Goal: Task Accomplishment & Management: Use online tool/utility

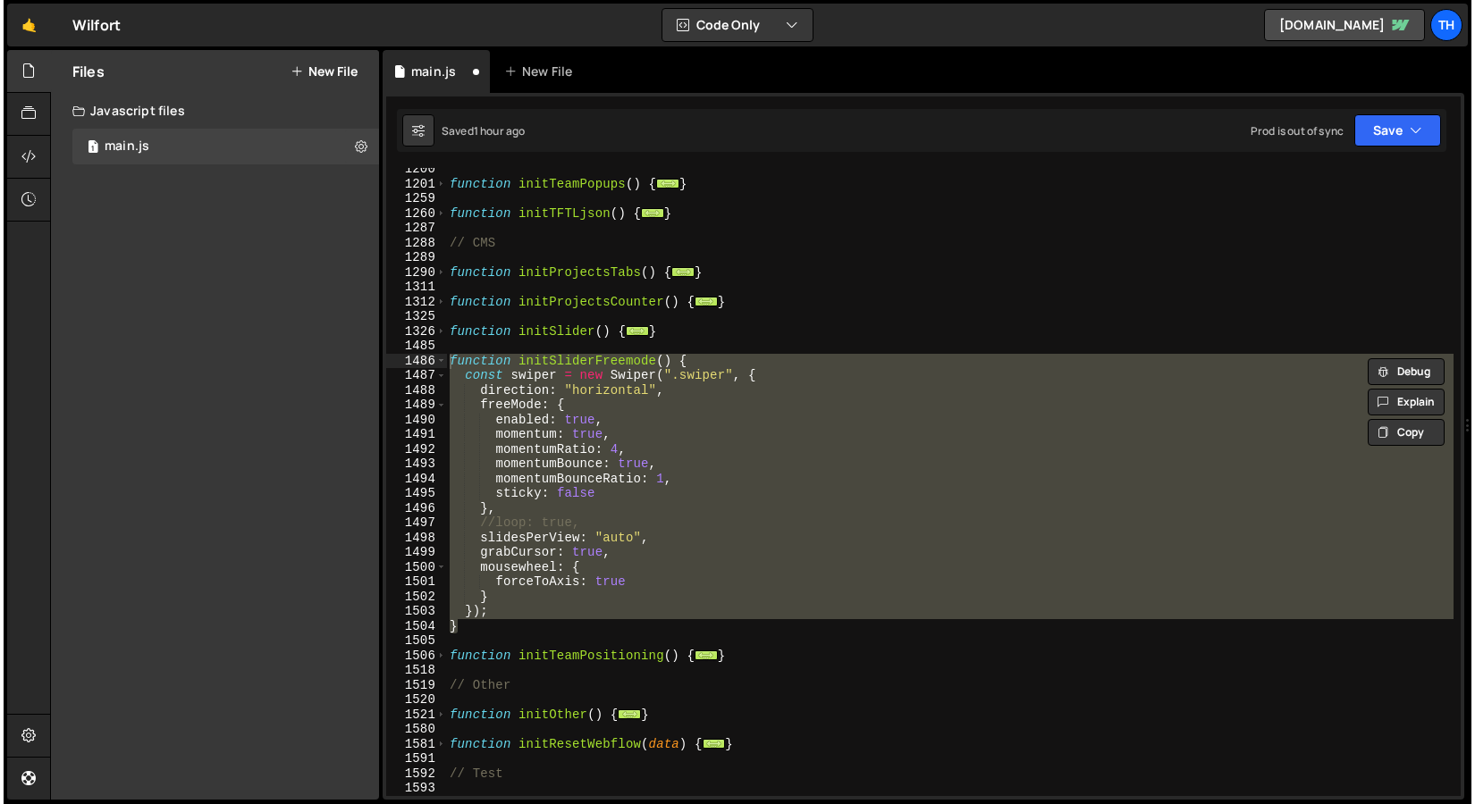
scroll to position [685, 0]
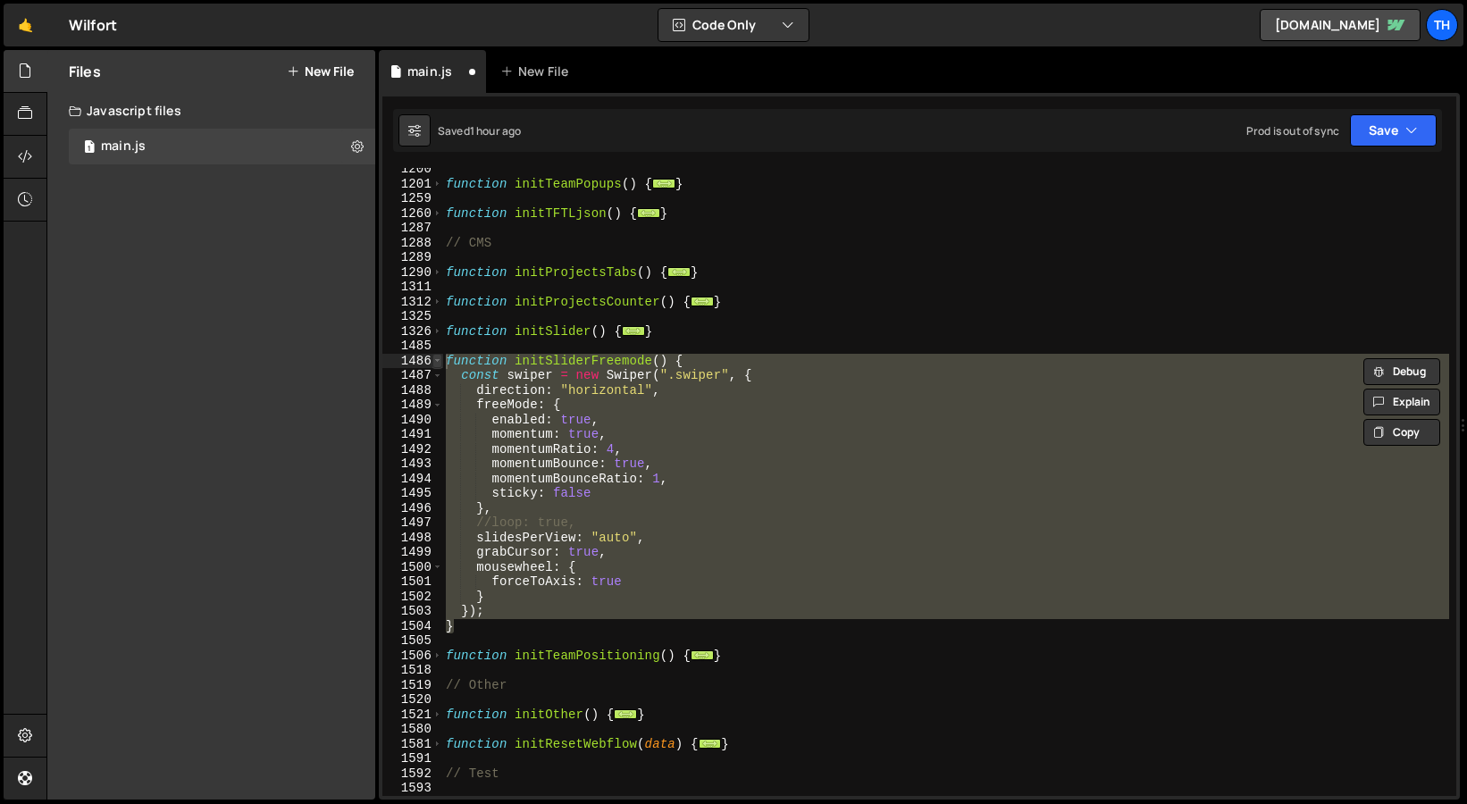
click at [433, 360] on span at bounding box center [438, 361] width 10 height 15
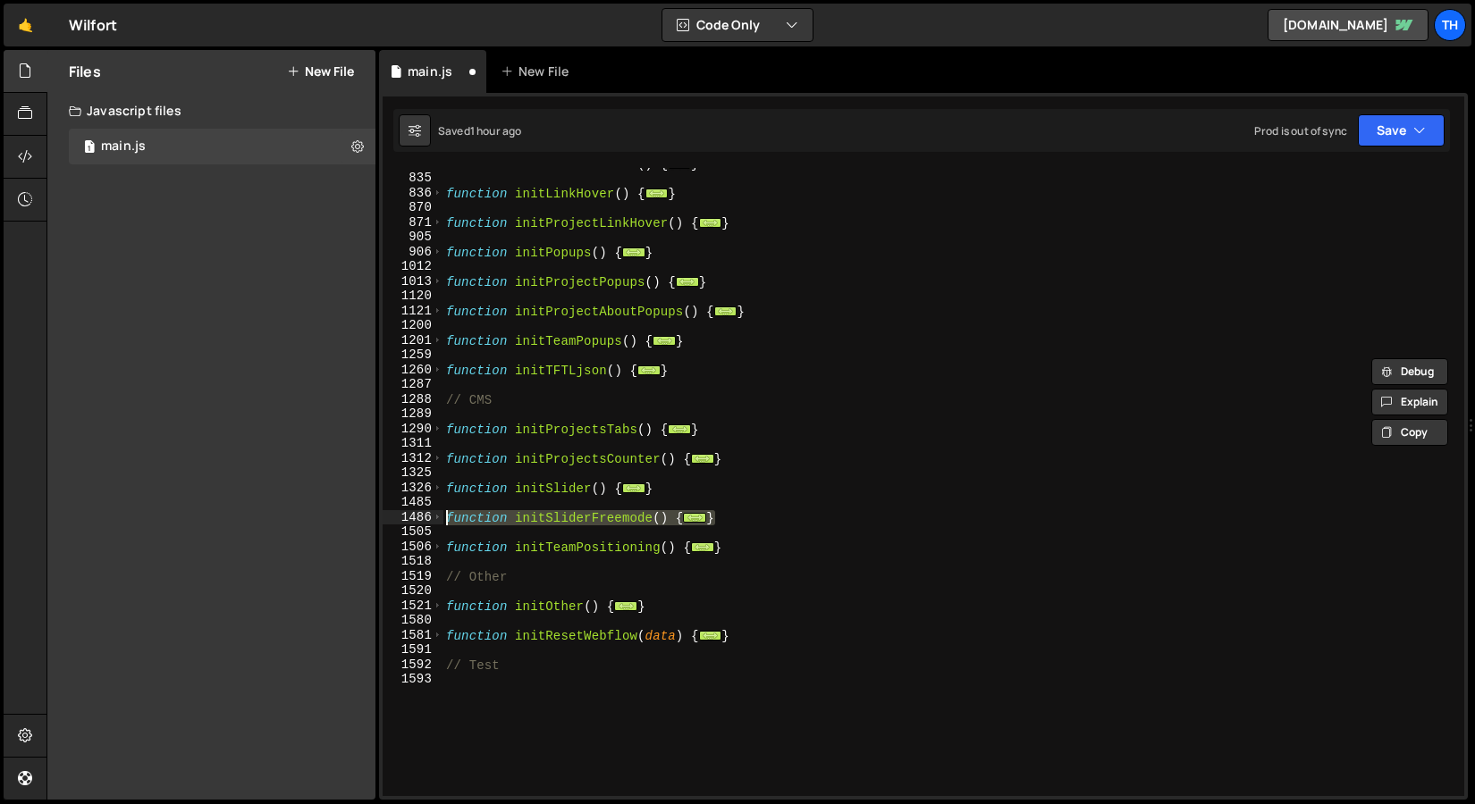
scroll to position [638, 0]
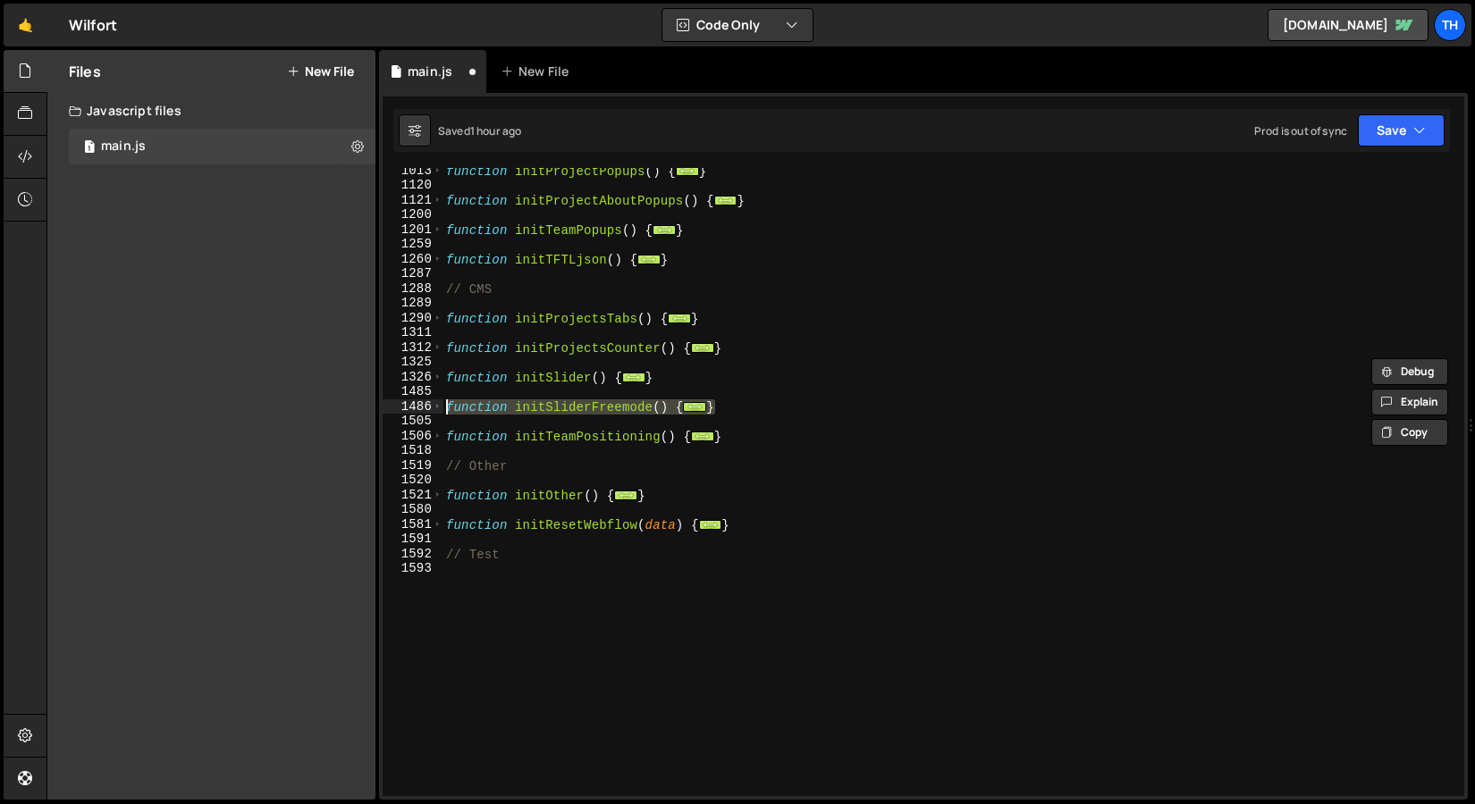
click at [628, 620] on div "function initProjectPopups ( ) { ... } function initProjectAboutPopups ( ) { ..…" at bounding box center [949, 493] width 1014 height 658
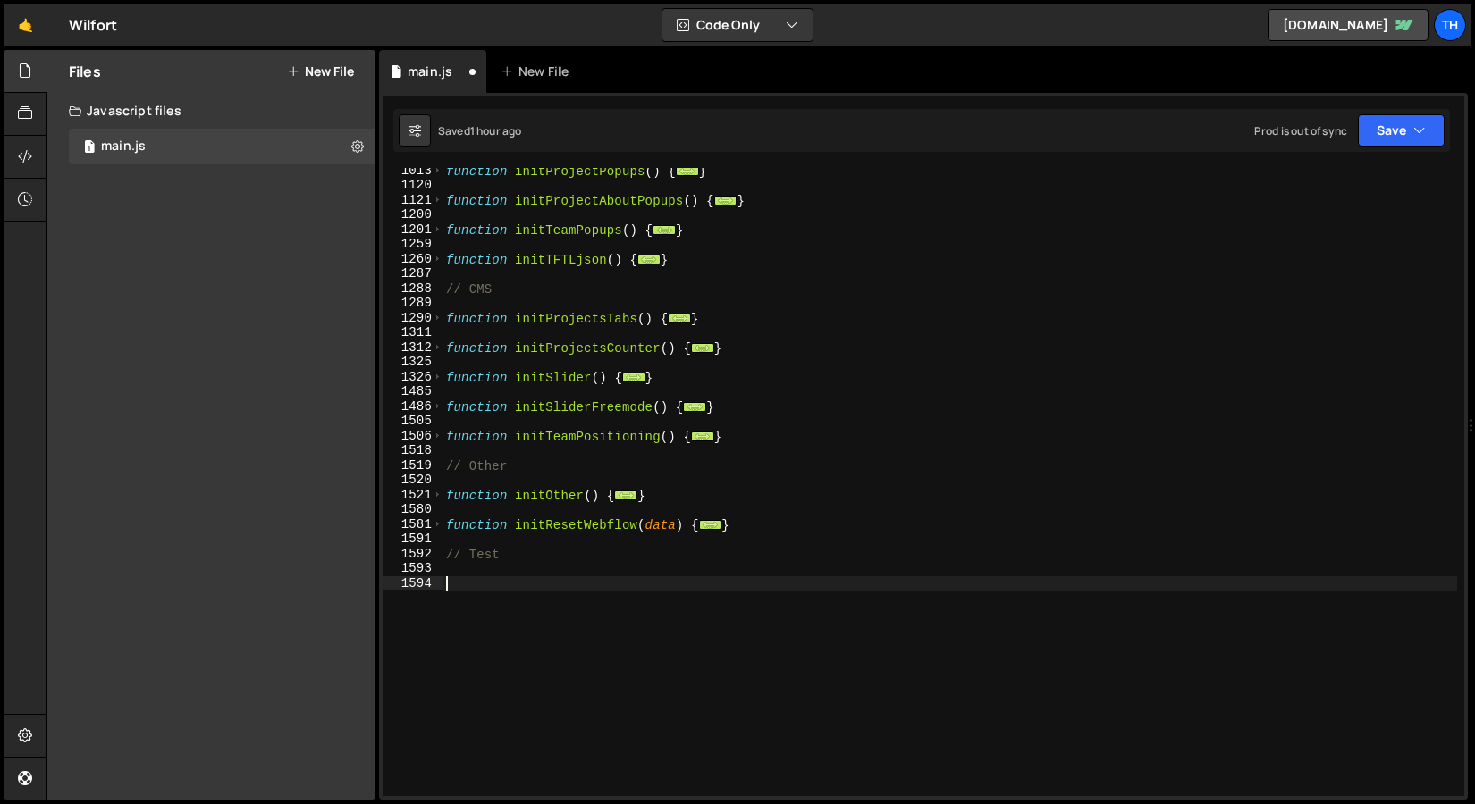
paste textarea "});"
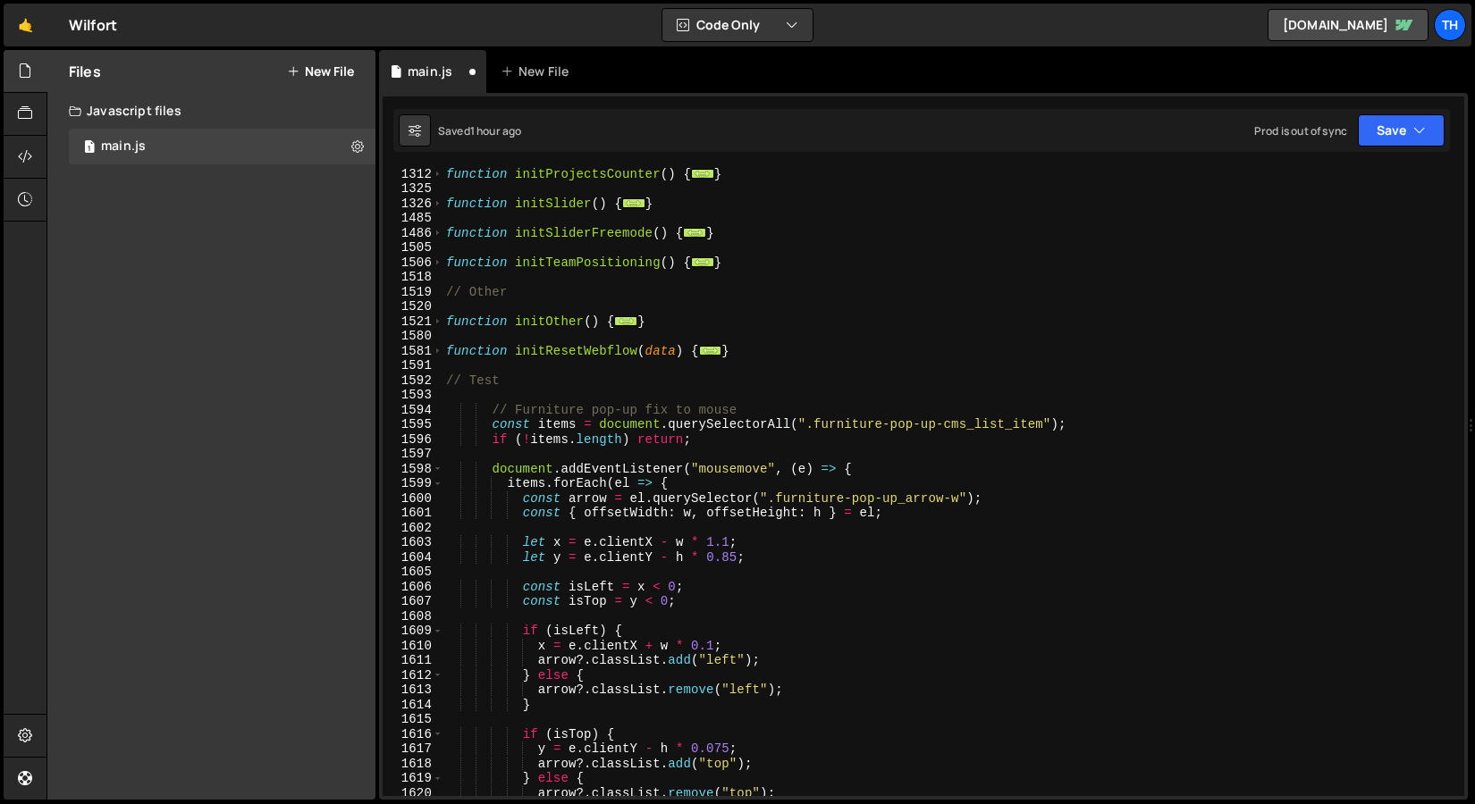
scroll to position [812, 0]
click at [438, 348] on span at bounding box center [438, 351] width 10 height 15
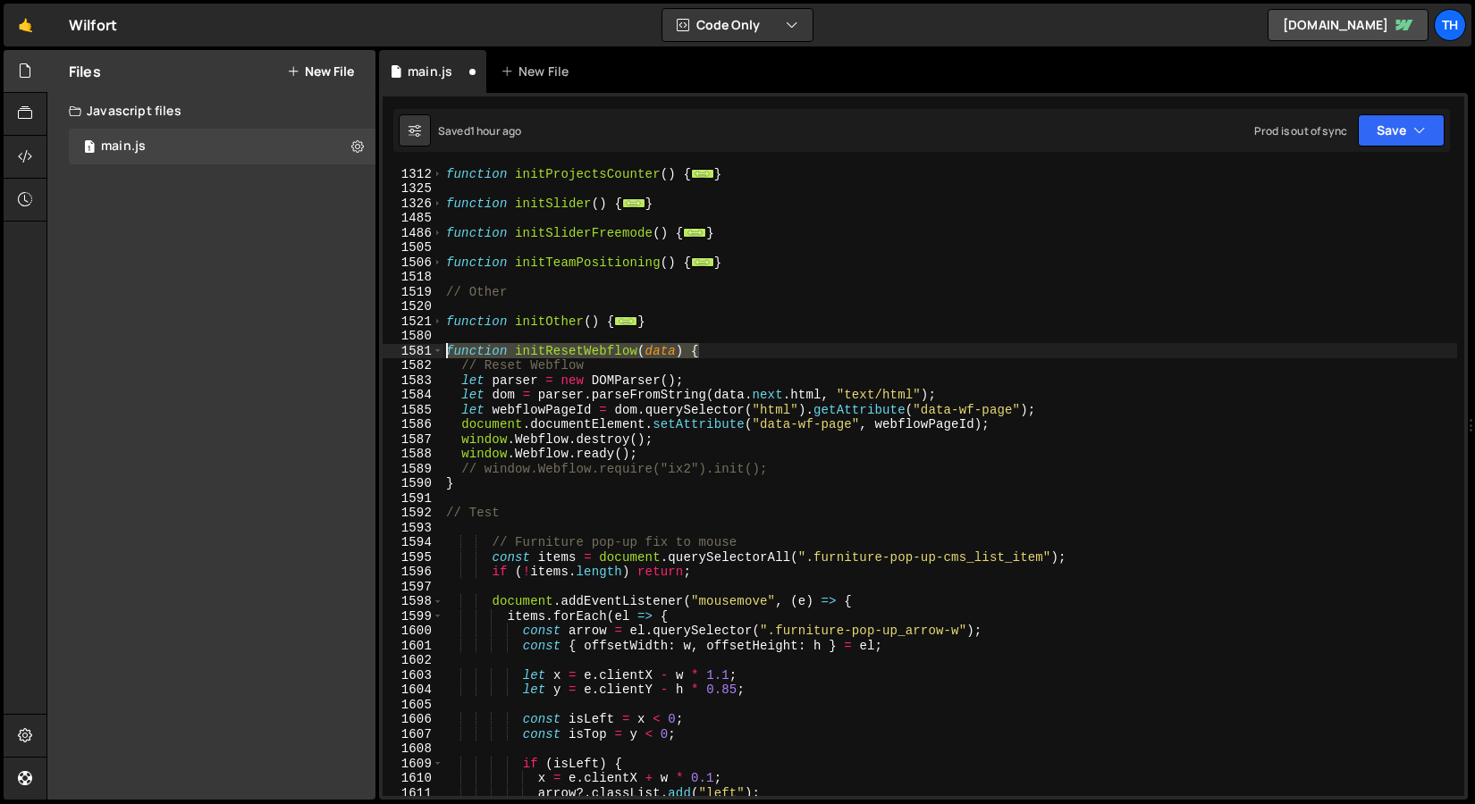
drag, startPoint x: 713, startPoint y: 348, endPoint x: 425, endPoint y: 349, distance: 287.8
click at [425, 349] on div "}); 1312 1325 1326 1485 1486 1505 1506 1518 1519 1520 1521 1580 1581 1582 1583 …" at bounding box center [922, 482] width 1081 height 628
type textarea "function initResetWebflow(data) {"
click at [508, 534] on div "function initProjectsCounter ( ) { ... } function initSlider ( ) { ... } functi…" at bounding box center [949, 495] width 1014 height 658
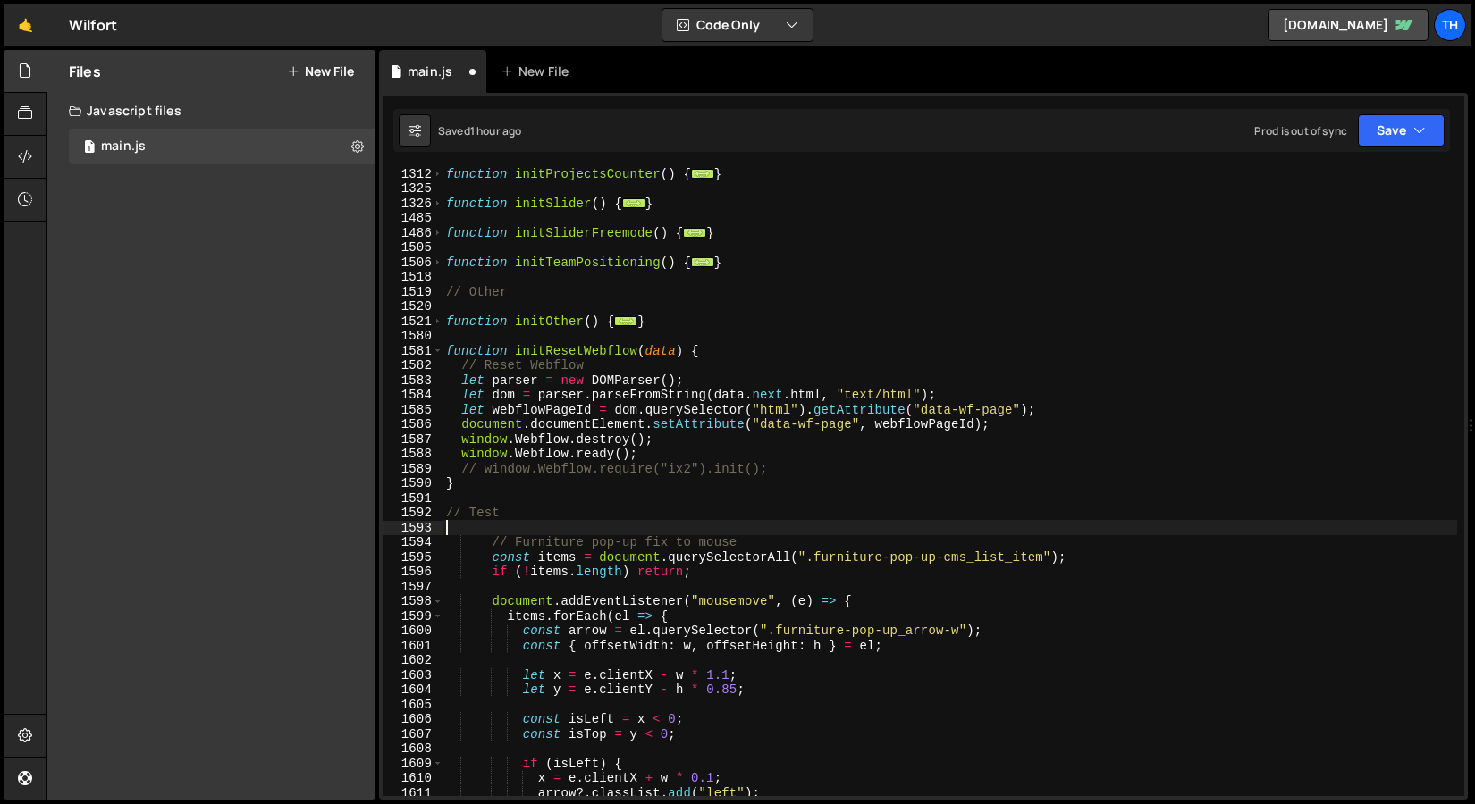
paste textarea "function initResetWebflow(data) {"
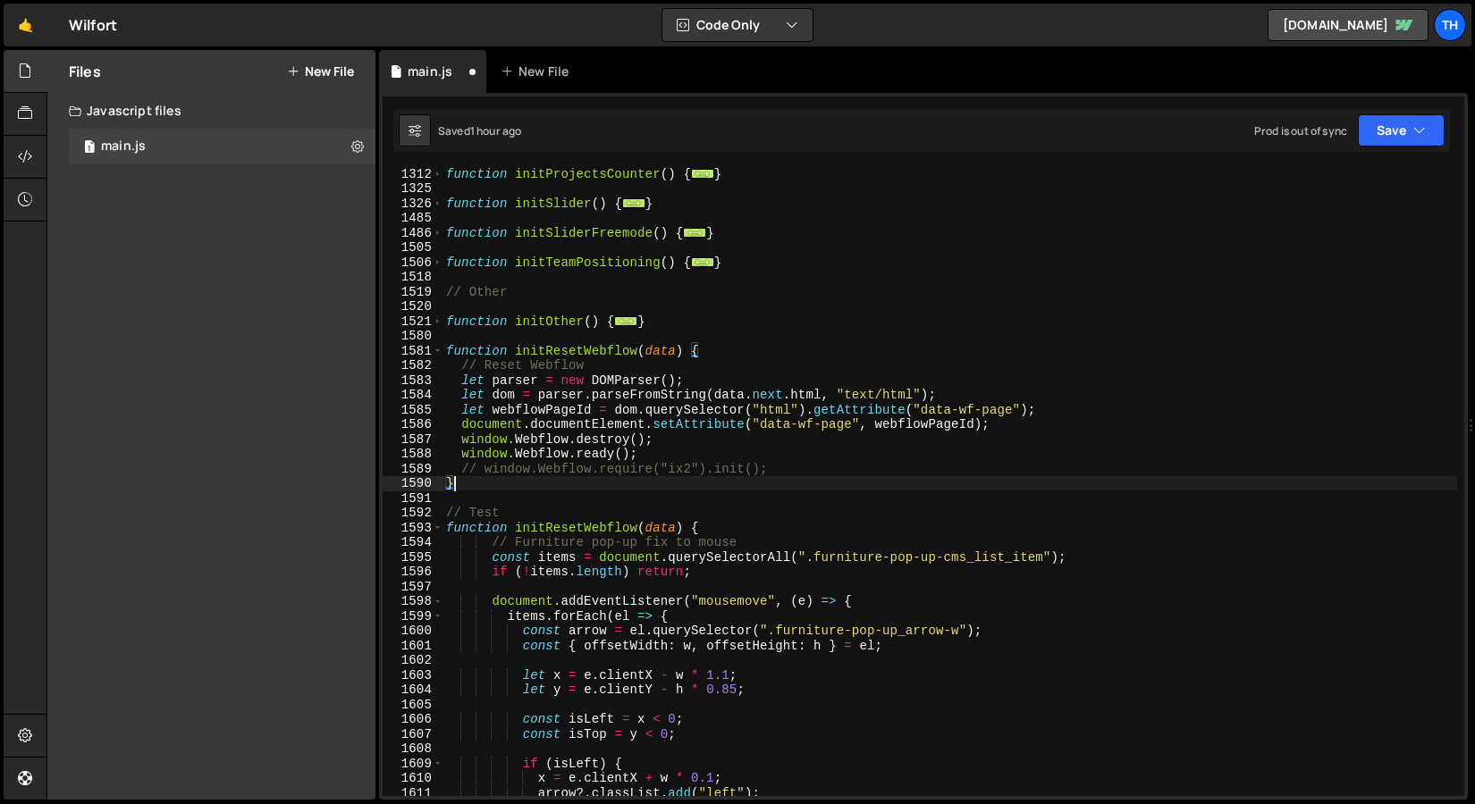
drag, startPoint x: 483, startPoint y: 483, endPoint x: 408, endPoint y: 483, distance: 74.2
click at [408, 483] on div "function initResetWebflow(data) { 1312 1325 1326 1485 1486 1505 1506 1518 1519 …" at bounding box center [922, 482] width 1081 height 628
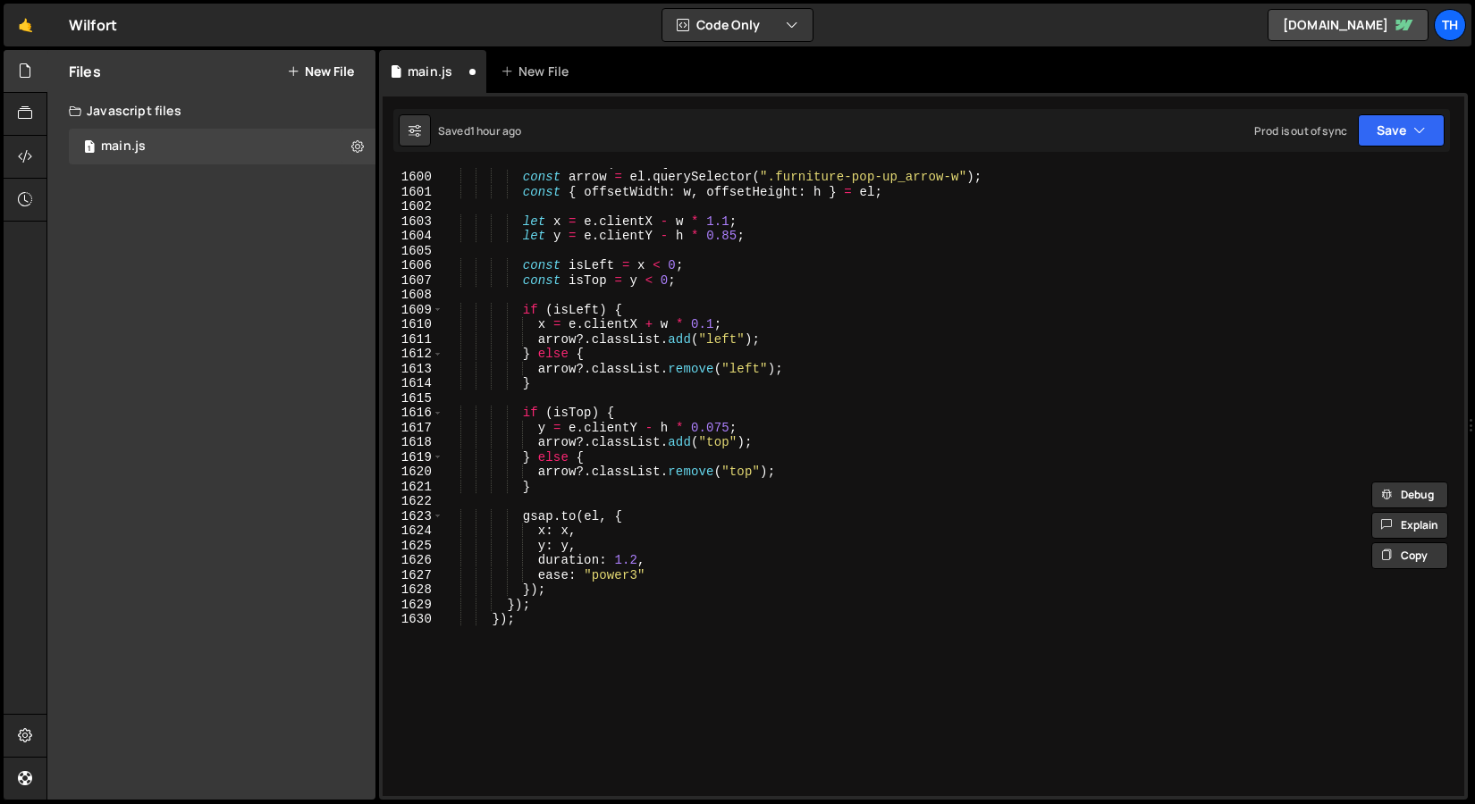
scroll to position [1392, 0]
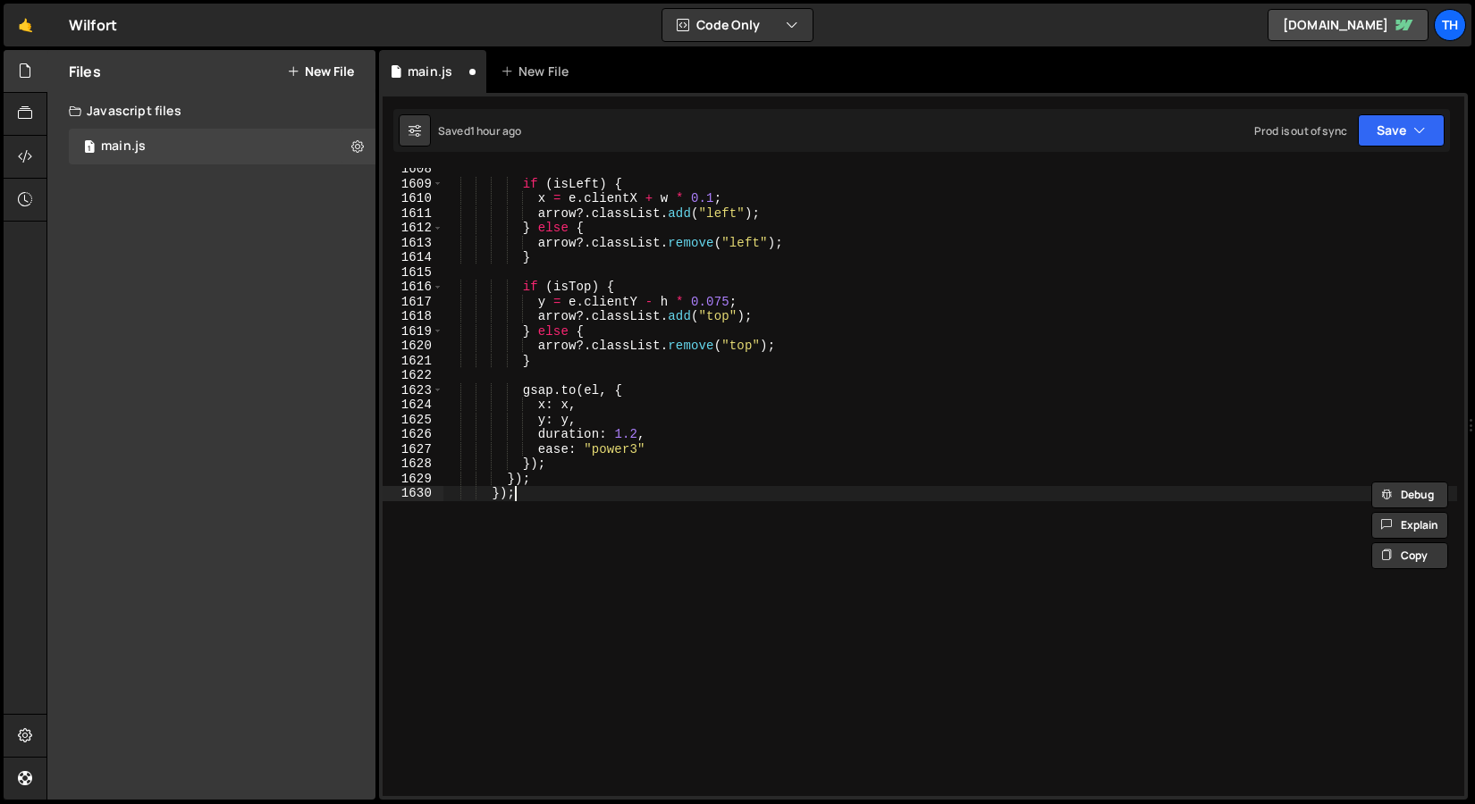
click at [555, 513] on div "if ( isLeft ) { x = e . clientX + w * 0.1 ; arrow ?. classList . add ( "left" )…" at bounding box center [949, 491] width 1014 height 658
type textarea "});"
click at [553, 518] on div "if ( isLeft ) { x = e . clientX + w * 0.1 ; arrow ?. classList . add ( "left" )…" at bounding box center [949, 491] width 1014 height 658
click at [527, 530] on div "if ( isLeft ) { x = e . clientX + w * 0.1 ; arrow ?. classList . add ( "left" )…" at bounding box center [949, 491] width 1014 height 658
click at [527, 520] on div "if ( isLeft ) { x = e . clientX + w * 0.1 ; arrow ?. classList . add ( "left" )…" at bounding box center [949, 491] width 1014 height 658
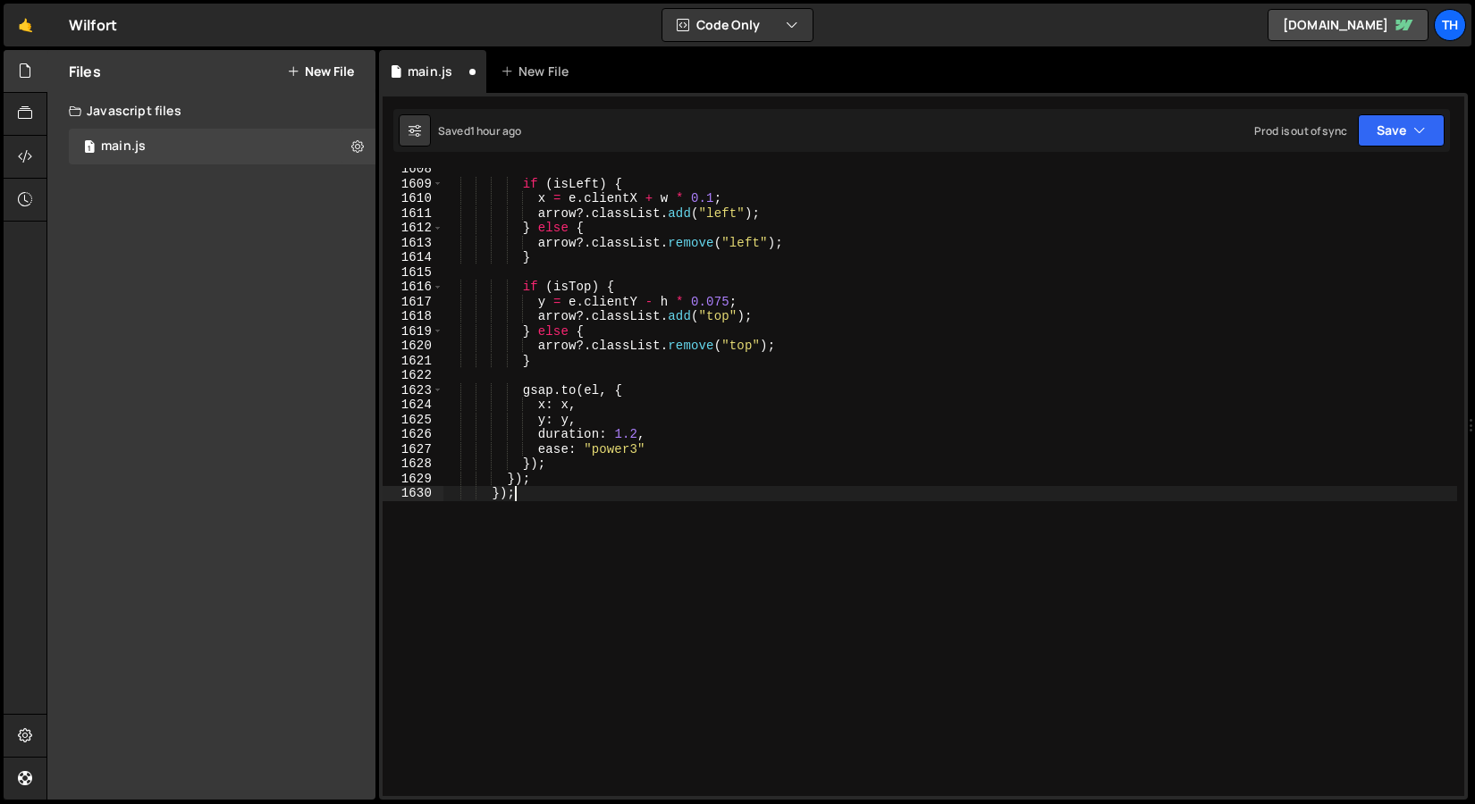
scroll to position [0, 2]
paste textarea "}"
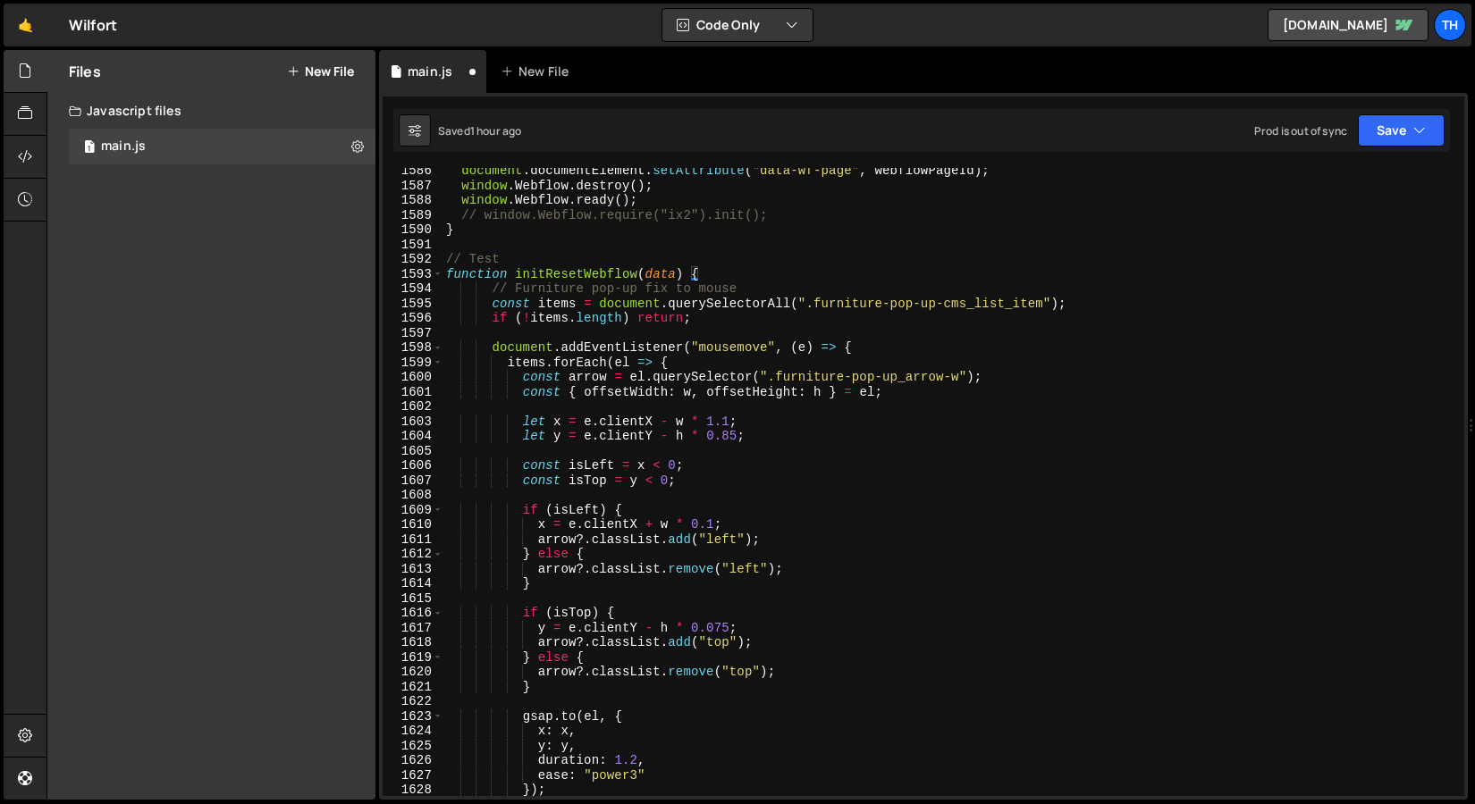
scroll to position [1000, 0]
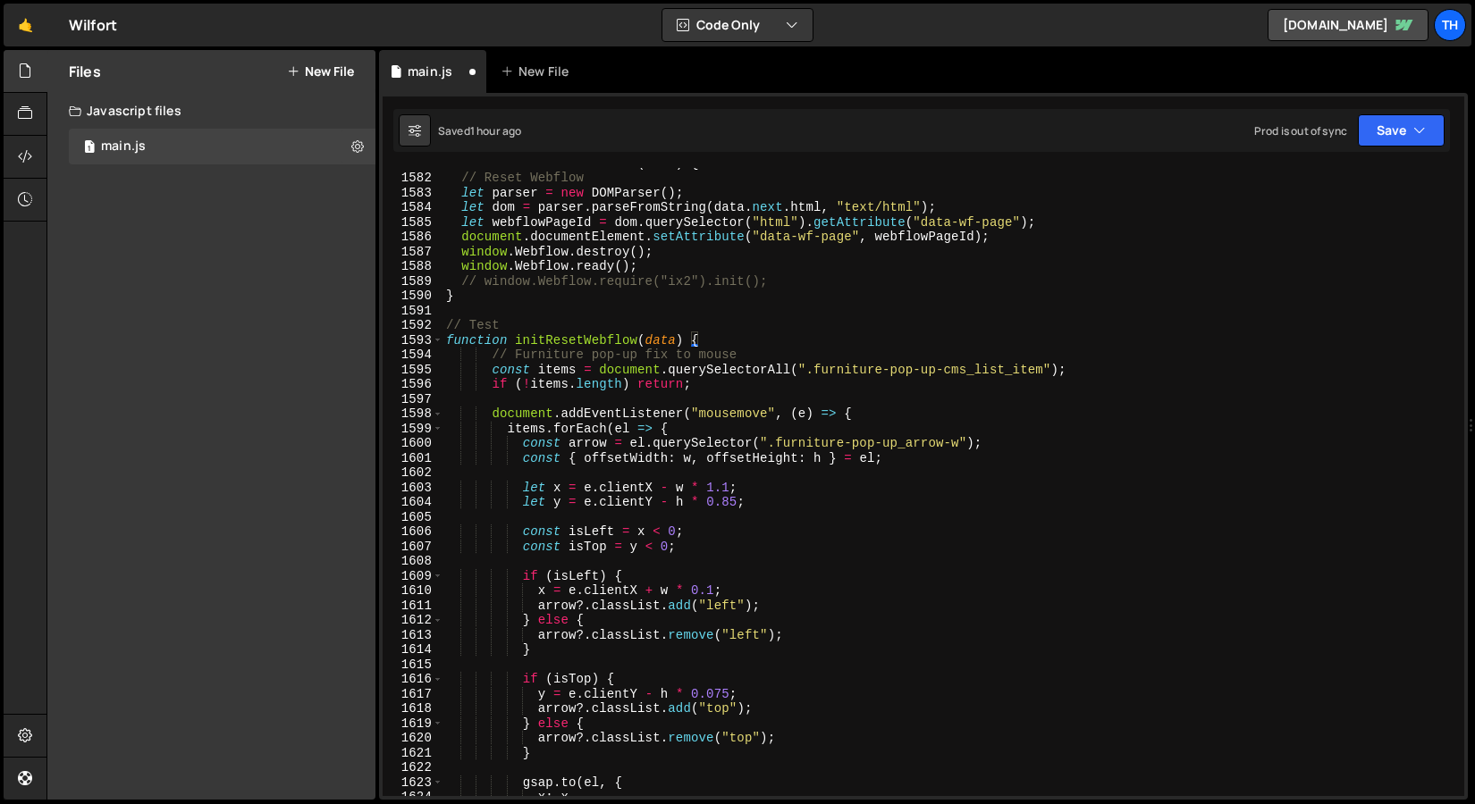
click at [554, 347] on div "function initResetWebflow ( data ) { // Reset Webflow let parser = new DOMParse…" at bounding box center [949, 484] width 1014 height 658
drag, startPoint x: 546, startPoint y: 346, endPoint x: 615, endPoint y: 345, distance: 68.8
click at [615, 345] on div "function initResetWebflow ( data ) { // Reset Webflow let parser = new DOMParse…" at bounding box center [949, 484] width 1014 height 658
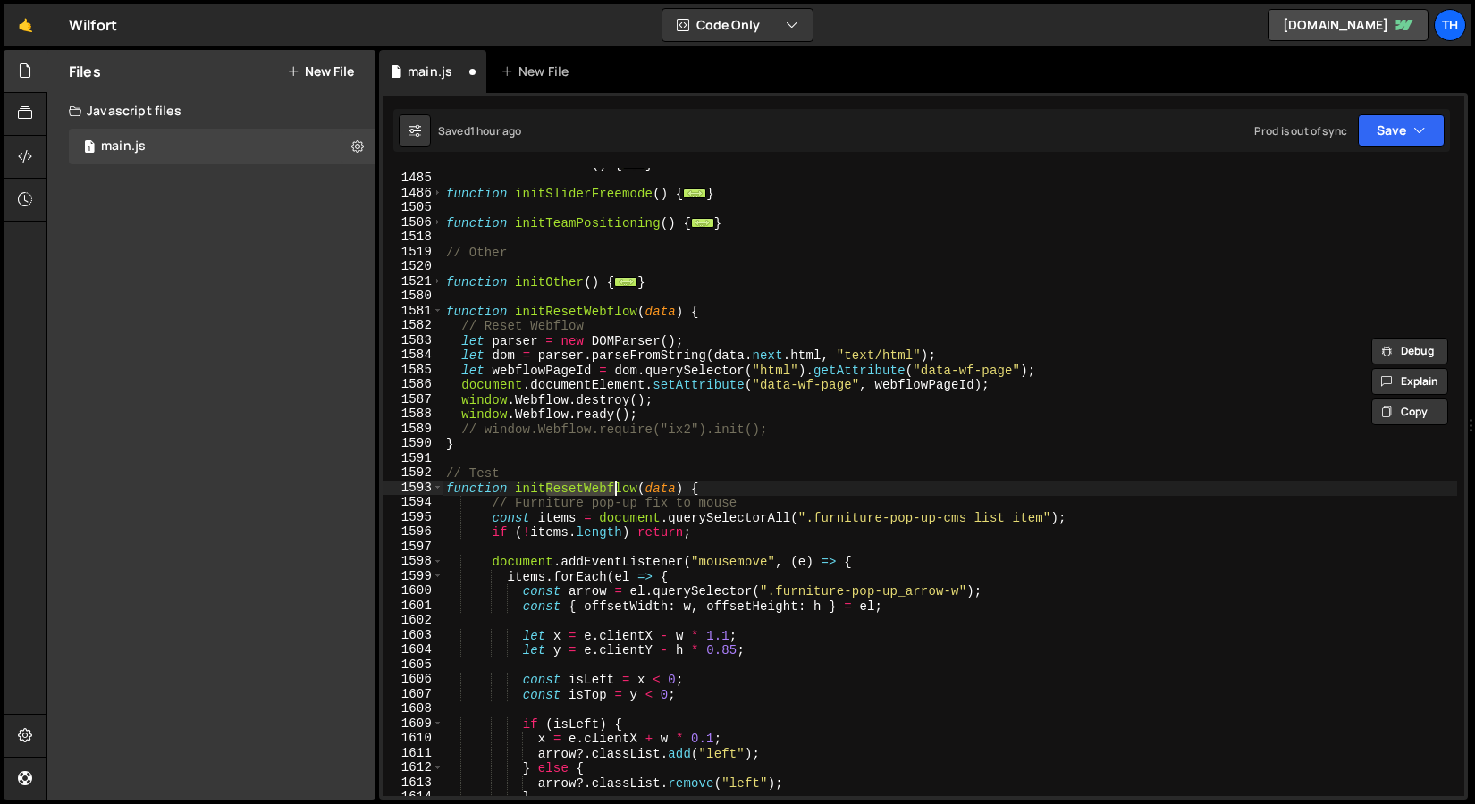
scroll to position [852, 0]
click at [673, 486] on div "function initSlider ( ) { ... } function initSliderFreemode ( ) { ... } functio…" at bounding box center [949, 485] width 1014 height 658
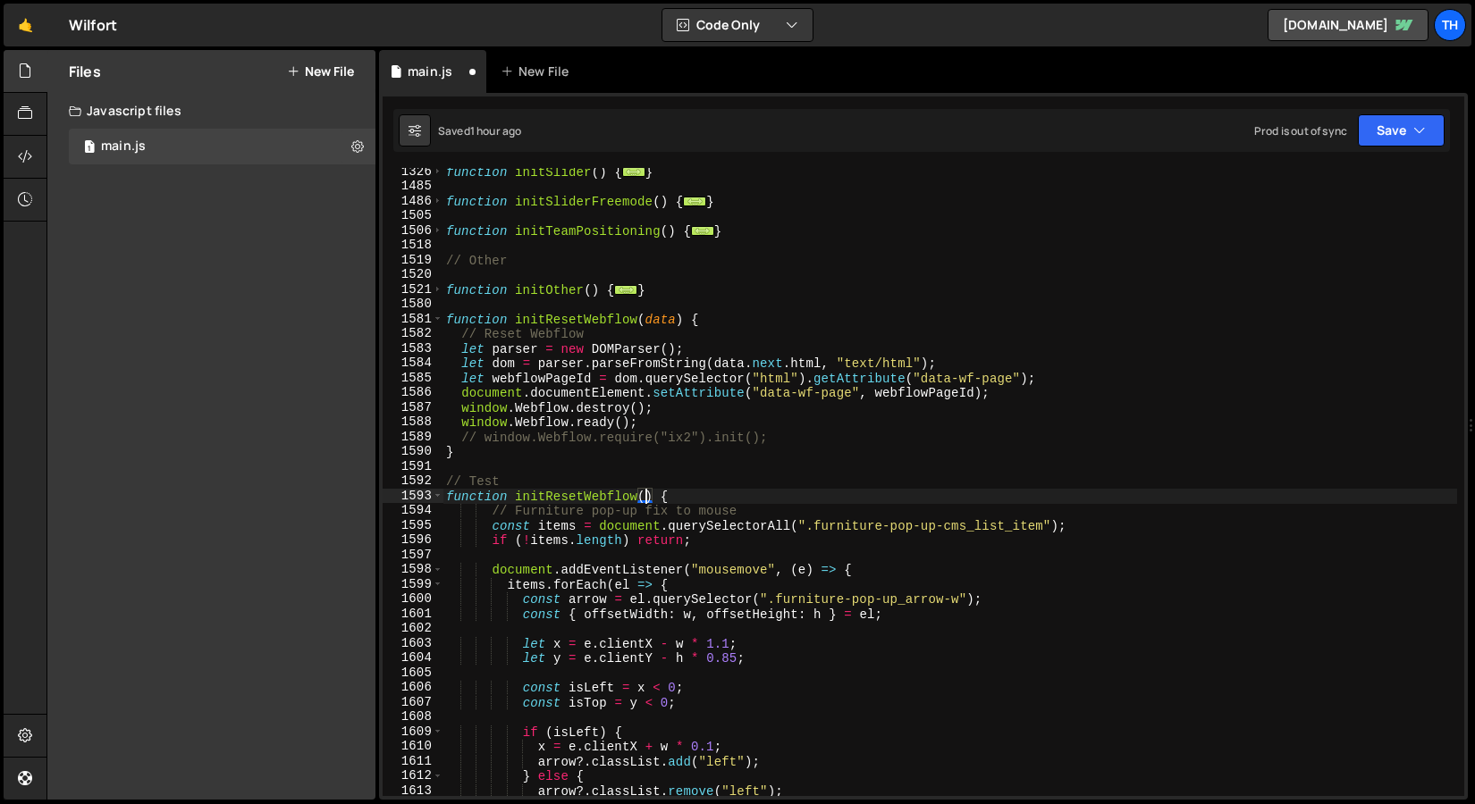
click at [586, 508] on div "function initSlider ( ) { ... } function initSliderFreemode ( ) { ... } functio…" at bounding box center [949, 493] width 1014 height 658
click at [577, 501] on div "function initSlider ( ) { ... } function initSliderFreemode ( ) { ... } functio…" at bounding box center [949, 493] width 1014 height 658
click at [550, 501] on div "function initSlider ( ) { ... } function initSliderFreemode ( ) { ... } functio…" at bounding box center [949, 482] width 1014 height 628
drag, startPoint x: 544, startPoint y: 496, endPoint x: 636, endPoint y: 500, distance: 92.1
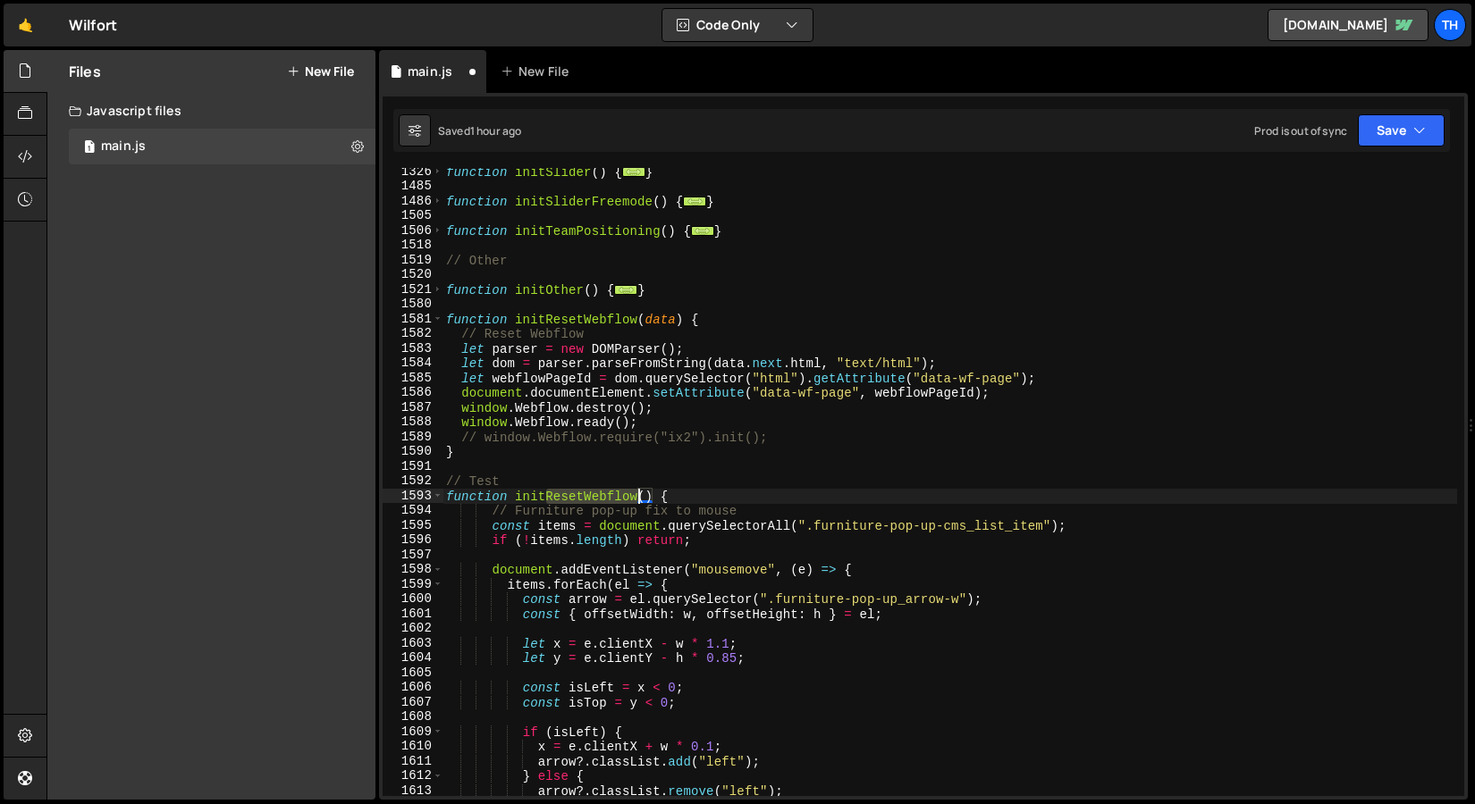
click at [636, 500] on div "function initSlider ( ) { ... } function initSliderFreemode ( ) { ... } functio…" at bounding box center [949, 493] width 1014 height 658
paste textarea "floating-pagination"
click at [556, 498] on div "function initSlider ( ) { ... } function initSliderFreemode ( ) { ... } functio…" at bounding box center [949, 493] width 1014 height 658
click at [604, 529] on div "function initSlider ( ) { ... } function initSliderFreemode ( ) { ... } functio…" at bounding box center [949, 493] width 1014 height 658
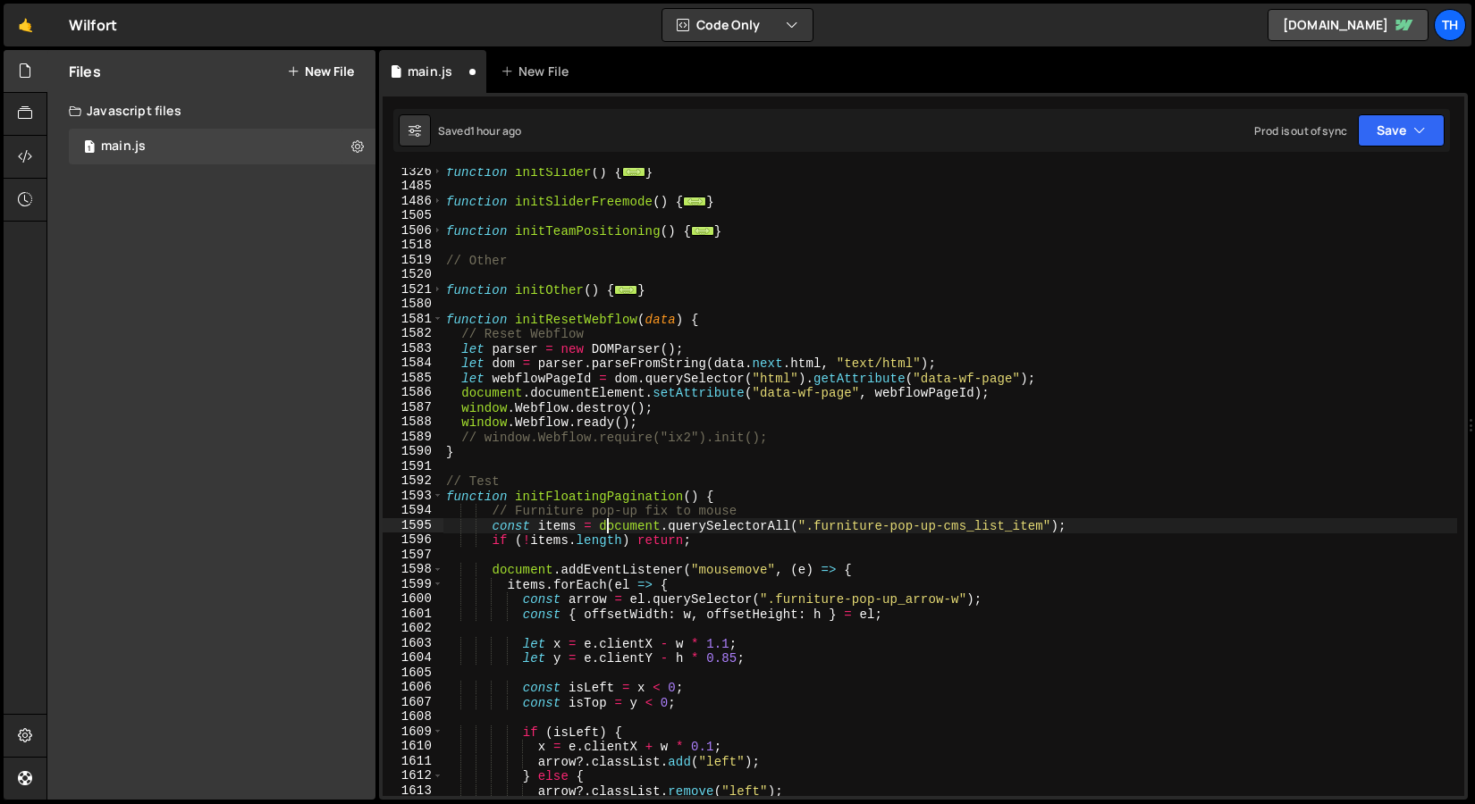
type textarea "const items = document.querySelectorAll(".furniture-pop-up-cms_list_item");"
click at [604, 628] on div "function initSlider ( ) { ... } function initSliderFreemode ( ) { ... } functio…" at bounding box center [949, 493] width 1014 height 658
drag, startPoint x: 546, startPoint y: 499, endPoint x: 684, endPoint y: 495, distance: 137.7
click at [685, 495] on div "function initSlider ( ) { ... } function initSliderFreemode ( ) { ... } functio…" at bounding box center [949, 493] width 1014 height 658
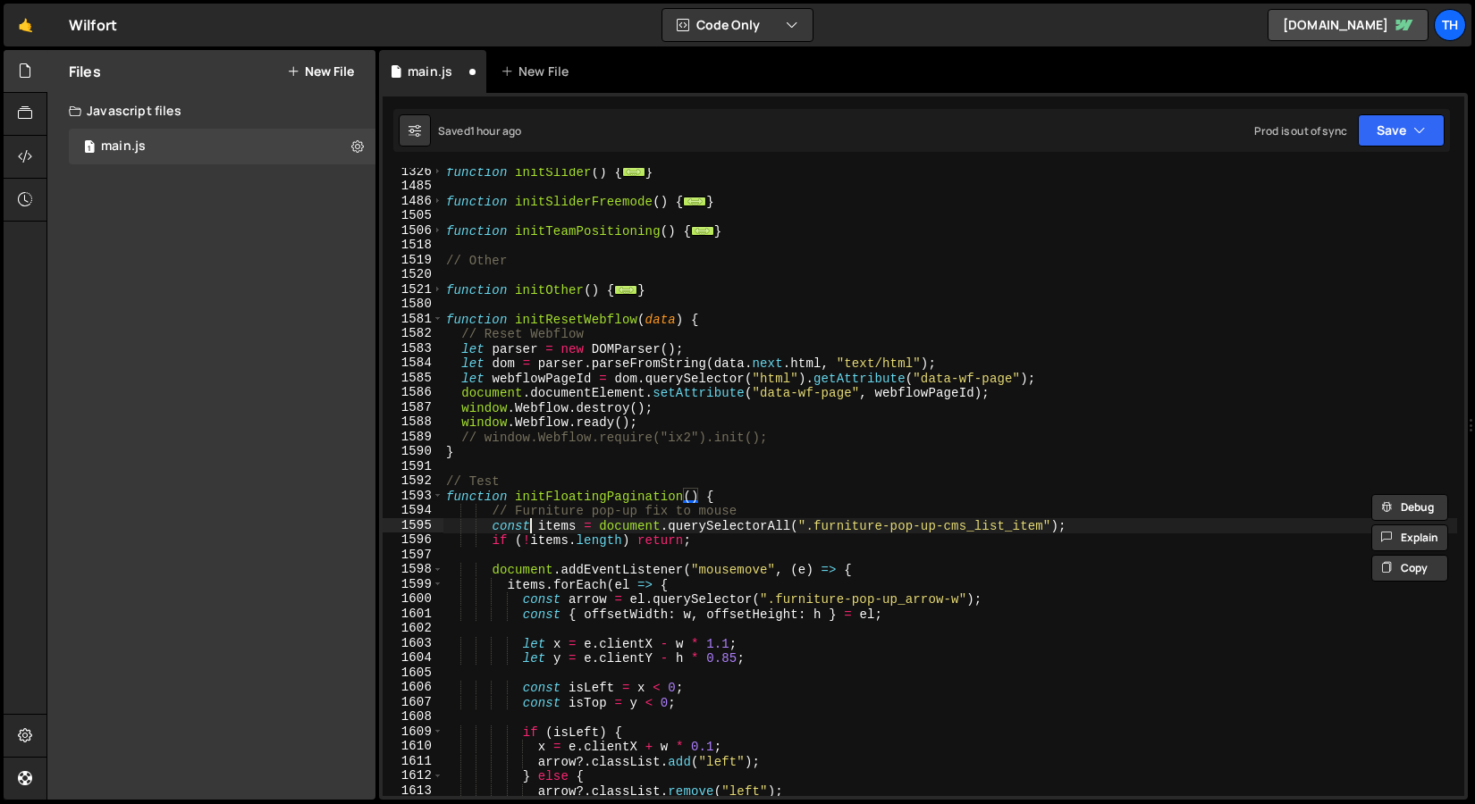
click at [532, 519] on div "function initSlider ( ) { ... } function initSliderFreemode ( ) { ... } functio…" at bounding box center [949, 493] width 1014 height 658
click at [533, 516] on div "function initSlider ( ) { ... } function initSliderFreemode ( ) { ... } functio…" at bounding box center [949, 493] width 1014 height 658
paste textarea "FloatingPagination"
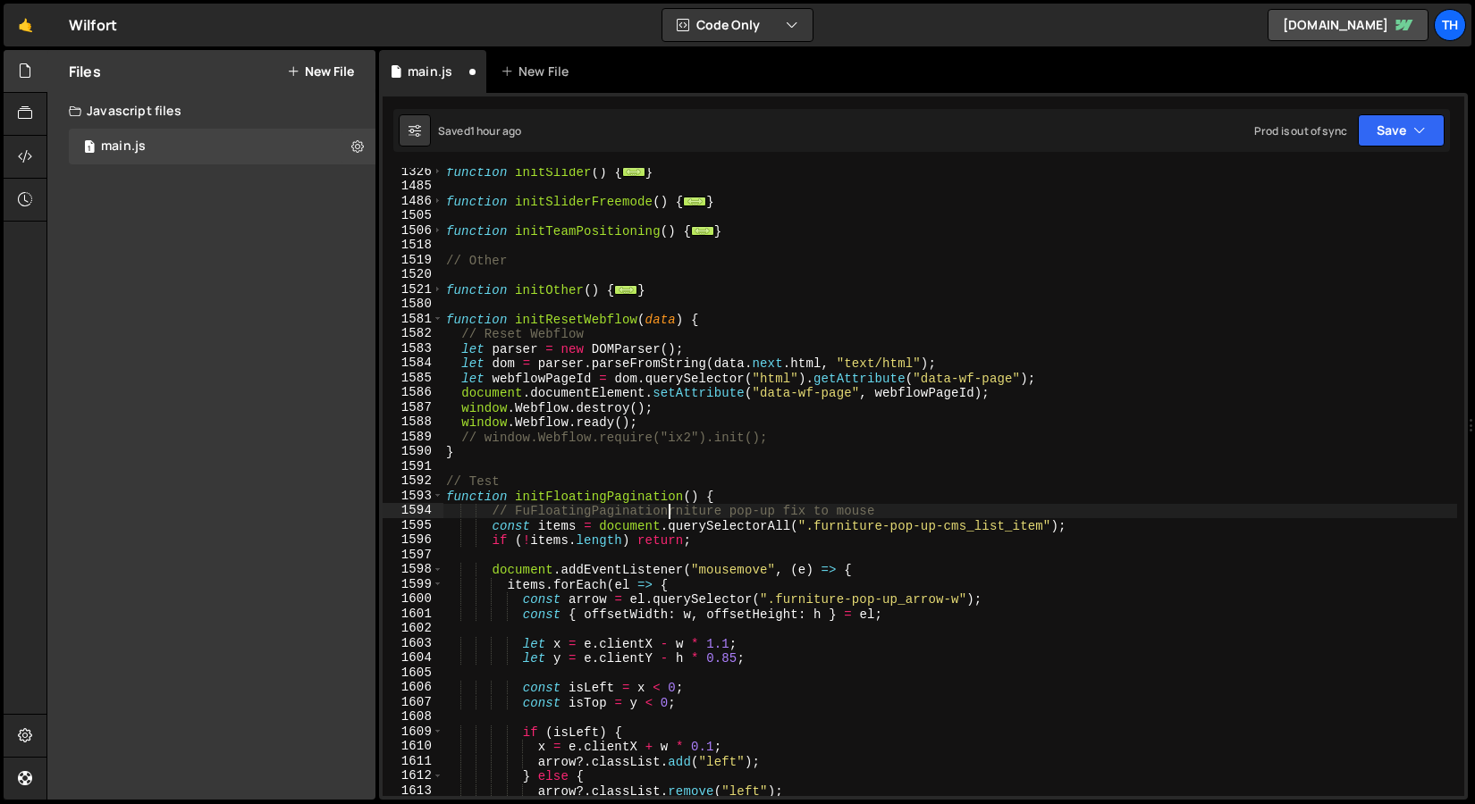
click at [548, 508] on div "function initSlider ( ) { ... } function initSliderFreemode ( ) { ... } functio…" at bounding box center [949, 493] width 1014 height 658
paste textarea "loatingPagination"
click at [572, 508] on div "function initSlider ( ) { ... } function initSliderFreemode ( ) { ... } functio…" at bounding box center [949, 493] width 1014 height 658
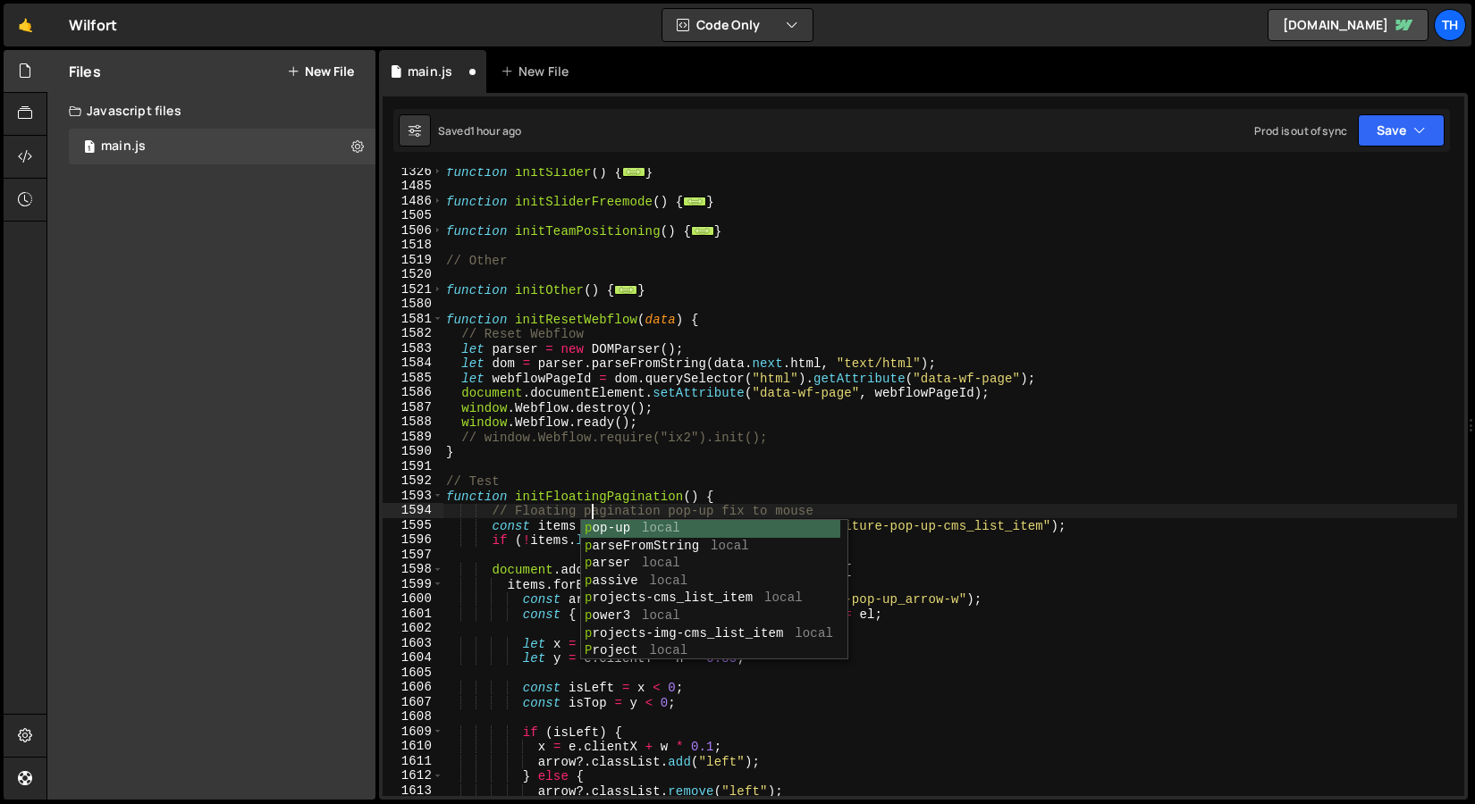
scroll to position [0, 10]
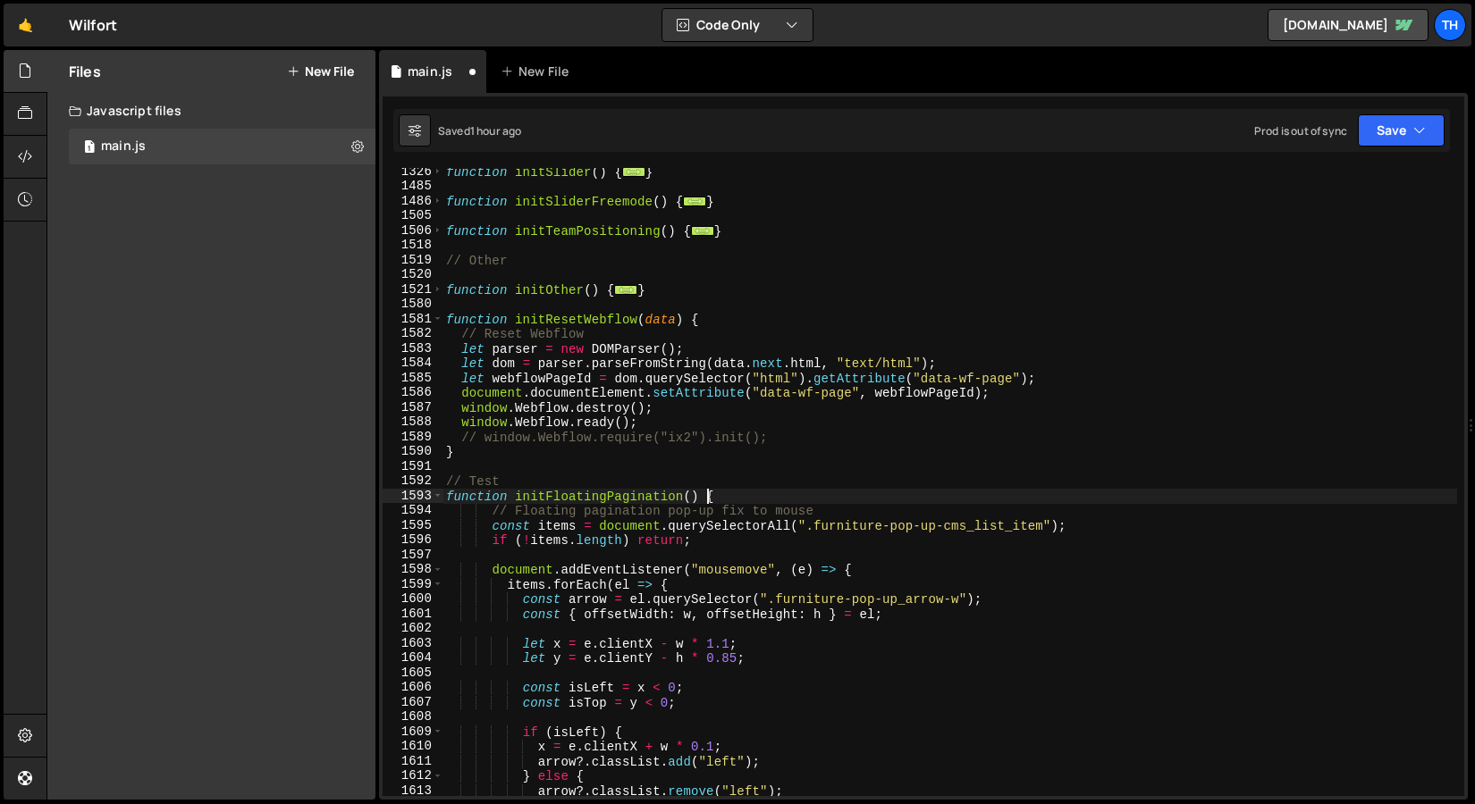
click at [707, 498] on div "function initSlider ( ) { ... } function initSliderFreemode ( ) { ... } functio…" at bounding box center [949, 493] width 1014 height 658
drag, startPoint x: 669, startPoint y: 514, endPoint x: 722, endPoint y: 513, distance: 52.7
click at [722, 513] on div "function initSlider ( ) { ... } function initSliderFreemode ( ) { ... } functio…" at bounding box center [949, 493] width 1014 height 658
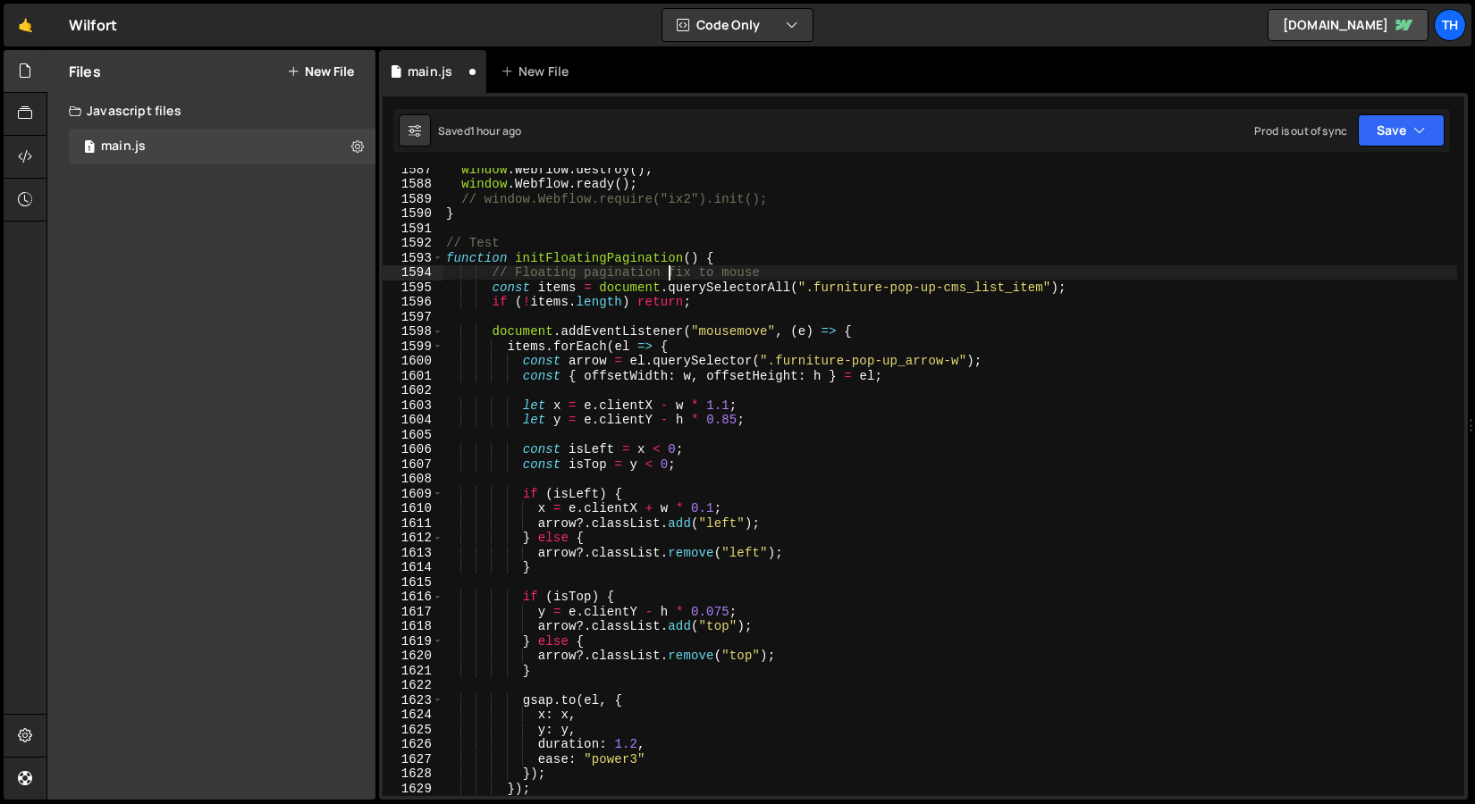
scroll to position [1082, 0]
click at [820, 289] on div "window . Webflow . destroy ( ) ; window . Webflow . ready ( ) ; // window.Webfl…" at bounding box center [949, 491] width 1014 height 658
drag, startPoint x: 816, startPoint y: 289, endPoint x: 1043, endPoint y: 283, distance: 227.1
click at [1043, 283] on div "window . Webflow . destroy ( ) ; window . Webflow . ready ( ) ; // window.Webfl…" at bounding box center [949, 491] width 1014 height 658
paste textarea "loating-cursor"
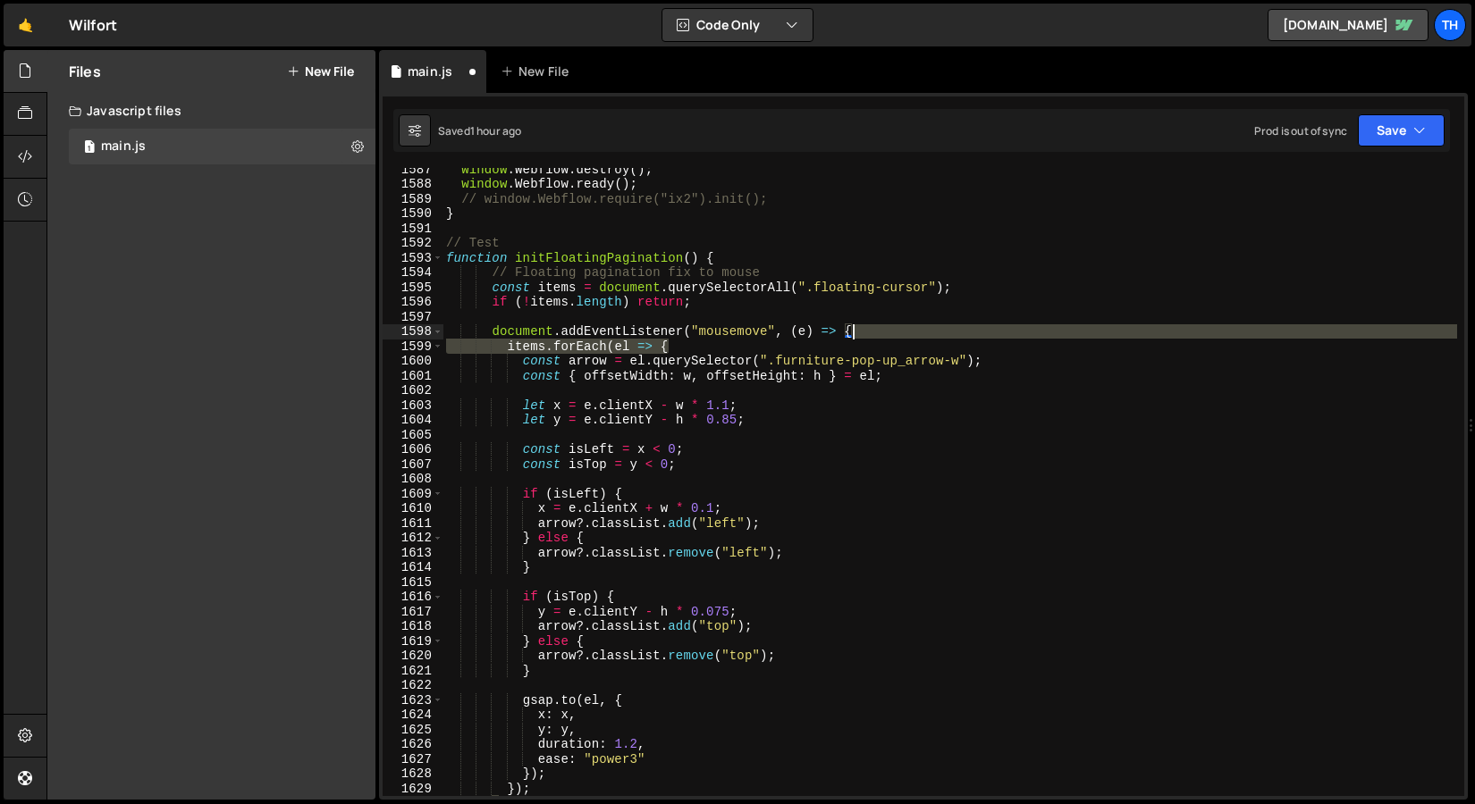
click at [851, 339] on div "window . Webflow . destroy ( ) ; window . Webflow . ready ( ) ; // window.Webfl…" at bounding box center [949, 491] width 1014 height 658
click at [433, 347] on span at bounding box center [438, 347] width 10 height 15
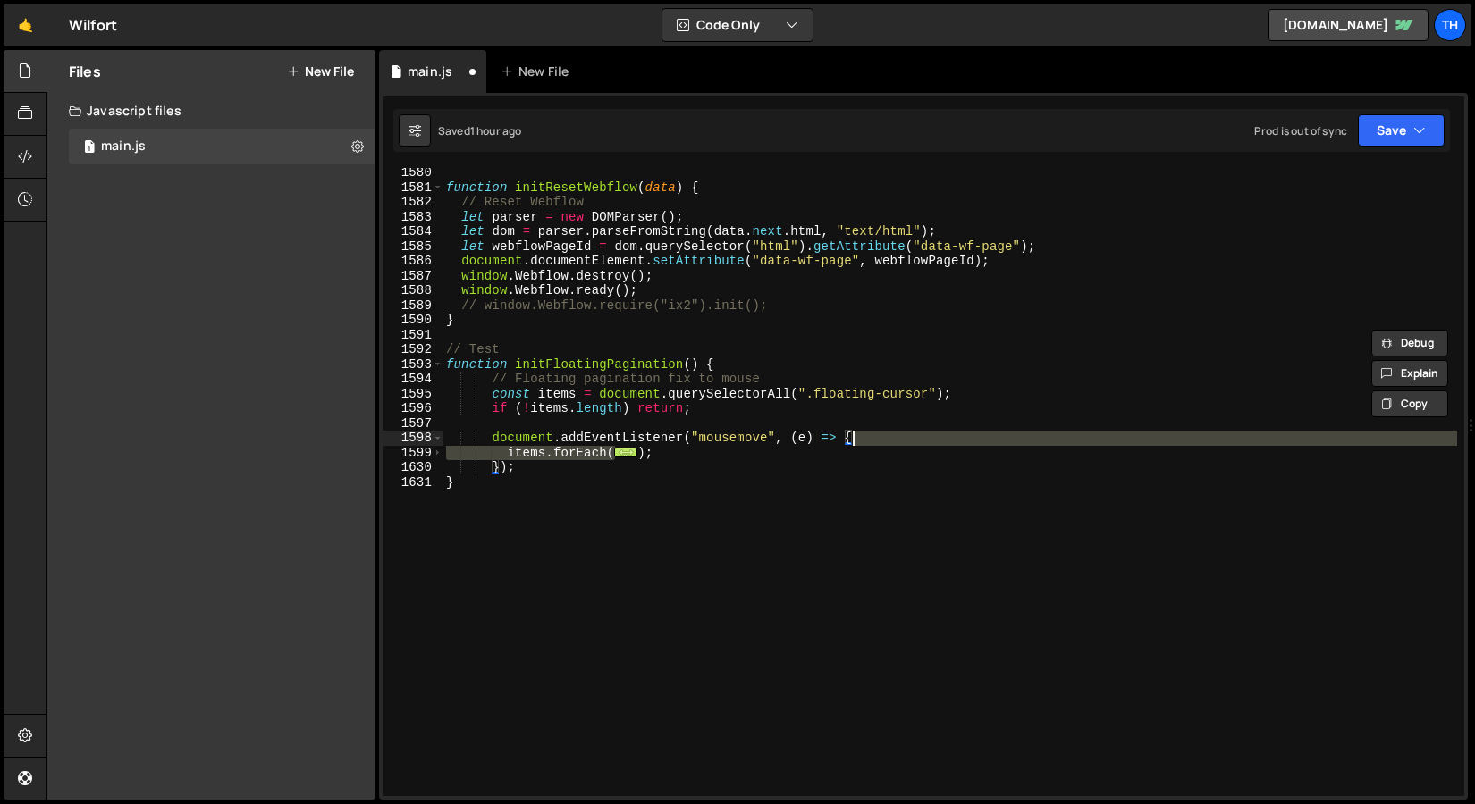
scroll to position [976, 0]
click at [440, 450] on span at bounding box center [438, 453] width 10 height 15
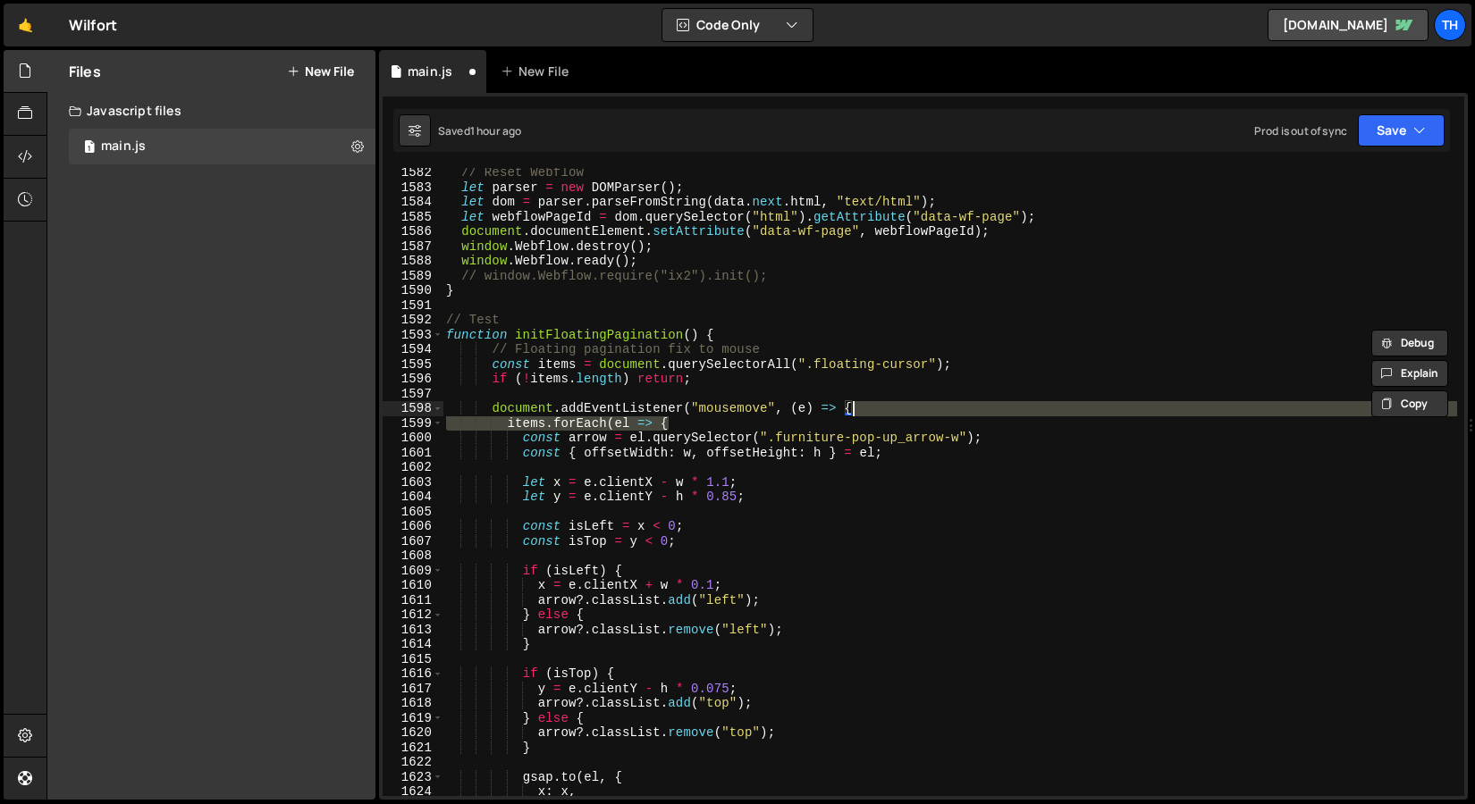
scroll to position [1010, 0]
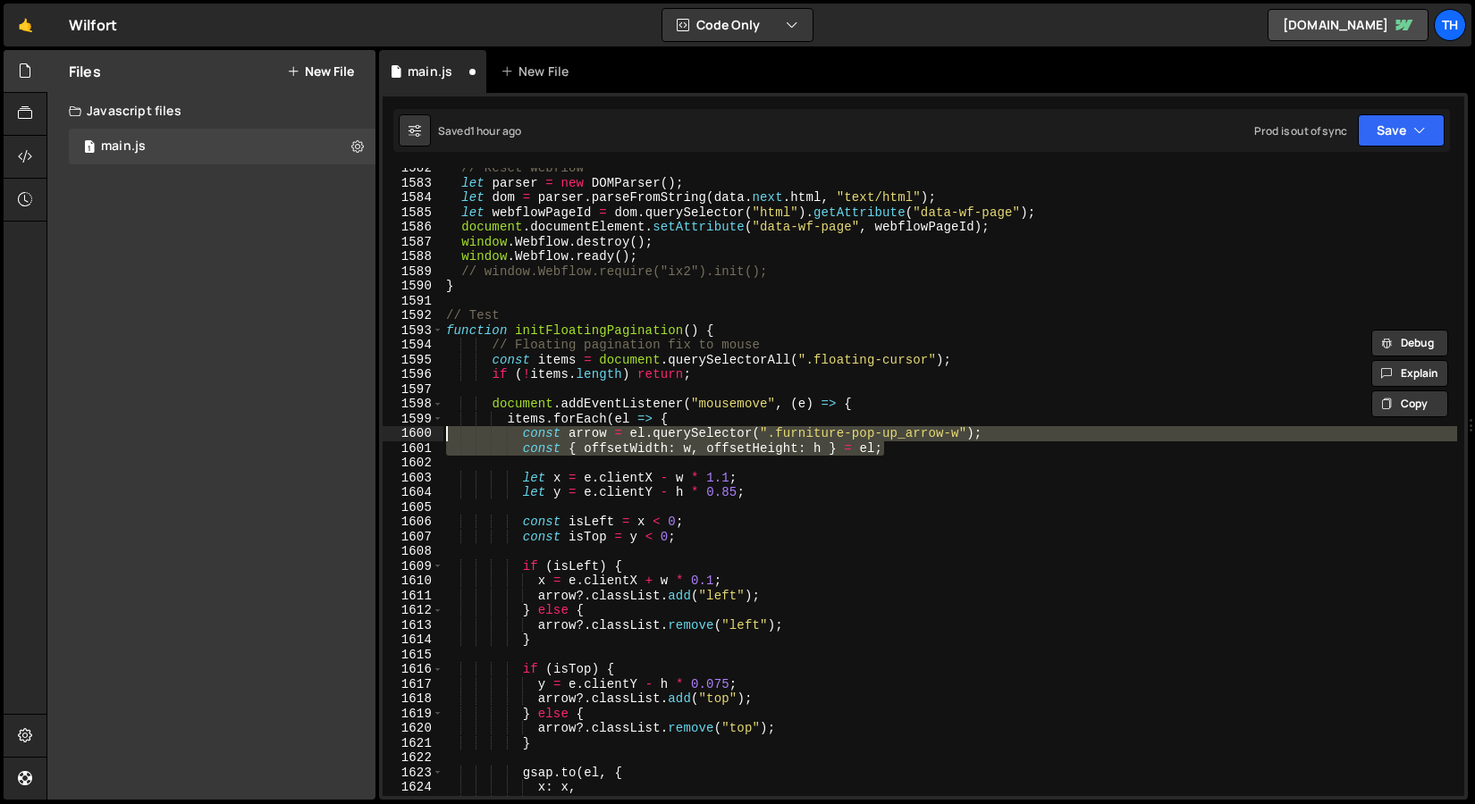
drag, startPoint x: 915, startPoint y: 442, endPoint x: 385, endPoint y: 437, distance: 530.0
click at [385, 437] on div "document.addEventListener("mousemove", (e) => { items.forEach(el => { 1582 1583…" at bounding box center [922, 482] width 1081 height 628
type textarea "const arrow = el.querySelector(".furniture-pop-up_arrow-w"); const { offsetWidt…"
click at [638, 458] on div "// Reset Webflow let parser = new DOMParser ( ) ; let dom = parser . parseFromS…" at bounding box center [949, 490] width 1014 height 658
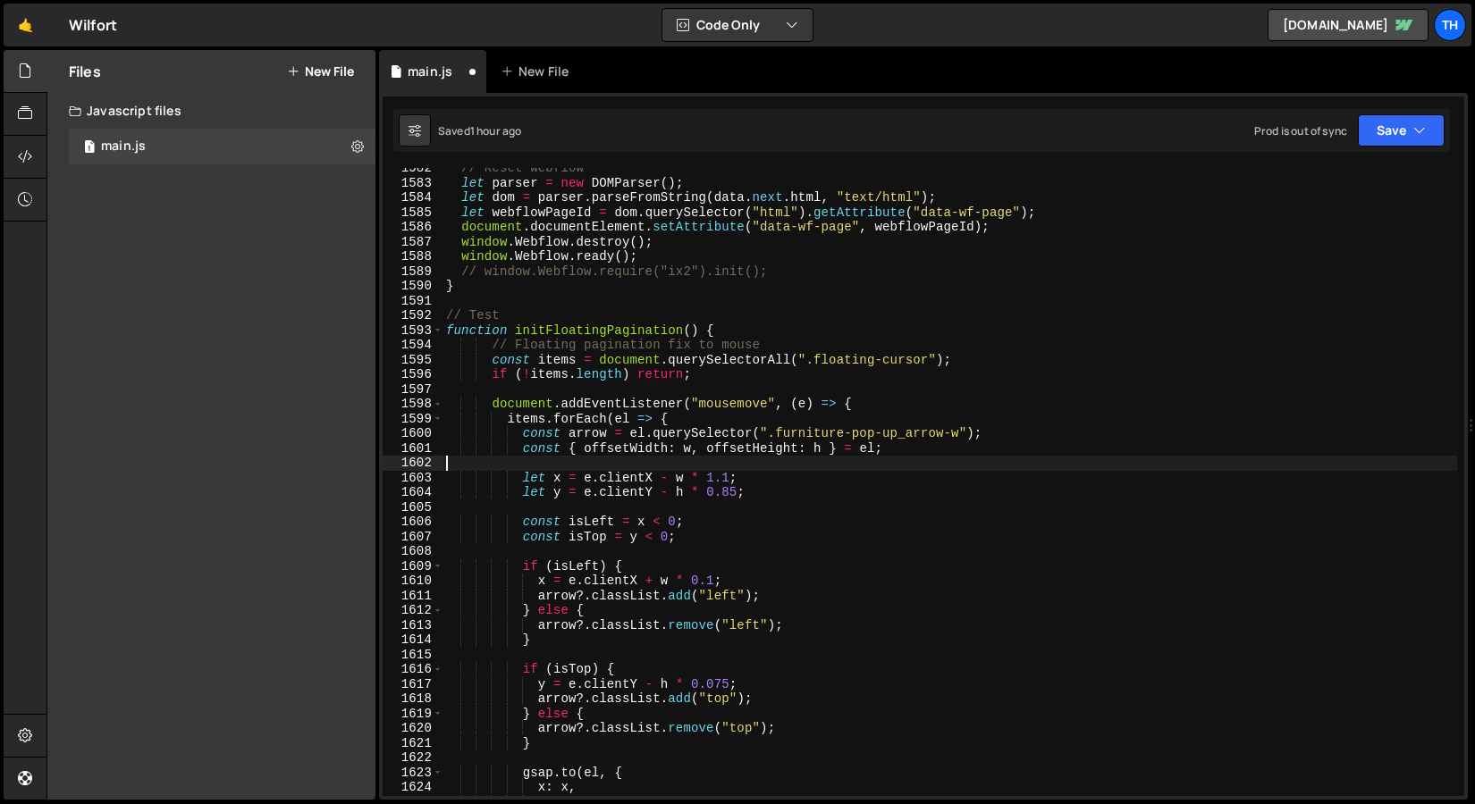
scroll to position [0, 0]
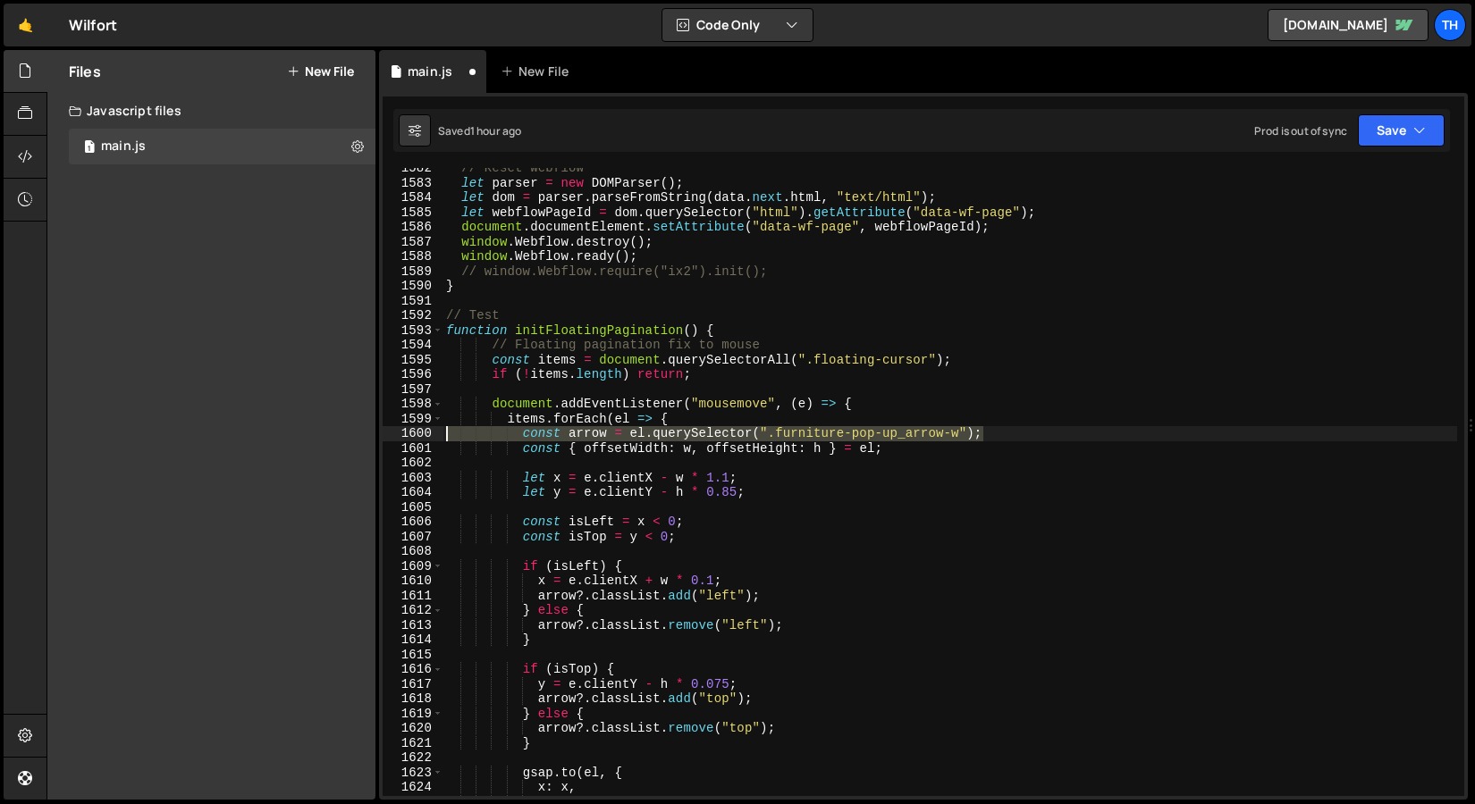
drag, startPoint x: 997, startPoint y: 430, endPoint x: 413, endPoint y: 436, distance: 584.5
click at [413, 436] on div "1582 1583 1584 1585 1586 1587 1588 1589 1590 1591 1592 1593 1594 1595 1596 1597…" at bounding box center [922, 482] width 1081 height 628
type textarea "const arrow = el.querySelector(".furniture-pop-up_arrow-w");"
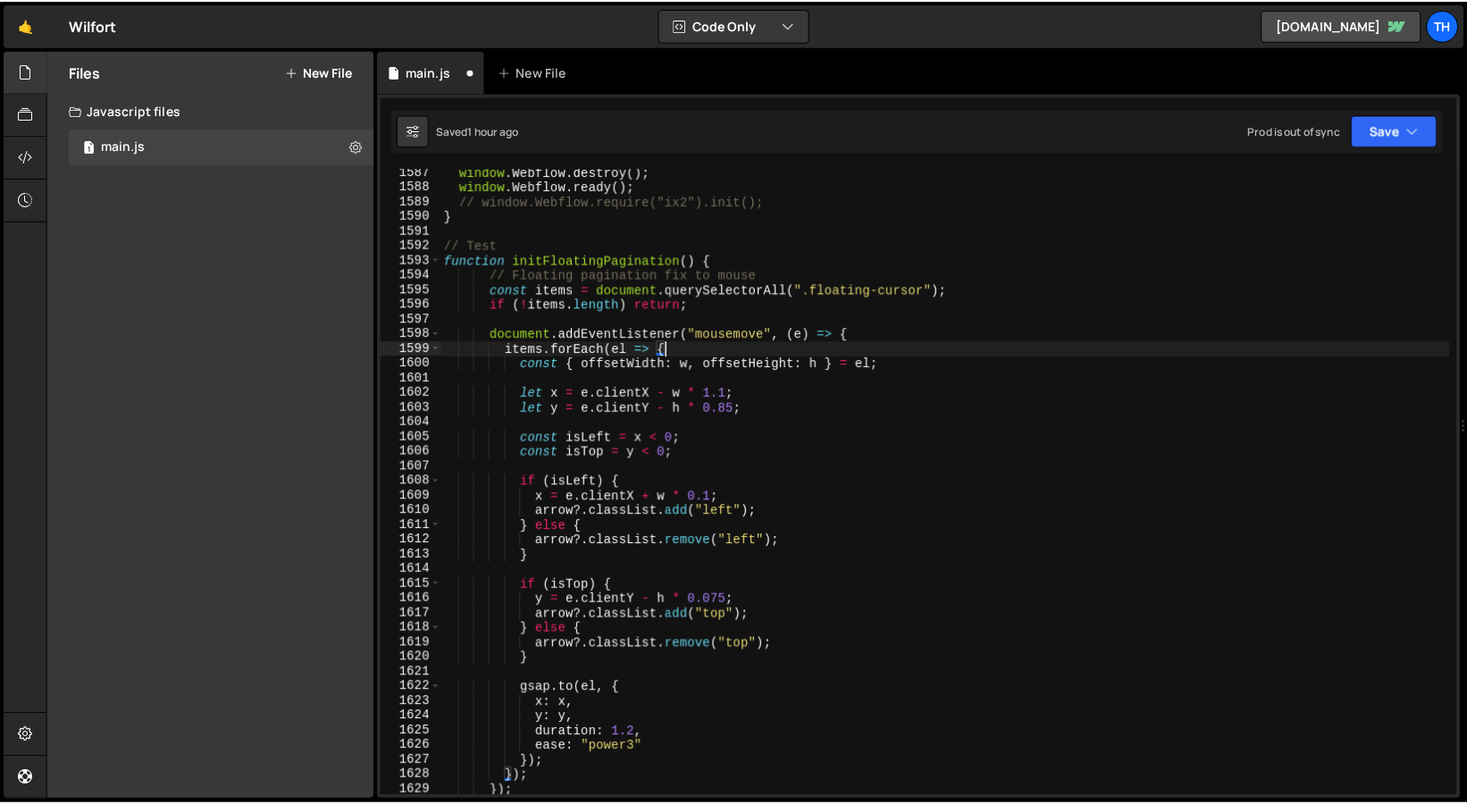
scroll to position [1080, 0]
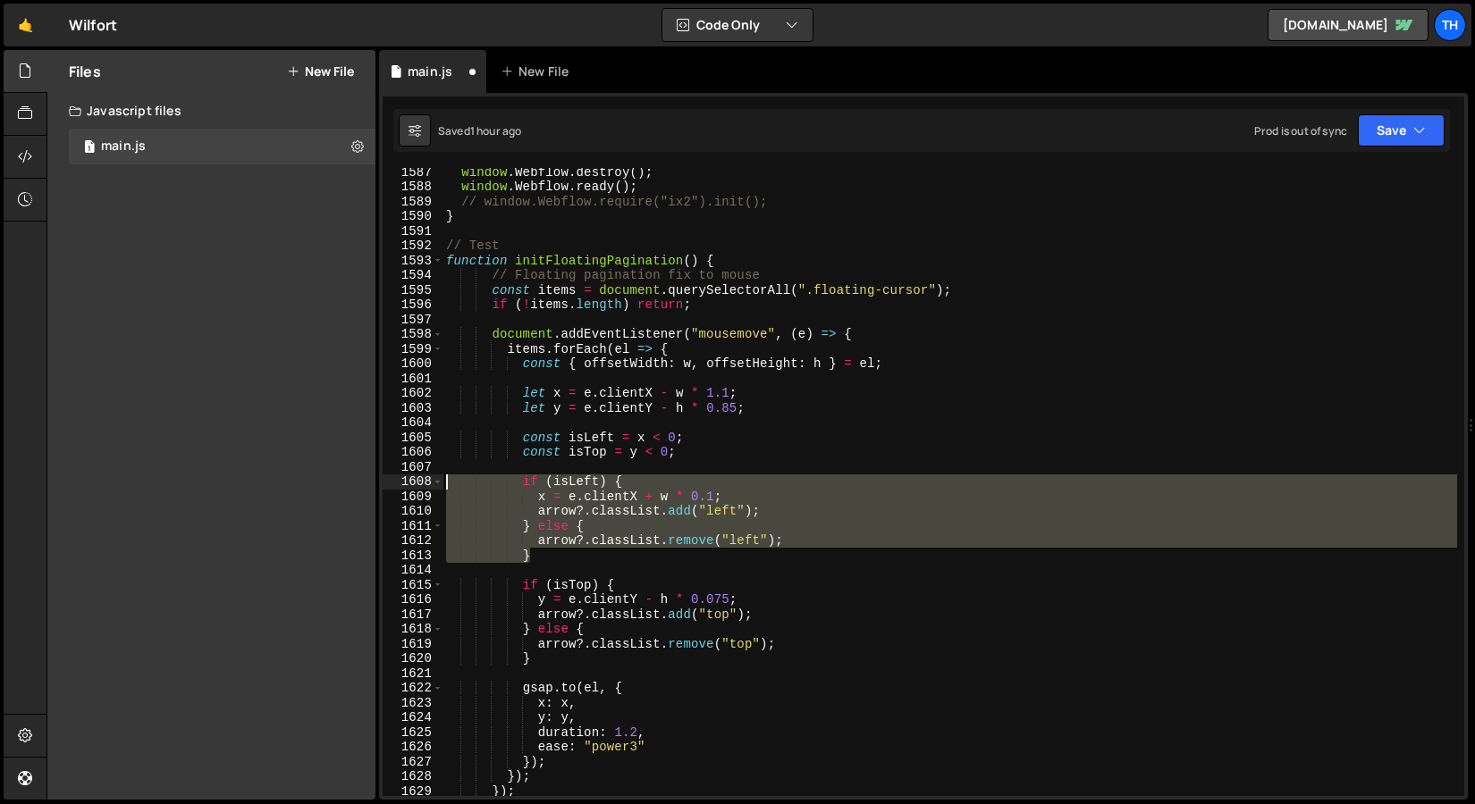
drag, startPoint x: 550, startPoint y: 557, endPoint x: 361, endPoint y: 483, distance: 203.1
click at [361, 483] on div "Files New File Javascript files 1 main.js 0 CSS files Copy share link Edit File…" at bounding box center [760, 425] width 1428 height 751
type textarea "if (isLeft) { x = e.clientX + w * 0.1;"
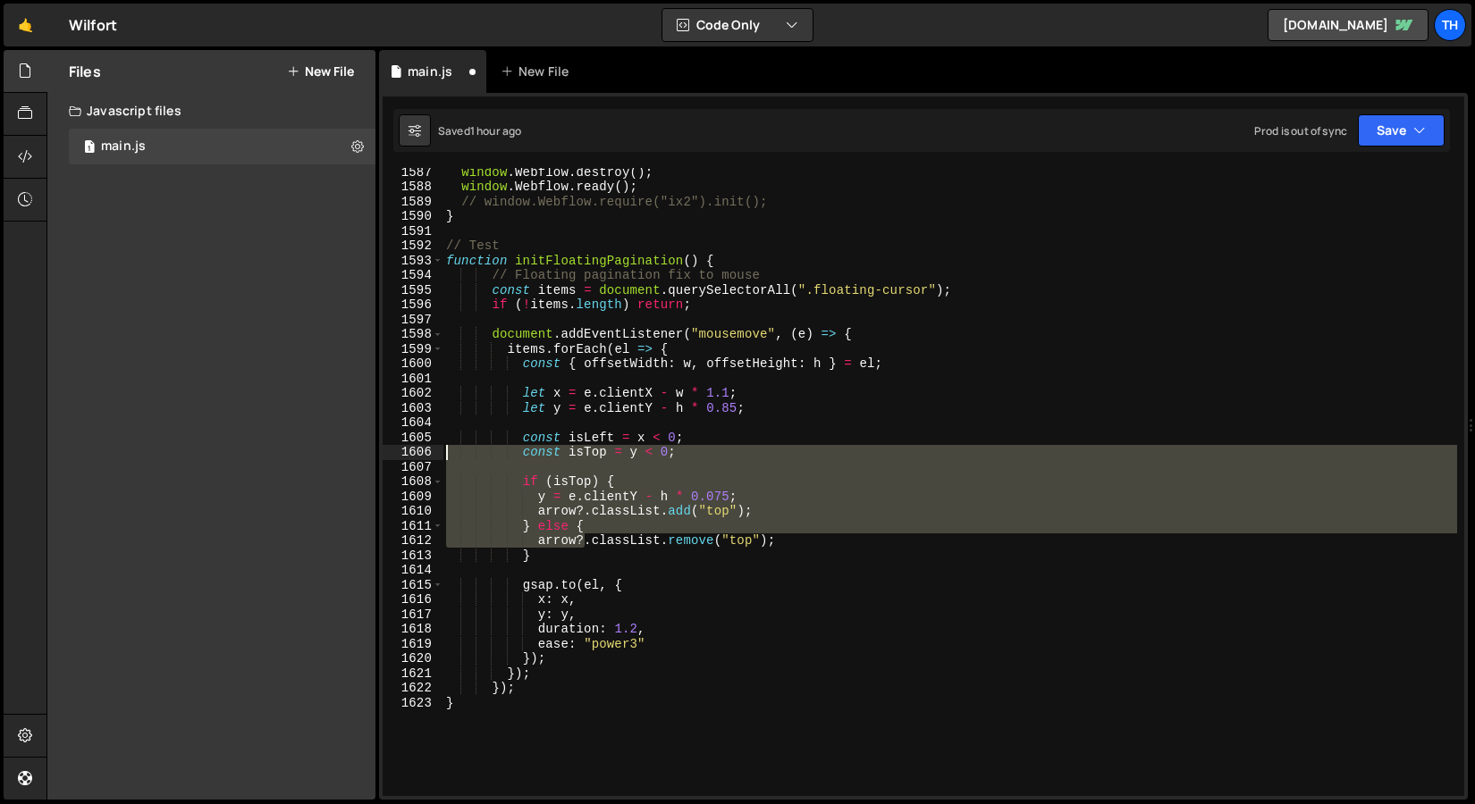
drag, startPoint x: 586, startPoint y: 548, endPoint x: 277, endPoint y: 464, distance: 320.4
click at [277, 464] on div "Files New File Javascript files 1 main.js 0 CSS files Copy share link Edit File…" at bounding box center [760, 425] width 1428 height 751
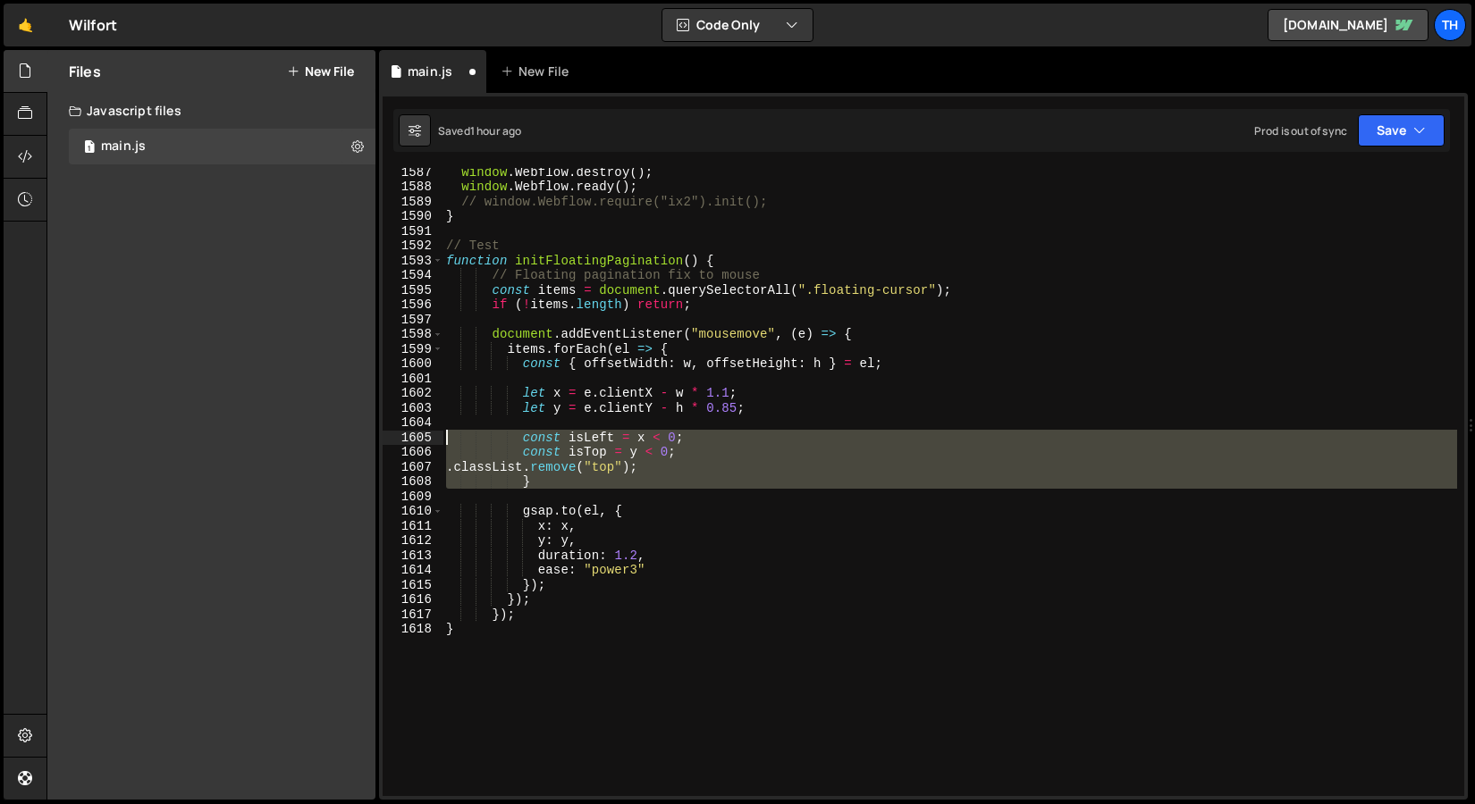
drag, startPoint x: 556, startPoint y: 492, endPoint x: 214, endPoint y: 441, distance: 345.3
click at [214, 441] on div "Files New File Javascript files 1 main.js 0 CSS files Copy share link Edit File…" at bounding box center [760, 425] width 1428 height 751
type textarea "const isLeft = x < 0; const isTop = y < 0;"
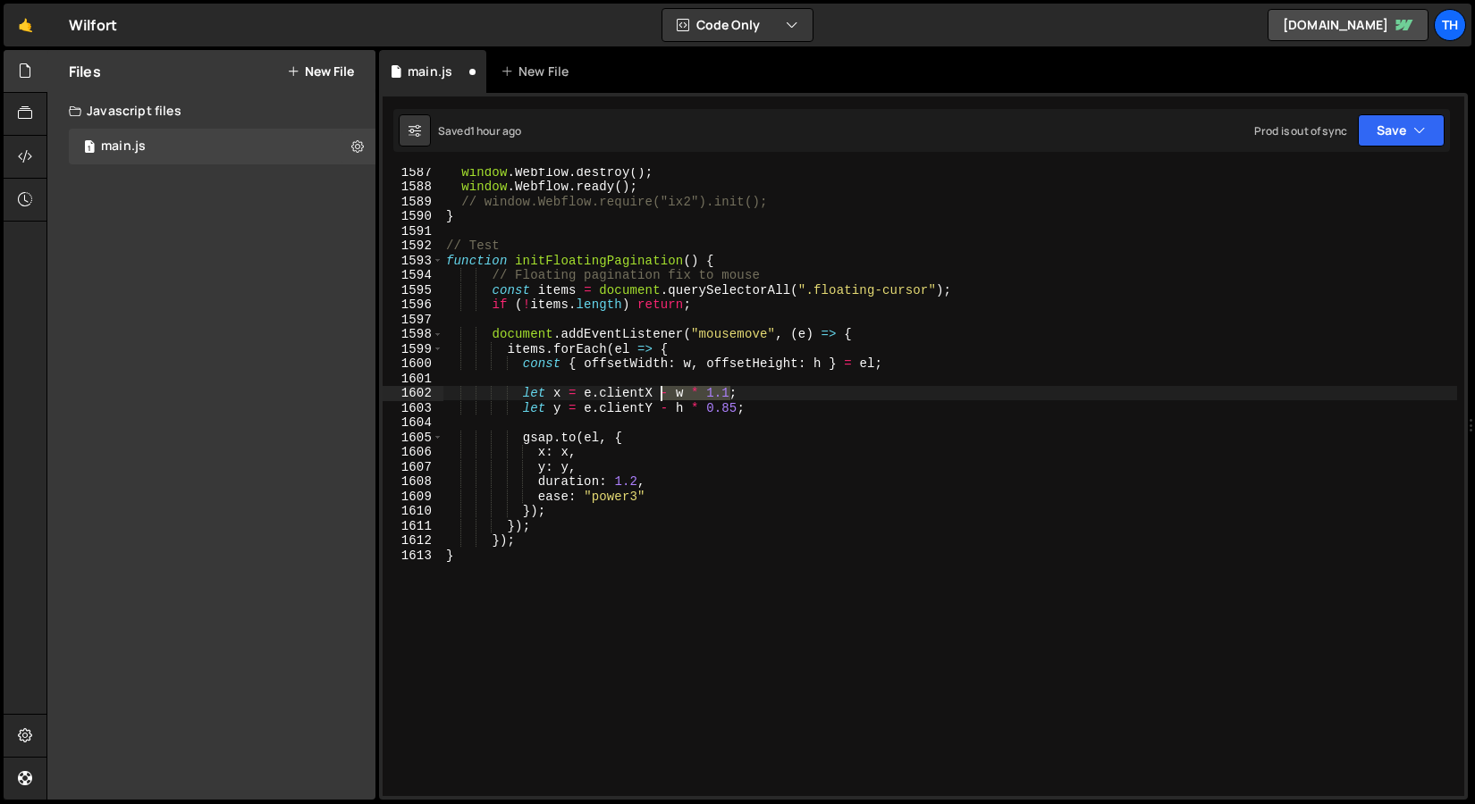
drag, startPoint x: 734, startPoint y: 392, endPoint x: 656, endPoint y: 394, distance: 77.8
click at [656, 394] on div "window . Webflow . destroy ( ) ; window . Webflow . ready ( ) ; // window.Webfl…" at bounding box center [949, 493] width 1014 height 658
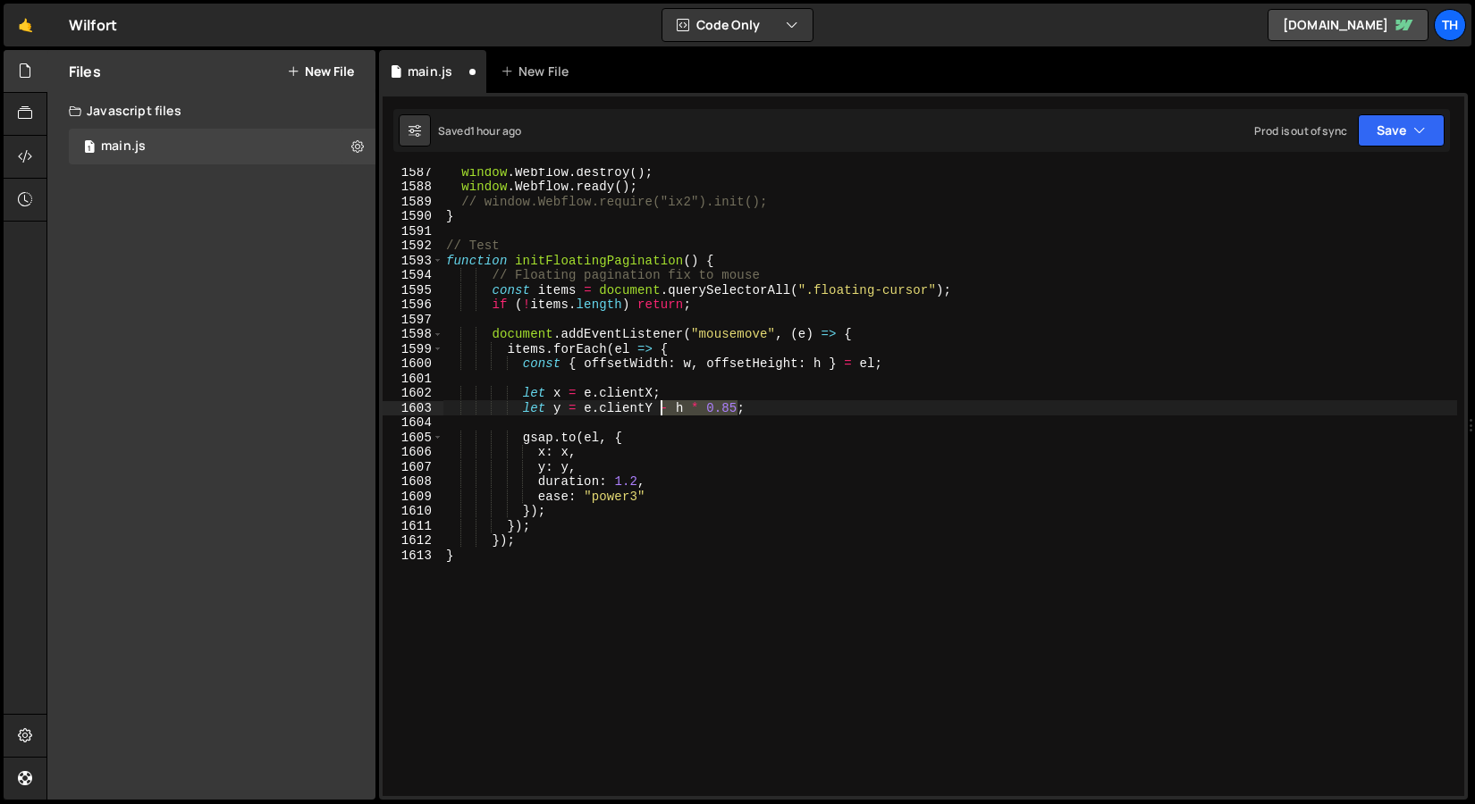
drag, startPoint x: 736, startPoint y: 408, endPoint x: 660, endPoint y: 409, distance: 76.0
click at [660, 409] on div "window . Webflow . destroy ( ) ; window . Webflow . ready ( ) ; // window.Webfl…" at bounding box center [949, 493] width 1014 height 658
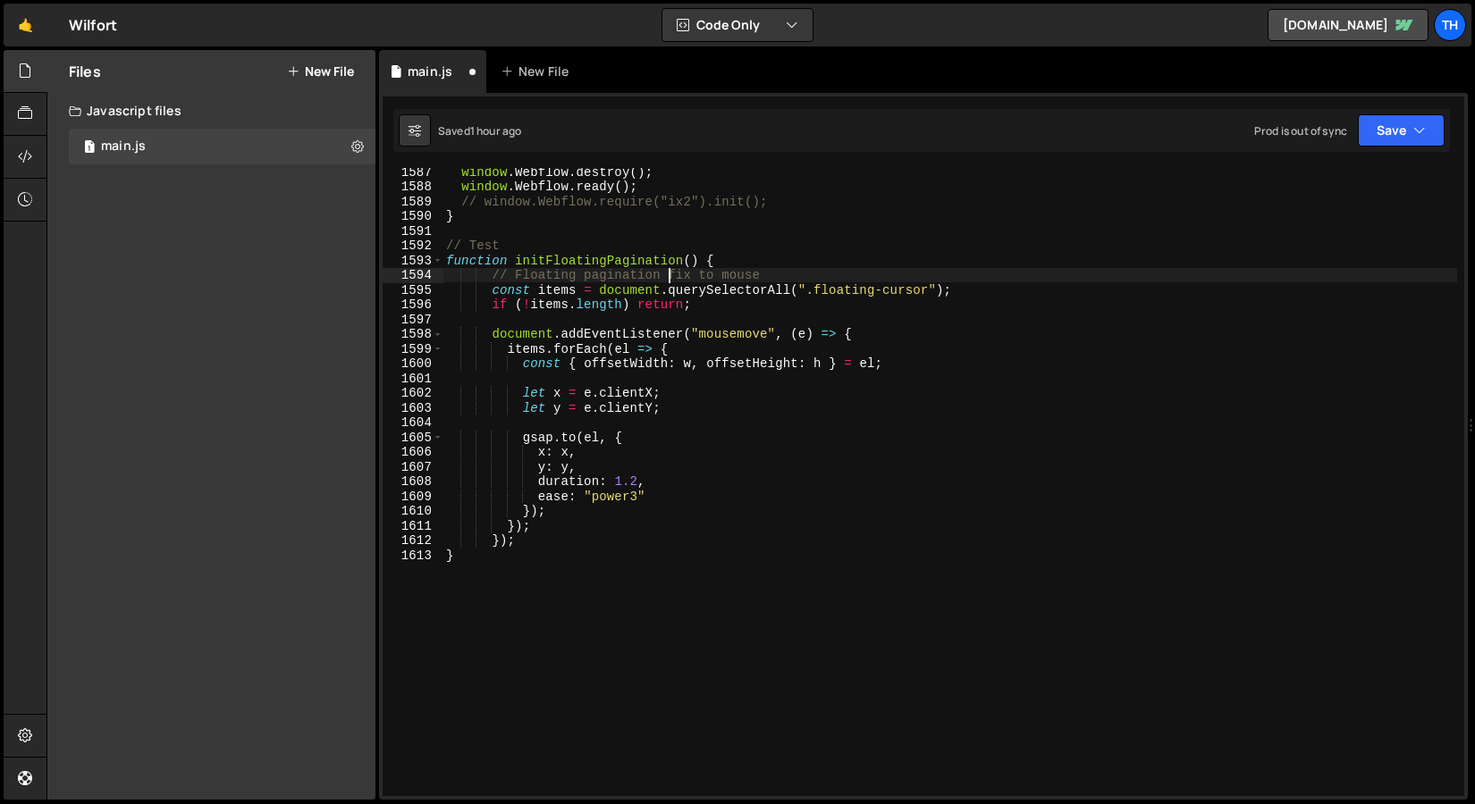
click at [668, 268] on div "window . Webflow . destroy ( ) ; window . Webflow . ready ( ) ; // window.Webfl…" at bounding box center [949, 493] width 1014 height 658
click at [668, 263] on div "window . Webflow . destroy ( ) ; window . Webflow . ready ( ) ; // window.Webfl…" at bounding box center [949, 493] width 1014 height 658
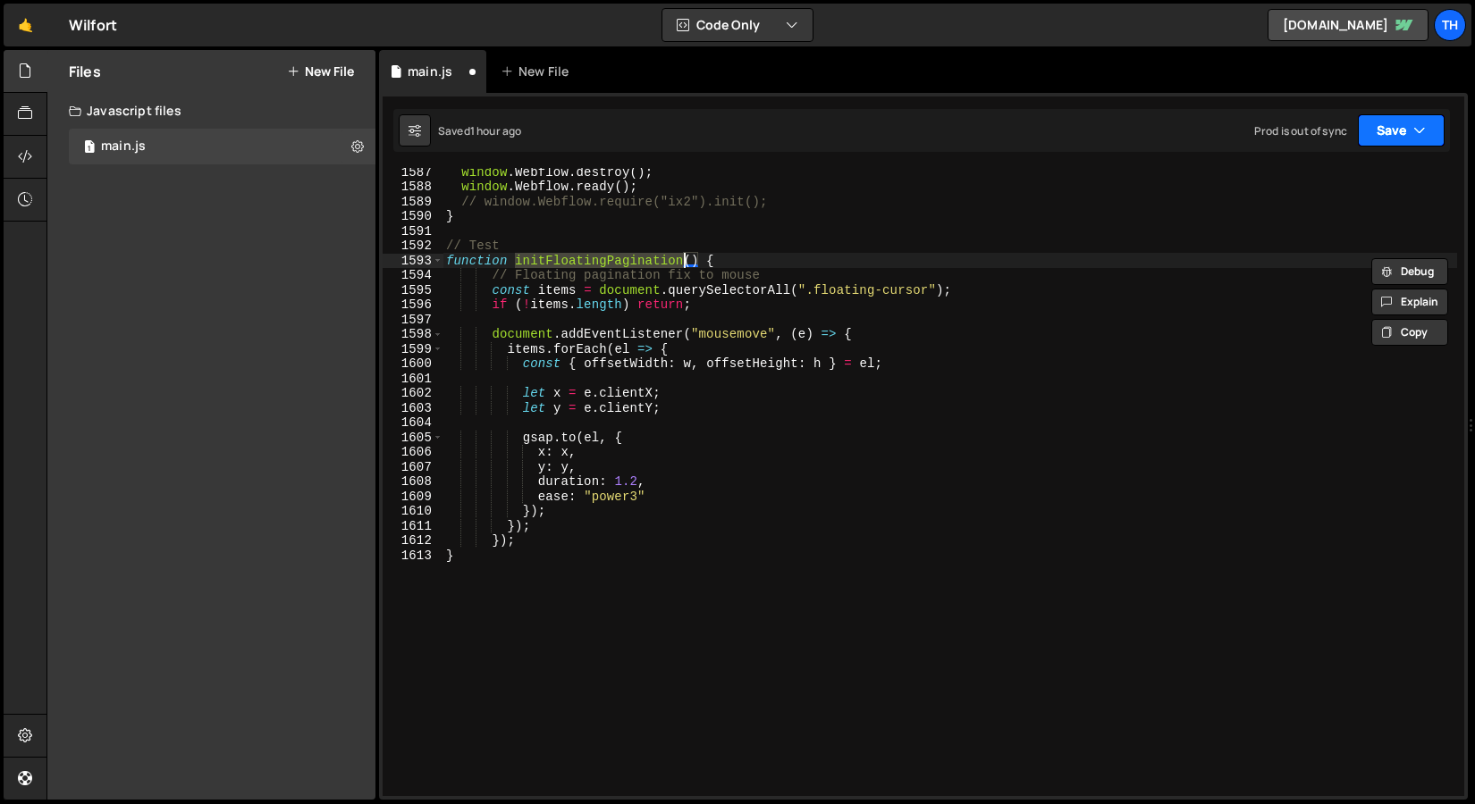
click at [1378, 133] on button "Save" at bounding box center [1400, 130] width 87 height 32
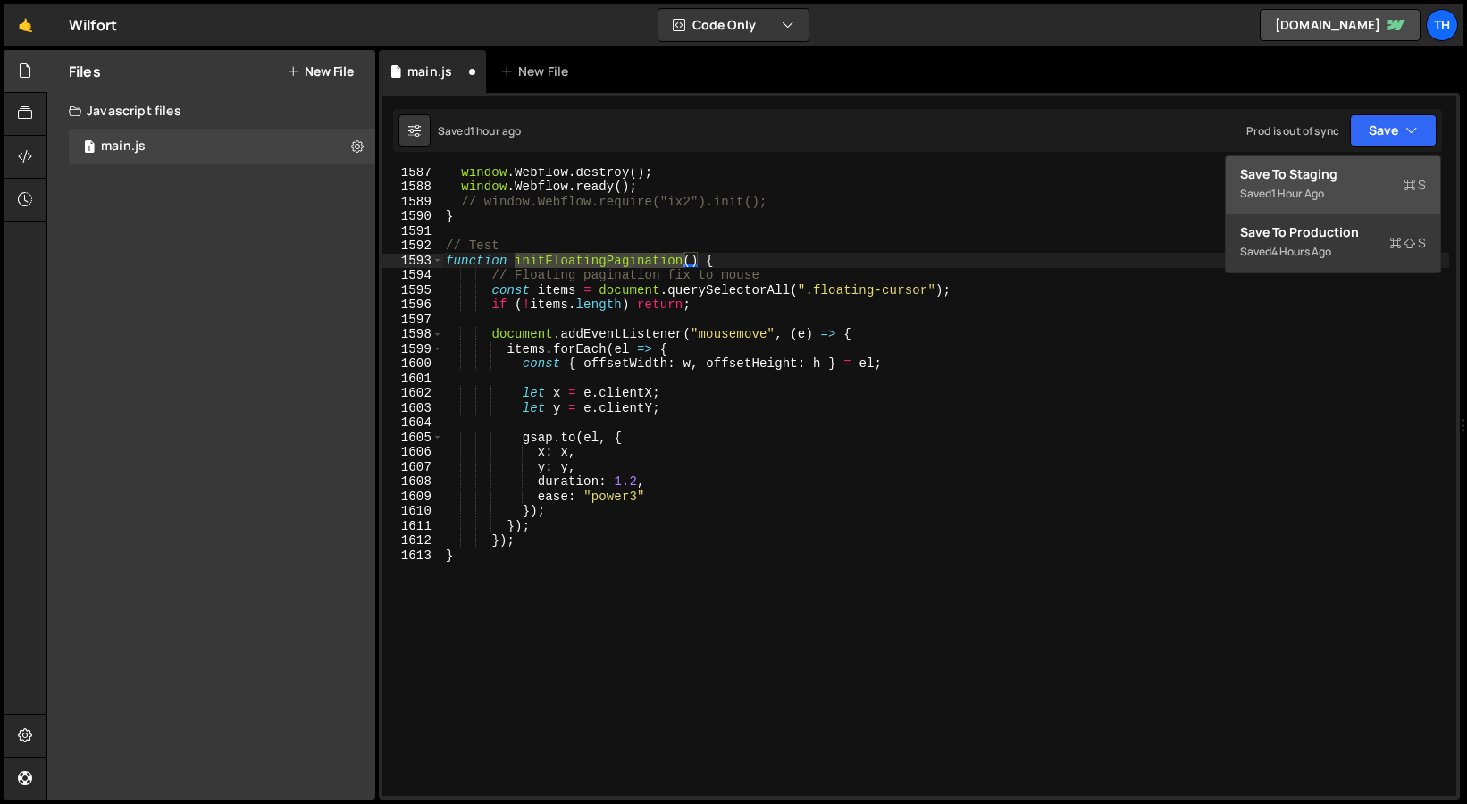
click at [1337, 168] on div "Save to Staging S" at bounding box center [1333, 174] width 186 height 18
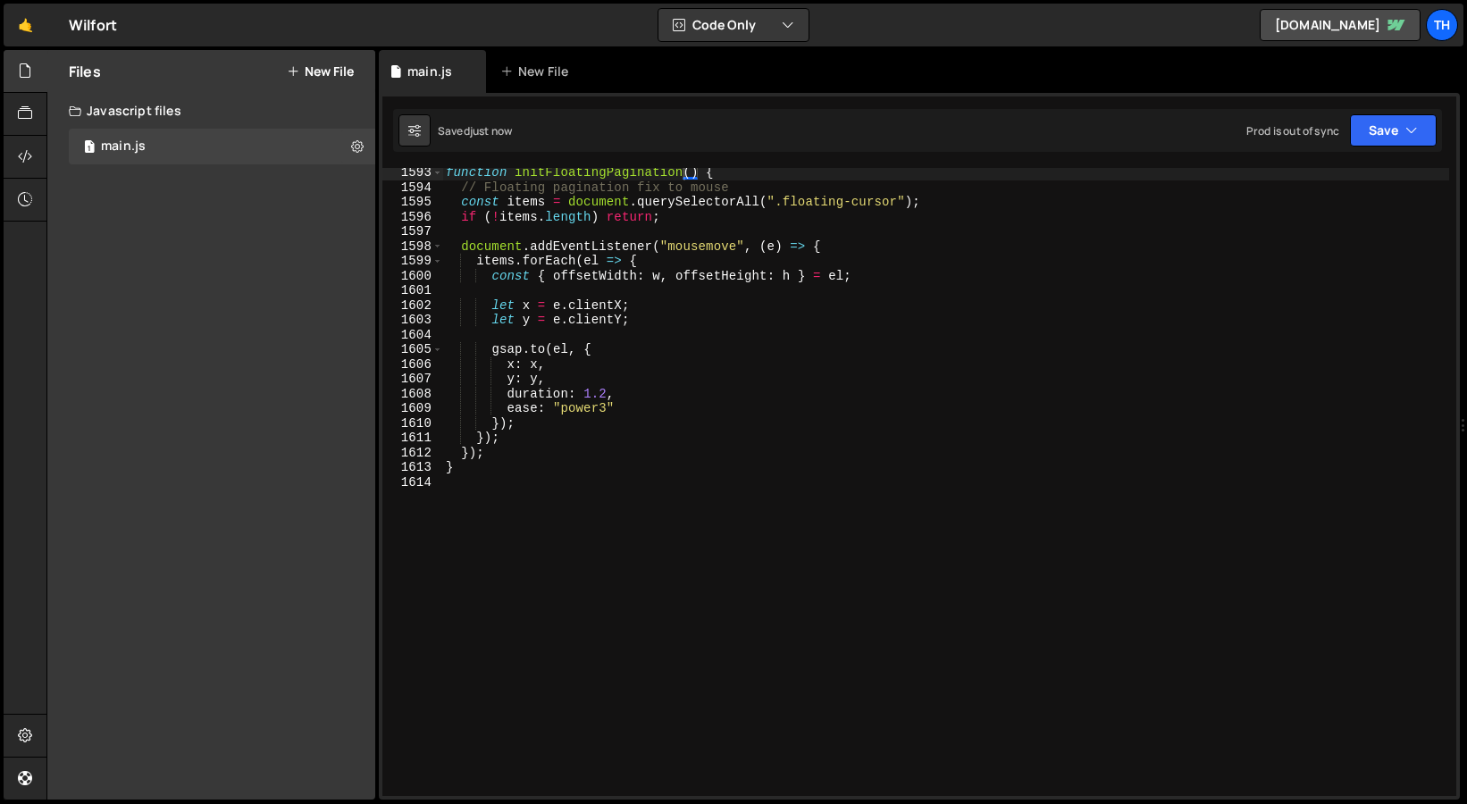
scroll to position [23477, 0]
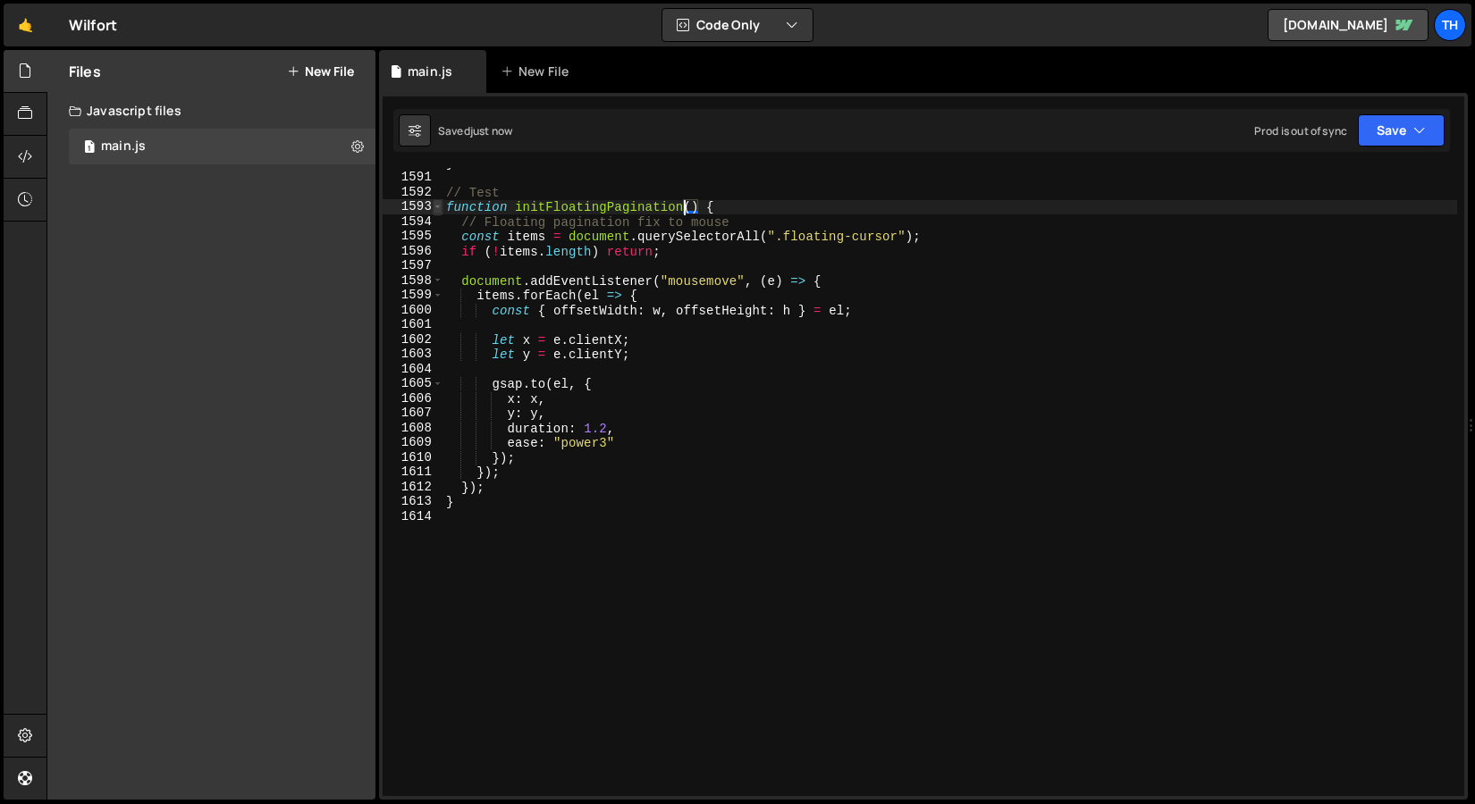
click at [440, 203] on span at bounding box center [438, 206] width 10 height 15
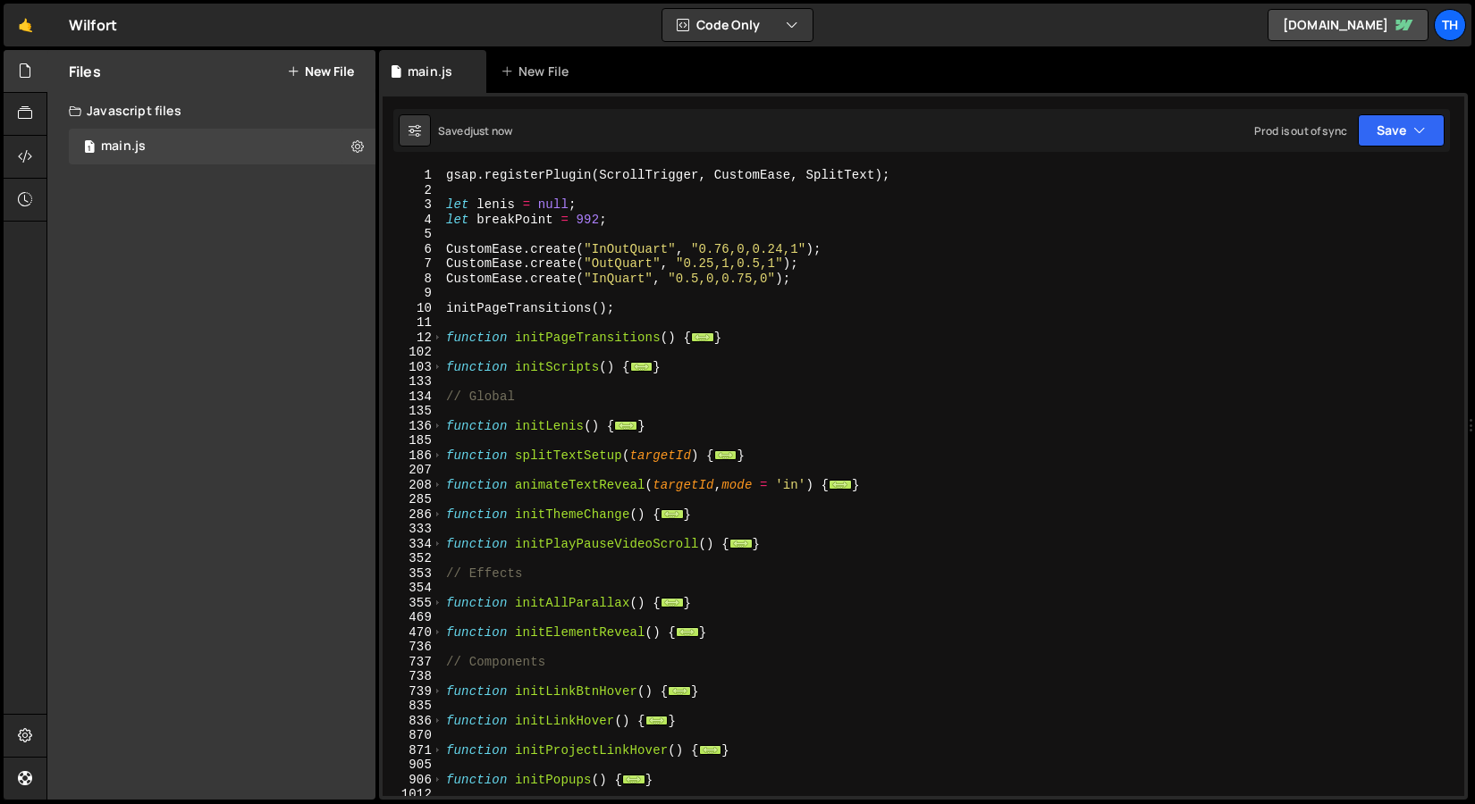
scroll to position [0, 0]
click at [449, 374] on div "gsap . registerPlugin ( ScrollTrigger , CustomEase , SplitText ) ; let lenis = …" at bounding box center [949, 497] width 1014 height 658
type textarea "function initScripts() {"
click at [443, 367] on div "gsap . registerPlugin ( ScrollTrigger , CustomEase , SplitText ) ; let lenis = …" at bounding box center [949, 497] width 1014 height 658
click at [442, 367] on div "103" at bounding box center [412, 367] width 61 height 15
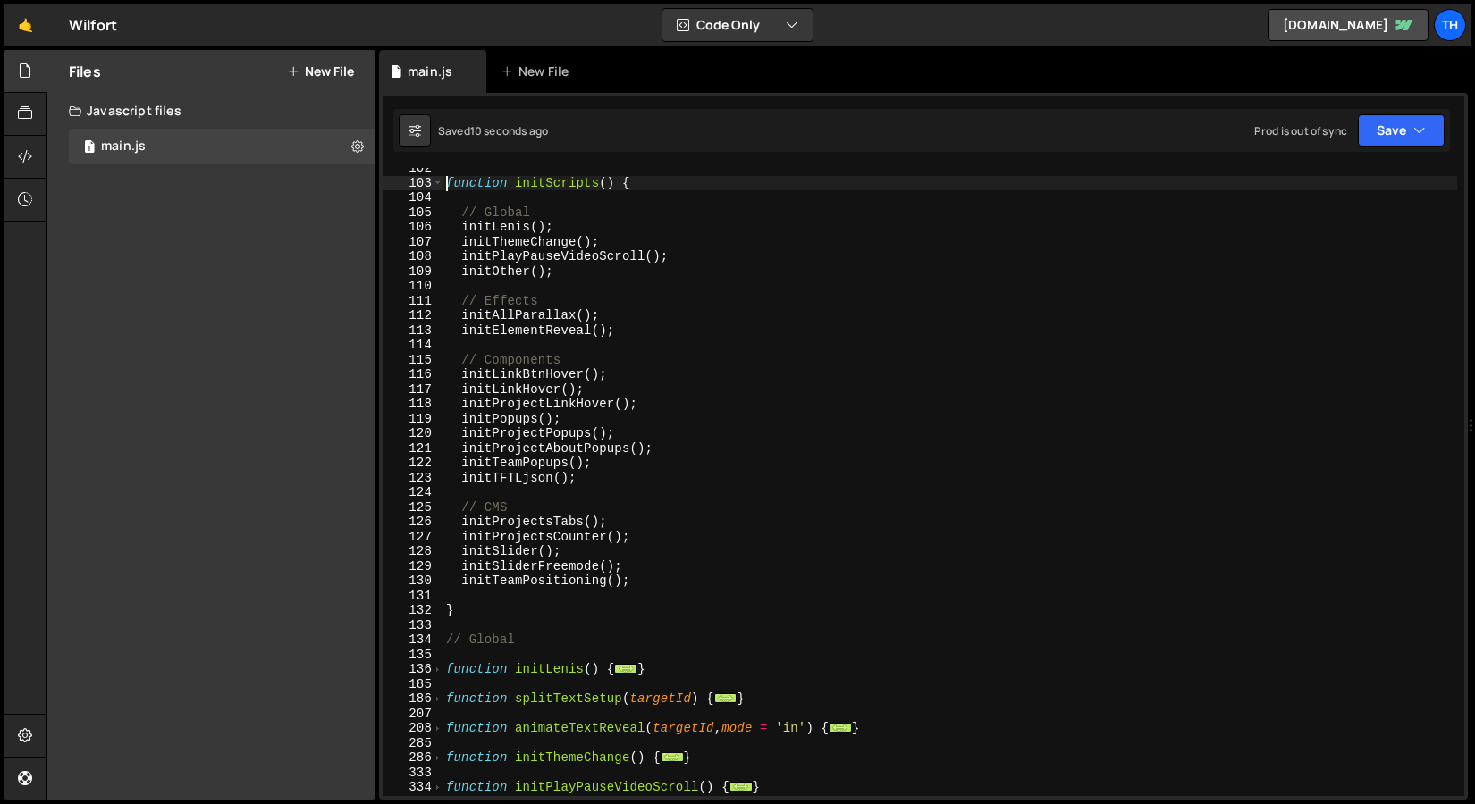
scroll to position [184, 0]
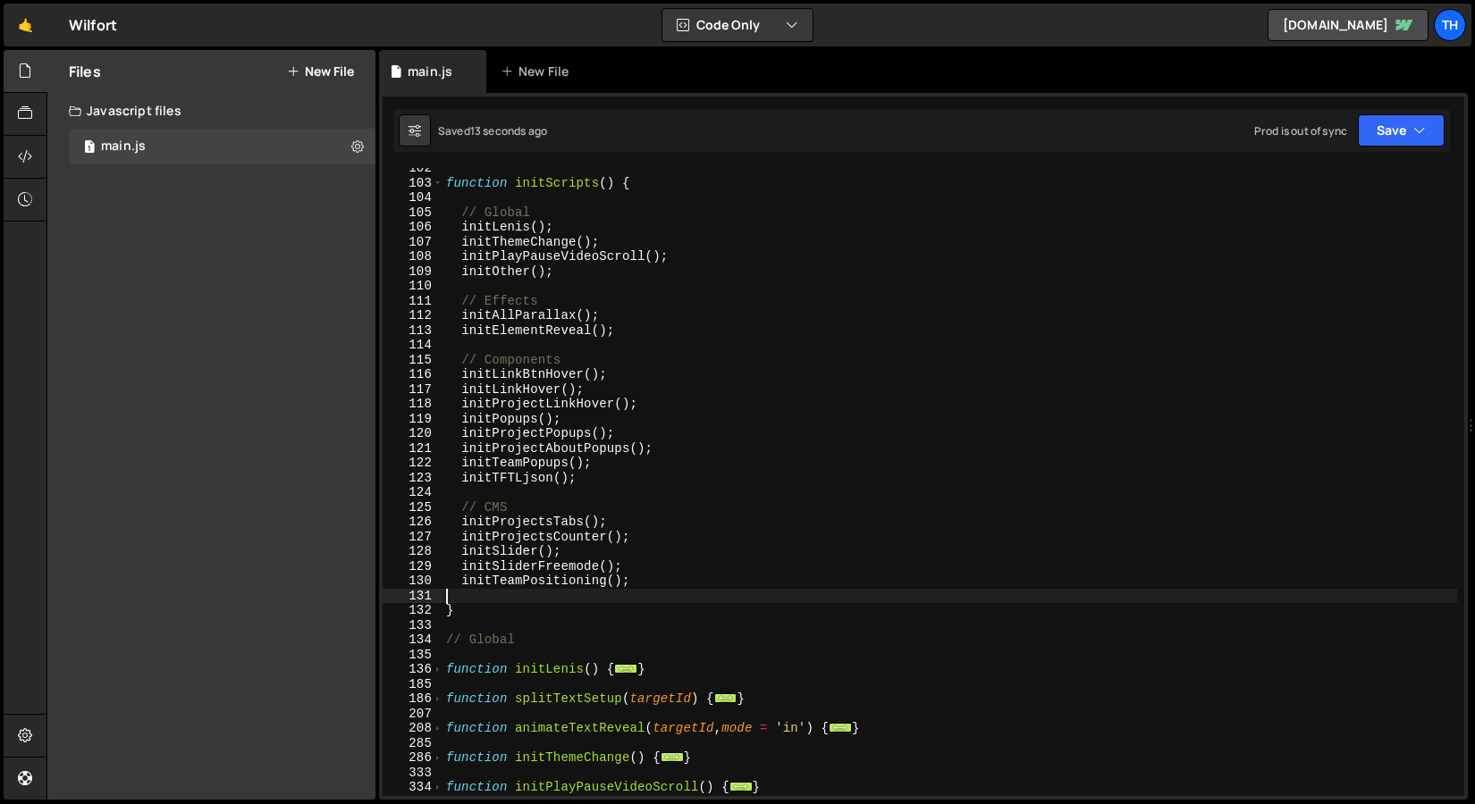
click at [598, 599] on div "function initScripts ( ) { // Global initLenis ( ) ; initThemeChange ( ) ; init…" at bounding box center [949, 490] width 1014 height 658
click at [672, 570] on div "function initScripts ( ) { // Global initLenis ( ) ; initThemeChange ( ) ; init…" at bounding box center [949, 490] width 1014 height 658
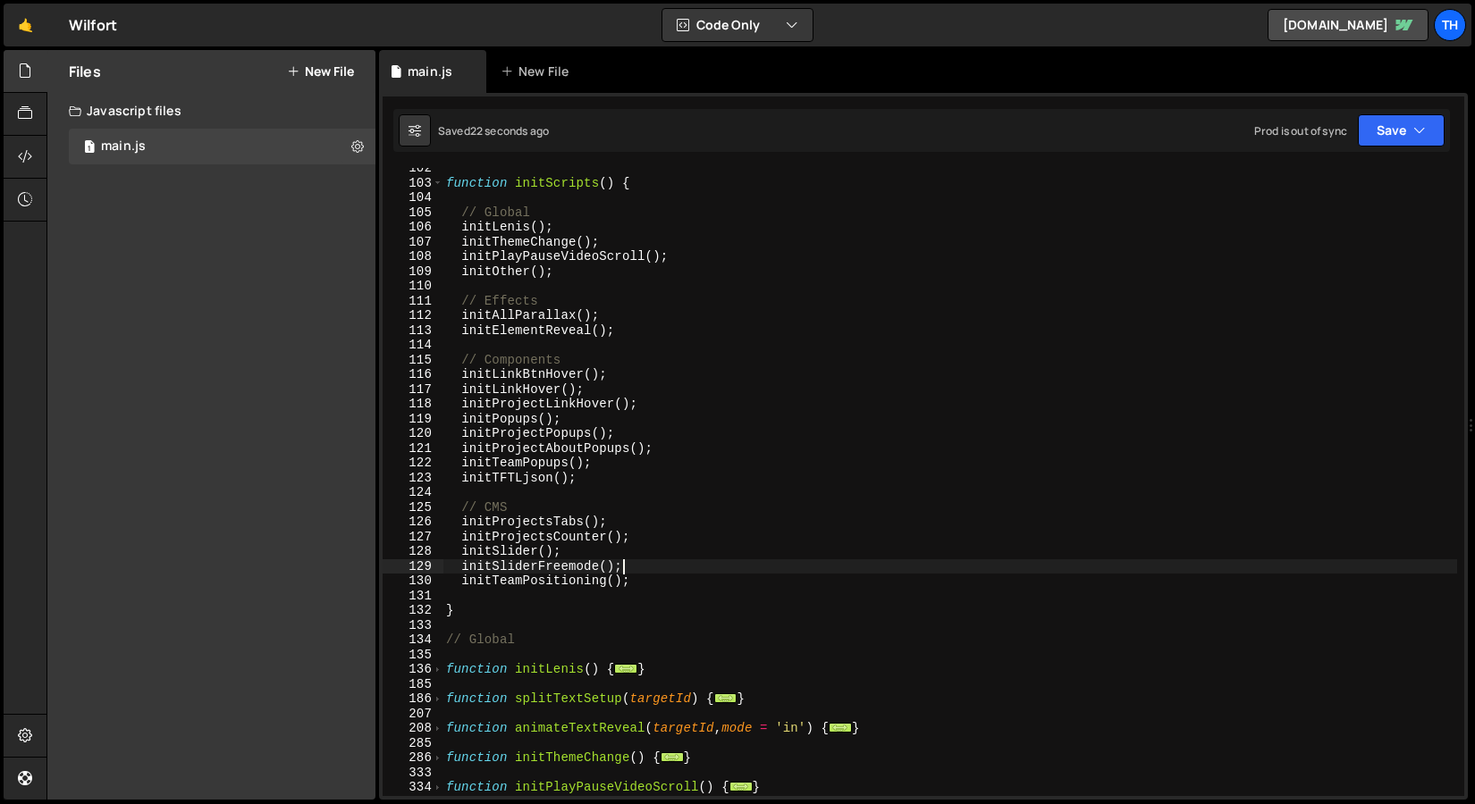
click at [653, 574] on div "function initScripts ( ) { // Global initLenis ( ) ; initThemeChange ( ) ; init…" at bounding box center [949, 490] width 1014 height 658
click at [642, 583] on div "function initScripts ( ) { // Global initLenis ( ) ; initThemeChange ( ) ; init…" at bounding box center [949, 490] width 1014 height 658
type textarea "initTeamPositioning();"
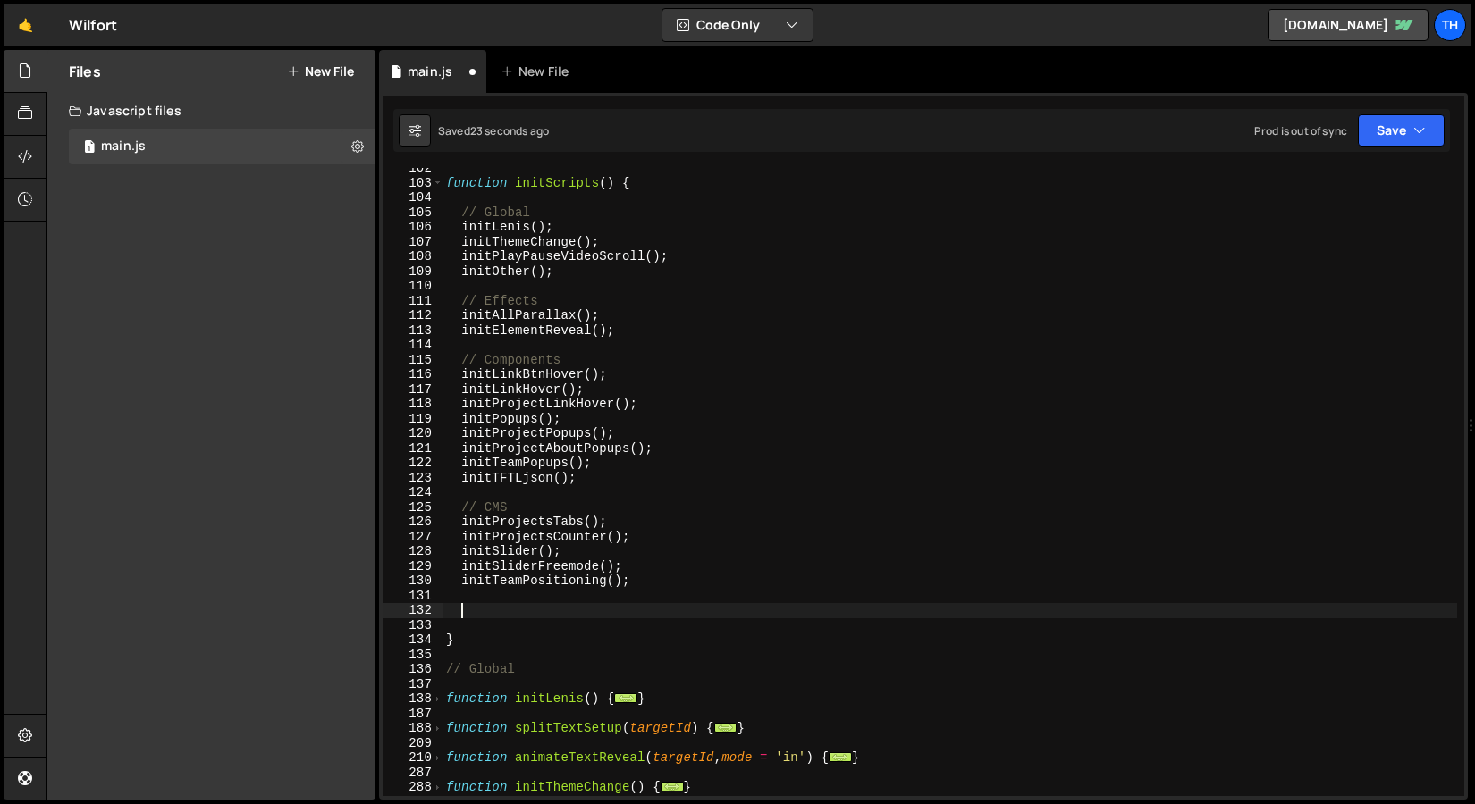
scroll to position [0, 1]
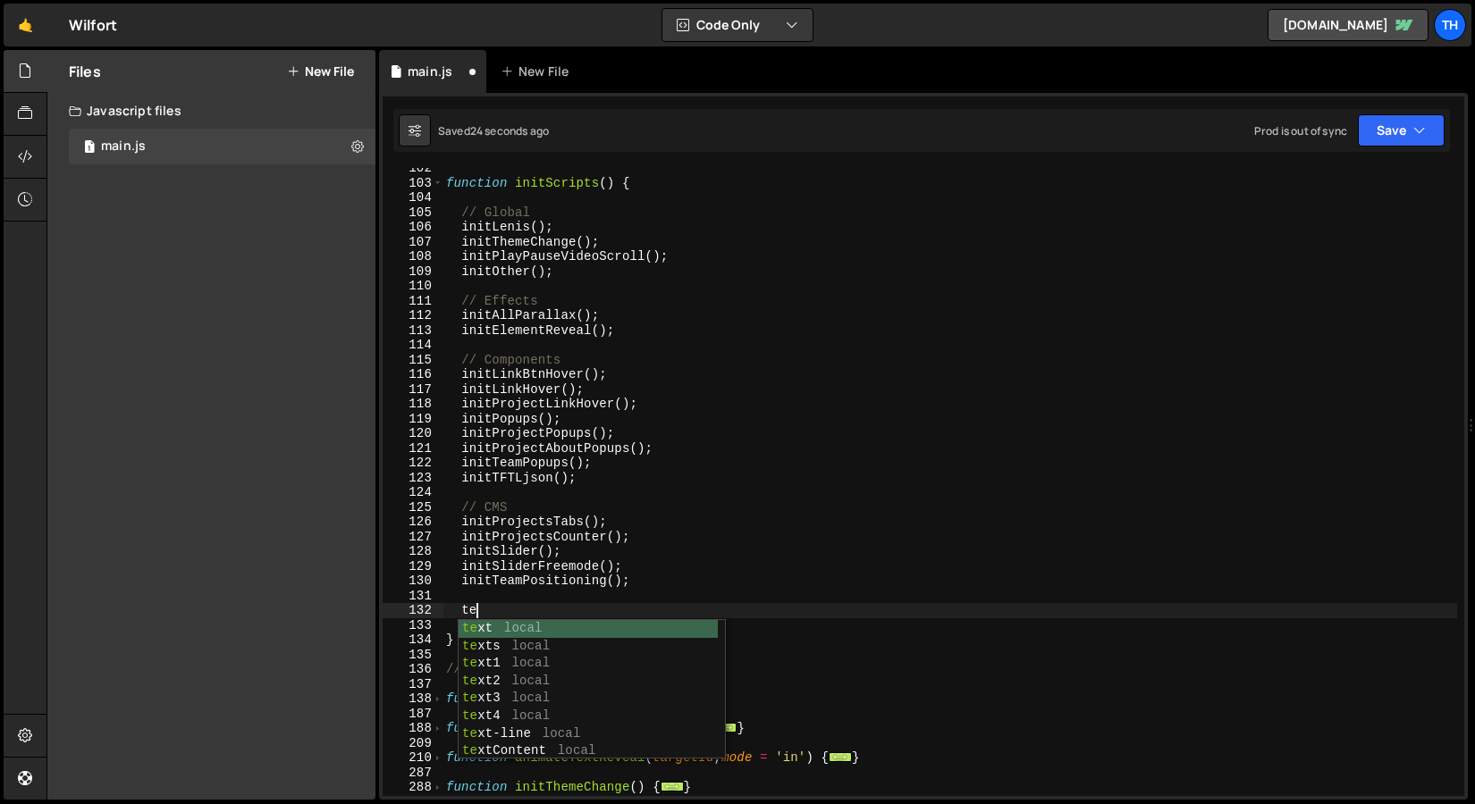
type textarea "t"
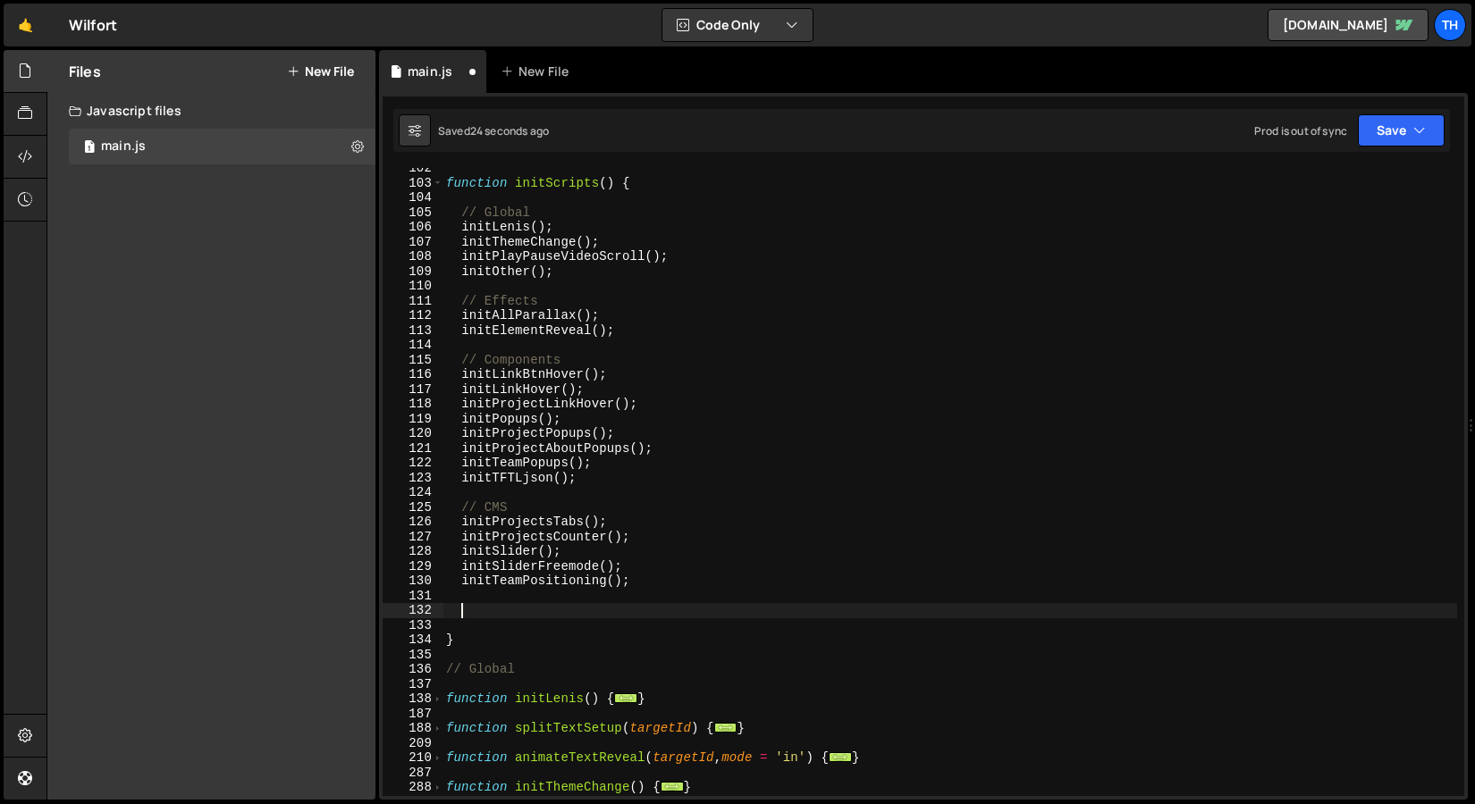
type textarea "?"
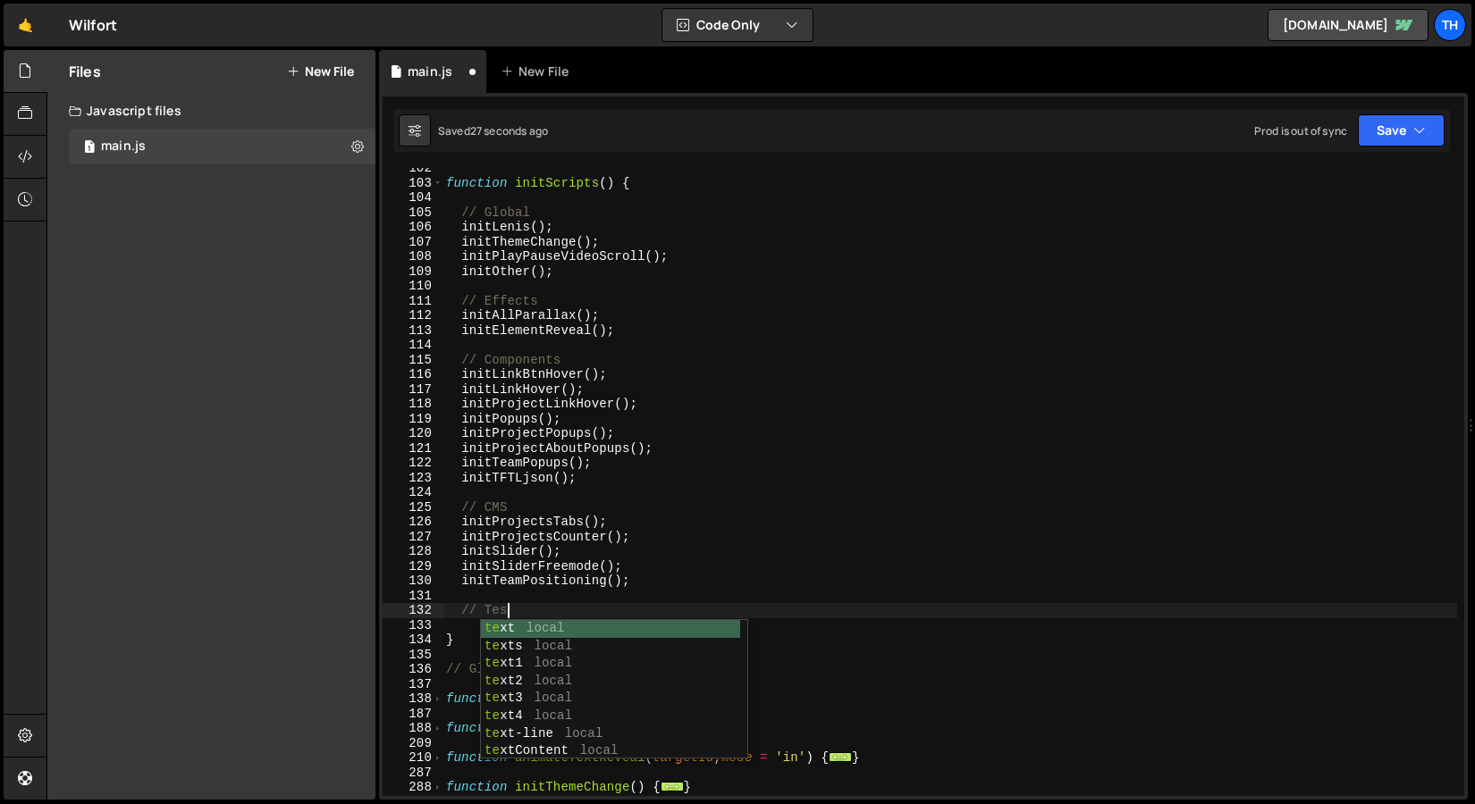
type textarea "// Test"
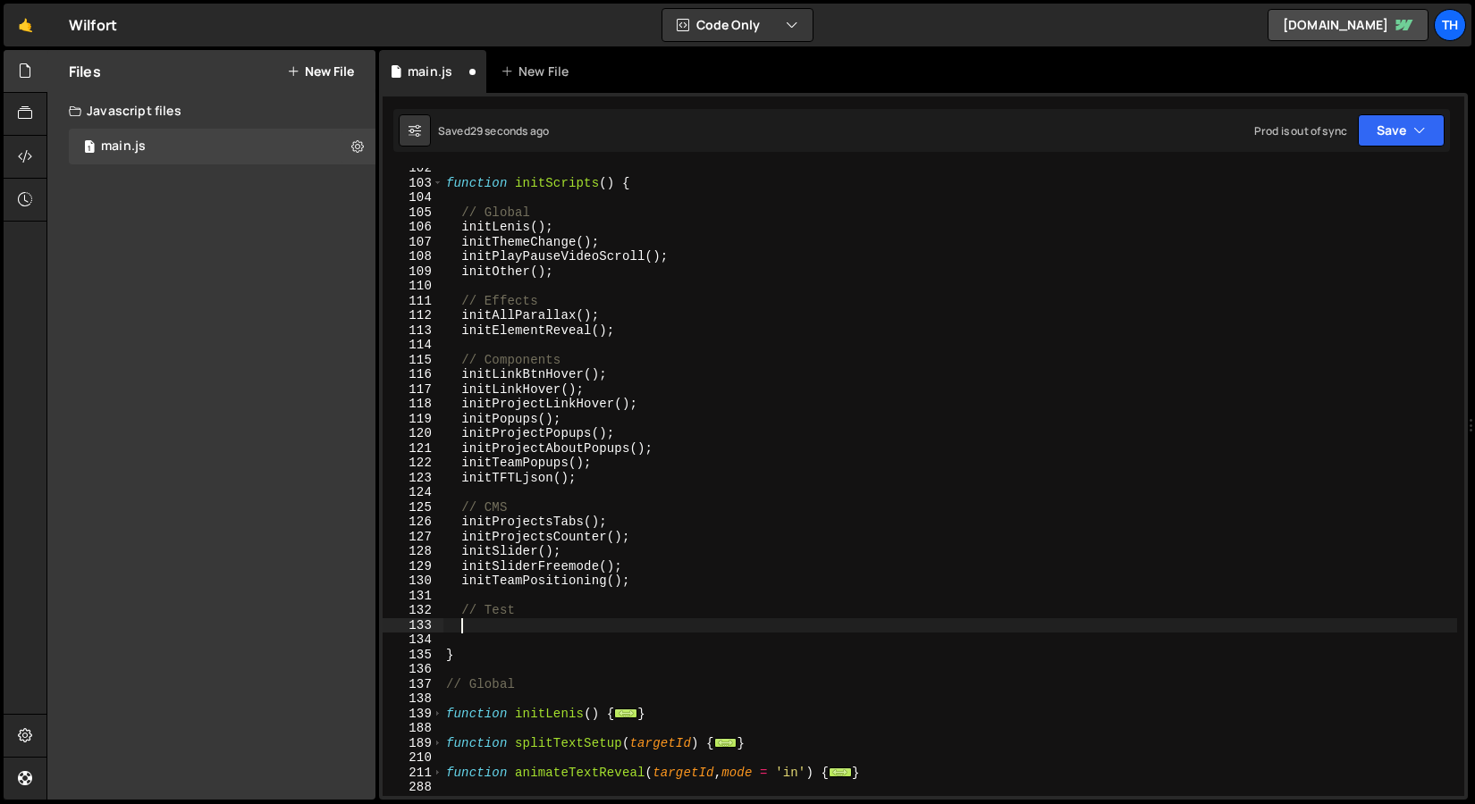
paste textarea "initFloatingPagination"
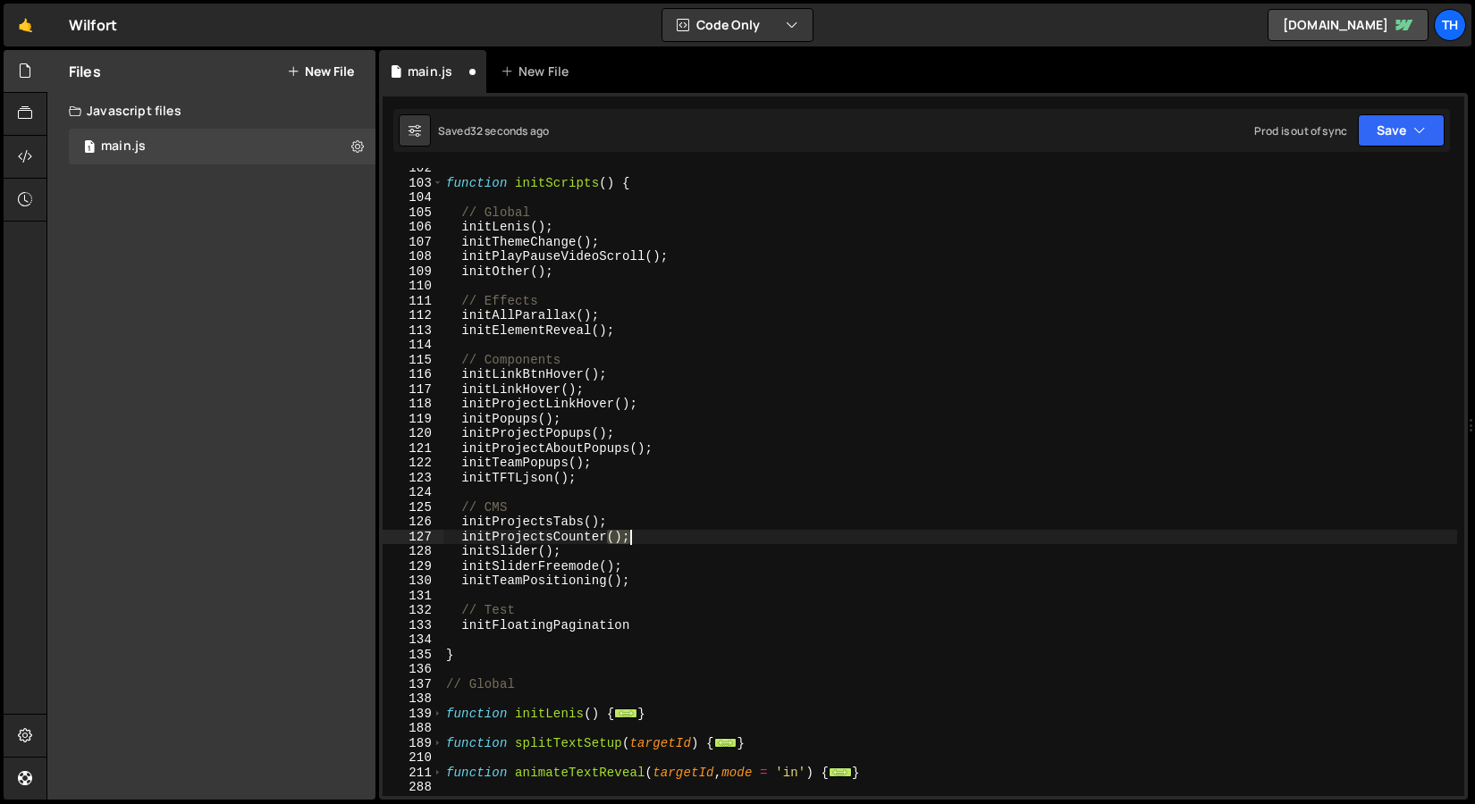
drag, startPoint x: 607, startPoint y: 534, endPoint x: 638, endPoint y: 534, distance: 31.3
click at [638, 534] on div "function initScripts ( ) { // Global initLenis ( ) ; initThemeChange ( ) ; init…" at bounding box center [949, 490] width 1014 height 658
click at [640, 615] on div "function initScripts ( ) { // Global initLenis ( ) ; initThemeChange ( ) ; init…" at bounding box center [949, 490] width 1014 height 658
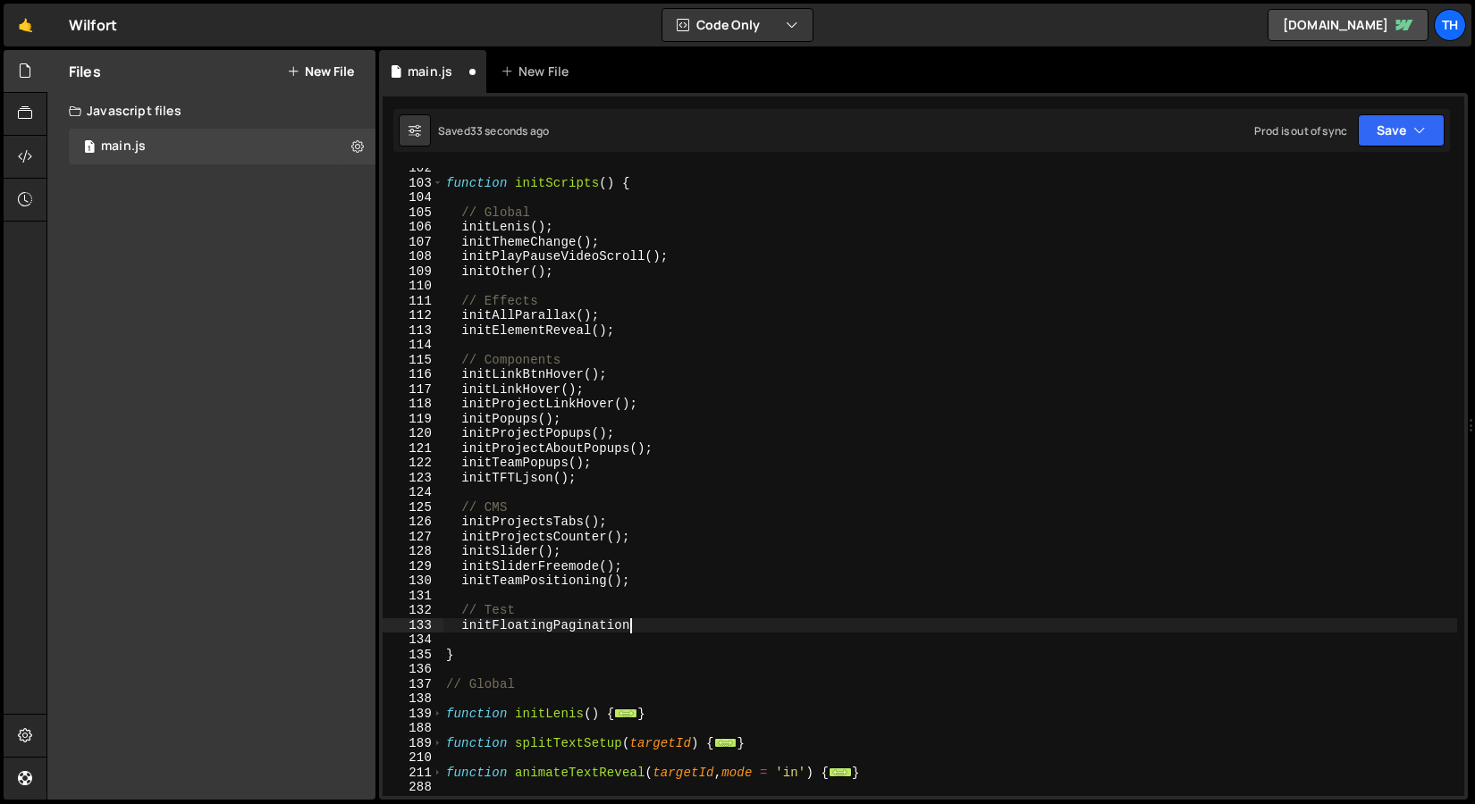
click at [640, 620] on div "function initScripts ( ) { // Global initLenis ( ) ; initThemeChange ( ) ; init…" at bounding box center [949, 490] width 1014 height 658
paste textarea "();"
click at [1377, 150] on div "Saved 34 seconds ago Prod is out of sync Upgrade to Edit Save Save to Staging S…" at bounding box center [921, 130] width 1056 height 43
click at [1377, 143] on button "Save" at bounding box center [1400, 130] width 87 height 32
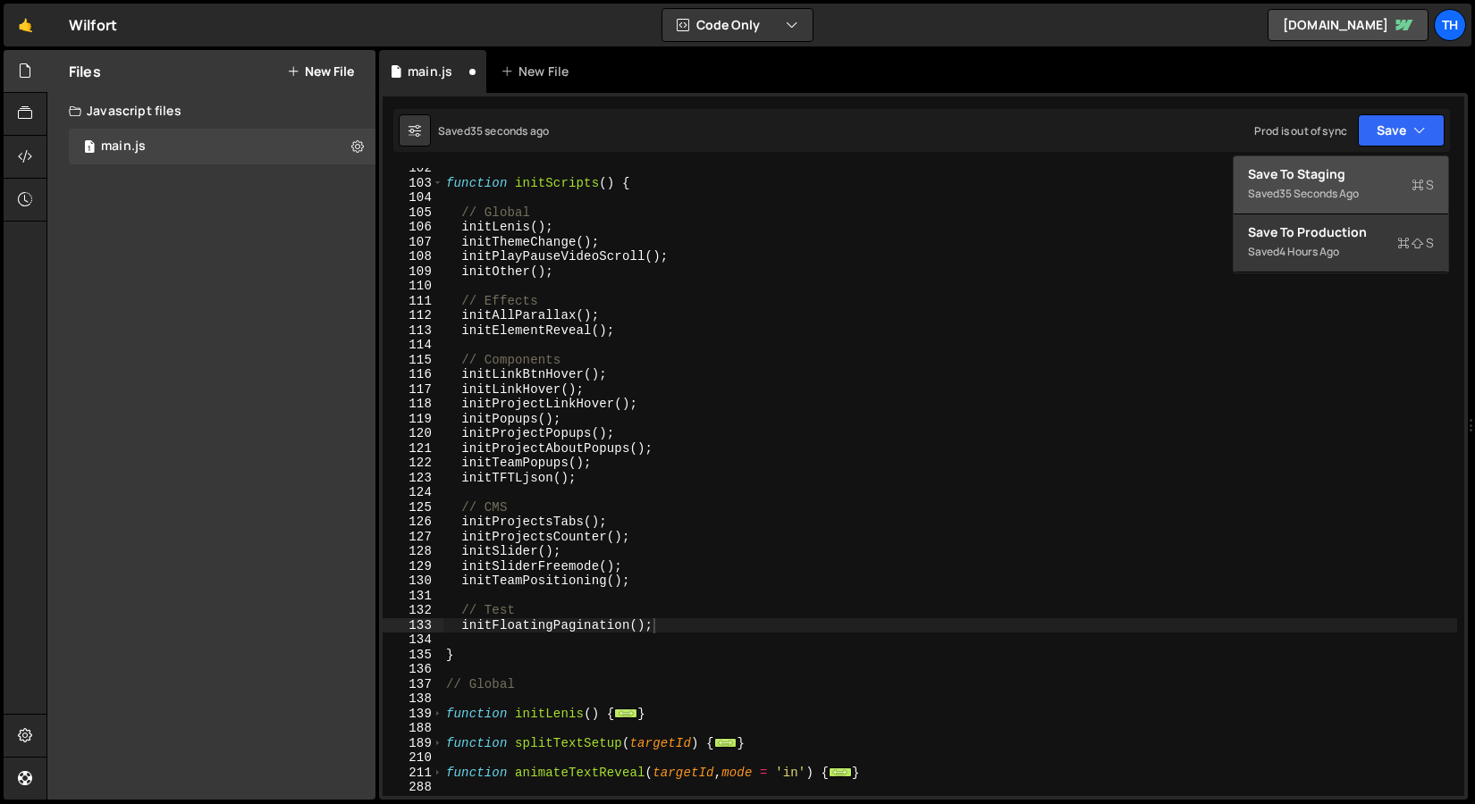
click at [1331, 211] on button "Save to Staging S Saved 35 seconds ago" at bounding box center [1340, 185] width 214 height 58
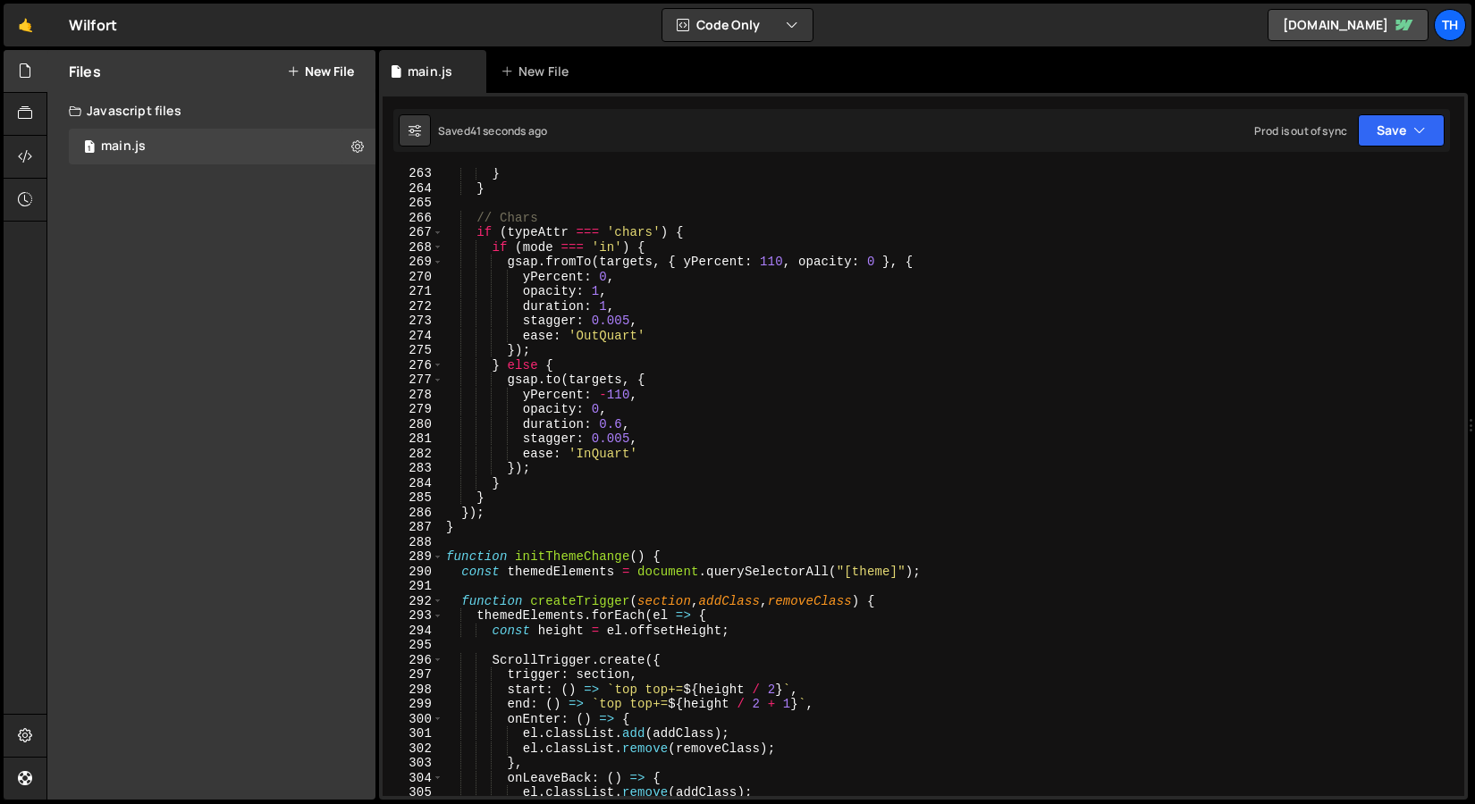
scroll to position [4139, 0]
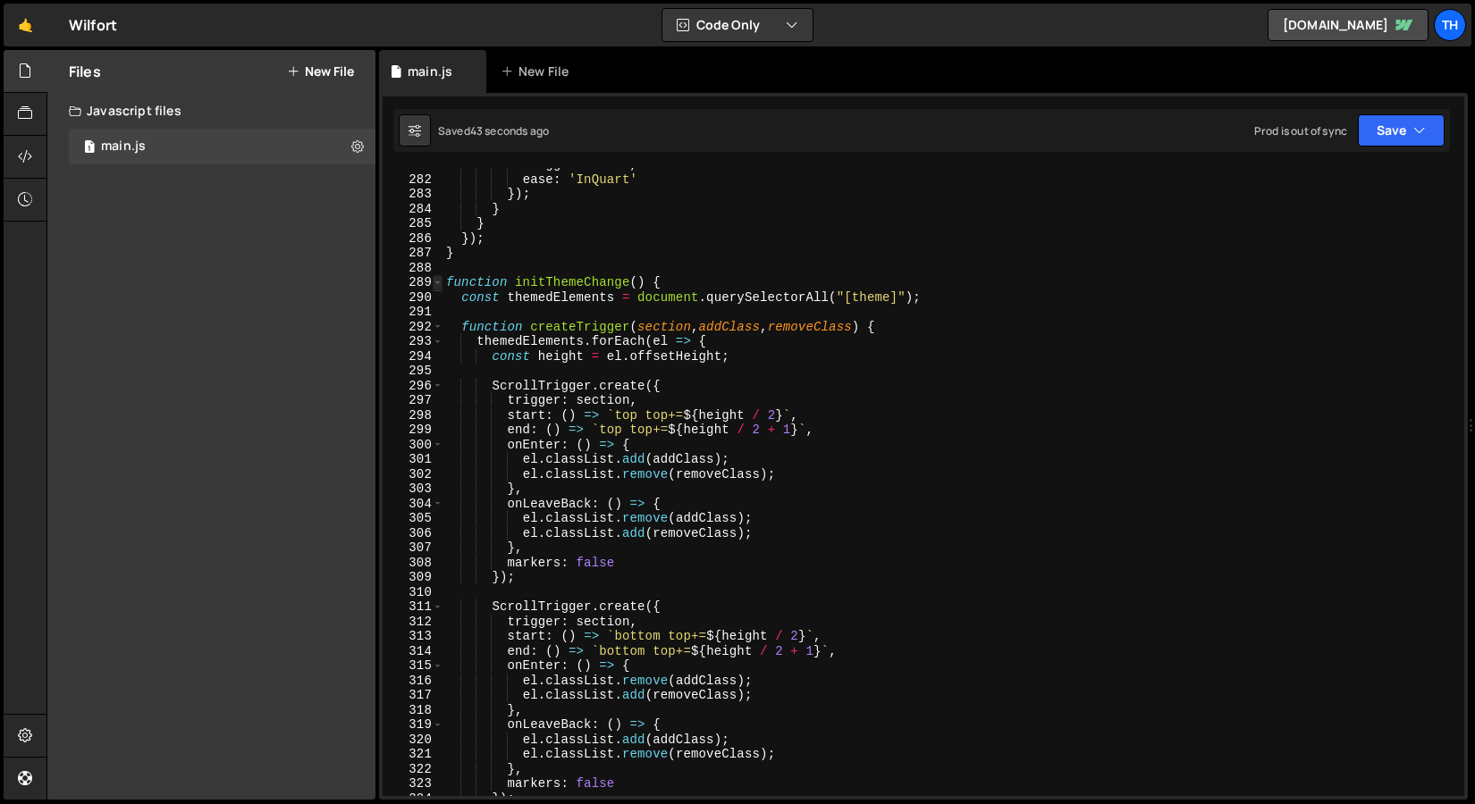
click at [435, 286] on span at bounding box center [438, 282] width 10 height 15
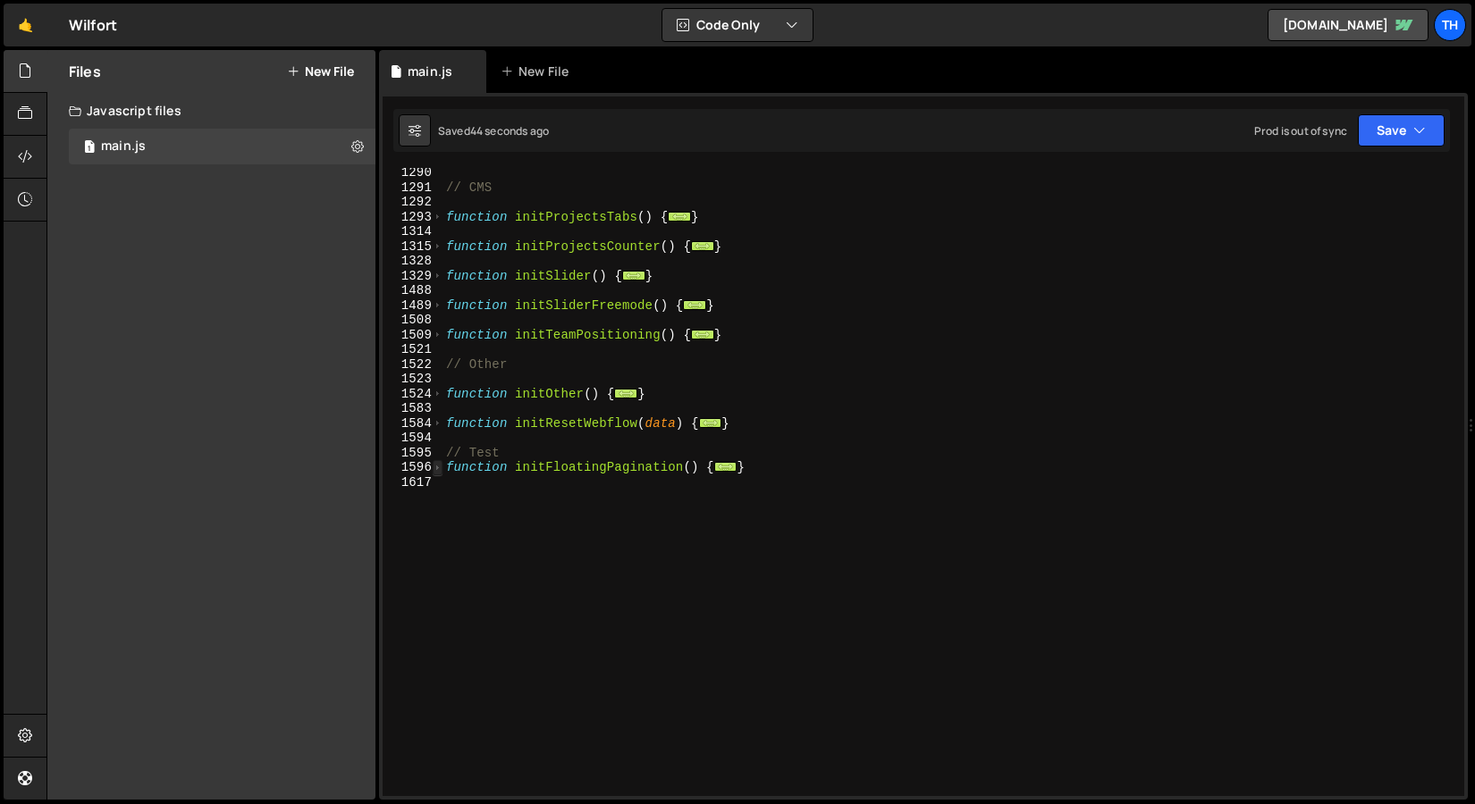
click at [435, 466] on span at bounding box center [438, 467] width 10 height 15
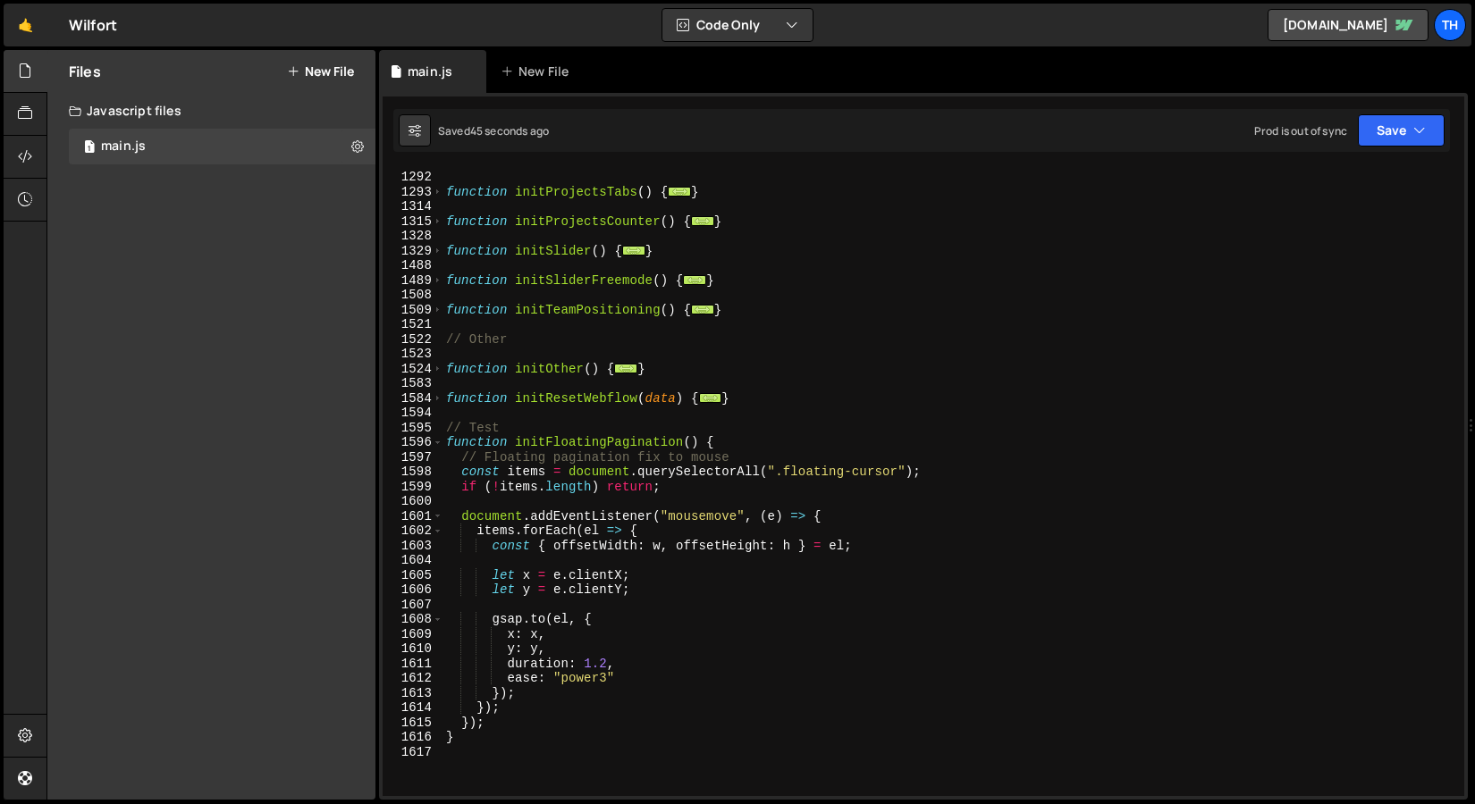
scroll to position [765, 0]
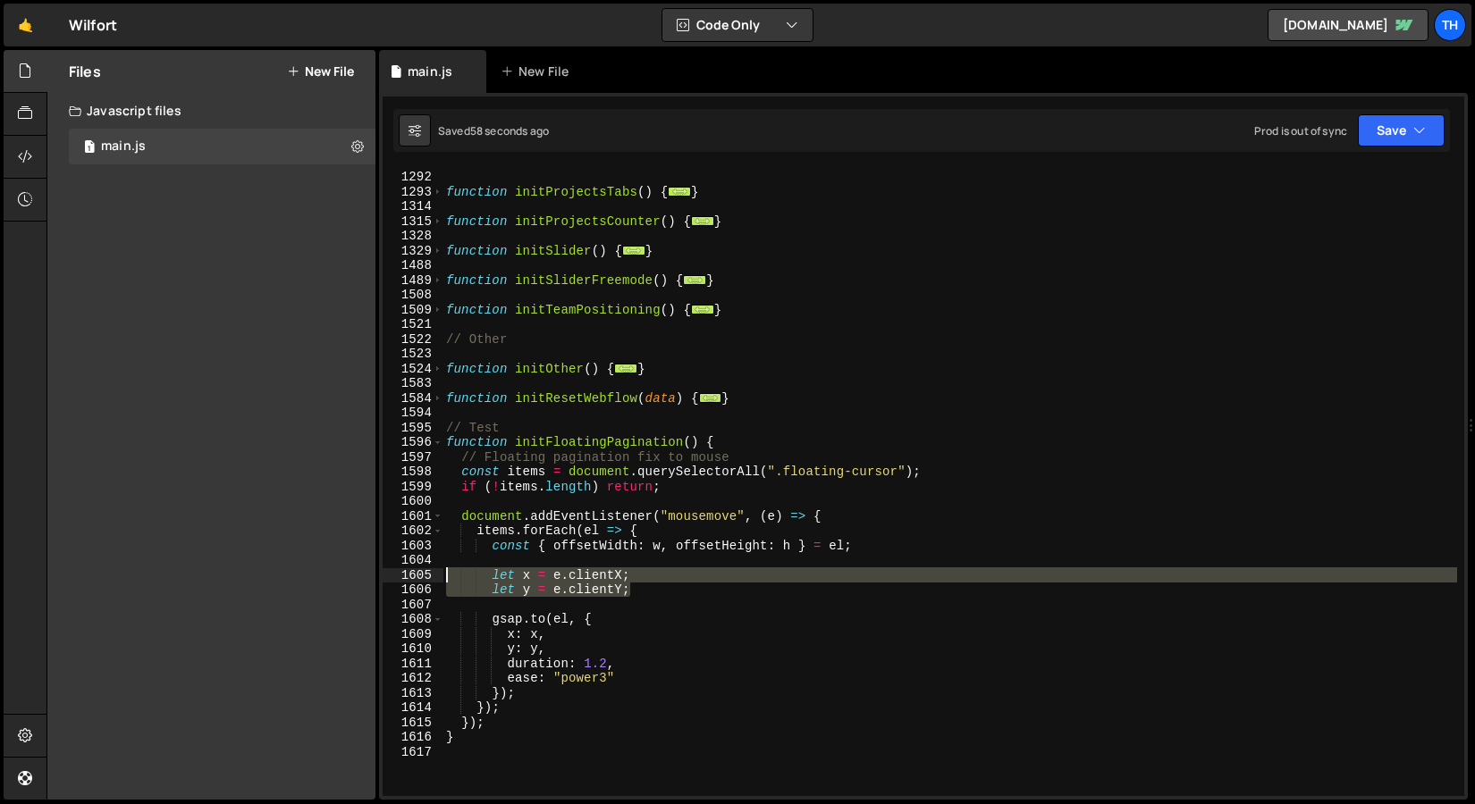
drag, startPoint x: 643, startPoint y: 594, endPoint x: 349, endPoint y: 576, distance: 294.6
click at [349, 576] on div "Files New File Javascript files 1 main.js 0 CSS files Copy share link Edit File…" at bounding box center [760, 425] width 1428 height 751
paste textarea "let y = e.clientY - h * 0.85"
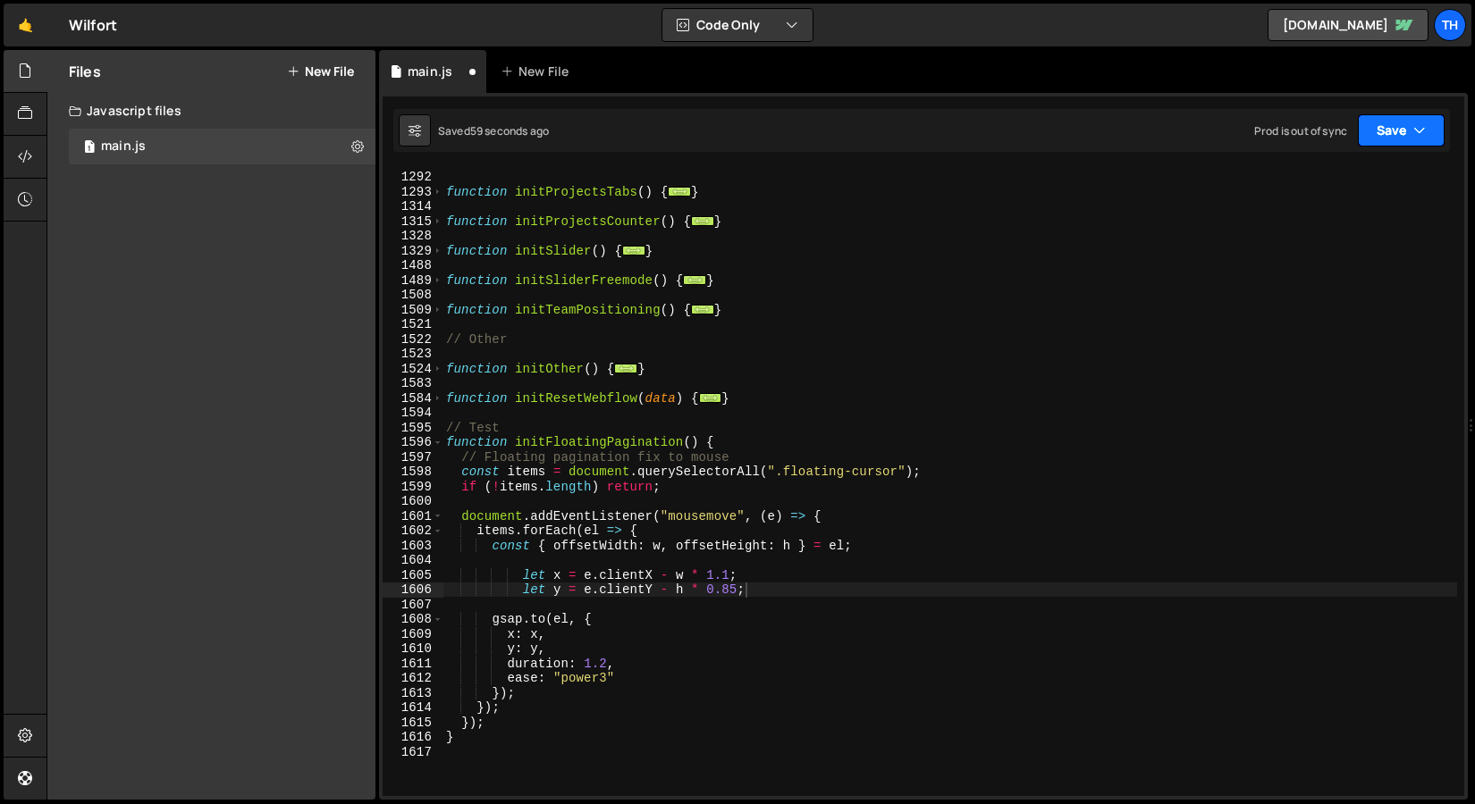
click at [1393, 126] on button "Save" at bounding box center [1400, 130] width 87 height 32
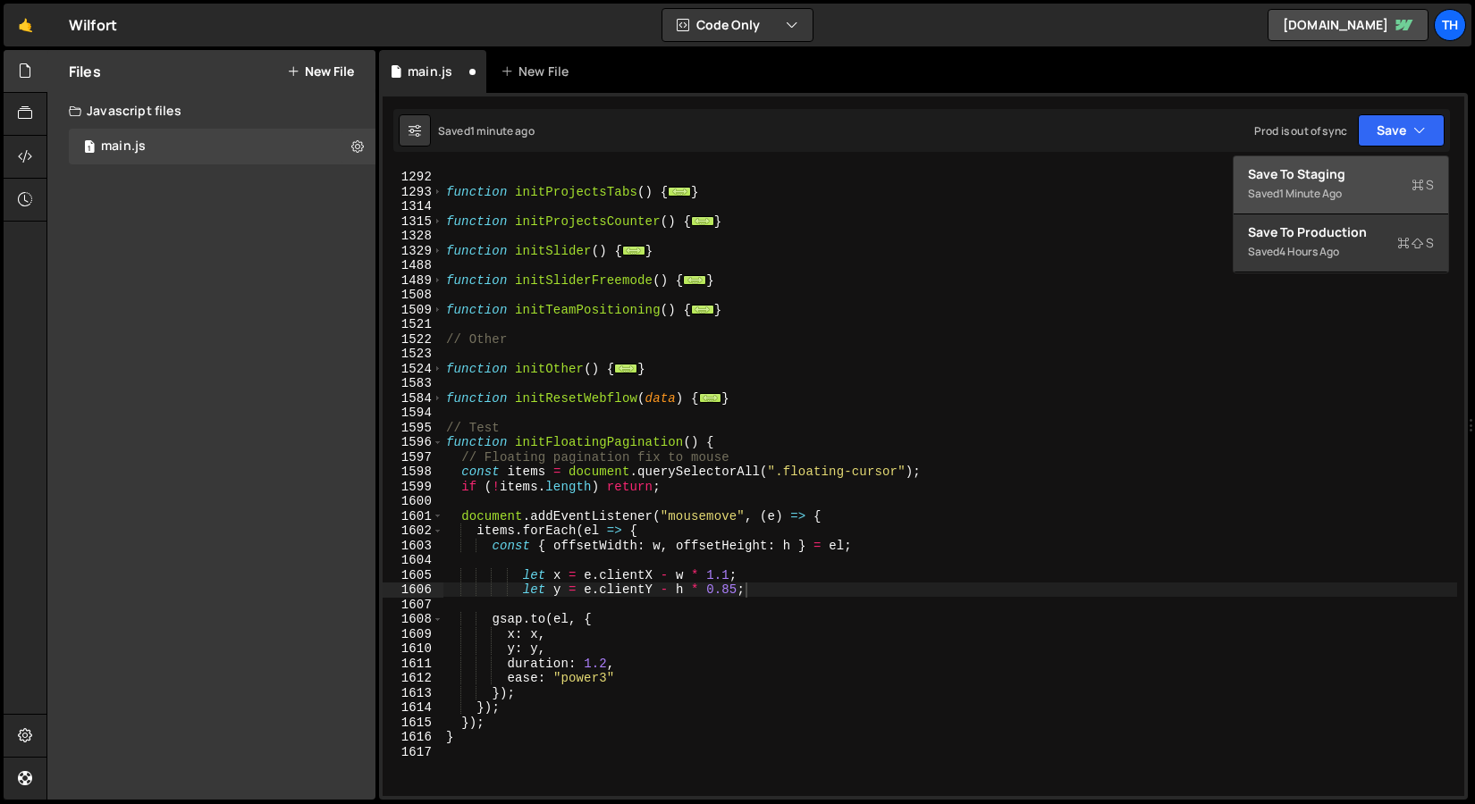
click at [1365, 165] on div "Save to Staging S" at bounding box center [1341, 174] width 186 height 18
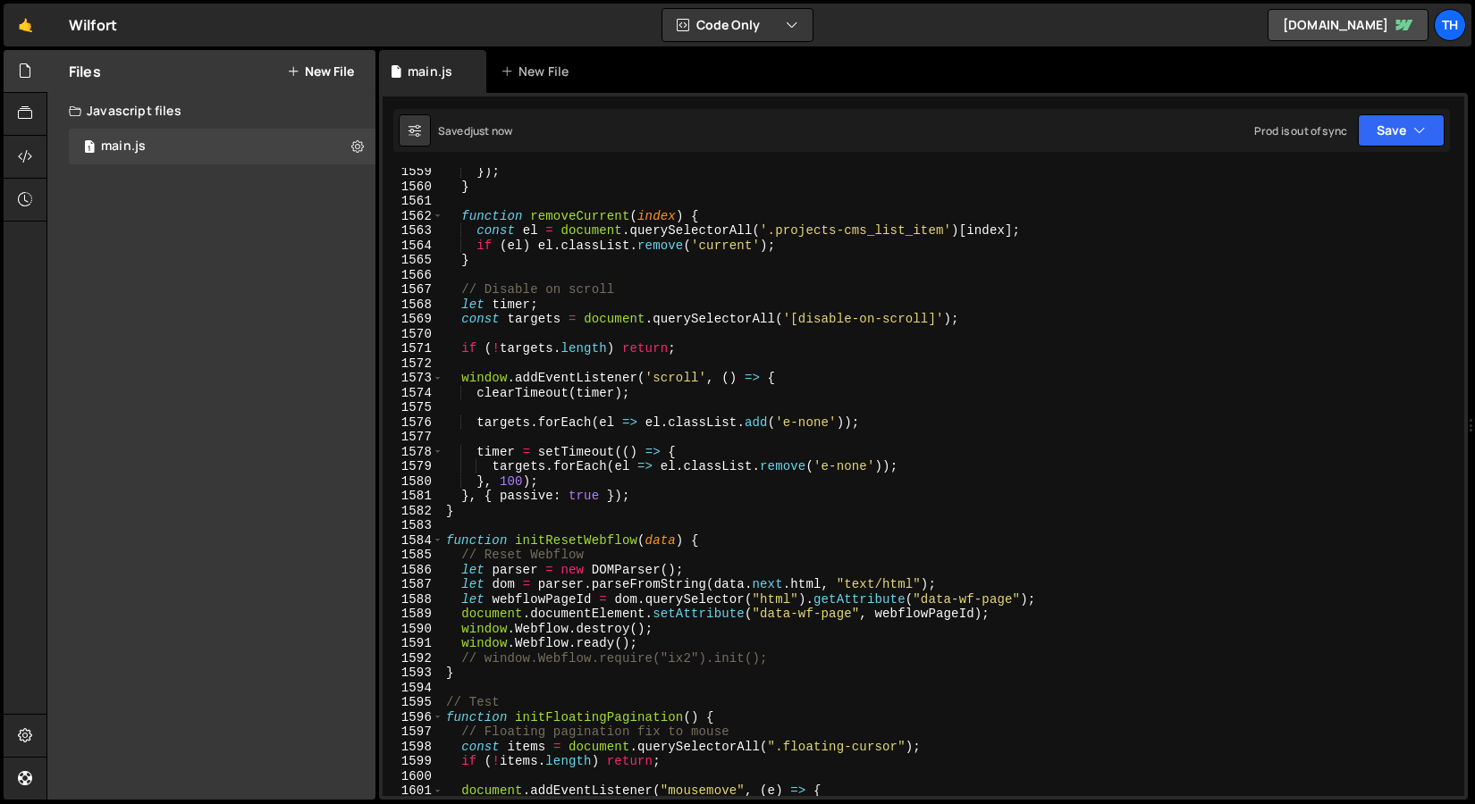
scroll to position [23215, 0]
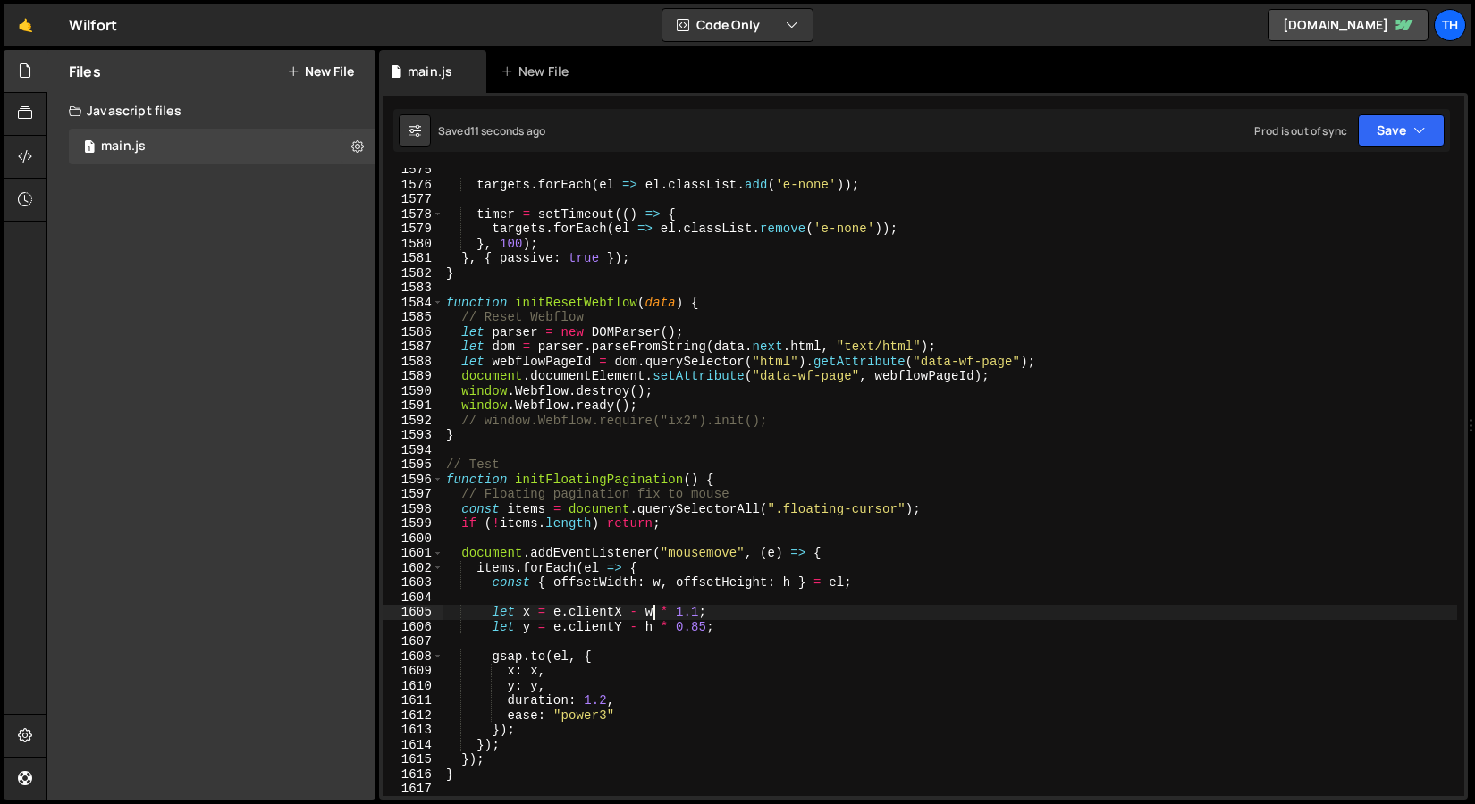
click at [655, 614] on div "targets . forEach ( el => el . classList . add ( 'e-none' )) ; timer = setTimeo…" at bounding box center [949, 492] width 1014 height 658
click at [701, 612] on div "targets . forEach ( el => el . classList . add ( 'e-none' )) ; timer = setTimeo…" at bounding box center [949, 492] width 1014 height 658
click at [669, 611] on div "targets . forEach ( el => el . classList . add ( 'e-none' )) ; timer = setTimeo…" at bounding box center [949, 492] width 1014 height 658
drag, startPoint x: 679, startPoint y: 611, endPoint x: 701, endPoint y: 612, distance: 21.5
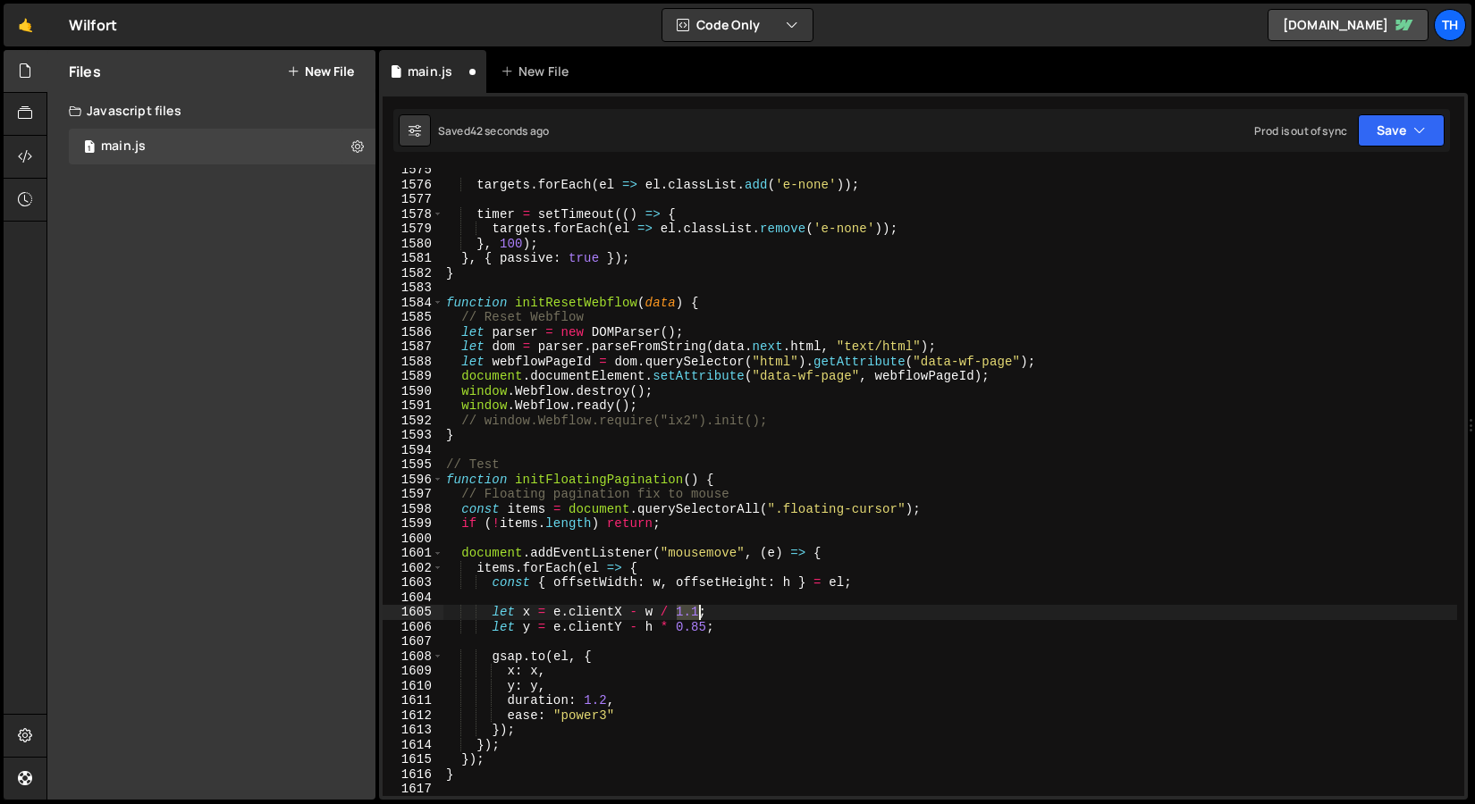
click at [701, 612] on div "targets . forEach ( el => el . classList . add ( 'e-none' )) ; timer = setTimeo…" at bounding box center [949, 492] width 1014 height 658
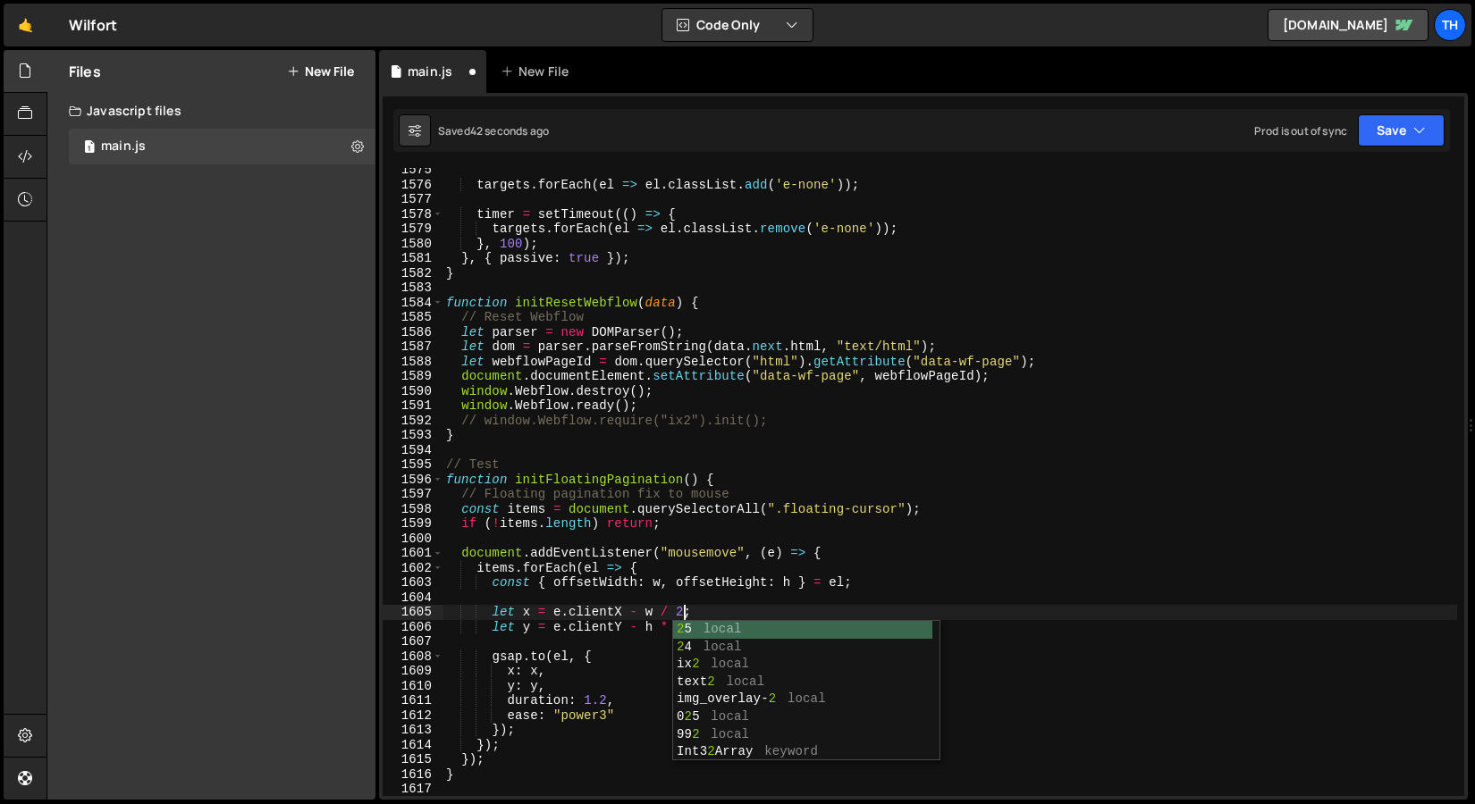
scroll to position [0, 16]
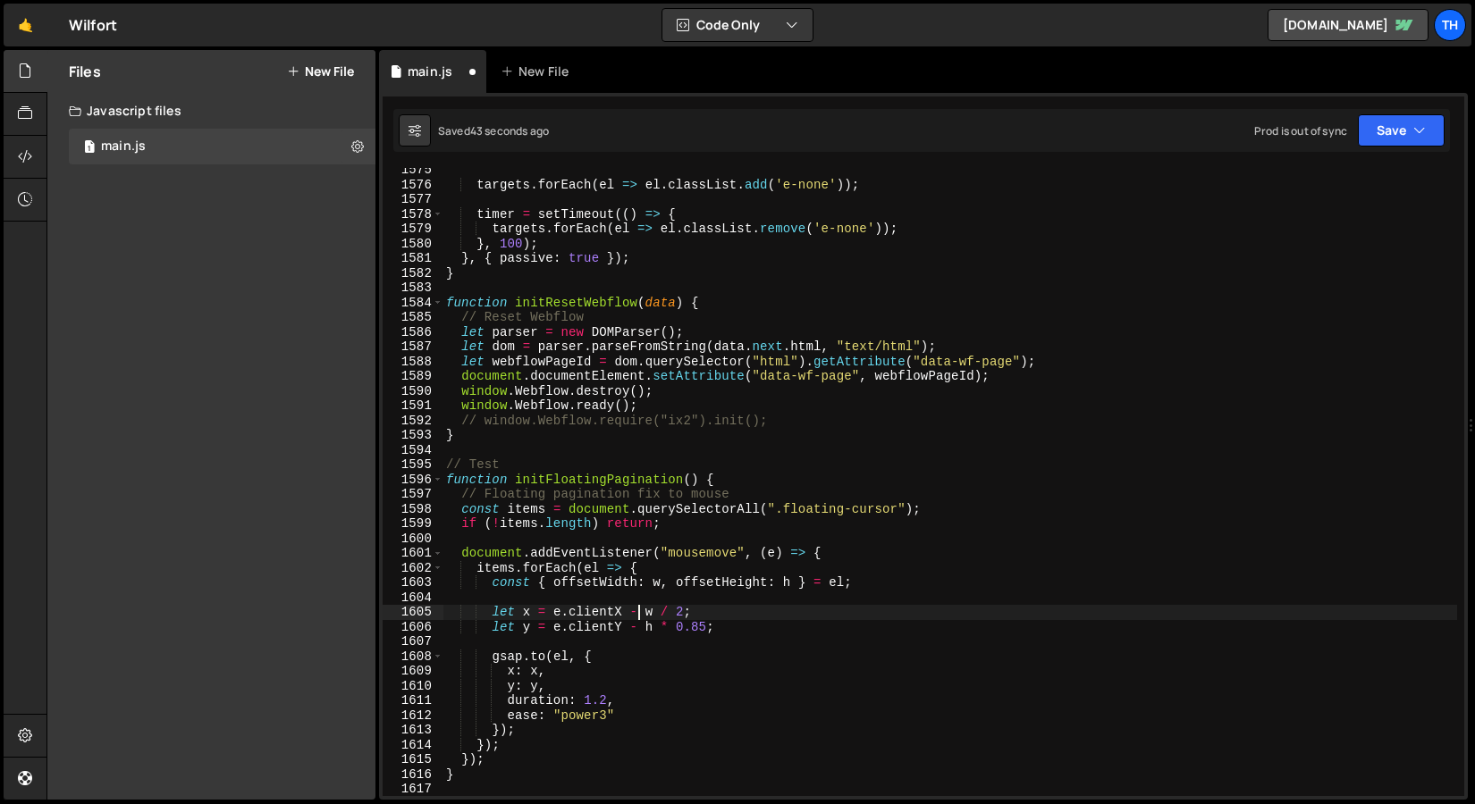
click at [635, 606] on div "targets . forEach ( el => el . classList . add ( 'e-none' )) ; timer = setTimeo…" at bounding box center [949, 492] width 1014 height 658
click at [663, 627] on div "targets . forEach ( el => el . classList . add ( 'e-none' )) ; timer = setTimeo…" at bounding box center [949, 492] width 1014 height 658
drag, startPoint x: 662, startPoint y: 617, endPoint x: 685, endPoint y: 617, distance: 23.2
click at [686, 617] on div "targets . forEach ( el => el . classList . add ( 'e-none' )) ; timer = setTimeo…" at bounding box center [949, 492] width 1014 height 658
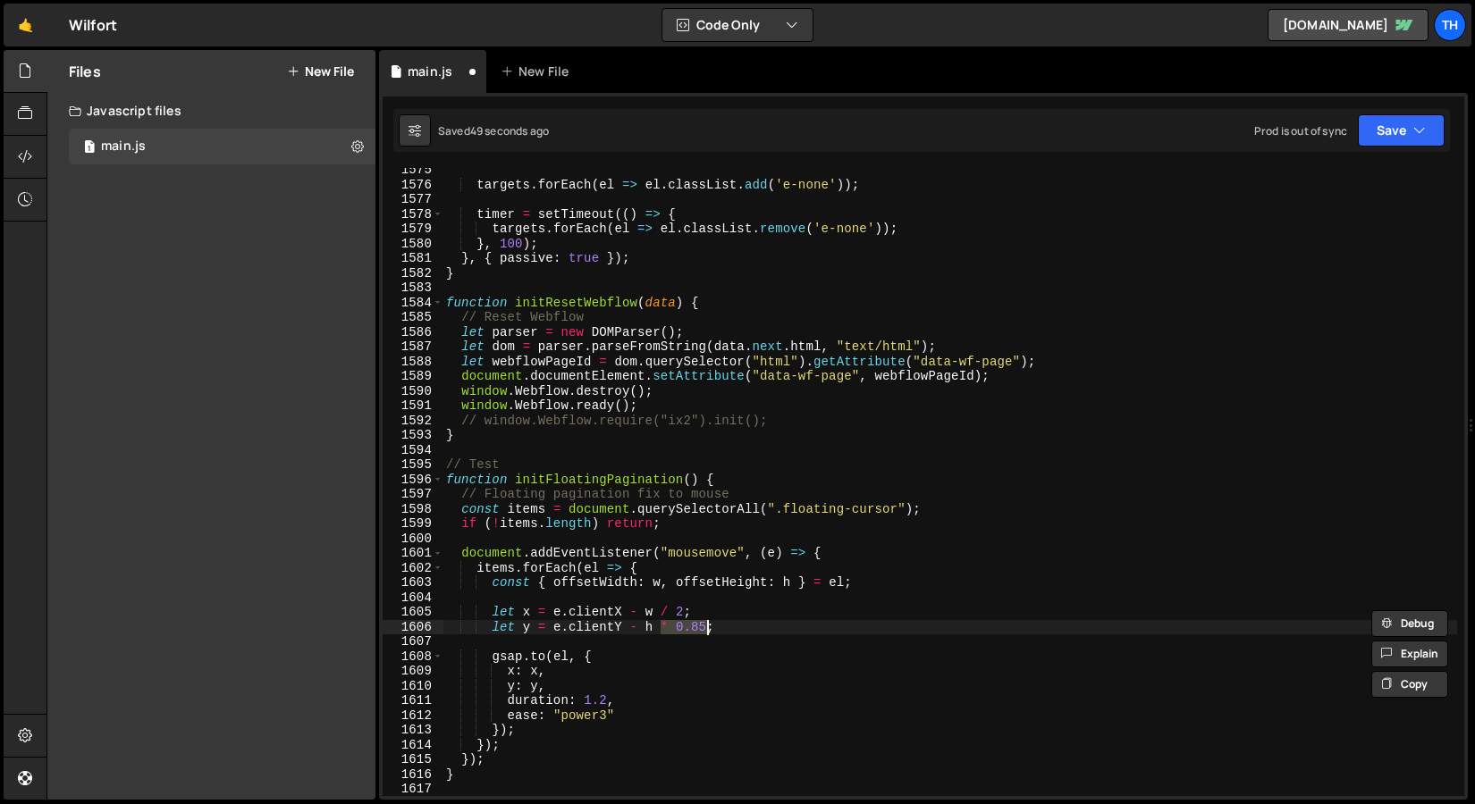
drag, startPoint x: 661, startPoint y: 629, endPoint x: 705, endPoint y: 627, distance: 43.8
click at [705, 627] on div "targets . forEach ( el => el . classList . add ( 'e-none' )) ; timer = setTimeo…" at bounding box center [949, 492] width 1014 height 658
paste textarea "/ 2"
click at [1391, 130] on button "Save" at bounding box center [1400, 130] width 87 height 32
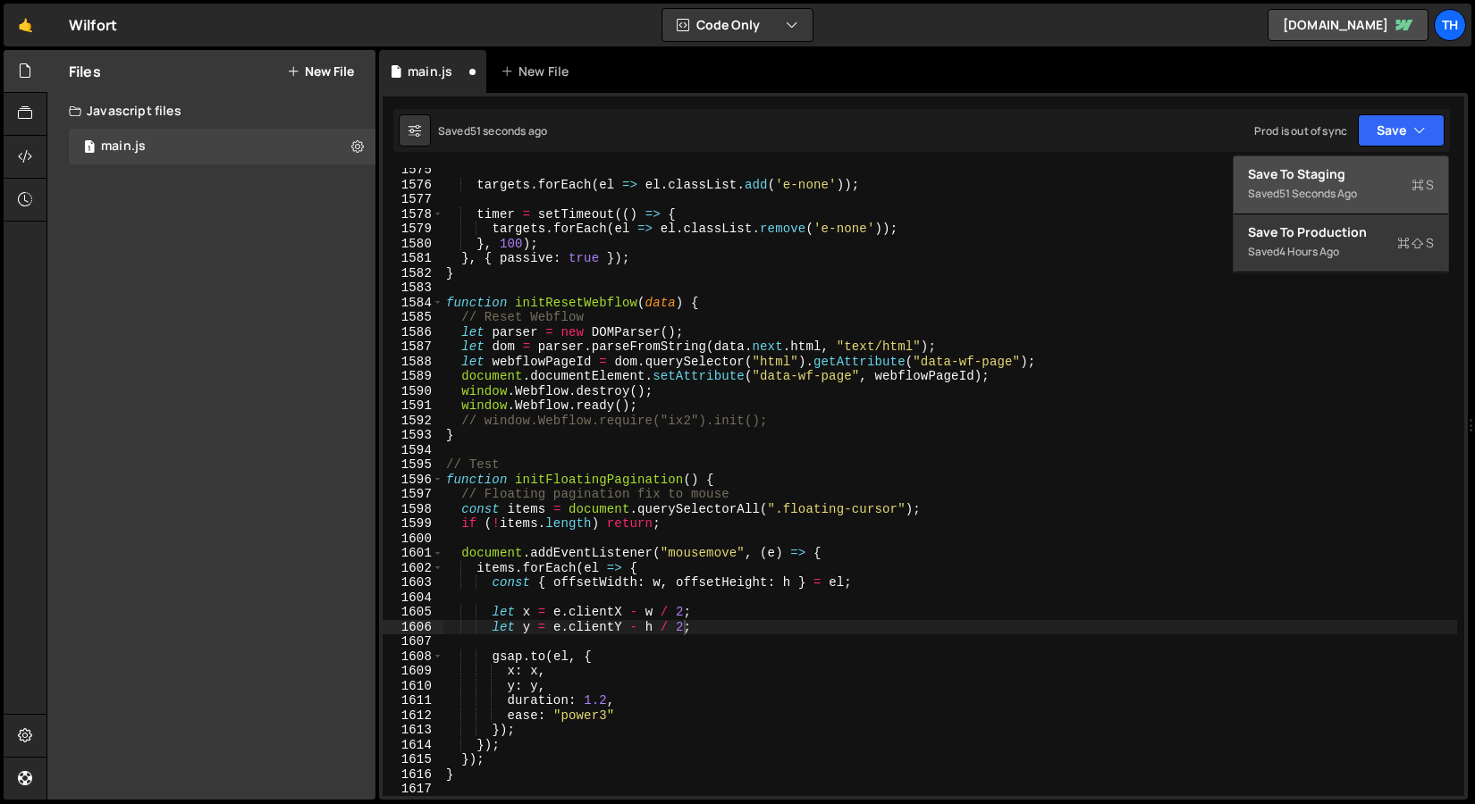
click at [1356, 158] on button "Save to Staging S Saved 51 seconds ago" at bounding box center [1340, 185] width 214 height 58
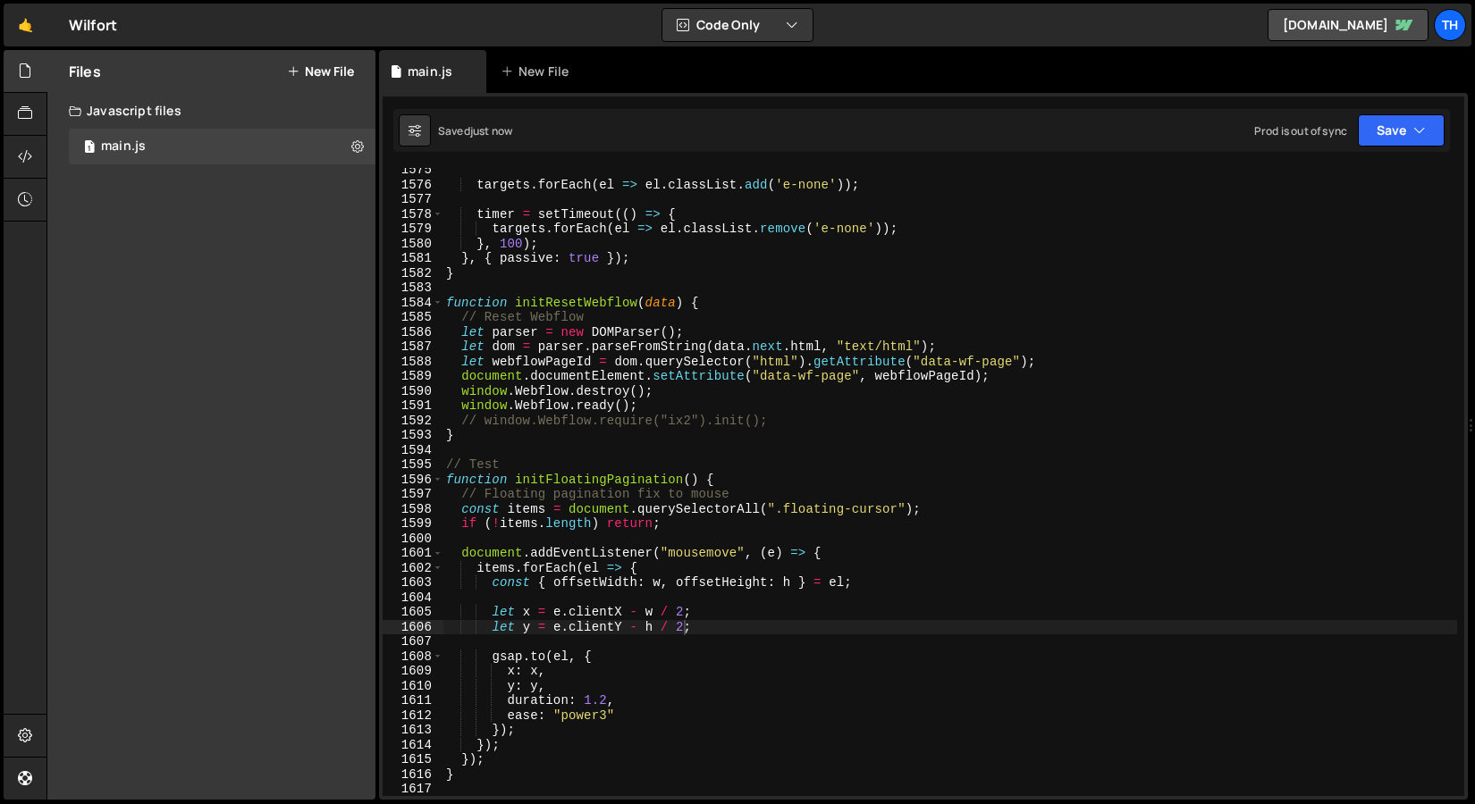
click at [651, 626] on div "targets . forEach ( el => el . classList . add ( 'e-none' )) ; timer = setTimeo…" at bounding box center [949, 492] width 1014 height 658
drag, startPoint x: 627, startPoint y: 615, endPoint x: 660, endPoint y: 615, distance: 32.2
click at [660, 615] on div "targets . forEach ( el => el . classList . add ( 'e-none' )) ; timer = setTimeo…" at bounding box center [949, 492] width 1014 height 658
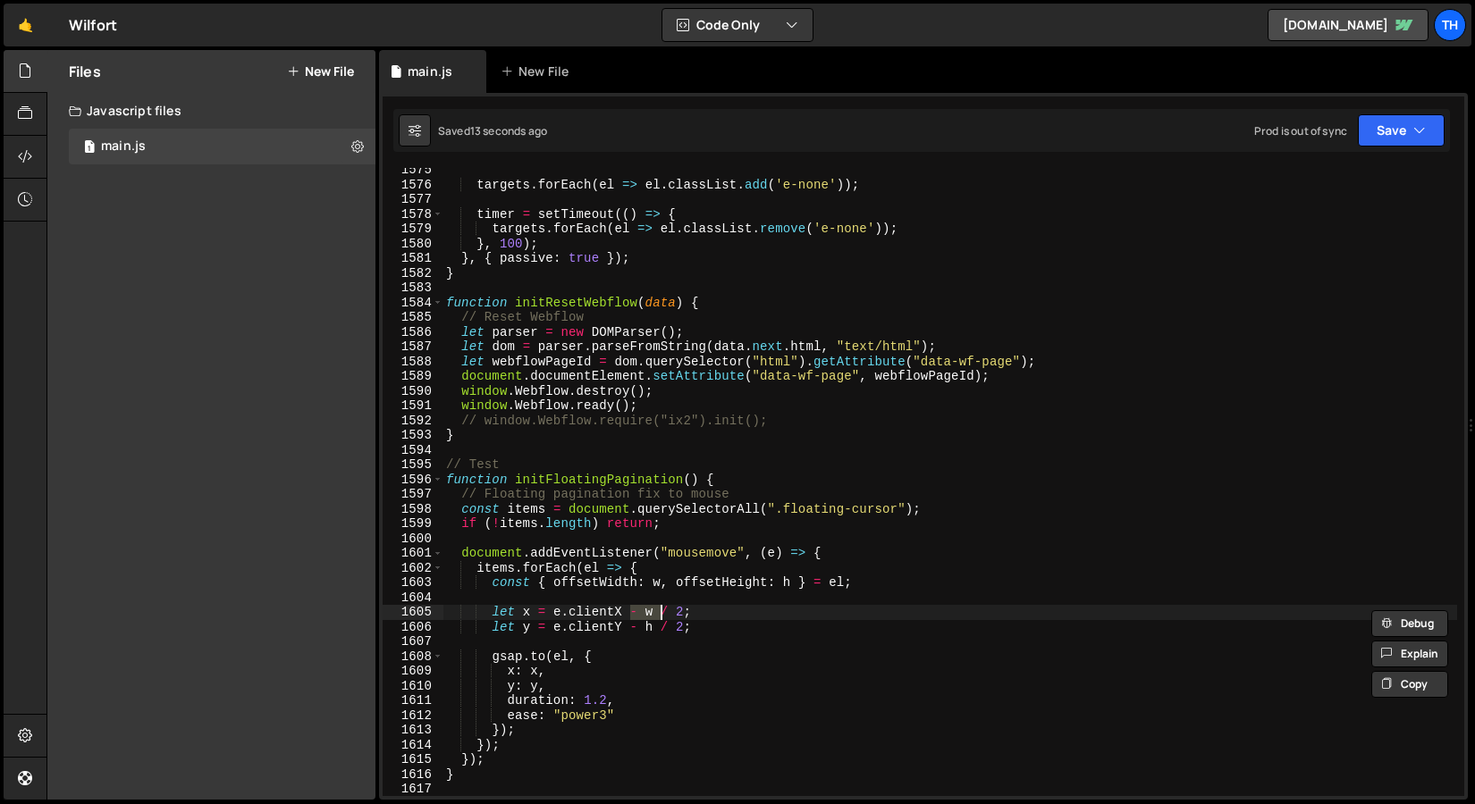
scroll to position [0, 14]
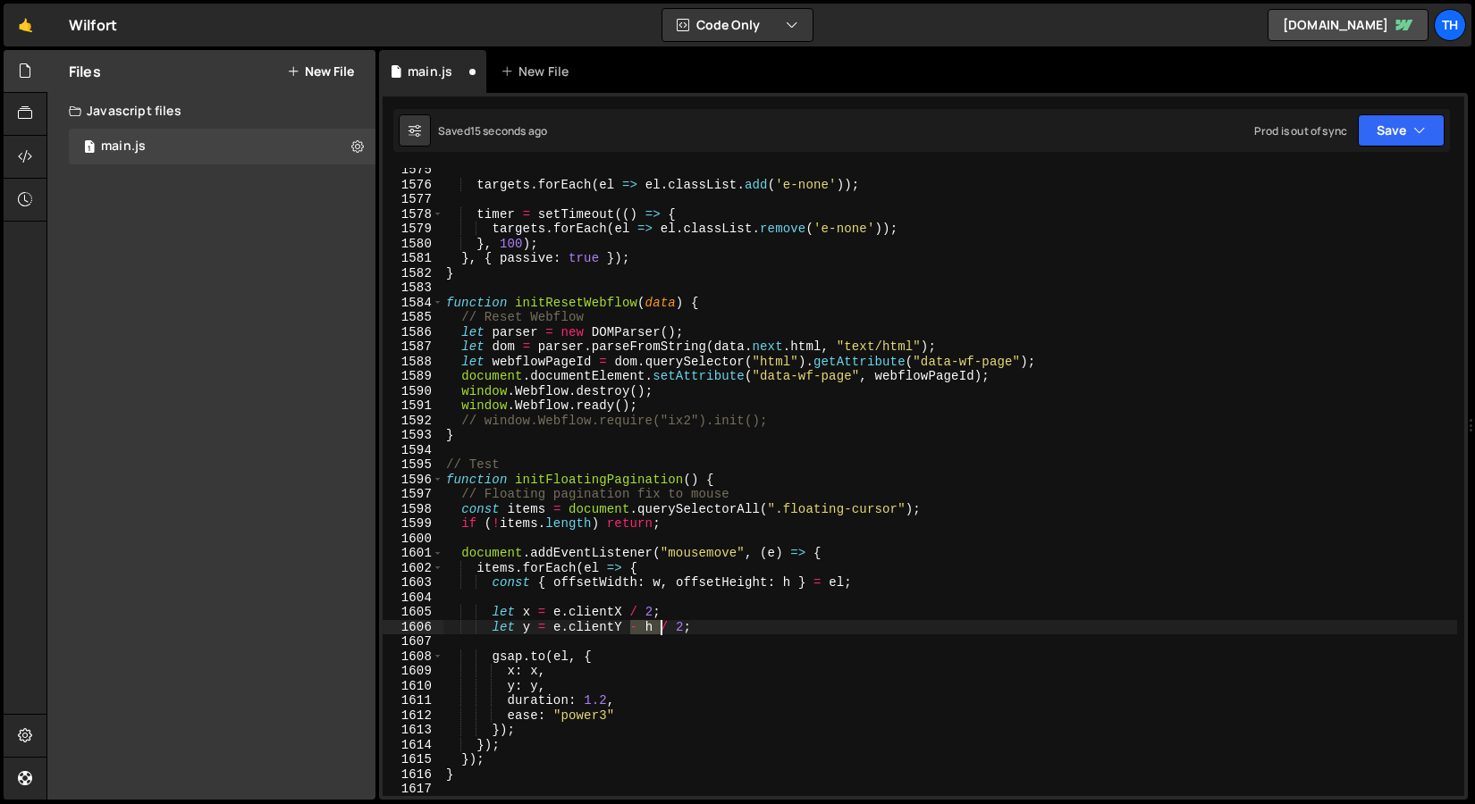
drag, startPoint x: 633, startPoint y: 627, endPoint x: 659, endPoint y: 627, distance: 25.9
click at [659, 627] on div "targets . forEach ( el => el . classList . add ( 'e-none' )) ; timer = setTimeo…" at bounding box center [949, 492] width 1014 height 658
click at [1372, 135] on button "Save" at bounding box center [1400, 130] width 87 height 32
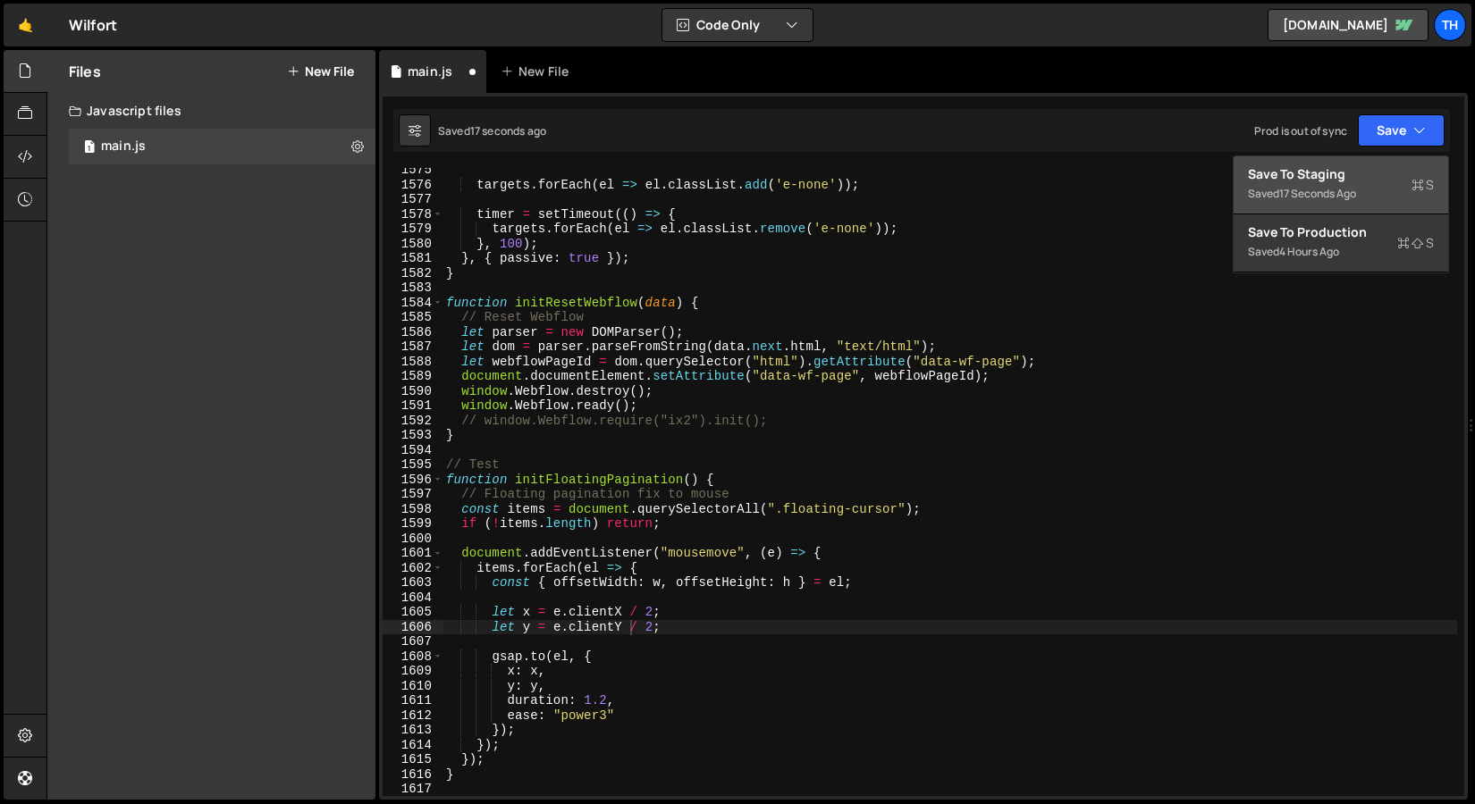
click at [1343, 172] on div "Save to Staging S" at bounding box center [1341, 174] width 186 height 18
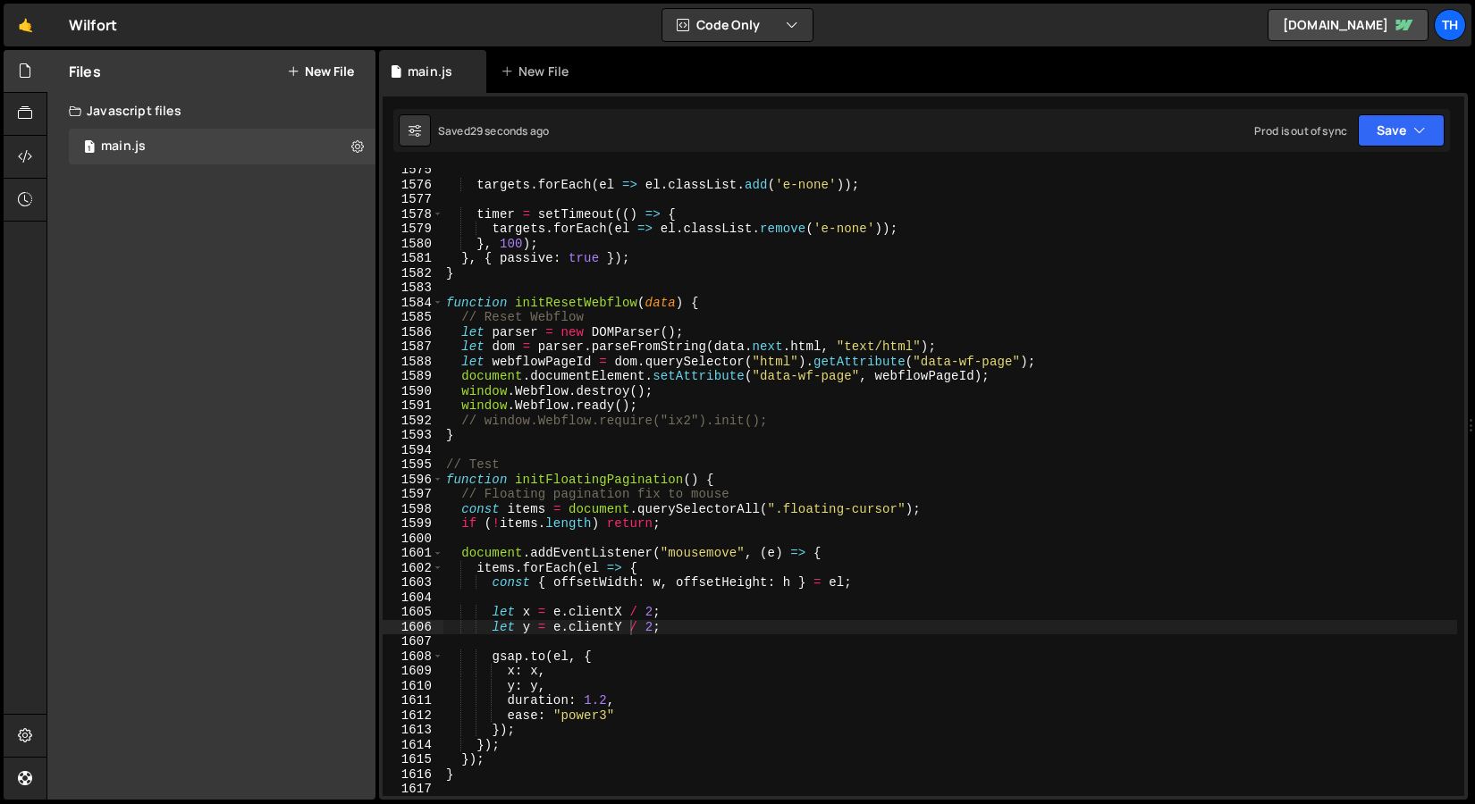
scroll to position [0, 0]
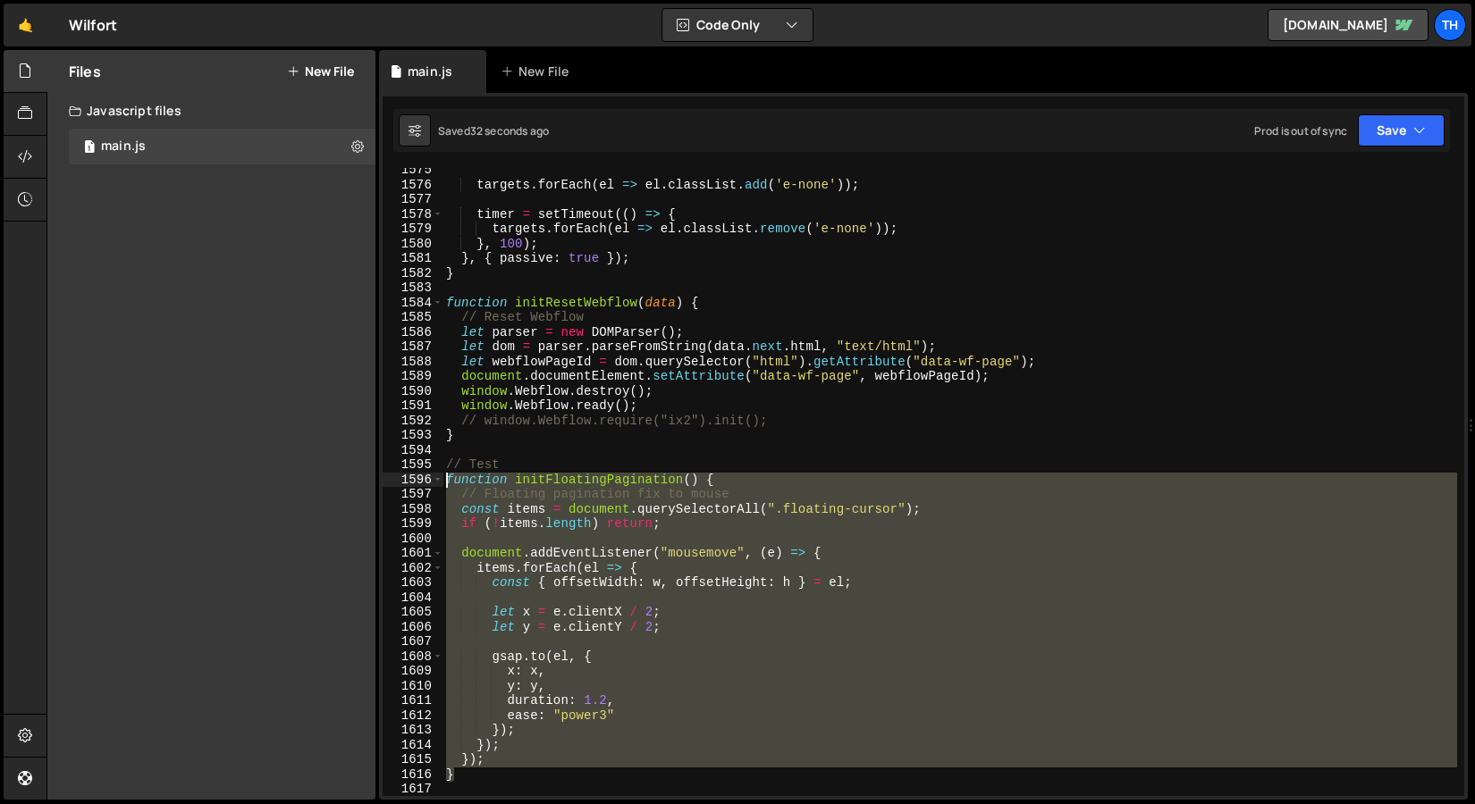
drag, startPoint x: 485, startPoint y: 777, endPoint x: 342, endPoint y: 475, distance: 335.0
click at [342, 475] on div "Files New File Javascript files 1 main.js 0 CSS files Copy share link Edit File…" at bounding box center [760, 425] width 1428 height 751
paste textarea "}"
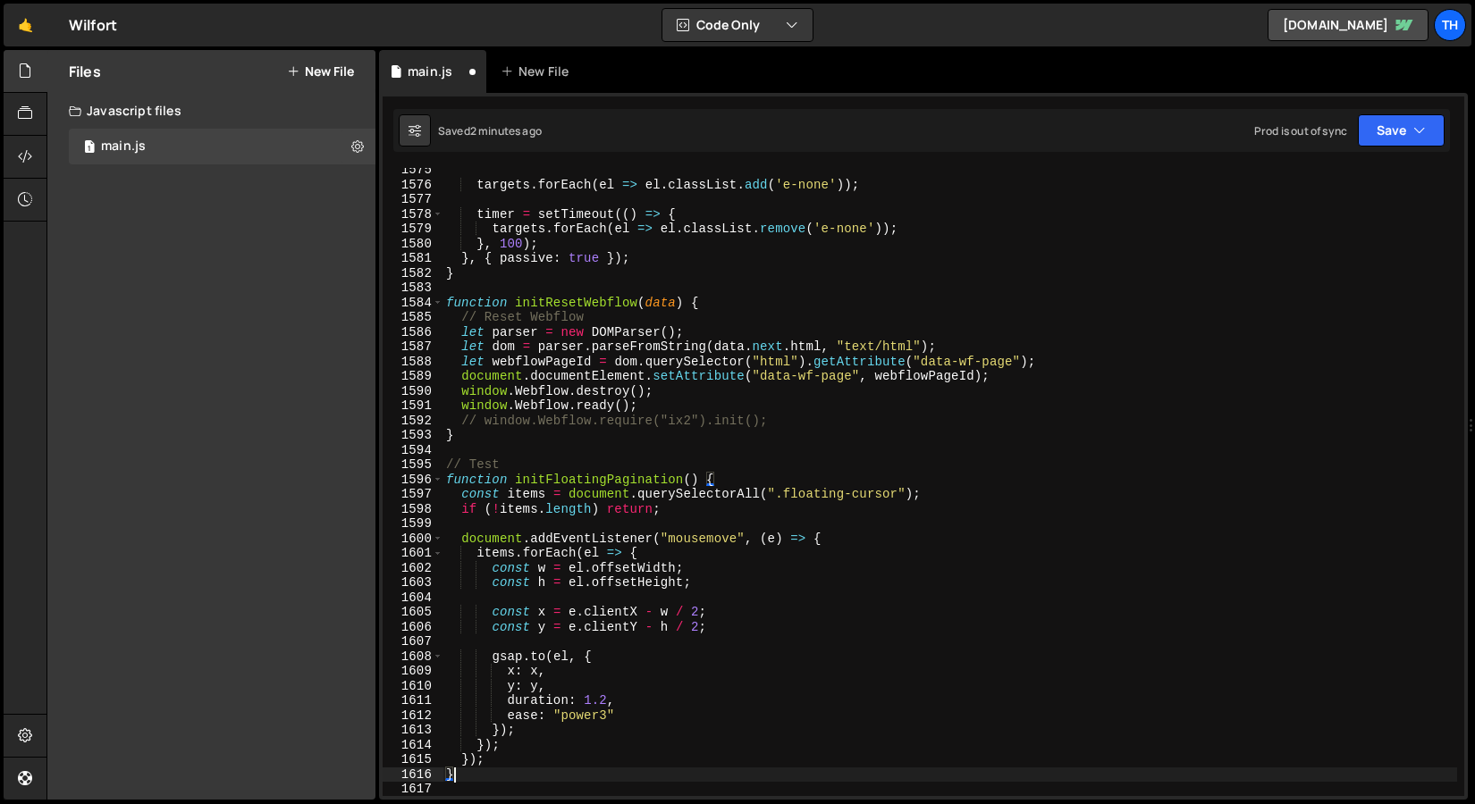
type textarea "}); }"
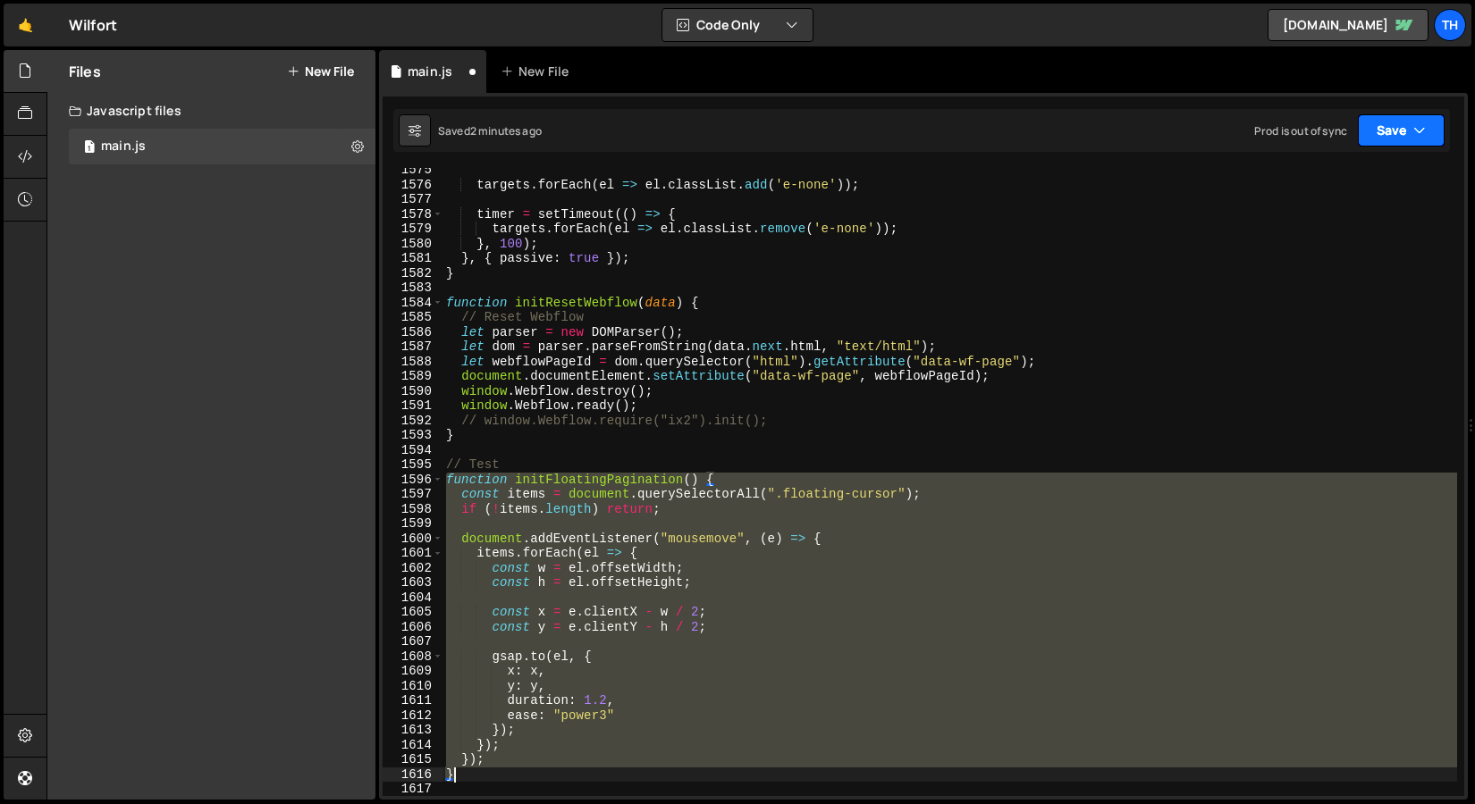
click at [1359, 114] on button "Save" at bounding box center [1400, 130] width 87 height 32
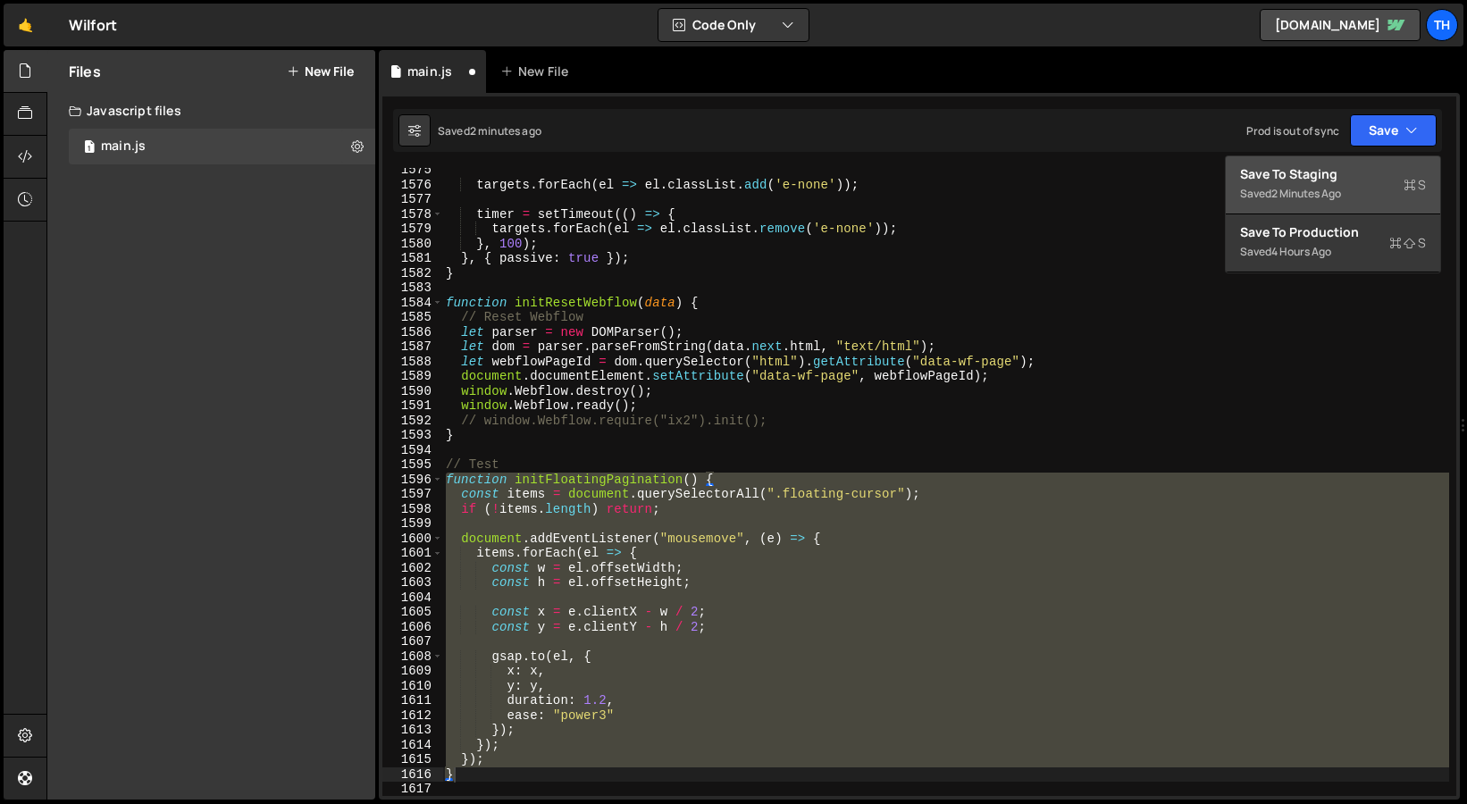
click at [1299, 206] on button "Save to Staging S Saved 2 minutes ago" at bounding box center [1333, 185] width 214 height 58
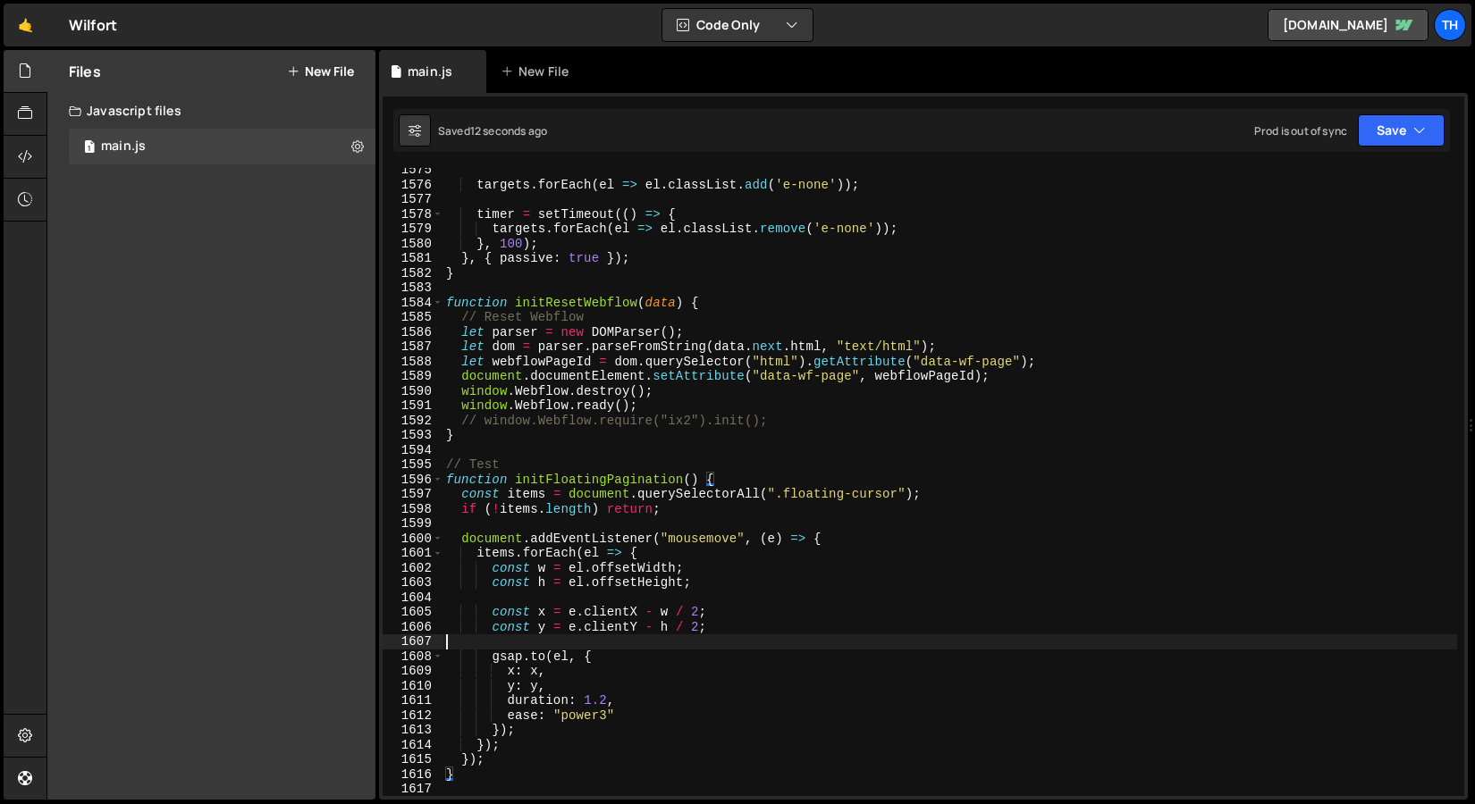
click at [611, 639] on div "targets . forEach ( el => el . classList . add ( 'e-none' )) ; timer = setTimeo…" at bounding box center [949, 492] width 1014 height 658
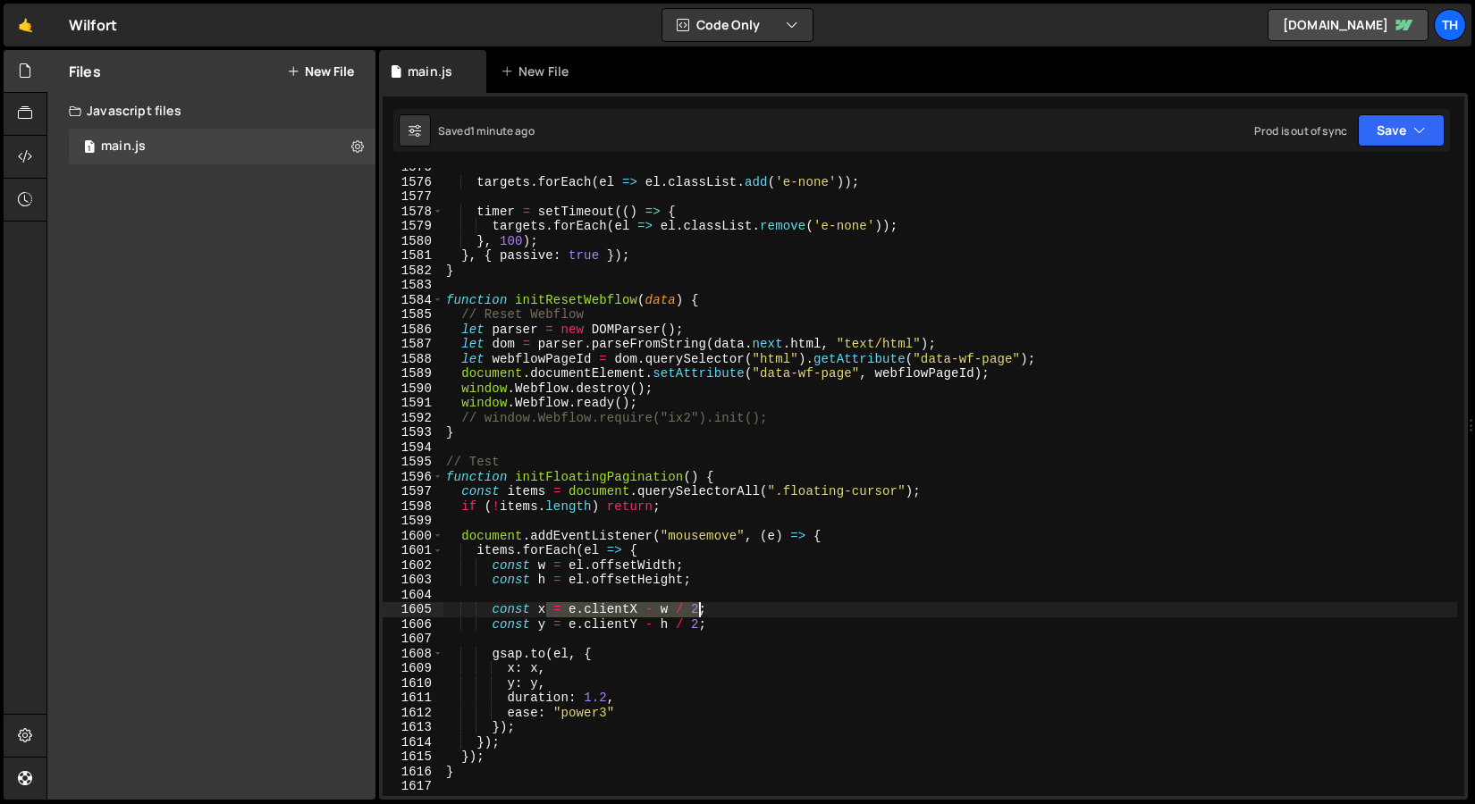
drag, startPoint x: 548, startPoint y: 610, endPoint x: 702, endPoint y: 596, distance: 154.4
click at [702, 598] on div "targets . forEach ( el => el . classList . add ( 'e-none' )) ; timer = setTimeo…" at bounding box center [949, 489] width 1014 height 658
click at [696, 613] on div "targets . forEach ( el => el . classList . add ( 'e-none' )) ; timer = setTimeo…" at bounding box center [949, 489] width 1014 height 658
drag, startPoint x: 698, startPoint y: 611, endPoint x: 544, endPoint y: 611, distance: 153.7
click at [544, 611] on div "targets . forEach ( el => el . classList . add ( 'e-none' )) ; timer = setTimeo…" at bounding box center [949, 489] width 1014 height 658
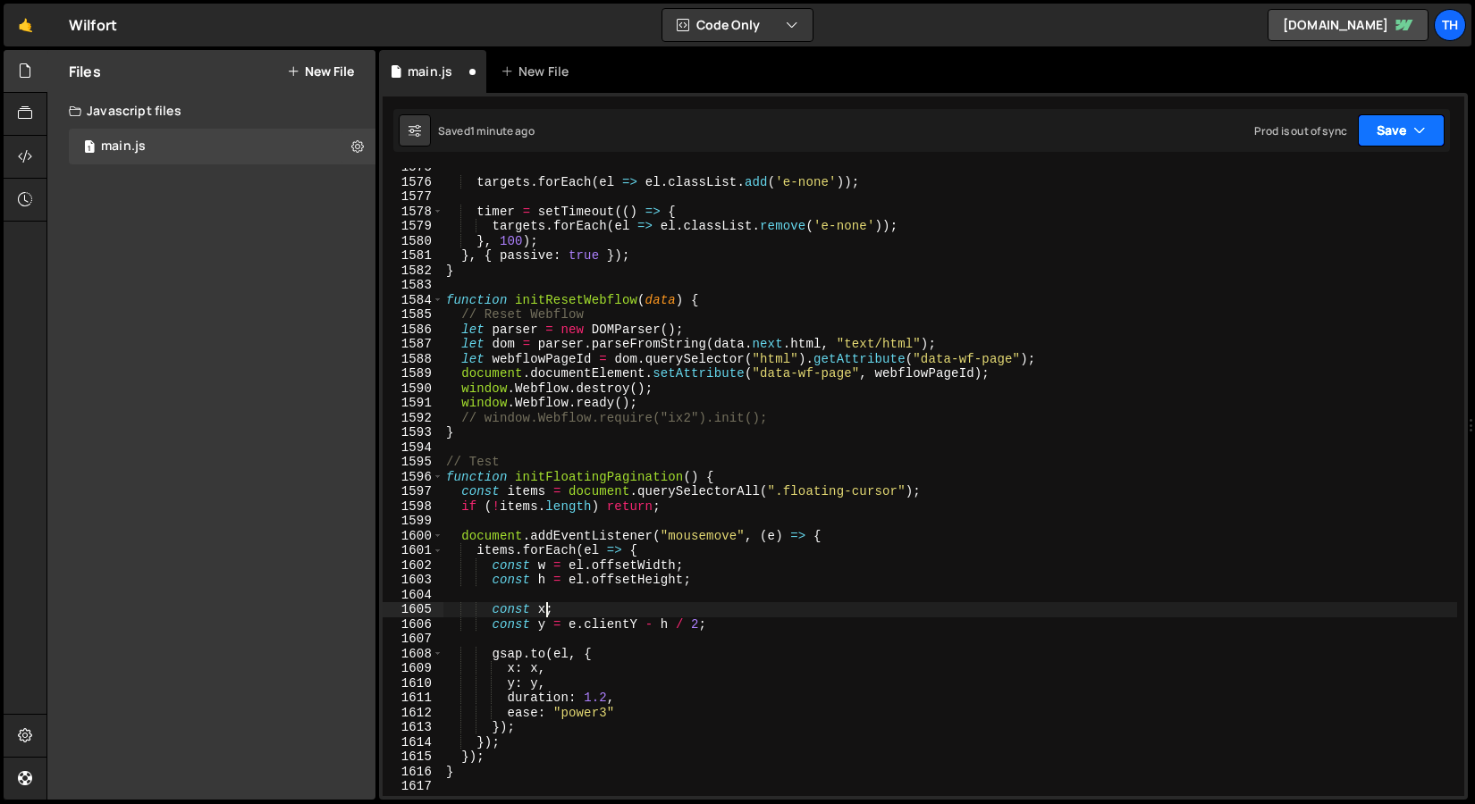
click at [1401, 116] on button "Save" at bounding box center [1400, 130] width 87 height 32
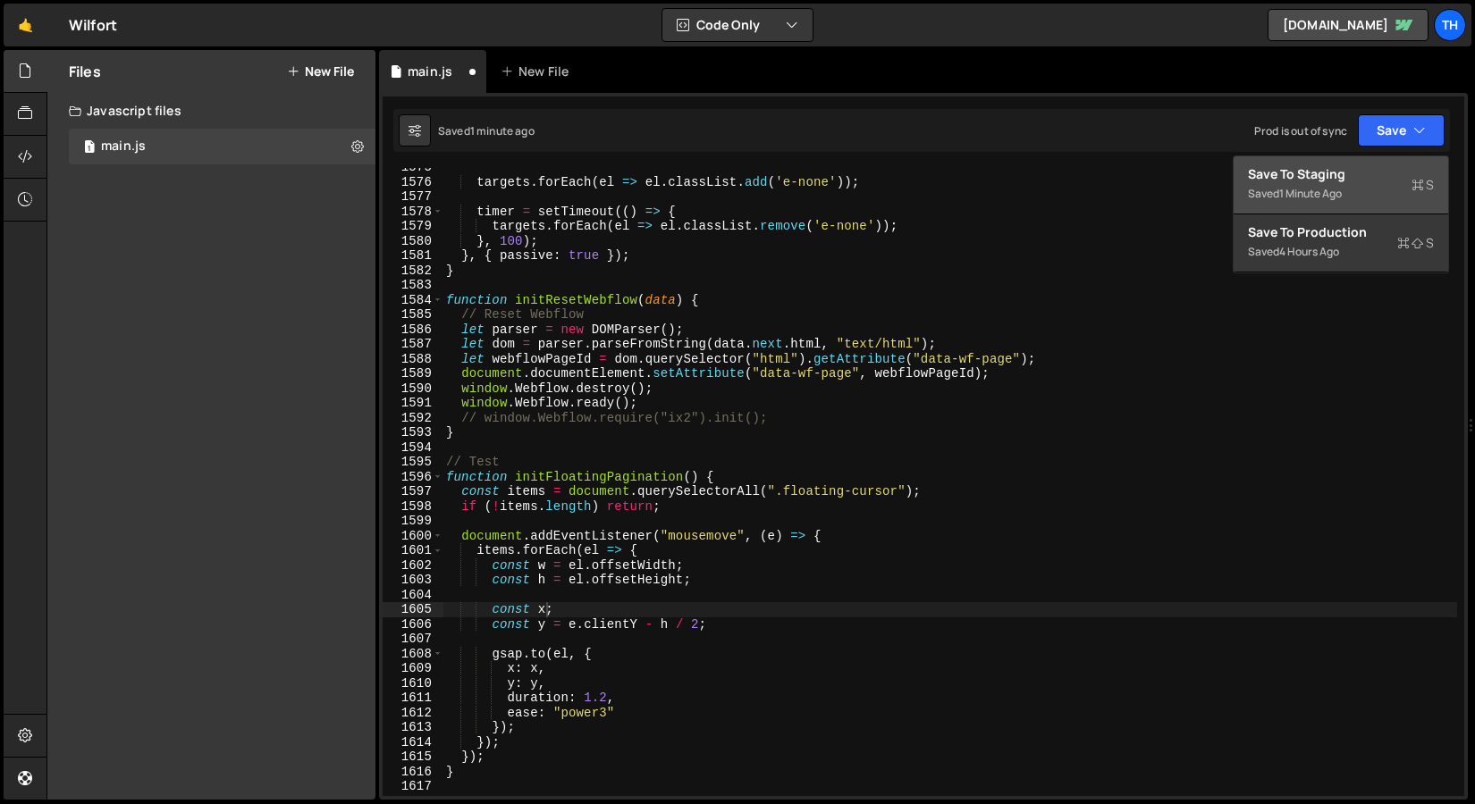
click at [1337, 166] on div "Save to Staging S" at bounding box center [1341, 174] width 186 height 18
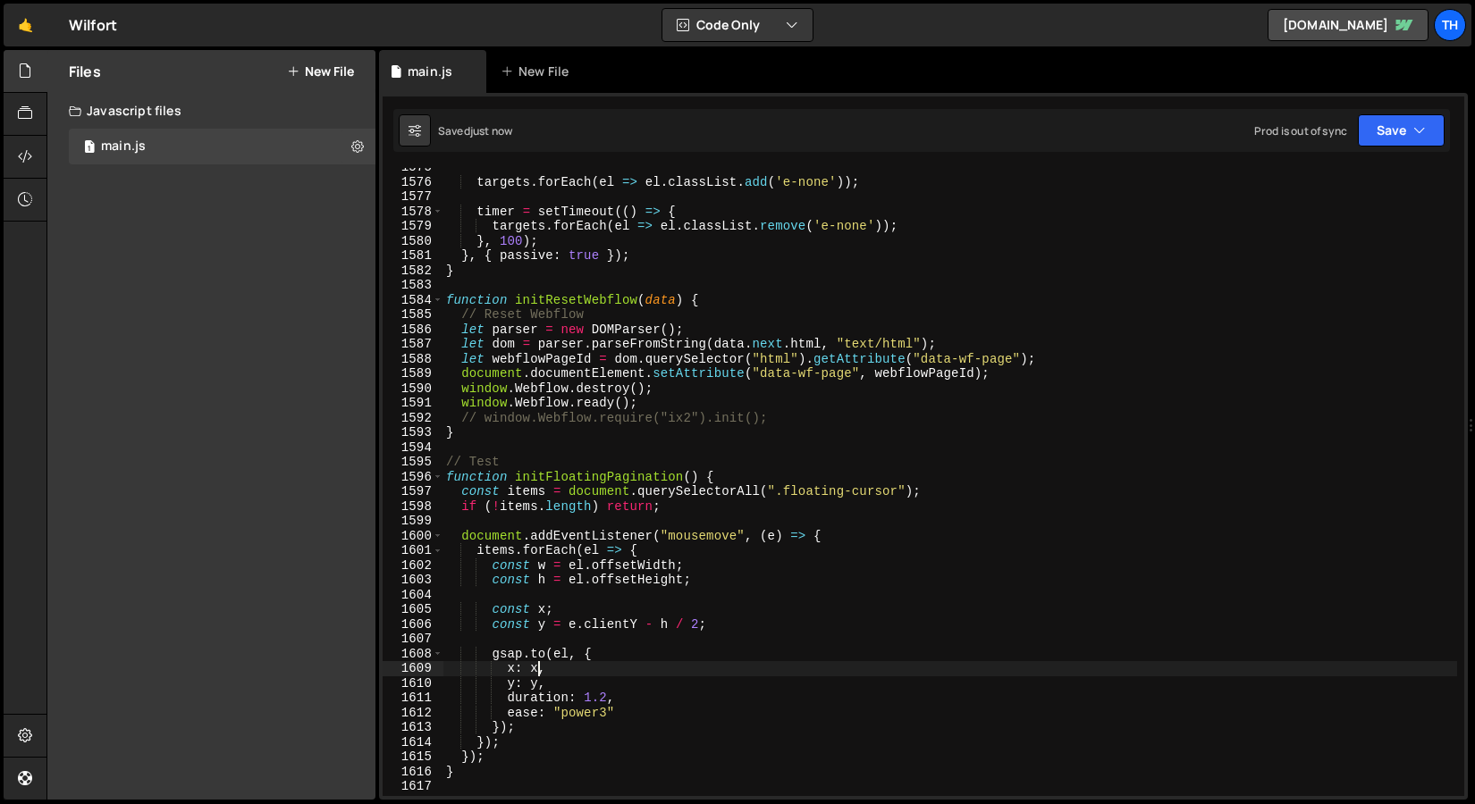
click at [541, 669] on div "targets . forEach ( el => el . classList . add ( 'e-none' )) ; timer = setTimeo…" at bounding box center [949, 489] width 1014 height 658
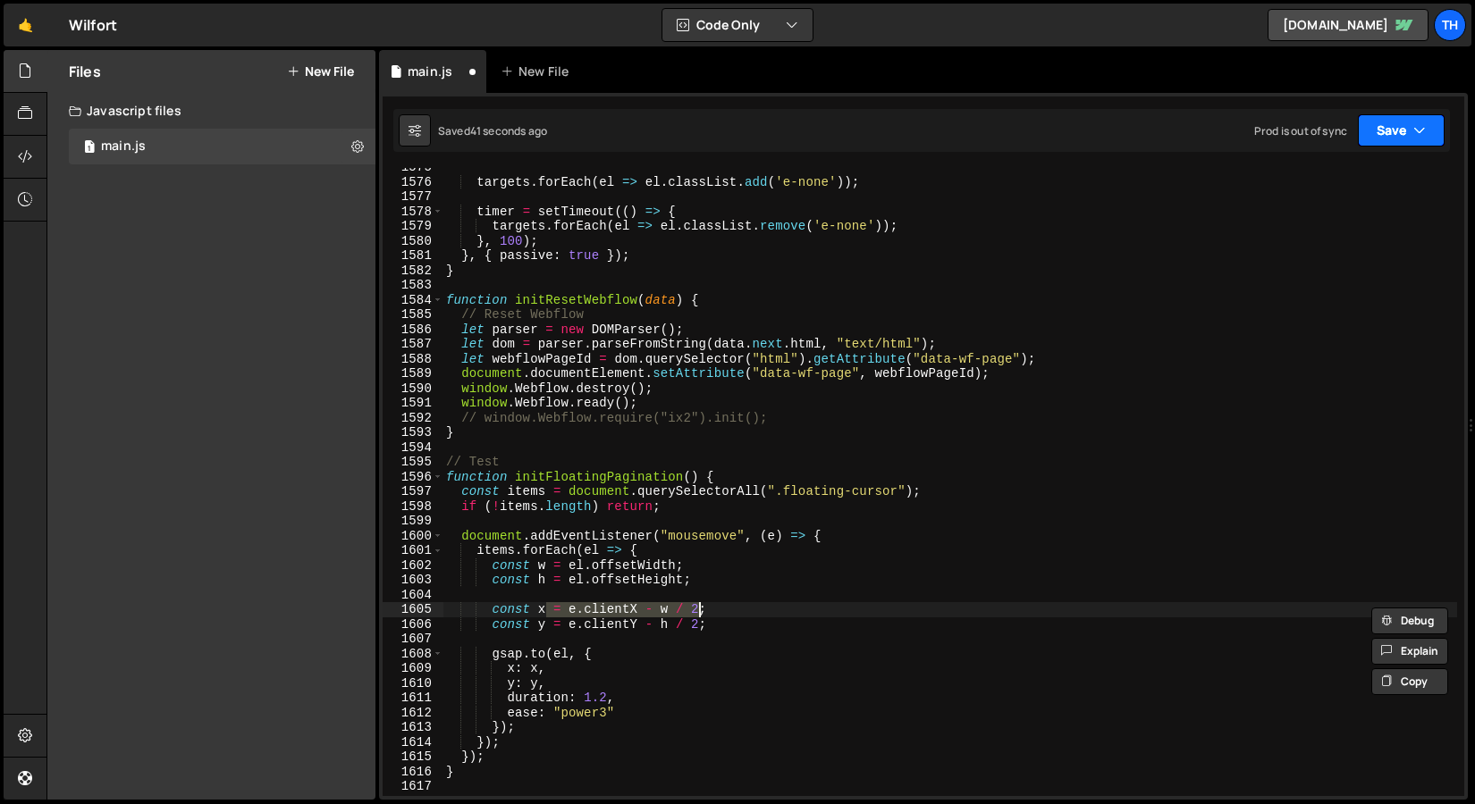
click at [1420, 133] on icon "button" at bounding box center [1419, 131] width 13 height 18
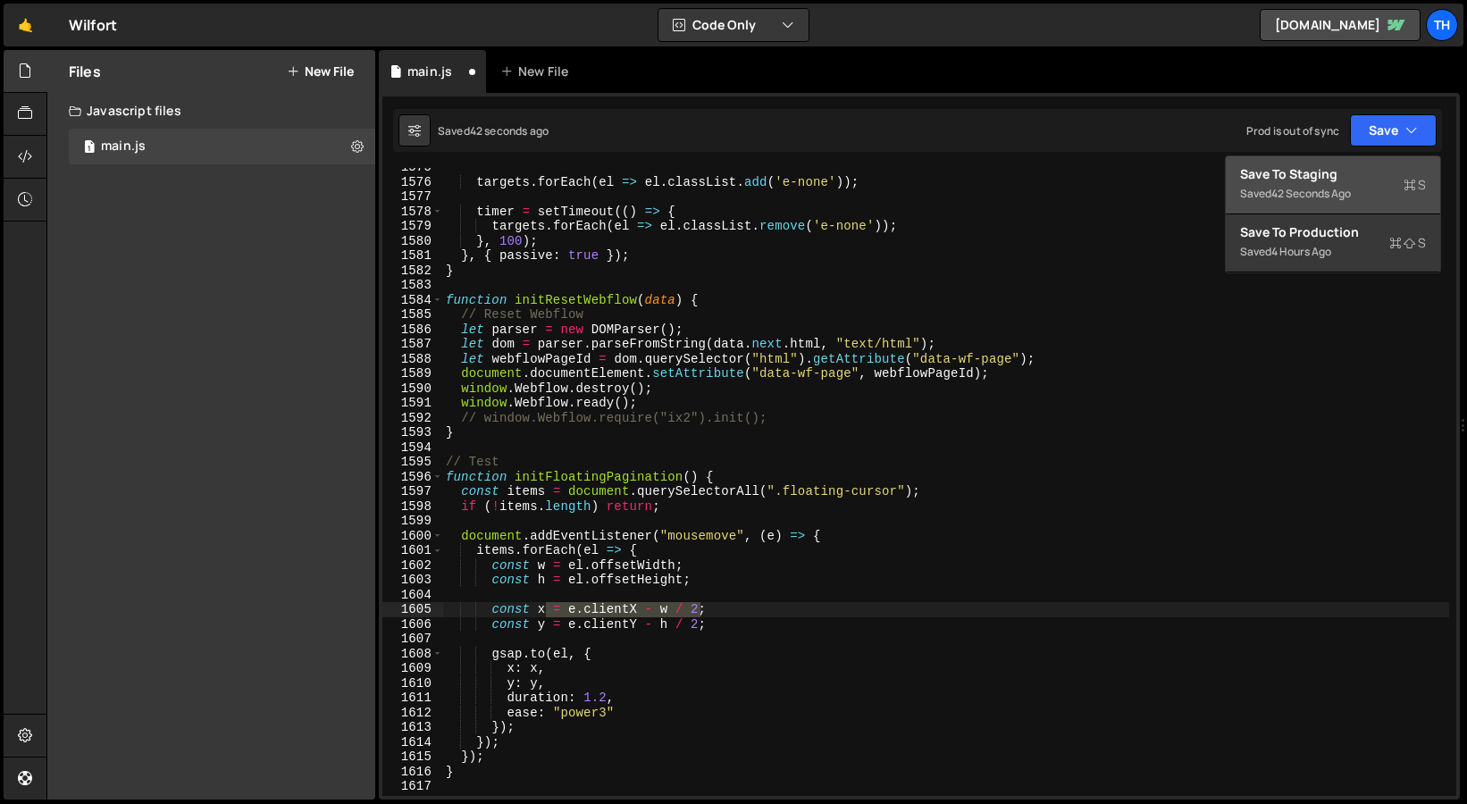
click at [1413, 172] on div "Save to Staging S" at bounding box center [1333, 174] width 186 height 18
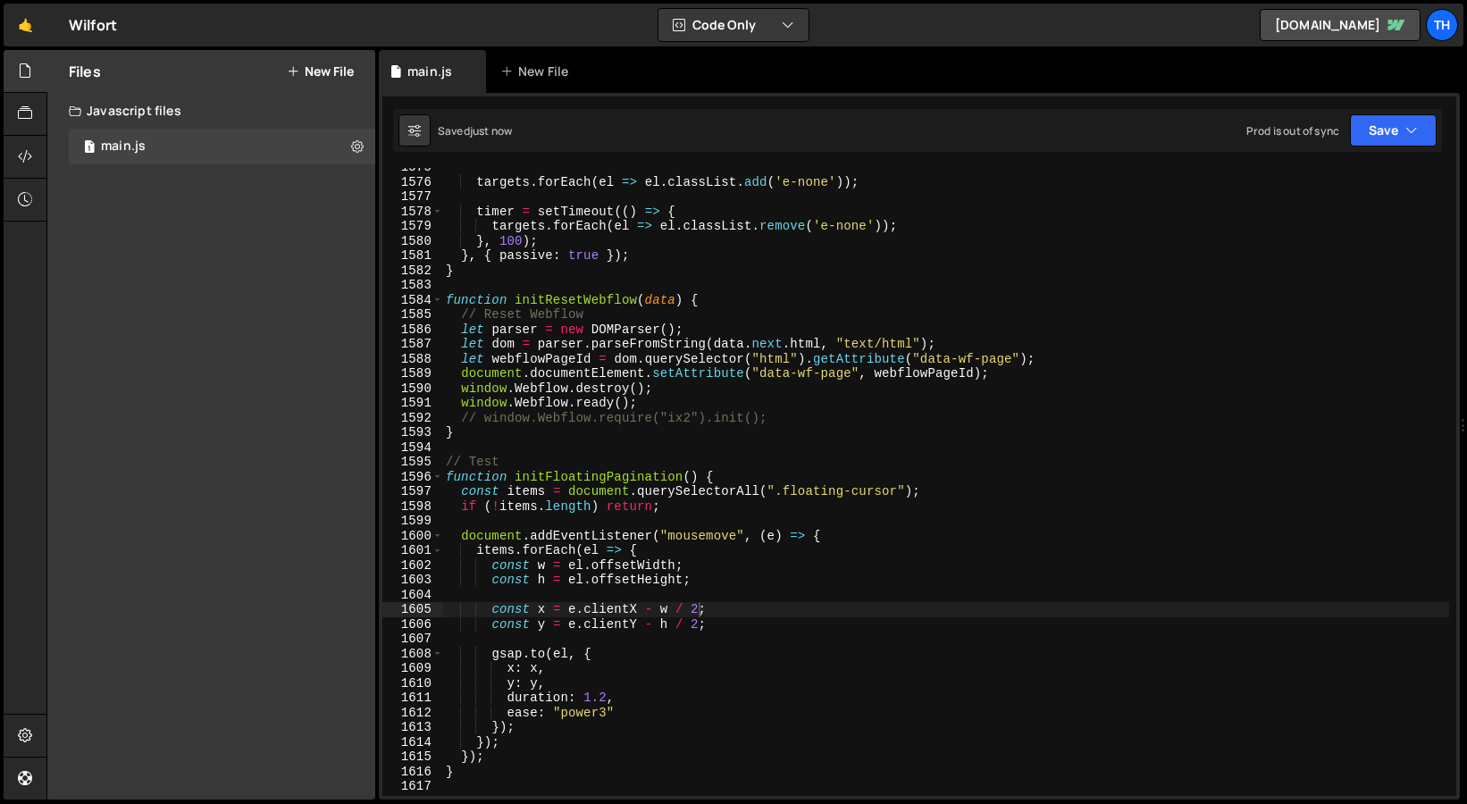
click at [522, 308] on div "targets . forEach ( el => el . classList . add ( 'e-none' )) ; timer = setTimeo…" at bounding box center [949, 489] width 1014 height 658
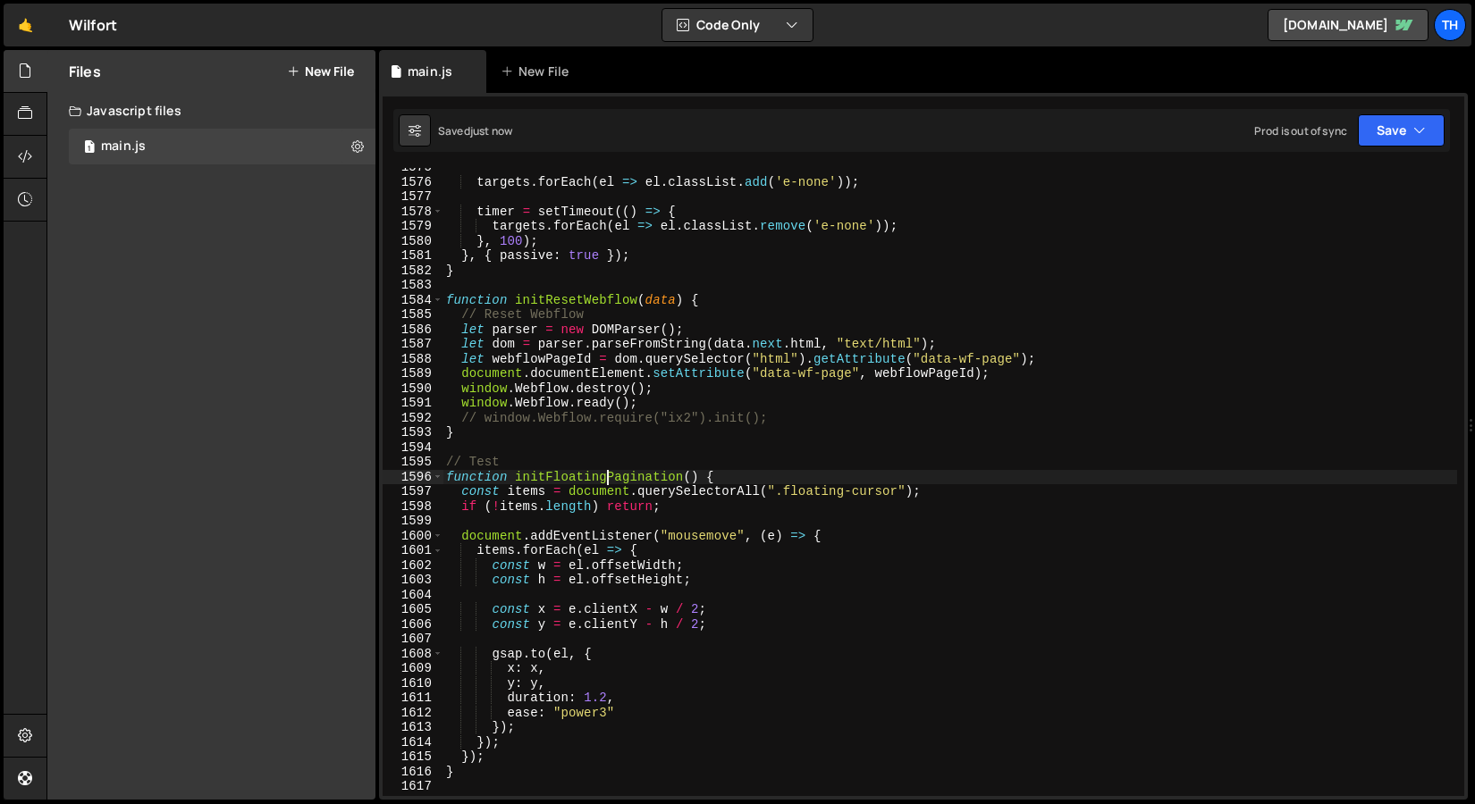
click at [609, 477] on div "targets . forEach ( el => el . classList . add ( 'e-none' )) ; timer = setTimeo…" at bounding box center [949, 489] width 1014 height 658
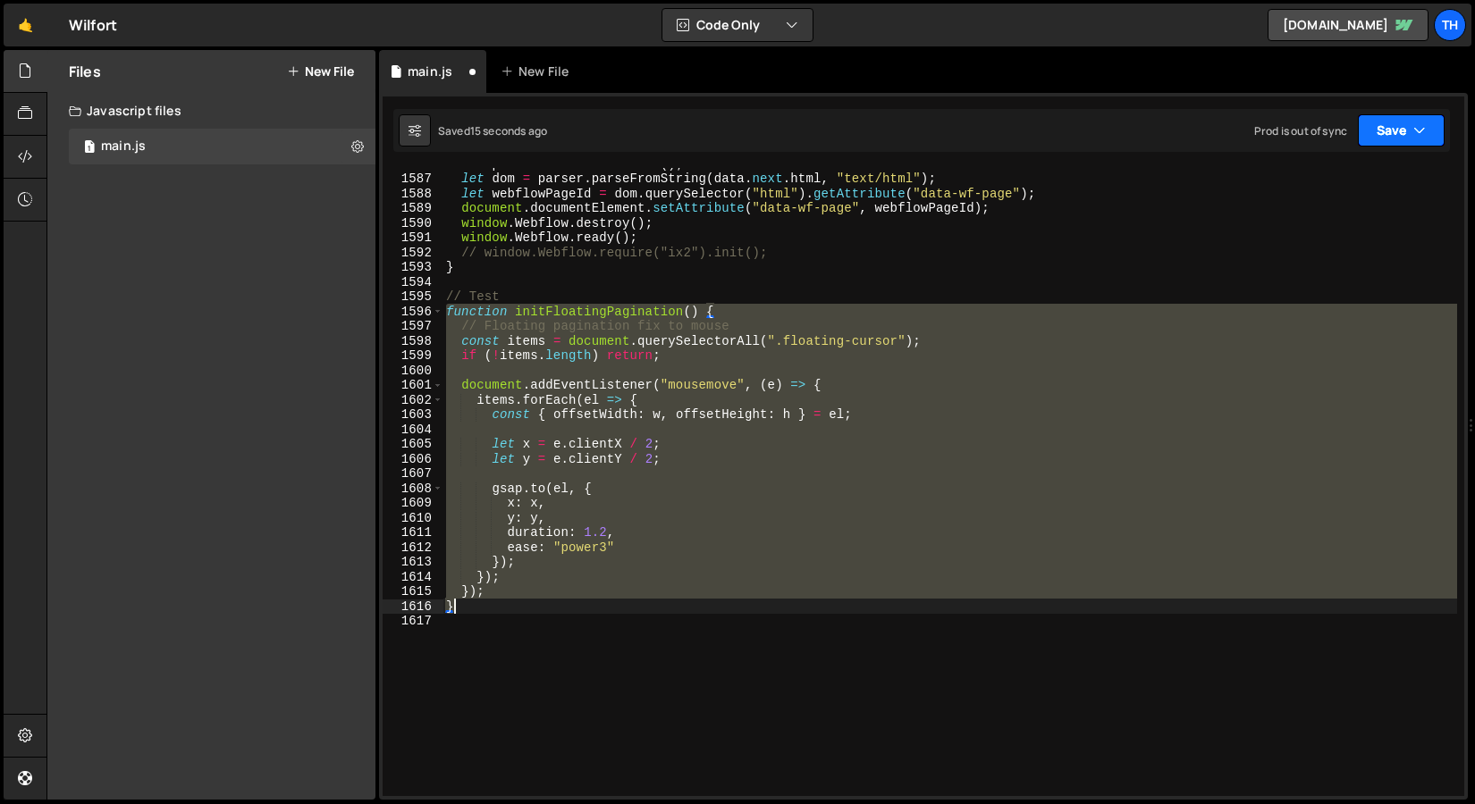
click at [1360, 133] on button "Save" at bounding box center [1400, 130] width 87 height 32
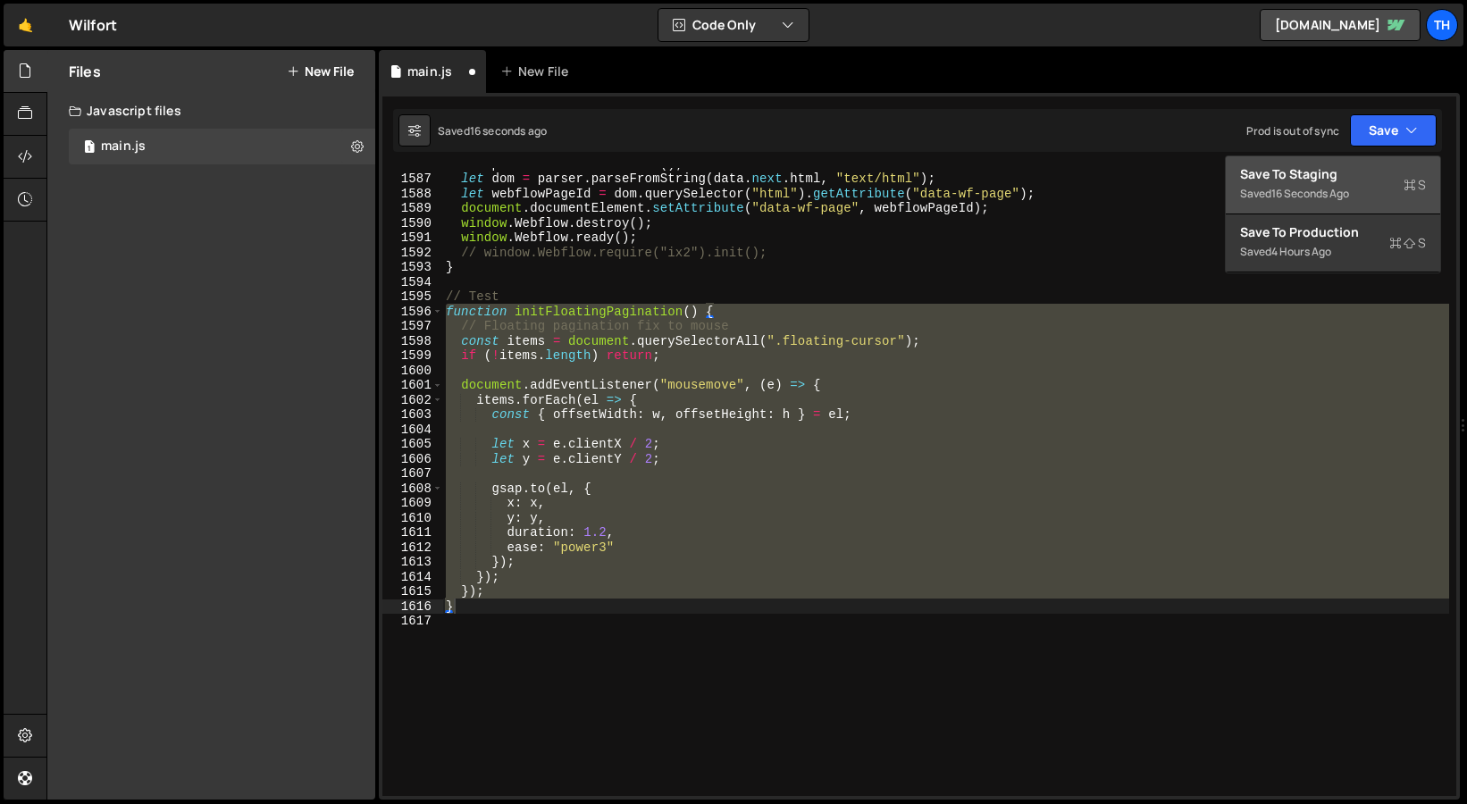
click at [1324, 184] on div "Saved 16 seconds ago" at bounding box center [1333, 193] width 186 height 21
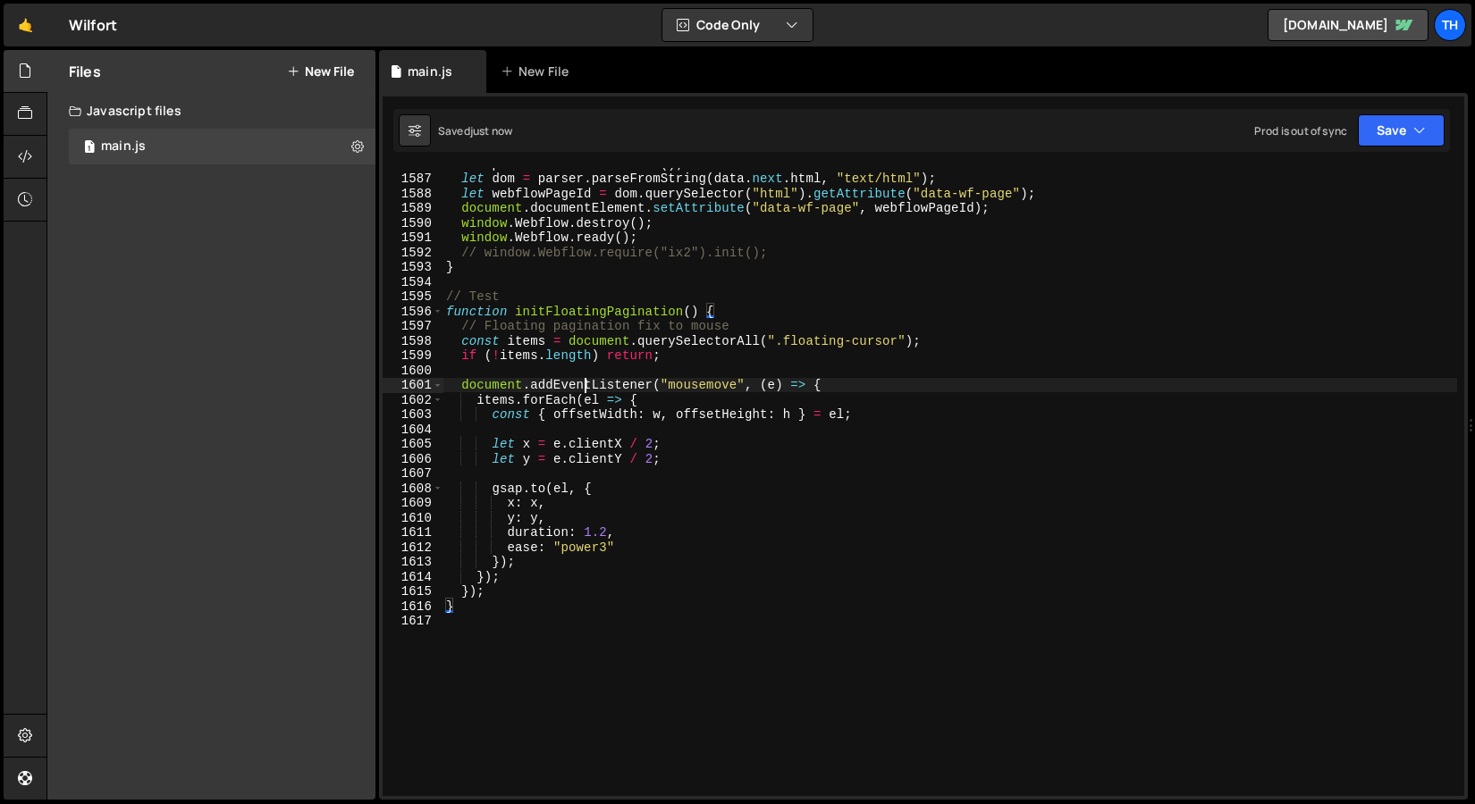
click at [587, 387] on div "let parser = new DOMParser ( ) ; let dom = parser . parseFromString ( data . ne…" at bounding box center [949, 485] width 1014 height 658
click at [588, 388] on div "let parser = new DOMParser ( ) ; let dom = parser . parseFromString ( data . ne…" at bounding box center [949, 485] width 1014 height 658
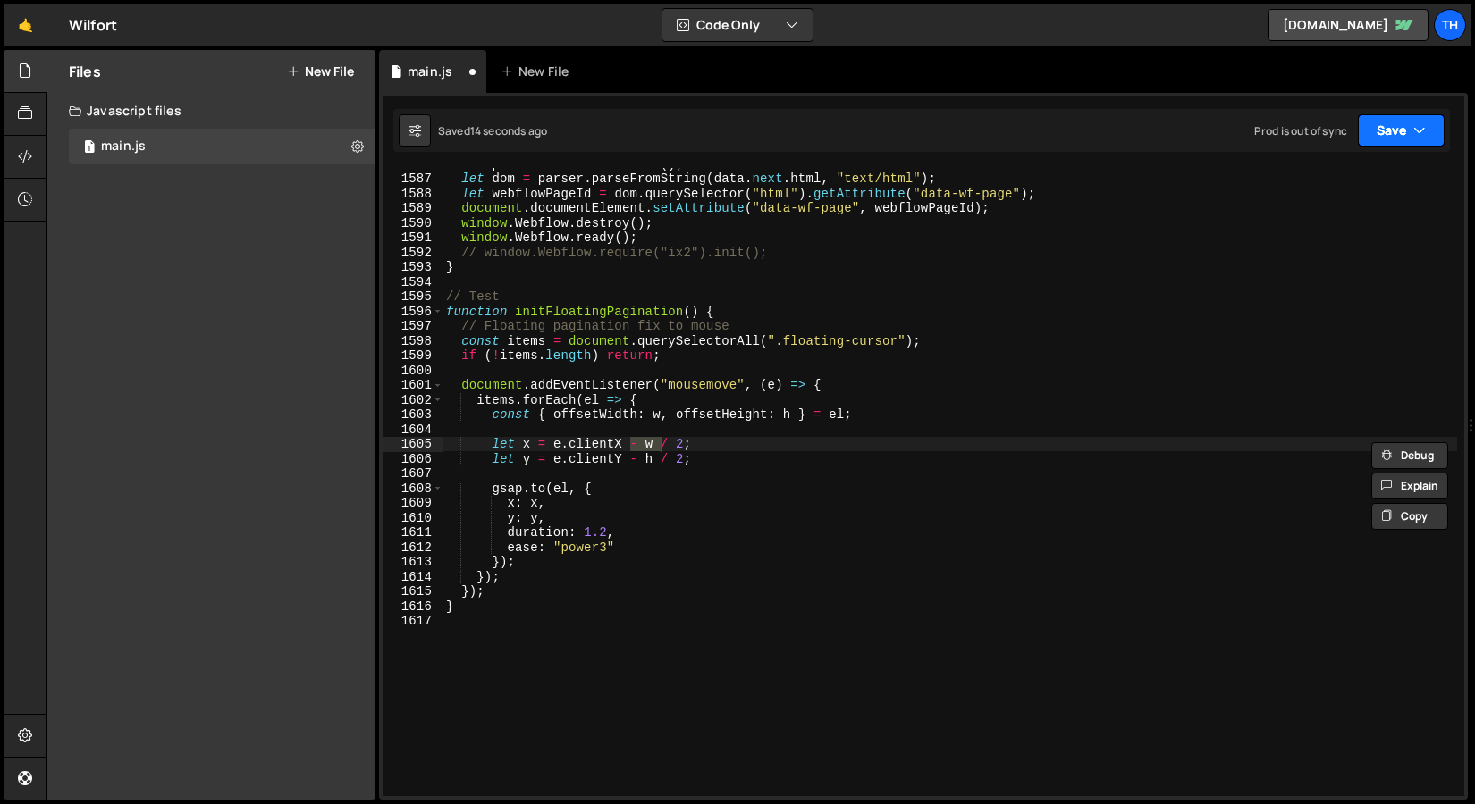
click at [1391, 146] on button "Save" at bounding box center [1400, 130] width 87 height 32
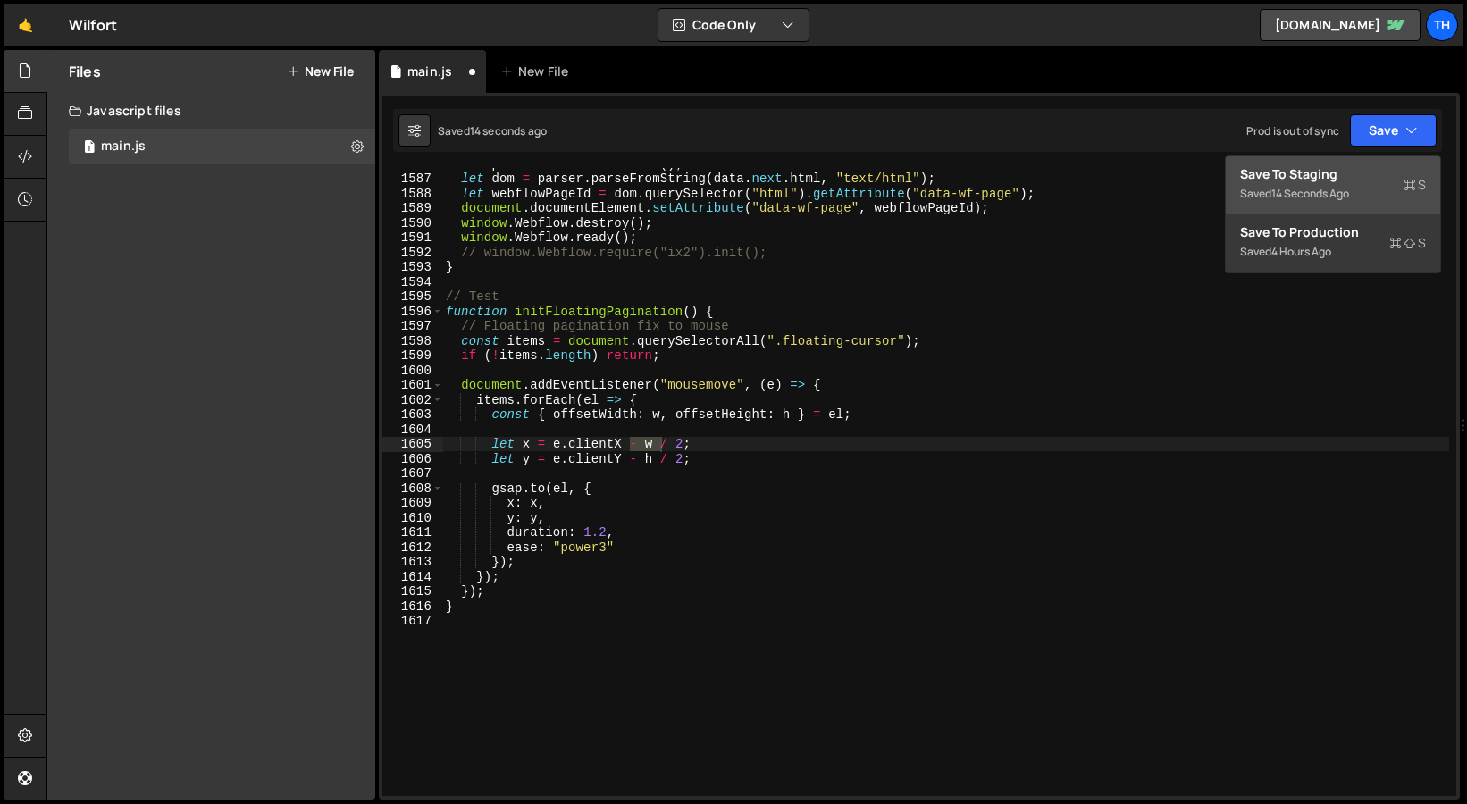
click at [1371, 180] on div "Save to Staging S" at bounding box center [1333, 174] width 186 height 18
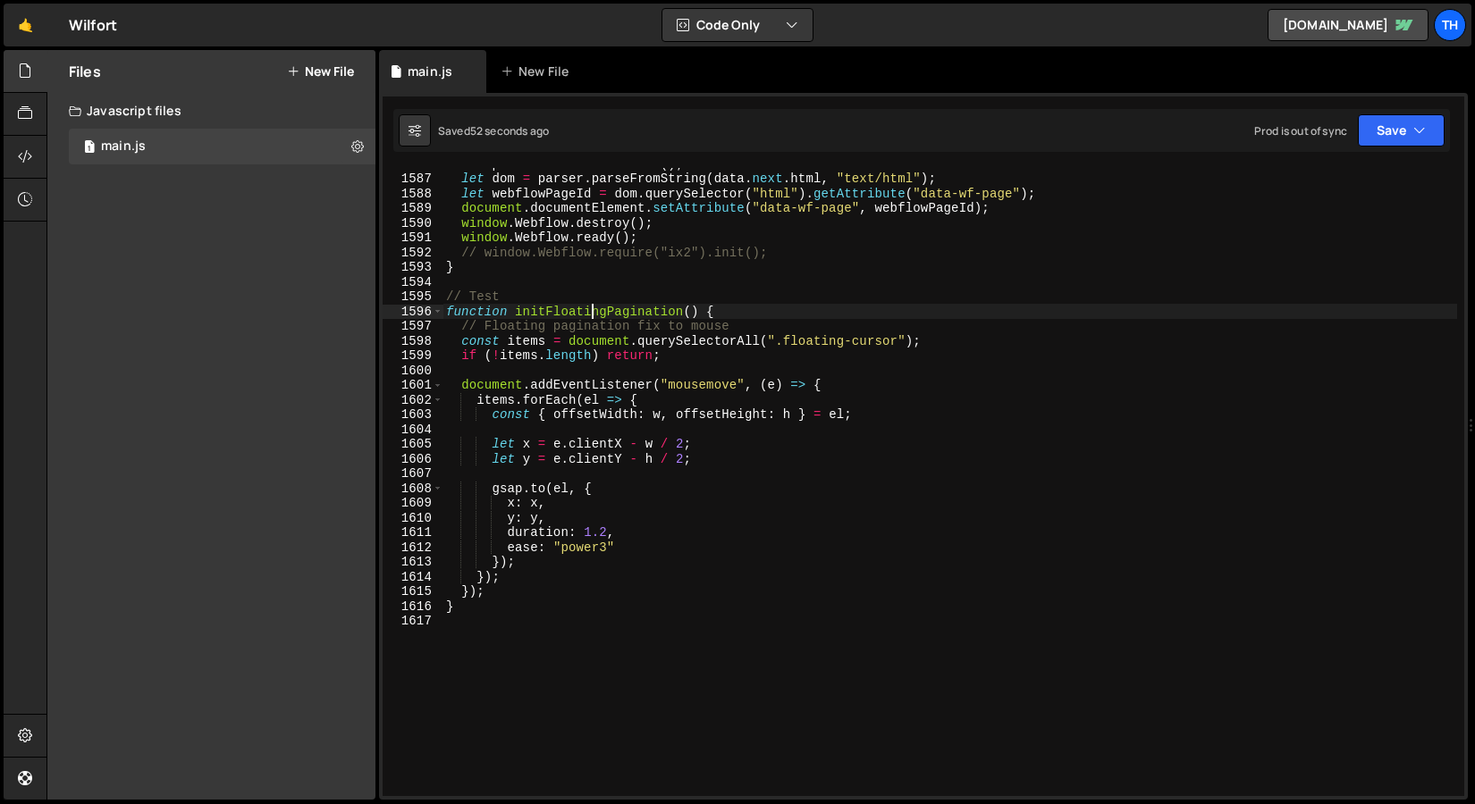
click at [594, 315] on div "let parser = new DOMParser ( ) ; let dom = parser . parseFromString ( data . ne…" at bounding box center [949, 485] width 1014 height 658
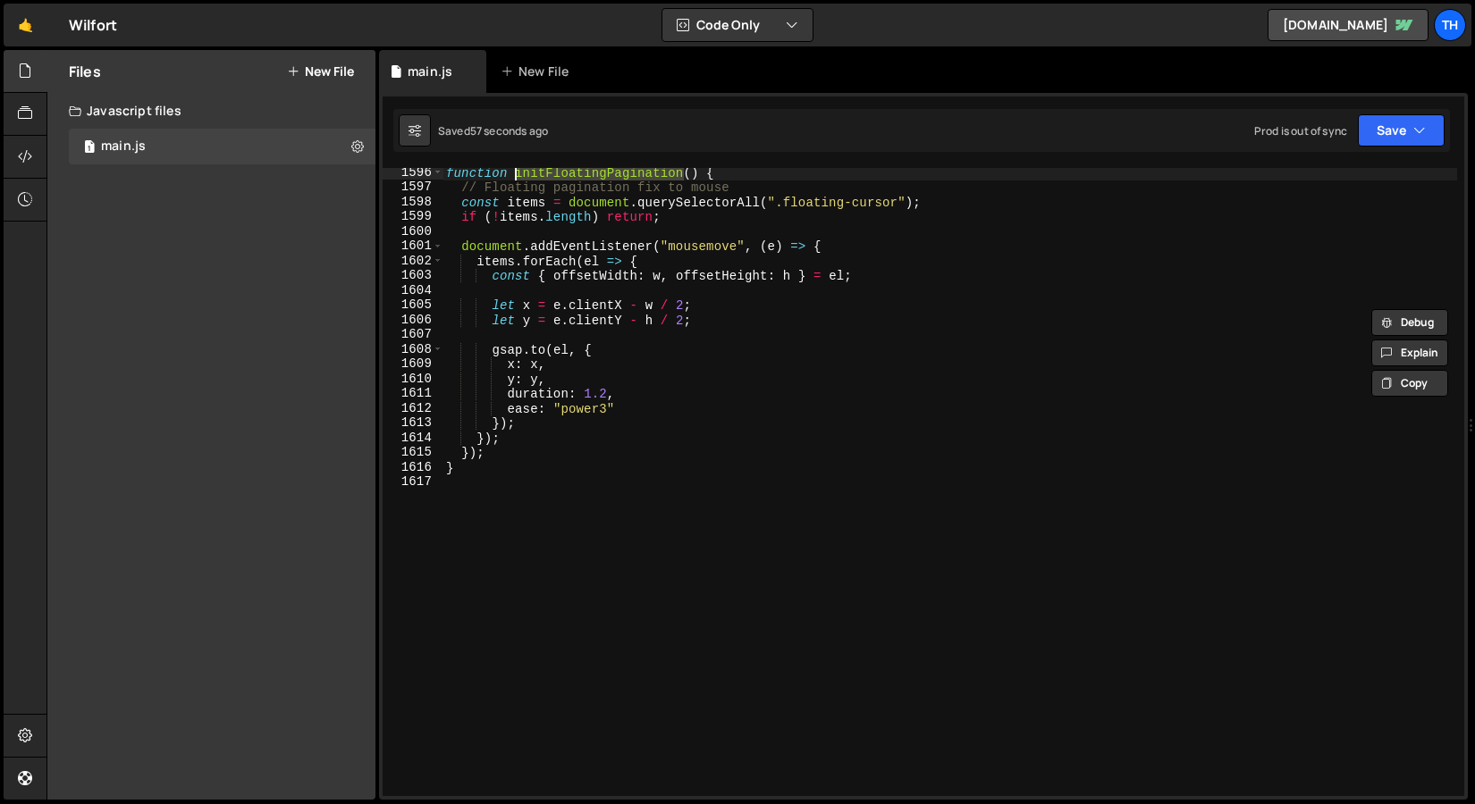
scroll to position [23334, 0]
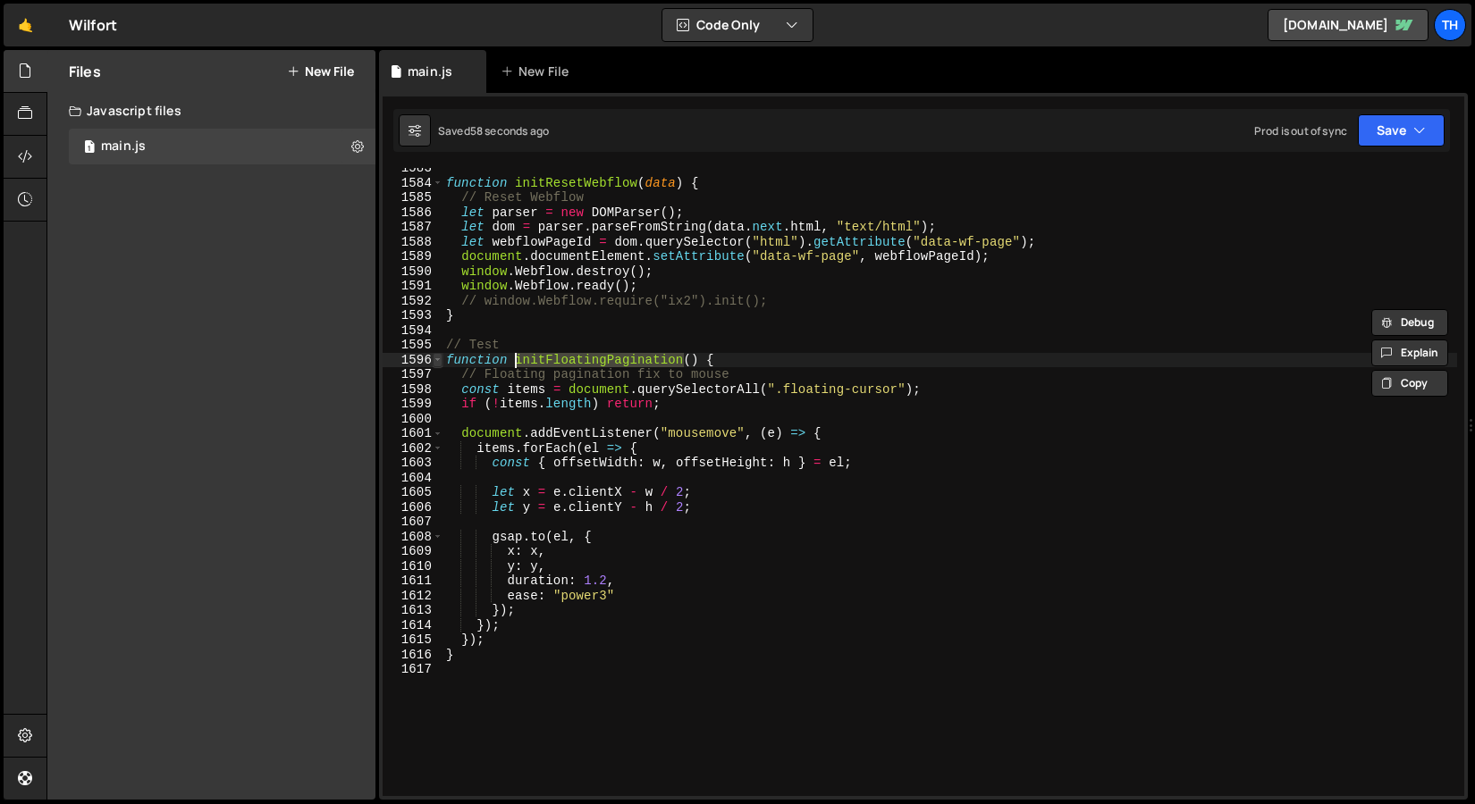
click at [433, 363] on span at bounding box center [438, 360] width 10 height 15
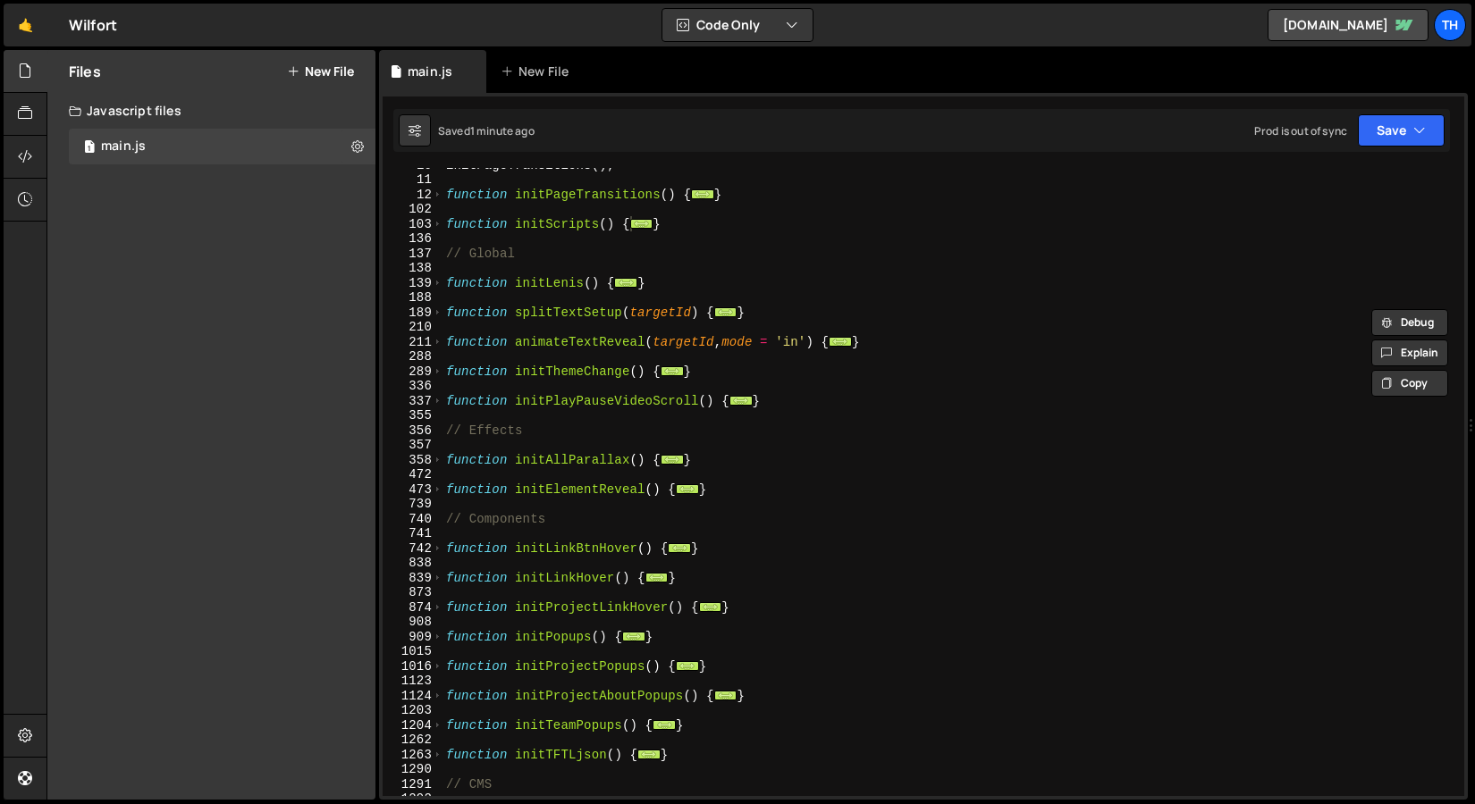
scroll to position [0, 0]
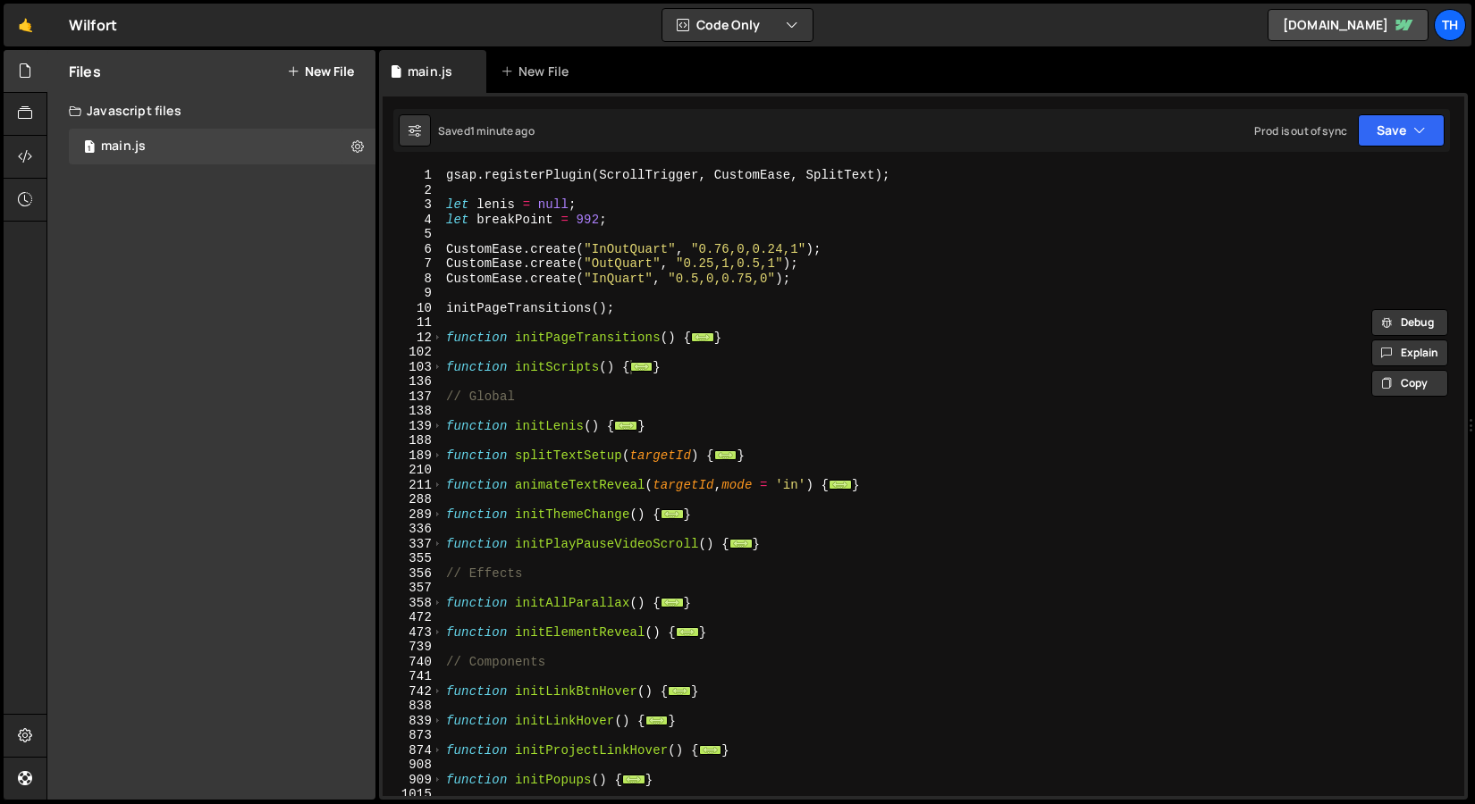
click at [445, 365] on div "gsap . registerPlugin ( ScrollTrigger , CustomEase , SplitText ) ; let lenis = …" at bounding box center [949, 497] width 1014 height 658
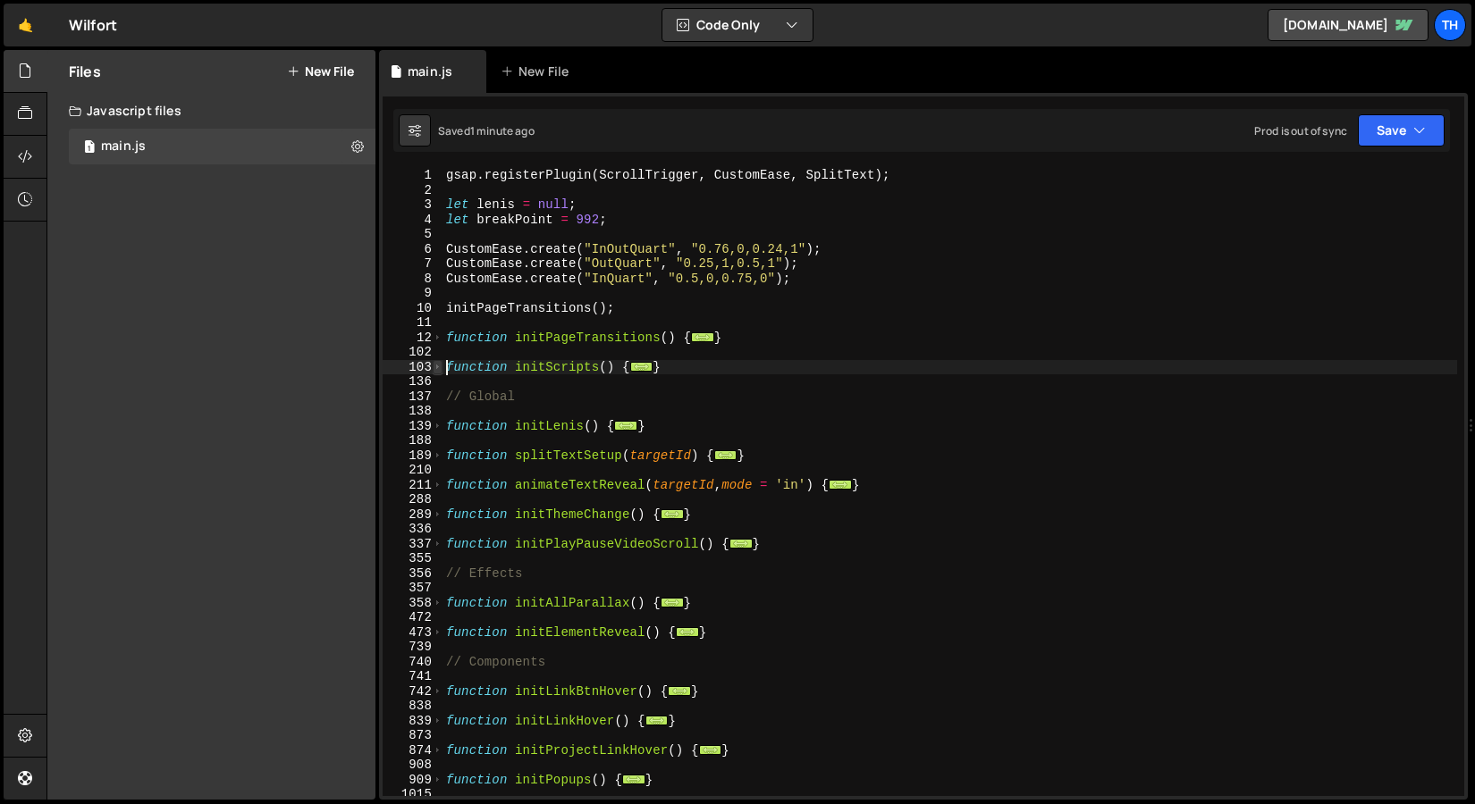
click at [436, 366] on span at bounding box center [438, 367] width 10 height 15
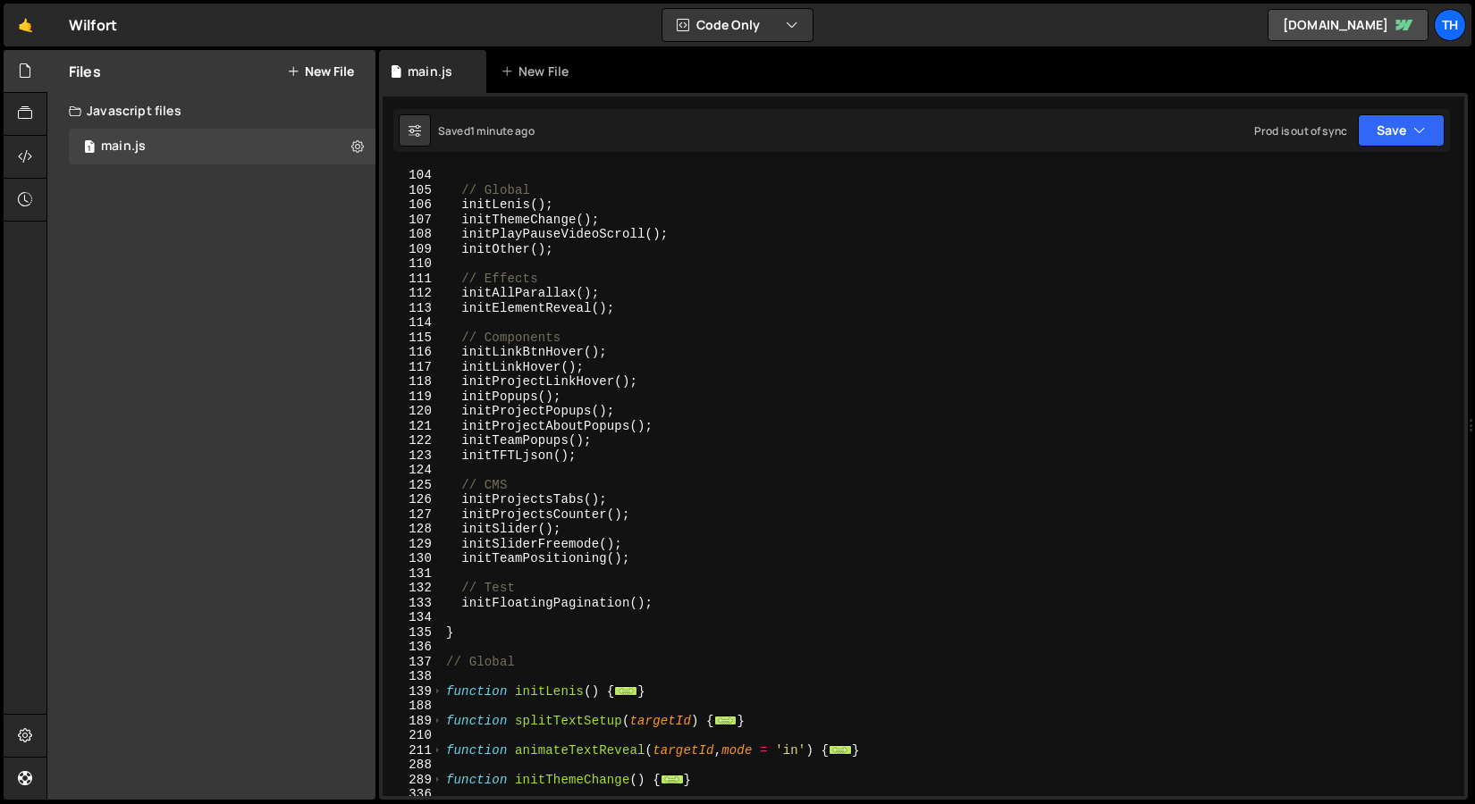
scroll to position [151, 0]
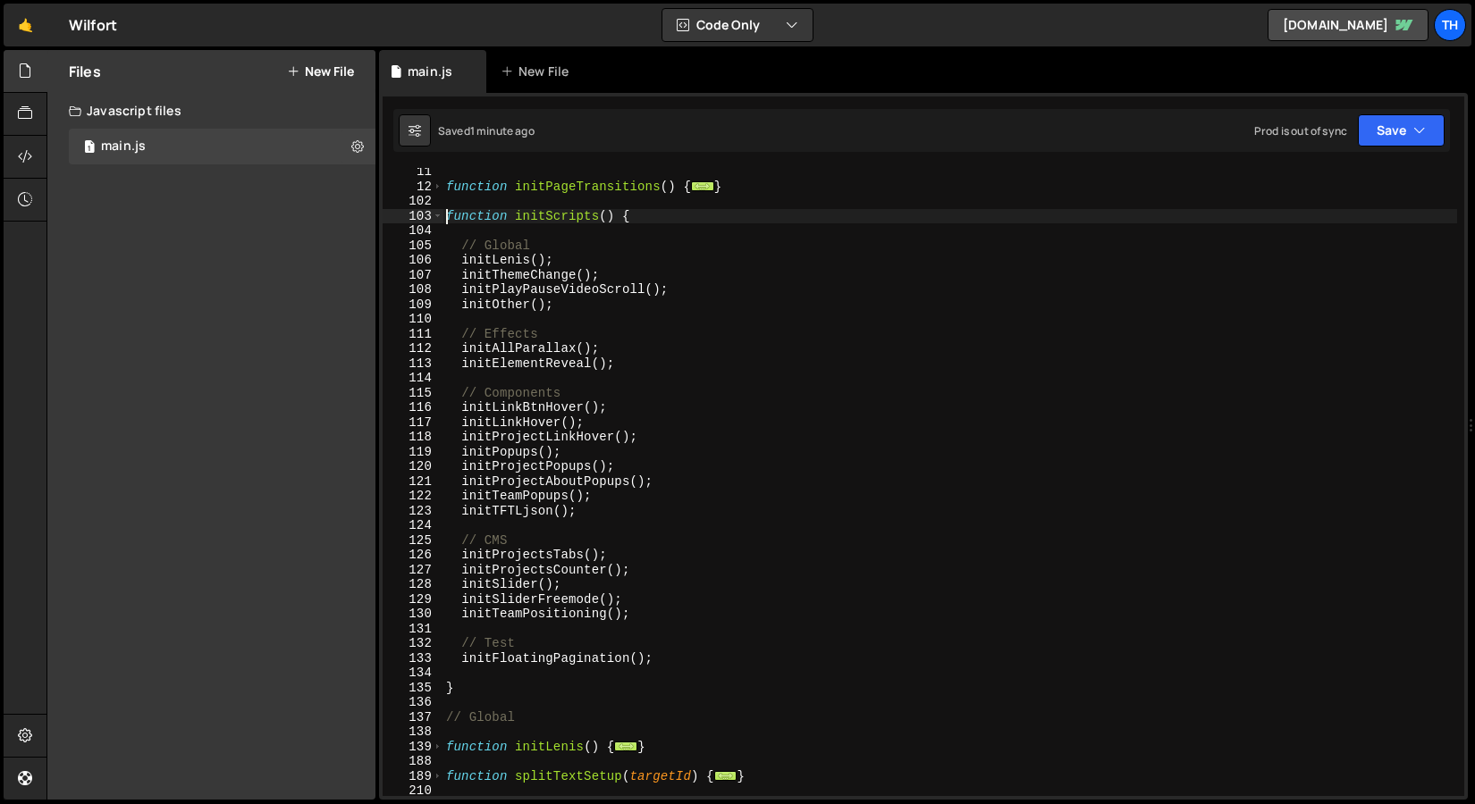
click at [599, 660] on div "function initPageTransitions ( ) { ... } function initScripts ( ) { // Global i…" at bounding box center [949, 493] width 1014 height 658
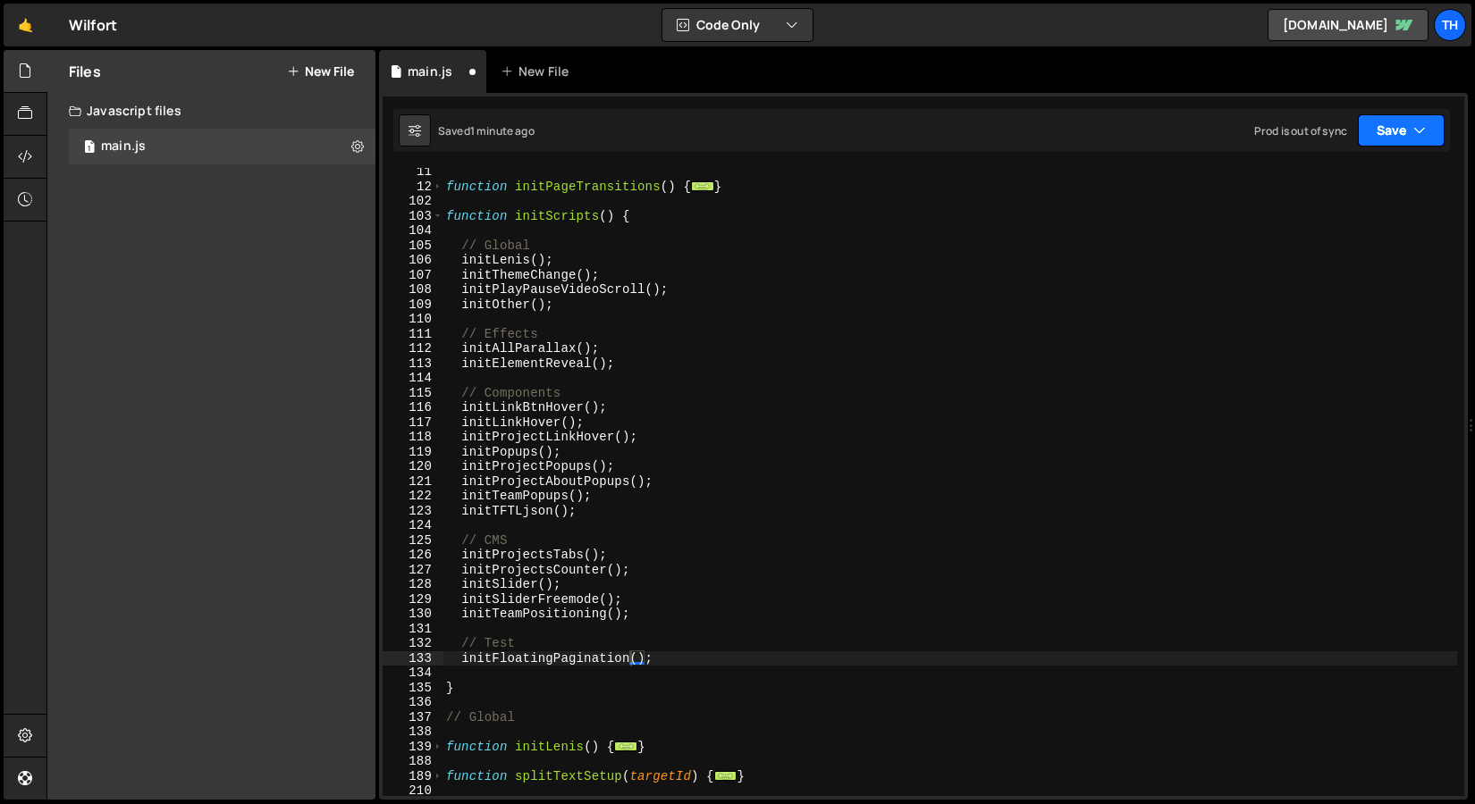
click at [1409, 148] on div "Saved 1 minute ago Prod is out of sync Upgrade to Edit Save Save to Staging S S…" at bounding box center [921, 130] width 1056 height 43
click at [1400, 142] on button "Save" at bounding box center [1400, 130] width 87 height 32
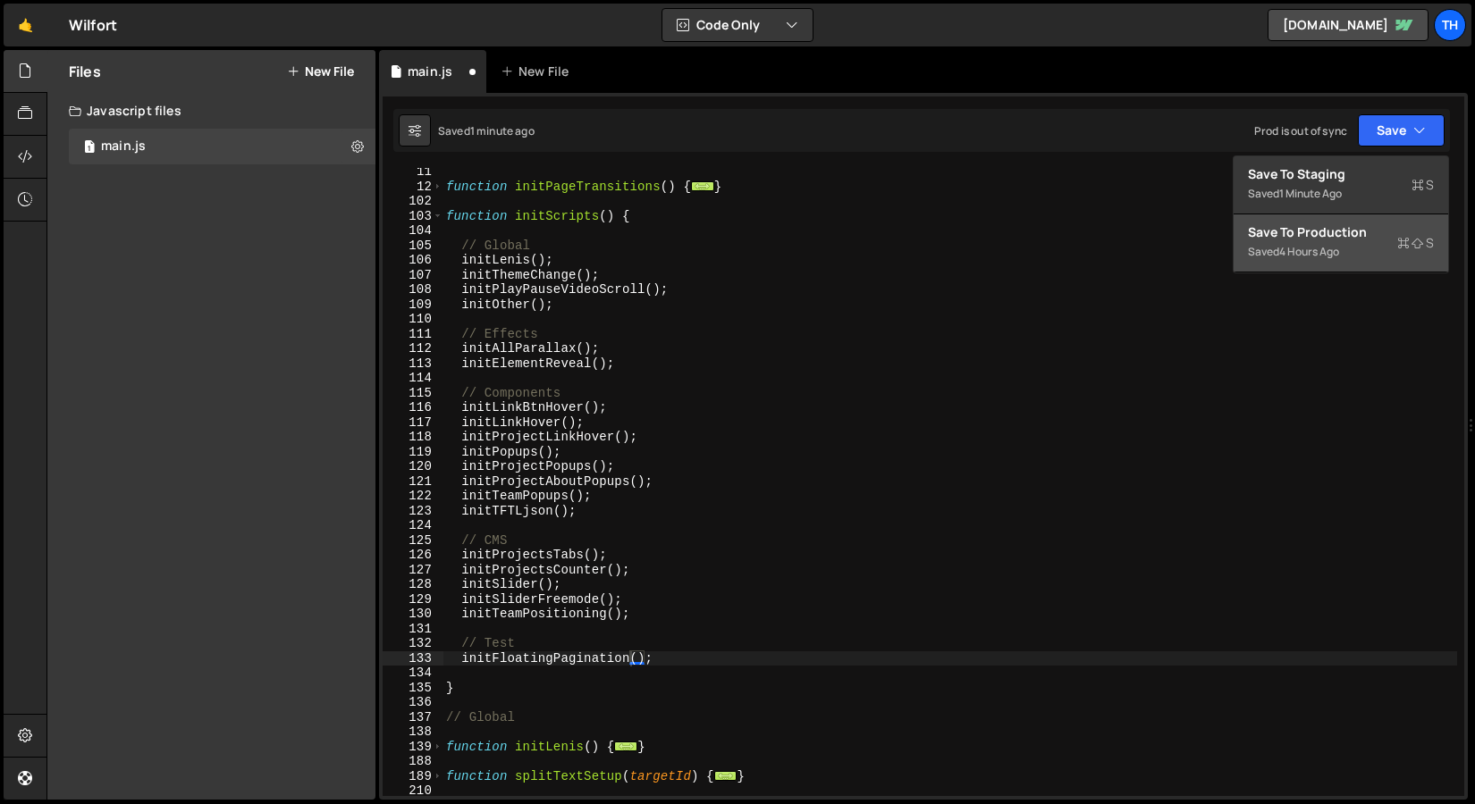
click at [1354, 220] on button "Save to Production S Saved 4 hours ago" at bounding box center [1340, 243] width 214 height 58
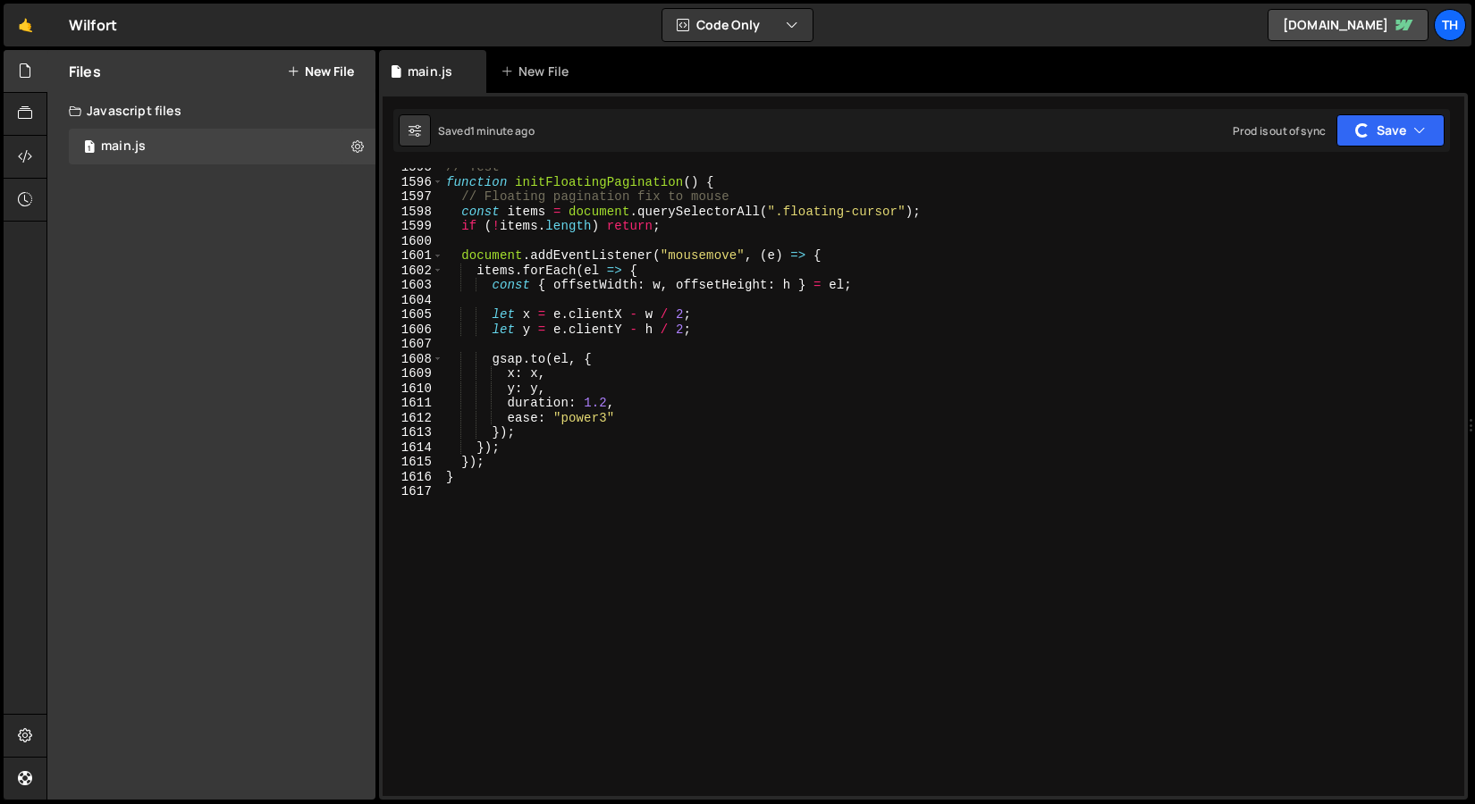
scroll to position [23522, 0]
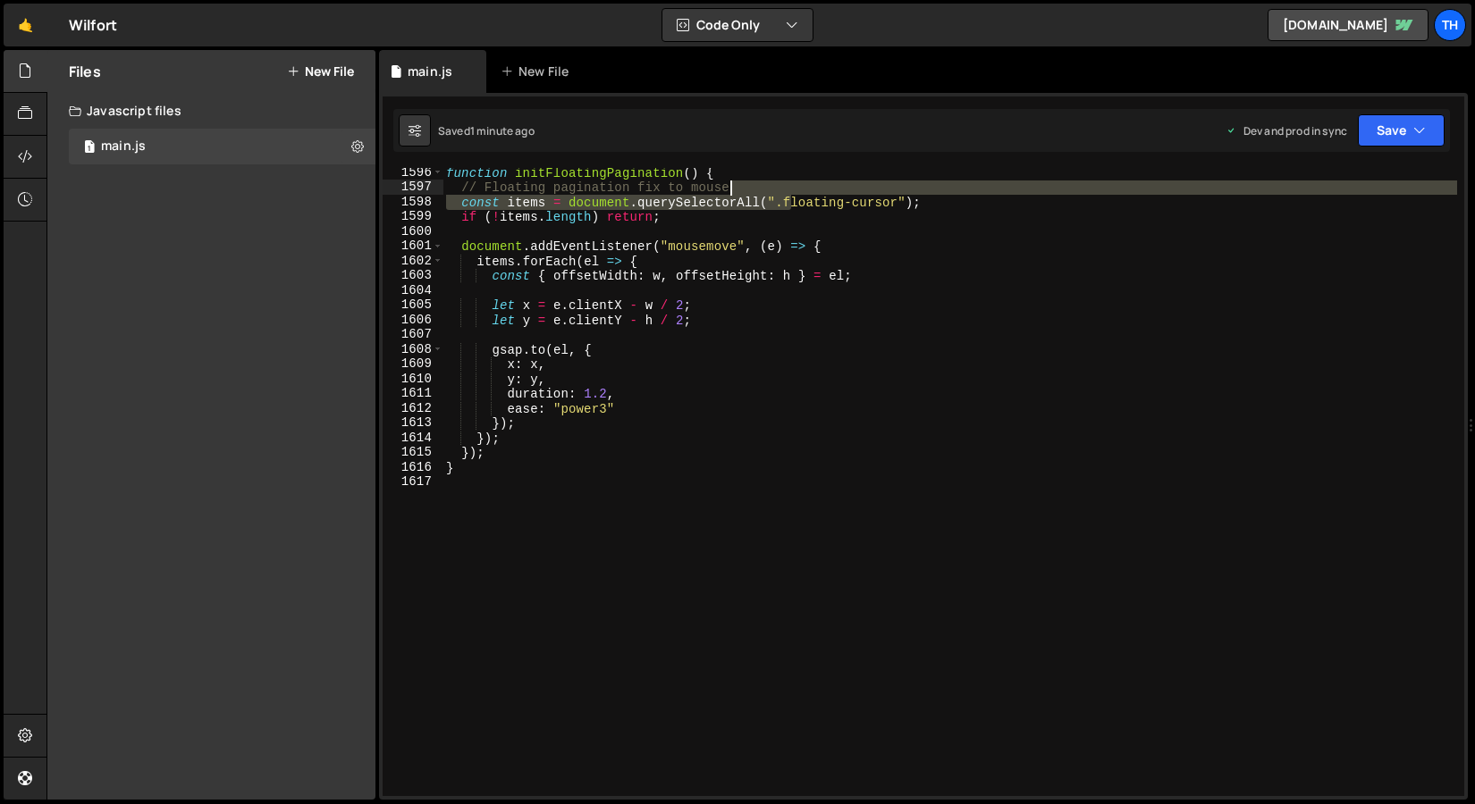
drag, startPoint x: 789, startPoint y: 197, endPoint x: 848, endPoint y: 187, distance: 59.9
click at [848, 187] on div "function initFloatingPagination ( ) { // Floating pagination fix to mouse const…" at bounding box center [949, 494] width 1014 height 658
click at [811, 205] on div "function initFloatingPagination ( ) { // Floating pagination fix to mouse const…" at bounding box center [949, 494] width 1014 height 658
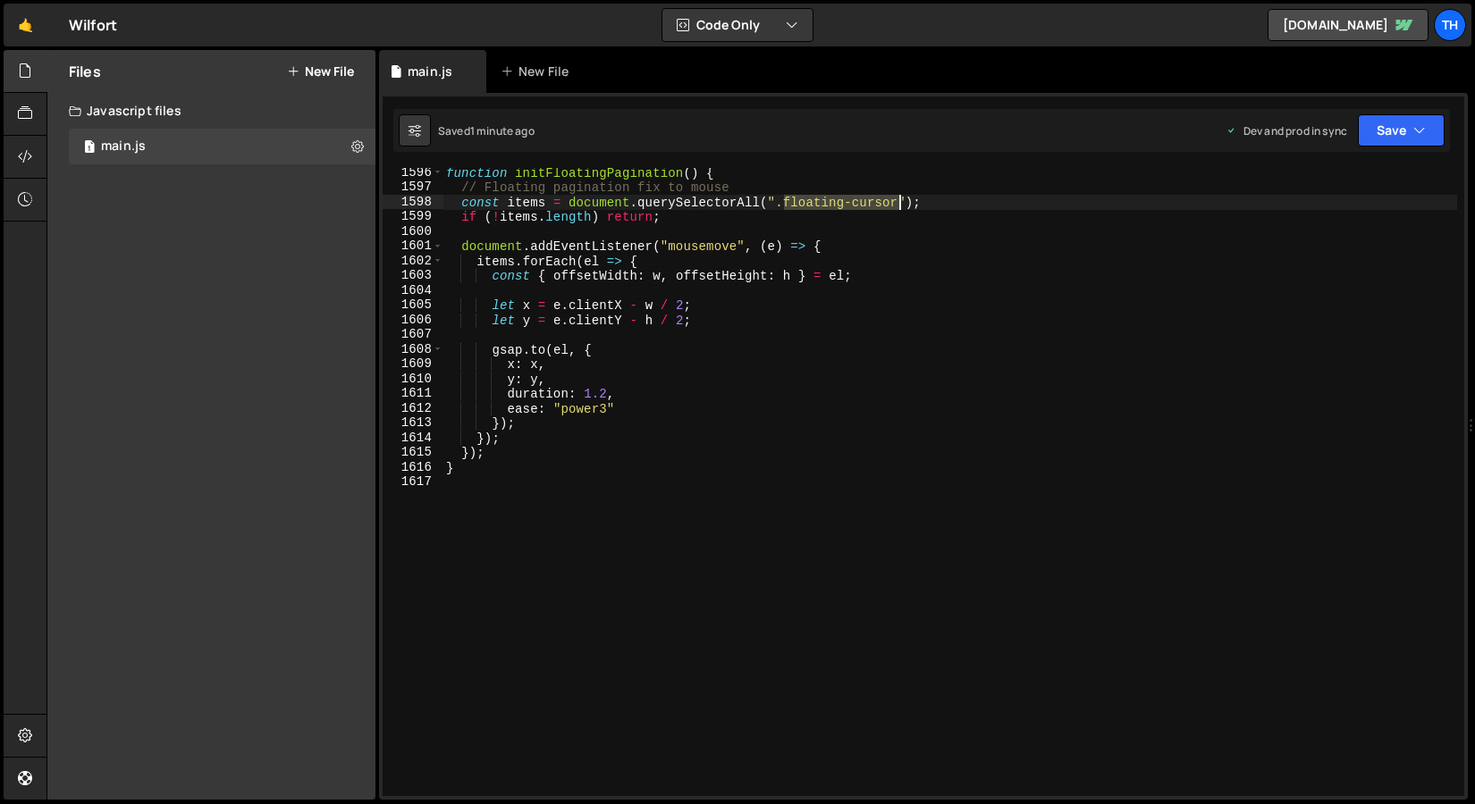
drag, startPoint x: 786, startPoint y: 200, endPoint x: 895, endPoint y: 199, distance: 109.9
click at [895, 199] on div "function initFloatingPagination ( ) { // Floating pagination fix to mouse const…" at bounding box center [949, 494] width 1014 height 658
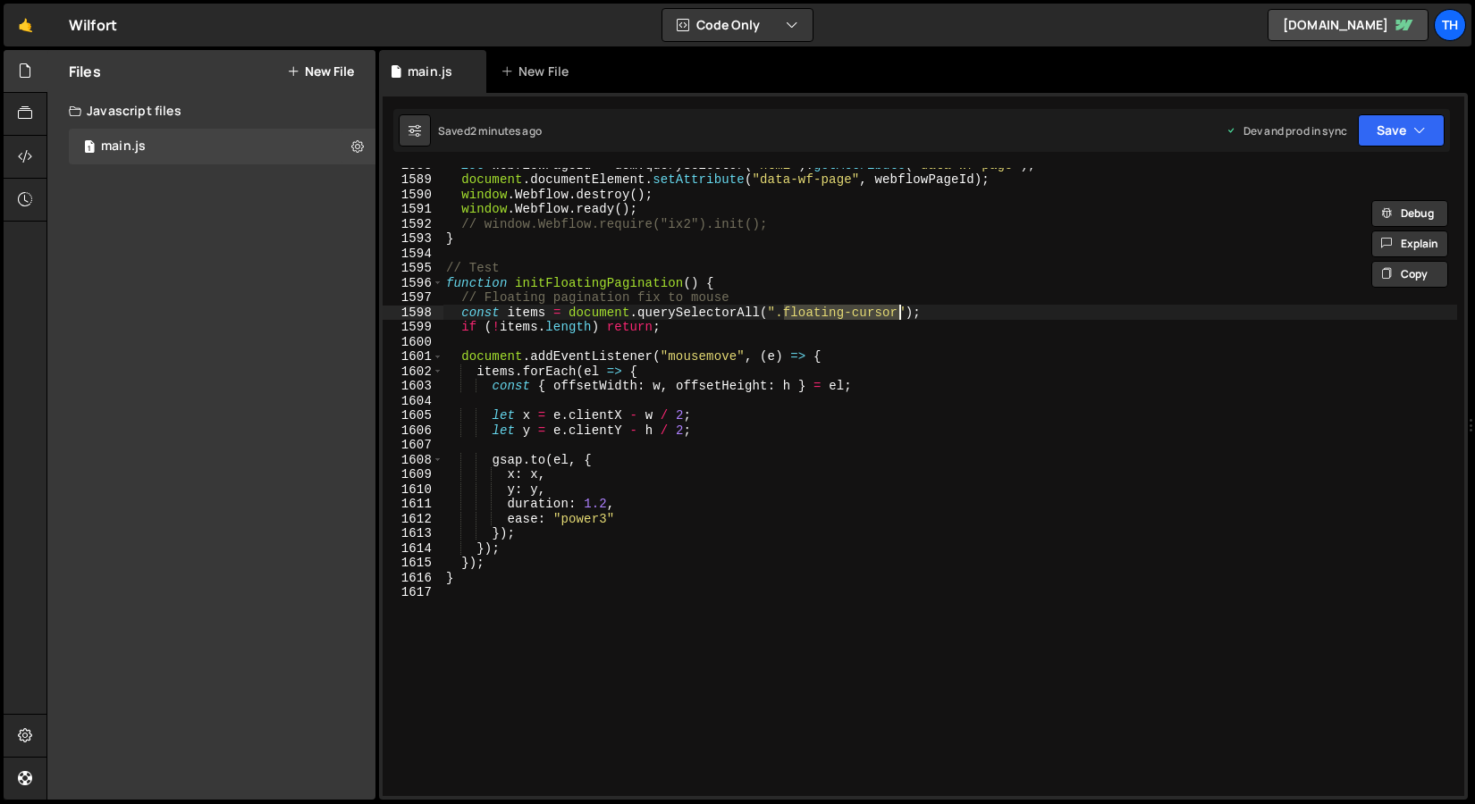
scroll to position [23397, 0]
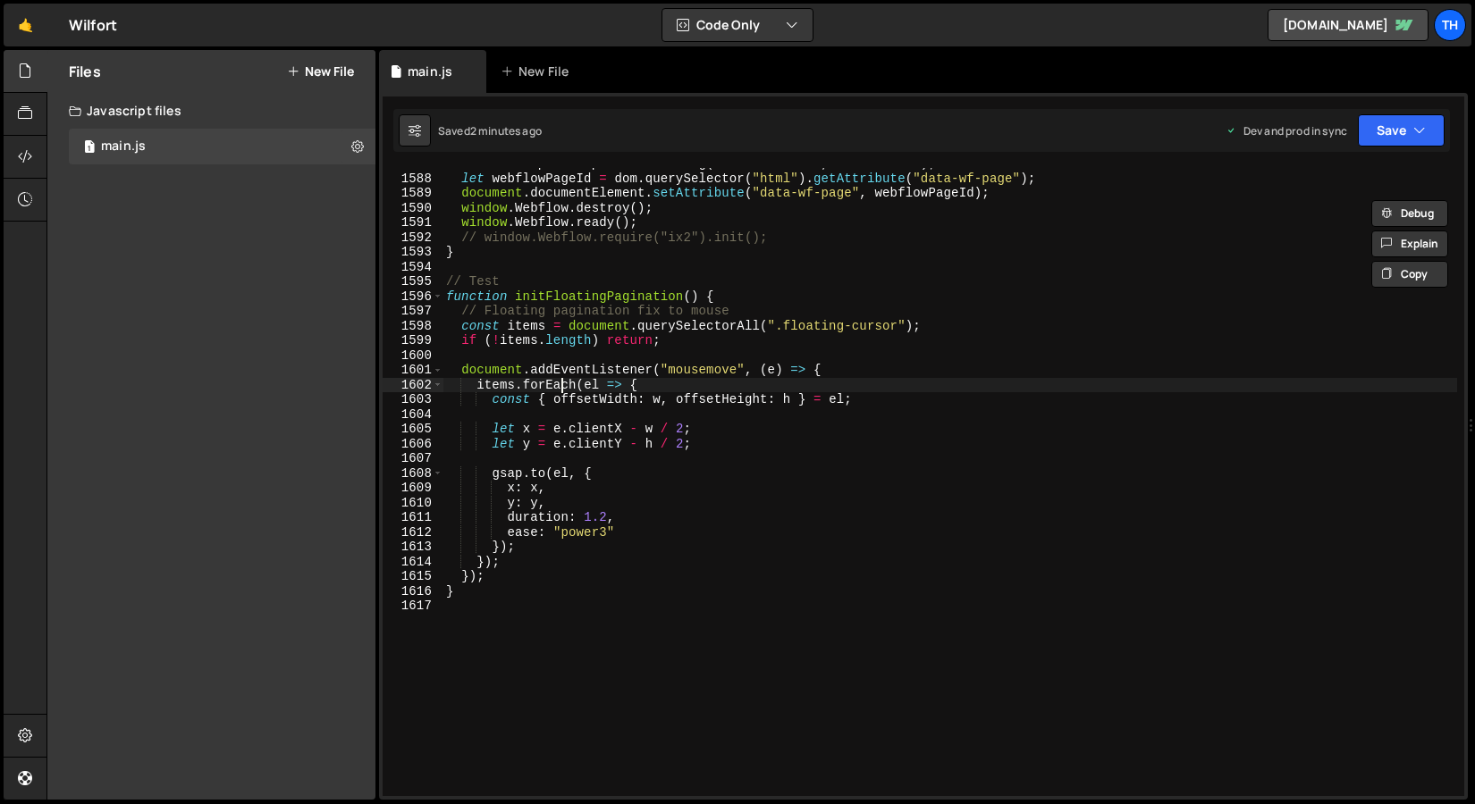
click at [564, 390] on div "let dom = parser . parseFromString ( data . next . html , "text/html" ) ; let w…" at bounding box center [949, 485] width 1014 height 658
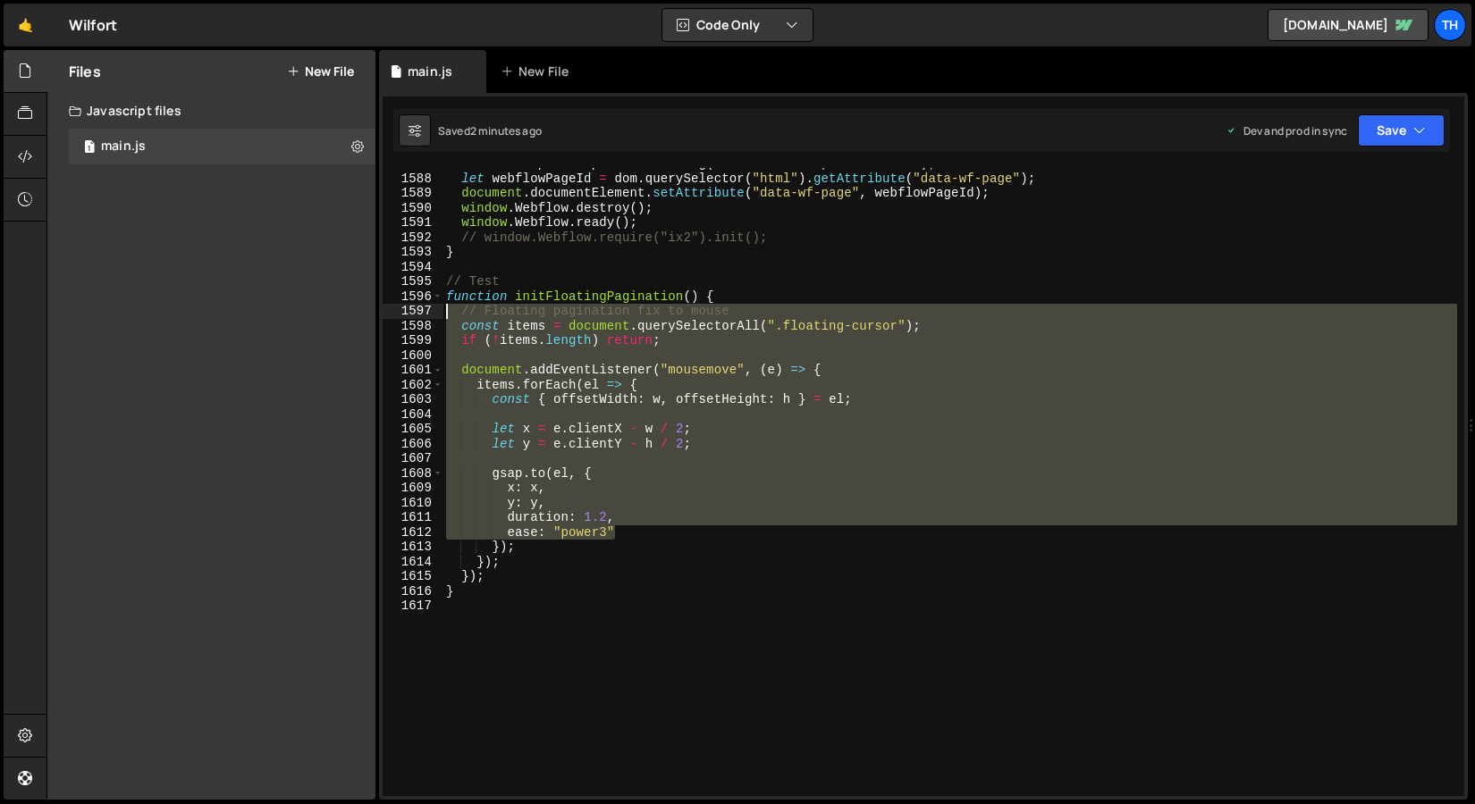
drag, startPoint x: 623, startPoint y: 538, endPoint x: 376, endPoint y: 317, distance: 331.0
click at [376, 317] on div "Files New File Javascript files 1 main.js 0 CSS files Copy share link Edit File…" at bounding box center [760, 425] width 1428 height 751
click at [522, 314] on div "let dom = parser . parseFromString ( data . next . html , "text/html" ) ; let w…" at bounding box center [949, 482] width 1014 height 628
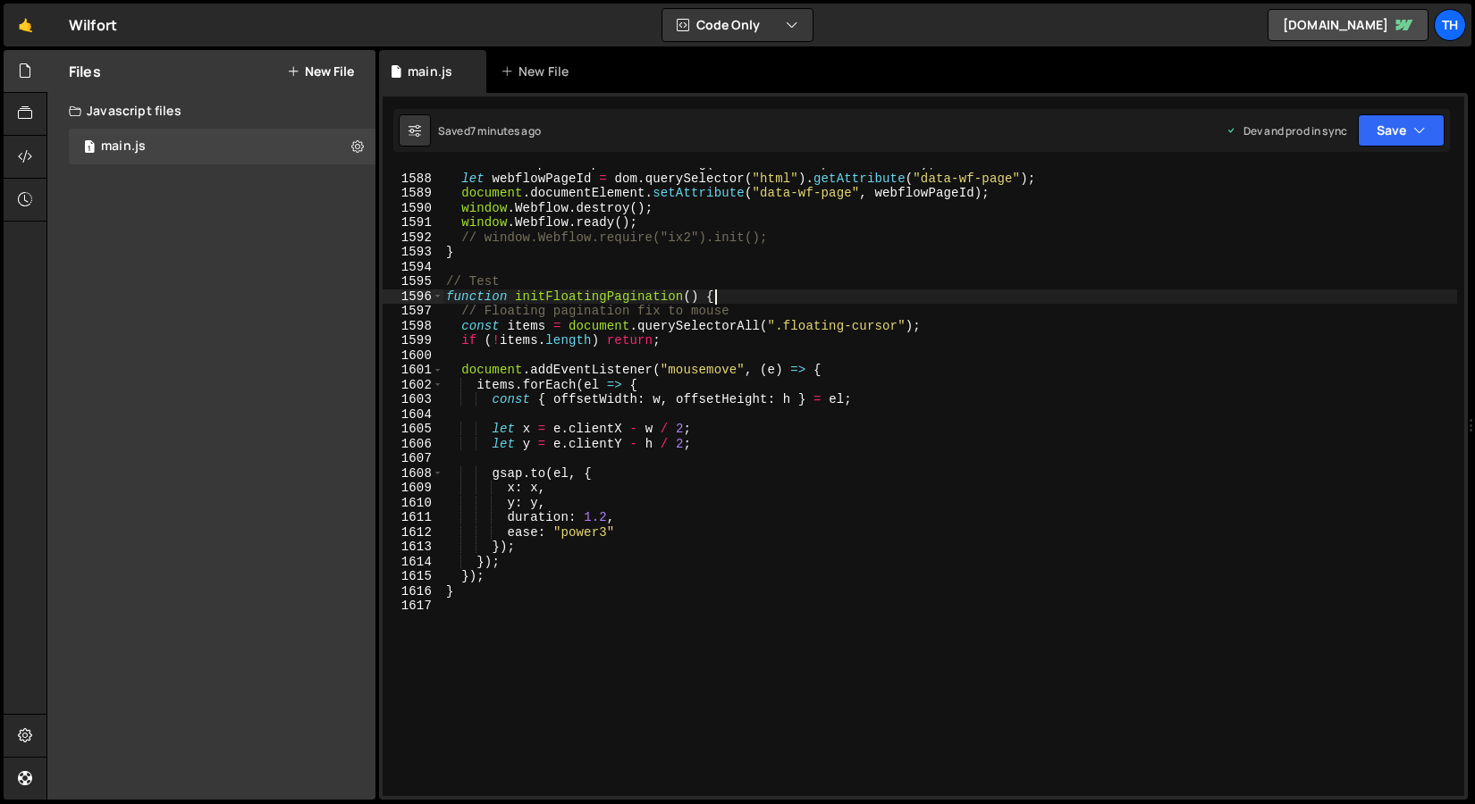
click at [742, 297] on div "let dom = parser . parseFromString ( data . next . html , "text/html" ) ; let w…" at bounding box center [949, 485] width 1014 height 658
type textarea "function initFloatingPagination() {"
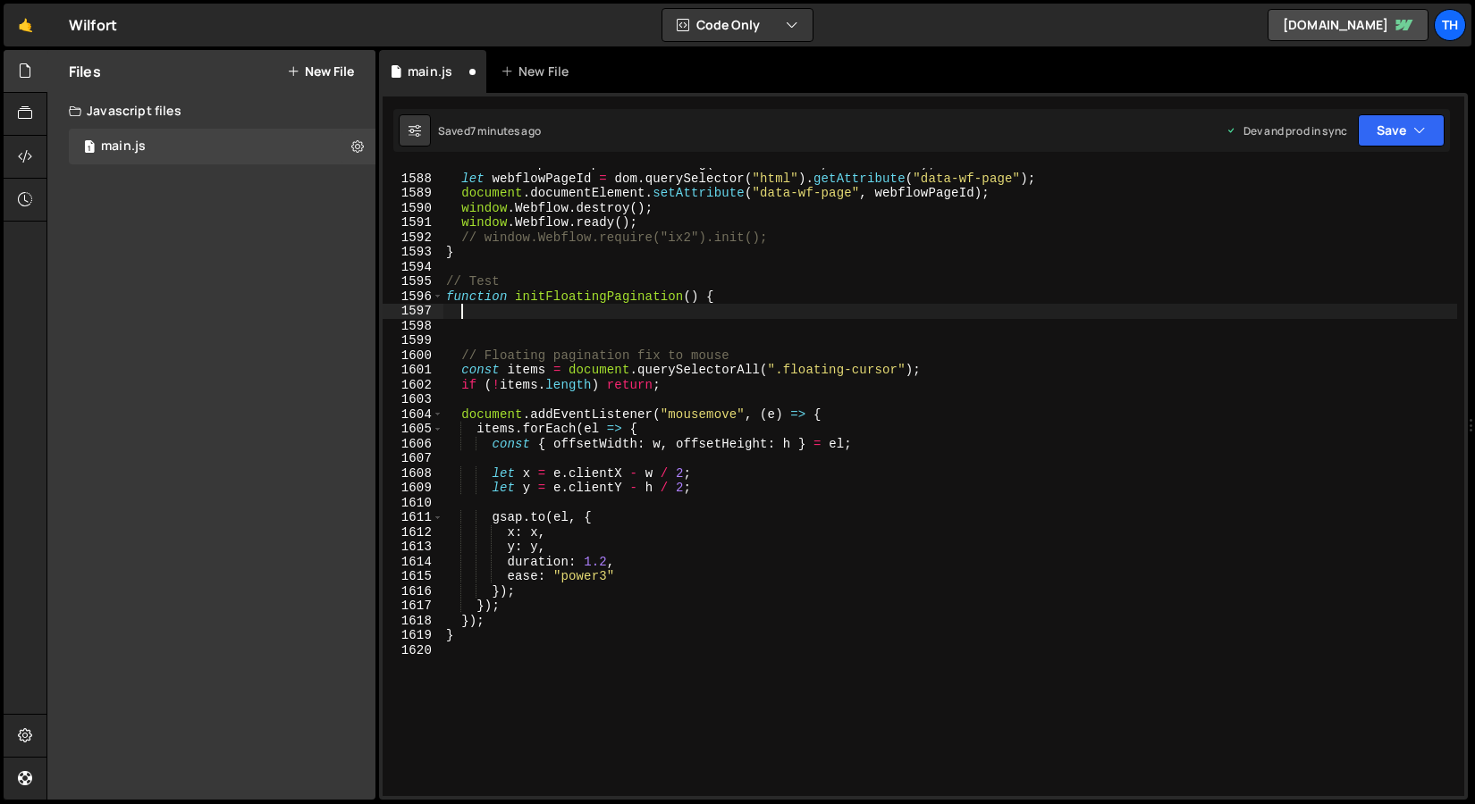
paste textarea "});"
type textarea "});"
paste textarea "});"
type textarea "});"
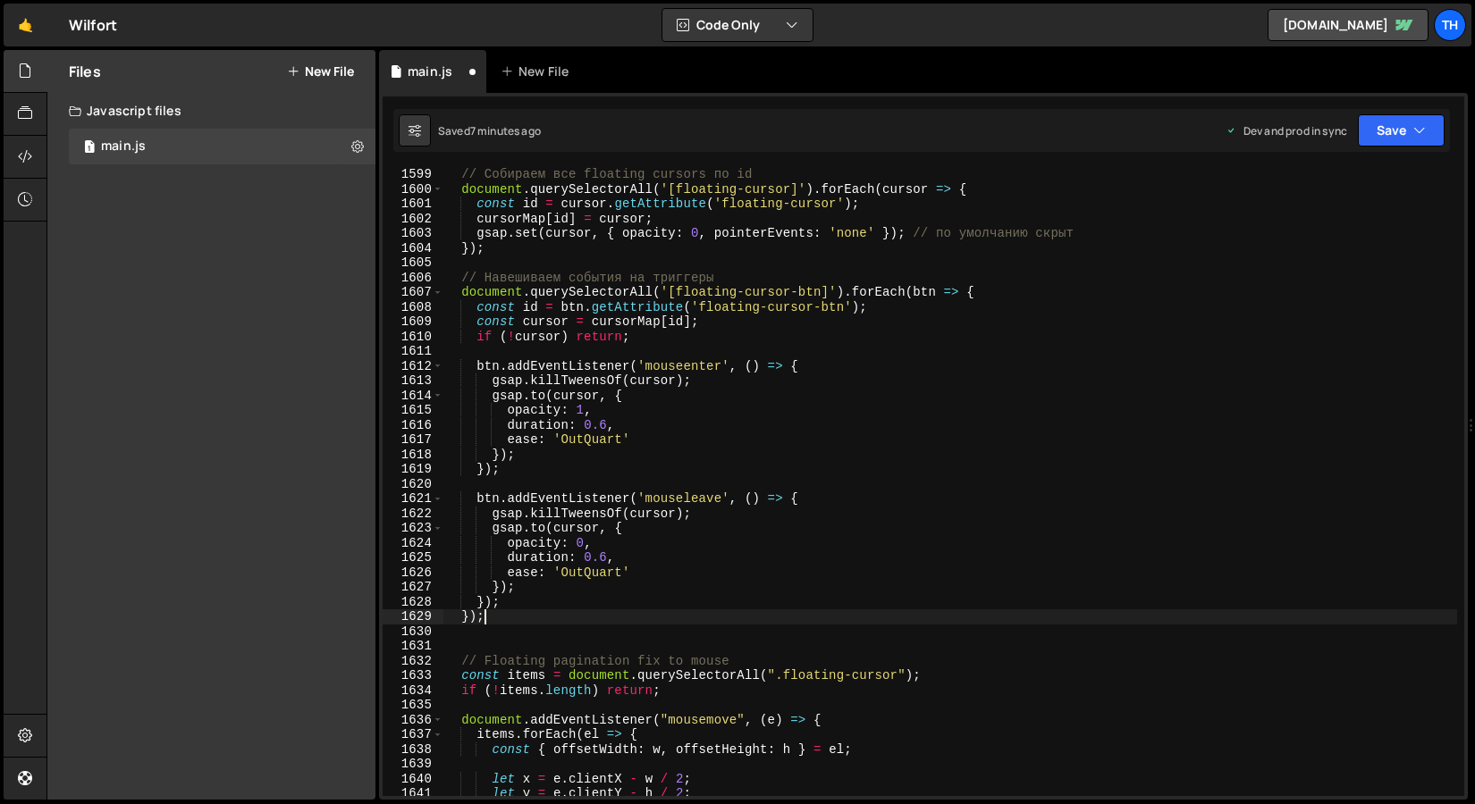
scroll to position [23619, 0]
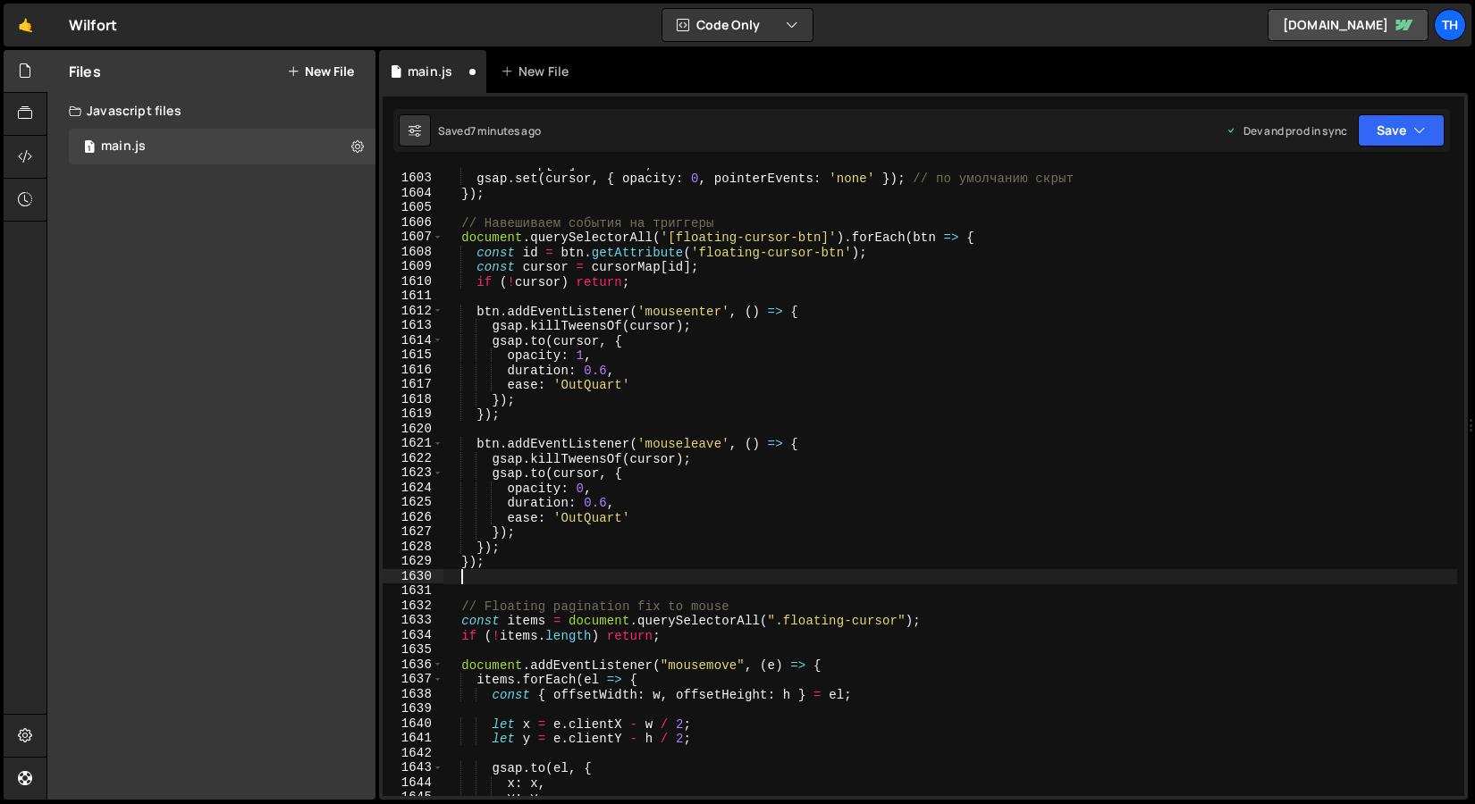
click at [539, 570] on div "cursorMap [ id ] = cursor ; gsap . set ( cursor , { opacity : 0 , pointerEvents…" at bounding box center [949, 485] width 1014 height 658
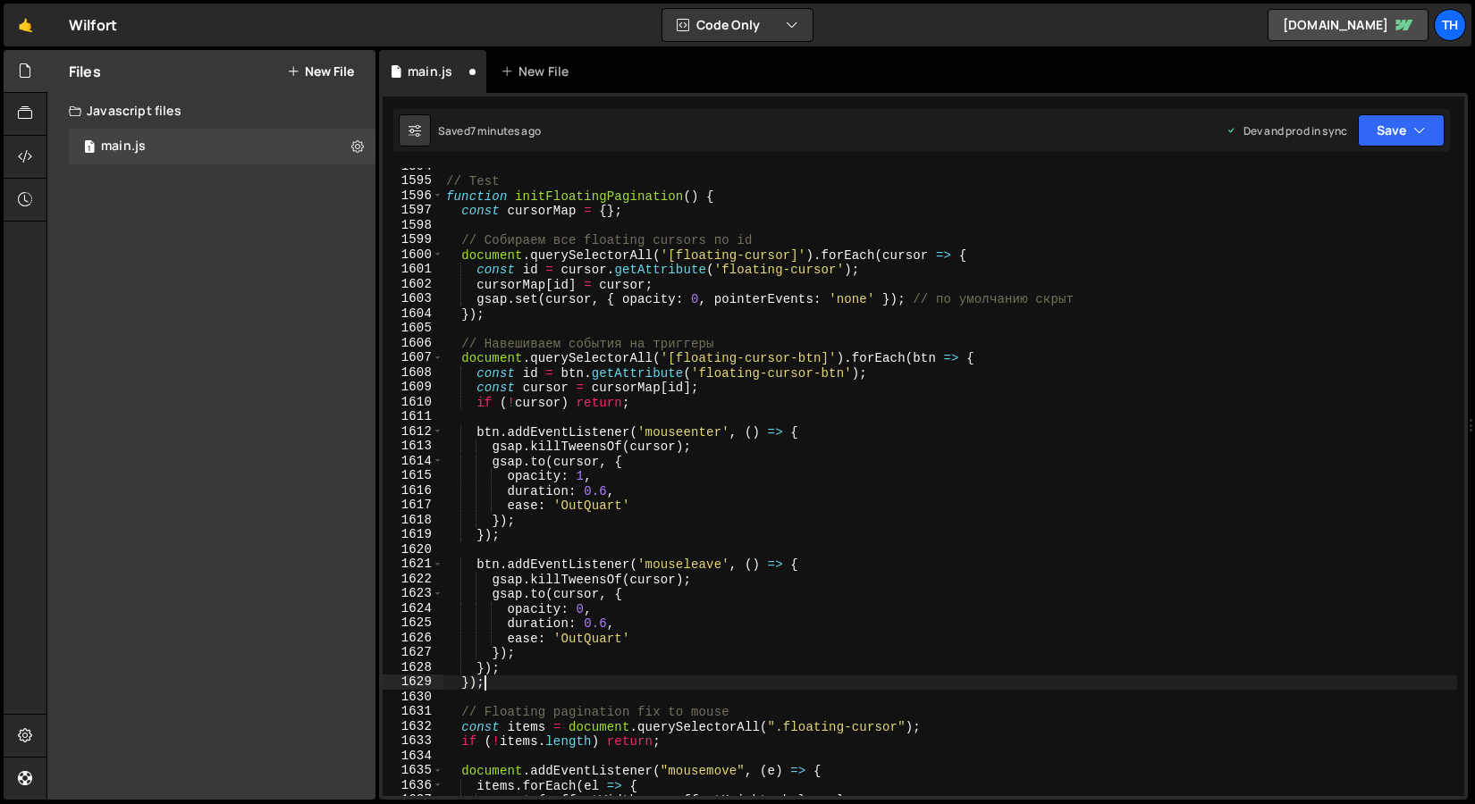
scroll to position [23499, 0]
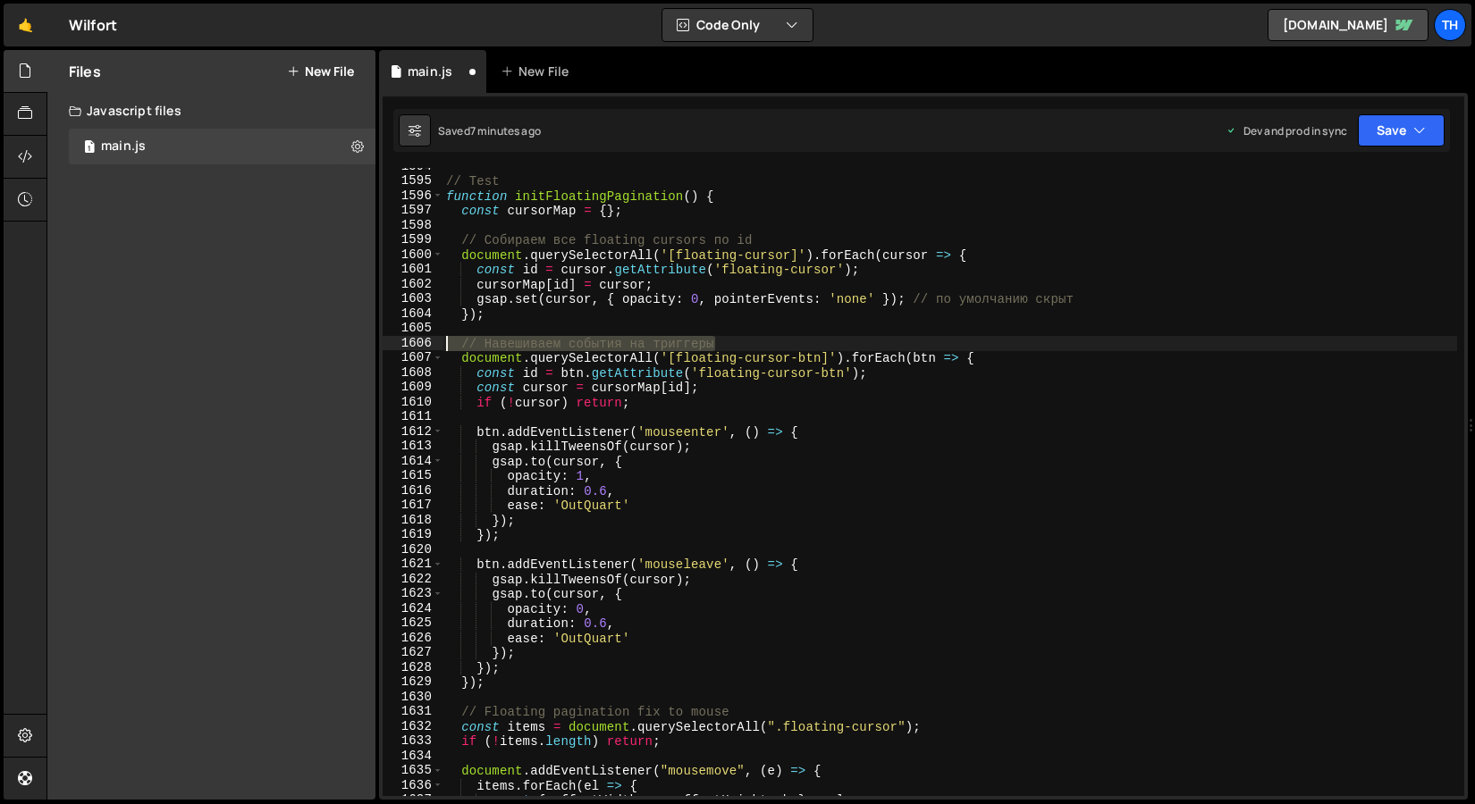
drag, startPoint x: 741, startPoint y: 339, endPoint x: 366, endPoint y: 340, distance: 375.3
click at [366, 340] on div "Files New File Javascript files 1 main.js 0 CSS files Copy share link Edit File…" at bounding box center [760, 425] width 1428 height 751
type textarea "// Навешиваем события на триггеры"
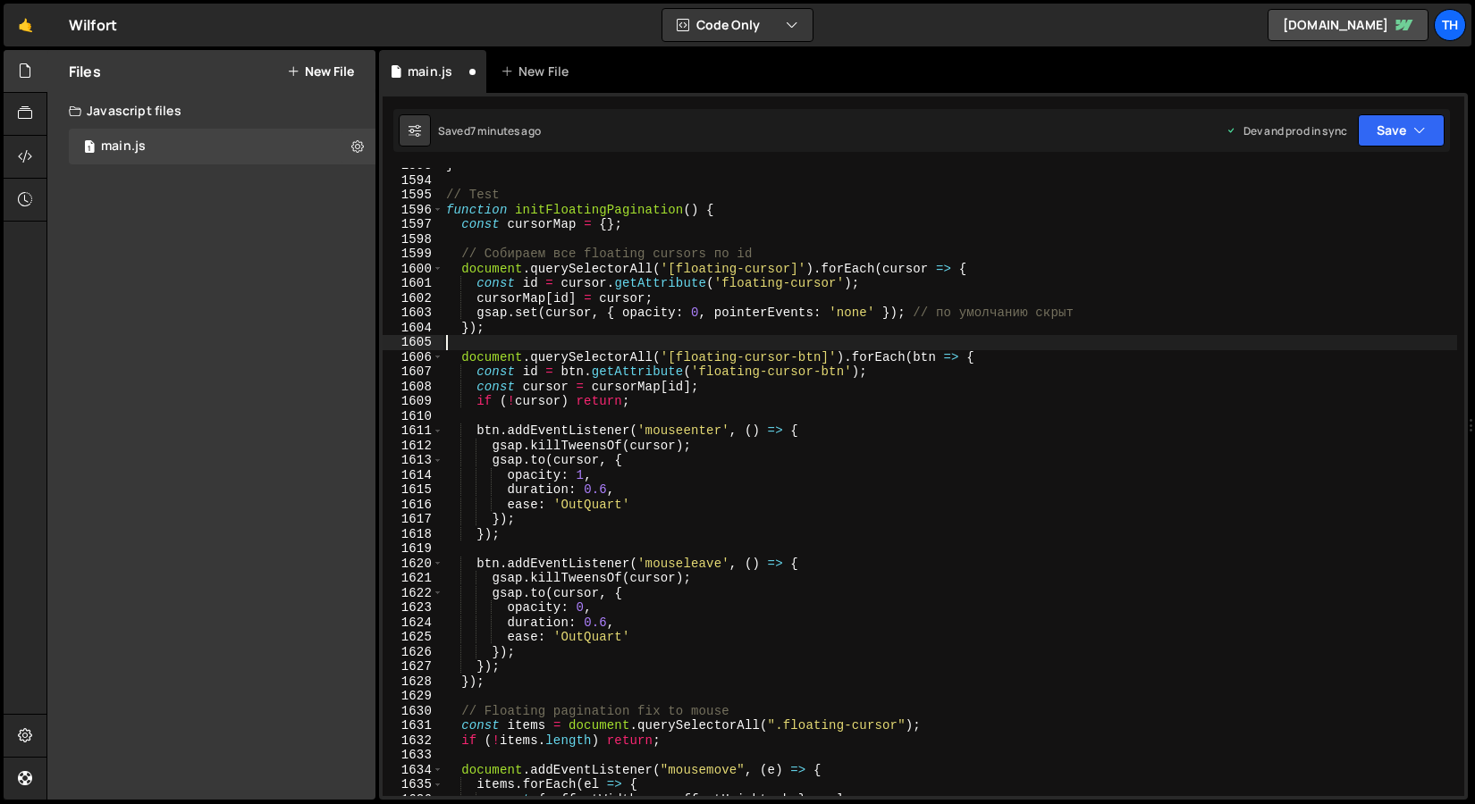
scroll to position [23477, 0]
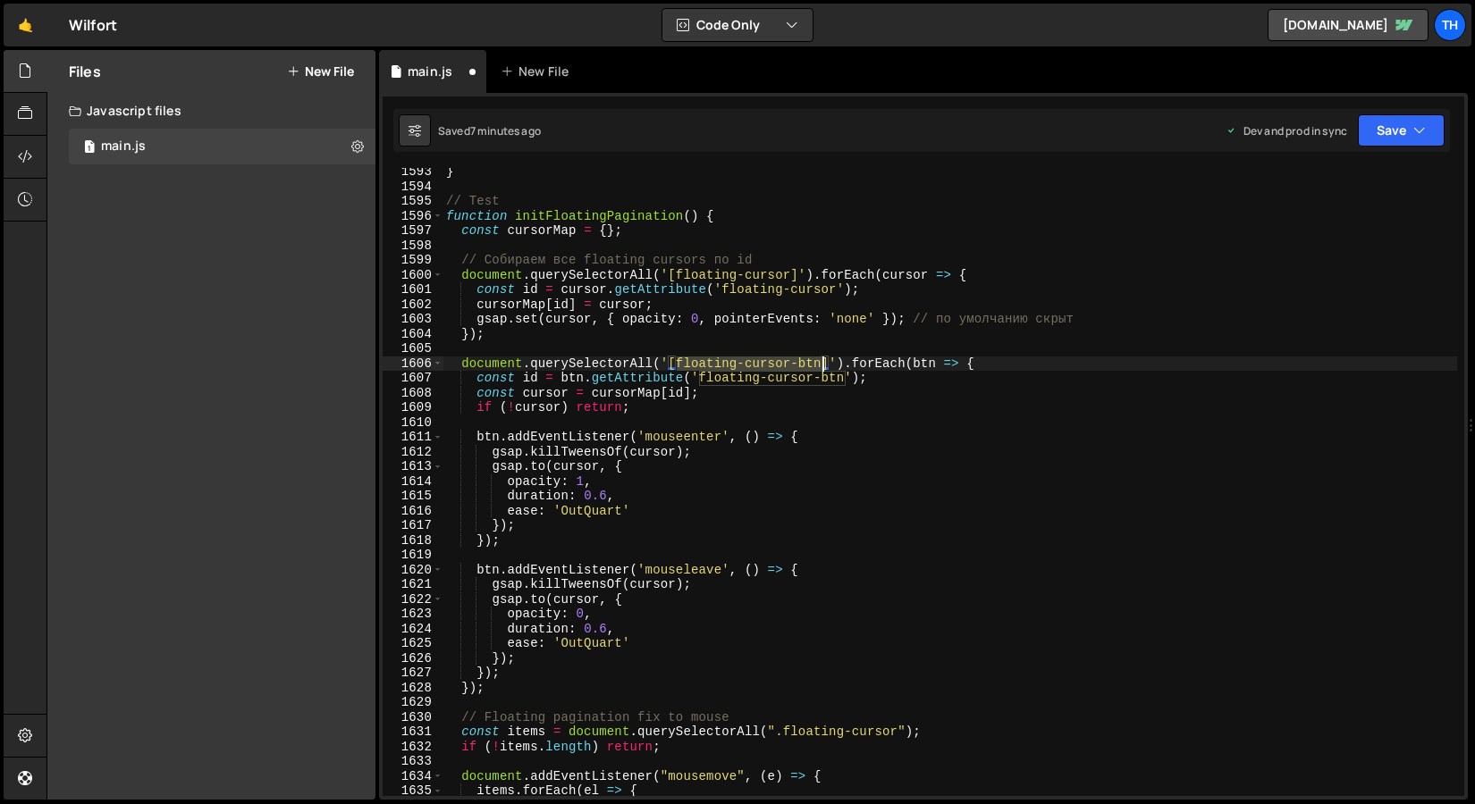
drag, startPoint x: 677, startPoint y: 364, endPoint x: 821, endPoint y: 357, distance: 144.9
click at [821, 357] on div "} // Test function initFloatingPagination ( ) { const cursorMap = { } ; // Соби…" at bounding box center [949, 493] width 1014 height 658
type textarea "document.querySelectorAll('[floating-cursor-btn]').forEach(btn => {"
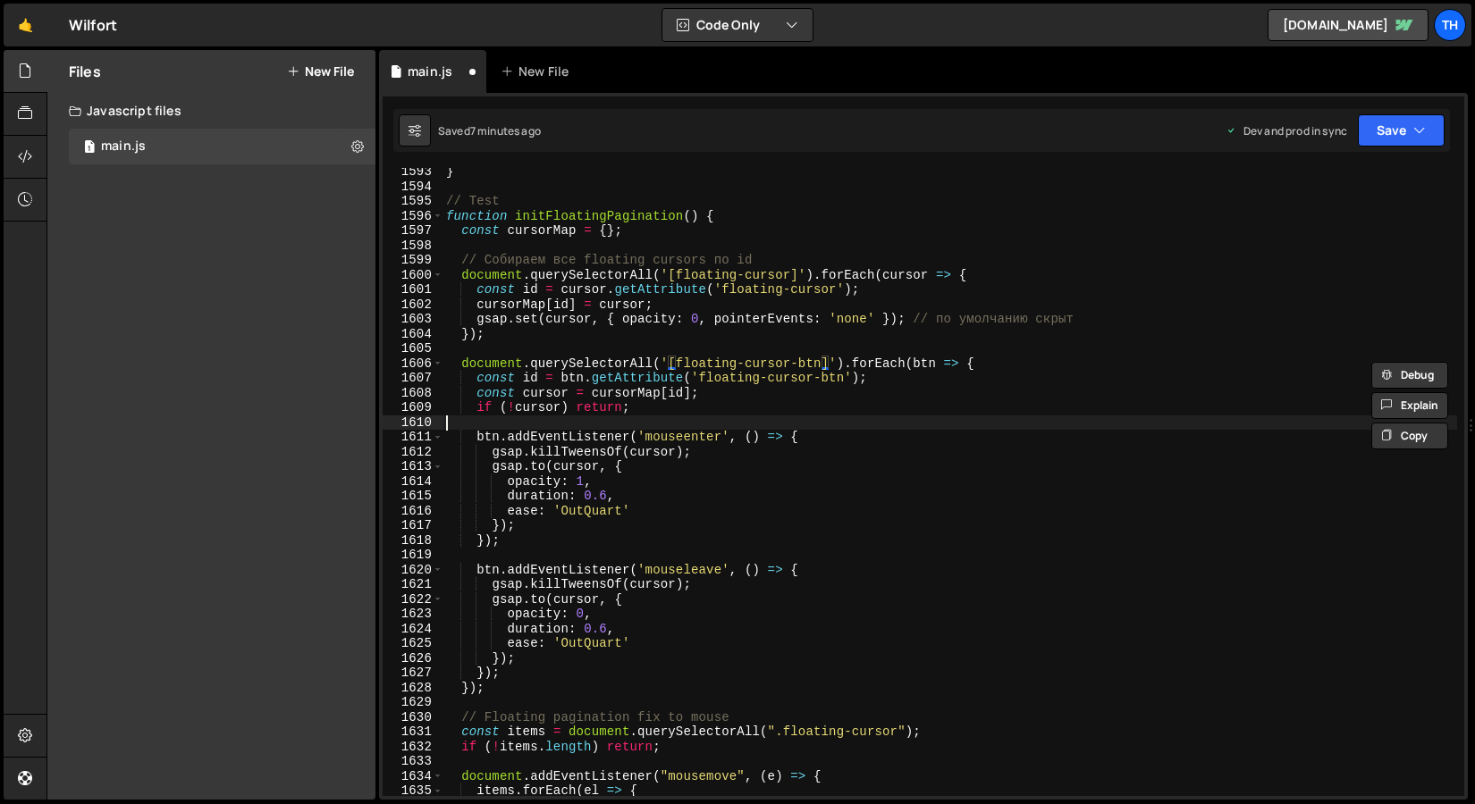
click at [689, 420] on div "} // Test function initFloatingPagination ( ) { const cursorMap = { } ; // Соби…" at bounding box center [949, 493] width 1014 height 658
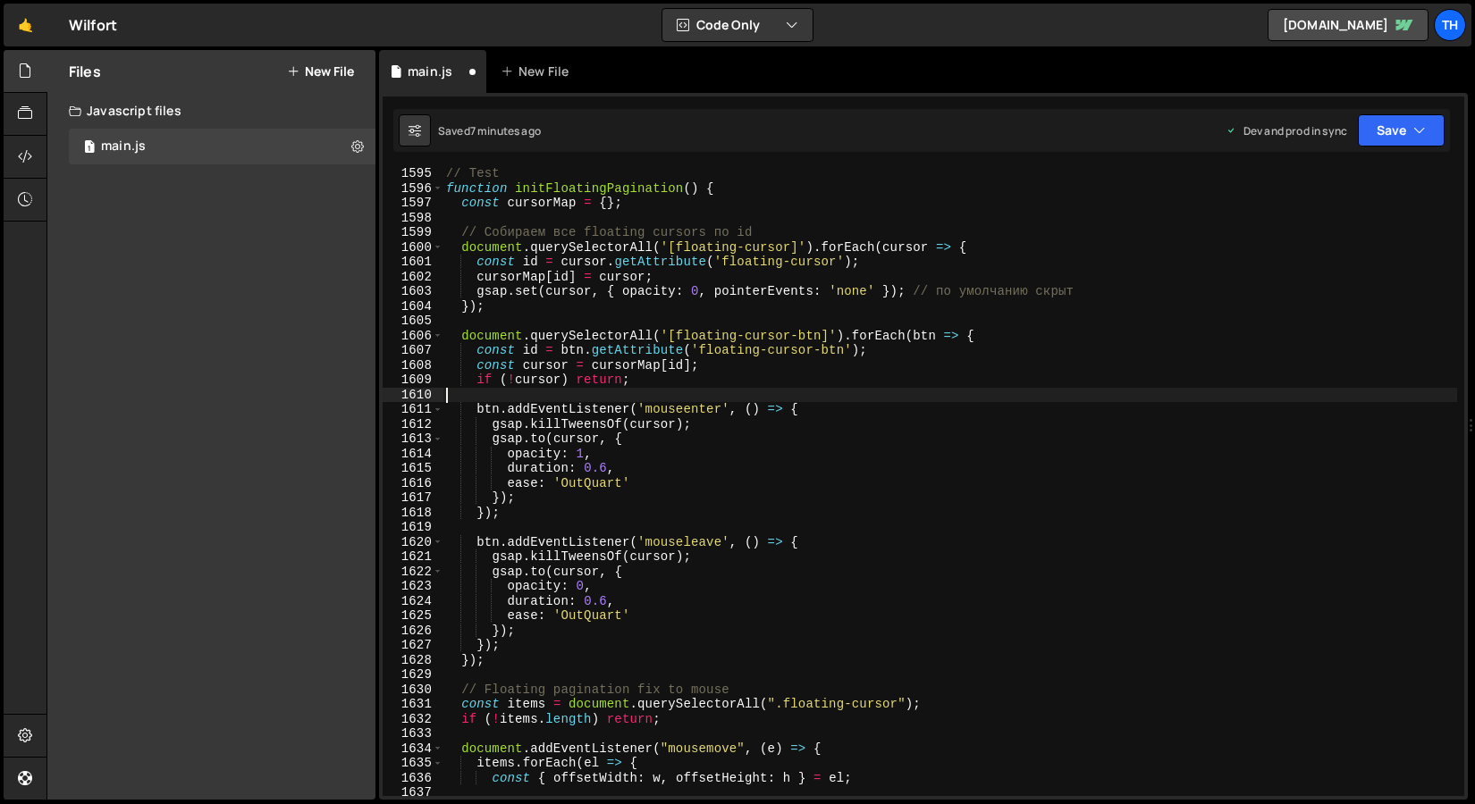
scroll to position [23506, 0]
click at [475, 455] on div "// Test function initFloatingPagination ( ) { const cursorMap = { } ; // Собира…" at bounding box center [949, 495] width 1014 height 658
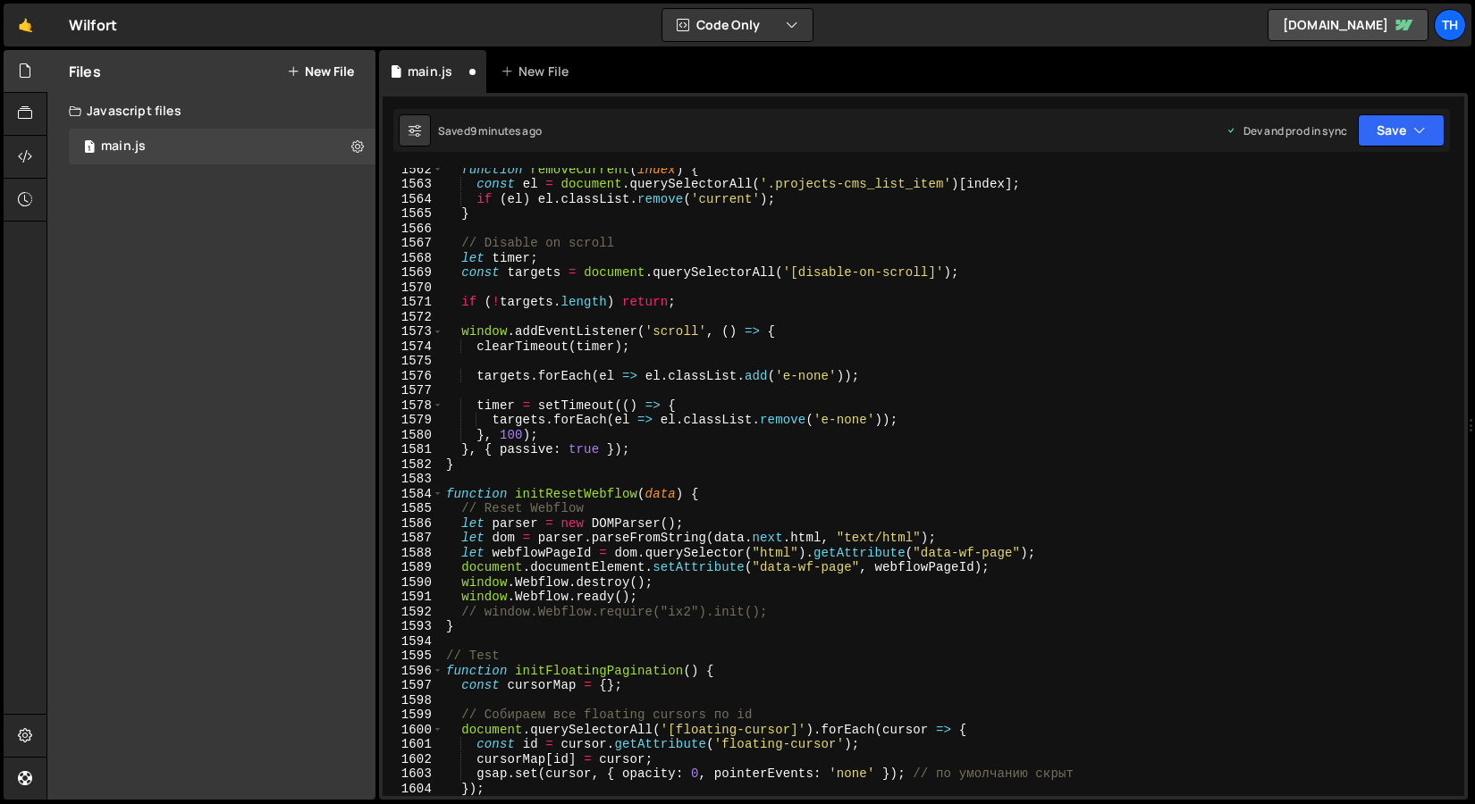
scroll to position [23258, 0]
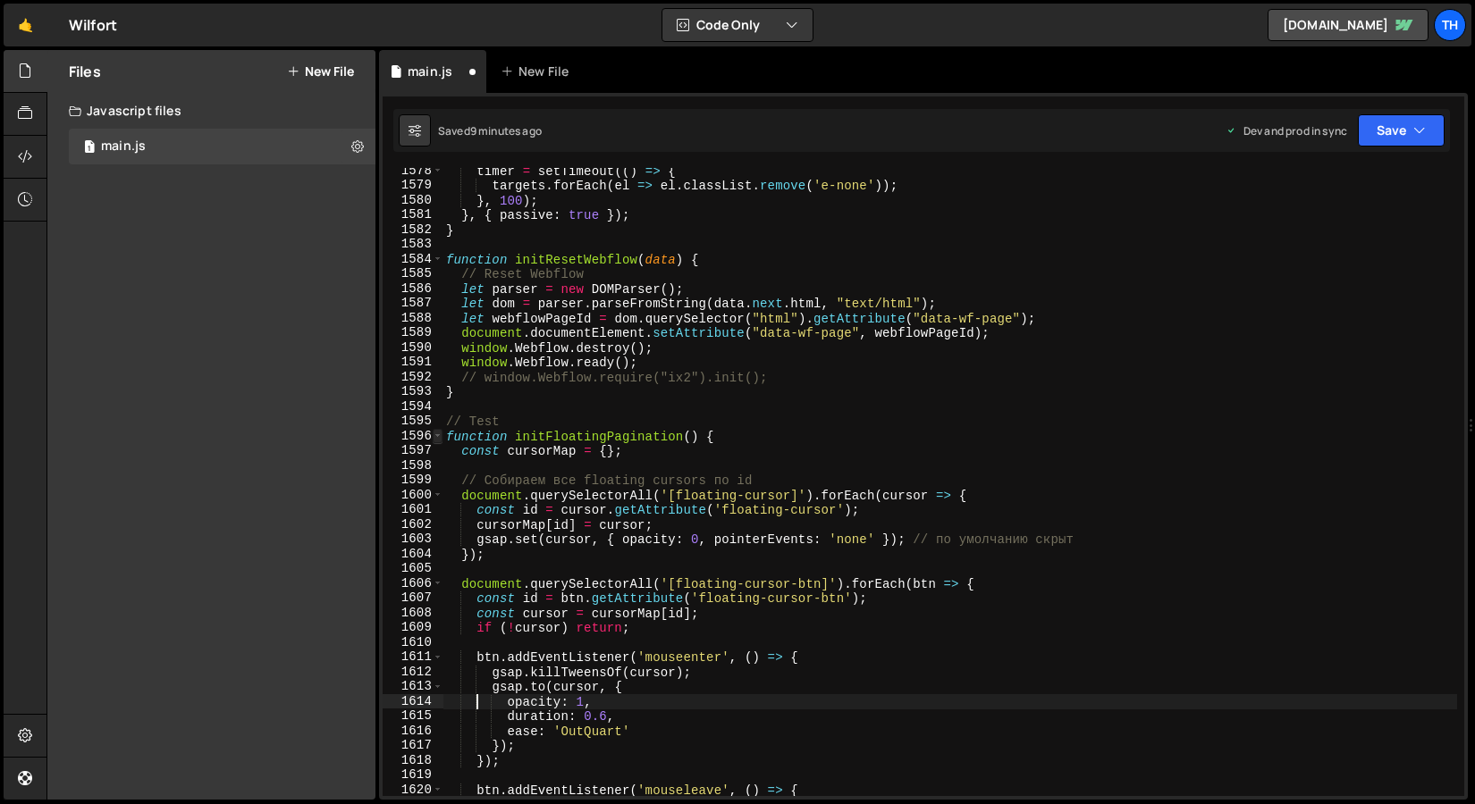
click at [437, 441] on span at bounding box center [438, 436] width 10 height 15
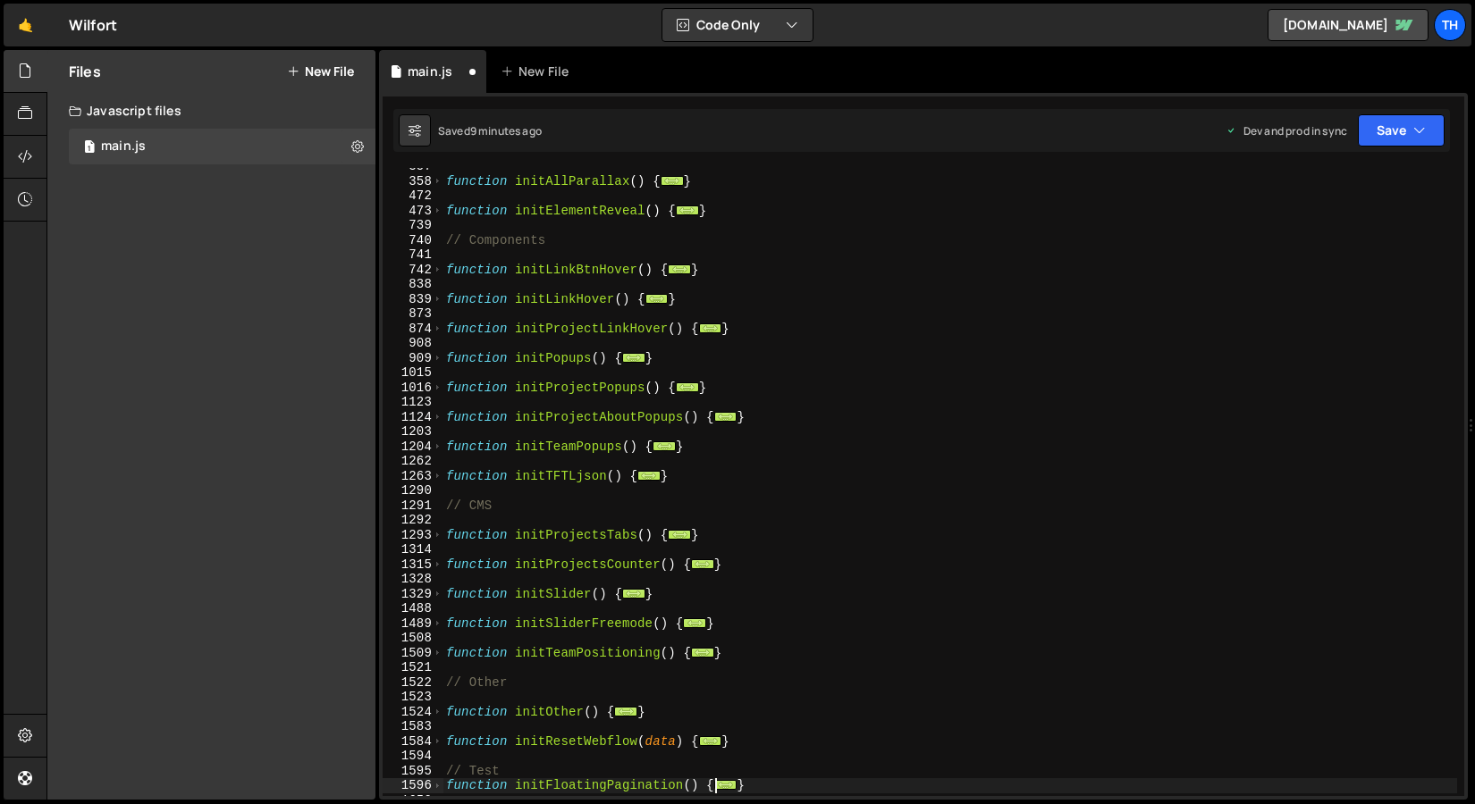
scroll to position [476, 0]
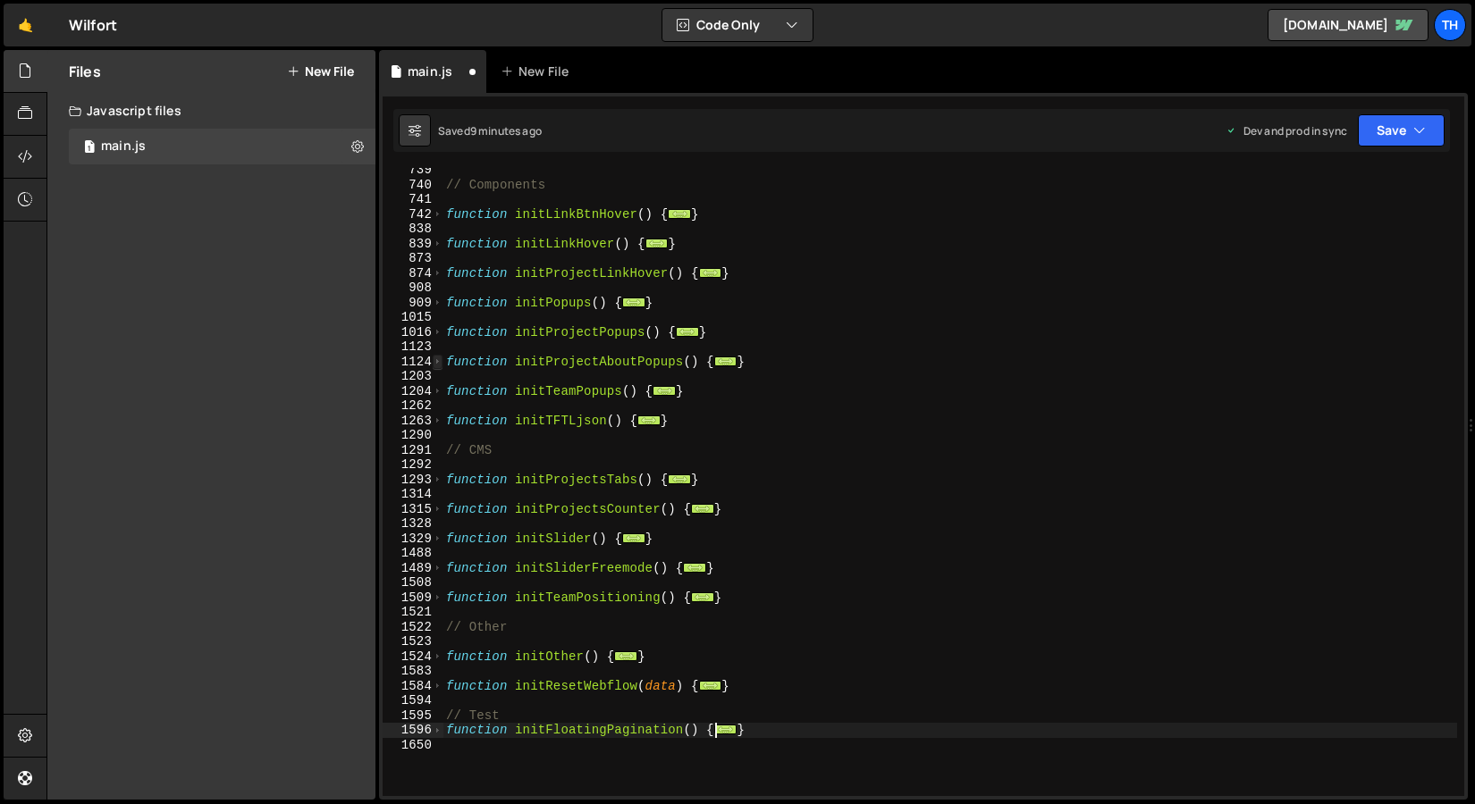
click at [433, 363] on span at bounding box center [438, 362] width 10 height 15
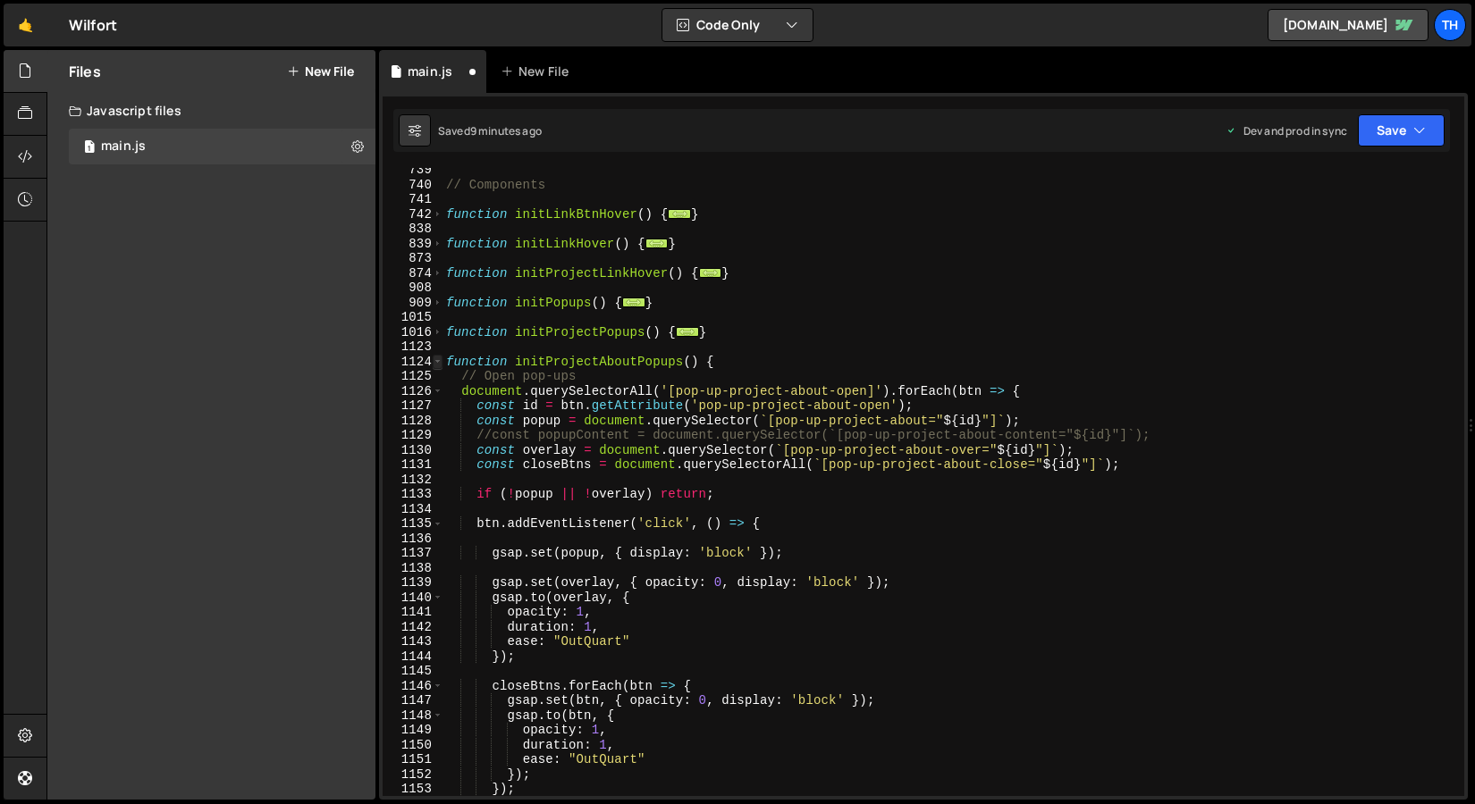
click at [433, 363] on span at bounding box center [438, 362] width 10 height 15
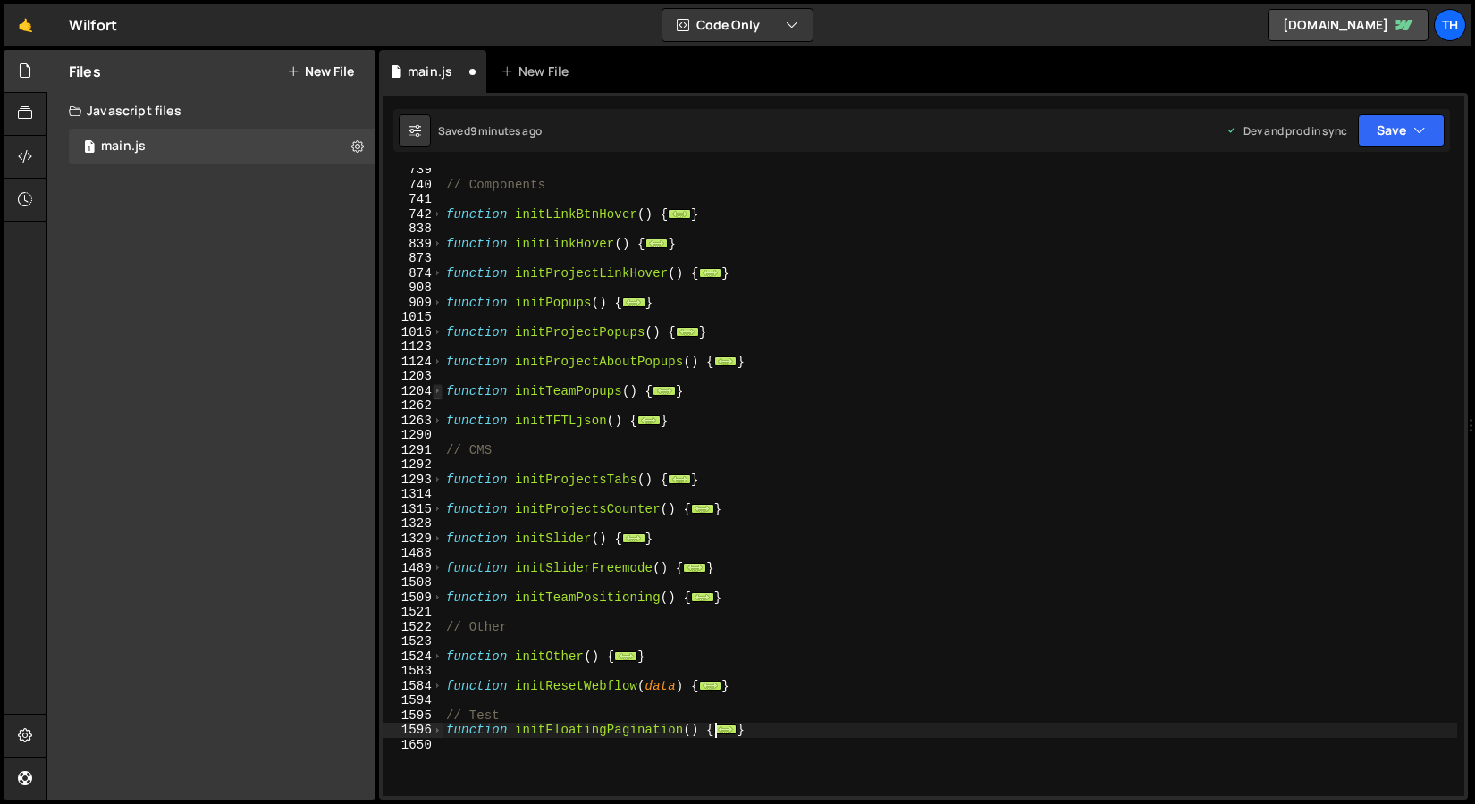
click at [439, 391] on span at bounding box center [438, 391] width 10 height 15
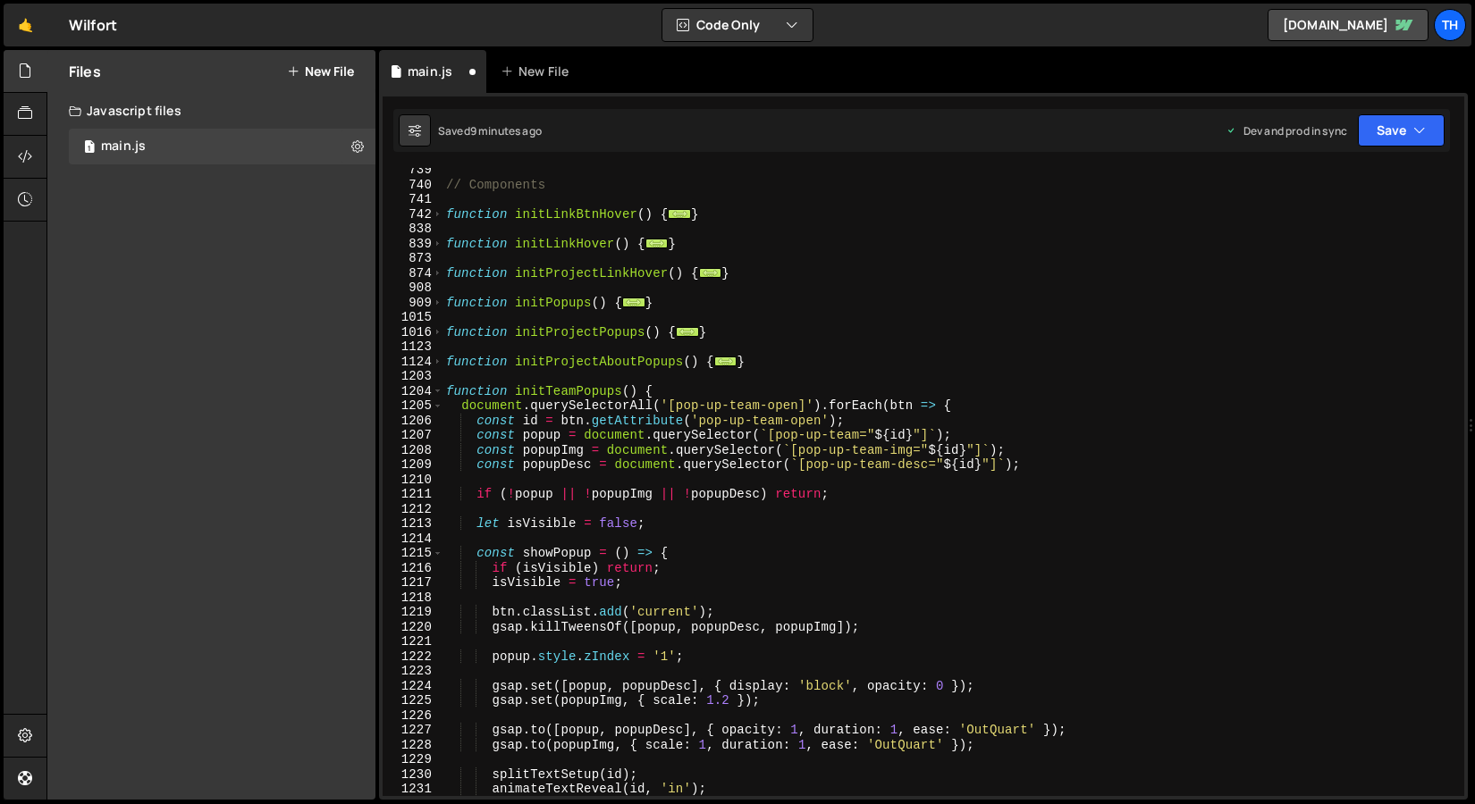
scroll to position [605, 0]
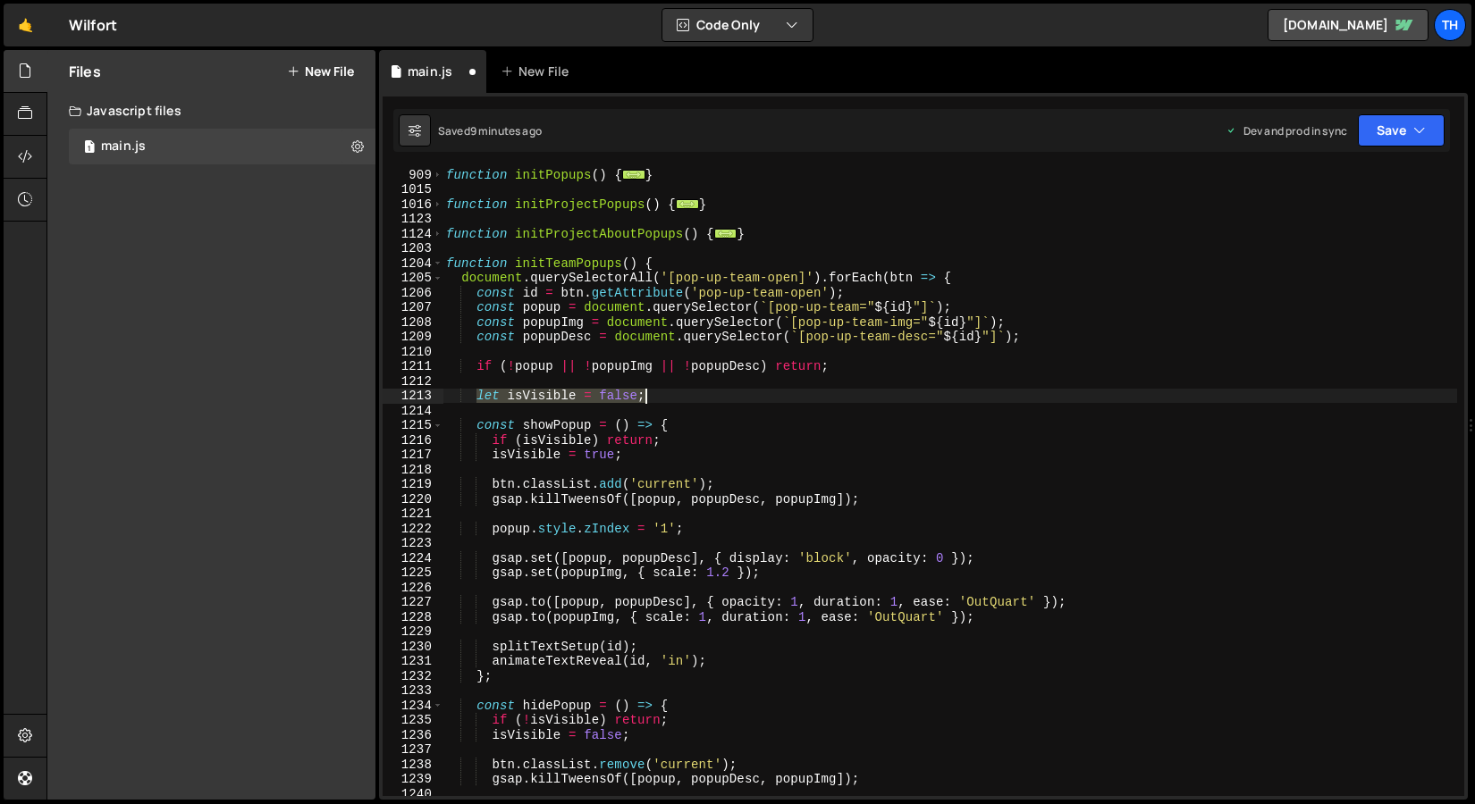
drag, startPoint x: 478, startPoint y: 399, endPoint x: 666, endPoint y: 389, distance: 188.0
click at [666, 389] on div "function initPopups ( ) { ... } function initProjectPopups ( ) { ... } function…" at bounding box center [949, 496] width 1014 height 658
type textarea "let isVisible = false;"
click at [490, 474] on div "function initPopups ( ) { ... } function initProjectPopups ( ) { ... } function…" at bounding box center [949, 496] width 1014 height 658
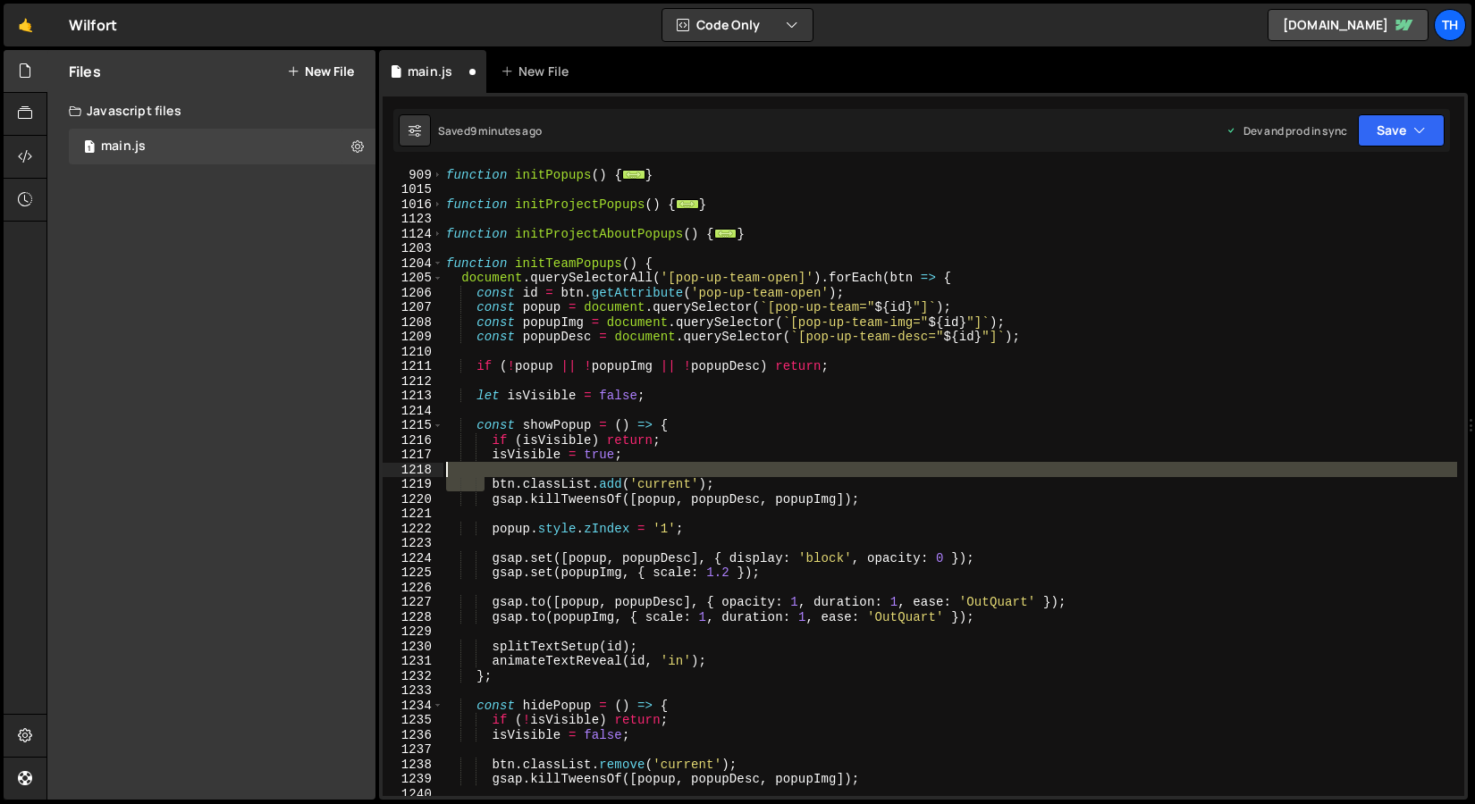
drag, startPoint x: 487, startPoint y: 480, endPoint x: 621, endPoint y: 474, distance: 134.2
click at [621, 474] on div "function initPopups ( ) { ... } function initProjectPopups ( ) { ... } function…" at bounding box center [949, 496] width 1014 height 658
type textarea "btn.classList.add('current');"
click at [527, 473] on div "function initPopups ( ) { ... } function initProjectPopups ( ) { ... } function…" at bounding box center [949, 482] width 1014 height 628
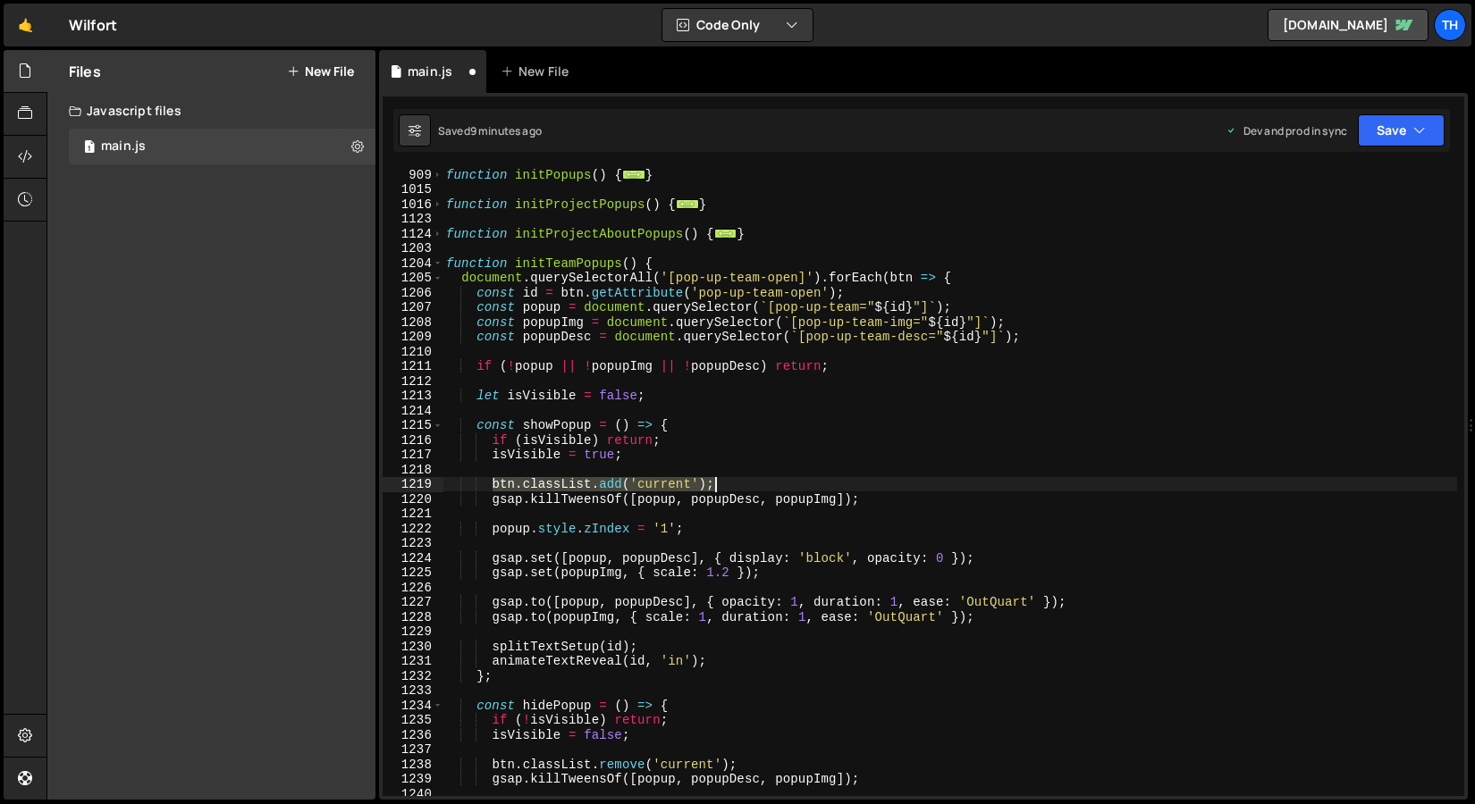
drag, startPoint x: 493, startPoint y: 482, endPoint x: 753, endPoint y: 484, distance: 260.1
click at [753, 484] on div "function initPopups ( ) { ... } function initProjectPopups ( ) { ... } function…" at bounding box center [949, 496] width 1014 height 658
type textarea "btn.classList.add('current');"
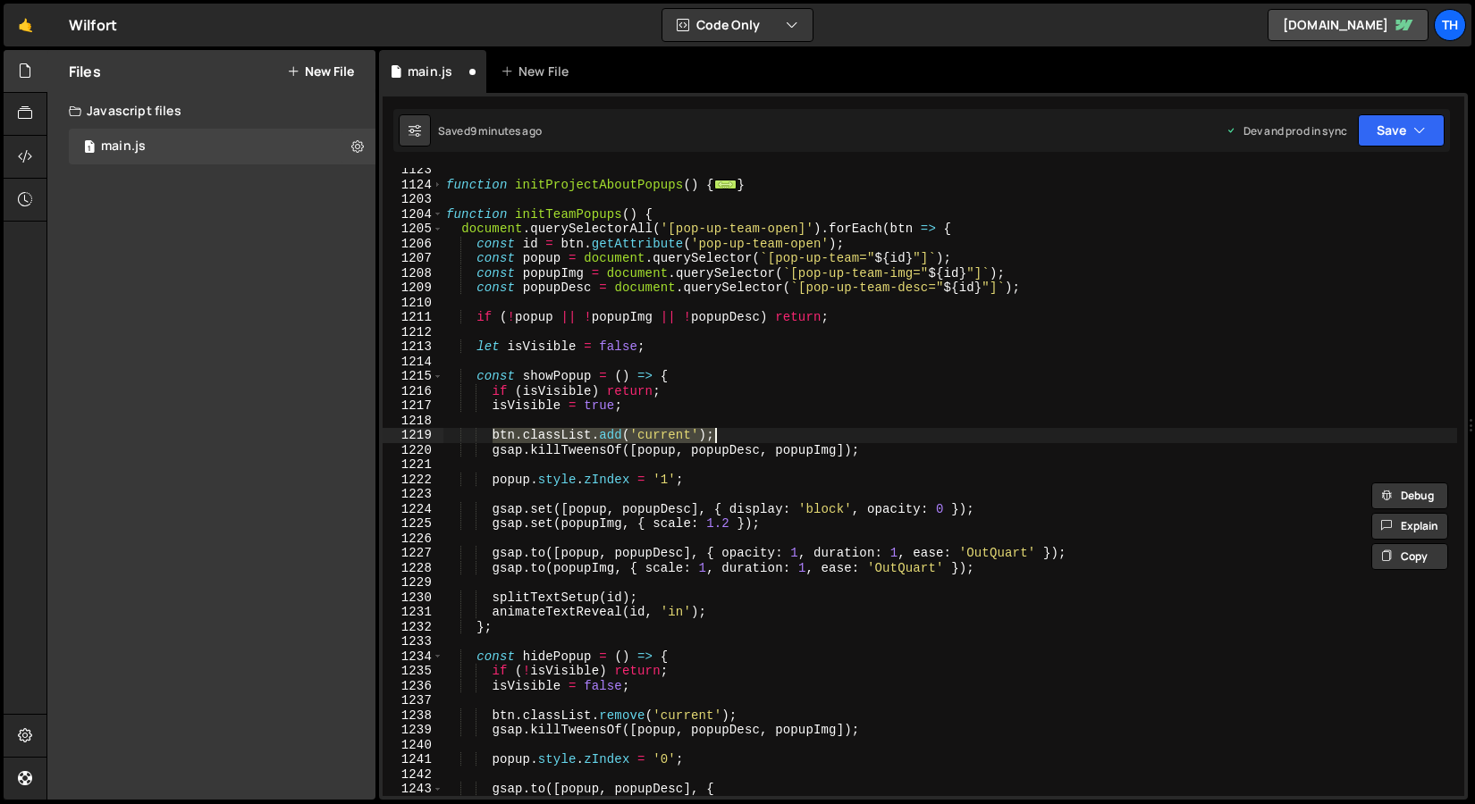
scroll to position [672, 0]
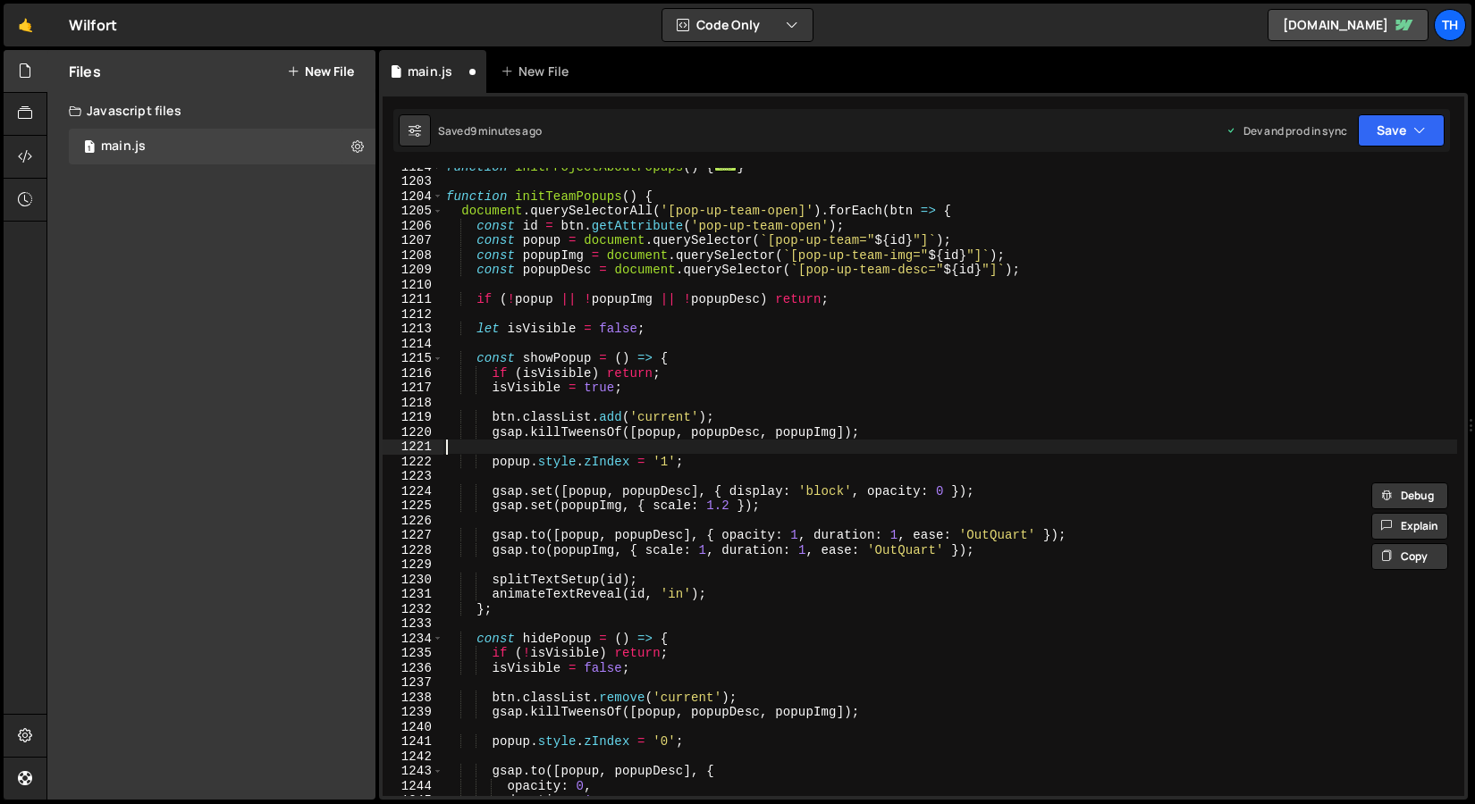
click at [588, 451] on div "function initProjectAboutPopups ( ) { ... } function initTeamPopups ( ) { docum…" at bounding box center [949, 488] width 1014 height 658
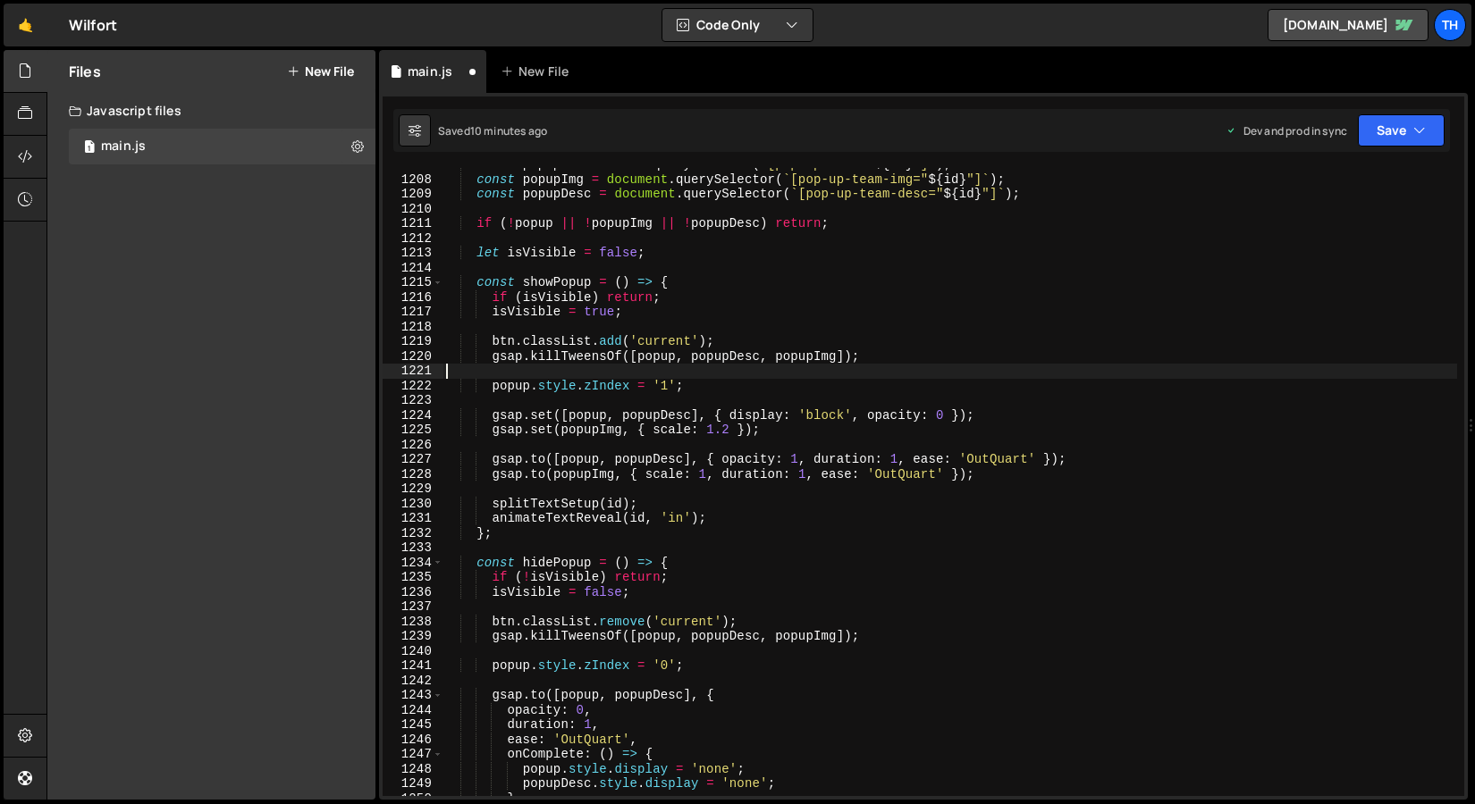
scroll to position [924, 0]
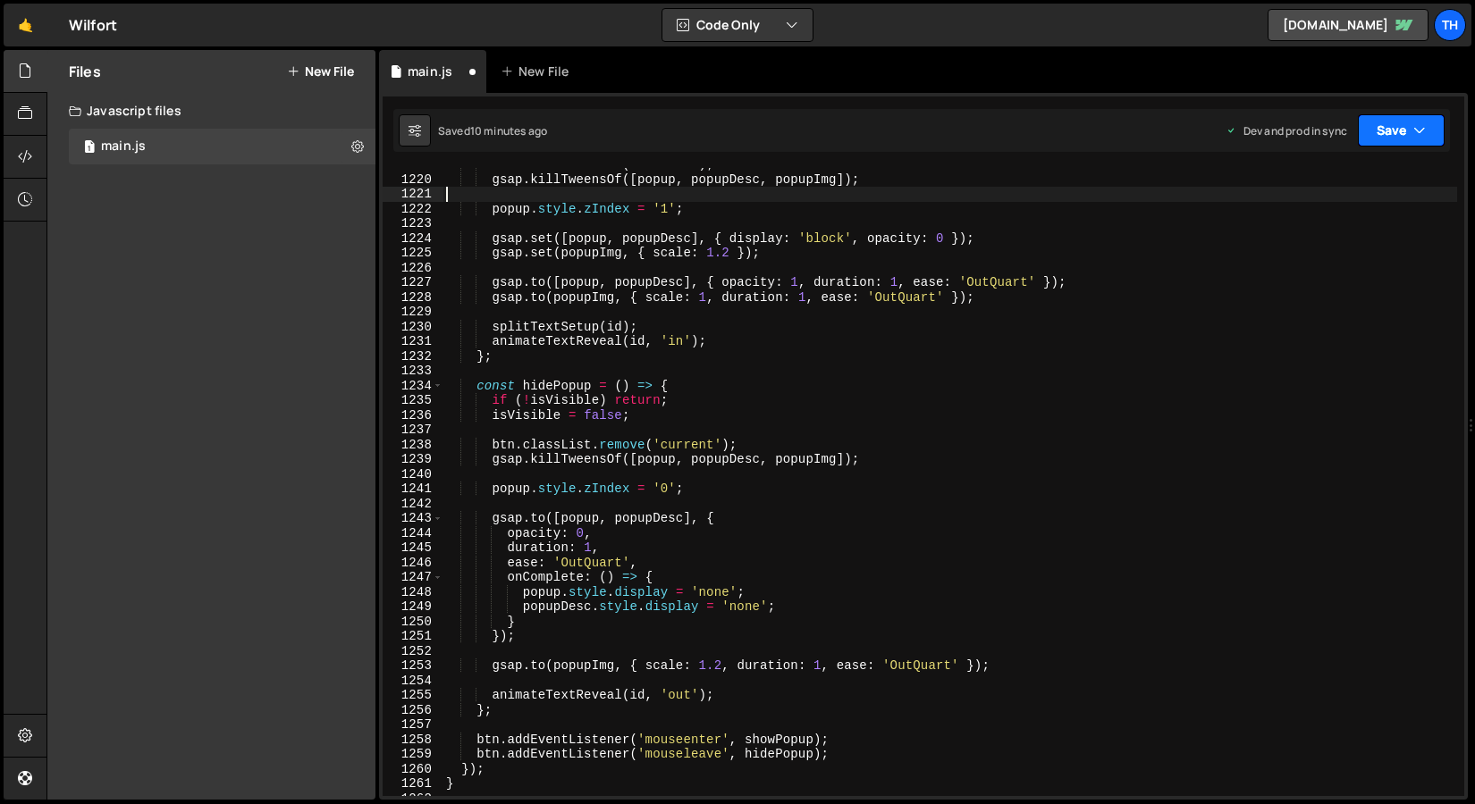
click at [1403, 118] on button "Save" at bounding box center [1400, 130] width 87 height 32
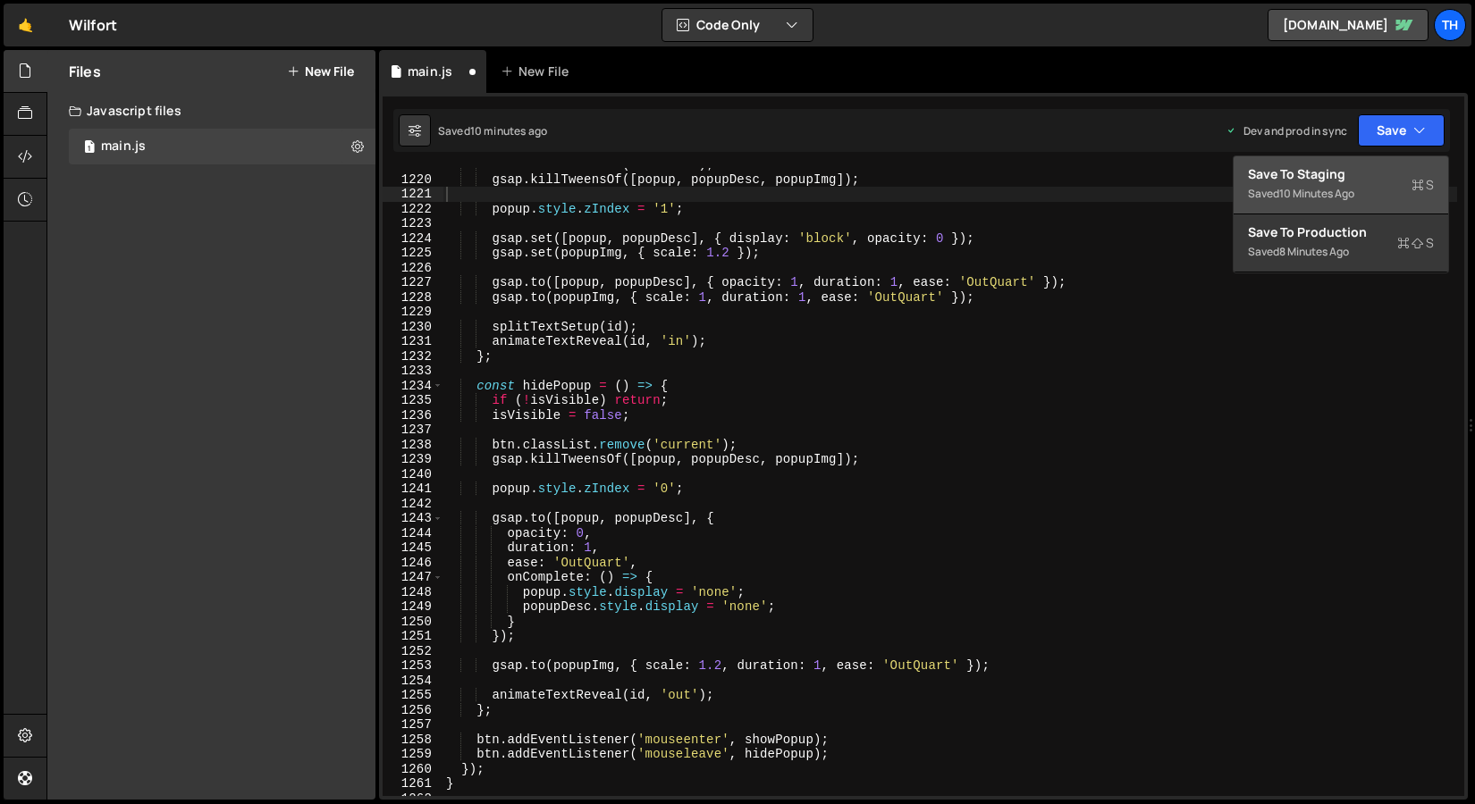
click at [1374, 158] on button "Save to Staging S Saved 10 minutes ago" at bounding box center [1340, 185] width 214 height 58
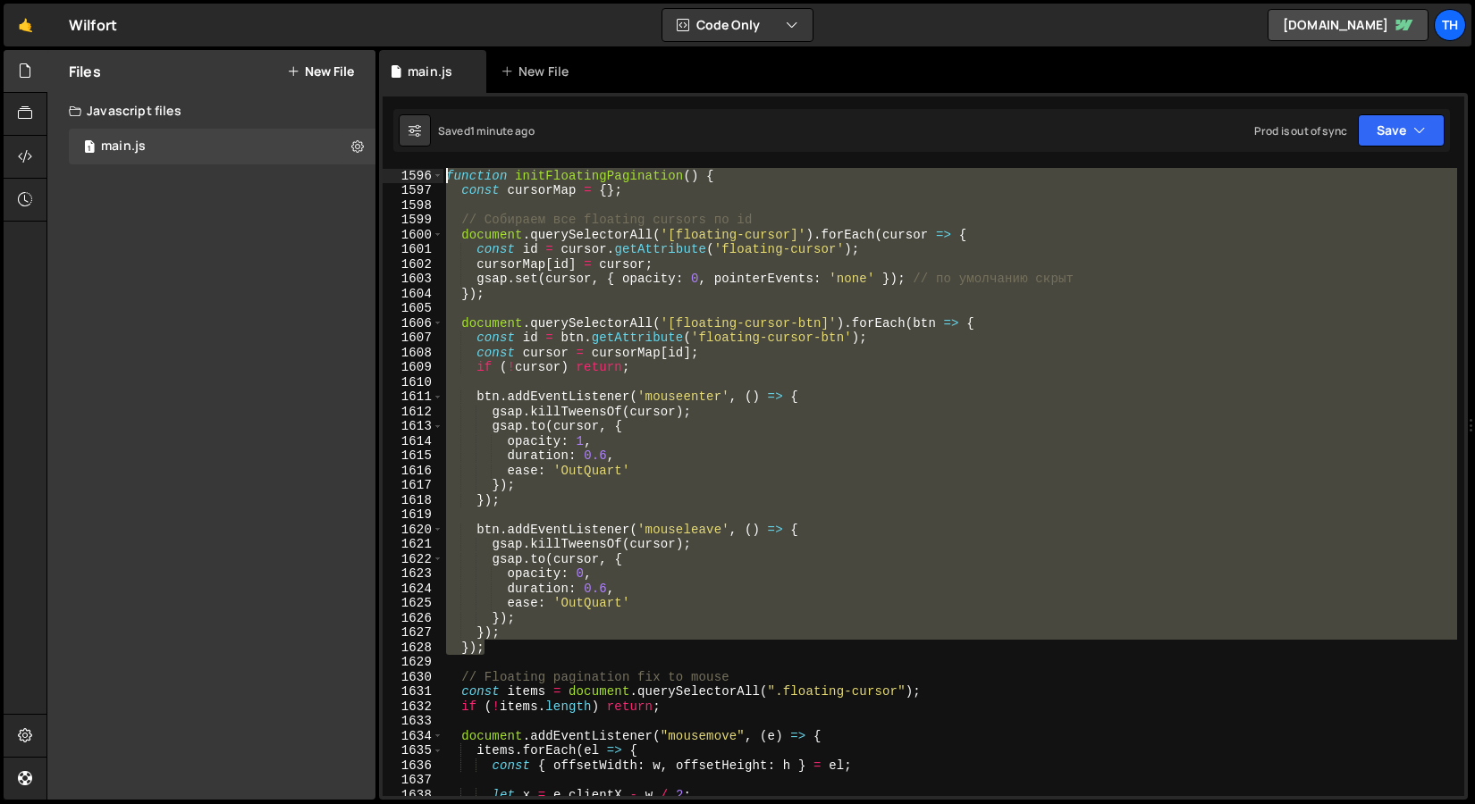
scroll to position [23518, 0]
drag, startPoint x: 507, startPoint y: 645, endPoint x: 276, endPoint y: 178, distance: 521.2
click at [276, 178] on div "Files New File Javascript files 1 main.js 0 CSS files Copy share link Edit File…" at bounding box center [760, 425] width 1428 height 751
click at [504, 629] on div "function initFloatingPagination ( ) { const cursorMap = { } ; // Собираем все f…" at bounding box center [949, 482] width 1014 height 628
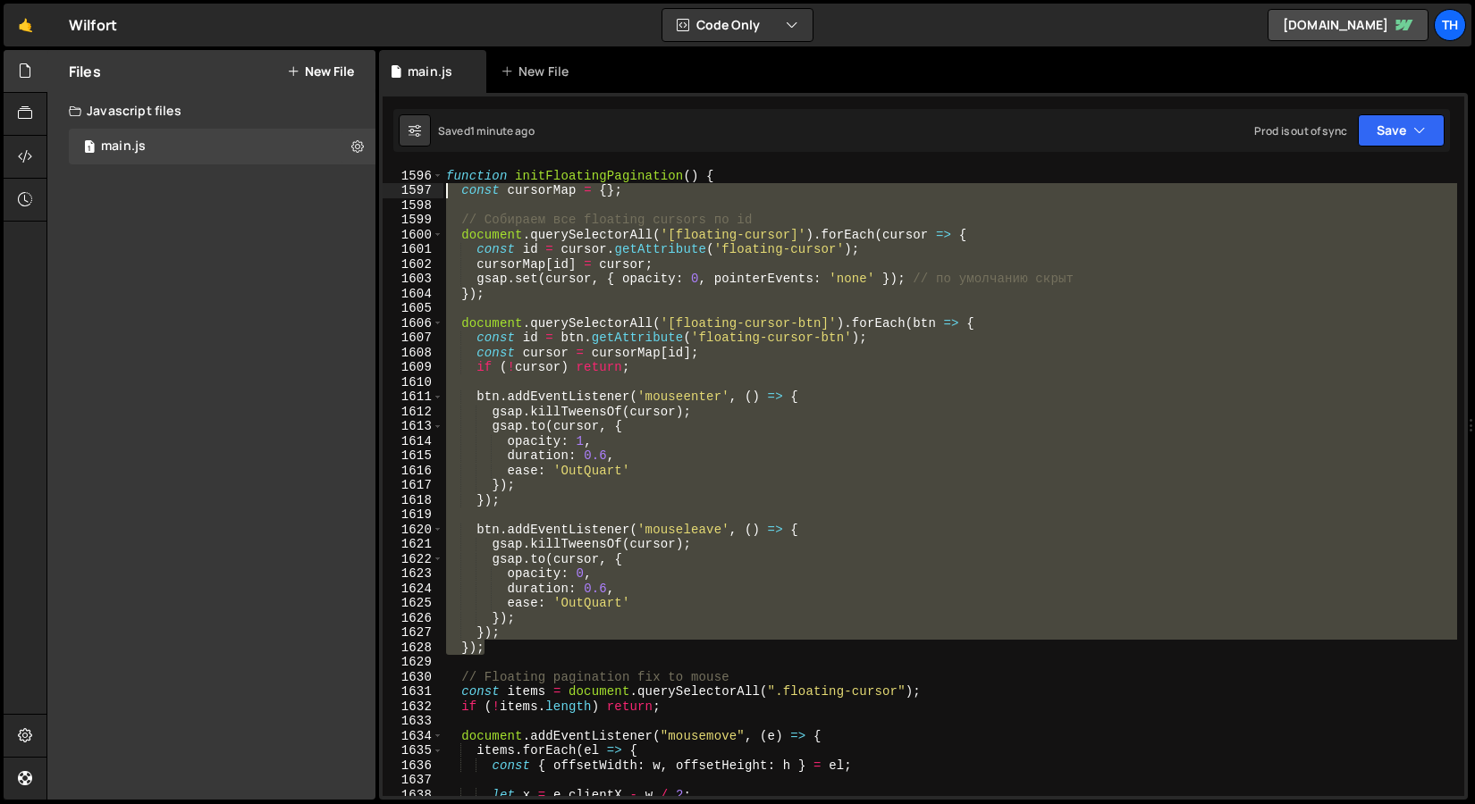
drag, startPoint x: 508, startPoint y: 643, endPoint x: 317, endPoint y: 190, distance: 491.4
click at [317, 190] on div "Files New File Javascript files 1 main.js 0 CSS files Copy share link Edit File…" at bounding box center [760, 425] width 1428 height 751
paste textarea "});"
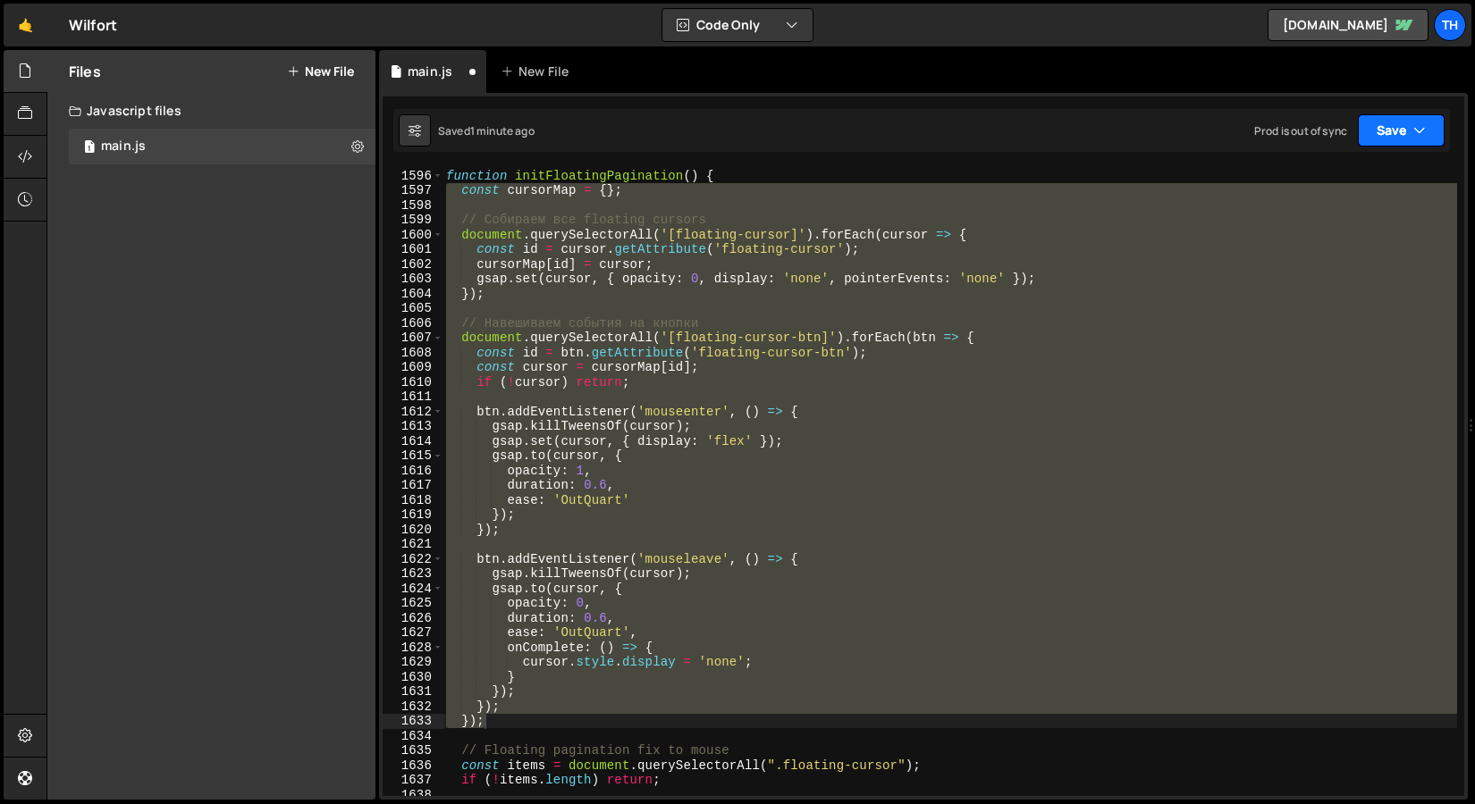
click at [1406, 132] on button "Save" at bounding box center [1400, 130] width 87 height 32
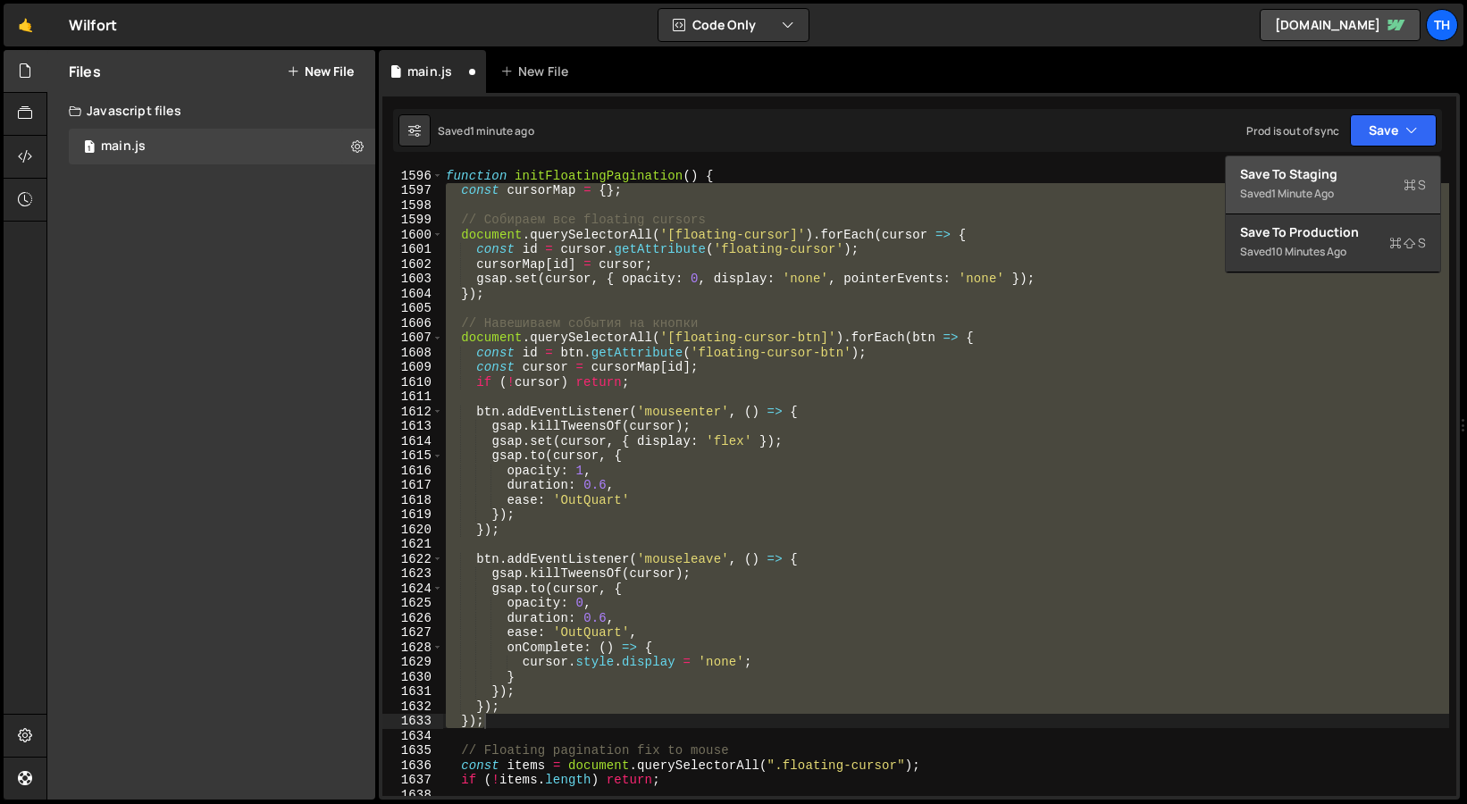
click at [1358, 180] on div "Save to Staging S" at bounding box center [1333, 174] width 186 height 18
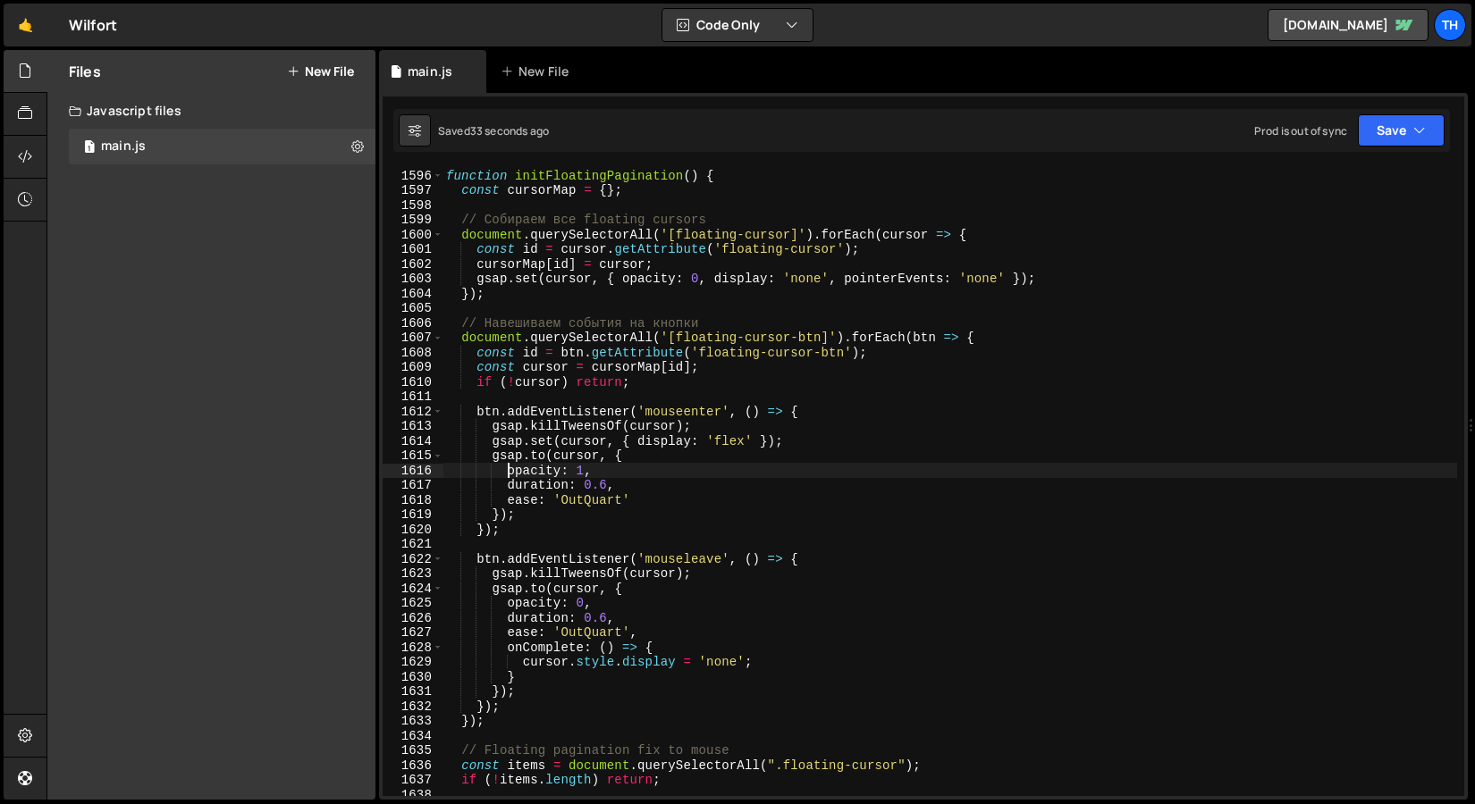
click at [509, 473] on div "function initFloatingPagination ( ) { const cursorMap = { } ; // Собираем все f…" at bounding box center [949, 497] width 1014 height 658
click at [636, 437] on div "function initFloatingPagination ( ) { const cursorMap = { } ; // Собираем все f…" at bounding box center [949, 497] width 1014 height 658
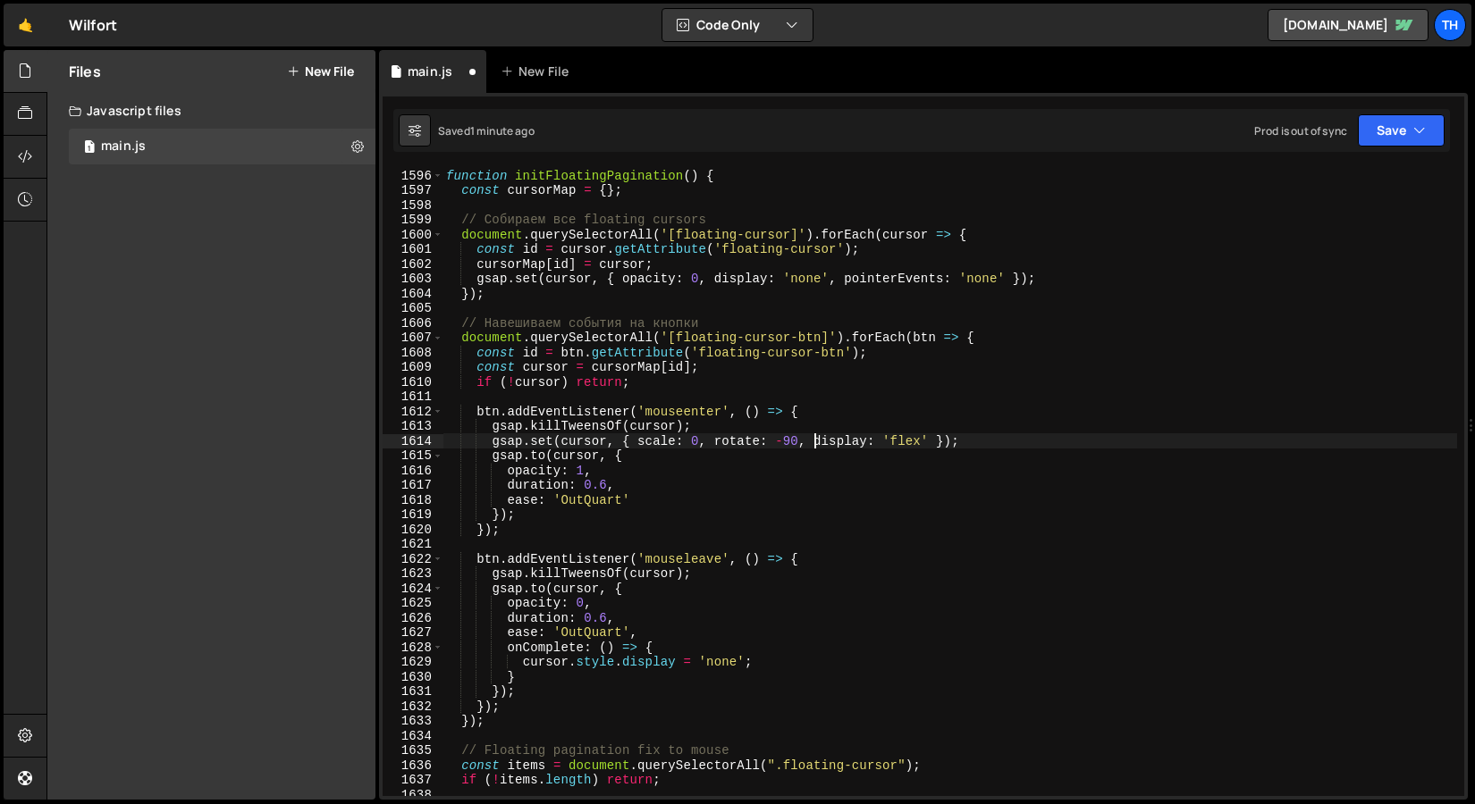
scroll to position [0, 25]
click at [640, 440] on div "function initFloatingPagination ( ) { const cursorMap = { } ; // Собираем все f…" at bounding box center [949, 497] width 1014 height 658
drag, startPoint x: 640, startPoint y: 443, endPoint x: 703, endPoint y: 449, distance: 63.7
click at [704, 449] on div "function initFloatingPagination ( ) { const cursorMap = { } ; // Собираем все f…" at bounding box center [949, 497] width 1014 height 658
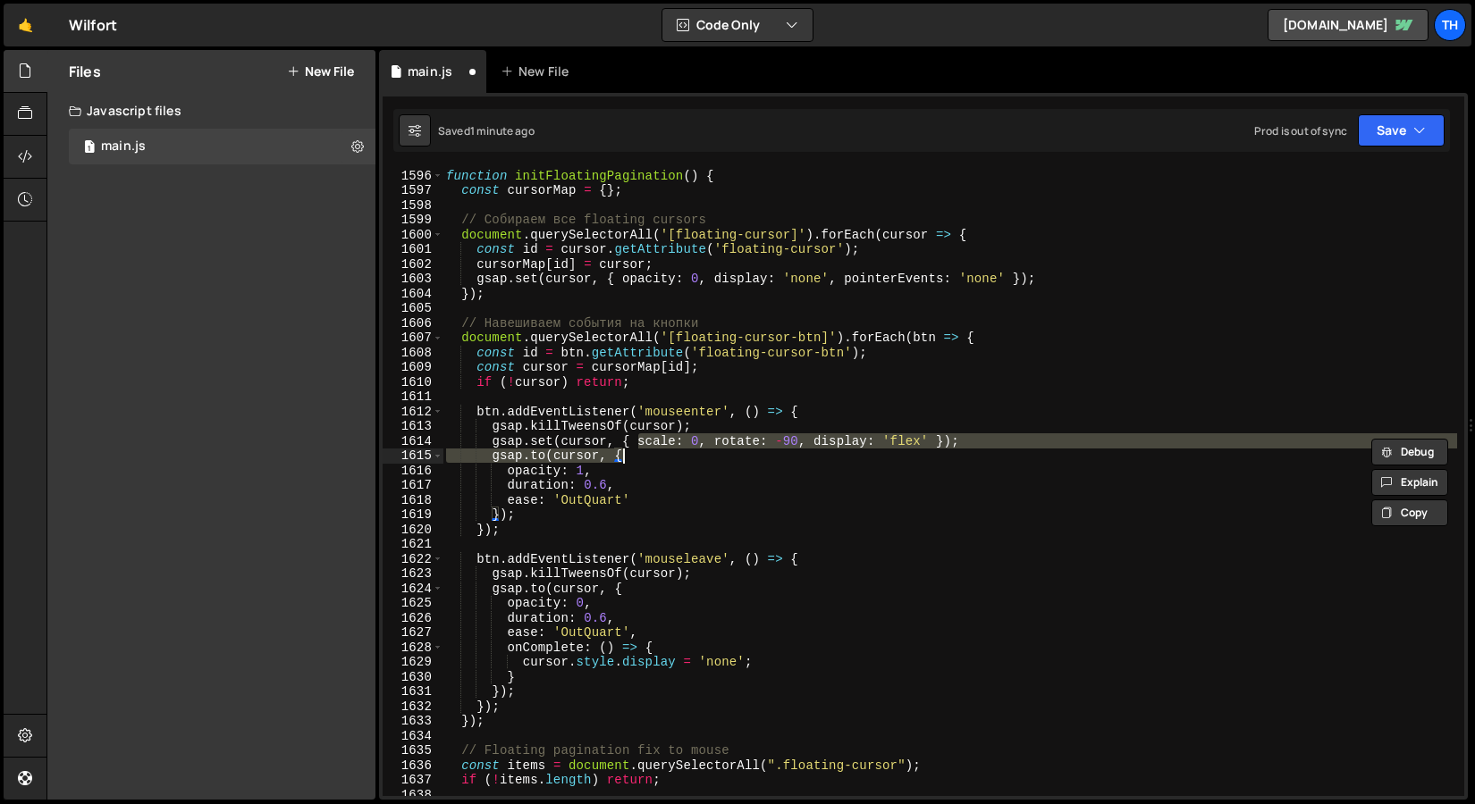
click at [703, 449] on div "function initFloatingPagination ( ) { const cursorMap = { } ; // Собираем все f…" at bounding box center [949, 482] width 1014 height 628
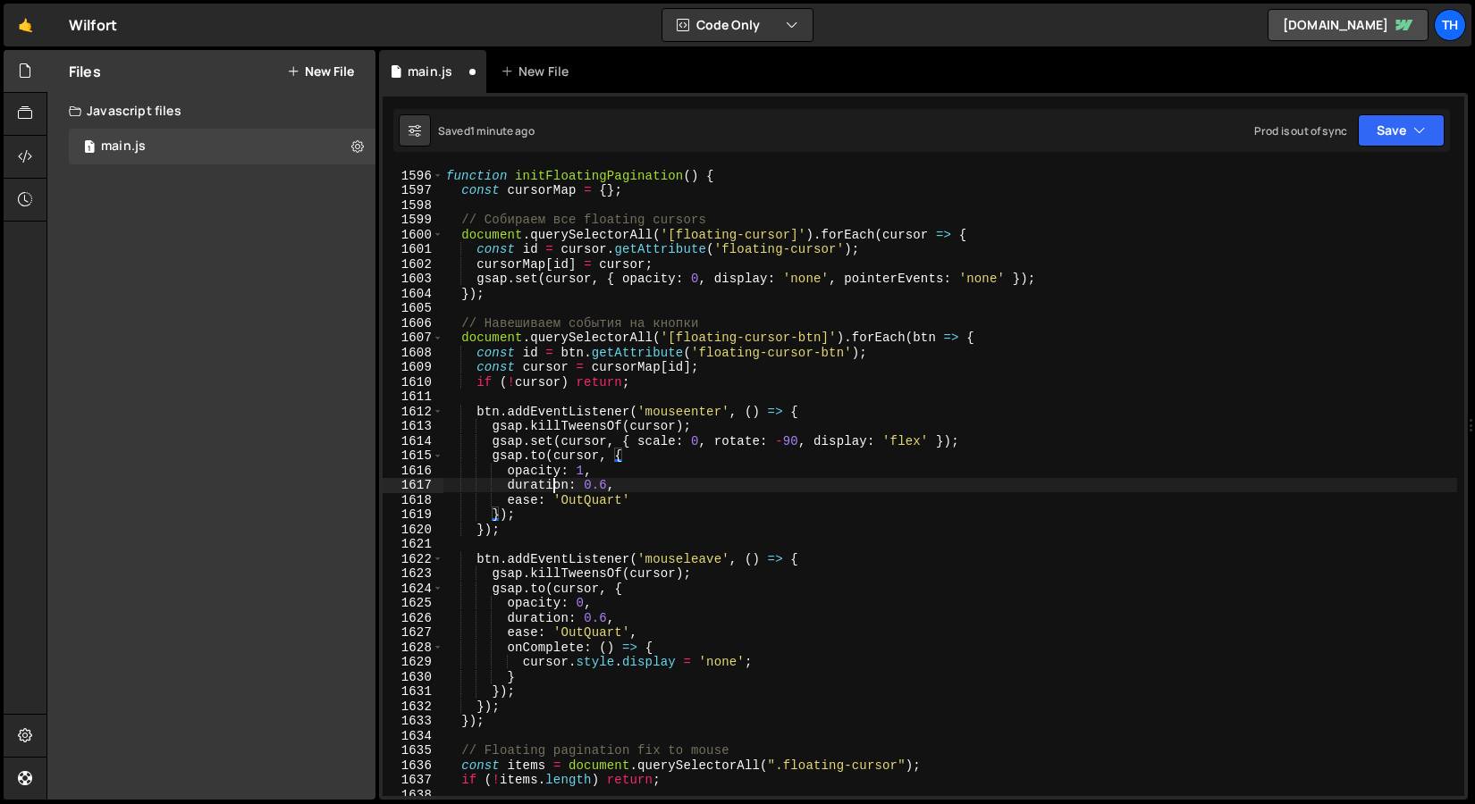
click at [550, 478] on div "function initFloatingPagination ( ) { const cursorMap = { } ; // Собираем все f…" at bounding box center [949, 497] width 1014 height 658
click at [546, 474] on div "function initFloatingPagination ( ) { const cursorMap = { } ; // Собираем все f…" at bounding box center [949, 497] width 1014 height 658
type textarea "scale: 1,"
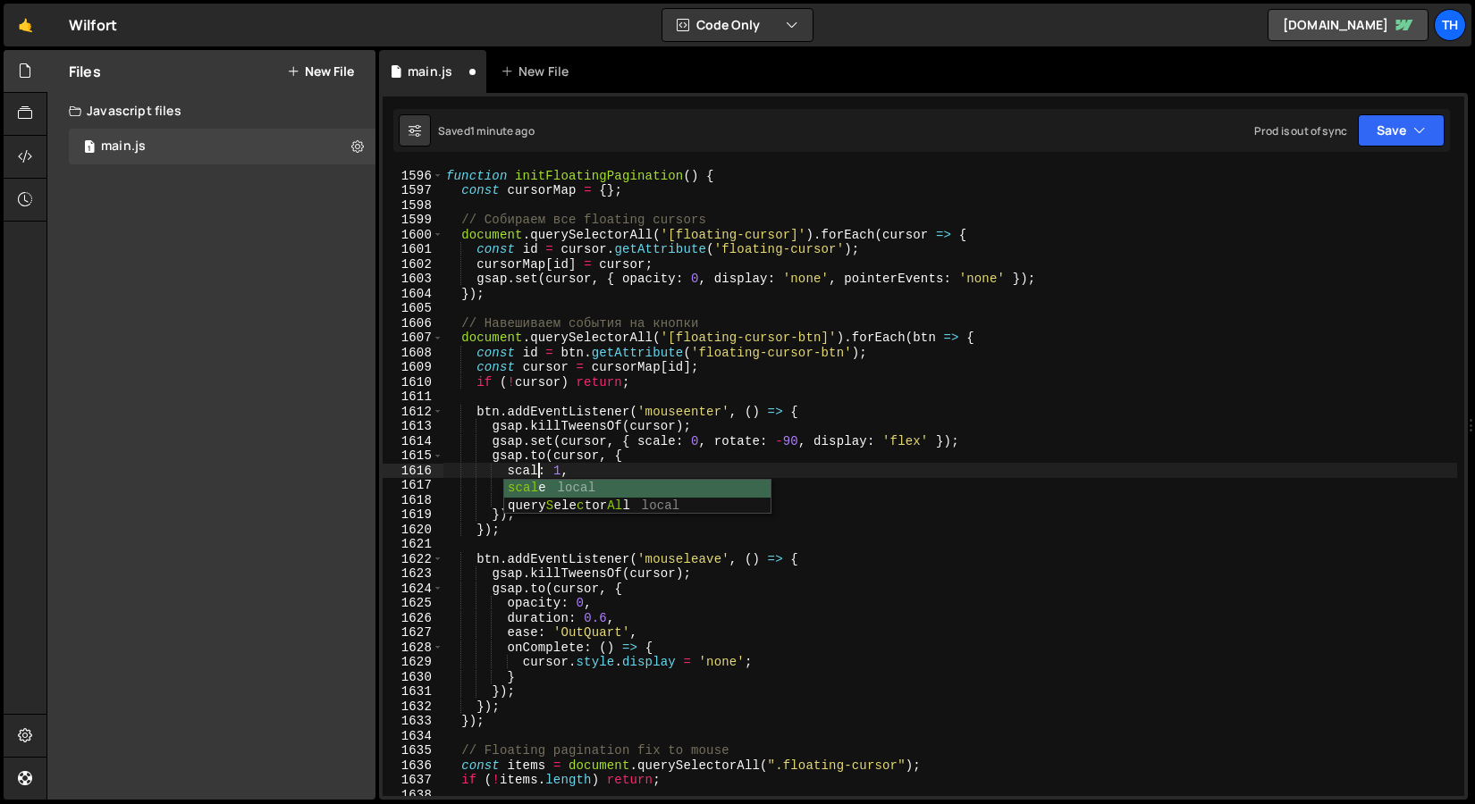
scroll to position [0, 6]
click at [587, 477] on div "function initFloatingPagination ( ) { const cursorMap = { } ; // Собираем все f…" at bounding box center [949, 497] width 1014 height 658
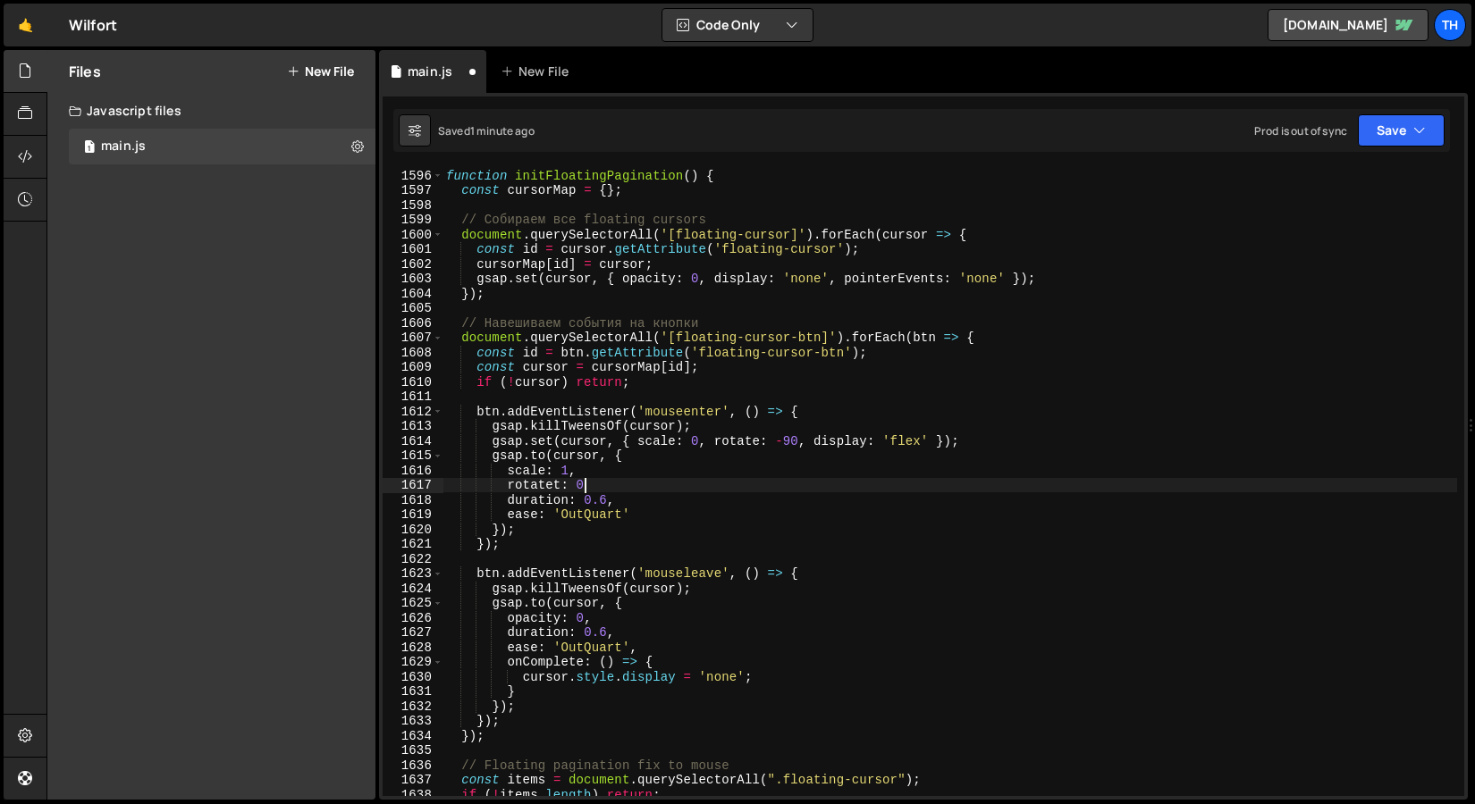
scroll to position [0, 9]
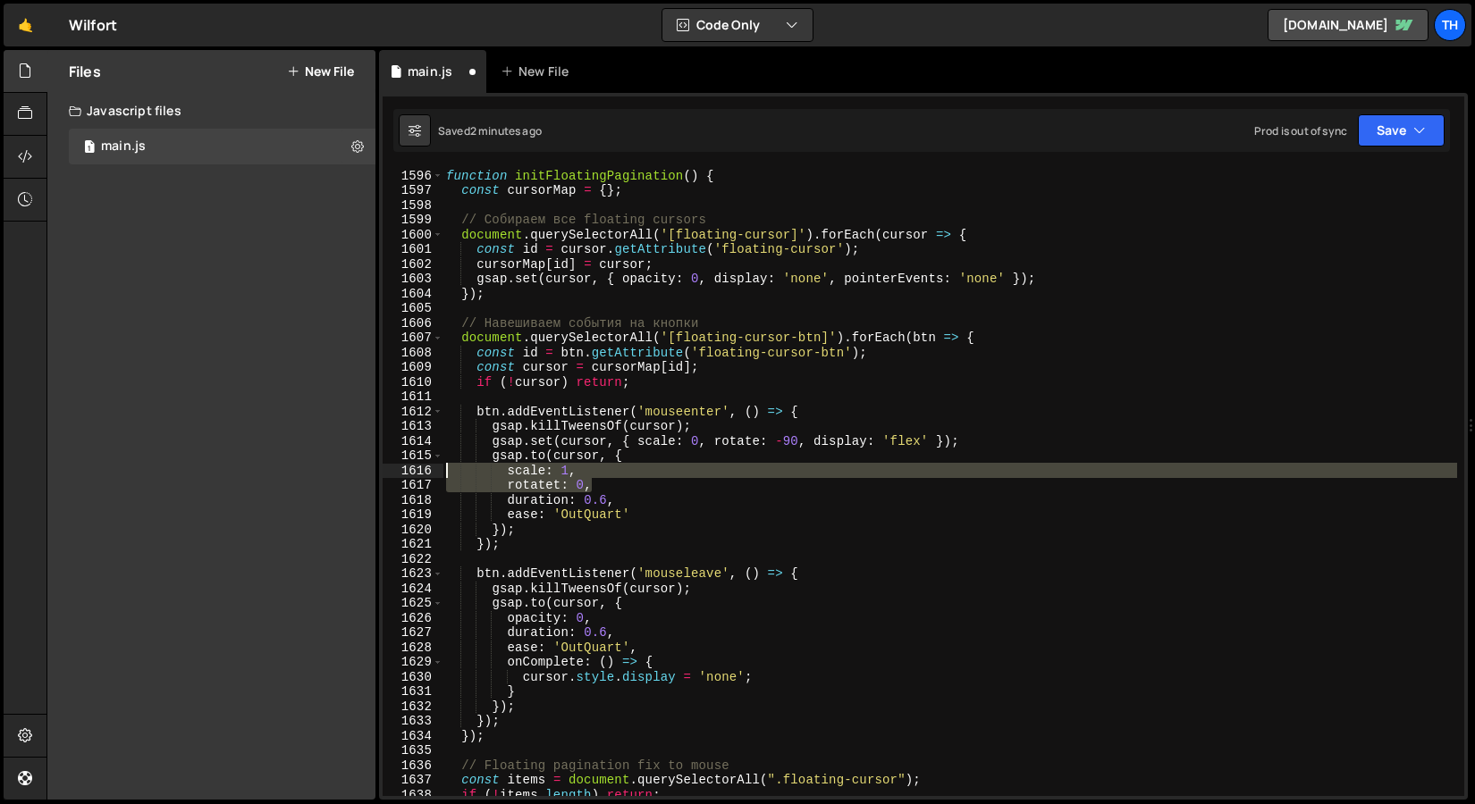
drag, startPoint x: 605, startPoint y: 483, endPoint x: 430, endPoint y: 469, distance: 175.7
click at [430, 469] on div "rotatet: 0, 1596 1597 1598 1599 1600 1601 1602 1603 1604 1605 1606 1607 1608 16…" at bounding box center [922, 482] width 1081 height 628
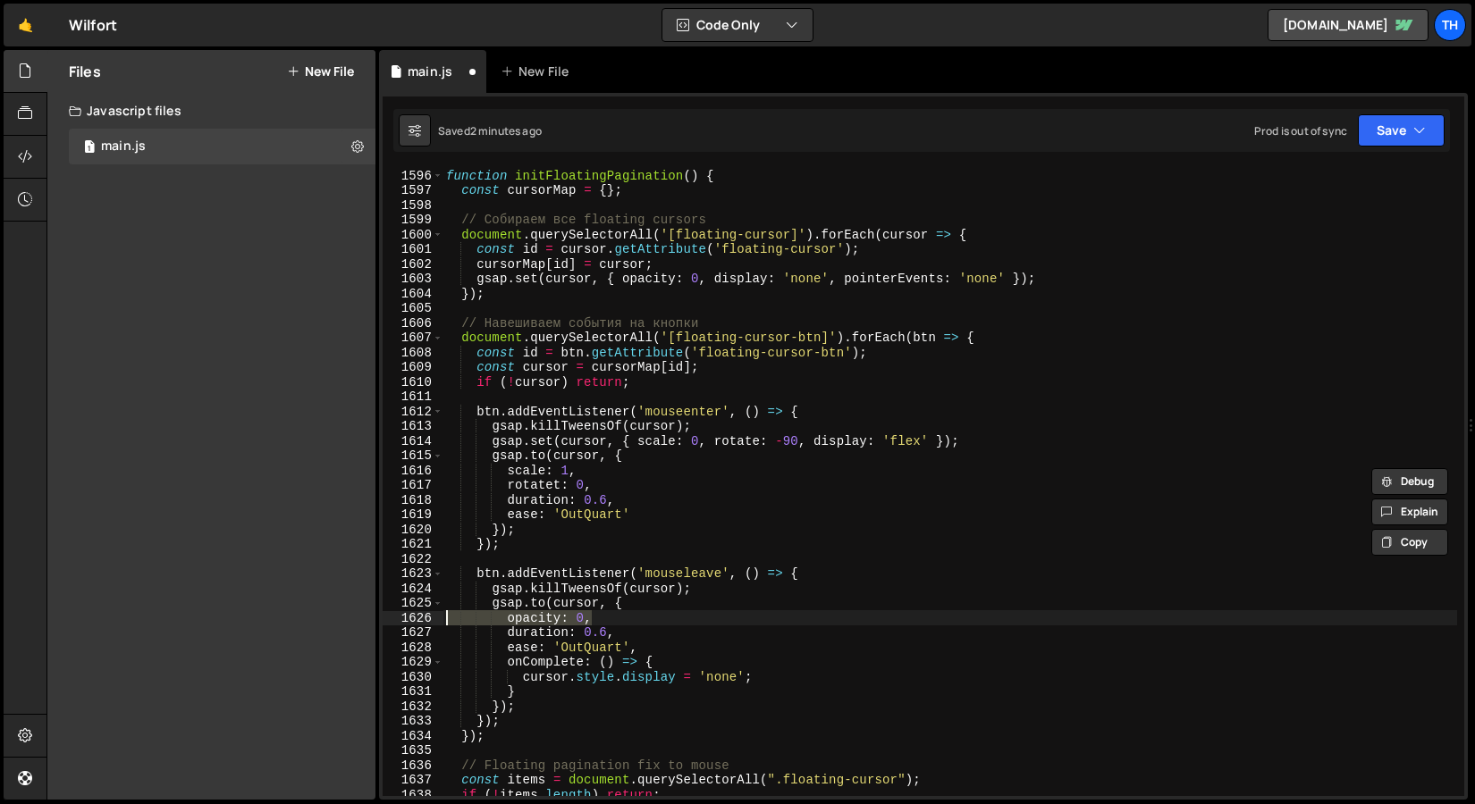
drag, startPoint x: 619, startPoint y: 619, endPoint x: 355, endPoint y: 618, distance: 264.5
click at [355, 618] on div "Files New File Javascript files 1 main.js 0 CSS files Copy share link Edit File…" at bounding box center [760, 425] width 1428 height 751
paste textarea "rotatet"
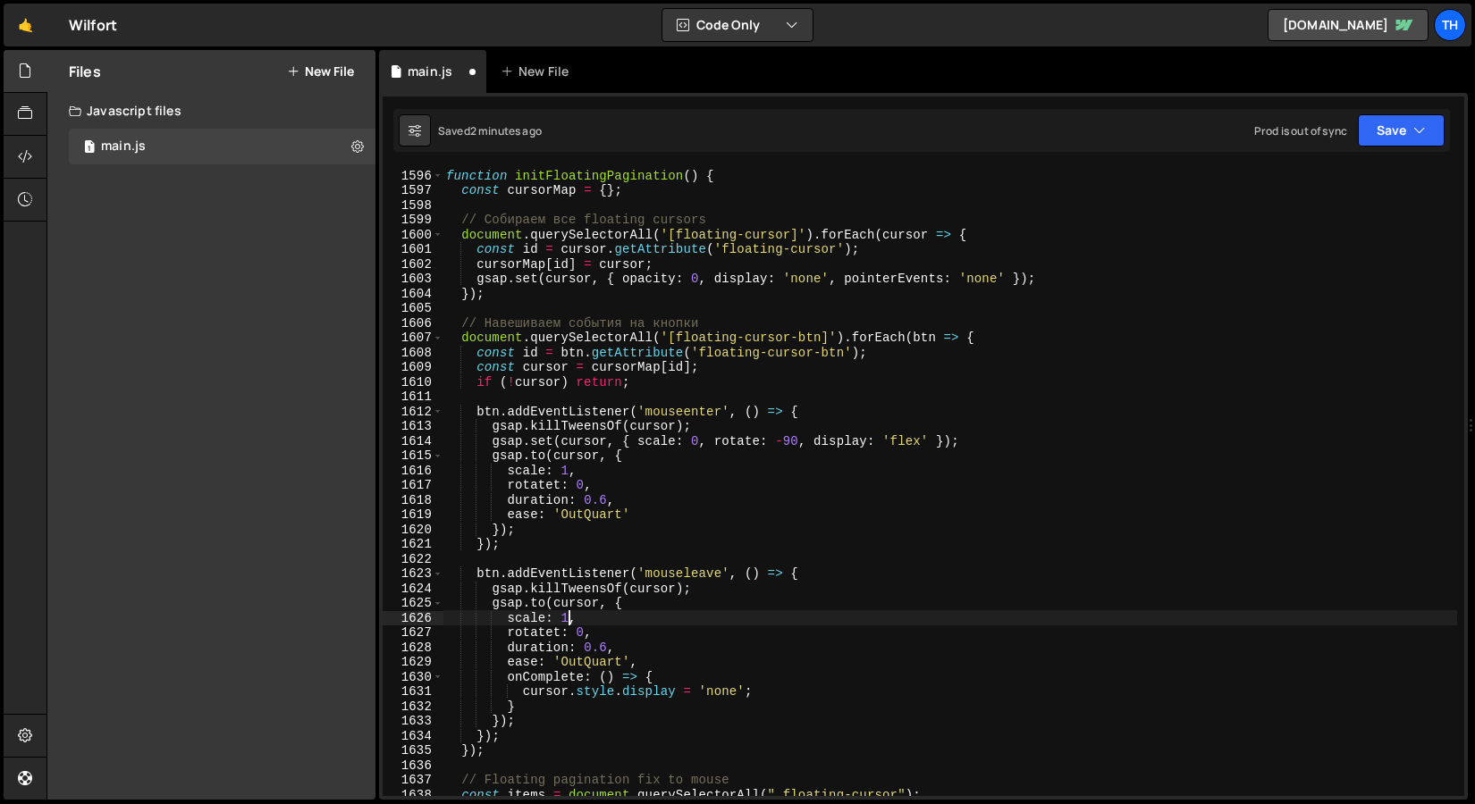
click at [569, 620] on div "function initFloatingPagination ( ) { const cursorMap = { } ; // Собираем все f…" at bounding box center [949, 497] width 1014 height 658
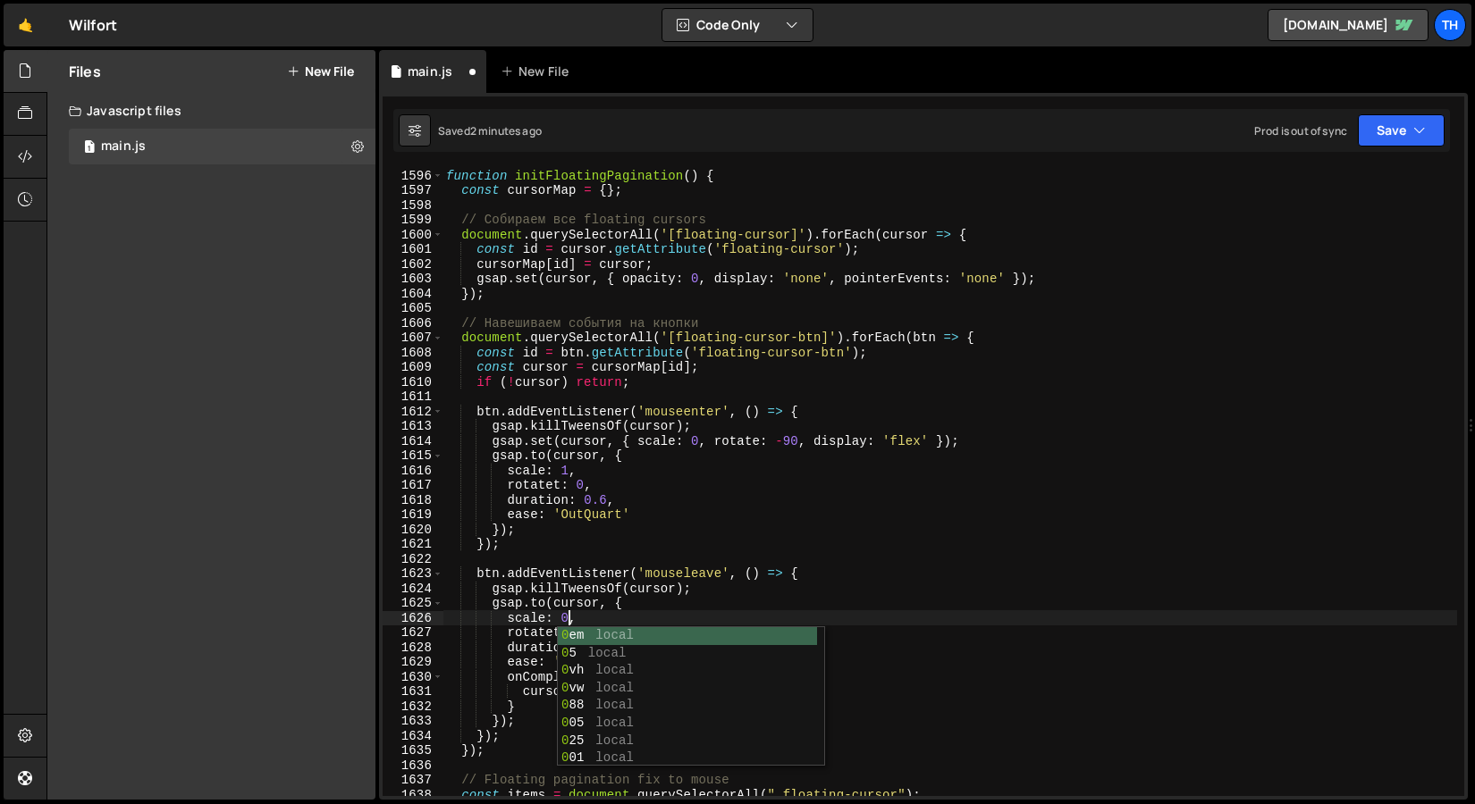
scroll to position [0, 8]
click at [601, 605] on div "function initFloatingPagination ( ) { const cursorMap = { } ; // Собираем все f…" at bounding box center [949, 497] width 1014 height 658
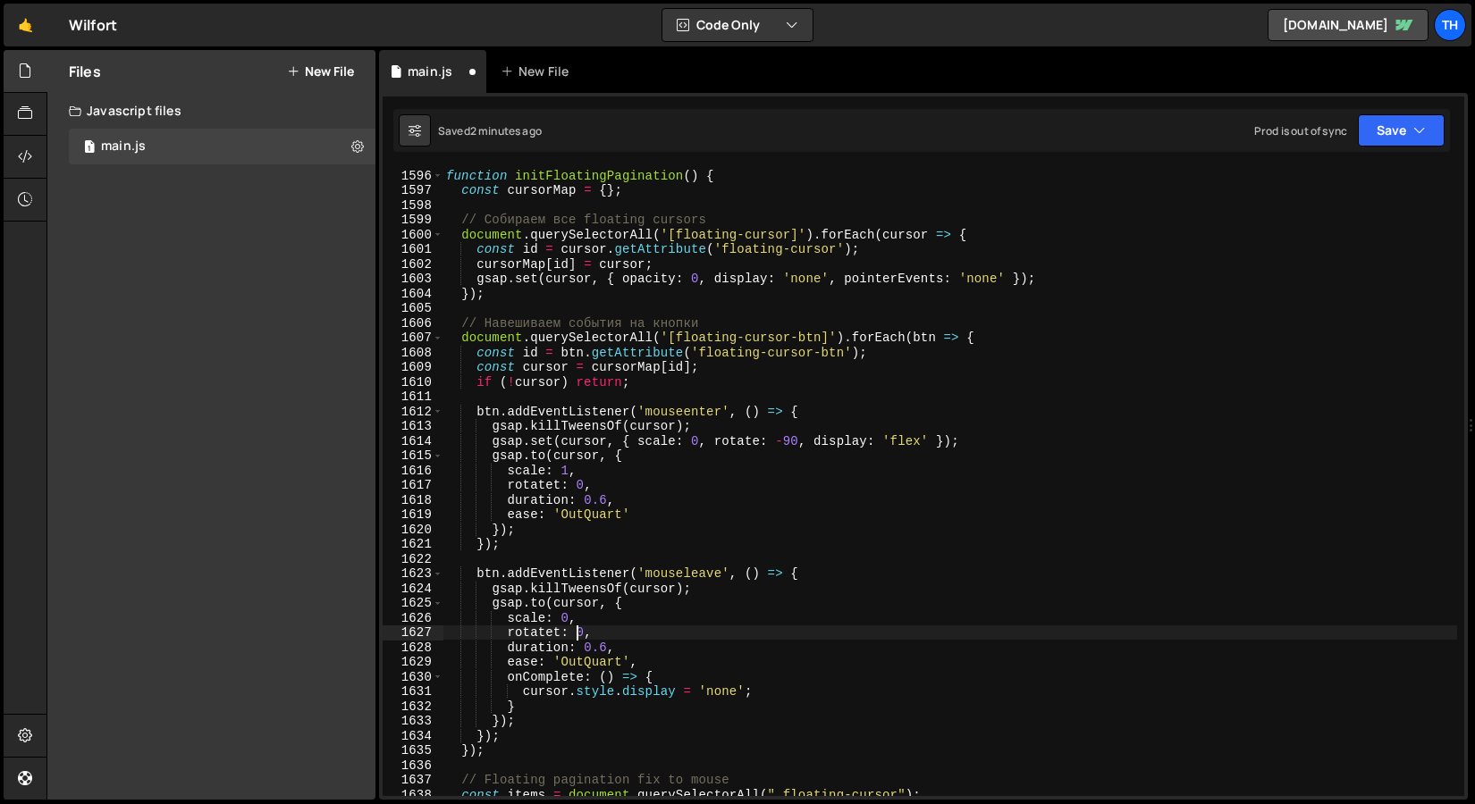
click at [580, 629] on div "function initFloatingPagination ( ) { const cursorMap = { } ; // Собираем все f…" at bounding box center [949, 497] width 1014 height 658
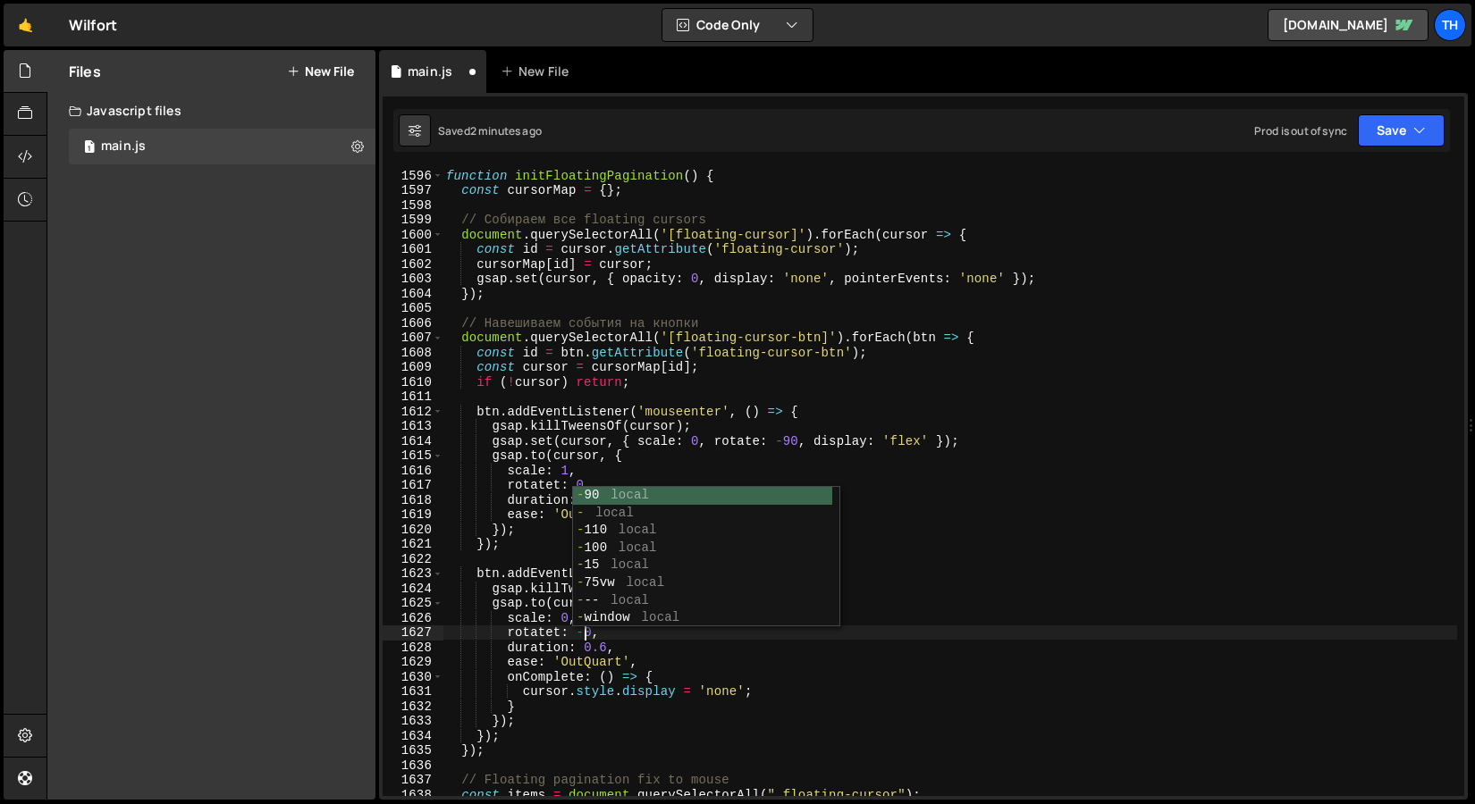
scroll to position [0, 10]
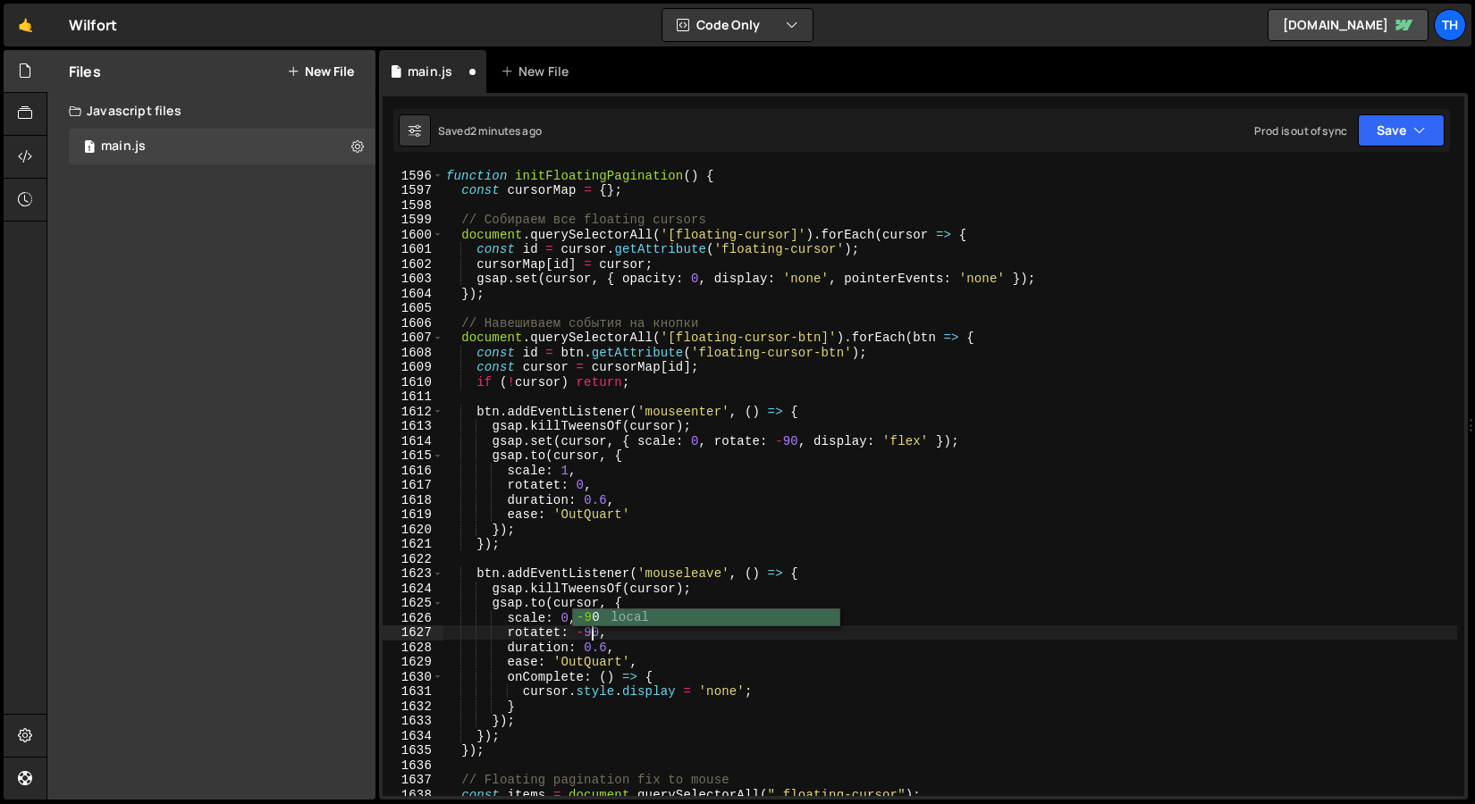
click at [632, 657] on div "function initFloatingPagination ( ) { const cursorMap = { } ; // Собираем все f…" at bounding box center [949, 497] width 1014 height 658
click at [1406, 126] on button "Save" at bounding box center [1400, 130] width 87 height 32
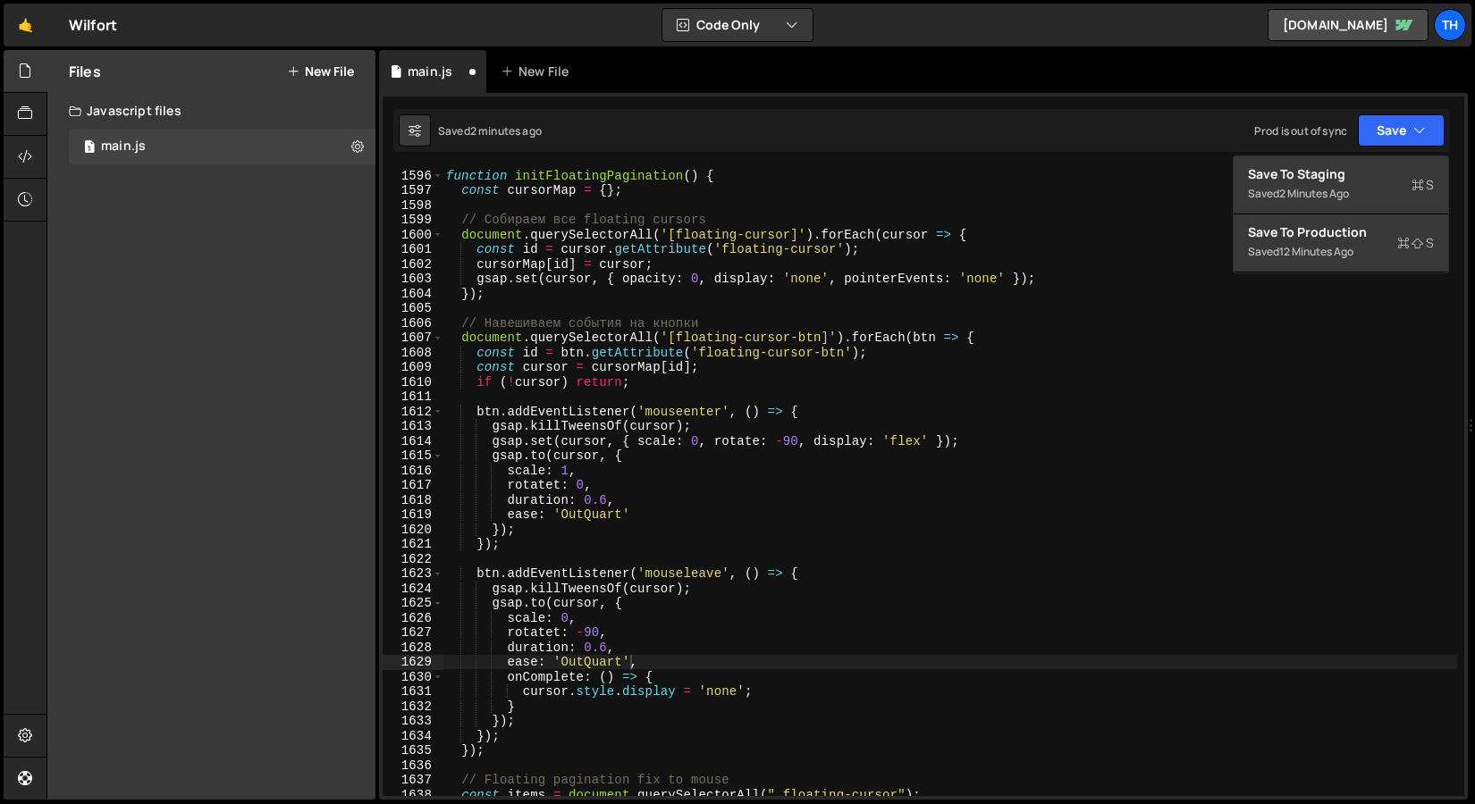
click at [1371, 151] on div "Saved 2 minutes ago Prod is out of sync Upgrade to Edit Save Save to Staging S …" at bounding box center [921, 130] width 1056 height 43
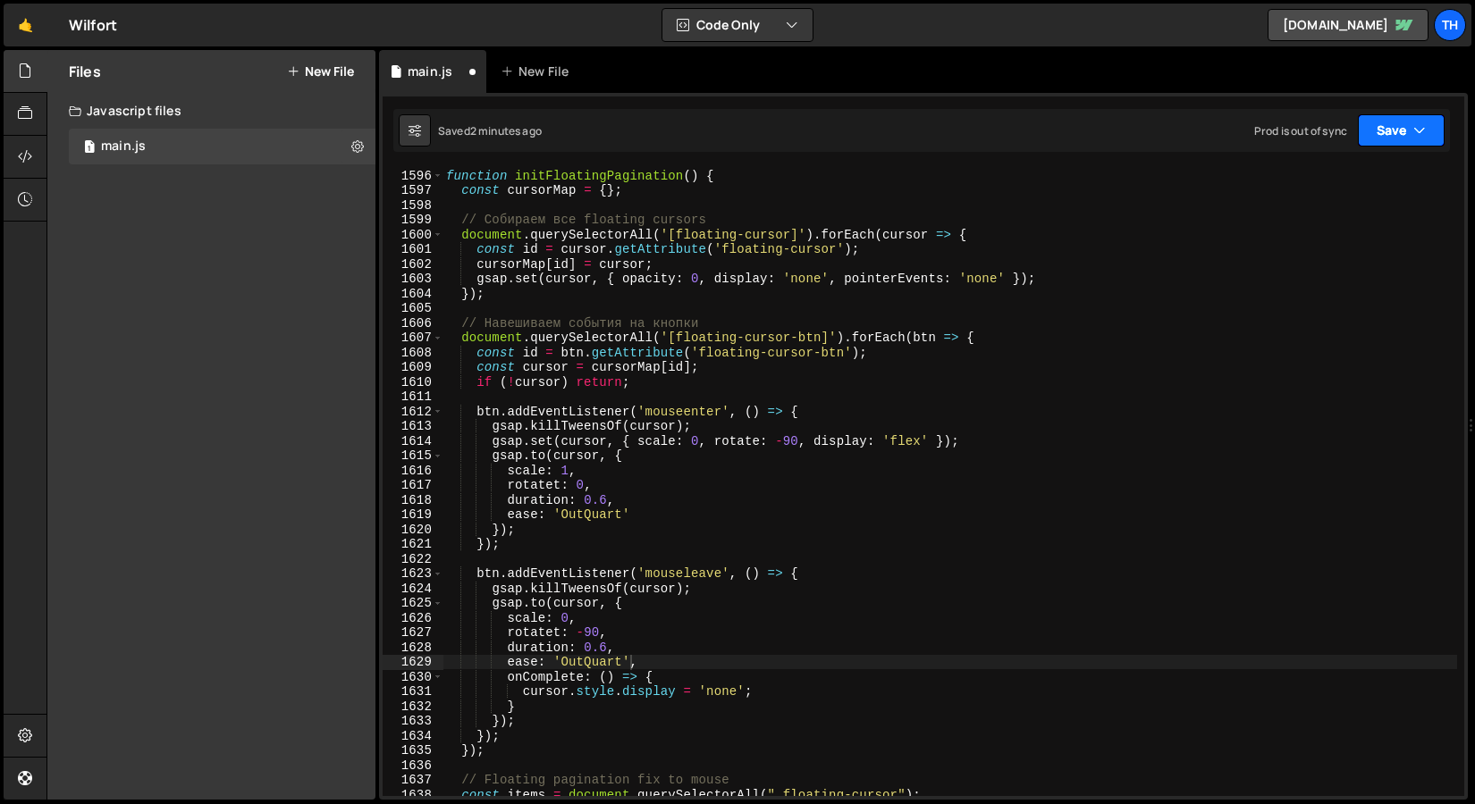
click at [1389, 129] on button "Save" at bounding box center [1400, 130] width 87 height 32
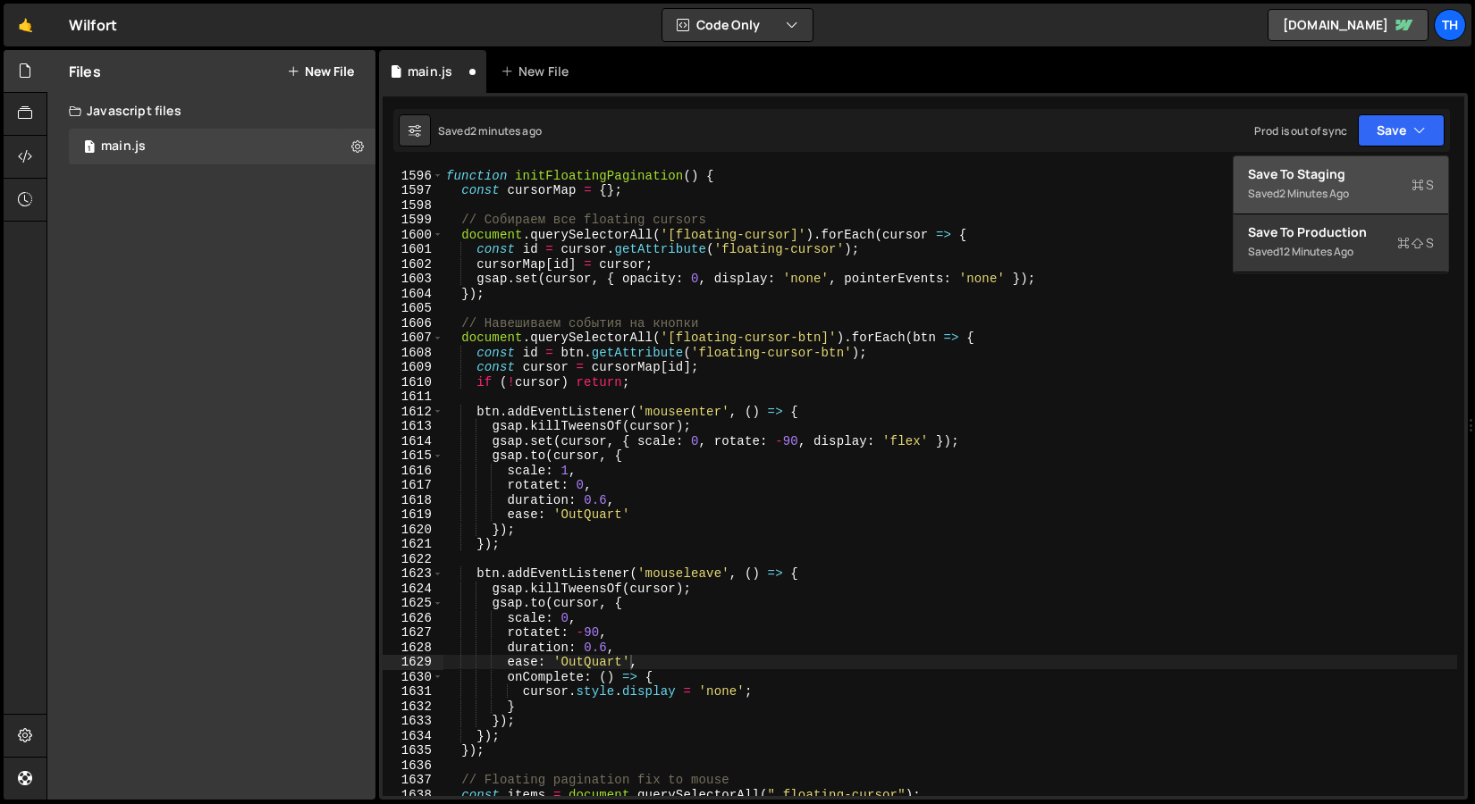
click at [1367, 172] on div "Save to Staging S" at bounding box center [1341, 174] width 186 height 18
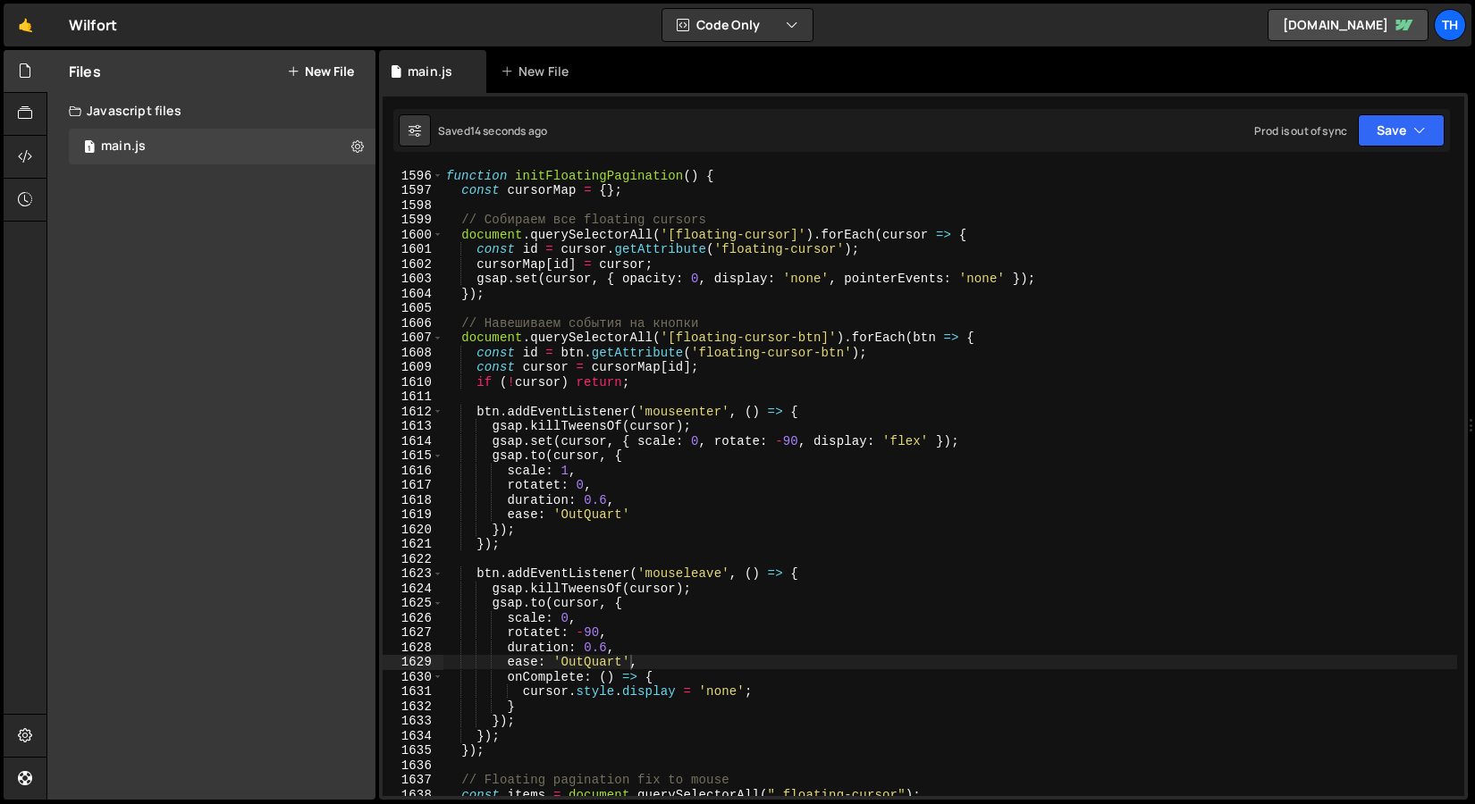
click at [664, 449] on div "function initFloatingPagination ( ) { const cursorMap = { } ; // Собираем все f…" at bounding box center [949, 497] width 1014 height 658
click at [664, 444] on div "function initFloatingPagination ( ) { const cursorMap = { } ; // Собираем все f…" at bounding box center [949, 497] width 1014 height 658
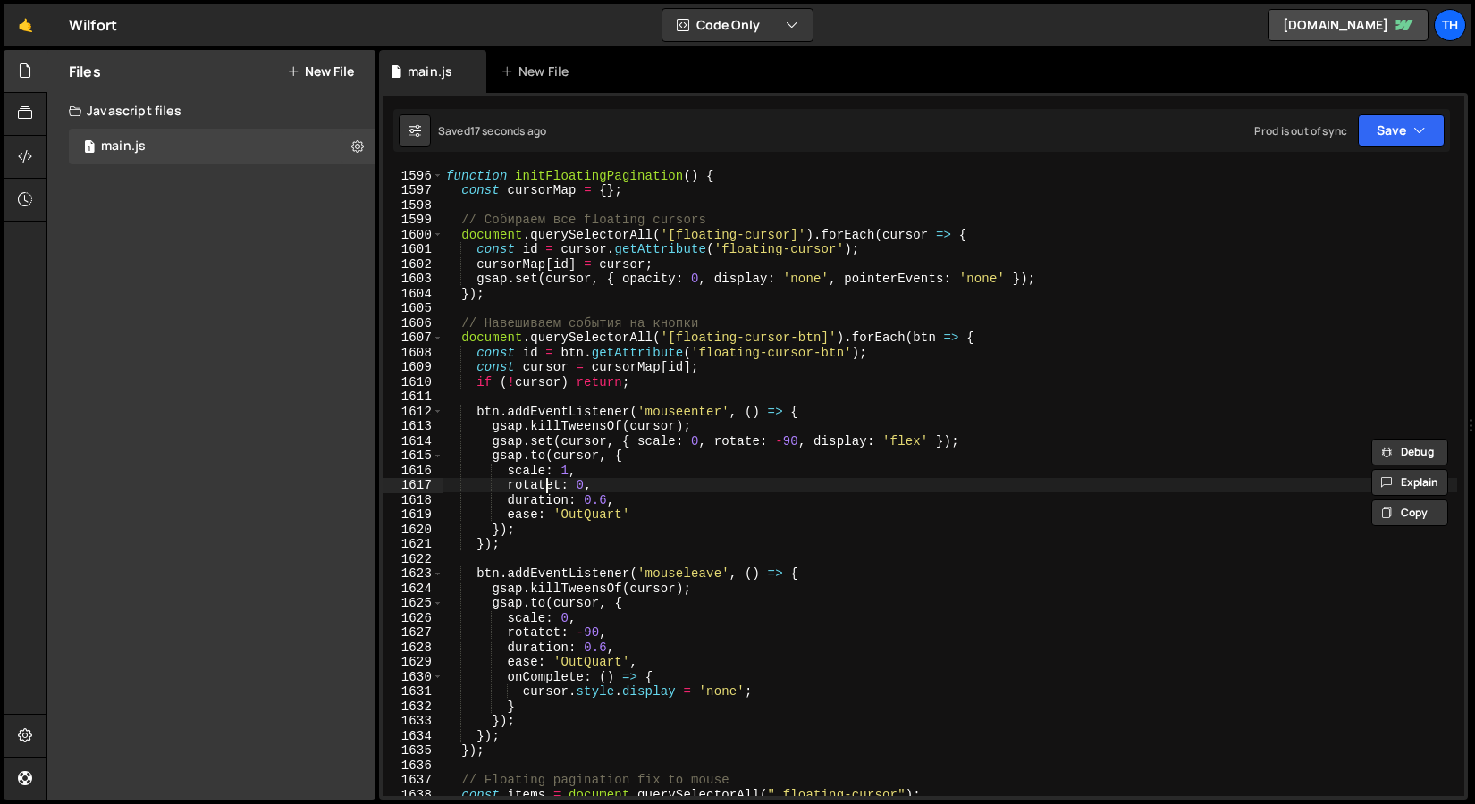
click at [548, 485] on div "function initFloatingPagination ( ) { const cursorMap = { } ; // Собираем все f…" at bounding box center [949, 497] width 1014 height 658
click at [584, 465] on div "function initFloatingPagination ( ) { const cursorMap = { } ; // Собираем все f…" at bounding box center [949, 497] width 1014 height 658
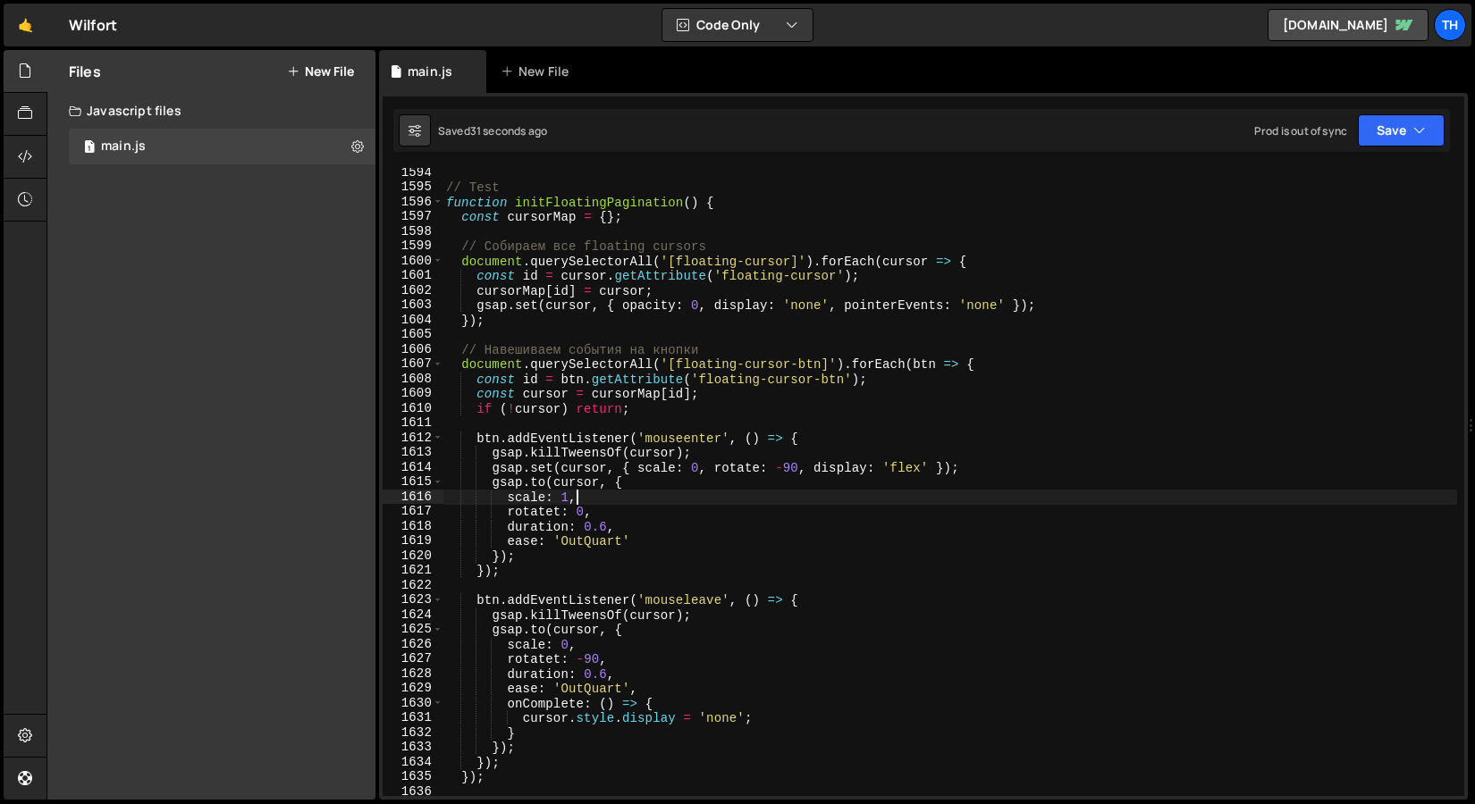
scroll to position [23492, 0]
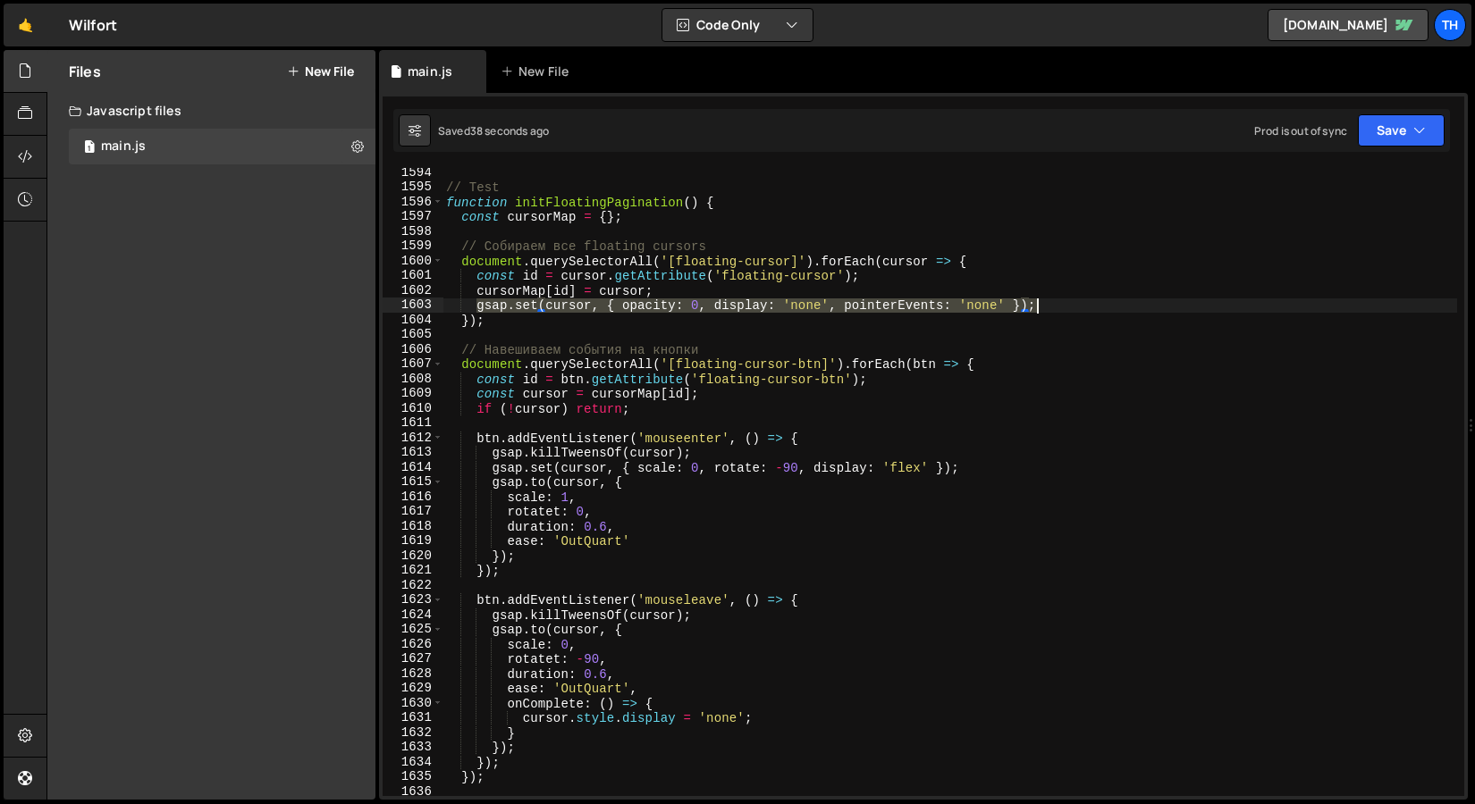
drag, startPoint x: 478, startPoint y: 307, endPoint x: 1059, endPoint y: 307, distance: 580.9
click at [1059, 307] on div "// Test function initFloatingPagination ( ) { const cursorMap = { } ; // Собира…" at bounding box center [949, 494] width 1014 height 658
type textarea "gsap.set(cursor, { opacity: 0, display: 'none', pointerEvents: 'none' });"
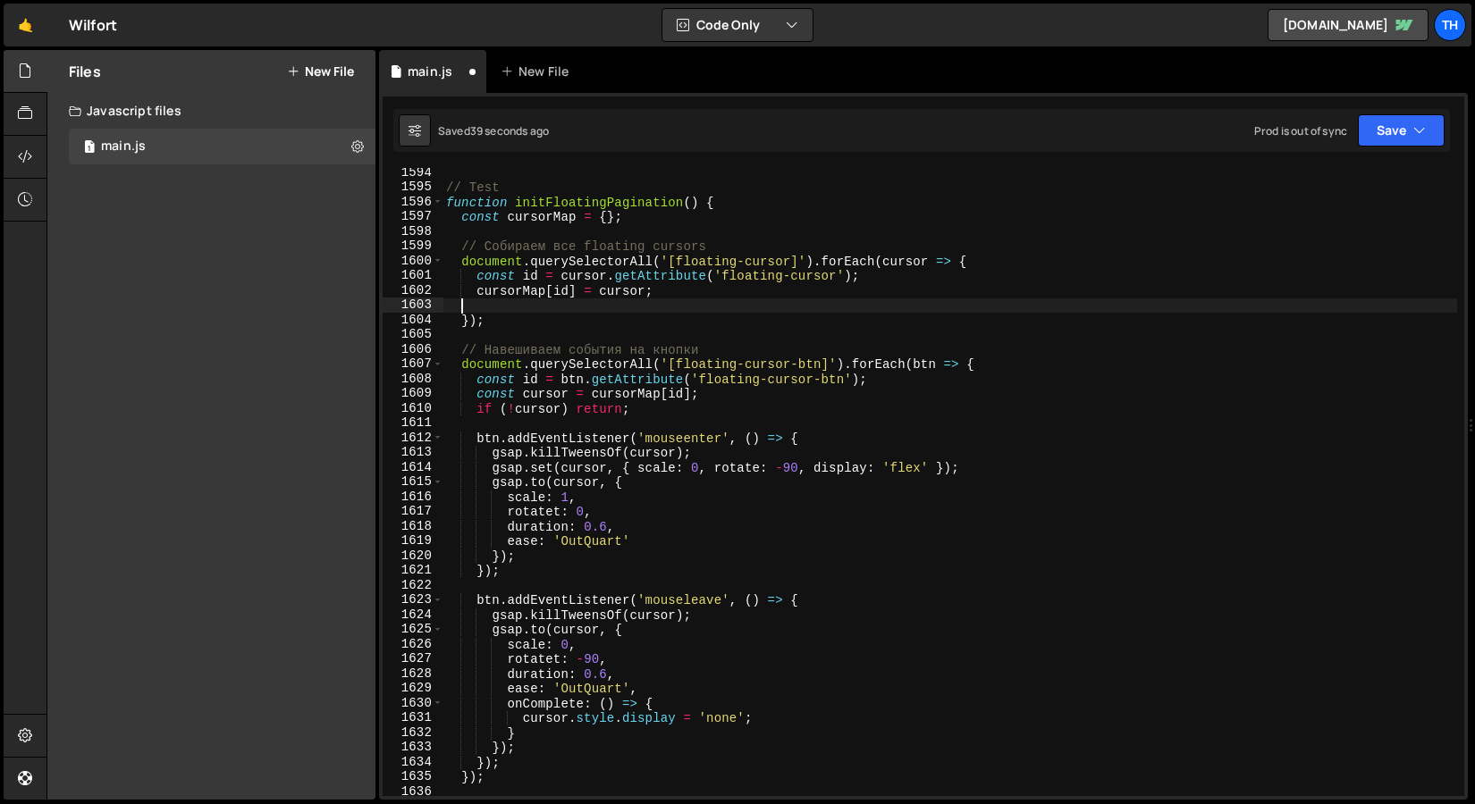
scroll to position [0, 0]
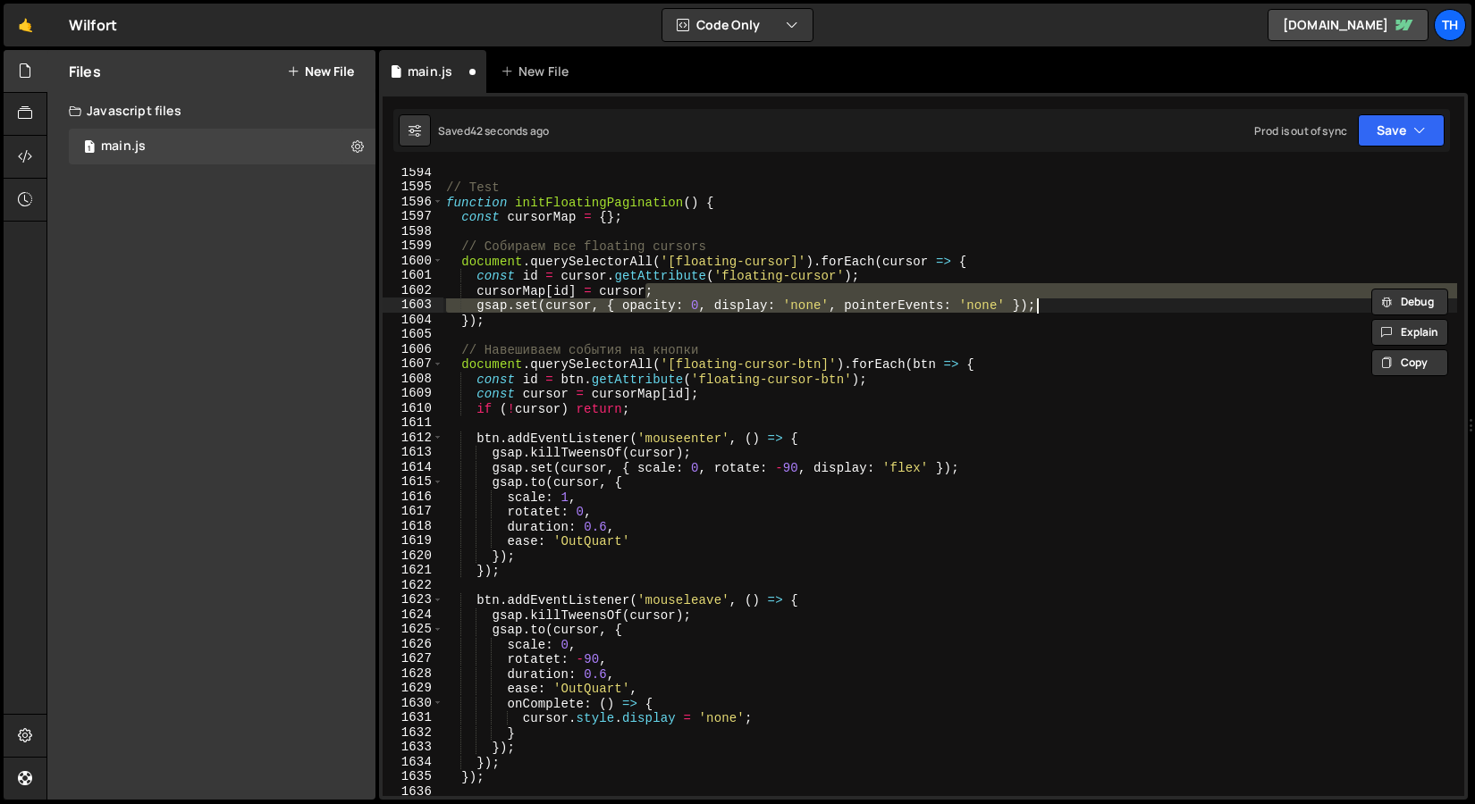
click at [637, 294] on div "// Test function initFloatingPagination ( ) { const cursorMap = { } ; // Собира…" at bounding box center [949, 494] width 1014 height 658
drag, startPoint x: 654, startPoint y: 293, endPoint x: 1126, endPoint y: 301, distance: 471.9
click at [1126, 302] on div "// Test function initFloatingPagination ( ) { const cursorMap = { } ; // Собира…" at bounding box center [949, 494] width 1014 height 658
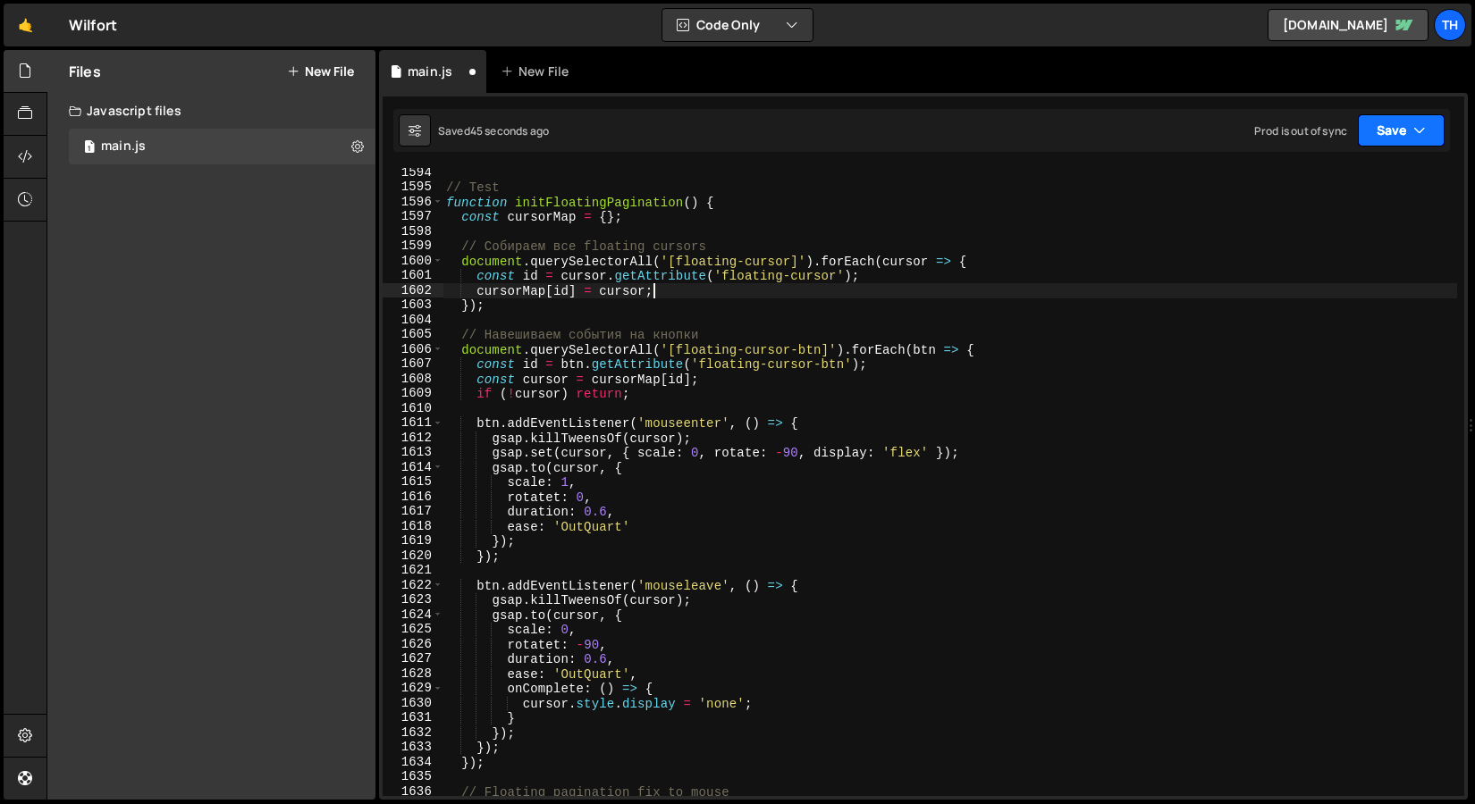
click at [1377, 130] on button "Save" at bounding box center [1400, 130] width 87 height 32
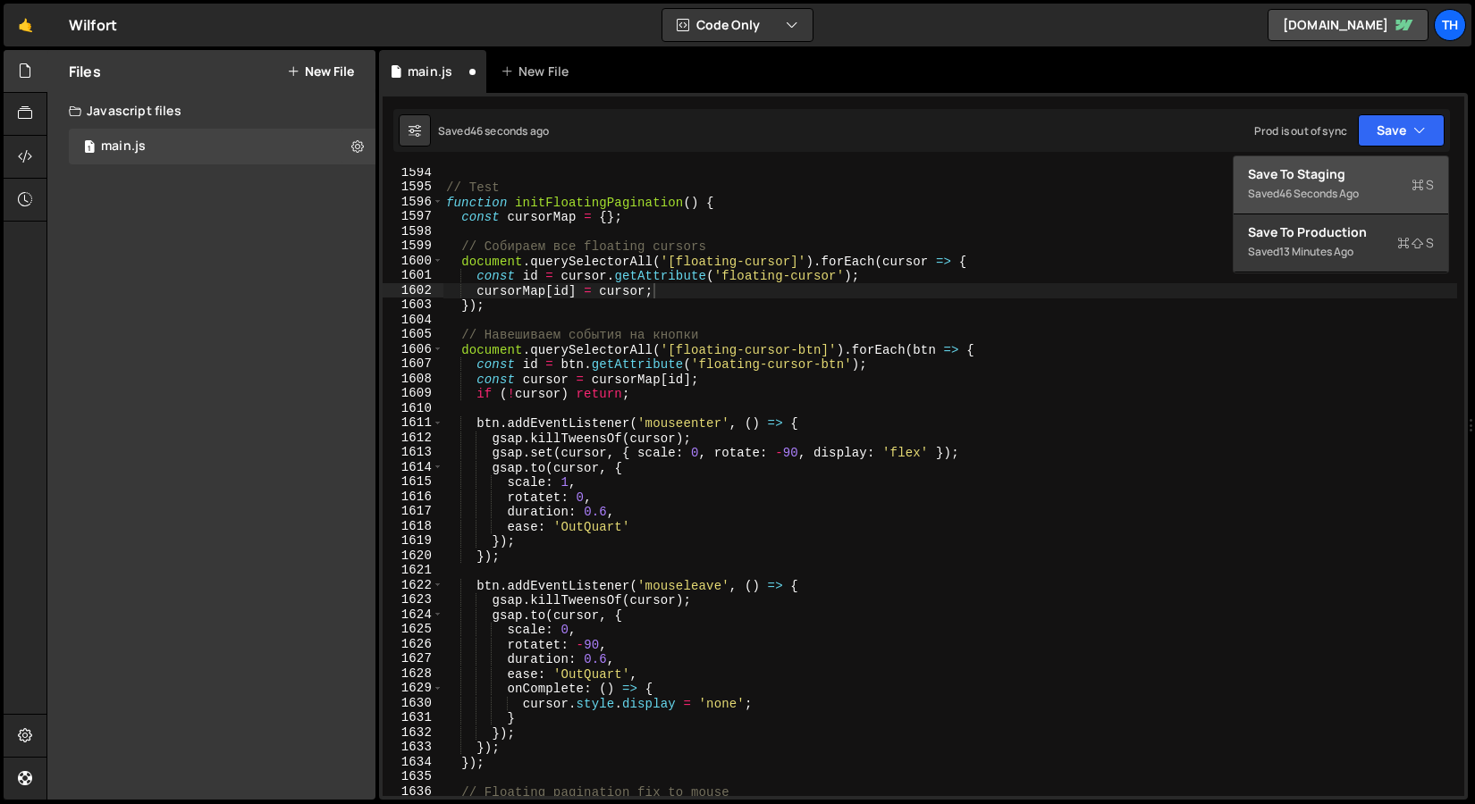
click at [1311, 187] on div "46 seconds ago" at bounding box center [1319, 193] width 80 height 15
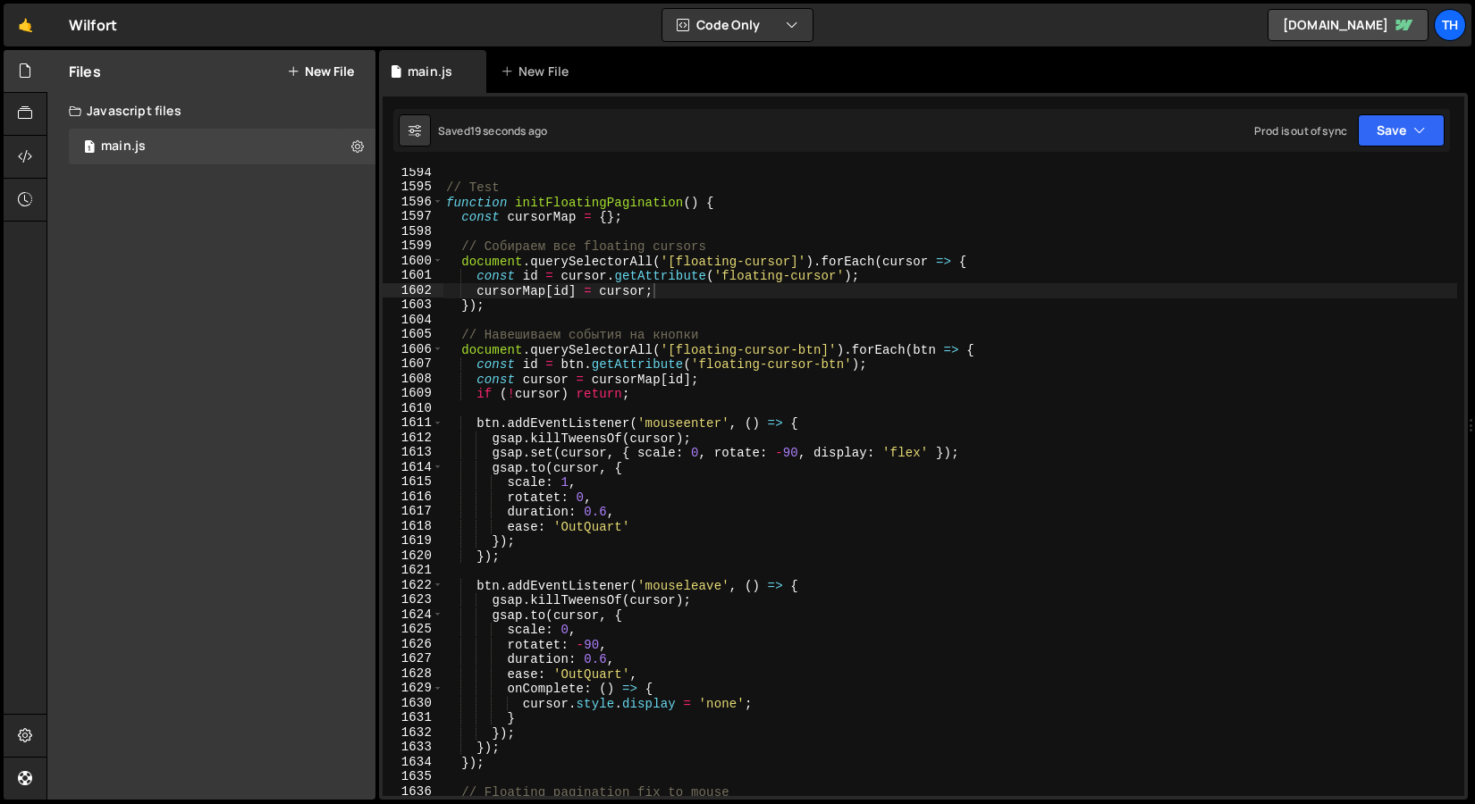
click at [592, 479] on div "// Test function initFloatingPagination ( ) { const cursorMap = { } ; // Собира…" at bounding box center [949, 494] width 1014 height 658
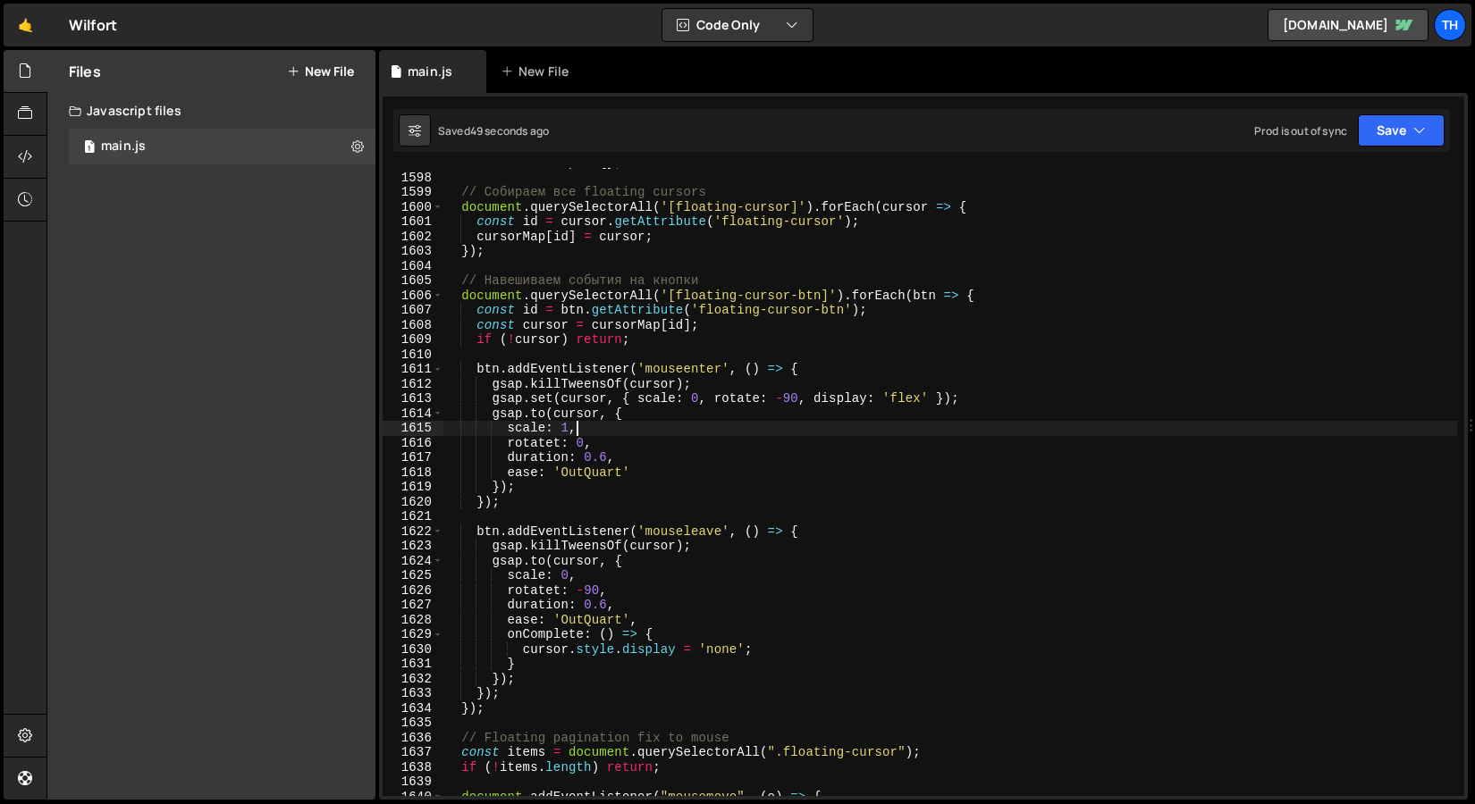
scroll to position [23546, 0]
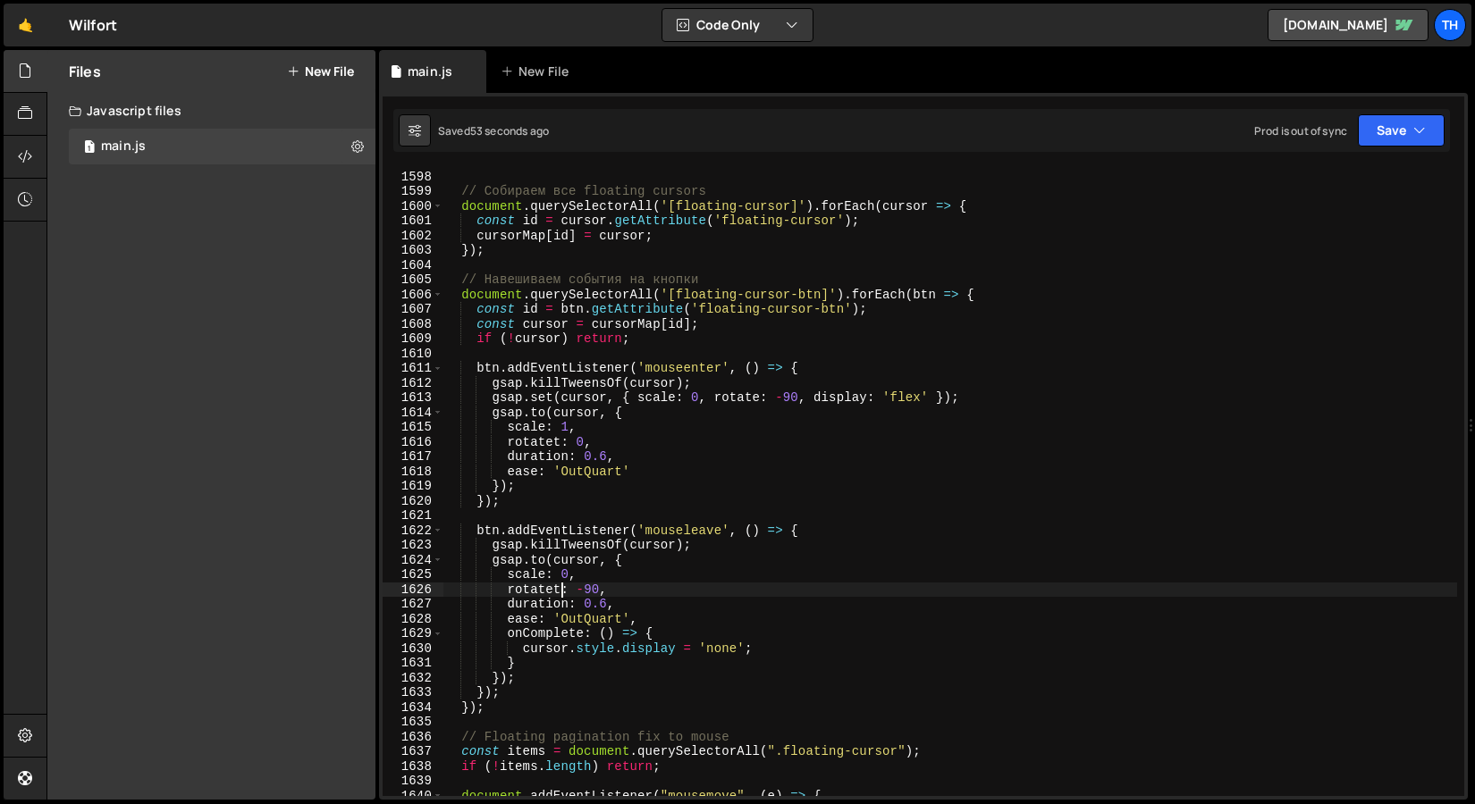
click at [559, 588] on div "const cursorMap = { } ; // Собираем все floating cursors document . querySelect…" at bounding box center [949, 484] width 1014 height 658
click at [561, 441] on div "const cursorMap = { } ; // Собираем все floating cursors document . querySelect…" at bounding box center [949, 484] width 1014 height 658
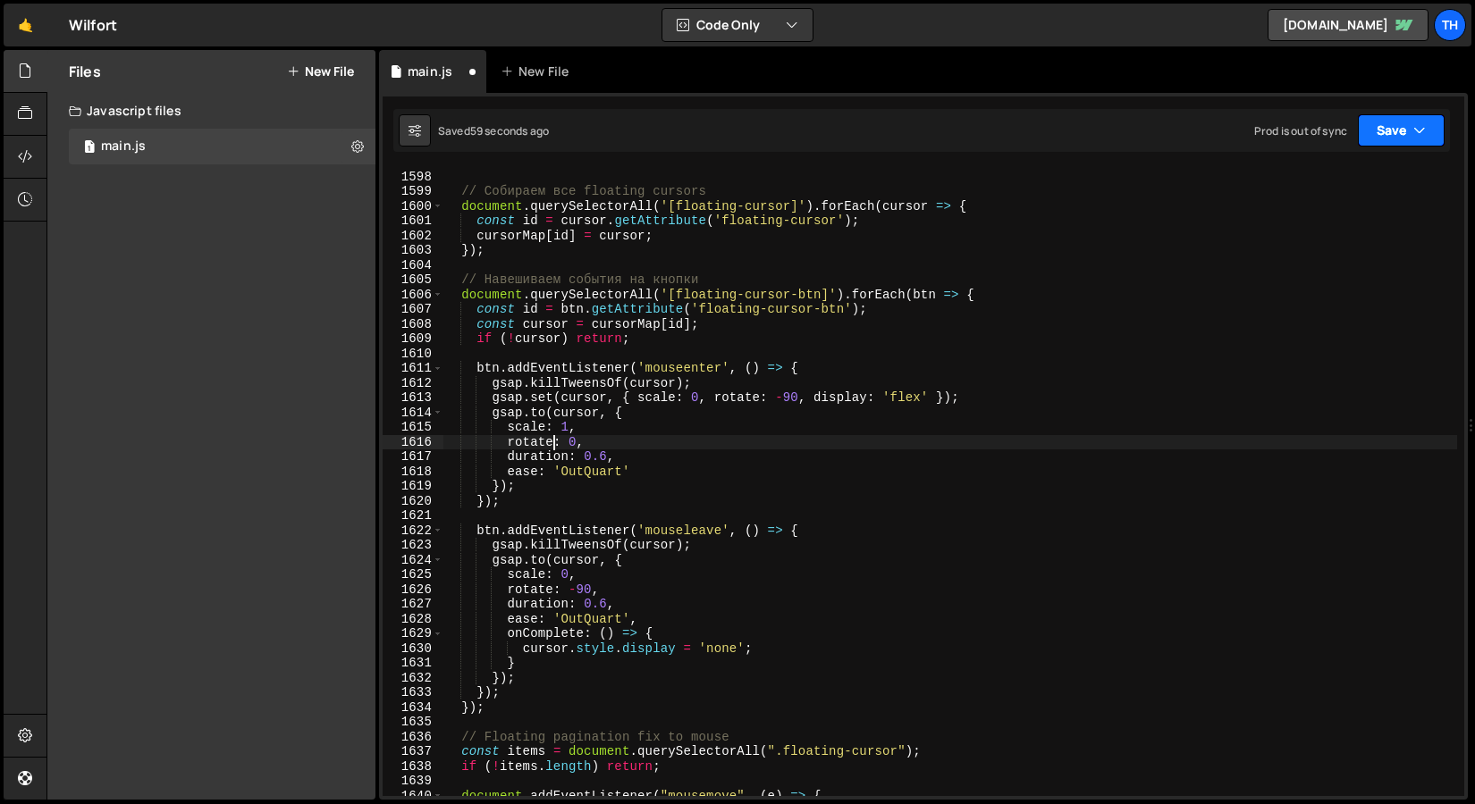
click at [1370, 138] on button "Save" at bounding box center [1400, 130] width 87 height 32
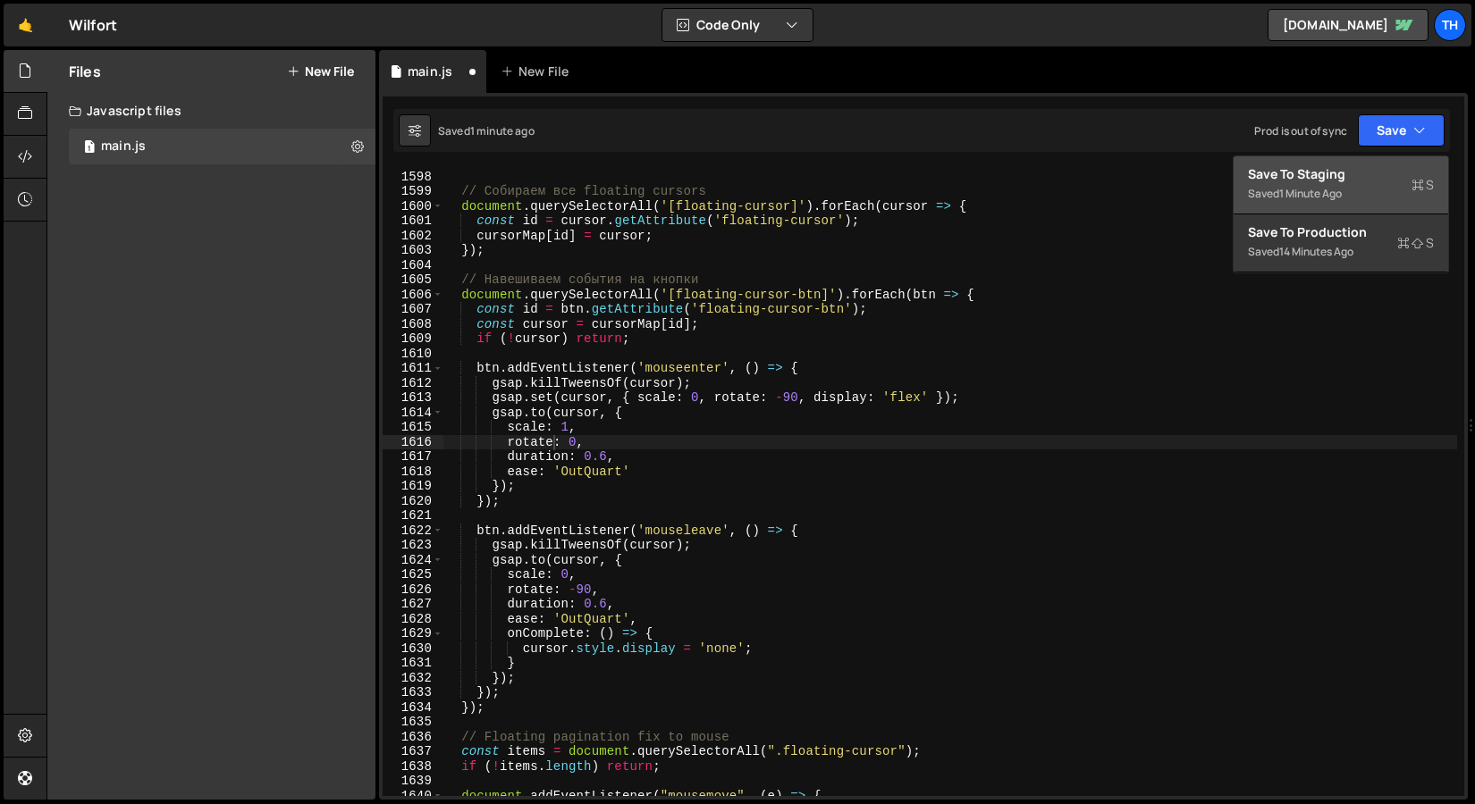
click at [1331, 202] on div "Saved 1 minute ago" at bounding box center [1341, 193] width 186 height 21
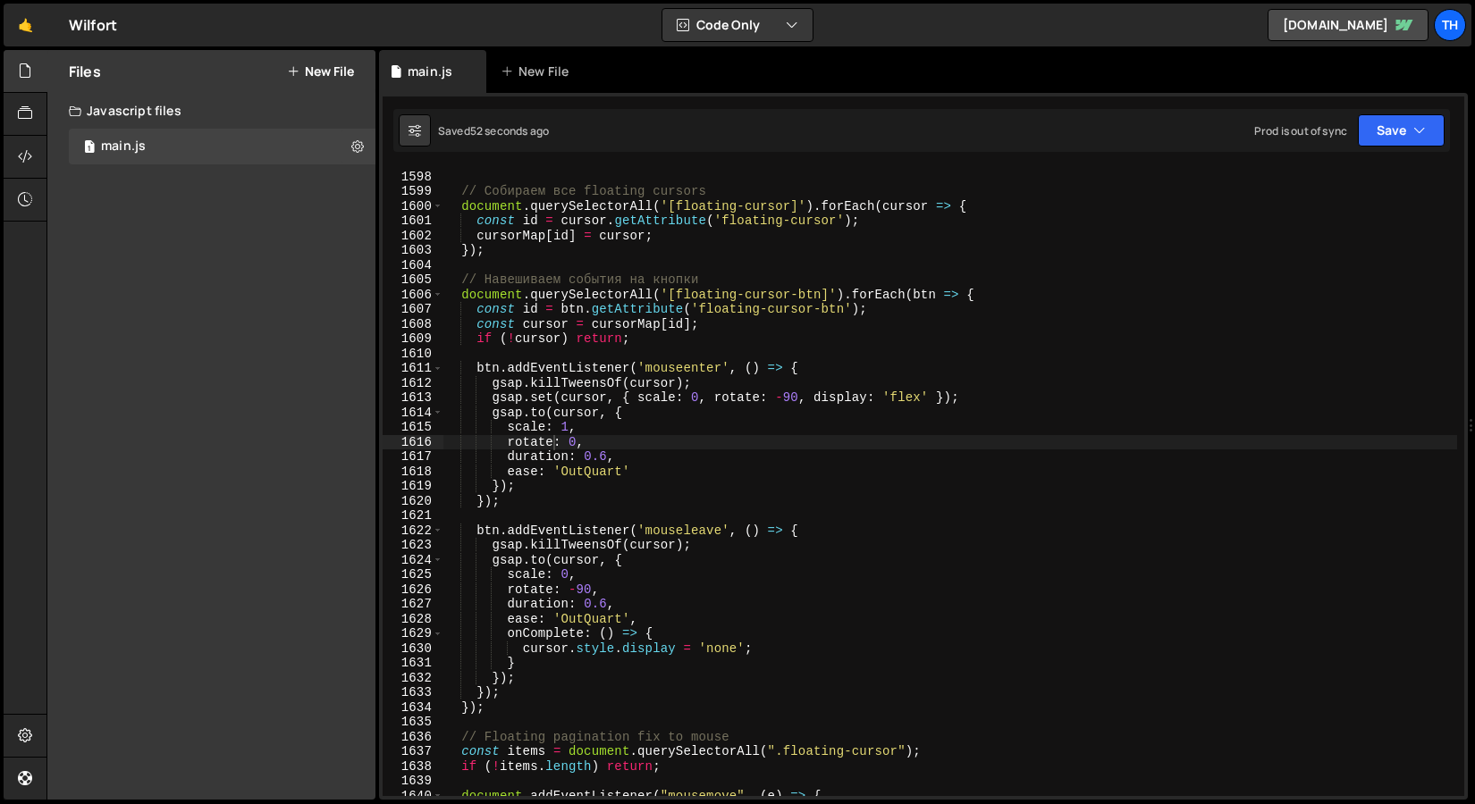
click at [787, 395] on div "const cursorMap = { } ; // Собираем все floating cursors document . querySelect…" at bounding box center [949, 484] width 1014 height 658
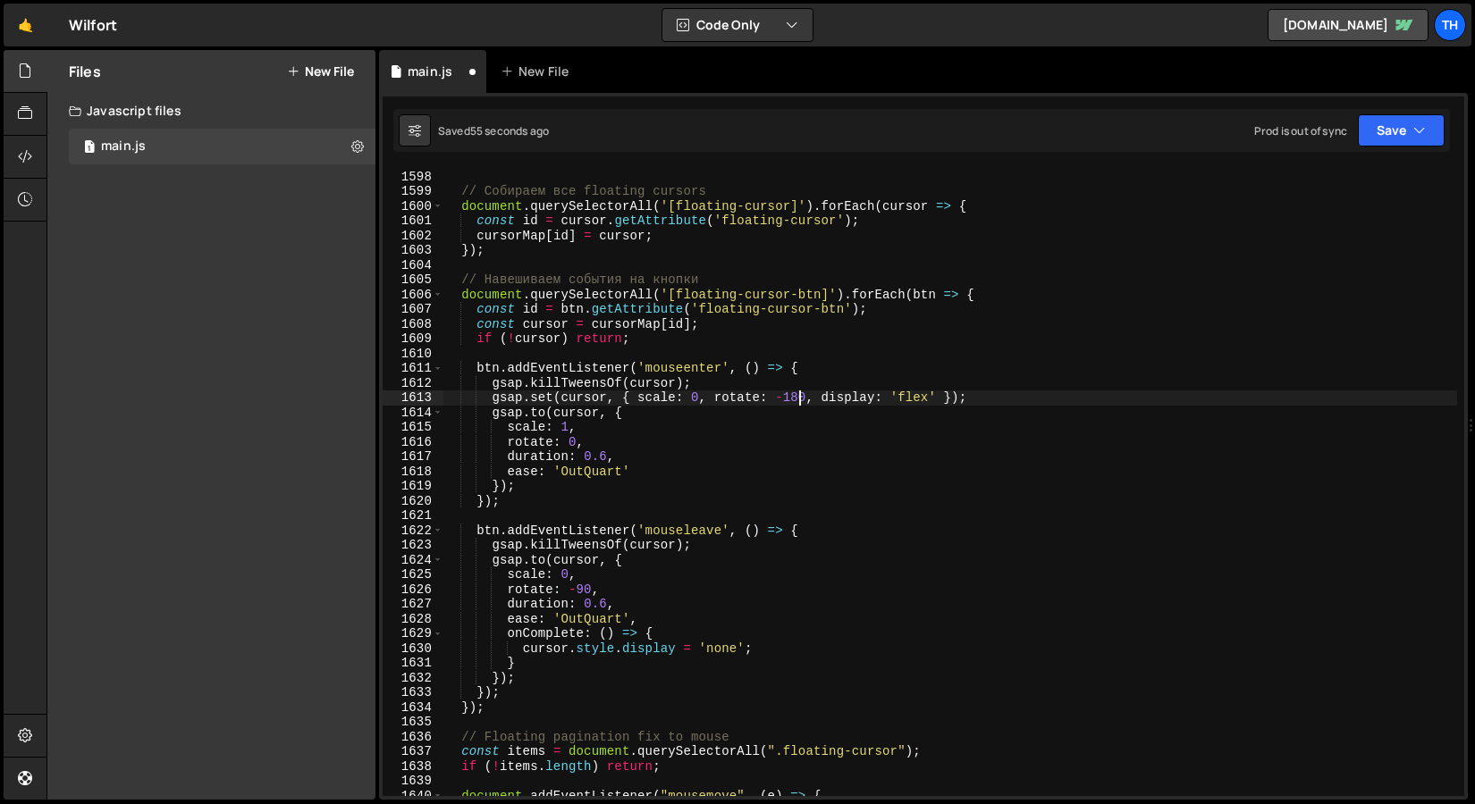
scroll to position [0, 25]
click at [579, 584] on div "const cursorMap = { } ; // Собираем все floating cursors document . querySelect…" at bounding box center [949, 484] width 1014 height 658
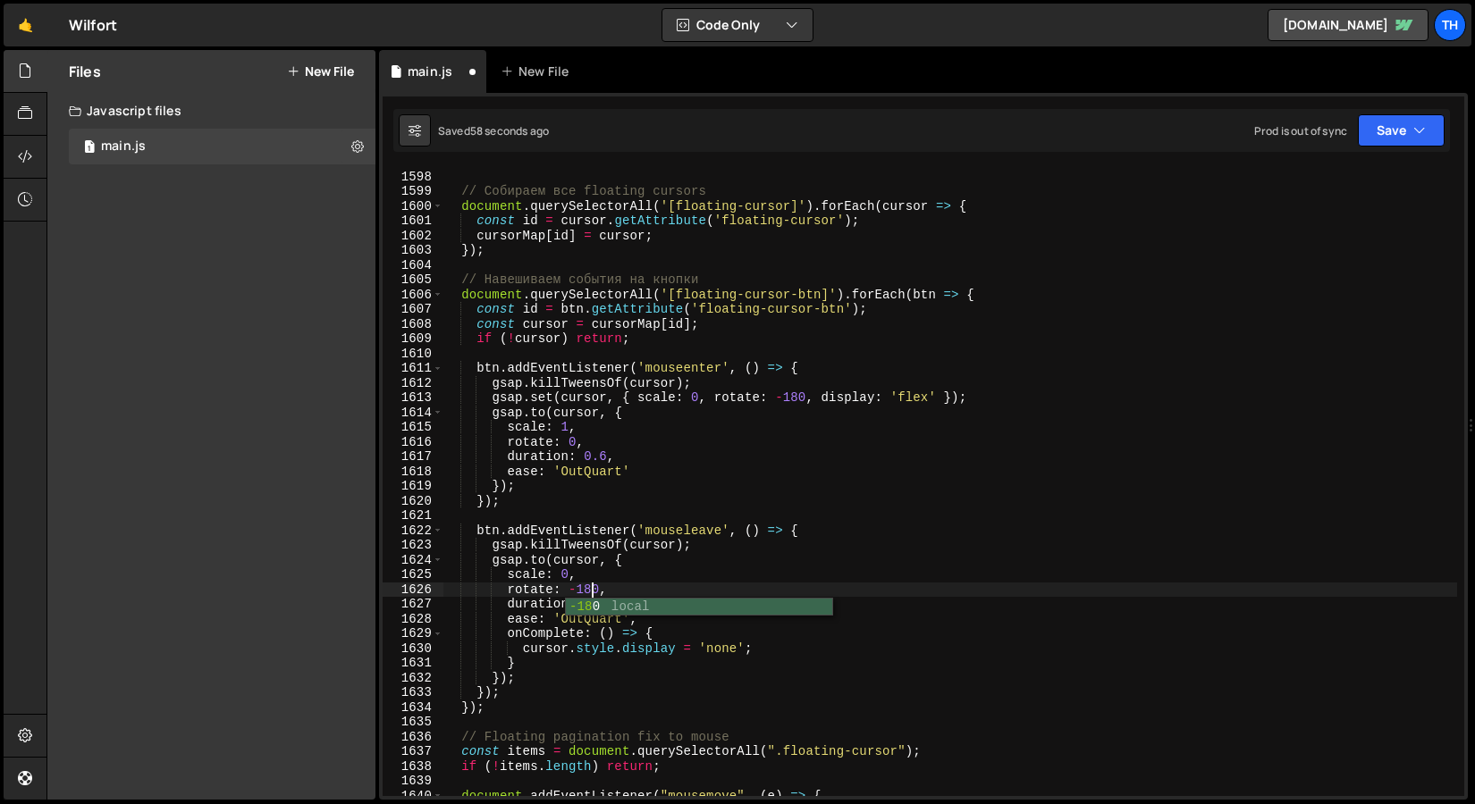
scroll to position [0, 10]
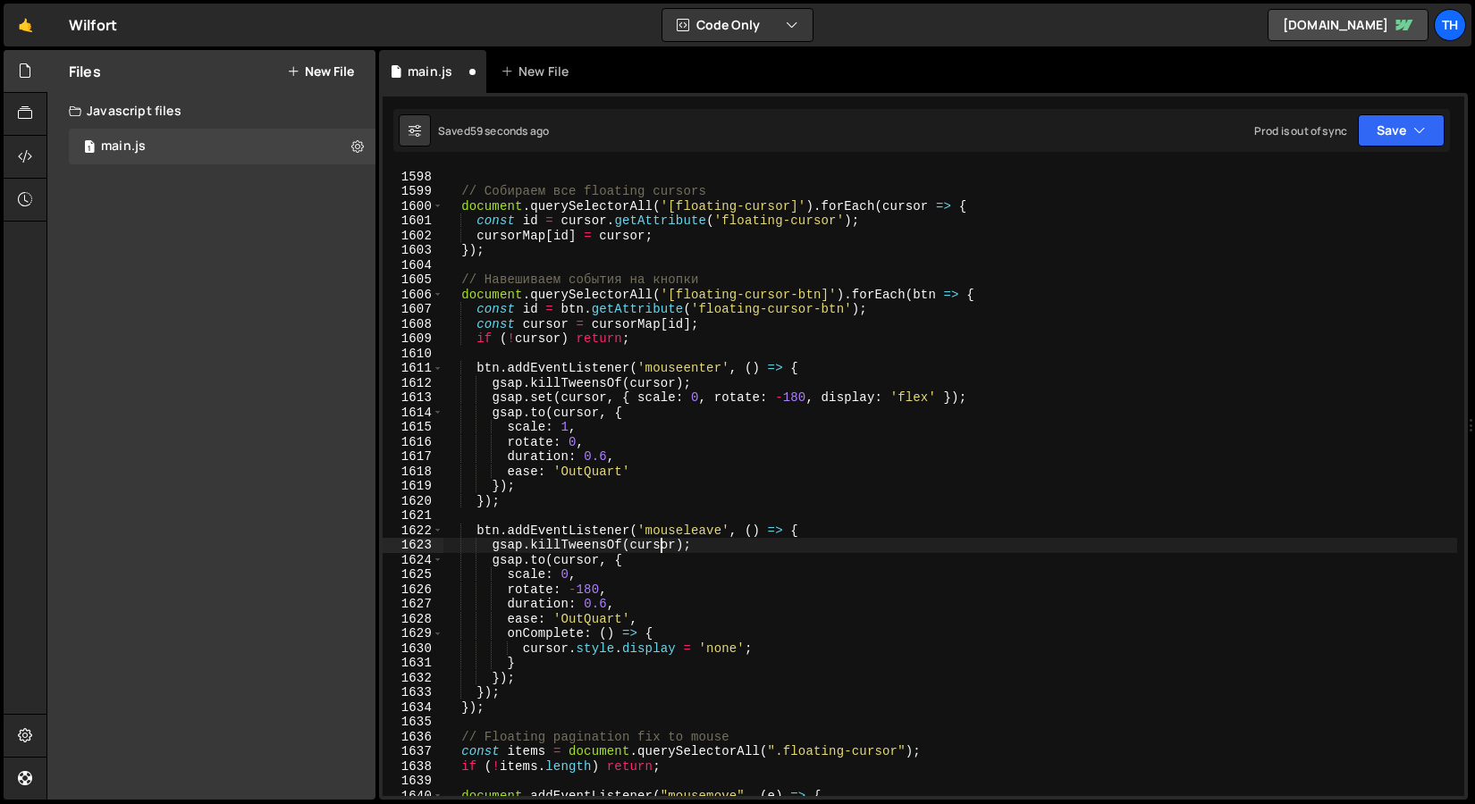
click at [661, 542] on div "const cursorMap = { } ; // Собираем все floating cursors document . querySelect…" at bounding box center [949, 484] width 1014 height 658
click at [1399, 118] on button "Save" at bounding box center [1400, 130] width 87 height 32
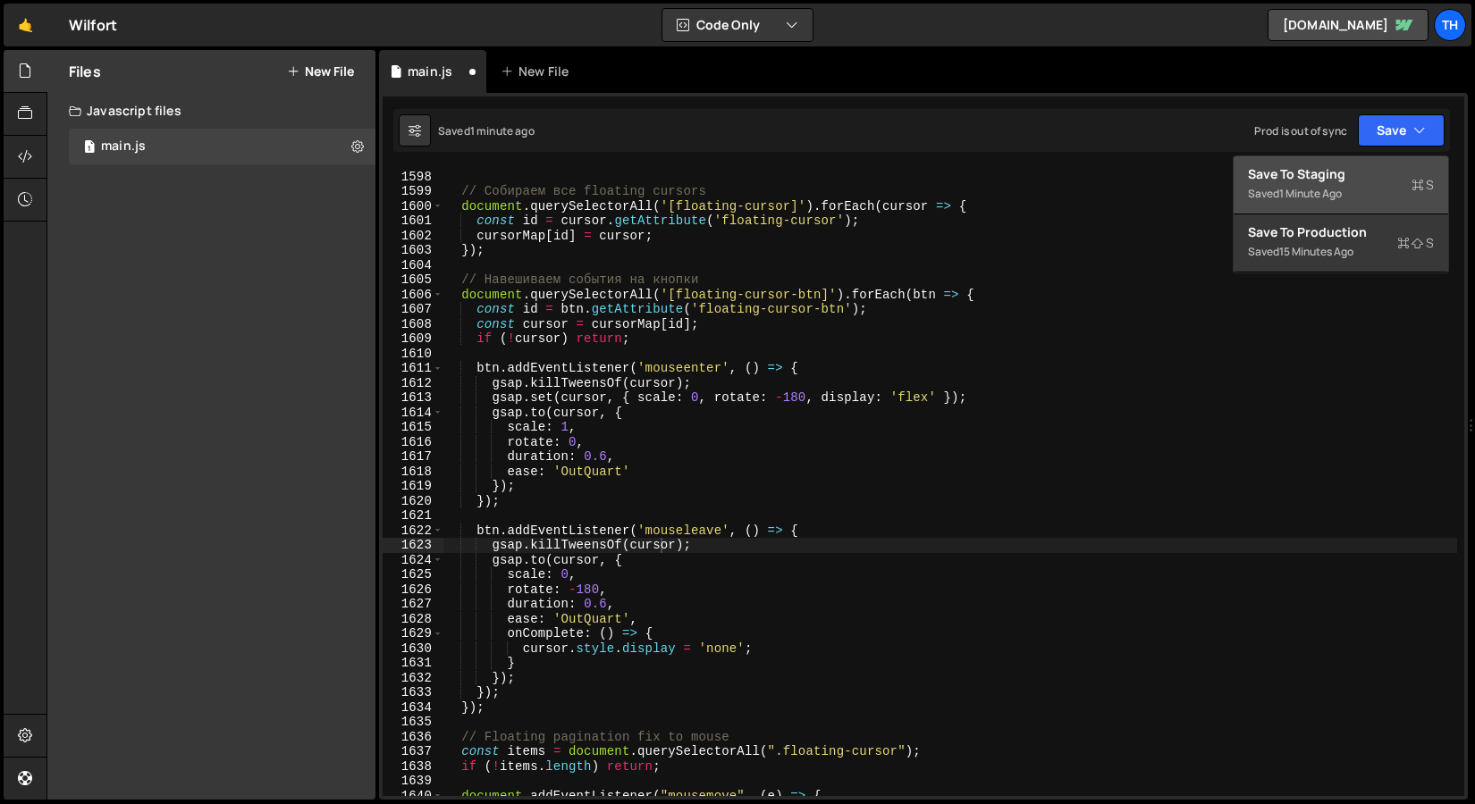
click at [1352, 184] on div "Saved 1 minute ago" at bounding box center [1341, 193] width 186 height 21
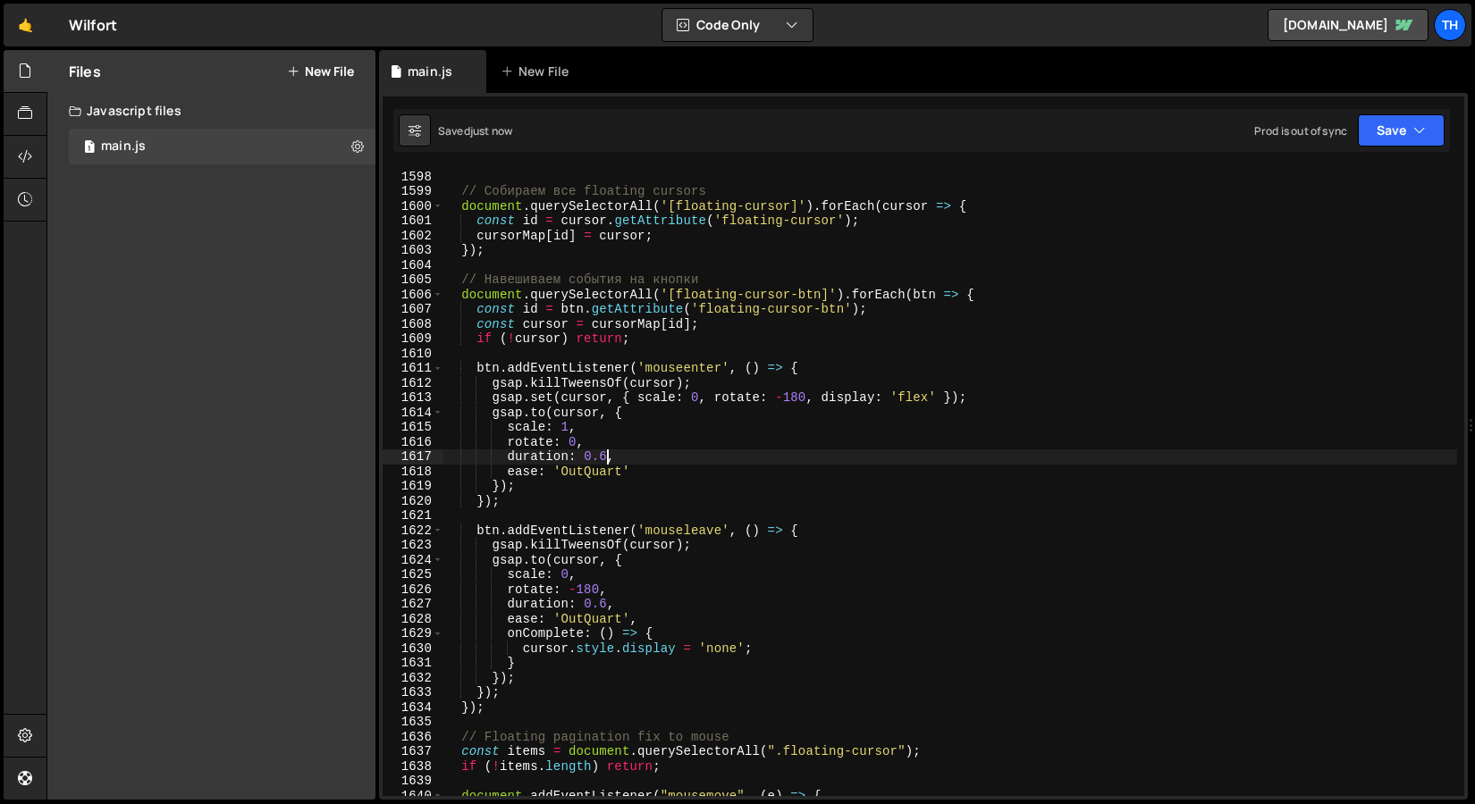
click at [604, 455] on div "const cursorMap = { } ; // Собираем все floating cursors document . querySelect…" at bounding box center [949, 484] width 1014 height 658
click at [786, 397] on div "const cursorMap = { } ; // Собираем все floating cursors document . querySelect…" at bounding box center [949, 484] width 1014 height 658
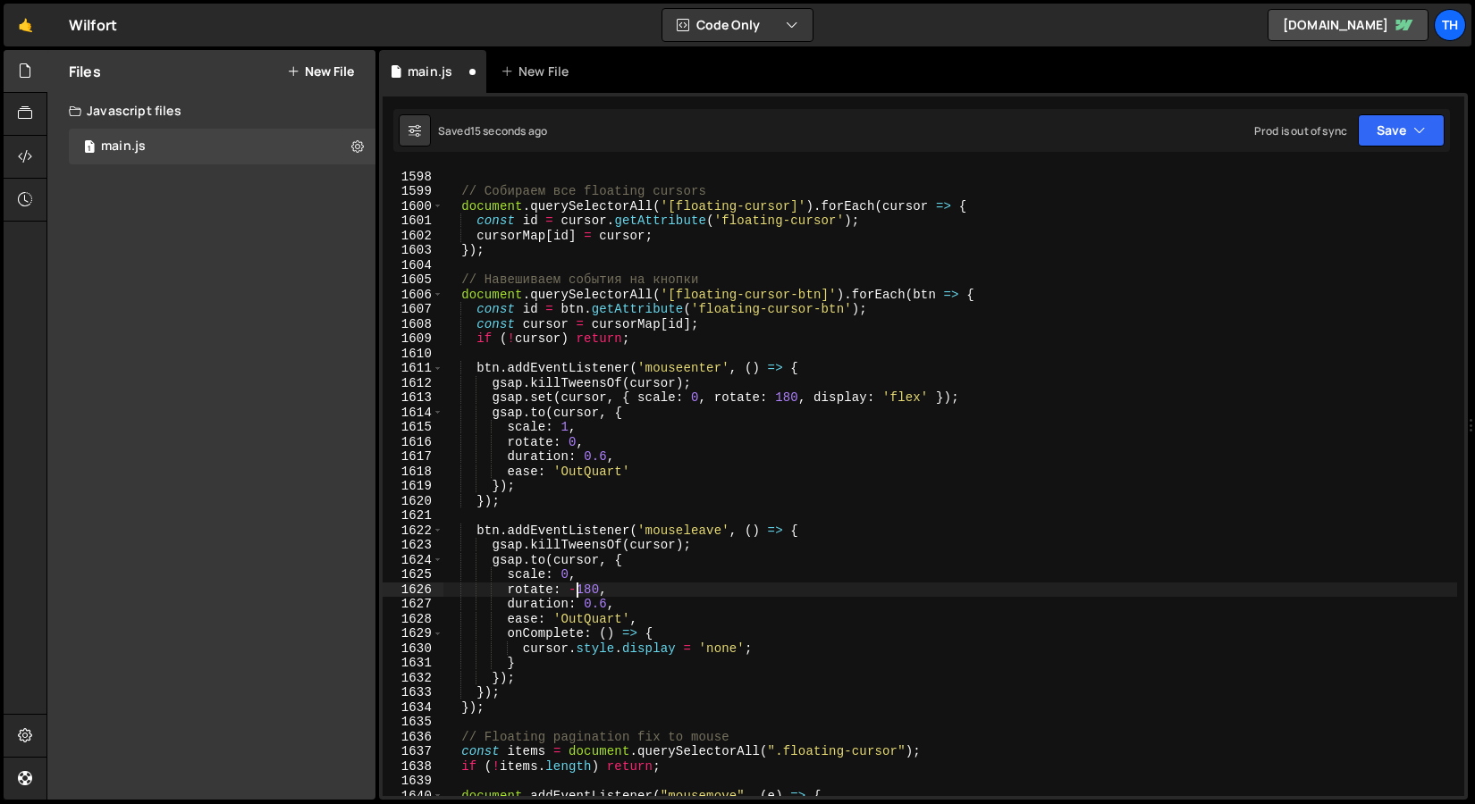
click at [576, 589] on div "const cursorMap = { } ; // Собираем все floating cursors document . querySelect…" at bounding box center [949, 484] width 1014 height 658
click at [1379, 118] on button "Save" at bounding box center [1400, 130] width 87 height 32
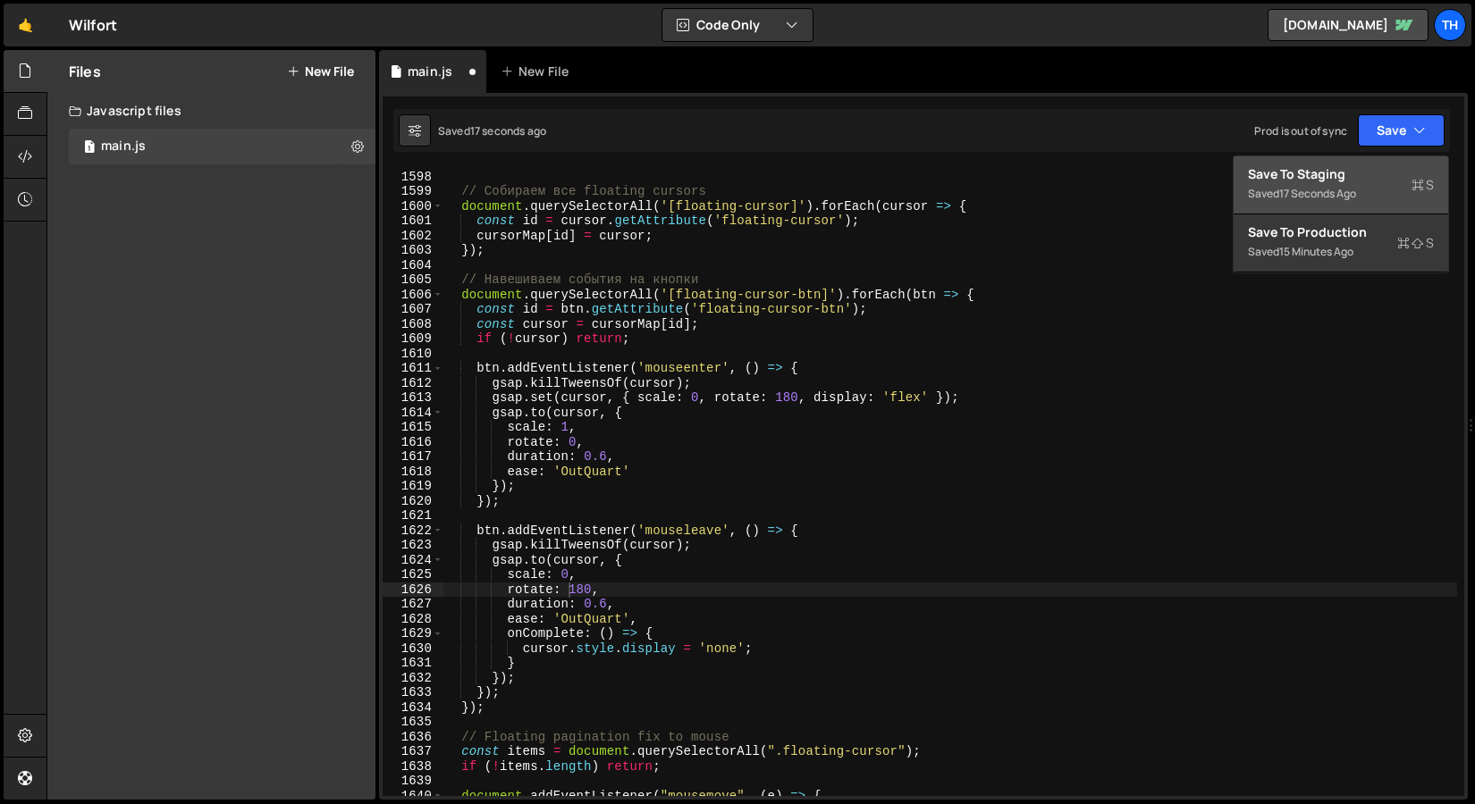
click at [1348, 167] on div "Save to Staging S" at bounding box center [1341, 174] width 186 height 18
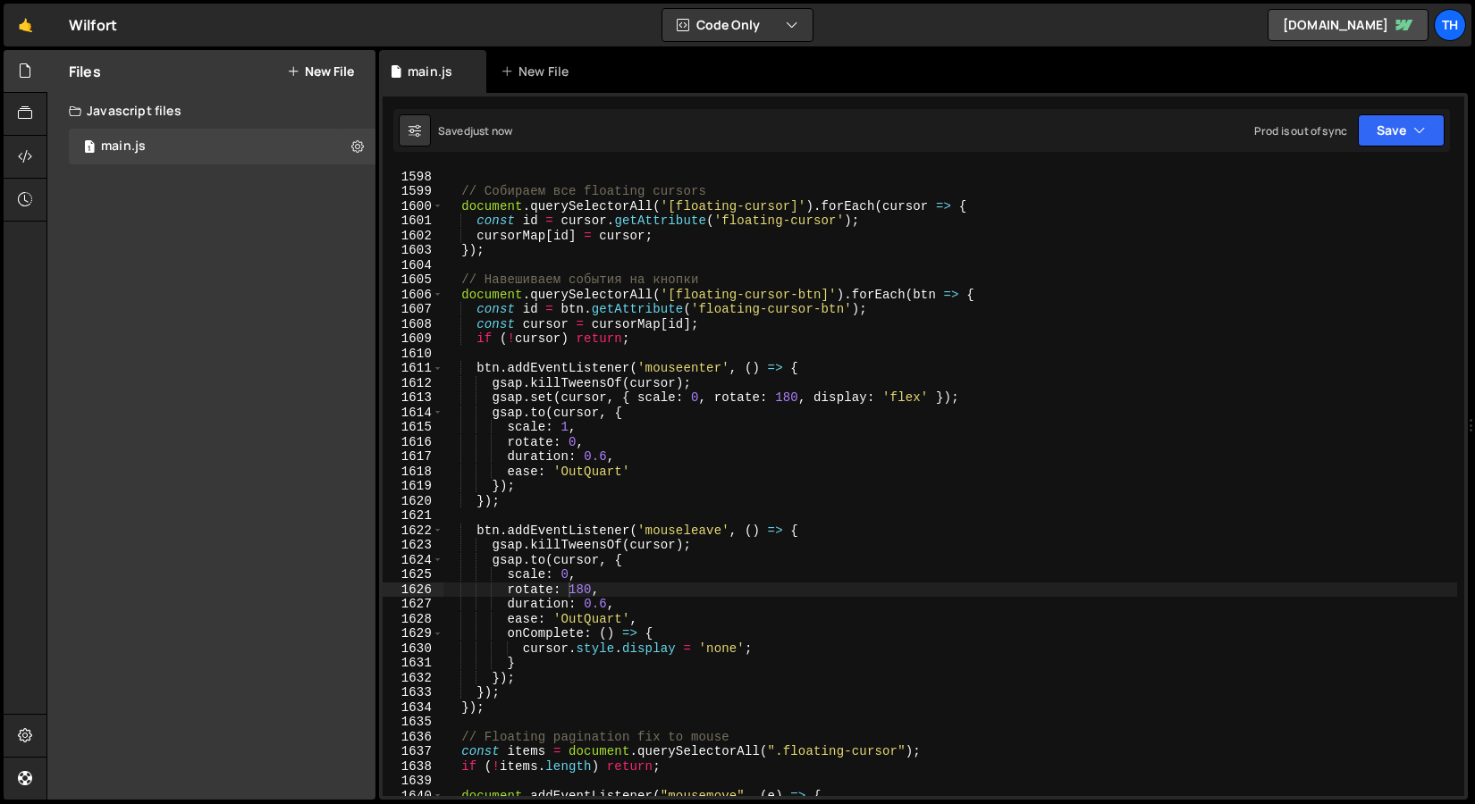
click at [779, 399] on div "const cursorMap = { } ; // Собираем все floating cursors document . querySelect…" at bounding box center [949, 484] width 1014 height 658
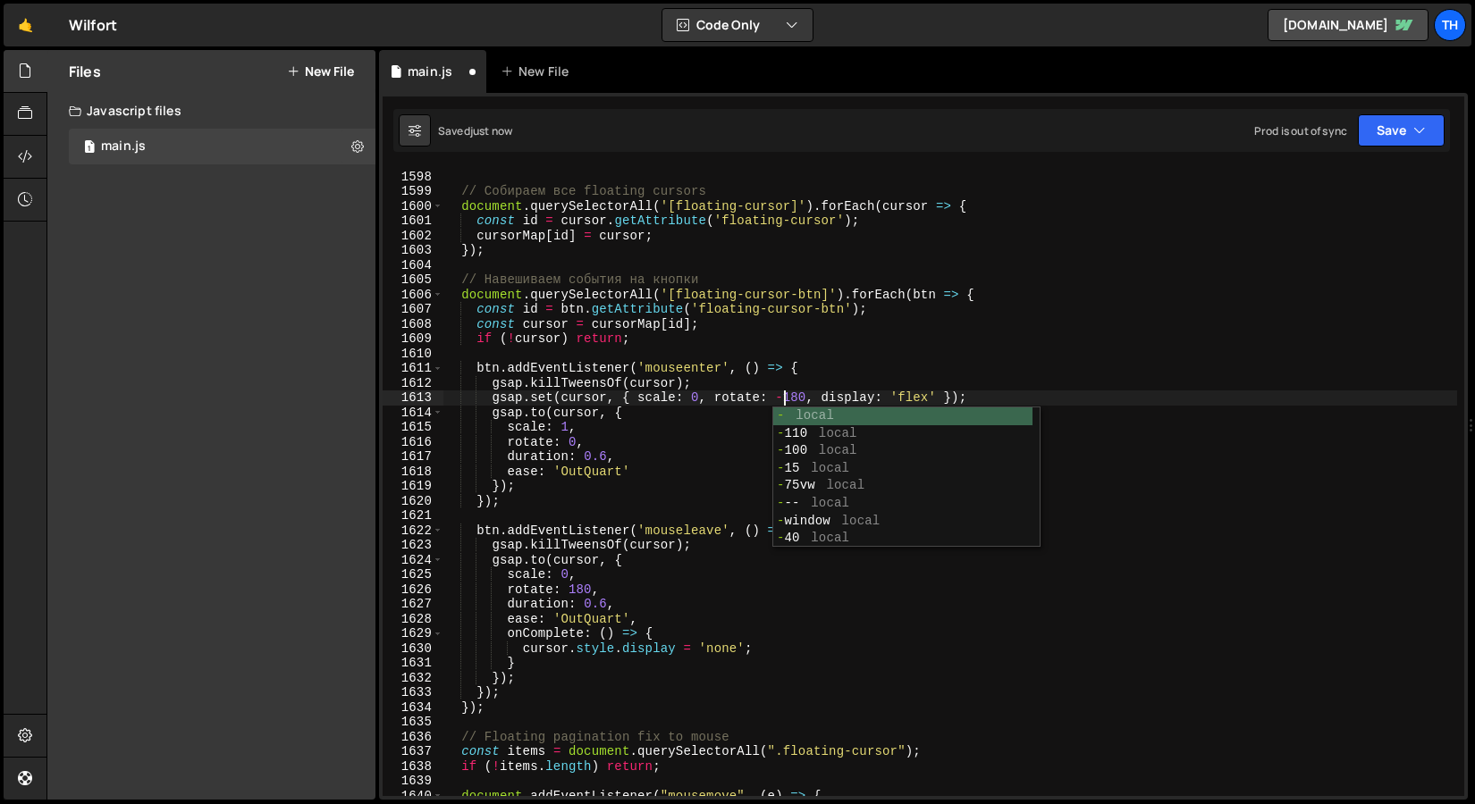
scroll to position [0, 23]
click at [568, 593] on div "const cursorMap = { } ; // Собираем все floating cursors document . querySelect…" at bounding box center [949, 484] width 1014 height 658
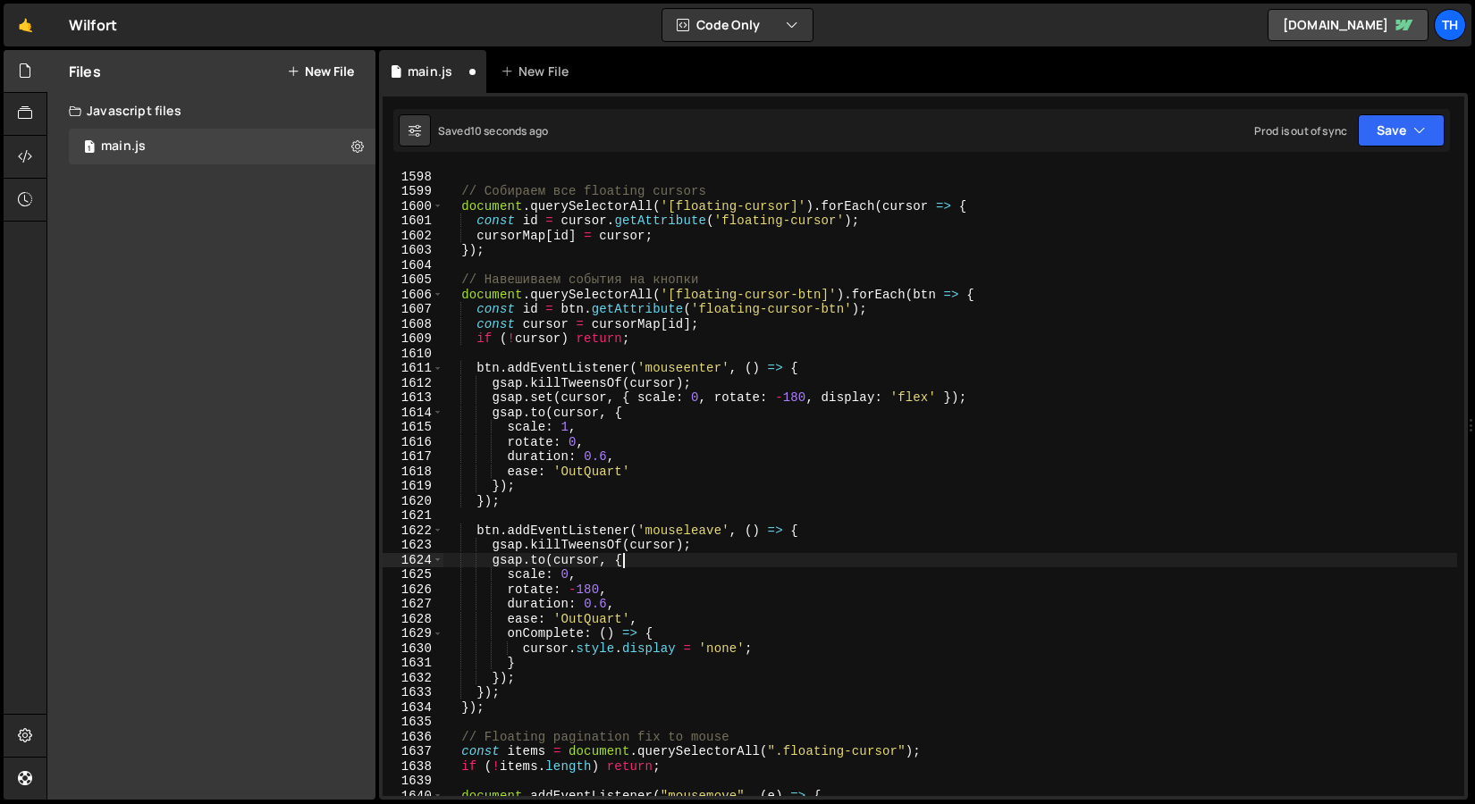
click at [750, 556] on div "const cursorMap = { } ; // Собираем все floating cursors document . querySelect…" at bounding box center [949, 484] width 1014 height 658
click at [1407, 114] on button "Save" at bounding box center [1400, 130] width 87 height 32
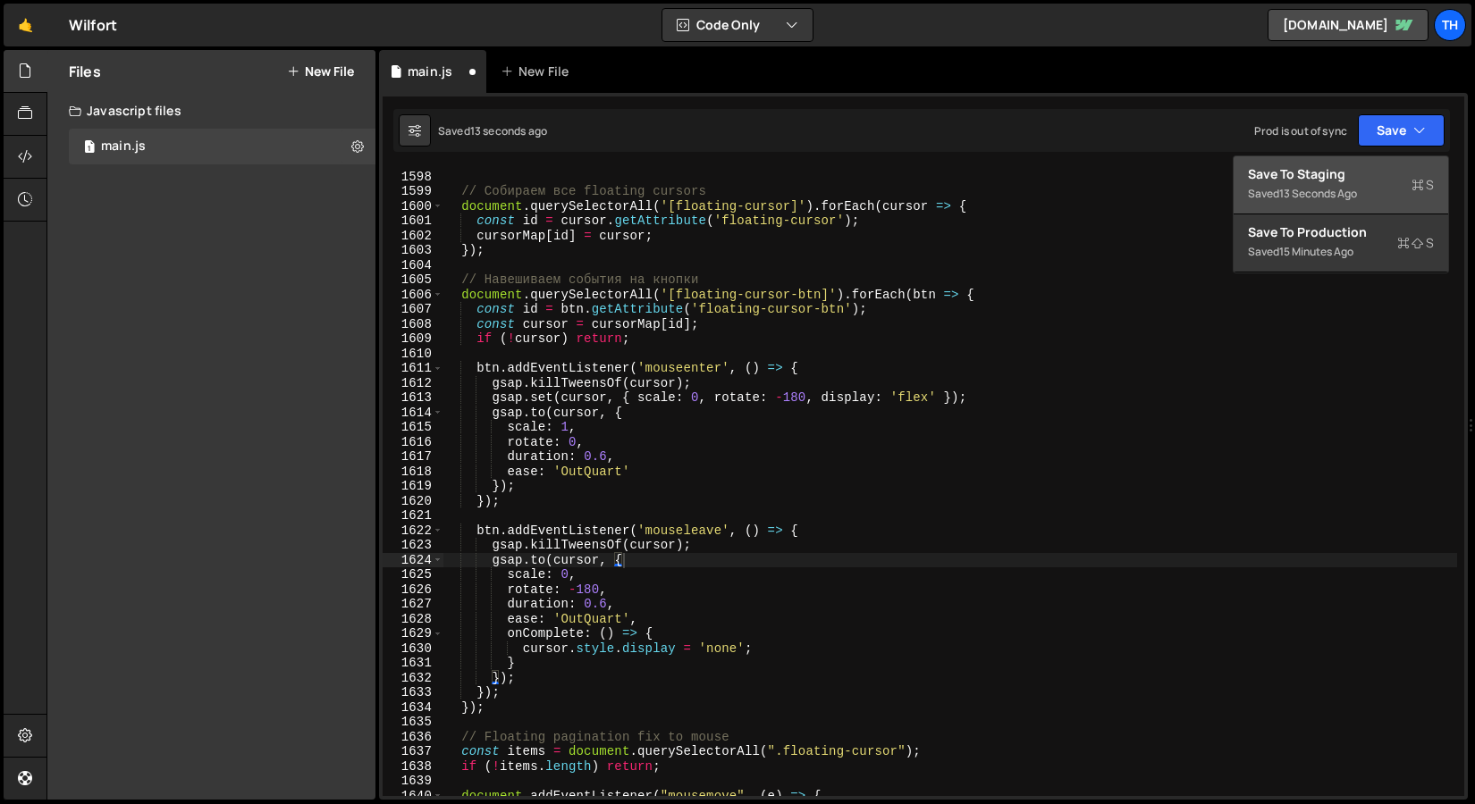
click at [1291, 200] on div "13 seconds ago" at bounding box center [1318, 193] width 78 height 15
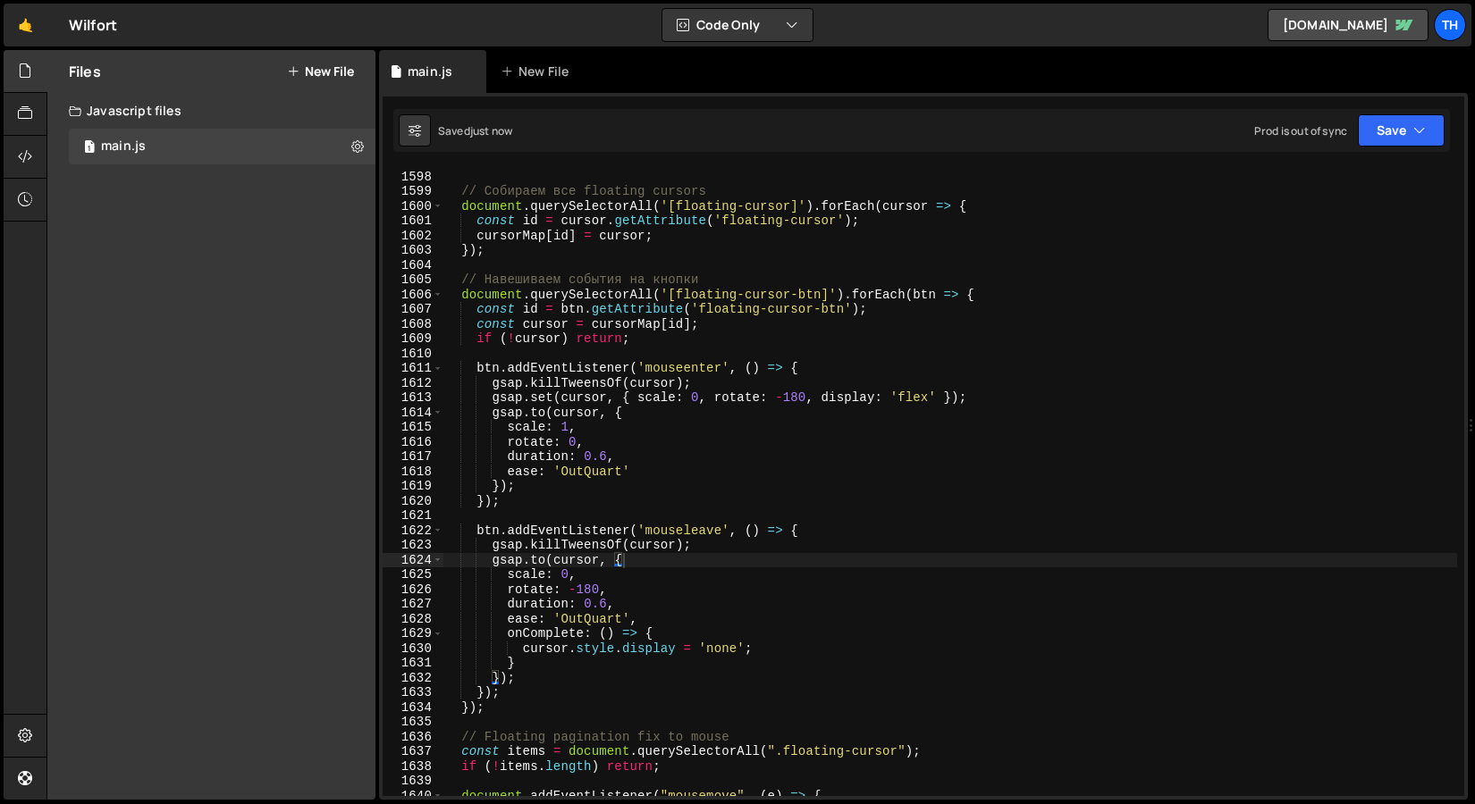
click at [797, 395] on div "const cursorMap = { } ; // Собираем все floating cursors document . querySelect…" at bounding box center [949, 484] width 1014 height 658
click at [592, 592] on div "const cursorMap = { } ; // Собираем все floating cursors document . querySelect…" at bounding box center [949, 484] width 1014 height 658
click at [1365, 145] on button "Save" at bounding box center [1400, 130] width 87 height 32
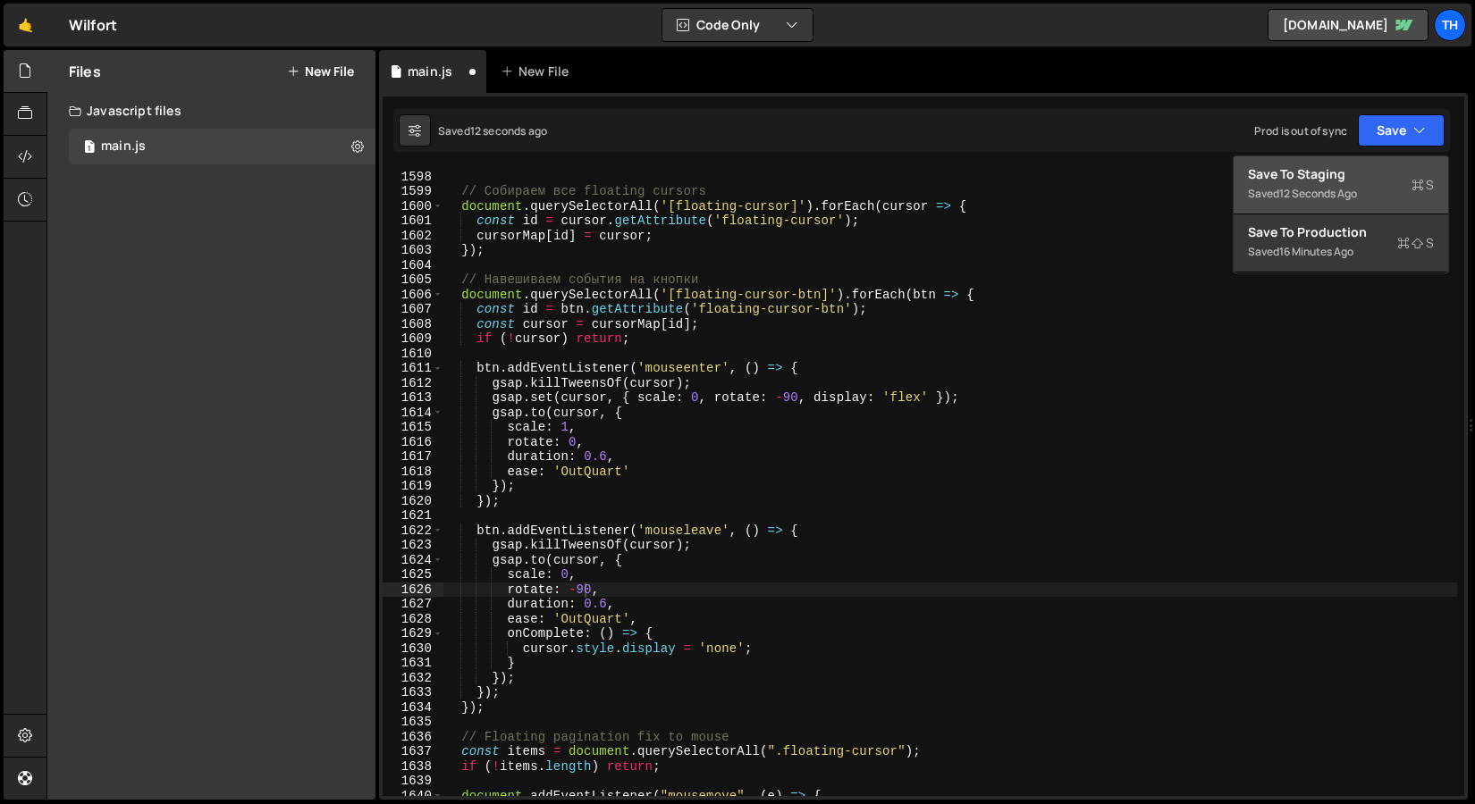
click at [1360, 162] on button "Save to Staging S Saved 12 seconds ago" at bounding box center [1340, 185] width 214 height 58
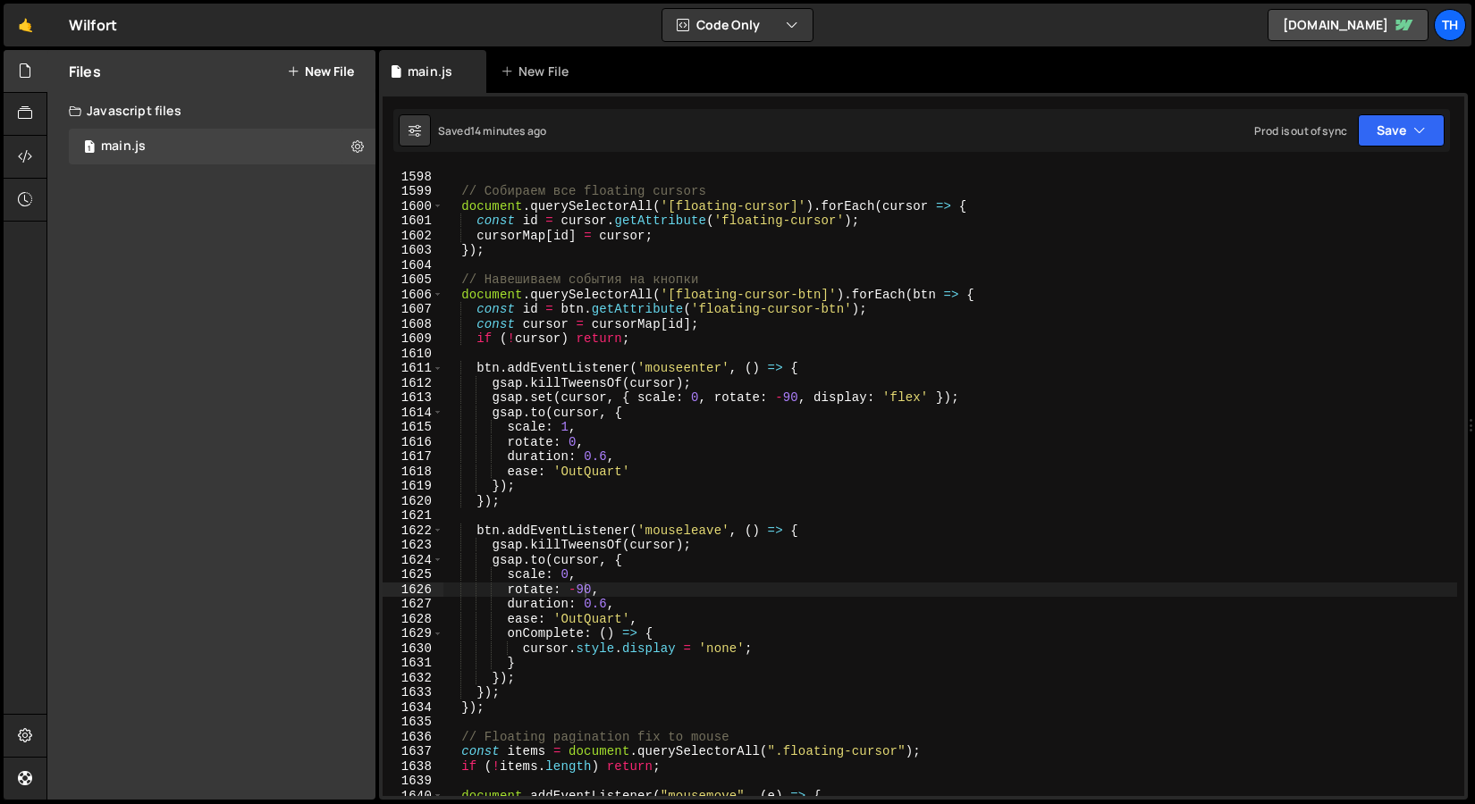
scroll to position [23554, 0]
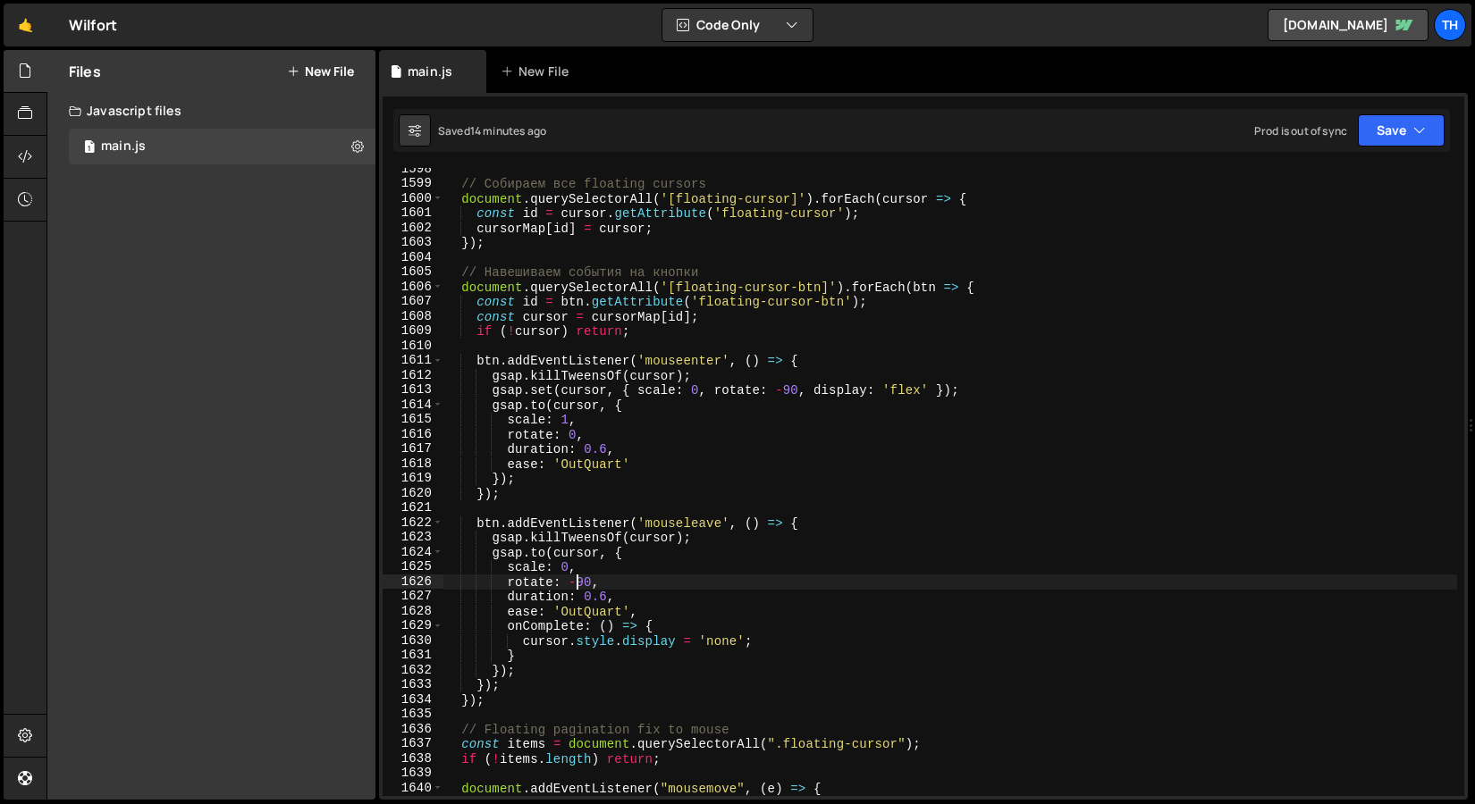
click at [574, 584] on div "// Собираем все floating cursors document . querySelectorAll ( '[floating-curso…" at bounding box center [949, 491] width 1014 height 658
click at [1365, 135] on button "Save" at bounding box center [1400, 130] width 87 height 32
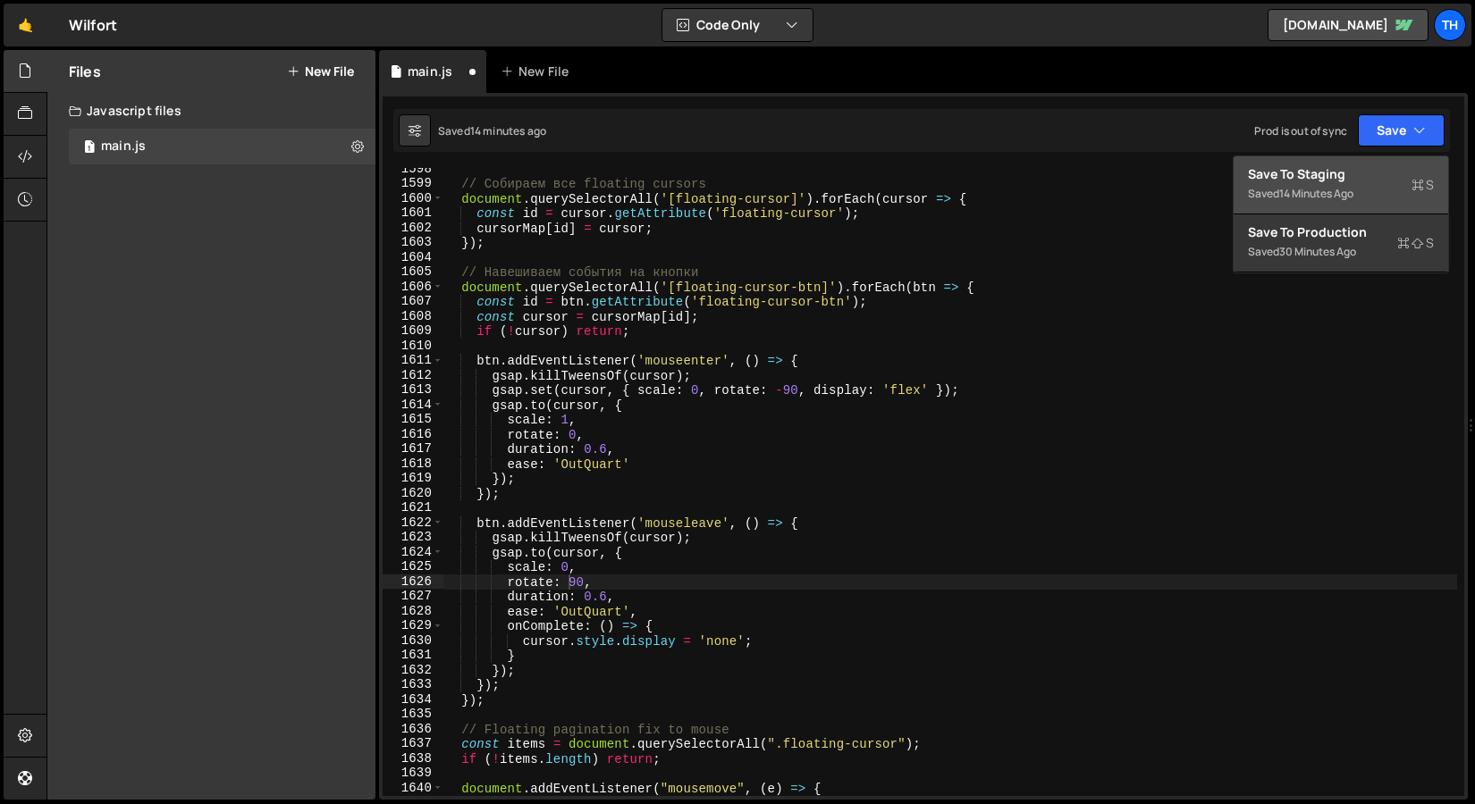
click at [1353, 159] on button "Save to Staging S Saved 14 minutes ago" at bounding box center [1340, 185] width 214 height 58
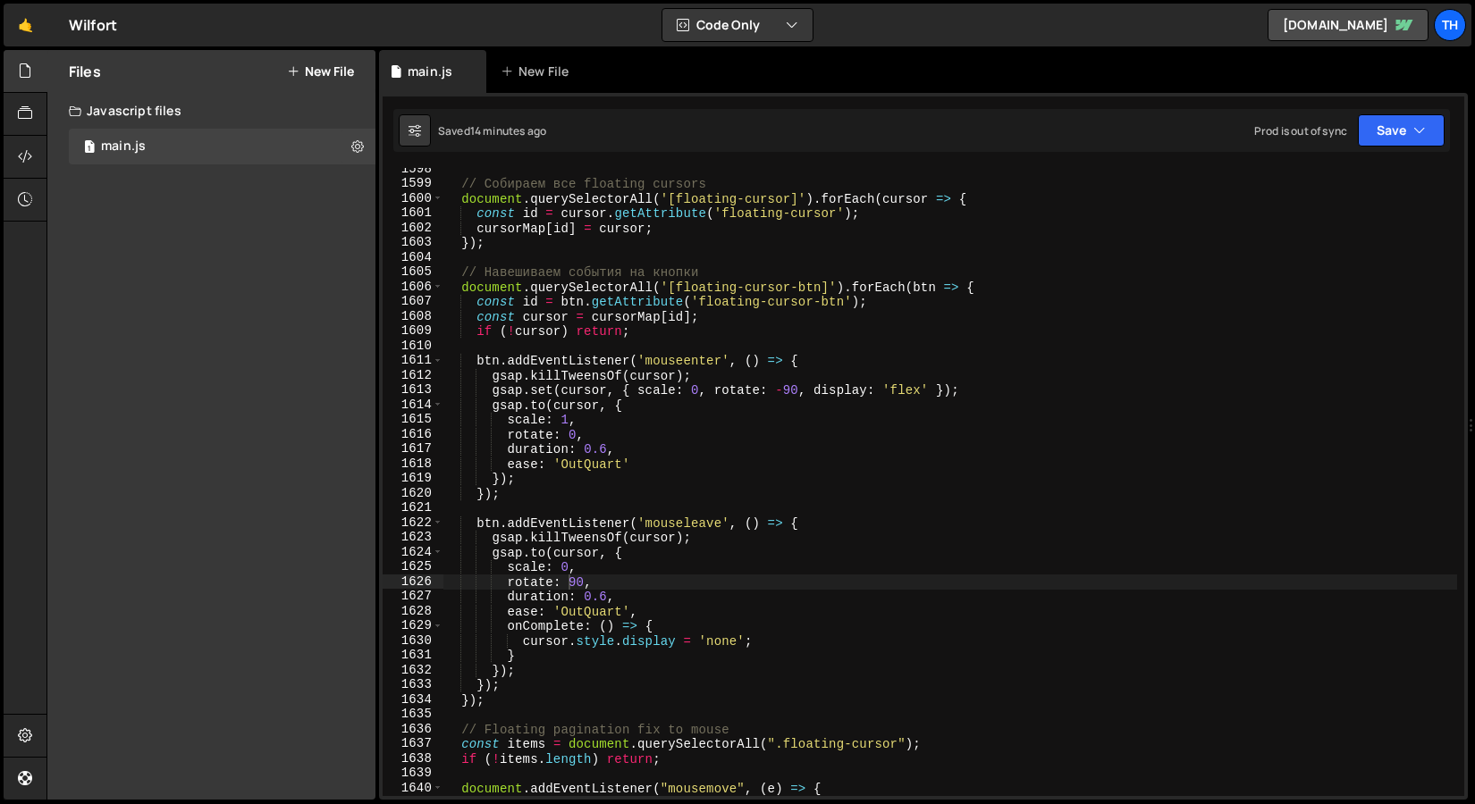
scroll to position [23294, 0]
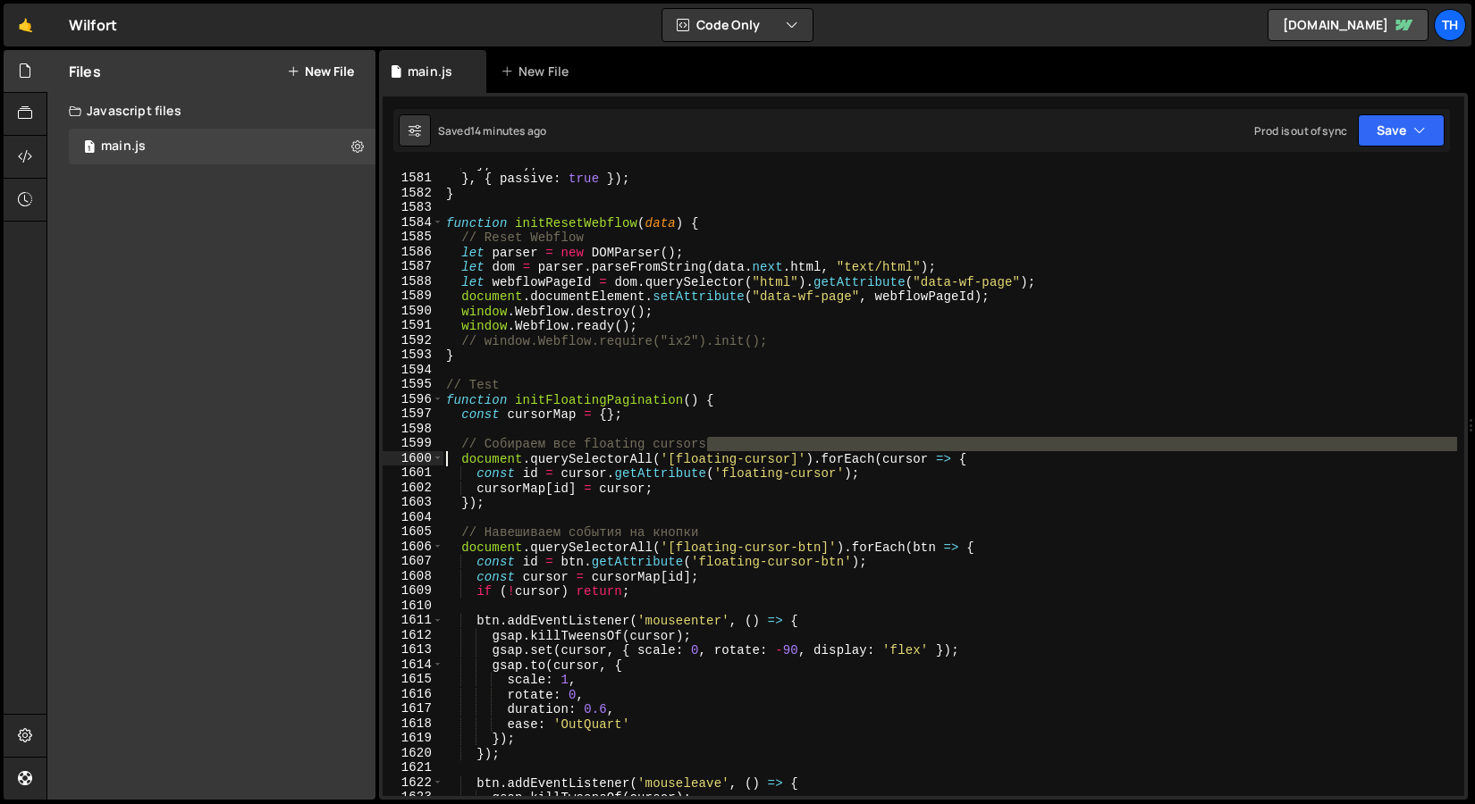
drag, startPoint x: 752, startPoint y: 448, endPoint x: 334, endPoint y: 451, distance: 418.2
click at [334, 451] on div "Files New File Javascript files 1 main.js 0 CSS files Copy share link Edit File…" at bounding box center [760, 425] width 1428 height 751
click at [564, 457] on div "} , 100 ) ; } , { passive : true }) ; } function initResetWebflow ( data ) { //…" at bounding box center [949, 485] width 1014 height 658
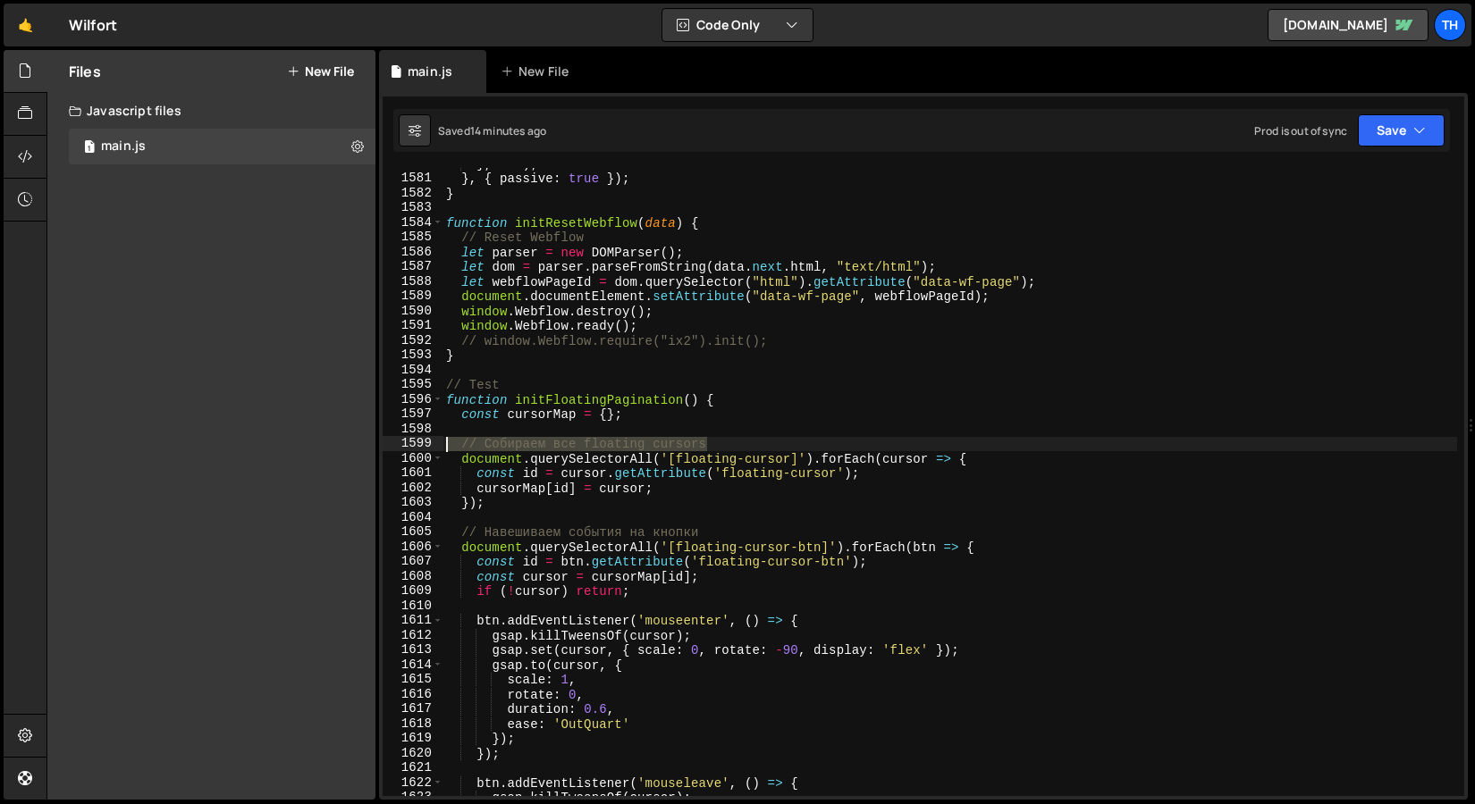
drag, startPoint x: 736, startPoint y: 438, endPoint x: 423, endPoint y: 449, distance: 313.9
click at [423, 449] on div "document.querySelectorAll('[floating-cursor]').forEach(cursor => { 1580 1581 15…" at bounding box center [922, 482] width 1081 height 628
type textarea "// Собираем все floating cursors"
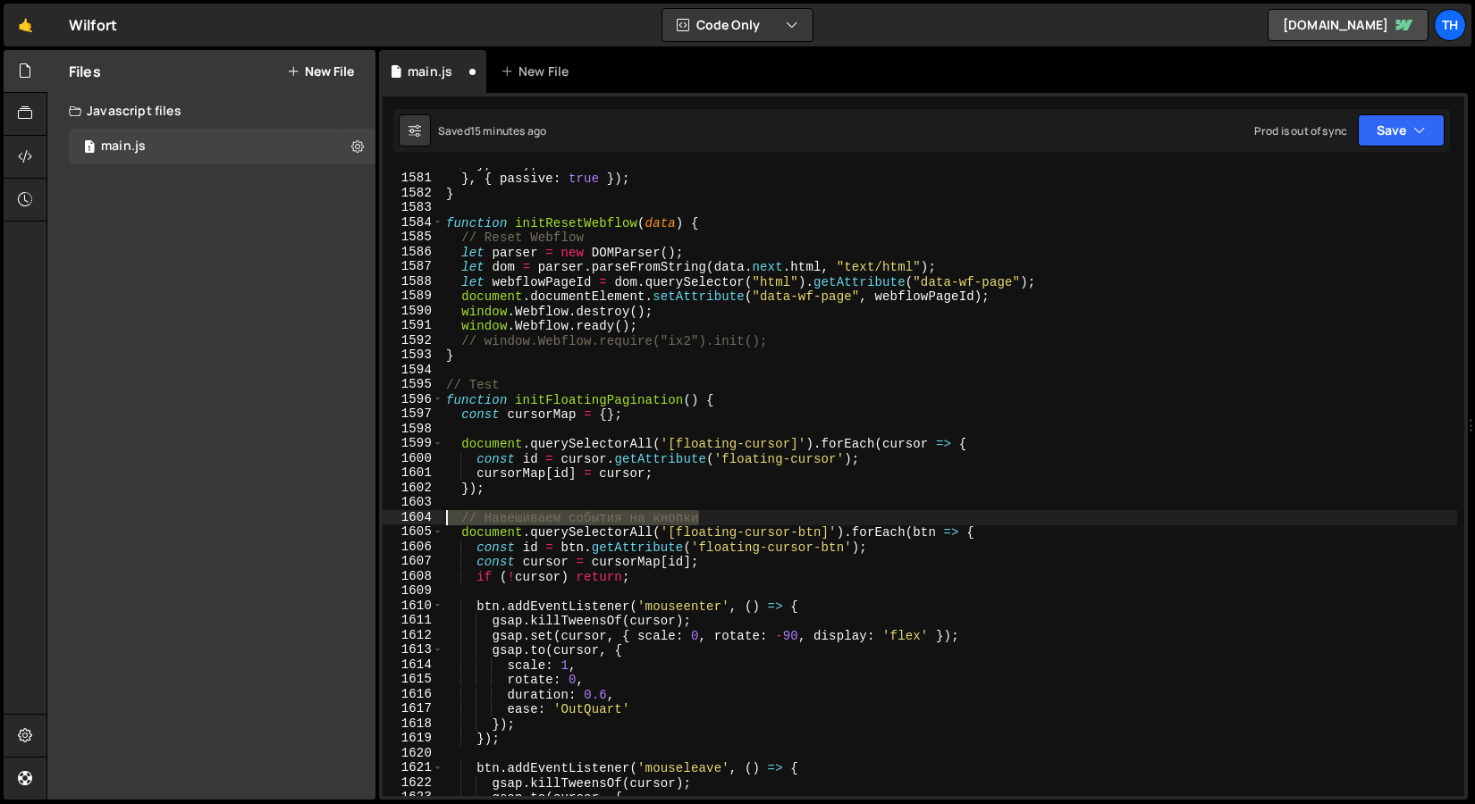
drag, startPoint x: 732, startPoint y: 524, endPoint x: 402, endPoint y: 511, distance: 330.0
click at [402, 511] on div "1580 1581 1582 1583 1584 1585 1586 1587 1588 1589 1590 1591 1592 1593 1594 1595…" at bounding box center [922, 482] width 1081 height 628
type textarea "// Навешиваем события на кнопки"
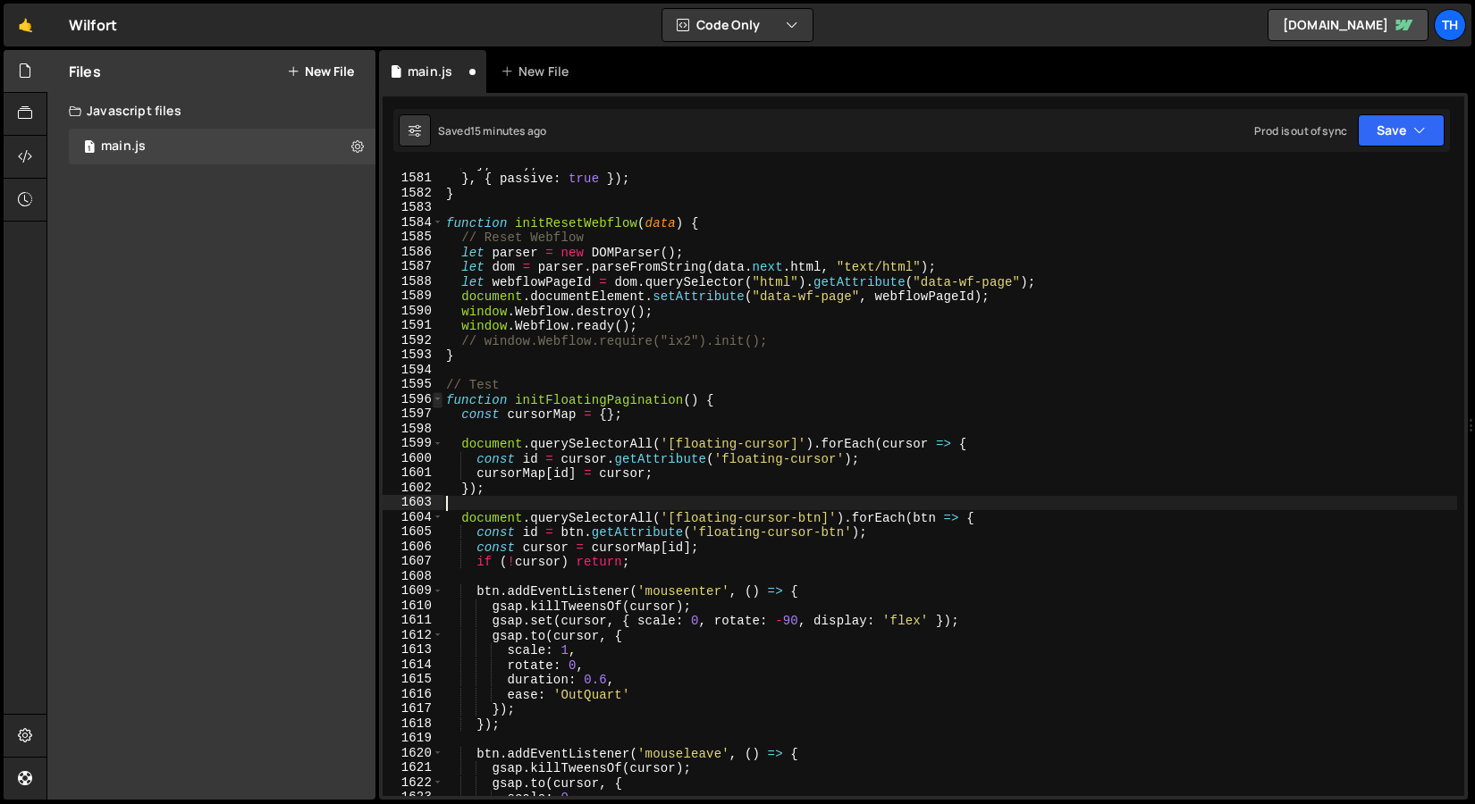
click at [440, 403] on span at bounding box center [438, 399] width 10 height 15
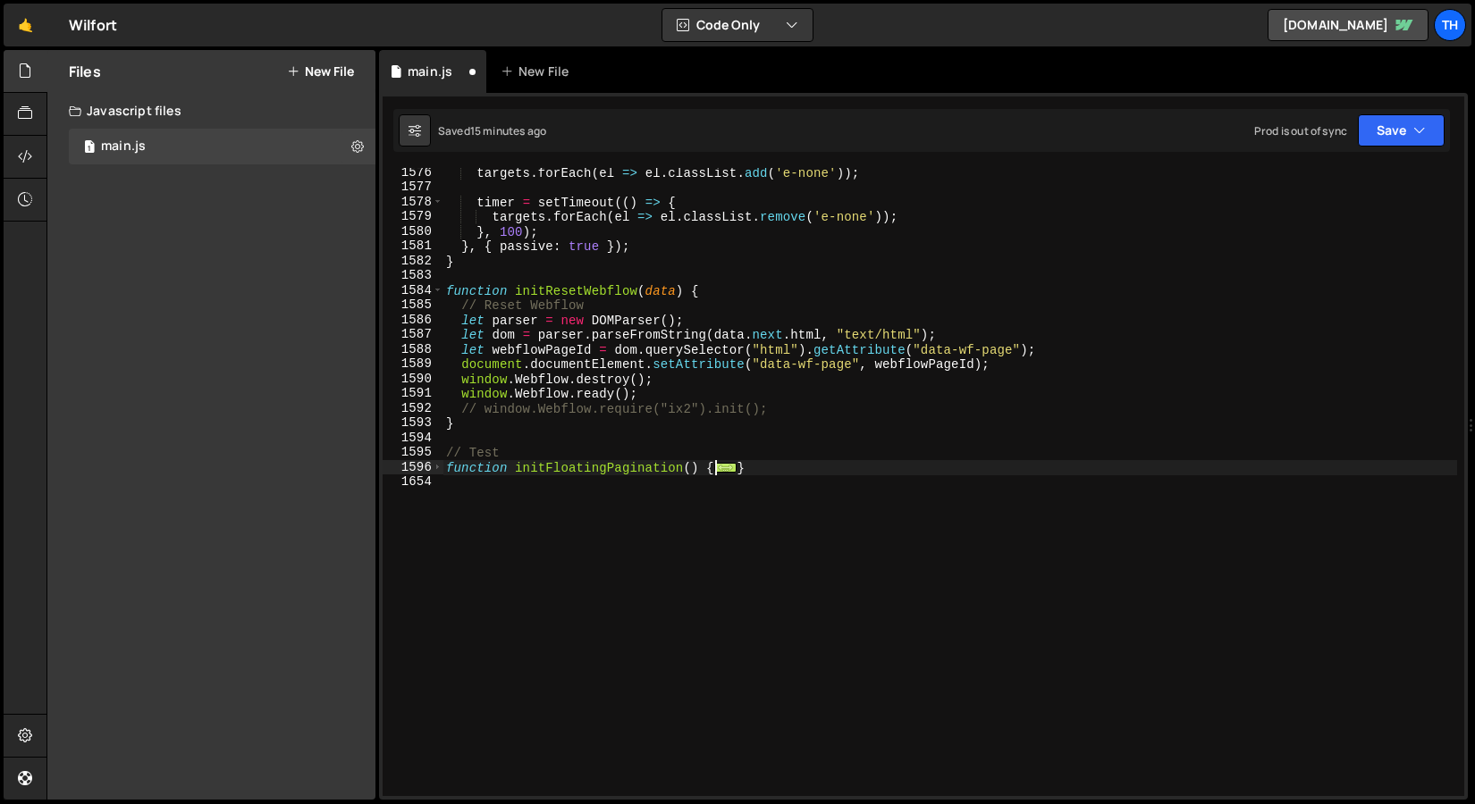
scroll to position [23227, 0]
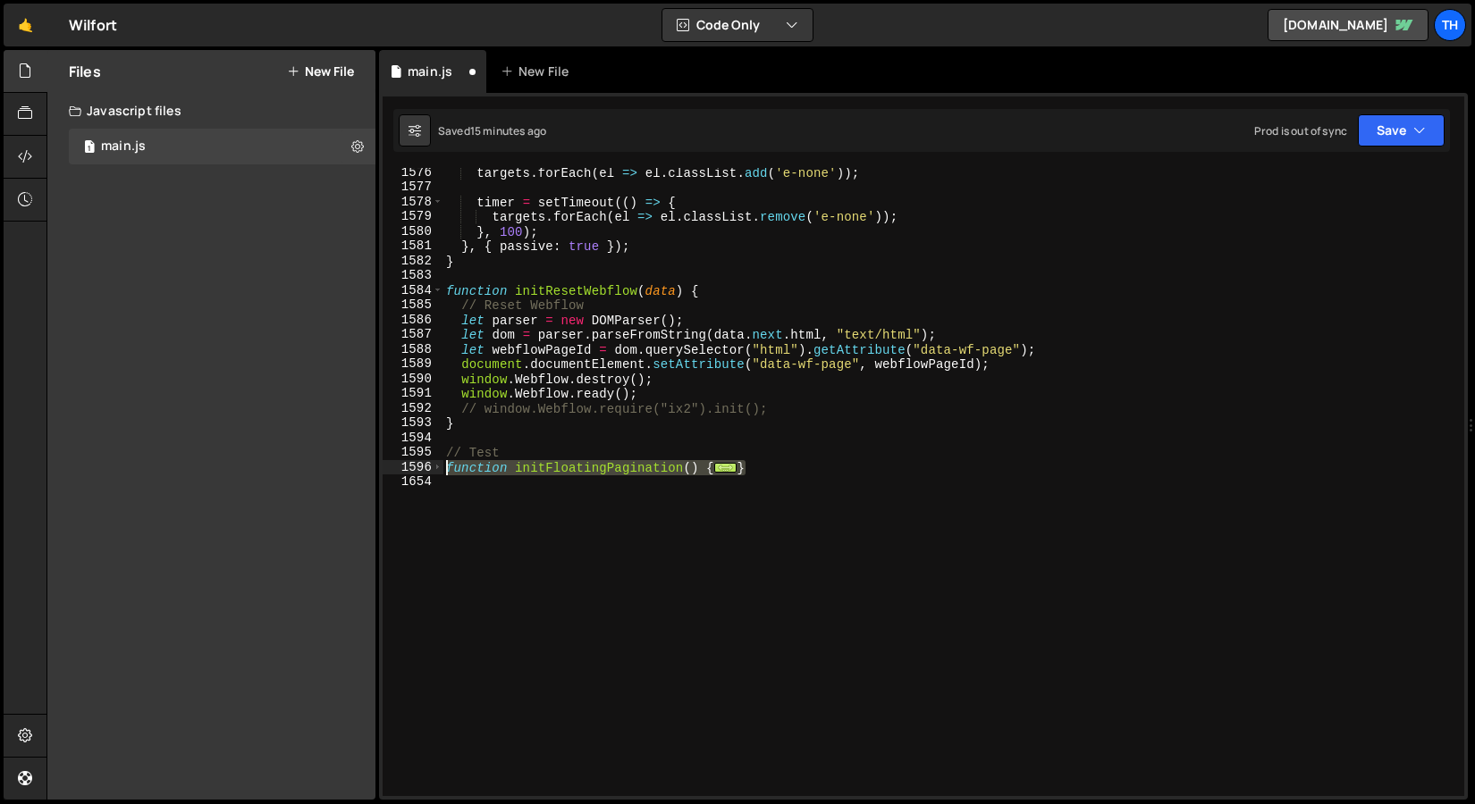
drag, startPoint x: 796, startPoint y: 467, endPoint x: 425, endPoint y: 475, distance: 370.9
click at [425, 475] on div "1576 1577 1578 1579 1580 1581 1582 1583 1584 1585 1586 1587 1588 1589 1590 1591…" at bounding box center [922, 482] width 1081 height 628
type textarea "function initFloatingPagination() { const cursorMap = {};"
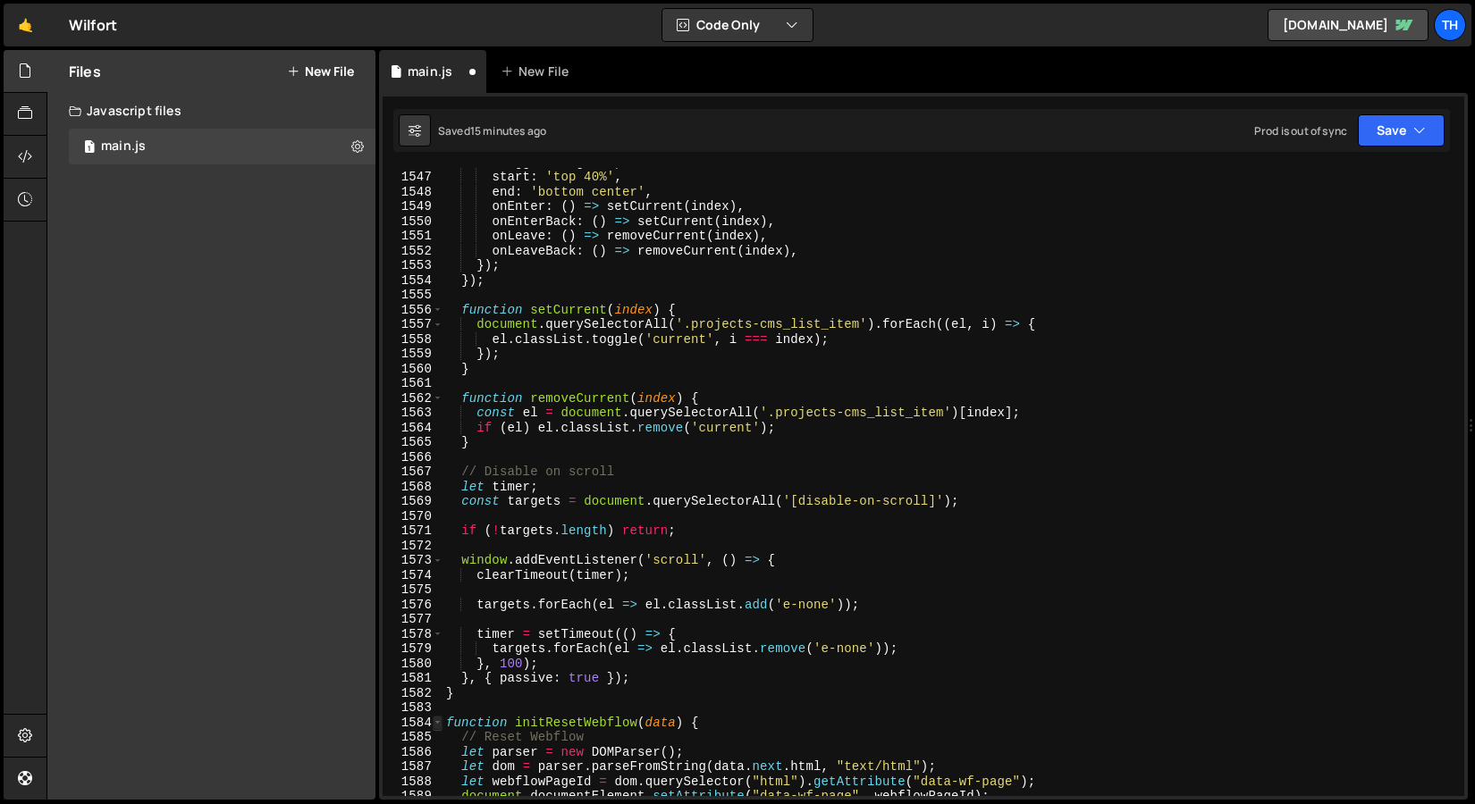
click at [436, 727] on span at bounding box center [438, 723] width 10 height 15
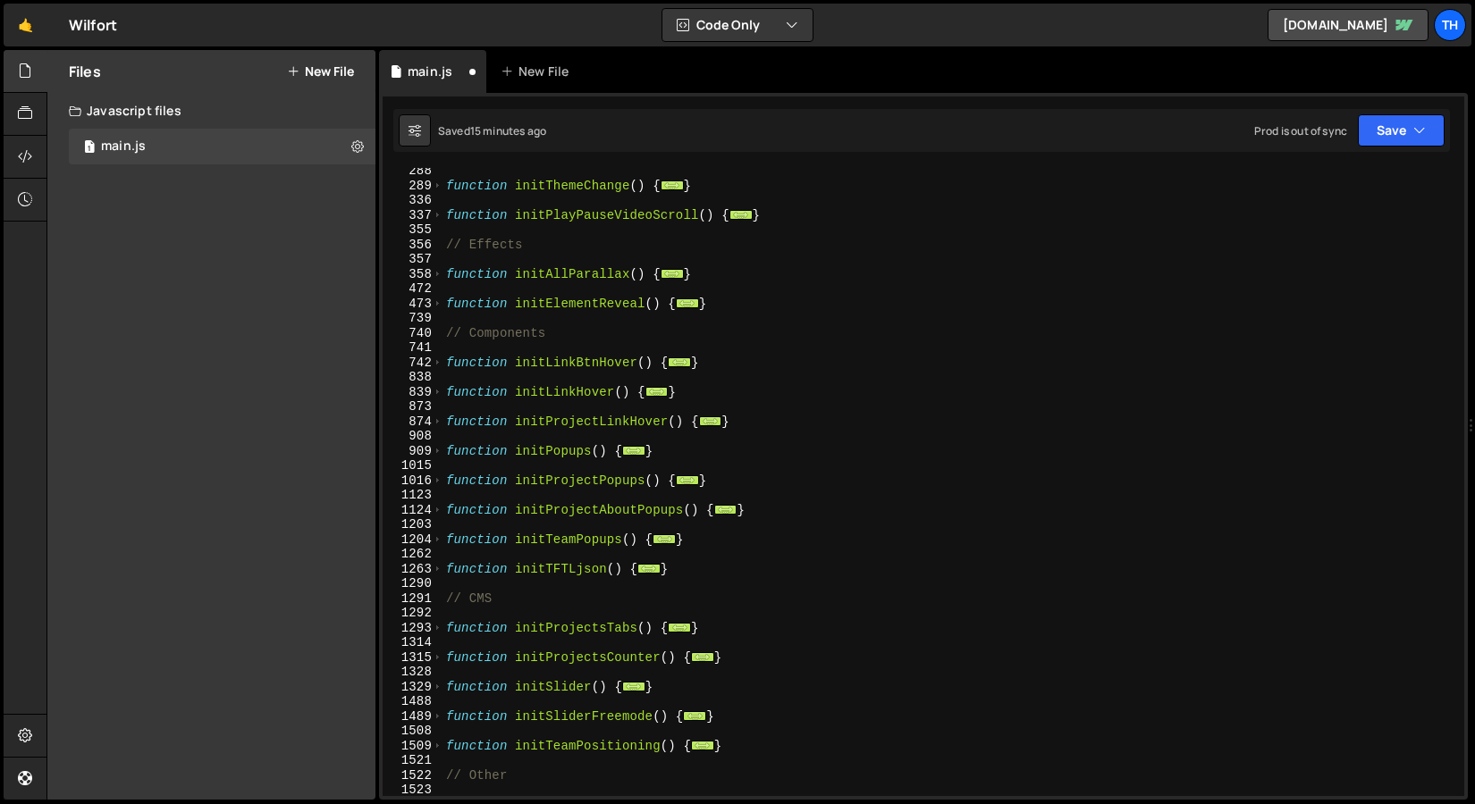
scroll to position [329, 0]
click at [718, 572] on div "function initThemeChange ( ) { ... } function initPlayPauseVideoScroll ( ) { ..…" at bounding box center [949, 493] width 1014 height 658
type textarea "}"
click at [726, 396] on div "function initThemeChange ( ) { ... } function initPlayPauseVideoScroll ( ) { ..…" at bounding box center [949, 493] width 1014 height 658
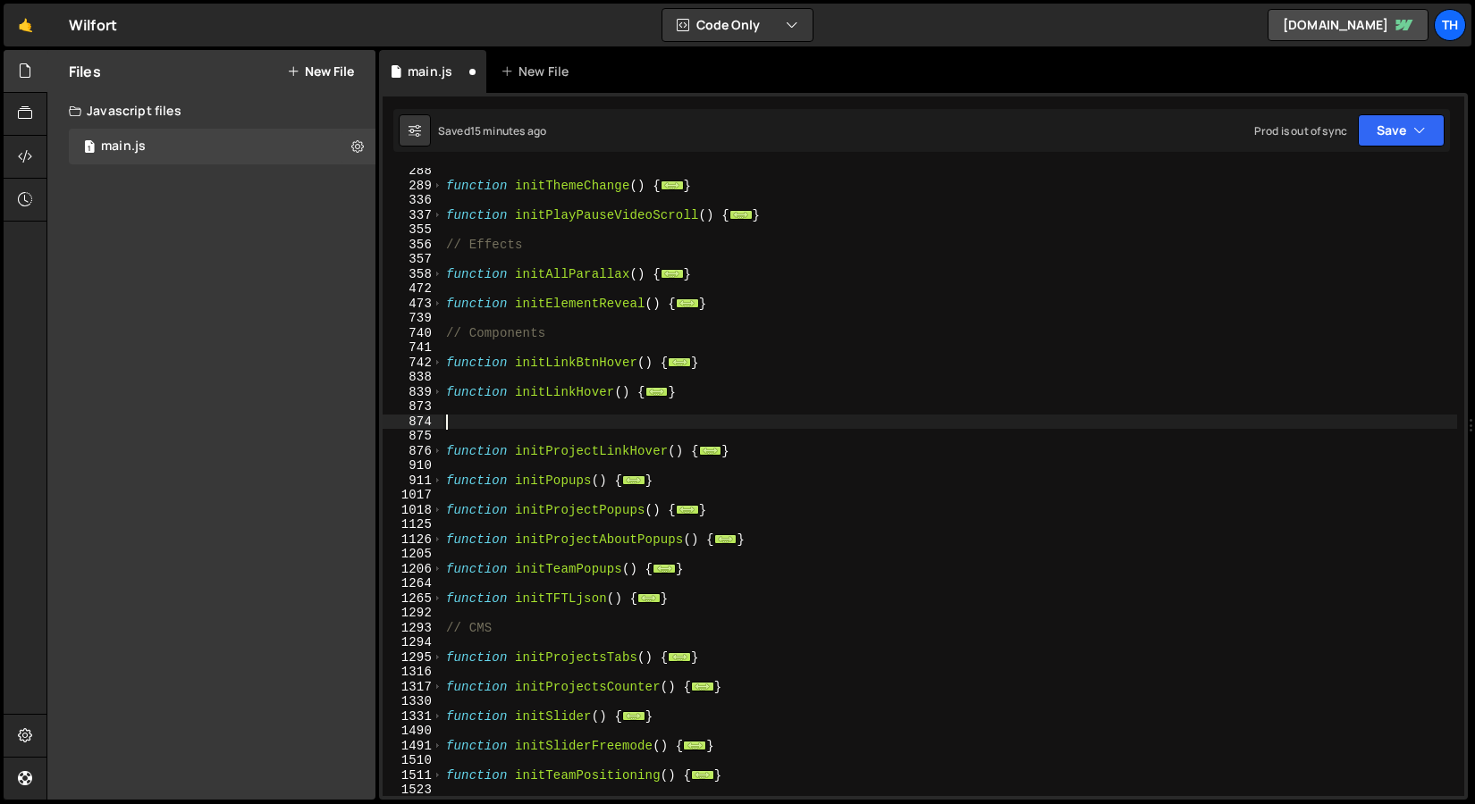
paste textarea "}"
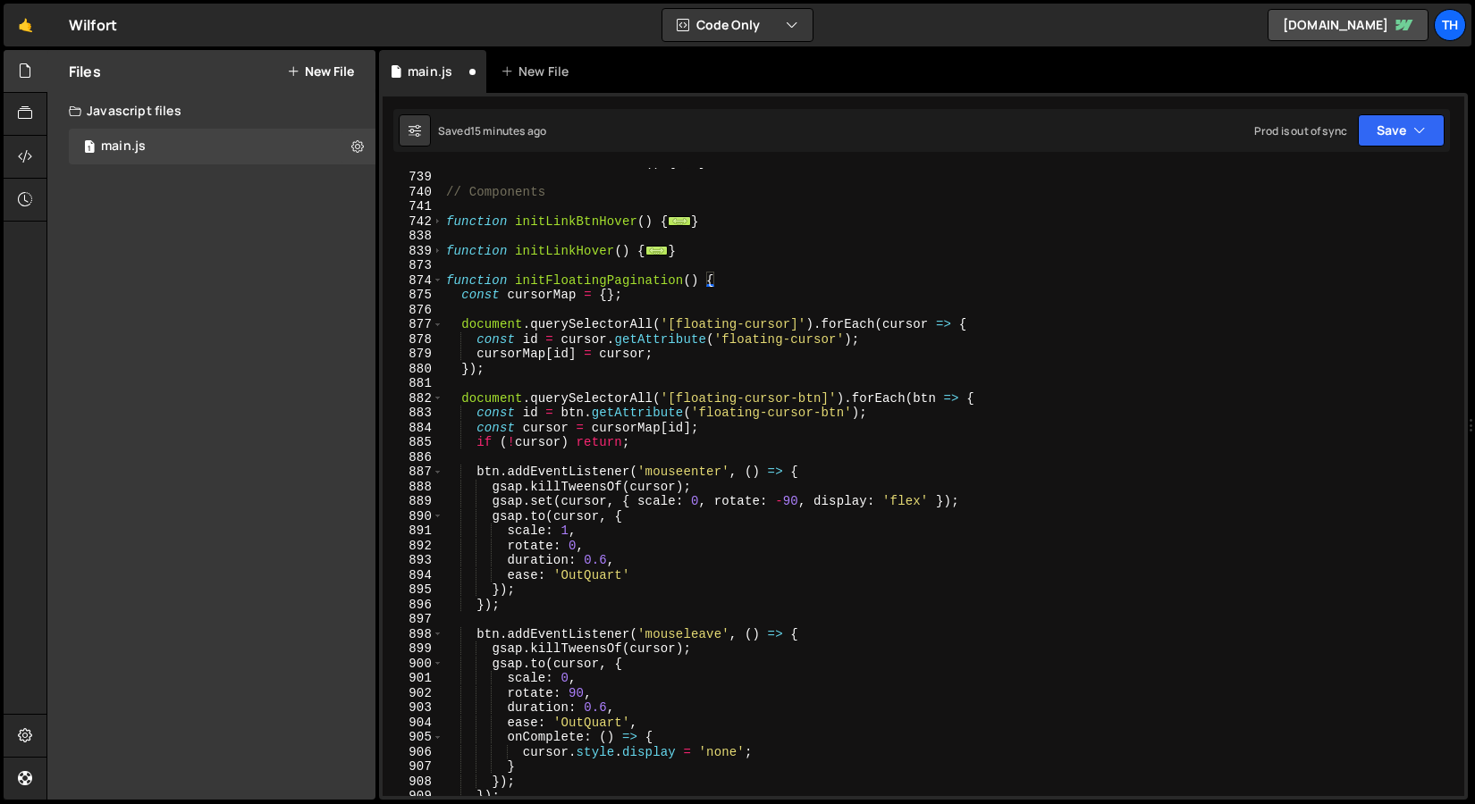
scroll to position [360, 0]
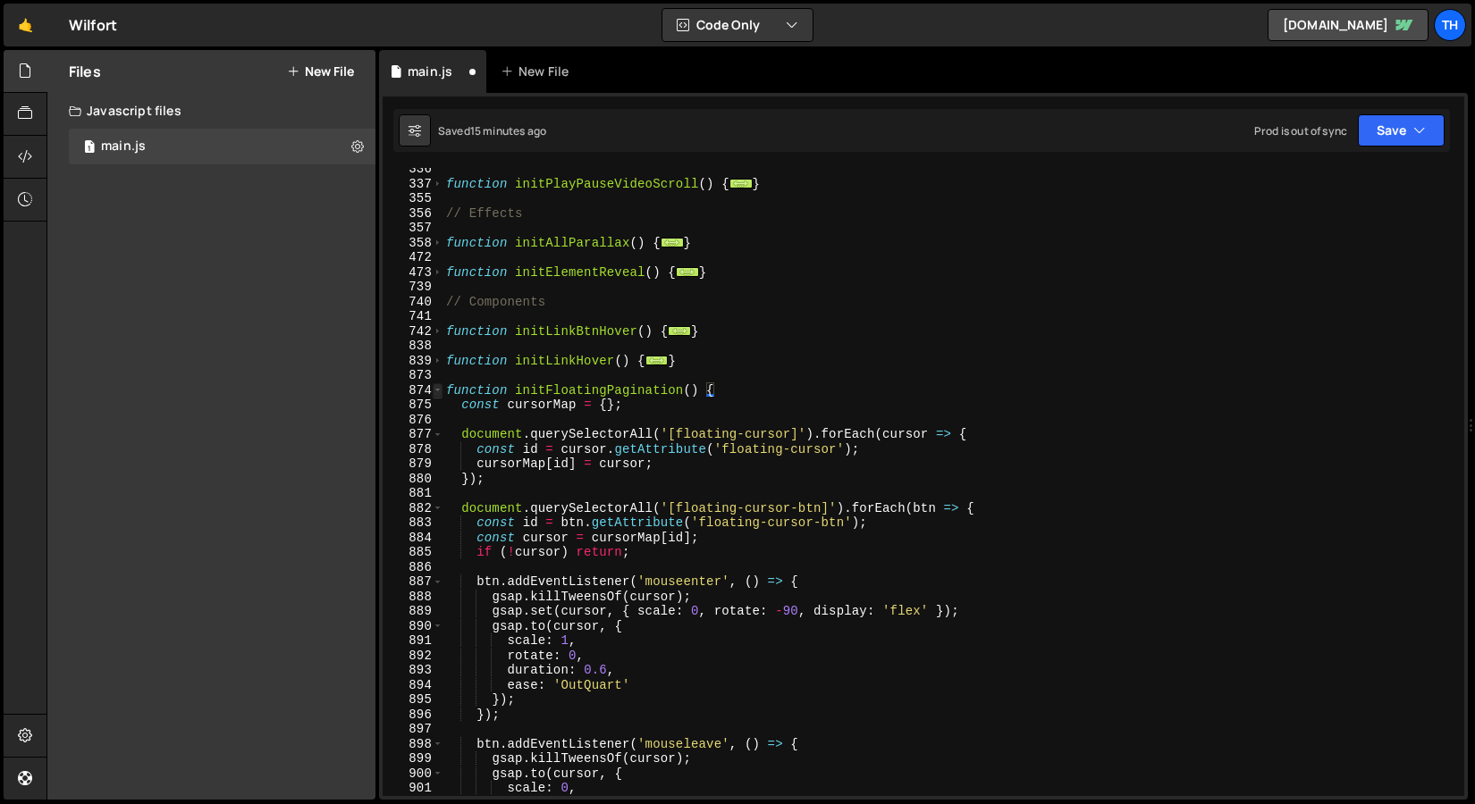
click at [434, 394] on span at bounding box center [438, 390] width 10 height 15
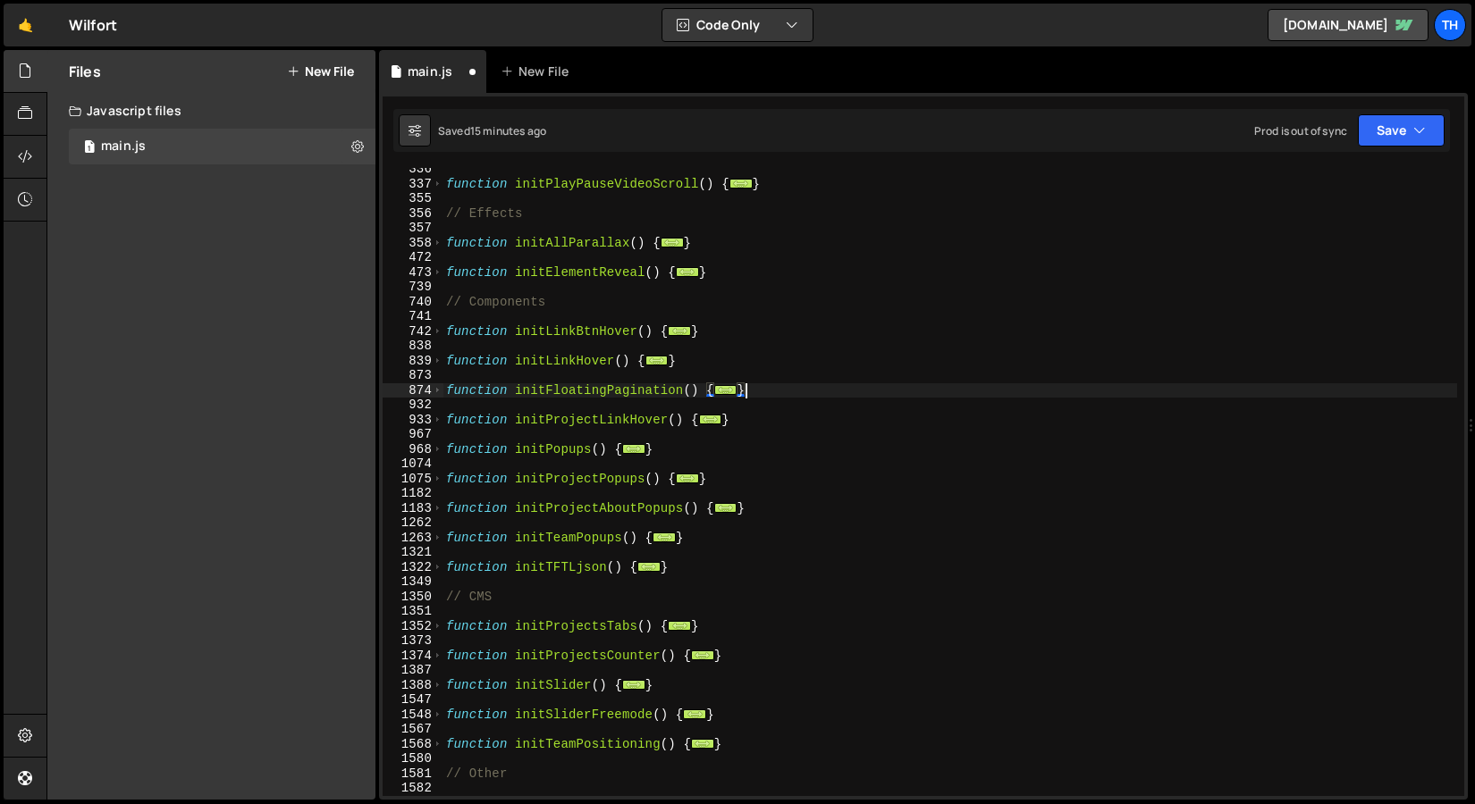
click at [560, 418] on div "function initPlayPauseVideoScroll ( ) { ... } // Effects function initAllParall…" at bounding box center [949, 491] width 1014 height 658
click at [436, 420] on span at bounding box center [438, 420] width 10 height 15
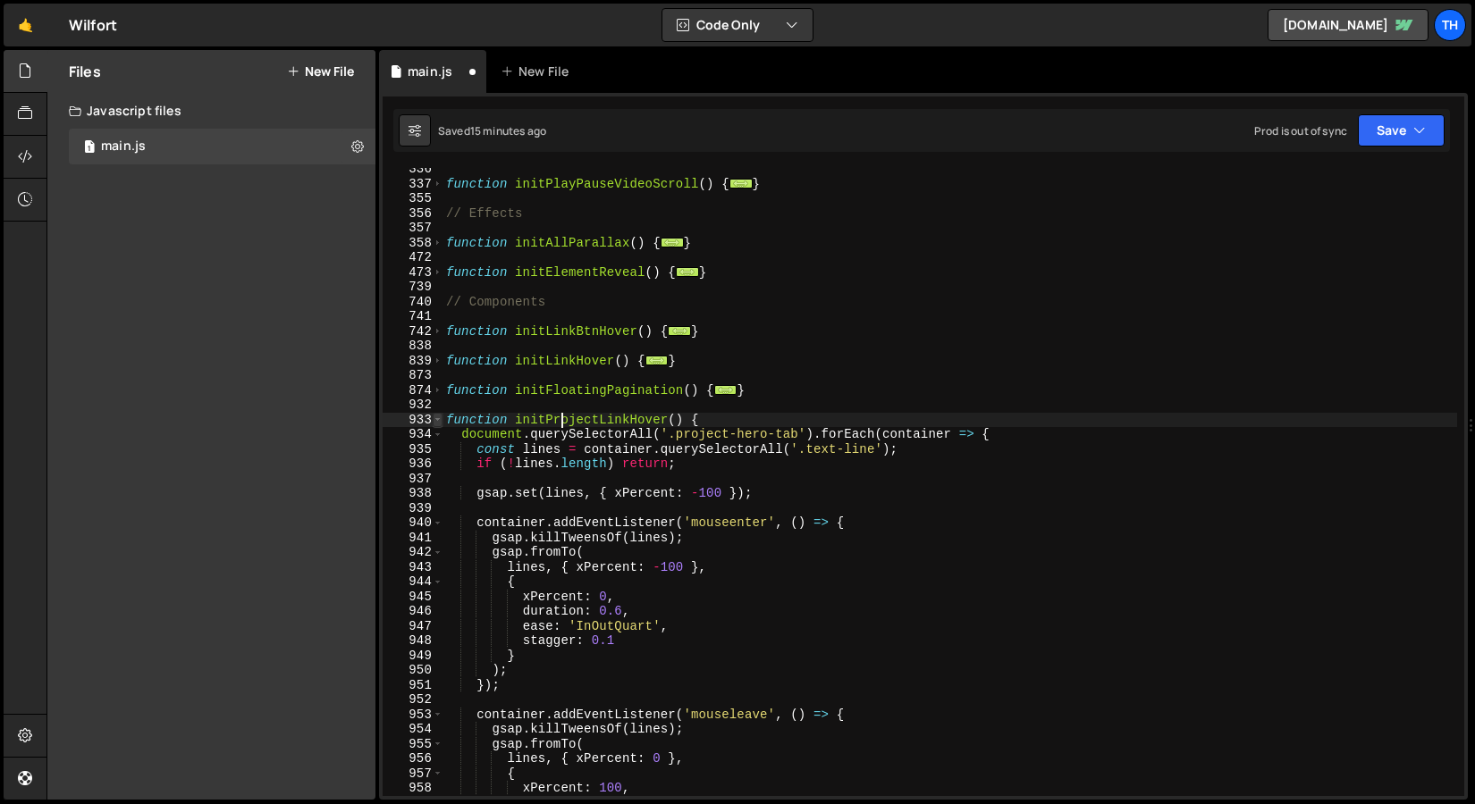
click at [436, 420] on span at bounding box center [438, 420] width 10 height 15
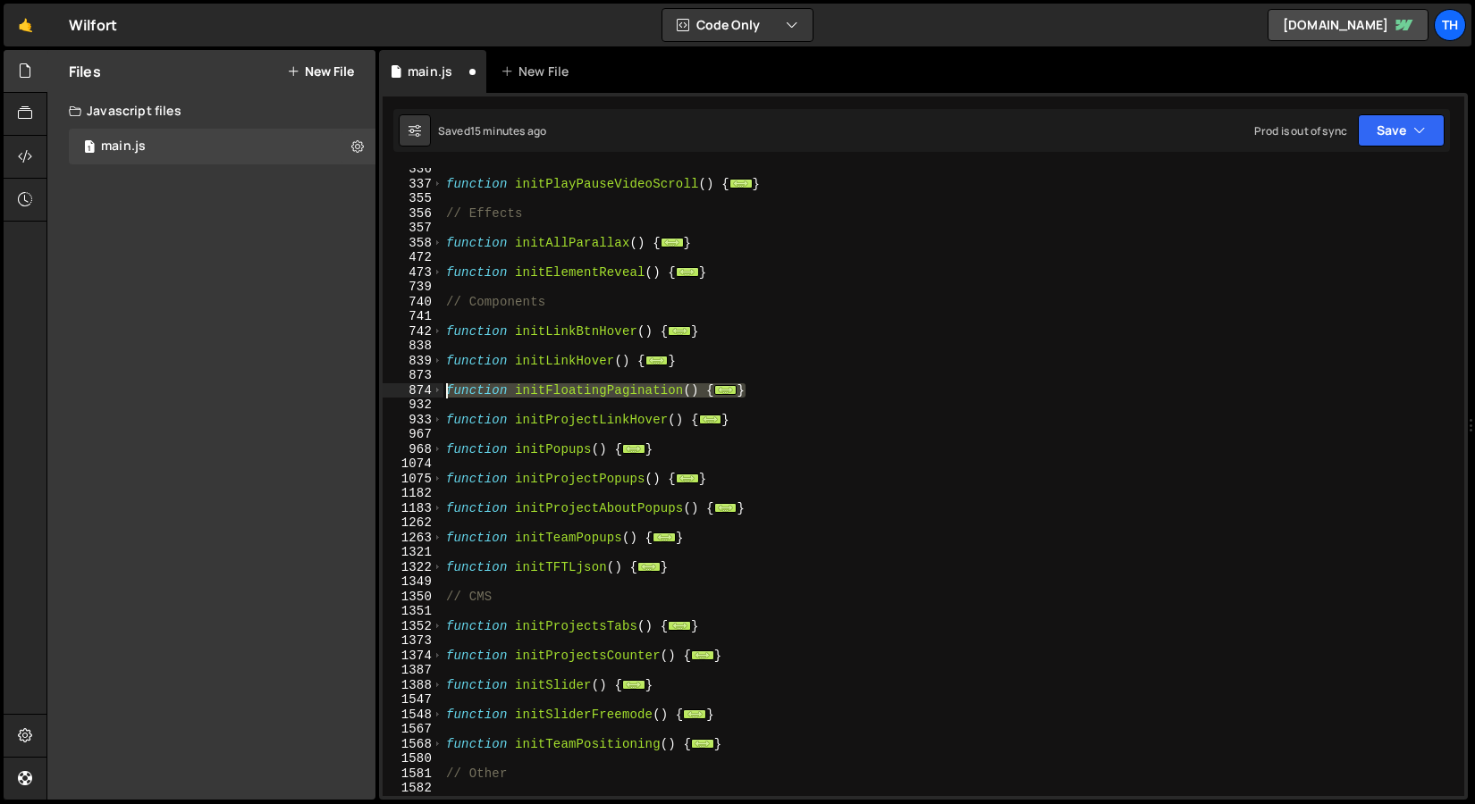
drag, startPoint x: 765, startPoint y: 396, endPoint x: 419, endPoint y: 393, distance: 345.9
click at [419, 393] on div "function initProjectLinkHover() { 336 337 355 356 357 358 472 473 739 740 741 7…" at bounding box center [922, 482] width 1081 height 628
type textarea "function initFloatingPagination() { const cursorMap = {};"
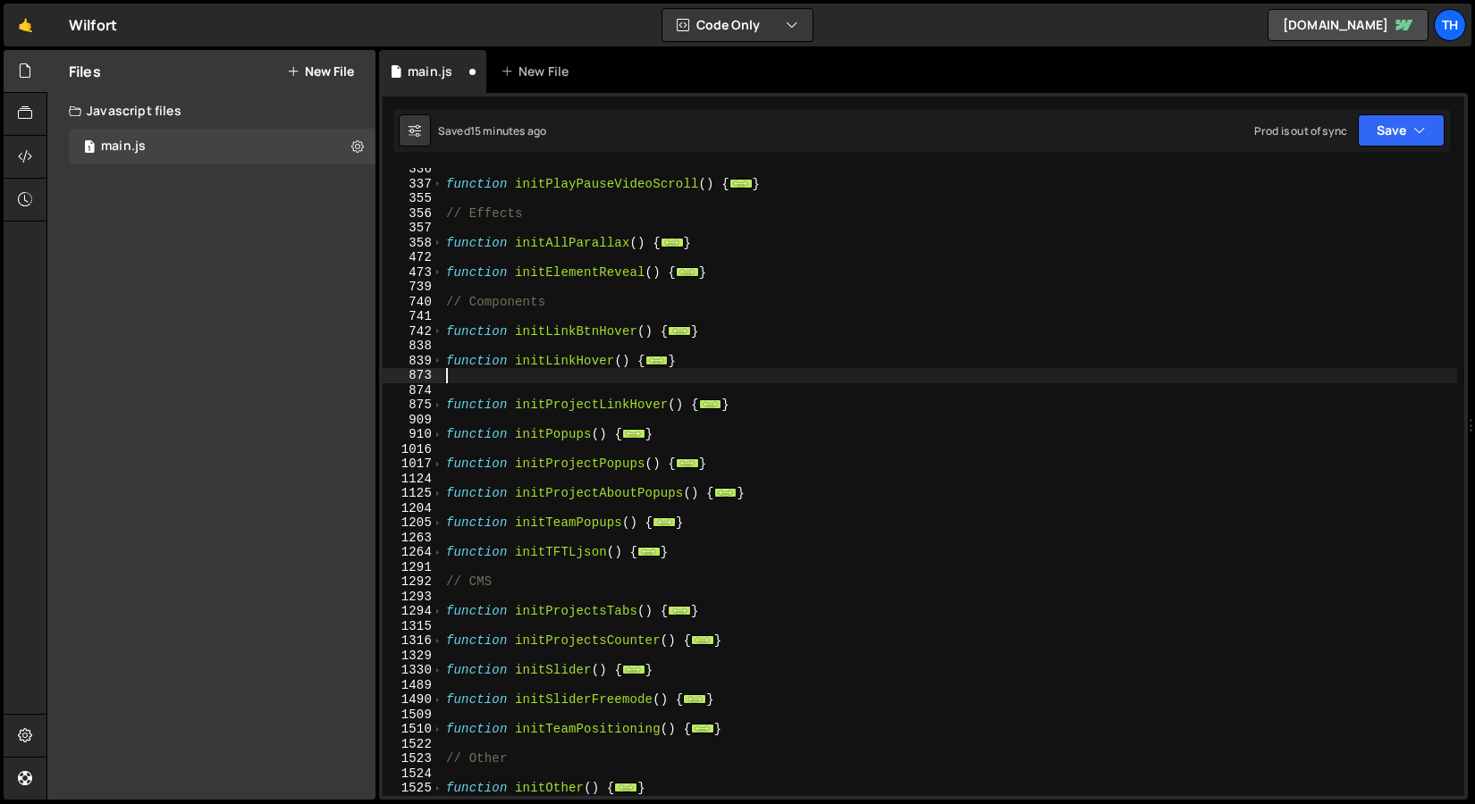
type textarea "}"
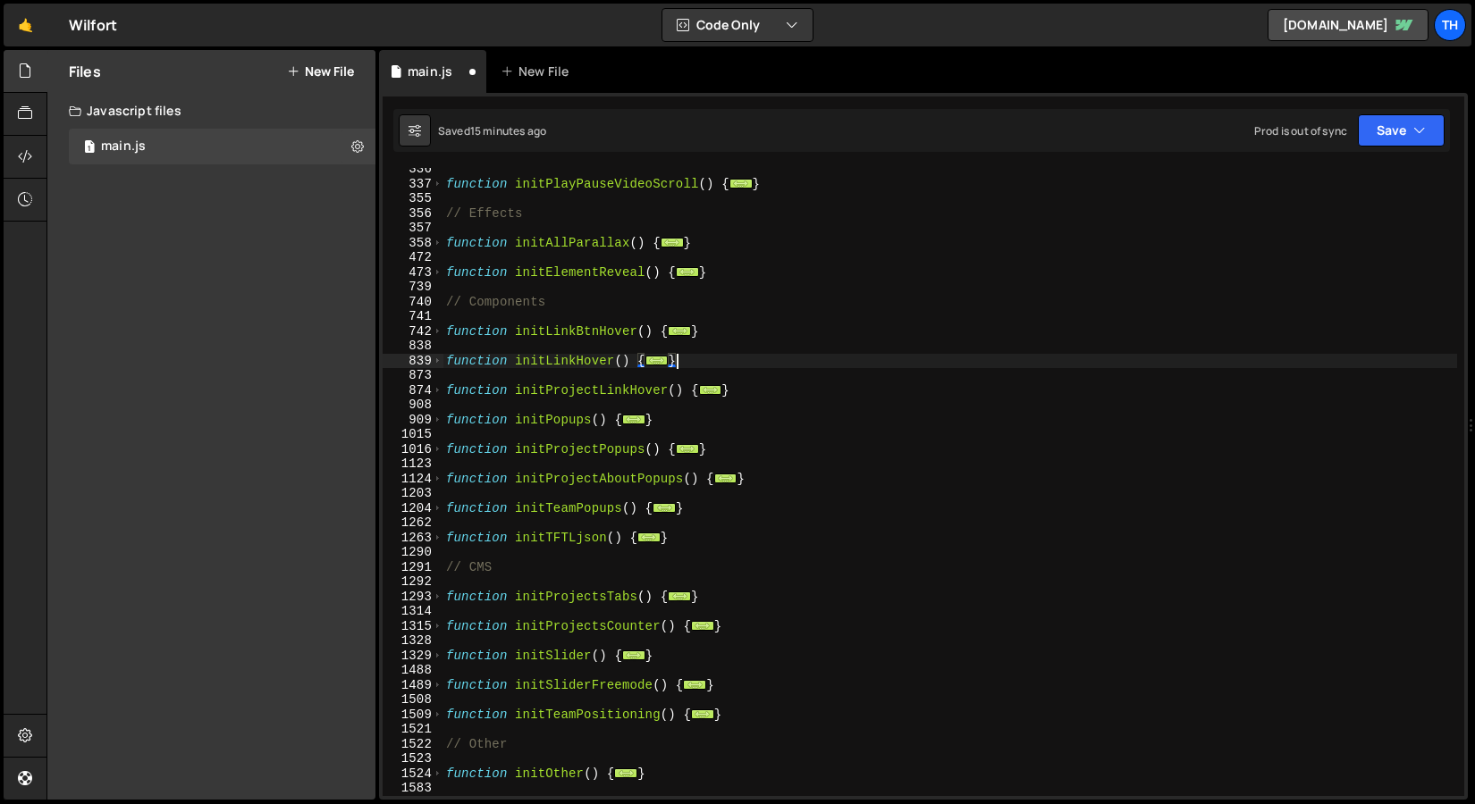
click at [762, 479] on div "function initPlayPauseVideoScroll ( ) { ... } // Effects function initAllParall…" at bounding box center [949, 491] width 1014 height 658
click at [748, 499] on div "function initPlayPauseVideoScroll ( ) { ... } // Effects function initAllParall…" at bounding box center [949, 491] width 1014 height 658
click at [752, 506] on div "function initPlayPauseVideoScroll ( ) { ... } // Effects function initAllParall…" at bounding box center [949, 491] width 1014 height 658
type textarea "}"
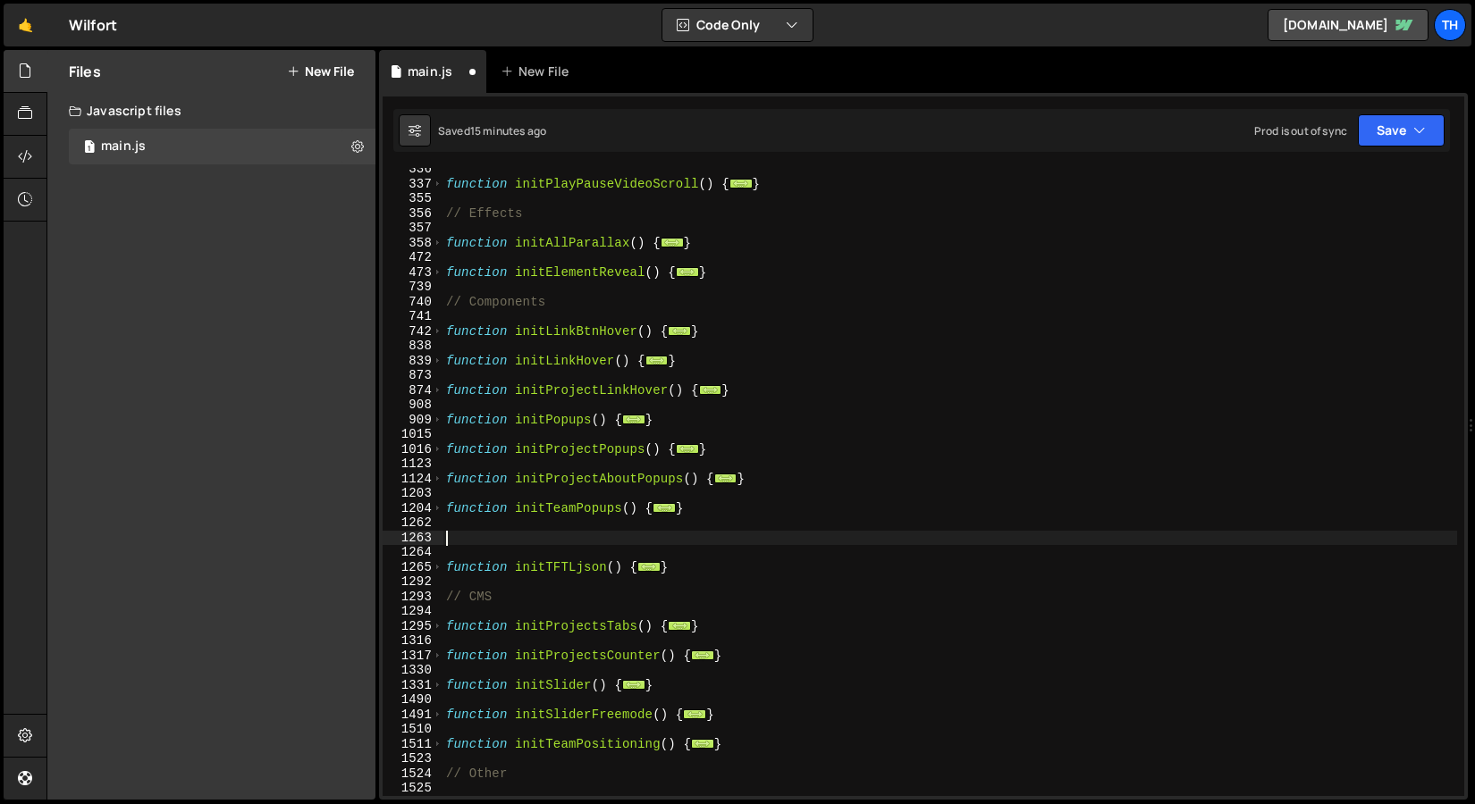
paste textarea "}"
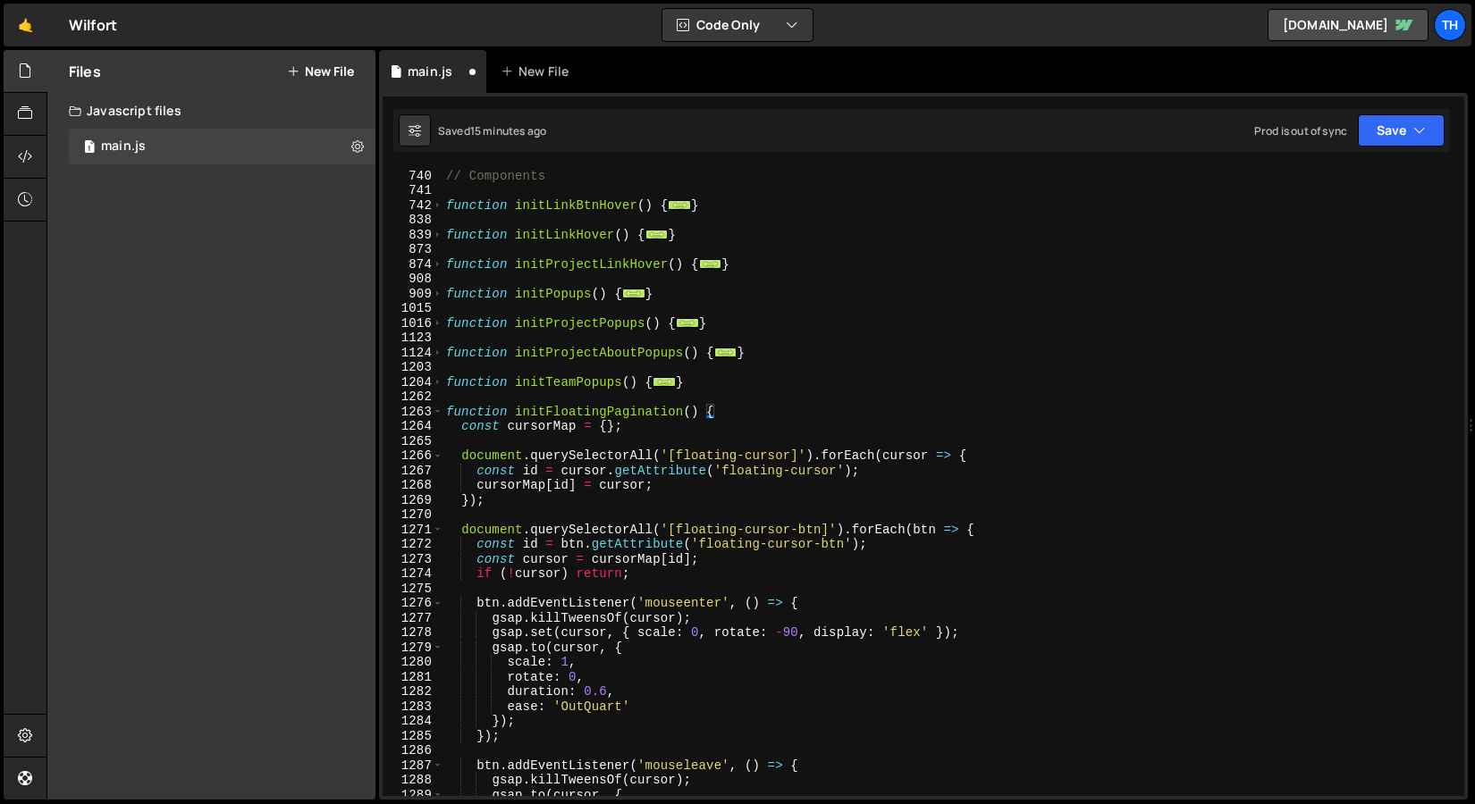
scroll to position [485, 0]
click at [432, 395] on div "1262" at bounding box center [412, 397] width 61 height 15
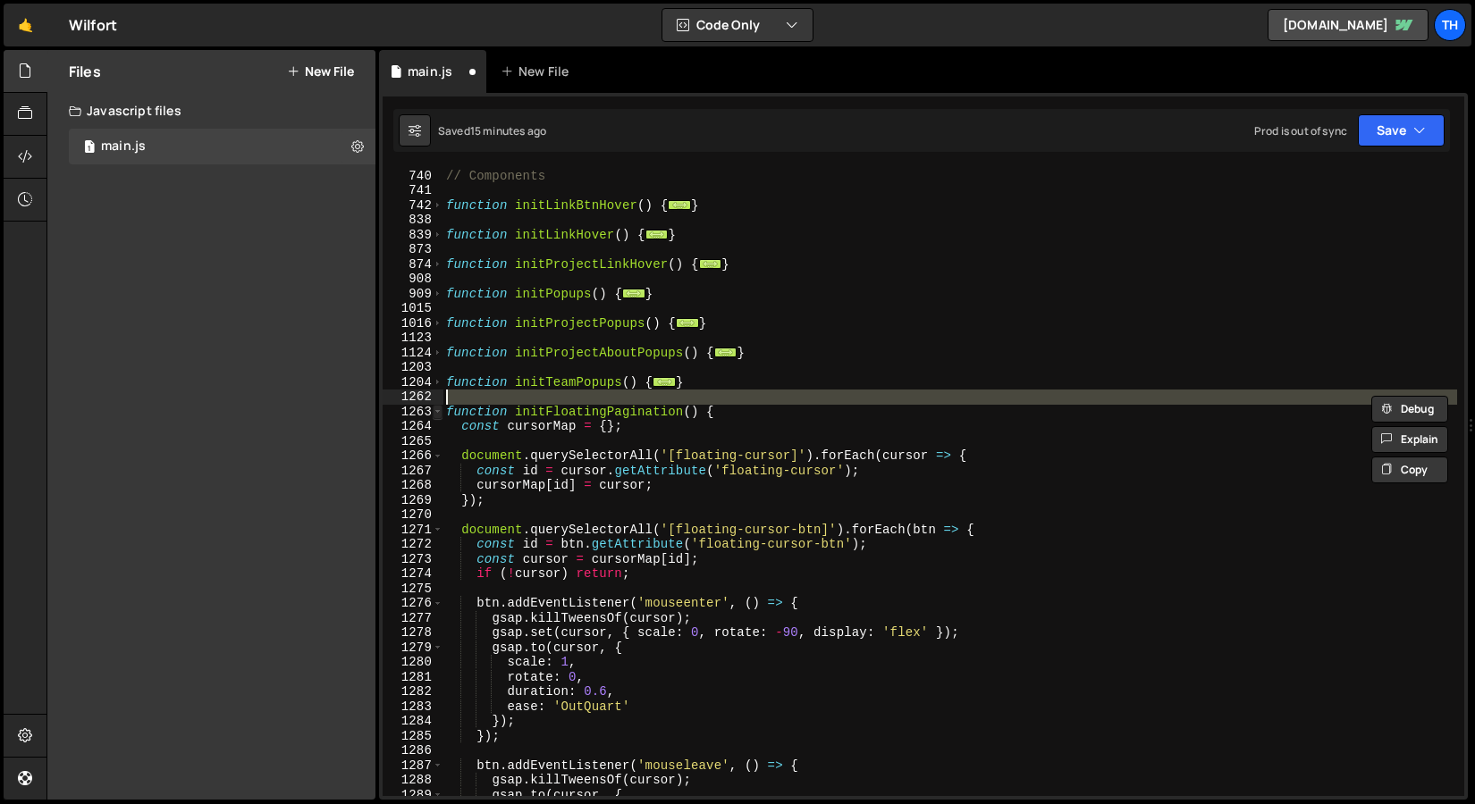
click at [433, 407] on span at bounding box center [438, 412] width 10 height 15
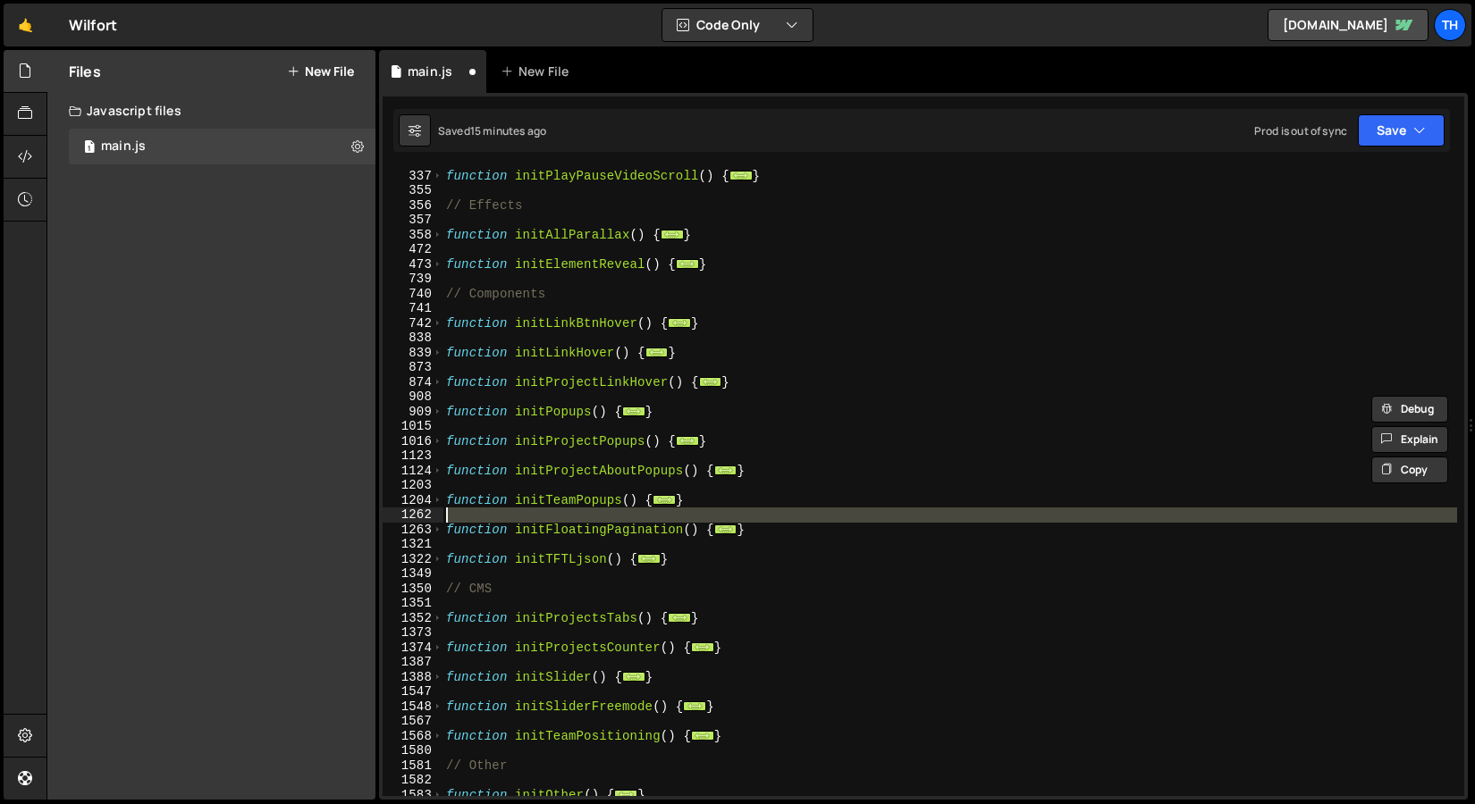
scroll to position [0, 0]
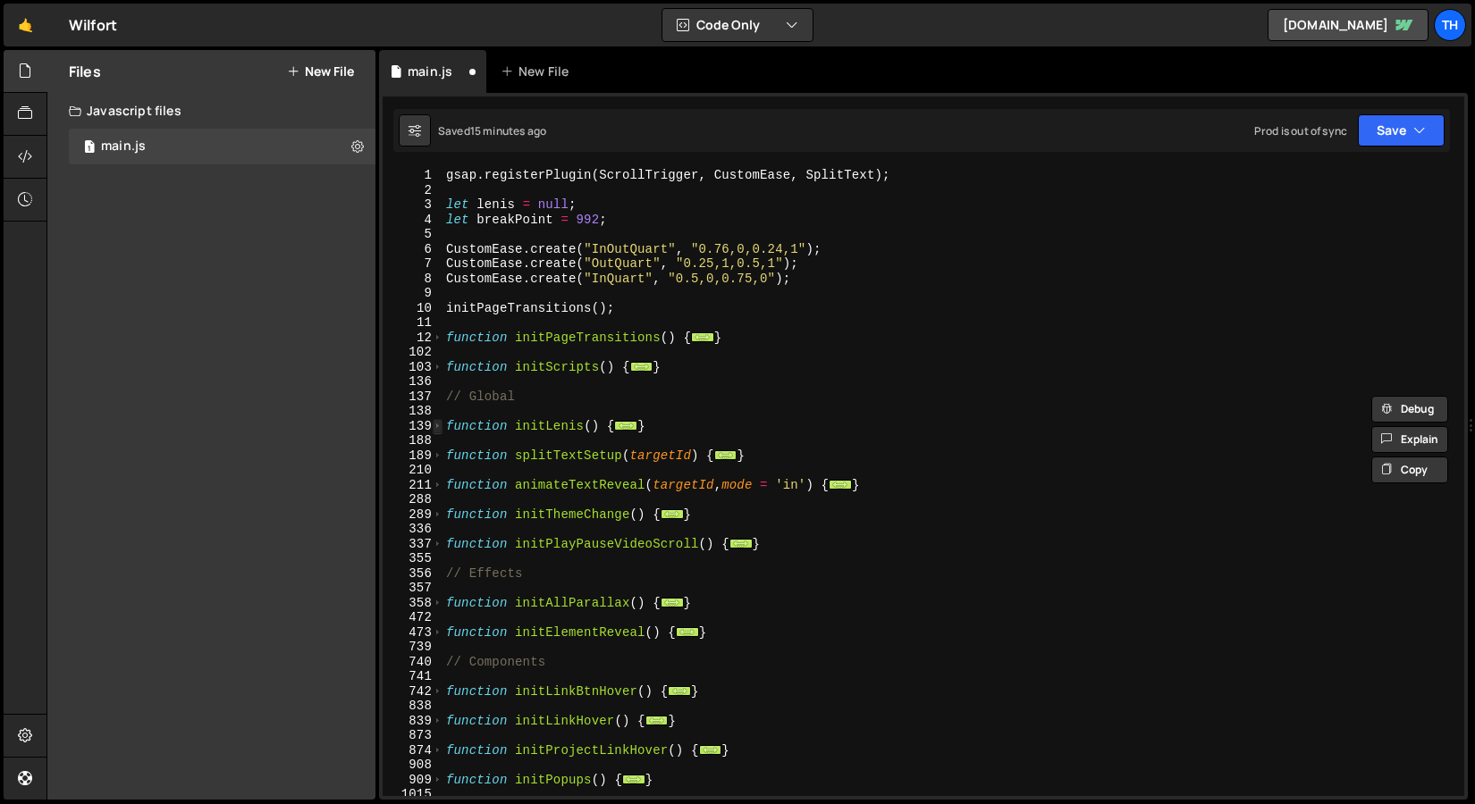
click at [439, 429] on span at bounding box center [438, 426] width 10 height 15
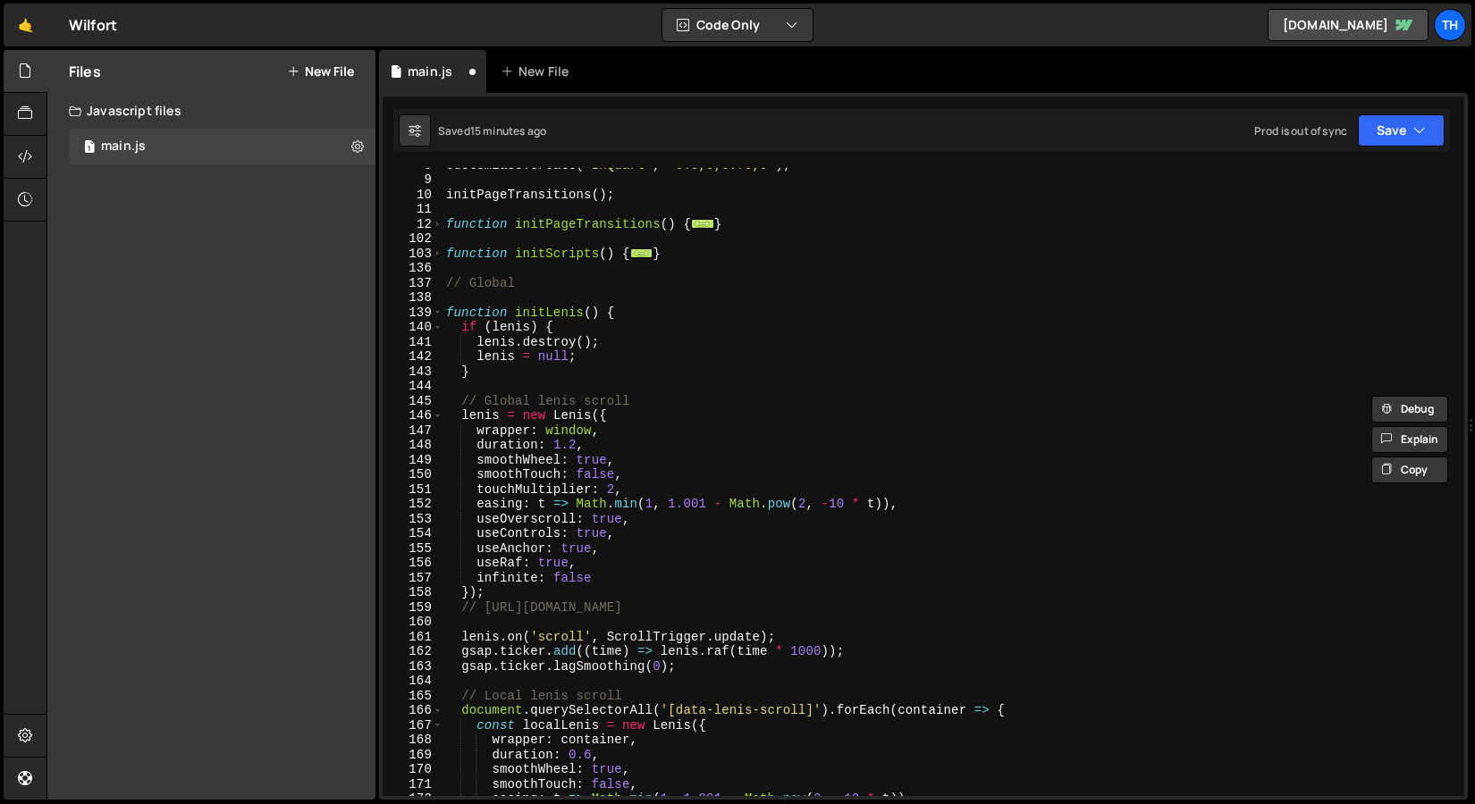
scroll to position [99, 0]
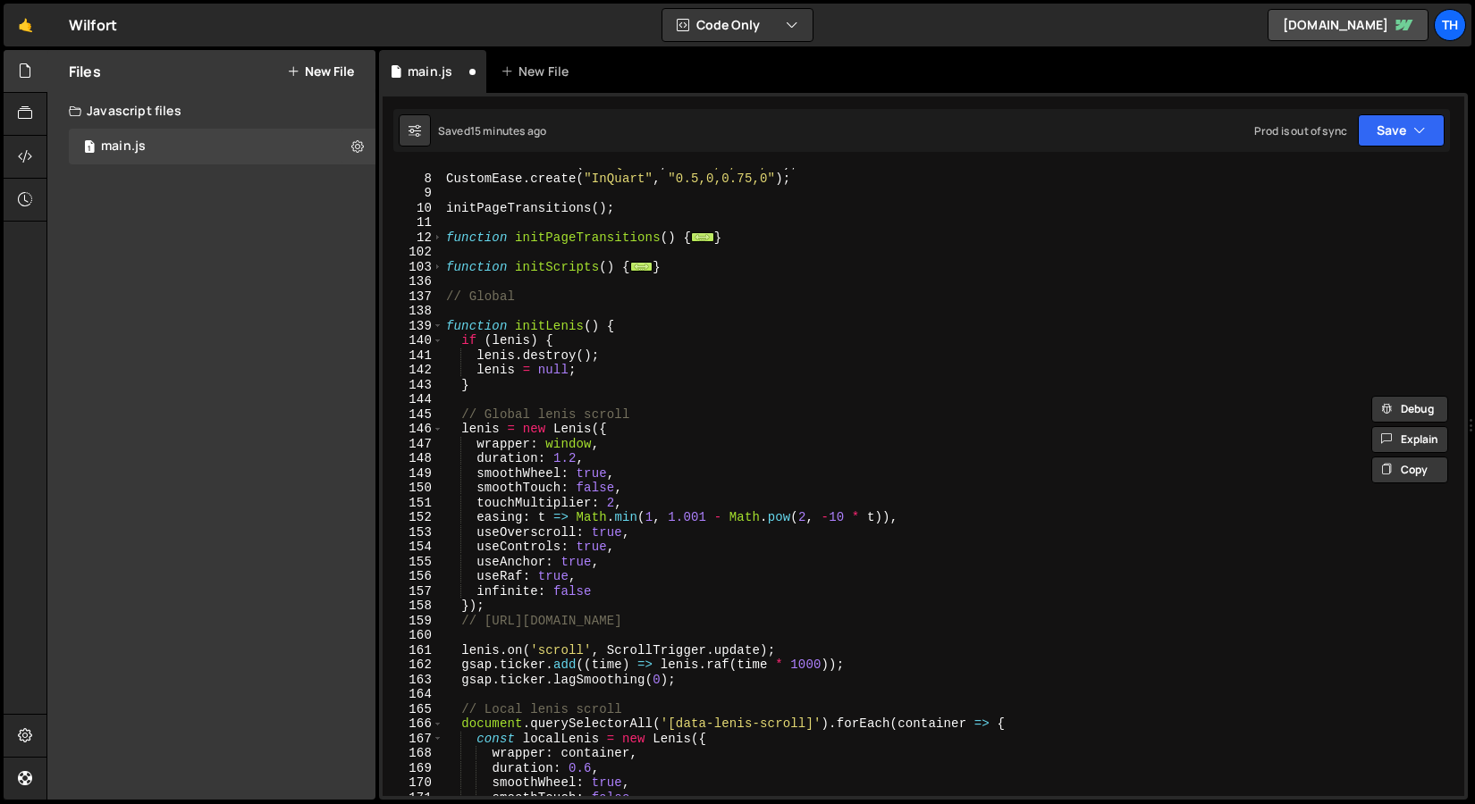
click at [442, 327] on div "139" at bounding box center [412, 326] width 61 height 15
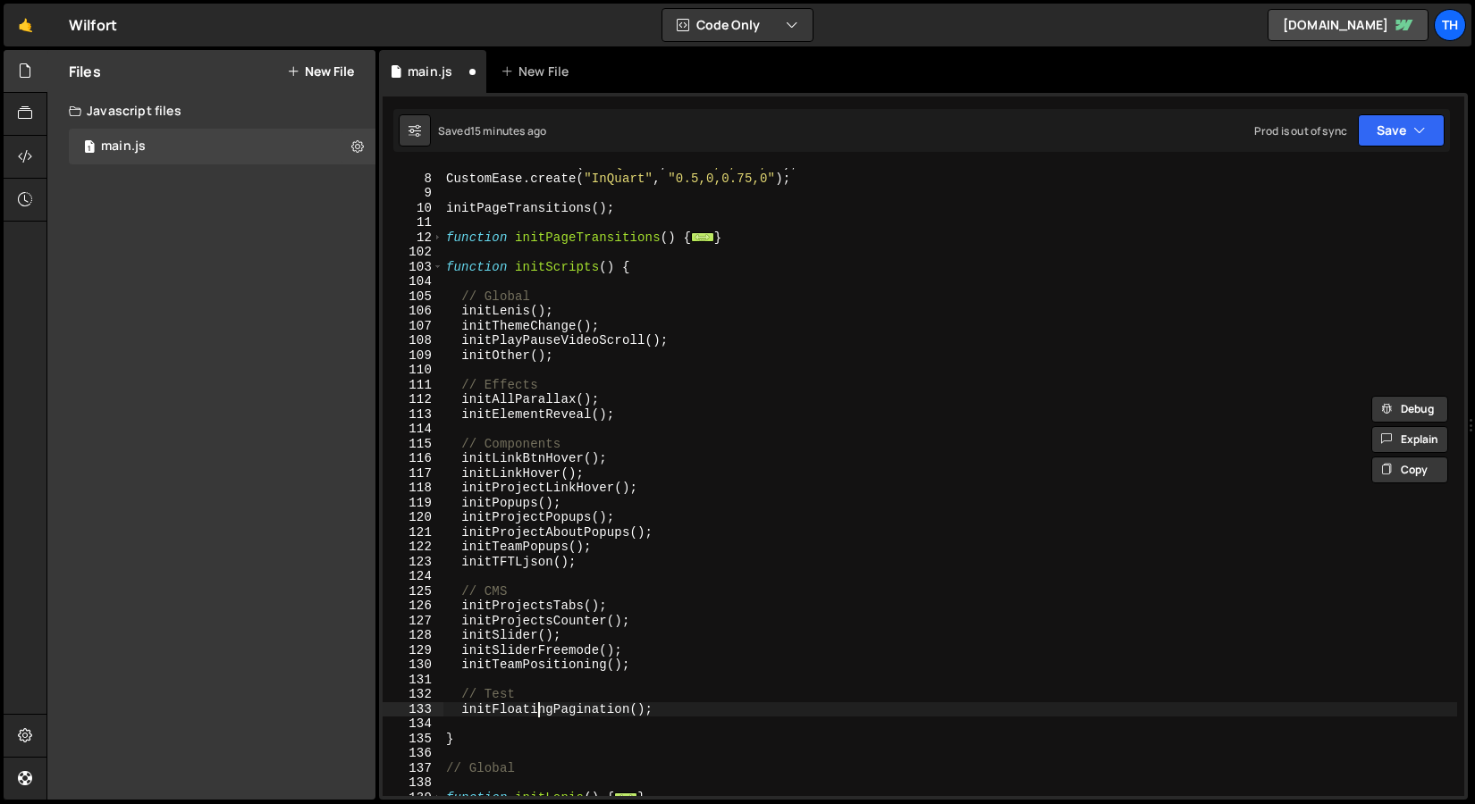
click at [535, 707] on div "CustomEase . create ( "OutQuart" , "0.25,1,0.5,1" ) ; CustomEase . create ( "In…" at bounding box center [949, 485] width 1014 height 658
type textarea "initFloatingPagination();"
click at [535, 707] on div "CustomEase . create ( "OutQuart" , "0.25,1,0.5,1" ) ; CustomEase . create ( "In…" at bounding box center [949, 485] width 1014 height 658
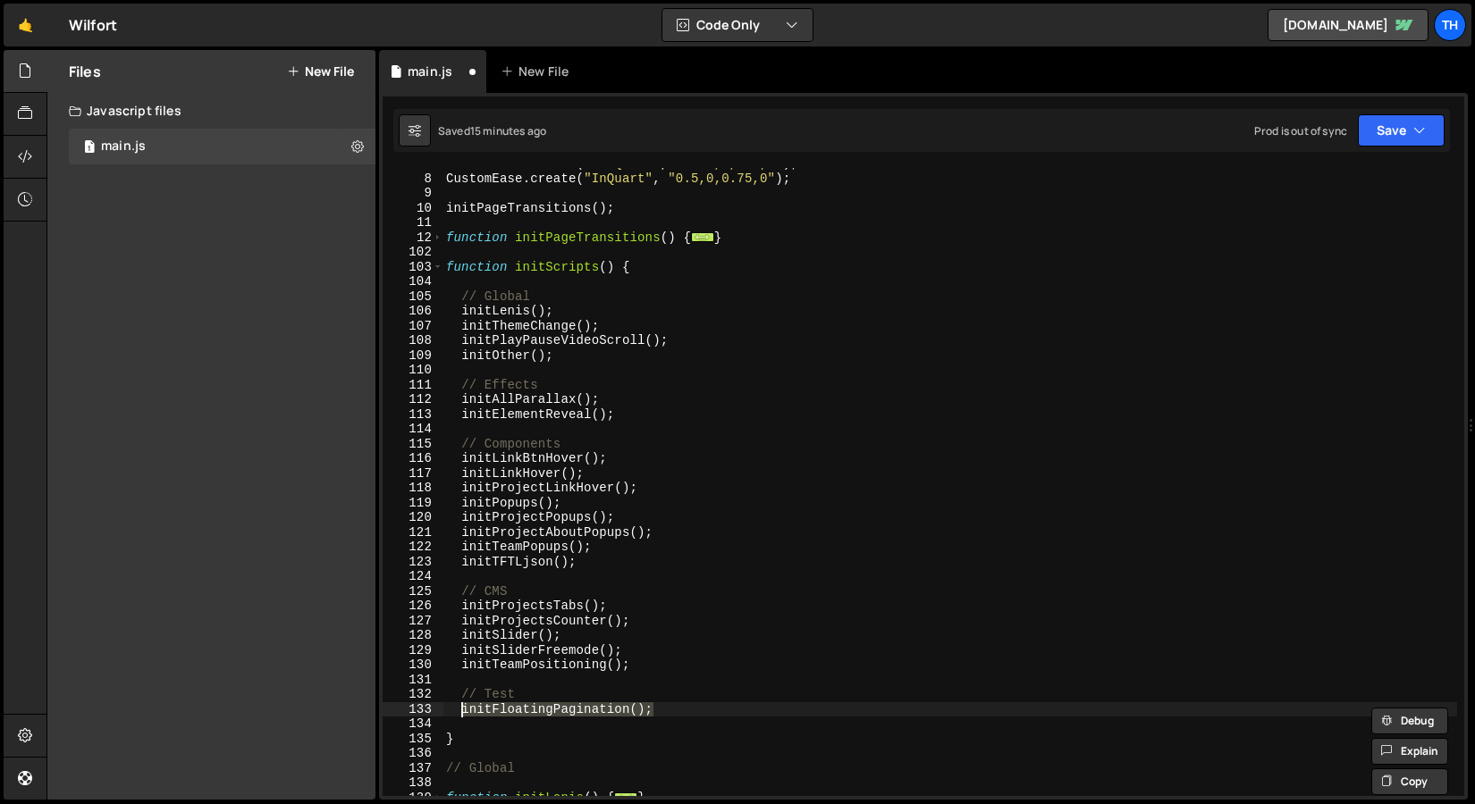
drag, startPoint x: 677, startPoint y: 703, endPoint x: 464, endPoint y: 713, distance: 213.8
click at [464, 713] on div "CustomEase . create ( "OutQuart" , "0.25,1,0.5,1" ) ; CustomEase . create ( "In…" at bounding box center [949, 485] width 1014 height 658
click at [621, 540] on div "CustomEase . create ( "OutQuart" , "0.25,1,0.5,1" ) ; CustomEase . create ( "In…" at bounding box center [949, 485] width 1014 height 658
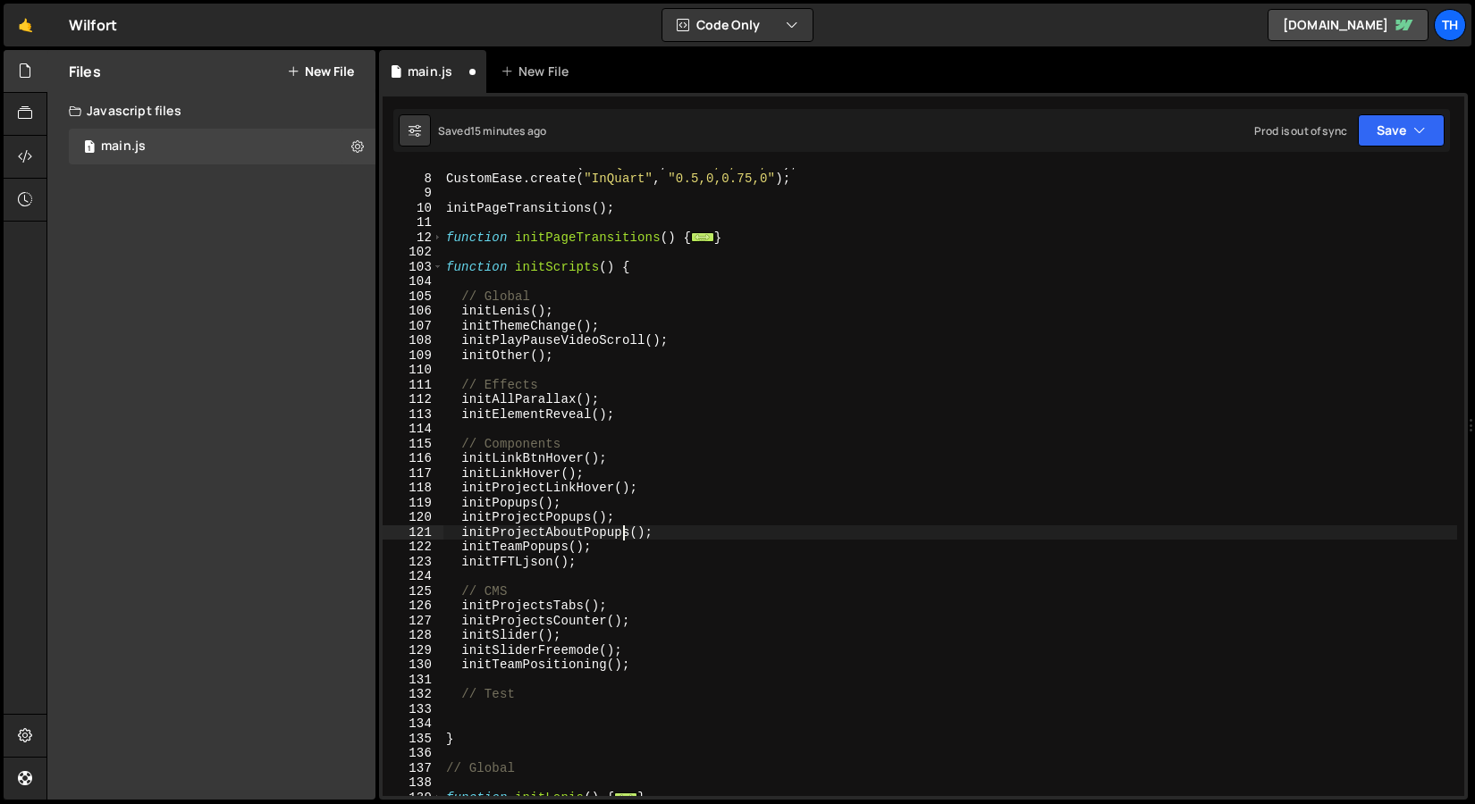
click at [623, 555] on div "CustomEase . create ( "OutQuart" , "0.25,1,0.5,1" ) ; CustomEase . create ( "In…" at bounding box center [949, 485] width 1014 height 658
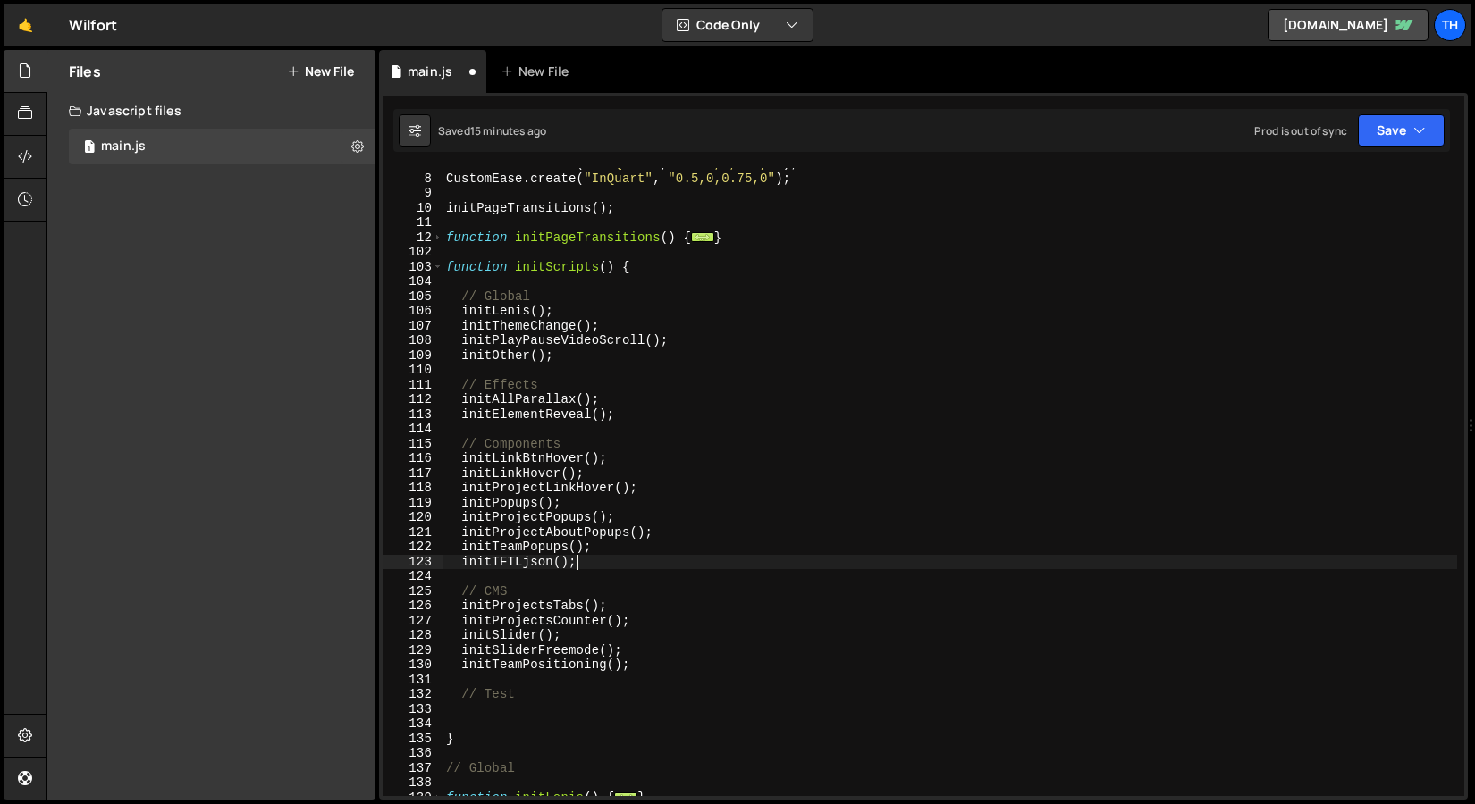
click at [623, 555] on div "CustomEase . create ( "OutQuart" , "0.25,1,0.5,1" ) ; CustomEase . create ( "In…" at bounding box center [949, 485] width 1014 height 658
click at [599, 543] on div "CustomEase . create ( "OutQuart" , "0.25,1,0.5,1" ) ; CustomEase . create ( "In…" at bounding box center [949, 485] width 1014 height 658
type textarea "initTeamPopups();"
paste textarea "initFloatingPagination();"
click at [637, 527] on div "CustomEase . create ( "OutQuart" , "0.25,1,0.5,1" ) ; CustomEase . create ( "In…" at bounding box center [949, 485] width 1014 height 658
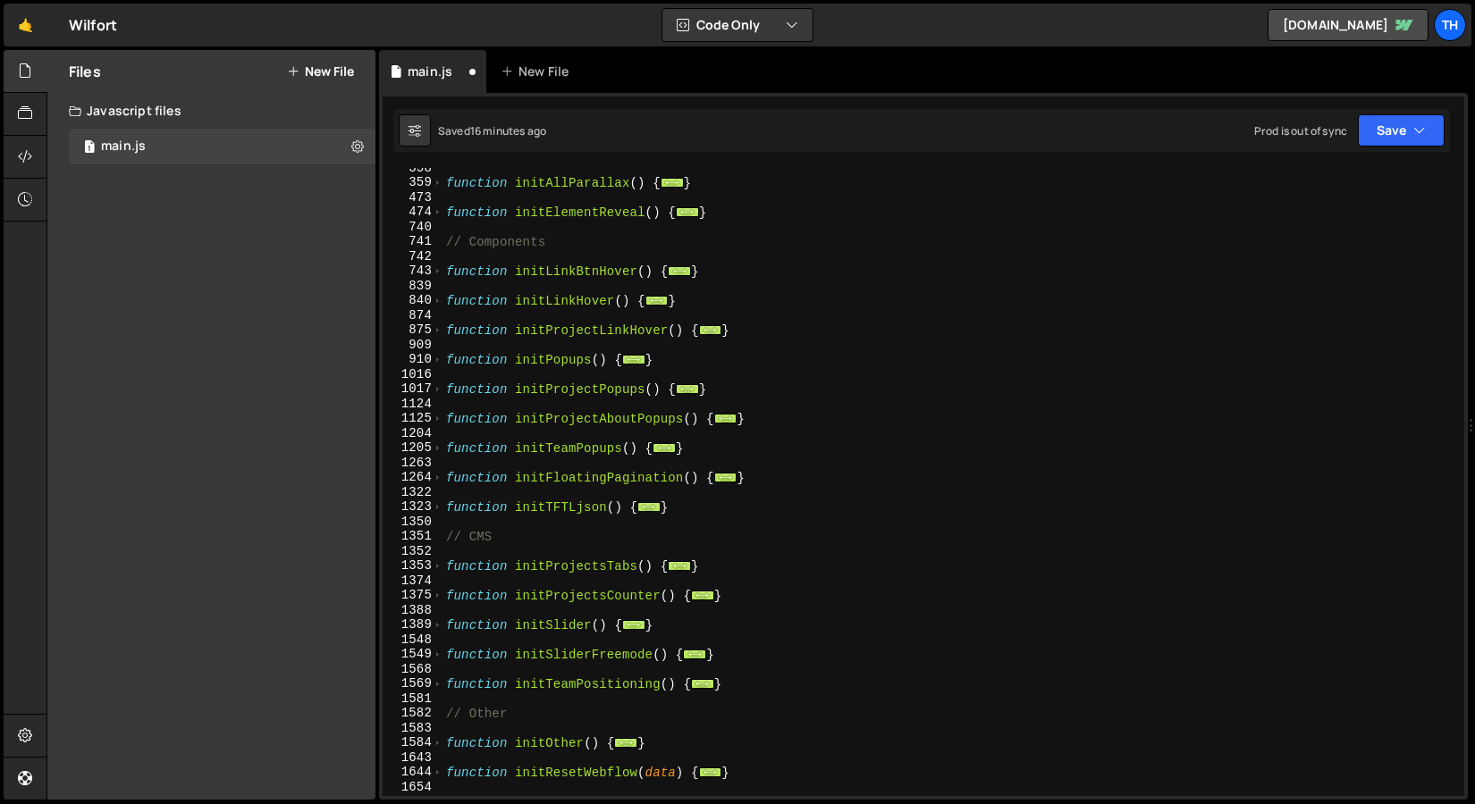
scroll to position [1072, 0]
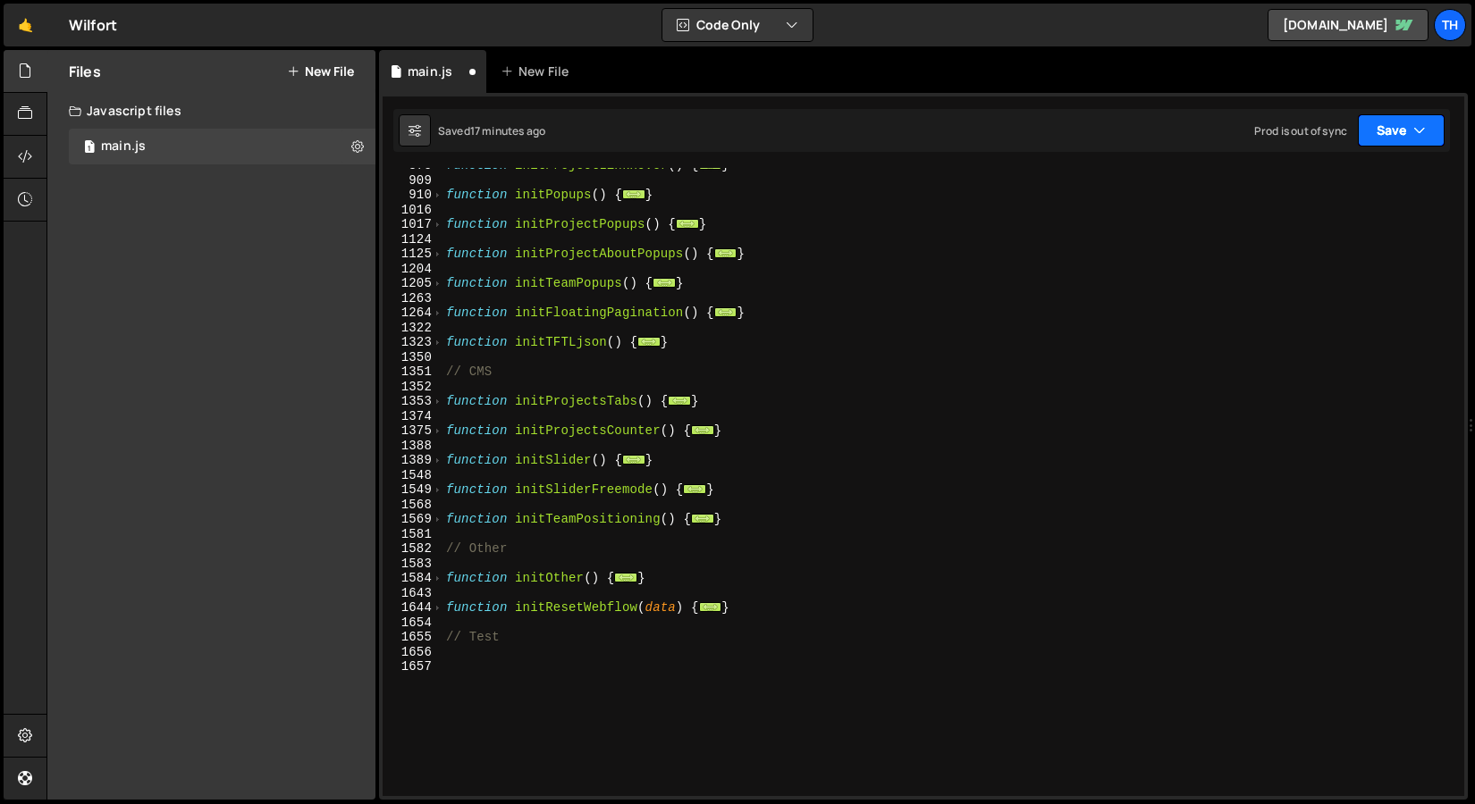
click at [1433, 130] on button "Save" at bounding box center [1400, 130] width 87 height 32
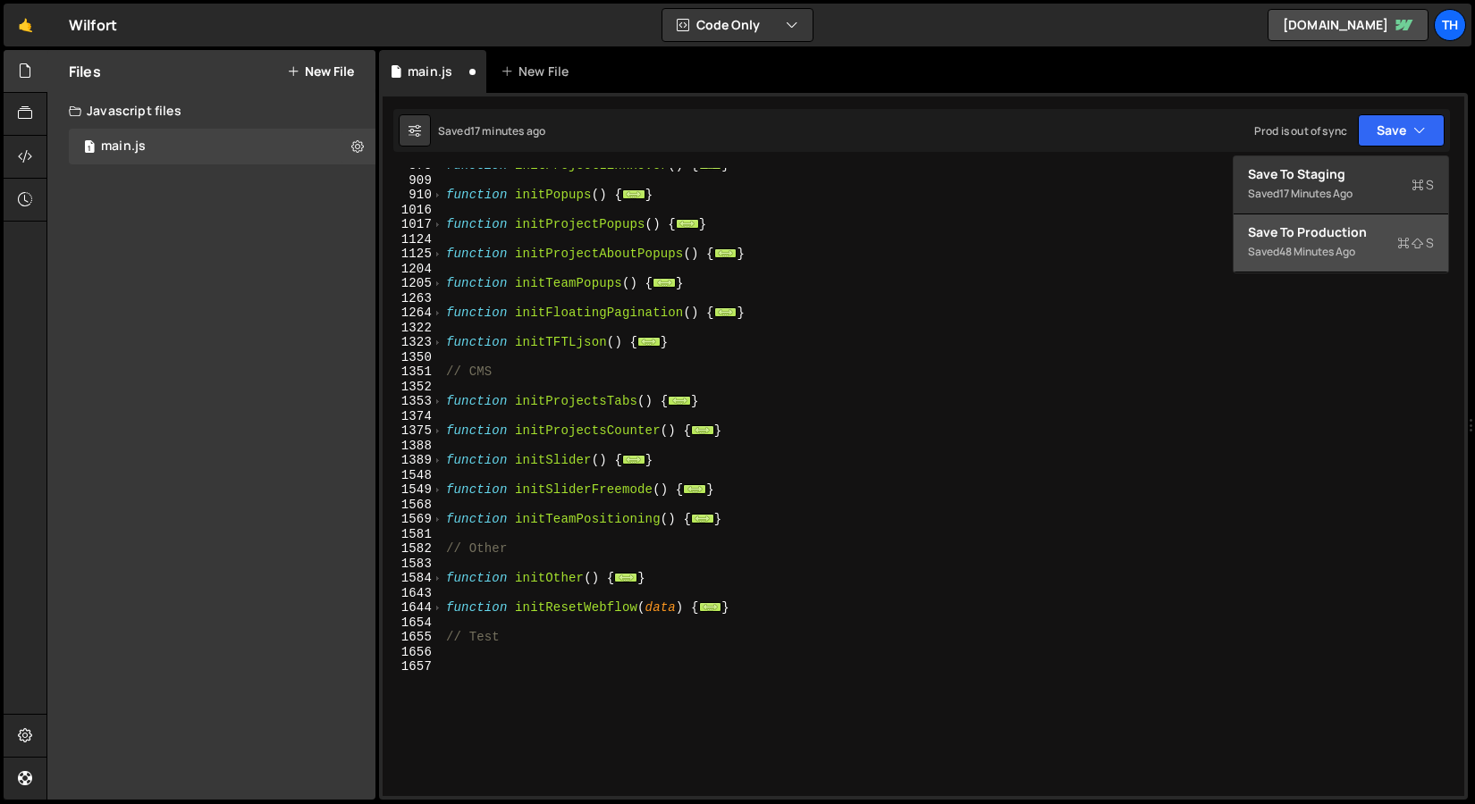
click at [1389, 243] on div "Saved 48 minutes ago" at bounding box center [1341, 251] width 186 height 21
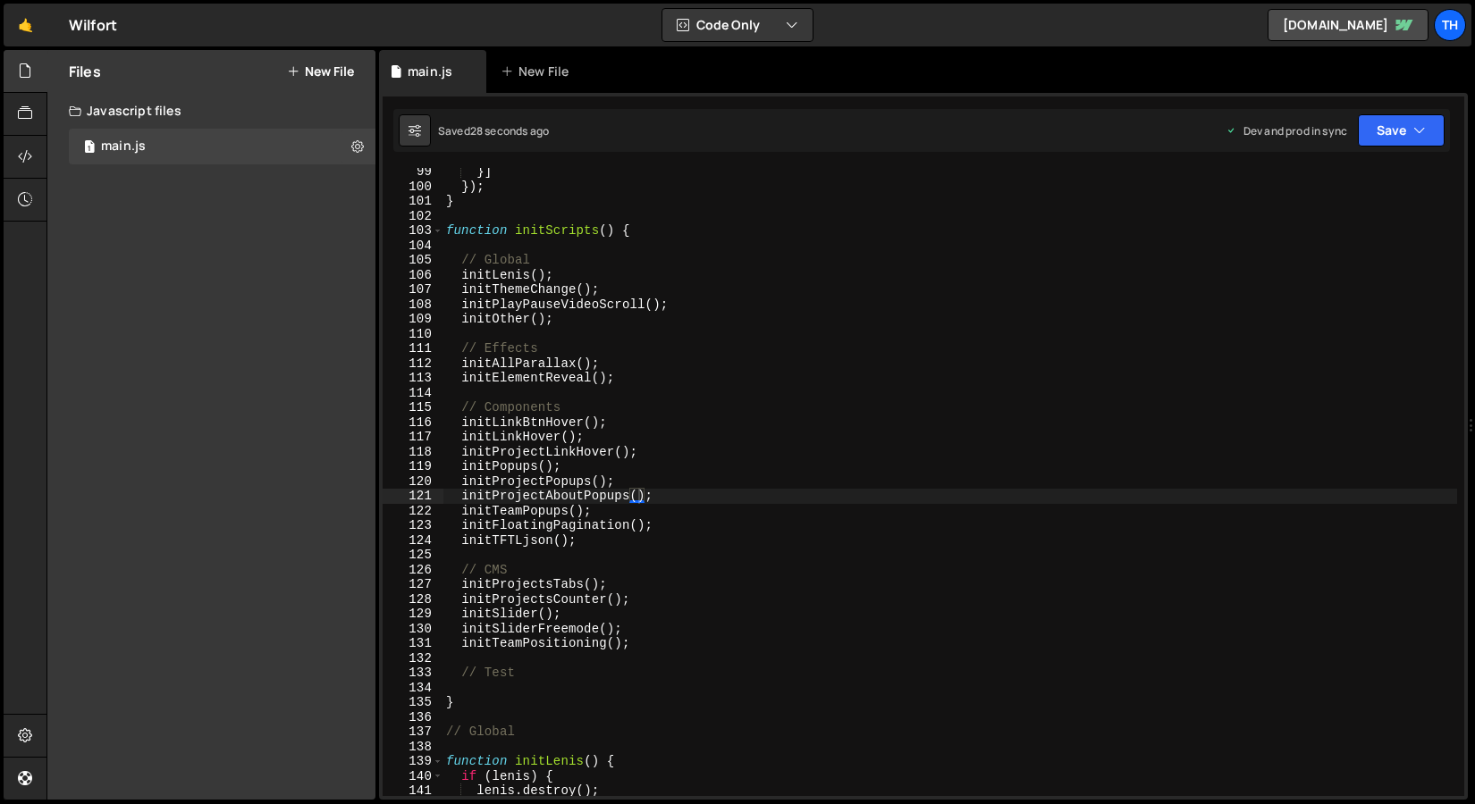
scroll to position [1393, 0]
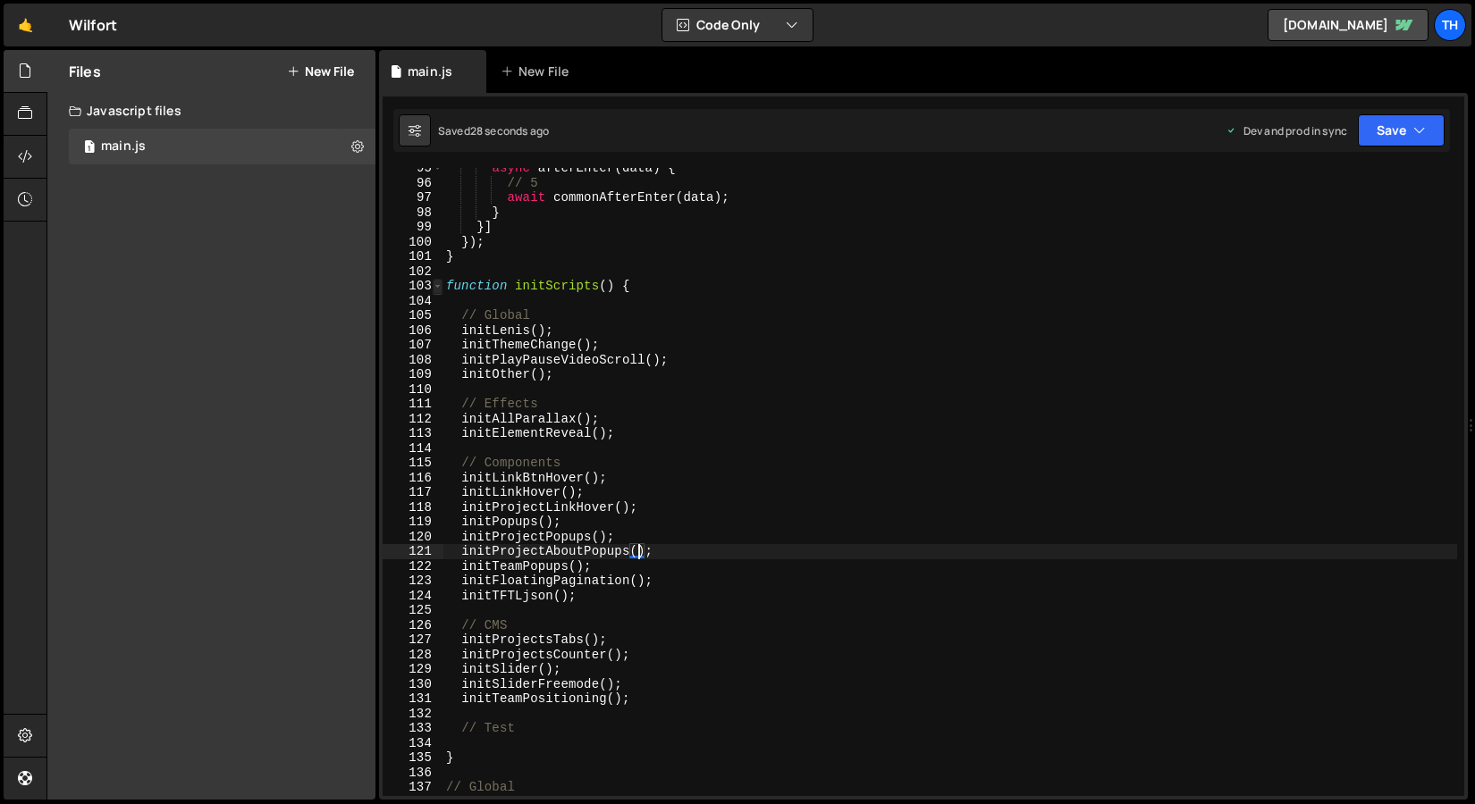
click at [435, 287] on span at bounding box center [438, 286] width 10 height 15
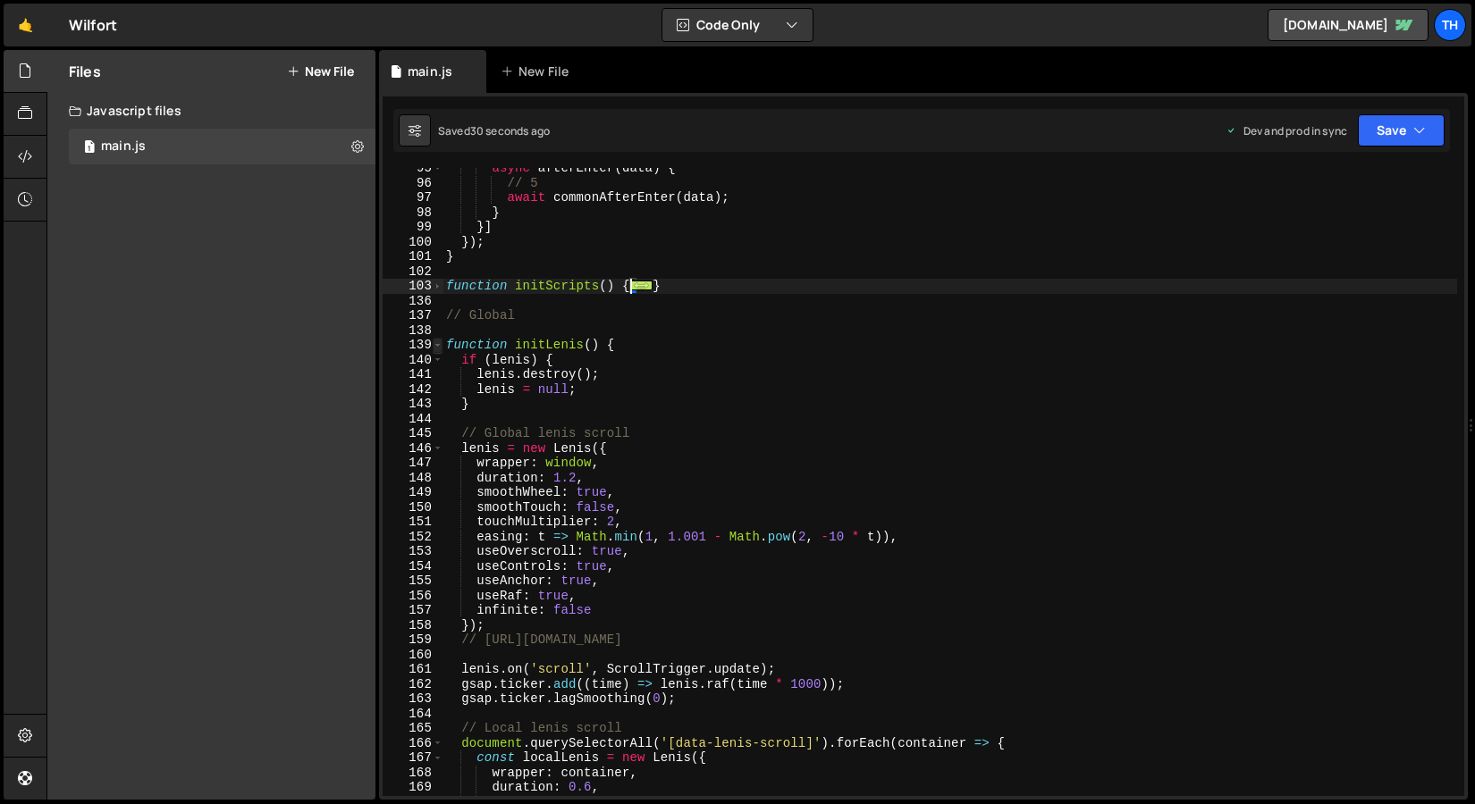
click at [440, 344] on span at bounding box center [438, 345] width 10 height 15
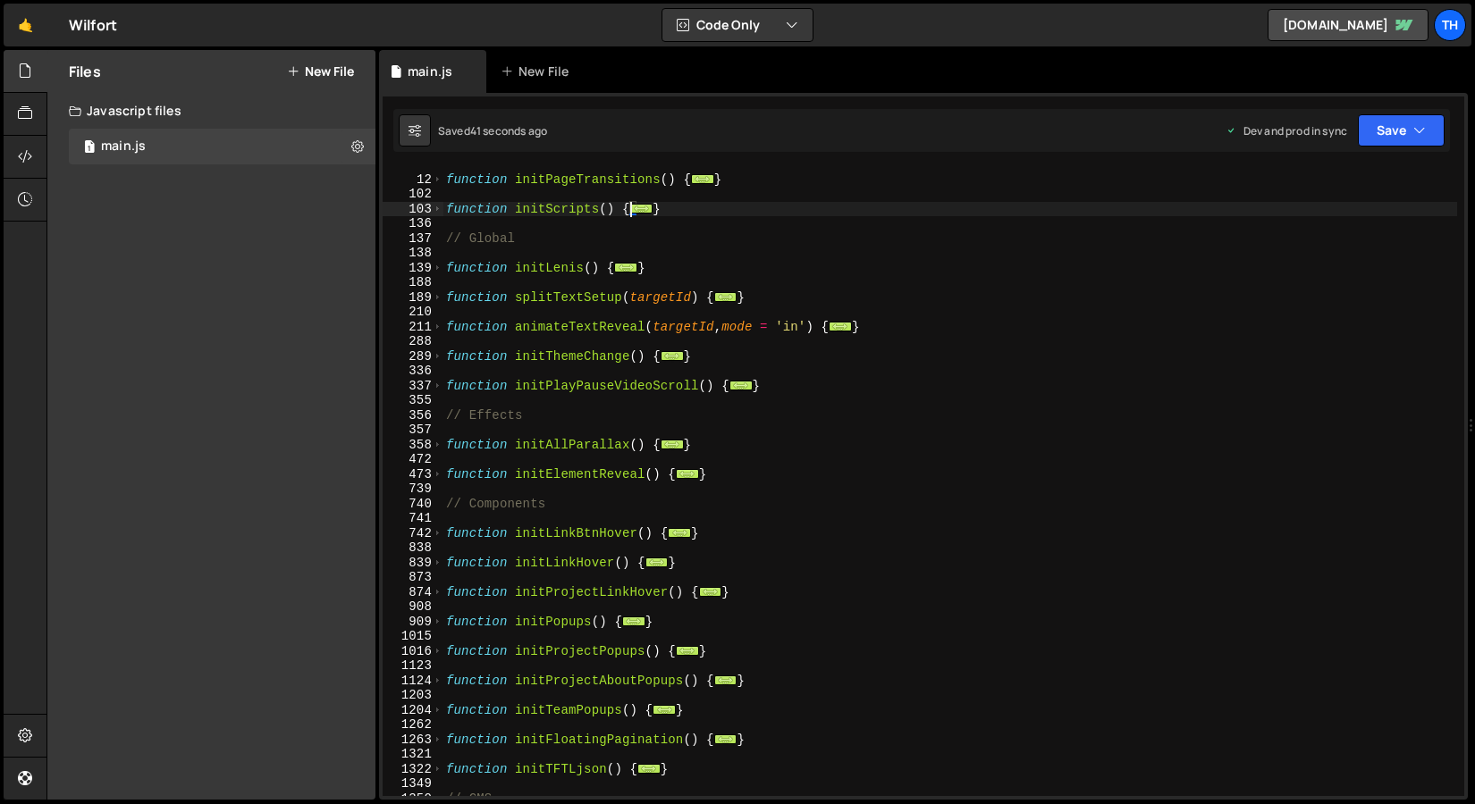
scroll to position [166, 0]
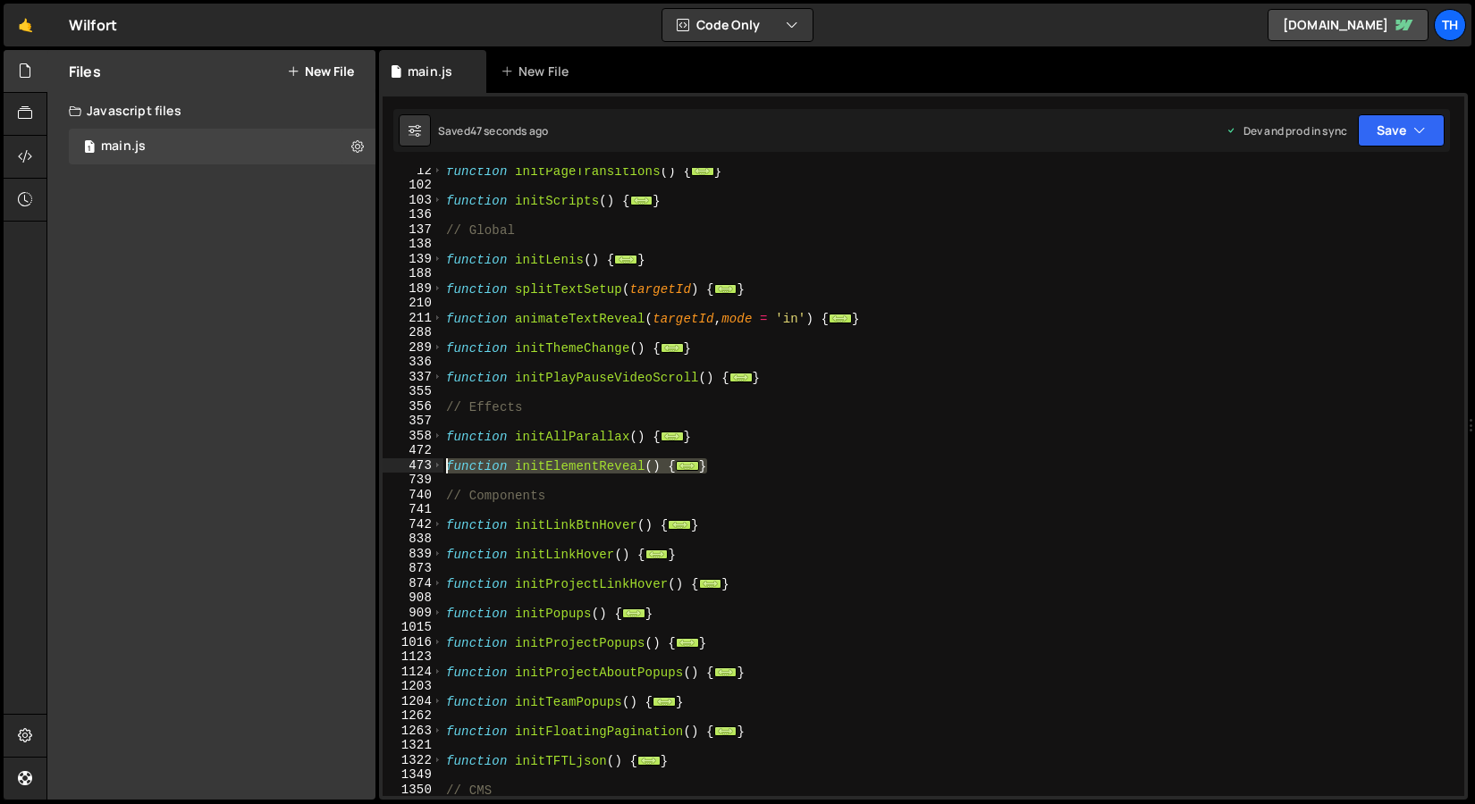
drag, startPoint x: 715, startPoint y: 464, endPoint x: 400, endPoint y: 466, distance: 314.6
click at [400, 466] on div "initProjectAboutPopups(); 12 102 103 136 137 138 139 188 189 210 211 288 289 33…" at bounding box center [922, 482] width 1081 height 628
type textarea "function initElementReveal() { // Line reveal animation"
click at [500, 451] on div "function initPageTransitions ( ) { ... } function initScripts ( ) { ... } // Gl…" at bounding box center [949, 493] width 1014 height 658
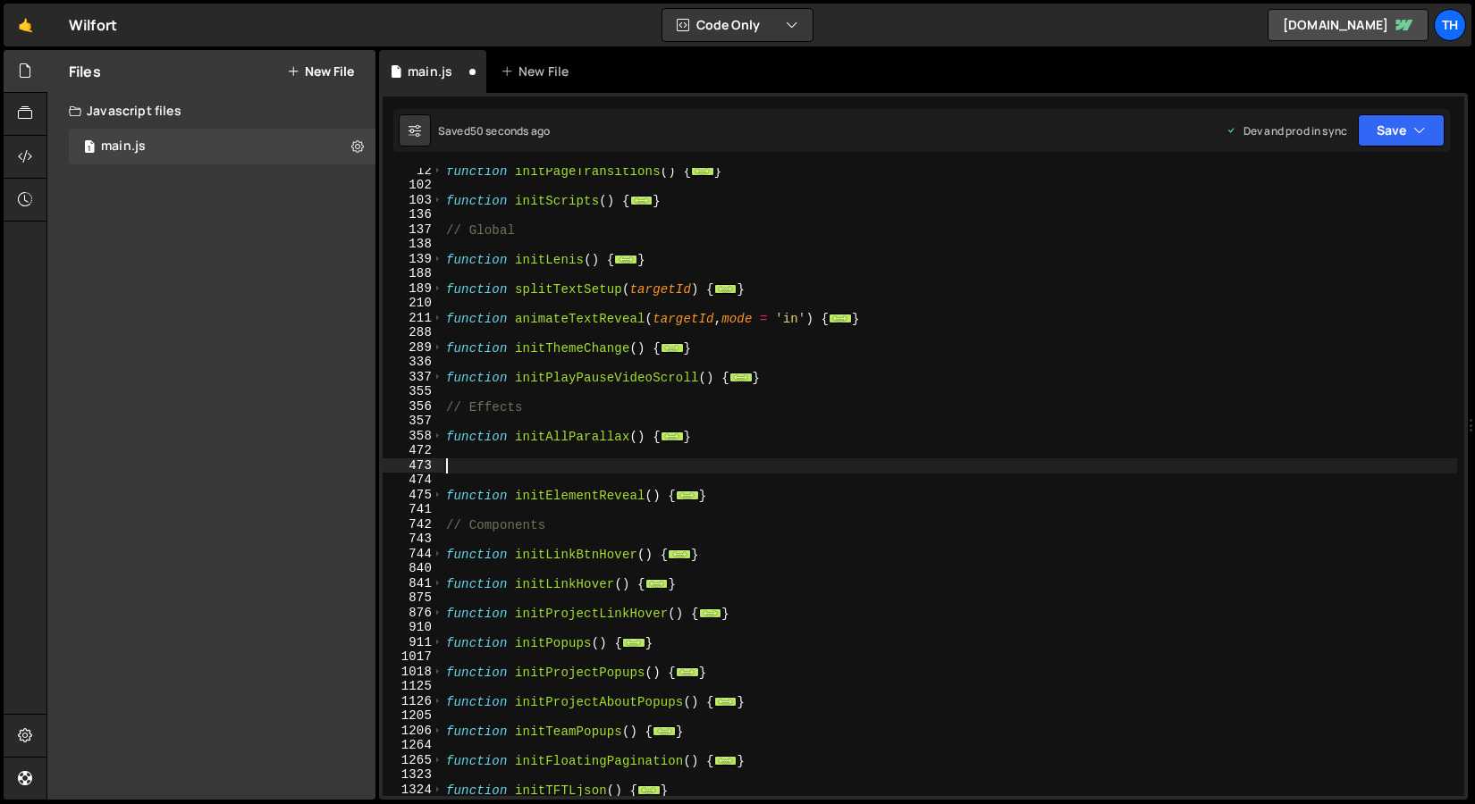
paste textarea "}"
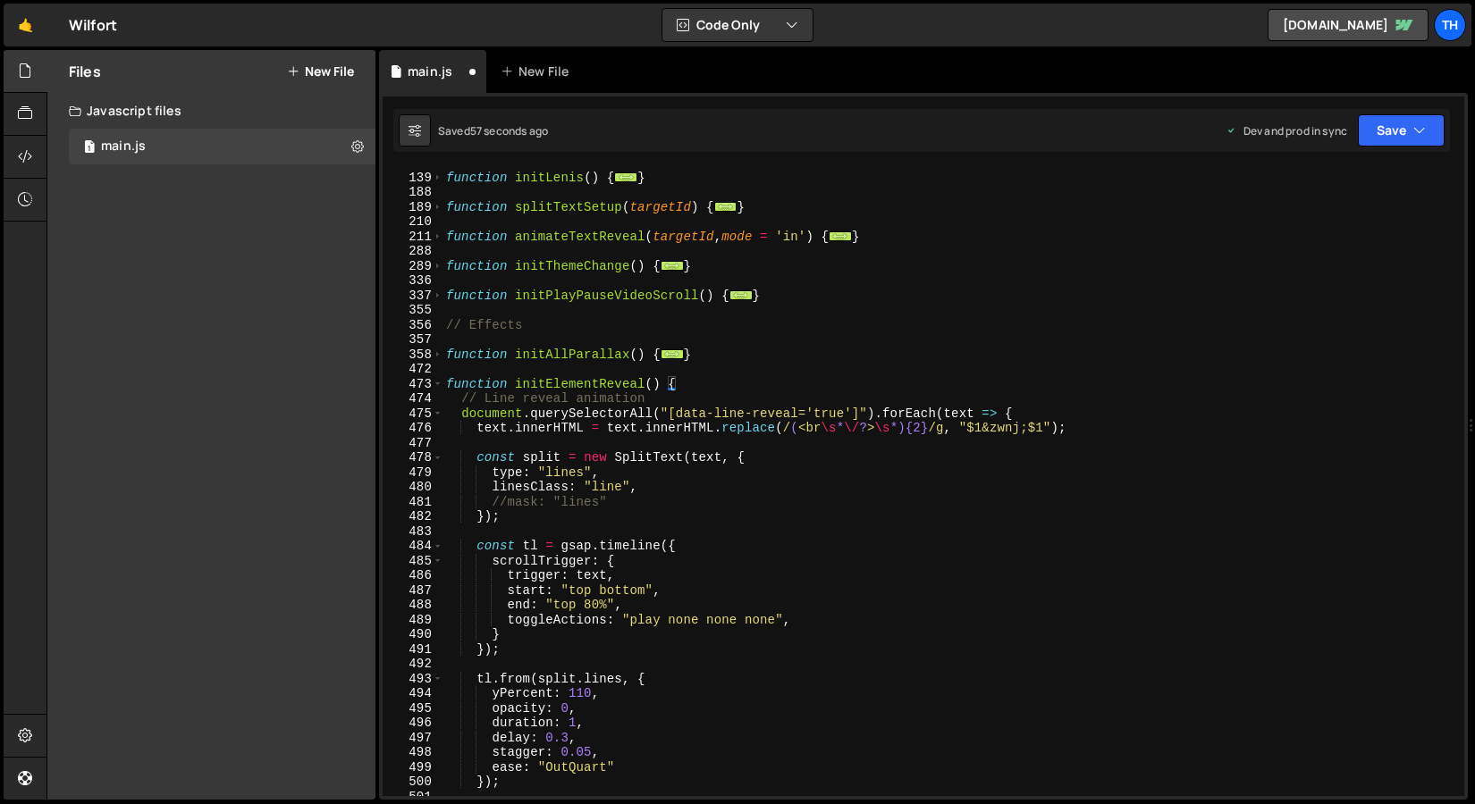
scroll to position [239, 0]
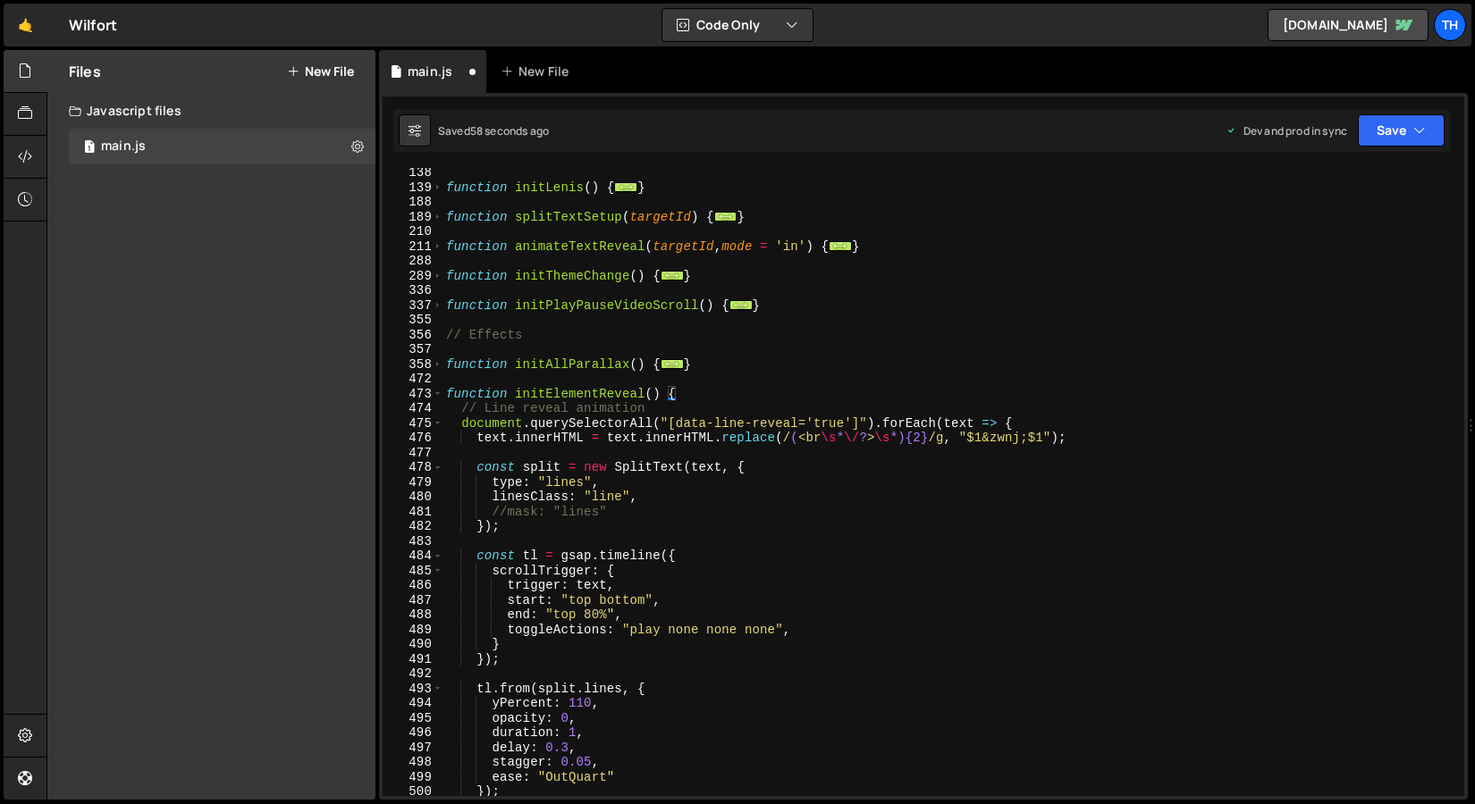
click at [426, 392] on div "473" at bounding box center [412, 394] width 61 height 15
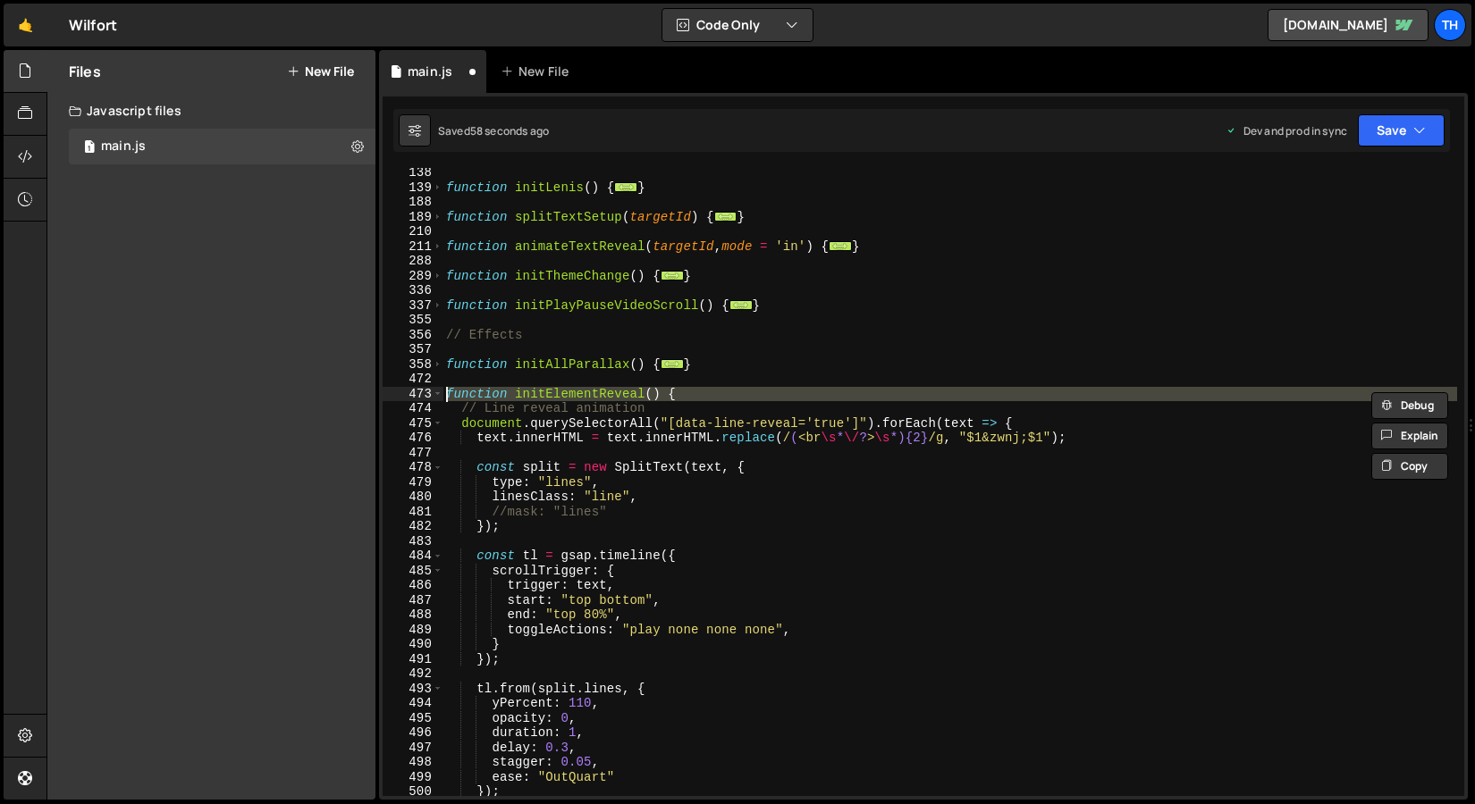
click at [446, 358] on div "function initLenis ( ) { ... } function splitTextSetup ( targetId ) { ... } fun…" at bounding box center [949, 494] width 1014 height 658
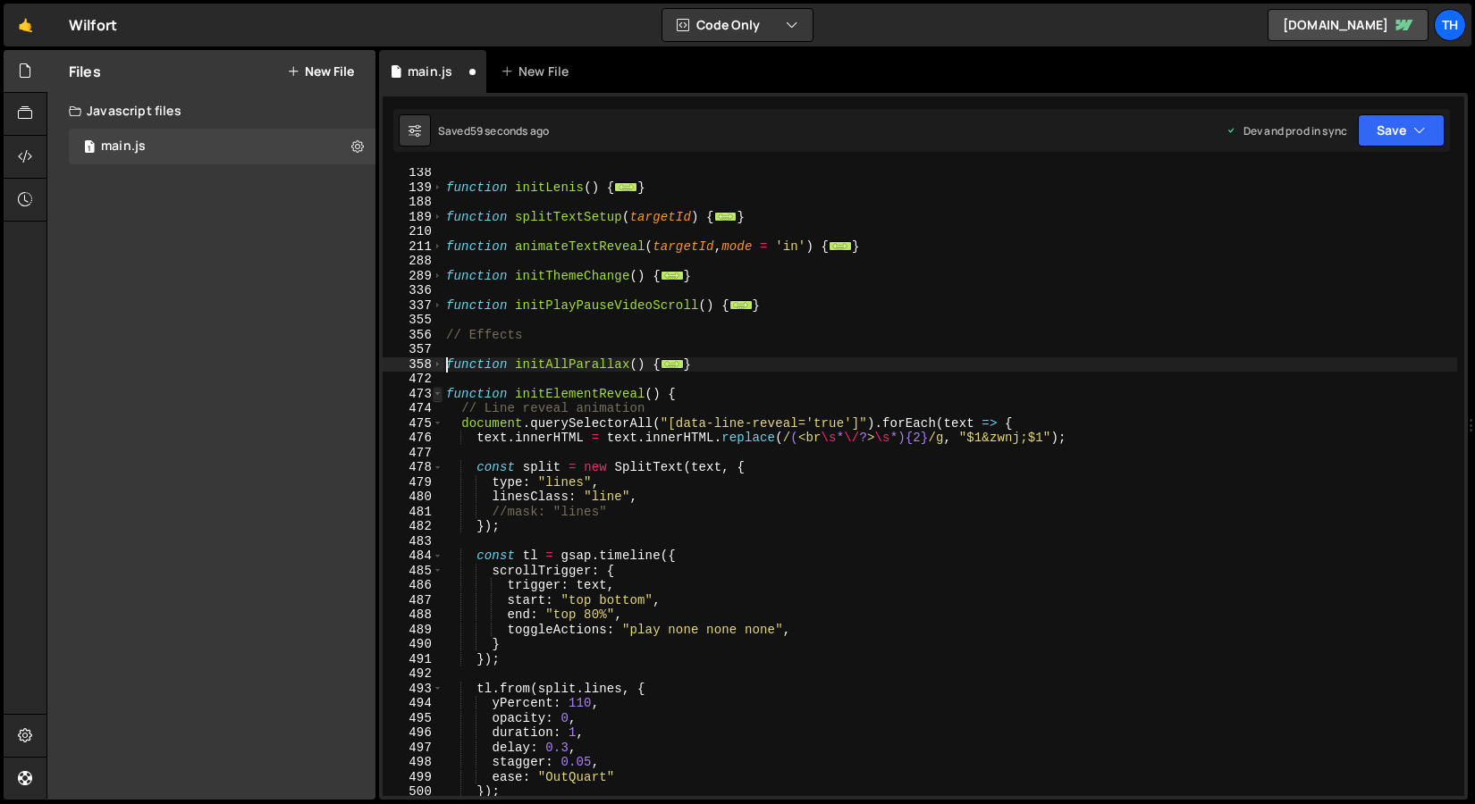
type textarea "function initAllParallax() {"
click at [437, 392] on span at bounding box center [438, 394] width 10 height 15
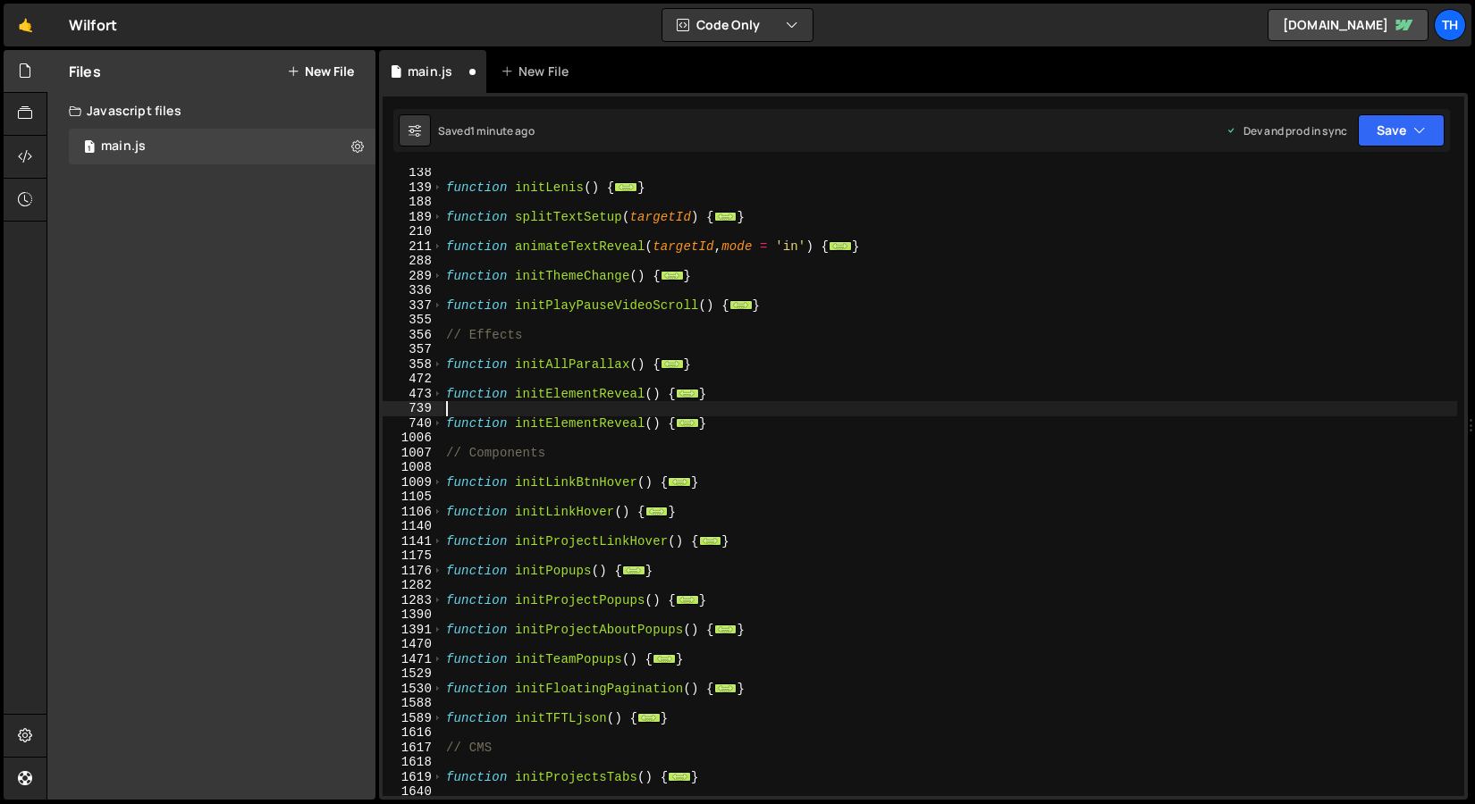
click at [565, 406] on div "function initLenis ( ) { ... } function splitTextSetup ( targetId ) { ... } fun…" at bounding box center [949, 494] width 1014 height 658
click at [550, 395] on div "function initLenis ( ) { ... } function splitTextSetup ( targetId ) { ... } fun…" at bounding box center [949, 494] width 1014 height 658
click at [573, 395] on div "function initLenis ( ) { ... } function splitTextSetup ( targetId ) { ... } fun…" at bounding box center [949, 482] width 1014 height 628
drag, startPoint x: 545, startPoint y: 394, endPoint x: 599, endPoint y: 399, distance: 53.8
click at [599, 399] on div "function initLenis ( ) { ... } function splitTextSetup ( targetId ) { ... } fun…" at bounding box center [949, 494] width 1014 height 658
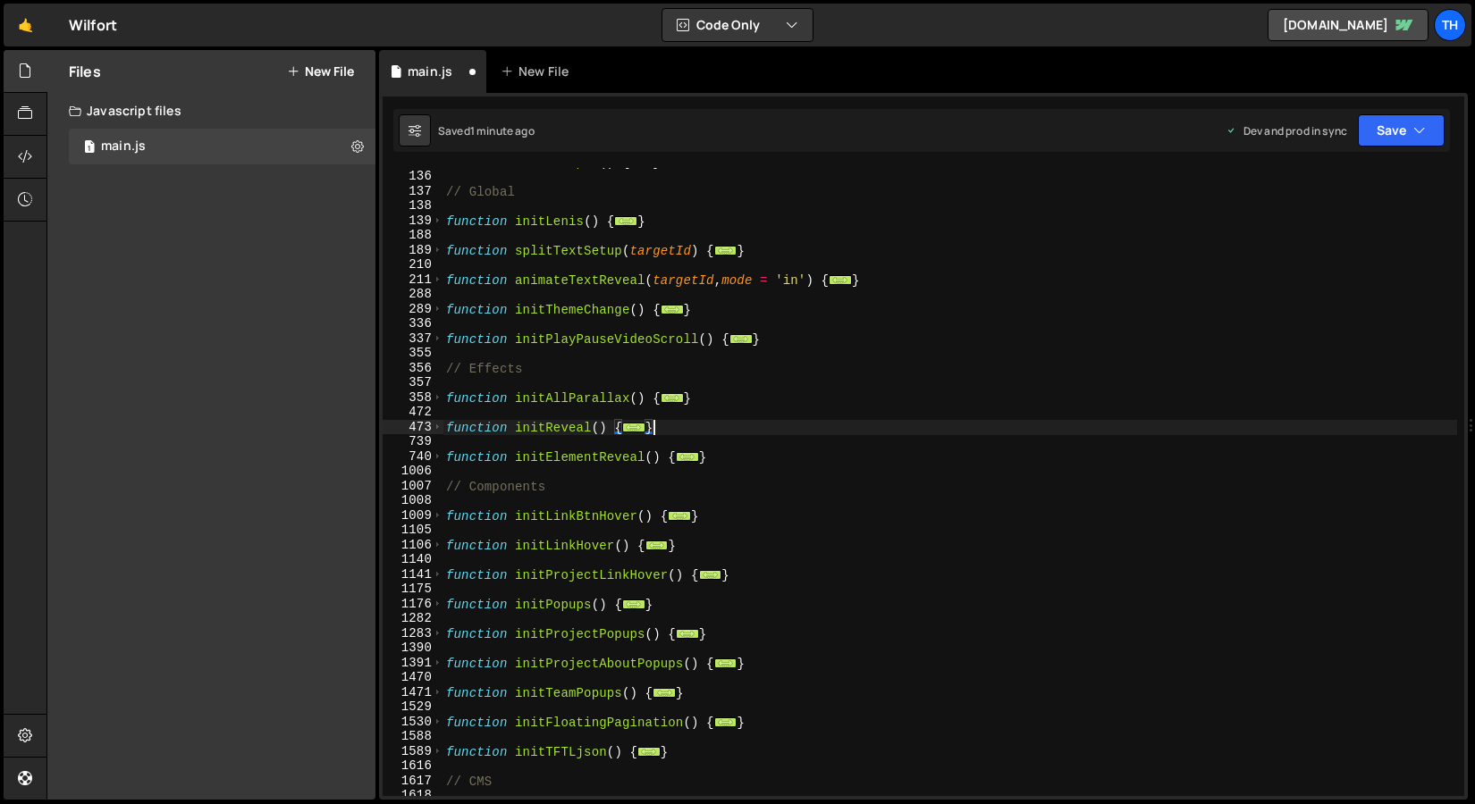
scroll to position [205, 0]
click at [592, 426] on div "function initScripts ( ) { ... } // Global function initLenis ( ) { ... } funct…" at bounding box center [949, 484] width 1014 height 658
click at [648, 425] on div "function initScripts ( ) { ... } // Global function initLenis ( ) { ... } funct…" at bounding box center [949, 484] width 1014 height 658
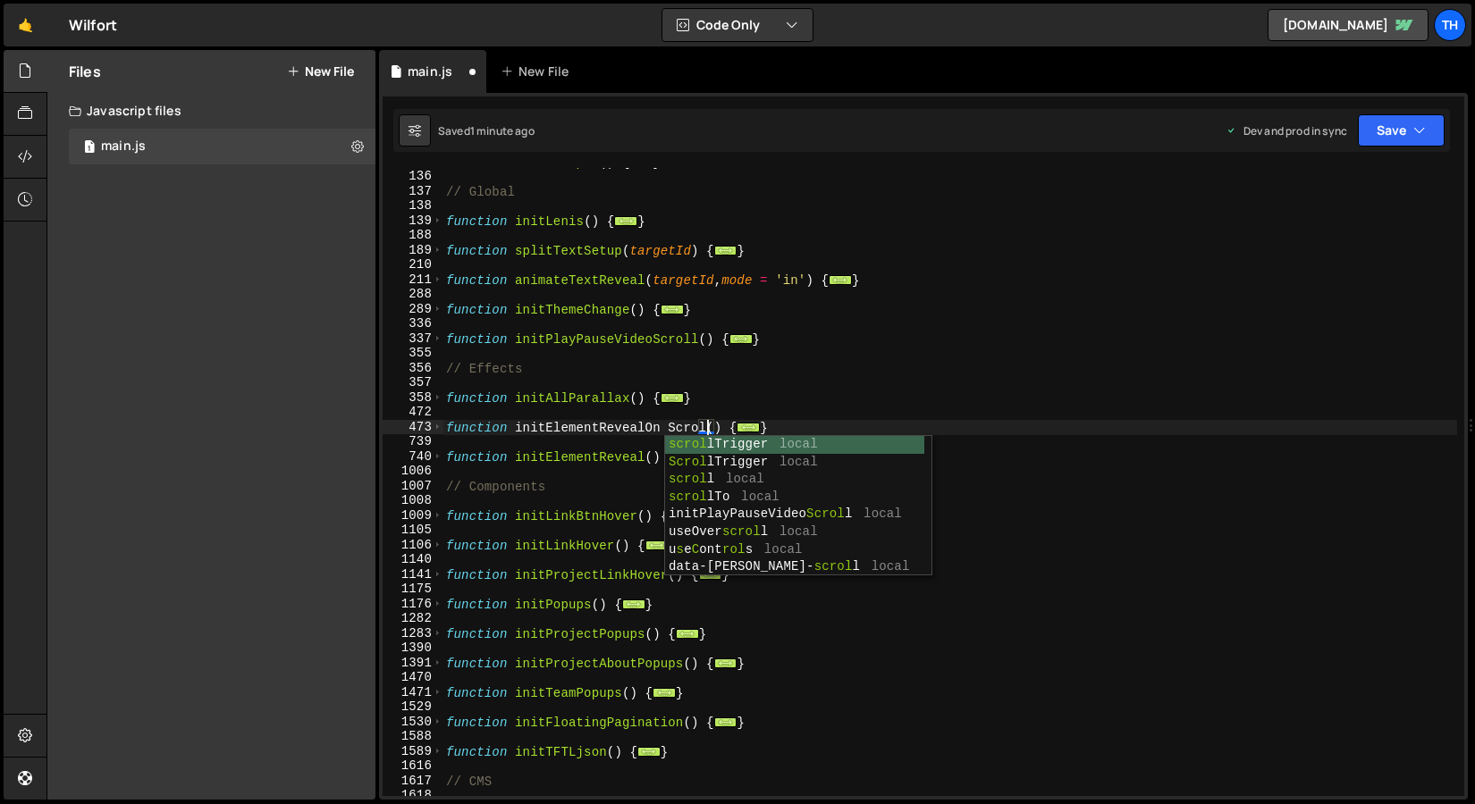
scroll to position [0, 18]
type textarea "function initElementRevealOn Scroll() {"
click at [669, 413] on div "function initScripts ( ) { ... } // Global function initLenis ( ) { ... } funct…" at bounding box center [949, 484] width 1014 height 658
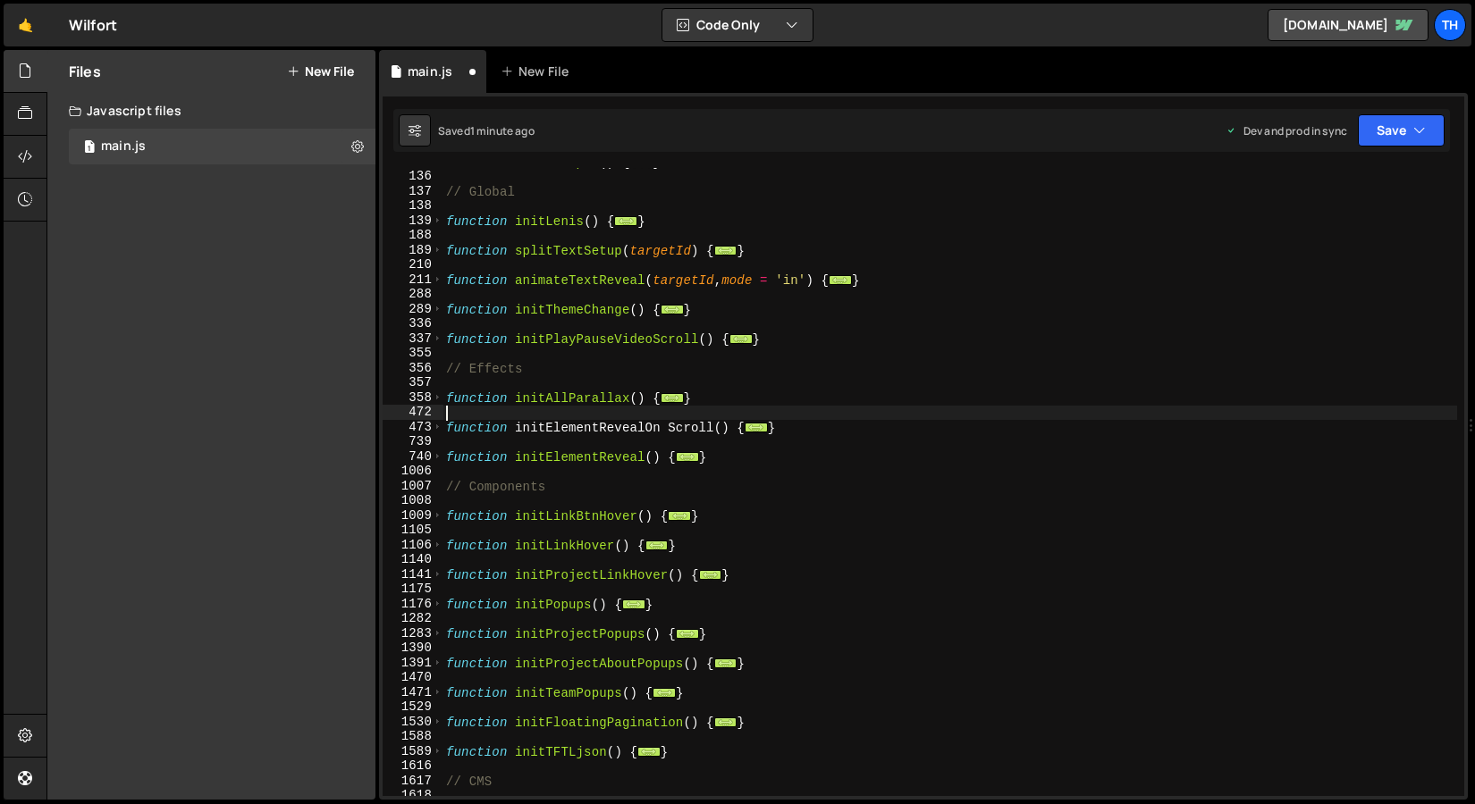
scroll to position [0, 0]
click at [669, 422] on div "function initScripts ( ) { ... } // Global function initLenis ( ) { ... } funct…" at bounding box center [949, 484] width 1014 height 658
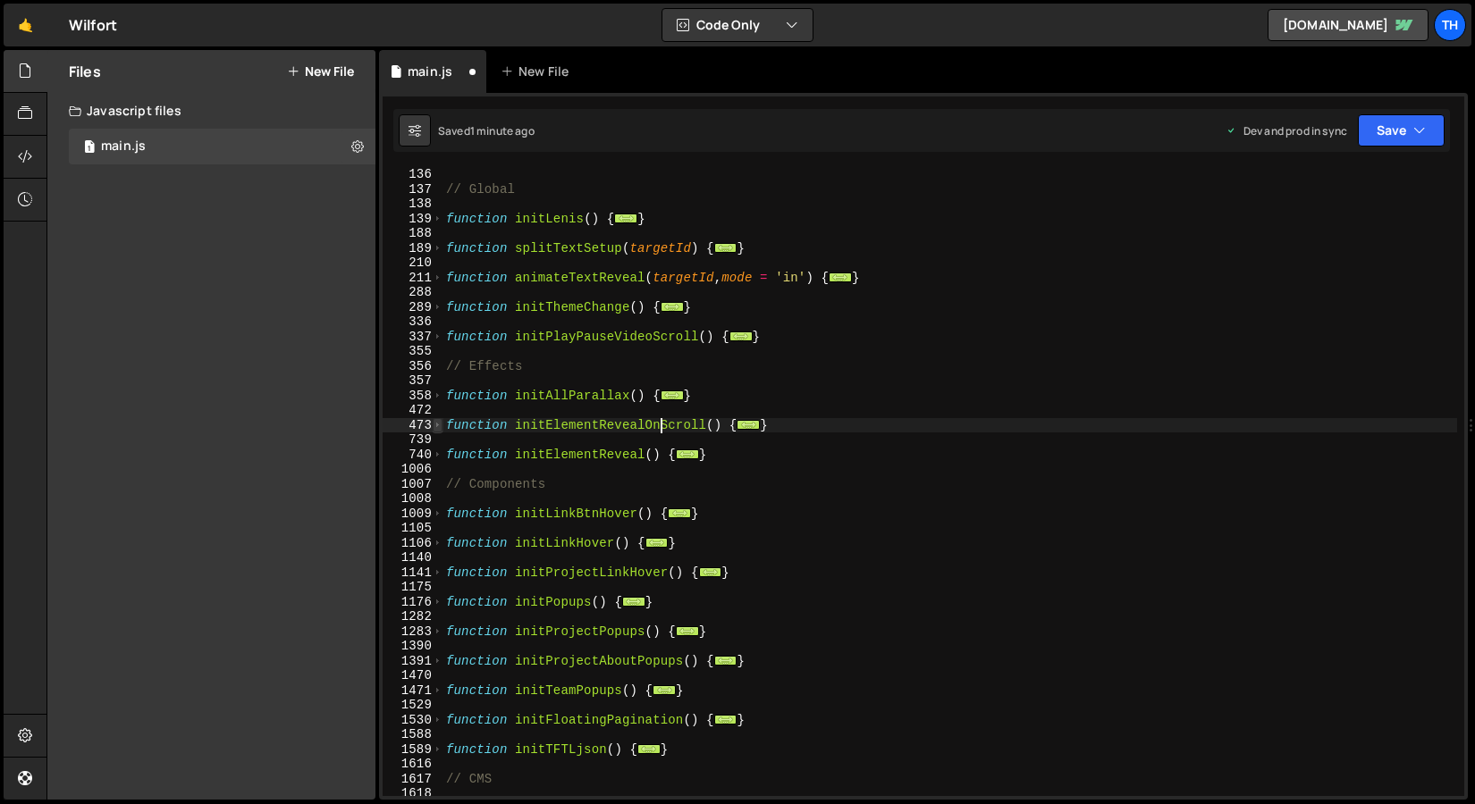
click at [441, 423] on span at bounding box center [438, 425] width 10 height 15
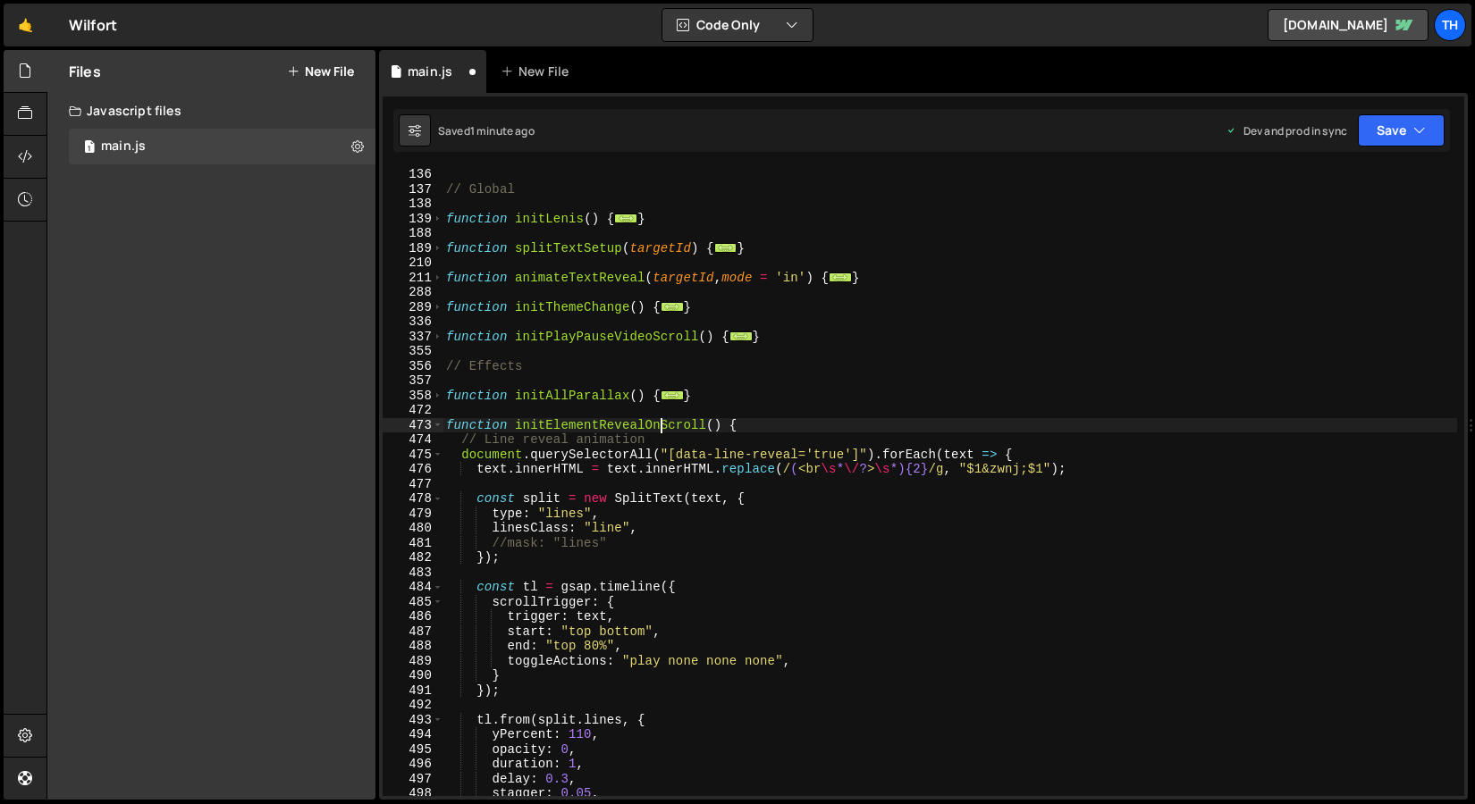
scroll to position [315, 0]
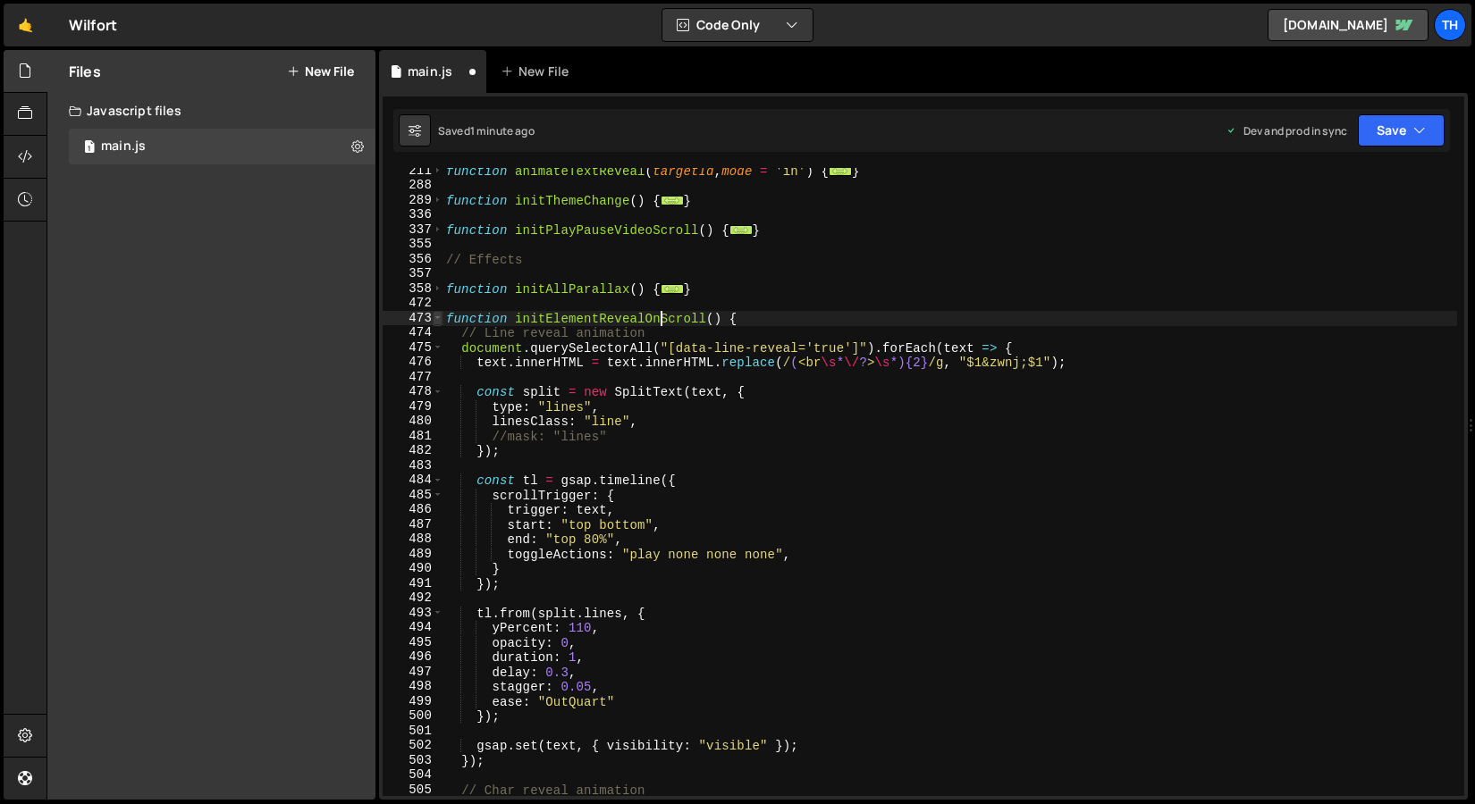
click at [440, 323] on span at bounding box center [438, 318] width 10 height 15
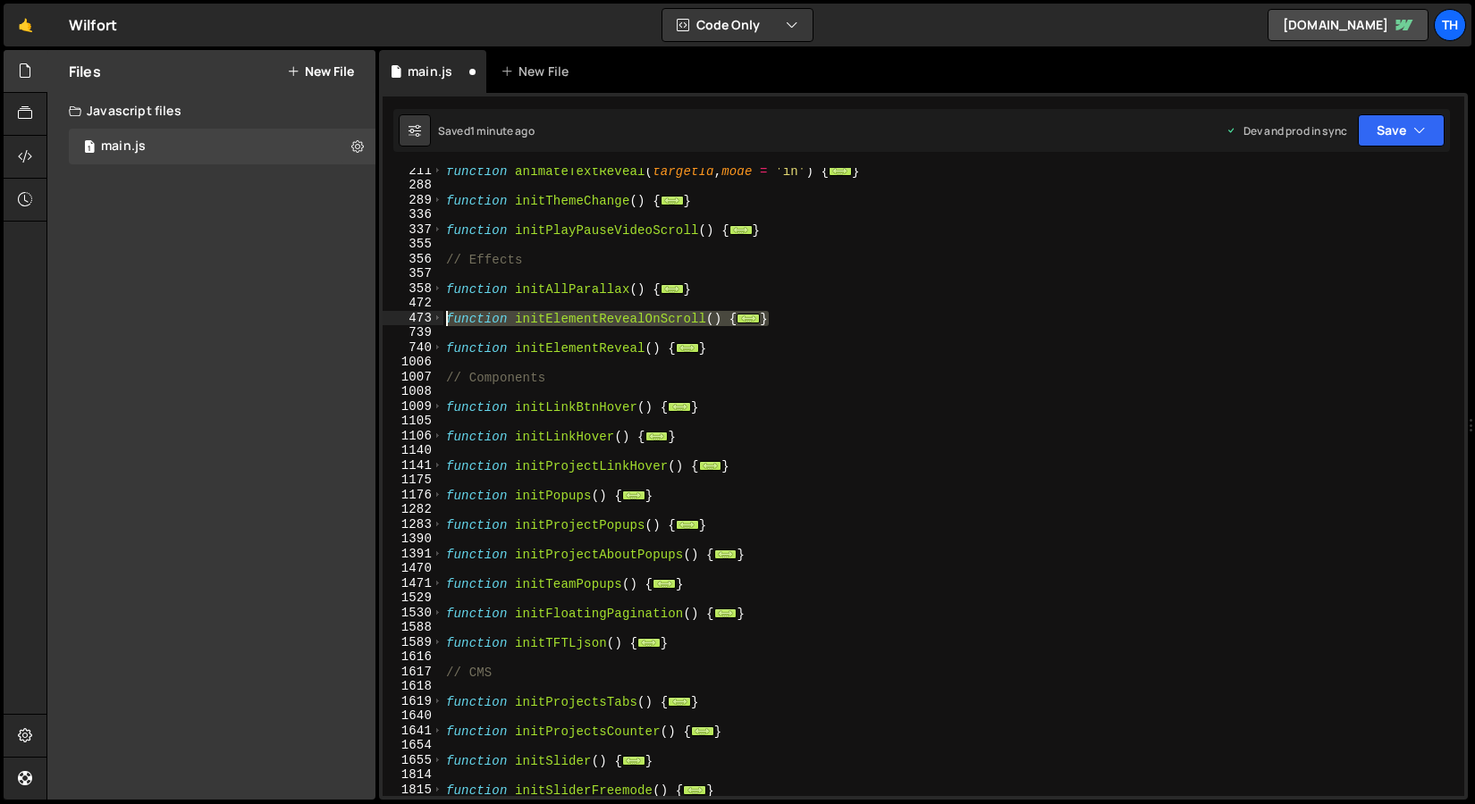
drag, startPoint x: 786, startPoint y: 315, endPoint x: 430, endPoint y: 319, distance: 356.6
click at [430, 319] on div "function initElementRevealOnScroll() { 211 288 289 336 337 355 356 357 358 472 …" at bounding box center [922, 482] width 1081 height 628
click at [426, 391] on div "1008" at bounding box center [412, 391] width 61 height 15
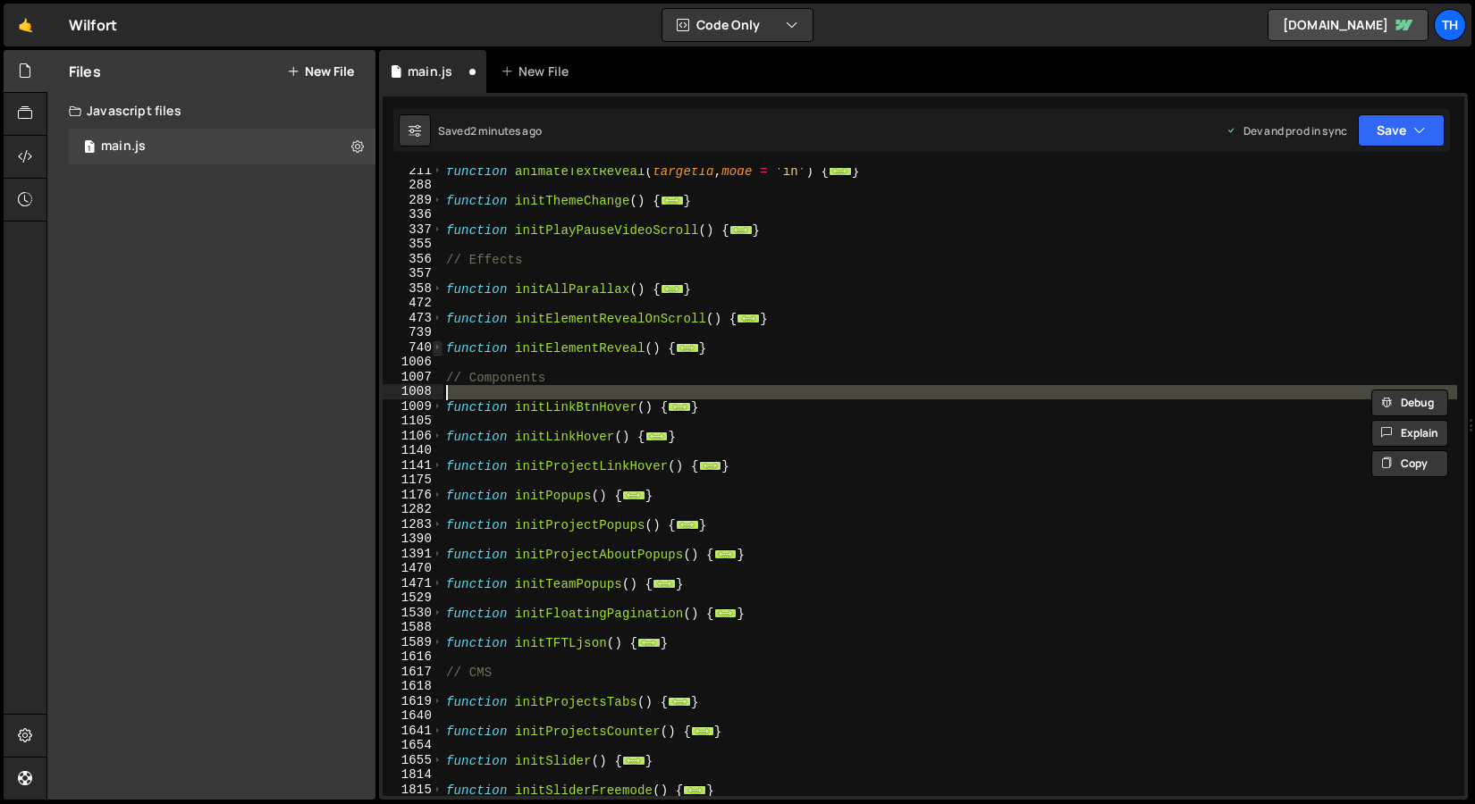
click at [433, 347] on span at bounding box center [438, 347] width 10 height 15
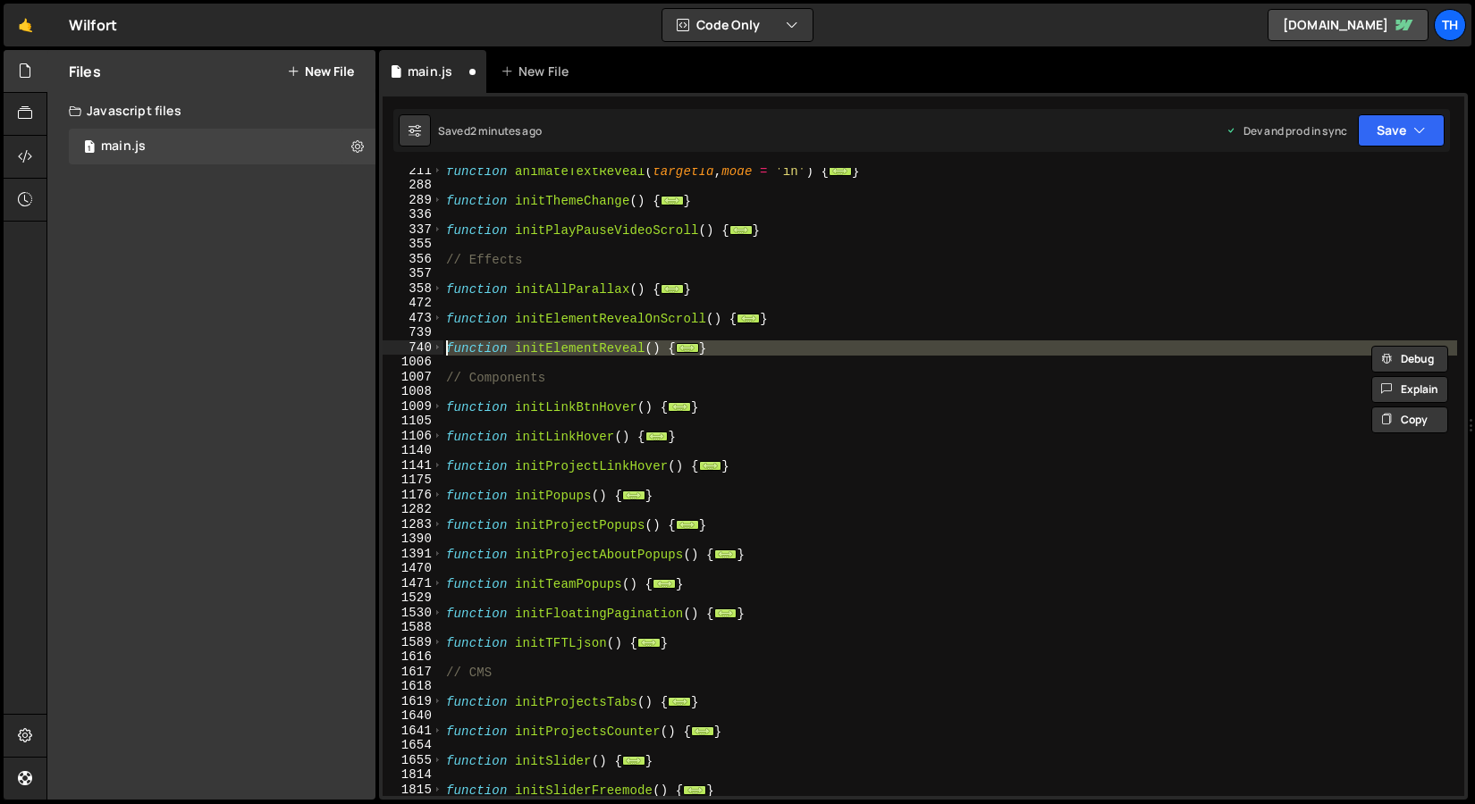
click at [438, 307] on div "472" at bounding box center [412, 303] width 61 height 15
click at [442, 320] on div "473" at bounding box center [412, 318] width 61 height 15
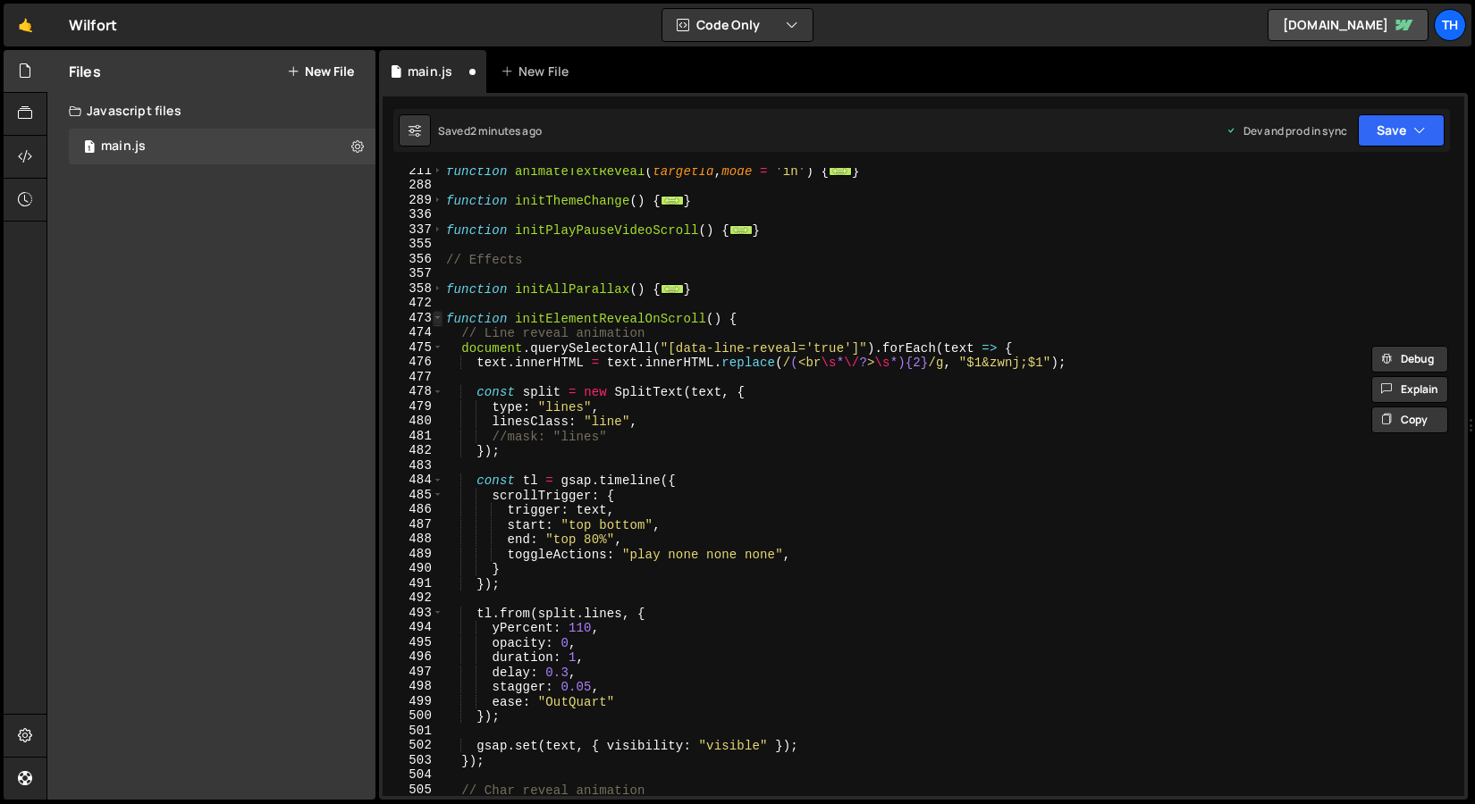
click at [436, 318] on span at bounding box center [438, 318] width 10 height 15
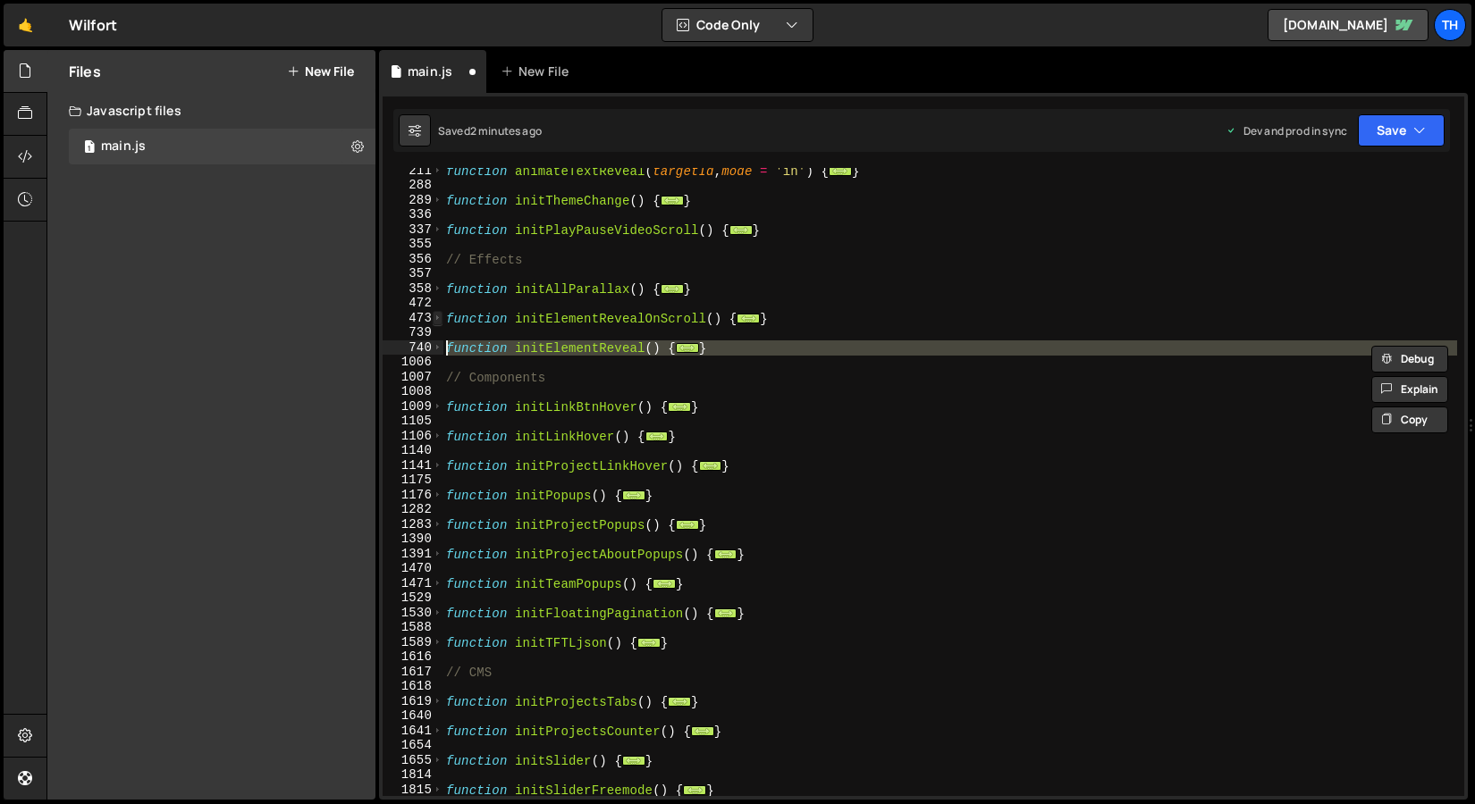
click at [436, 318] on span at bounding box center [438, 318] width 10 height 15
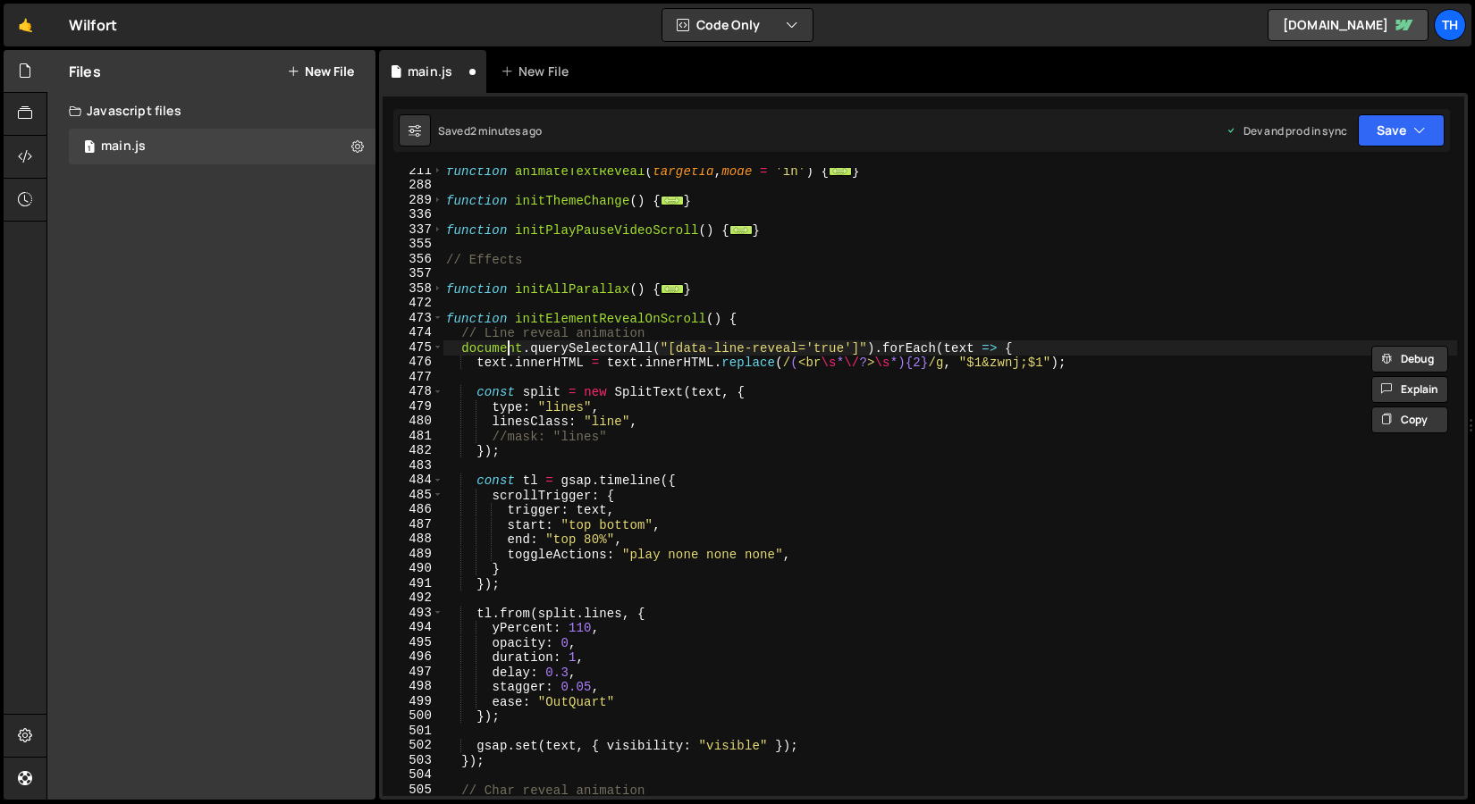
click at [510, 354] on div "function animateTextReveal ( targetId , mode = 'in' ) { ... } function initThem…" at bounding box center [949, 493] width 1014 height 658
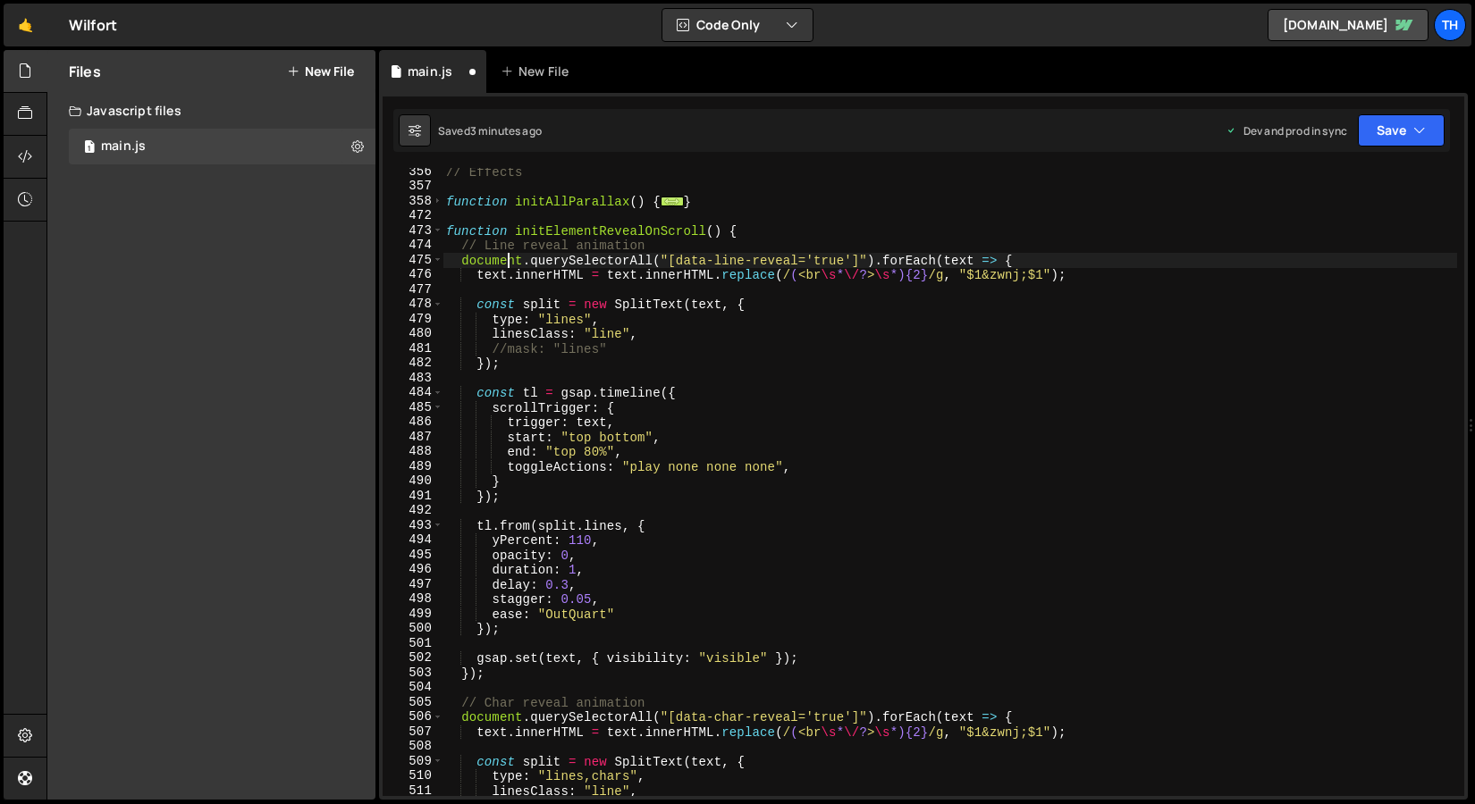
scroll to position [416, 0]
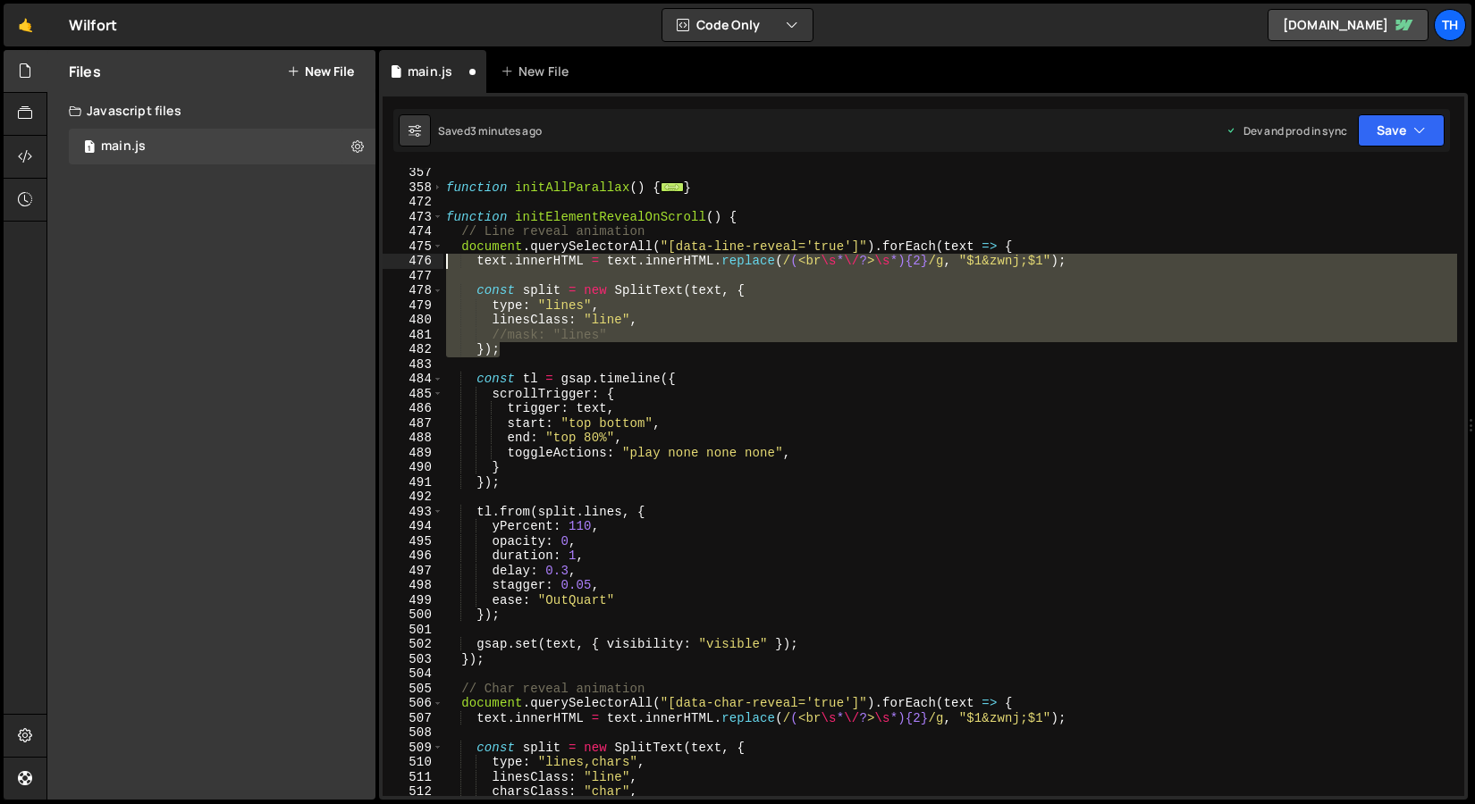
drag, startPoint x: 505, startPoint y: 350, endPoint x: 371, endPoint y: 262, distance: 160.6
click at [371, 262] on div "Files New File Javascript files 1 main.js 0 CSS files Copy share link Edit File…" at bounding box center [760, 425] width 1428 height 751
type textarea "text.innerHTML = text.innerHTML.replace(/(<br\s*\/?>\s*){2}/g, "$1&zwnj;$1");"
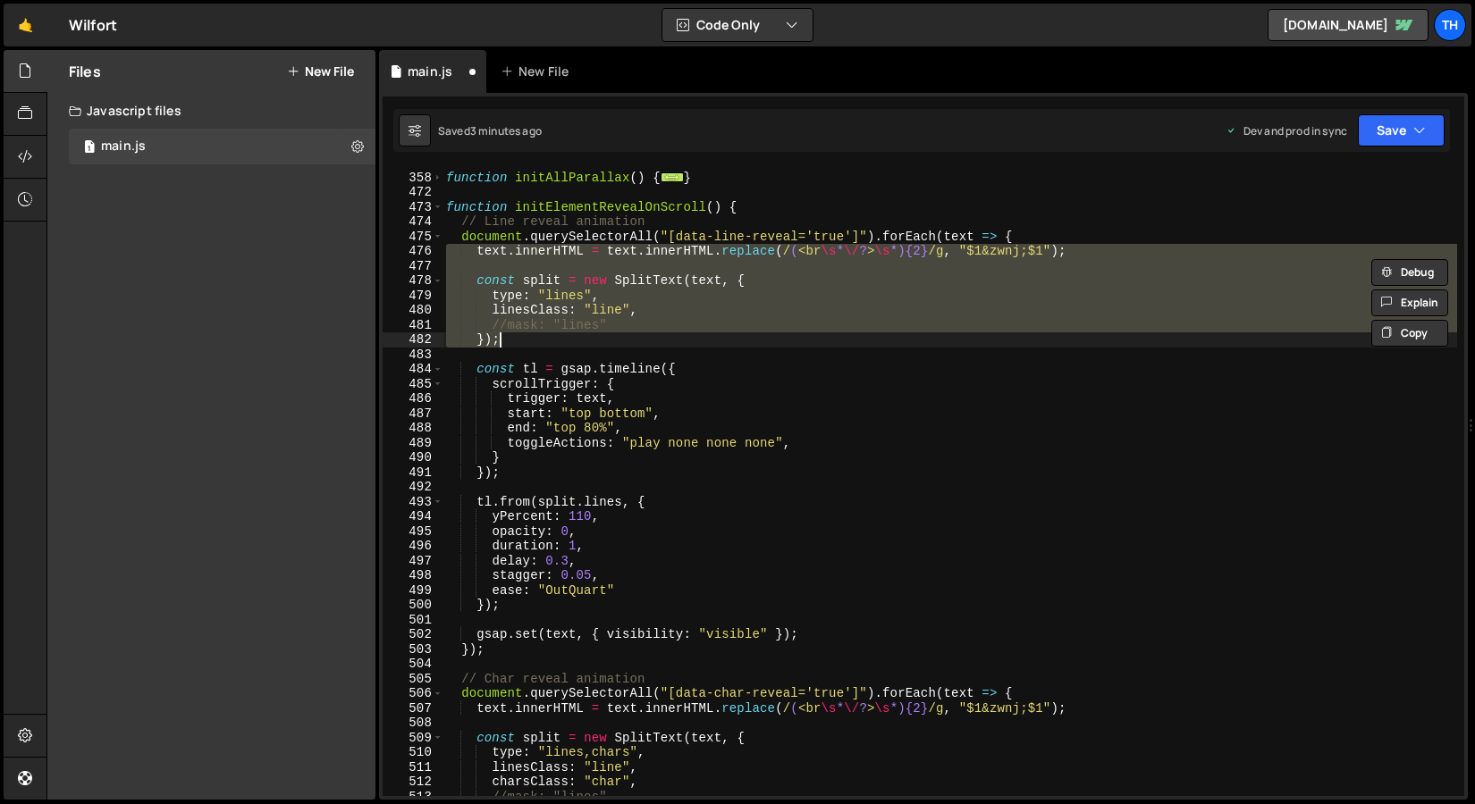
scroll to position [425, 0]
click at [441, 210] on span at bounding box center [438, 207] width 10 height 15
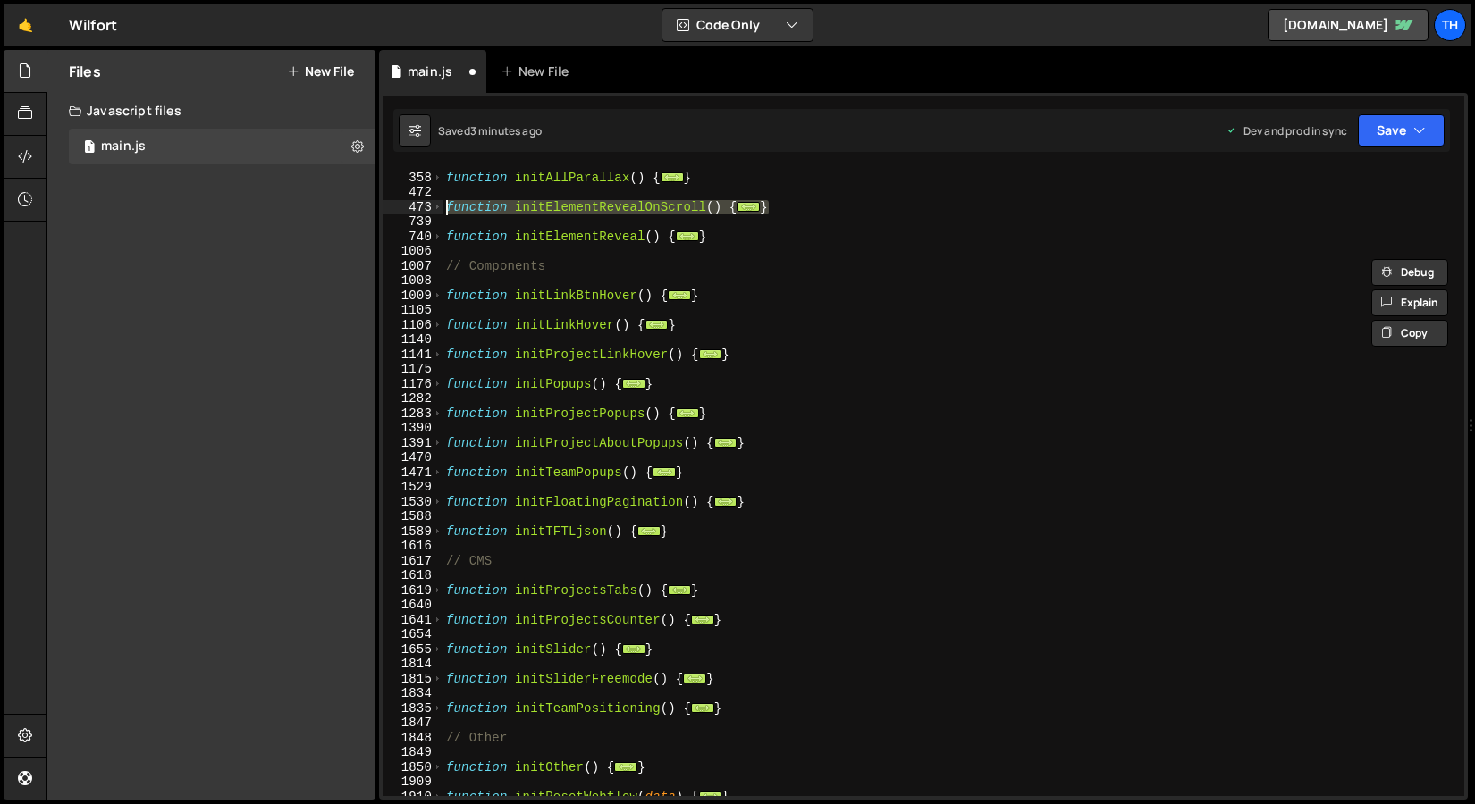
drag, startPoint x: 773, startPoint y: 212, endPoint x: 394, endPoint y: 212, distance: 378.9
click at [394, 212] on div "//mask: "lines" }); 357 358 472 473 739 740 1006 1007 1008 1009 1105 1106 1140 …" at bounding box center [922, 482] width 1081 height 628
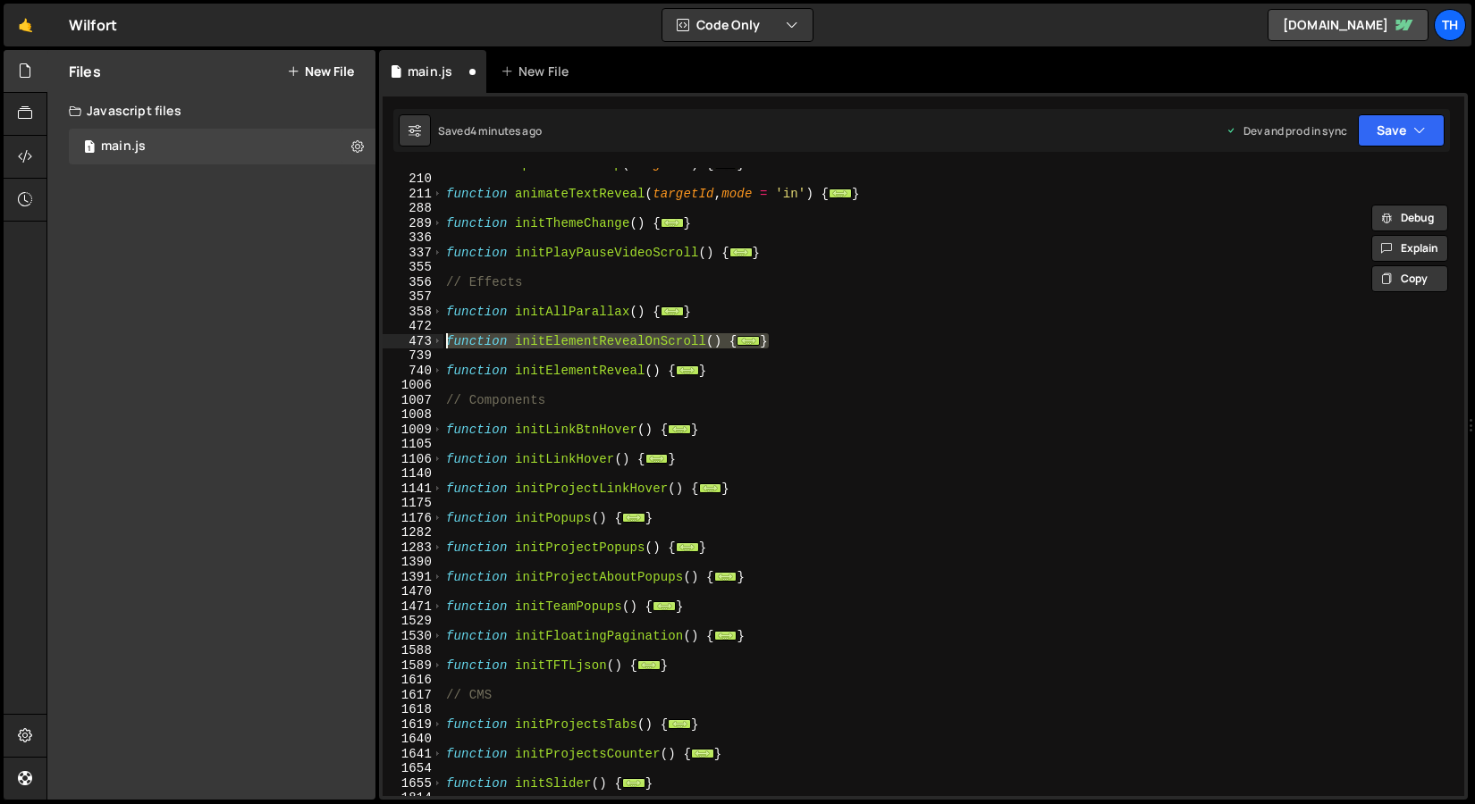
scroll to position [278, 0]
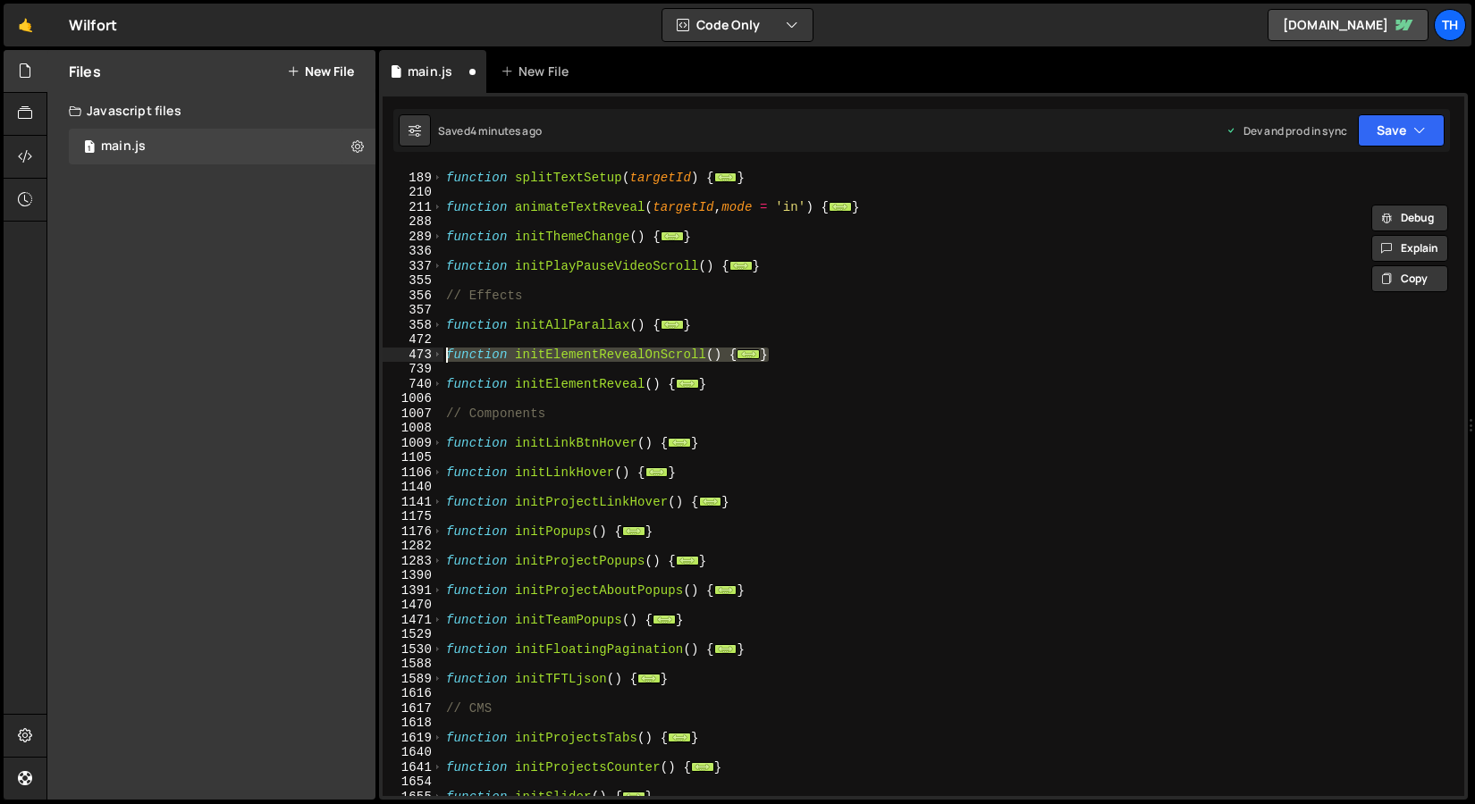
click at [446, 590] on div "function splitTextSetup ( targetId ) { ... } function animateTextReveal ( targe…" at bounding box center [949, 484] width 1014 height 658
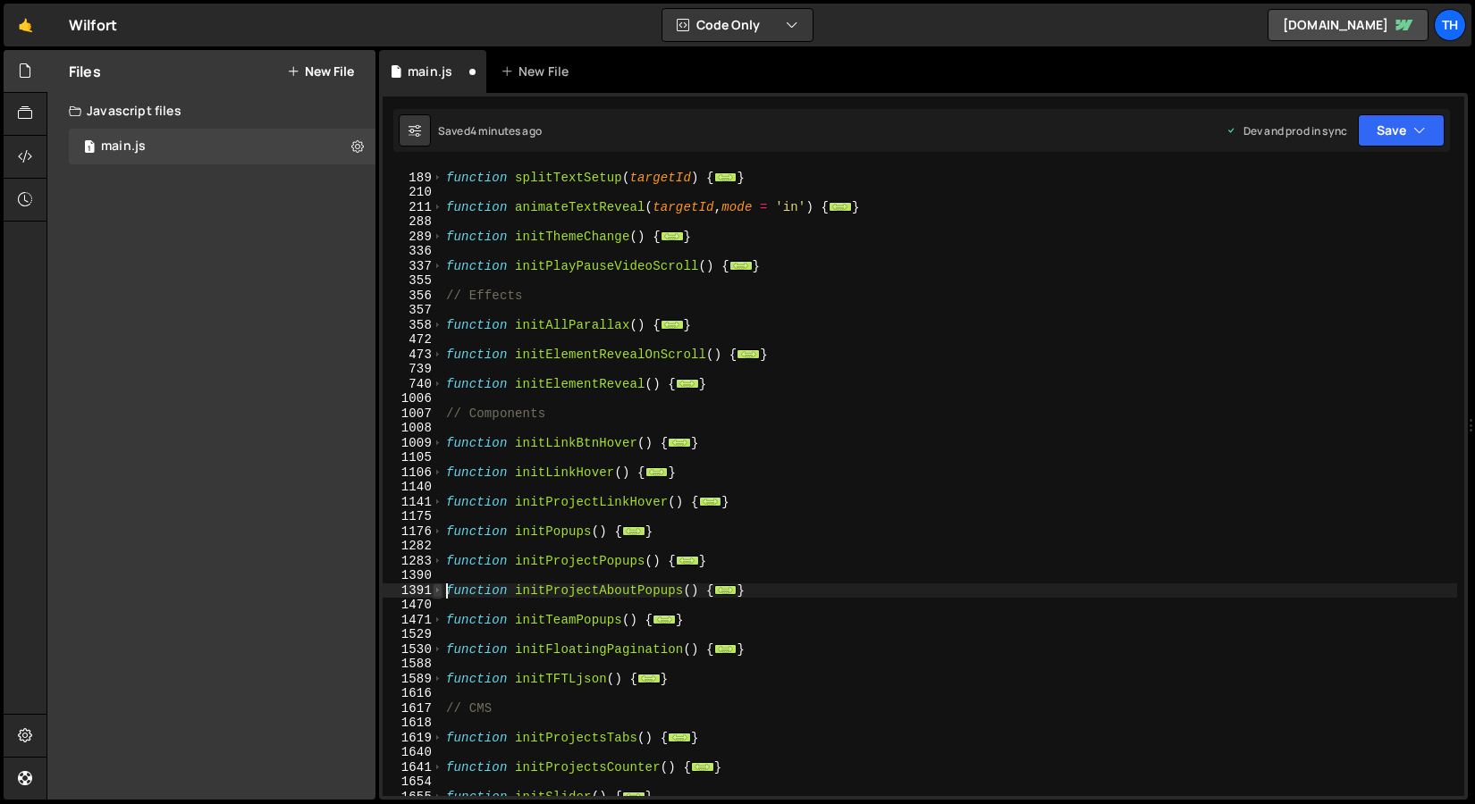
click at [435, 592] on span at bounding box center [438, 591] width 10 height 15
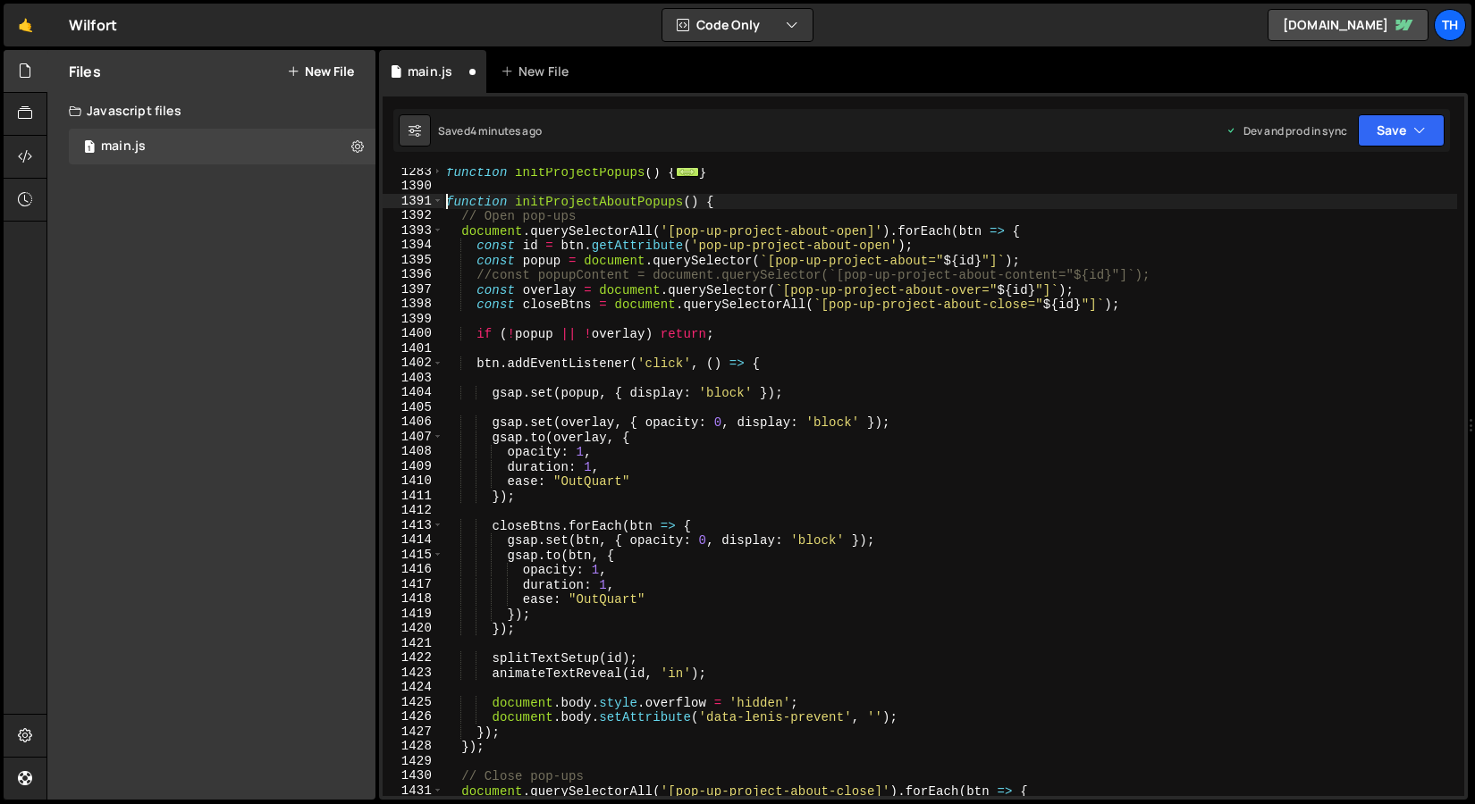
scroll to position [710, 0]
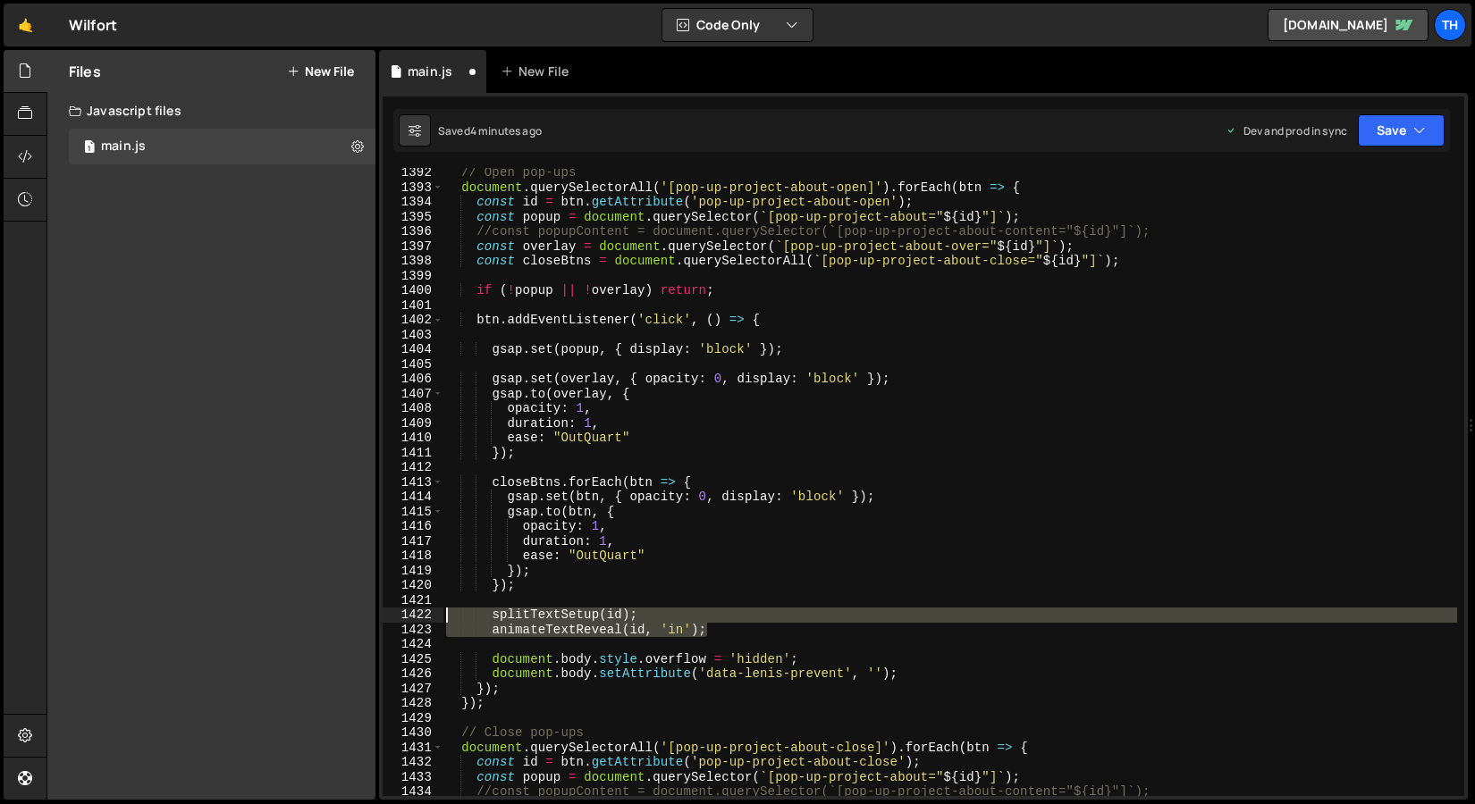
drag, startPoint x: 727, startPoint y: 636, endPoint x: 370, endPoint y: 614, distance: 357.3
click at [370, 614] on div "Files New File Javascript files 1 main.js 0 CSS files Copy share link Edit File…" at bounding box center [760, 425] width 1428 height 751
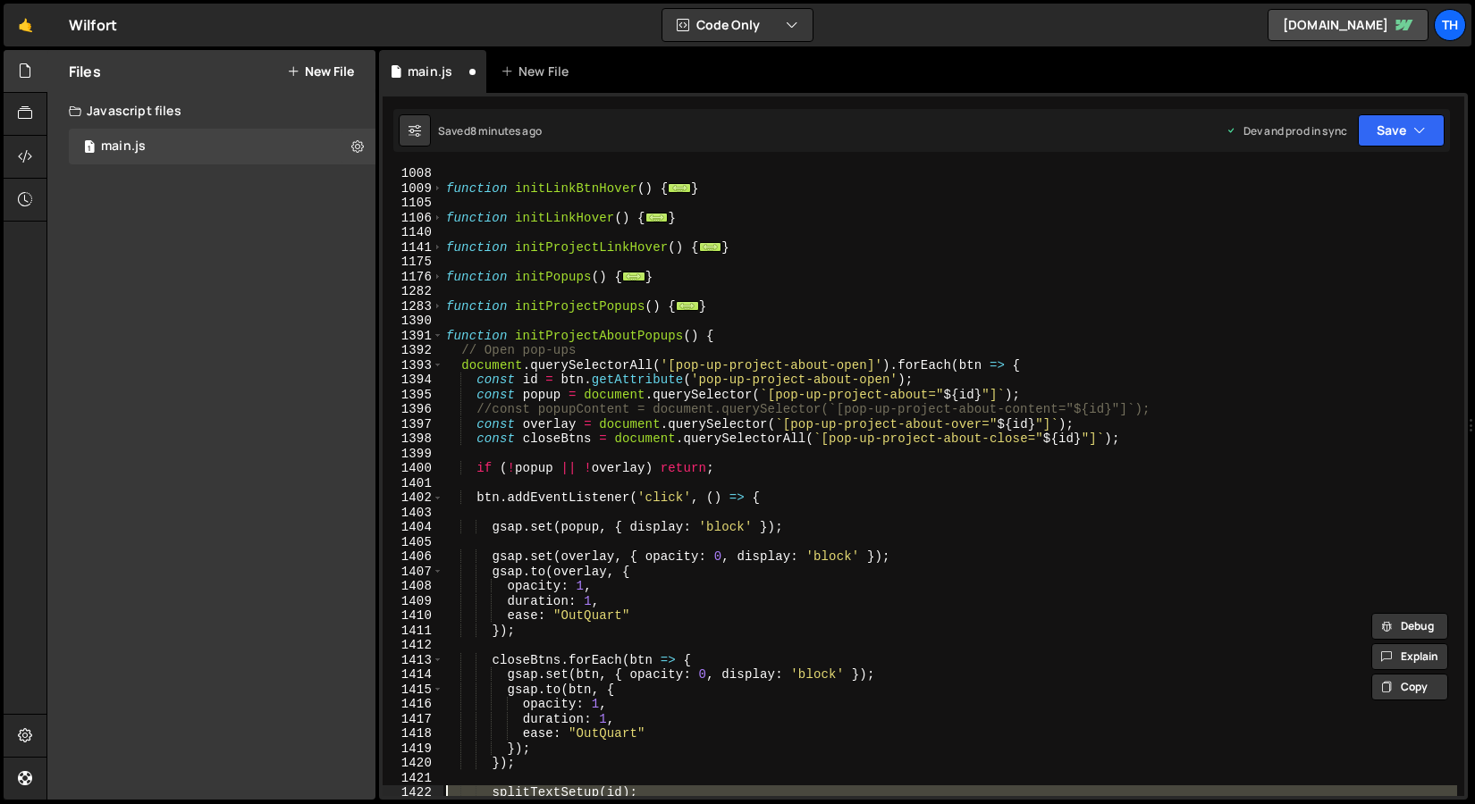
scroll to position [532, 0]
click at [435, 333] on span at bounding box center [438, 336] width 10 height 15
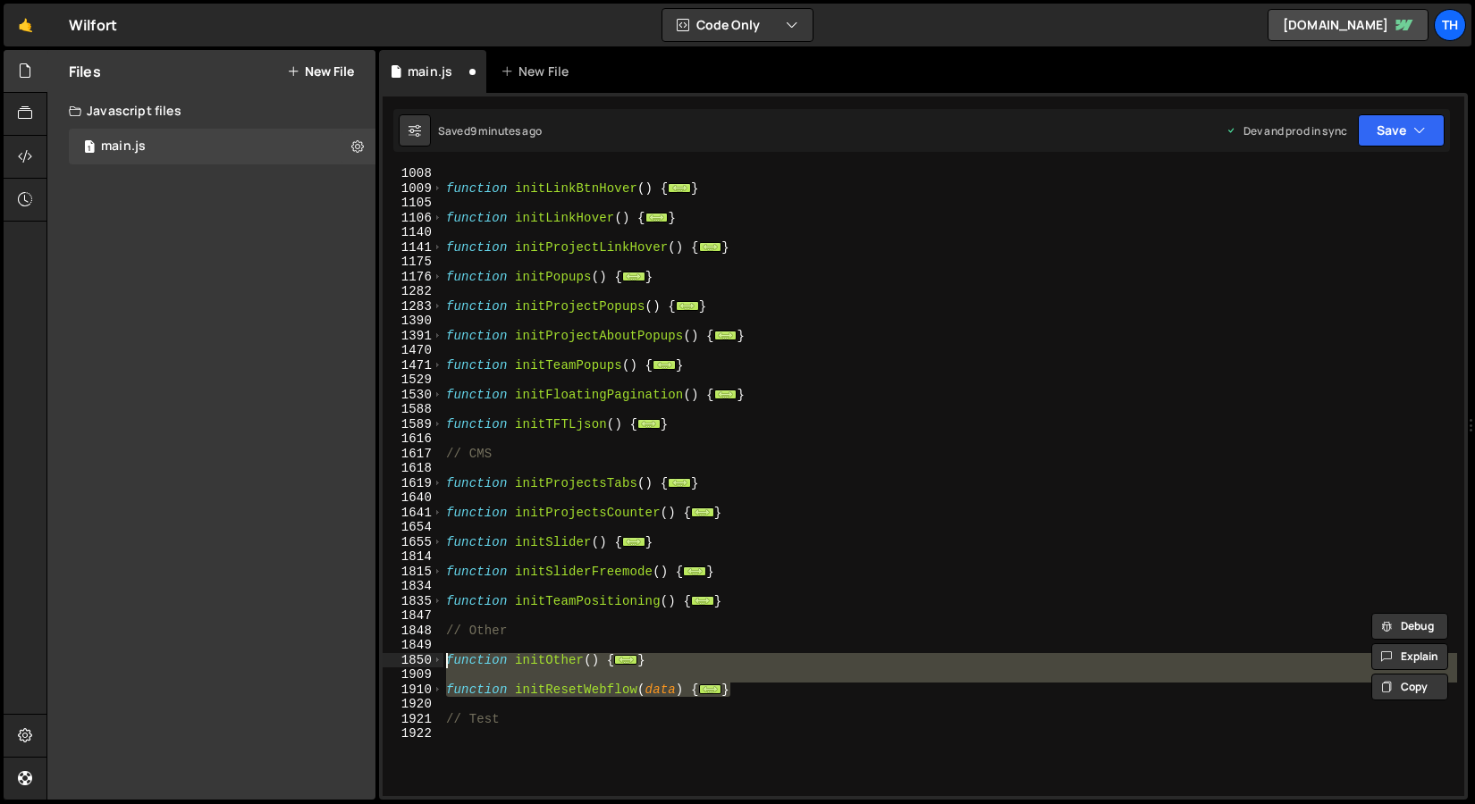
drag, startPoint x: 792, startPoint y: 694, endPoint x: 353, endPoint y: 666, distance: 439.7
click at [353, 666] on div "Files New File Javascript files 1 main.js 0 CSS files Copy share link Edit File…" at bounding box center [760, 425] width 1428 height 751
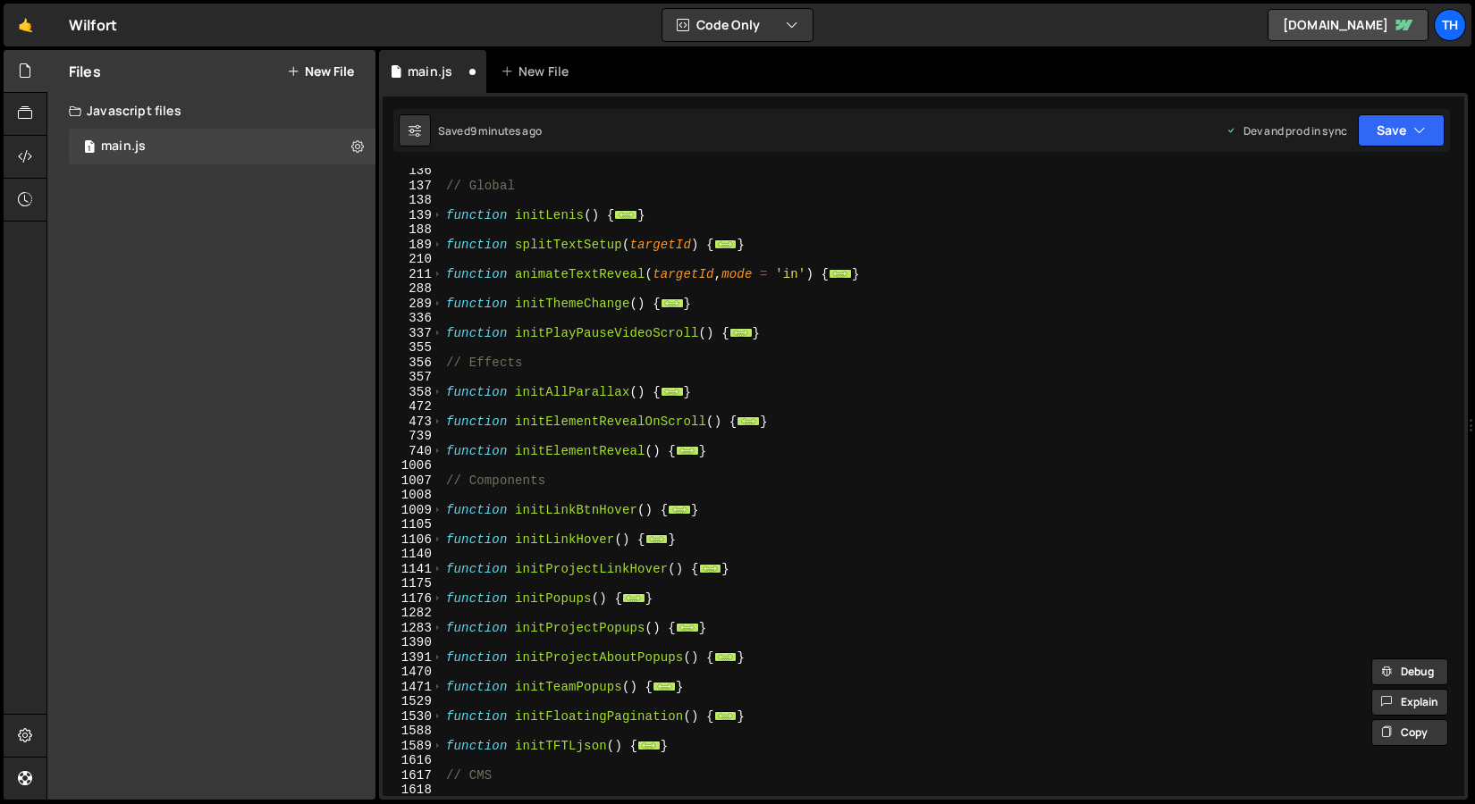
scroll to position [211, 0]
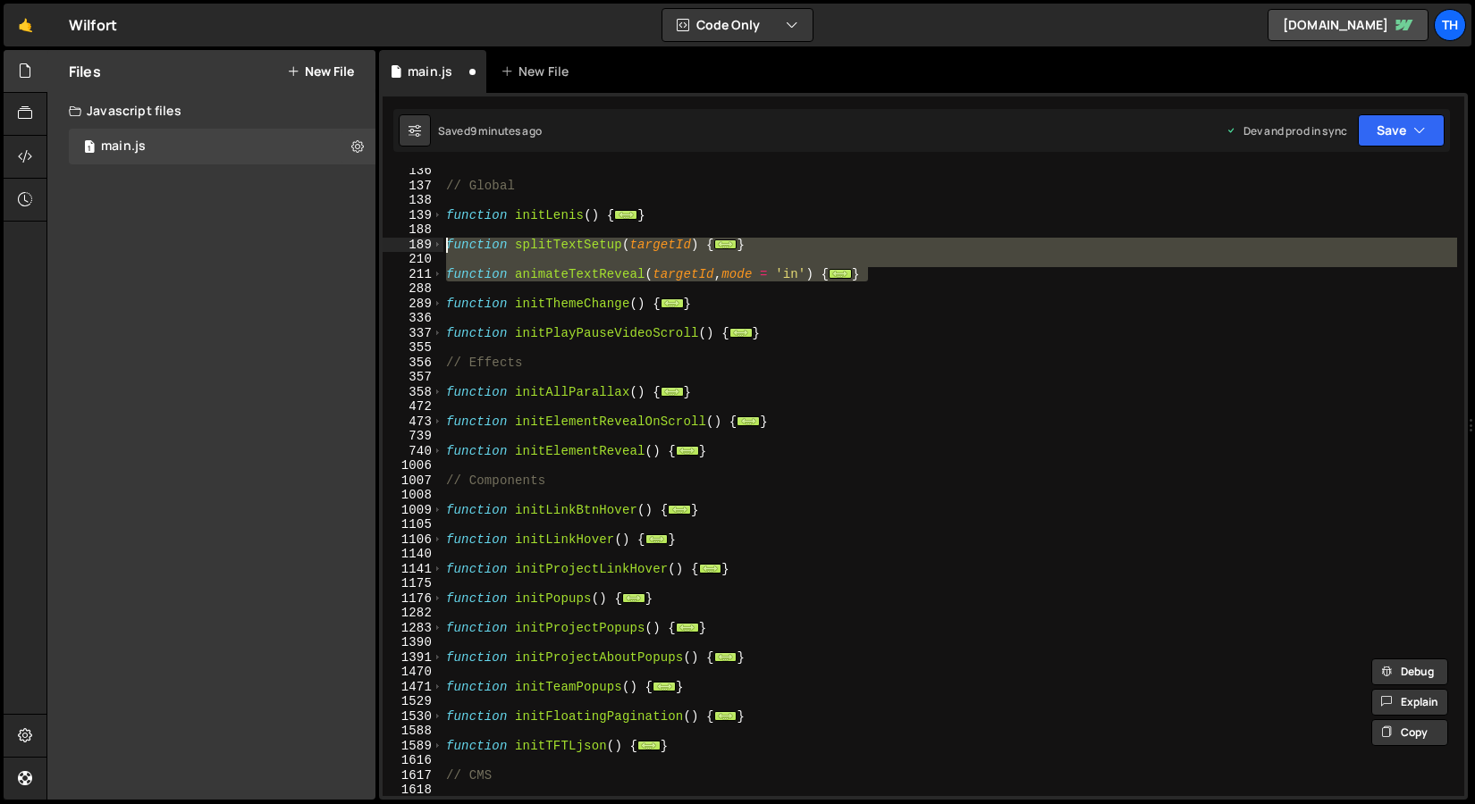
drag, startPoint x: 895, startPoint y: 272, endPoint x: 357, endPoint y: 247, distance: 538.6
click at [357, 247] on div "Files New File Javascript files 1 main.js 0 CSS files Copy share link Edit File…" at bounding box center [760, 425] width 1428 height 751
type textarea "function splitTextSetup(targetId) { const elements = document.querySelectorAll(…"
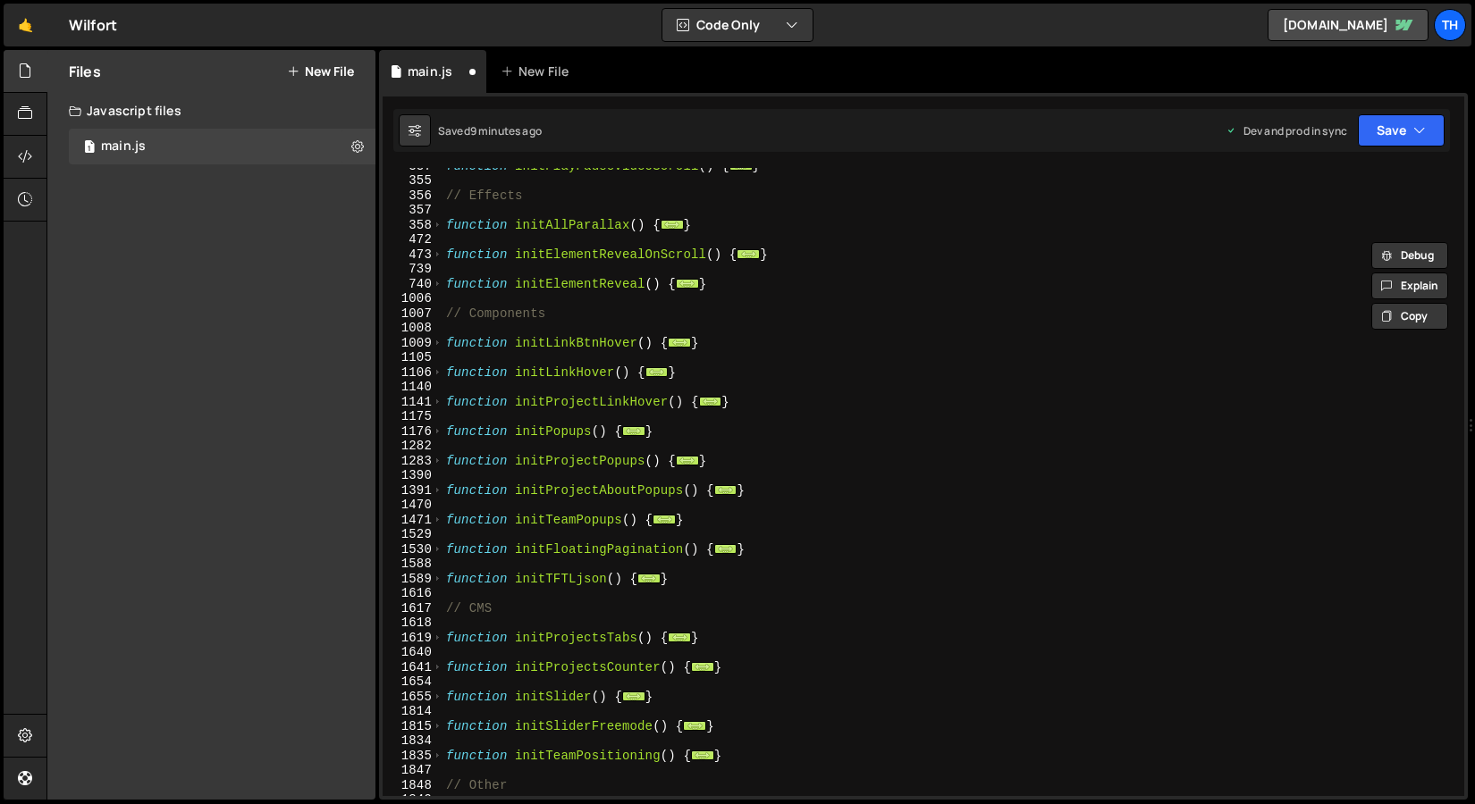
scroll to position [206, 0]
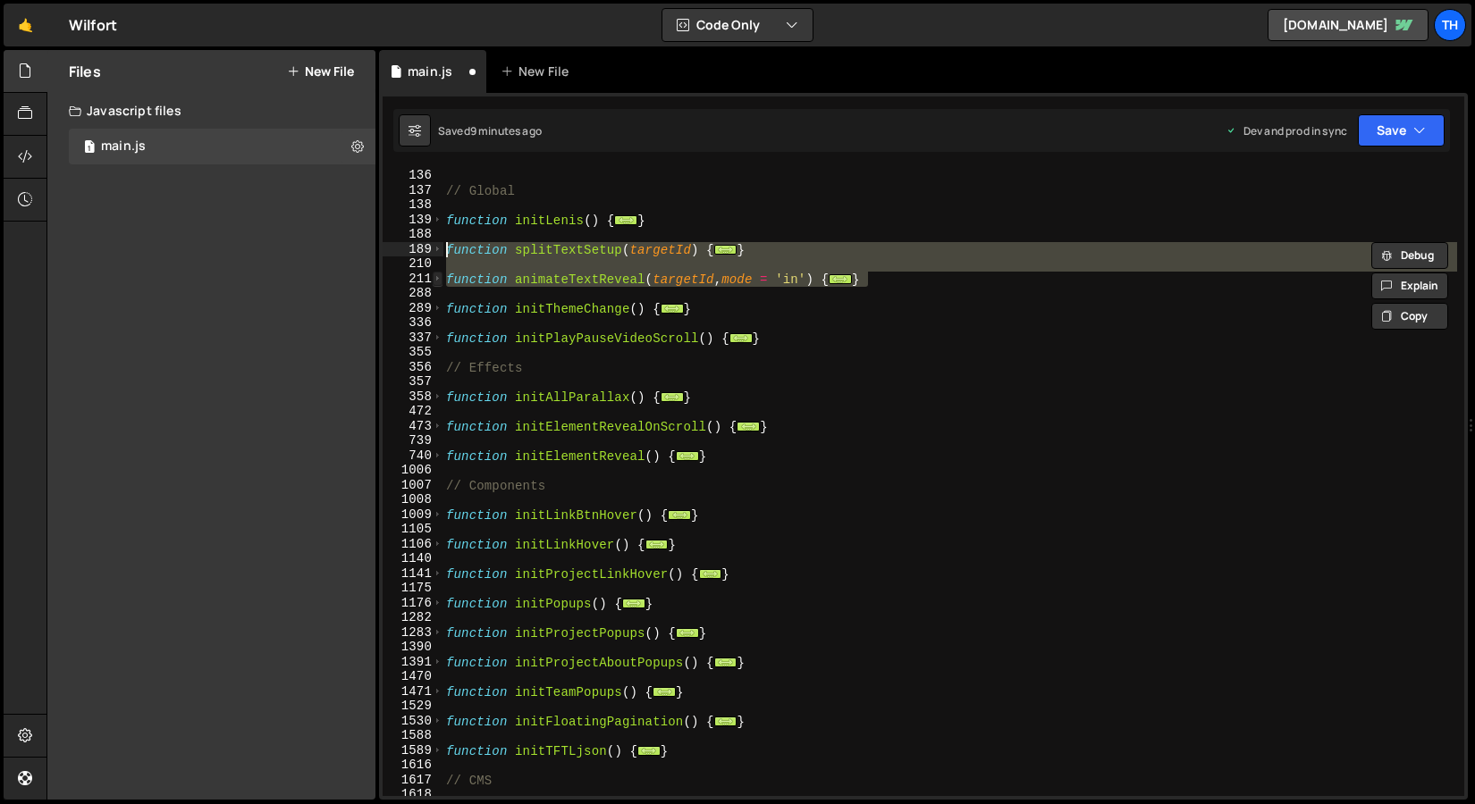
click at [441, 283] on span at bounding box center [438, 279] width 10 height 15
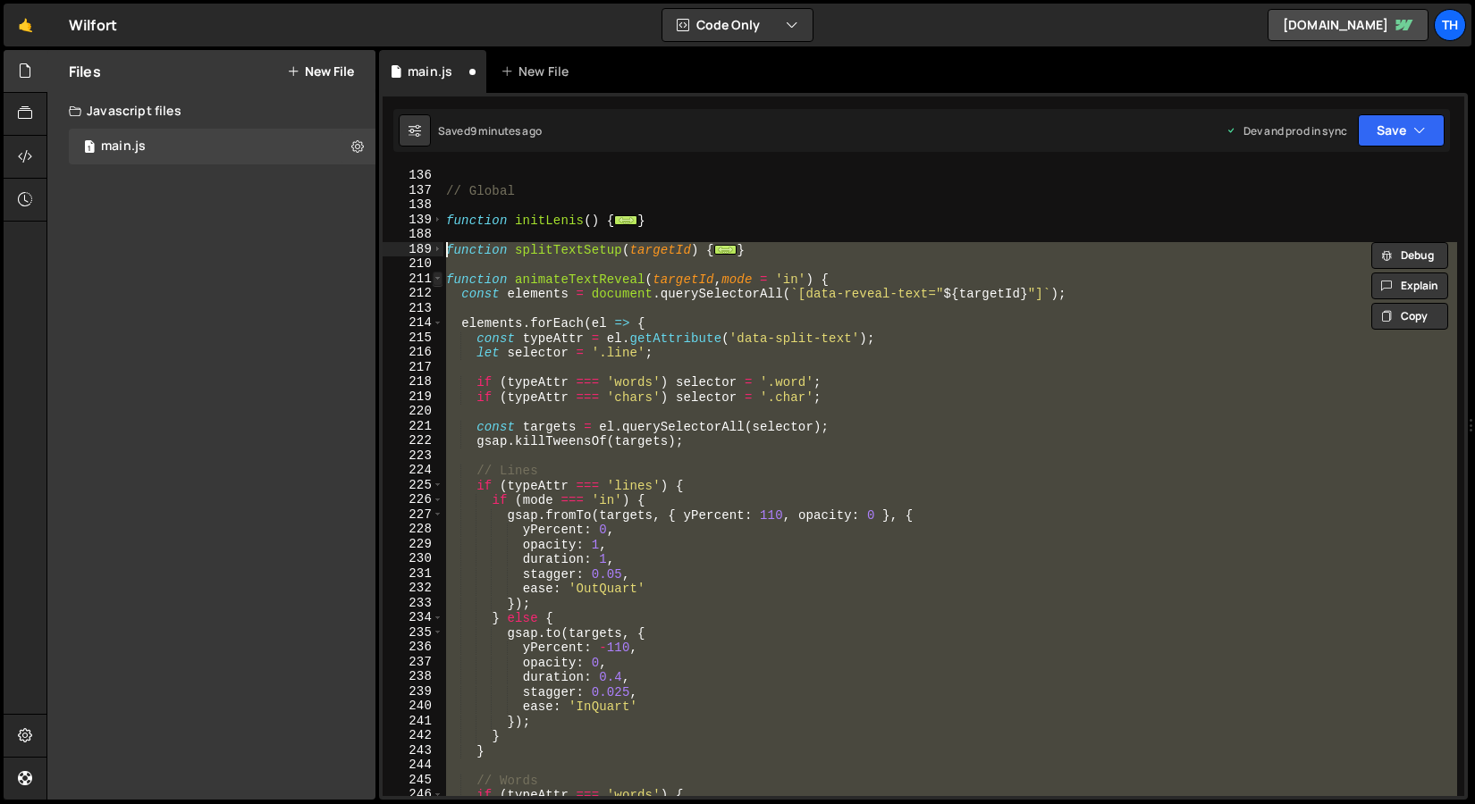
click at [441, 283] on span at bounding box center [438, 279] width 10 height 15
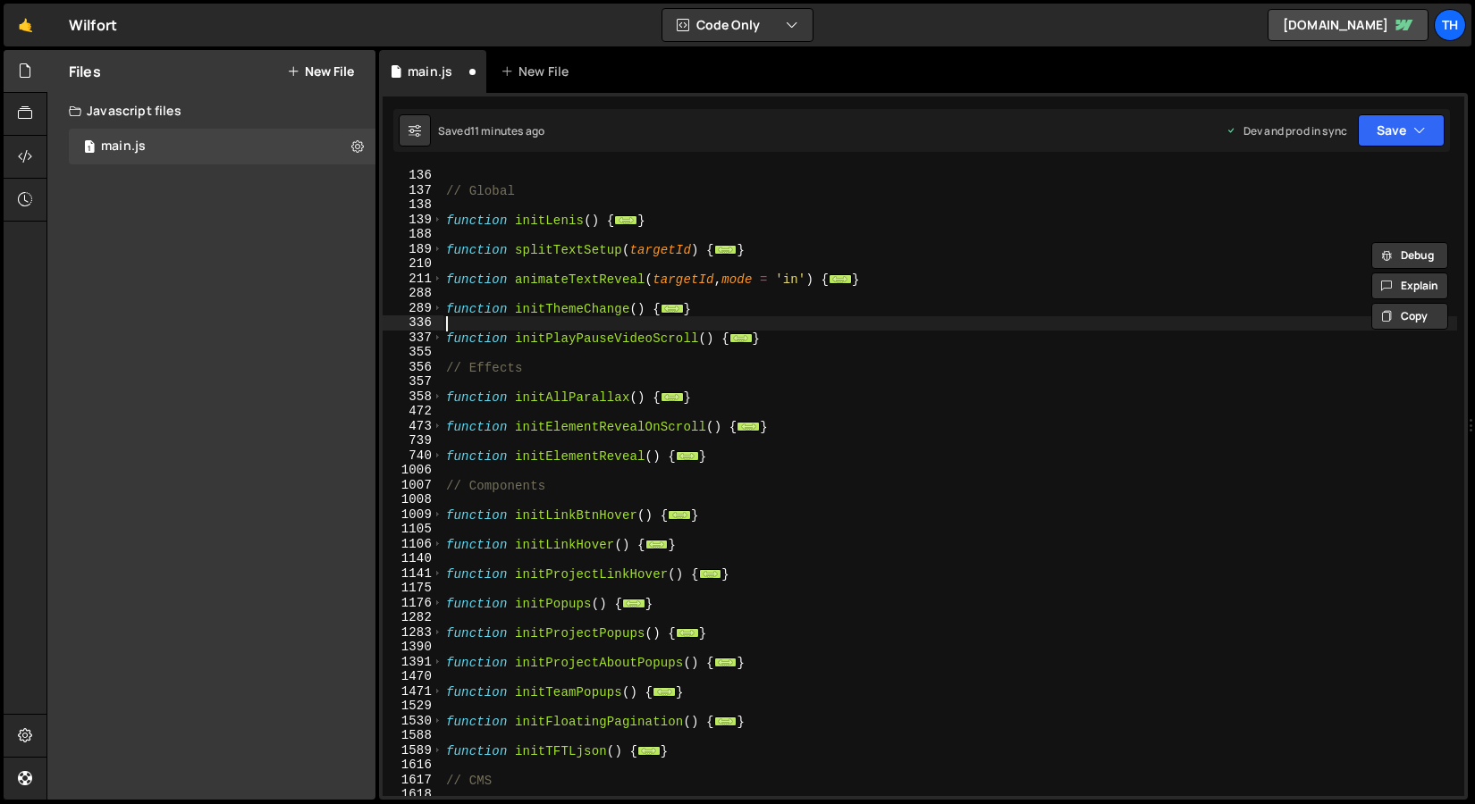
click at [552, 326] on div "function initScripts ( ) { ... } // Global function initLenis ( ) { ... } funct…" at bounding box center [949, 483] width 1014 height 658
click at [439, 275] on span at bounding box center [438, 279] width 10 height 15
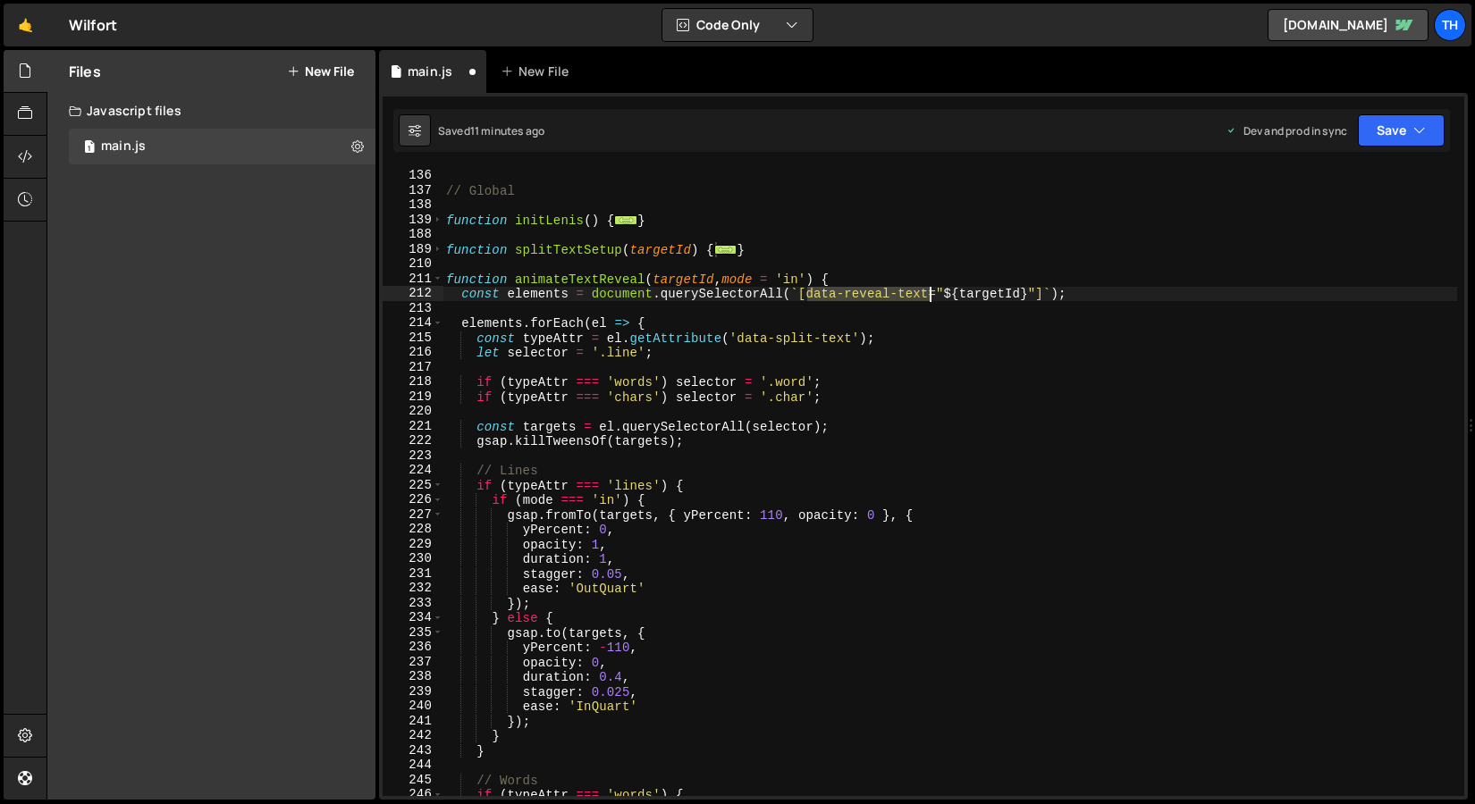
drag, startPoint x: 810, startPoint y: 297, endPoint x: 929, endPoint y: 298, distance: 118.9
click at [929, 298] on div "function initScripts ( ) { ... } // Global function initLenis ( ) { ... } funct…" at bounding box center [949, 483] width 1014 height 658
click at [443, 282] on div "function initScripts ( ) { ... } // Global function initLenis ( ) { ... } funct…" at bounding box center [949, 483] width 1014 height 658
click at [442, 281] on div "211" at bounding box center [412, 279] width 61 height 15
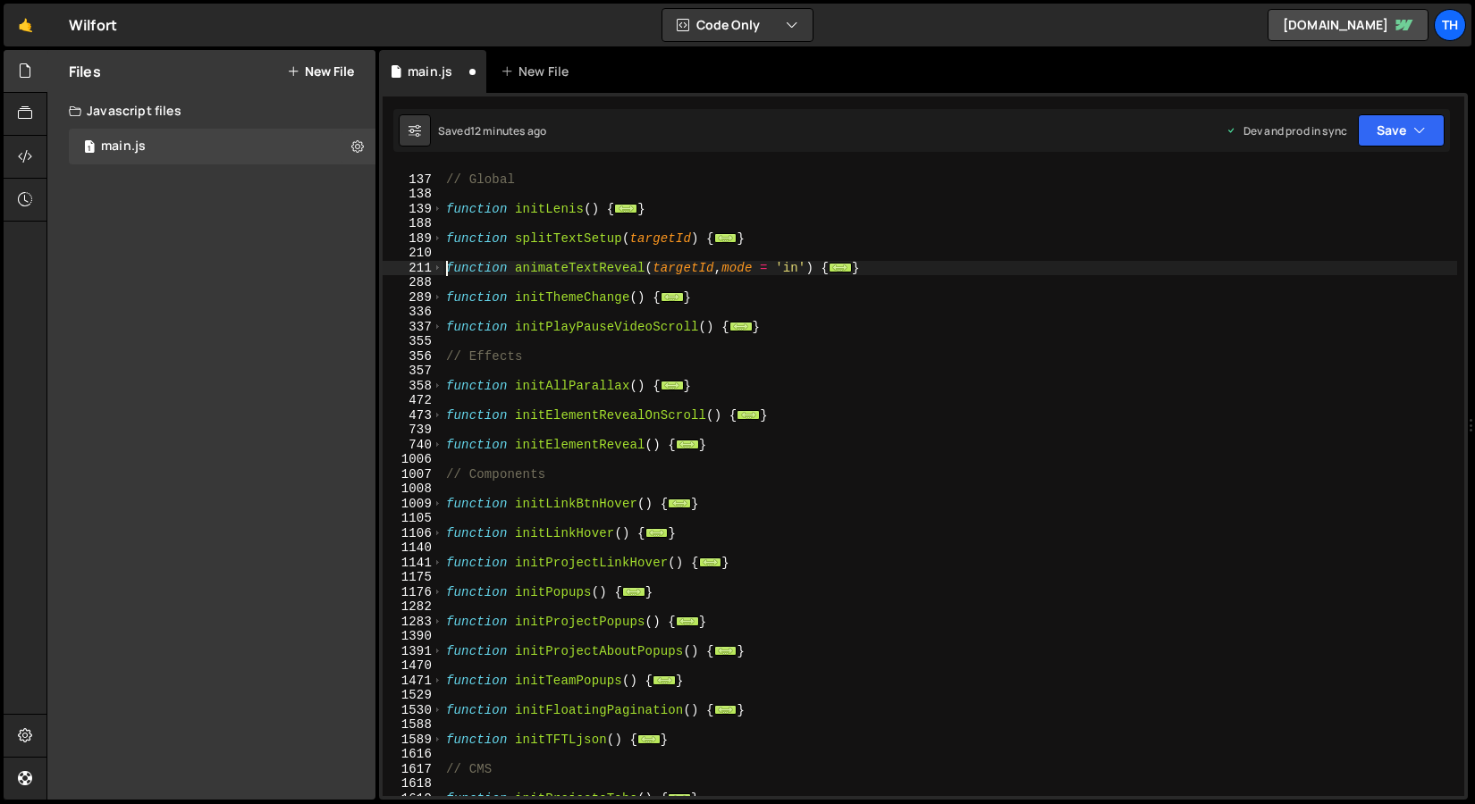
scroll to position [217, 0]
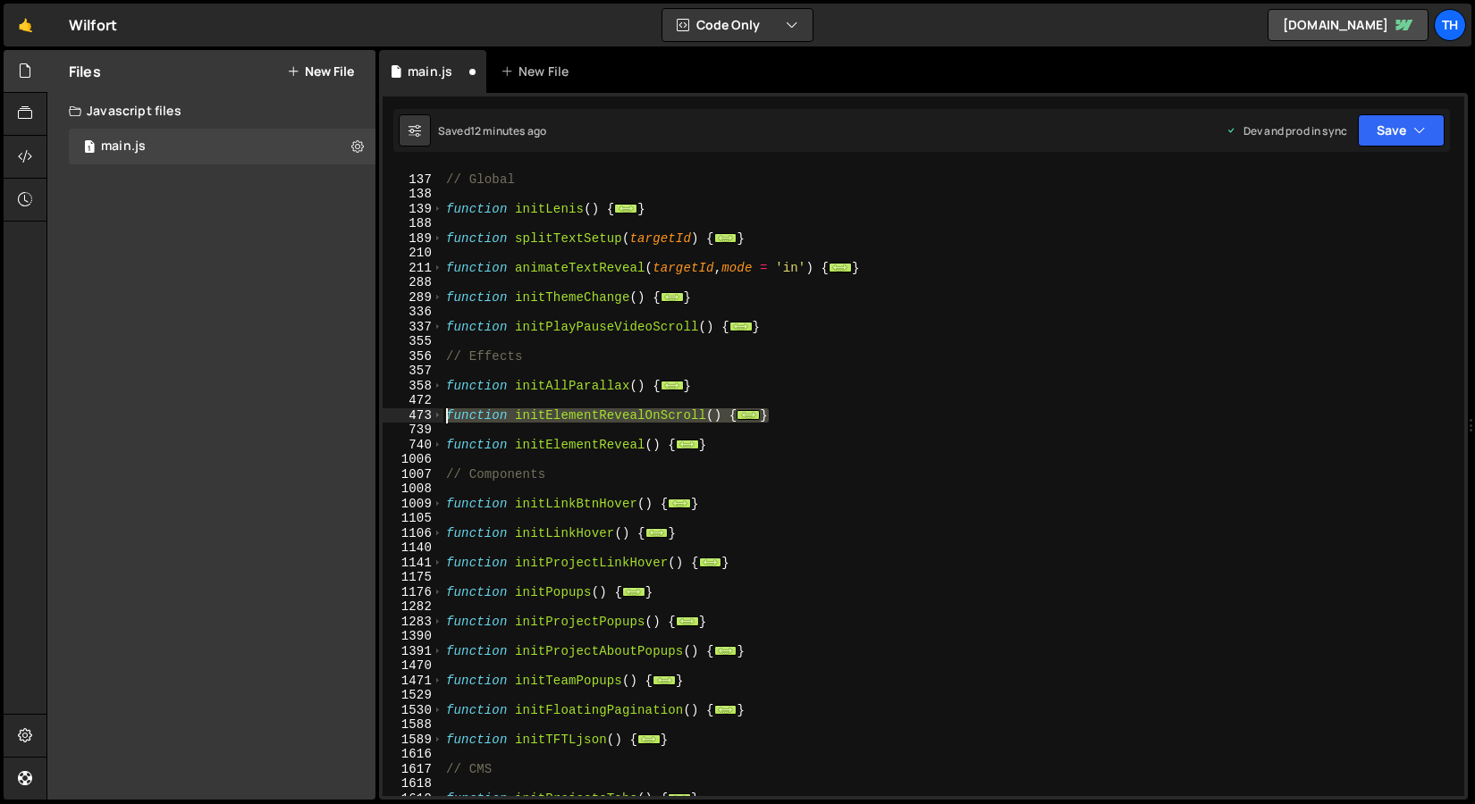
drag, startPoint x: 782, startPoint y: 416, endPoint x: 320, endPoint y: 414, distance: 462.0
click at [320, 414] on div "Files New File Javascript files 1 main.js 0 CSS files Copy share link Edit File…" at bounding box center [760, 425] width 1428 height 751
paste textarea "}"
type textarea "}"
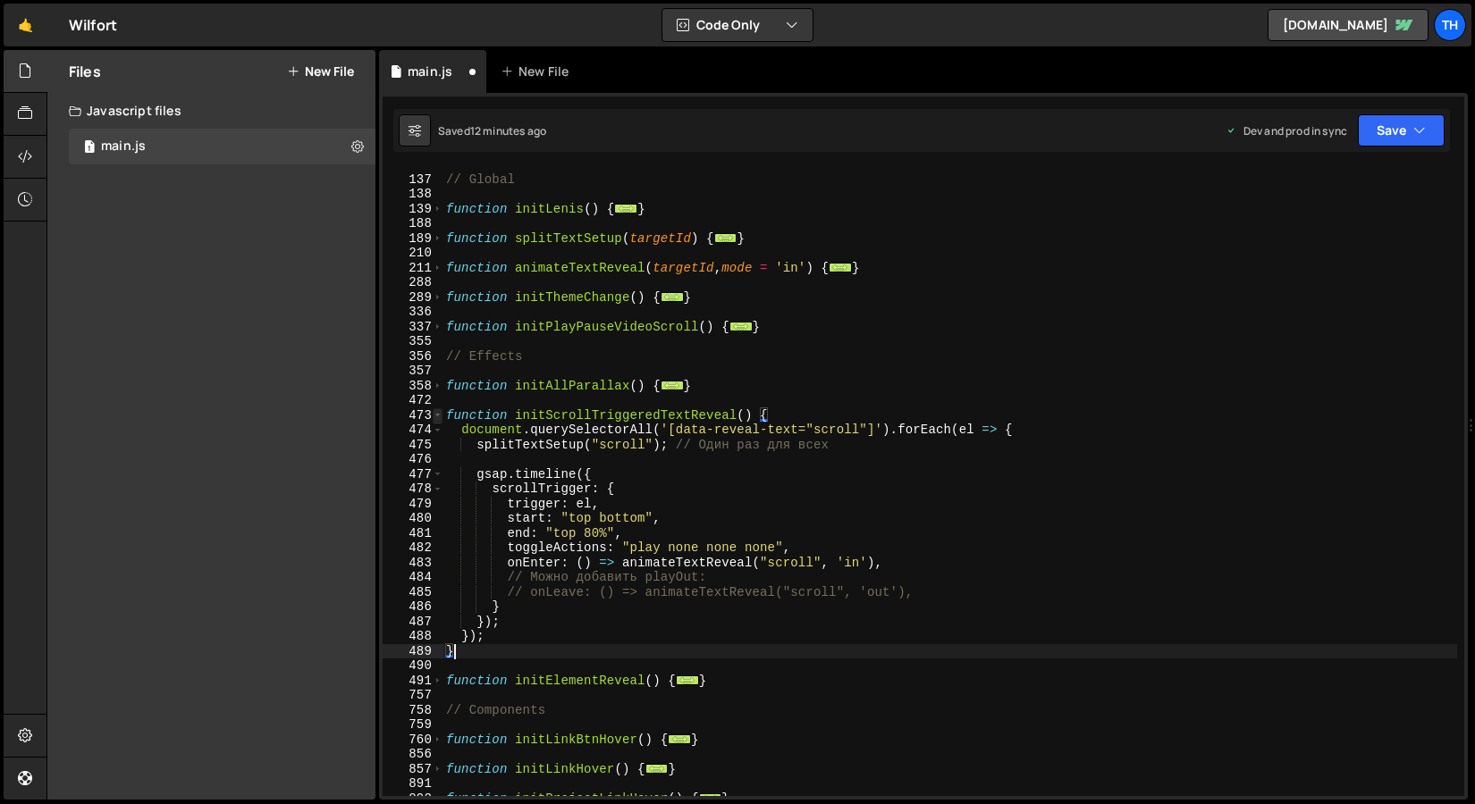
click at [440, 416] on span at bounding box center [438, 415] width 10 height 15
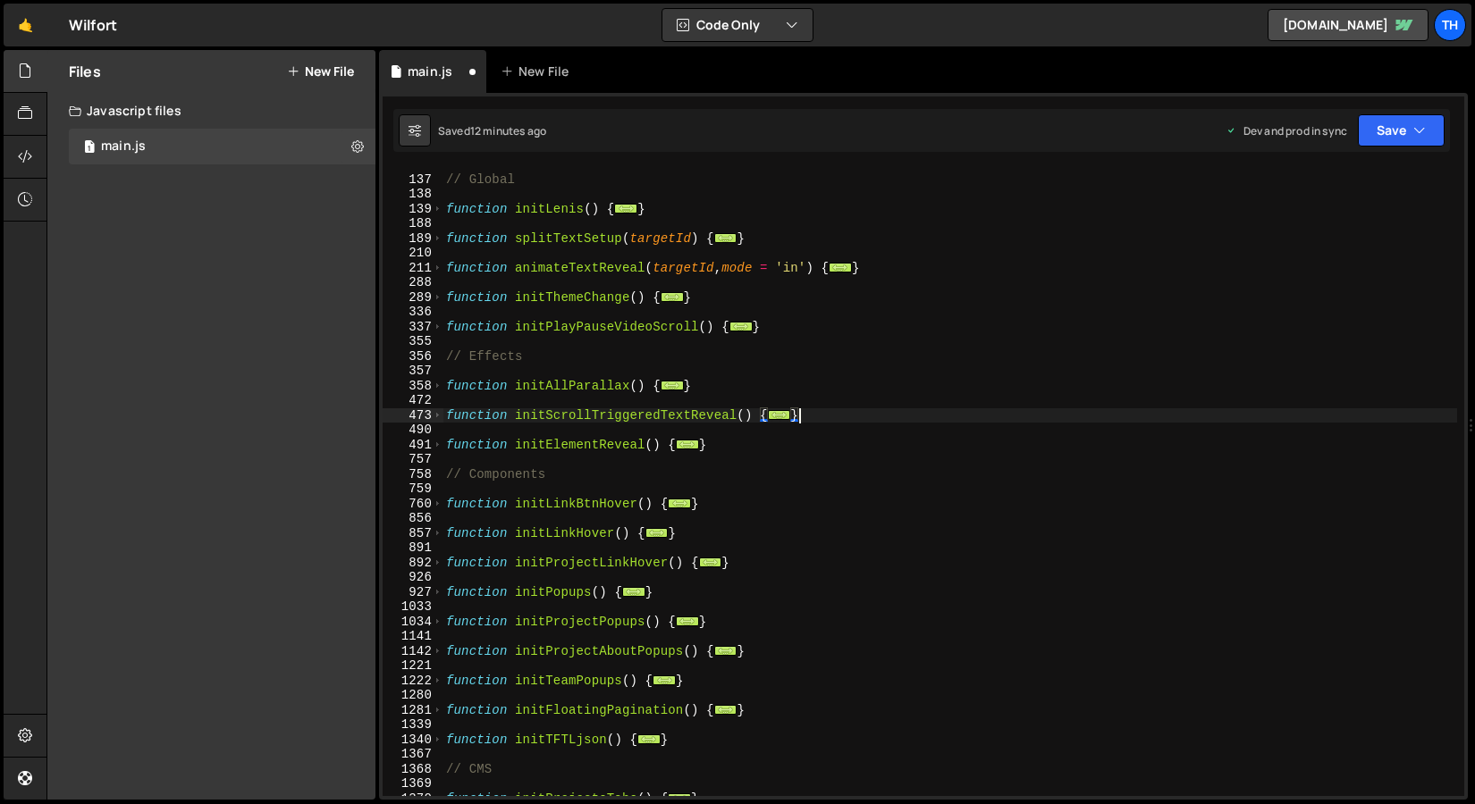
click at [821, 417] on div "// Global function initLenis ( ) { ... } function splitTextSetup ( targetId ) {…" at bounding box center [949, 486] width 1014 height 658
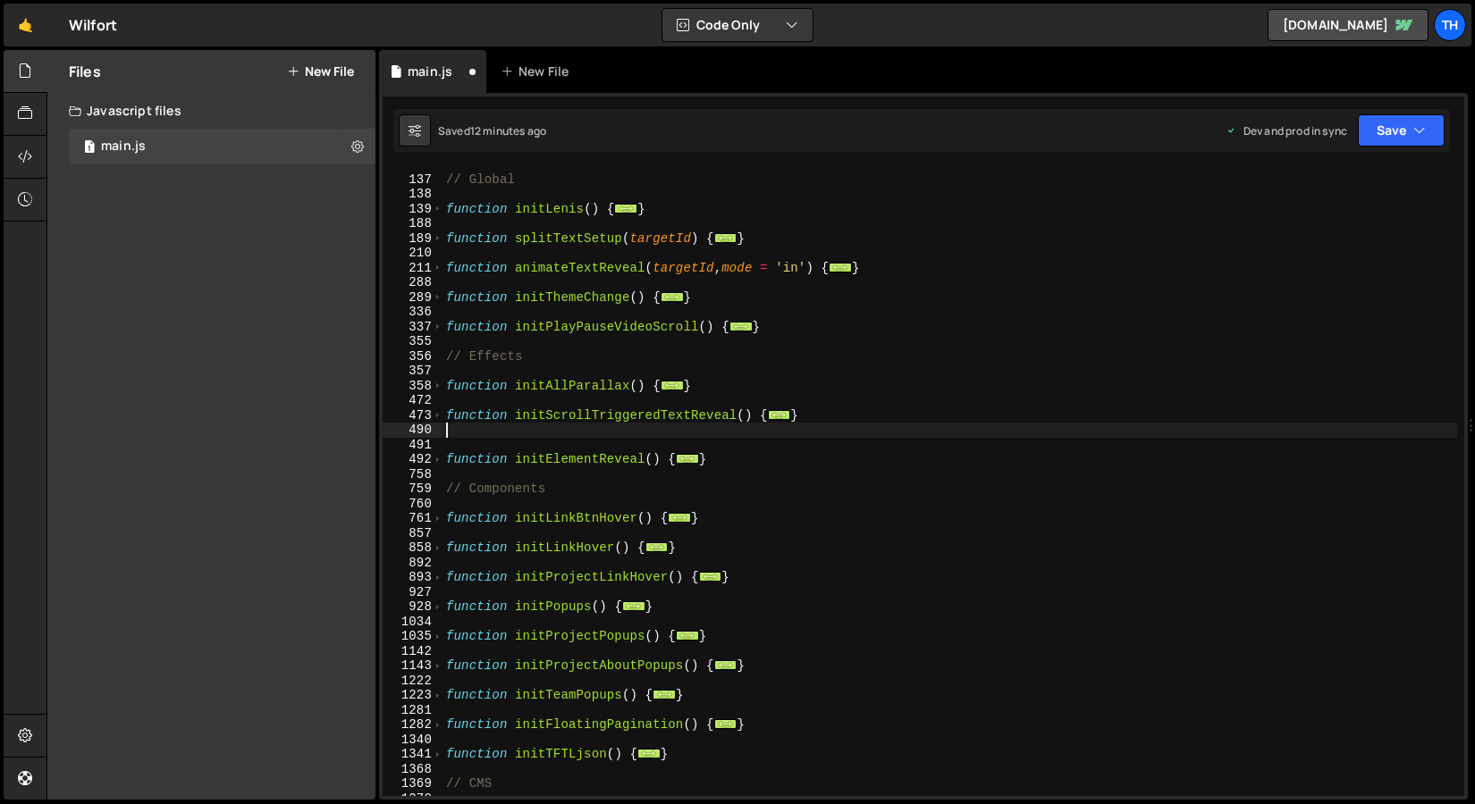
paste textarea "}"
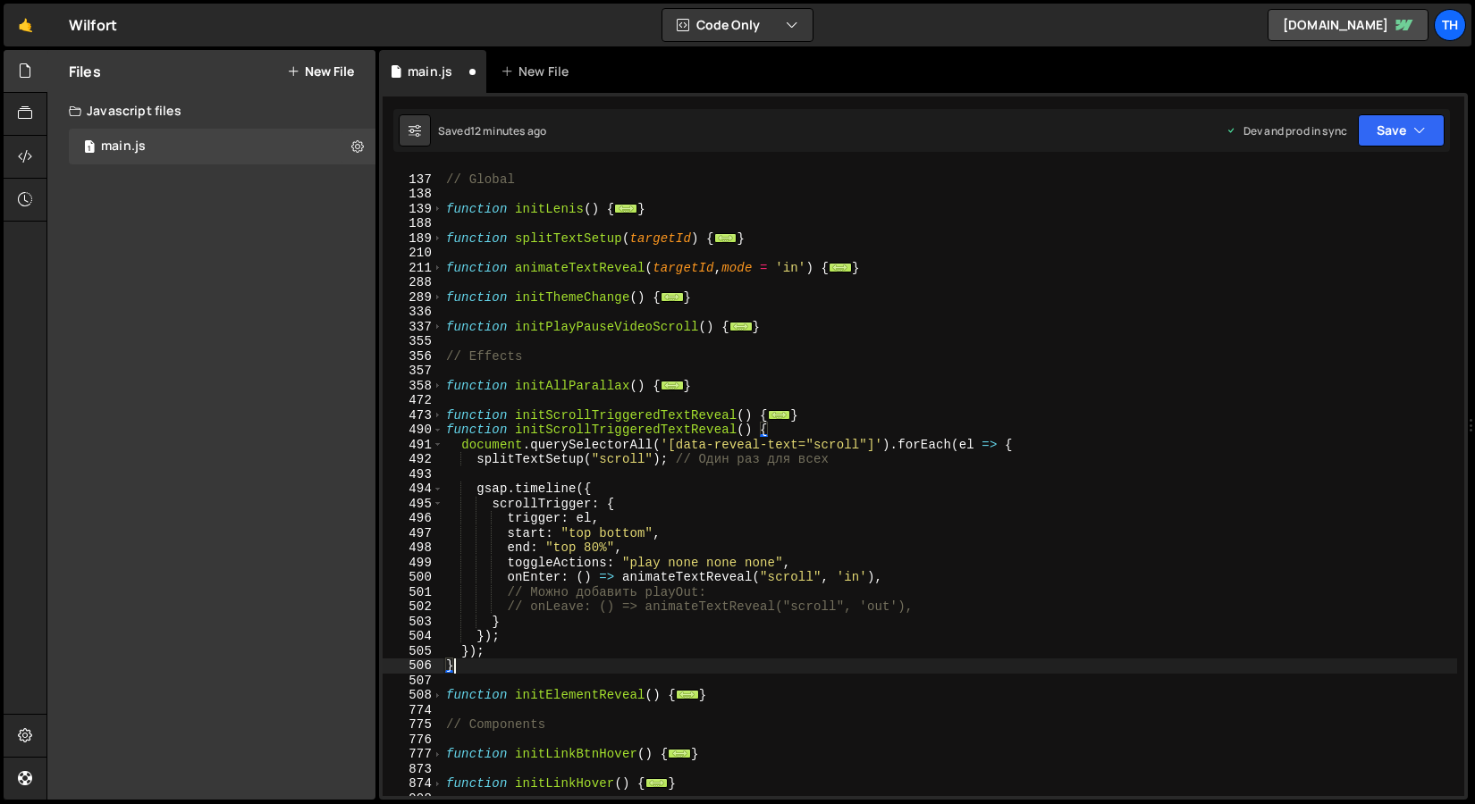
click at [606, 413] on div "// Global function initLenis ( ) { ... } function splitTextSetup ( targetId ) {…" at bounding box center [949, 486] width 1014 height 658
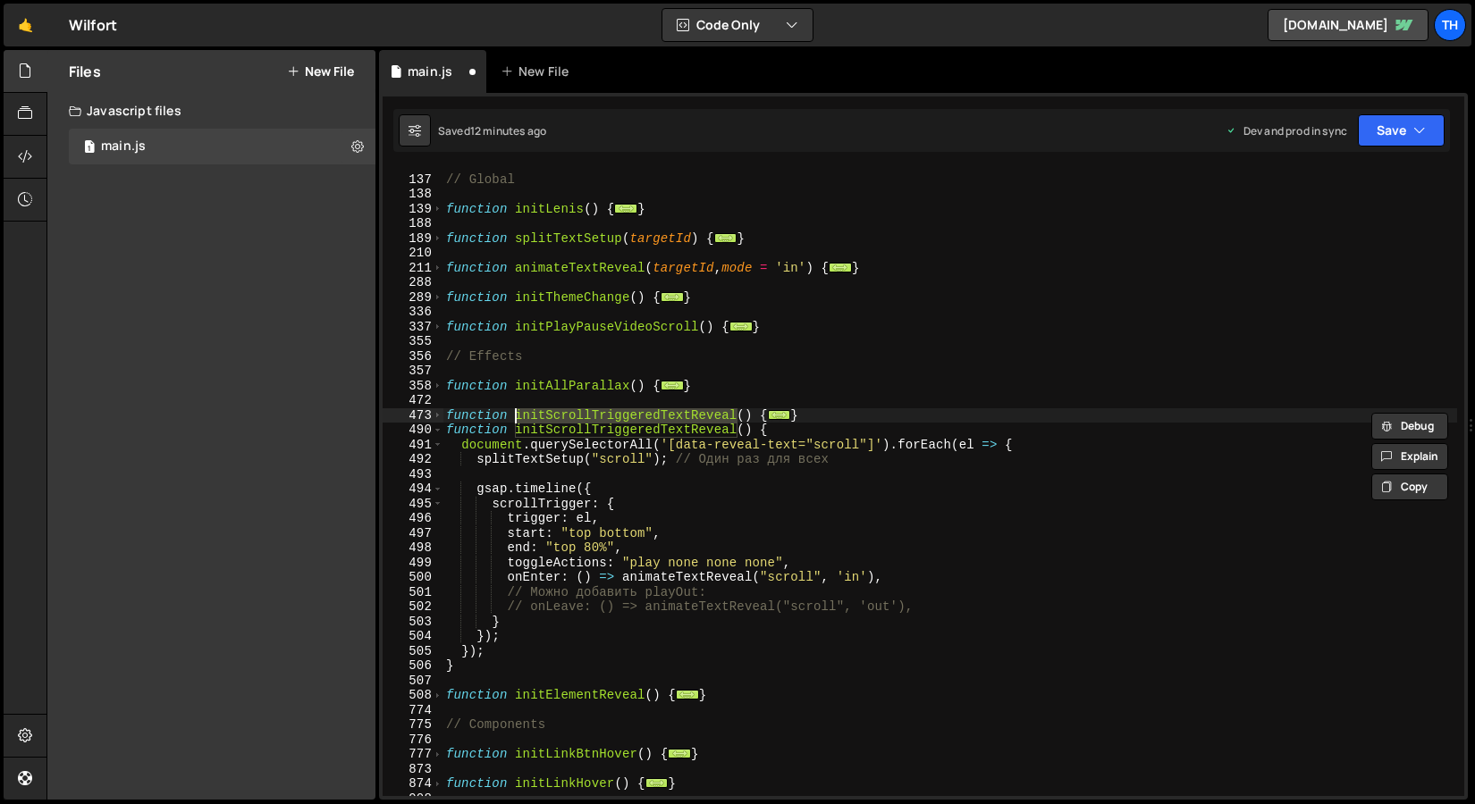
click at [595, 430] on div "// Global function initLenis ( ) { ... } function splitTextSetup ( targetId ) {…" at bounding box center [949, 486] width 1014 height 658
paste textarea "document.querySelectorAll('[data-reveal-text="scroll"]').forEach(el => {"
drag, startPoint x: 814, startPoint y: 414, endPoint x: 355, endPoint y: 414, distance: 459.3
click at [355, 414] on div "Files New File Javascript files 1 main.js 0 CSS files Copy share link Edit File…" at bounding box center [760, 425] width 1428 height 751
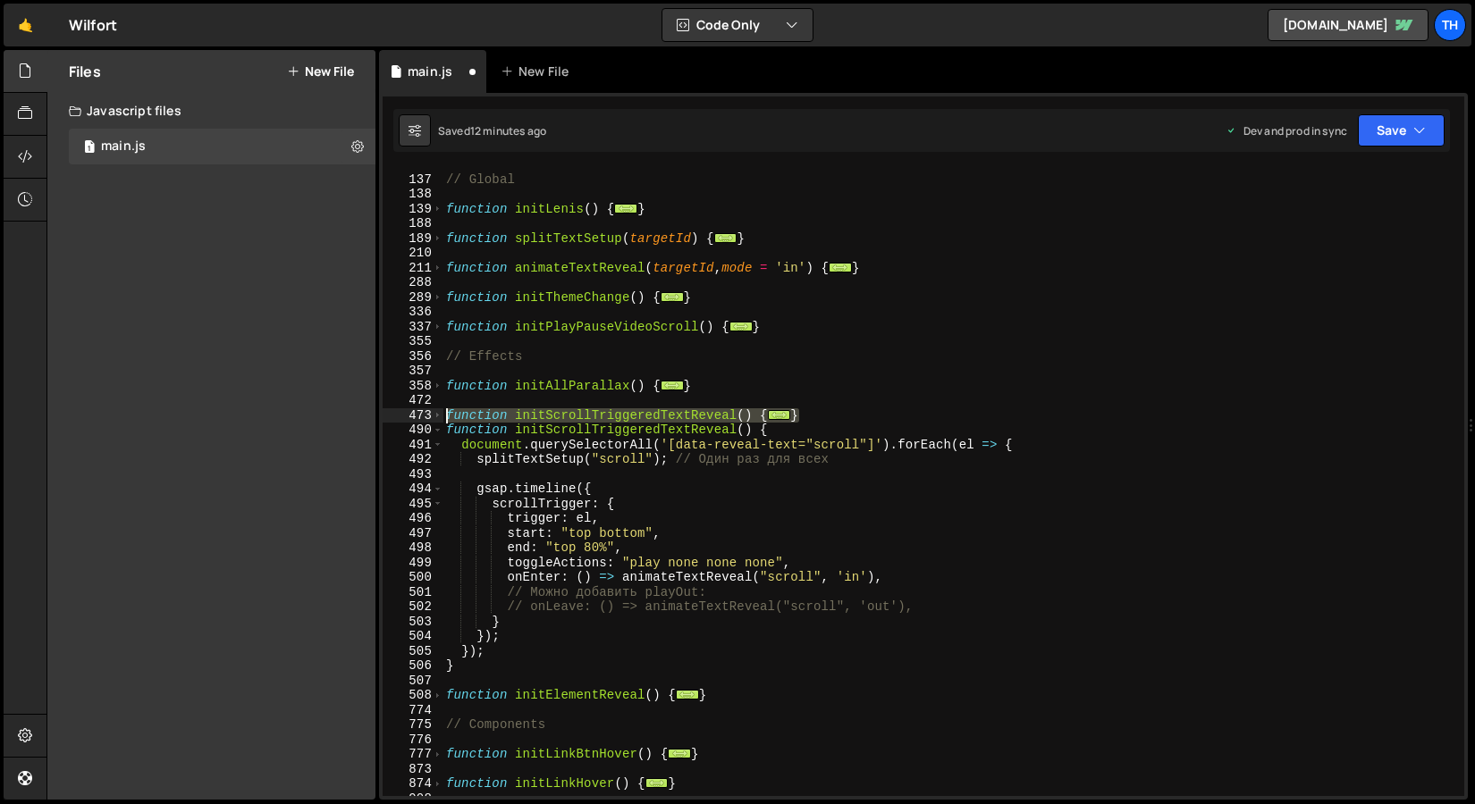
type textarea "function initScrollTriggeredTextReveal() { document.querySelectorAll('[data-rev…"
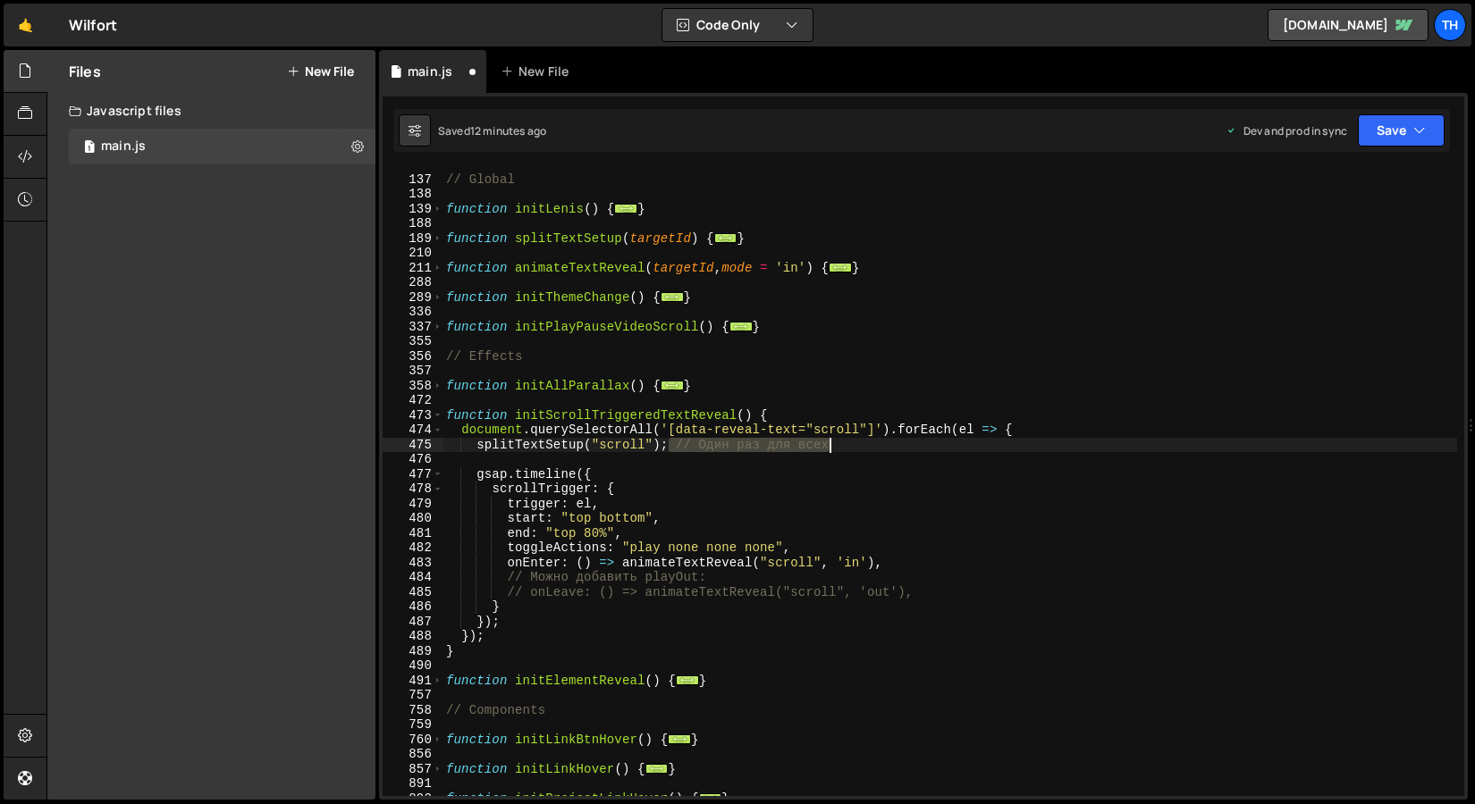
drag, startPoint x: 671, startPoint y: 450, endPoint x: 860, endPoint y: 443, distance: 188.7
click at [860, 443] on div "// Global function initLenis ( ) { ... } function splitTextSetup ( targetId ) {…" at bounding box center [949, 486] width 1014 height 658
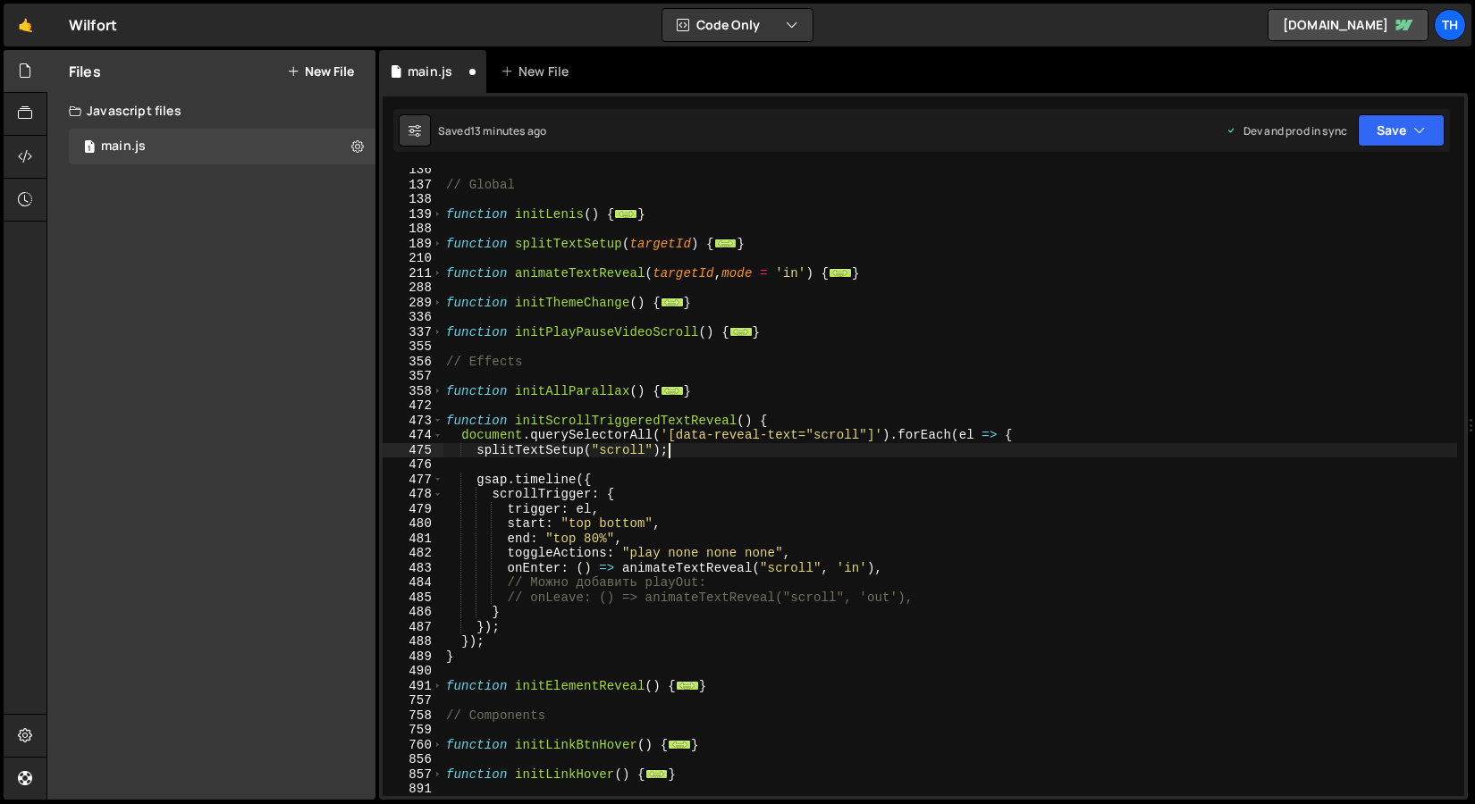
scroll to position [211, 0]
click at [592, 416] on div "// Global function initLenis ( ) { ... } function splitTextSetup ( targetId ) {…" at bounding box center [949, 493] width 1014 height 658
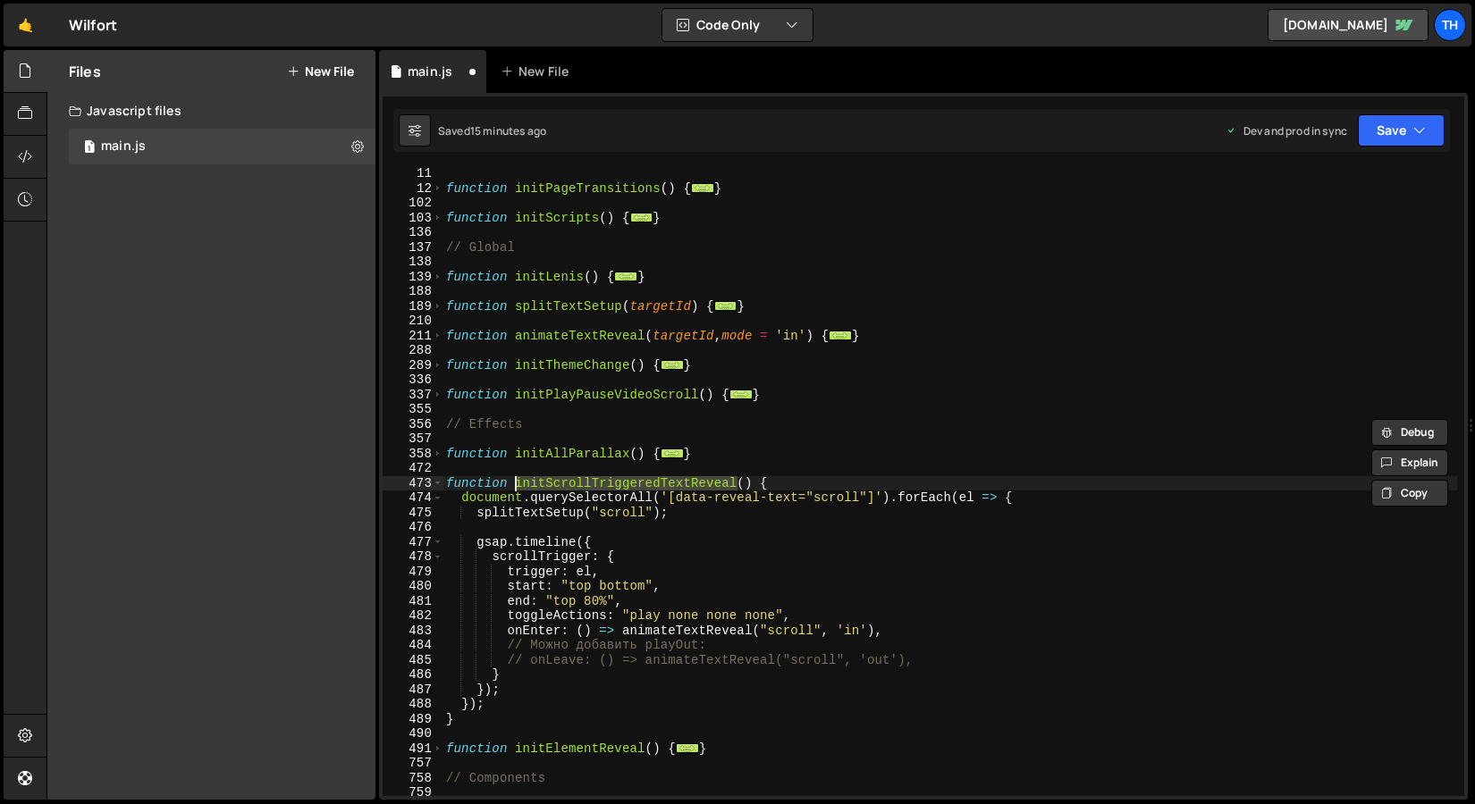
scroll to position [147, 0]
click at [437, 217] on span at bounding box center [438, 220] width 10 height 15
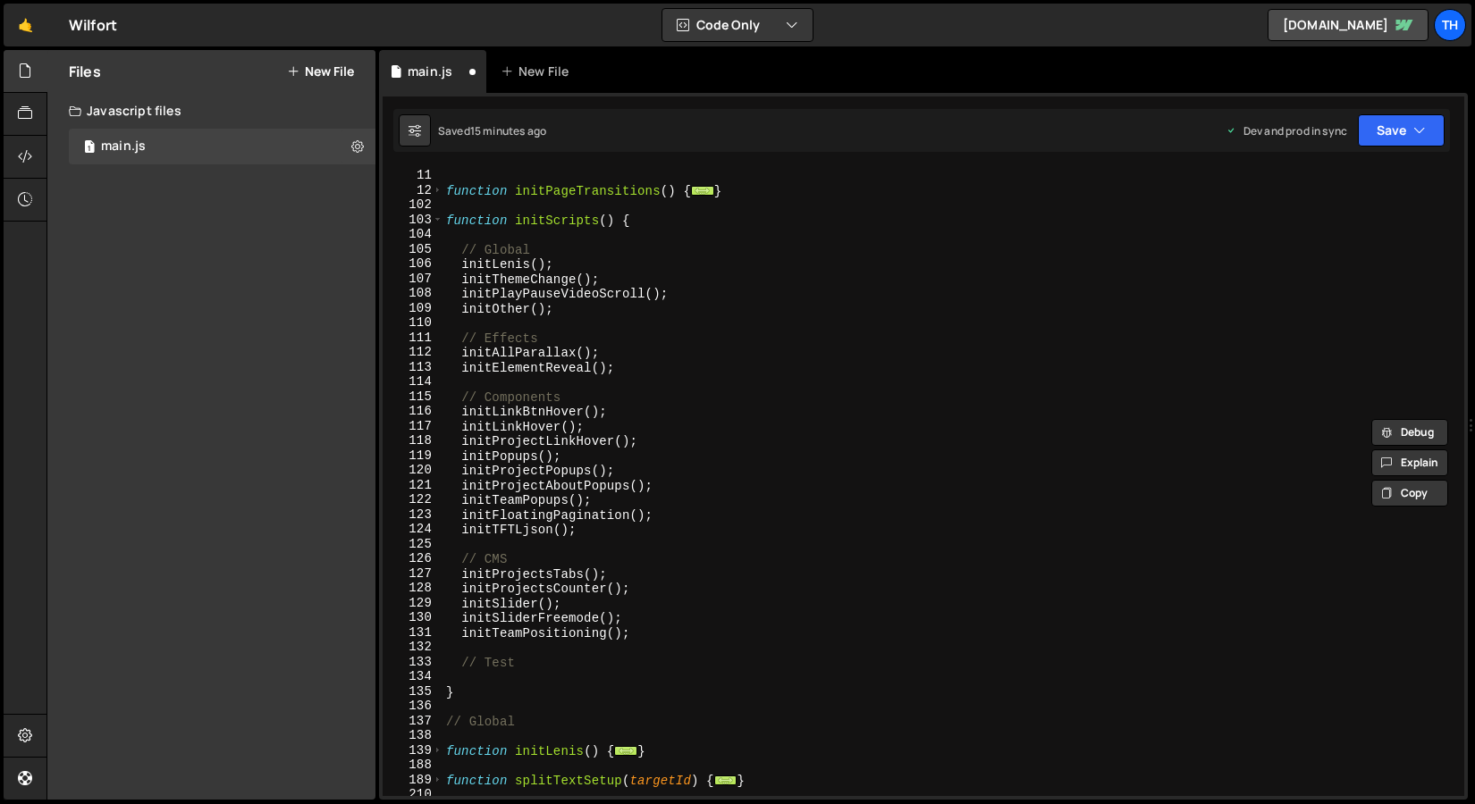
click at [632, 370] on div "initPageTransitions ( ) ; function initPageTransitions ( ) { ... } function ini…" at bounding box center [949, 483] width 1014 height 658
type textarea "initElementReveal();"
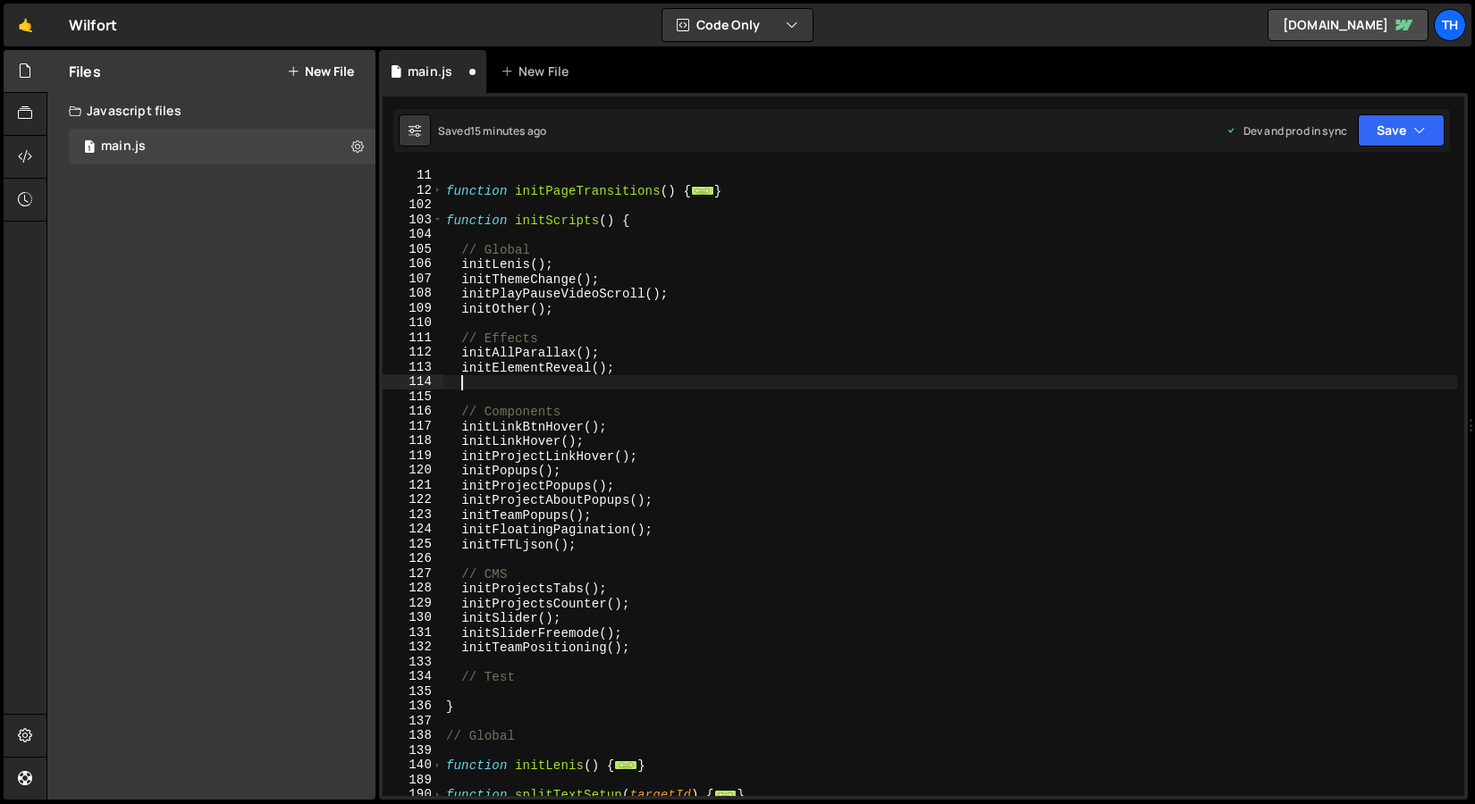
paste textarea "initScrollTriggeredTextReveal"
click at [592, 366] on div "initPageTransitions ( ) ; function initPageTransitions ( ) { ... } function ini…" at bounding box center [949, 483] width 1014 height 658
type textarea "initElementReveal();"
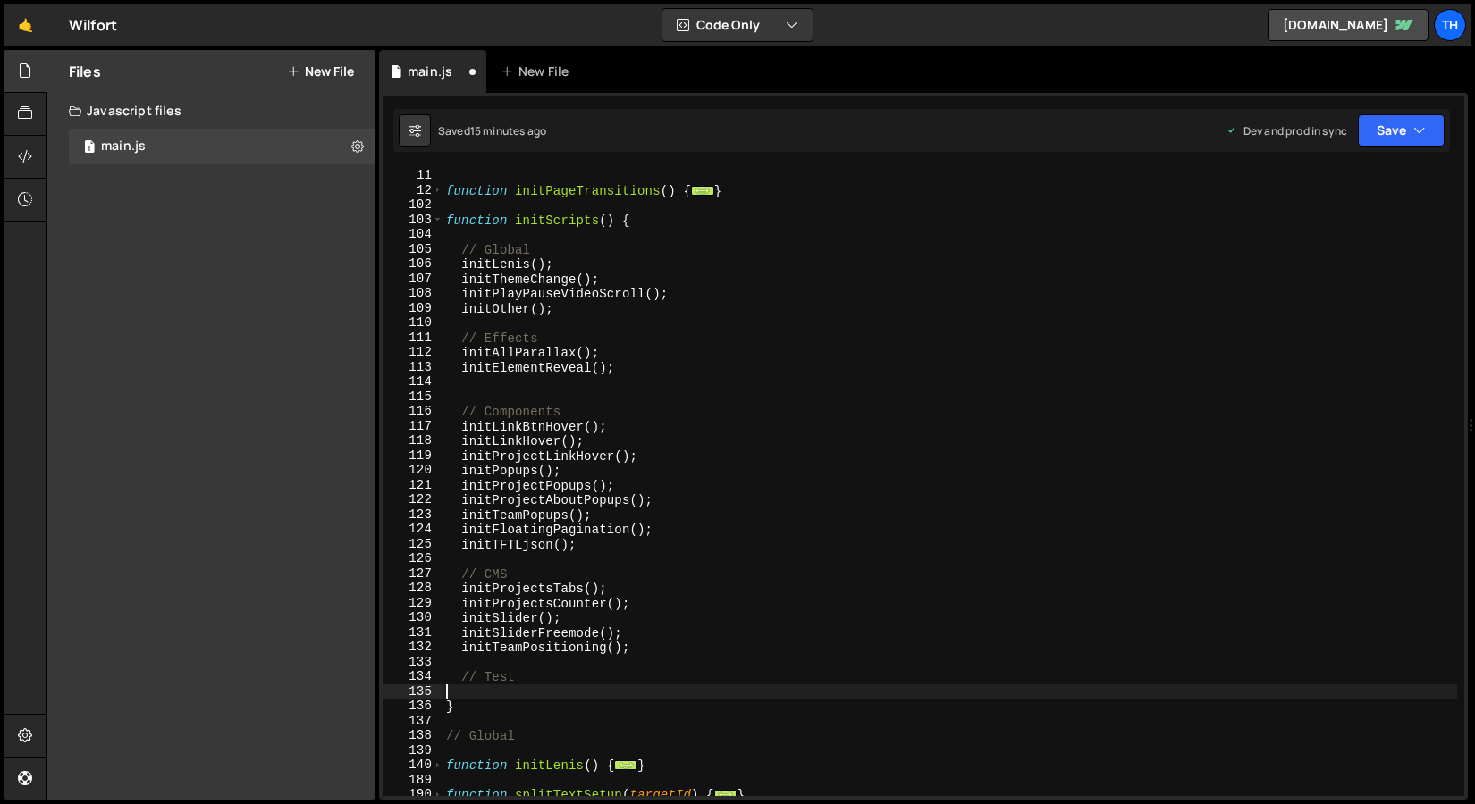
click at [506, 689] on div "initPageTransitions ( ) ; function initPageTransitions ( ) { ... } function ini…" at bounding box center [949, 483] width 1014 height 658
paste textarea "initScrollTriggeredTextReveal"
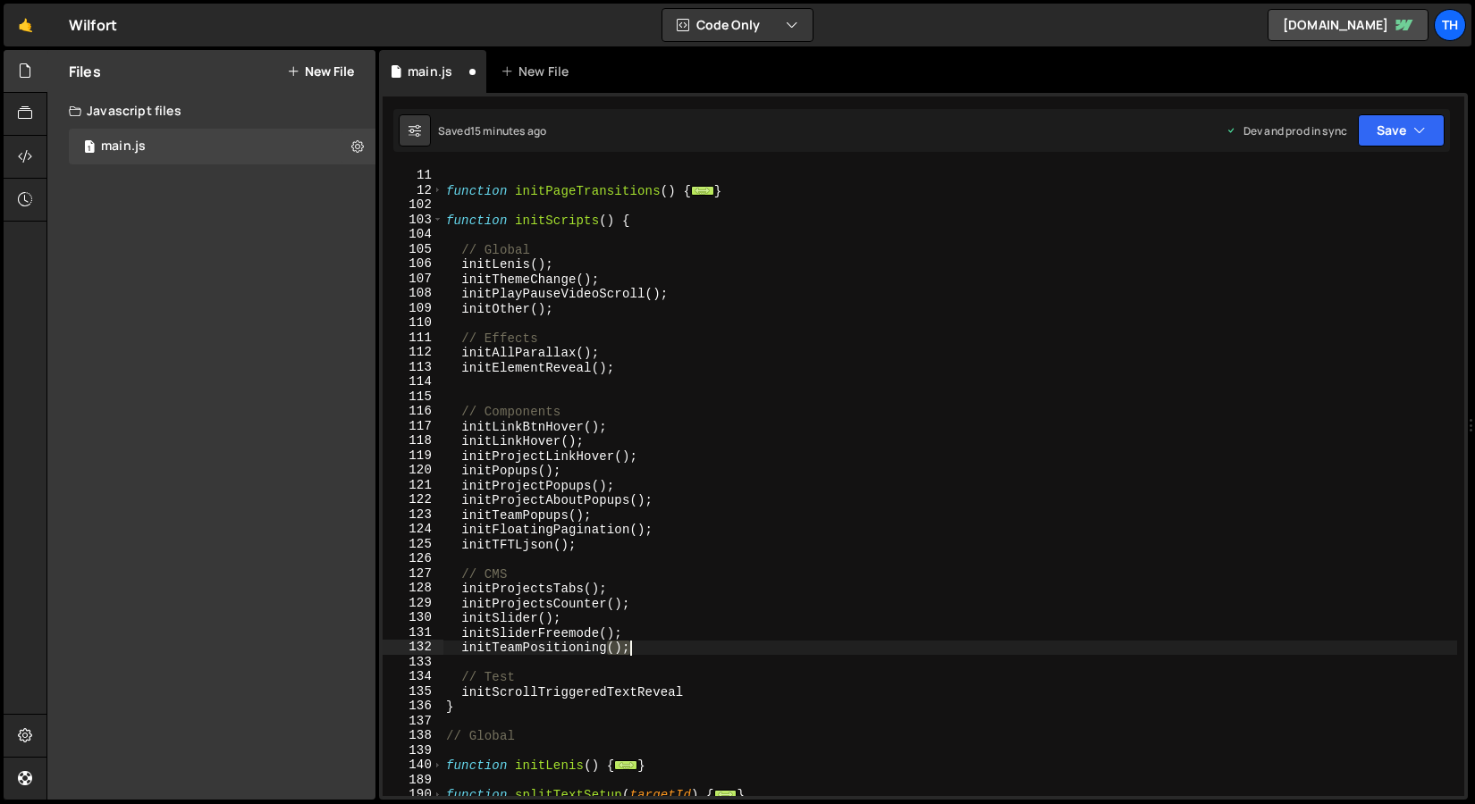
drag, startPoint x: 609, startPoint y: 646, endPoint x: 630, endPoint y: 645, distance: 21.5
click at [630, 646] on div "initPageTransitions ( ) ; function initPageTransitions ( ) { ... } function ini…" at bounding box center [949, 483] width 1014 height 658
click at [708, 689] on div "initPageTransitions ( ) ; function initPageTransitions ( ) { ... } function ini…" at bounding box center [949, 483] width 1014 height 658
paste textarea "();"
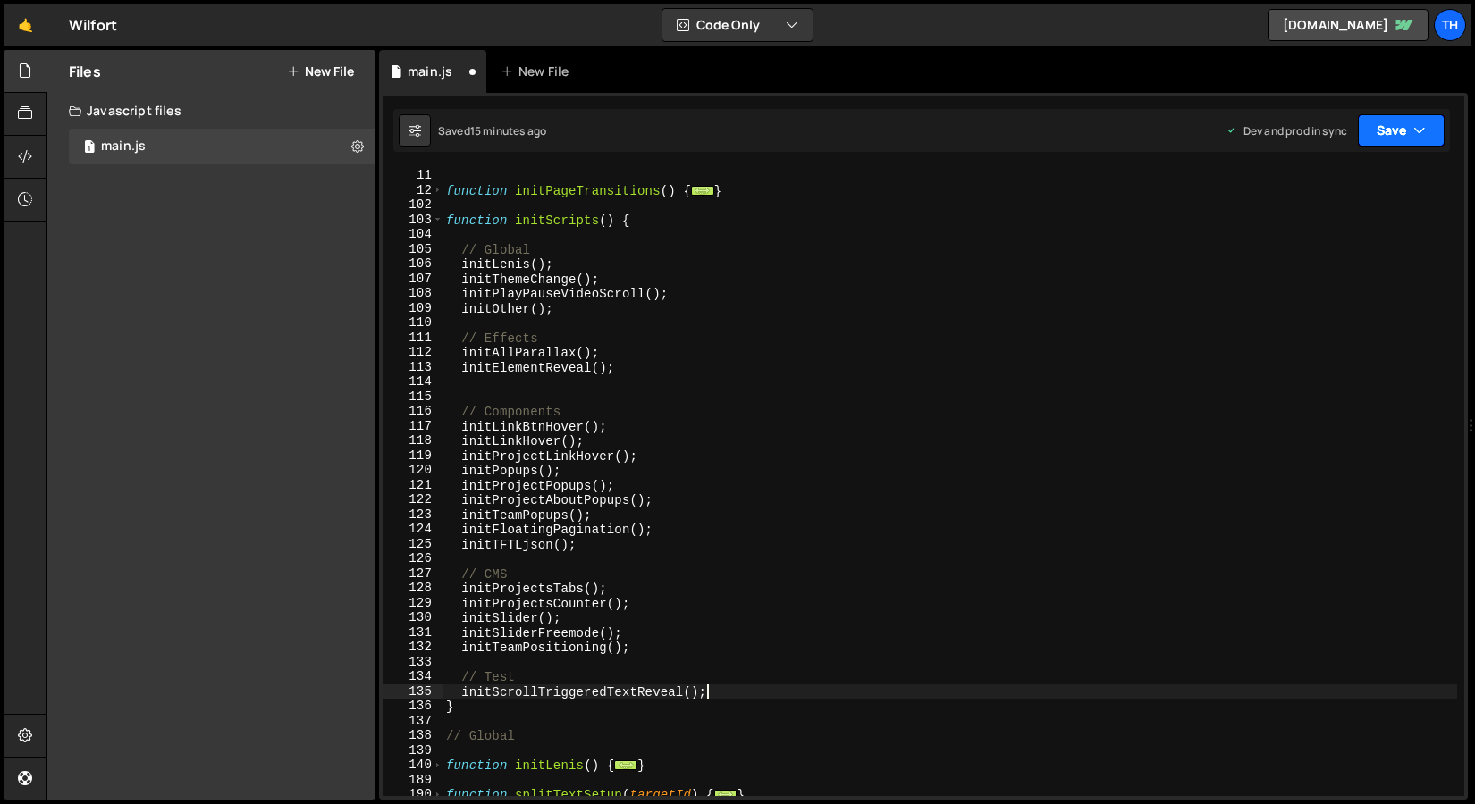
click at [1408, 132] on button "Save" at bounding box center [1400, 130] width 87 height 32
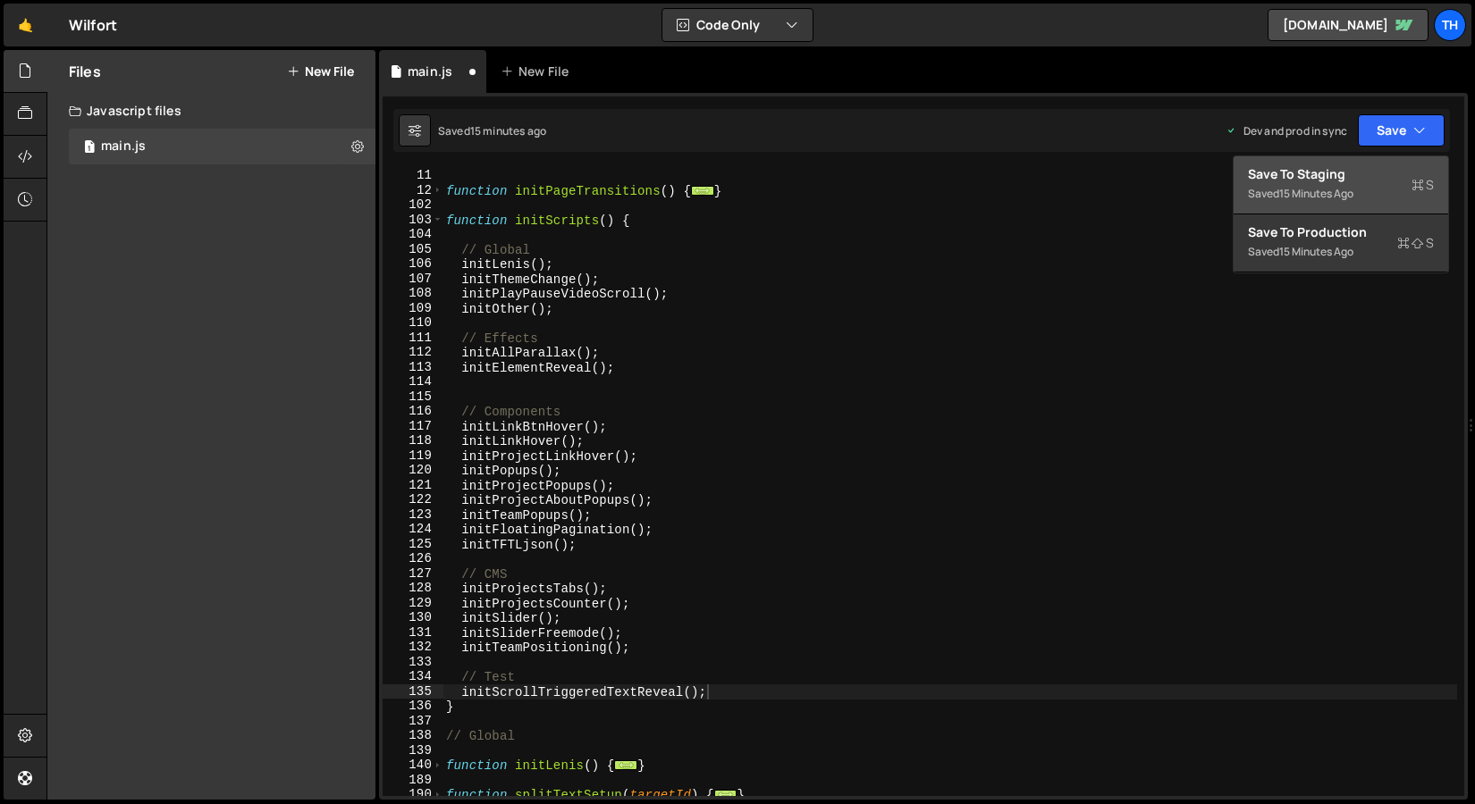
click at [1340, 176] on div "Save to Staging S" at bounding box center [1341, 174] width 186 height 18
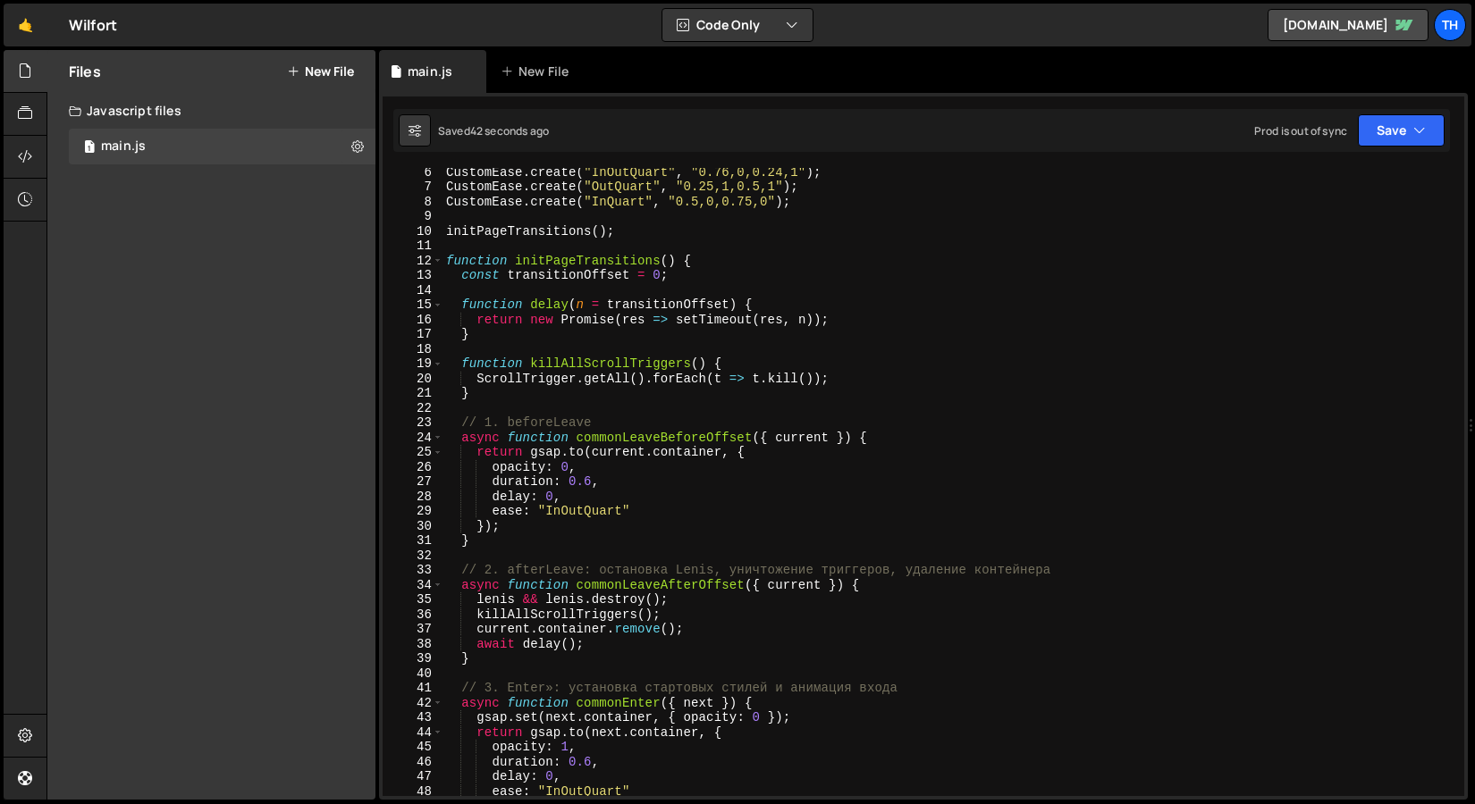
scroll to position [71, 0]
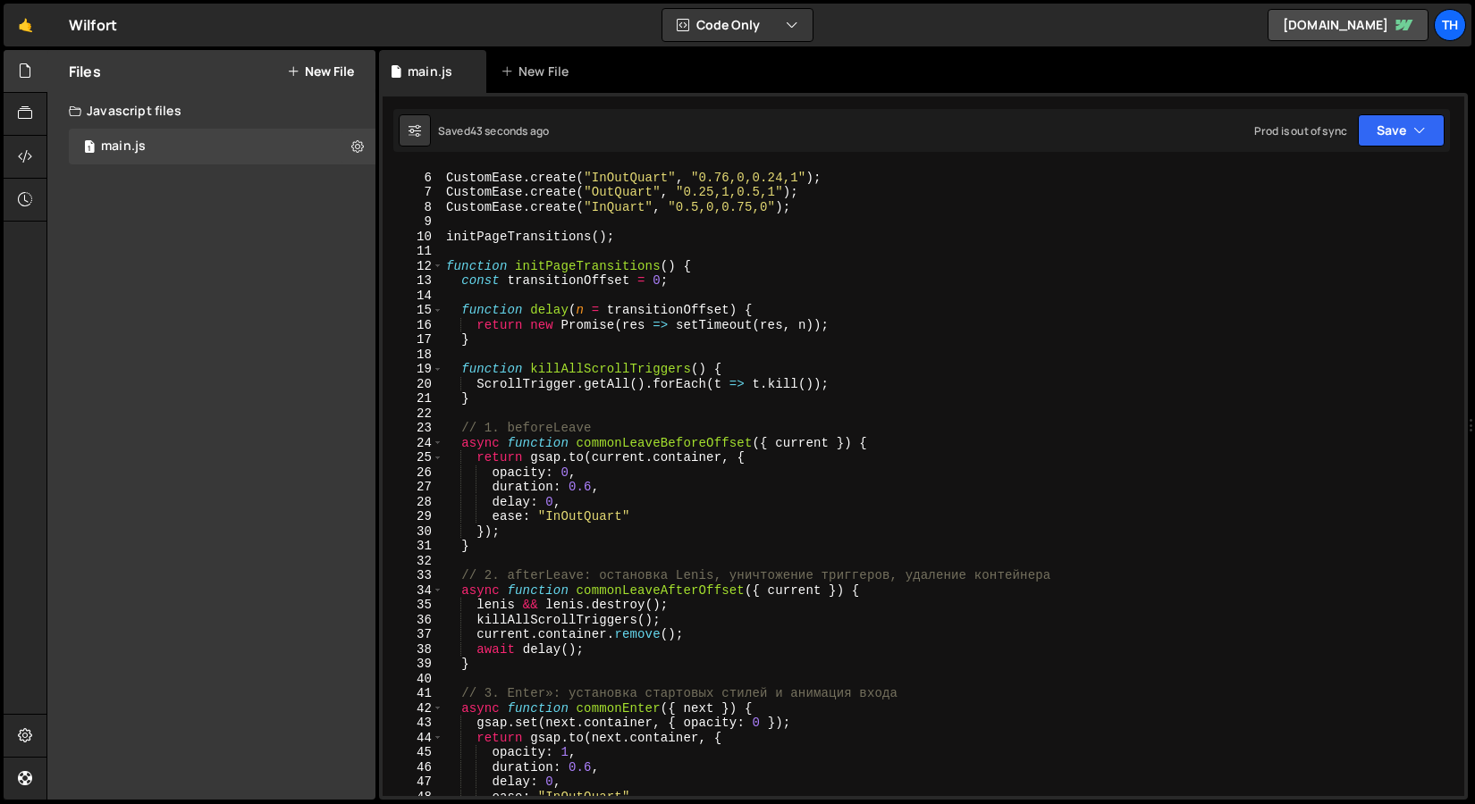
click at [442, 268] on div "12" at bounding box center [412, 266] width 61 height 15
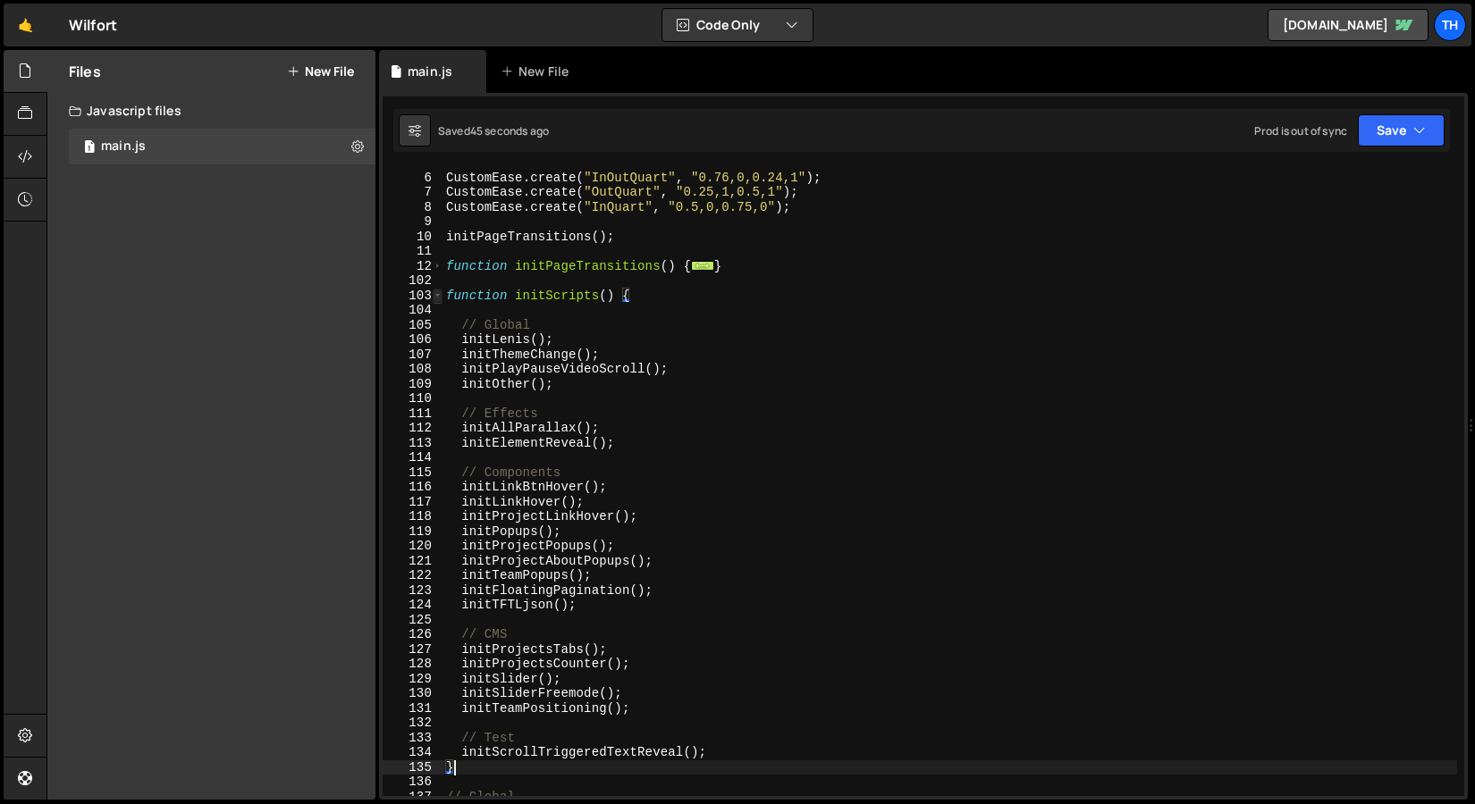
click at [440, 298] on span at bounding box center [438, 296] width 10 height 15
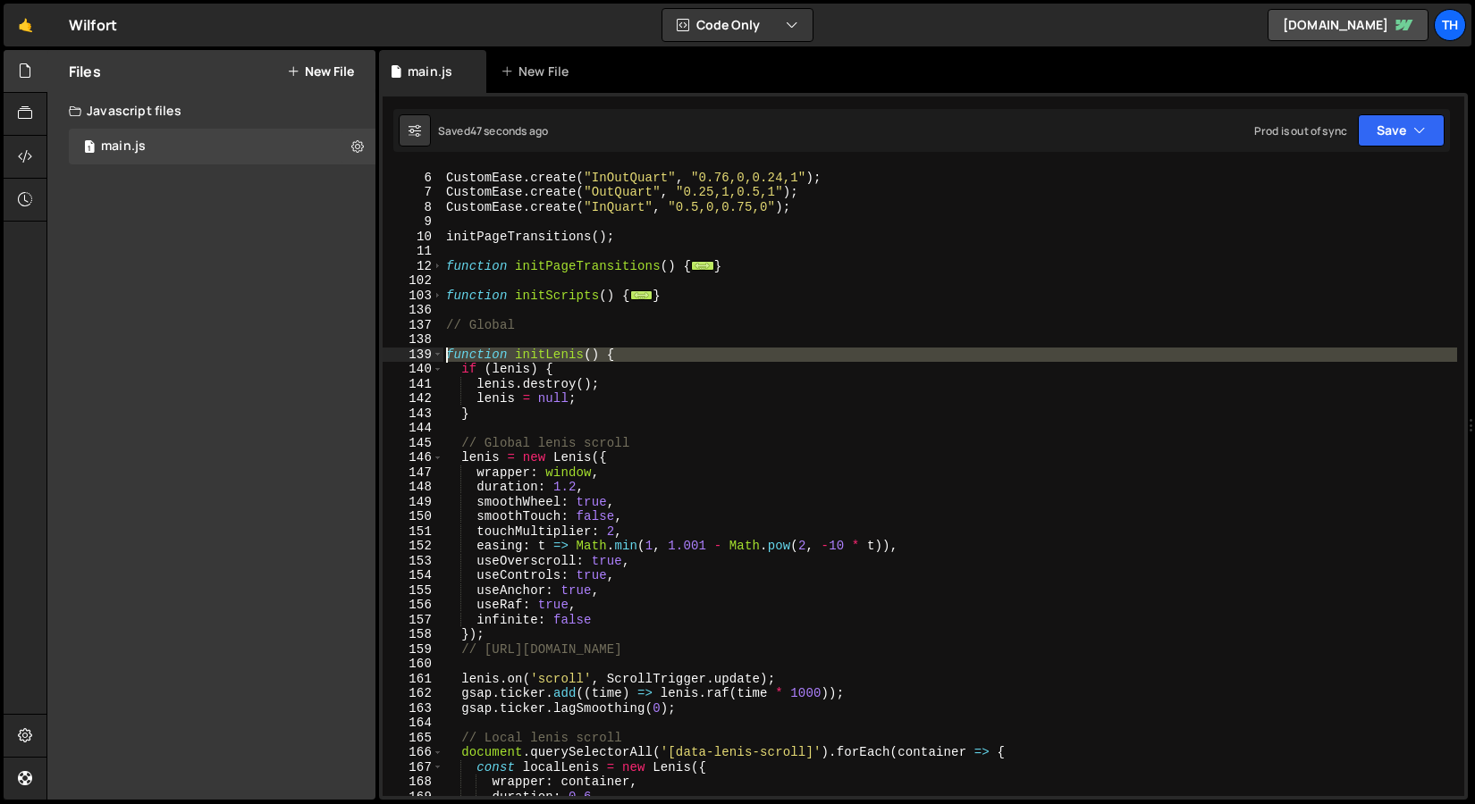
click at [431, 358] on div "139" at bounding box center [412, 355] width 61 height 15
click at [437, 355] on span at bounding box center [438, 355] width 10 height 15
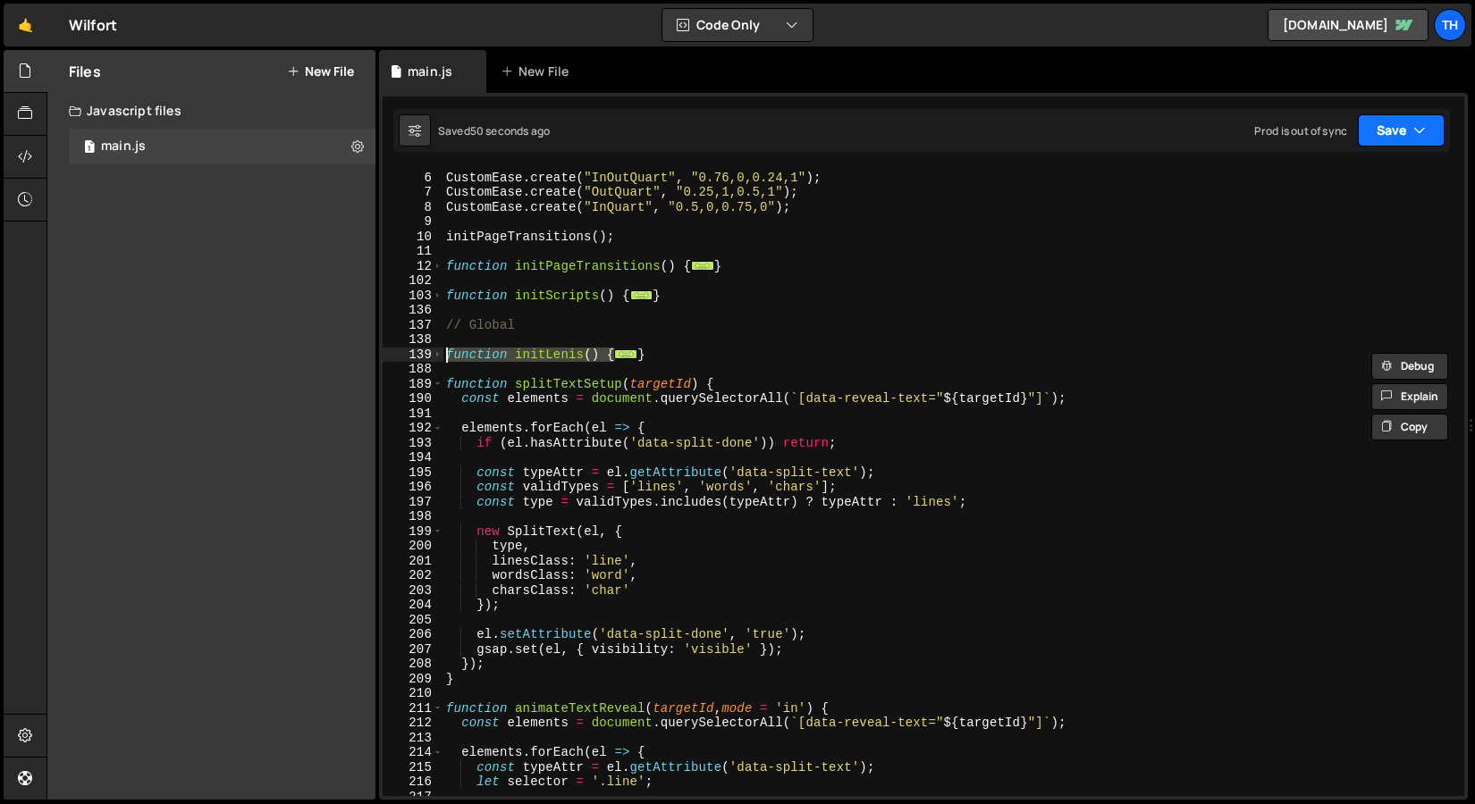
click at [1393, 139] on button "Save" at bounding box center [1400, 130] width 87 height 32
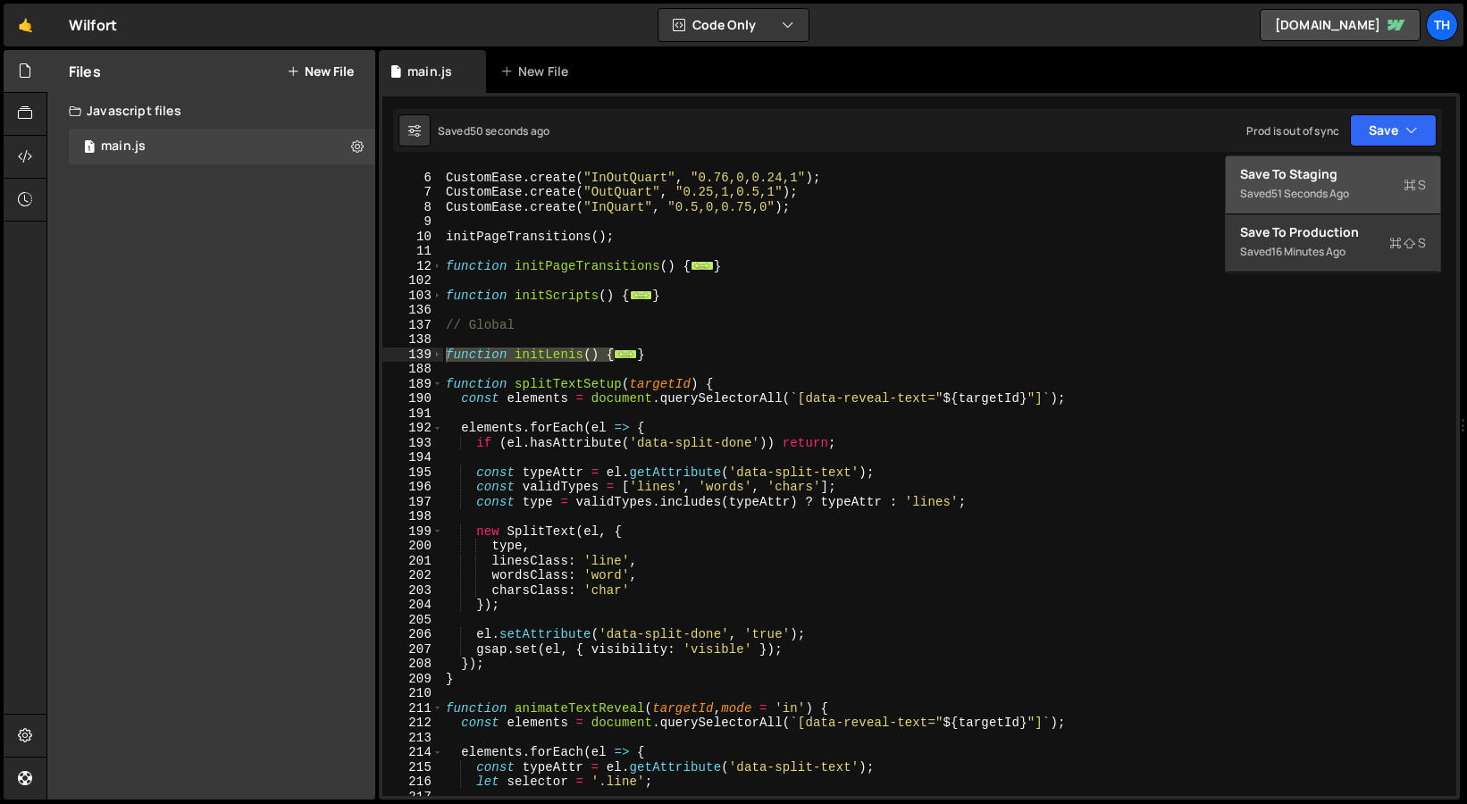
click at [1373, 170] on div "Save to Staging S" at bounding box center [1333, 174] width 186 height 18
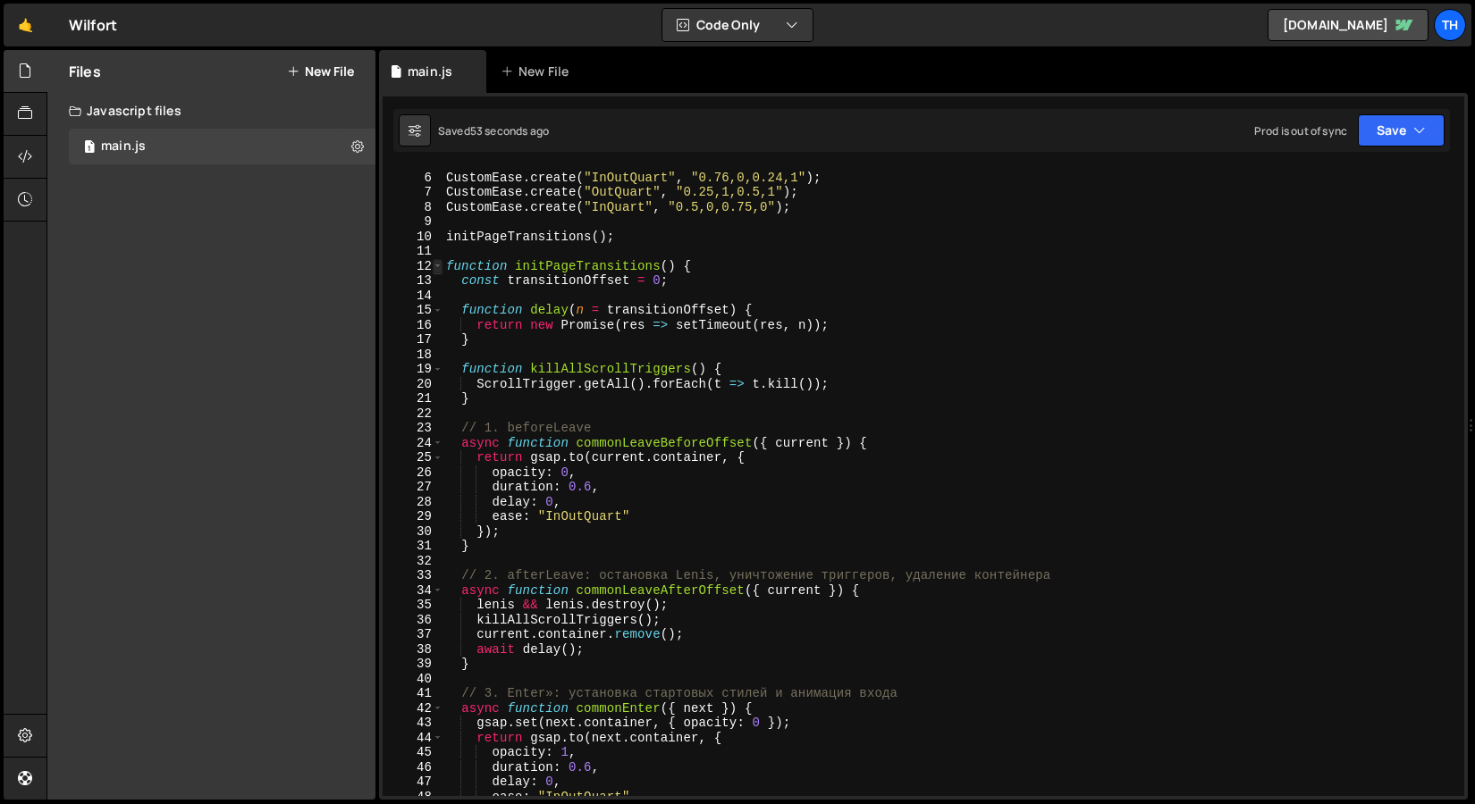
click at [441, 264] on span at bounding box center [438, 266] width 10 height 15
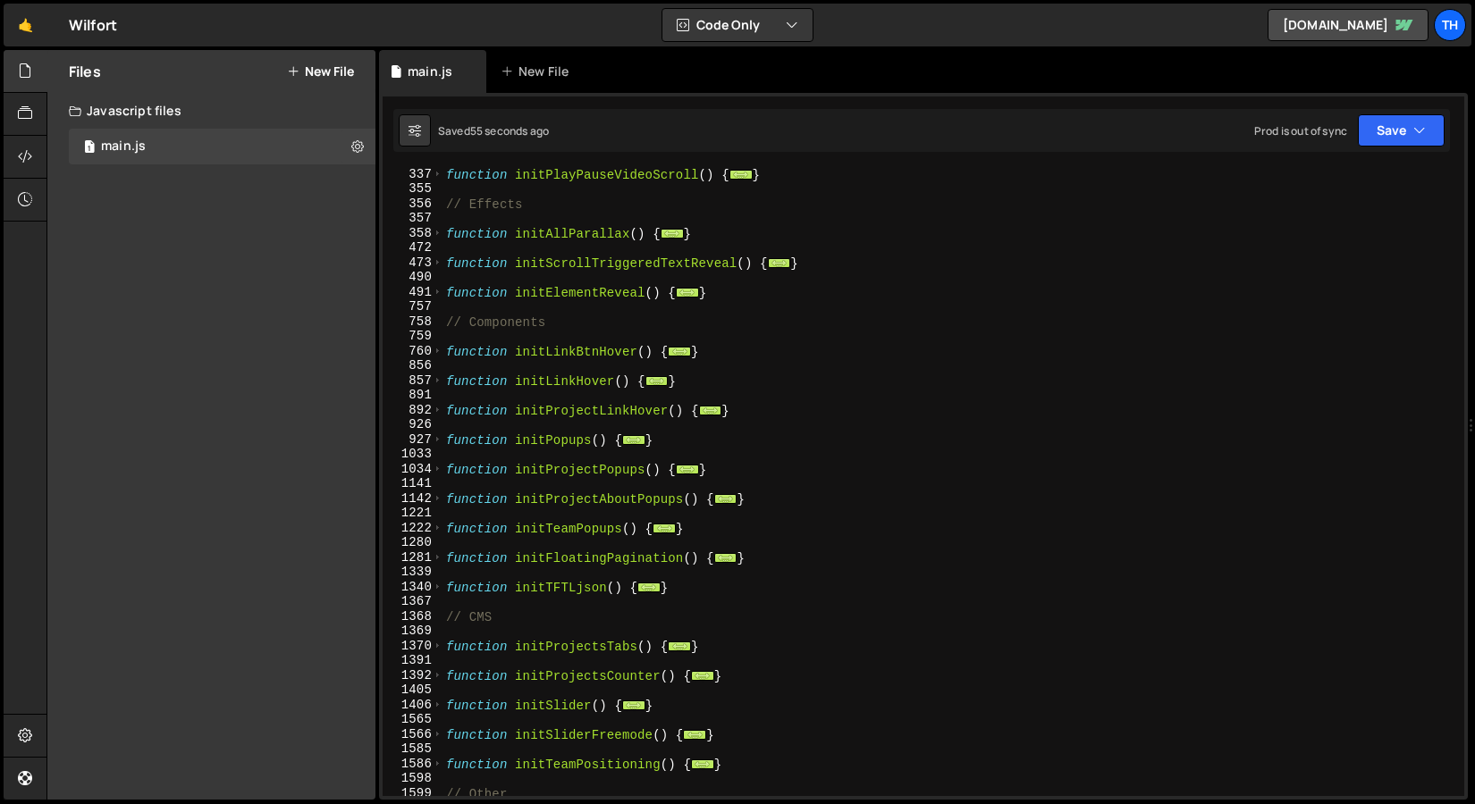
scroll to position [370, 0]
click at [436, 263] on span at bounding box center [438, 263] width 10 height 15
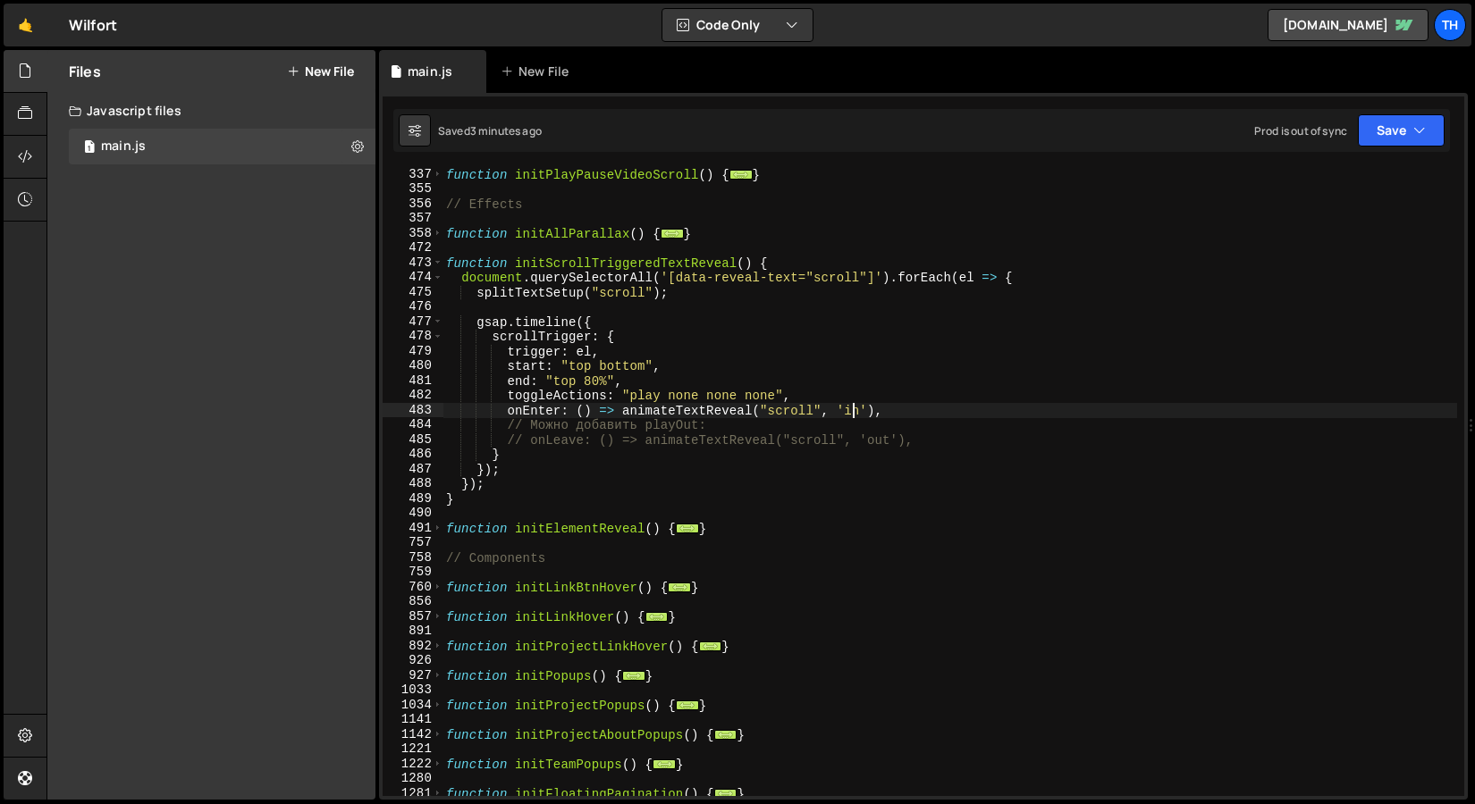
click at [850, 403] on div "function initPlayPauseVideoScroll ( ) { ... } // Effects function initAllParall…" at bounding box center [949, 496] width 1014 height 658
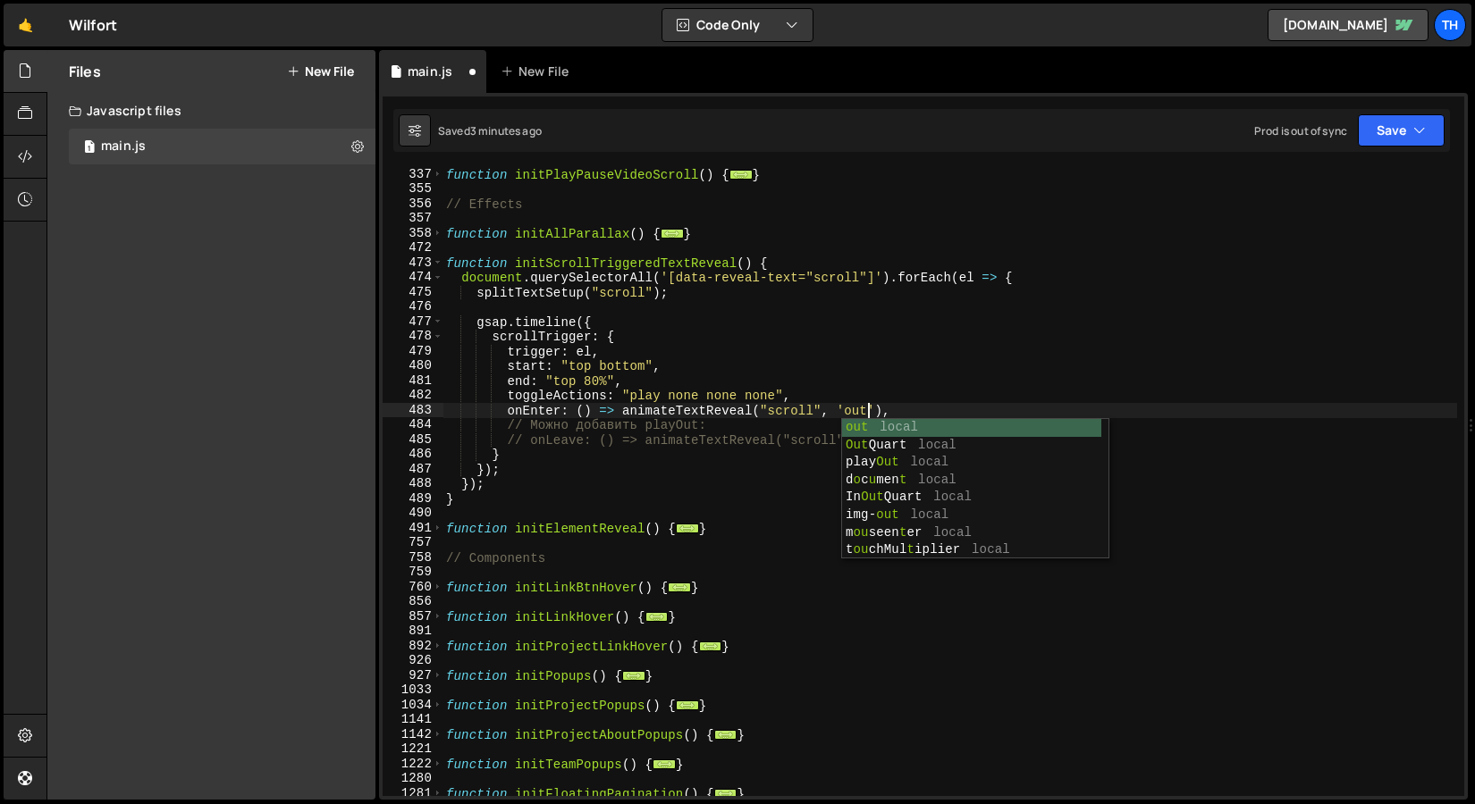
click at [921, 366] on div "function initPlayPauseVideoScroll ( ) { ... } // Effects function initAllParall…" at bounding box center [949, 496] width 1014 height 658
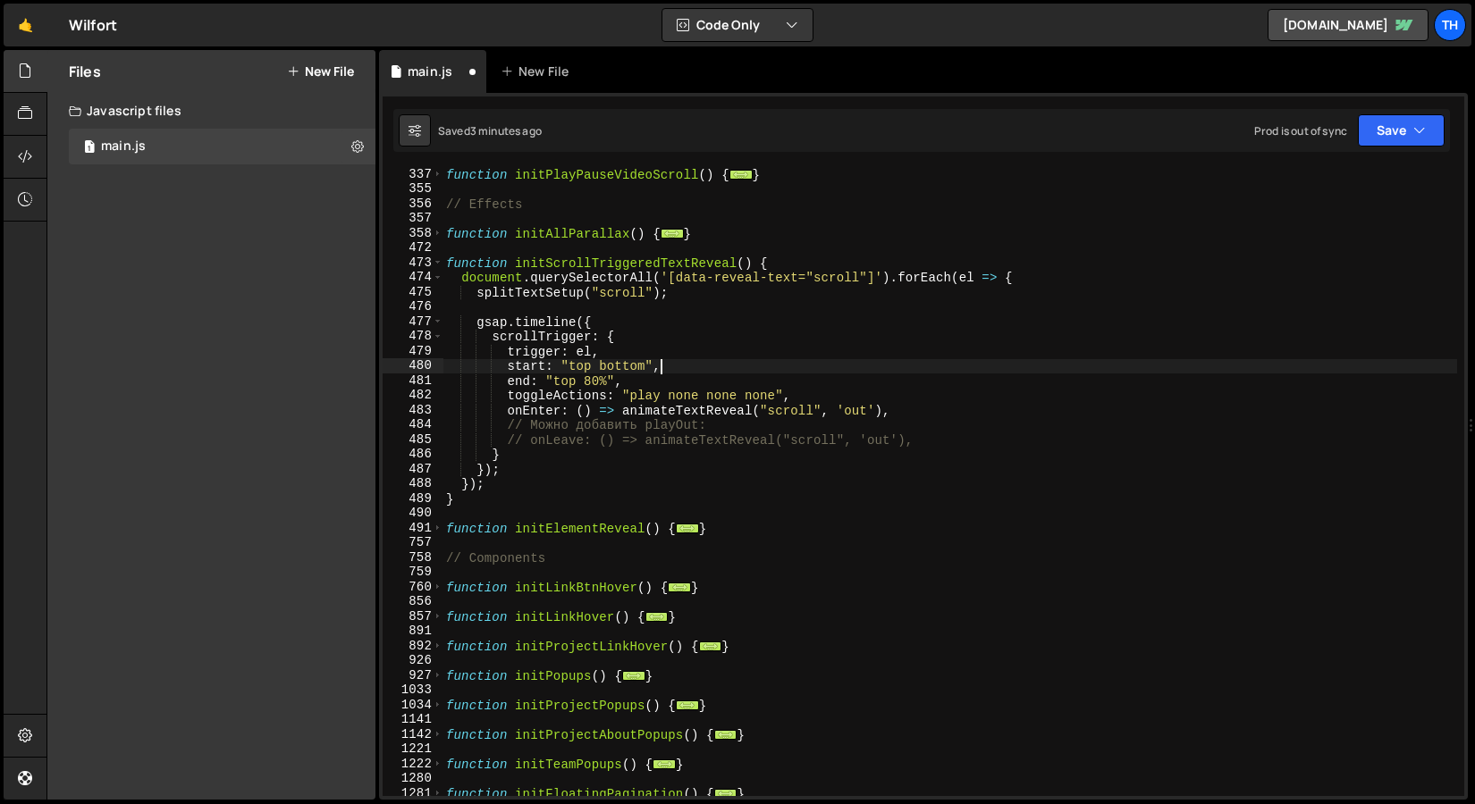
scroll to position [0, 14]
click at [1369, 147] on div "Saved 3 minutes ago Prod is out of sync Upgrade to Edit Save Save to Staging S …" at bounding box center [921, 130] width 1056 height 43
click at [1379, 125] on button "Save" at bounding box center [1400, 130] width 87 height 32
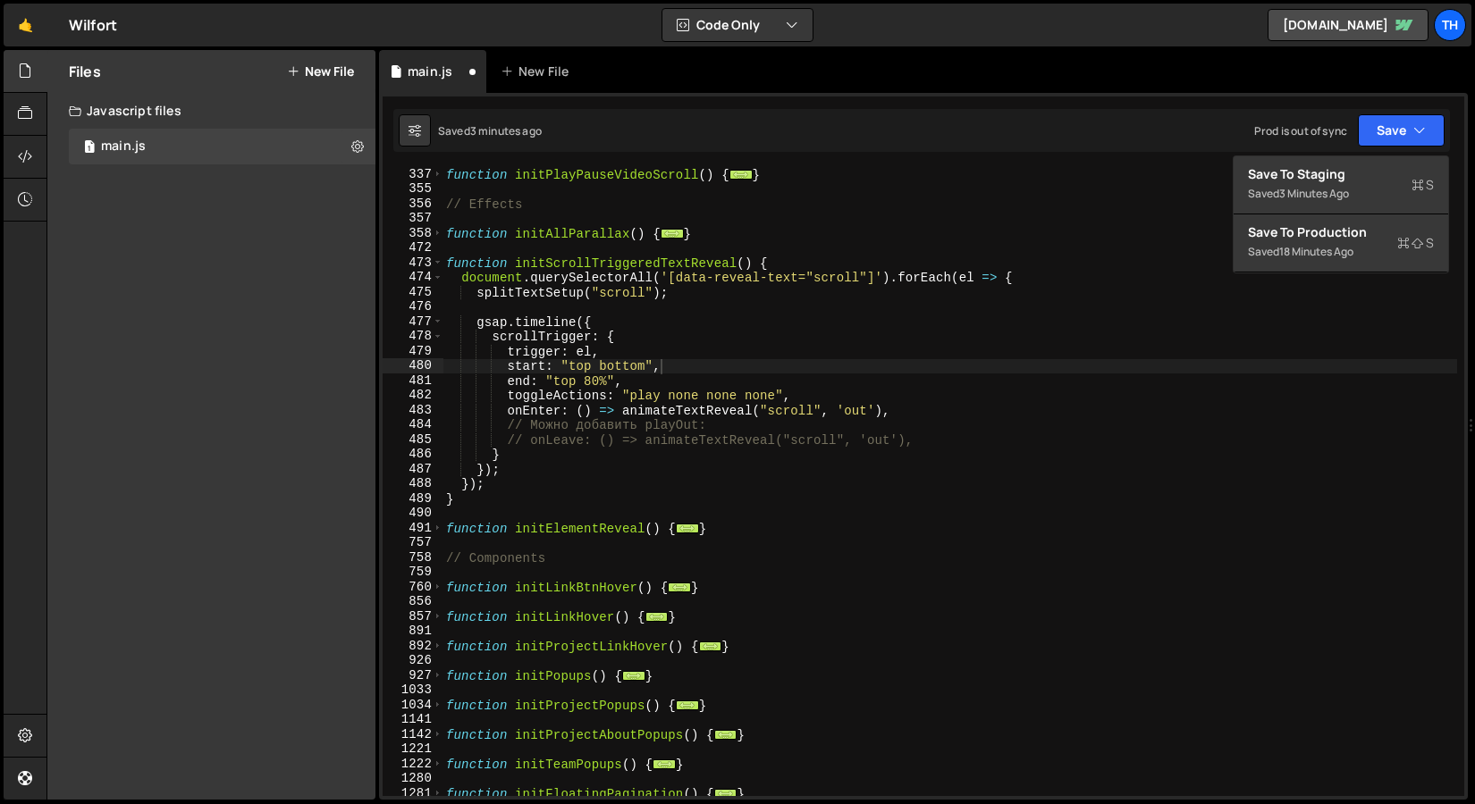
click at [1359, 155] on div "start: "top bottom", 337 355 356 357 358 472 473 474 475 476 477 478 479 480 48…" at bounding box center [923, 446] width 1088 height 707
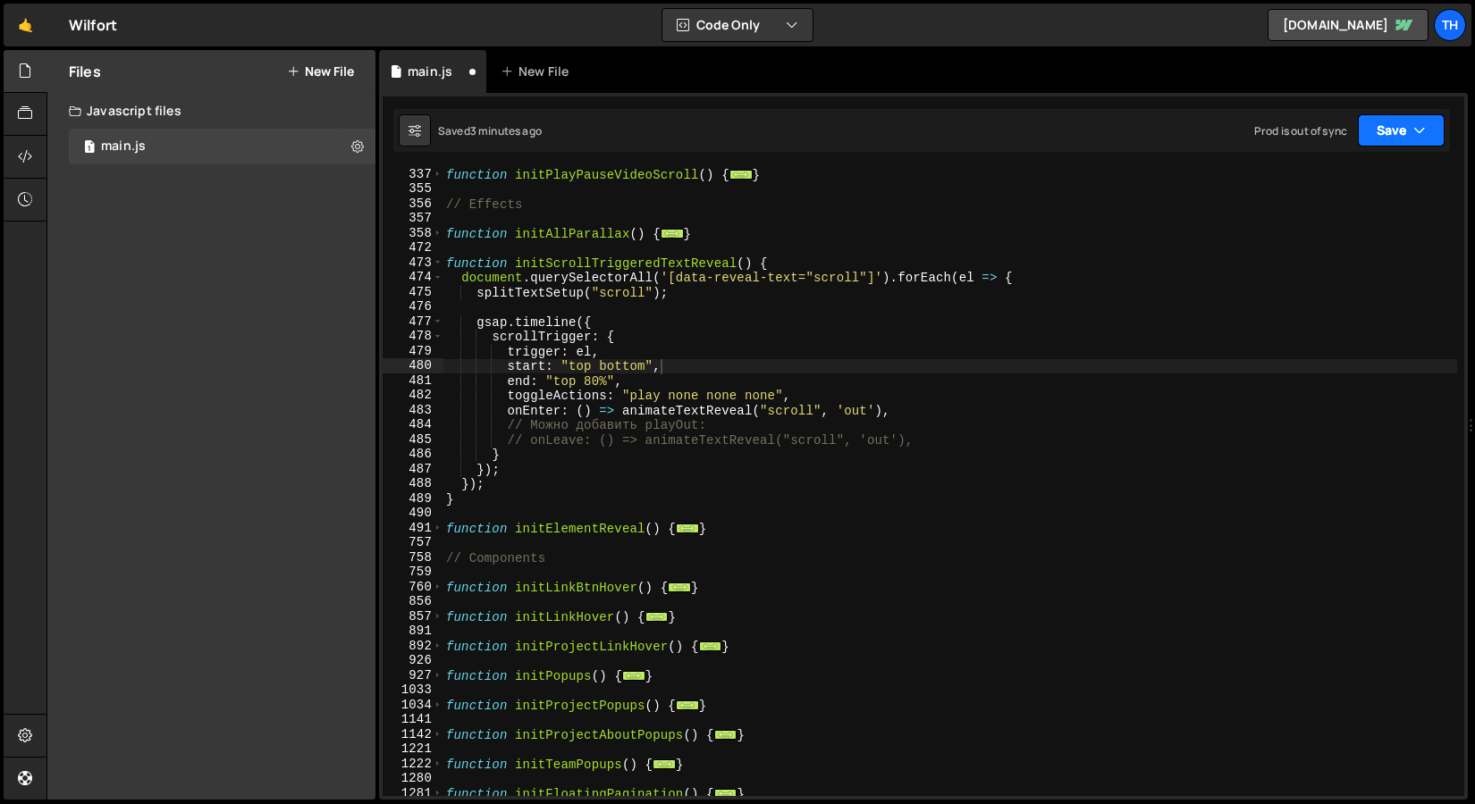
click at [1364, 139] on button "Save" at bounding box center [1400, 130] width 87 height 32
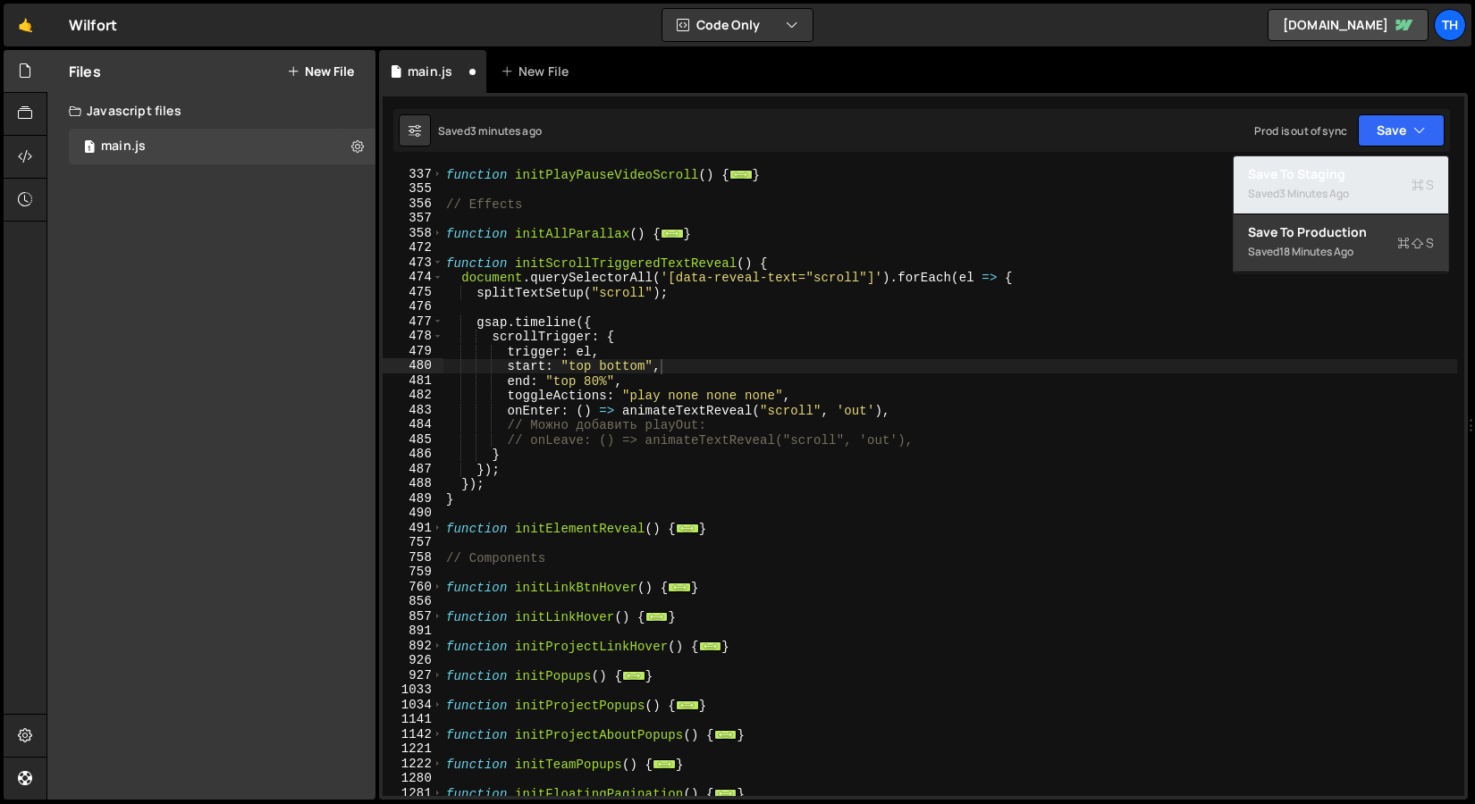
click at [1356, 193] on div "Saved 3 minutes ago" at bounding box center [1341, 193] width 186 height 21
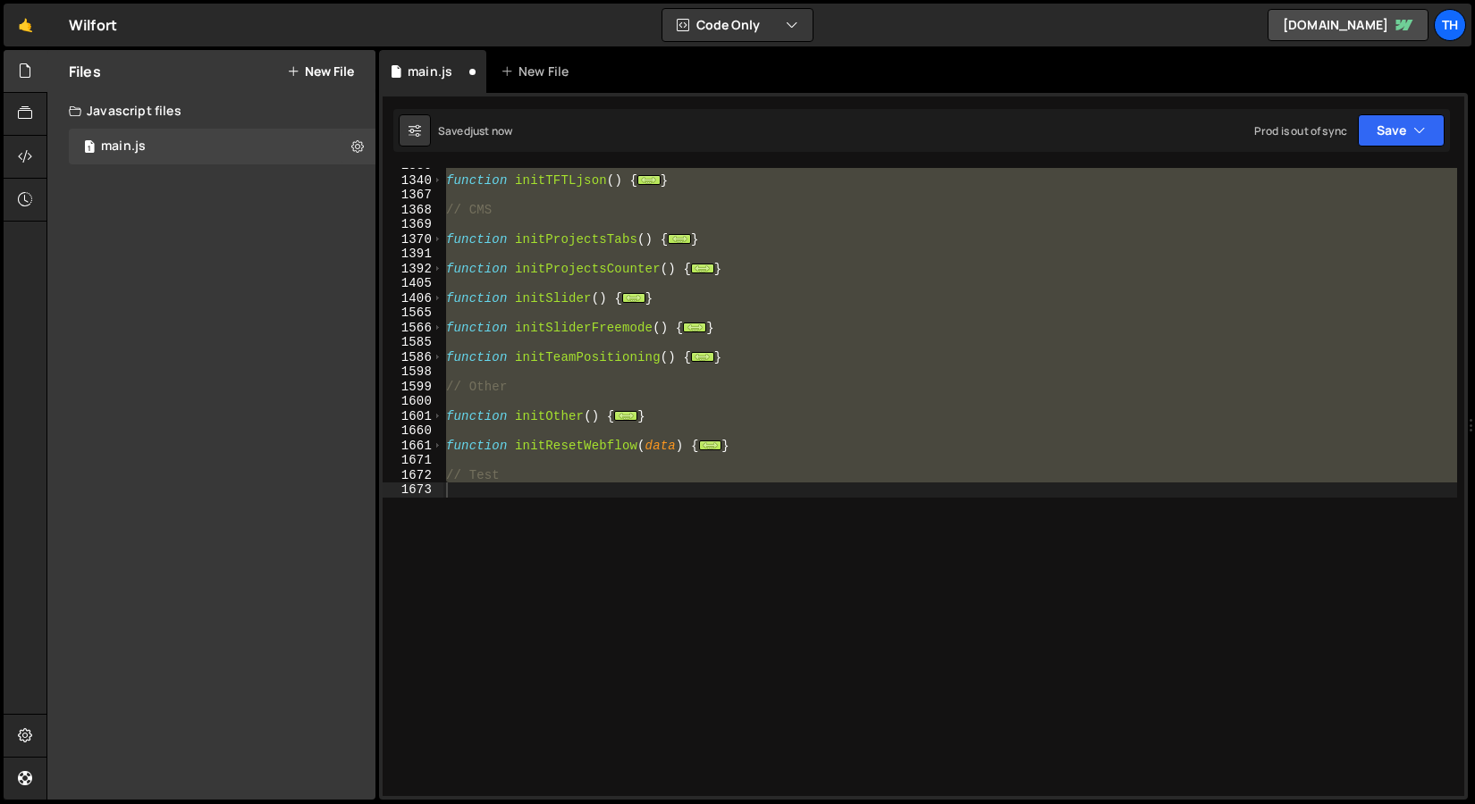
scroll to position [290, 0]
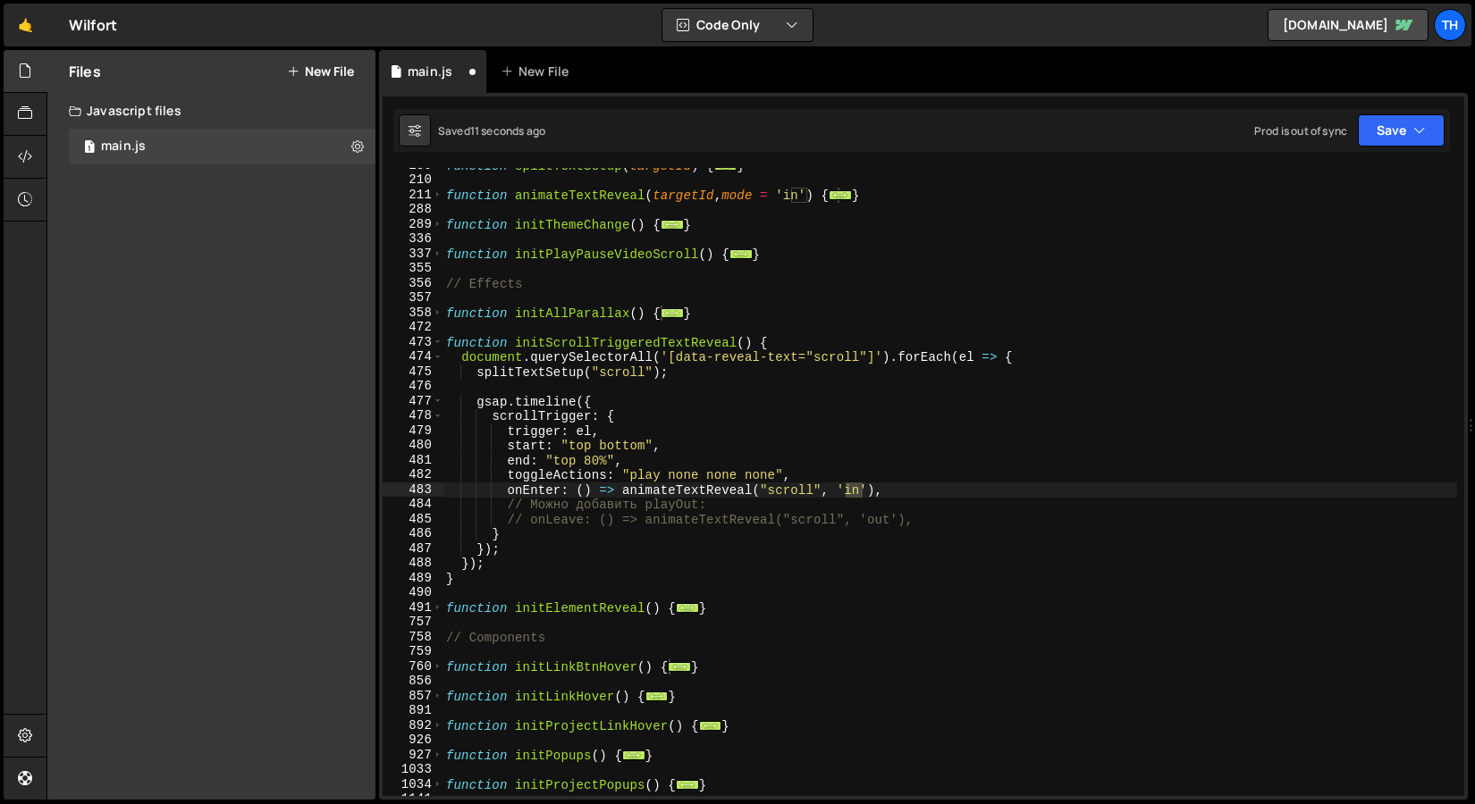
type textarea "// Можно добавить playOut:"
click at [688, 503] on div "function splitTextSetup ( targetId ) { ... } function animateTextReveal ( targe…" at bounding box center [949, 487] width 1014 height 658
drag, startPoint x: 724, startPoint y: 511, endPoint x: 416, endPoint y: 497, distance: 308.6
click at [416, 497] on div "// Можно добавить playOut: 189 210 211 288 289 336 337 355 356 357 358 472 473 …" at bounding box center [922, 482] width 1081 height 628
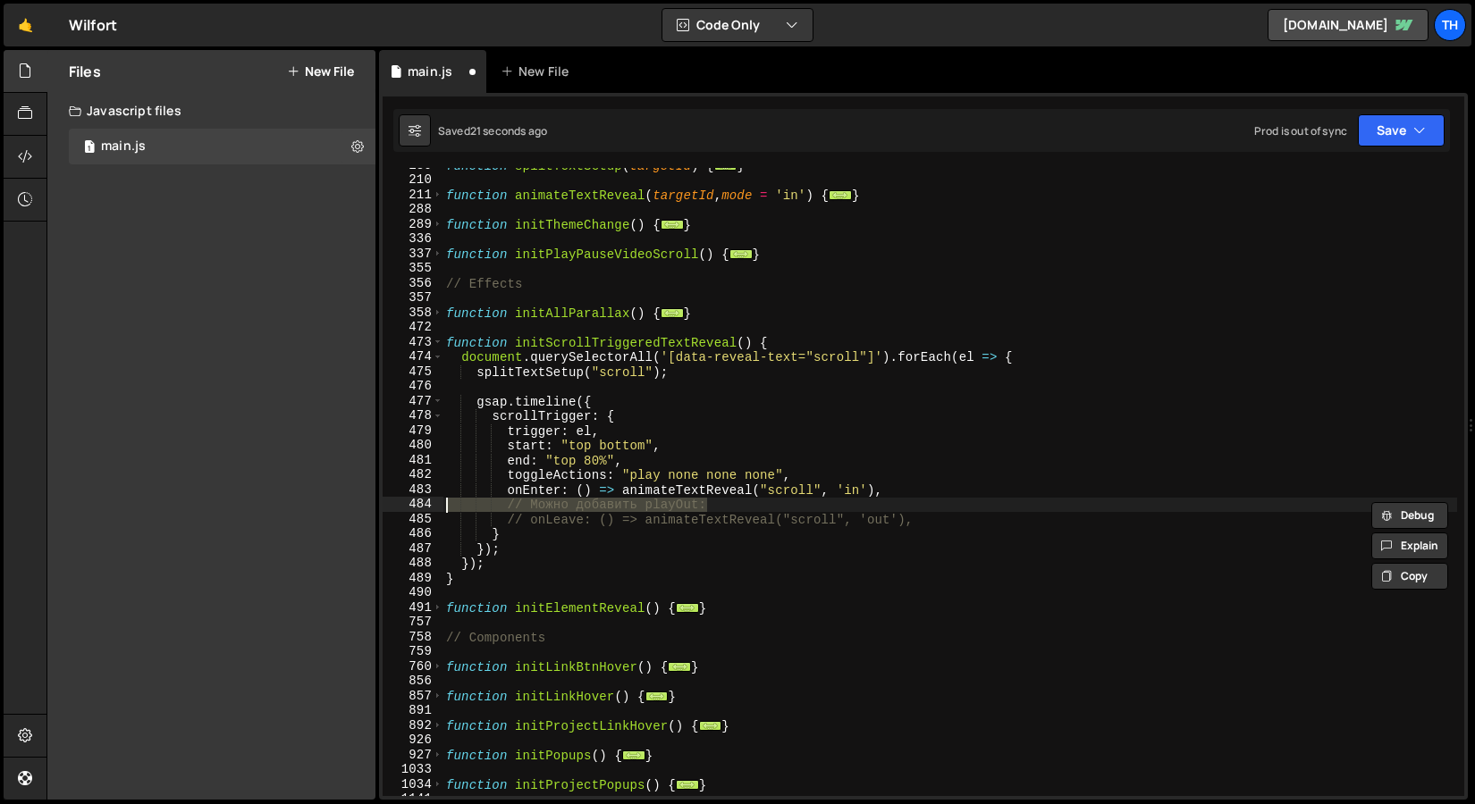
scroll to position [0, 0]
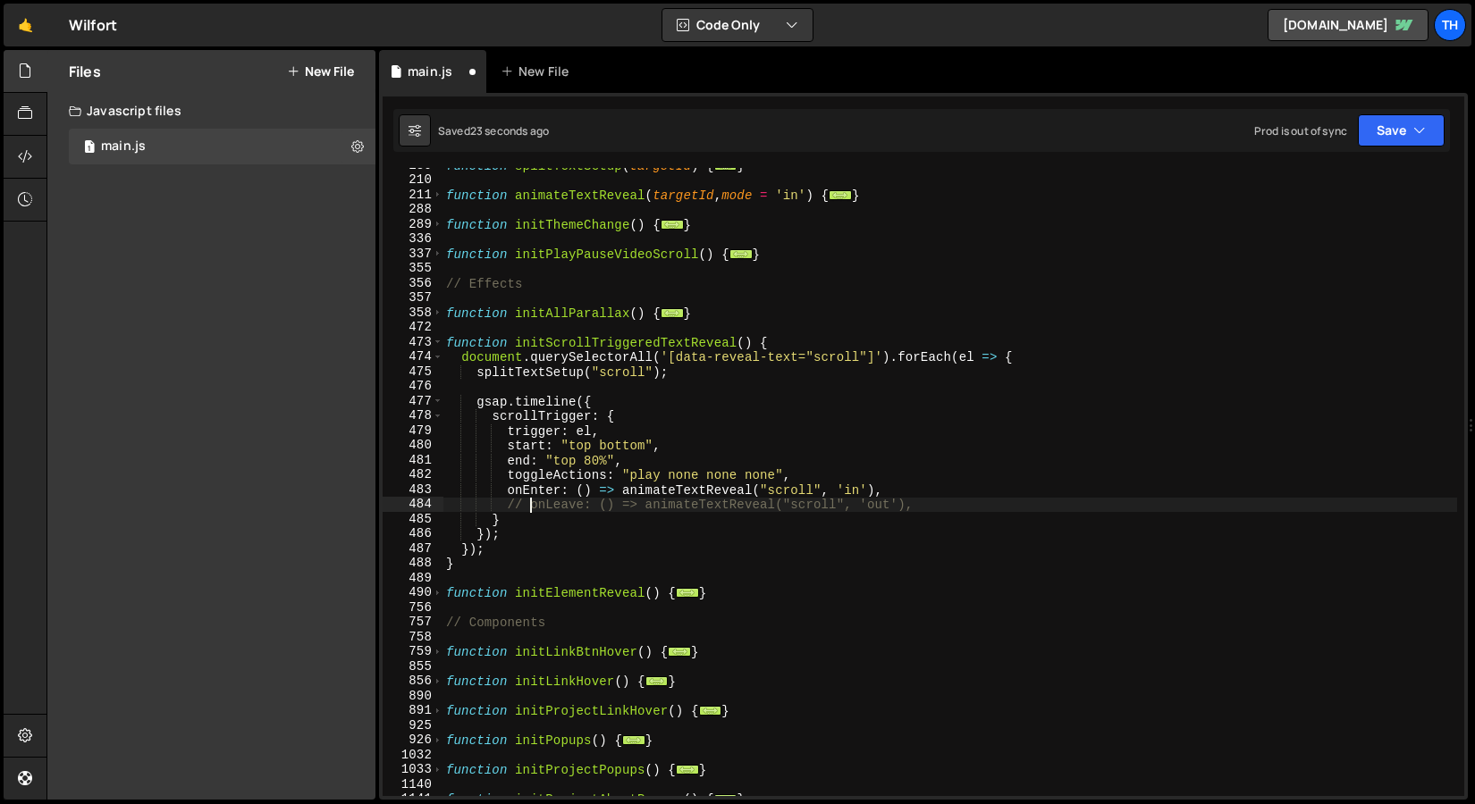
click at [534, 508] on div "function splitTextSetup ( targetId ) { ... } function animateTextReveal ( targe…" at bounding box center [949, 487] width 1014 height 658
type textarea "onLeave: () => animateTextReveal("scroll", 'out'),"
click at [1374, 142] on button "Save" at bounding box center [1400, 130] width 87 height 32
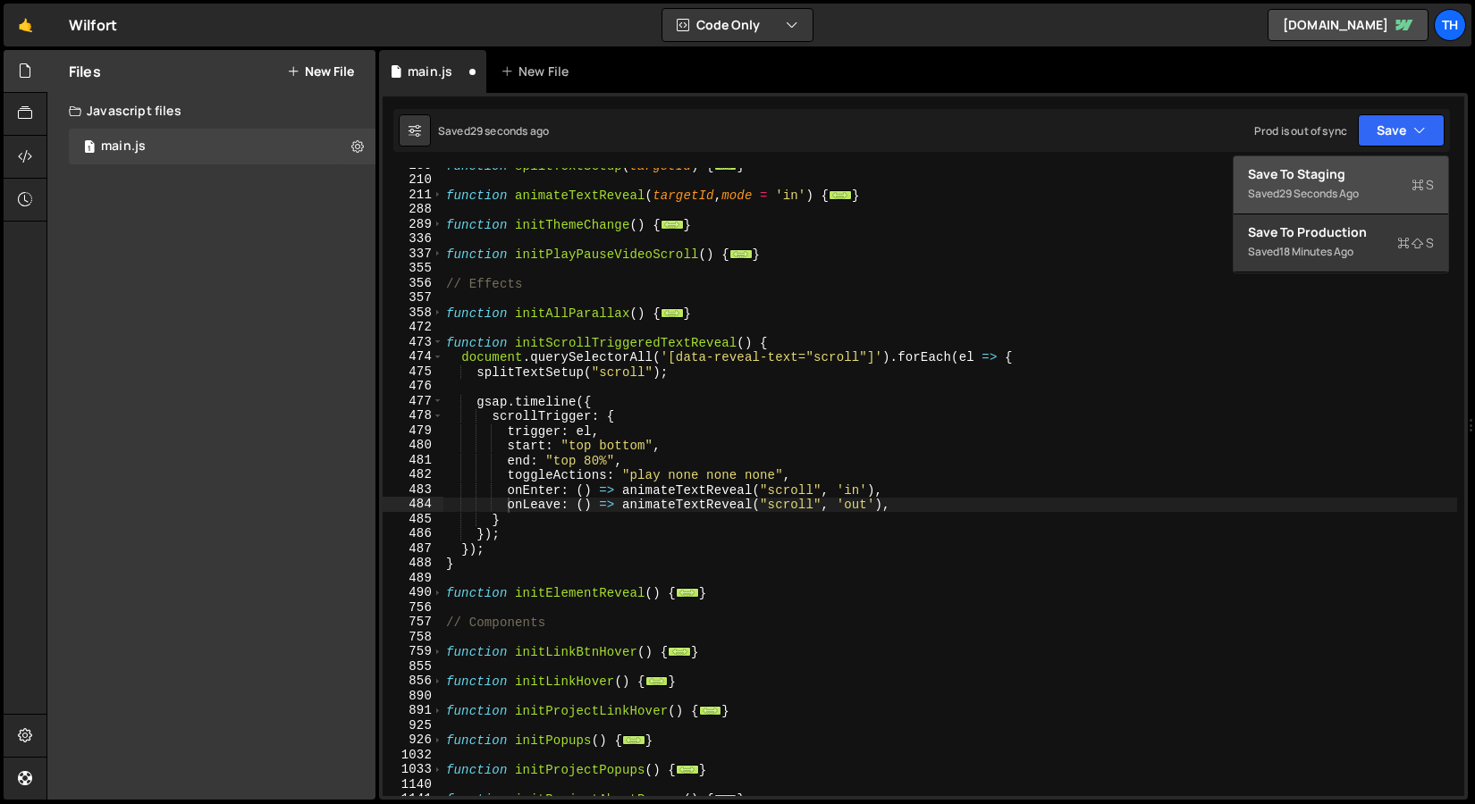
click at [1302, 197] on div "29 seconds ago" at bounding box center [1319, 193] width 80 height 15
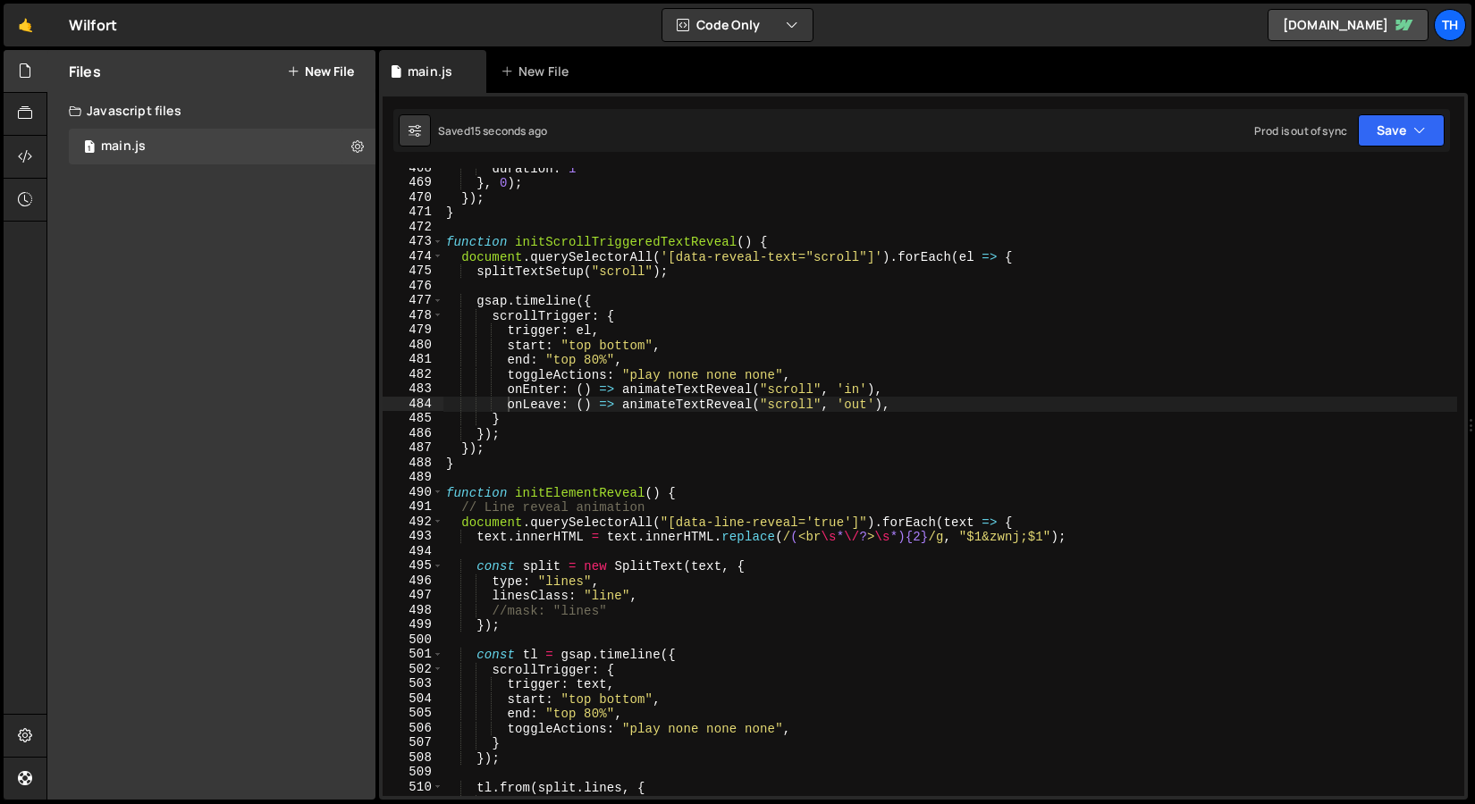
scroll to position [6893, 0]
click at [918, 404] on div "duration : 1 } , 0 ) ; }) ; } function initScrollTriggeredTextReveal ( ) { docu…" at bounding box center [949, 490] width 1014 height 658
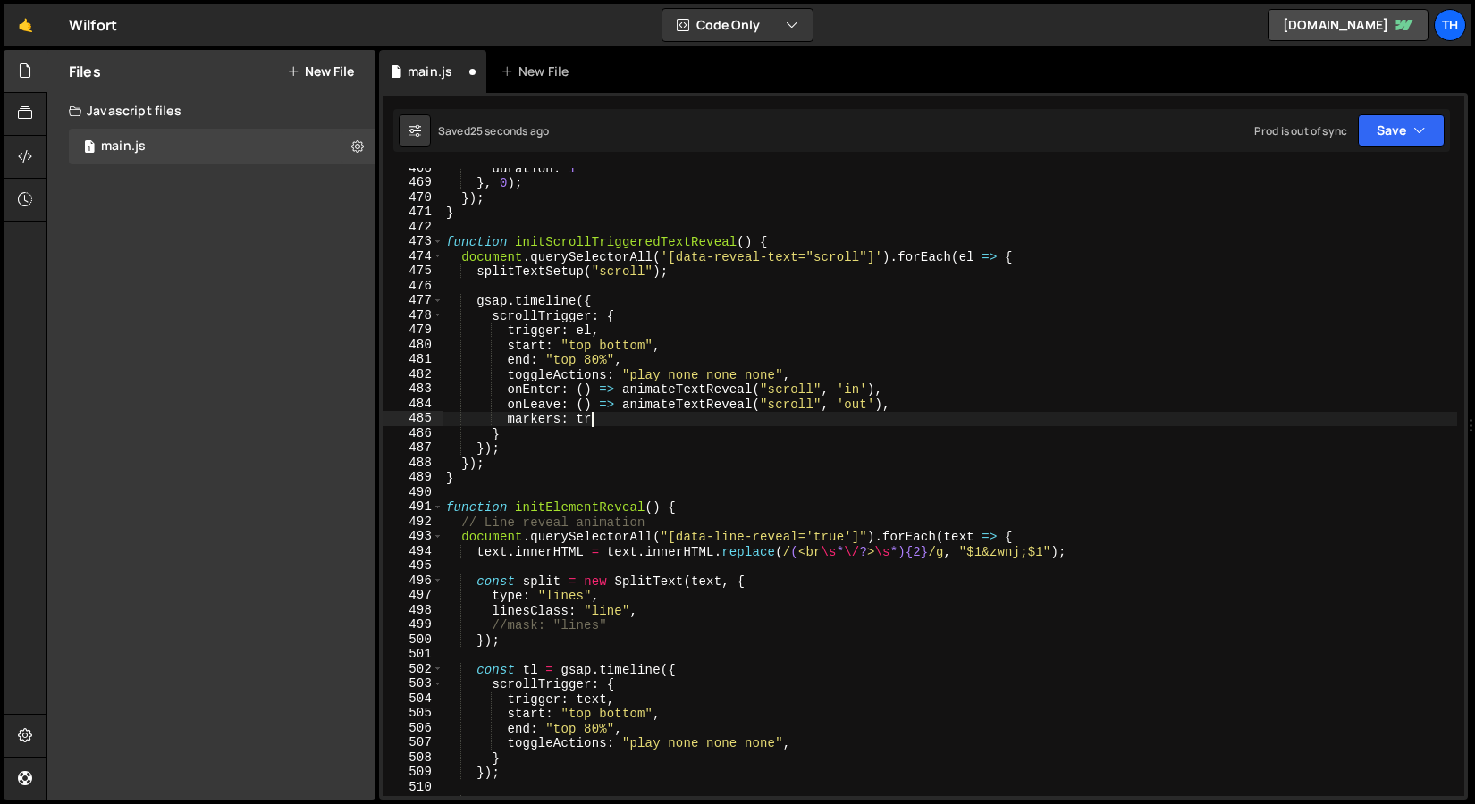
scroll to position [0, 10]
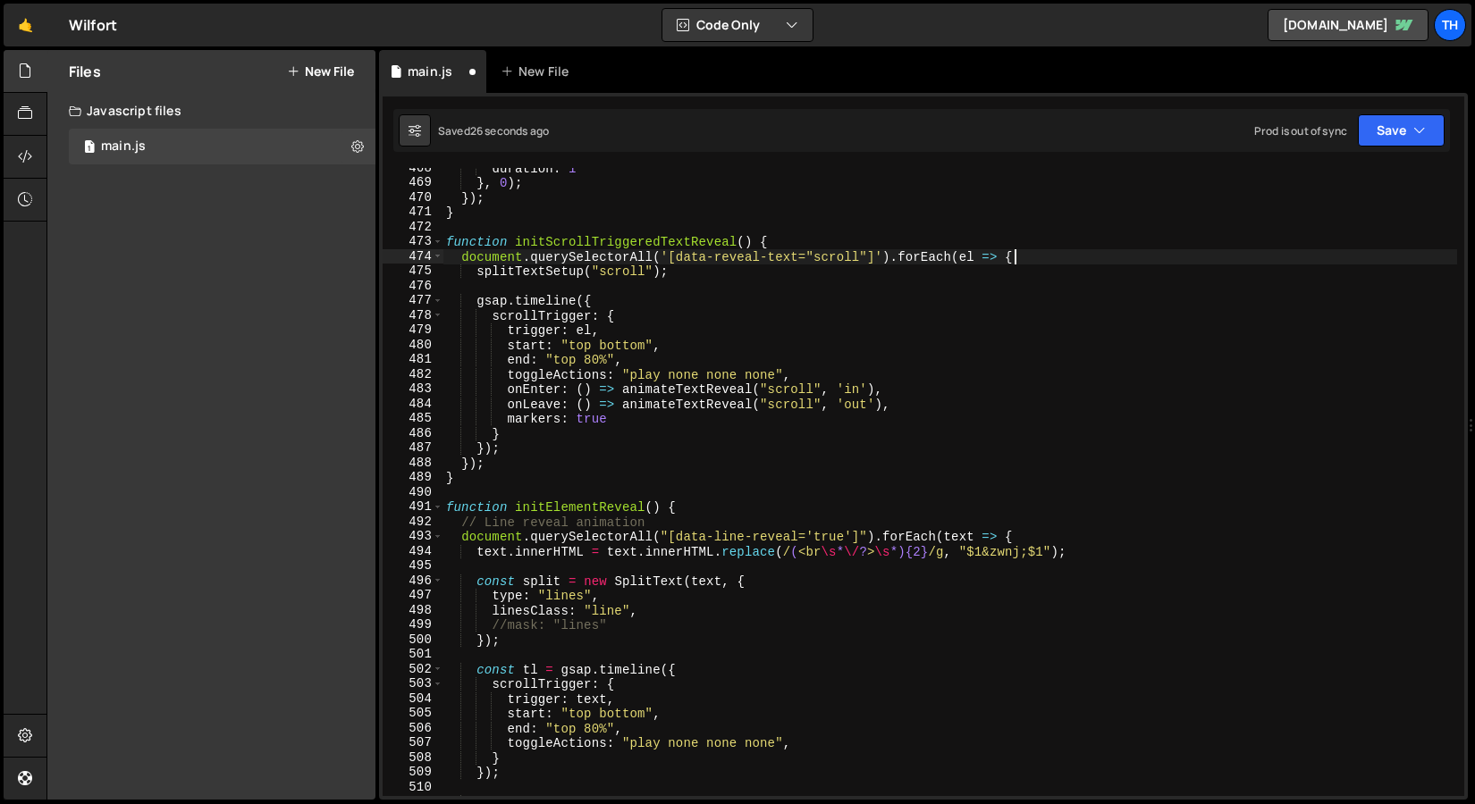
click at [1291, 264] on div "duration : 1 } , 0 ) ; }) ; } function initScrollTriggeredTextReveal ( ) { docu…" at bounding box center [949, 490] width 1014 height 658
click at [1404, 138] on button "Save" at bounding box center [1400, 130] width 87 height 32
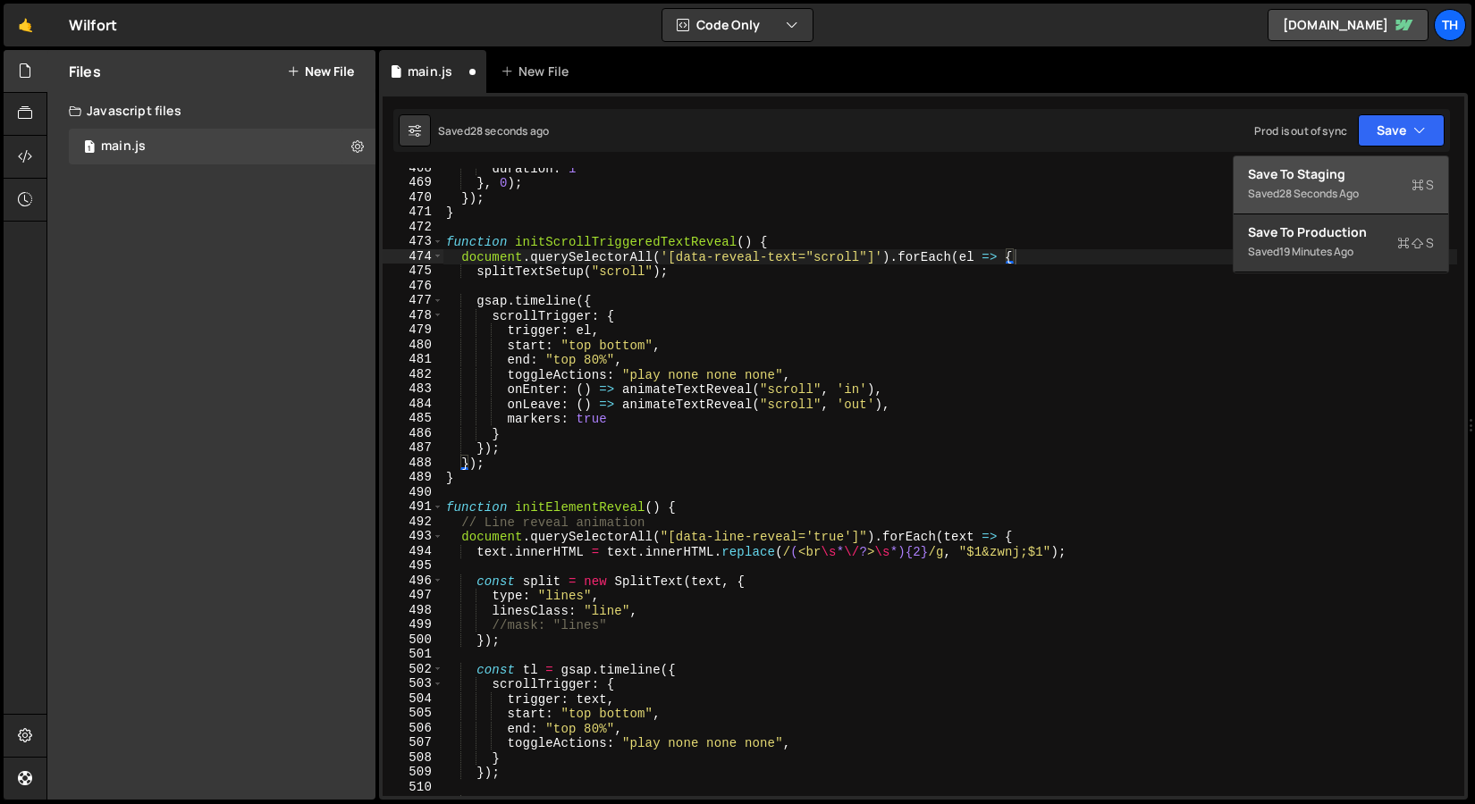
click at [1375, 160] on button "Save to Staging S Saved 28 seconds ago" at bounding box center [1340, 185] width 214 height 58
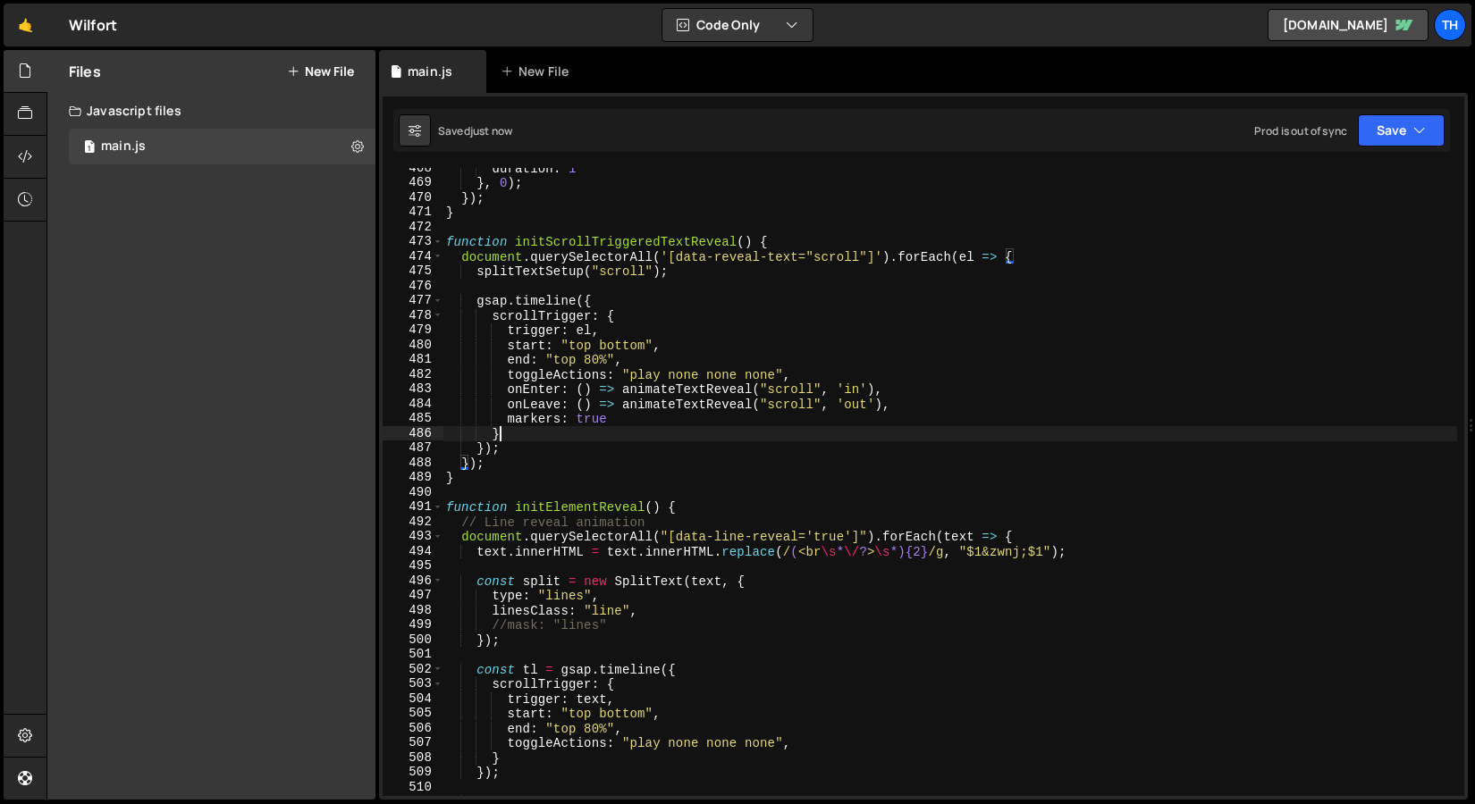
click at [558, 433] on div "duration : 1 } , 0 ) ; }) ; } function initScrollTriggeredTextReveal ( ) { docu…" at bounding box center [949, 490] width 1014 height 658
click at [558, 429] on div "duration : 1 } , 0 ) ; }) ; } function initScrollTriggeredTextReveal ( ) { docu…" at bounding box center [949, 490] width 1014 height 658
click at [558, 424] on div "duration : 1 } , 0 ) ; }) ; } function initScrollTriggeredTextReveal ( ) { docu…" at bounding box center [949, 490] width 1014 height 658
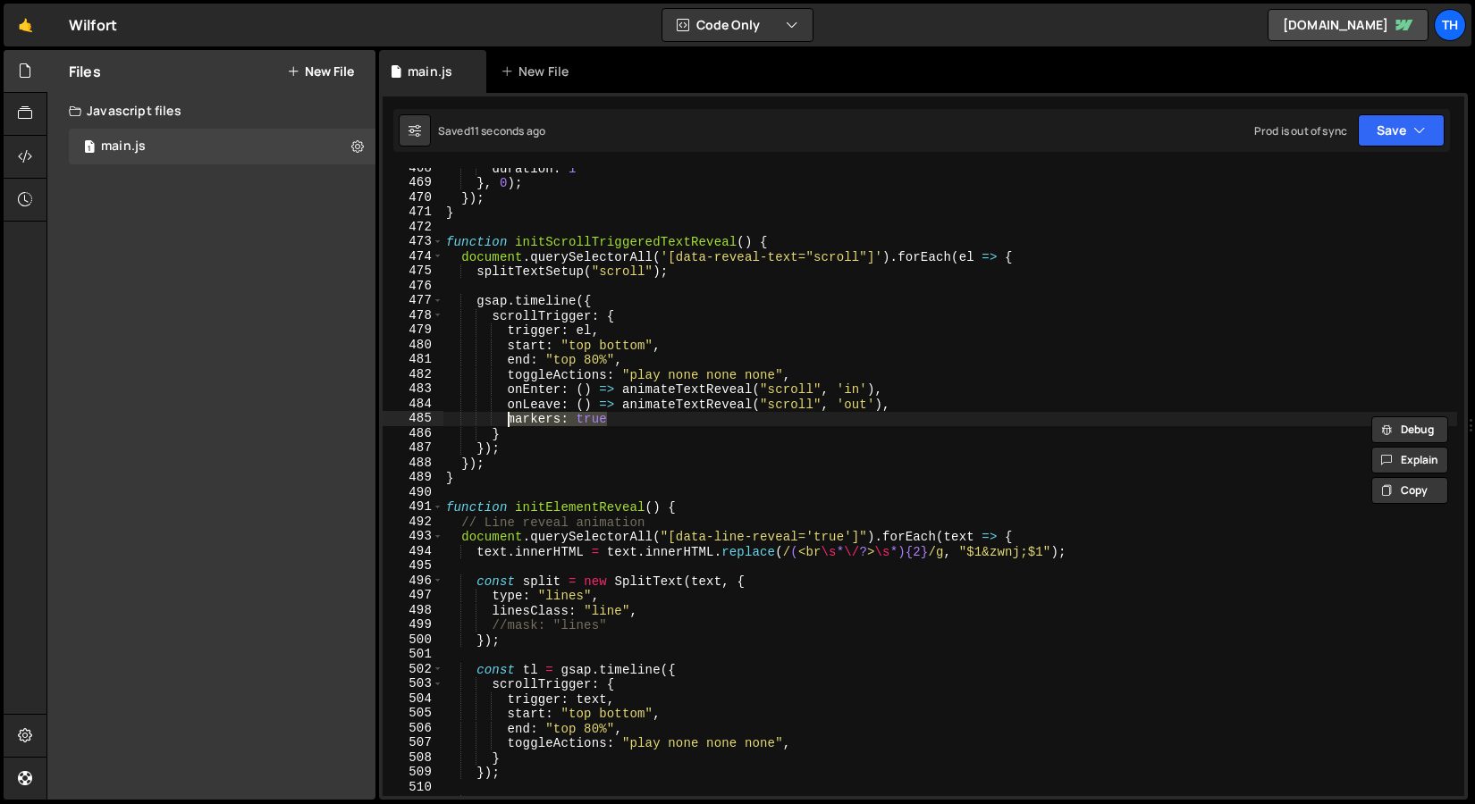
drag, startPoint x: 610, startPoint y: 418, endPoint x: 504, endPoint y: 418, distance: 106.3
click at [504, 418] on div "duration : 1 } , 0 ) ; }) ; } function initScrollTriggeredTextReveal ( ) { docu…" at bounding box center [949, 490] width 1014 height 658
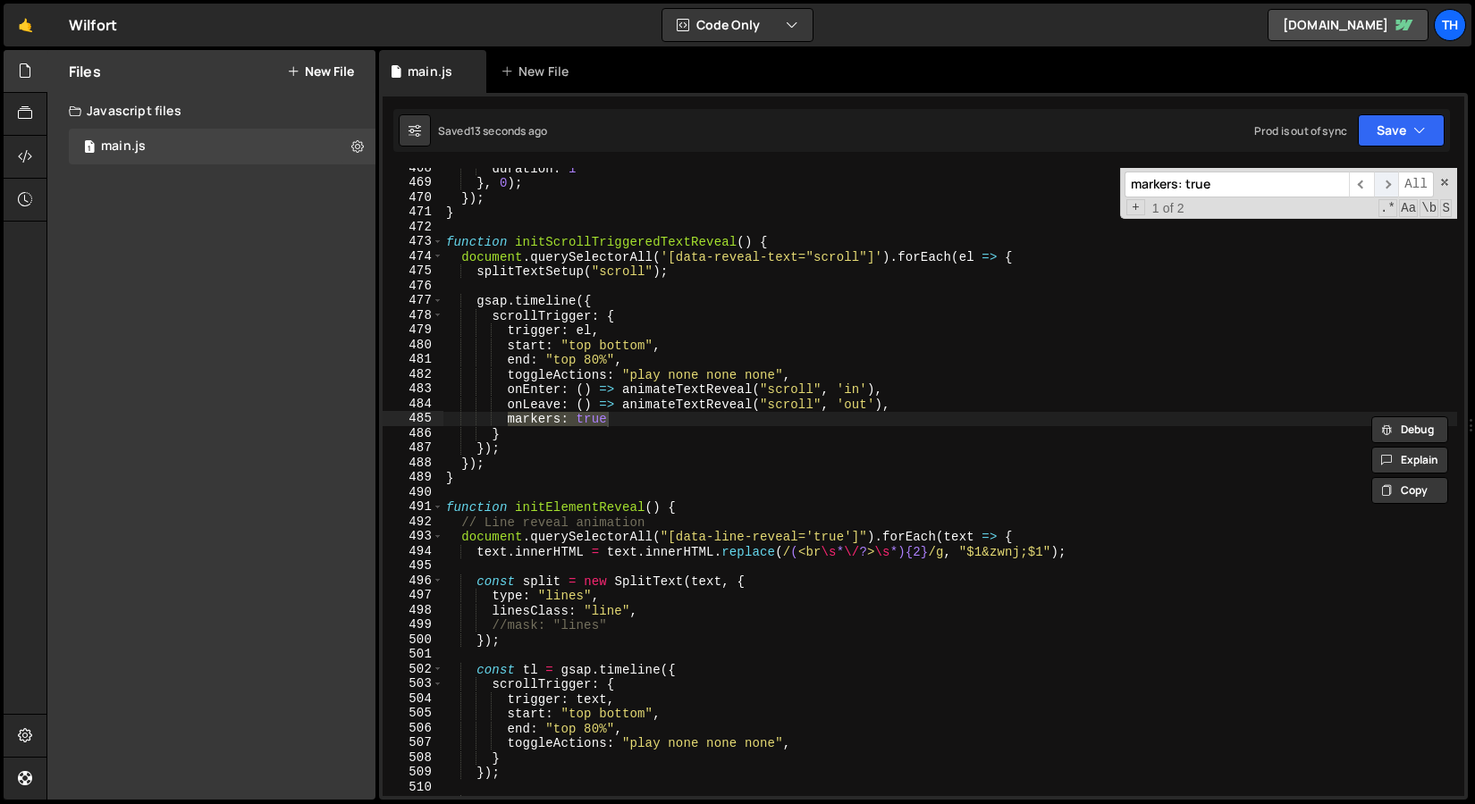
click at [1383, 176] on span "​" at bounding box center [1386, 185] width 25 height 26
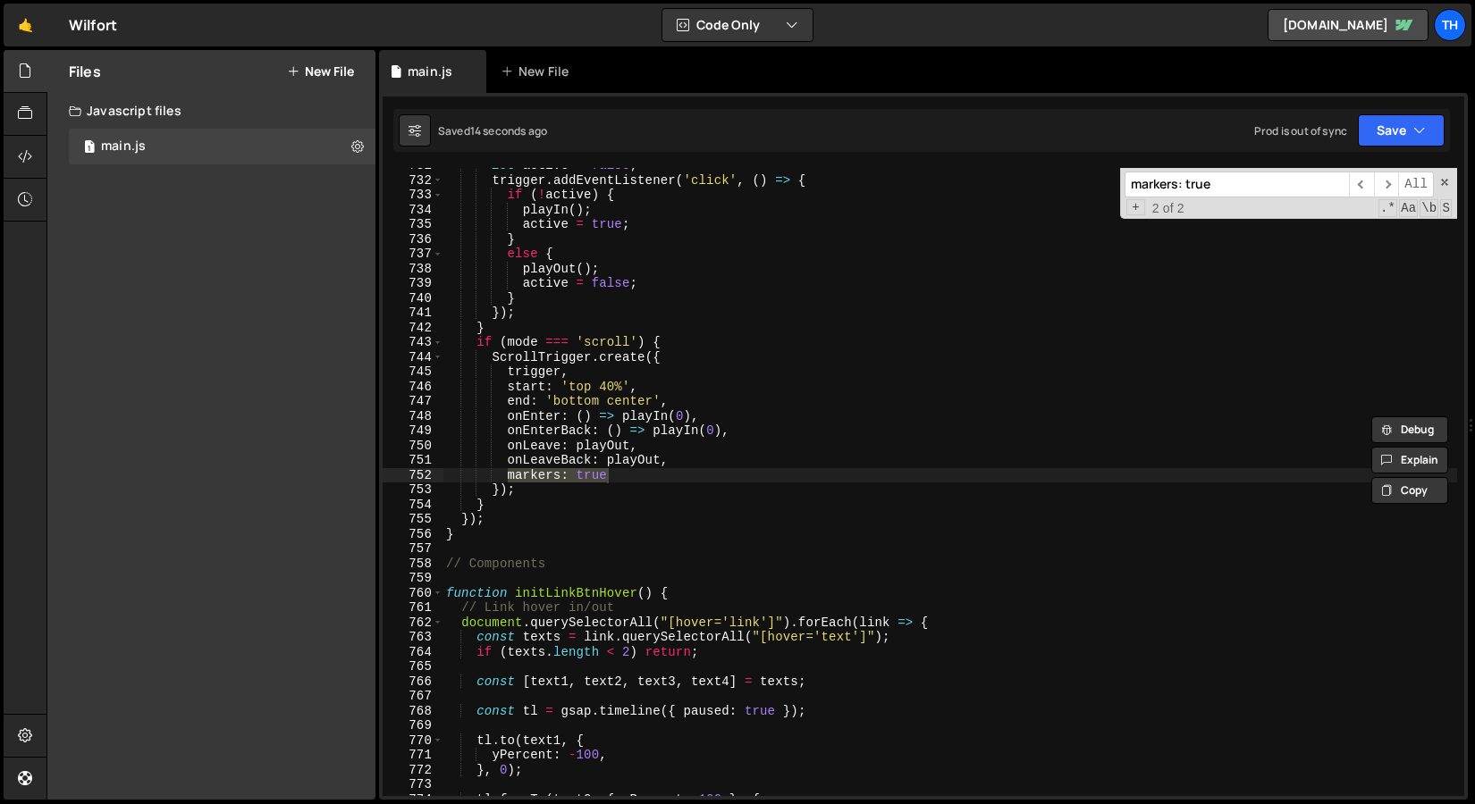
click at [596, 468] on div "let active = false ; trigger . addEventListener ( 'click' , ( ) => { if ( ! act…" at bounding box center [949, 482] width 1014 height 628
click at [596, 468] on div "let active = false ; trigger . addEventListener ( 'click' , ( ) => { if ( ! act…" at bounding box center [949, 487] width 1014 height 658
click at [1371, 189] on span "​" at bounding box center [1361, 185] width 25 height 26
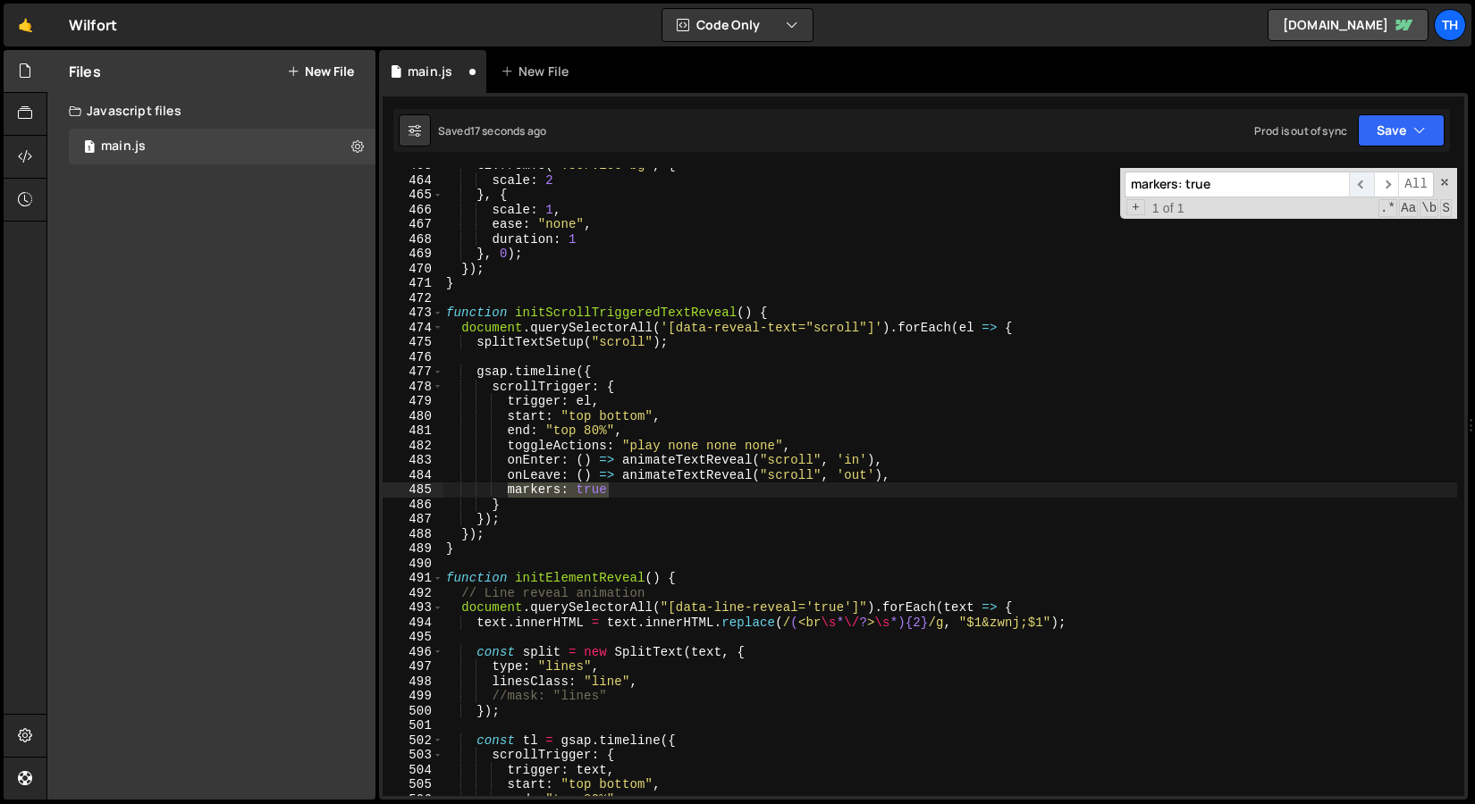
scroll to position [6822, 0]
click at [1406, 128] on button "Save" at bounding box center [1400, 130] width 87 height 32
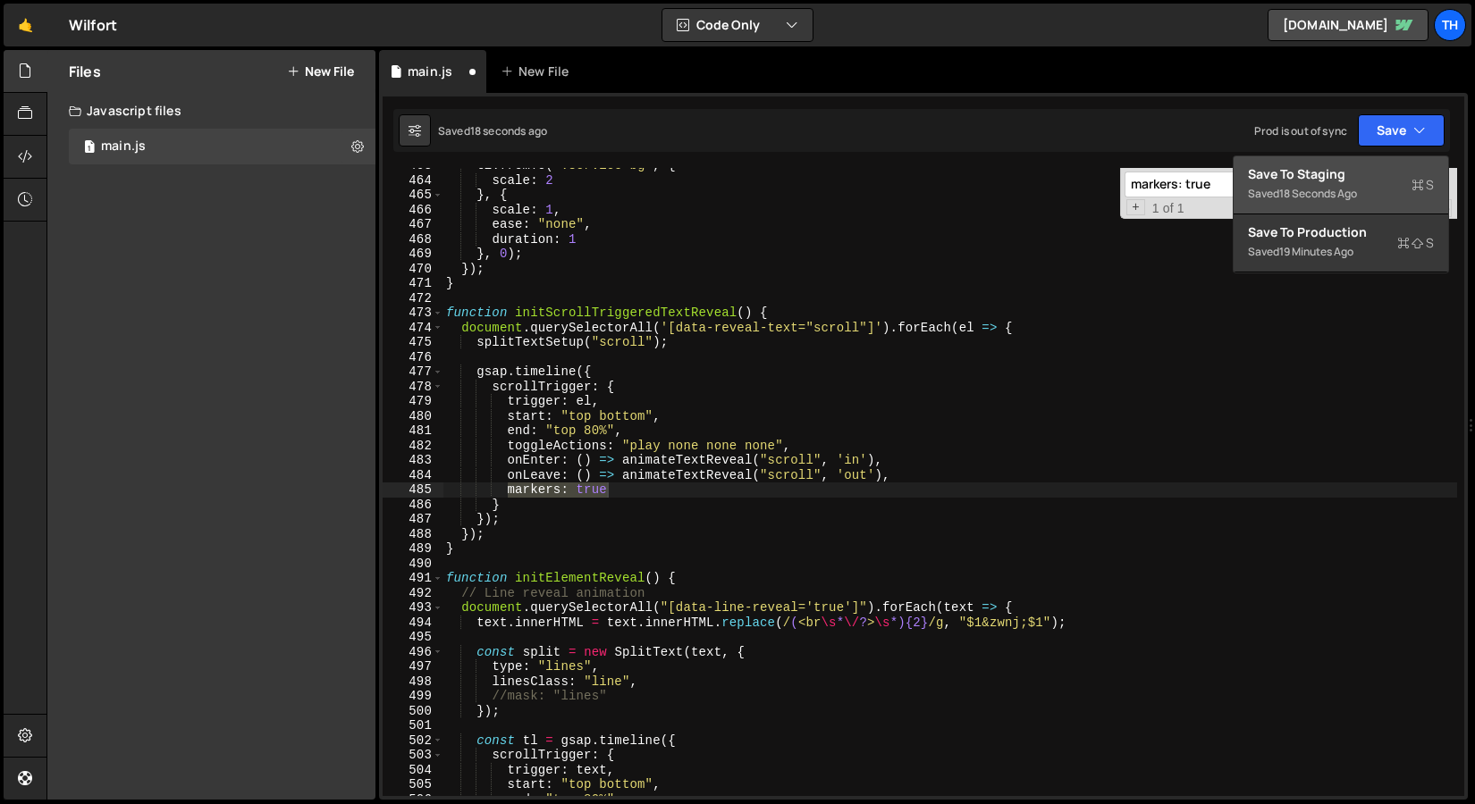
click at [1349, 175] on div "Save to Staging S" at bounding box center [1341, 174] width 186 height 18
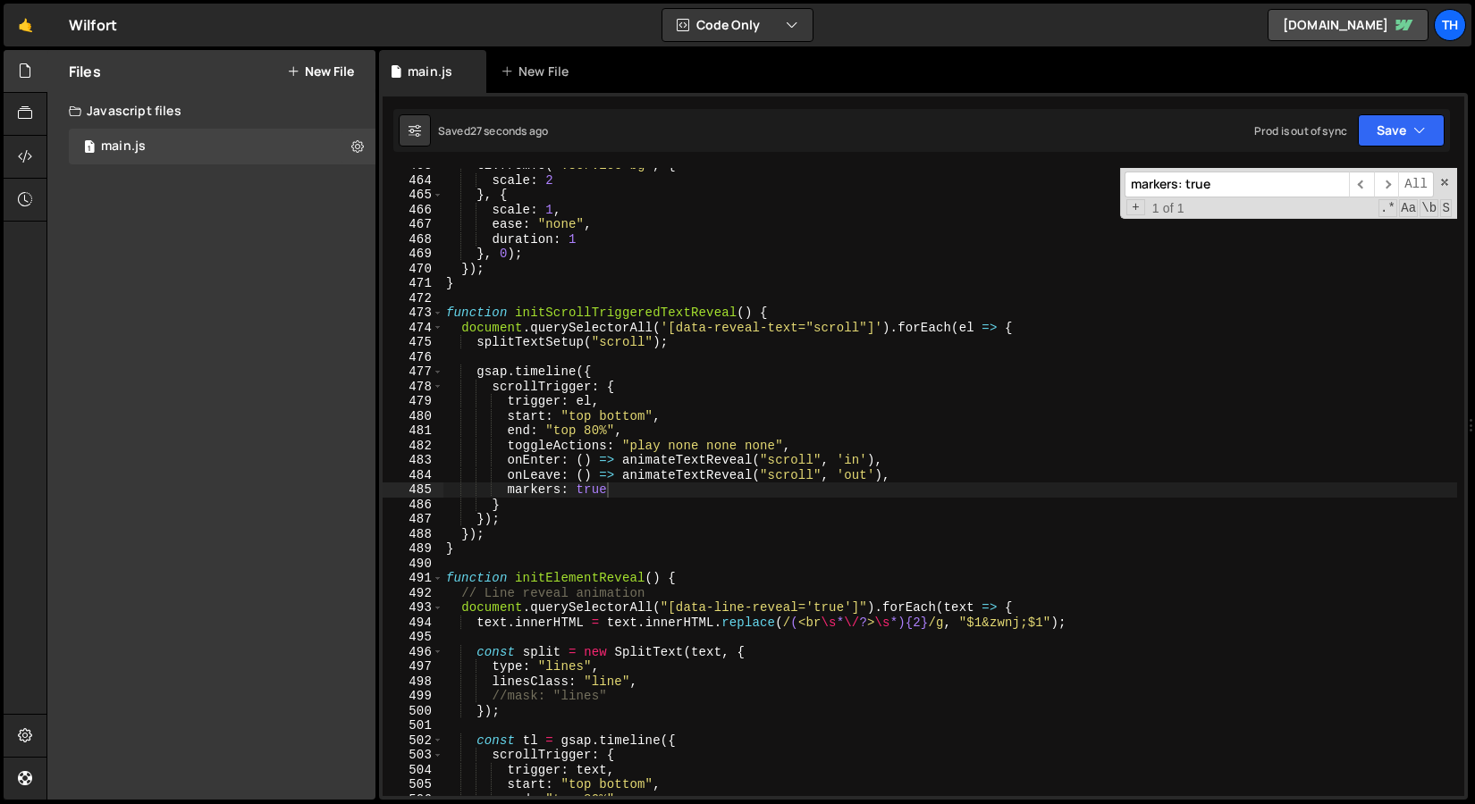
click at [478, 340] on div "tl . fromTo ( ".service-bg" , { scale : 2 } , { scale : 1 , ease : "none" , dur…" at bounding box center [949, 487] width 1014 height 658
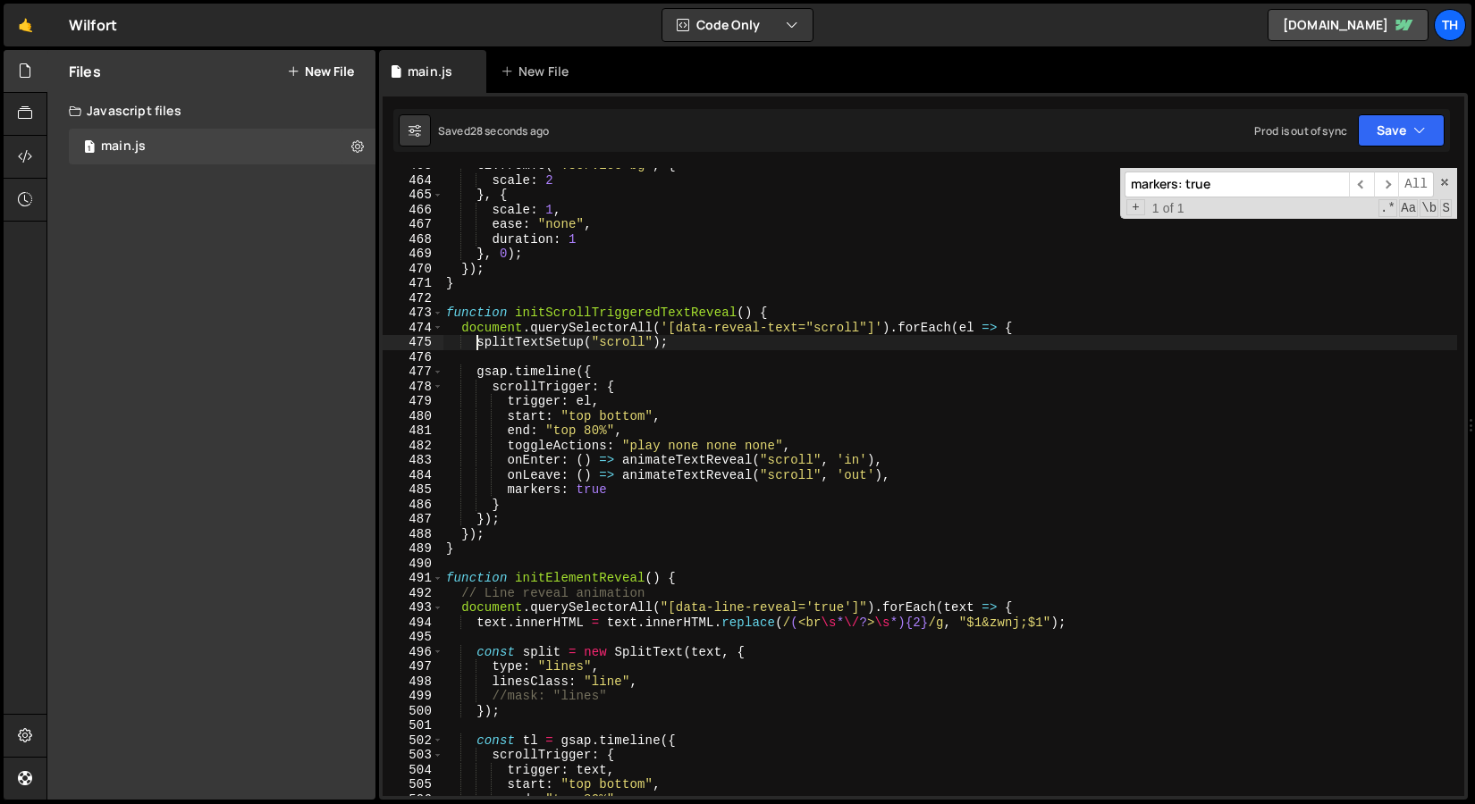
scroll to position [0, 3]
click at [1387, 114] on button "Save" at bounding box center [1400, 130] width 87 height 32
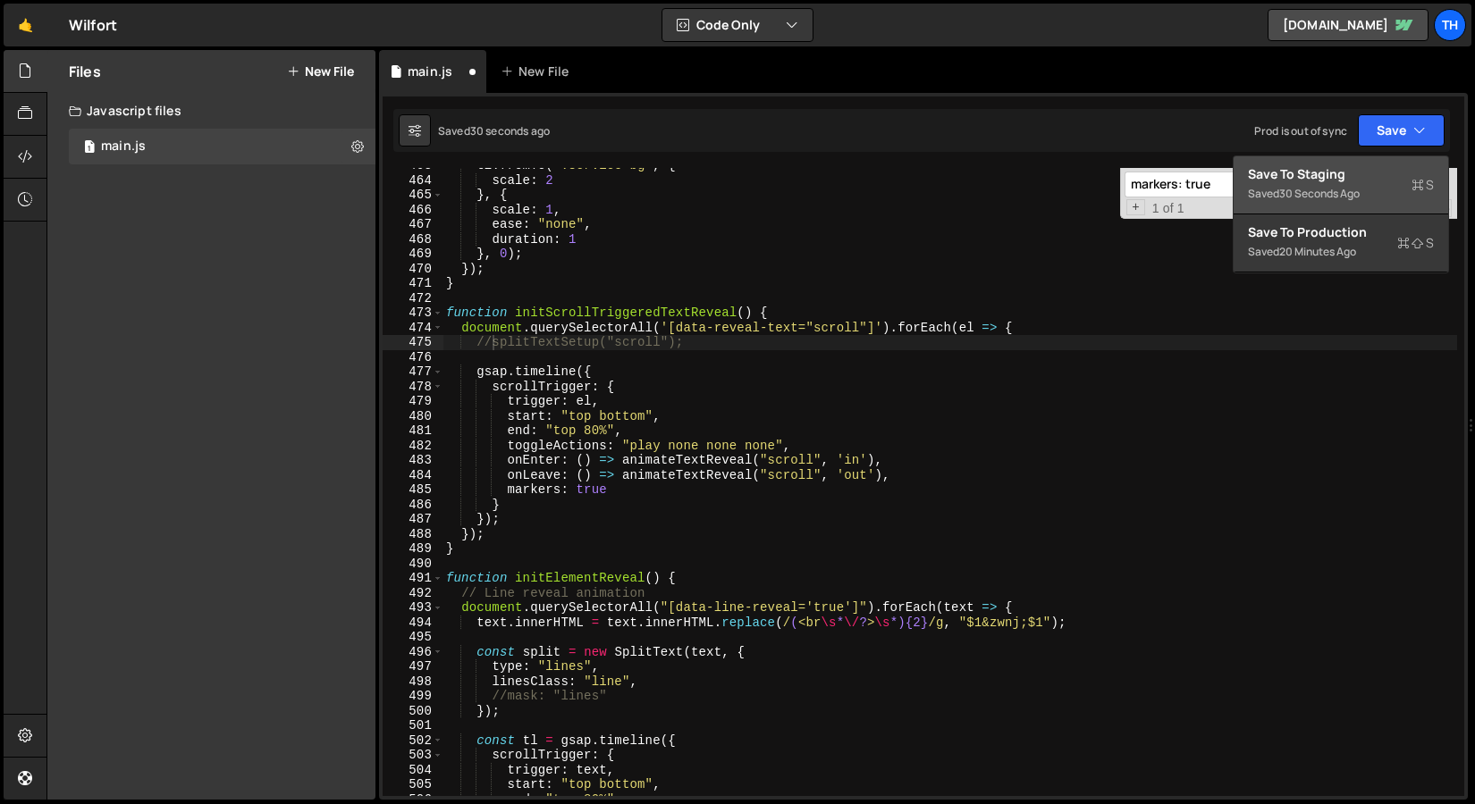
click at [1337, 181] on div "Save to Staging S" at bounding box center [1341, 174] width 186 height 18
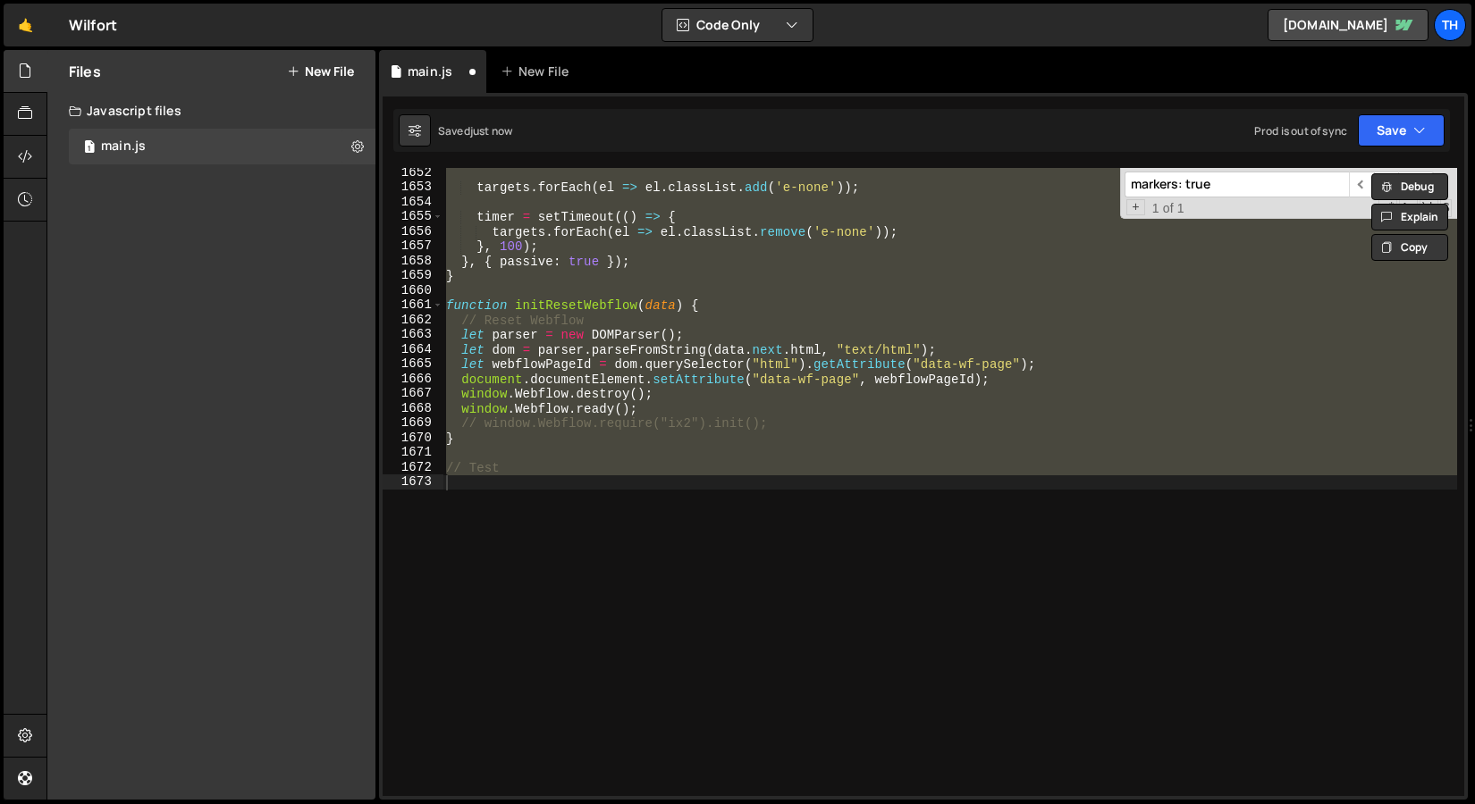
scroll to position [6675, 0]
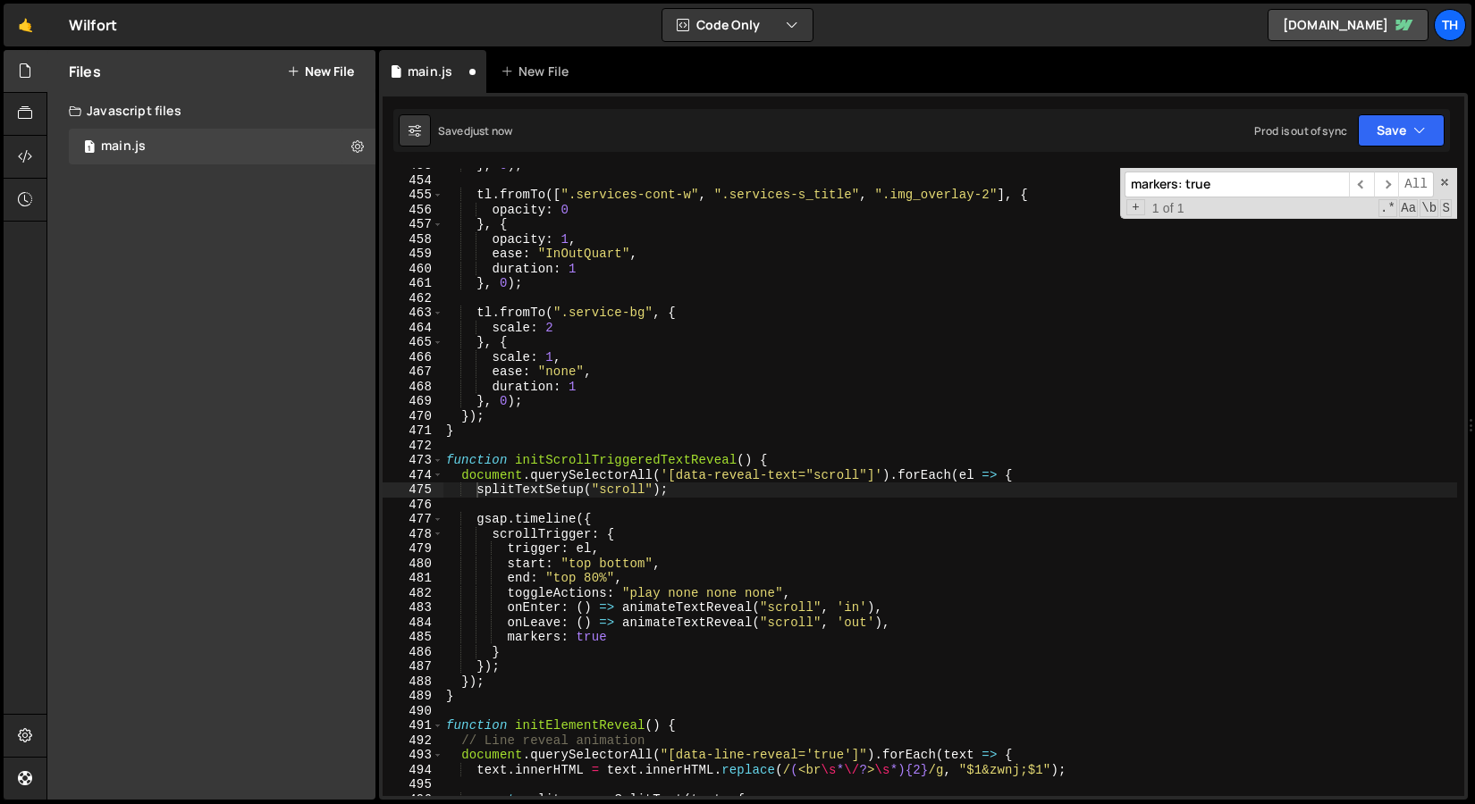
click at [541, 489] on div "} , 0 ) ; tl . fromTo ([ ".services-cont-w" , ".services-s_title" , ".img_overl…" at bounding box center [949, 487] width 1014 height 658
click at [551, 525] on div "} , 0 ) ; tl . fromTo ([ ".services-cont-w" , ".services-s_title" , ".img_overl…" at bounding box center [949, 487] width 1014 height 658
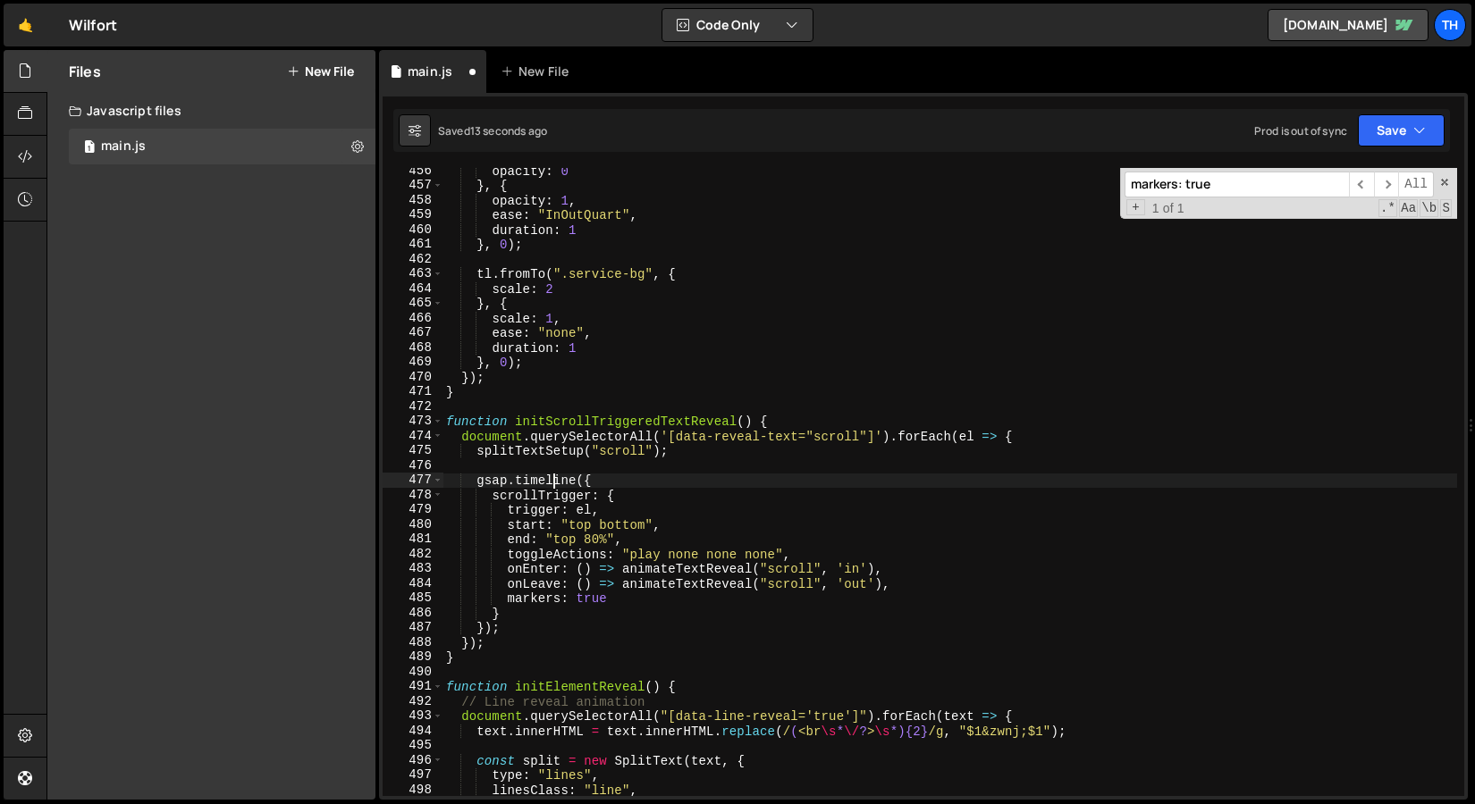
scroll to position [6751, 0]
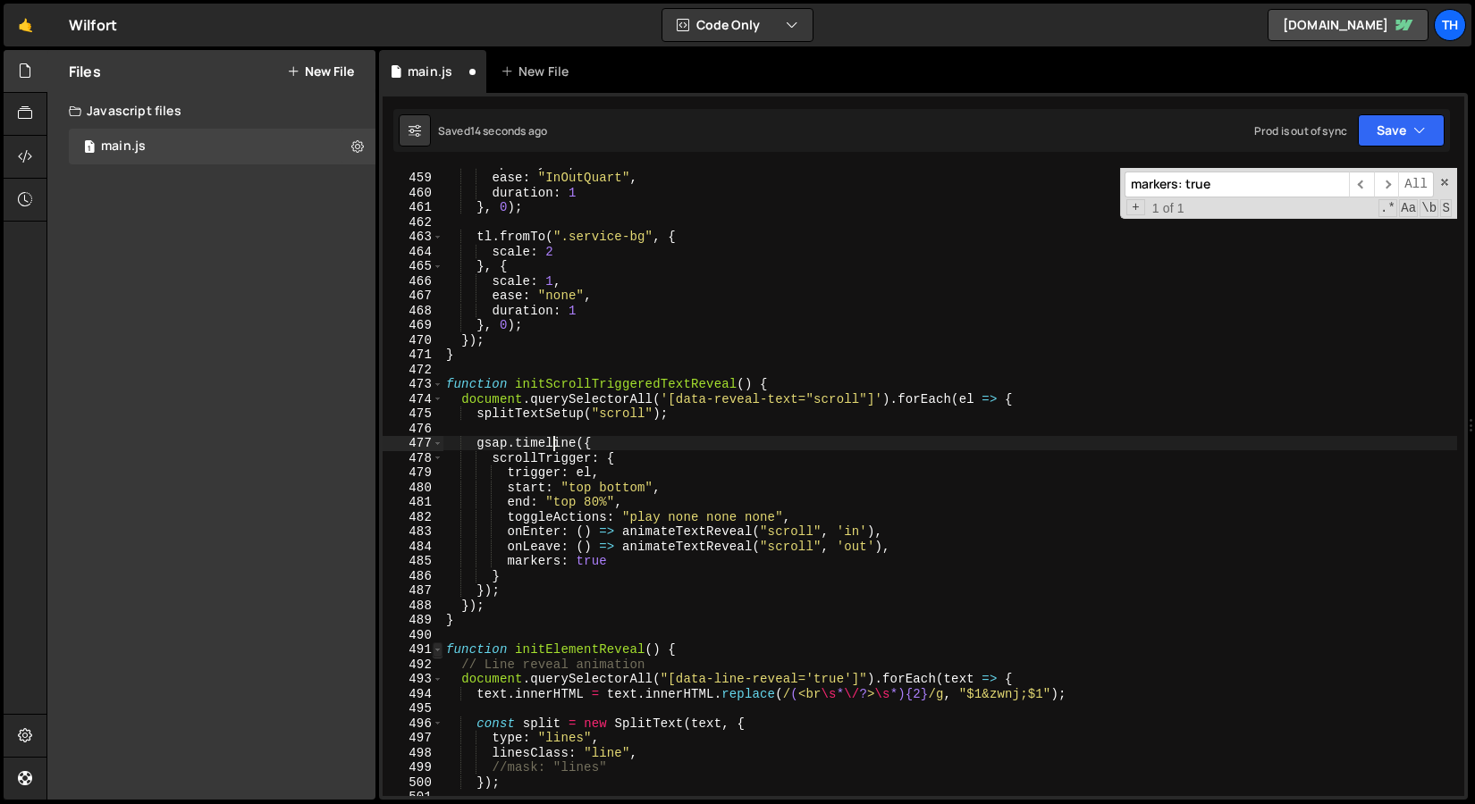
click at [440, 647] on span at bounding box center [438, 650] width 10 height 15
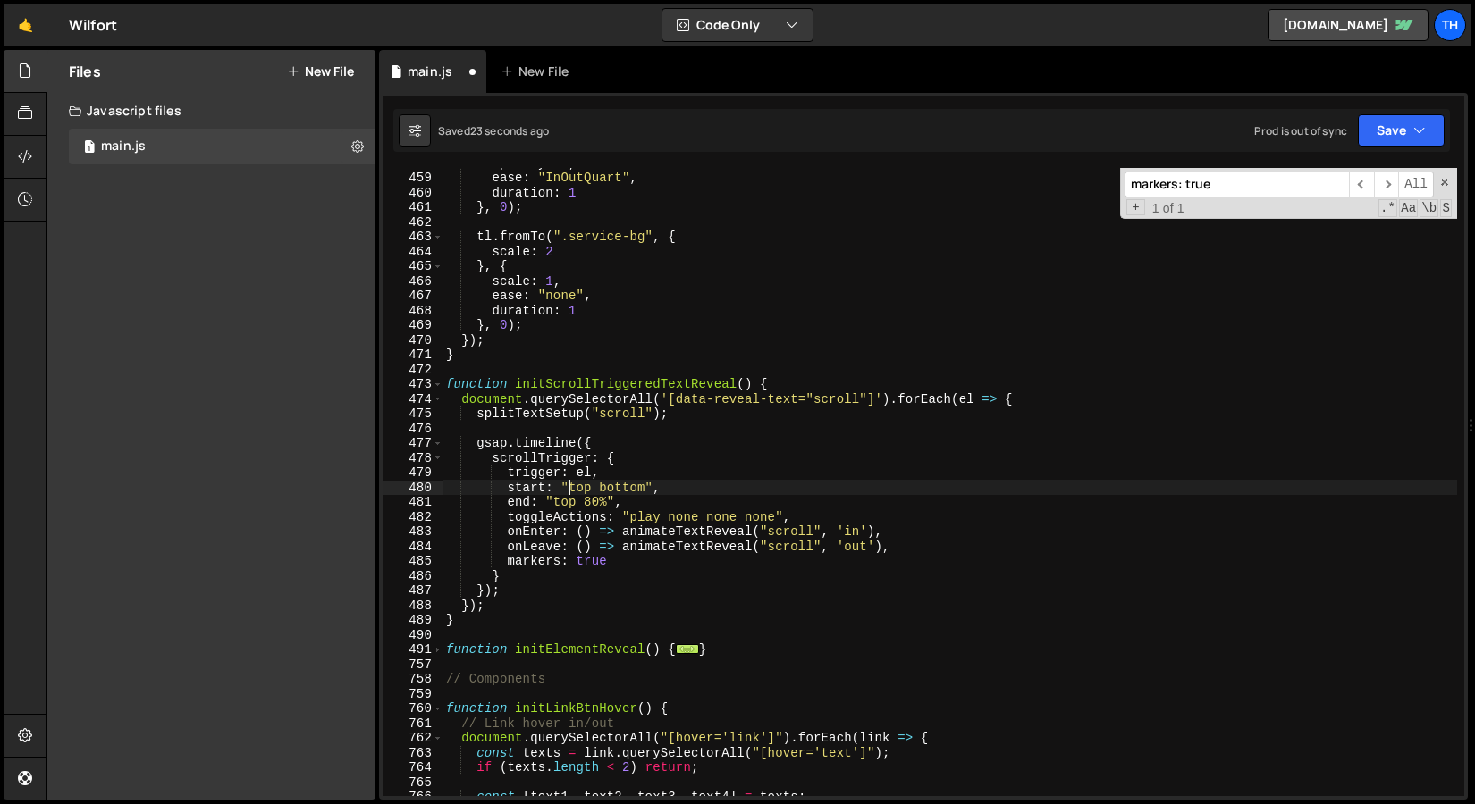
click at [572, 493] on div "opacity : 1 , ease : "InOutQuart" , duration : 1 } , 0 ) ; tl . fromTo ( ".serv…" at bounding box center [949, 484] width 1014 height 658
click at [593, 492] on div "opacity : 1 , ease : "InOutQuart" , duration : 1 } , 0 ) ; tl . fromTo ( ".serv…" at bounding box center [949, 482] width 1014 height 628
click at [601, 492] on div "opacity : 1 , ease : "InOutQuart" , duration : 1 } , 0 ) ; tl . fromTo ( ".serv…" at bounding box center [949, 484] width 1014 height 658
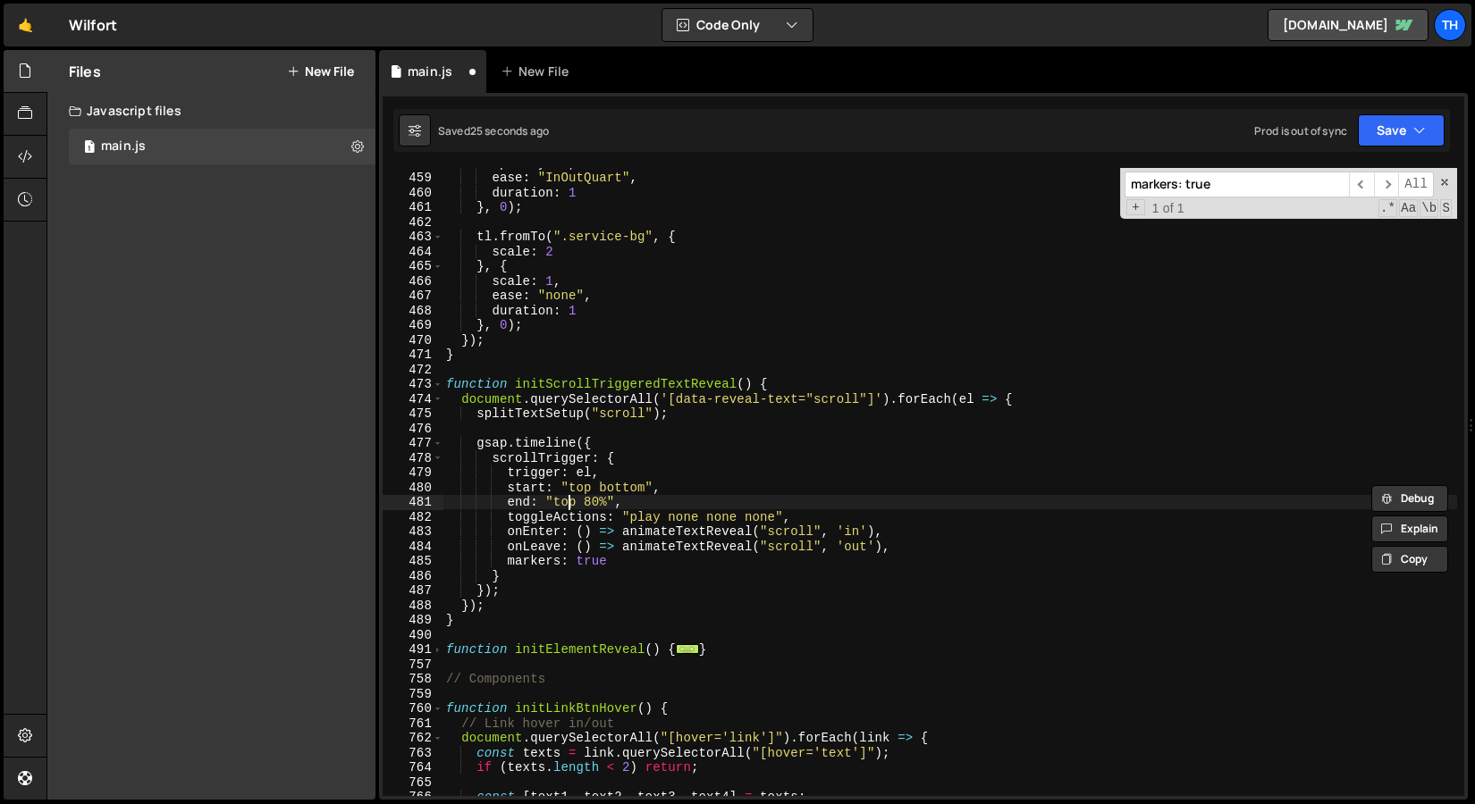
click at [566, 506] on div "opacity : 1 , ease : "InOutQuart" , duration : 1 } , 0 ) ; tl . fromTo ( ".serv…" at bounding box center [949, 484] width 1014 height 658
click at [562, 492] on div "opacity : 1 , ease : "InOutQuart" , duration : 1 } , 0 ) ; tl . fromTo ( ".serv…" at bounding box center [949, 484] width 1014 height 658
click at [533, 536] on div "opacity : 1 , ease : "InOutQuart" , duration : 1 } , 0 ) ; tl . fromTo ( ".serv…" at bounding box center [949, 484] width 1014 height 658
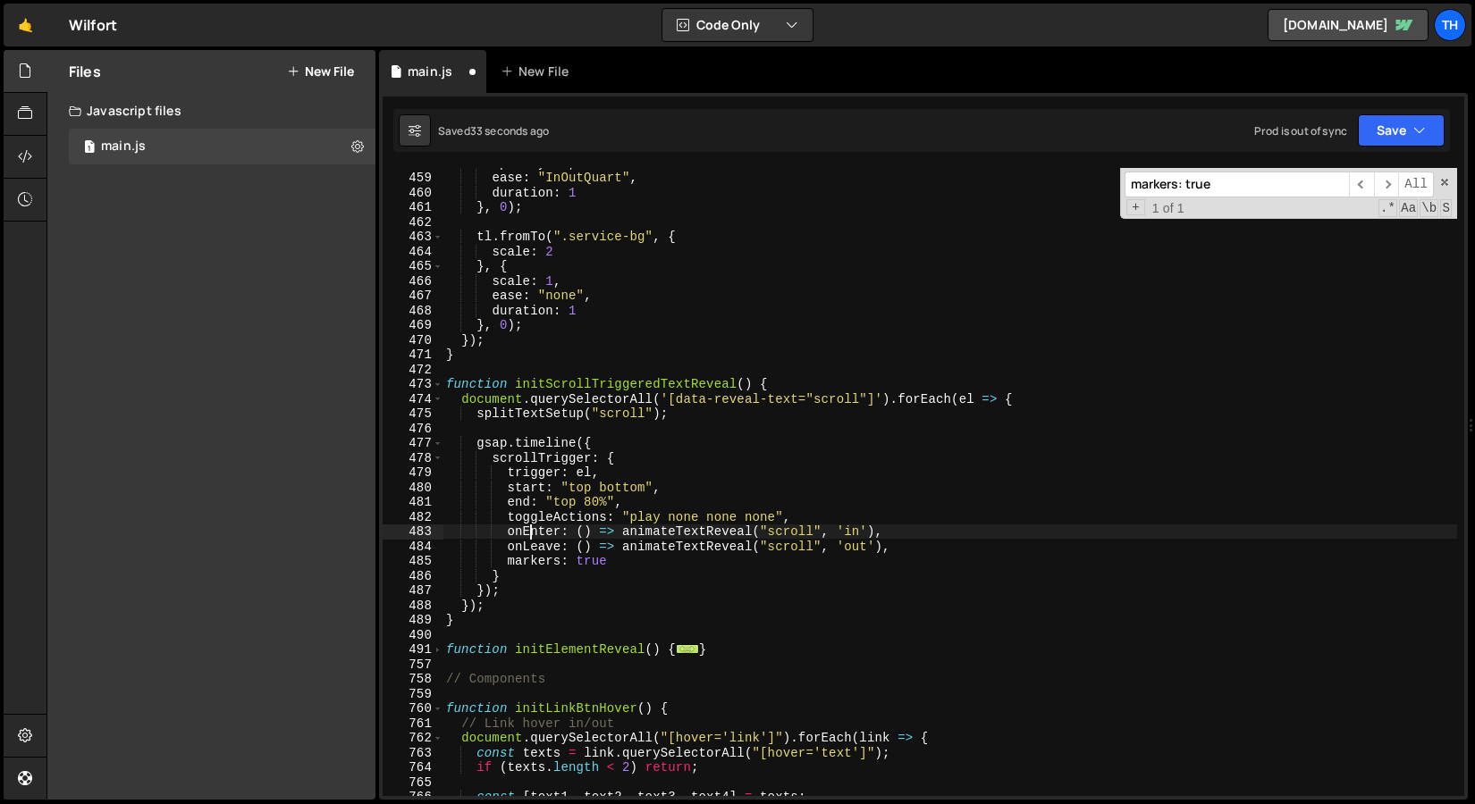
click at [662, 545] on div "opacity : 1 , ease : "InOutQuart" , duration : 1 } , 0 ) ; tl . fromTo ( ".serv…" at bounding box center [949, 484] width 1014 height 658
click at [670, 534] on div "opacity : 1 , ease : "InOutQuart" , duration : 1 } , 0 ) ; tl . fromTo ( ".serv…" at bounding box center [949, 484] width 1014 height 658
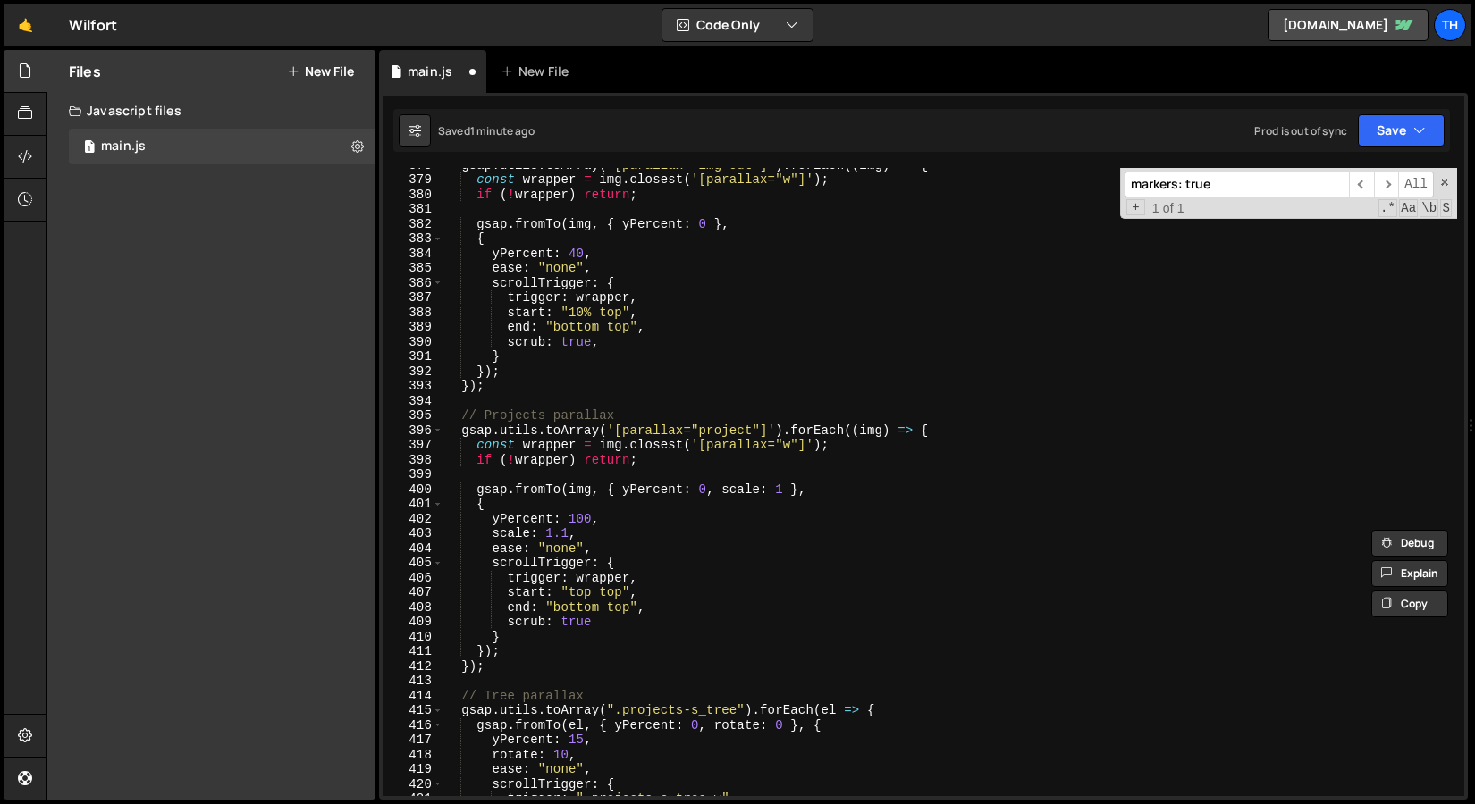
scroll to position [5680, 0]
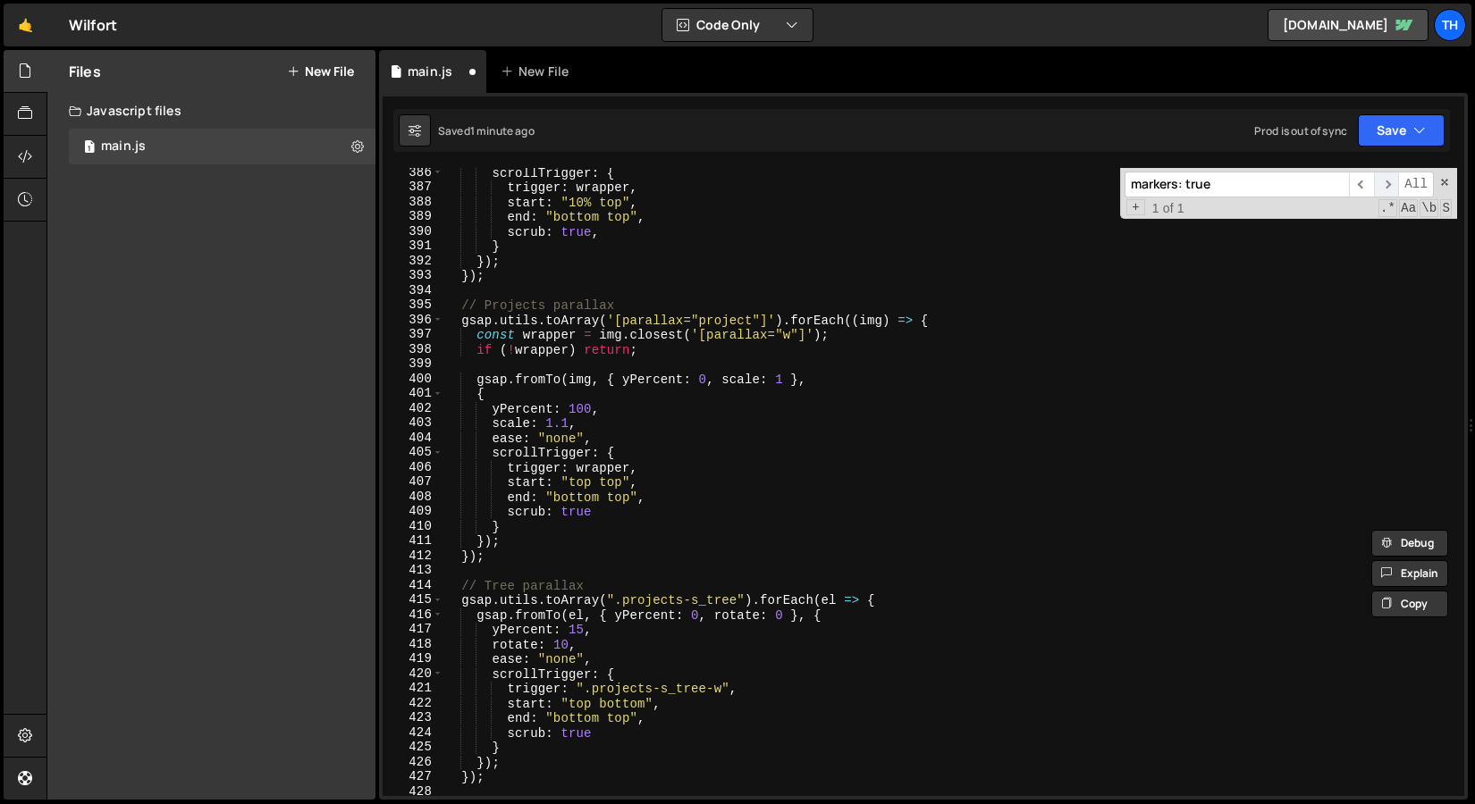
click at [1377, 184] on span "​" at bounding box center [1386, 185] width 25 height 26
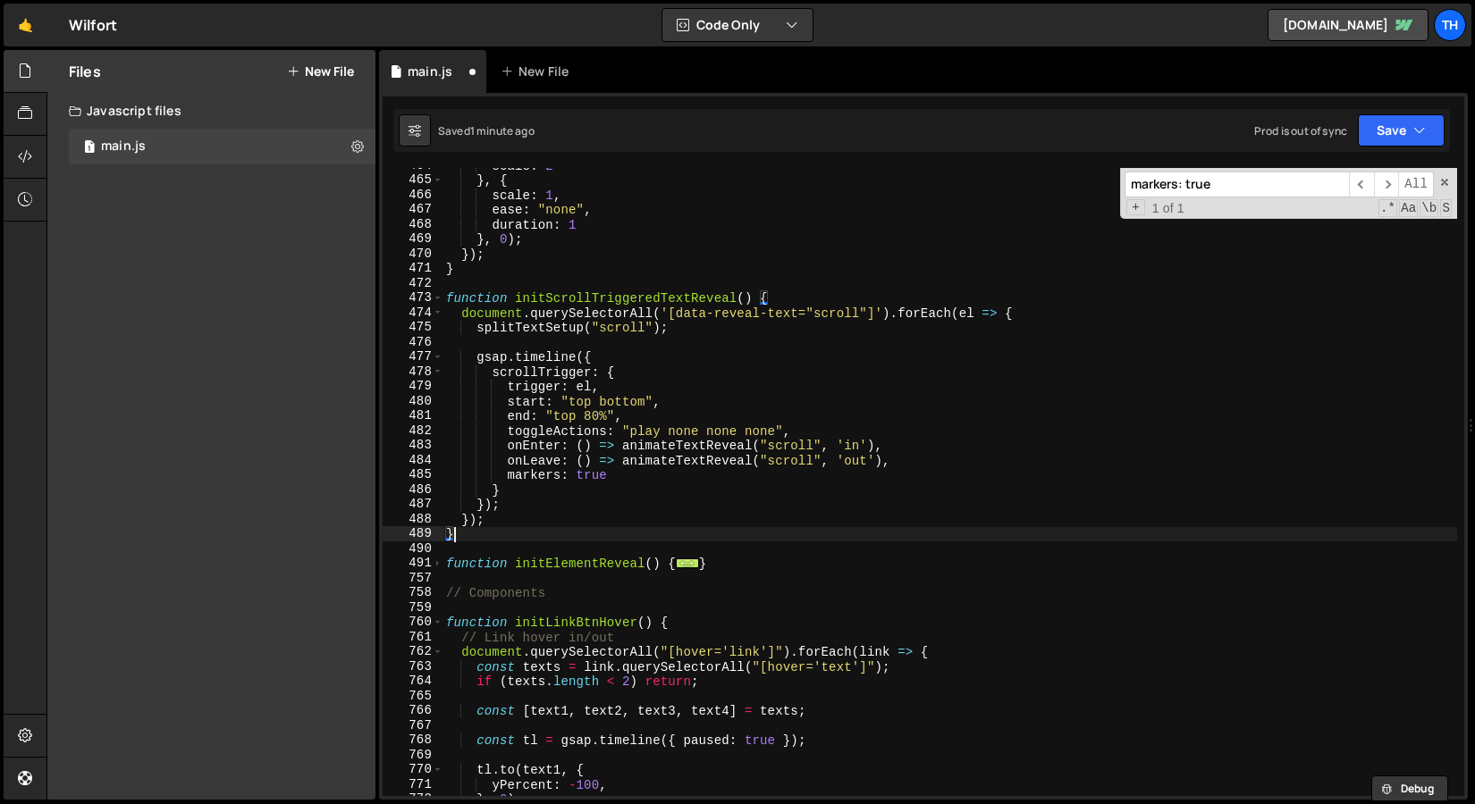
scroll to position [0, 0]
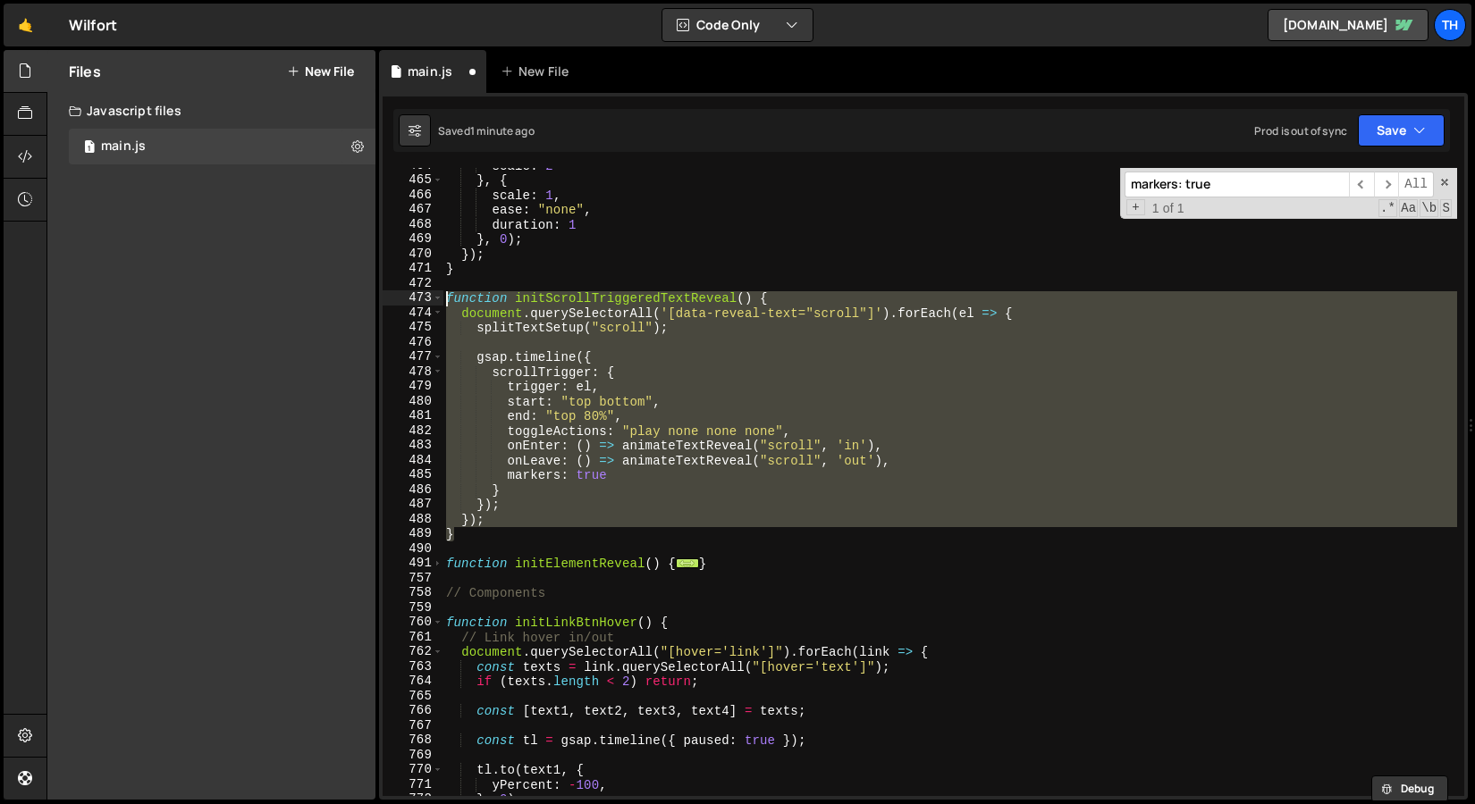
drag, startPoint x: 467, startPoint y: 536, endPoint x: 258, endPoint y: 294, distance: 320.0
click at [258, 294] on div "Files New File Javascript files 1 main.js 0 CSS files Copy share link Edit File…" at bounding box center [760, 425] width 1428 height 751
paste textarea "}"
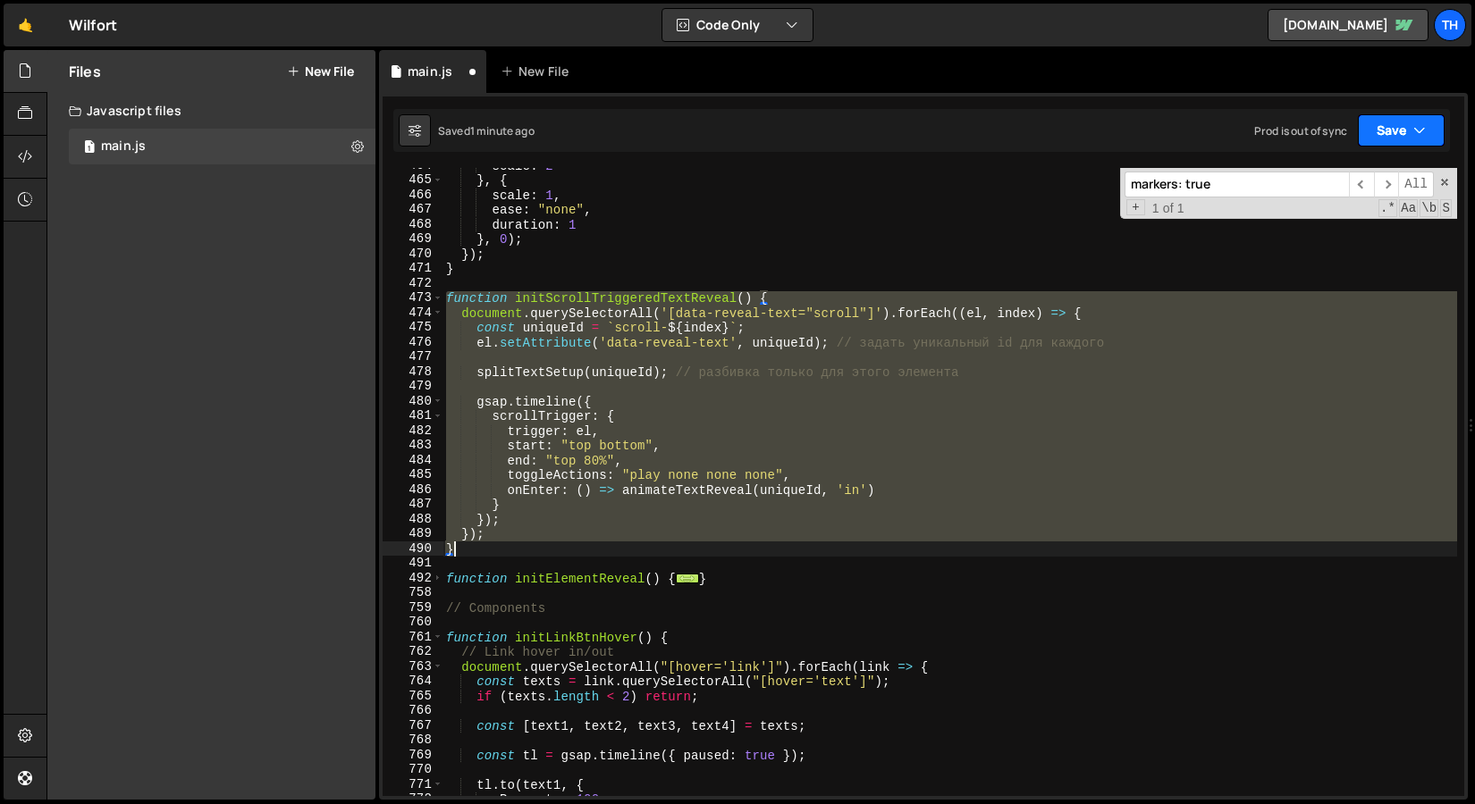
click at [1422, 132] on icon "button" at bounding box center [1419, 131] width 13 height 18
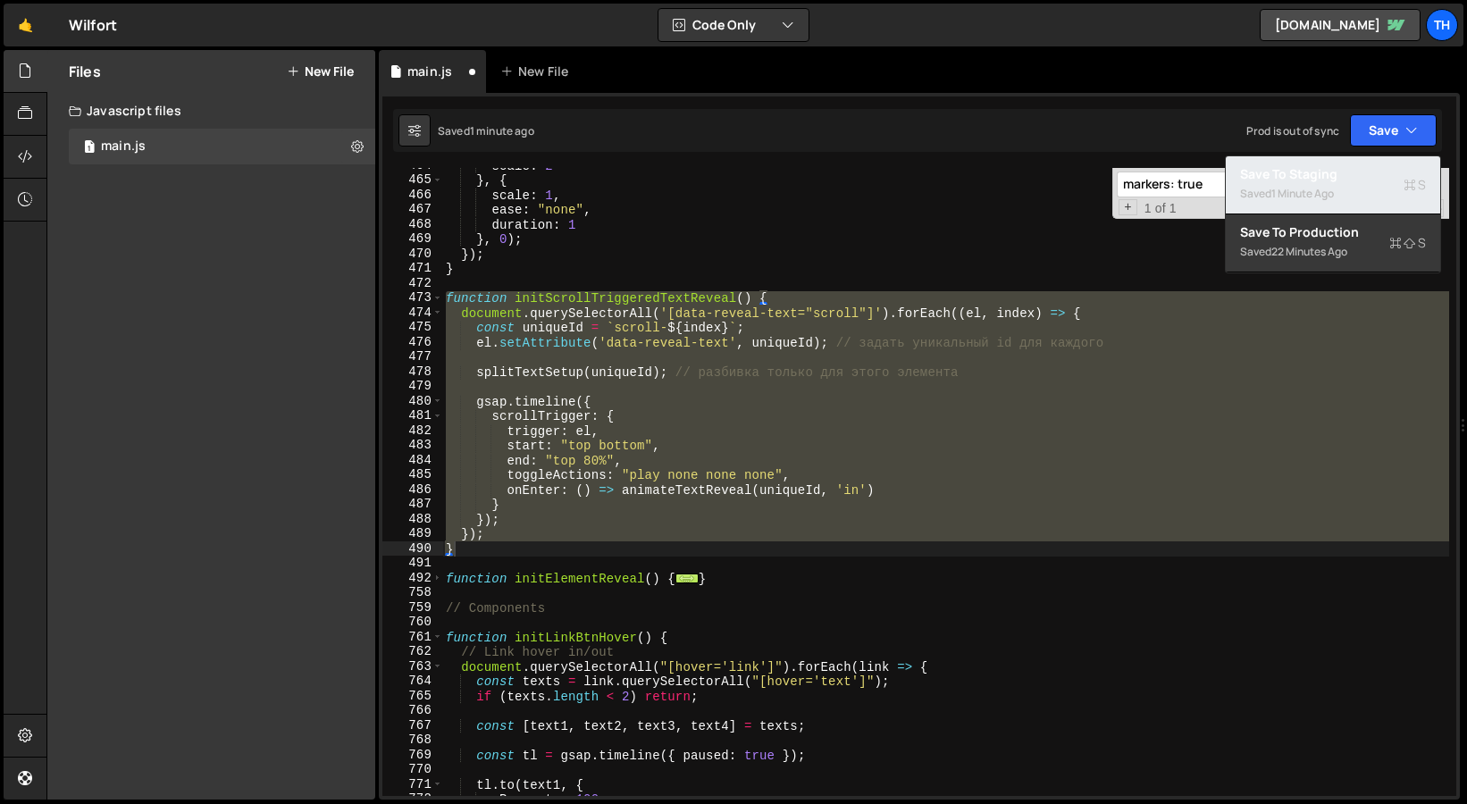
click at [1384, 170] on div "Save to Staging S" at bounding box center [1333, 174] width 186 height 18
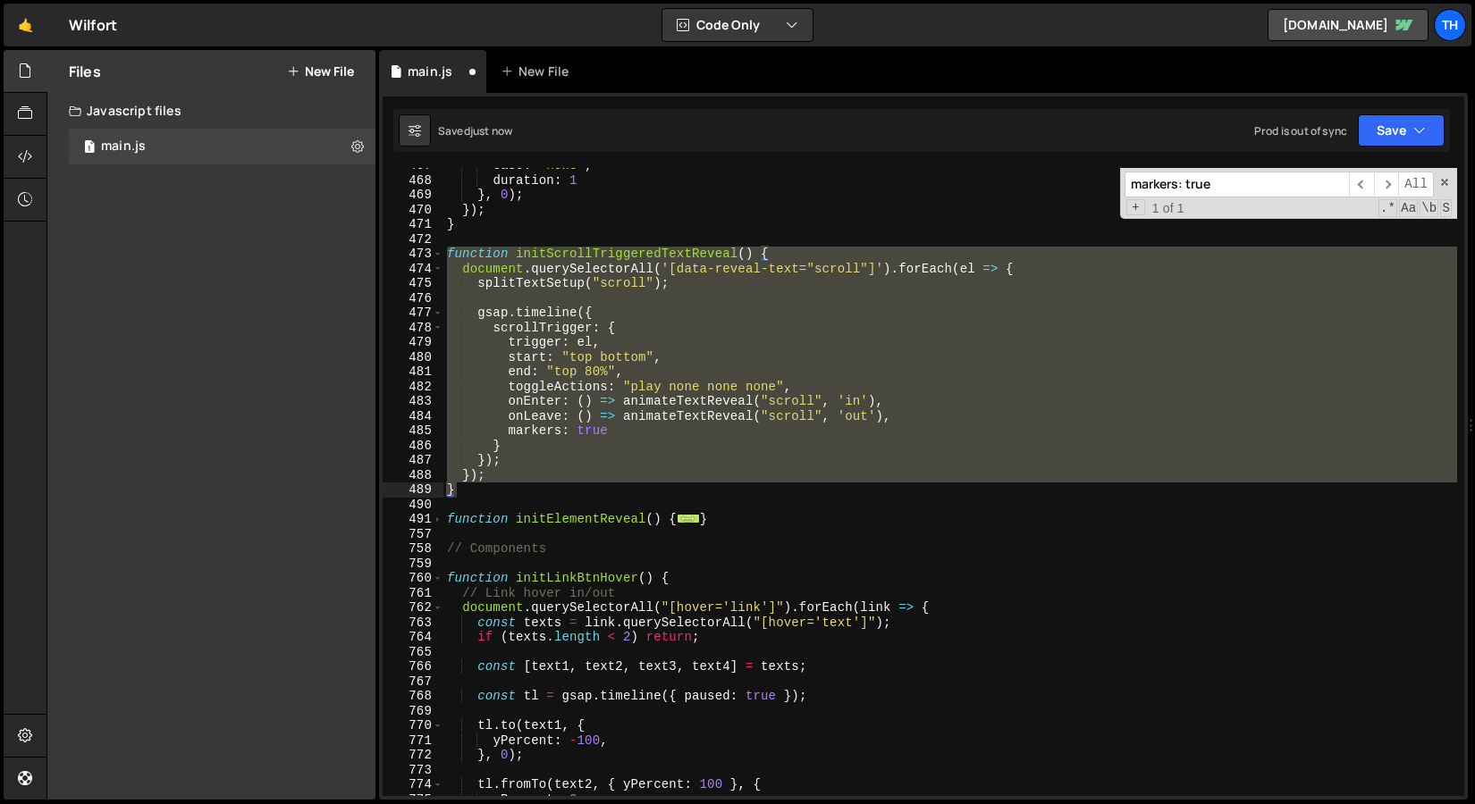
scroll to position [6881, 0]
click at [693, 363] on div "ease : "none" , duration : 1 } , 0 ) ; }) ; } function initScrollTriggeredTextR…" at bounding box center [949, 482] width 1013 height 628
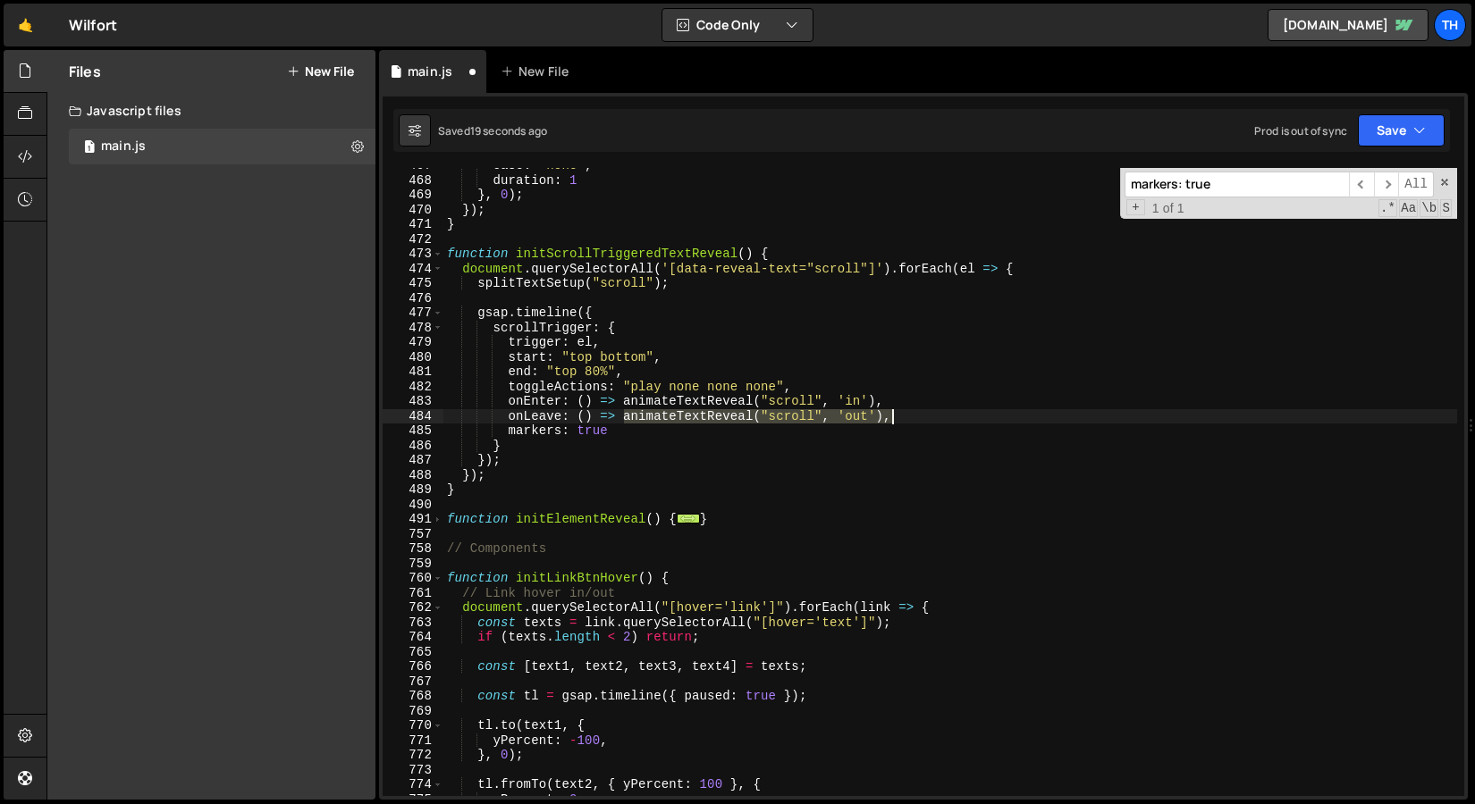
drag, startPoint x: 625, startPoint y: 416, endPoint x: 888, endPoint y: 413, distance: 263.7
click at [888, 413] on div "ease : "none" , duration : 1 } , 0 ) ; }) ; } function initScrollTriggeredTextR…" at bounding box center [949, 487] width 1013 height 658
type textarea "onLeave: () => animateTextReveal("scroll", 'out'),"
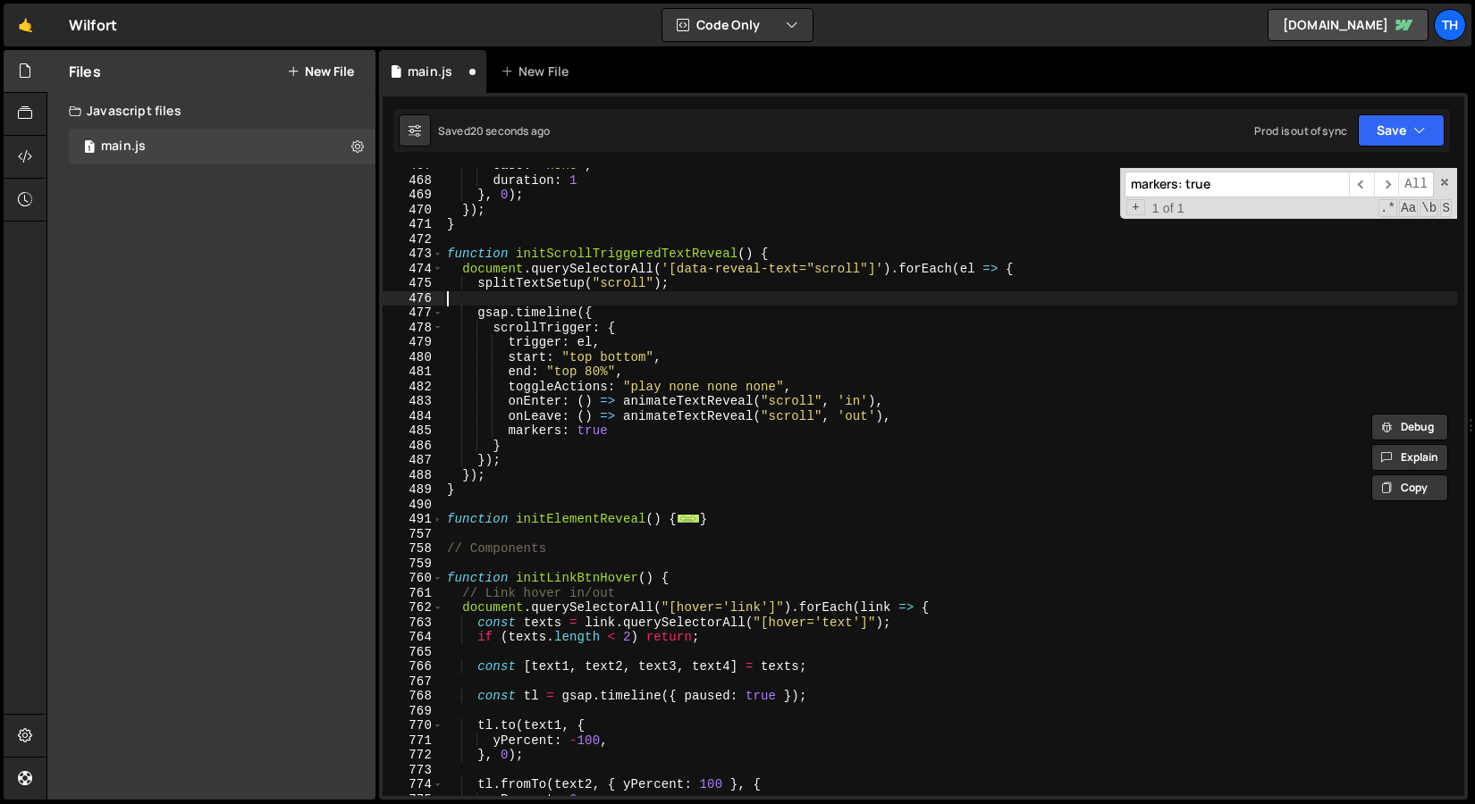
click at [492, 295] on div "ease : "none" , duration : 1 } , 0 ) ; }) ; } function initScrollTriggeredTextR…" at bounding box center [949, 487] width 1013 height 658
click at [730, 296] on div "ease : "none" , duration : 1 } , 0 ) ; }) ; } function initScrollTriggeredTextR…" at bounding box center [949, 487] width 1013 height 658
click at [727, 286] on div "ease : "none" , duration : 1 } , 0 ) ; }) ; } function initScrollTriggeredTextR…" at bounding box center [949, 487] width 1013 height 658
type textarea "splitTextSetup("scroll");"
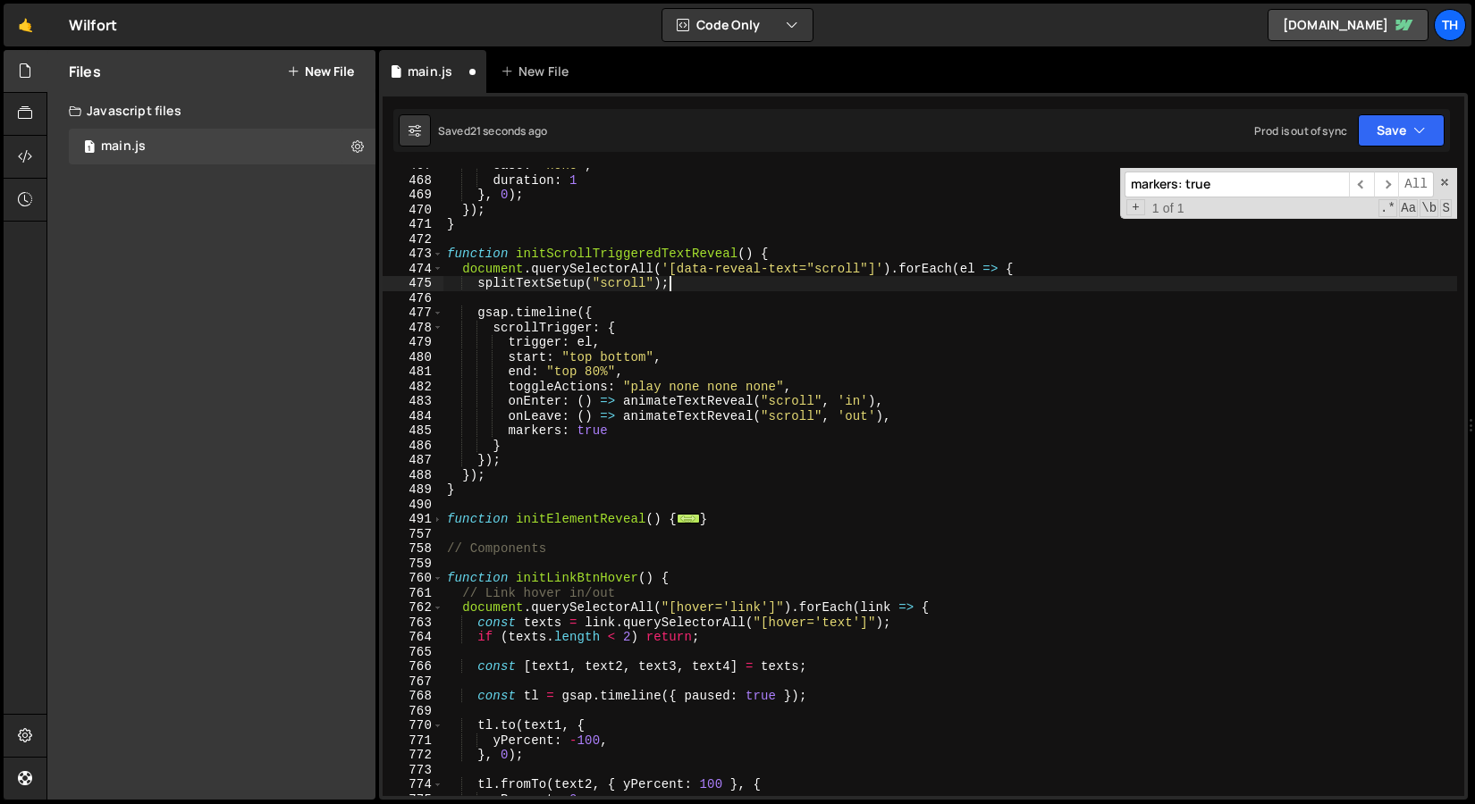
paste textarea "animateTextReveal("scroll", 'out'),"
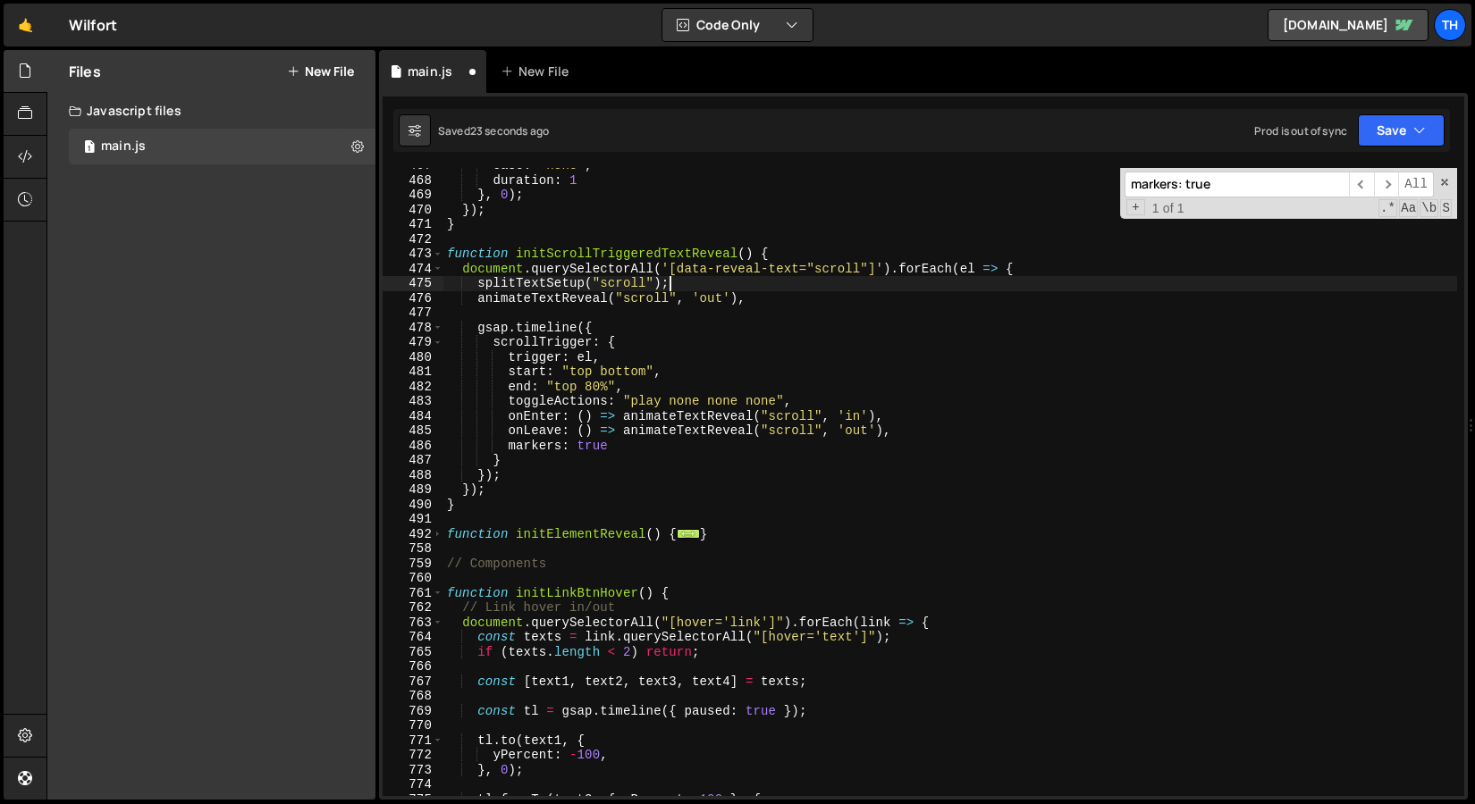
click at [667, 284] on div "ease : "none" , duration : 1 } , 0 ) ; }) ; } function initScrollTriggeredTextR…" at bounding box center [949, 487] width 1013 height 658
drag, startPoint x: 659, startPoint y: 283, endPoint x: 677, endPoint y: 283, distance: 17.9
click at [677, 283] on div "ease : "none" , duration : 1 } , 0 ) ; }) ; } function initScrollTriggeredTextR…" at bounding box center [949, 487] width 1013 height 658
click at [659, 282] on div "ease : "none" , duration : 1 } , 0 ) ; }) ; } function initScrollTriggeredTextR…" at bounding box center [949, 487] width 1013 height 658
drag, startPoint x: 660, startPoint y: 281, endPoint x: 673, endPoint y: 282, distance: 13.4
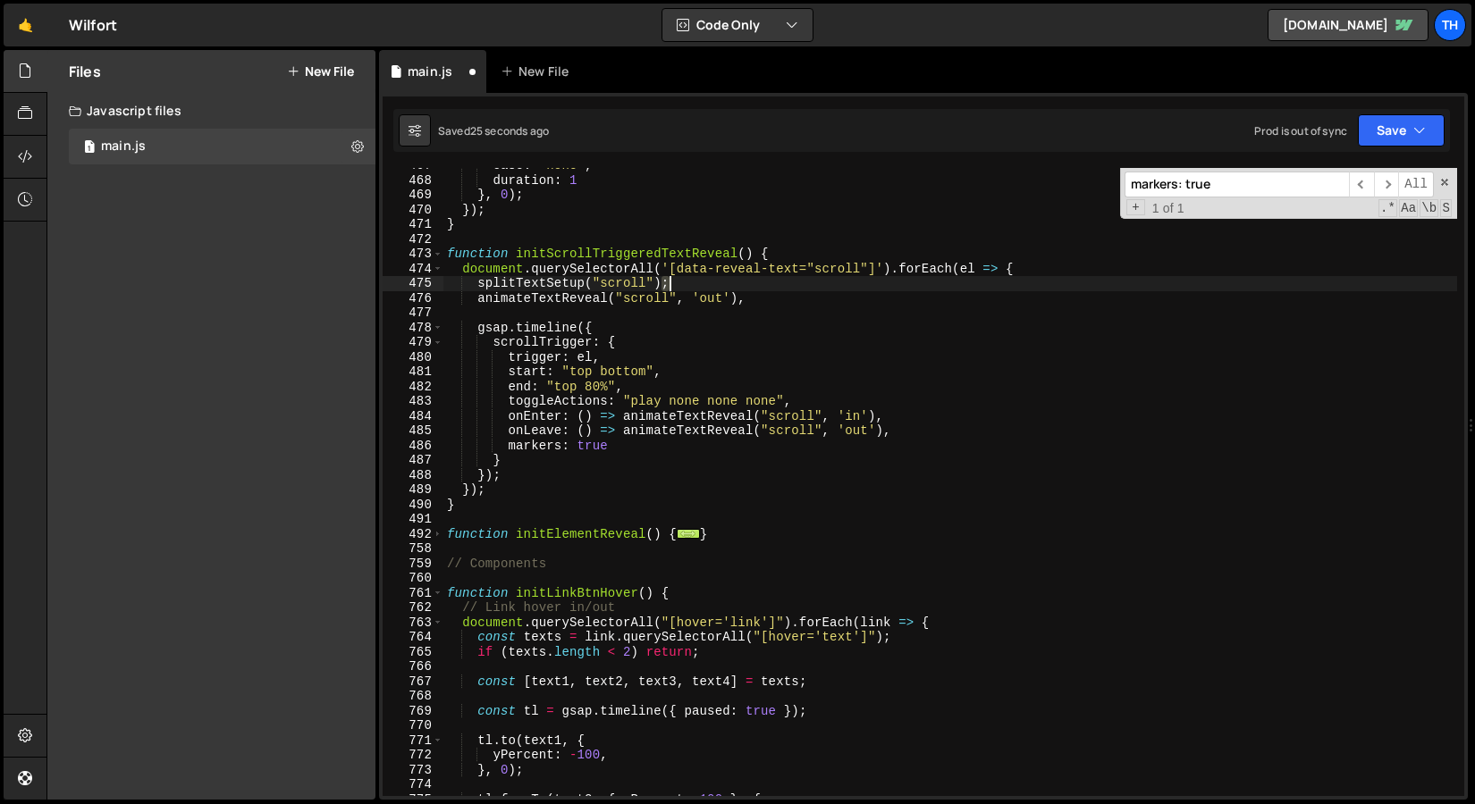
click at [673, 282] on div "ease : "none" , duration : 1 } , 0 ) ; }) ; } function initScrollTriggeredTextR…" at bounding box center [949, 487] width 1013 height 658
click at [744, 297] on div "ease : "none" , duration : 1 } , 0 ) ; }) ; } function initScrollTriggeredTextR…" at bounding box center [949, 487] width 1013 height 658
paste textarea ";"
click at [769, 358] on div "ease : "none" , duration : 1 } , 0 ) ; }) ; } function initScrollTriggeredTextR…" at bounding box center [949, 487] width 1013 height 658
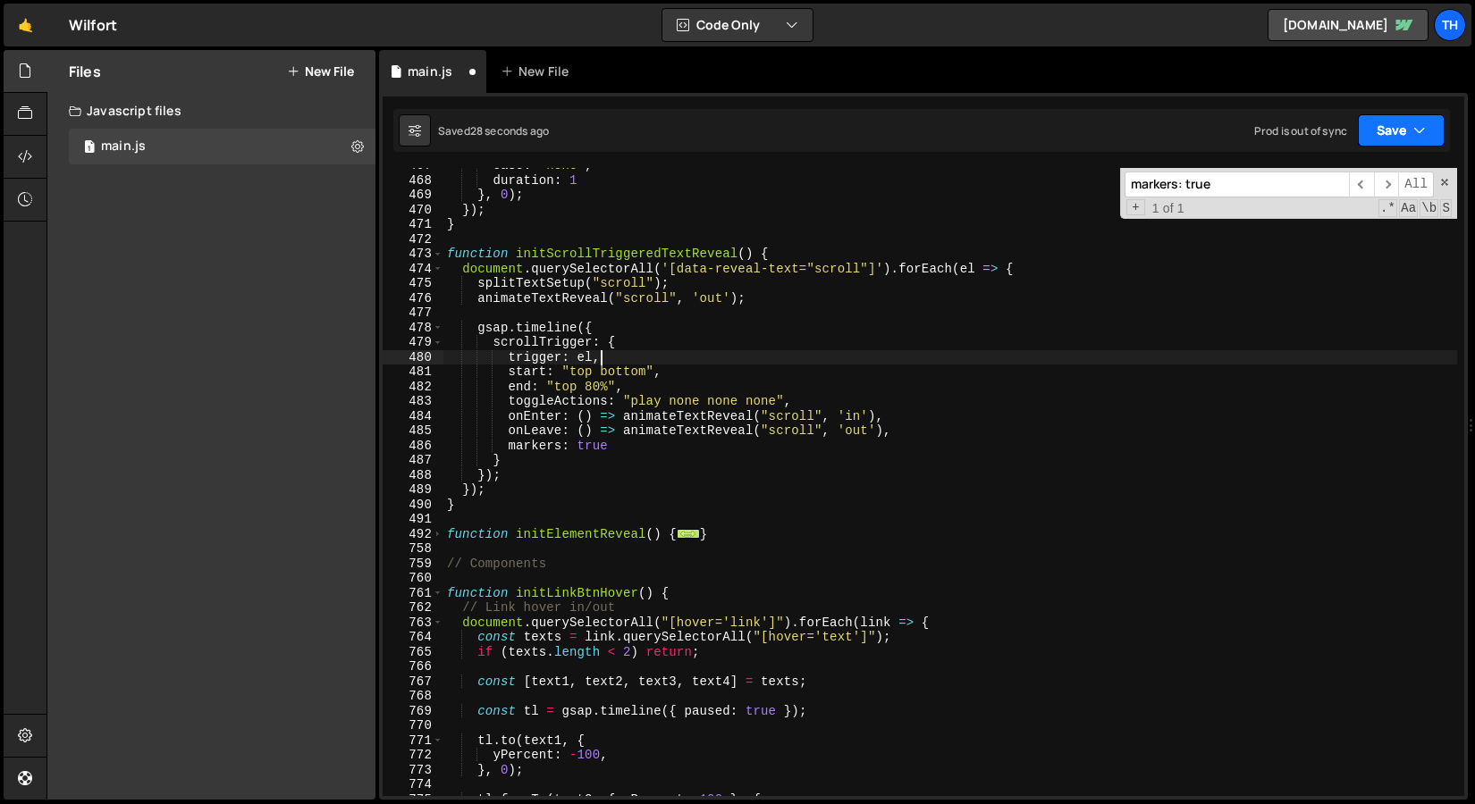
click at [1369, 125] on button "Save" at bounding box center [1400, 130] width 87 height 32
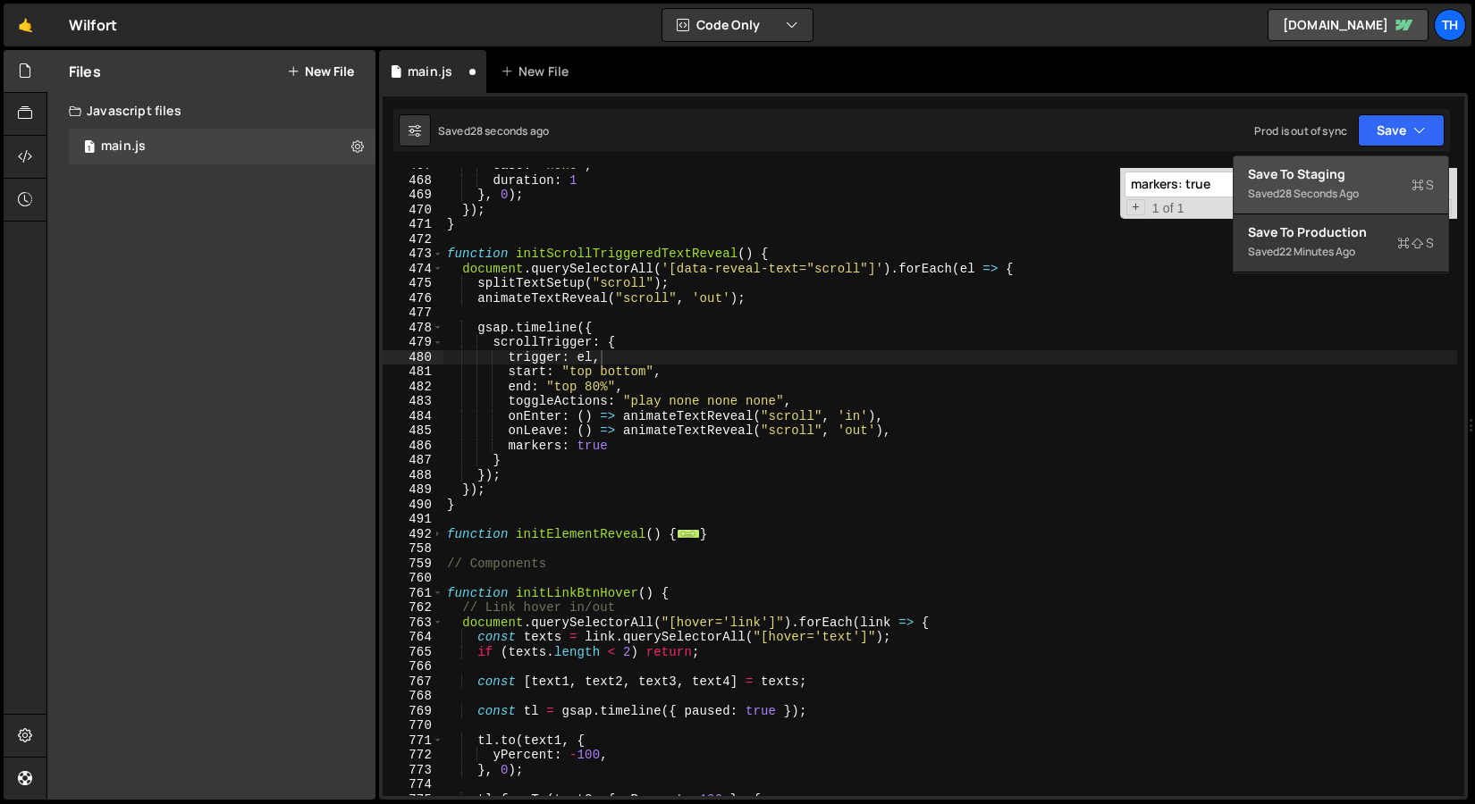
click at [1322, 167] on div "Save to Staging S" at bounding box center [1341, 174] width 186 height 18
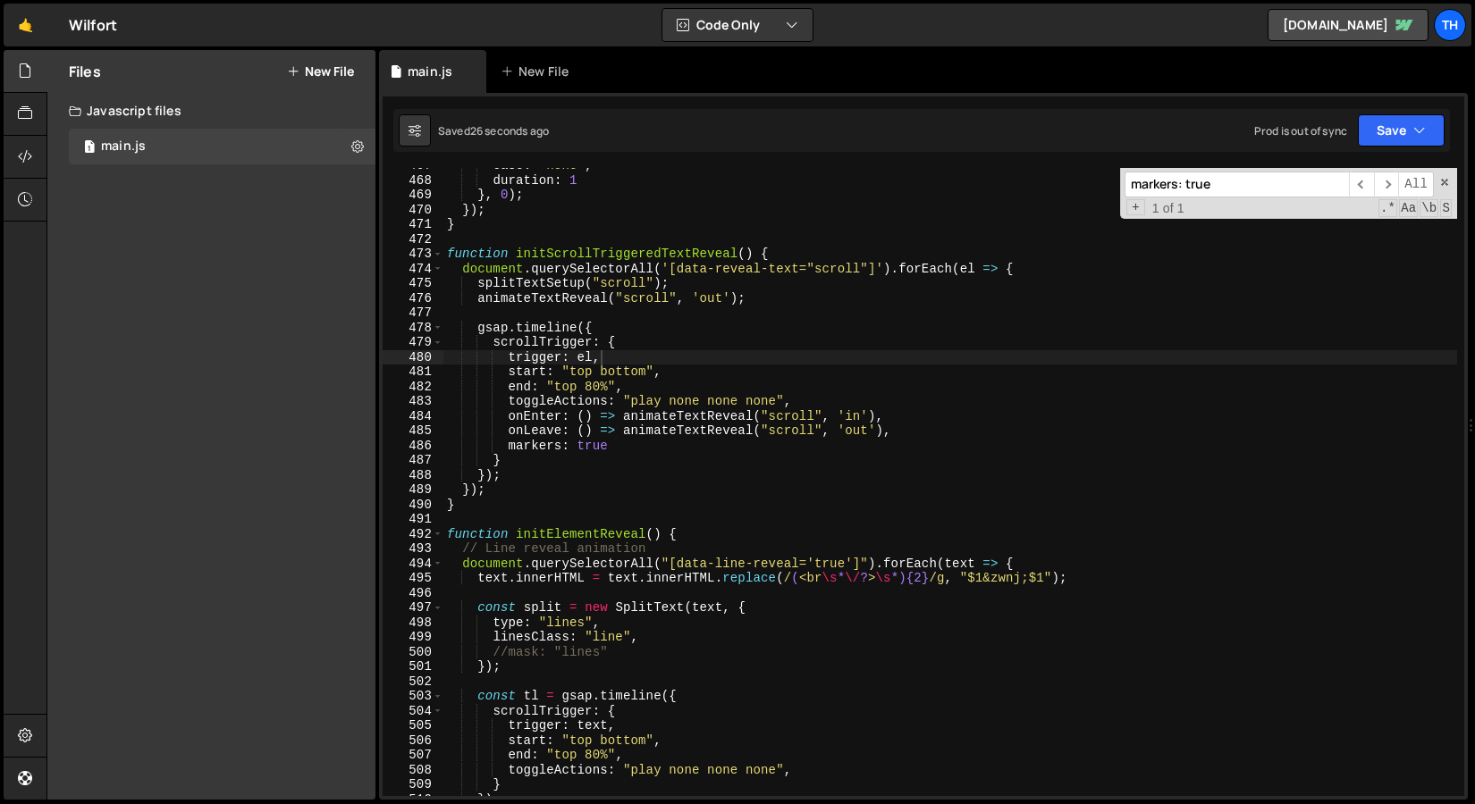
click at [480, 299] on div "ease : "none" , duration : 1 } , 0 ) ; }) ; } function initScrollTriggeredTextR…" at bounding box center [949, 487] width 1013 height 658
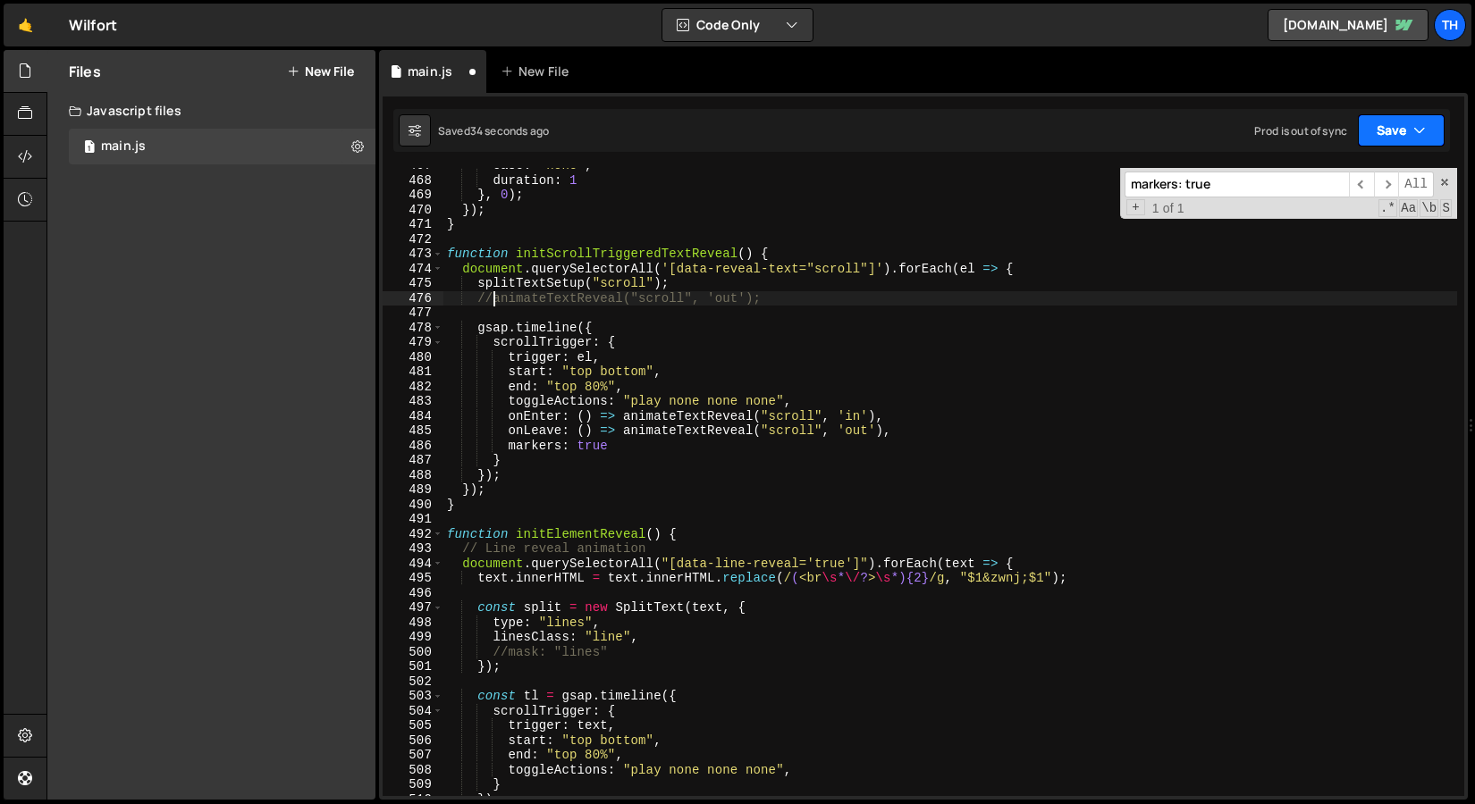
click at [1396, 135] on button "Save" at bounding box center [1400, 130] width 87 height 32
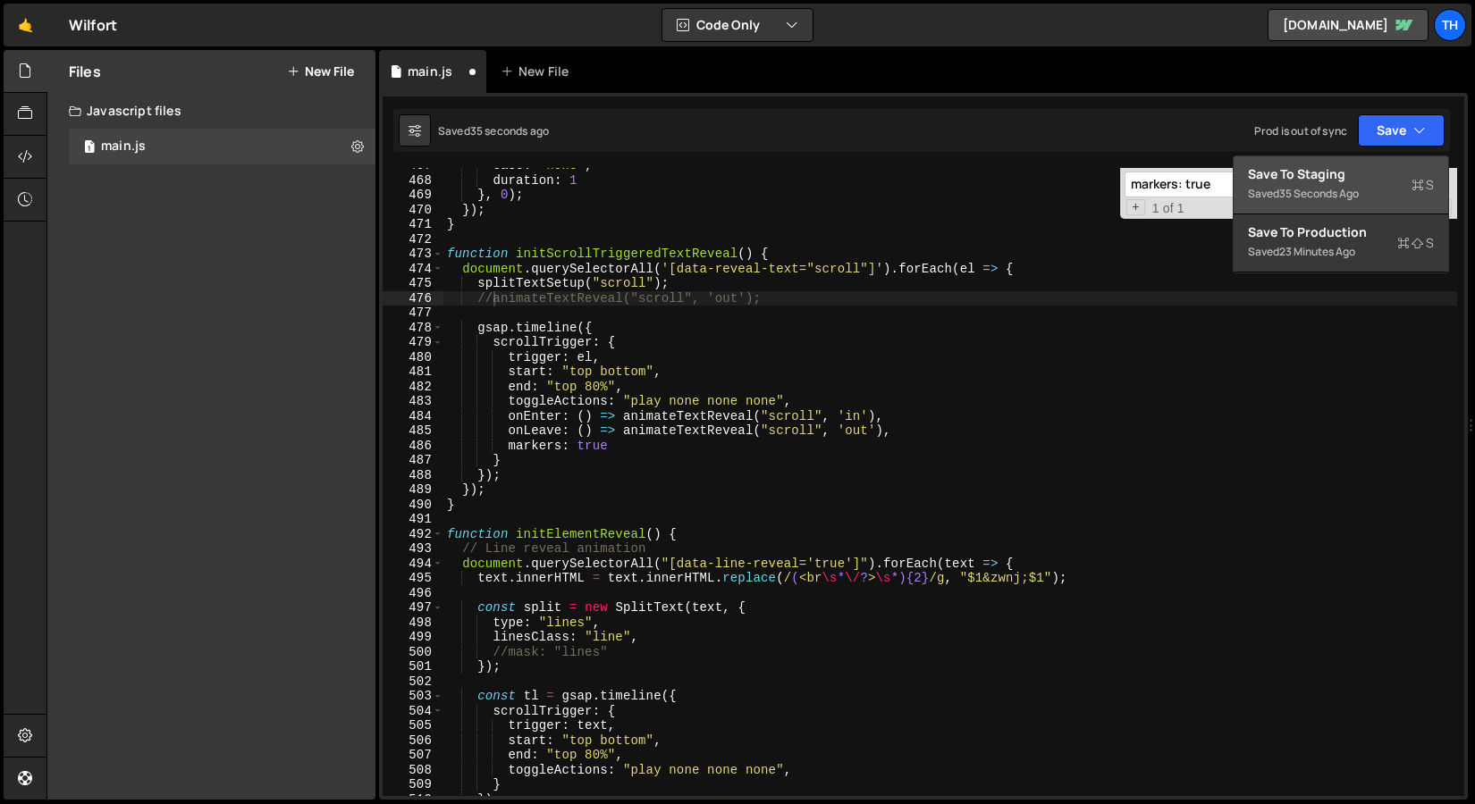
click at [1366, 181] on div "Save to Staging S" at bounding box center [1341, 174] width 186 height 18
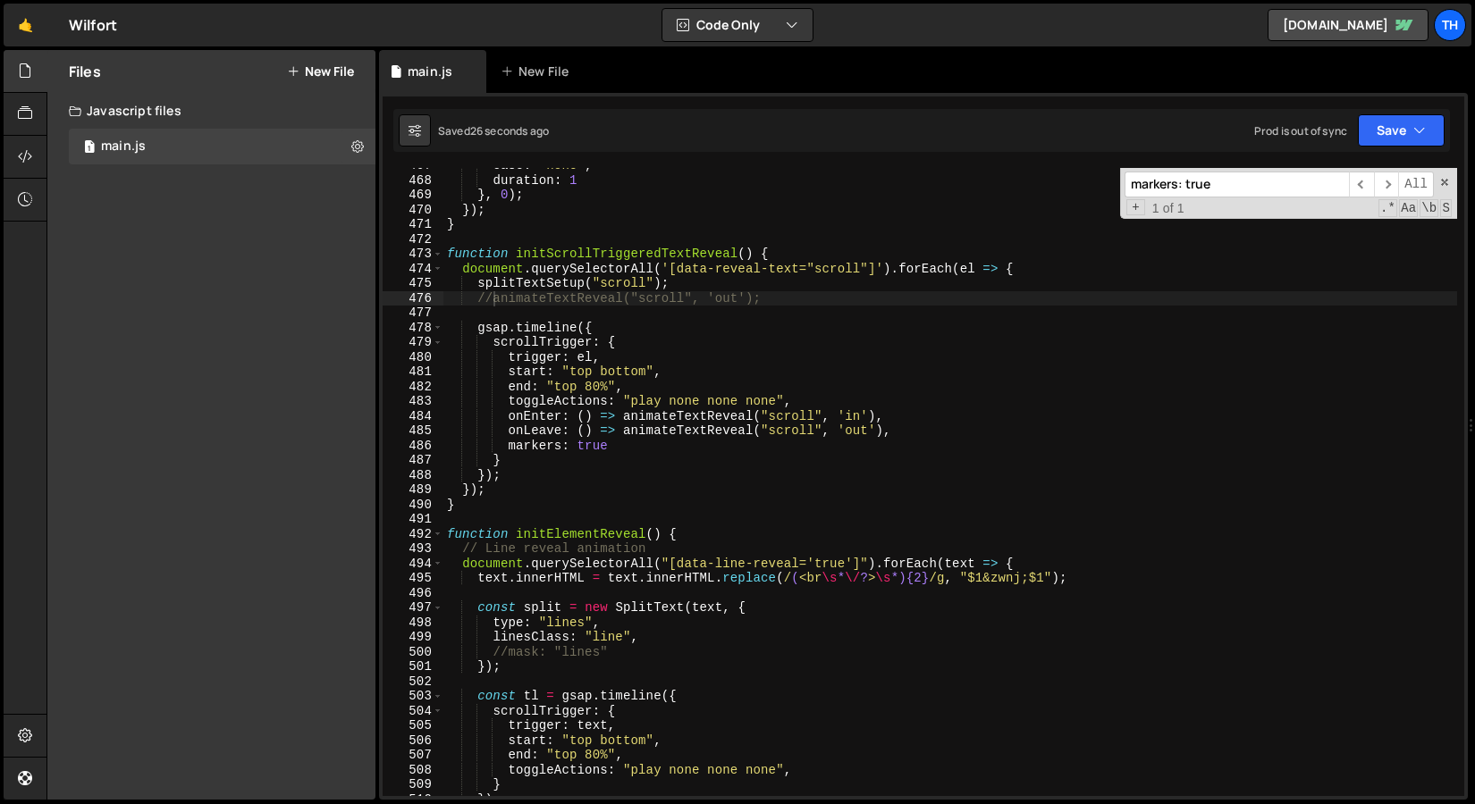
click at [534, 377] on div "ease : "none" , duration : 1 } , 0 ) ; }) ; } function initScrollTriggeredTextR…" at bounding box center [949, 487] width 1013 height 658
click at [515, 442] on div "ease : "none" , duration : 1 } , 0 ) ; }) ; } function initScrollTriggeredTextR…" at bounding box center [949, 487] width 1013 height 658
click at [508, 434] on div "ease : "none" , duration : 1 } , 0 ) ; }) ; } function initScrollTriggeredTextR…" at bounding box center [949, 487] width 1013 height 658
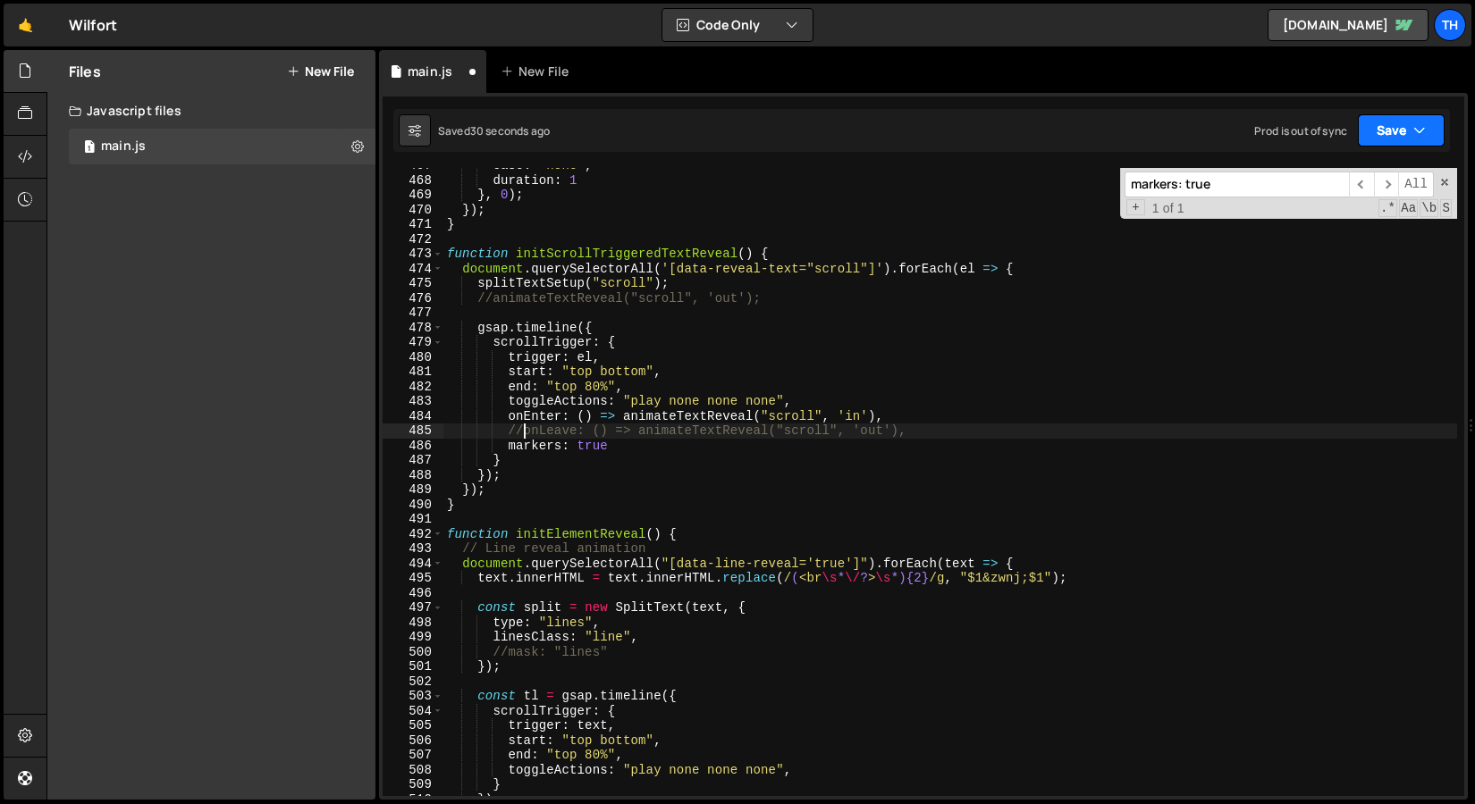
click at [1416, 139] on button "Save" at bounding box center [1400, 130] width 87 height 32
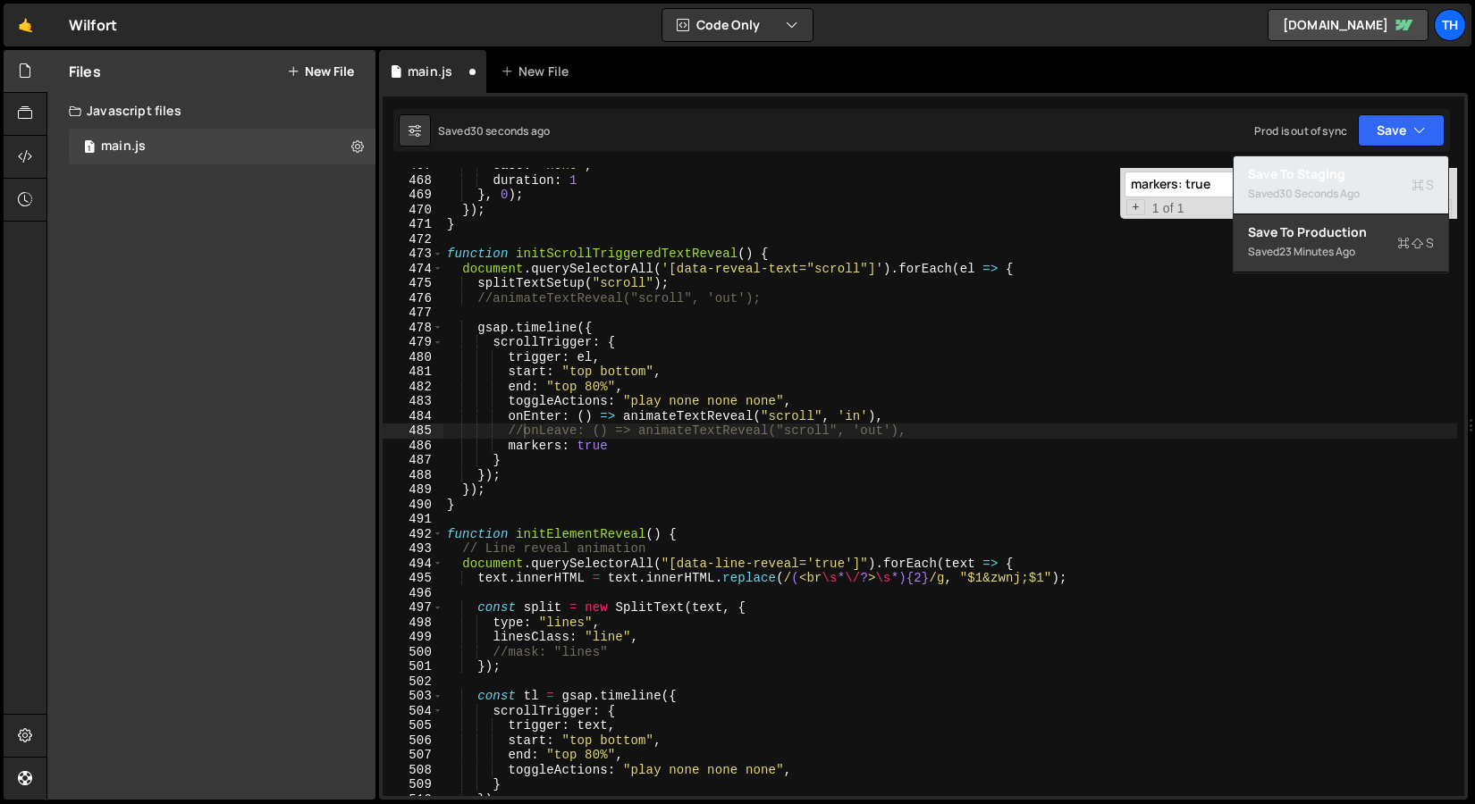
click at [1348, 195] on div "30 seconds ago" at bounding box center [1319, 193] width 80 height 15
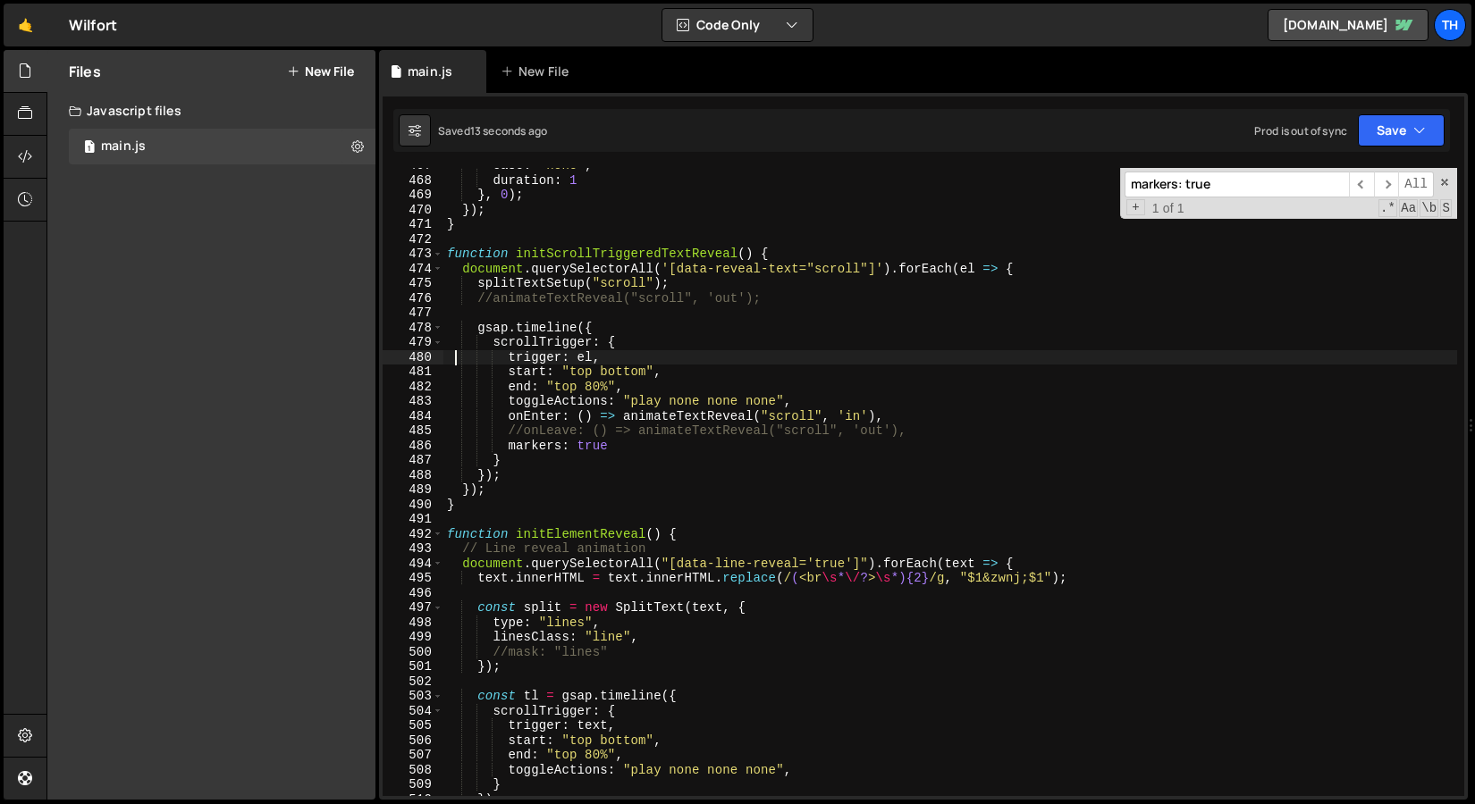
click at [454, 350] on div "ease : "none" , duration : 1 } , 0 ) ; }) ; } function initScrollTriggeredTextR…" at bounding box center [949, 487] width 1013 height 658
click at [450, 361] on div "ease : "none" , duration : 1 } , 0 ) ; }) ; } function initScrollTriggeredTextR…" at bounding box center [949, 487] width 1013 height 658
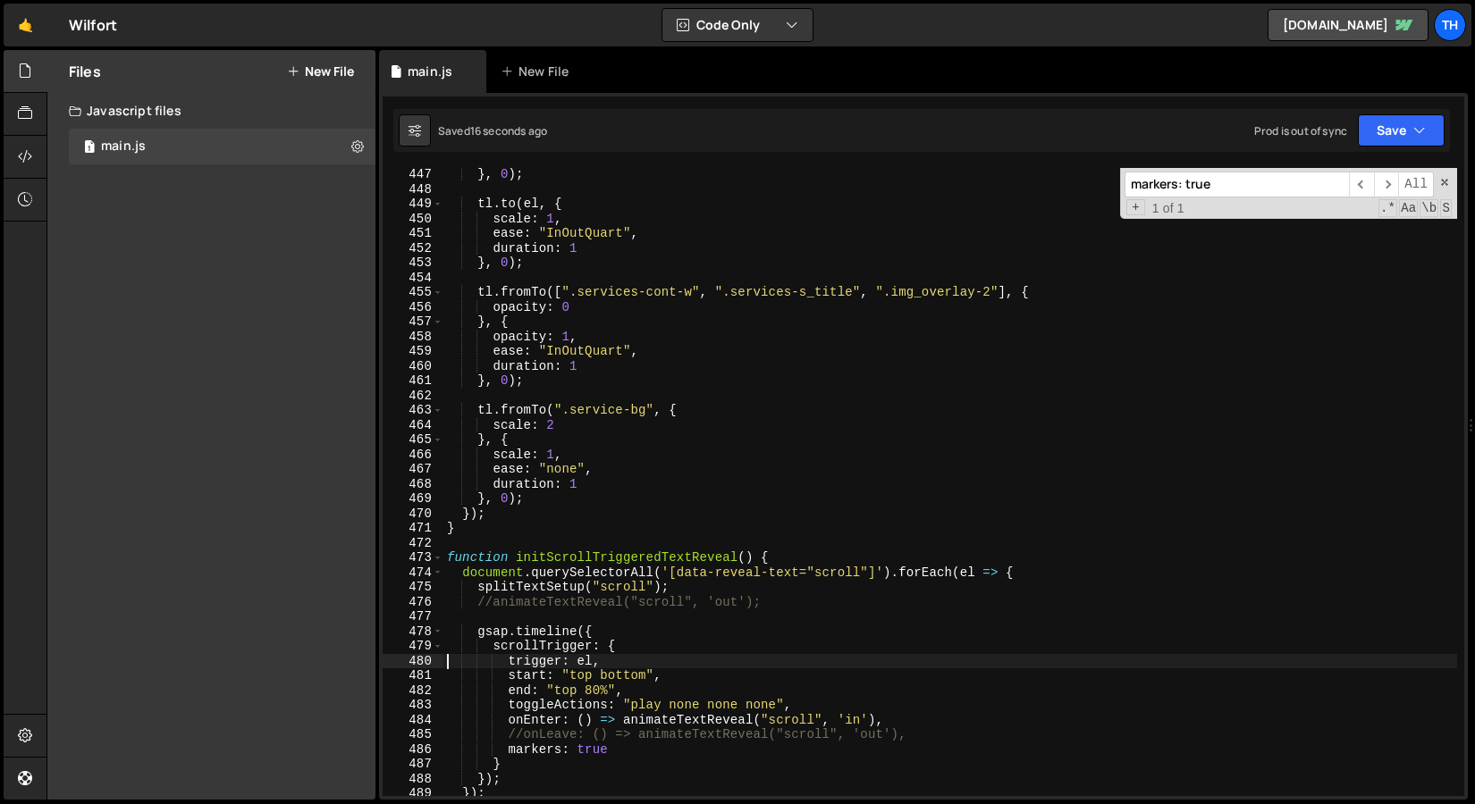
scroll to position [6744, 0]
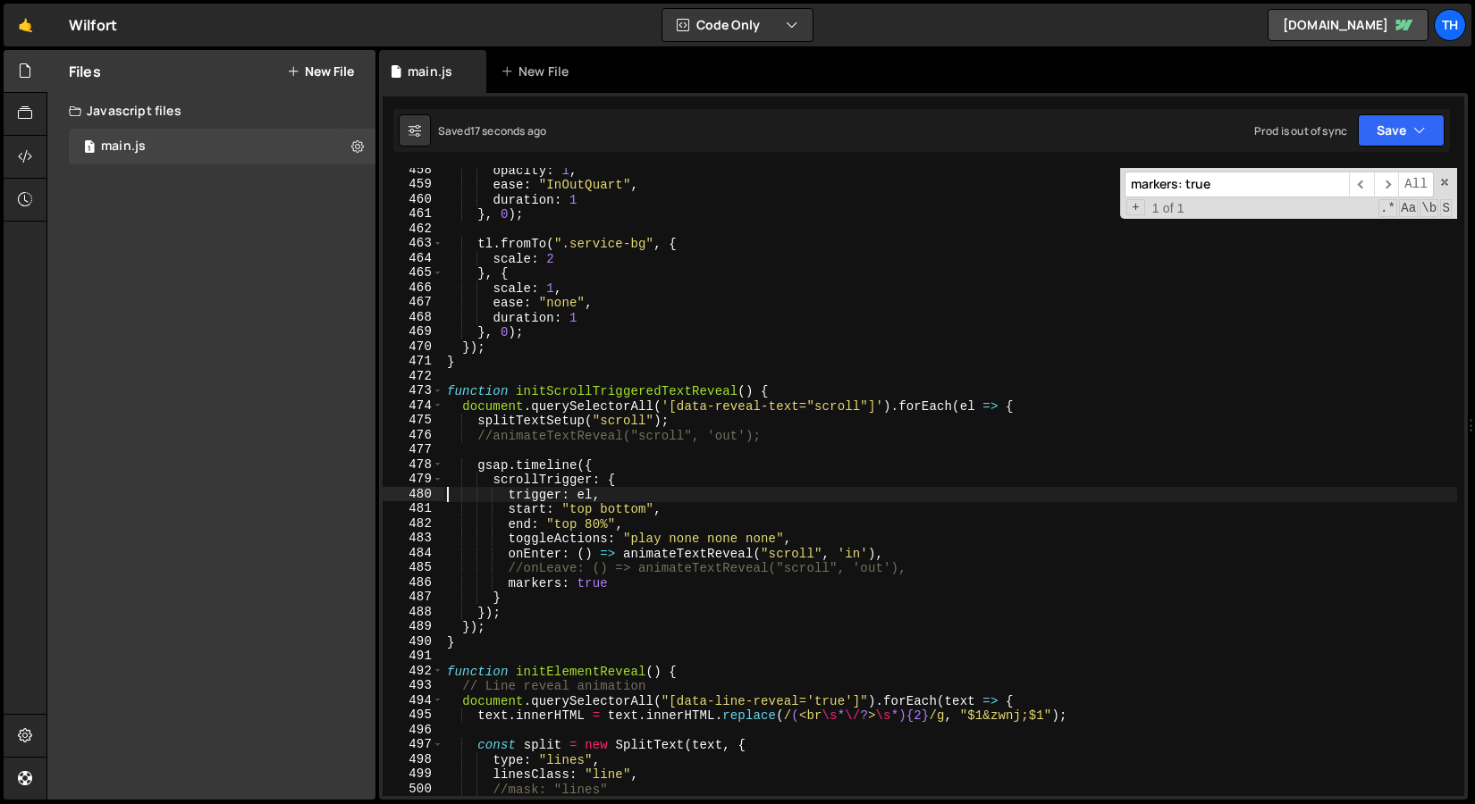
click at [549, 550] on div "opacity : 1 , ease : "InOutQuart" , duration : 1 } , 0 ) ; tl . fromTo ( ".serv…" at bounding box center [949, 492] width 1013 height 658
click at [641, 547] on div "opacity : 1 , ease : "InOutQuart" , duration : 1 } , 0 ) ; tl . fromTo ( ".serv…" at bounding box center [949, 492] width 1013 height 658
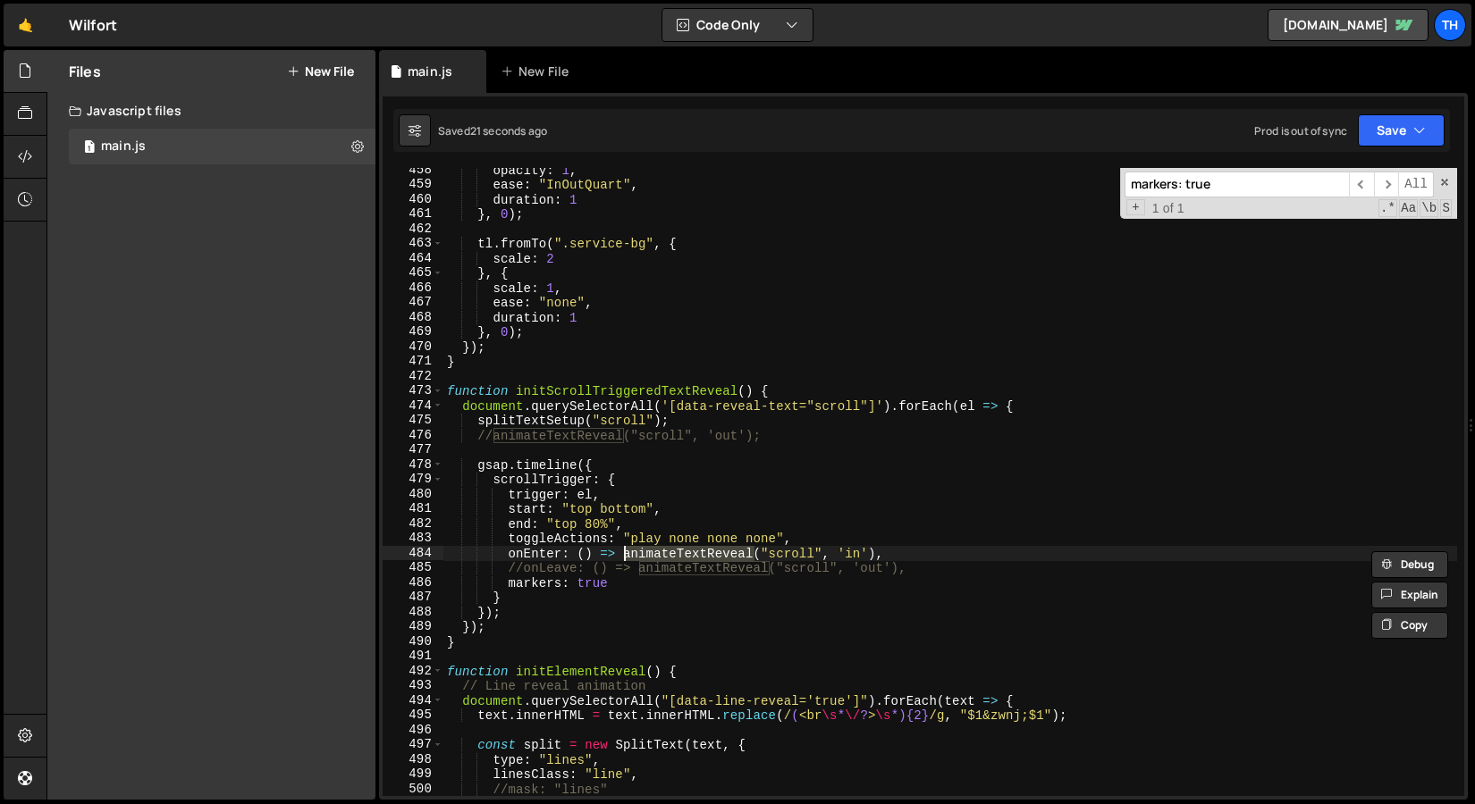
click at [654, 540] on div "opacity : 1 , ease : "InOutQuart" , duration : 1 } , 0 ) ; tl . fromTo ( ".serv…" at bounding box center [949, 492] width 1013 height 658
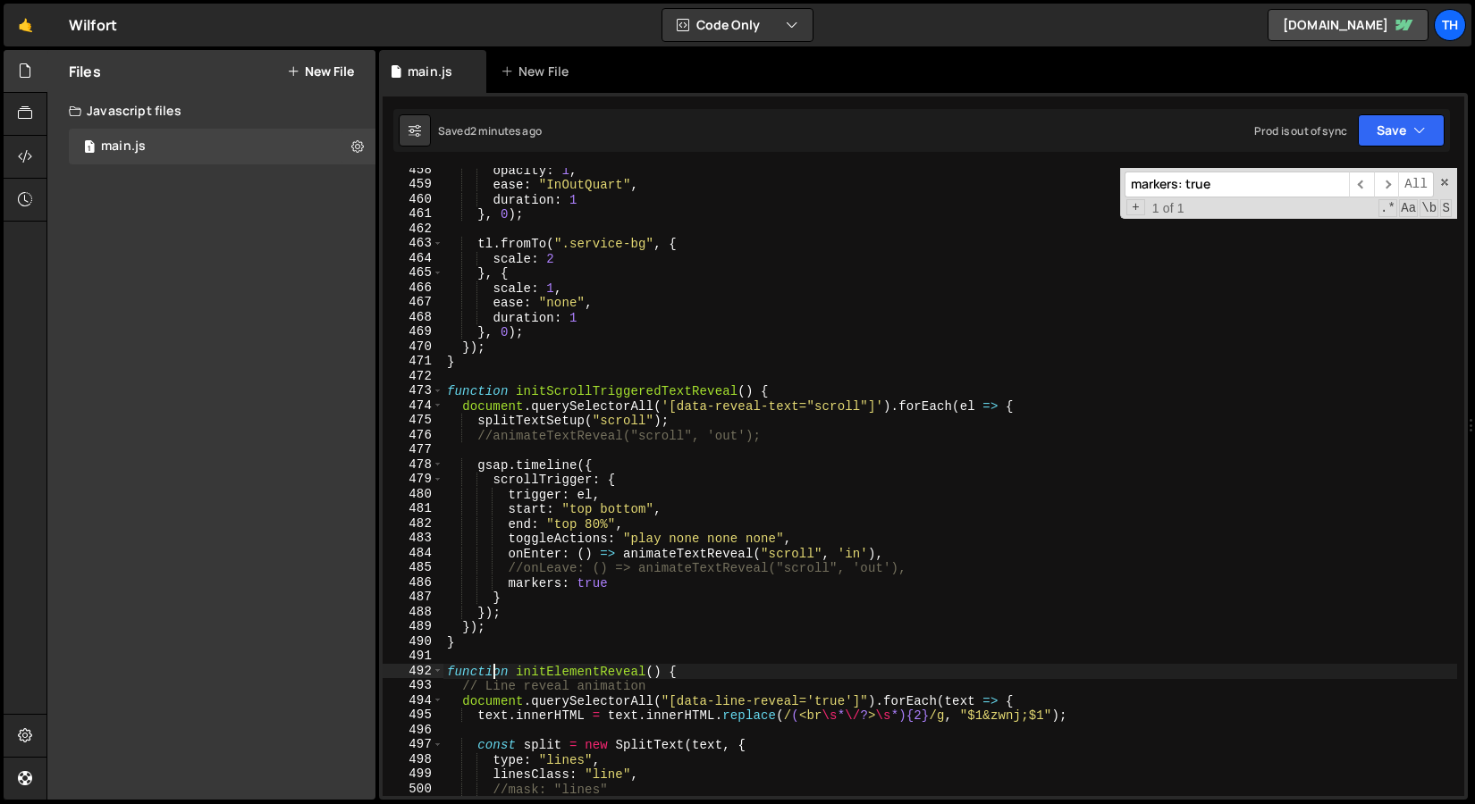
click at [491, 671] on div "opacity : 1 , ease : "InOutQuart" , duration : 1 } , 0 ) ; tl . fromTo ( ".serv…" at bounding box center [949, 492] width 1013 height 658
click at [547, 550] on div "opacity : 1 , ease : "InOutQuart" , duration : 1 } , 0 ) ; tl . fromTo ( ".serv…" at bounding box center [949, 492] width 1013 height 658
type textarea "onEnter: () => animateTextReveal("scroll", 'in'),"
click at [547, 550] on div "opacity : 1 , ease : "InOutQuart" , duration : 1 } , 0 ) ; tl . fromTo ( ".serv…" at bounding box center [949, 492] width 1013 height 658
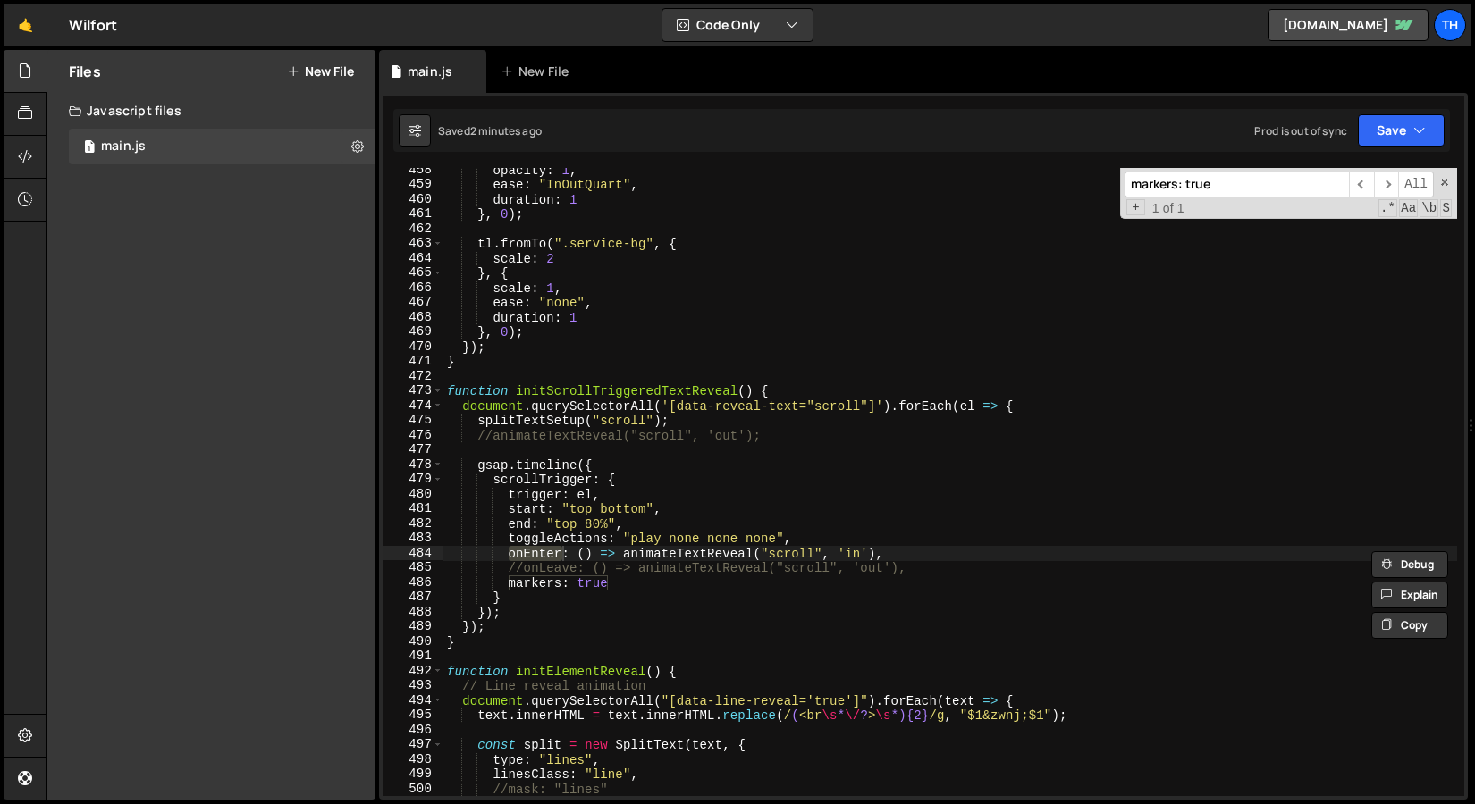
click at [1165, 198] on div "markers: true ​ ​ All Replace All + 1 of 1 .* Aa \b S" at bounding box center [1288, 193] width 337 height 51
click at [1171, 190] on input "markers: true" at bounding box center [1236, 185] width 224 height 26
paste input "onEnter"
type input "onEnter"
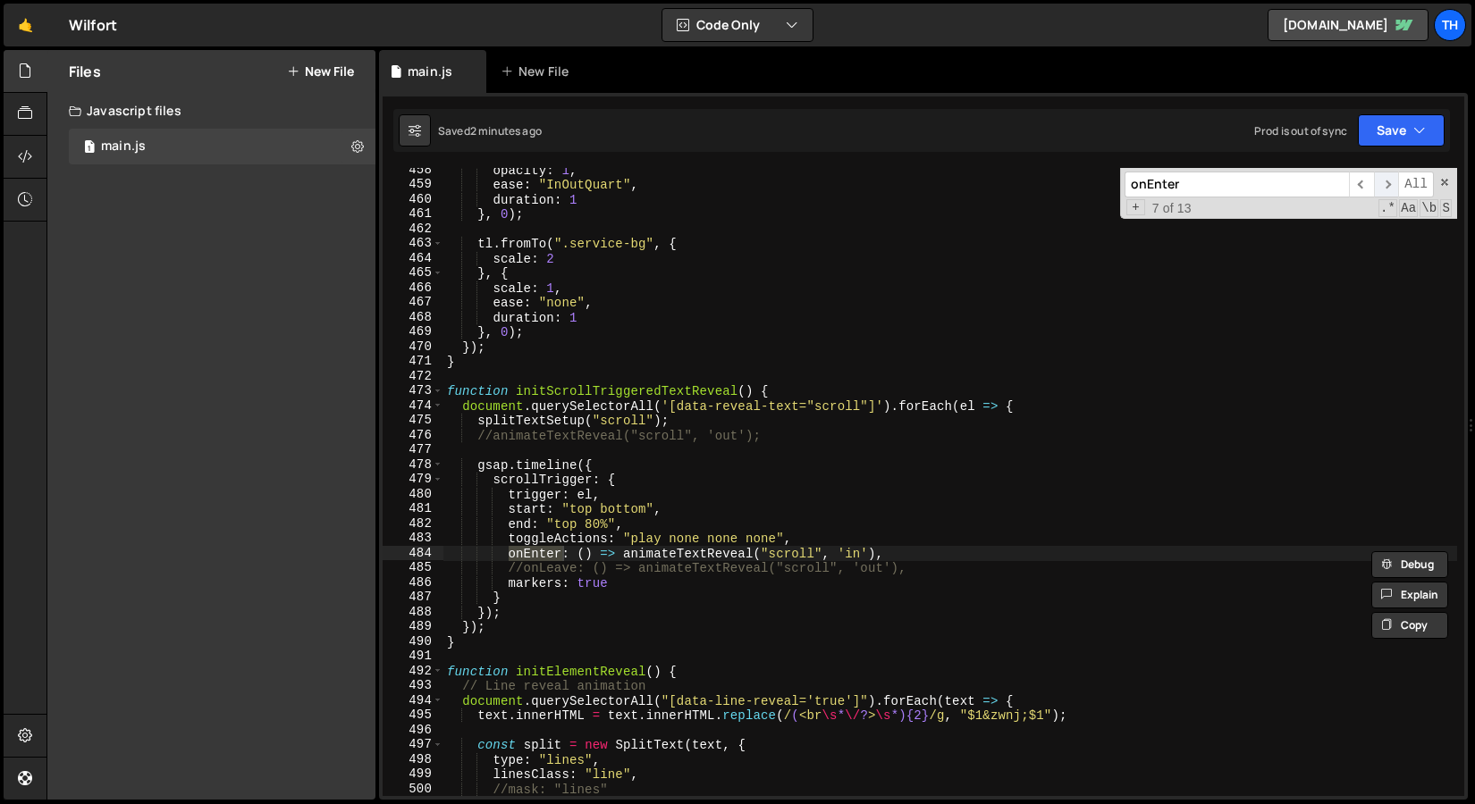
click at [1387, 180] on span "​" at bounding box center [1386, 185] width 25 height 26
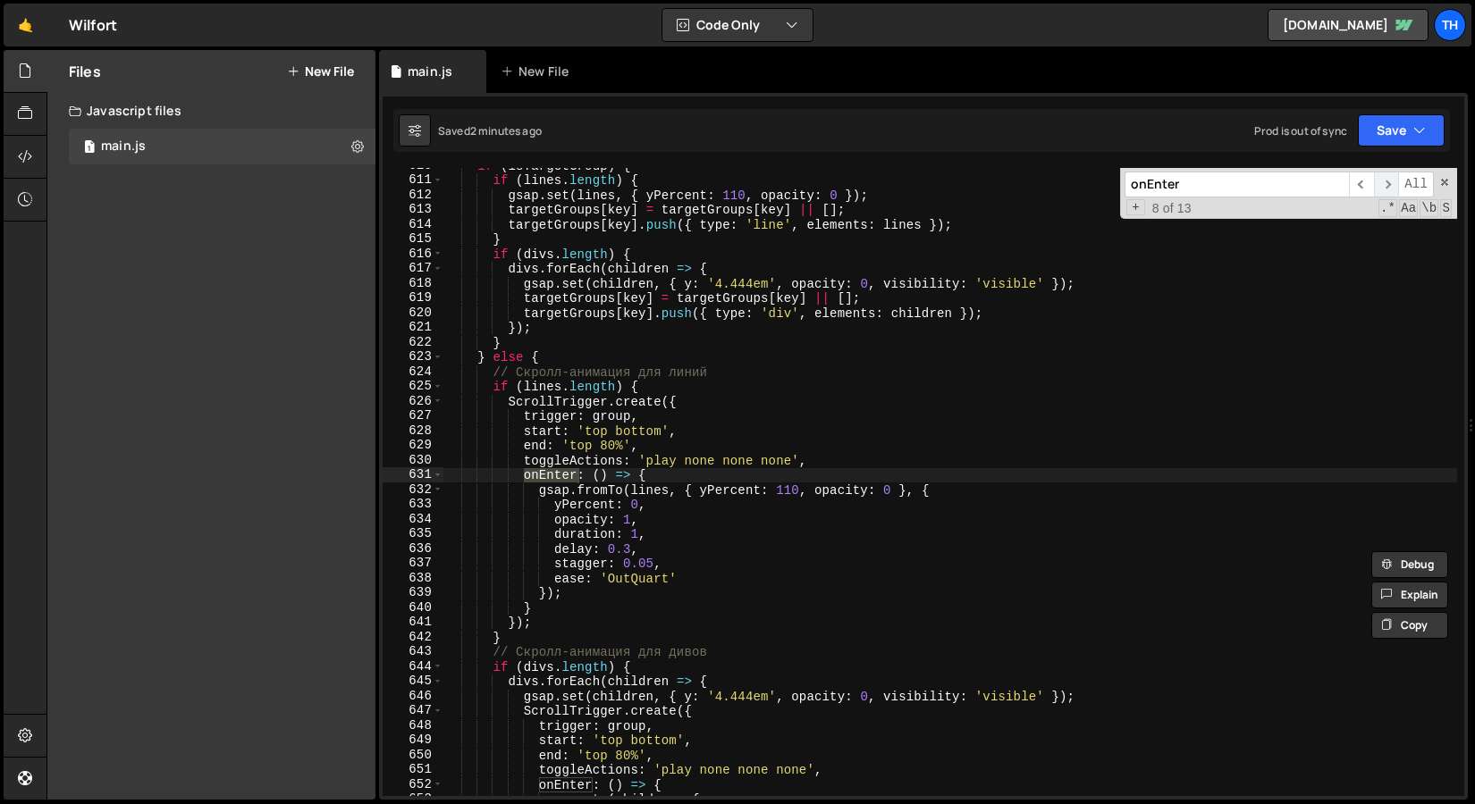
click at [1384, 181] on span "​" at bounding box center [1386, 185] width 25 height 26
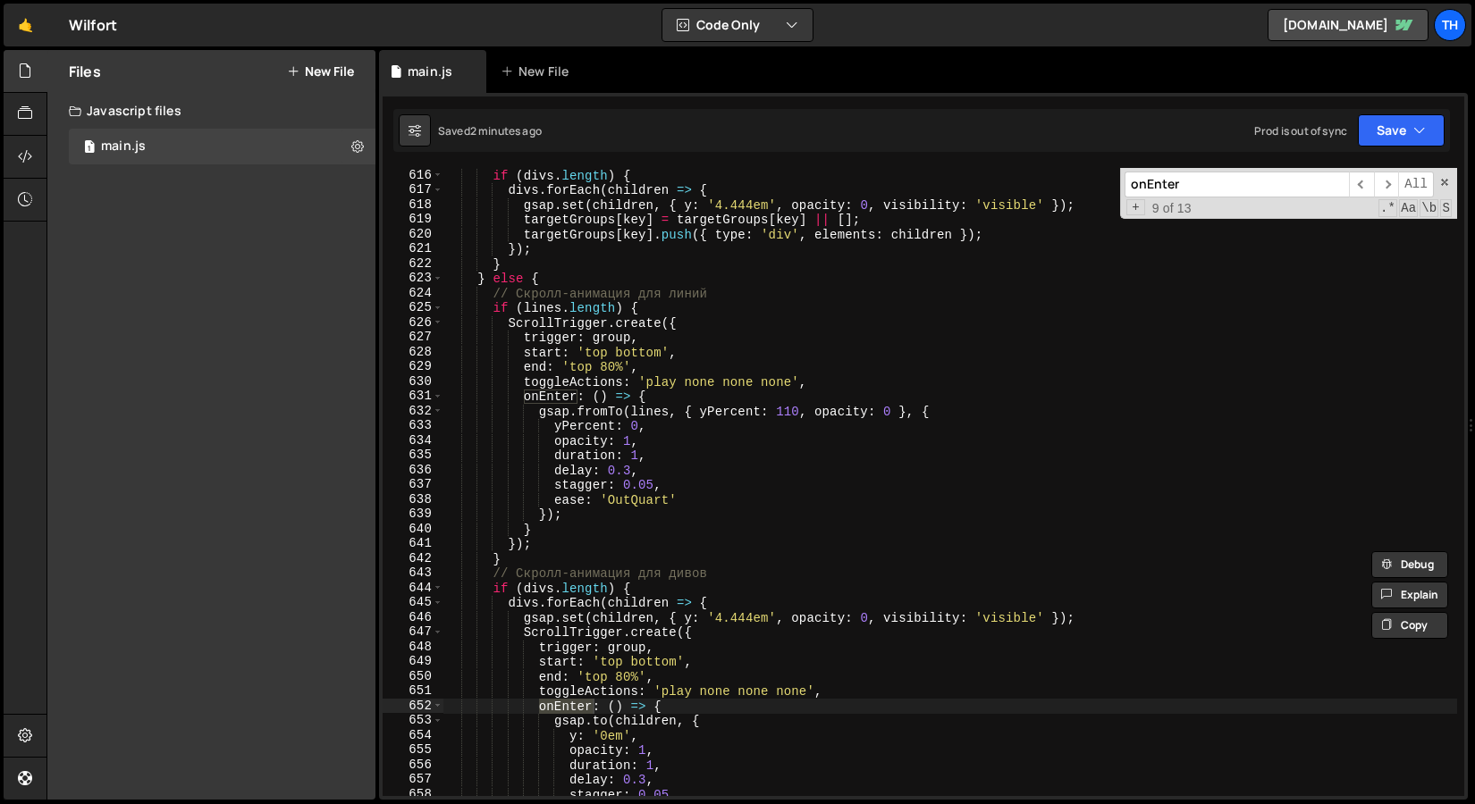
scroll to position [9257, 0]
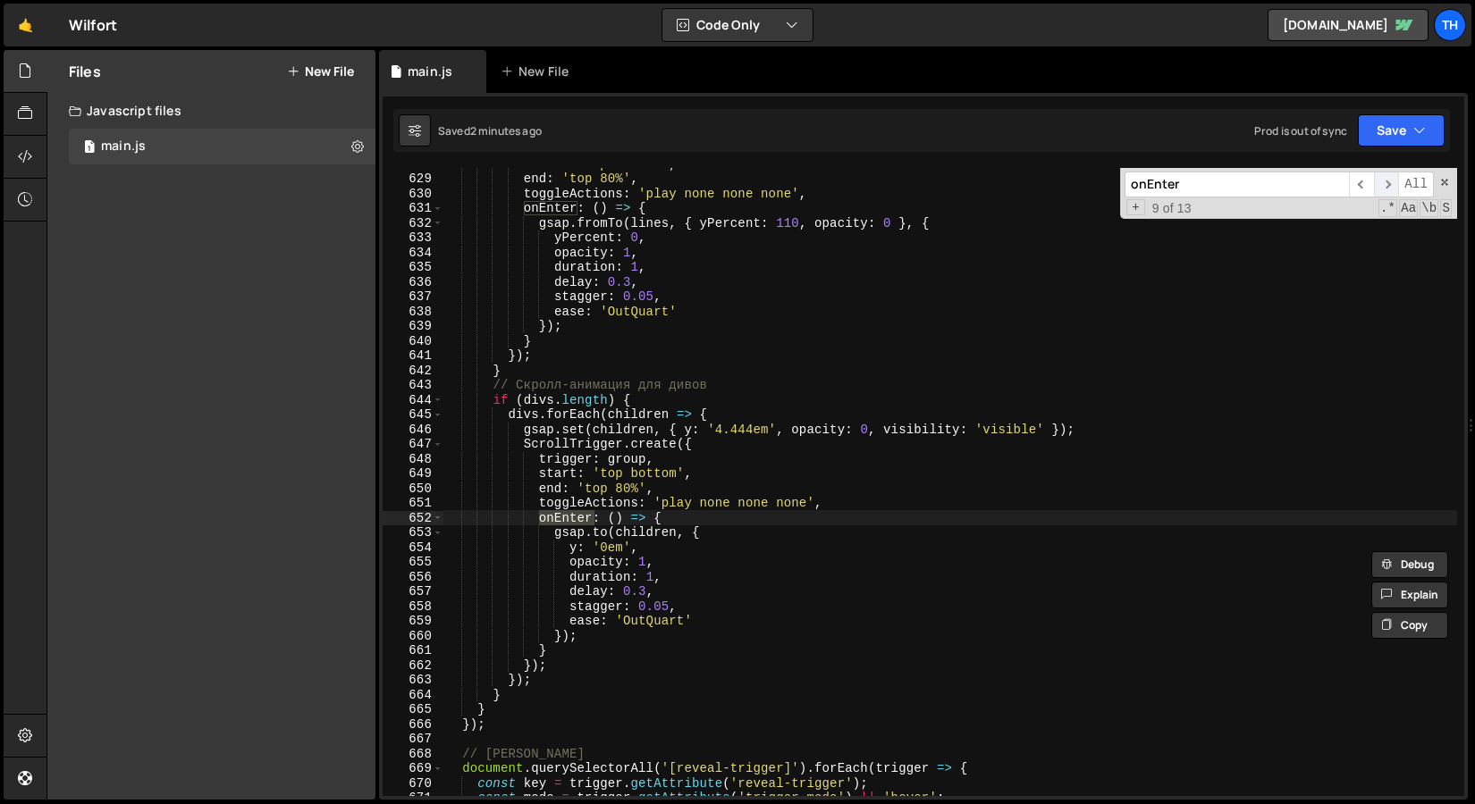
click at [1388, 185] on span "​" at bounding box center [1386, 185] width 25 height 26
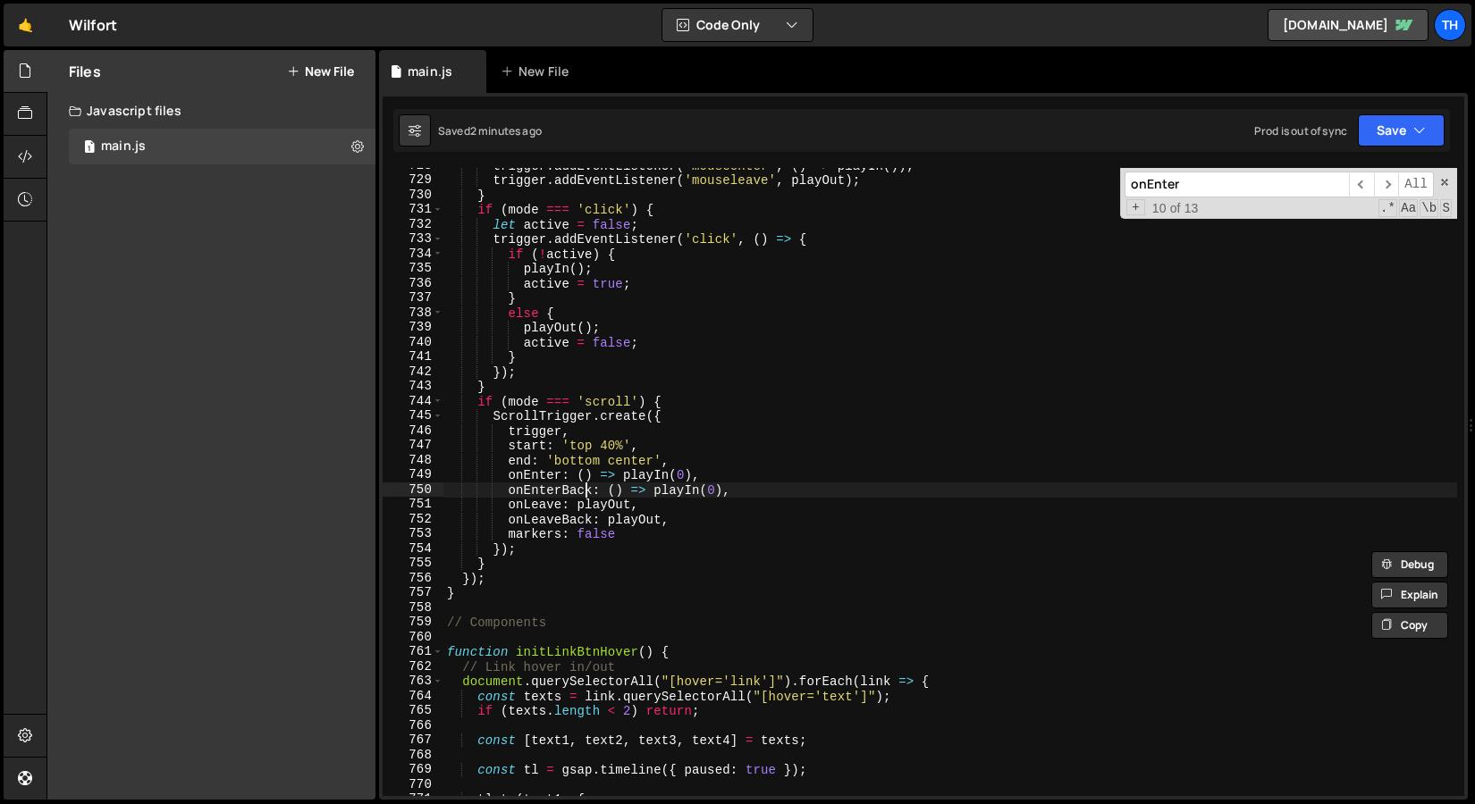
click at [588, 494] on div "trigger . addEventListener ( 'mouseenter' , ( ) => playIn ( )) ; trigger . addE…" at bounding box center [949, 487] width 1013 height 658
click at [534, 467] on div "trigger . addEventListener ( 'mouseenter' , ( ) => playIn ( )) ; trigger . addE…" at bounding box center [949, 487] width 1013 height 658
click at [1440, 183] on span at bounding box center [1444, 182] width 13 height 13
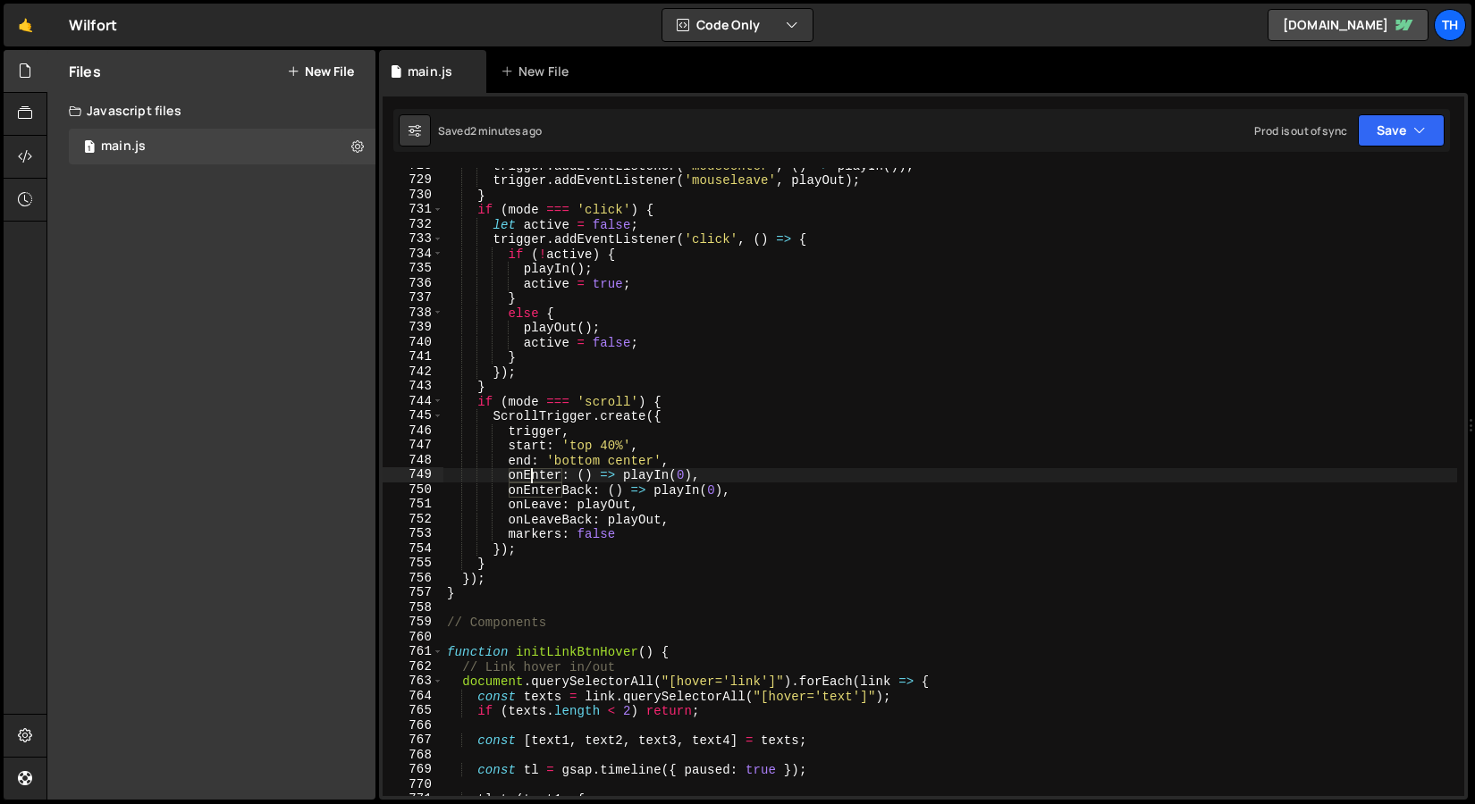
type textarea "// Test"
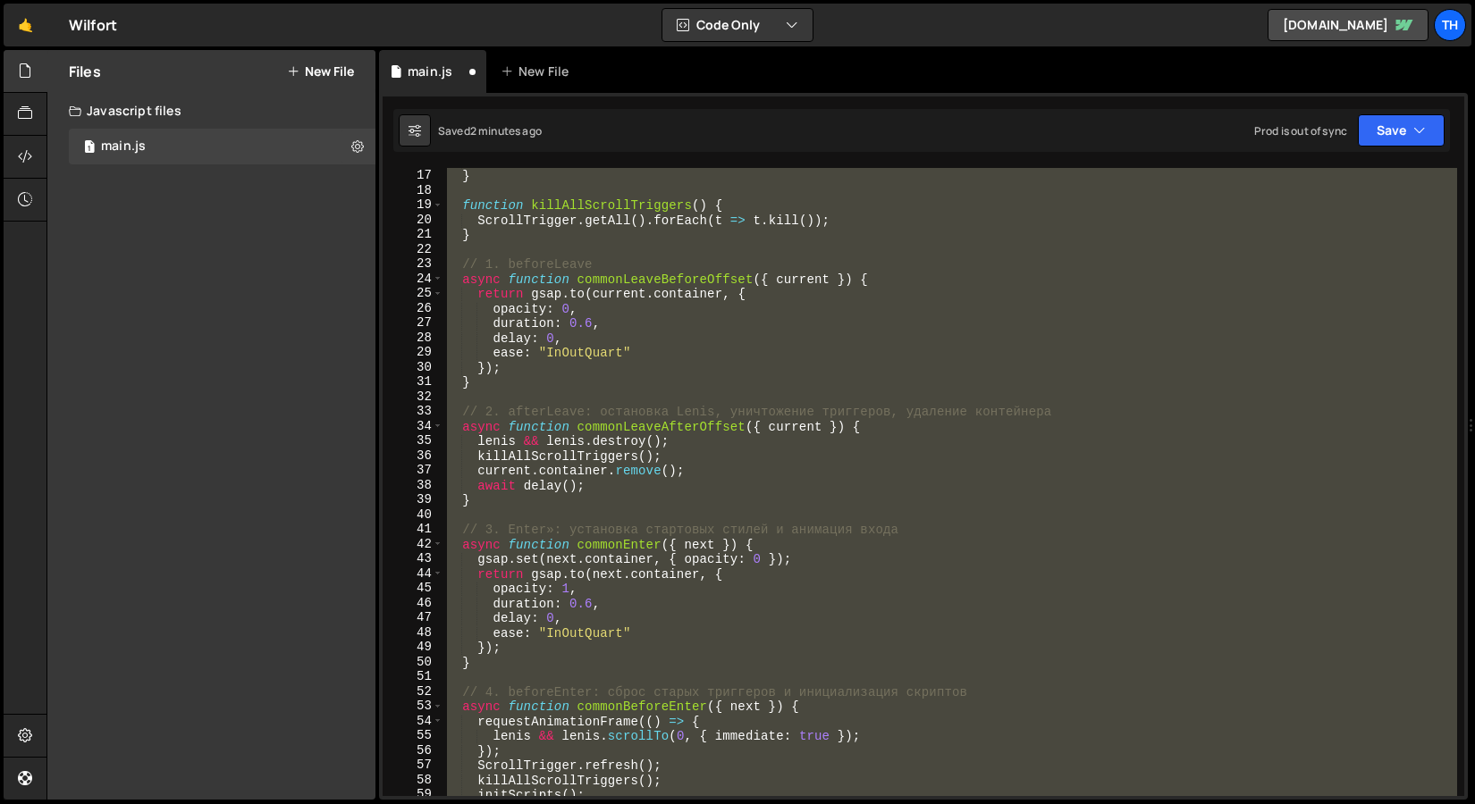
scroll to position [0, 0]
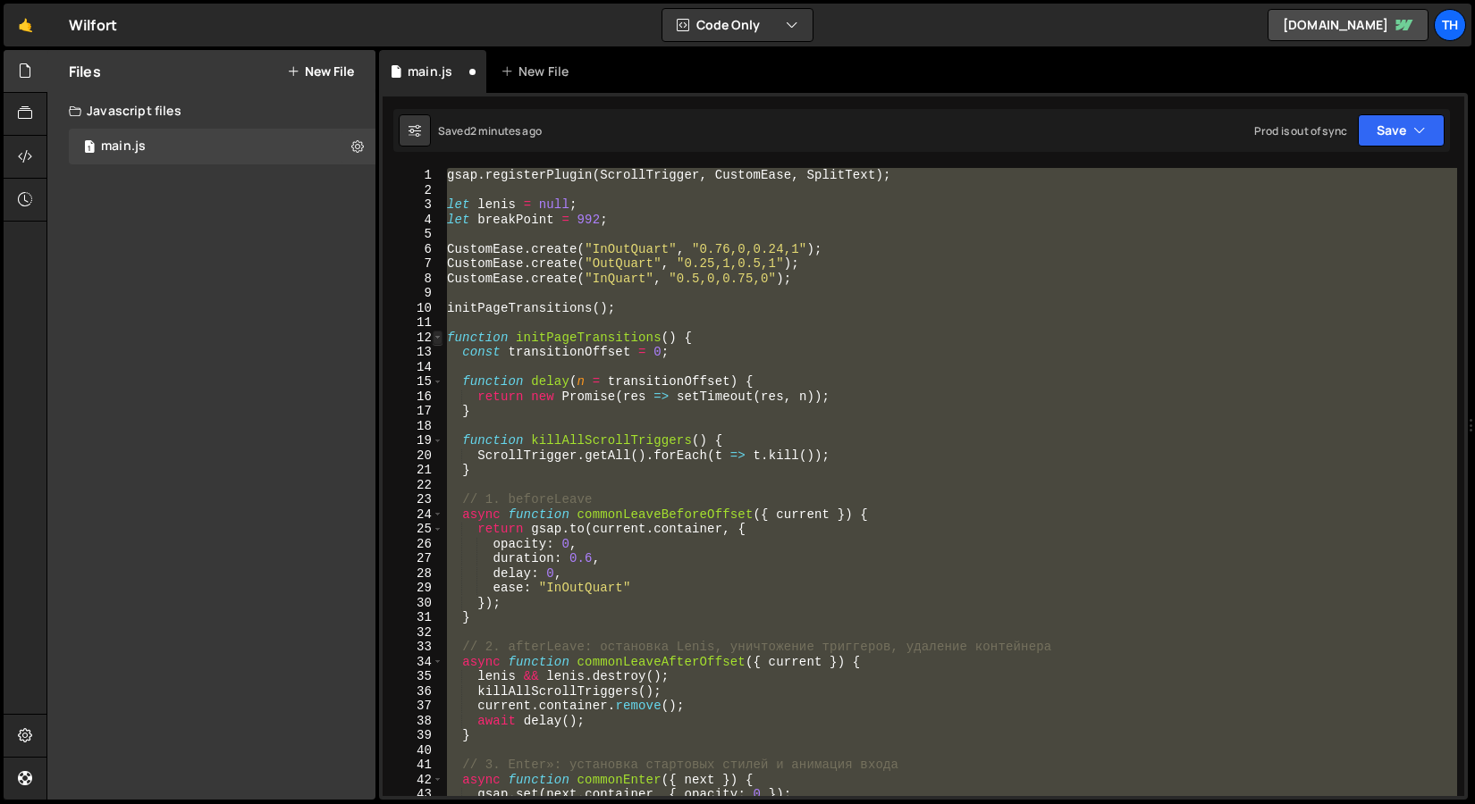
click at [440, 339] on span at bounding box center [438, 338] width 10 height 15
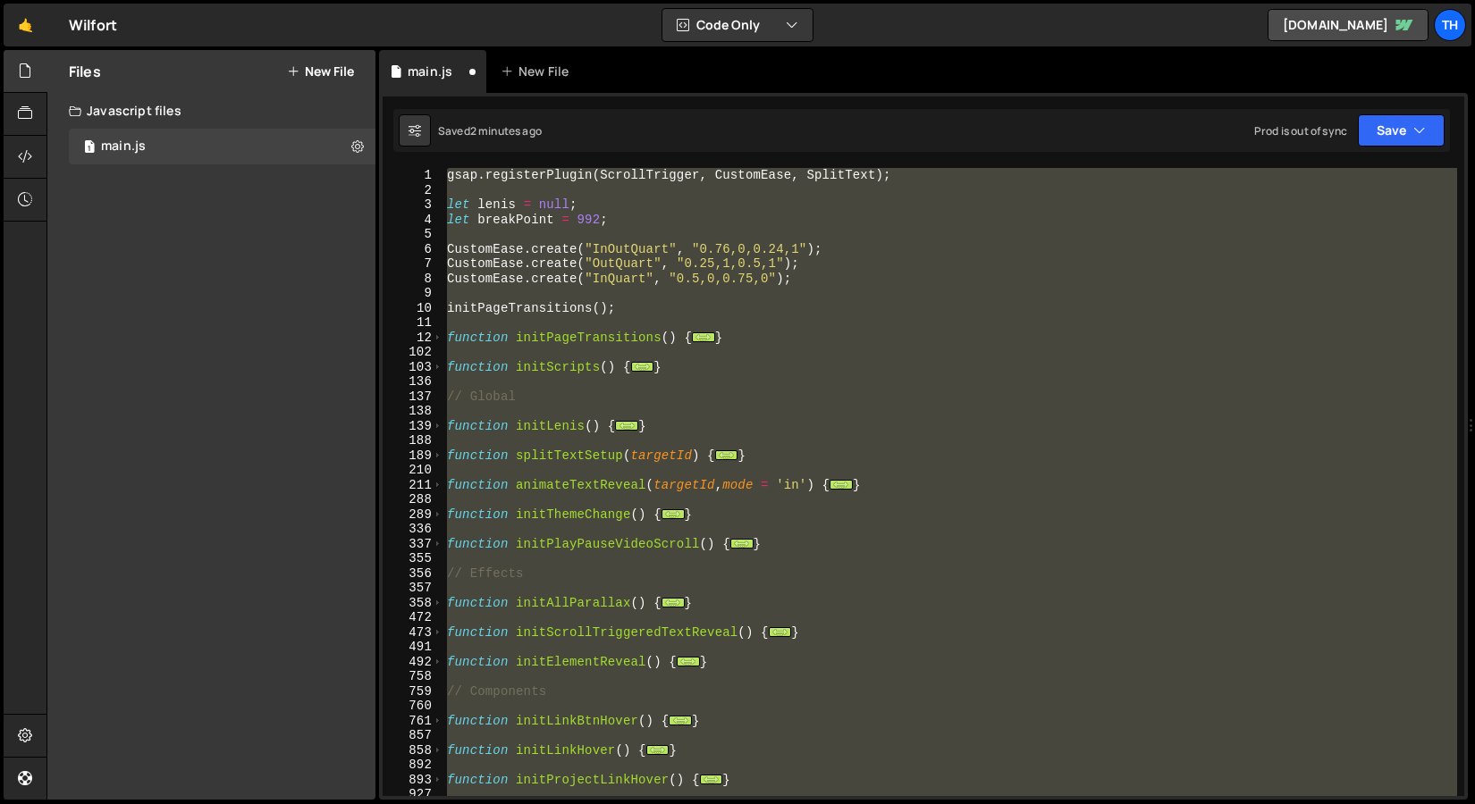
click at [496, 389] on div "gsap . registerPlugin ( ScrollTrigger , CustomEase , SplitText ) ; let lenis = …" at bounding box center [949, 482] width 1013 height 628
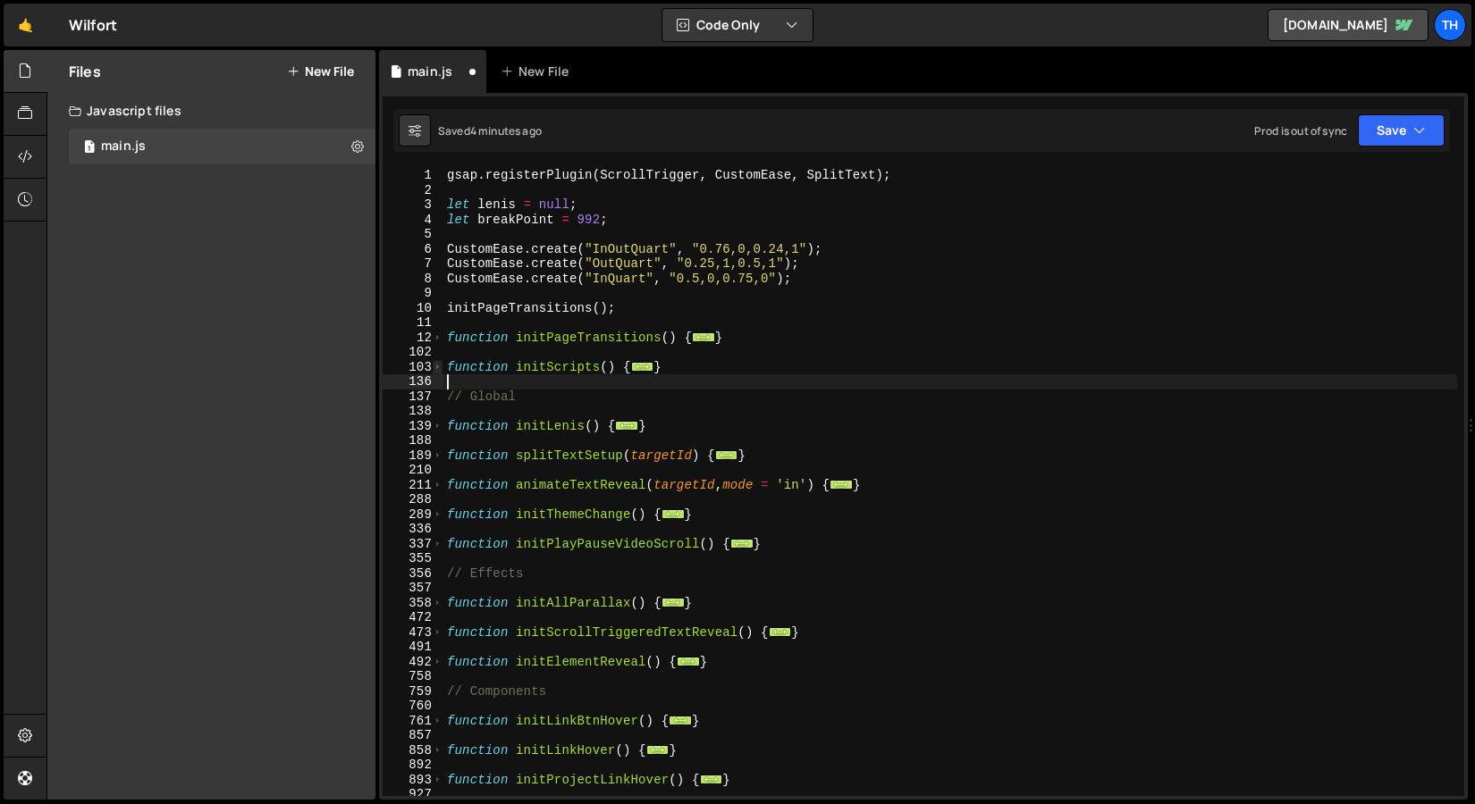
click at [439, 368] on span at bounding box center [438, 367] width 10 height 15
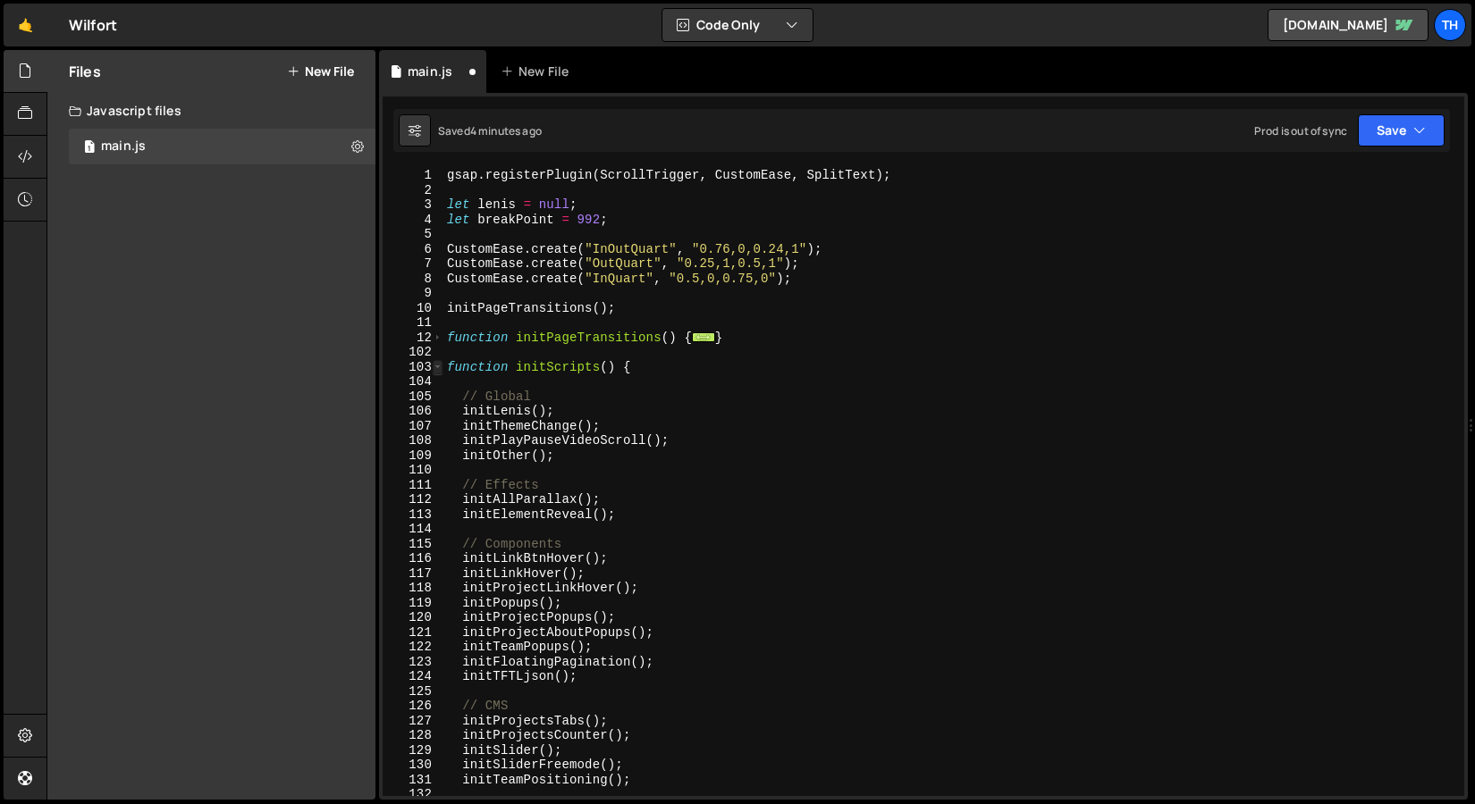
click at [439, 368] on span at bounding box center [438, 367] width 10 height 15
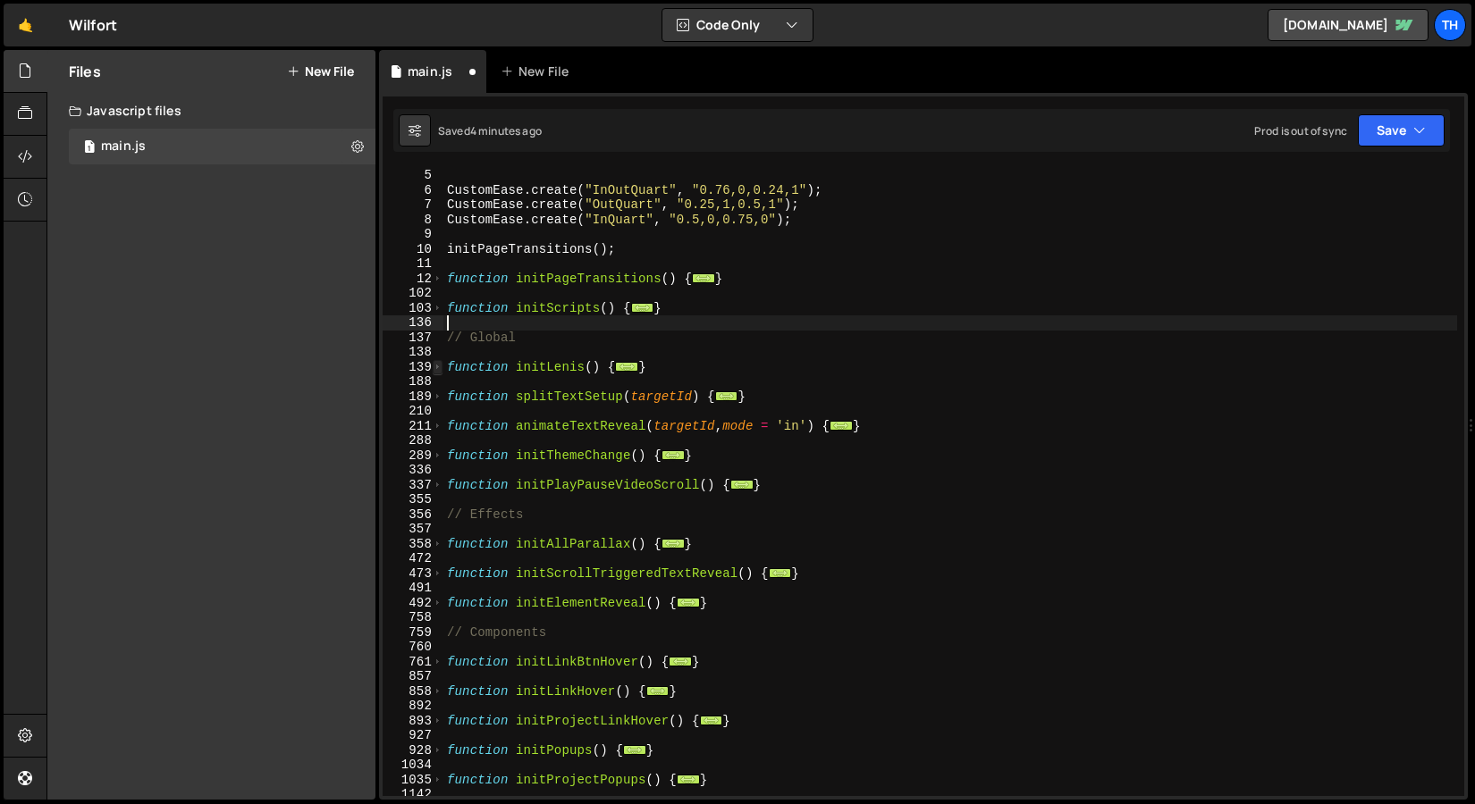
scroll to position [59, 0]
click at [438, 570] on span at bounding box center [438, 574] width 10 height 15
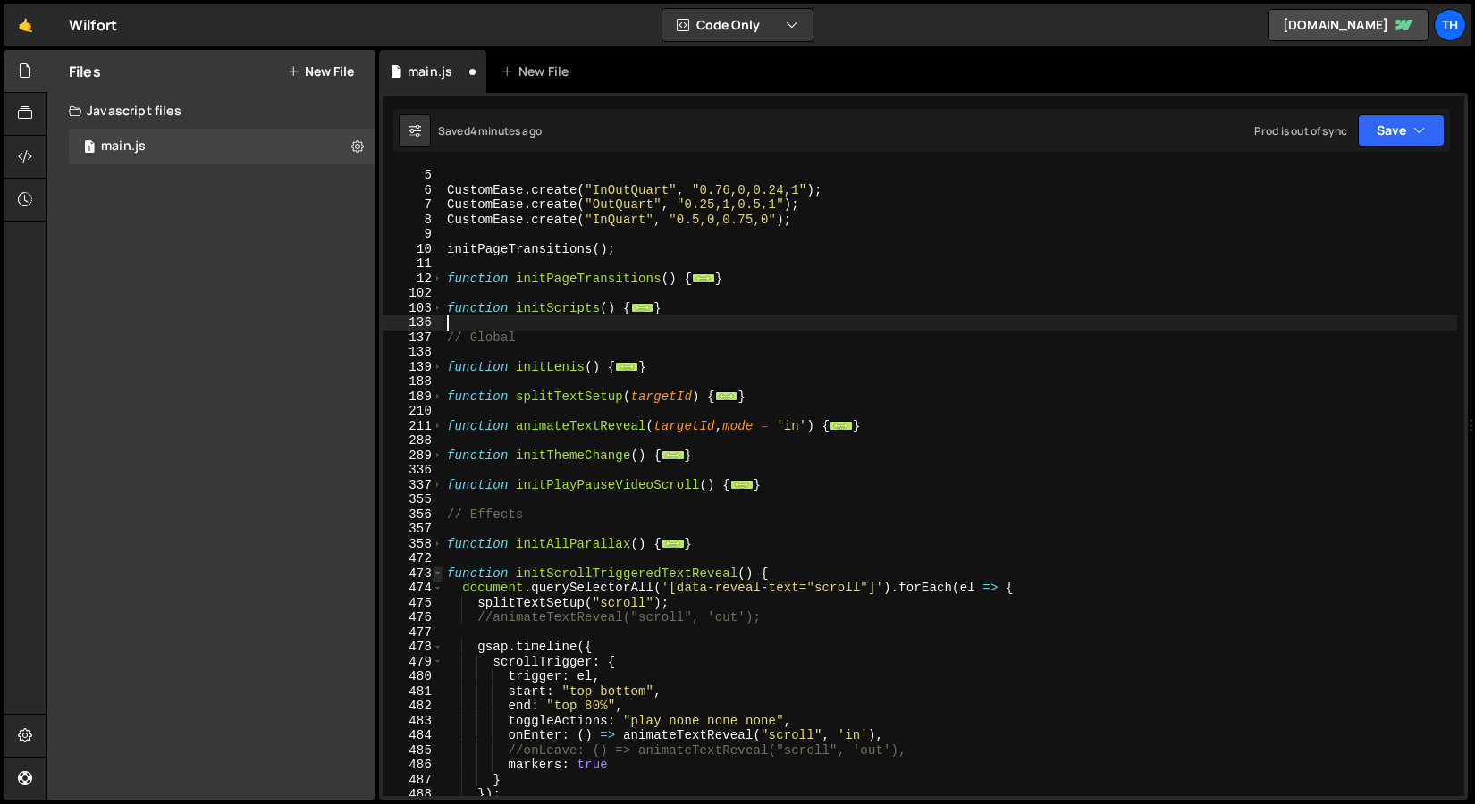
click at [438, 570] on span at bounding box center [438, 574] width 10 height 15
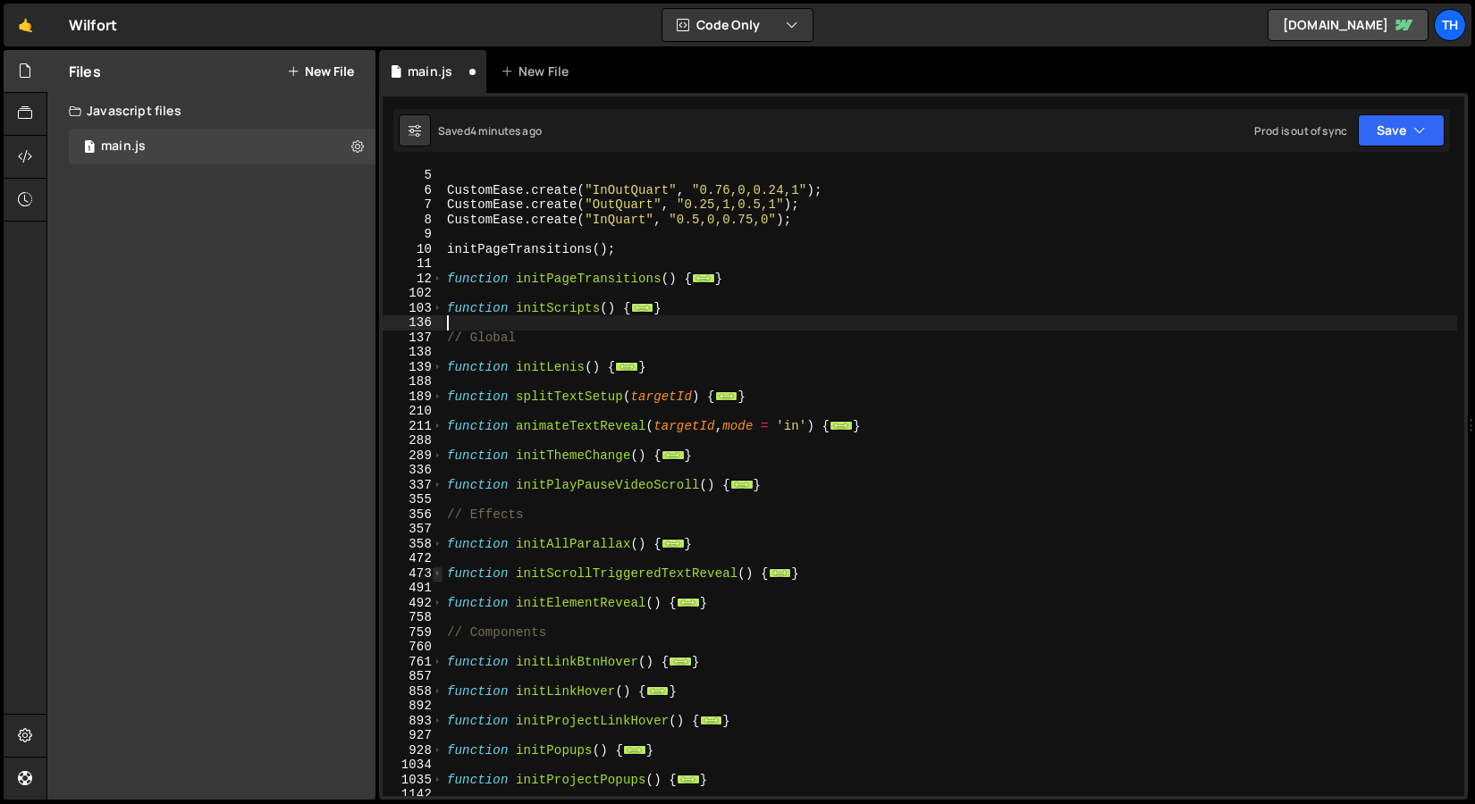
click at [438, 570] on span at bounding box center [438, 574] width 10 height 15
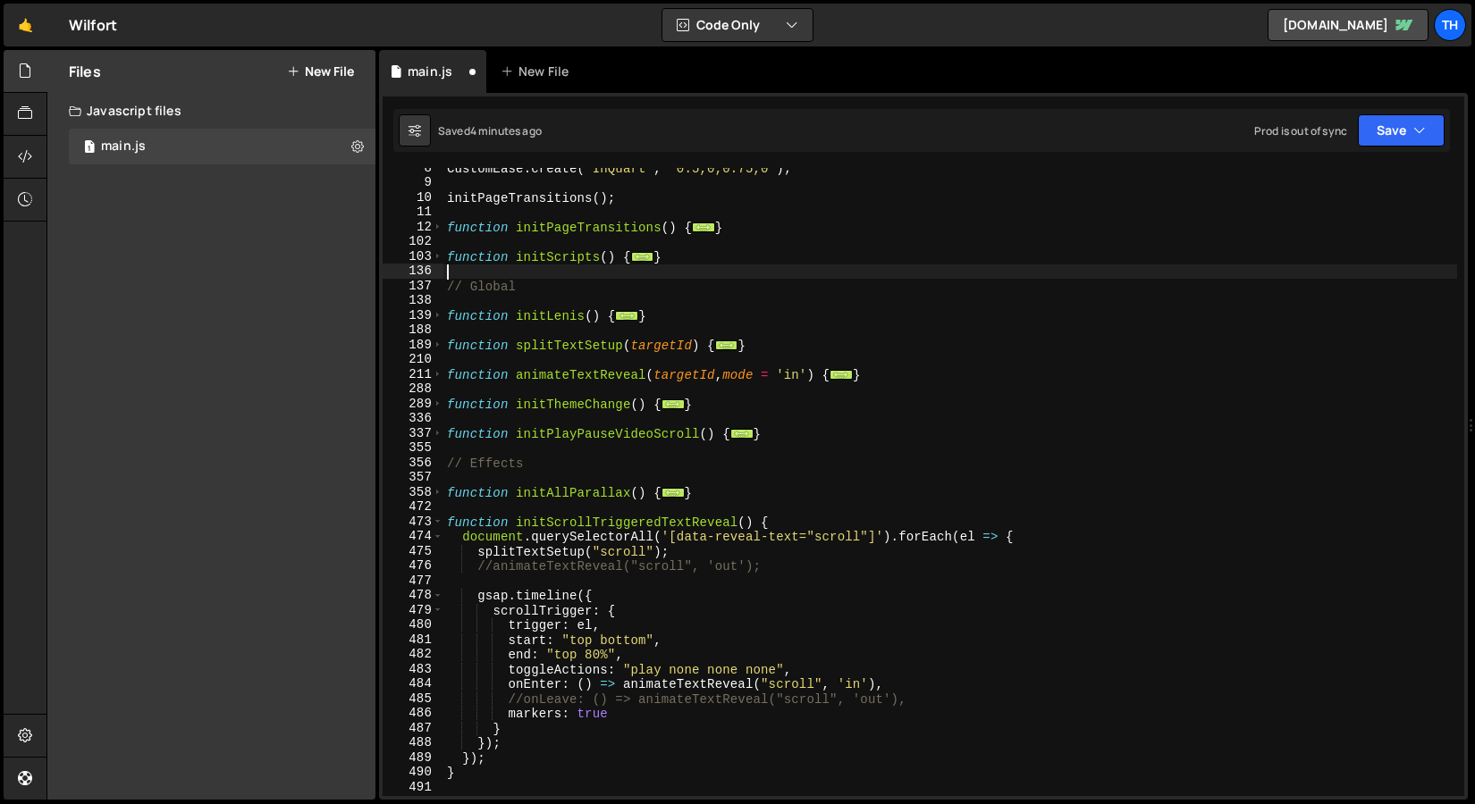
scroll to position [160, 0]
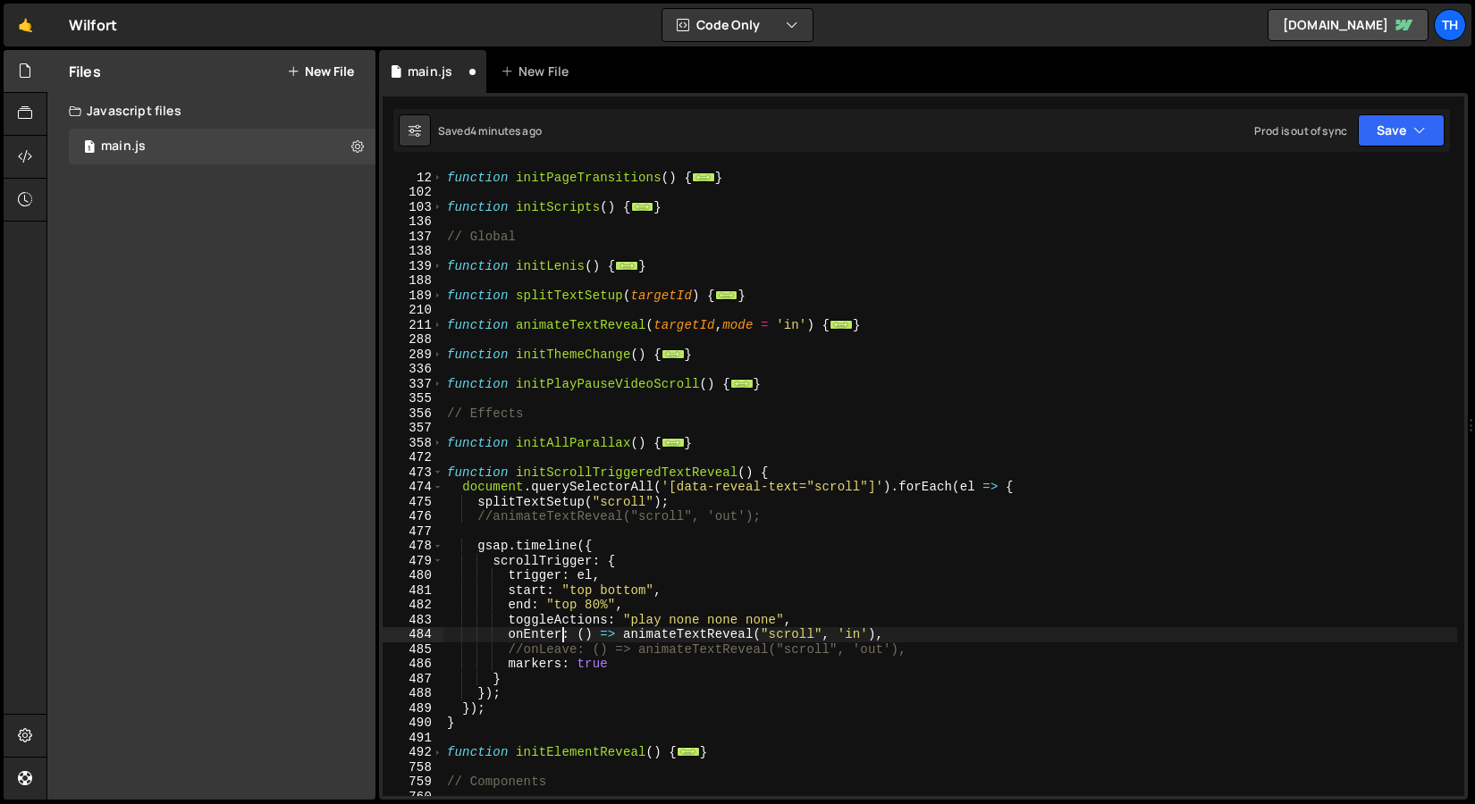
click at [561, 640] on div "function initPageTransitions ( ) { ... } function initScripts ( ) { ... } // Gl…" at bounding box center [949, 484] width 1013 height 658
drag, startPoint x: 584, startPoint y: 602, endPoint x: 607, endPoint y: 602, distance: 22.3
click at [607, 602] on div "function initPageTransitions ( ) { ... } function initScripts ( ) { ... } // Gl…" at bounding box center [949, 484] width 1013 height 658
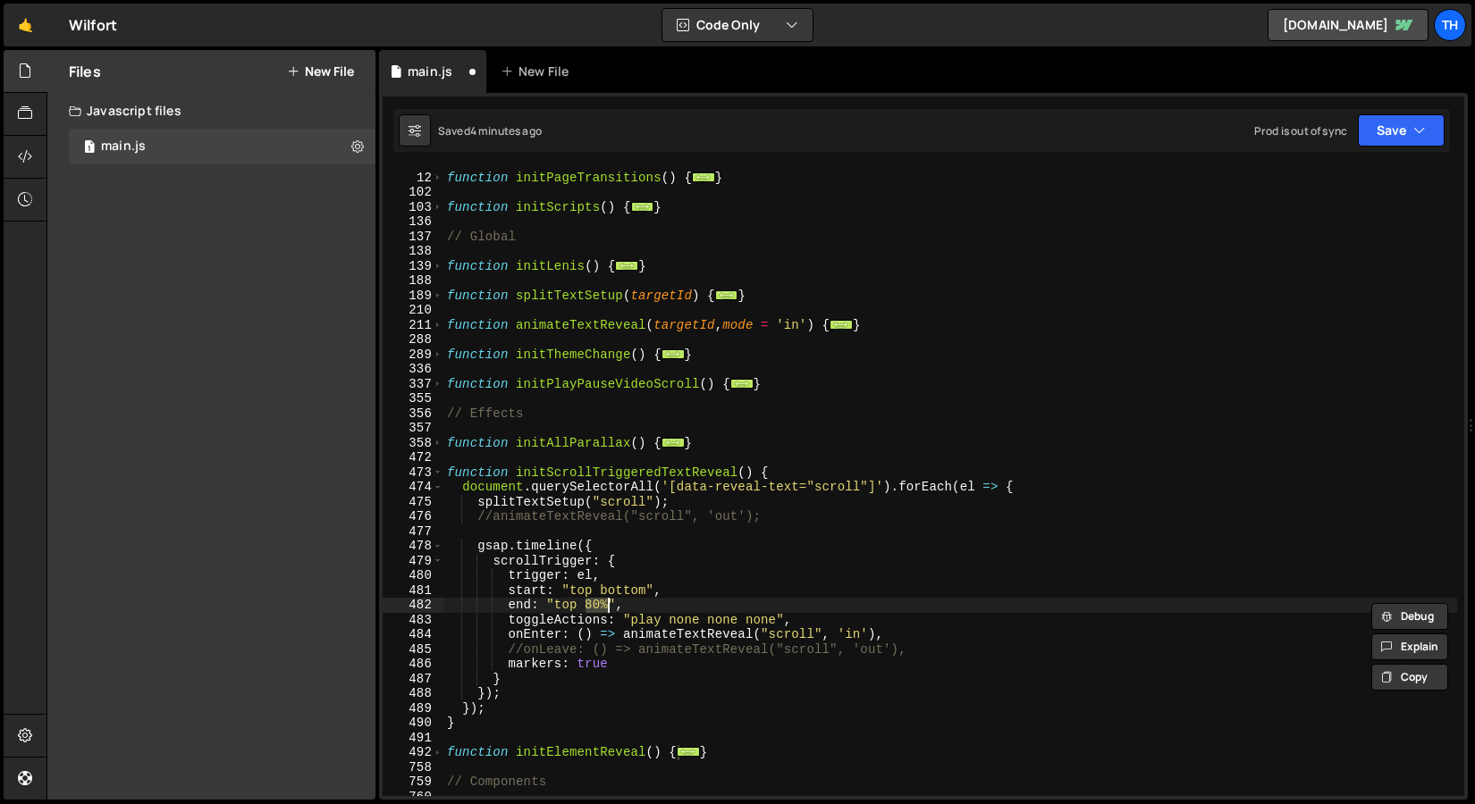
click at [603, 592] on div "function initPageTransitions ( ) { ... } function initScripts ( ) { ... } // Gl…" at bounding box center [949, 484] width 1013 height 658
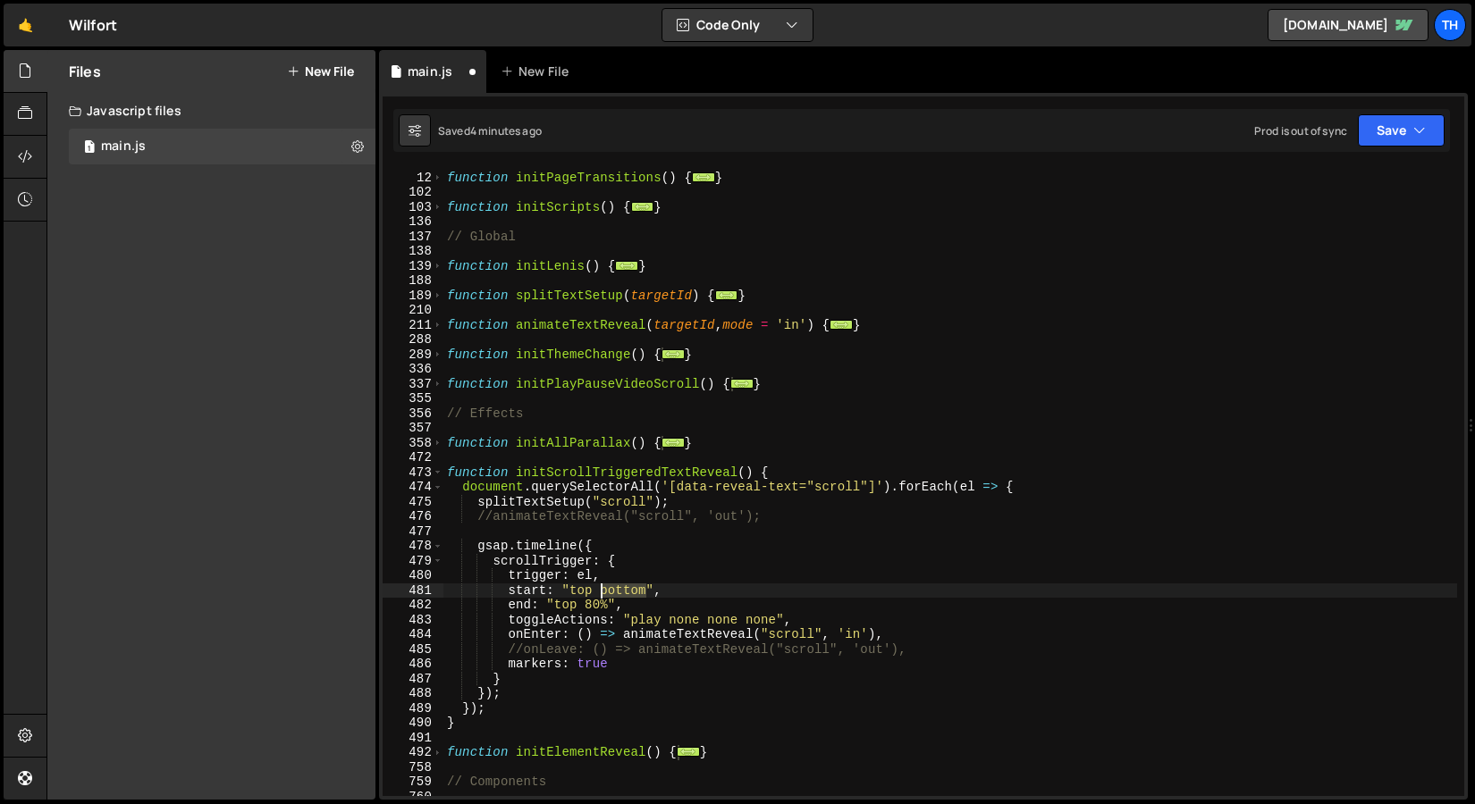
click at [603, 592] on div "function initPageTransitions ( ) { ... } function initScripts ( ) { ... } // Gl…" at bounding box center [949, 484] width 1013 height 658
paste textarea "80%"
click at [567, 603] on div "function initPageTransitions ( ) { ... } function initScripts ( ) { ... } // Gl…" at bounding box center [949, 484] width 1013 height 658
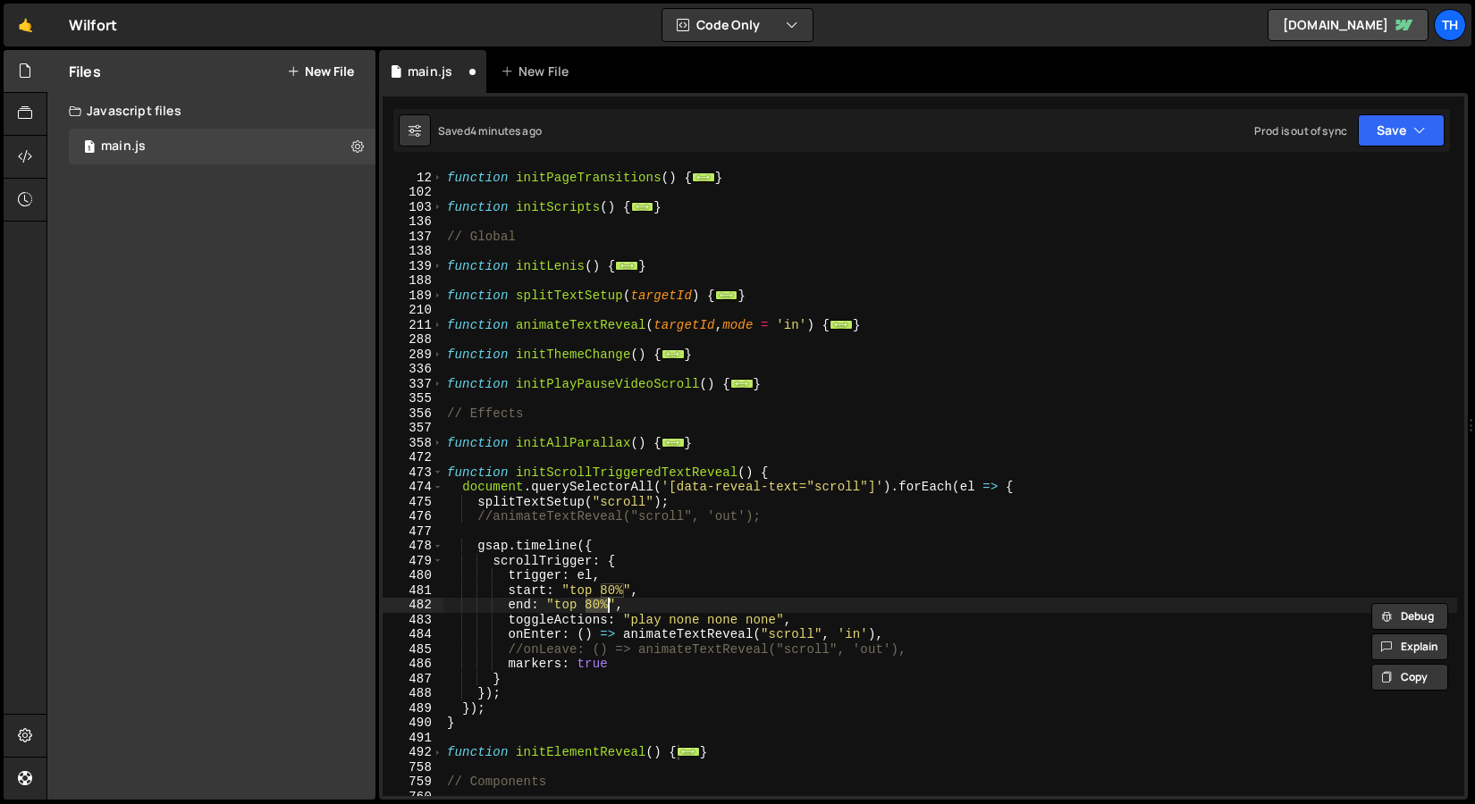
drag, startPoint x: 586, startPoint y: 603, endPoint x: 606, endPoint y: 603, distance: 19.7
click at [606, 603] on div "function initPageTransitions ( ) { ... } function initScripts ( ) { ... } // Gl…" at bounding box center [949, 484] width 1013 height 658
click at [570, 603] on div "function initPageTransitions ( ) { ... } function initScripts ( ) { ... } // Gl…" at bounding box center [949, 484] width 1013 height 658
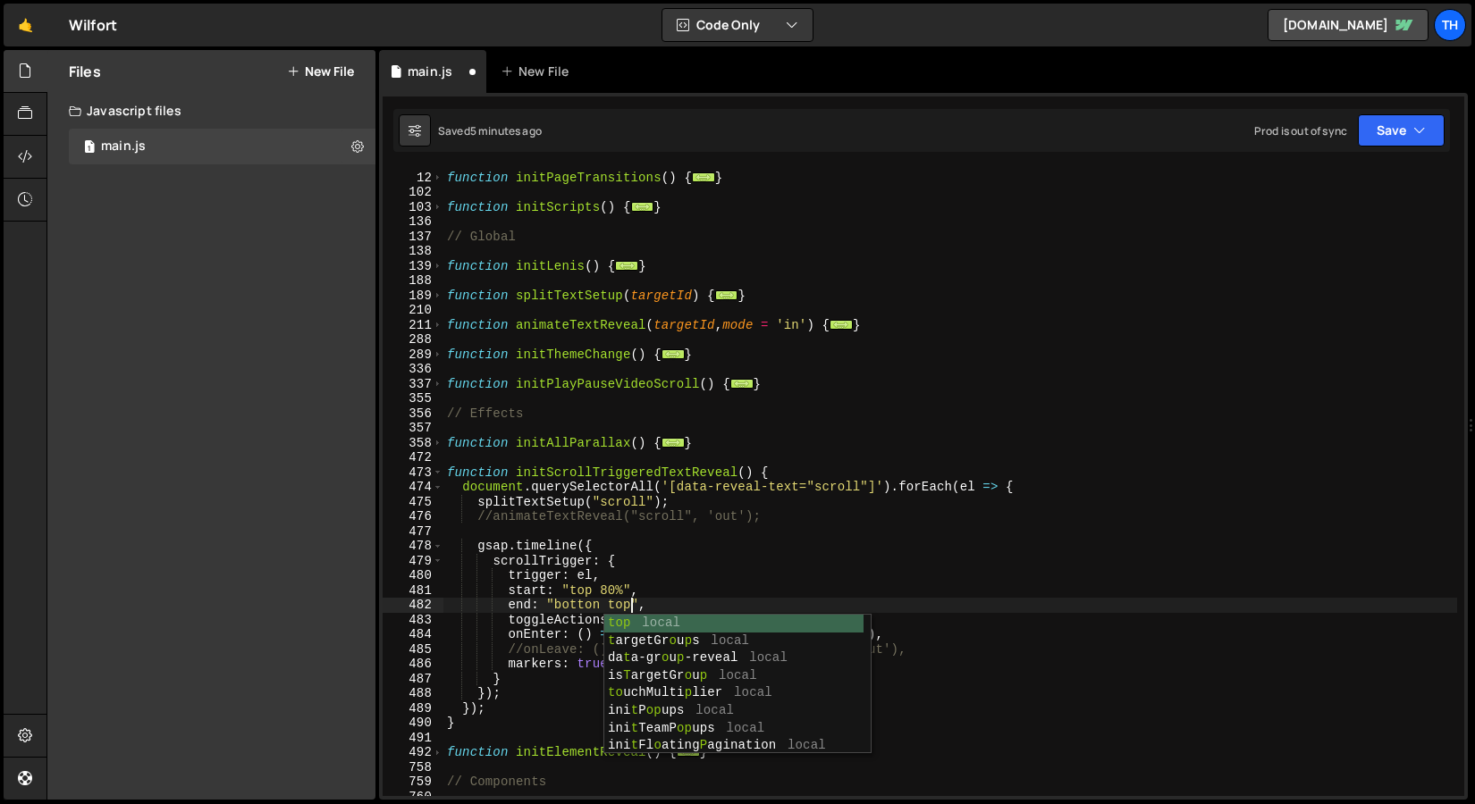
scroll to position [0, 13]
click at [1037, 494] on div "function initPageTransitions ( ) { ... } function initScripts ( ) { ... } // Gl…" at bounding box center [949, 484] width 1013 height 658
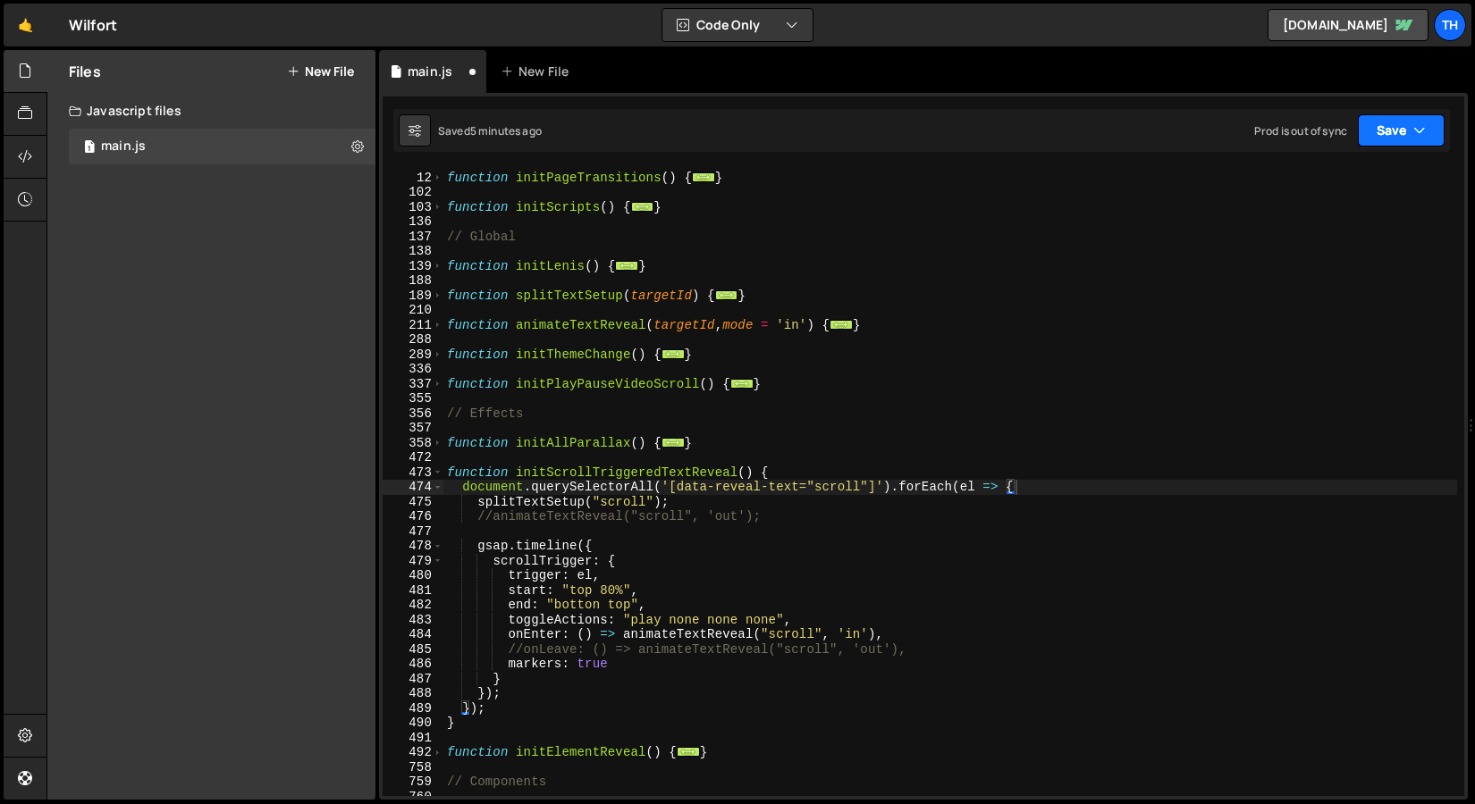
click at [1392, 122] on button "Save" at bounding box center [1400, 130] width 87 height 32
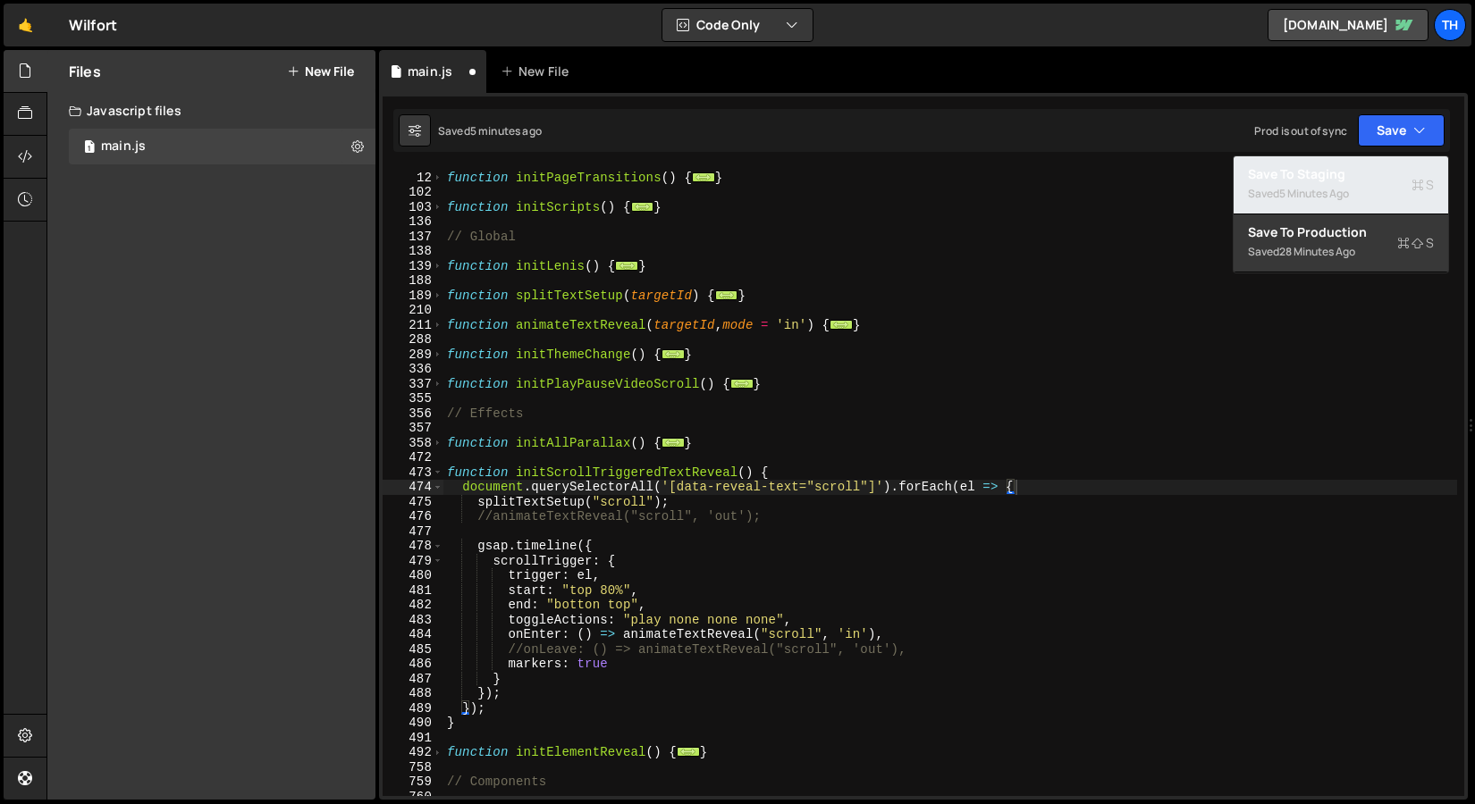
click at [1343, 180] on div "Save to Staging S" at bounding box center [1341, 174] width 186 height 18
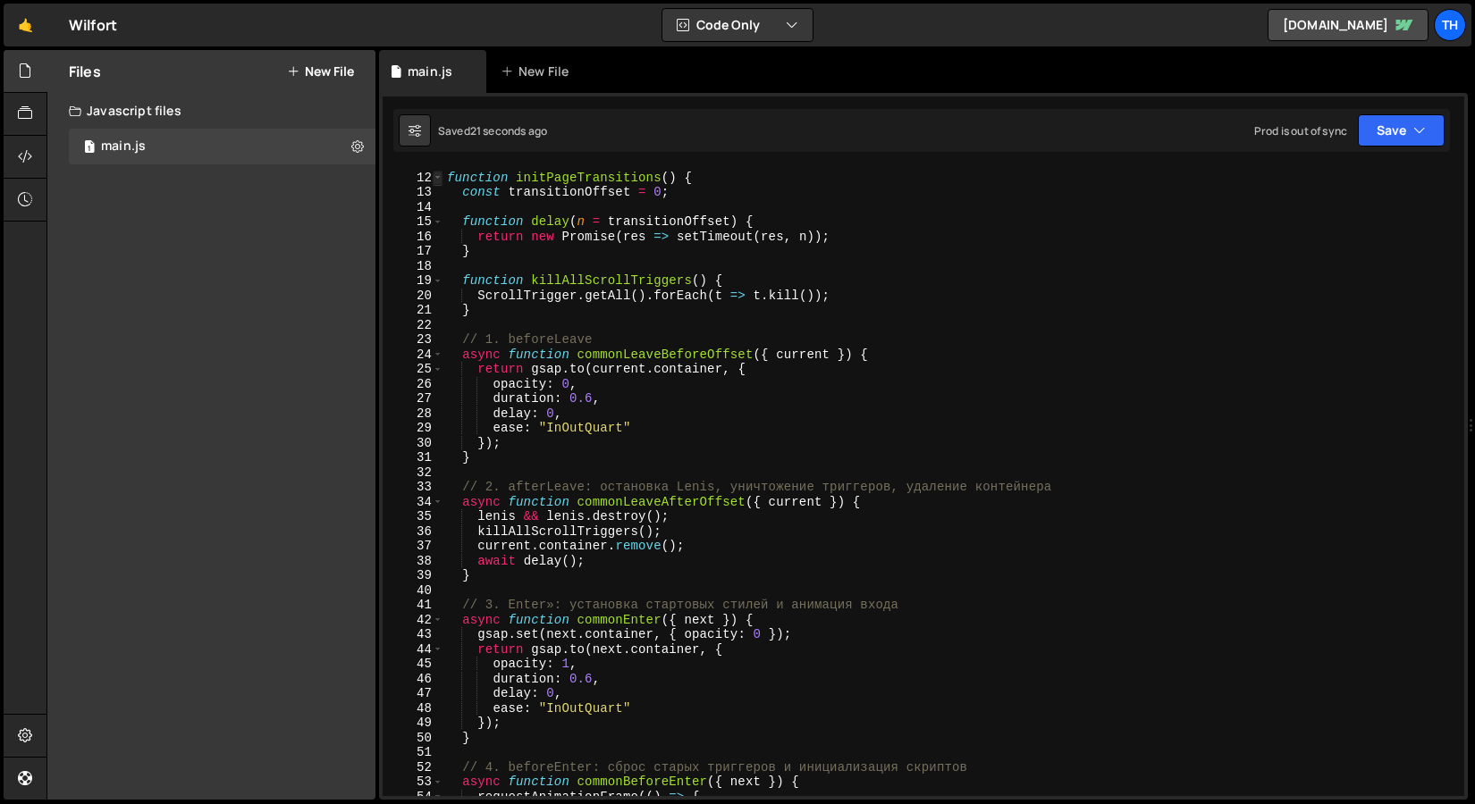
click at [441, 178] on span at bounding box center [438, 178] width 10 height 15
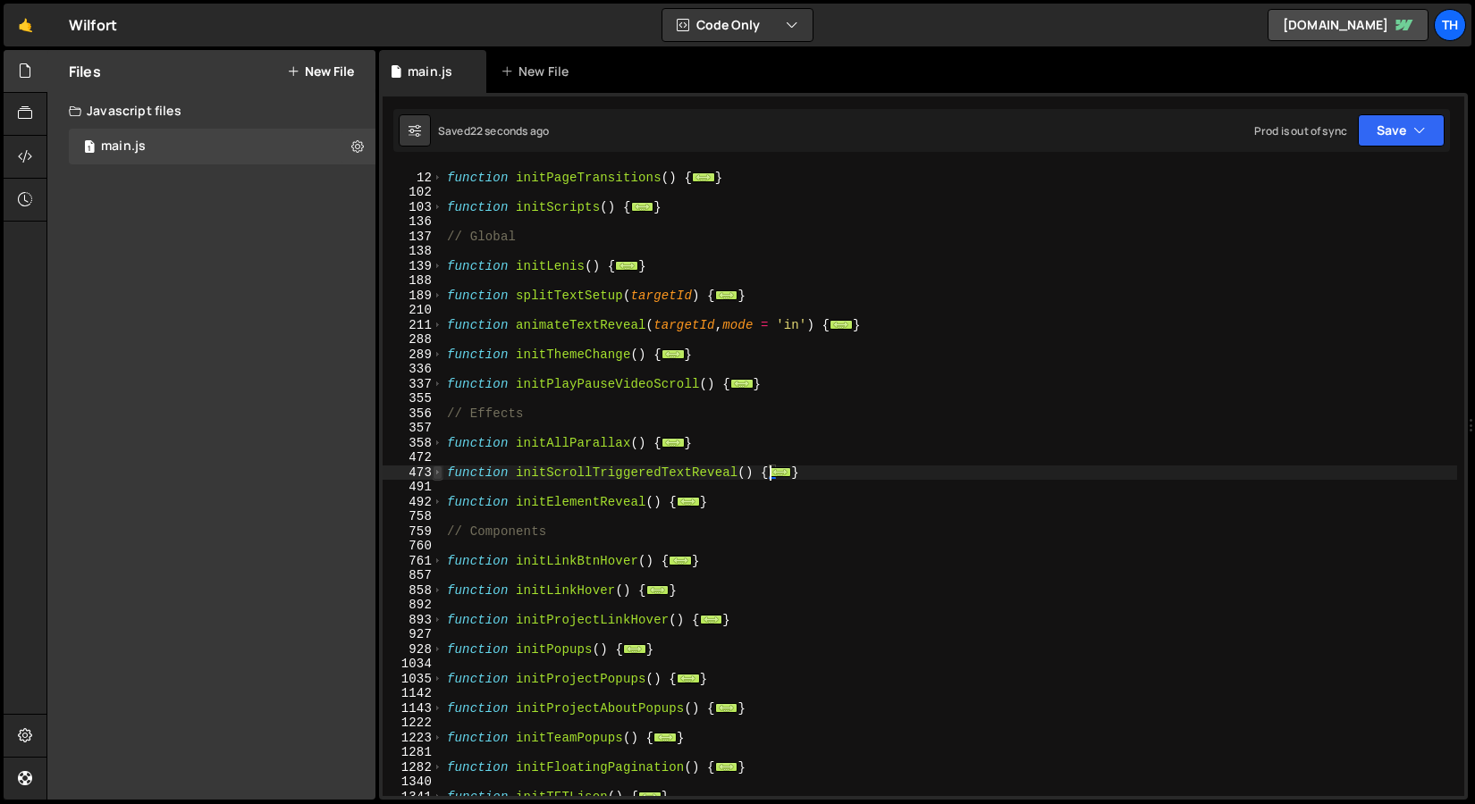
click at [438, 474] on span at bounding box center [438, 473] width 10 height 15
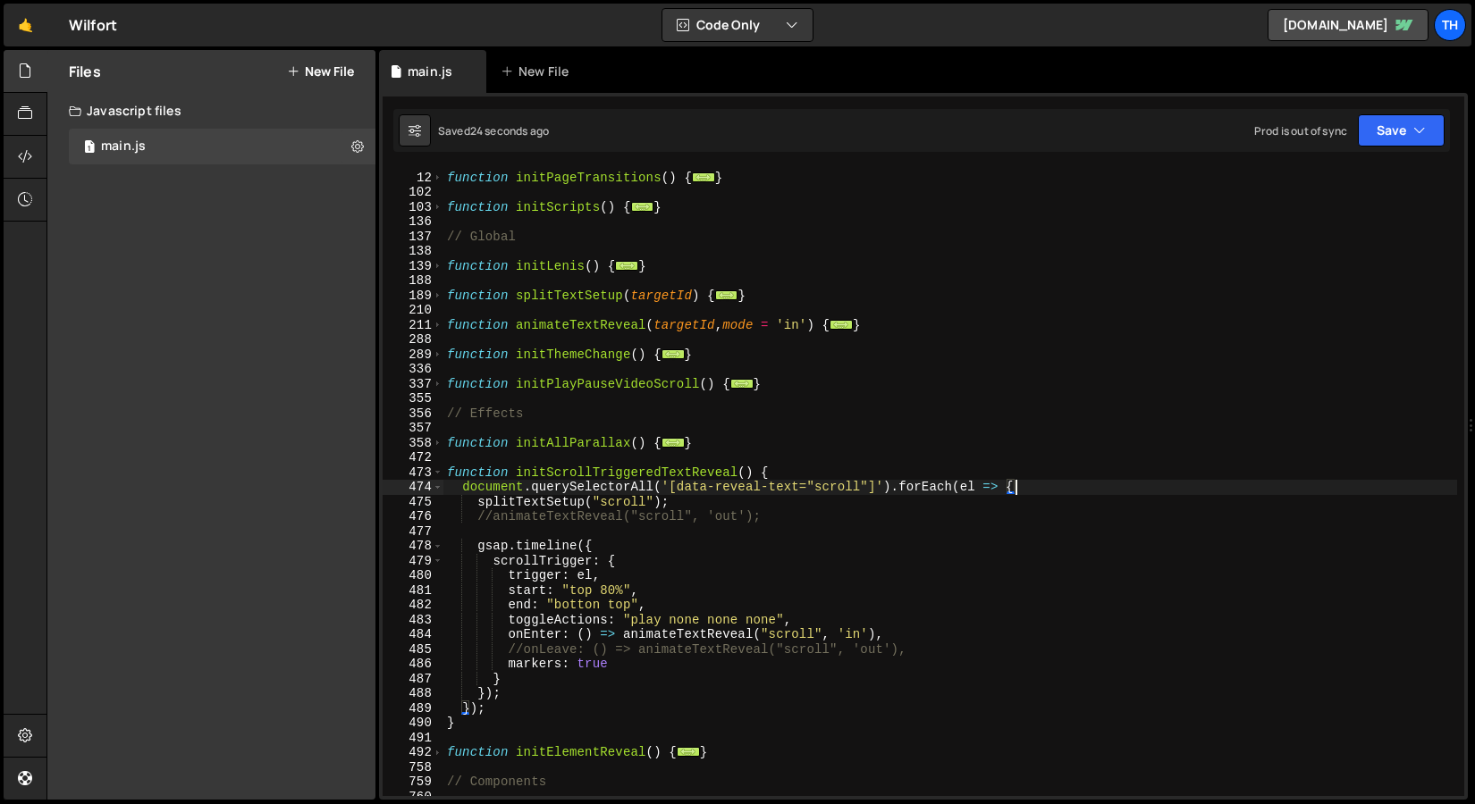
click at [493, 518] on div "function initPageTransitions ( ) { ... } function initScripts ( ) { ... } // Gl…" at bounding box center [949, 484] width 1013 height 658
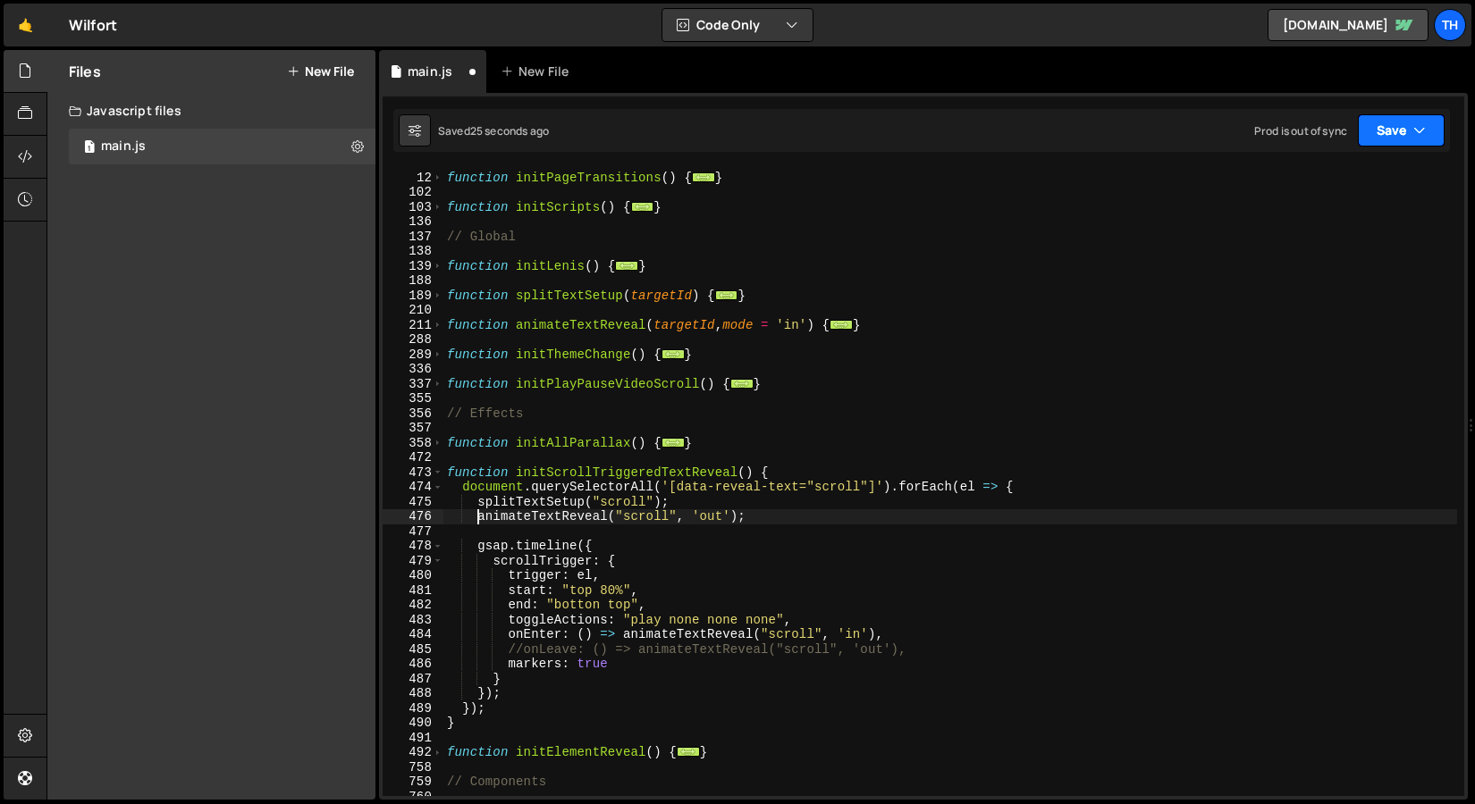
click at [1414, 118] on button "Save" at bounding box center [1400, 130] width 87 height 32
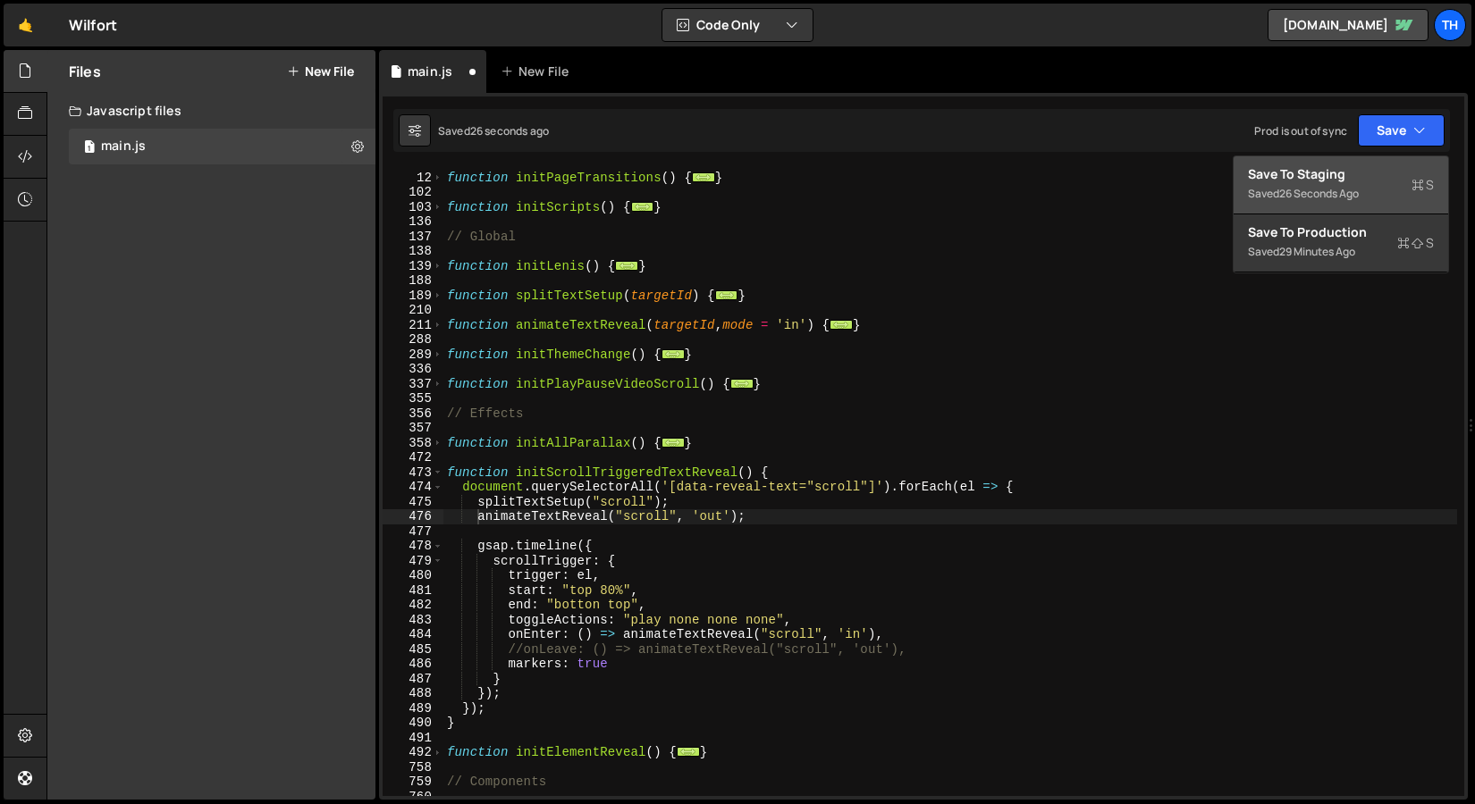
click at [1369, 166] on div "Save to Staging S" at bounding box center [1341, 174] width 186 height 18
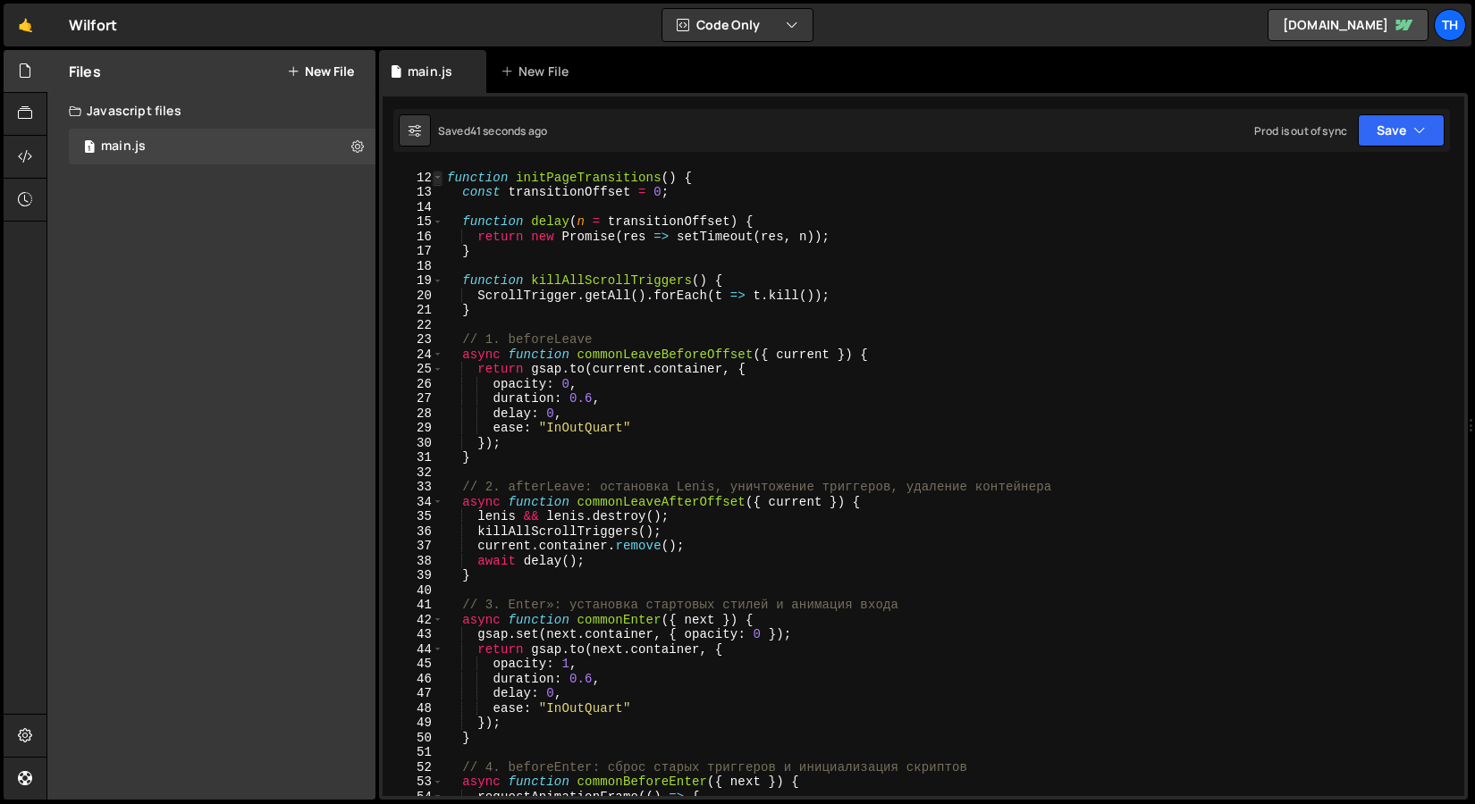
click at [440, 177] on span at bounding box center [438, 178] width 10 height 15
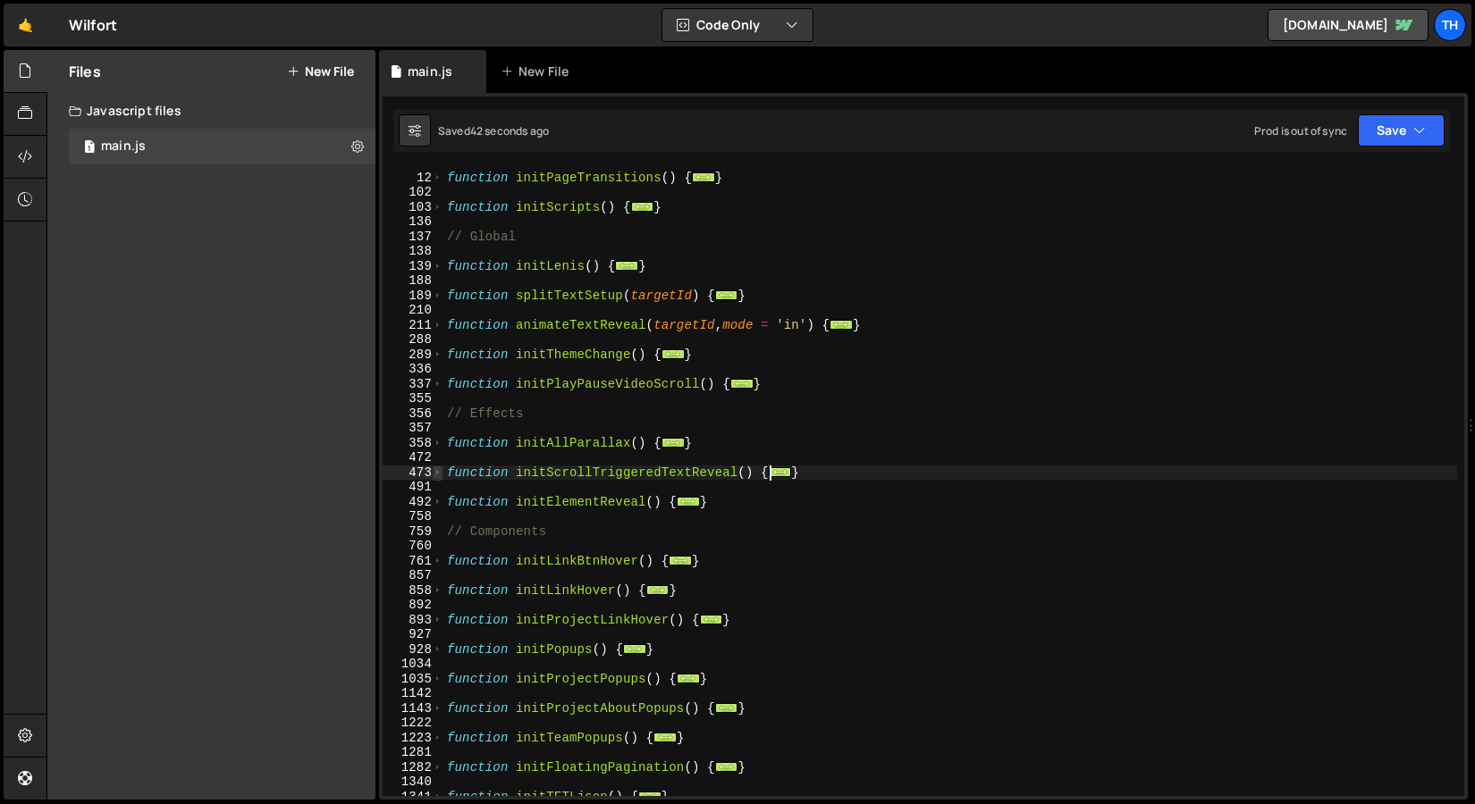
click at [436, 475] on span at bounding box center [438, 473] width 10 height 15
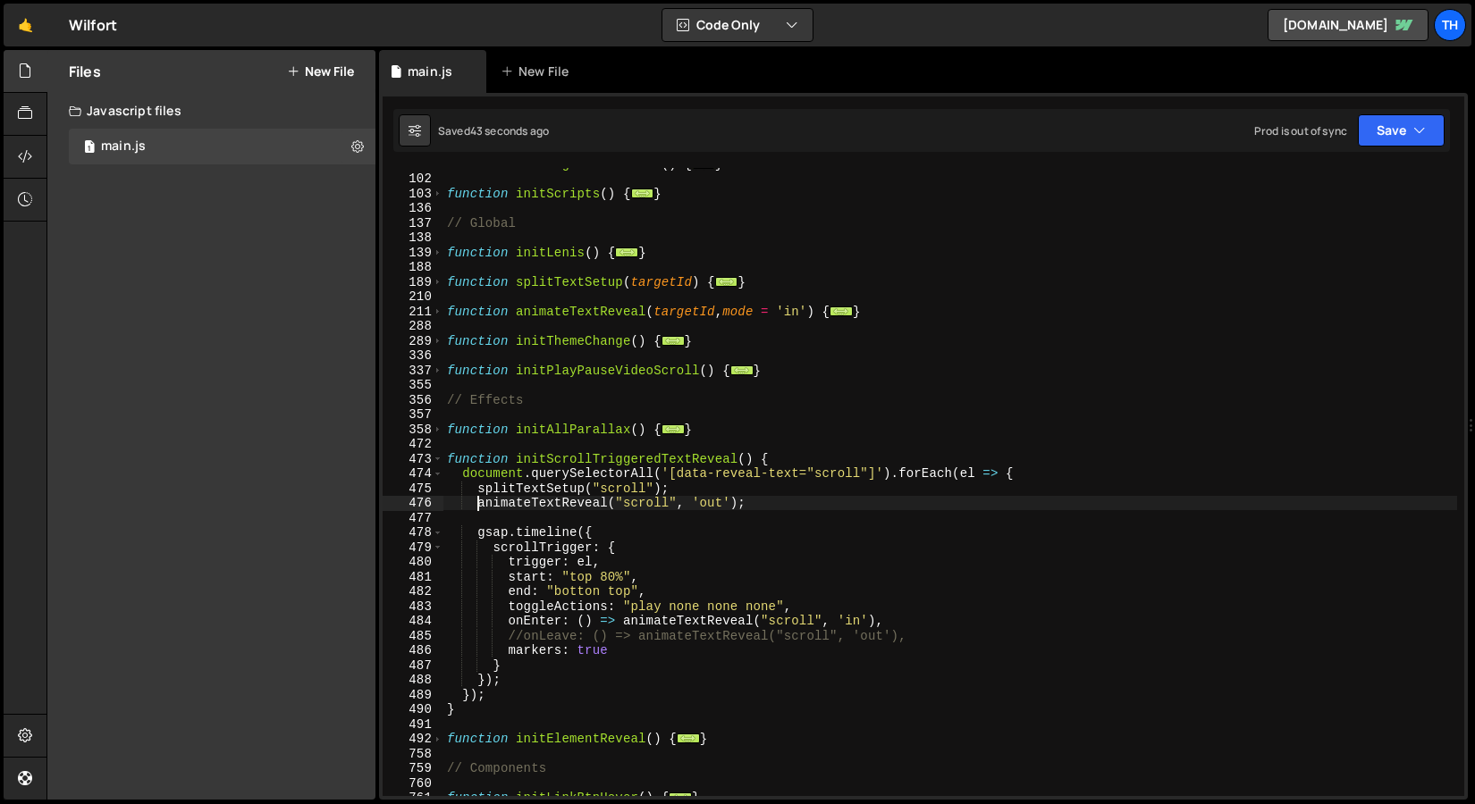
scroll to position [284, 0]
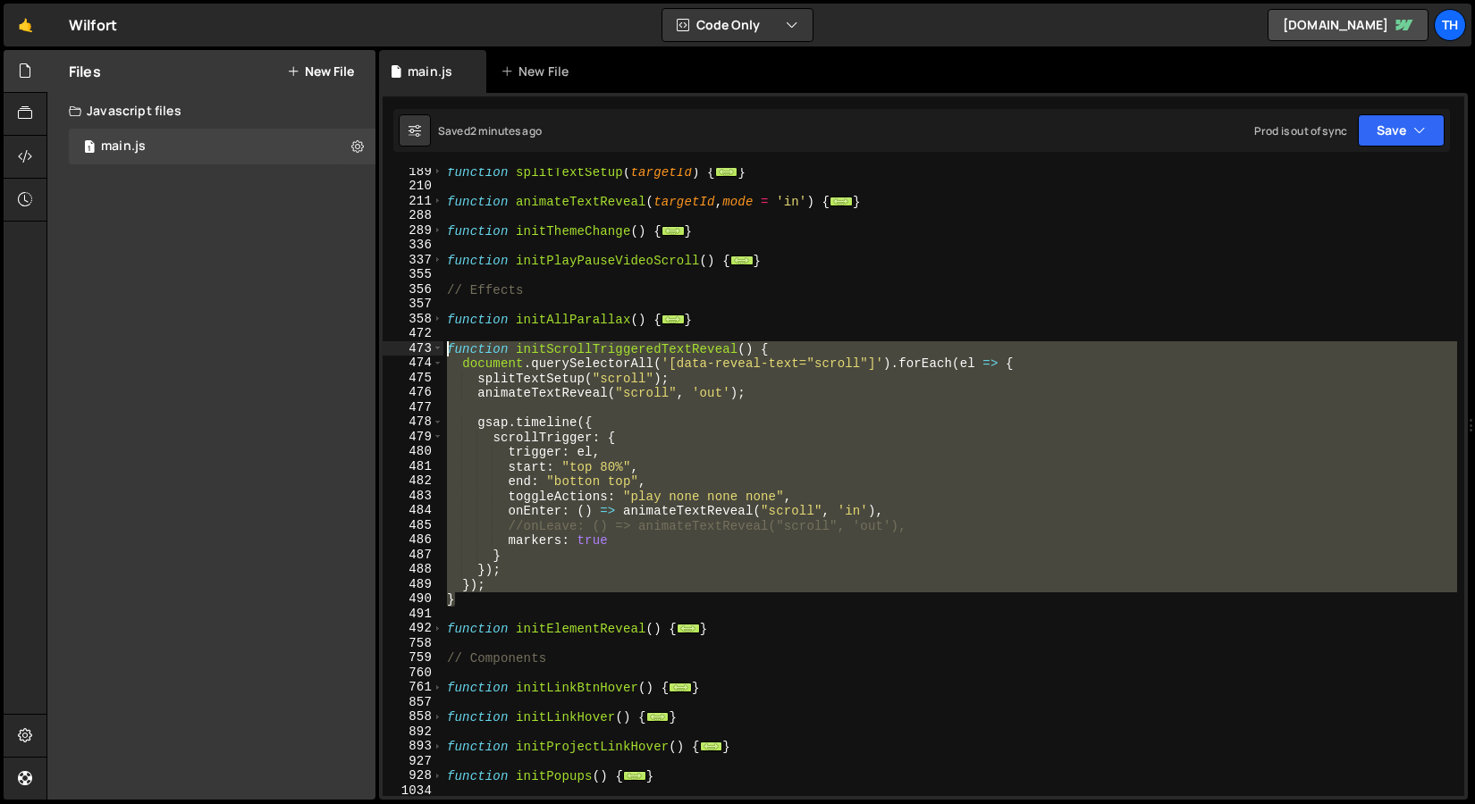
drag, startPoint x: 482, startPoint y: 601, endPoint x: 324, endPoint y: 353, distance: 293.3
click at [324, 353] on div "Files New File Javascript files 1 main.js 0 CSS files Copy share link Edit File…" at bounding box center [760, 425] width 1428 height 751
click at [475, 562] on div "function splitTextSetup ( targetId ) { ... } function animateTextReveal ( targe…" at bounding box center [949, 482] width 1013 height 628
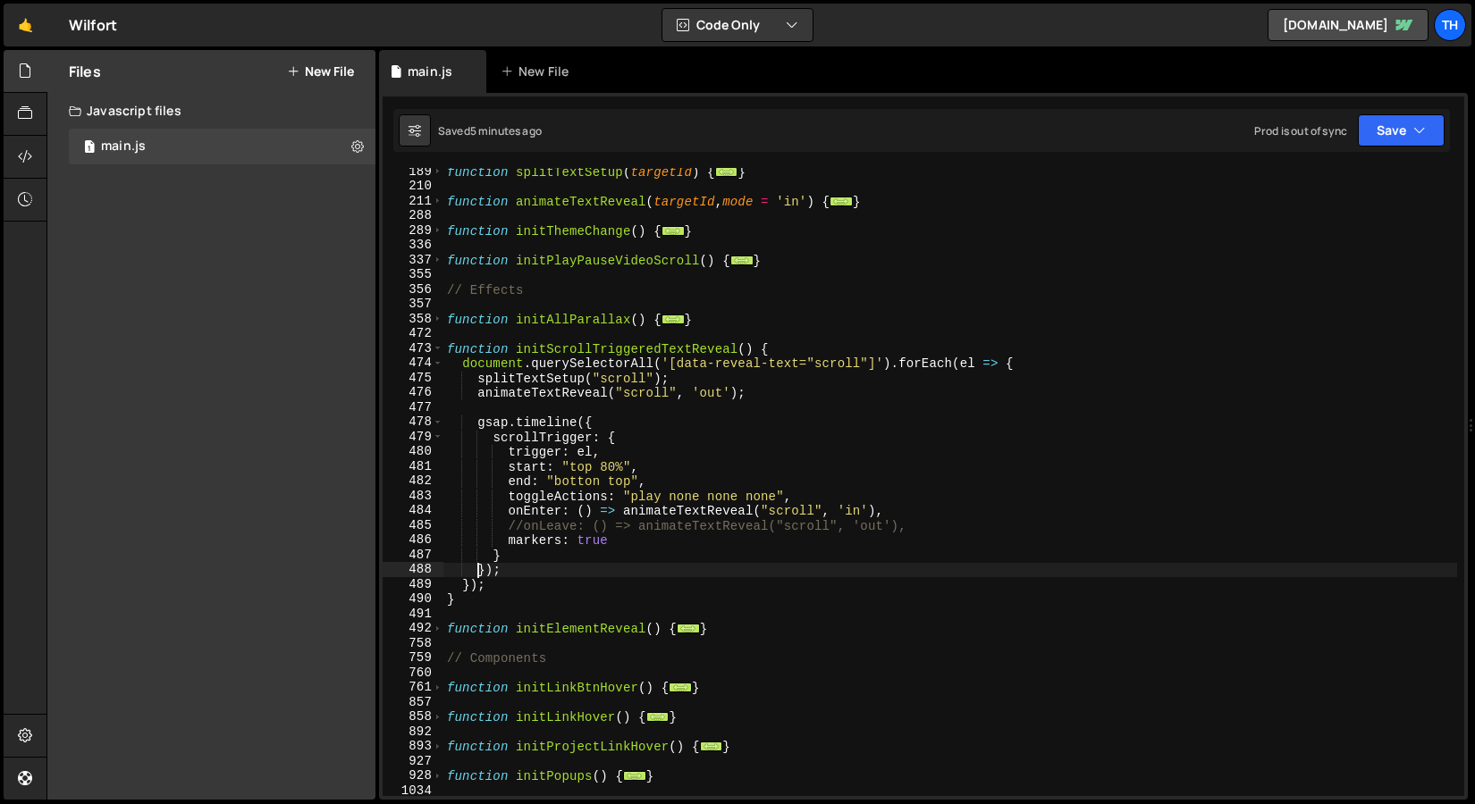
scroll to position [0, 3]
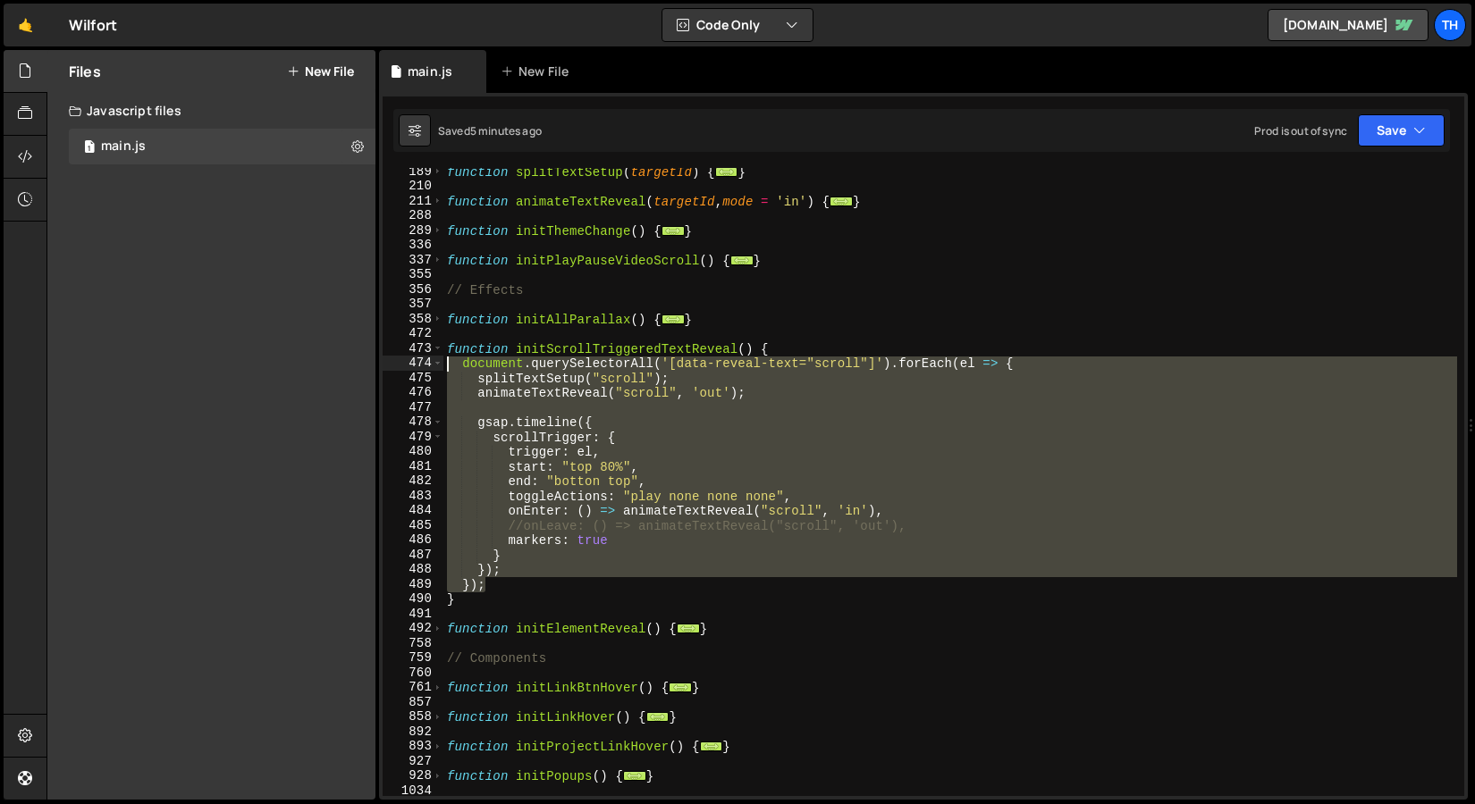
drag, startPoint x: 500, startPoint y: 587, endPoint x: 298, endPoint y: 368, distance: 297.9
click at [298, 368] on div "Files New File Javascript files 1 main.js 0 CSS files Copy share link Edit File…" at bounding box center [760, 425] width 1428 height 751
type textarea "});"
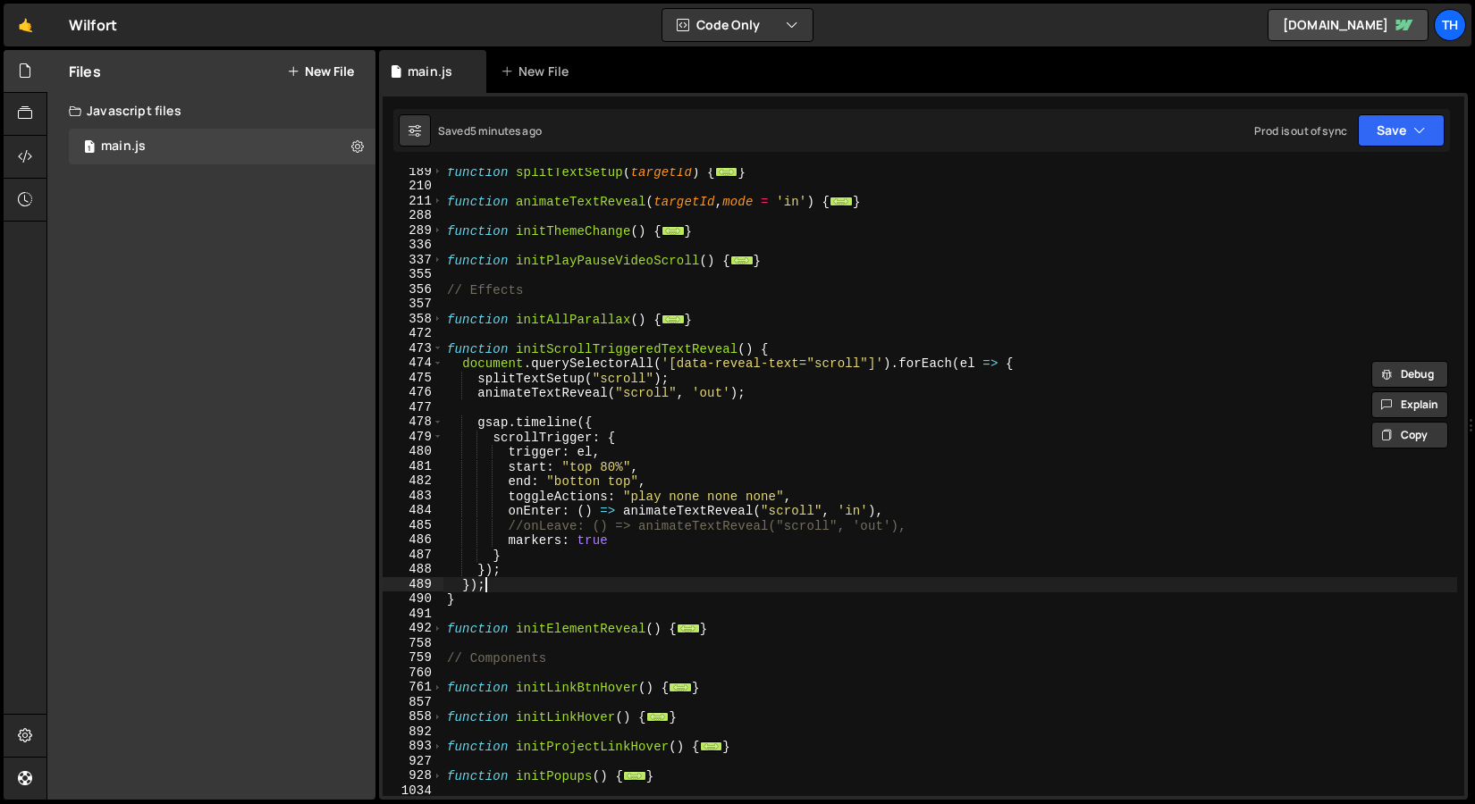
scroll to position [0, 0]
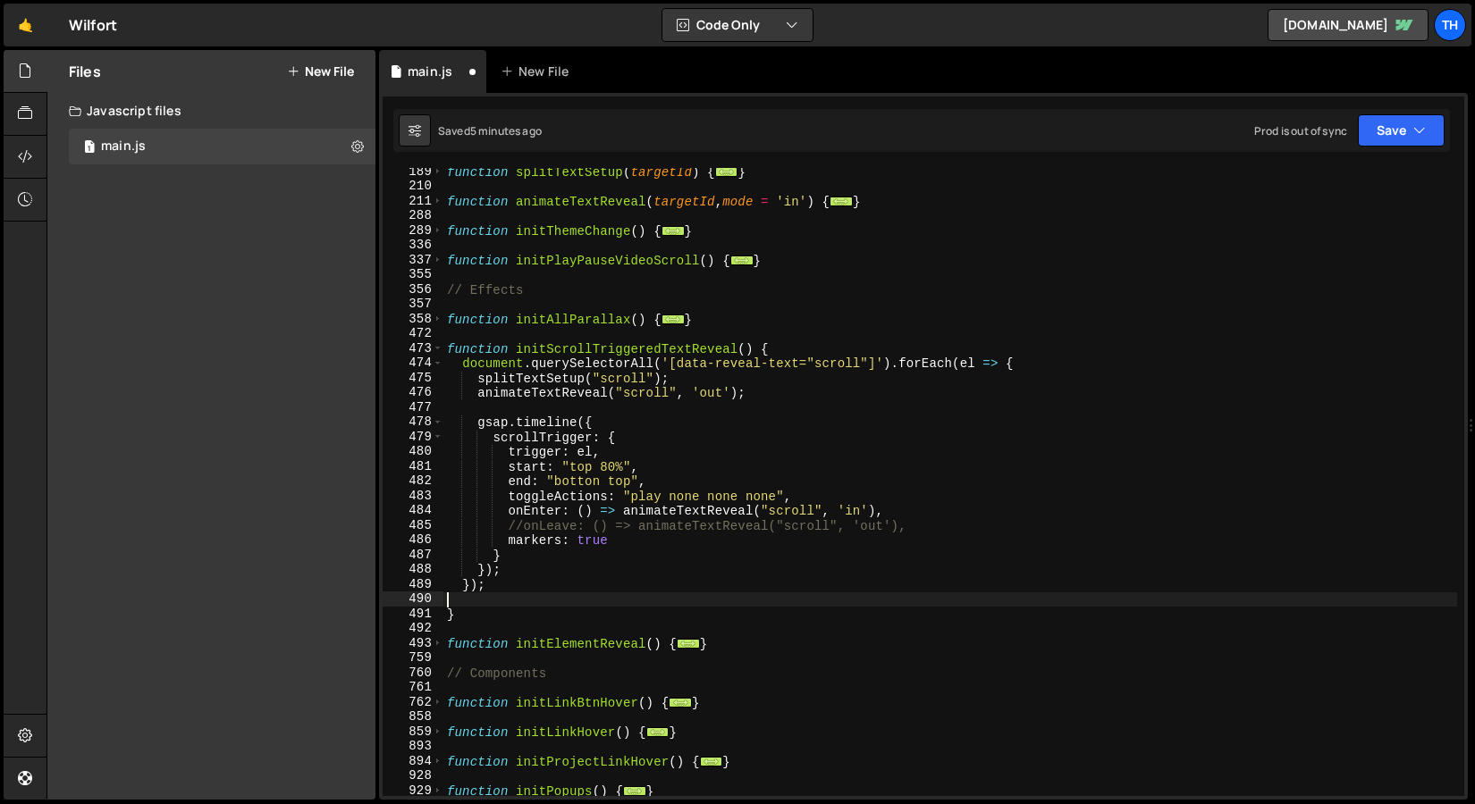
paste textarea "});"
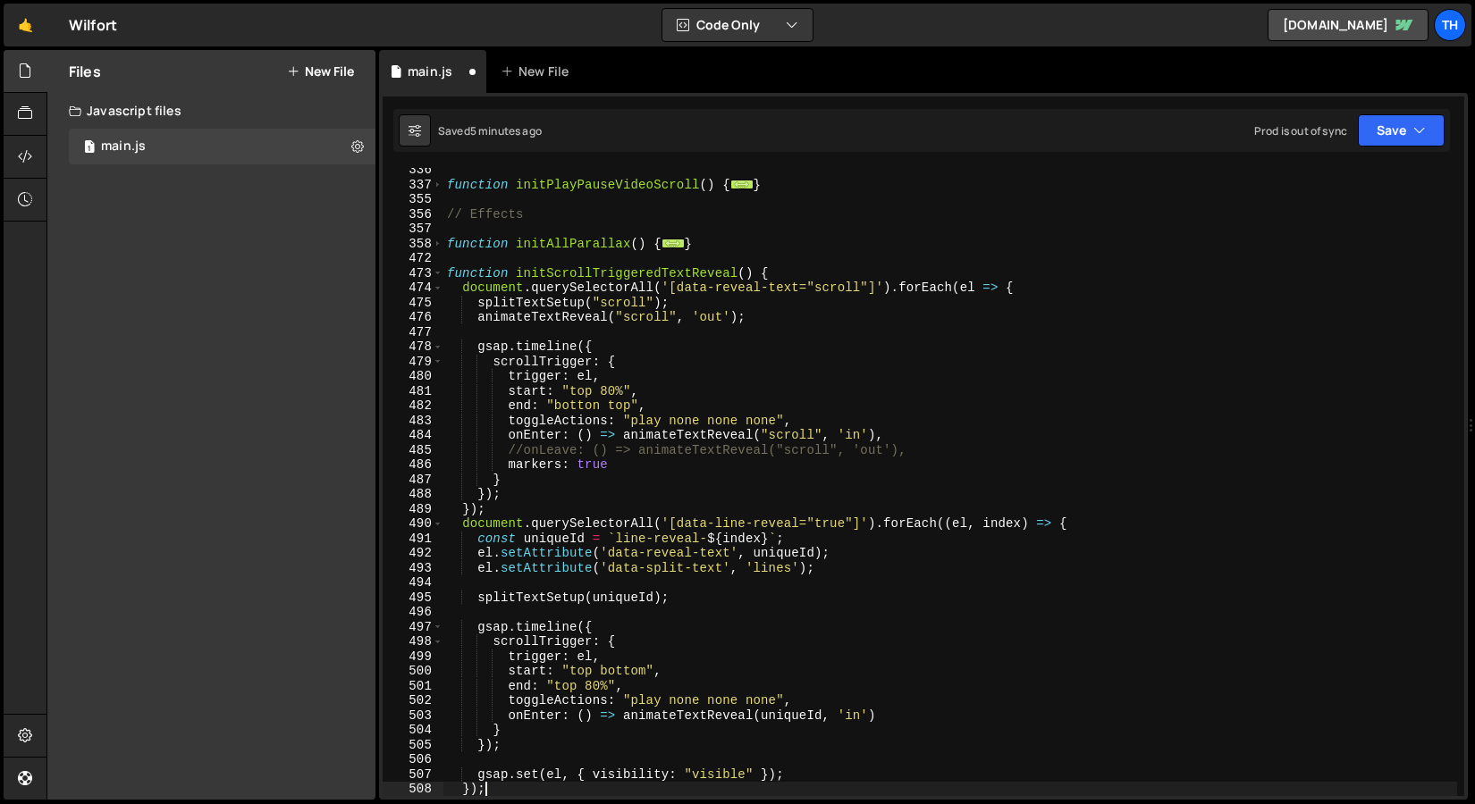
scroll to position [359, 0]
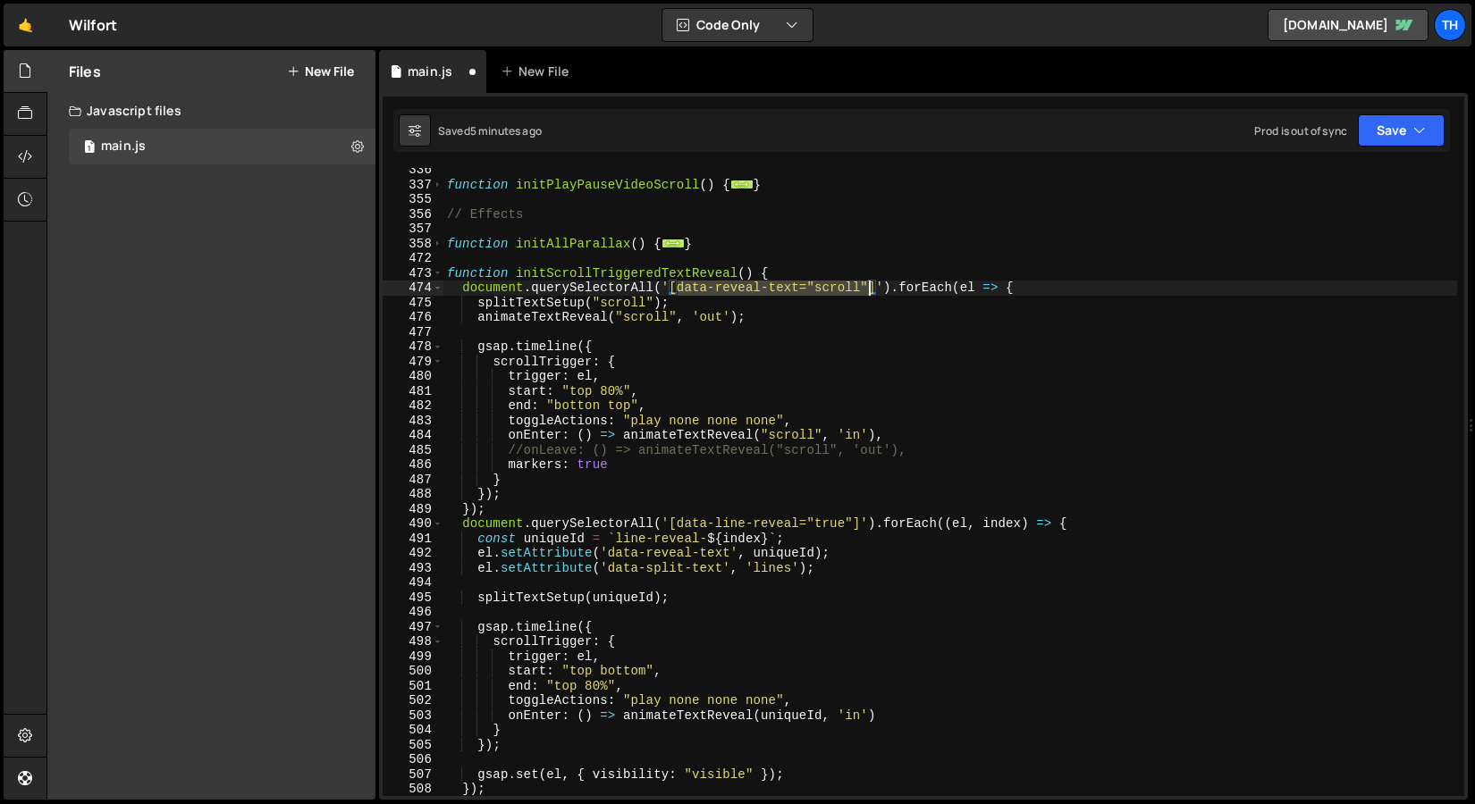
drag, startPoint x: 678, startPoint y: 286, endPoint x: 866, endPoint y: 284, distance: 187.7
click at [866, 284] on div "function initPlayPauseVideoScroll ( ) { ... } // Effects function initAllParall…" at bounding box center [949, 492] width 1013 height 658
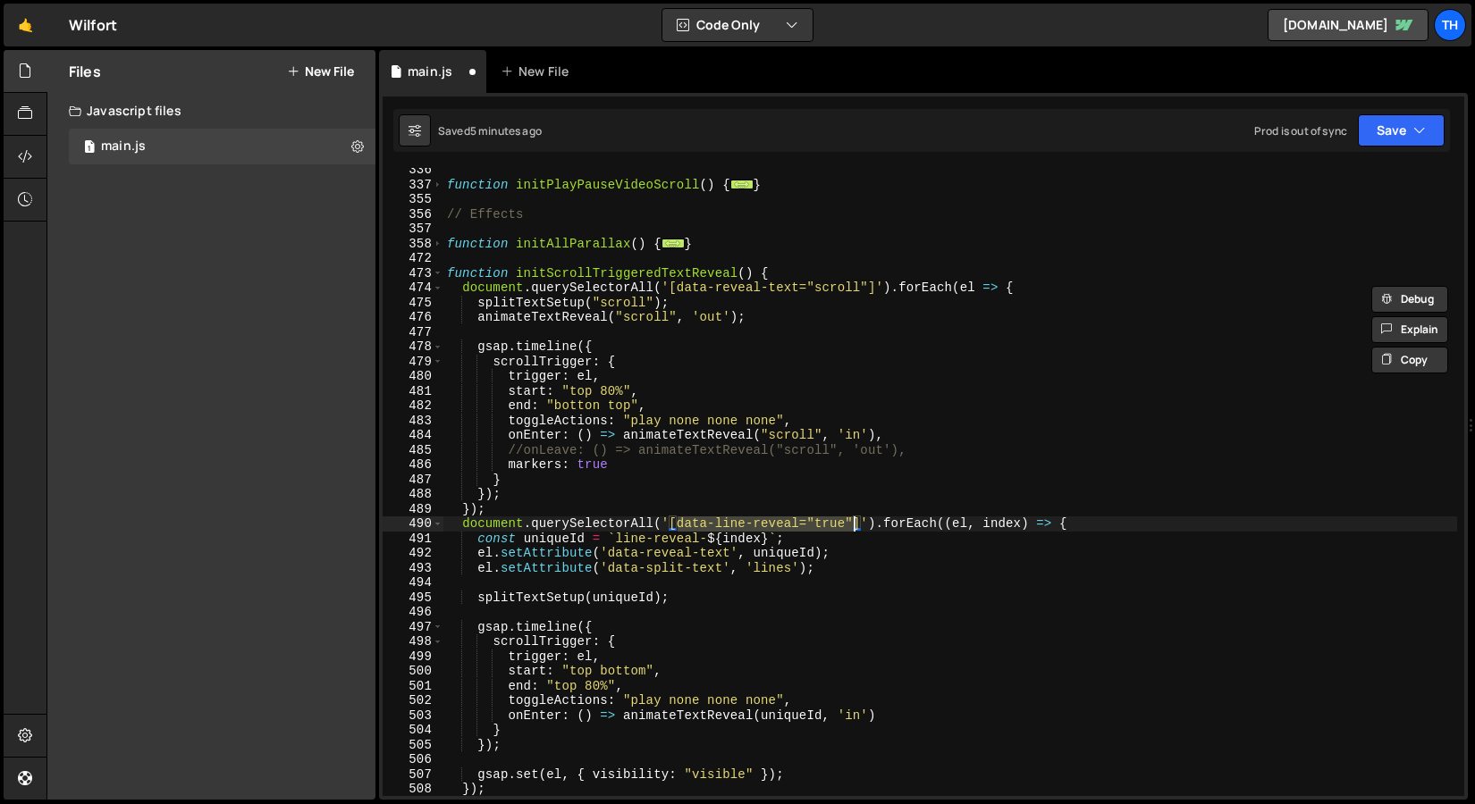
drag, startPoint x: 680, startPoint y: 524, endPoint x: 850, endPoint y: 520, distance: 169.8
click at [850, 520] on div "function initPlayPauseVideoScroll ( ) { ... } // Effects function initAllParall…" at bounding box center [949, 492] width 1013 height 658
paste textarea "reveal-text="scroll"
click at [549, 310] on div "function initPlayPauseVideoScroll ( ) { ... } // Effects function initAllParall…" at bounding box center [949, 492] width 1013 height 658
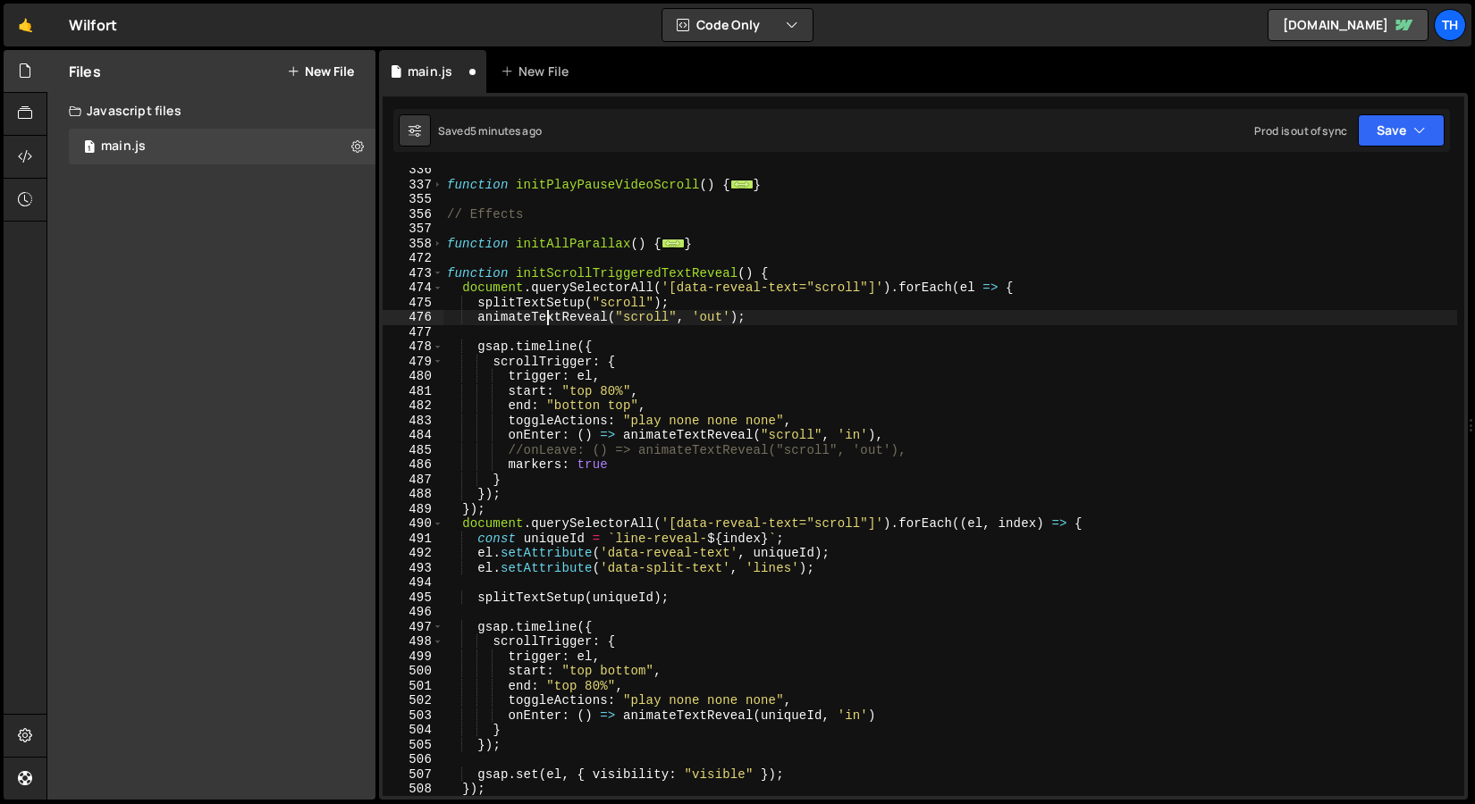
click at [546, 306] on div "function initPlayPauseVideoScroll ( ) { ... } // Effects function initAllParall…" at bounding box center [949, 492] width 1013 height 658
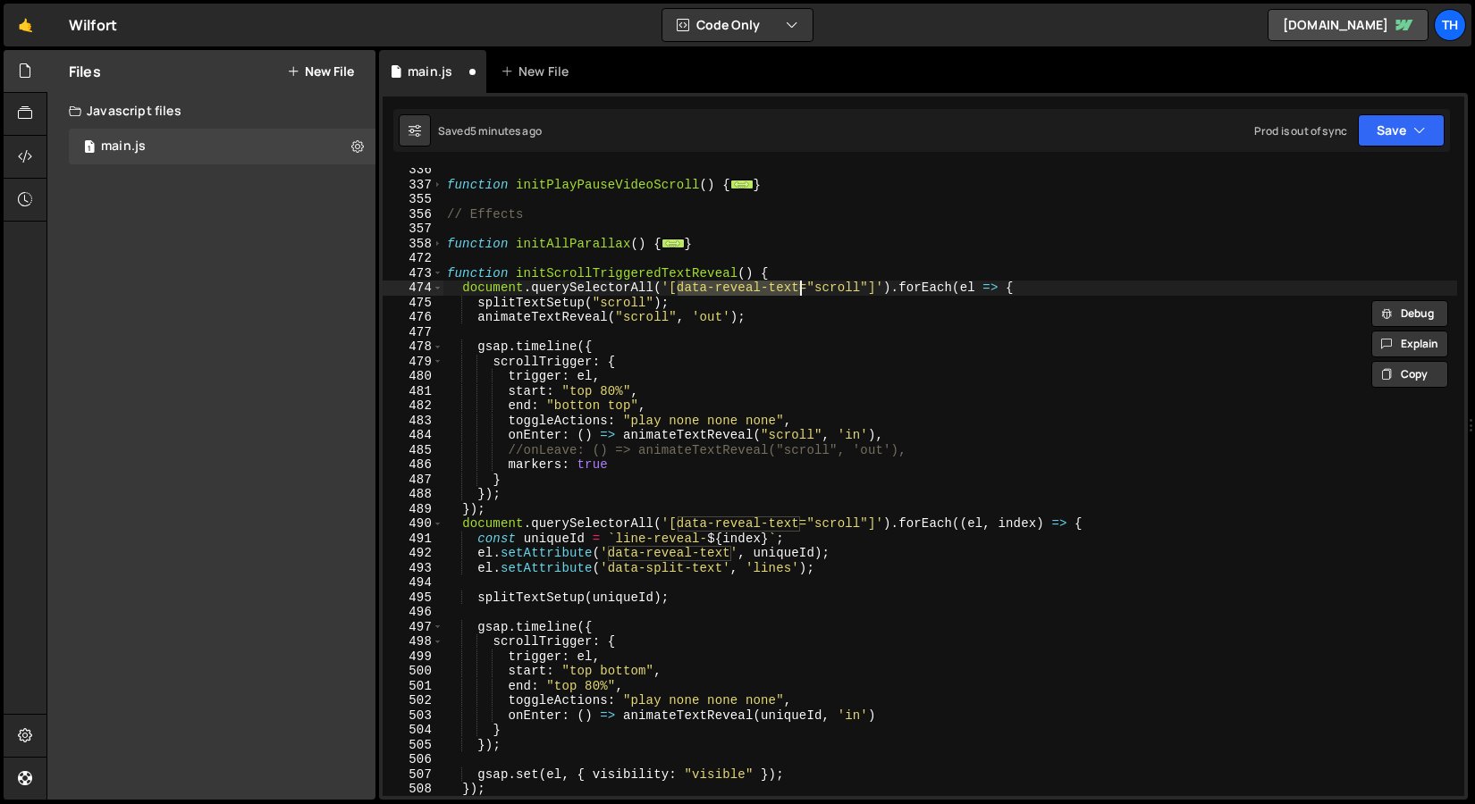
drag, startPoint x: 677, startPoint y: 286, endPoint x: 777, endPoint y: 325, distance: 106.7
click at [799, 288] on div "function initPlayPauseVideoScroll ( ) { ... } // Effects function initAllParall…" at bounding box center [949, 492] width 1013 height 658
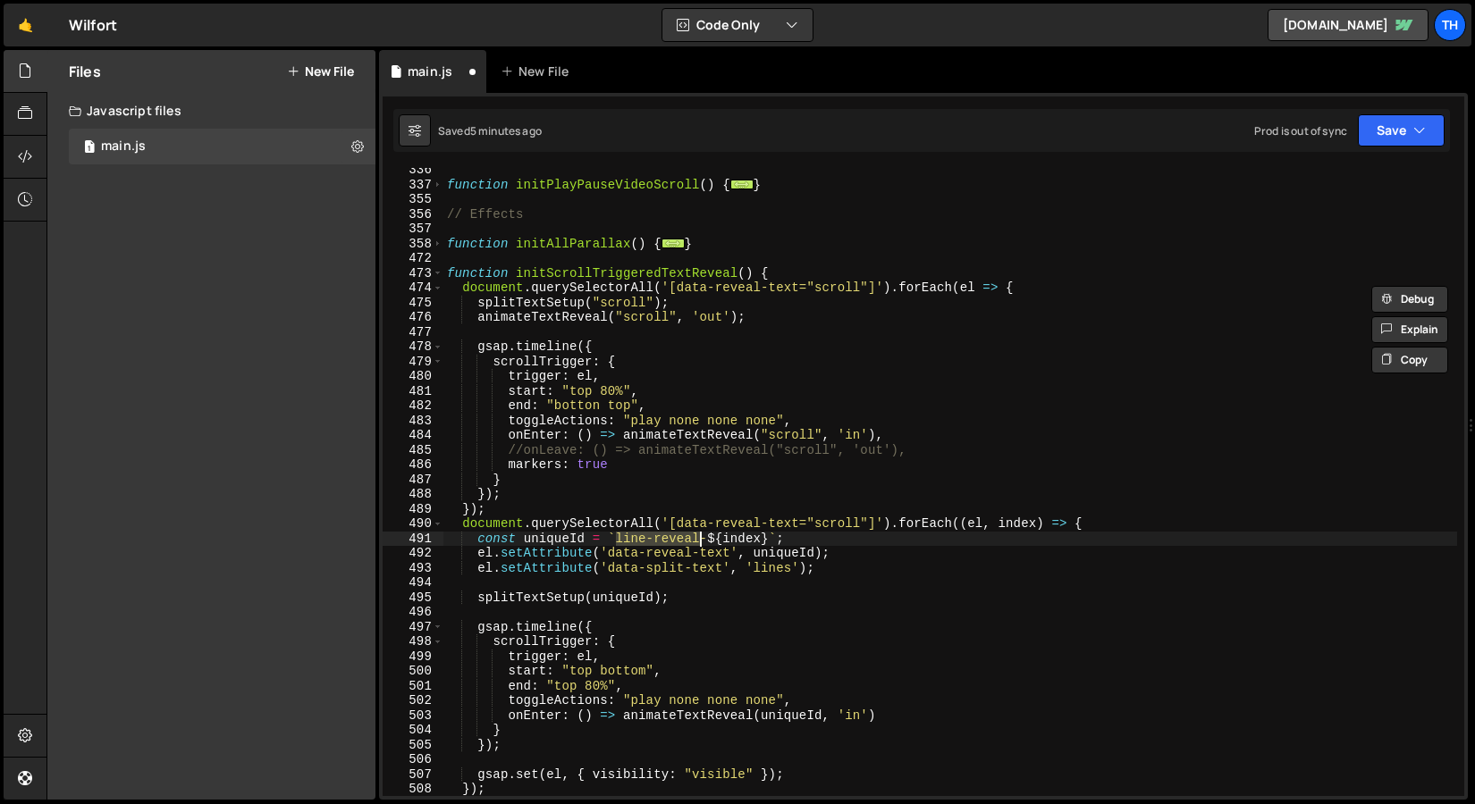
drag, startPoint x: 618, startPoint y: 538, endPoint x: 699, endPoint y: 534, distance: 80.5
click at [699, 534] on div "function initPlayPauseVideoScroll ( ) { ... } // Effects function initAllParall…" at bounding box center [949, 492] width 1013 height 658
paste textarea "data-reveal-text"
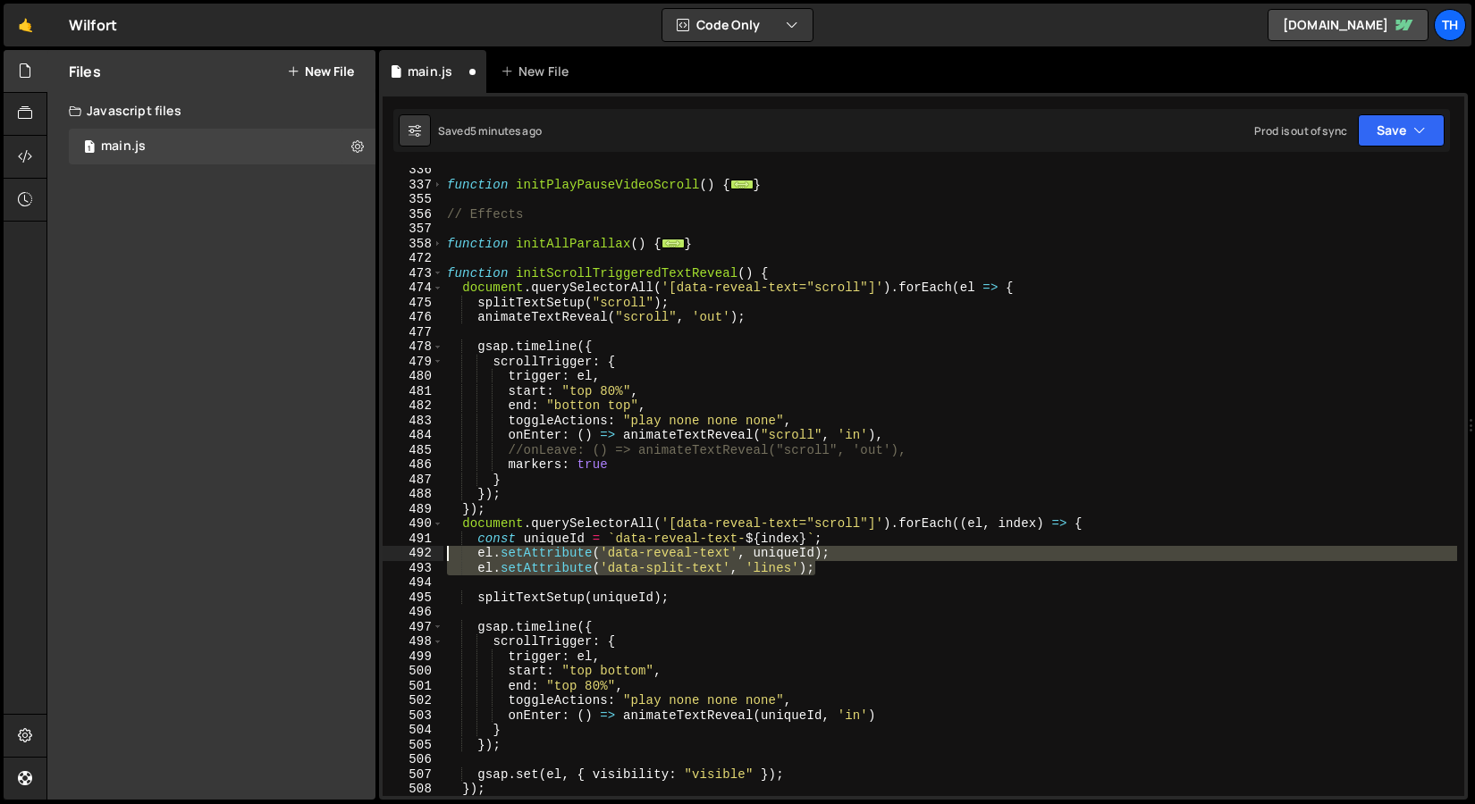
drag, startPoint x: 853, startPoint y: 566, endPoint x: 432, endPoint y: 549, distance: 421.3
click at [432, 549] on div "const uniqueId = `data-reveal-text-${index}`; 336 337 355 356 357 358 472 473 4…" at bounding box center [922, 482] width 1081 height 628
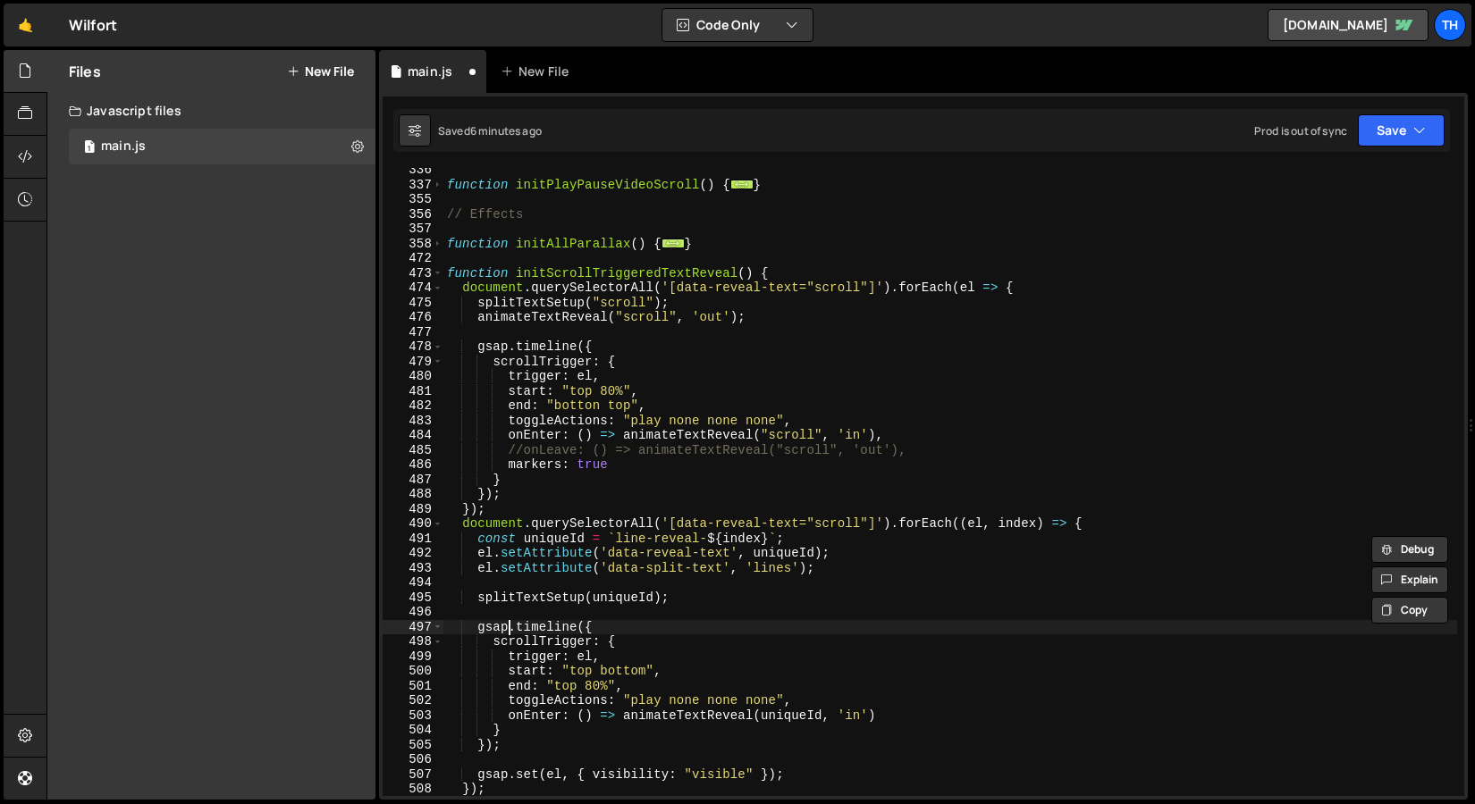
click at [511, 619] on div "function initPlayPauseVideoScroll ( ) { ... } // Effects function initAllParall…" at bounding box center [949, 492] width 1013 height 658
click at [439, 266] on span at bounding box center [438, 273] width 10 height 15
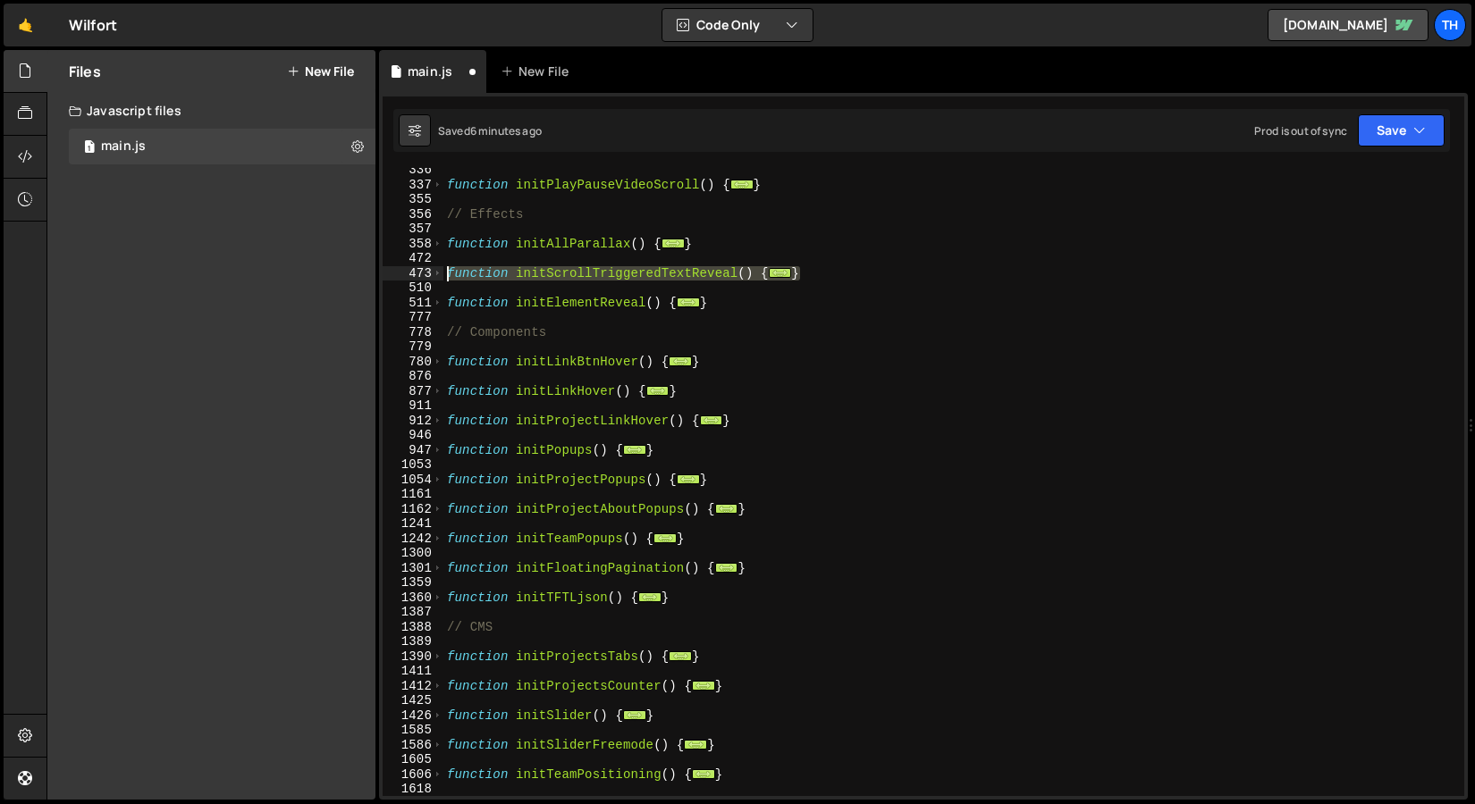
drag, startPoint x: 853, startPoint y: 271, endPoint x: 447, endPoint y: 269, distance: 406.6
click at [447, 269] on div "function initPlayPauseVideoScroll ( ) { ... } // Effects function initAllParall…" at bounding box center [949, 492] width 1013 height 658
type textarea "function initScrollTriggeredTextReveal() { document.querySelectorAll('[data-rev…"
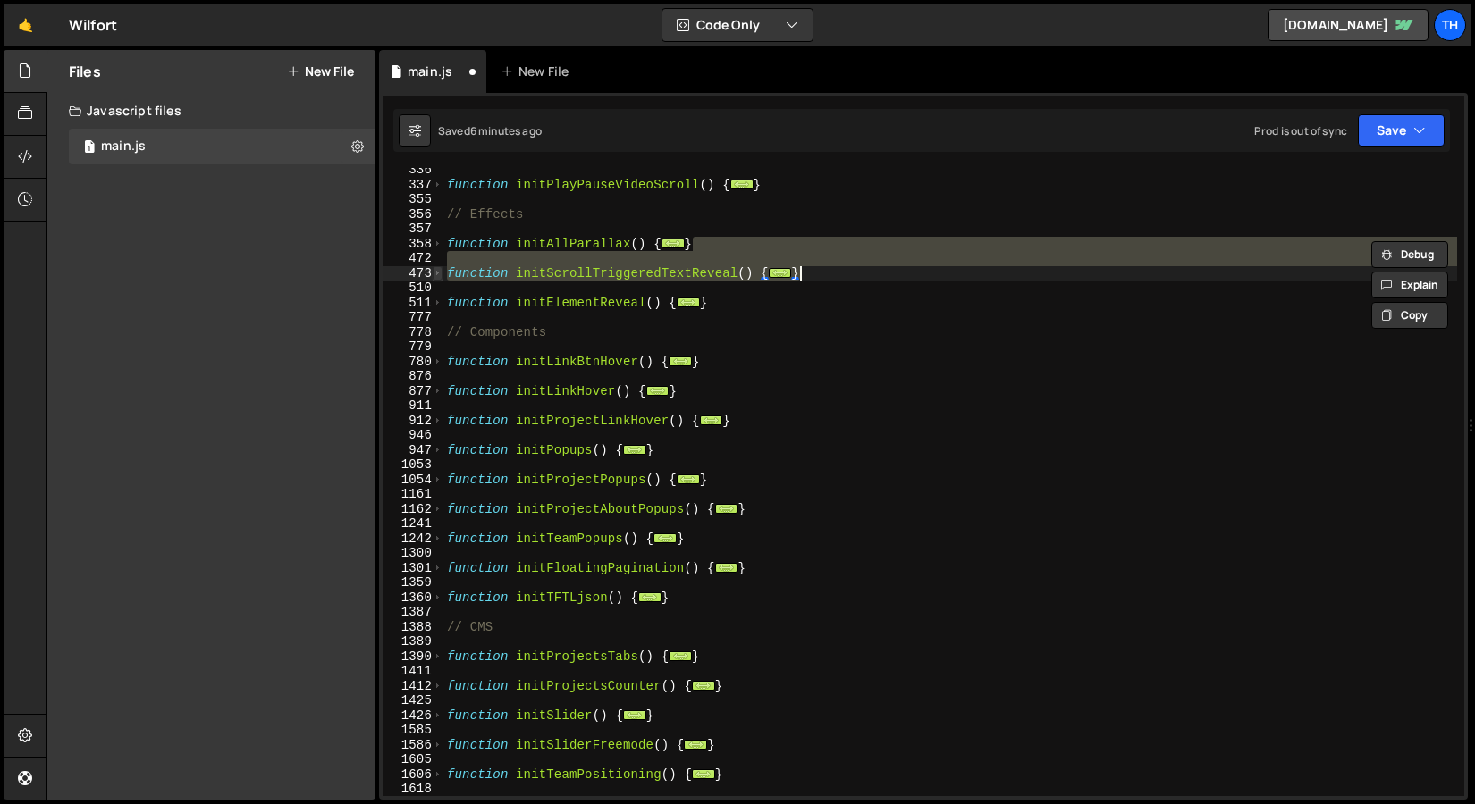
click at [435, 276] on span at bounding box center [438, 273] width 10 height 15
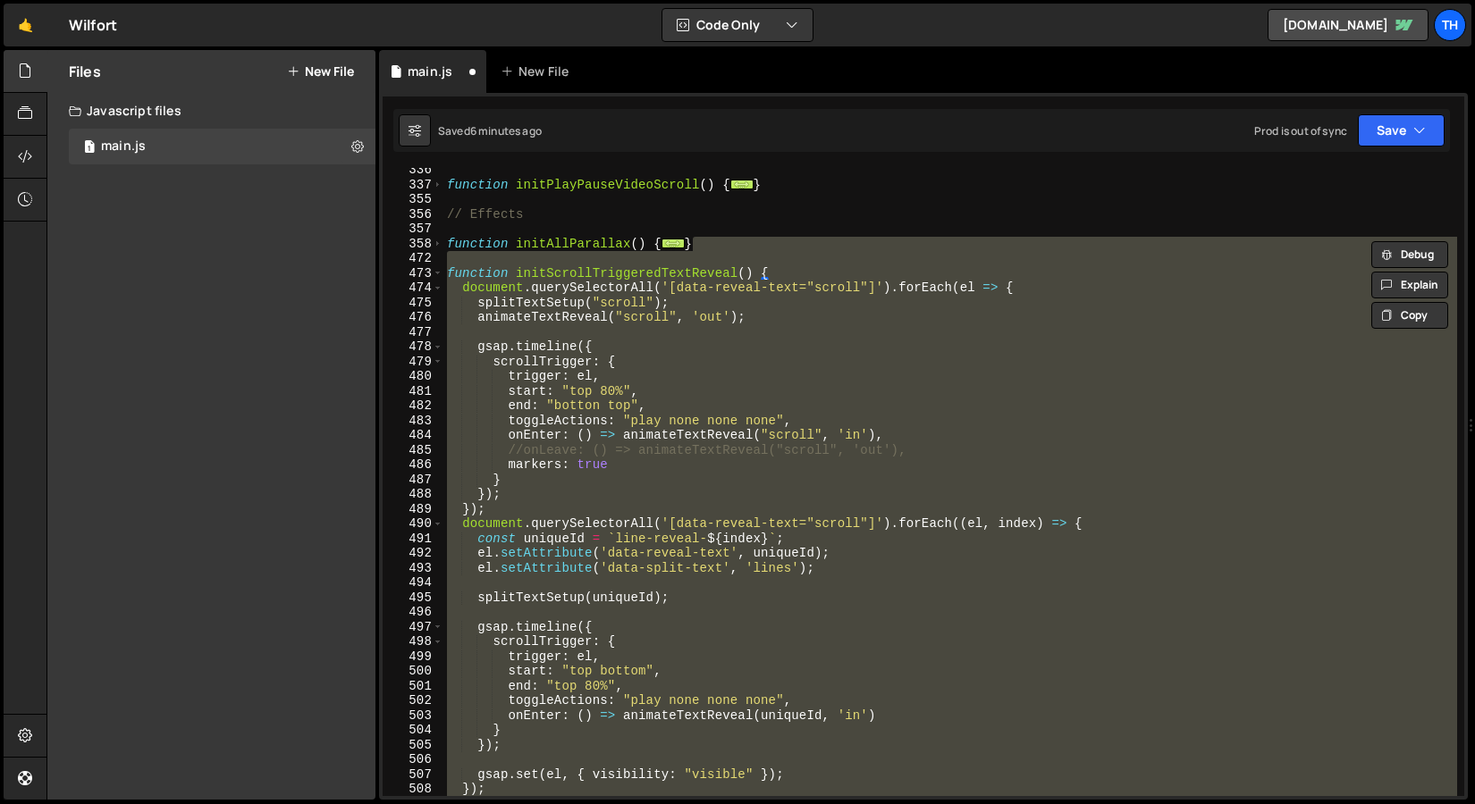
click at [595, 470] on div "function initPlayPauseVideoScroll ( ) { ... } // Effects function initAllParall…" at bounding box center [949, 482] width 1013 height 628
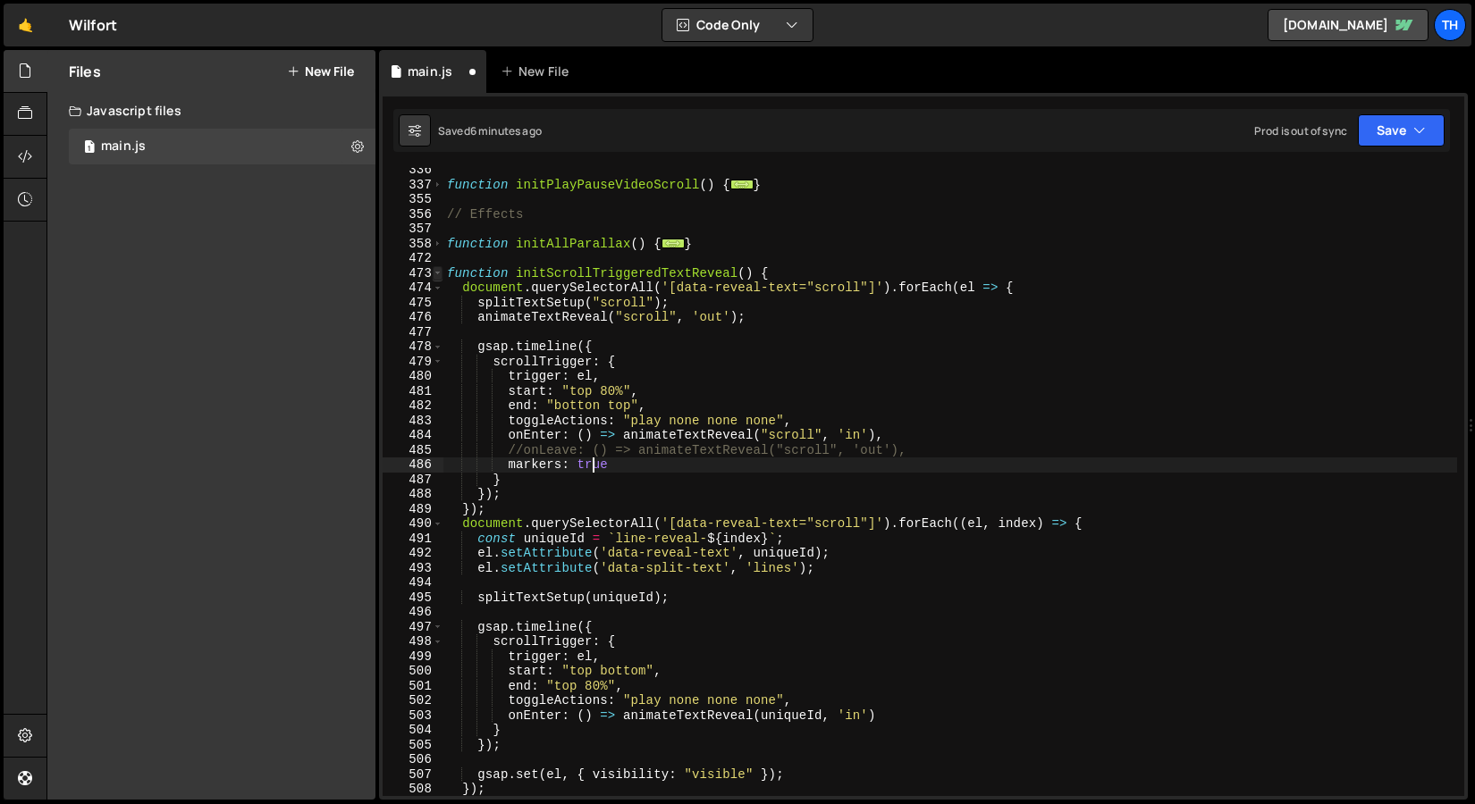
click at [436, 273] on span at bounding box center [438, 273] width 10 height 15
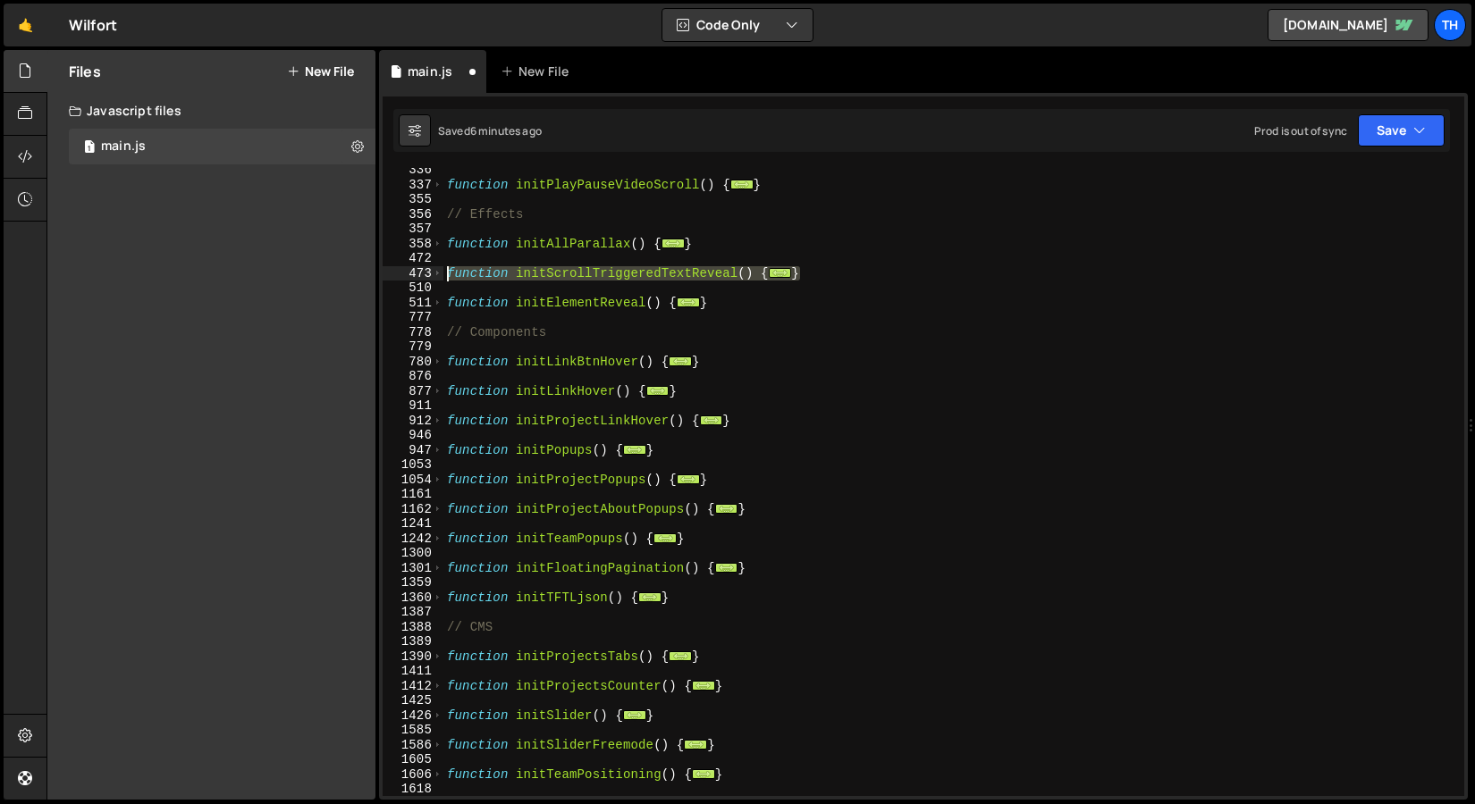
drag, startPoint x: 839, startPoint y: 278, endPoint x: 324, endPoint y: 274, distance: 514.8
click at [324, 274] on div "Files New File Javascript files 1 main.js 0 CSS files Copy share link Edit File…" at bounding box center [760, 425] width 1428 height 751
type textarea "function initScrollTriggeredTextReveal() { document.querySelectorAll('[data-rev…"
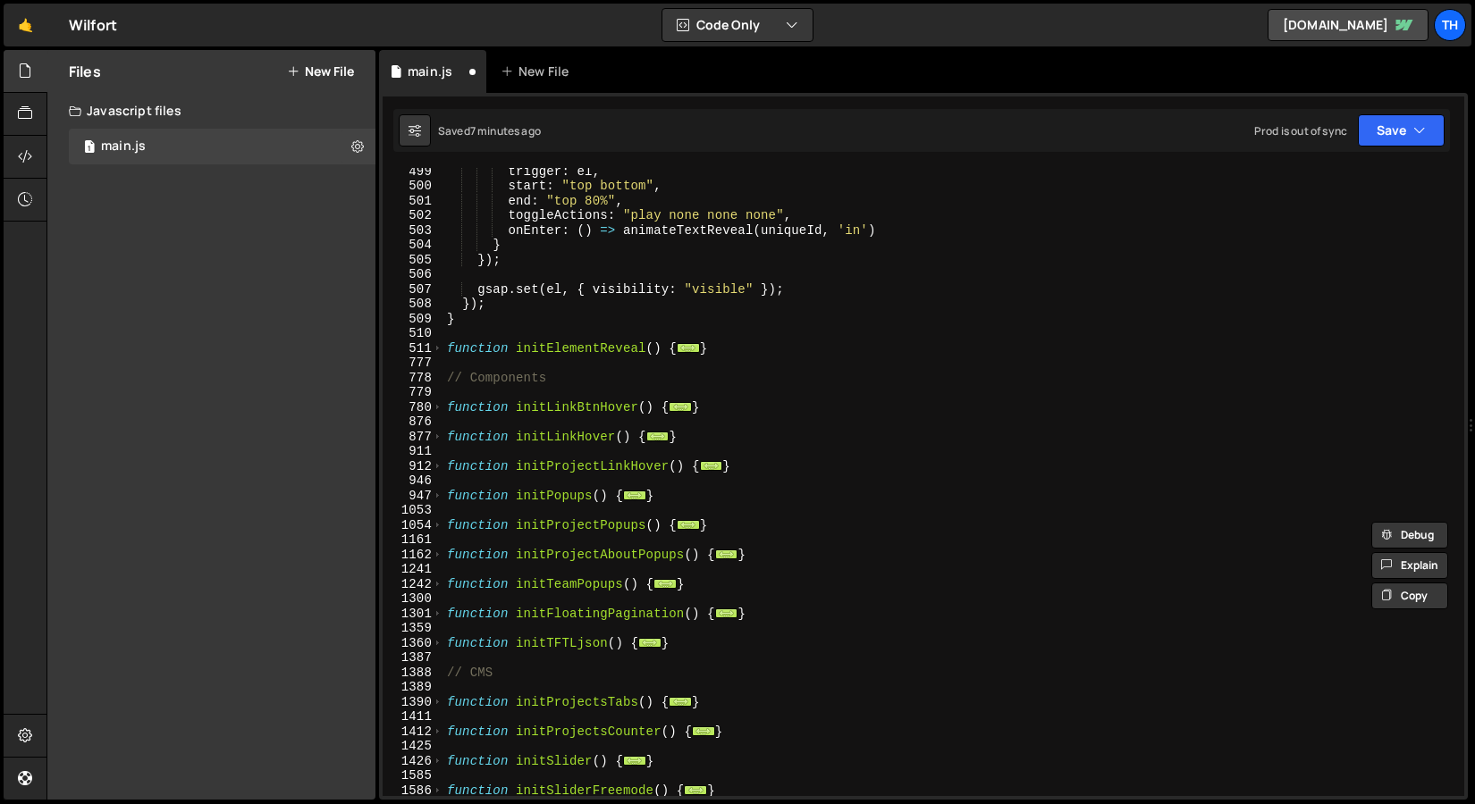
scroll to position [853, 0]
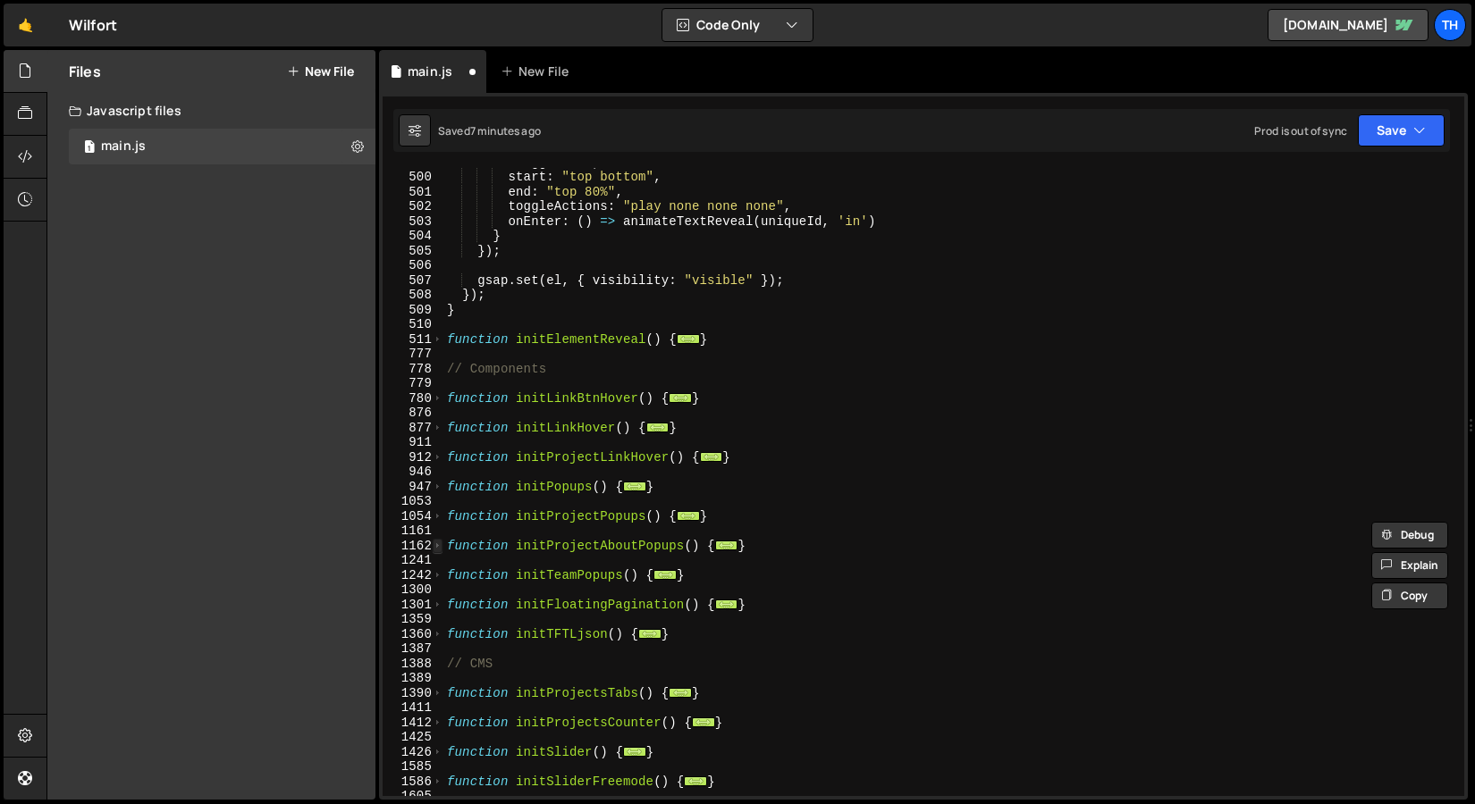
click at [435, 548] on span at bounding box center [438, 546] width 10 height 15
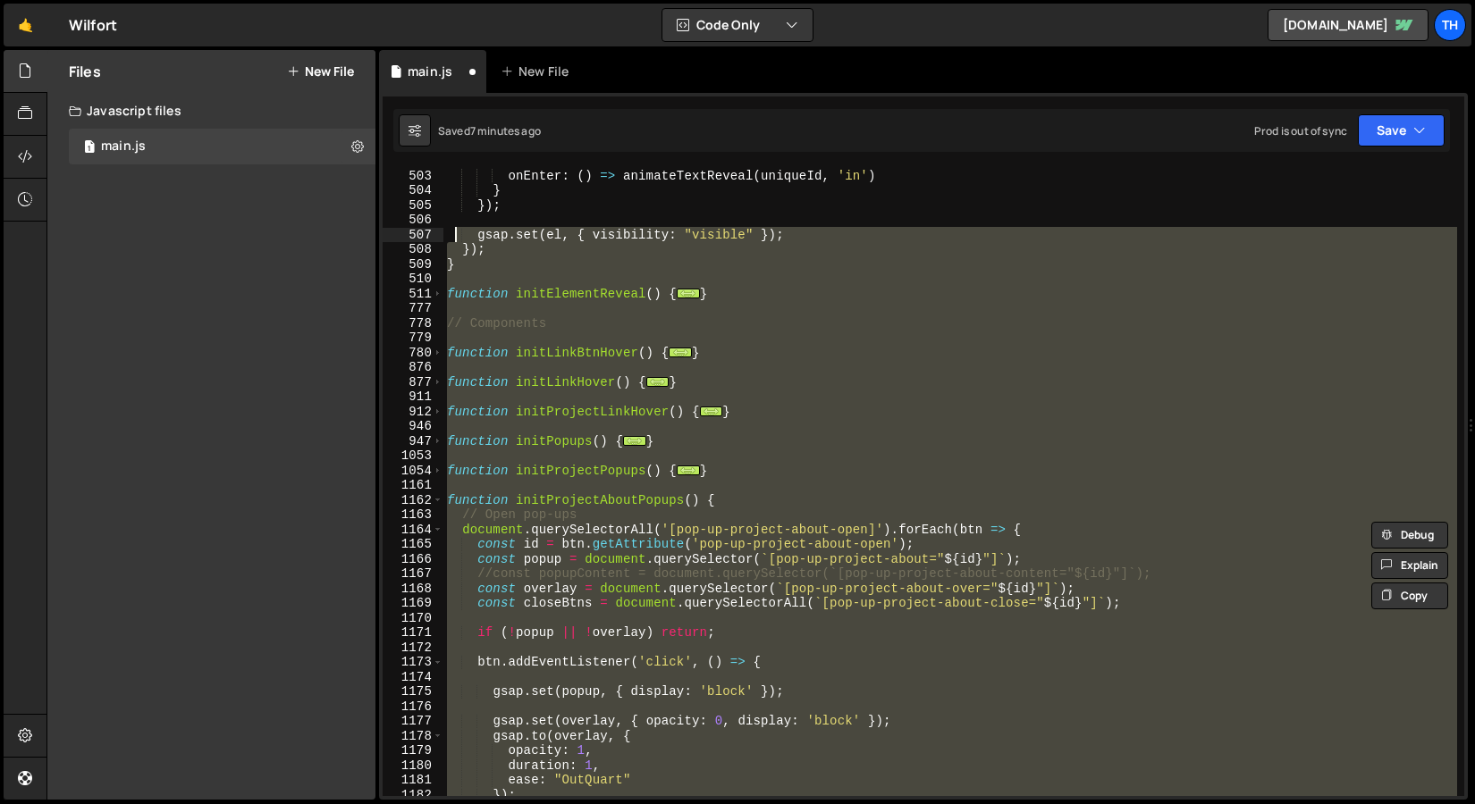
scroll to position [899, 0]
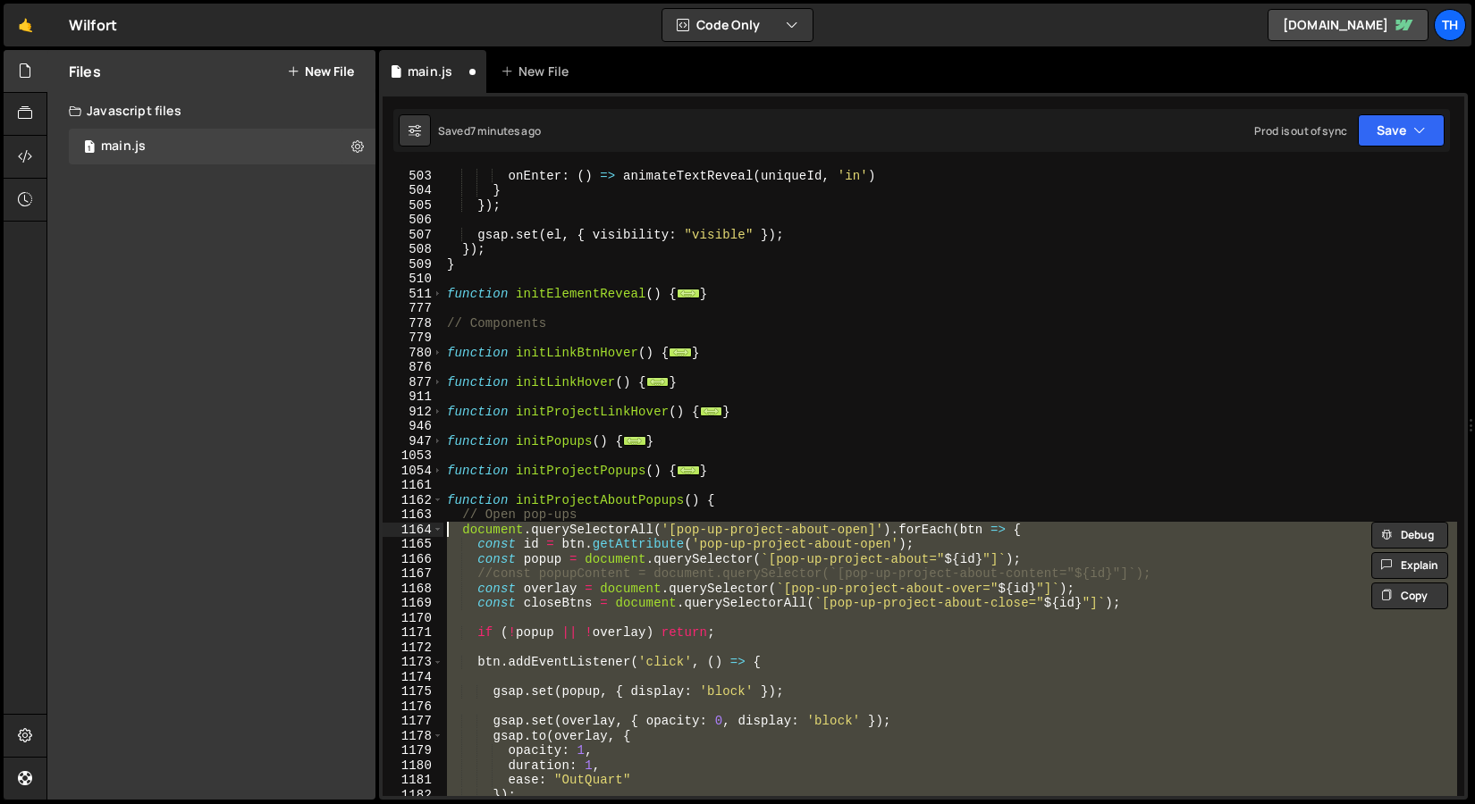
drag, startPoint x: 501, startPoint y: 688, endPoint x: 426, endPoint y: 532, distance: 173.5
click at [426, 532] on div "document.querySelectorAll('[data-line-reveal="true"]').forEach((el, index) => {…" at bounding box center [922, 482] width 1081 height 628
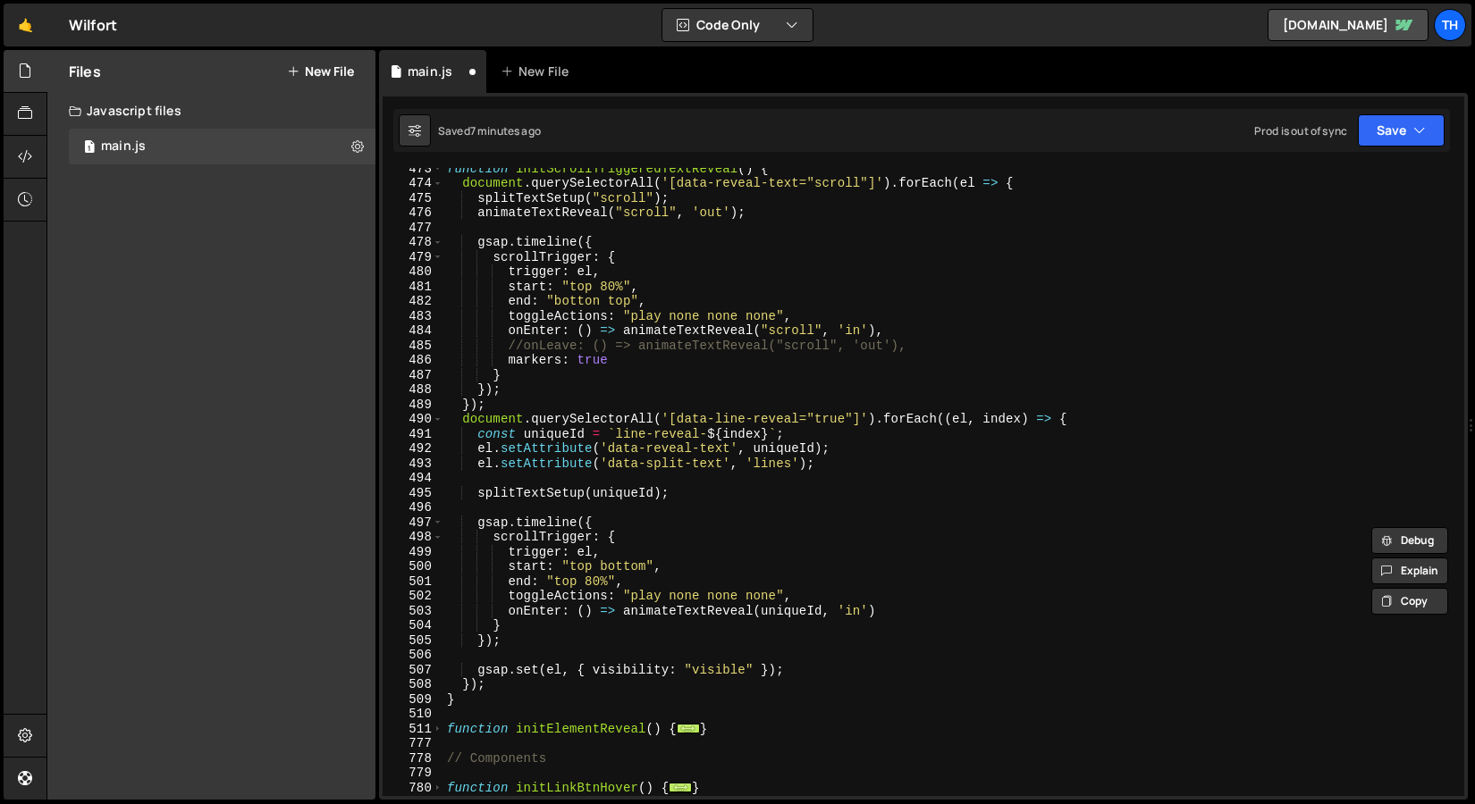
scroll to position [428, 0]
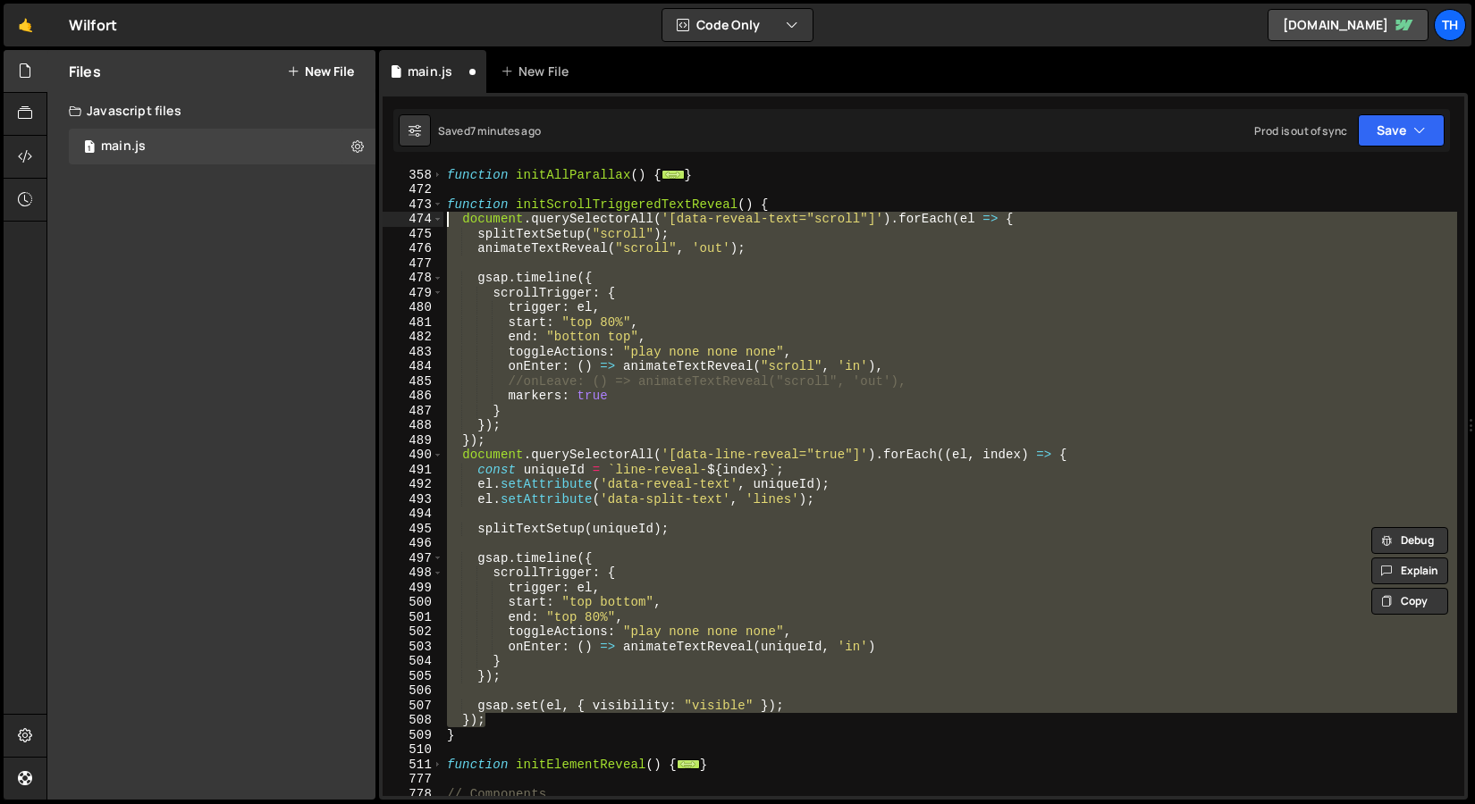
drag, startPoint x: 511, startPoint y: 719, endPoint x: 200, endPoint y: 219, distance: 589.2
click at [200, 219] on div "Files New File Javascript files 1 main.js 0 CSS files Copy share link Edit File…" at bounding box center [760, 425] width 1428 height 751
click at [487, 599] on div "function initAllParallax ( ) { ... } function initScrollTriggeredTextReveal ( )…" at bounding box center [949, 482] width 1013 height 628
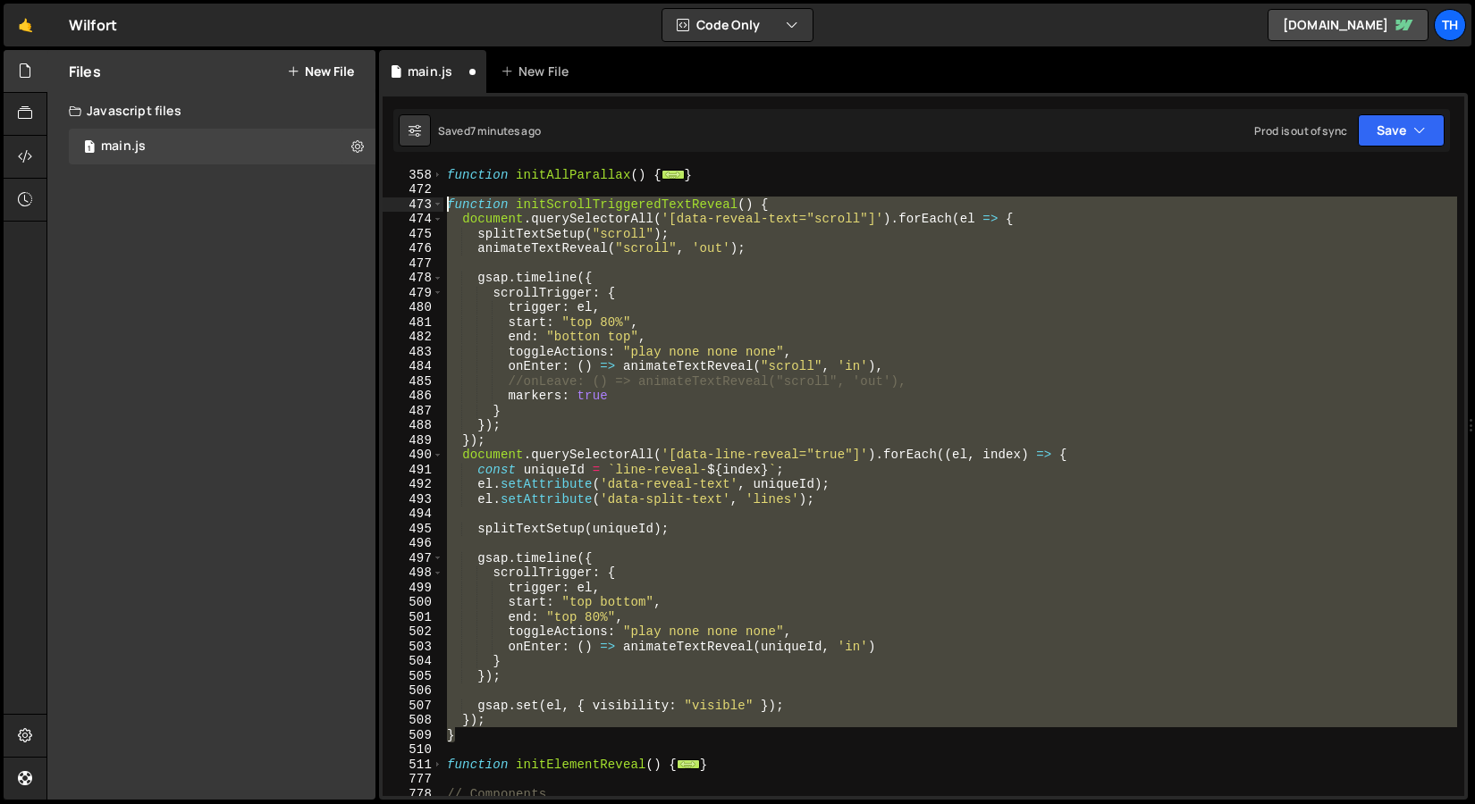
drag, startPoint x: 478, startPoint y: 742, endPoint x: 339, endPoint y: 202, distance: 557.5
click at [339, 202] on div "Files New File Javascript files 1 main.js 0 CSS files Copy share link Edit File…" at bounding box center [760, 425] width 1428 height 751
click at [566, 485] on div "function initAllParallax ( ) { ... } function initScrollTriggeredTextReveal ( )…" at bounding box center [949, 482] width 1013 height 628
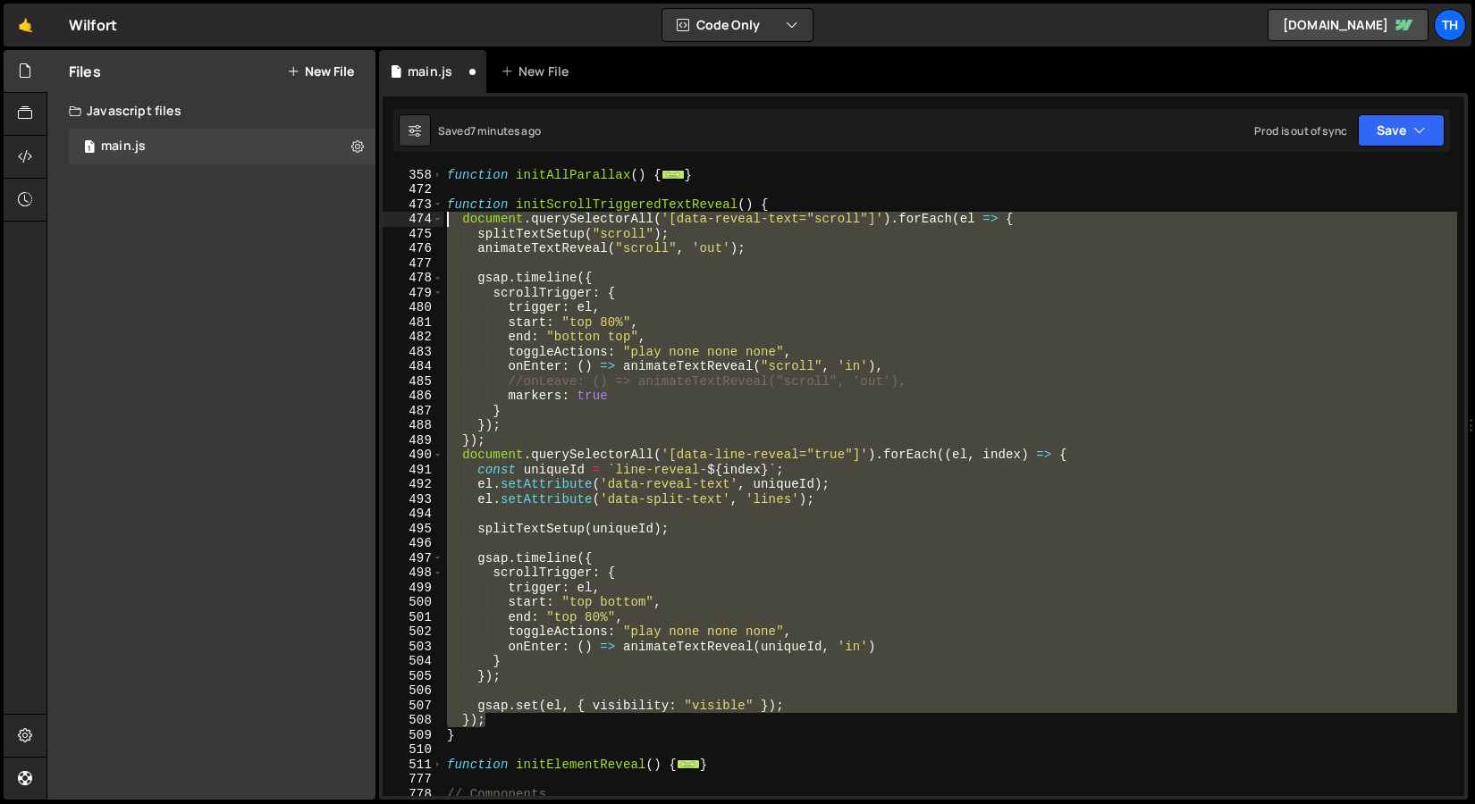
drag, startPoint x: 542, startPoint y: 721, endPoint x: 260, endPoint y: 226, distance: 569.5
click at [260, 226] on div "Files New File Javascript files 1 main.js 0 CSS files Copy share link Edit File…" at bounding box center [760, 425] width 1428 height 751
type textarea "document.querySelectorAll('[data-reveal-text="scroll"]').forEach(el => { splitT…"
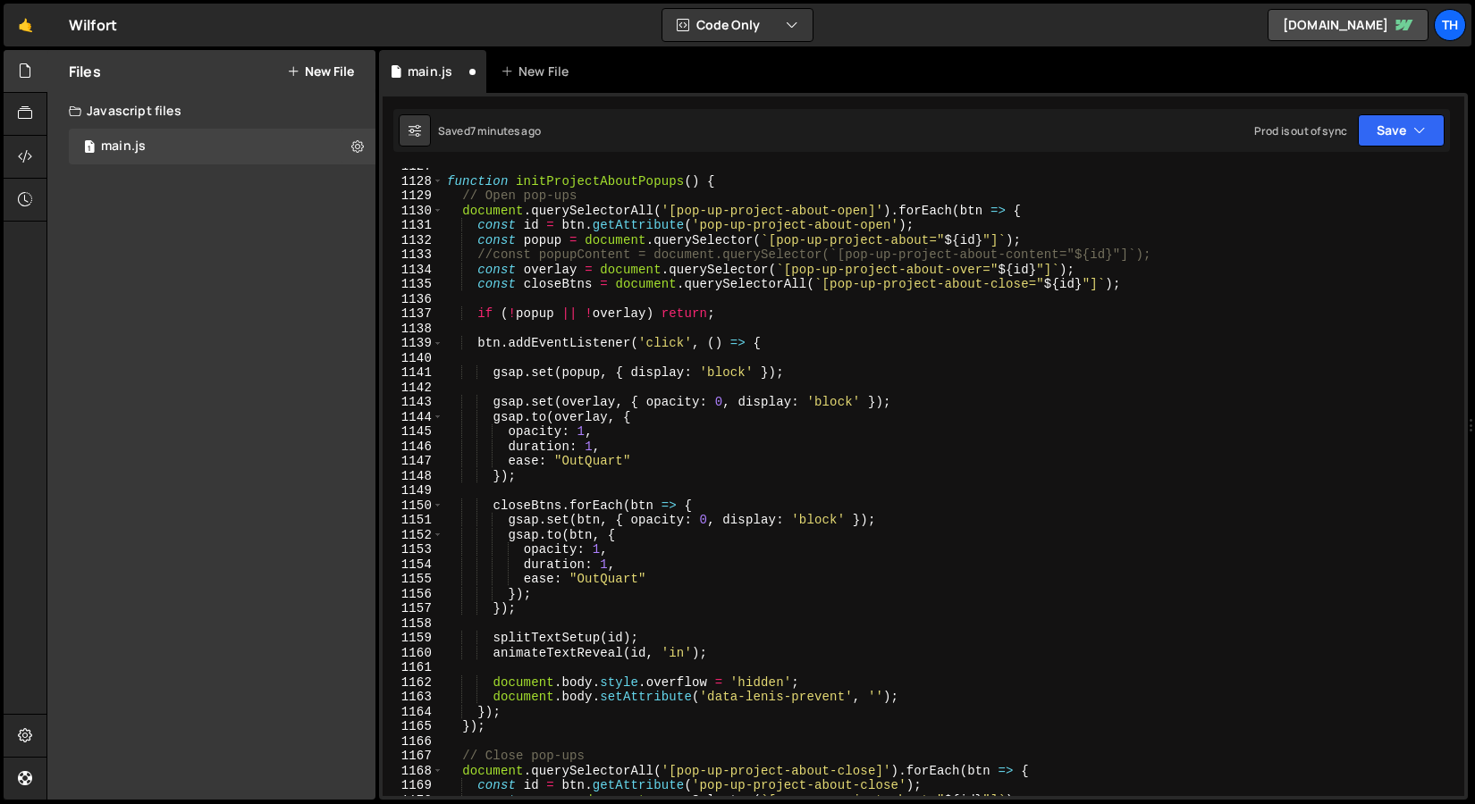
scroll to position [710, 0]
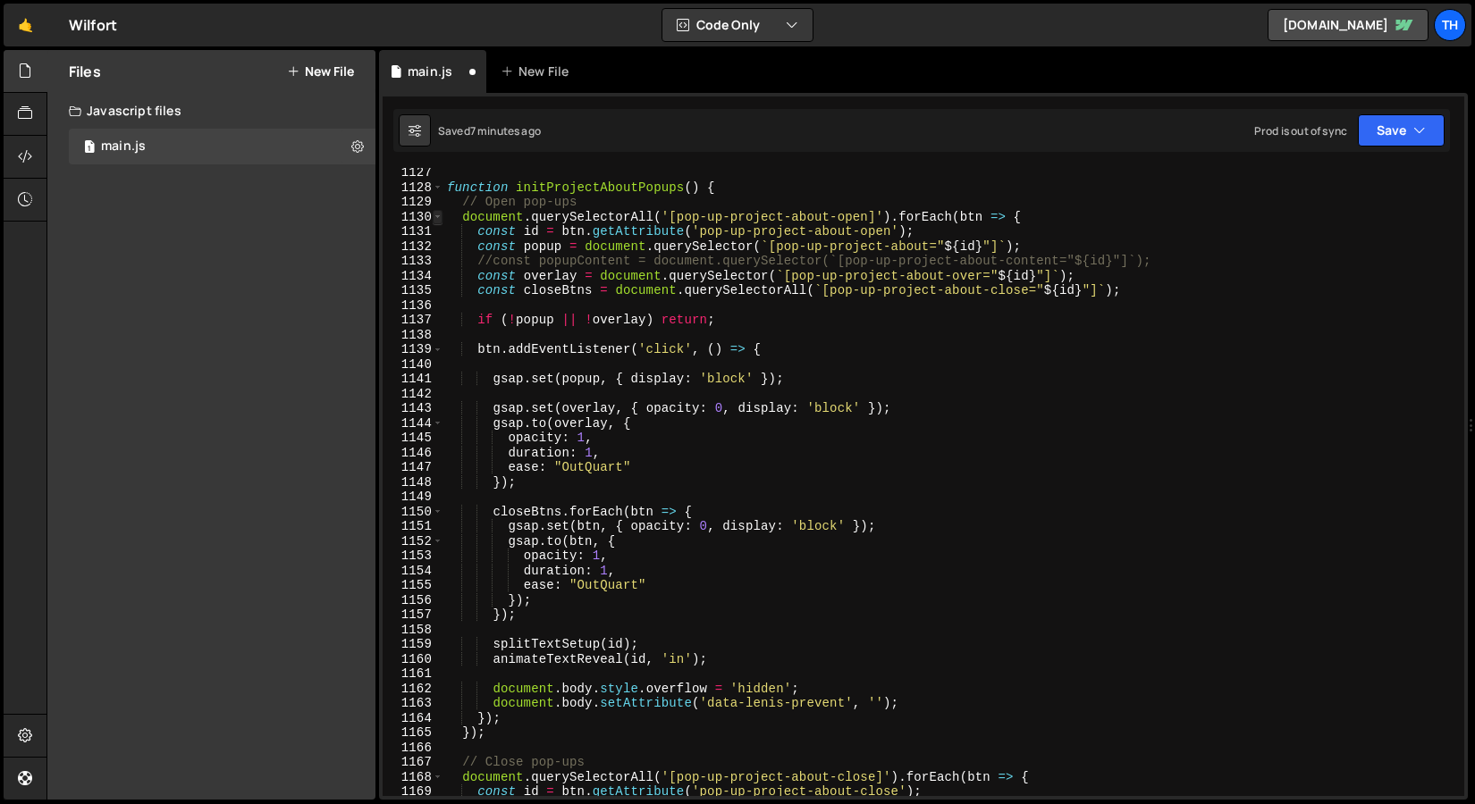
click at [435, 214] on span at bounding box center [438, 217] width 10 height 15
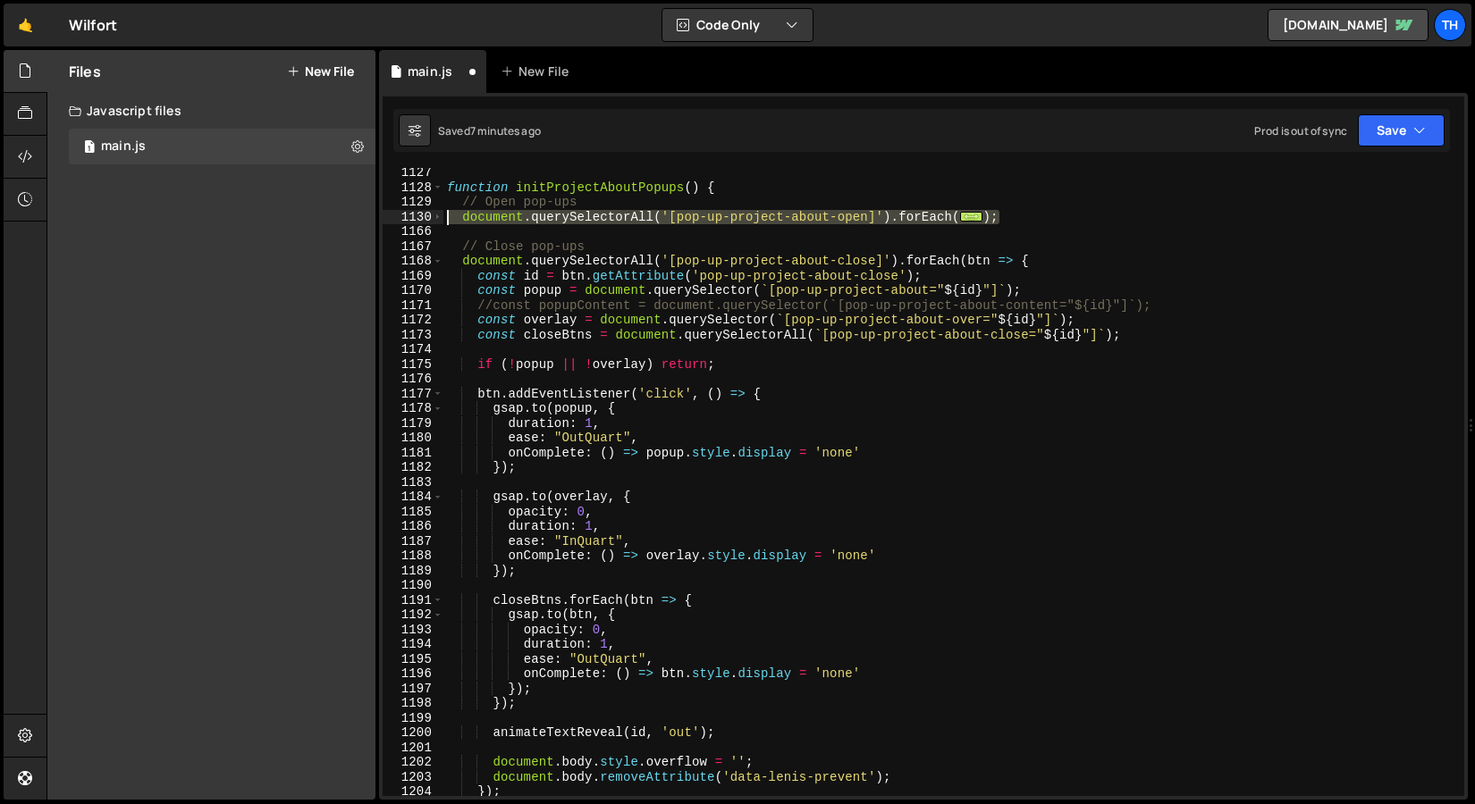
drag, startPoint x: 1050, startPoint y: 219, endPoint x: 324, endPoint y: 211, distance: 726.6
click at [324, 211] on div "Files New File Javascript files 1 main.js 0 CSS files Copy share link Edit File…" at bounding box center [760, 425] width 1428 height 751
type textarea "document.querySelectorAll('[pop-up-project-about-open]').forEach(btn => { const…"
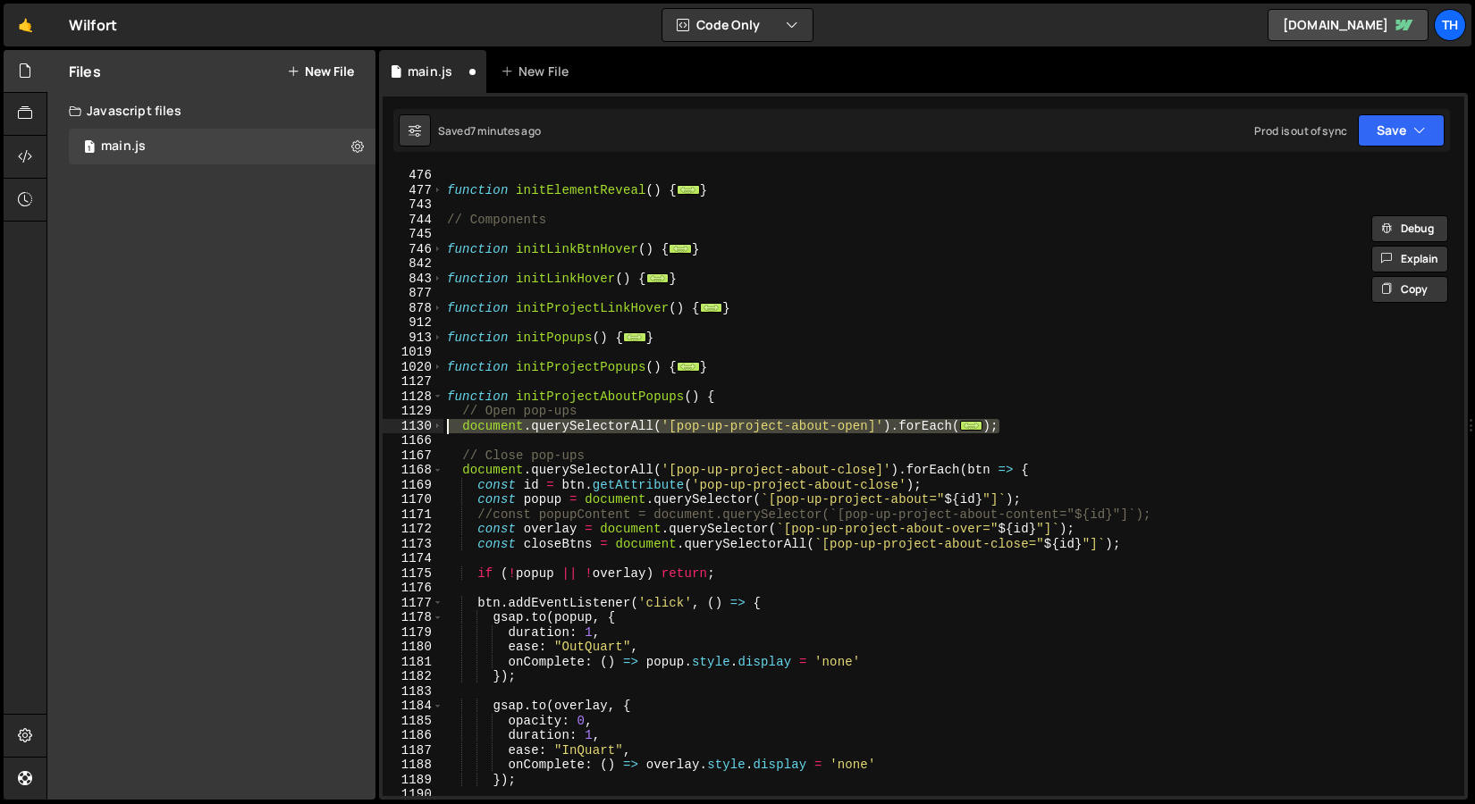
scroll to position [487, 0]
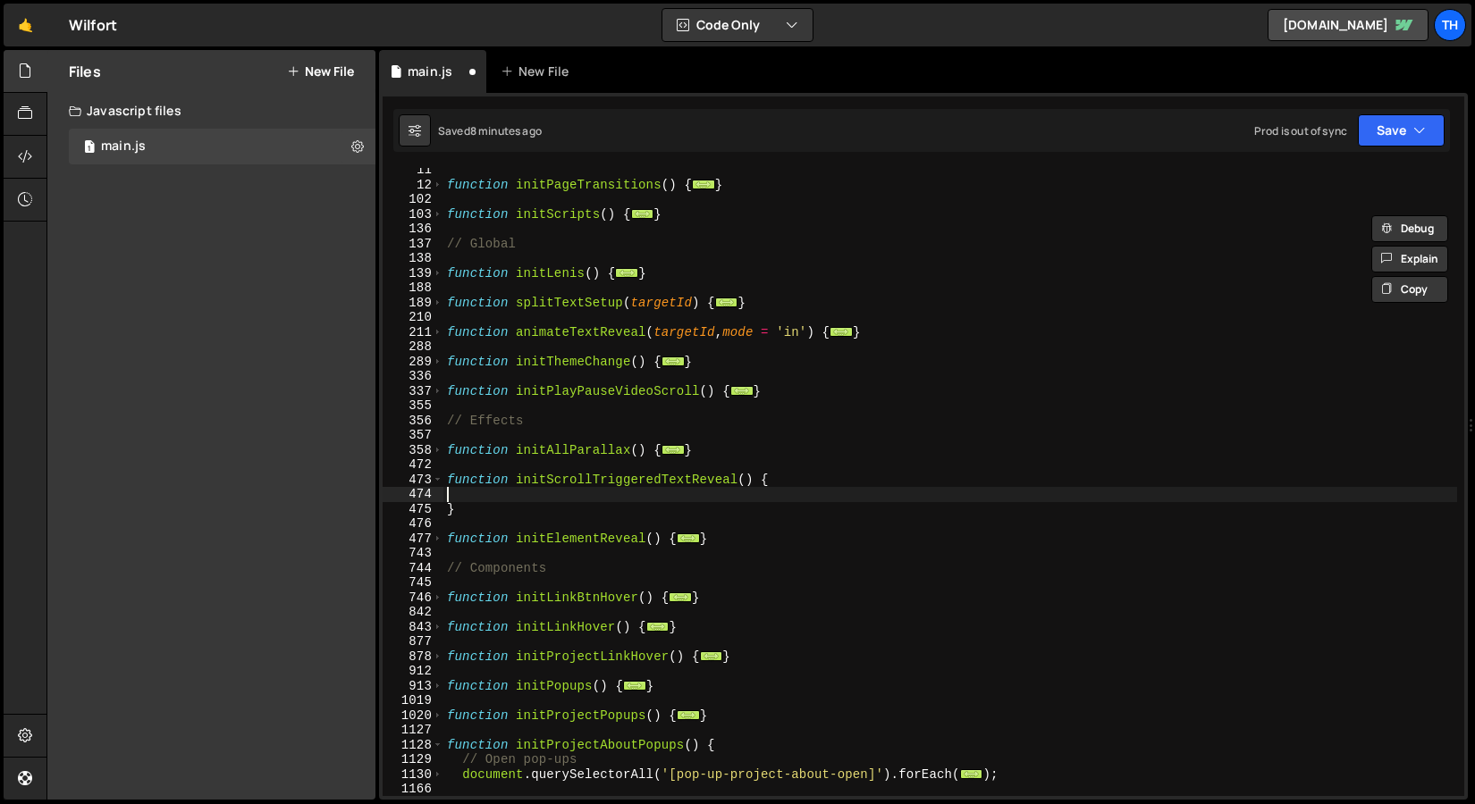
click at [488, 497] on div "function initPageTransitions ( ) { ... } function initScripts ( ) { ... } // Gl…" at bounding box center [949, 492] width 1013 height 658
paste textarea "});"
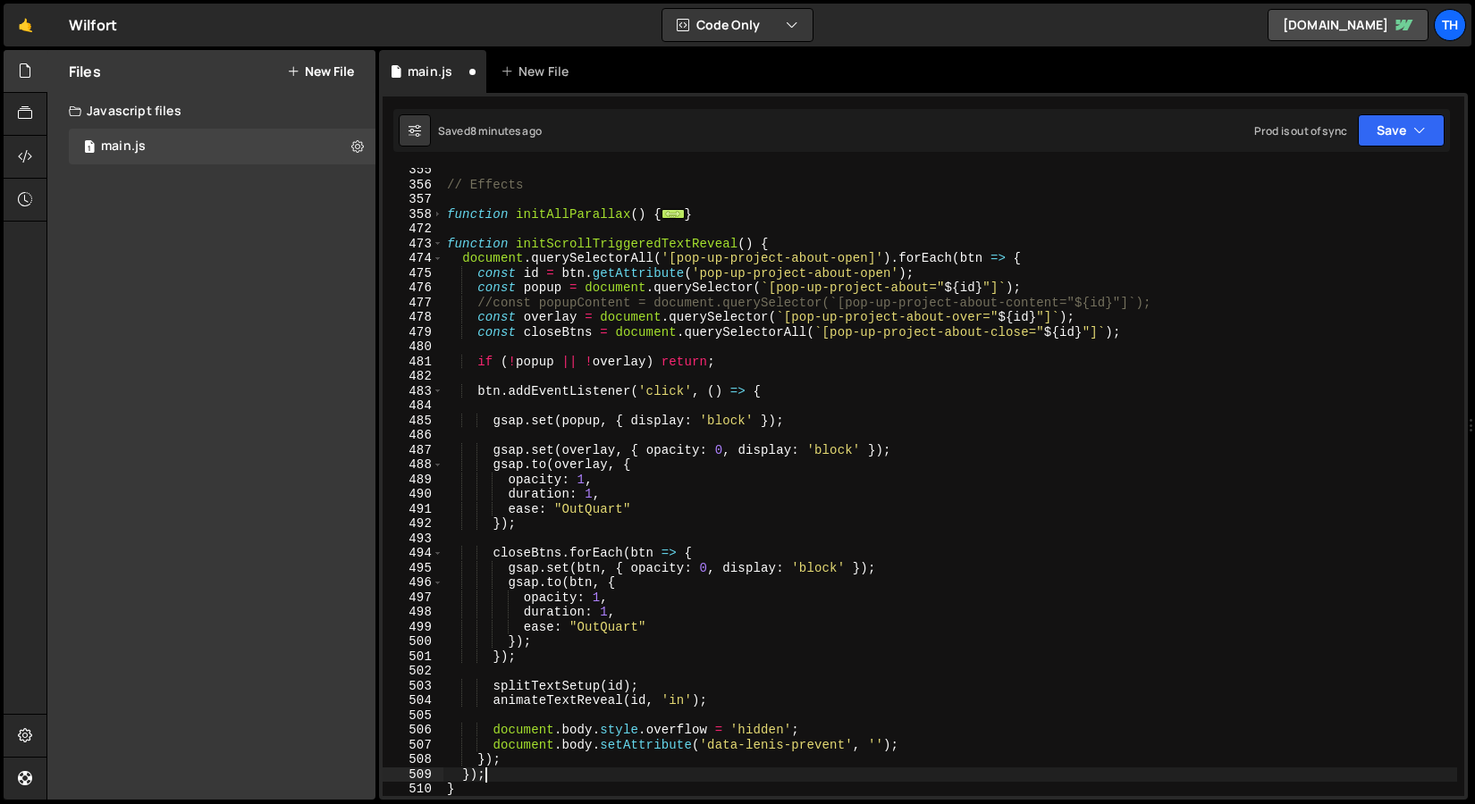
scroll to position [388, 0]
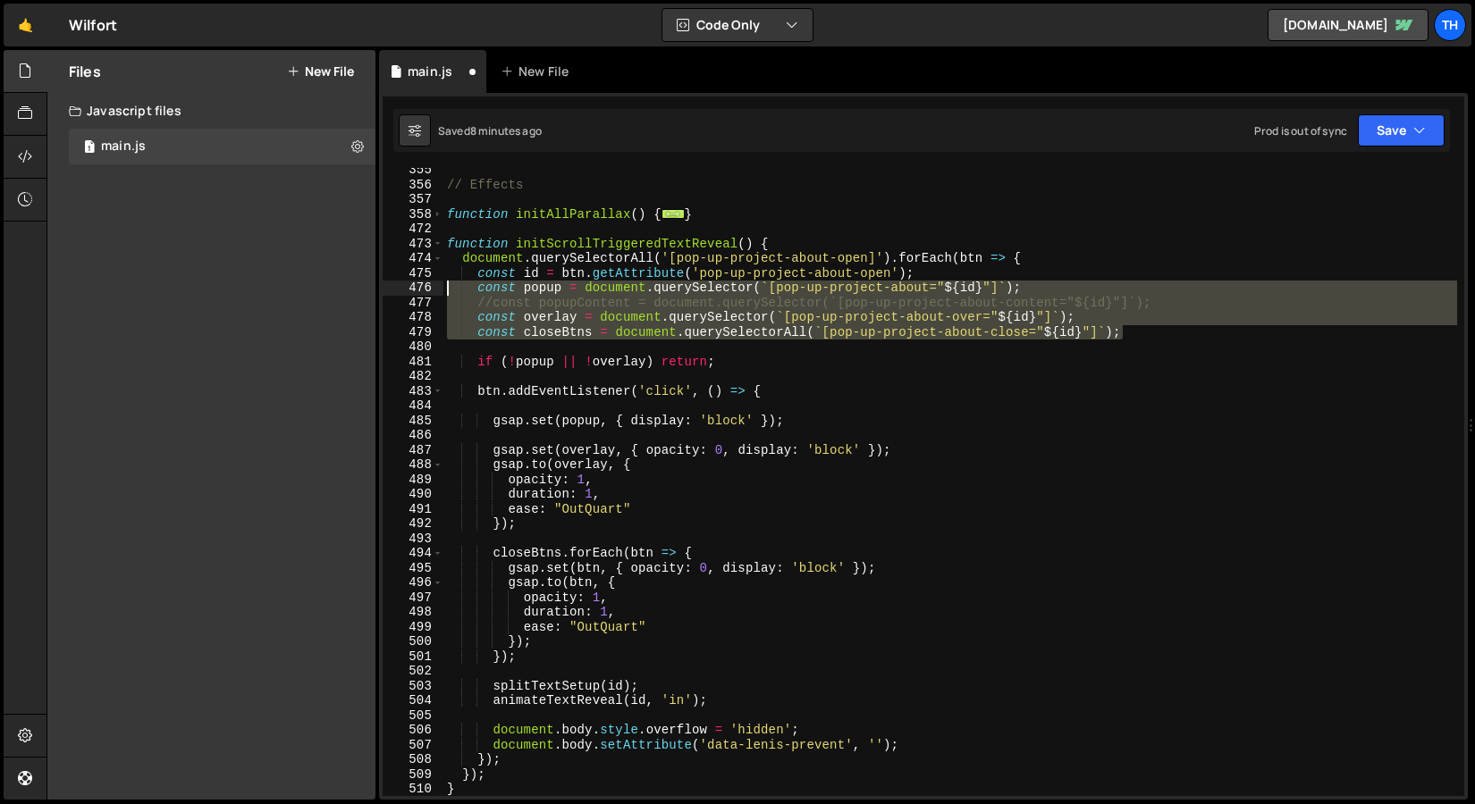
drag, startPoint x: 1155, startPoint y: 328, endPoint x: 353, endPoint y: 291, distance: 802.5
click at [353, 292] on div "Files New File Javascript files 1 main.js 0 CSS files Copy share link Edit File…" at bounding box center [760, 425] width 1428 height 751
type textarea "const popup = document.querySelector(`[pop-up-project-about="${id}"]`); //const…"
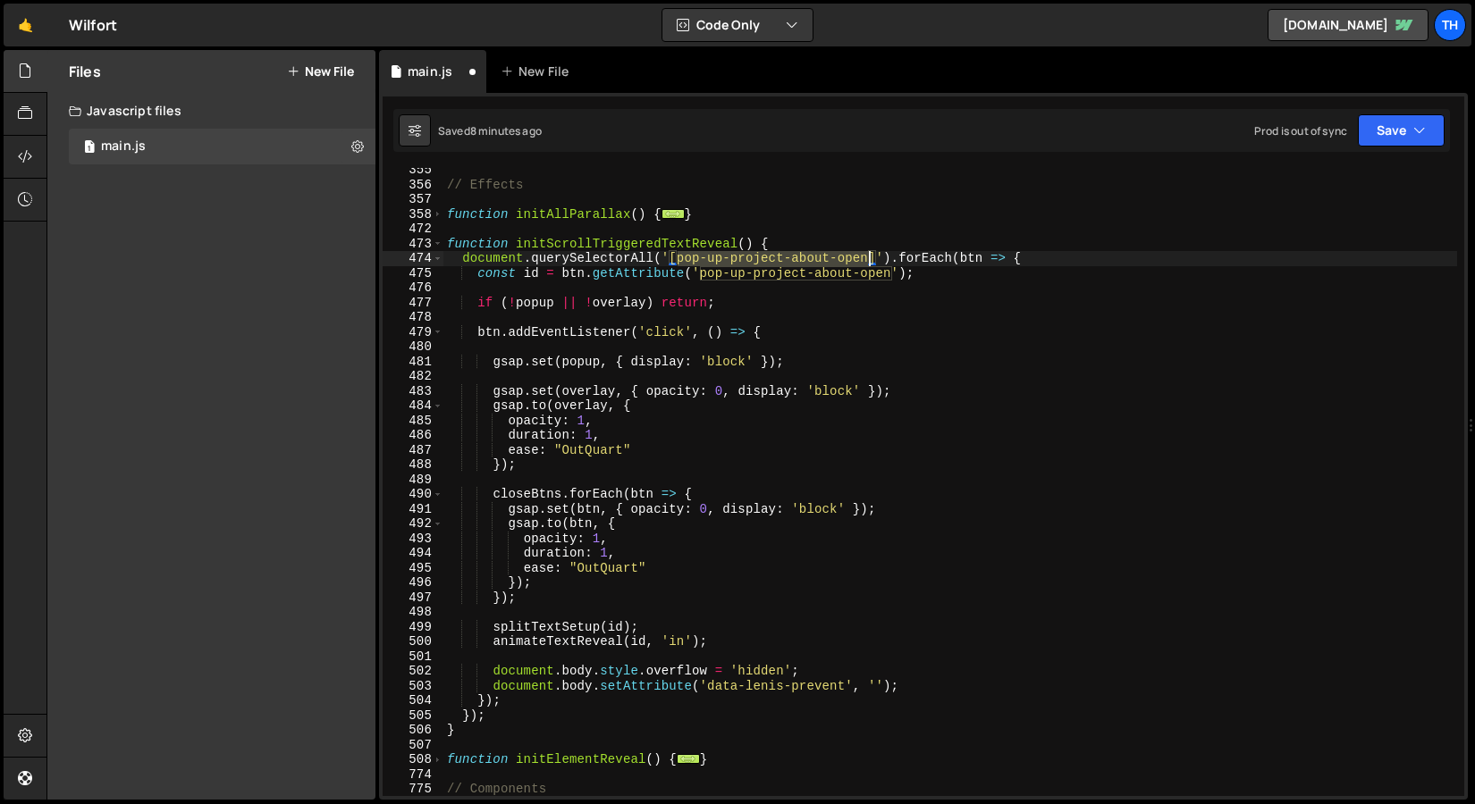
drag, startPoint x: 678, startPoint y: 258, endPoint x: 868, endPoint y: 262, distance: 189.5
click at [868, 262] on div "// Effects function initAllParallax ( ) { ... } function initScrollTriggeredTex…" at bounding box center [949, 492] width 1013 height 658
paste textarea "data-reveal-text"
drag, startPoint x: 702, startPoint y: 273, endPoint x: 889, endPoint y: 275, distance: 186.8
click at [889, 275] on div "// Effects function initAllParallax ( ) { ... } function initScrollTriggeredTex…" at bounding box center [949, 492] width 1013 height 658
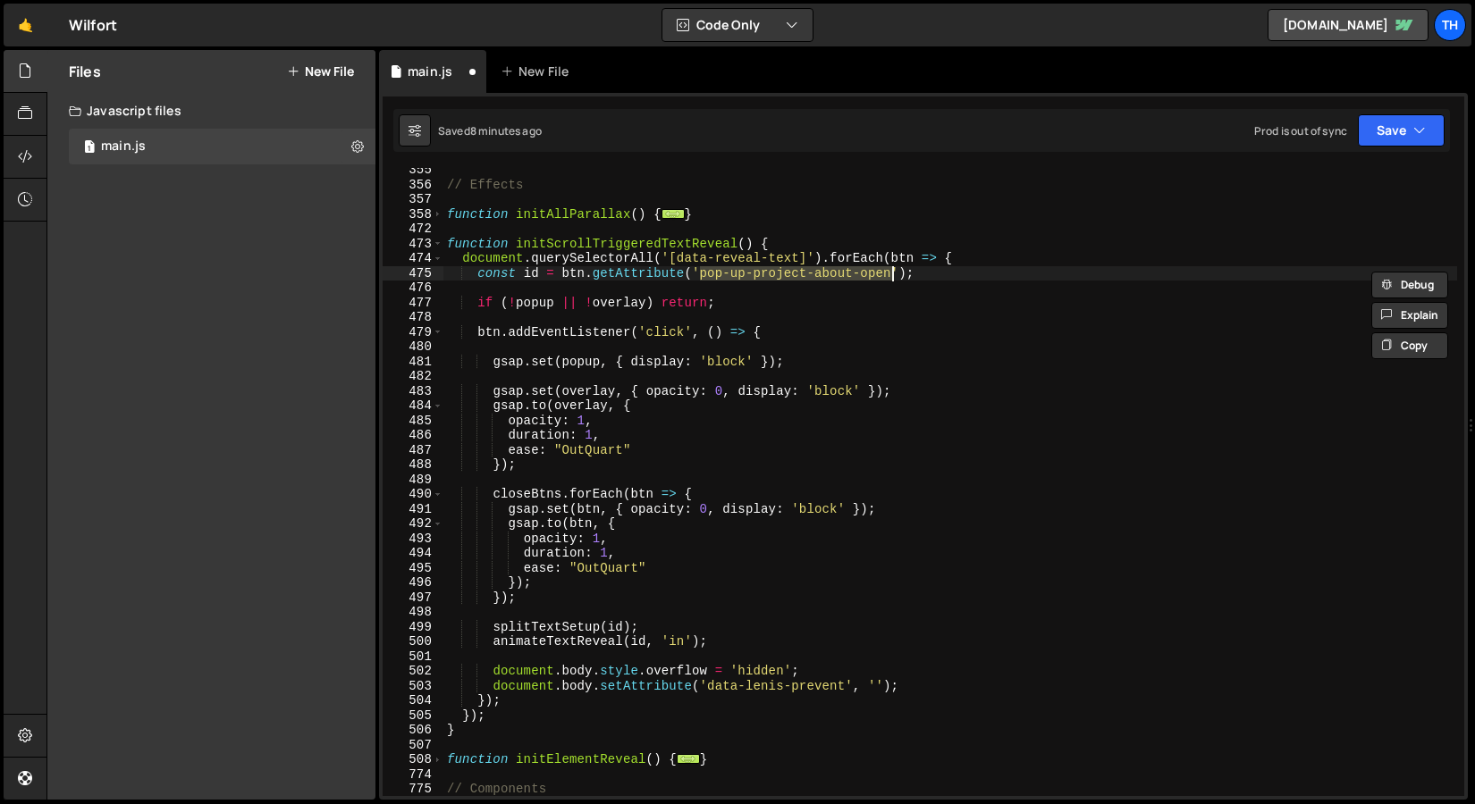
paste textarea "data-reveal-text"
click at [752, 309] on div "// Effects function initAllParallax ( ) { ... } function initScrollTriggeredTex…" at bounding box center [949, 492] width 1013 height 658
type textarea "if (!popup || !overlay) return;"
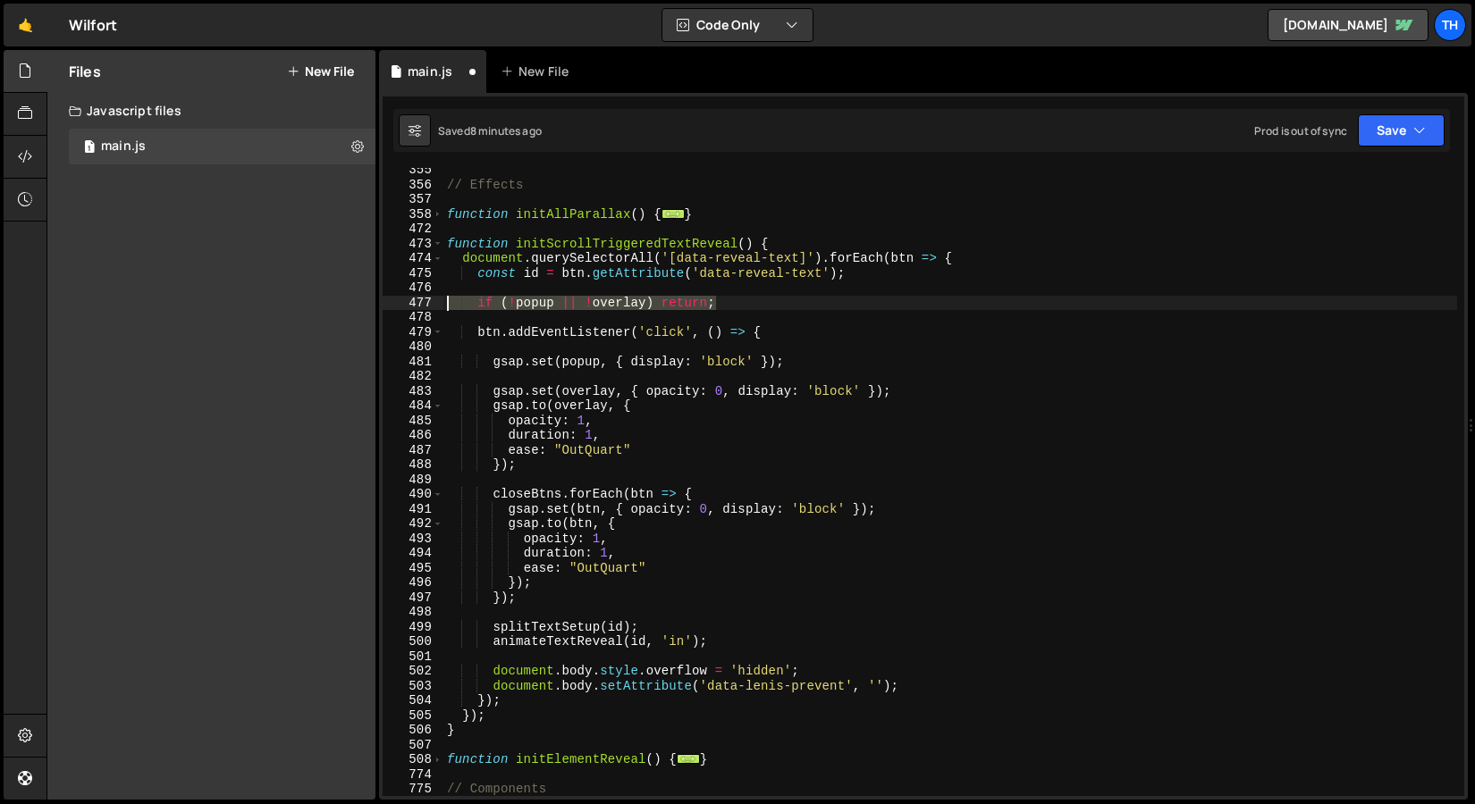
drag, startPoint x: 685, startPoint y: 305, endPoint x: 338, endPoint y: 306, distance: 346.7
click at [338, 306] on div "Files New File Javascript files 1 main.js 0 CSS files Copy share link Edit File…" at bounding box center [760, 425] width 1428 height 751
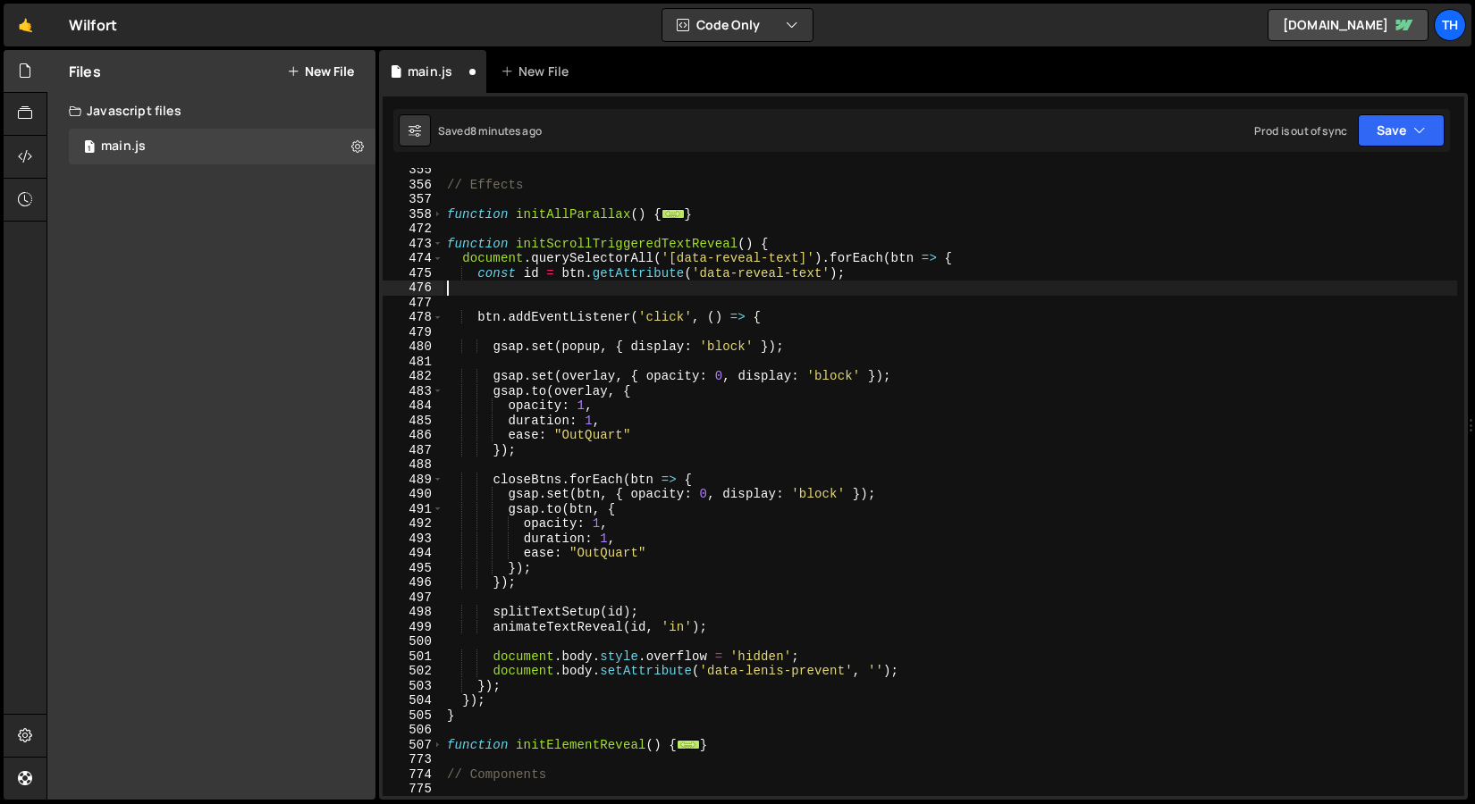
type textarea "const id = btn.getAttribute('data-reveal-text');"
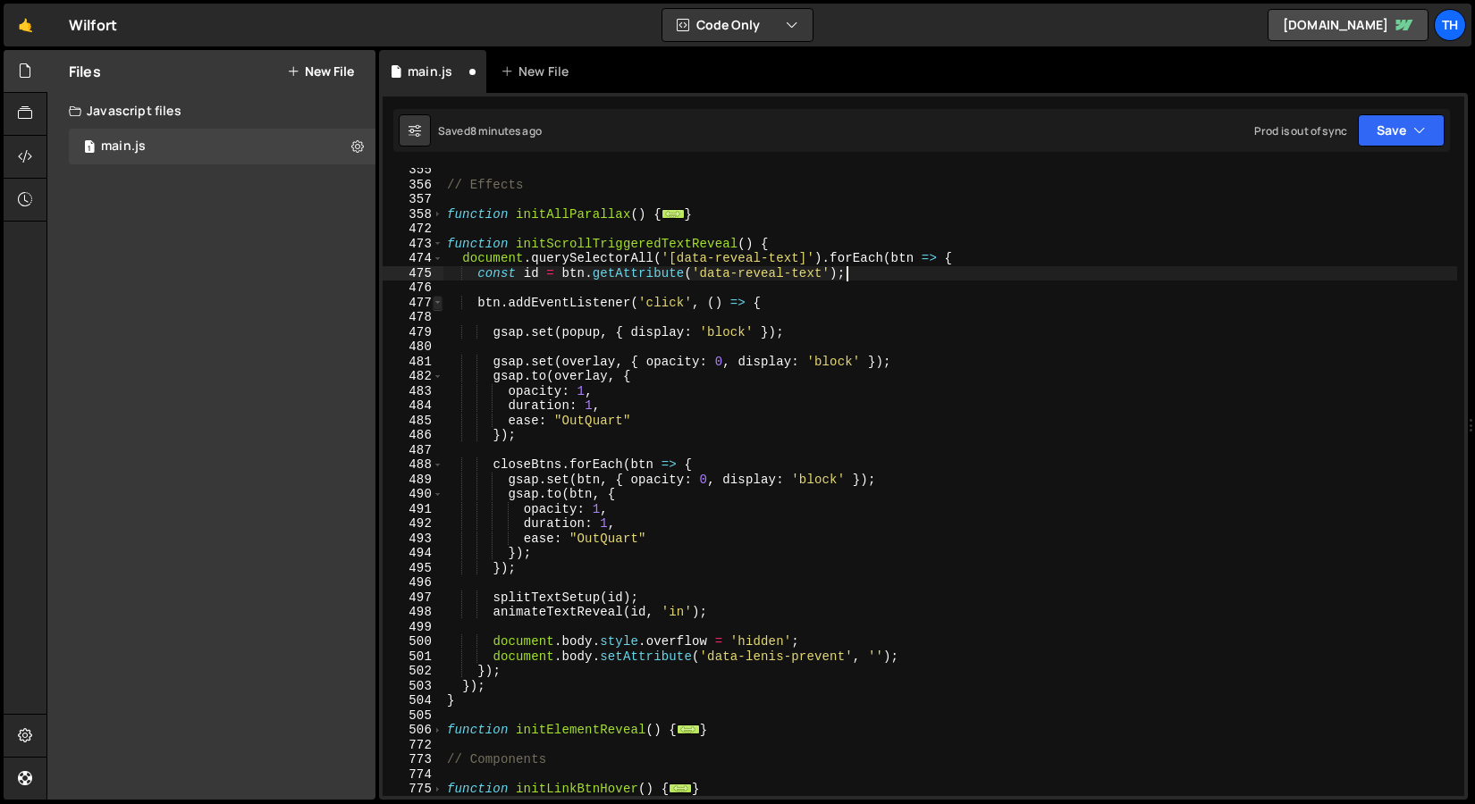
click at [437, 306] on span at bounding box center [438, 303] width 10 height 15
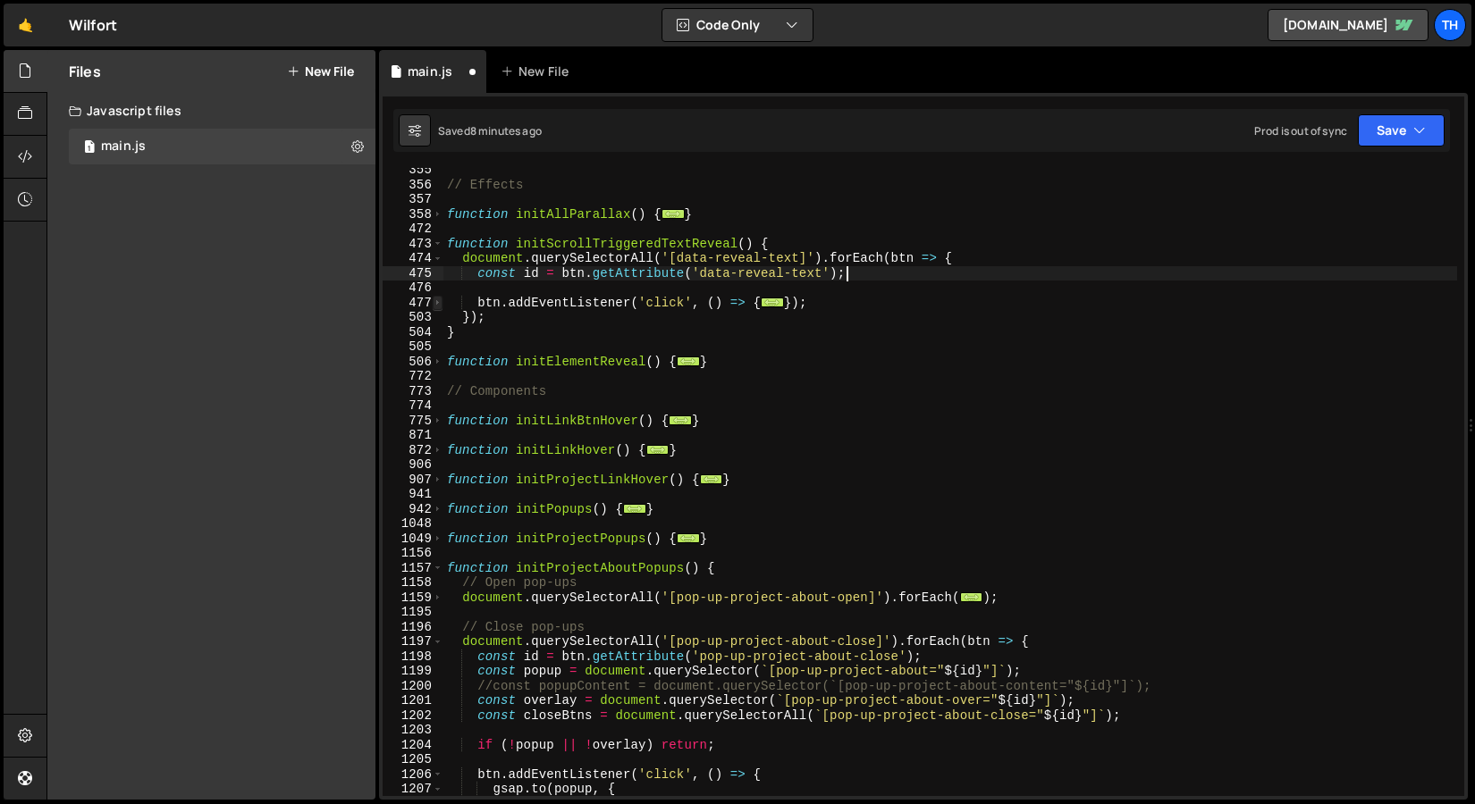
click at [437, 301] on span at bounding box center [438, 303] width 10 height 15
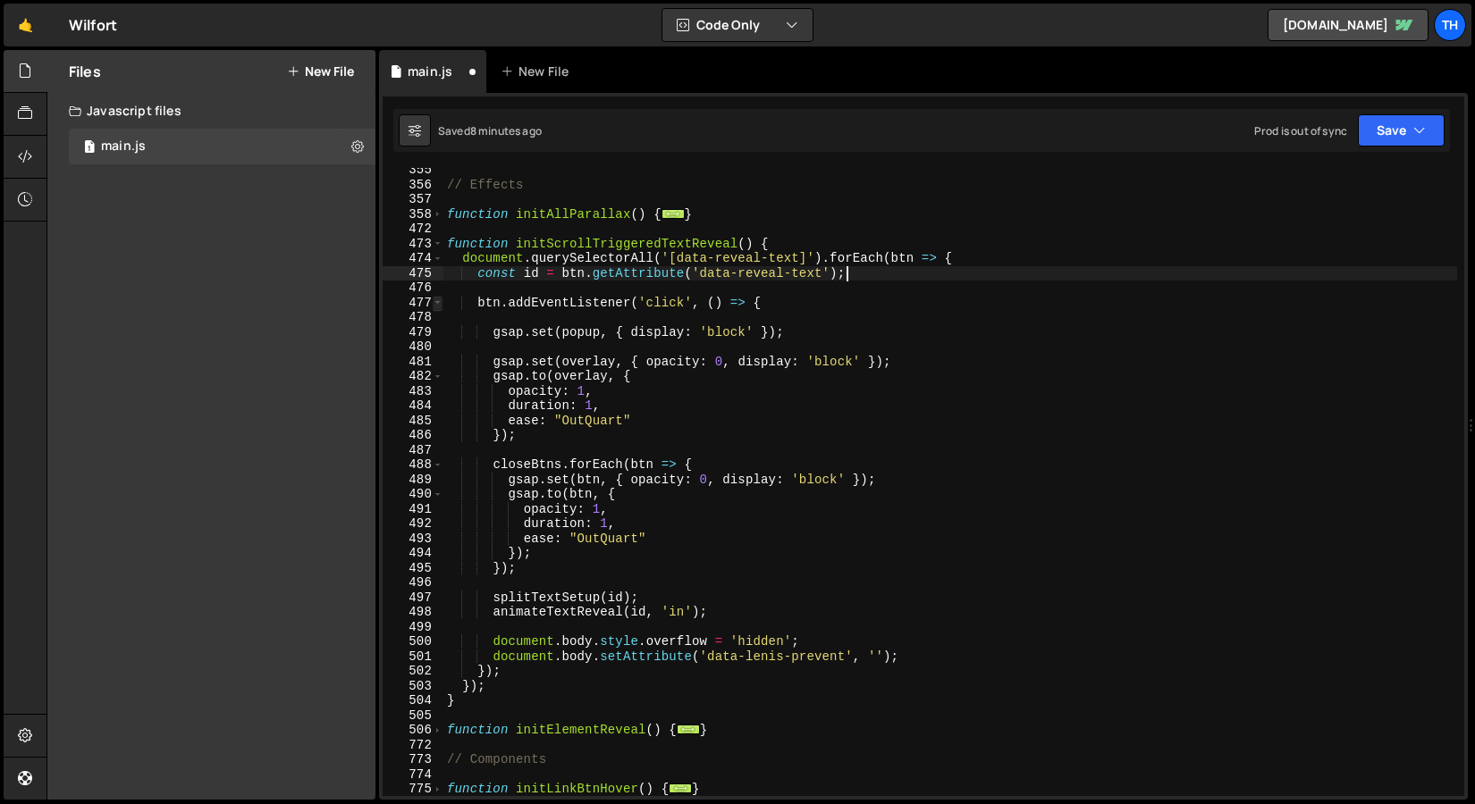
click at [437, 301] on span at bounding box center [438, 303] width 10 height 15
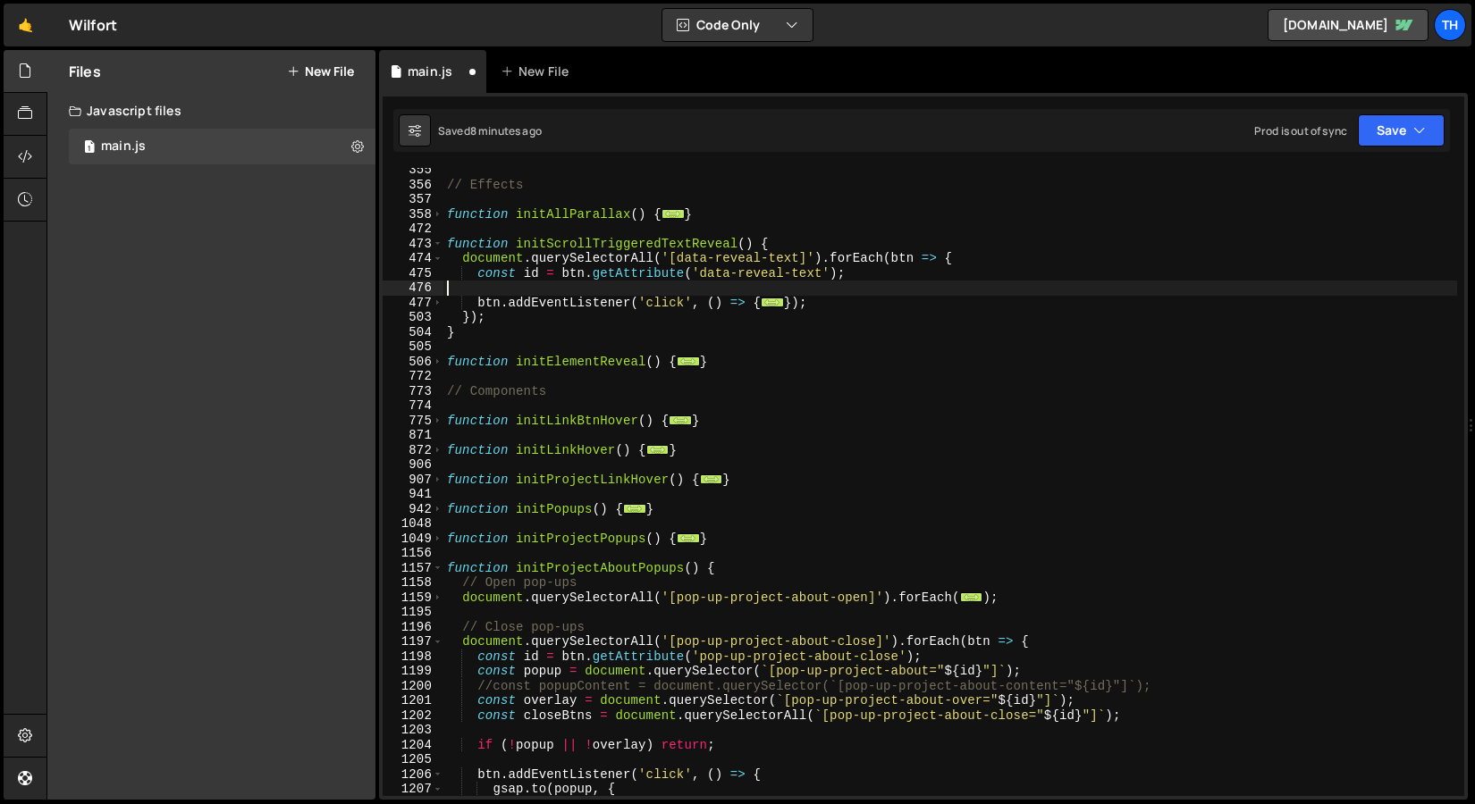
click at [543, 290] on div "// Effects function initAllParallax ( ) { ... } function initScrollTriggeredTex…" at bounding box center [949, 492] width 1013 height 658
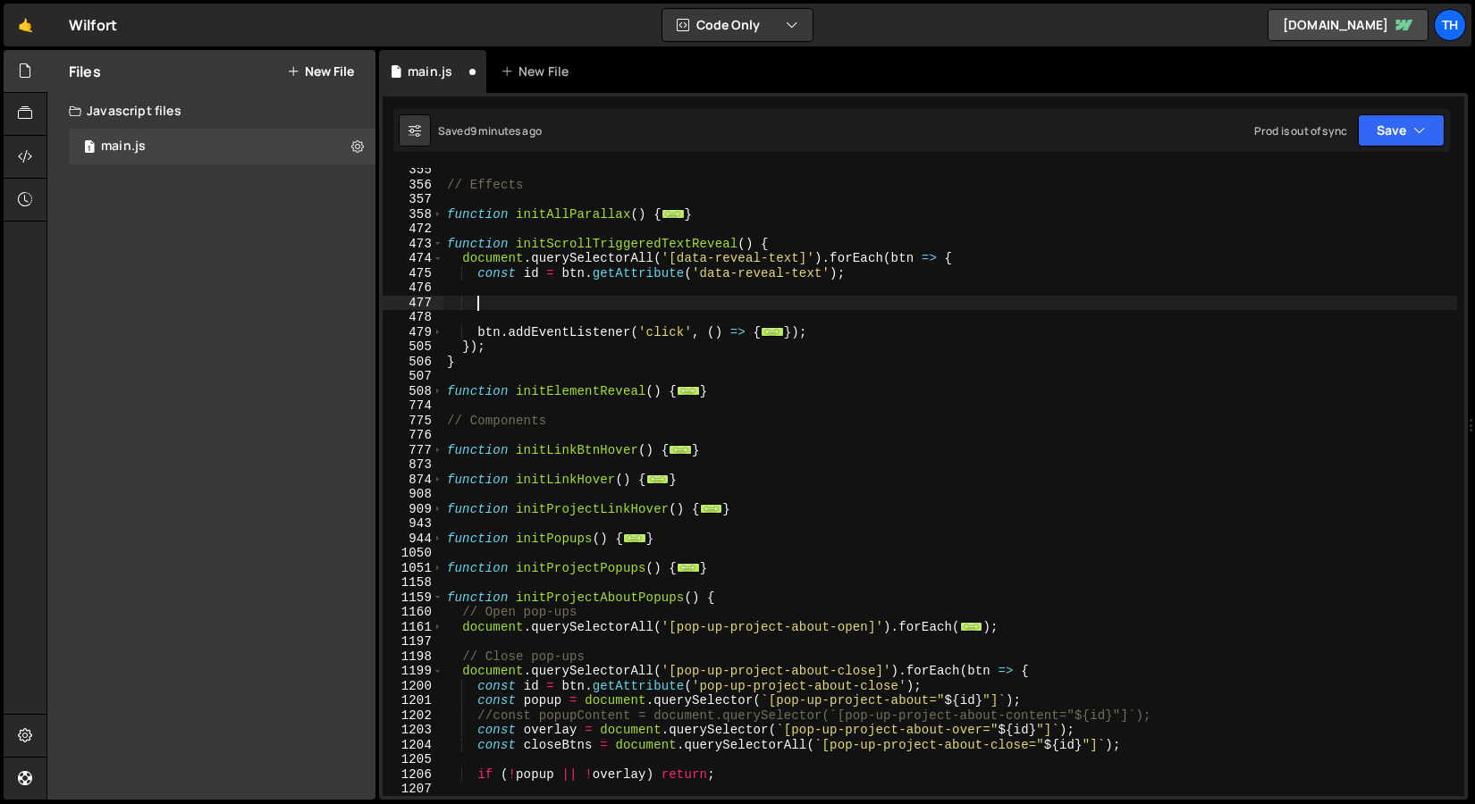
paste textarea "});"
type textarea "});"
drag, startPoint x: 485, startPoint y: 304, endPoint x: 371, endPoint y: 303, distance: 114.4
click at [371, 303] on div "Files New File Javascript files 1 main.js 0 CSS files Copy share link Edit File…" at bounding box center [760, 425] width 1428 height 751
paste textarea "});"
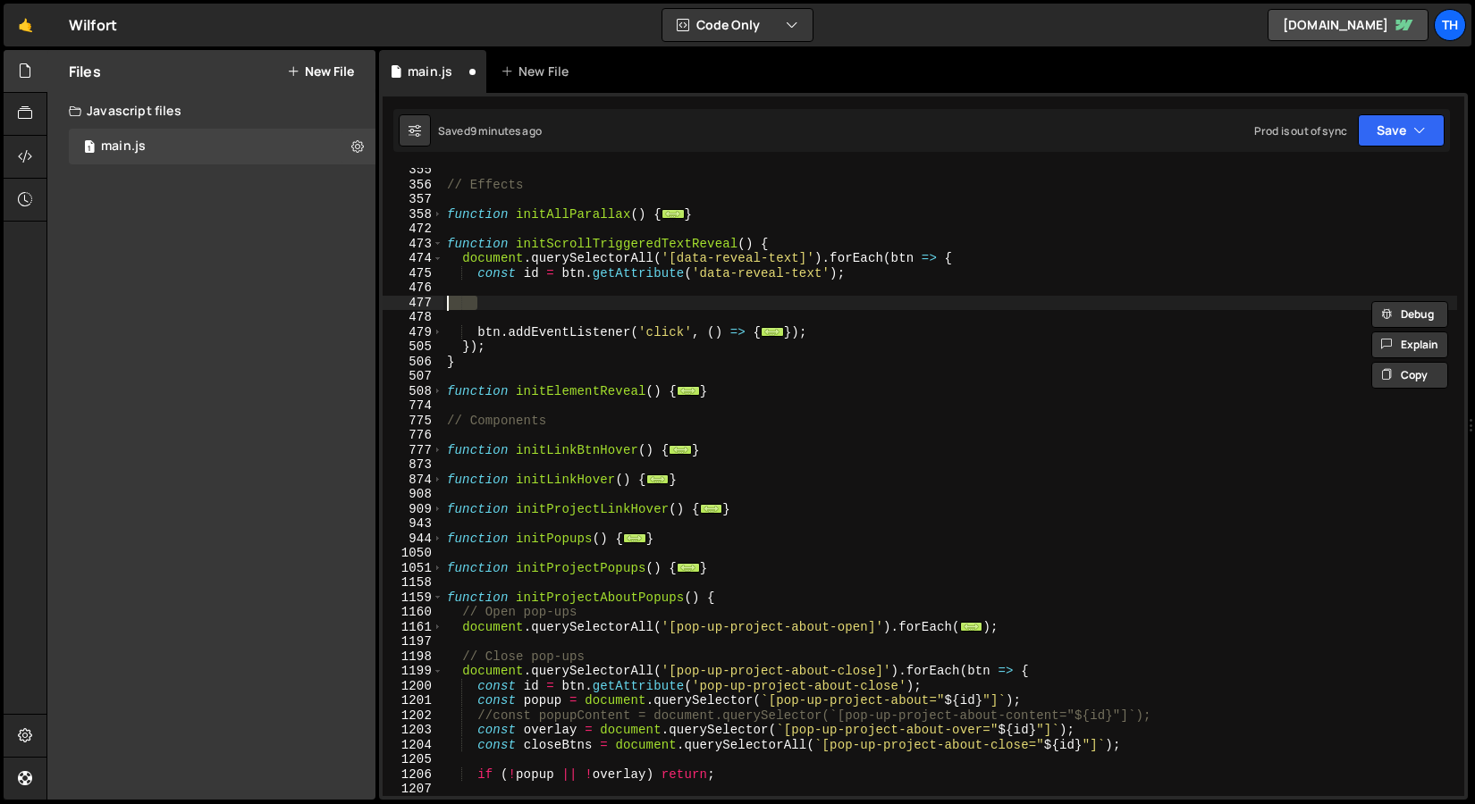
type textarea "});"
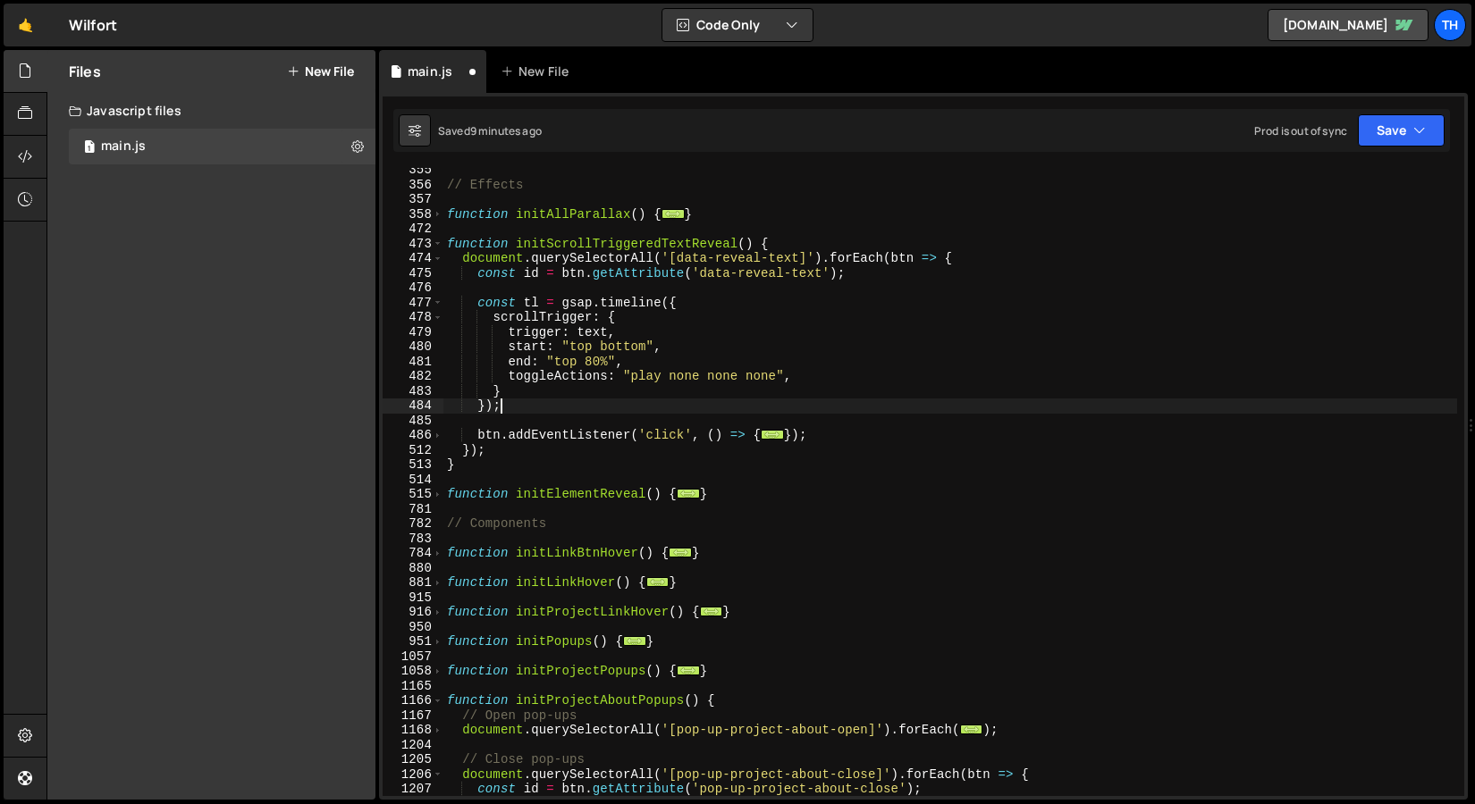
scroll to position [0, 1]
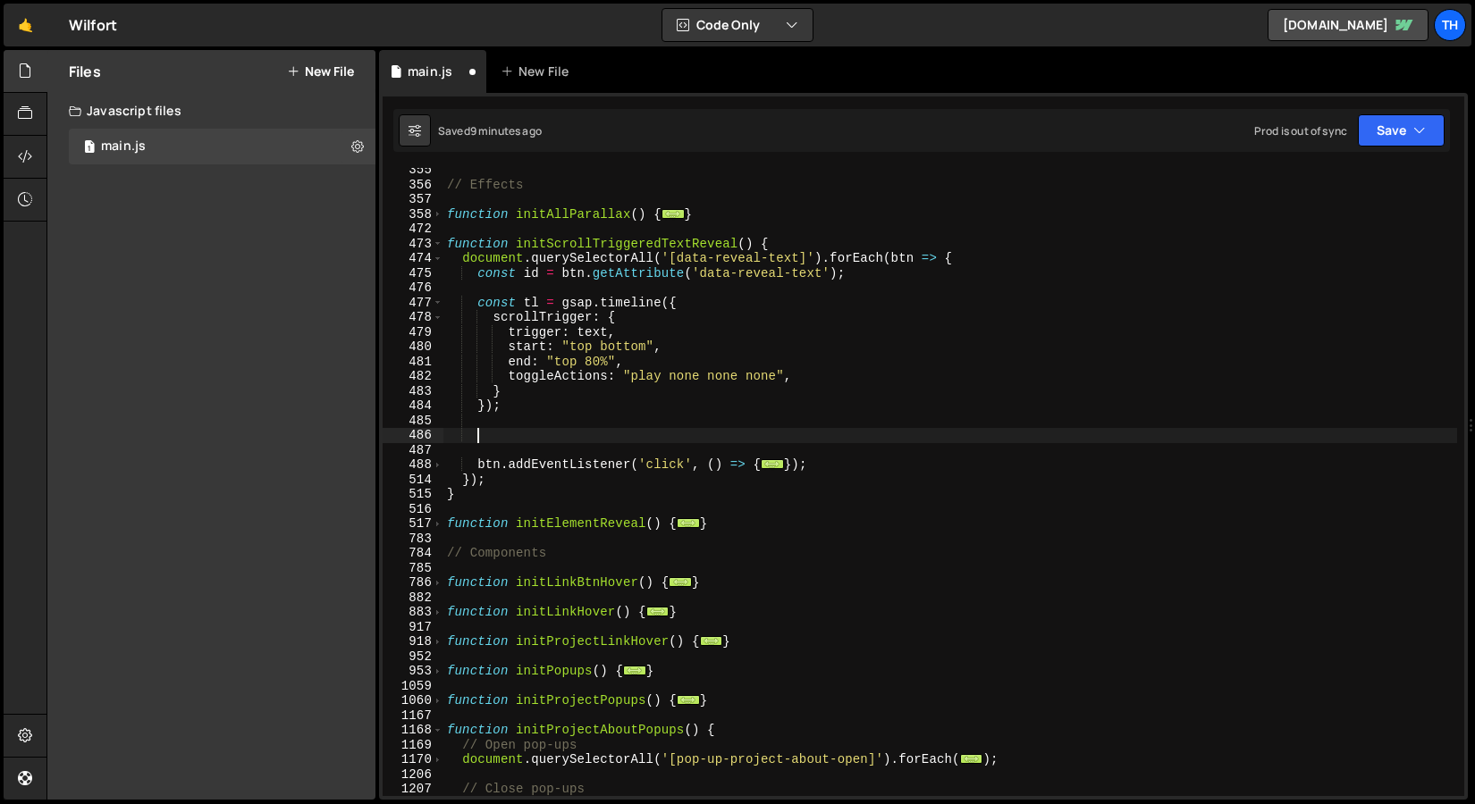
paste textarea "gsap.set(text, { visibility: "visible" });"
click at [428, 468] on div "488" at bounding box center [412, 465] width 61 height 15
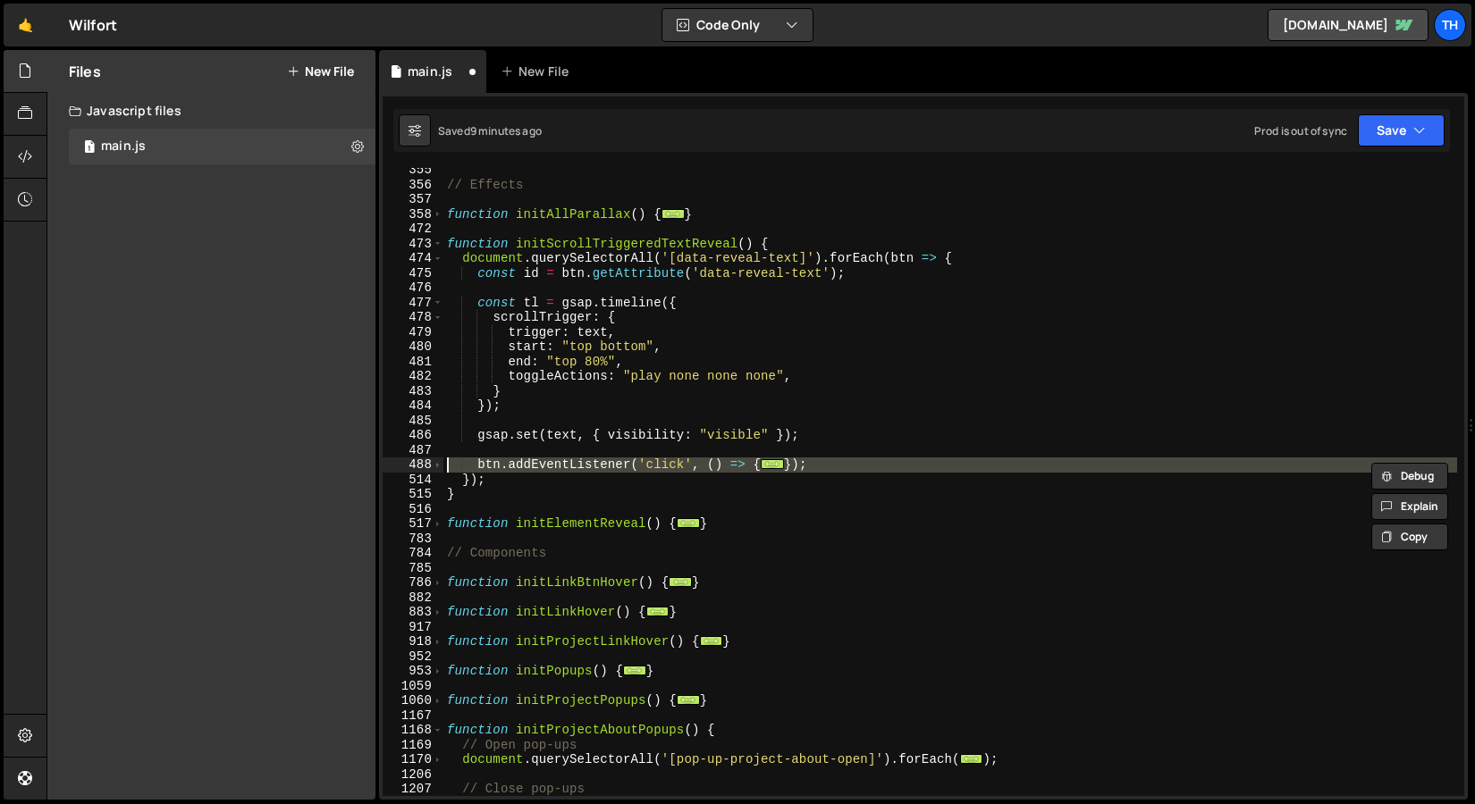
click at [428, 446] on div at bounding box center [428, 446] width 0 height 0
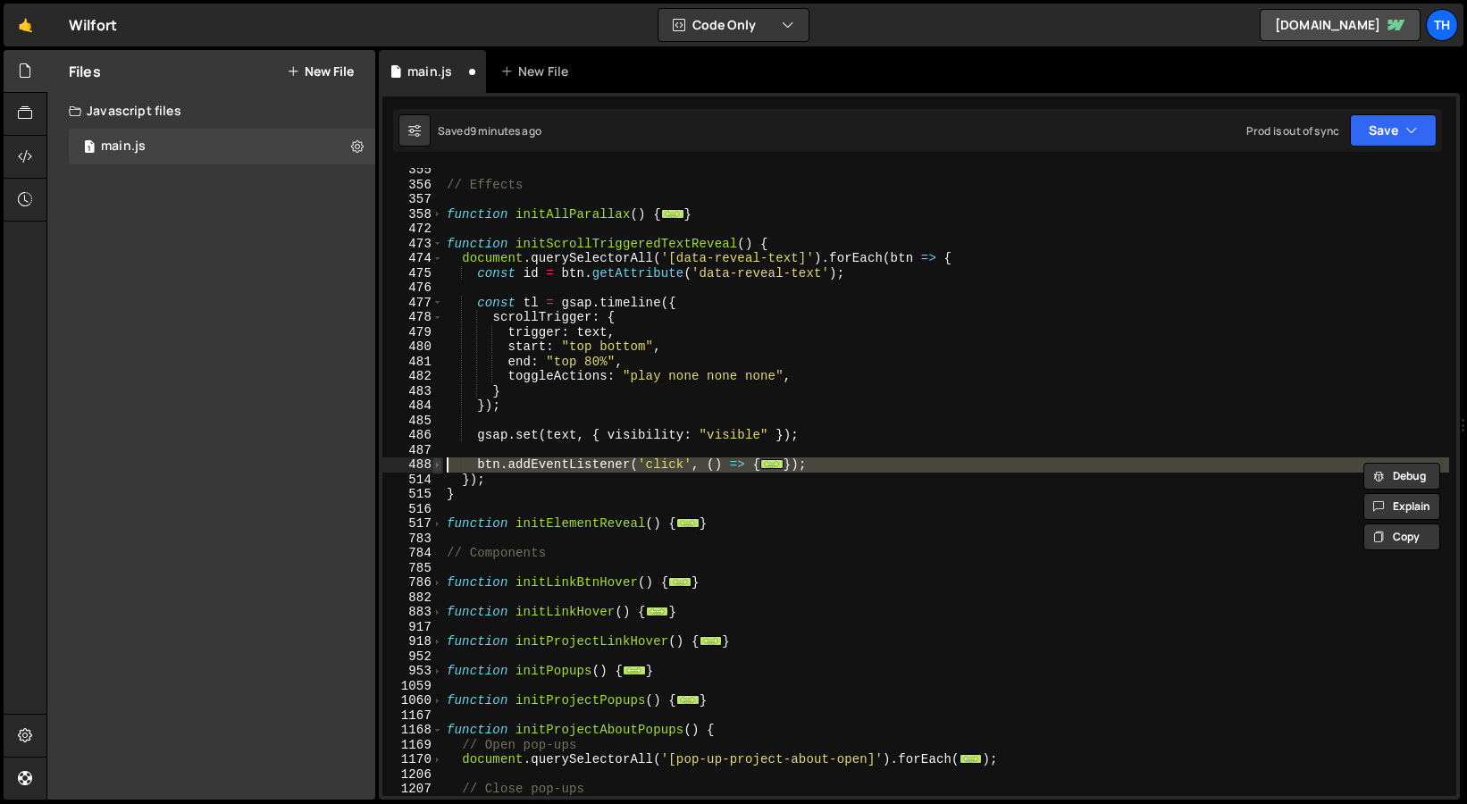
type textarea "btn.addEventListener('click', () => {"
click at [439, 467] on span at bounding box center [438, 465] width 10 height 15
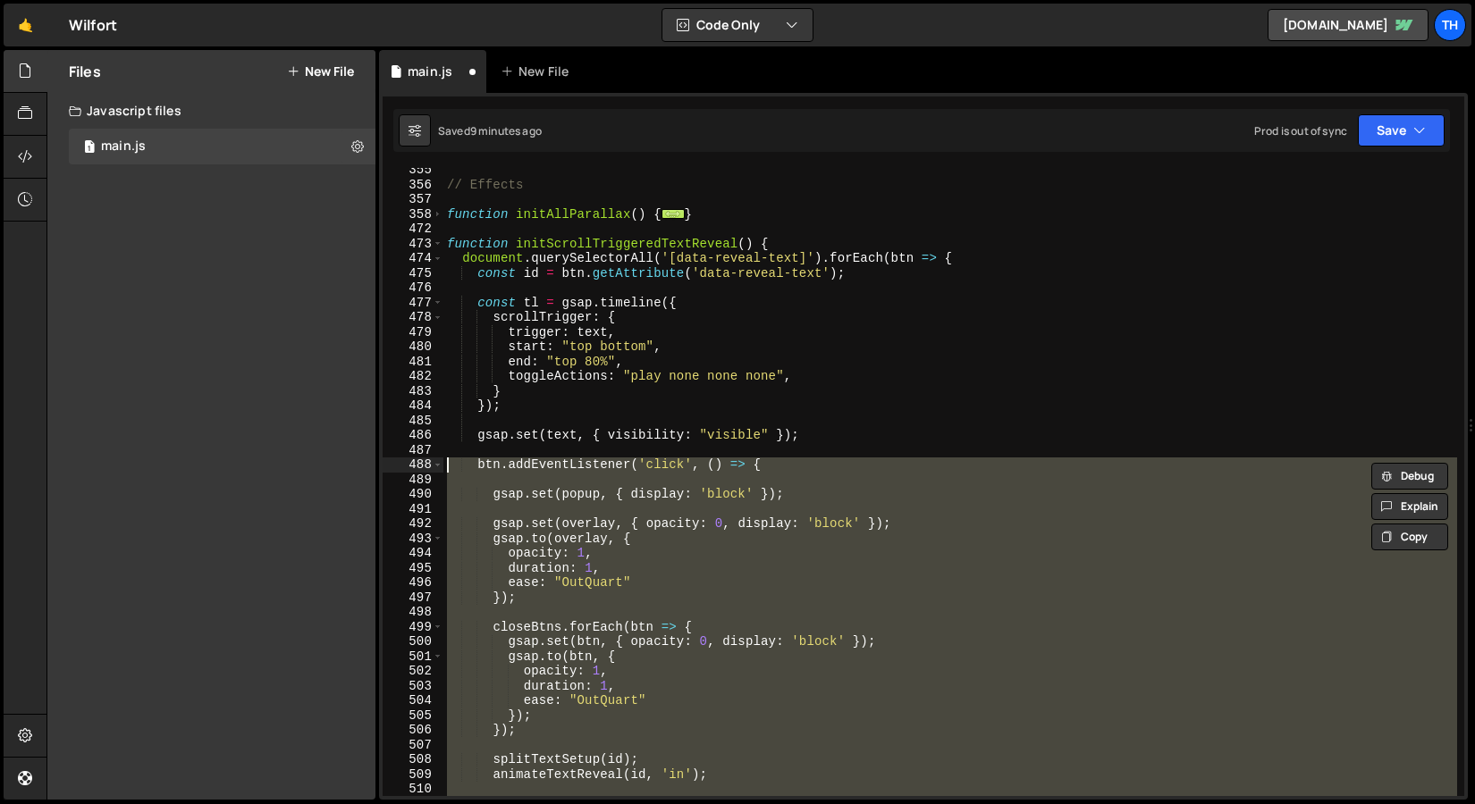
click at [672, 513] on div "// Effects function initAllParallax ( ) { ... } function initScrollTriggeredTex…" at bounding box center [949, 482] width 1013 height 628
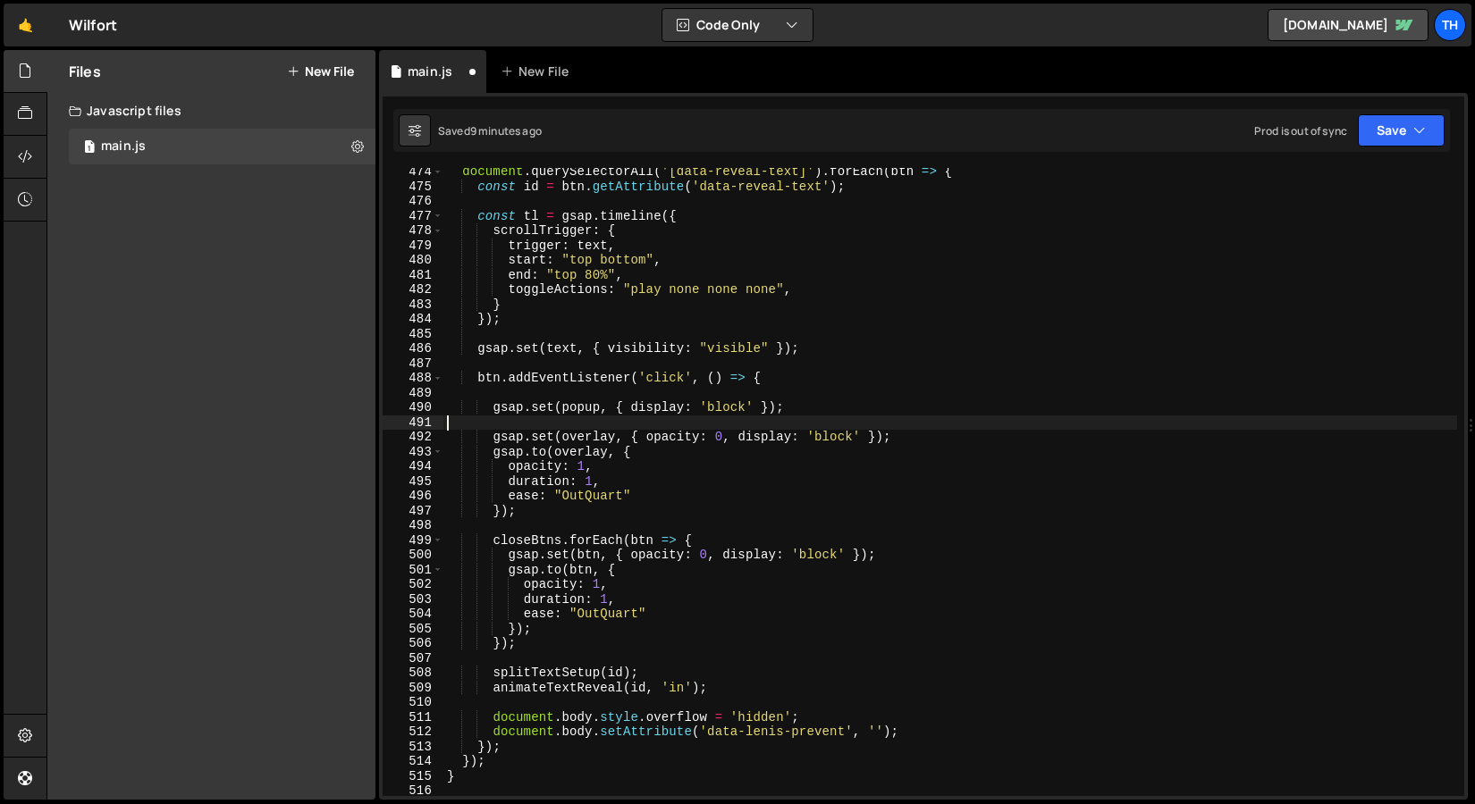
scroll to position [475, 0]
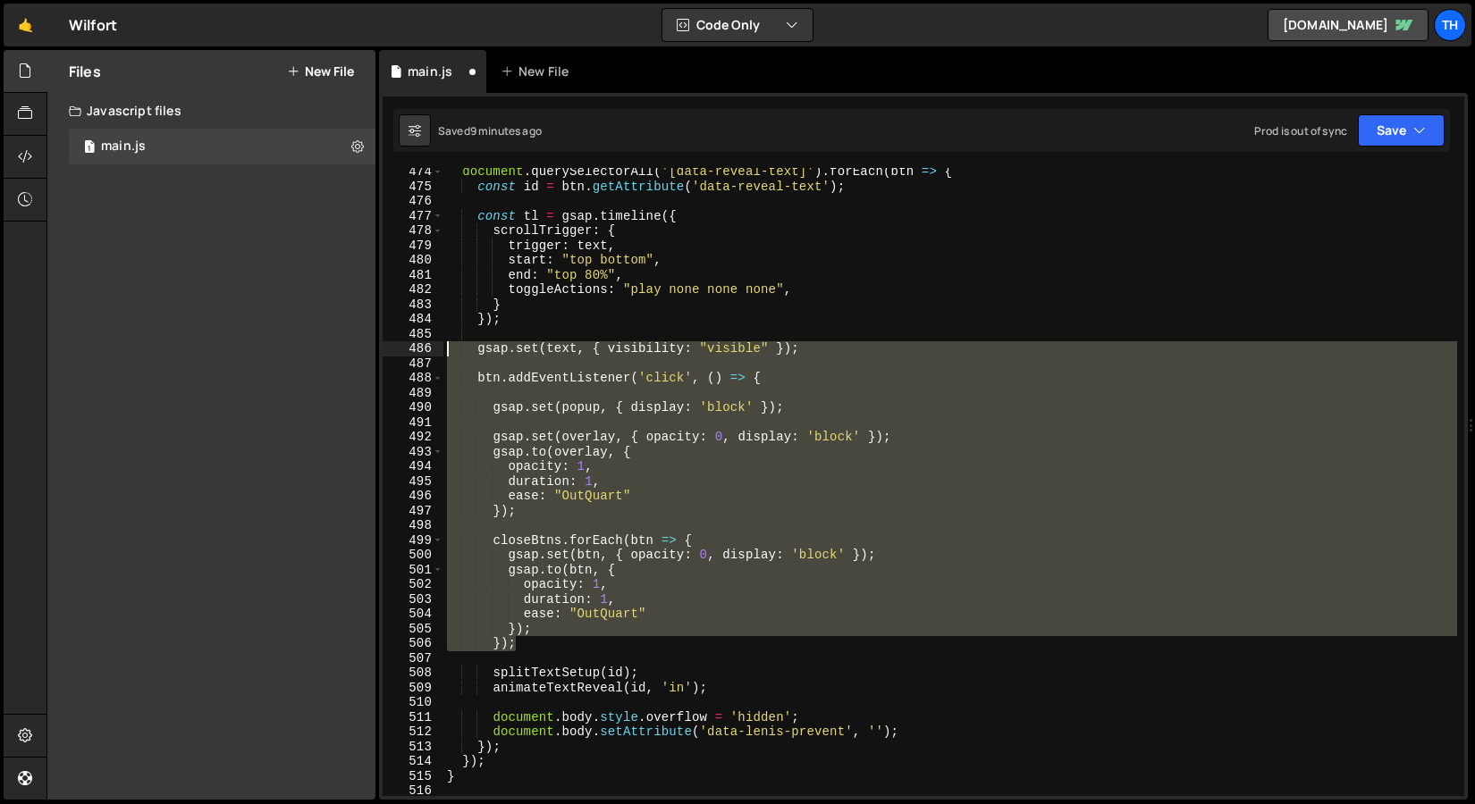
drag, startPoint x: 559, startPoint y: 648, endPoint x: 291, endPoint y: 349, distance: 401.9
click at [291, 349] on div "Files New File Javascript files 1 main.js 0 CSS files Copy share link Edit File…" at bounding box center [760, 425] width 1428 height 751
type textarea "gsap.set(text, { visibility: "visible" });"
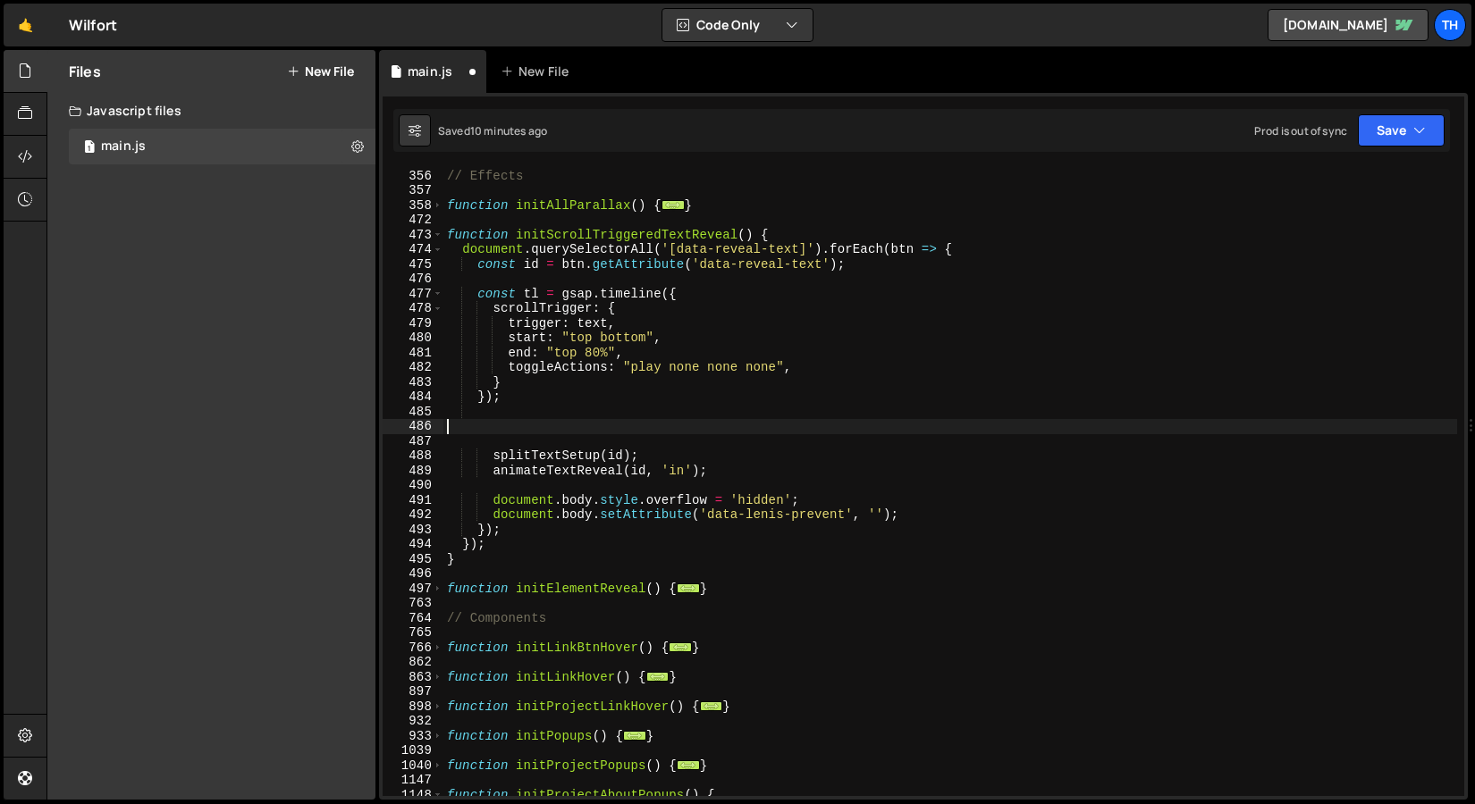
scroll to position [398, 0]
type textarea "}); });"
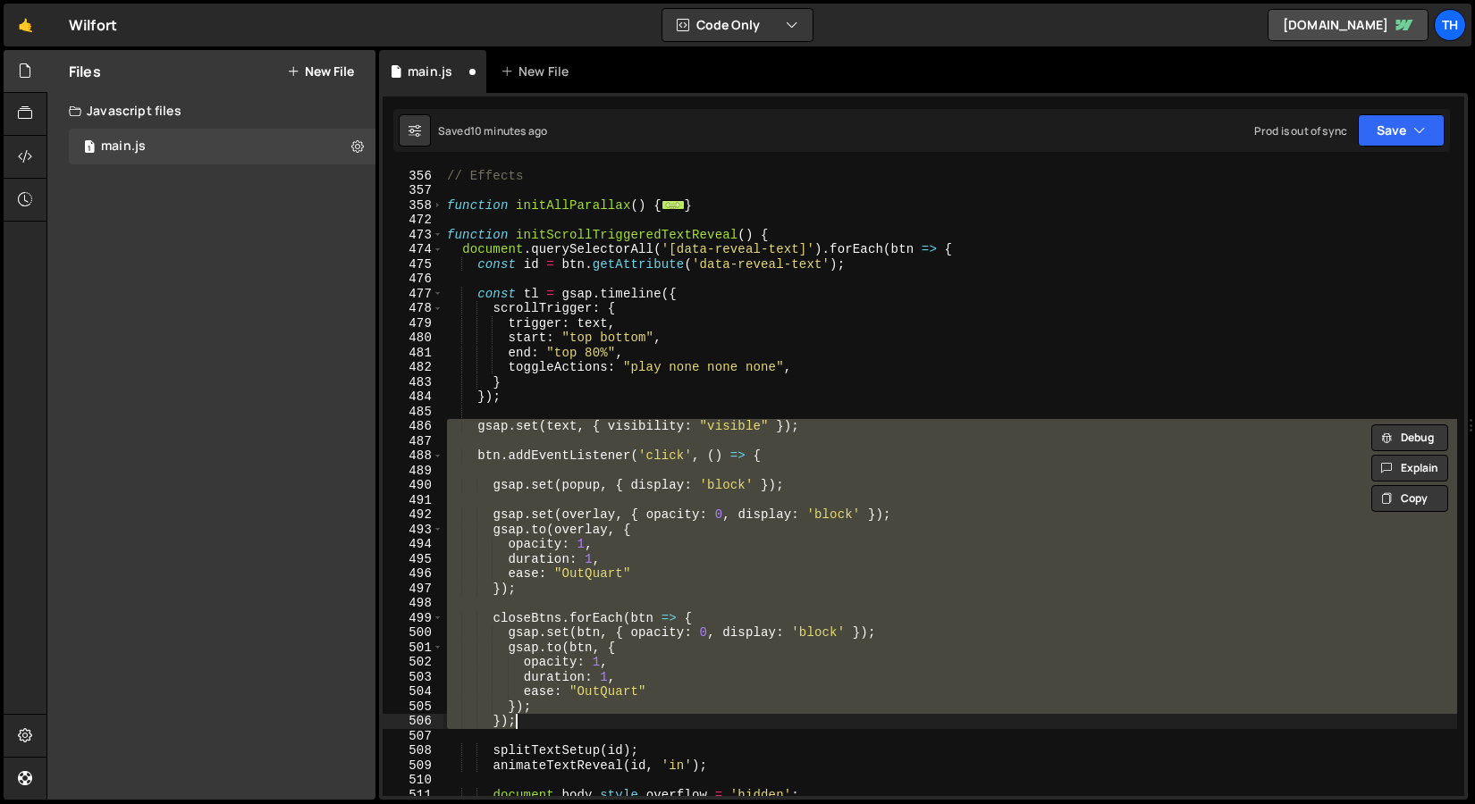
click at [492, 437] on div "// Effects function initAllParallax ( ) { ... } function initScrollTriggeredTex…" at bounding box center [949, 482] width 1013 height 628
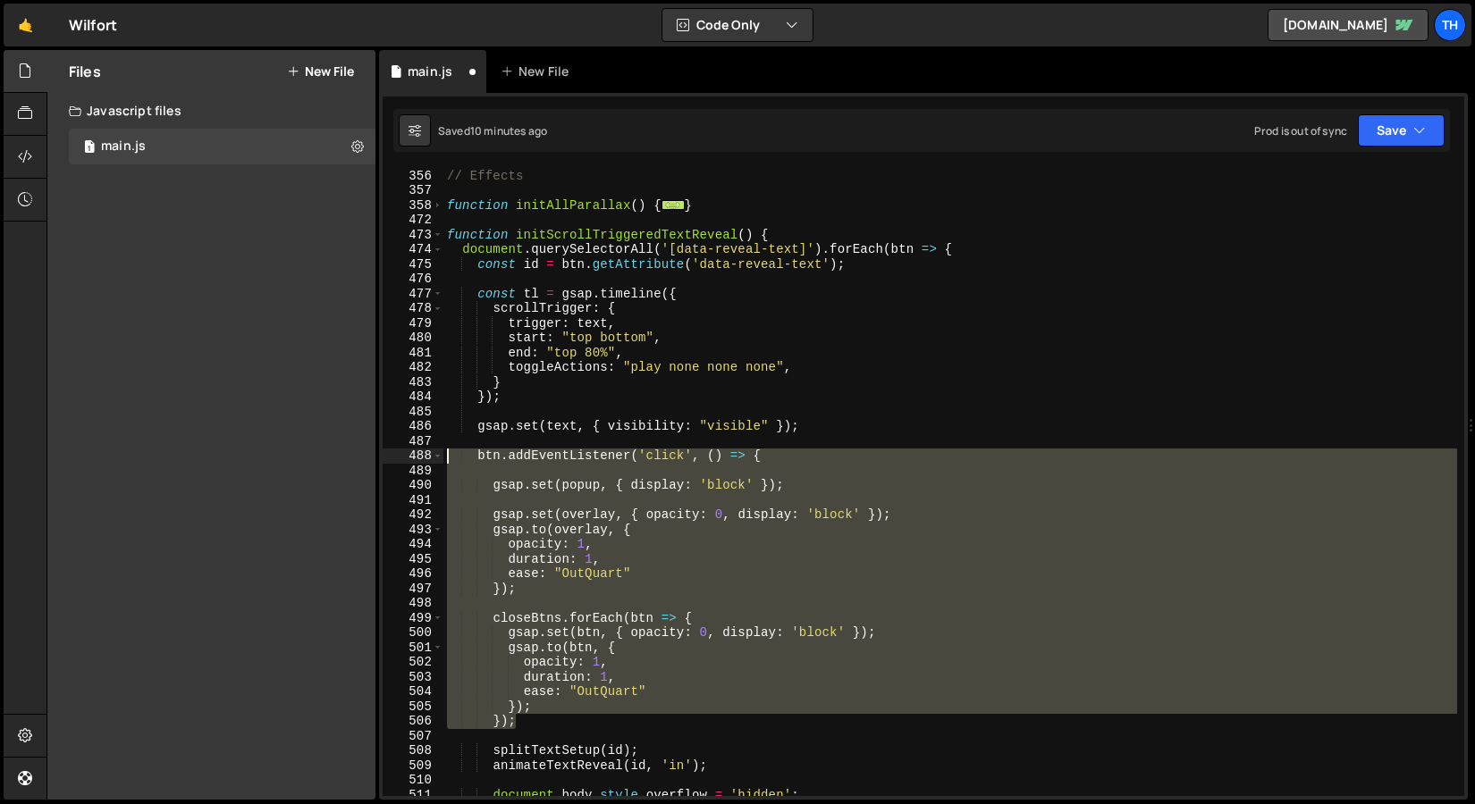
drag, startPoint x: 527, startPoint y: 727, endPoint x: 266, endPoint y: 458, distance: 375.4
click at [266, 458] on div "Files New File Javascript files 1 main.js 0 CSS files Copy share link Edit File…" at bounding box center [760, 425] width 1428 height 751
type textarea "btn.addEventListener('click', () => {"
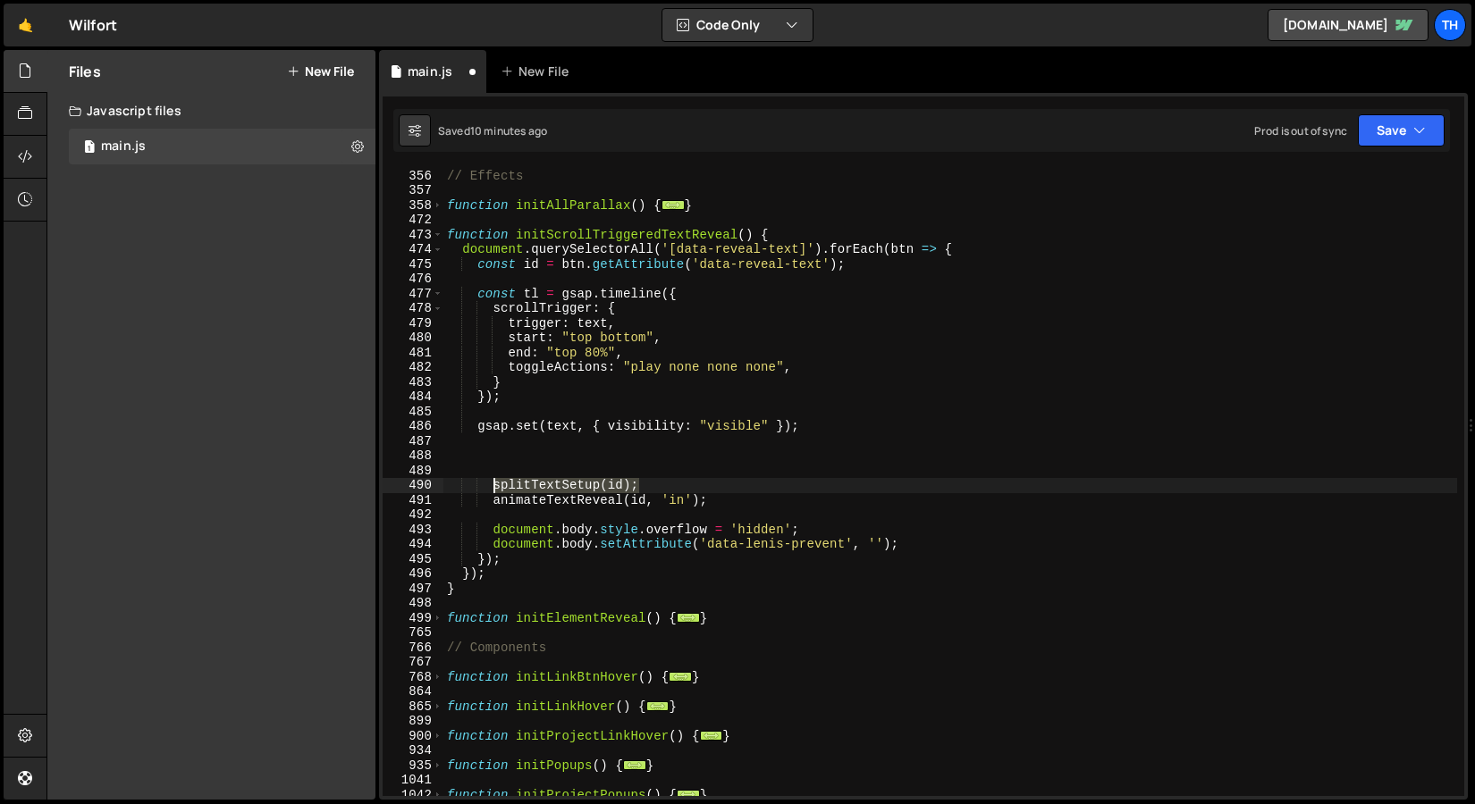
drag, startPoint x: 664, startPoint y: 491, endPoint x: 496, endPoint y: 487, distance: 168.0
click at [496, 487] on div "// Effects function initAllParallax ( ) { ... } function initScrollTriggeredTex…" at bounding box center [949, 483] width 1013 height 658
type textarea "splitTextSetup(id);"
click at [517, 419] on div "// Effects function initAllParallax ( ) { ... } function initScrollTriggeredTex…" at bounding box center [949, 483] width 1013 height 658
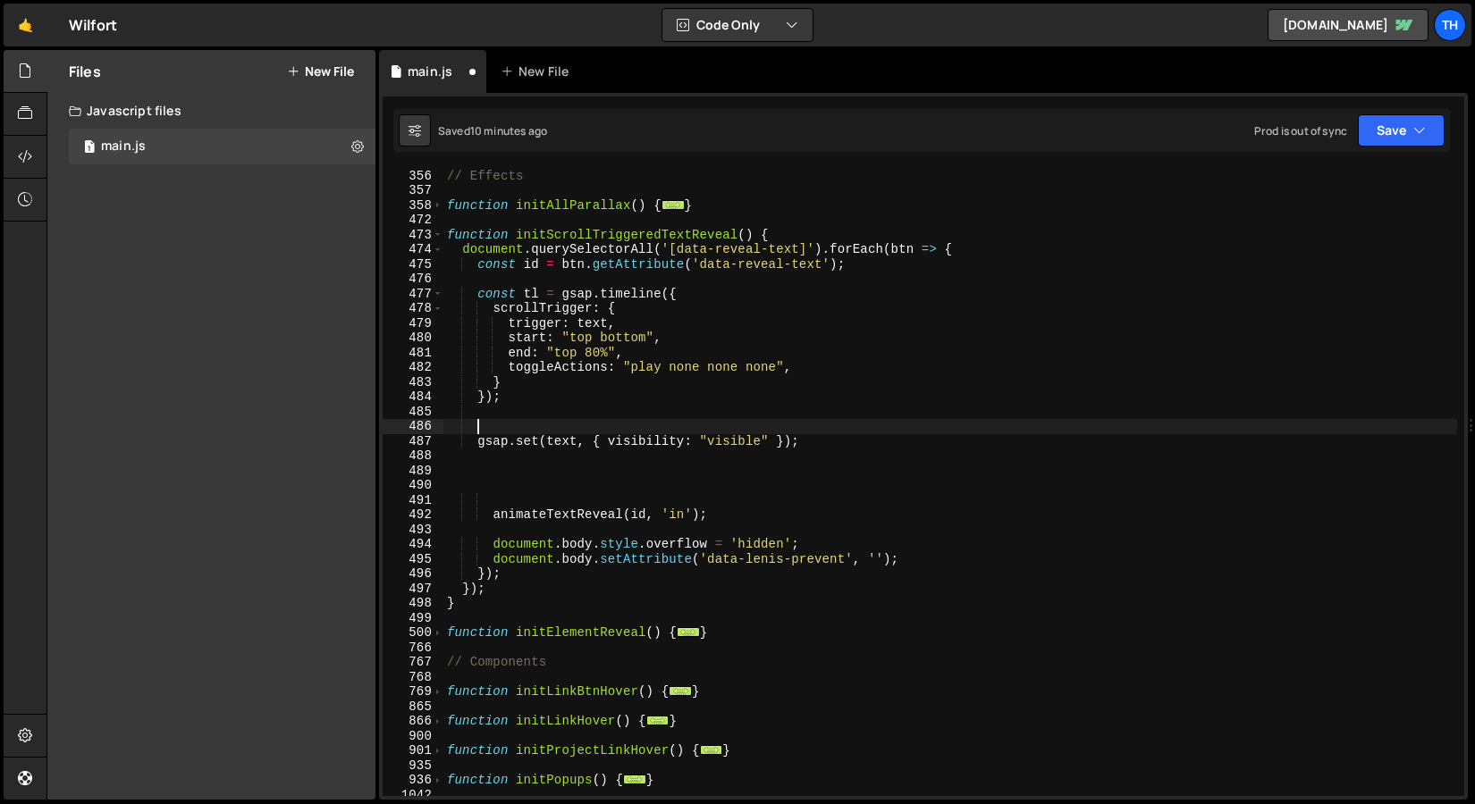
scroll to position [0, 1]
paste textarea "splitTextSetup(id);"
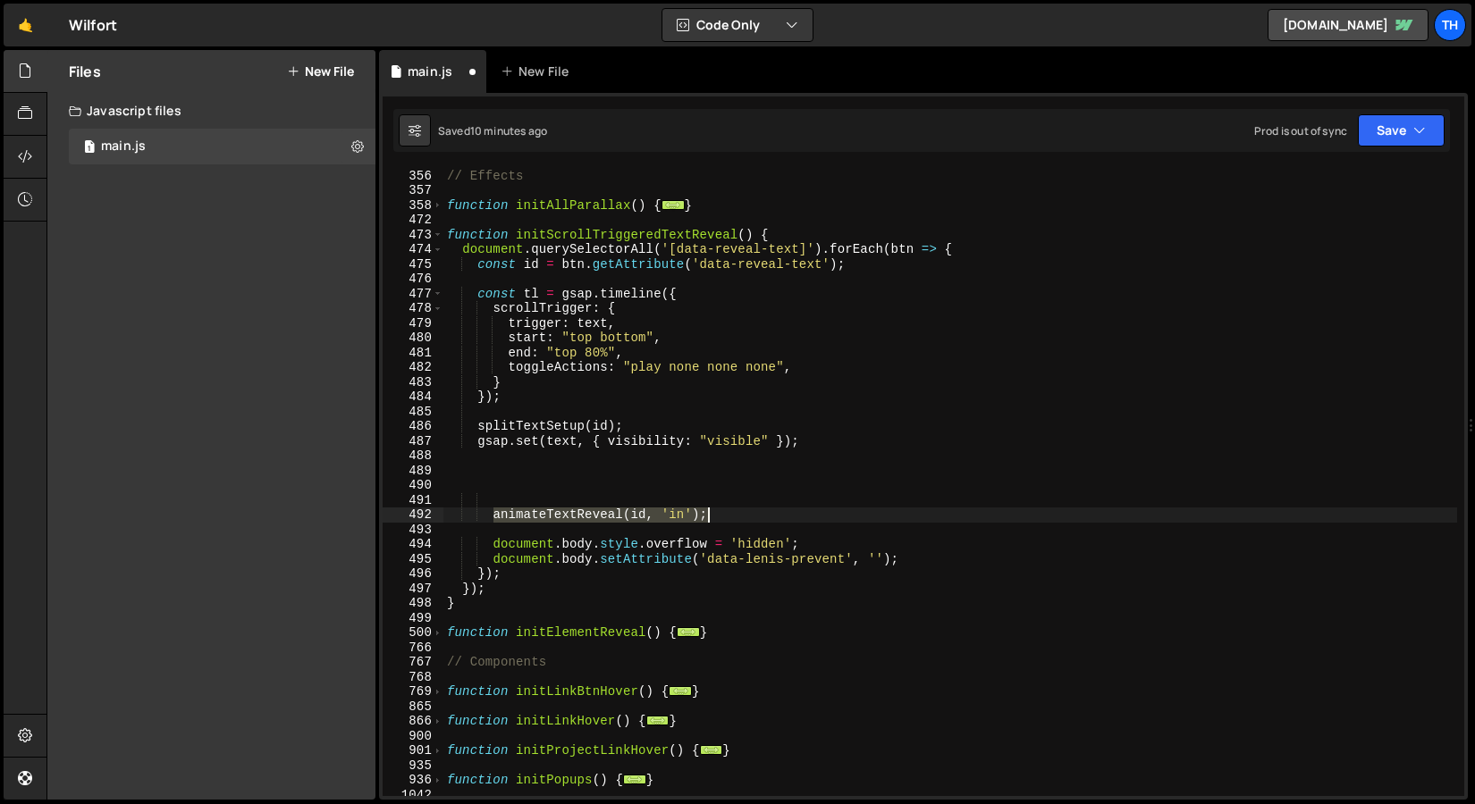
drag, startPoint x: 496, startPoint y: 514, endPoint x: 721, endPoint y: 512, distance: 225.2
click at [721, 512] on div "// Effects function initAllParallax ( ) { ... } function initScrollTriggeredTex…" at bounding box center [949, 483] width 1013 height 658
type textarea "animateTextReveal(id, 'in');"
click at [801, 365] on div "// Effects function initAllParallax ( ) { ... } function initScrollTriggeredTex…" at bounding box center [949, 483] width 1013 height 658
type textarea "toggleActions: "play none none none","
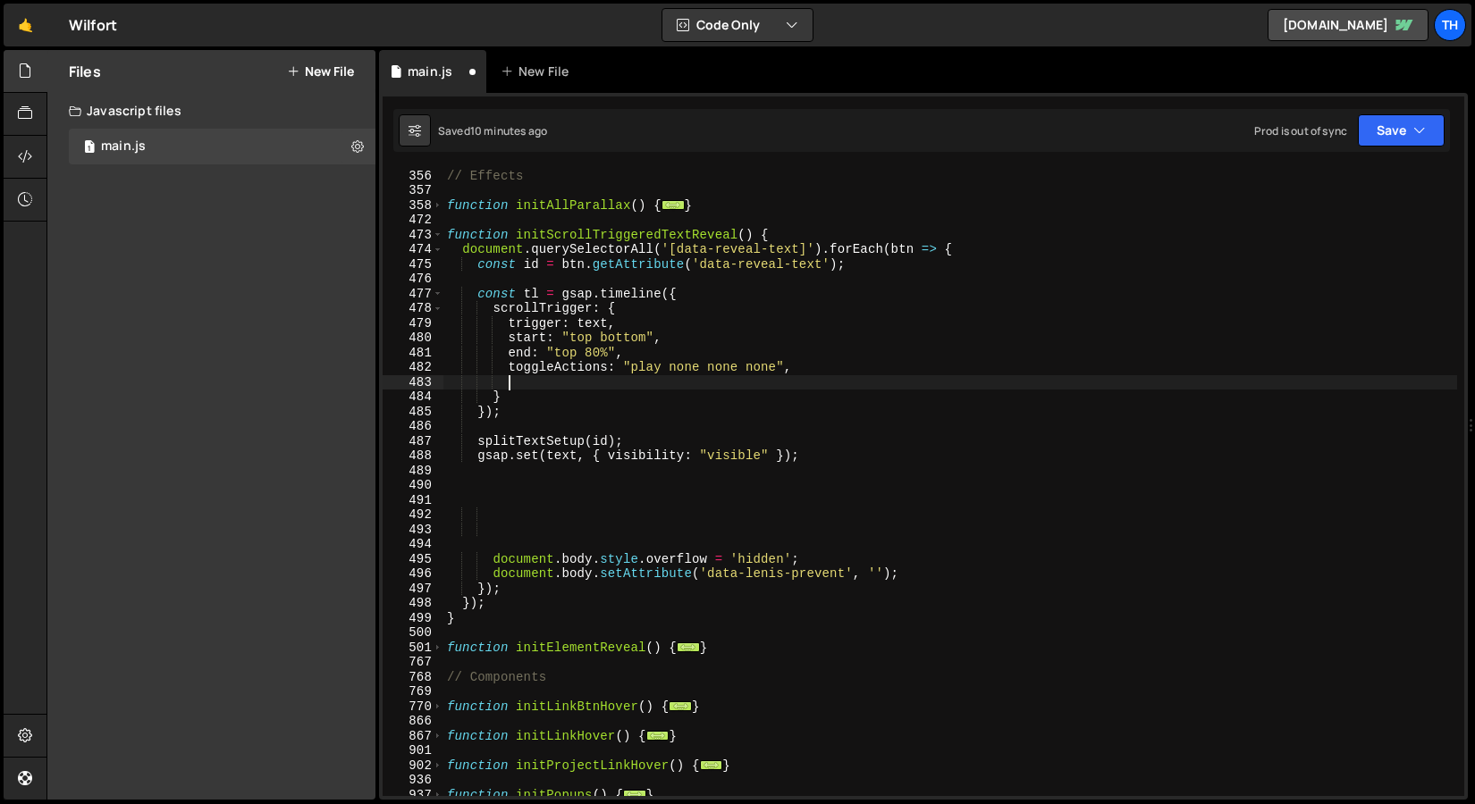
scroll to position [0, 3]
type textarea "щ"
type textarea "n"
paste textarea "animateTextReveal(id, 'in');"
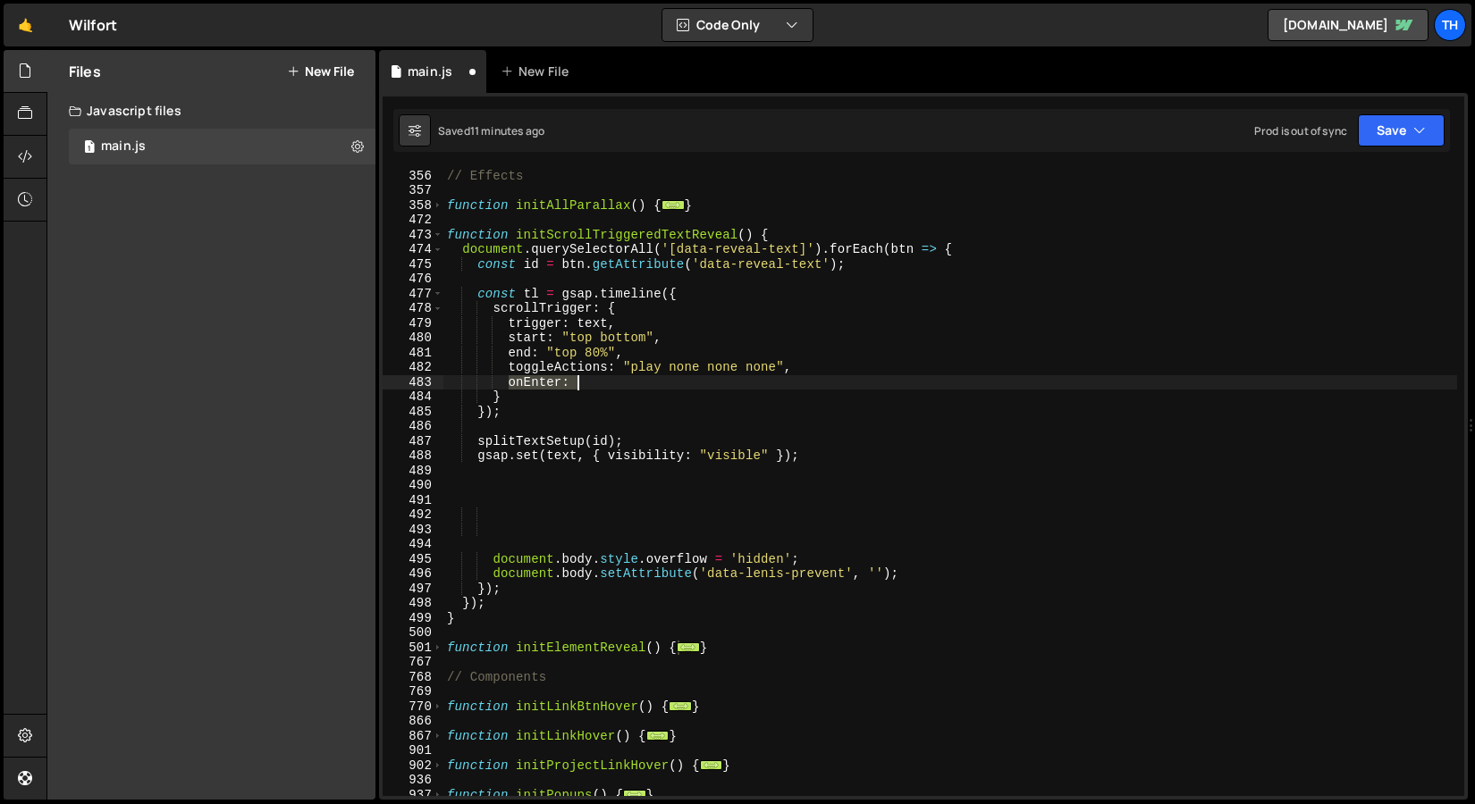
drag, startPoint x: 511, startPoint y: 380, endPoint x: 627, endPoint y: 382, distance: 116.2
click at [627, 382] on div "// Effects function initAllParallax ( ) { ... } function initScrollTriggeredTex…" at bounding box center [949, 483] width 1013 height 658
paste textarea "() => animateTextReveal("scroll", 'in'),"
type textarea "onEnter: () => animateTextReveal("scroll", 'in'),"
click at [560, 491] on div "// Effects function initAllParallax ( ) { ... } function initScrollTriggeredTex…" at bounding box center [949, 483] width 1013 height 658
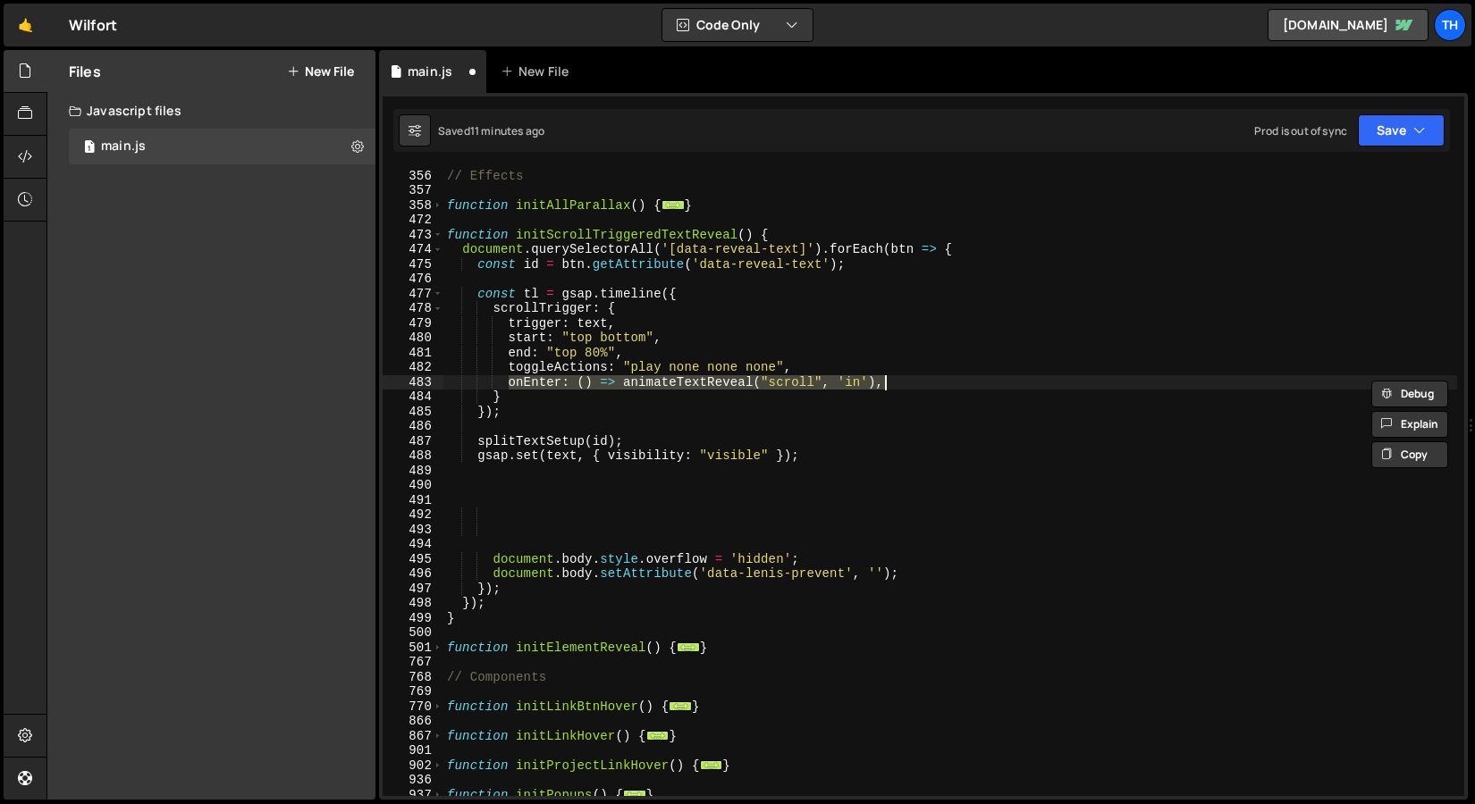
scroll to position [0, 0]
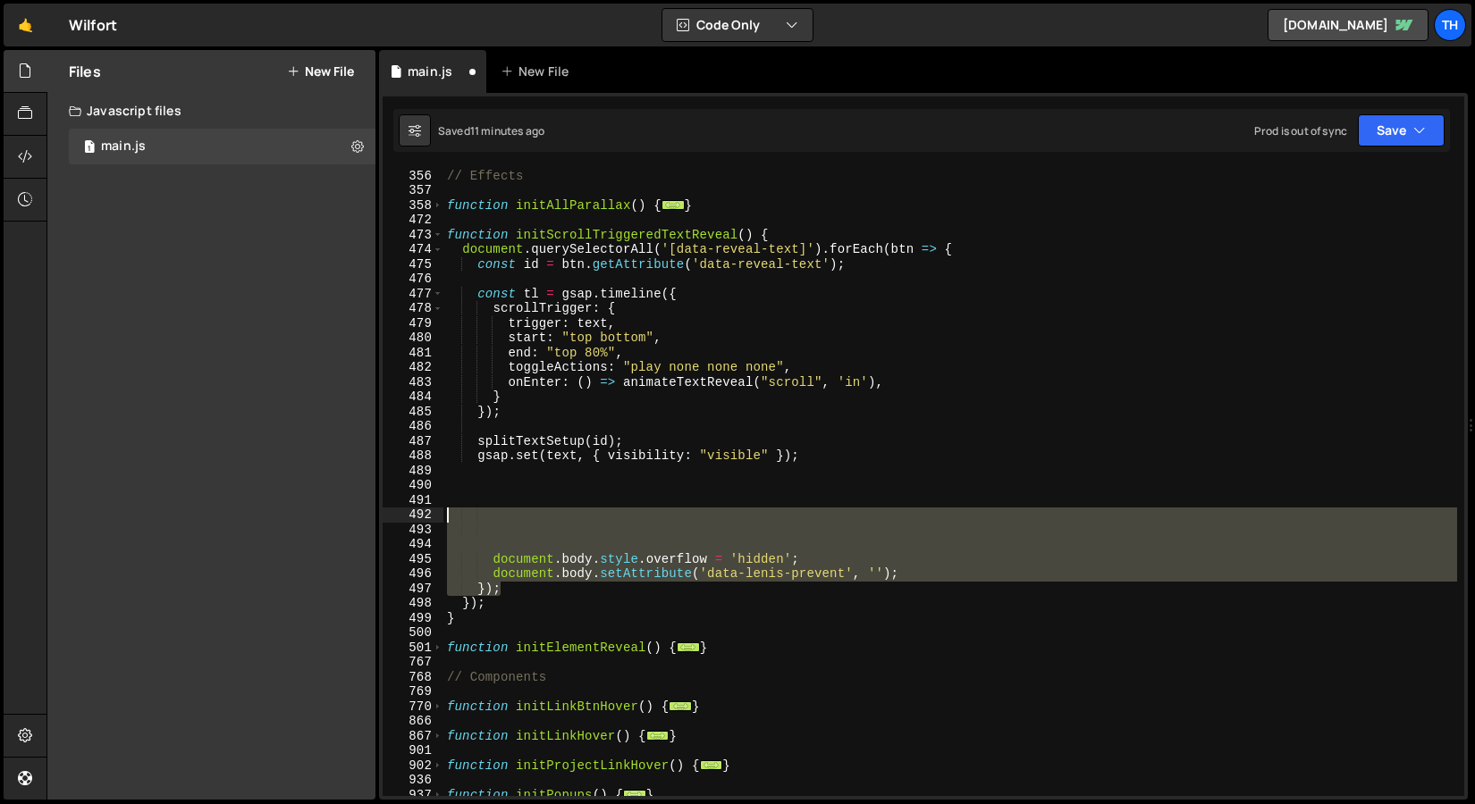
drag, startPoint x: 937, startPoint y: 584, endPoint x: 376, endPoint y: 509, distance: 566.1
click at [376, 509] on div "Files New File Javascript files 1 main.js 0 CSS files Copy share link Edit File…" at bounding box center [760, 425] width 1428 height 751
click at [592, 567] on div "// Effects function initAllParallax ( ) { ... } function initScrollTriggeredTex…" at bounding box center [949, 482] width 1013 height 628
type textarea "document.body.setAttribute('data-lenis-prevent', '');"
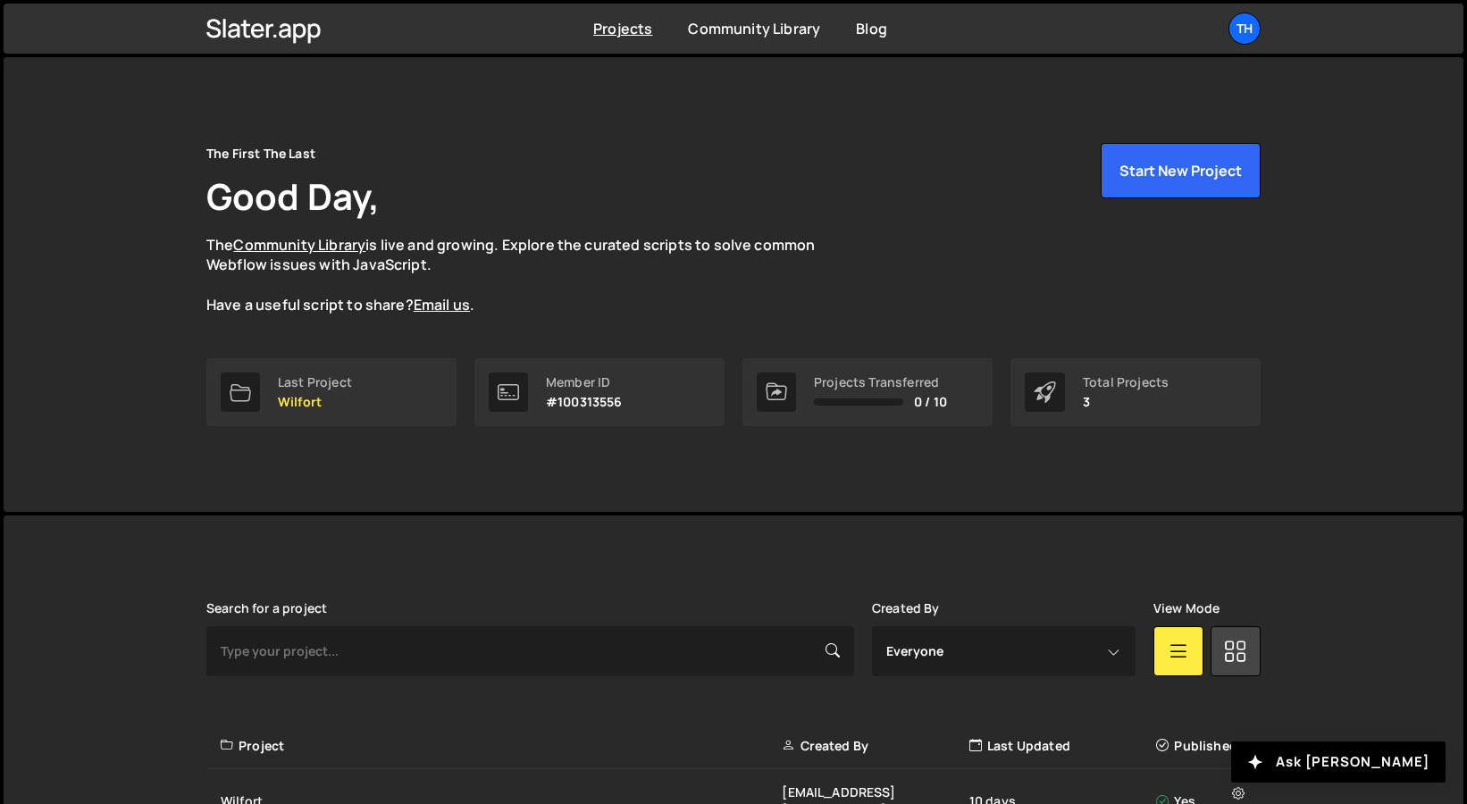
scroll to position [195, 0]
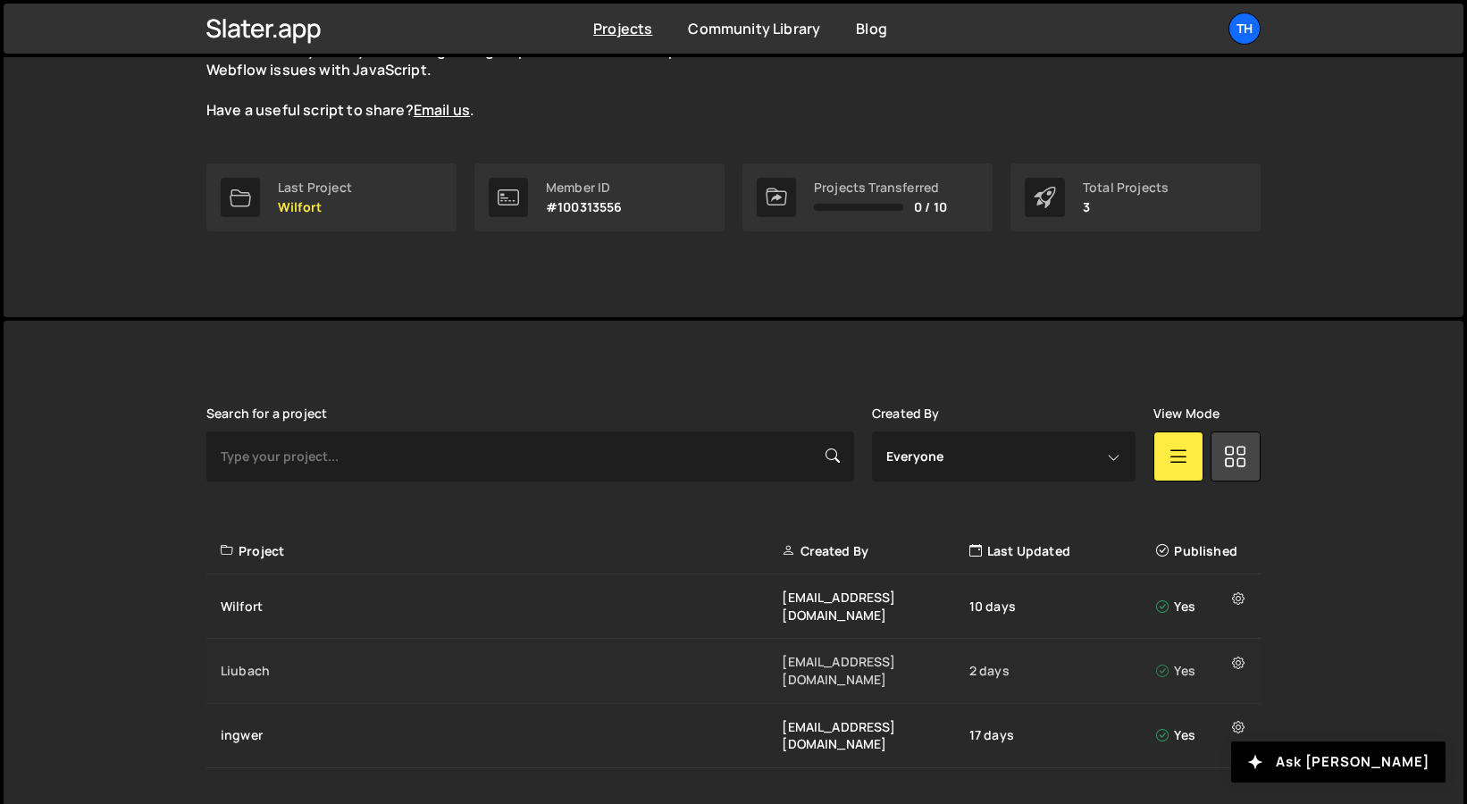
click at [308, 662] on div "Liubach" at bounding box center [501, 671] width 561 height 18
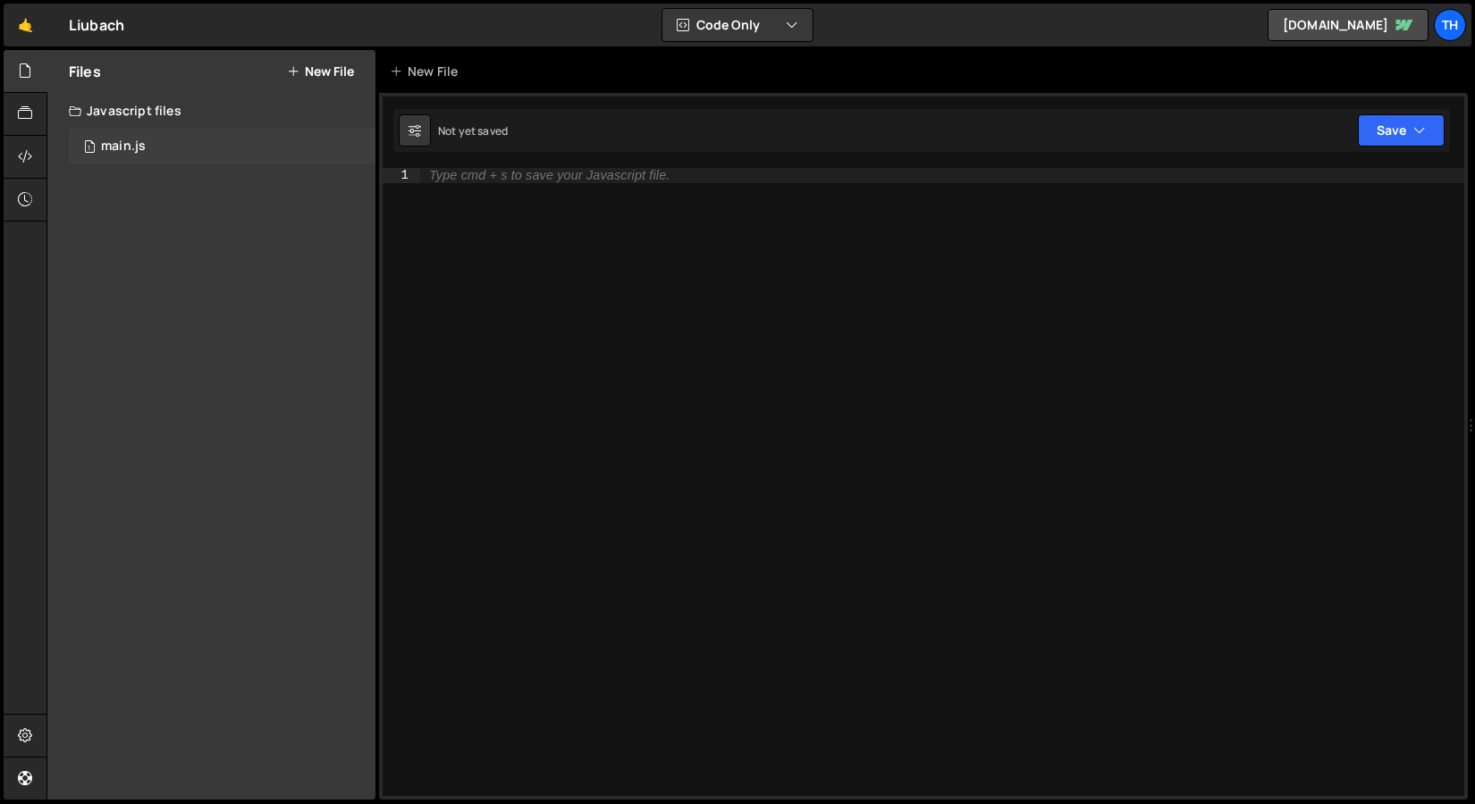
click at [136, 153] on div "main.js" at bounding box center [123, 147] width 45 height 16
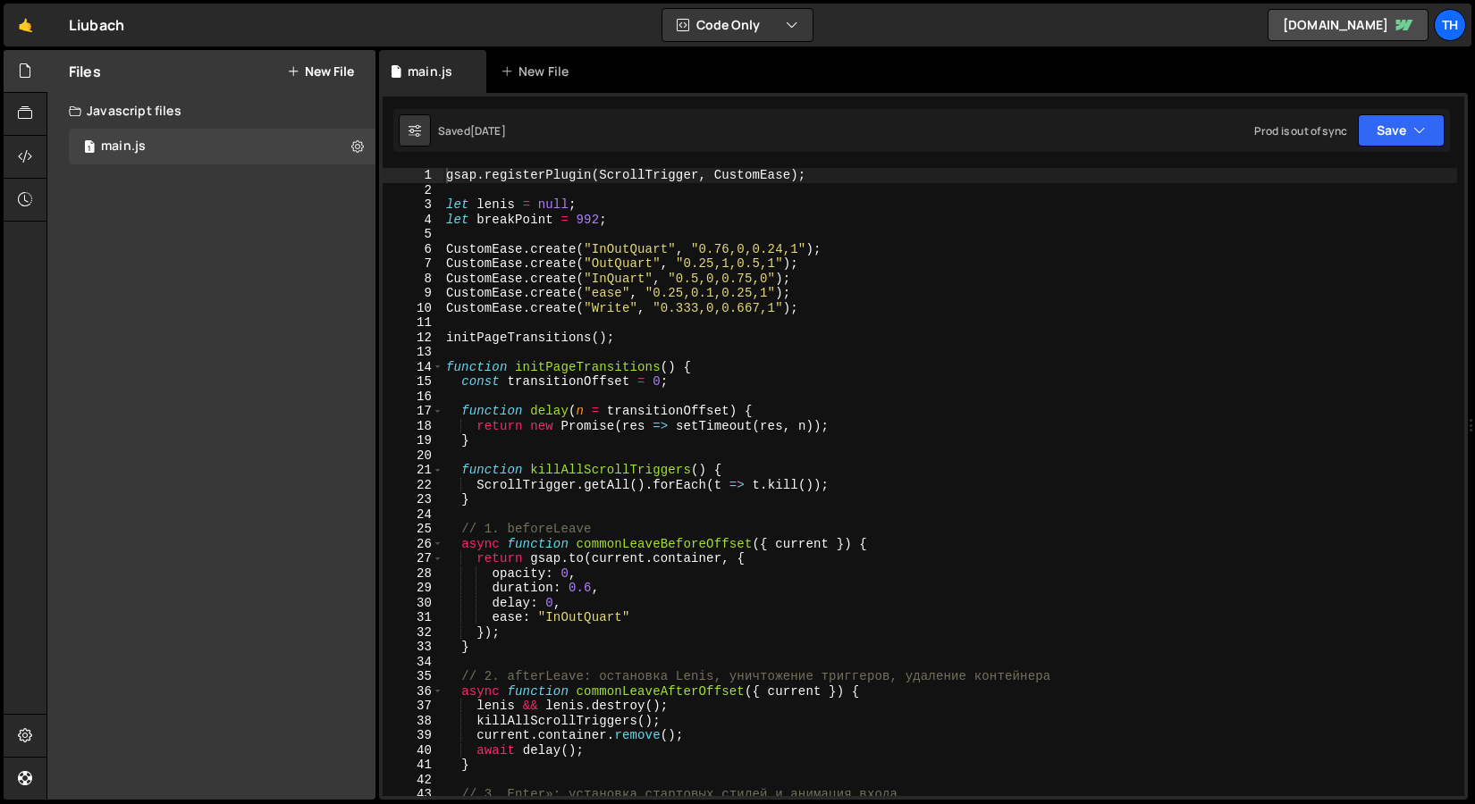
scroll to position [4718, 0]
click at [433, 367] on span at bounding box center [438, 367] width 10 height 15
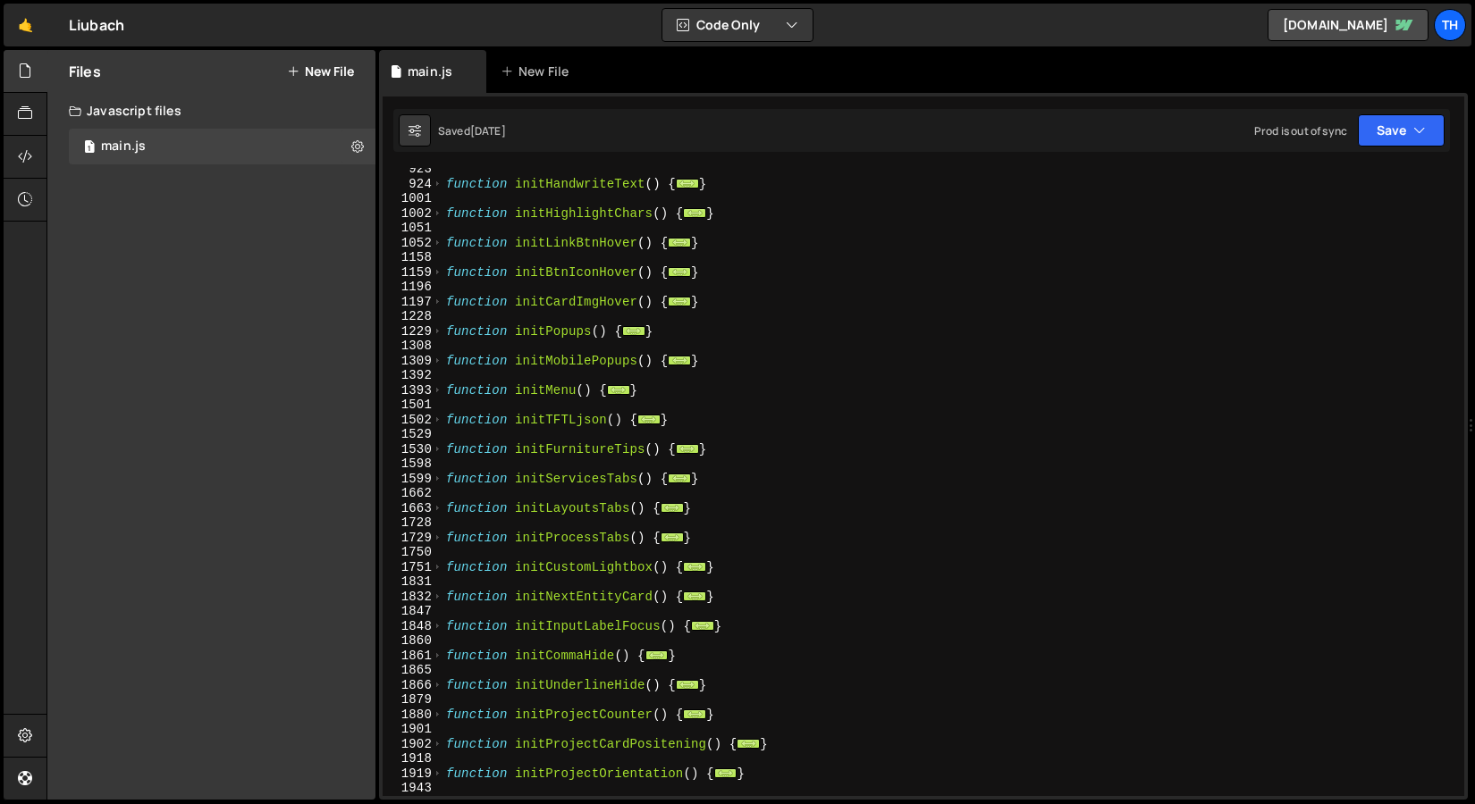
scroll to position [536, 0]
click at [433, 450] on span at bounding box center [438, 449] width 10 height 15
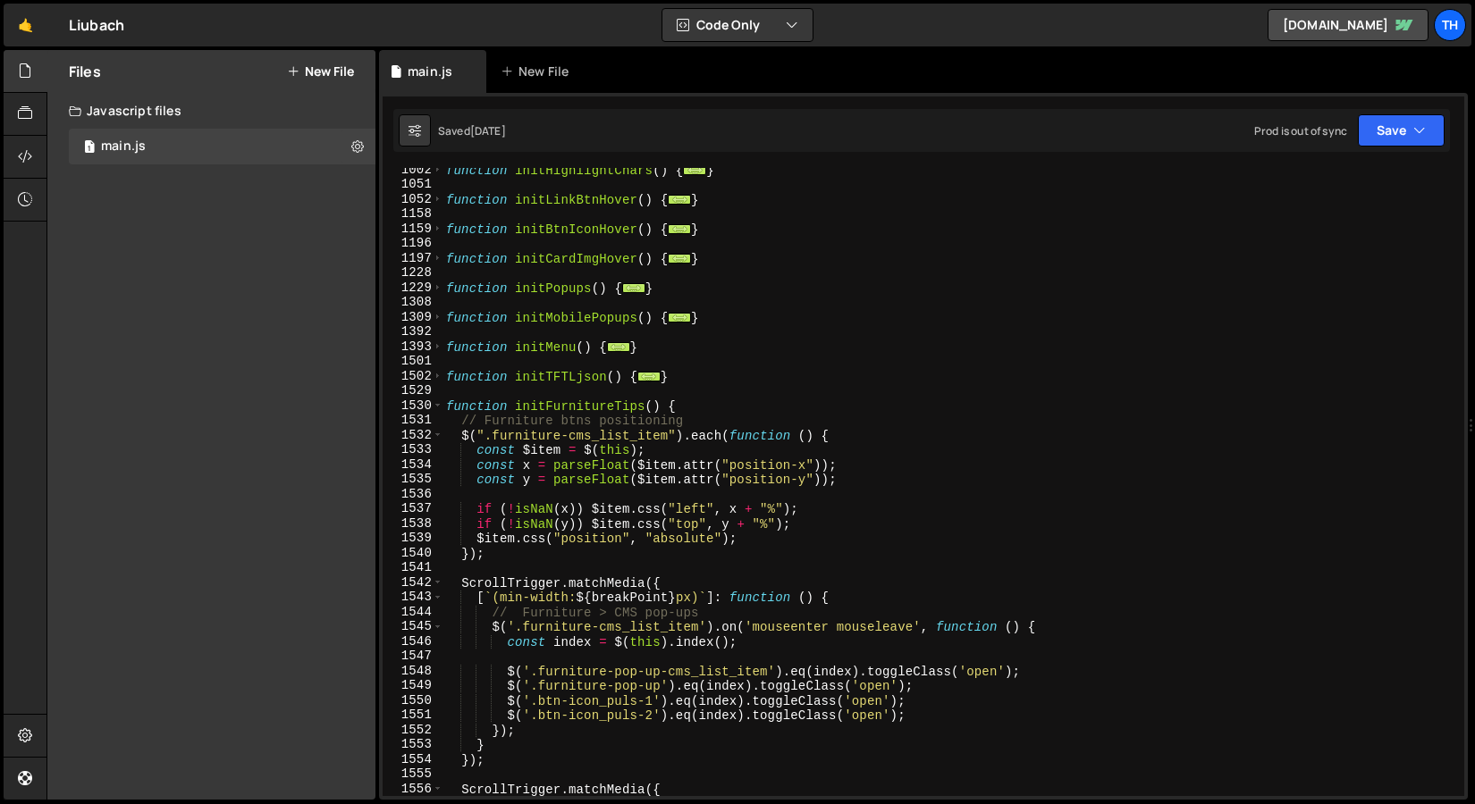
scroll to position [581, 0]
click at [434, 408] on span at bounding box center [438, 406] width 10 height 15
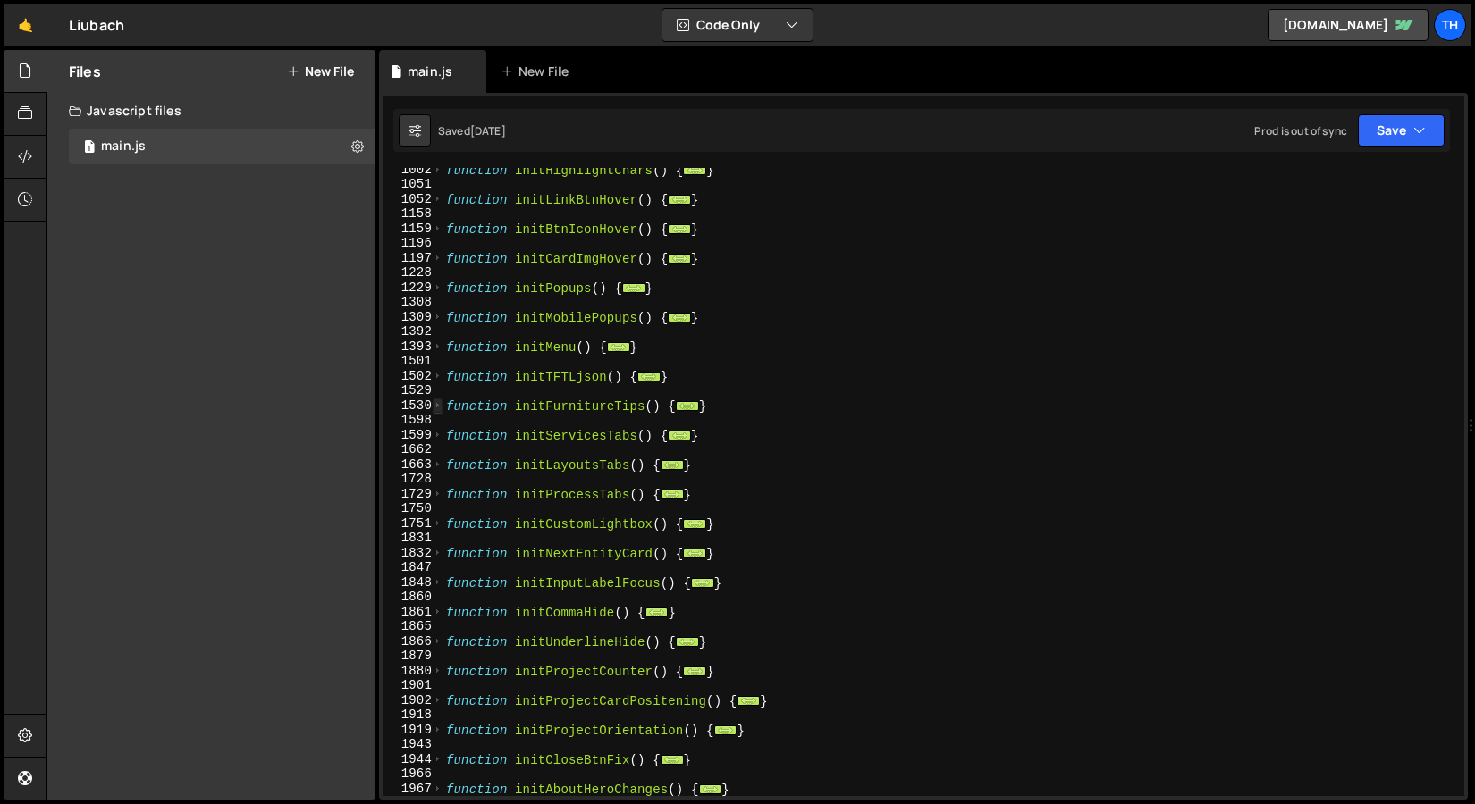
click at [434, 408] on span at bounding box center [438, 406] width 10 height 15
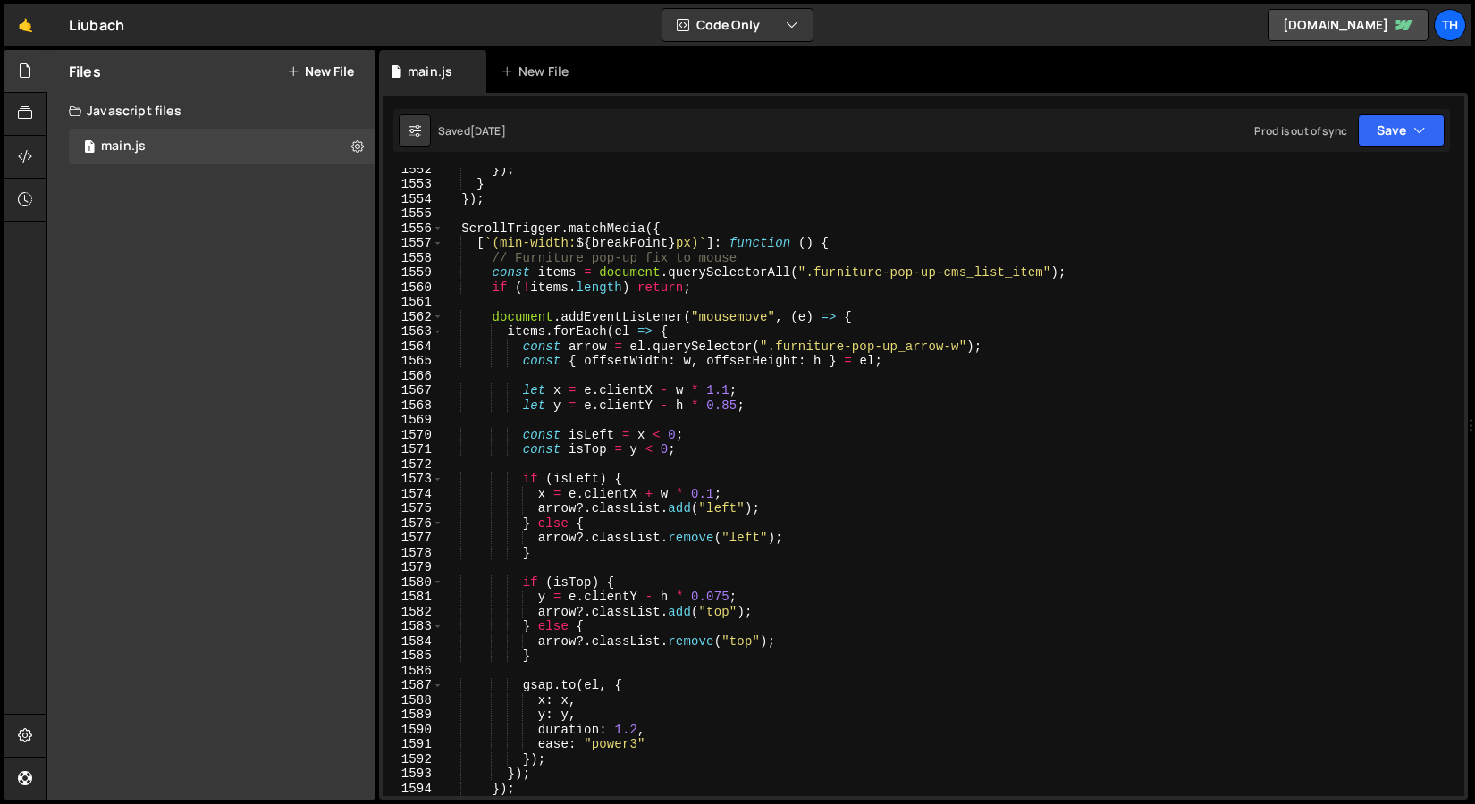
scroll to position [1197, 0]
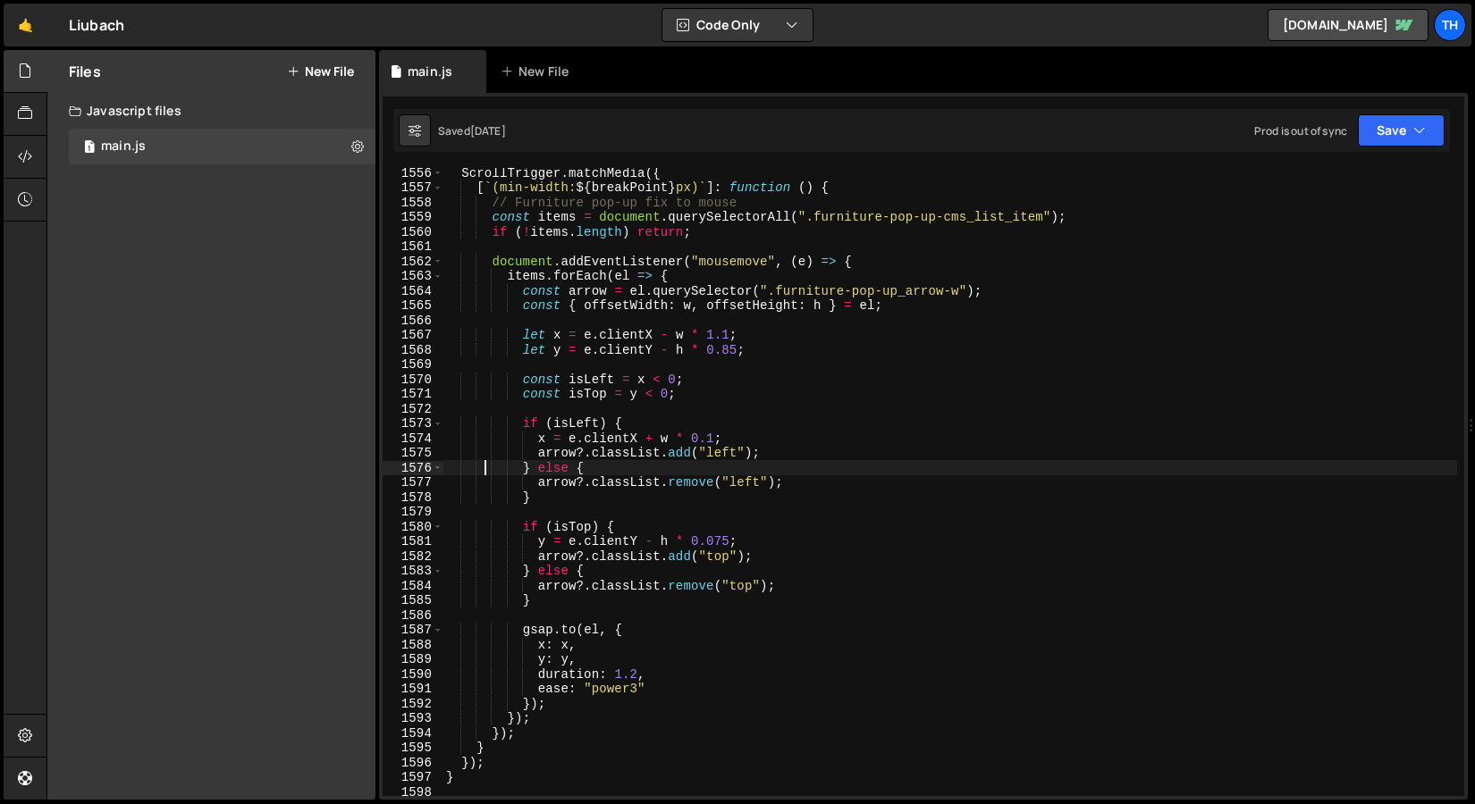
click at [483, 484] on div "ScrollTrigger . matchMedia ({ [ ` (min-width: ${ breakPoint } px) ` ] : functio…" at bounding box center [949, 494] width 1014 height 658
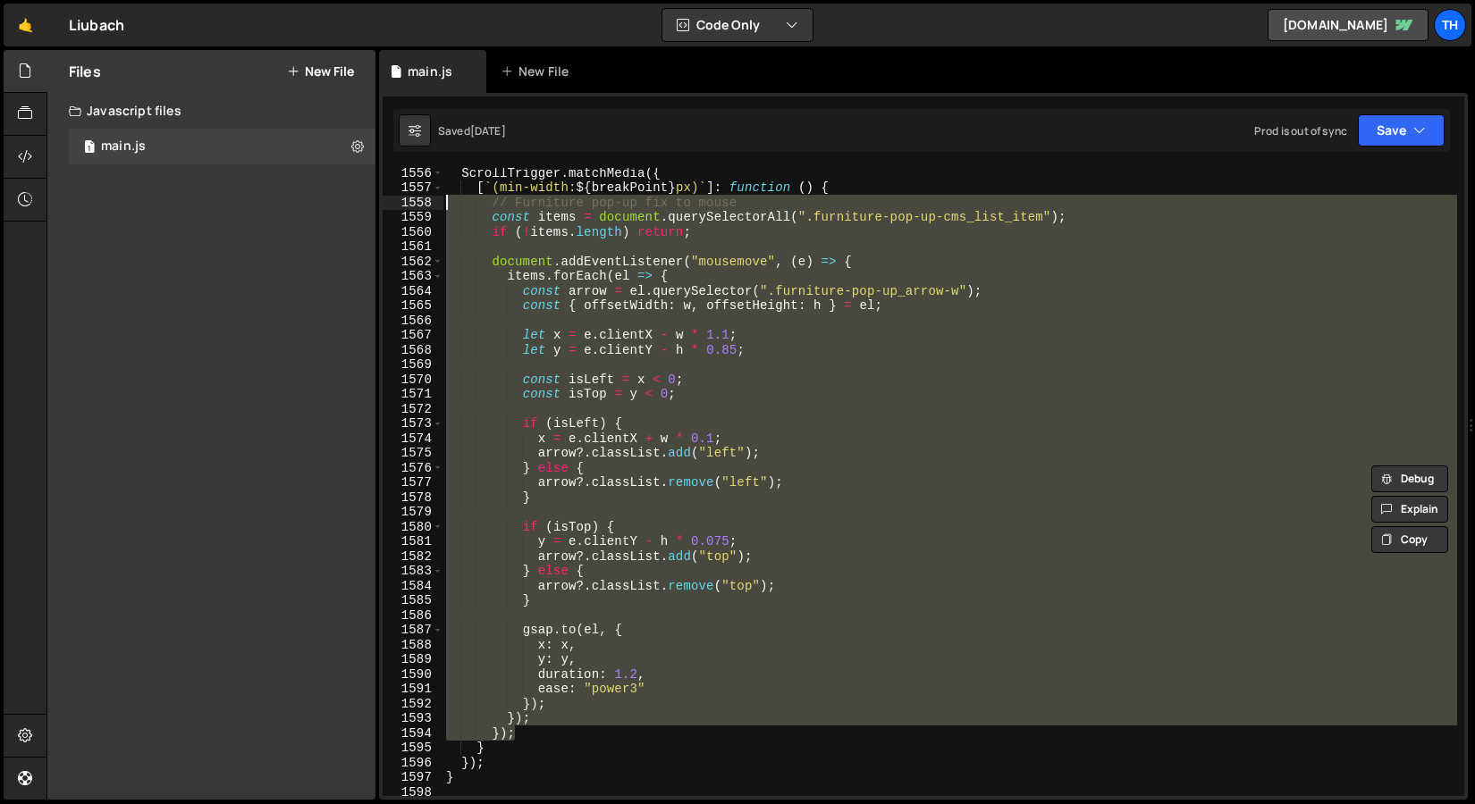
drag, startPoint x: 519, startPoint y: 730, endPoint x: 115, endPoint y: 197, distance: 668.5
click at [115, 197] on div "Files New File Javascript files 1 main.js 0 CSS files Copy share link Edit File…" at bounding box center [760, 425] width 1428 height 751
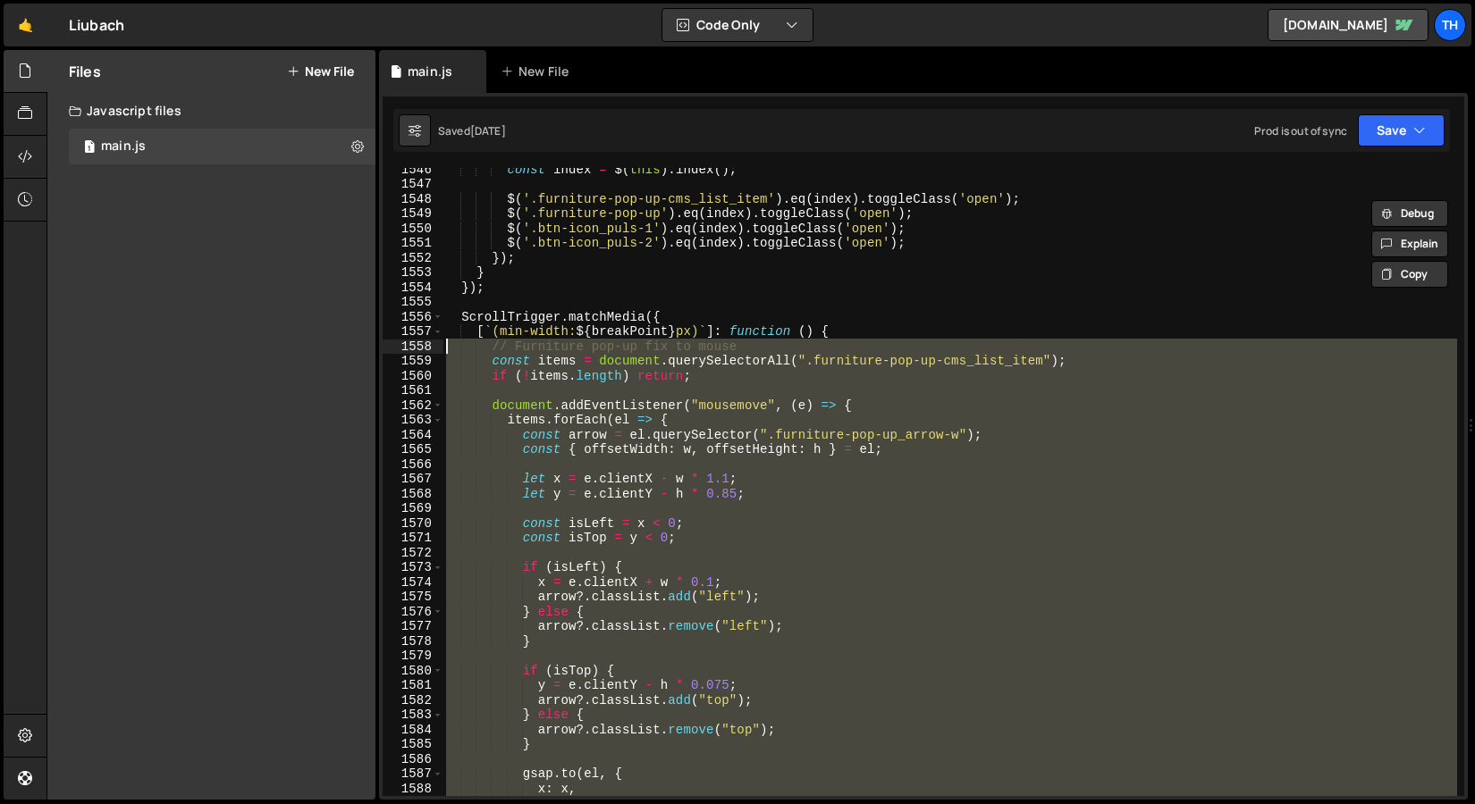
scroll to position [1053, 0]
click at [580, 493] on div "const index = $ ( this ) . index ( ) ; $ ( '.furniture-pop-up-cms_list_item' ) …" at bounding box center [949, 482] width 1014 height 628
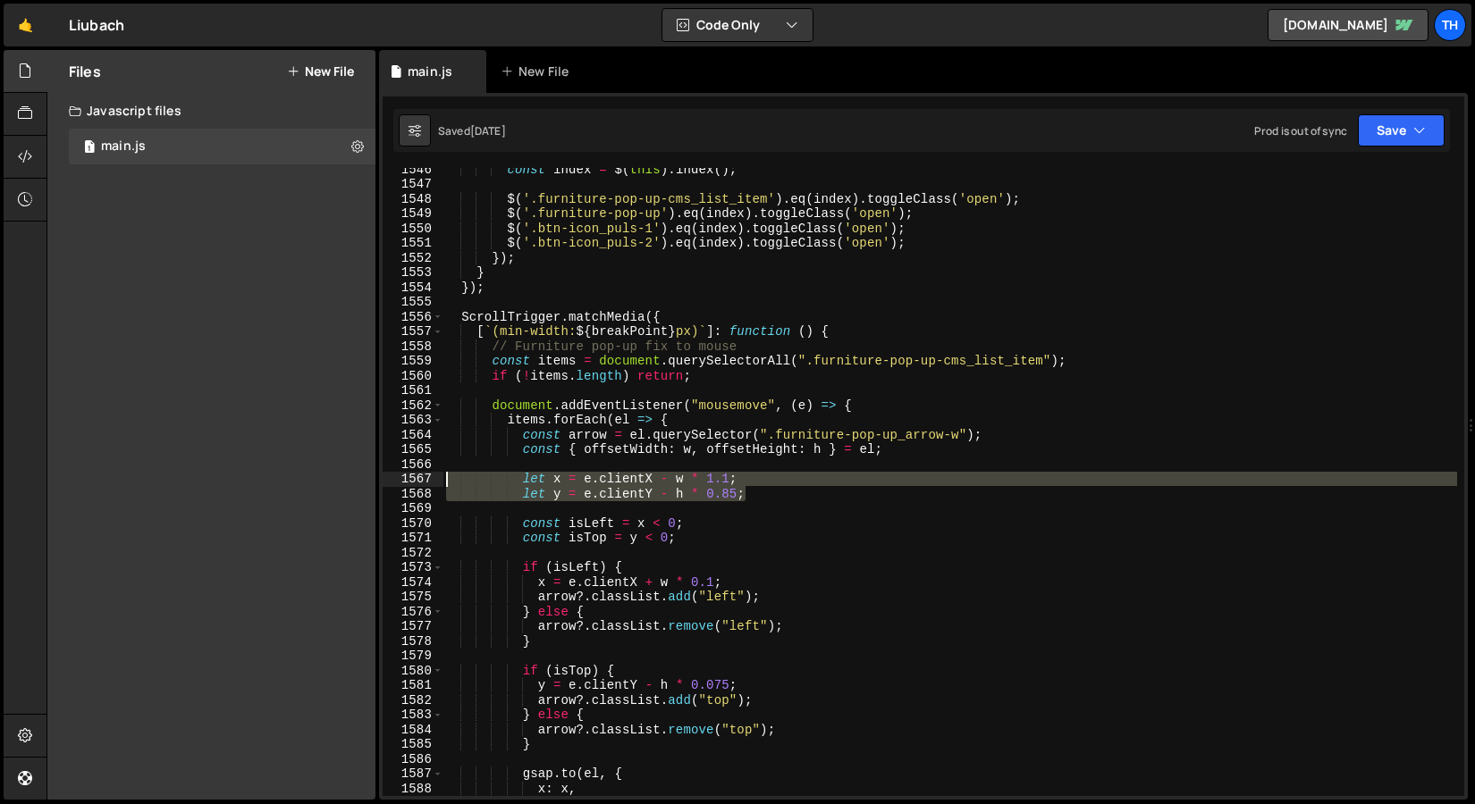
drag, startPoint x: 766, startPoint y: 492, endPoint x: 317, endPoint y: 481, distance: 448.7
click at [317, 481] on div "Files New File Javascript files 1 main.js 0 CSS files Copy share link Edit File…" at bounding box center [760, 425] width 1428 height 751
type textarea "let x = e.clientX - w * 1.1; let y = e.clientY - h * 0.85;"
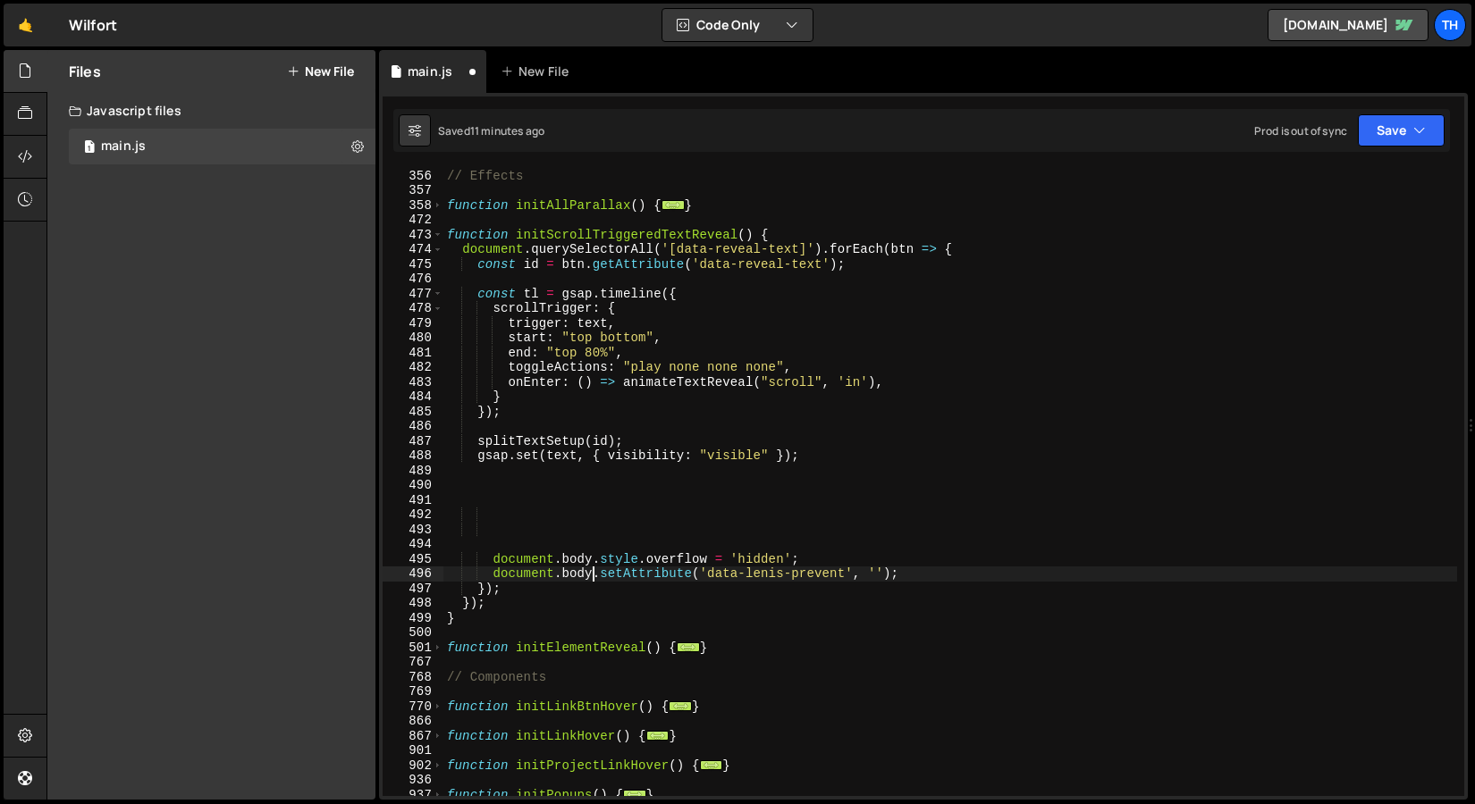
scroll to position [398, 0]
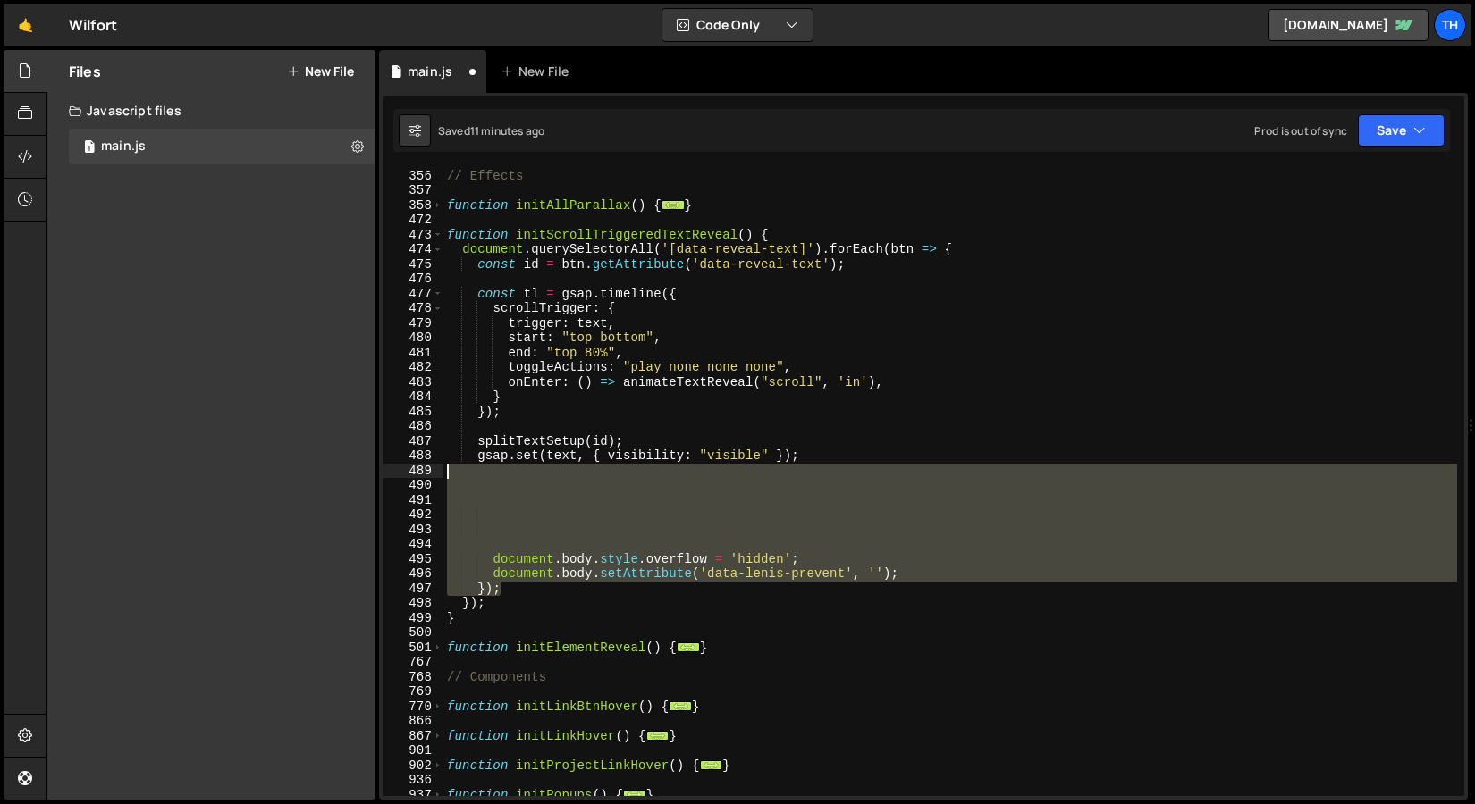
drag, startPoint x: 525, startPoint y: 586, endPoint x: 250, endPoint y: 487, distance: 292.6
click at [259, 466] on div "Files New File Javascript files 1 main.js 0 CSS files Copy share link Edit File…" at bounding box center [760, 425] width 1428 height 751
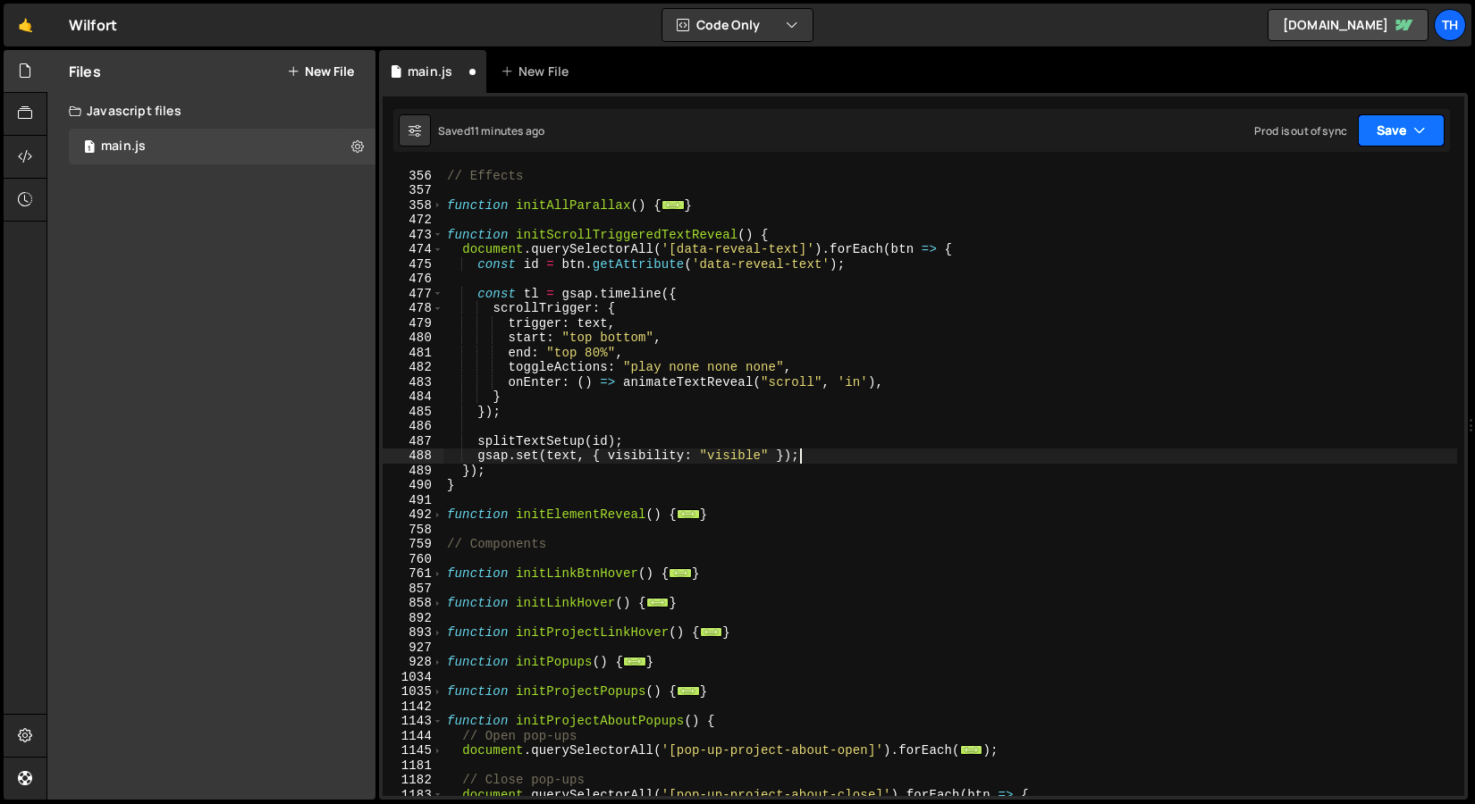
click at [1384, 128] on button "Save" at bounding box center [1400, 130] width 87 height 32
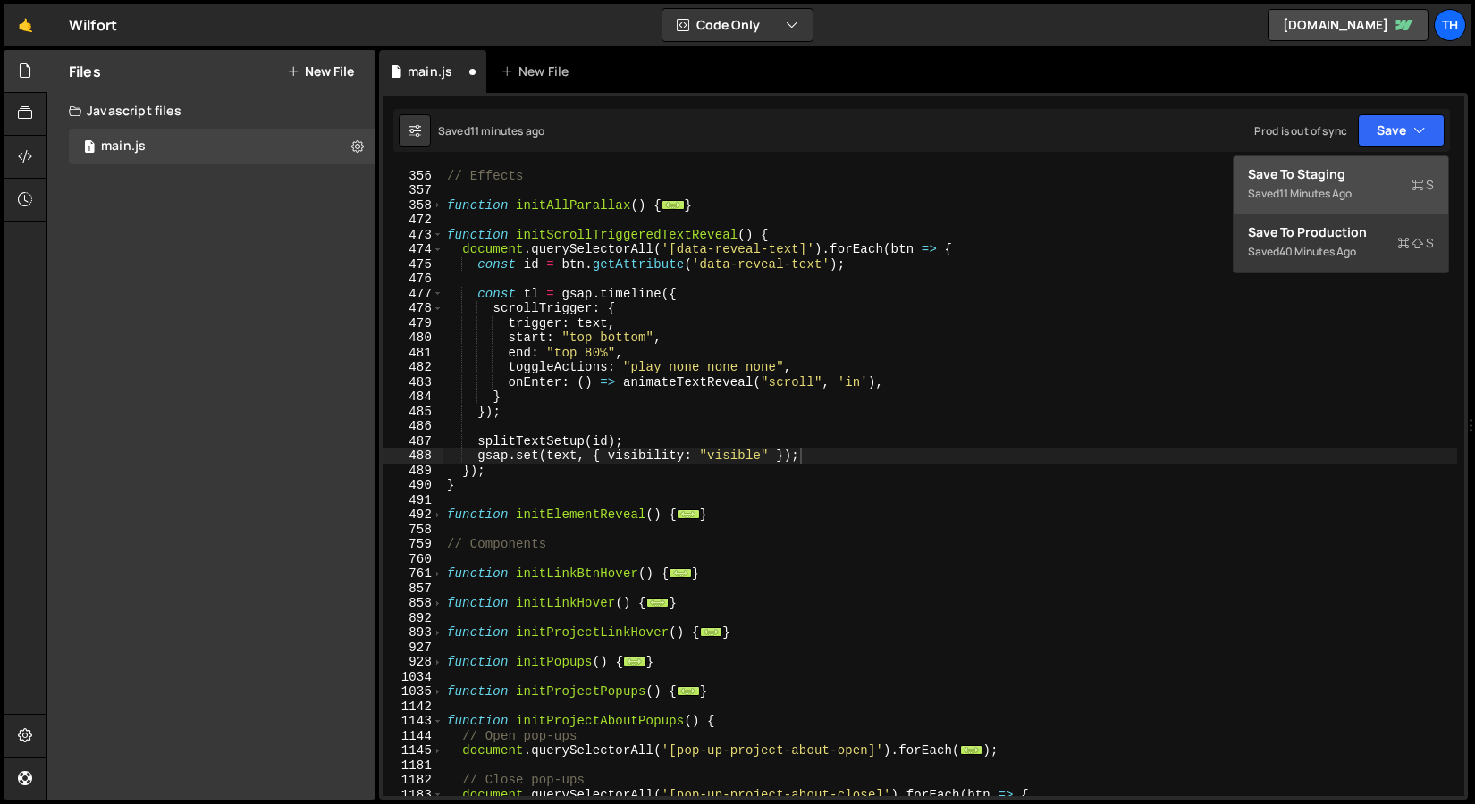
click at [1352, 167] on div "Save to Staging S" at bounding box center [1341, 174] width 186 height 18
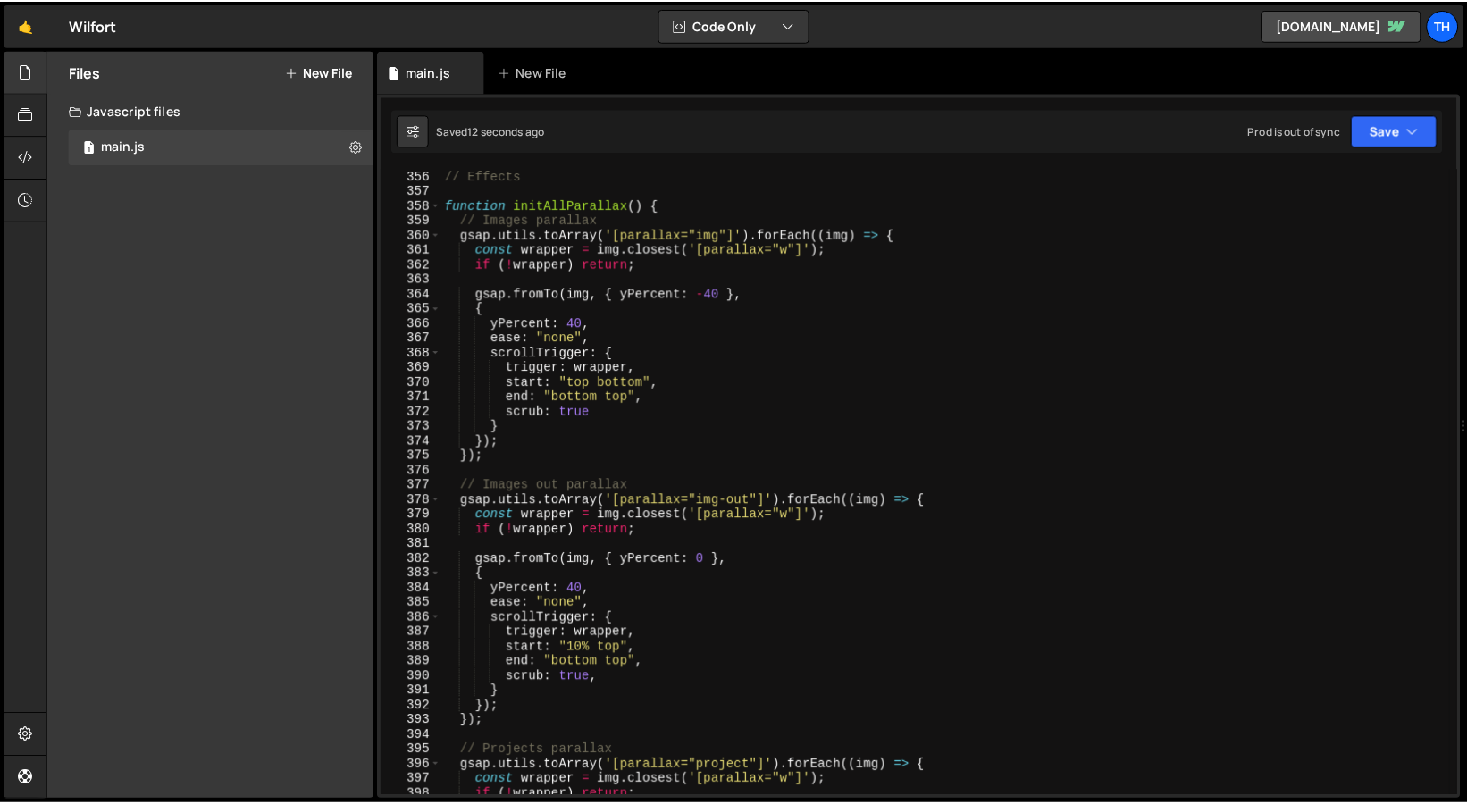
scroll to position [5174, 0]
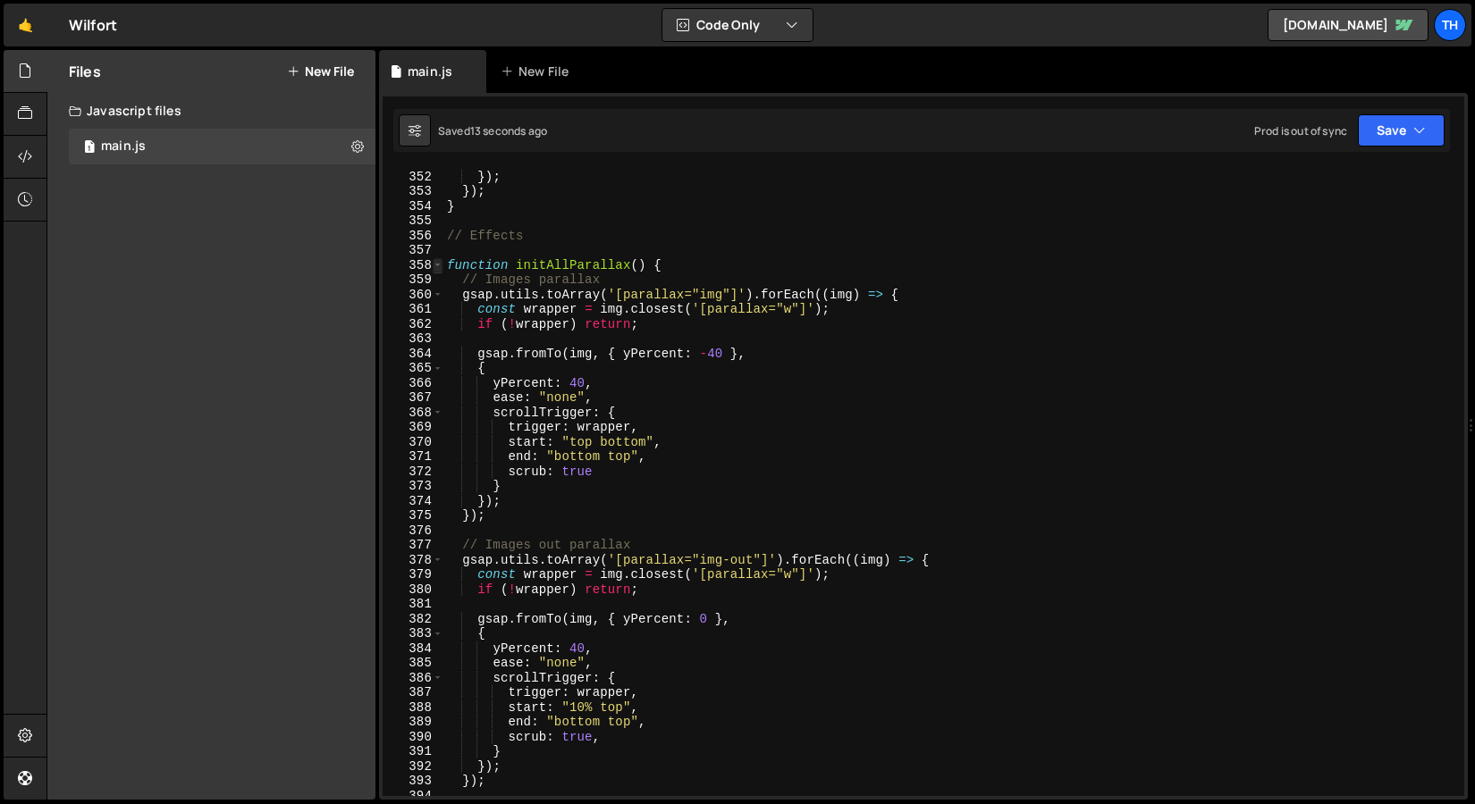
click at [439, 261] on span at bounding box center [438, 265] width 10 height 15
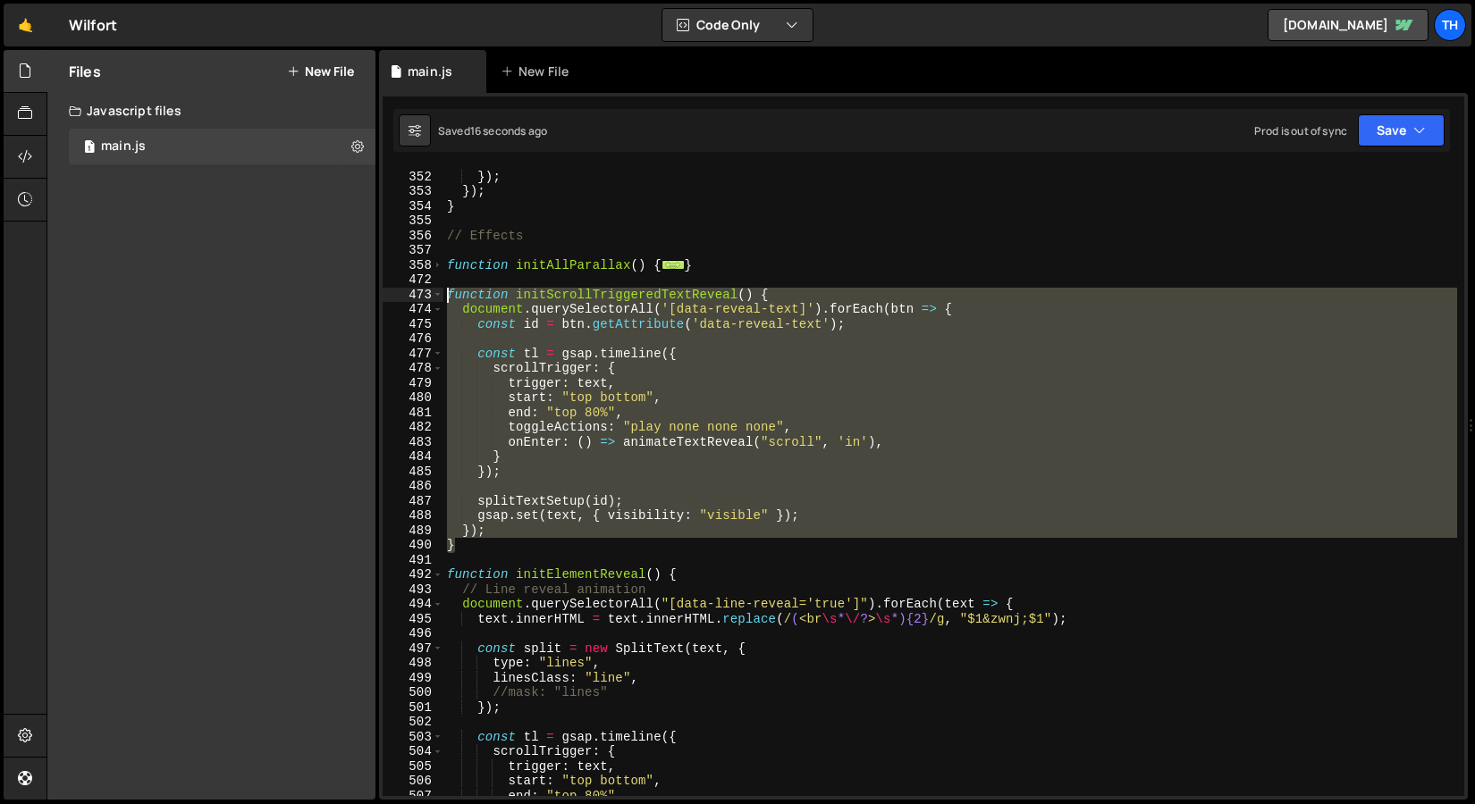
drag, startPoint x: 492, startPoint y: 546, endPoint x: 352, endPoint y: 294, distance: 288.0
click at [352, 294] on div "Files New File Javascript files 1 main.js 0 CSS files Copy share link Edit File…" at bounding box center [760, 425] width 1428 height 751
paste textarea "}"
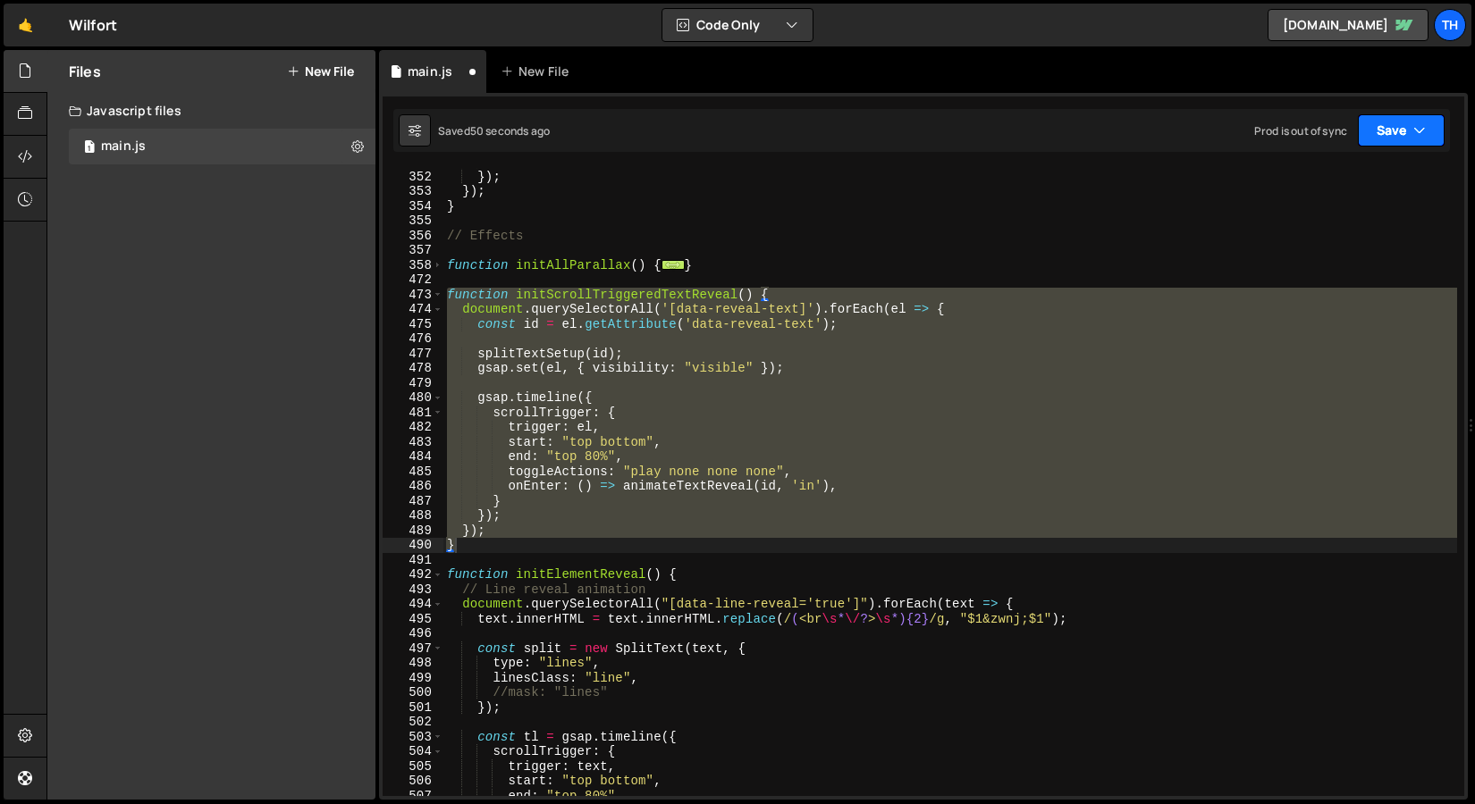
click at [1425, 126] on button "Save" at bounding box center [1400, 130] width 87 height 32
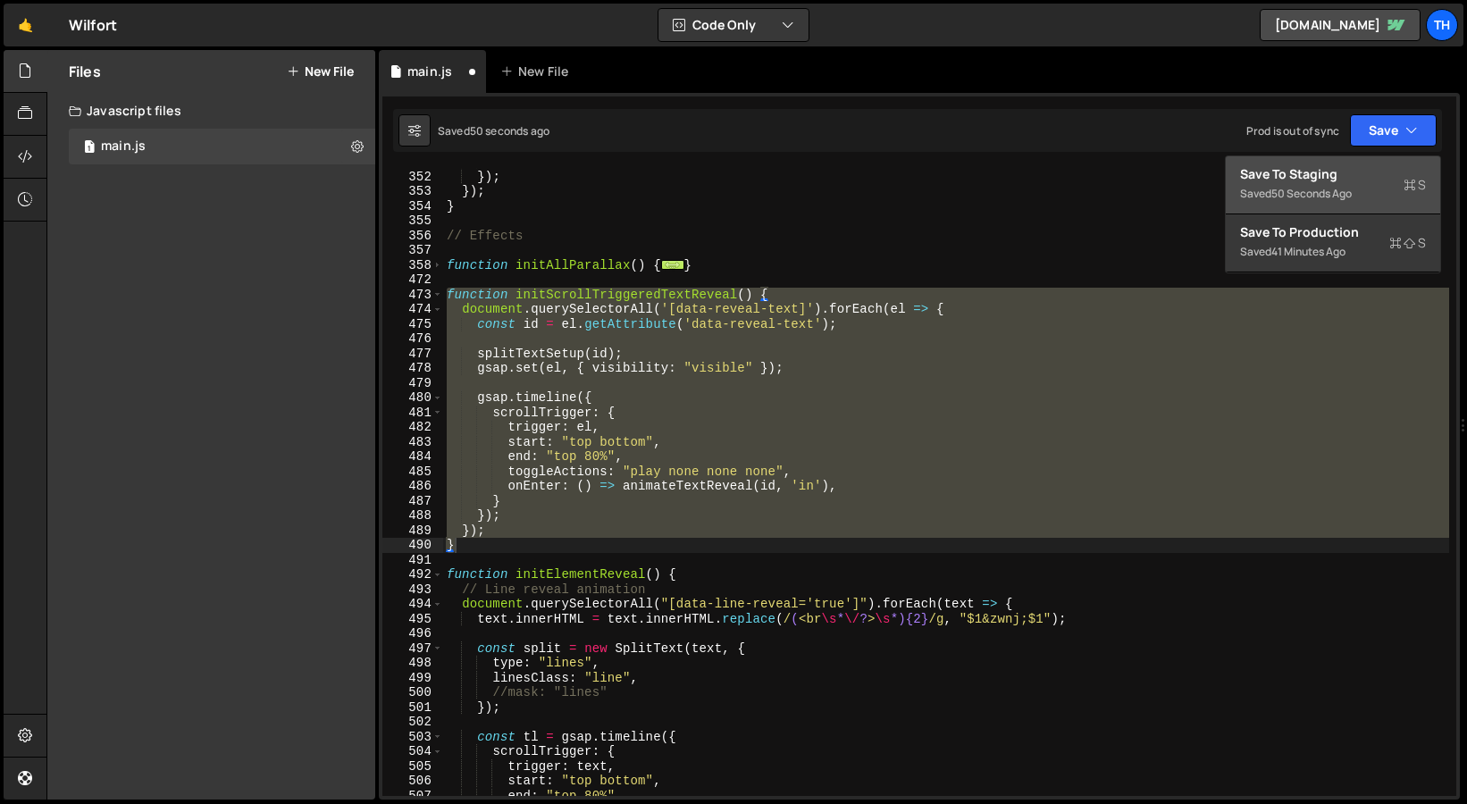
click at [1368, 185] on div "Saved 50 seconds ago" at bounding box center [1333, 193] width 186 height 21
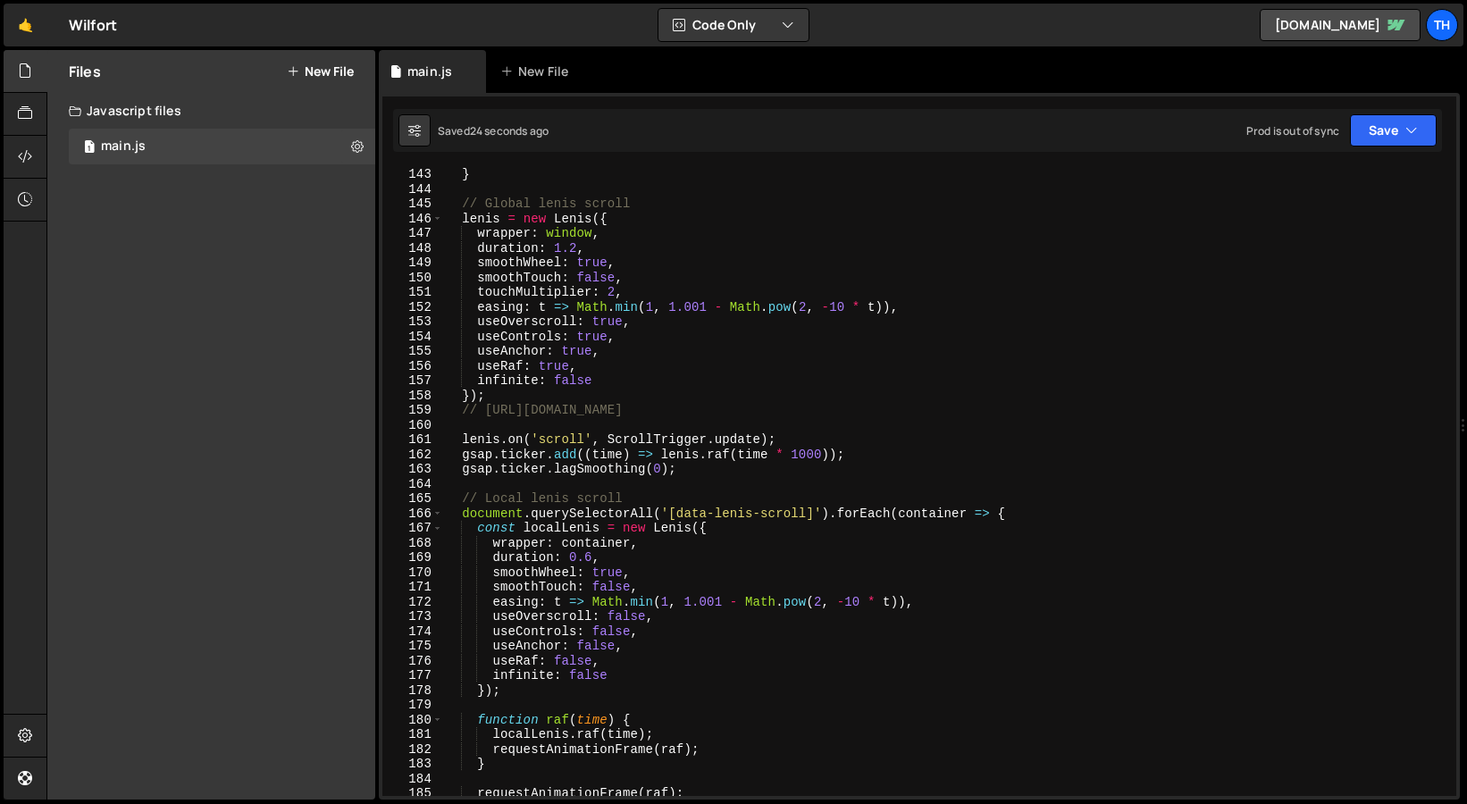
scroll to position [2095, 0]
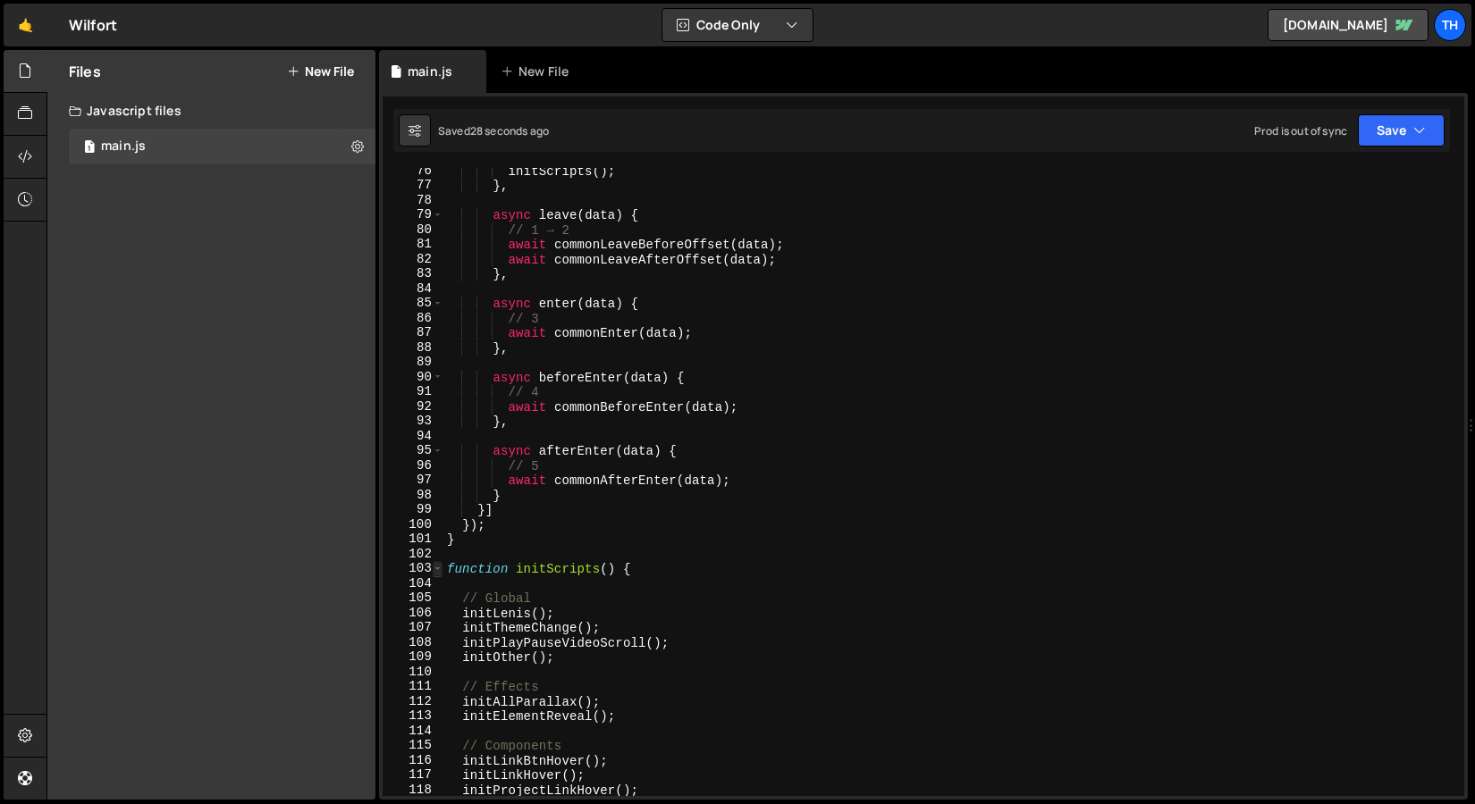
click at [436, 567] on span at bounding box center [438, 568] width 10 height 15
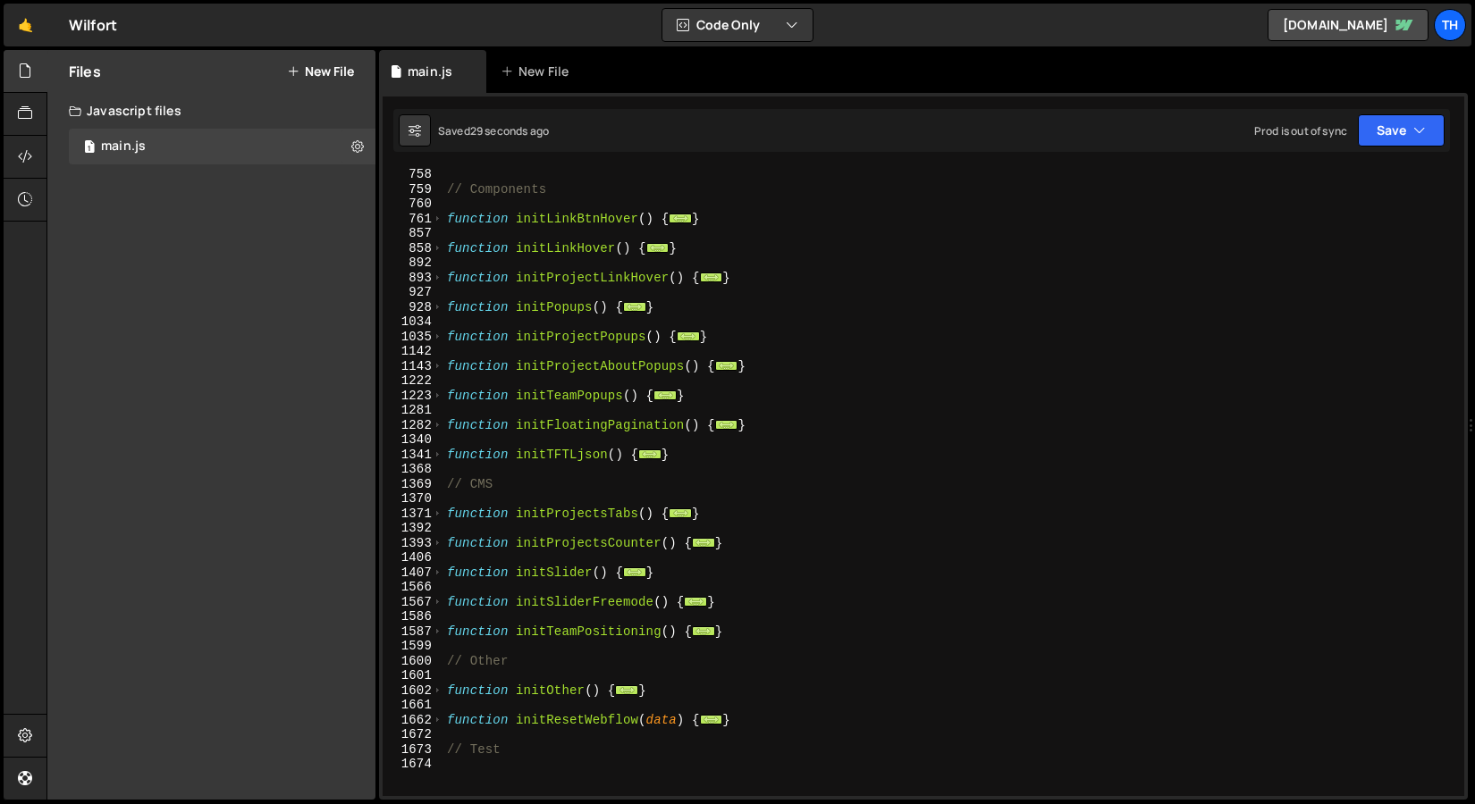
scroll to position [374, 0]
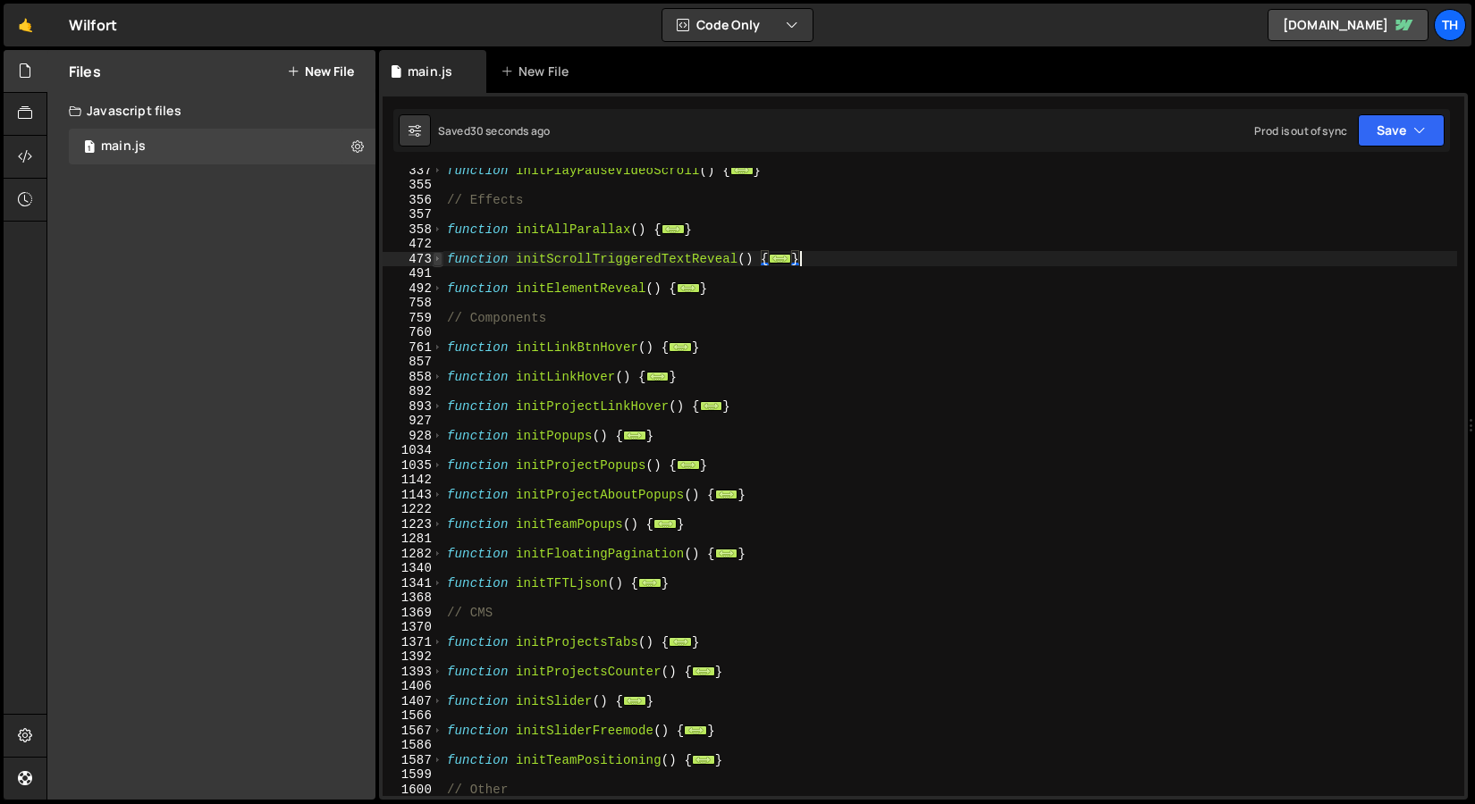
click at [437, 265] on span at bounding box center [438, 259] width 10 height 15
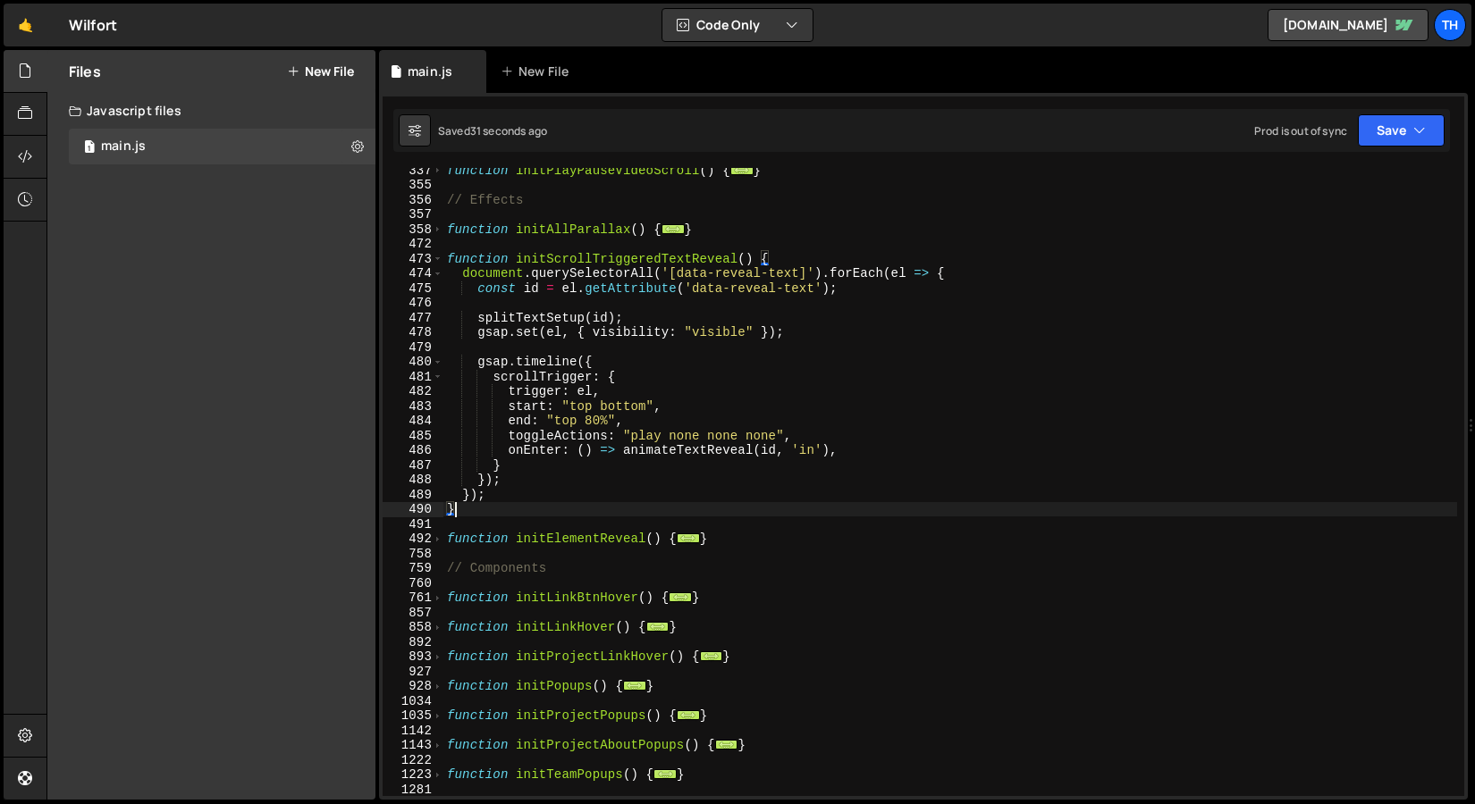
click at [476, 387] on div "function initPlayPauseVideoScroll ( ) { ... } // Effects function initAllParall…" at bounding box center [949, 492] width 1013 height 658
click at [530, 498] on div "function initPlayPauseVideoScroll ( ) { ... } // Effects function initAllParall…" at bounding box center [949, 492] width 1013 height 658
click at [868, 450] on div "function initPlayPauseVideoScroll ( ) { ... } // Effects function initAllParall…" at bounding box center [949, 492] width 1013 height 658
type textarea "onEnter: () => animateTextReveal(id, 'in'),"
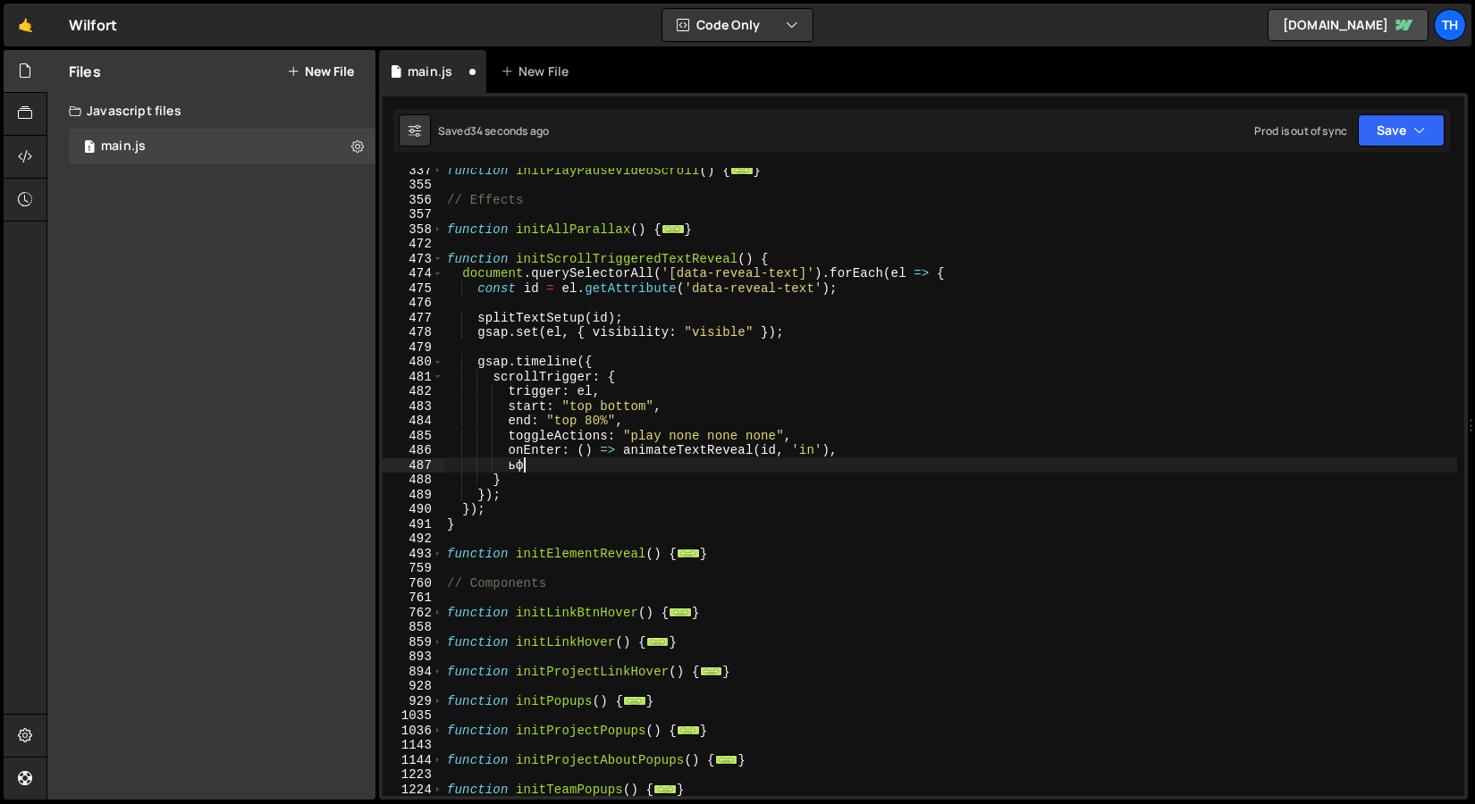
type textarea "ь"
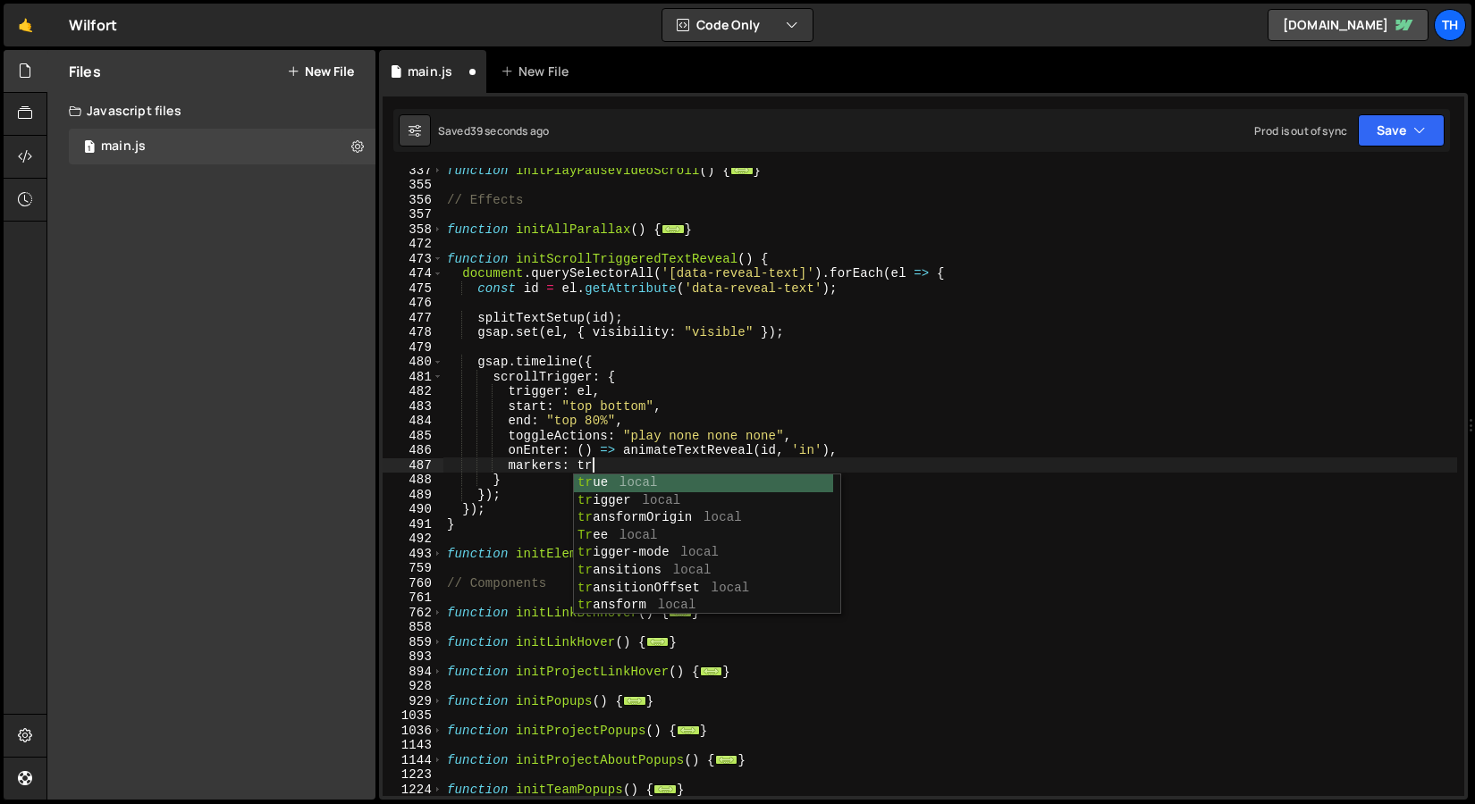
scroll to position [0, 10]
type textarea "markers: true"
click at [888, 308] on div "function initPlayPauseVideoScroll ( ) { ... } // Effects function initAllParall…" at bounding box center [949, 492] width 1013 height 658
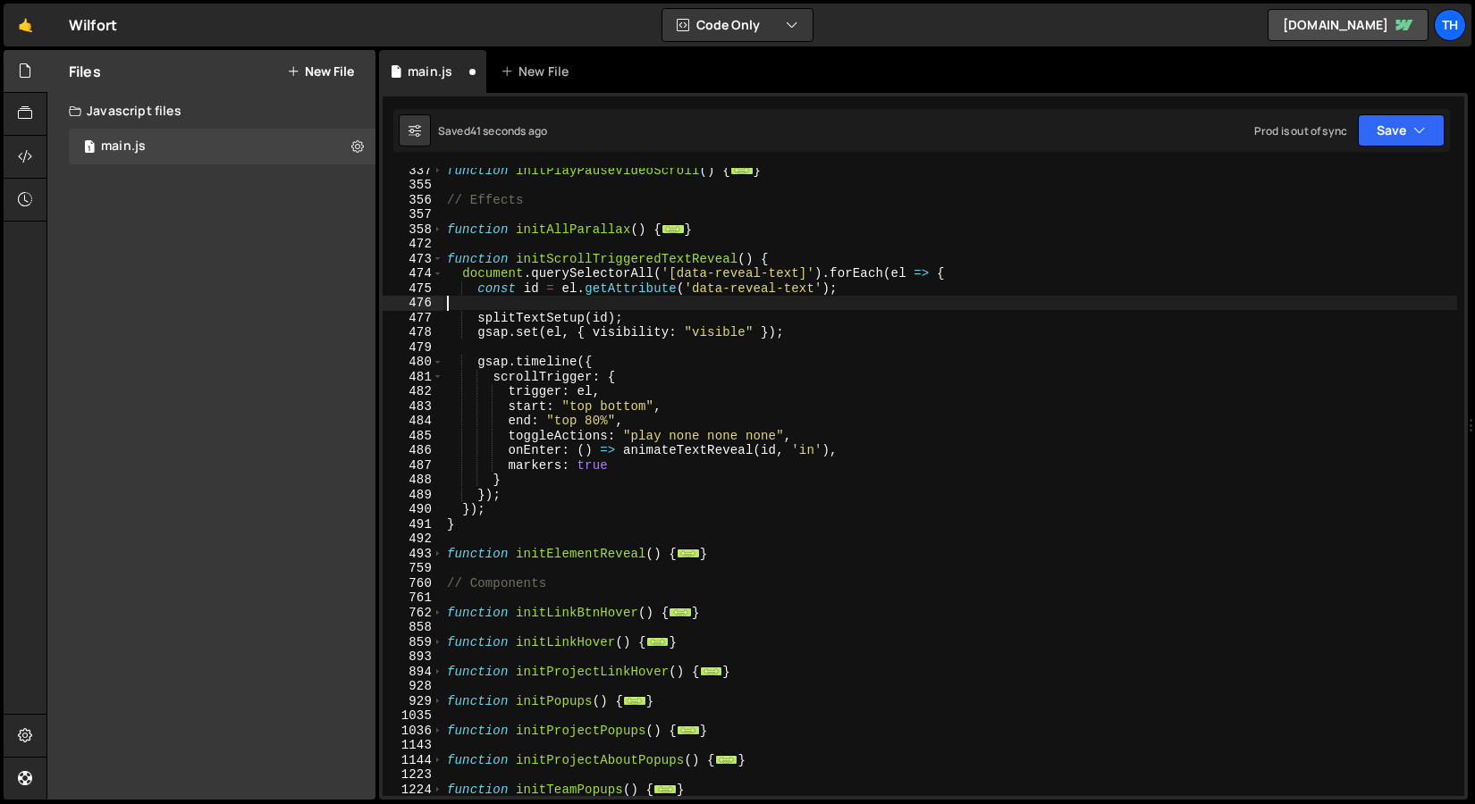
scroll to position [0, 0]
click at [1363, 139] on button "Save" at bounding box center [1400, 130] width 87 height 32
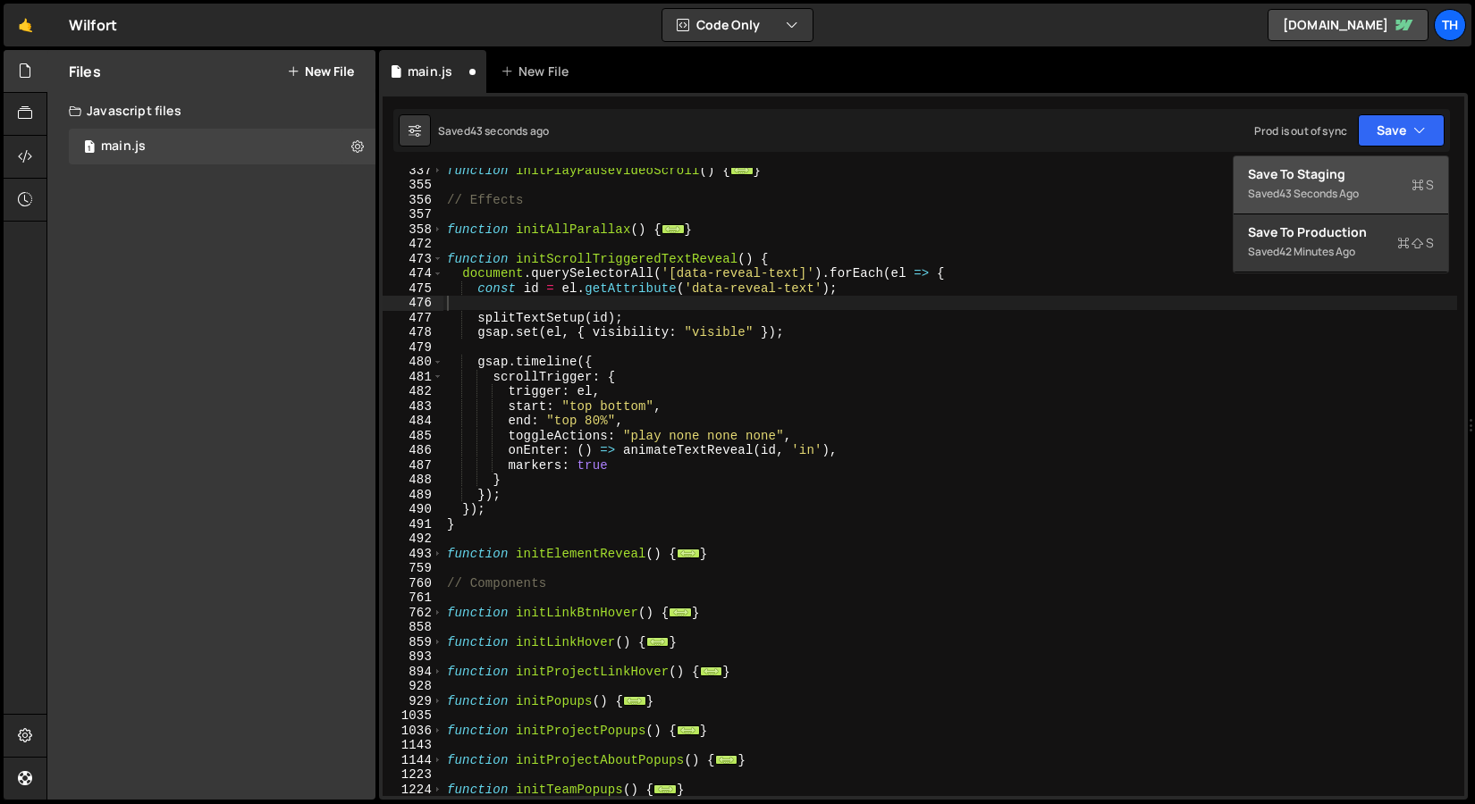
click at [1349, 176] on div "Save to Staging S" at bounding box center [1341, 174] width 186 height 18
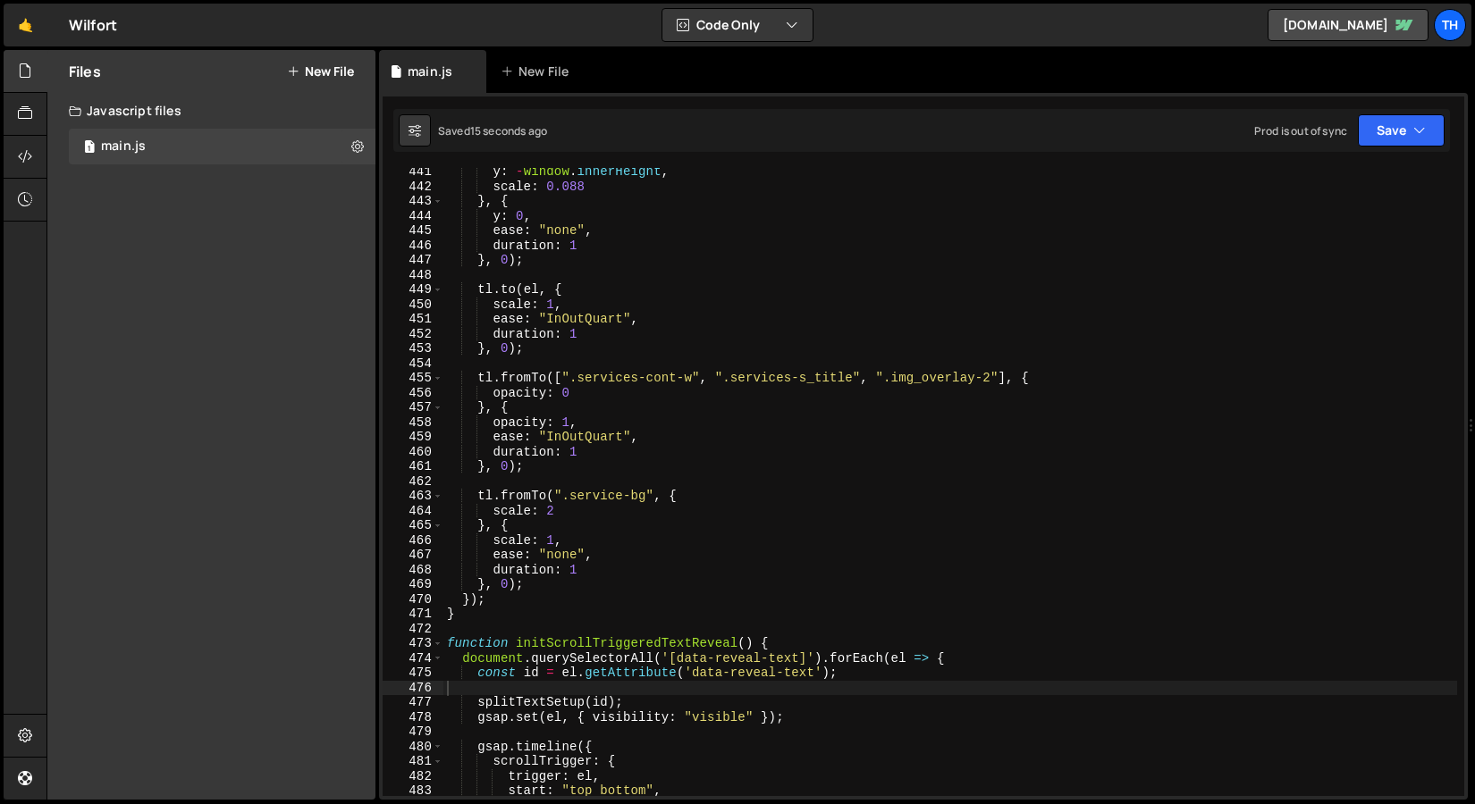
scroll to position [6719, 0]
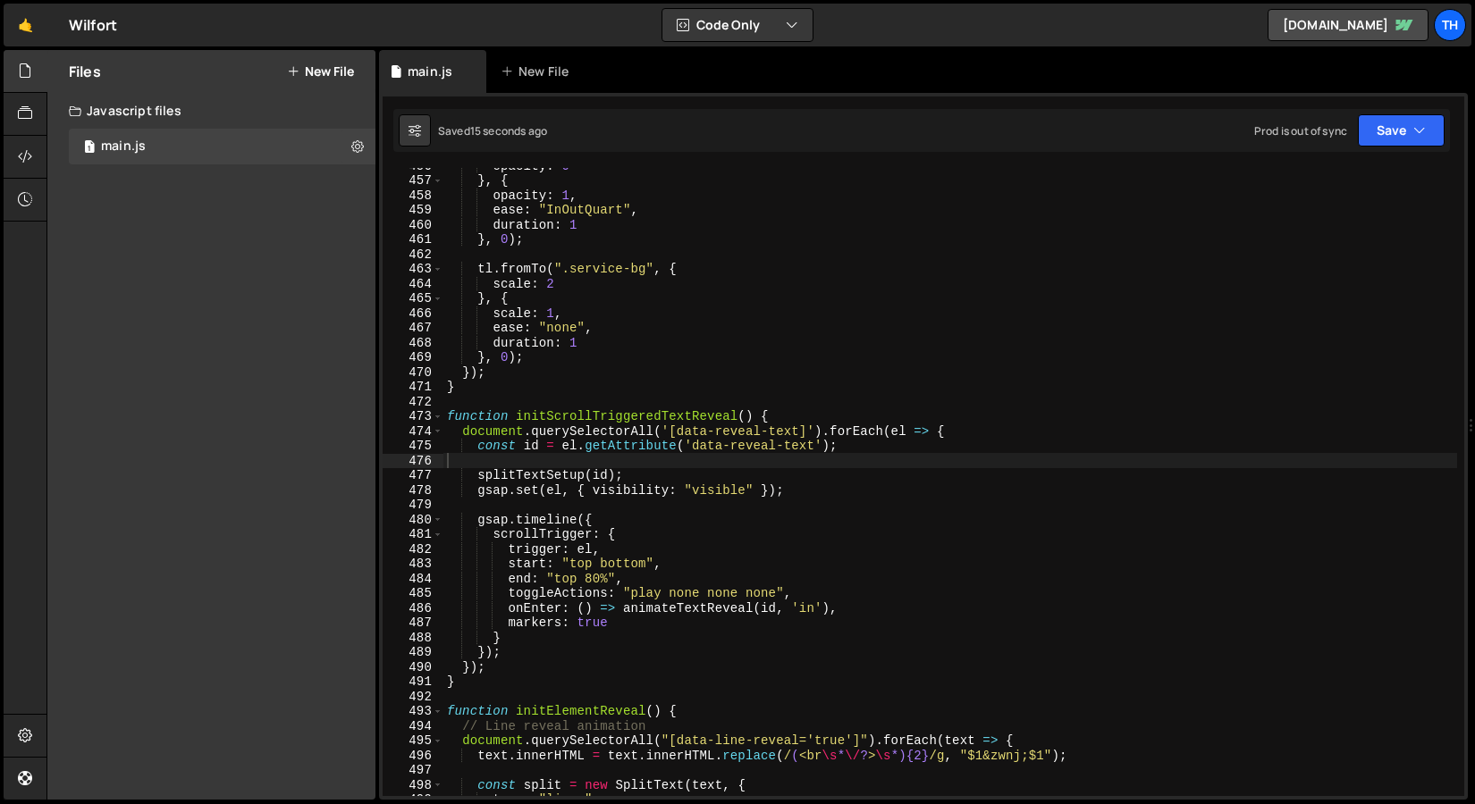
click at [542, 518] on div "opacity : 0 } , { opacity : 1 , ease : "InOutQuart" , duration : 1 } , 0 ) ; tl…" at bounding box center [949, 487] width 1013 height 658
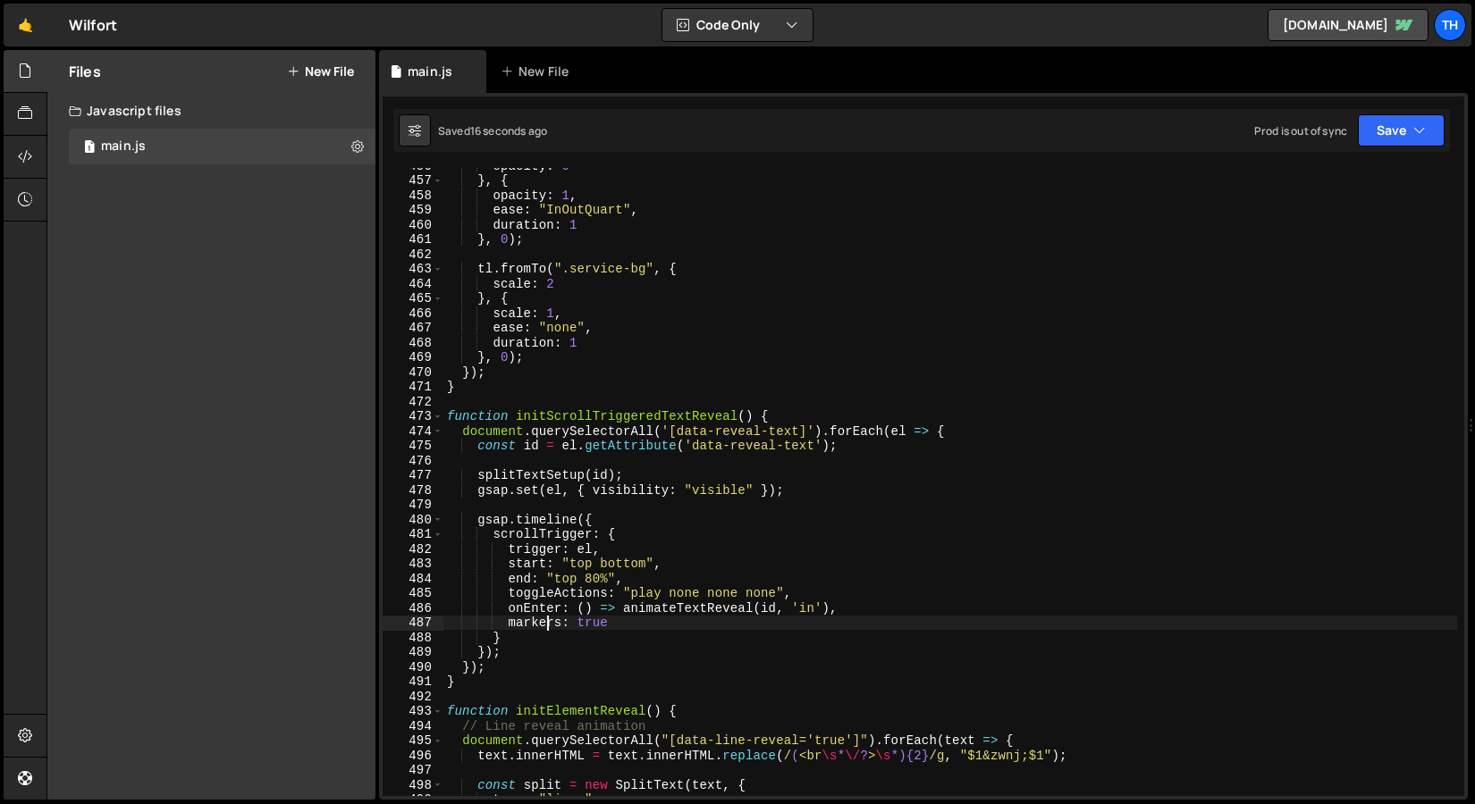
click at [544, 629] on div "opacity : 0 } , { opacity : 1 , ease : "InOutQuart" , duration : 1 } , 0 ) ; tl…" at bounding box center [949, 487] width 1013 height 658
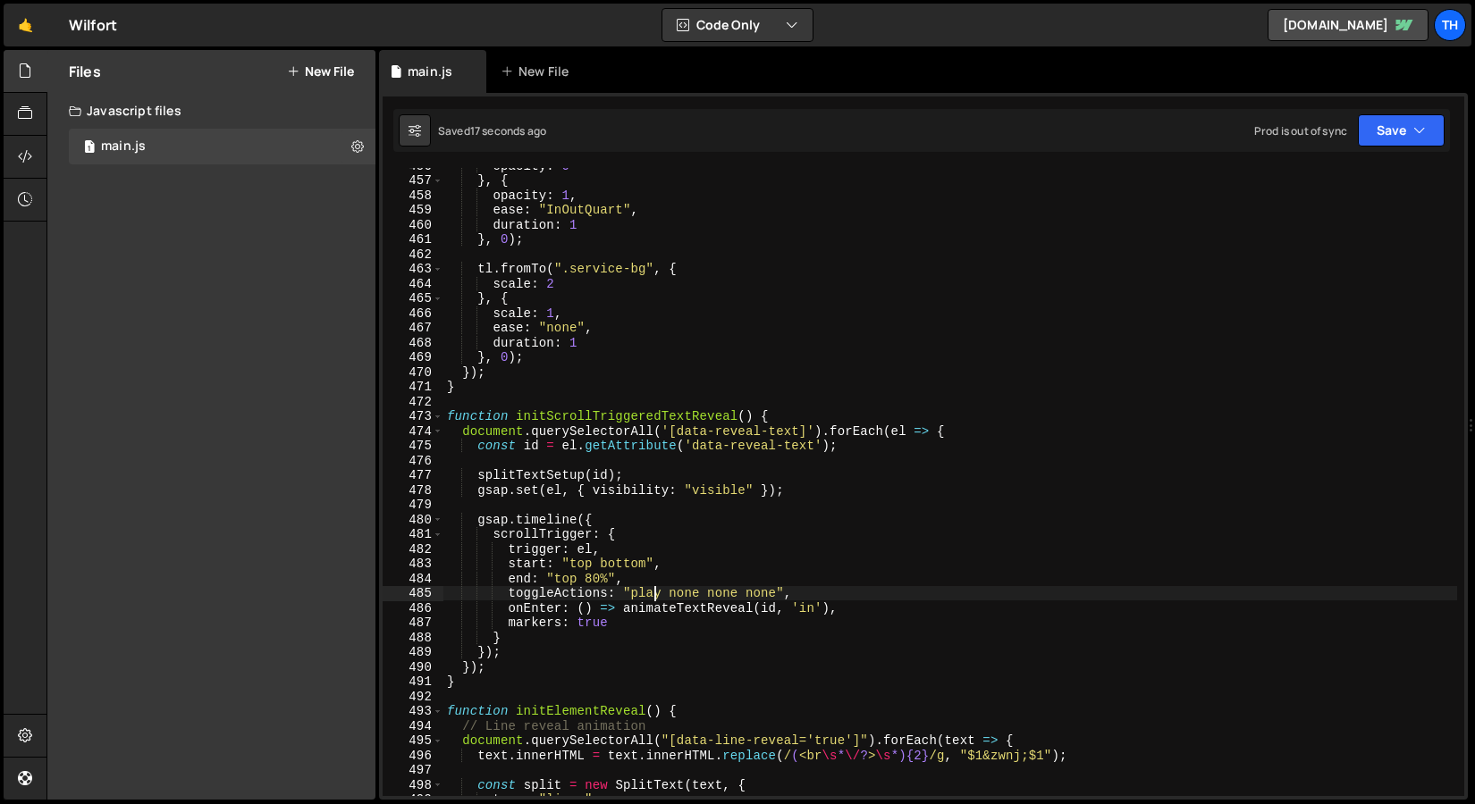
click at [651, 595] on div "opacity : 0 } , { opacity : 1 , ease : "InOutQuart" , duration : 1 } , 0 ) ; tl…" at bounding box center [949, 487] width 1013 height 658
click at [679, 595] on div "opacity : 0 } , { opacity : 1 , ease : "InOutQuart" , duration : 1 } , 0 ) ; tl…" at bounding box center [949, 487] width 1013 height 658
paste textarea "play"
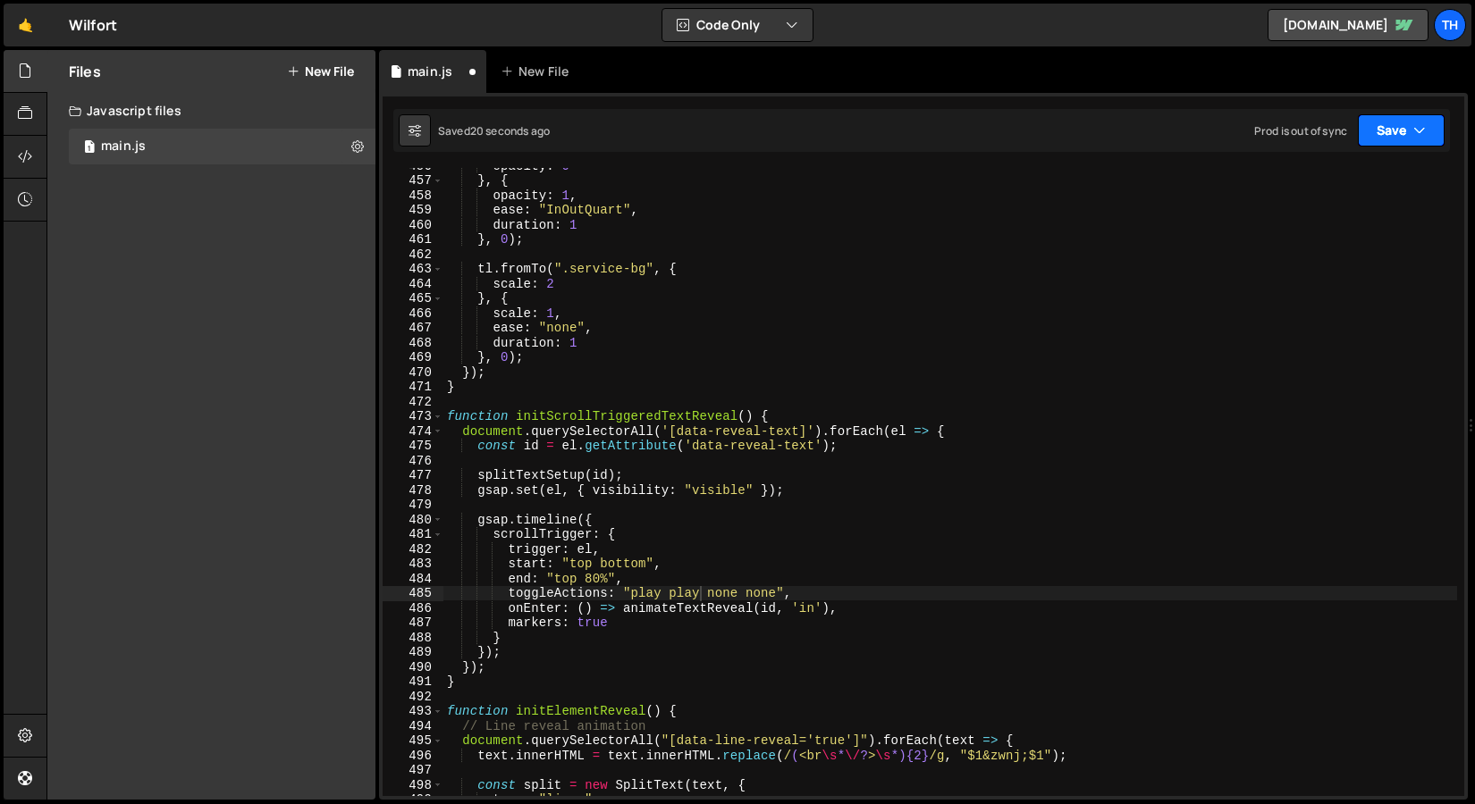
click at [1431, 124] on button "Save" at bounding box center [1400, 130] width 87 height 32
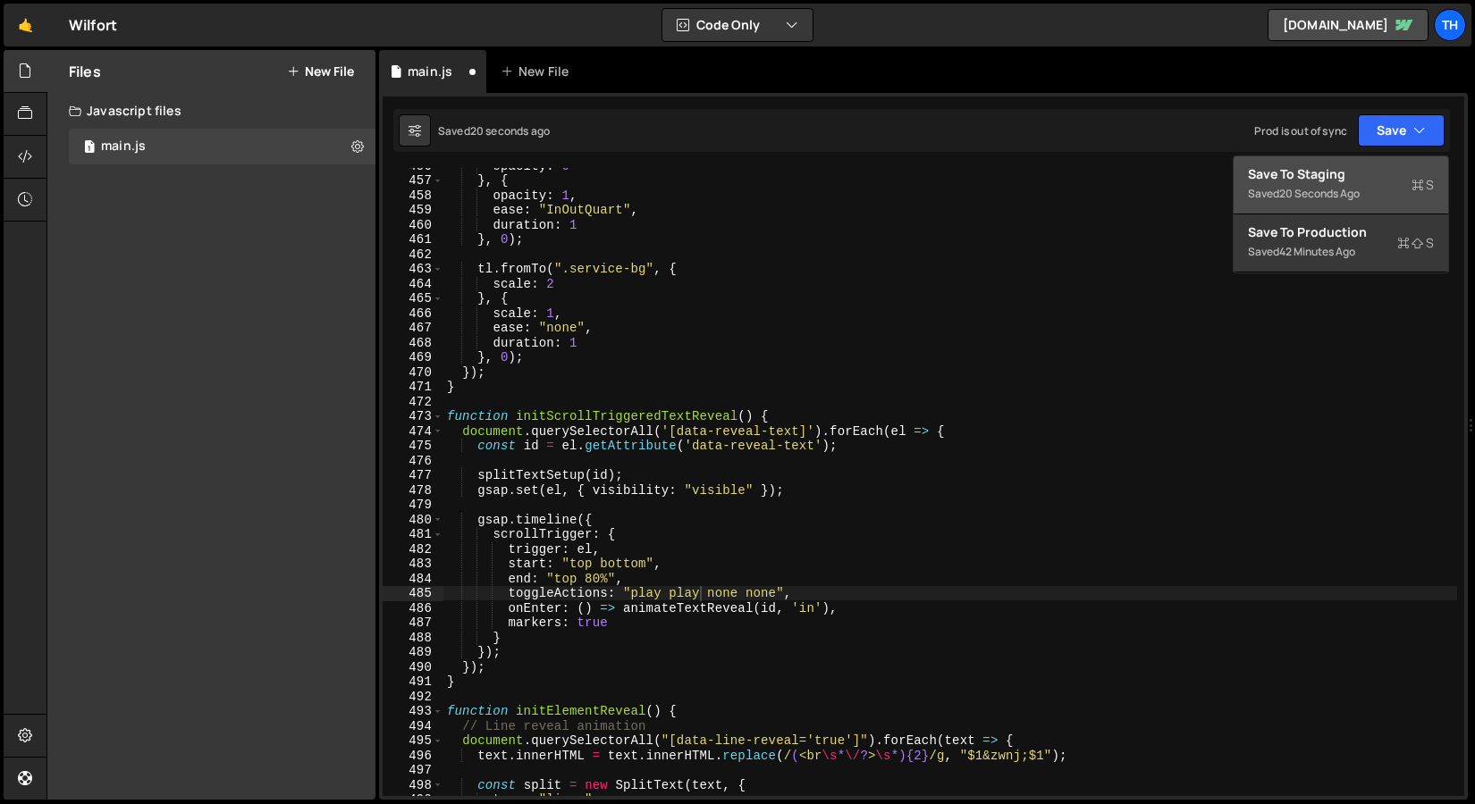
click at [1374, 190] on div "Saved 20 seconds ago" at bounding box center [1341, 193] width 186 height 21
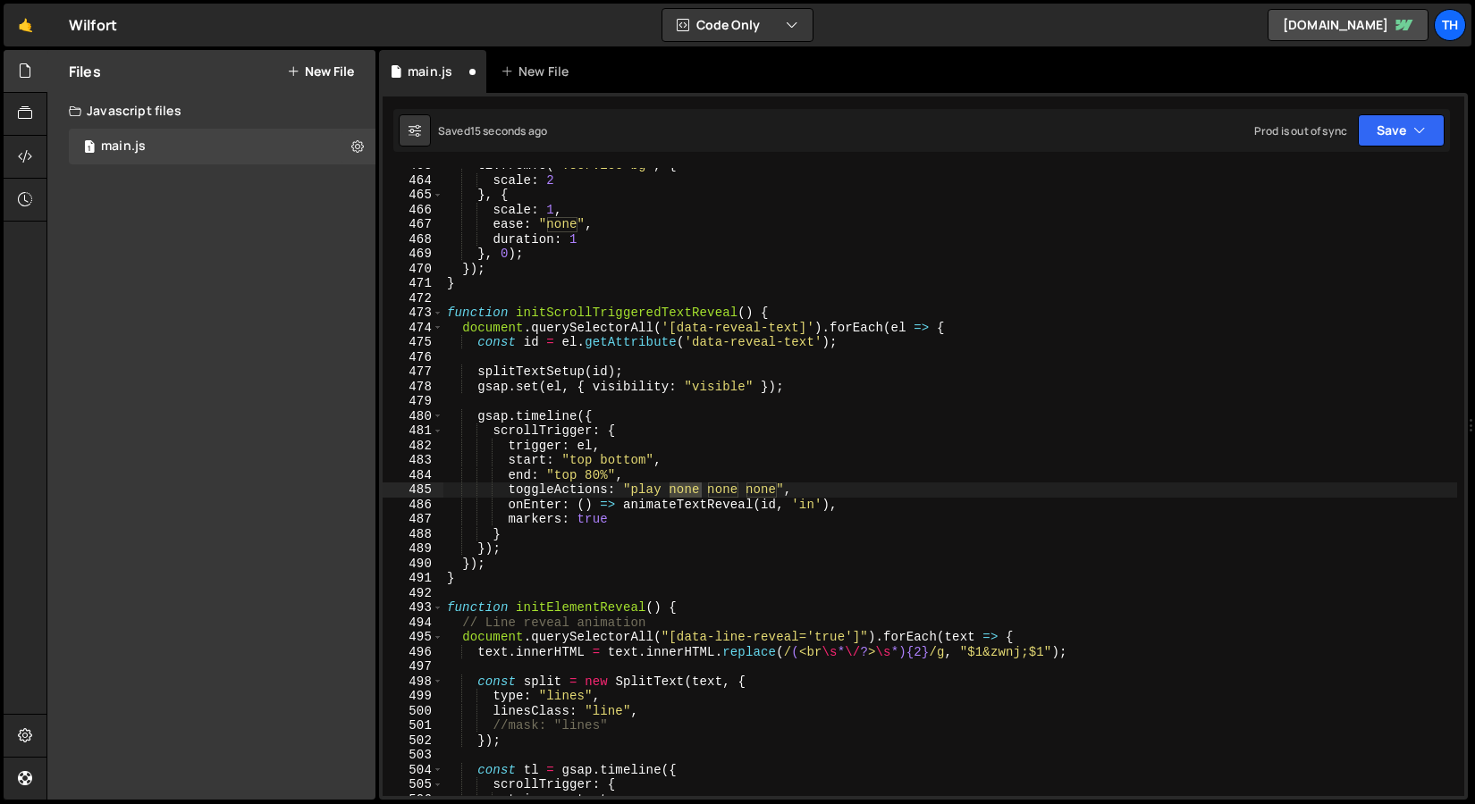
scroll to position [6822, 0]
click at [764, 485] on div "tl . fromTo ( ".service-bg" , { scale : 2 } , { scale : 1 , ease : "none" , dur…" at bounding box center [949, 487] width 1013 height 658
click at [762, 489] on div "tl . fromTo ( ".service-bg" , { scale : 2 } , { scale : 1 , ease : "none" , dur…" at bounding box center [949, 487] width 1013 height 658
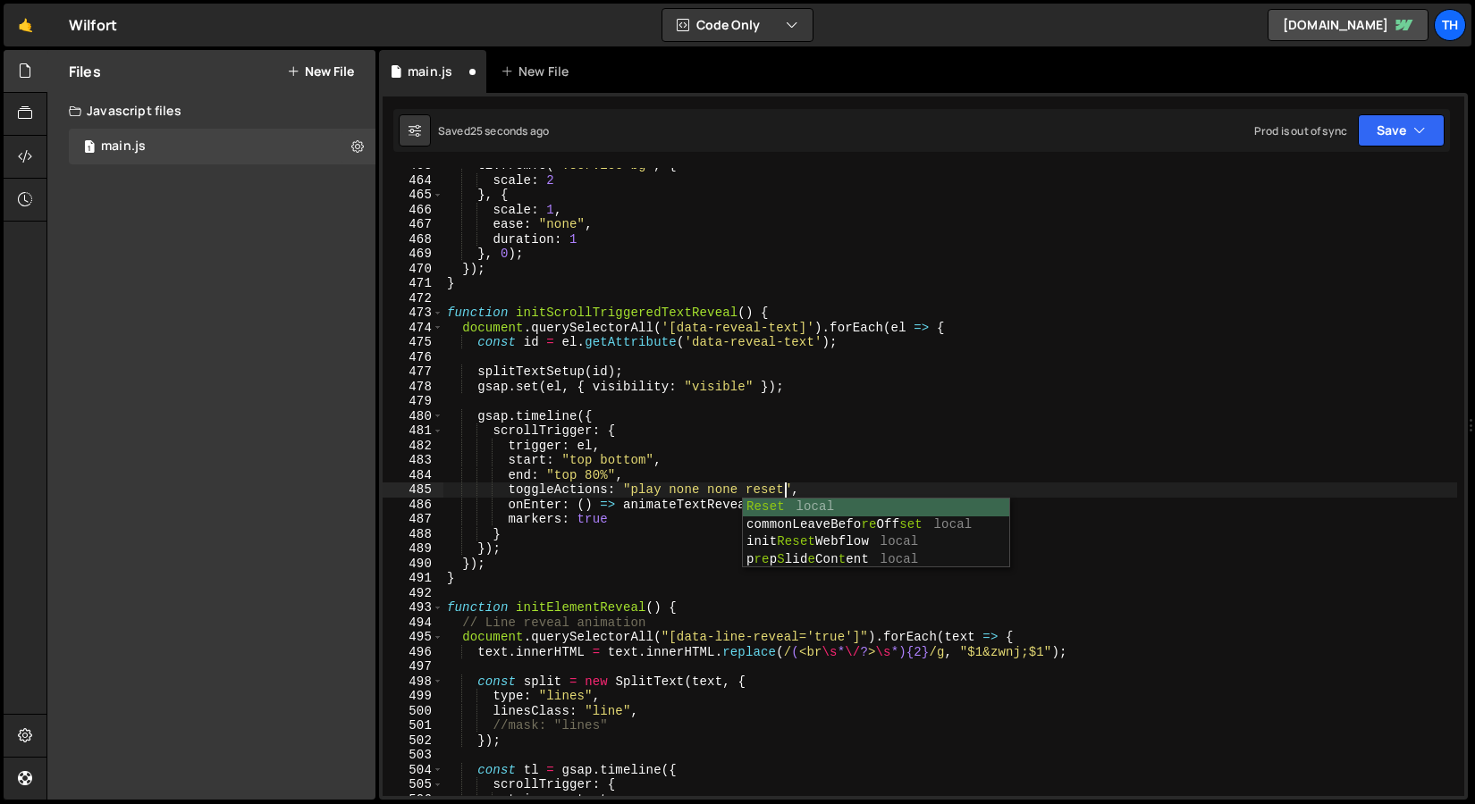
click at [766, 209] on div "tl . fromTo ( ".service-bg" , { scale : 2 } , { scale : 1 , ease : "none" , dur…" at bounding box center [949, 487] width 1013 height 658
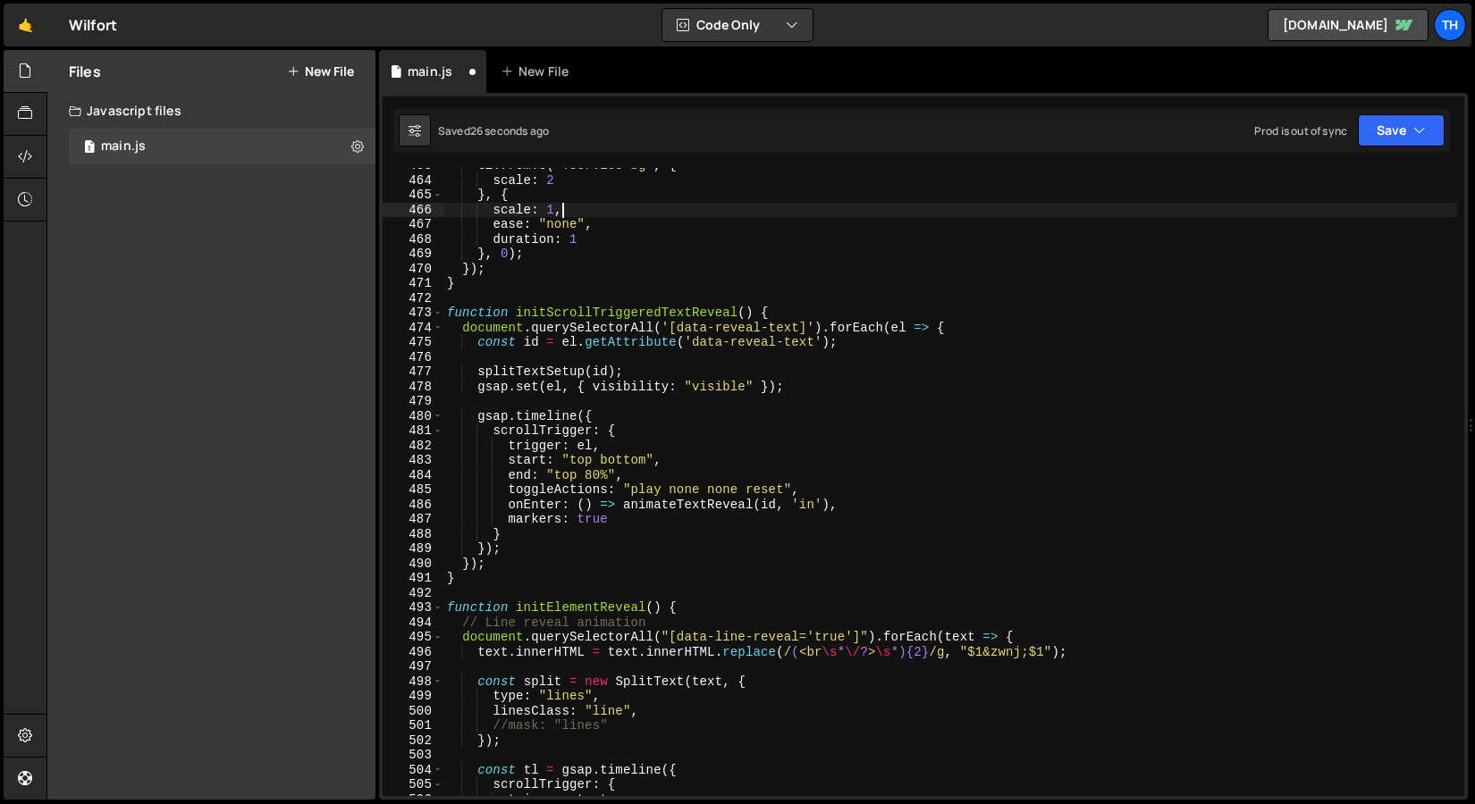
scroll to position [0, 7]
click at [1367, 127] on button "Save" at bounding box center [1400, 130] width 87 height 32
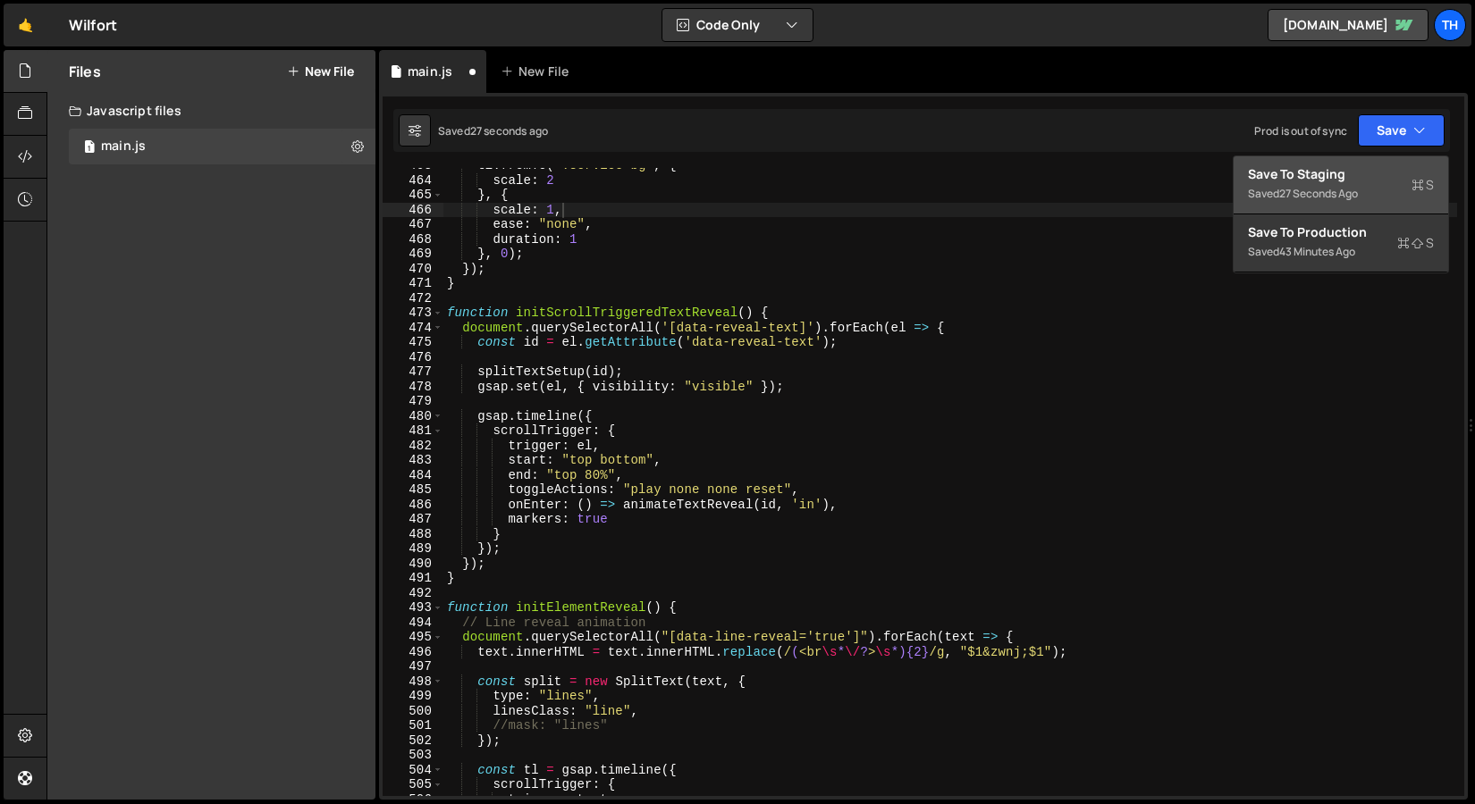
click at [1319, 180] on div "Save to Staging S" at bounding box center [1341, 174] width 186 height 18
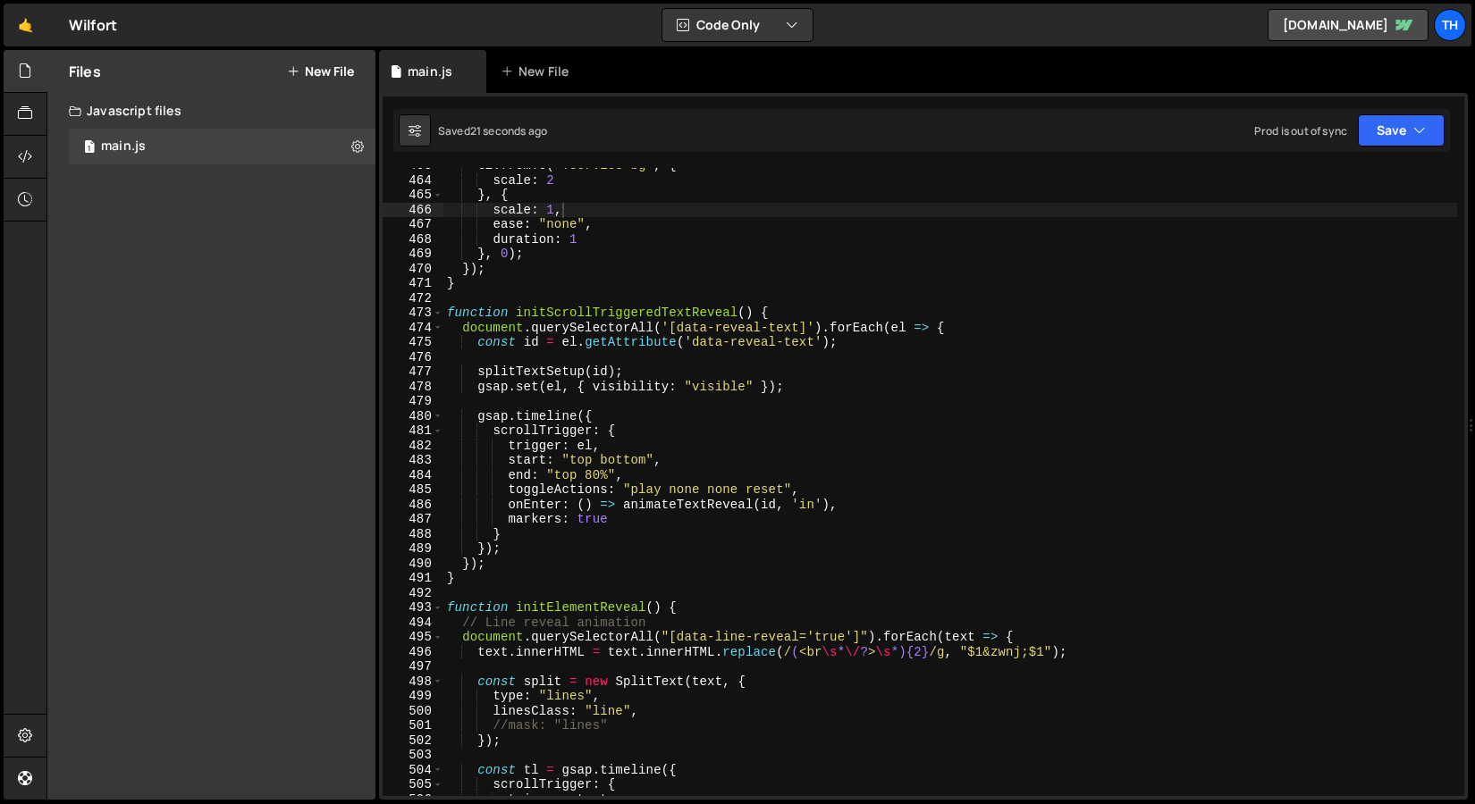
click at [611, 460] on div "tl . fromTo ( ".service-bg" , { scale : 2 } , { scale : 1 , ease : "none" , dur…" at bounding box center [949, 487] width 1013 height 658
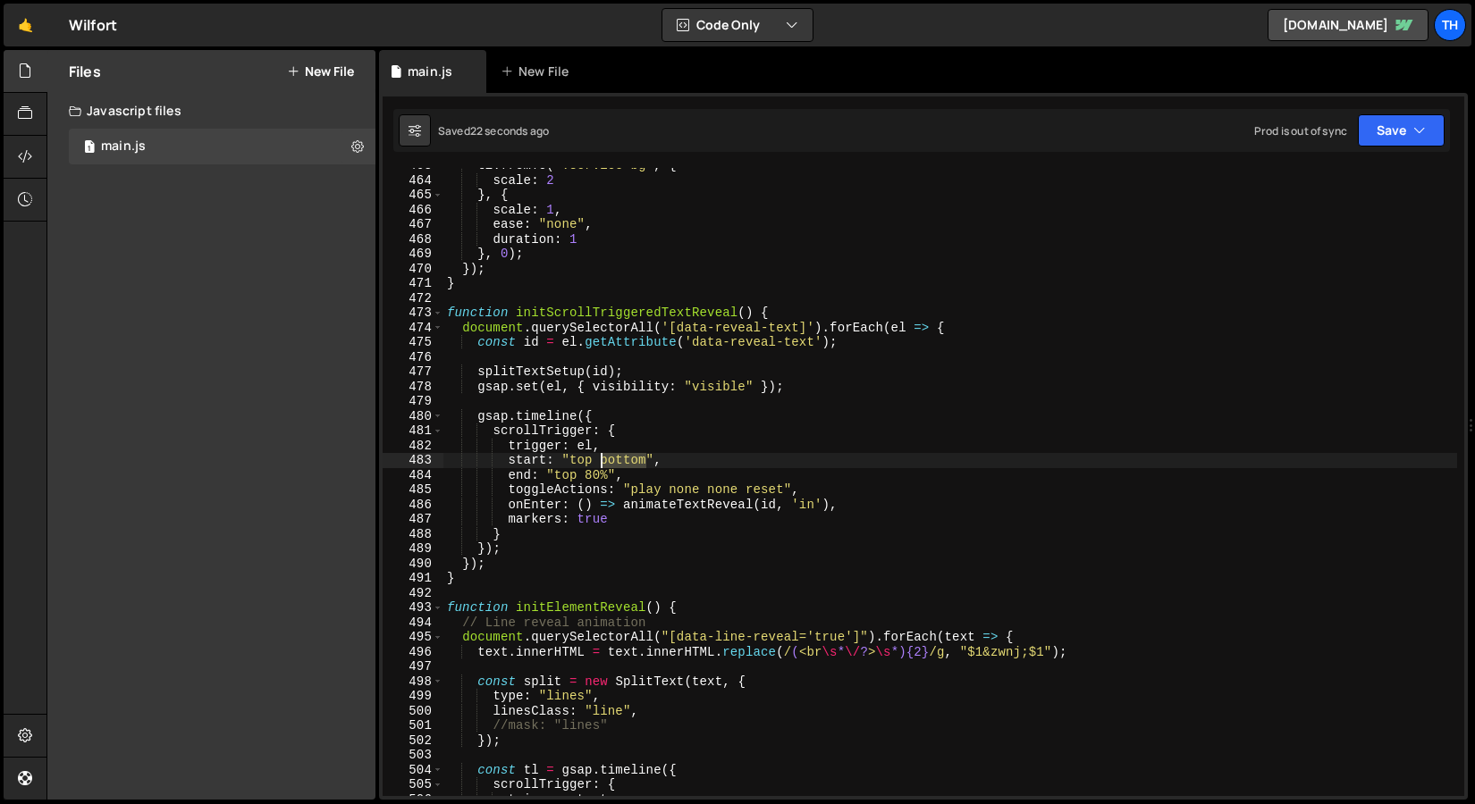
click at [611, 460] on div "tl . fromTo ( ".service-bg" , { scale : 2 } , { scale : 1 , ease : "none" , dur…" at bounding box center [949, 487] width 1013 height 658
type textarea "start: "top 80%","
click at [1369, 131] on button "Save" at bounding box center [1400, 130] width 87 height 32
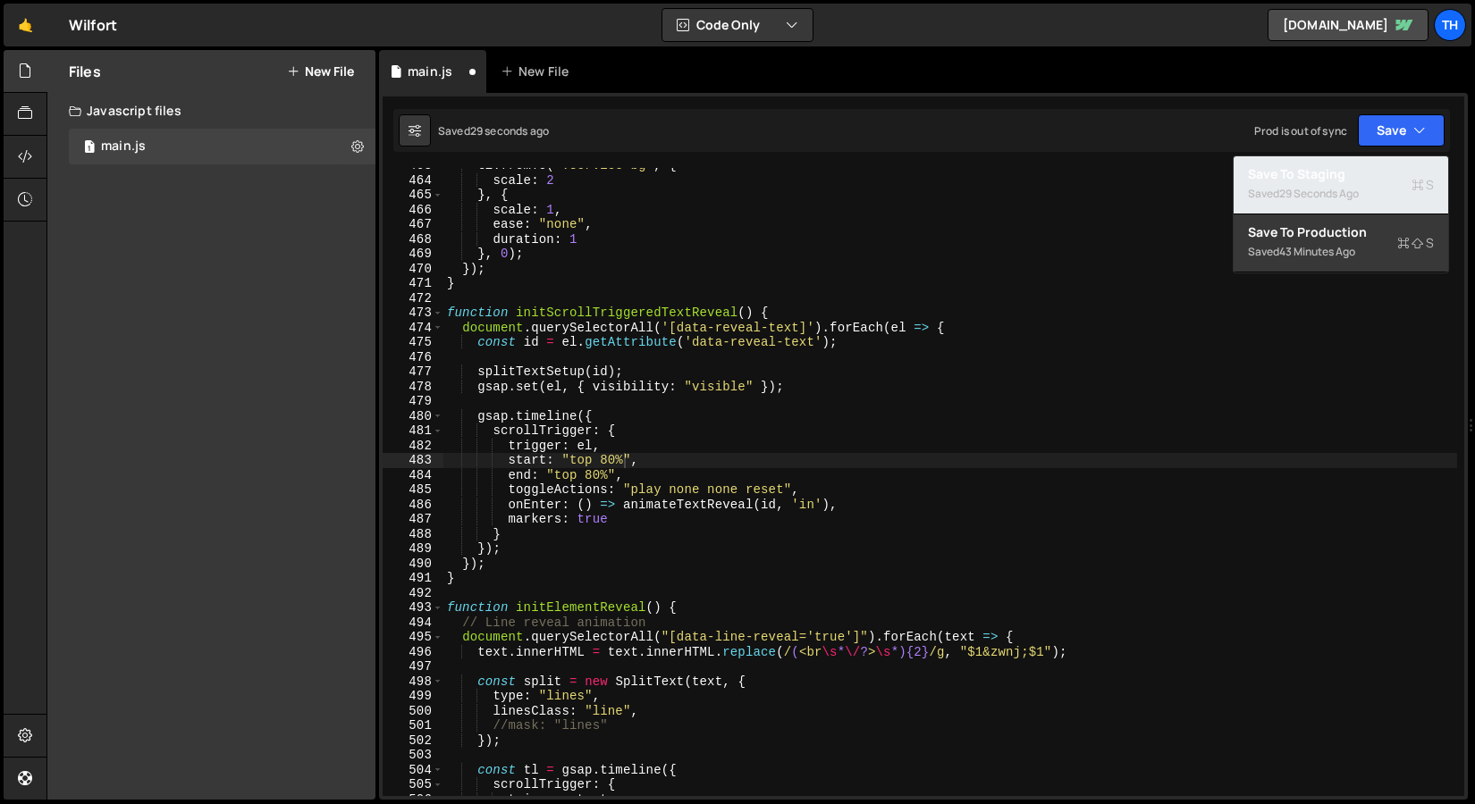
click at [1343, 165] on button "Save to Staging S Saved 29 seconds ago" at bounding box center [1340, 185] width 214 height 58
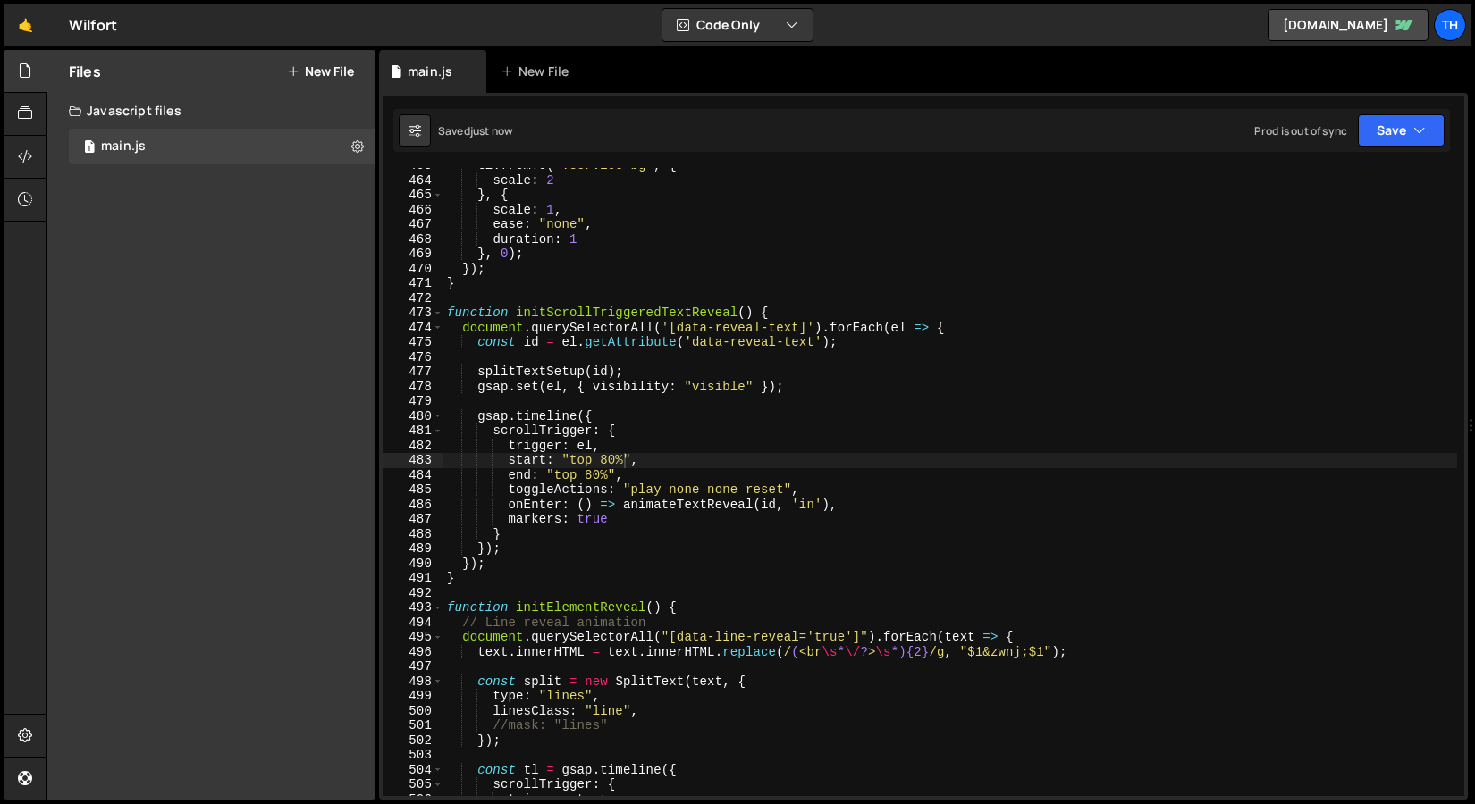
click at [450, 298] on div "tl . fromTo ( ".service-bg" , { scale : 2 } , { scale : 1 , ease : "none" , dur…" at bounding box center [949, 487] width 1013 height 658
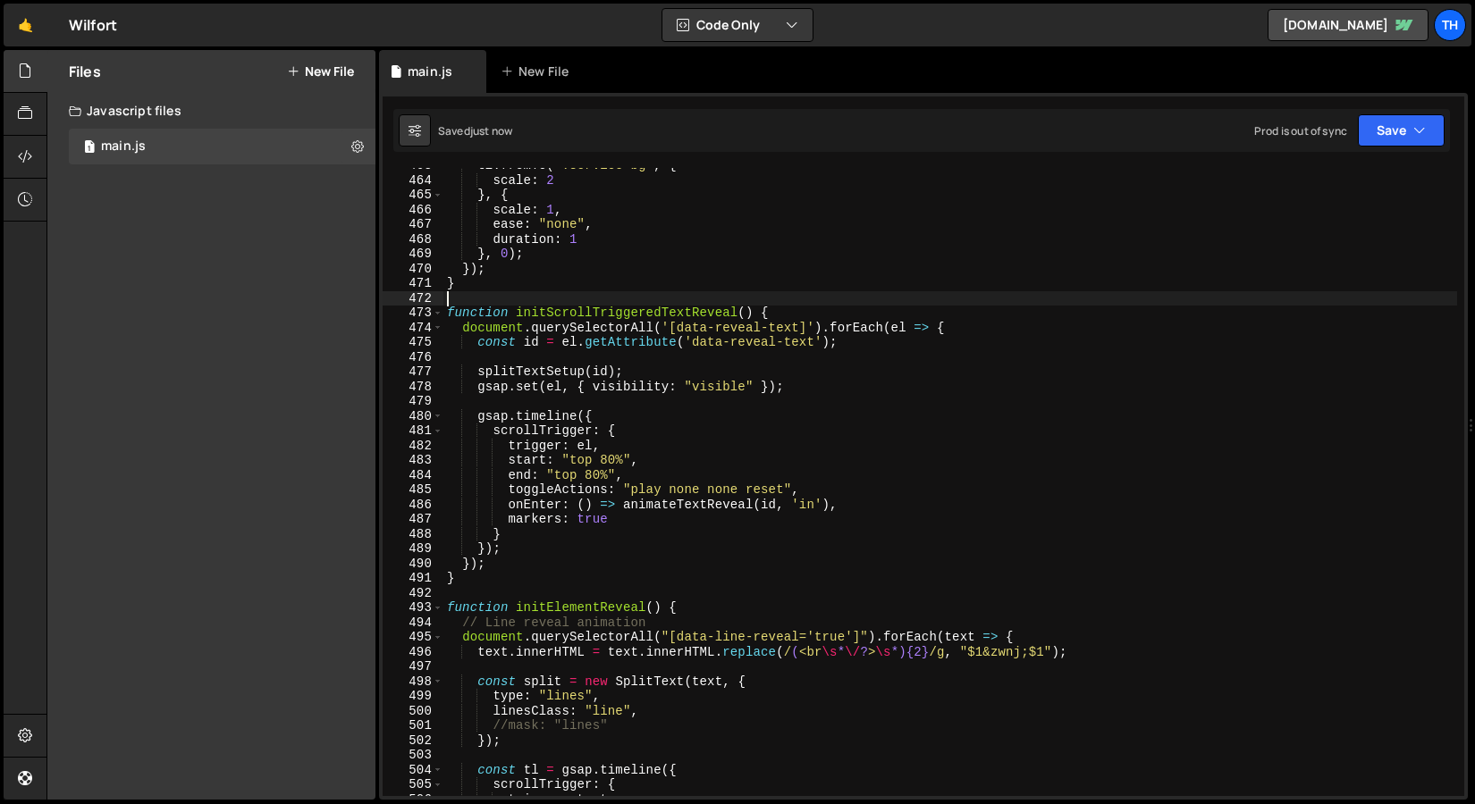
scroll to position [0, 0]
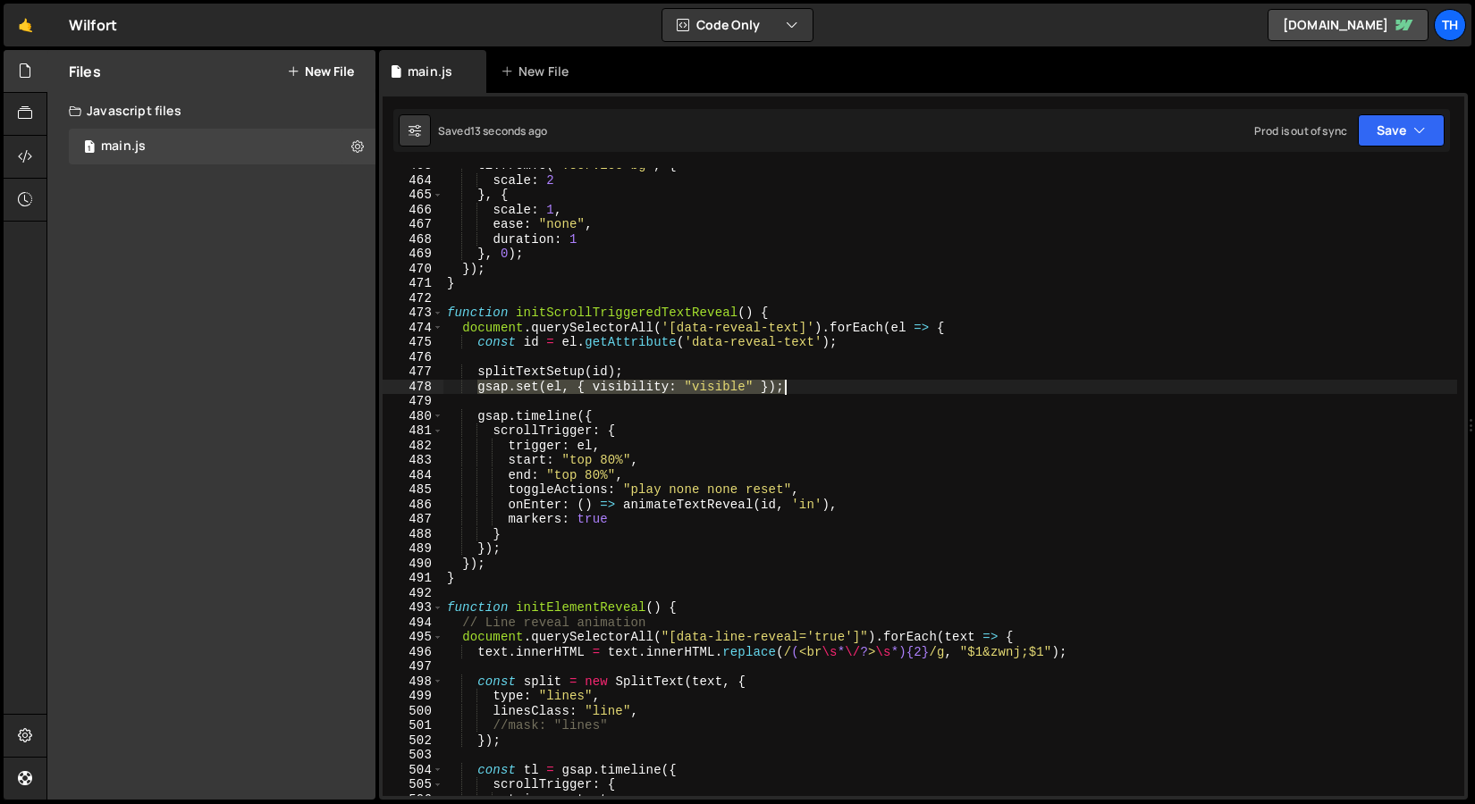
drag, startPoint x: 480, startPoint y: 386, endPoint x: 869, endPoint y: 387, distance: 388.7
click at [869, 387] on div "tl . fromTo ( ".service-bg" , { scale : 2 } , { scale : 1 , ease : "none" , dur…" at bounding box center [949, 487] width 1013 height 658
click at [821, 379] on div "tl . fromTo ( ".service-bg" , { scale : 2 } , { scale : 1 , ease : "none" , dur…" at bounding box center [949, 482] width 1013 height 628
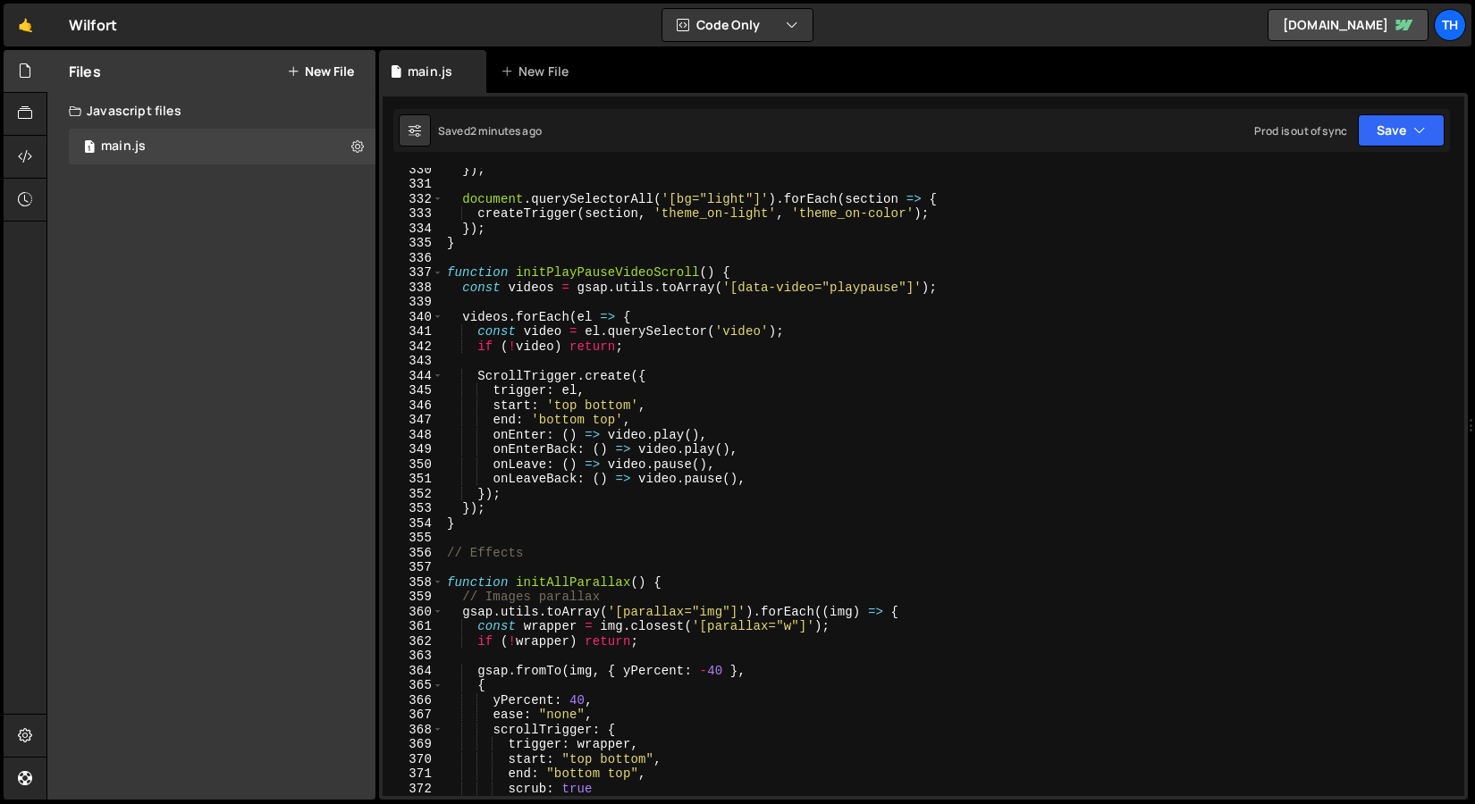
scroll to position [4850, 0]
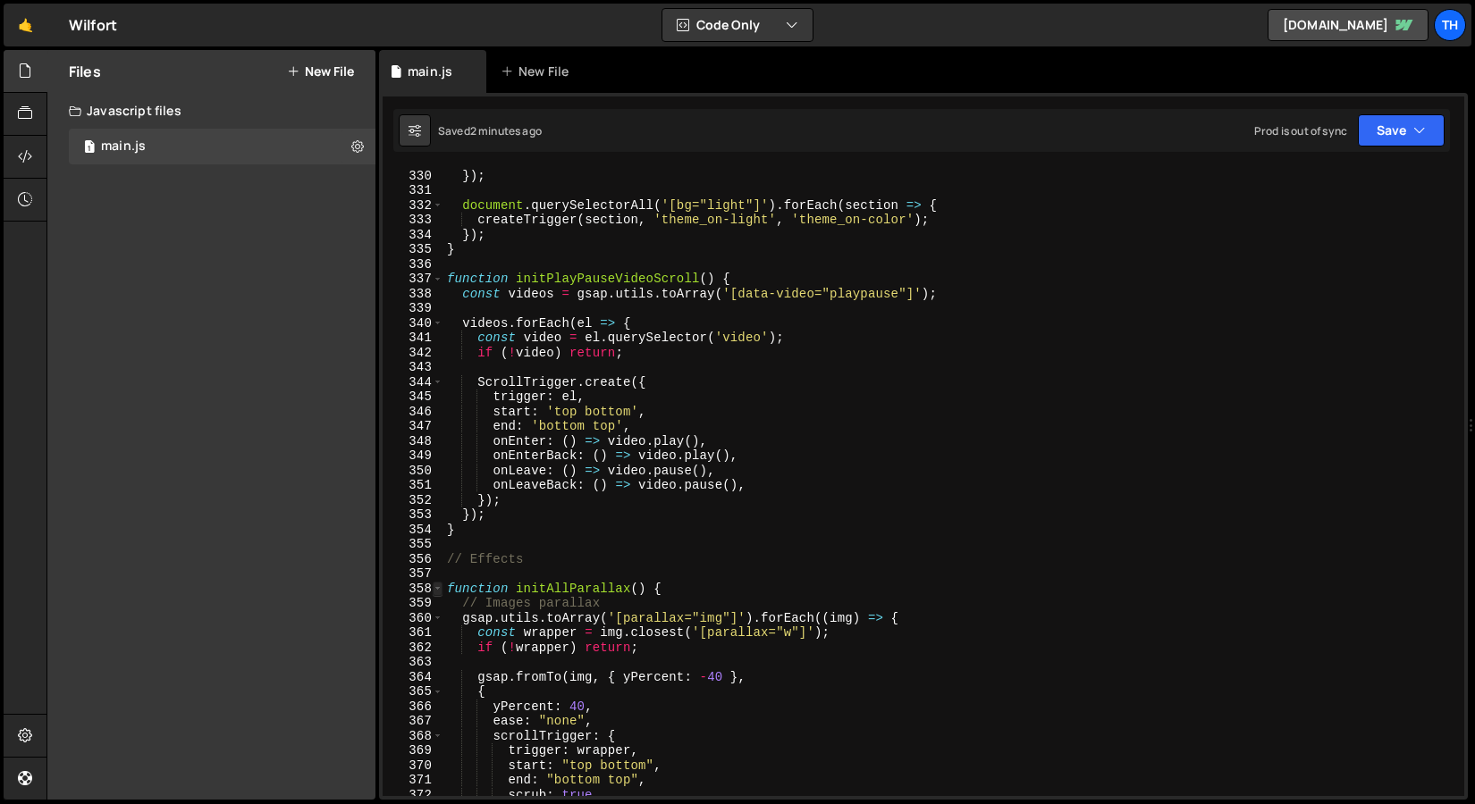
click at [439, 589] on span at bounding box center [438, 589] width 10 height 15
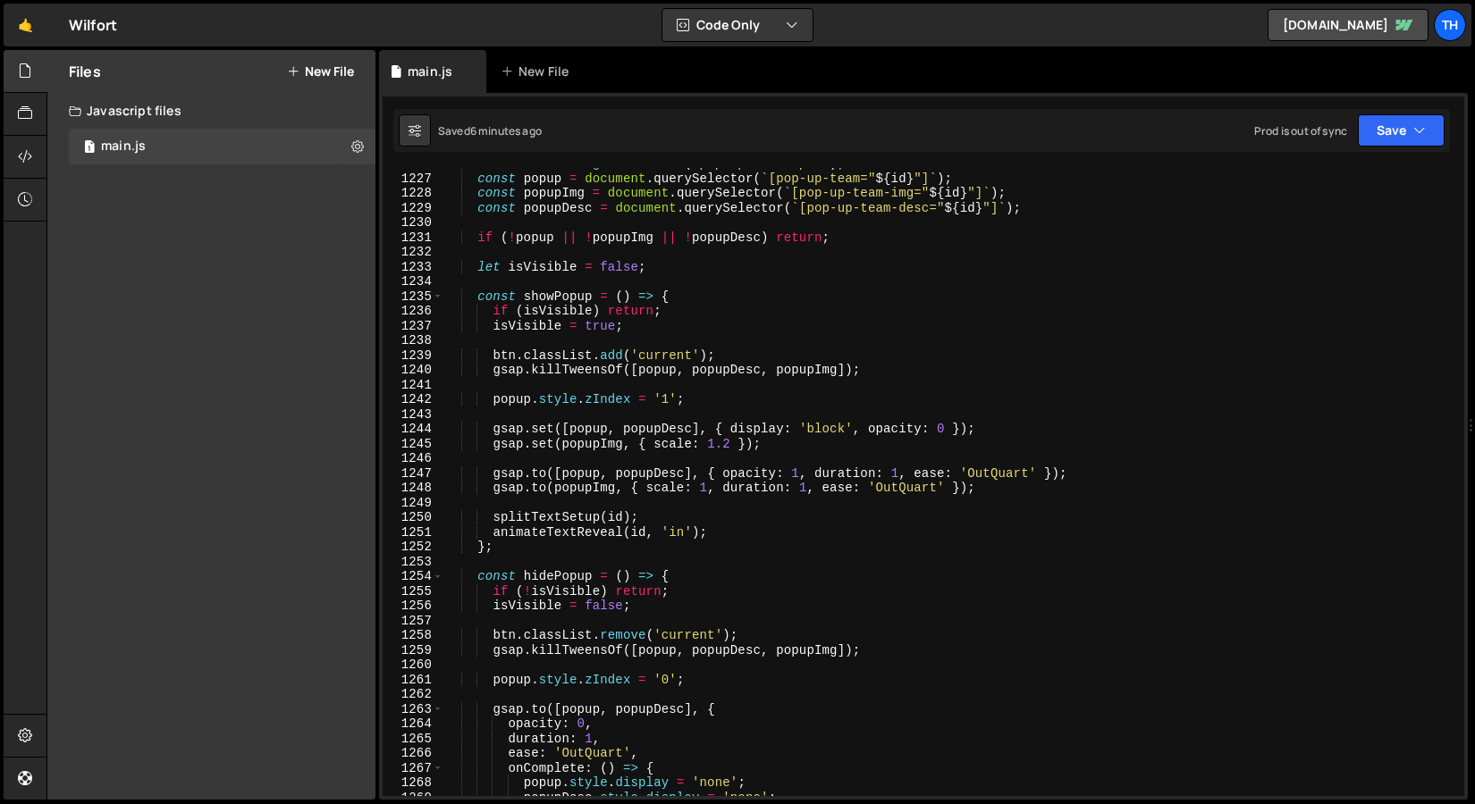
scroll to position [17641, 0]
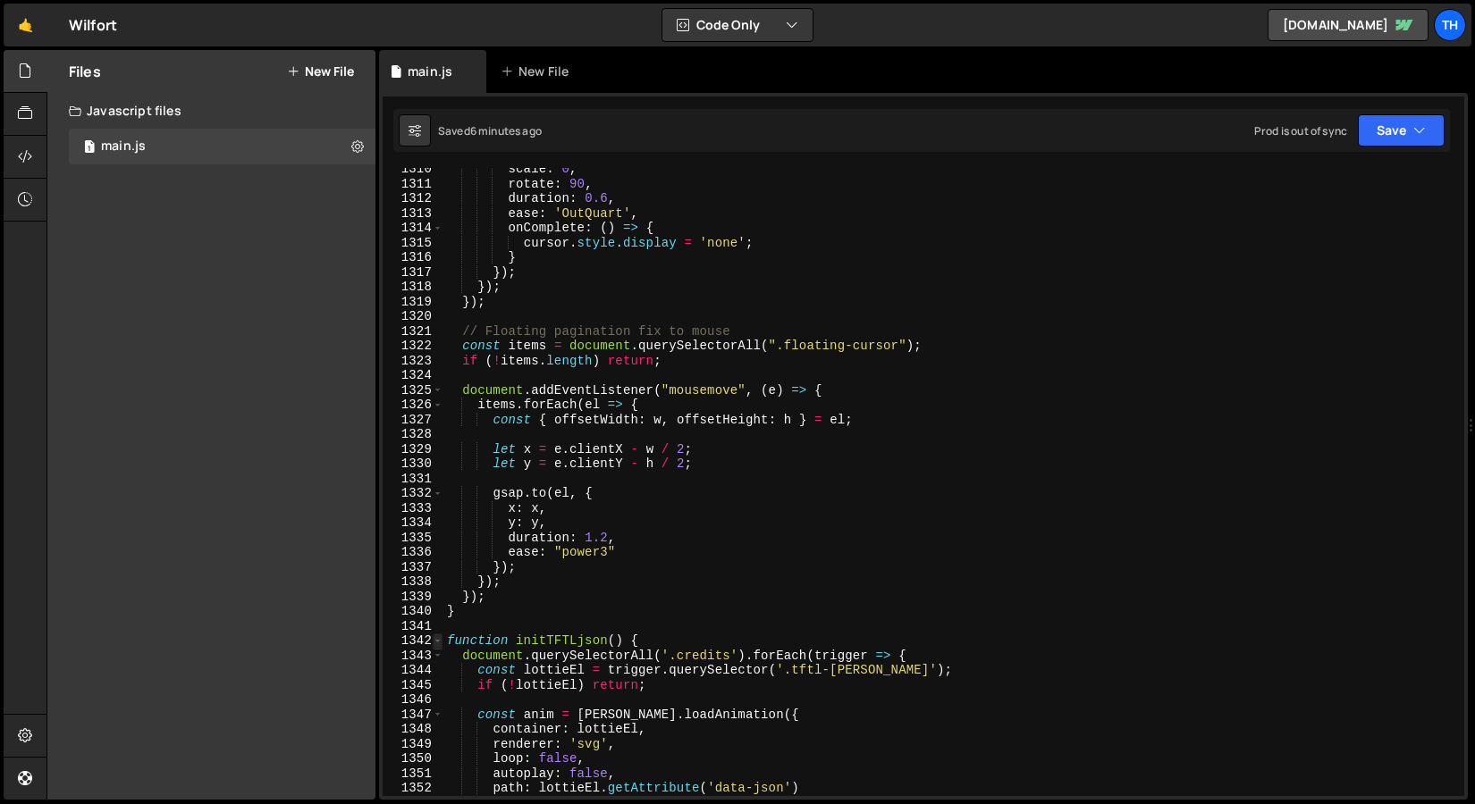
click at [436, 639] on span at bounding box center [438, 641] width 10 height 15
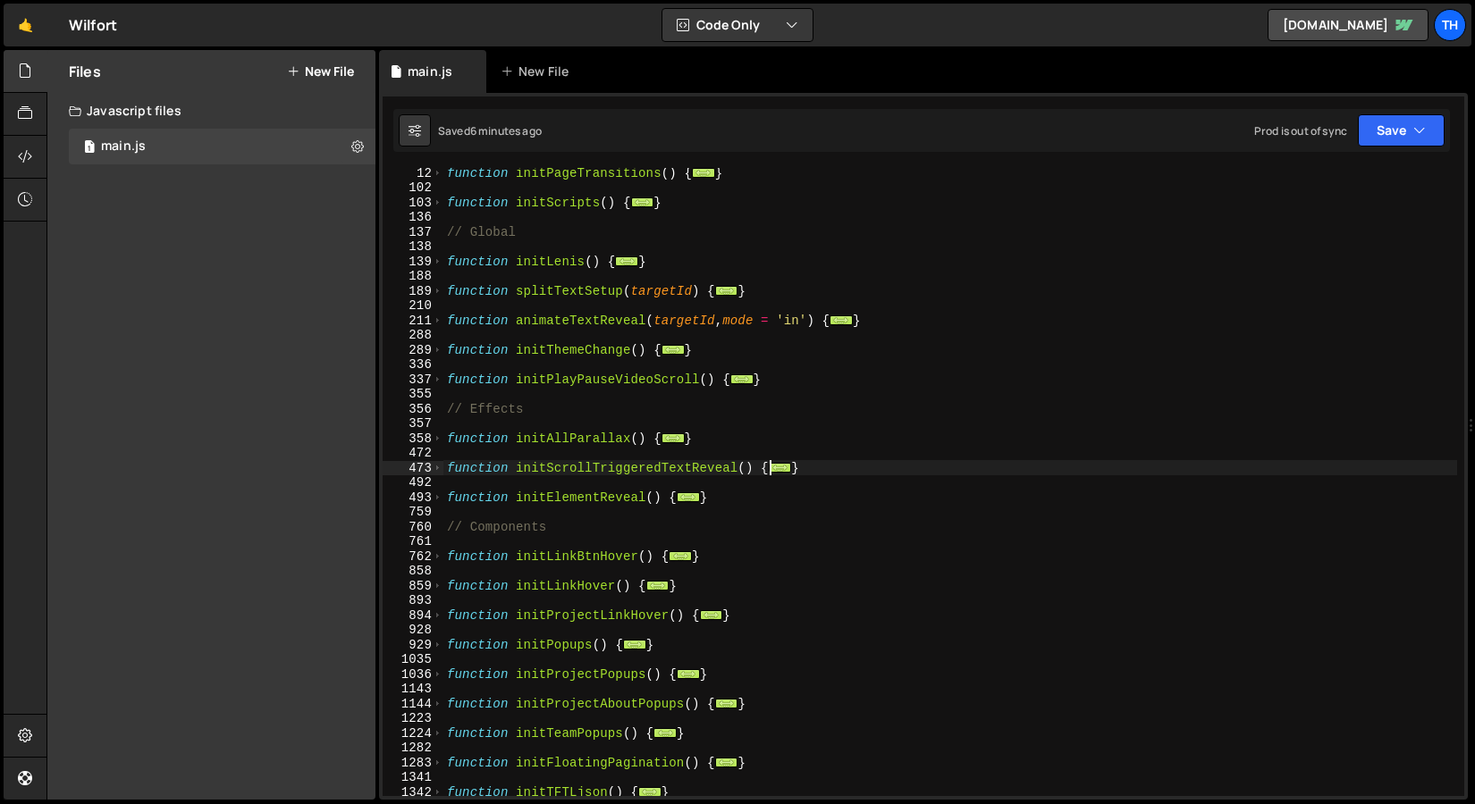
scroll to position [164, 0]
click at [439, 470] on span at bounding box center [438, 468] width 10 height 15
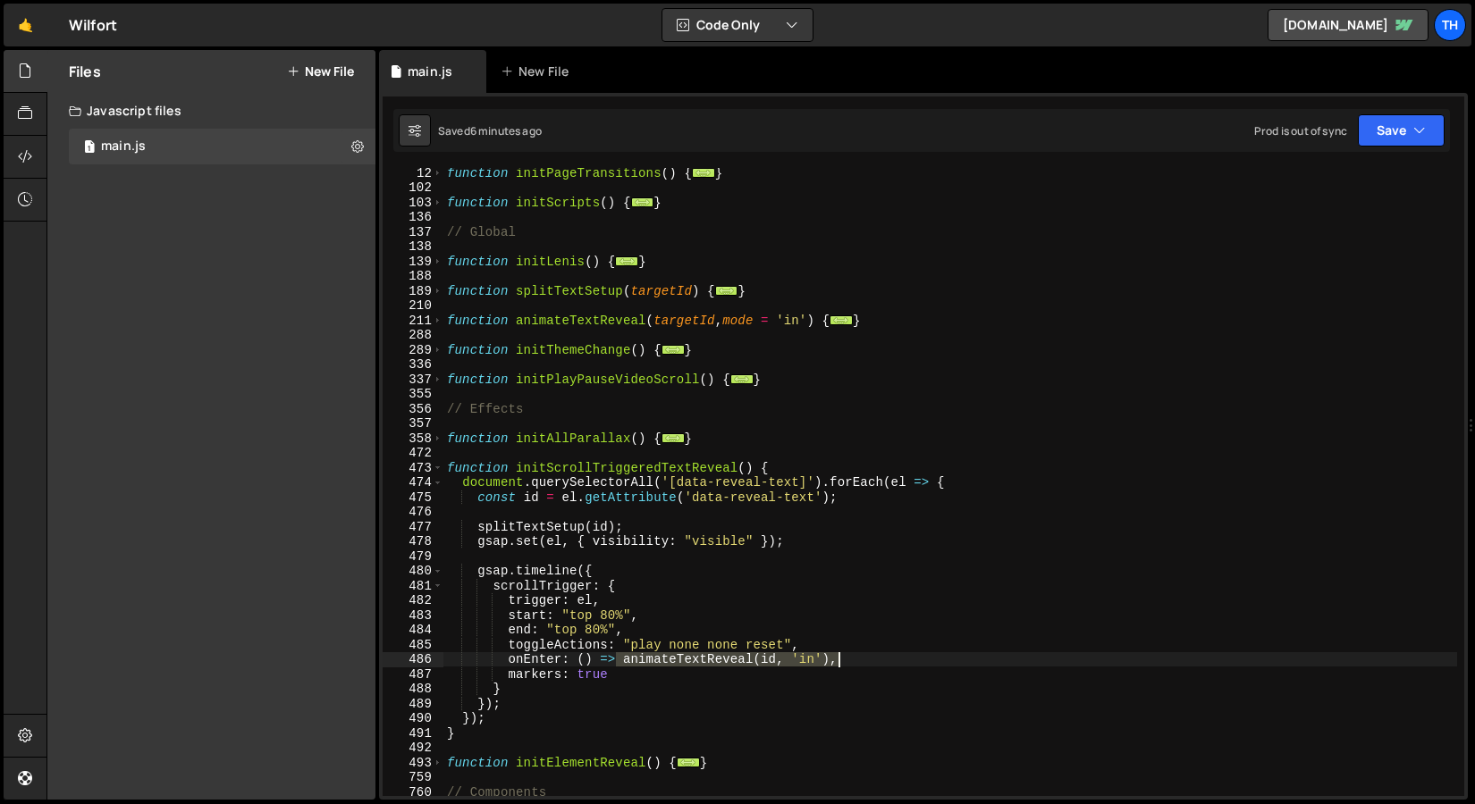
drag, startPoint x: 620, startPoint y: 660, endPoint x: 858, endPoint y: 653, distance: 237.8
click at [858, 653] on div "function initPageTransitions ( ) { ... } function initScripts ( ) { ... } // Gl…" at bounding box center [949, 494] width 1013 height 658
click at [673, 666] on div "function initPageTransitions ( ) { ... } function initScripts ( ) { ... } // Gl…" at bounding box center [949, 482] width 1013 height 628
drag, startPoint x: 625, startPoint y: 658, endPoint x: 828, endPoint y: 653, distance: 202.9
click at [828, 653] on div "function initPageTransitions ( ) { ... } function initScripts ( ) { ... } // Gl…" at bounding box center [949, 494] width 1013 height 658
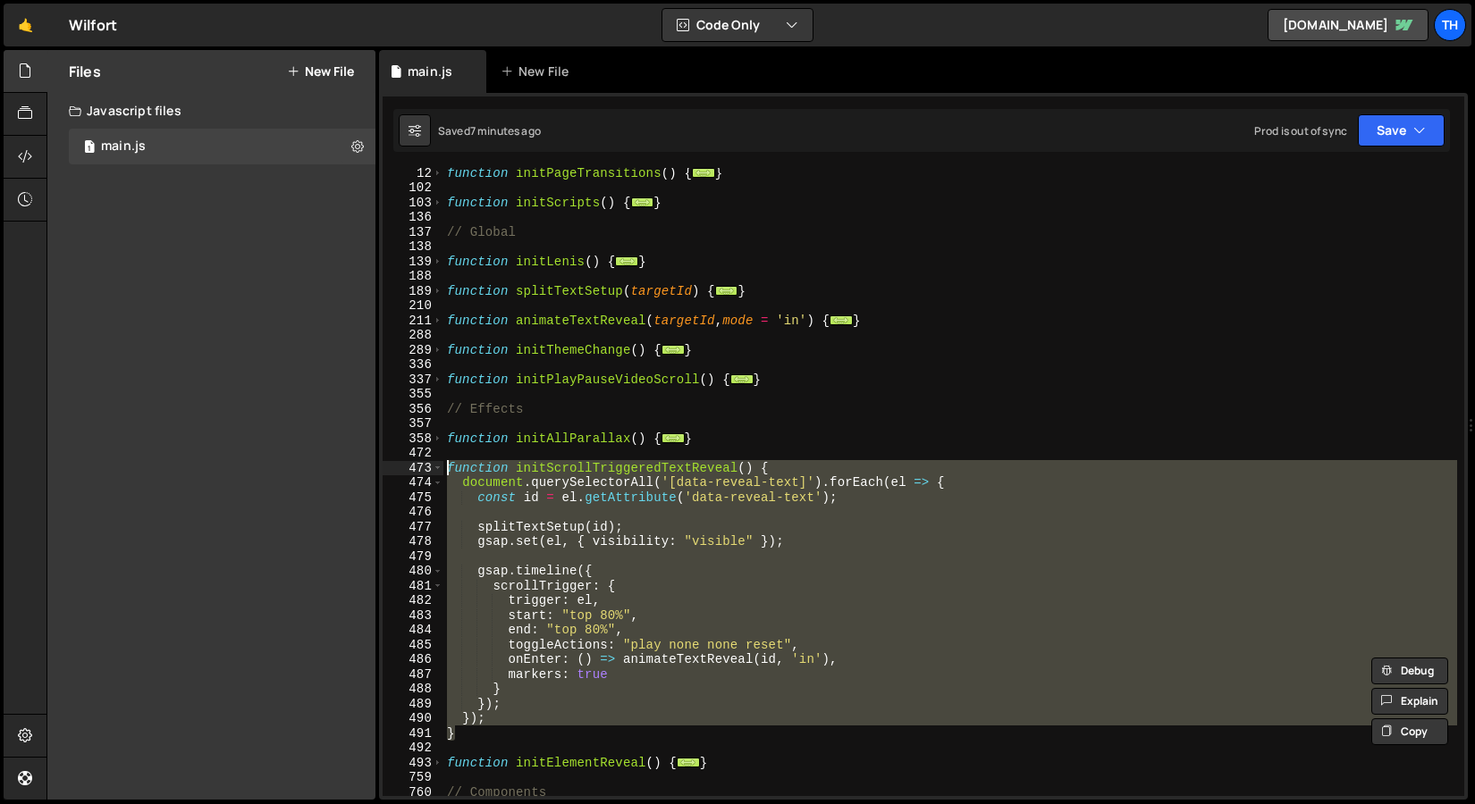
drag, startPoint x: 481, startPoint y: 735, endPoint x: 296, endPoint y: 467, distance: 325.7
click at [296, 467] on div "Files New File Javascript files 1 main.js 0 CSS files Copy share link Edit File…" at bounding box center [760, 425] width 1428 height 751
paste textarea "}"
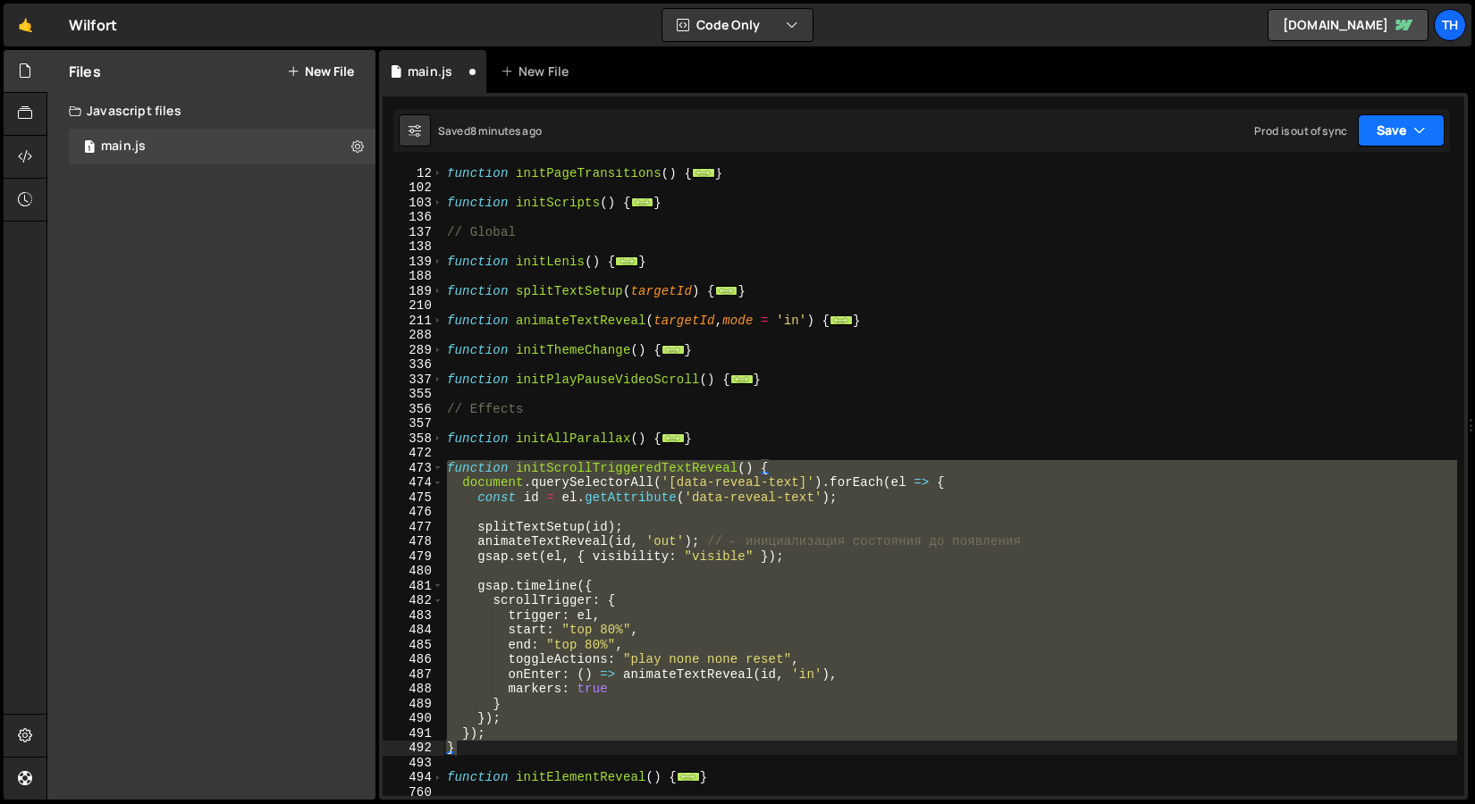
click at [1376, 119] on button "Save" at bounding box center [1400, 130] width 87 height 32
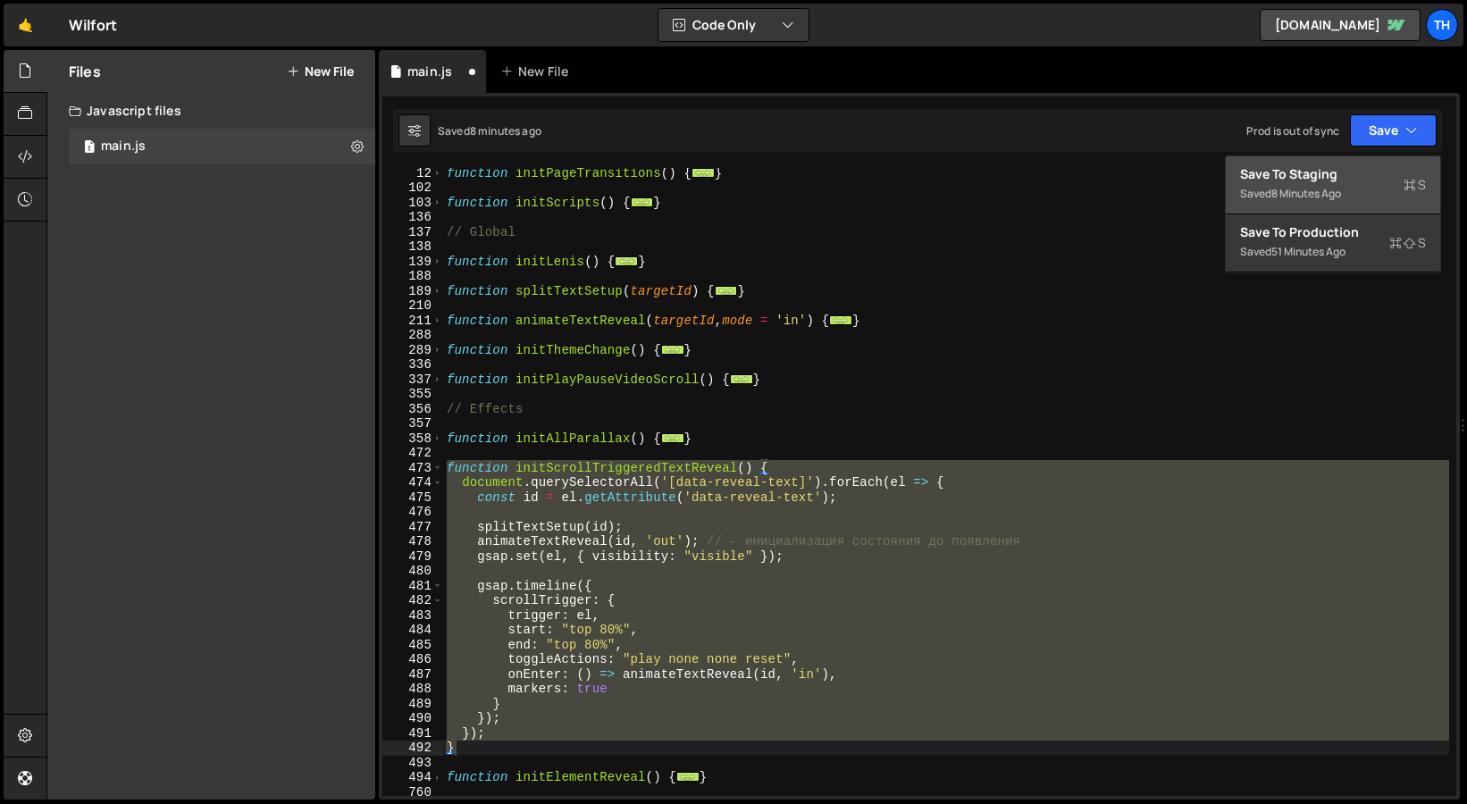
click at [1336, 193] on div "8 minutes ago" at bounding box center [1307, 193] width 70 height 15
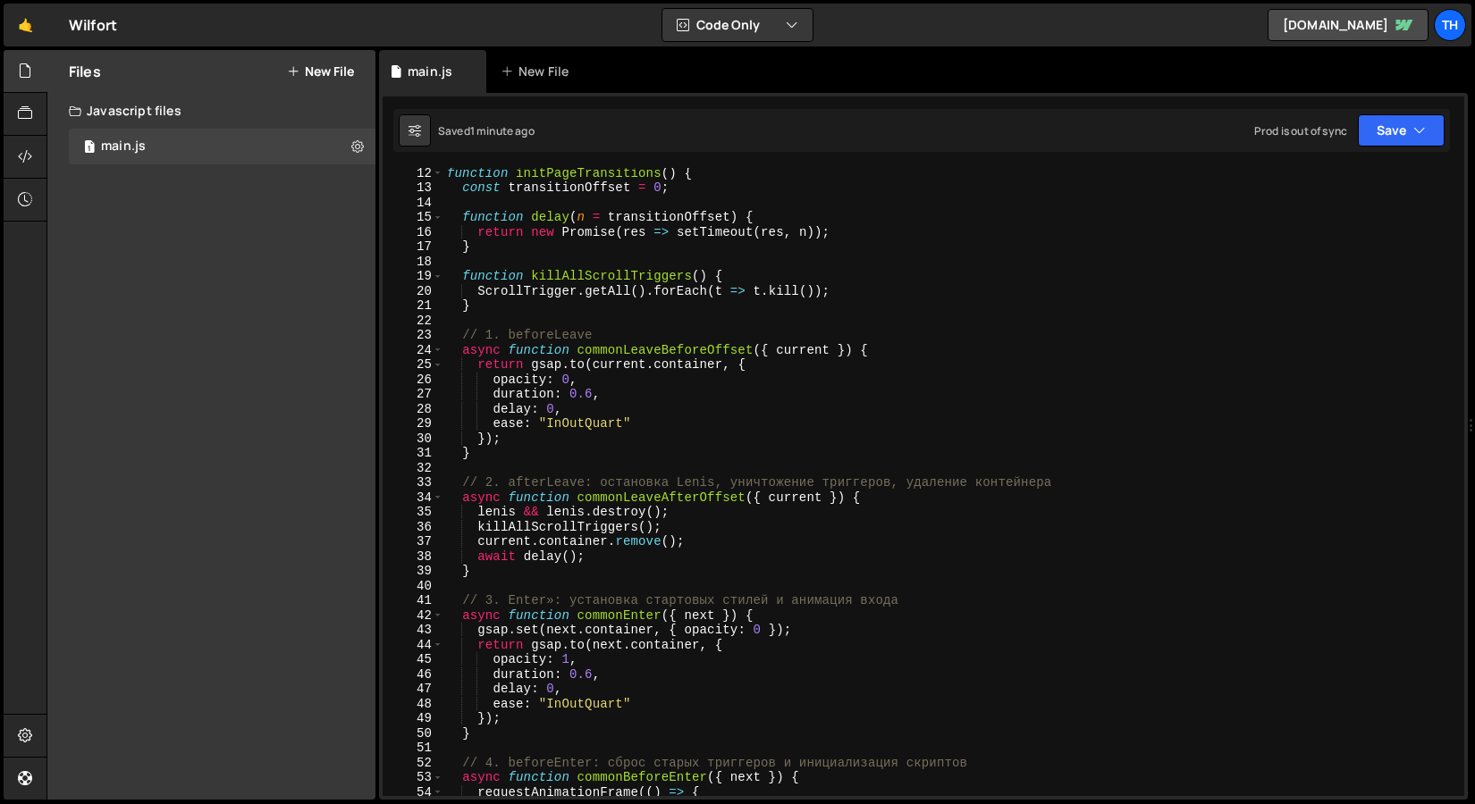
click at [483, 338] on div "function initPageTransitions ( ) { const transitionOffset = 0 ; function delay …" at bounding box center [949, 494] width 1013 height 658
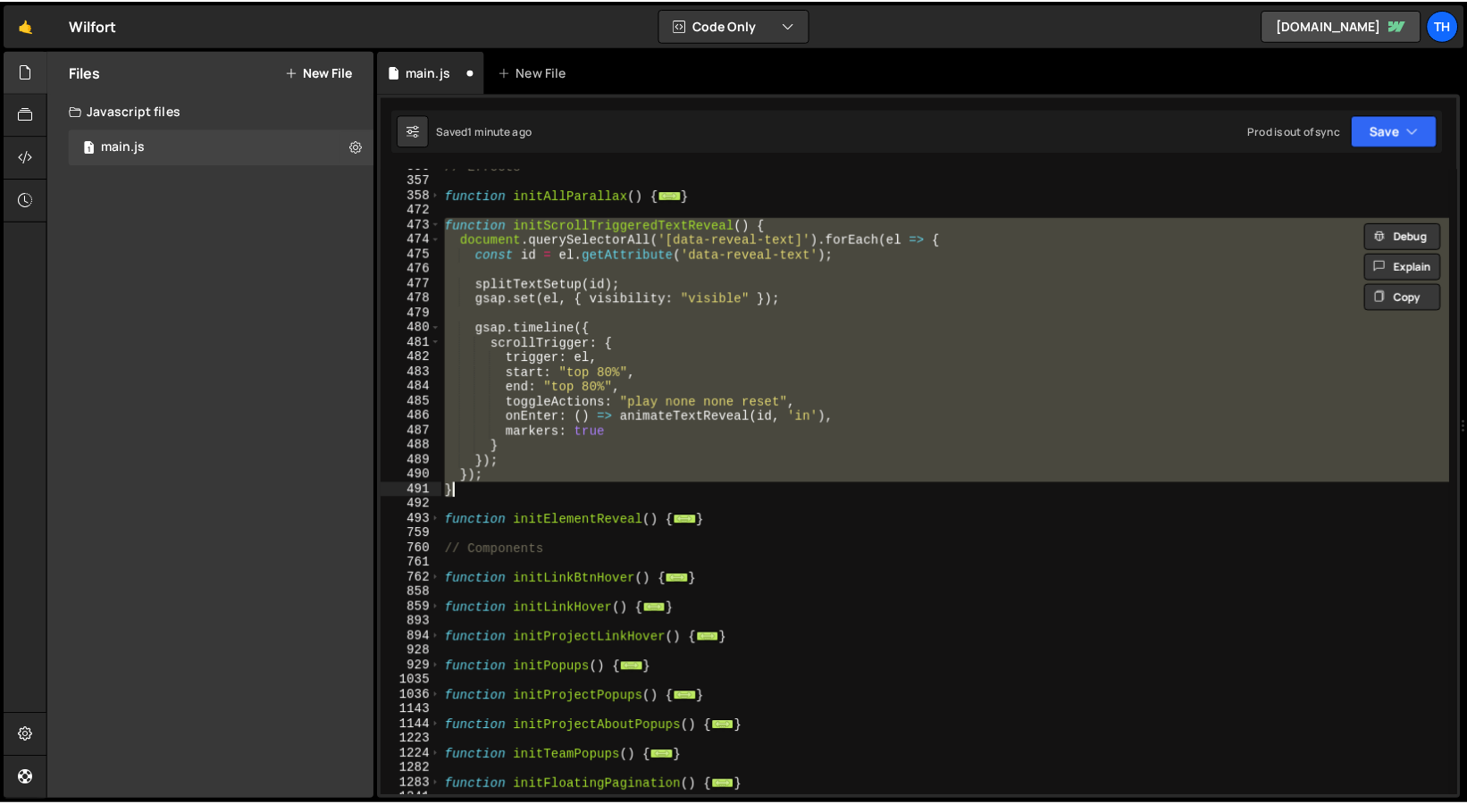
scroll to position [408, 0]
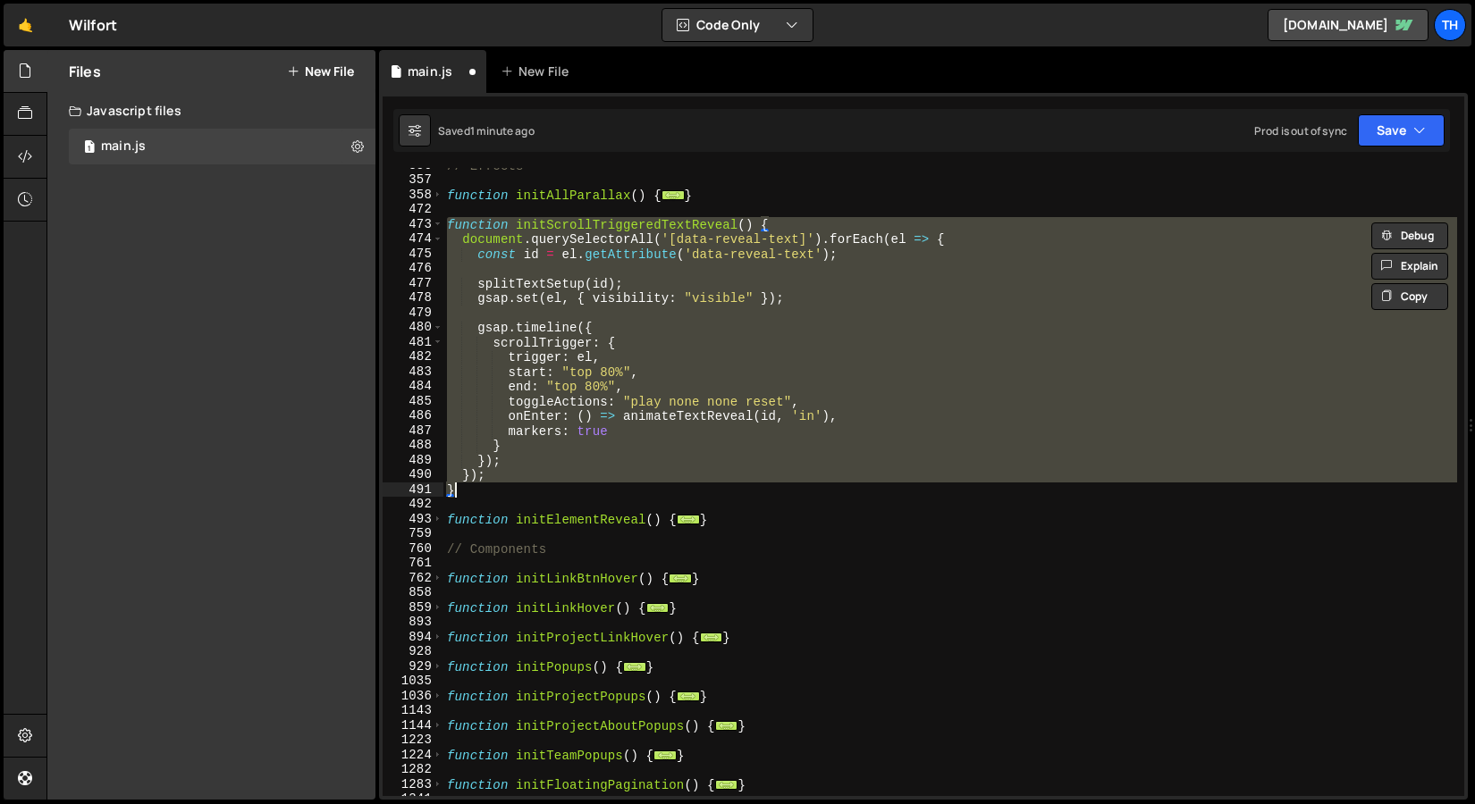
paste textarea
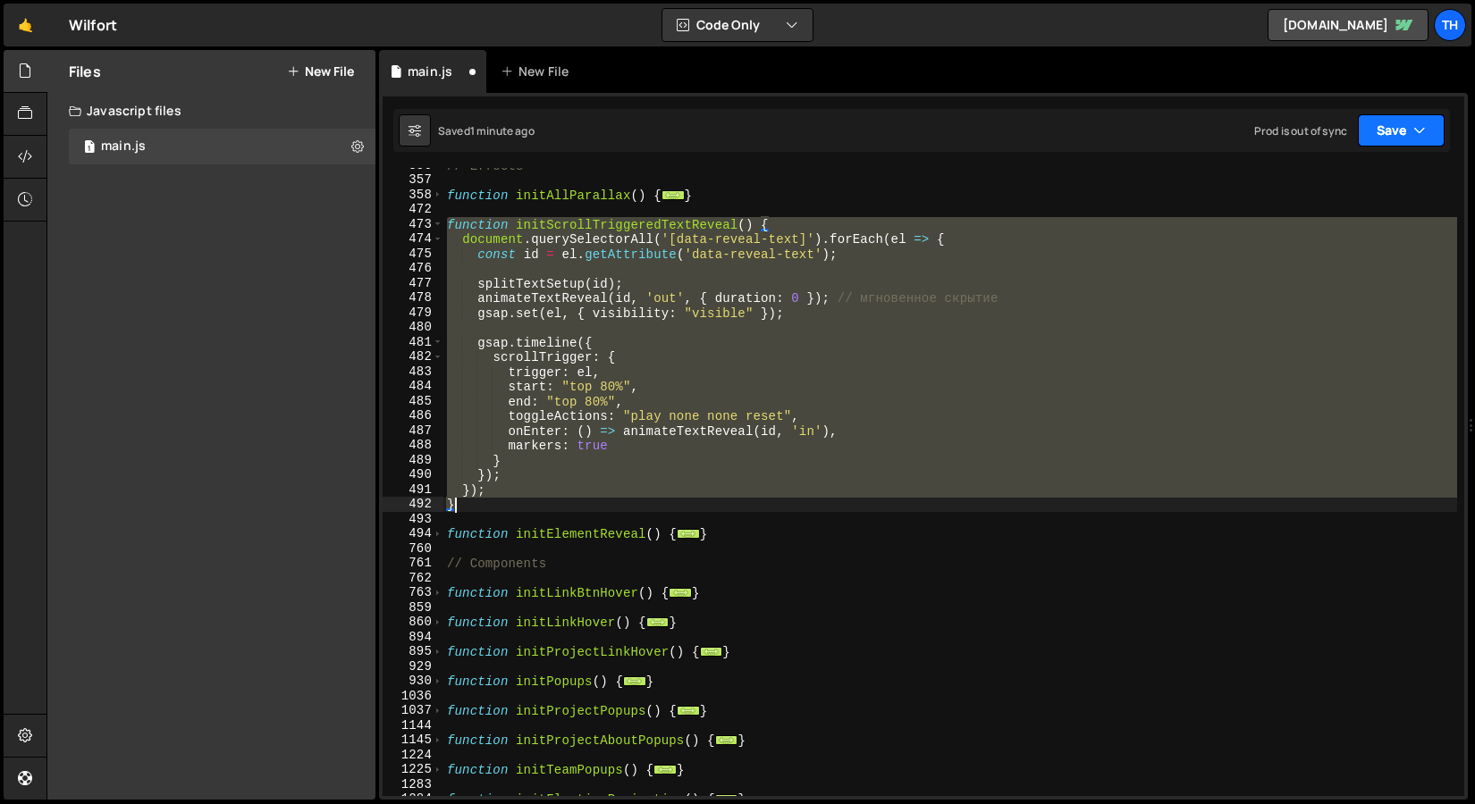
click at [1388, 144] on button "Save" at bounding box center [1400, 130] width 87 height 32
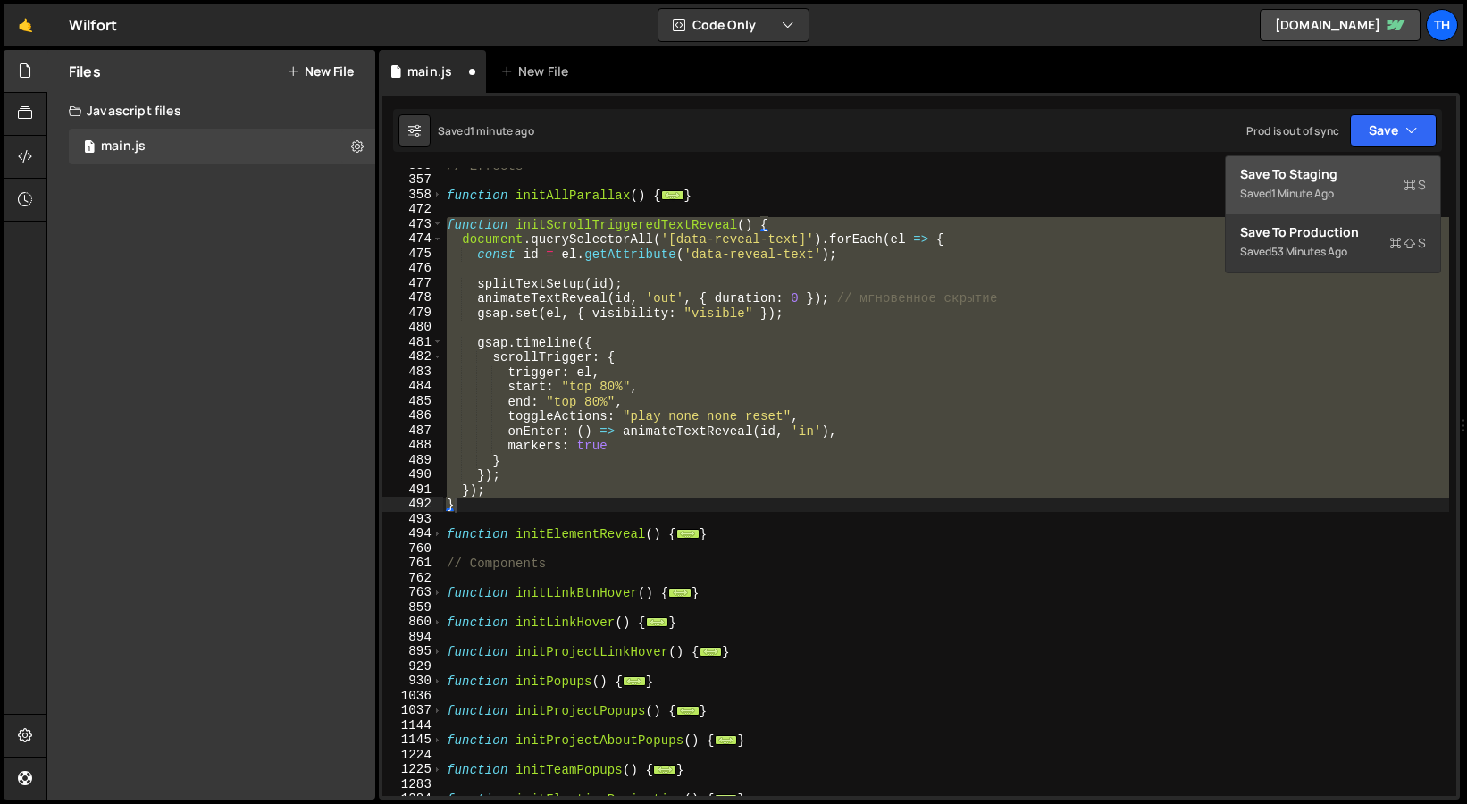
click at [1357, 171] on div "Save to Staging S" at bounding box center [1333, 174] width 186 height 18
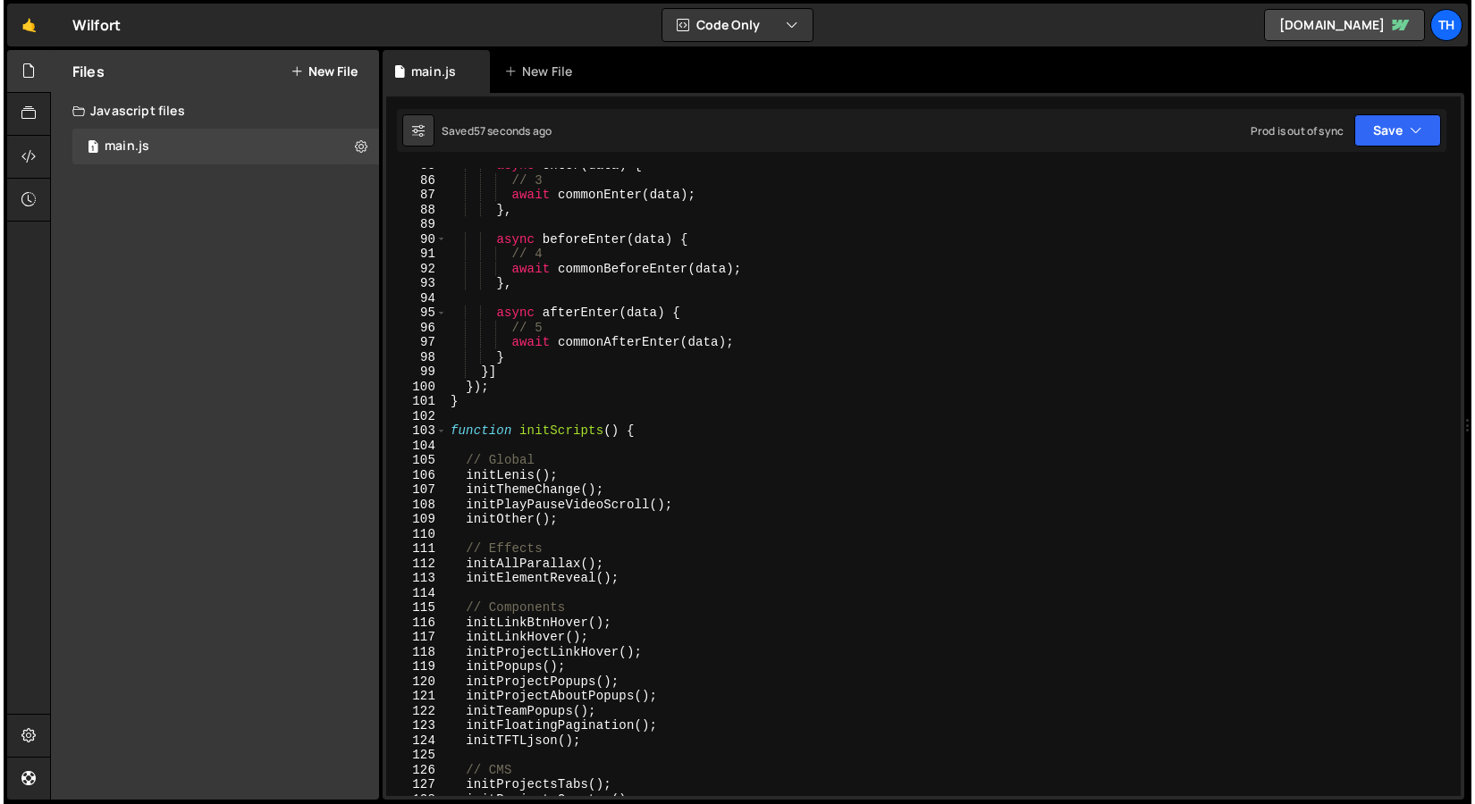
scroll to position [1248, 0]
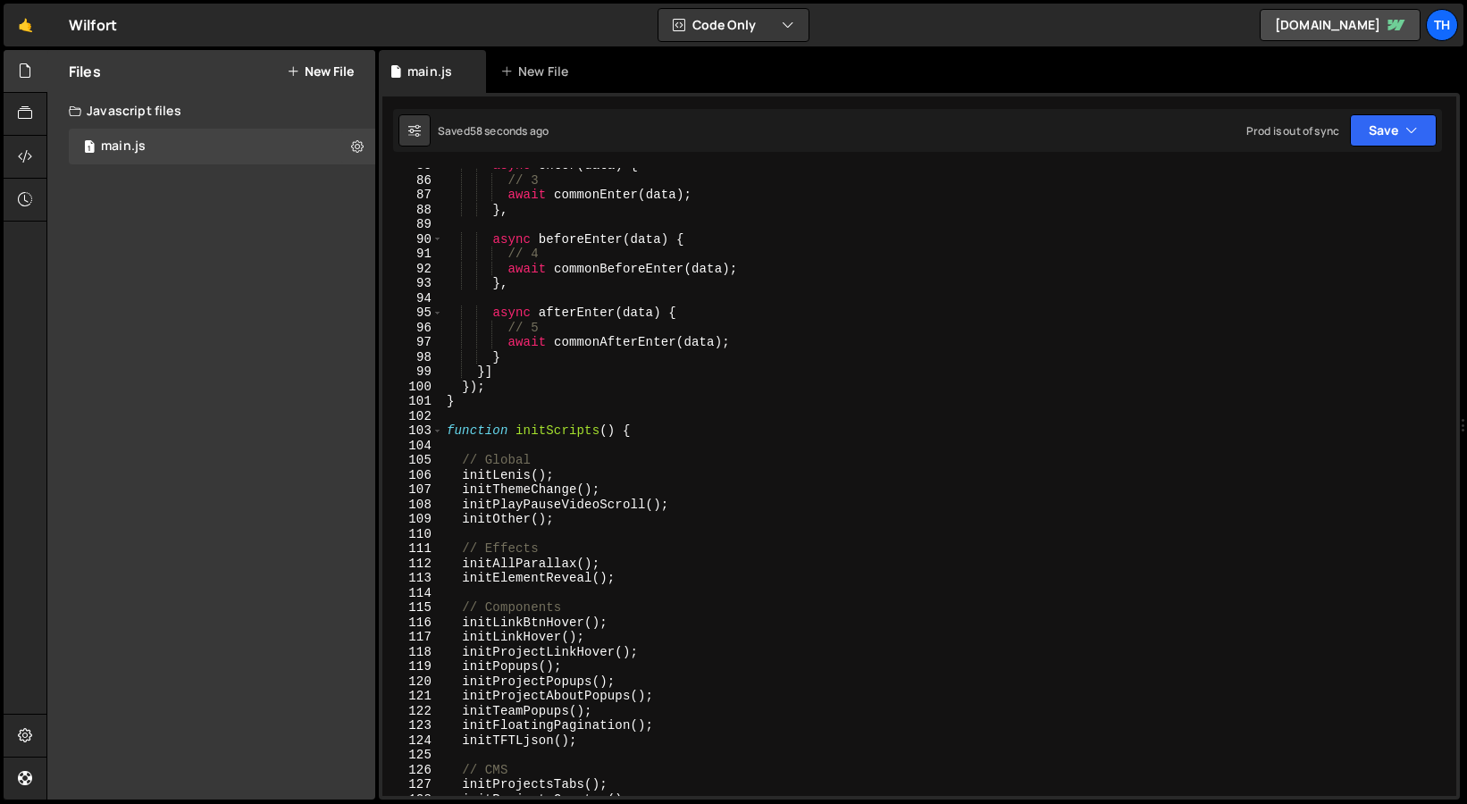
click at [430, 432] on div "103" at bounding box center [412, 431] width 61 height 15
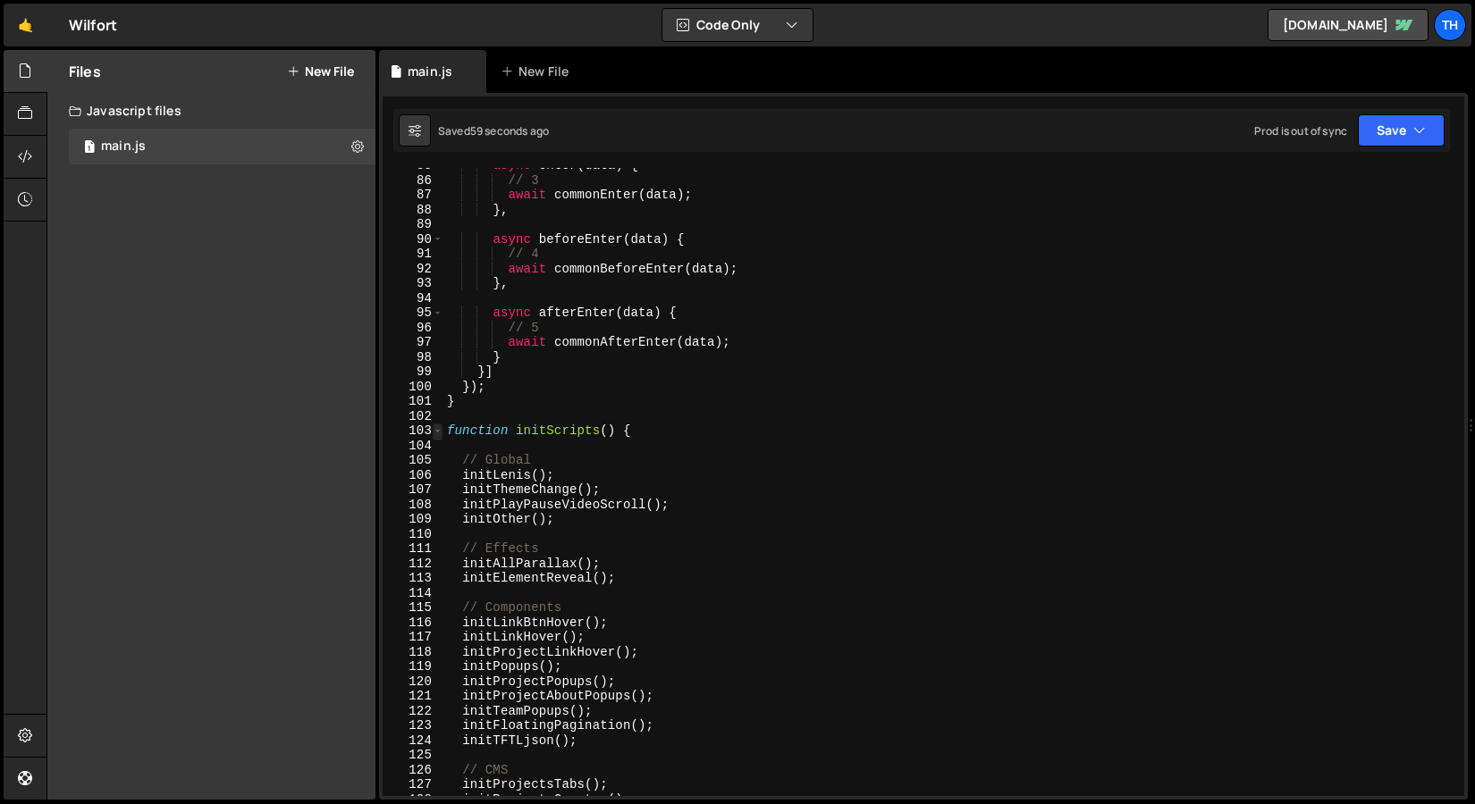
click at [433, 432] on span at bounding box center [438, 431] width 10 height 15
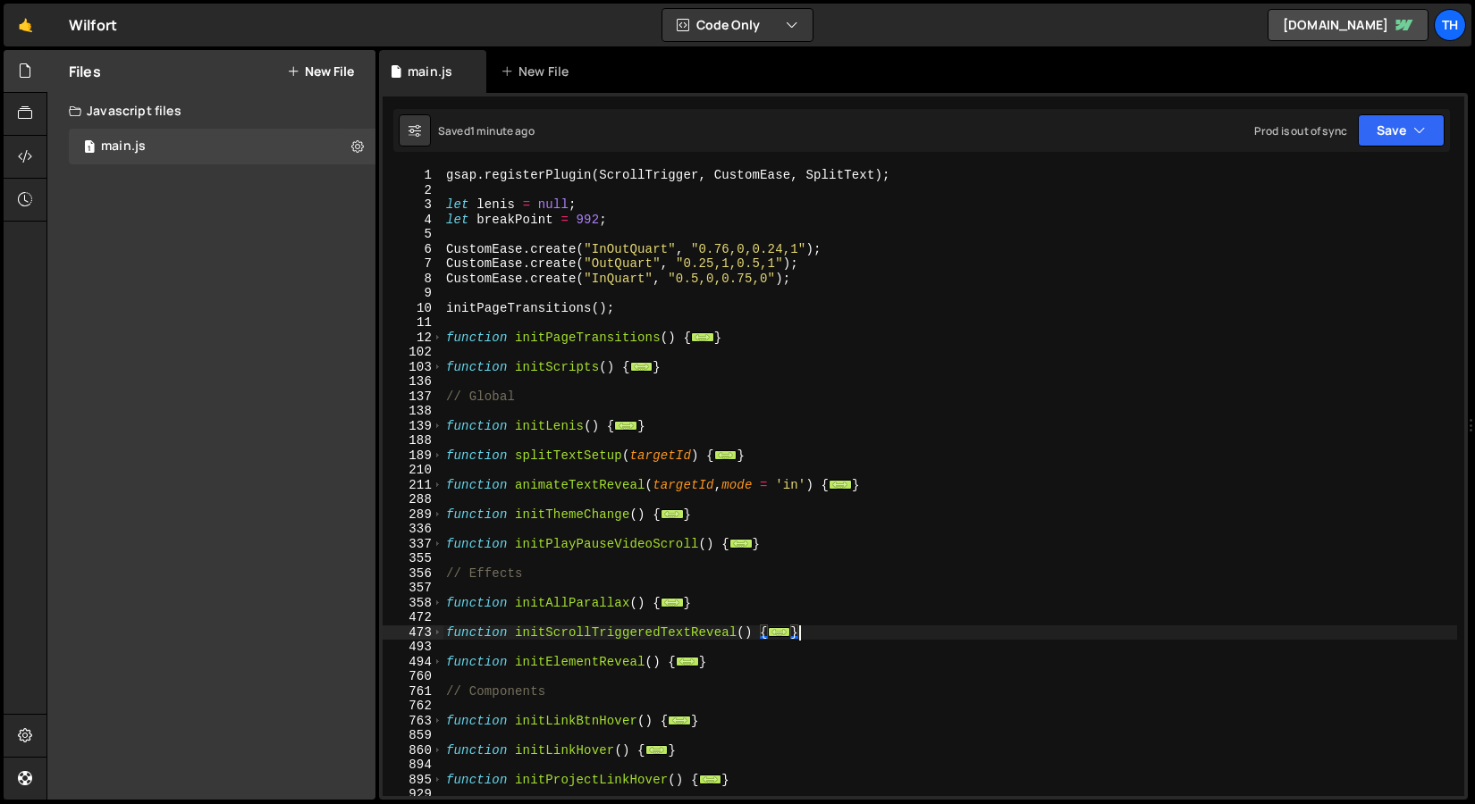
scroll to position [0, 0]
click at [433, 484] on span at bounding box center [438, 485] width 10 height 15
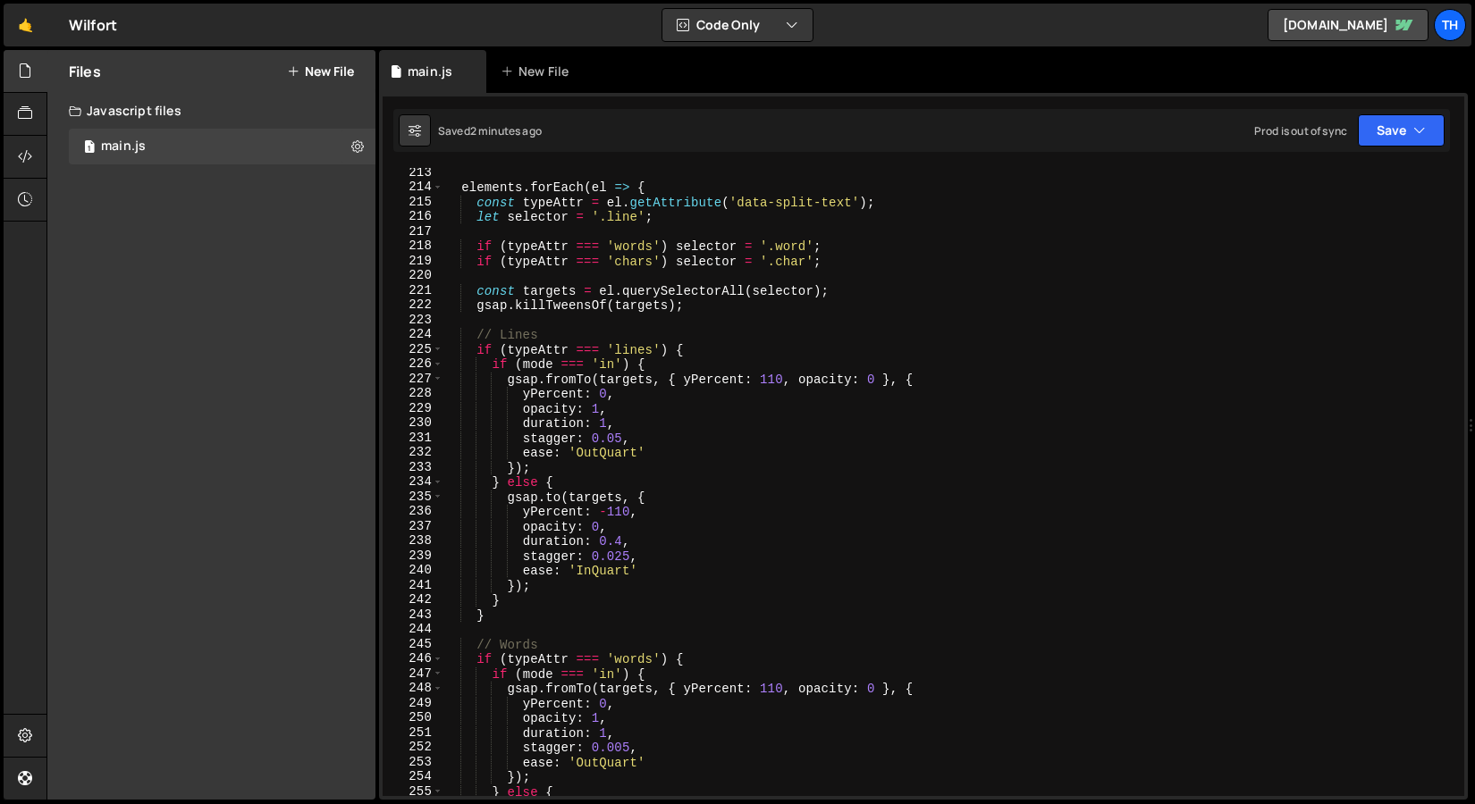
scroll to position [221, 0]
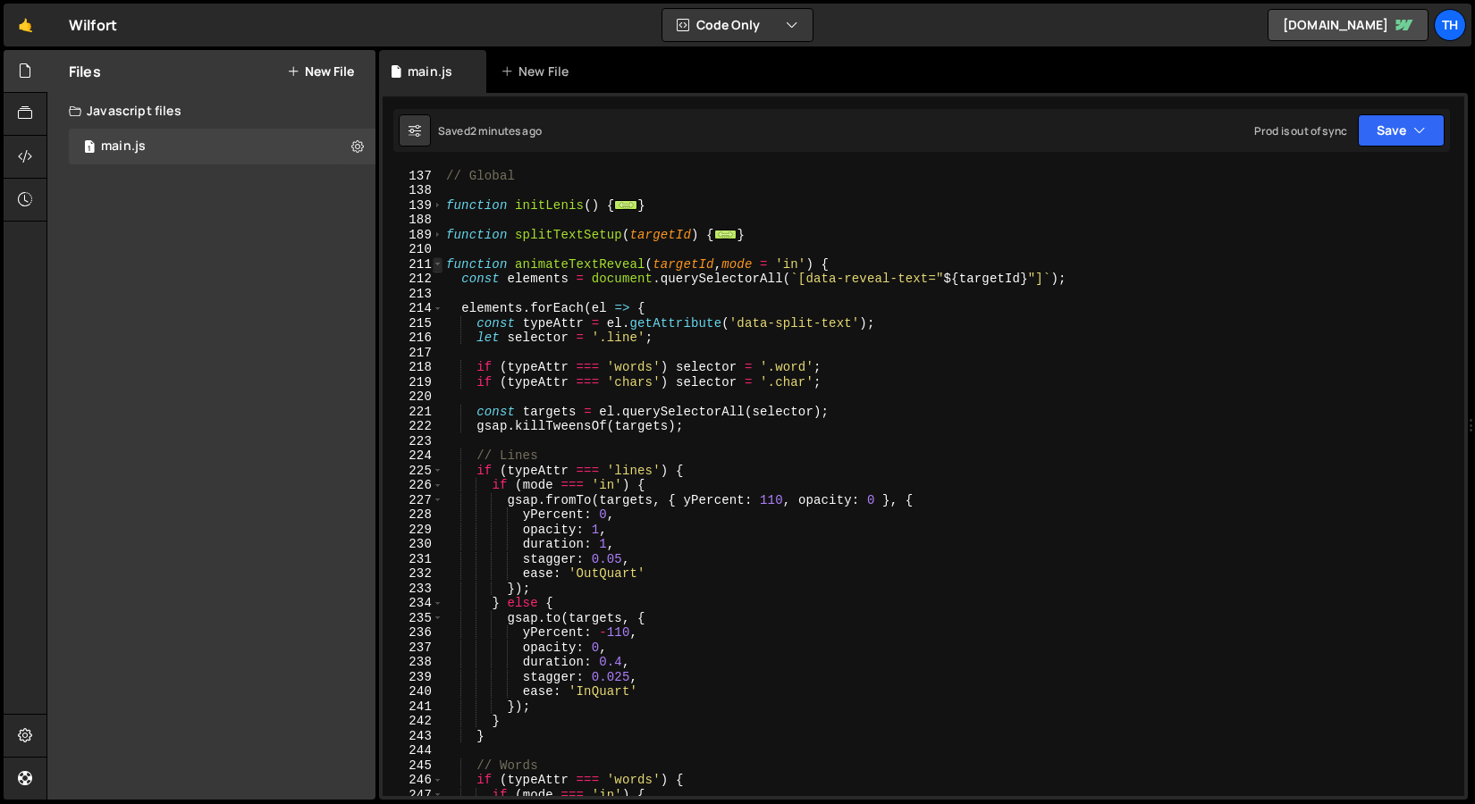
click at [440, 265] on span at bounding box center [438, 264] width 10 height 15
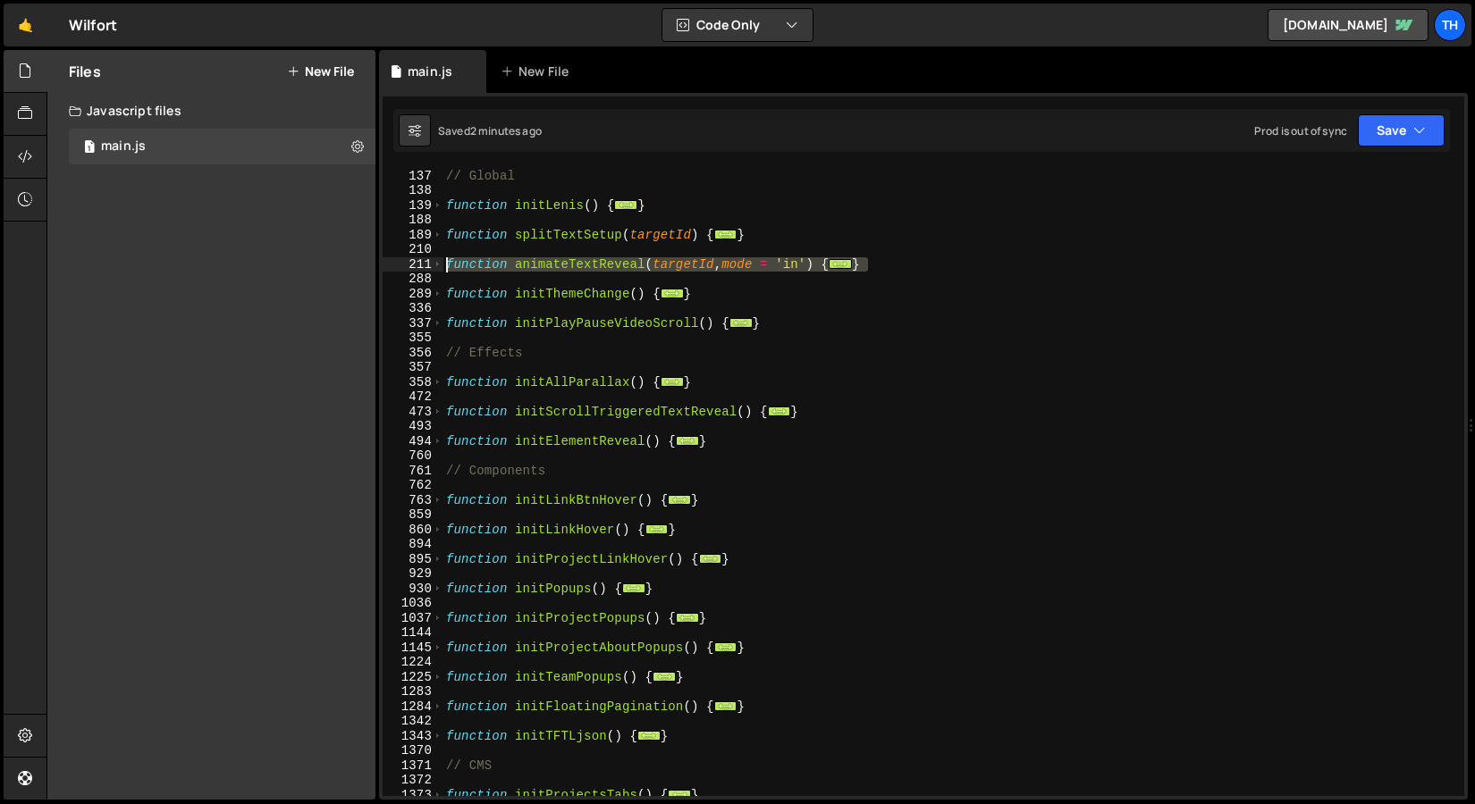
drag, startPoint x: 872, startPoint y: 262, endPoint x: 386, endPoint y: 260, distance: 486.2
click at [386, 260] on div "} 136 137 138 139 188 189 210 211 288 289 336 337 355 356 357 358 472 473 493 4…" at bounding box center [922, 482] width 1081 height 628
type textarea "function animateTextReveal(targetId, mode = 'in') { const elements = document.q…"
drag, startPoint x: 474, startPoint y: 253, endPoint x: 446, endPoint y: 265, distance: 30.4
click at [474, 253] on div "// Global function initLenis ( ) { ... } function splitTextSetup ( targetId ) {…" at bounding box center [949, 483] width 1014 height 658
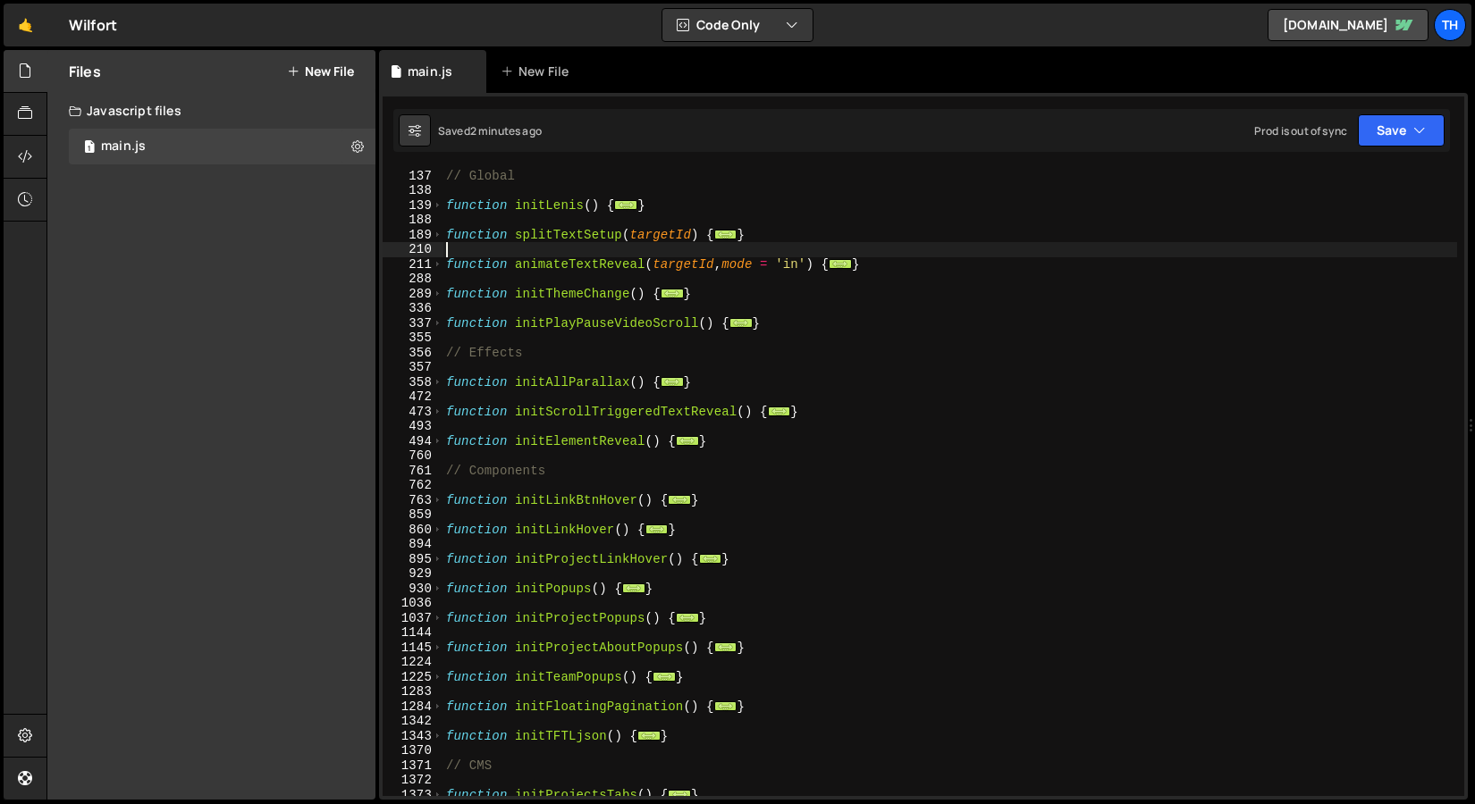
click at [442, 262] on div "211" at bounding box center [412, 264] width 61 height 15
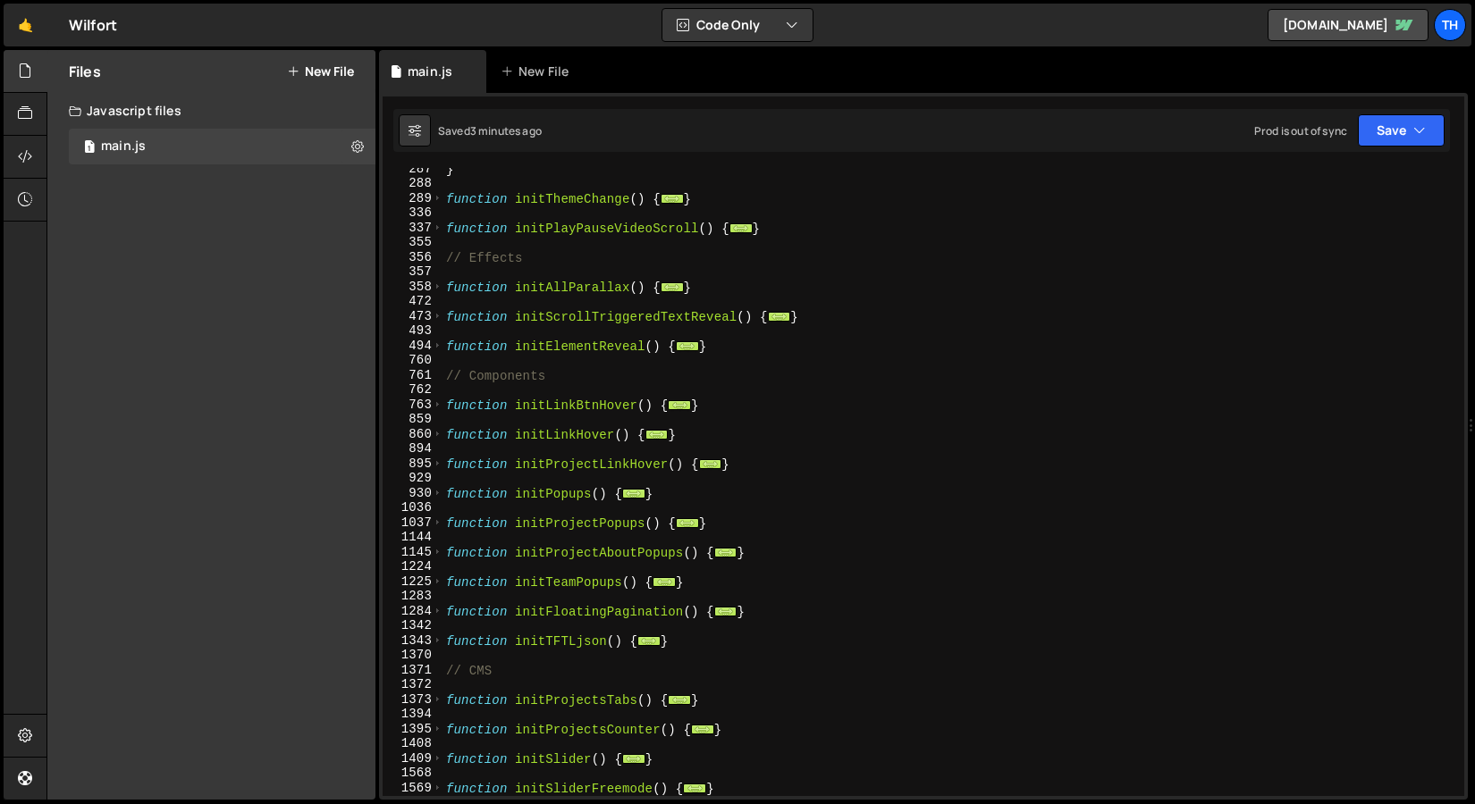
scroll to position [1428, 0]
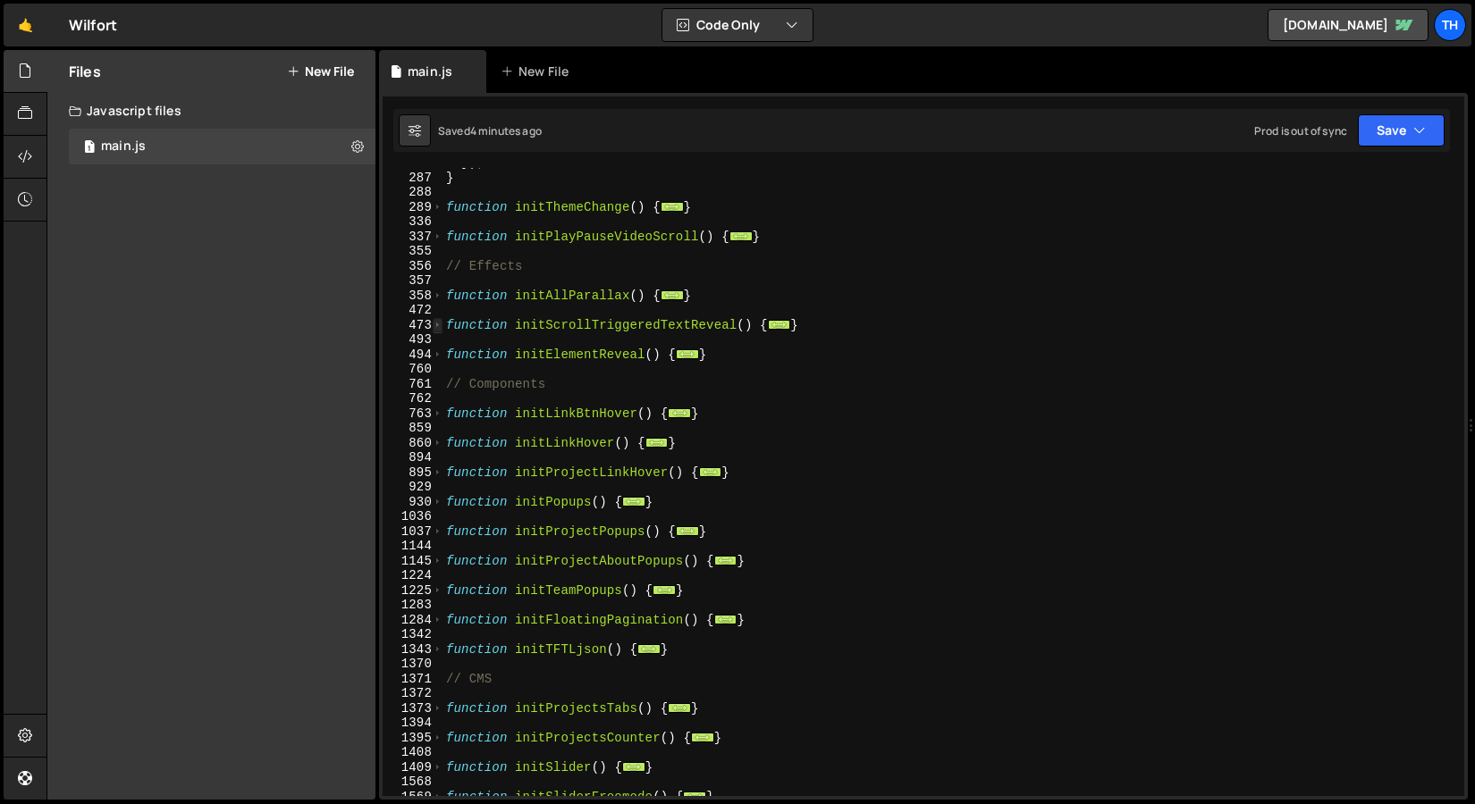
click at [441, 330] on span at bounding box center [438, 325] width 10 height 15
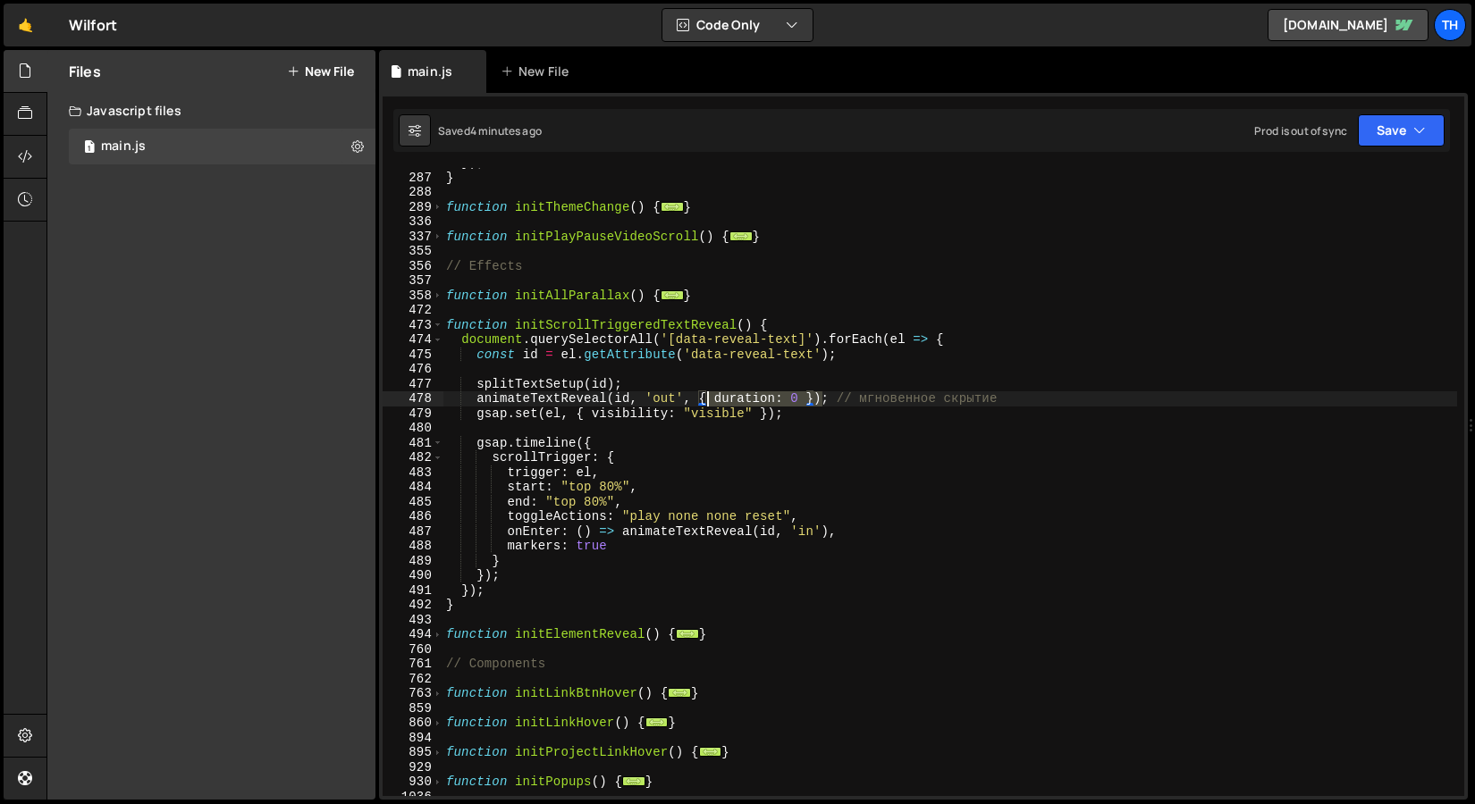
drag, startPoint x: 822, startPoint y: 394, endPoint x: 703, endPoint y: 380, distance: 119.7
click at [703, 381] on div "}) ; } function initThemeChange ( ) { ... } function initPlayPauseVideoScroll (…" at bounding box center [949, 484] width 1014 height 658
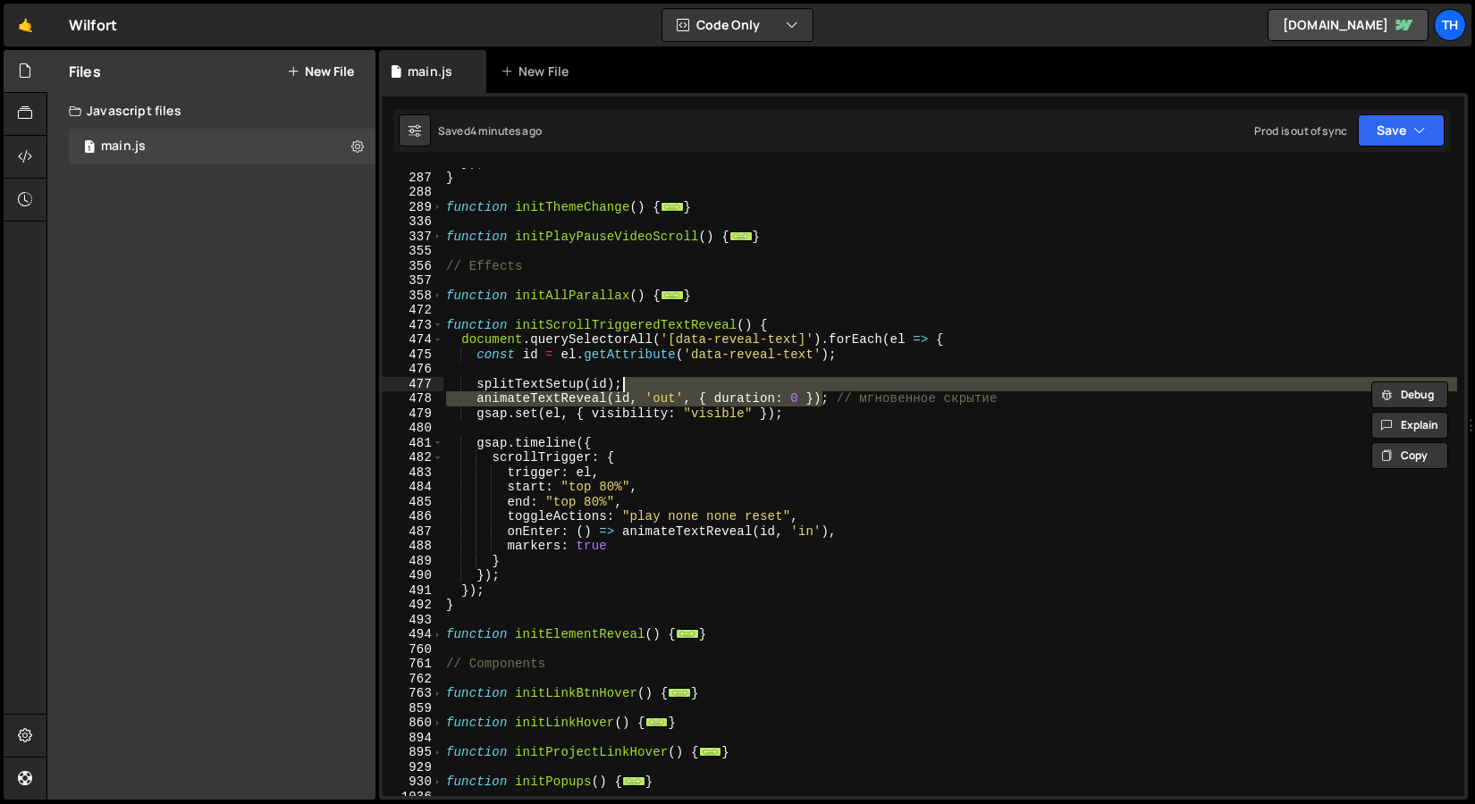
click at [703, 380] on div "}) ; } function initThemeChange ( ) { ... } function initPlayPauseVideoScroll (…" at bounding box center [949, 482] width 1014 height 628
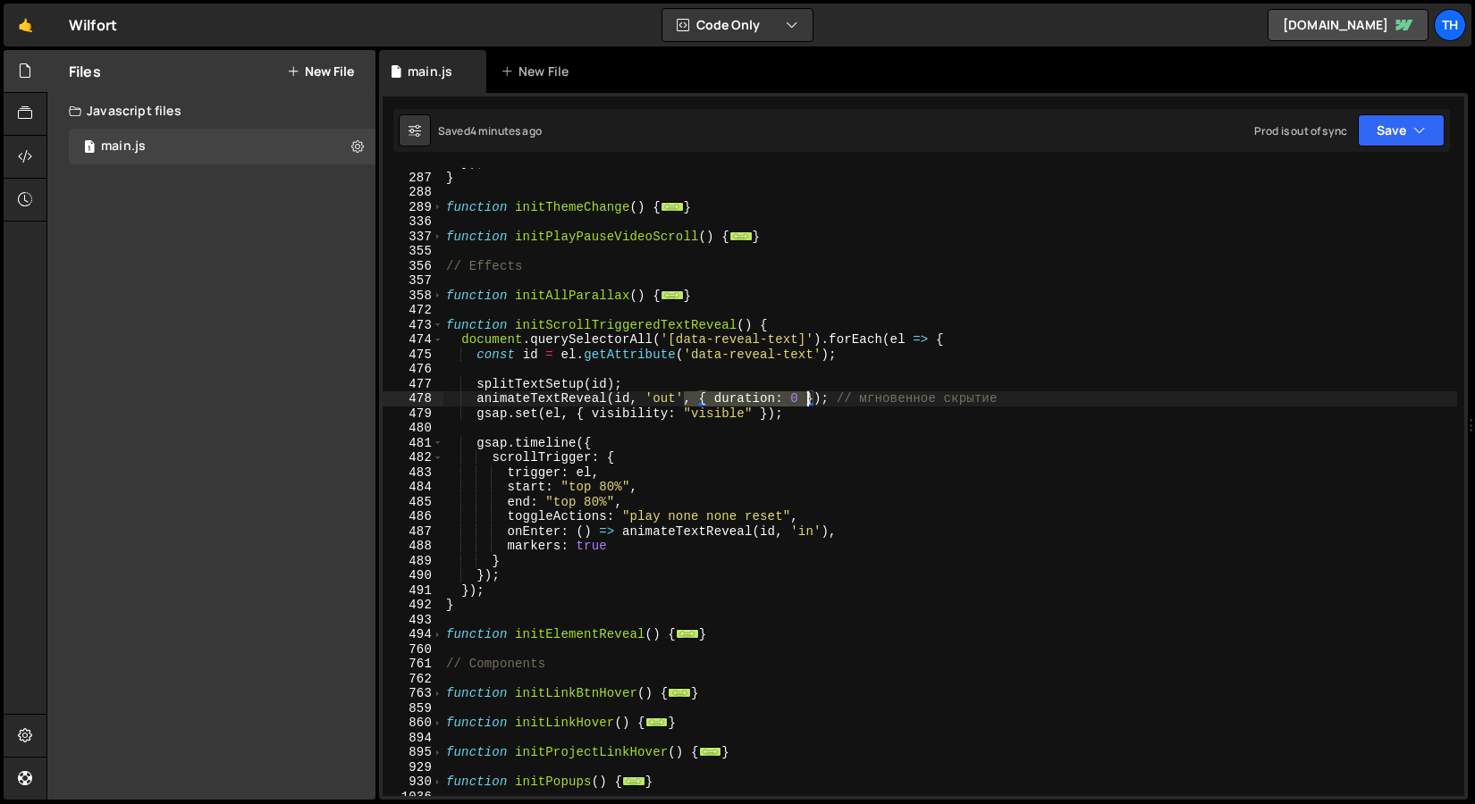
drag, startPoint x: 687, startPoint y: 400, endPoint x: 804, endPoint y: 404, distance: 117.1
click at [804, 404] on div "}) ; } function initThemeChange ( ) { ... } function initPlayPauseVideoScroll (…" at bounding box center [949, 484] width 1014 height 658
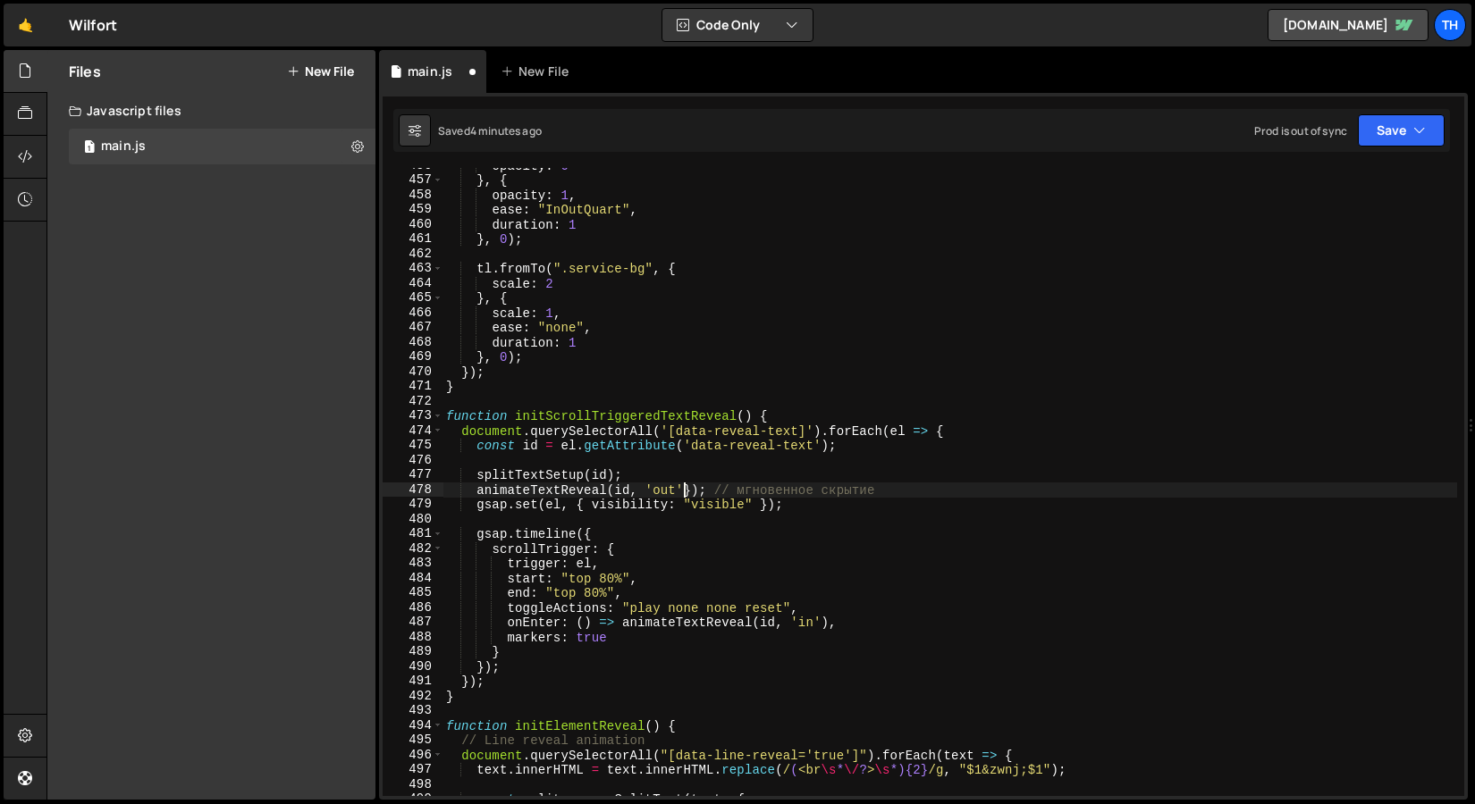
scroll to position [6719, 0]
click at [814, 477] on div "opacity : 0 } , { opacity : 1 , ease : "InOutQuart" , duration : 1 } , 0 ) ; tl…" at bounding box center [949, 487] width 1014 height 658
drag, startPoint x: 831, startPoint y: 491, endPoint x: 475, endPoint y: 495, distance: 356.6
click at [475, 495] on div "opacity : 0 } , { opacity : 1 , ease : "InOutQuart" , duration : 1 } , 0 ) ; tl…" at bounding box center [949, 487] width 1014 height 658
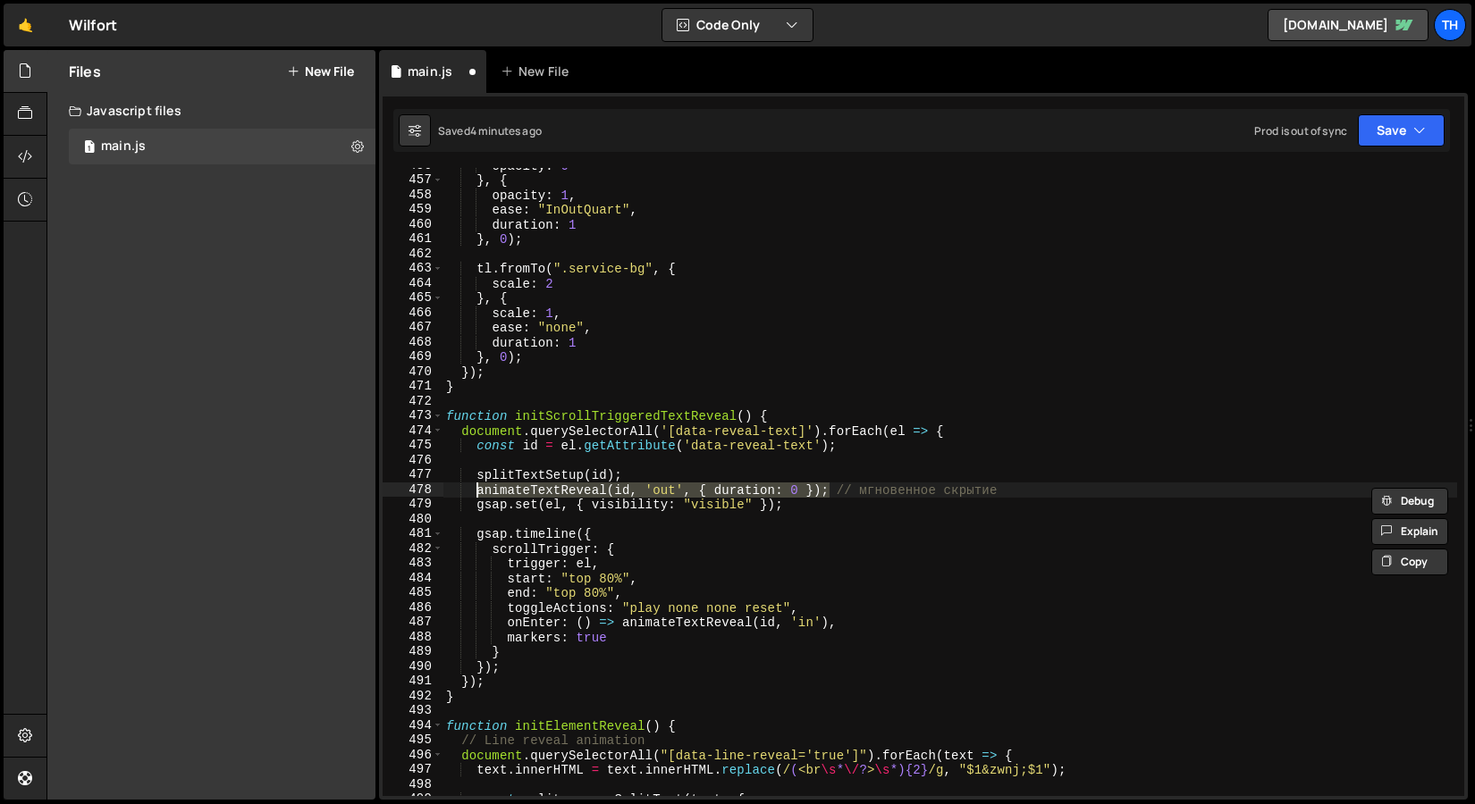
paste textarea
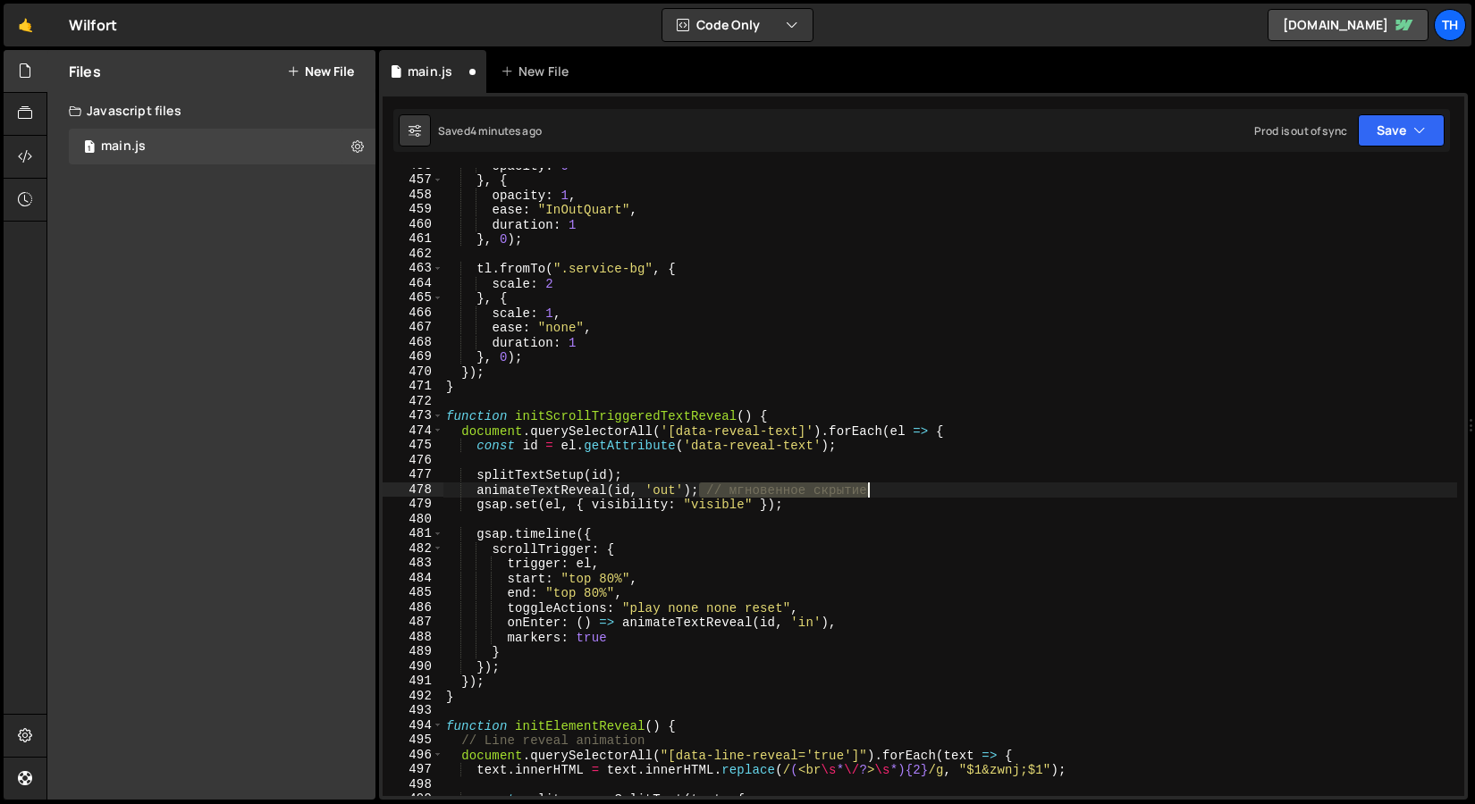
drag, startPoint x: 697, startPoint y: 493, endPoint x: 881, endPoint y: 488, distance: 184.2
click at [881, 488] on div "opacity : 0 } , { opacity : 1 , ease : "InOutQuart" , duration : 1 } , 0 ) ; tl…" at bounding box center [949, 487] width 1014 height 658
click at [767, 609] on div "opacity : 0 } , { opacity : 1 , ease : "InOutQuart" , duration : 1 } , 0 ) ; tl…" at bounding box center [949, 487] width 1014 height 658
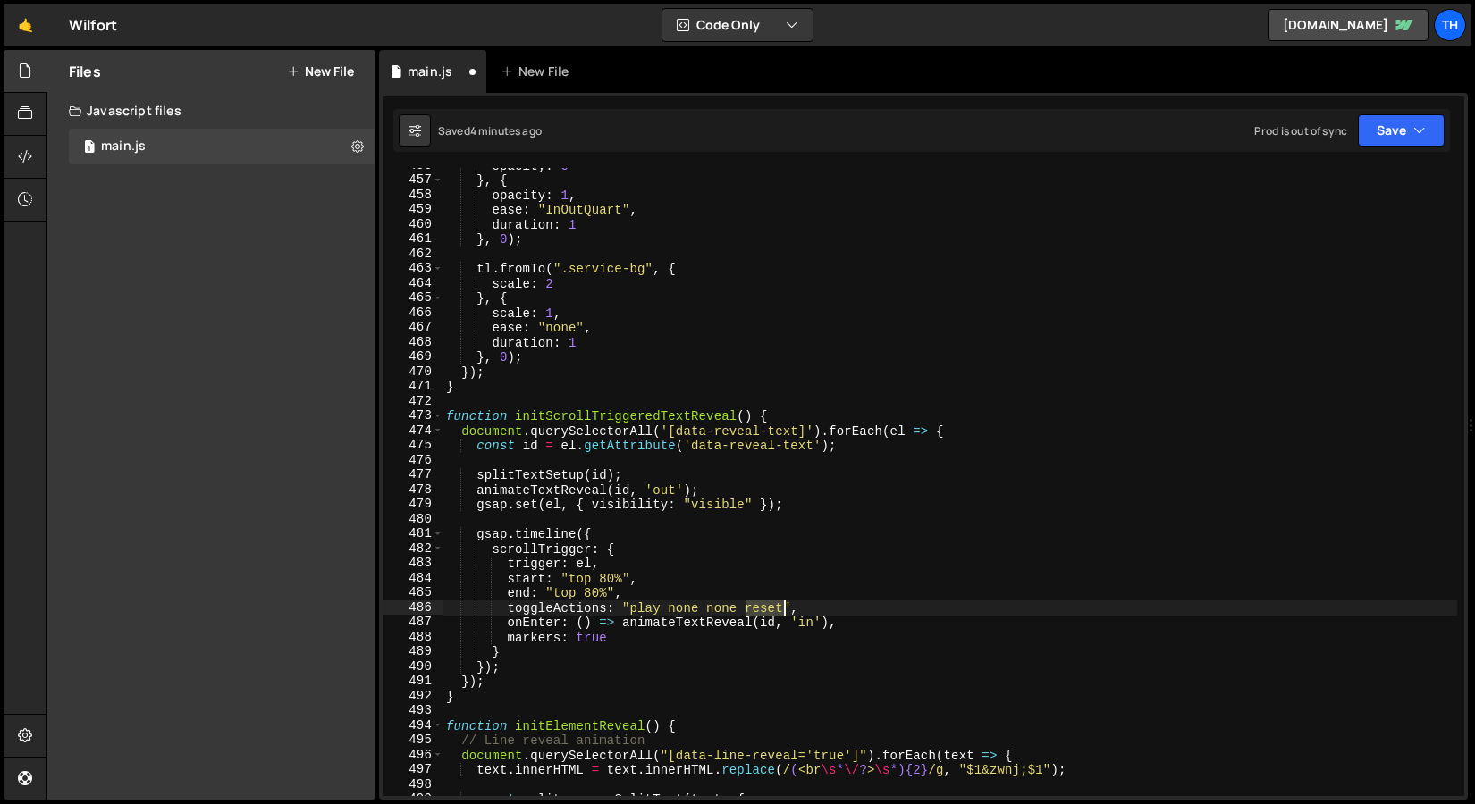
click at [767, 609] on div "opacity : 0 } , { opacity : 1 , ease : "InOutQuart" , duration : 1 } , 0 ) ; tl…" at bounding box center [949, 487] width 1014 height 658
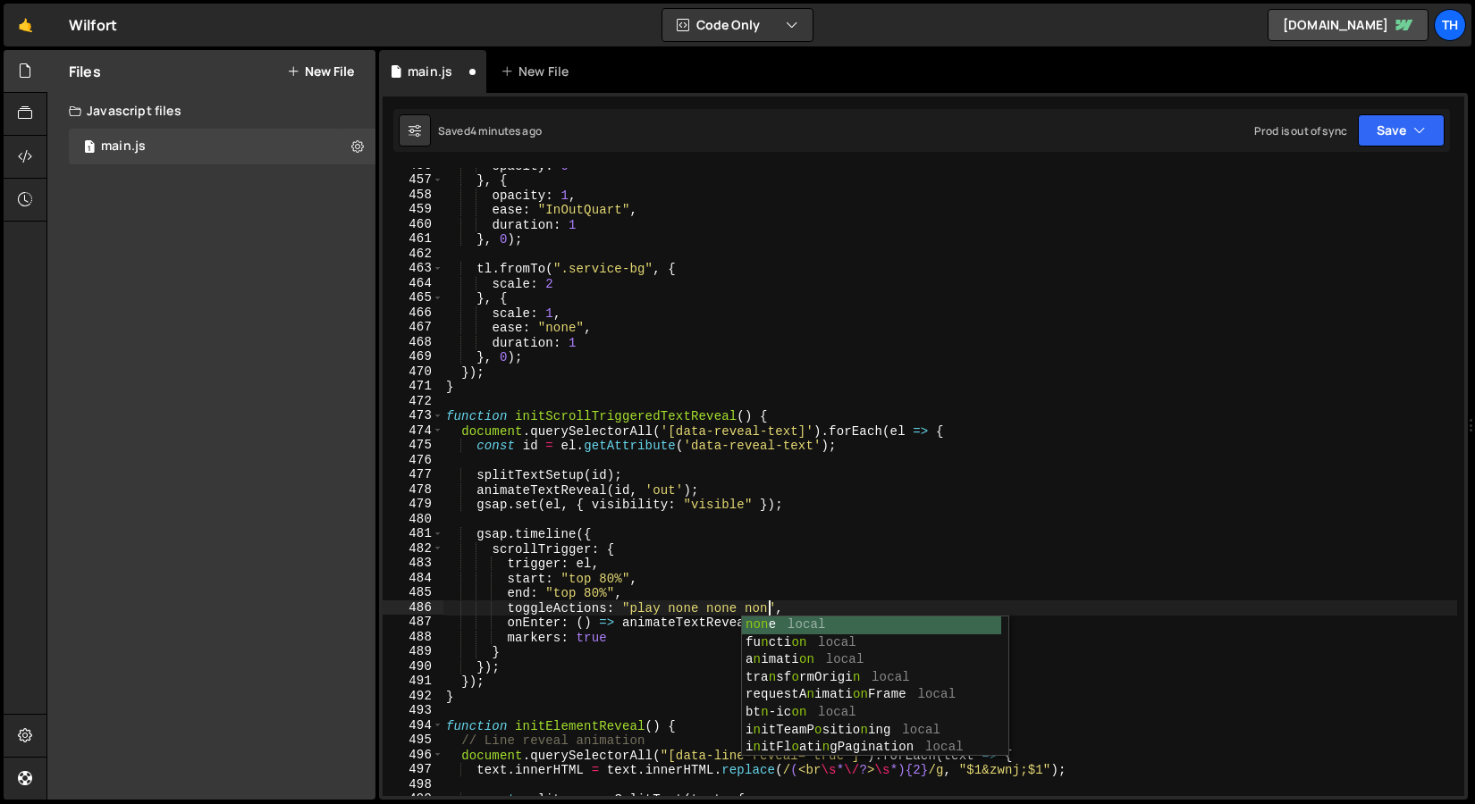
scroll to position [0, 22]
click at [1006, 414] on div "opacity : 0 } , { opacity : 1 , ease : "InOutQuart" , duration : 1 } , 0 ) ; tl…" at bounding box center [949, 487] width 1014 height 658
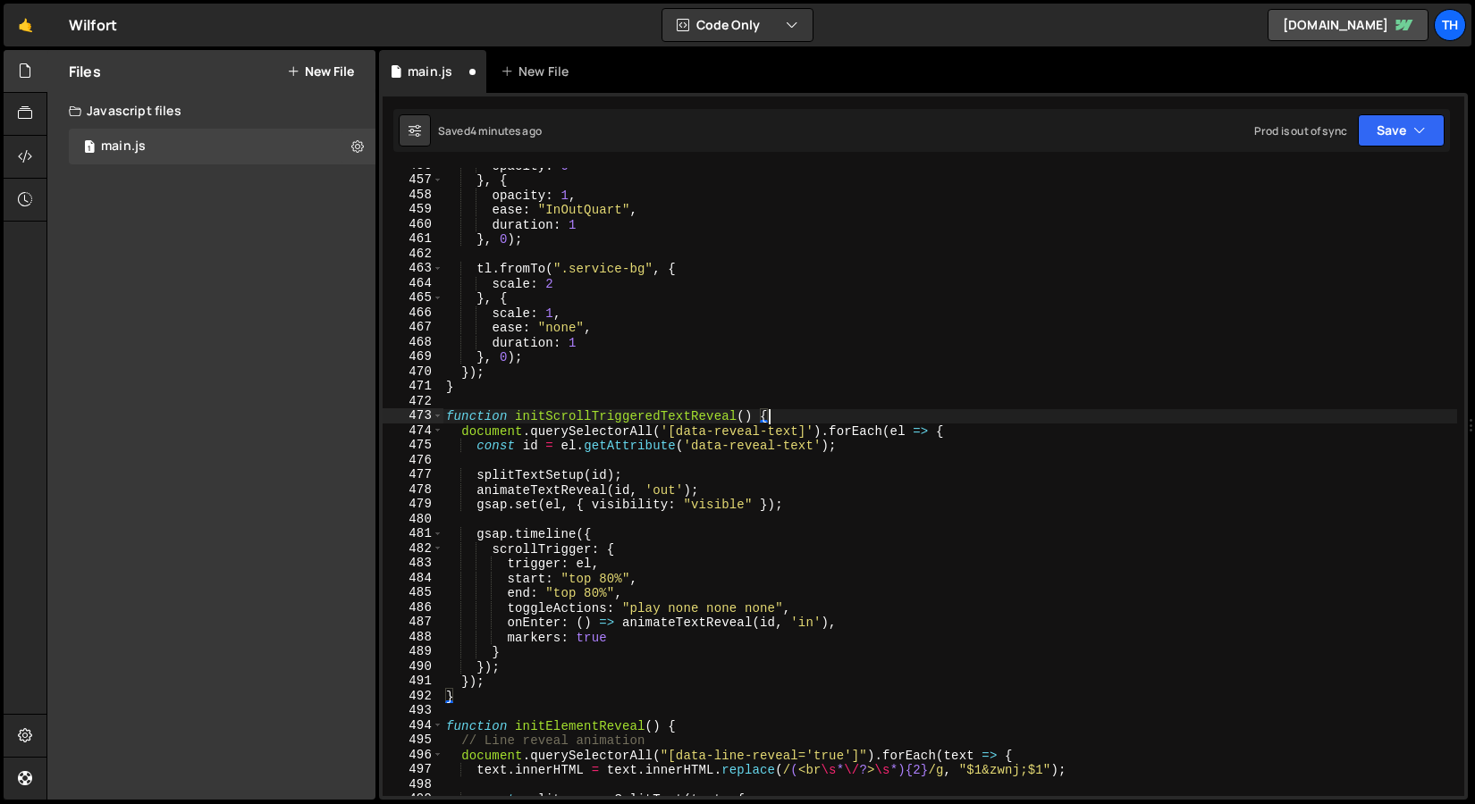
scroll to position [0, 21]
type textarea "function initScrollTriggeredTextReveal() {"
click at [1359, 138] on button "Save" at bounding box center [1400, 130] width 87 height 32
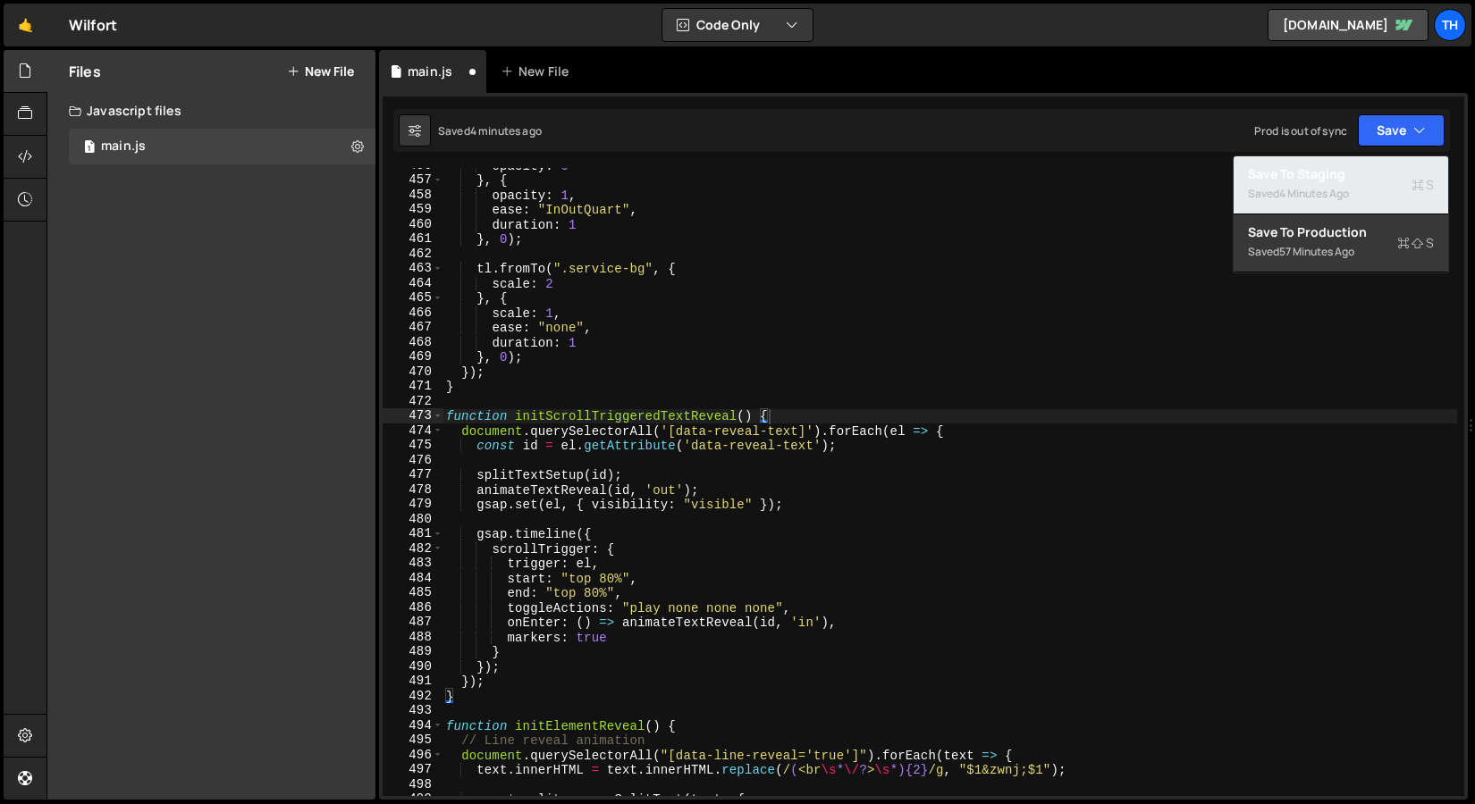
drag, startPoint x: 1329, startPoint y: 182, endPoint x: 1289, endPoint y: 186, distance: 40.4
click at [1329, 183] on div "Saved 4 minutes ago" at bounding box center [1341, 193] width 186 height 21
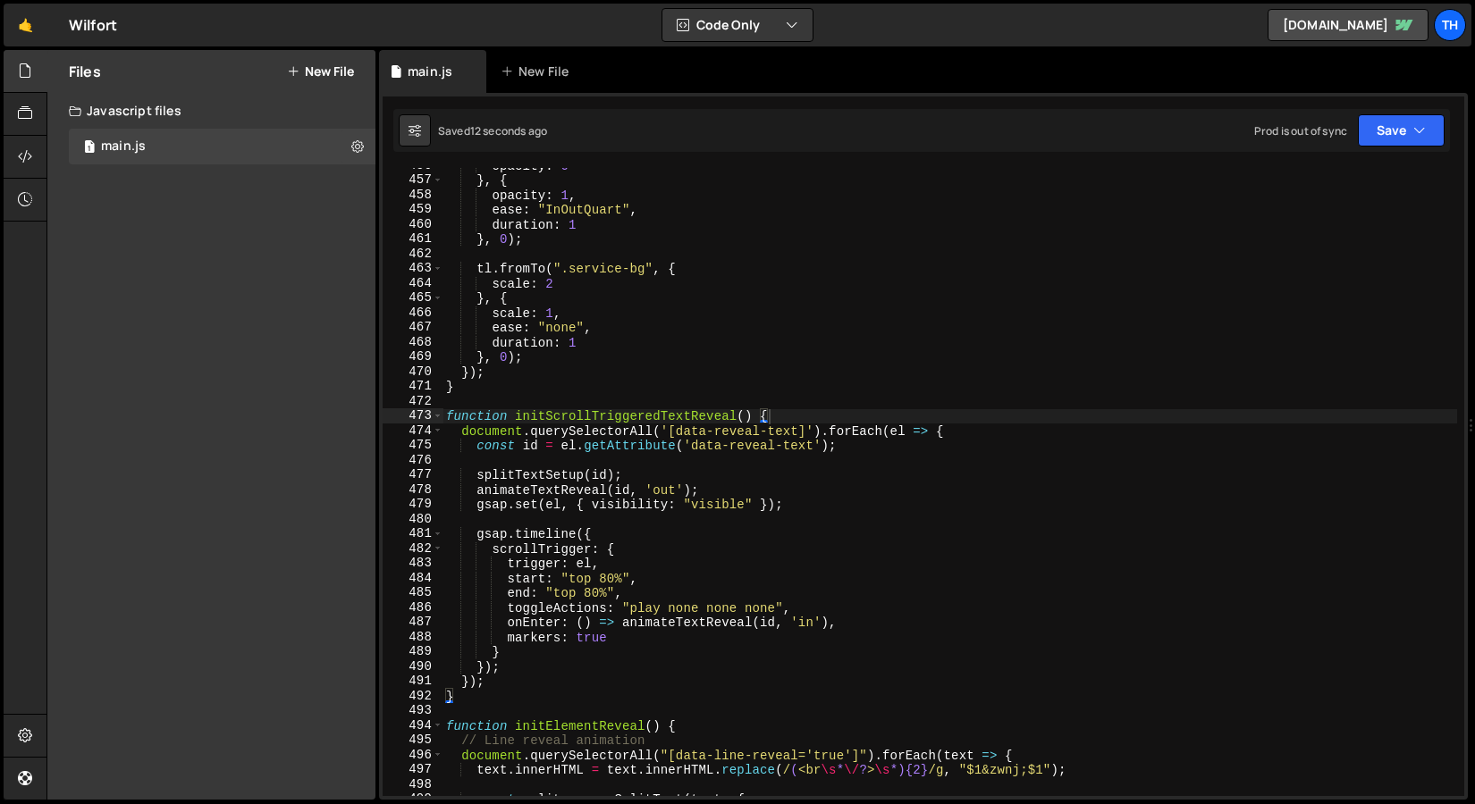
click at [587, 466] on div "opacity : 0 } , { opacity : 1 , ease : "InOutQuart" , duration : 1 } , 0 ) ; tl…" at bounding box center [949, 487] width 1014 height 658
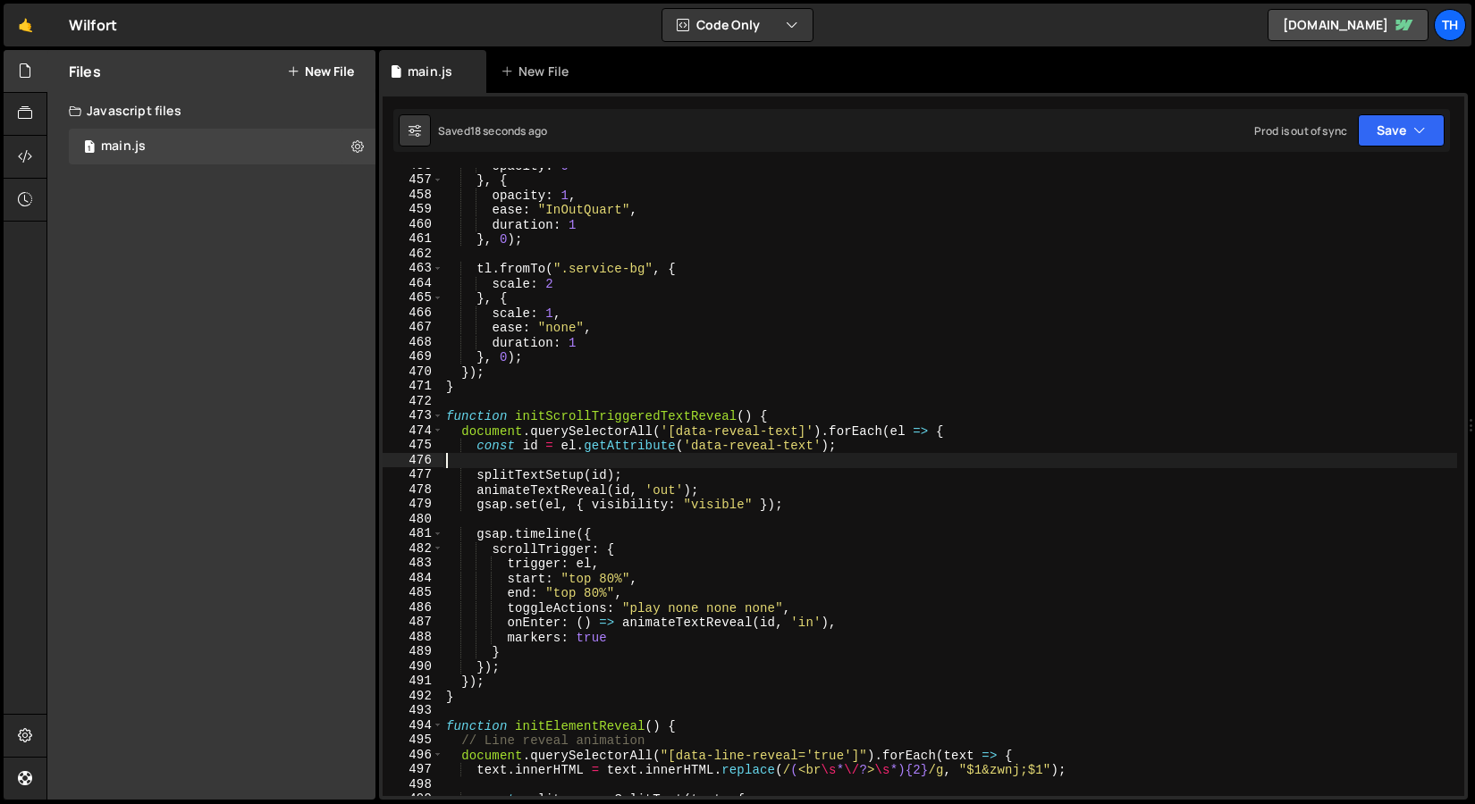
click at [860, 626] on div "opacity : 0 } , { opacity : 1 , ease : "InOutQuart" , duration : 1 } , 0 ) ; tl…" at bounding box center [949, 487] width 1014 height 658
type textarea "onEnter: () => animateTextReveal(id, 'in'),"
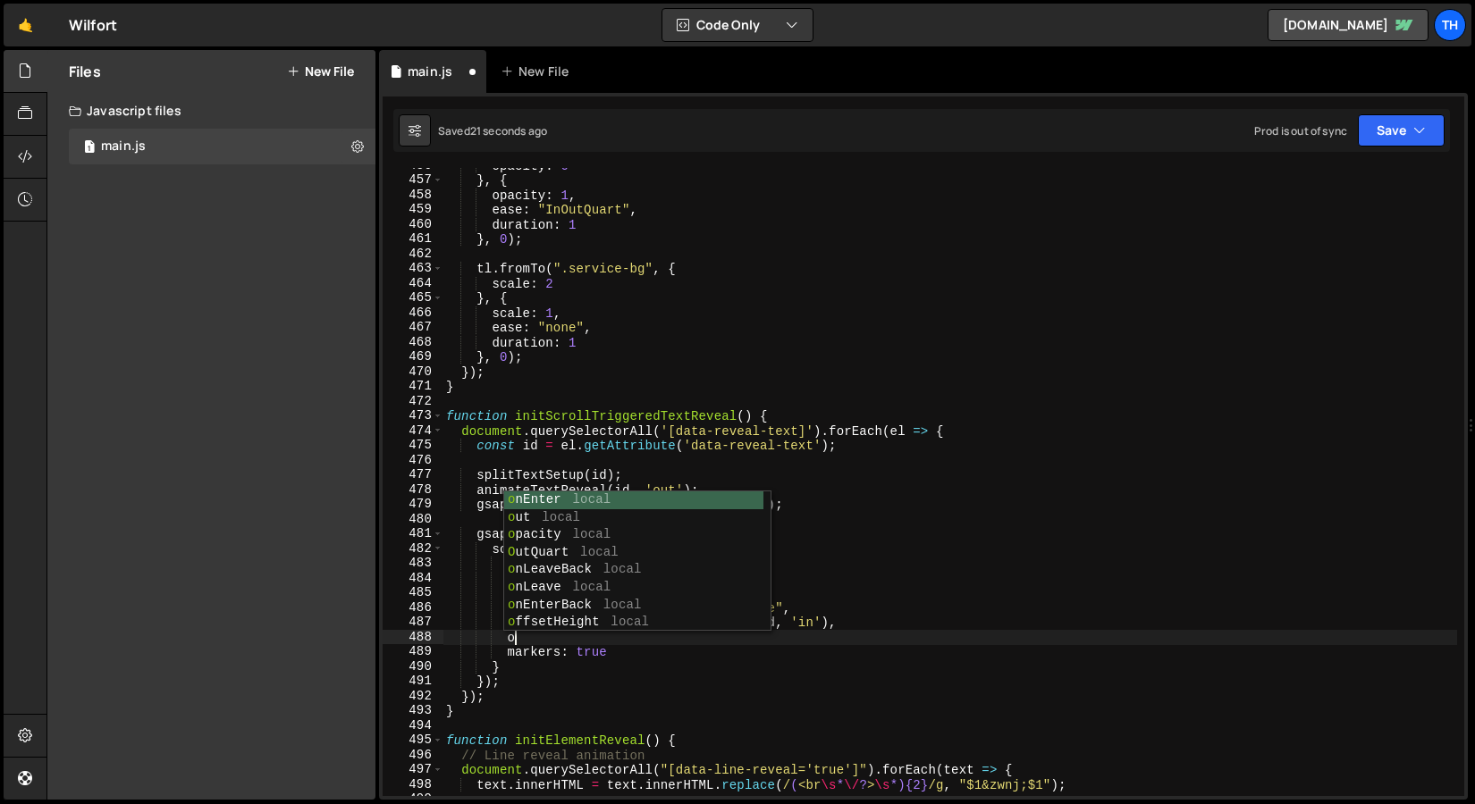
scroll to position [0, 4]
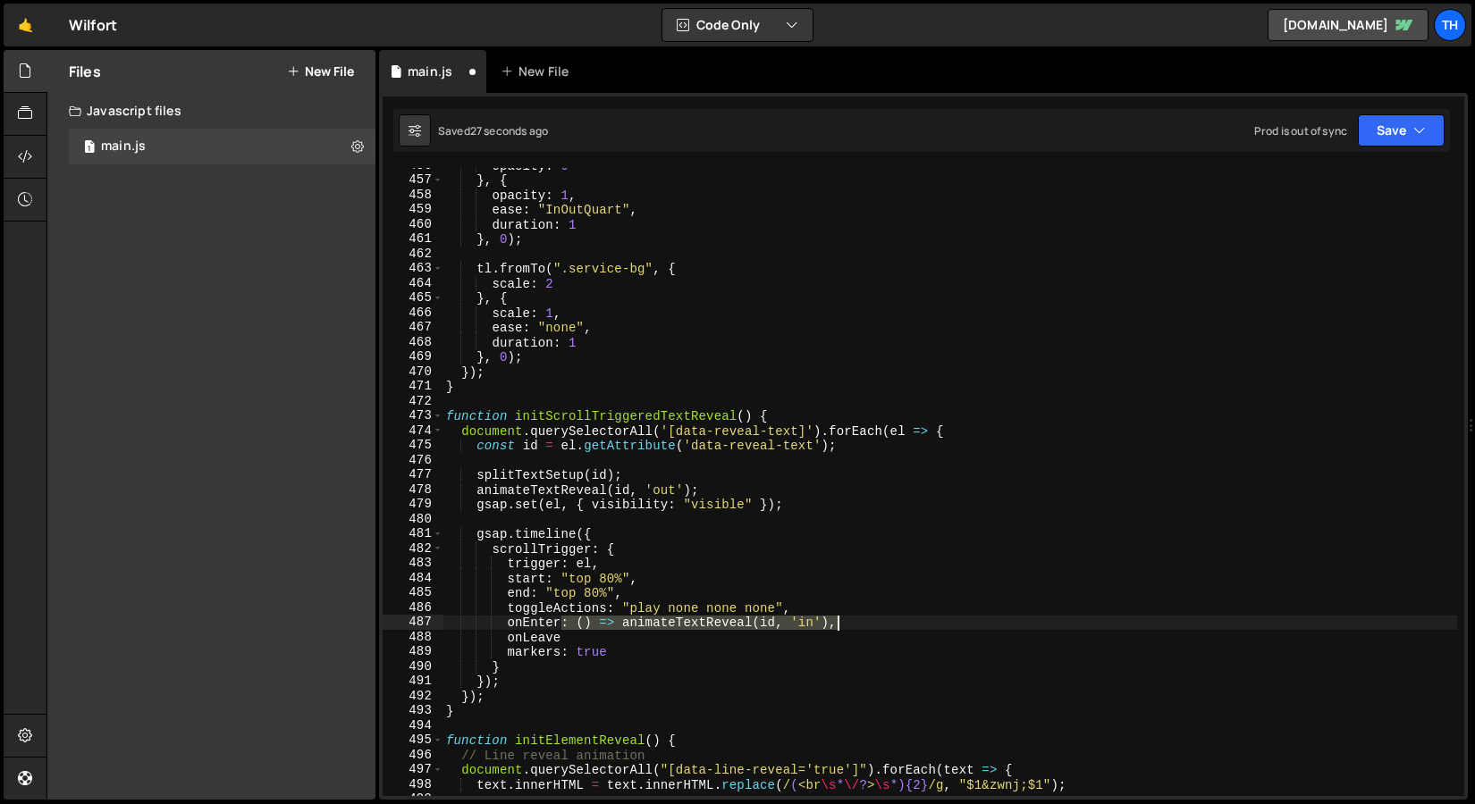
drag, startPoint x: 561, startPoint y: 625, endPoint x: 850, endPoint y: 618, distance: 288.7
click at [850, 618] on div "opacity : 0 } , { opacity : 1 , ease : "InOutQuart" , duration : 1 } , 0 ) ; tl…" at bounding box center [949, 487] width 1014 height 658
click at [693, 643] on div "opacity : 0 } , { opacity : 1 , ease : "InOutQuart" , duration : 1 } , 0 ) ; tl…" at bounding box center [949, 487] width 1014 height 658
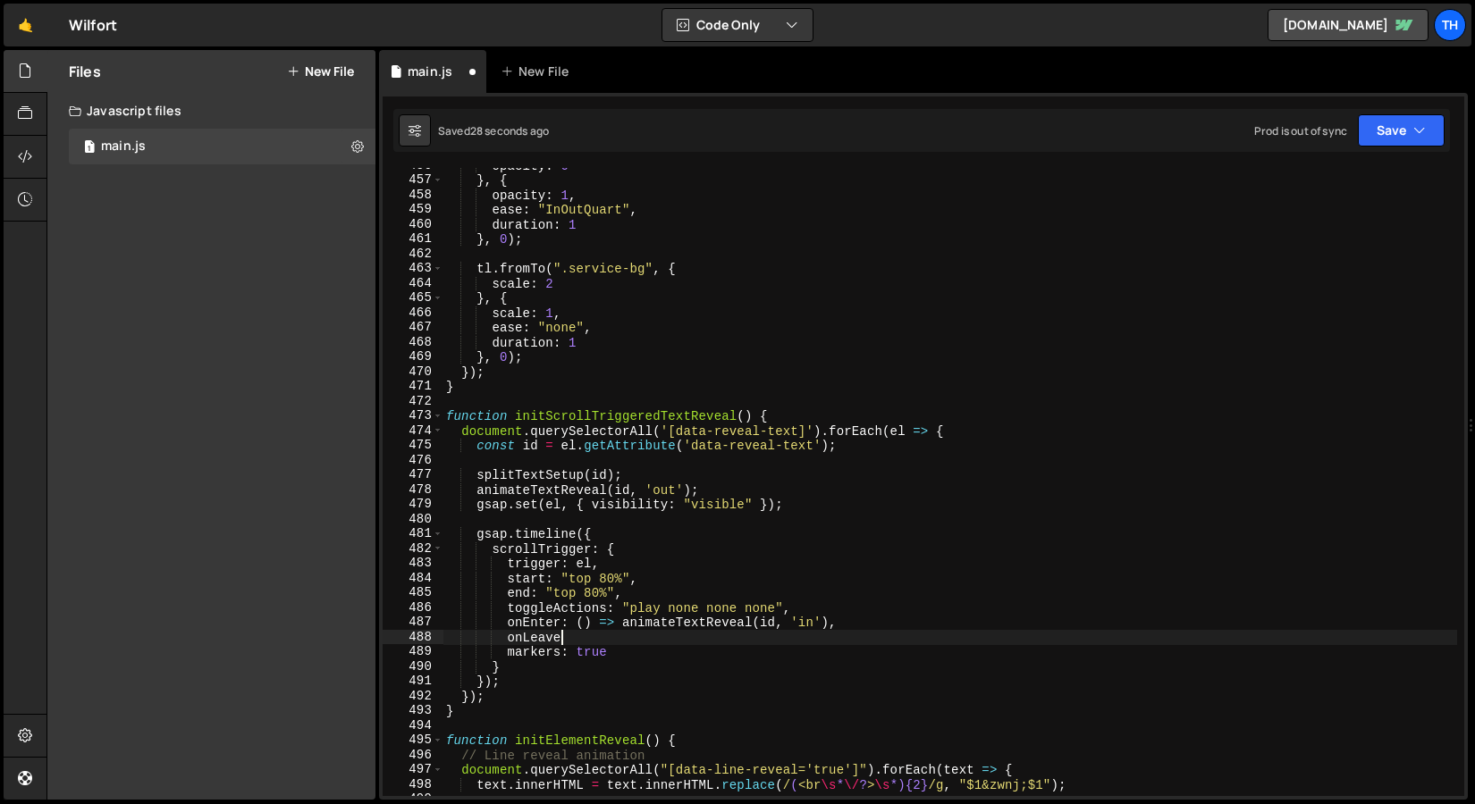
paste textarea ": () => animateTextReveal(id, 'in'),"
click at [803, 643] on div "opacity : 0 } , { opacity : 1 , ease : "InOutQuart" , duration : 1 } , 0 ) ; tl…" at bounding box center [949, 487] width 1014 height 658
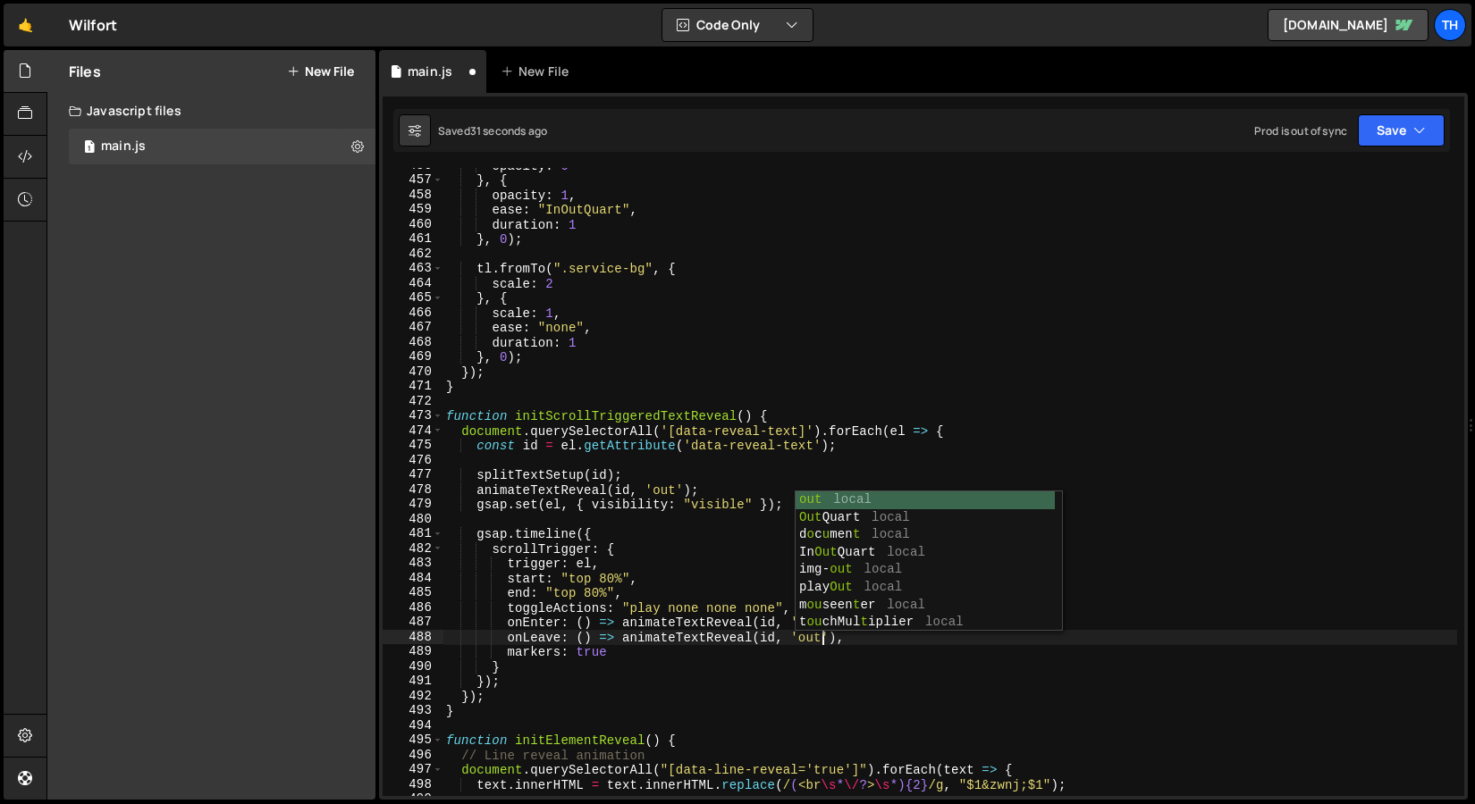
click at [778, 696] on div "opacity : 0 } , { opacity : 1 , ease : "InOutQuart" , duration : 1 } , 0 ) ; tl…" at bounding box center [949, 487] width 1014 height 658
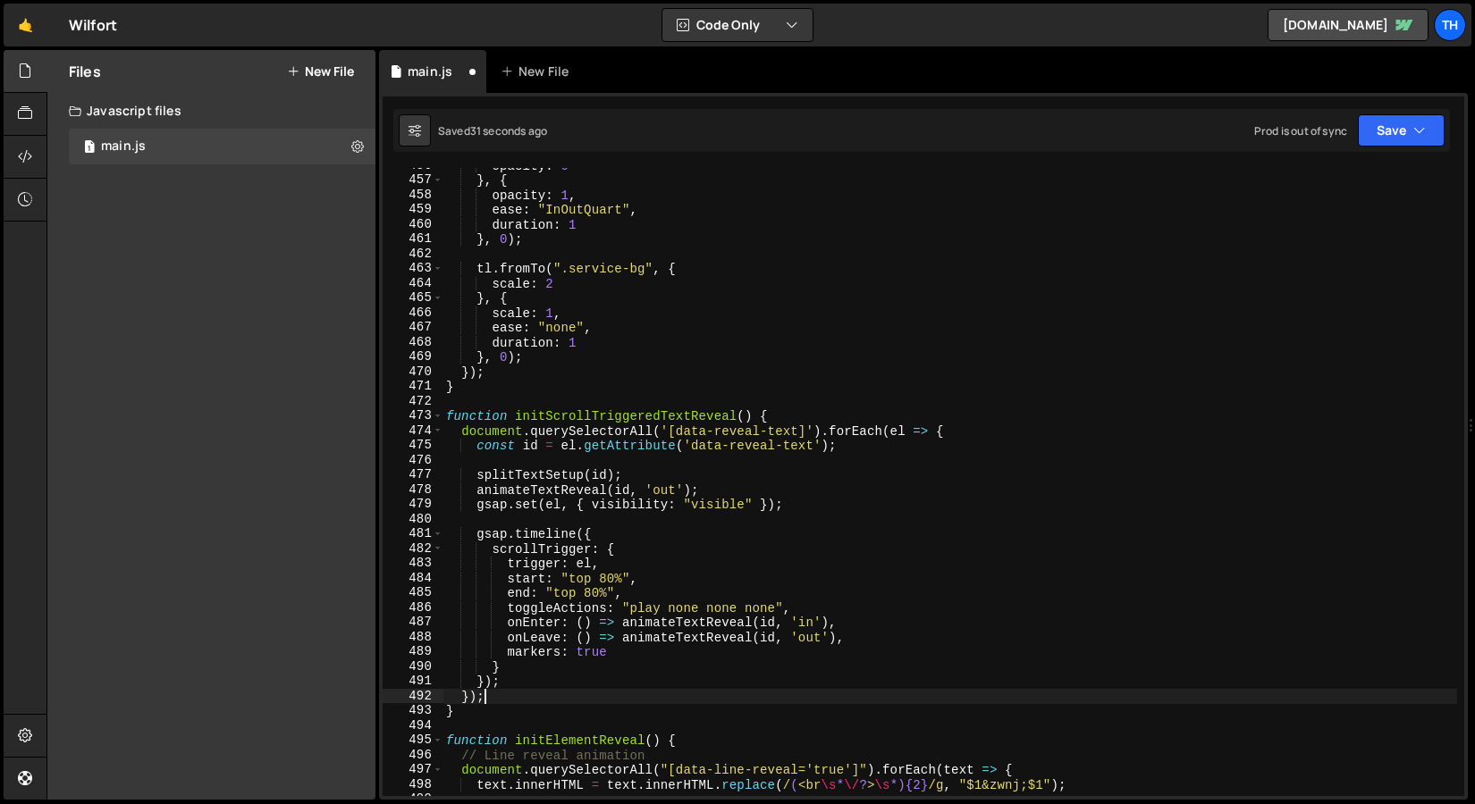
scroll to position [0, 2]
click at [1372, 126] on button "Save" at bounding box center [1400, 130] width 87 height 32
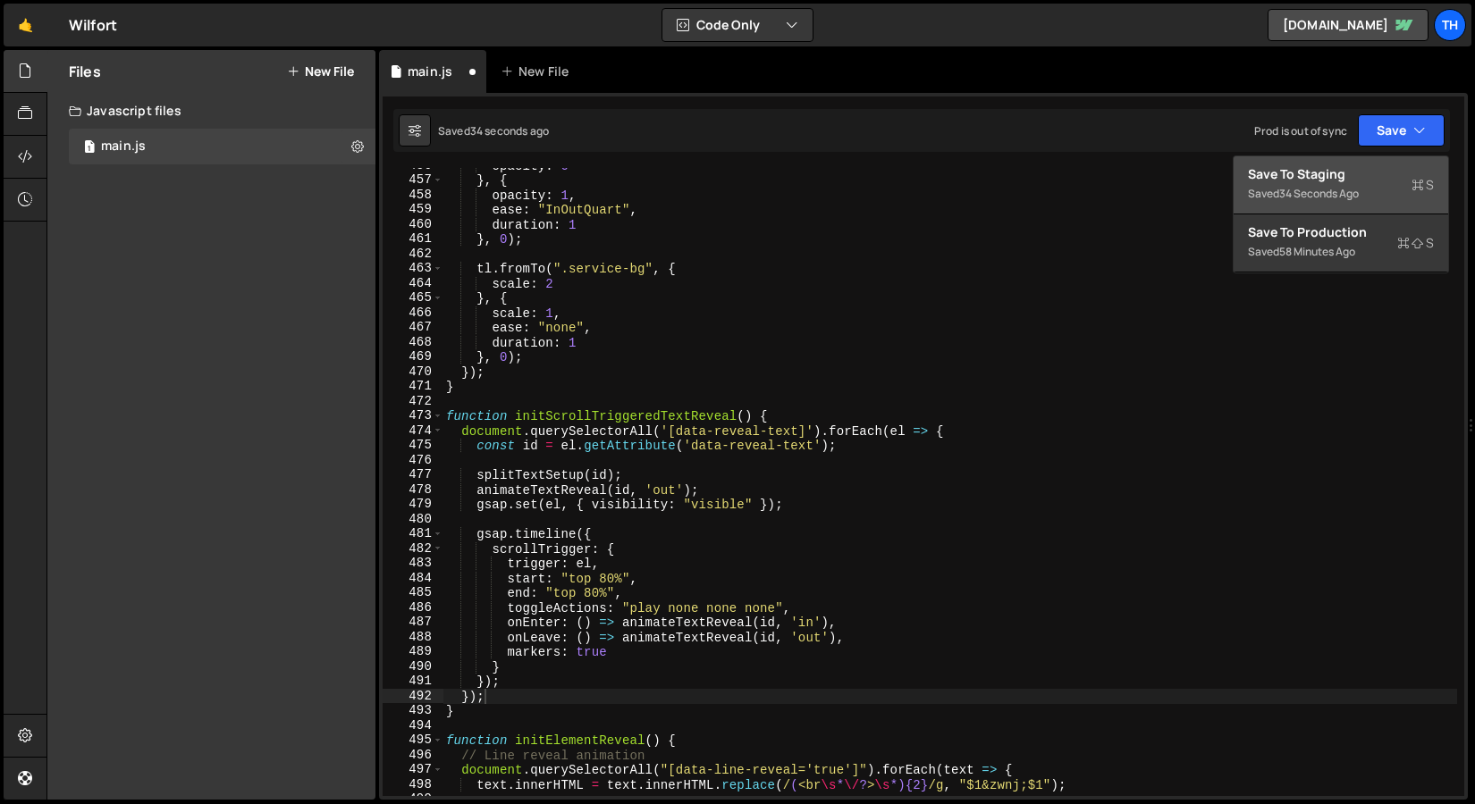
click at [1339, 183] on div "Saved 34 seconds ago" at bounding box center [1341, 193] width 186 height 21
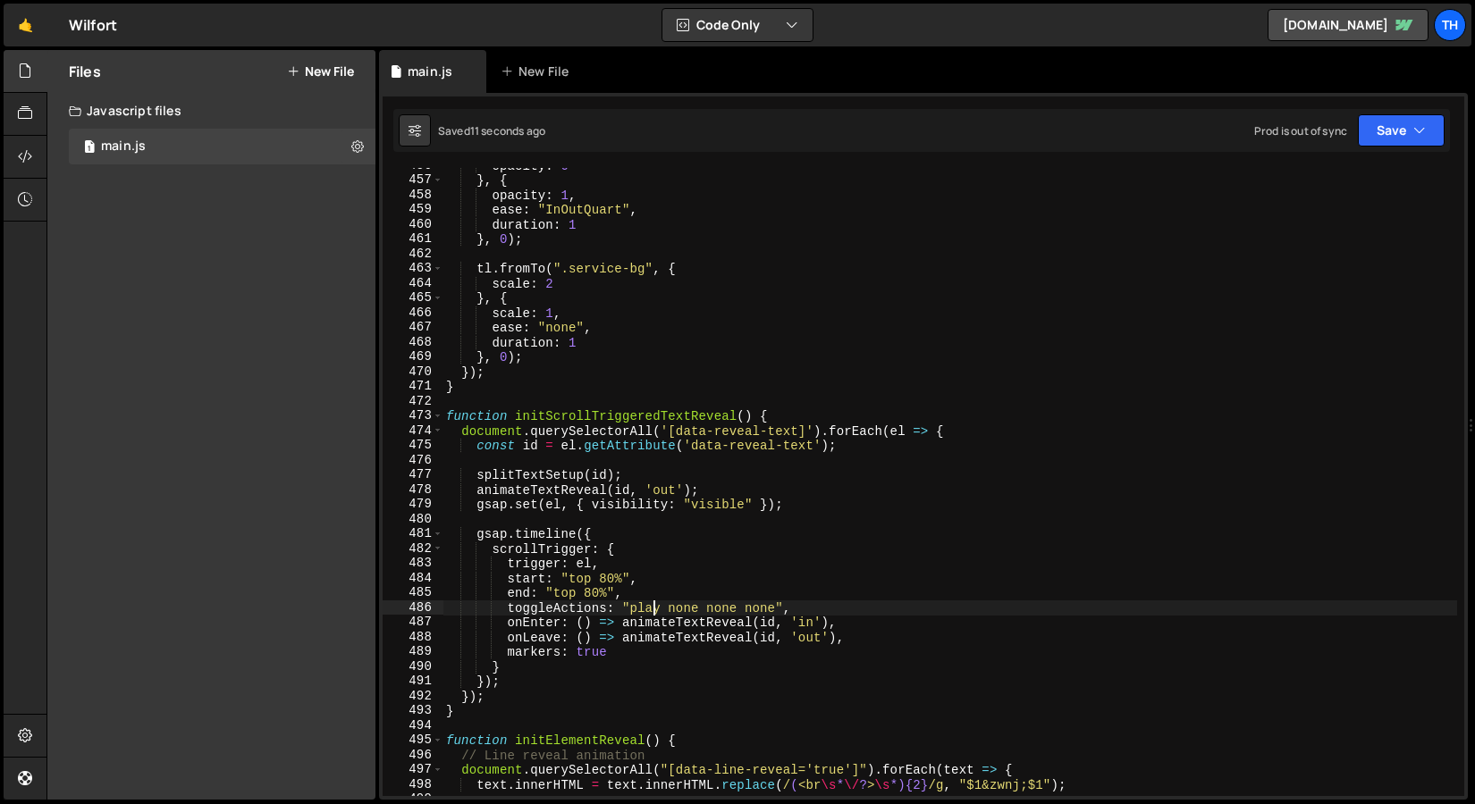
click at [651, 607] on div "opacity : 0 } , { opacity : 1 , ease : "InOutQuart" , duration : 1 } , 0 ) ; tl…" at bounding box center [949, 487] width 1014 height 658
click at [763, 613] on div "opacity : 0 } , { opacity : 1 , ease : "InOutQuart" , duration : 1 } , 0 ) ; tl…" at bounding box center [949, 487] width 1014 height 658
click at [763, 609] on div "opacity : 0 } , { opacity : 1 , ease : "InOutQuart" , duration : 1 } , 0 ) ; tl…" at bounding box center [949, 487] width 1014 height 658
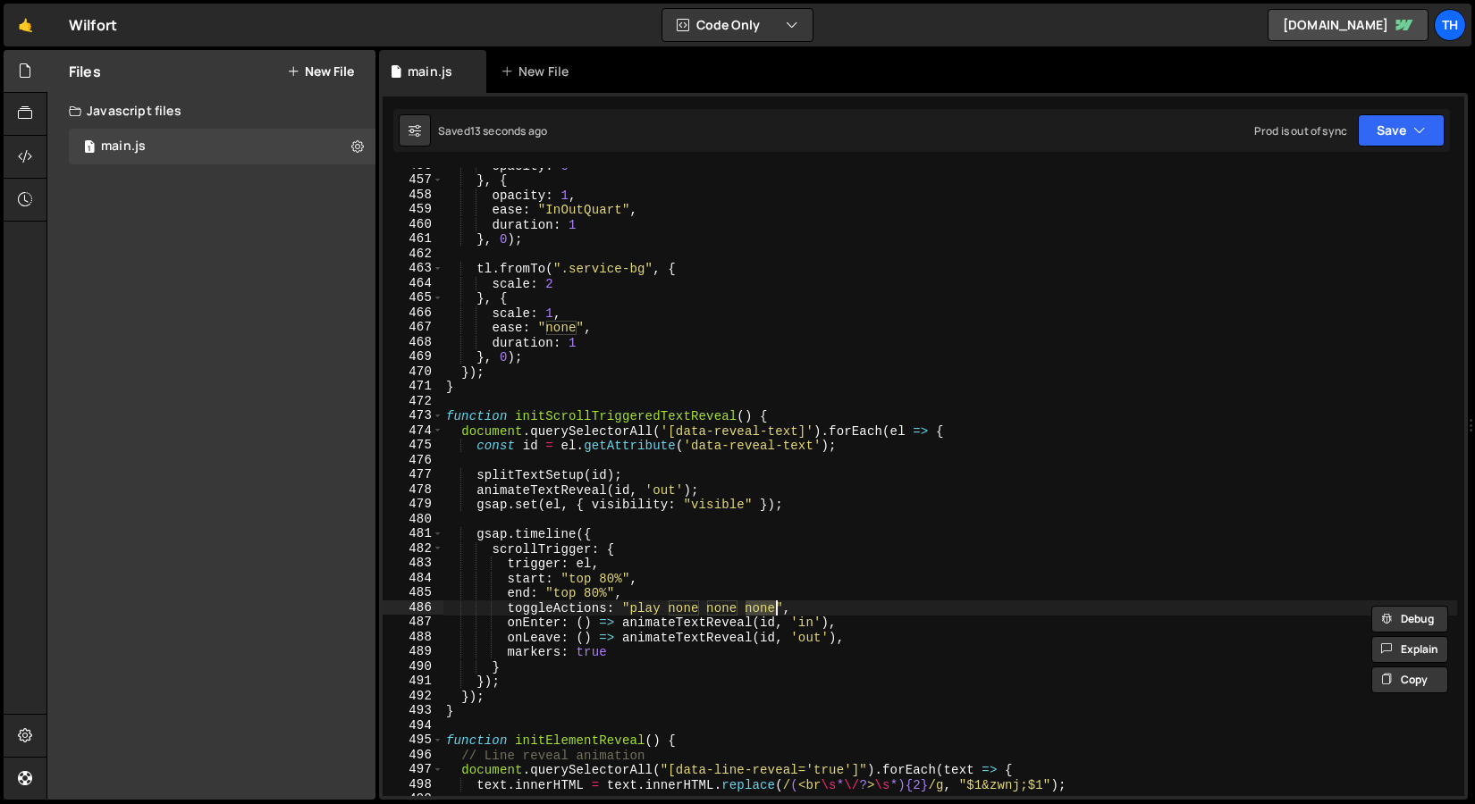
click at [723, 608] on div "opacity : 0 } , { opacity : 1 , ease : "InOutQuart" , duration : 1 } , 0 ) ; tl…" at bounding box center [949, 487] width 1014 height 658
paste textarea "play"
click at [1423, 114] on button "Save" at bounding box center [1400, 130] width 87 height 32
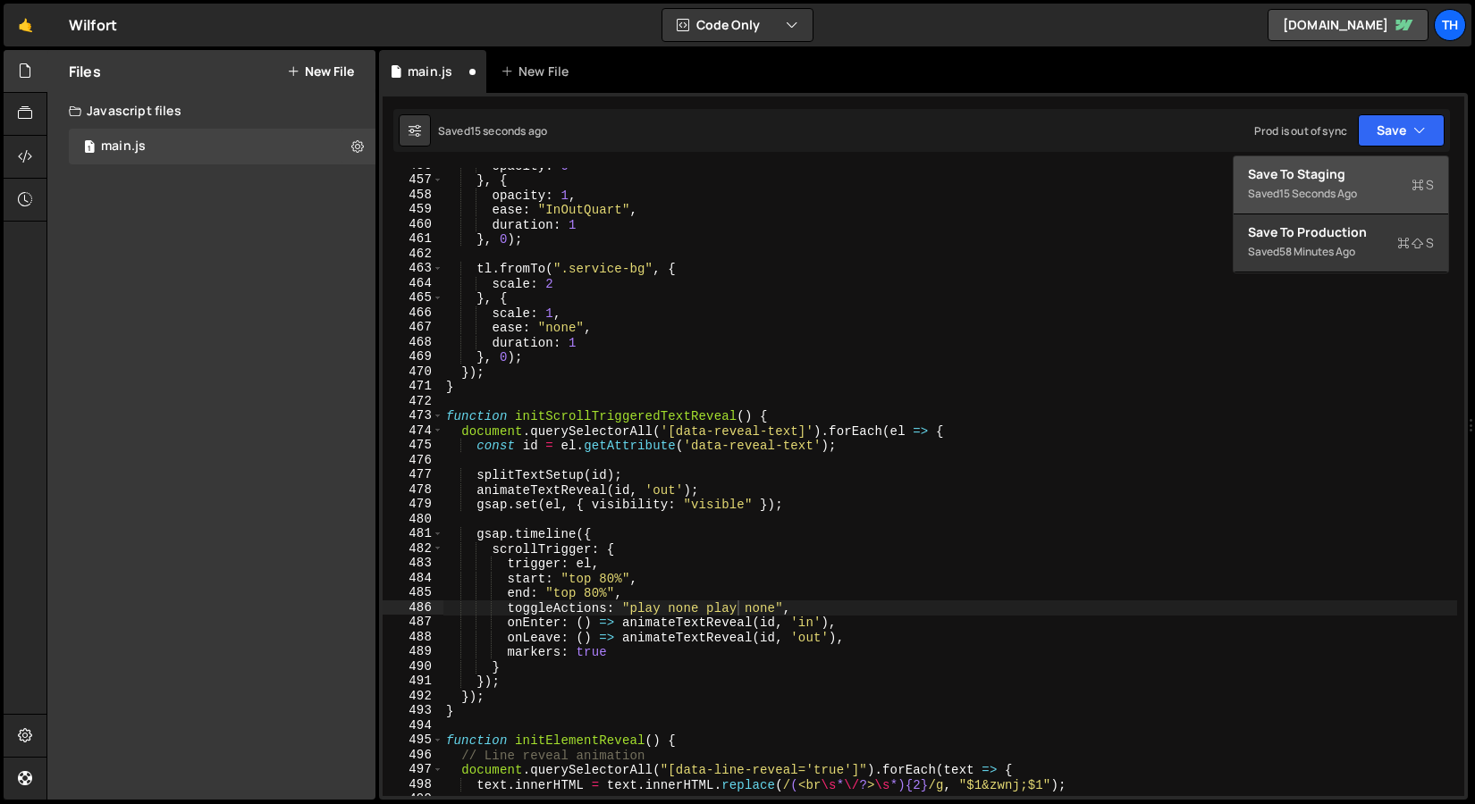
click at [1342, 172] on div "Save to Staging S" at bounding box center [1341, 174] width 186 height 18
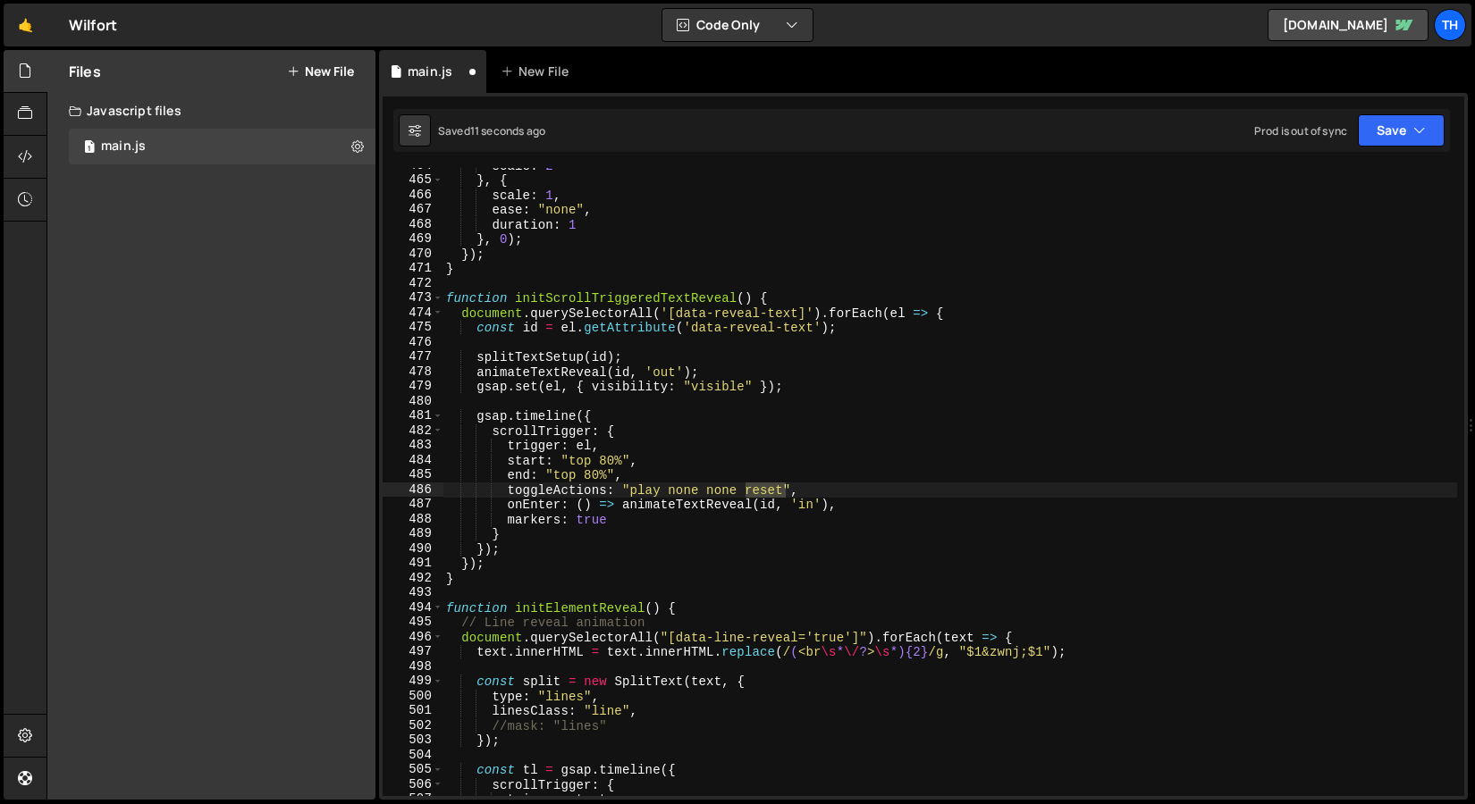
scroll to position [6837, 0]
click at [618, 490] on div "scale : 2 } , { scale : 1 , ease : "none" , duration : 1 } , 0 ) ; }) ; } funct…" at bounding box center [949, 487] width 1014 height 658
click at [1389, 131] on button "Save" at bounding box center [1400, 130] width 87 height 32
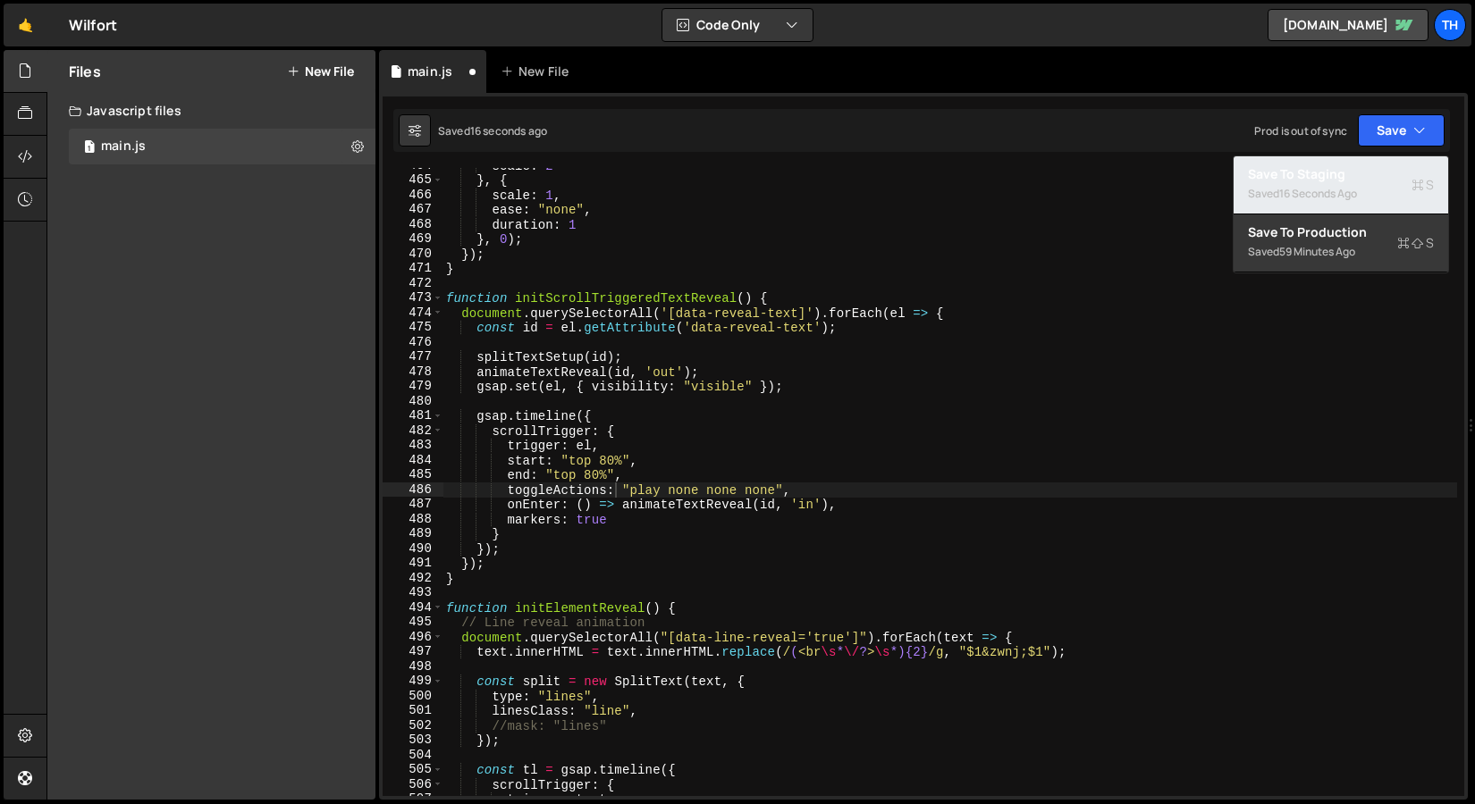
drag, startPoint x: 1316, startPoint y: 194, endPoint x: 1079, endPoint y: 152, distance: 241.4
click at [1316, 194] on div "16 seconds ago" at bounding box center [1318, 193] width 78 height 15
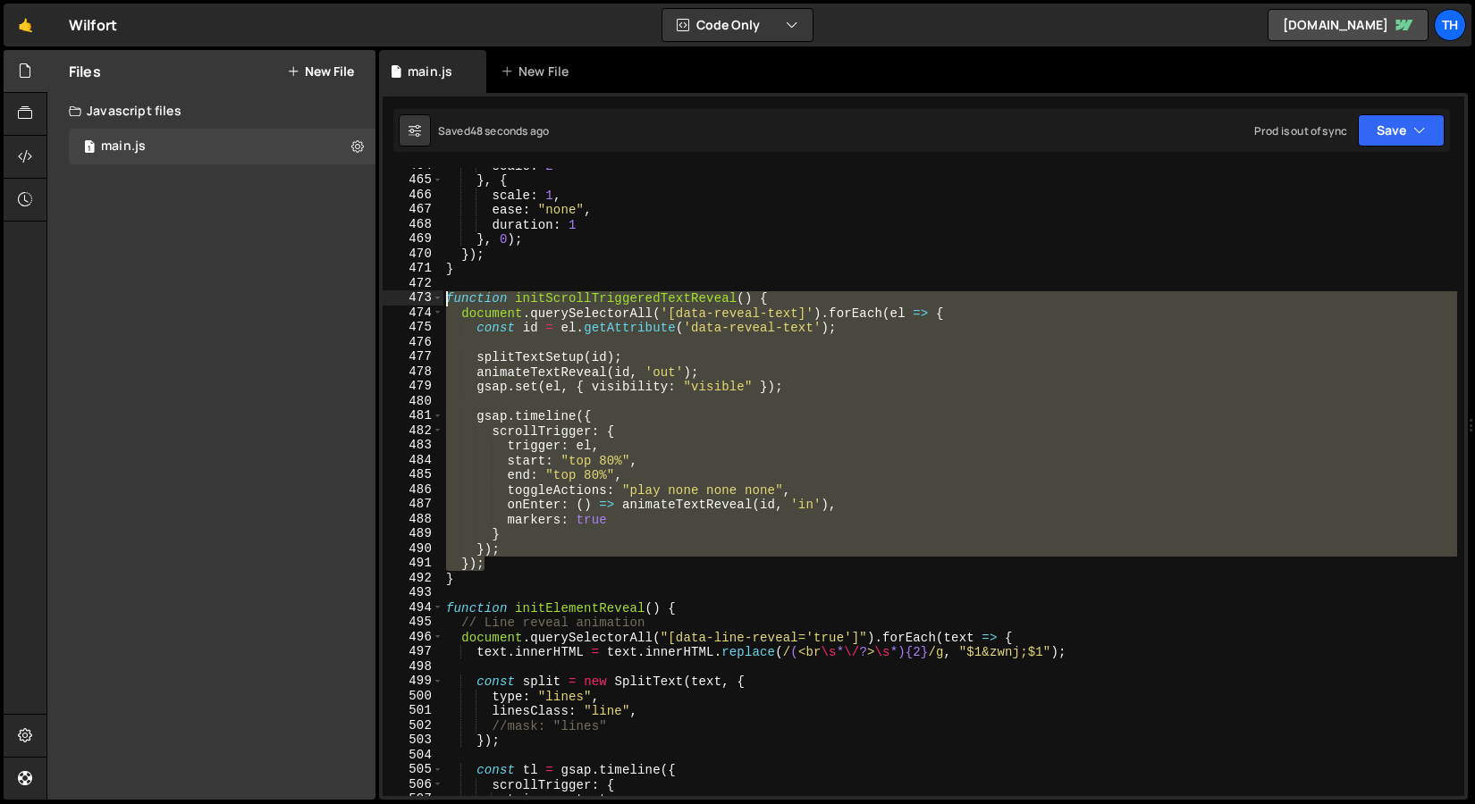
drag, startPoint x: 488, startPoint y: 569, endPoint x: 352, endPoint y: 301, distance: 300.5
click at [352, 301] on div "Files New File Javascript files 1 main.js 0 CSS files Copy share link Edit File…" at bounding box center [760, 425] width 1428 height 751
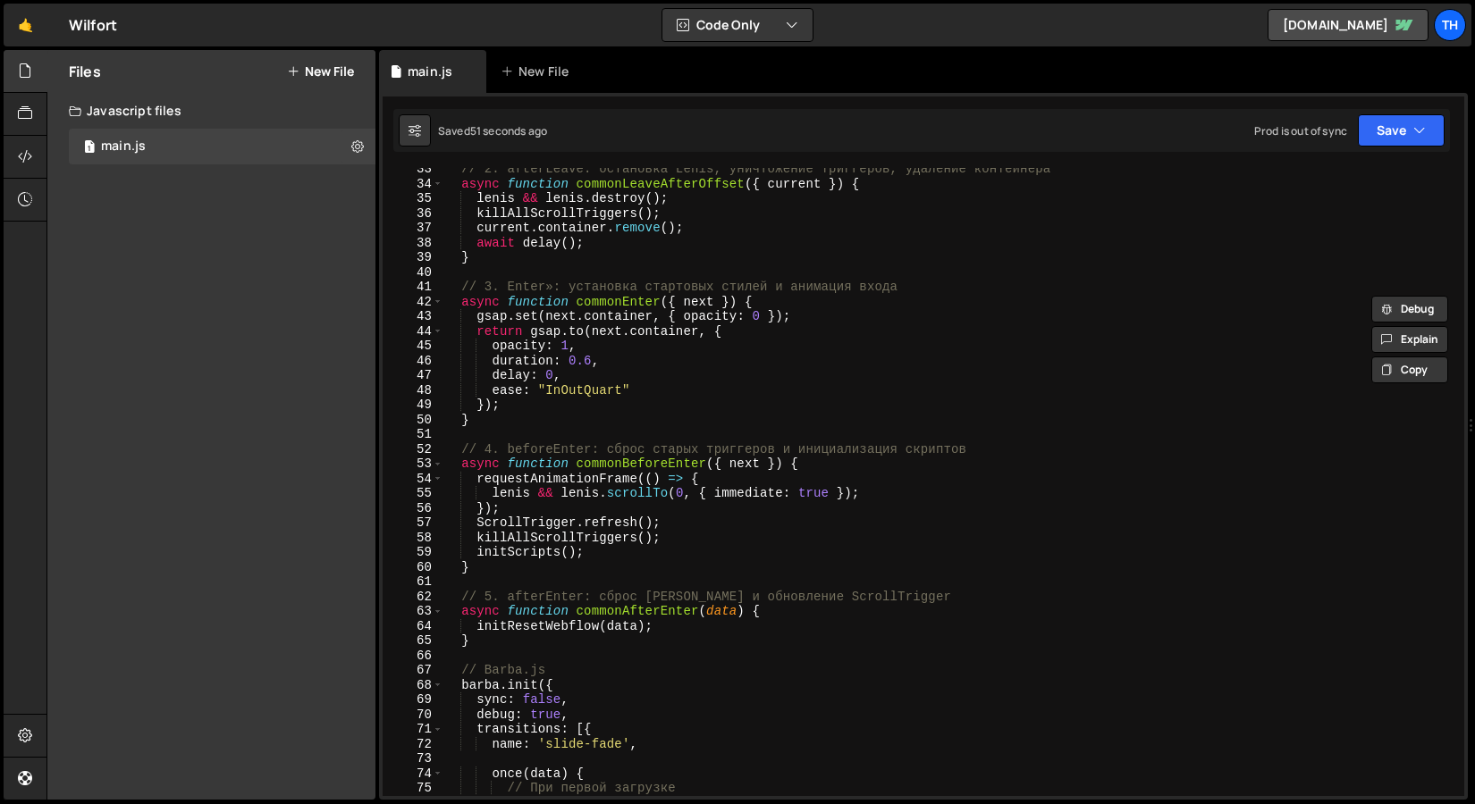
scroll to position [0, 0]
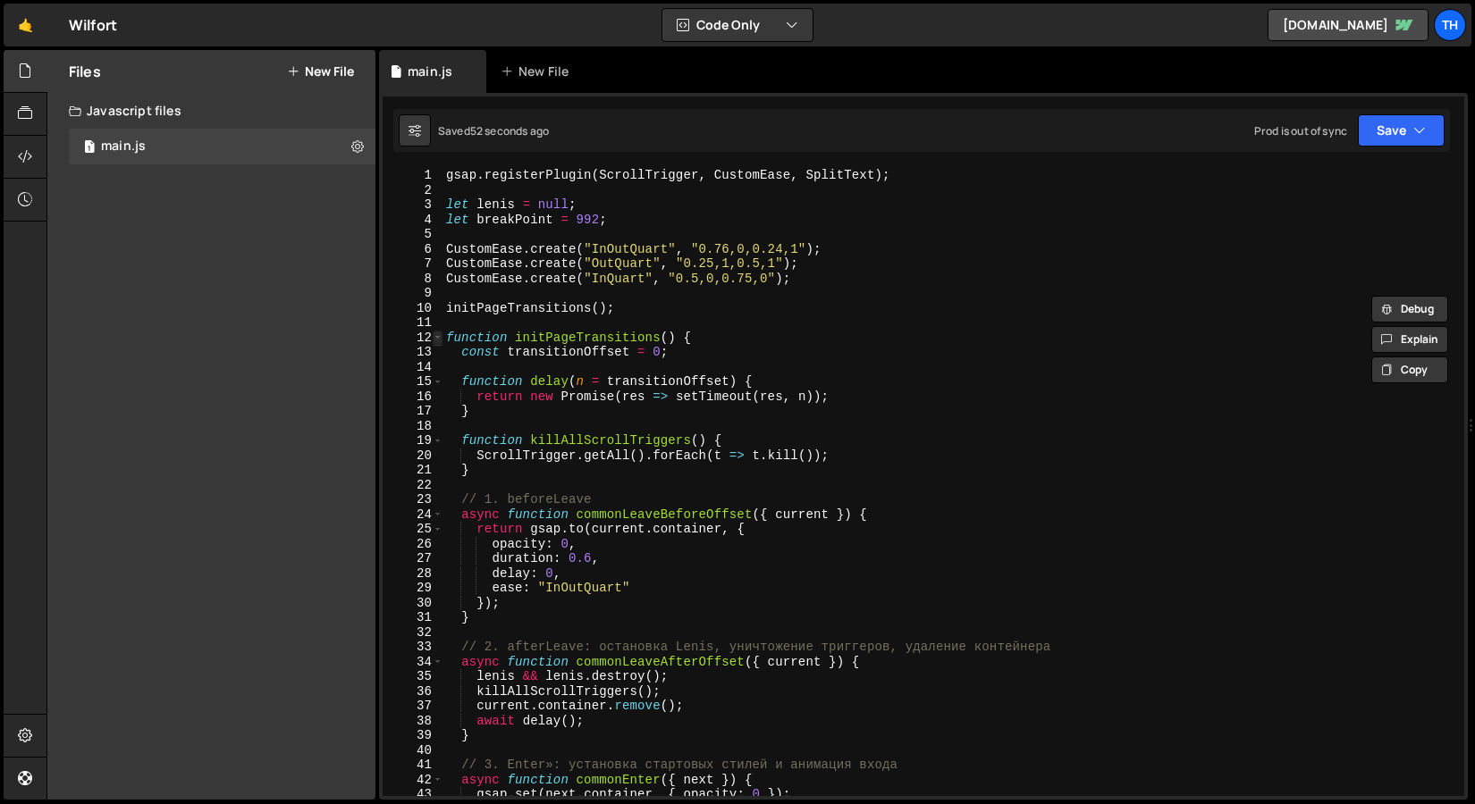
click at [438, 340] on span at bounding box center [438, 338] width 10 height 15
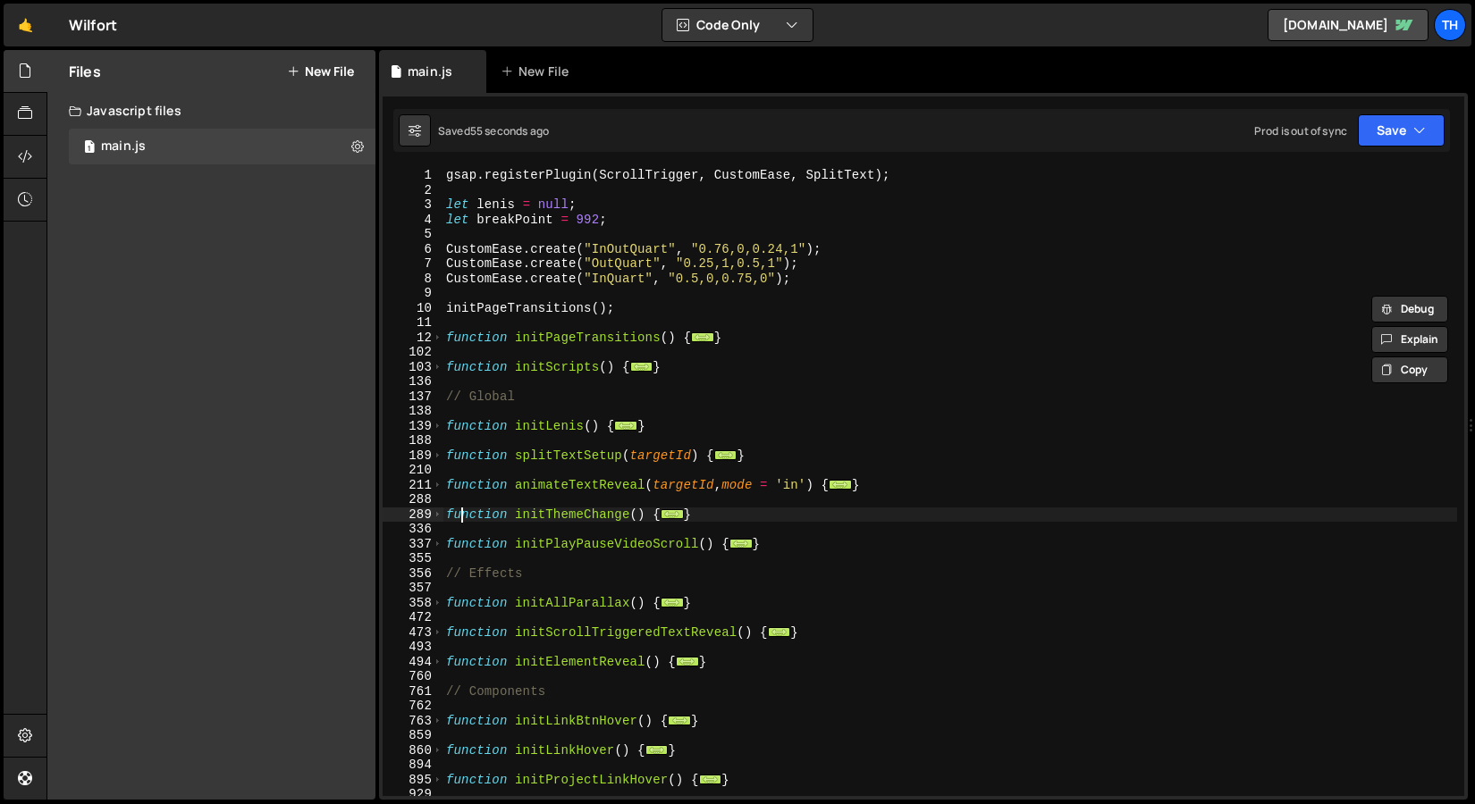
click at [464, 520] on div "gsap . registerPlugin ( ScrollTrigger , CustomEase , SplitText ) ; let lenis = …" at bounding box center [949, 497] width 1014 height 658
click at [466, 542] on div "gsap . registerPlugin ( ScrollTrigger , CustomEase , SplitText ) ; let lenis = …" at bounding box center [949, 497] width 1014 height 658
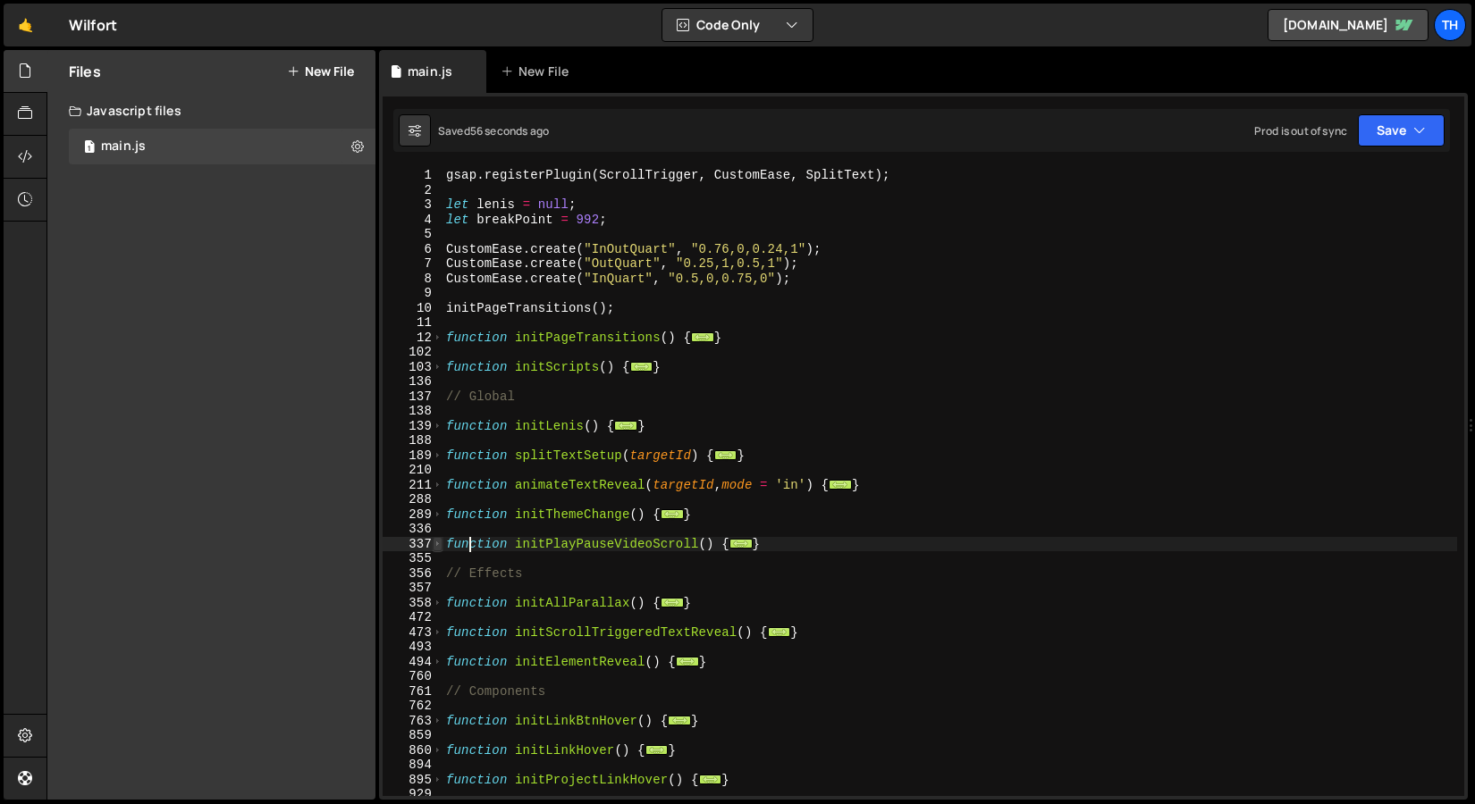
click at [439, 545] on span at bounding box center [438, 544] width 10 height 15
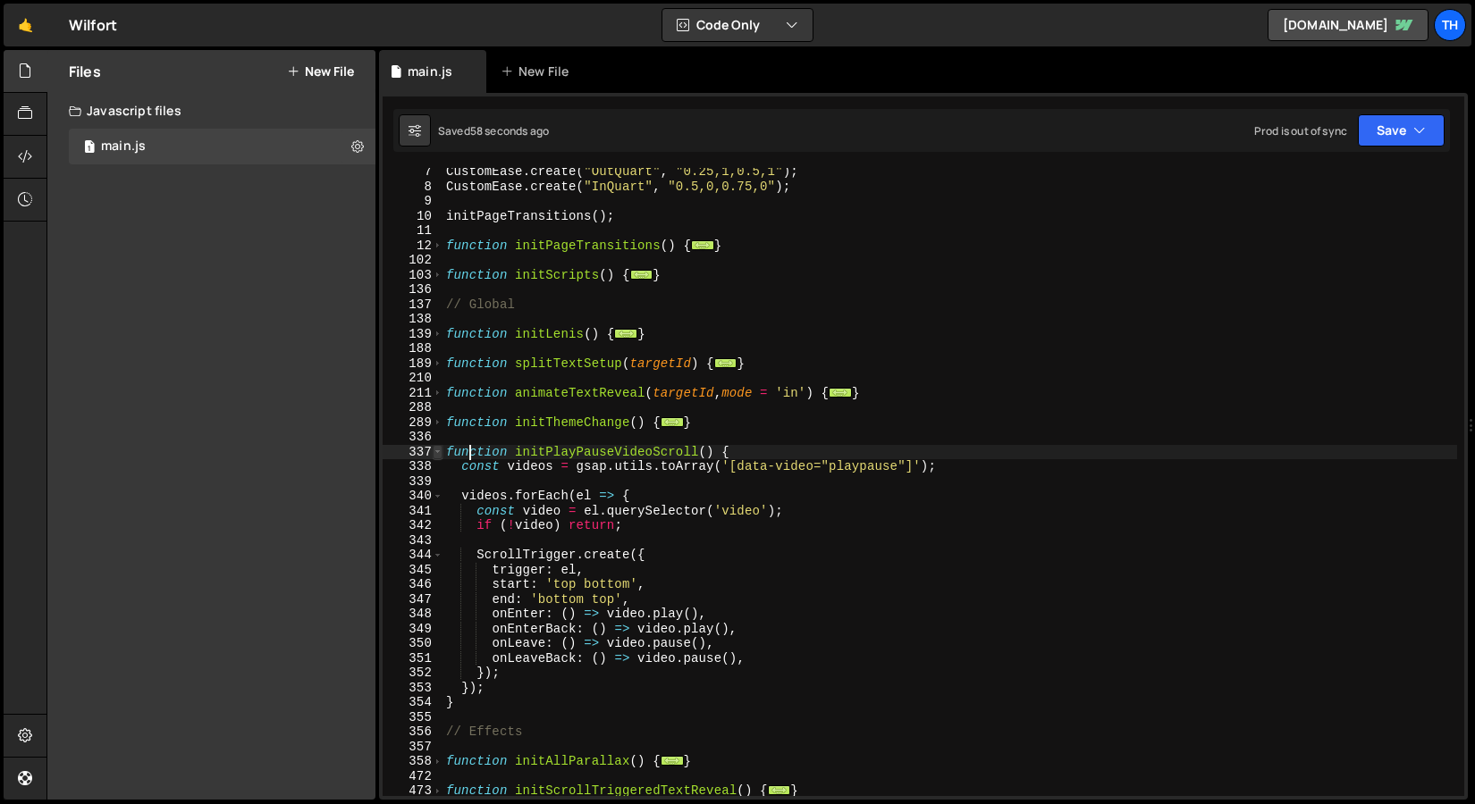
scroll to position [91, 0]
click at [435, 272] on span at bounding box center [438, 275] width 10 height 15
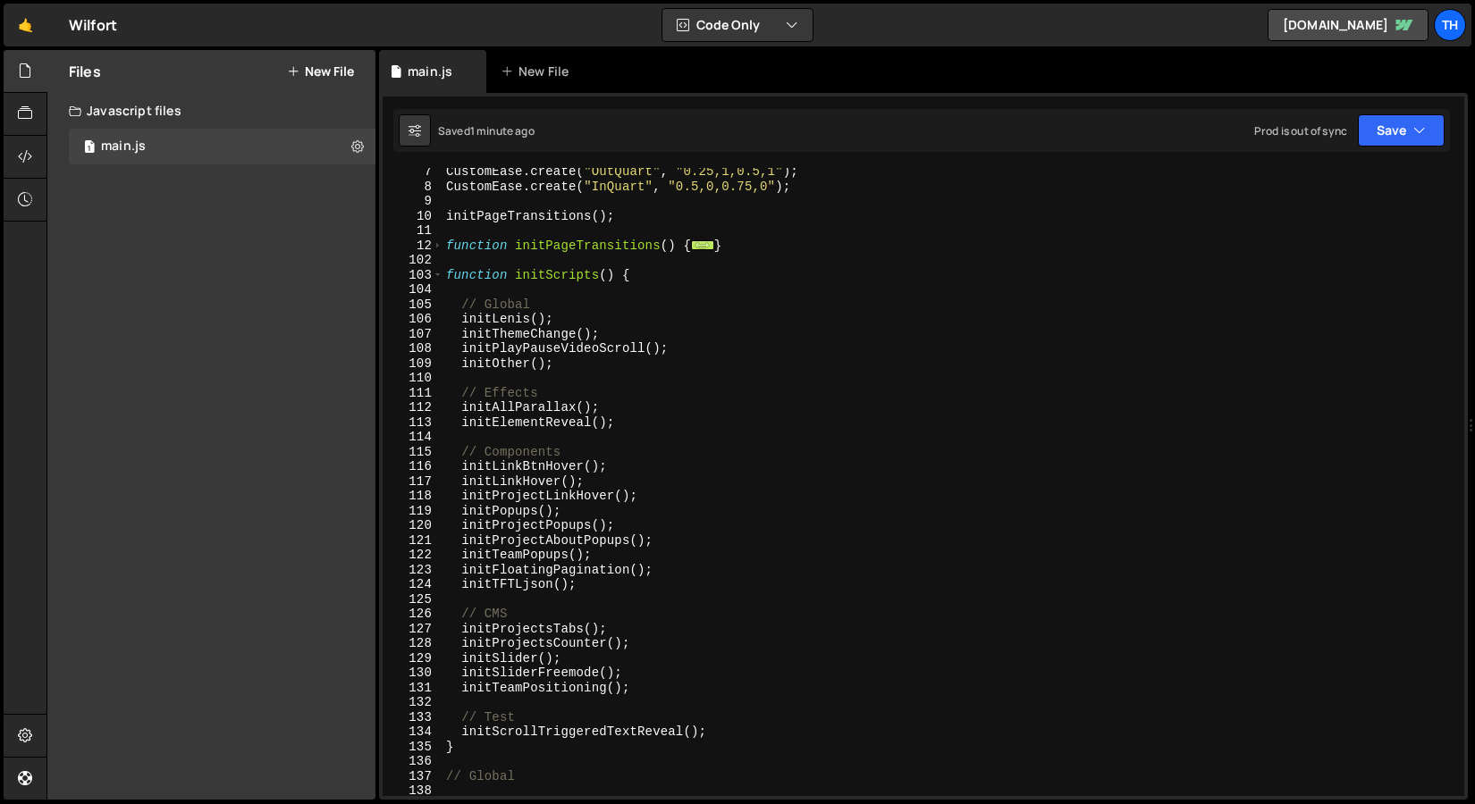
click at [462, 732] on div "CustomEase . create ( "OutQuart" , "0.25,1,0.5,1" ) ; CustomEase . create ( "In…" at bounding box center [949, 493] width 1014 height 658
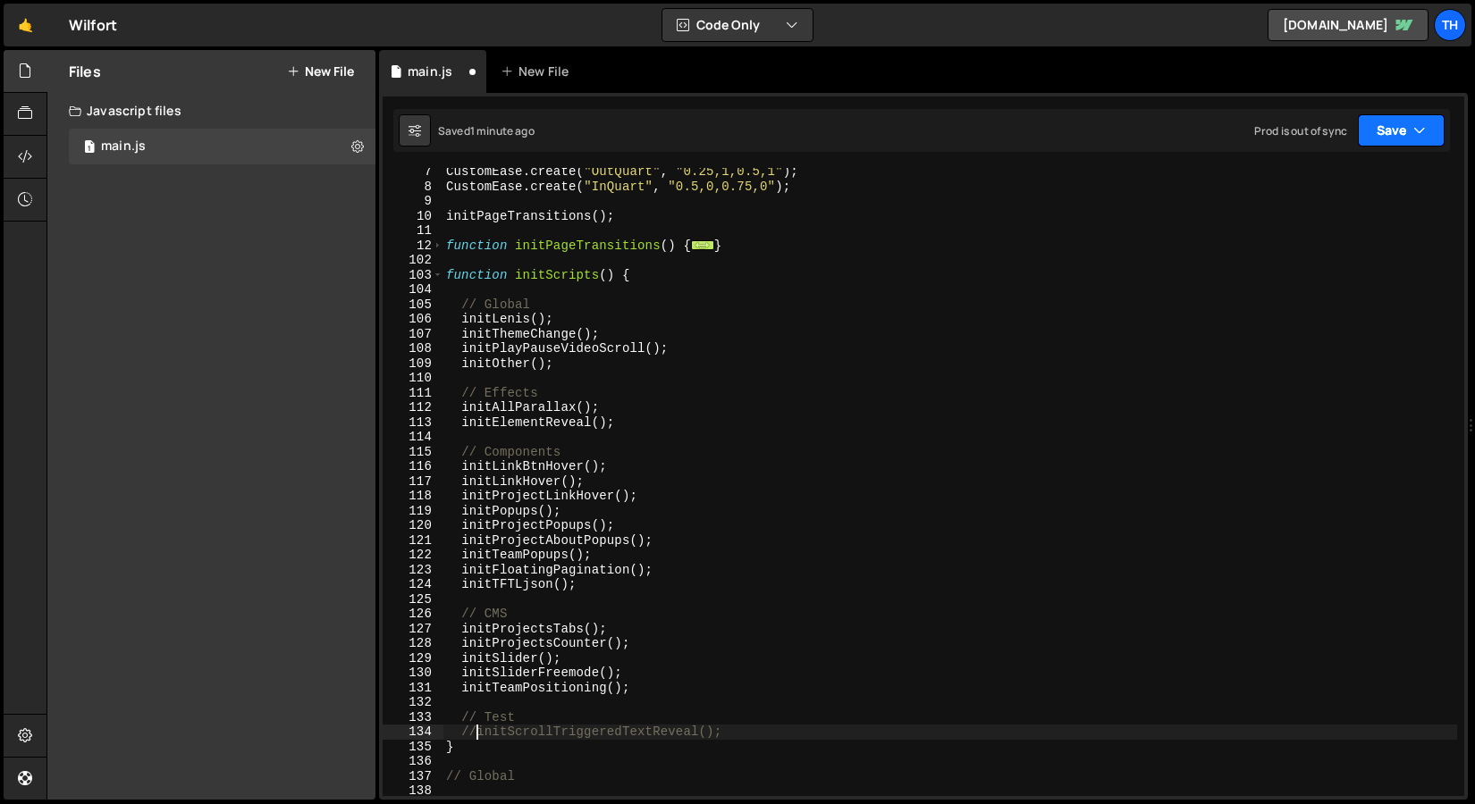
click at [1399, 139] on button "Save" at bounding box center [1400, 130] width 87 height 32
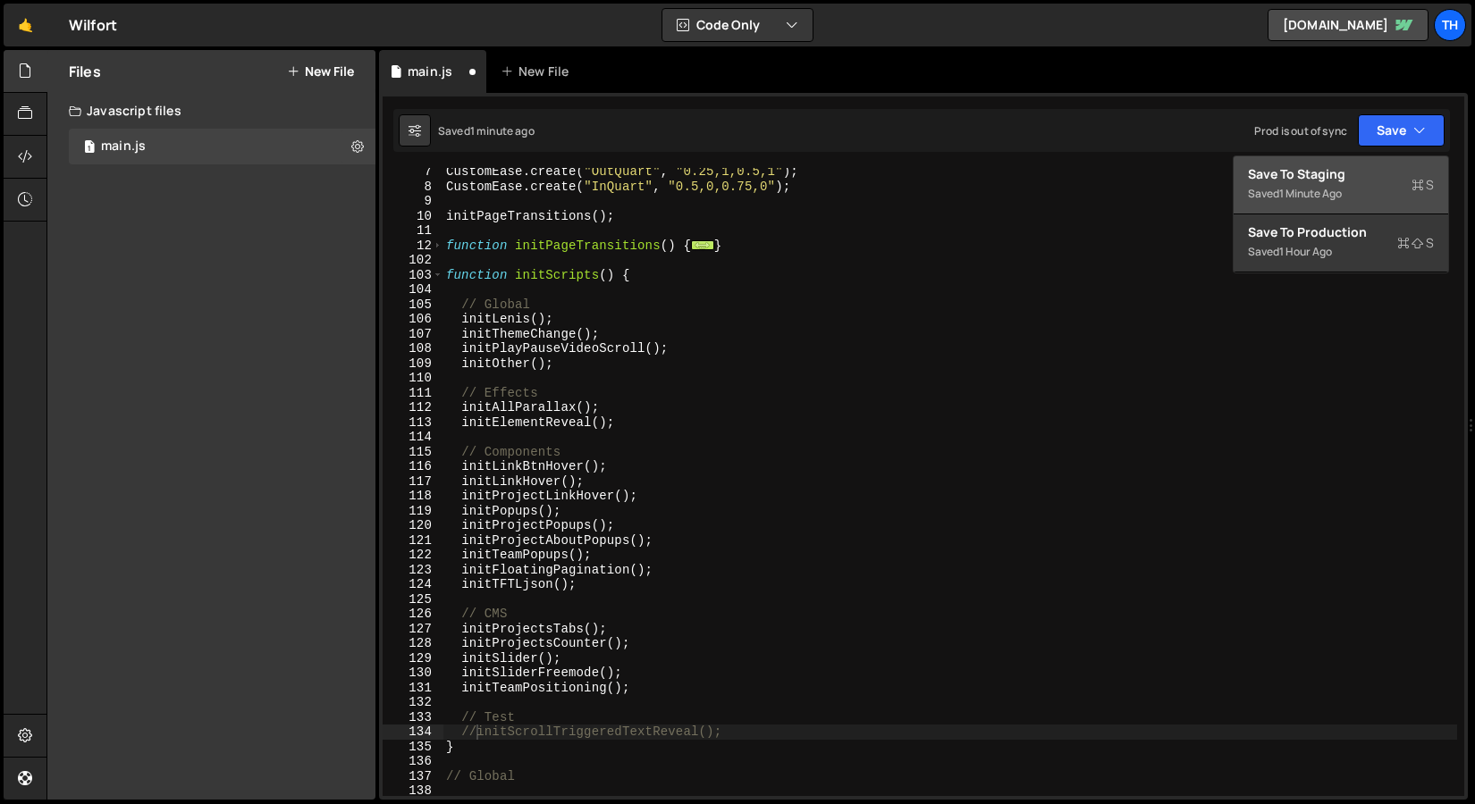
click at [1371, 169] on div "Save to Staging S" at bounding box center [1341, 174] width 186 height 18
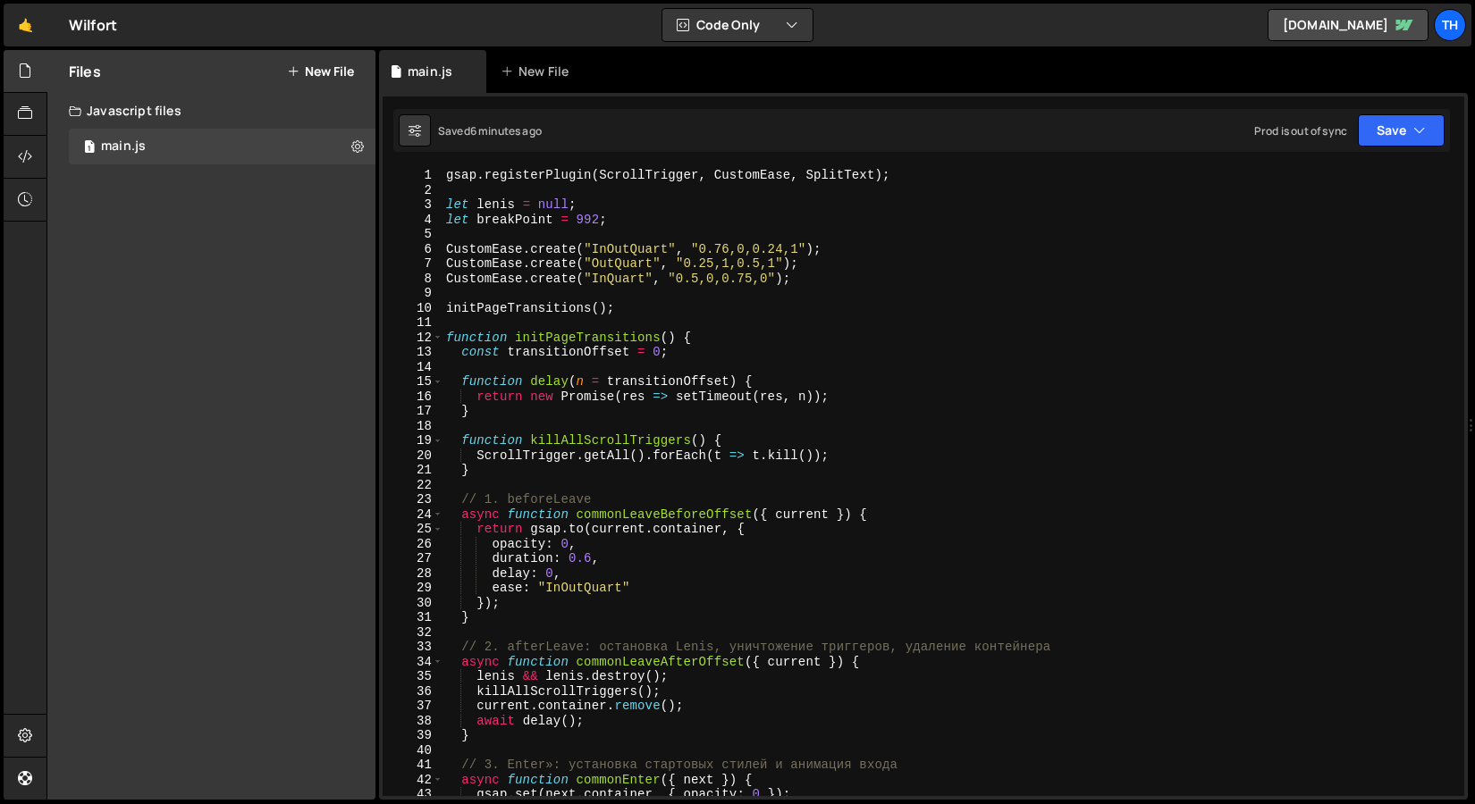
scroll to position [0, 0]
click at [433, 334] on span at bounding box center [438, 338] width 10 height 15
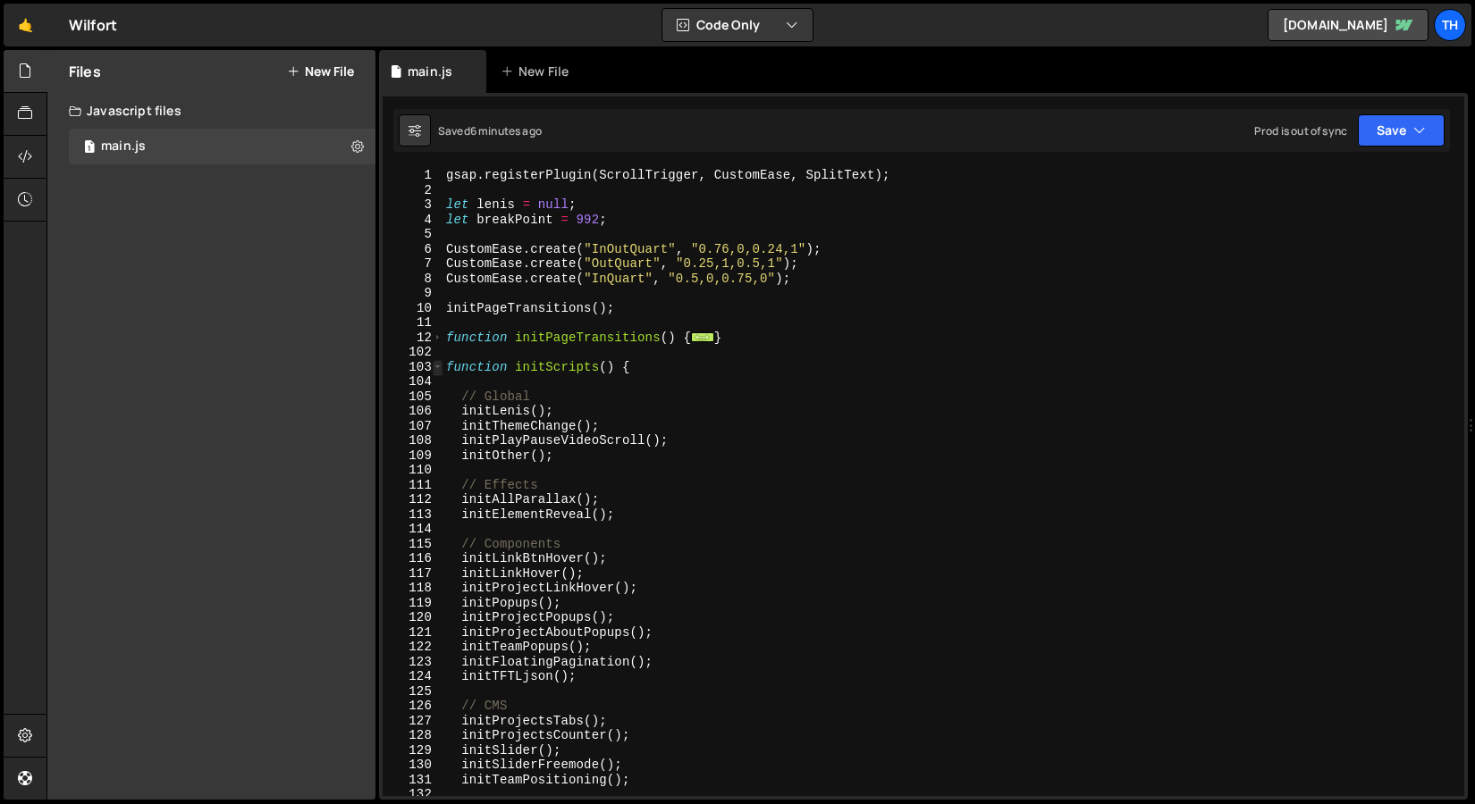
click at [439, 373] on span at bounding box center [438, 367] width 10 height 15
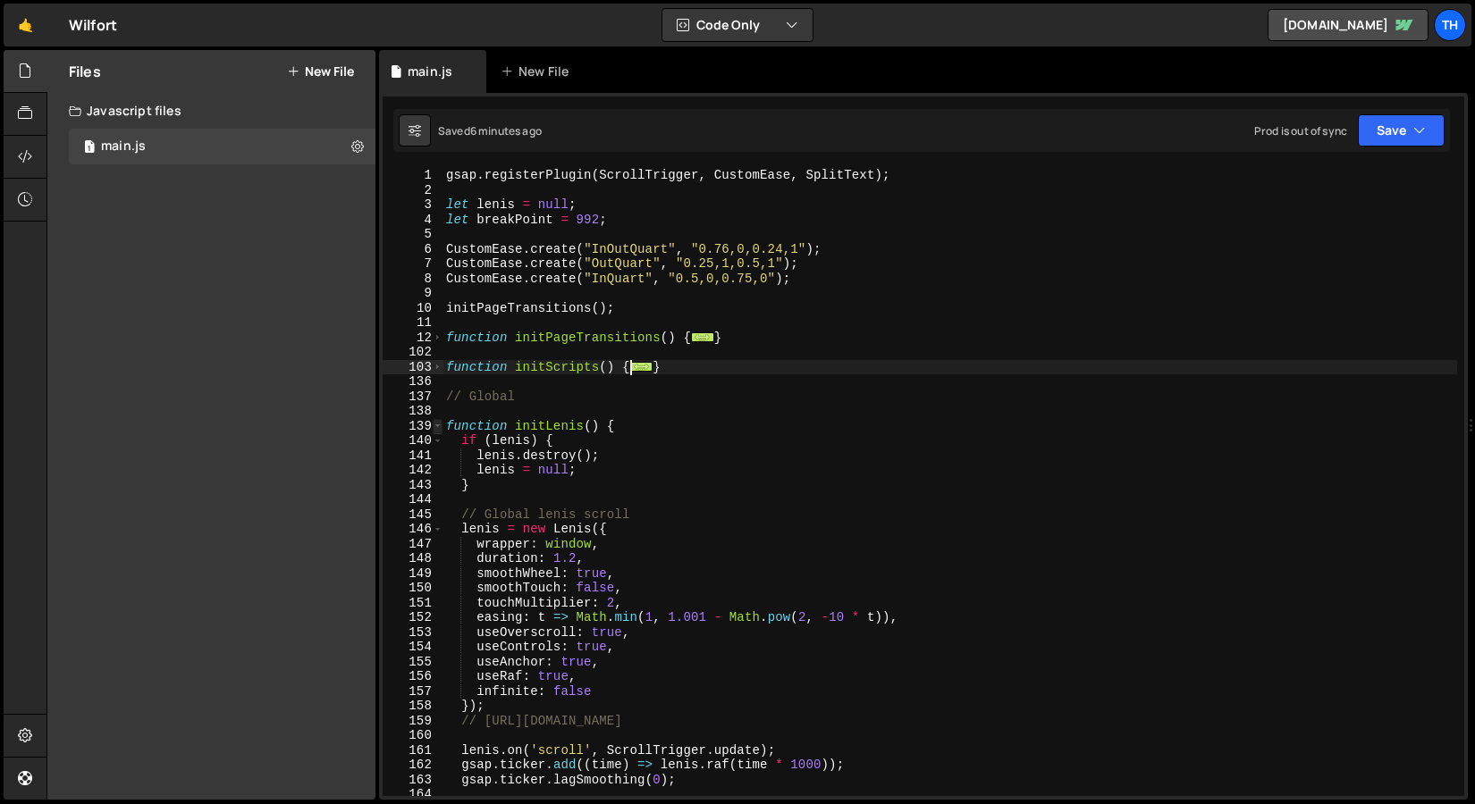
click at [441, 424] on span at bounding box center [438, 426] width 10 height 15
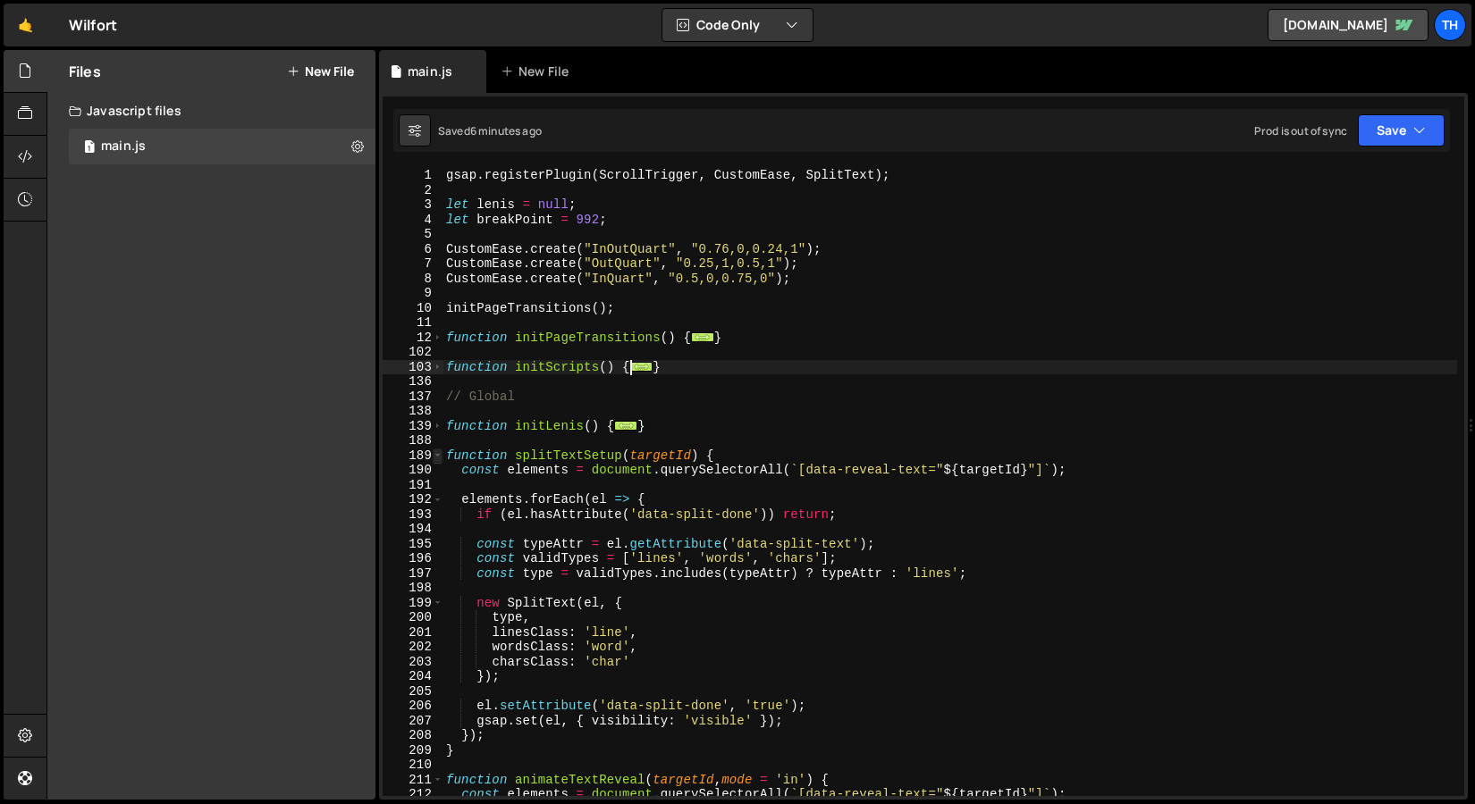
click at [441, 459] on span at bounding box center [438, 456] width 10 height 15
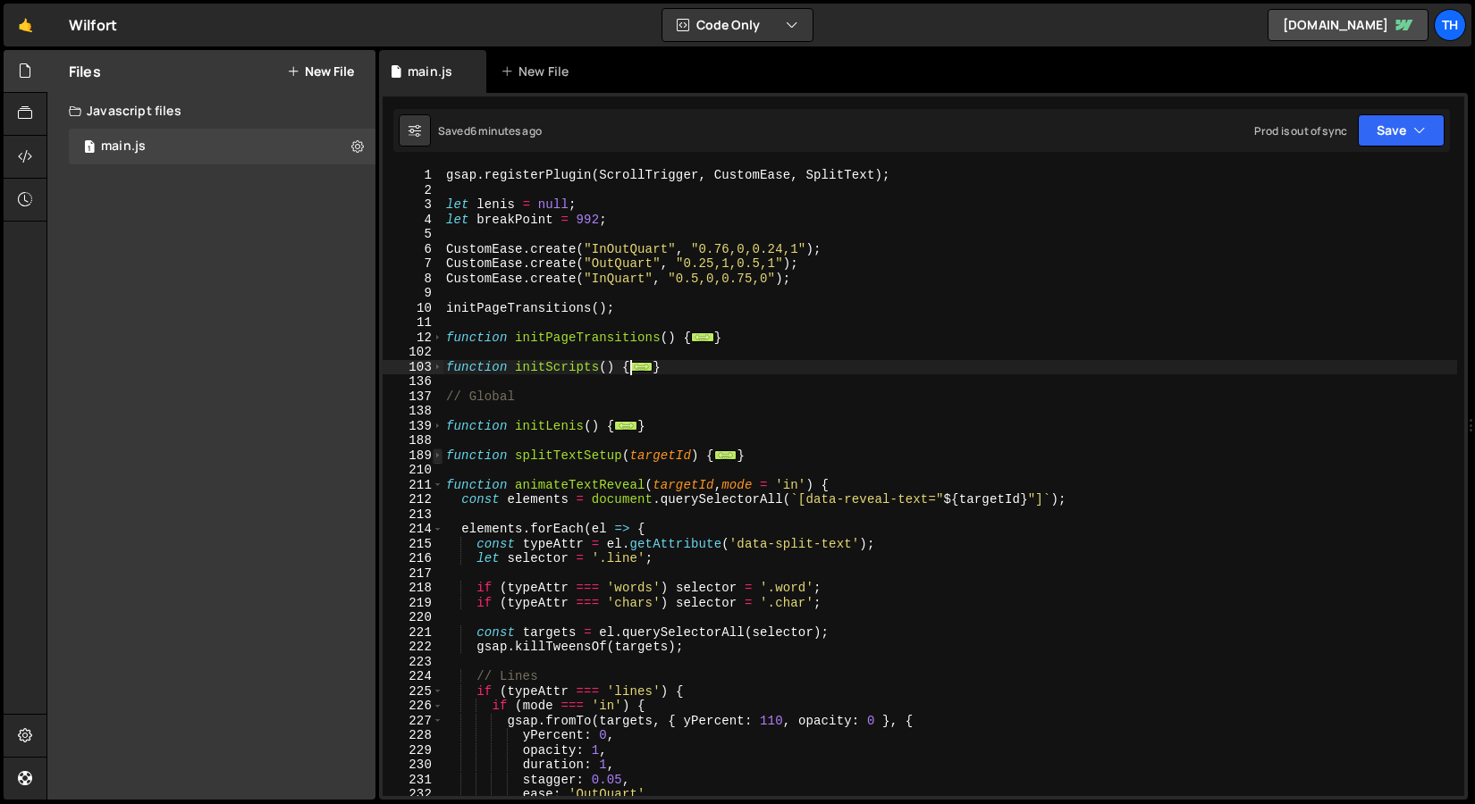
click at [441, 459] on span at bounding box center [438, 456] width 10 height 15
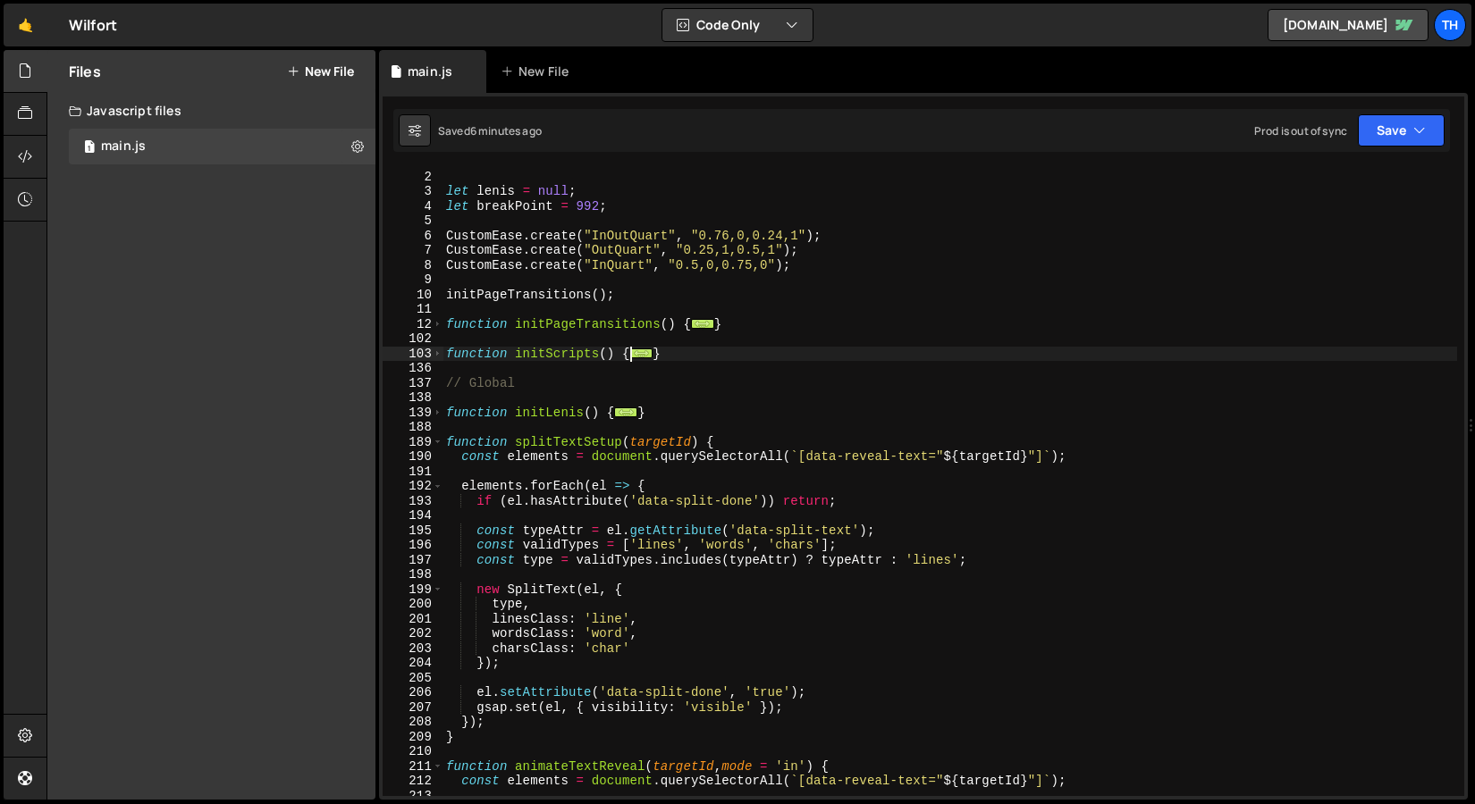
scroll to position [21, 0]
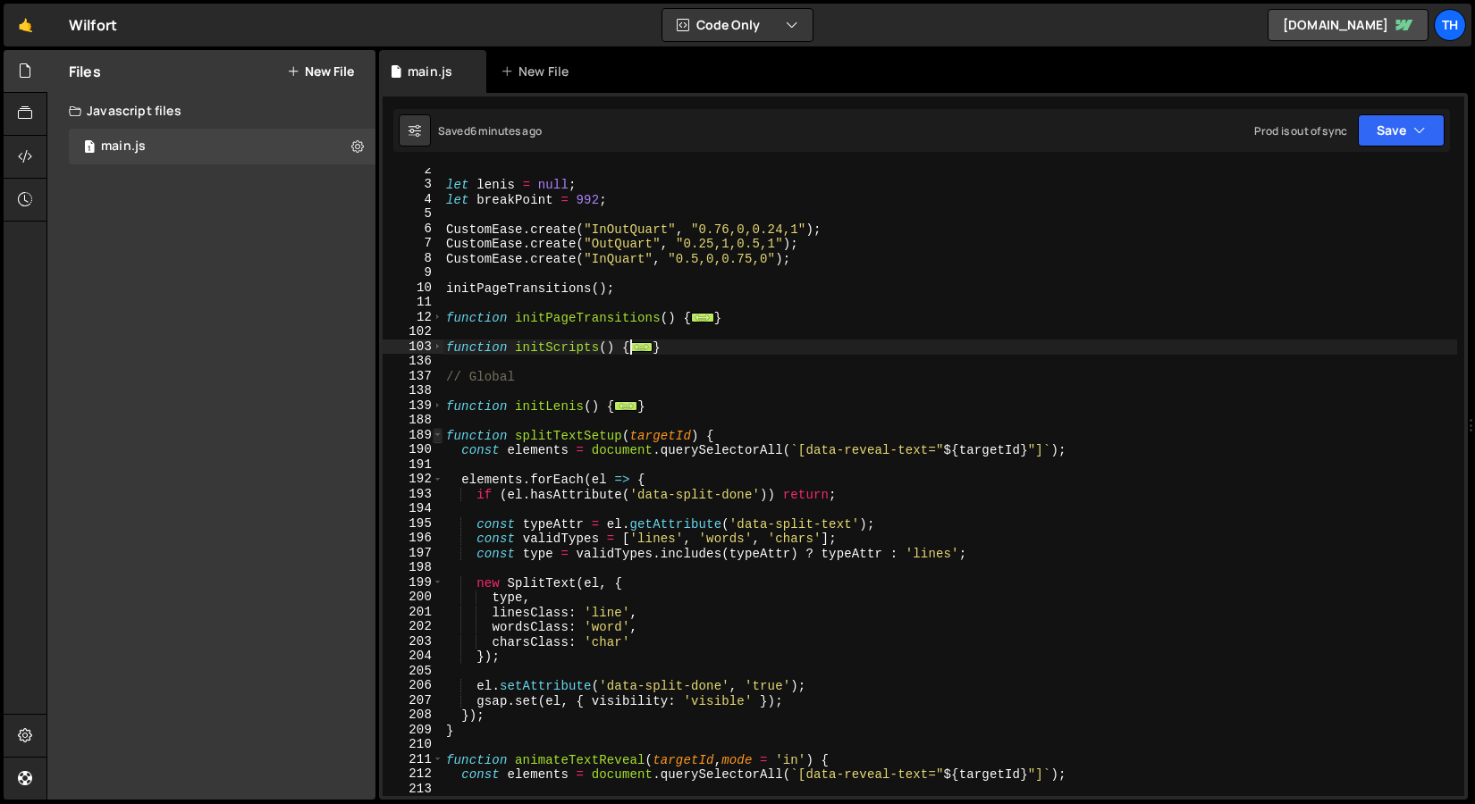
click at [435, 440] on span at bounding box center [438, 435] width 10 height 15
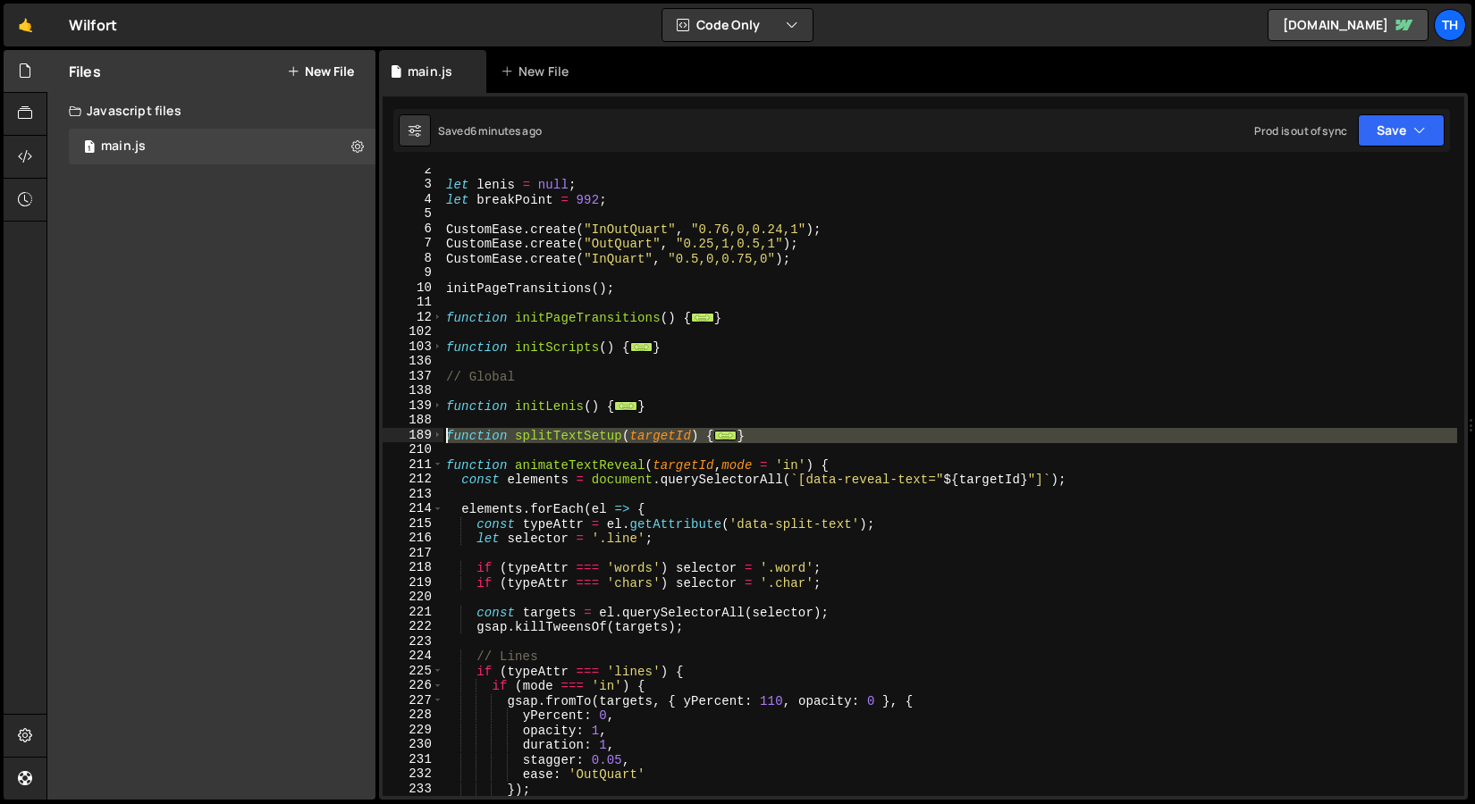
drag, startPoint x: 763, startPoint y: 443, endPoint x: 349, endPoint y: 433, distance: 414.8
click at [349, 433] on div "Files New File Javascript files 1 main.js 0 CSS files Copy share link Edit File…" at bounding box center [760, 425] width 1428 height 751
click at [436, 466] on span at bounding box center [438, 465] width 10 height 15
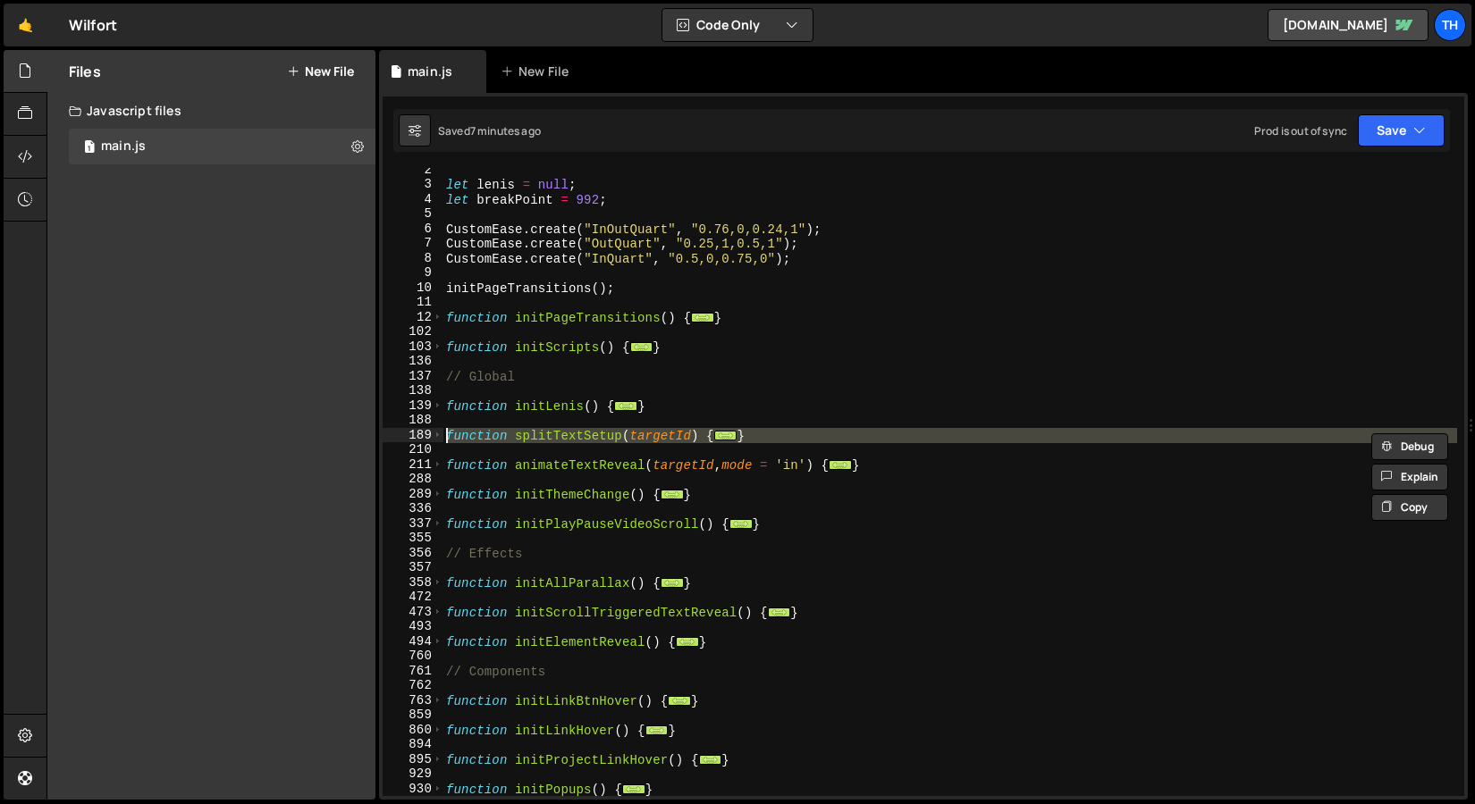
scroll to position [137, 0]
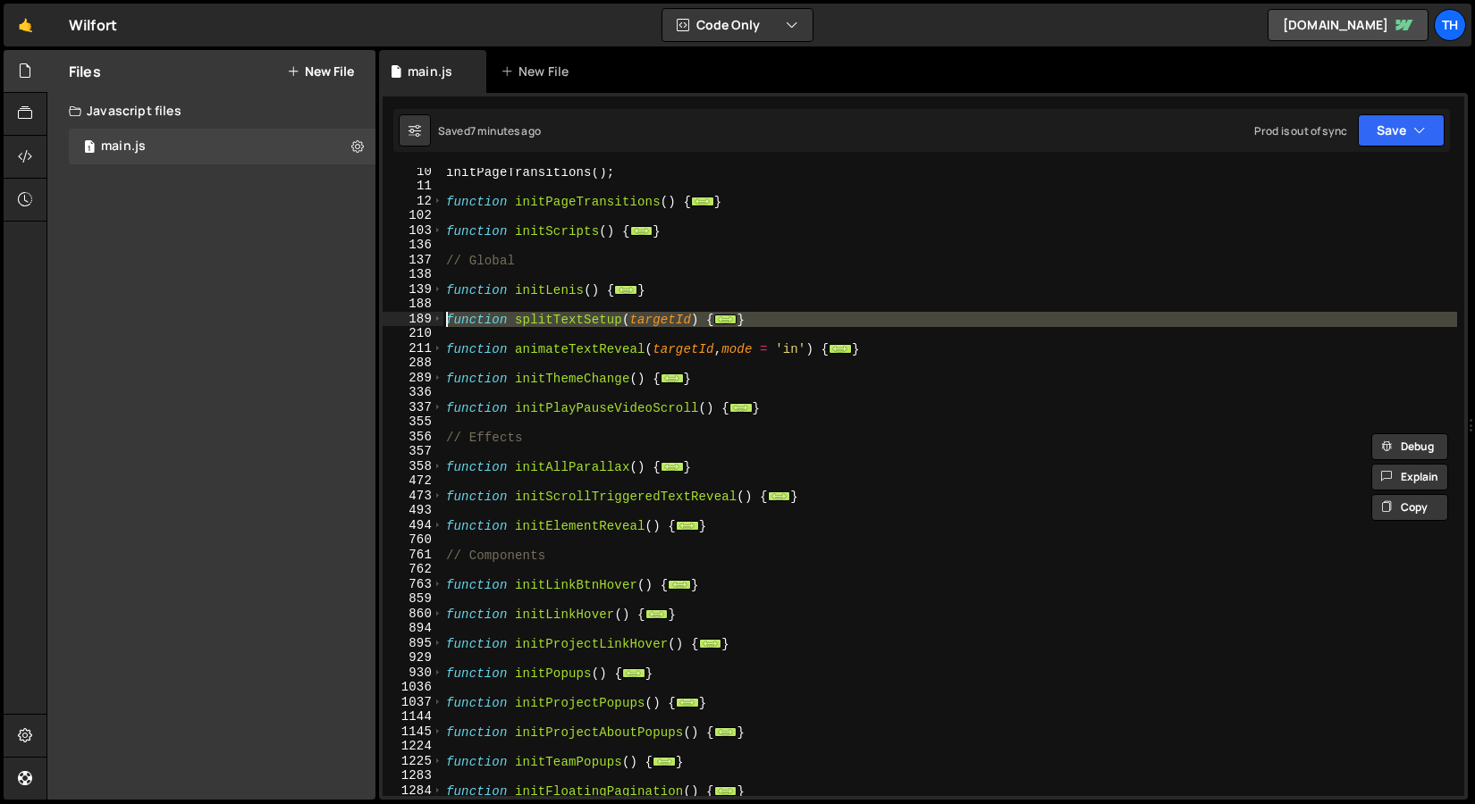
click at [548, 550] on div "initPageTransitions ( ) ; function initPageTransitions ( ) { ... } function ini…" at bounding box center [949, 493] width 1014 height 658
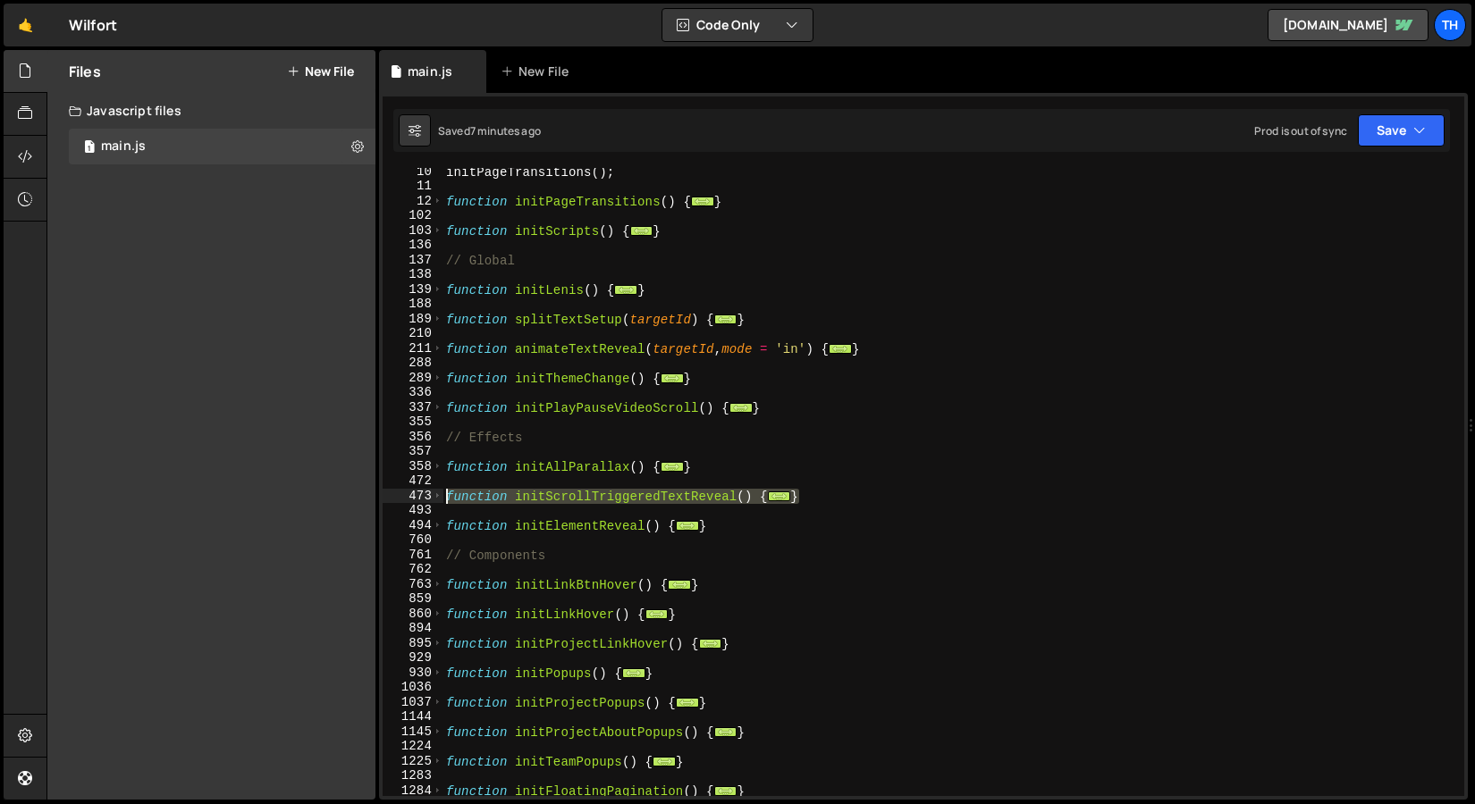
drag, startPoint x: 827, startPoint y: 497, endPoint x: 295, endPoint y: 496, distance: 531.7
click at [295, 496] on div "Files New File Javascript files 1 main.js 0 CSS files Copy share link Edit File…" at bounding box center [760, 425] width 1428 height 751
paste textarea "}"
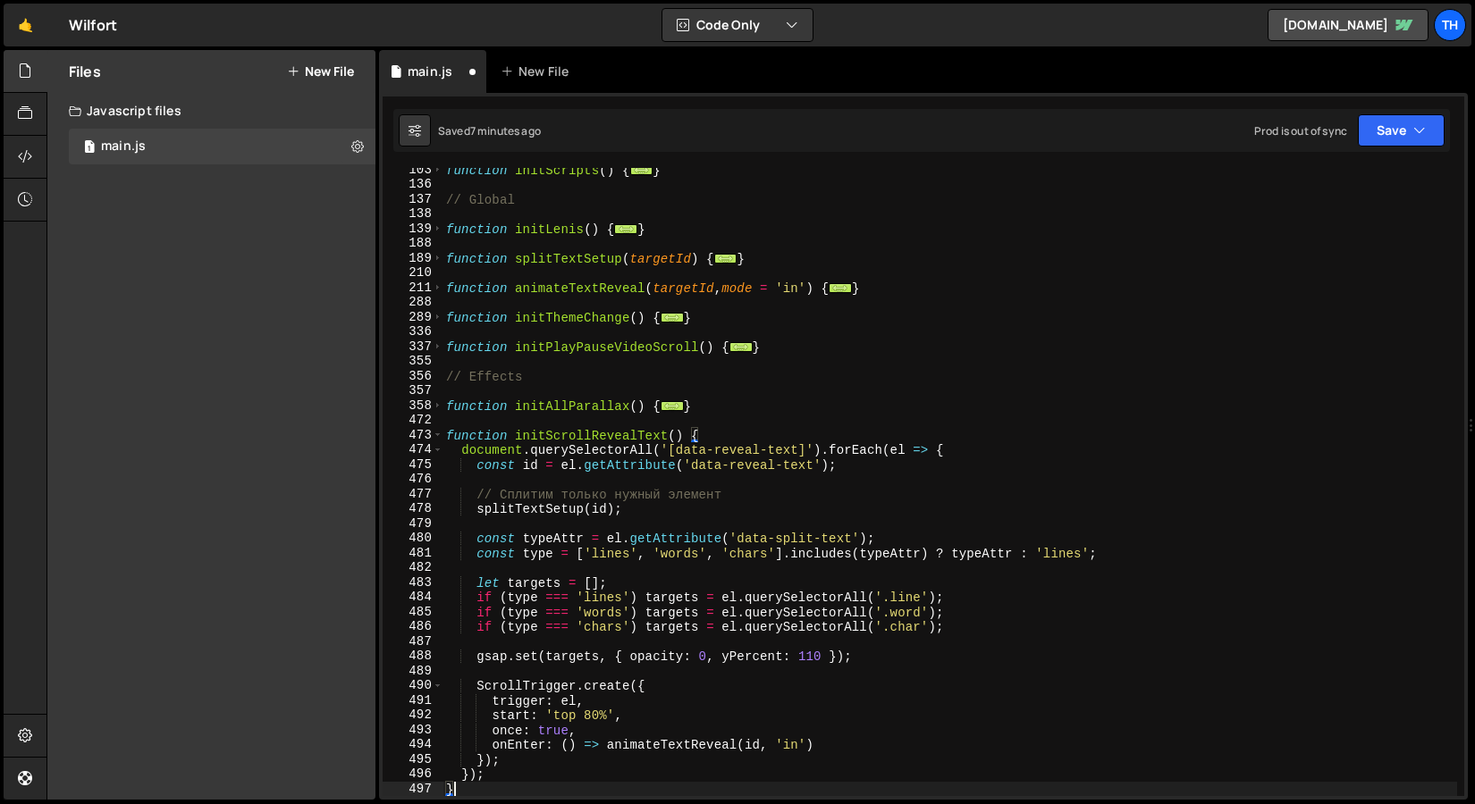
scroll to position [197, 0]
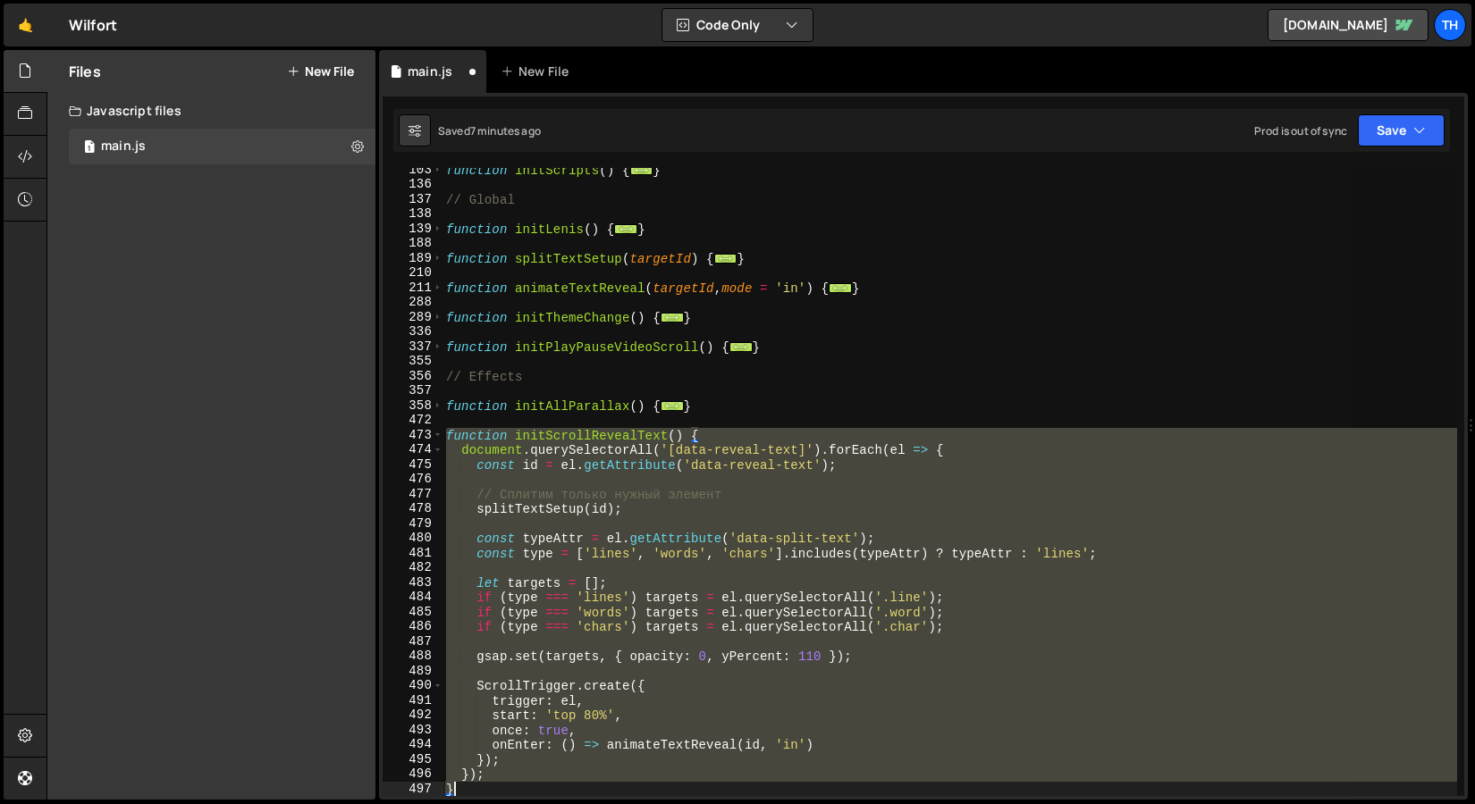
click at [575, 442] on div "function initScripts ( ) { ... } // Global function initLenis ( ) { ... } funct…" at bounding box center [949, 482] width 1014 height 628
click at [575, 442] on div "function initScripts ( ) { ... } // Global function initLenis ( ) { ... } funct…" at bounding box center [949, 492] width 1014 height 658
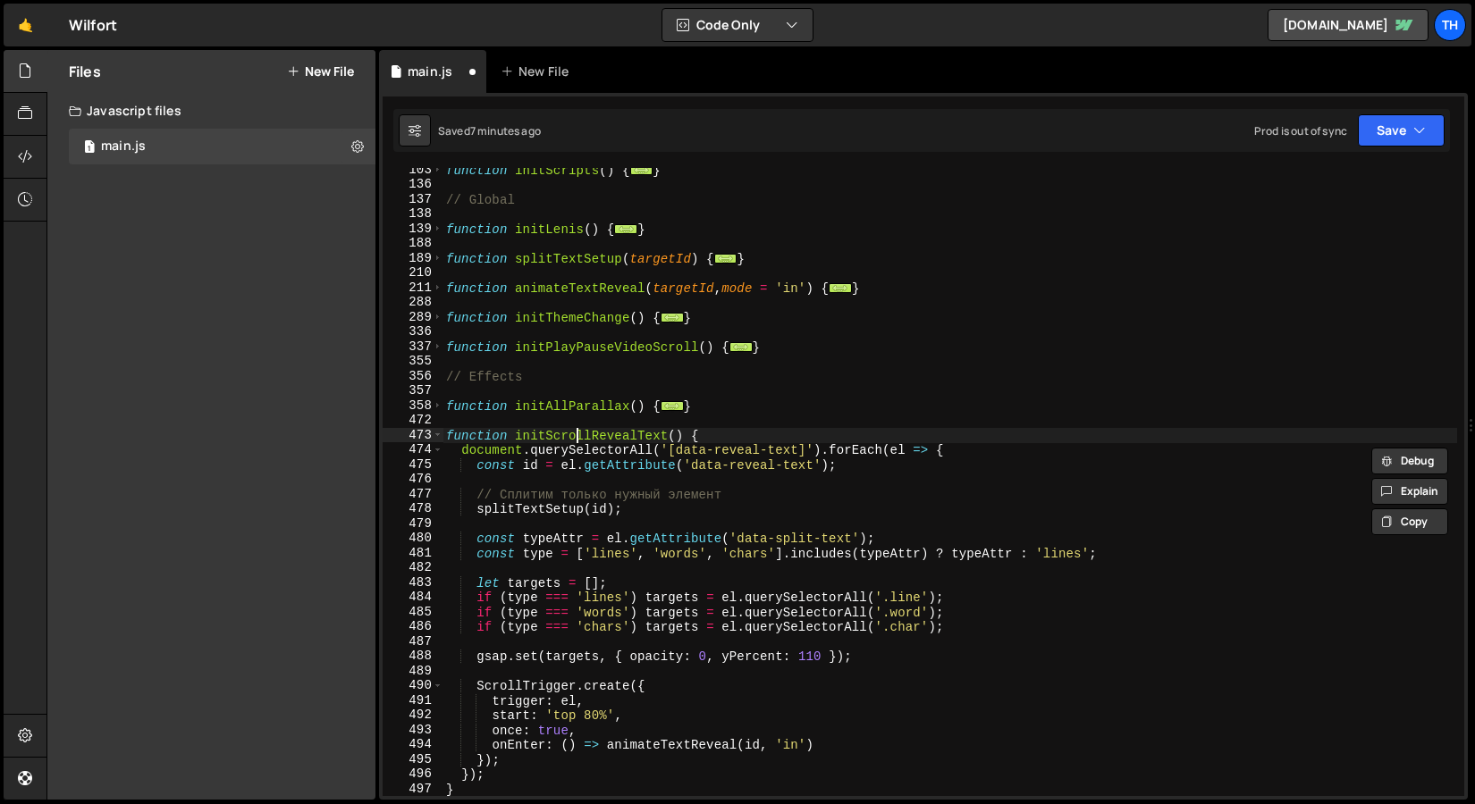
click at [575, 433] on div "function initScripts ( ) { ... } // Global function initLenis ( ) { ... } funct…" at bounding box center [949, 492] width 1014 height 658
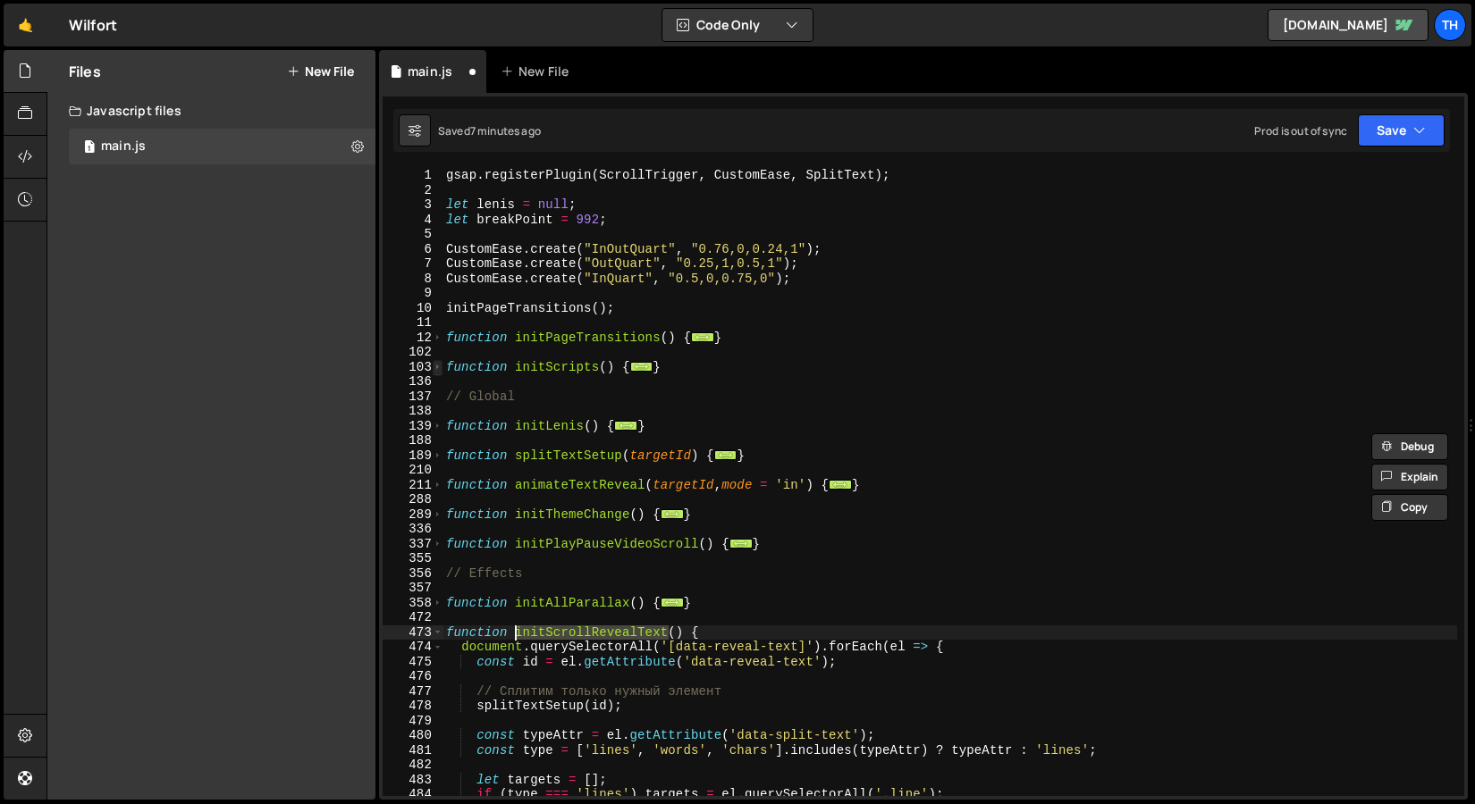
click at [441, 369] on span at bounding box center [438, 367] width 10 height 15
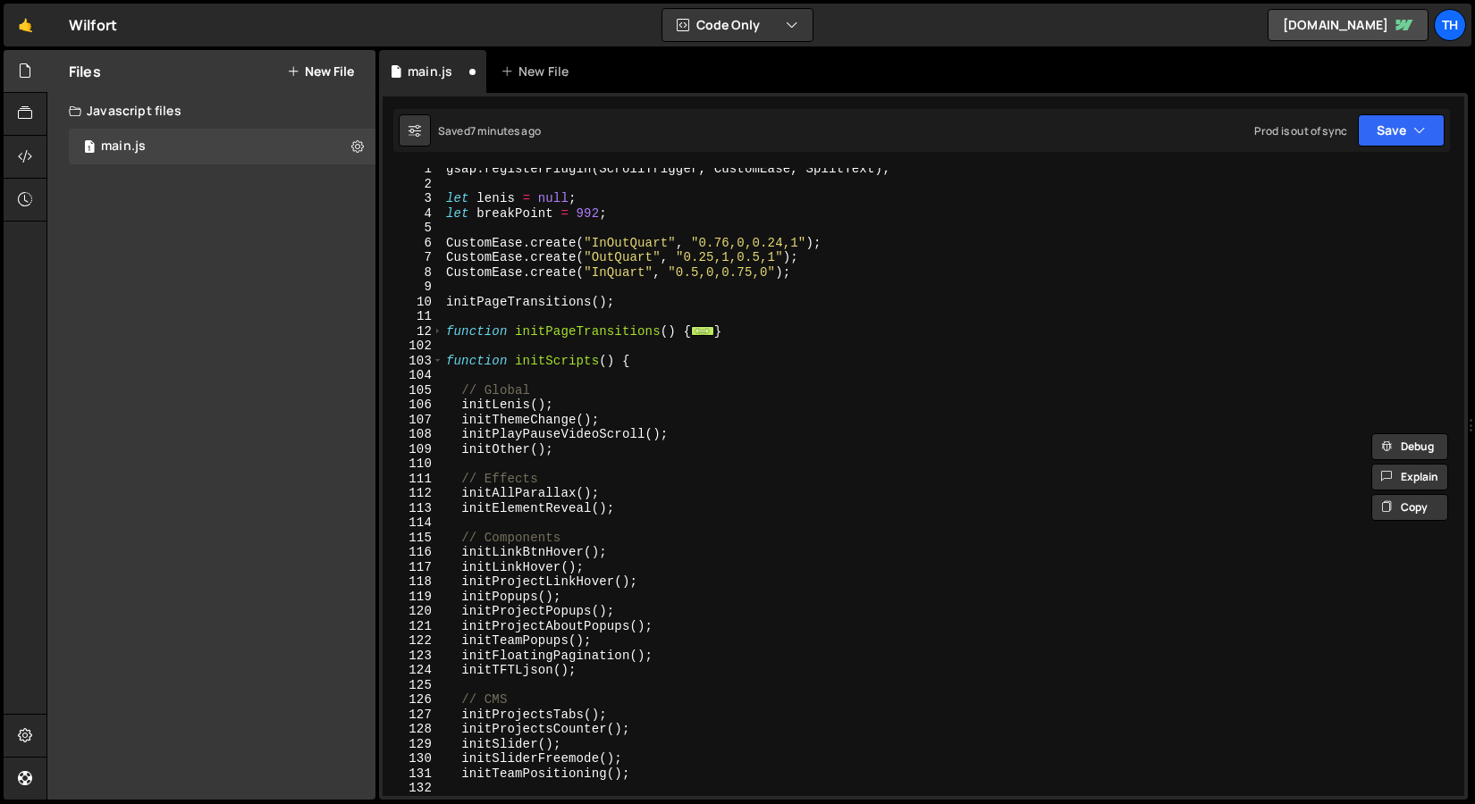
scroll to position [243, 0]
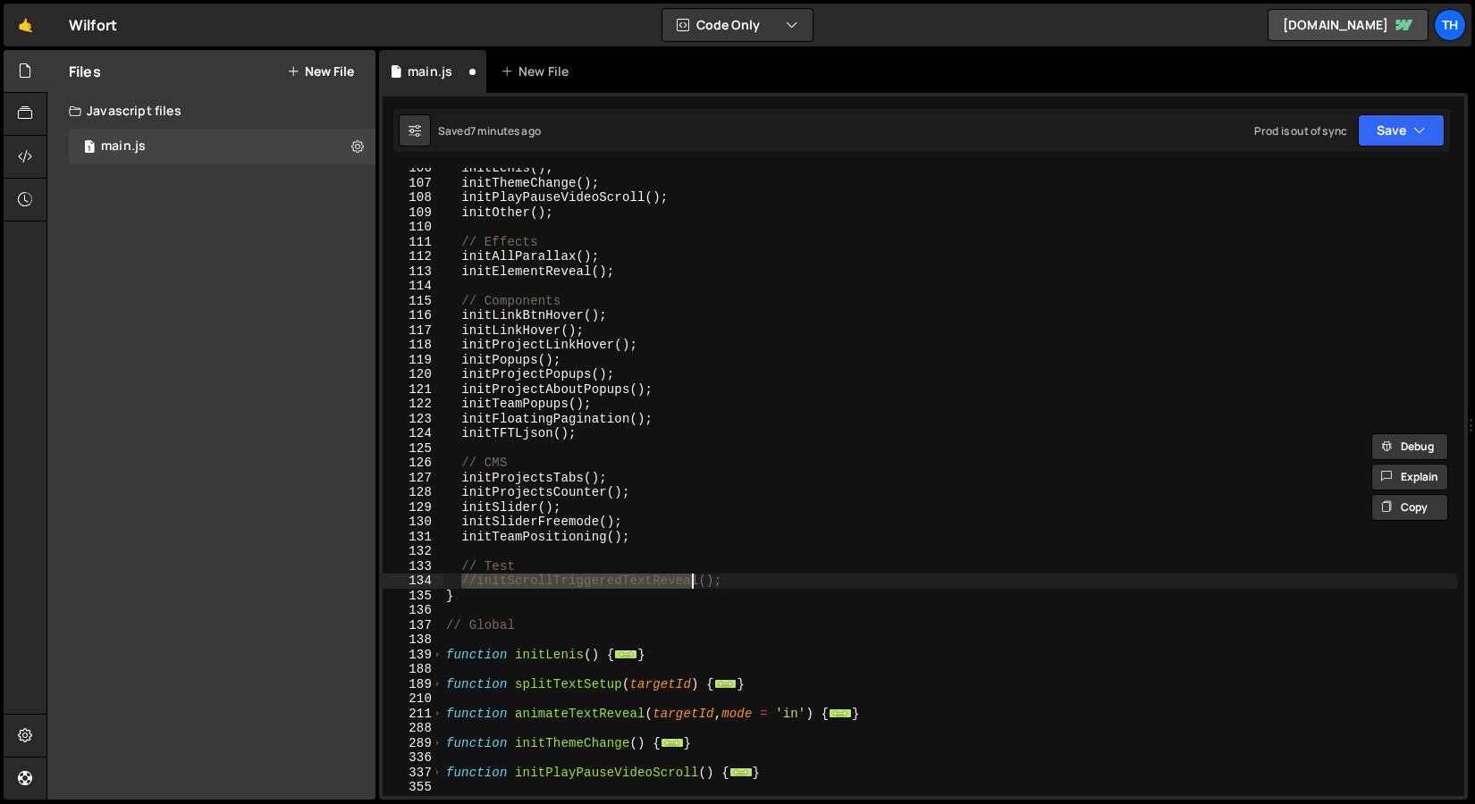
drag, startPoint x: 464, startPoint y: 582, endPoint x: 695, endPoint y: 586, distance: 231.5
click at [695, 586] on div "initLenis ( ) ; initThemeChange ( ) ; initPlayPauseVideoScroll ( ) ; initOther …" at bounding box center [949, 490] width 1014 height 658
click at [656, 589] on div "initLenis ( ) ; initThemeChange ( ) ; initPlayPauseVideoScroll ( ) ; initOther …" at bounding box center [949, 490] width 1014 height 658
drag, startPoint x: 698, startPoint y: 583, endPoint x: 460, endPoint y: 585, distance: 237.7
click at [460, 585] on div "initLenis ( ) ; initThemeChange ( ) ; initPlayPauseVideoScroll ( ) ; initOther …" at bounding box center [949, 490] width 1014 height 658
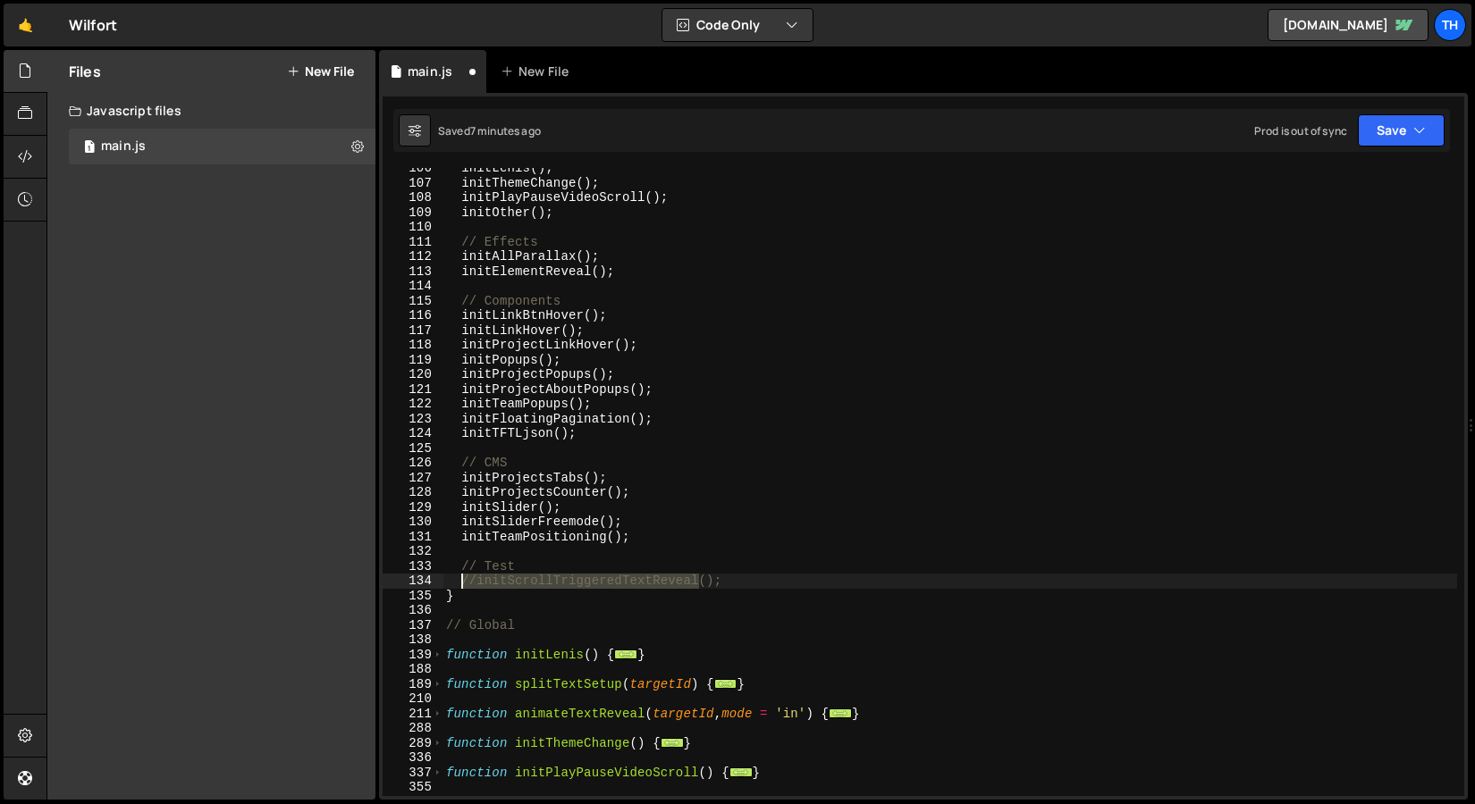
paste textarea "initScrollRevealText"
click at [1396, 124] on button "Save" at bounding box center [1400, 130] width 87 height 32
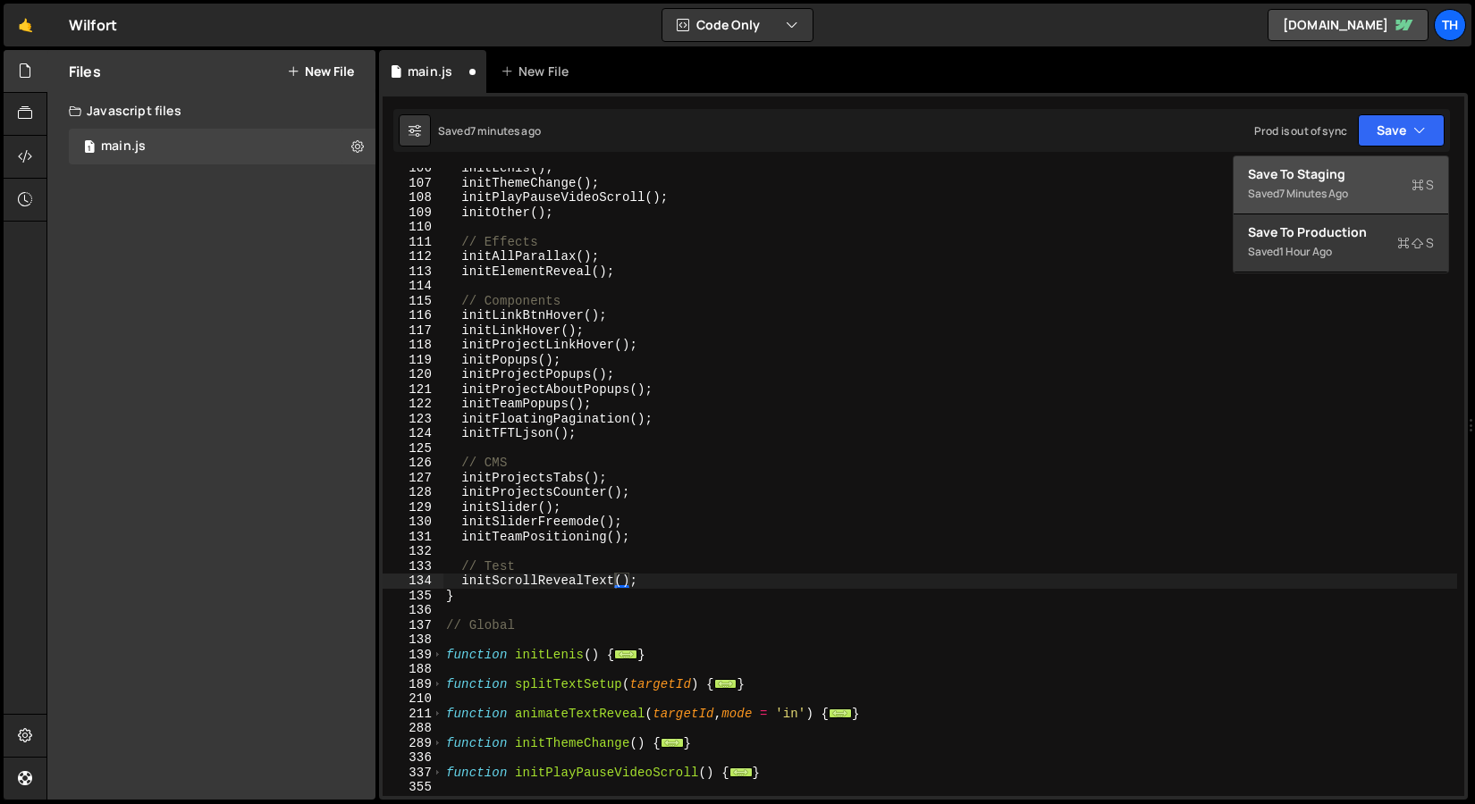
click at [1367, 189] on div "Saved 7 minutes ago" at bounding box center [1341, 193] width 186 height 21
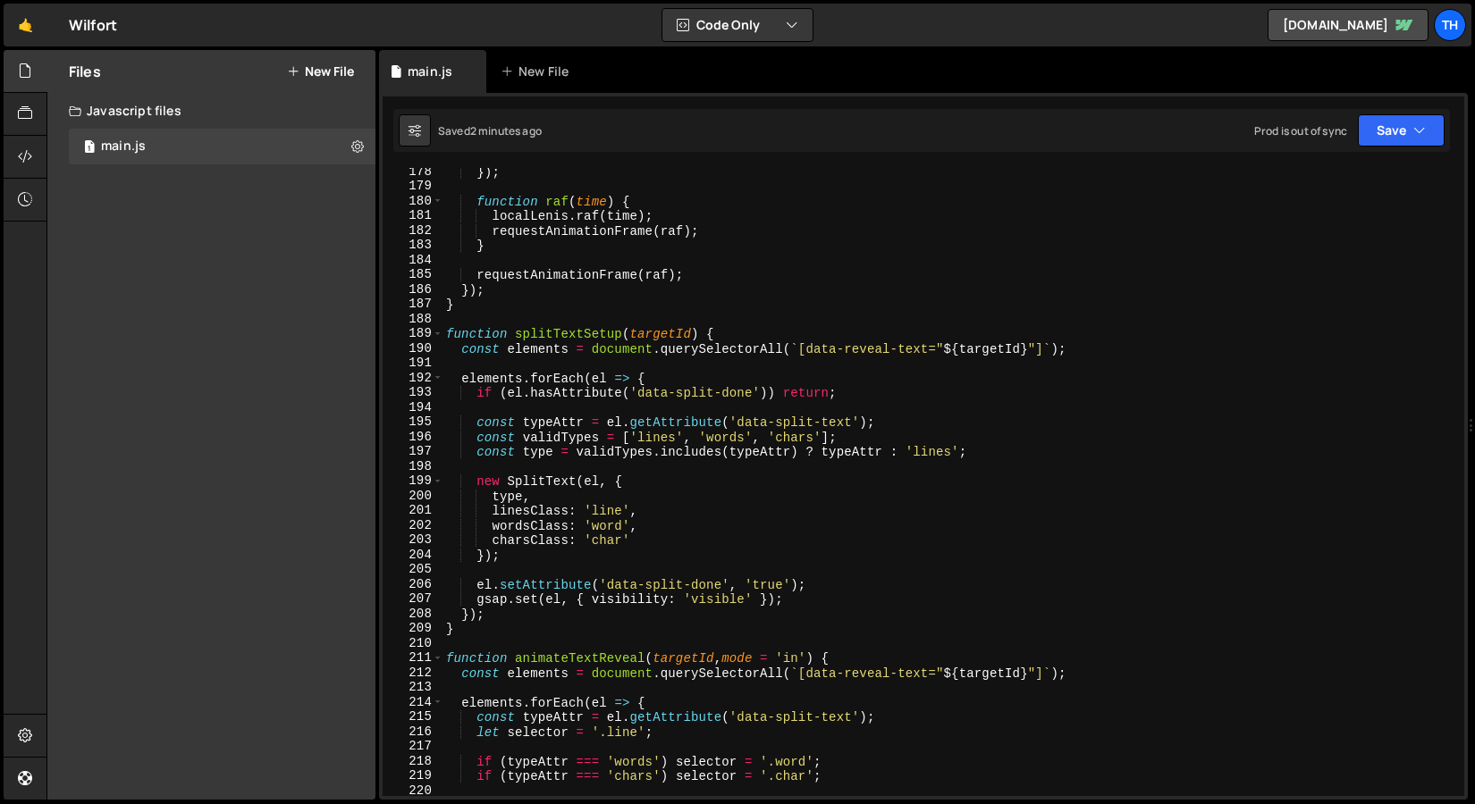
scroll to position [2613, 0]
click at [445, 332] on div "}) ; function raf ( time ) { localLenis . raf ( time ) ; requestAnimationFrame …" at bounding box center [949, 493] width 1014 height 658
click at [436, 333] on span at bounding box center [438, 333] width 10 height 15
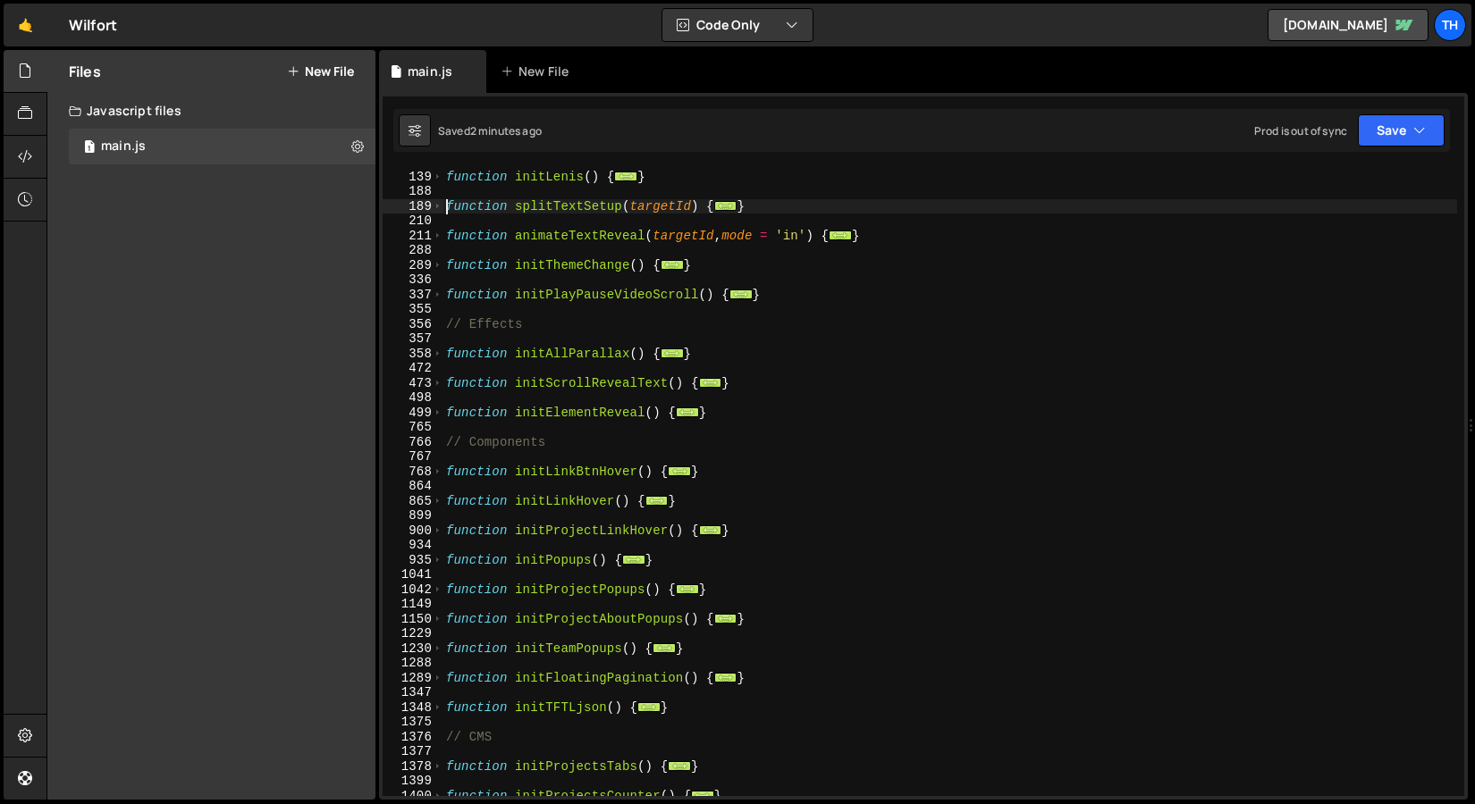
scroll to position [194, 0]
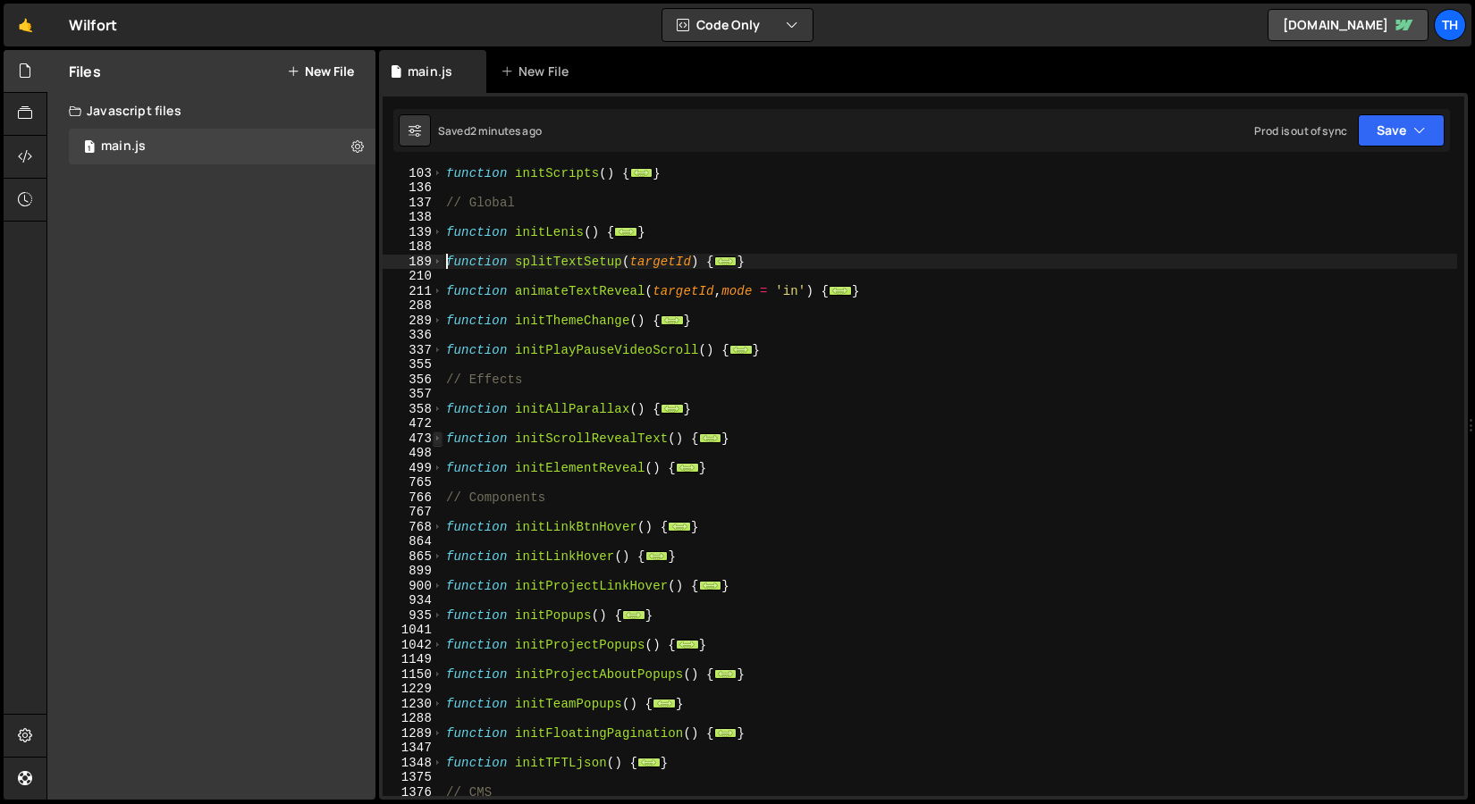
click at [440, 446] on div "498" at bounding box center [412, 453] width 61 height 15
click at [439, 438] on span at bounding box center [438, 439] width 10 height 15
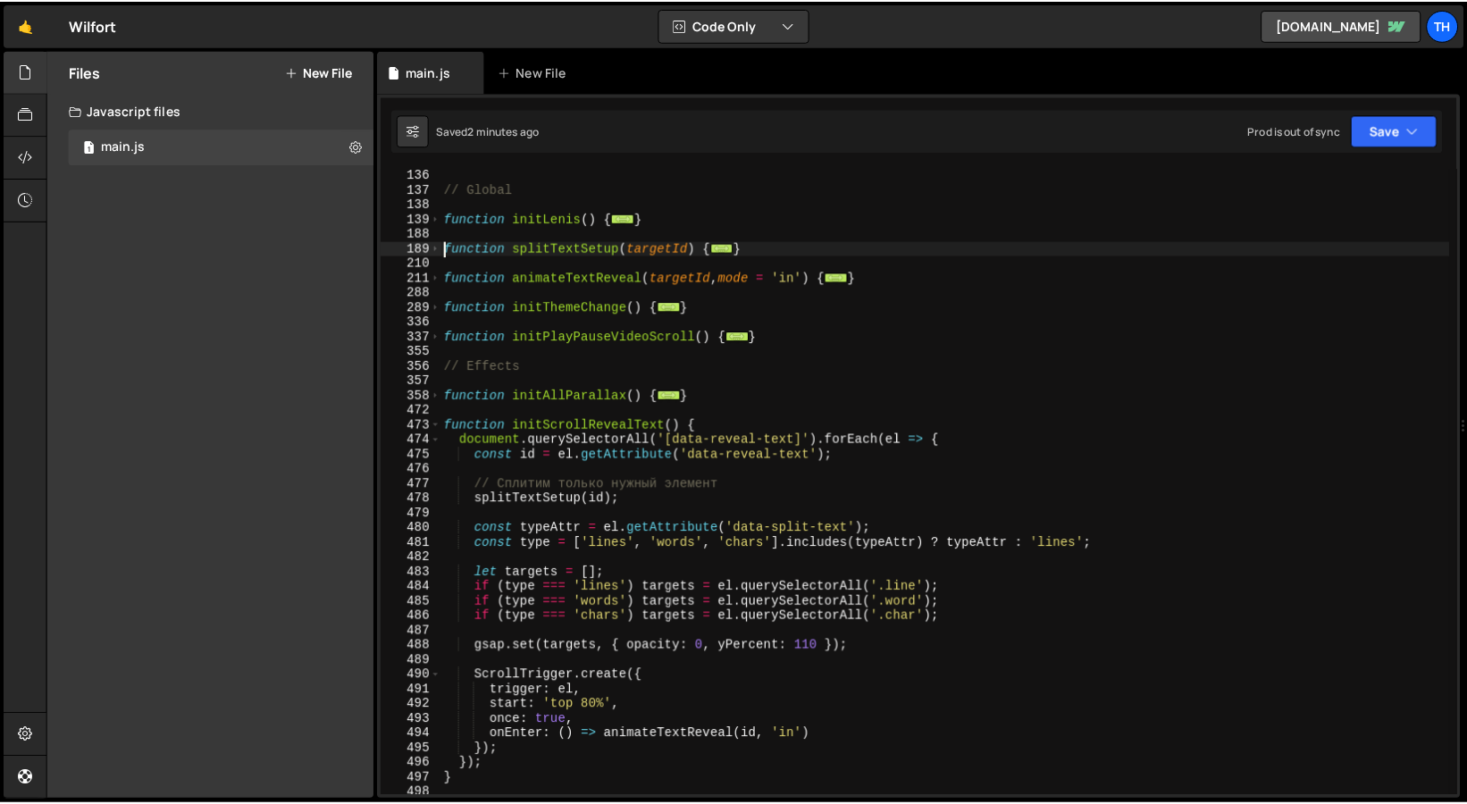
scroll to position [227, 0]
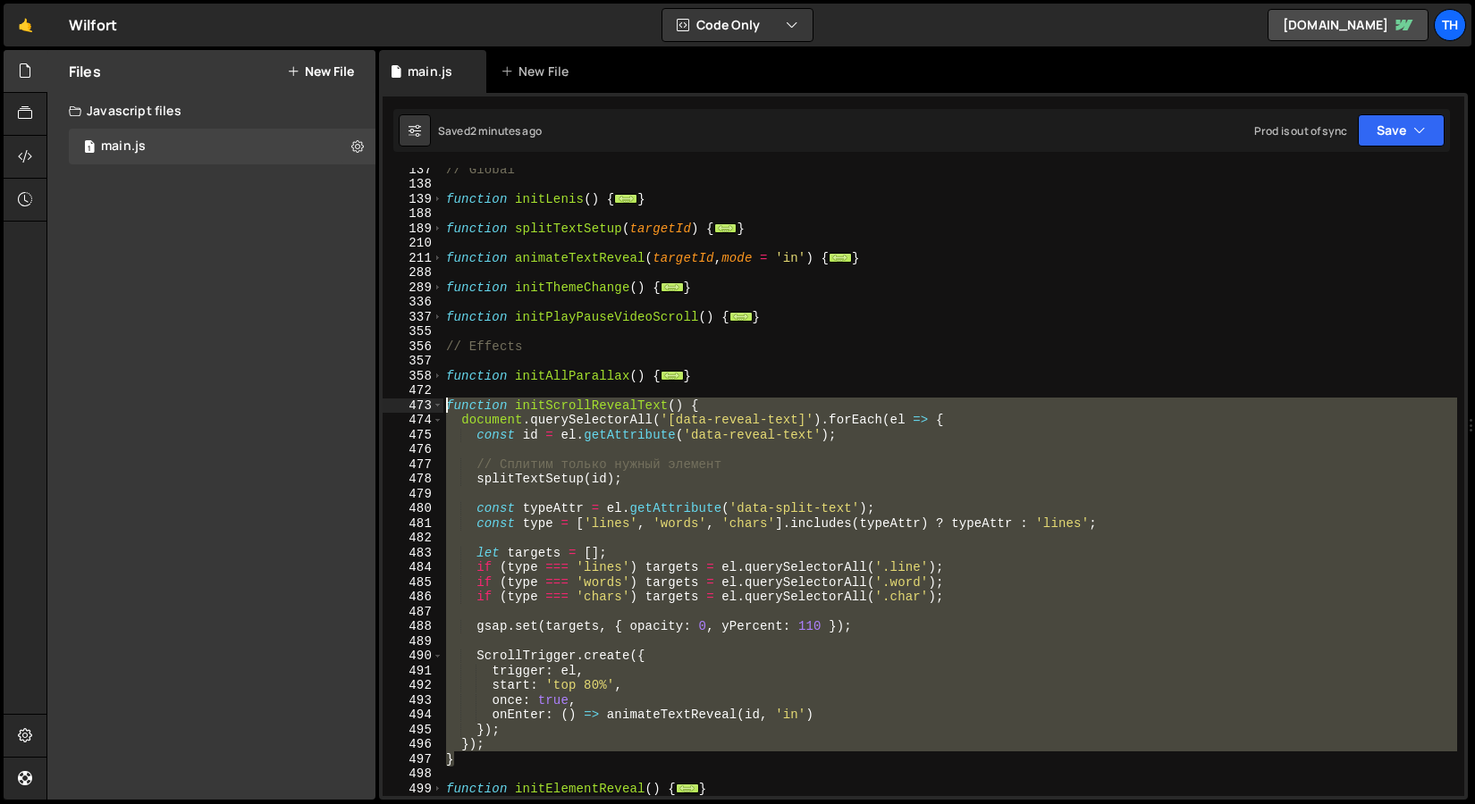
drag, startPoint x: 469, startPoint y: 761, endPoint x: 324, endPoint y: 408, distance: 381.0
click at [324, 408] on div "Files New File Javascript files 1 main.js 0 CSS files Copy share link Edit File…" at bounding box center [760, 425] width 1428 height 751
paste textarea "}"
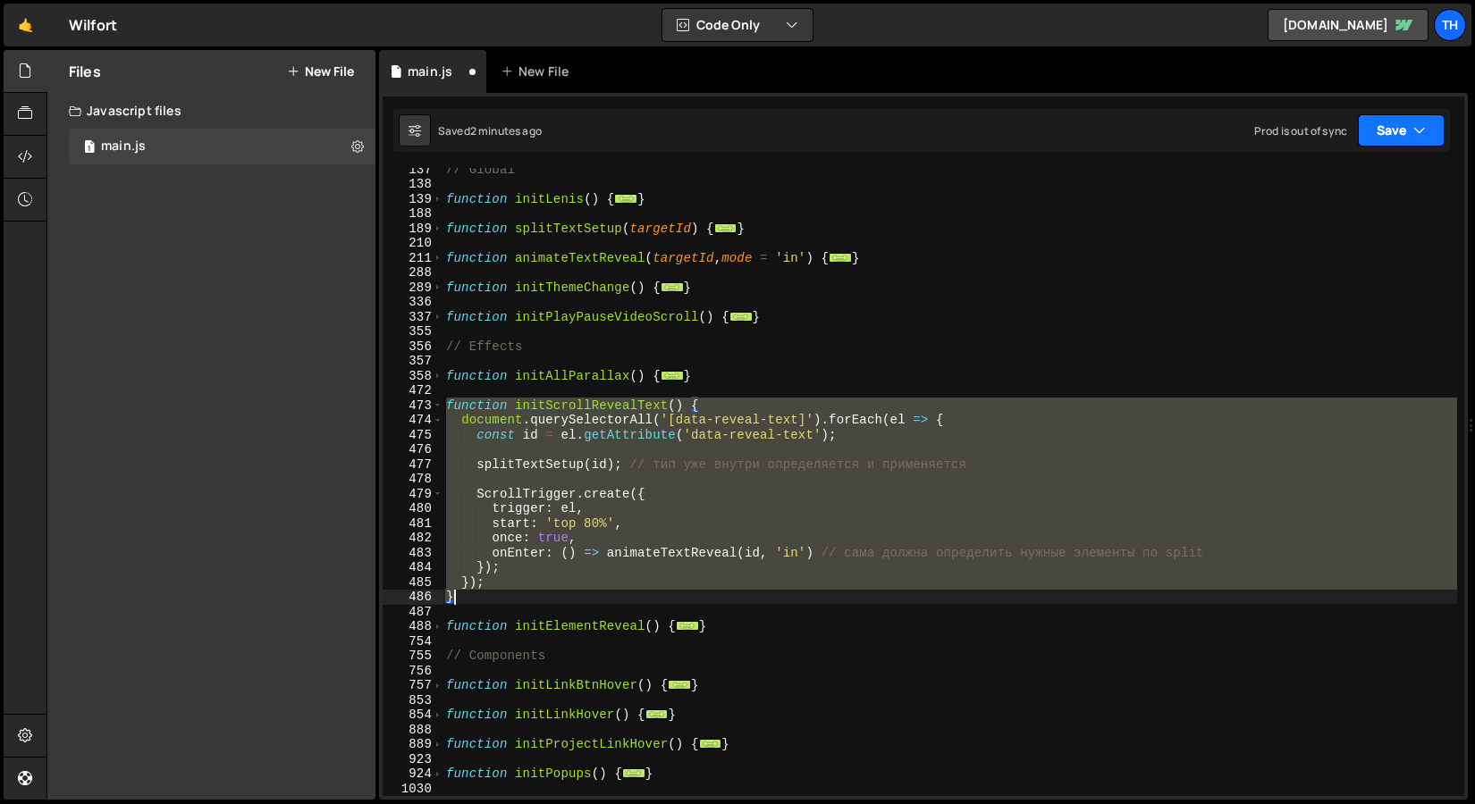
click at [1389, 133] on button "Save" at bounding box center [1400, 130] width 87 height 32
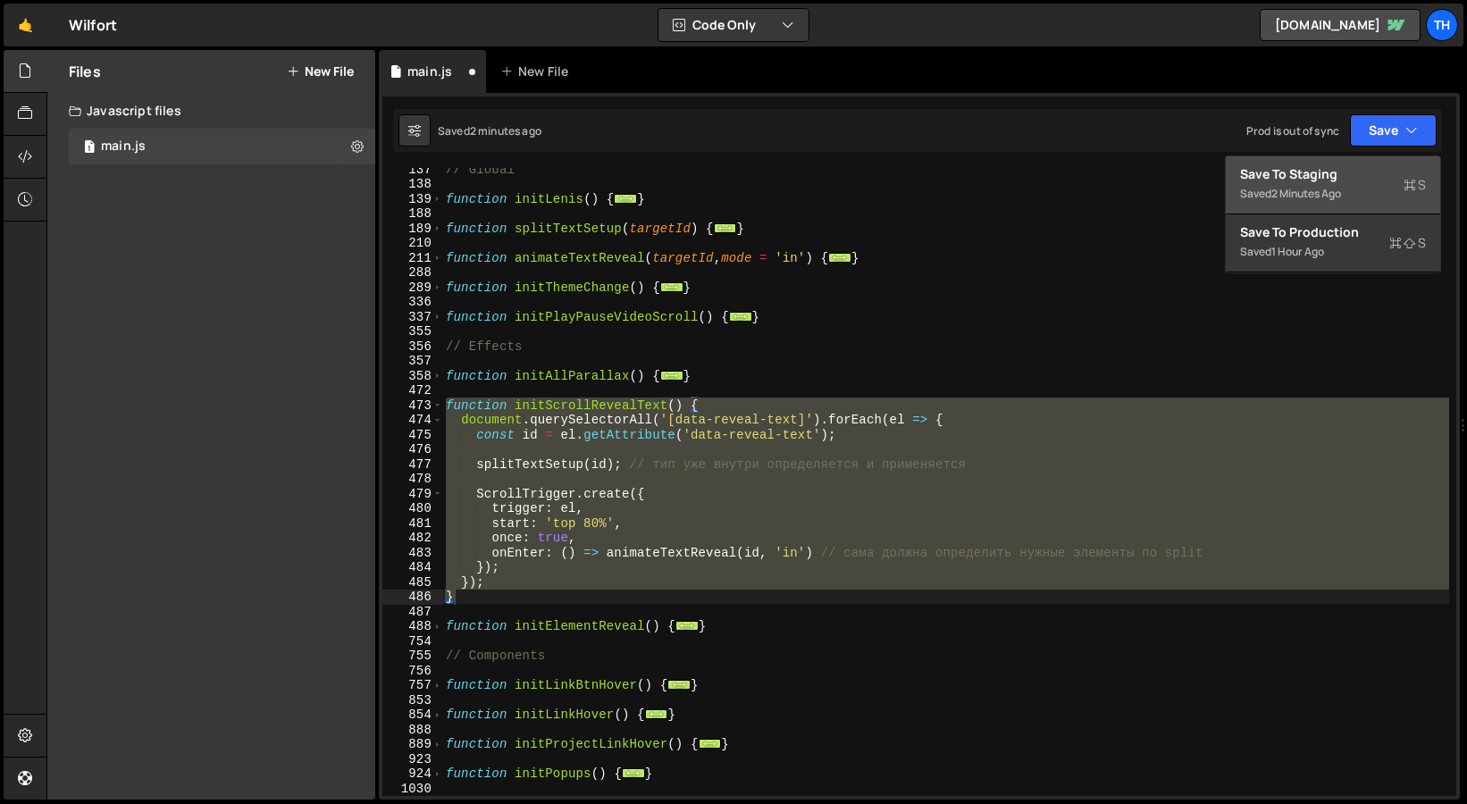
click at [1370, 171] on div "Save to Staging S" at bounding box center [1333, 174] width 186 height 18
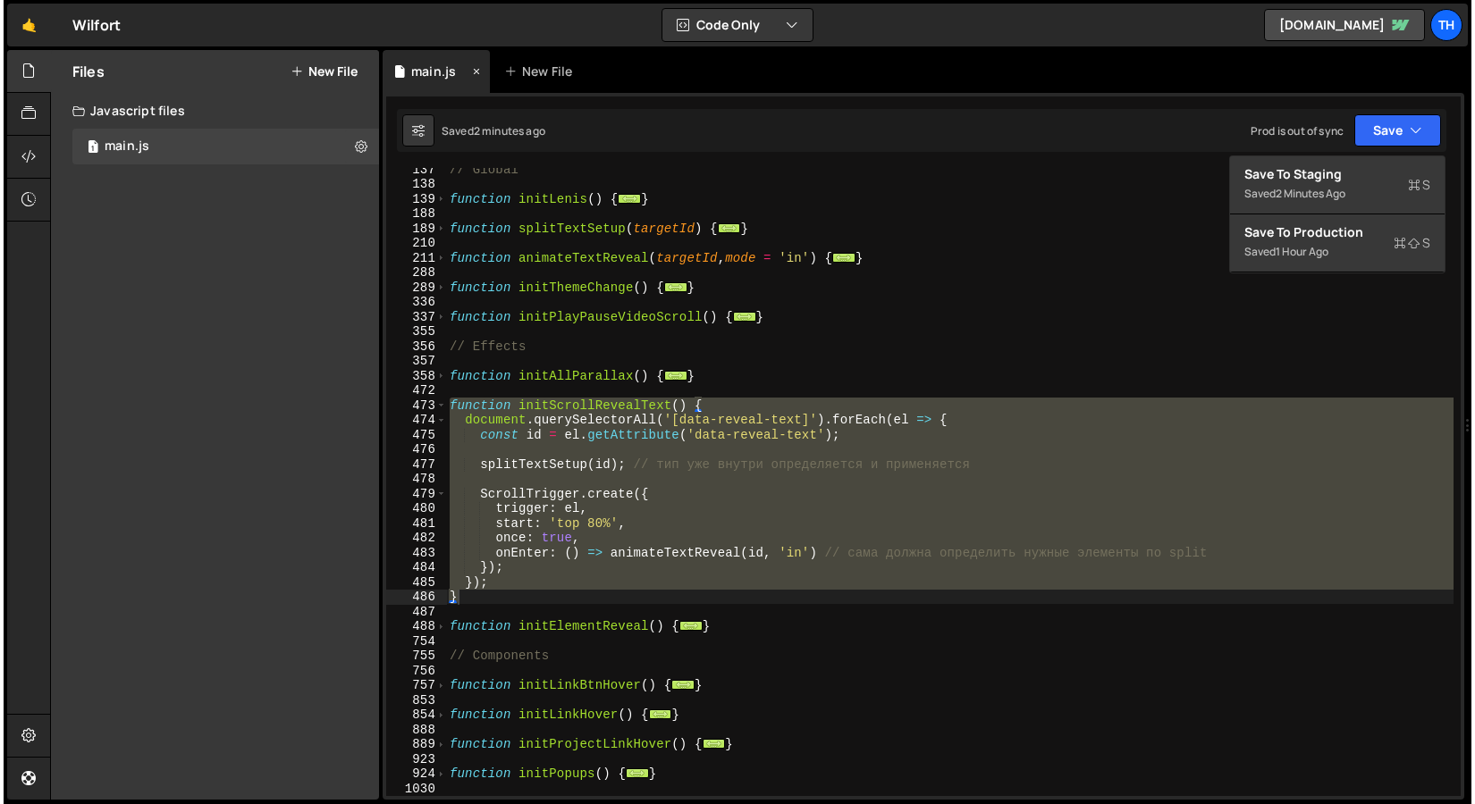
scroll to position [2012, 0]
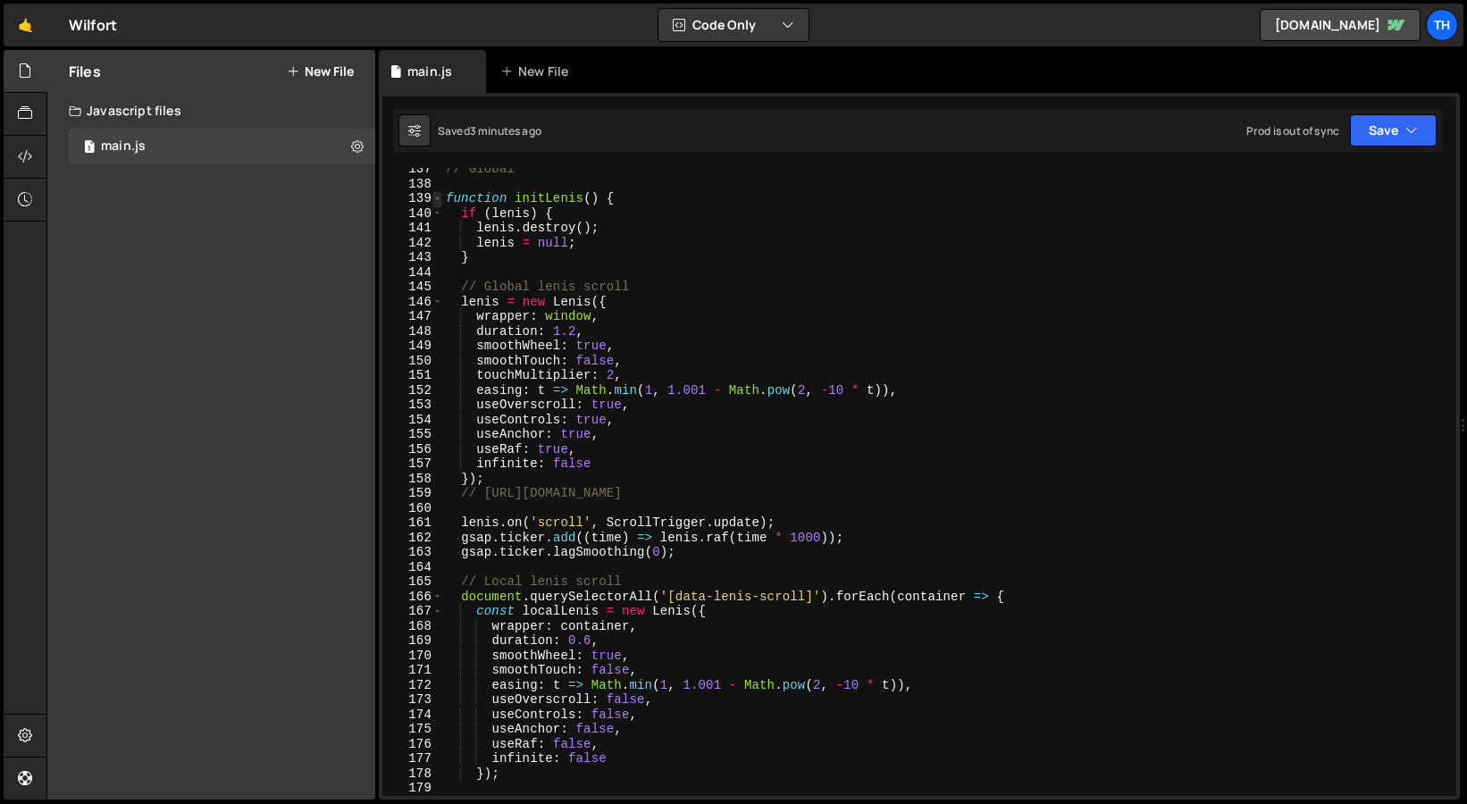
click at [439, 199] on span at bounding box center [438, 198] width 10 height 15
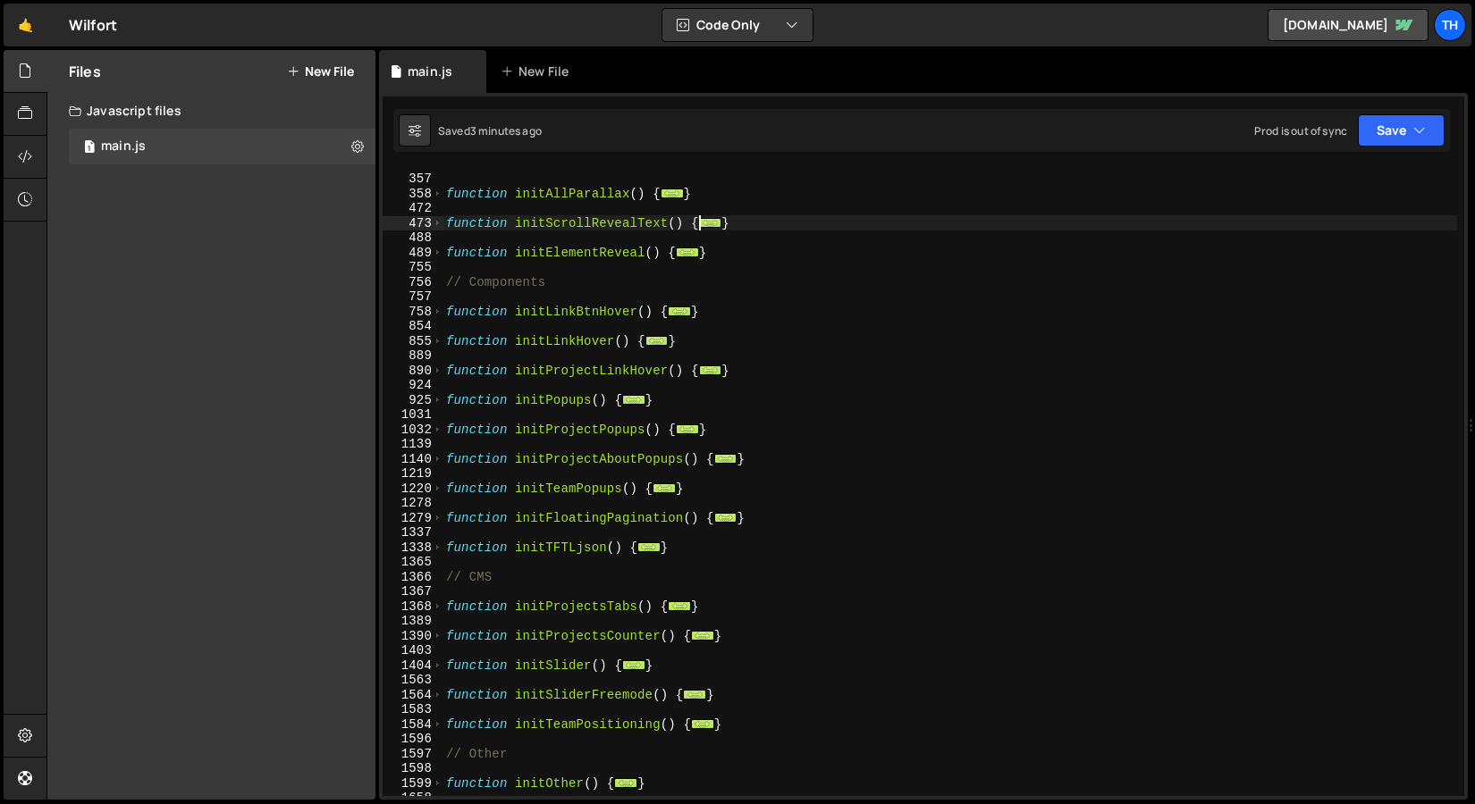
scroll to position [90, 0]
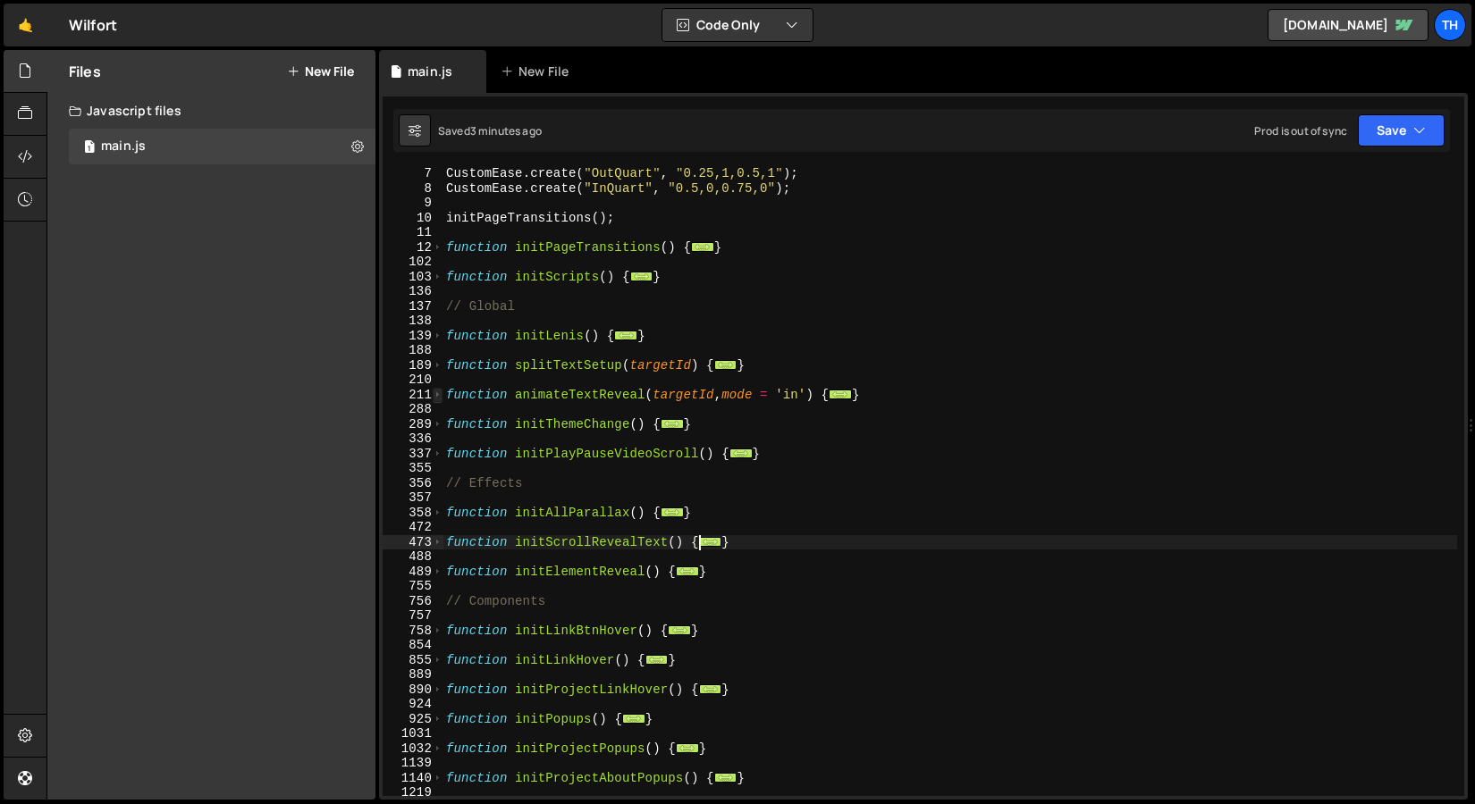
click at [436, 398] on span at bounding box center [438, 395] width 10 height 15
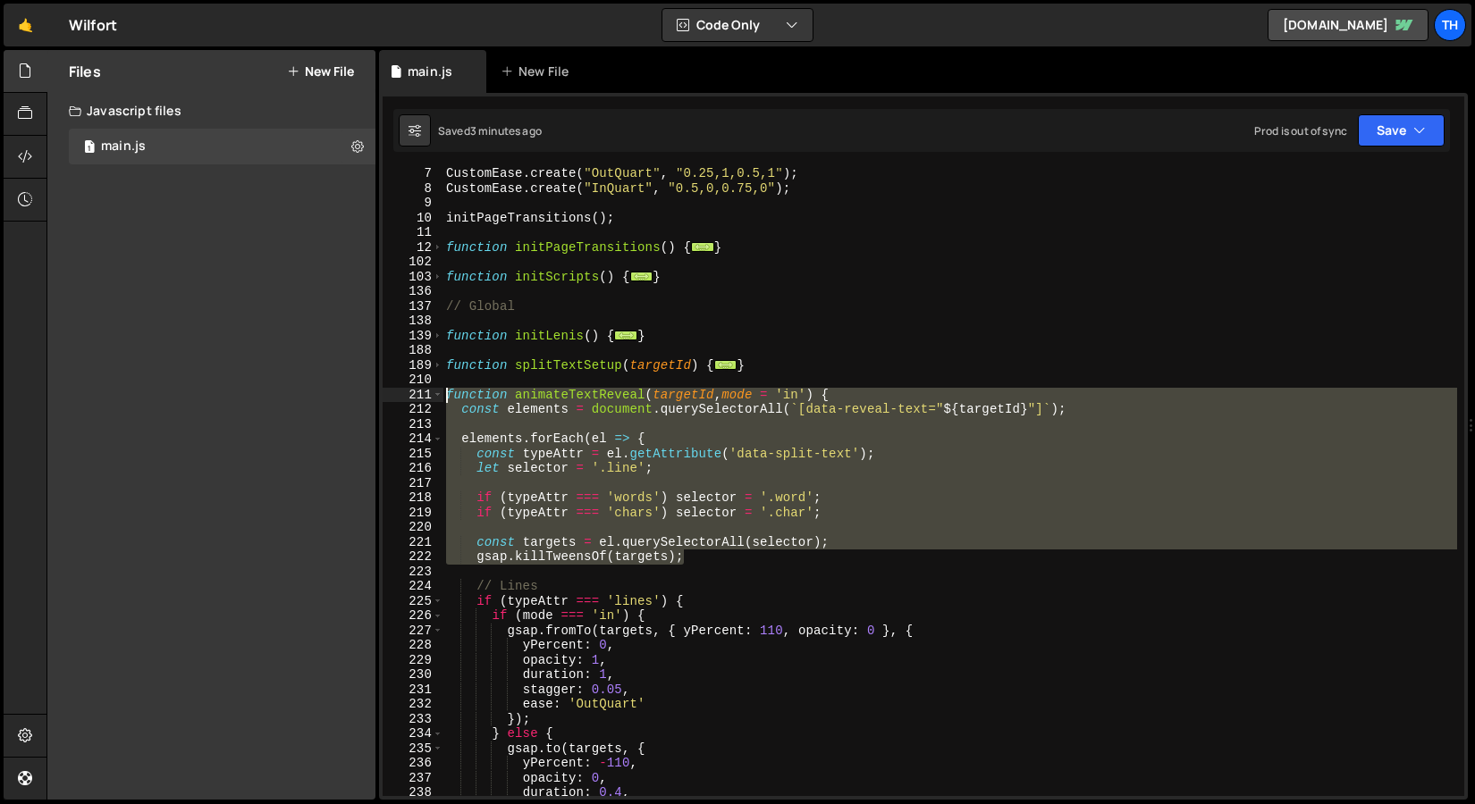
drag, startPoint x: 649, startPoint y: 555, endPoint x: 299, endPoint y: 399, distance: 382.8
click at [299, 399] on div "Files New File Javascript files 1 main.js 0 CSS files Copy share link Edit File…" at bounding box center [760, 425] width 1428 height 751
paste textarea "gsap.killTweensOf(targets"
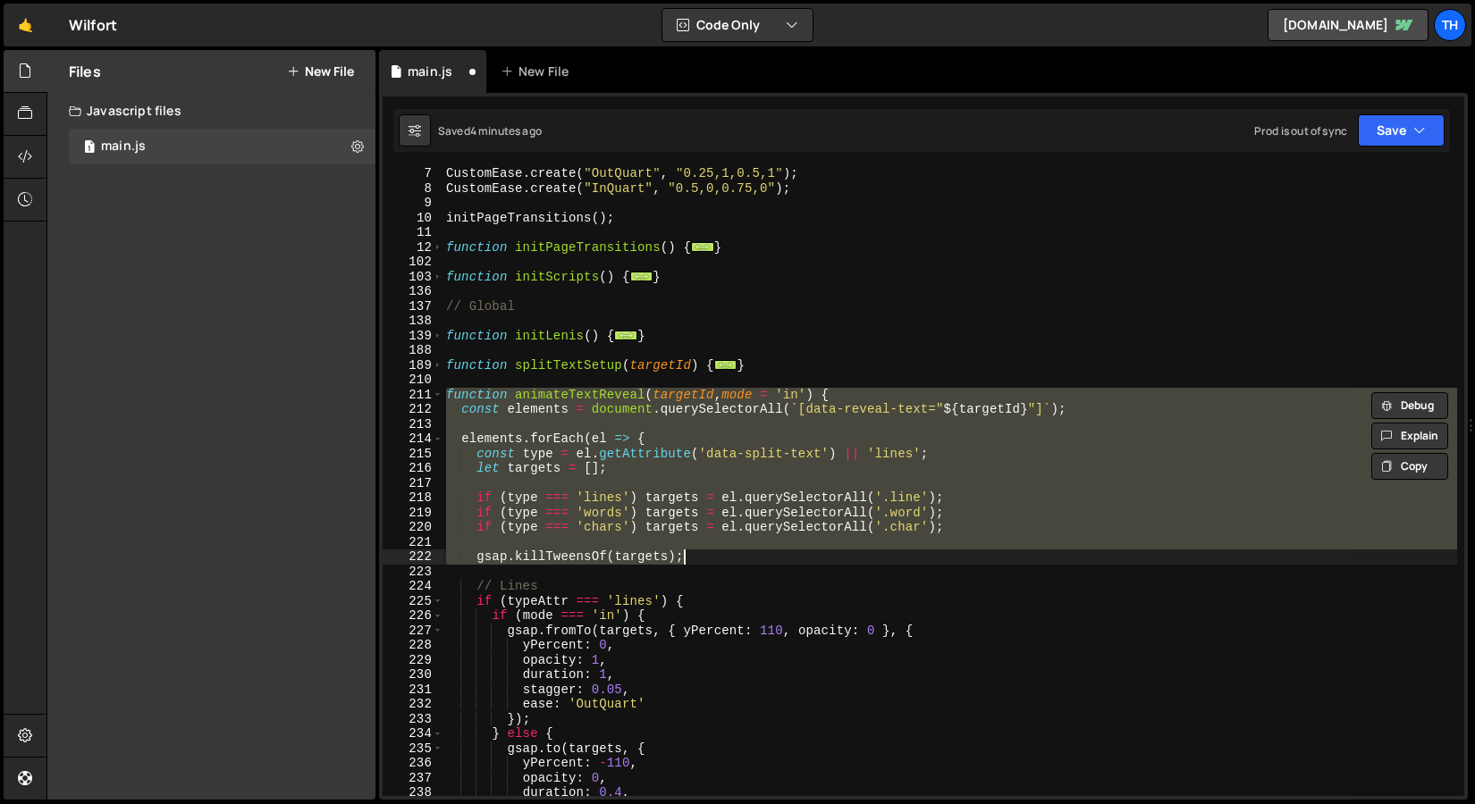
click at [584, 550] on div "CustomEase . create ( "OutQuart" , "0.25,1,0.5,1" ) ; CustomEase . create ( "In…" at bounding box center [949, 482] width 1014 height 628
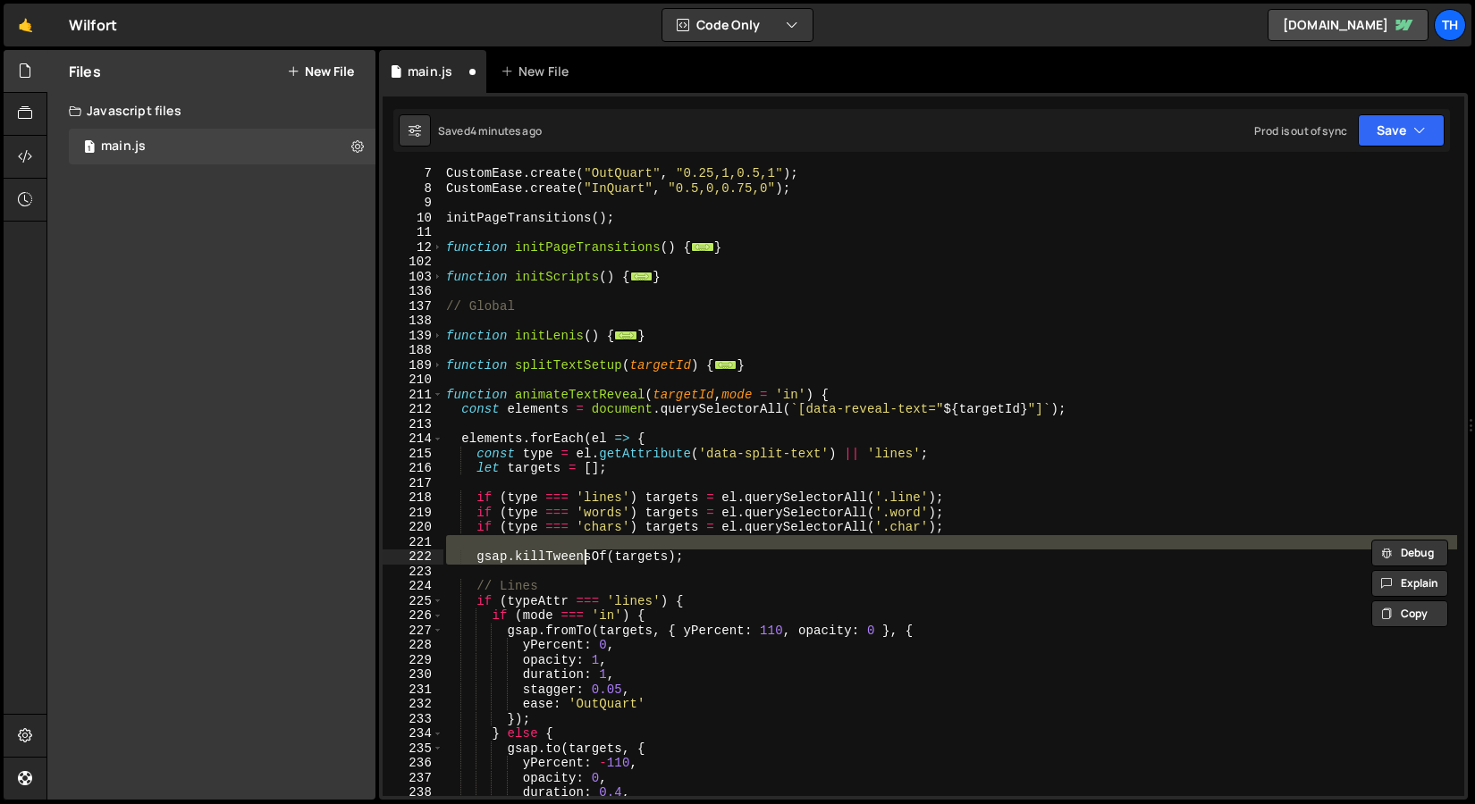
click at [1371, 148] on div "Saved 4 minutes ago Prod is out of sync Upgrade to Edit Save Save to Staging S …" at bounding box center [921, 130] width 1056 height 43
click at [1371, 145] on button "Save" at bounding box center [1400, 130] width 87 height 32
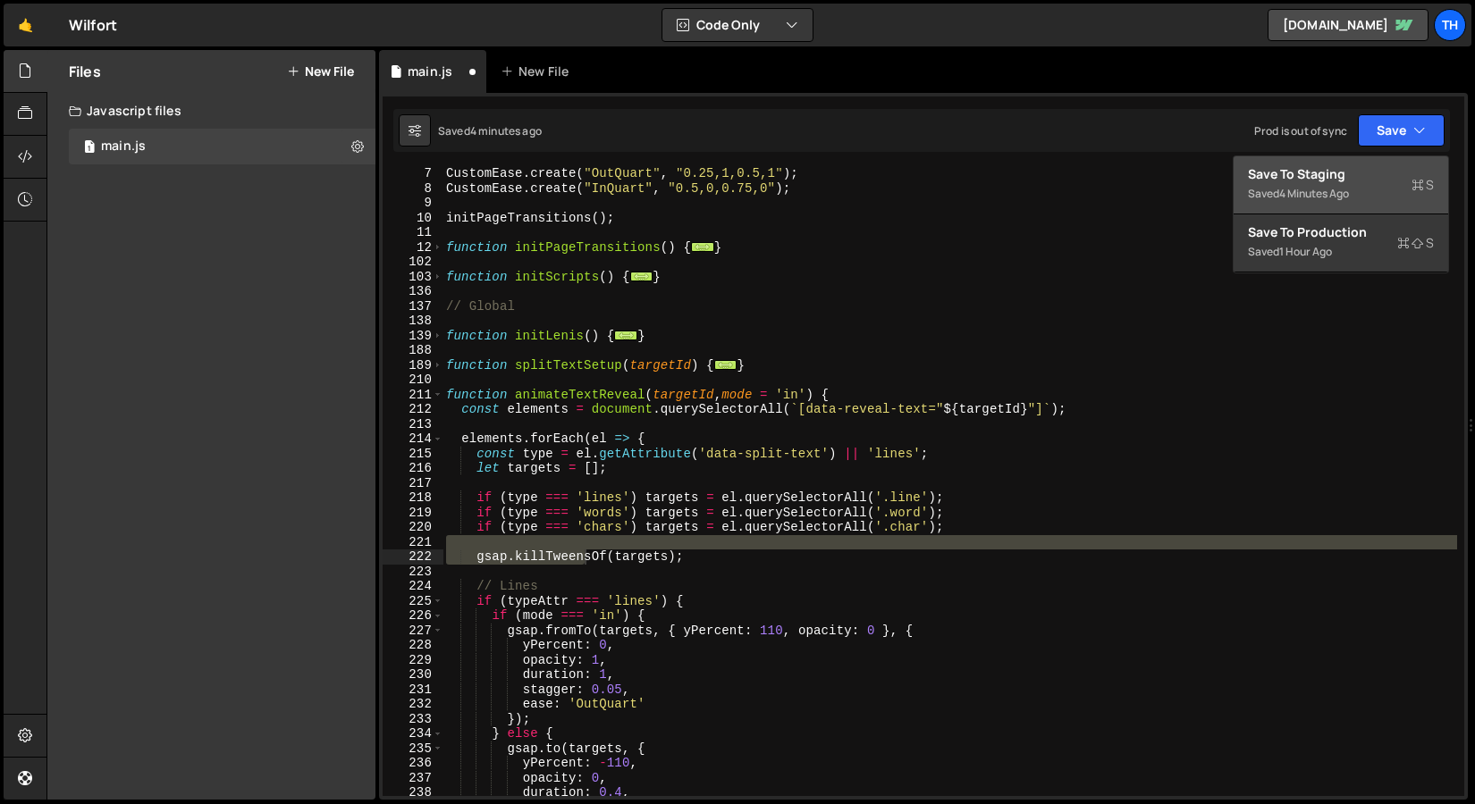
click at [1341, 197] on div "4 minutes ago" at bounding box center [1314, 193] width 70 height 15
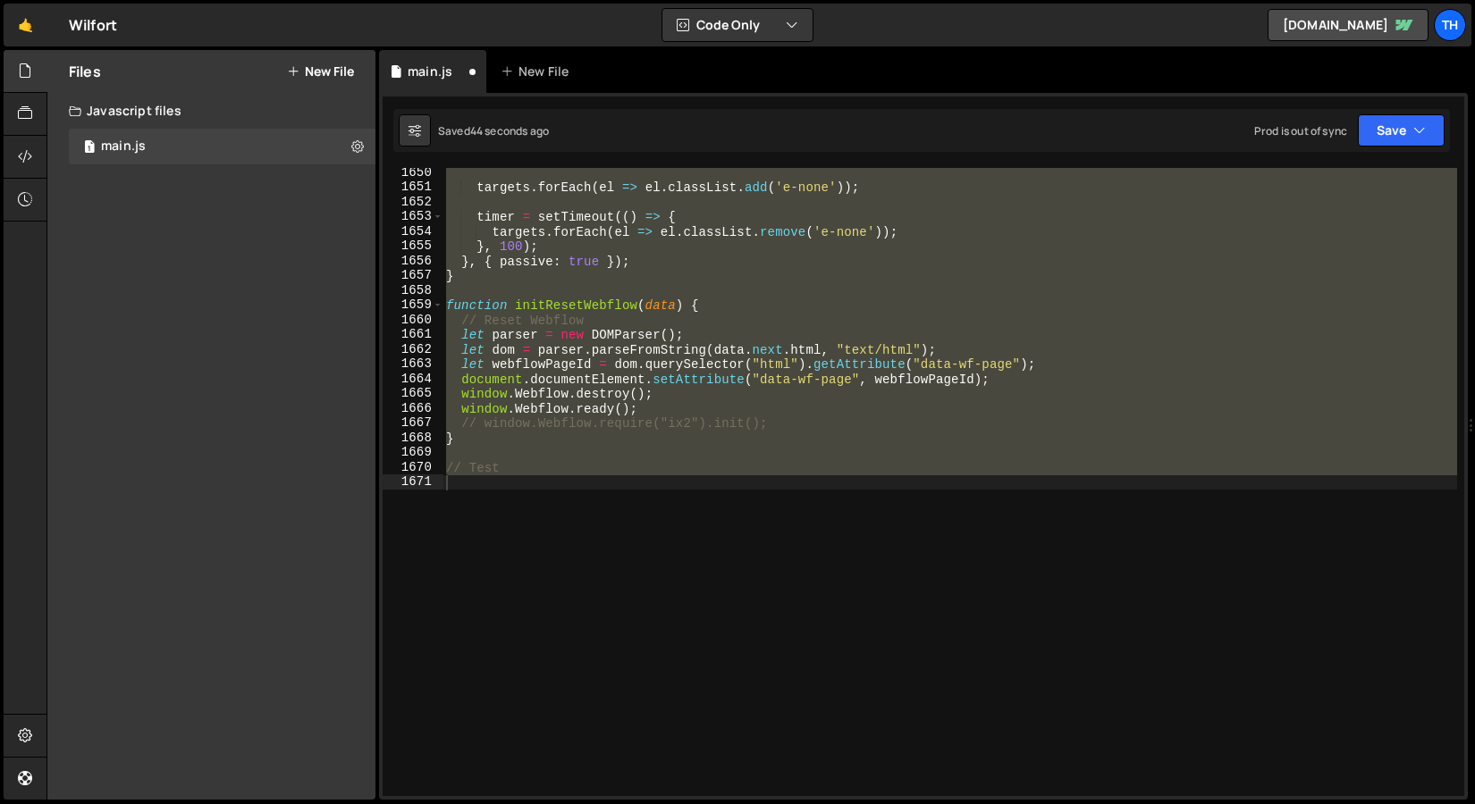
scroll to position [2945, 0]
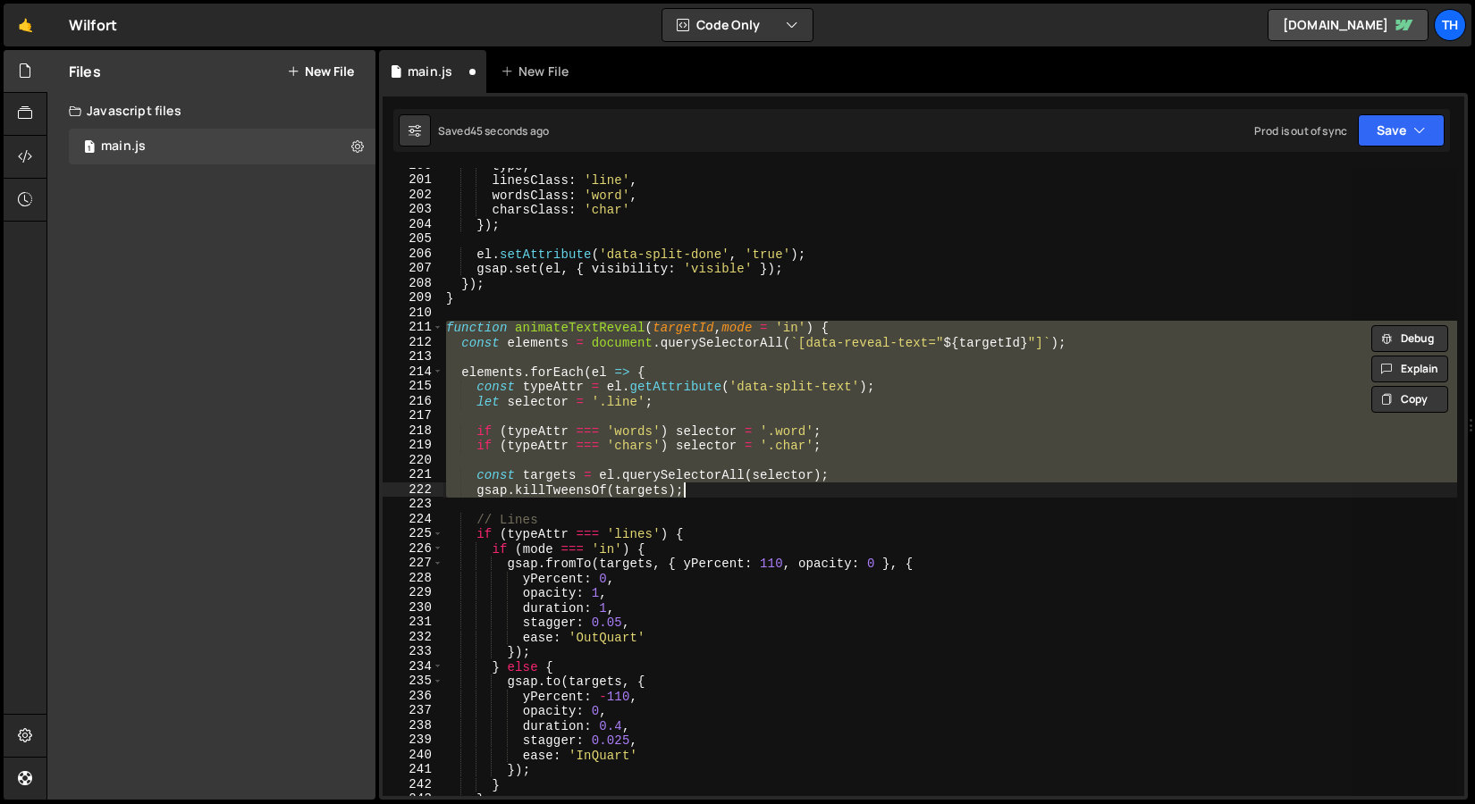
click at [732, 473] on div "type , linesClass : 'line' , wordsClass : 'word' , charsClass : 'char' }) ; el …" at bounding box center [949, 482] width 1014 height 628
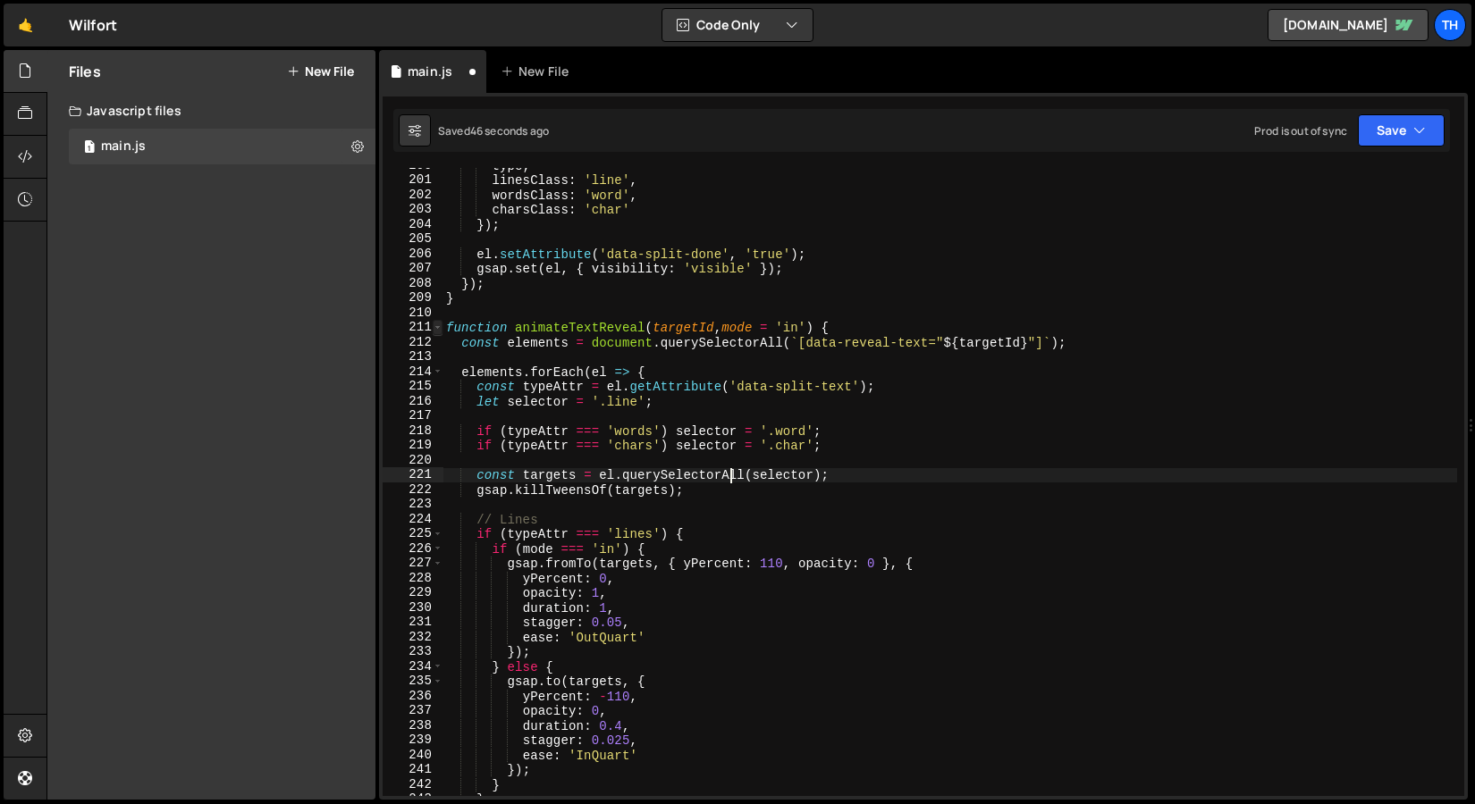
click at [435, 324] on span at bounding box center [438, 327] width 10 height 15
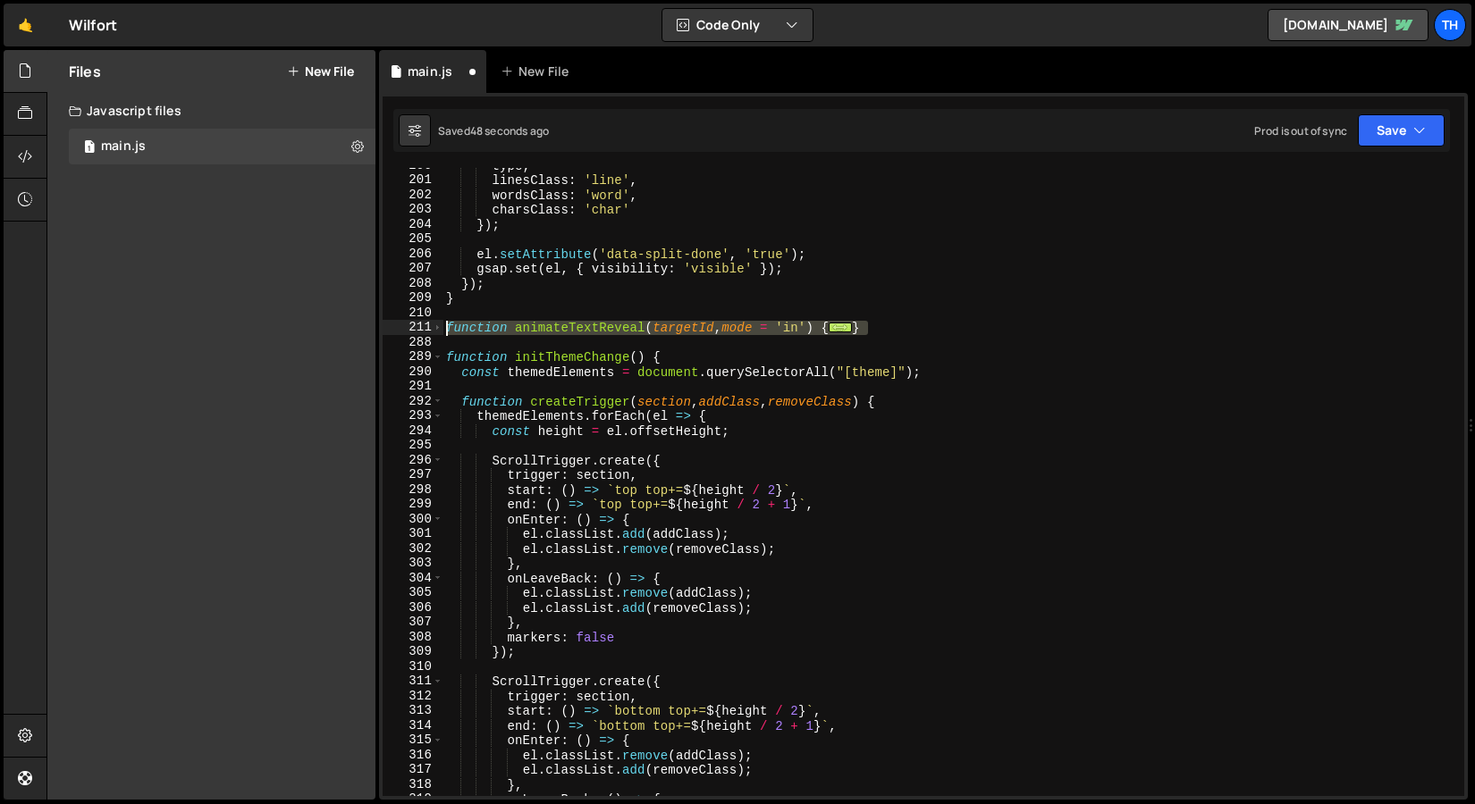
drag, startPoint x: 877, startPoint y: 332, endPoint x: 374, endPoint y: 325, distance: 503.2
click at [374, 325] on div "Files New File Javascript files 1 main.js 0 CSS files Copy share link Edit File…" at bounding box center [760, 425] width 1428 height 751
paste textarea "}"
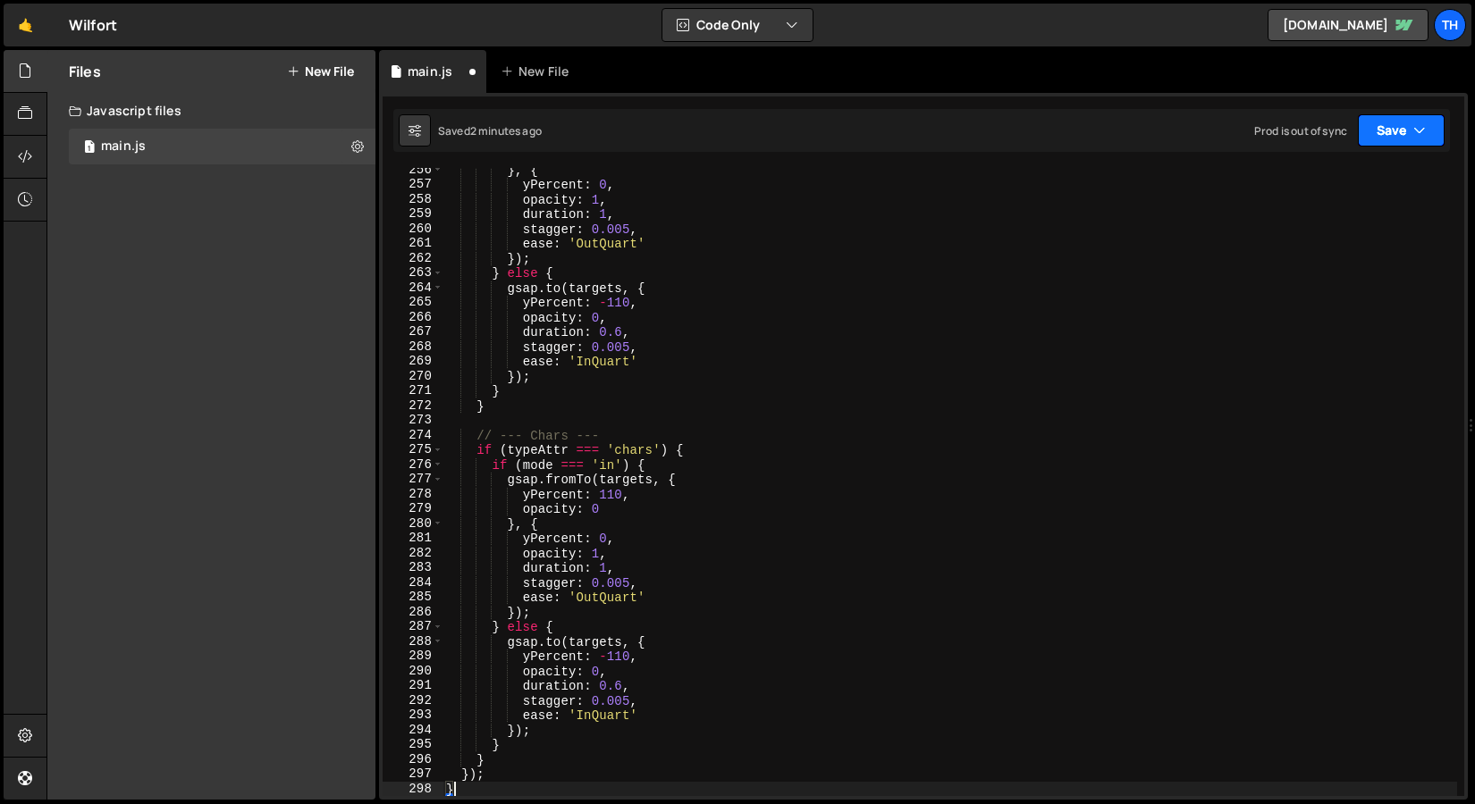
drag, startPoint x: 1374, startPoint y: 133, endPoint x: 1333, endPoint y: 164, distance: 51.1
click at [1374, 133] on button "Save" at bounding box center [1400, 130] width 87 height 32
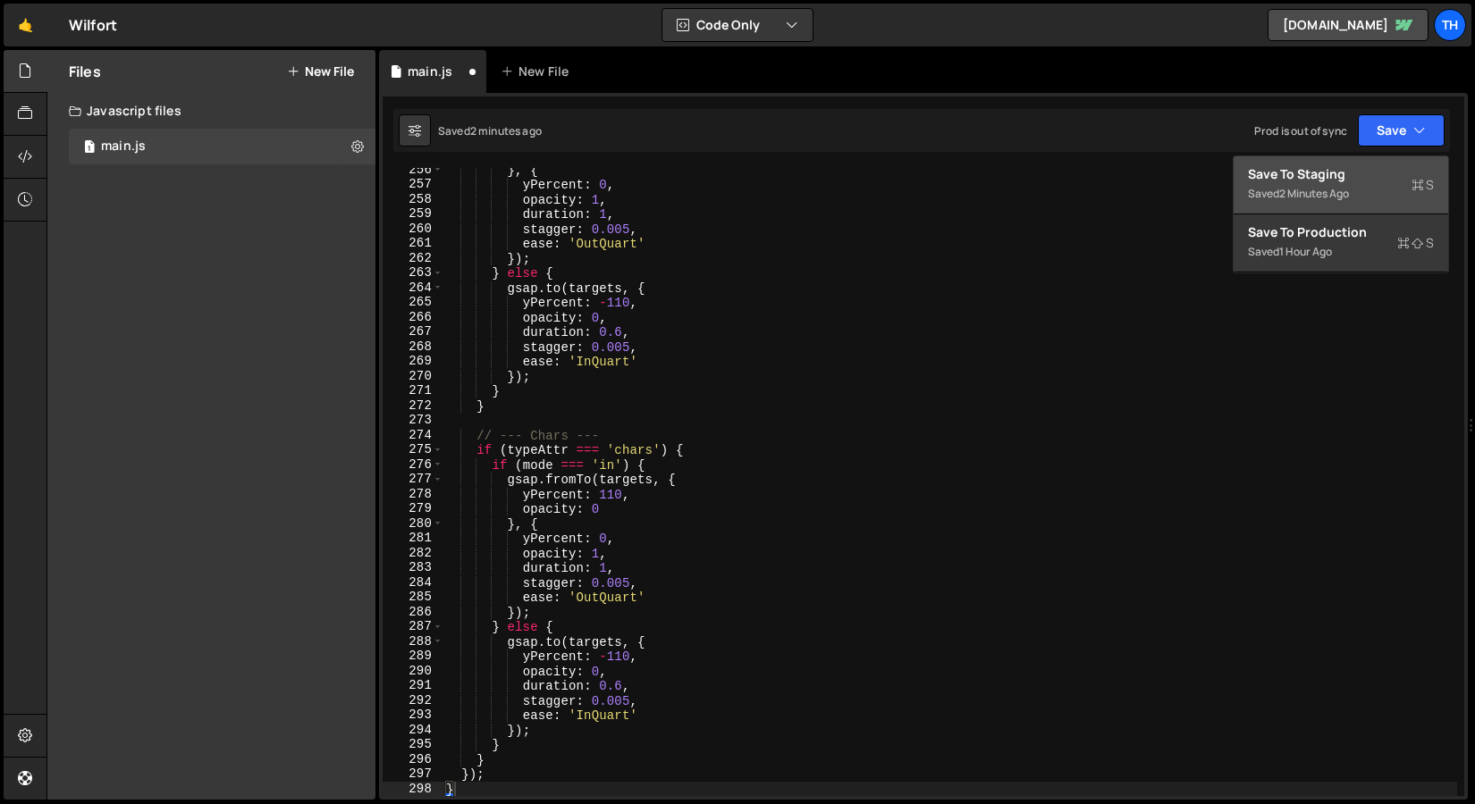
click at [1314, 182] on div "Save to Staging S" at bounding box center [1341, 174] width 186 height 18
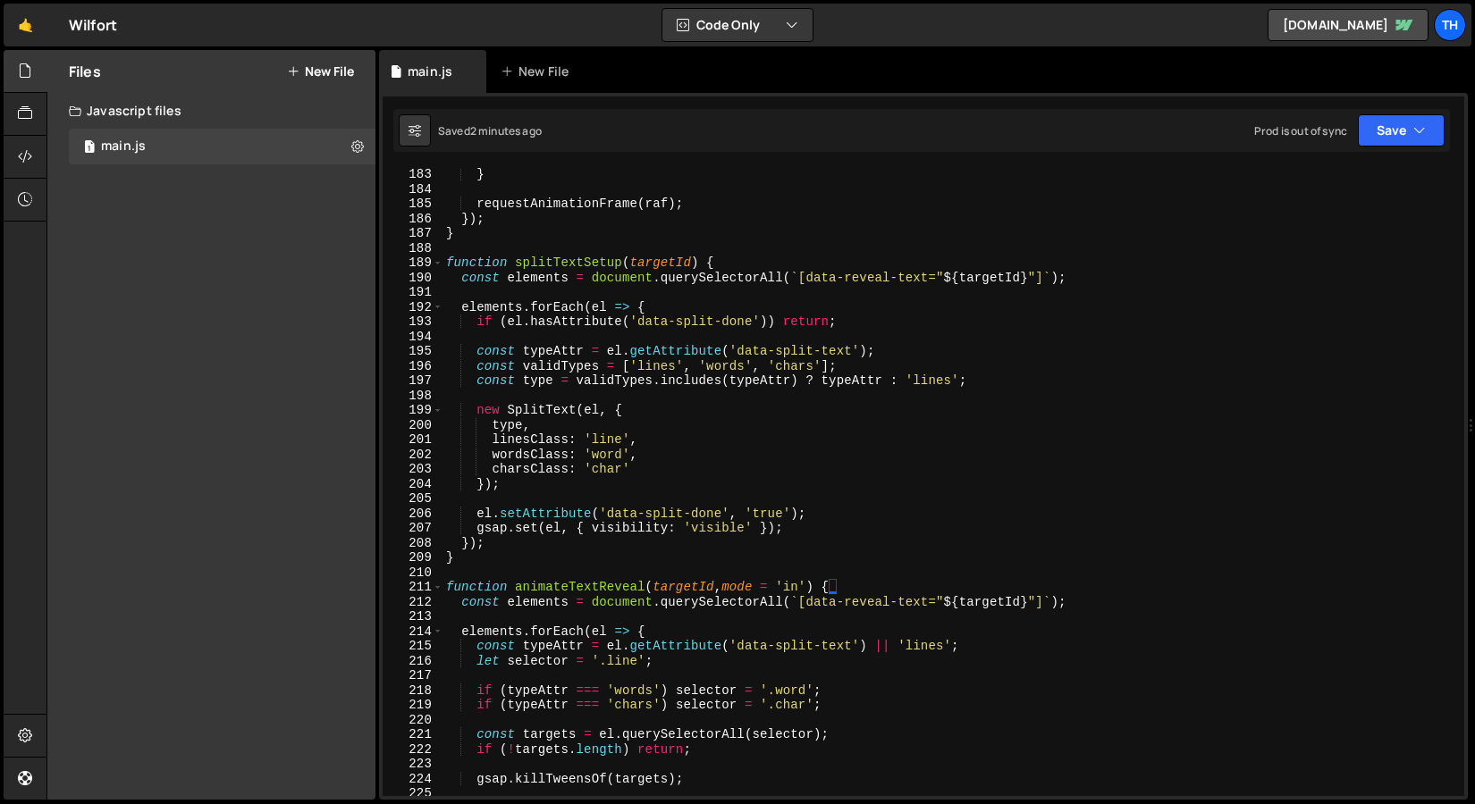
scroll to position [2858, 0]
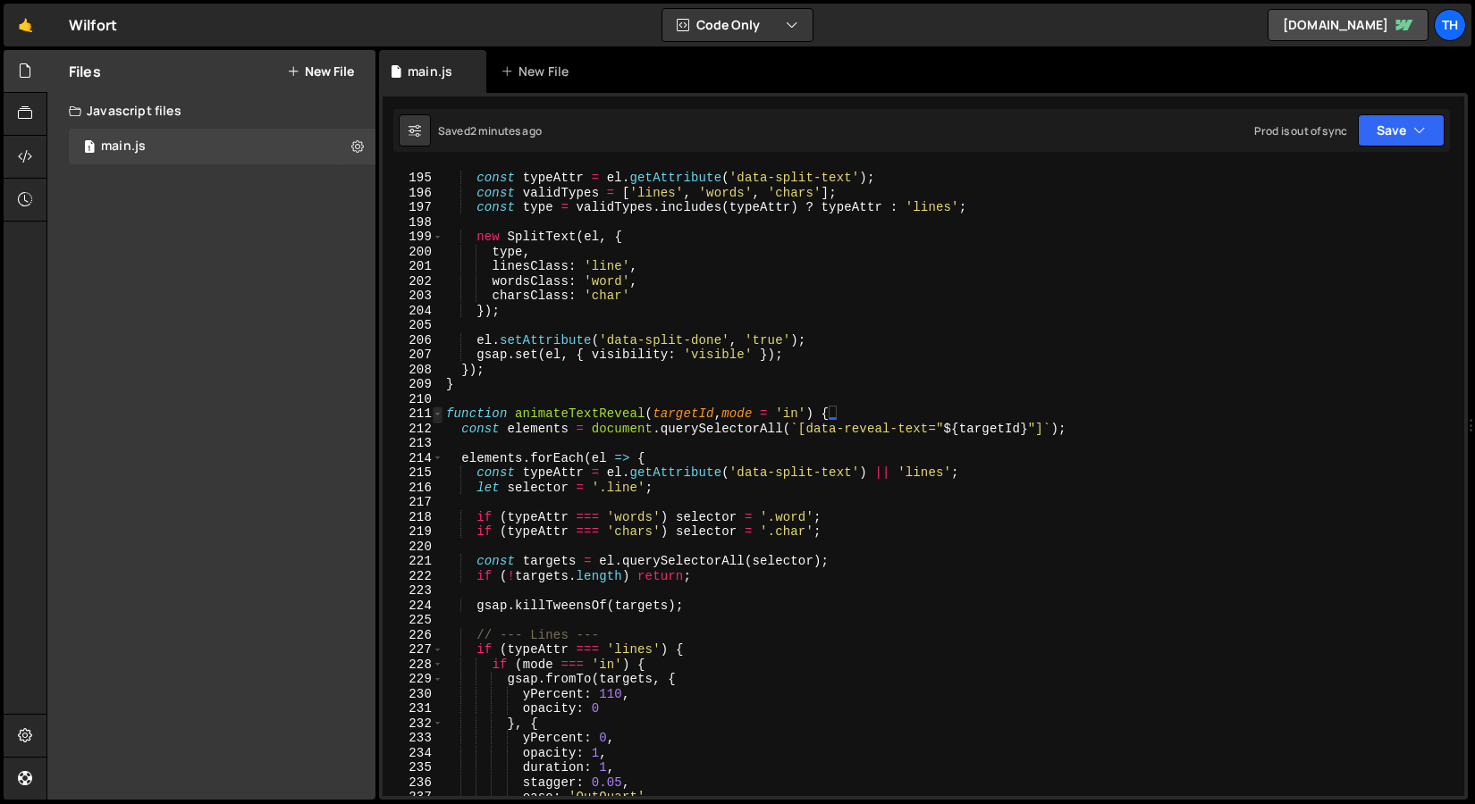
click at [433, 417] on span at bounding box center [438, 414] width 10 height 15
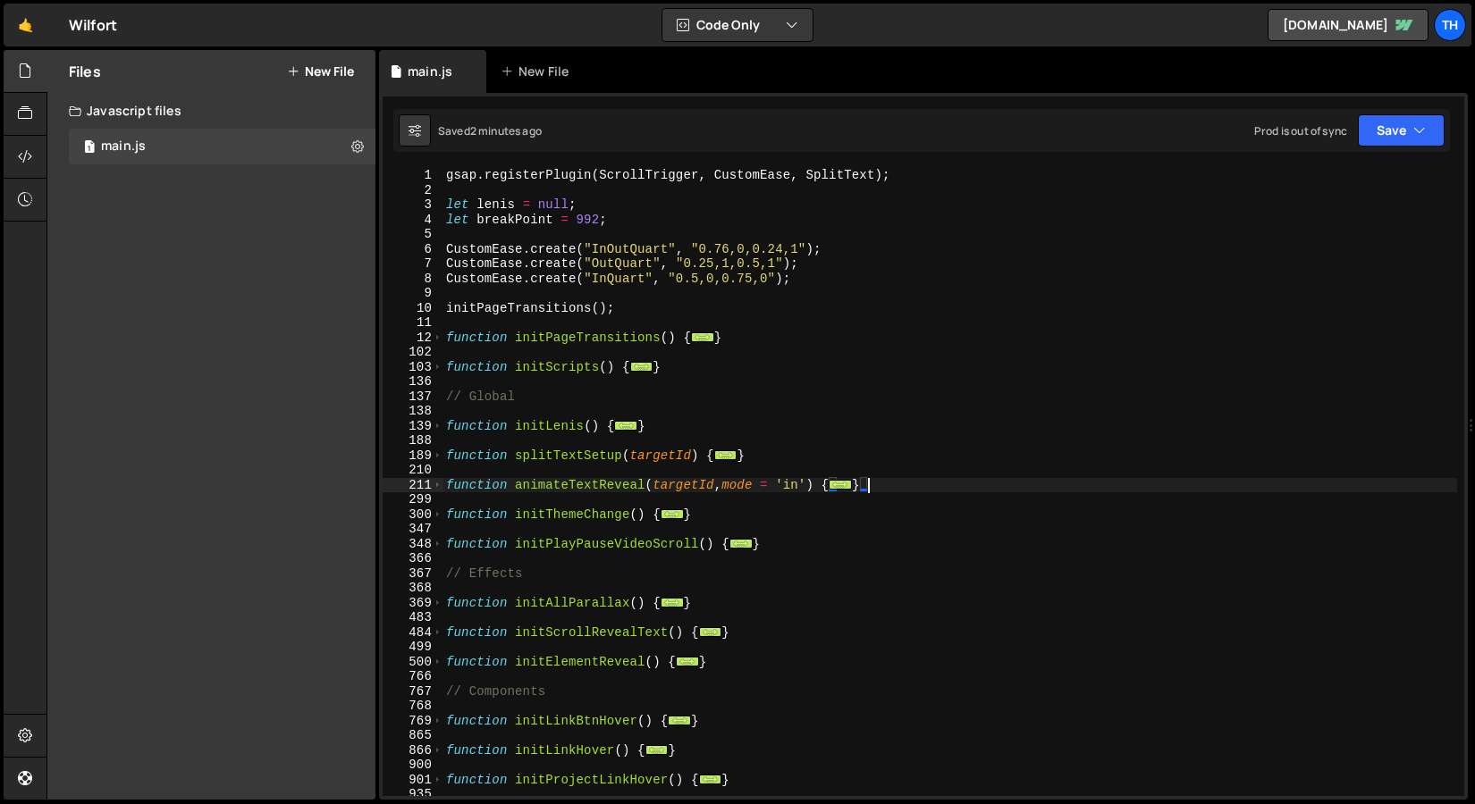
scroll to position [0, 0]
click at [441, 367] on span at bounding box center [438, 367] width 10 height 15
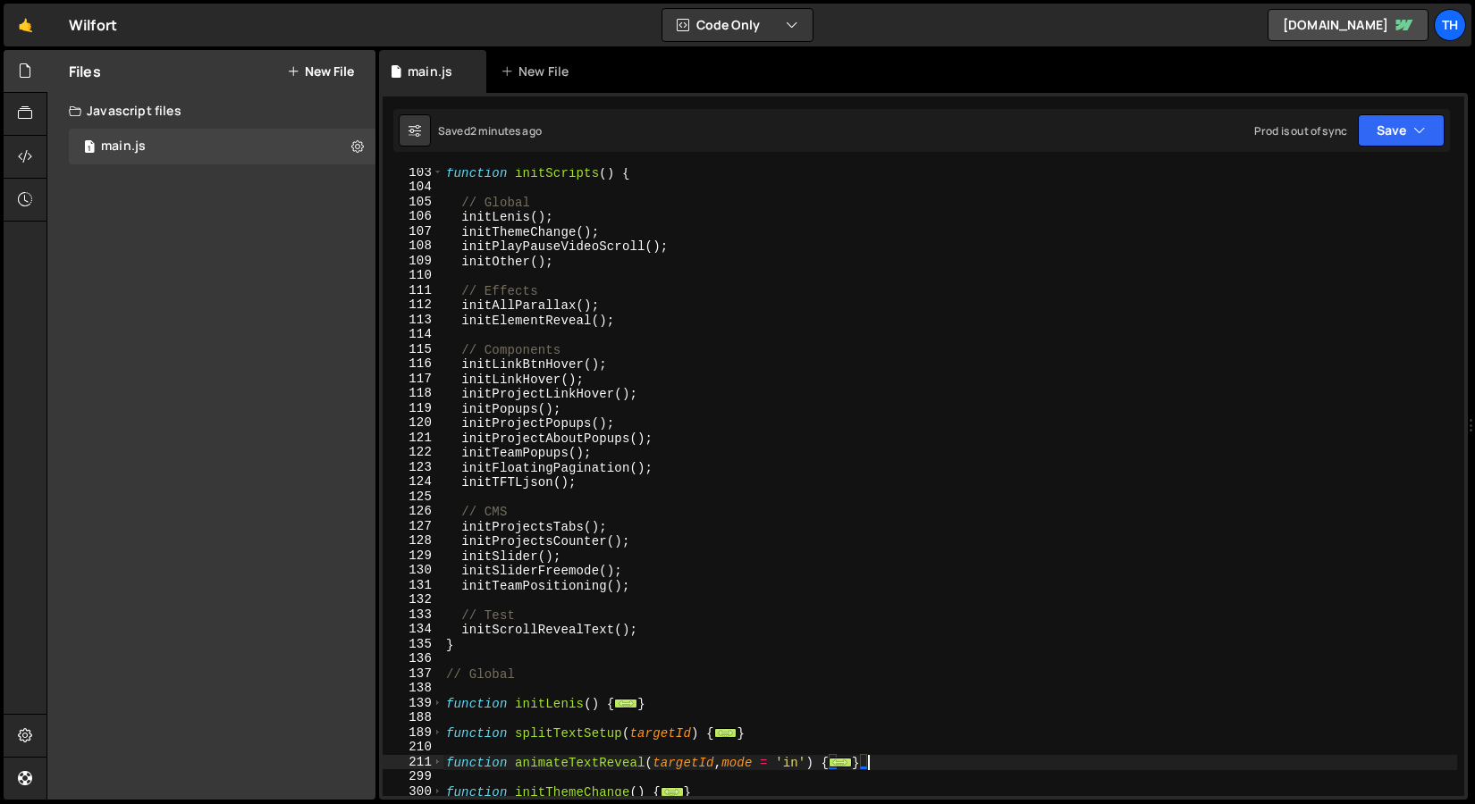
scroll to position [195, 0]
click at [466, 636] on div "function initScripts ( ) { // Global initLenis ( ) ; initThemeChange ( ) ; init…" at bounding box center [949, 494] width 1014 height 658
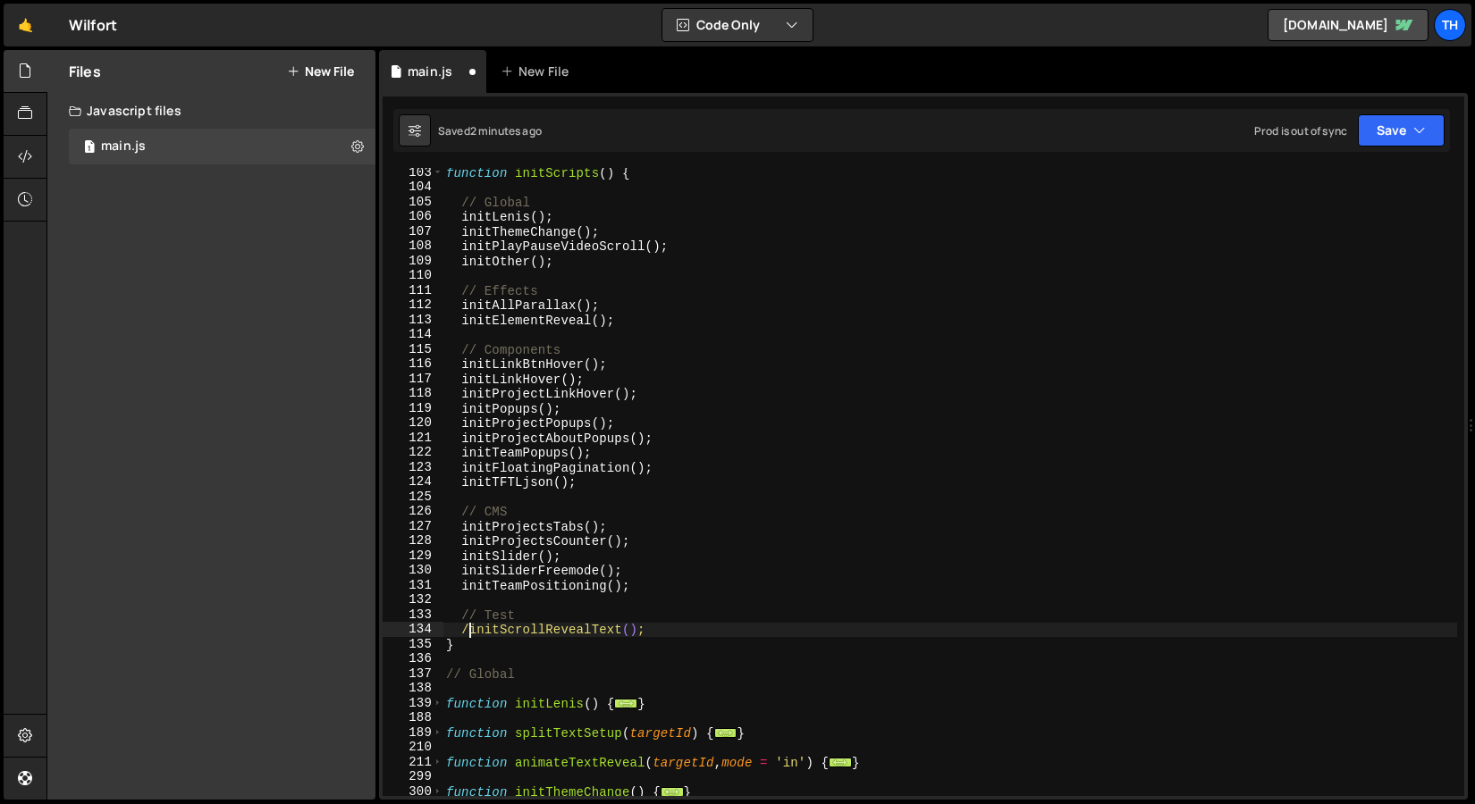
scroll to position [0, 2]
click at [1410, 133] on button "Save" at bounding box center [1400, 130] width 87 height 32
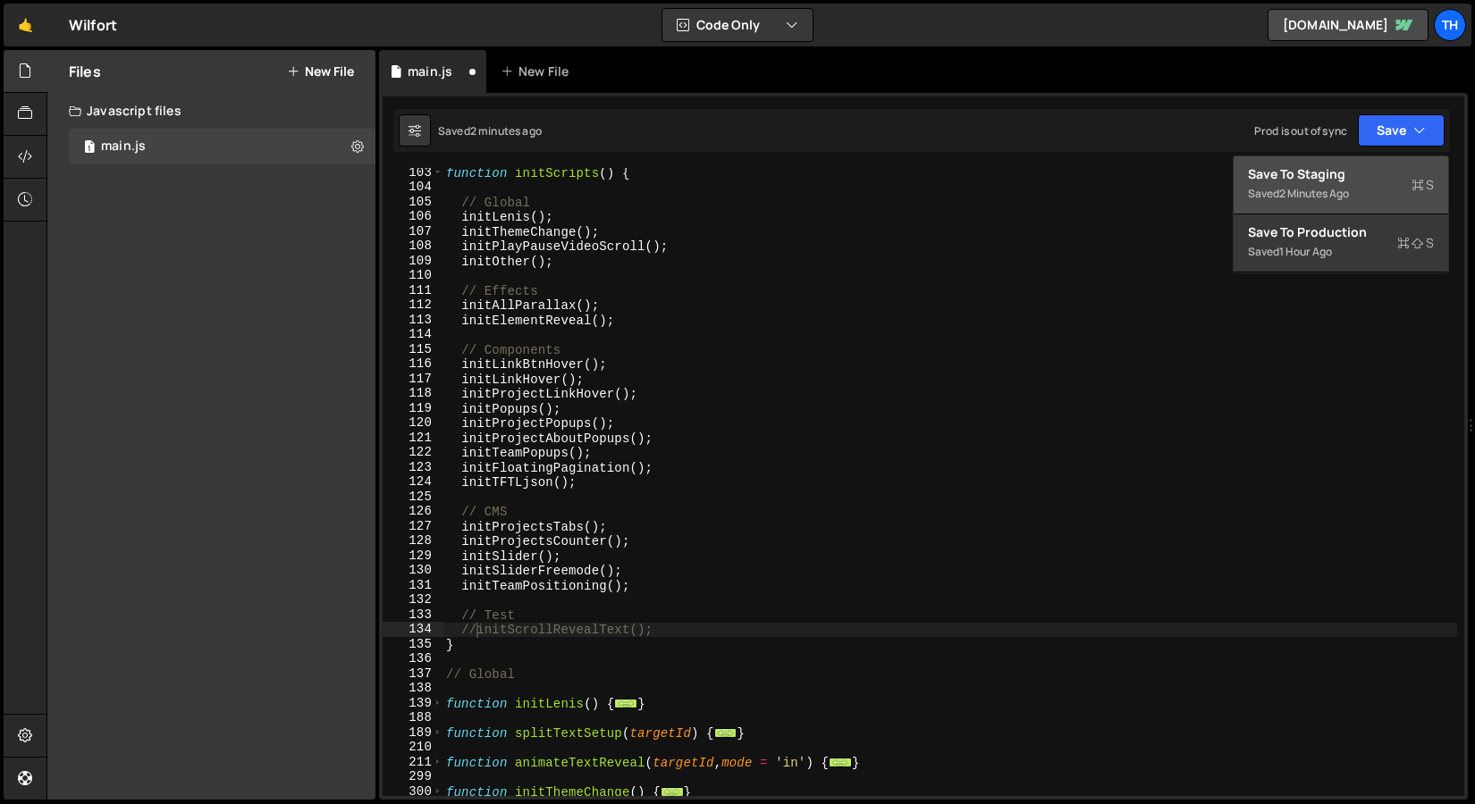
click at [1380, 178] on div "Save to Staging S" at bounding box center [1341, 174] width 186 height 18
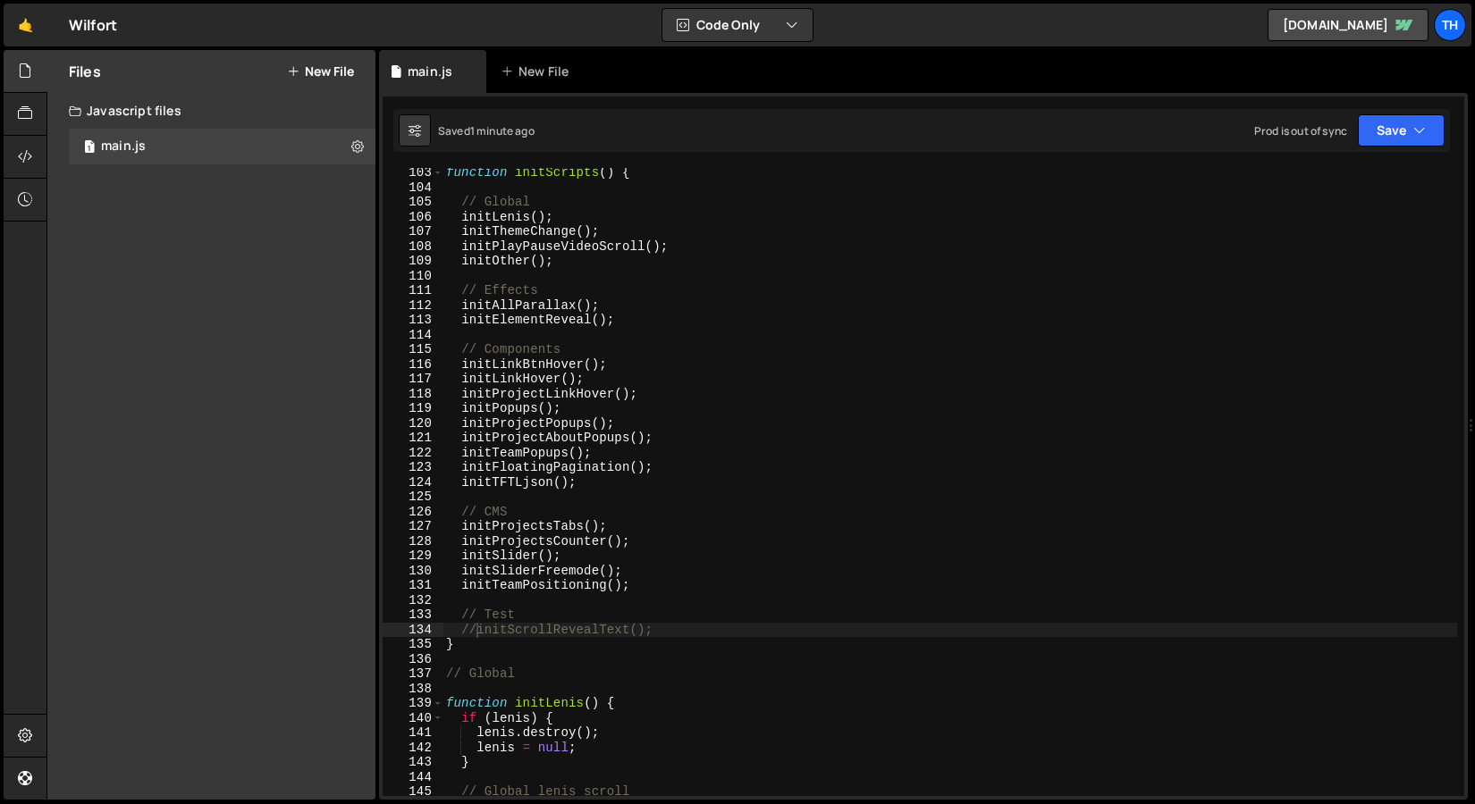
scroll to position [1690, 0]
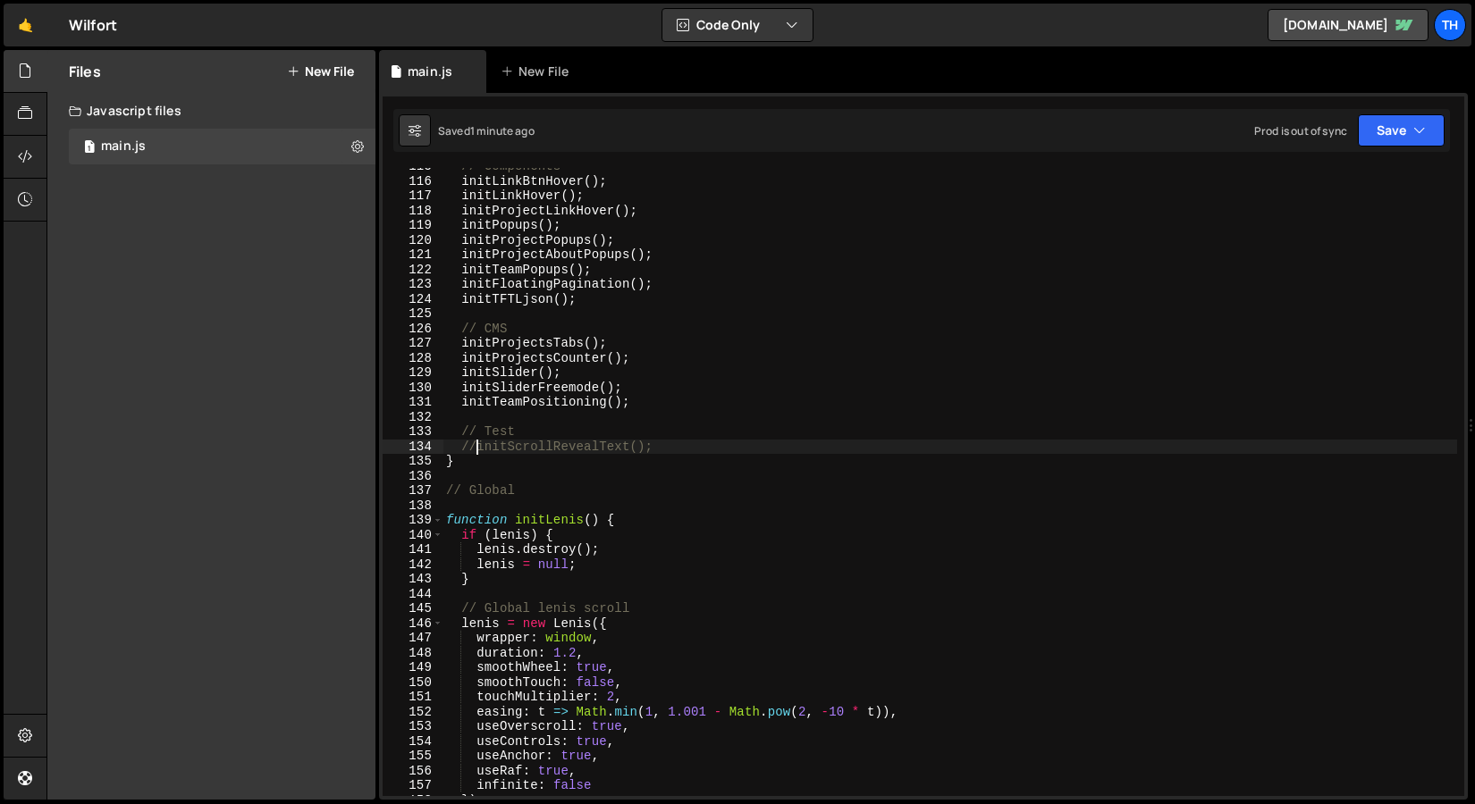
click at [478, 445] on div "// Components initLinkBtnHover ( ) ; initLinkHover ( ) ; initProjectLinkHover (…" at bounding box center [949, 488] width 1014 height 658
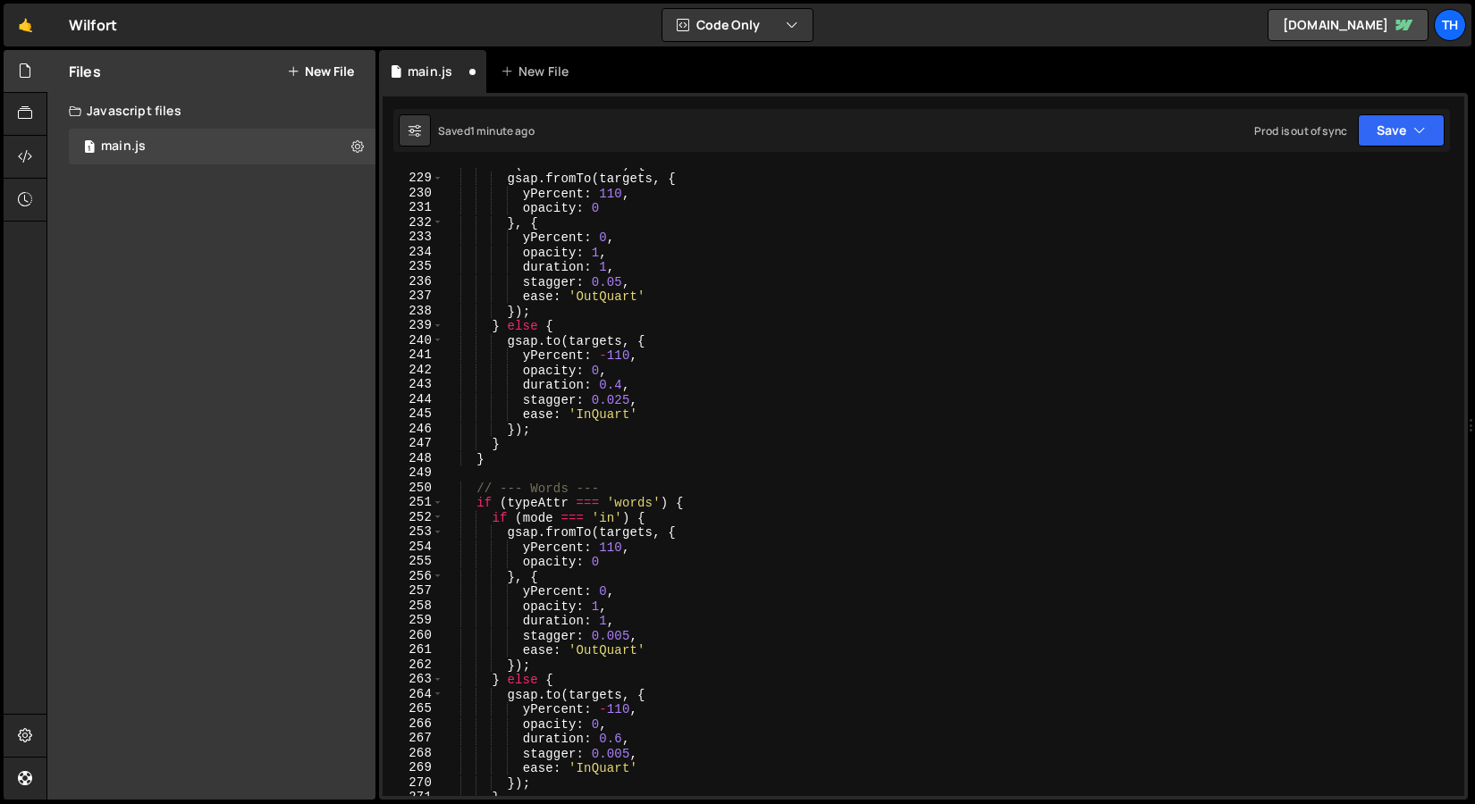
scroll to position [3599, 0]
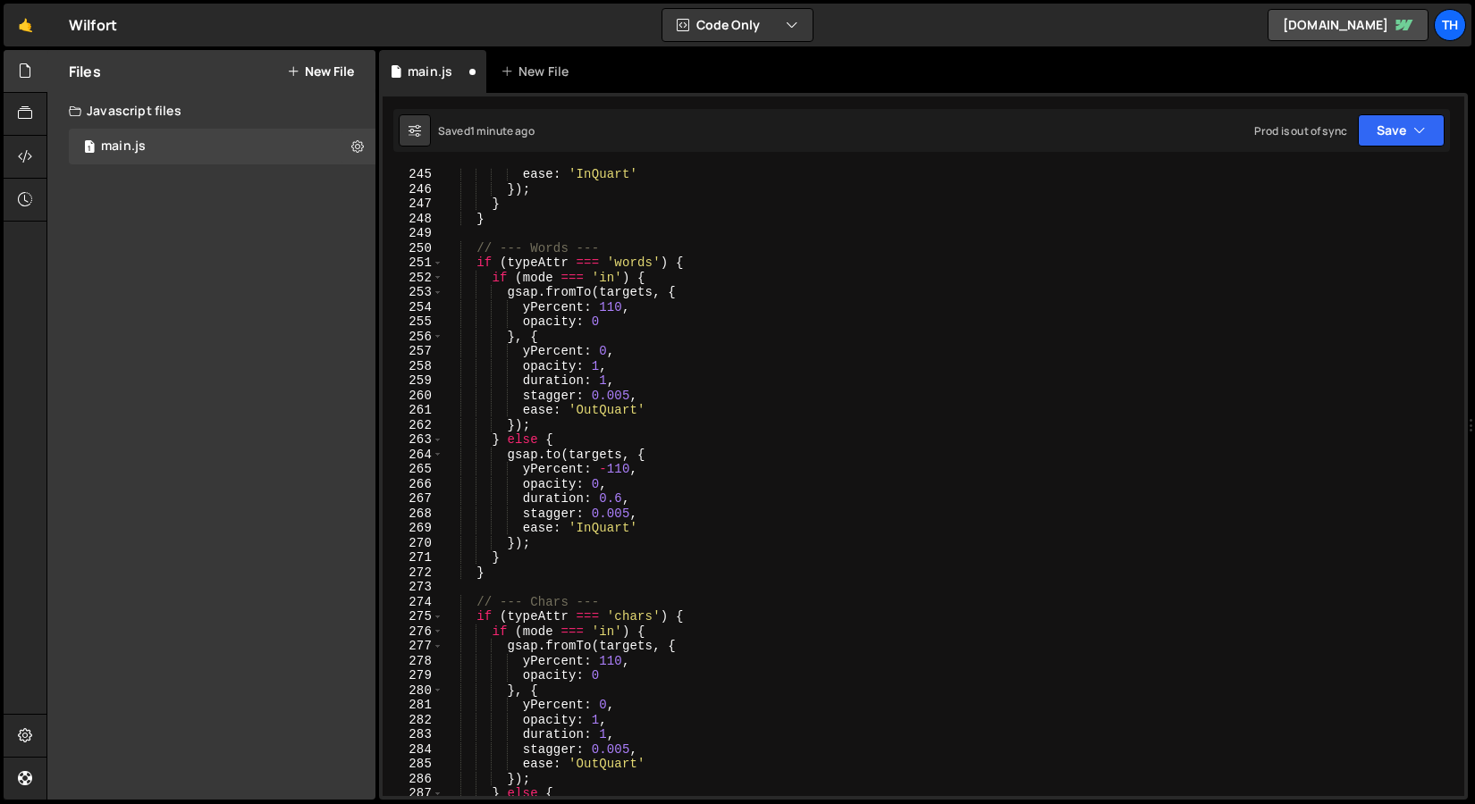
click at [626, 408] on div "ease : 'InQuart' }) ; } } // --- Words --- if ( typeAttr === 'words' ) { if ( m…" at bounding box center [949, 496] width 1014 height 658
click at [622, 394] on div "ease : 'InQuart' }) ; } } // --- Words --- if ( typeAttr === 'words' ) { if ( m…" at bounding box center [949, 496] width 1014 height 658
click at [625, 515] on div "ease : 'InQuart' }) ; } } // --- Words --- if ( typeAttr === 'words' ) { if ( m…" at bounding box center [949, 496] width 1014 height 658
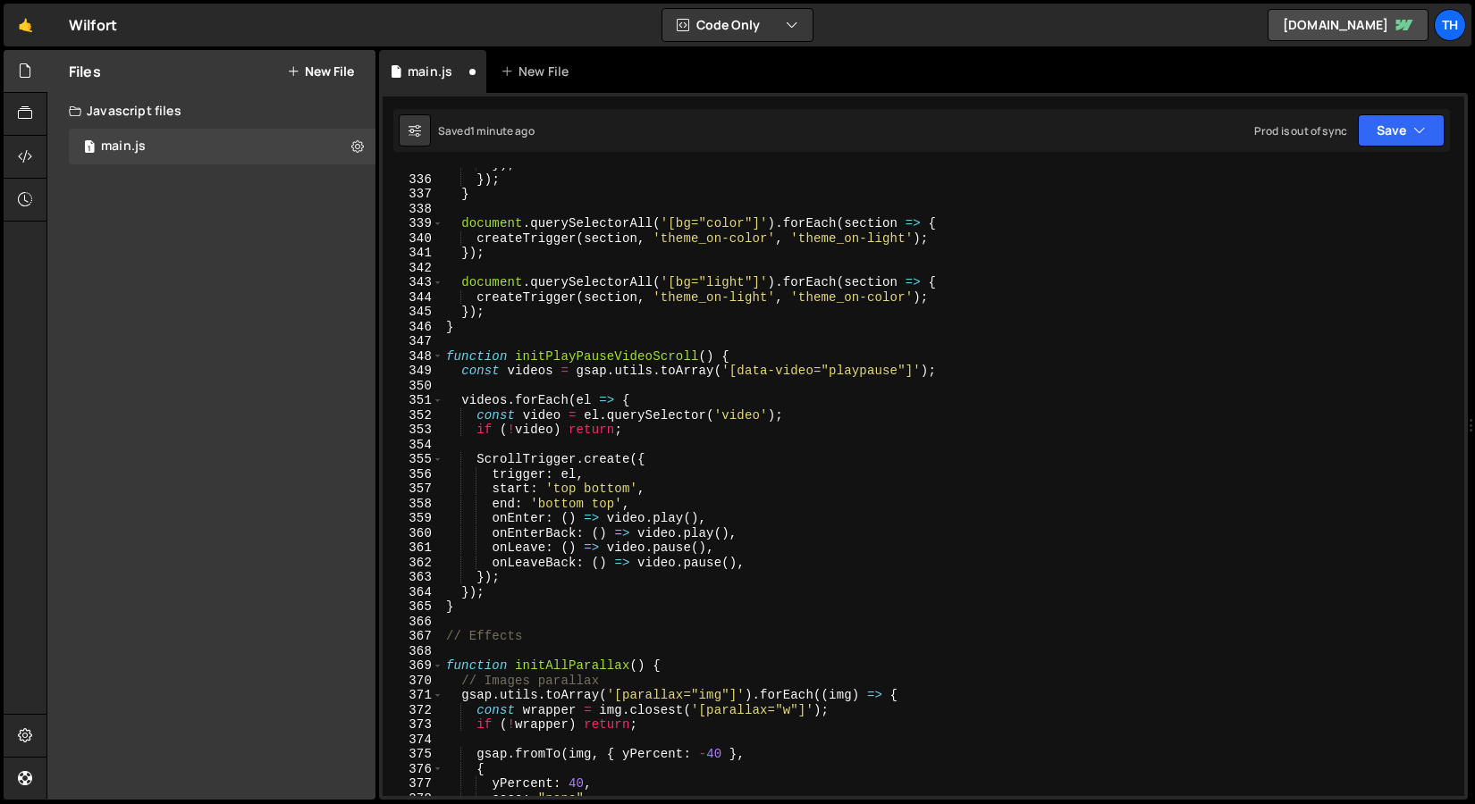
scroll to position [5178, 0]
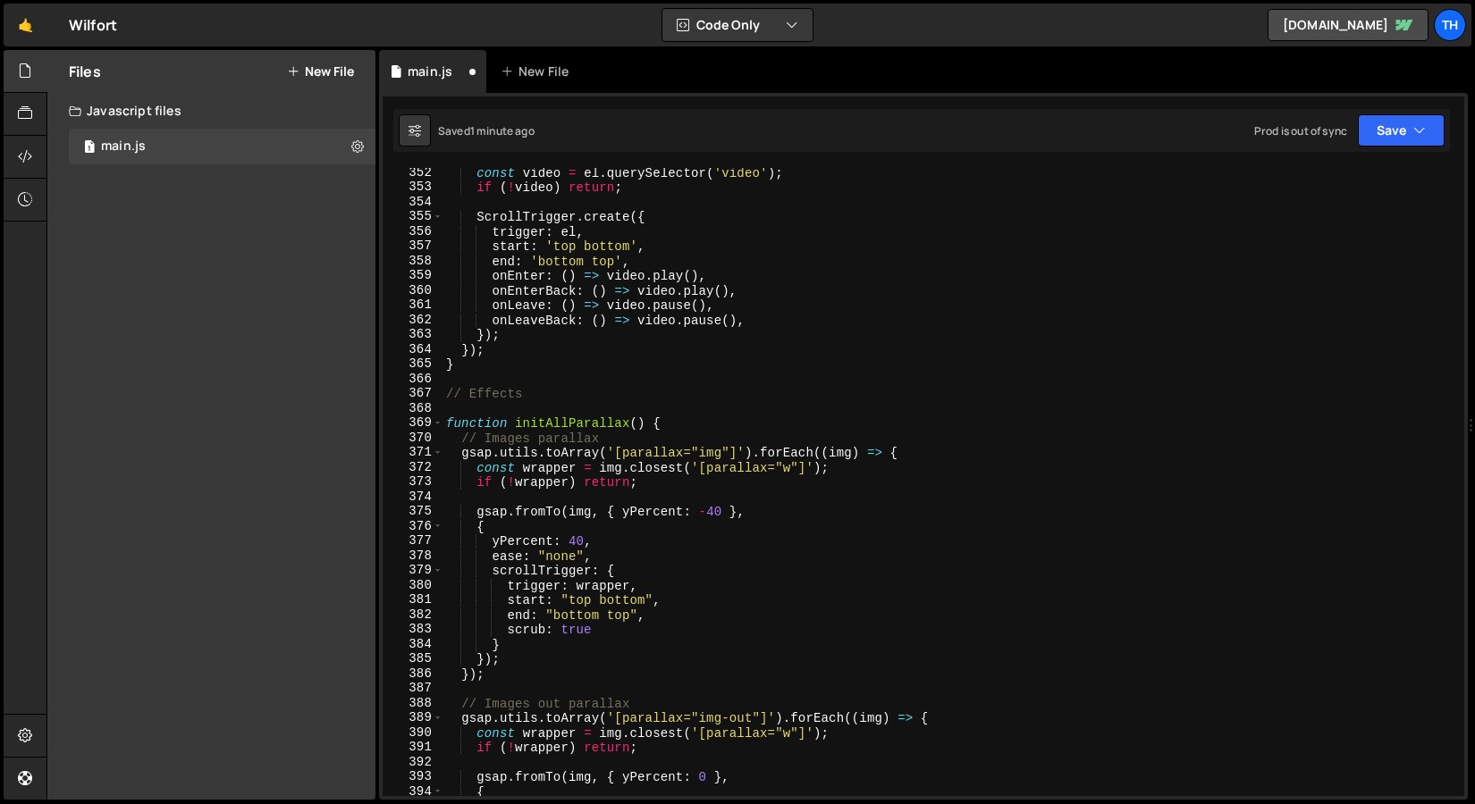
click at [436, 418] on span at bounding box center [438, 423] width 10 height 15
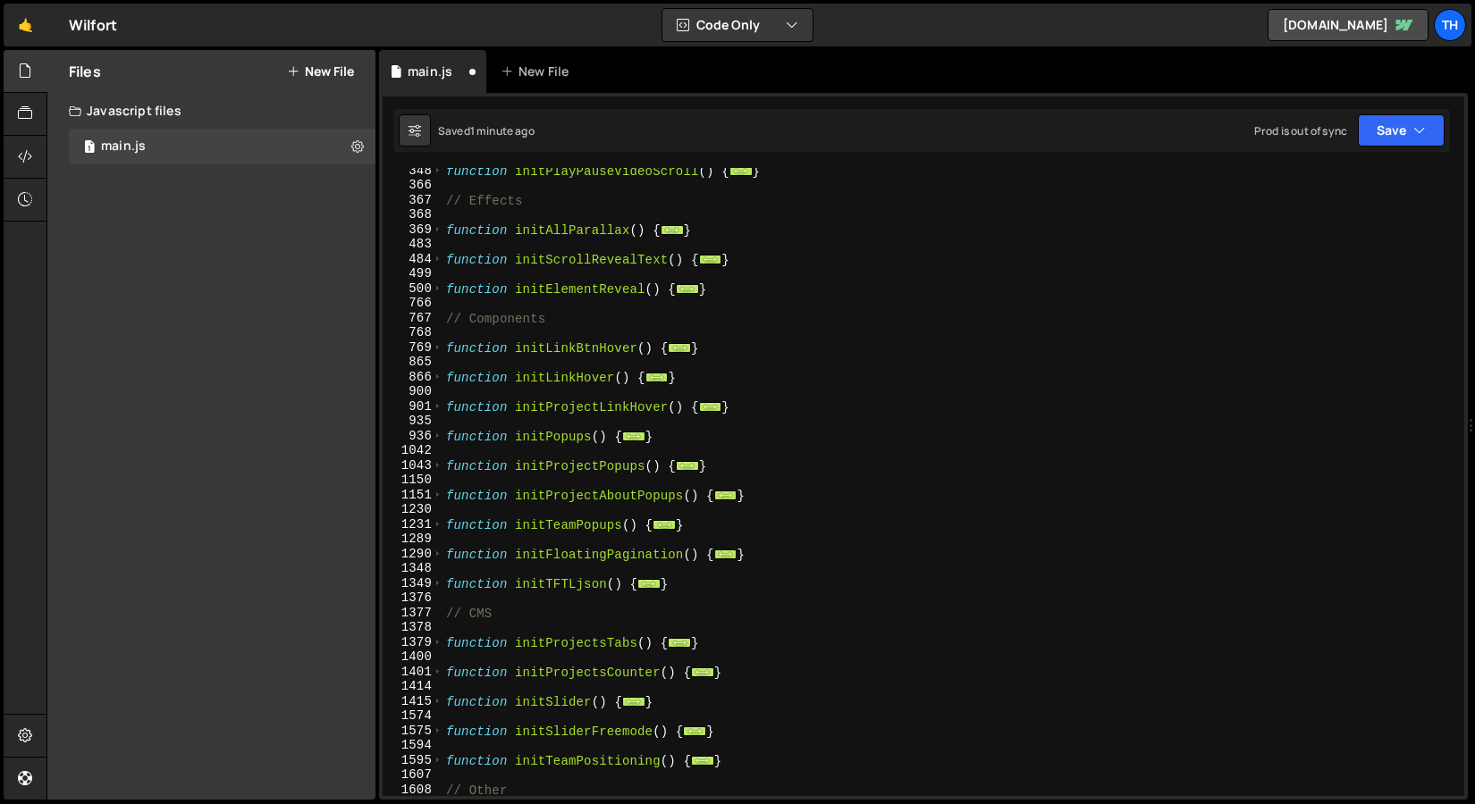
scroll to position [242, 0]
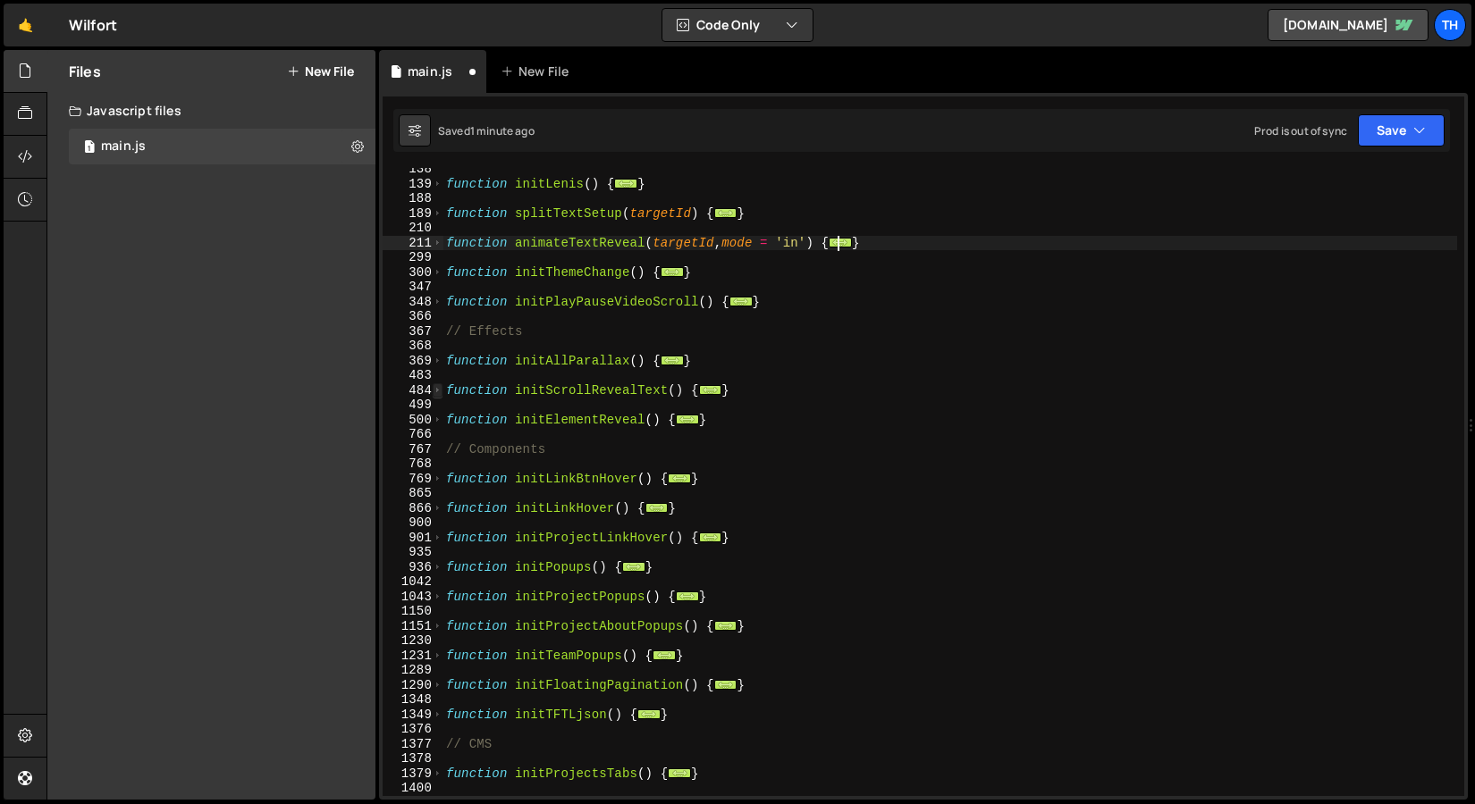
click at [439, 390] on span at bounding box center [438, 390] width 10 height 15
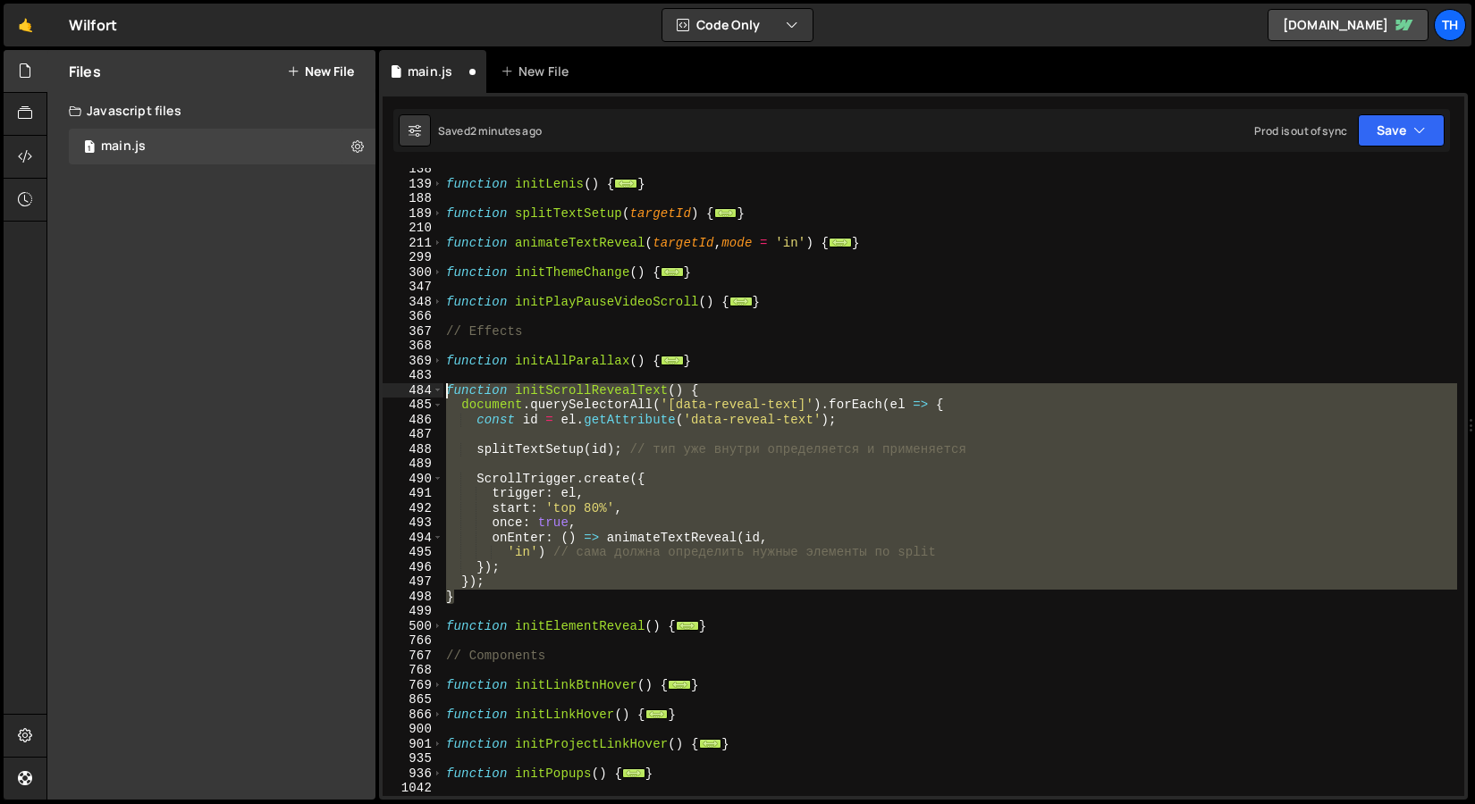
drag, startPoint x: 466, startPoint y: 596, endPoint x: 271, endPoint y: 391, distance: 283.2
click at [271, 391] on div "Files New File Javascript files 1 main.js 0 CSS files Copy share link Edit File…" at bounding box center [760, 425] width 1428 height 751
paste textarea "}"
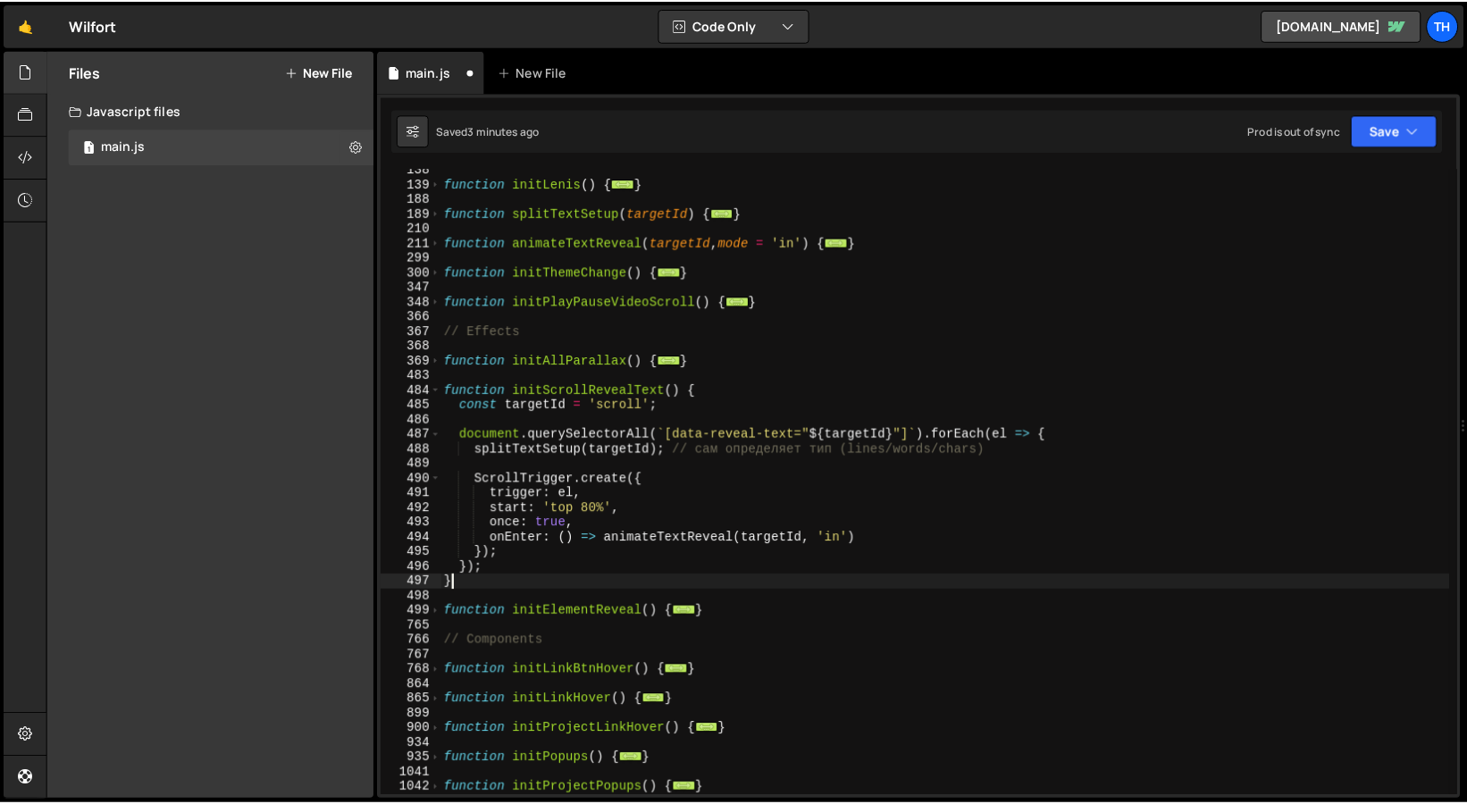
scroll to position [0, 0]
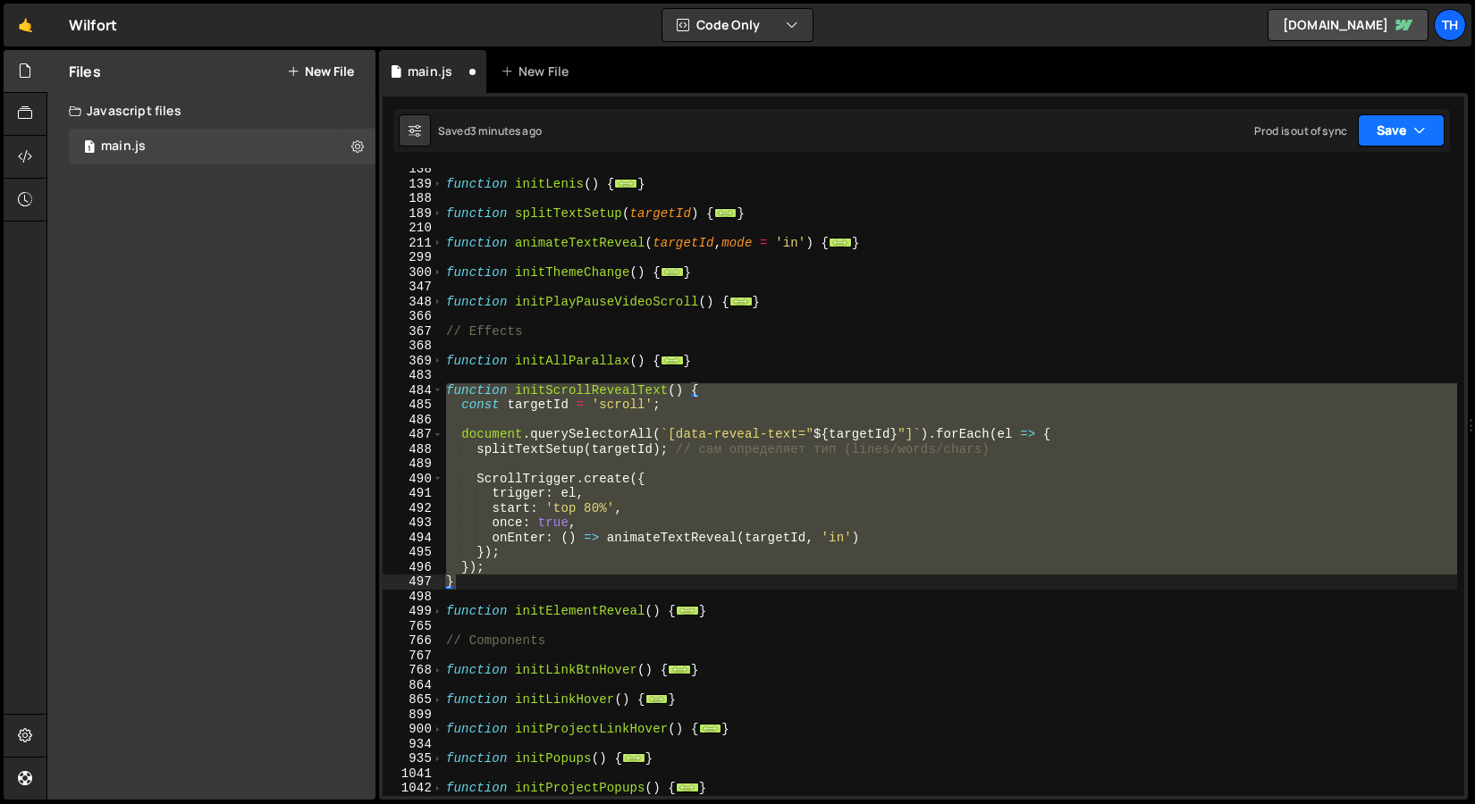
click at [1402, 130] on button "Save" at bounding box center [1400, 130] width 87 height 32
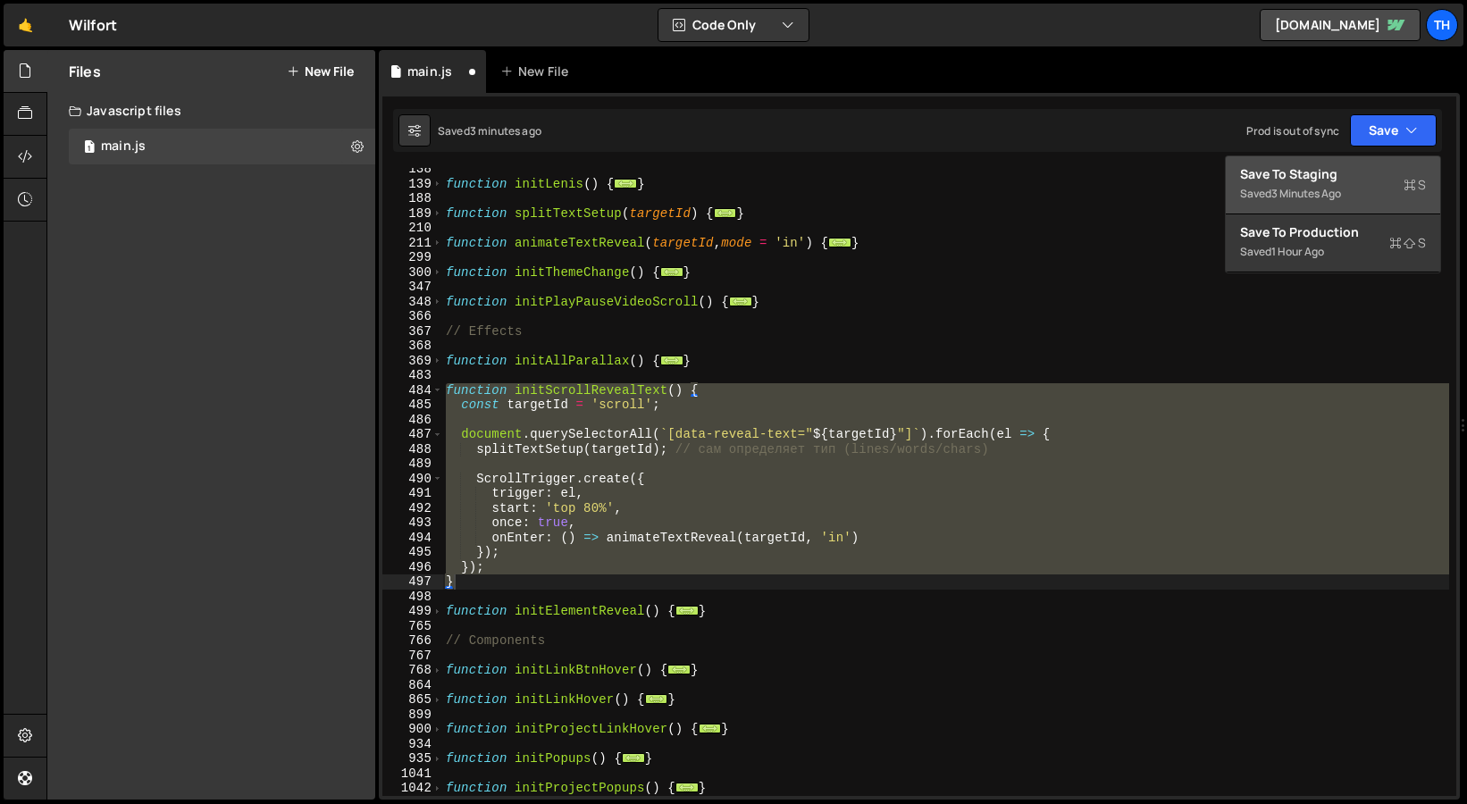
click at [1374, 171] on div "Save to Staging S" at bounding box center [1333, 174] width 186 height 18
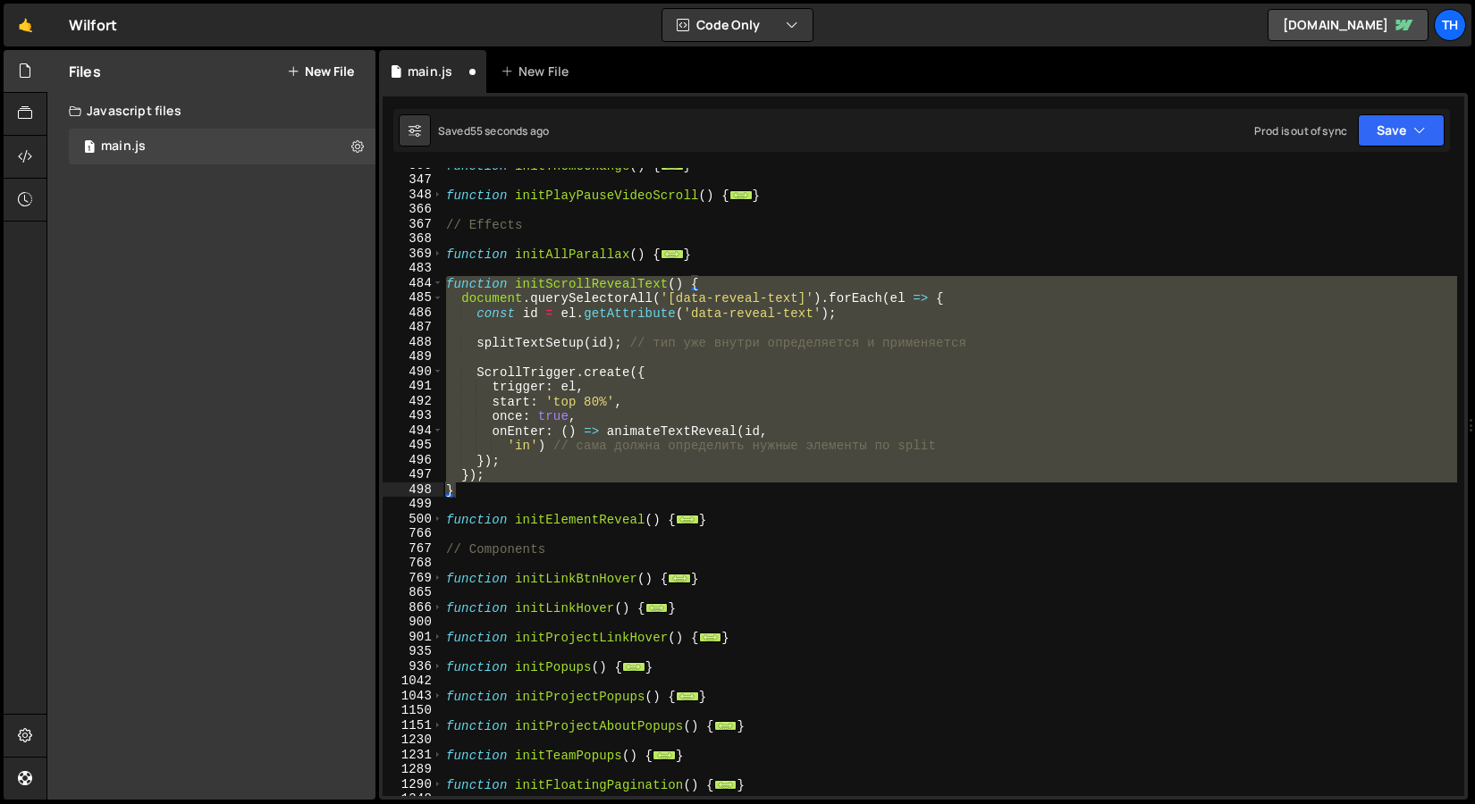
scroll to position [349, 0]
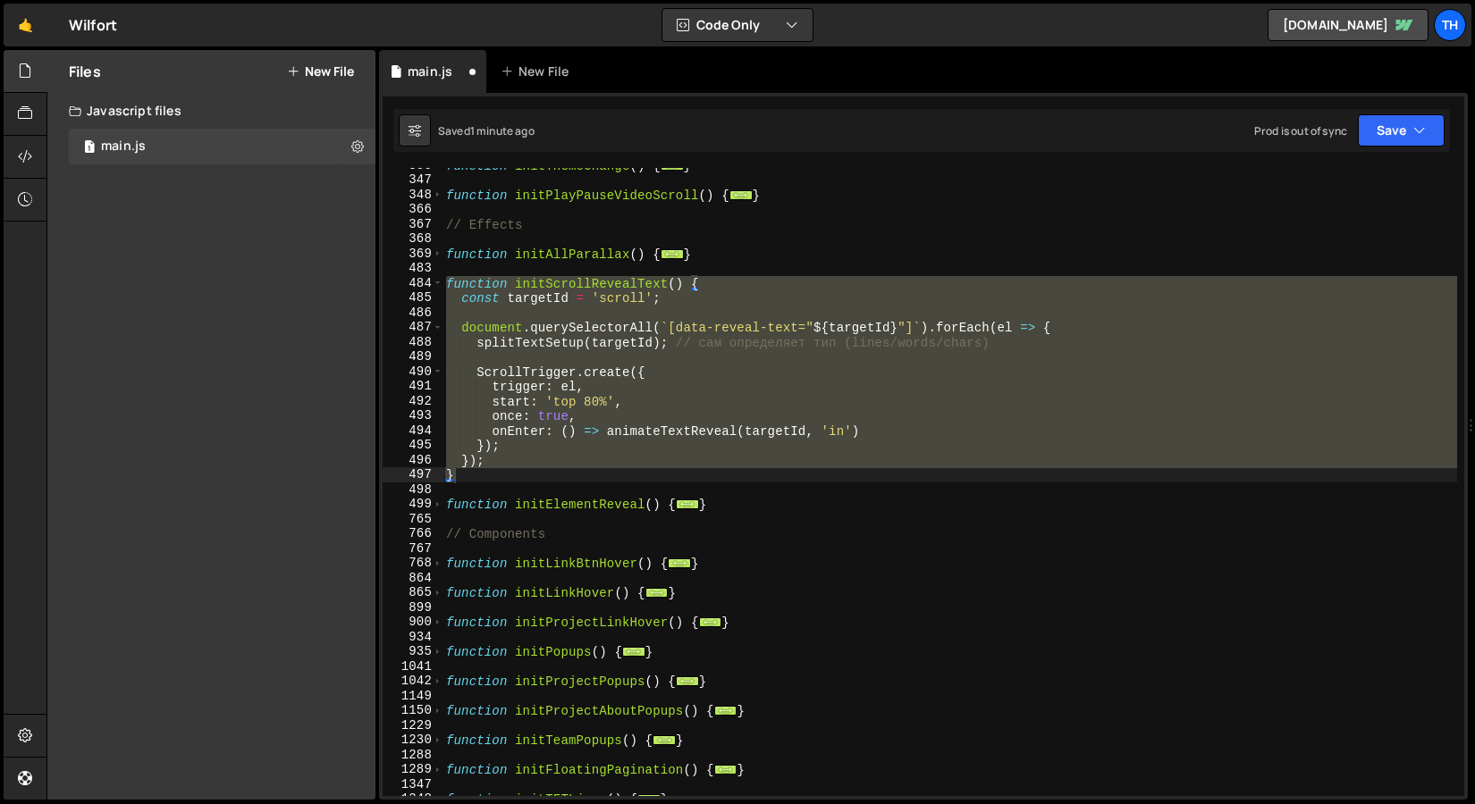
click at [522, 450] on div "function initThemeChange ( ) { ... } function initPlayPauseVideoScroll ( ) { ..…" at bounding box center [949, 482] width 1014 height 628
type textarea "});"
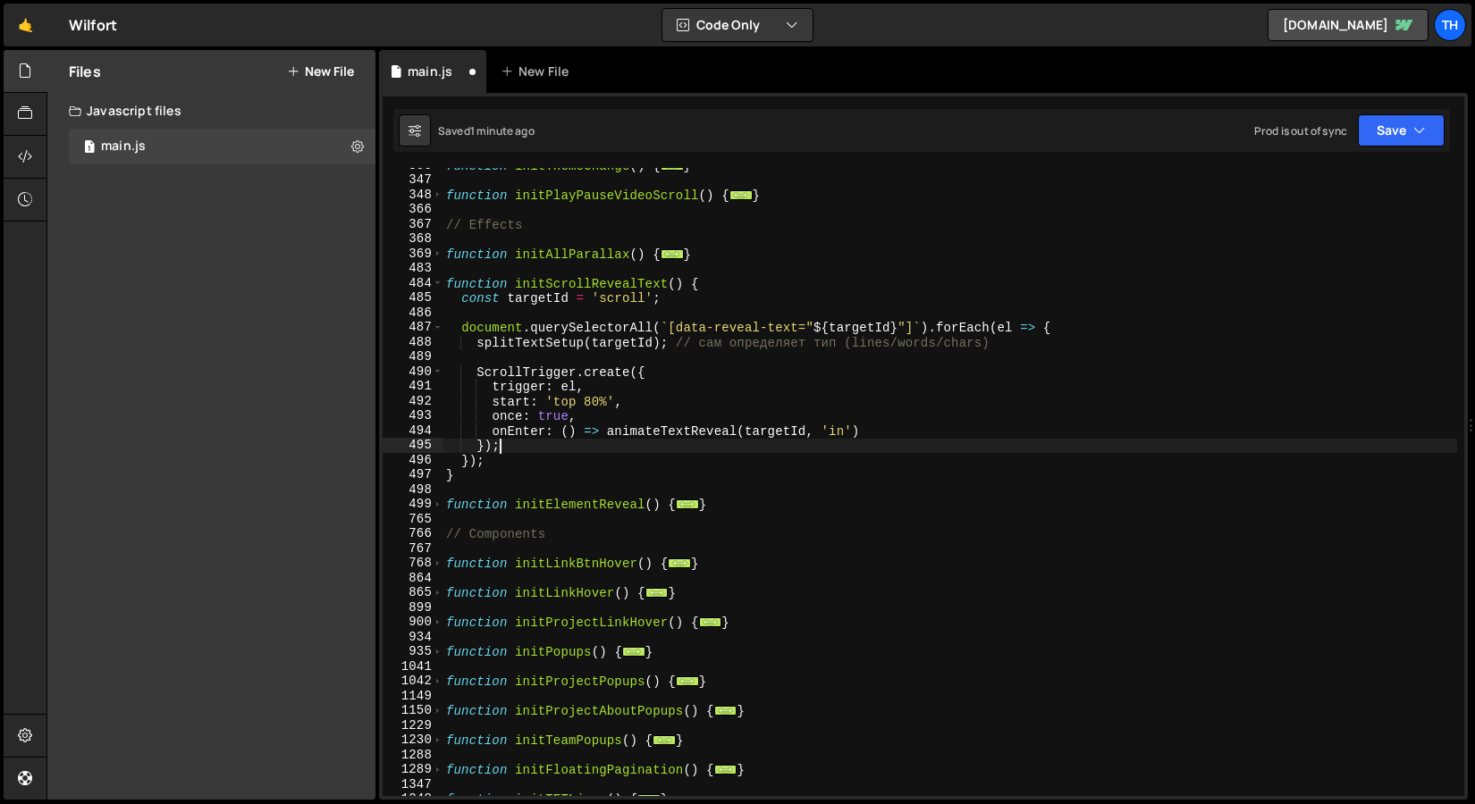
click at [529, 353] on div "function initThemeChange ( ) { ... } function initPlayPauseVideoScroll ( ) { ..…" at bounding box center [949, 487] width 1014 height 658
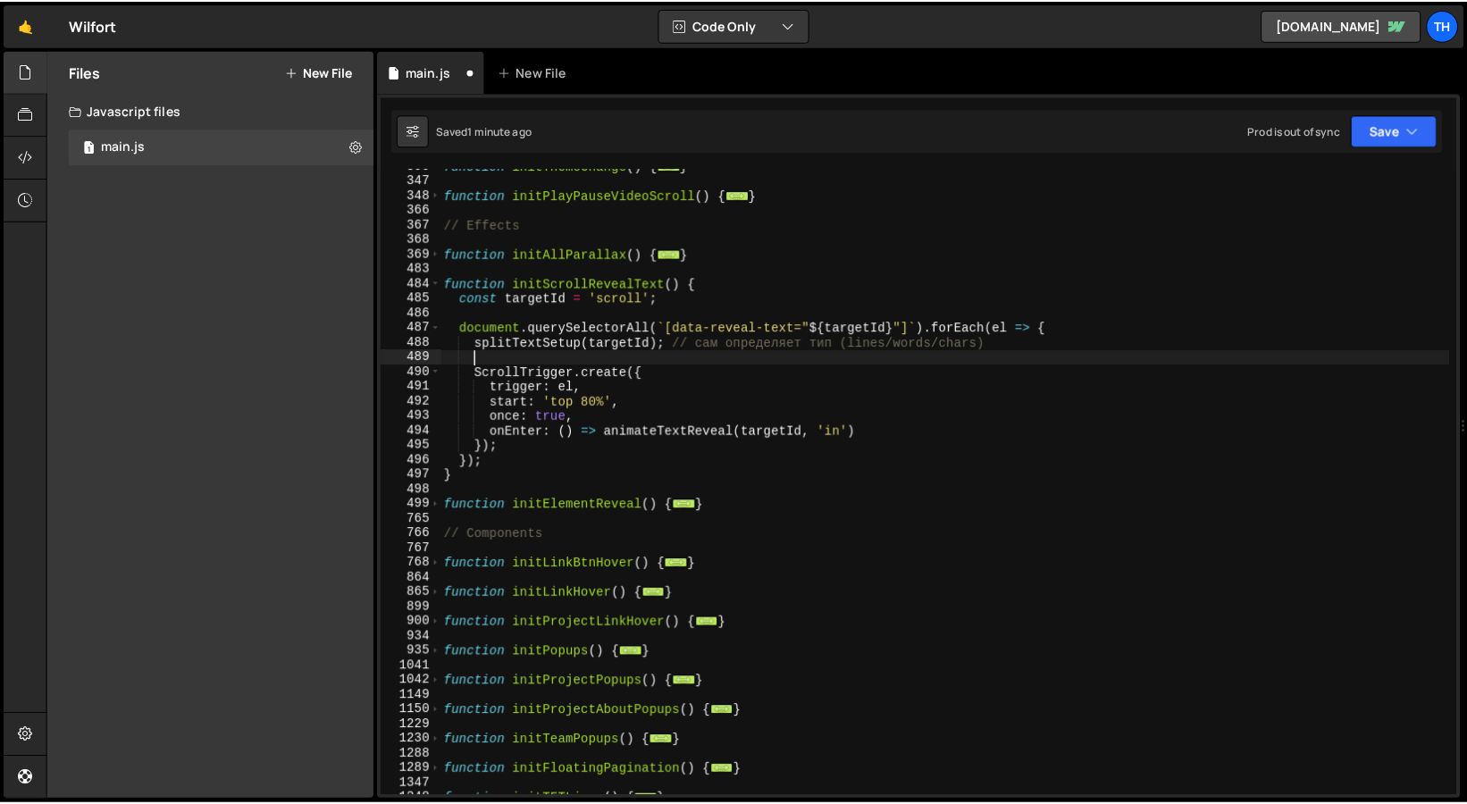
scroll to position [0, 1]
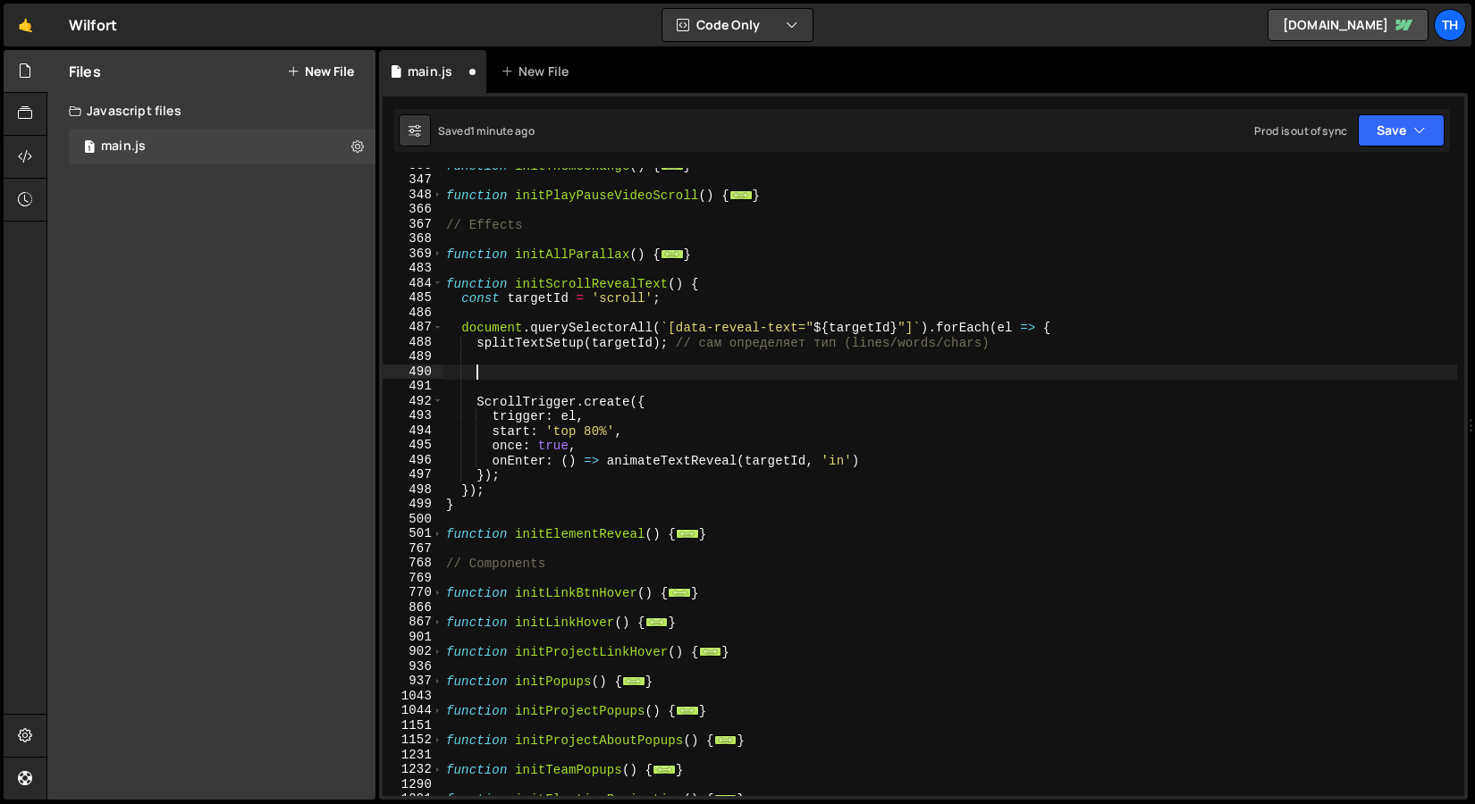
paste textarea "gsap.set(targets, { opacity: 0, yPercent: 110 });"
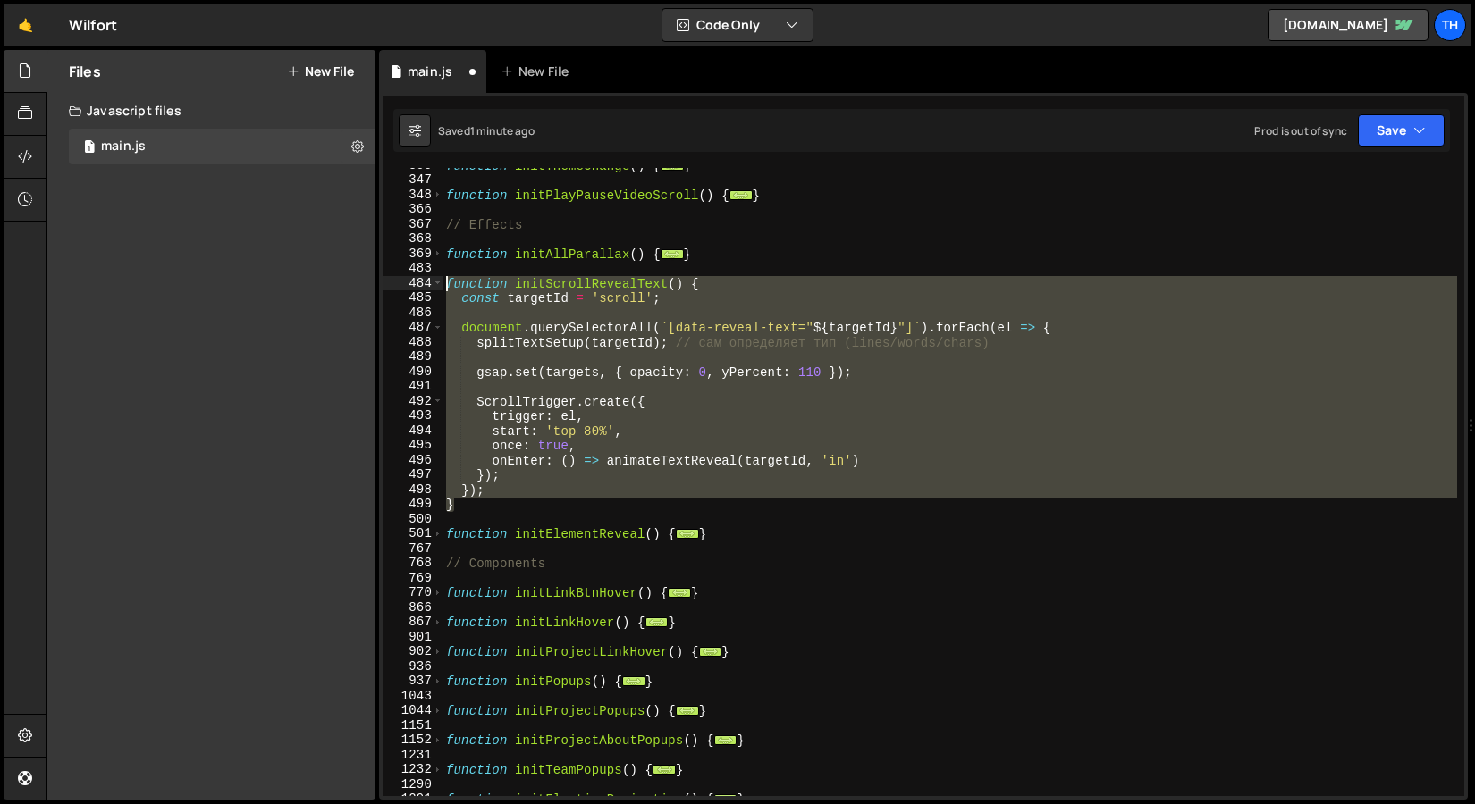
drag, startPoint x: 493, startPoint y: 503, endPoint x: 385, endPoint y: 283, distance: 245.0
click at [385, 283] on div "gsap.set(targets, { opacity: 0, yPercent: 110 }); 300 347 348 366 367 368 369 4…" at bounding box center [922, 482] width 1081 height 628
click at [1435, 126] on button "Save" at bounding box center [1400, 130] width 87 height 32
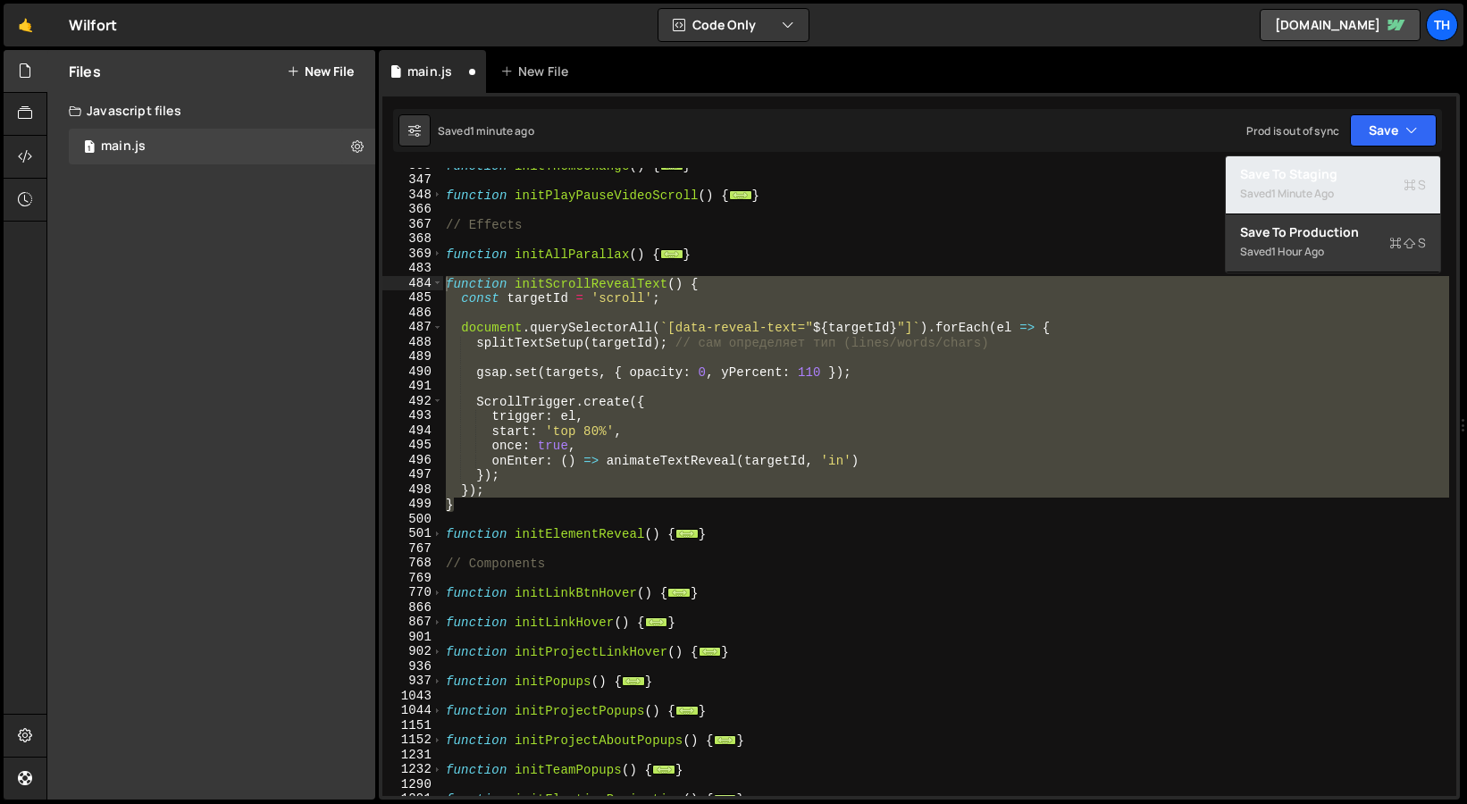
click at [1342, 194] on div "Saved 1 minute ago" at bounding box center [1333, 193] width 186 height 21
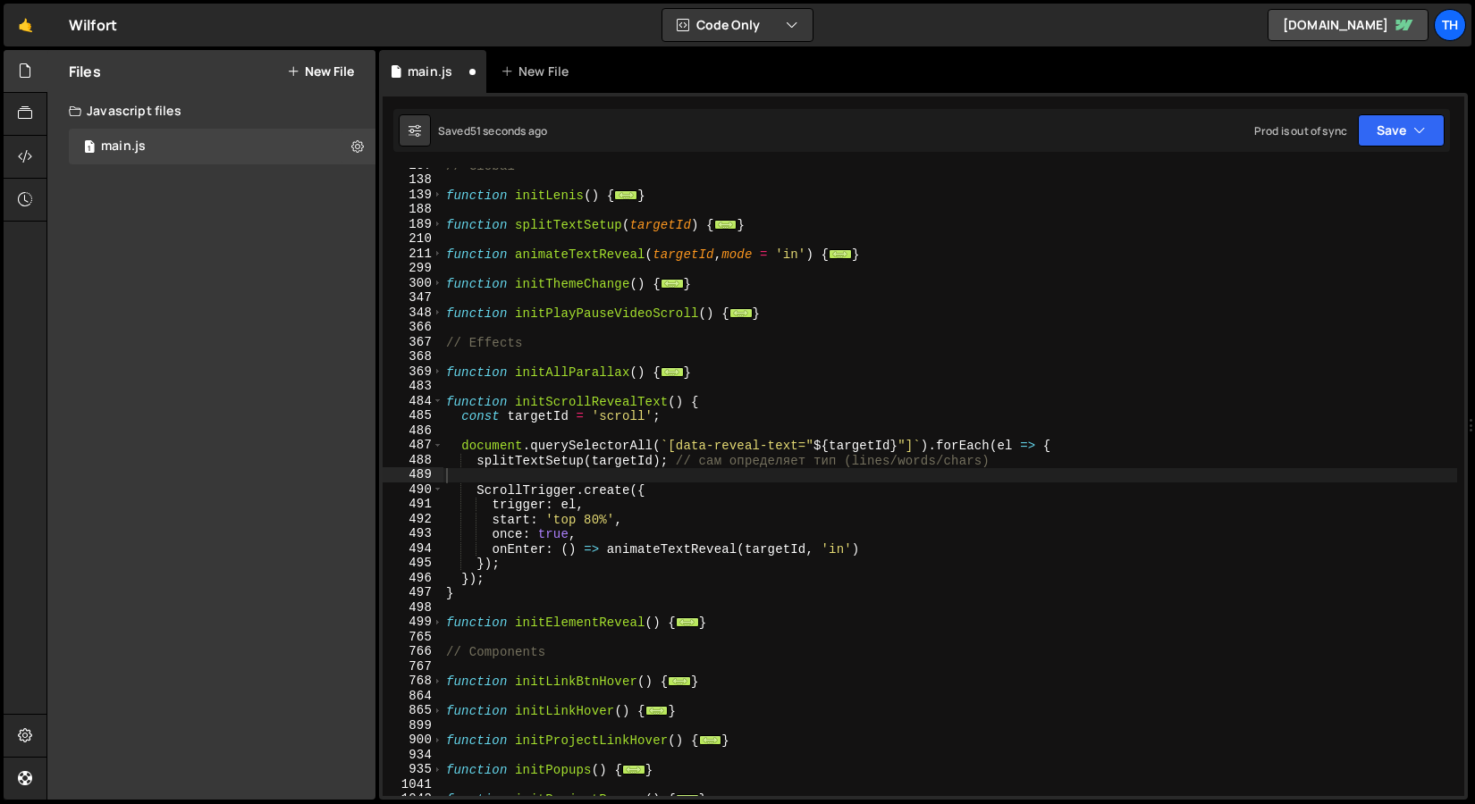
scroll to position [0, 0]
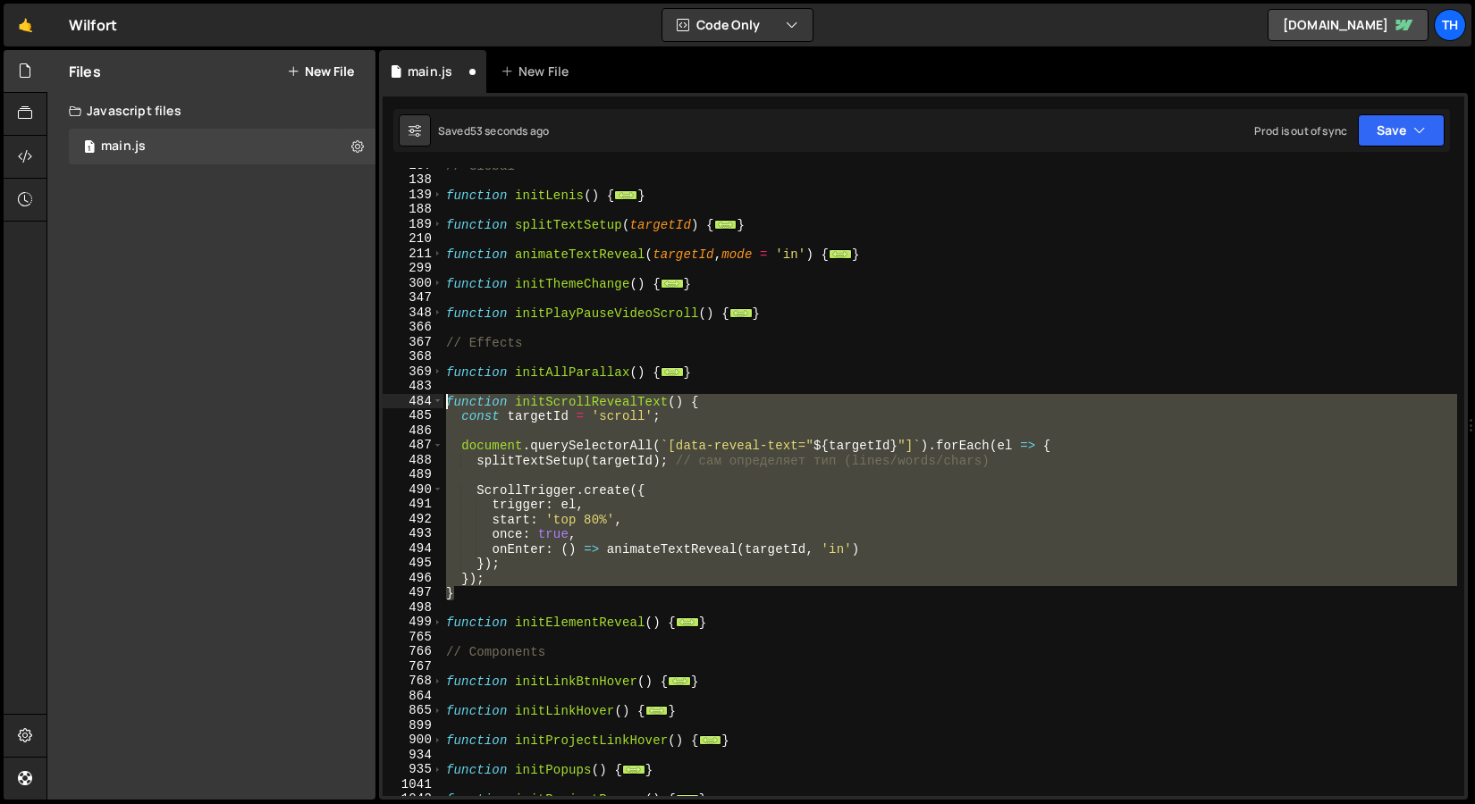
drag, startPoint x: 471, startPoint y: 586, endPoint x: 336, endPoint y: 403, distance: 227.5
click at [336, 403] on div "Files New File Javascript files 1 main.js 0 CSS files Copy share link Edit File…" at bounding box center [760, 425] width 1428 height 751
paste textarea "}"
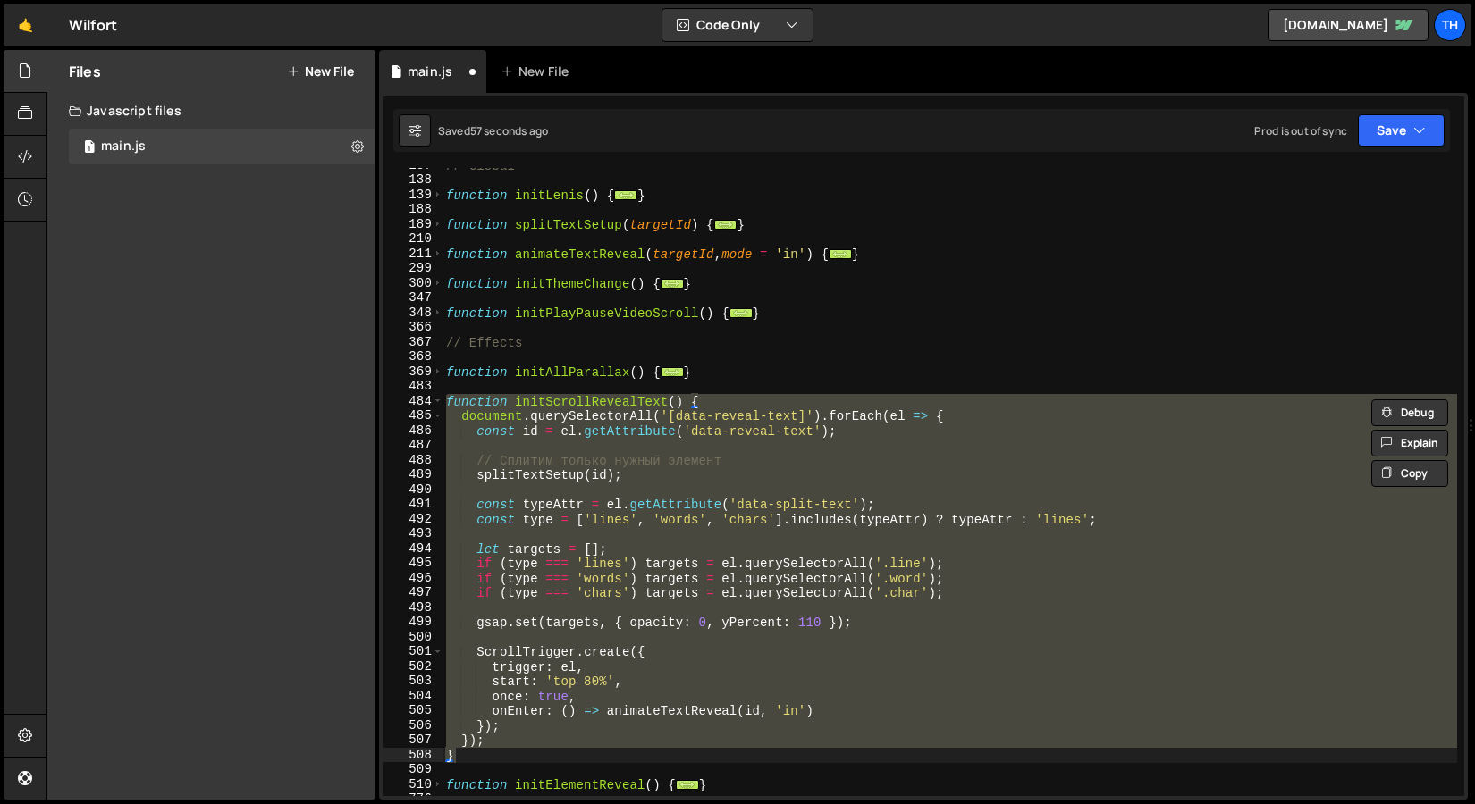
click at [1374, 157] on div "}); } 137 138 139 188 189 210 211 299 300 347 348 366 367 368 369 483 484 485 4…" at bounding box center [923, 446] width 1088 height 707
click at [1378, 145] on button "Save" at bounding box center [1400, 130] width 87 height 32
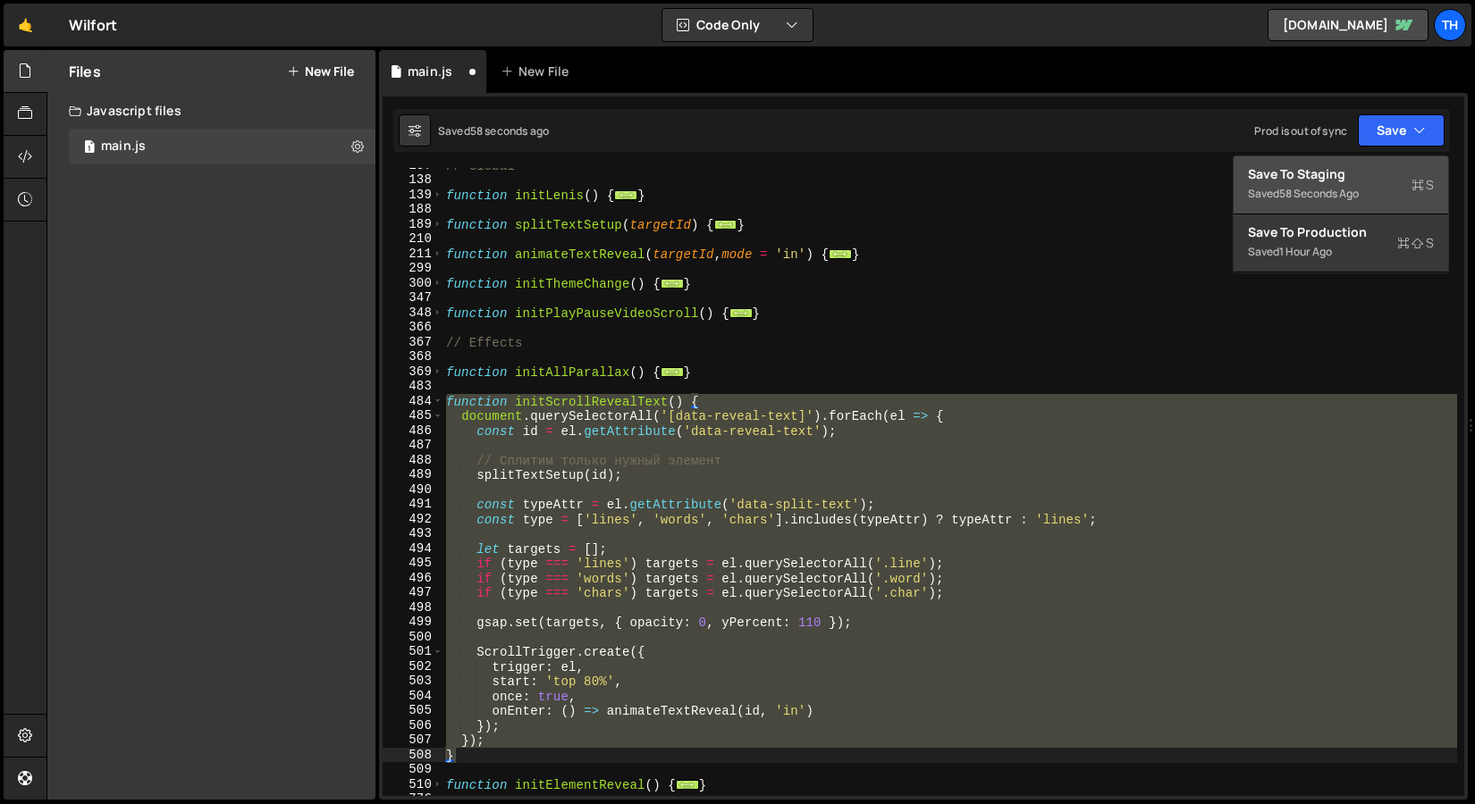
click at [1324, 194] on div "58 seconds ago" at bounding box center [1319, 193] width 80 height 15
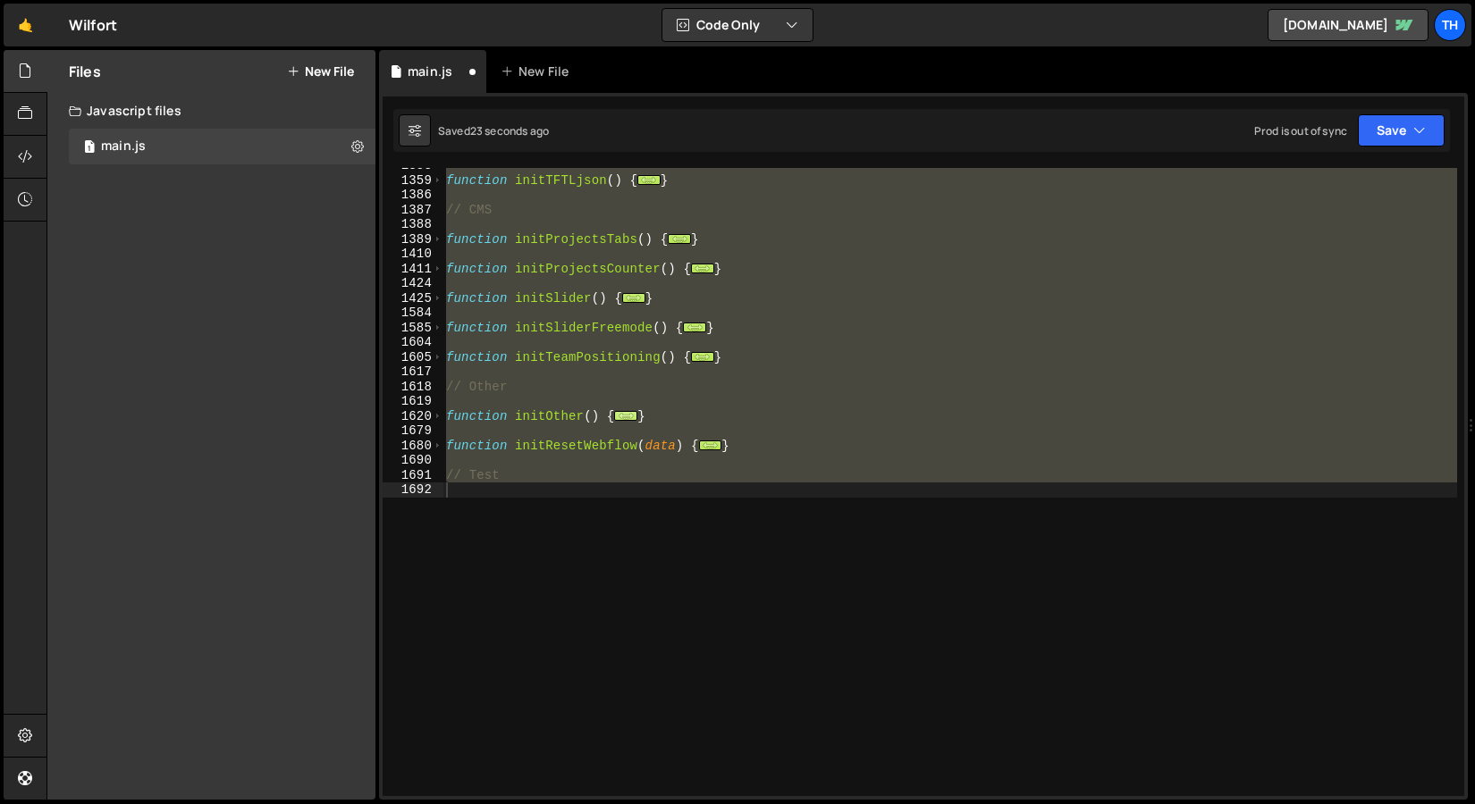
scroll to position [334, 0]
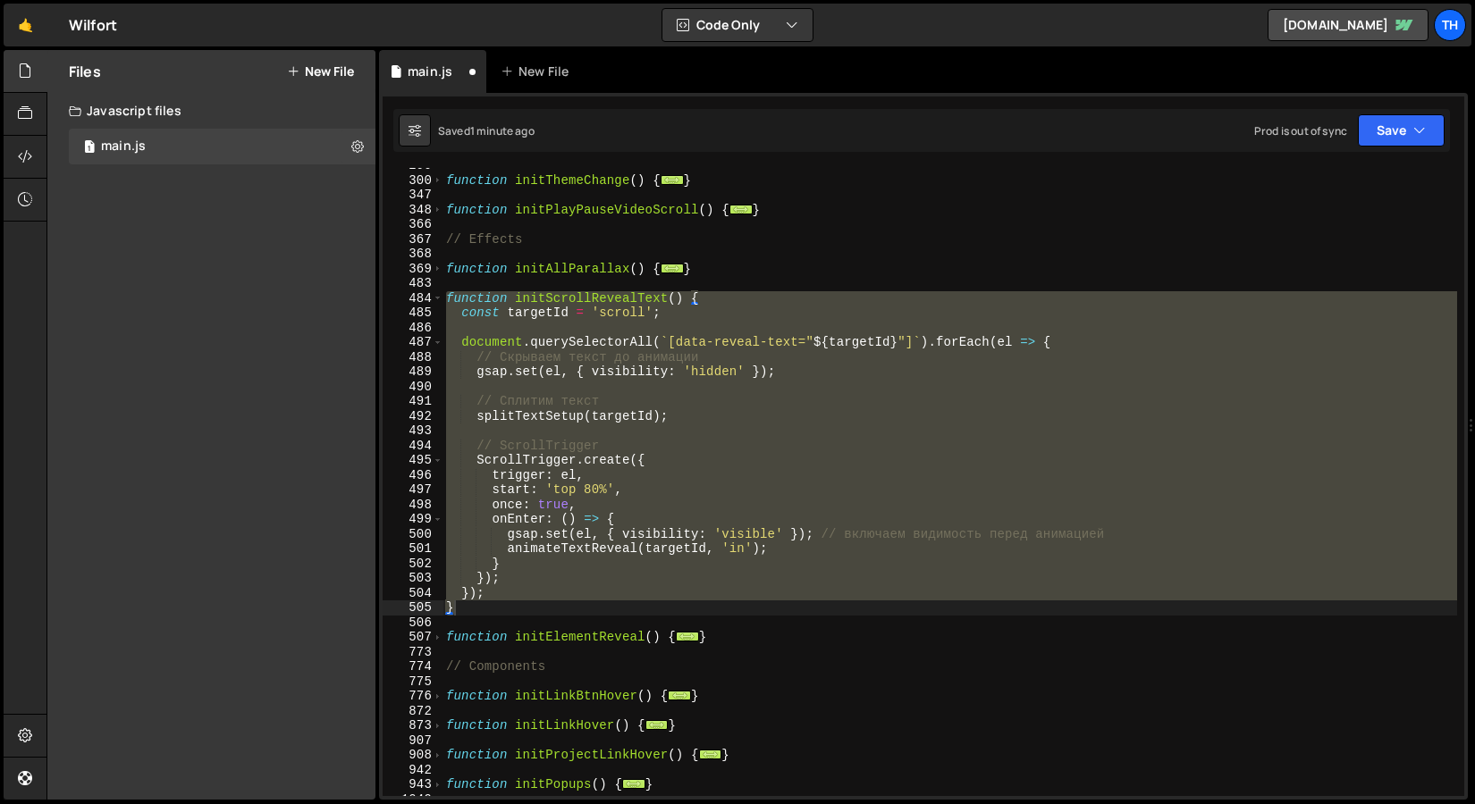
type textarea "// ScrollTrigger"
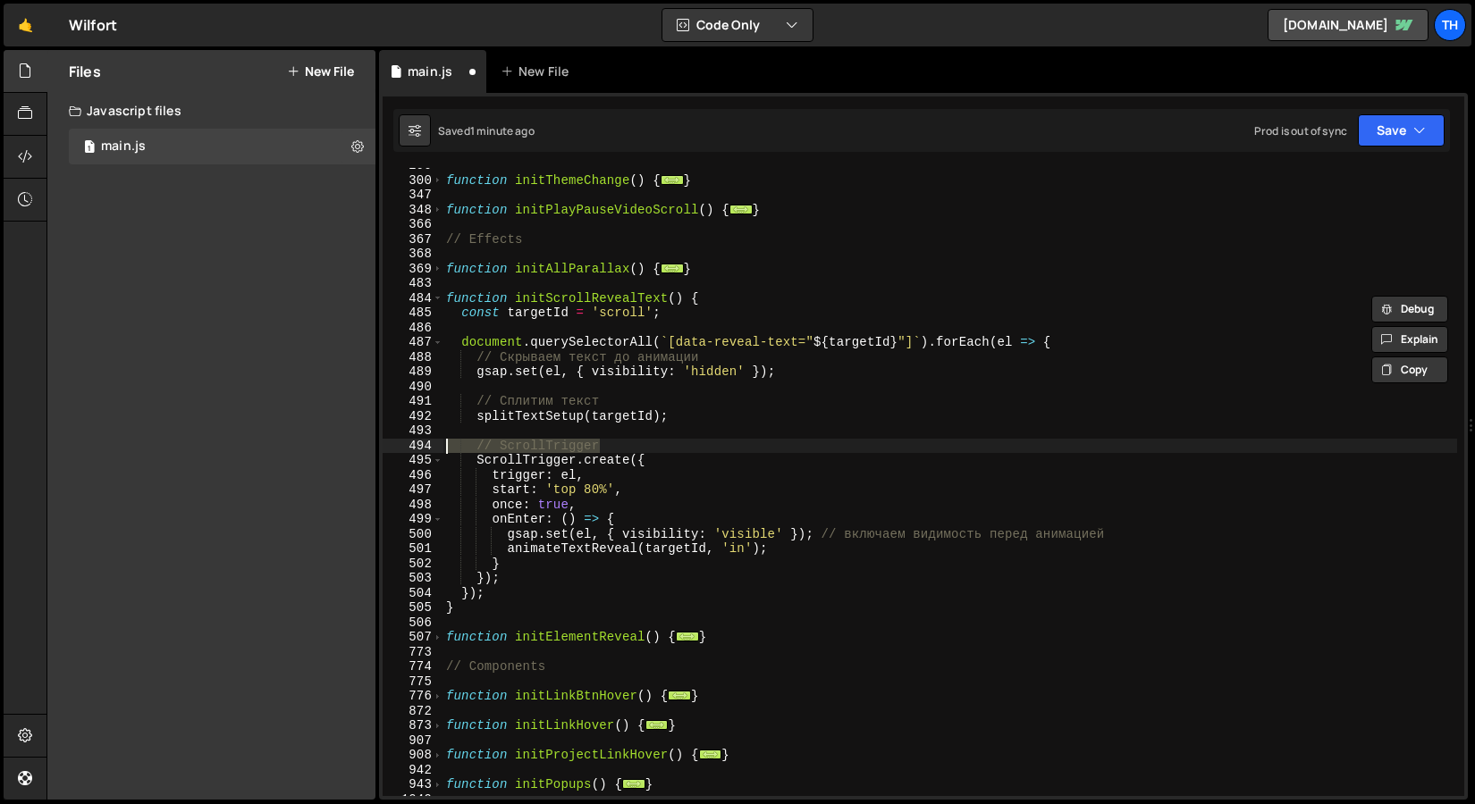
drag, startPoint x: 625, startPoint y: 445, endPoint x: 391, endPoint y: 443, distance: 233.3
click at [391, 443] on div "// ScrollTrigger 299 300 347 348 366 367 368 369 483 484 485 486 487 488 489 49…" at bounding box center [922, 482] width 1081 height 628
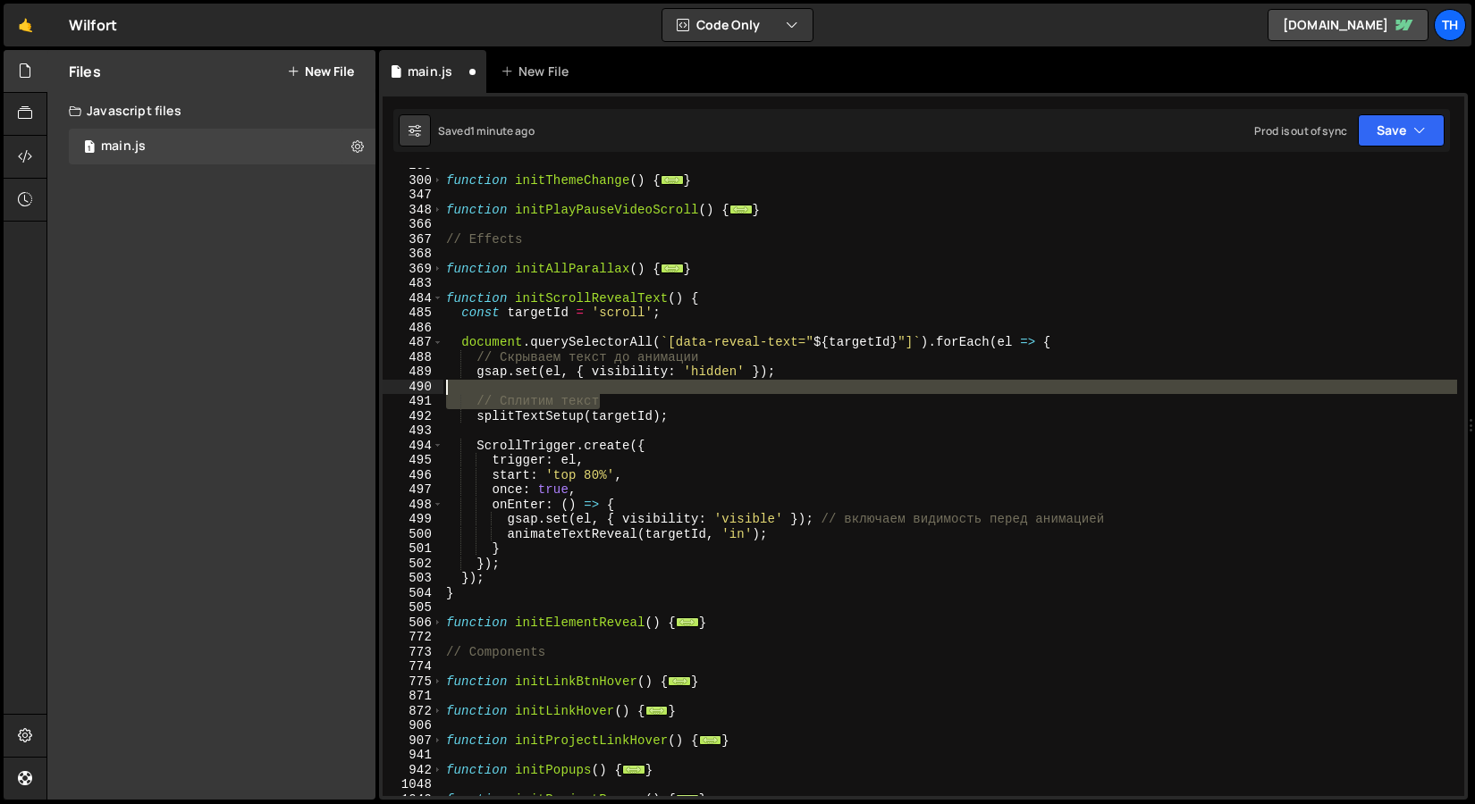
drag, startPoint x: 611, startPoint y: 399, endPoint x: 211, endPoint y: 393, distance: 400.4
click at [211, 393] on div "Files New File Javascript files 1 main.js 0 CSS files Copy share link Edit File…" at bounding box center [760, 425] width 1428 height 751
type textarea "// Сплитим текст"
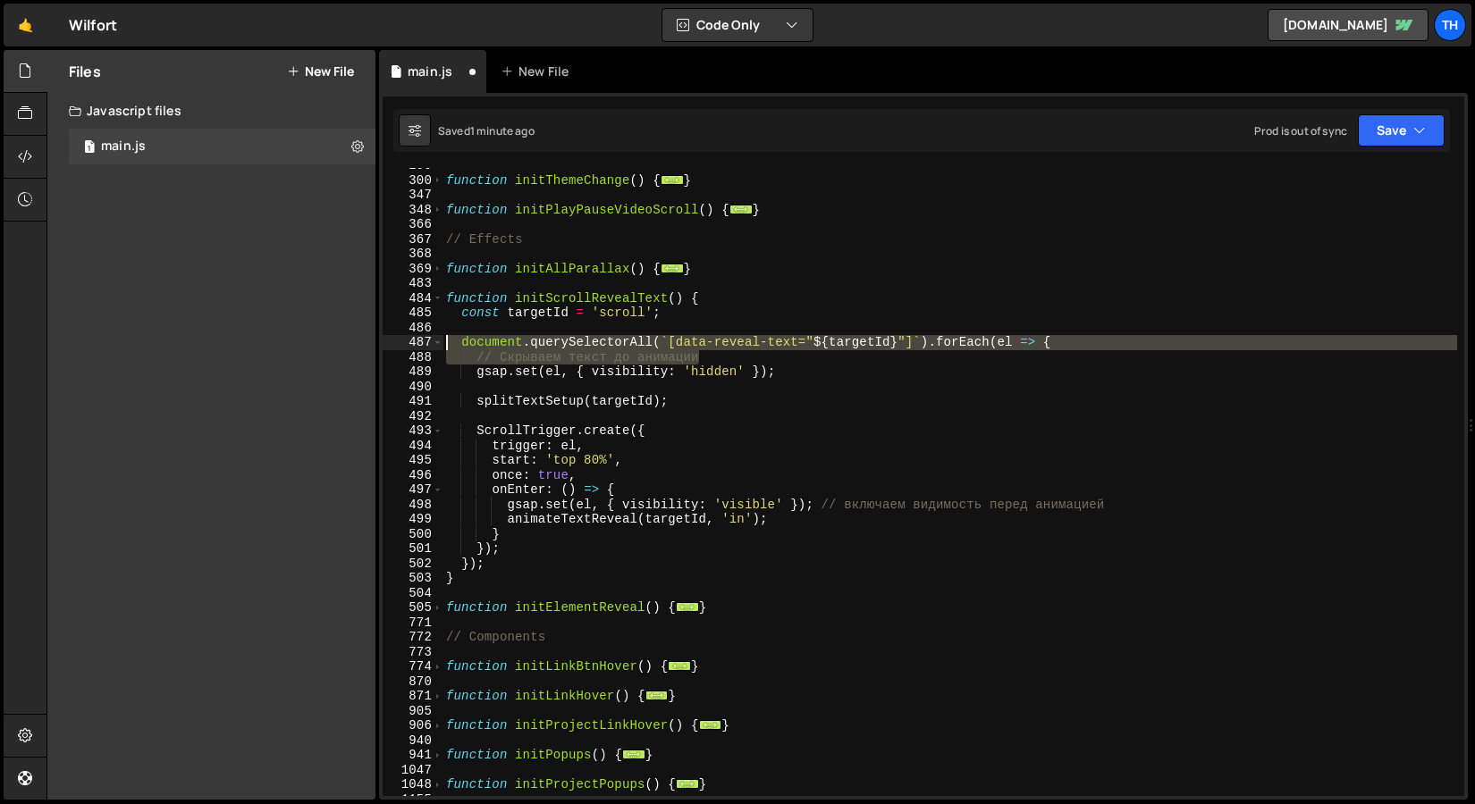
drag, startPoint x: 719, startPoint y: 353, endPoint x: 323, endPoint y: 344, distance: 396.9
click at [323, 344] on div "Files New File Javascript files 1 main.js 0 CSS files Copy share link Edit File…" at bounding box center [760, 425] width 1428 height 751
click at [648, 365] on div "function initThemeChange ( ) { ... } function initPlayPauseVideoScroll ( ) { ..…" at bounding box center [949, 487] width 1014 height 658
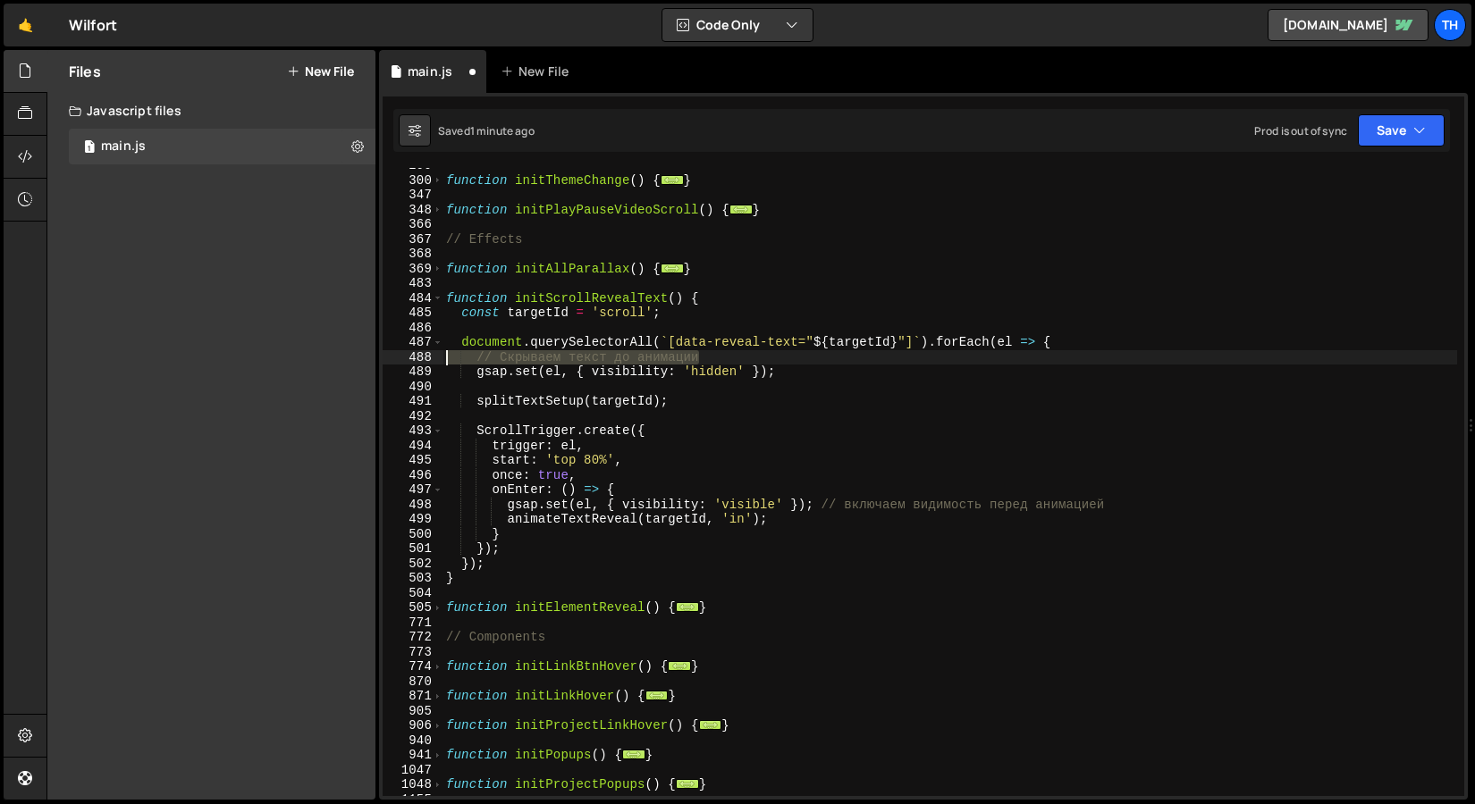
drag, startPoint x: 723, startPoint y: 358, endPoint x: 389, endPoint y: 349, distance: 334.3
click at [389, 349] on div "gsap.set(el, { visibility: 'hidden' }); 299 300 347 348 366 367 368 369 483 484…" at bounding box center [922, 482] width 1081 height 628
type textarea "// Скрываем текст до анимации"
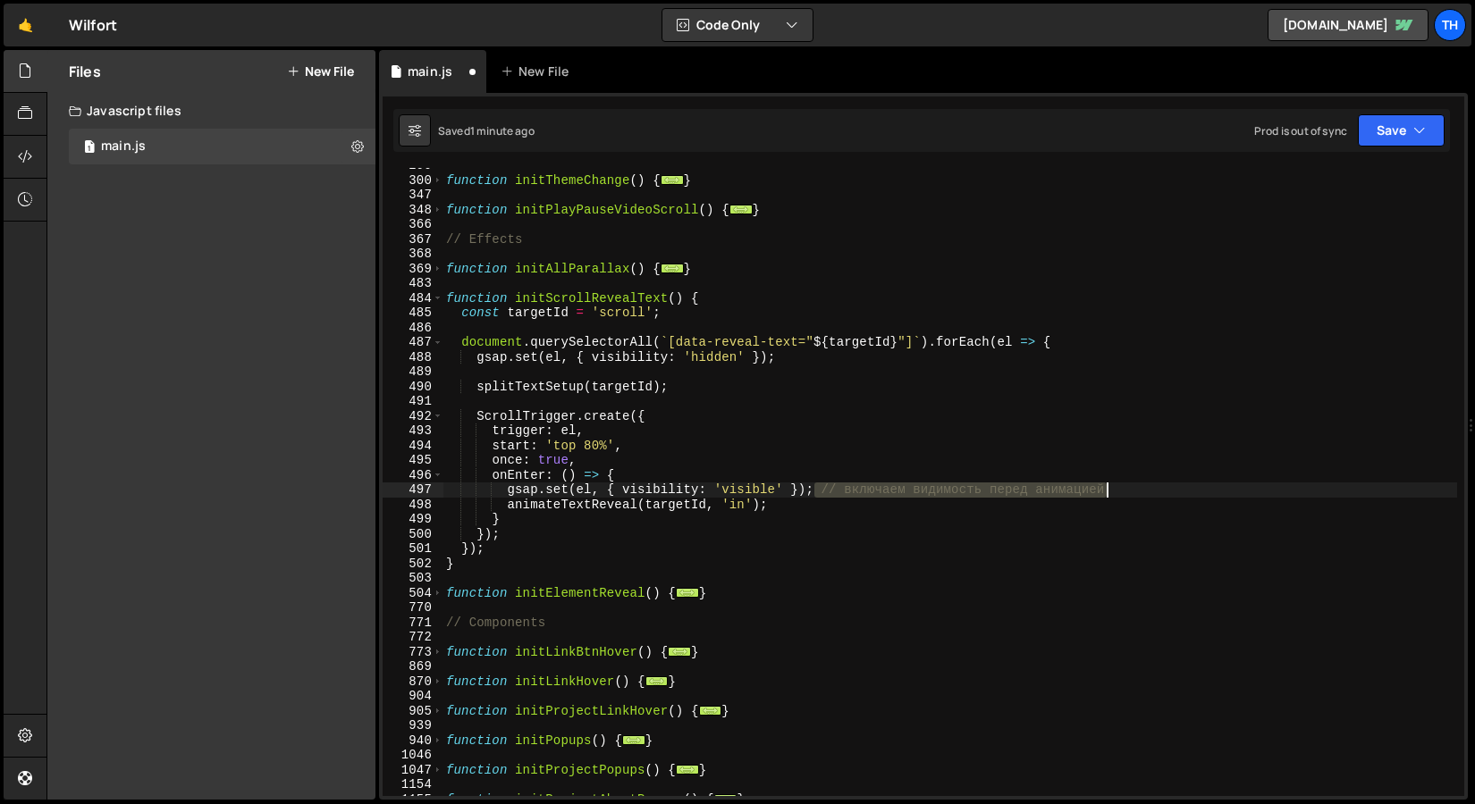
drag, startPoint x: 815, startPoint y: 489, endPoint x: 1214, endPoint y: 492, distance: 399.5
click at [1214, 492] on div "function initThemeChange ( ) { ... } function initPlayPauseVideoScroll ( ) { ..…" at bounding box center [949, 487] width 1014 height 658
type textarea "gsap.set(el, { visibility: 'visible' });"
drag, startPoint x: 1399, startPoint y: 127, endPoint x: 1391, endPoint y: 134, distance: 11.4
click at [1399, 127] on button "Save" at bounding box center [1400, 130] width 87 height 32
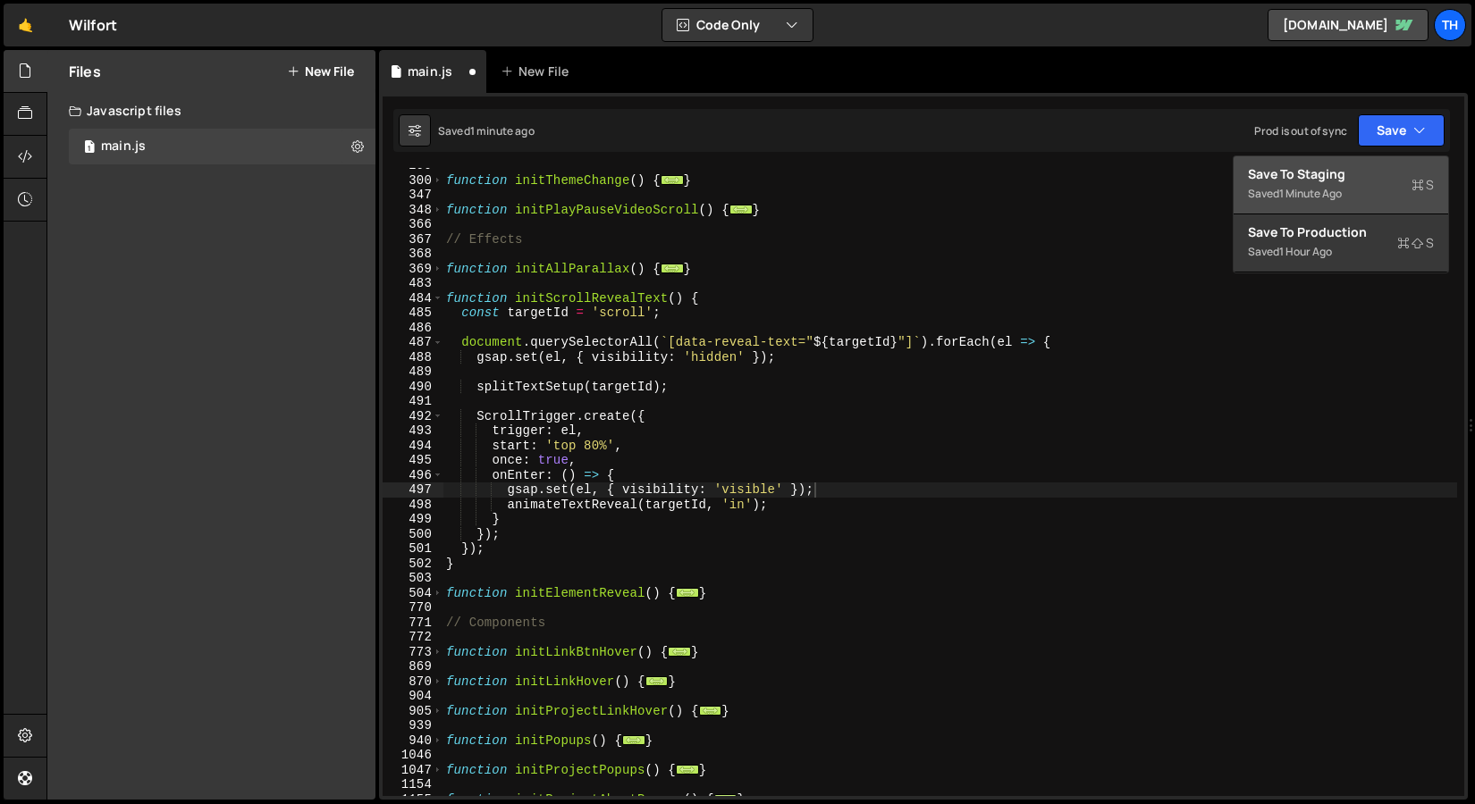
click at [1341, 181] on div "Save to Staging S" at bounding box center [1341, 174] width 186 height 18
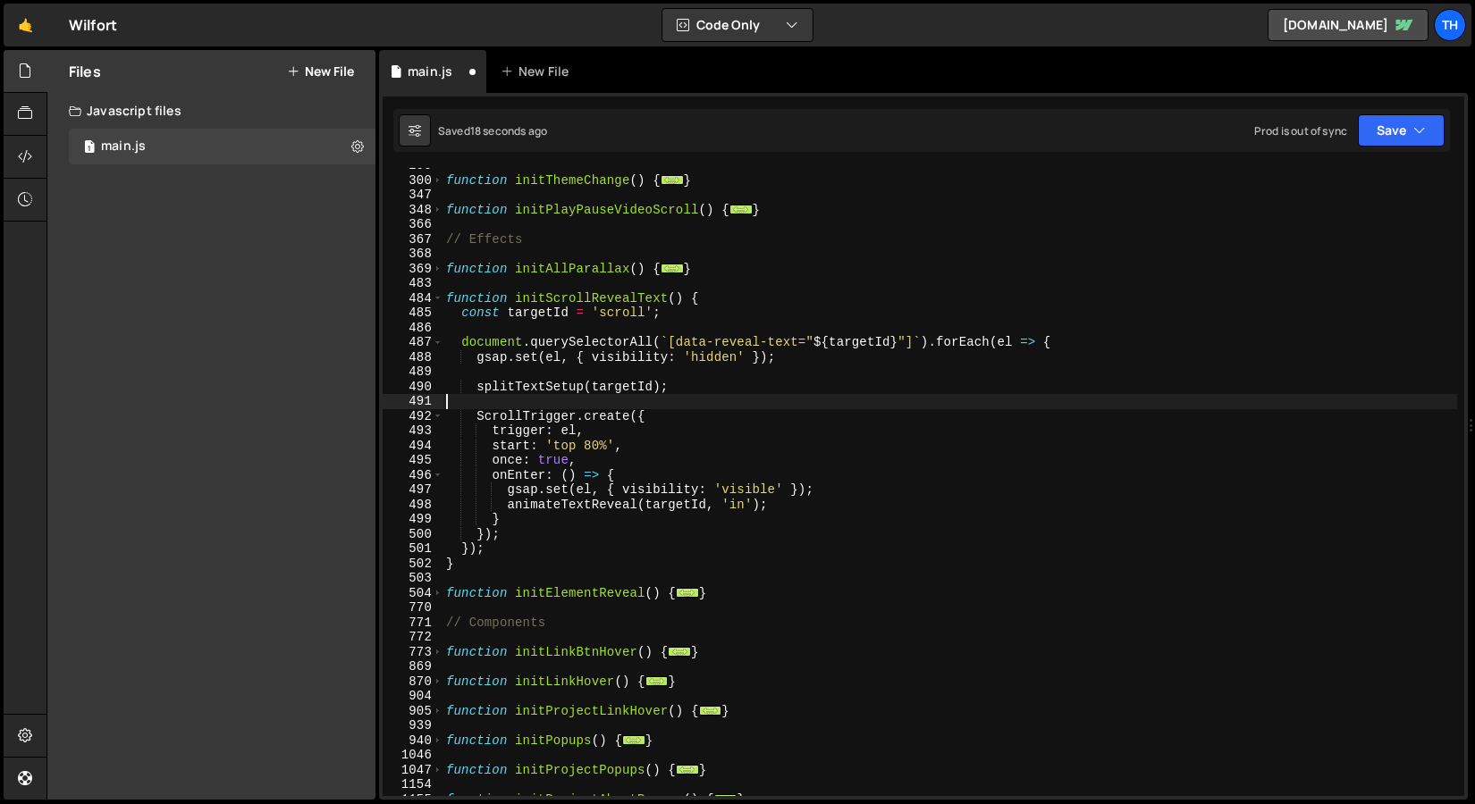
click at [546, 394] on div "function initThemeChange ( ) { ... } function initPlayPauseVideoScroll ( ) { ..…" at bounding box center [949, 487] width 1014 height 658
click at [596, 463] on div "function initThemeChange ( ) { ... } function initPlayPauseVideoScroll ( ) { ..…" at bounding box center [949, 487] width 1014 height 658
type textarea "once: true,"
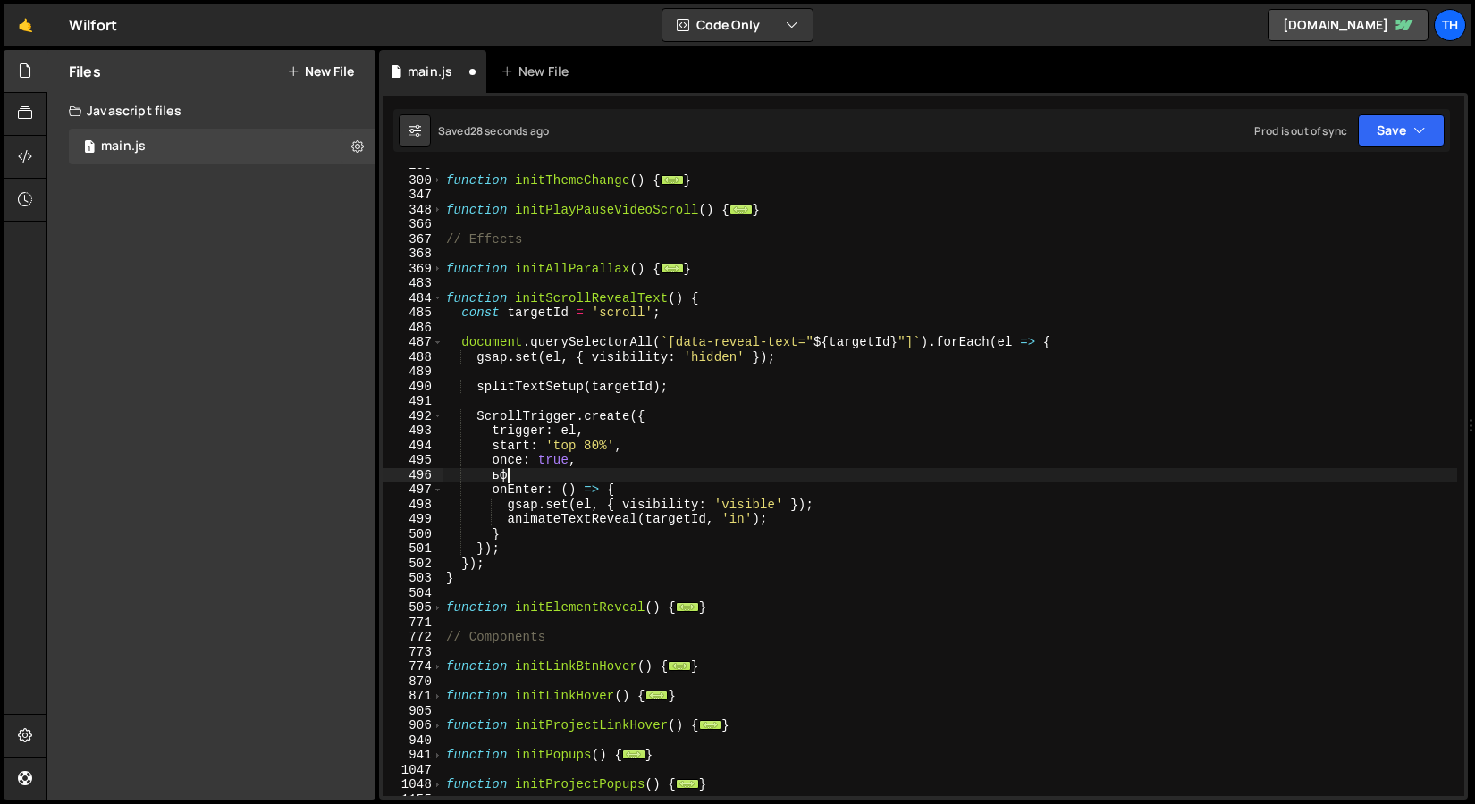
type textarea "ь"
type textarea "markers: true,"
click at [1384, 133] on button "Save" at bounding box center [1400, 130] width 87 height 32
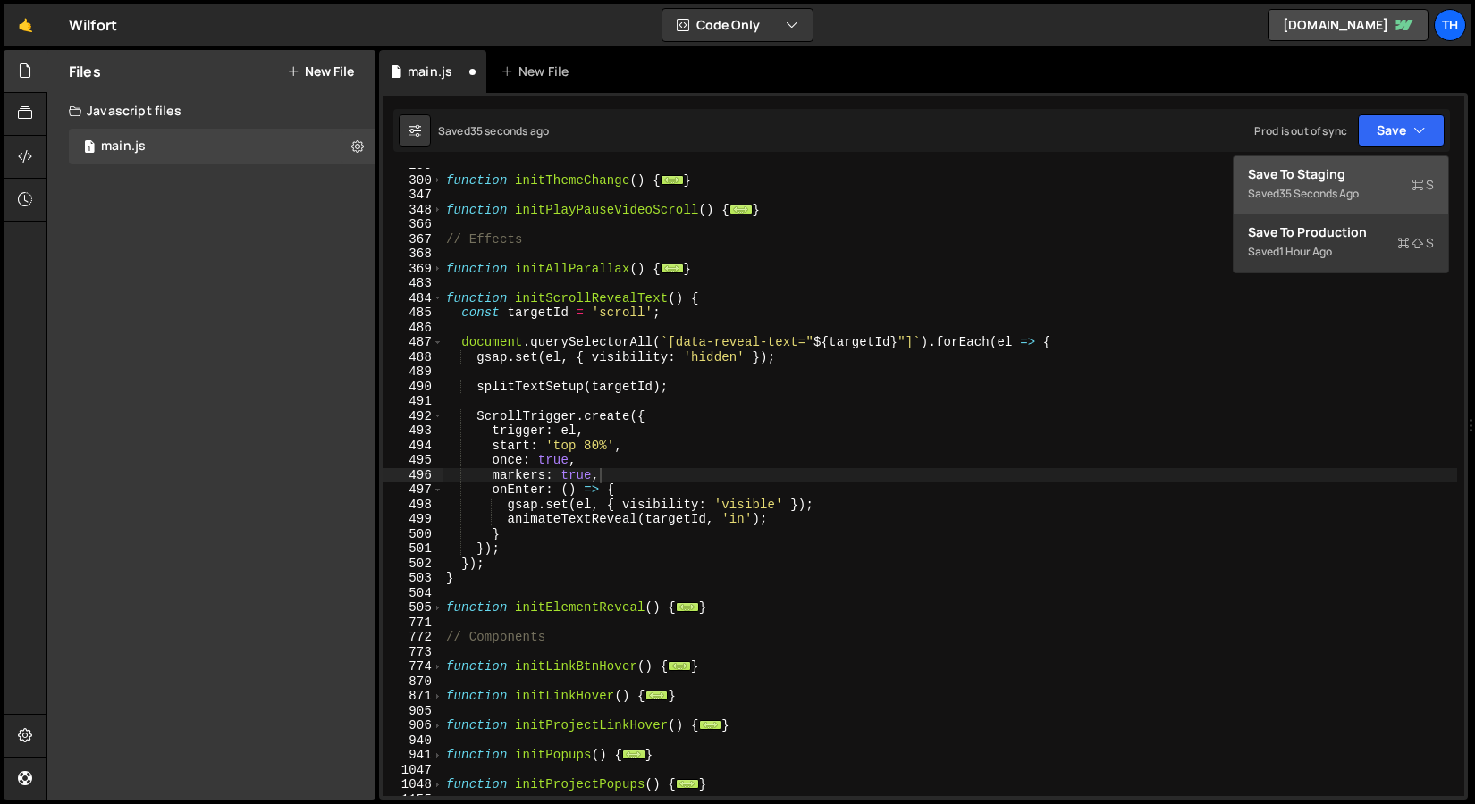
click at [1372, 156] on button "Save to Staging S Saved 35 seconds ago" at bounding box center [1340, 185] width 214 height 58
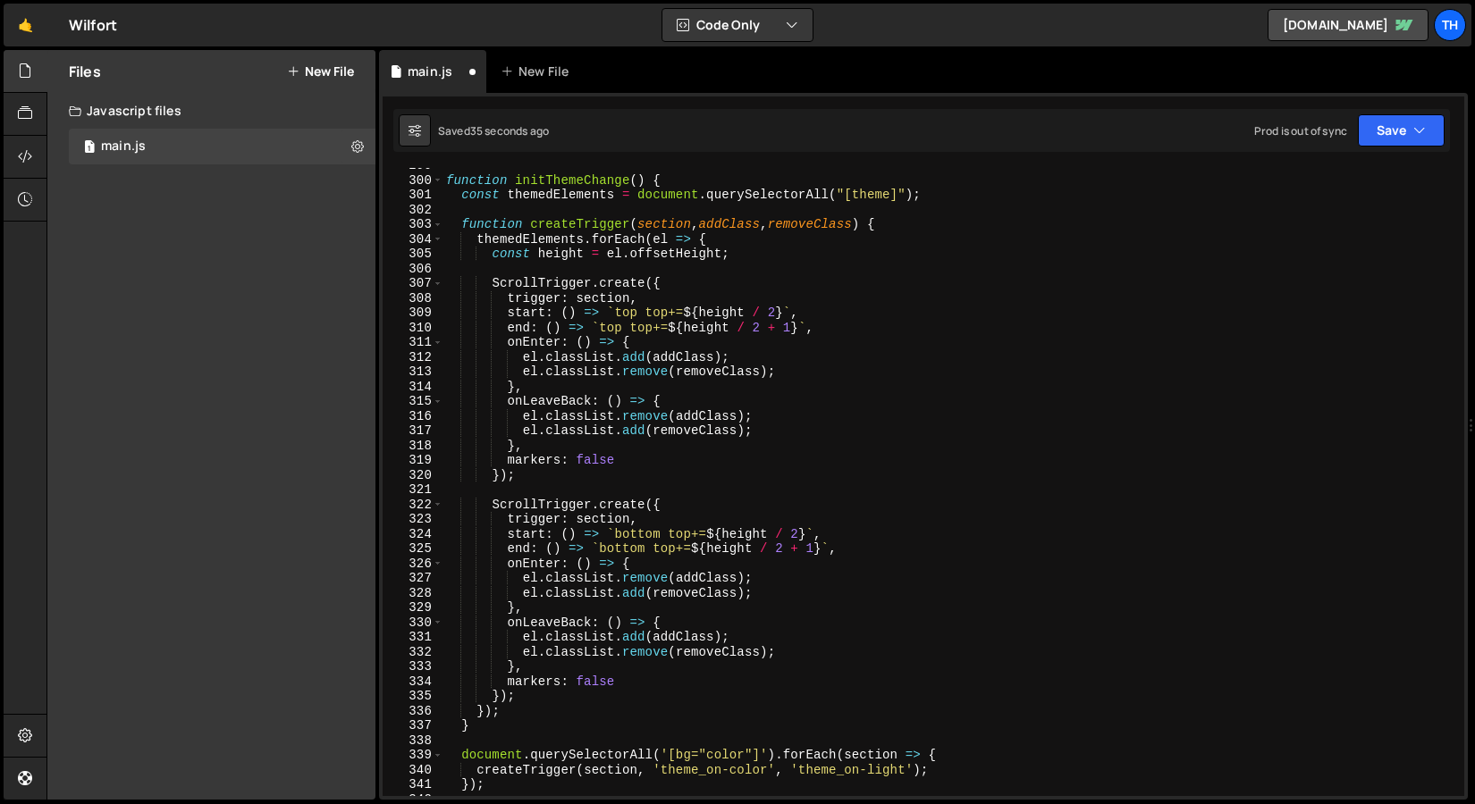
scroll to position [4404, 0]
click at [1376, 126] on button "Save" at bounding box center [1400, 130] width 87 height 32
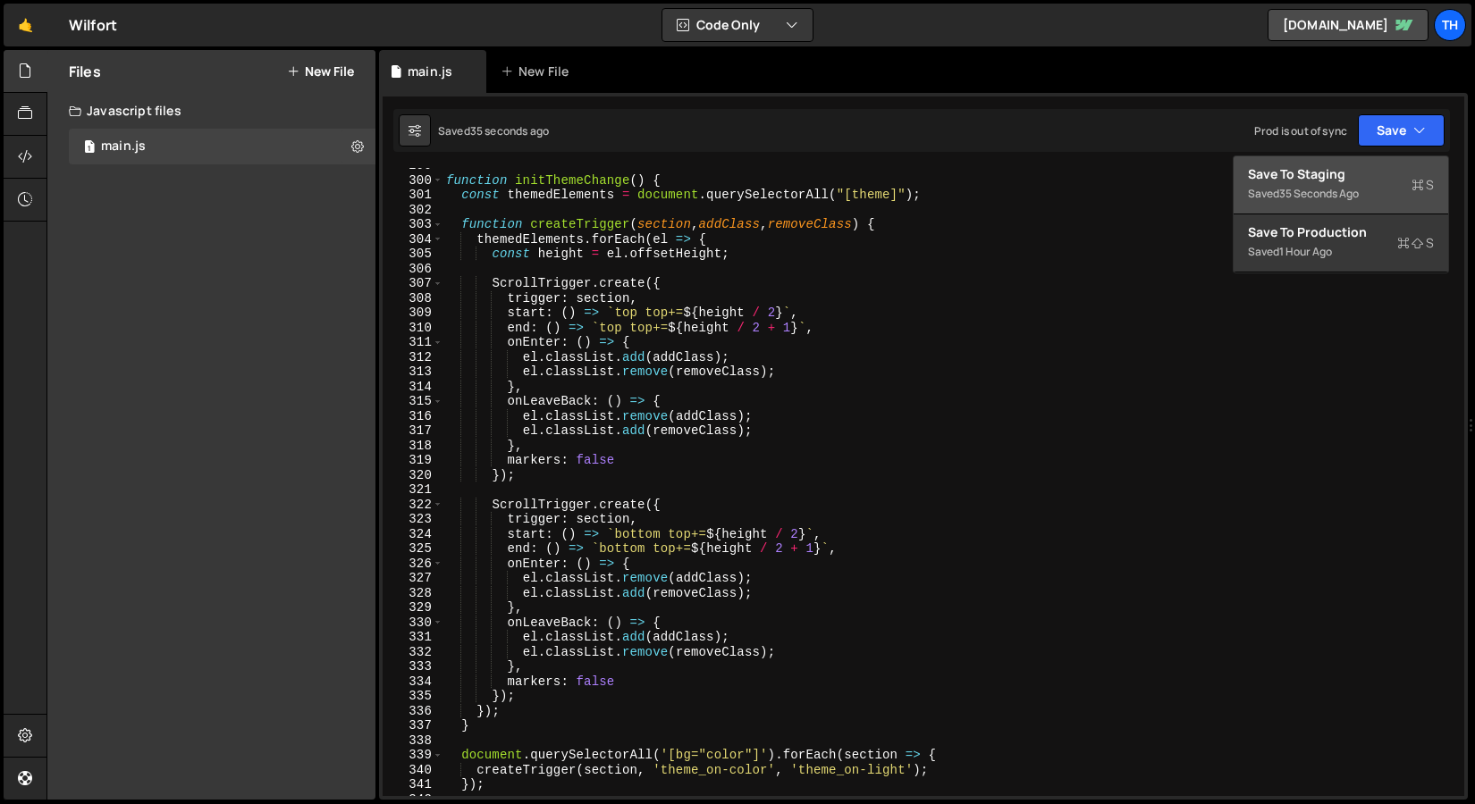
click at [1367, 164] on button "Save to Staging S Saved 35 seconds ago" at bounding box center [1340, 185] width 214 height 58
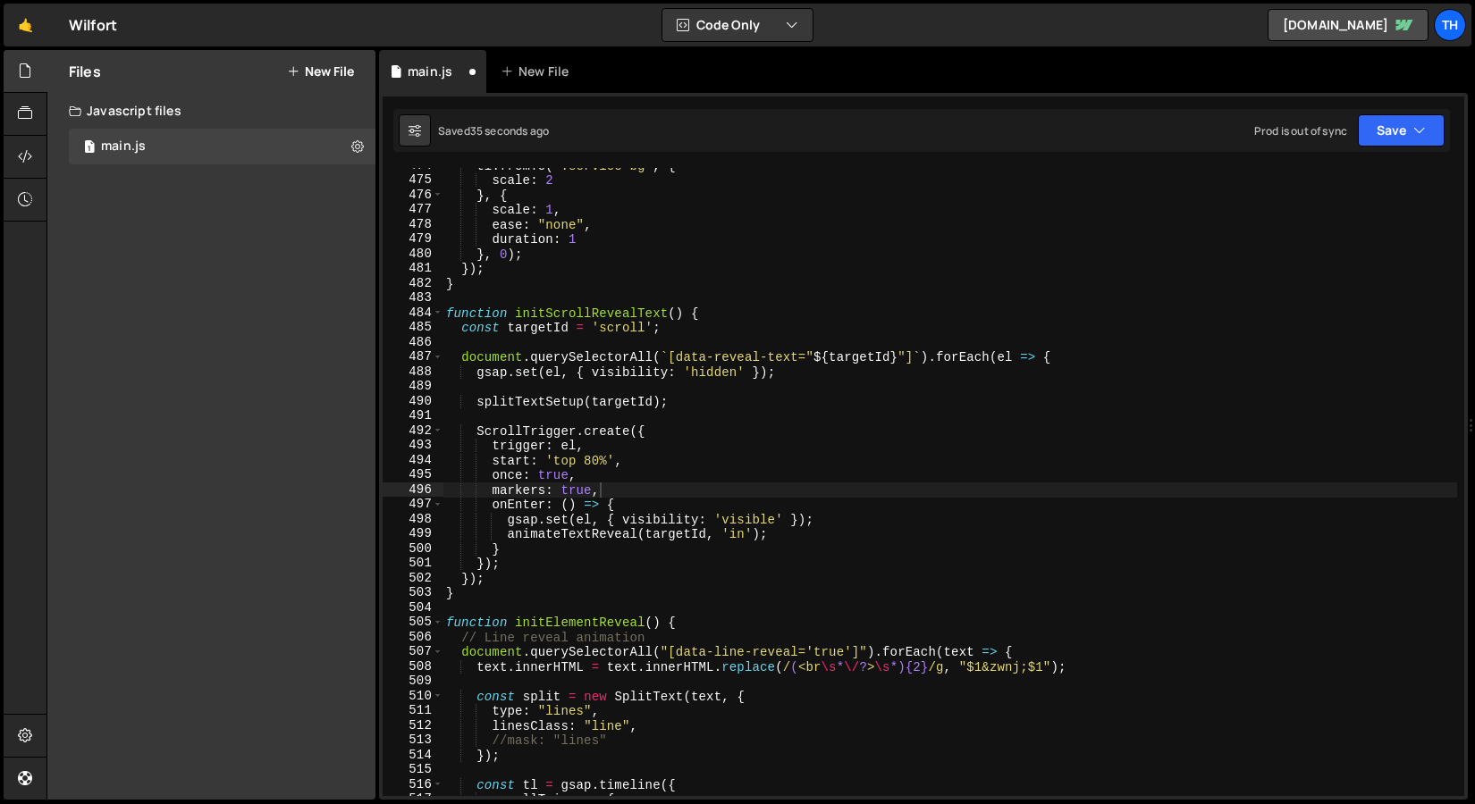
scroll to position [6985, 0]
click at [1387, 116] on button "Save" at bounding box center [1400, 130] width 87 height 32
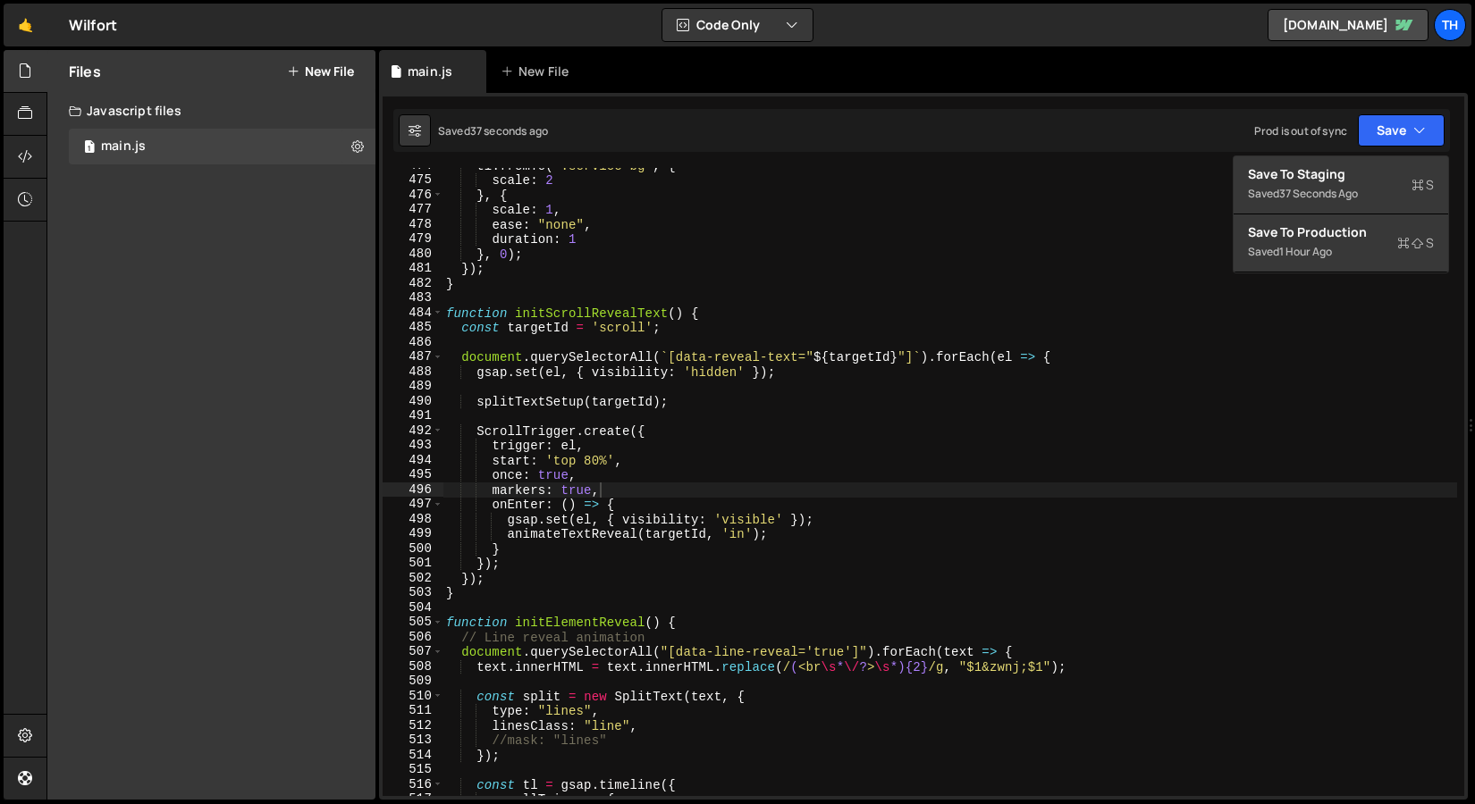
click at [1374, 150] on div "Saved 37 seconds ago Prod is out of sync Upgrade to Edit Save Save to Staging S…" at bounding box center [921, 130] width 1056 height 43
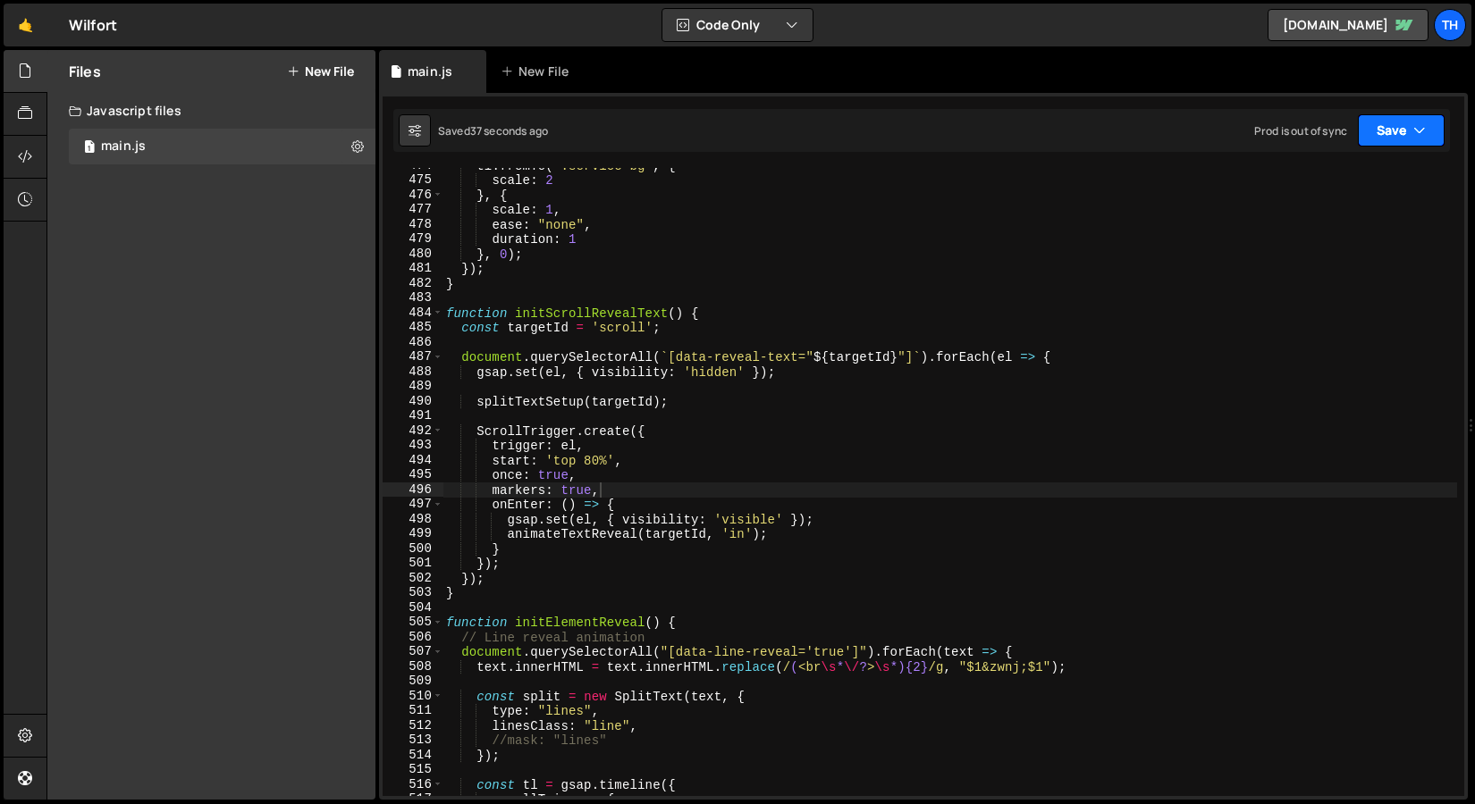
click at [1375, 134] on button "Save" at bounding box center [1400, 130] width 87 height 32
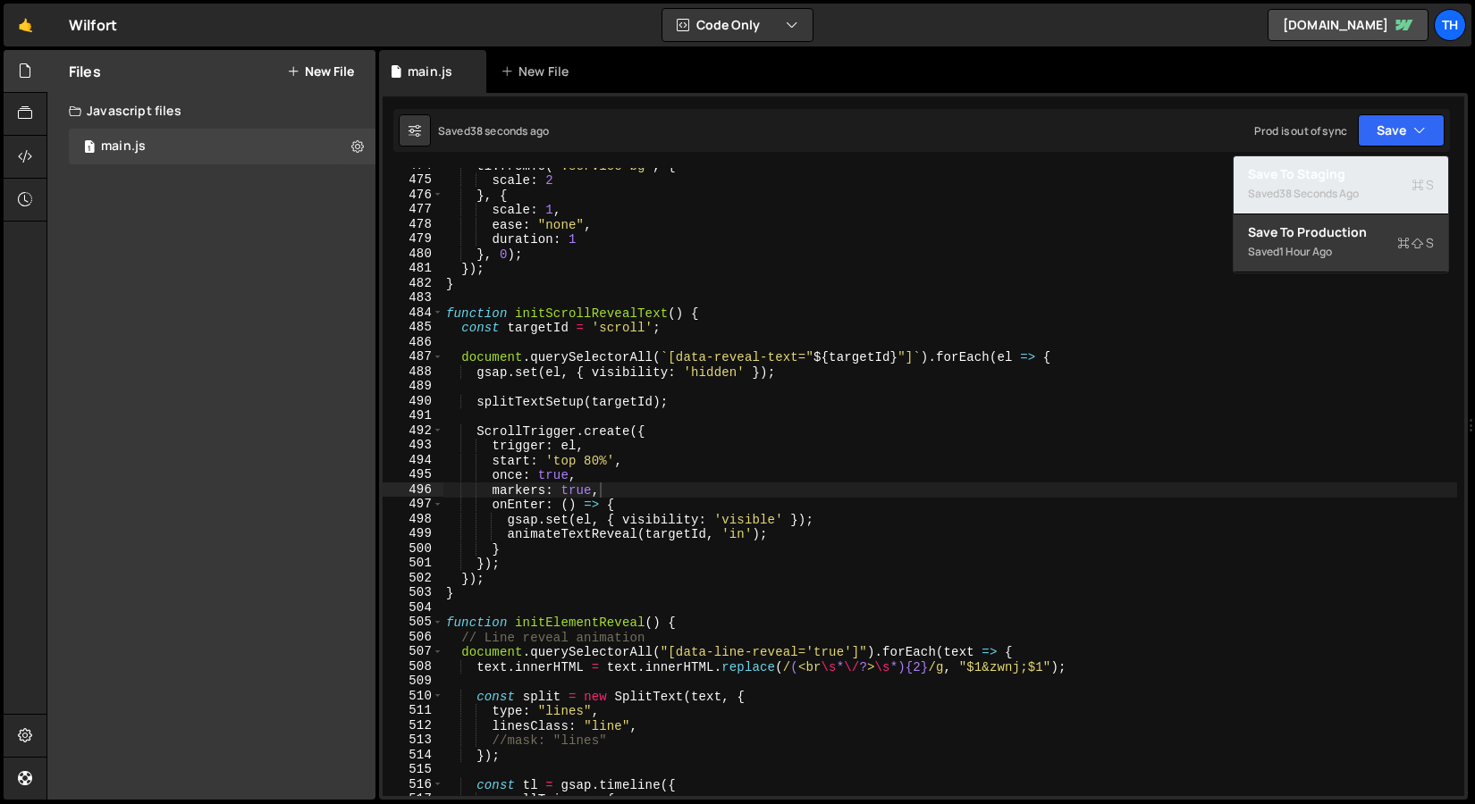
click at [1369, 184] on div "Saved 38 seconds ago" at bounding box center [1341, 193] width 186 height 21
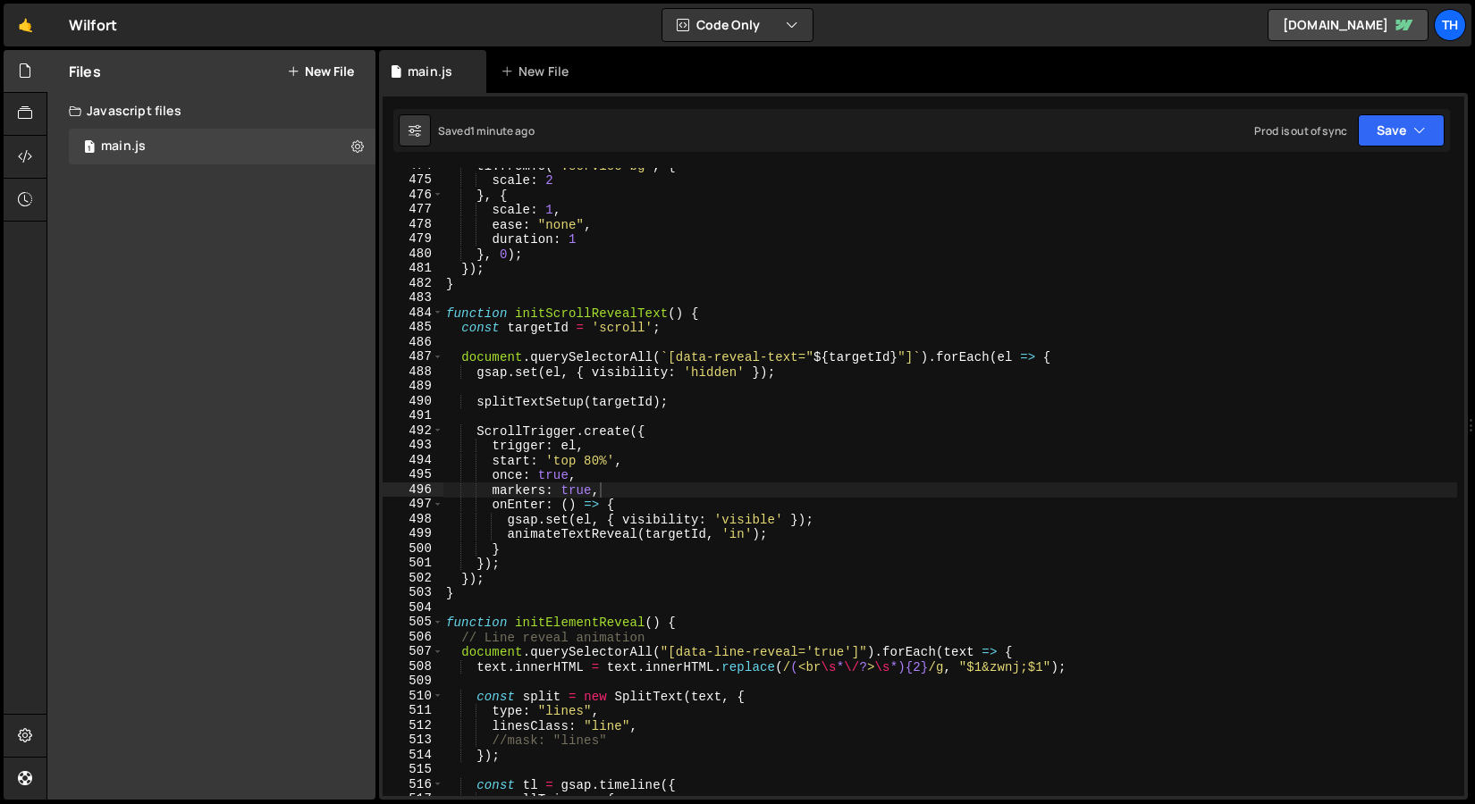
click at [458, 293] on div "tl . fromTo ( ".service-bg" , { scale : 2 } , { scale : 1 , ease : "none" , dur…" at bounding box center [949, 487] width 1014 height 658
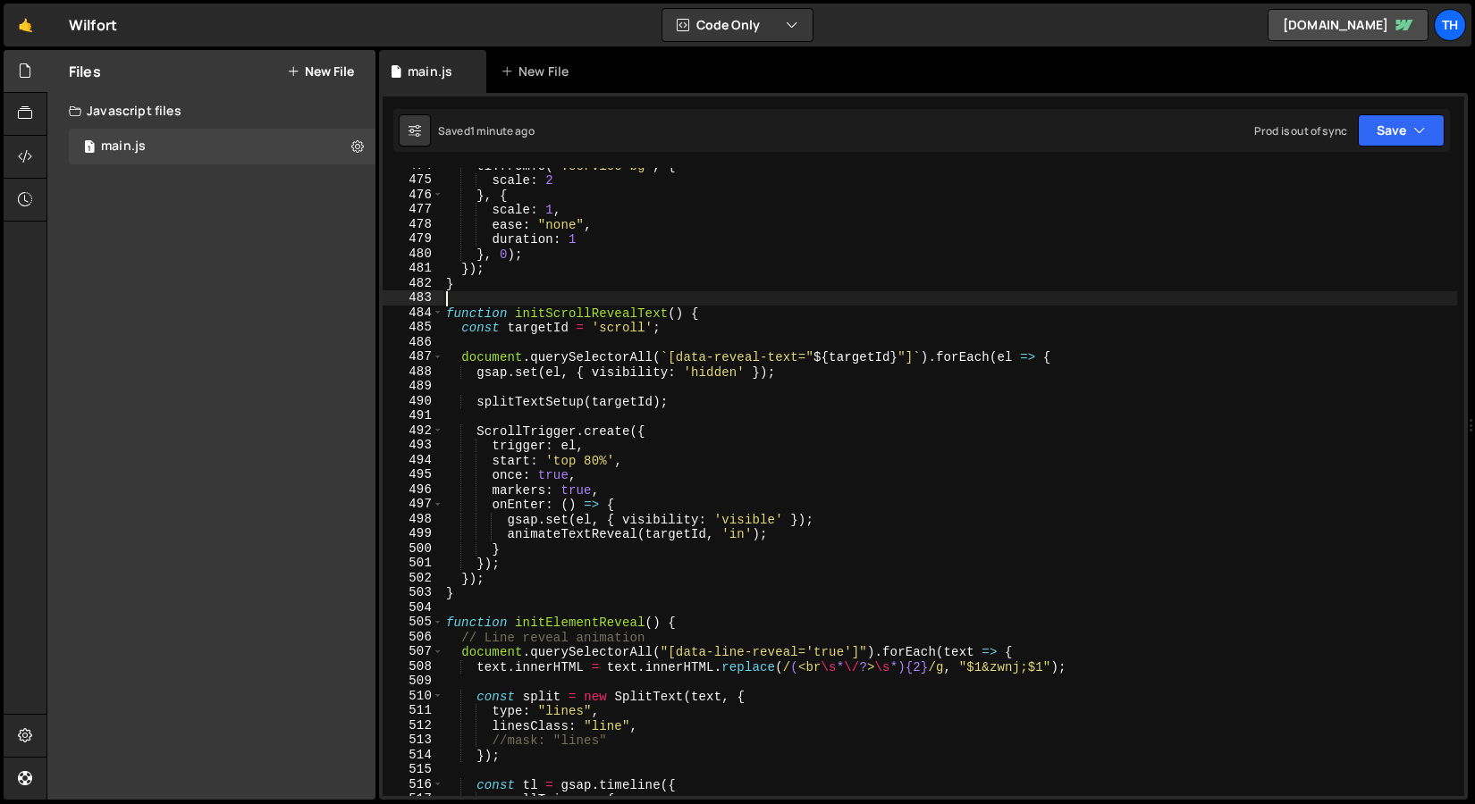
click at [582, 394] on div "tl . fromTo ( ".service-bg" , { scale : 2 } , { scale : 1 , ease : "none" , dur…" at bounding box center [949, 487] width 1014 height 658
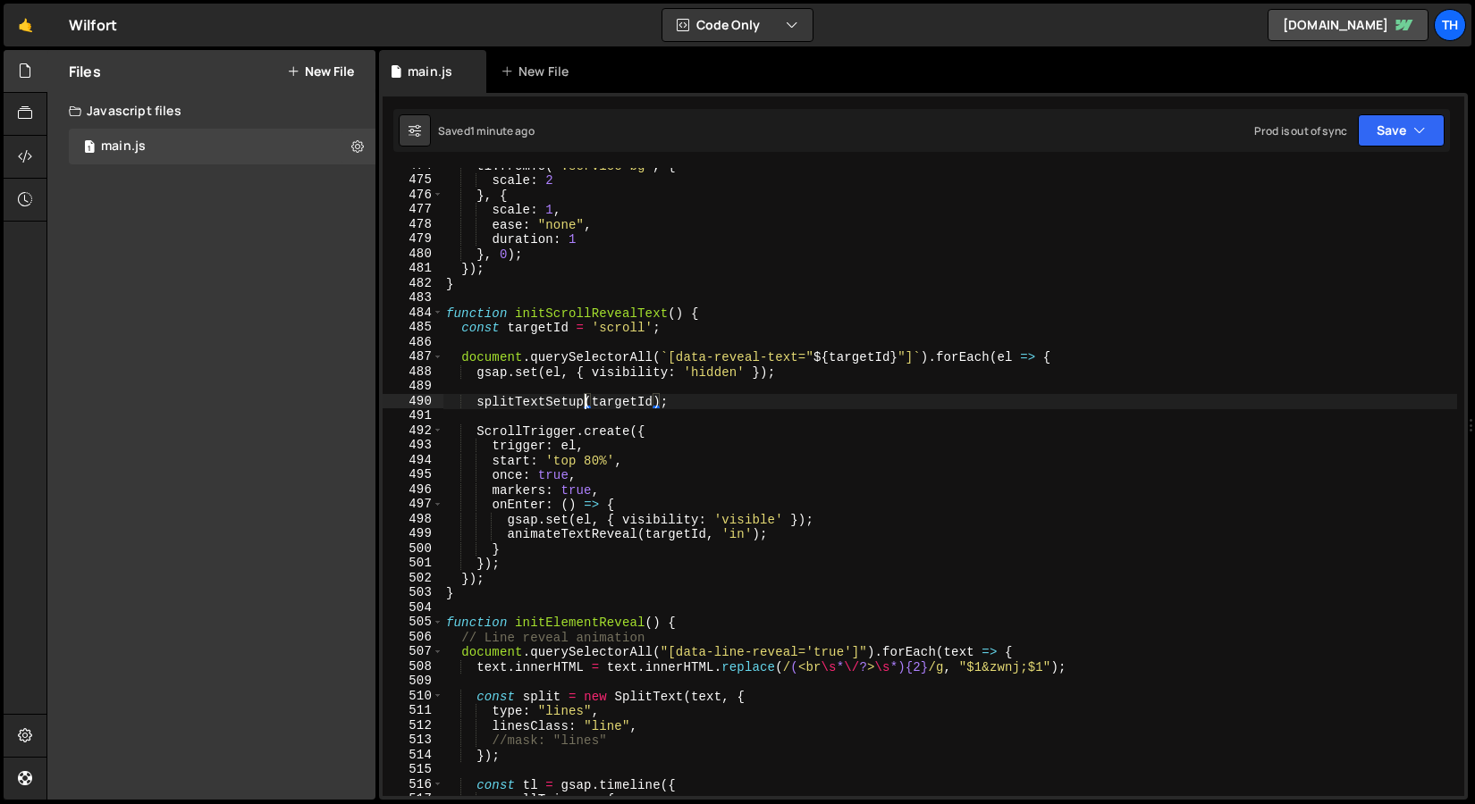
scroll to position [6998, 0]
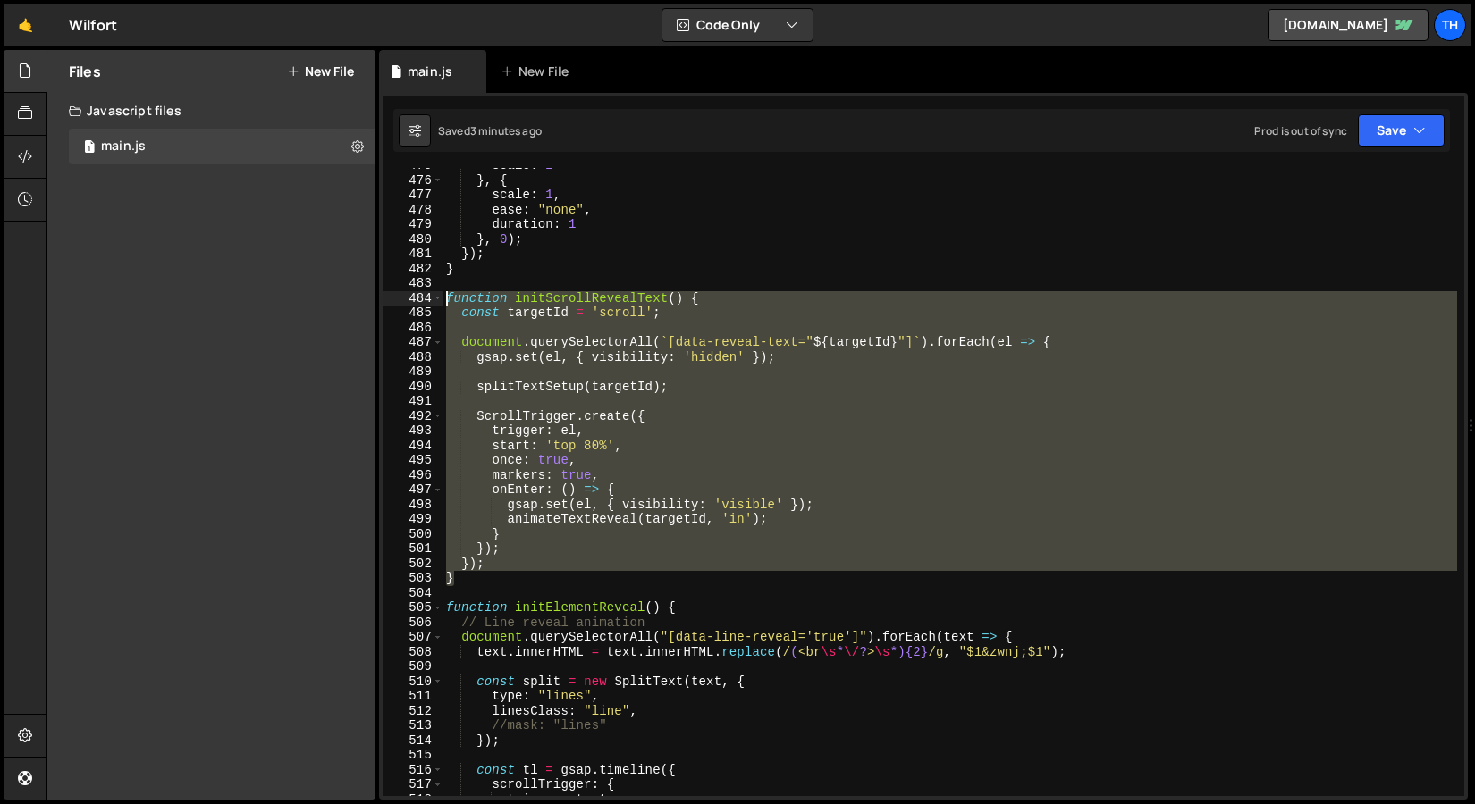
drag, startPoint x: 457, startPoint y: 584, endPoint x: 308, endPoint y: 298, distance: 322.2
click at [308, 298] on div "Files New File Javascript files 1 main.js 0 CSS files Copy share link Edit File…" at bounding box center [760, 425] width 1428 height 751
paste textarea "}"
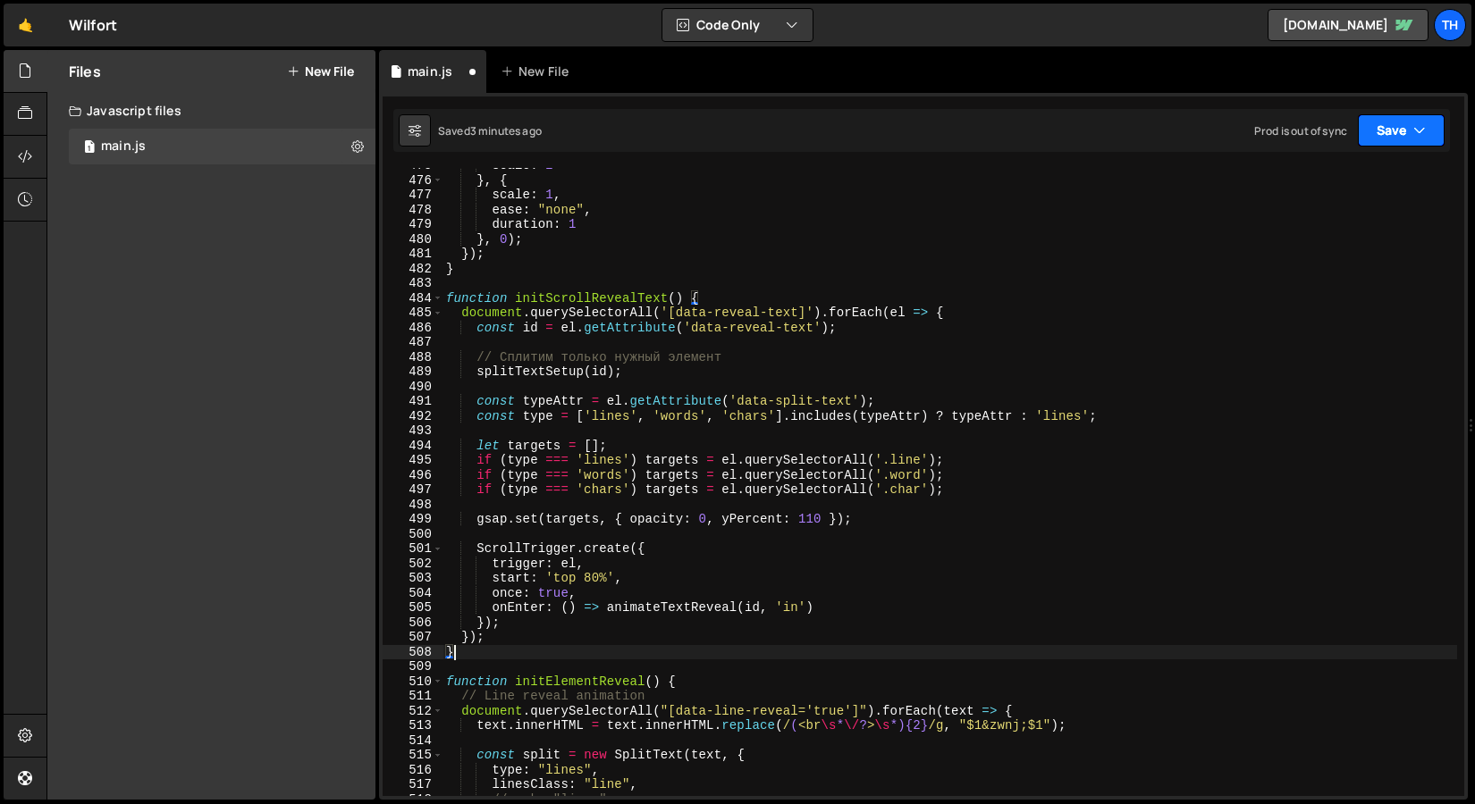
click at [1375, 136] on button "Save" at bounding box center [1400, 130] width 87 height 32
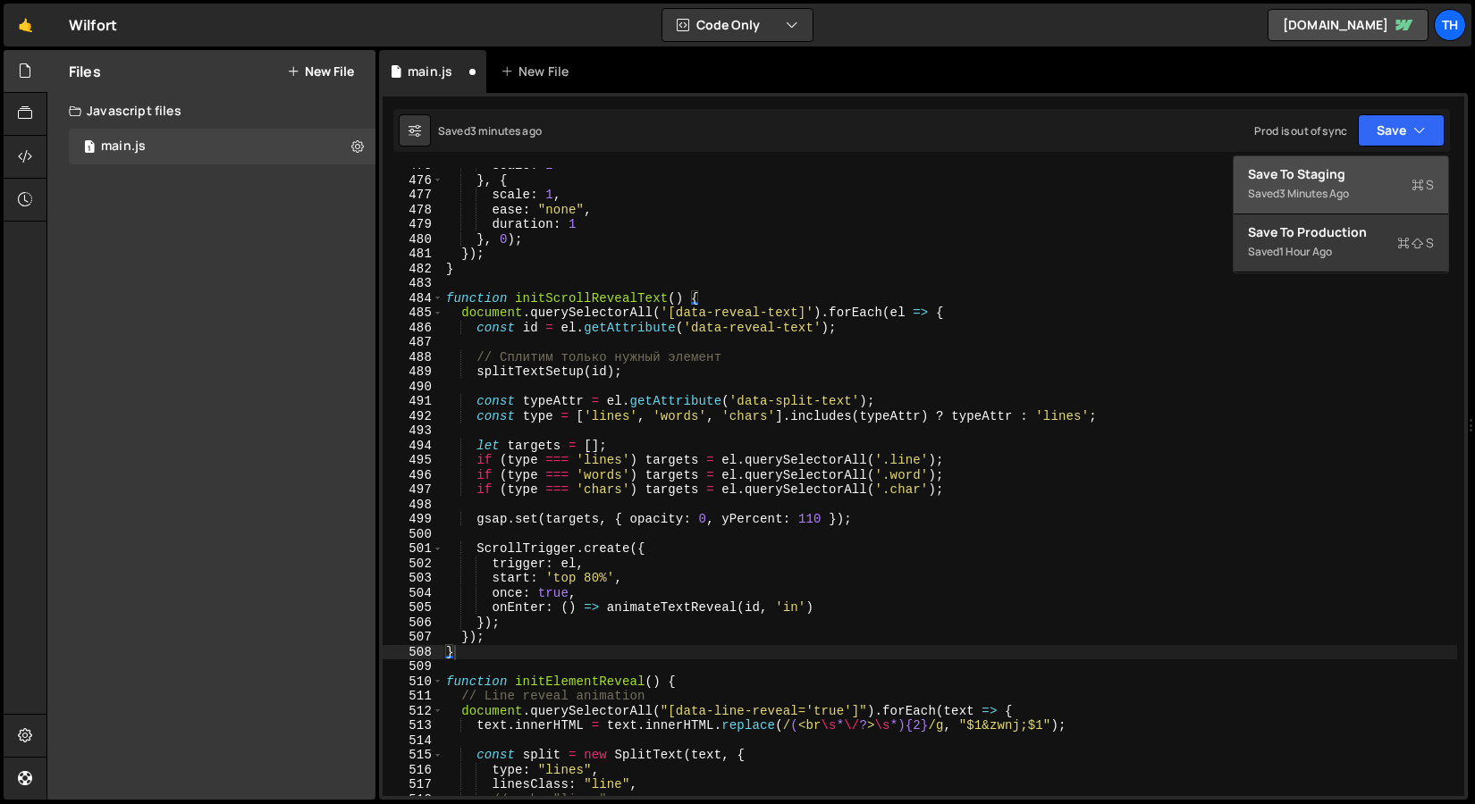
click at [1332, 194] on div "3 minutes ago" at bounding box center [1314, 193] width 70 height 15
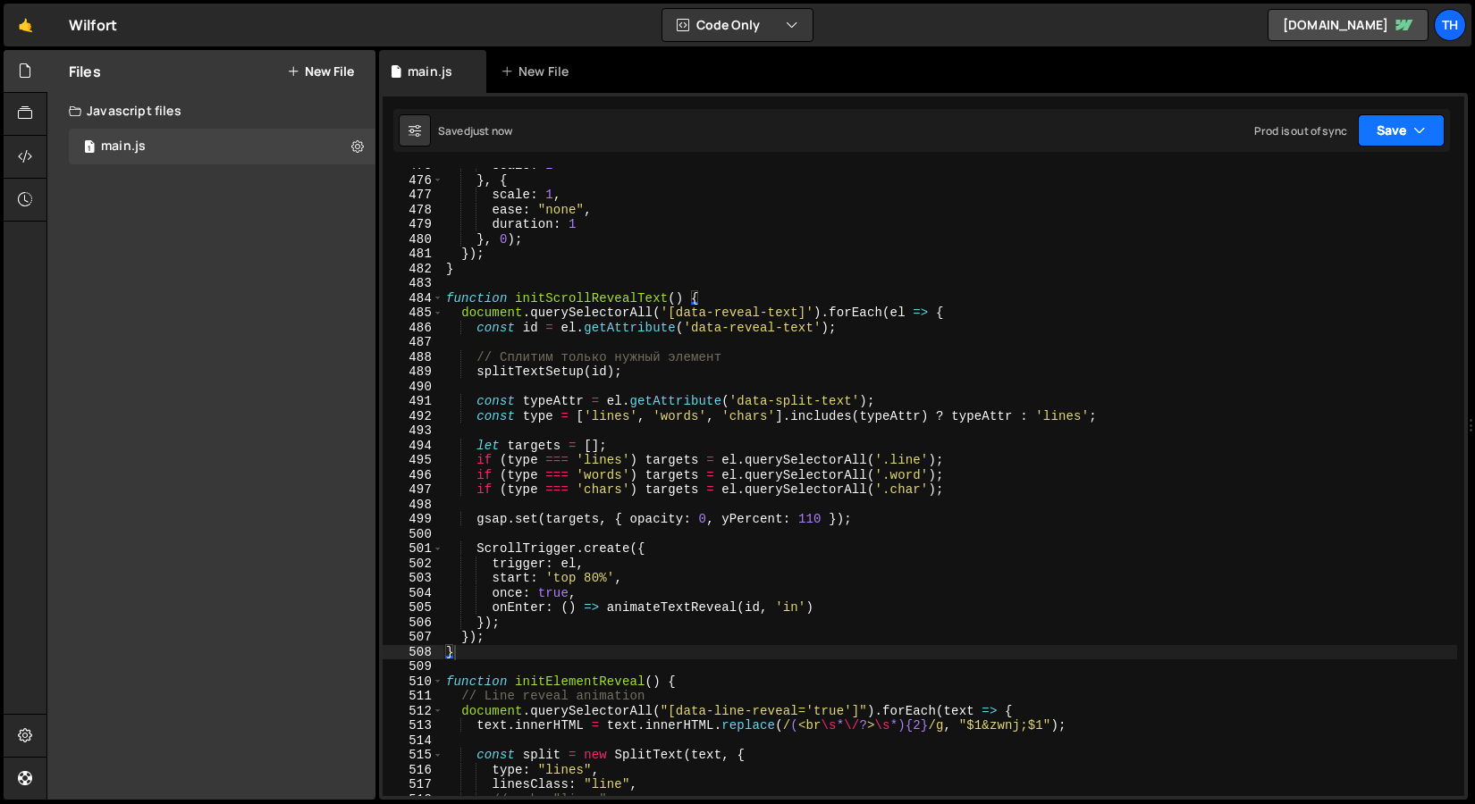
click at [1415, 139] on button "Save" at bounding box center [1400, 130] width 87 height 32
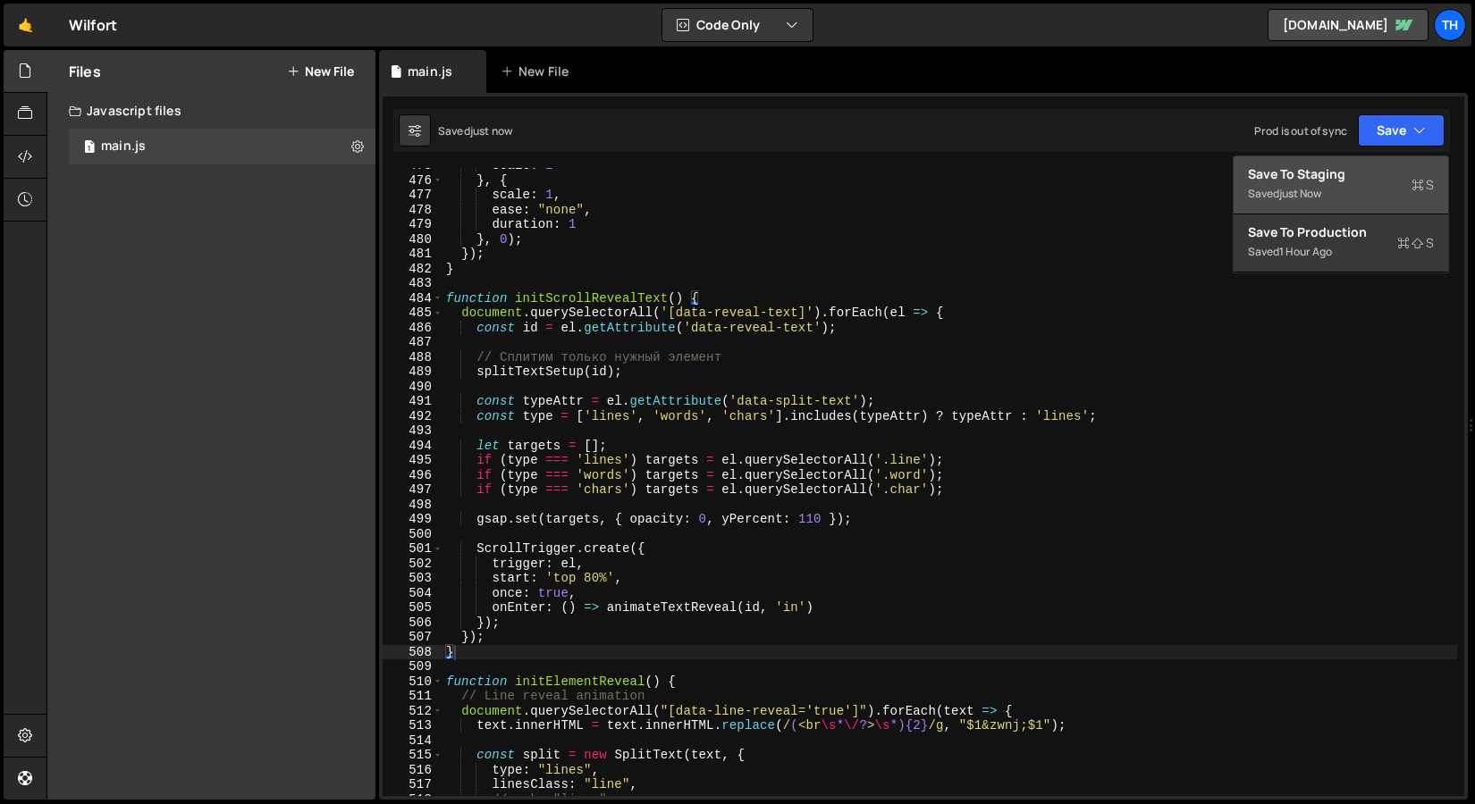
click at [1369, 166] on div "Save to Staging S" at bounding box center [1341, 174] width 186 height 18
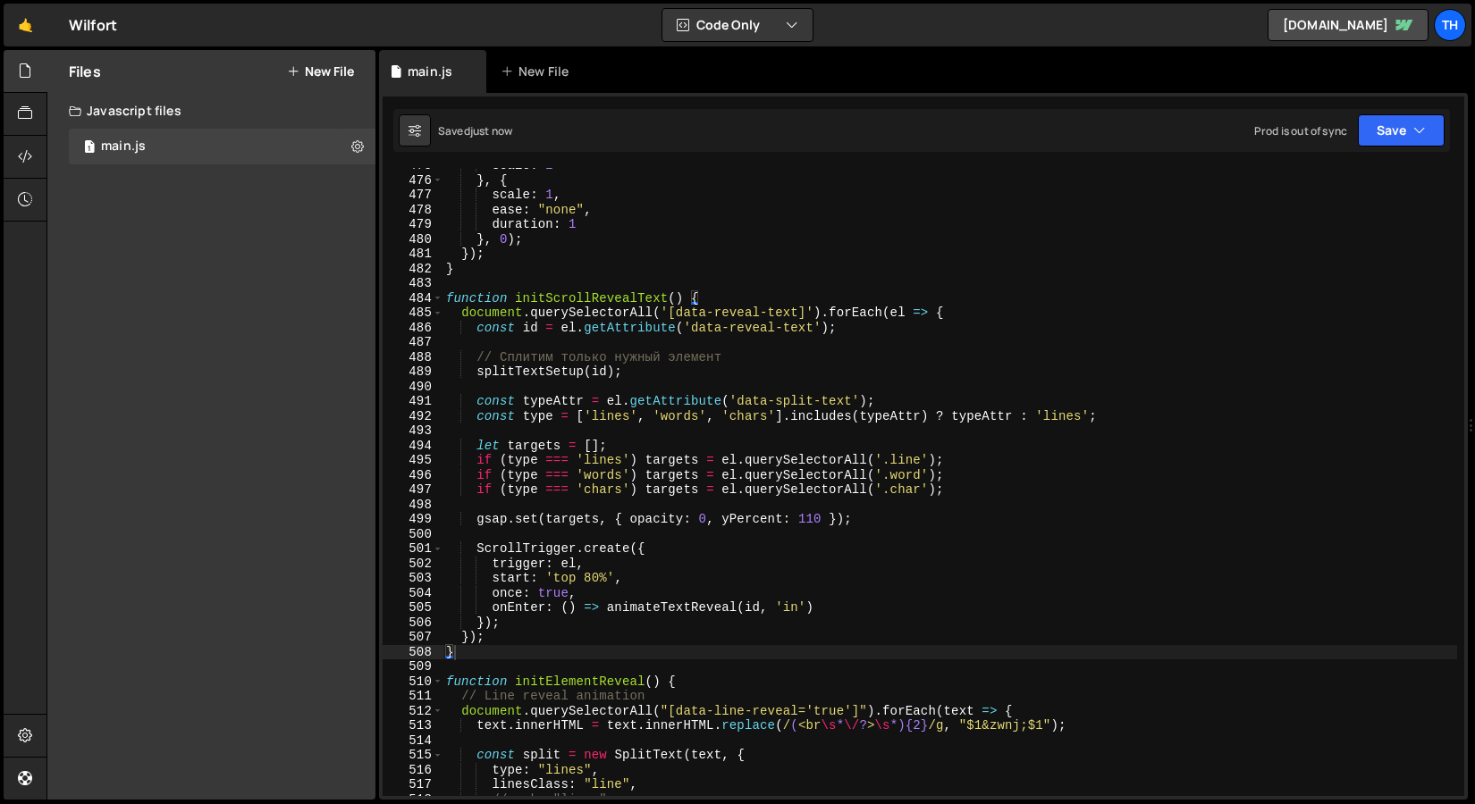
click at [813, 522] on div "scale : 2 } , { scale : 1 , ease : "none" , duration : 1 } , 0 ) ; }) ; } funct…" at bounding box center [949, 487] width 1014 height 658
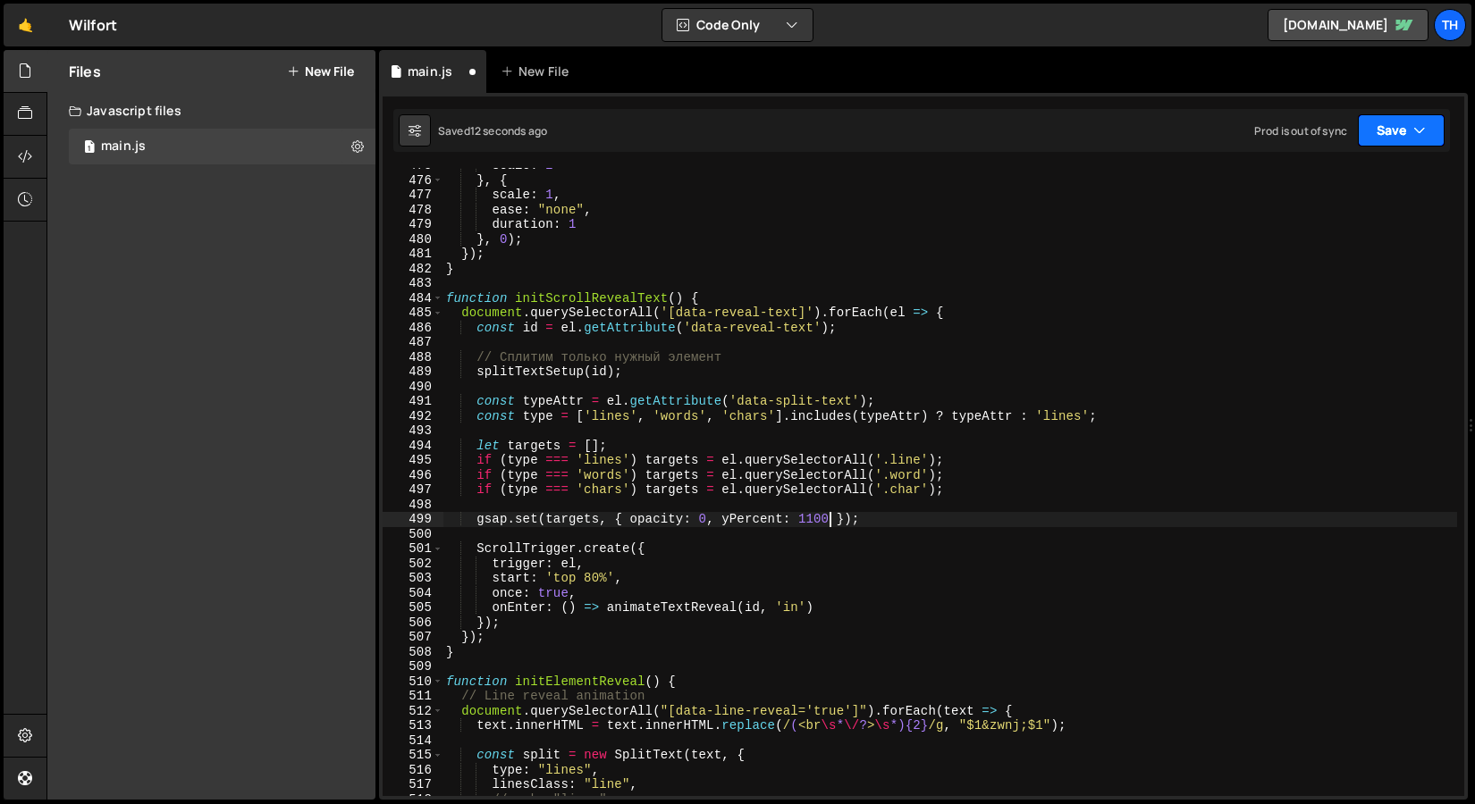
click at [1398, 144] on button "Save" at bounding box center [1400, 130] width 87 height 32
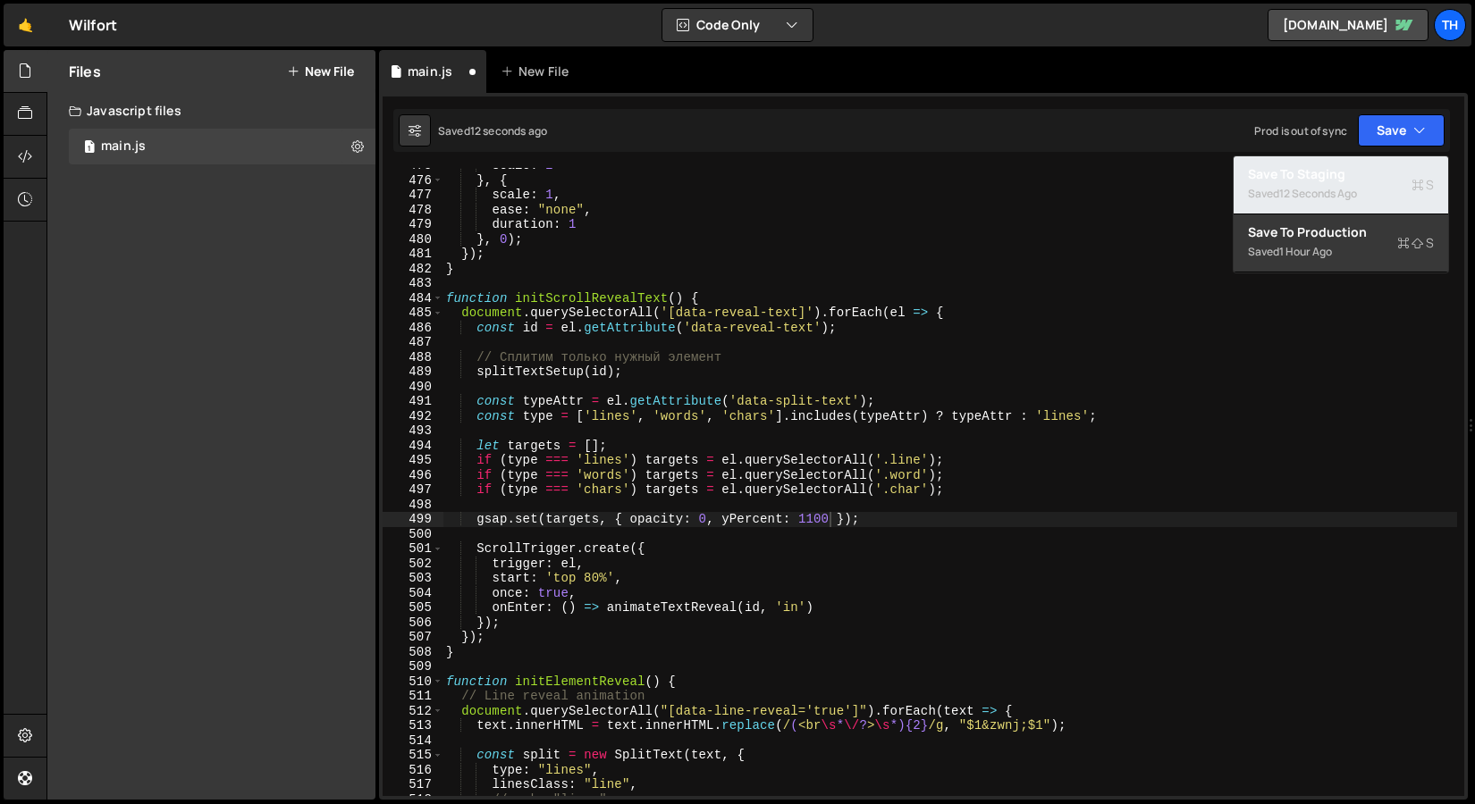
click at [1374, 191] on div "Saved 12 seconds ago" at bounding box center [1341, 193] width 186 height 21
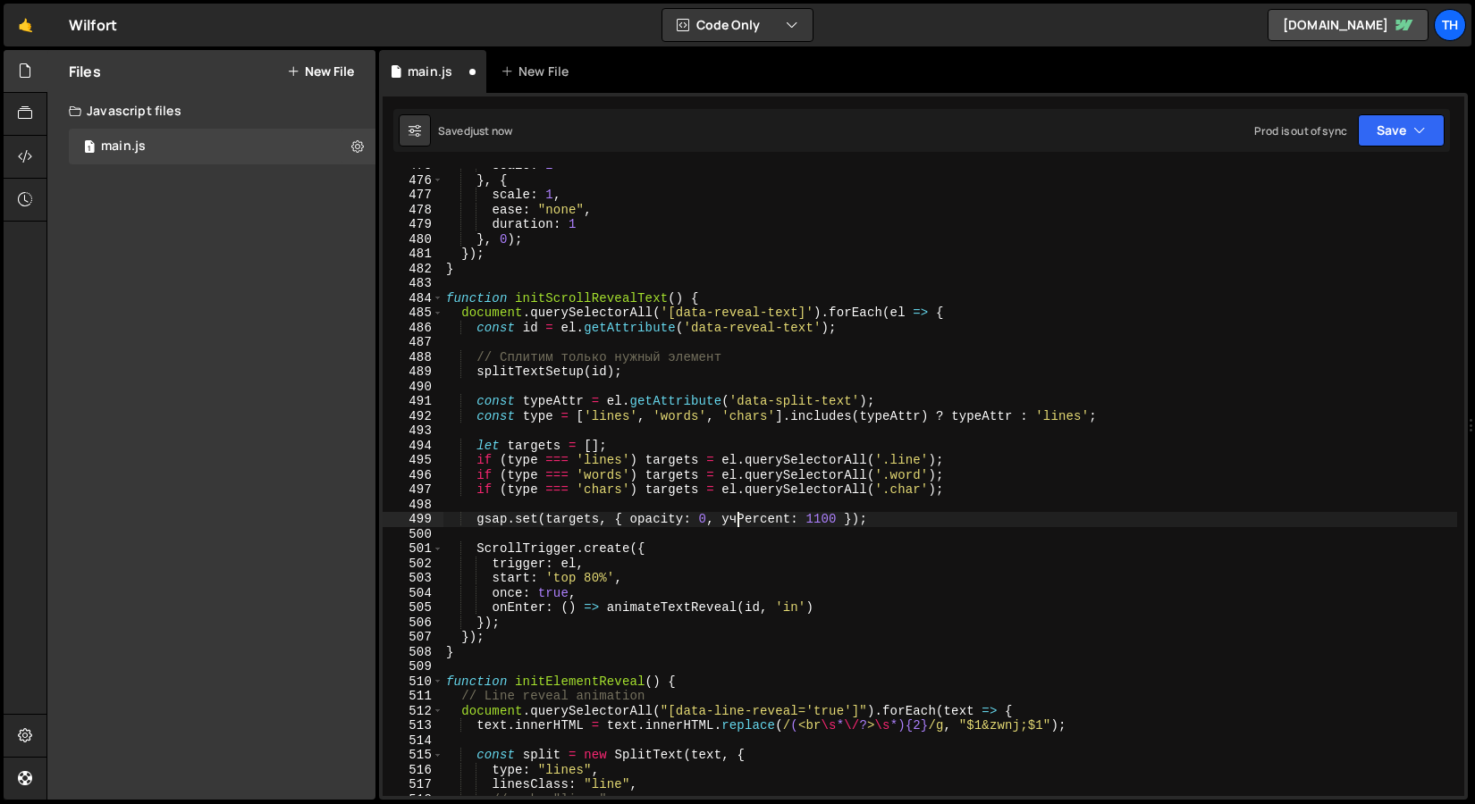
click at [727, 525] on div "scale : 2 } , { scale : 1 , ease : "none" , duration : 1 } , 0 ) ; }) ; } funct…" at bounding box center [949, 487] width 1014 height 658
drag, startPoint x: 722, startPoint y: 524, endPoint x: 735, endPoint y: 525, distance: 12.5
click at [735, 525] on div "scale : 2 } , { scale : 1 , ease : "none" , duration : 1 } , 0 ) ; }) ; } funct…" at bounding box center [949, 487] width 1014 height 658
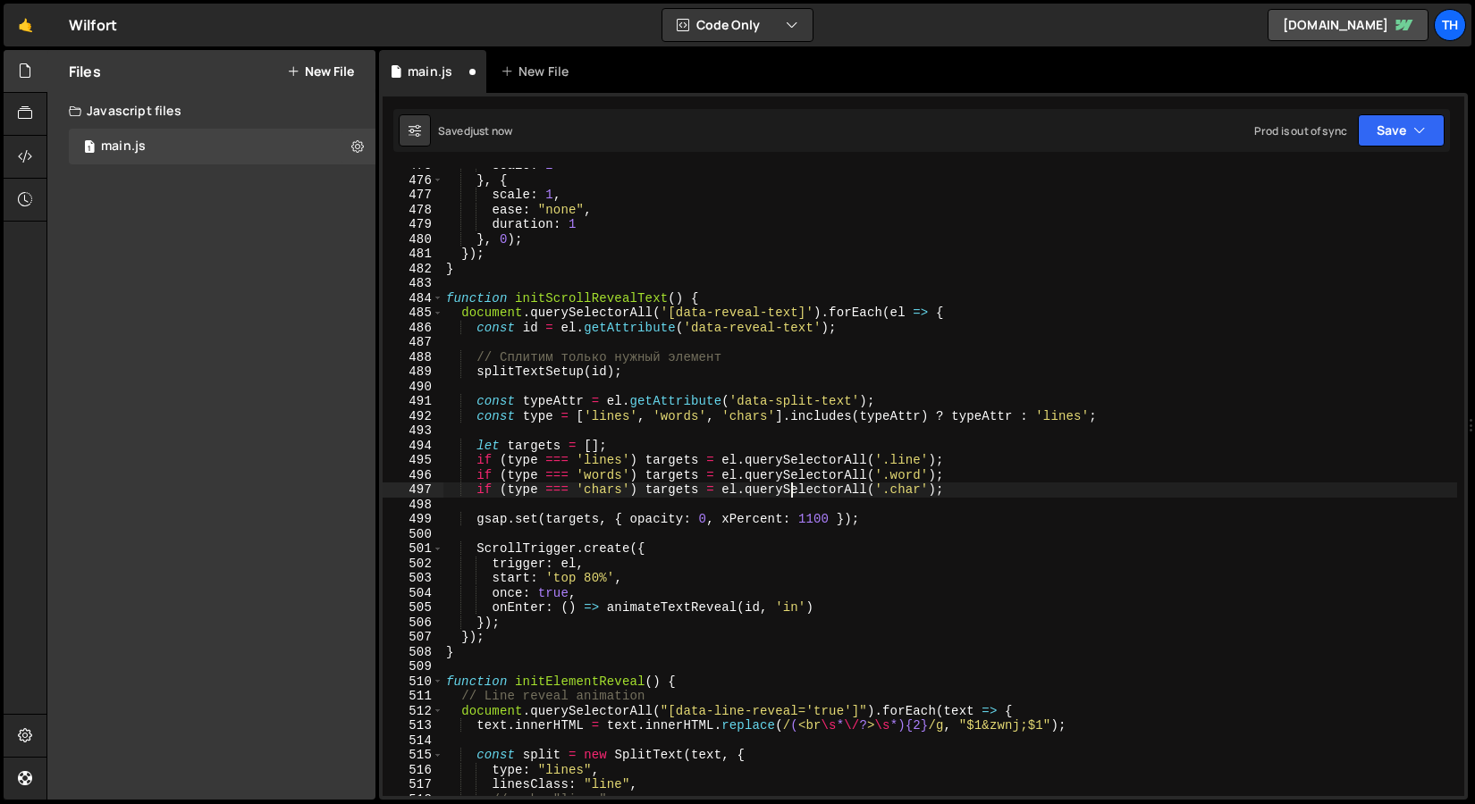
click at [792, 495] on div "scale : 2 } , { scale : 1 , ease : "none" , duration : 1 } , 0 ) ; }) ; } funct…" at bounding box center [949, 487] width 1014 height 658
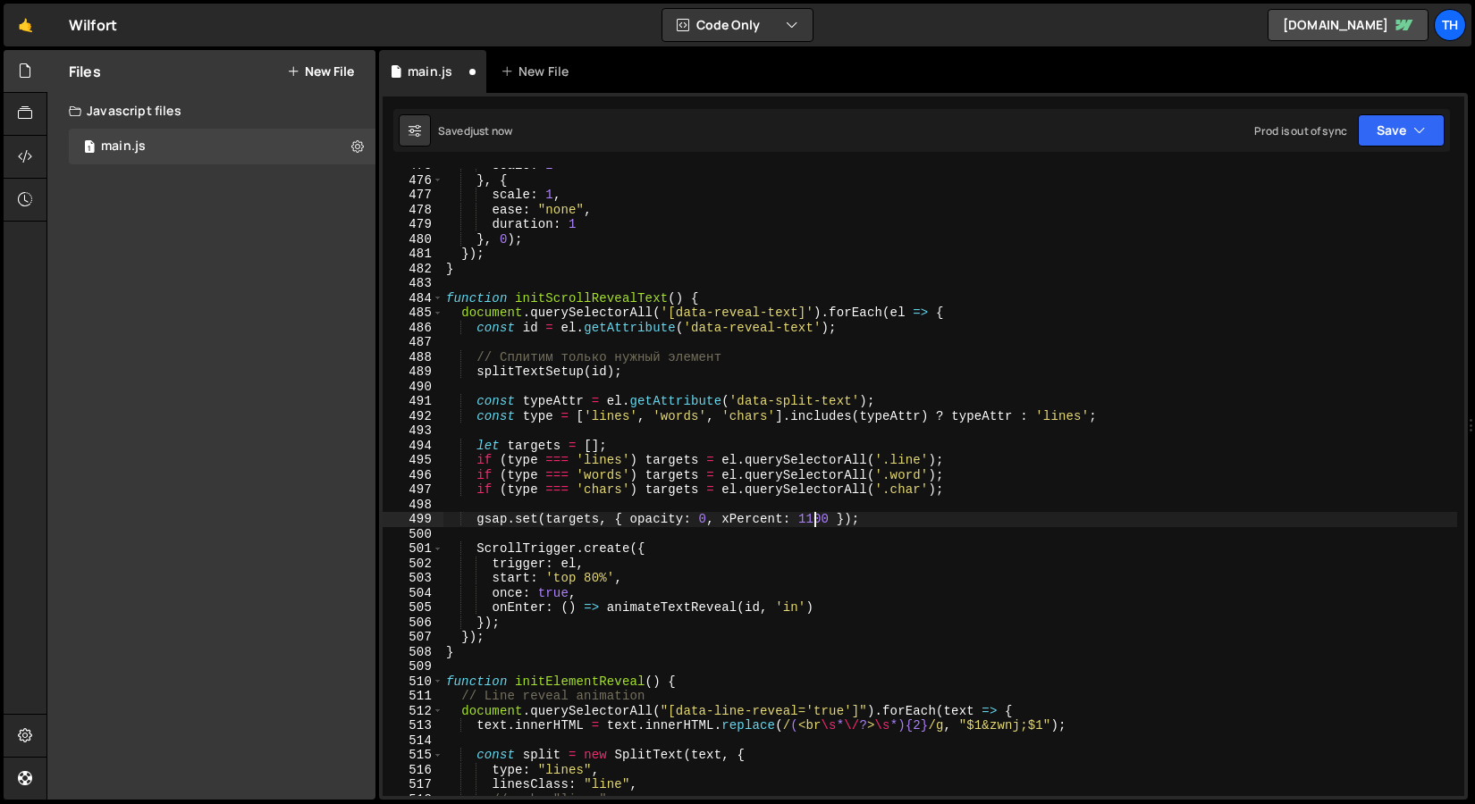
click at [814, 523] on div "scale : 2 } , { scale : 1 , ease : "none" , duration : 1 } , 0 ) ; }) ; } funct…" at bounding box center [949, 487] width 1014 height 658
click at [823, 523] on div "scale : 2 } , { scale : 1 , ease : "none" , duration : 1 } , 0 ) ; }) ; } funct…" at bounding box center [949, 487] width 1014 height 658
click at [1398, 141] on button "Save" at bounding box center [1400, 130] width 87 height 32
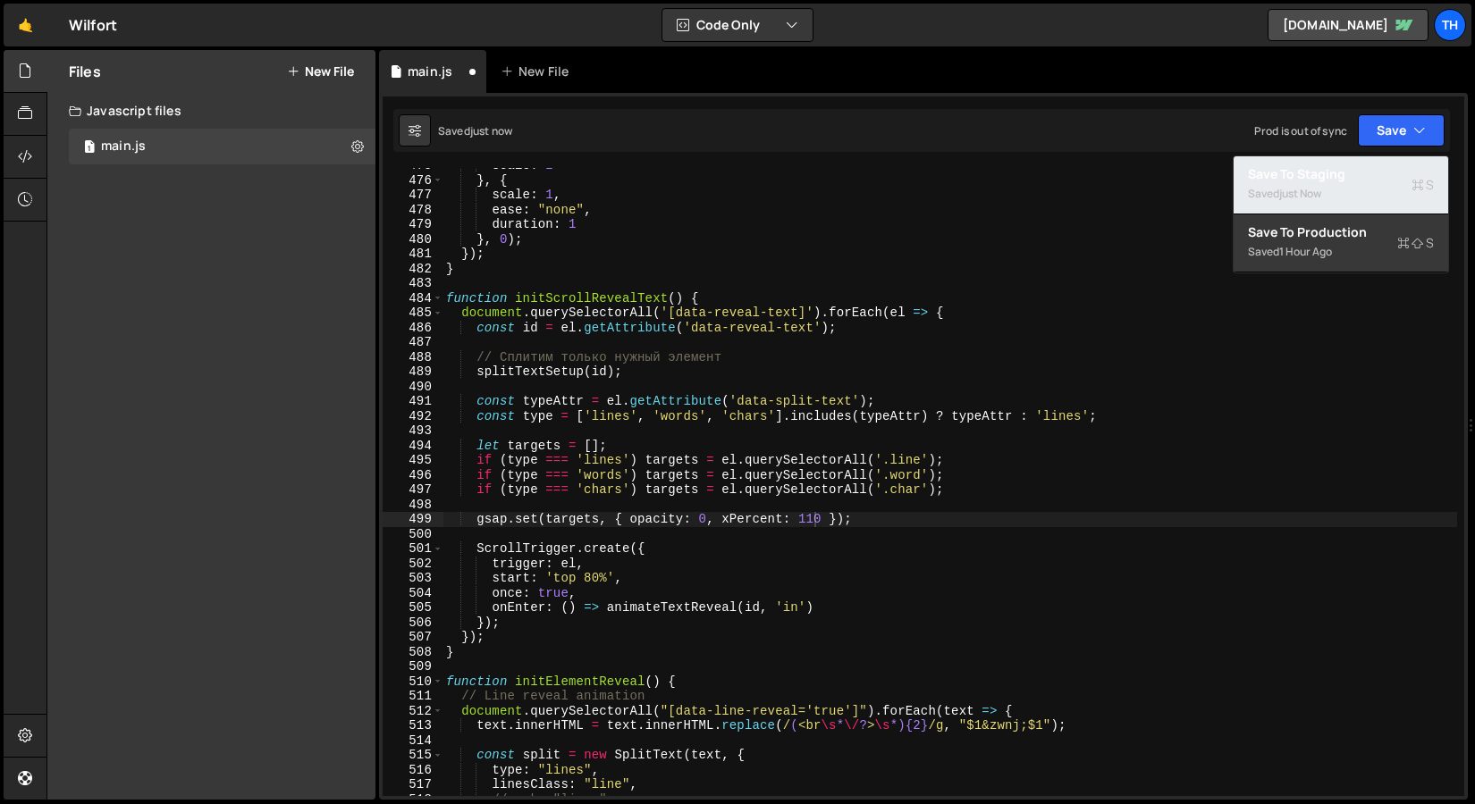
click at [1397, 192] on div "Saved just now" at bounding box center [1341, 193] width 186 height 21
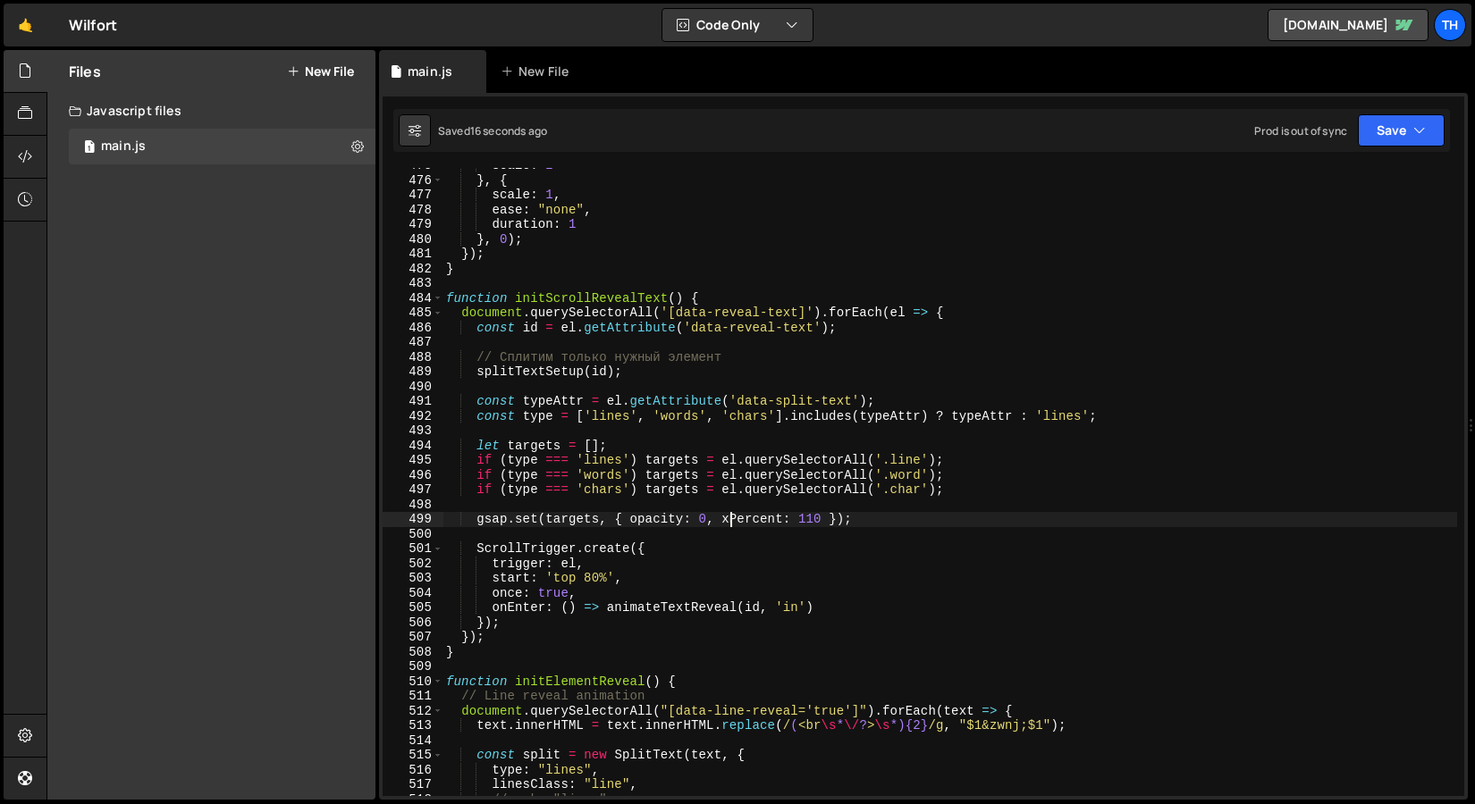
click at [727, 523] on div "scale : 2 } , { scale : 1 , ease : "none" , duration : 1 } , 0 ) ; }) ; } funct…" at bounding box center [949, 487] width 1014 height 658
click at [823, 517] on div "scale : 2 } , { scale : 1 , ease : "none" , duration : 1 } , 0 ) ; }) ; } funct…" at bounding box center [949, 487] width 1014 height 658
click at [1430, 128] on button "Save" at bounding box center [1400, 130] width 87 height 32
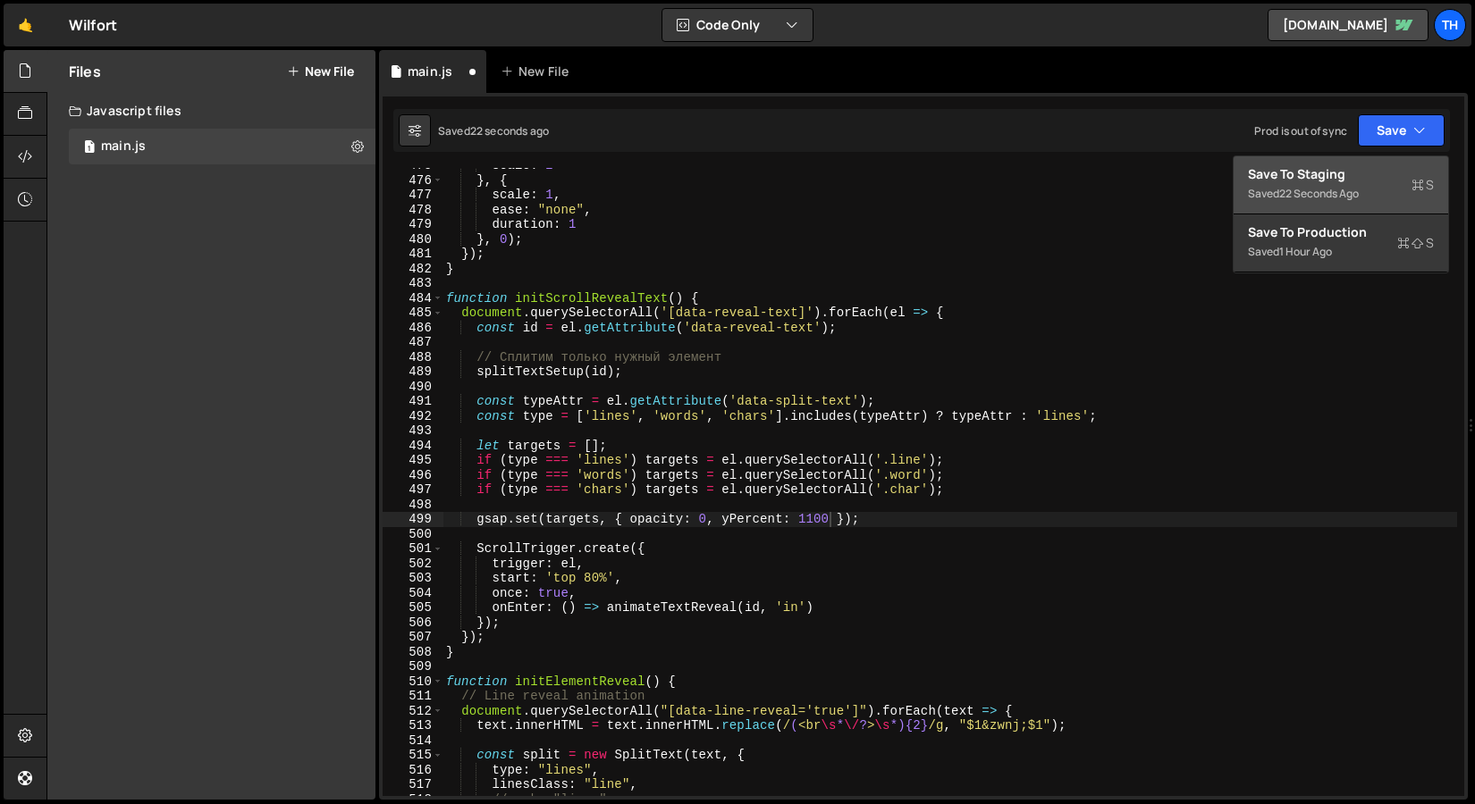
click at [1374, 165] on div "Save to Staging S" at bounding box center [1341, 174] width 186 height 18
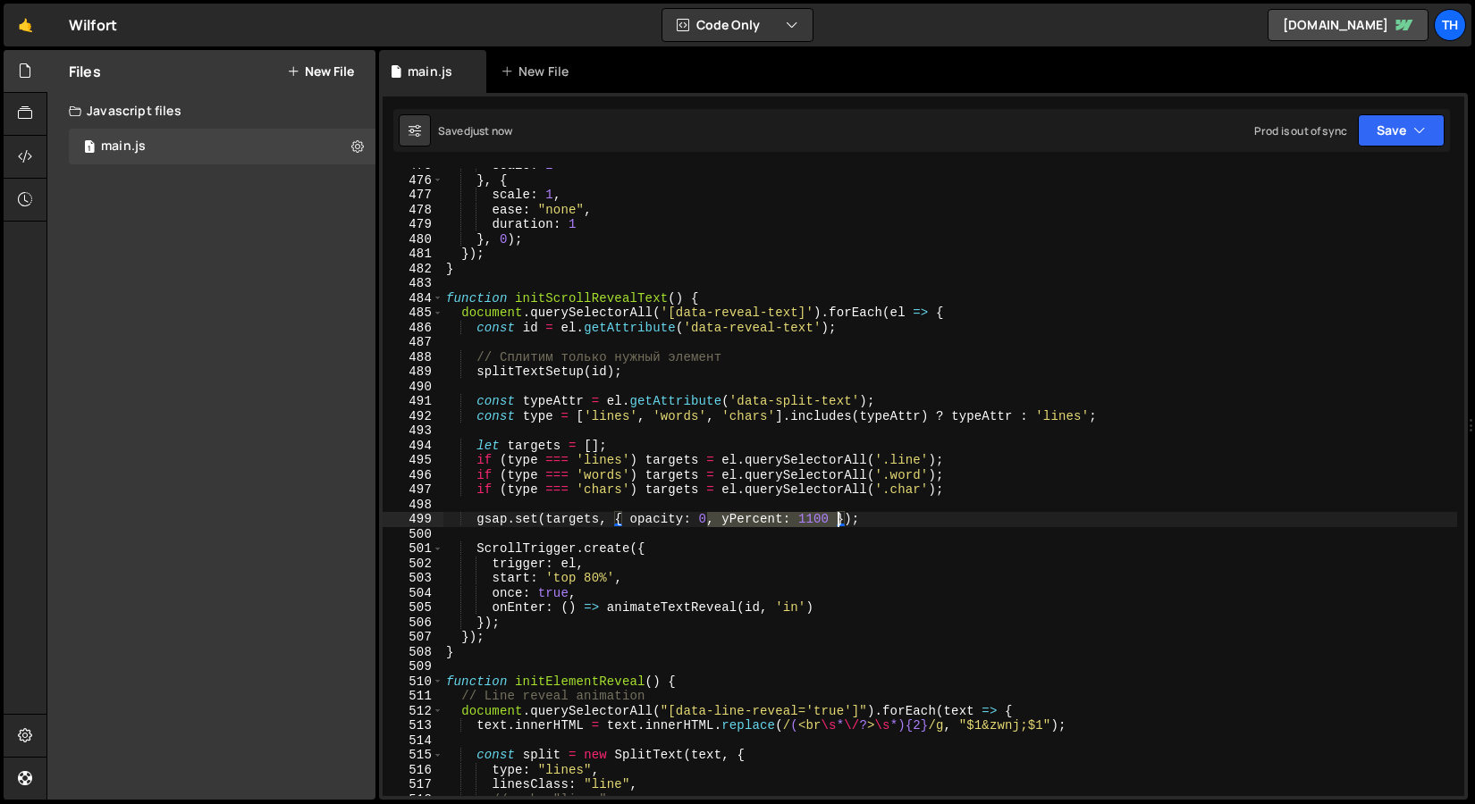
drag, startPoint x: 709, startPoint y: 522, endPoint x: 835, endPoint y: 524, distance: 126.0
click at [835, 524] on div "scale : 2 } , { scale : 1 , ease : "none" , duration : 1 } , 0 ) ; }) ; } funct…" at bounding box center [949, 487] width 1014 height 658
click at [767, 584] on div "scale : 2 } , { scale : 1 , ease : "none" , duration : 1 } , 0 ) ; }) ; } funct…" at bounding box center [949, 487] width 1014 height 658
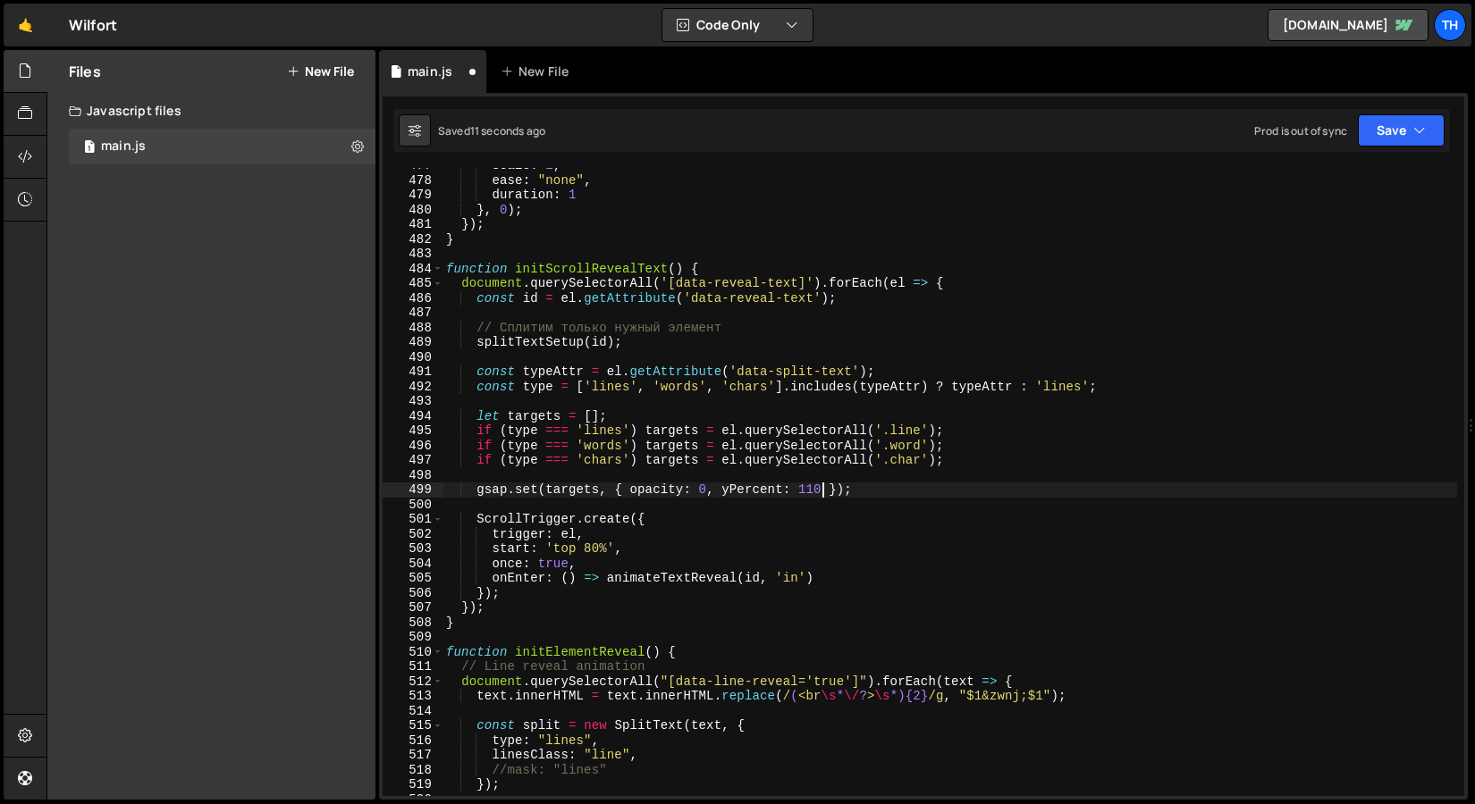
scroll to position [7029, 0]
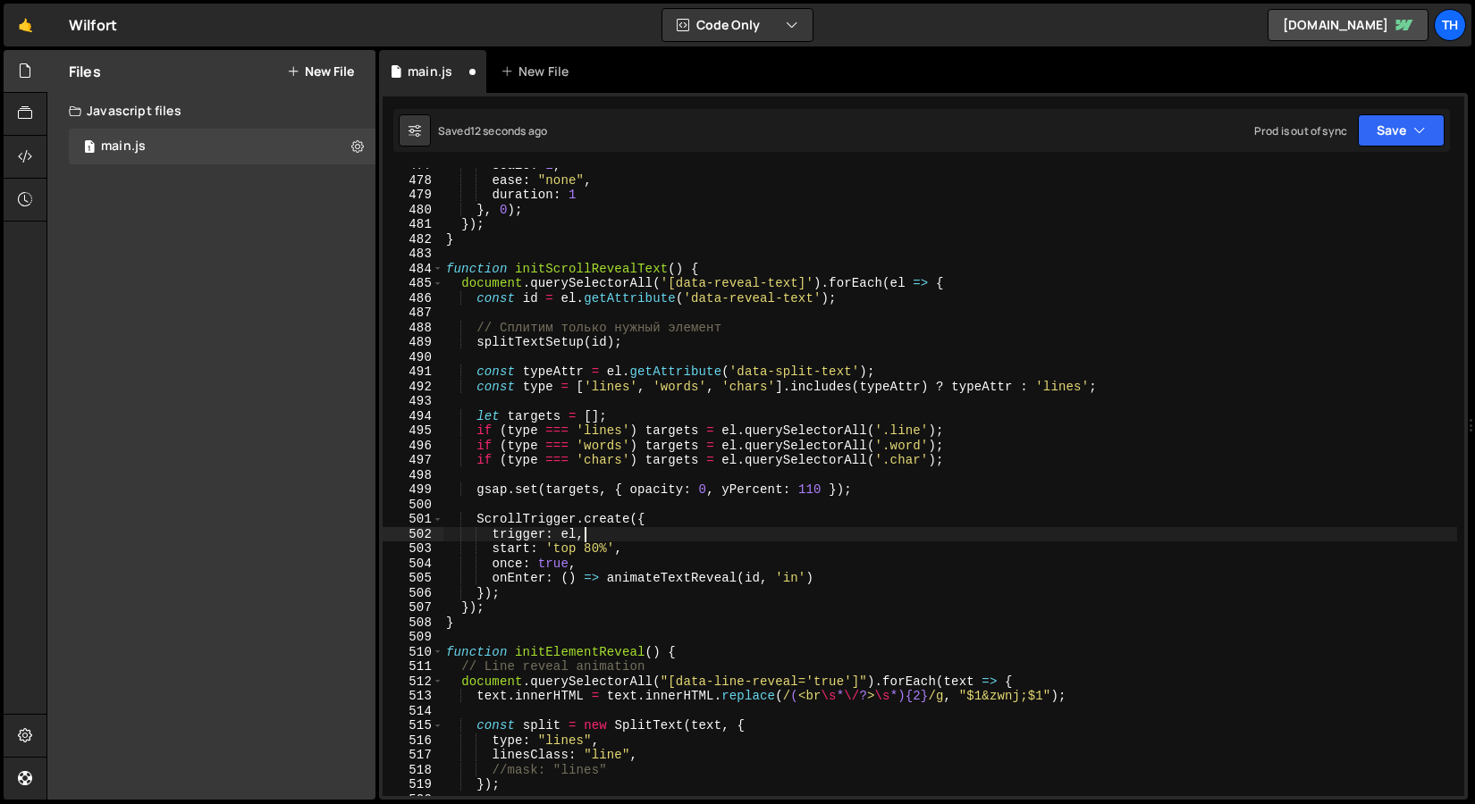
click at [630, 540] on div "scale : 1 , ease : "none" , duration : 1 } , 0 ) ; }) ; } function initScrollRe…" at bounding box center [949, 487] width 1014 height 658
drag, startPoint x: 1408, startPoint y: 131, endPoint x: 1385, endPoint y: 156, distance: 34.1
click at [1408, 131] on button "Save" at bounding box center [1400, 130] width 87 height 32
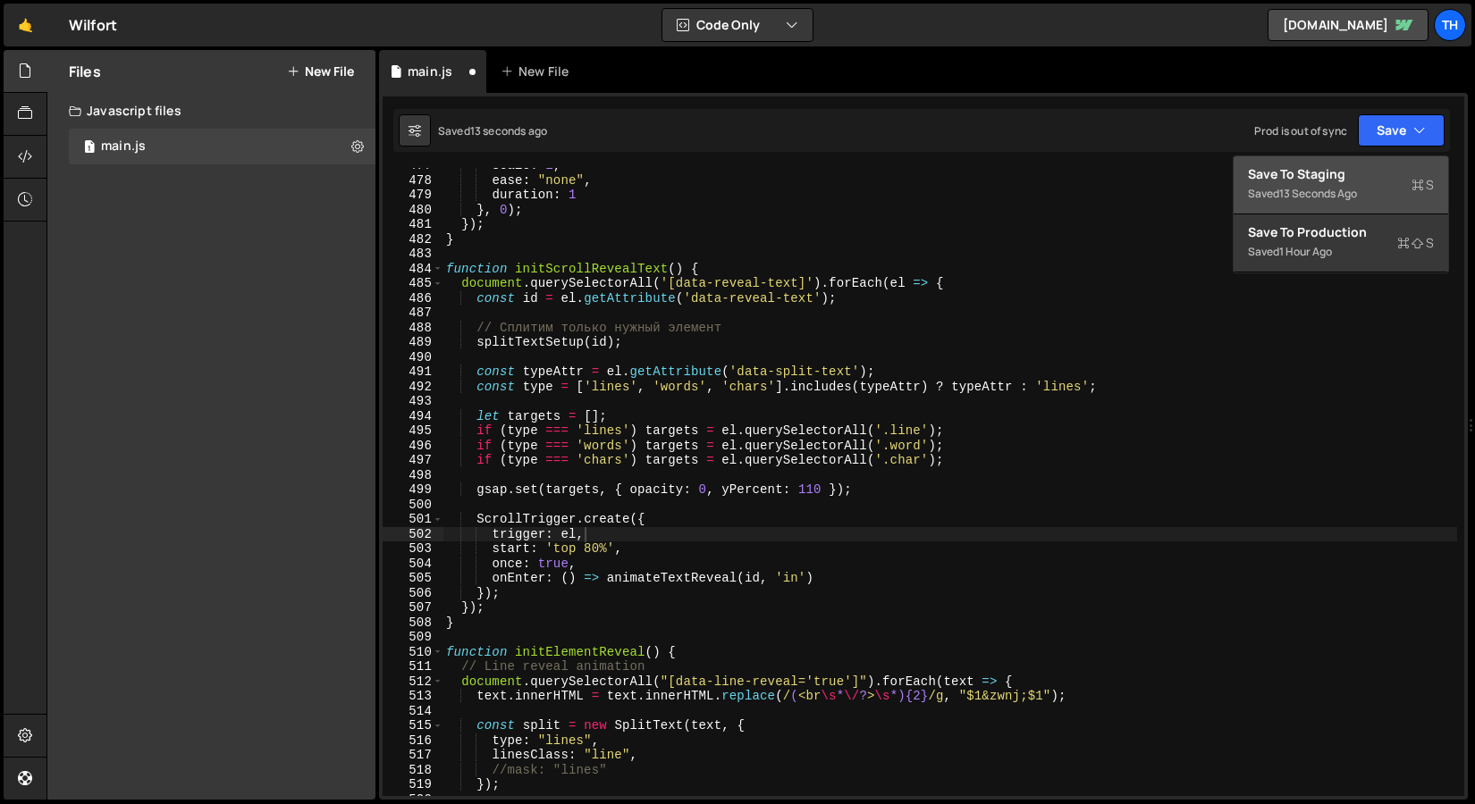
click at [1346, 201] on div "Saved 13 seconds ago" at bounding box center [1341, 193] width 186 height 21
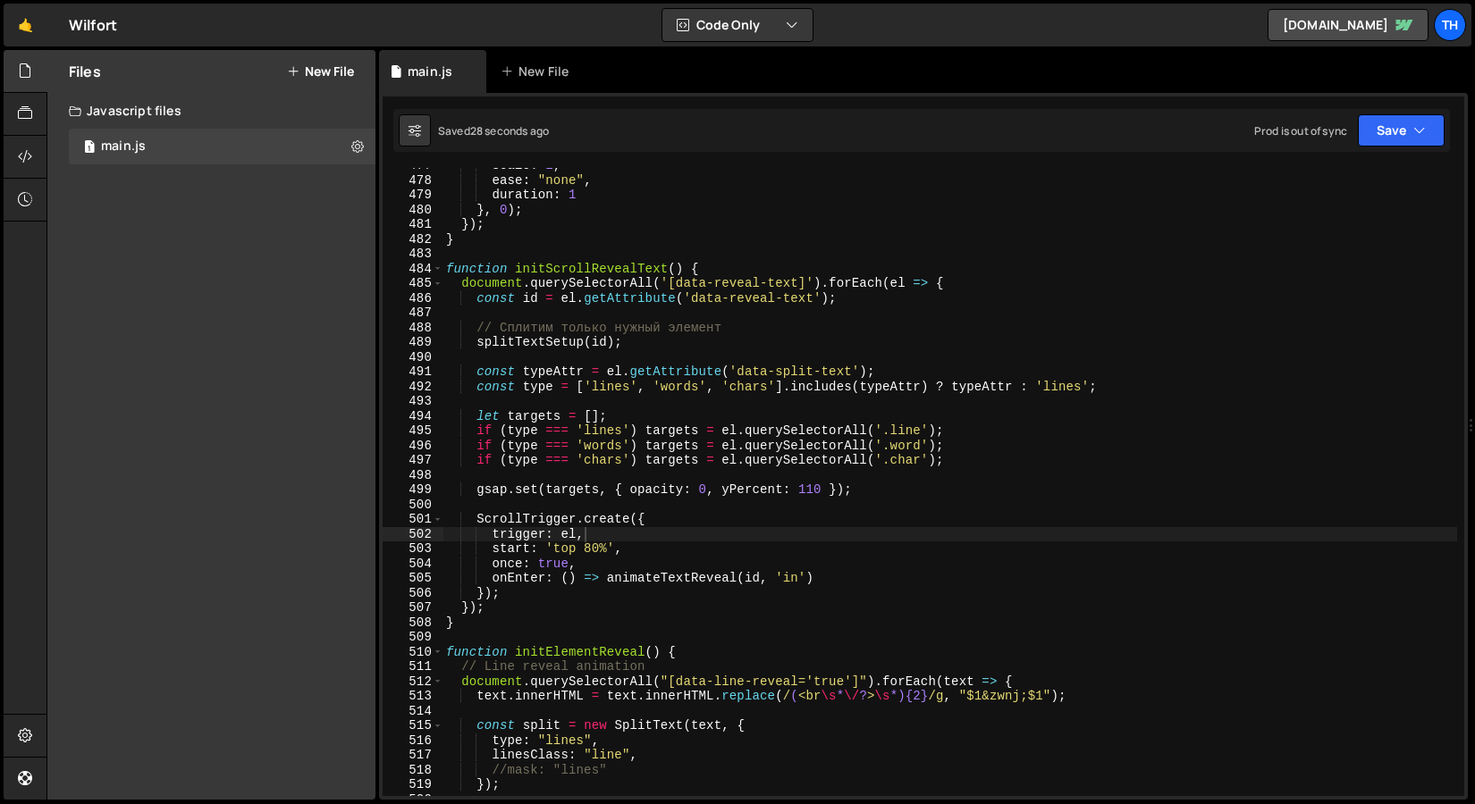
type textarea "// Сплитим только нужный элемент"
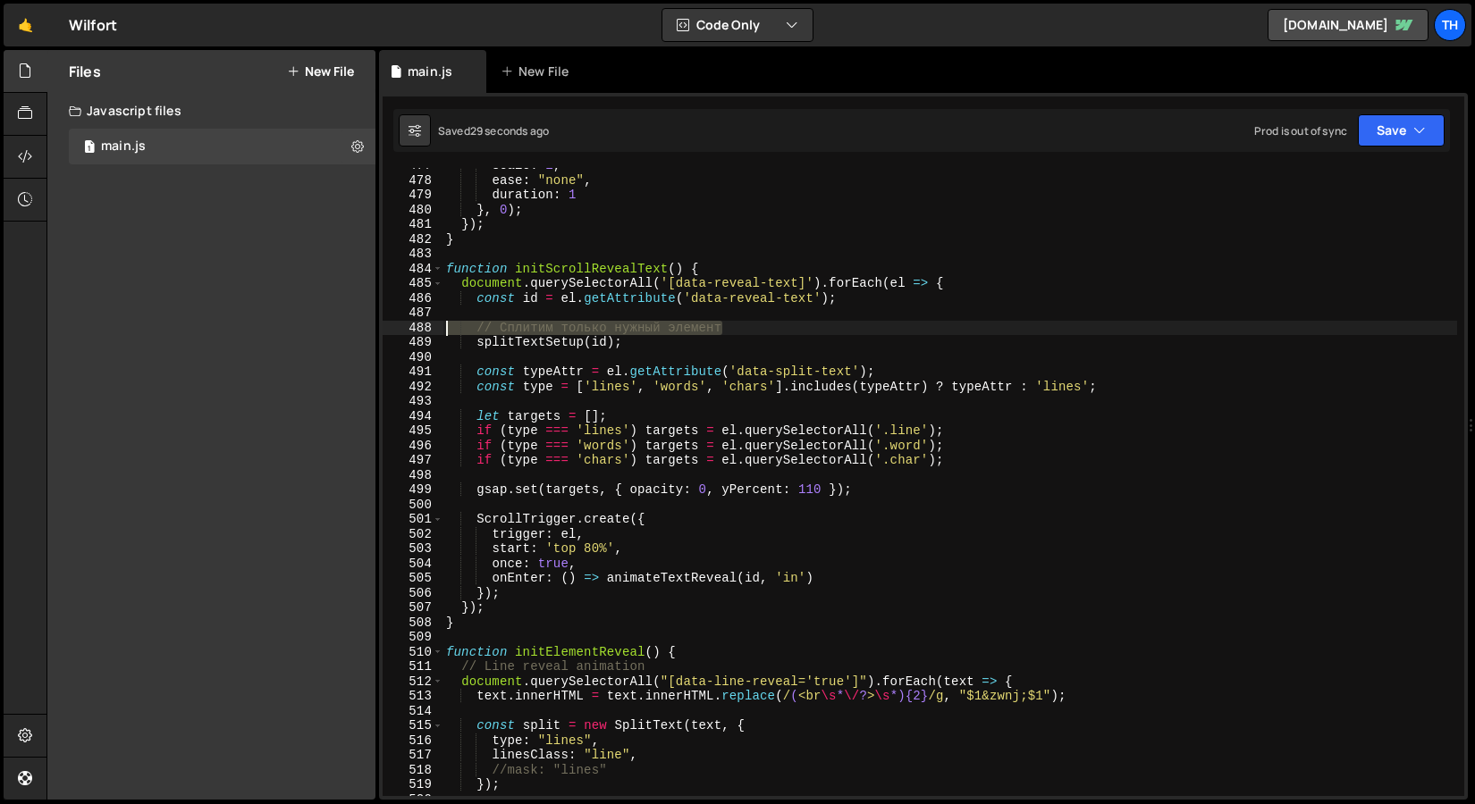
drag, startPoint x: 763, startPoint y: 331, endPoint x: 345, endPoint y: 322, distance: 418.3
click at [345, 322] on div "Files New File Javascript files 1 main.js 0 CSS files Copy share link Edit File…" at bounding box center [760, 425] width 1428 height 751
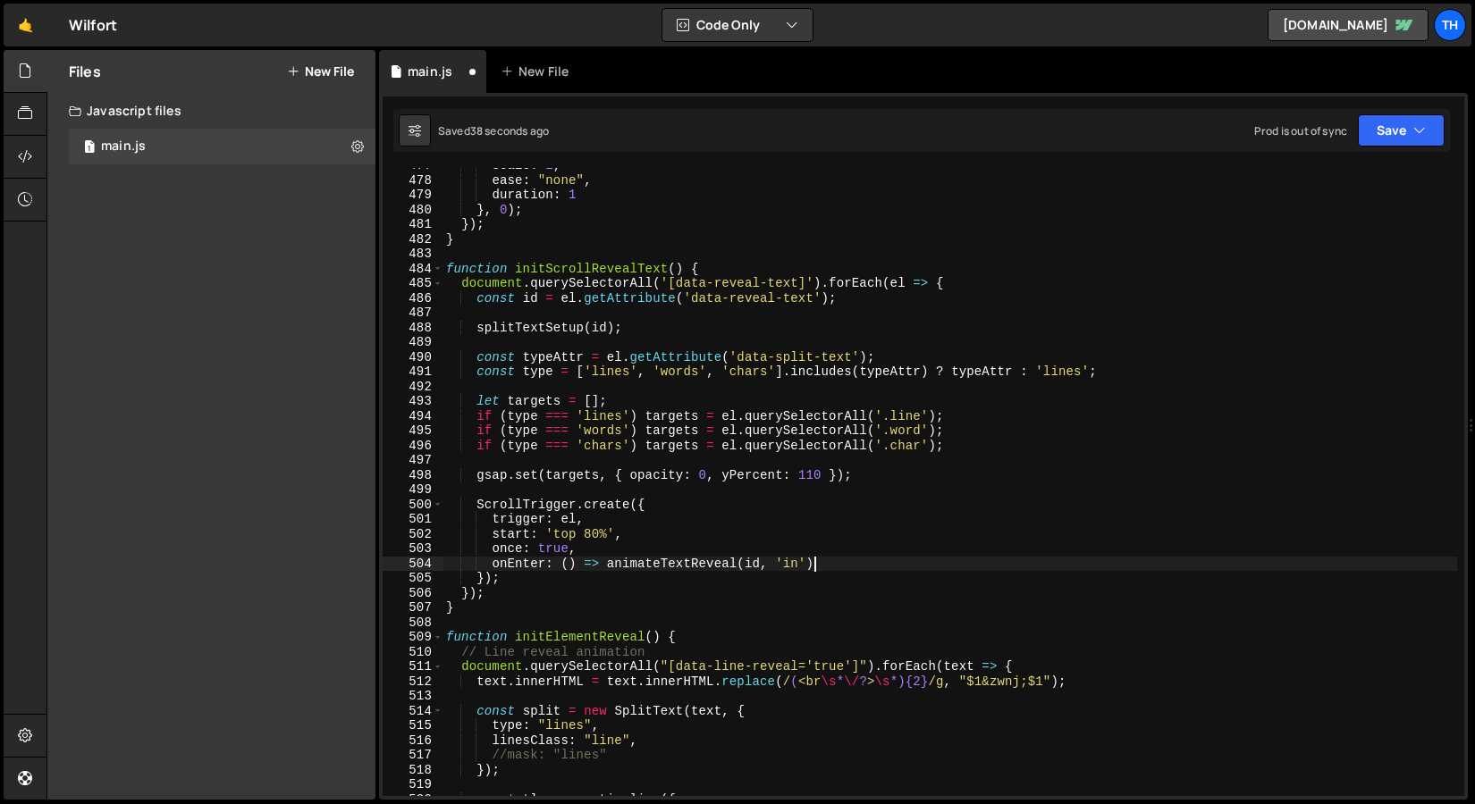
click at [837, 568] on div "scale : 1 , ease : "none" , duration : 1 } , 0 ) ; }) ; } function initScrollRe…" at bounding box center [949, 487] width 1014 height 658
type textarea "onEnter: () => animateTextReveal(id, 'in')"
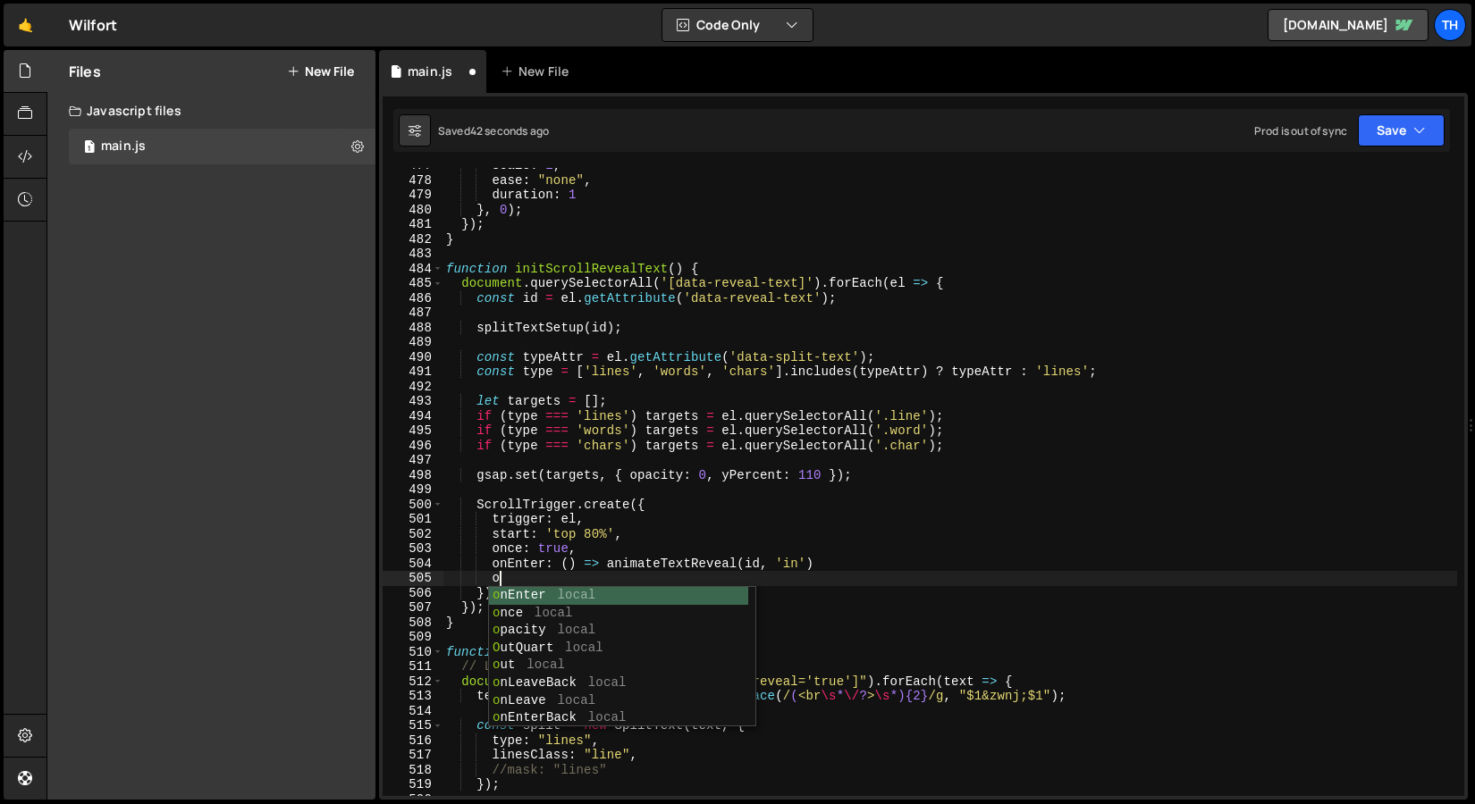
scroll to position [0, 3]
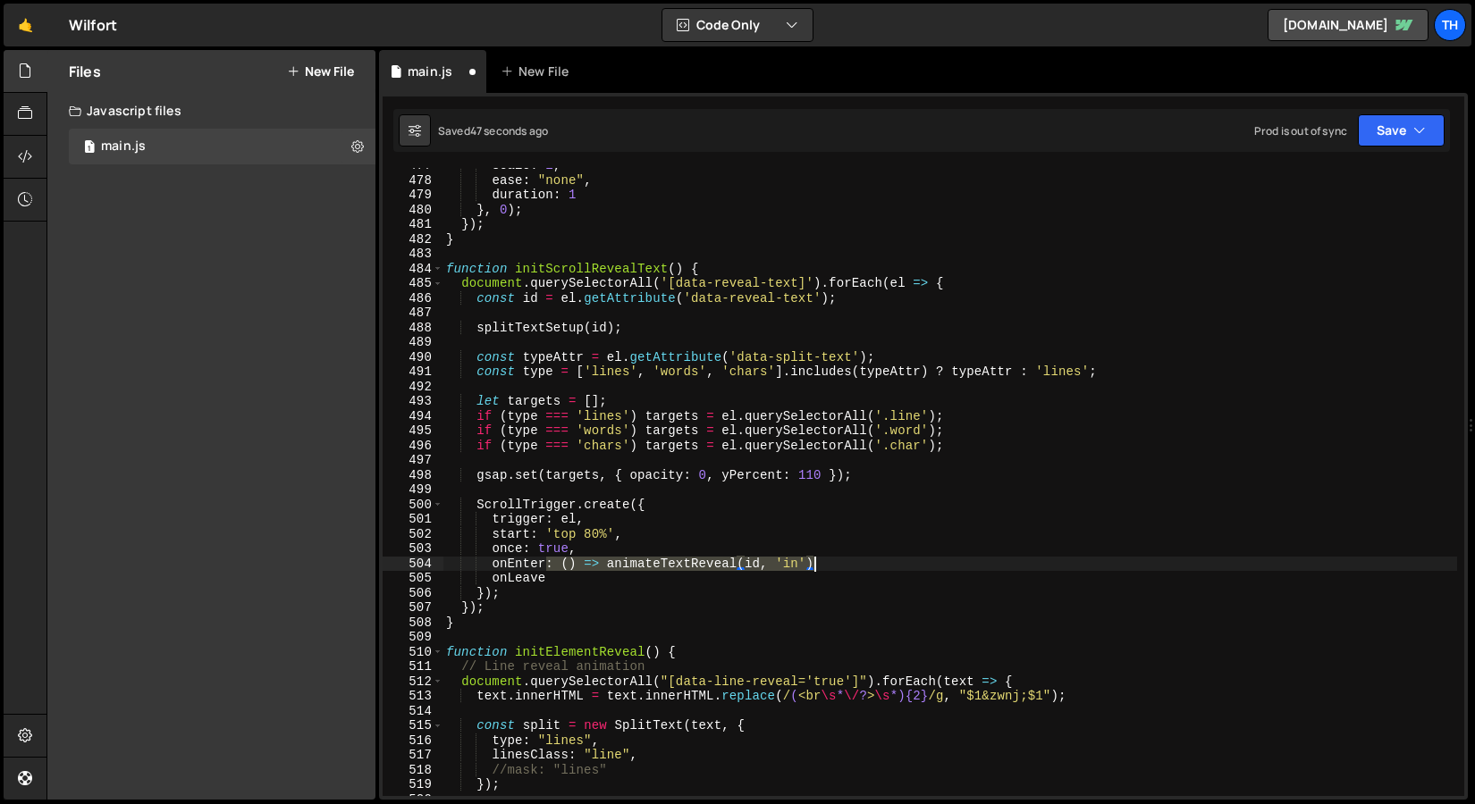
drag, startPoint x: 547, startPoint y: 566, endPoint x: 882, endPoint y: 567, distance: 335.1
click at [882, 567] on div "scale : 1 , ease : "none" , duration : 1 } , 0 ) ; }) ; } function initScrollRe…" at bounding box center [949, 487] width 1014 height 658
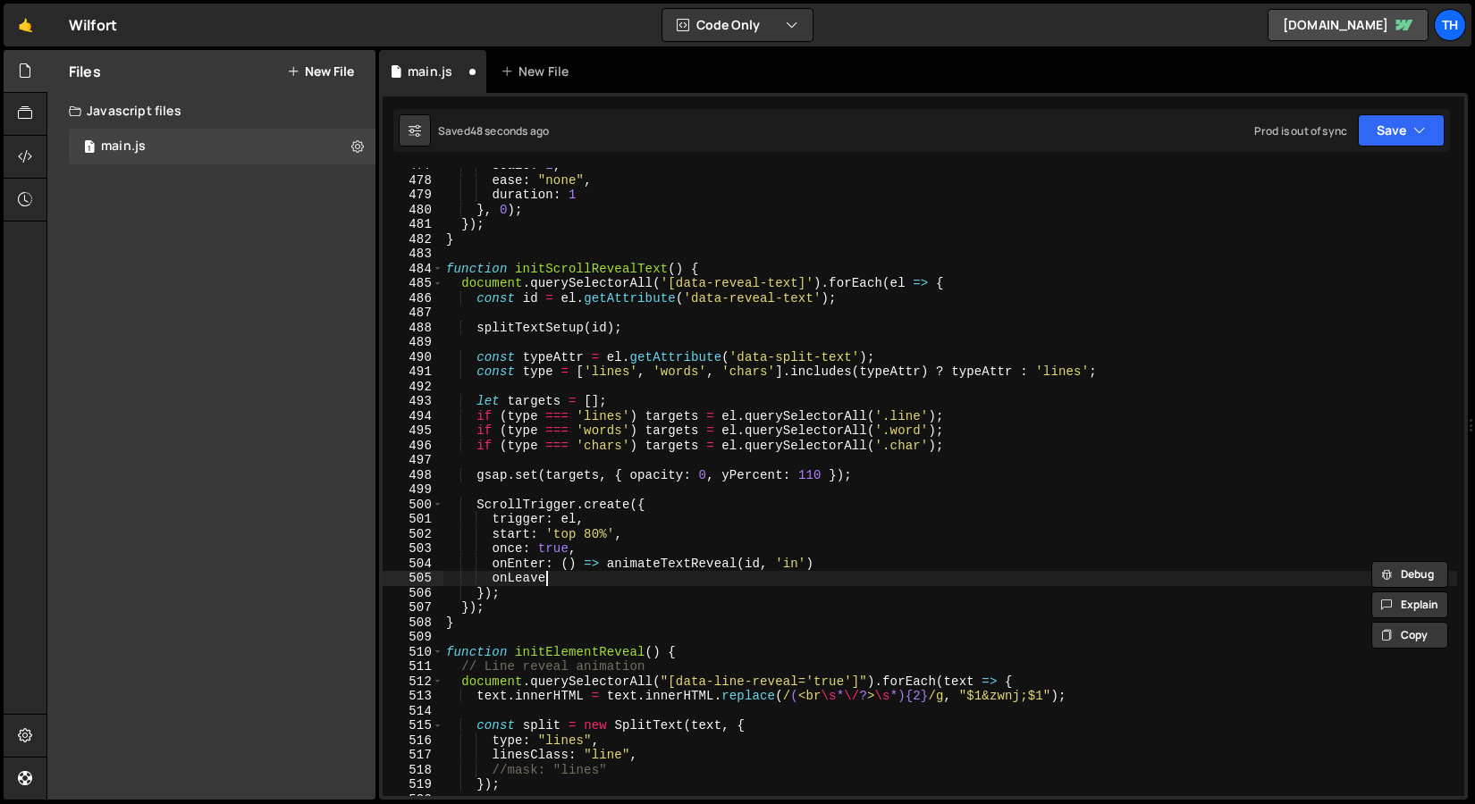
click at [794, 574] on div "scale : 1 , ease : "none" , duration : 1 } , 0 ) ; }) ; } function initScrollRe…" at bounding box center [949, 487] width 1014 height 658
paste textarea ": () => animateTextReveal(id, 'in')"
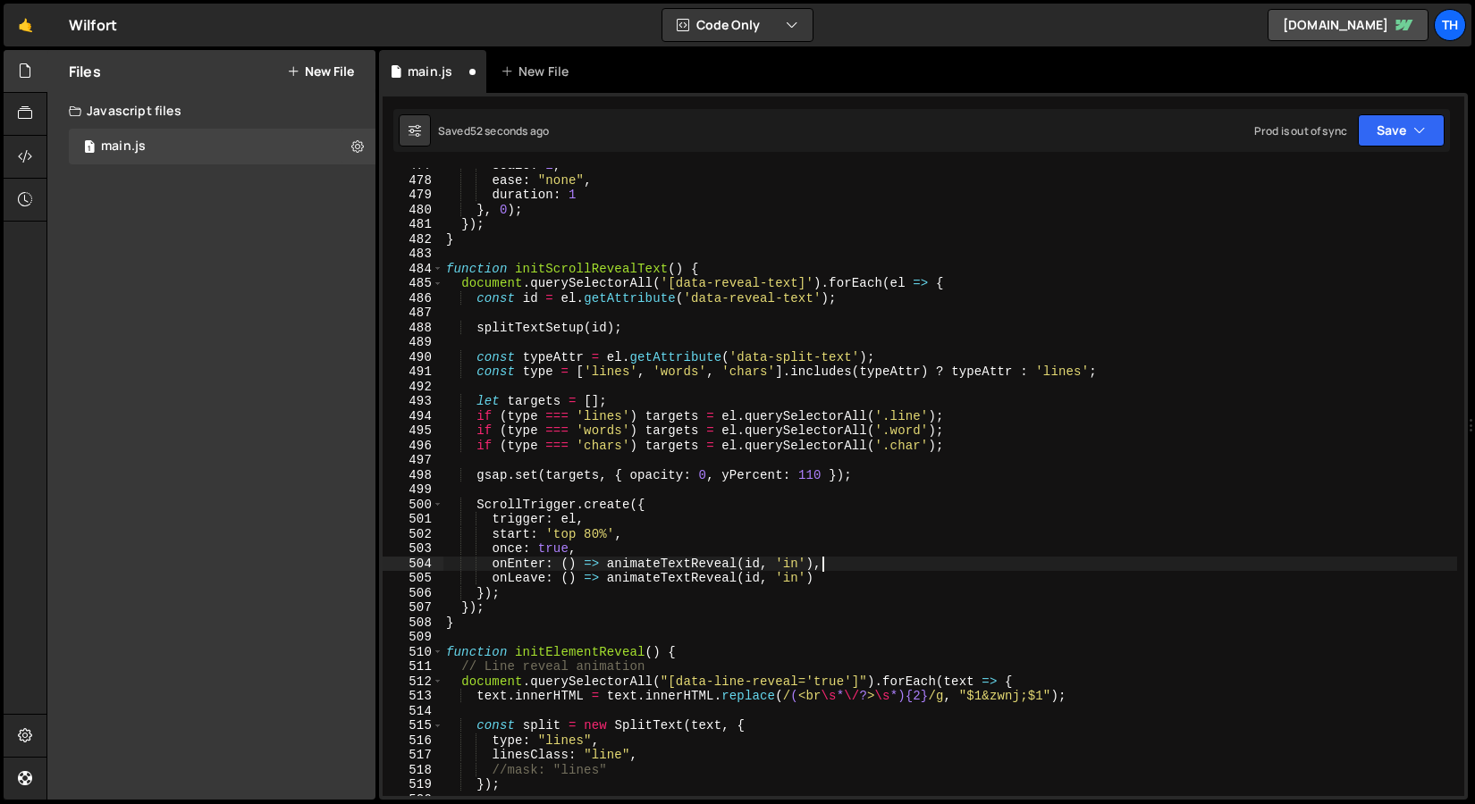
scroll to position [0, 25]
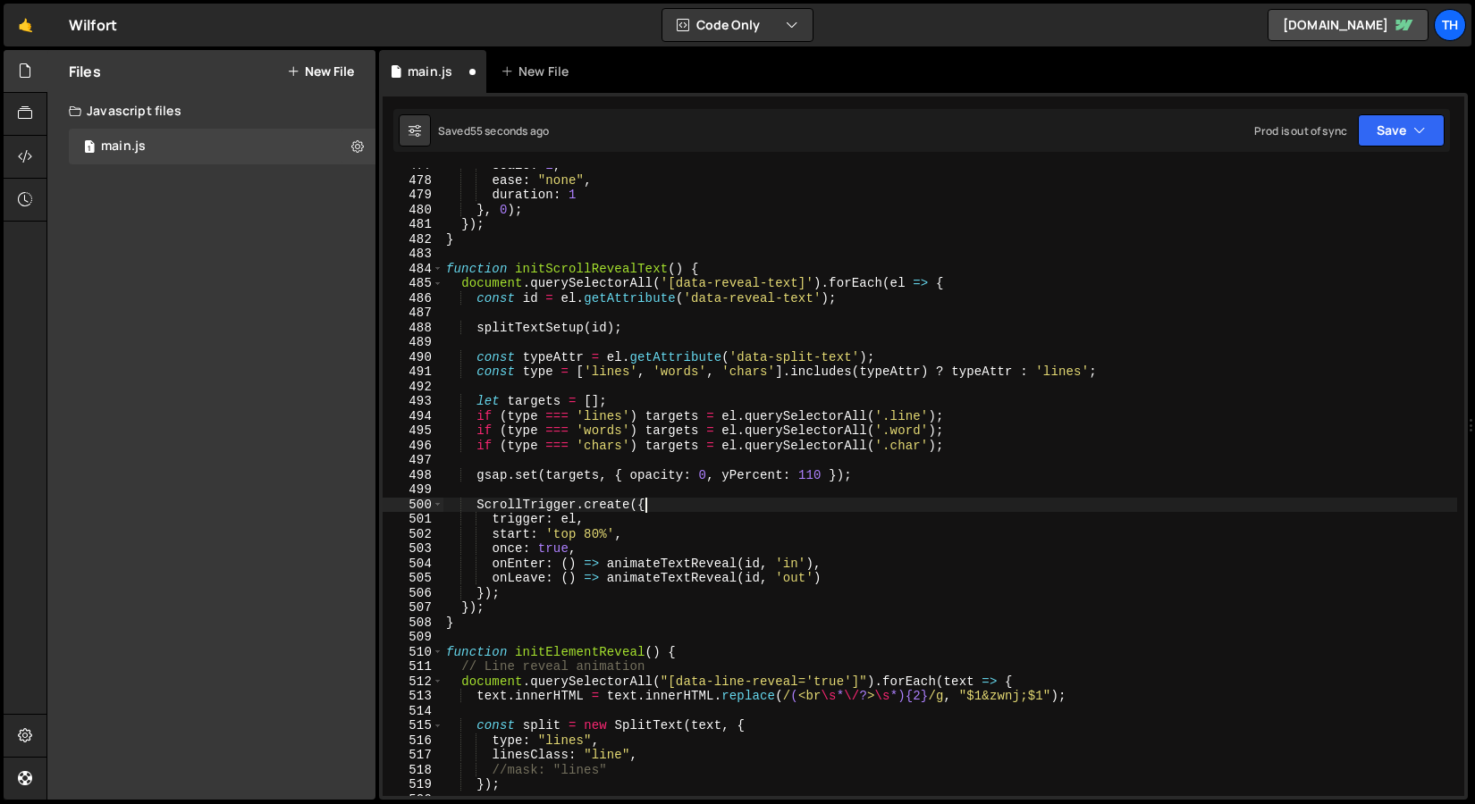
click at [802, 500] on div "scale : 1 , ease : "none" , duration : 1 } , 0 ) ; }) ; } function initScrollRe…" at bounding box center [949, 487] width 1014 height 658
click at [1385, 125] on button "Save" at bounding box center [1400, 130] width 87 height 32
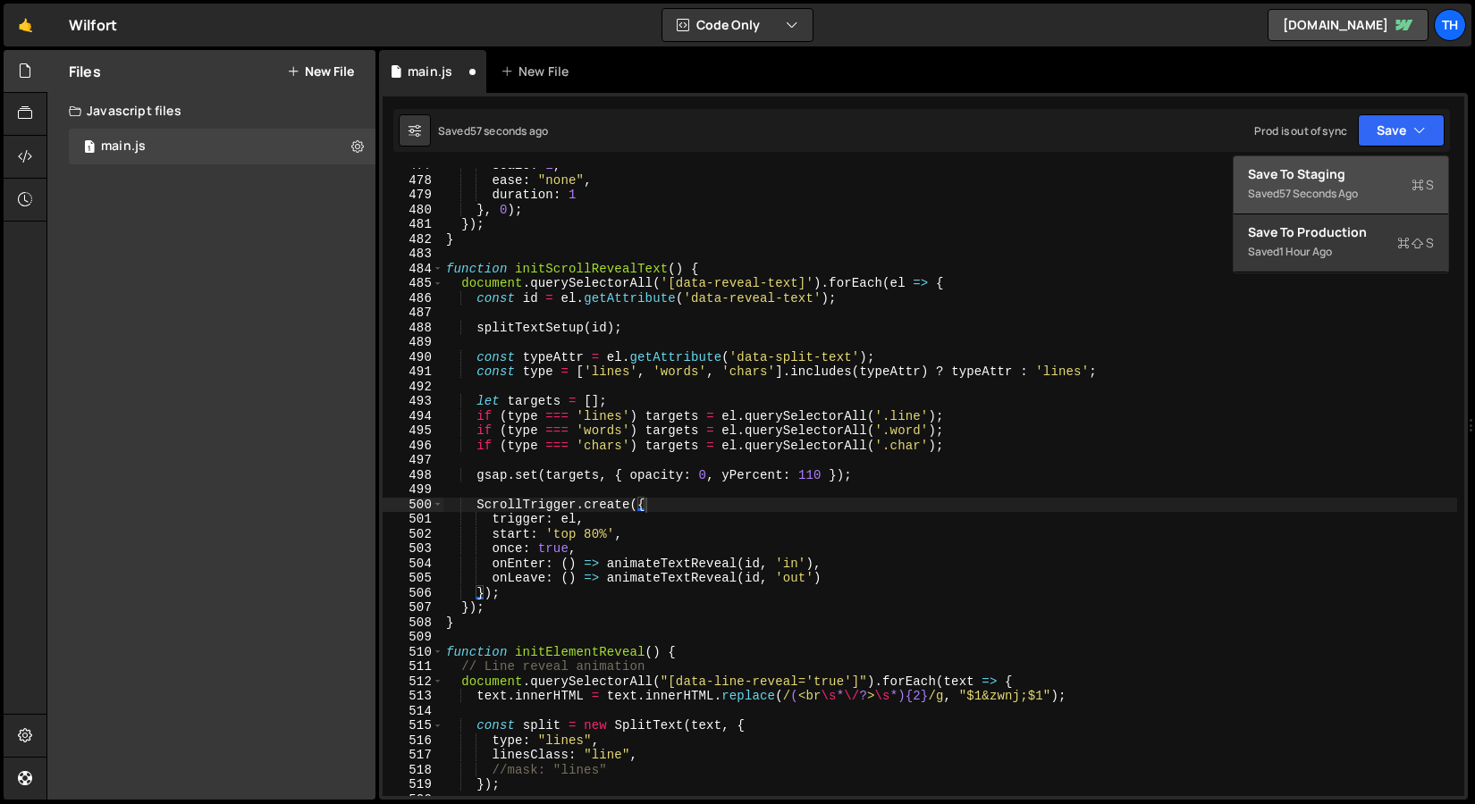
click at [1361, 167] on div "Save to Staging S" at bounding box center [1341, 174] width 186 height 18
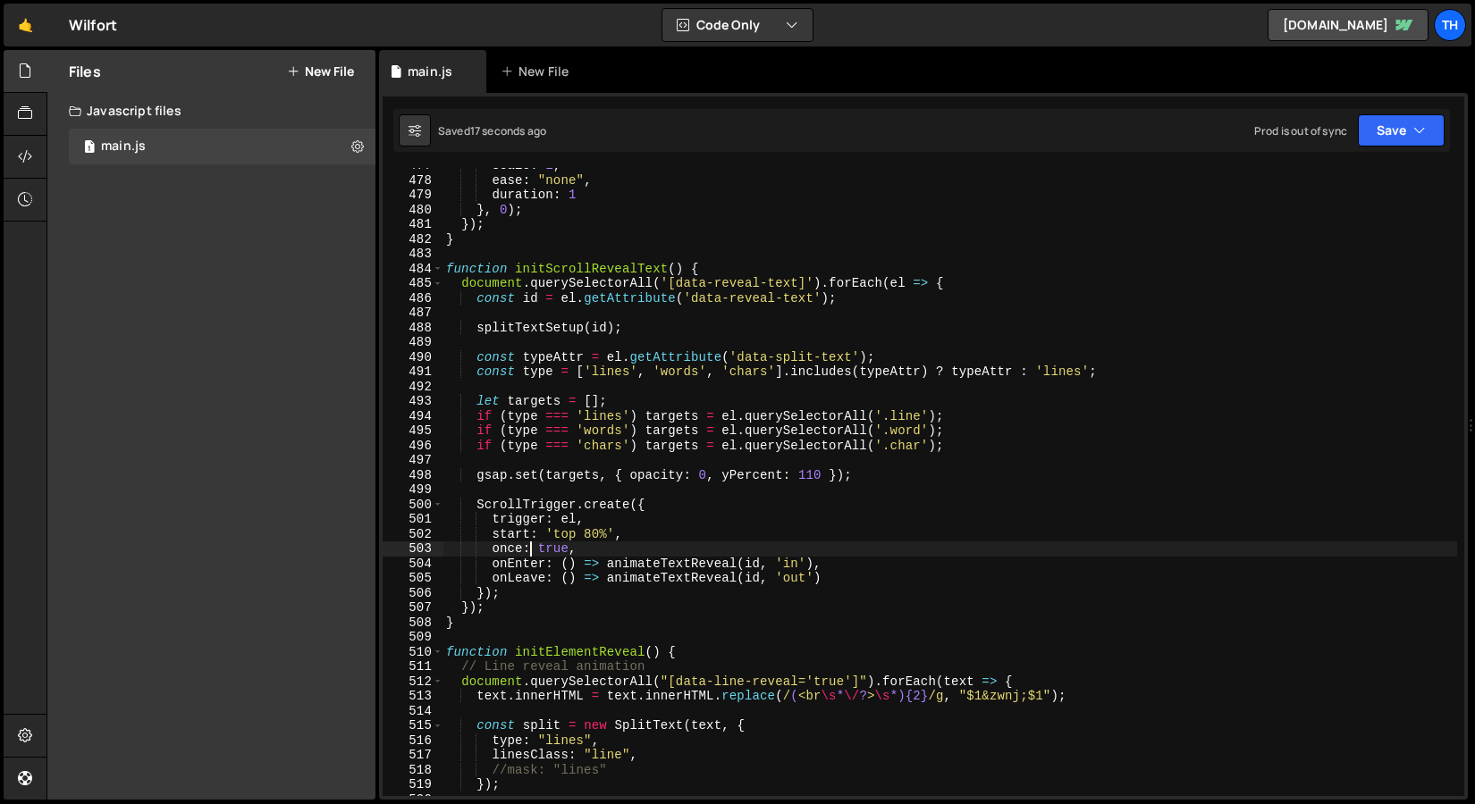
click at [529, 554] on div "scale : 1 , ease : "none" , duration : 1 } , 0 ) ; }) ; } function initScrollRe…" at bounding box center [949, 487] width 1014 height 658
click at [528, 558] on div "scale : 1 , ease : "none" , duration : 1 } , 0 ) ; }) ; } function initScrollRe…" at bounding box center [949, 487] width 1014 height 658
click at [517, 580] on div "scale : 1 , ease : "none" , duration : 1 } , 0 ) ; }) ; } function initScrollRe…" at bounding box center [949, 487] width 1014 height 658
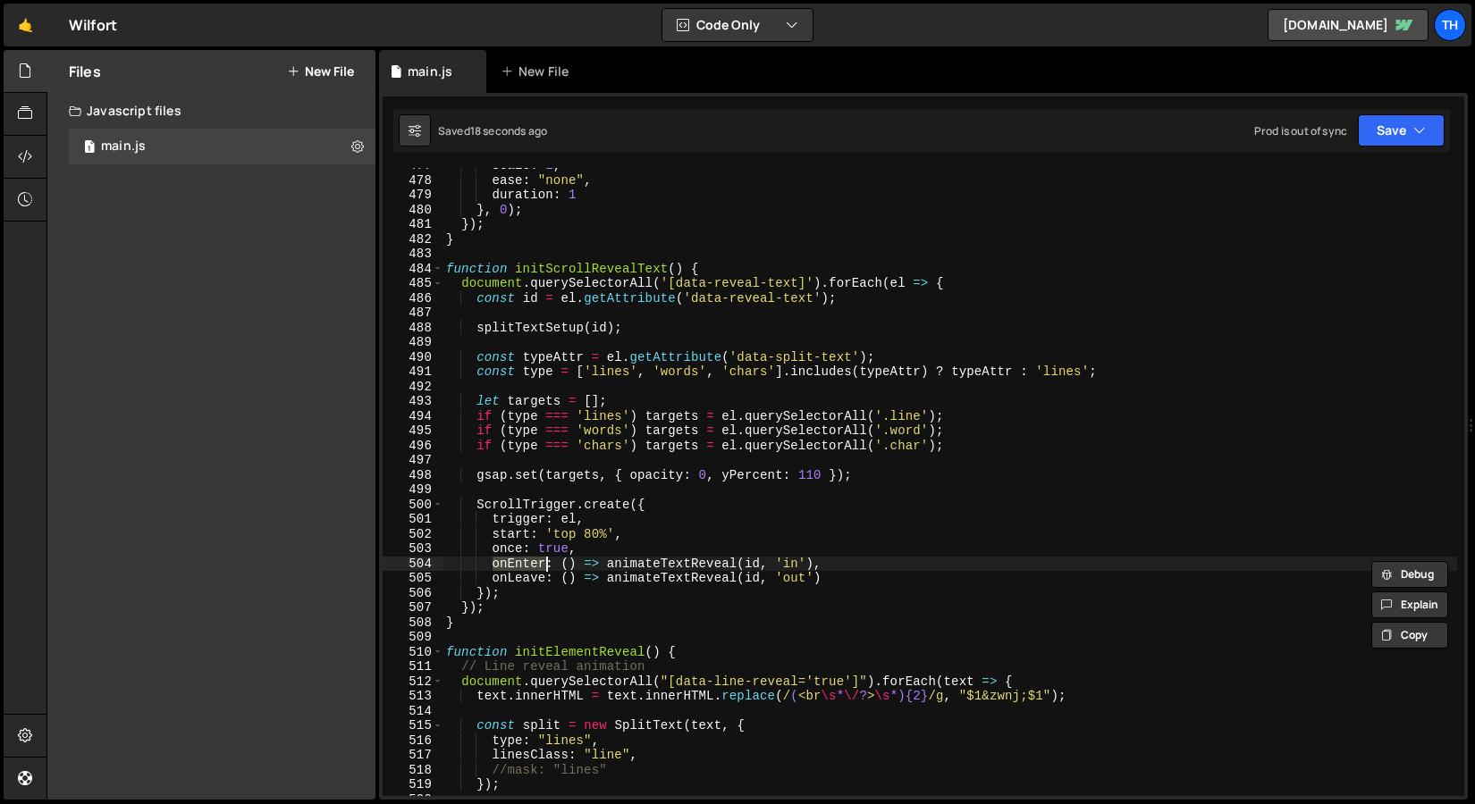
click at [517, 580] on div "scale : 1 , ease : "none" , duration : 1 } , 0 ) ; }) ; } function initScrollRe…" at bounding box center [949, 487] width 1014 height 658
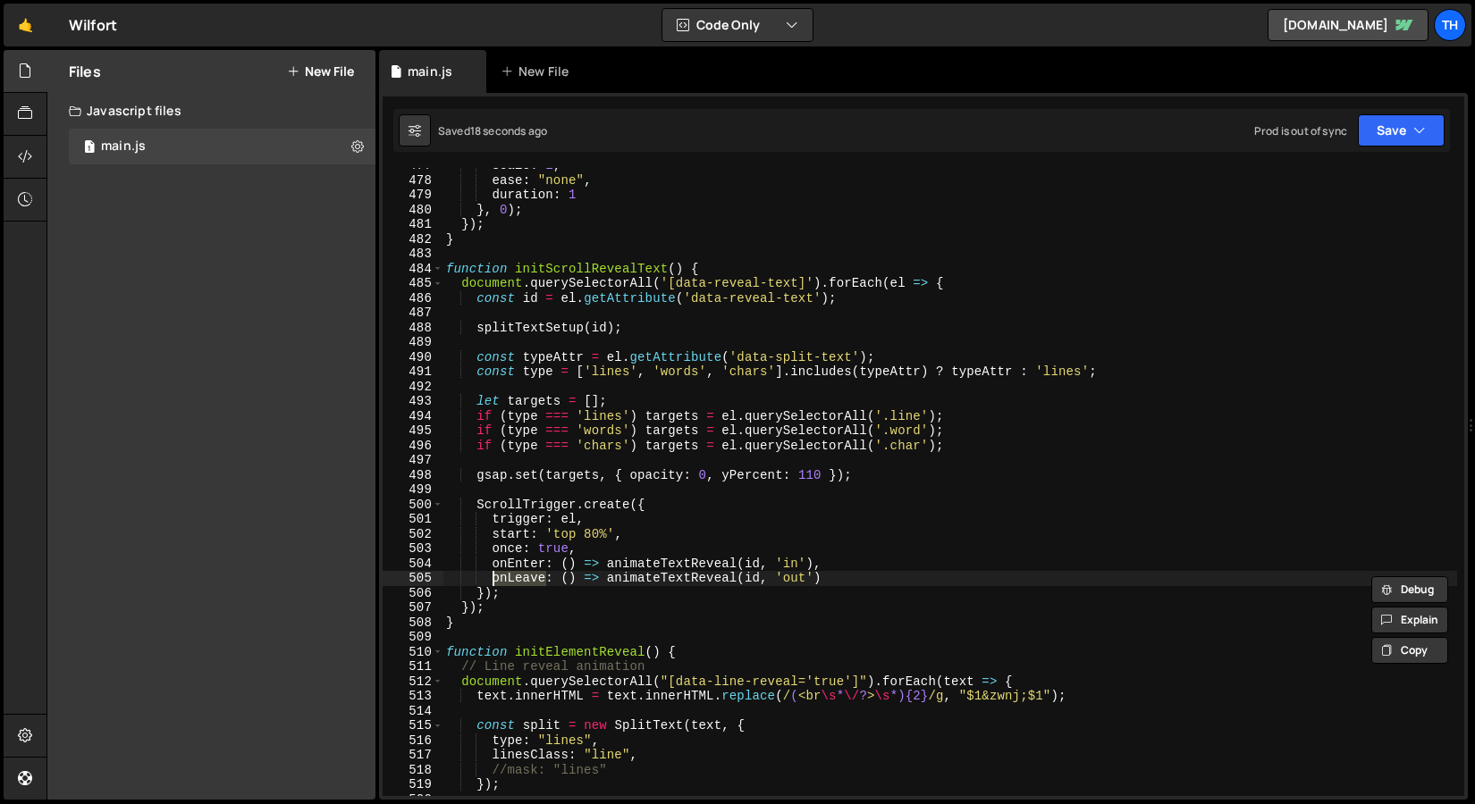
paste textarea "Enter"
type textarea "onEnterBack: () => animateTextReveal(id, 'out')"
click at [1417, 122] on icon "button" at bounding box center [1419, 131] width 13 height 18
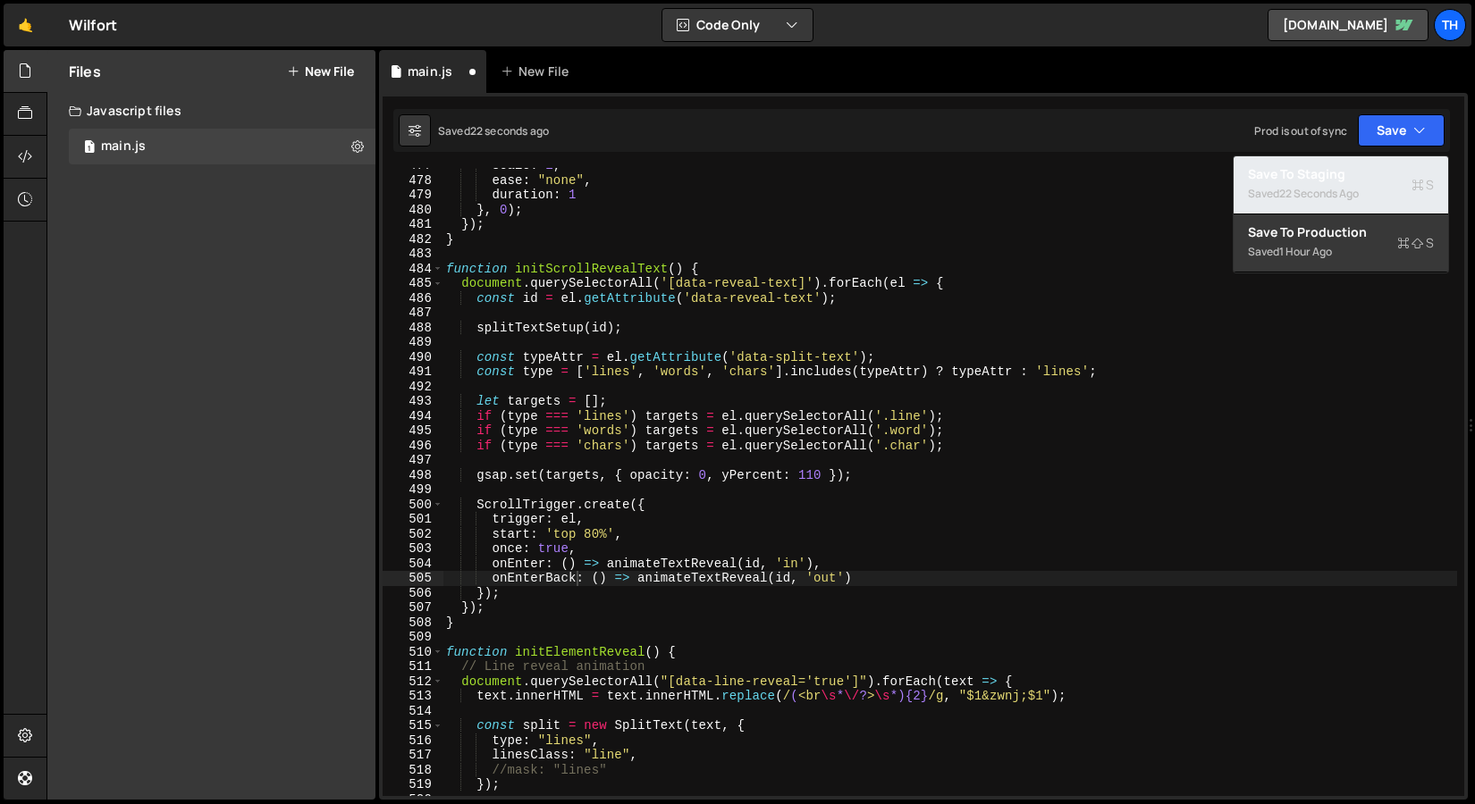
click at [1395, 170] on div "Save to Staging S" at bounding box center [1341, 174] width 186 height 18
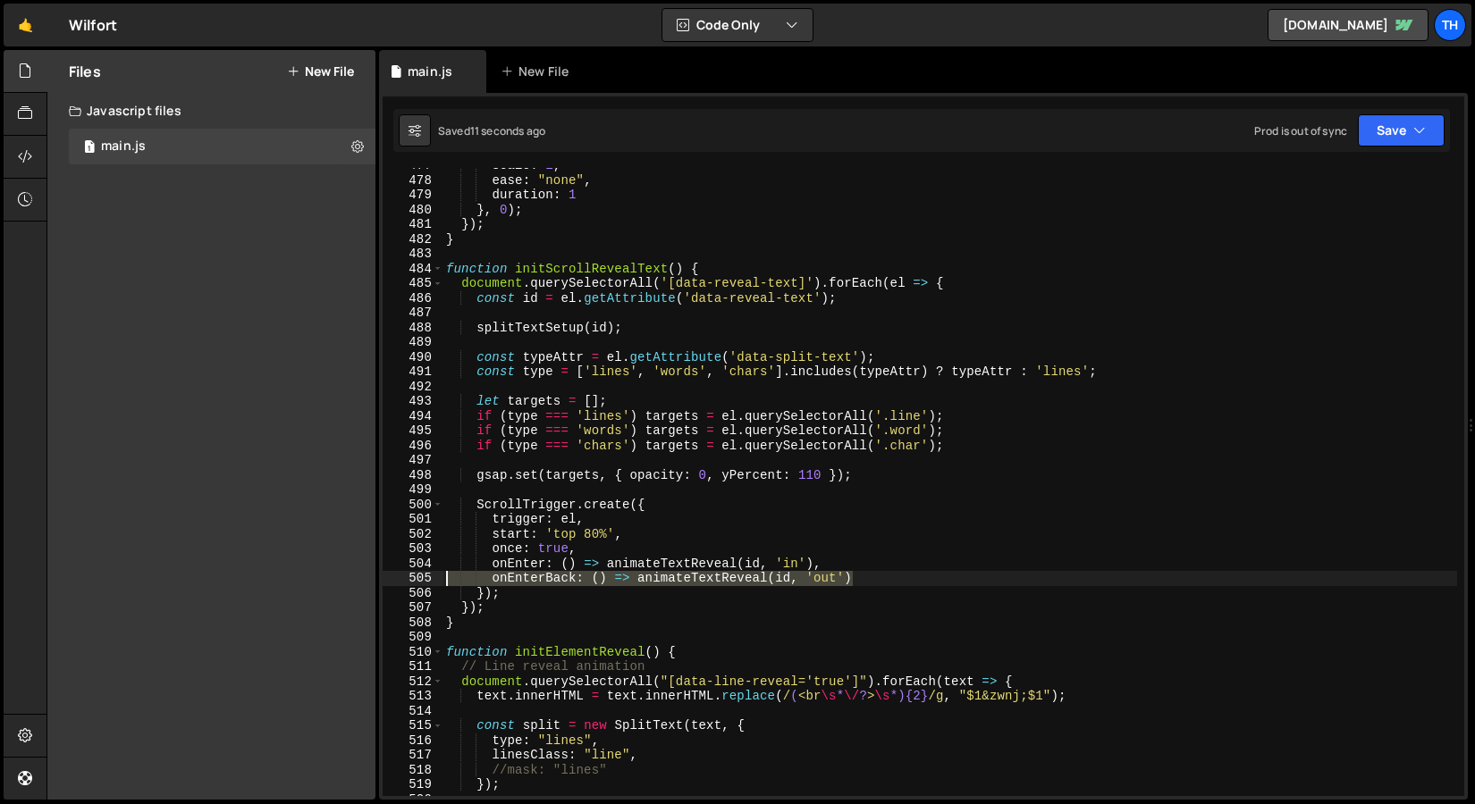
drag, startPoint x: 867, startPoint y: 580, endPoint x: 249, endPoint y: 582, distance: 617.5
click at [249, 582] on div "Files New File Javascript files 1 main.js 0 CSS files Copy share link Edit File…" at bounding box center [760, 425] width 1428 height 751
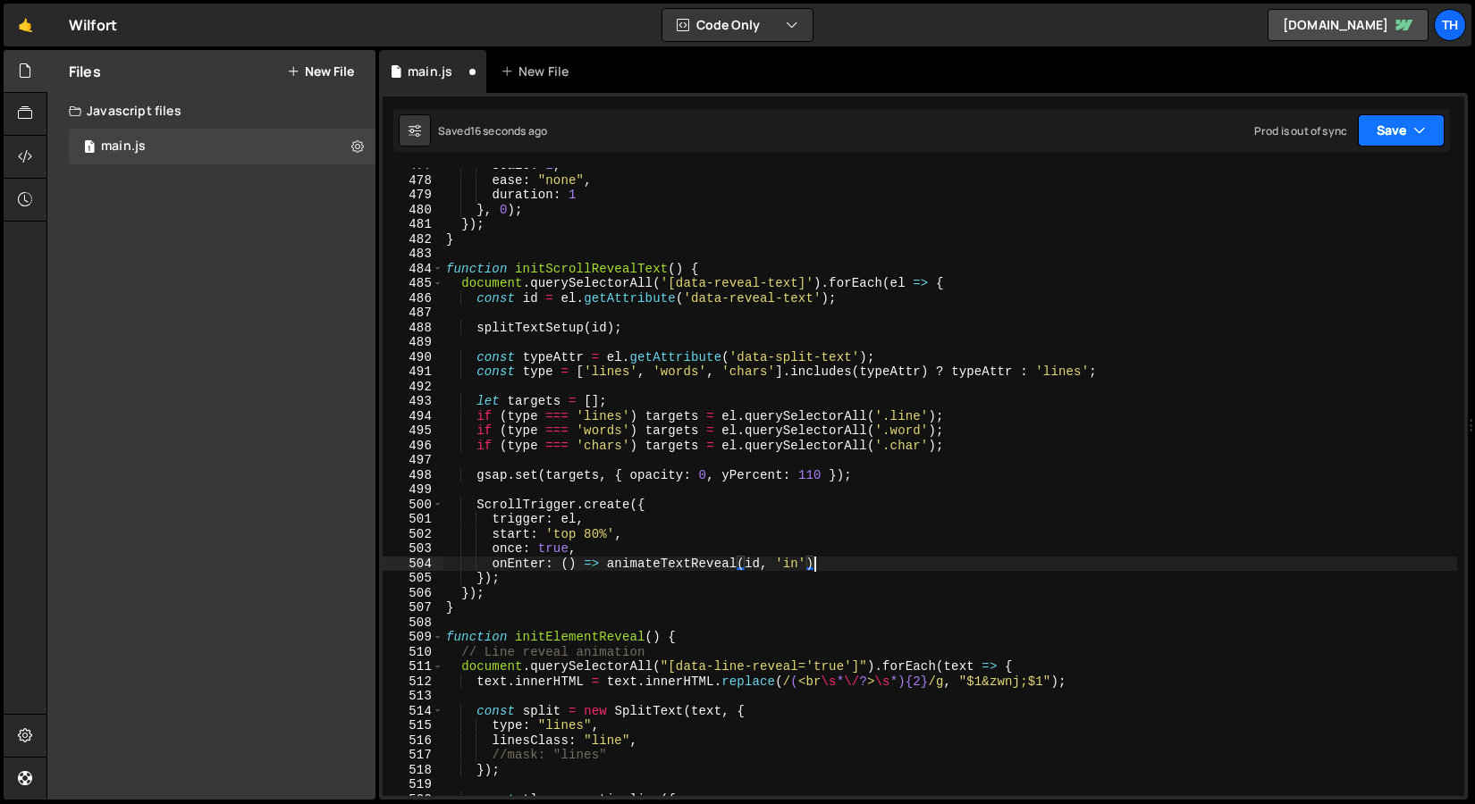
click at [1387, 122] on button "Save" at bounding box center [1400, 130] width 87 height 32
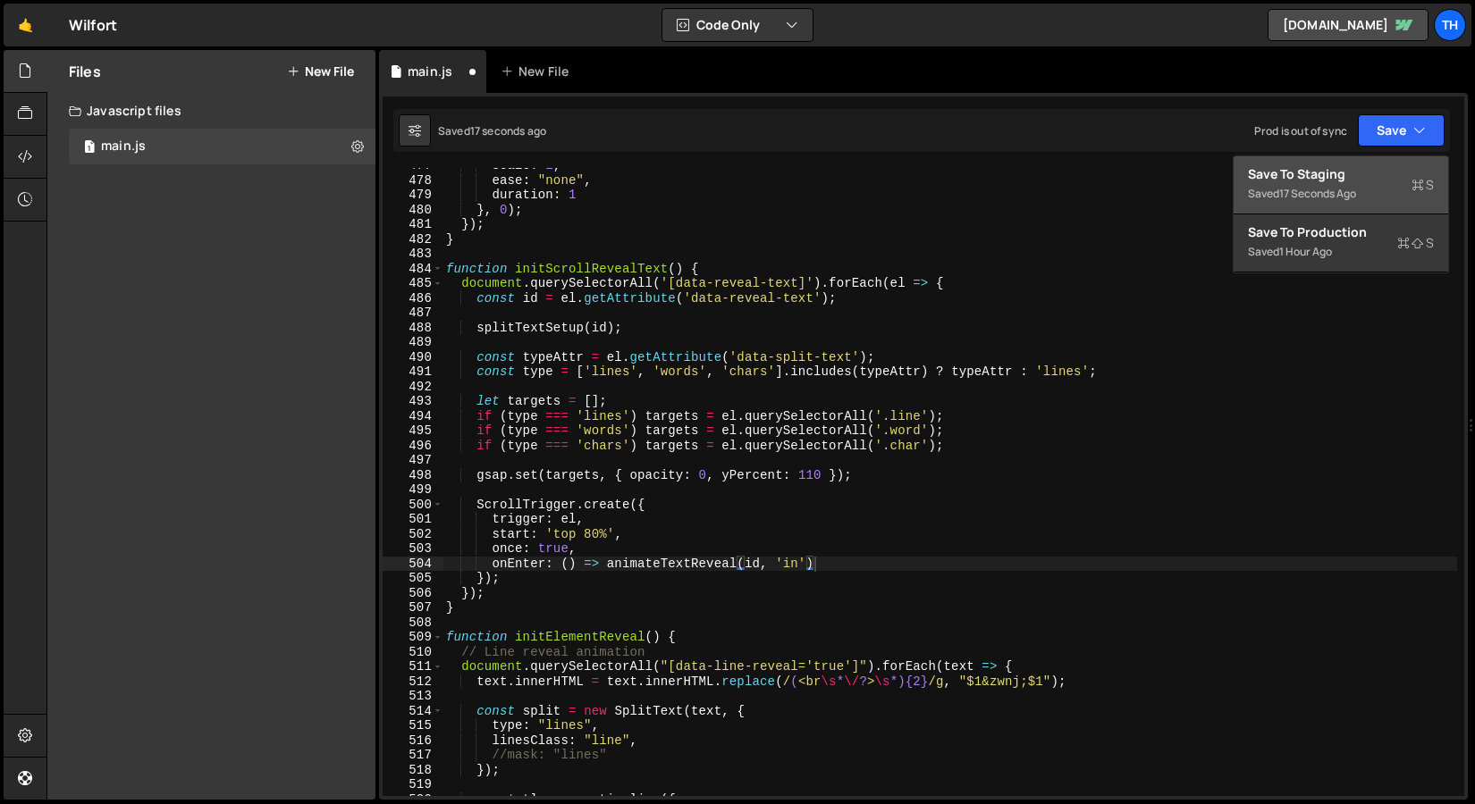
click at [1364, 172] on div "Save to Staging S" at bounding box center [1341, 174] width 186 height 18
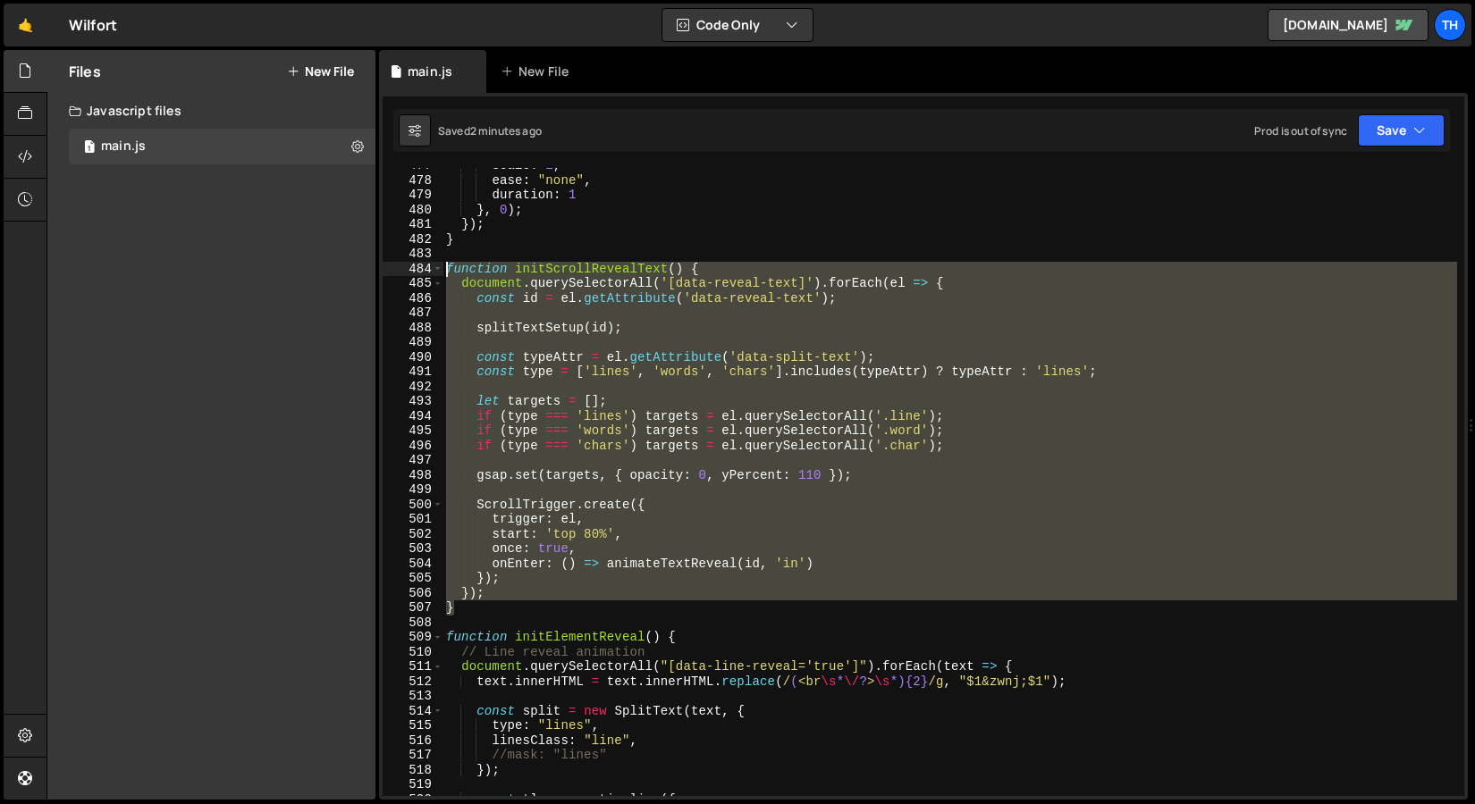
drag, startPoint x: 483, startPoint y: 605, endPoint x: 331, endPoint y: 265, distance: 373.2
click at [331, 265] on div "Files New File Javascript files 1 main.js 0 CSS files Copy share link Edit File…" at bounding box center [760, 425] width 1428 height 751
click at [579, 480] on div "scale : 1 , ease : "none" , duration : 1 } , 0 ) ; }) ; } function initScrollRe…" at bounding box center [949, 482] width 1014 height 628
drag, startPoint x: 496, startPoint y: 604, endPoint x: 350, endPoint y: 264, distance: 370.3
click at [350, 264] on div "Files New File Javascript files 1 main.js 0 CSS files Copy share link Edit File…" at bounding box center [760, 425] width 1428 height 751
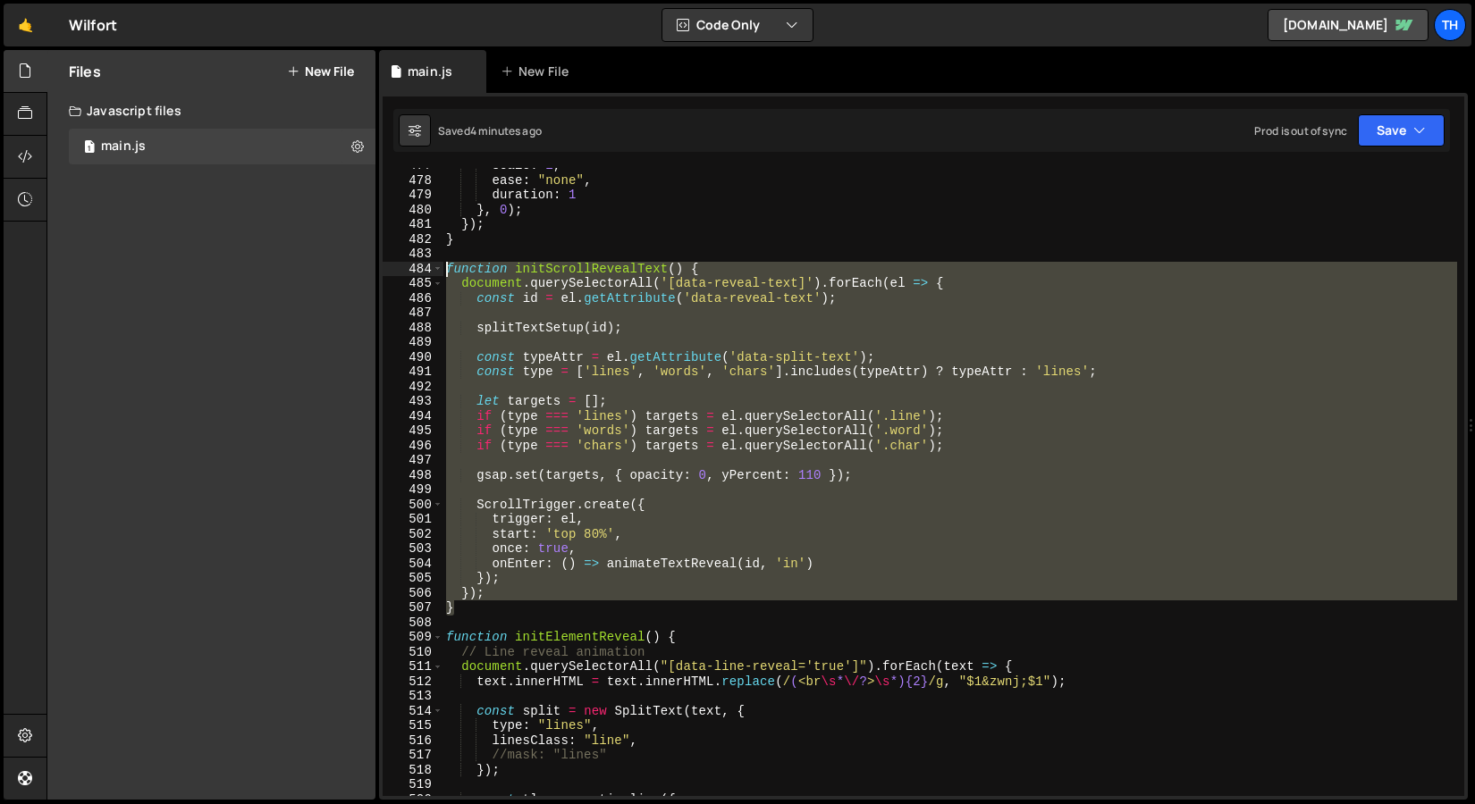
paste textarea "}"
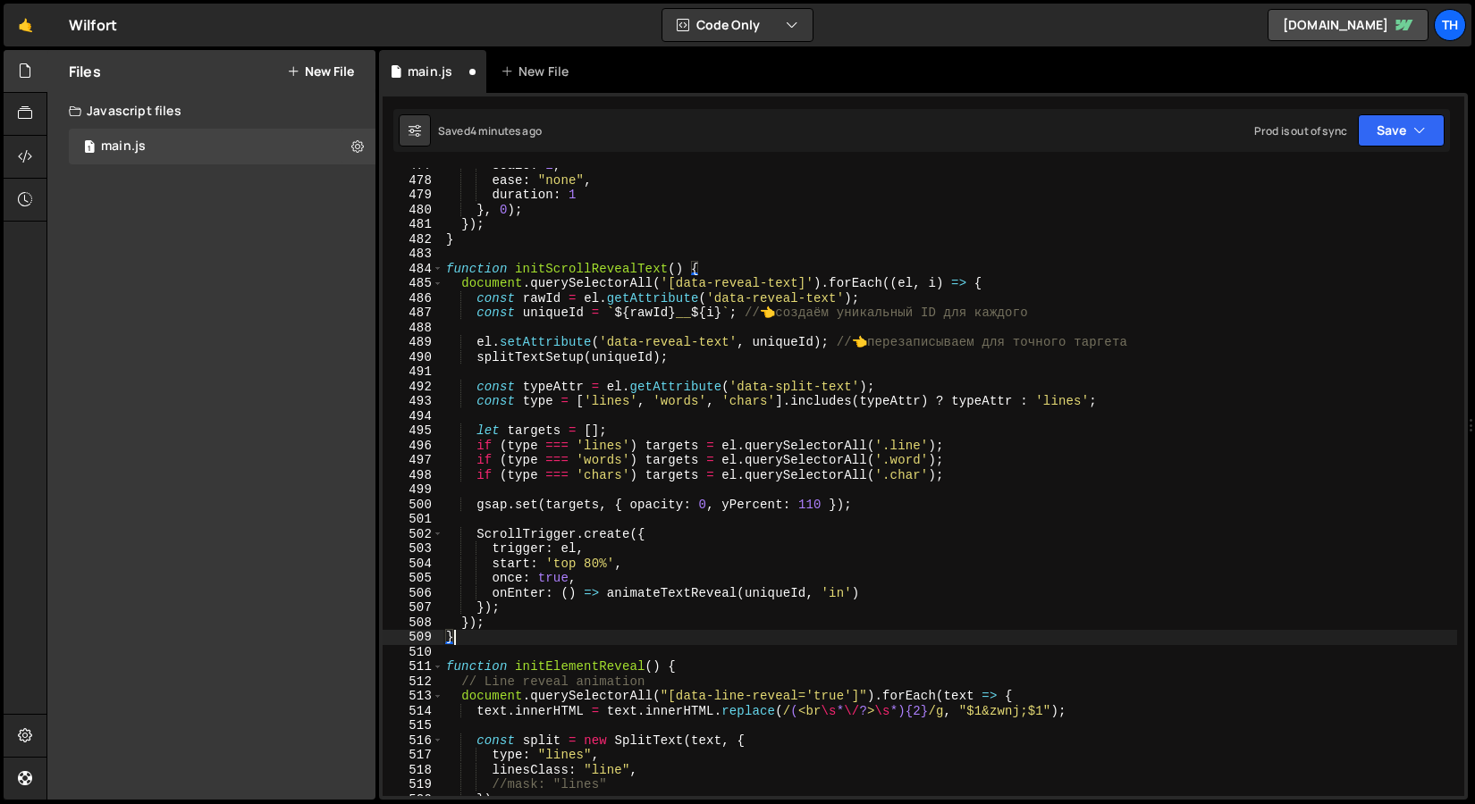
type textarea "}); }"
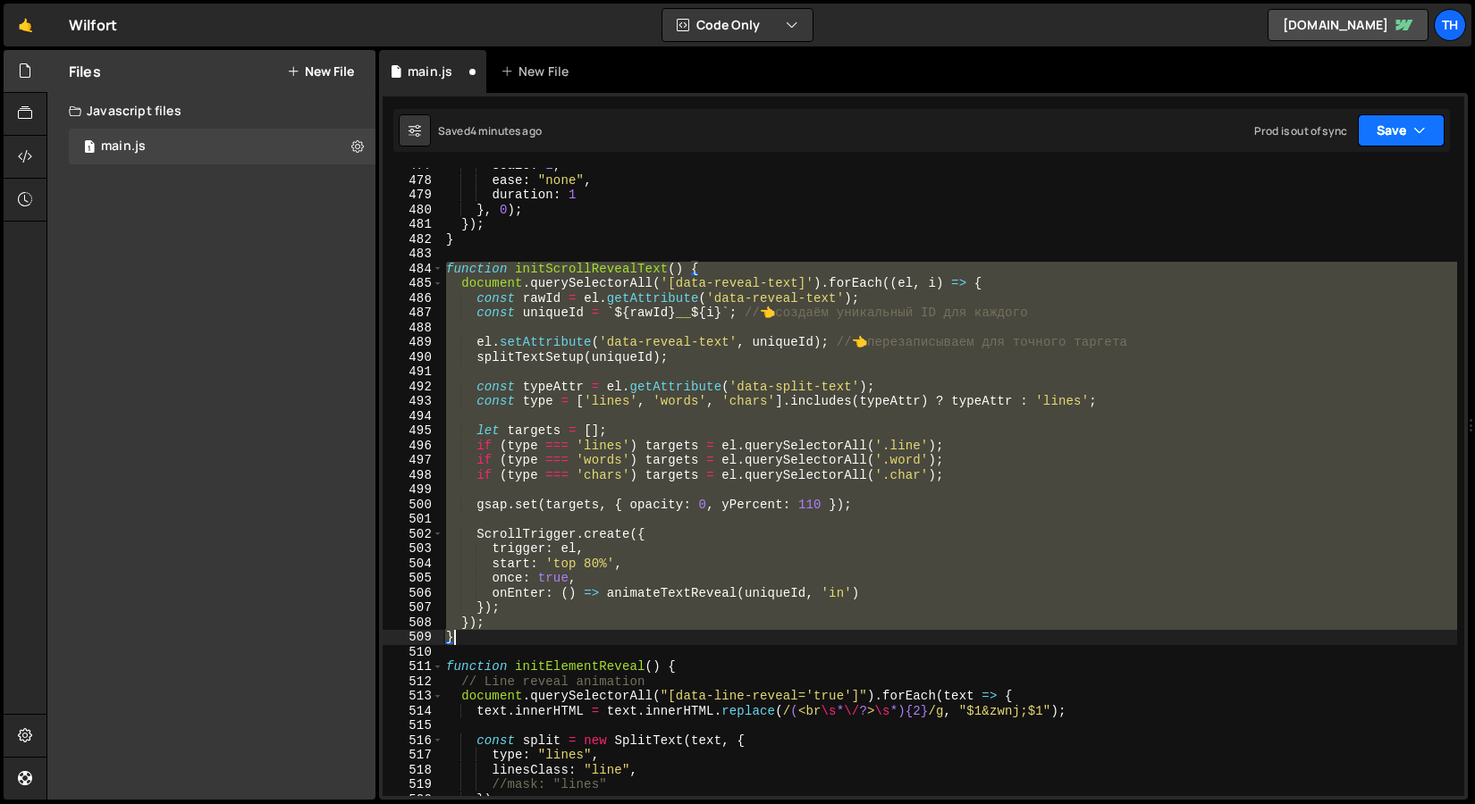
click at [1405, 131] on button "Save" at bounding box center [1400, 130] width 87 height 32
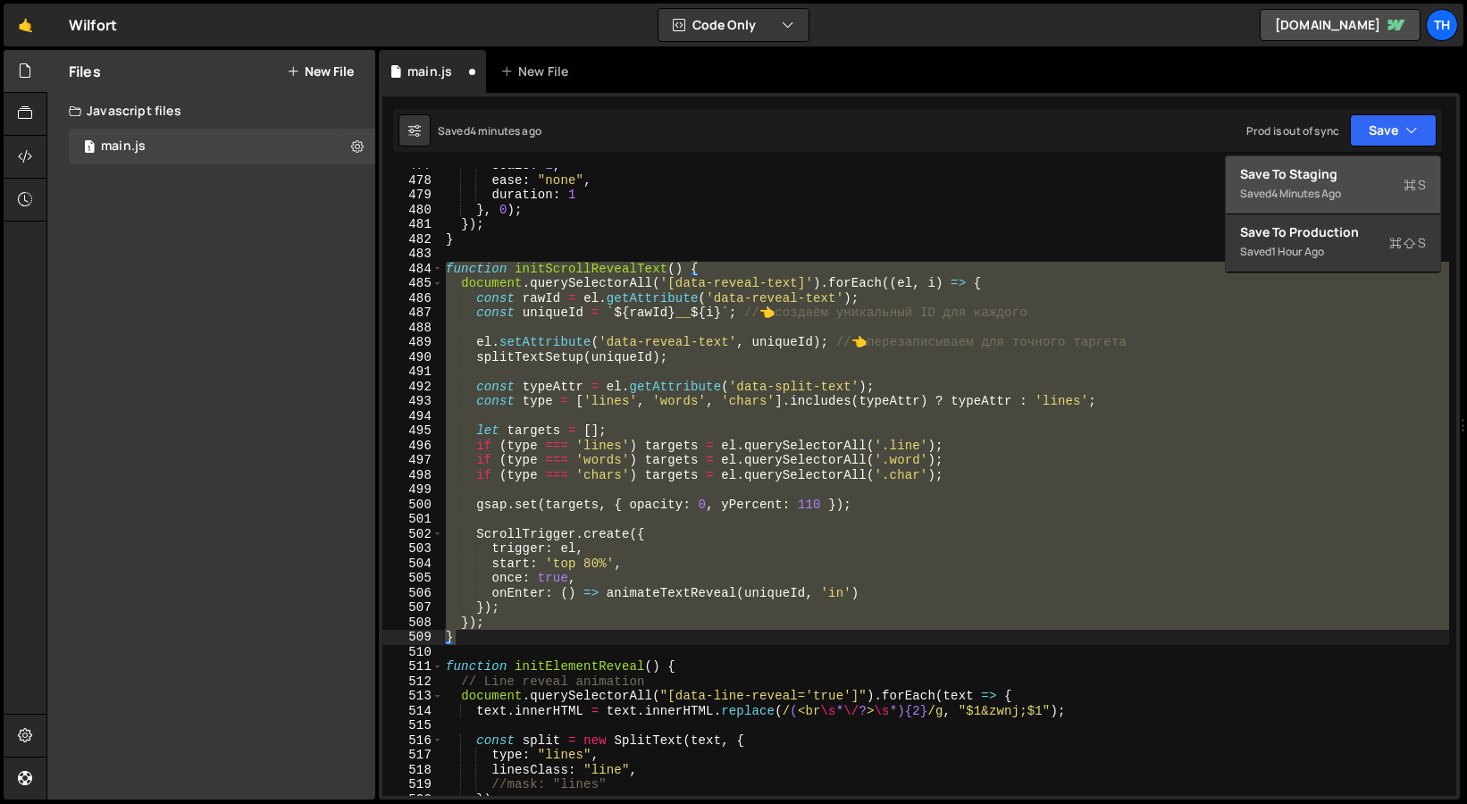
click at [1367, 185] on div "Saved 4 minutes ago" at bounding box center [1333, 193] width 186 height 21
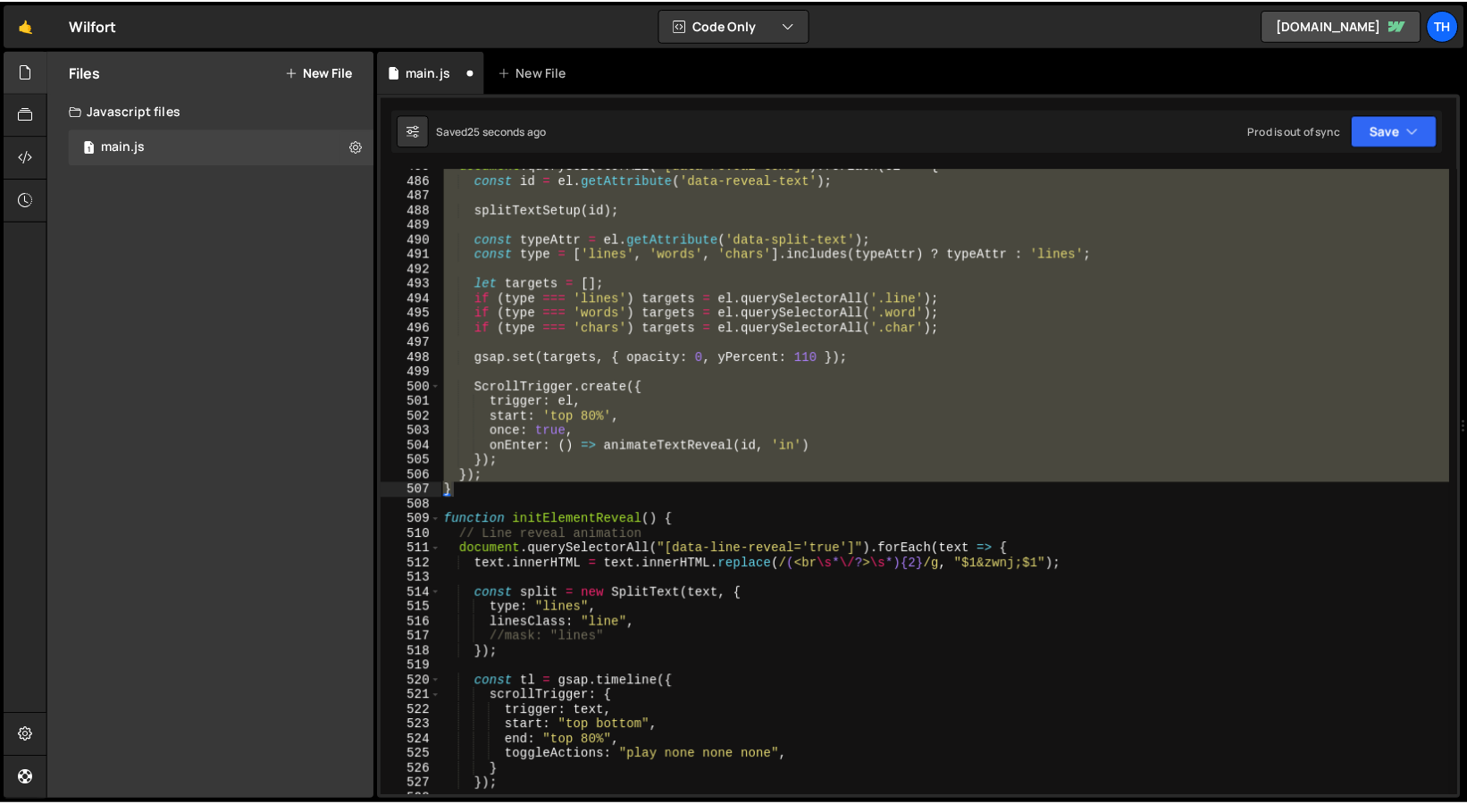
scroll to position [7037, 0]
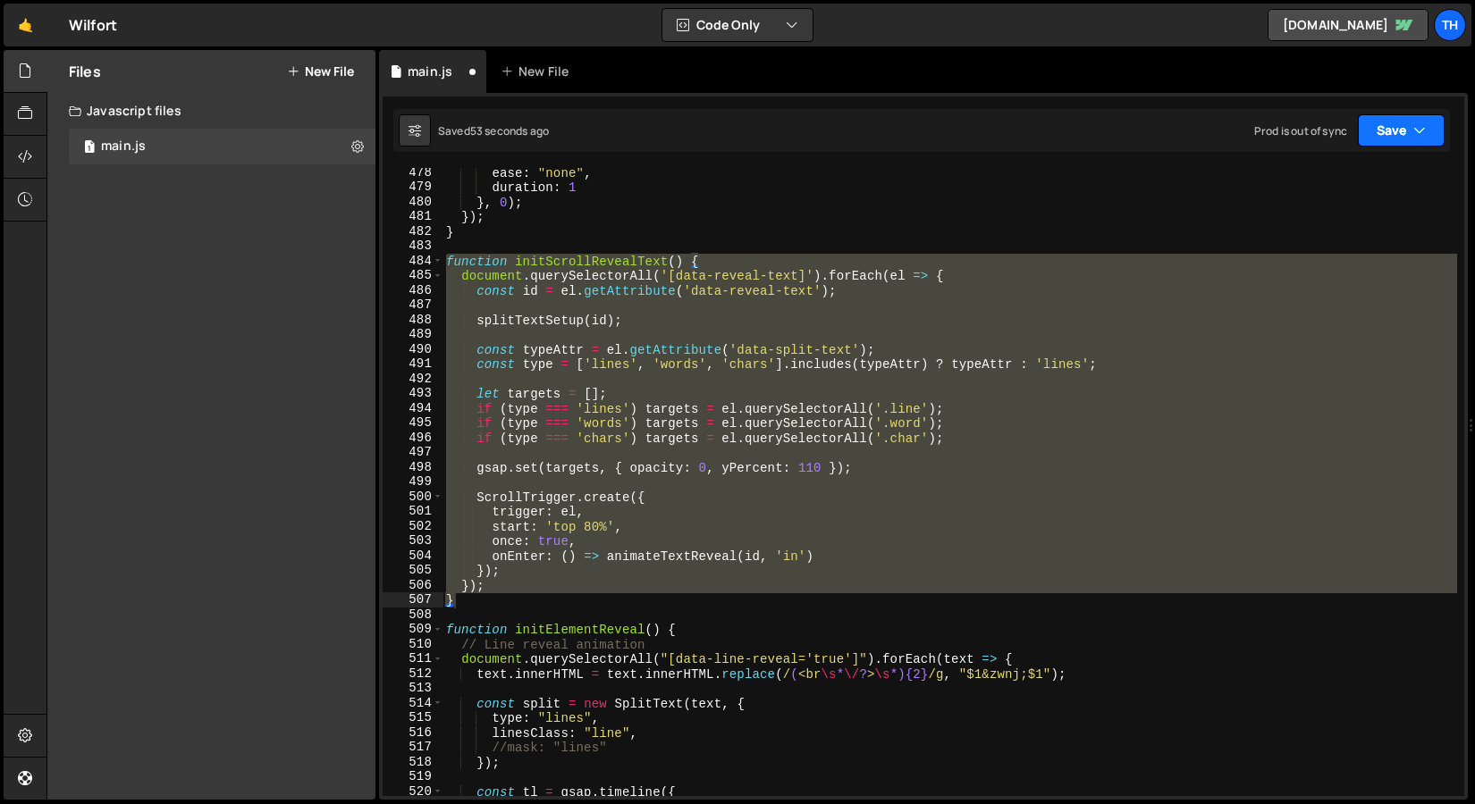
click at [1382, 119] on button "Save" at bounding box center [1400, 130] width 87 height 32
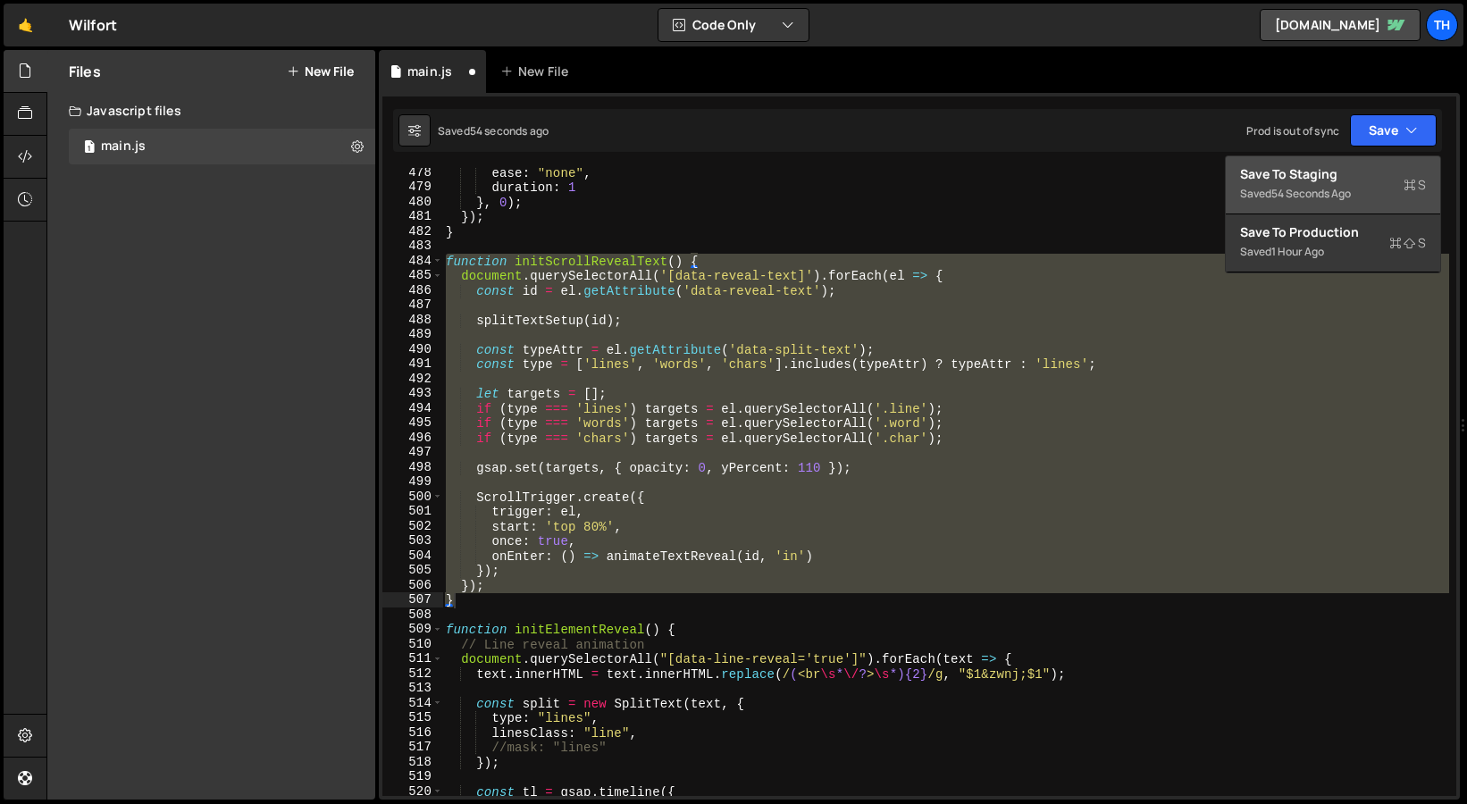
click at [1364, 171] on div "Save to Staging S" at bounding box center [1333, 174] width 186 height 18
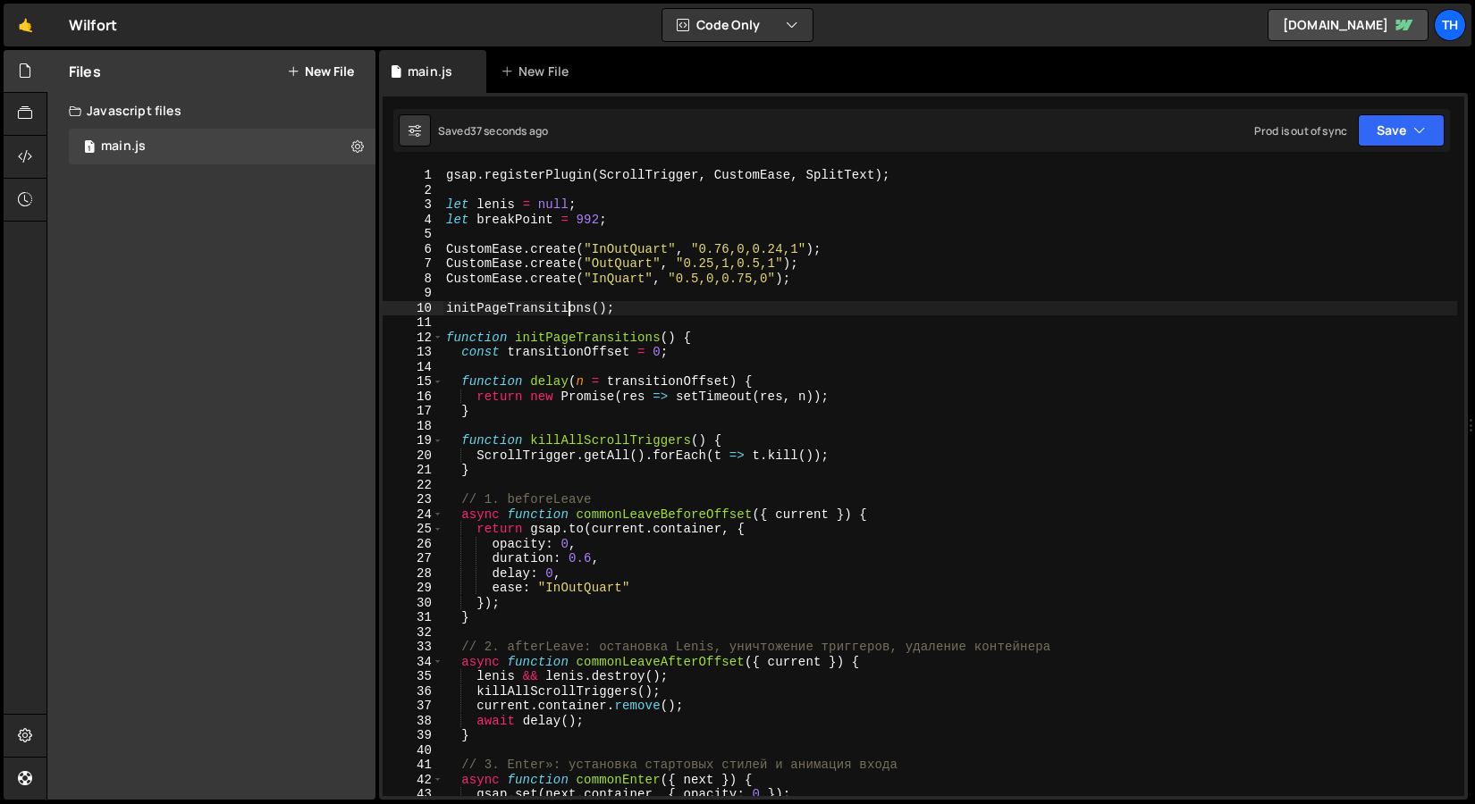
click at [569, 311] on div "gsap . registerPlugin ( ScrollTrigger , CustomEase , SplitText ) ; let [PERSON_…" at bounding box center [949, 497] width 1014 height 658
click at [439, 344] on span at bounding box center [438, 338] width 10 height 15
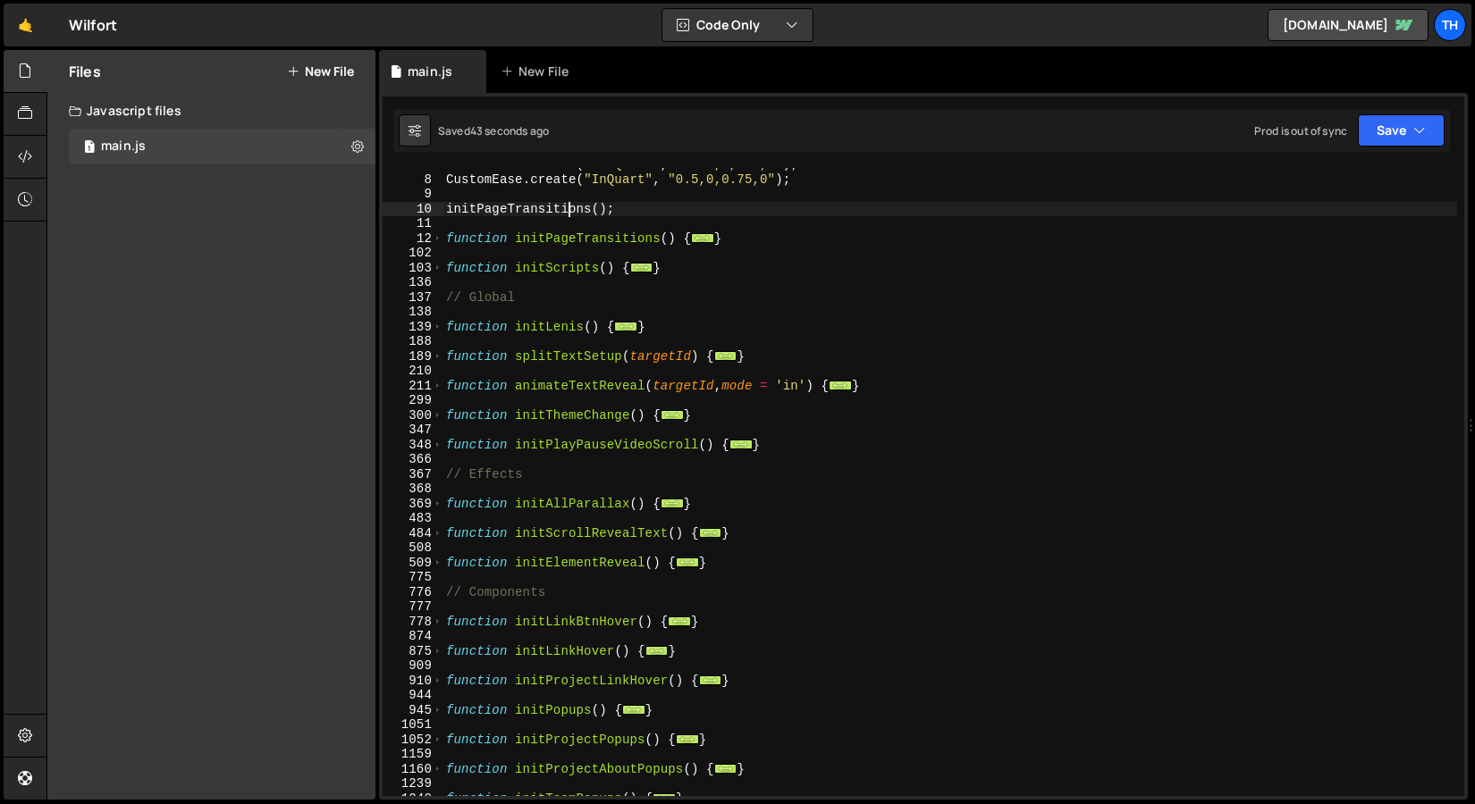
scroll to position [209, 0]
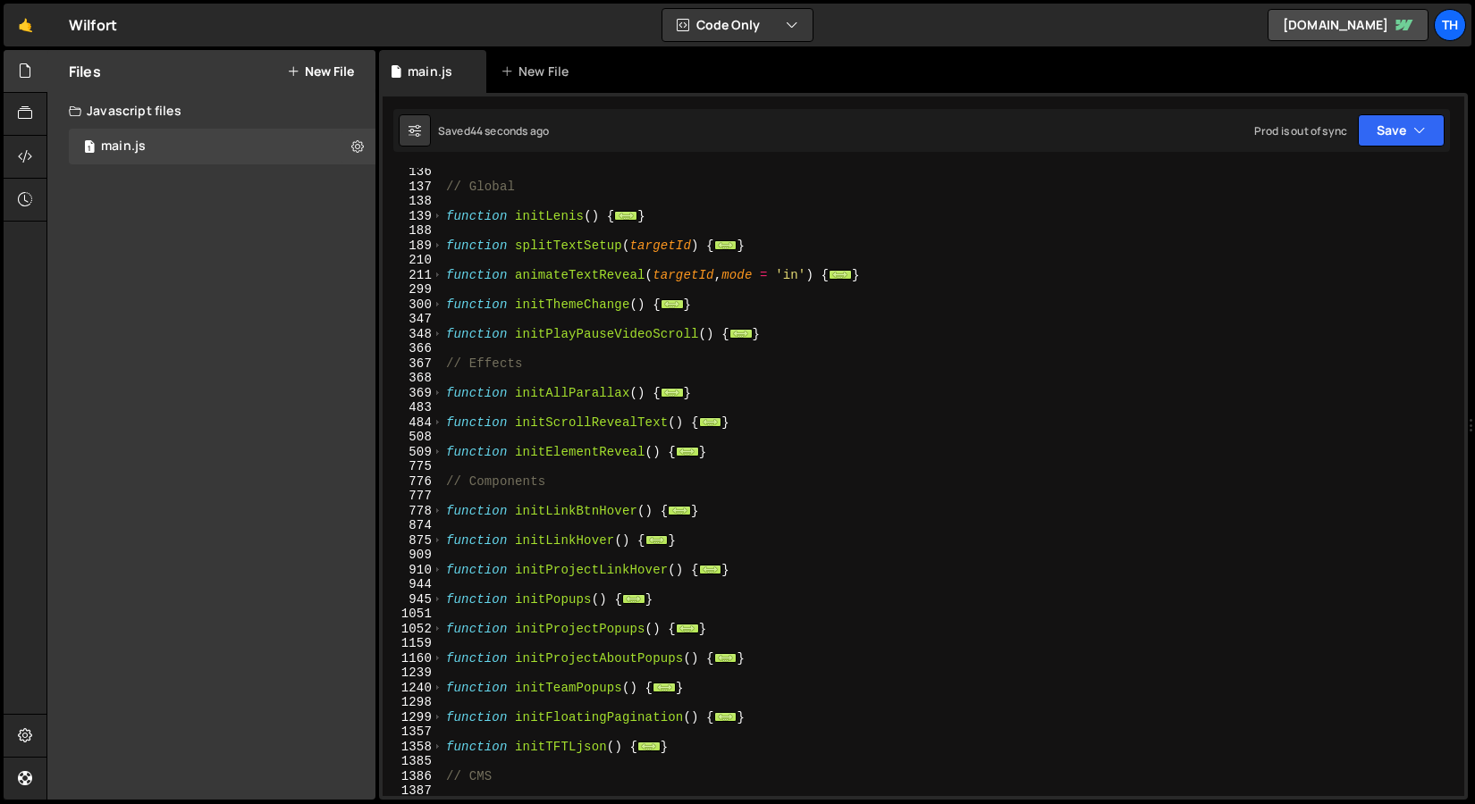
click at [444, 458] on div "// Global function initLenis ( ) { ... } function splitTextSetup ( targetId ) {…" at bounding box center [949, 493] width 1014 height 658
click at [440, 453] on span at bounding box center [438, 452] width 10 height 15
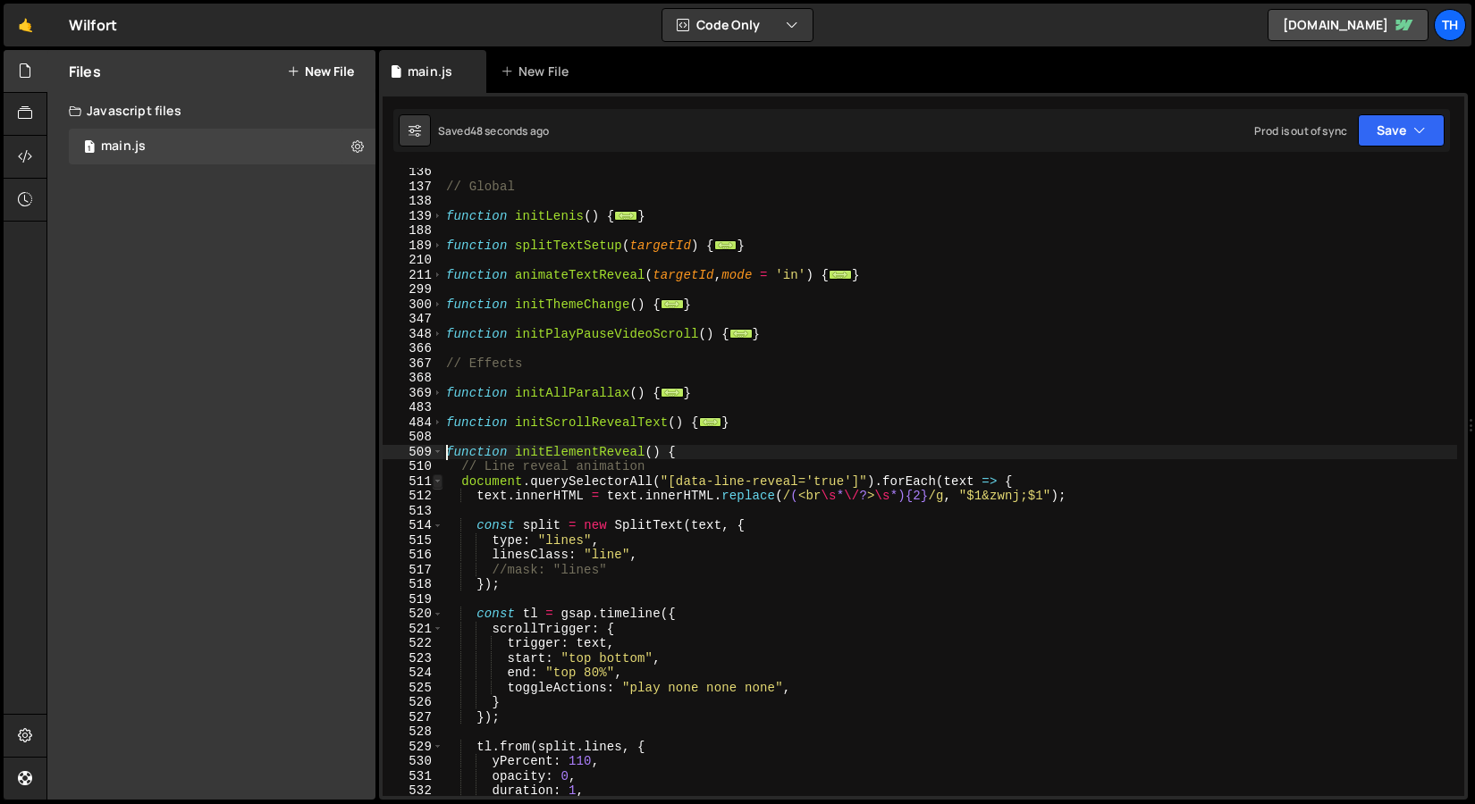
click at [436, 483] on span at bounding box center [438, 482] width 10 height 15
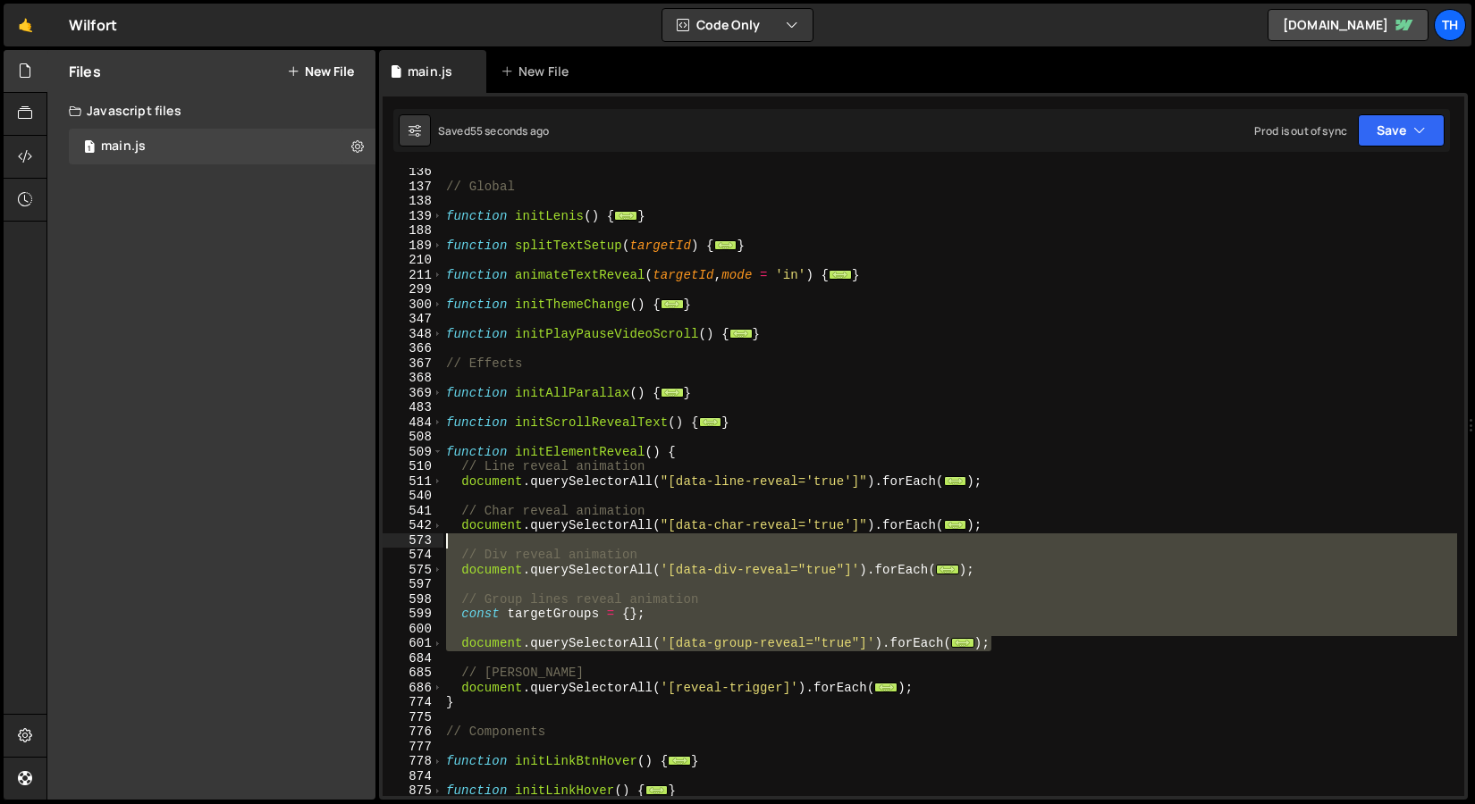
drag, startPoint x: 1007, startPoint y: 646, endPoint x: 417, endPoint y: 534, distance: 600.5
click at [417, 534] on div "function initElementReveal() { 136 137 138 139 188 189 210 211 299 300 347 348 …" at bounding box center [922, 482] width 1081 height 628
click at [667, 608] on div "// Global function initLenis ( ) { ... } function splitTextSetup ( targetId ) {…" at bounding box center [949, 482] width 1014 height 628
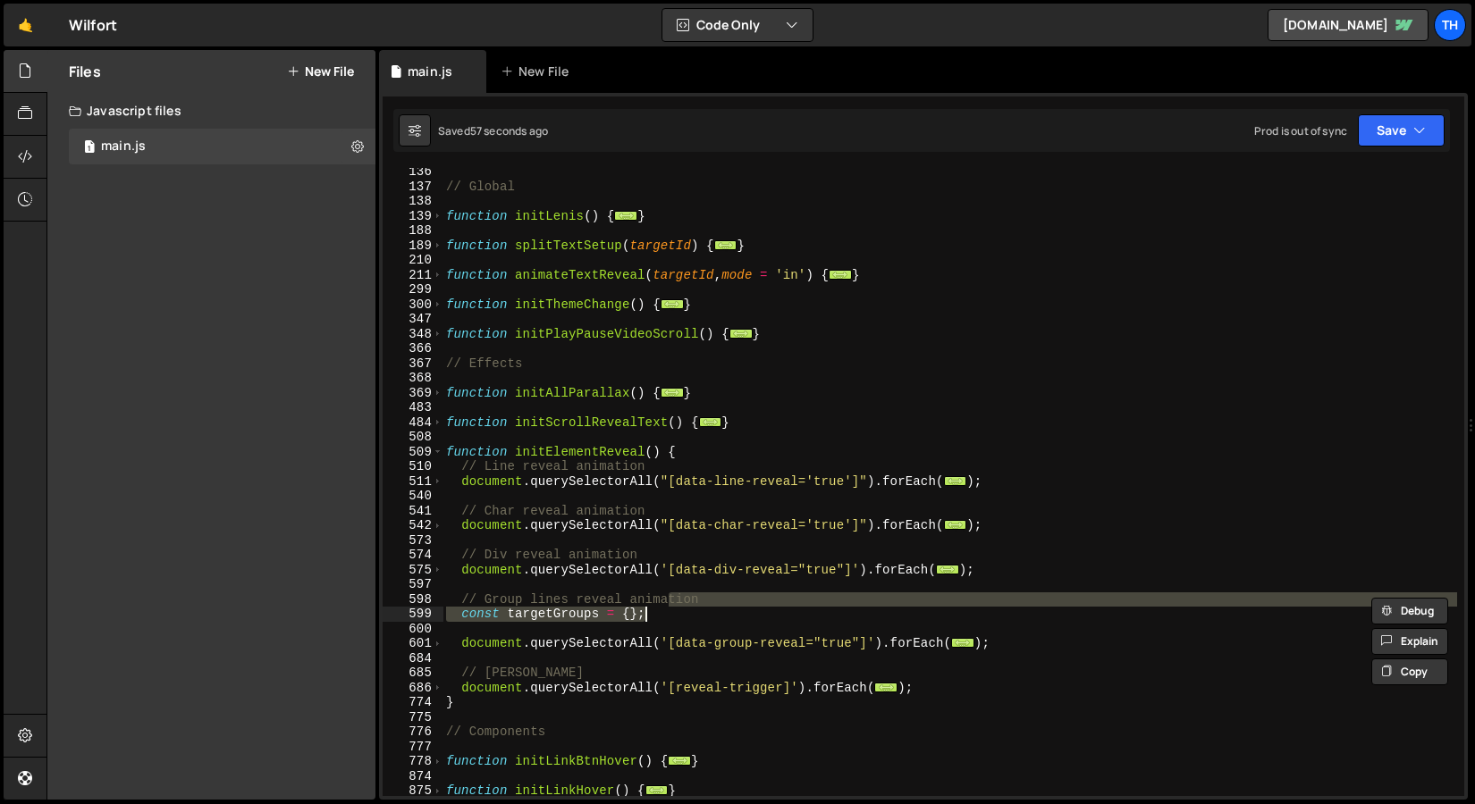
click at [989, 615] on div "// Global function initLenis ( ) { ... } function splitTextSetup ( targetId ) {…" at bounding box center [949, 493] width 1014 height 658
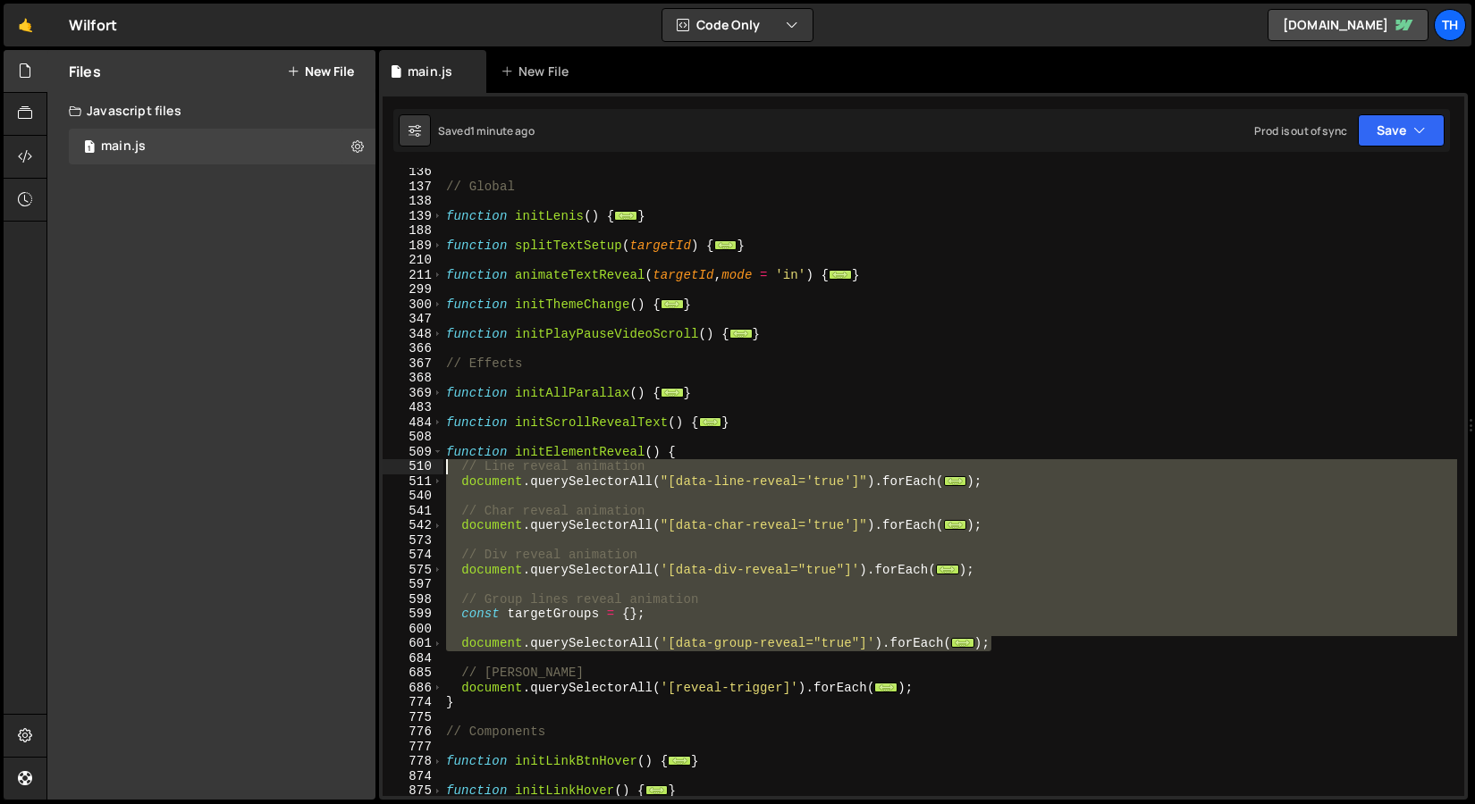
drag, startPoint x: 1007, startPoint y: 639, endPoint x: 423, endPoint y: 472, distance: 607.9
click at [423, 472] on div "const targetGroups = {}; 136 137 138 139 188 189 210 211 299 300 347 348 366 36…" at bounding box center [922, 482] width 1081 height 628
click at [654, 477] on div "// Global function initLenis ( ) { ... } function splitTextSetup ( targetId ) {…" at bounding box center [949, 482] width 1014 height 628
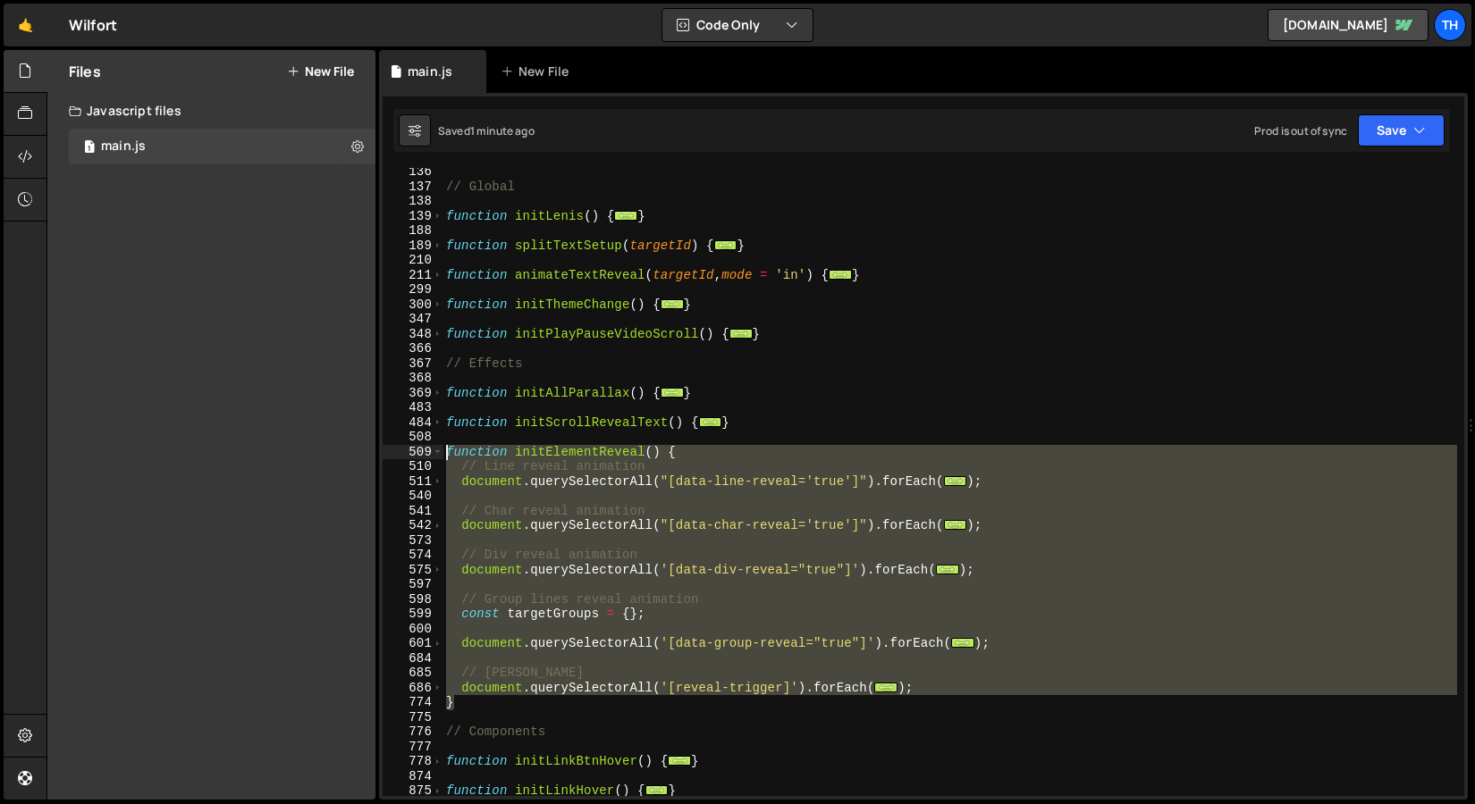
drag, startPoint x: 488, startPoint y: 701, endPoint x: 321, endPoint y: 458, distance: 295.0
click at [321, 458] on div "Files New File Javascript files 1 main.js 0 CSS files Copy share link Edit File…" at bounding box center [760, 425] width 1428 height 751
type textarea "function initElementReveal() { // Line reveal animation"
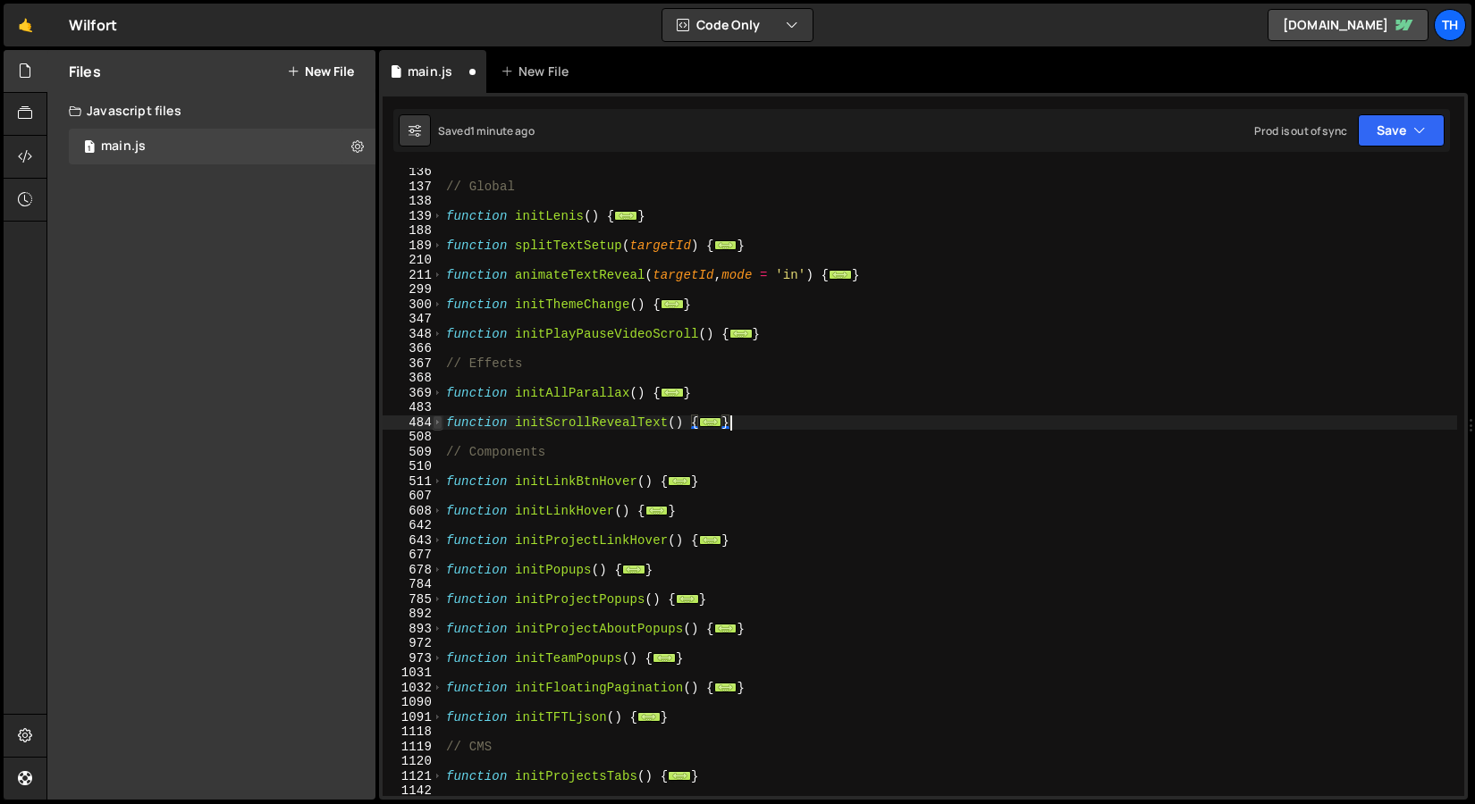
click at [433, 424] on span at bounding box center [438, 423] width 10 height 15
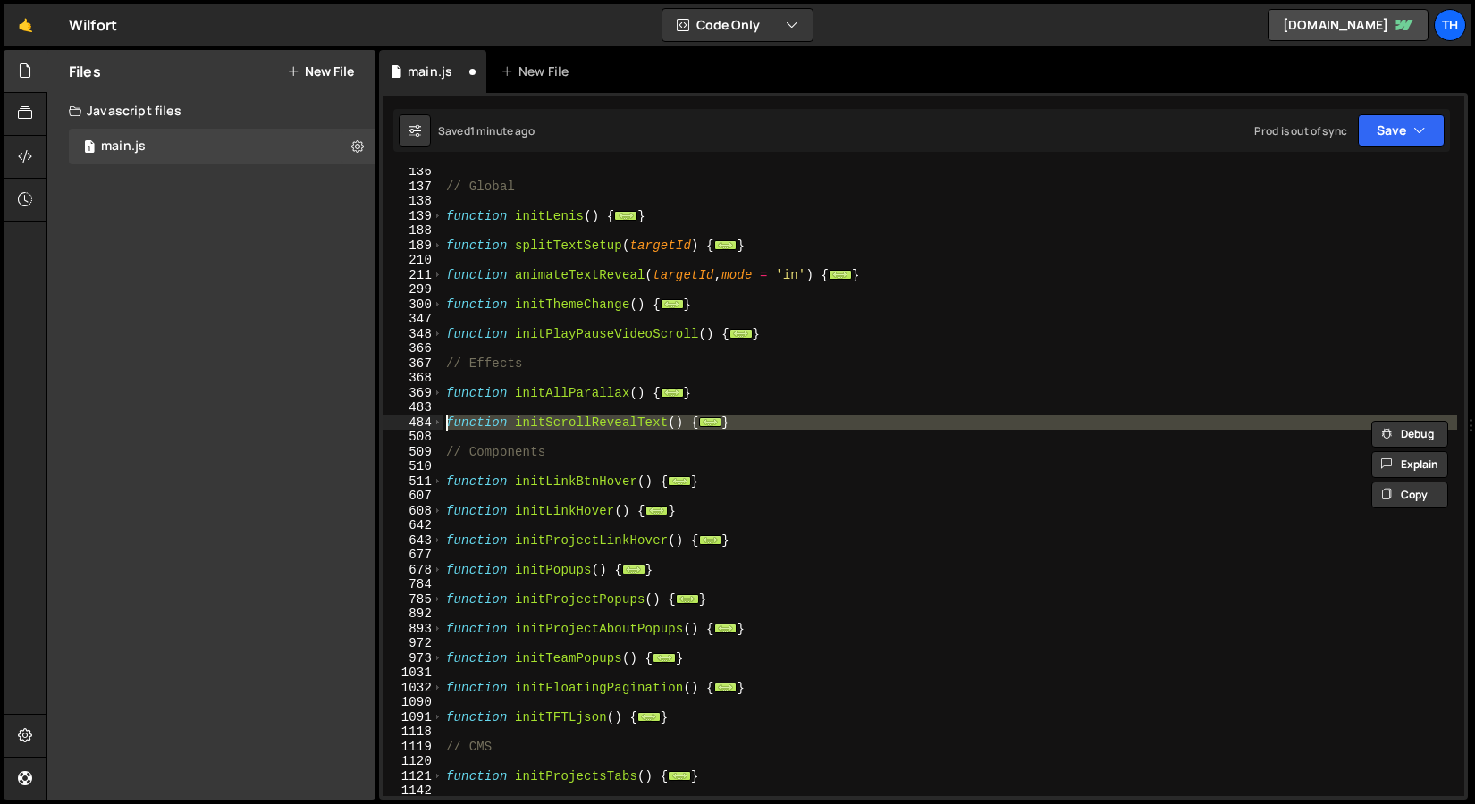
click at [476, 388] on div "// Global function initLenis ( ) { ... } function splitTextSetup ( targetId ) {…" at bounding box center [949, 493] width 1014 height 658
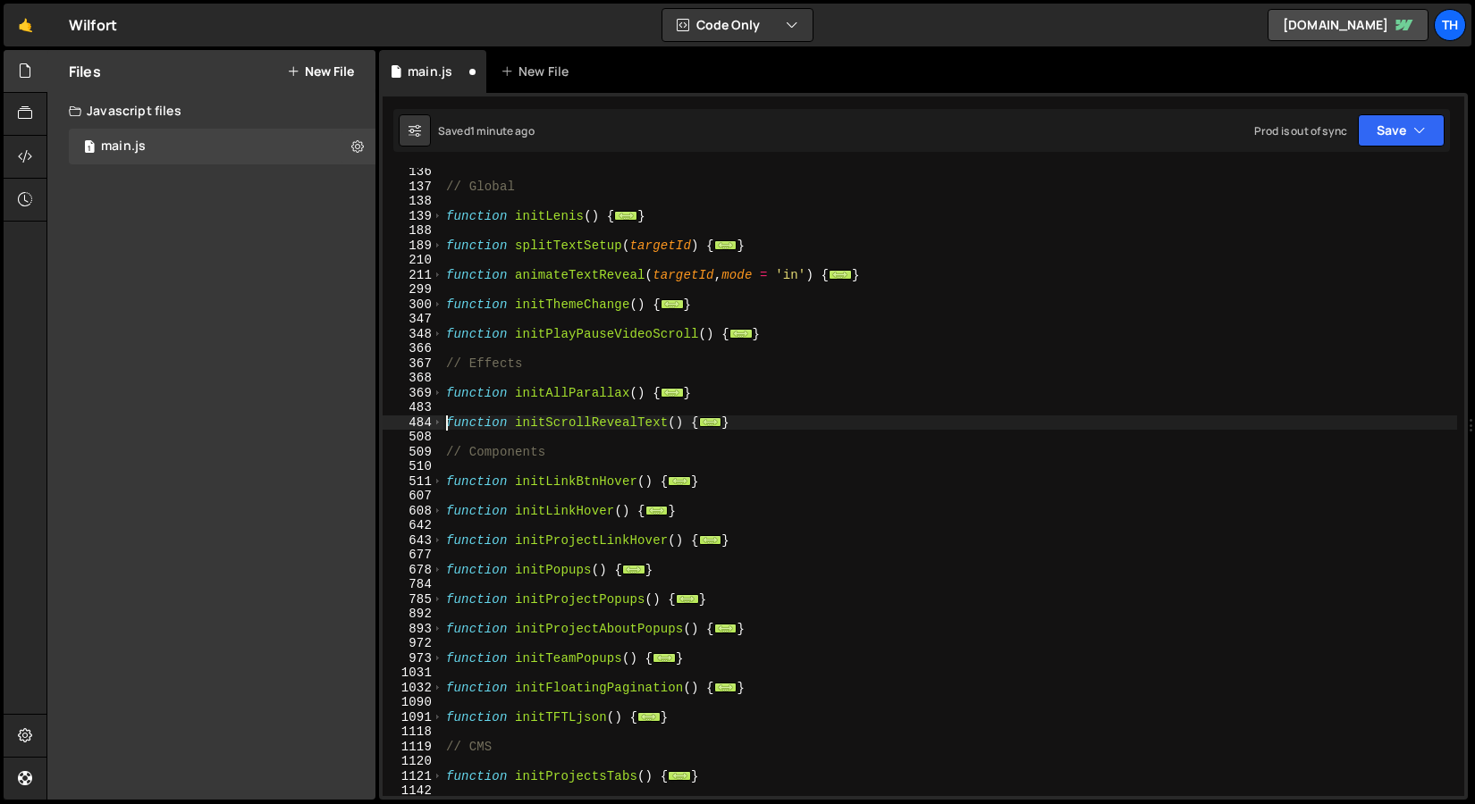
click at [443, 424] on div "// Global function initLenis ( ) { ... } function splitTextSetup ( targetId ) {…" at bounding box center [949, 493] width 1014 height 658
click at [437, 427] on span at bounding box center [438, 423] width 10 height 15
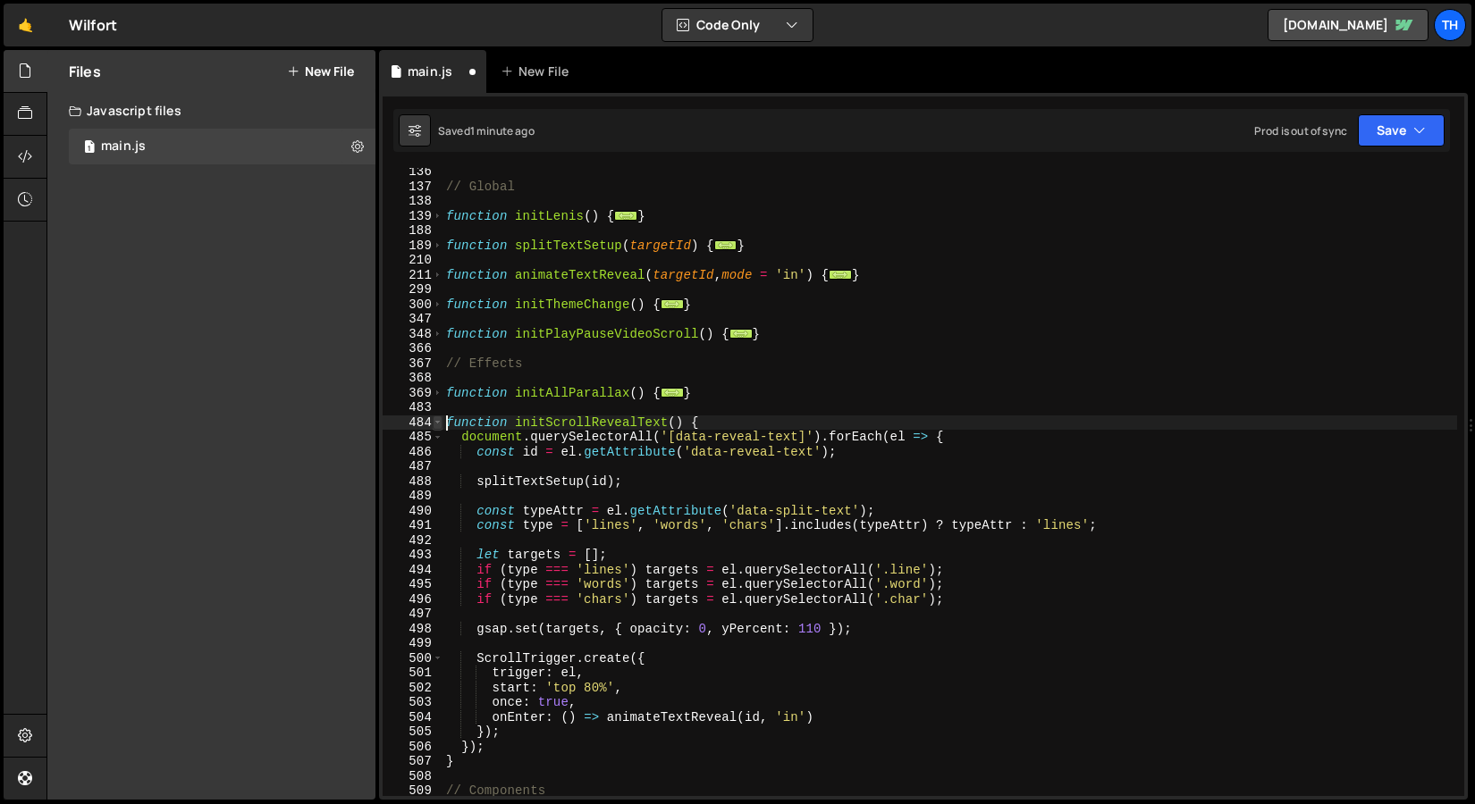
click at [437, 427] on span at bounding box center [438, 423] width 10 height 15
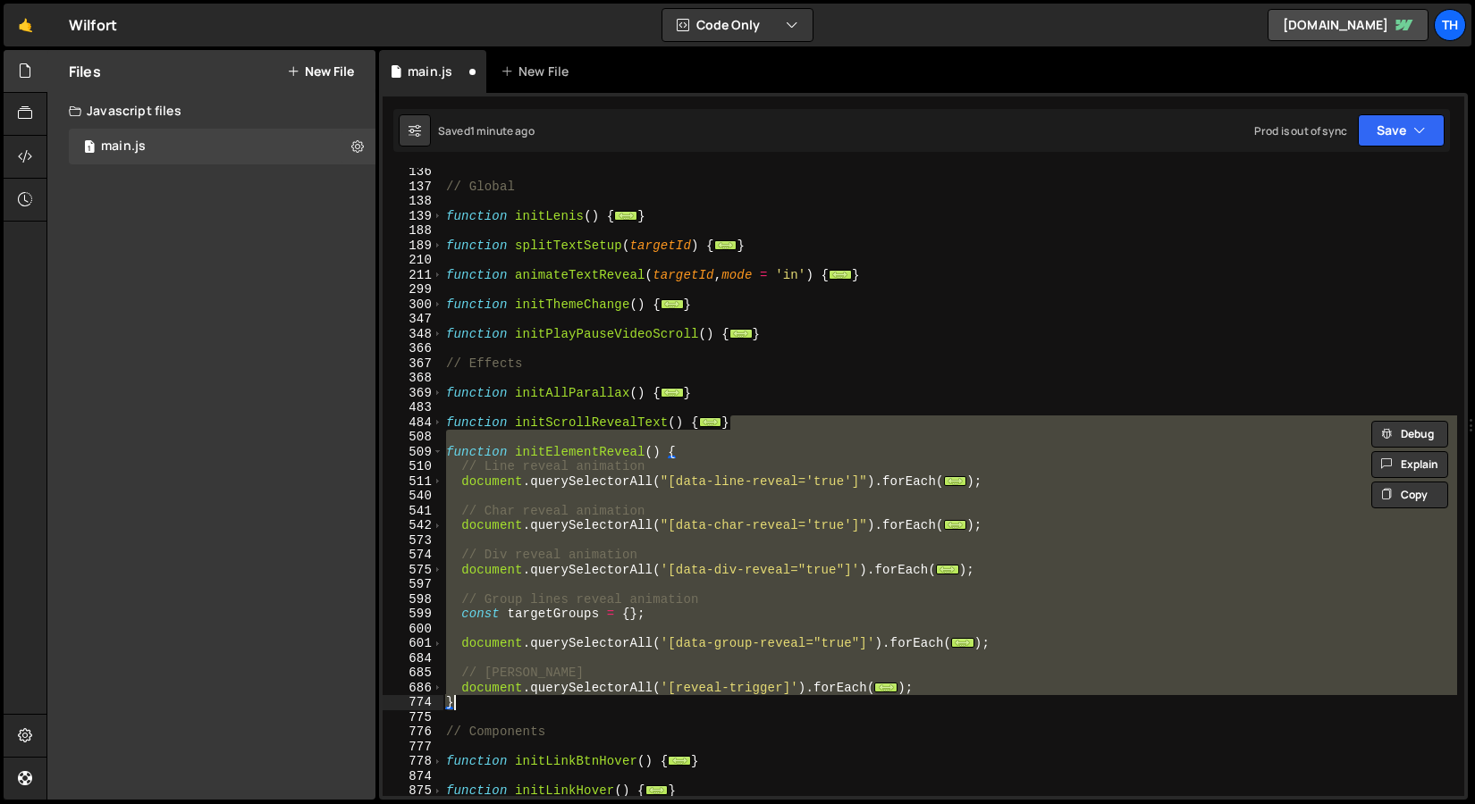
click at [609, 476] on div "// Global function initLenis ( ) { ... } function splitTextSetup ( targetId ) {…" at bounding box center [949, 482] width 1014 height 628
click at [459, 456] on div "// Global function initLenis ( ) { ... } function splitTextSetup ( targetId ) {…" at bounding box center [949, 482] width 1014 height 628
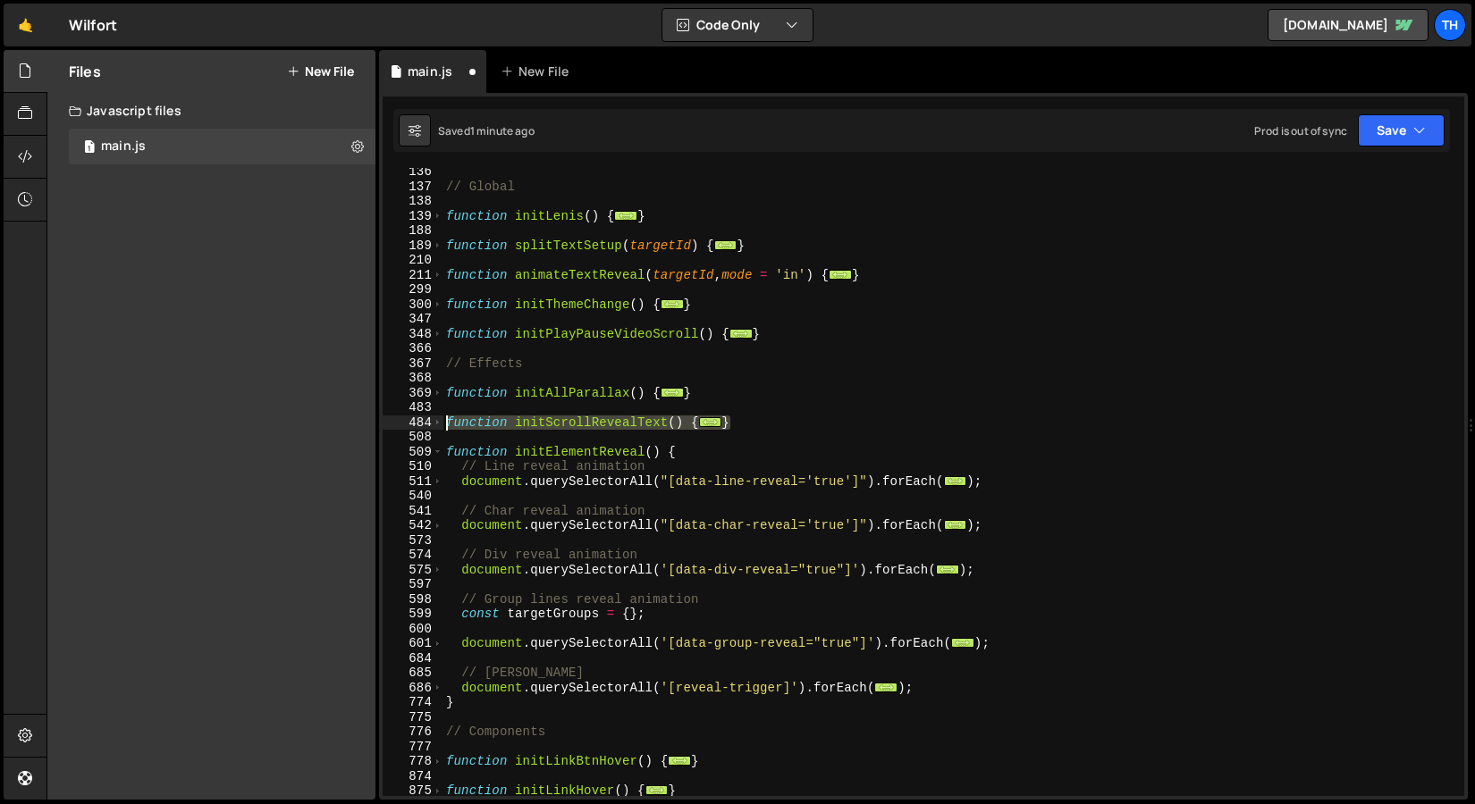
drag, startPoint x: 790, startPoint y: 424, endPoint x: 410, endPoint y: 426, distance: 379.8
click at [410, 426] on div "function initElementReveal() { 136 137 138 139 188 189 210 211 299 300 347 348 …" at bounding box center [922, 482] width 1081 height 628
type textarea "function initScrollRevealText() { document.querySelectorAll('[data-reveal-text]…"
click at [558, 534] on div "// Global function initLenis ( ) { ... } function splitTextSetup ( targetId ) {…" at bounding box center [949, 493] width 1014 height 658
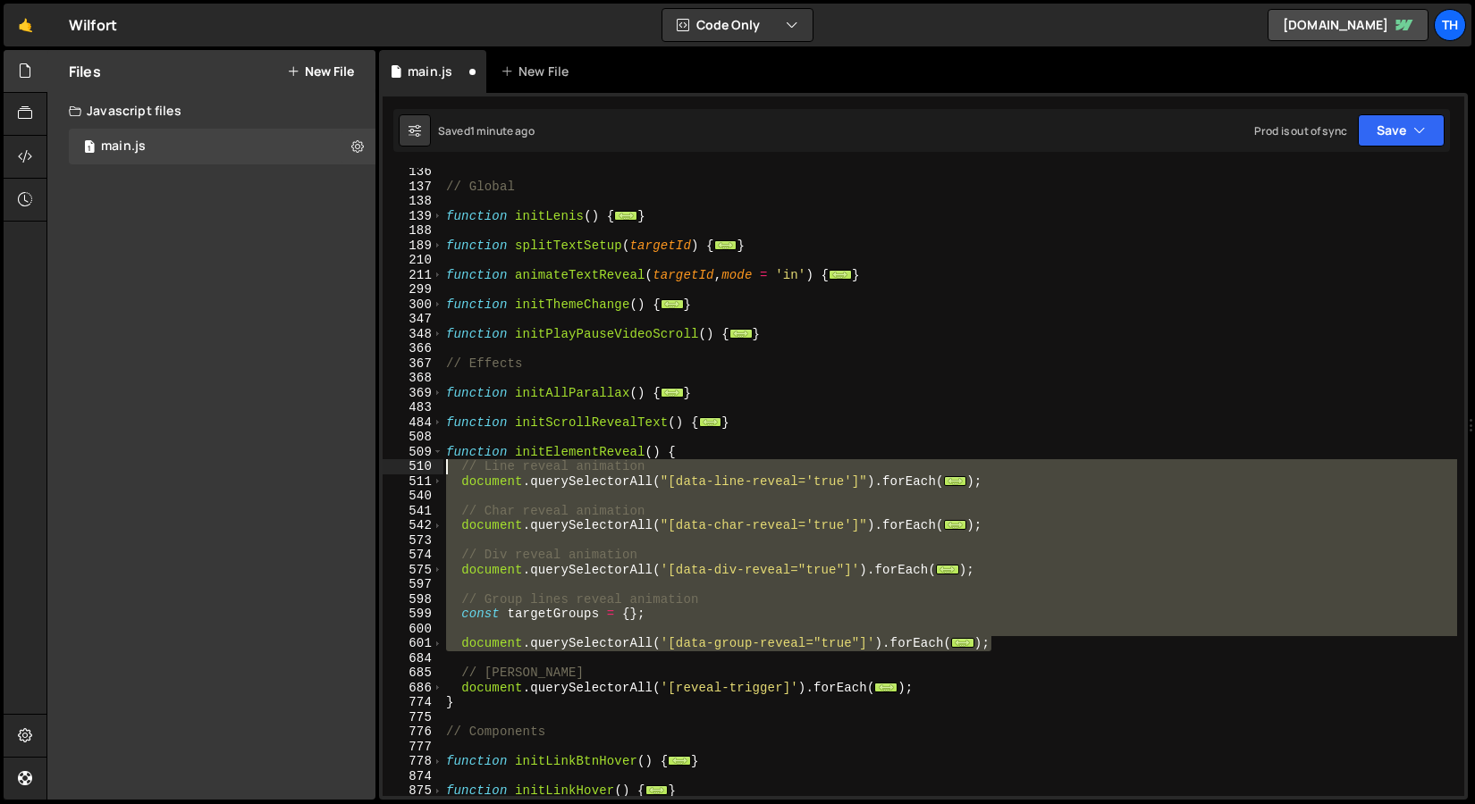
drag, startPoint x: 1010, startPoint y: 641, endPoint x: 404, endPoint y: 471, distance: 629.2
click at [404, 471] on div "136 137 138 139 188 189 210 211 299 300 347 348 366 367 368 369 483 484 508 509…" at bounding box center [922, 482] width 1081 height 628
type textarea "// Line reveal animation document.querySelectorAll("[data-line-reveal='true']")…"
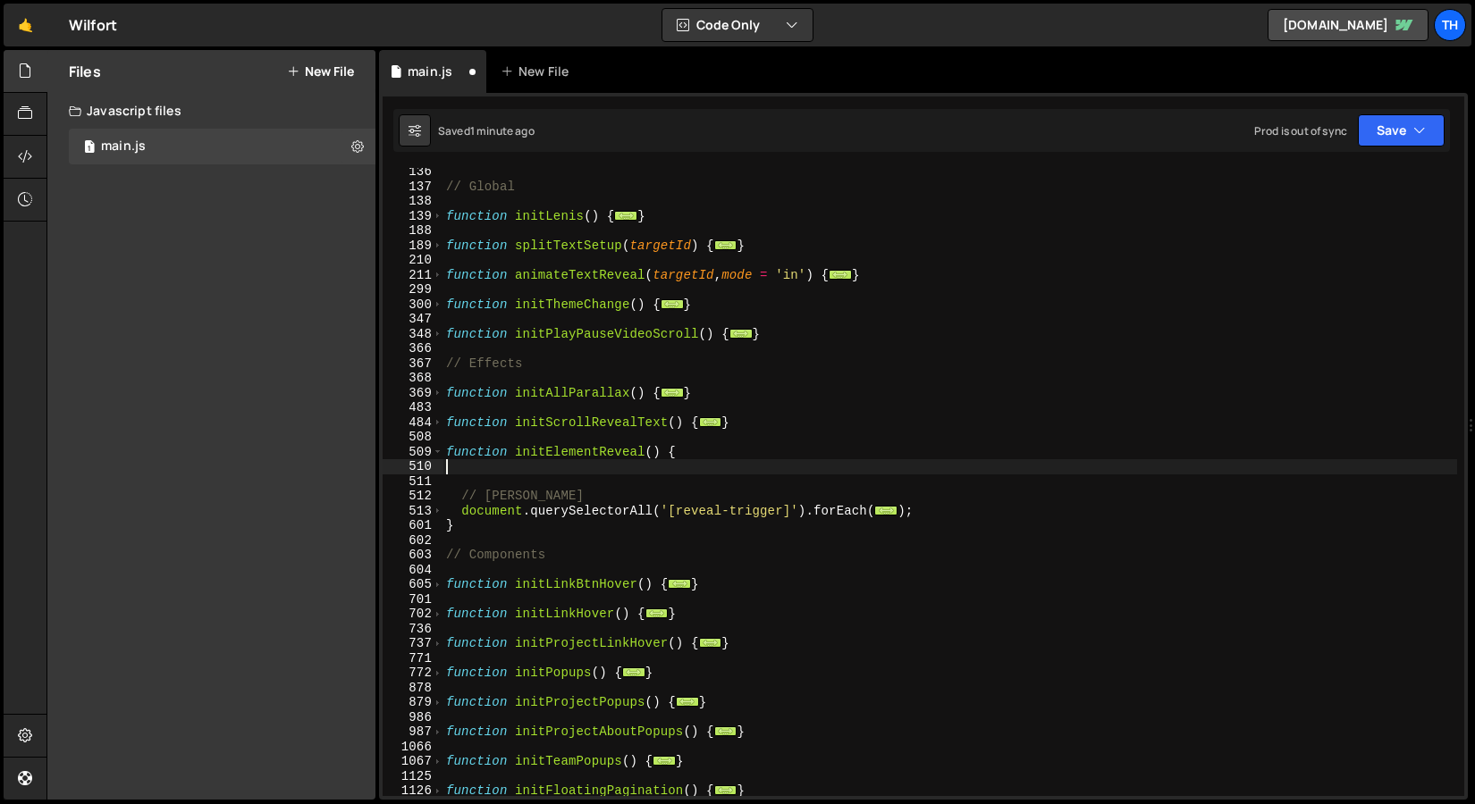
click at [444, 428] on div "// Global function initLenis ( ) { ... } function splitTextSetup ( targetId ) {…" at bounding box center [949, 493] width 1014 height 658
click at [433, 422] on span at bounding box center [438, 423] width 10 height 15
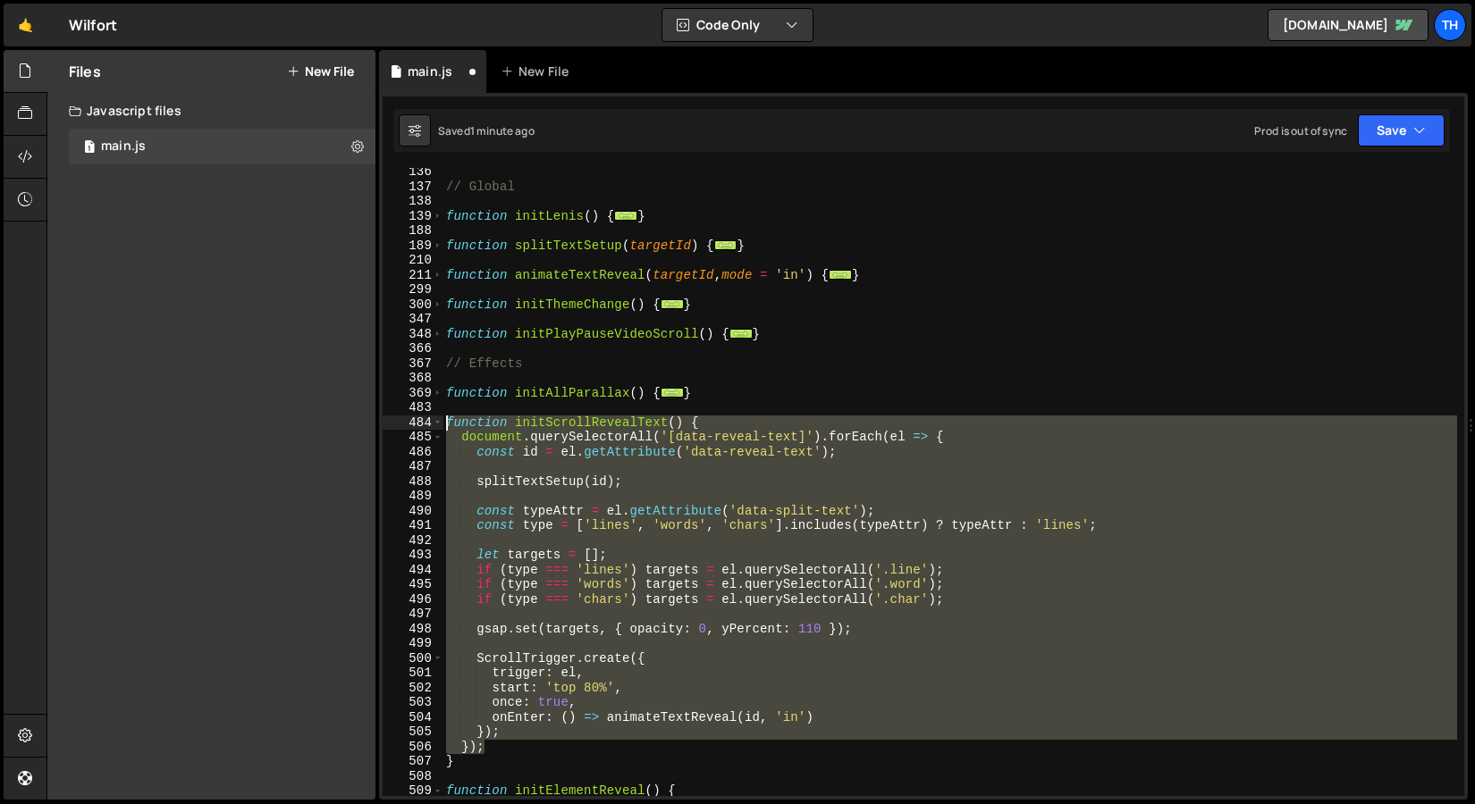
drag, startPoint x: 531, startPoint y: 745, endPoint x: 330, endPoint y: 430, distance: 374.1
click at [330, 430] on div "Files New File Javascript files 1 main.js 0 CSS files Copy share link Edit File…" at bounding box center [760, 425] width 1428 height 751
type textarea "function initScrollRevealText() { document.querySelectorAll('[data-reveal-text]…"
click at [466, 651] on div "// Global function initLenis ( ) { ... } function splitTextSetup ( targetId ) {…" at bounding box center [949, 482] width 1014 height 628
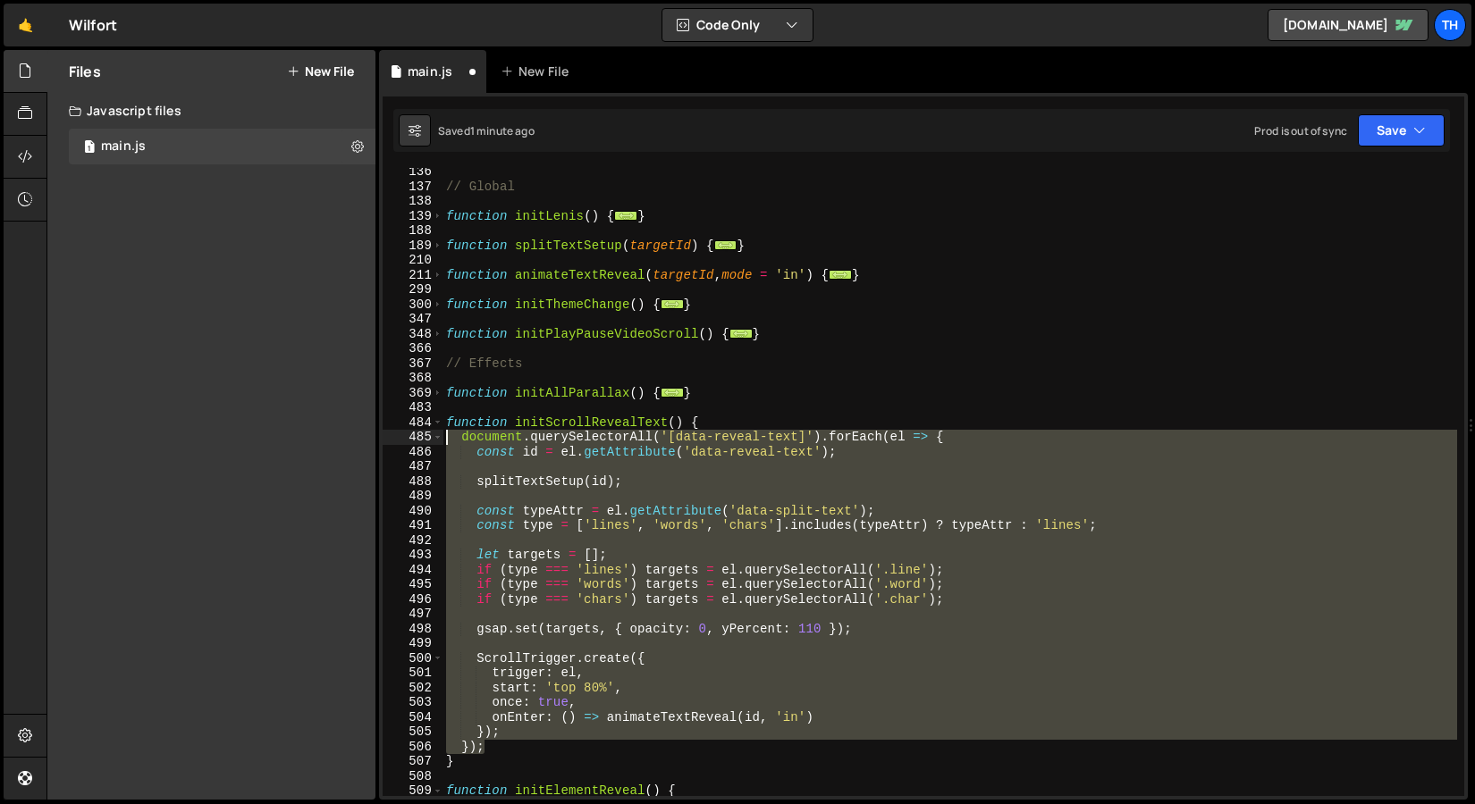
drag, startPoint x: 501, startPoint y: 749, endPoint x: 366, endPoint y: 442, distance: 334.9
click at [366, 442] on div "Files New File Javascript files 1 main.js 0 CSS files Copy share link Edit File…" at bounding box center [760, 425] width 1428 height 751
paste textarea "}"
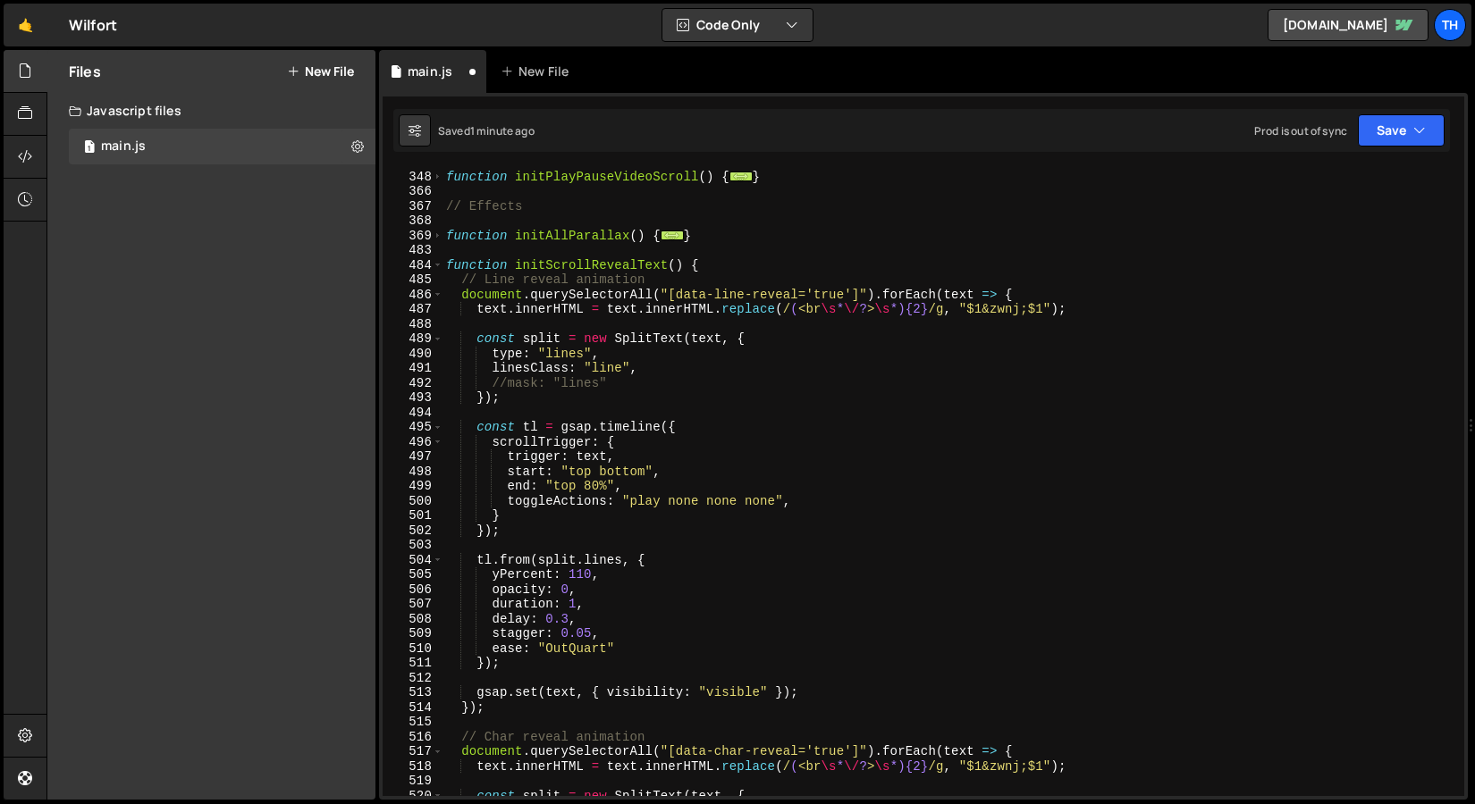
scroll to position [367, 0]
click at [439, 268] on span at bounding box center [438, 265] width 10 height 15
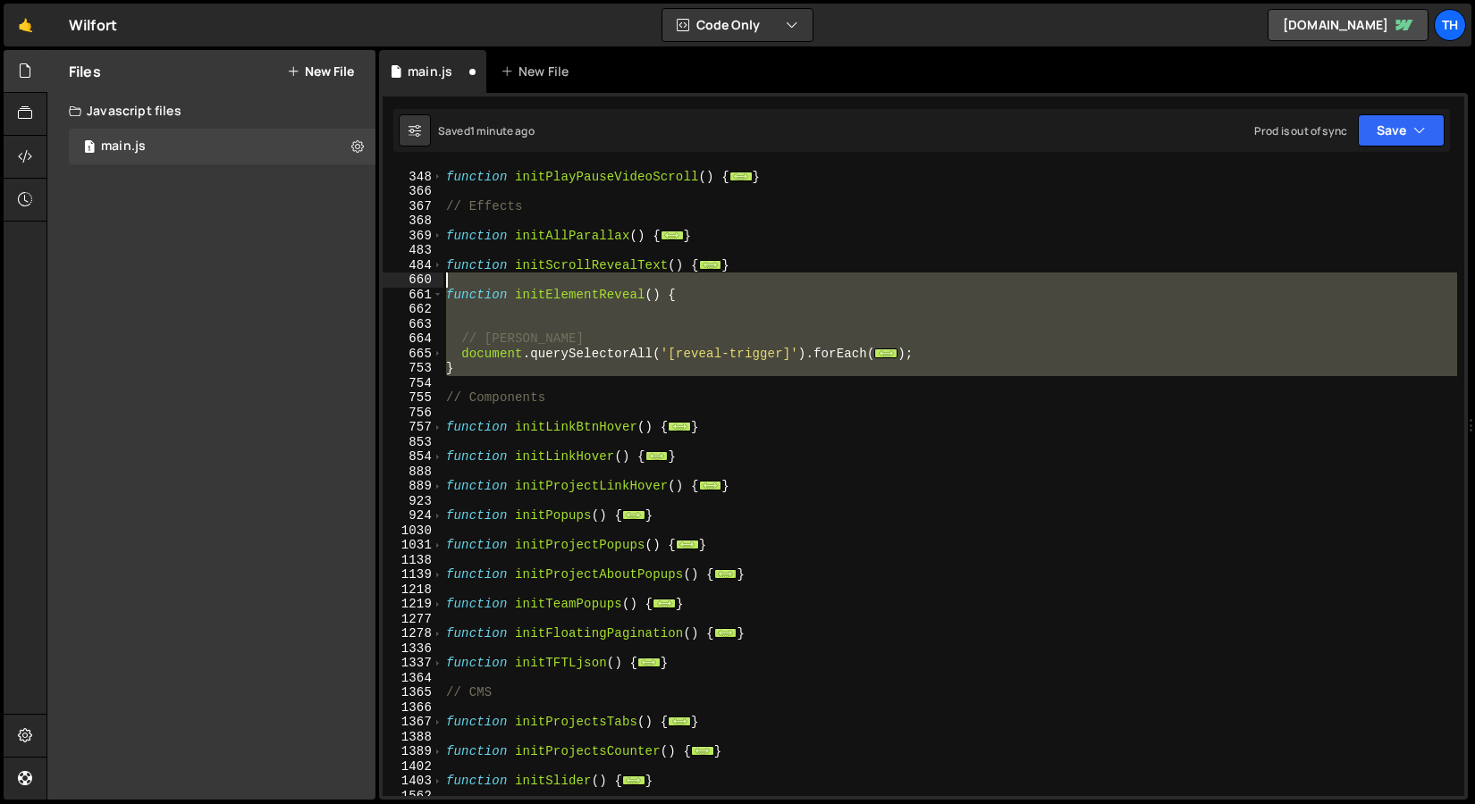
drag, startPoint x: 473, startPoint y: 380, endPoint x: 408, endPoint y: 286, distance: 113.8
click at [408, 286] on div "}); 347 348 366 367 368 369 483 484 660 661 662 663 664 665 753 754 755 756 757…" at bounding box center [922, 482] width 1081 height 628
type textarea "function initElementReveal() {"
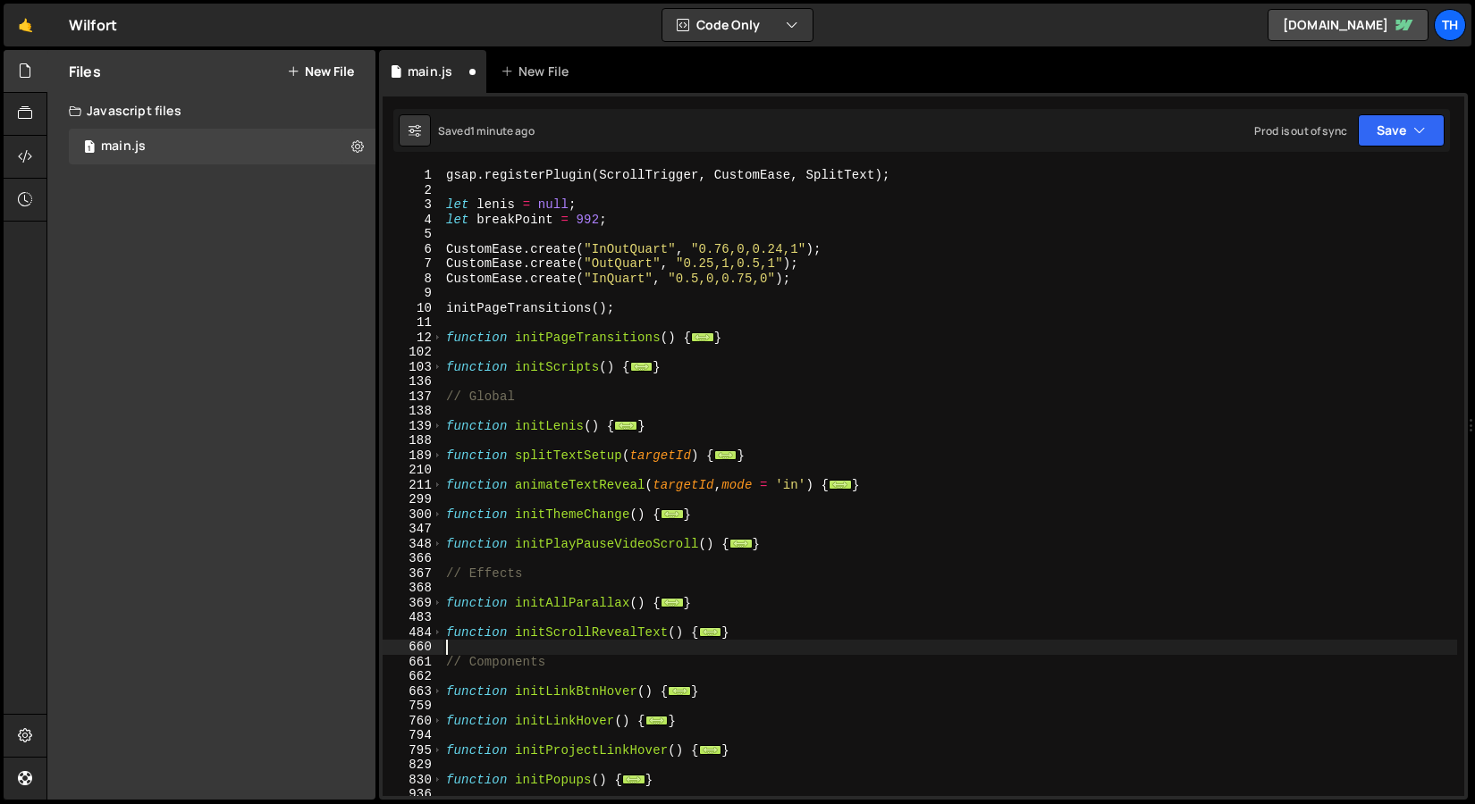
scroll to position [0, 0]
click at [441, 371] on span at bounding box center [438, 367] width 10 height 15
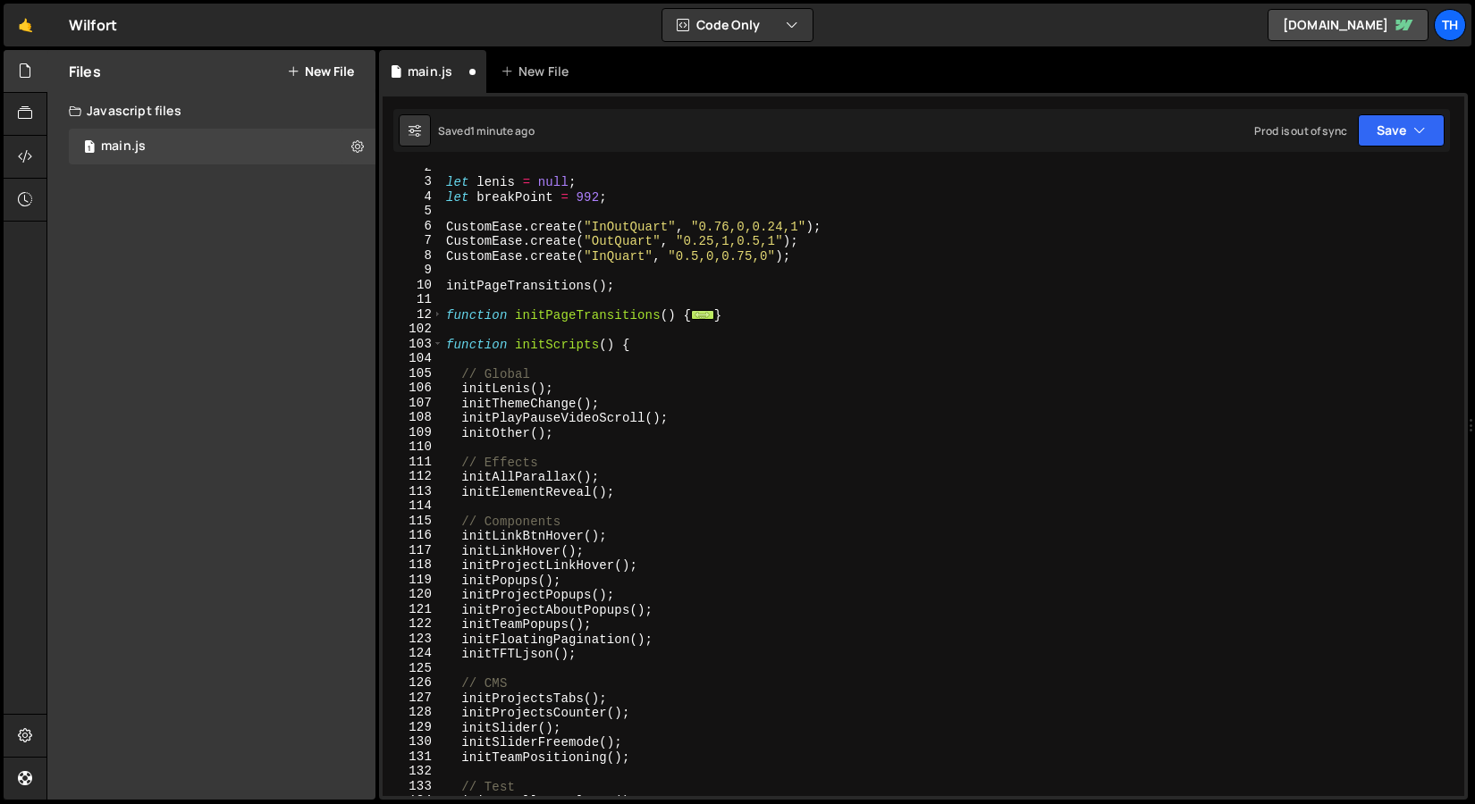
scroll to position [243, 0]
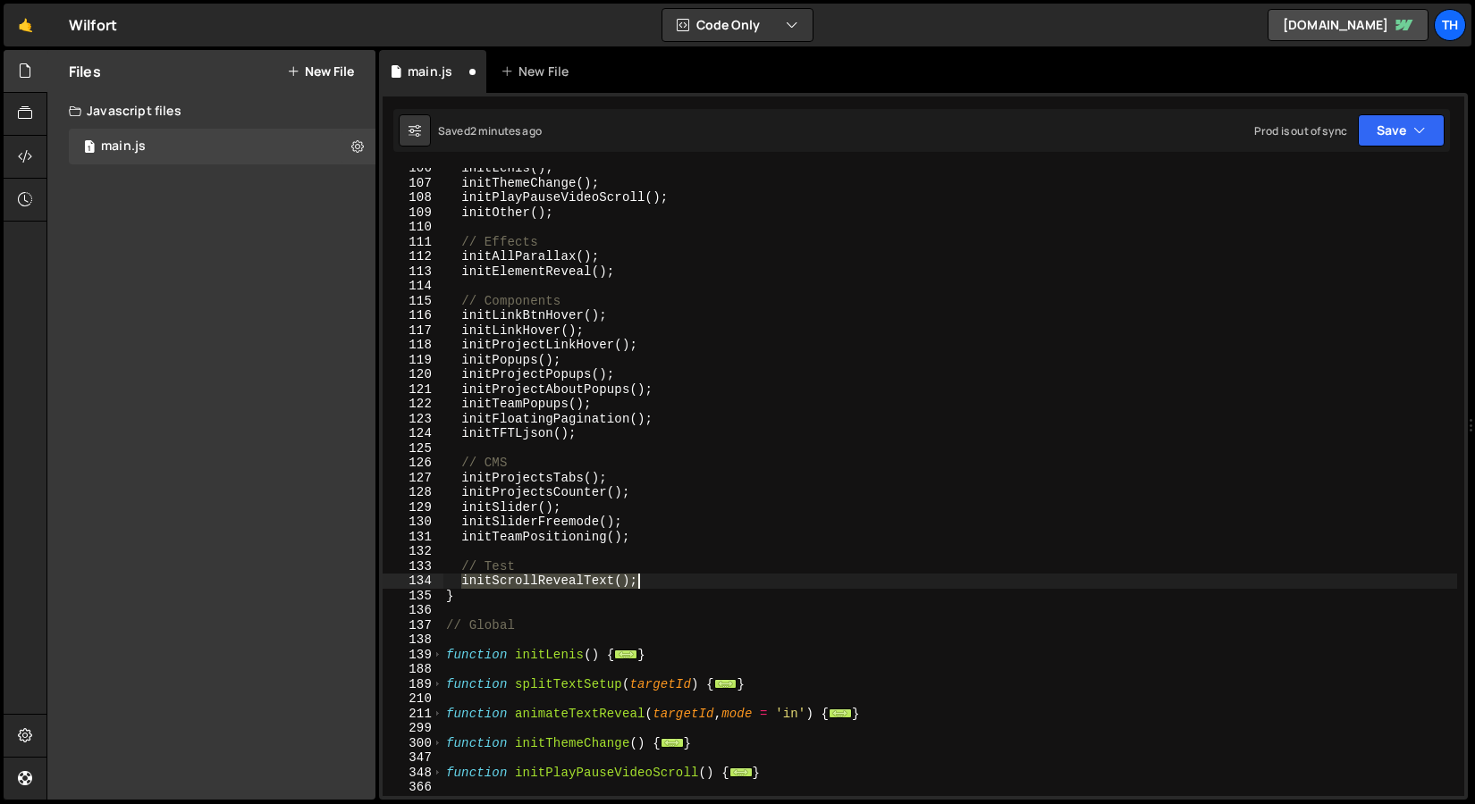
drag, startPoint x: 461, startPoint y: 584, endPoint x: 648, endPoint y: 576, distance: 186.9
click at [648, 576] on div "initLenis ( ) ; initThemeChange ( ) ; initPlayPauseVideoScroll ( ) ; initOther …" at bounding box center [949, 490] width 1014 height 658
type textarea "initScrollRevealText();"
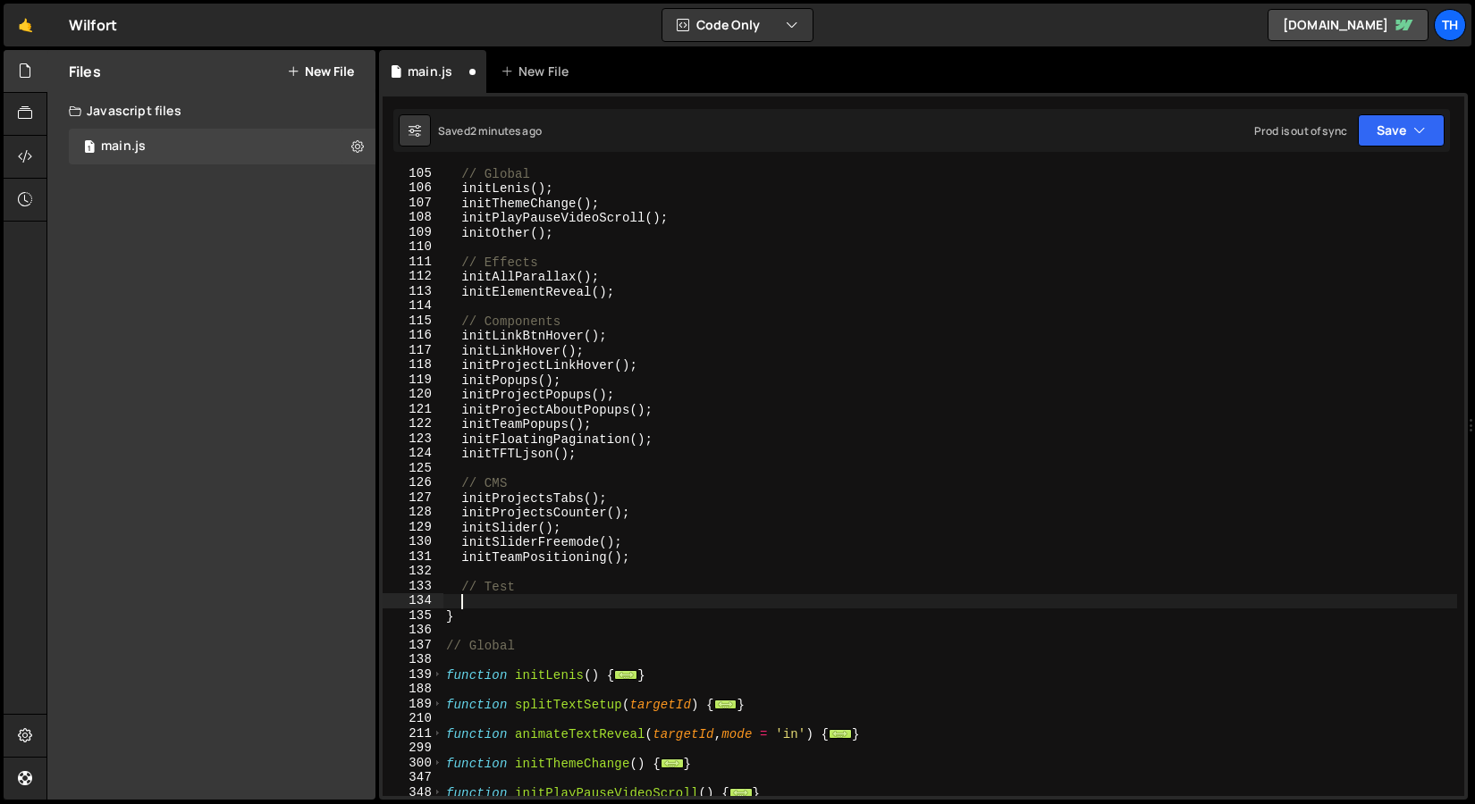
scroll to position [209, 0]
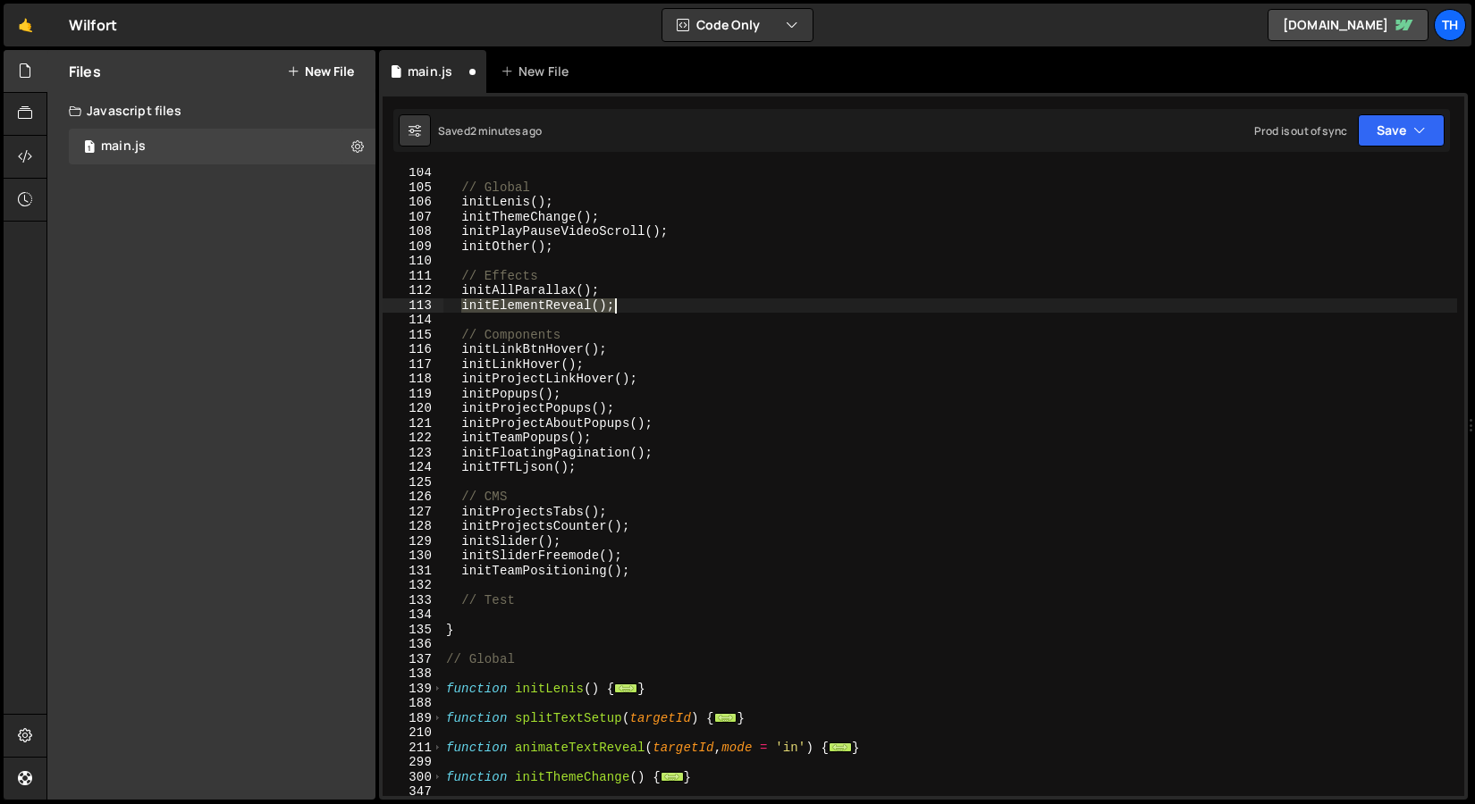
drag, startPoint x: 462, startPoint y: 306, endPoint x: 671, endPoint y: 304, distance: 209.1
click at [671, 304] on div "// Global initLenis ( ) ; initThemeChange ( ) ; initPlayPauseVideoScroll ( ) ; …" at bounding box center [949, 494] width 1014 height 658
paste textarea "ScrollRevealText"
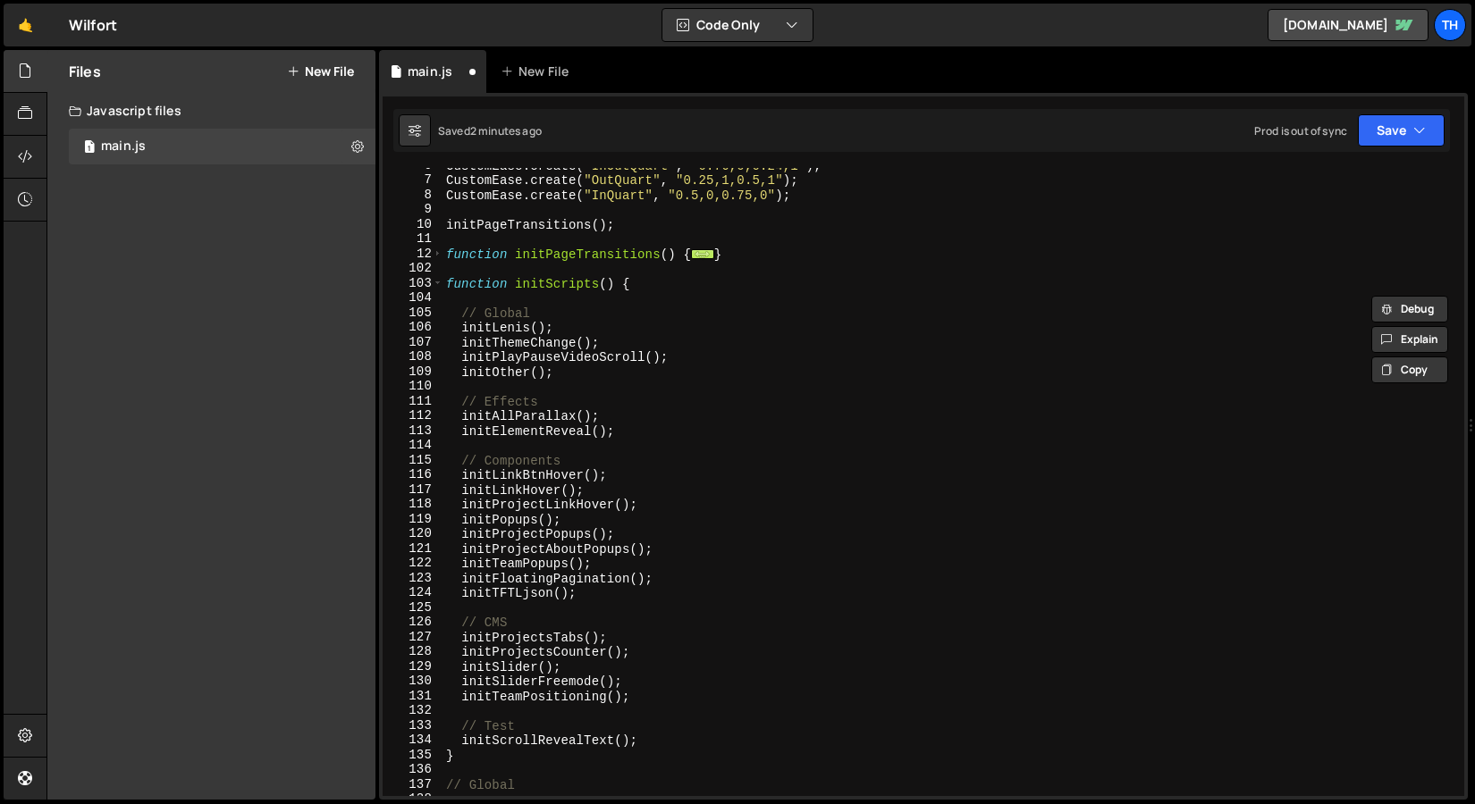
scroll to position [248, 0]
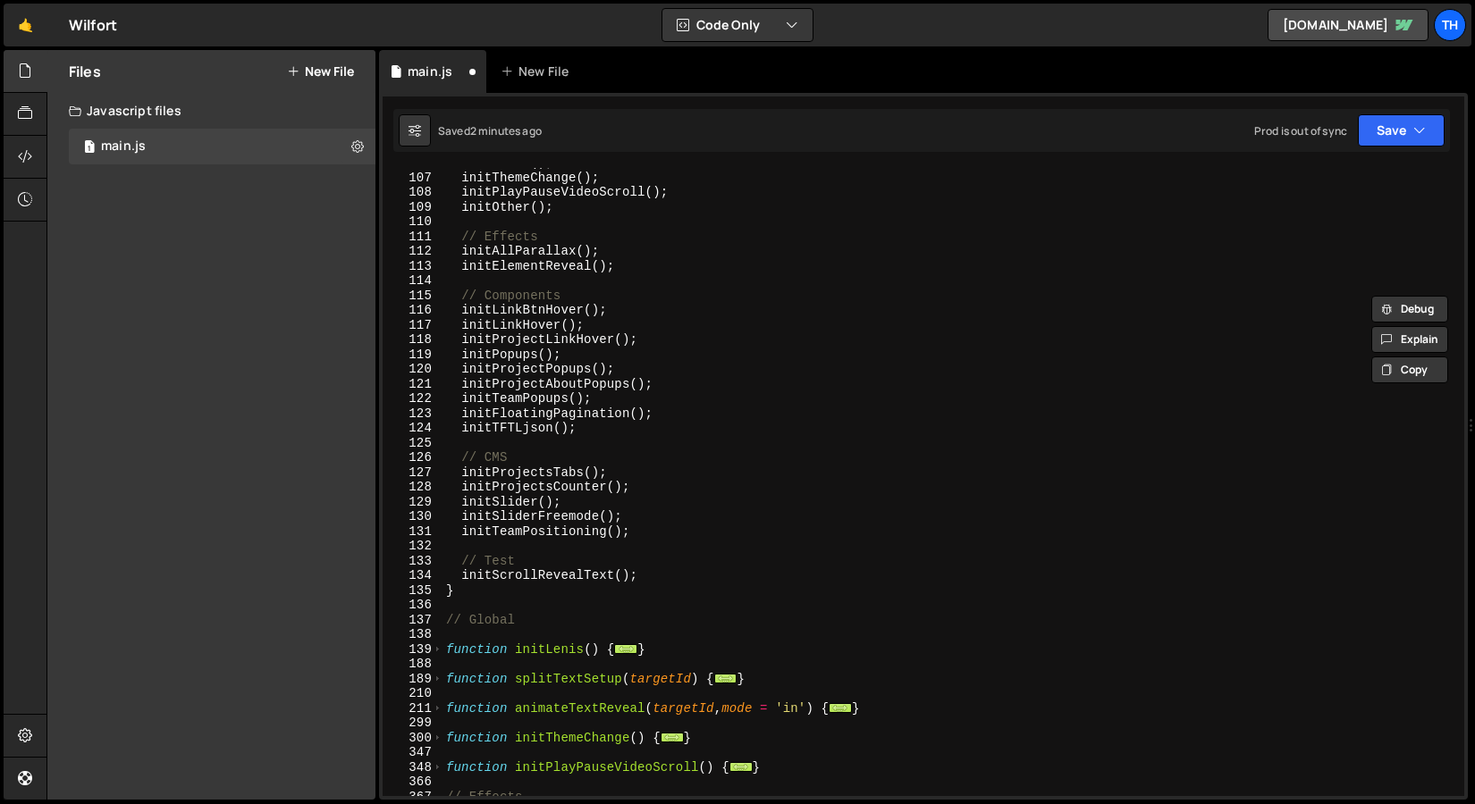
click at [461, 584] on div "initLenis ( ) ; initThemeChange ( ) ; initPlayPauseVideoScroll ( ) ; initOther …" at bounding box center [949, 484] width 1014 height 658
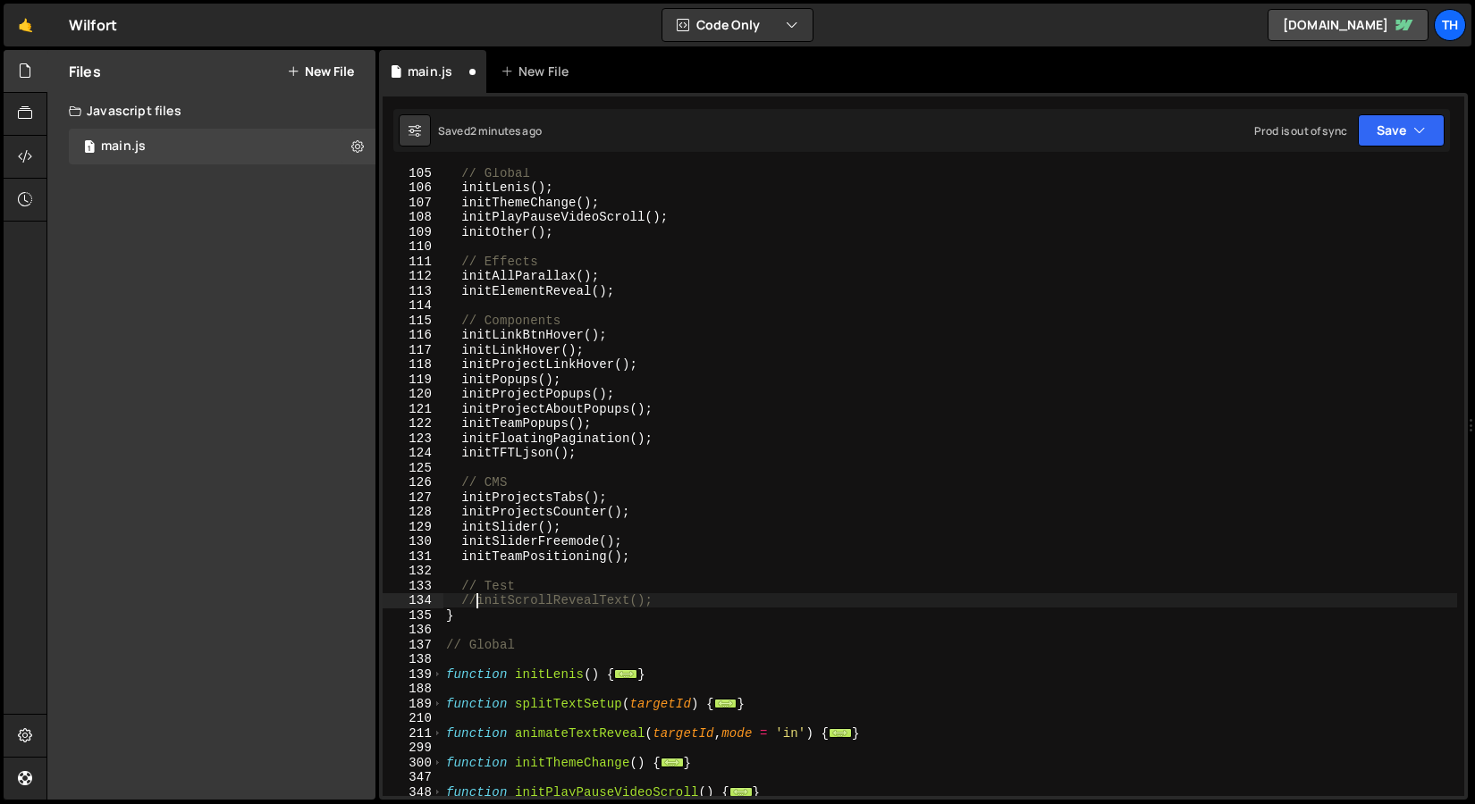
scroll to position [223, 0]
click at [1400, 122] on button "Save" at bounding box center [1400, 130] width 87 height 32
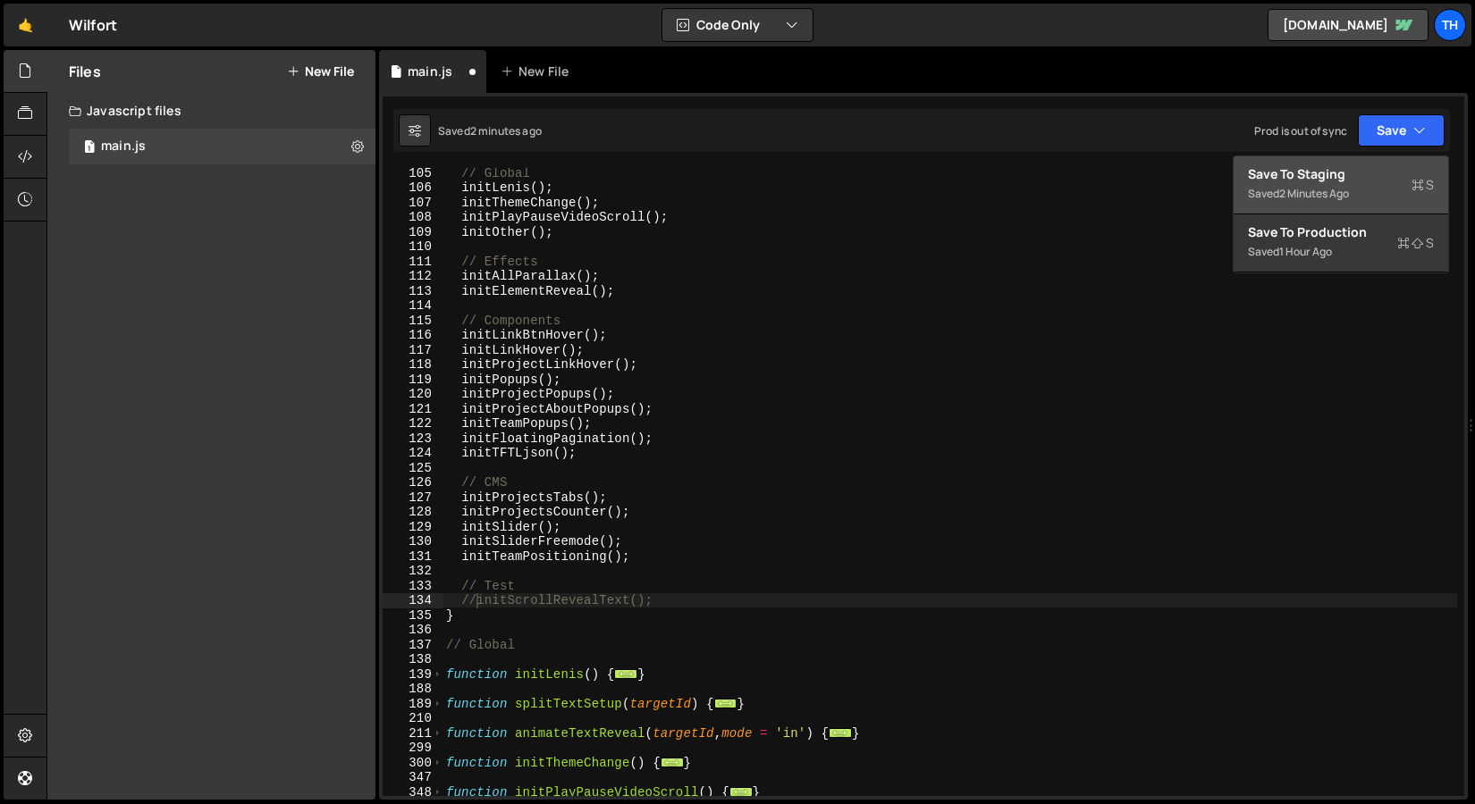
click at [1347, 165] on div "Save to Staging S" at bounding box center [1341, 174] width 186 height 18
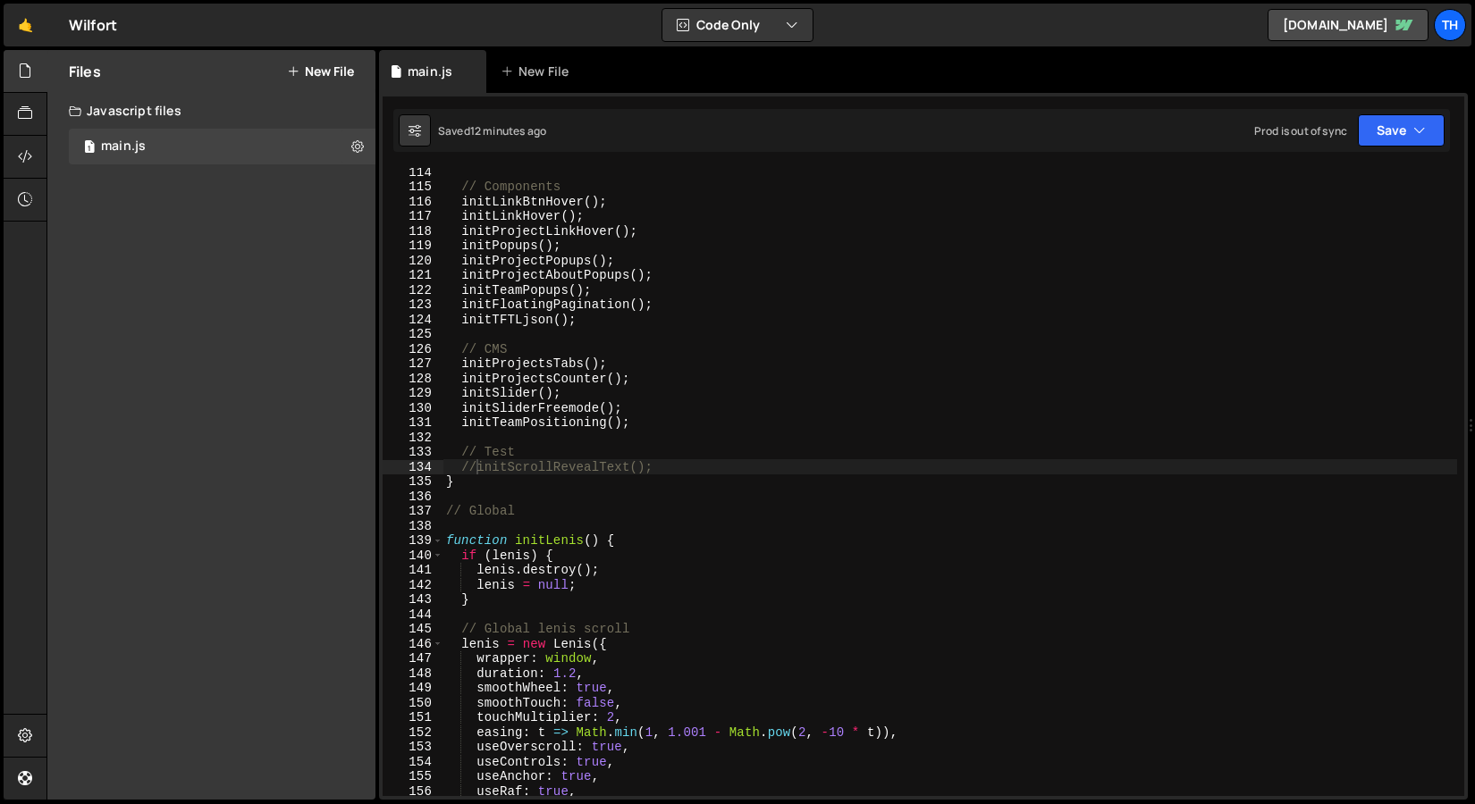
scroll to position [1779, 0]
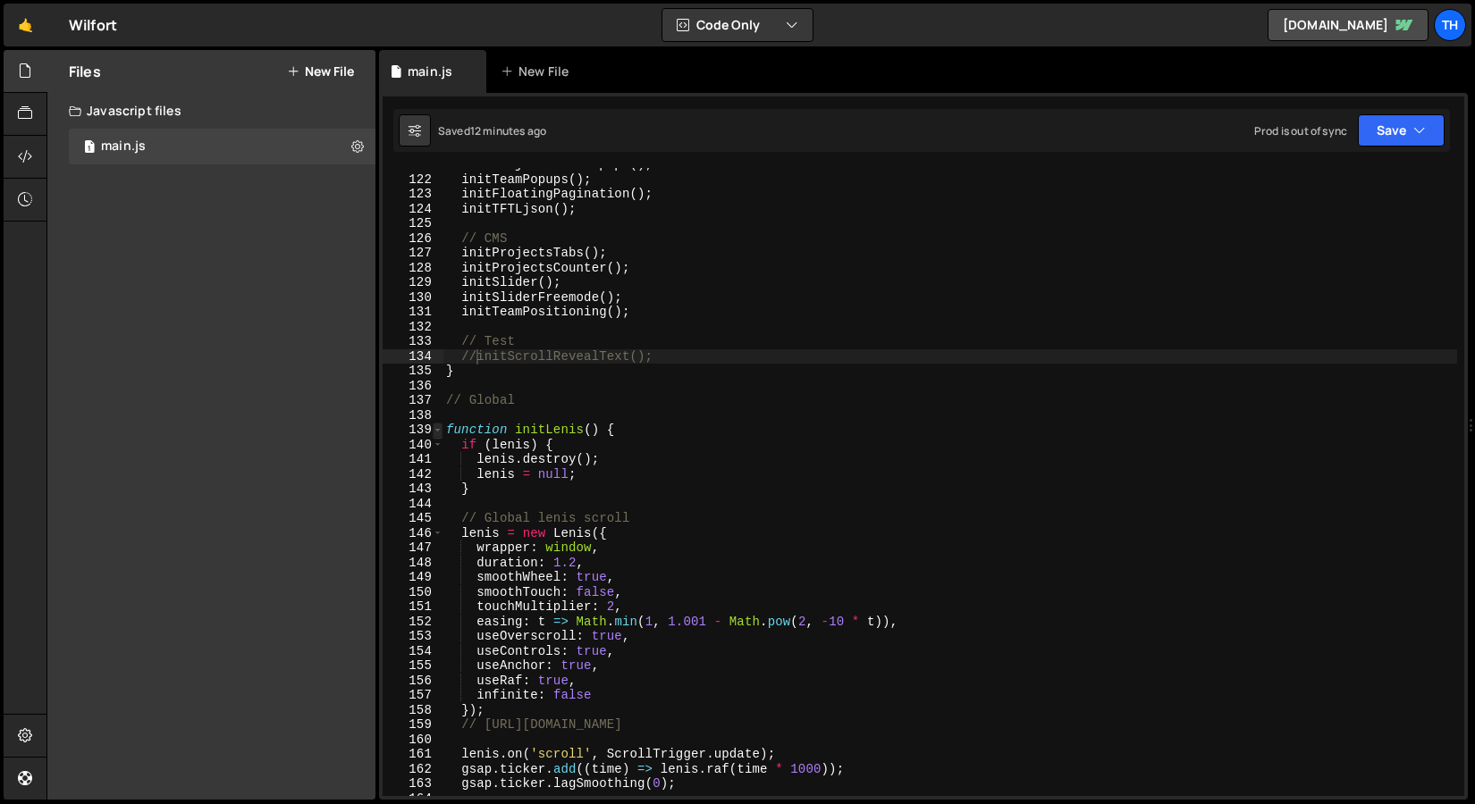
click at [439, 436] on span at bounding box center [438, 430] width 10 height 15
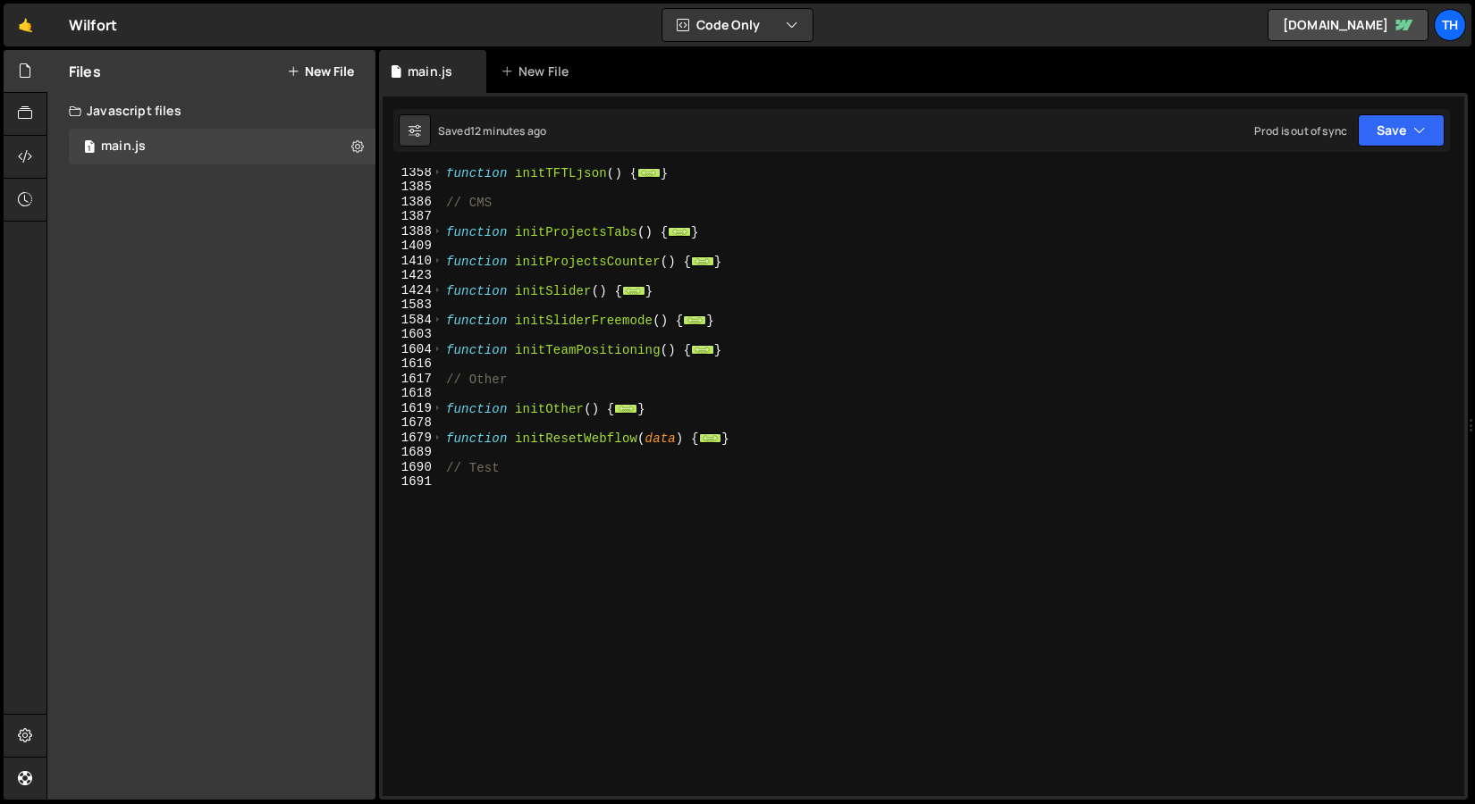
scroll to position [777, 0]
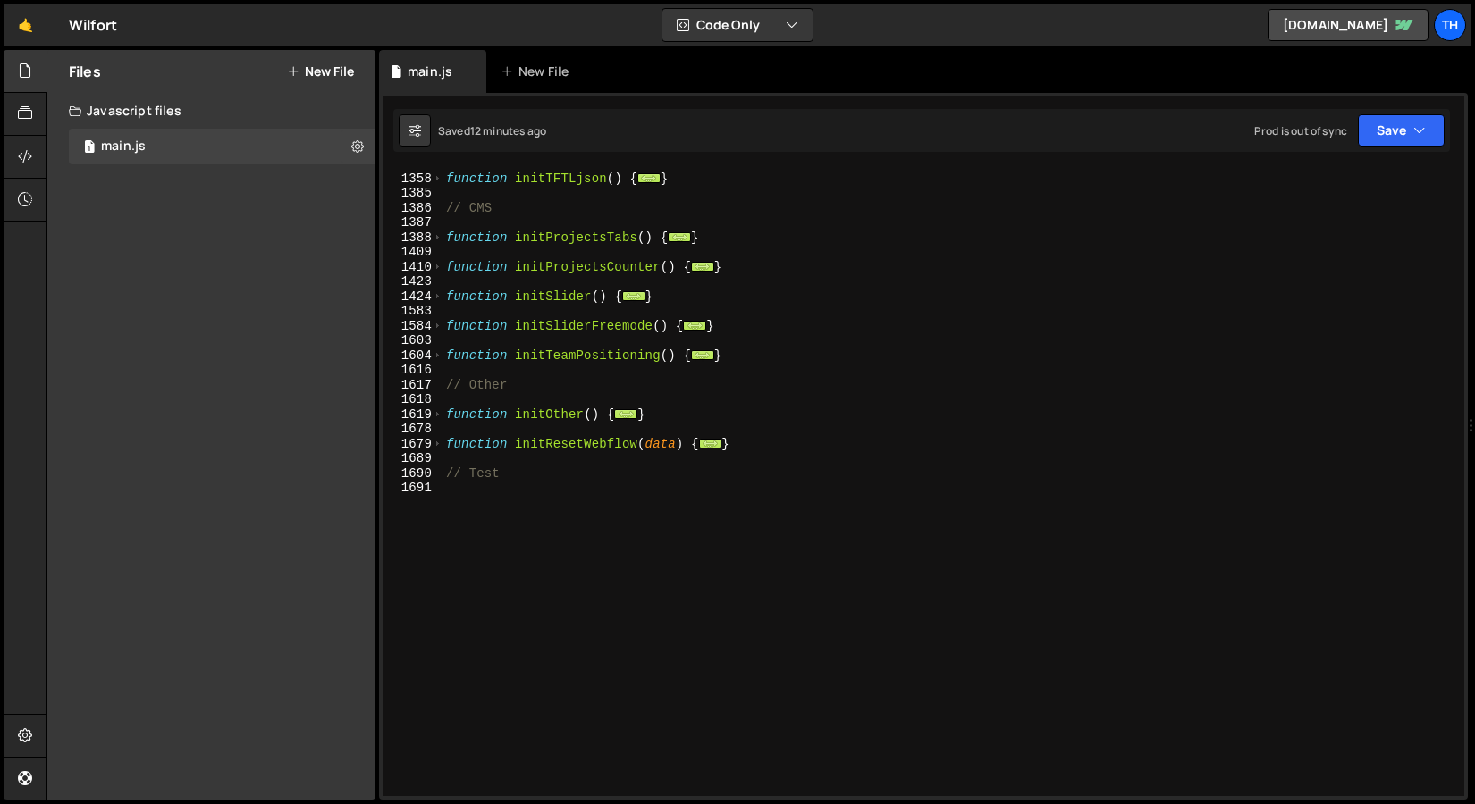
click at [442, 296] on div "1424" at bounding box center [412, 297] width 61 height 15
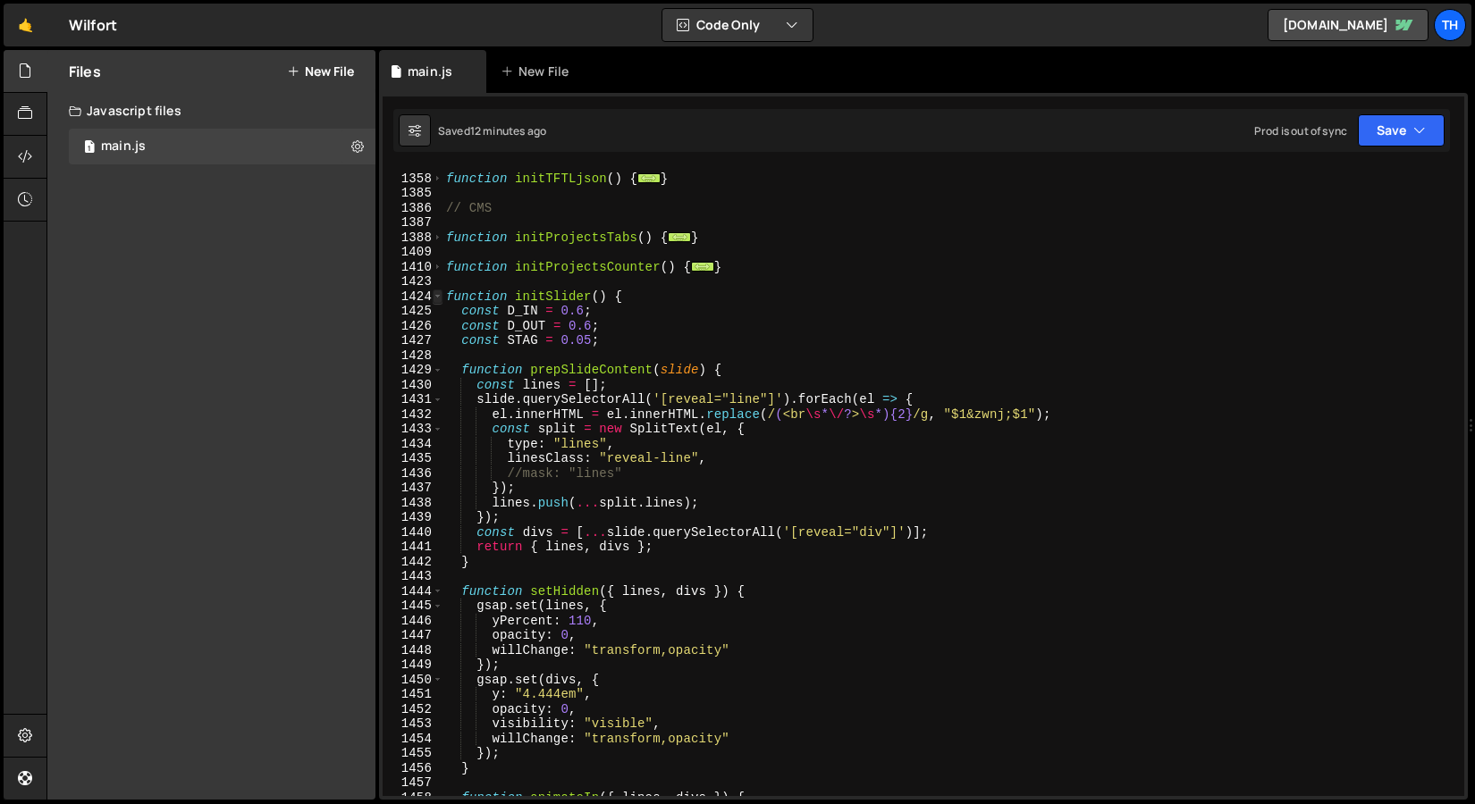
click at [439, 295] on span at bounding box center [438, 297] width 10 height 15
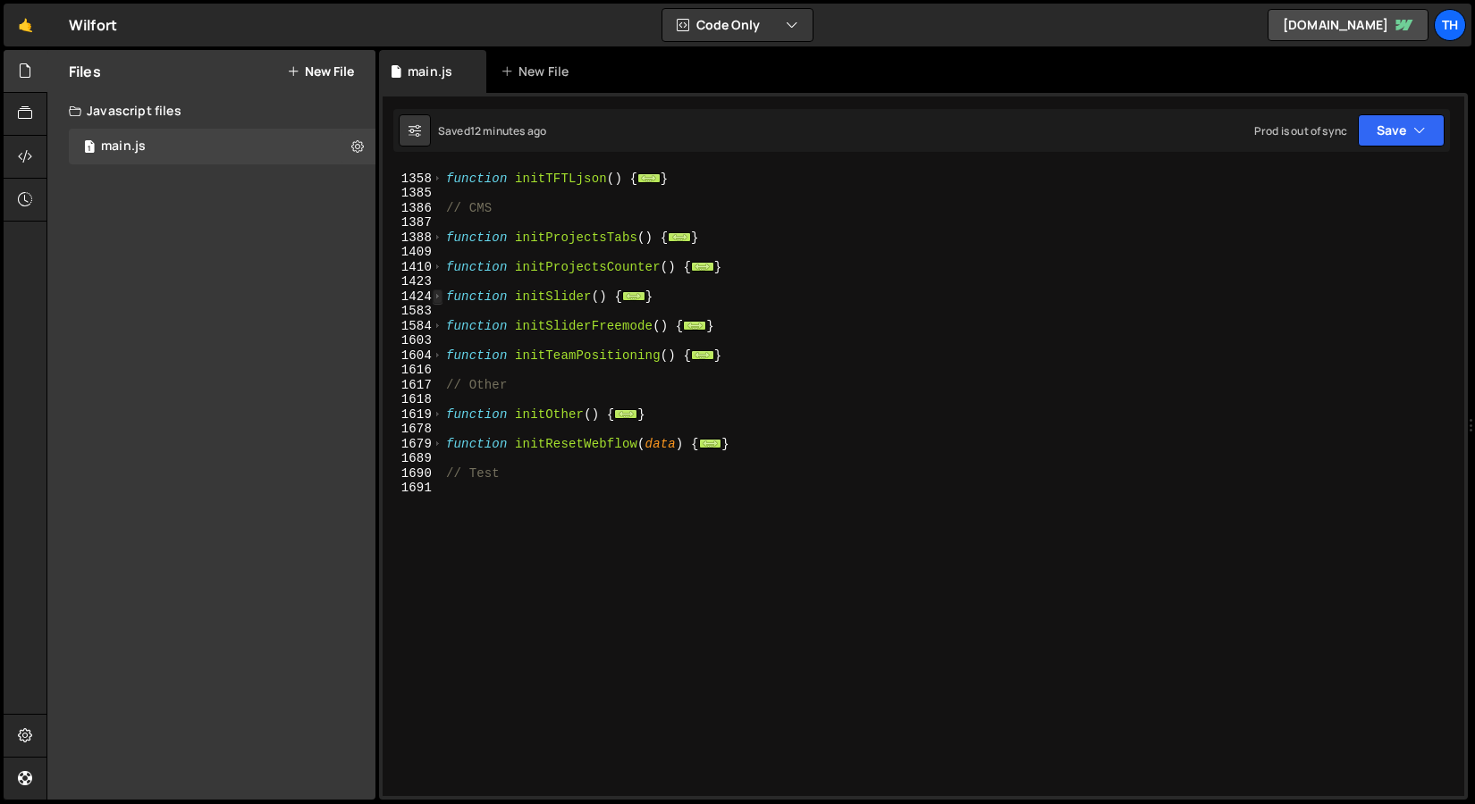
click at [439, 295] on span at bounding box center [438, 297] width 10 height 15
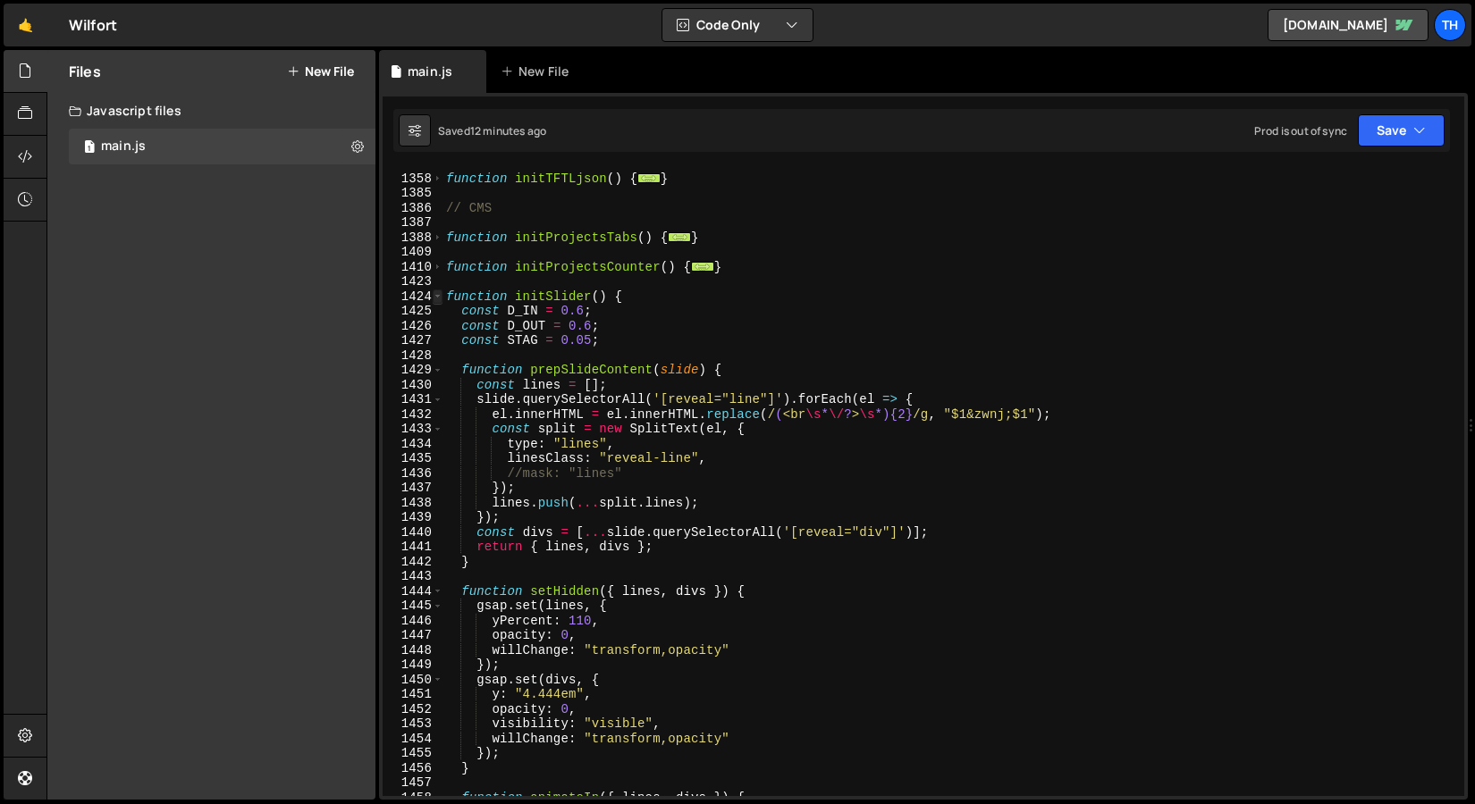
click at [439, 295] on span at bounding box center [438, 297] width 10 height 15
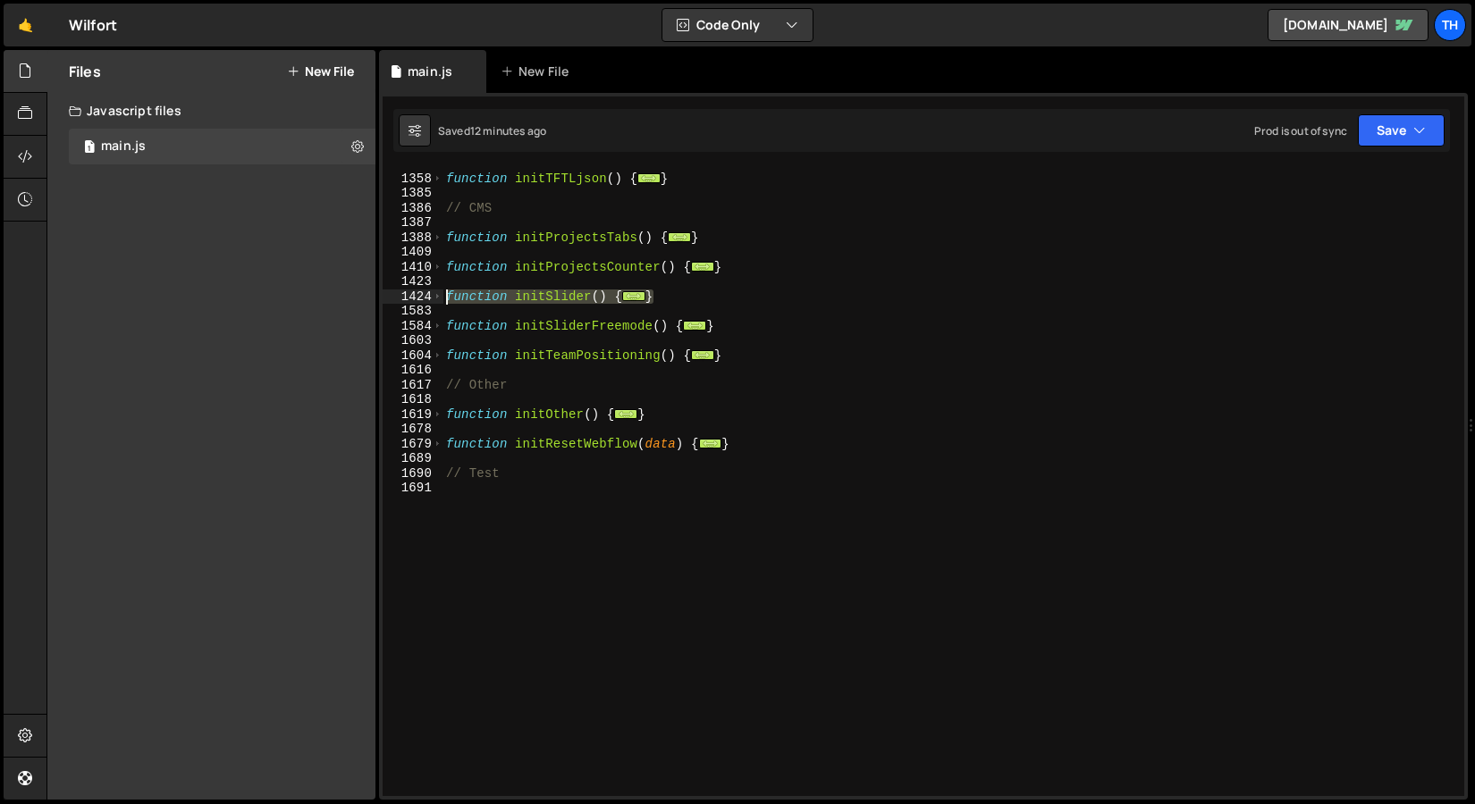
drag, startPoint x: 678, startPoint y: 297, endPoint x: 257, endPoint y: 291, distance: 420.9
click at [257, 291] on div "Files New File Javascript files 1 main.js 0 CSS files Copy share link Edit File…" at bounding box center [760, 425] width 1428 height 751
paste textarea "}"
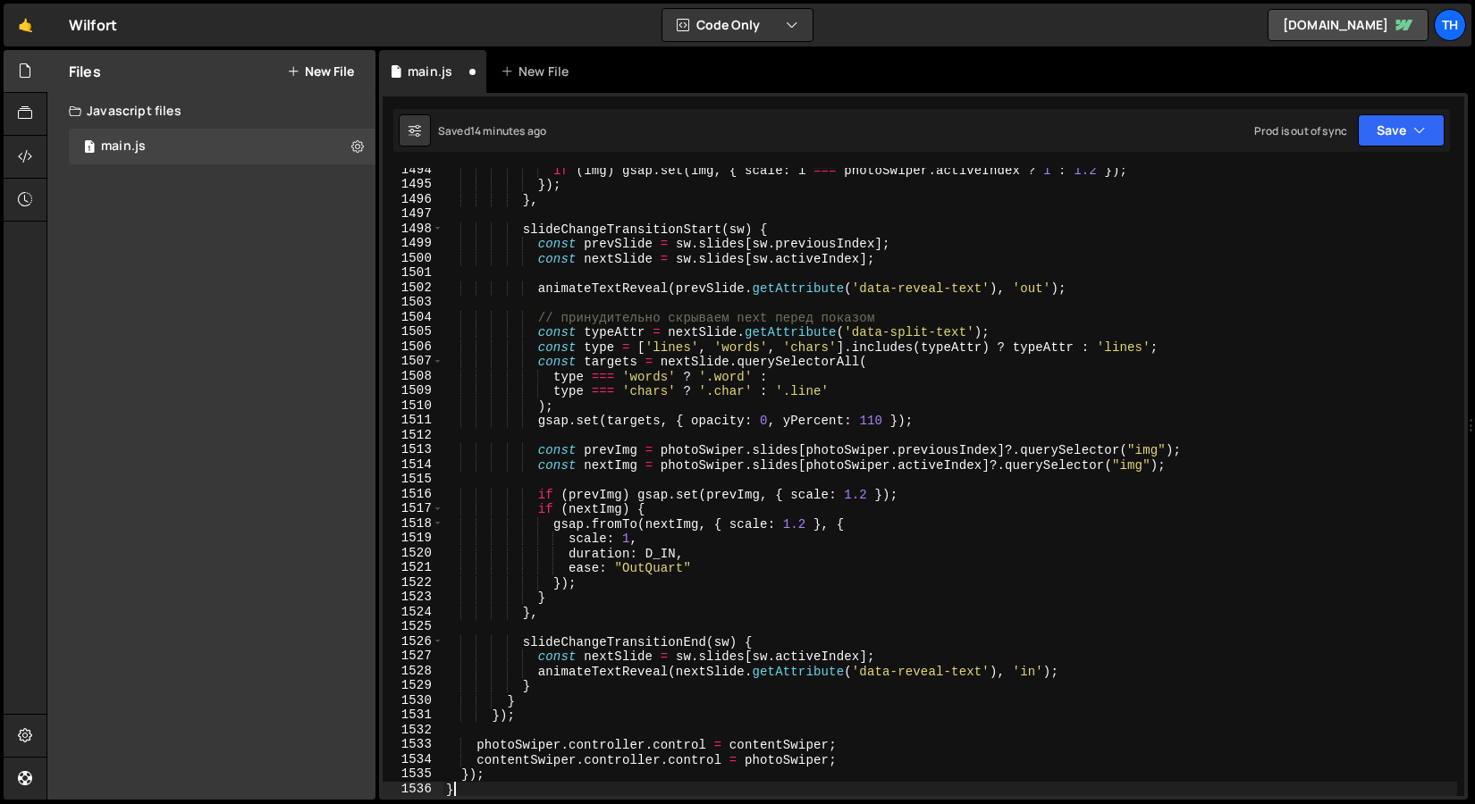
scroll to position [1937, 0]
click at [1408, 117] on button "Save" at bounding box center [1400, 130] width 87 height 32
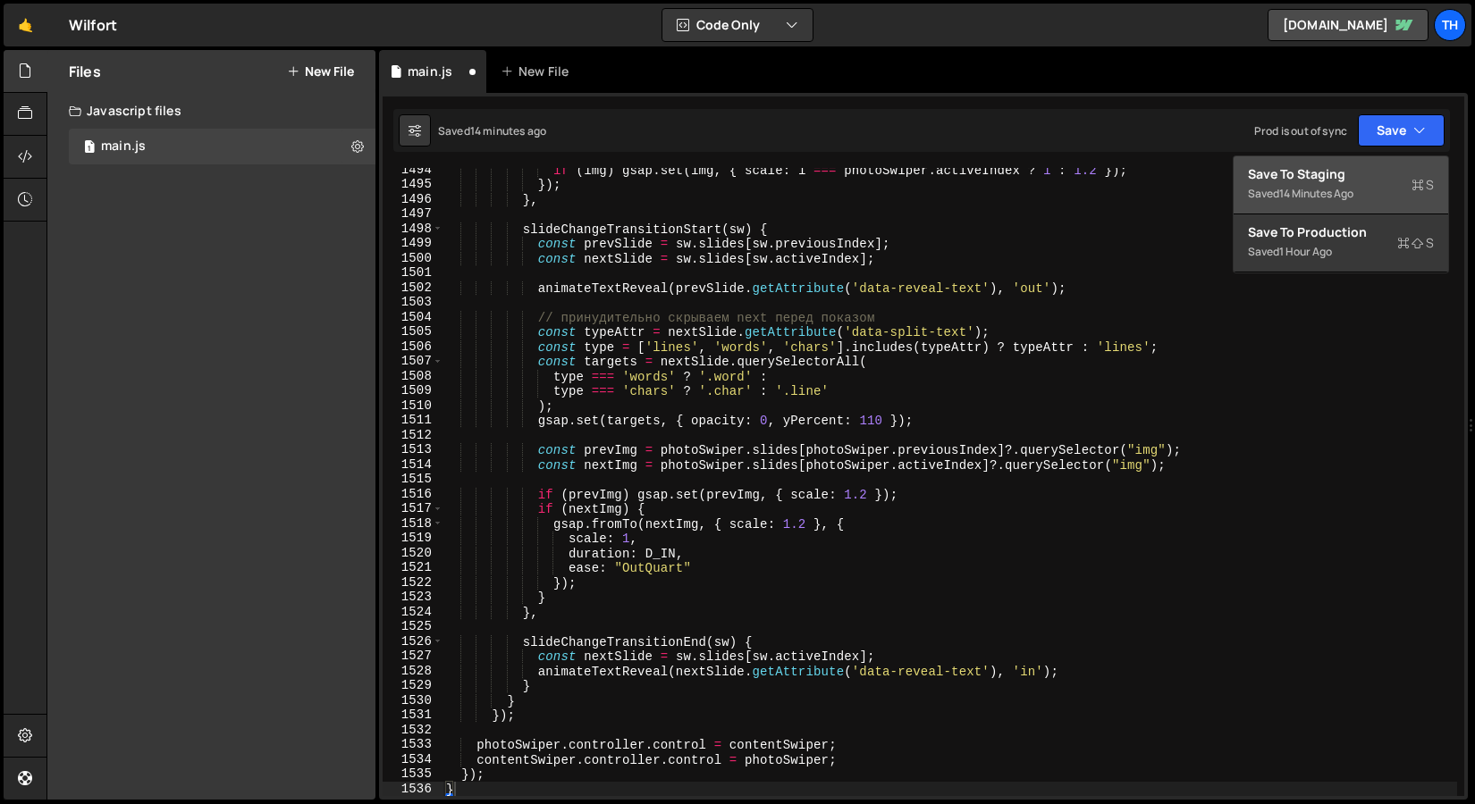
click at [1341, 184] on div "Saved 14 minutes ago" at bounding box center [1341, 193] width 186 height 21
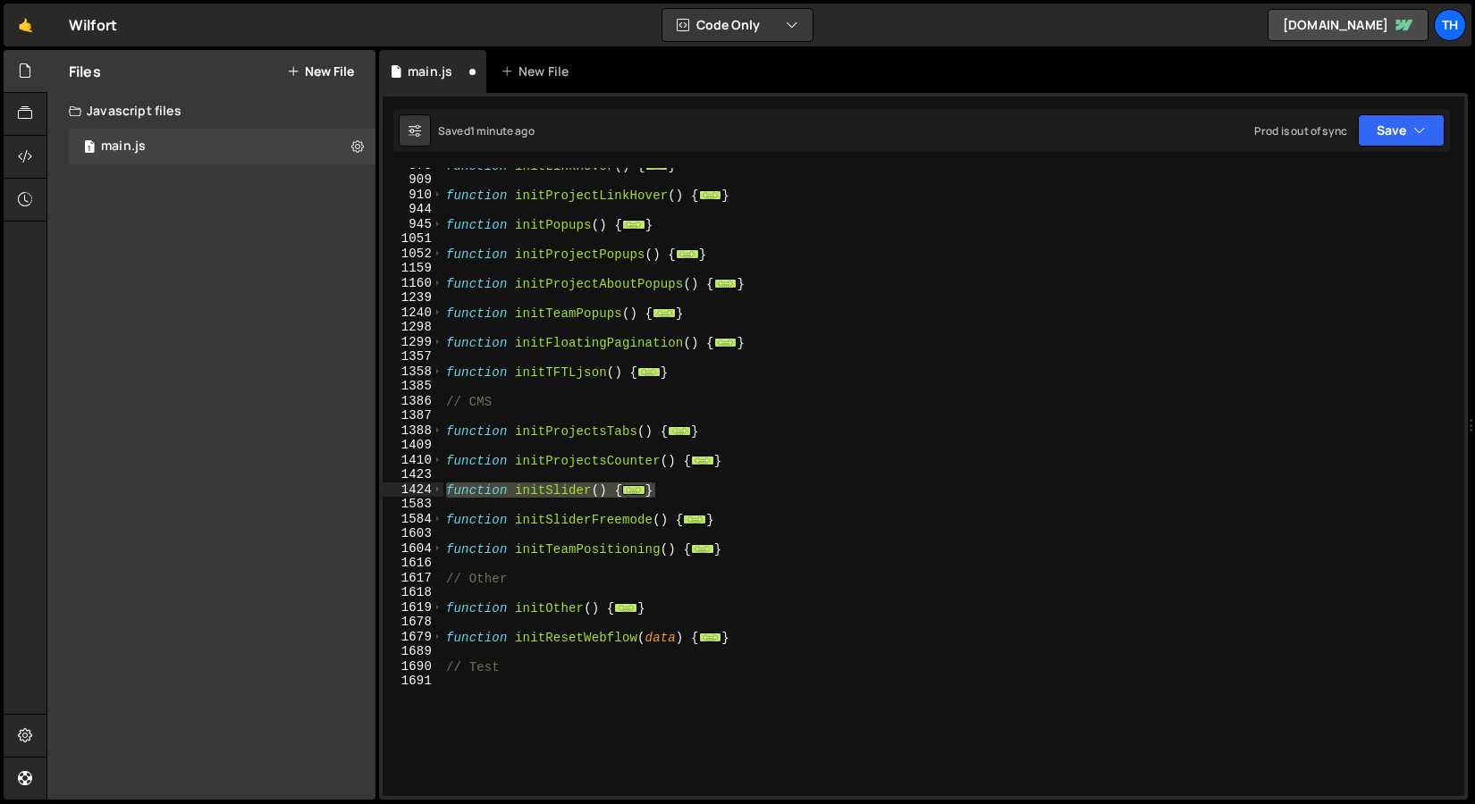
scroll to position [585, 0]
click at [1363, 154] on div "} 875 909 910 944 945 1051 1052 1159 1160 1239 1240 1298 1299 1357 1358 1385 13…" at bounding box center [923, 446] width 1088 height 707
click at [1384, 116] on button "Save" at bounding box center [1400, 130] width 87 height 32
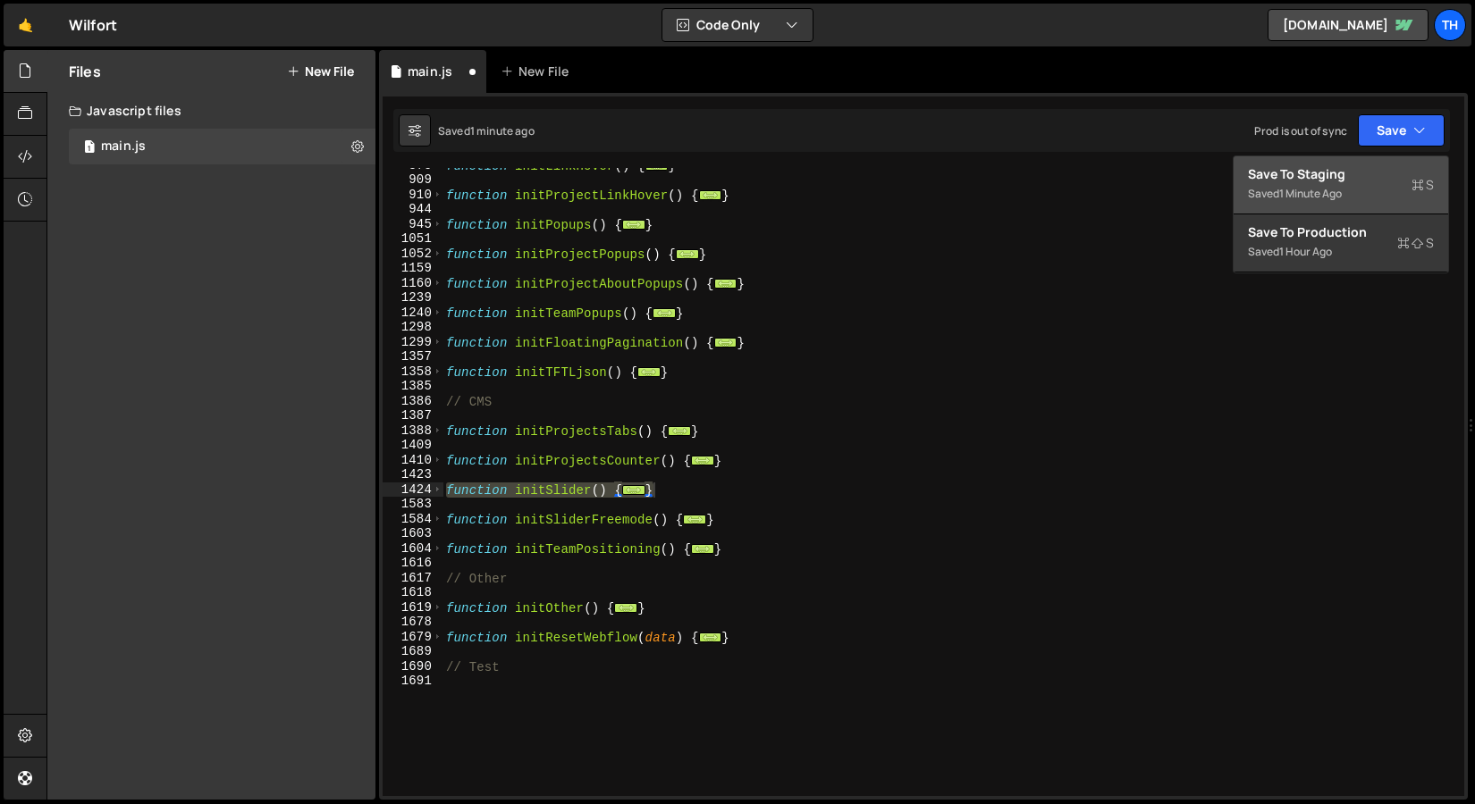
click at [1376, 199] on div "Saved 1 minute ago" at bounding box center [1341, 193] width 186 height 21
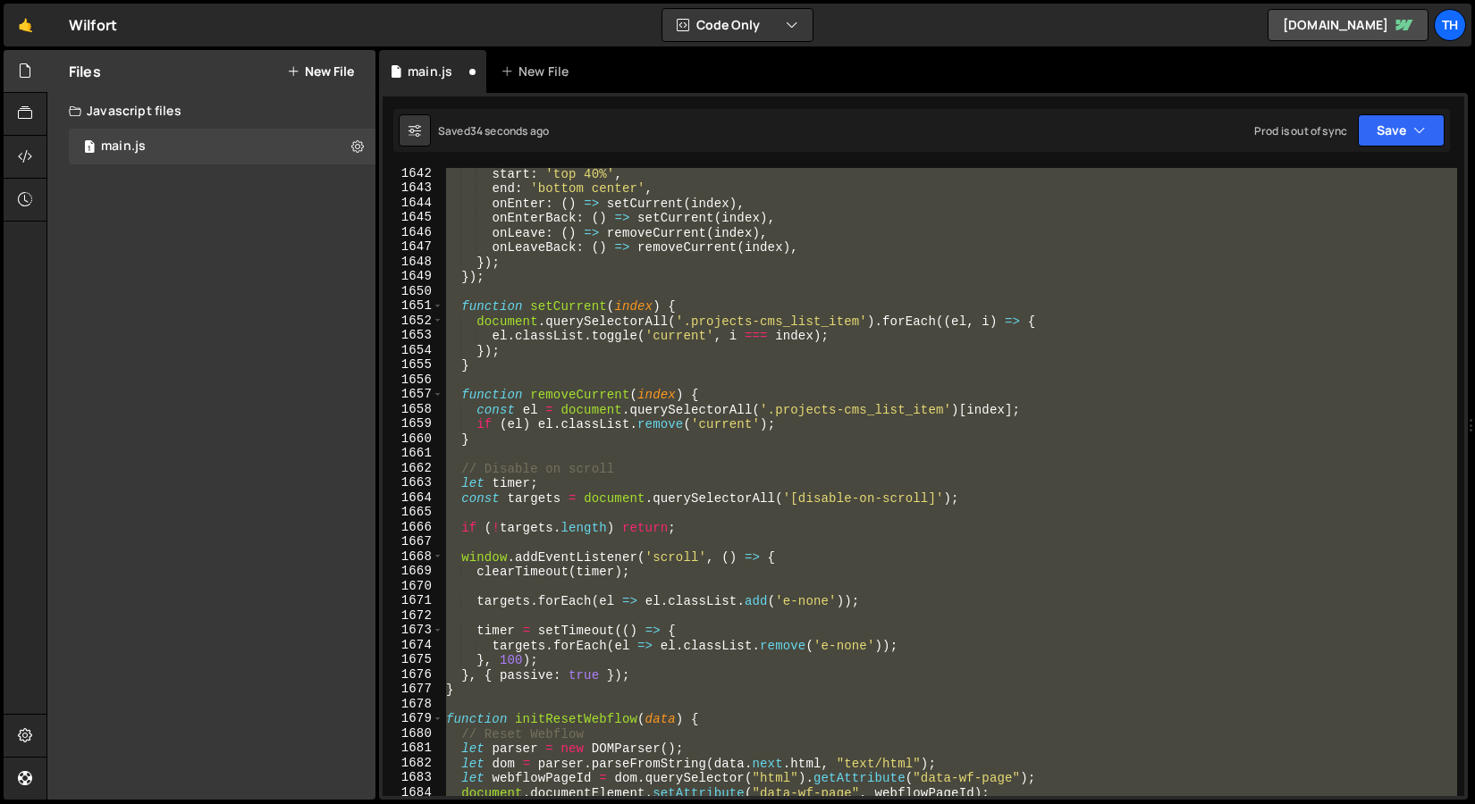
scroll to position [23923, 0]
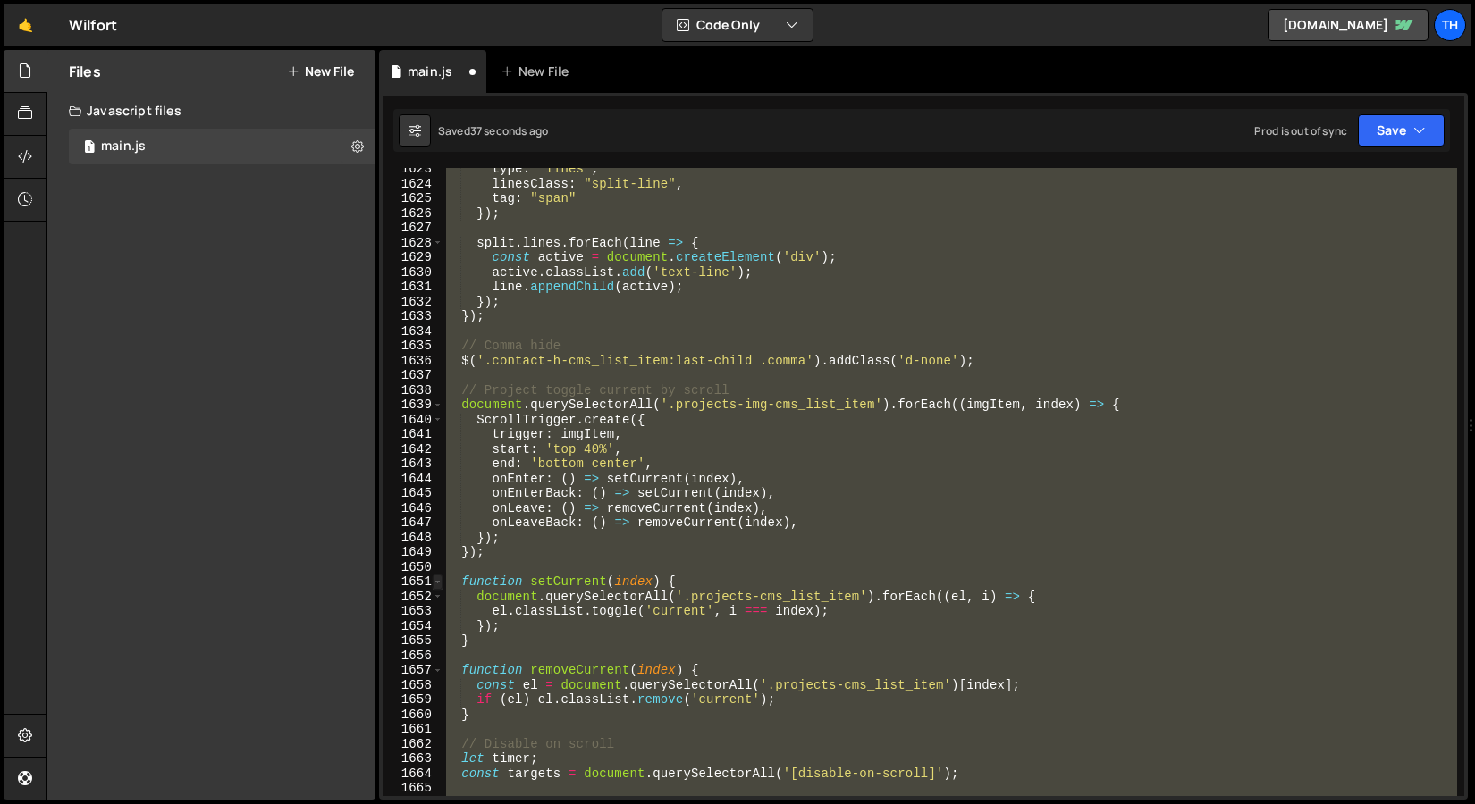
click at [441, 584] on span at bounding box center [438, 582] width 10 height 15
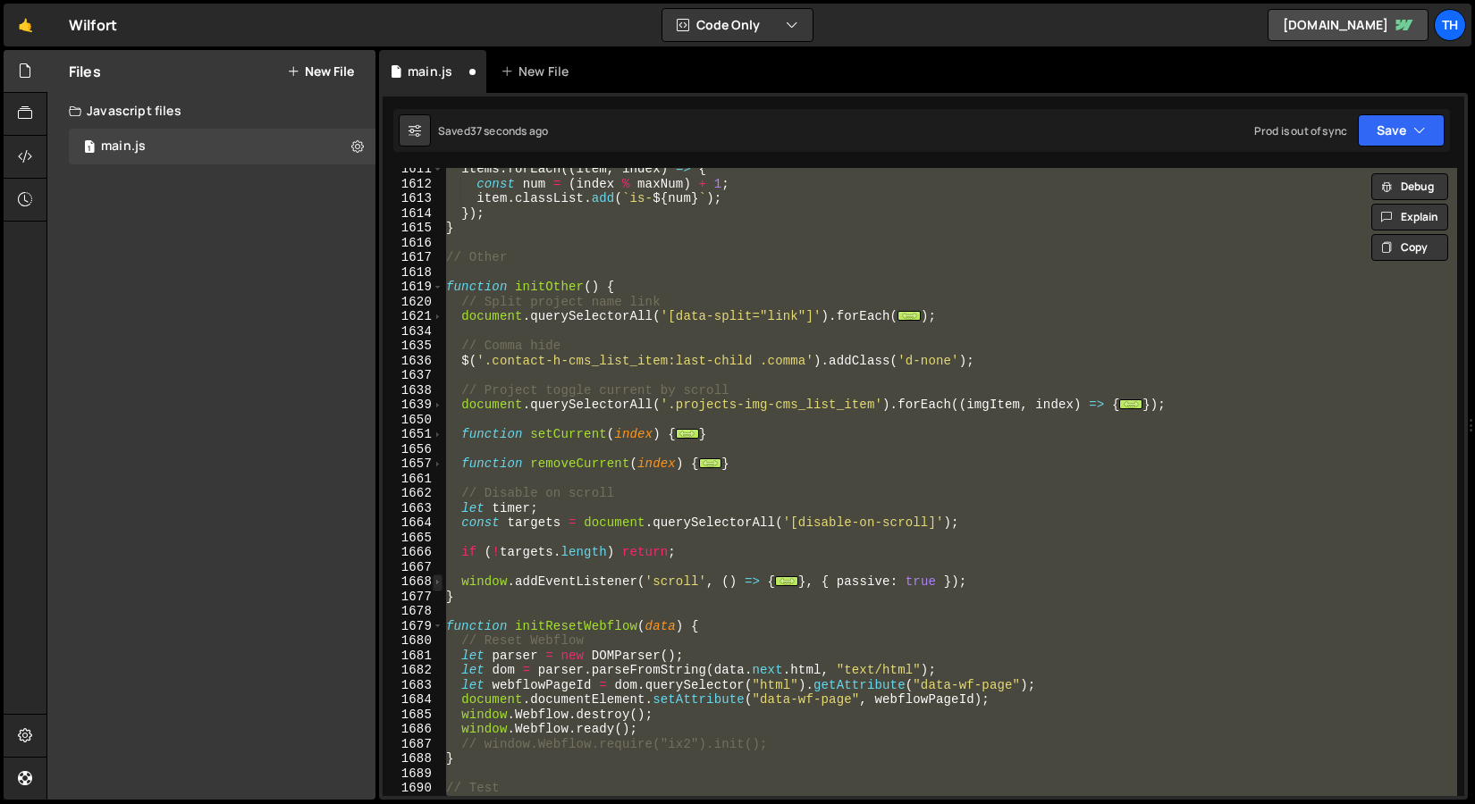
scroll to position [23746, 0]
click at [443, 290] on div "items . forEach (( item , index ) => { const num = ( index % maxNum ) + 1 ; ite…" at bounding box center [949, 482] width 1014 height 628
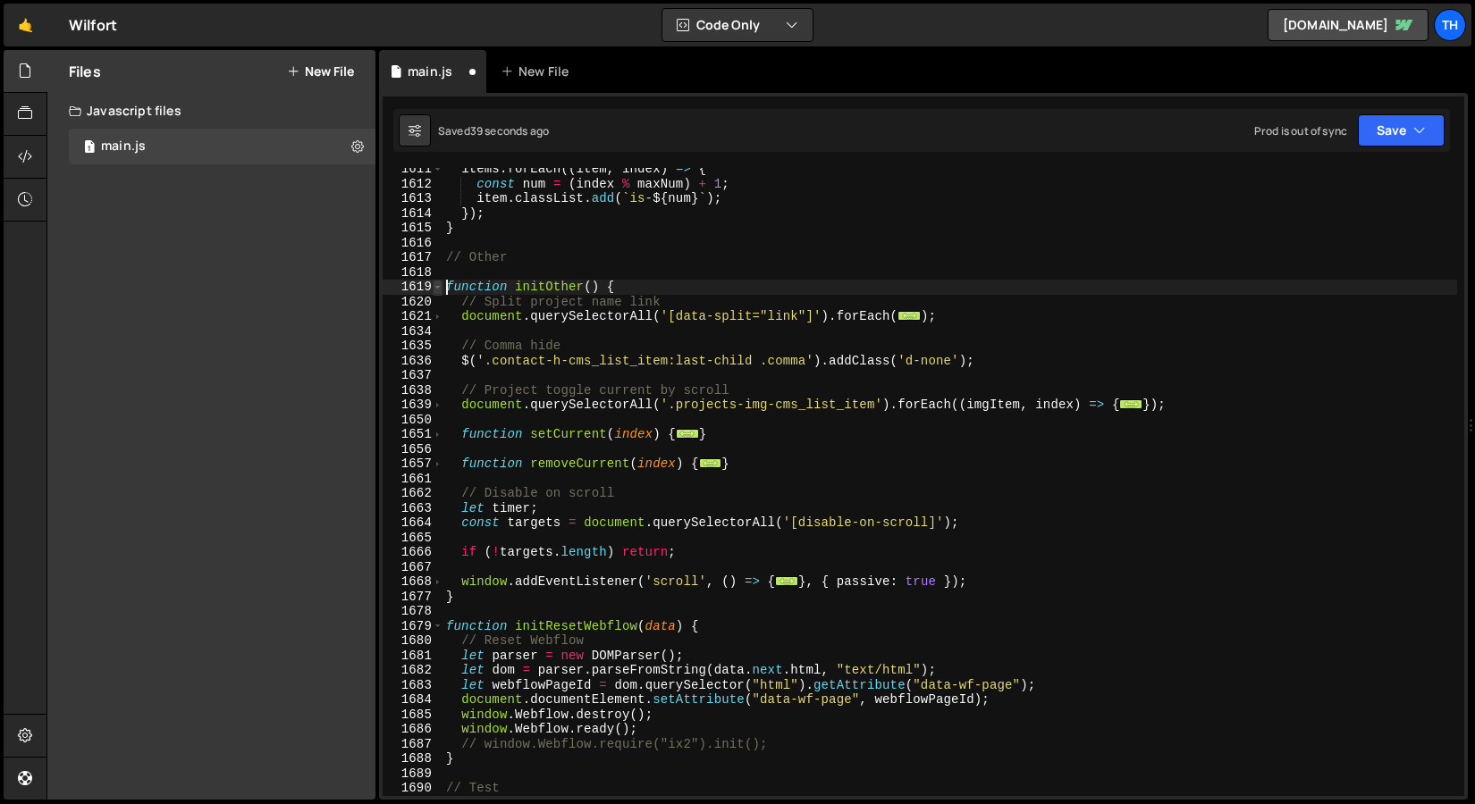
click at [441, 287] on span at bounding box center [438, 287] width 10 height 15
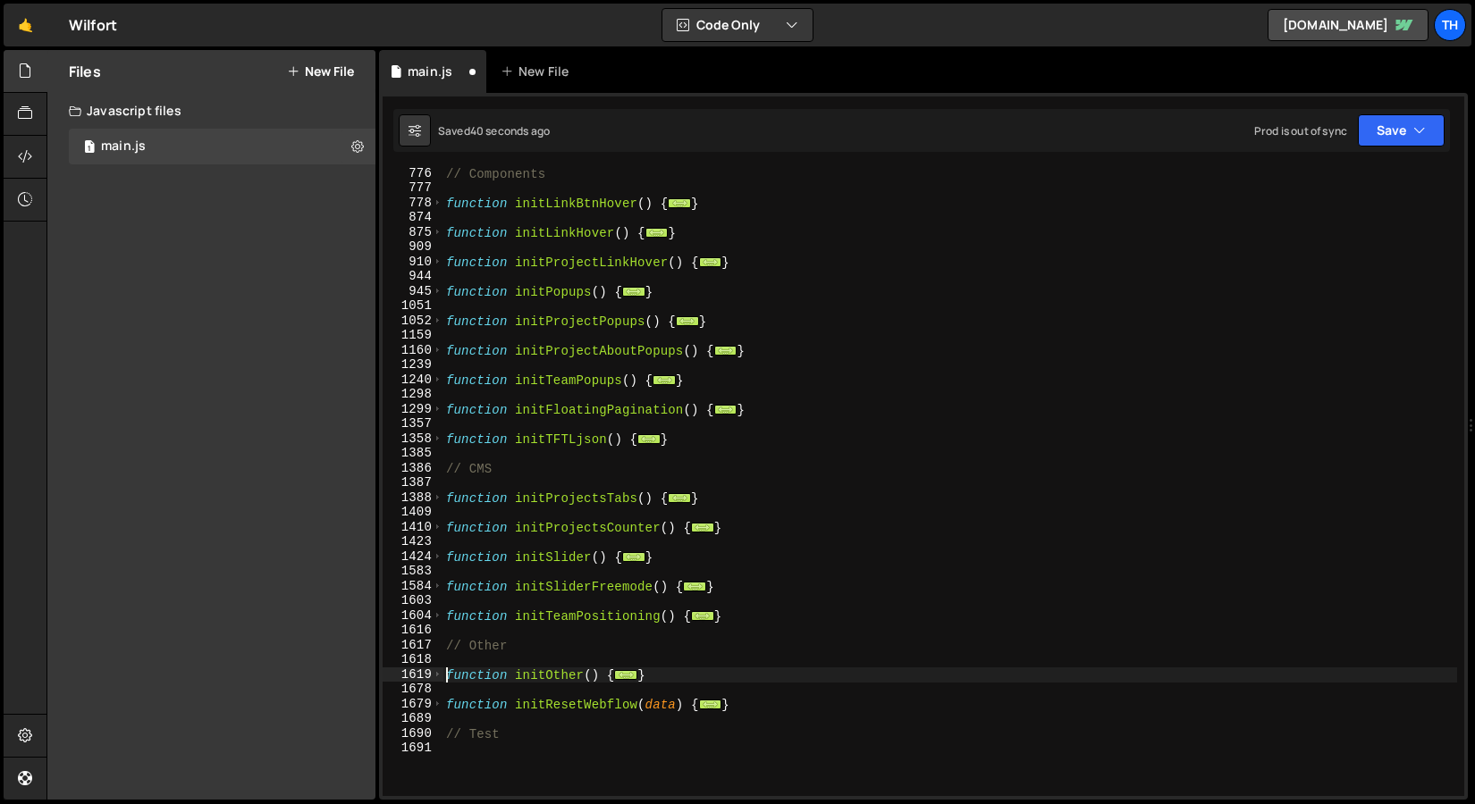
scroll to position [517, 0]
click at [440, 550] on span at bounding box center [438, 557] width 10 height 15
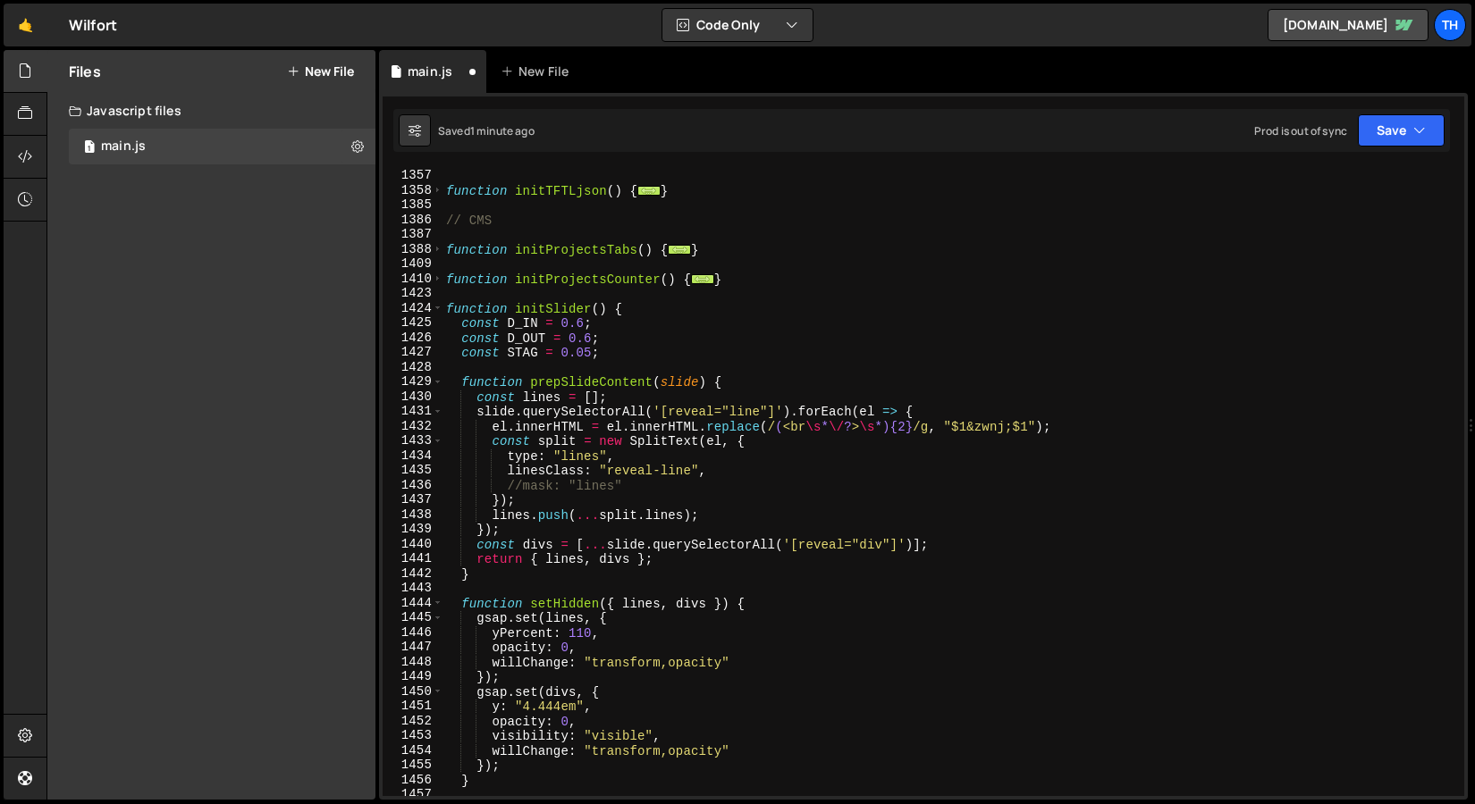
scroll to position [767, 0]
click at [441, 310] on span at bounding box center [438, 308] width 10 height 15
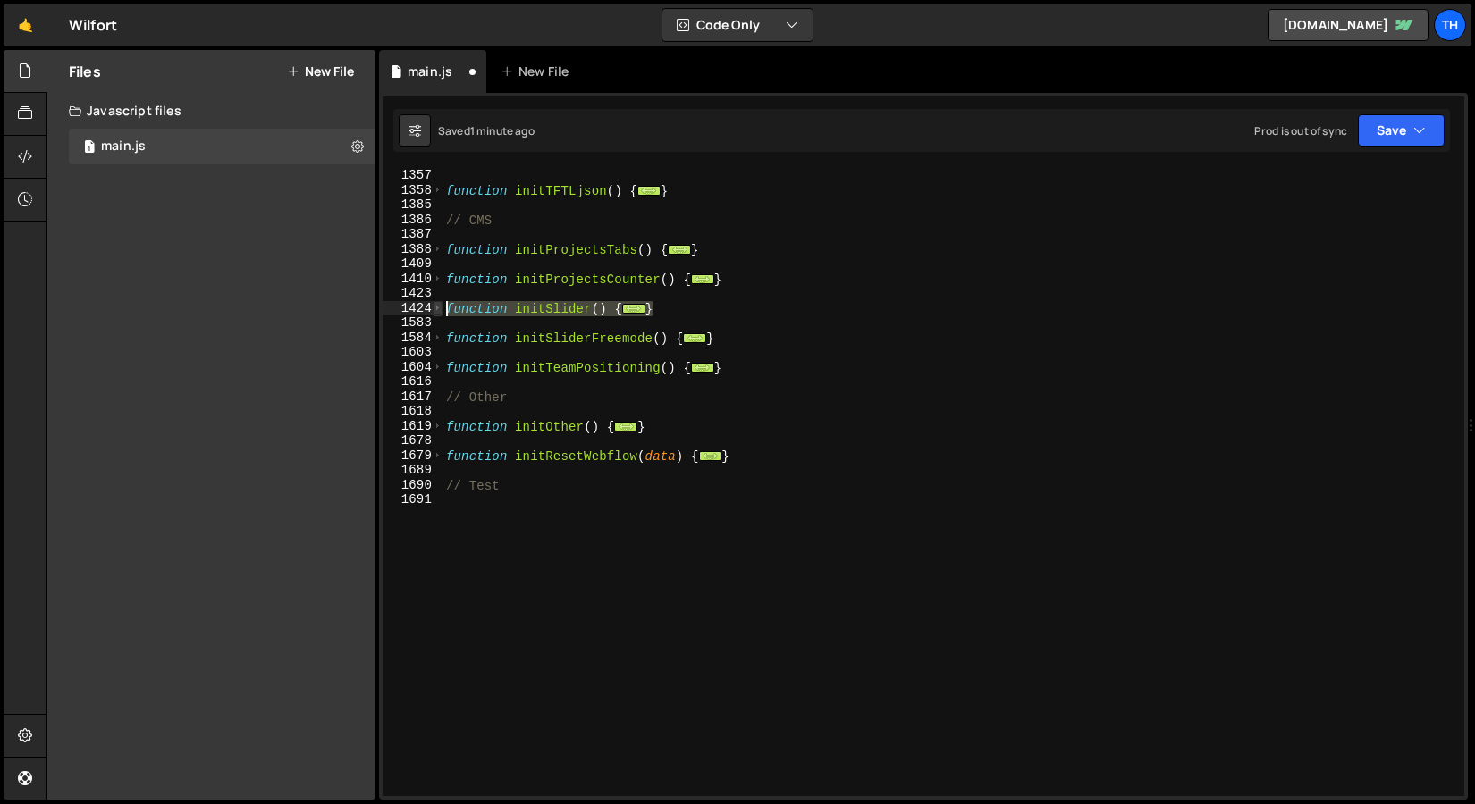
drag, startPoint x: 688, startPoint y: 315, endPoint x: 441, endPoint y: 305, distance: 246.9
click at [441, 305] on div "function initOther() { 1299 1357 1358 1385 1386 1387 1388 1409 1410 1423 1424 1…" at bounding box center [922, 482] width 1081 height 628
paste textarea "}"
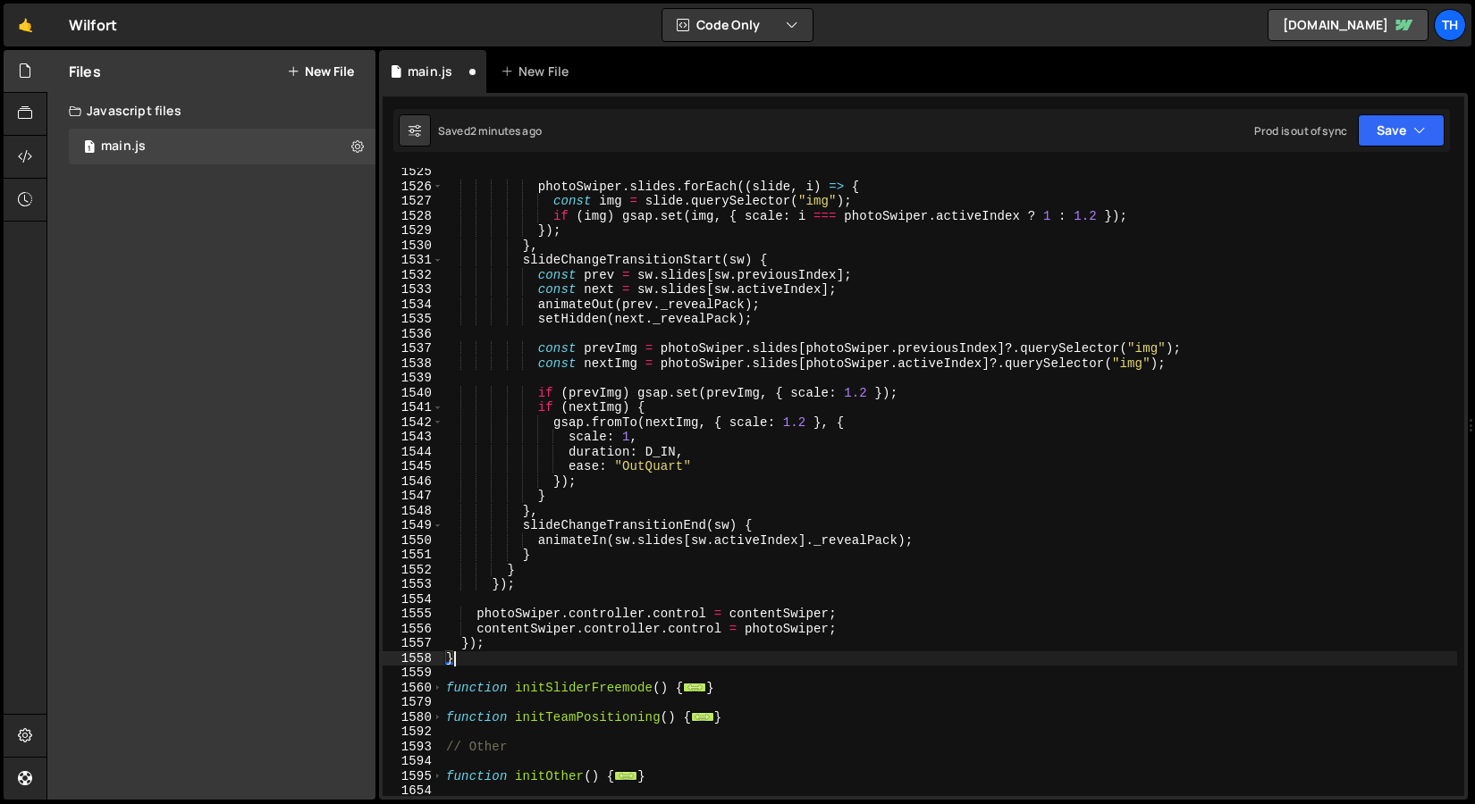
scroll to position [2392, 0]
click at [1408, 140] on button "Save" at bounding box center [1400, 130] width 87 height 32
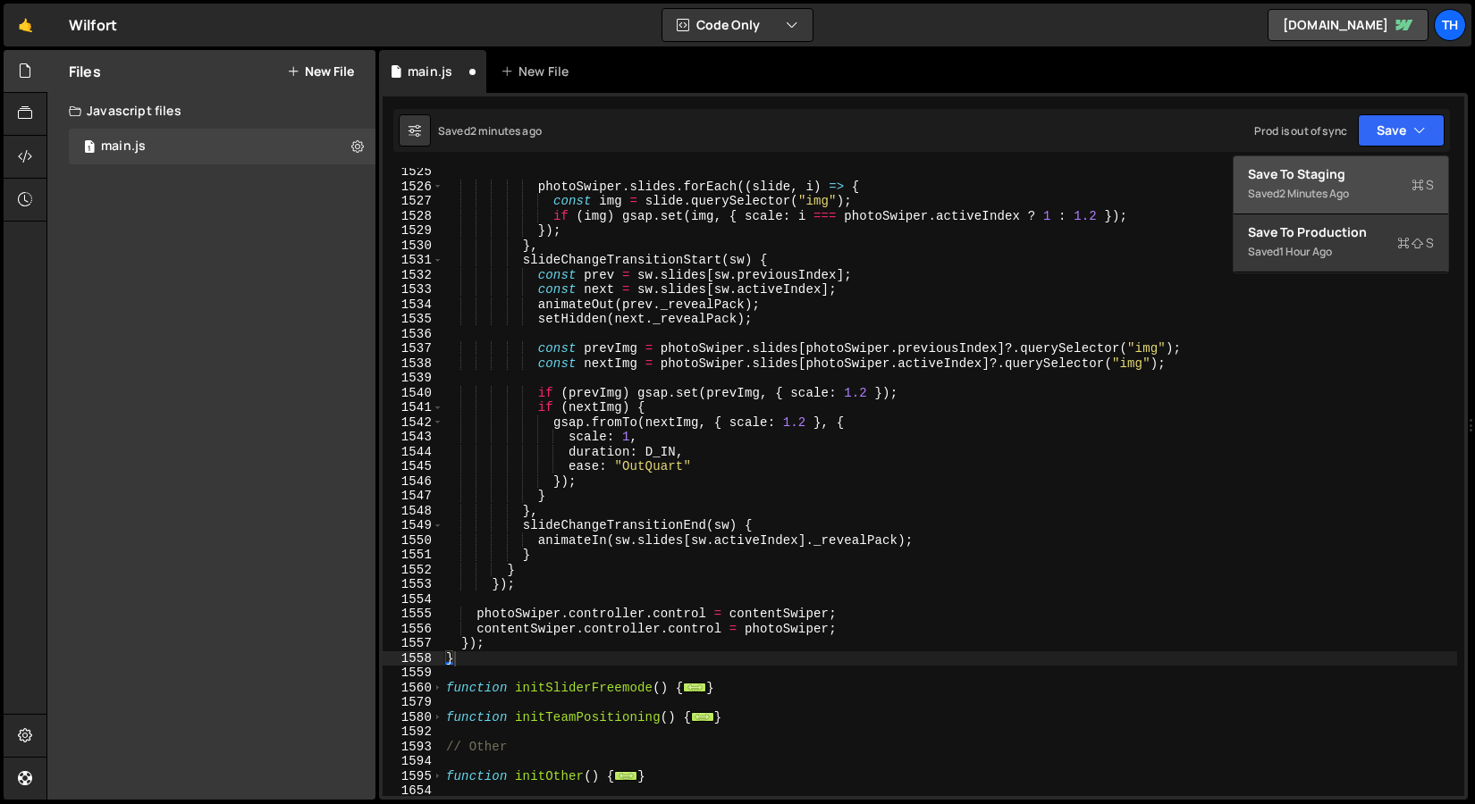
click at [1394, 168] on div "Save to Staging S" at bounding box center [1341, 174] width 186 height 18
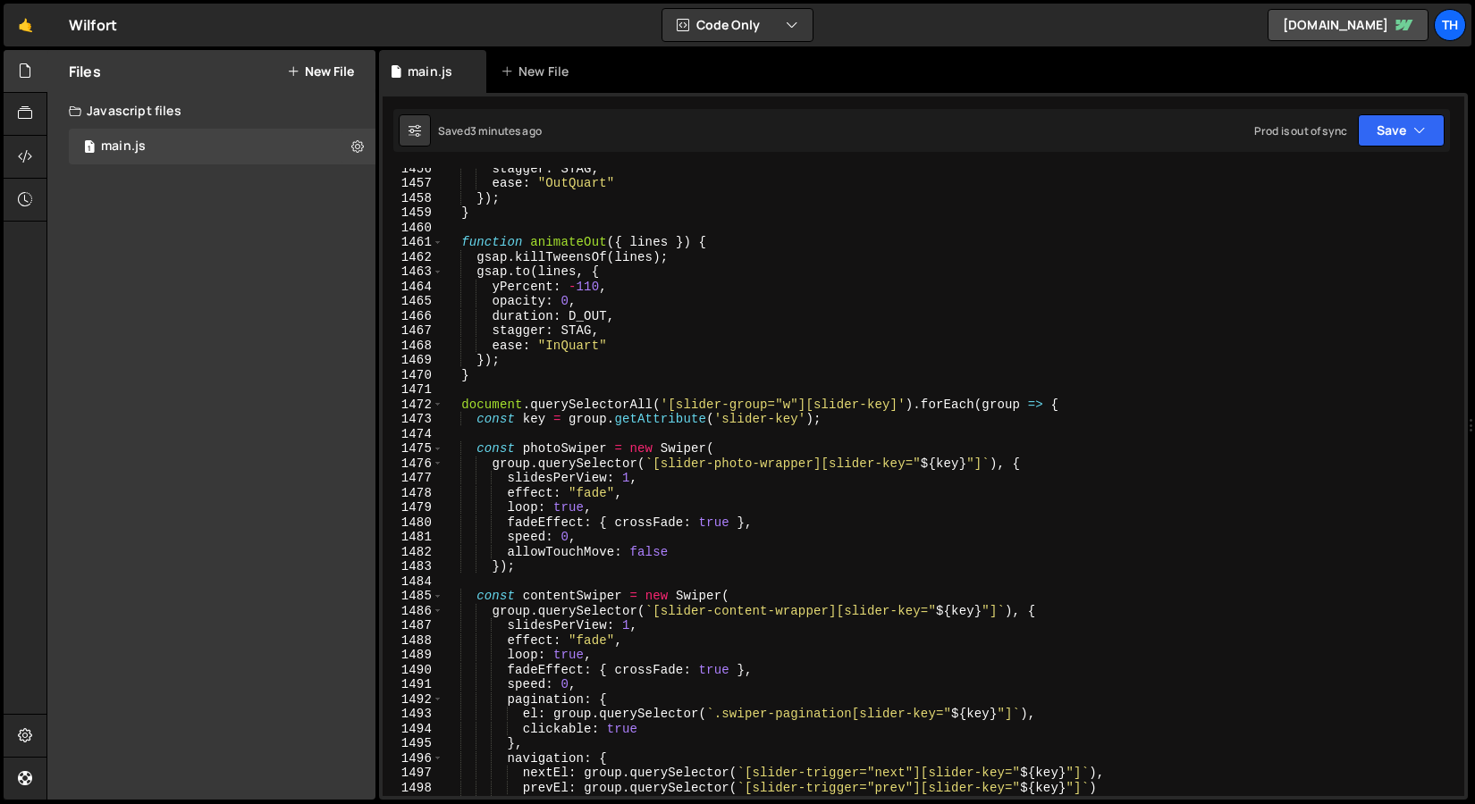
scroll to position [21350, 0]
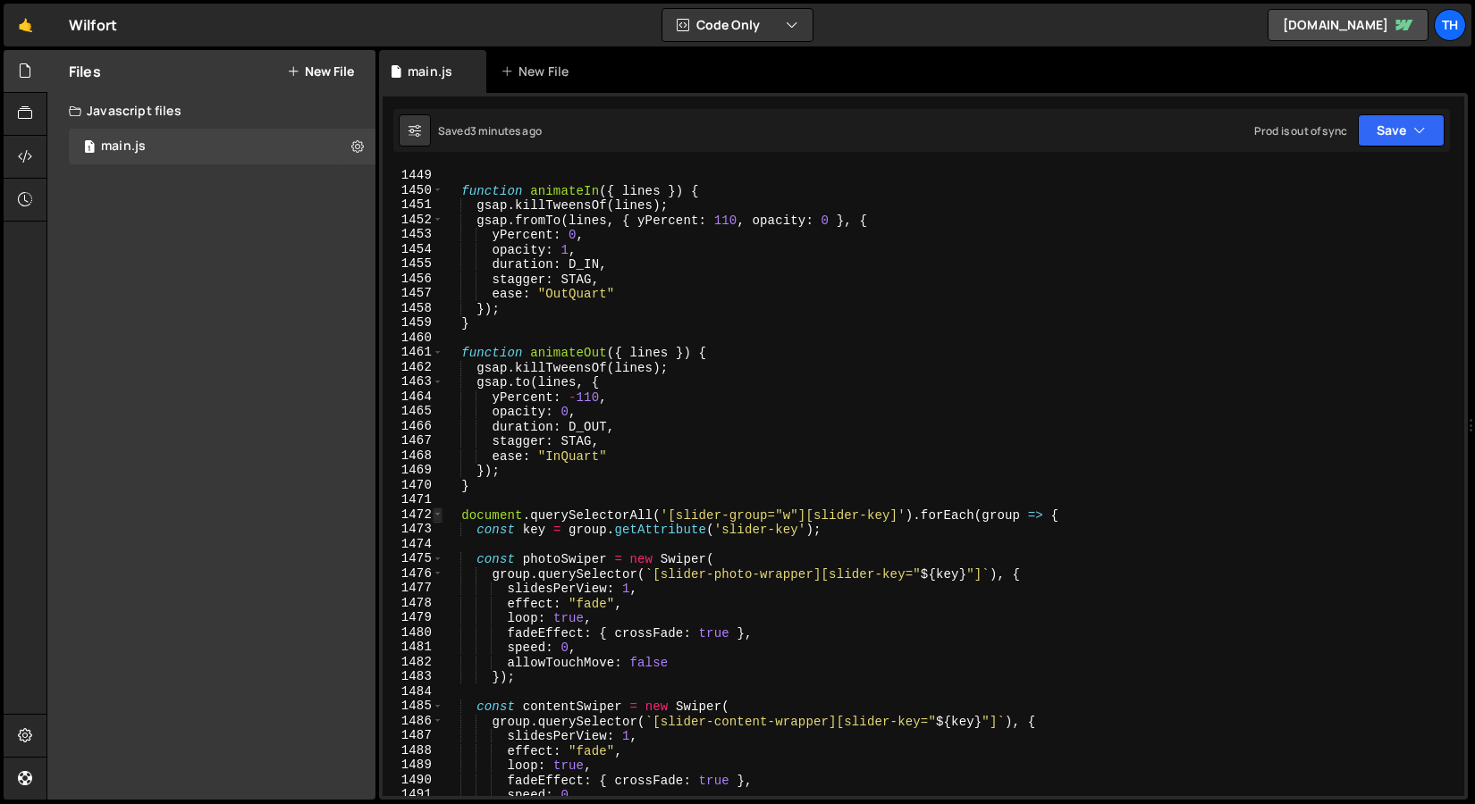
click at [433, 514] on span at bounding box center [438, 515] width 10 height 15
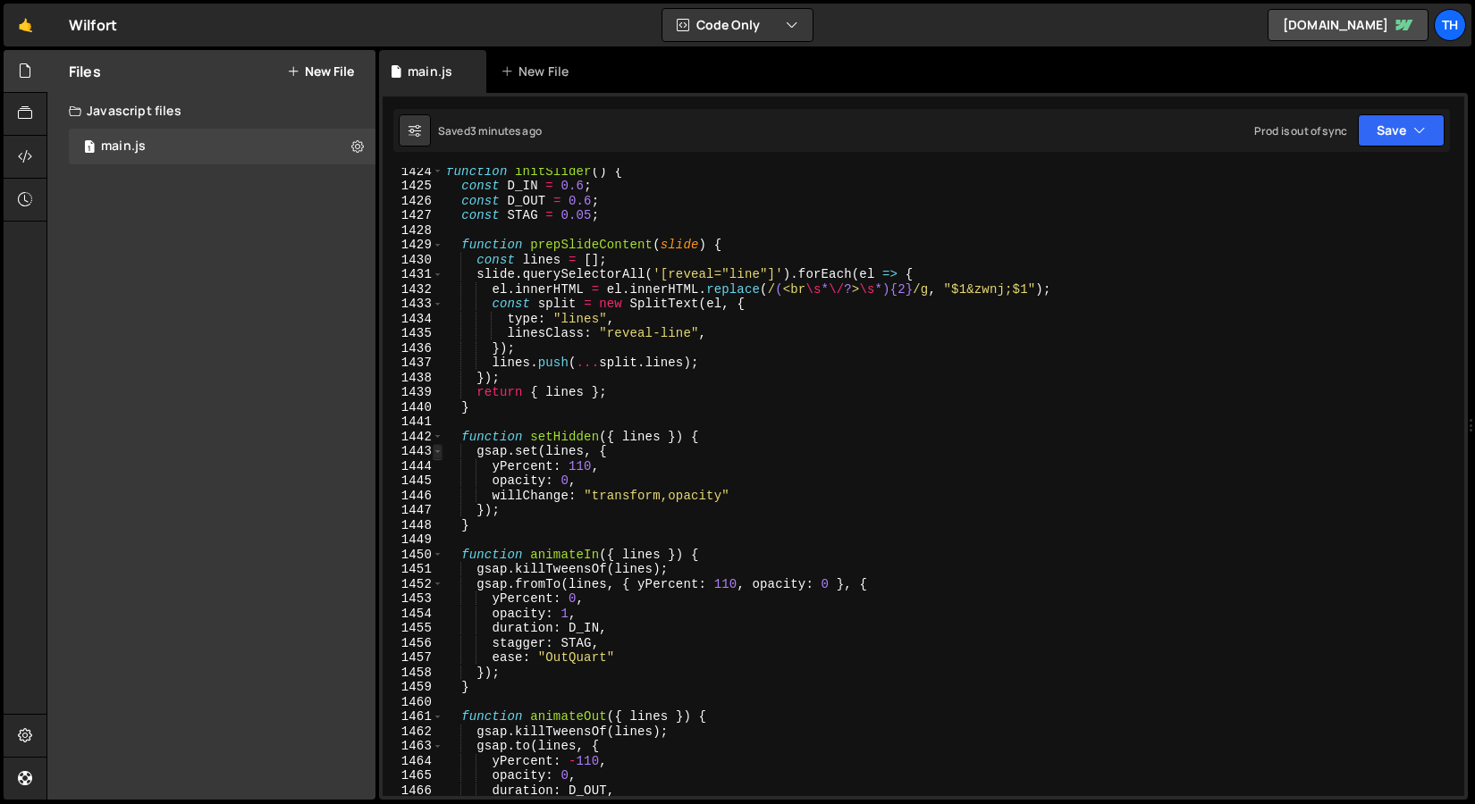
scroll to position [20960, 0]
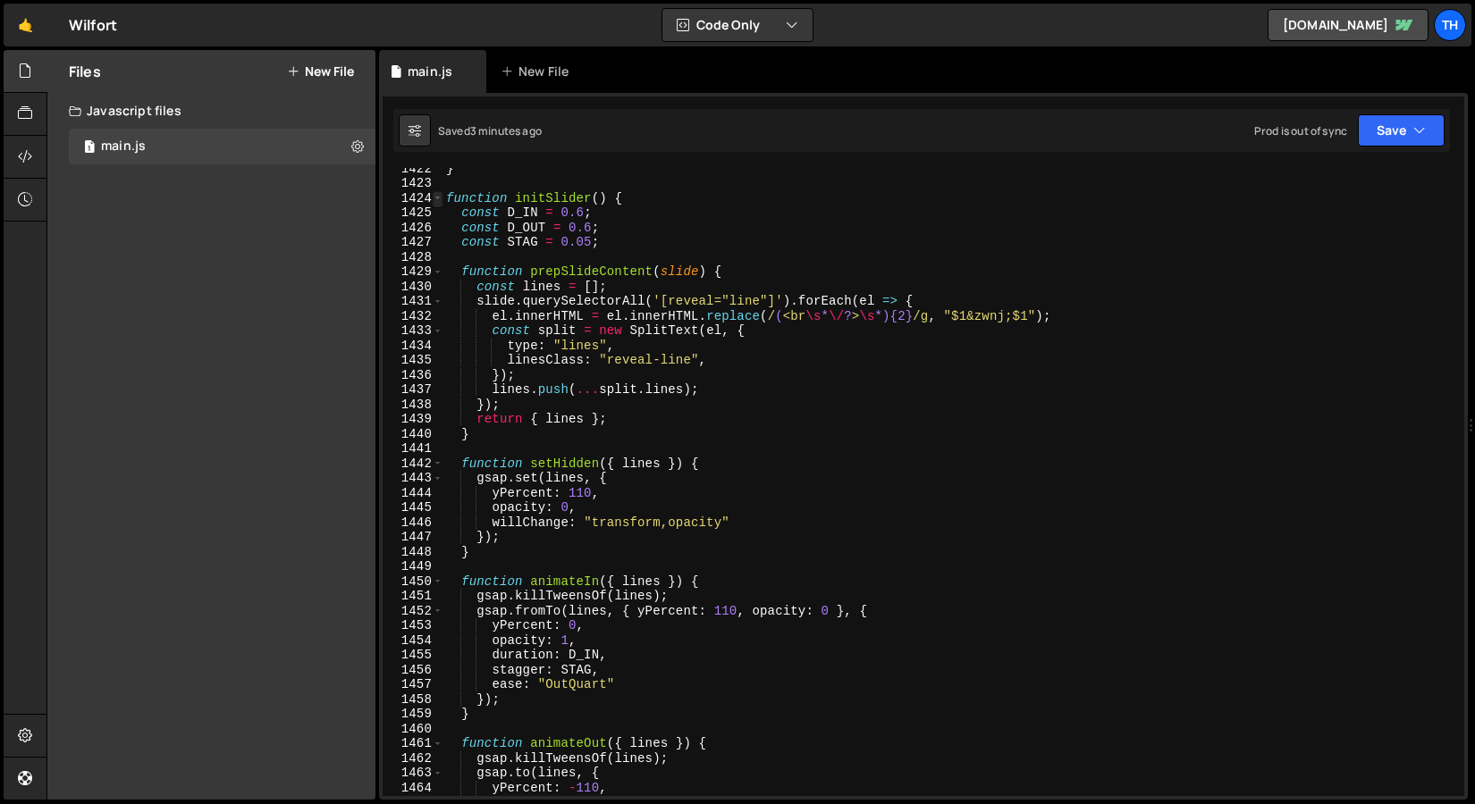
click at [436, 196] on span at bounding box center [438, 198] width 10 height 15
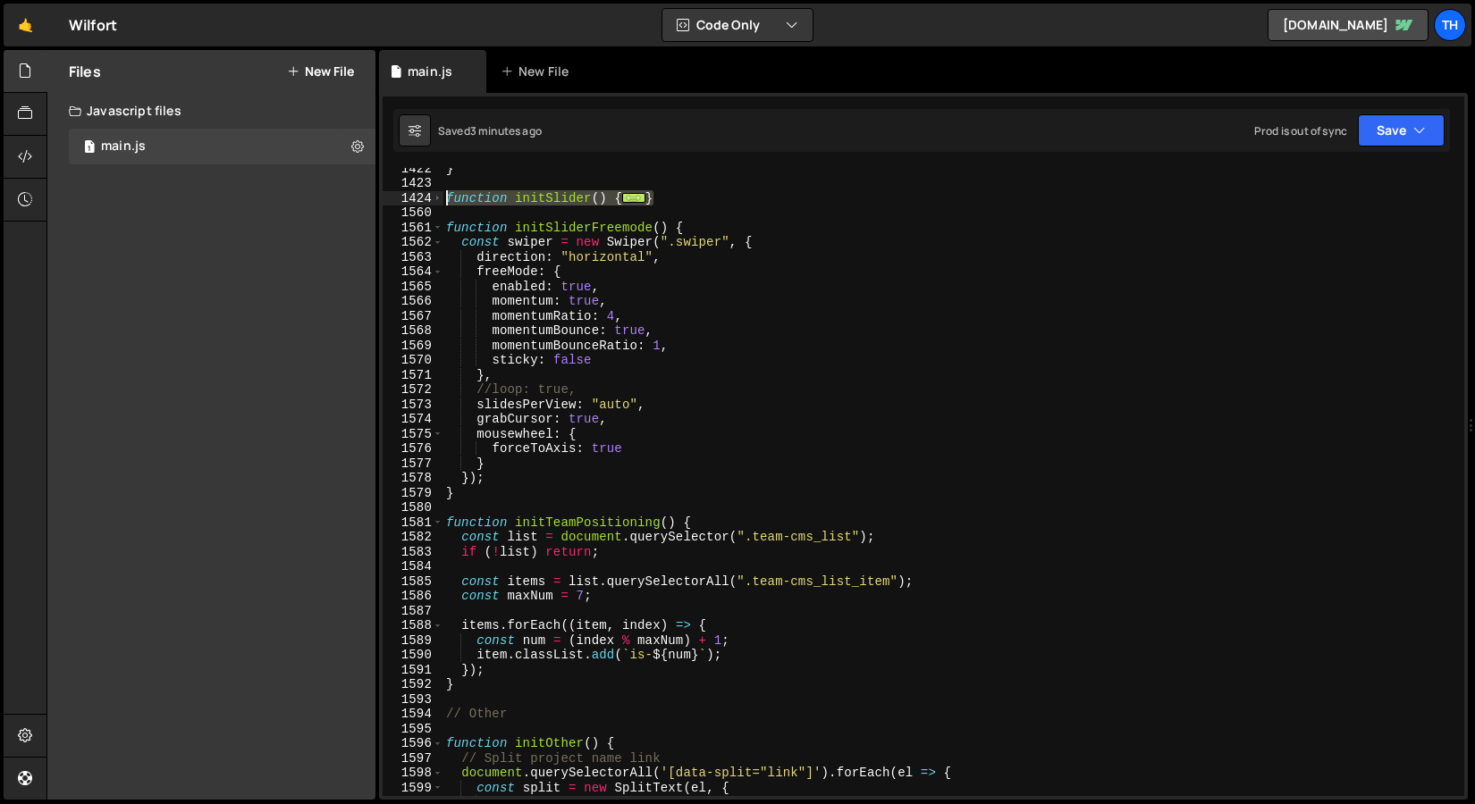
drag, startPoint x: 698, startPoint y: 200, endPoint x: 408, endPoint y: 194, distance: 290.5
click at [408, 194] on div "}); 1422 1423 1424 1560 1561 1562 1563 1564 1565 1566 1567 1568 1569 1570 1571 …" at bounding box center [922, 482] width 1081 height 628
paste textarea "}"
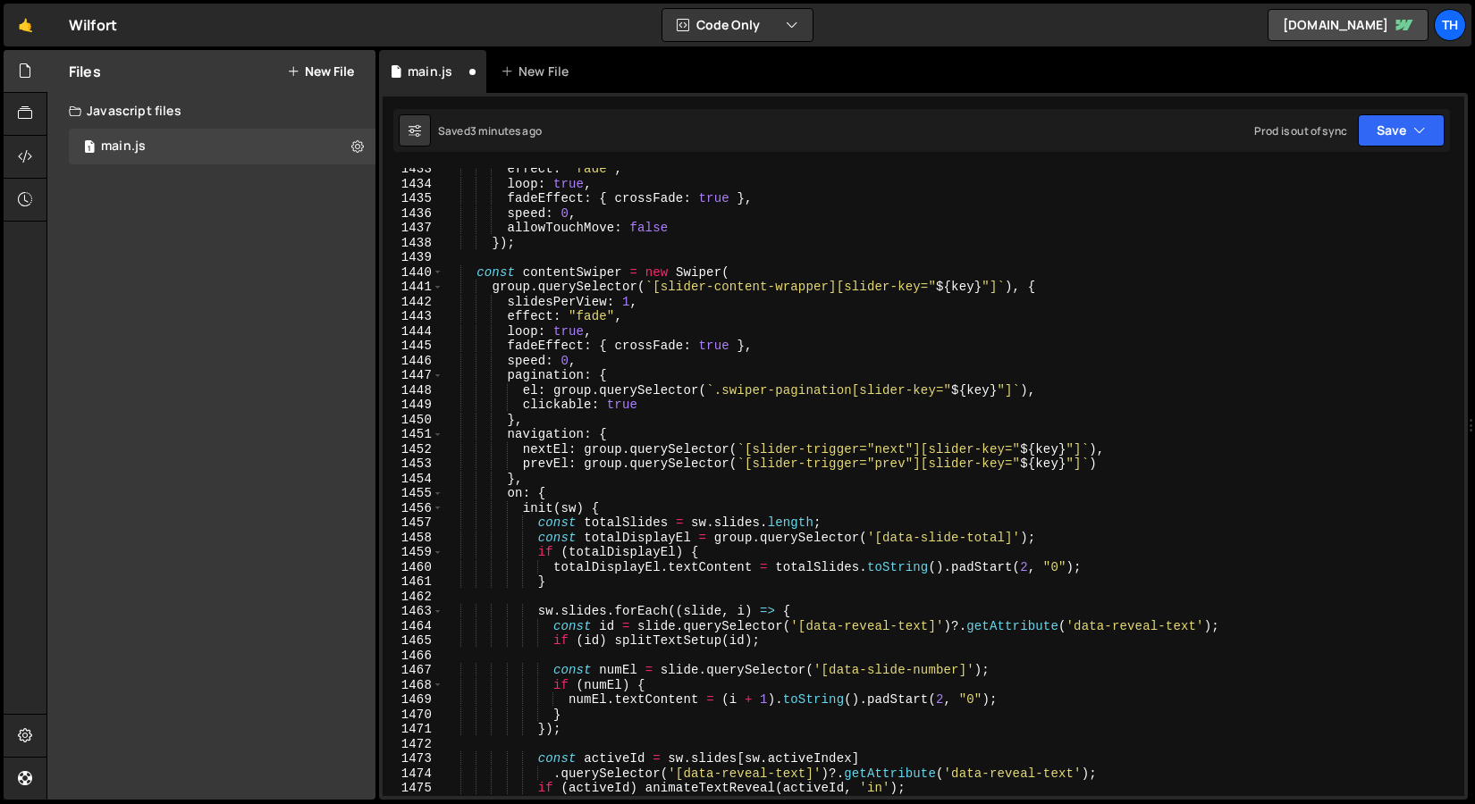
scroll to position [20846, 0]
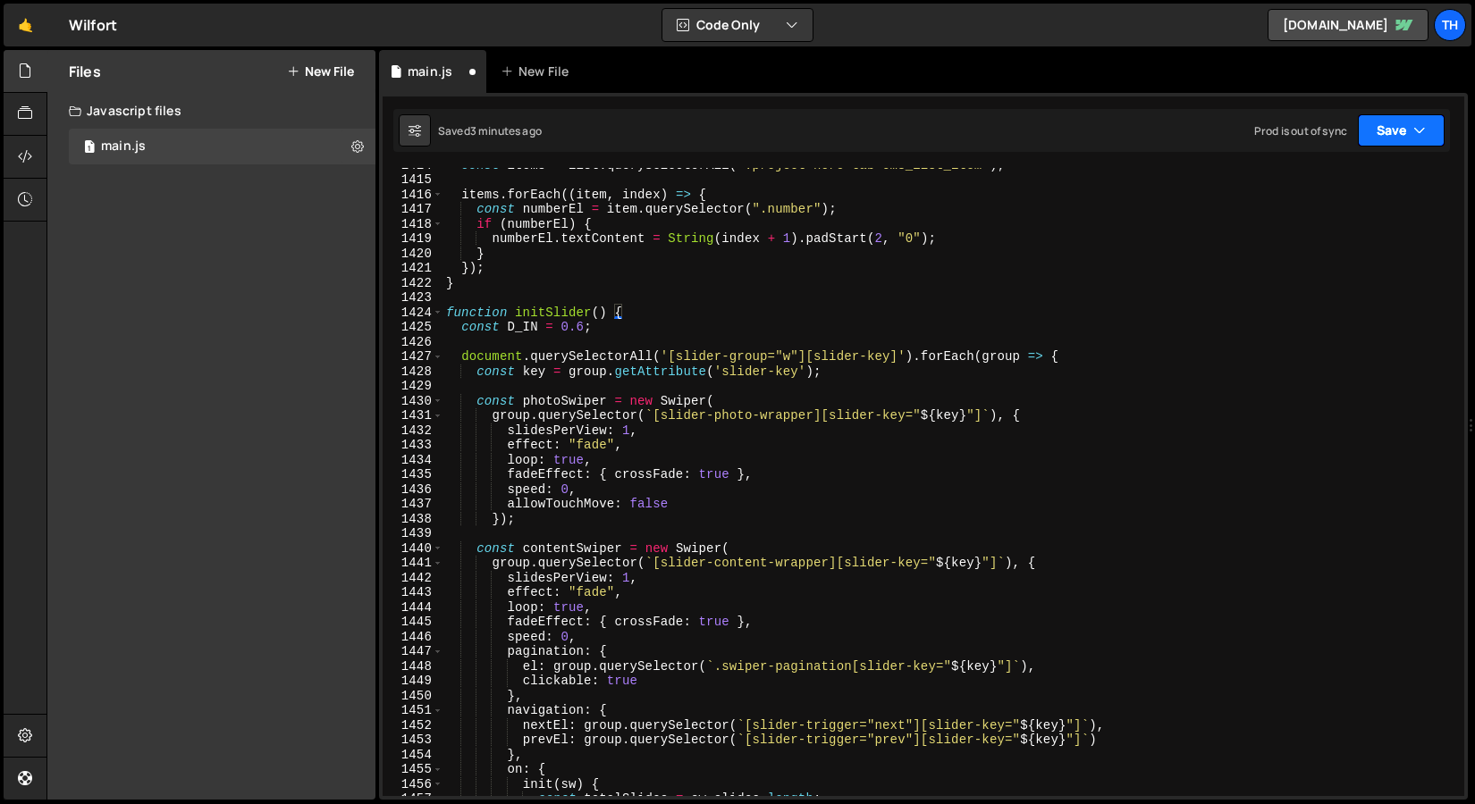
click at [1395, 129] on button "Save" at bounding box center [1400, 130] width 87 height 32
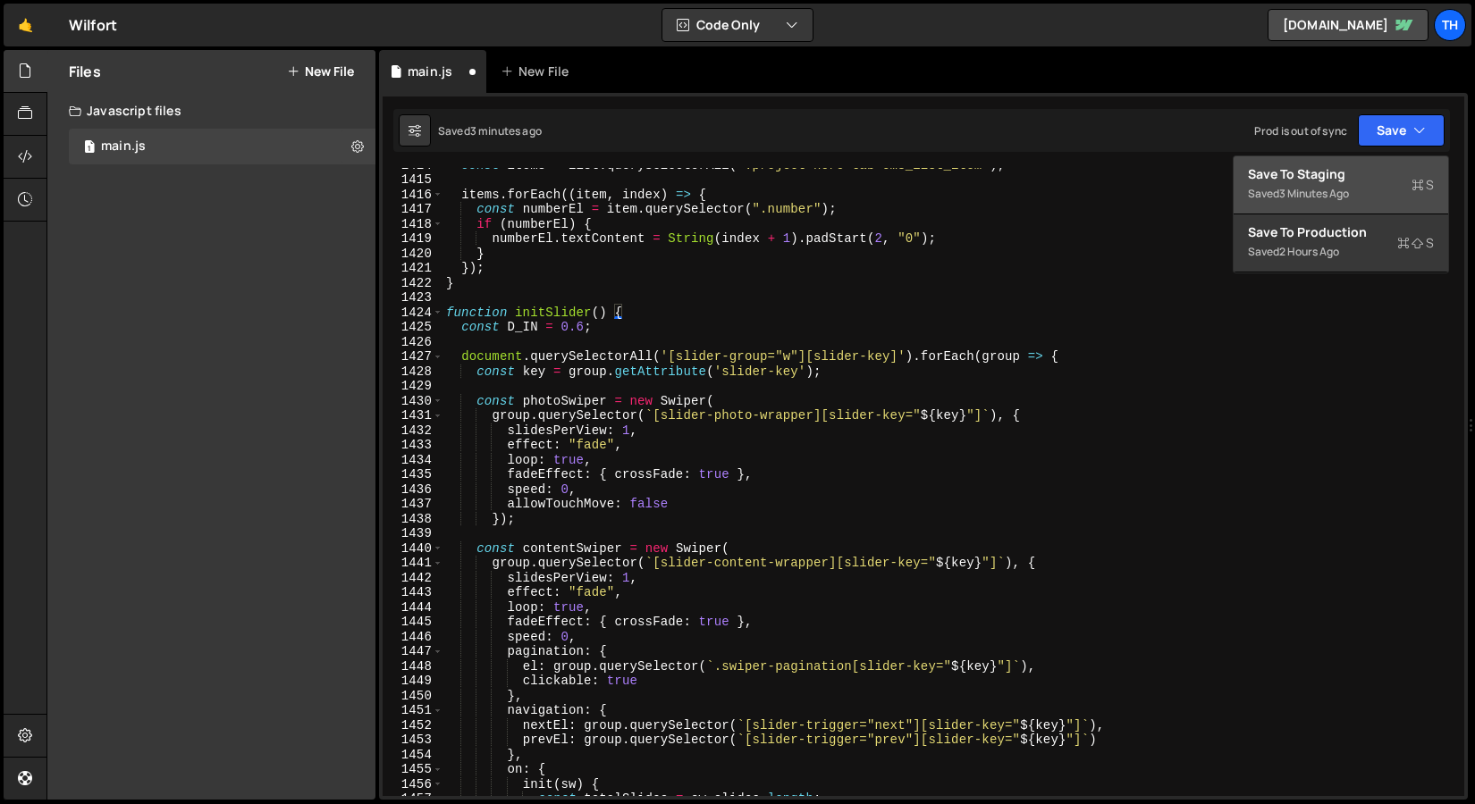
click at [1367, 188] on div "Saved 3 minutes ago" at bounding box center [1341, 193] width 186 height 21
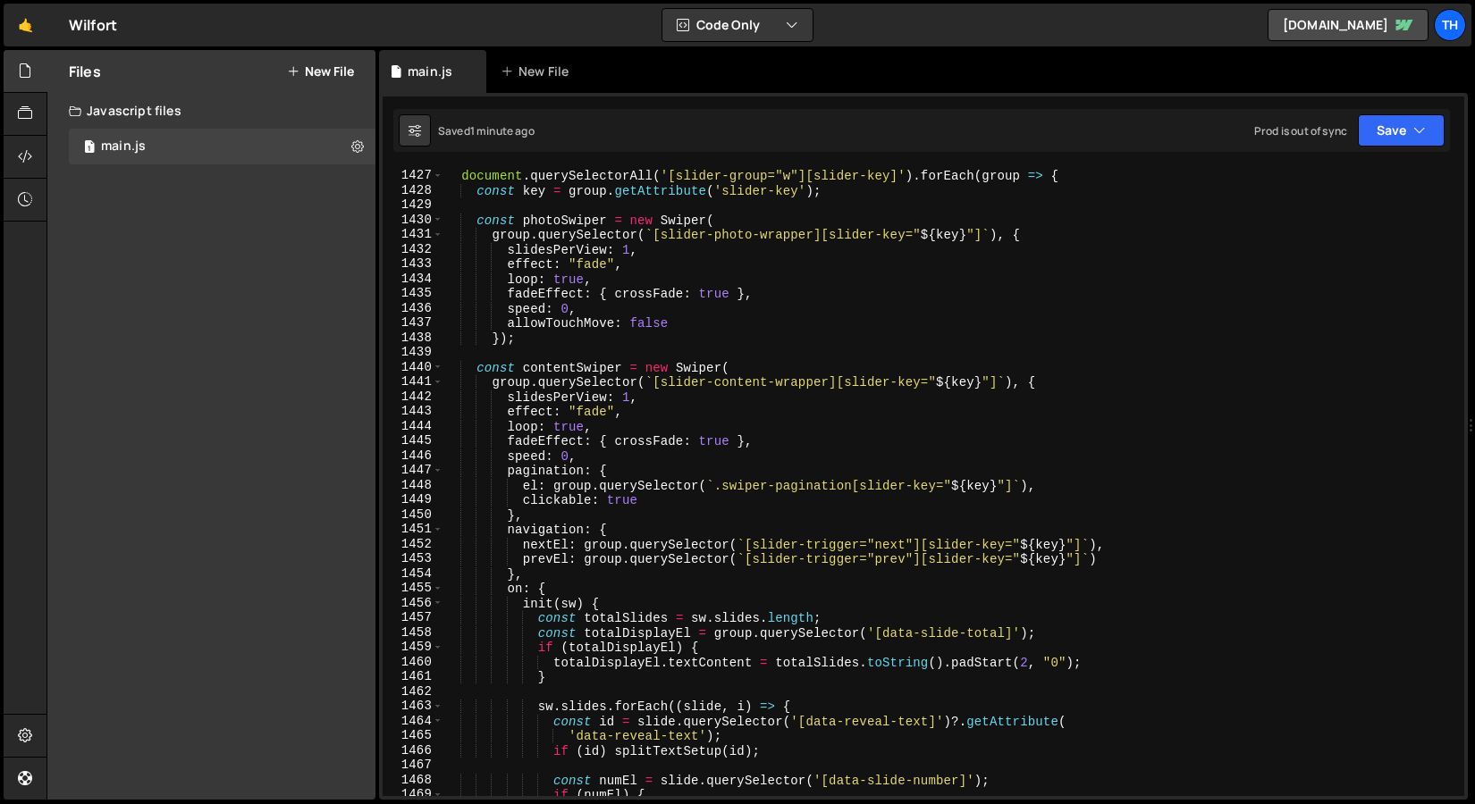
scroll to position [20941, 0]
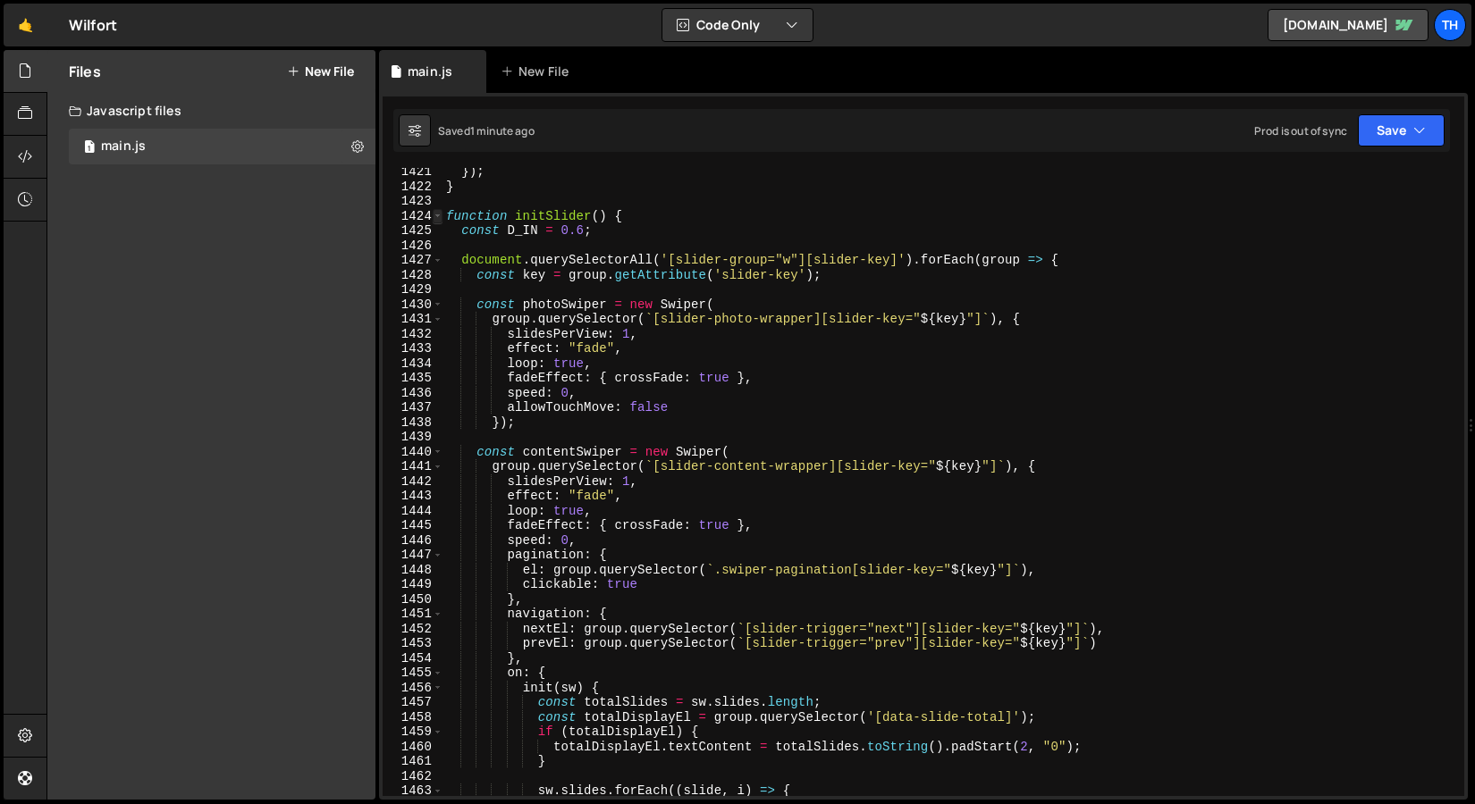
click at [433, 216] on span at bounding box center [438, 216] width 10 height 15
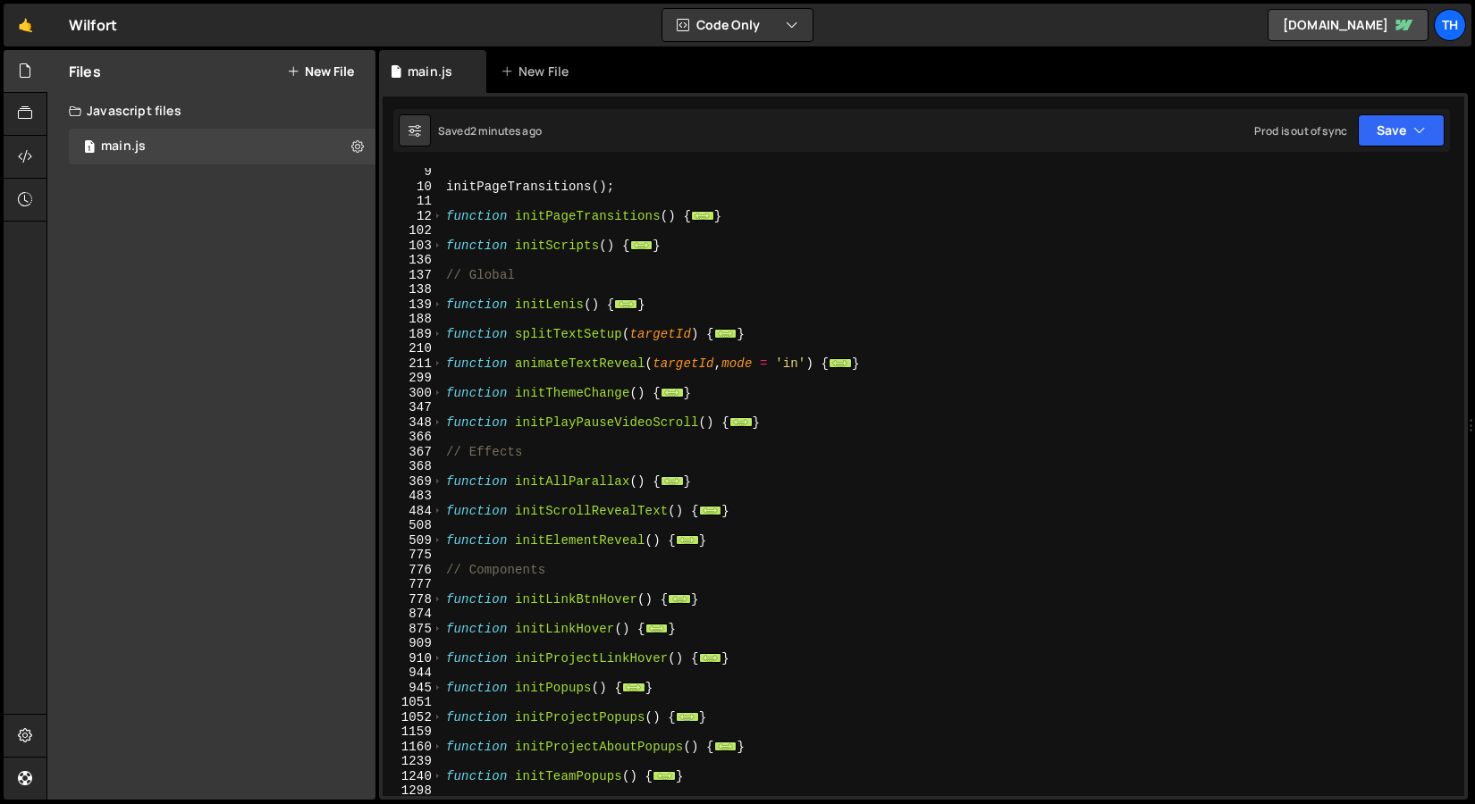
scroll to position [28, 0]
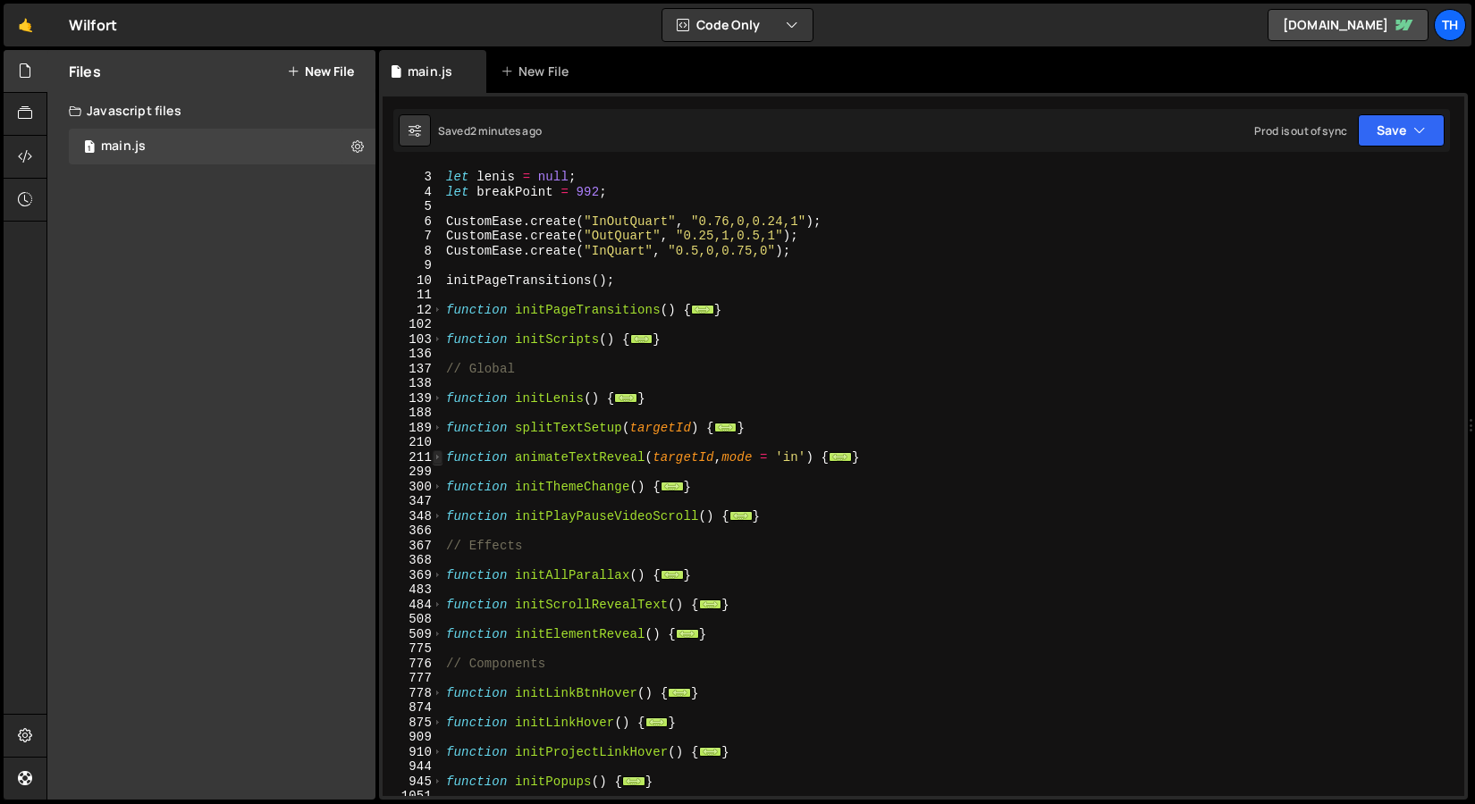
click at [436, 456] on span at bounding box center [438, 457] width 10 height 15
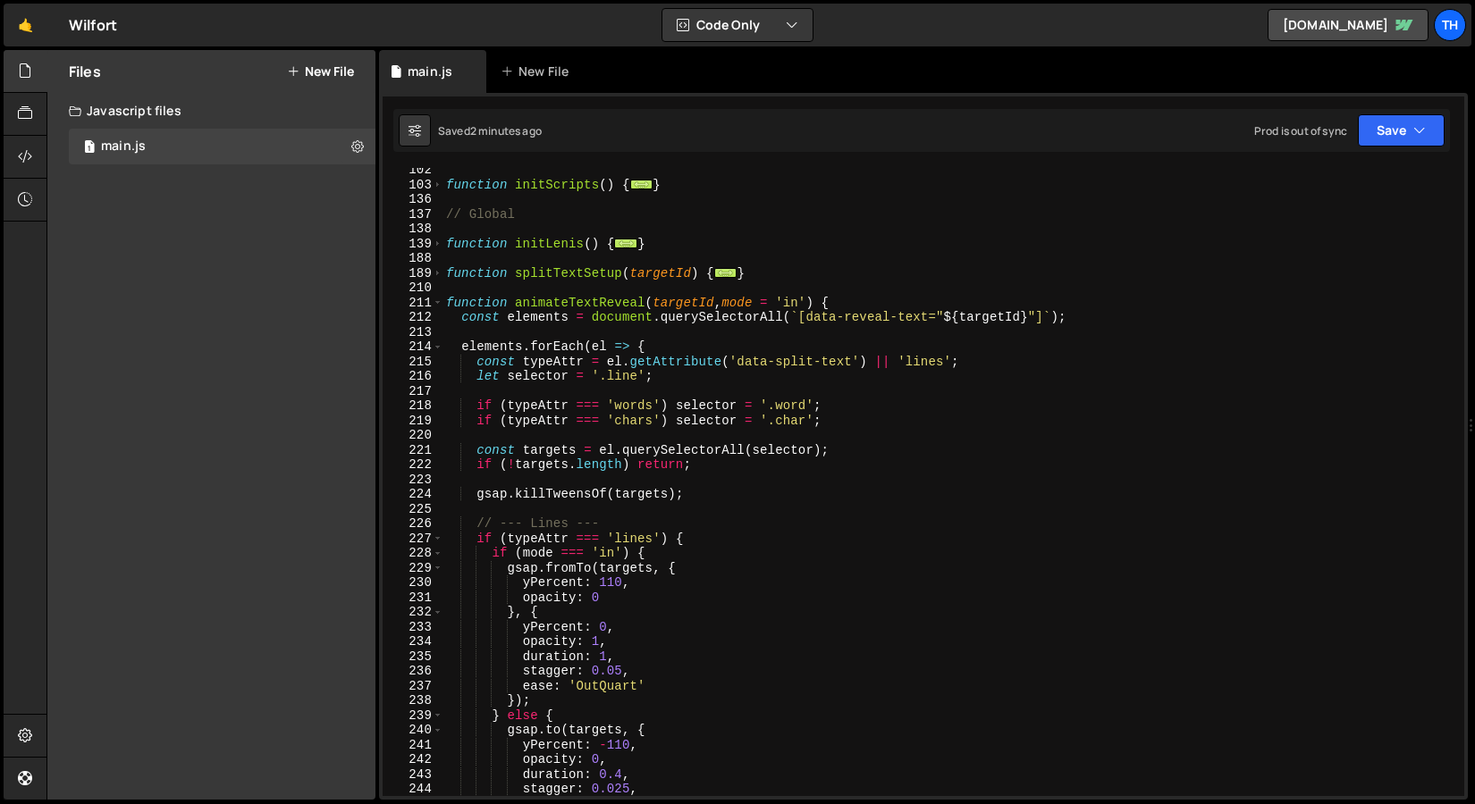
scroll to position [362, 0]
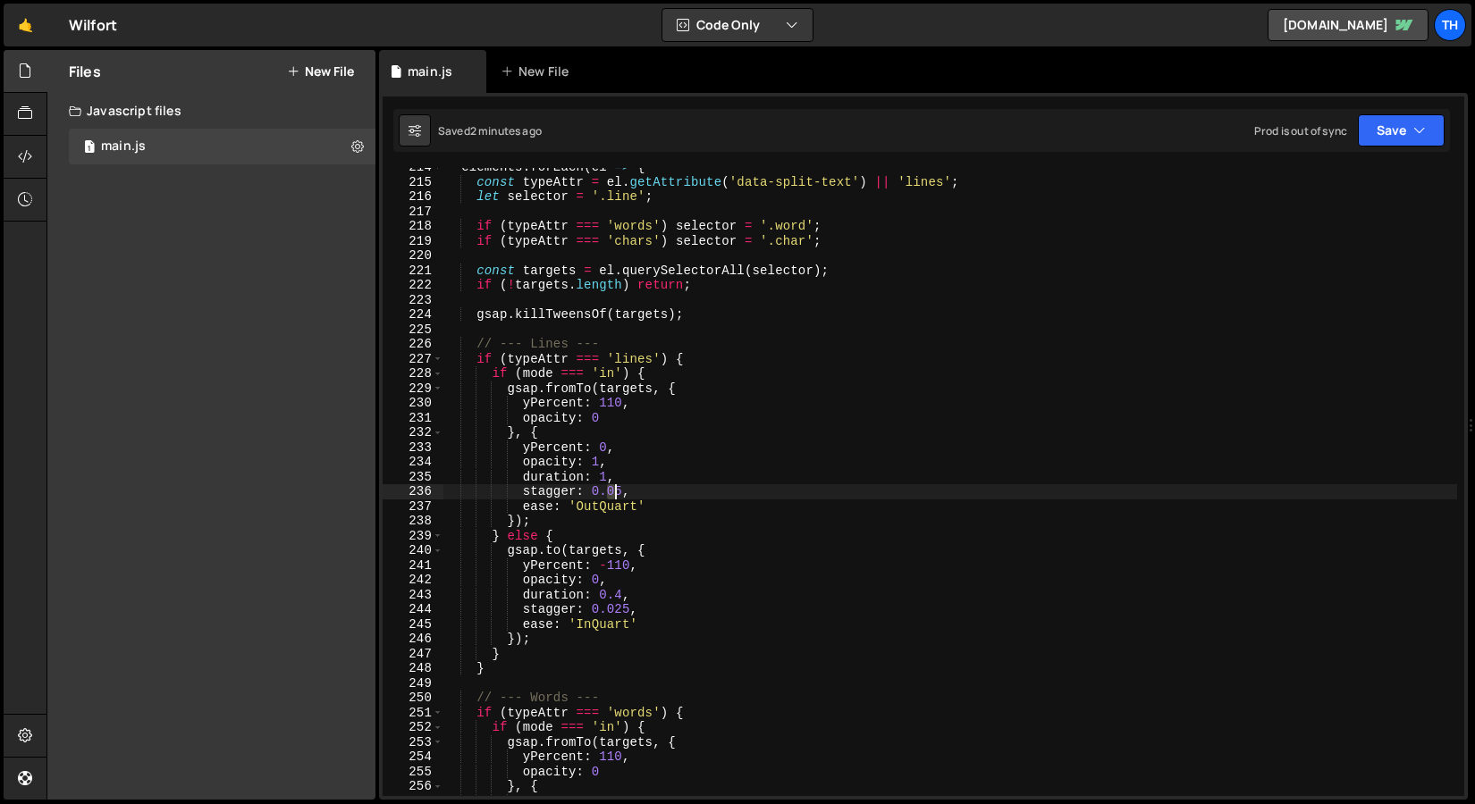
drag, startPoint x: 606, startPoint y: 487, endPoint x: 615, endPoint y: 489, distance: 9.1
click at [615, 489] on div "elements . forEach ( el => { const typeAttr = el . getAttribute ( 'data-split-t…" at bounding box center [949, 489] width 1014 height 658
click at [710, 458] on div "elements . forEach ( el => { const typeAttr = el . getAttribute ( 'data-split-t…" at bounding box center [949, 489] width 1014 height 658
drag, startPoint x: 1375, startPoint y: 94, endPoint x: 1374, endPoint y: 107, distance: 13.5
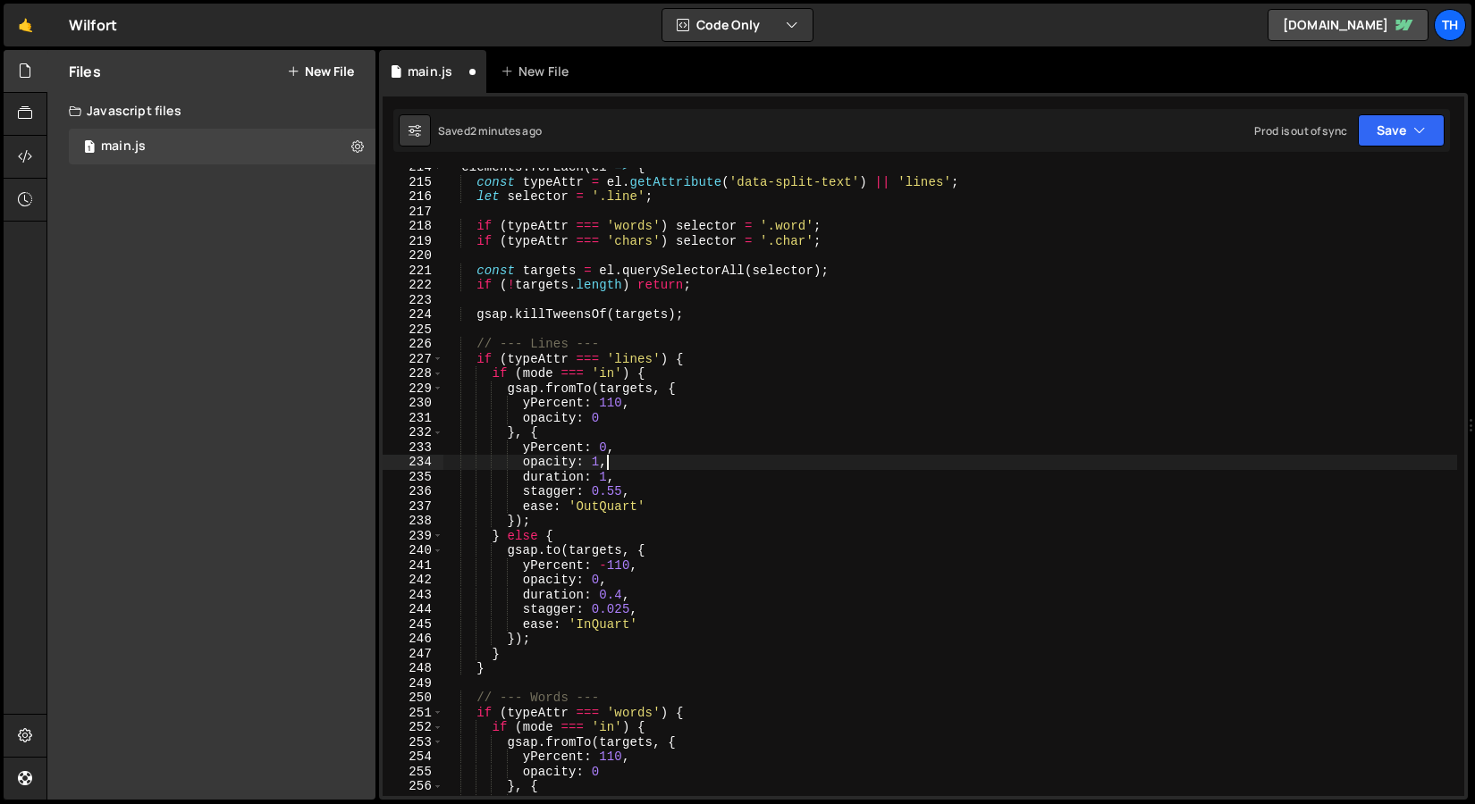
click at [1375, 95] on div "opacity: 1, 214 215 216 217 218 219 220 221 222 223 224 225 226 227 228 229 230…" at bounding box center [923, 446] width 1088 height 707
click at [1369, 130] on button "Save" at bounding box center [1400, 130] width 87 height 32
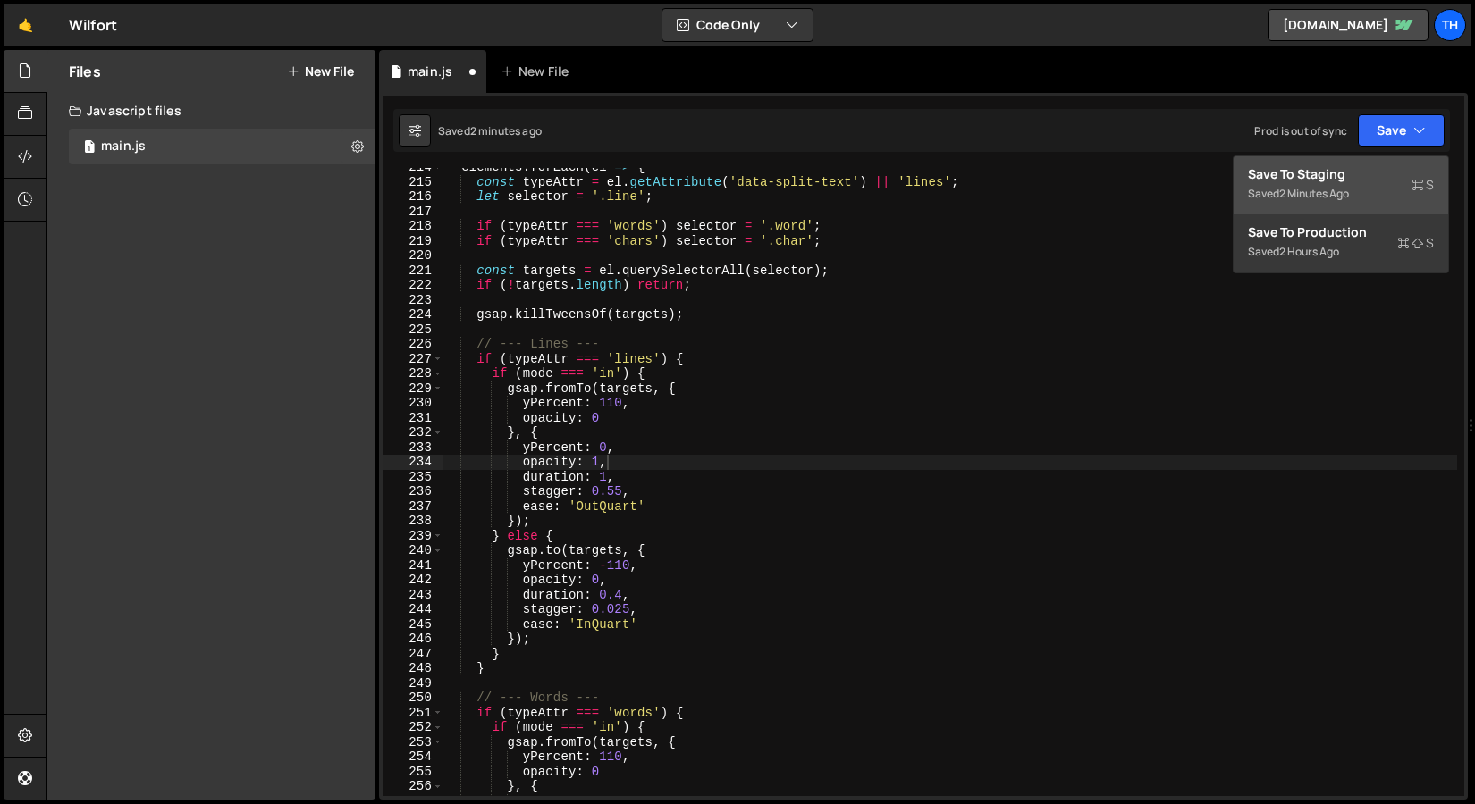
click at [1350, 177] on div "Save to Staging S" at bounding box center [1341, 174] width 186 height 18
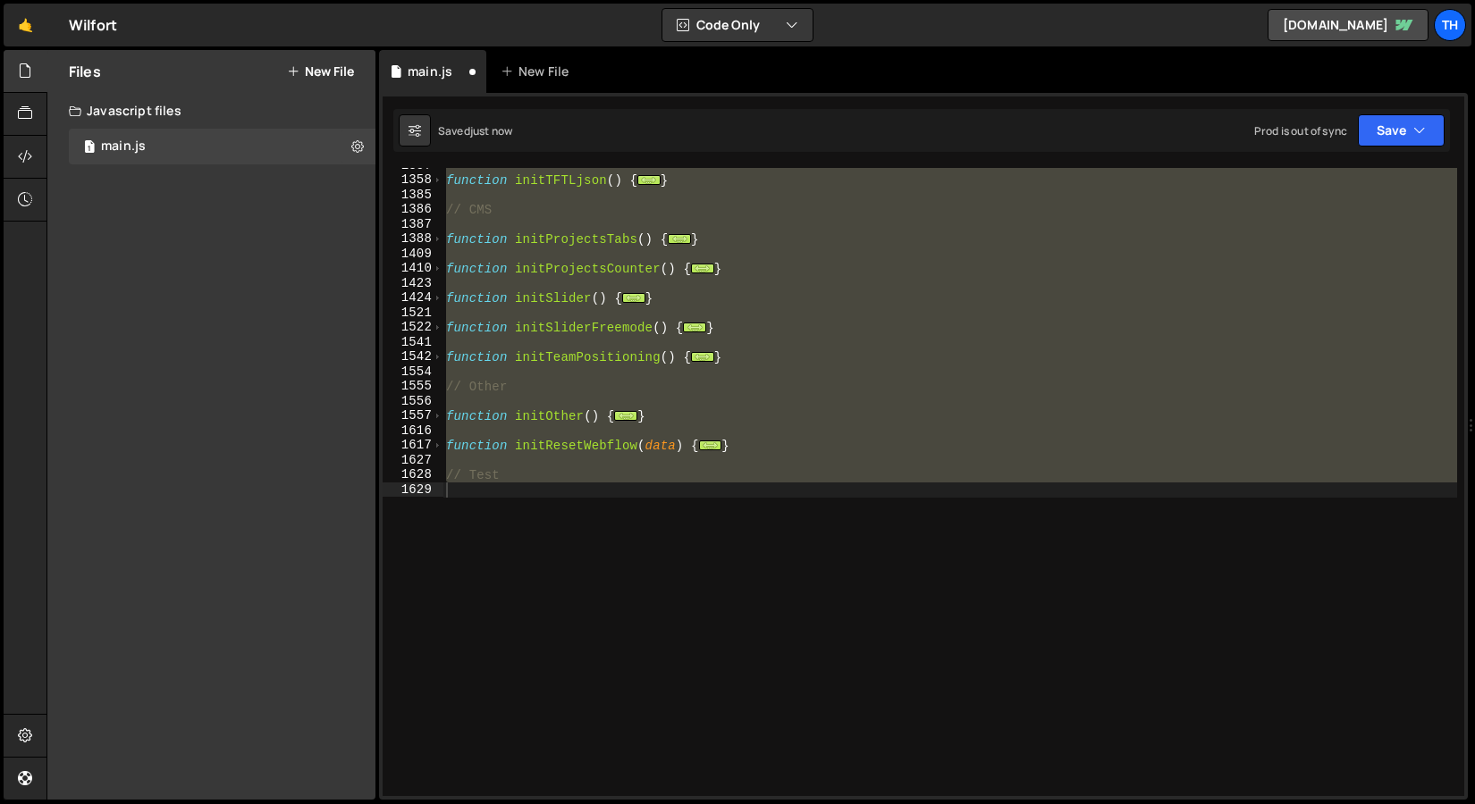
scroll to position [364, 0]
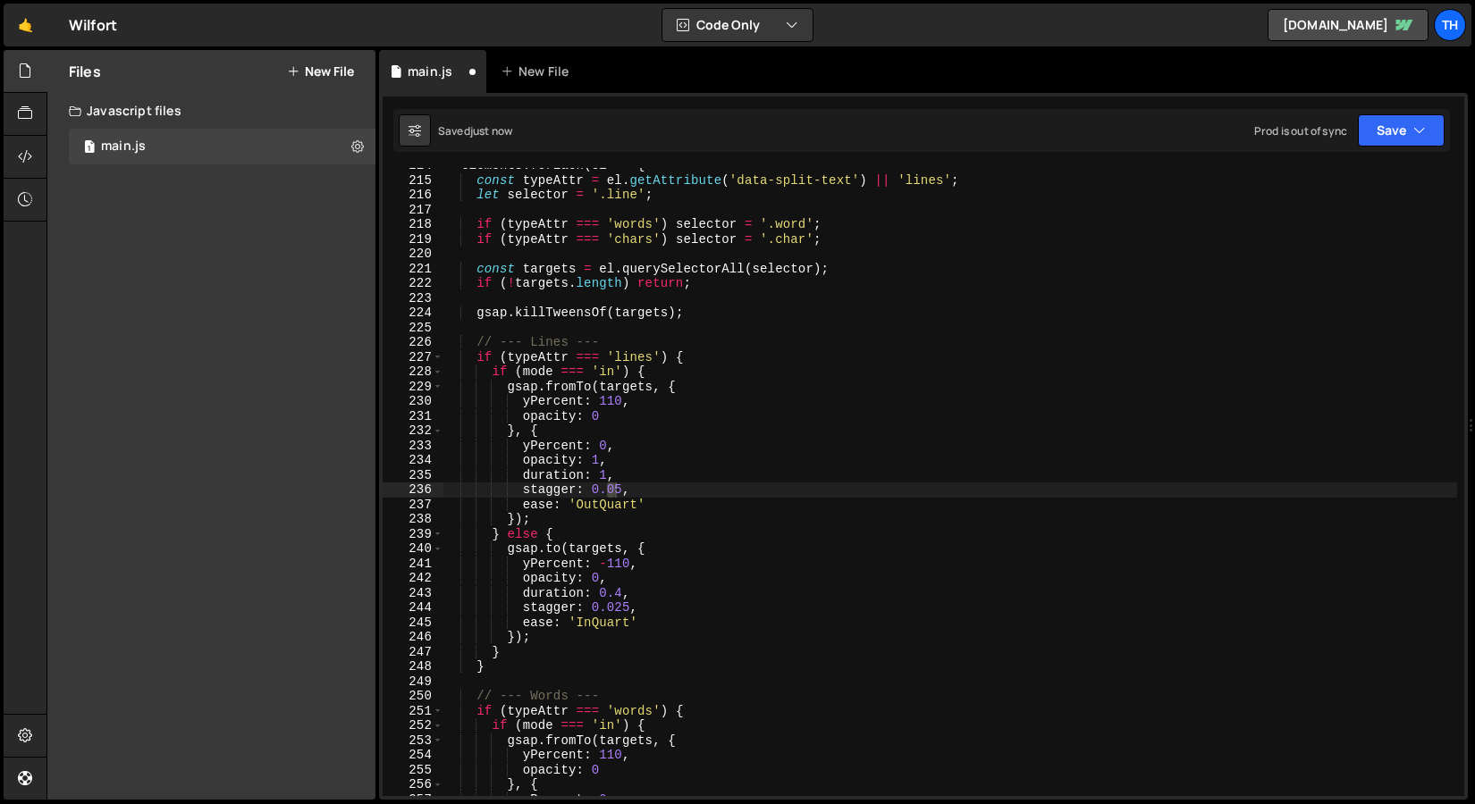
click at [614, 466] on div "elements . forEach ( el => { const typeAttr = el . getAttribute ( 'data-split-t…" at bounding box center [949, 487] width 1014 height 658
click at [606, 475] on div "elements . forEach ( el => { const typeAttr = el . getAttribute ( 'data-split-t…" at bounding box center [949, 487] width 1014 height 658
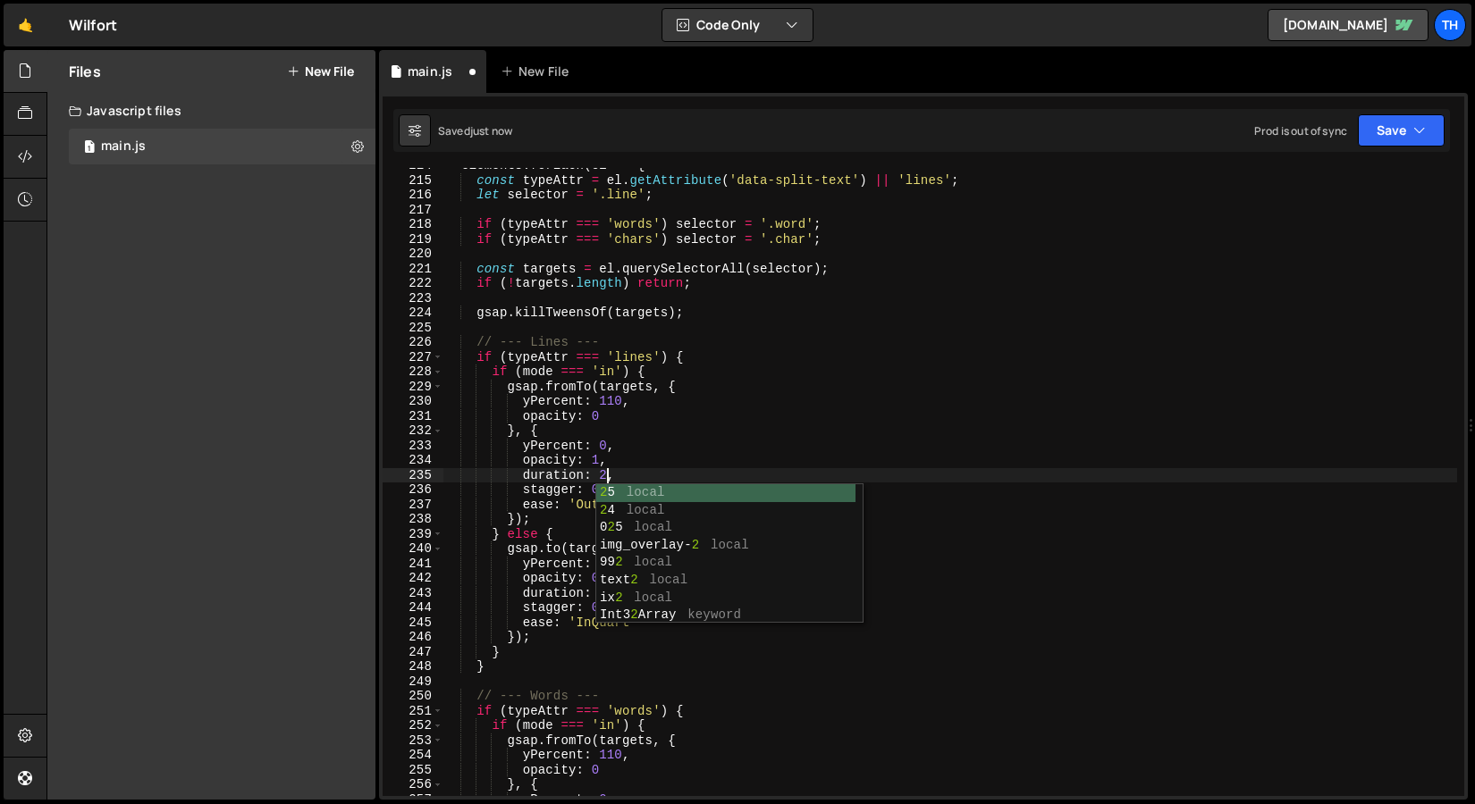
scroll to position [0, 11]
click at [1426, 134] on button "Save" at bounding box center [1400, 130] width 87 height 32
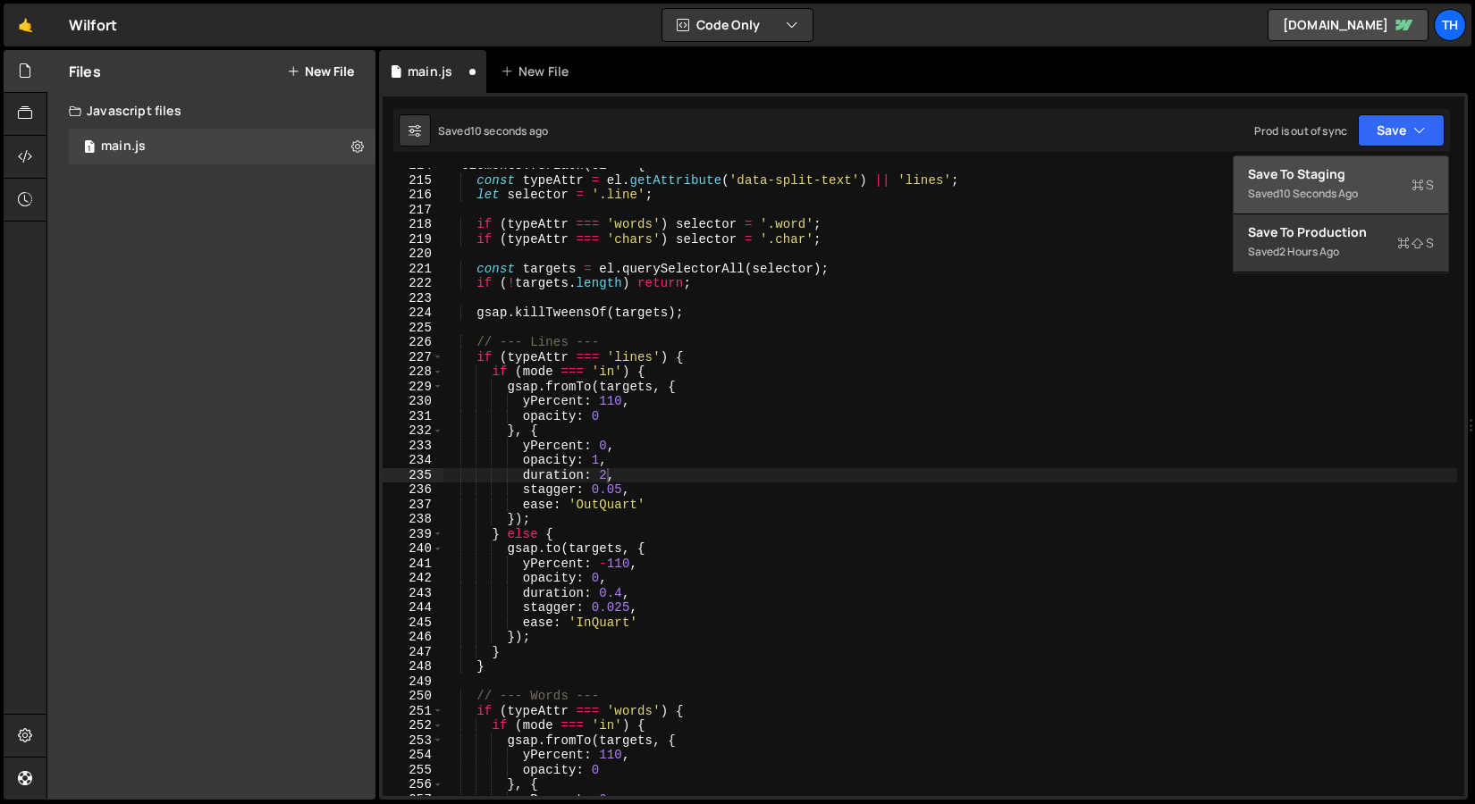
click at [1384, 170] on div "Save to Staging S" at bounding box center [1341, 174] width 186 height 18
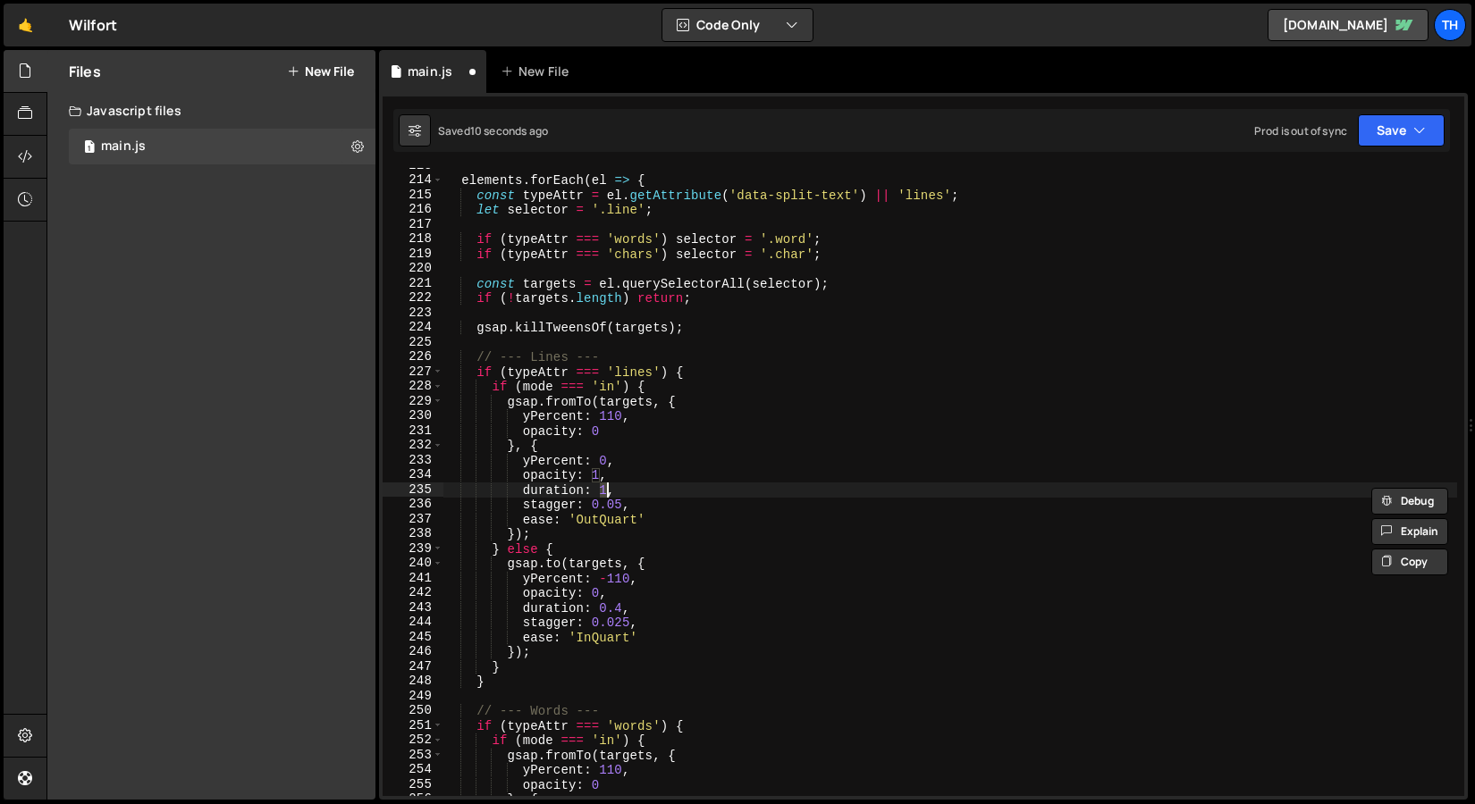
scroll to position [349, 0]
click at [1408, 155] on div "duration: 1, 213 214 215 216 217 218 219 220 221 222 223 224 225 226 227 228 22…" at bounding box center [923, 446] width 1088 height 707
click at [1406, 138] on button "Save" at bounding box center [1400, 130] width 87 height 32
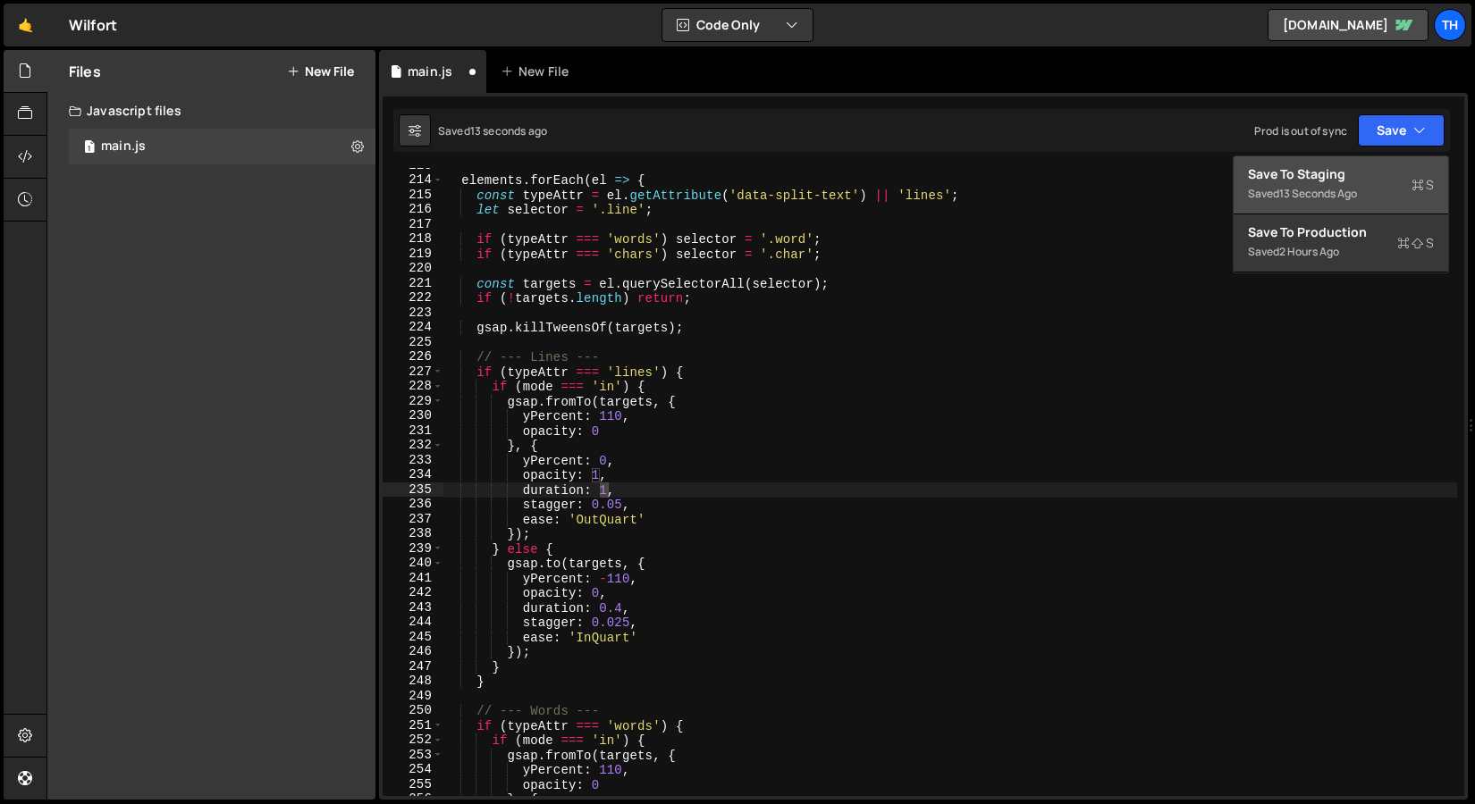
click at [1340, 186] on div "13 seconds ago" at bounding box center [1318, 193] width 78 height 15
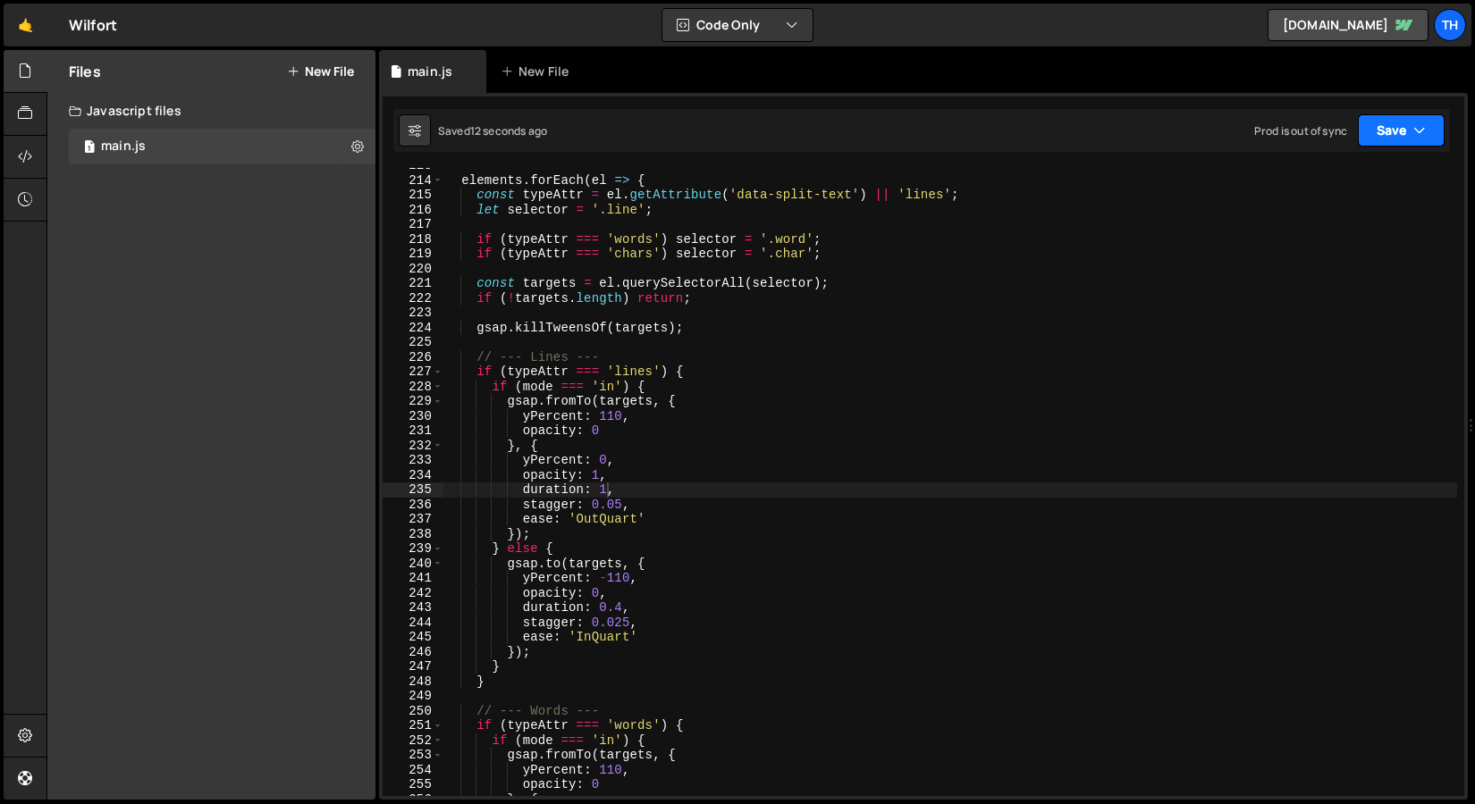
click at [1361, 115] on button "Save" at bounding box center [1400, 130] width 87 height 32
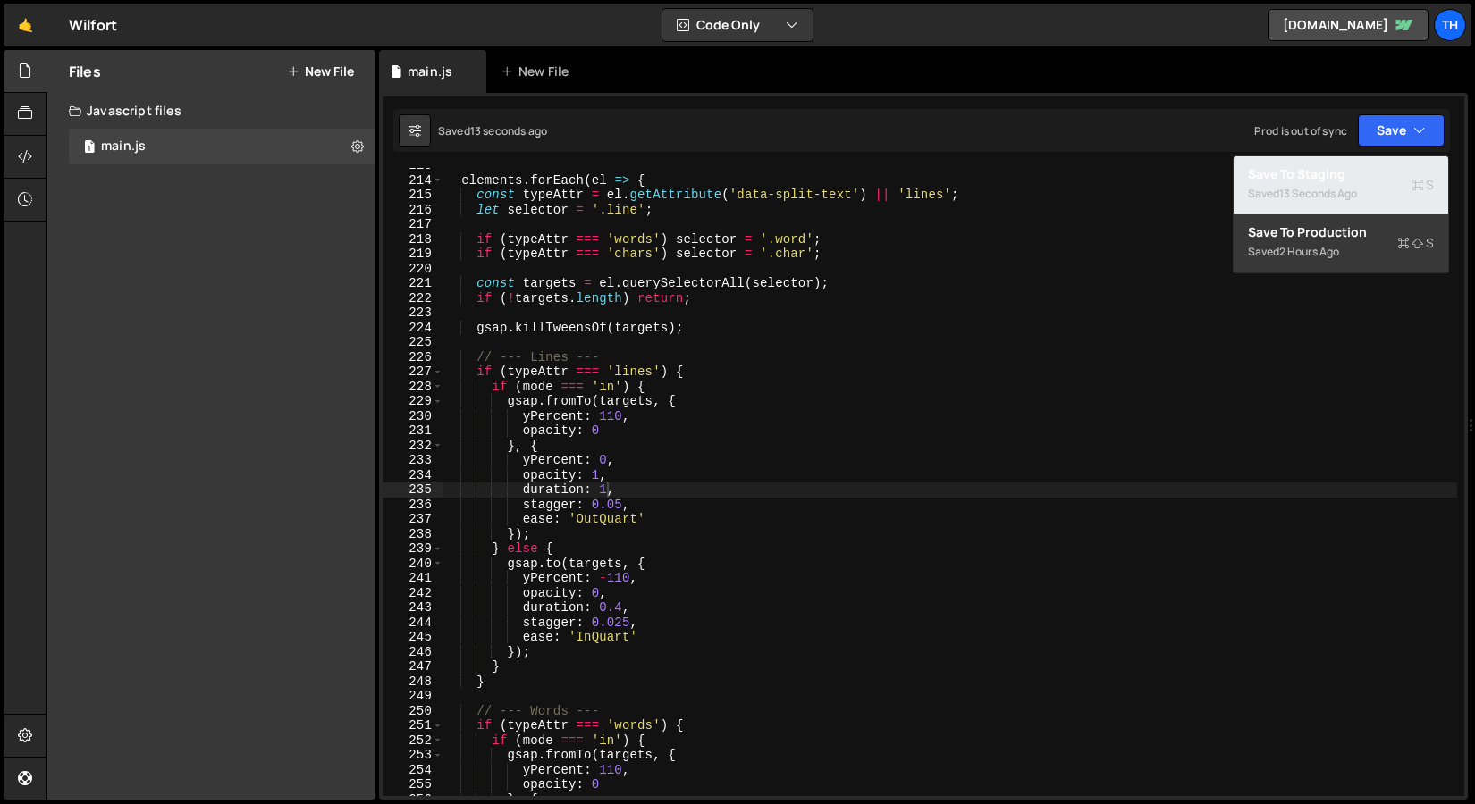
click at [1349, 169] on div "Save to Staging S" at bounding box center [1341, 174] width 186 height 18
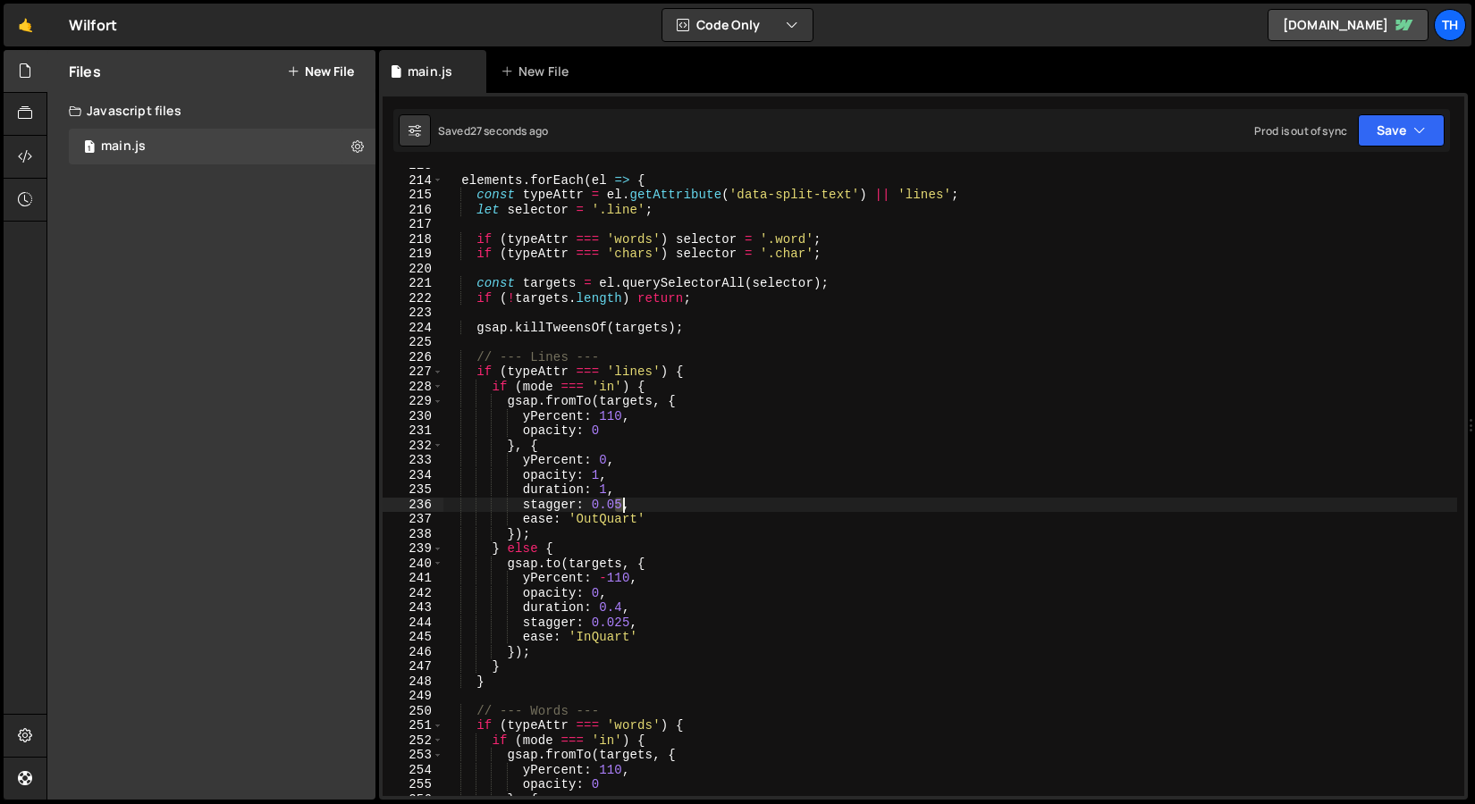
click at [621, 508] on div "elements . forEach ( el => { const typeAttr = el . getAttribute ( 'data-split-t…" at bounding box center [949, 487] width 1014 height 658
drag, startPoint x: 607, startPoint y: 503, endPoint x: 620, endPoint y: 503, distance: 13.4
click at [620, 503] on div "elements . forEach ( el => { const typeAttr = el . getAttribute ( 'data-split-t…" at bounding box center [949, 487] width 1014 height 658
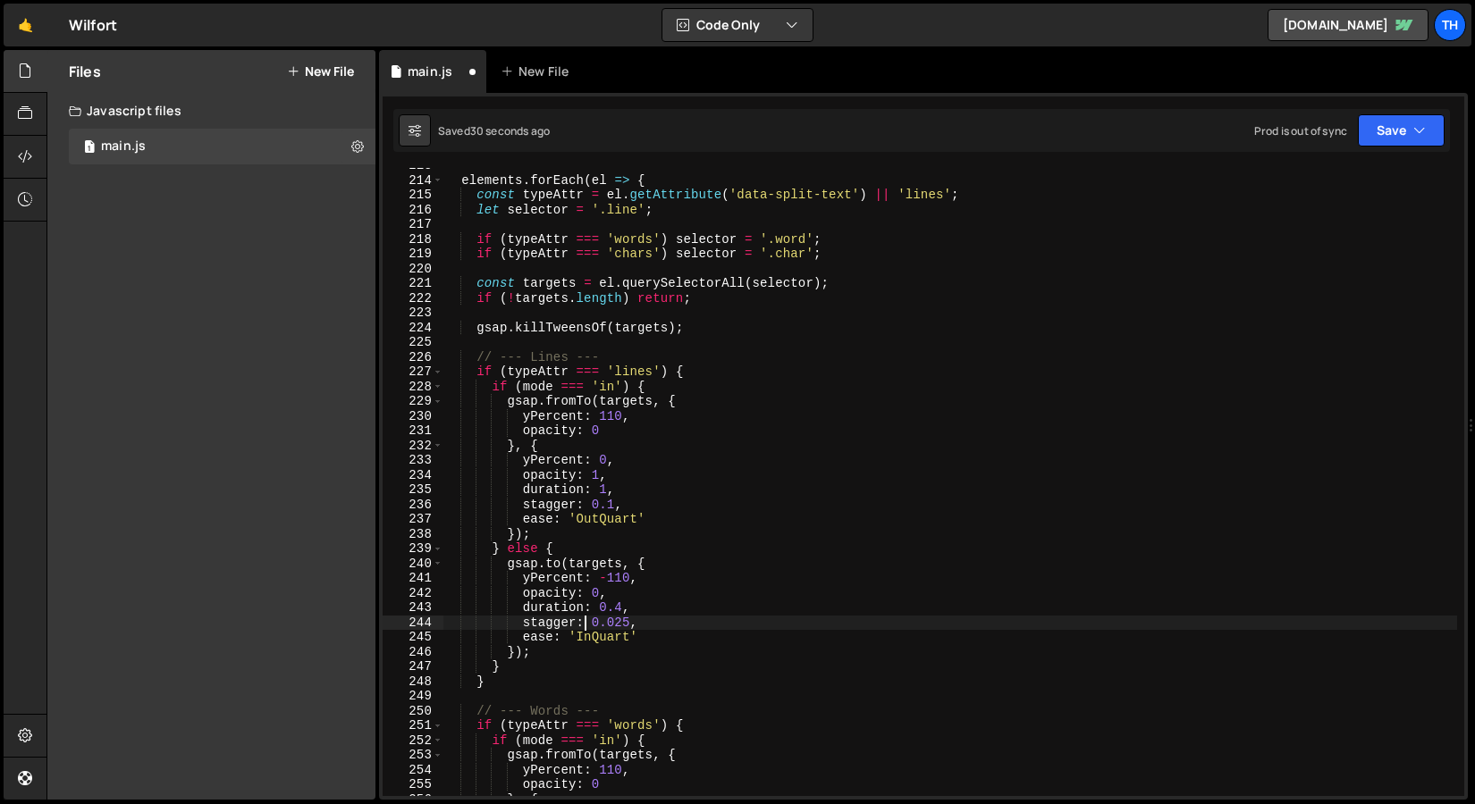
click at [583, 618] on div "elements . forEach ( el => { const typeAttr = el . getAttribute ( 'data-split-t…" at bounding box center [949, 487] width 1014 height 658
drag, startPoint x: 613, startPoint y: 622, endPoint x: 632, endPoint y: 622, distance: 18.8
click at [632, 622] on div "elements . forEach ( el => { const typeAttr = el . getAttribute ( 'data-split-t…" at bounding box center [949, 487] width 1014 height 658
click at [1381, 121] on button "Save" at bounding box center [1400, 130] width 87 height 32
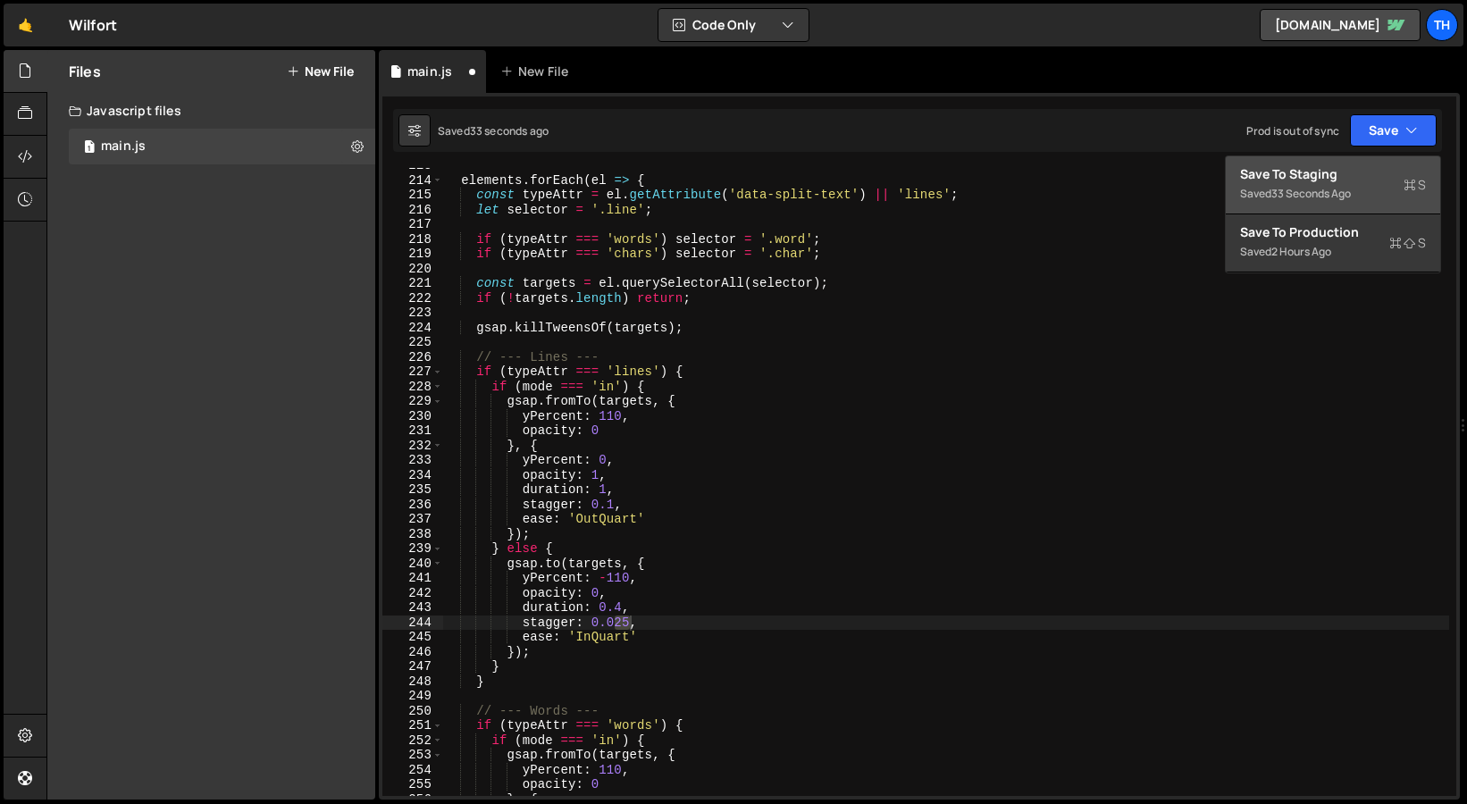
click at [1331, 179] on div "Save to Staging S" at bounding box center [1333, 174] width 186 height 18
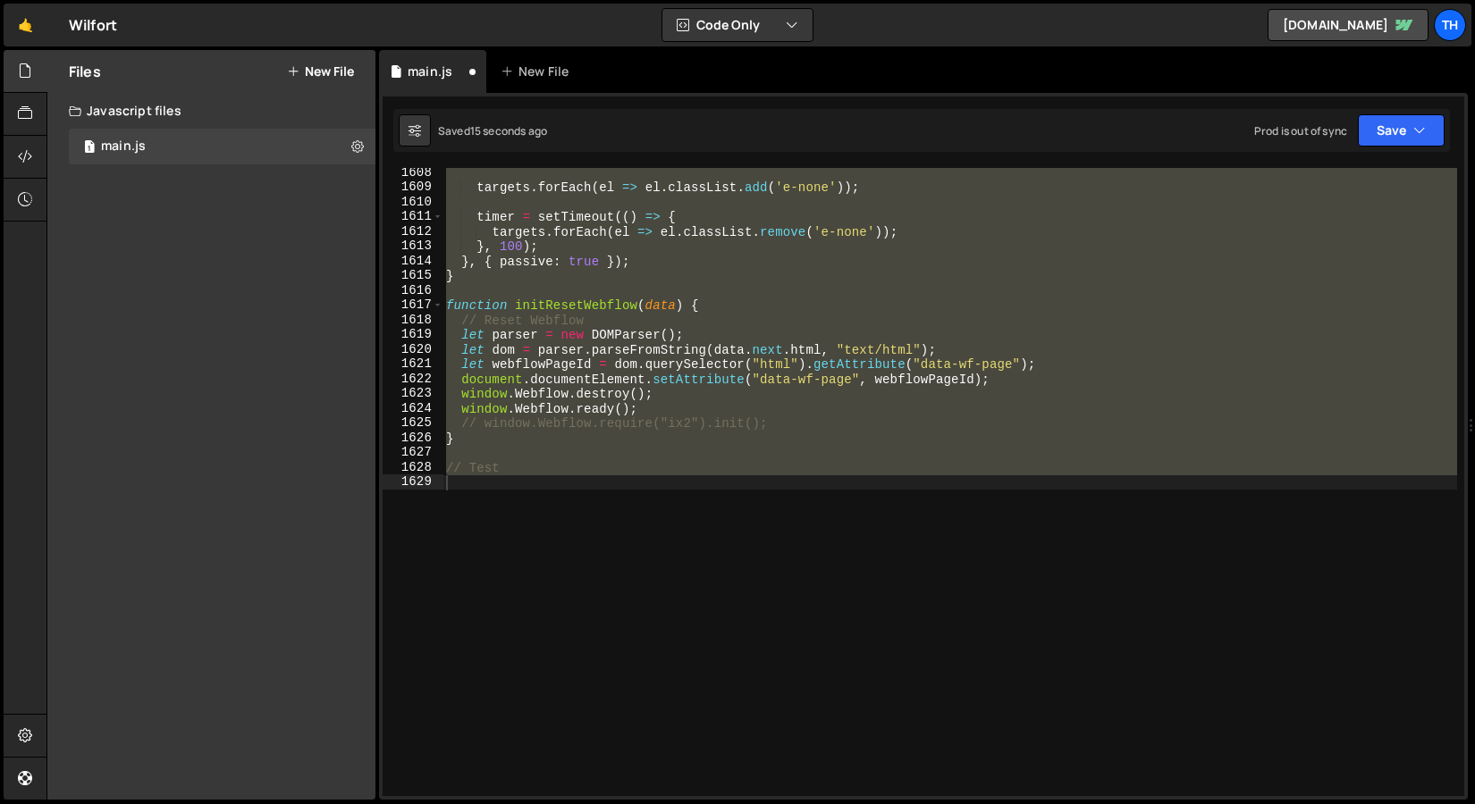
scroll to position [3151, 0]
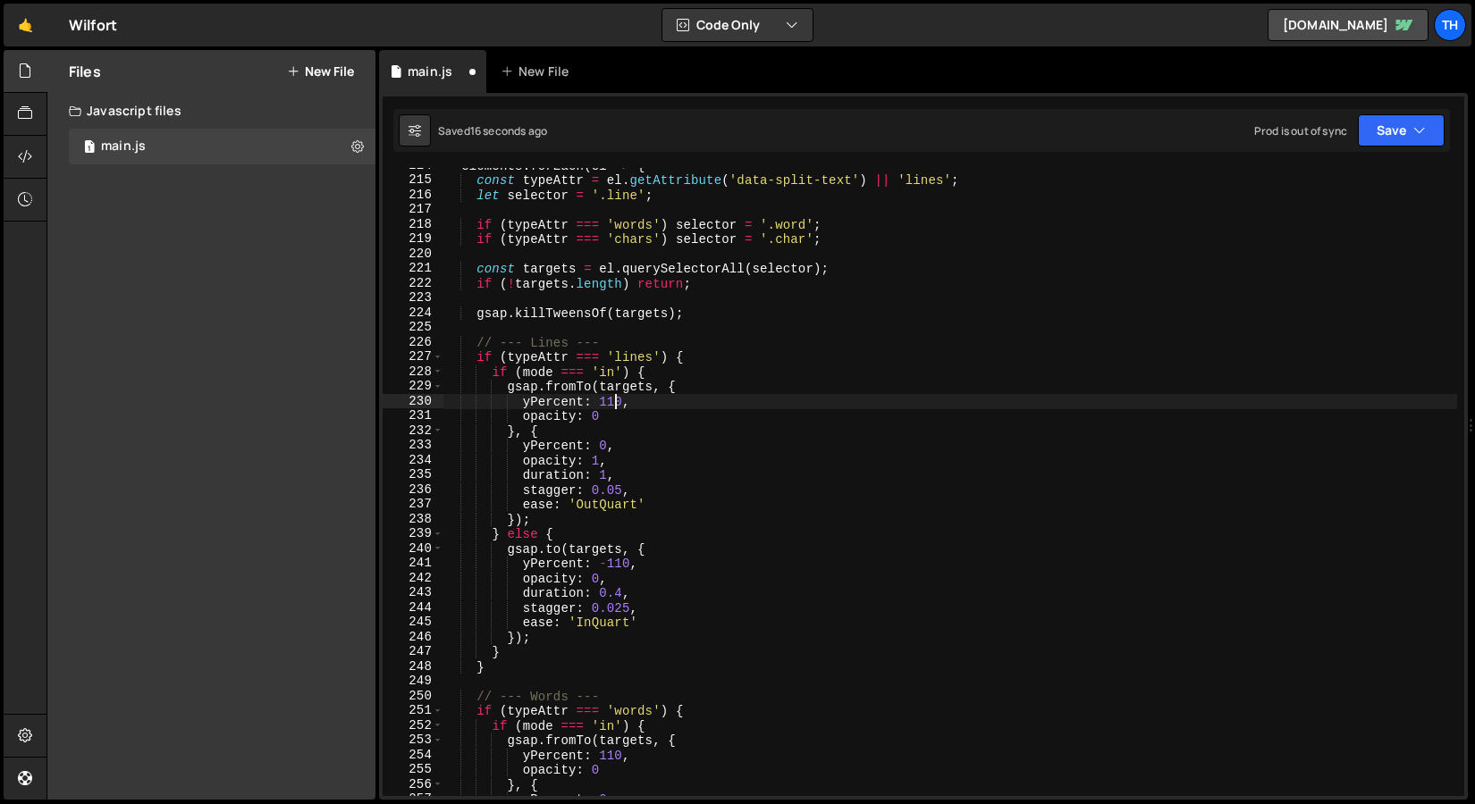
click at [616, 407] on div "elements . forEach ( el => { const typeAttr = el . getAttribute ( 'data-split-t…" at bounding box center [949, 487] width 1014 height 658
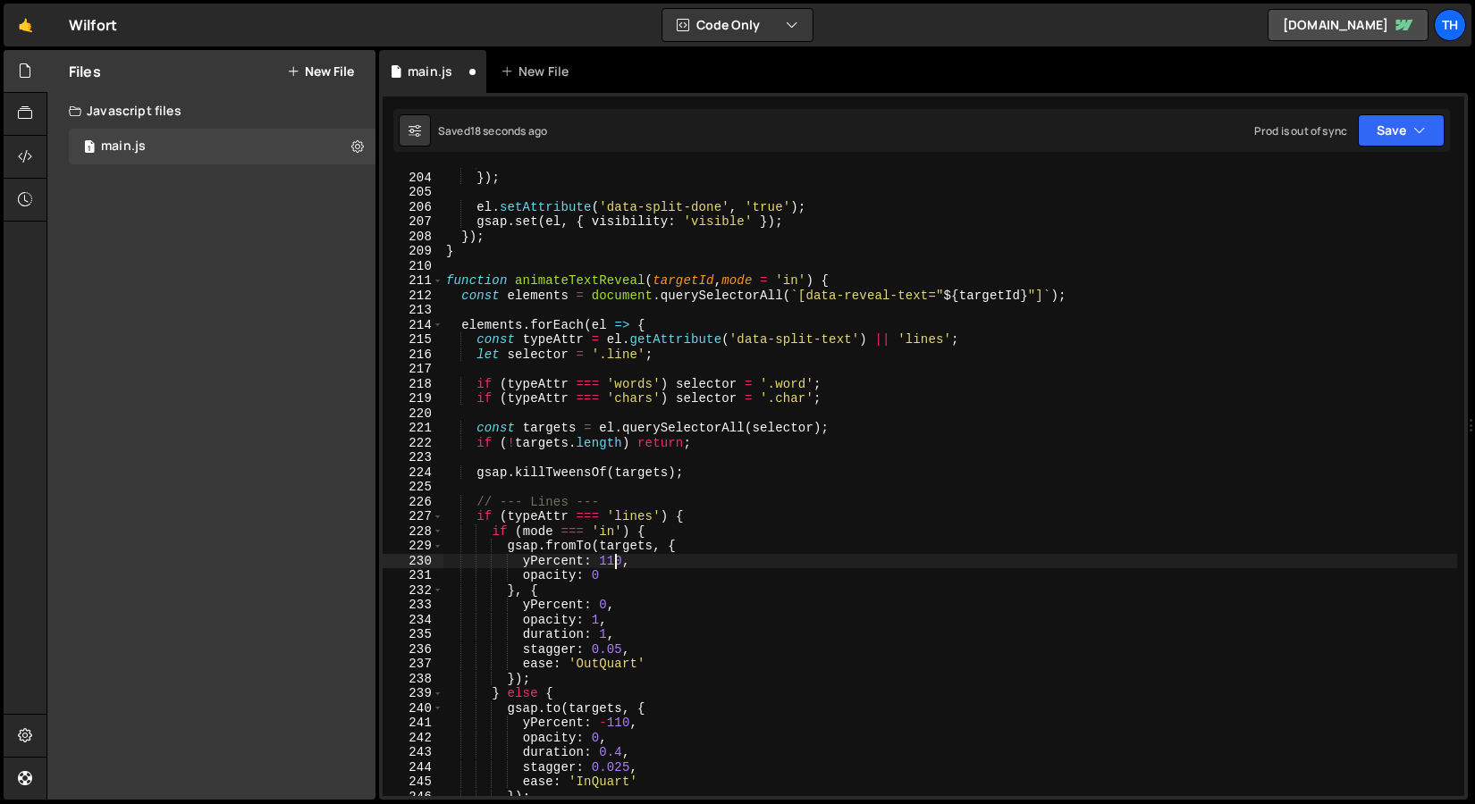
click at [441, 290] on div "212" at bounding box center [412, 296] width 61 height 15
click at [441, 287] on span at bounding box center [438, 280] width 10 height 15
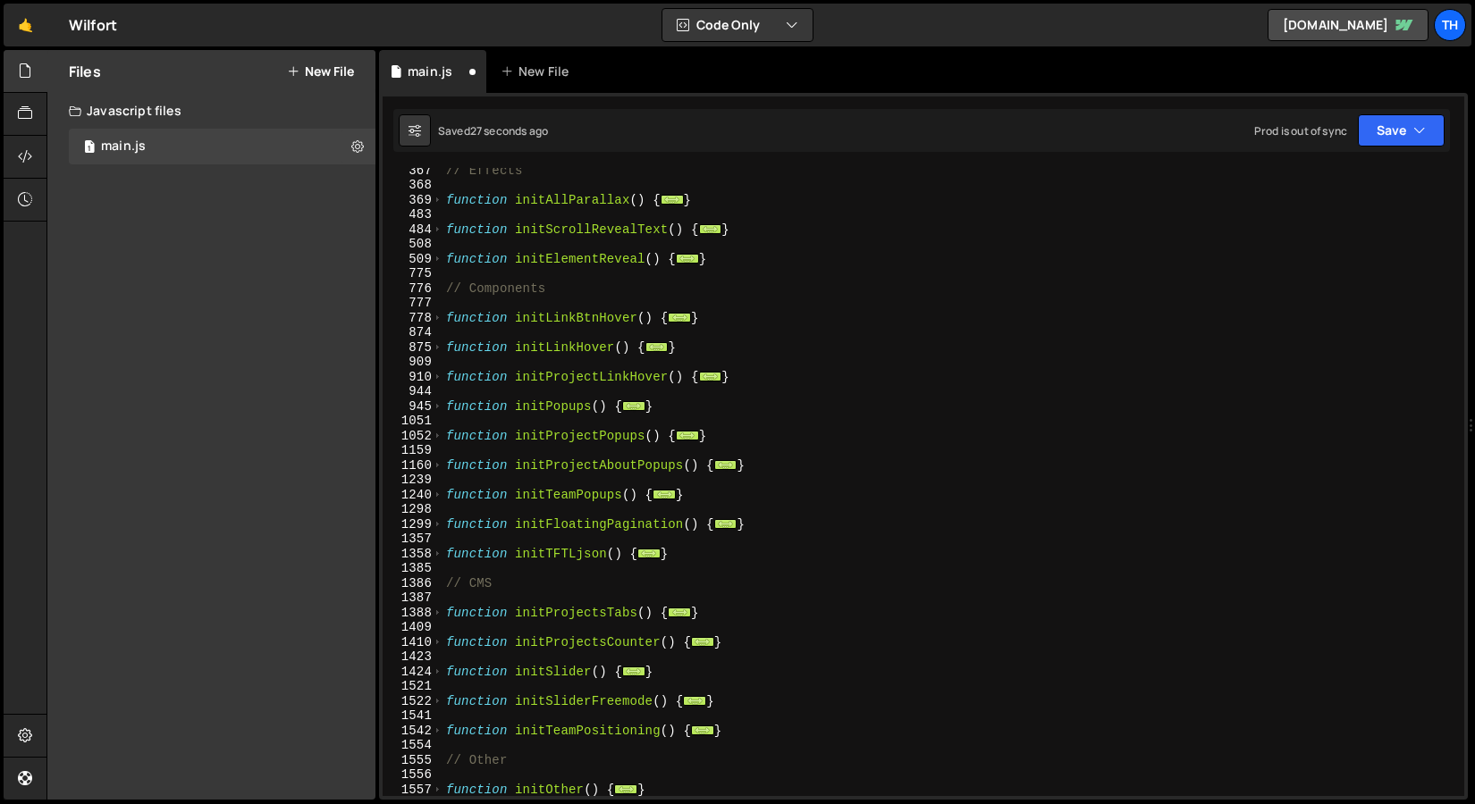
scroll to position [403, 0]
click at [436, 674] on span at bounding box center [438, 672] width 10 height 15
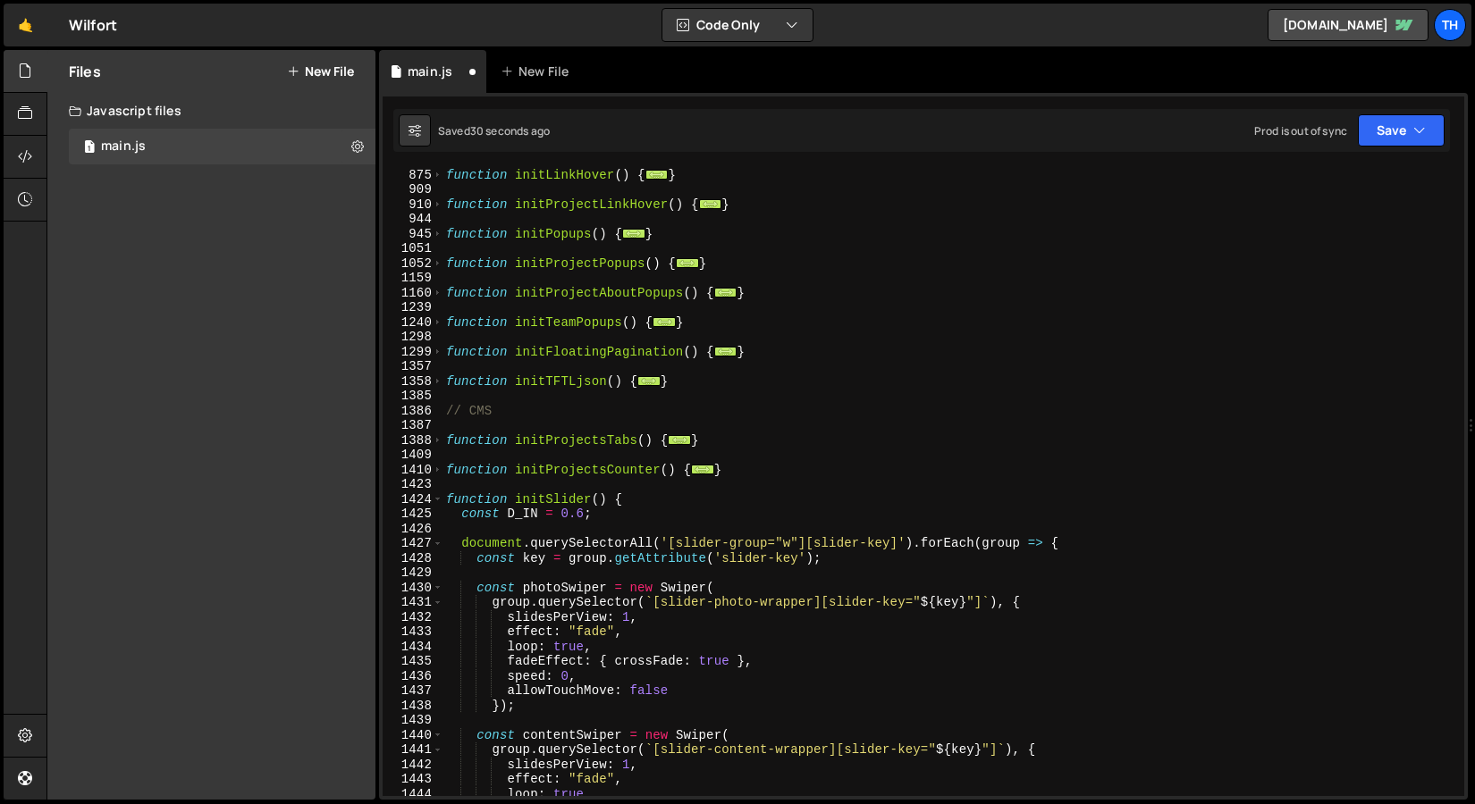
scroll to position [699, 0]
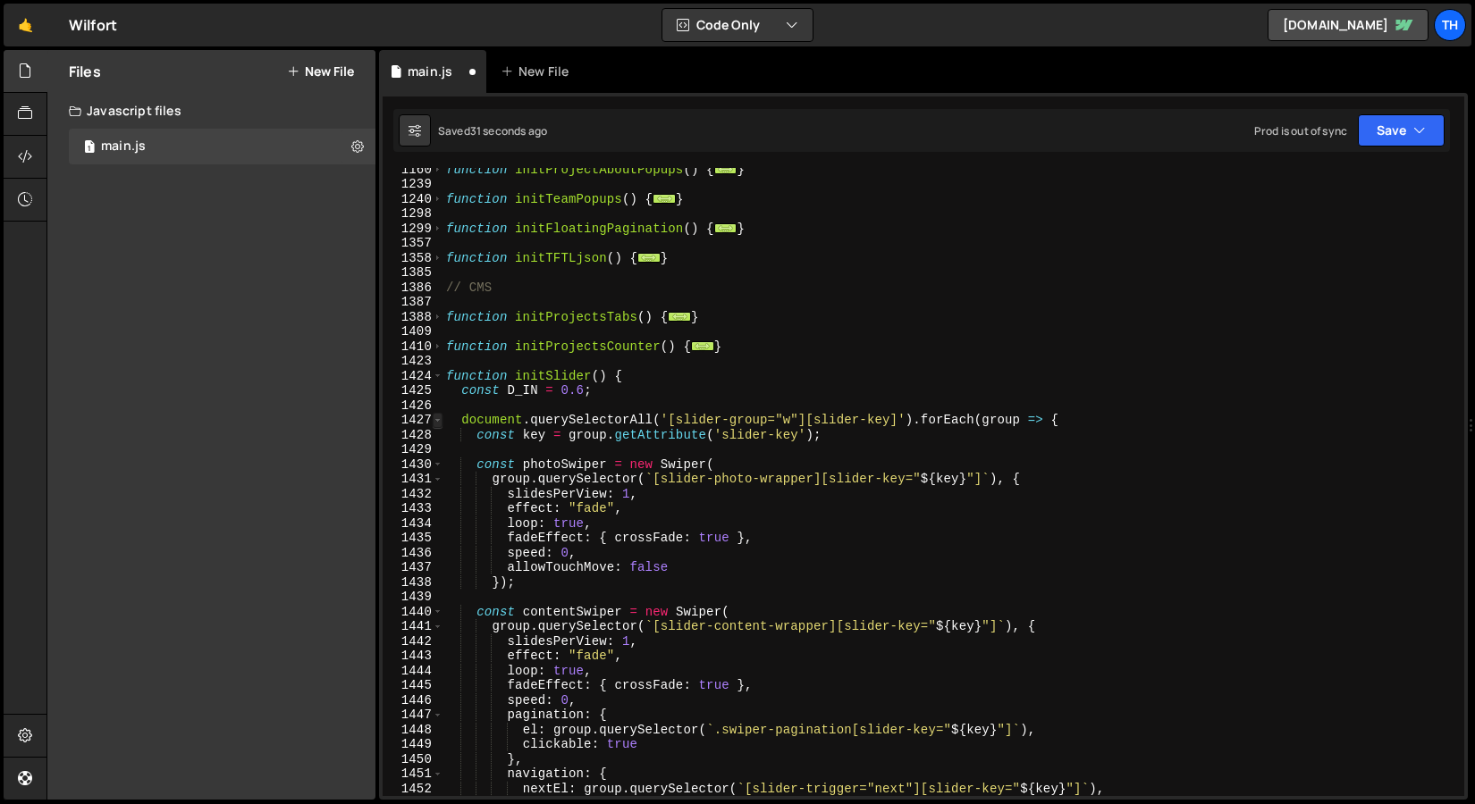
click at [436, 425] on span at bounding box center [438, 420] width 10 height 15
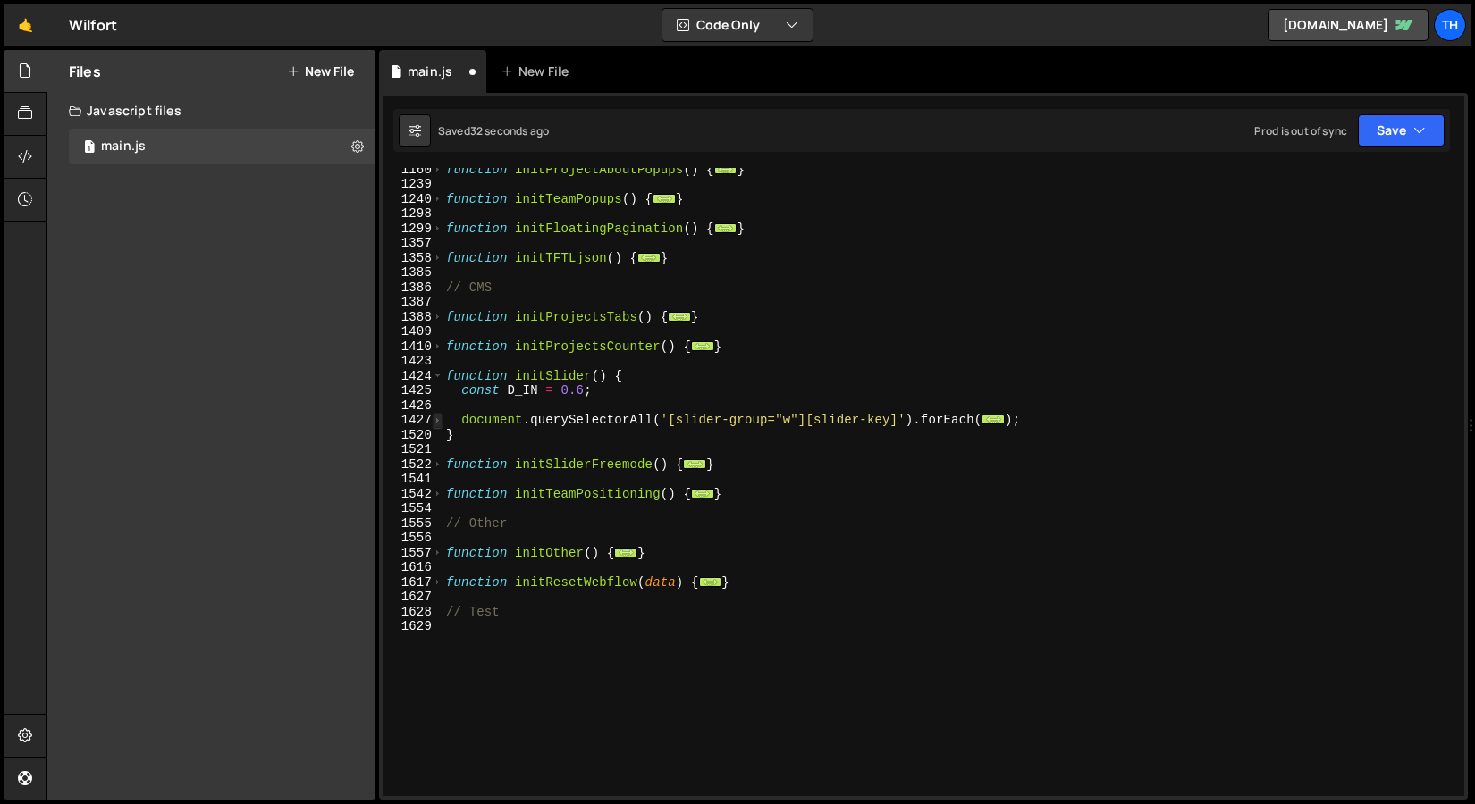
click at [436, 424] on span at bounding box center [438, 420] width 10 height 15
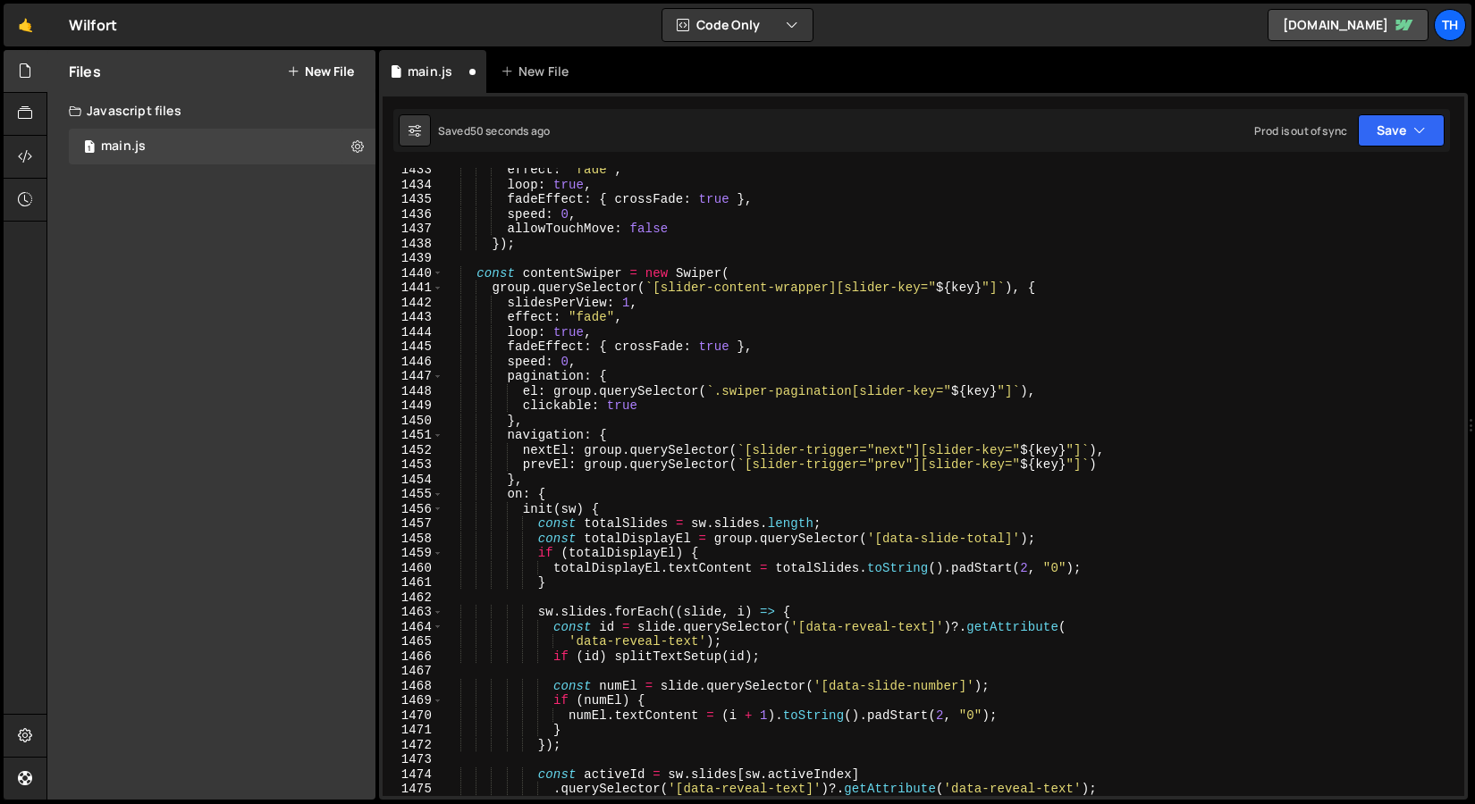
scroll to position [987, 0]
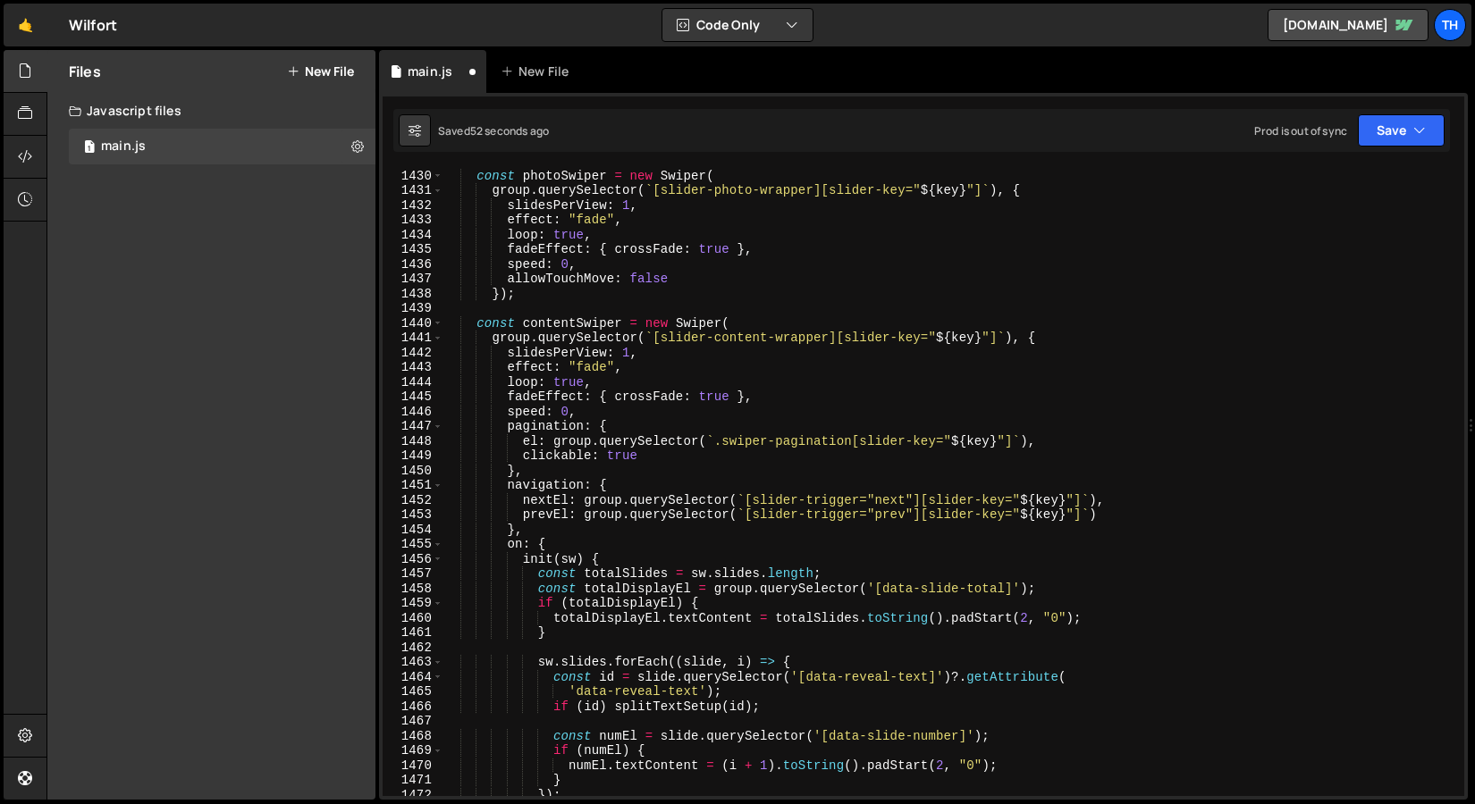
click at [442, 325] on div "1440" at bounding box center [412, 323] width 61 height 15
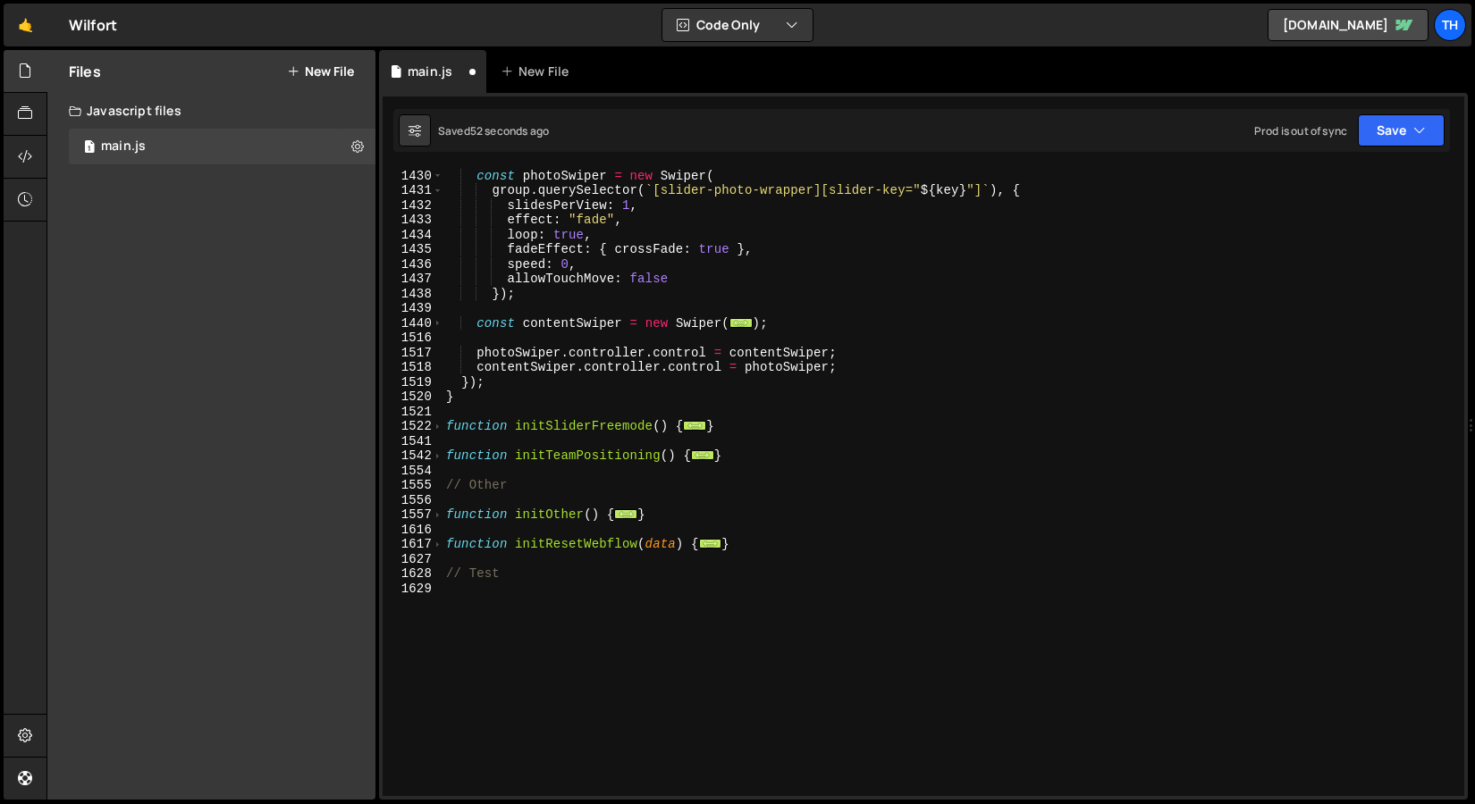
scroll to position [857, 0]
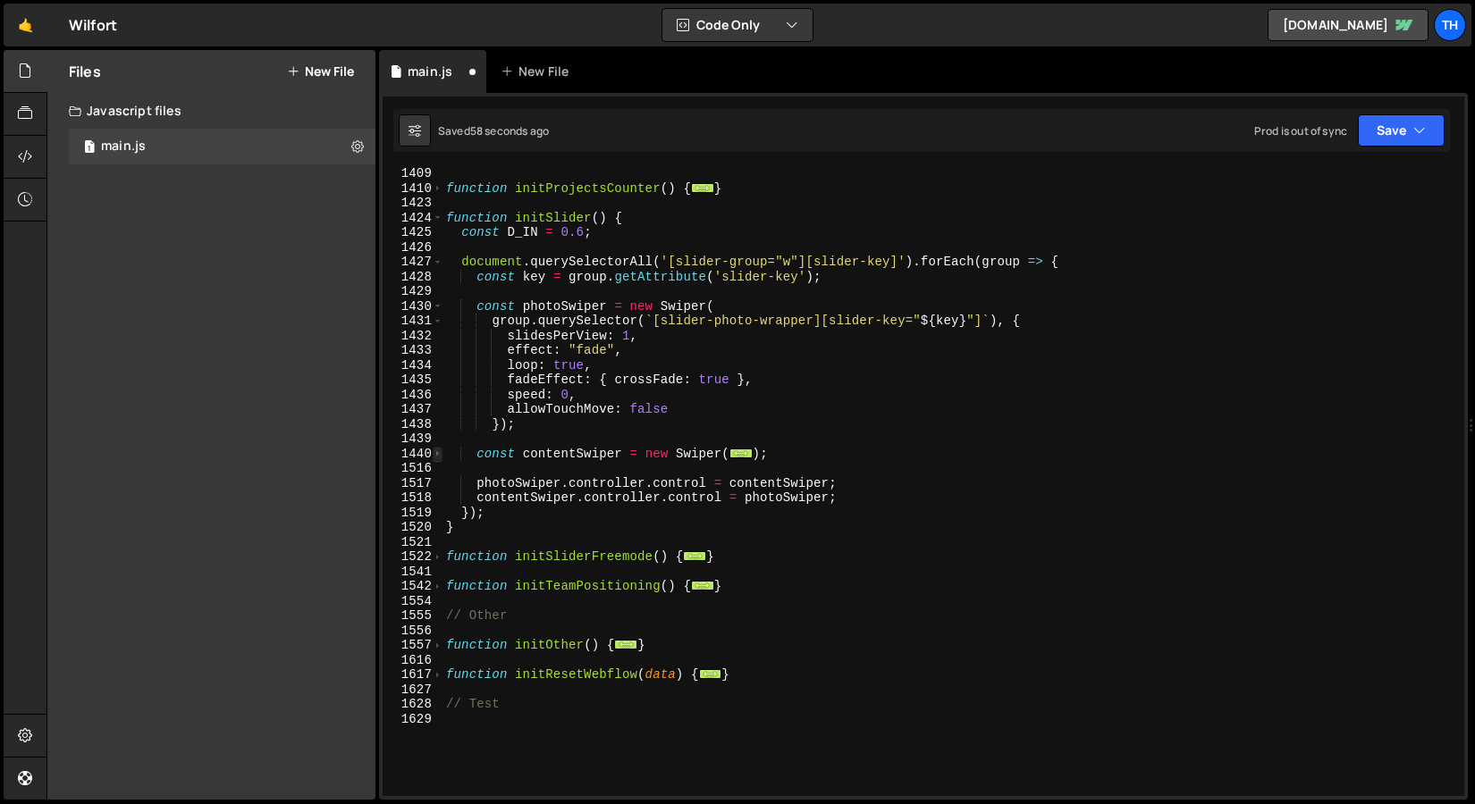
click at [440, 452] on span at bounding box center [438, 454] width 10 height 15
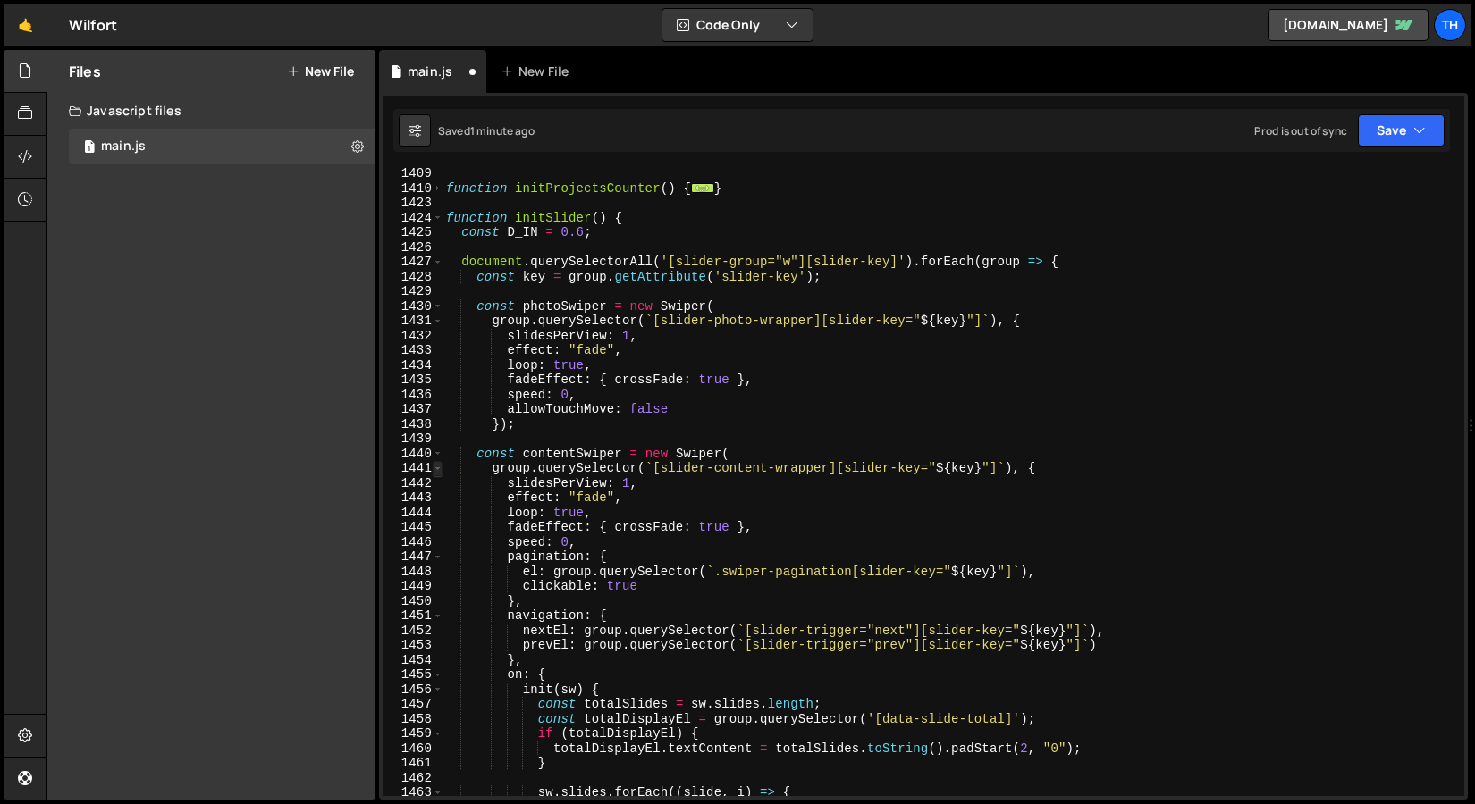
click at [436, 471] on span at bounding box center [438, 468] width 10 height 15
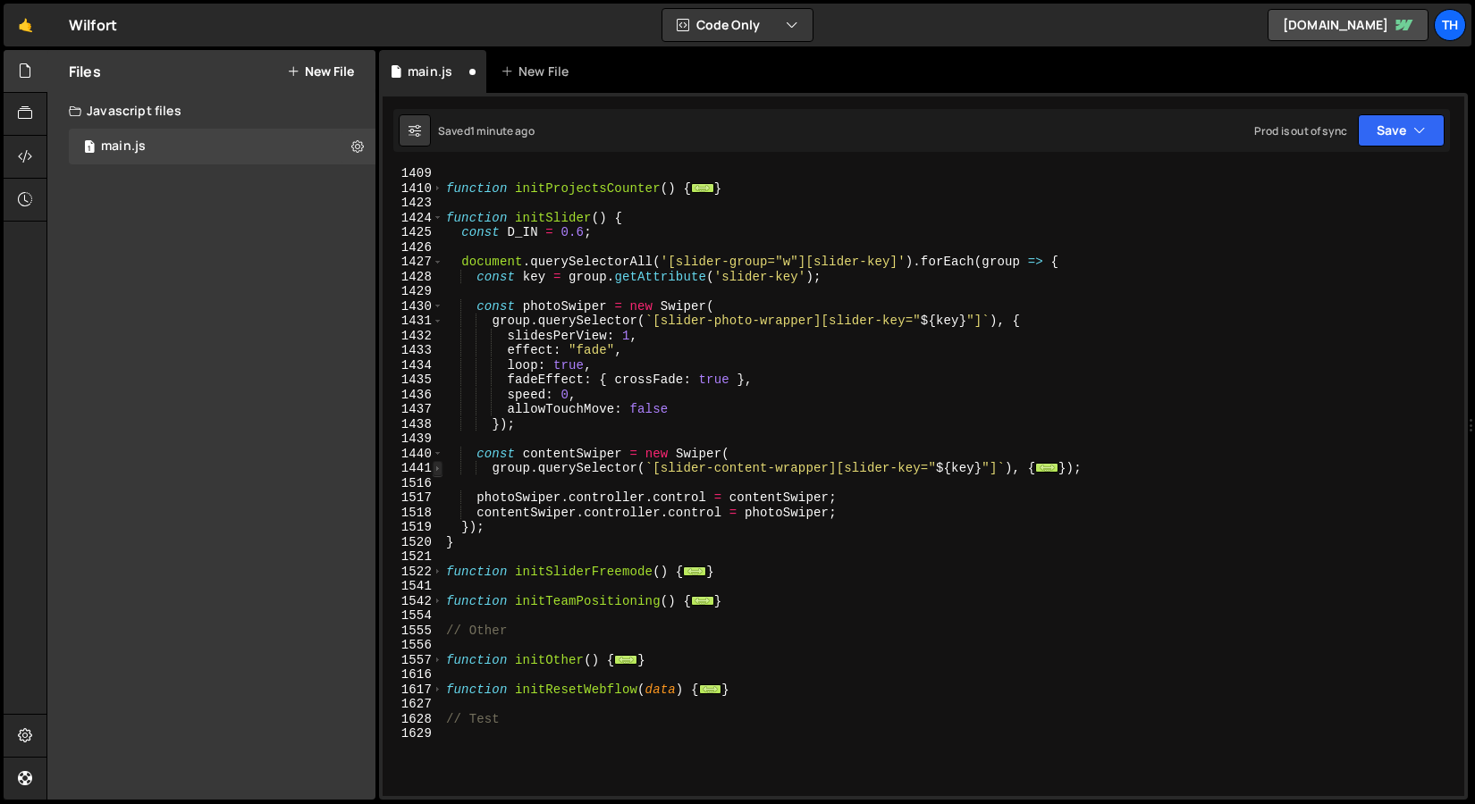
click at [436, 471] on span at bounding box center [438, 468] width 10 height 15
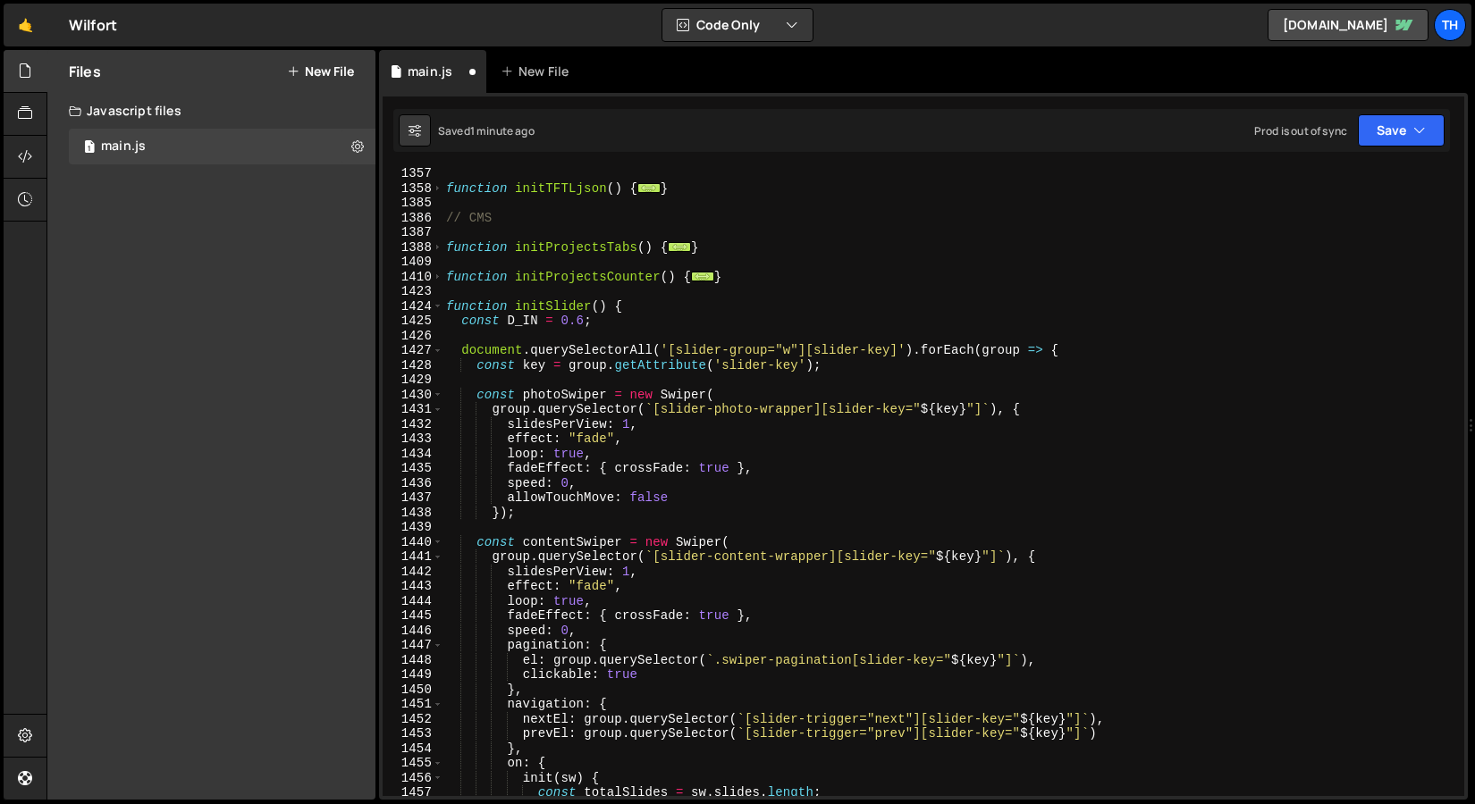
scroll to position [659, 0]
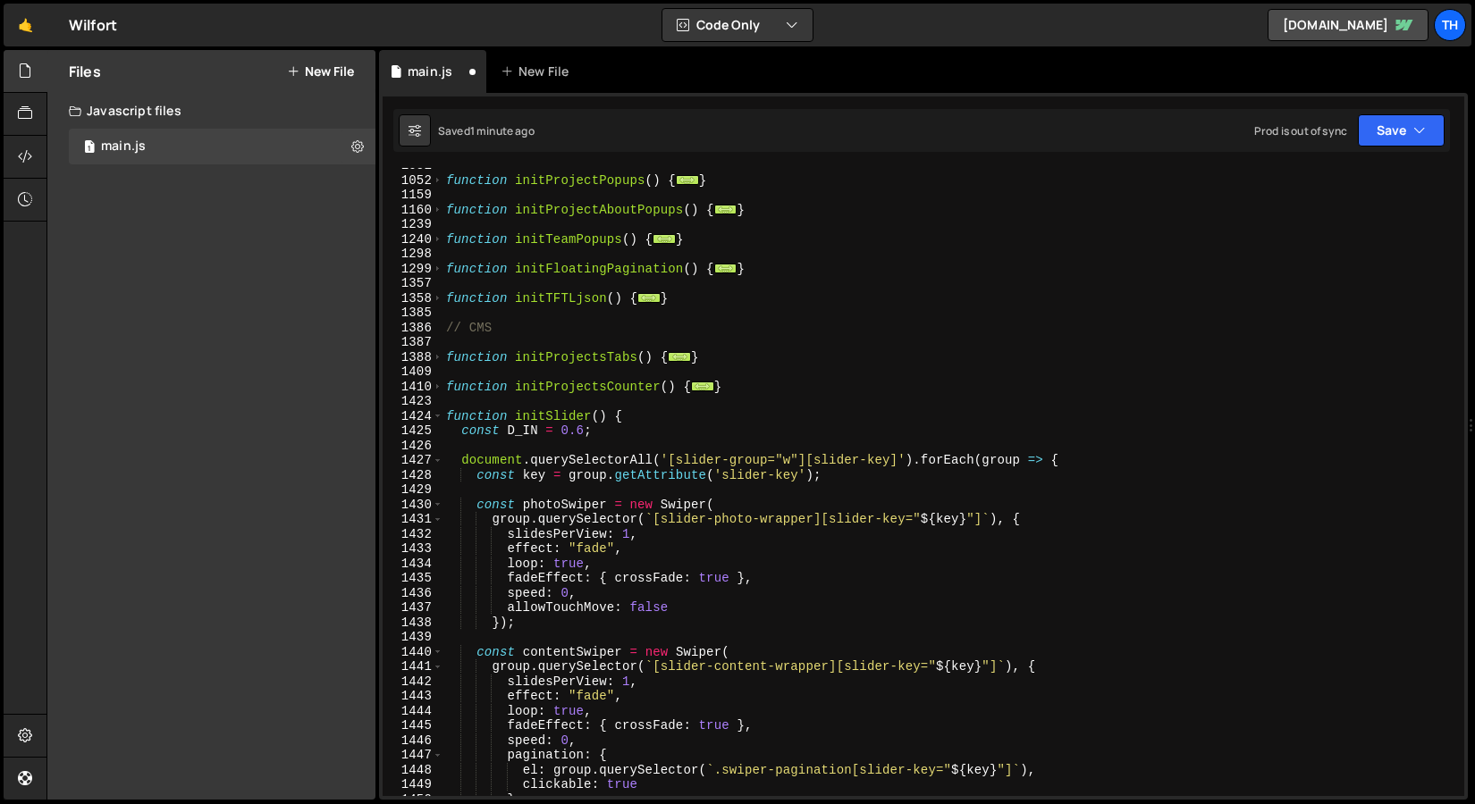
click at [514, 550] on div "function initProjectPopups ( ) { ... } function initProjectAboutPopups ( ) { ..…" at bounding box center [949, 487] width 1014 height 658
click at [509, 550] on div "function initProjectPopups ( ) { ... } function initProjectAboutPopups ( ) { ..…" at bounding box center [949, 487] width 1014 height 658
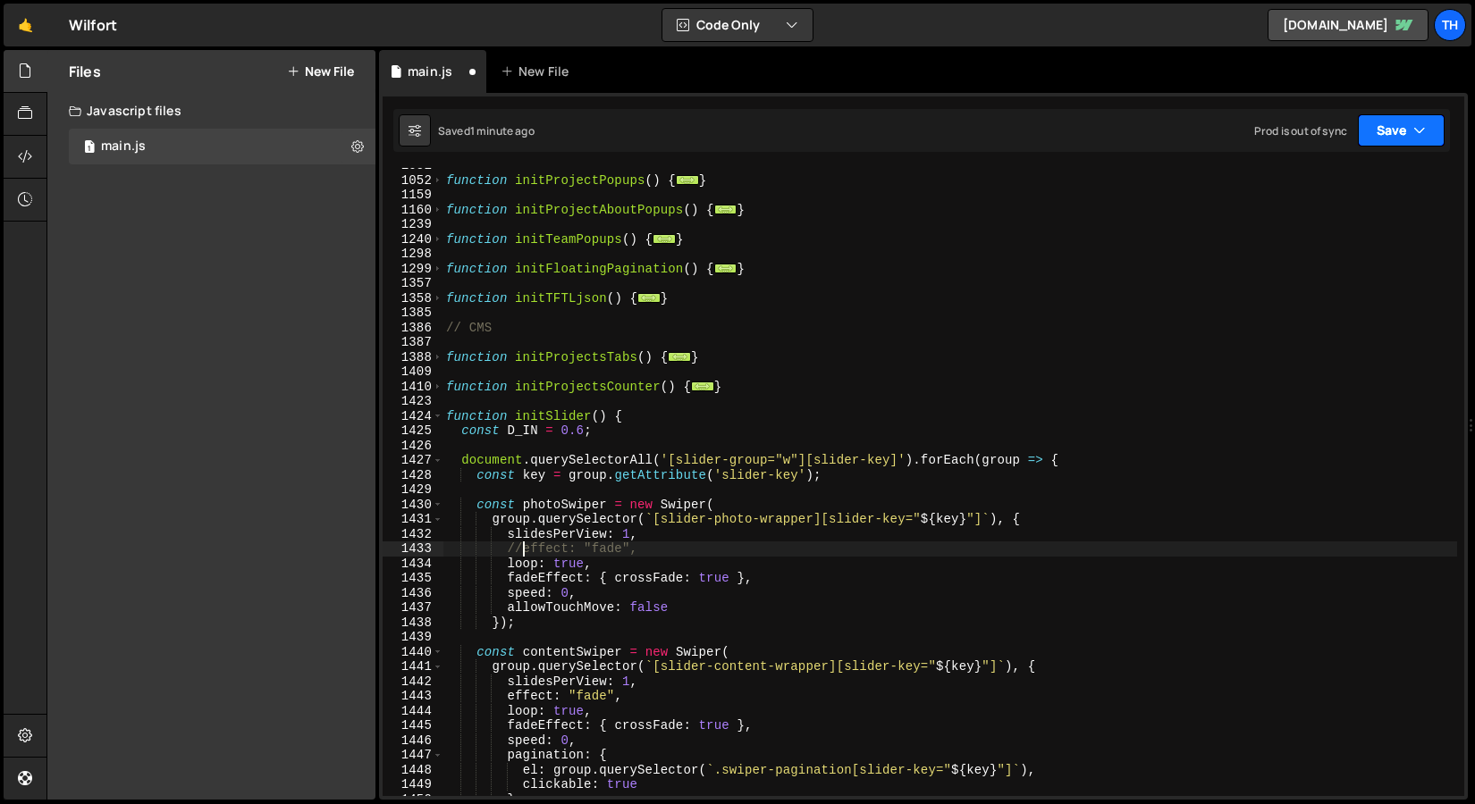
click at [1394, 143] on button "Save" at bounding box center [1400, 130] width 87 height 32
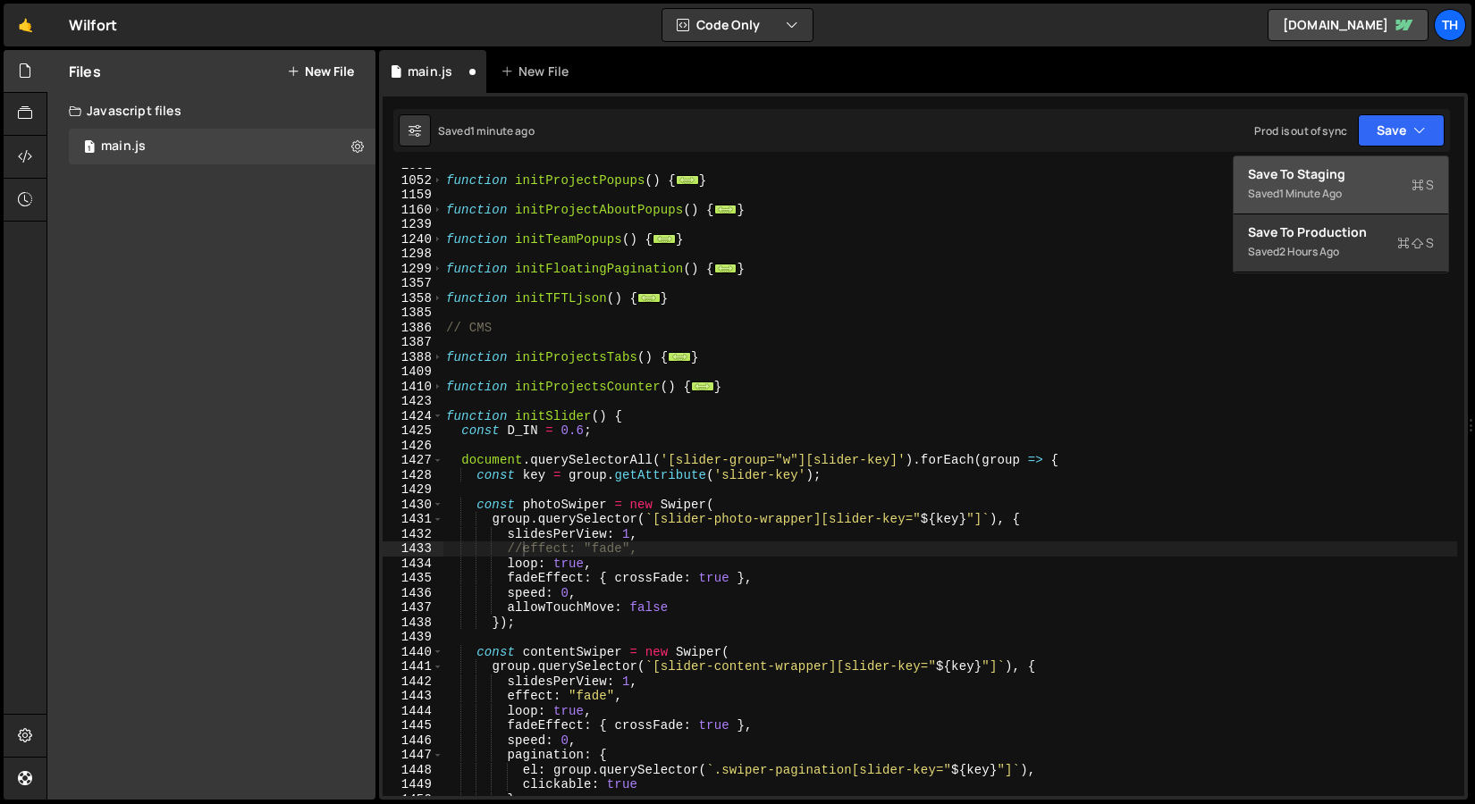
click at [1364, 194] on div "Saved 1 minute ago" at bounding box center [1341, 193] width 186 height 21
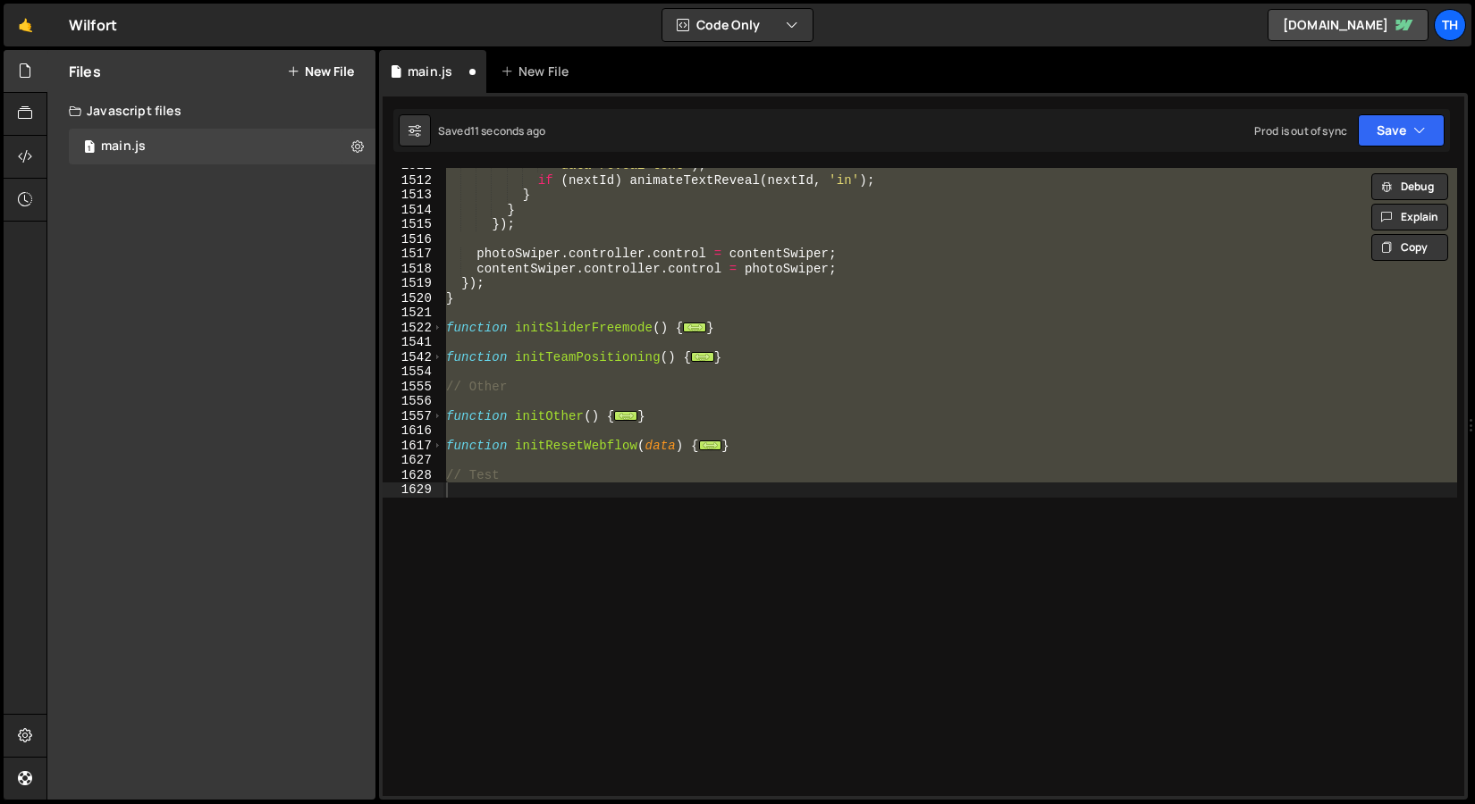
scroll to position [718, 0]
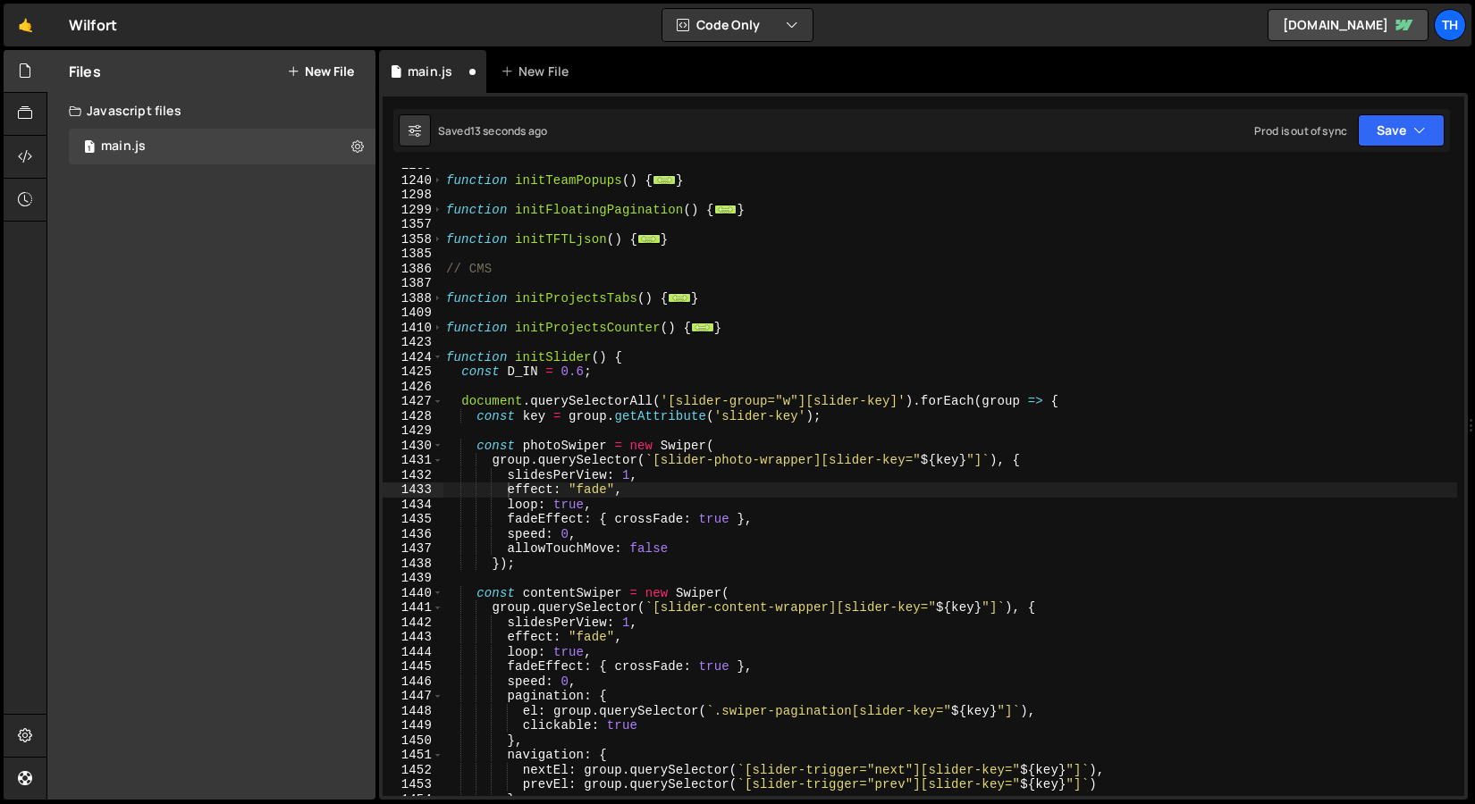
click at [592, 462] on div "function initTeamPopups ( ) { ... } function initFloatingPagination ( ) { ... }…" at bounding box center [949, 487] width 1014 height 658
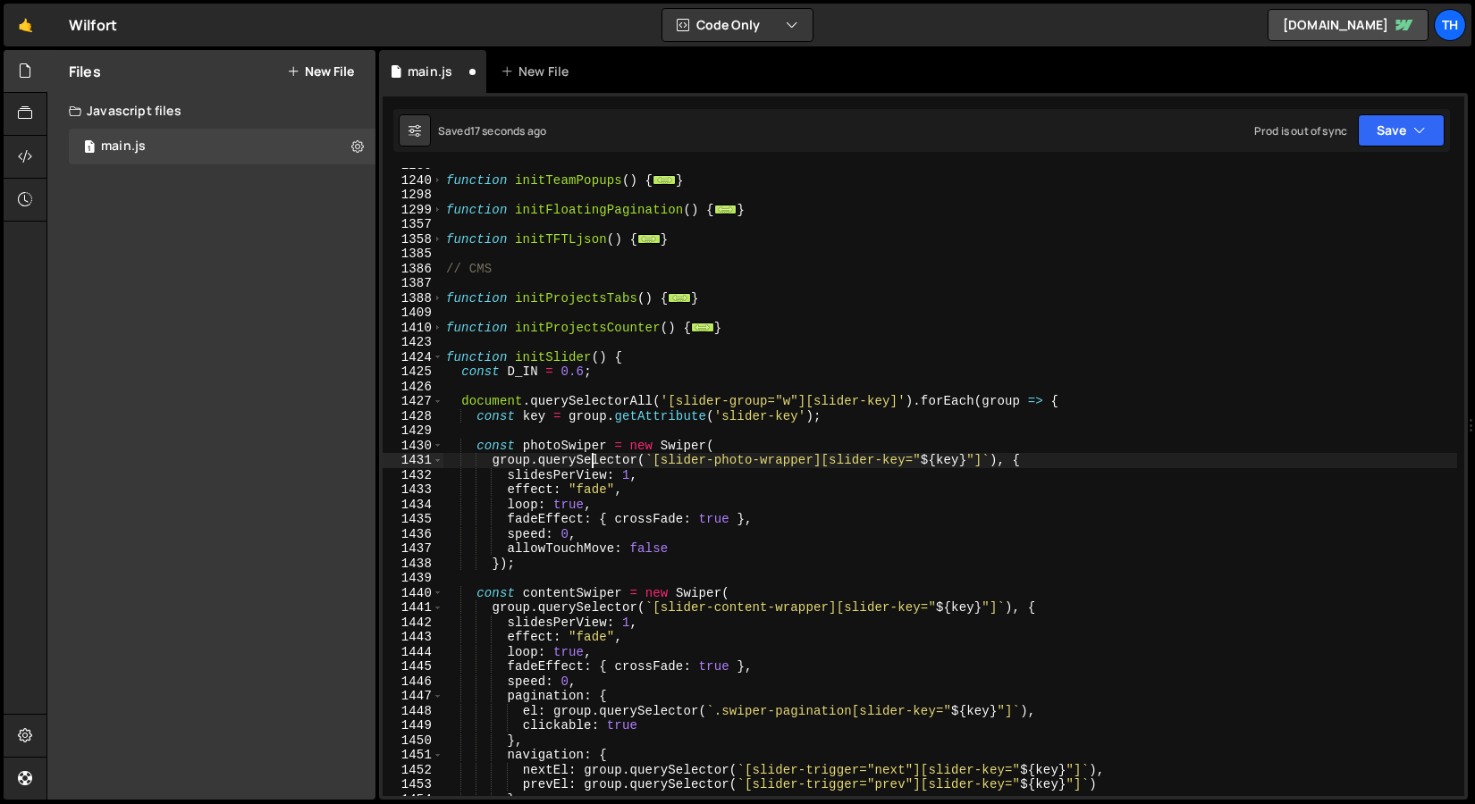
click at [431, 356] on div "1424" at bounding box center [412, 357] width 61 height 15
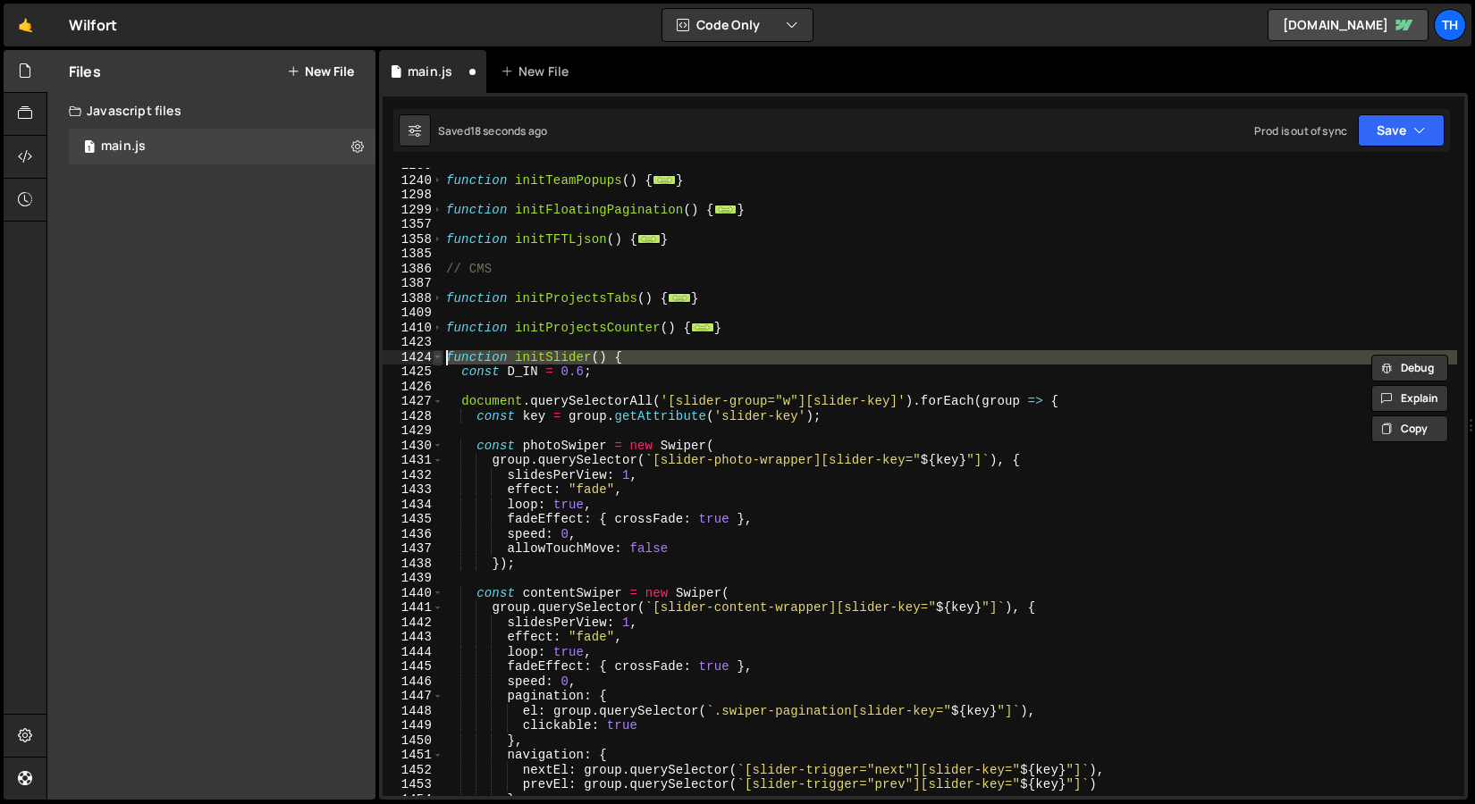
type textarea "function initSlider() { const D_IN = 0.6;"
click at [434, 357] on span at bounding box center [438, 357] width 10 height 15
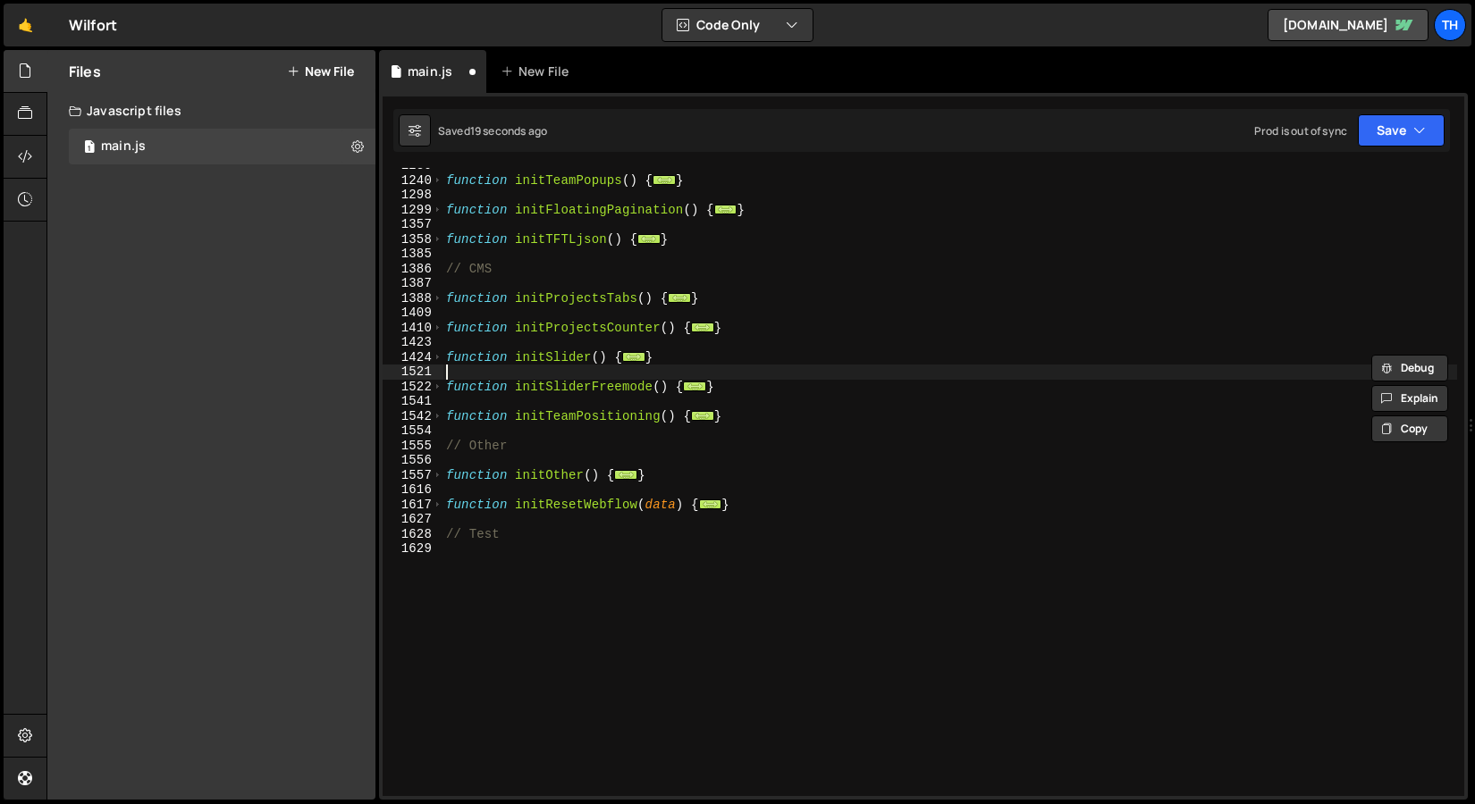
click at [605, 371] on div "function initTeamPopups ( ) { ... } function initFloatingPagination ( ) { ... }…" at bounding box center [949, 487] width 1014 height 658
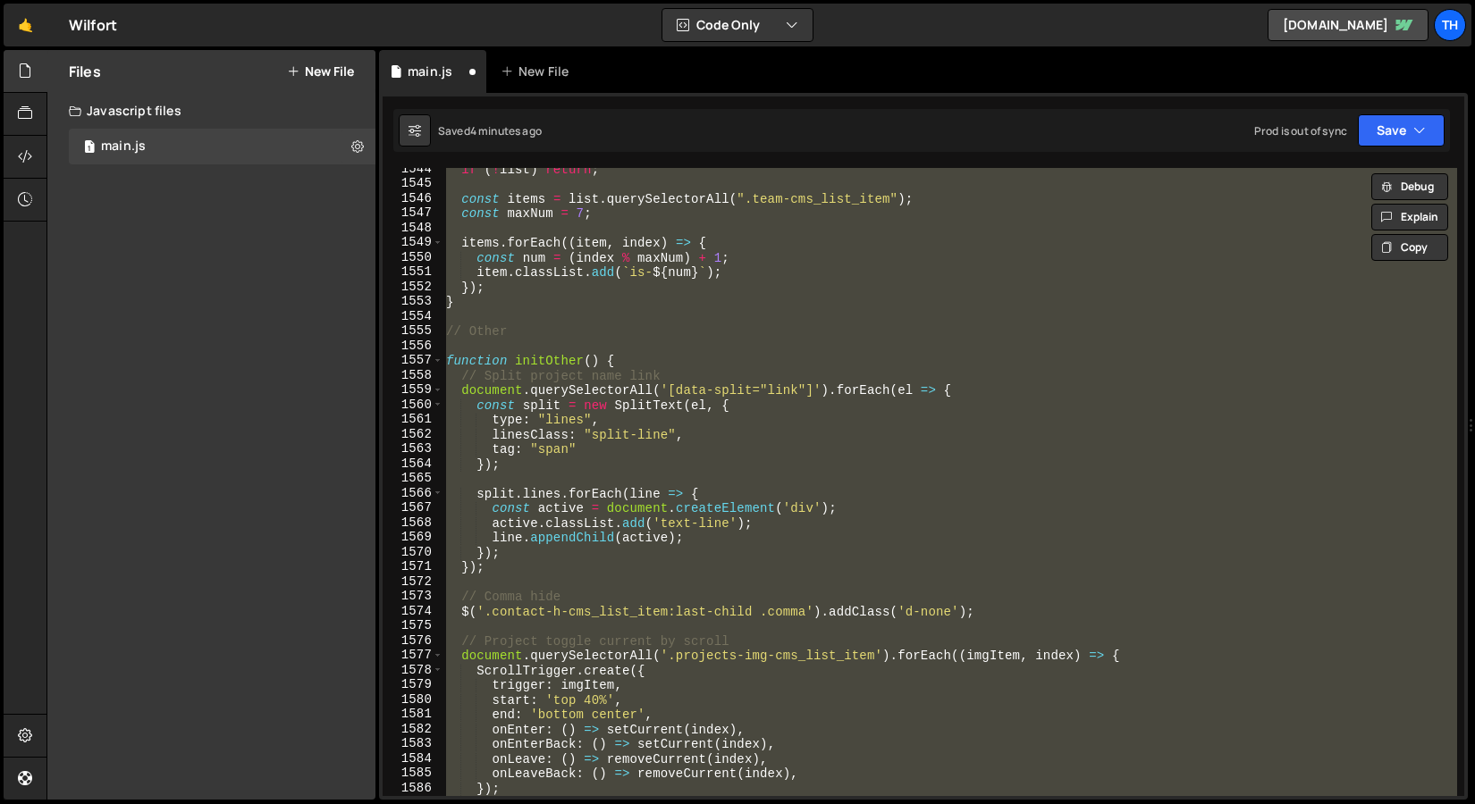
scroll to position [22594, 0]
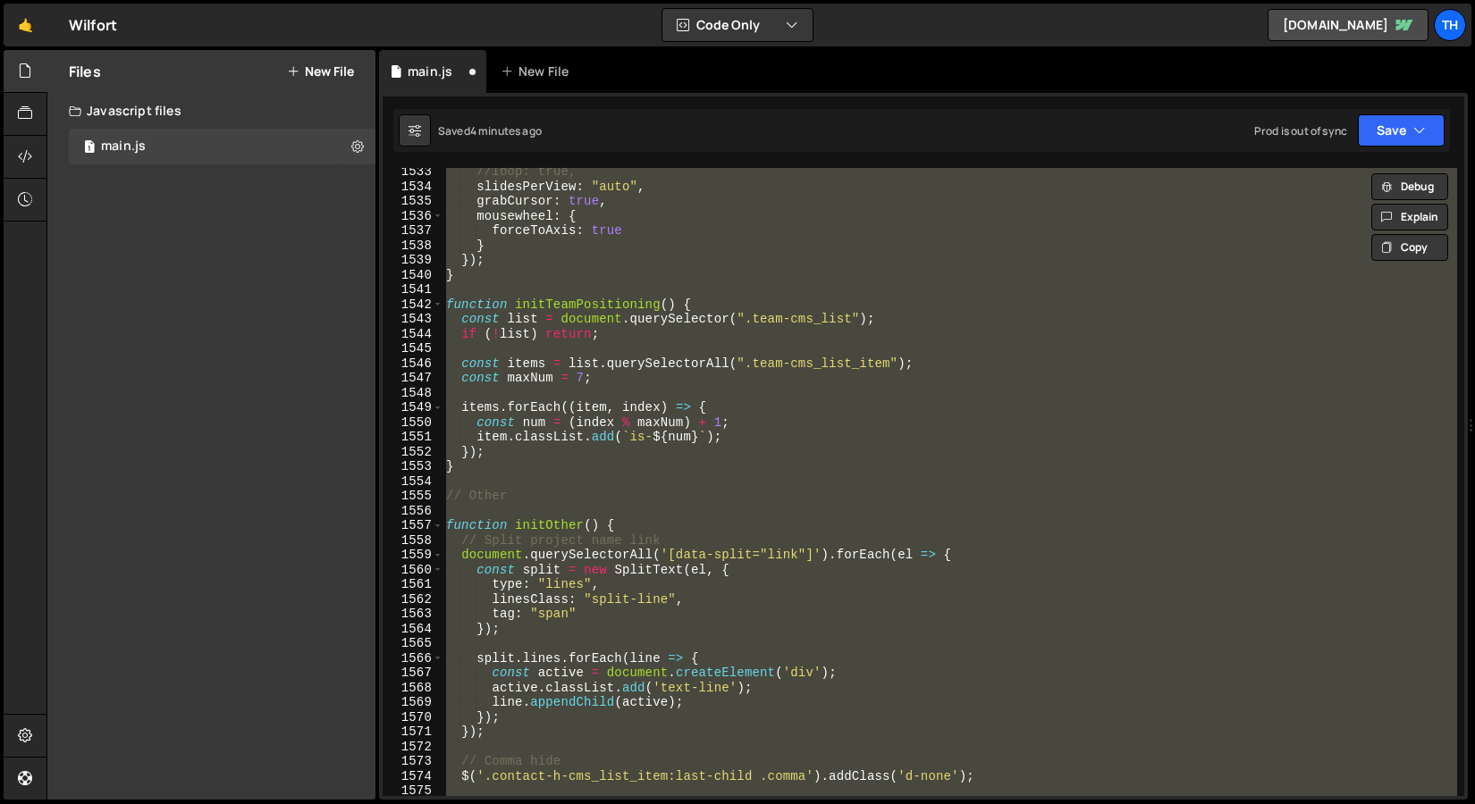
click at [439, 534] on div "1558" at bounding box center [412, 541] width 61 height 15
click at [435, 531] on span at bounding box center [438, 525] width 10 height 15
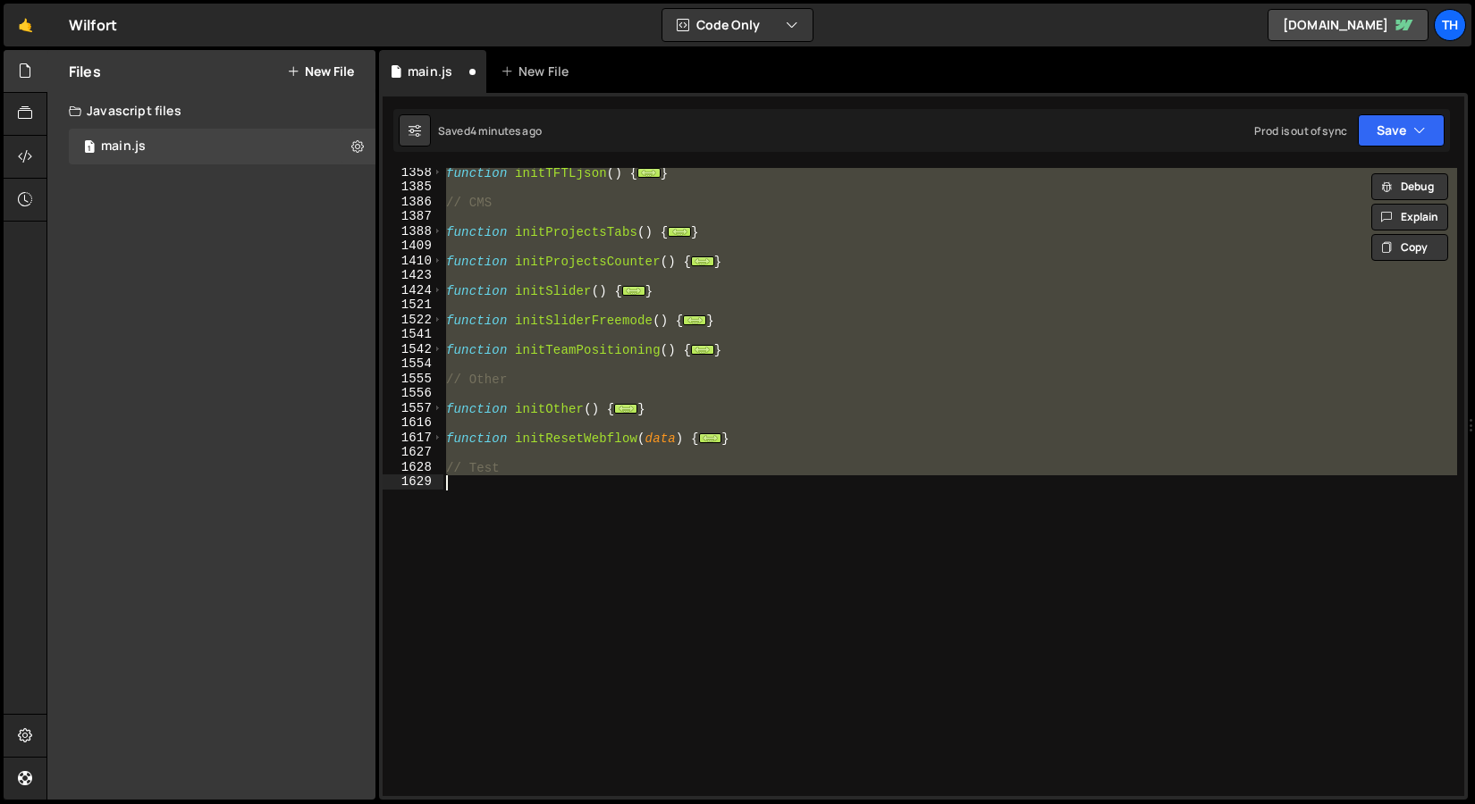
click at [442, 298] on div "1521" at bounding box center [412, 305] width 61 height 15
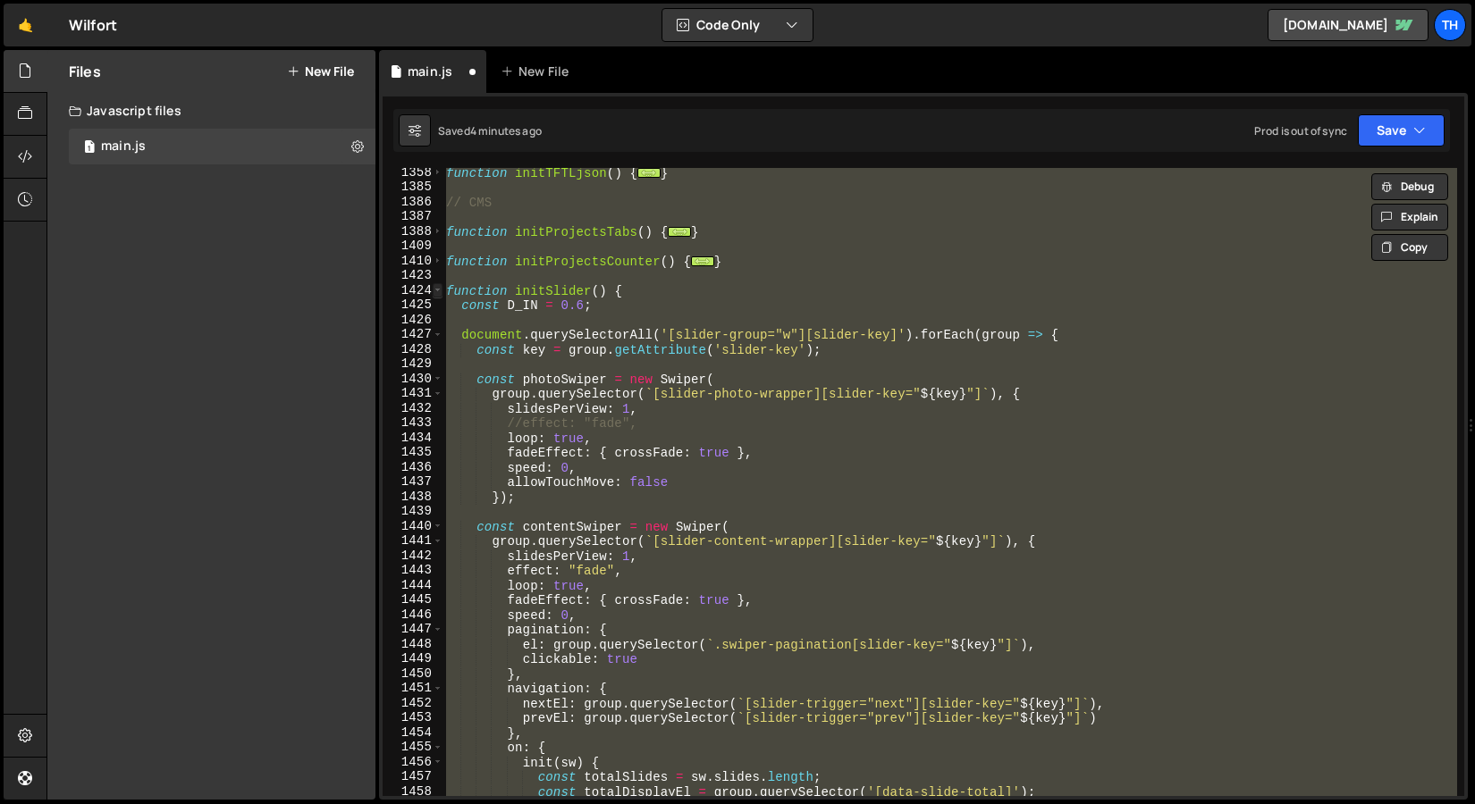
click at [440, 291] on span at bounding box center [438, 290] width 10 height 15
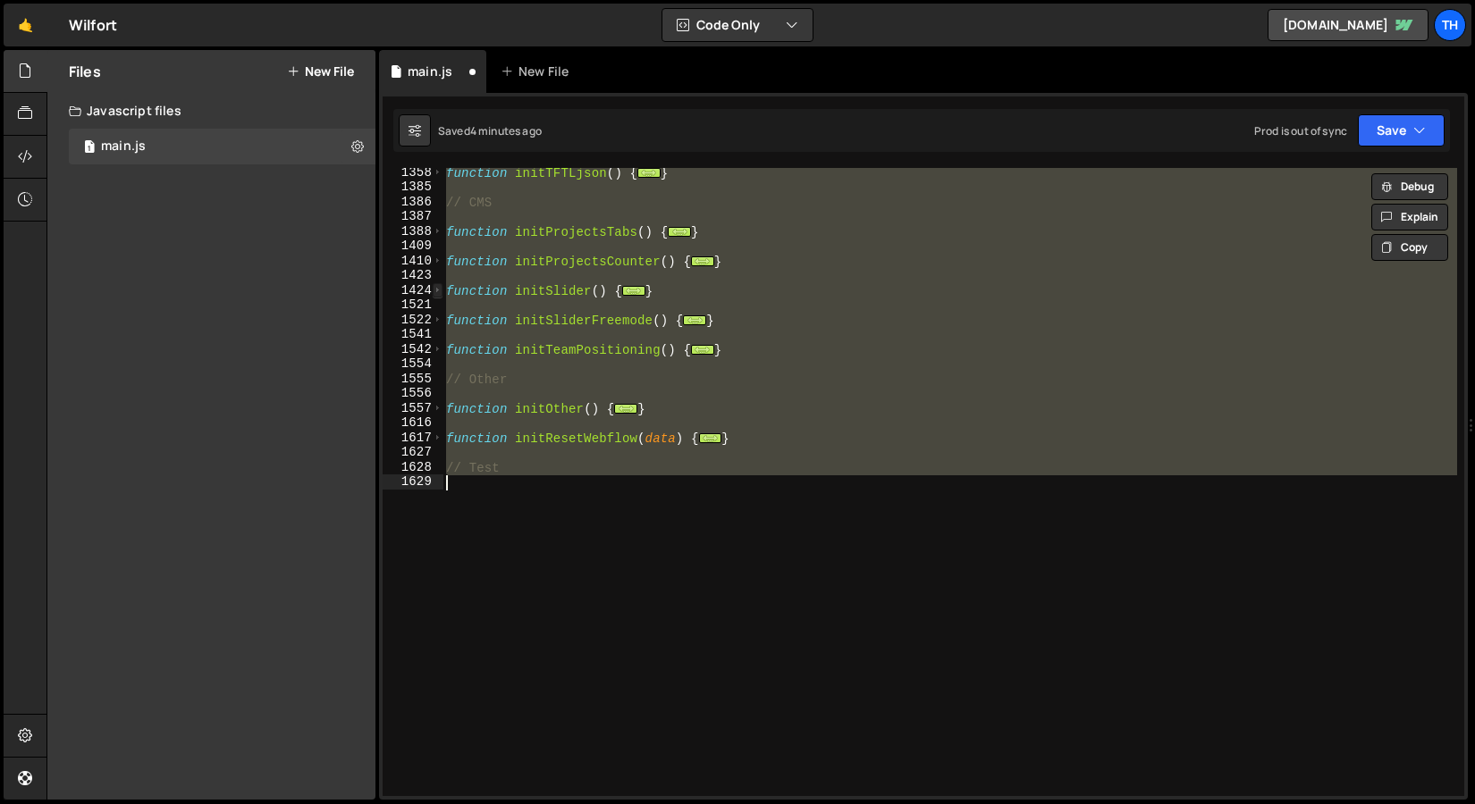
click at [440, 291] on span at bounding box center [438, 290] width 10 height 15
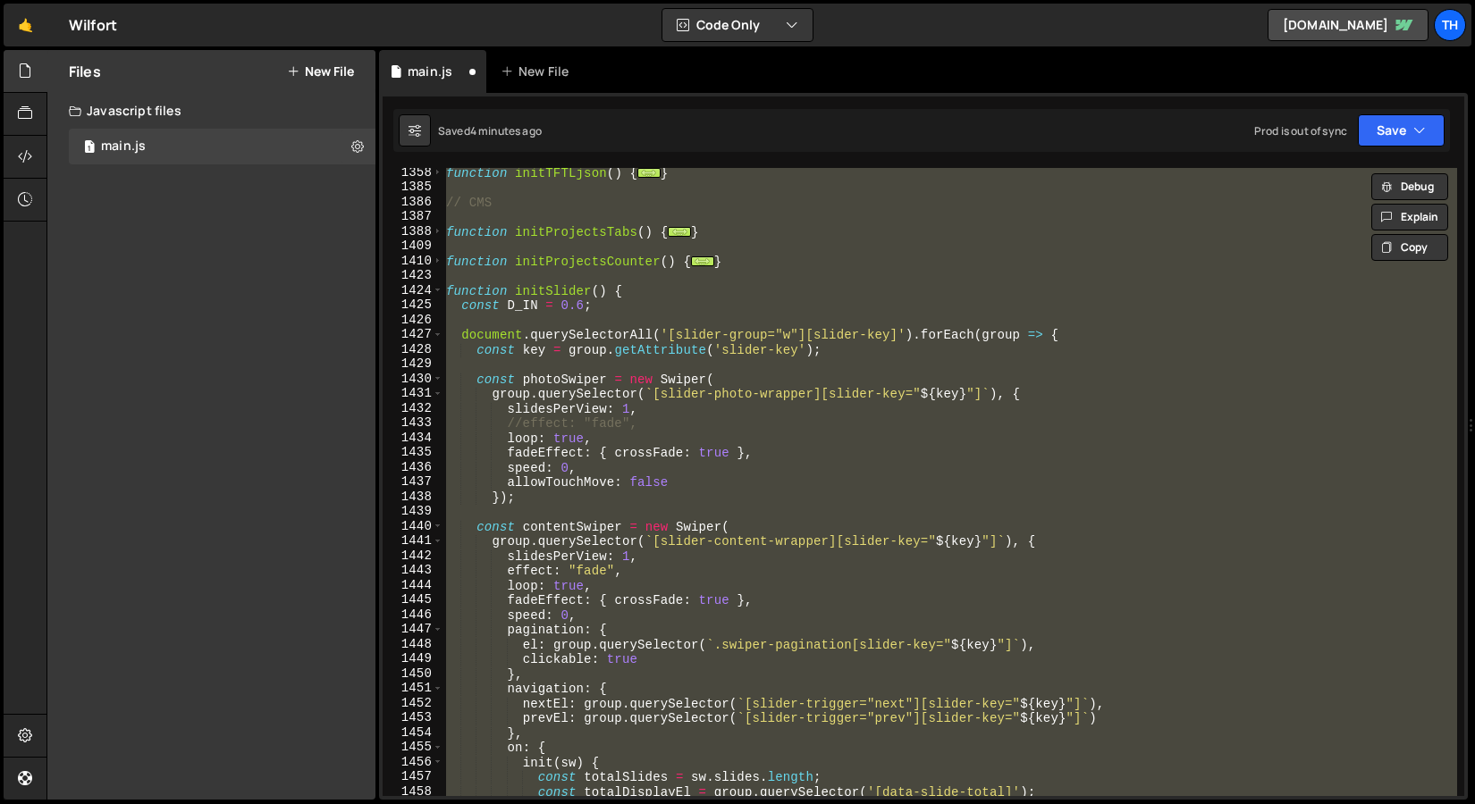
click at [615, 304] on div "function initTFTLjson ( ) { ... } // CMS function initProjectsTabs ( ) { ... } …" at bounding box center [949, 482] width 1014 height 628
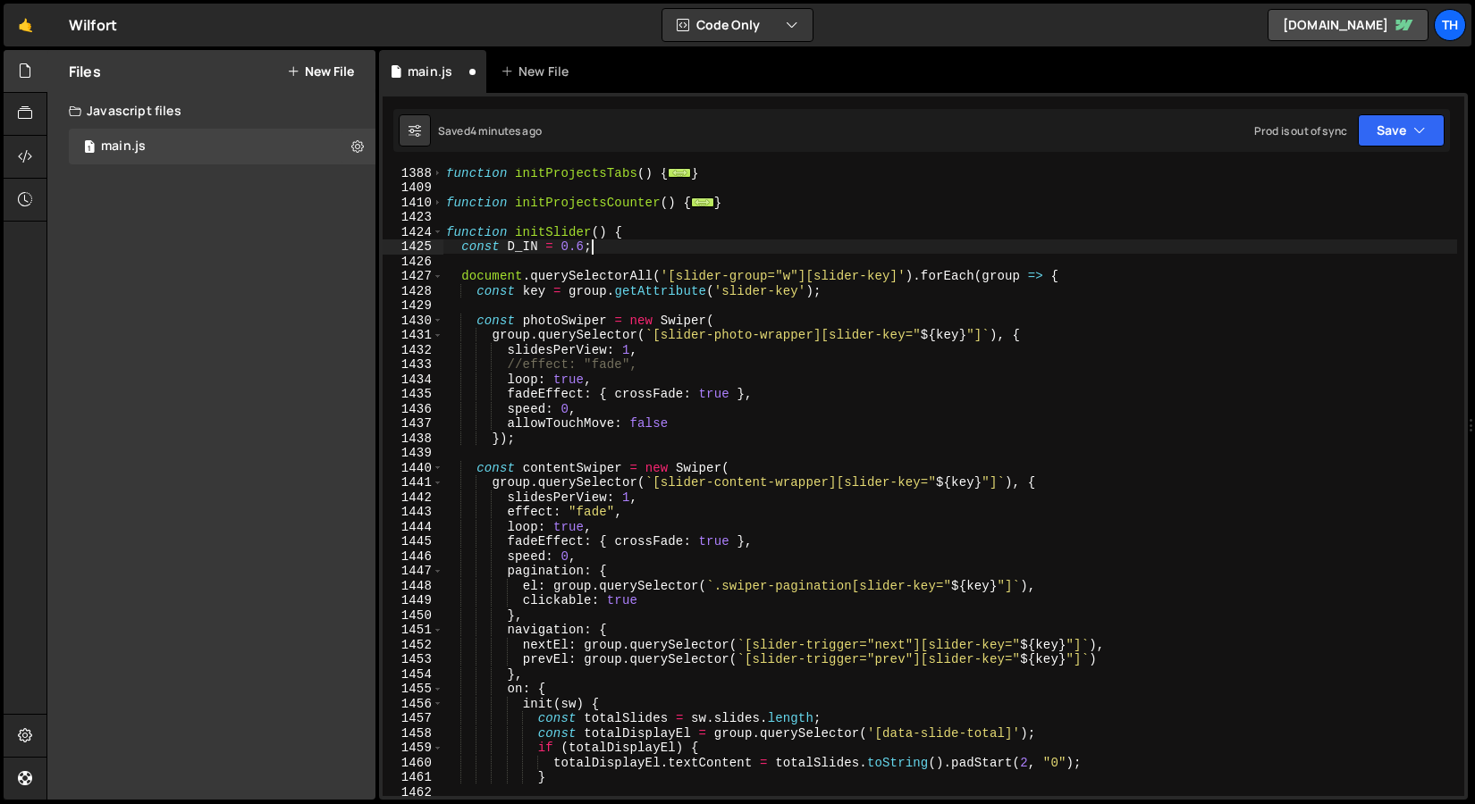
scroll to position [898, 0]
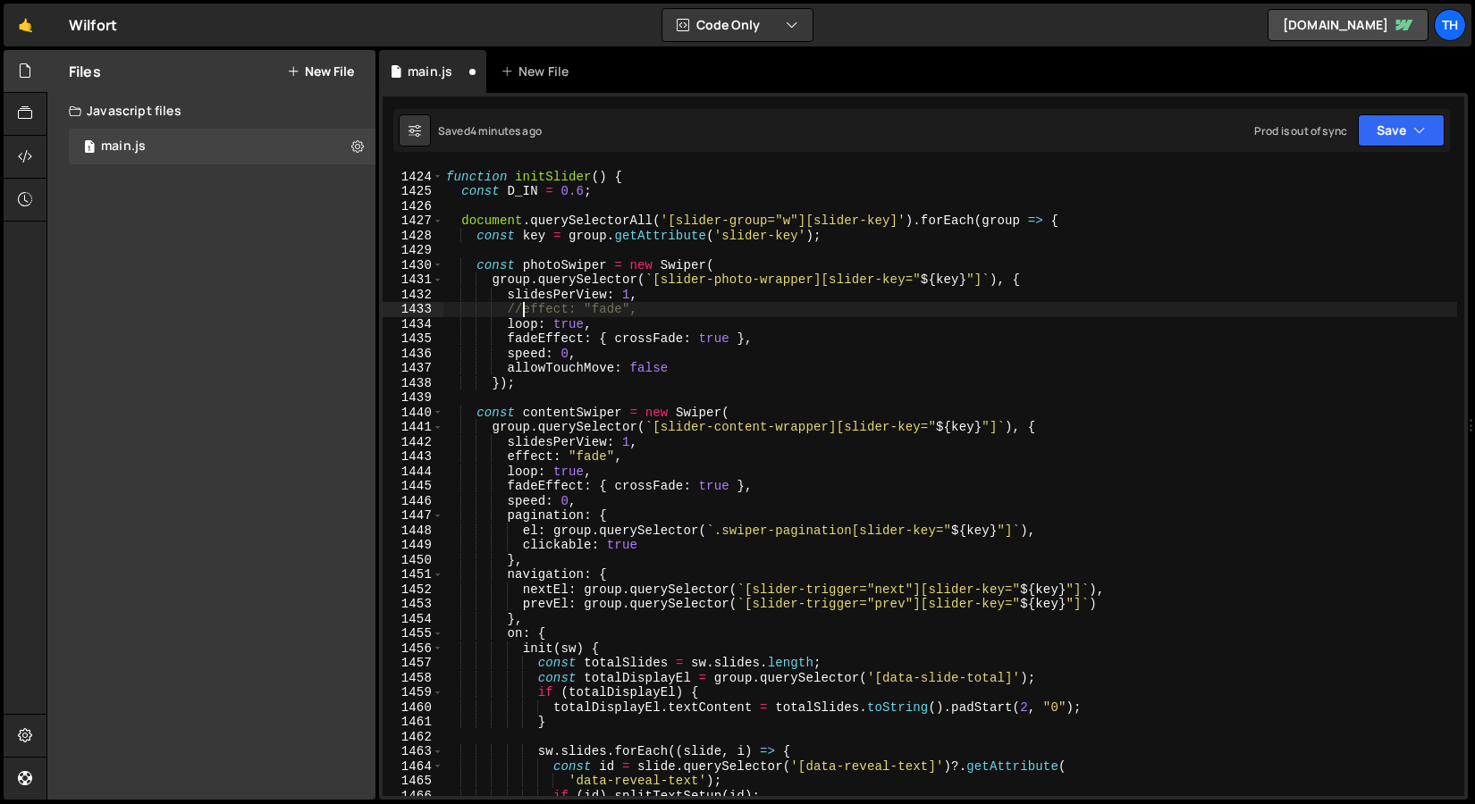
click at [525, 310] on div "function initSlider ( ) { const D_IN = 0.6 ; document . querySelectorAll ( '[sl…" at bounding box center [949, 484] width 1014 height 658
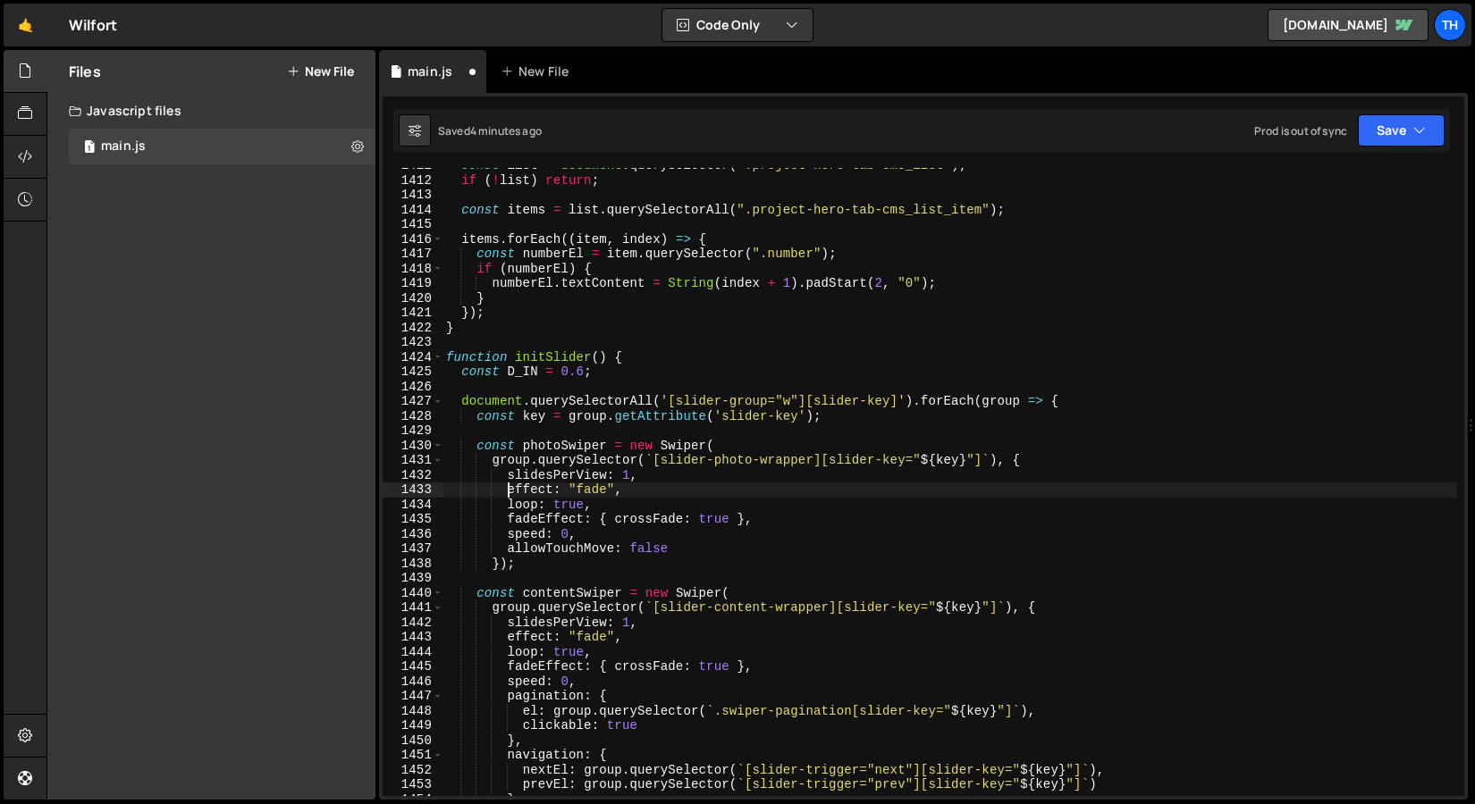
scroll to position [20801, 0]
click at [571, 526] on div "const list = document . querySelector ( ".project-hero-tab-cms_list" ) ; if ( !…" at bounding box center [949, 487] width 1014 height 658
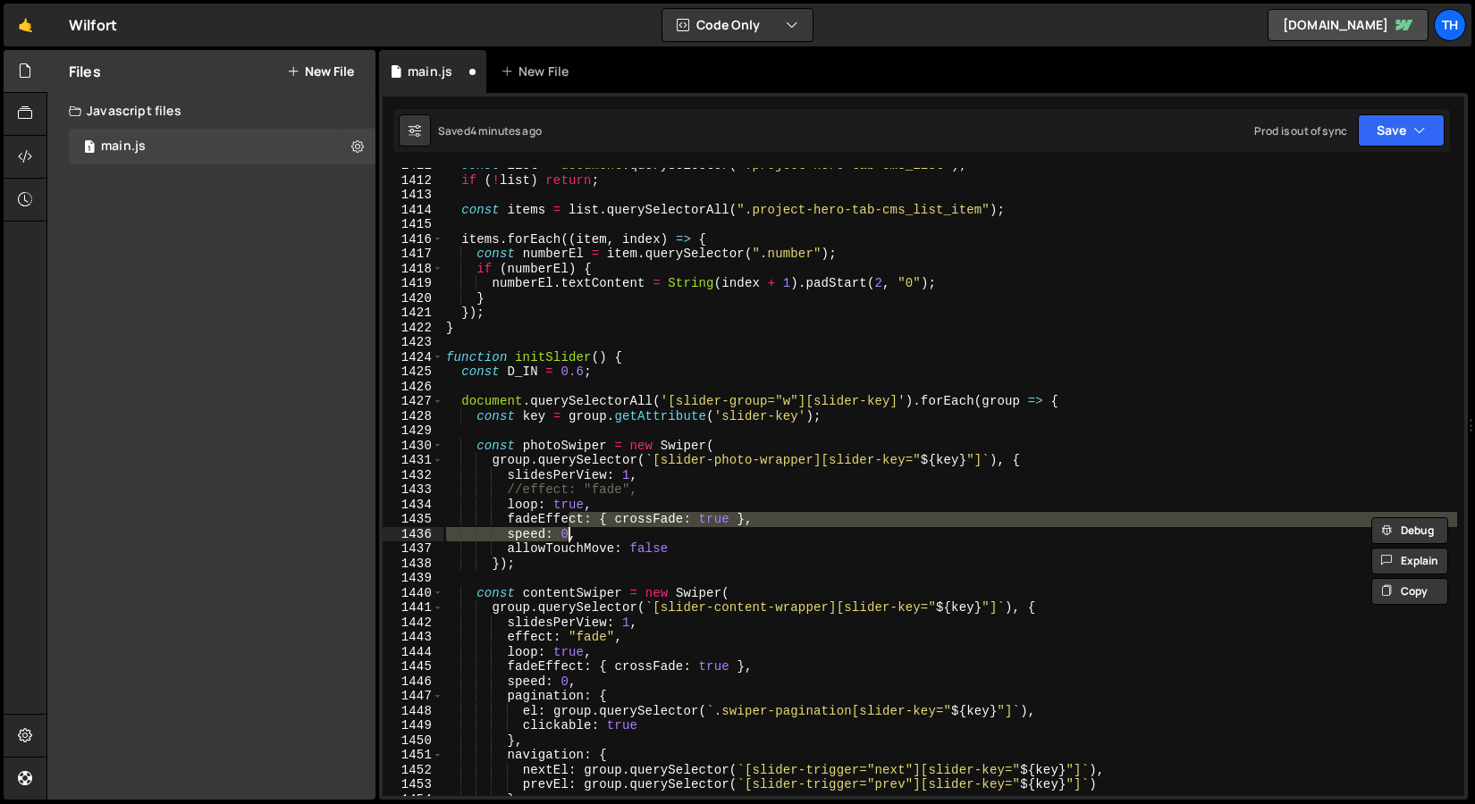
click at [561, 531] on div "const list = document . querySelector ( ".project-hero-tab-cms_list" ) ; if ( !…" at bounding box center [949, 482] width 1014 height 628
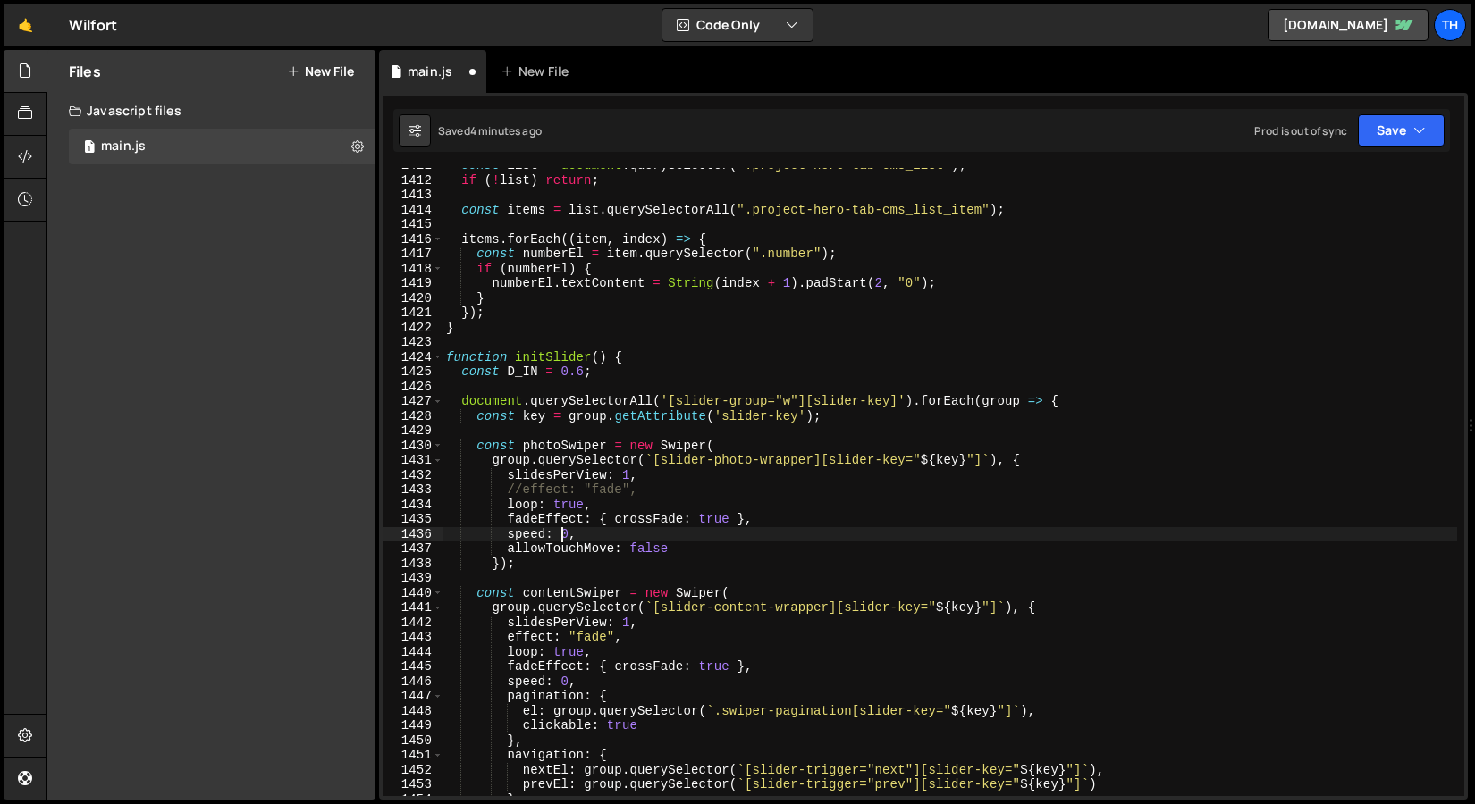
click at [569, 535] on div "const list = document . querySelector ( ".project-hero-tab-cms_list" ) ; if ( !…" at bounding box center [949, 487] width 1014 height 658
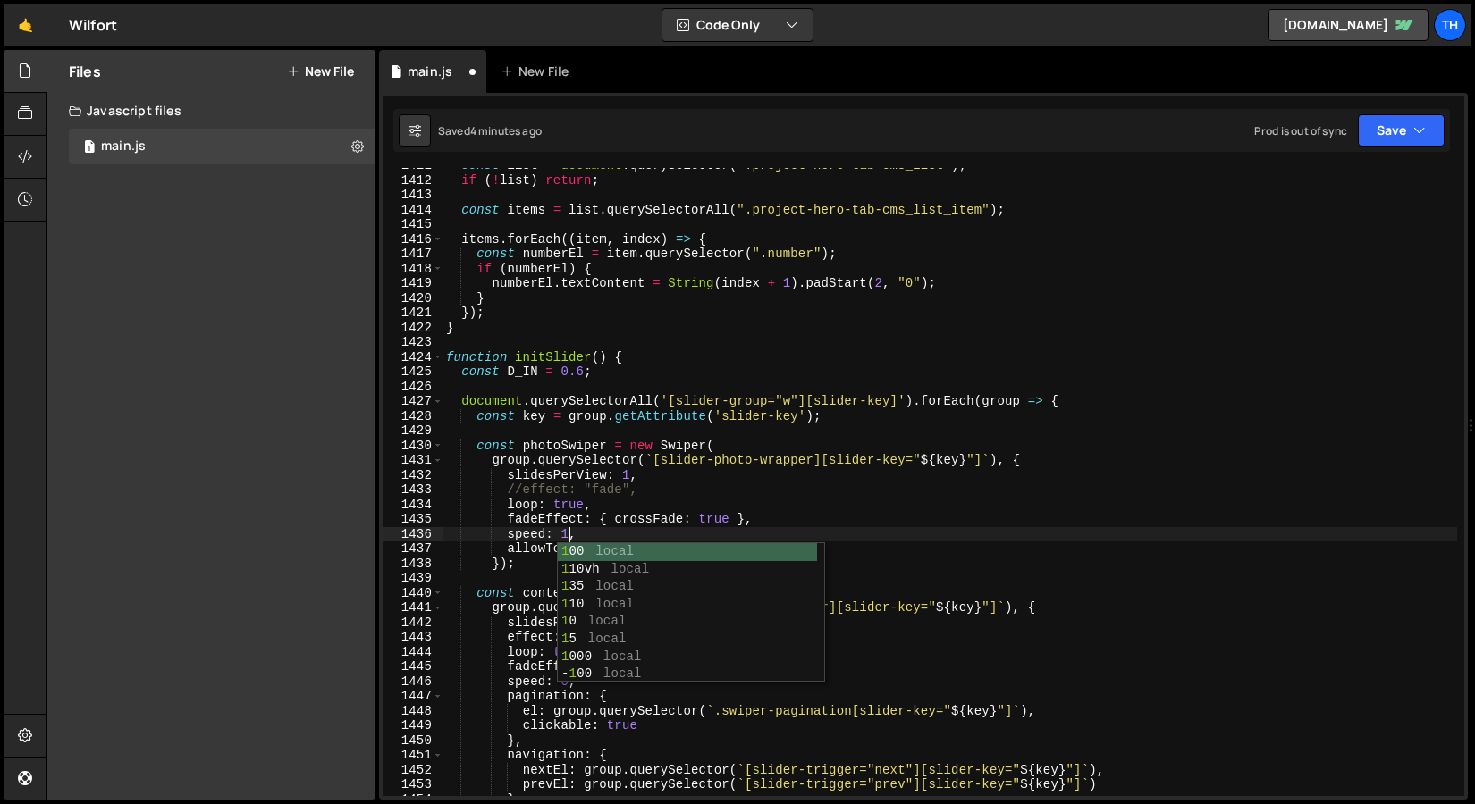
scroll to position [0, 8]
click at [685, 423] on div "const list = document . querySelector ( ".project-hero-tab-cms_list" ) ; if ( !…" at bounding box center [949, 487] width 1014 height 658
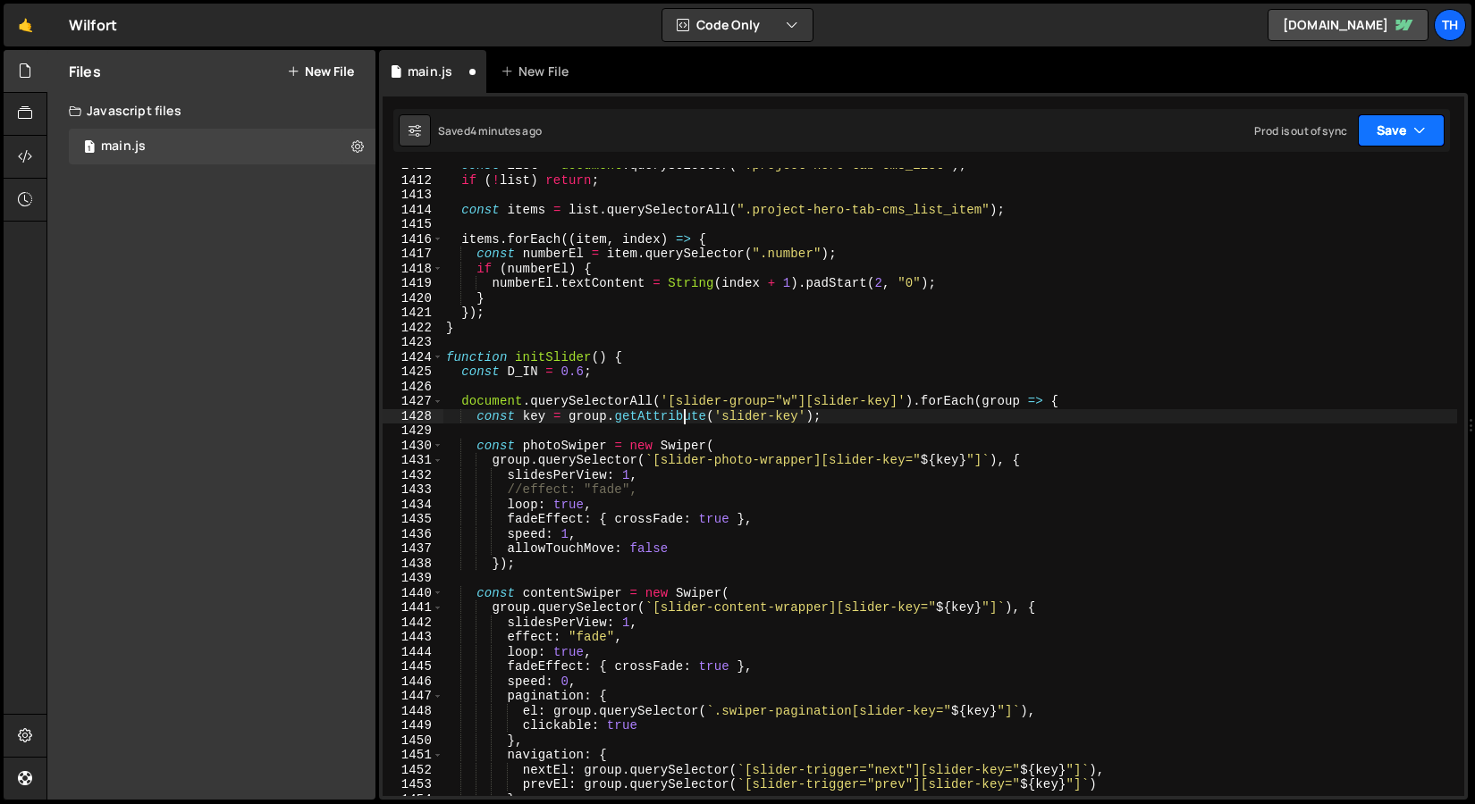
drag, startPoint x: 1422, startPoint y: 111, endPoint x: 1413, endPoint y: 122, distance: 14.7
click at [1422, 111] on div "Saved 4 minutes ago Prod is out of sync Upgrade to Edit Save Save to Staging S …" at bounding box center [921, 130] width 1056 height 43
click at [1373, 145] on button "Save" at bounding box center [1400, 130] width 87 height 32
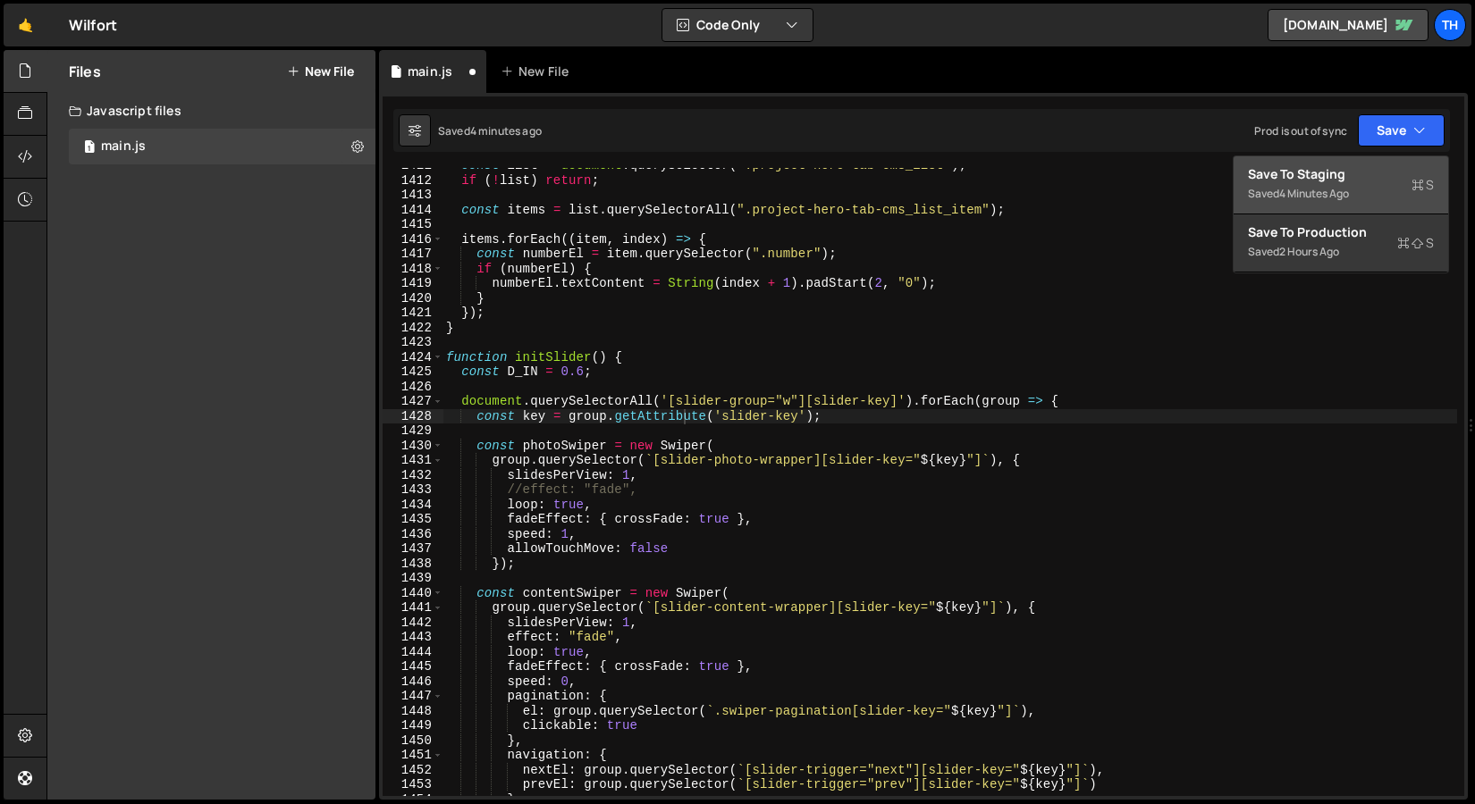
click at [1364, 172] on div "Save to Staging S" at bounding box center [1341, 174] width 186 height 18
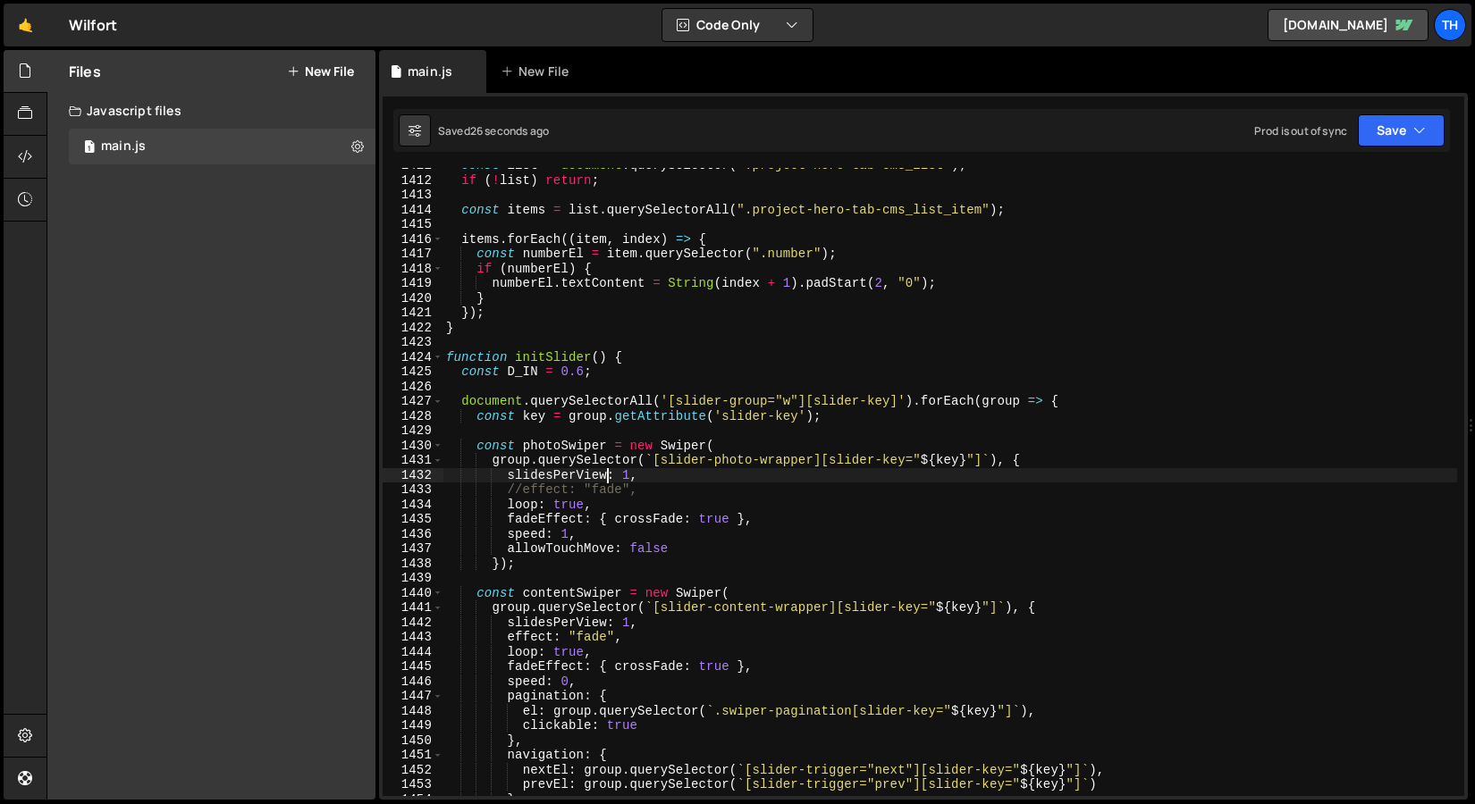
click at [609, 475] on div "const list = document . querySelector ( ".project-hero-tab-cms_list" ) ; if ( !…" at bounding box center [949, 487] width 1014 height 658
click at [565, 539] on div "const list = document . querySelector ( ".project-hero-tab-cms_list" ) ; if ( !…" at bounding box center [949, 487] width 1014 height 658
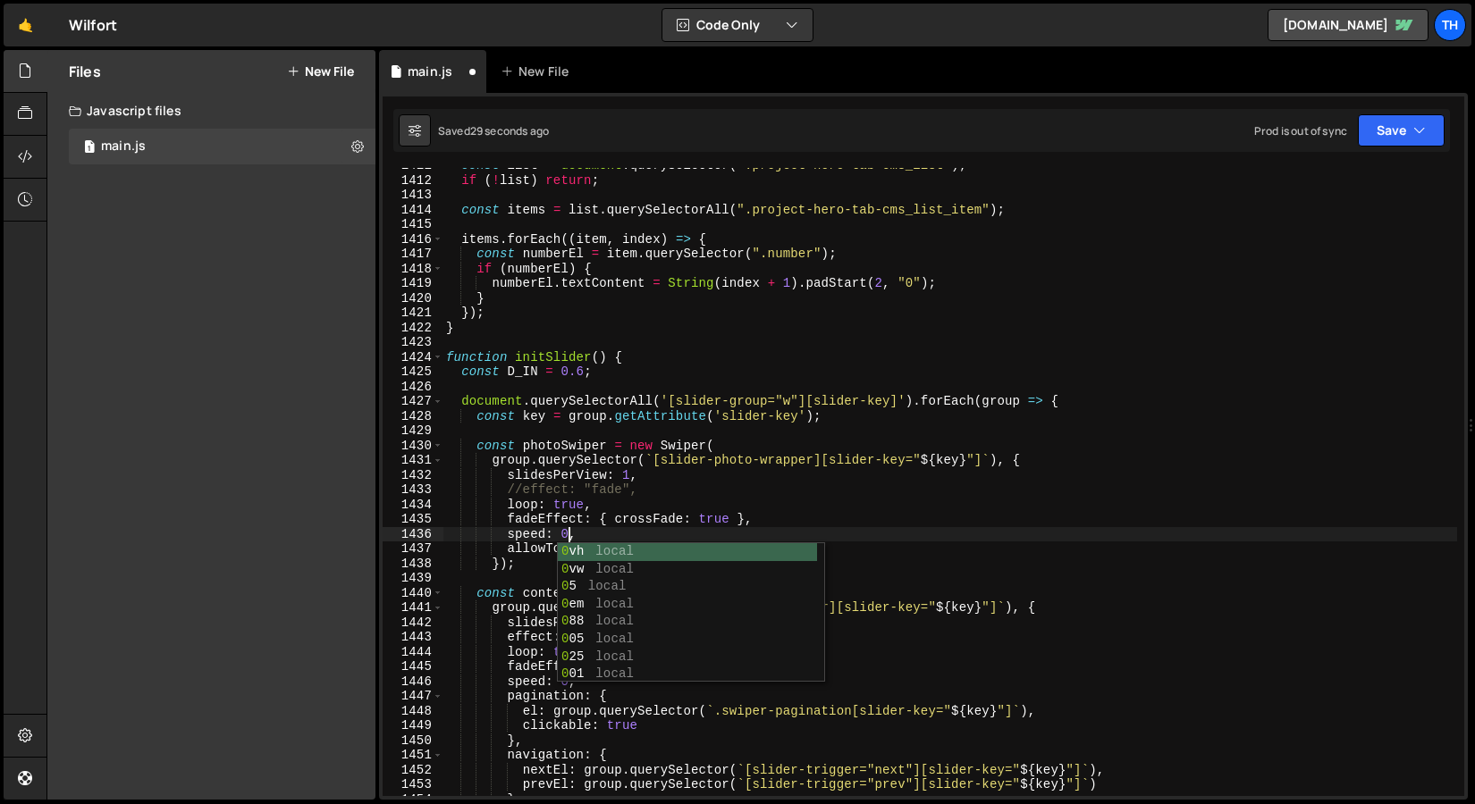
click at [525, 483] on div "const list = document . querySelector ( ".project-hero-tab-cms_list" ) ; if ( !…" at bounding box center [949, 487] width 1014 height 658
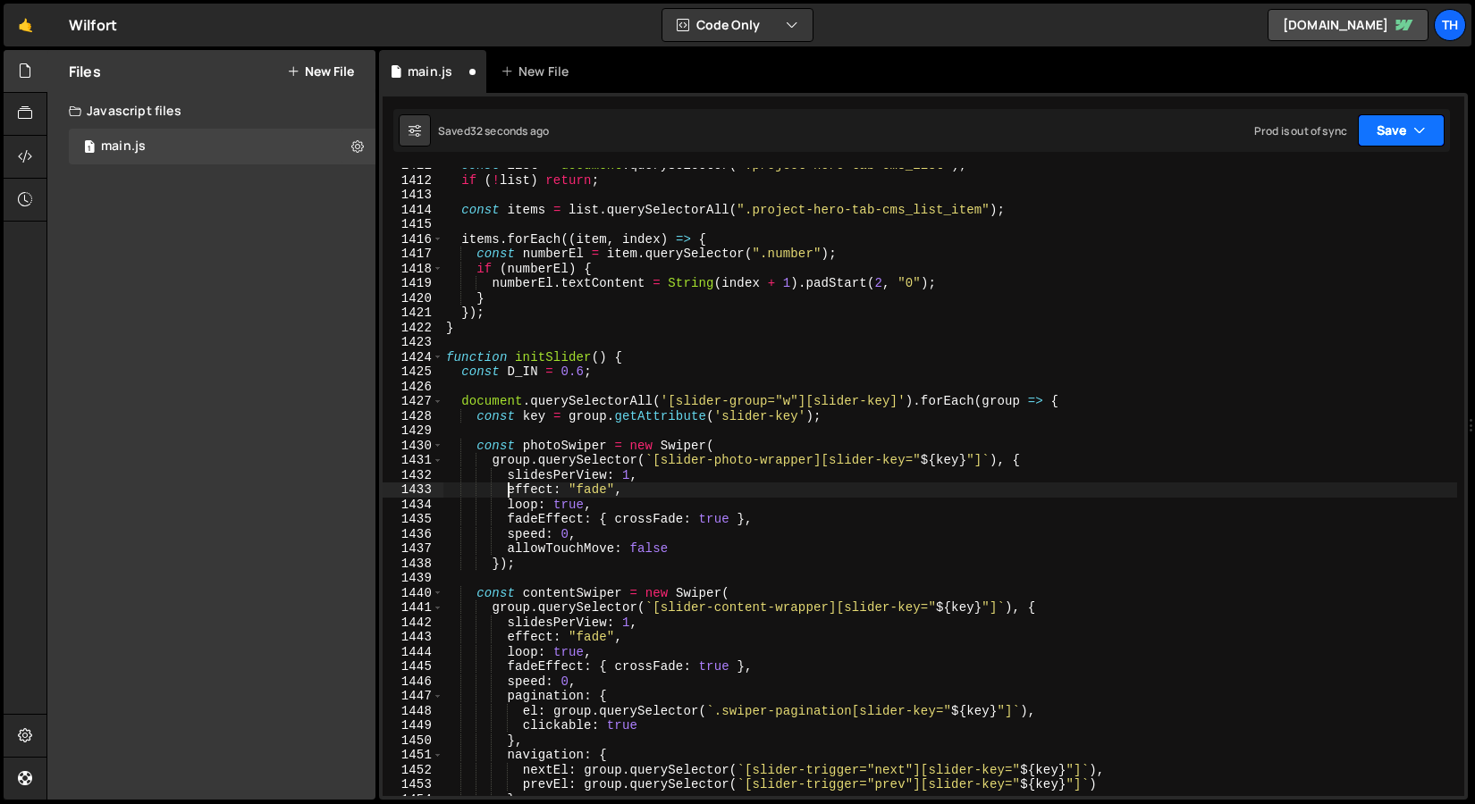
click at [1397, 136] on button "Save" at bounding box center [1400, 130] width 87 height 32
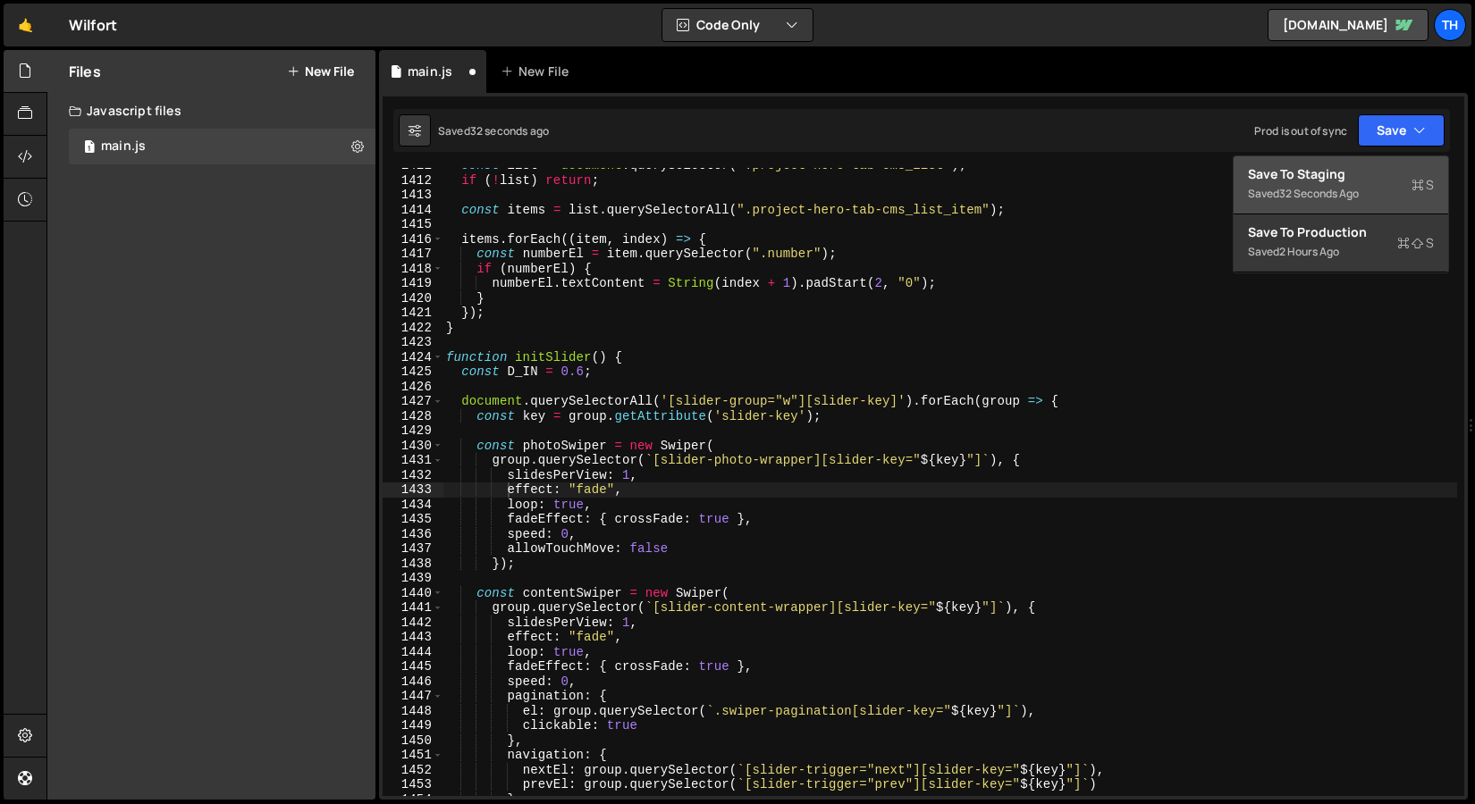
click at [1367, 178] on div "Save to Staging S" at bounding box center [1341, 174] width 186 height 18
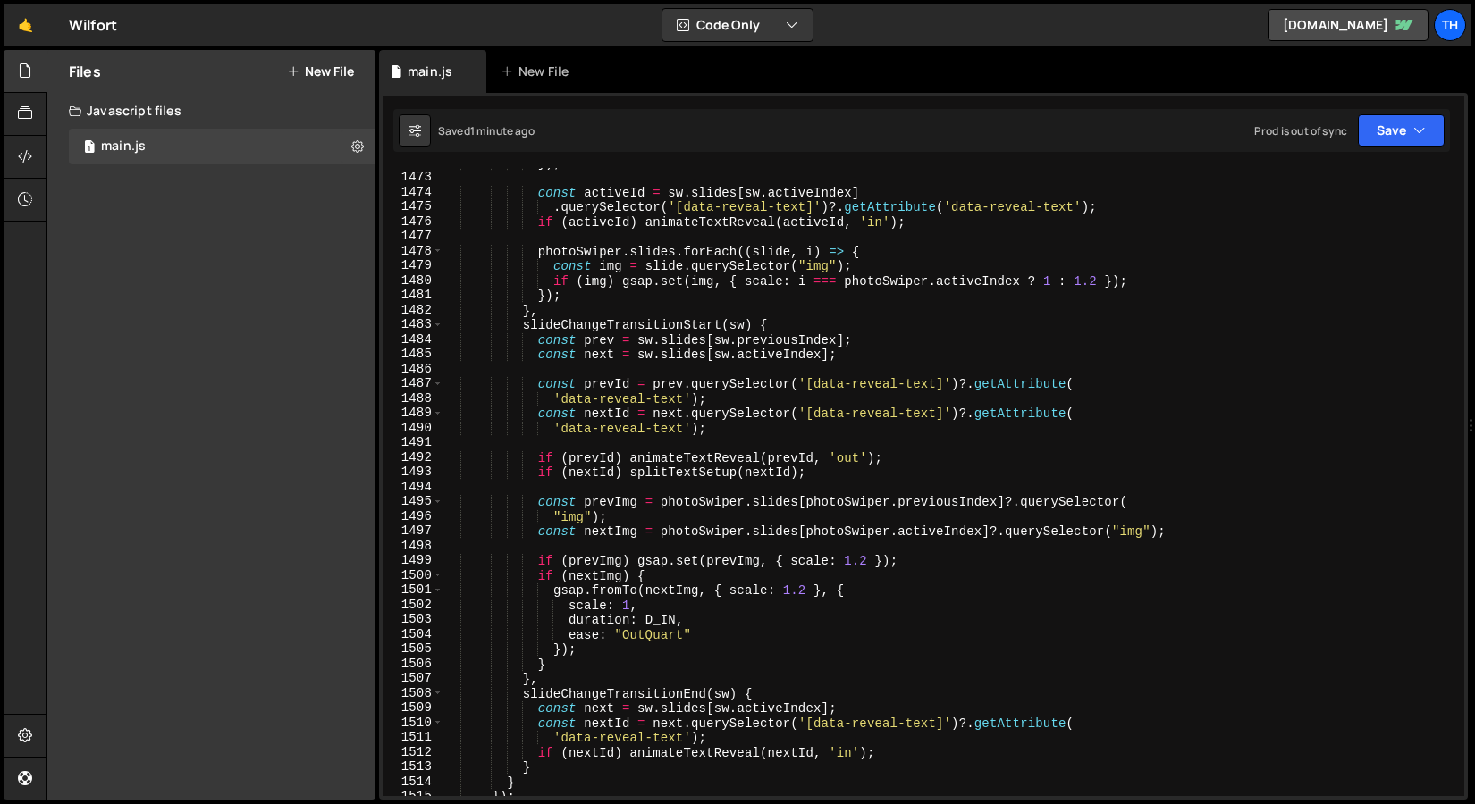
scroll to position [0, 5]
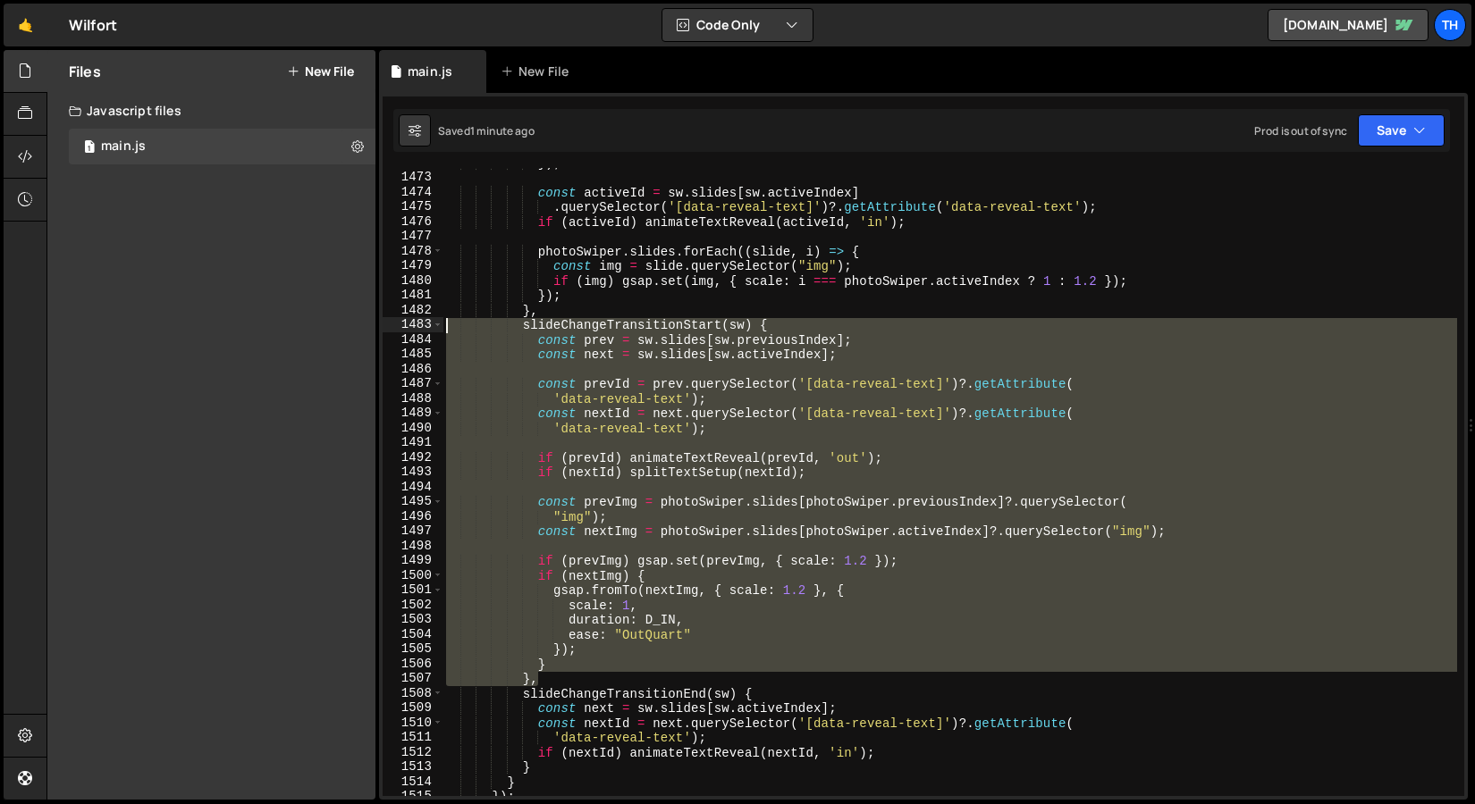
drag, startPoint x: 542, startPoint y: 681, endPoint x: 219, endPoint y: 328, distance: 478.2
click at [219, 328] on div "Files New File Javascript files 1 main.js 0 CSS files Copy share link Edit File…" at bounding box center [760, 425] width 1428 height 751
paste textarea "}"
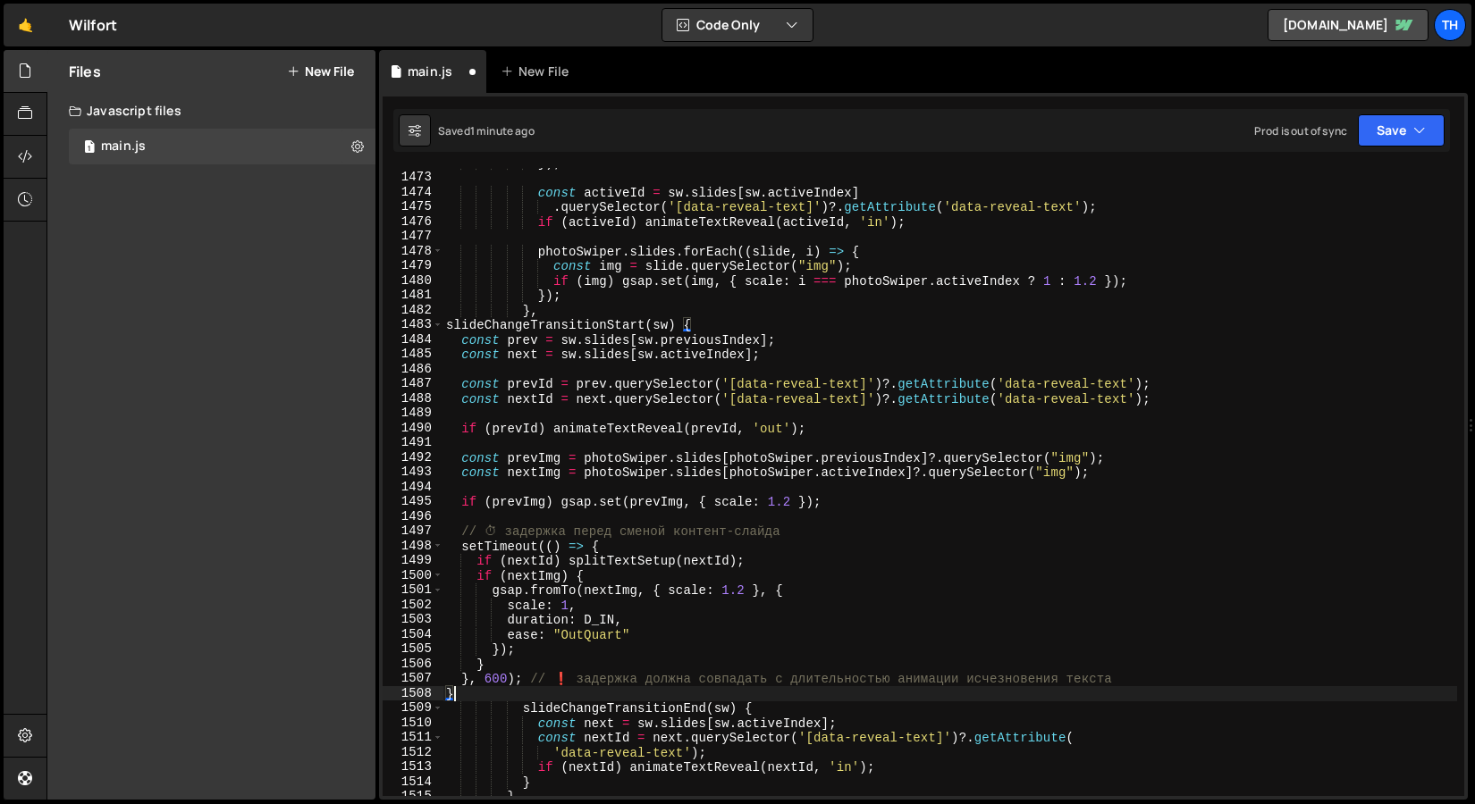
scroll to position [0, 0]
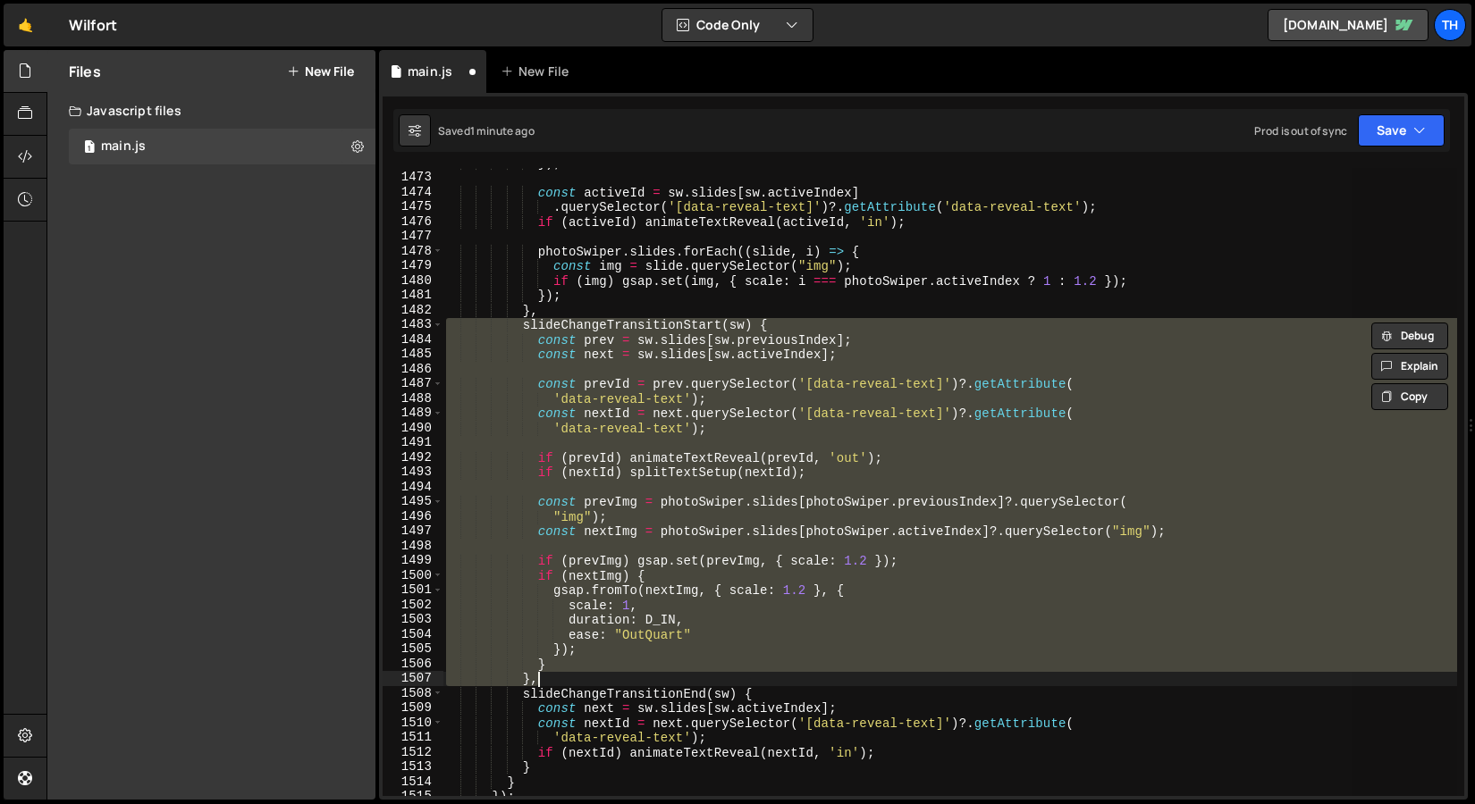
click at [541, 654] on div "}) ; const activeId = sw . slides [ sw . activeIndex ] . querySelector ( '[data…" at bounding box center [949, 482] width 1014 height 628
drag, startPoint x: 531, startPoint y: 681, endPoint x: 341, endPoint y: 325, distance: 403.0
click at [341, 325] on div "Files New File Javascript files 1 main.js 0 CSS files Copy share link Edit File…" at bounding box center [760, 425] width 1428 height 751
paste textarea "},"
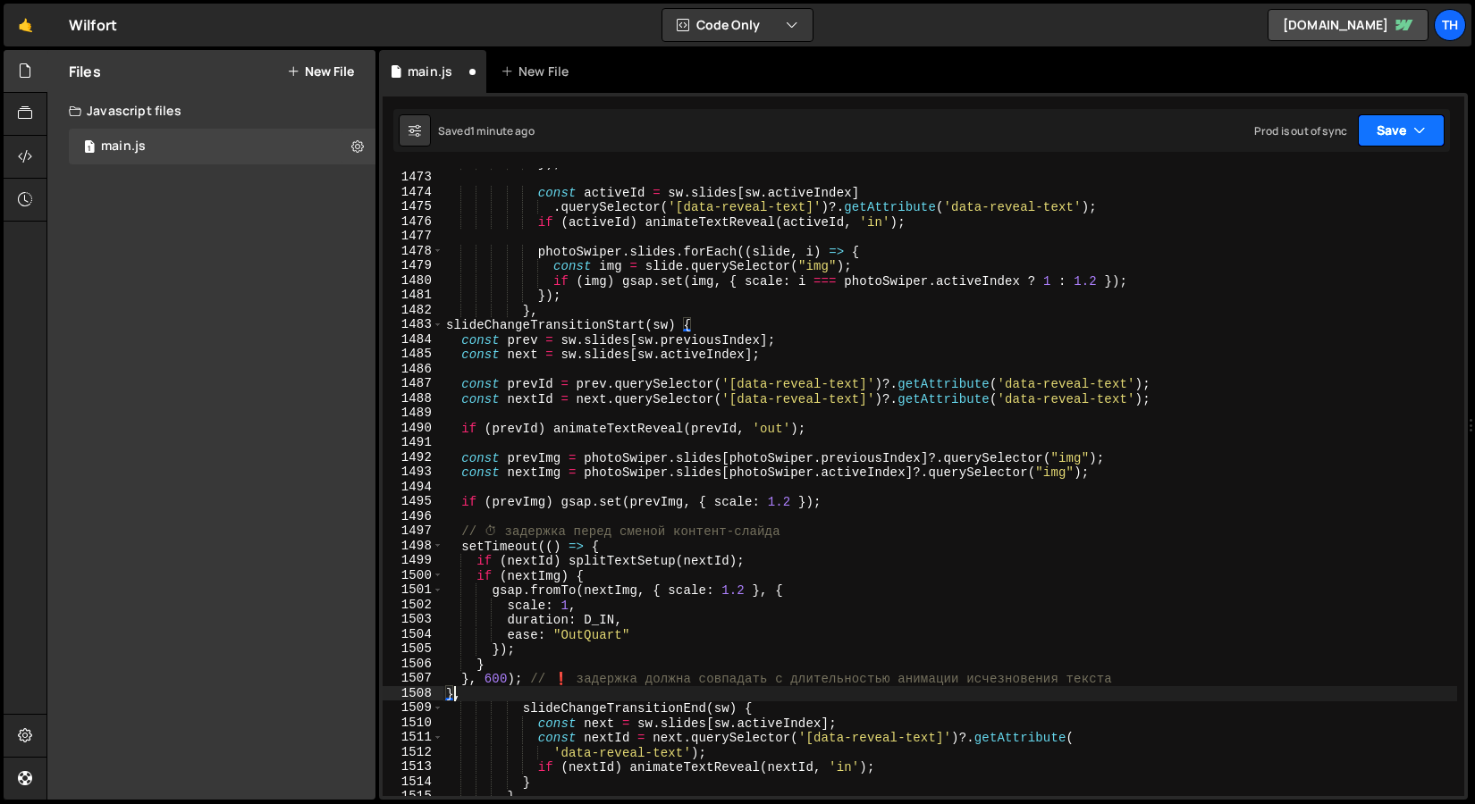
click at [1435, 127] on button "Save" at bounding box center [1400, 130] width 87 height 32
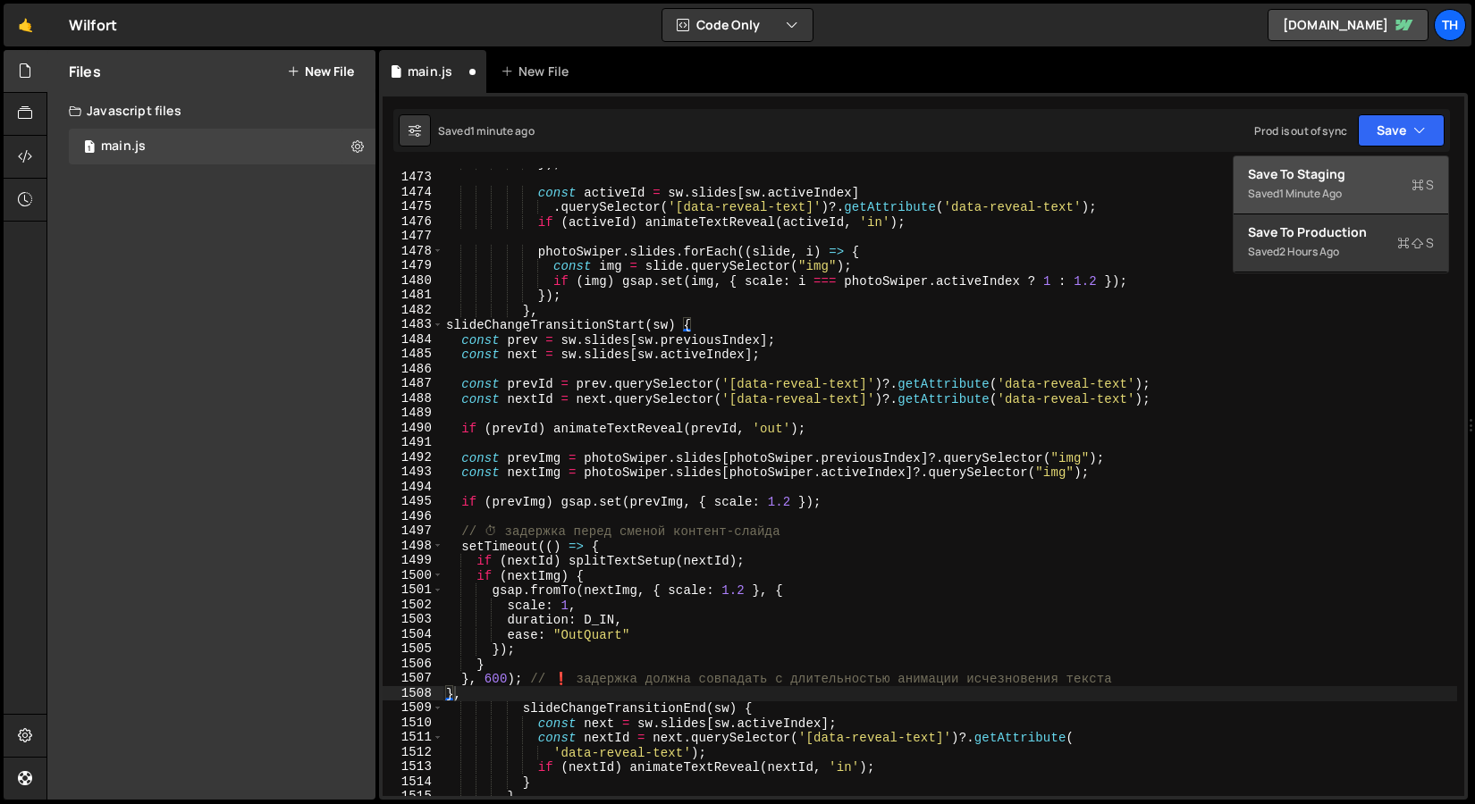
click at [1372, 163] on button "Save to Staging S Saved 1 minute ago" at bounding box center [1340, 185] width 214 height 58
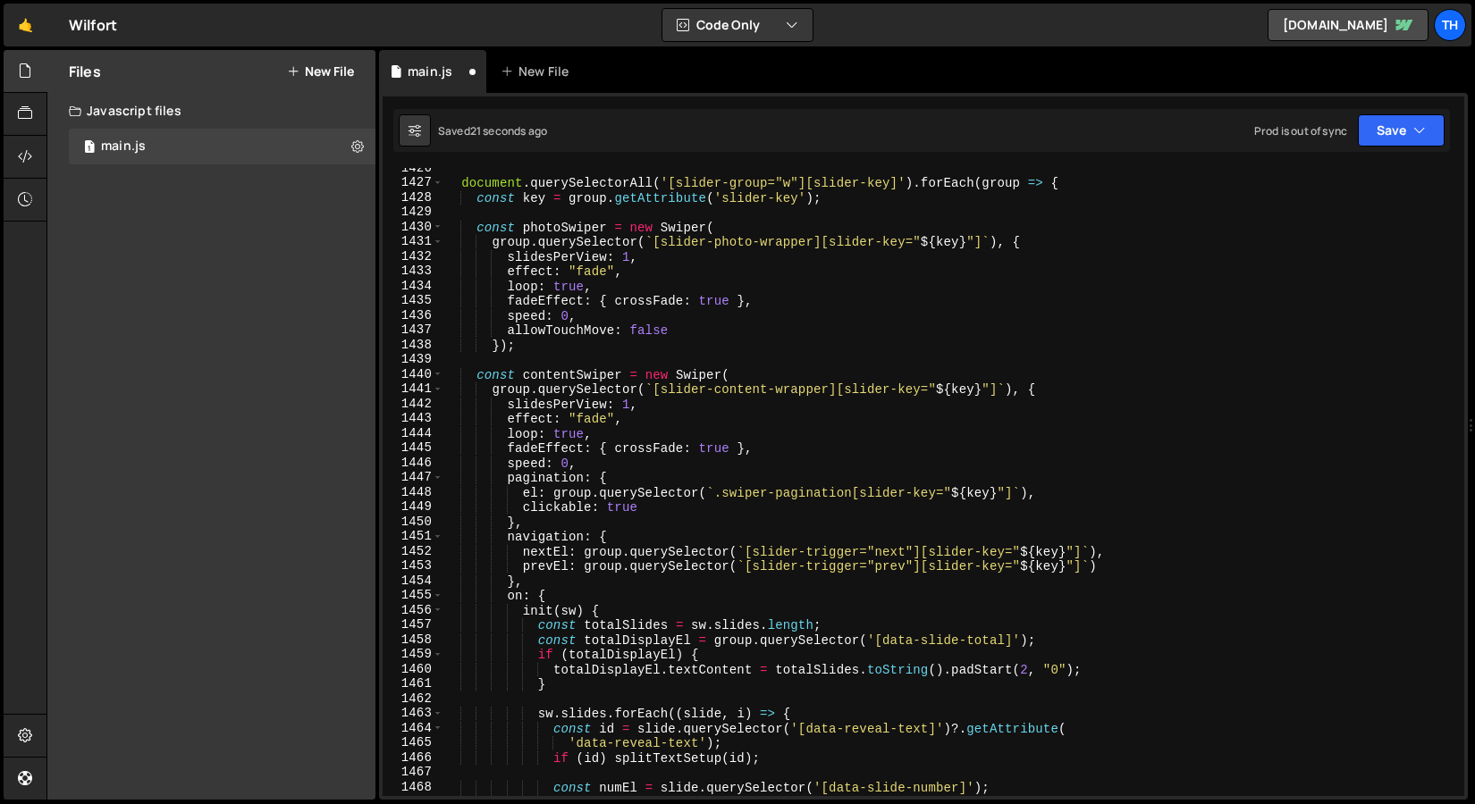
scroll to position [21013, 0]
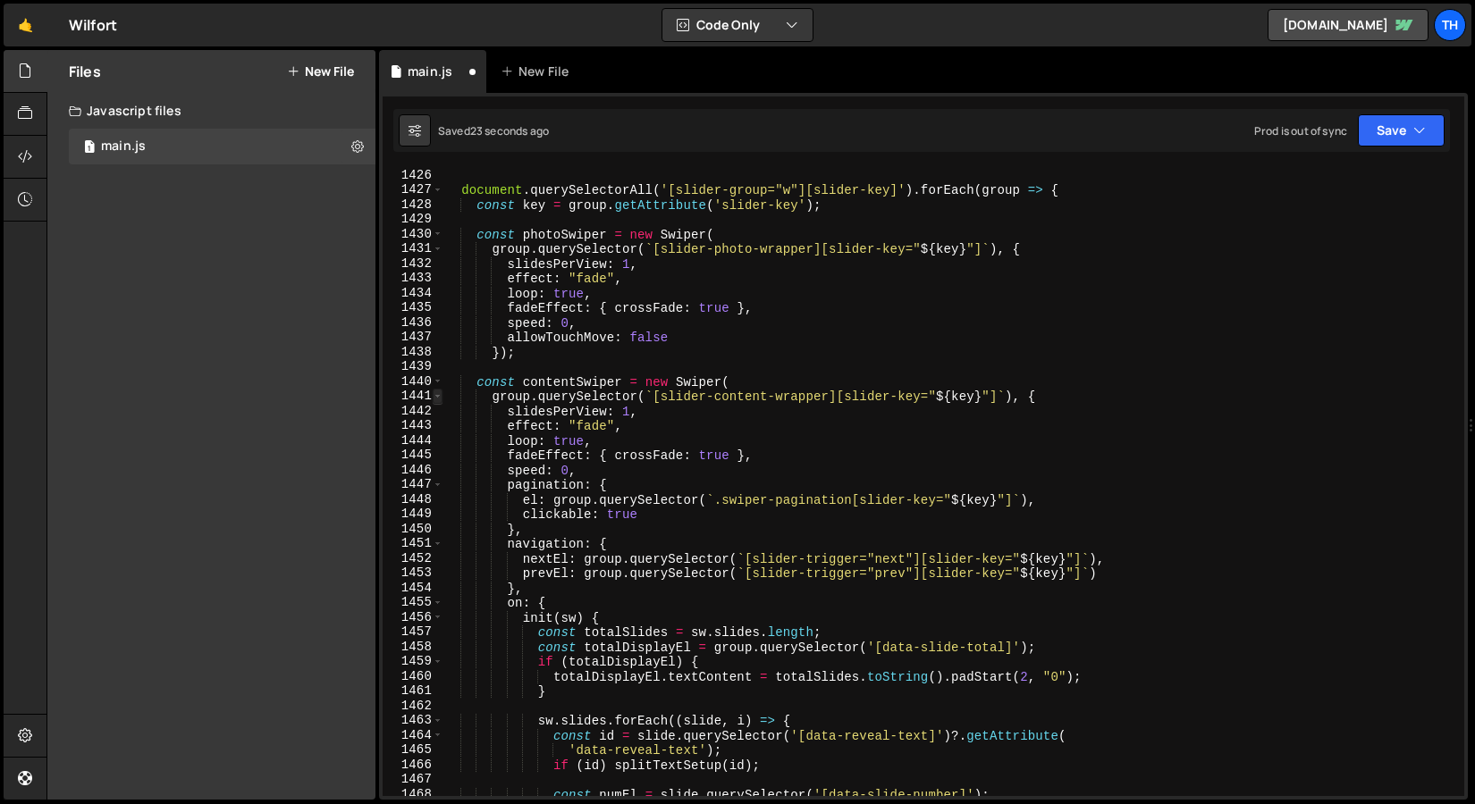
click at [439, 392] on span at bounding box center [438, 396] width 10 height 15
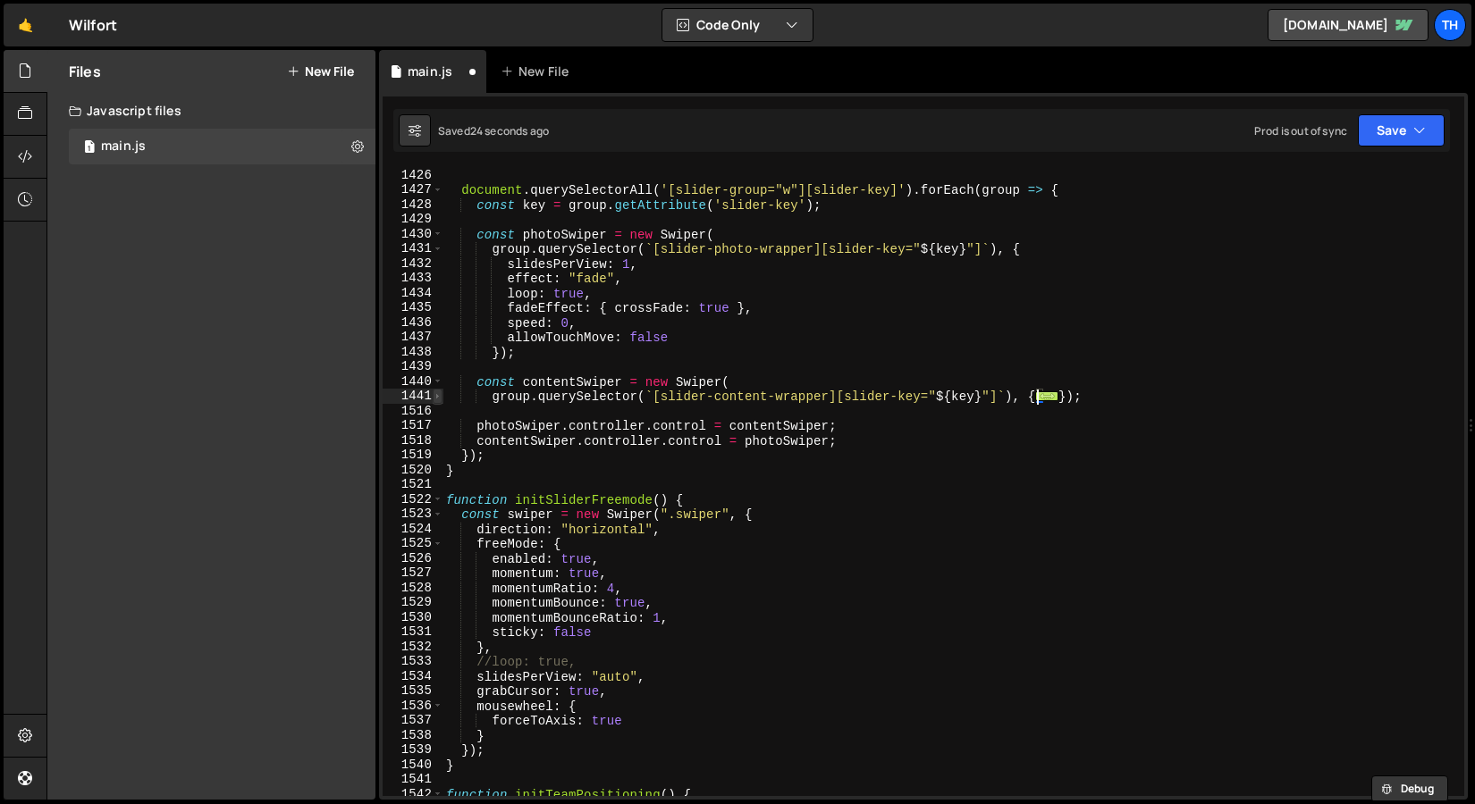
click at [439, 392] on span at bounding box center [438, 396] width 10 height 15
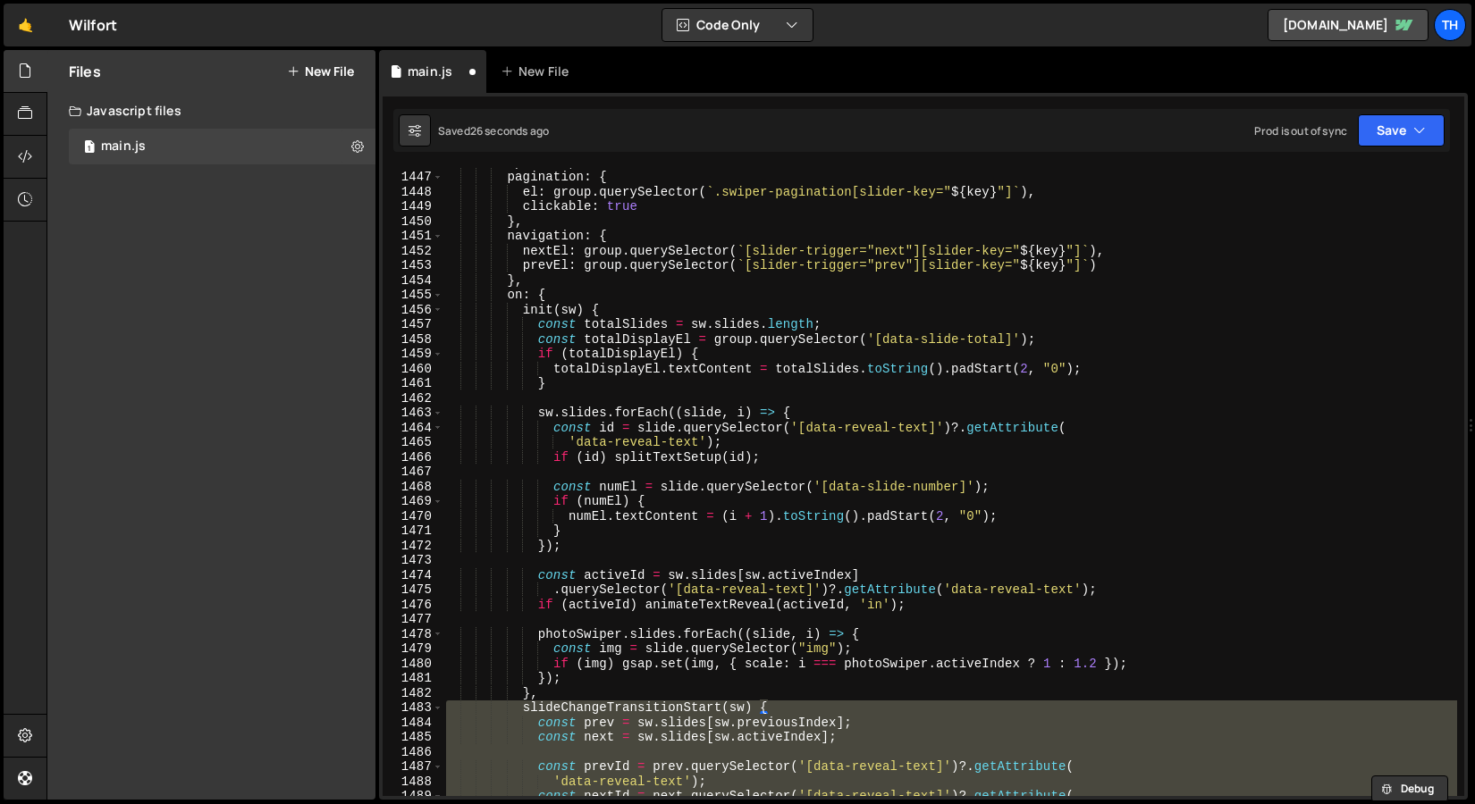
scroll to position [21093, 0]
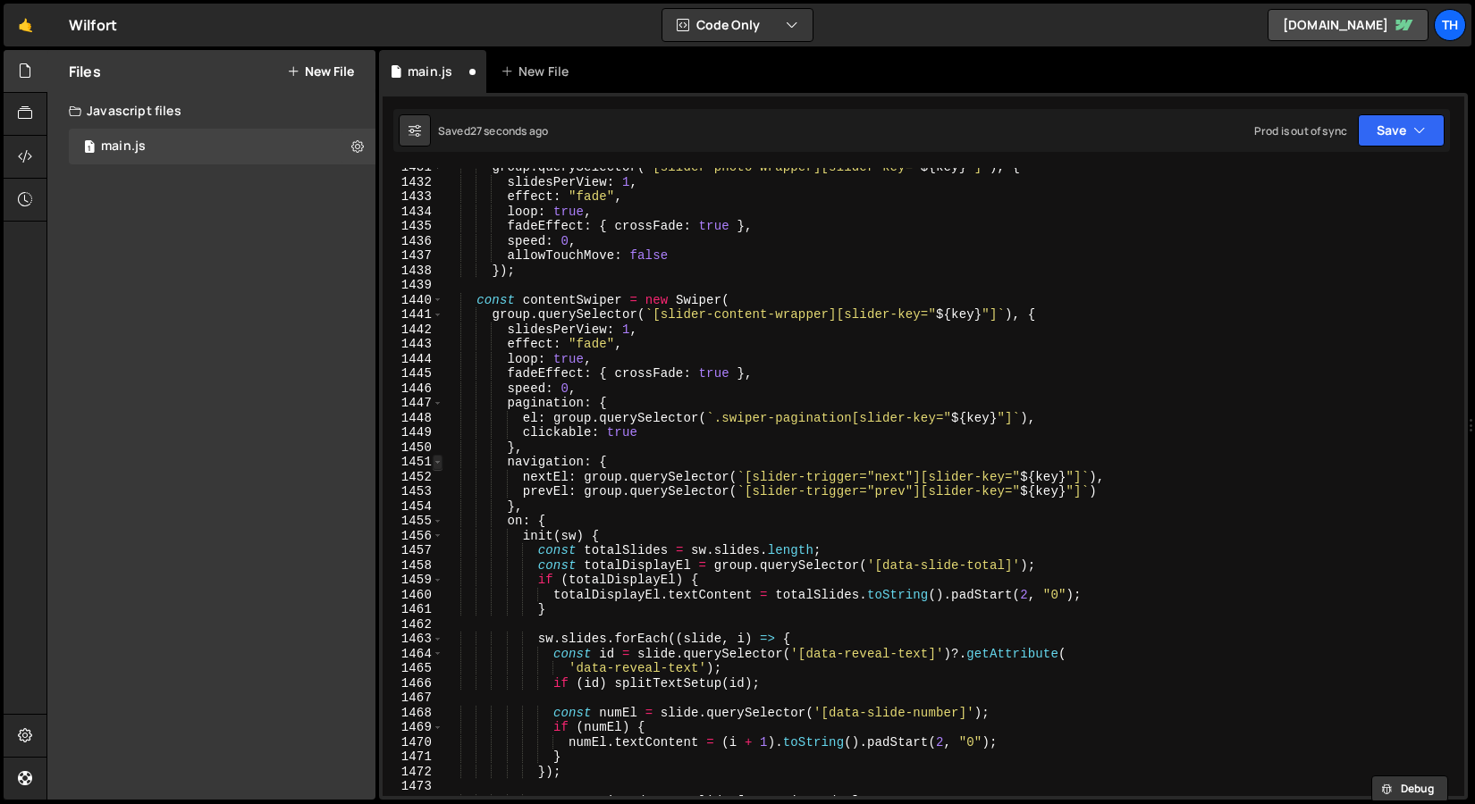
click at [438, 461] on span at bounding box center [438, 462] width 10 height 15
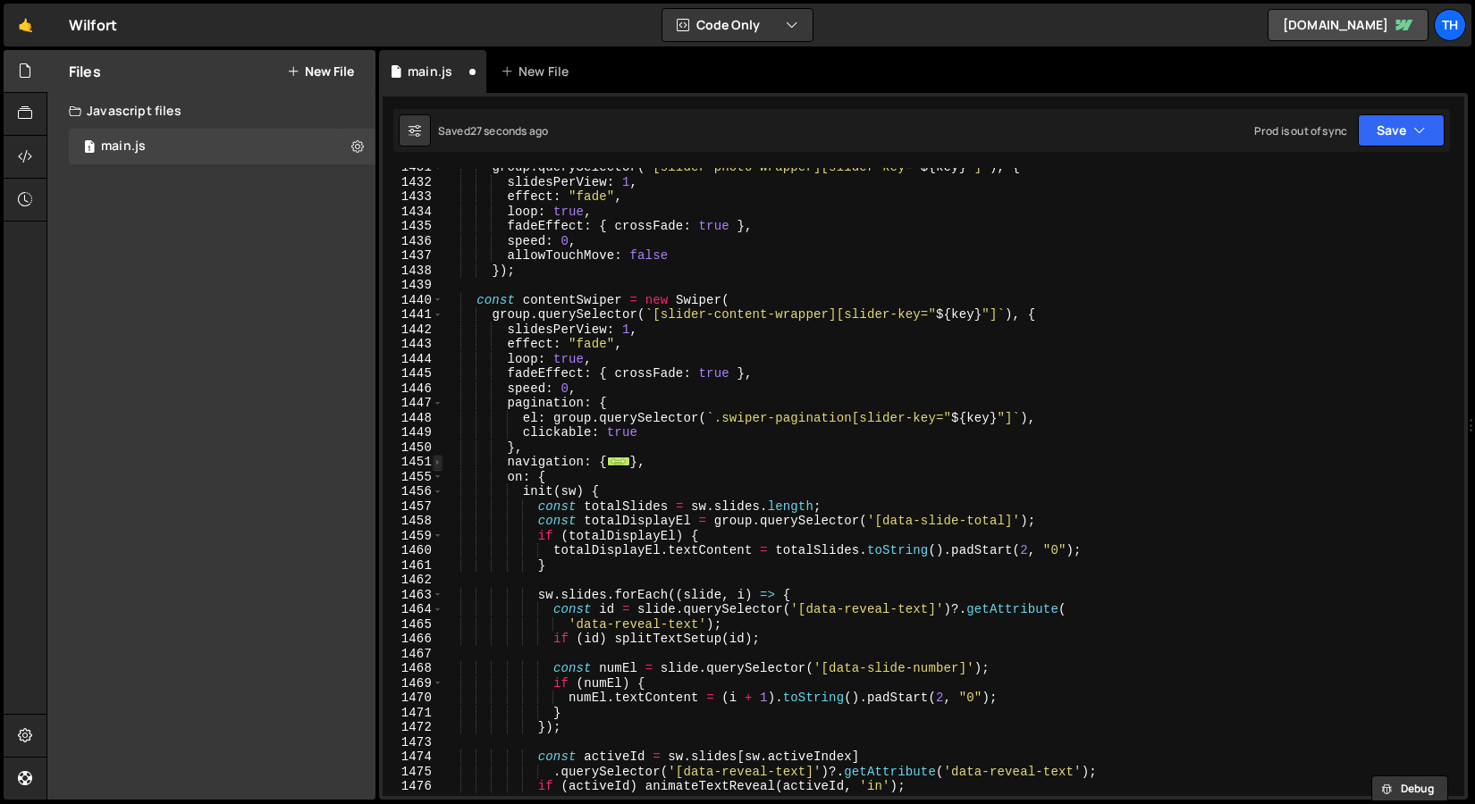
click at [438, 461] on span at bounding box center [438, 462] width 10 height 15
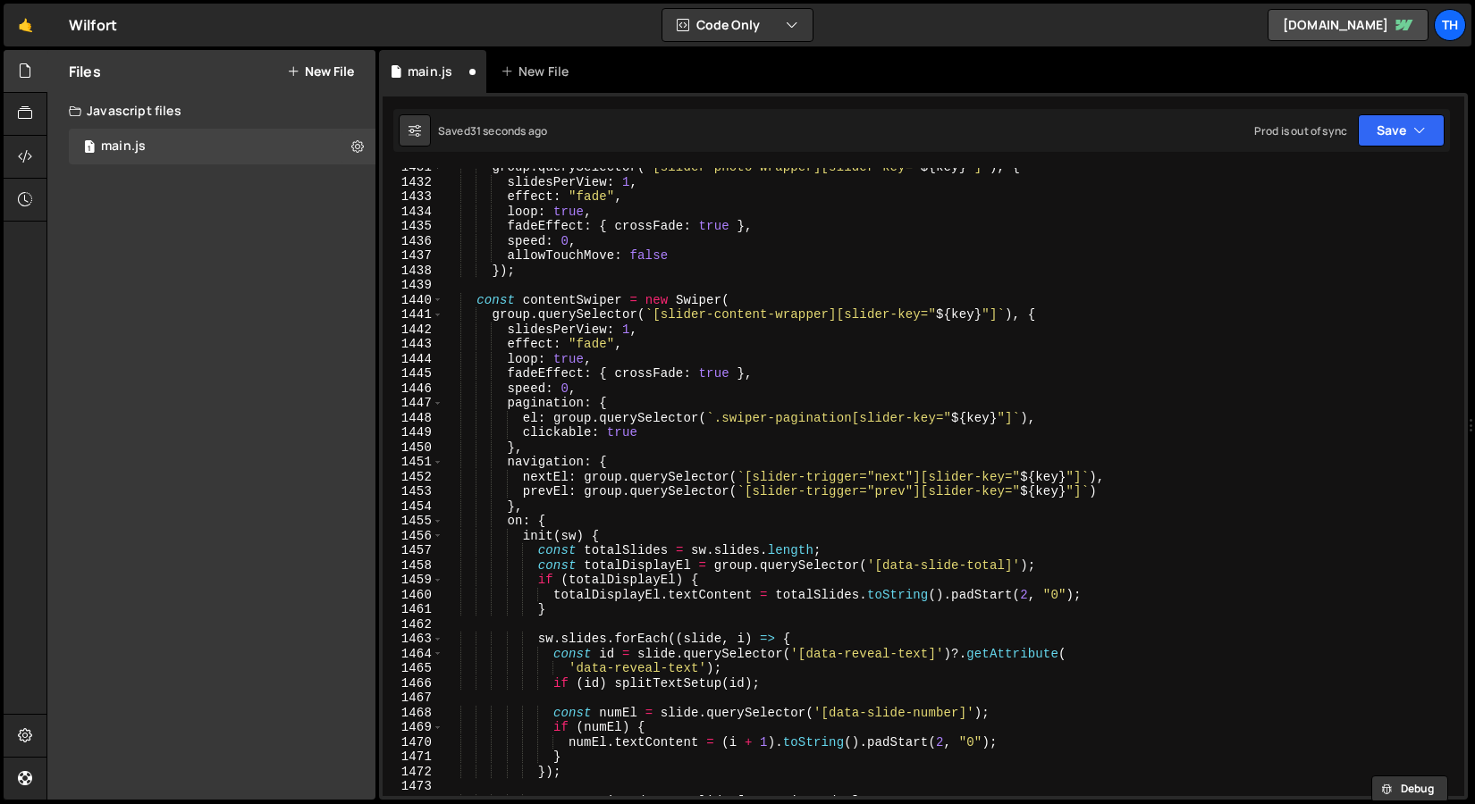
scroll to position [20882, 0]
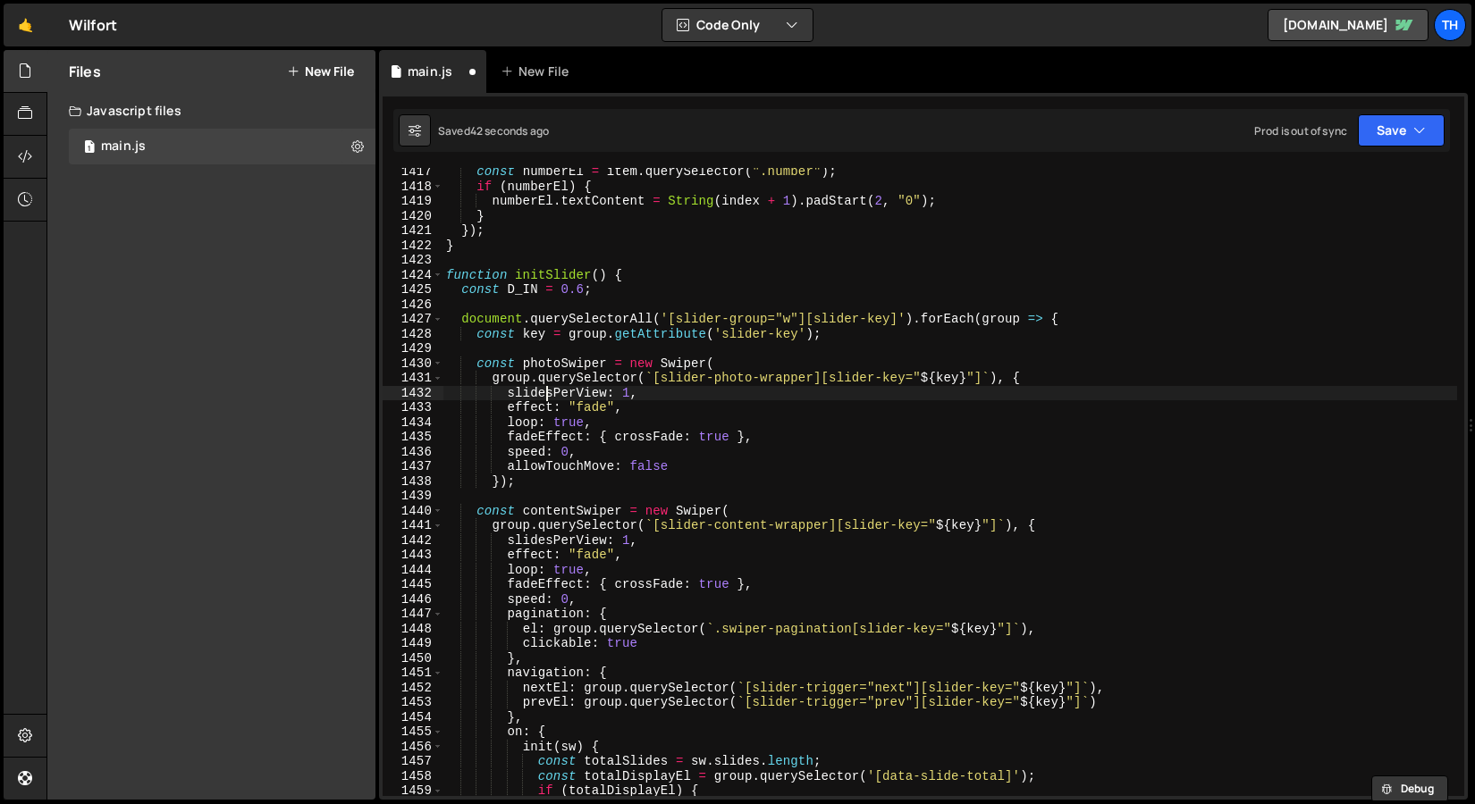
click at [550, 398] on div "const numberEl = item . querySelector ( ".number" ) ; if ( numberEl ) { numberE…" at bounding box center [949, 493] width 1014 height 658
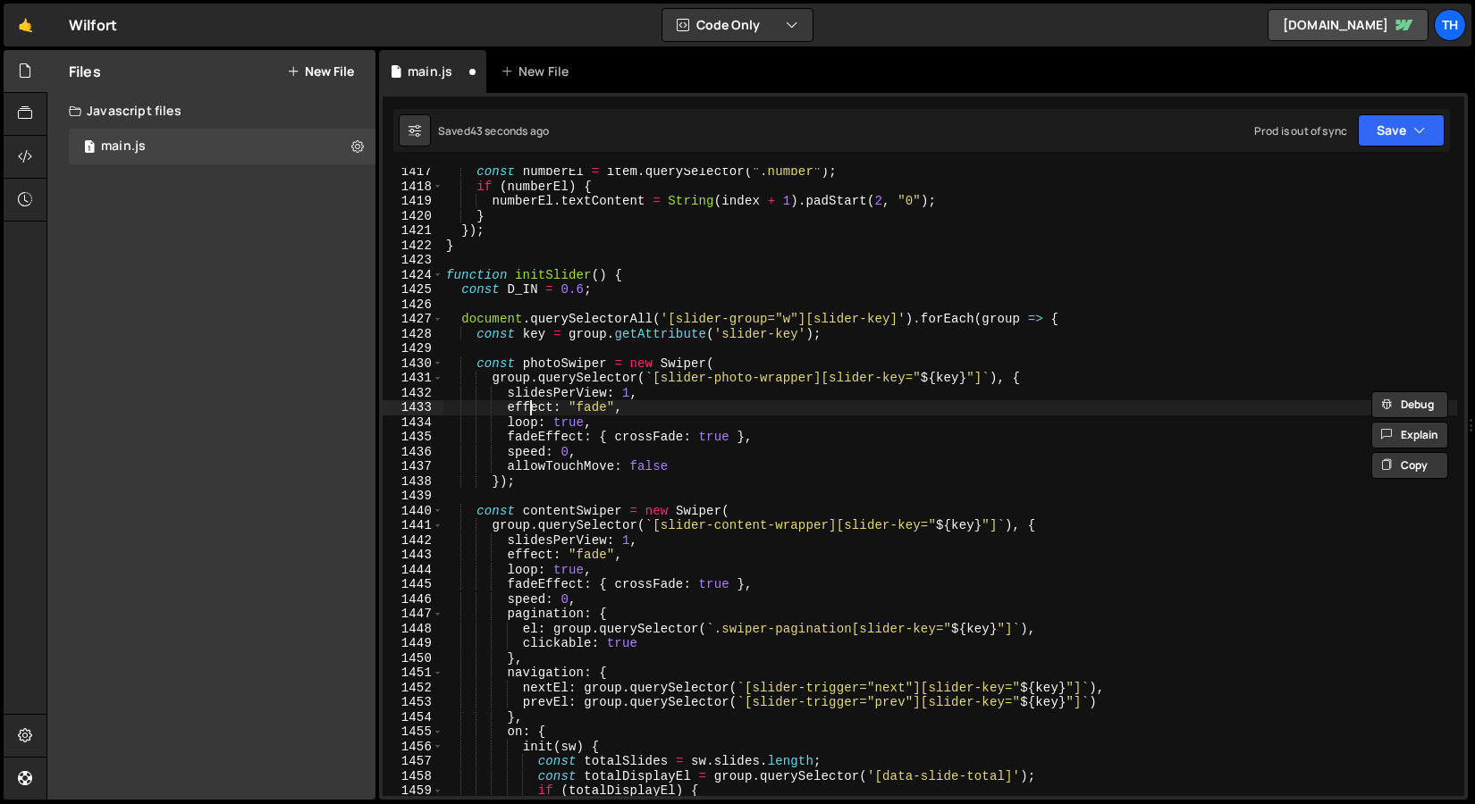
click at [532, 410] on div "const numberEl = item . querySelector ( ".number" ) ; if ( numberEl ) { numberE…" at bounding box center [949, 493] width 1014 height 658
click at [585, 372] on div "const numberEl = item . querySelector ( ".number" ) ; if ( numberEl ) { numberE…" at bounding box center [949, 493] width 1014 height 658
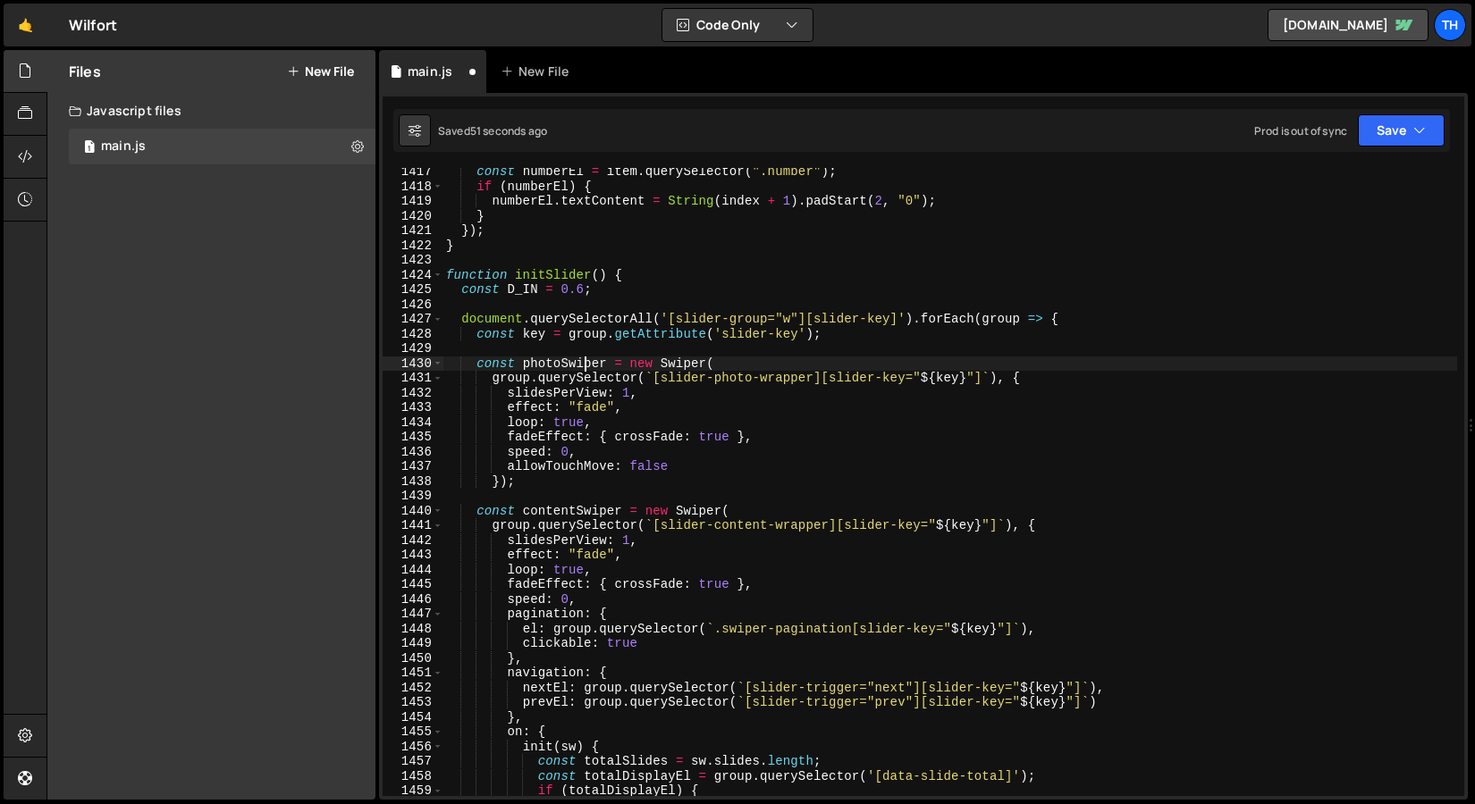
click at [585, 367] on div "const numberEl = item . querySelector ( ".number" ) ; if ( numberEl ) { numberE…" at bounding box center [949, 493] width 1014 height 658
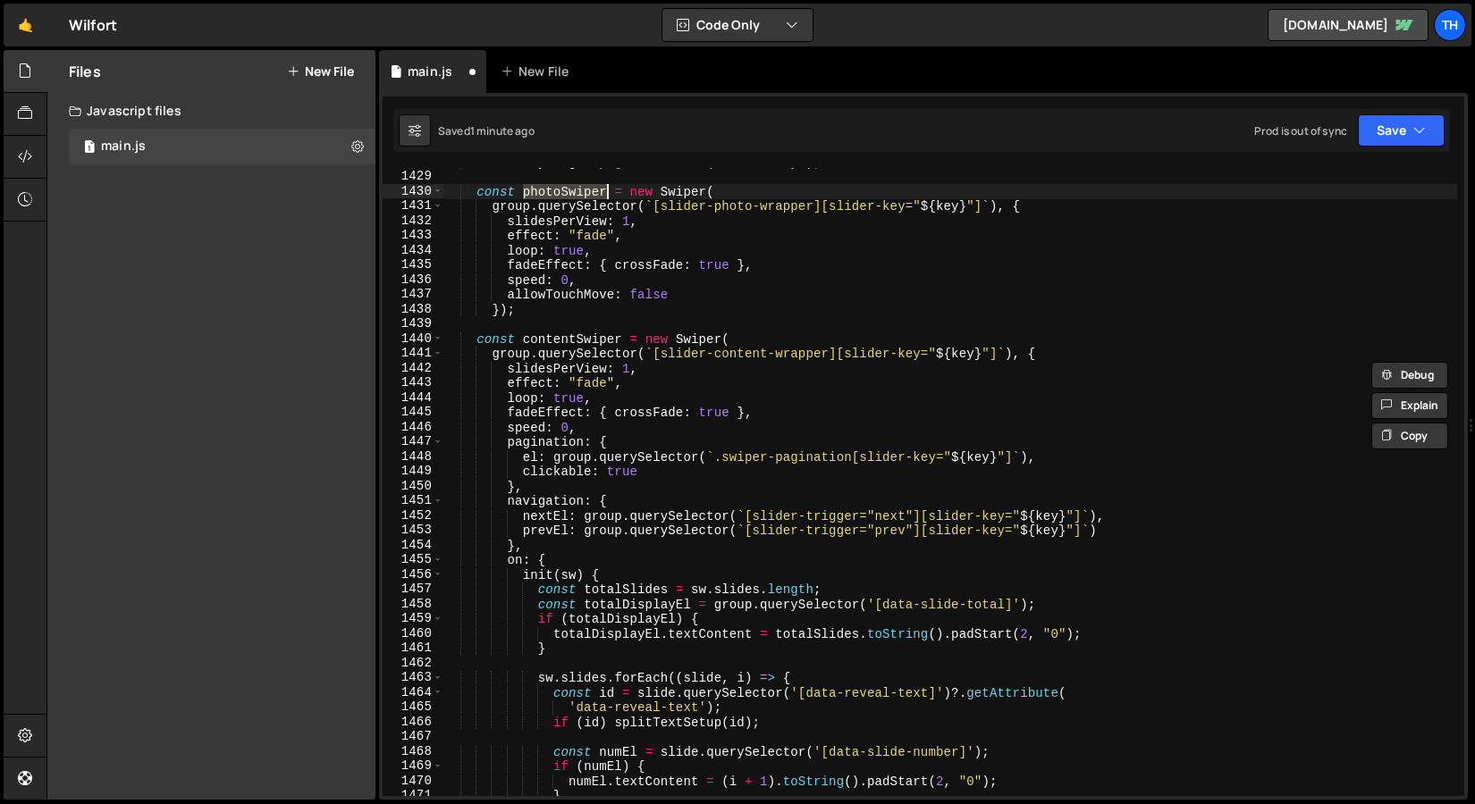
scroll to position [20890, 0]
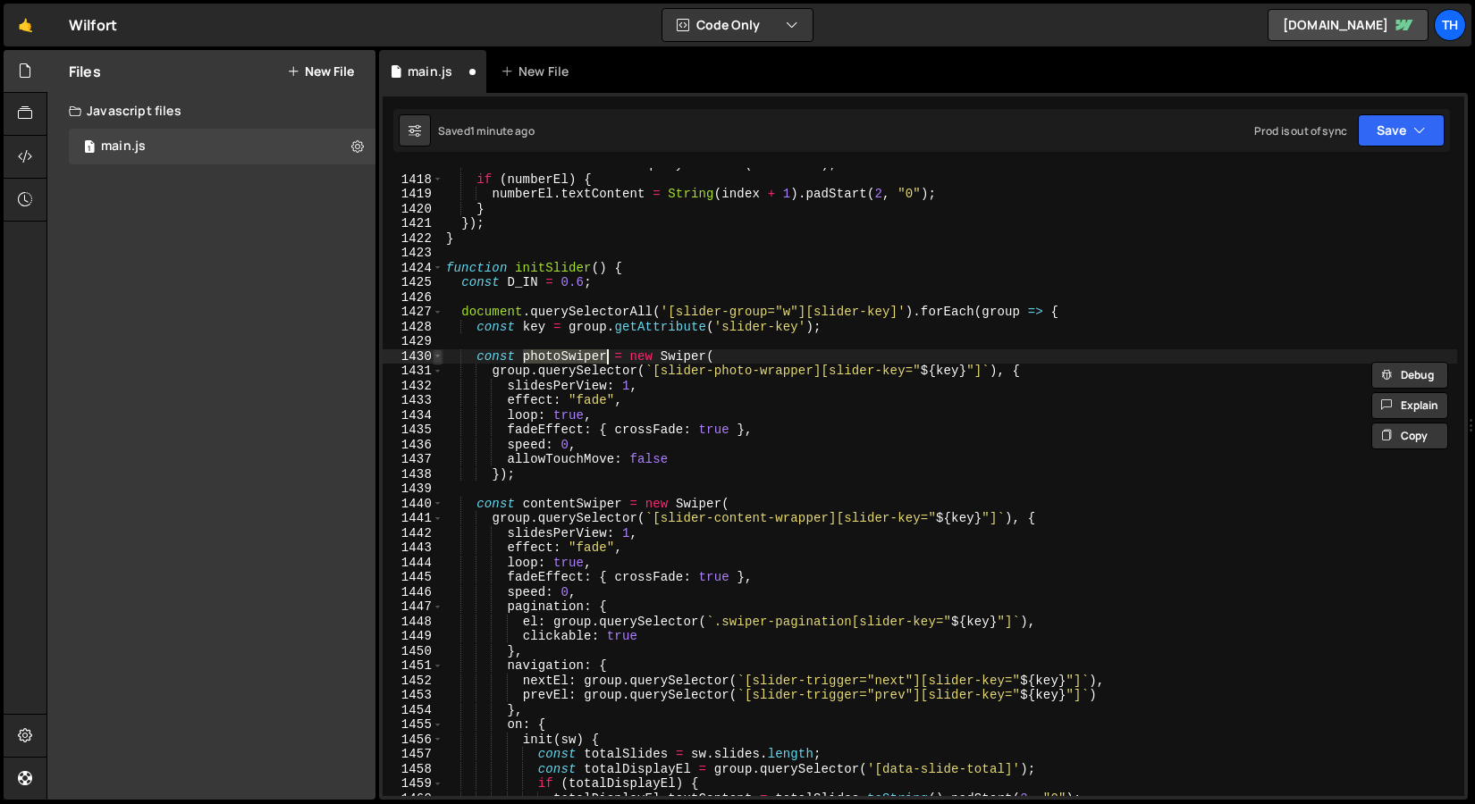
click at [440, 359] on span at bounding box center [438, 356] width 10 height 15
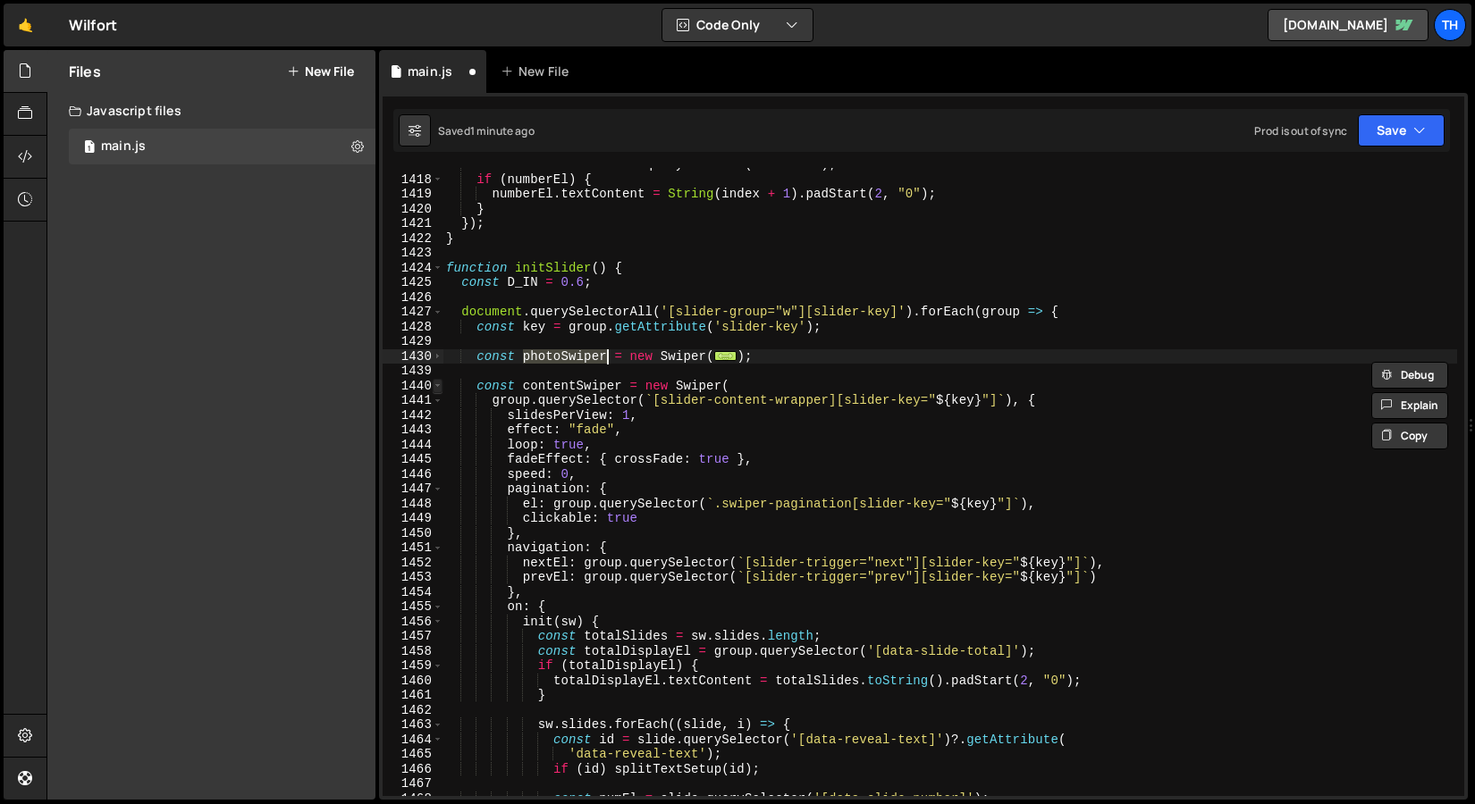
click at [441, 383] on span at bounding box center [438, 386] width 10 height 15
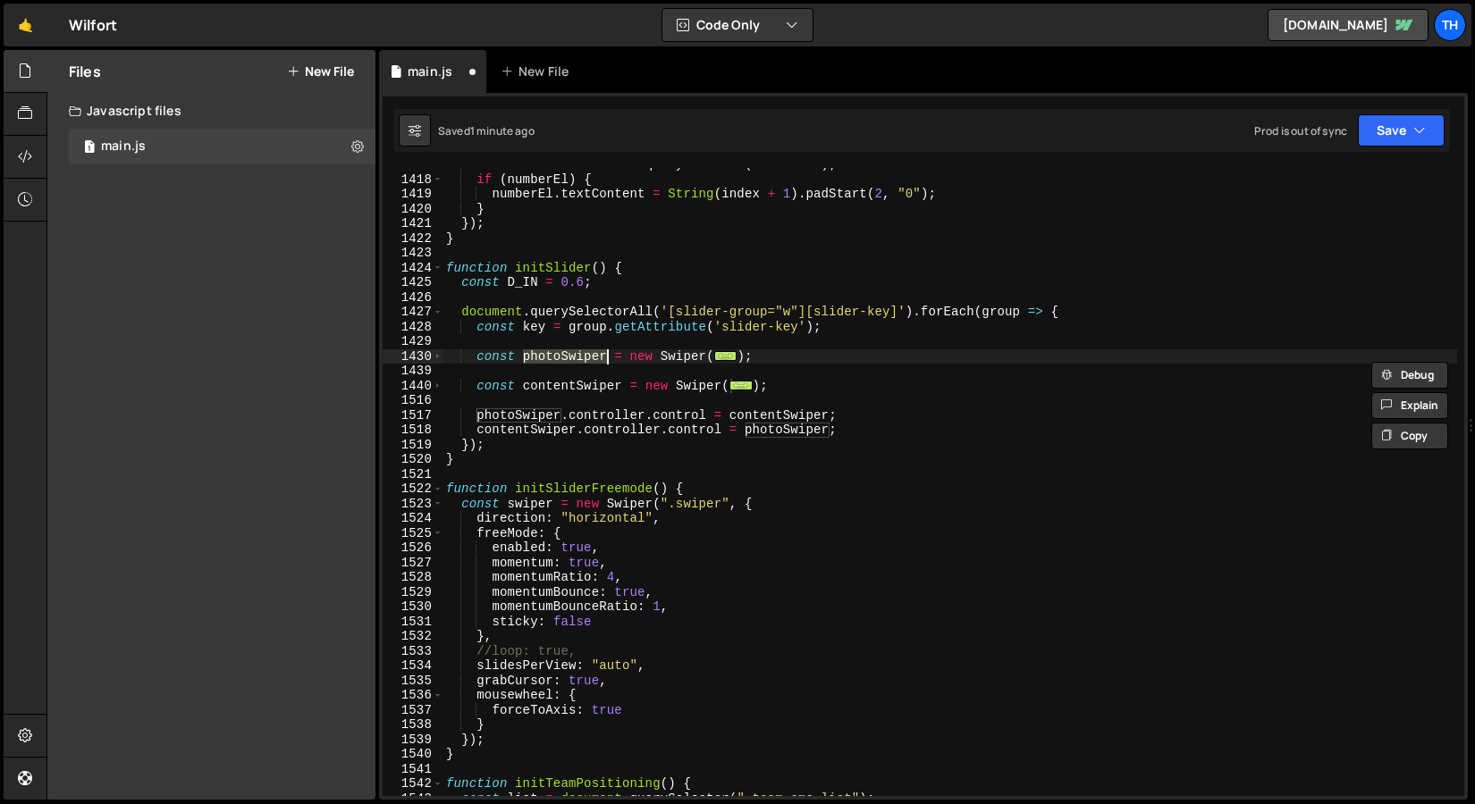
click at [598, 454] on div "const numberEl = item . querySelector ( ".number" ) ; if ( numberEl ) { numberE…" at bounding box center [949, 486] width 1014 height 658
type textarea "}"
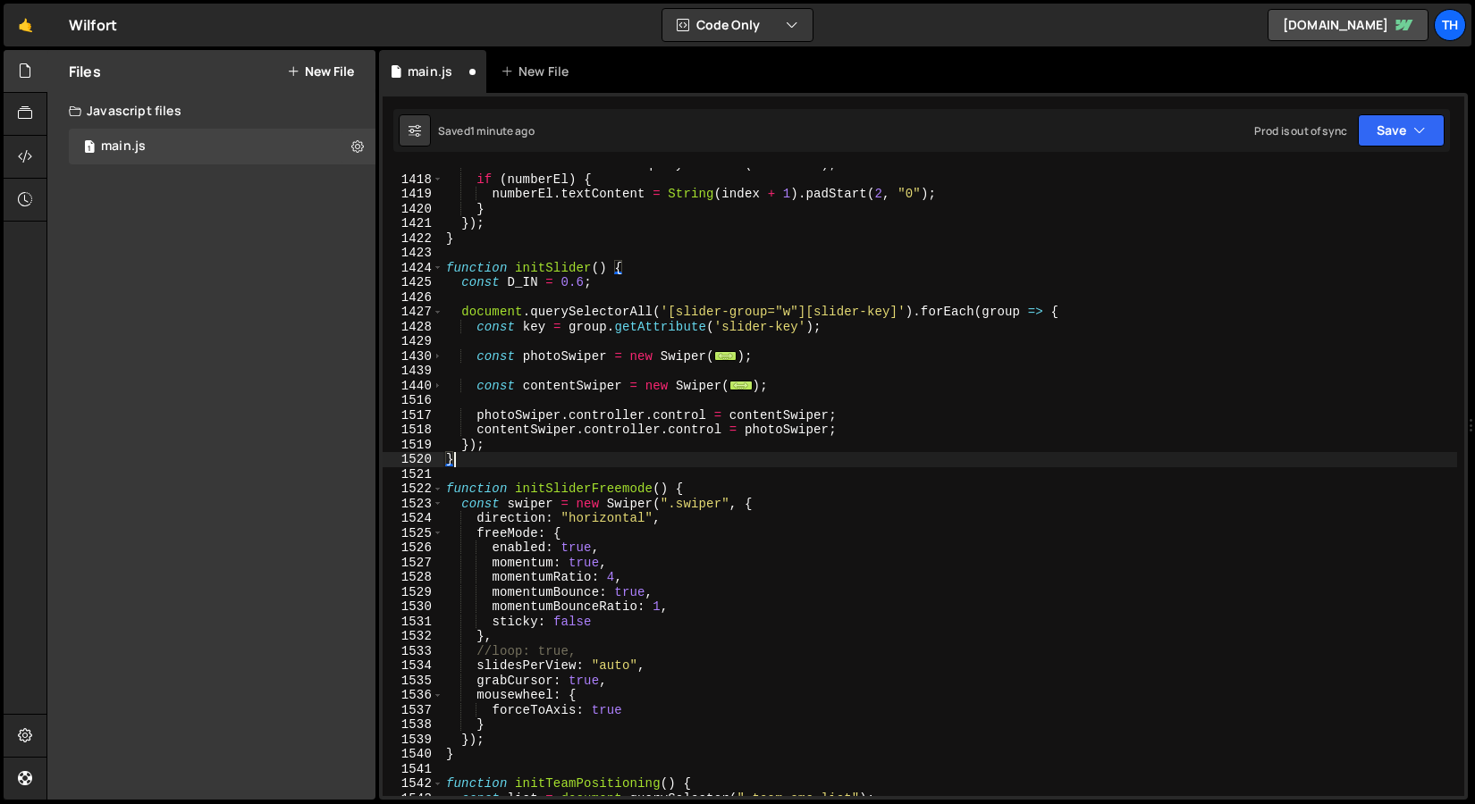
click at [518, 474] on div "const numberEl = item . querySelector ( ".number" ) ; if ( numberEl ) { numberE…" at bounding box center [949, 486] width 1014 height 658
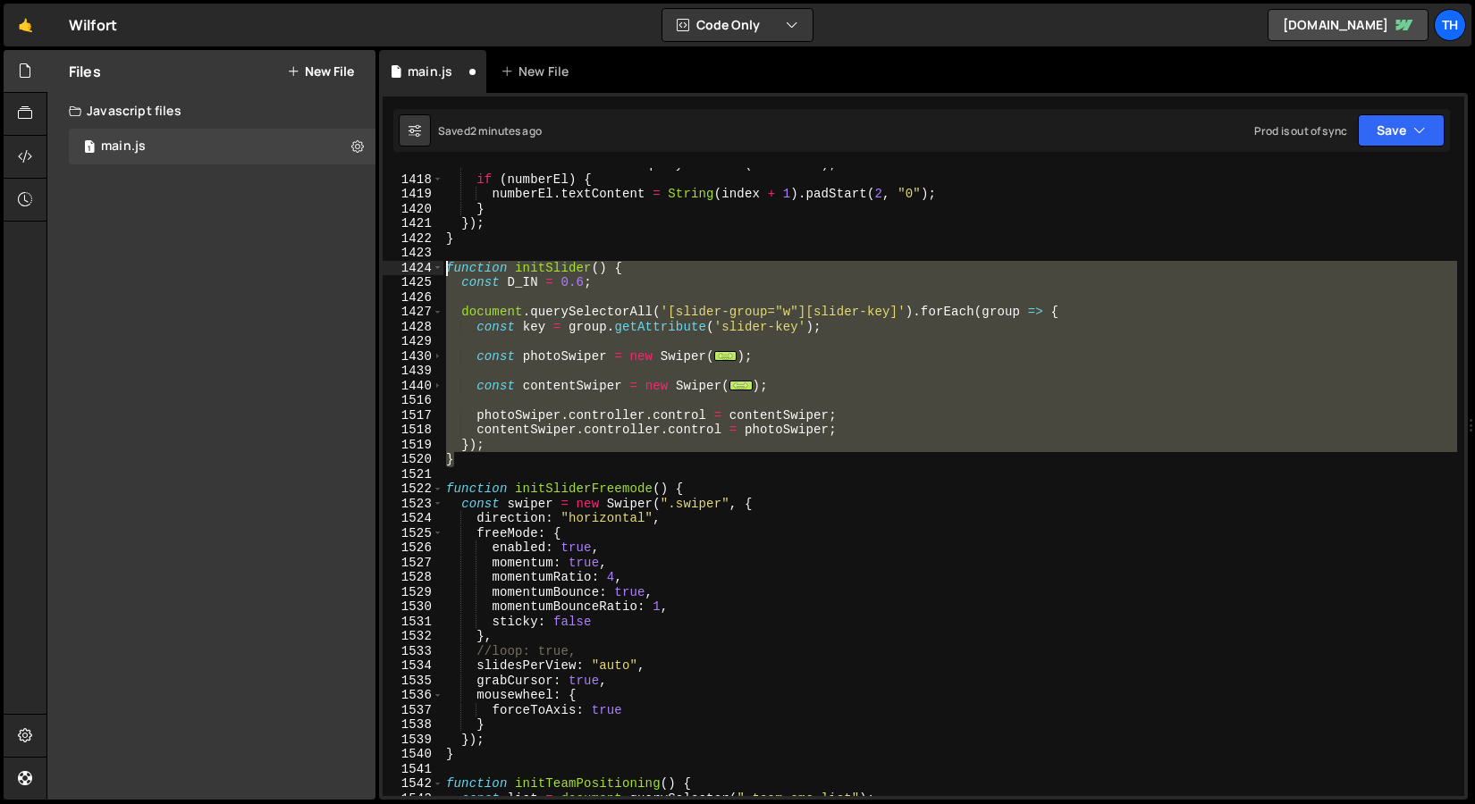
drag, startPoint x: 476, startPoint y: 466, endPoint x: 372, endPoint y: 265, distance: 225.8
click at [372, 265] on div "Files New File Javascript files 1 main.js 0 CSS files Copy share link Edit File…" at bounding box center [760, 425] width 1428 height 751
paste textarea "}"
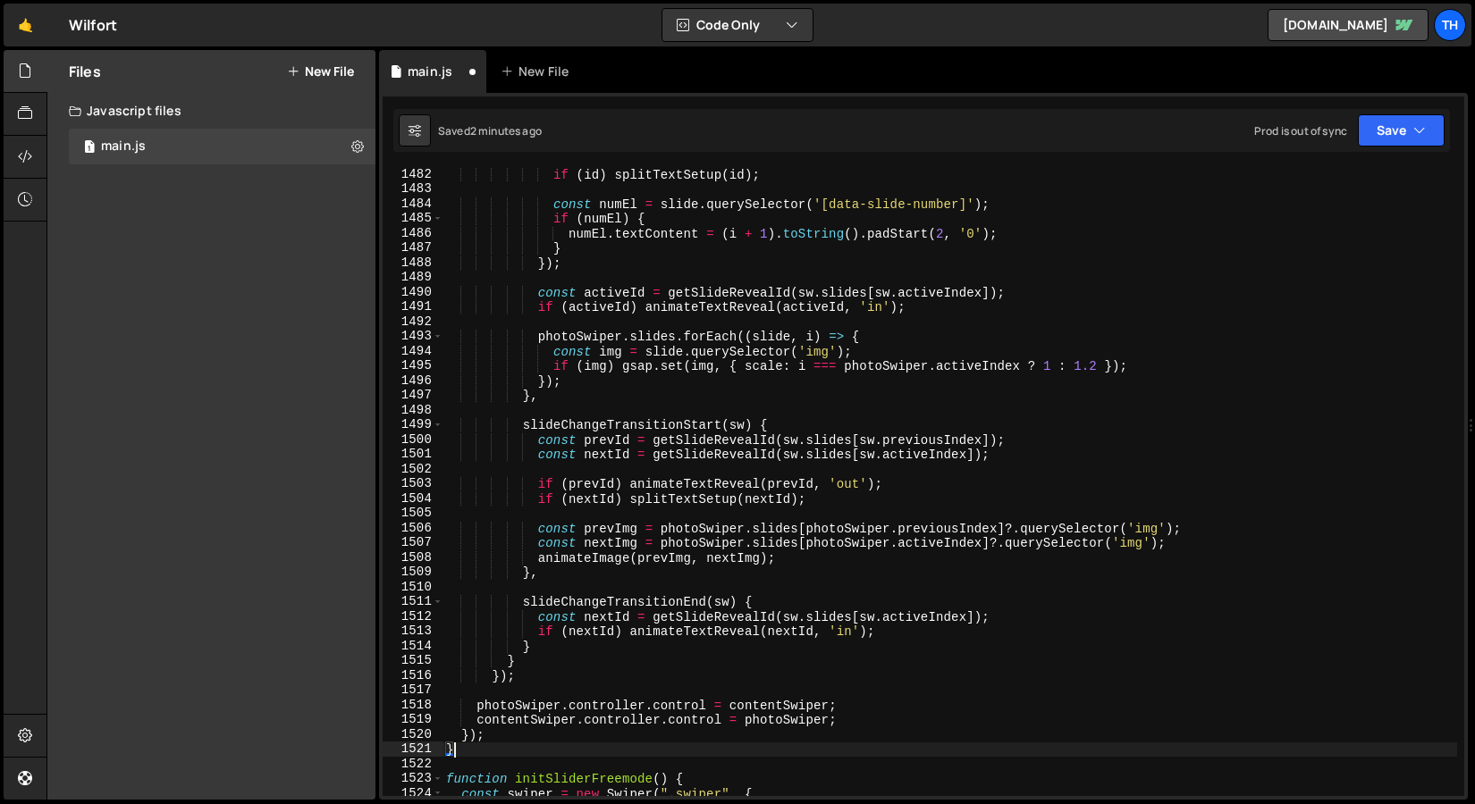
scroll to position [21839, 0]
click at [1360, 132] on button "Save" at bounding box center [1400, 130] width 87 height 32
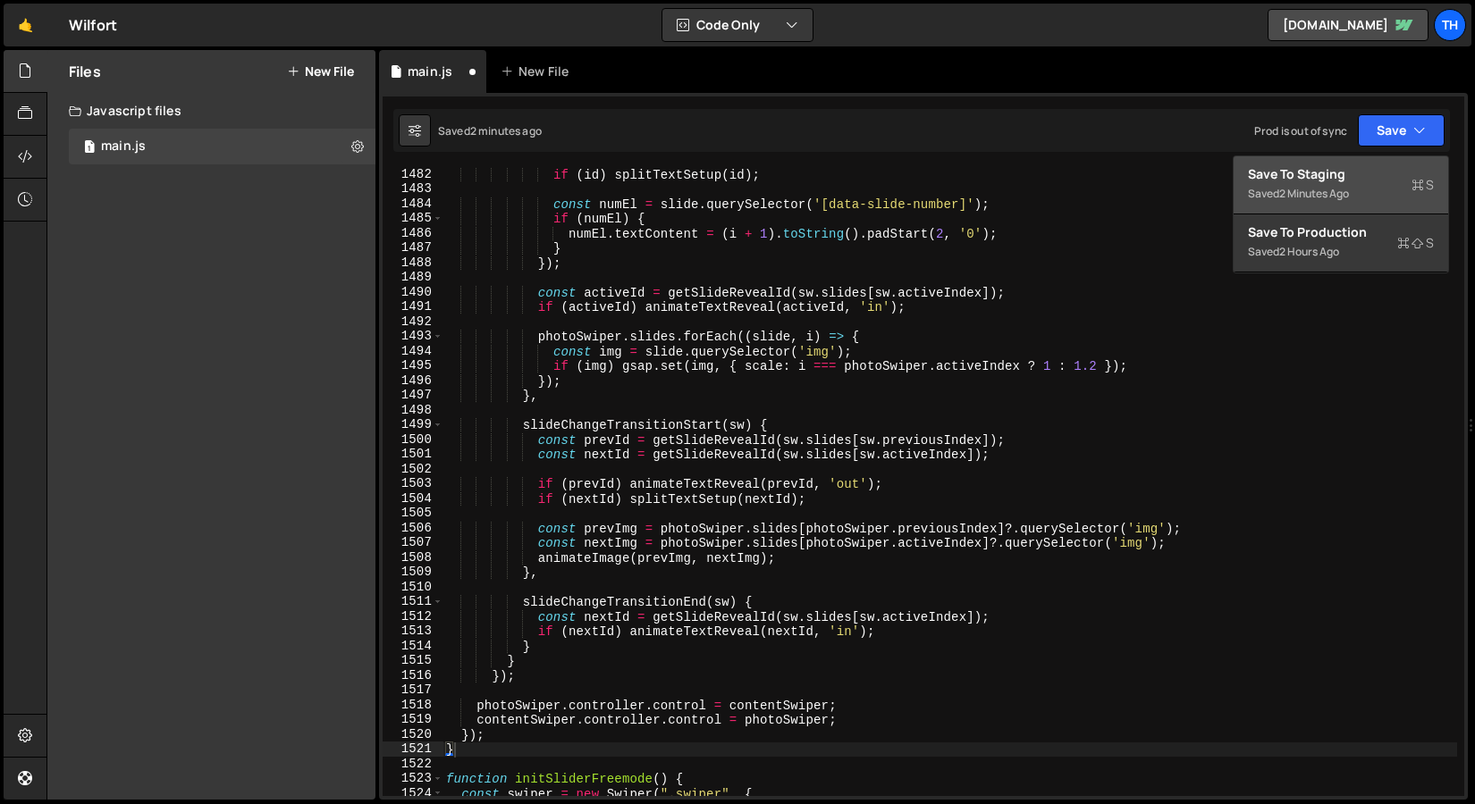
click at [1334, 168] on div "Save to Staging S" at bounding box center [1341, 174] width 186 height 18
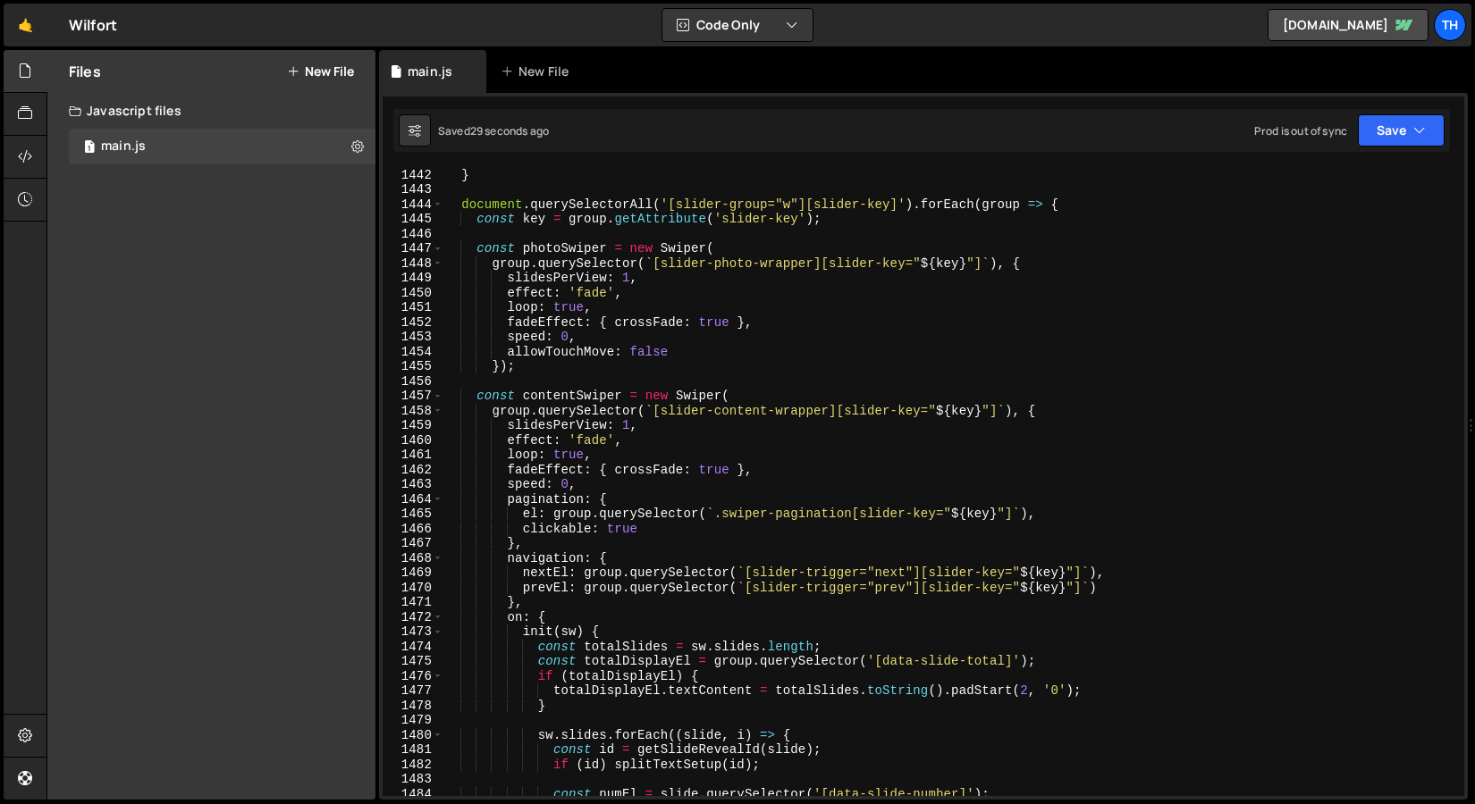
scroll to position [21193, 0]
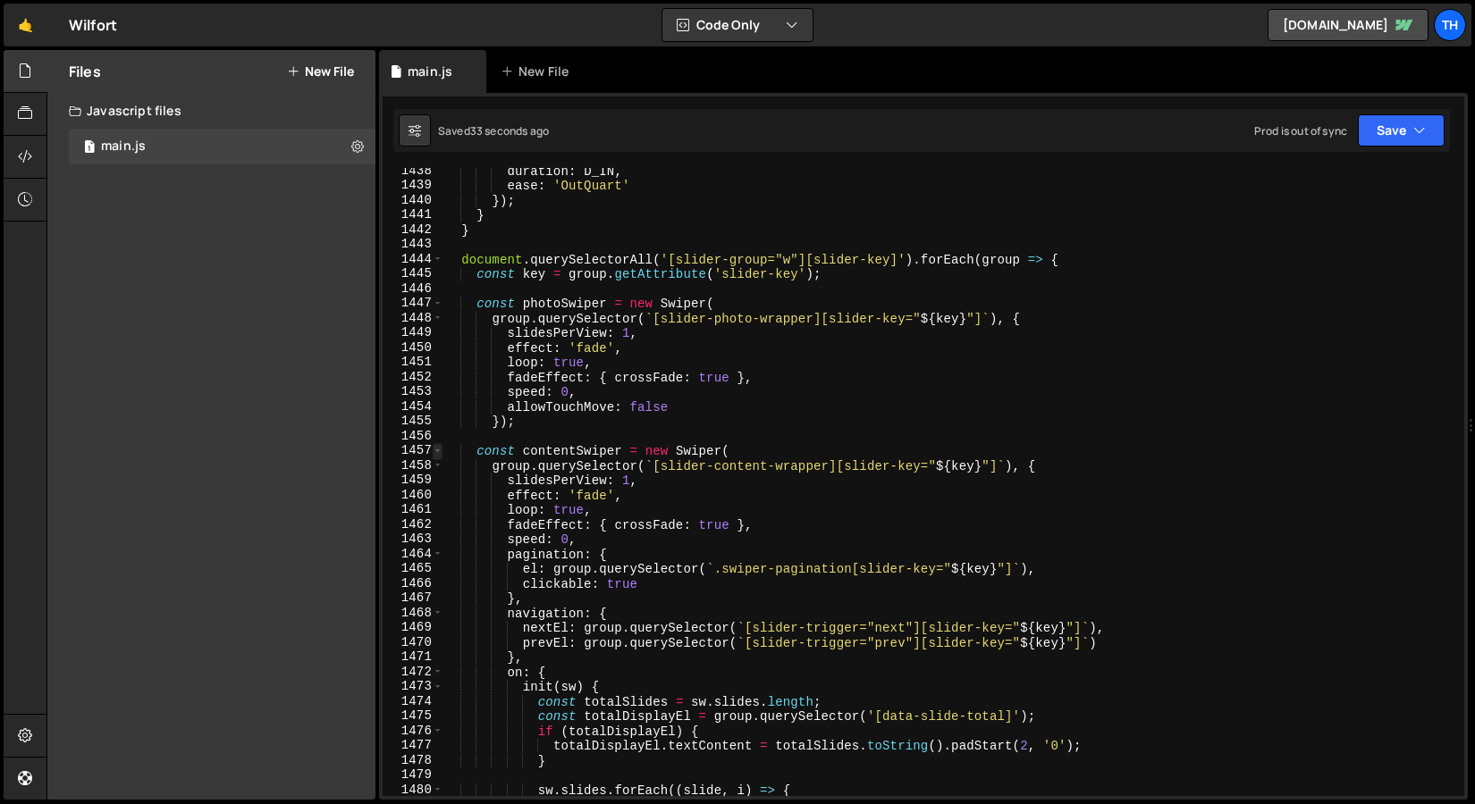
click at [434, 449] on span at bounding box center [438, 450] width 10 height 15
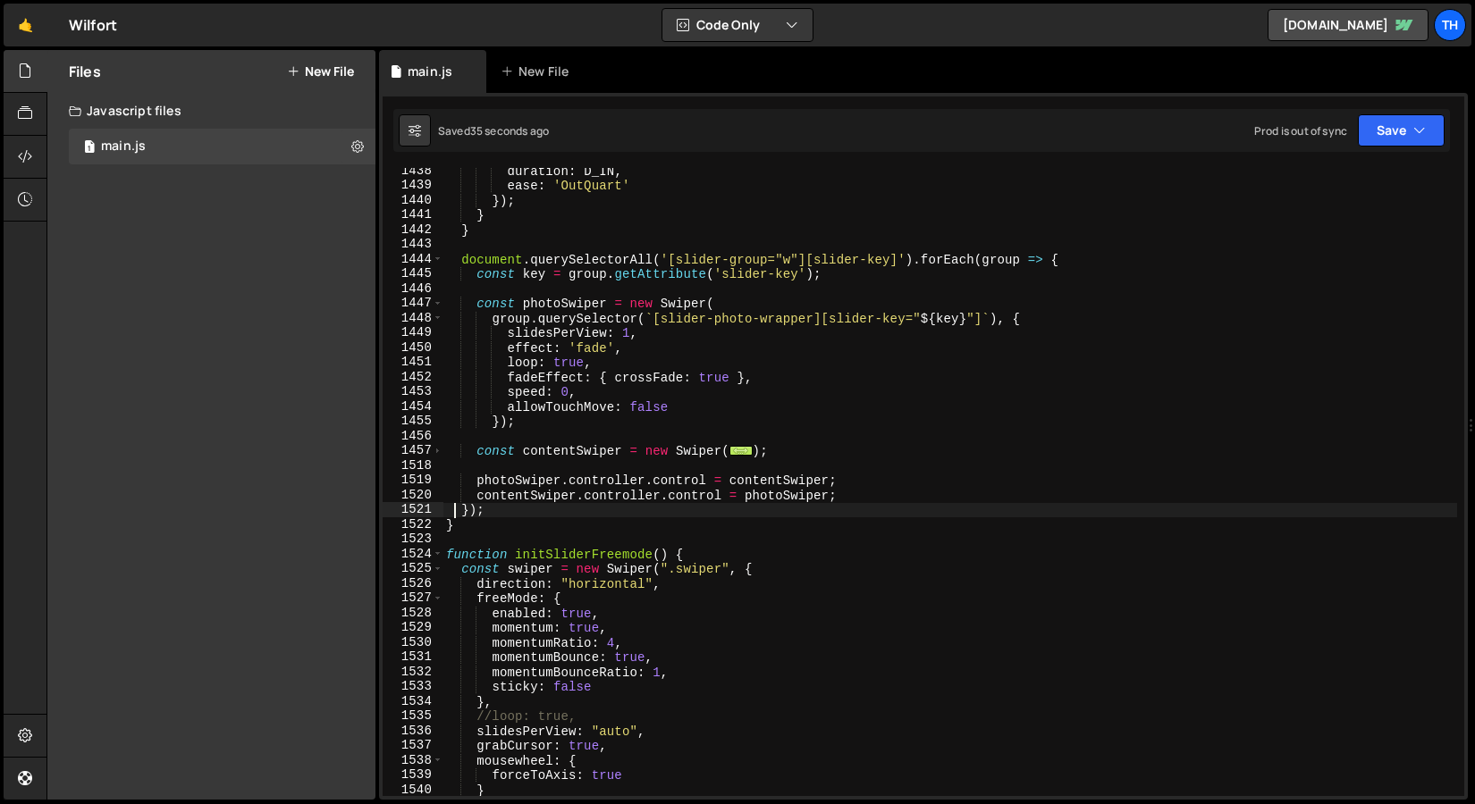
click at [430, 300] on div "1447" at bounding box center [412, 303] width 61 height 15
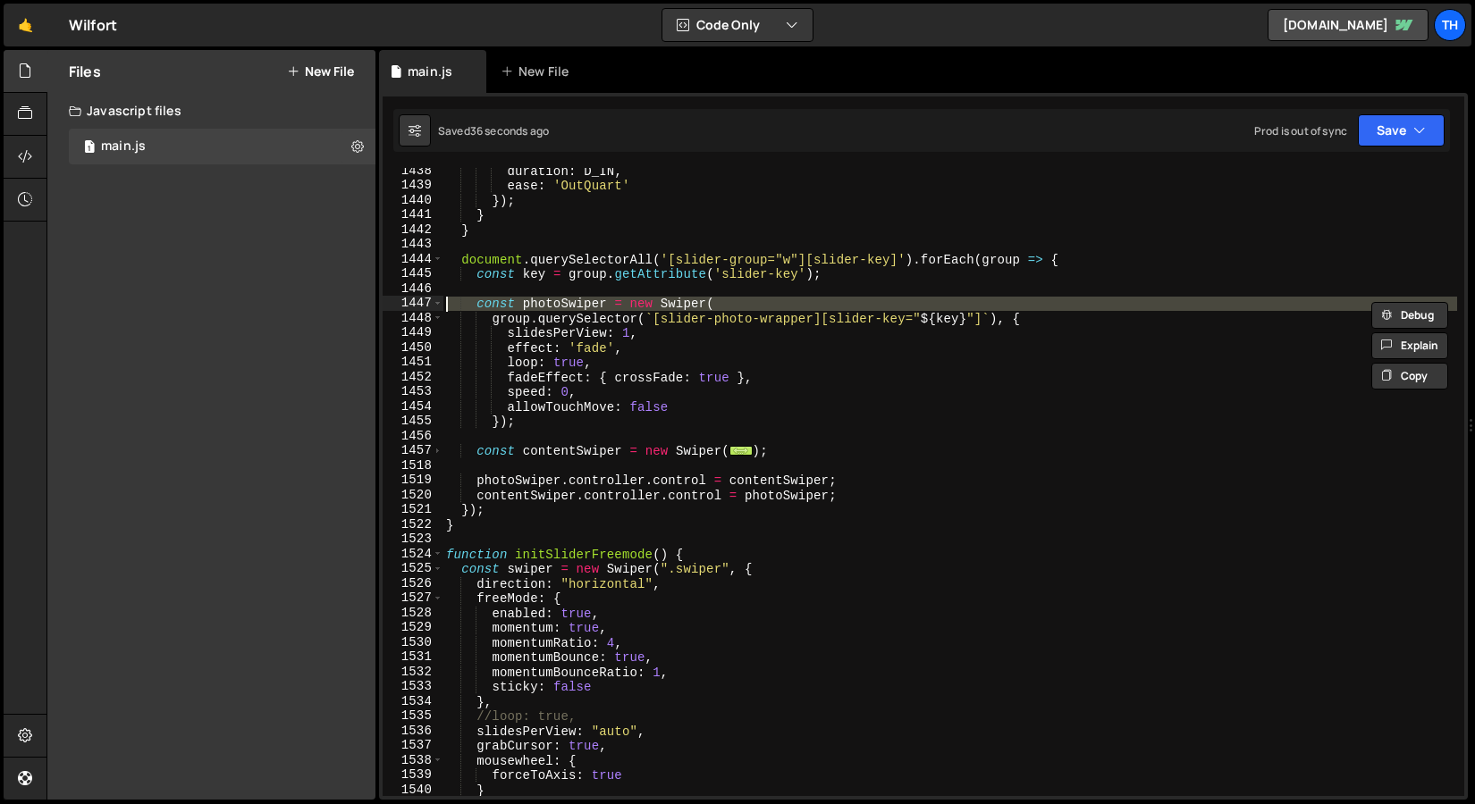
click at [430, 284] on div at bounding box center [430, 284] width 0 height 0
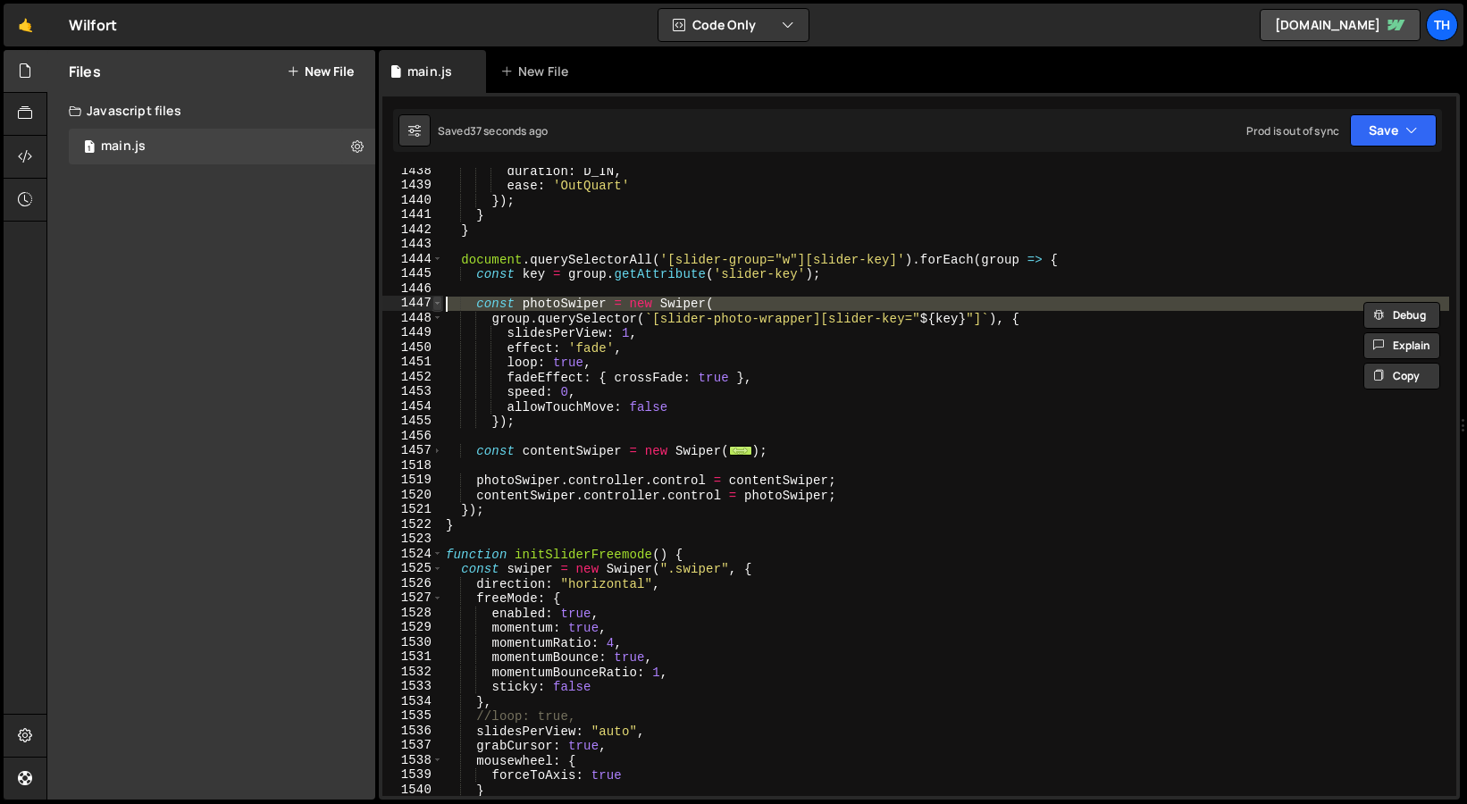
click at [436, 296] on span at bounding box center [438, 303] width 10 height 15
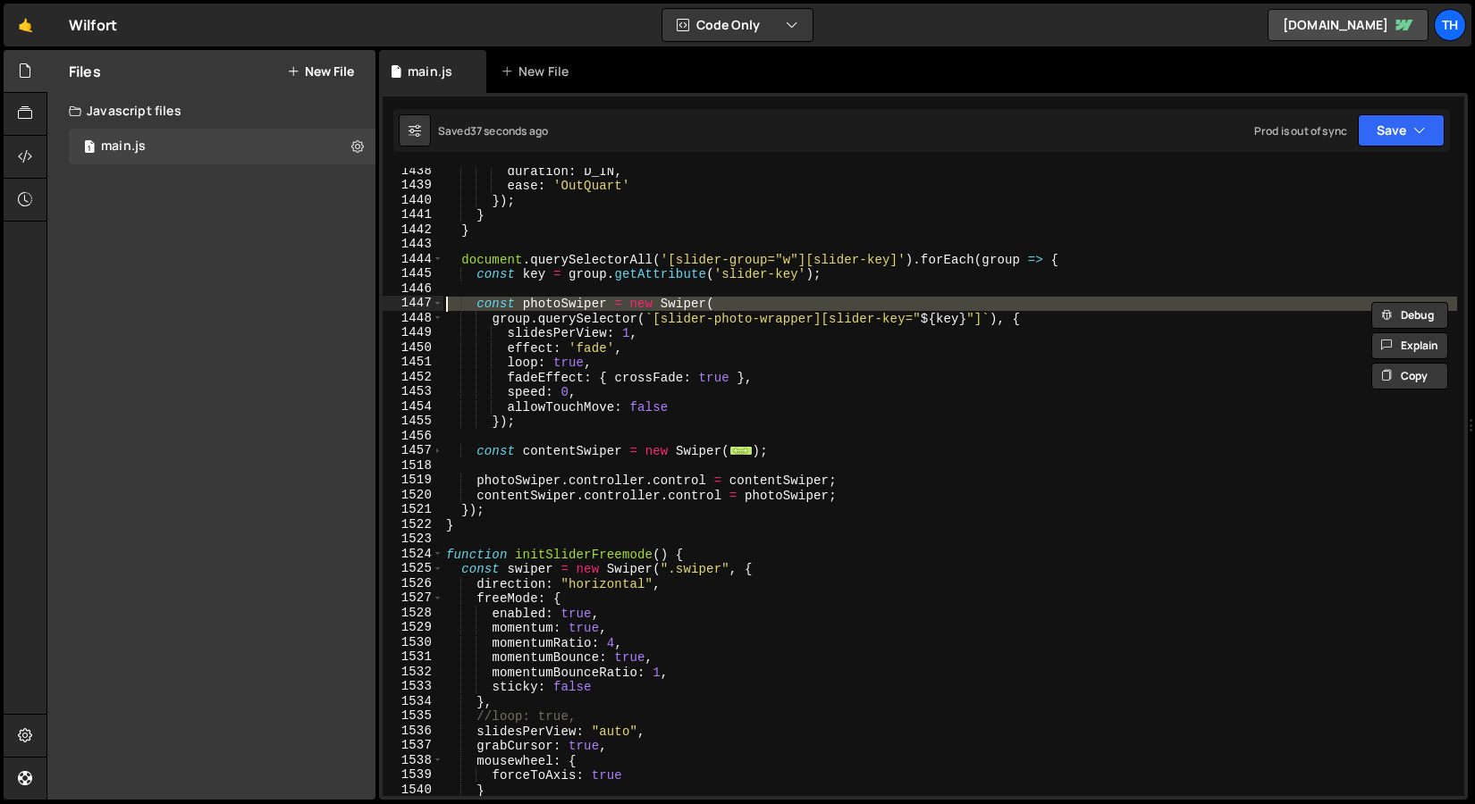
click at [436, 284] on div at bounding box center [436, 284] width 0 height 0
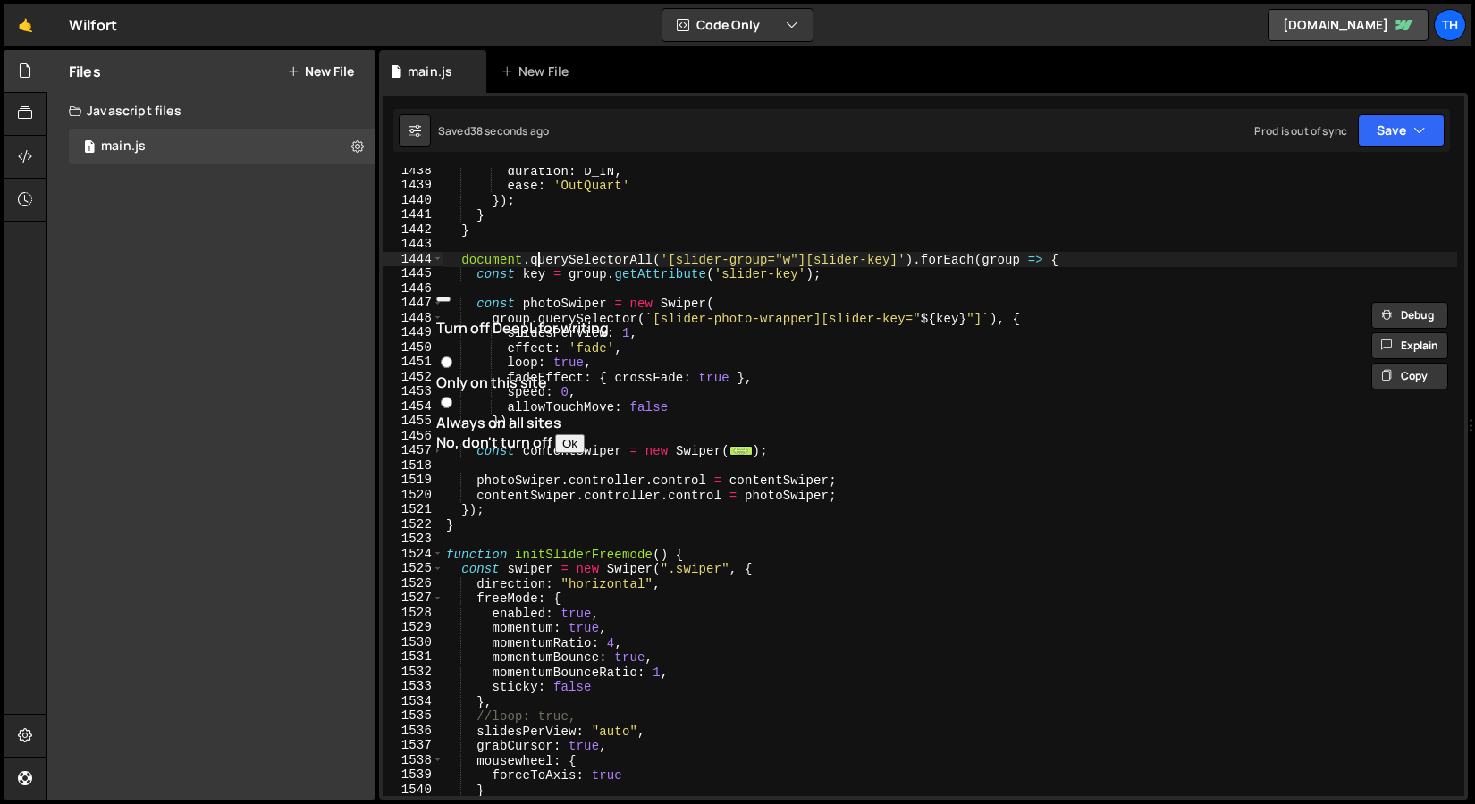
click at [535, 261] on div "duration : D_IN , ease : 'OutQuart' }) ; } } document . querySelectorAll ( '[sl…" at bounding box center [949, 493] width 1014 height 658
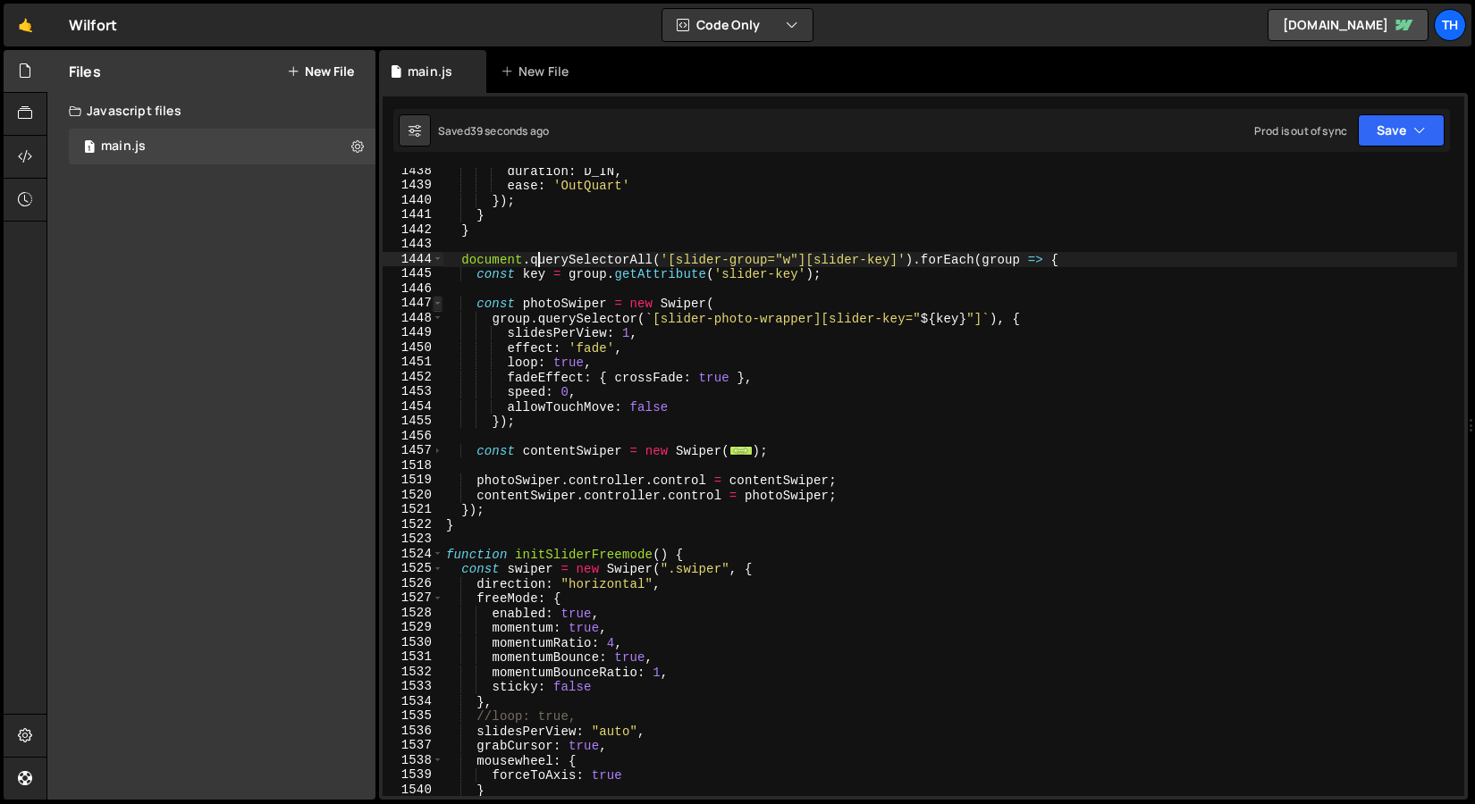
click at [440, 305] on span at bounding box center [438, 303] width 10 height 15
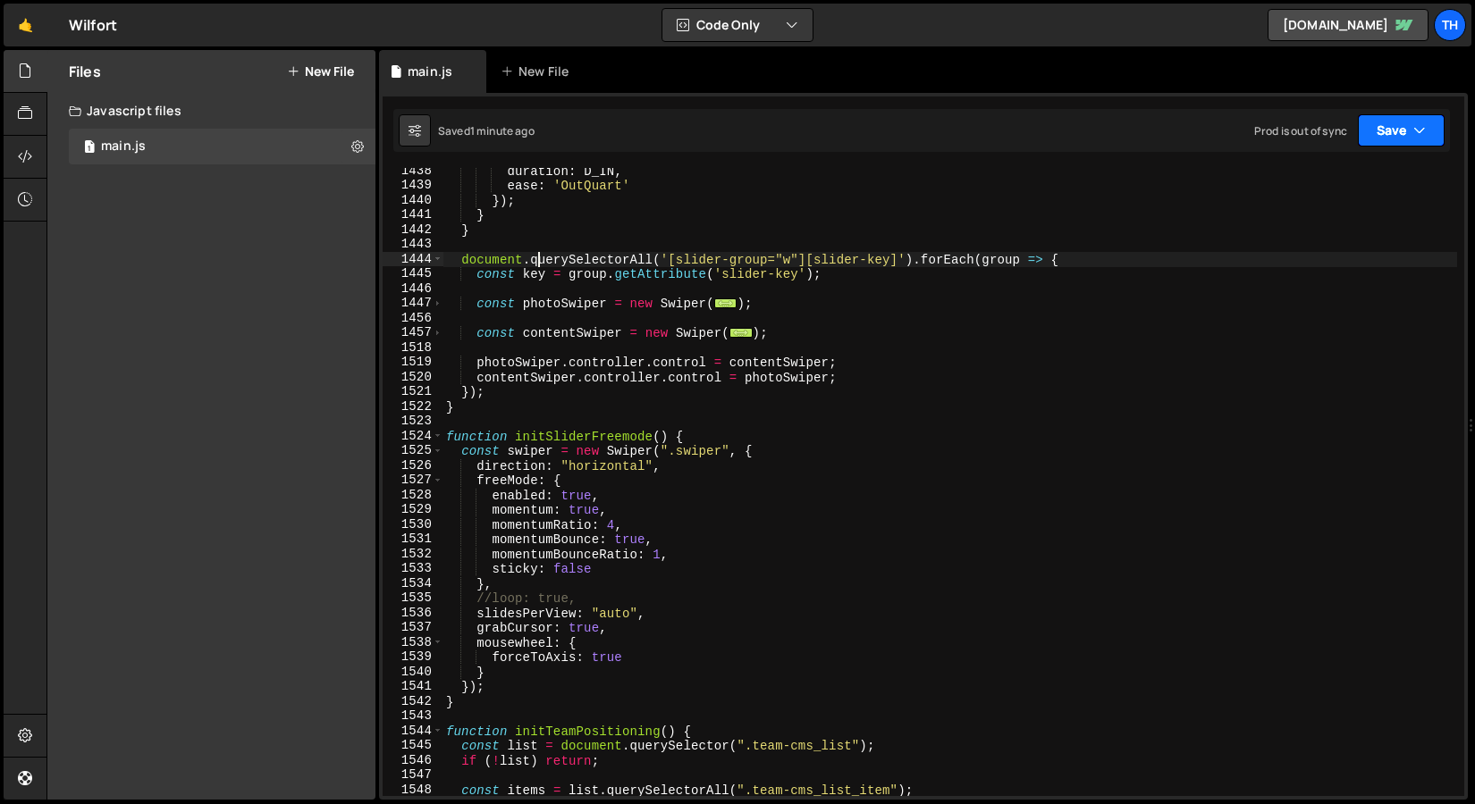
click at [1421, 119] on button "Save" at bounding box center [1400, 130] width 87 height 32
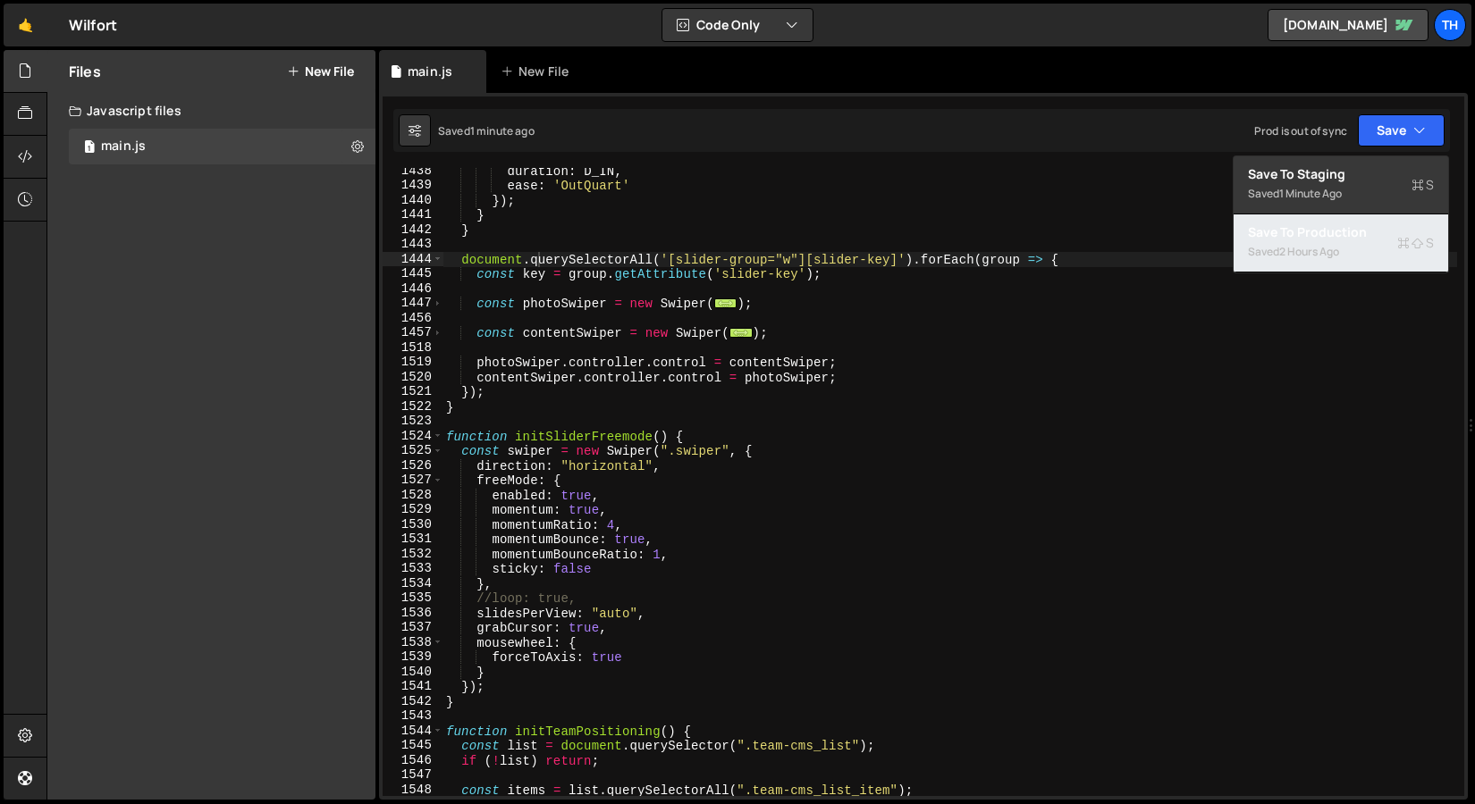
drag, startPoint x: 1271, startPoint y: 251, endPoint x: 904, endPoint y: 193, distance: 371.0
click at [1270, 251] on div "Saved 2 hours ago" at bounding box center [1341, 251] width 186 height 21
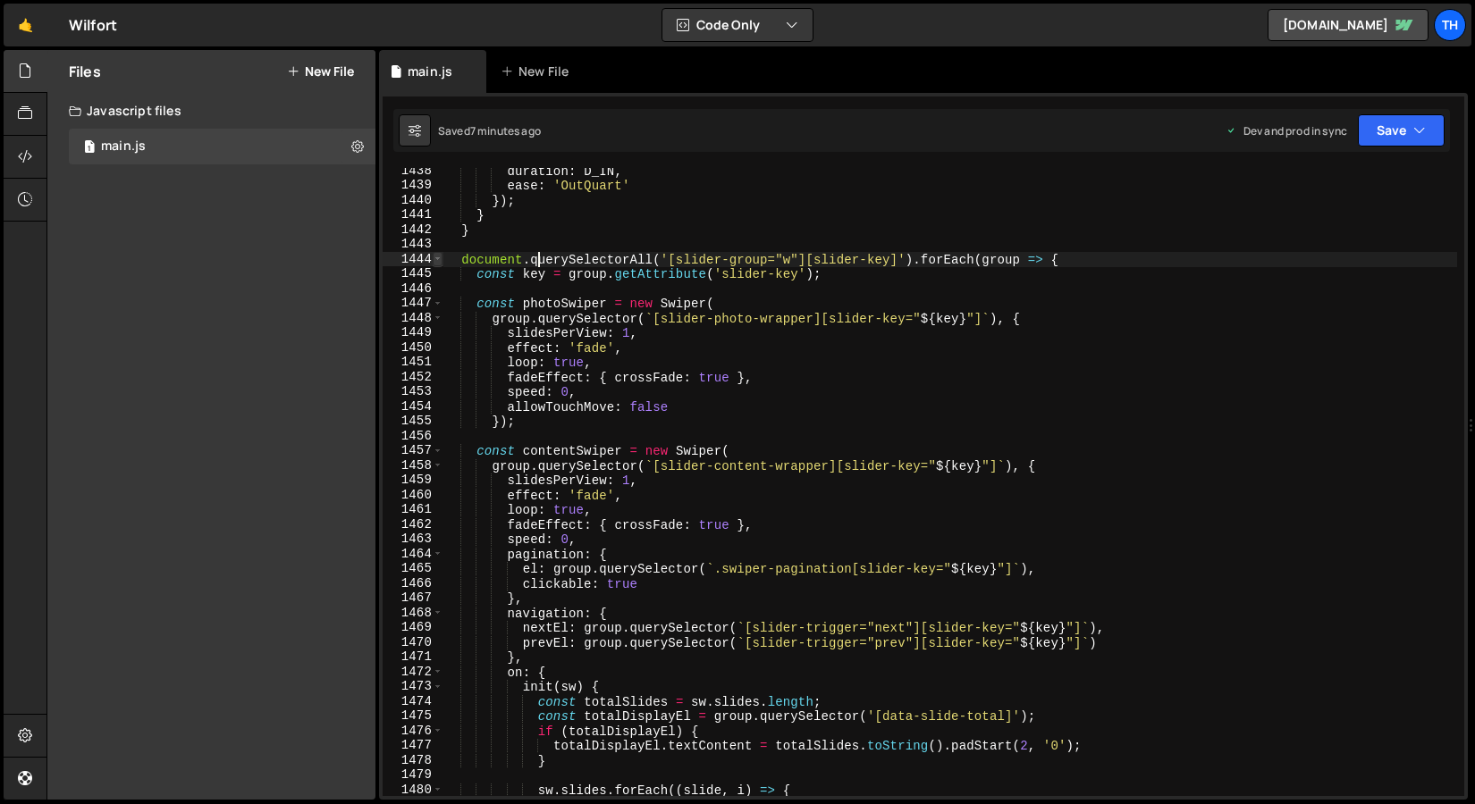
click at [435, 261] on span at bounding box center [438, 259] width 10 height 15
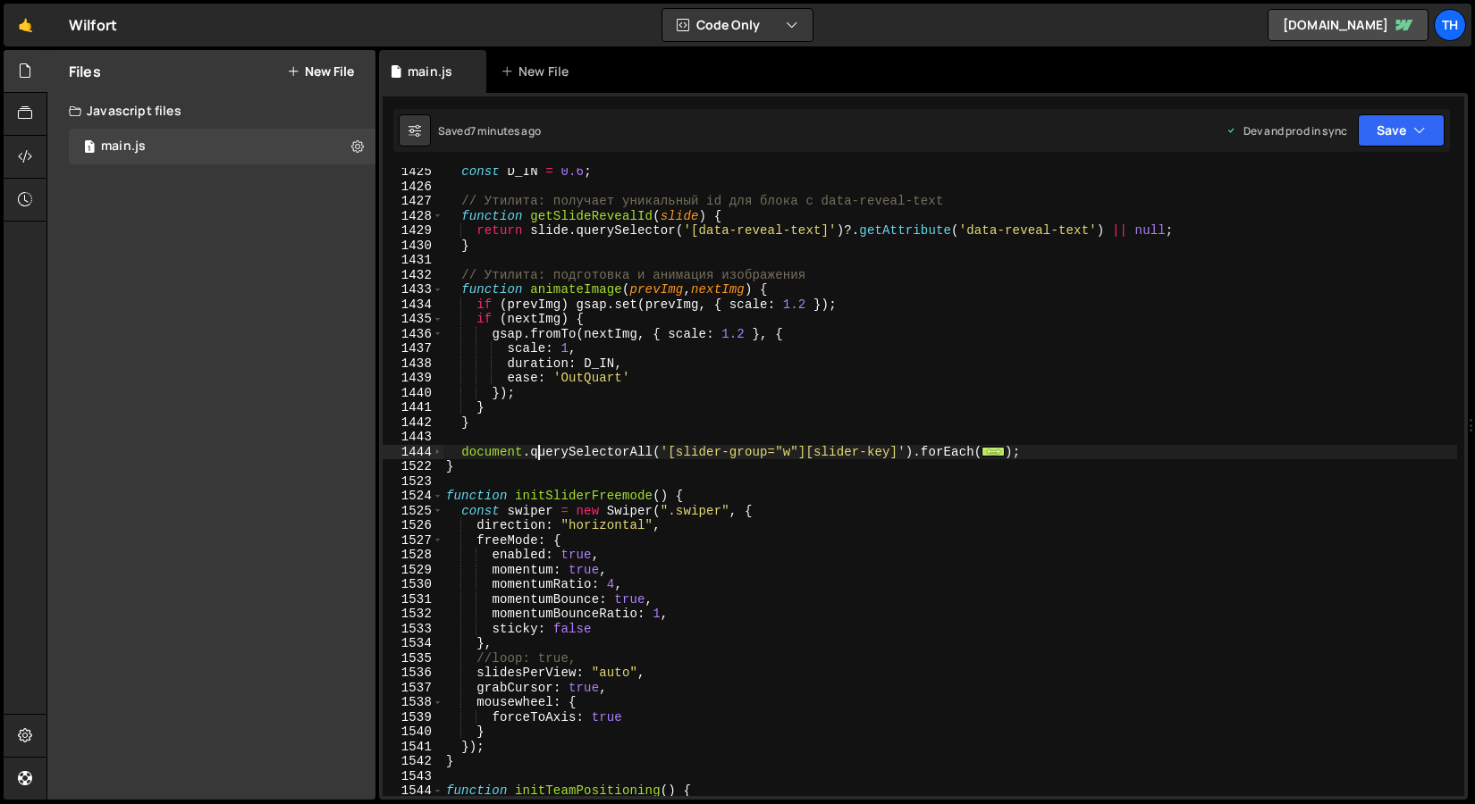
scroll to position [20998, 0]
click at [440, 296] on span at bounding box center [438, 292] width 10 height 15
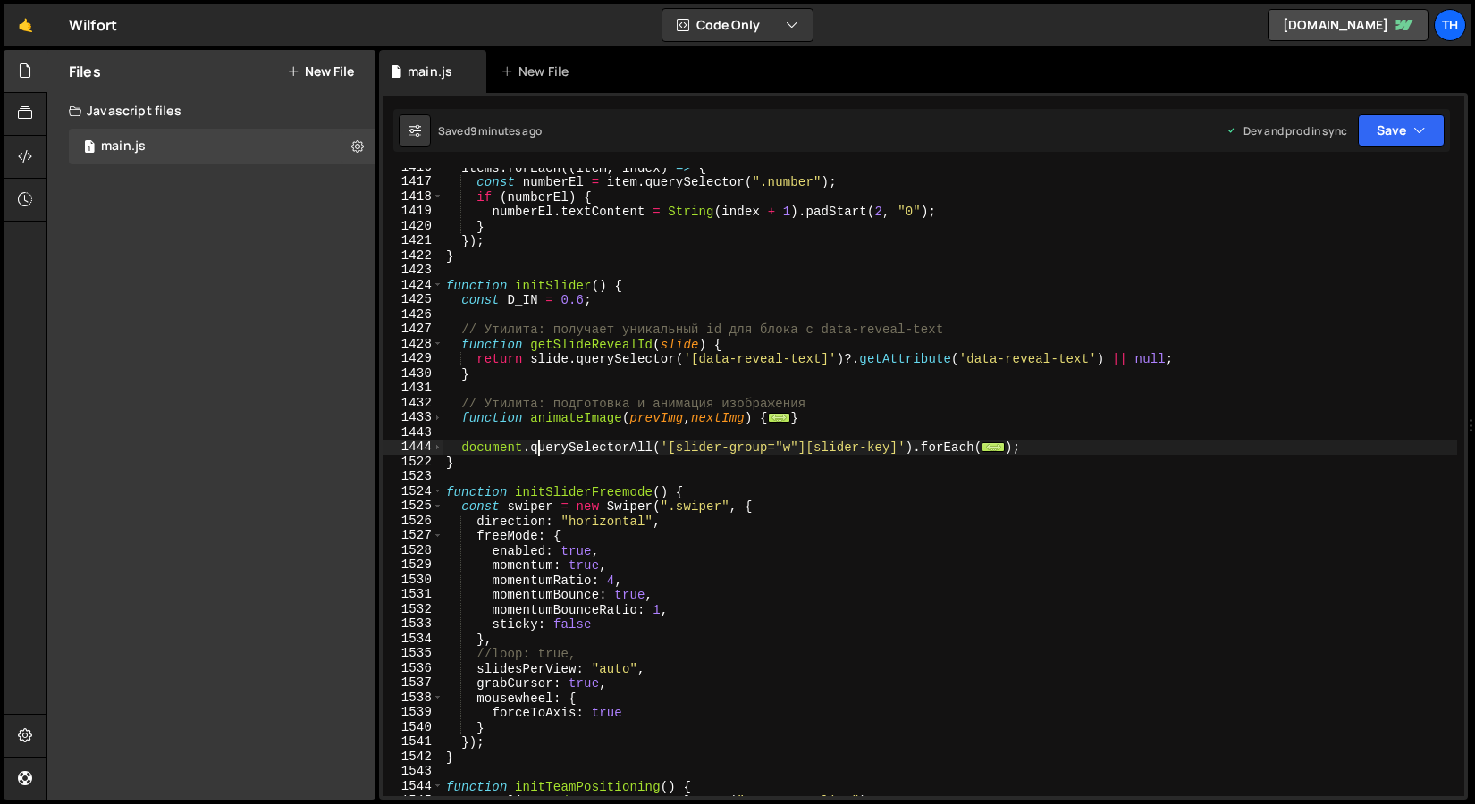
scroll to position [20872, 0]
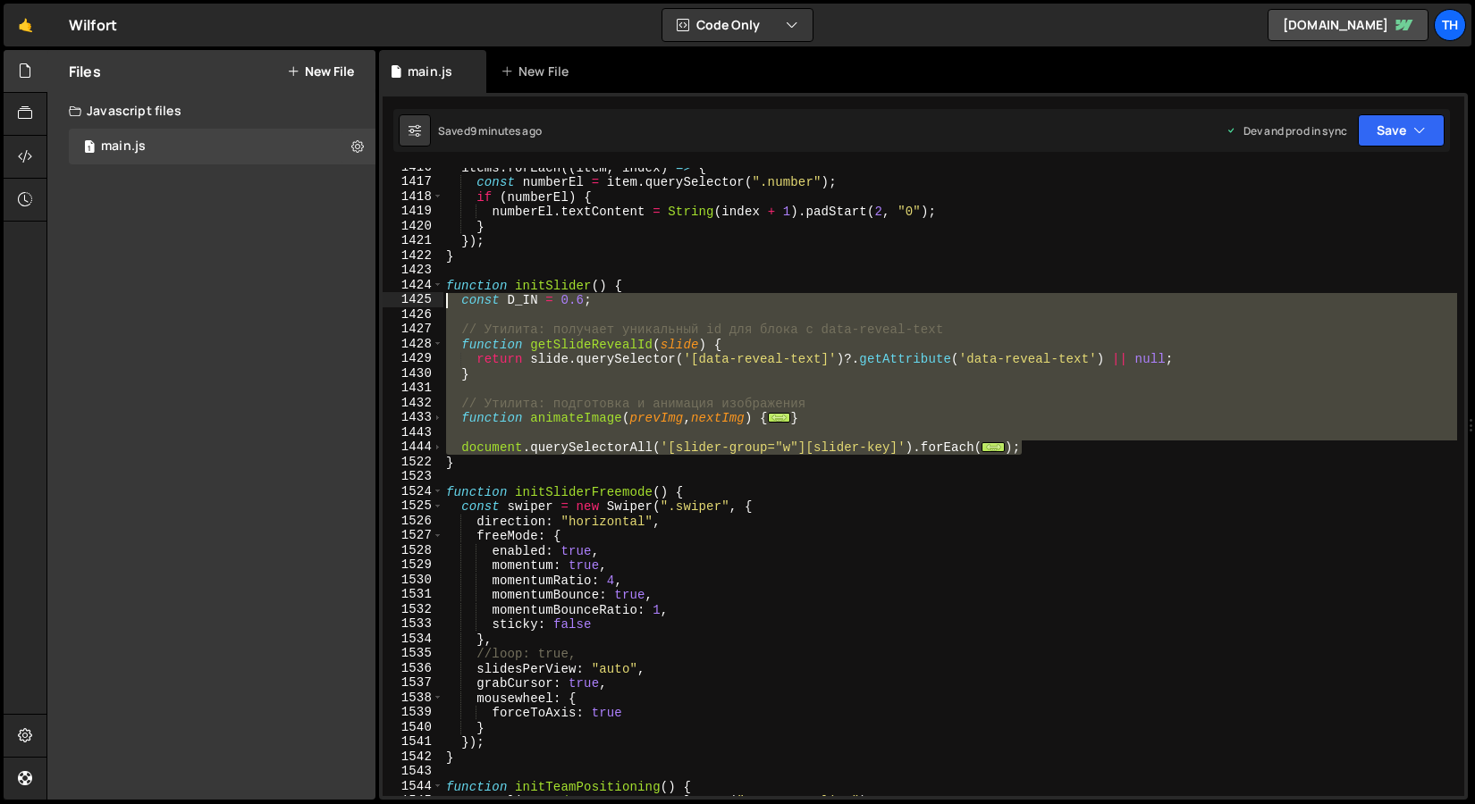
drag, startPoint x: 1057, startPoint y: 450, endPoint x: 394, endPoint y: 304, distance: 678.9
click at [394, 304] on div "document.querySelectorAll('[slider-group="w"][slider-key]').forEach(group => { …" at bounding box center [922, 482] width 1081 height 628
paste textarea "});"
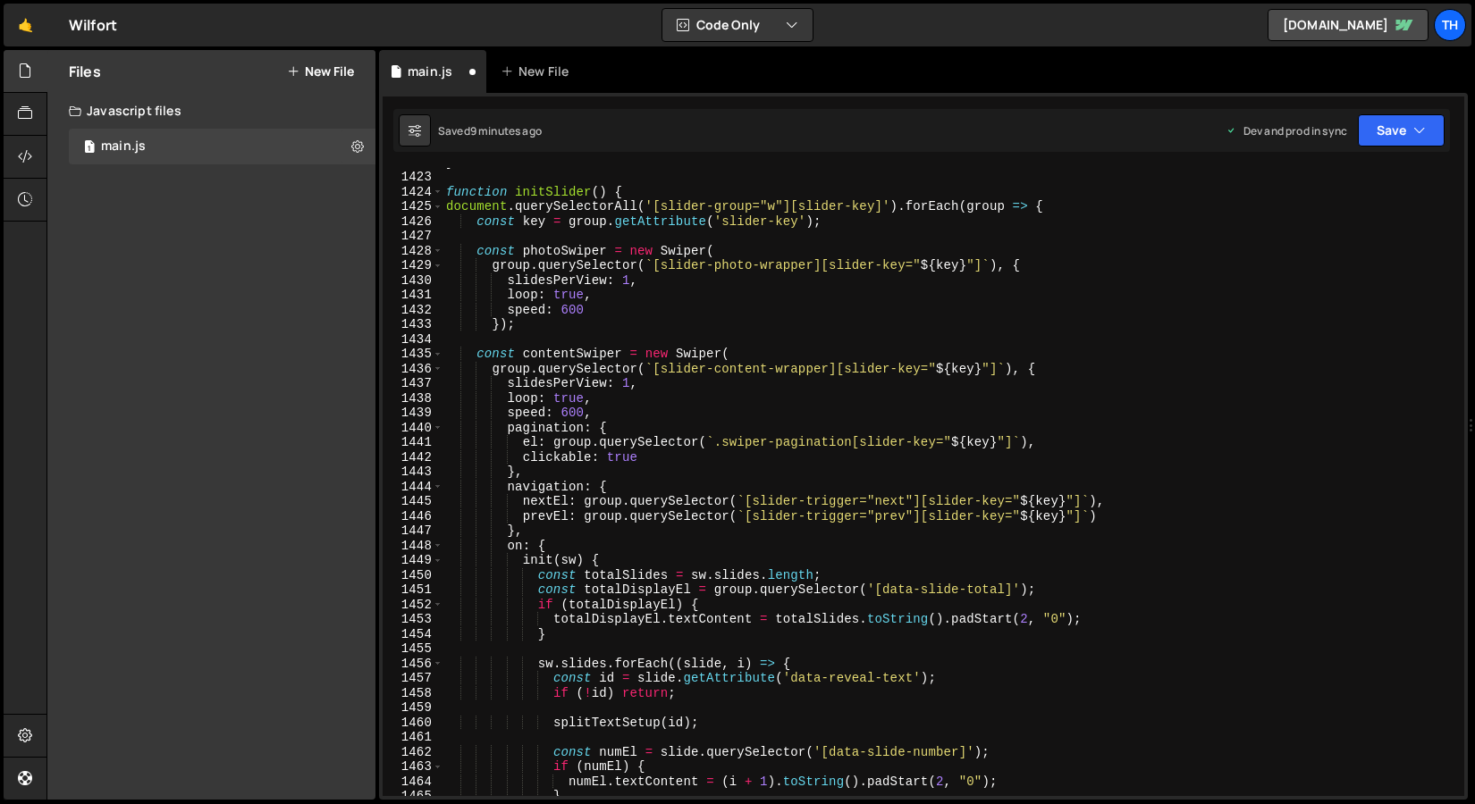
scroll to position [20966, 0]
click at [1418, 137] on icon "button" at bounding box center [1419, 131] width 13 height 18
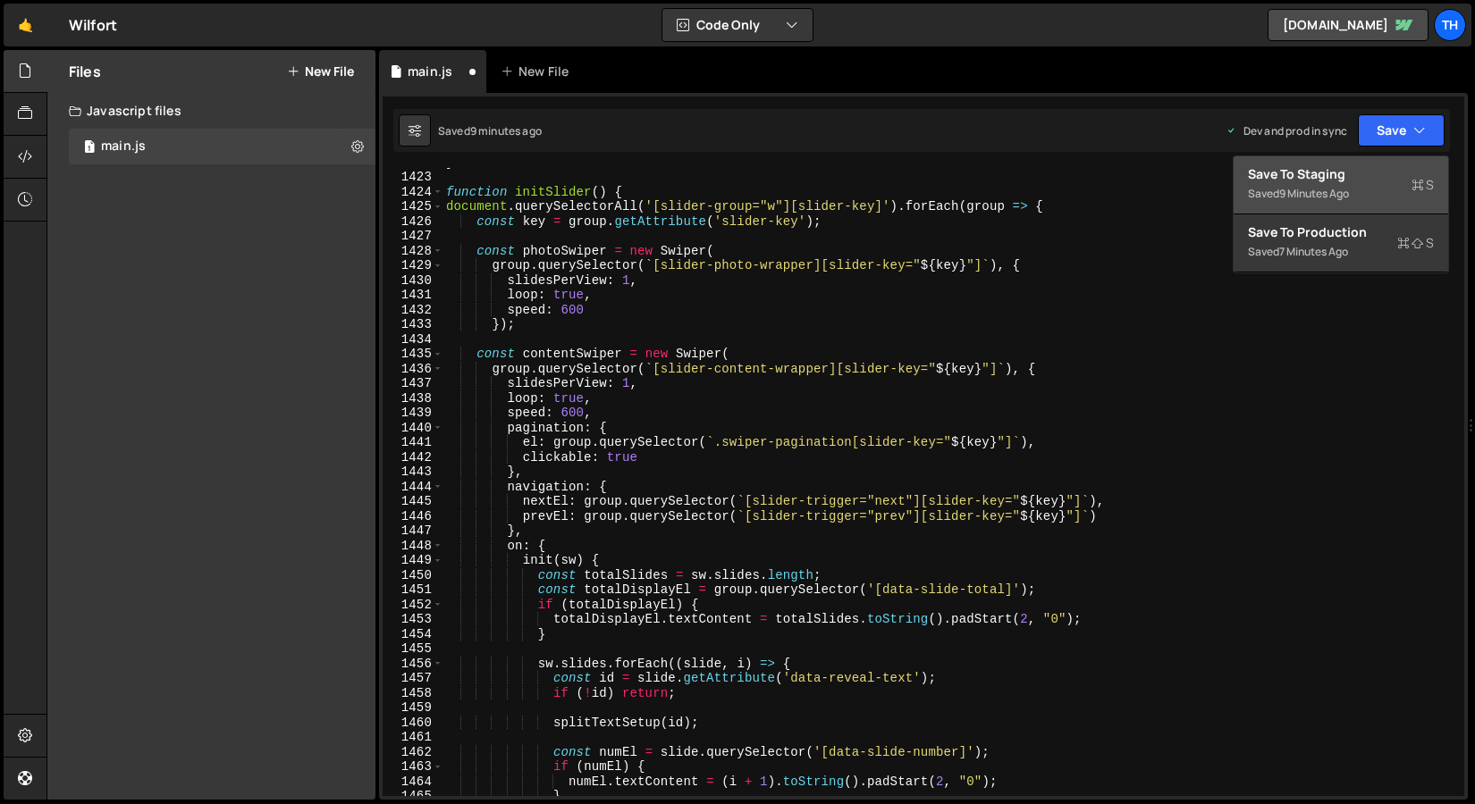
click at [1359, 179] on div "Save to Staging S" at bounding box center [1341, 174] width 186 height 18
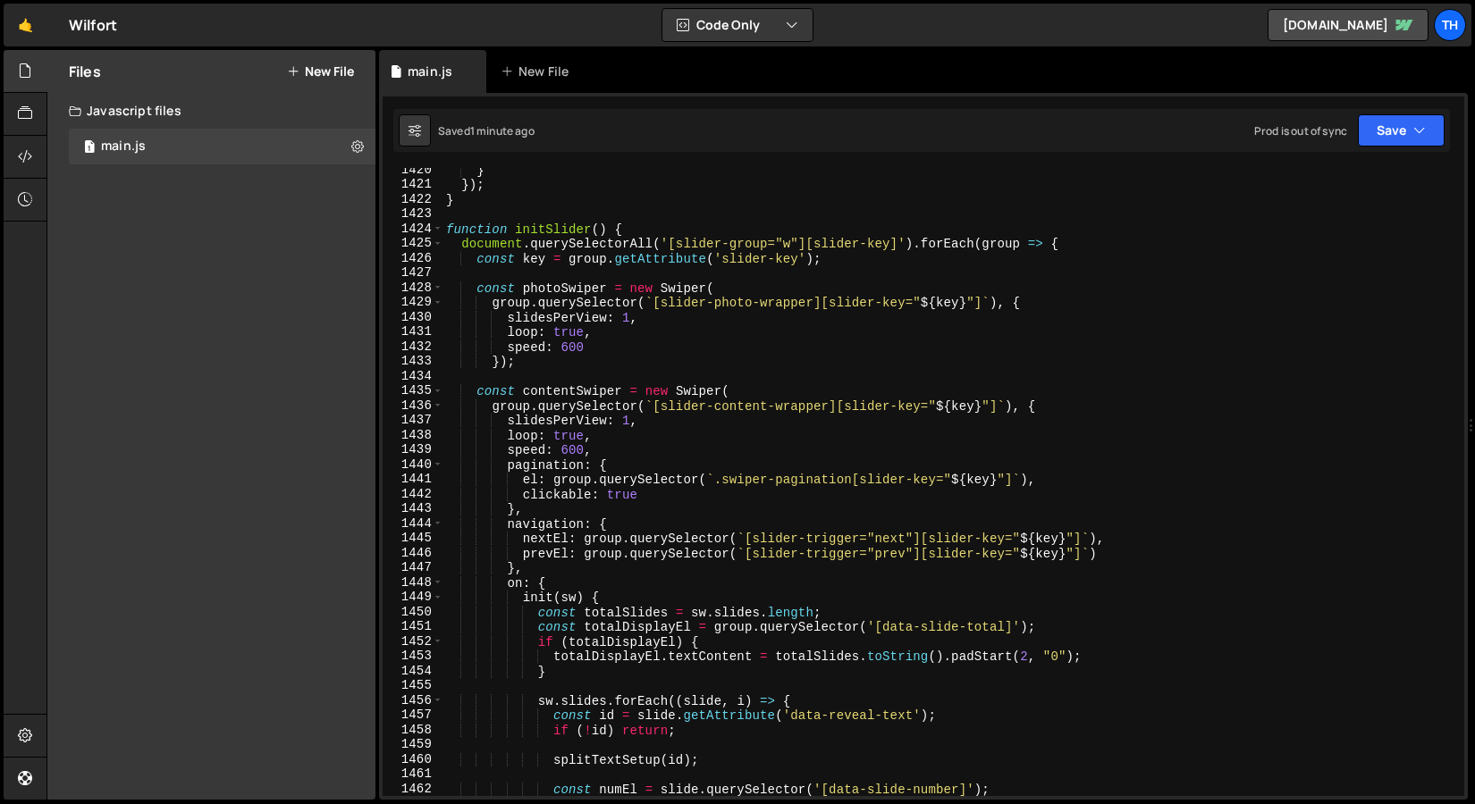
scroll to position [20929, 0]
click at [436, 232] on span at bounding box center [438, 229] width 10 height 15
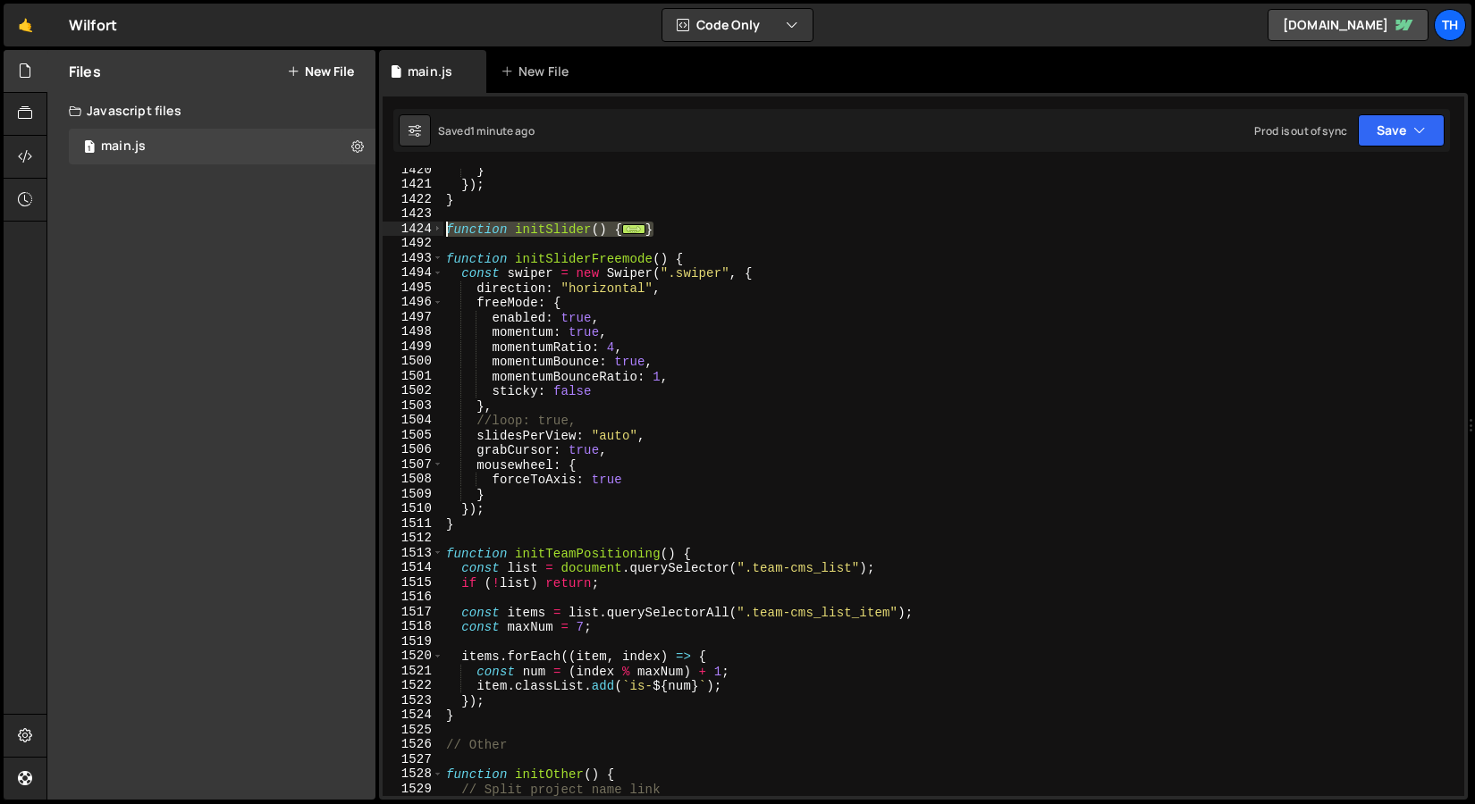
drag, startPoint x: 667, startPoint y: 230, endPoint x: 377, endPoint y: 226, distance: 289.6
click at [377, 226] on div "Files New File Javascript files 1 main.js 0 CSS files Copy share link Edit File…" at bounding box center [760, 425] width 1428 height 751
paste textarea "}"
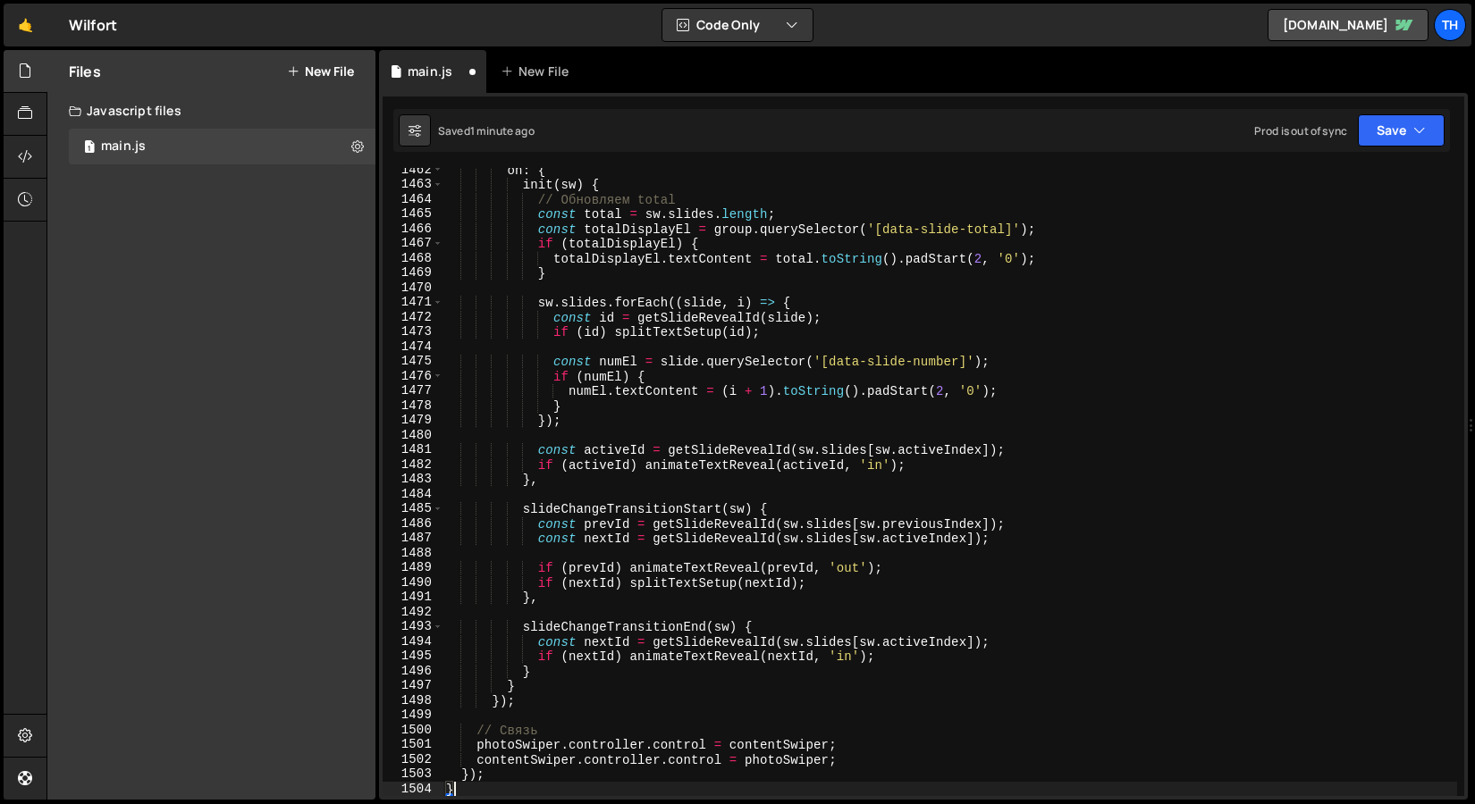
scroll to position [21549, 0]
click at [1409, 122] on button "Save" at bounding box center [1400, 130] width 87 height 32
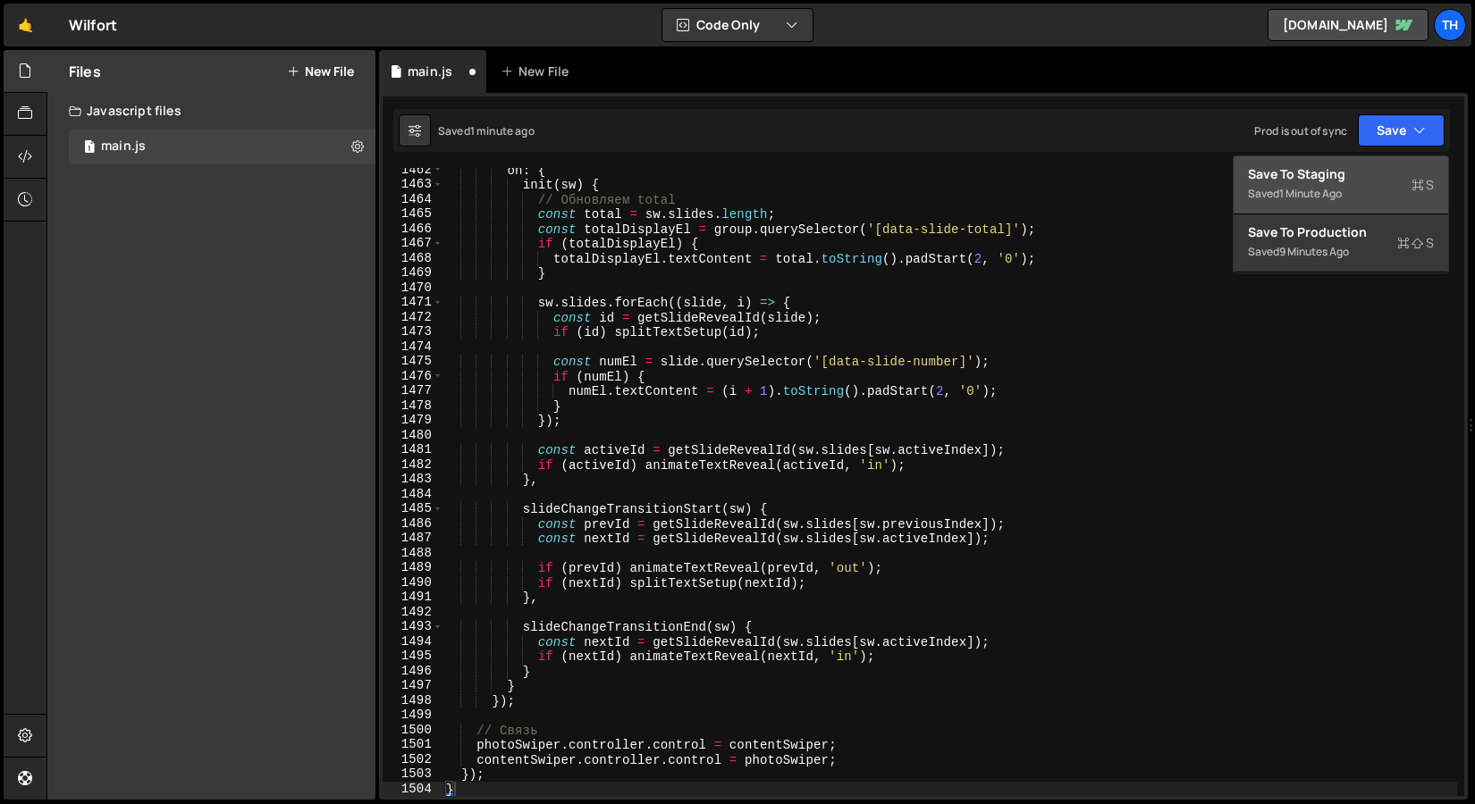
click at [1328, 183] on div "Saved 1 minute ago" at bounding box center [1341, 193] width 186 height 21
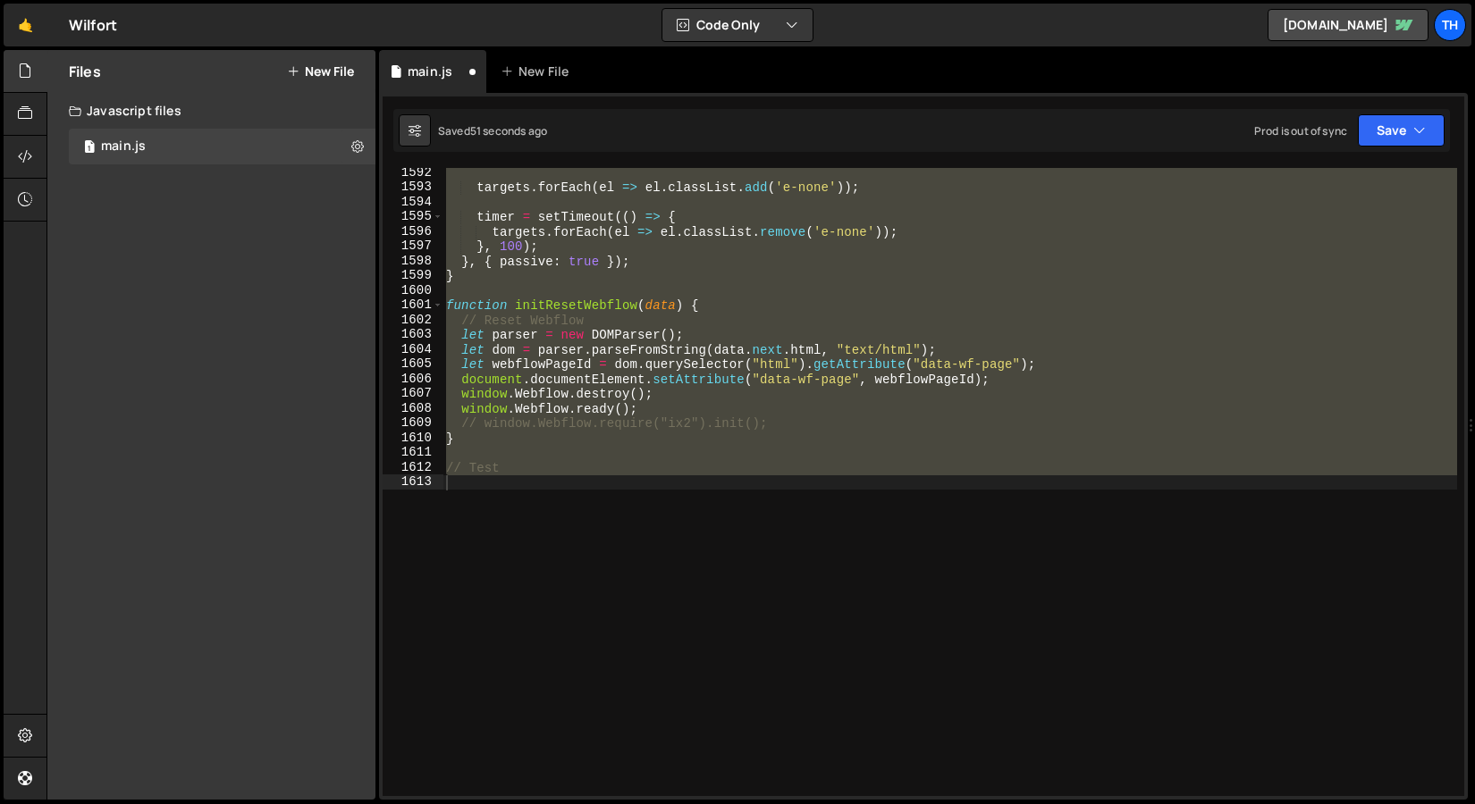
scroll to position [20669, 0]
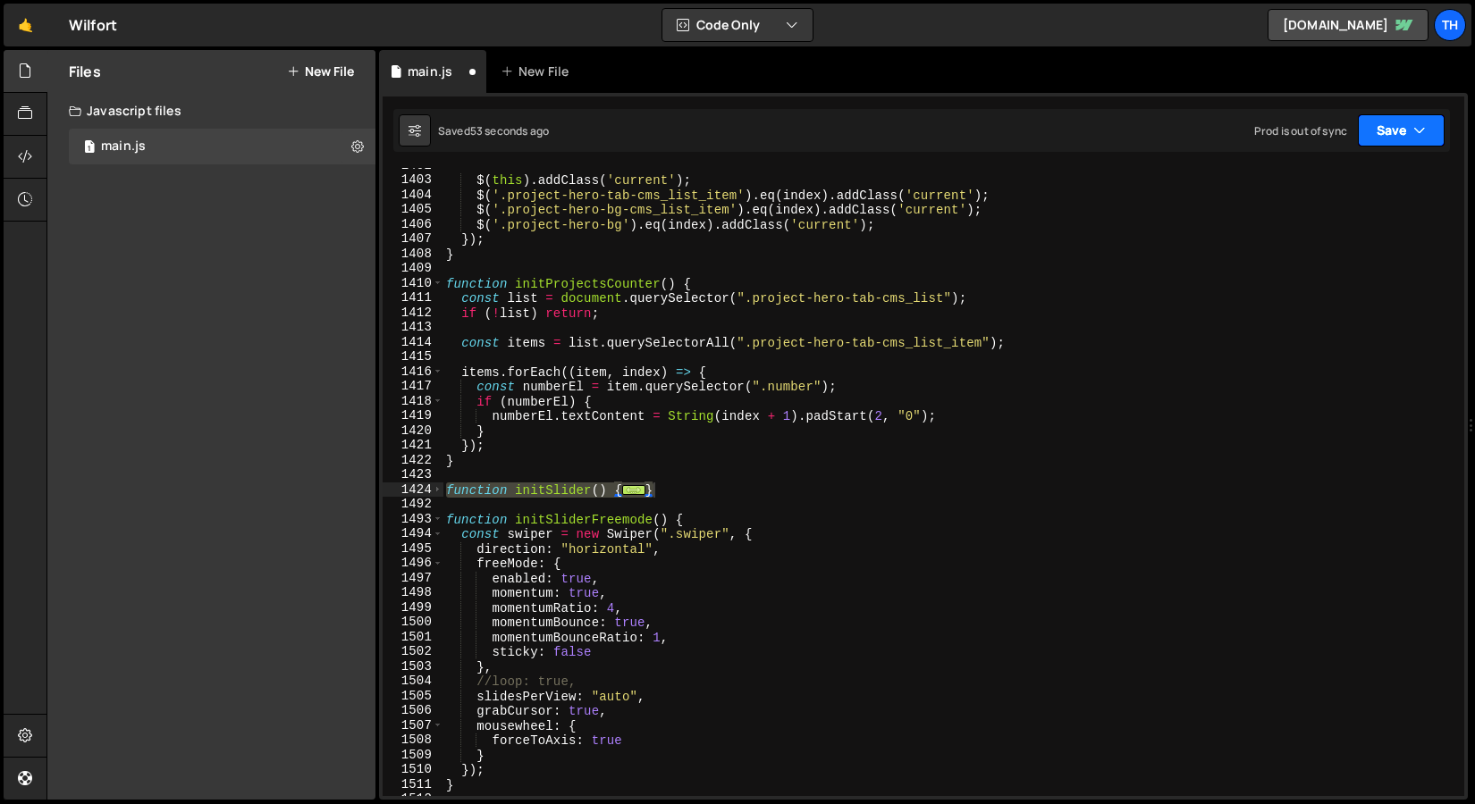
click at [1407, 140] on button "Save" at bounding box center [1400, 130] width 87 height 32
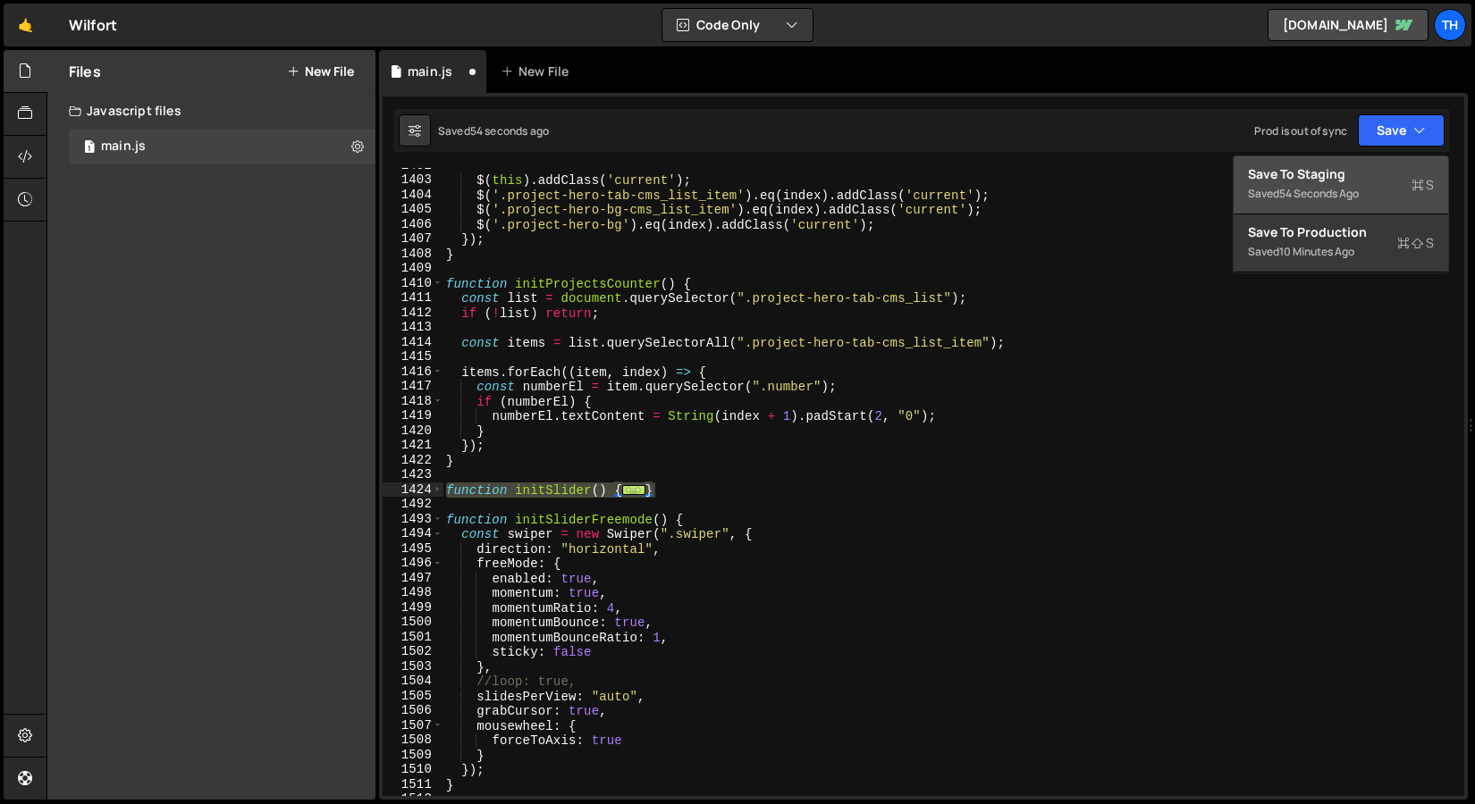
click at [1367, 181] on div "Save to Staging S" at bounding box center [1341, 174] width 186 height 18
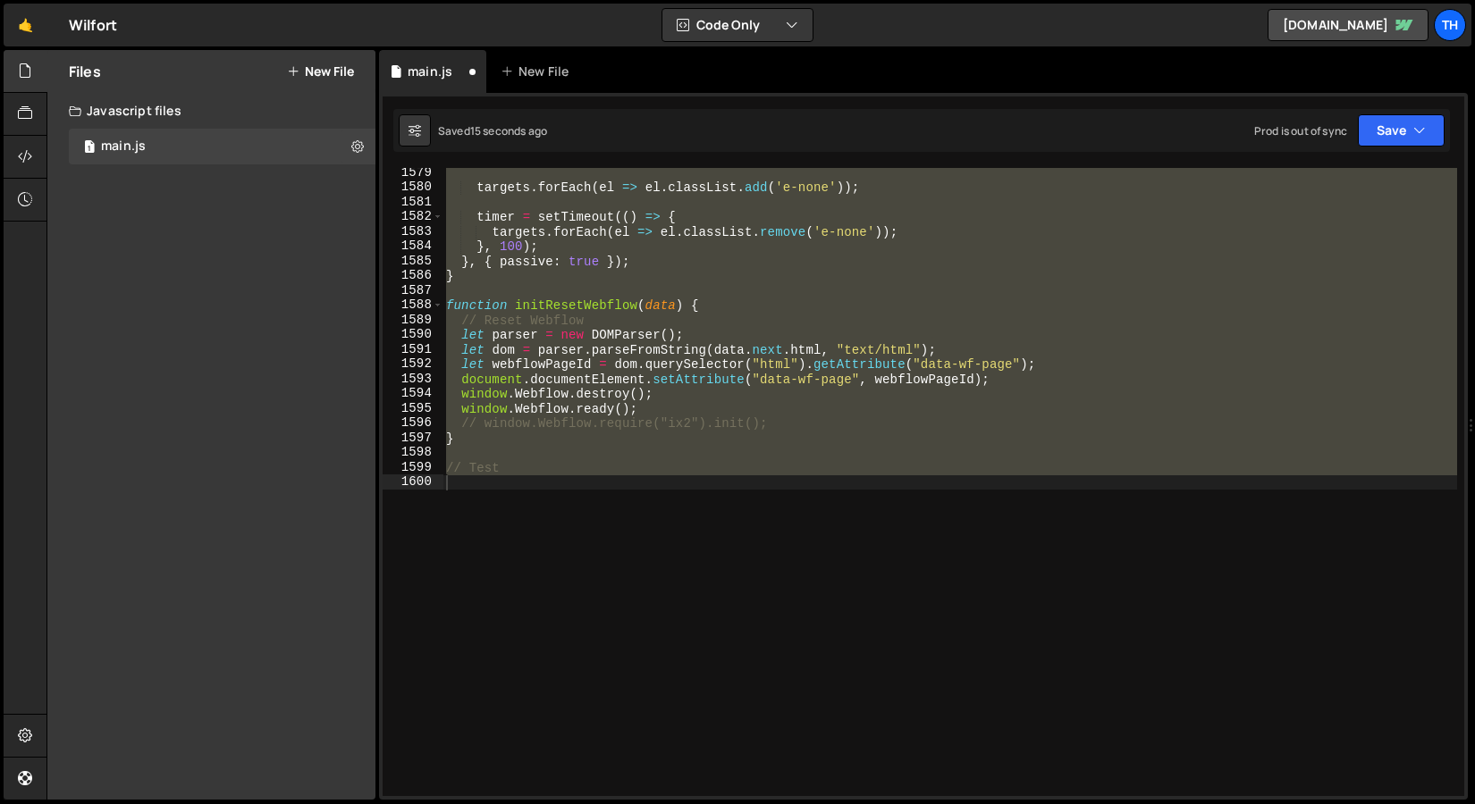
scroll to position [23271, 0]
click at [558, 315] on div "targets . forEach ( el => el . classList . add ( 'e-none' )) ; timer = setTimeo…" at bounding box center [949, 482] width 1014 height 628
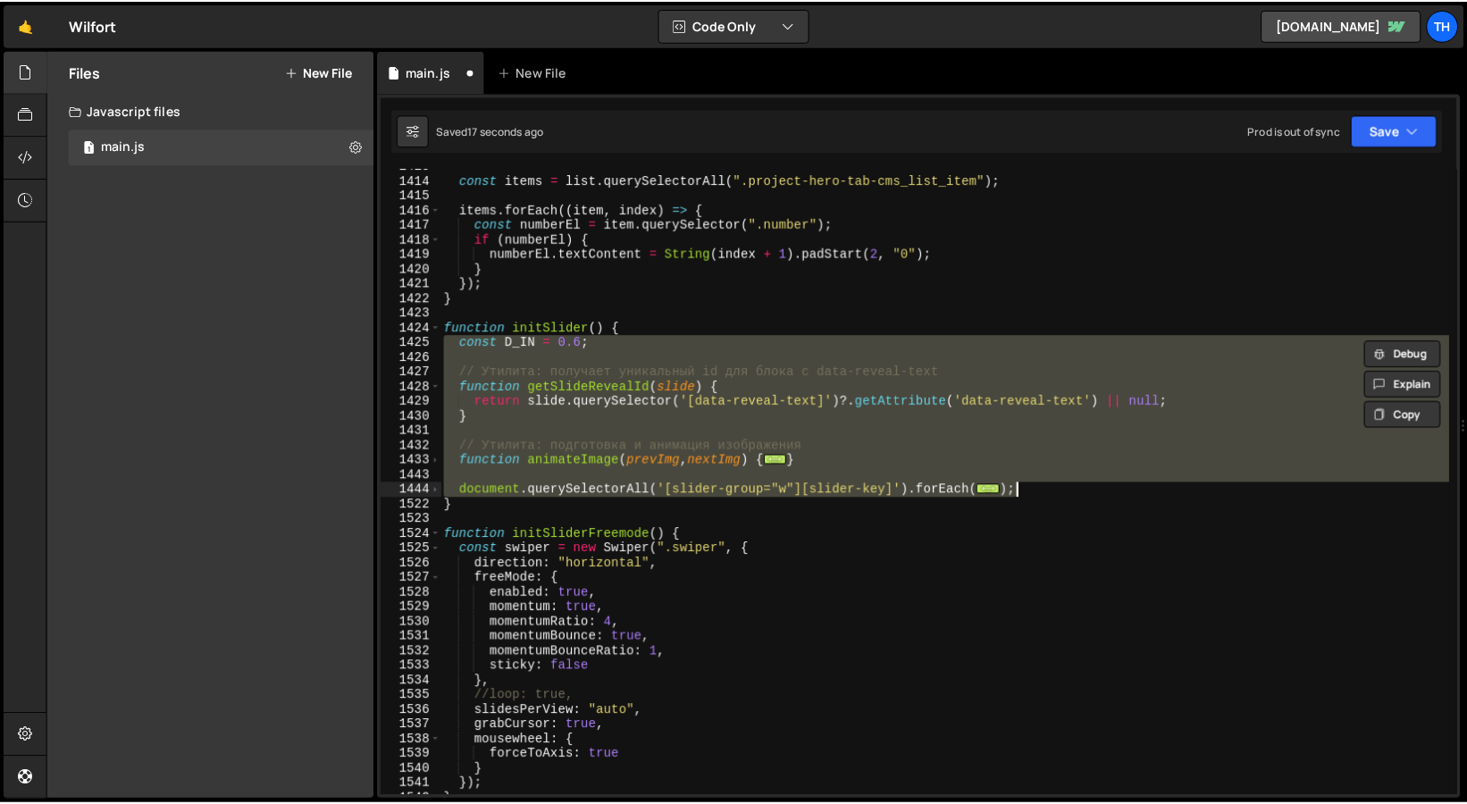
scroll to position [20830, 0]
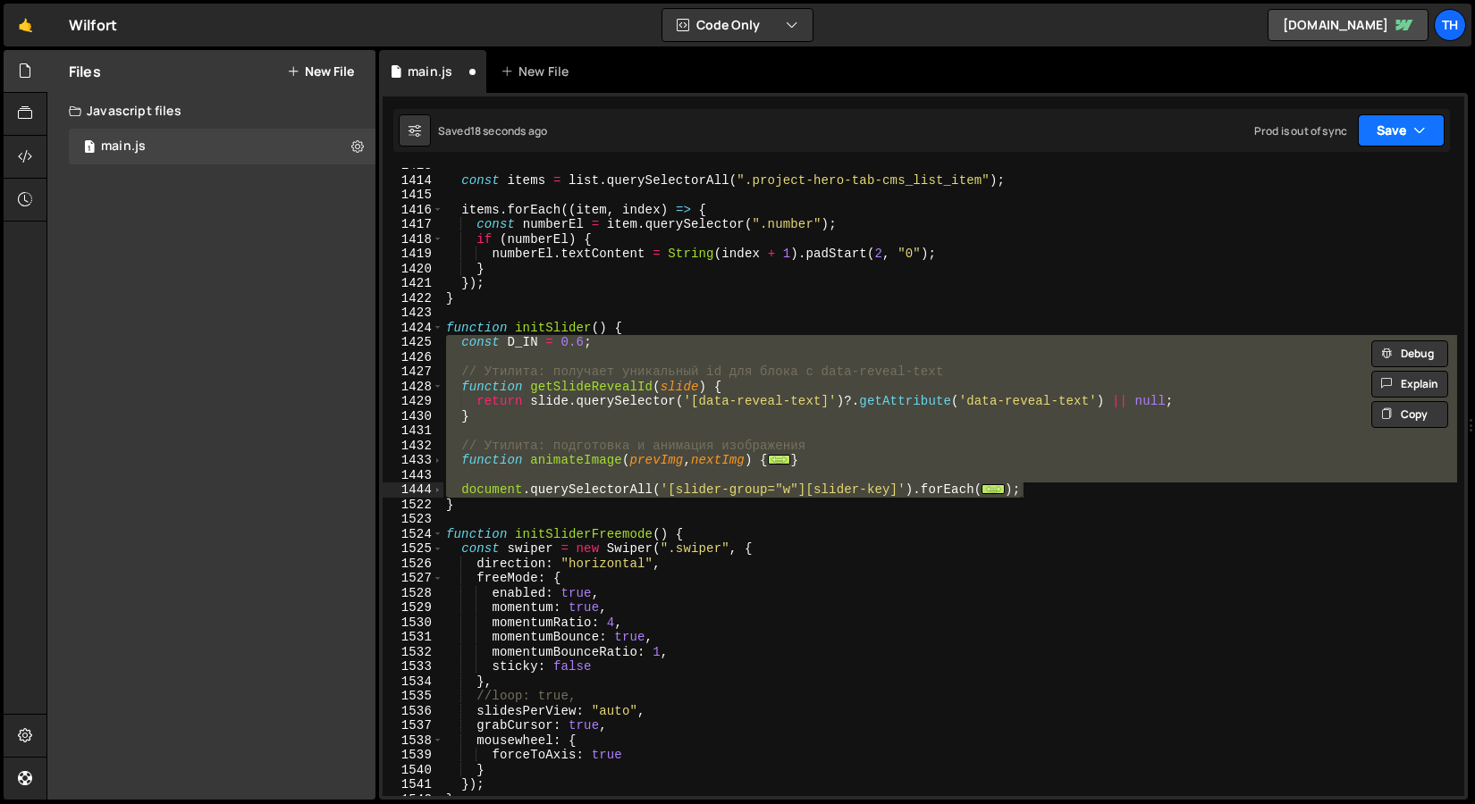
drag, startPoint x: 1415, startPoint y: 128, endPoint x: 1406, endPoint y: 135, distance: 11.4
click at [1414, 129] on icon "button" at bounding box center [1419, 131] width 13 height 18
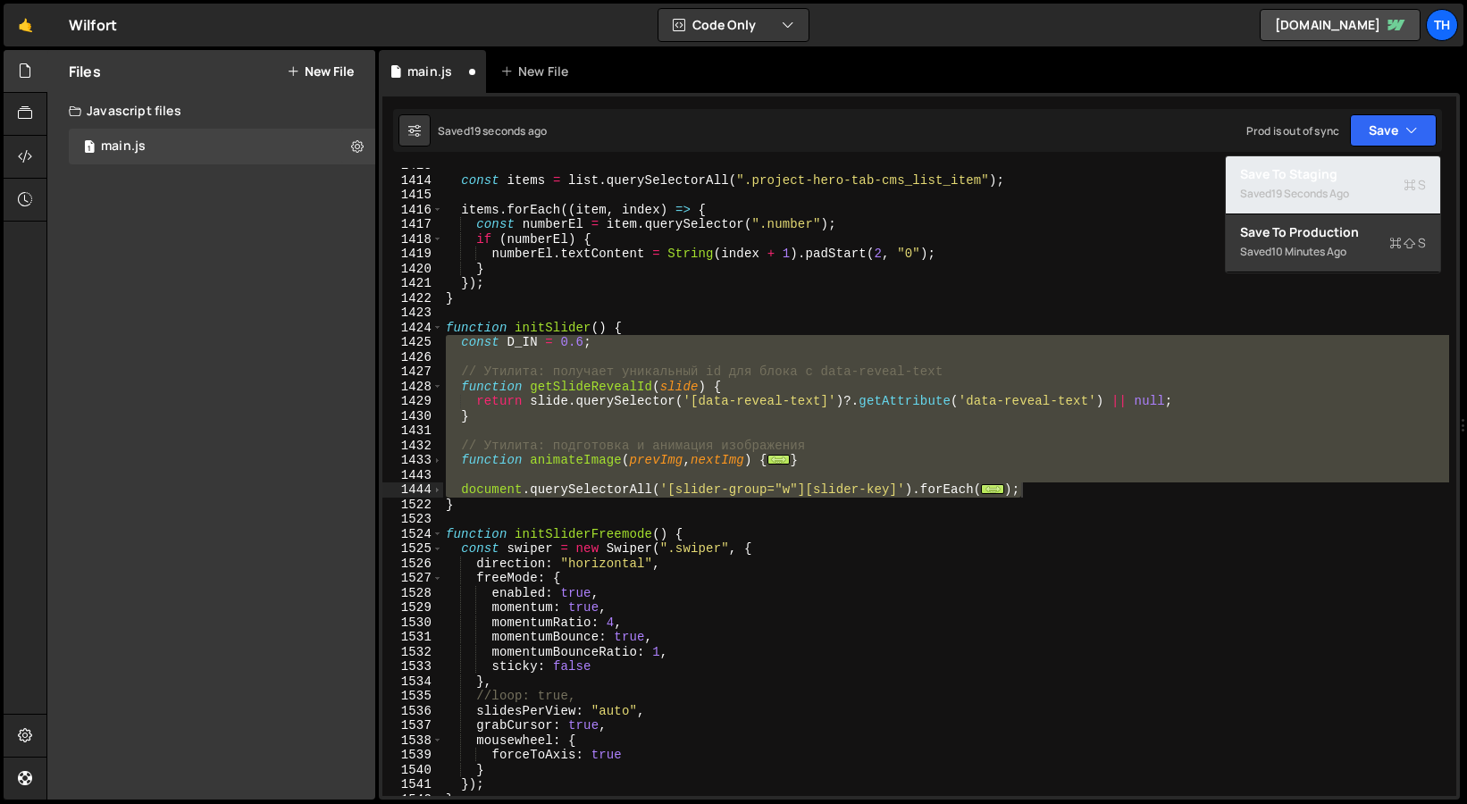
click at [1347, 172] on div "Save to Staging S" at bounding box center [1333, 174] width 186 height 18
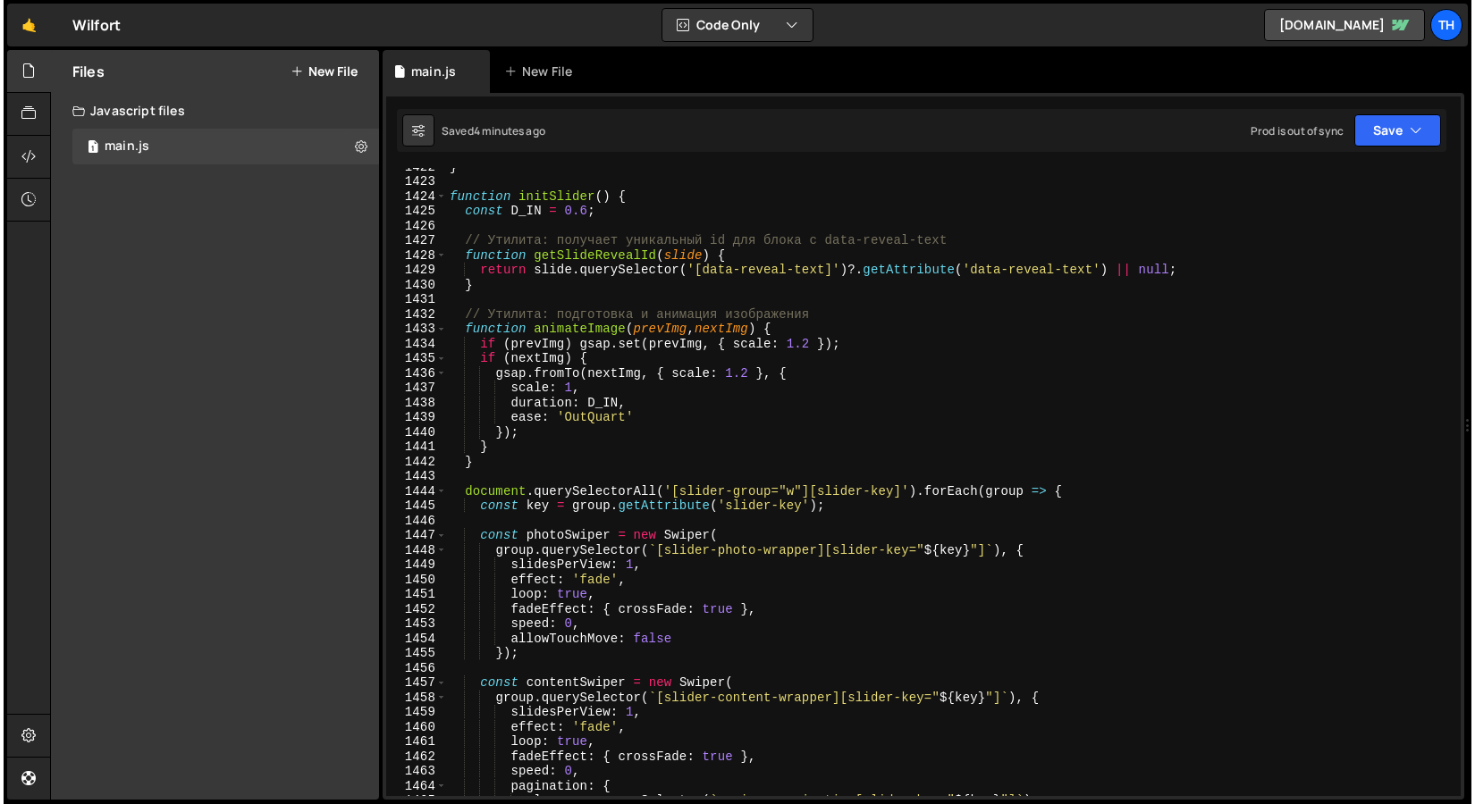
scroll to position [20625, 0]
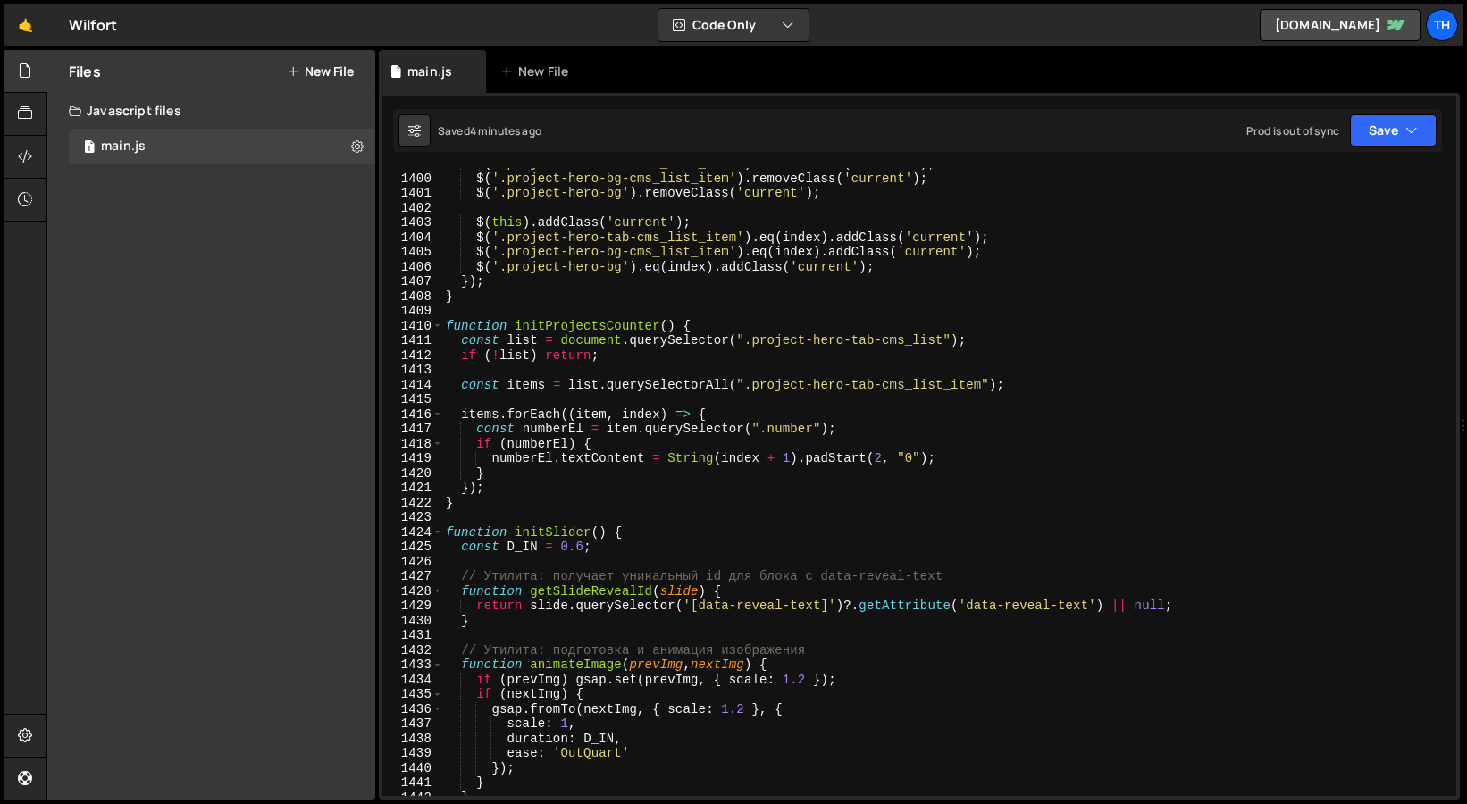
click at [644, 378] on div "$ ( '.project-hero-tab-cms_list_item' ) . removeClass ( 'current' ) ; $ ( '.pro…" at bounding box center [949, 485] width 1014 height 658
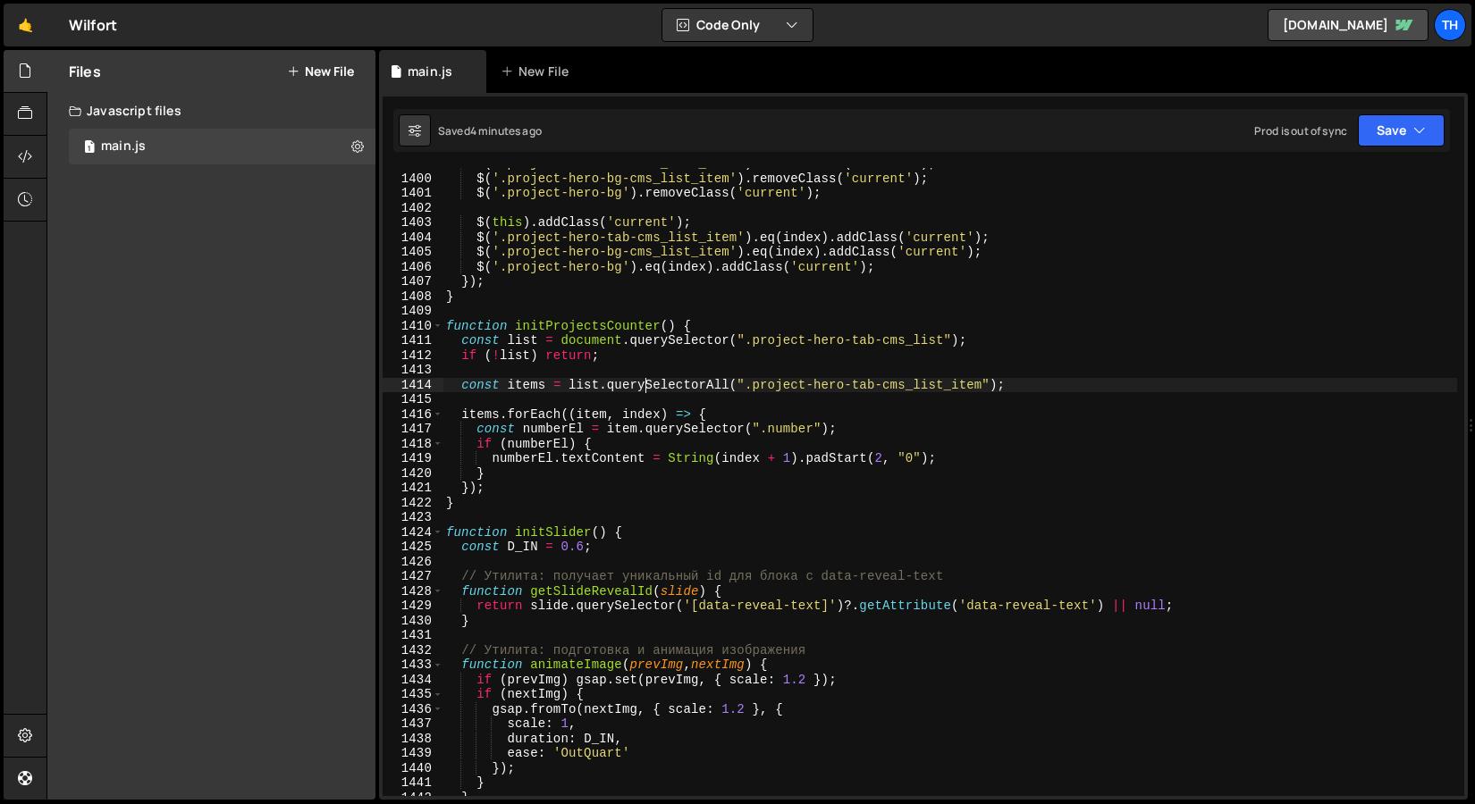
type textarea "// Test"
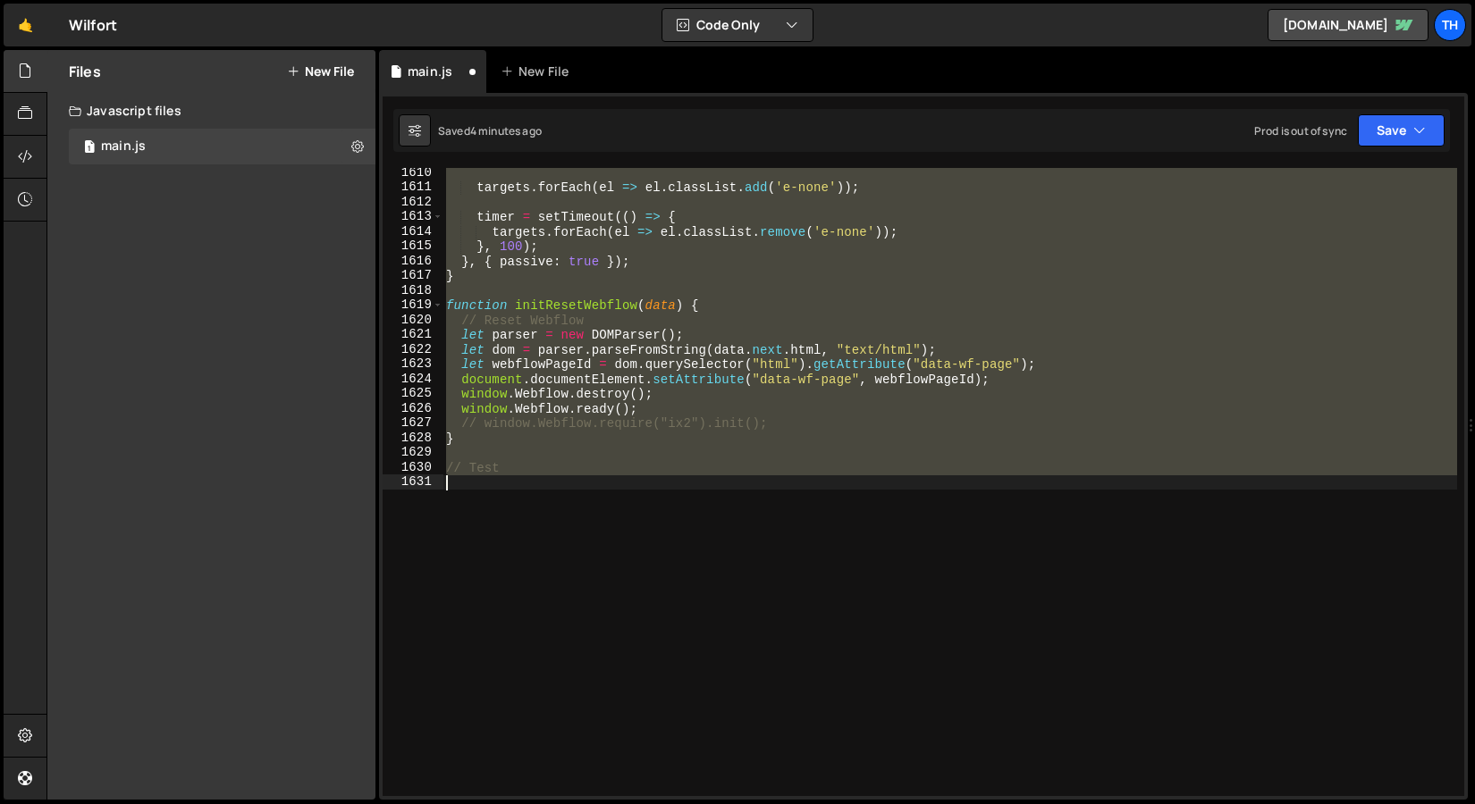
scroll to position [23391, 0]
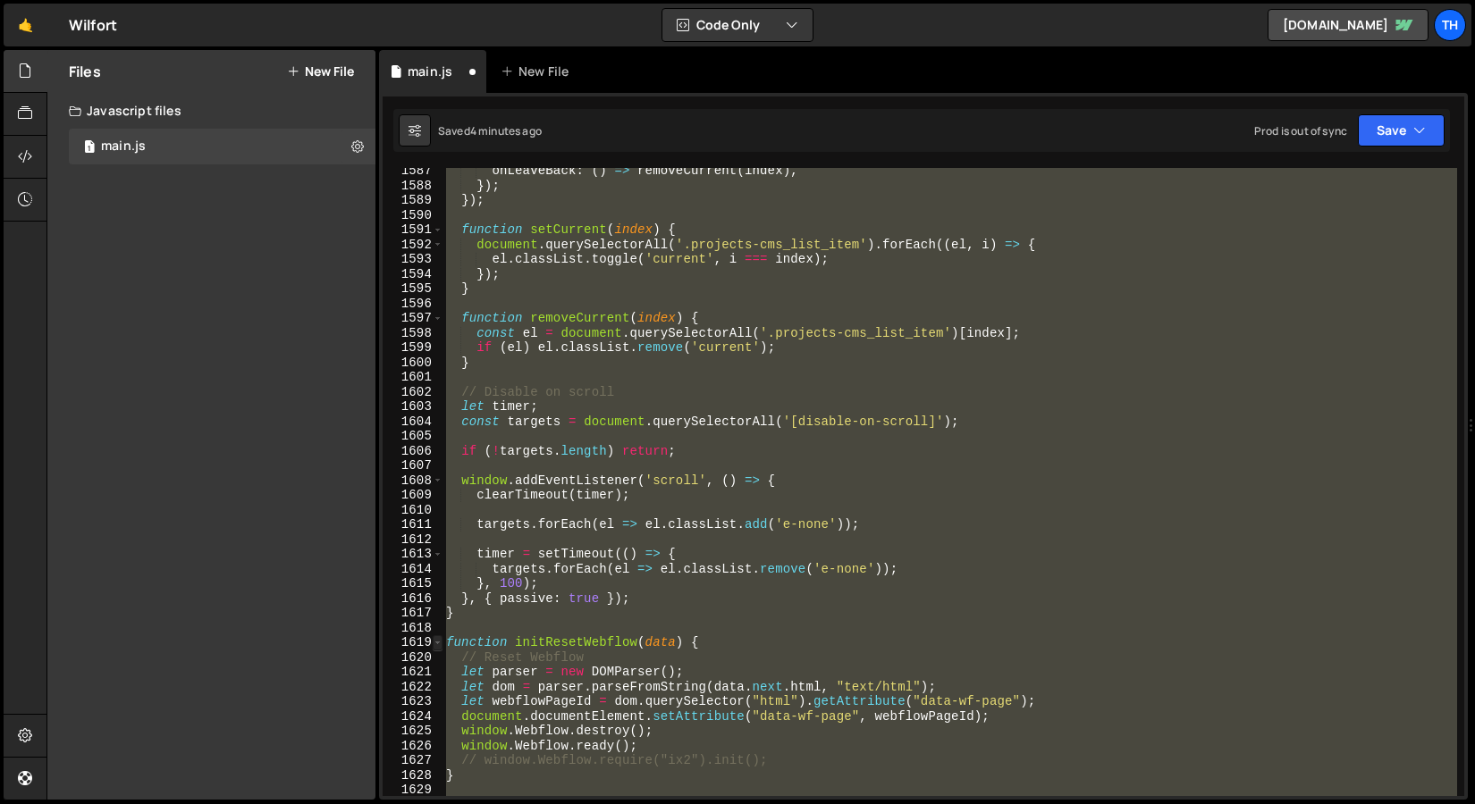
click at [441, 645] on div "1619" at bounding box center [412, 642] width 61 height 15
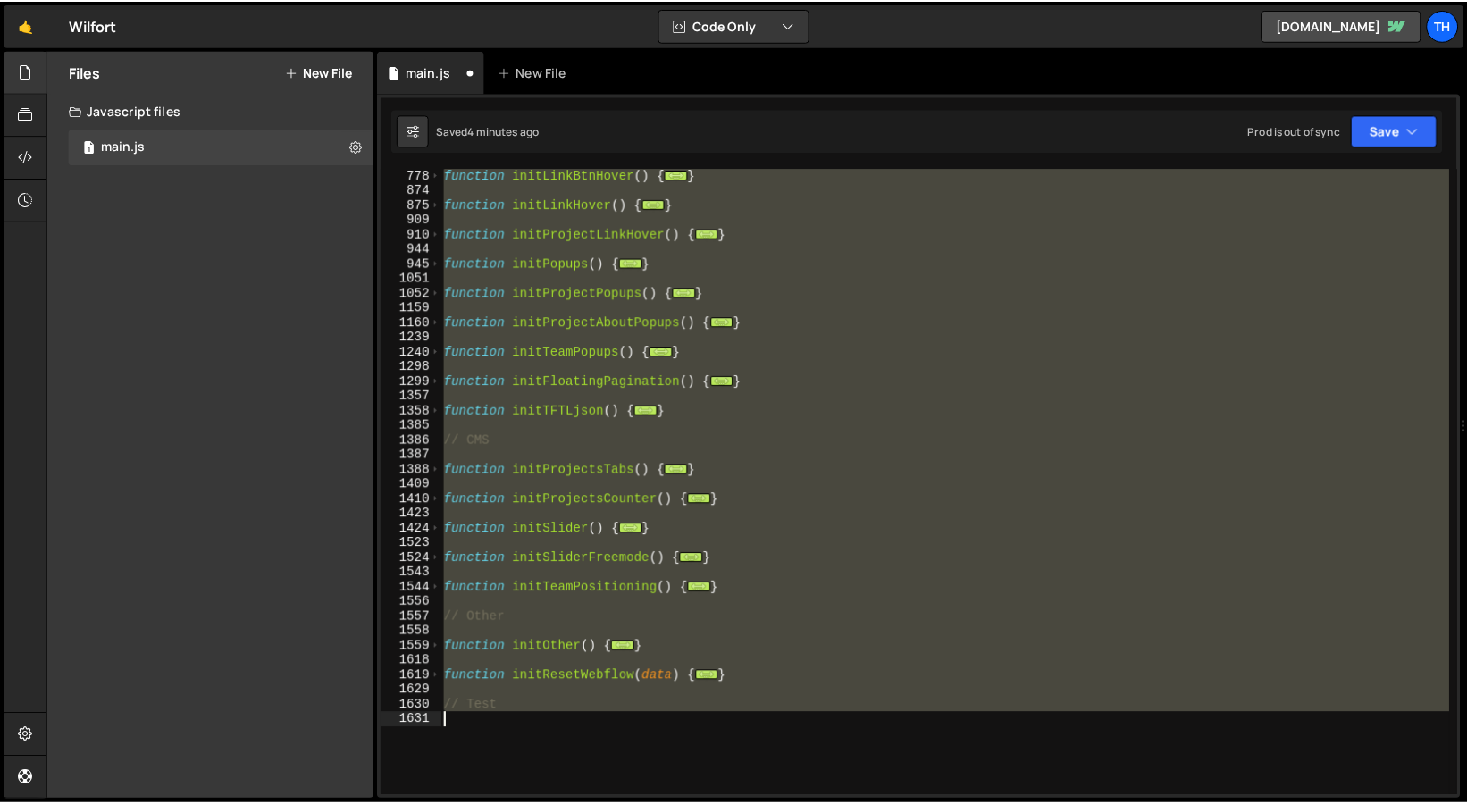
scroll to position [374, 0]
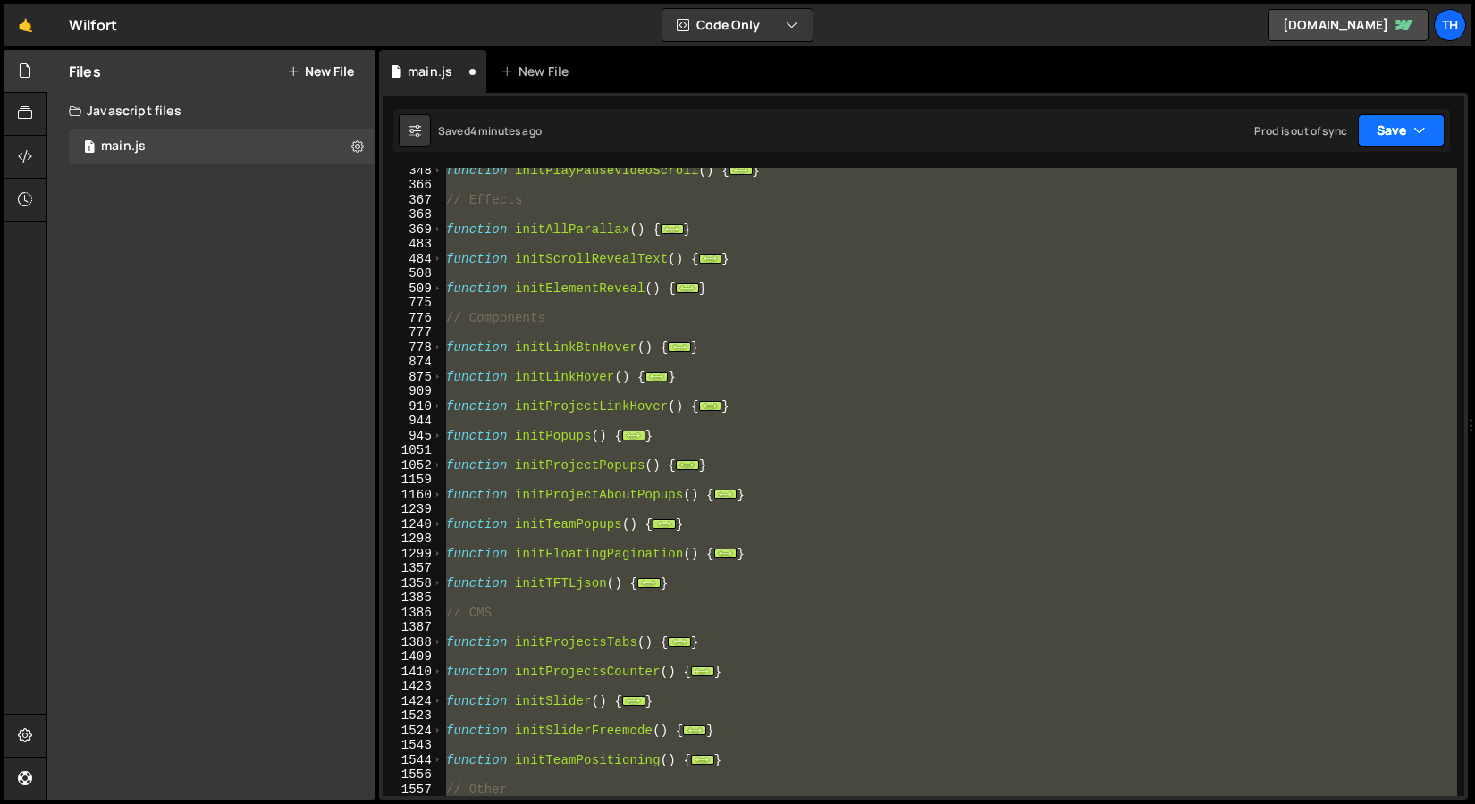
click at [1374, 127] on button "Save" at bounding box center [1400, 130] width 87 height 32
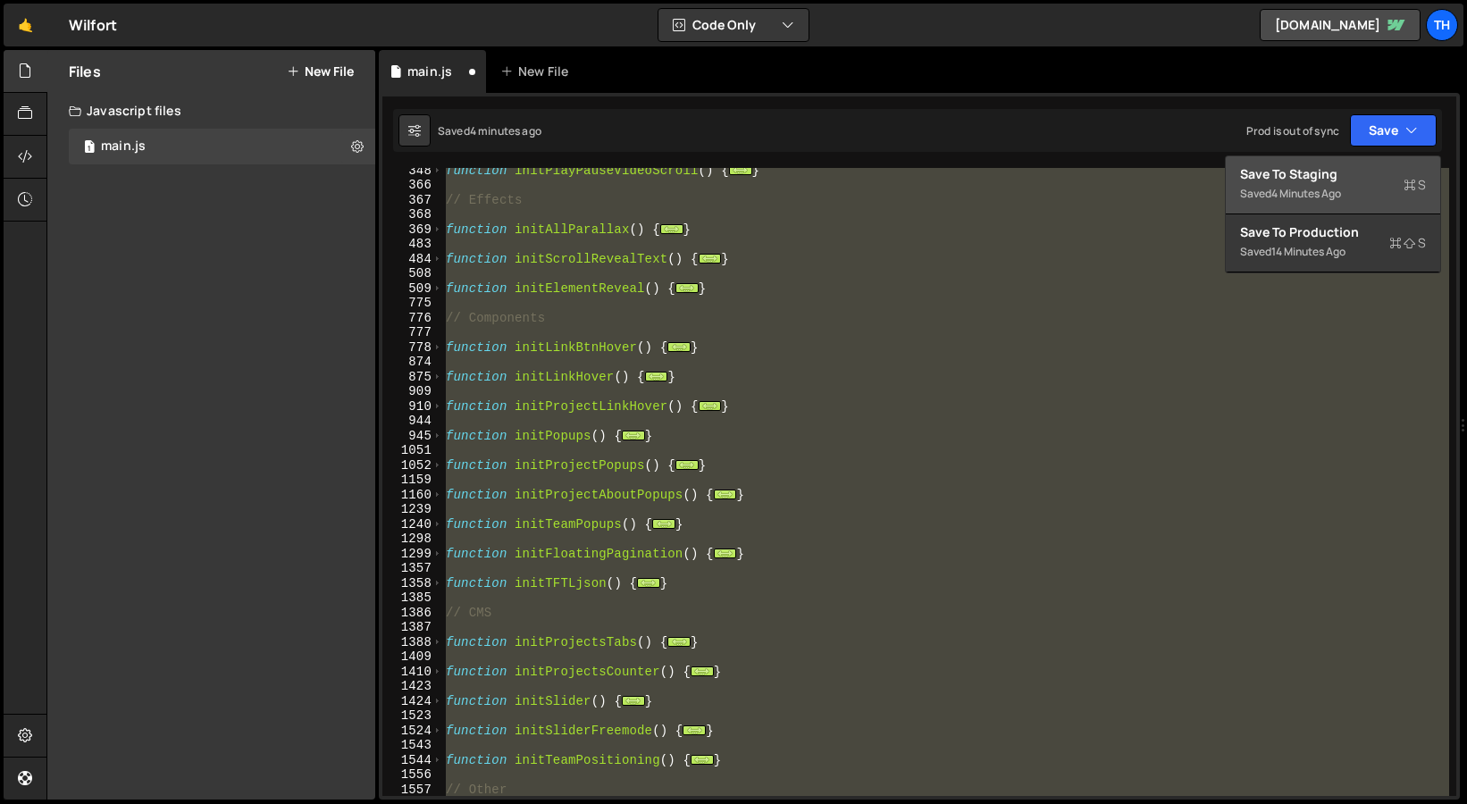
click at [1309, 186] on div "4 minutes ago" at bounding box center [1307, 193] width 70 height 15
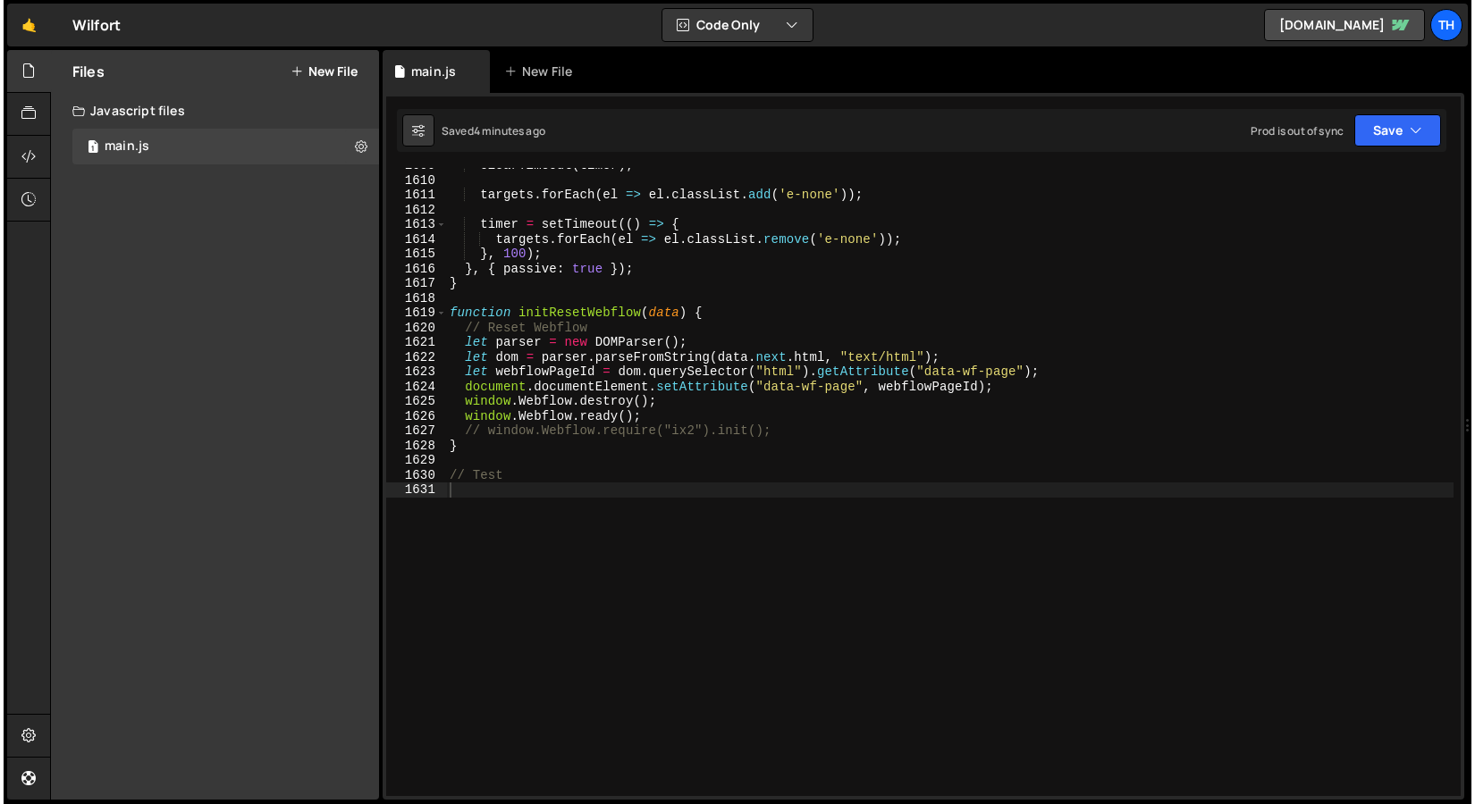
scroll to position [23533, 0]
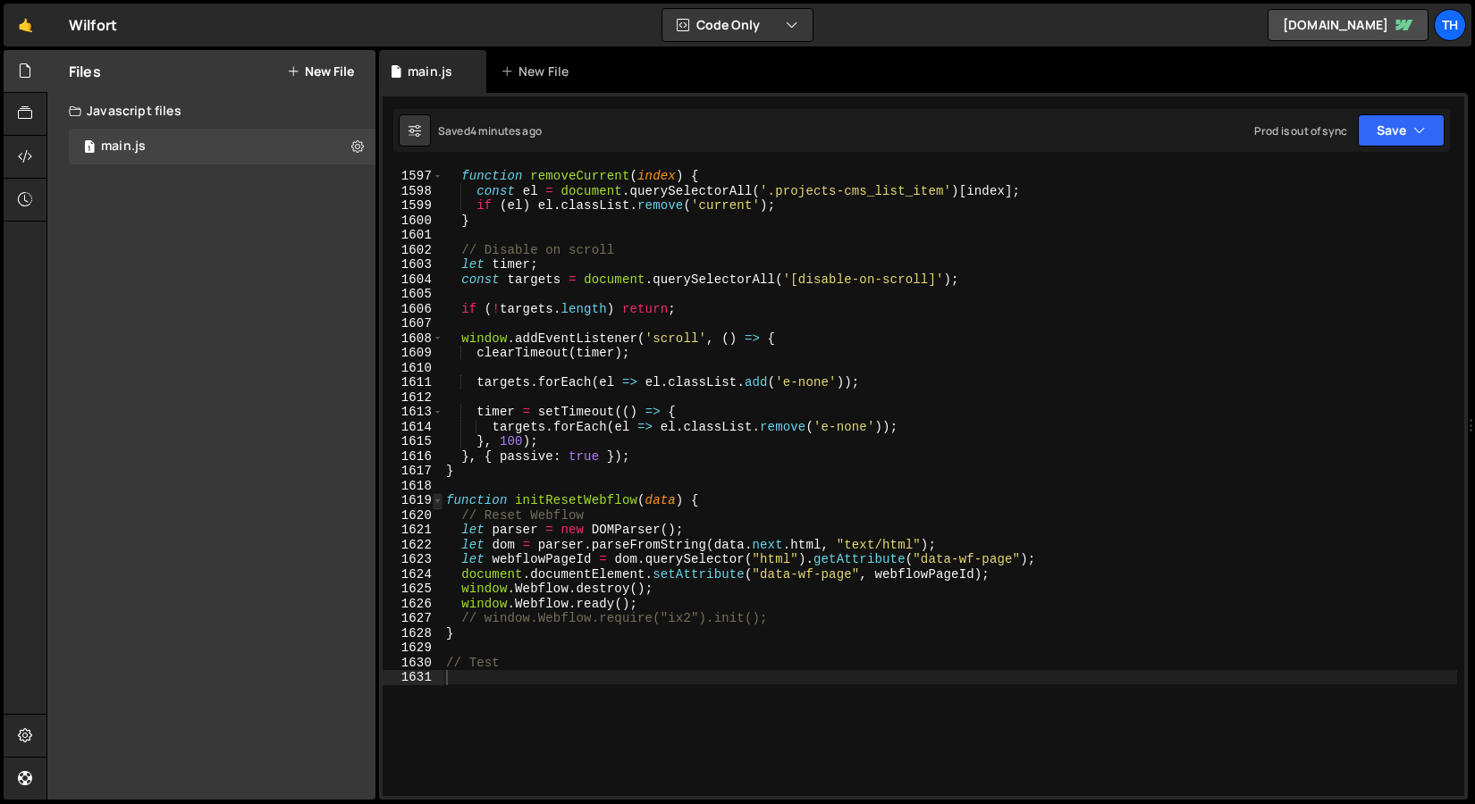
click at [440, 495] on span at bounding box center [438, 500] width 10 height 15
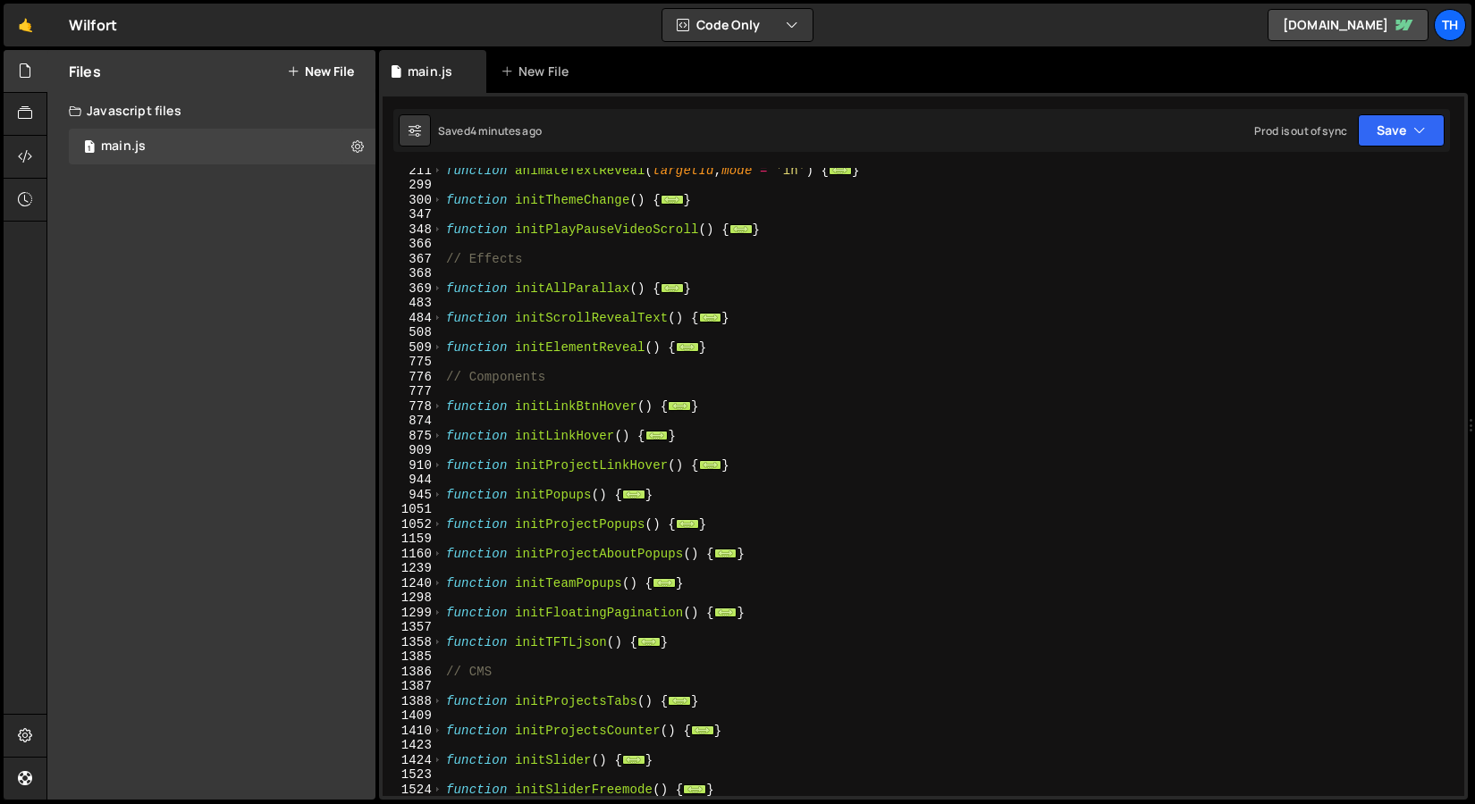
scroll to position [315, 0]
click at [433, 496] on span at bounding box center [438, 495] width 10 height 15
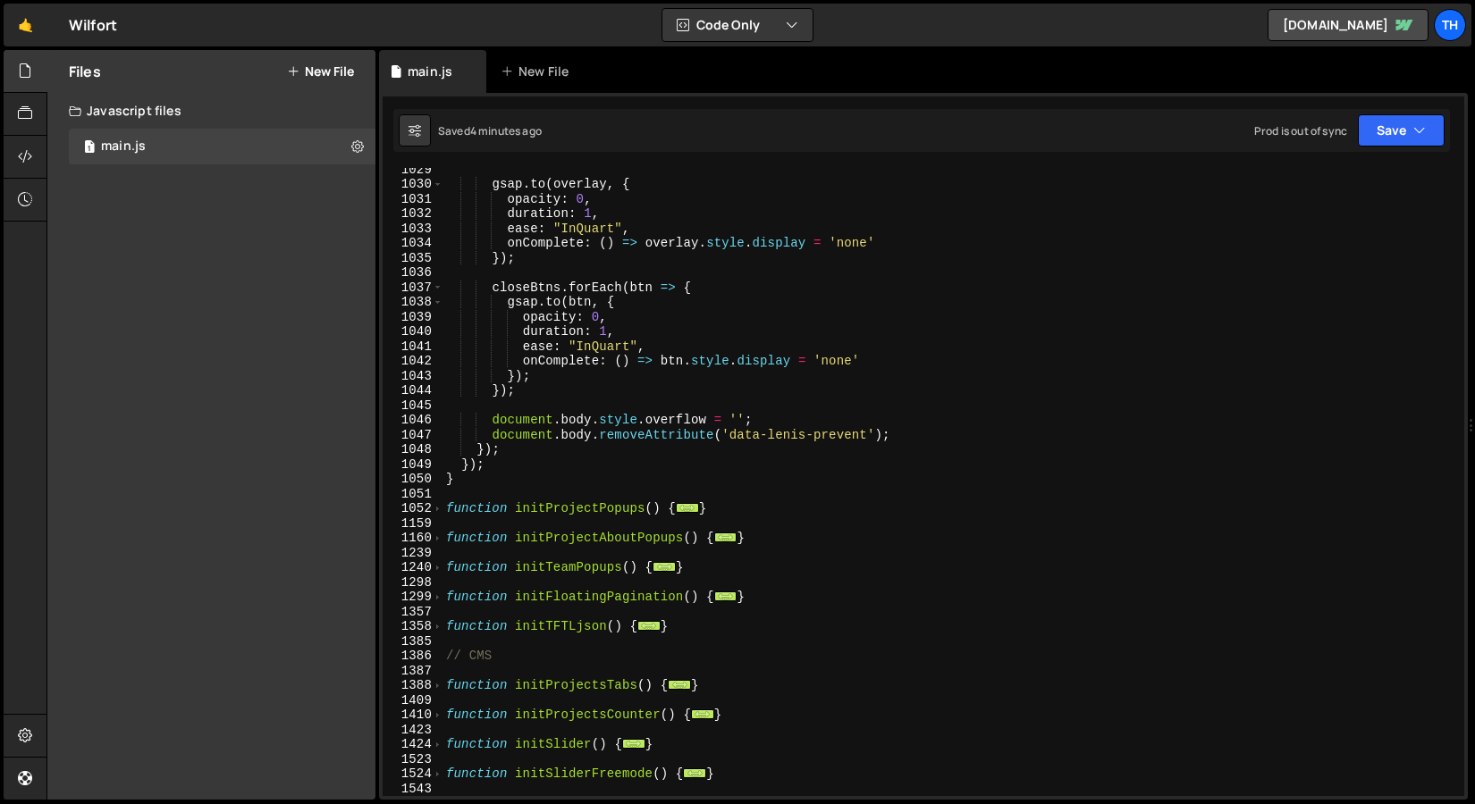
scroll to position [1933, 0]
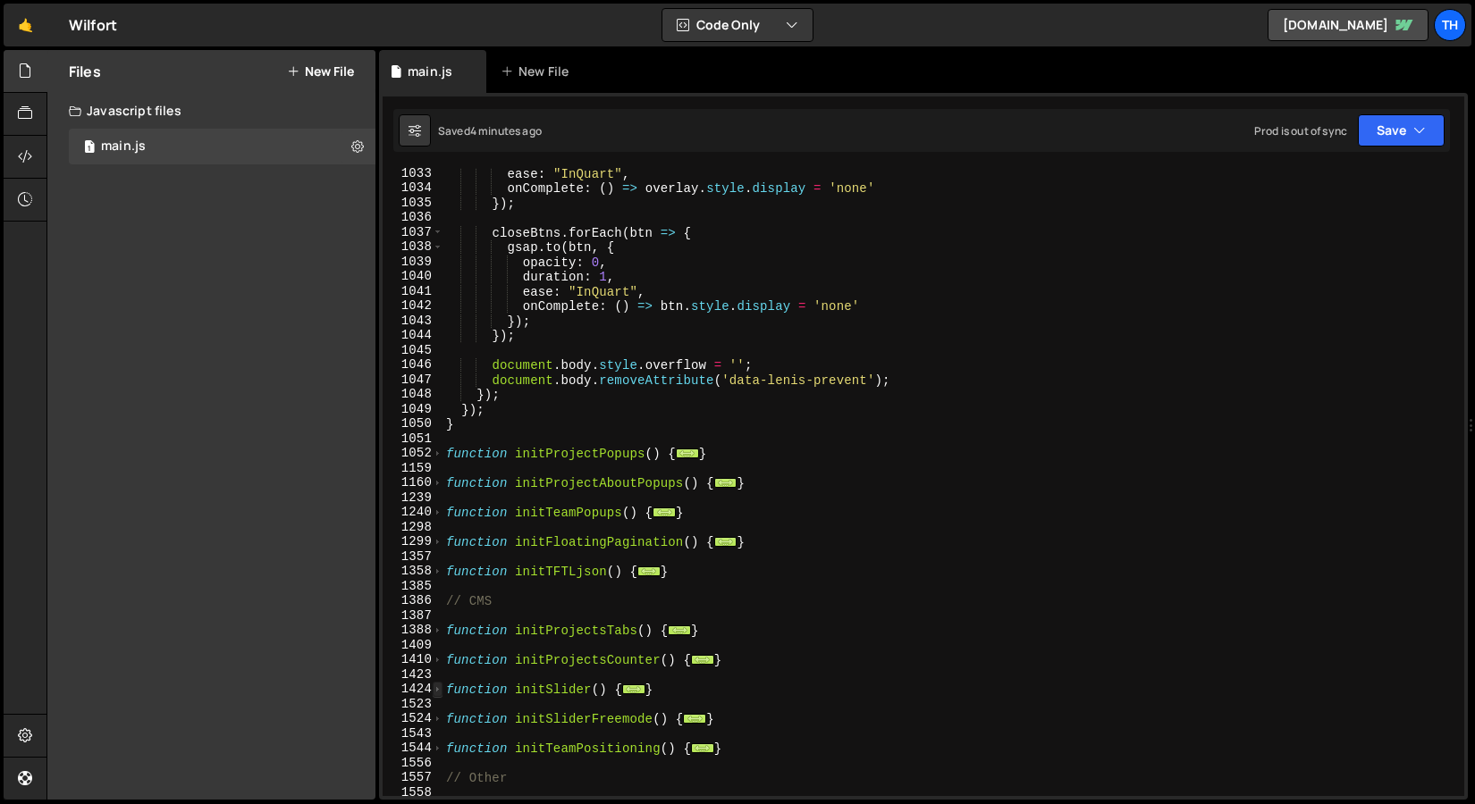
click at [433, 688] on span at bounding box center [438, 689] width 10 height 15
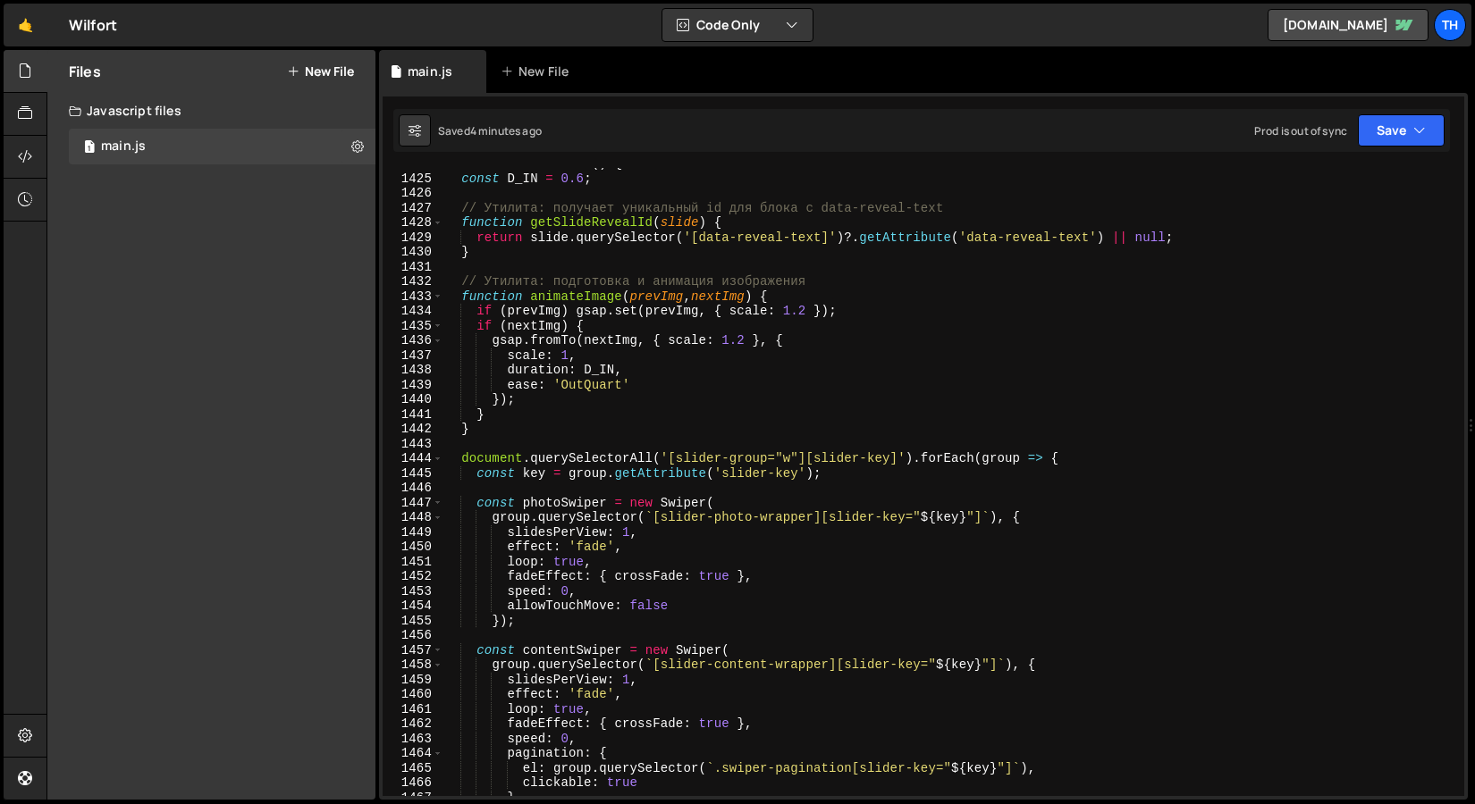
scroll to position [2459, 0]
drag, startPoint x: 955, startPoint y: 210, endPoint x: 406, endPoint y: 211, distance: 549.6
click at [406, 211] on div "1424 1425 1426 1427 1428 1429 1430 1431 1432 1433 1434 1435 1436 1437 1438 1439…" at bounding box center [922, 482] width 1081 height 628
type textarea "// Утилита: получает уникальный id для блока с data-reveal-text"
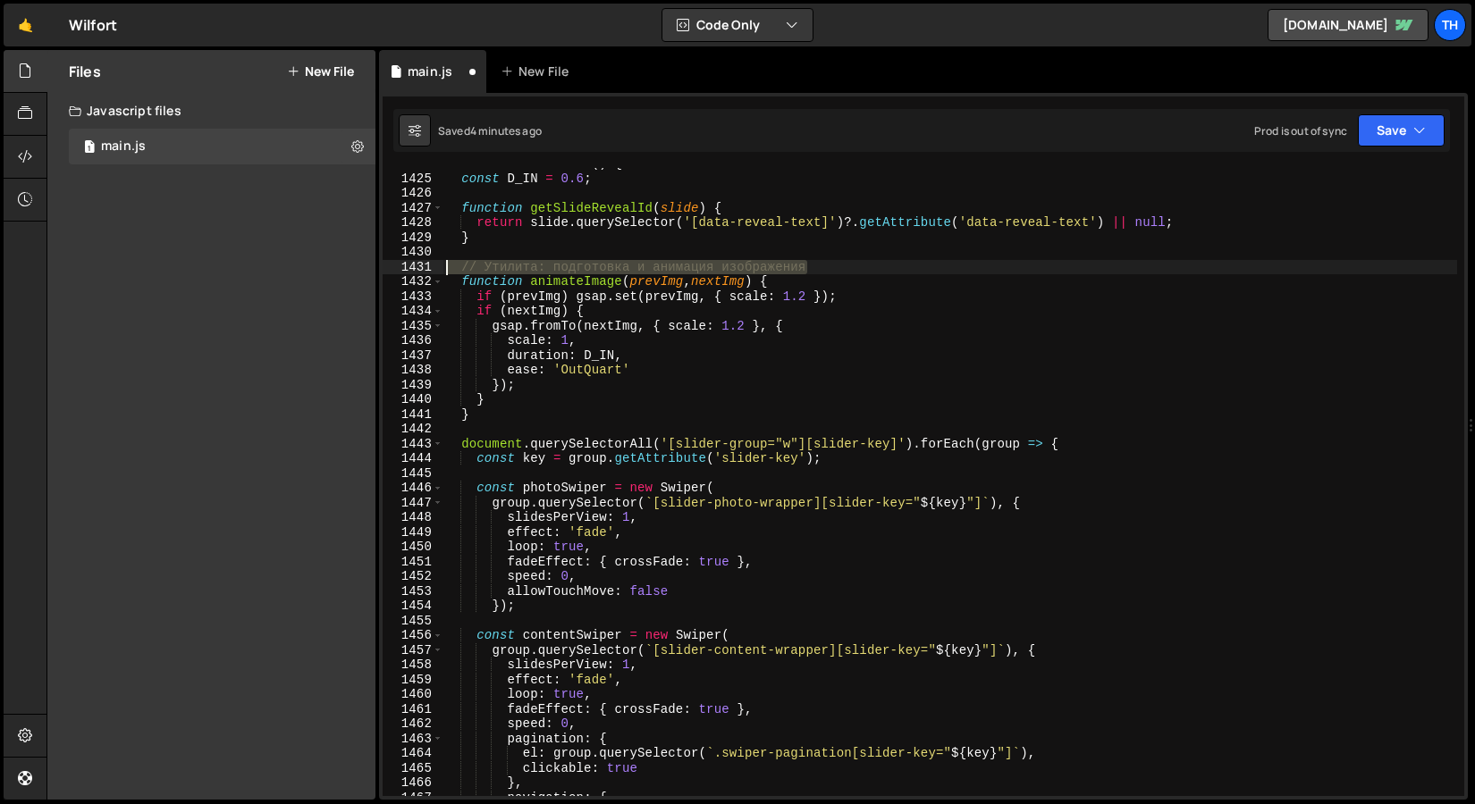
drag, startPoint x: 853, startPoint y: 264, endPoint x: 423, endPoint y: 268, distance: 430.8
click at [423, 268] on div "1424 1425 1426 1427 1428 1429 1430 1431 1432 1433 1434 1435 1436 1437 1438 1439…" at bounding box center [922, 482] width 1081 height 628
type textarea "// Утилита: подготовка и анимация изображения"
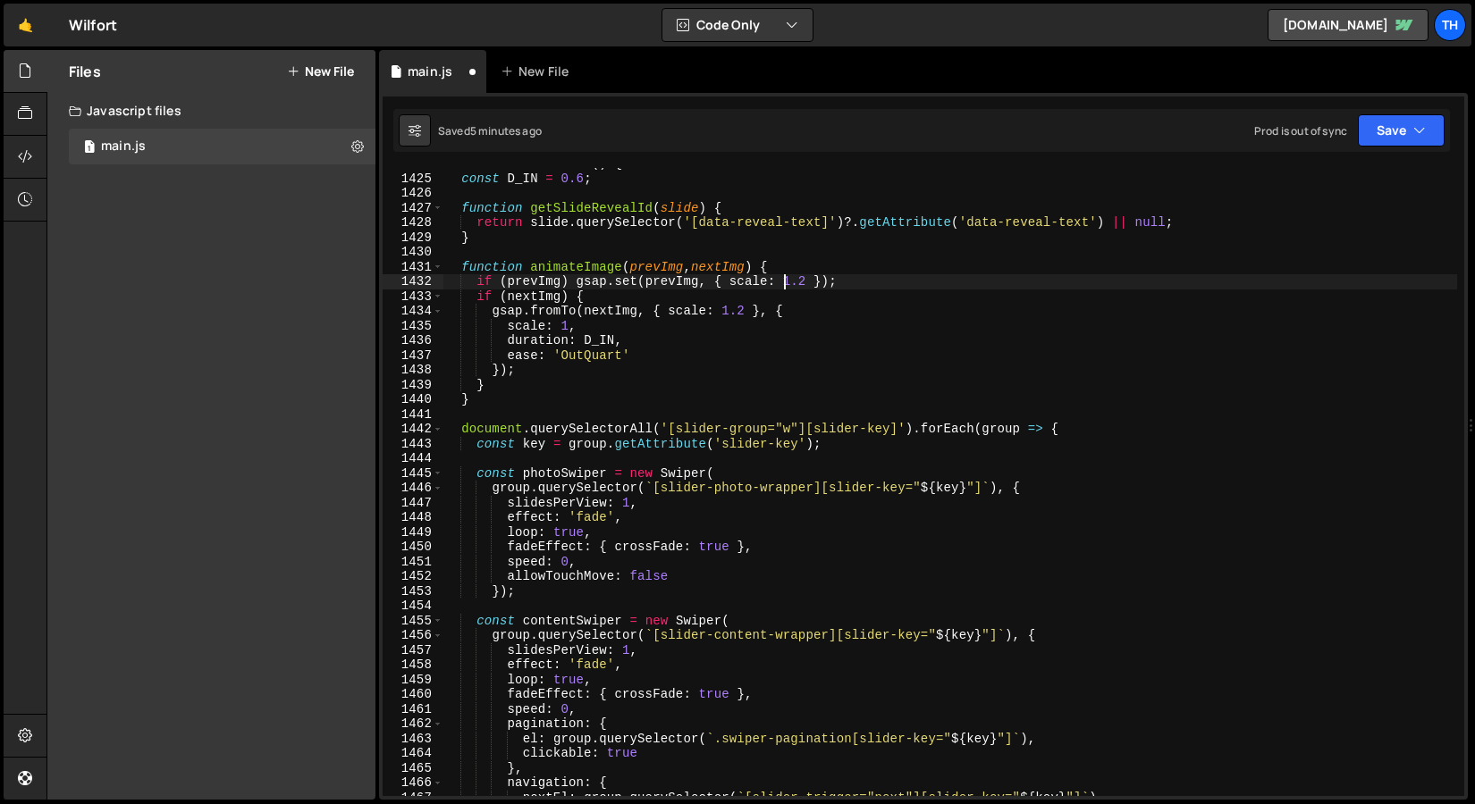
click at [787, 283] on div "function initSlider ( ) { const D_IN = 0.6 ; function getSlideRevealId ( slide …" at bounding box center [949, 485] width 1014 height 658
click at [727, 284] on div "function initSlider ( ) { const D_IN = 0.6 ; function getSlideRevealId ( slide …" at bounding box center [949, 485] width 1014 height 658
drag, startPoint x: 730, startPoint y: 282, endPoint x: 836, endPoint y: 279, distance: 106.4
click at [836, 279] on div "function initSlider ( ) { const D_IN = 0.6 ; function getSlideRevealId ( slide …" at bounding box center [949, 485] width 1014 height 658
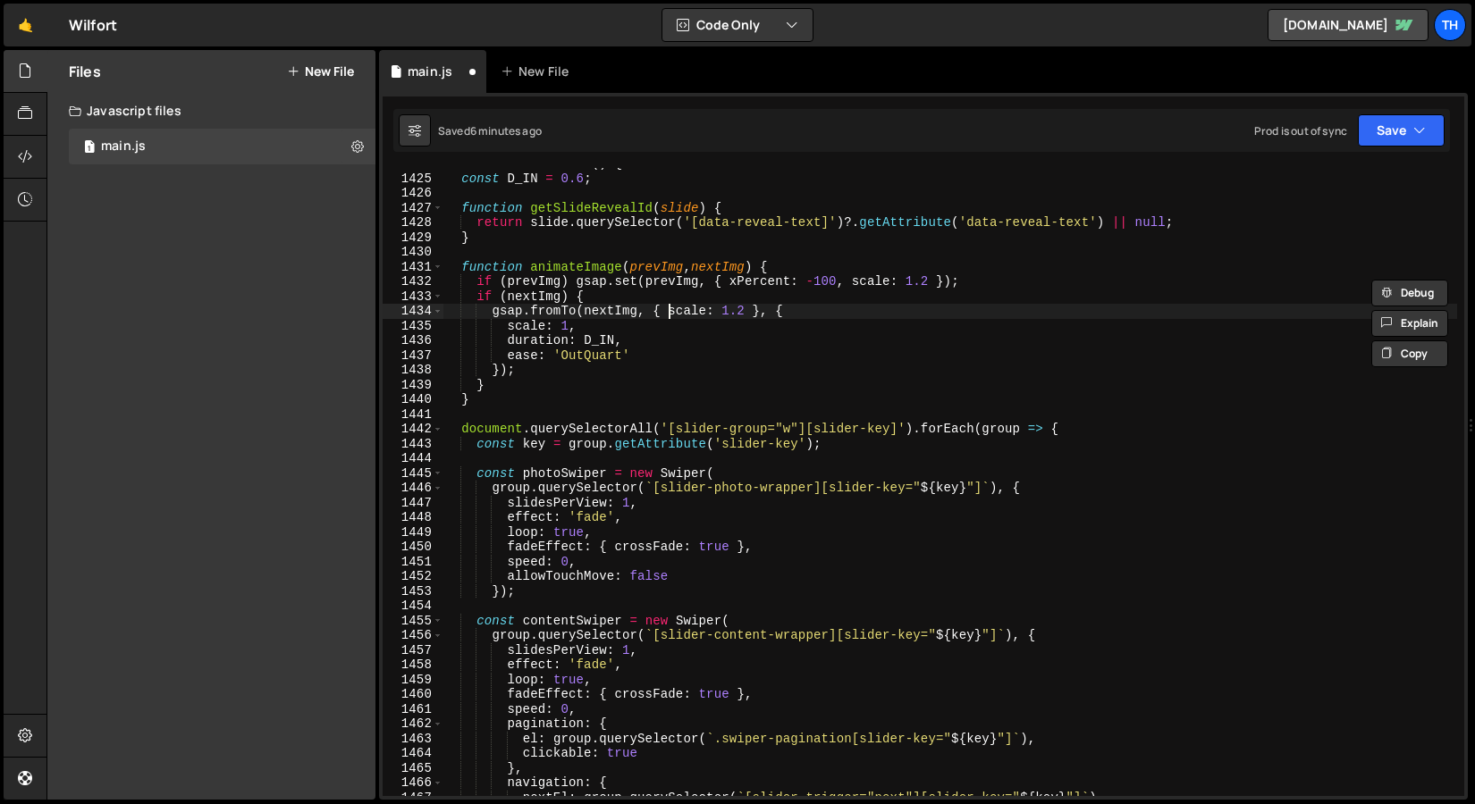
click at [669, 311] on div "function initSlider ( ) { const D_IN = 0.6 ; function getSlideRevealId ( slide …" at bounding box center [949, 485] width 1014 height 658
paste textarea "xPercent: -100"
drag, startPoint x: 670, startPoint y: 311, endPoint x: 774, endPoint y: 314, distance: 103.7
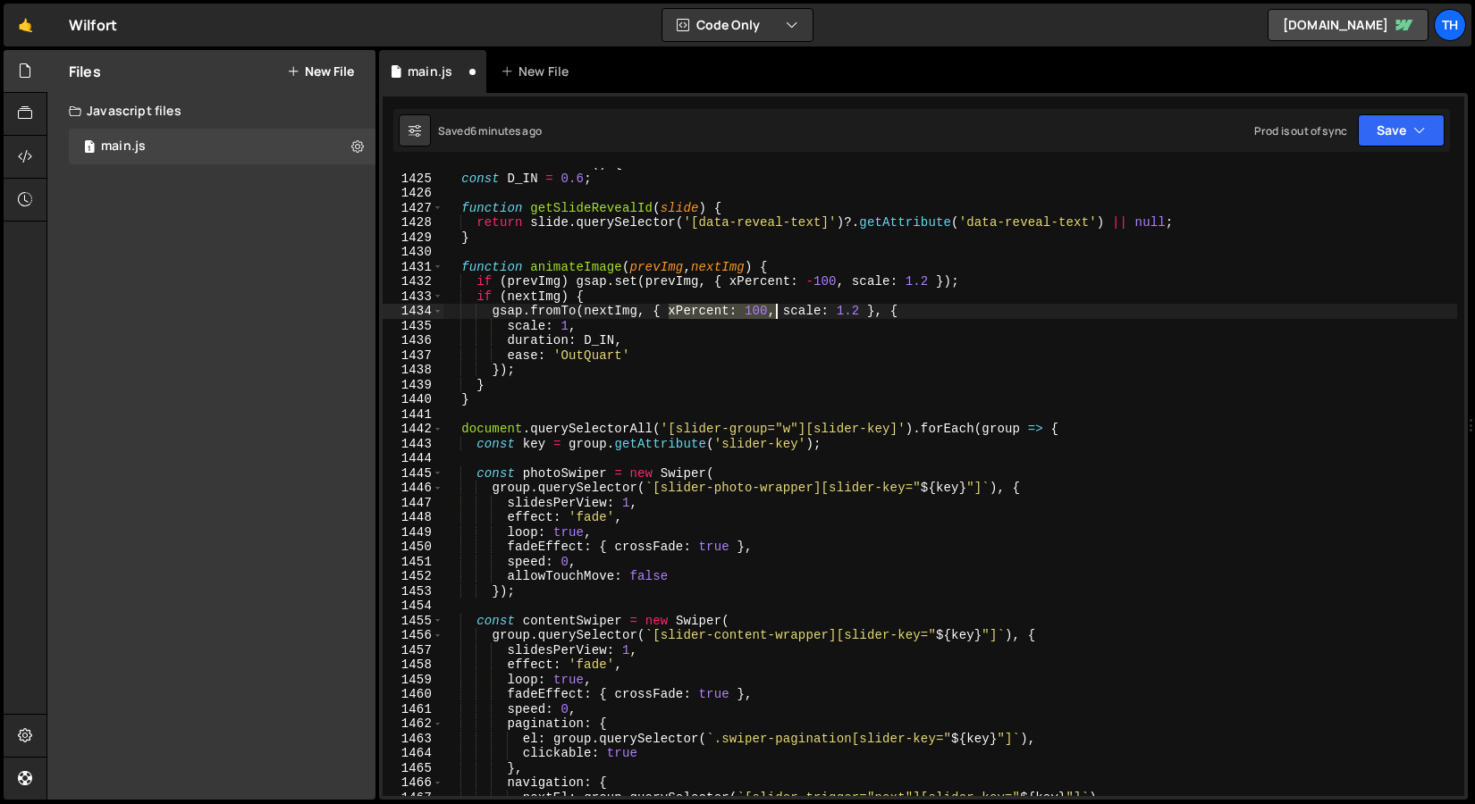
click at [774, 314] on div "function initSlider ( ) { const D_IN = 0.6 ; function getSlideRevealId ( slide …" at bounding box center [949, 485] width 1014 height 658
click at [508, 332] on div "function initSlider ( ) { const D_IN = 0.6 ; function getSlideRevealId ( slide …" at bounding box center [949, 485] width 1014 height 658
type textarea "scale: 1,"
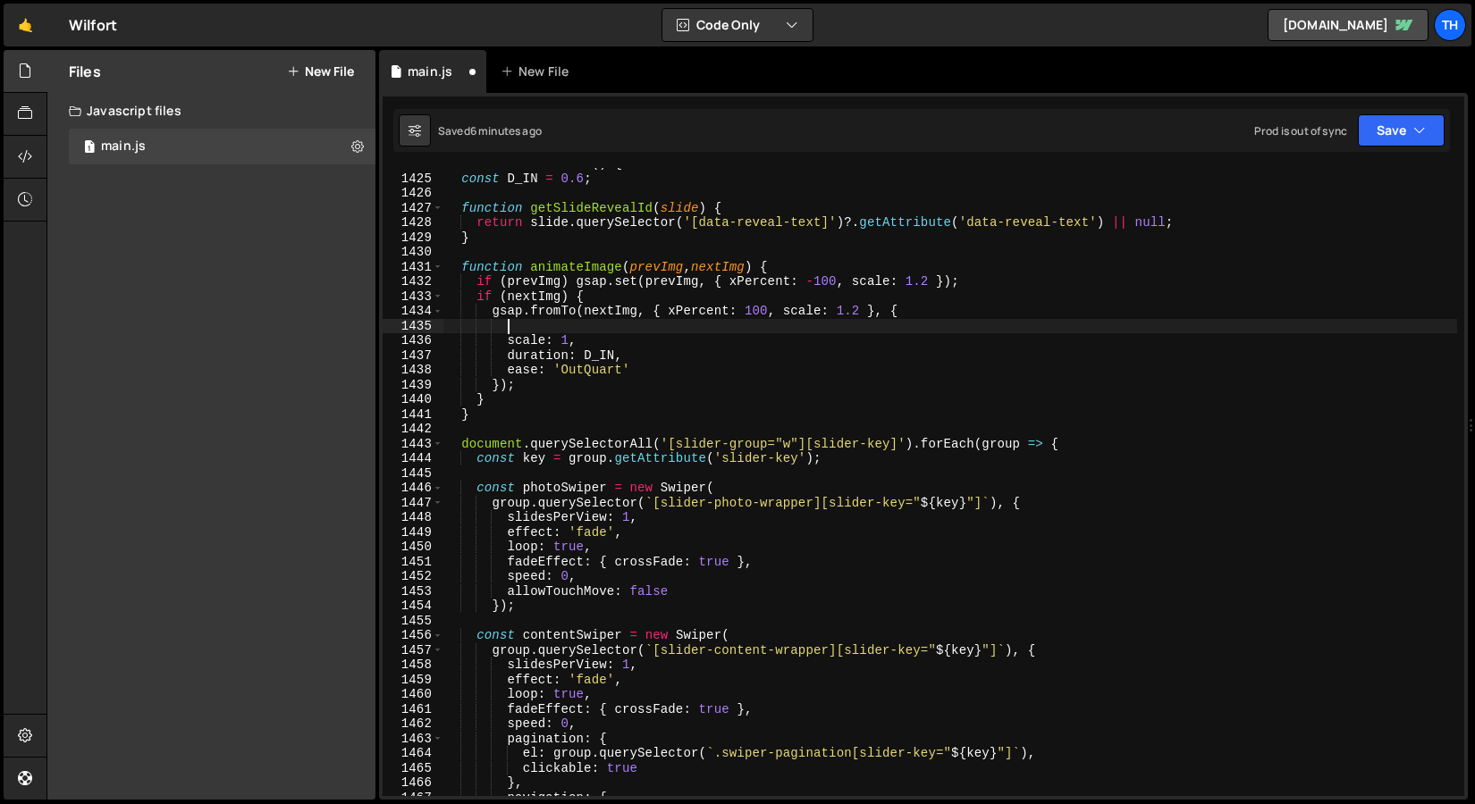
scroll to position [0, 4]
paste textarea "xPercent: 100,"
click at [589, 326] on div "function initSlider ( ) { const D_IN = 0.6 ; function getSlideRevealId ( slide …" at bounding box center [949, 485] width 1014 height 658
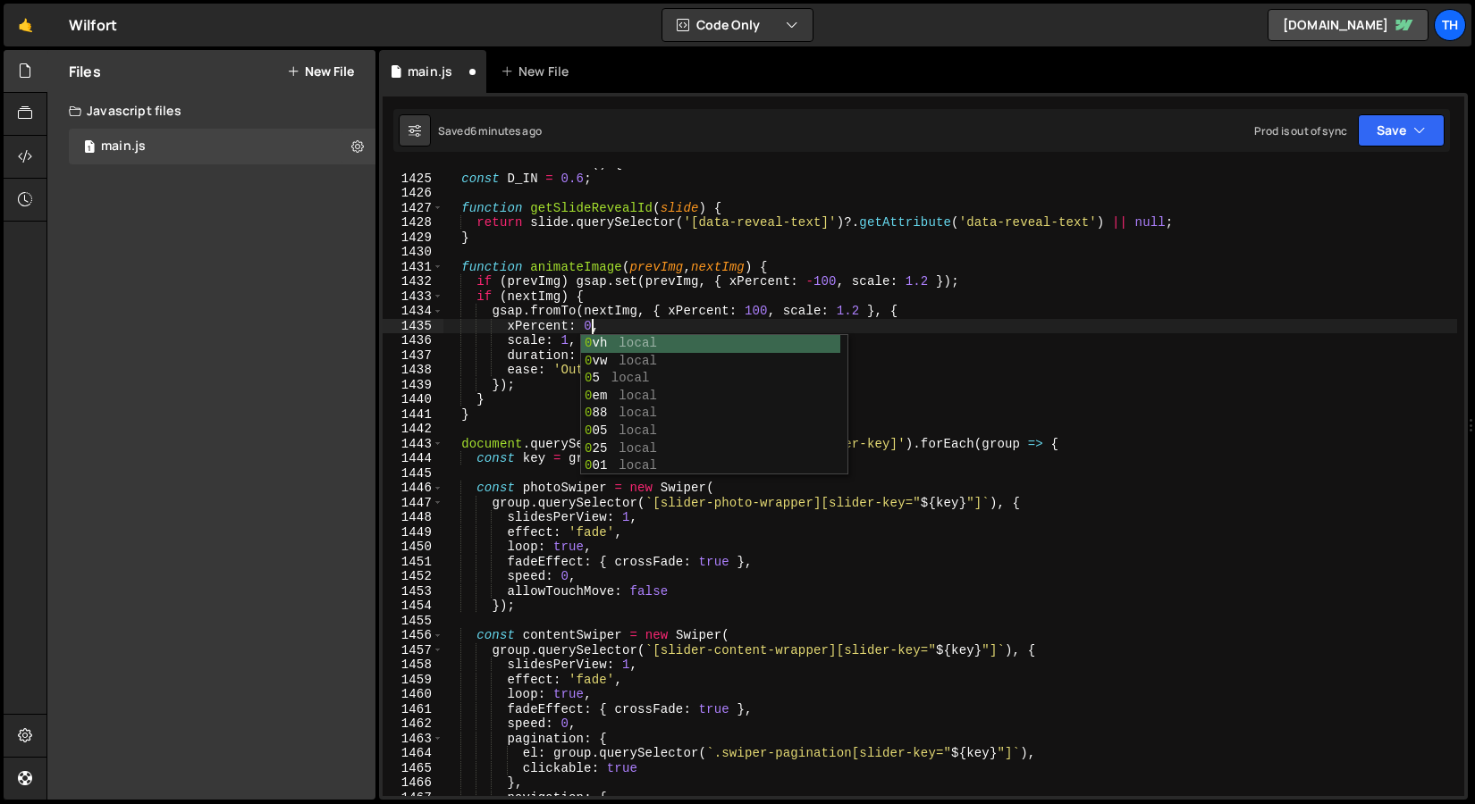
scroll to position [0, 10]
click at [744, 264] on div "function initSlider ( ) { const D_IN = 0.6 ; function getSlideRevealId ( slide …" at bounding box center [949, 485] width 1014 height 658
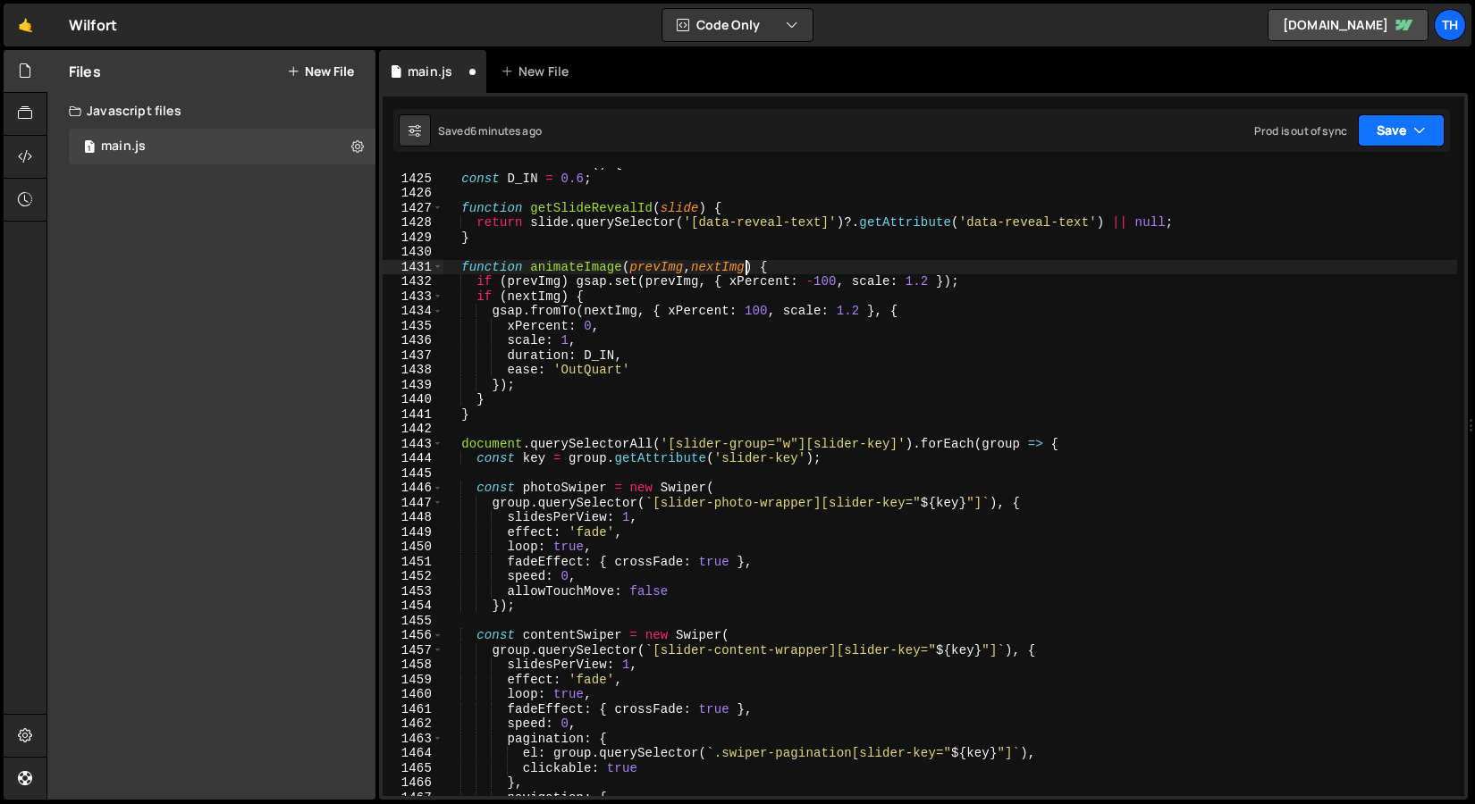
click at [1397, 115] on button "Save" at bounding box center [1400, 130] width 87 height 32
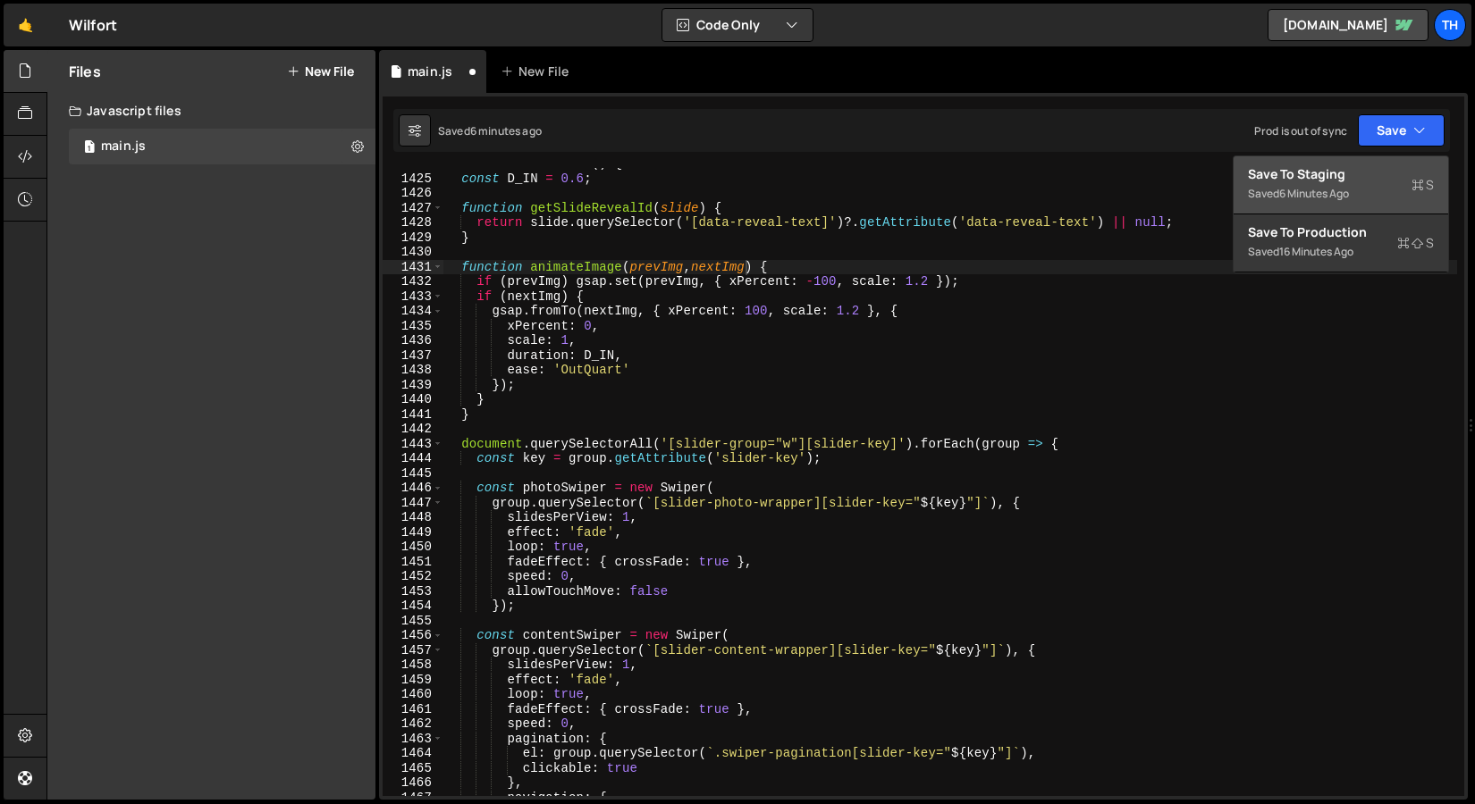
click at [1374, 162] on button "Save to Staging S Saved 6 minutes ago" at bounding box center [1340, 185] width 214 height 58
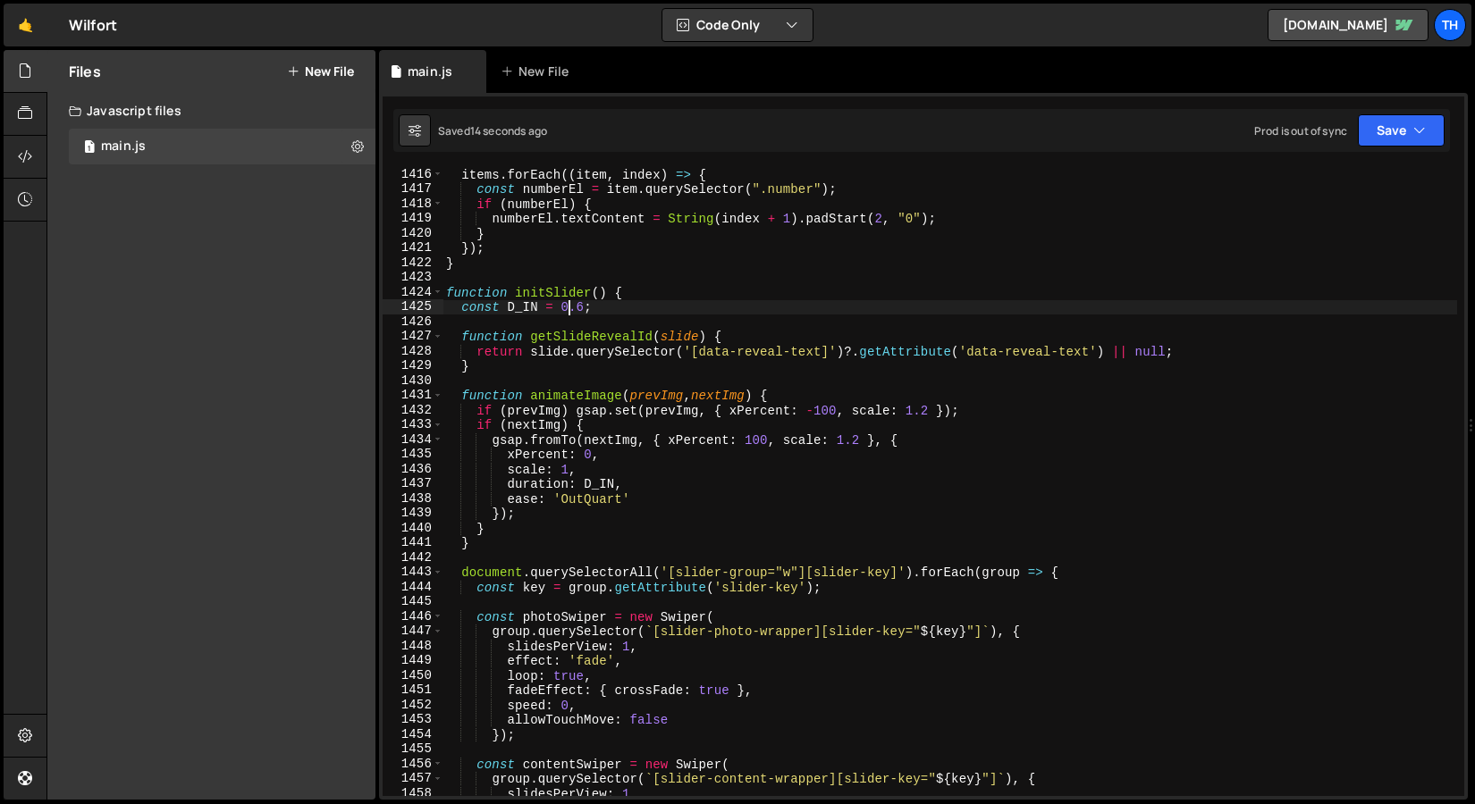
scroll to position [0, 9]
drag, startPoint x: 566, startPoint y: 307, endPoint x: 584, endPoint y: 308, distance: 18.8
click at [584, 308] on div "items . forEach (( item , index ) => { const numberEl = item . querySelector ( …" at bounding box center [949, 496] width 1014 height 658
click at [589, 484] on div "items . forEach (( item , index ) => { const numberEl = item . querySelector ( …" at bounding box center [949, 496] width 1014 height 658
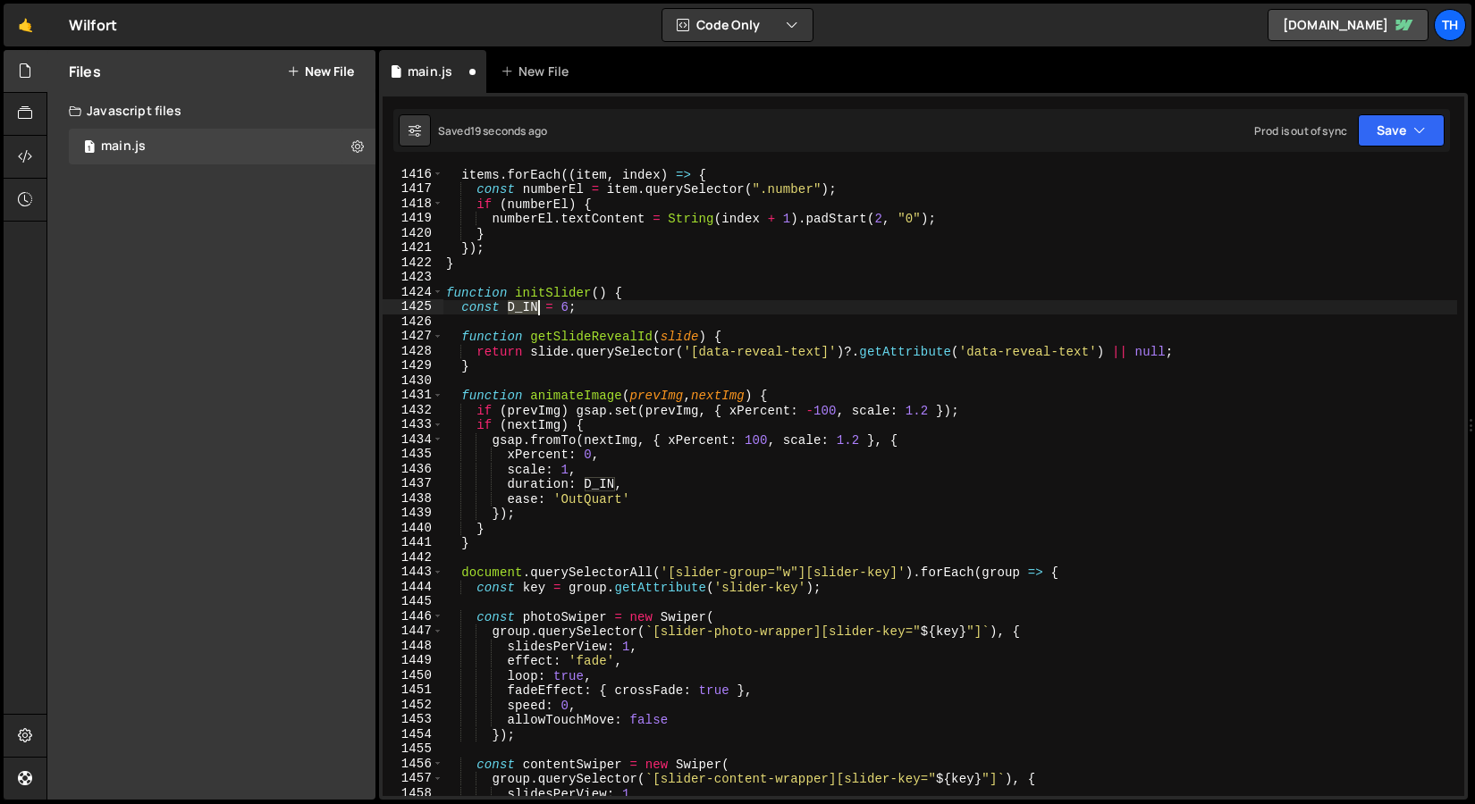
drag, startPoint x: 511, startPoint y: 313, endPoint x: 538, endPoint y: 310, distance: 26.9
click at [538, 310] on div "items . forEach (( item , index ) => { const numberEl = item . querySelector ( …" at bounding box center [949, 496] width 1014 height 658
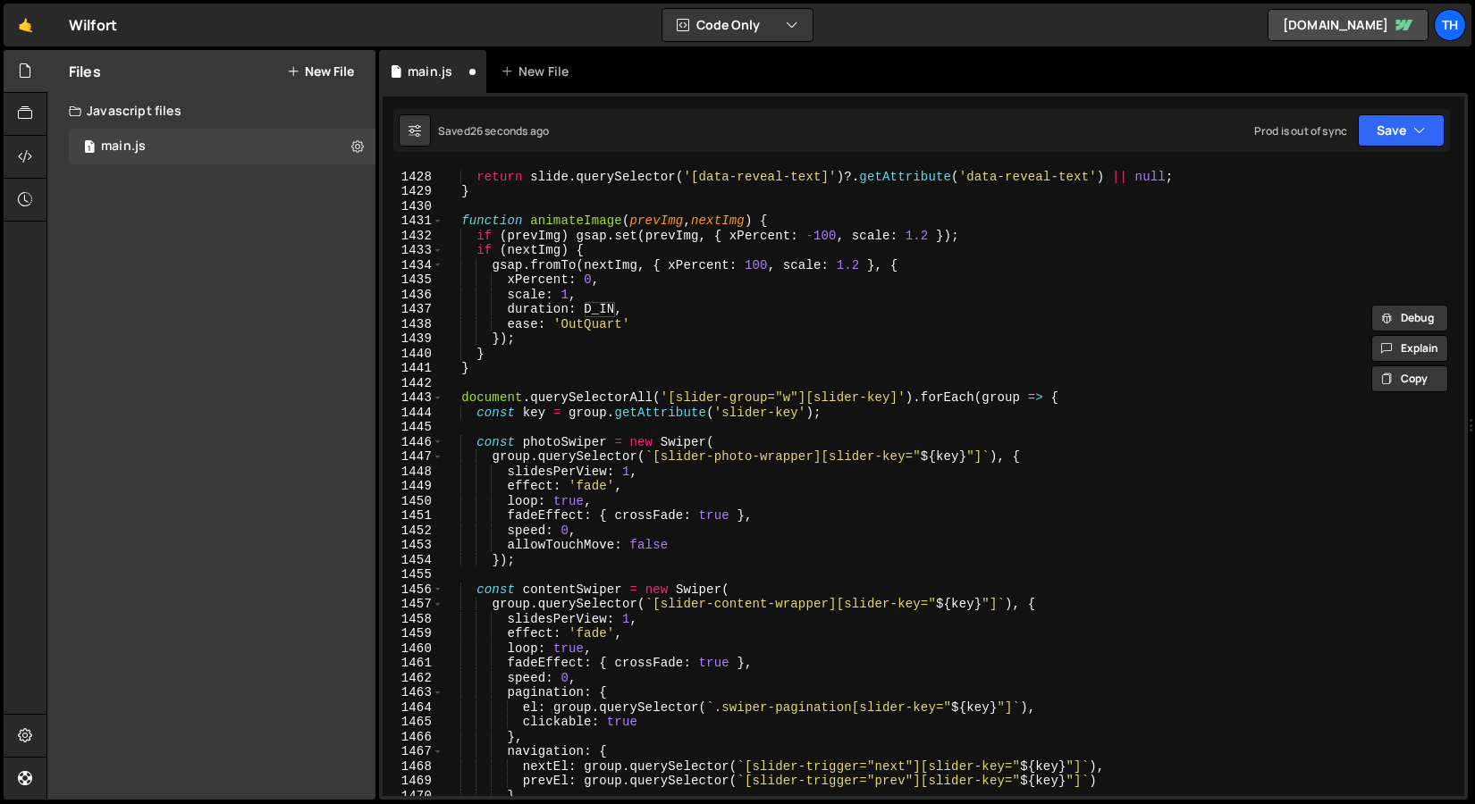
scroll to position [21026, 0]
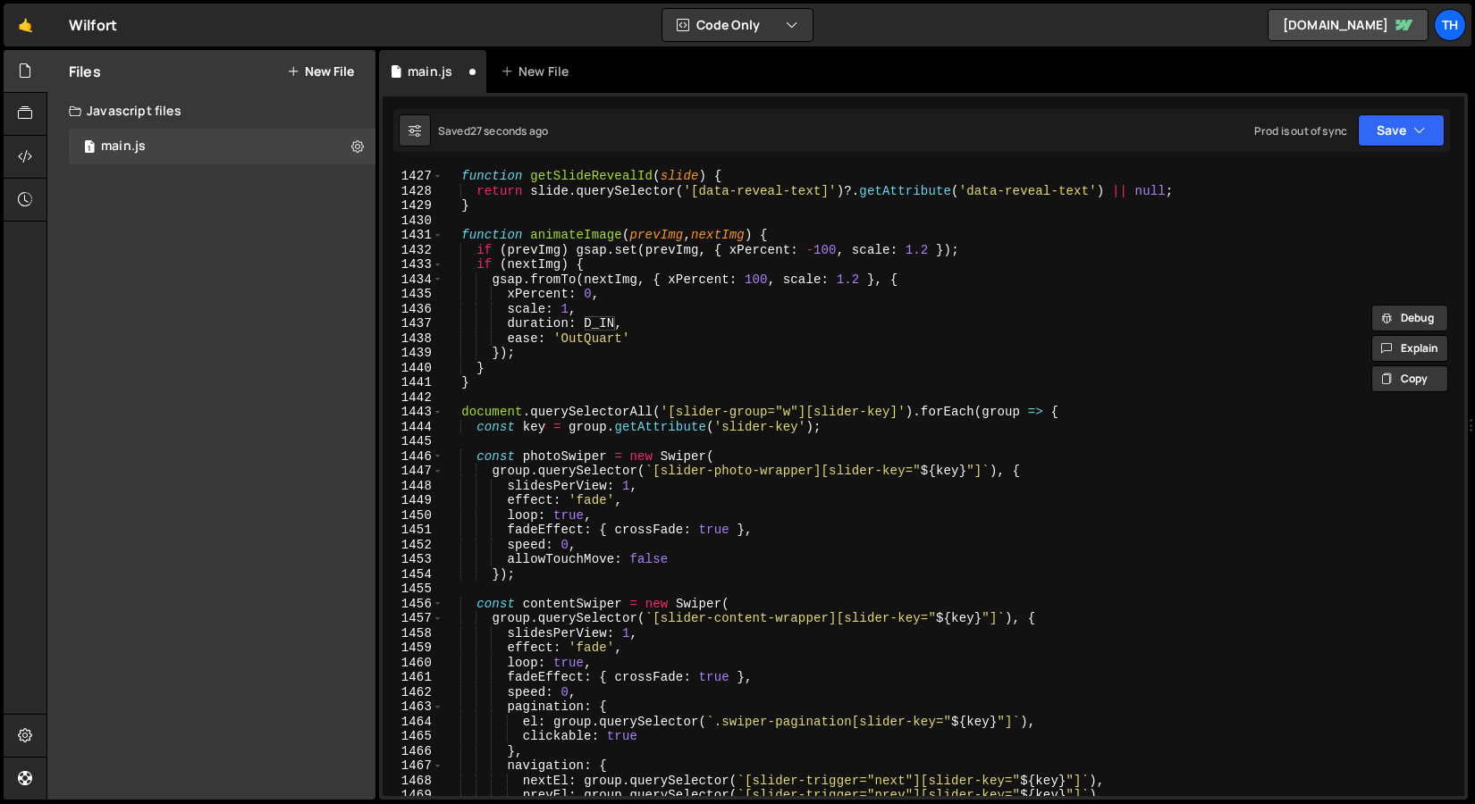
click at [619, 324] on div "function getSlideRevealId ( slide ) { return slide . querySelector ( '[data-rev…" at bounding box center [949, 483] width 1014 height 658
drag, startPoint x: 579, startPoint y: 324, endPoint x: 604, endPoint y: 324, distance: 25.0
click at [604, 324] on div "function getSlideRevealId ( slide ) { return slide . querySelector ( '[data-rev…" at bounding box center [949, 483] width 1014 height 658
click at [567, 324] on div "function getSlideRevealId ( slide ) { return slide . querySelector ( '[data-rev…" at bounding box center [949, 483] width 1014 height 658
drag, startPoint x: 583, startPoint y: 325, endPoint x: 613, endPoint y: 326, distance: 30.4
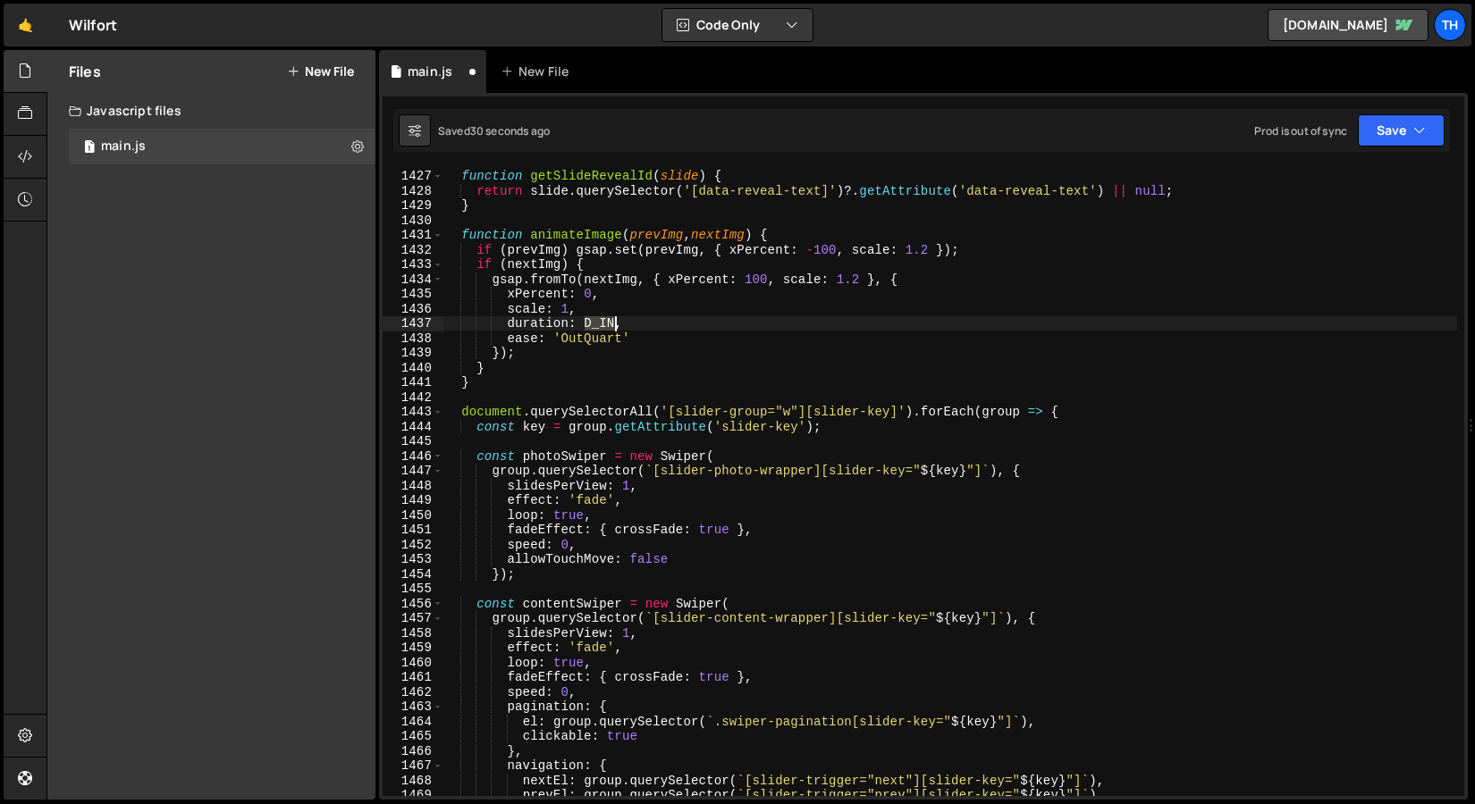
click at [613, 326] on div "function getSlideRevealId ( slide ) { return slide . querySelector ( '[data-rev…" at bounding box center [949, 483] width 1014 height 658
type textarea "duration: D_IN,"
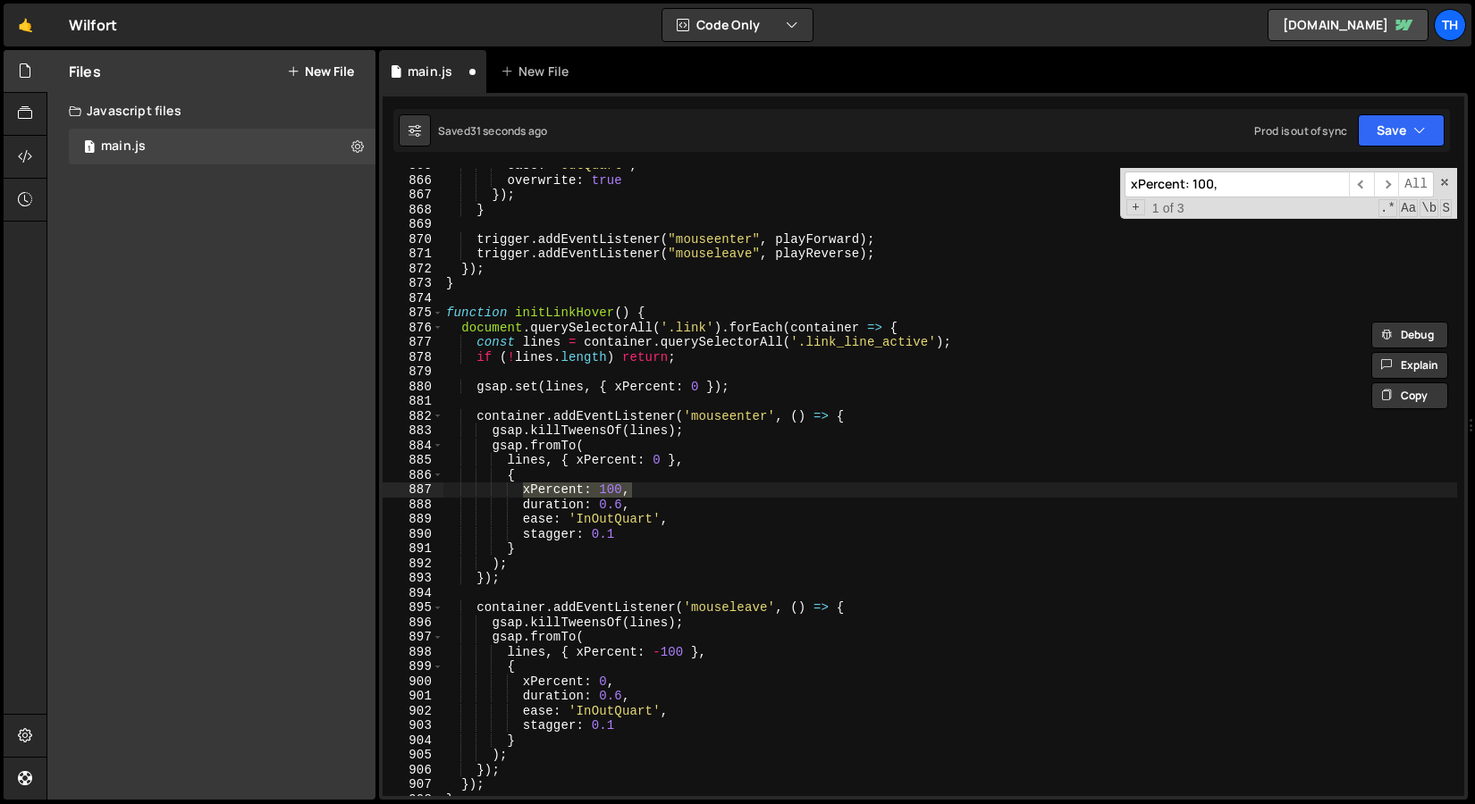
scroll to position [12750, 0]
click at [1227, 173] on input "xPercent: 100," at bounding box center [1236, 185] width 224 height 26
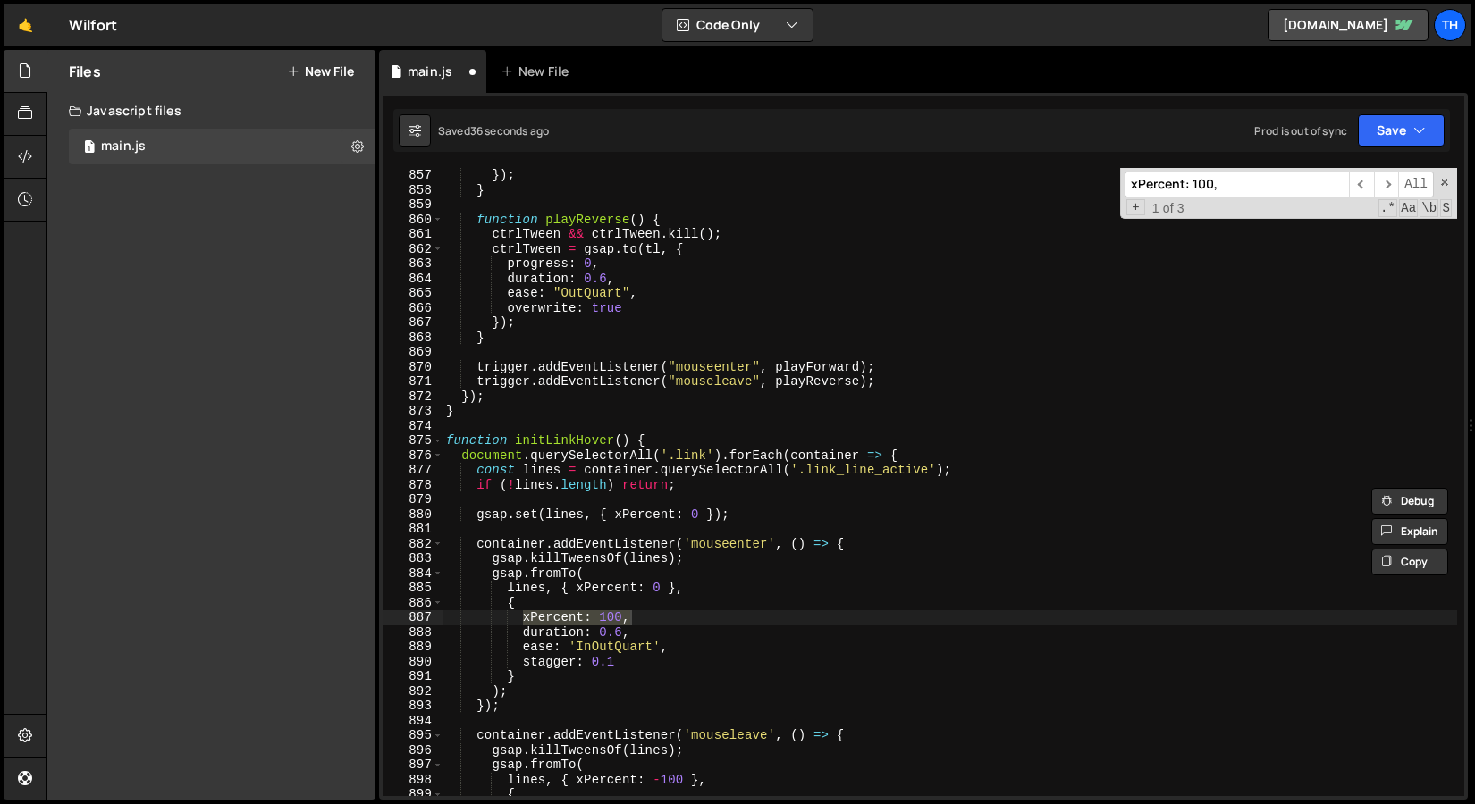
scroll to position [12622, 0]
type input "xPercent: 100,"
click at [1383, 181] on span "​" at bounding box center [1386, 185] width 25 height 26
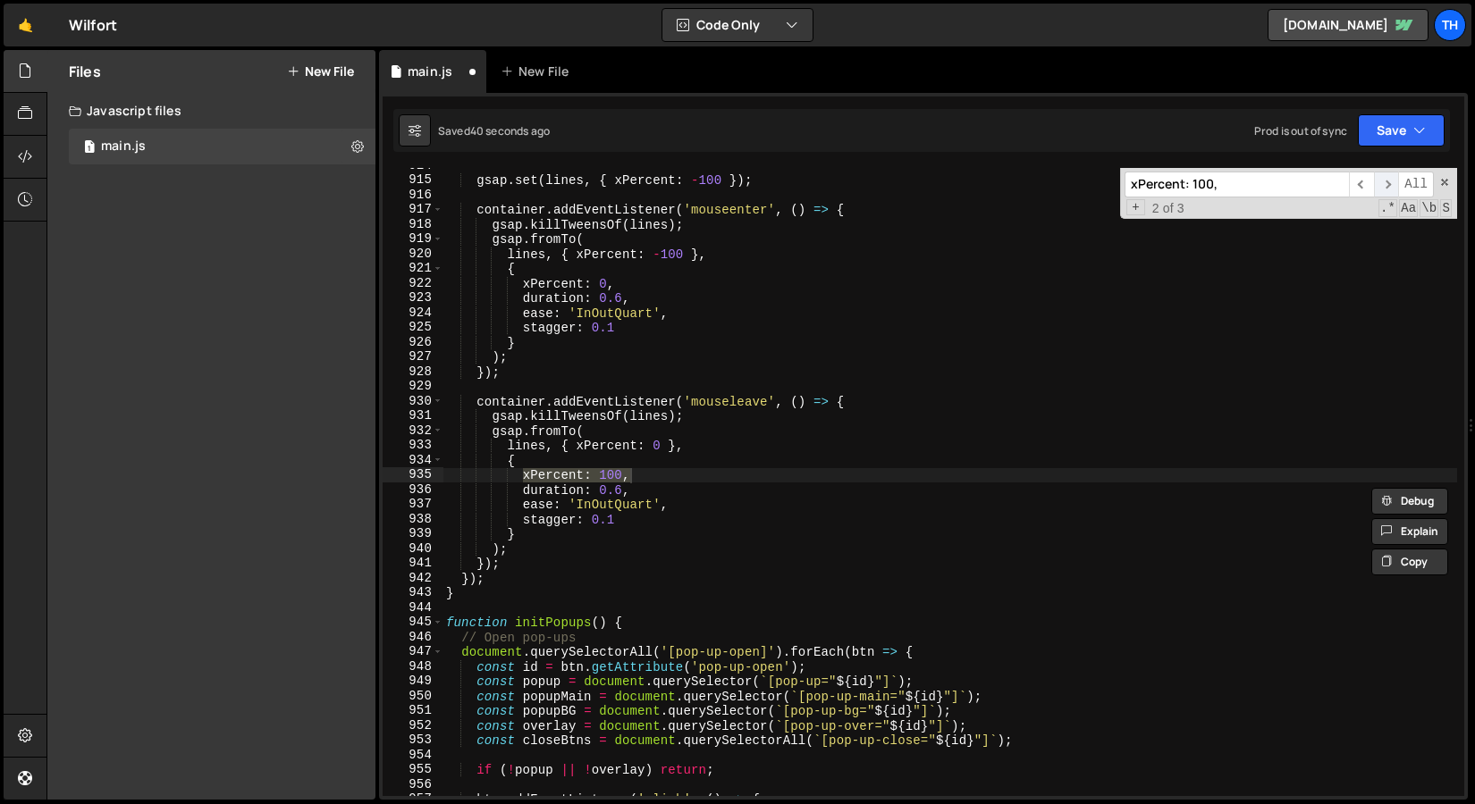
click at [1383, 181] on span "​" at bounding box center [1386, 185] width 25 height 26
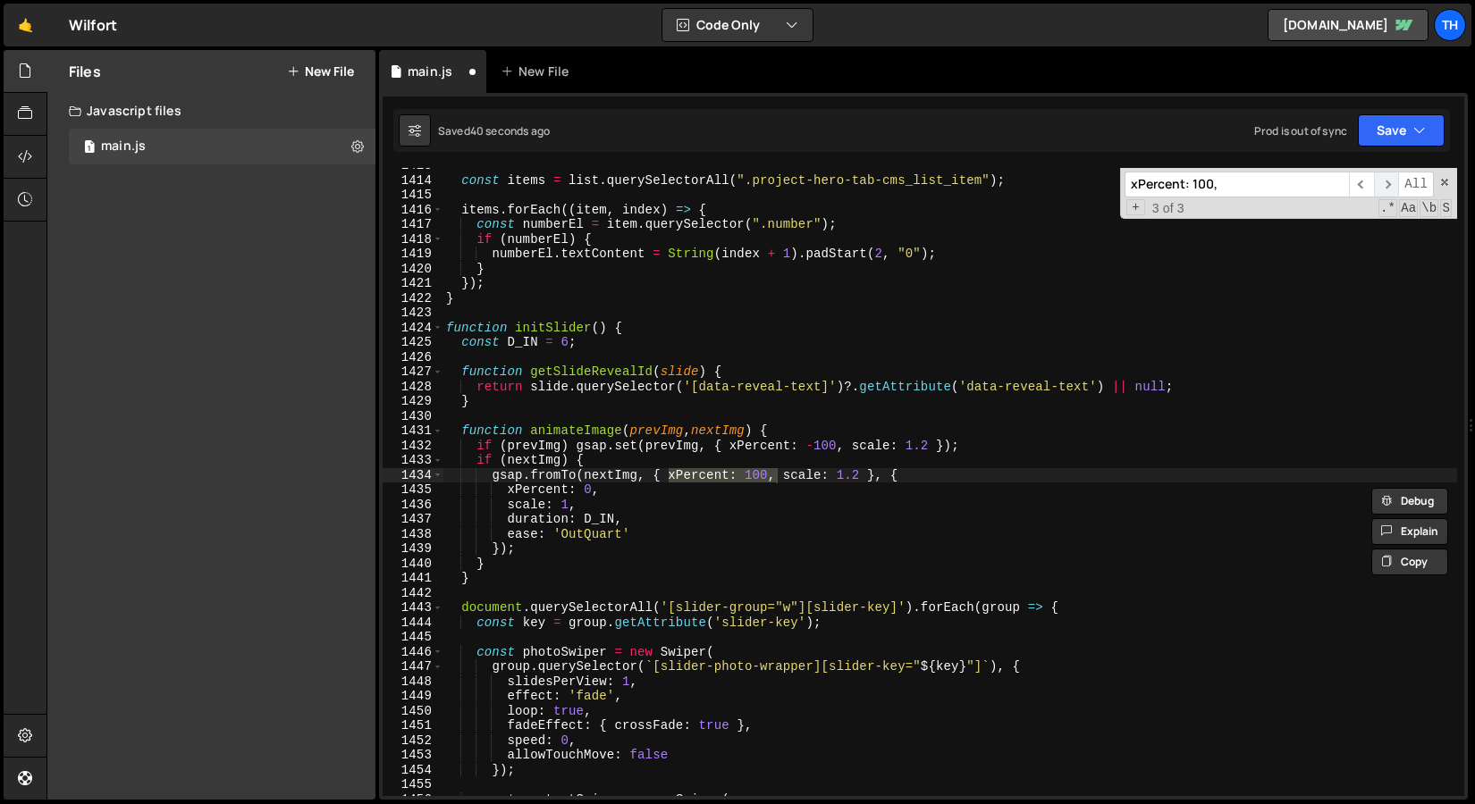
scroll to position [20830, 0]
type textarea "const D_IN = 6;"
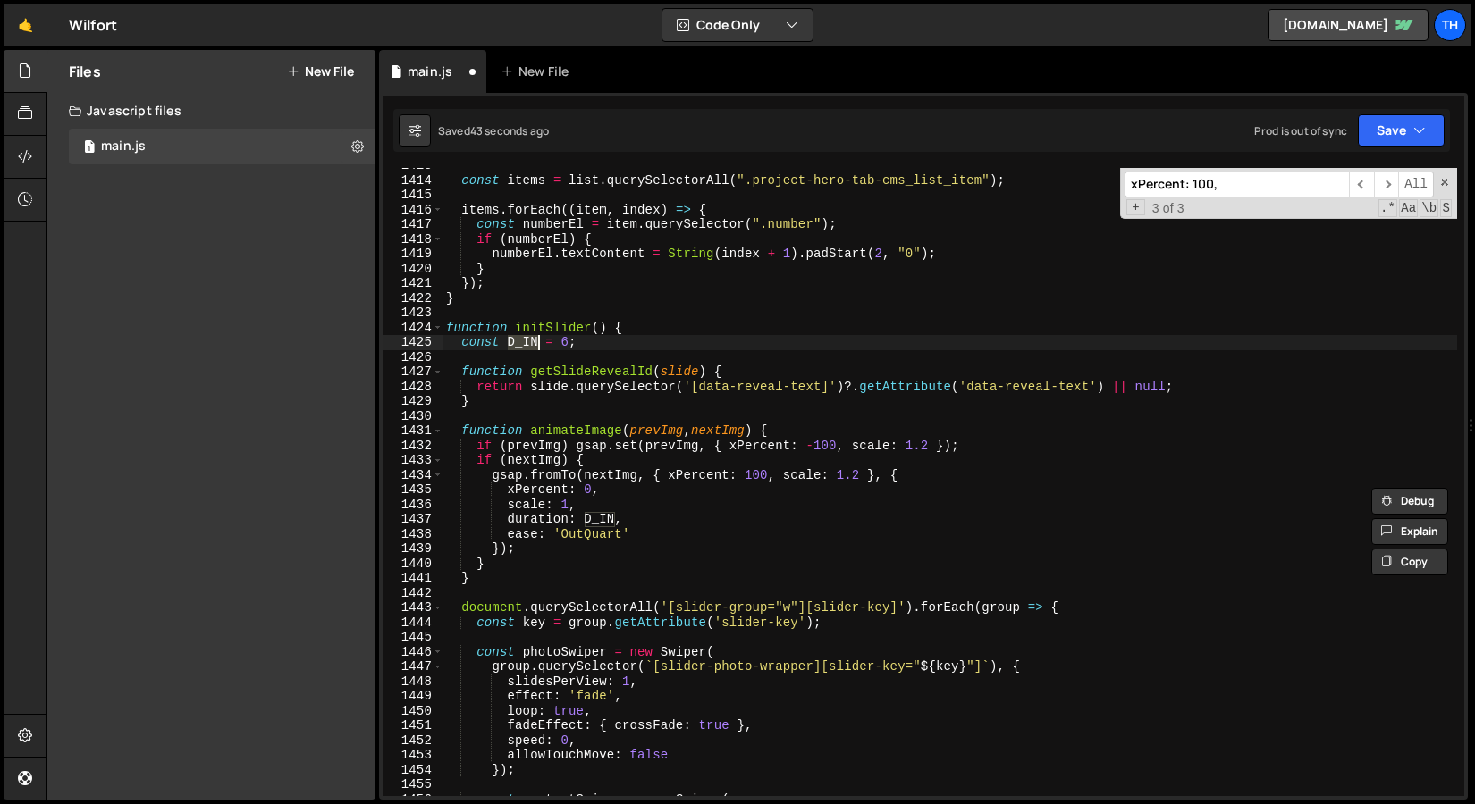
drag, startPoint x: 511, startPoint y: 340, endPoint x: 538, endPoint y: 336, distance: 27.0
click at [537, 336] on div "const items = list . querySelectorAll ( ".project-hero-tab-cms_list_item" ) ; i…" at bounding box center [949, 487] width 1014 height 658
click at [1224, 194] on input "xPercent: 100," at bounding box center [1236, 185] width 224 height 26
paste input "D_IN"
type input "D_IN"
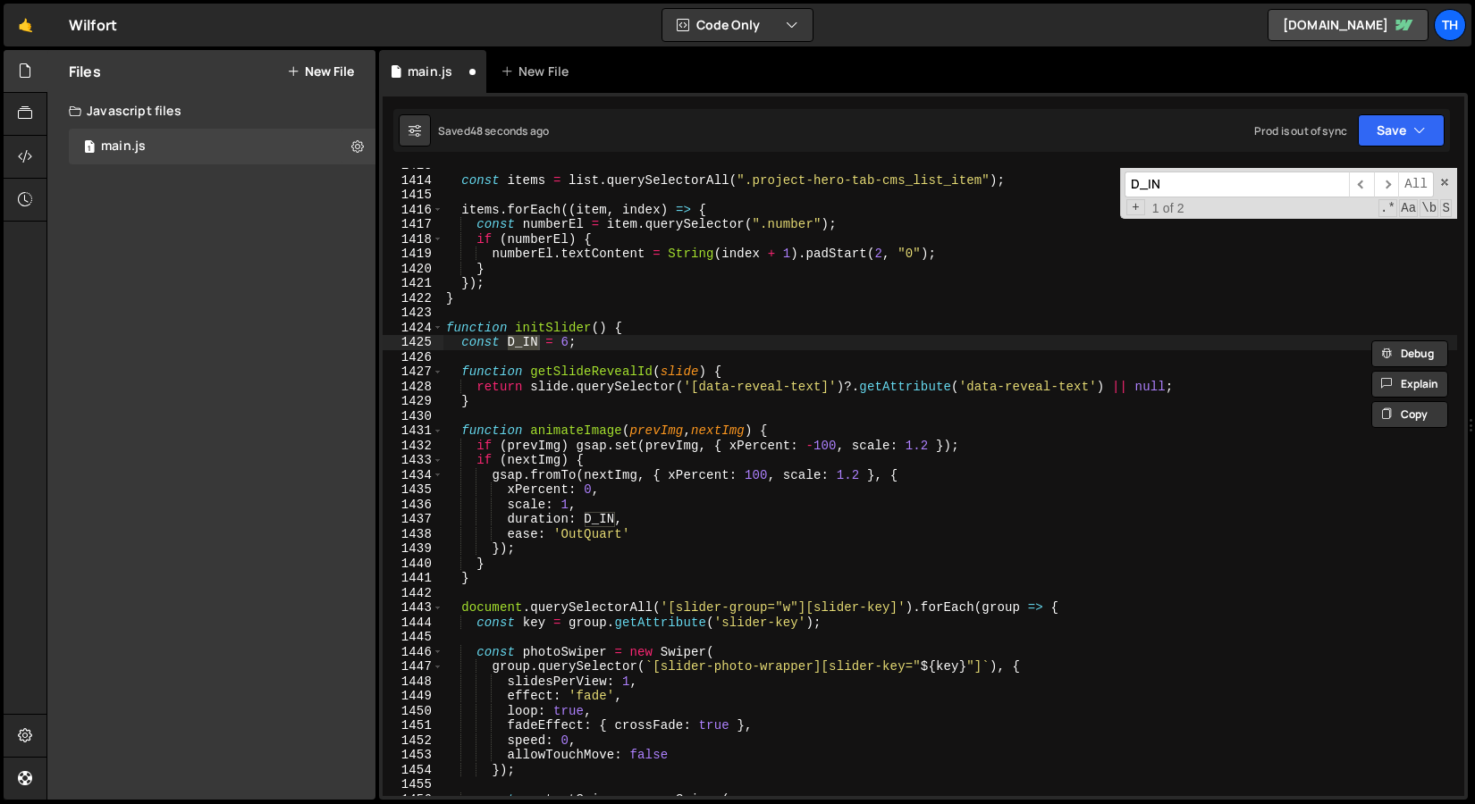
scroll to position [0, 0]
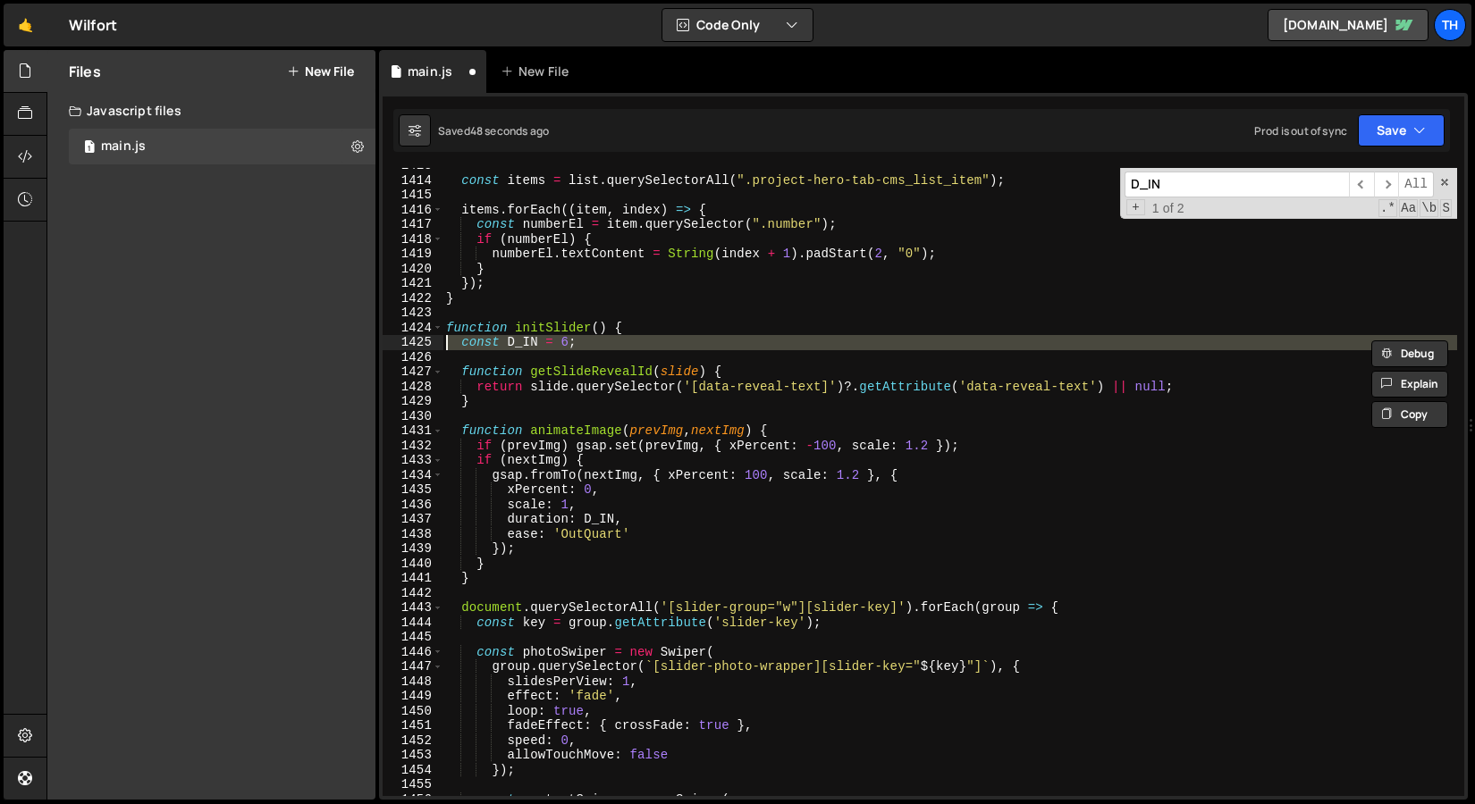
drag, startPoint x: 446, startPoint y: 353, endPoint x: 366, endPoint y: 342, distance: 81.1
click at [366, 342] on div "Files New File Javascript files 1 main.js 0 CSS files Copy share link Edit File…" at bounding box center [760, 425] width 1428 height 751
type textarea "const D_IN = 6;"
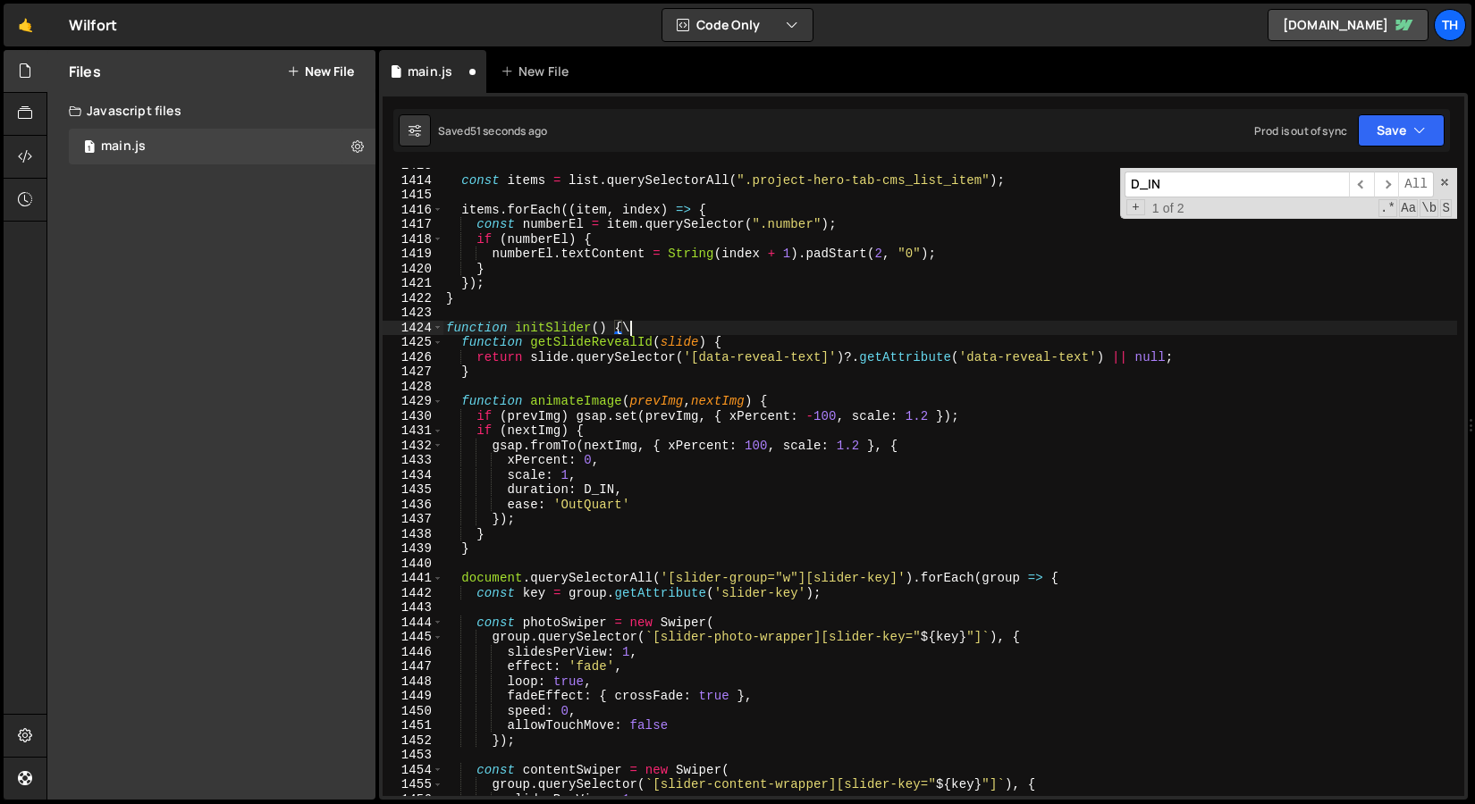
scroll to position [0, 12]
type textarea "function initSlider() {"
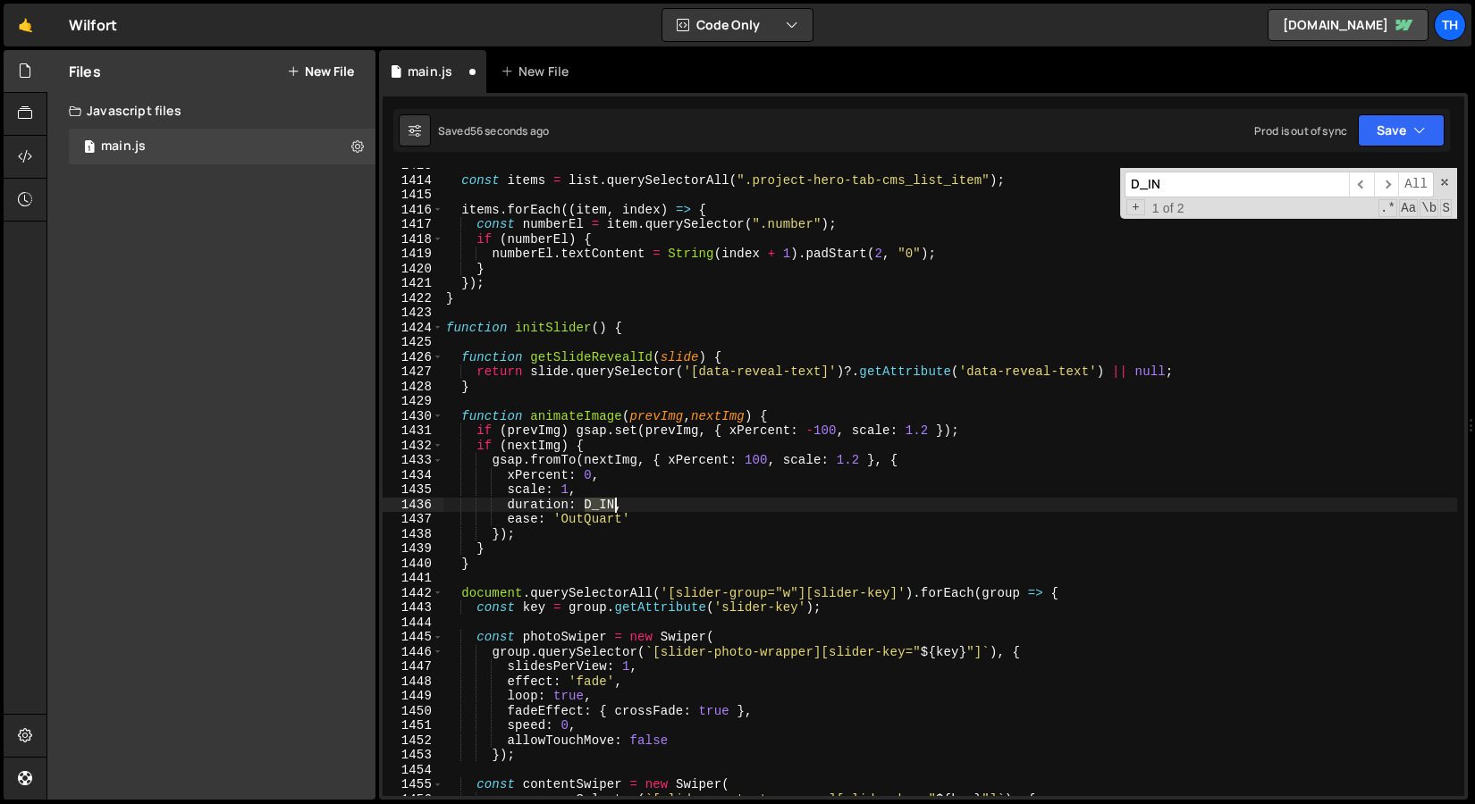
drag, startPoint x: 581, startPoint y: 509, endPoint x: 615, endPoint y: 505, distance: 34.3
click at [615, 505] on div "const items = list . querySelectorAll ( ".project-hero-tab-cms_list_item" ) ; i…" at bounding box center [949, 487] width 1014 height 658
click at [1000, 378] on div "const items = list . querySelectorAll ( ".project-hero-tab-cms_list_item" ) ; i…" at bounding box center [949, 487] width 1014 height 658
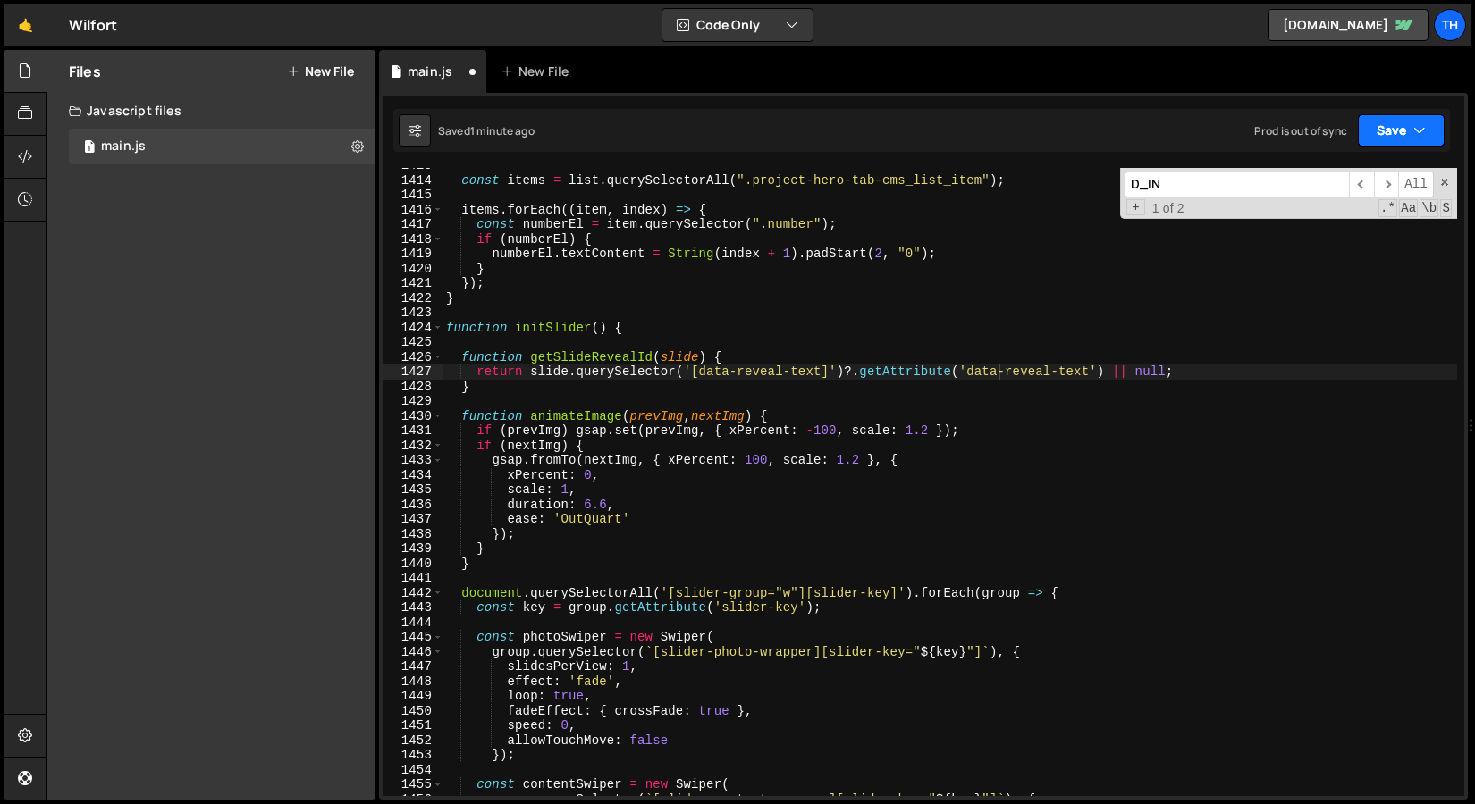
click at [1398, 130] on button "Save" at bounding box center [1400, 130] width 87 height 32
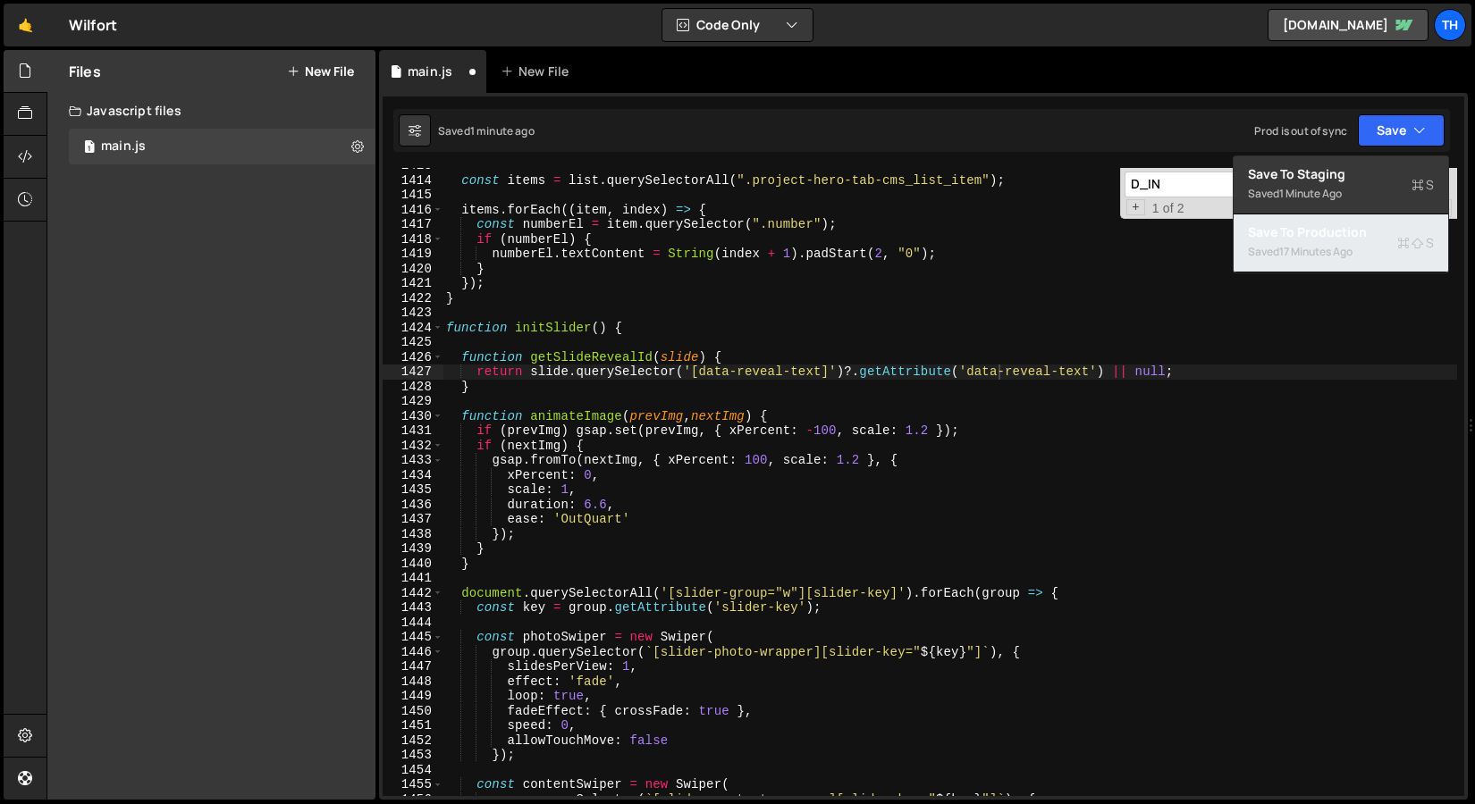
drag, startPoint x: 1323, startPoint y: 225, endPoint x: 1349, endPoint y: 183, distance: 49.8
click at [1349, 183] on div "Save to Staging S Saved 1 minute ago Save to Production S Saved 17 minutes ago …" at bounding box center [1340, 214] width 216 height 118
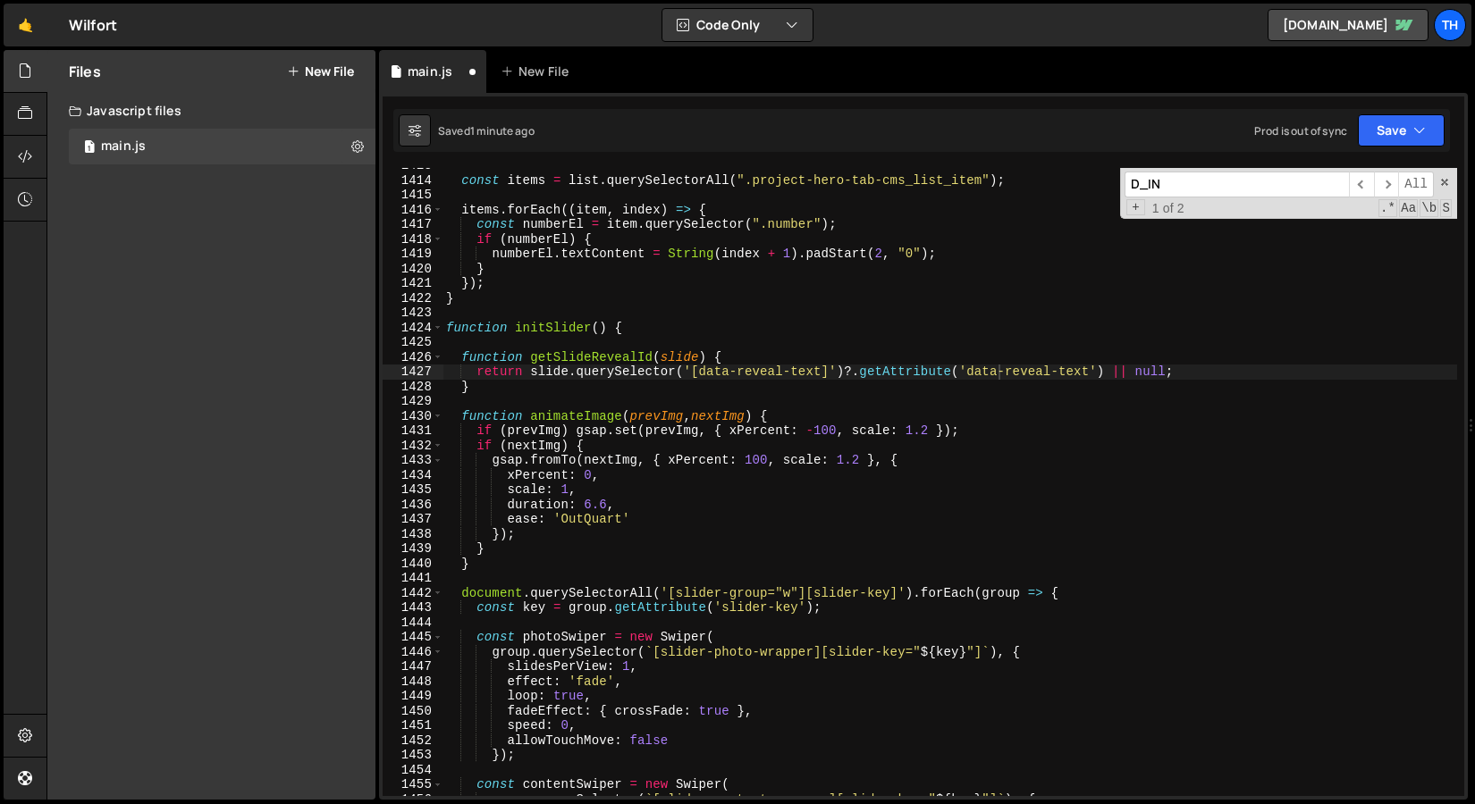
click at [1349, 183] on span "​" at bounding box center [1361, 185] width 25 height 26
click at [1398, 125] on button "Save" at bounding box center [1400, 130] width 87 height 32
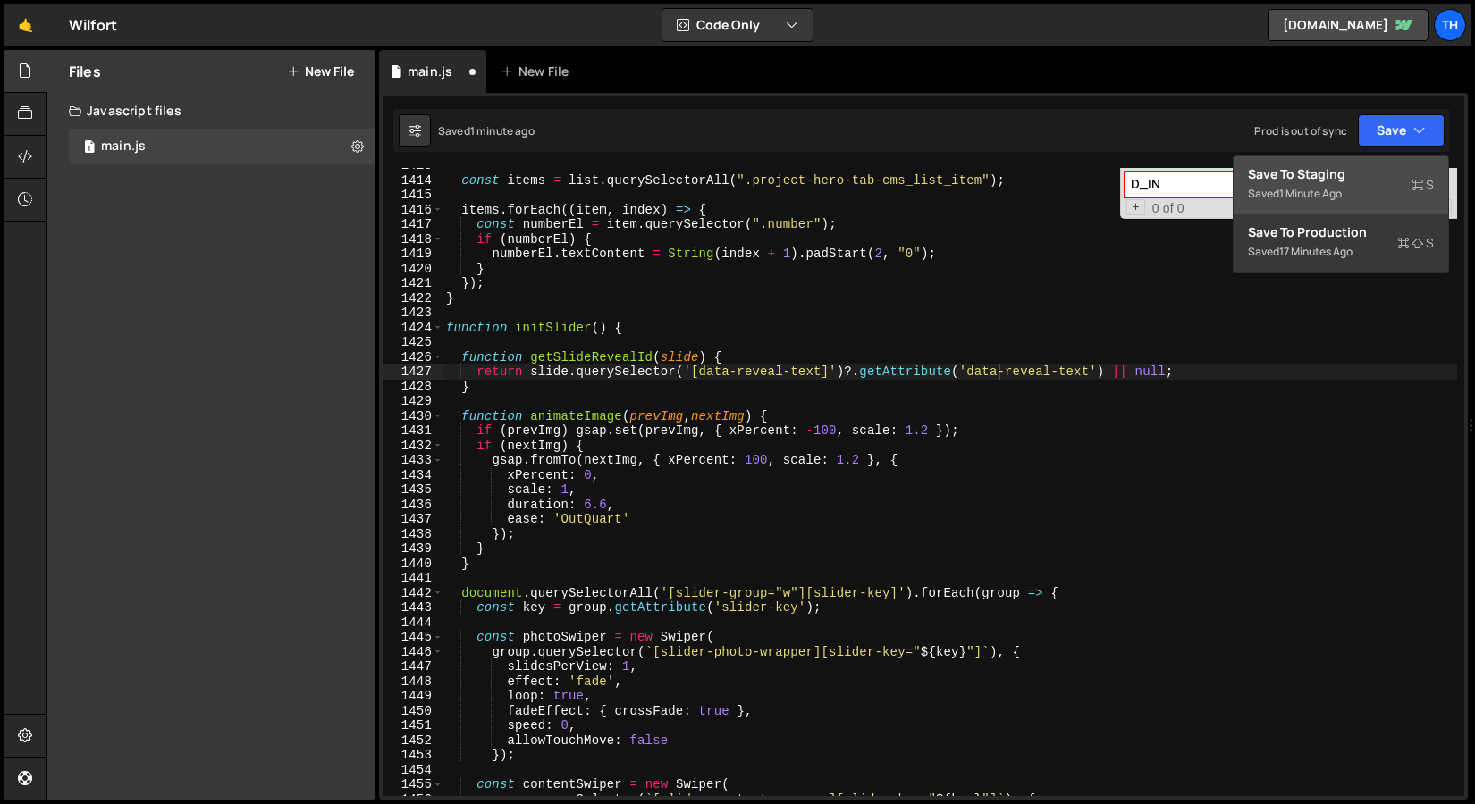
click at [1356, 176] on div "Save to Staging S" at bounding box center [1341, 174] width 186 height 18
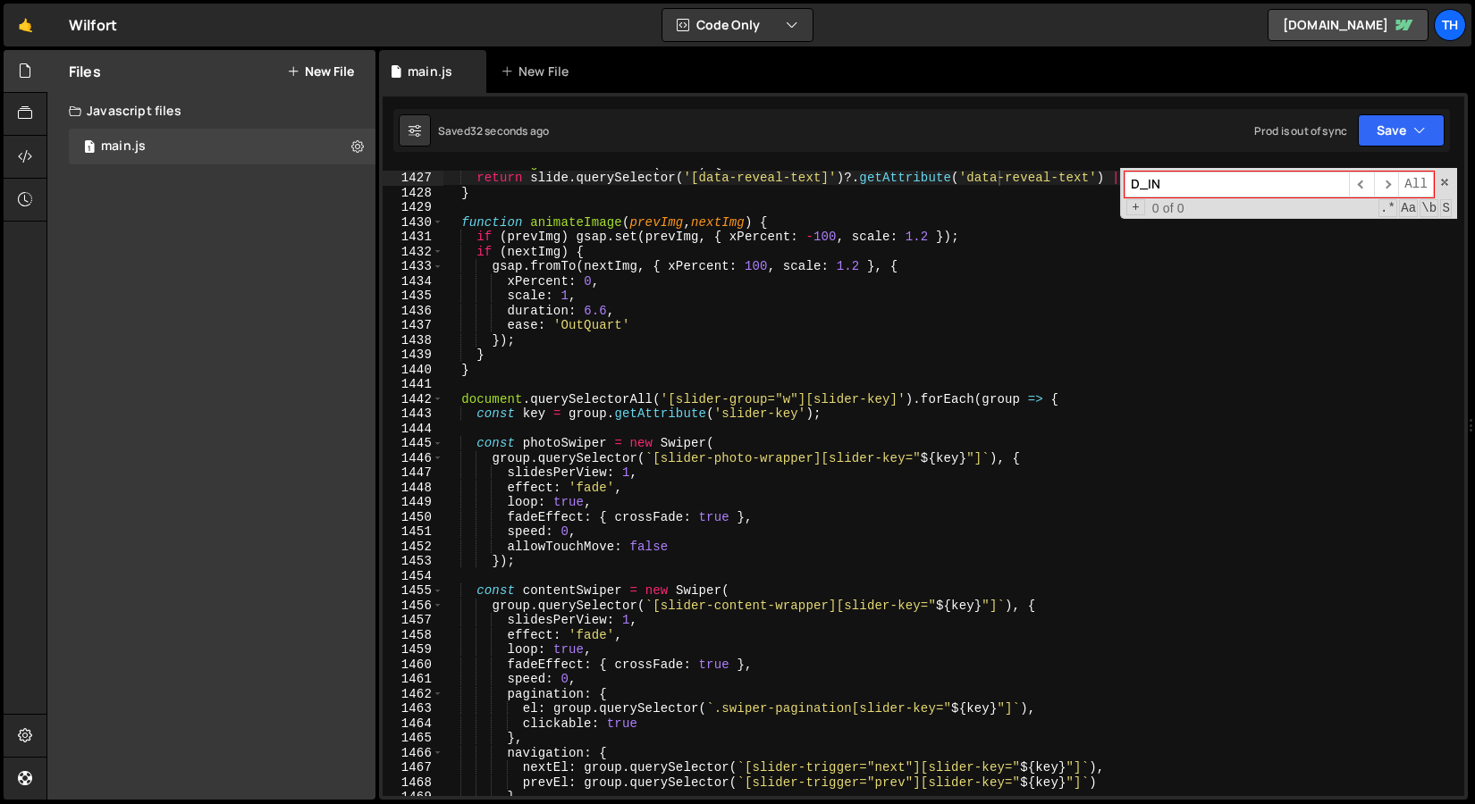
scroll to position [20999, 0]
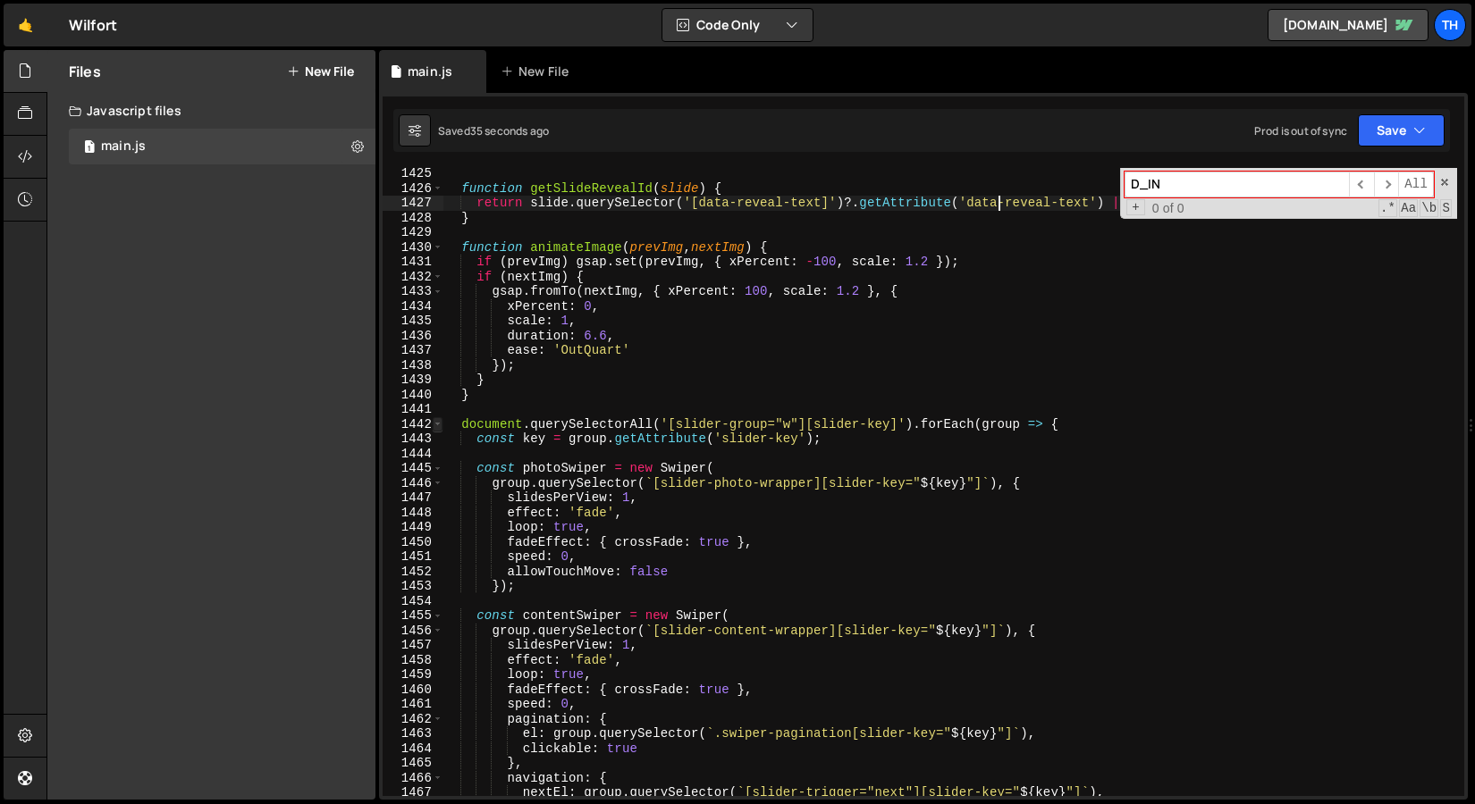
click at [441, 424] on span at bounding box center [438, 424] width 10 height 15
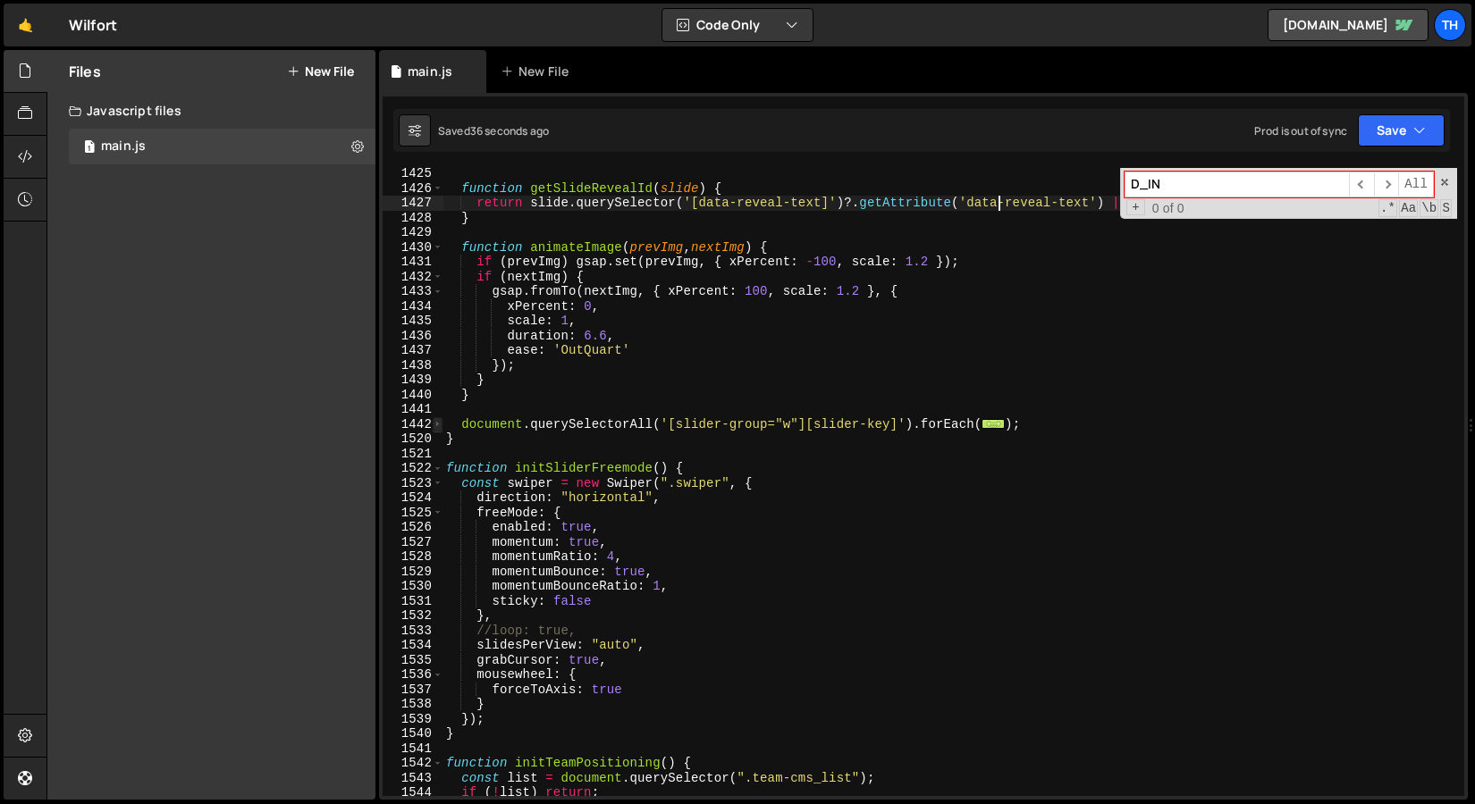
click at [441, 424] on span at bounding box center [438, 424] width 10 height 15
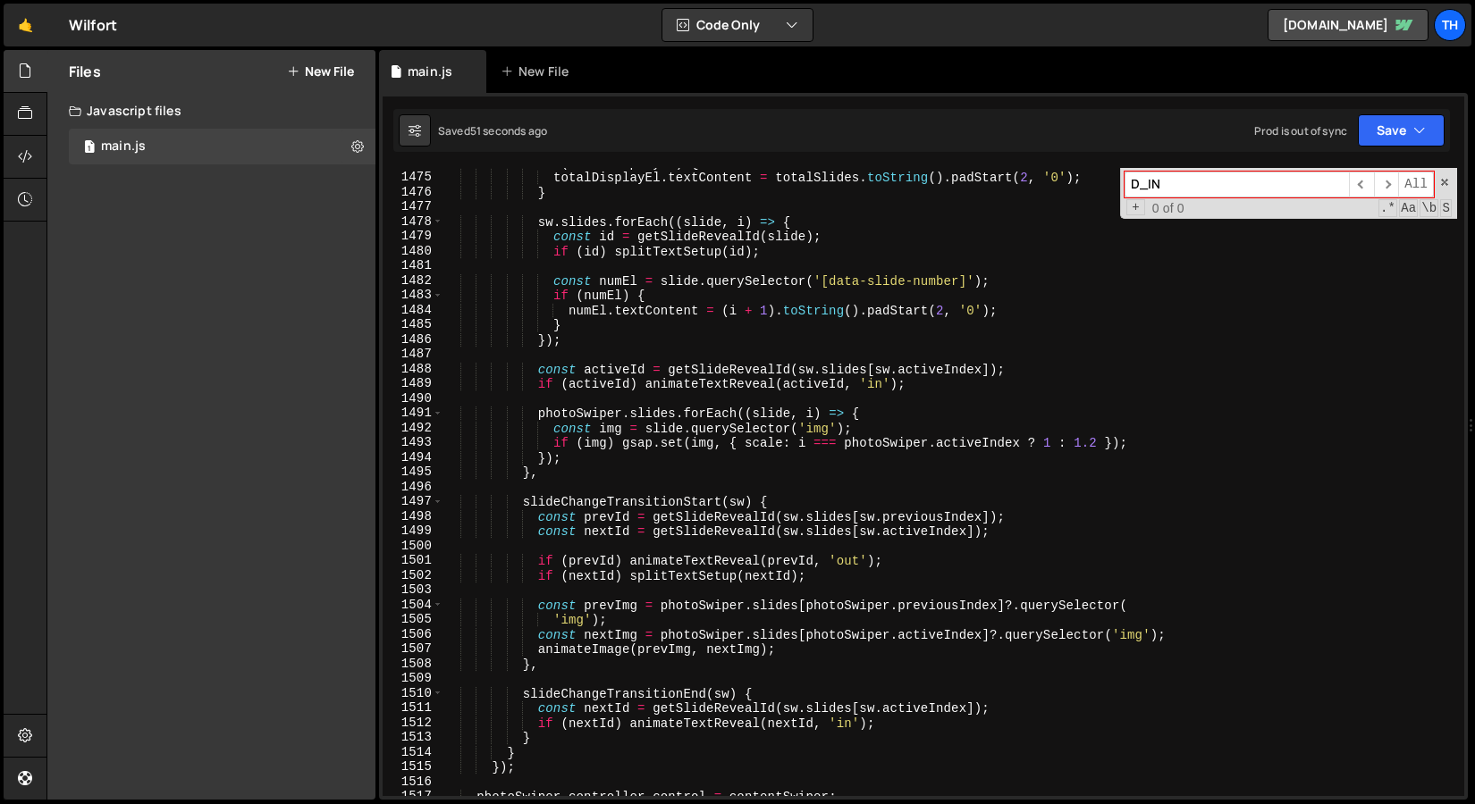
scroll to position [21735, 0]
click at [750, 730] on div "totalDisplayEl . textContent = totalSlides . toString ( ) . padStart ( 2 , '0' …" at bounding box center [949, 497] width 1014 height 658
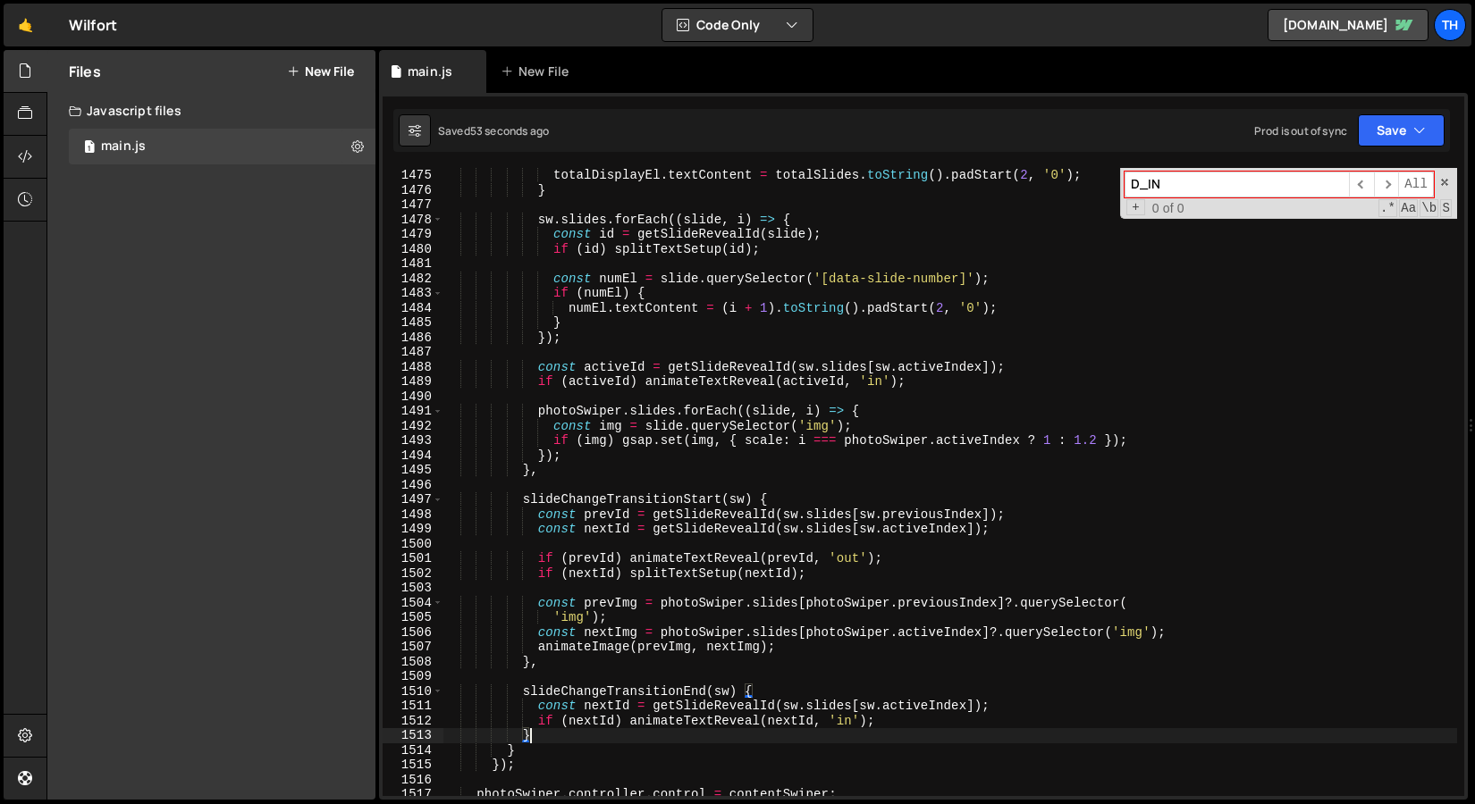
scroll to position [0, 4]
click at [750, 730] on div "totalDisplayEl . textContent = totalSlides . toString ( ) . padStart ( 2 , '0' …" at bounding box center [949, 497] width 1014 height 658
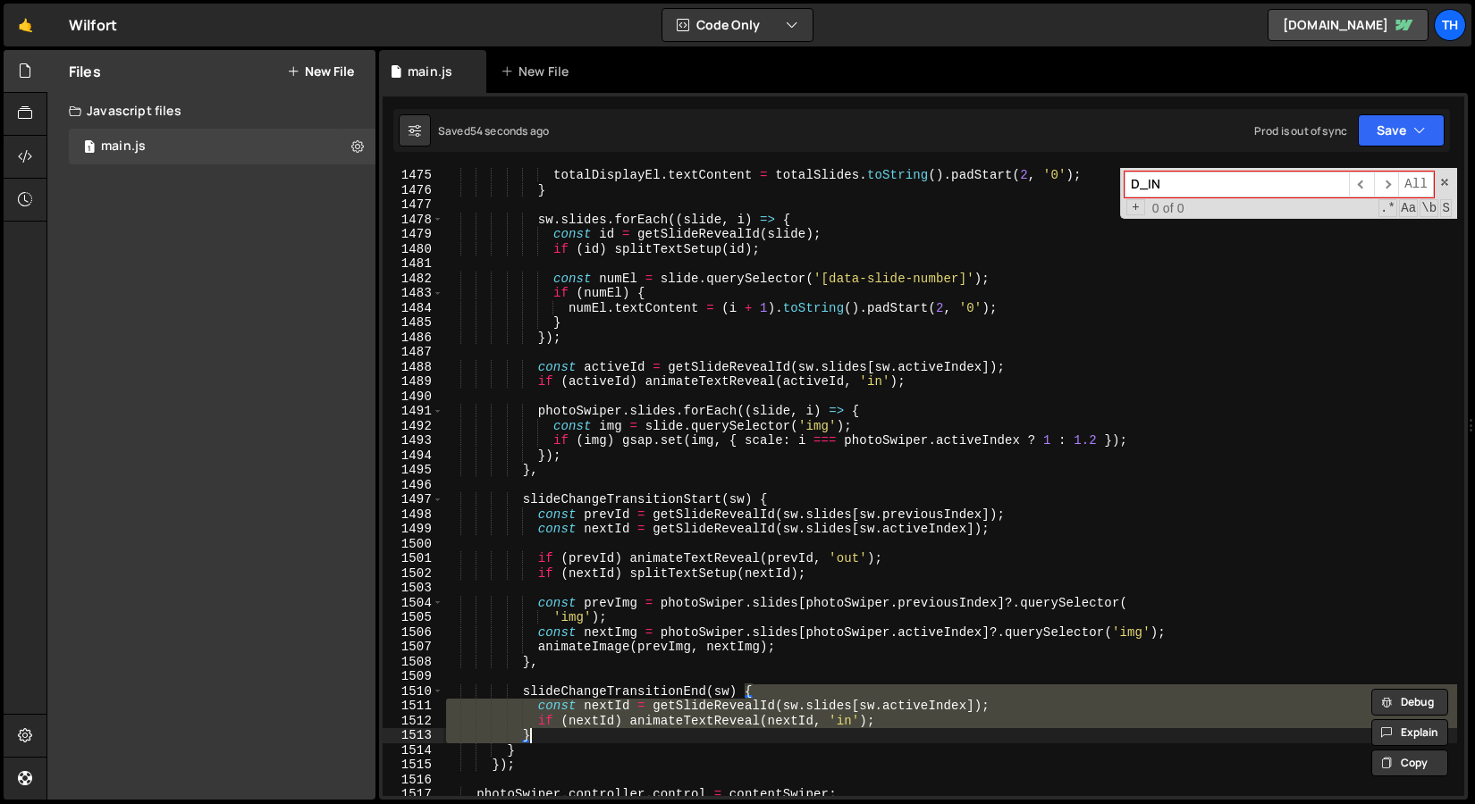
click at [725, 701] on div "totalDisplayEl . textContent = totalSlides . toString ( ) . padStart ( 2 , '0' …" at bounding box center [949, 482] width 1014 height 628
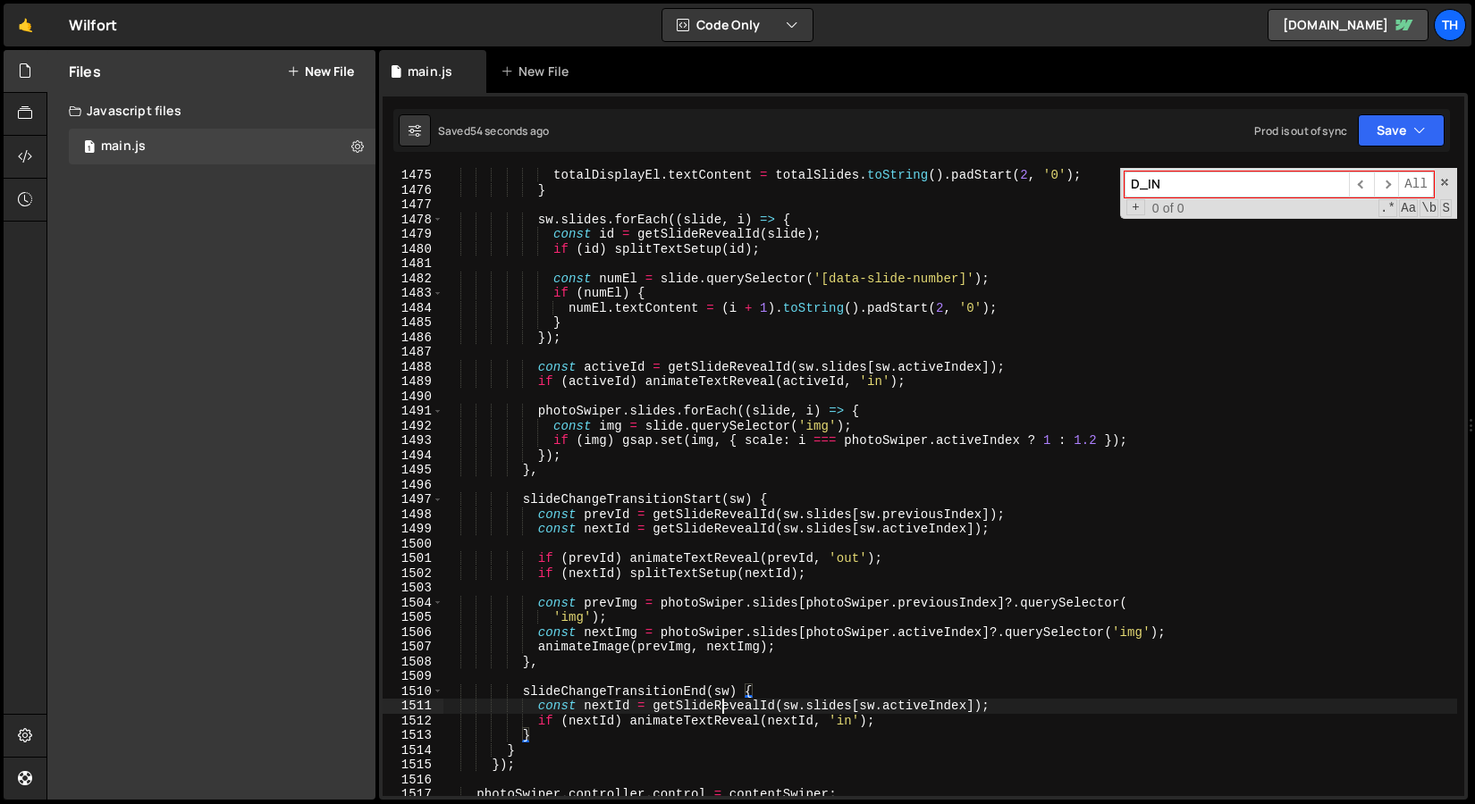
click at [725, 701] on div "totalDisplayEl . textContent = totalSlides . toString ( ) . padStart ( 2 , '0' …" at bounding box center [949, 497] width 1014 height 658
click at [717, 712] on div "totalDisplayEl . textContent = totalSlides . toString ( ) . padStart ( 2 , '0' …" at bounding box center [949, 482] width 1014 height 628
click at [717, 712] on div "totalDisplayEl . textContent = totalSlides . toString ( ) . padStart ( 2 , '0' …" at bounding box center [949, 497] width 1014 height 658
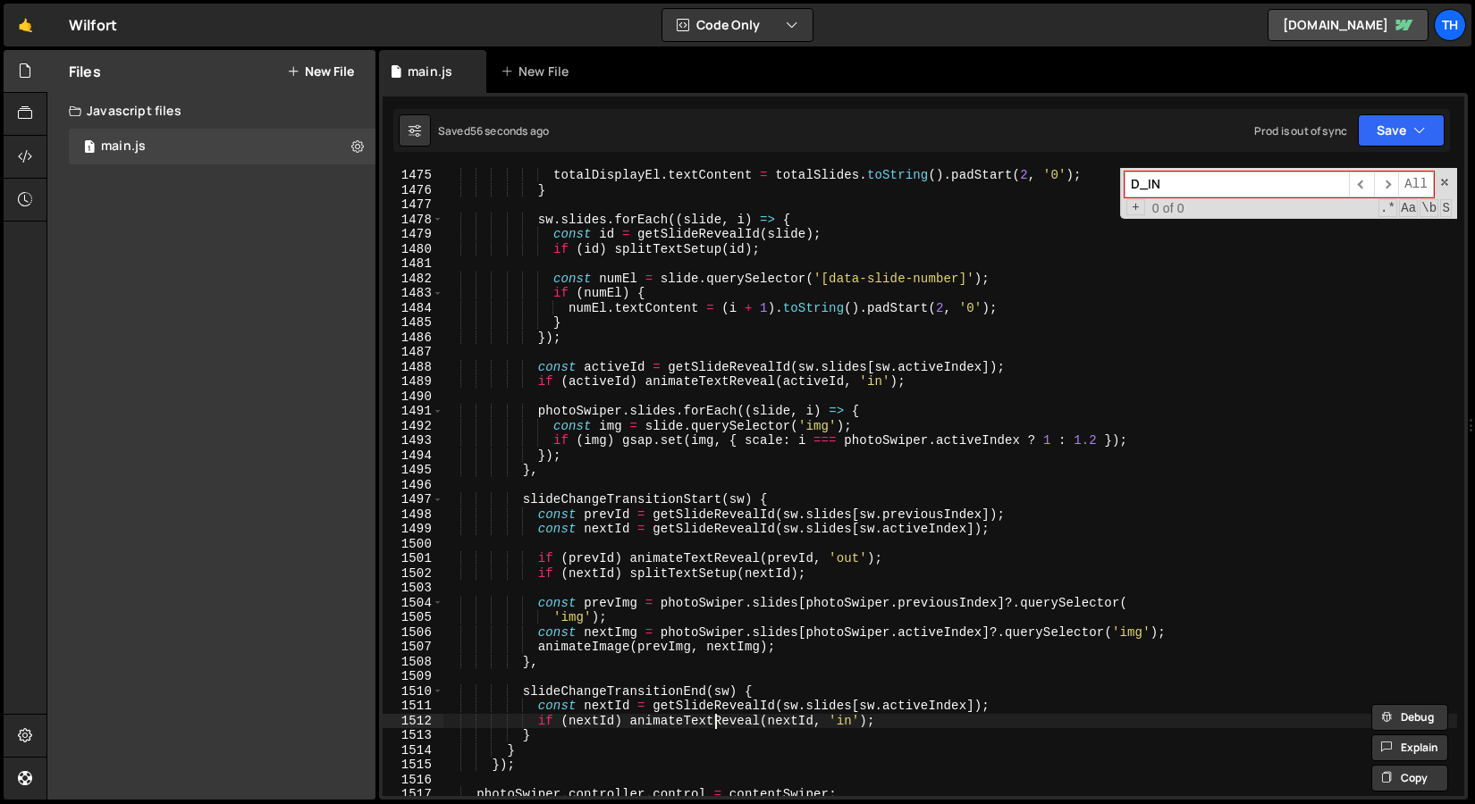
click at [711, 725] on div "totalDisplayEl . textContent = totalSlides . toString ( ) . padStart ( 2 , '0' …" at bounding box center [949, 497] width 1014 height 658
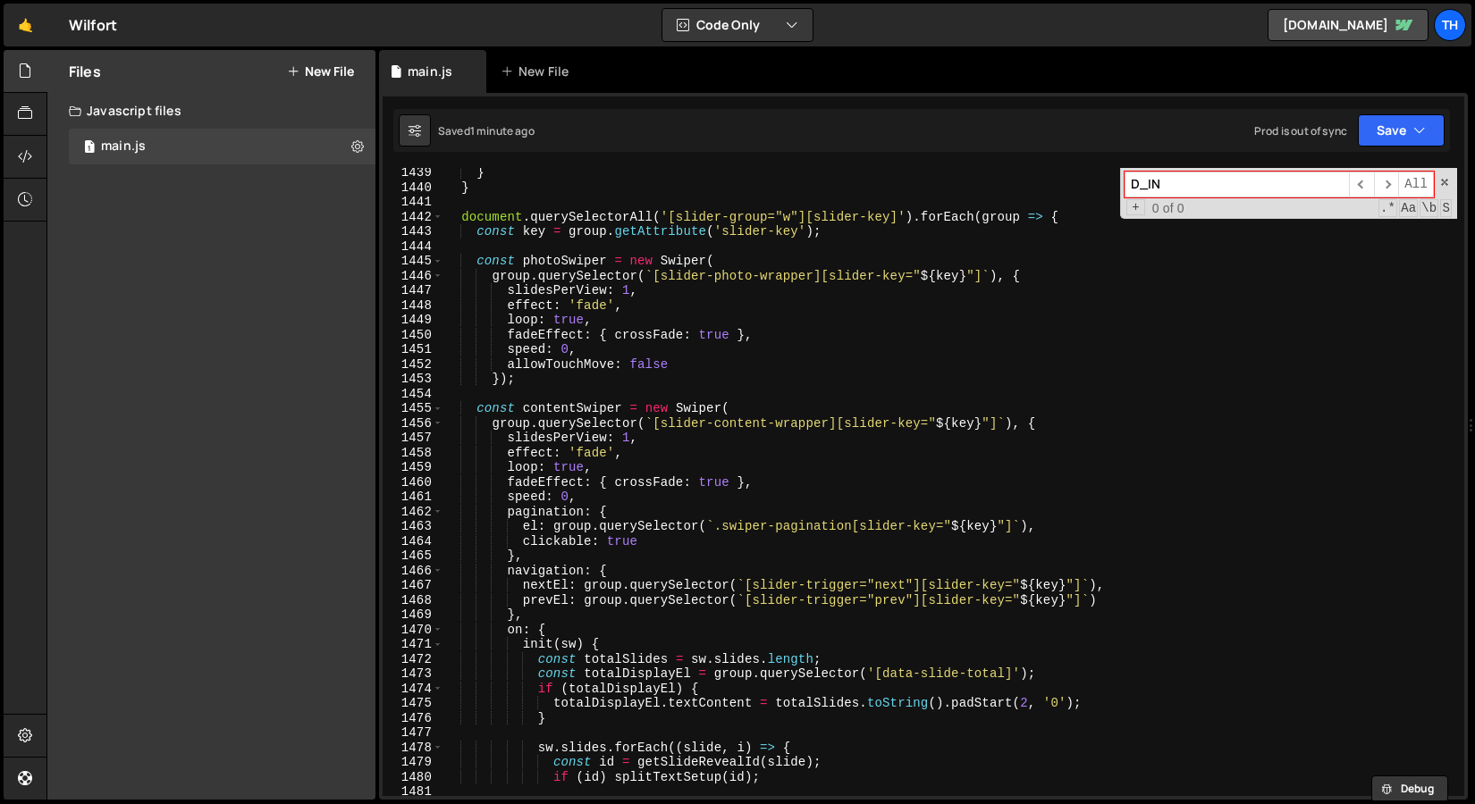
scroll to position [21206, 0]
click at [509, 453] on div "} } document . querySelectorAll ( '[slider-group="w"][slider-key]' ) . forEach …" at bounding box center [949, 495] width 1014 height 658
click at [508, 307] on div "} } document . querySelectorAll ( '[slider-group="w"][slider-key]' ) . forEach …" at bounding box center [949, 495] width 1014 height 658
click at [1414, 144] on button "Save" at bounding box center [1400, 130] width 87 height 32
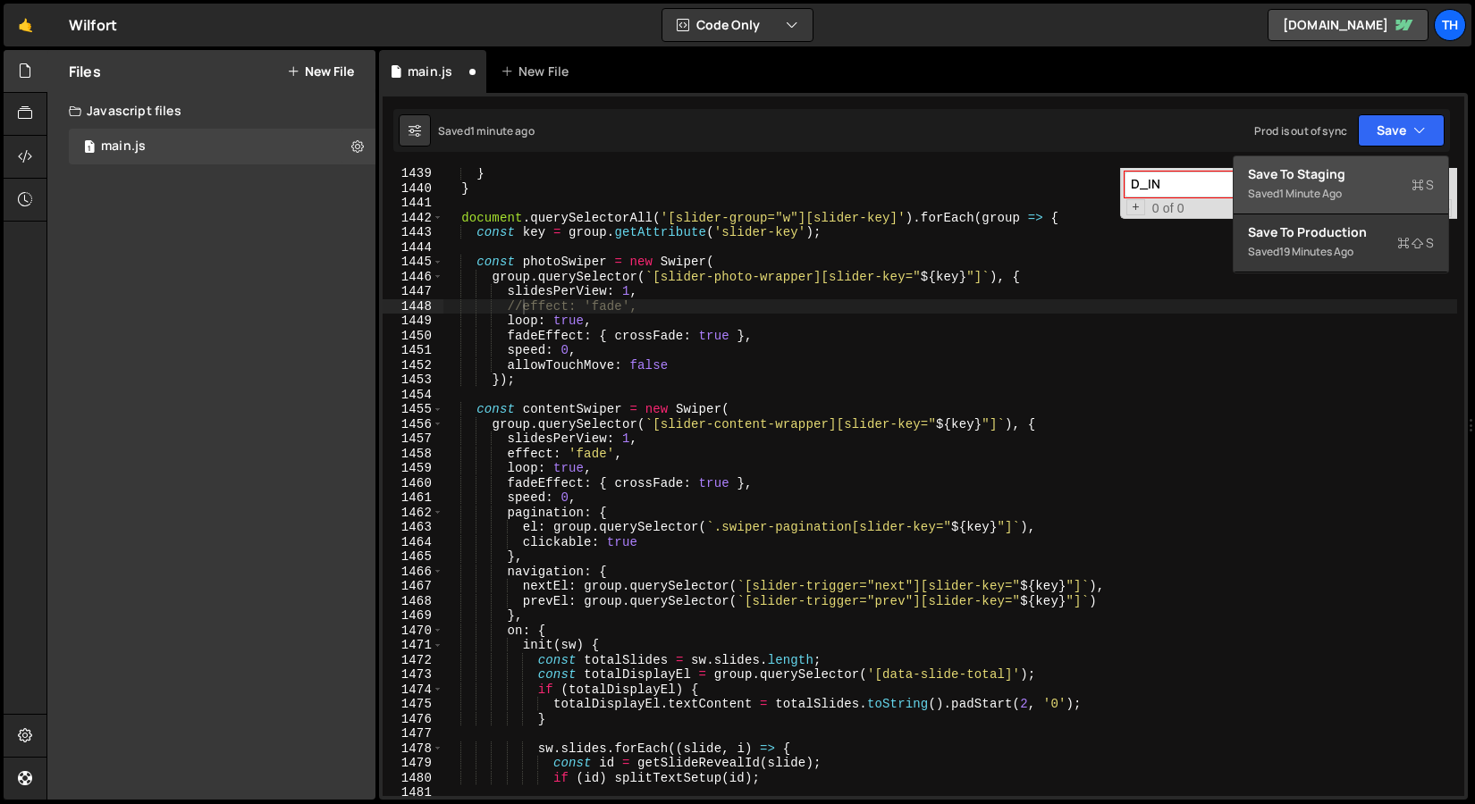
click at [1329, 209] on button "Save to Staging S Saved 1 minute ago" at bounding box center [1340, 185] width 214 height 58
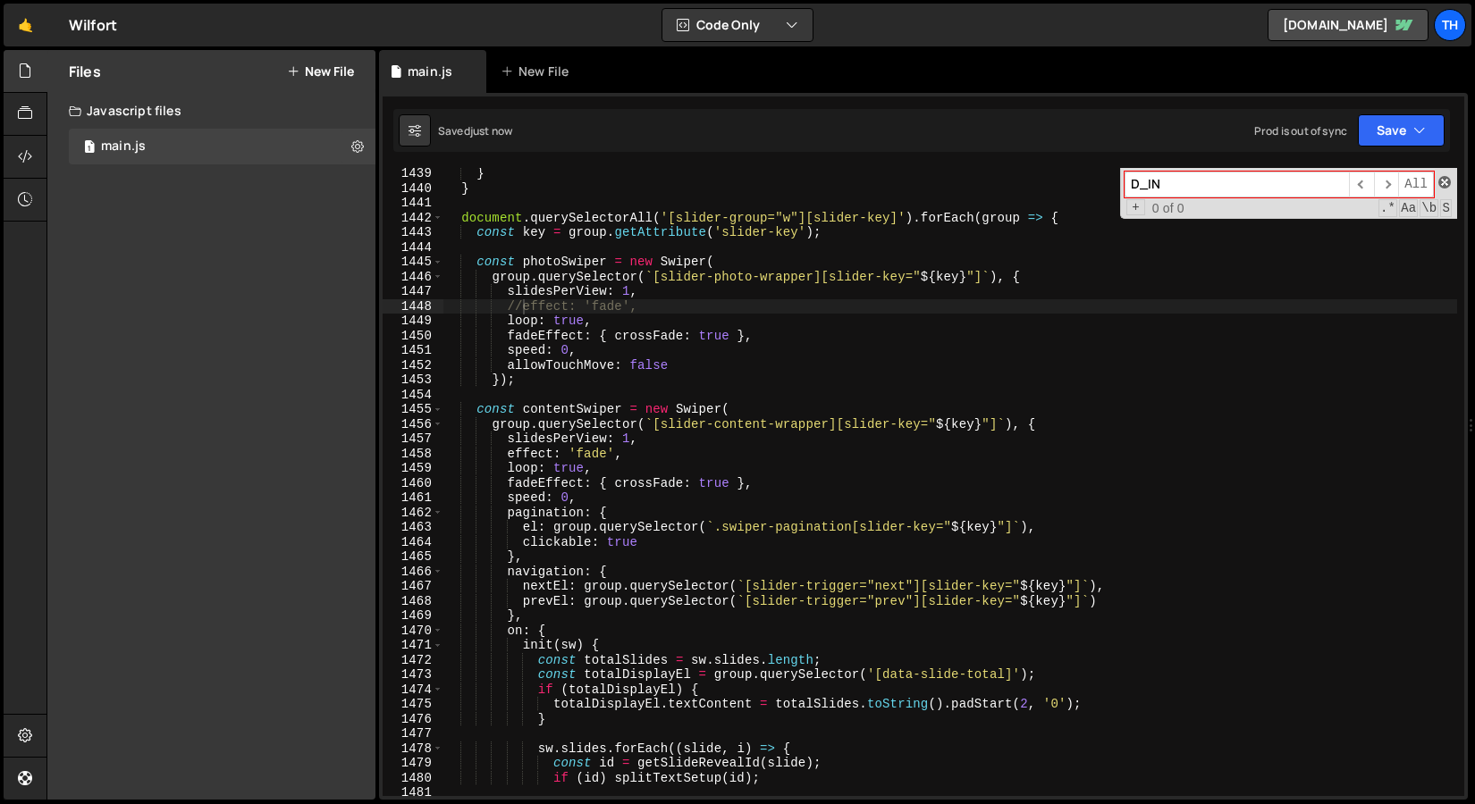
click at [1443, 182] on span at bounding box center [1444, 182] width 13 height 13
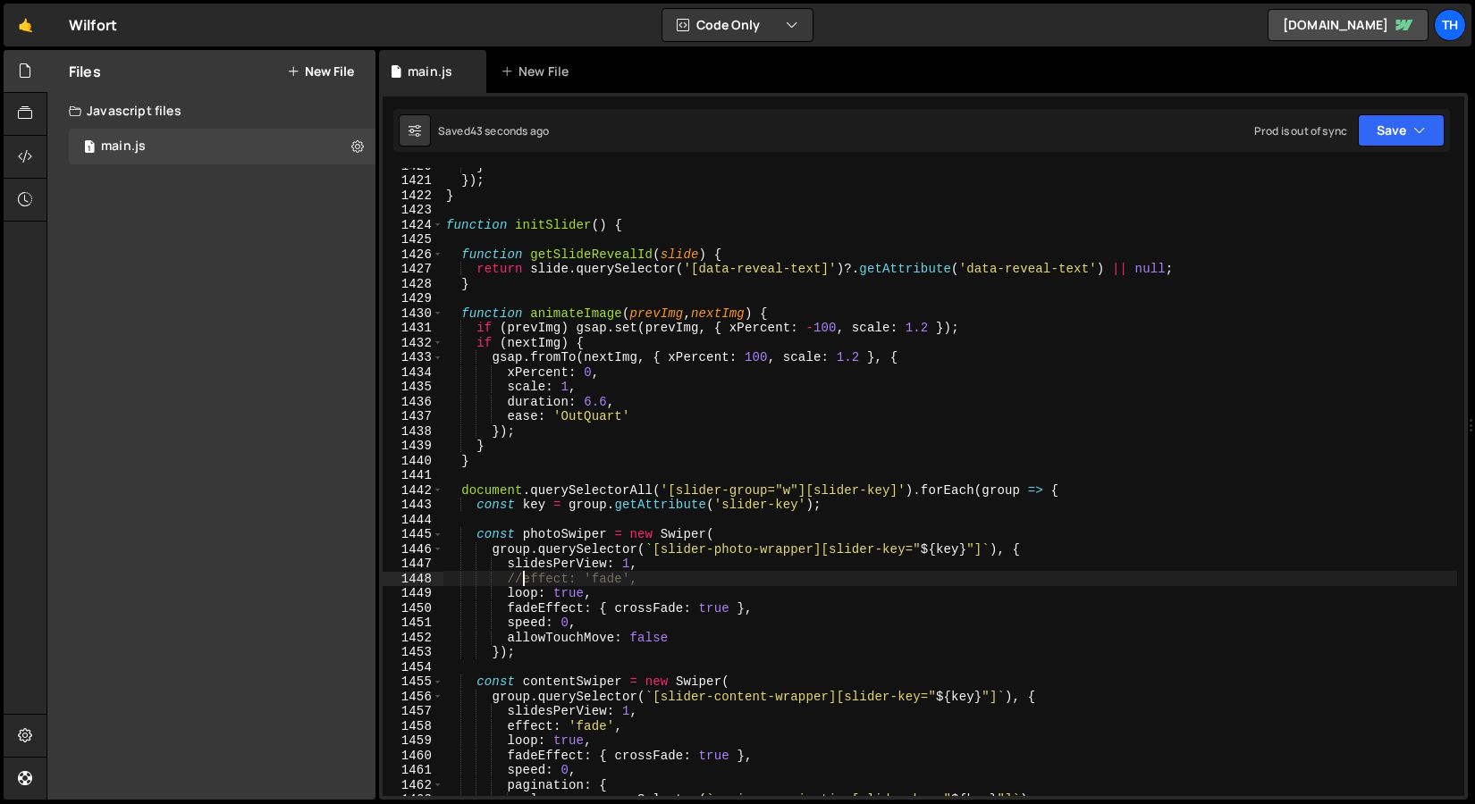
scroll to position [20932, 0]
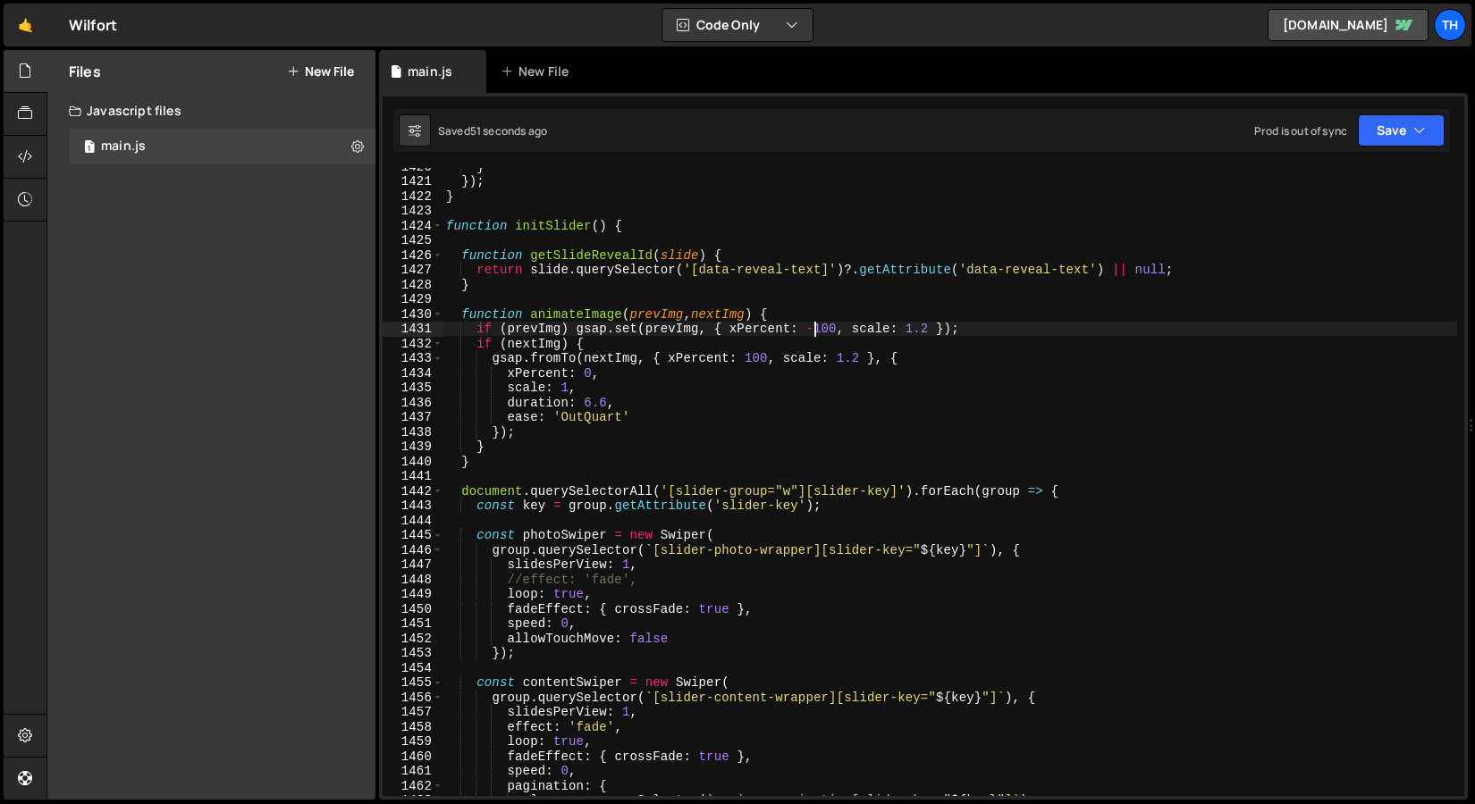
click at [813, 329] on div "} }) ; } function initSlider ( ) { function getSlideRevealId ( slide ) { return…" at bounding box center [949, 488] width 1014 height 658
click at [746, 359] on div "} }) ; } function initSlider ( ) { function getSlideRevealId ( slide ) { return…" at bounding box center [949, 488] width 1014 height 658
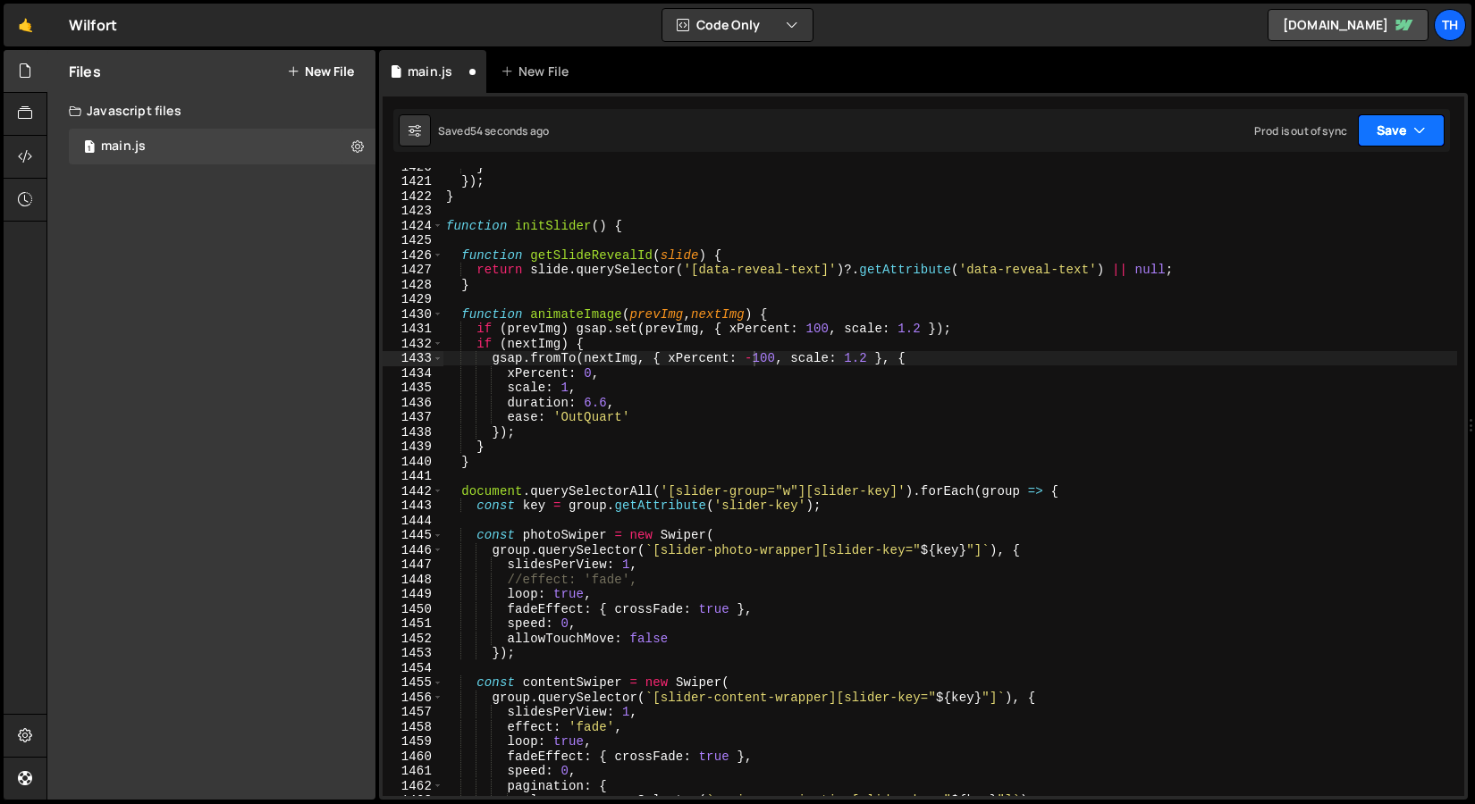
click at [1380, 136] on button "Save" at bounding box center [1400, 130] width 87 height 32
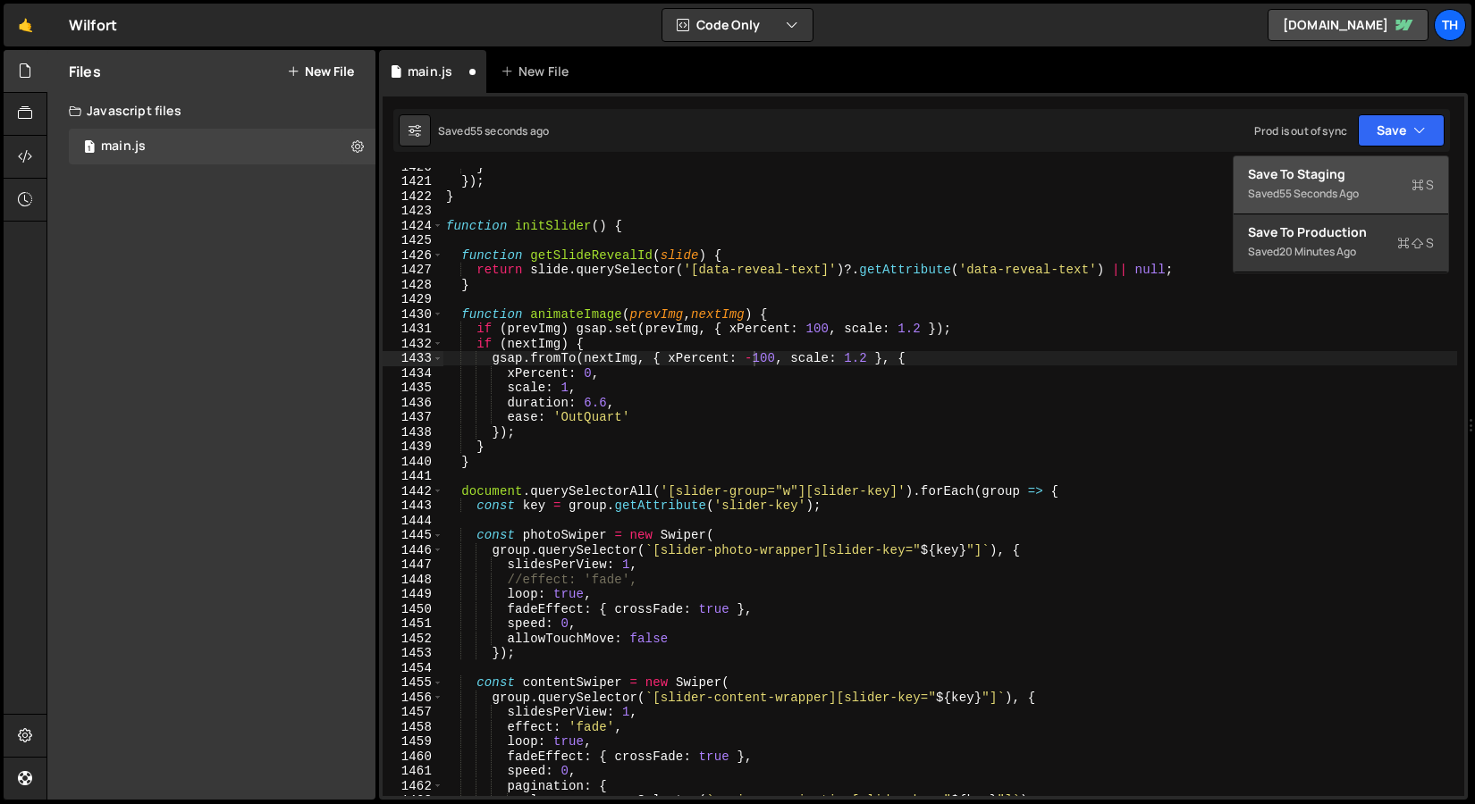
click at [1340, 174] on div "Save to Staging S" at bounding box center [1341, 174] width 186 height 18
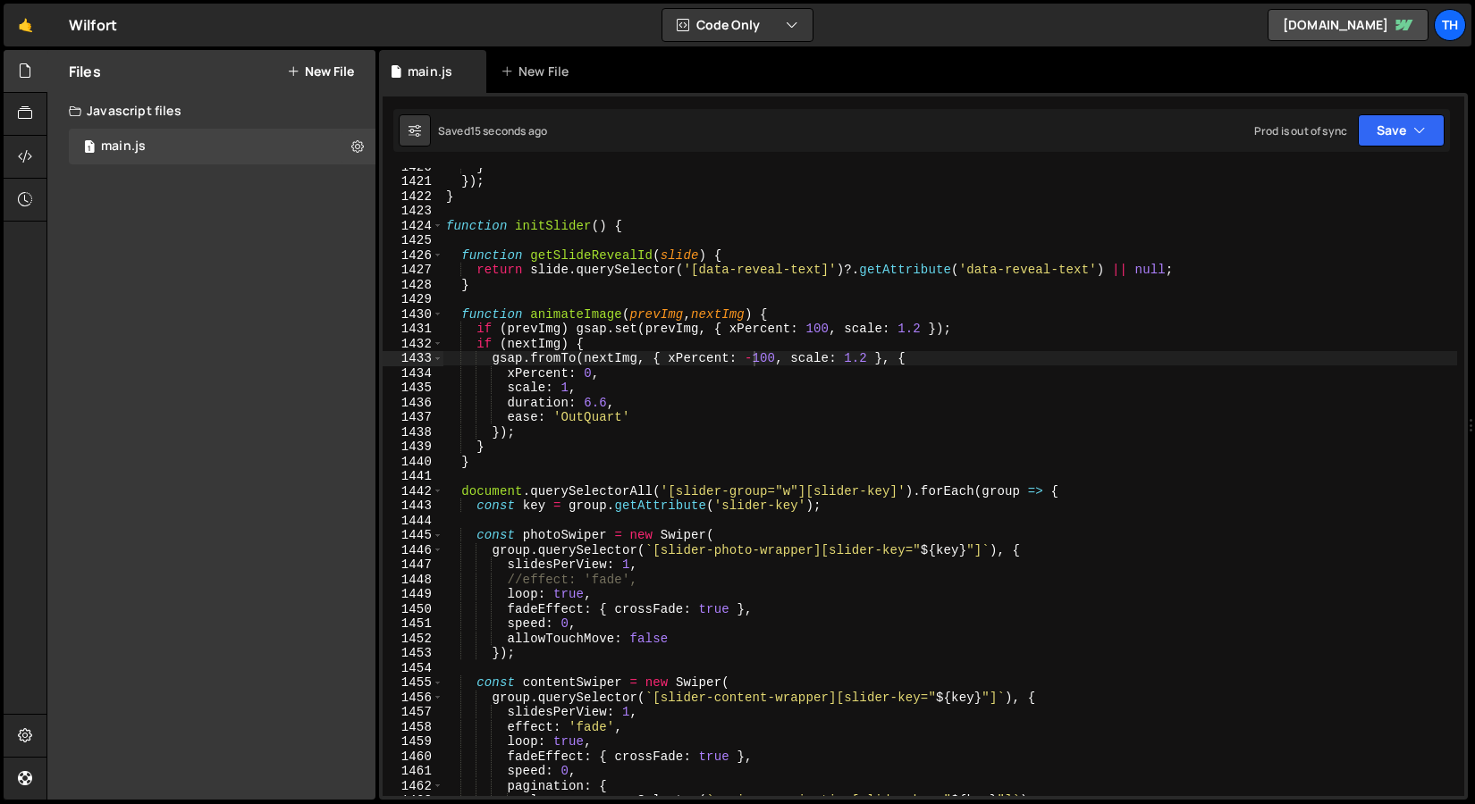
click at [746, 354] on div "} }) ; } function initSlider ( ) { function getSlideRevealId ( slide ) { return…" at bounding box center [949, 488] width 1014 height 658
click at [750, 354] on div "} }) ; } function initSlider ( ) { function getSlideRevealId ( slide ) { return…" at bounding box center [949, 488] width 1014 height 658
click at [807, 328] on div "} }) ; } function initSlider ( ) { function getSlideRevealId ( slide ) { return…" at bounding box center [949, 488] width 1014 height 658
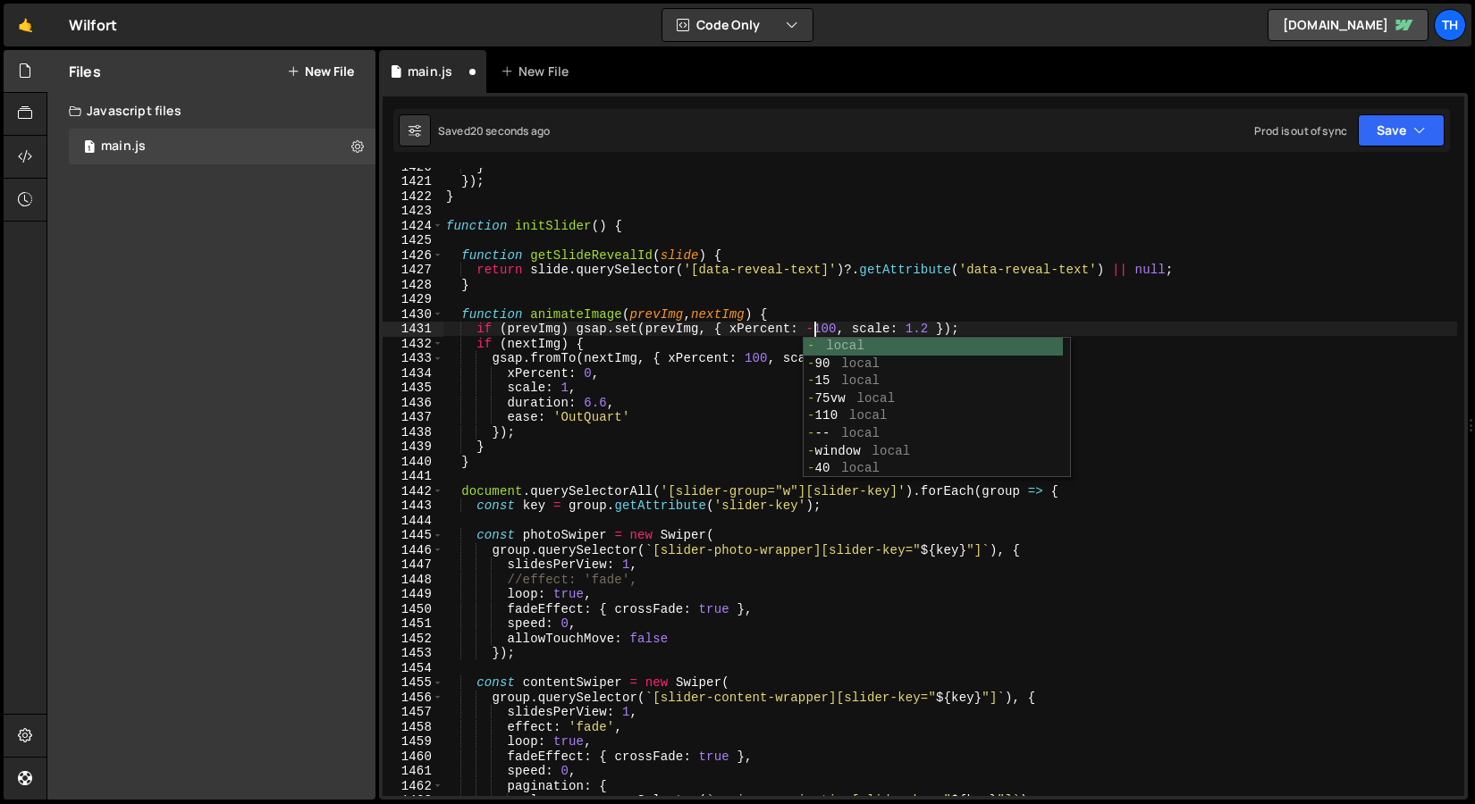
click at [700, 404] on div "} }) ; } function initSlider ( ) { function getSlideRevealId ( slide ) { return…" at bounding box center [949, 488] width 1014 height 658
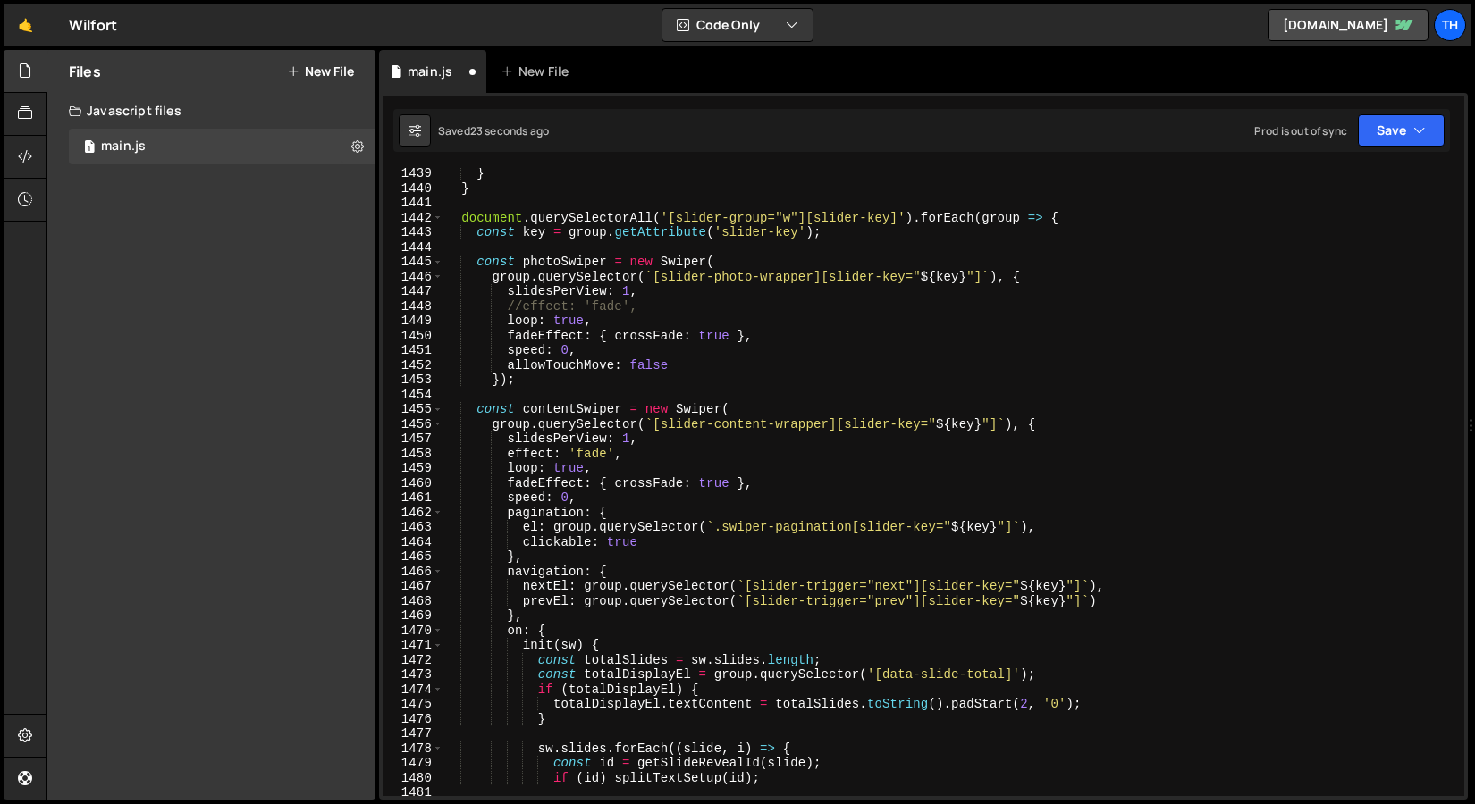
scroll to position [21206, 0]
click at [569, 350] on div "} } document . querySelectorAll ( '[slider-group="w"][slider-key]' ) . forEach …" at bounding box center [949, 495] width 1014 height 658
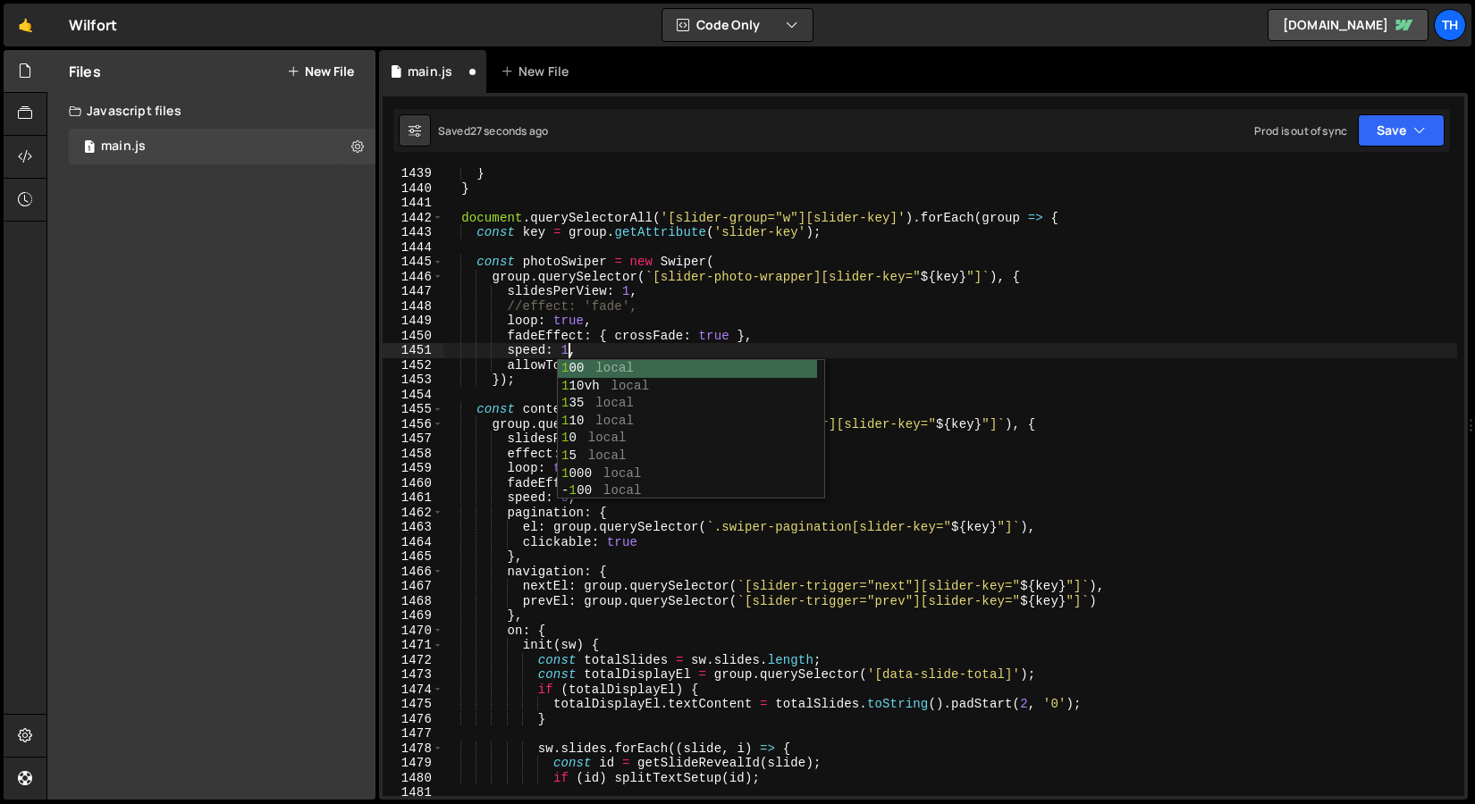
click at [535, 515] on div "} } document . querySelectorAll ( '[slider-group="w"][slider-key]' ) . forEach …" at bounding box center [949, 495] width 1014 height 658
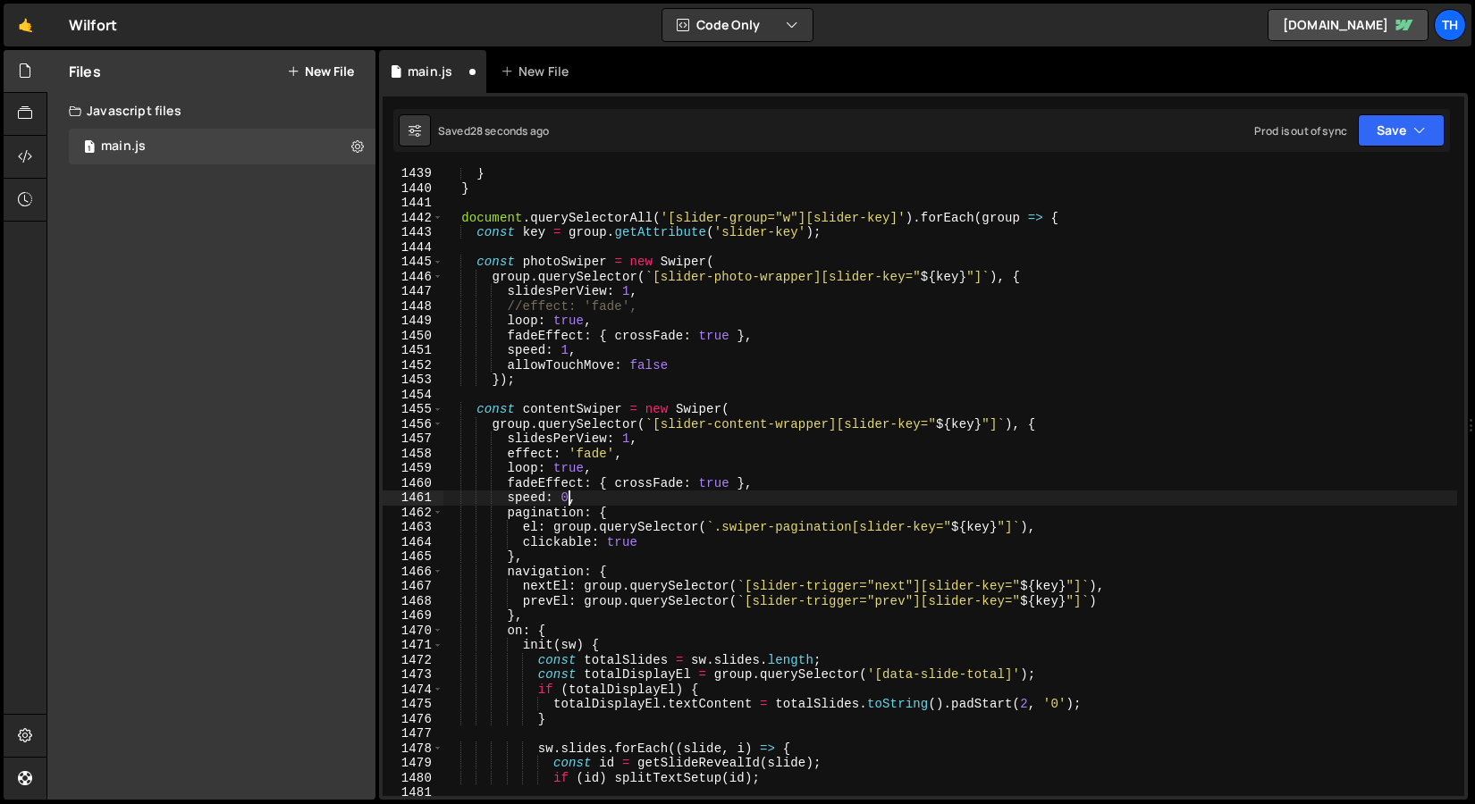
click at [568, 499] on div "} } document . querySelectorAll ( '[slider-group="w"][slider-key]' ) . forEach …" at bounding box center [949, 495] width 1014 height 658
click at [1366, 132] on button "Save" at bounding box center [1400, 130] width 87 height 32
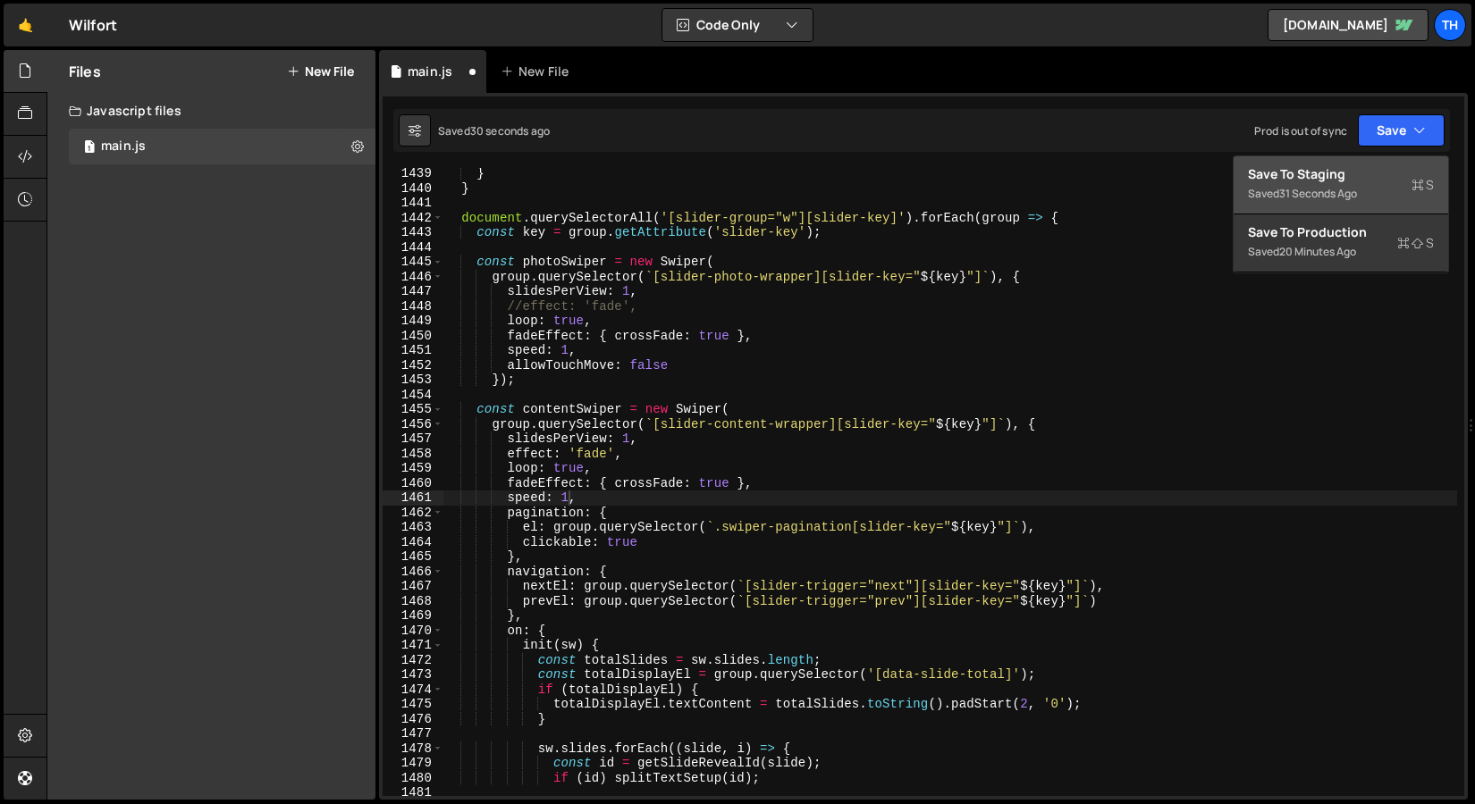
click at [1339, 177] on div "Save to Staging S" at bounding box center [1341, 174] width 186 height 18
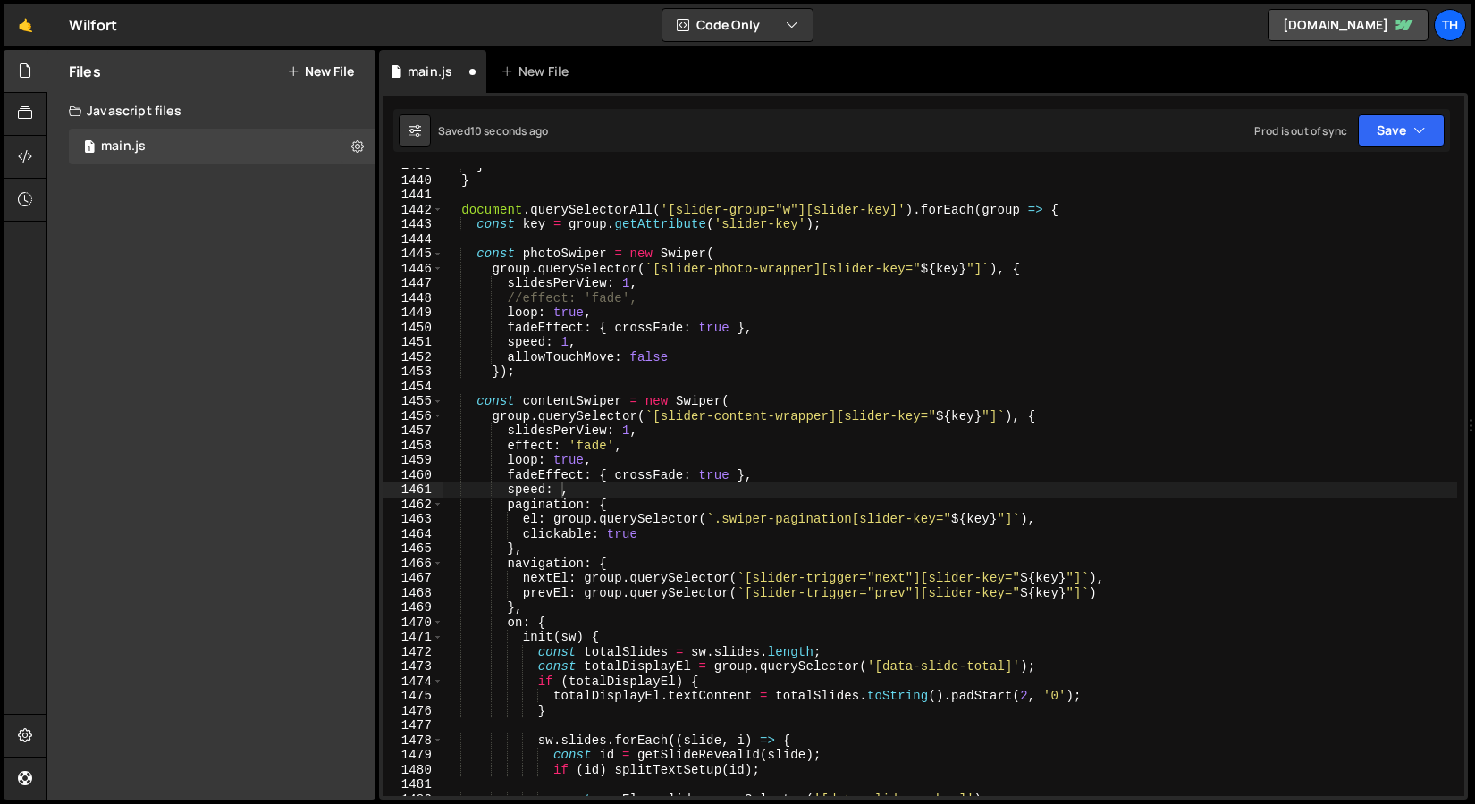
scroll to position [21214, 0]
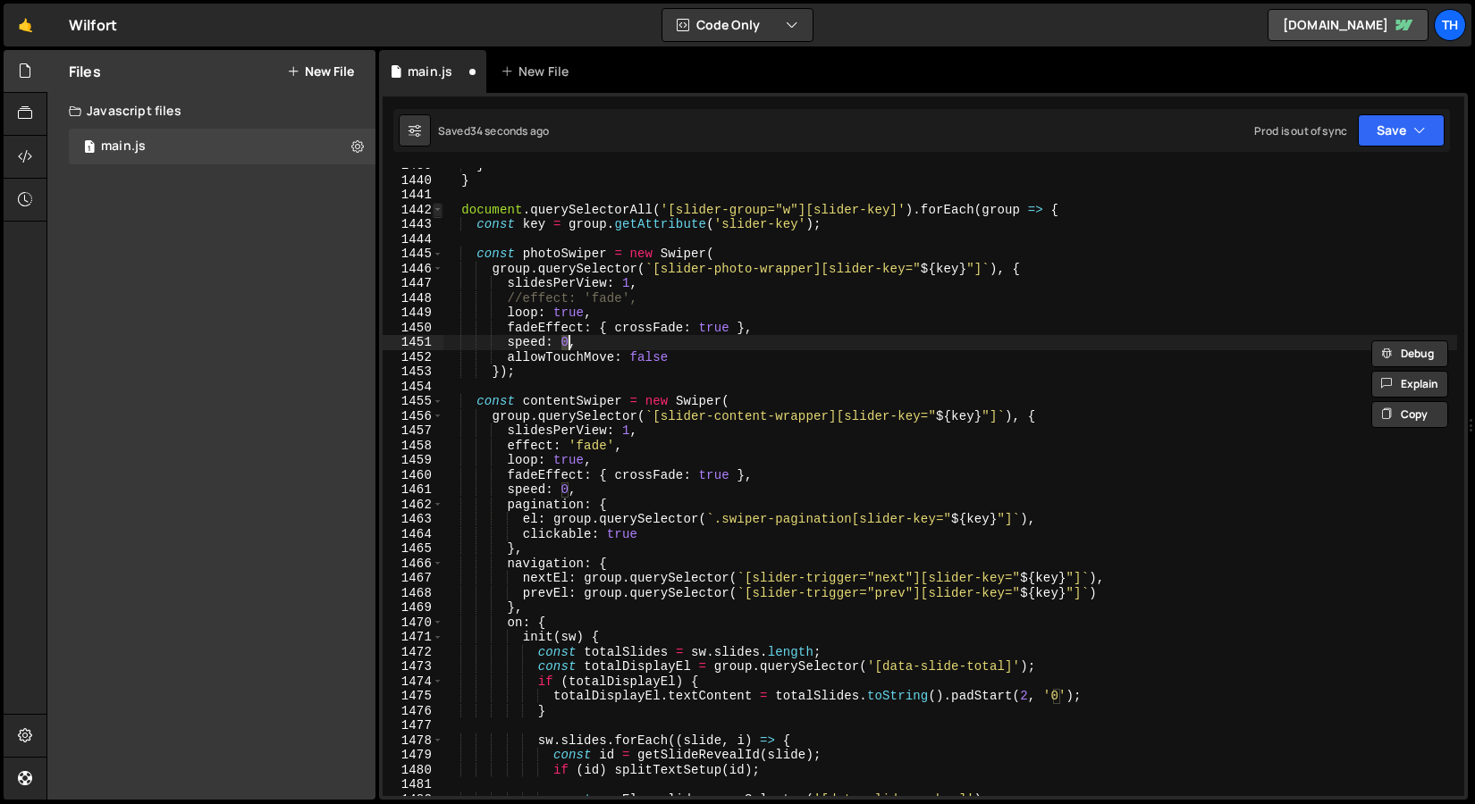
click at [439, 214] on span at bounding box center [438, 210] width 10 height 15
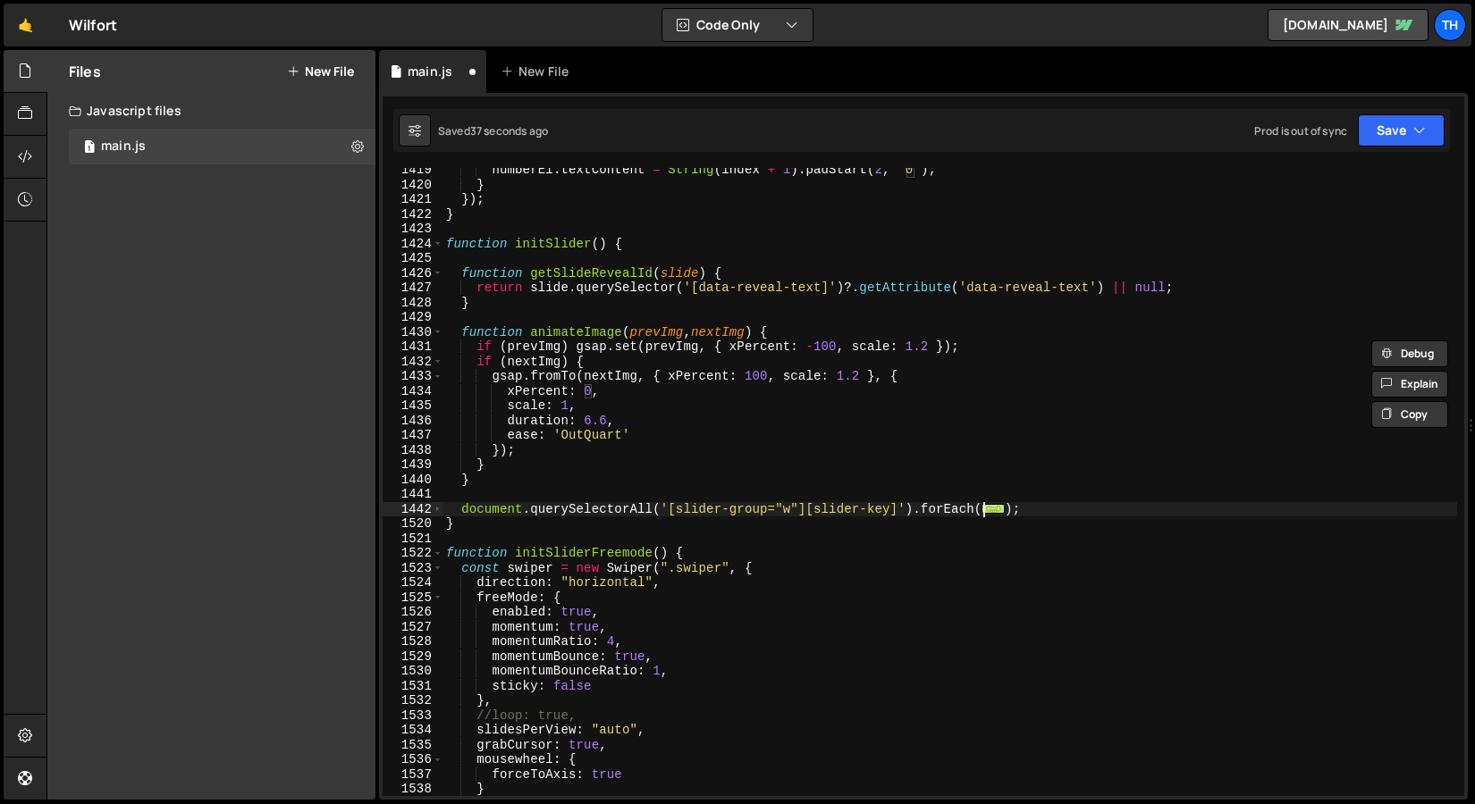
scroll to position [20913, 0]
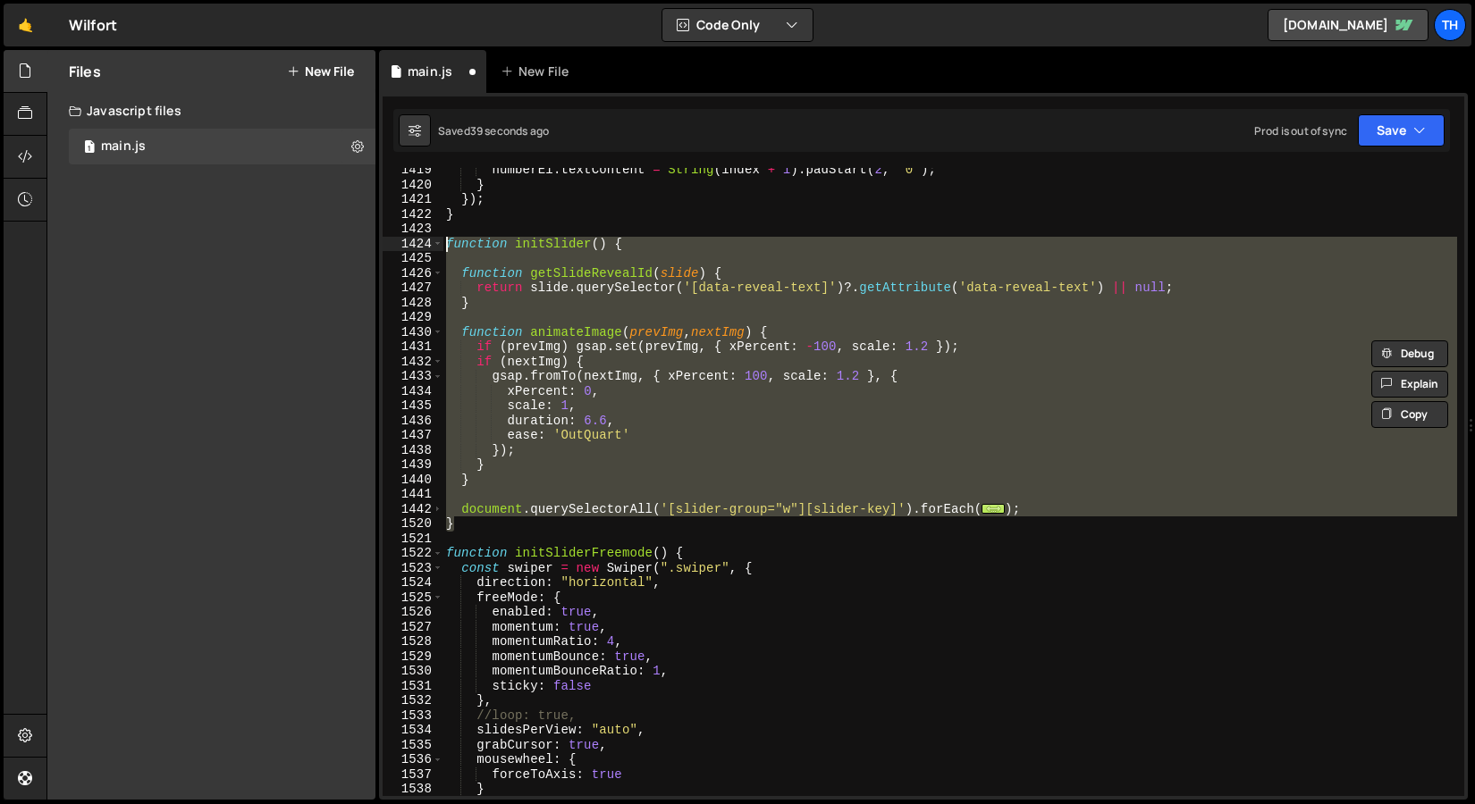
drag, startPoint x: 471, startPoint y: 526, endPoint x: 385, endPoint y: 240, distance: 299.4
click at [385, 240] on div "speed: 0, 1419 1420 1421 1422 1423 1424 1425 1426 1427 1428 1429 1430 1431 1432…" at bounding box center [922, 482] width 1081 height 628
paste textarea "}"
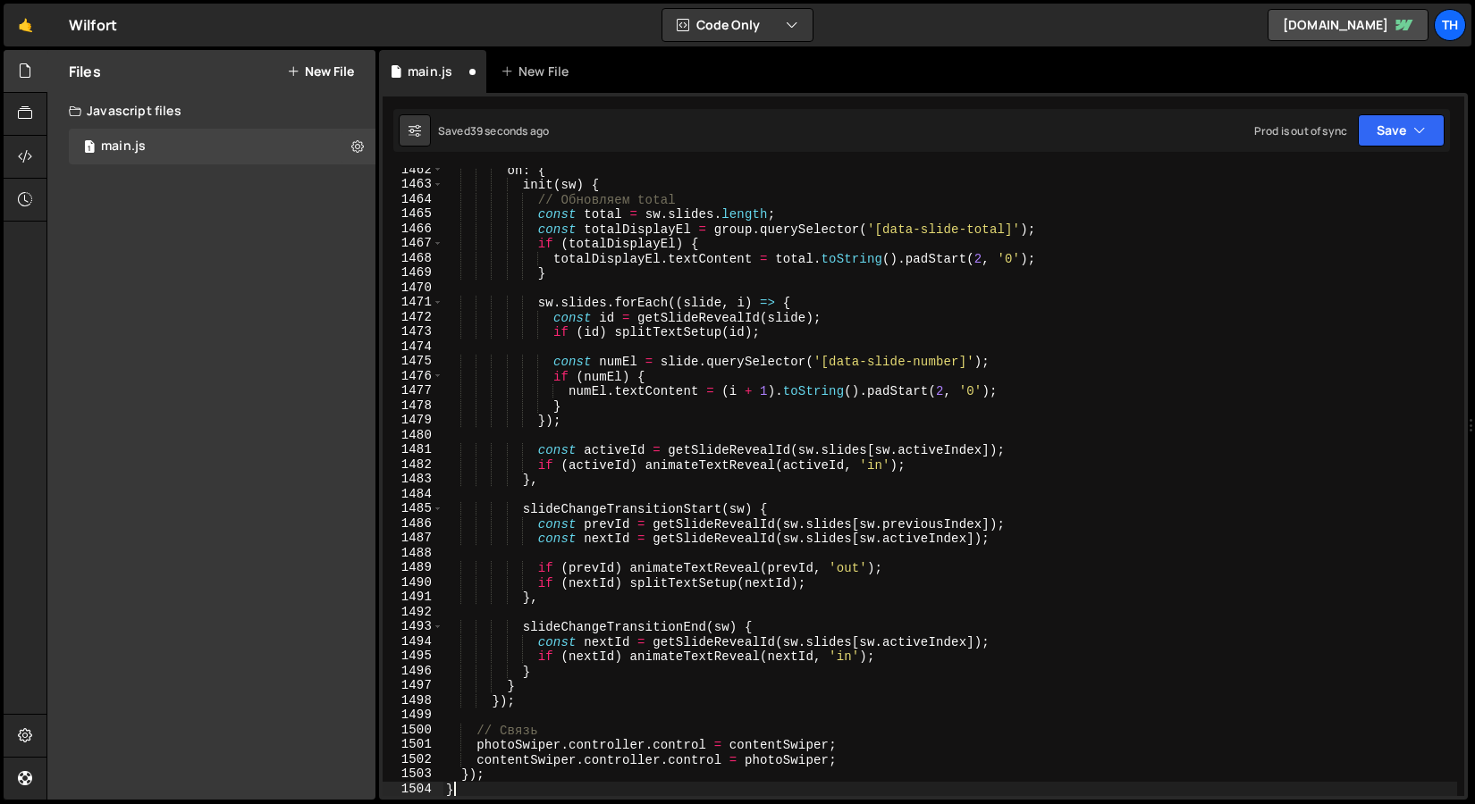
scroll to position [21549, 0]
click at [1418, 113] on div "Saved 40 seconds ago Prod is out of sync Upgrade to Edit Save Save to Staging S…" at bounding box center [921, 130] width 1056 height 43
click at [1408, 117] on button "Save" at bounding box center [1400, 130] width 87 height 32
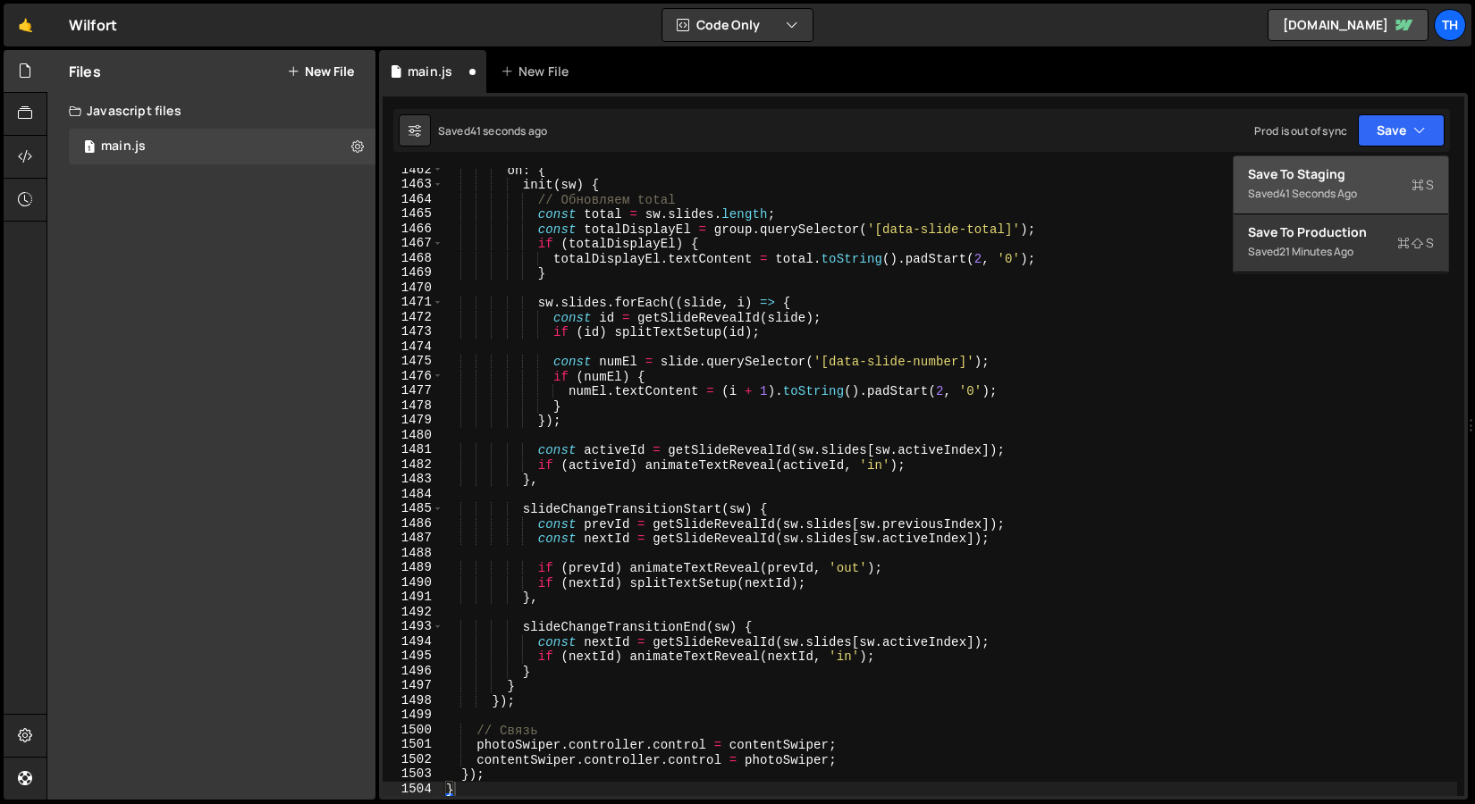
click at [1292, 164] on button "Save to Staging S Saved 41 seconds ago" at bounding box center [1340, 185] width 214 height 58
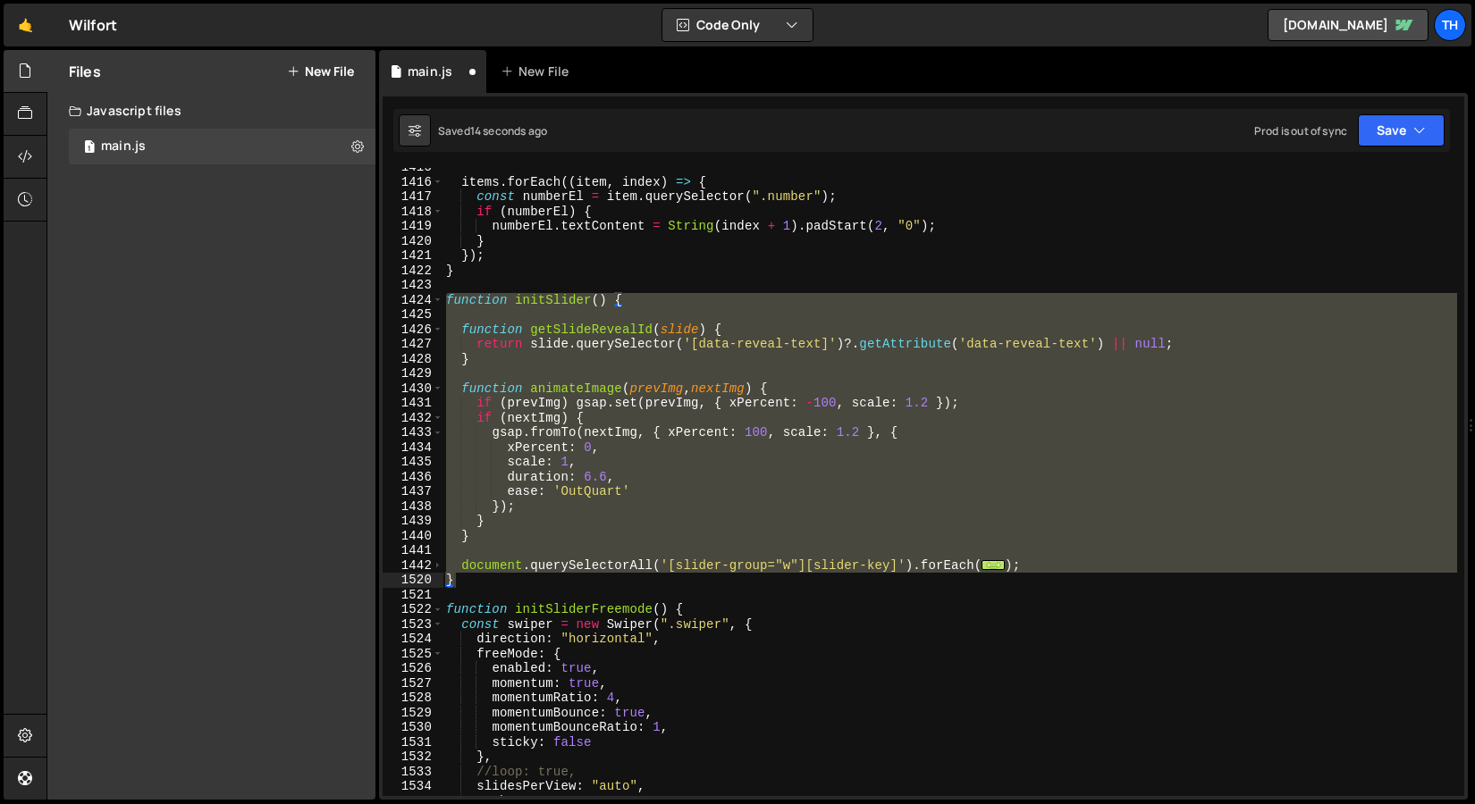
scroll to position [20858, 0]
click at [436, 566] on span at bounding box center [438, 566] width 10 height 15
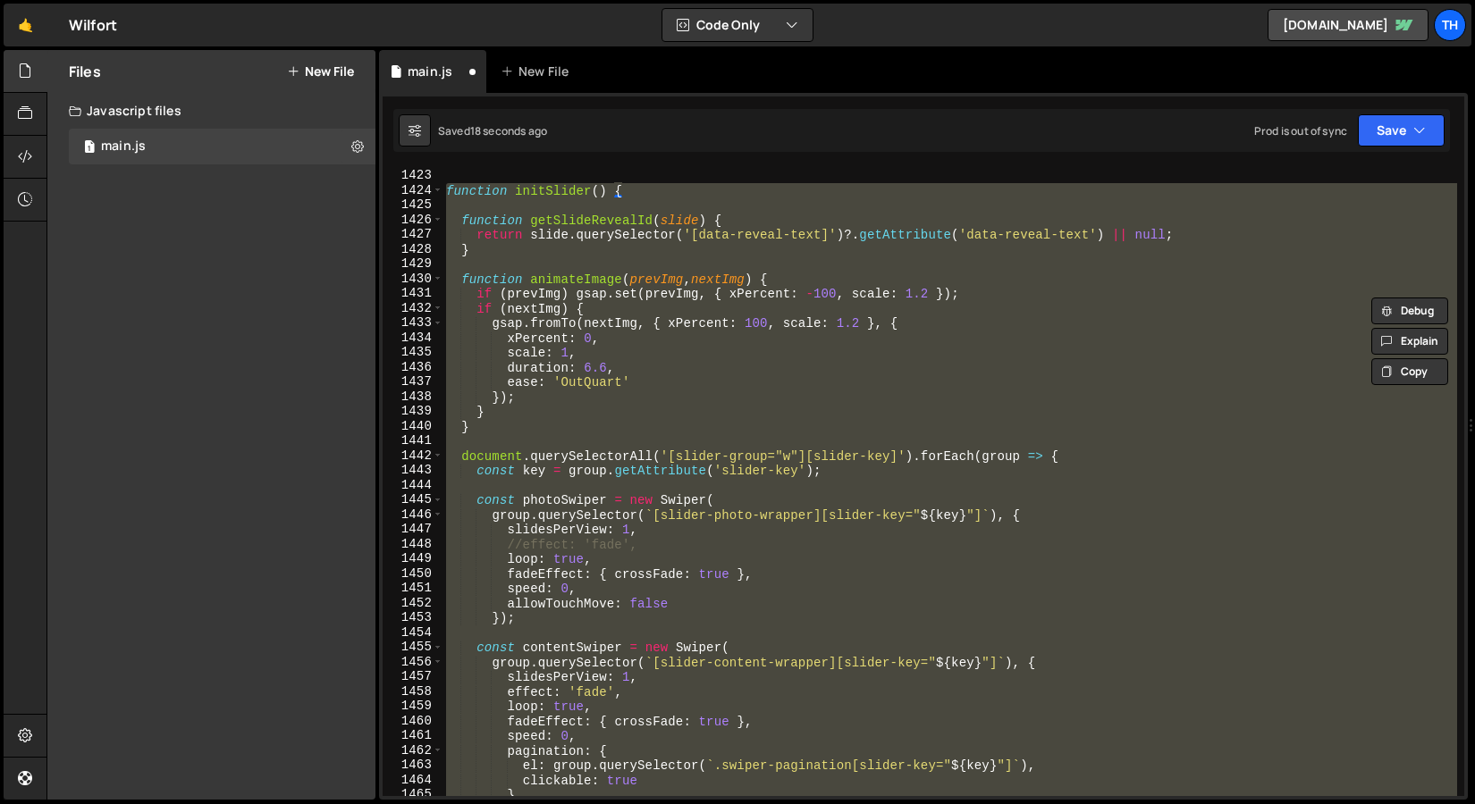
scroll to position [20968, 0]
paste textarea
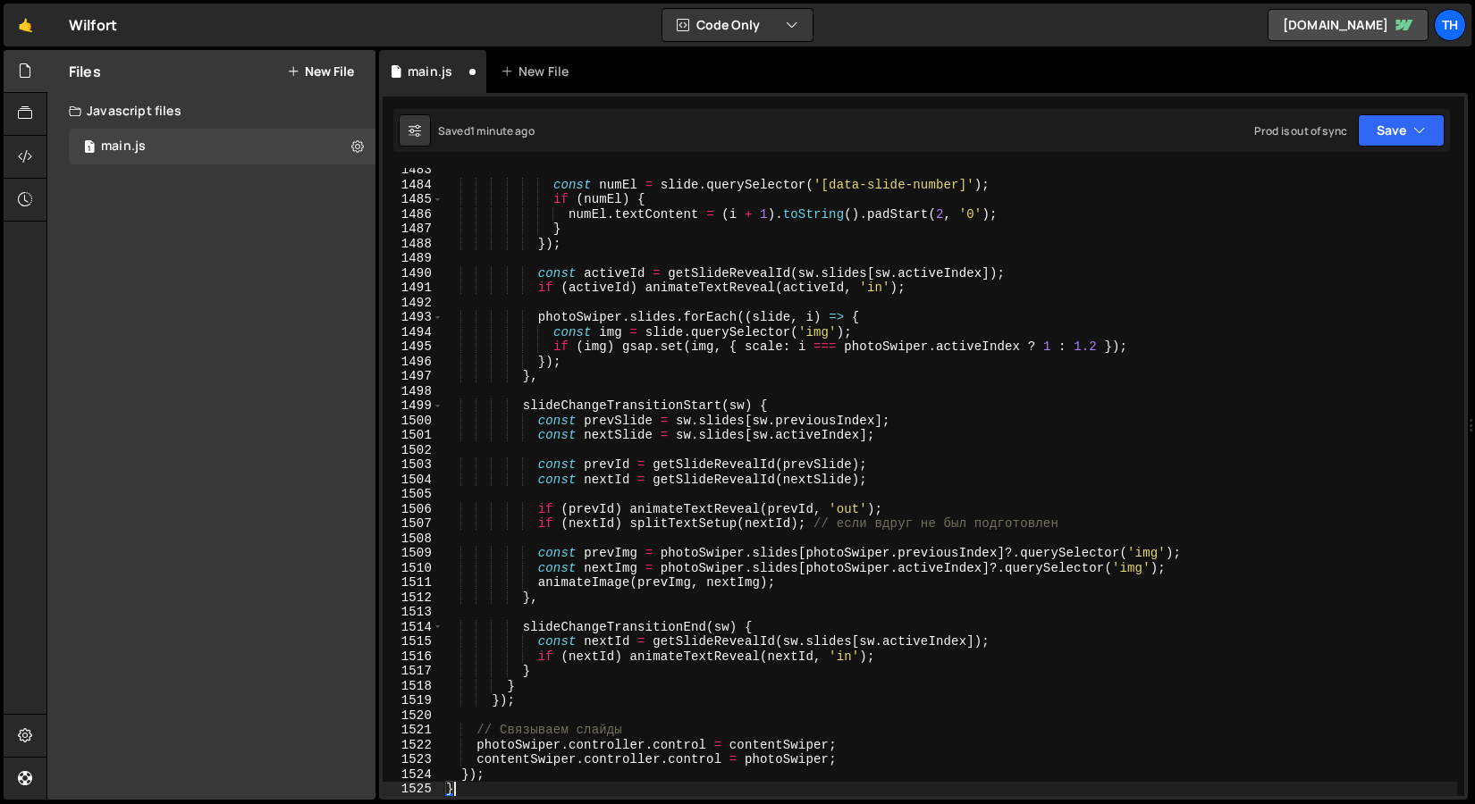
scroll to position [21858, 0]
click at [1375, 146] on button "Save" at bounding box center [1400, 130] width 87 height 32
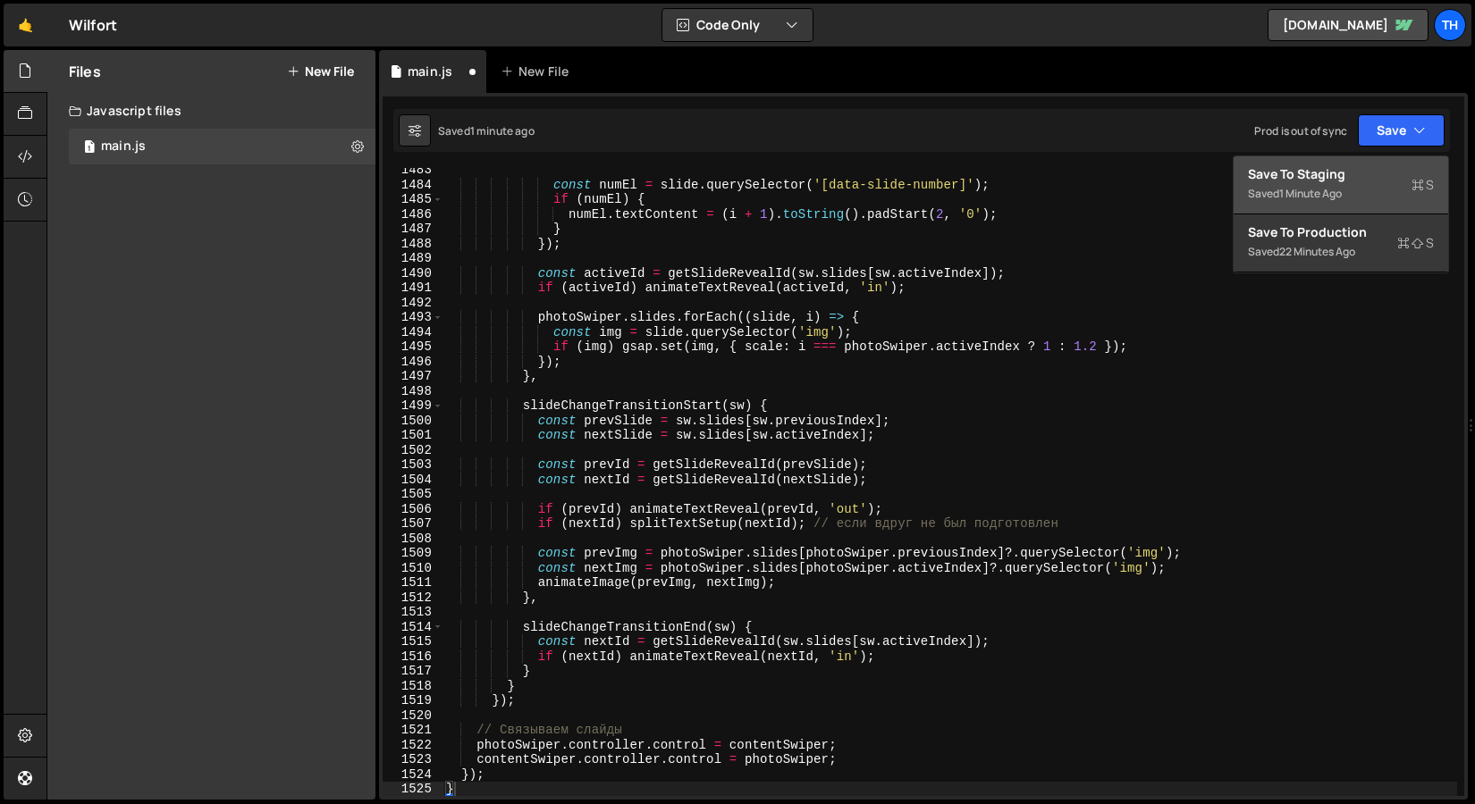
click at [1330, 195] on div "1 minute ago" at bounding box center [1310, 193] width 63 height 15
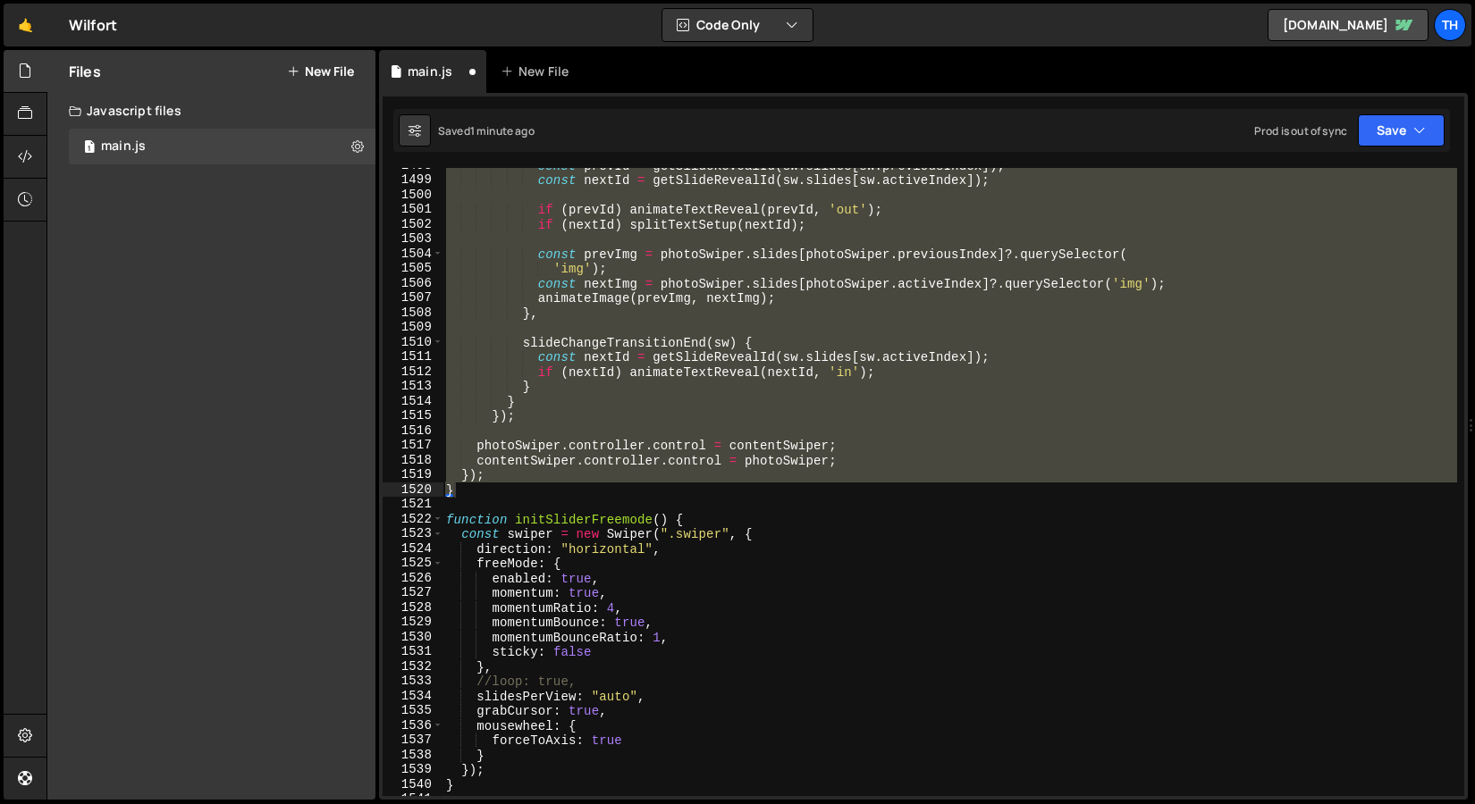
scroll to position [22084, 0]
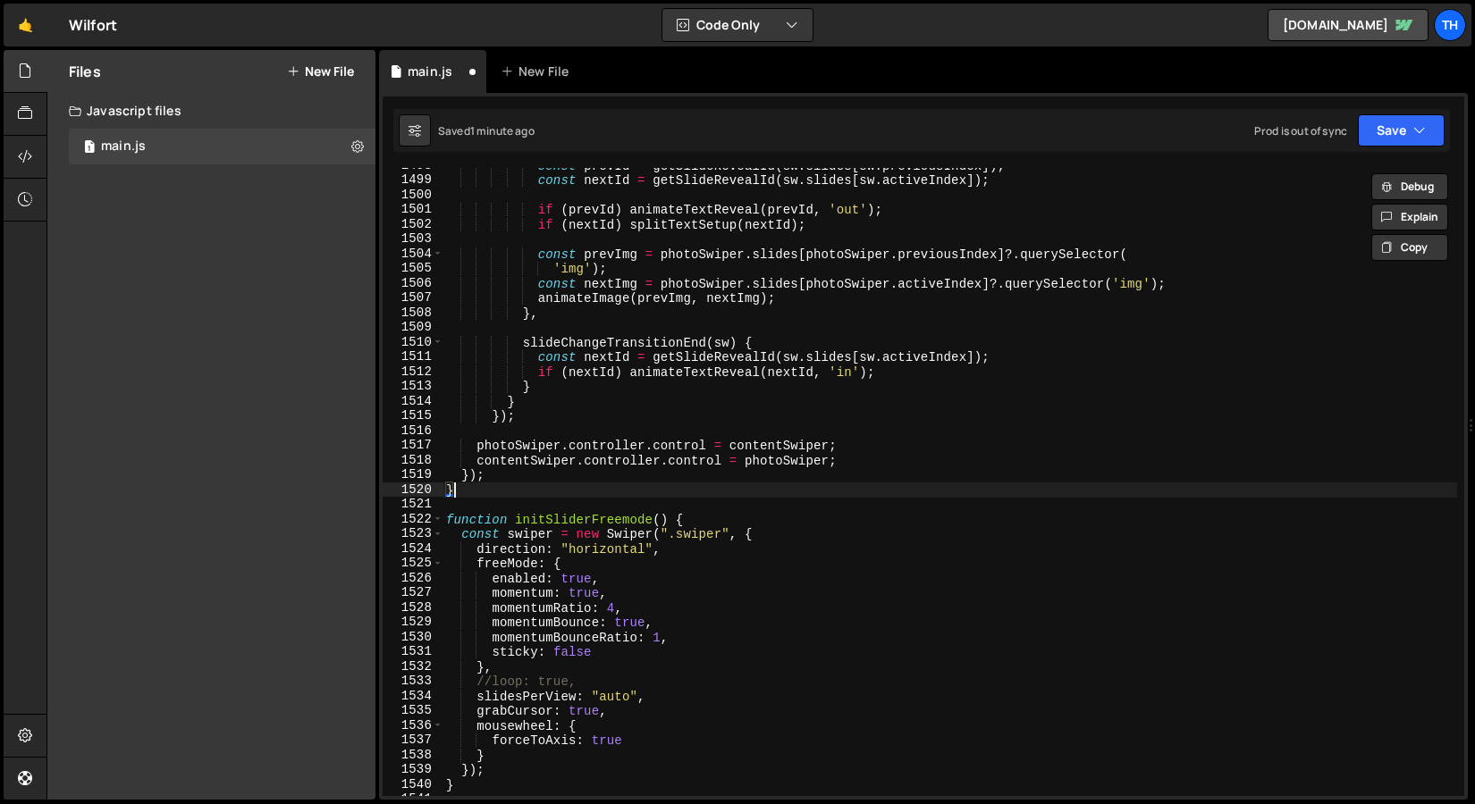
click at [540, 495] on div "const prevId = getSlideRevealId ( sw . slides [ sw . previousIndex ]) ; const n…" at bounding box center [949, 487] width 1014 height 658
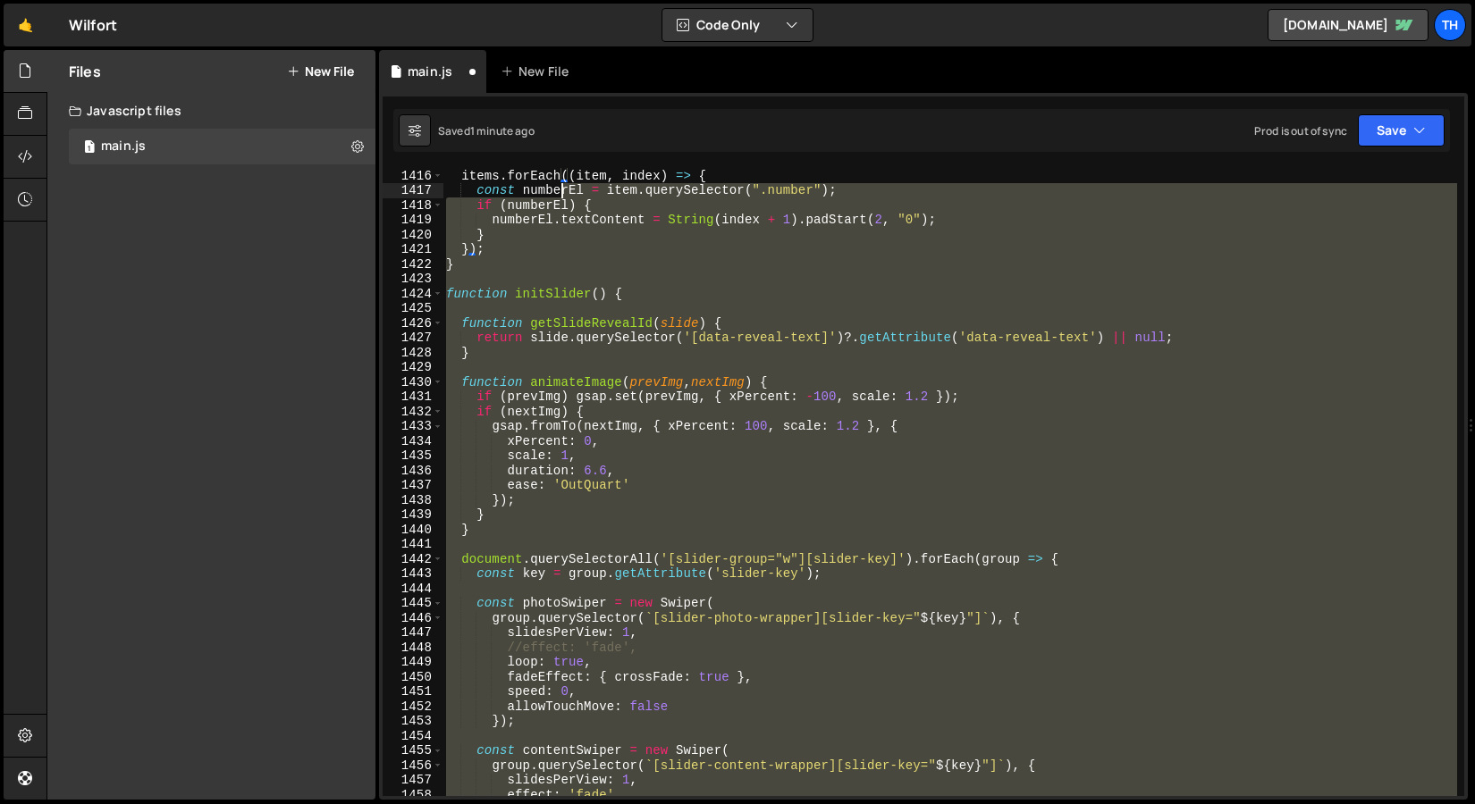
scroll to position [20864, 0]
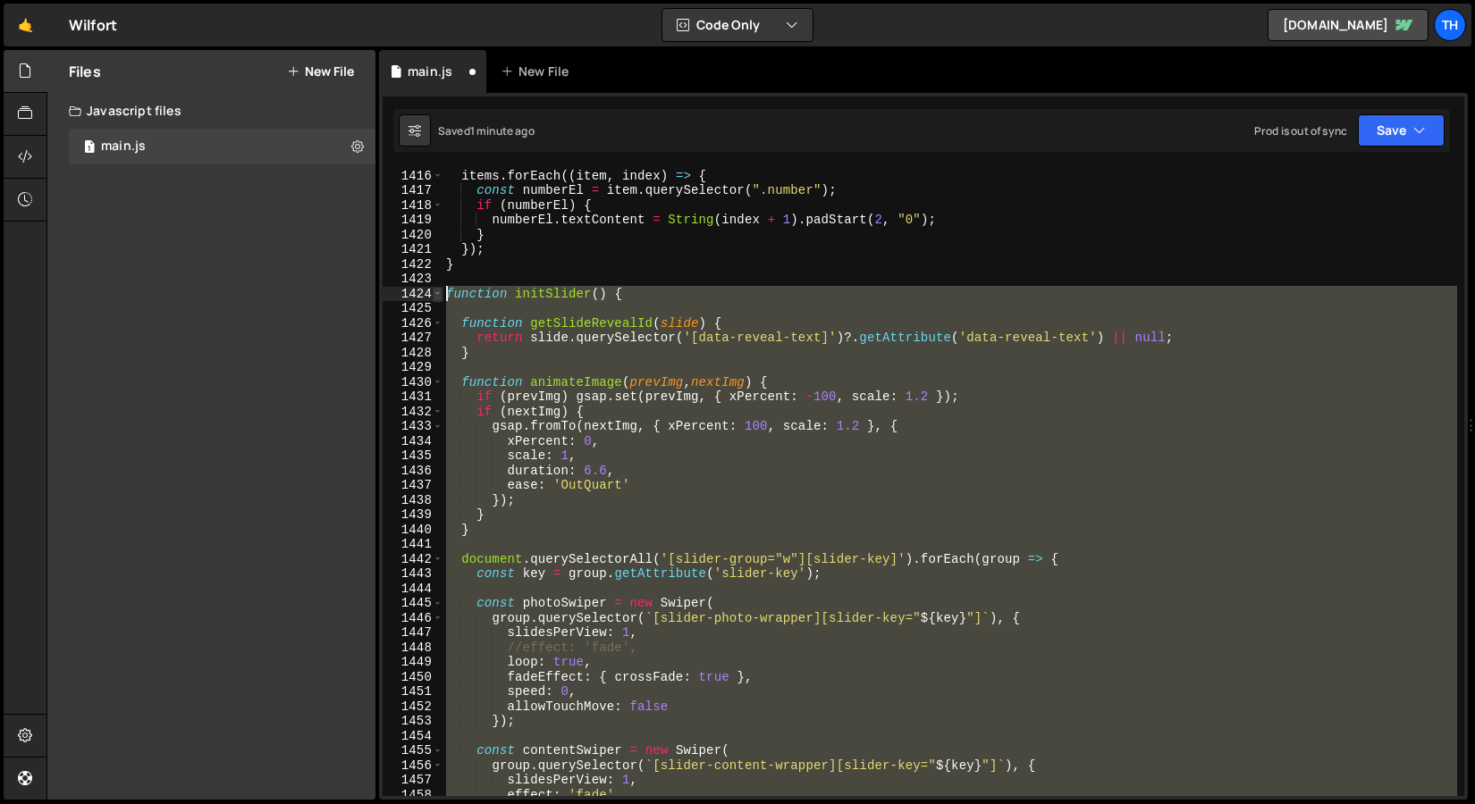
drag, startPoint x: 541, startPoint y: 494, endPoint x: 433, endPoint y: 297, distance: 224.7
click at [433, 297] on div "} 1416 1417 1418 1419 1420 1421 1422 1423 1424 1425 1426 1427 1428 1429 1430 14…" at bounding box center [922, 482] width 1081 height 628
paste textarea "}"
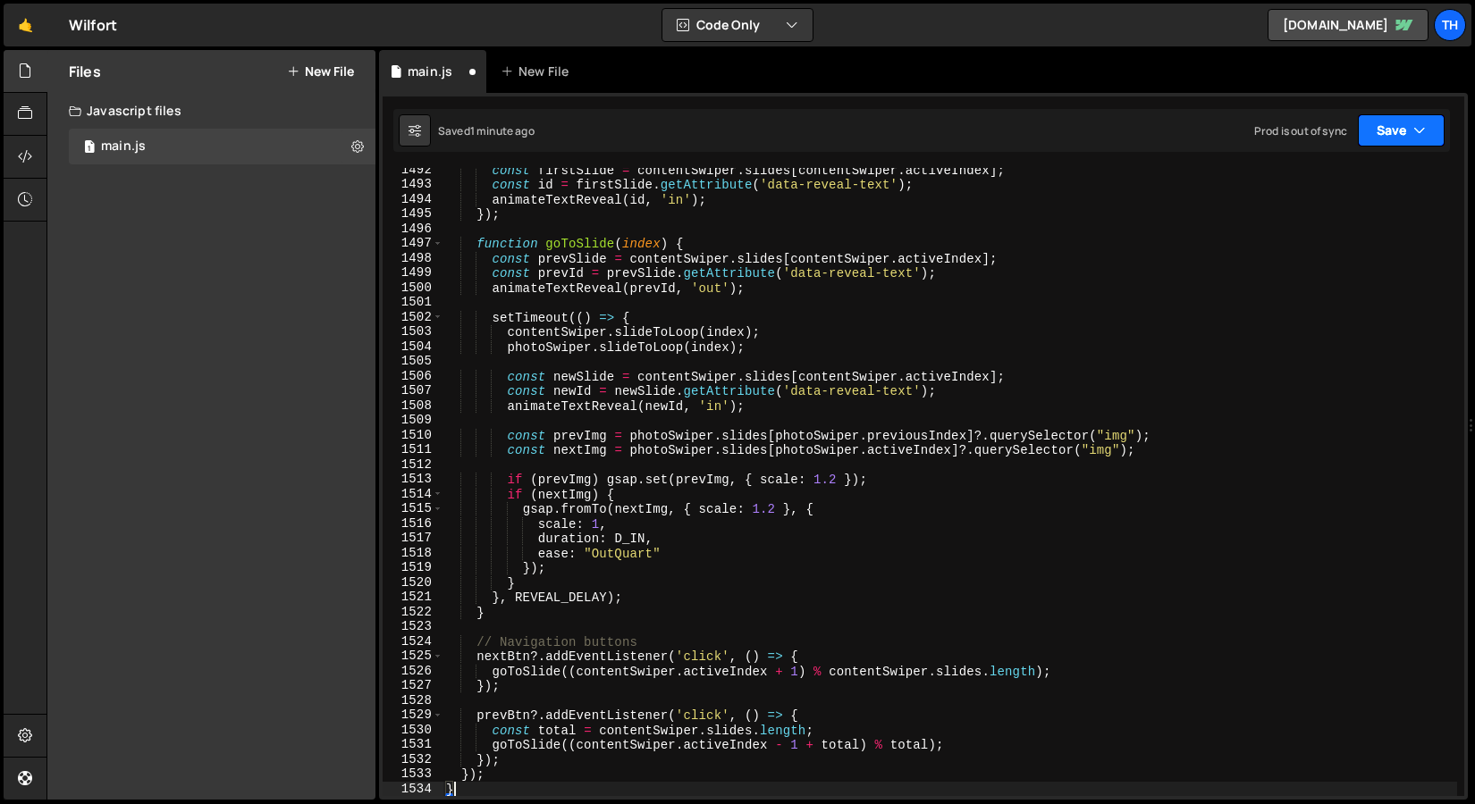
click at [1371, 137] on button "Save" at bounding box center [1400, 130] width 87 height 32
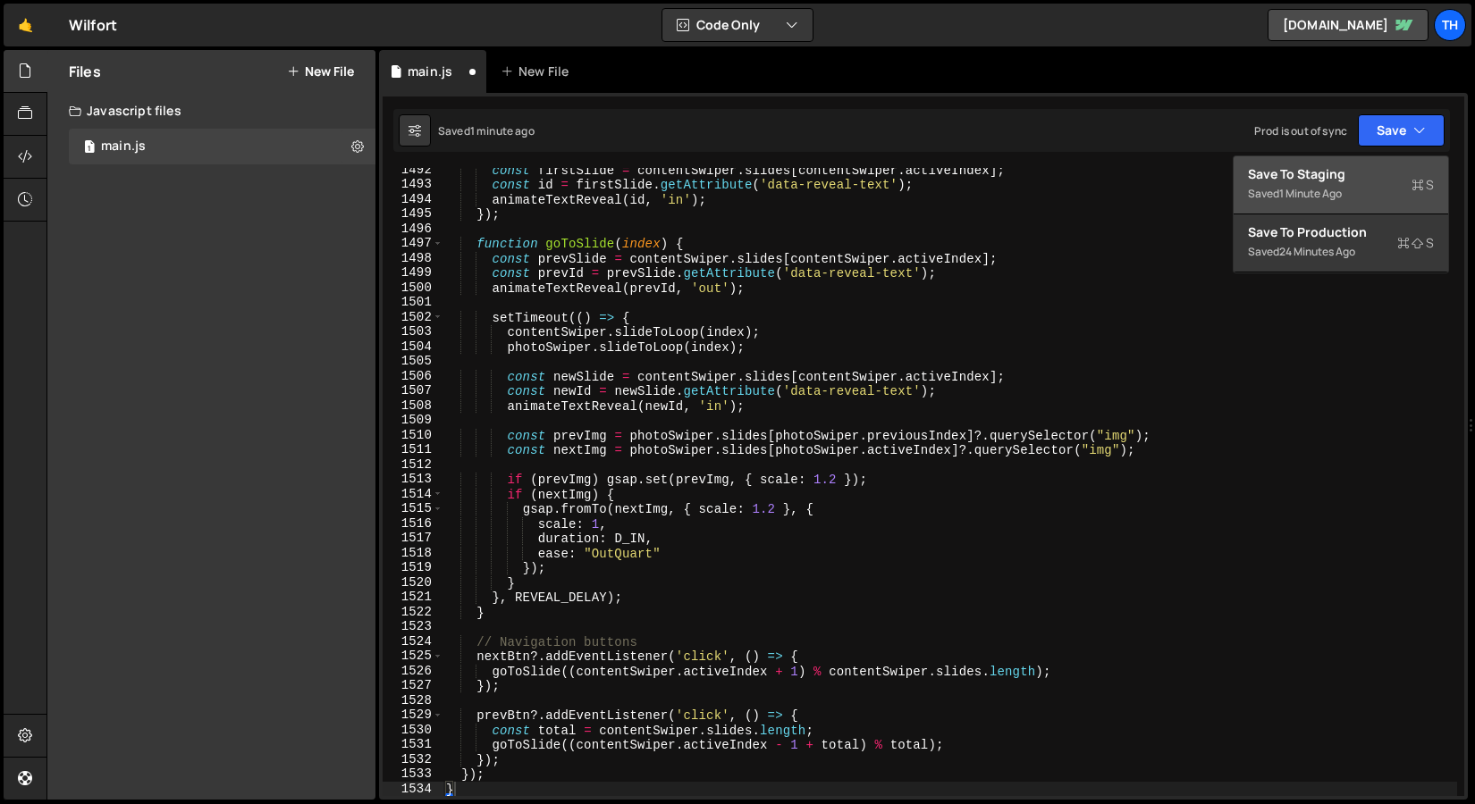
click at [1347, 170] on div "Save to Staging S" at bounding box center [1341, 174] width 186 height 18
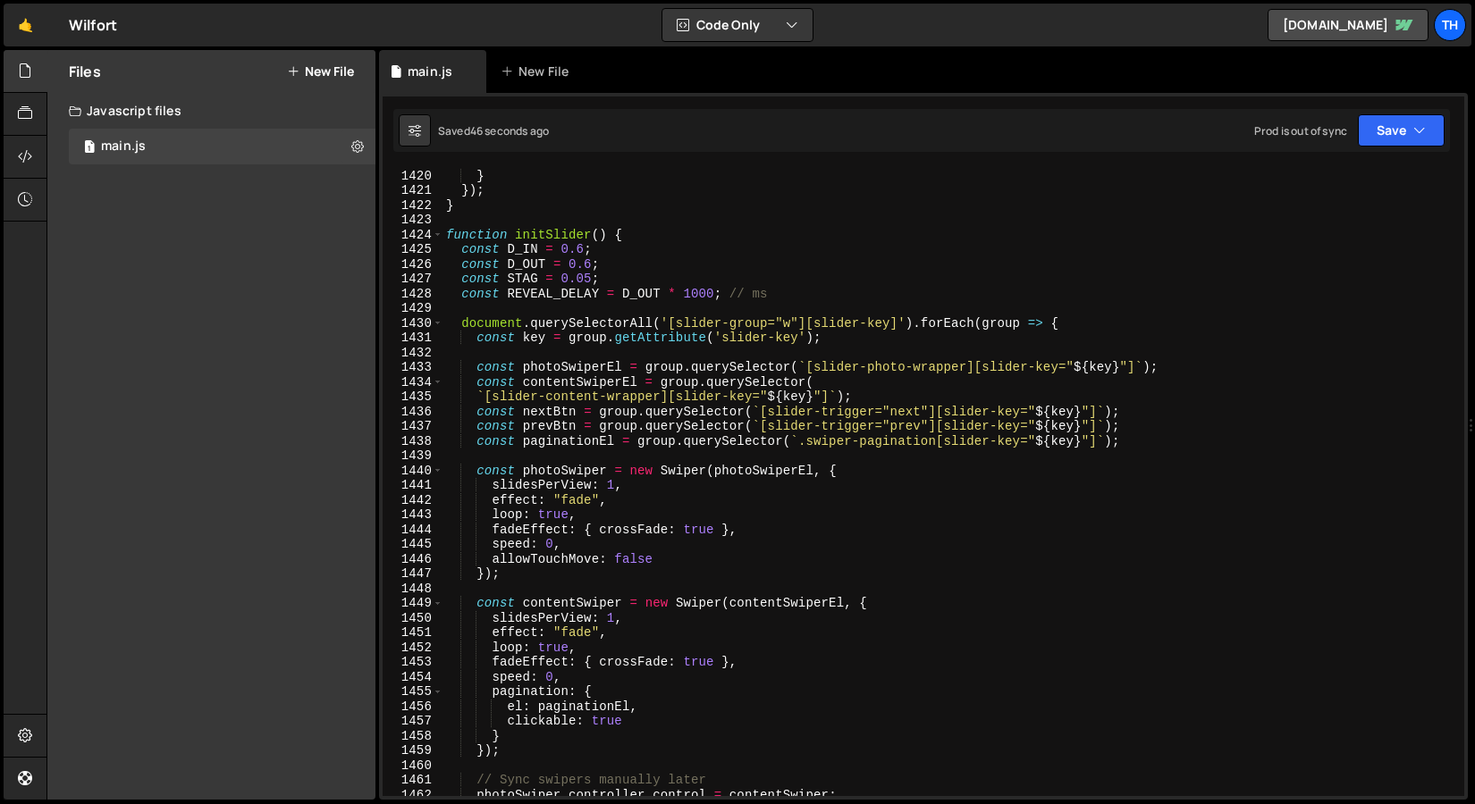
scroll to position [20858, 0]
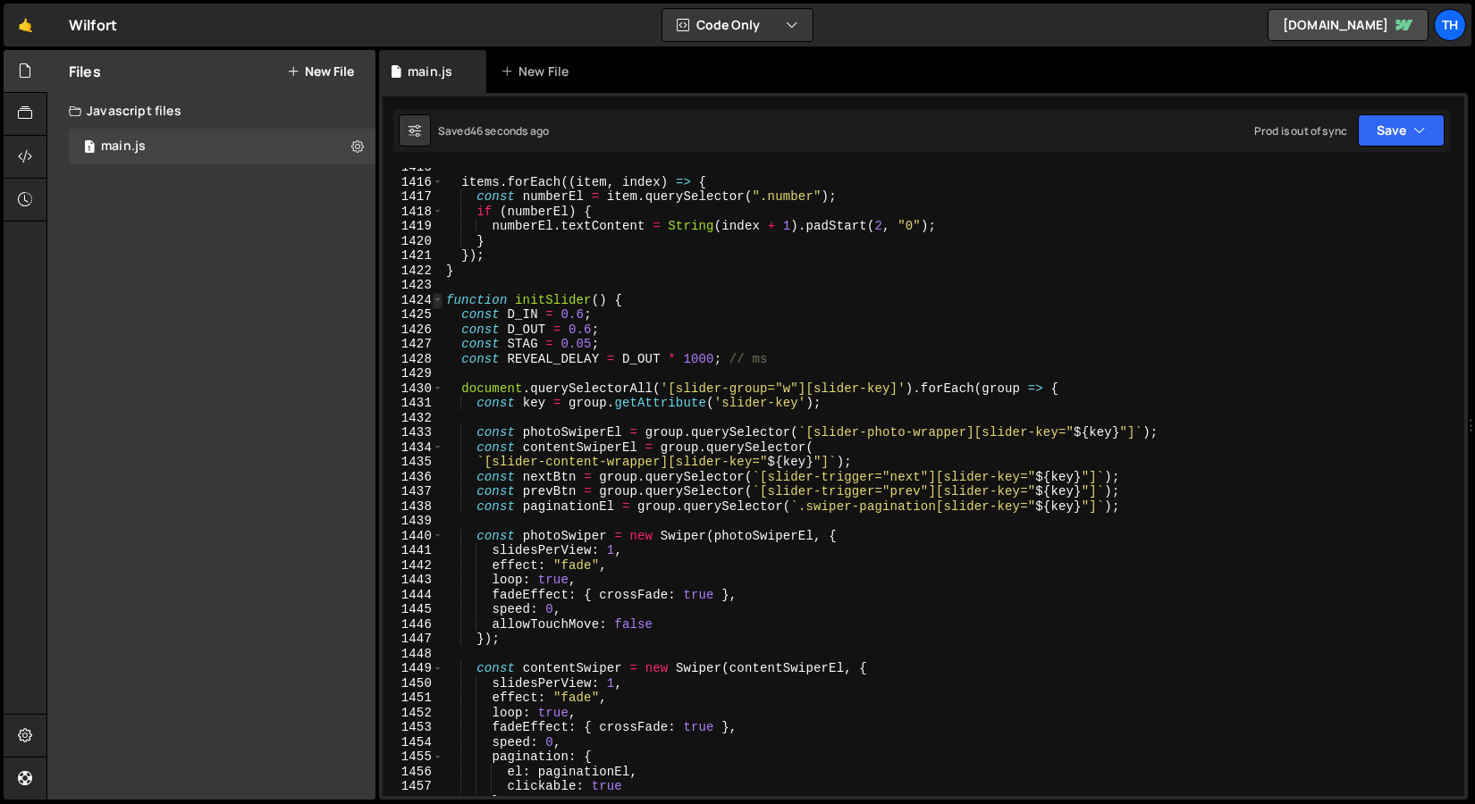
type textarea "});"
click at [440, 298] on span at bounding box center [438, 300] width 10 height 15
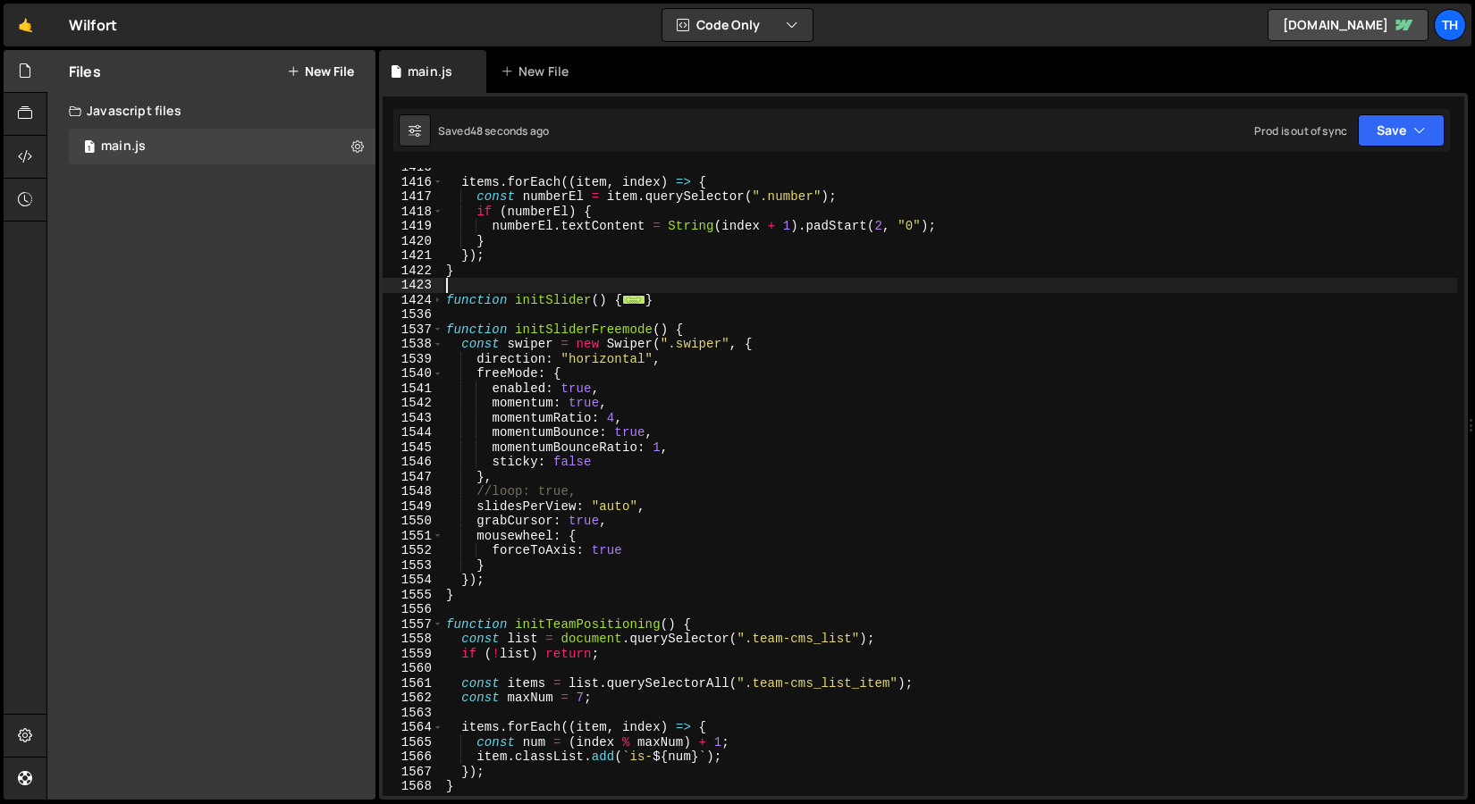
click at [673, 291] on div "items . forEach (( item , index ) => { const numberEl = item . querySelector ( …" at bounding box center [949, 489] width 1014 height 658
drag, startPoint x: 668, startPoint y: 298, endPoint x: 433, endPoint y: 297, distance: 235.0
click at [433, 297] on div "1415 1416 1417 1418 1419 1420 1421 1422 1423 1424 1536 1537 1538 1539 1540 1541…" at bounding box center [922, 482] width 1081 height 628
paste textarea "}"
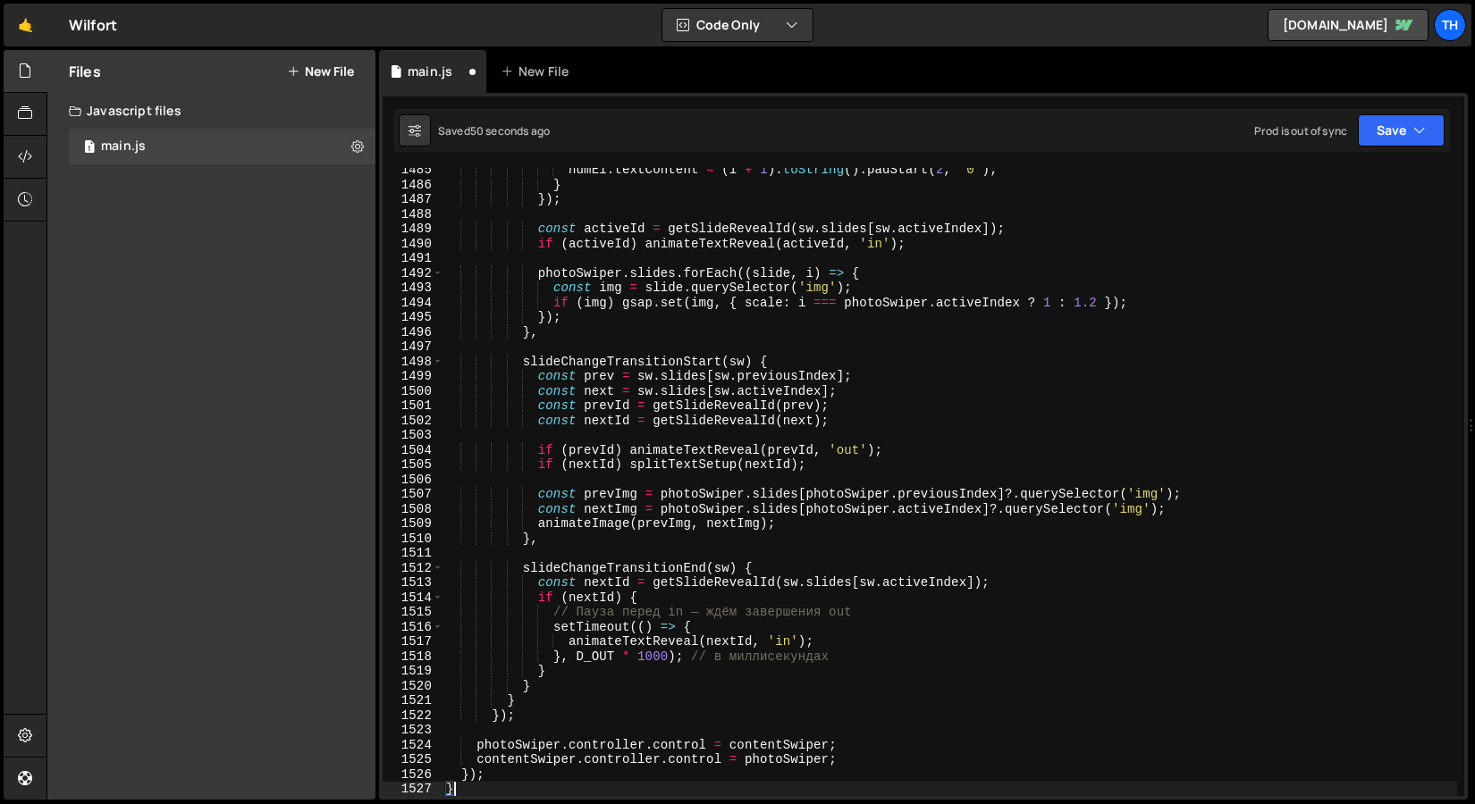
scroll to position [21888, 0]
click at [1406, 127] on button "Save" at bounding box center [1400, 130] width 87 height 32
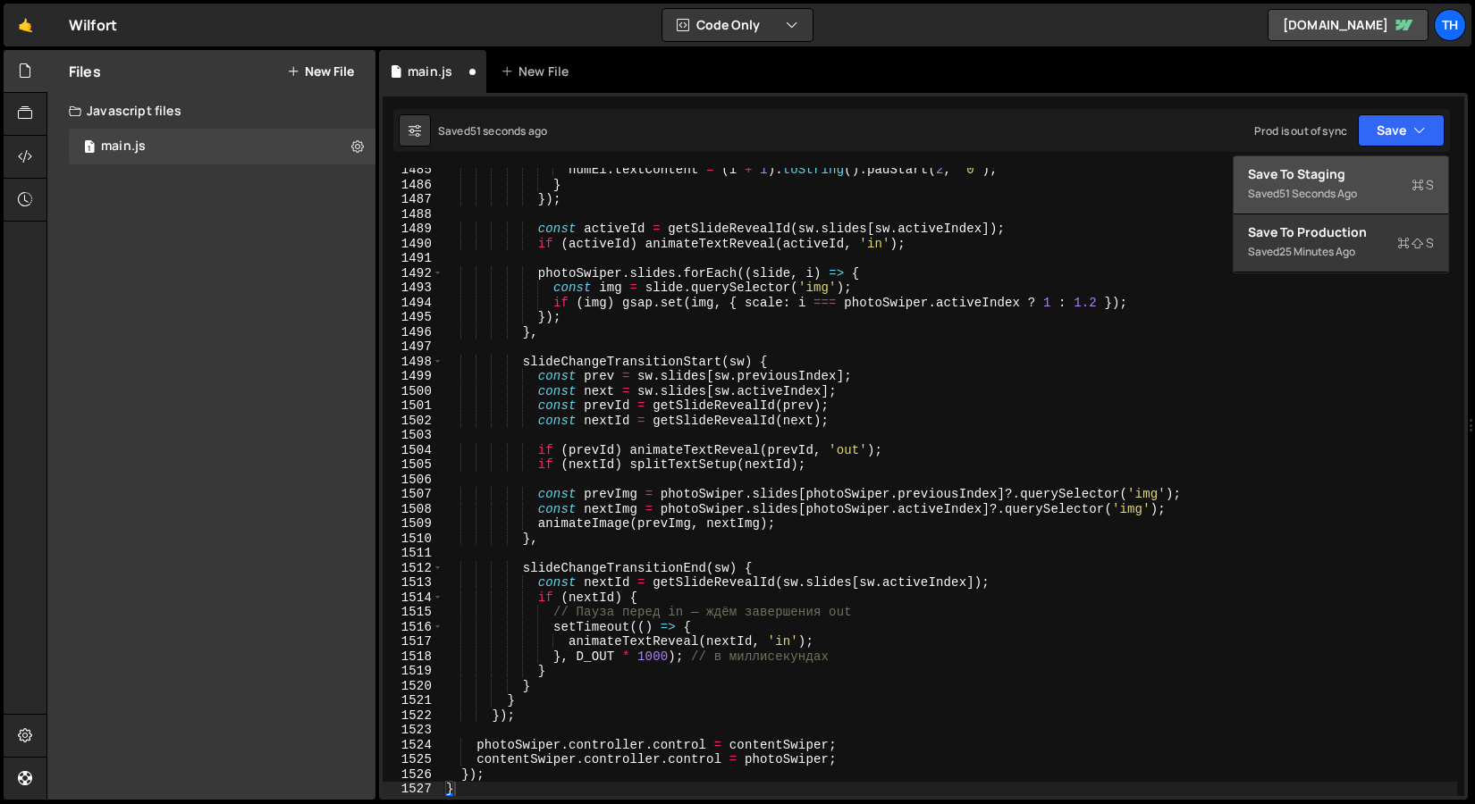
click at [1380, 176] on div "Save to Staging S" at bounding box center [1341, 174] width 186 height 18
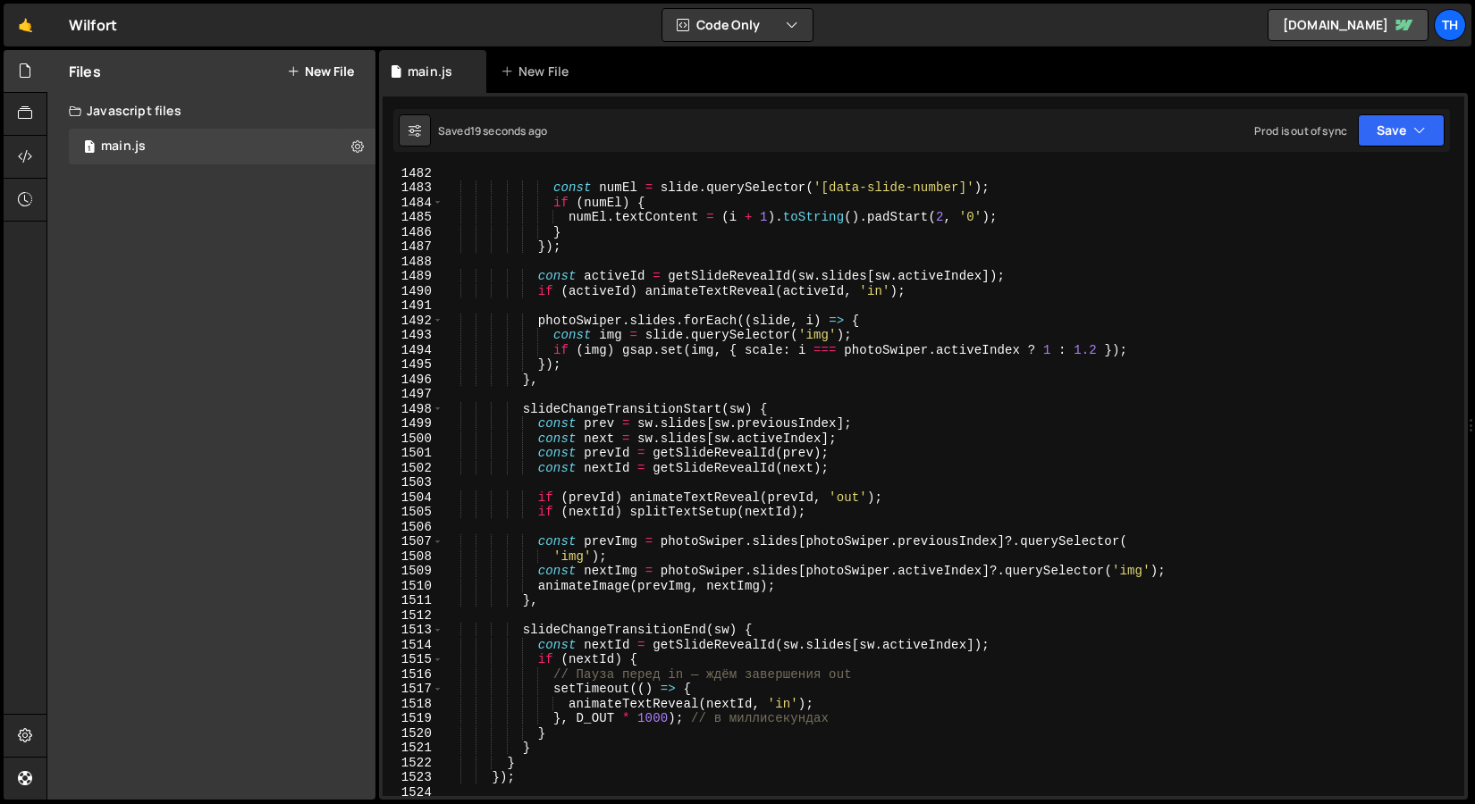
scroll to position [21839, 0]
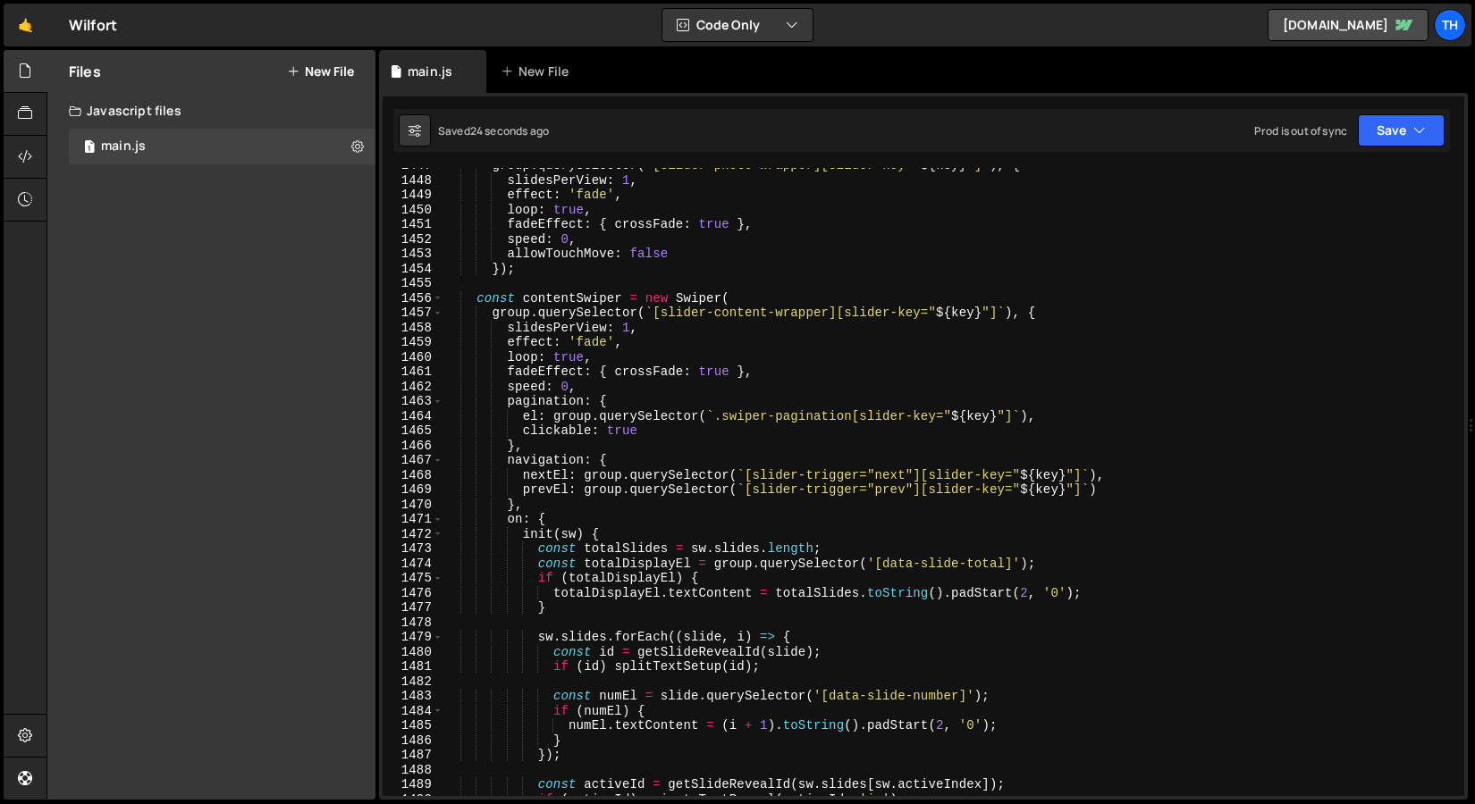
click at [545, 339] on div "group . querySelector ( ` [slider-photo-wrapper][slider-key=" ${ key } "] ` ) ,…" at bounding box center [949, 487] width 1014 height 658
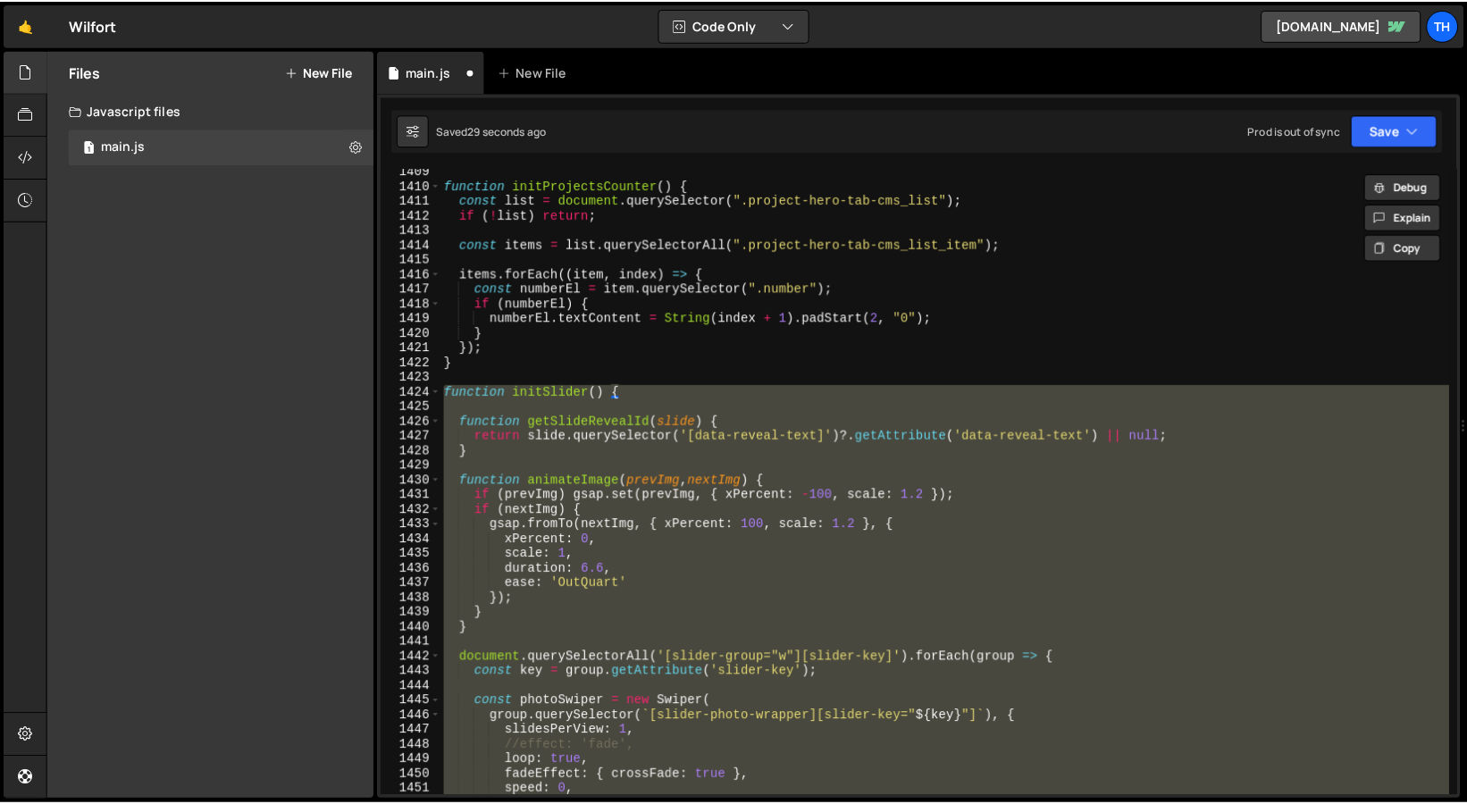
scroll to position [20770, 0]
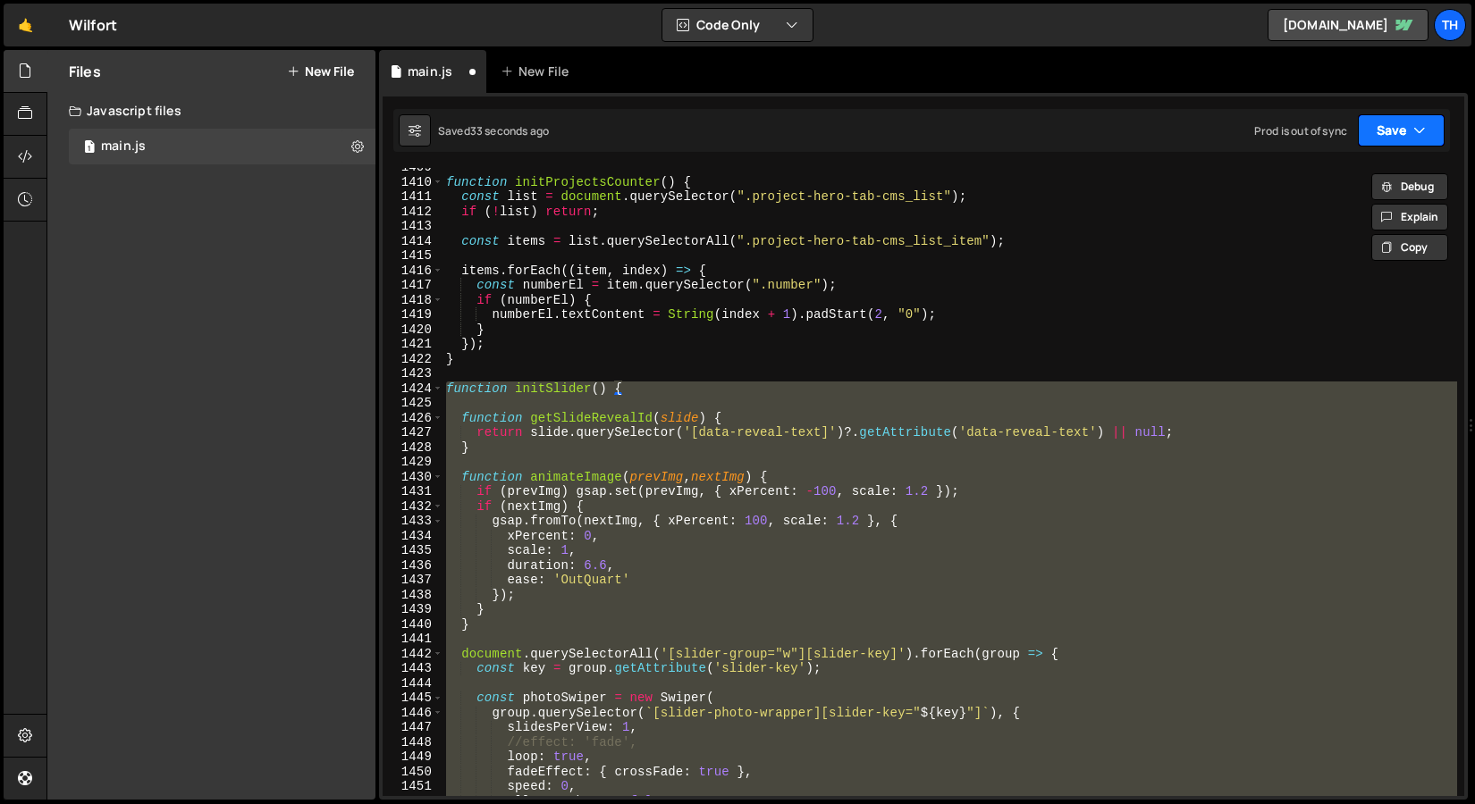
click at [1374, 140] on button "Save" at bounding box center [1400, 130] width 87 height 32
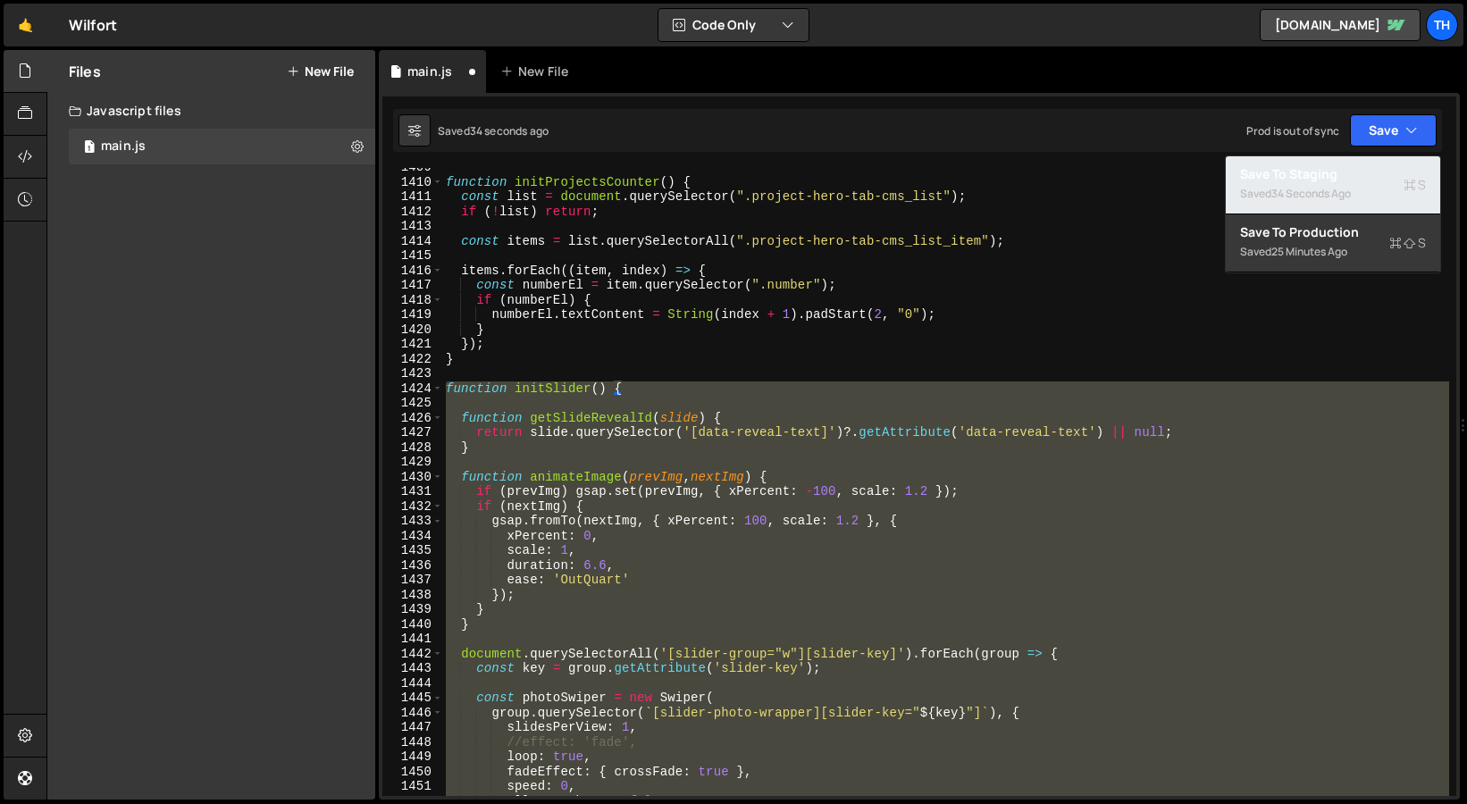
click at [1322, 187] on div "34 seconds ago" at bounding box center [1312, 193] width 80 height 15
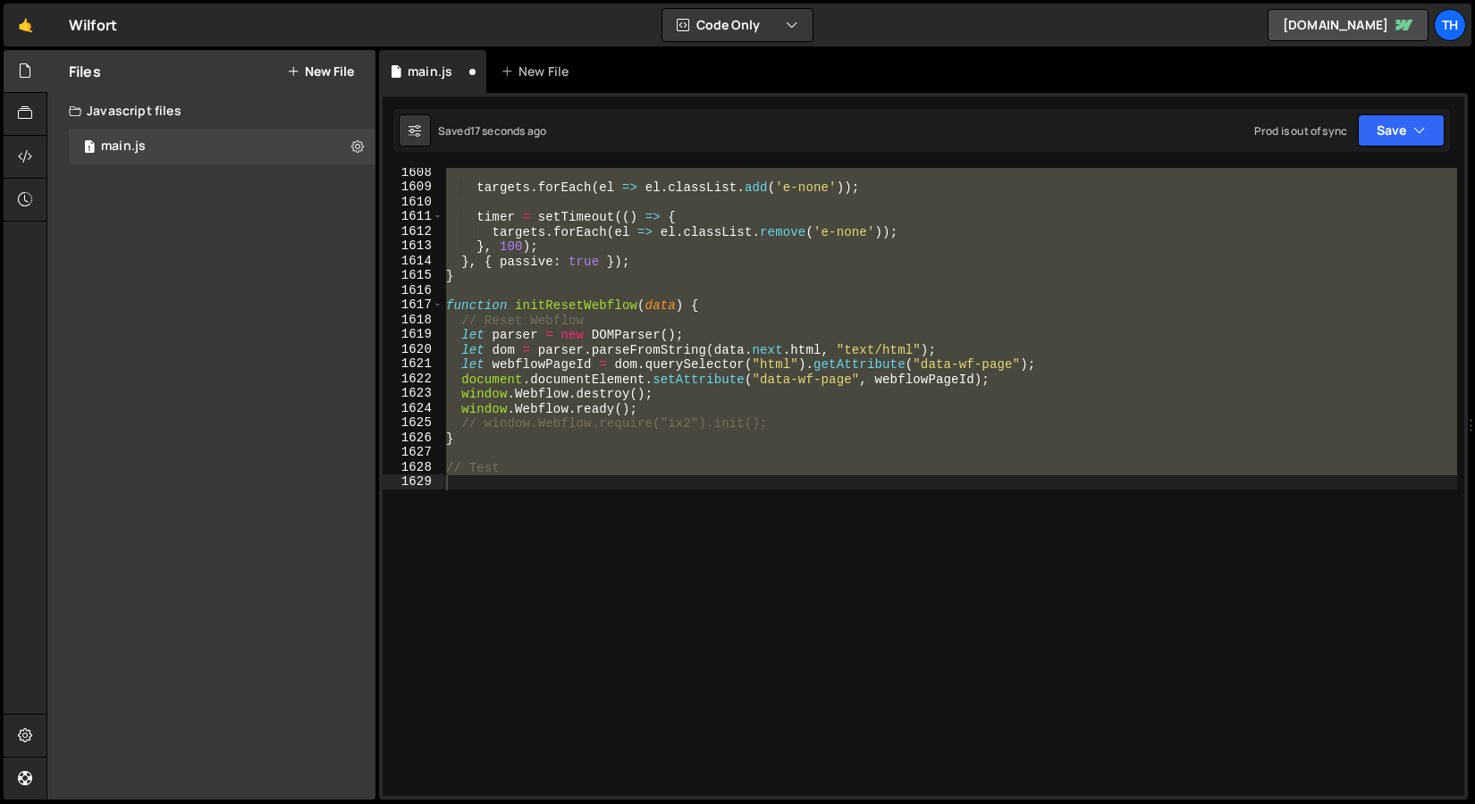
scroll to position [20846, 0]
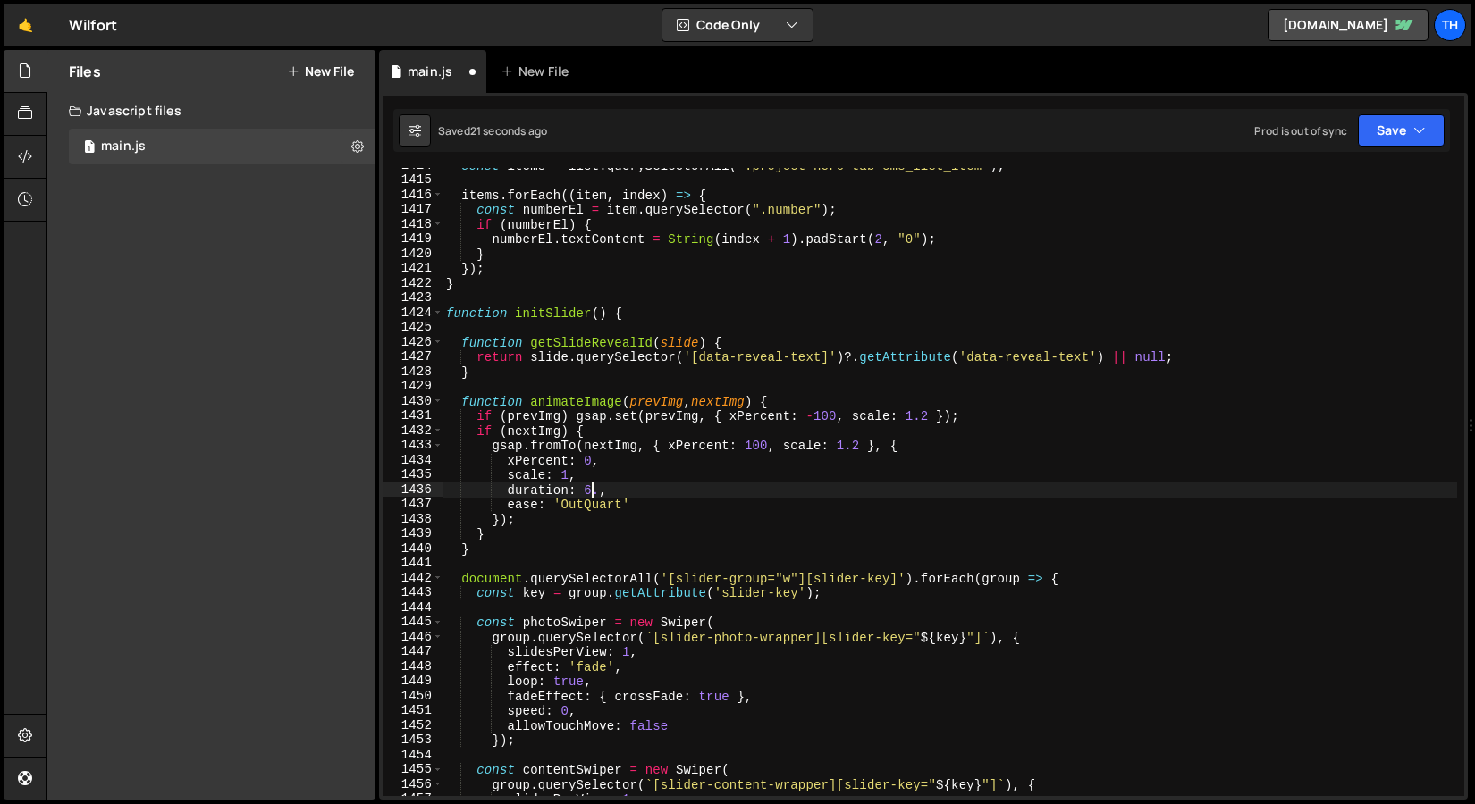
click at [594, 485] on div "const items = list . querySelectorAll ( ".project-hero-tab-cms_list_item" ) ; i…" at bounding box center [949, 487] width 1014 height 658
click at [593, 484] on div "const items = list . querySelectorAll ( ".project-hero-tab-cms_list_item" ) ; i…" at bounding box center [949, 487] width 1014 height 658
click at [600, 491] on div "const items = list . querySelectorAll ( ".project-hero-tab-cms_list_item" ) ; i…" at bounding box center [949, 487] width 1014 height 658
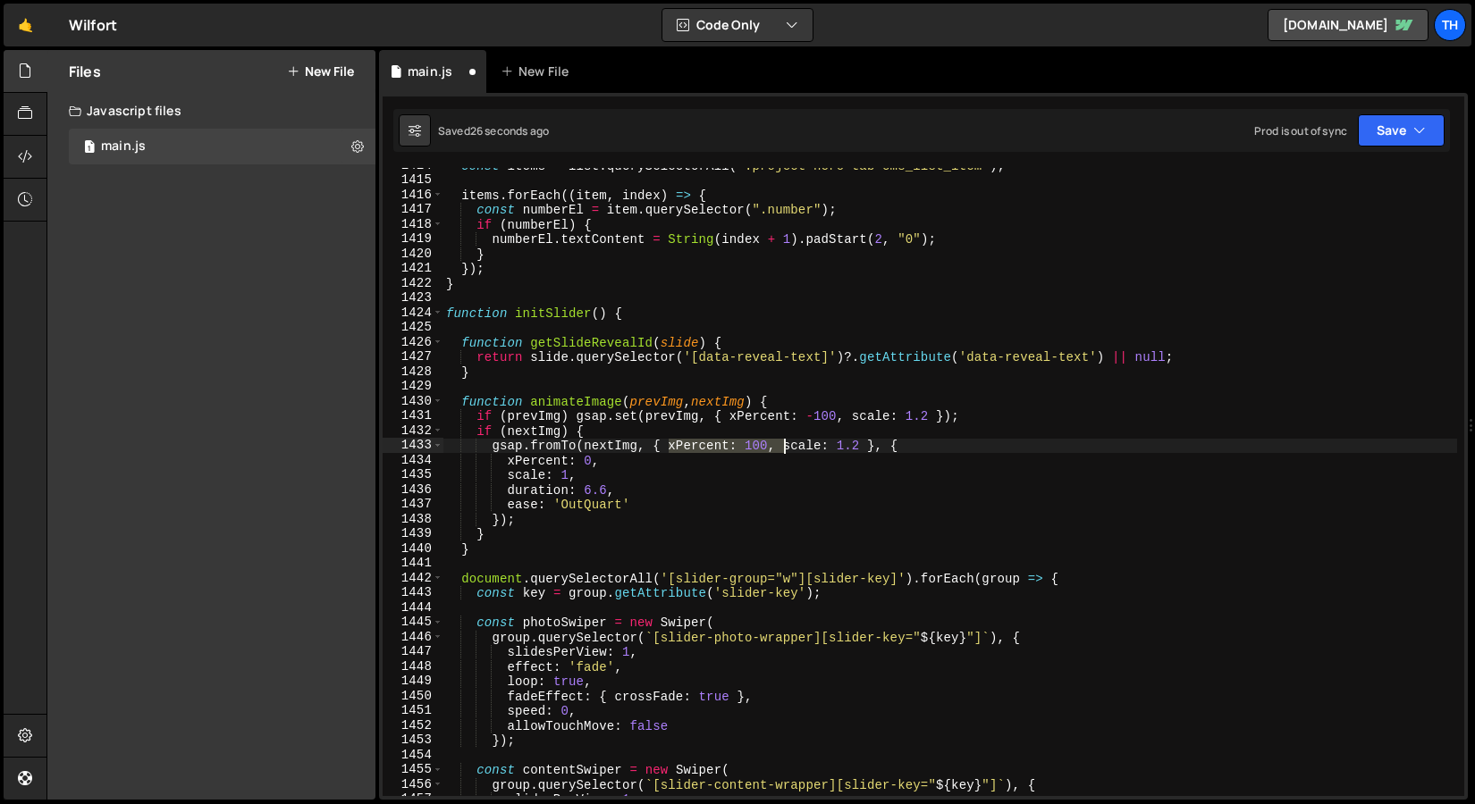
drag, startPoint x: 668, startPoint y: 447, endPoint x: 782, endPoint y: 450, distance: 114.4
click at [782, 450] on div "const items = list . querySelectorAll ( ".project-hero-tab-cms_list_item" ) ; i…" at bounding box center [949, 487] width 1014 height 658
drag, startPoint x: 605, startPoint y: 457, endPoint x: 354, endPoint y: 455, distance: 251.1
click at [354, 455] on div "Files New File Javascript files 1 main.js 0 CSS files Copy share link Edit File…" at bounding box center [760, 425] width 1428 height 751
type textarea "xPercent: 0,"
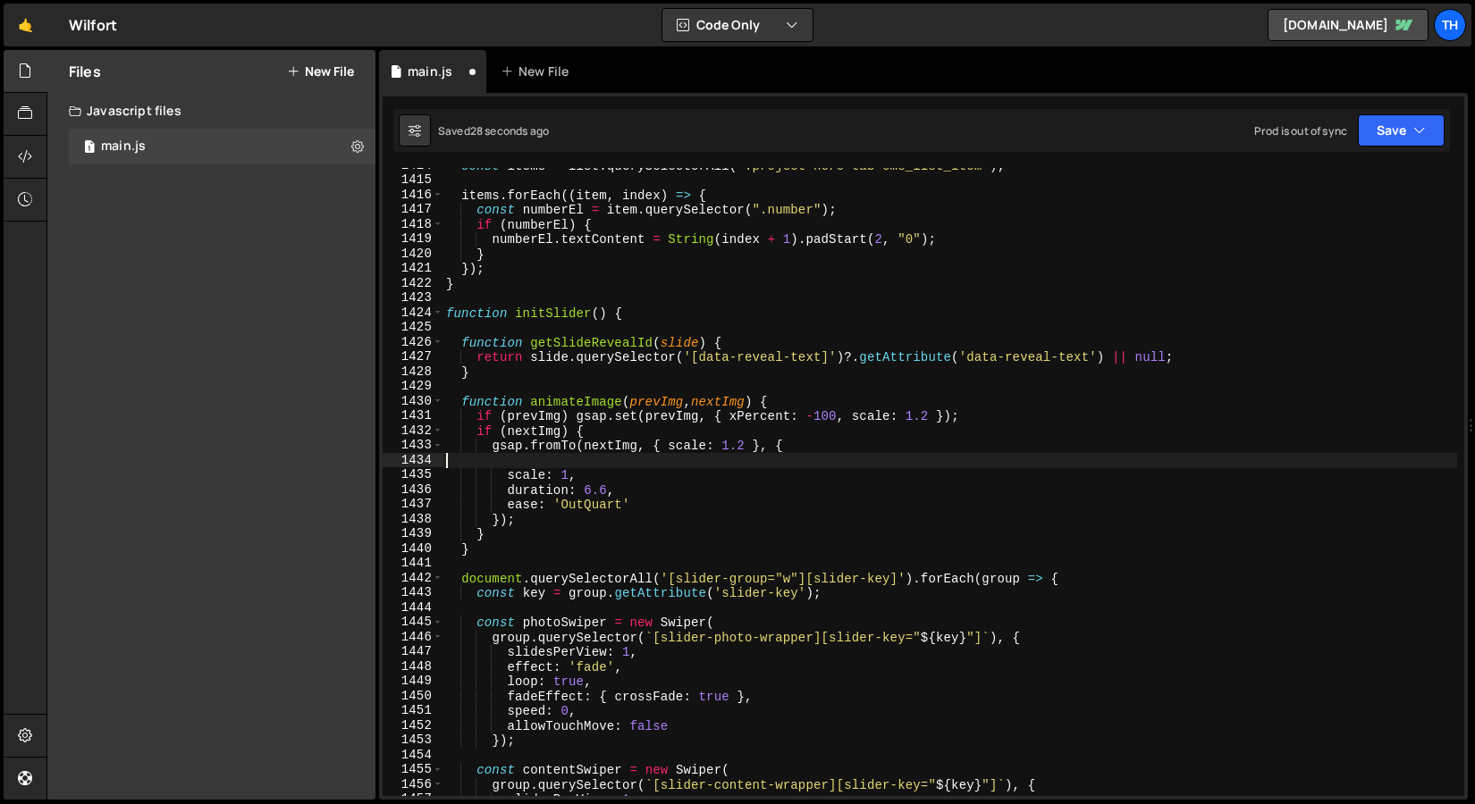
scroll to position [0, 0]
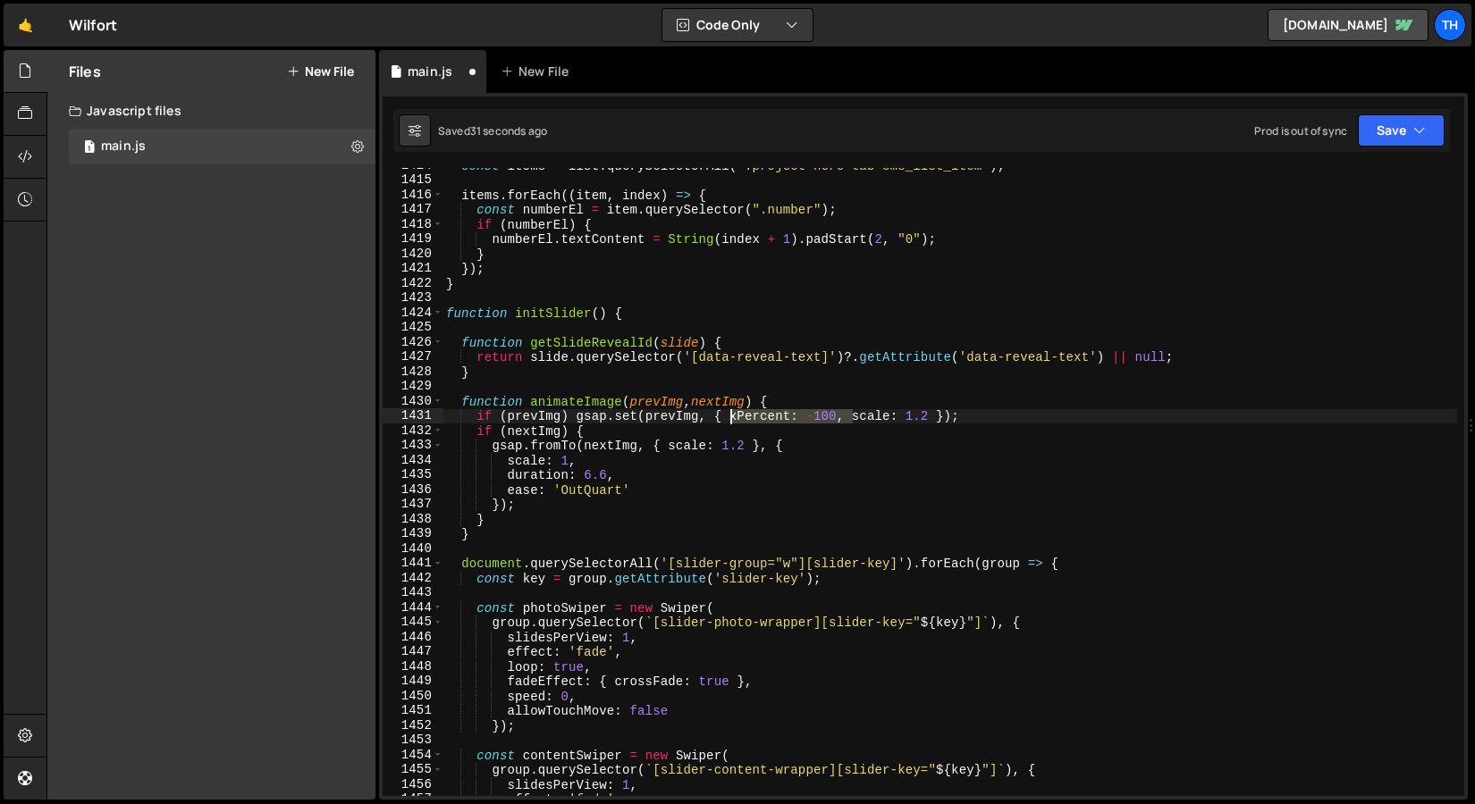
drag, startPoint x: 853, startPoint y: 417, endPoint x: 726, endPoint y: 420, distance: 126.9
click at [726, 420] on div "const items = list . querySelectorAll ( ".project-hero-tab-cms_list_item" ) ; i…" at bounding box center [949, 487] width 1014 height 658
click at [1382, 125] on button "Save" at bounding box center [1400, 130] width 87 height 32
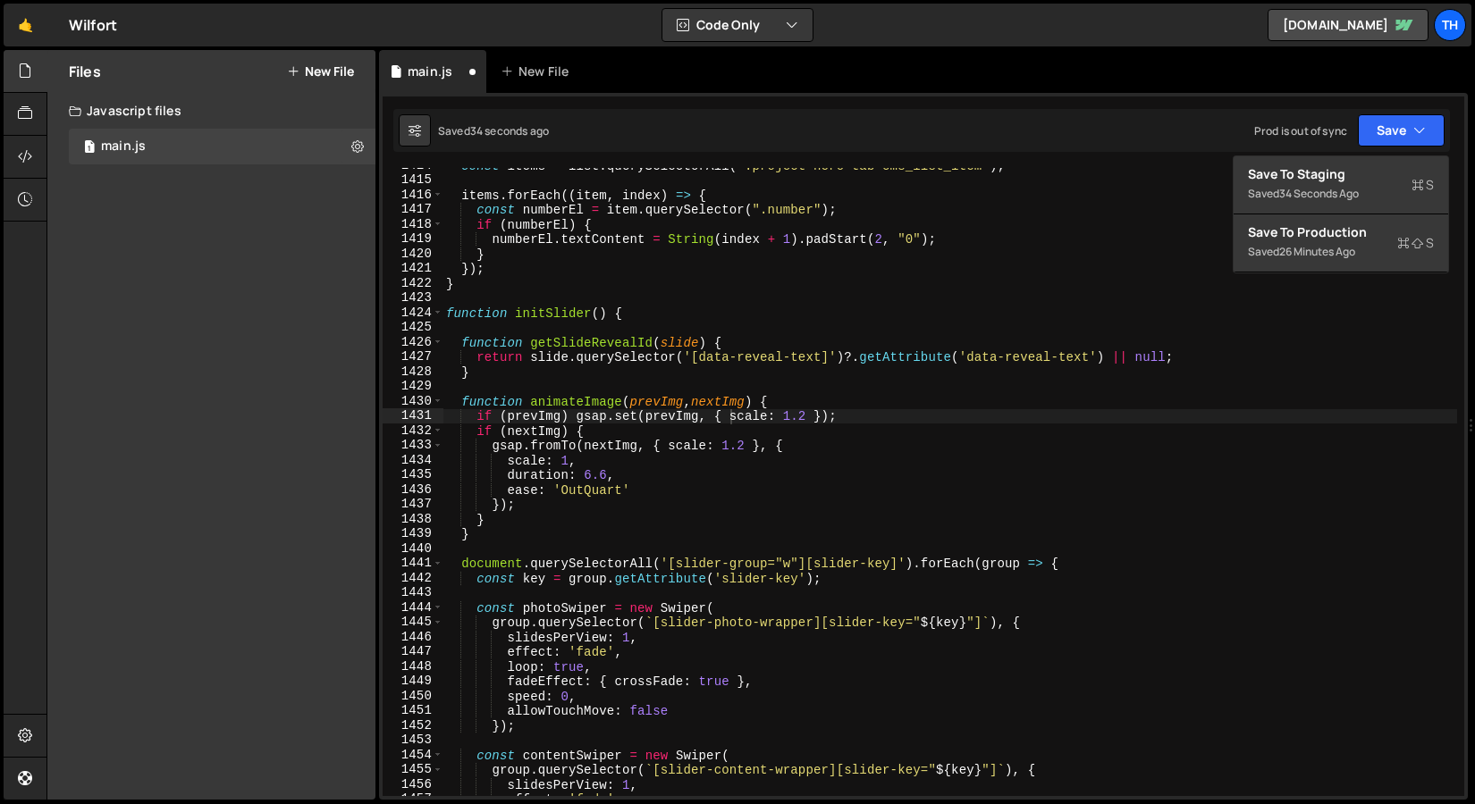
click at [1353, 155] on div "if (prevImg) gsap.set(prevImg, { scale: 1.2 }); 1414 1415 1416 1417 1418 1419 1…" at bounding box center [923, 446] width 1088 height 707
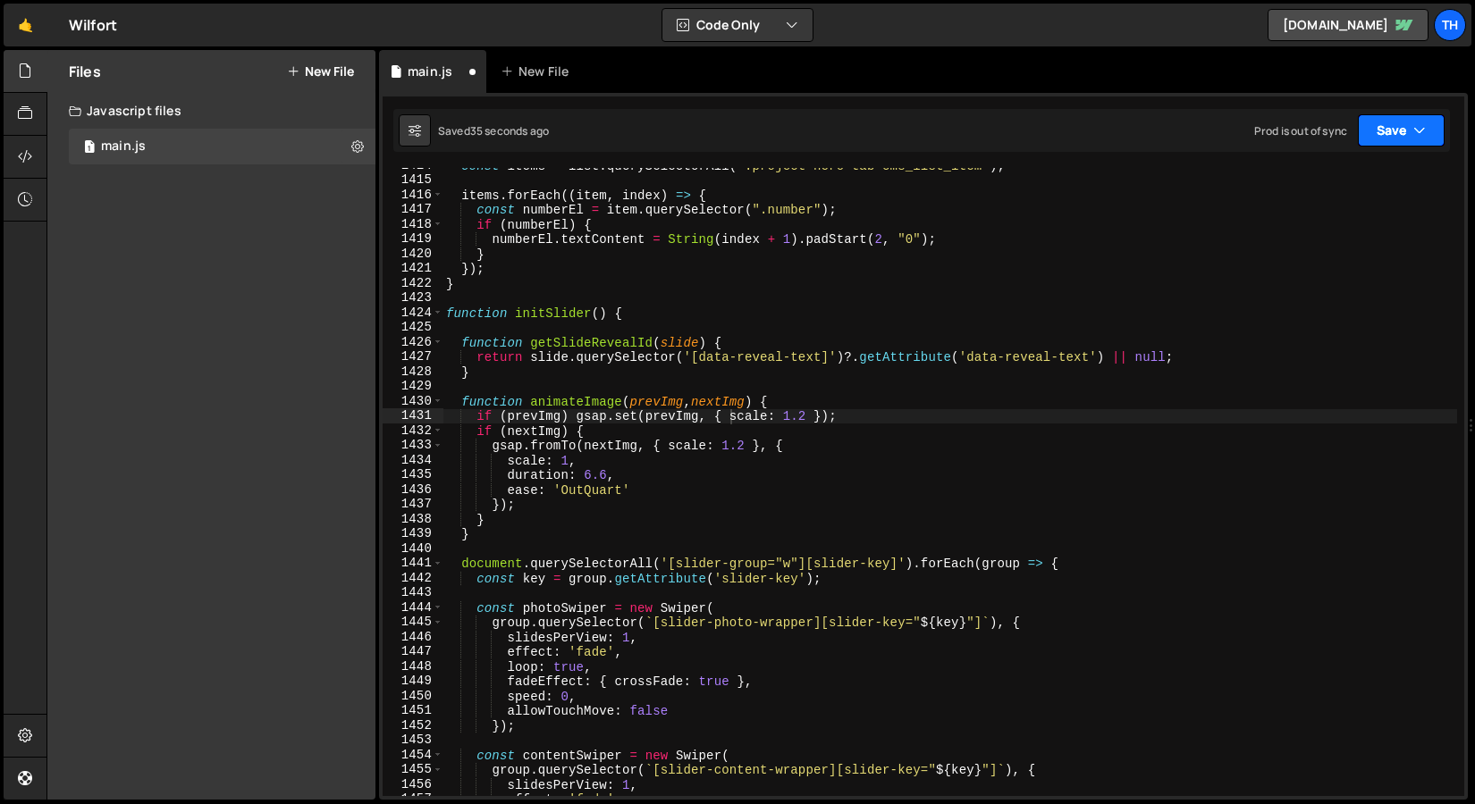
click at [1384, 134] on button "Save" at bounding box center [1400, 130] width 87 height 32
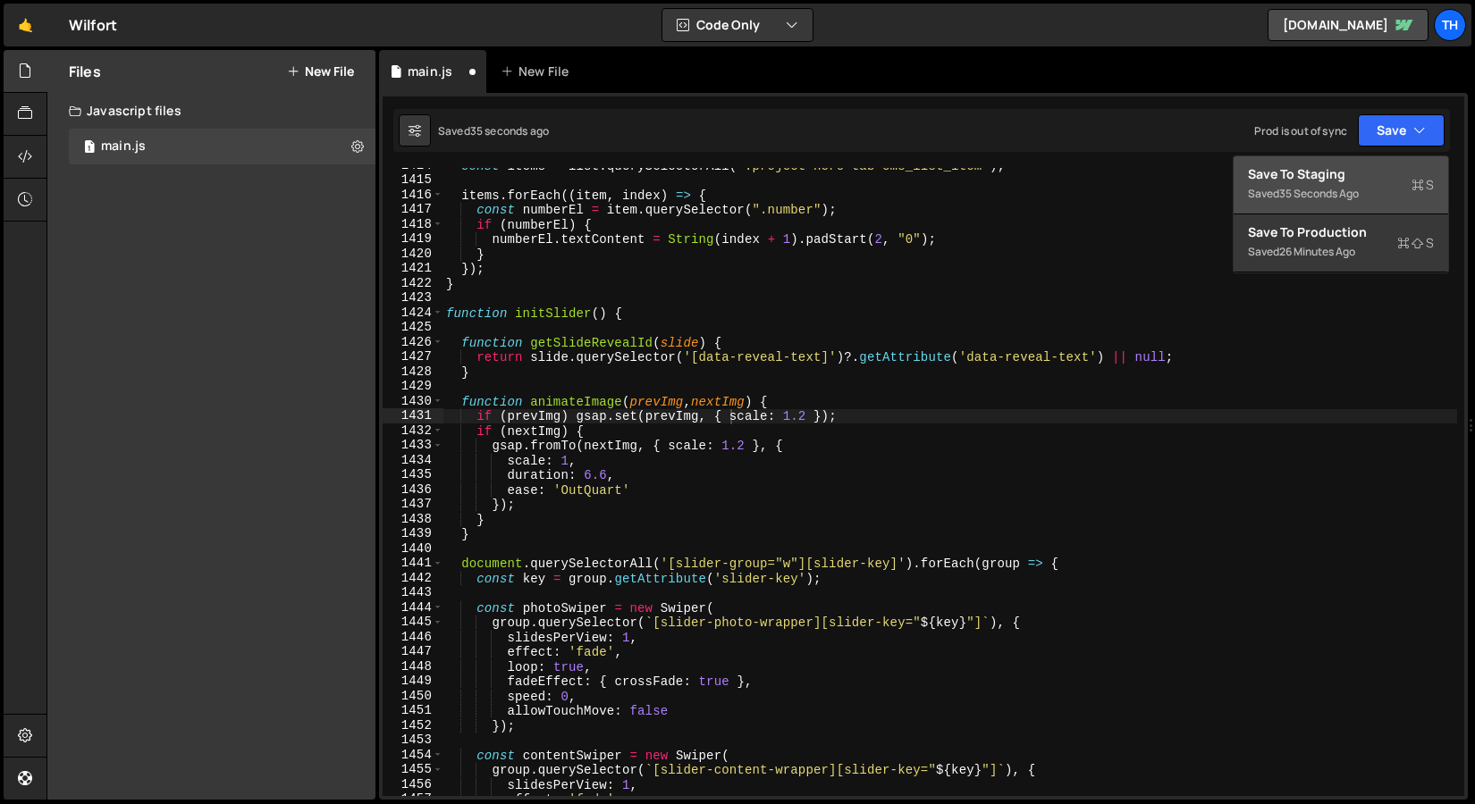
click at [1356, 164] on button "Save to Staging S Saved 35 seconds ago" at bounding box center [1340, 185] width 214 height 58
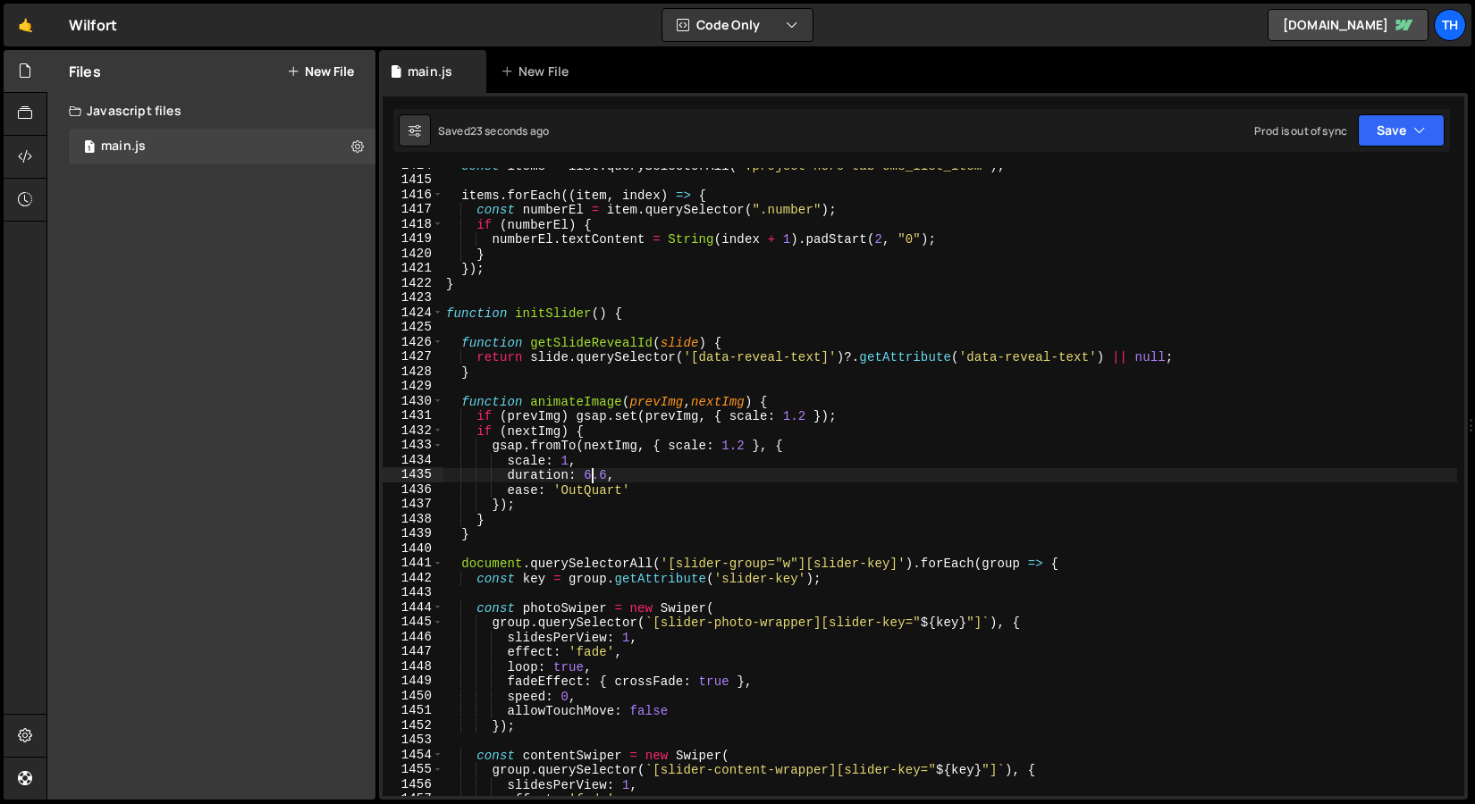
scroll to position [0, 11]
click at [592, 468] on div "const items = list . querySelectorAll ( ".project-hero-tab-cms_list_item" ) ; i…" at bounding box center [949, 487] width 1014 height 658
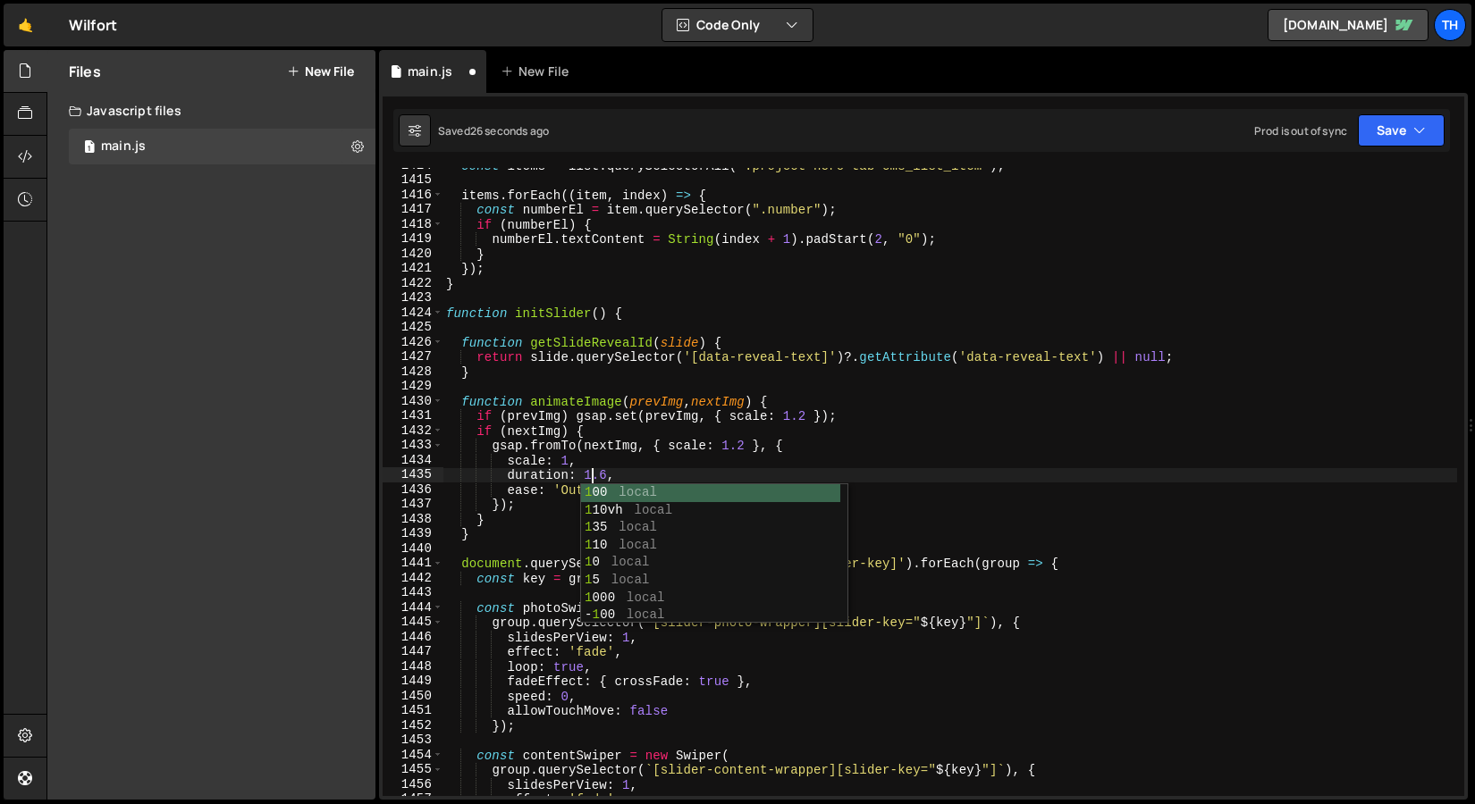
click at [604, 474] on div "const items = list . querySelectorAll ( ".project-hero-tab-cms_list_item" ) ; i…" at bounding box center [949, 487] width 1014 height 658
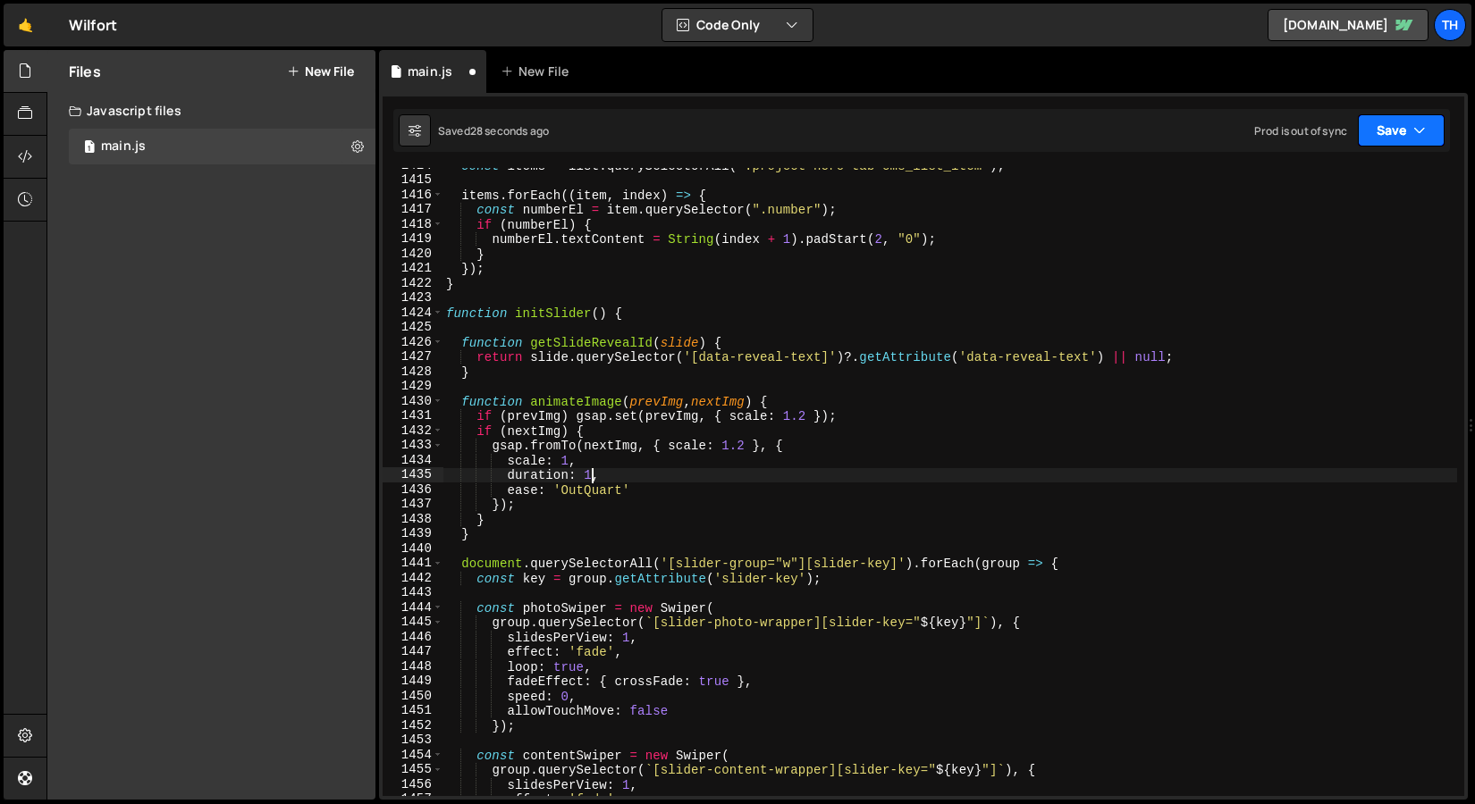
click at [1391, 125] on button "Save" at bounding box center [1400, 130] width 87 height 32
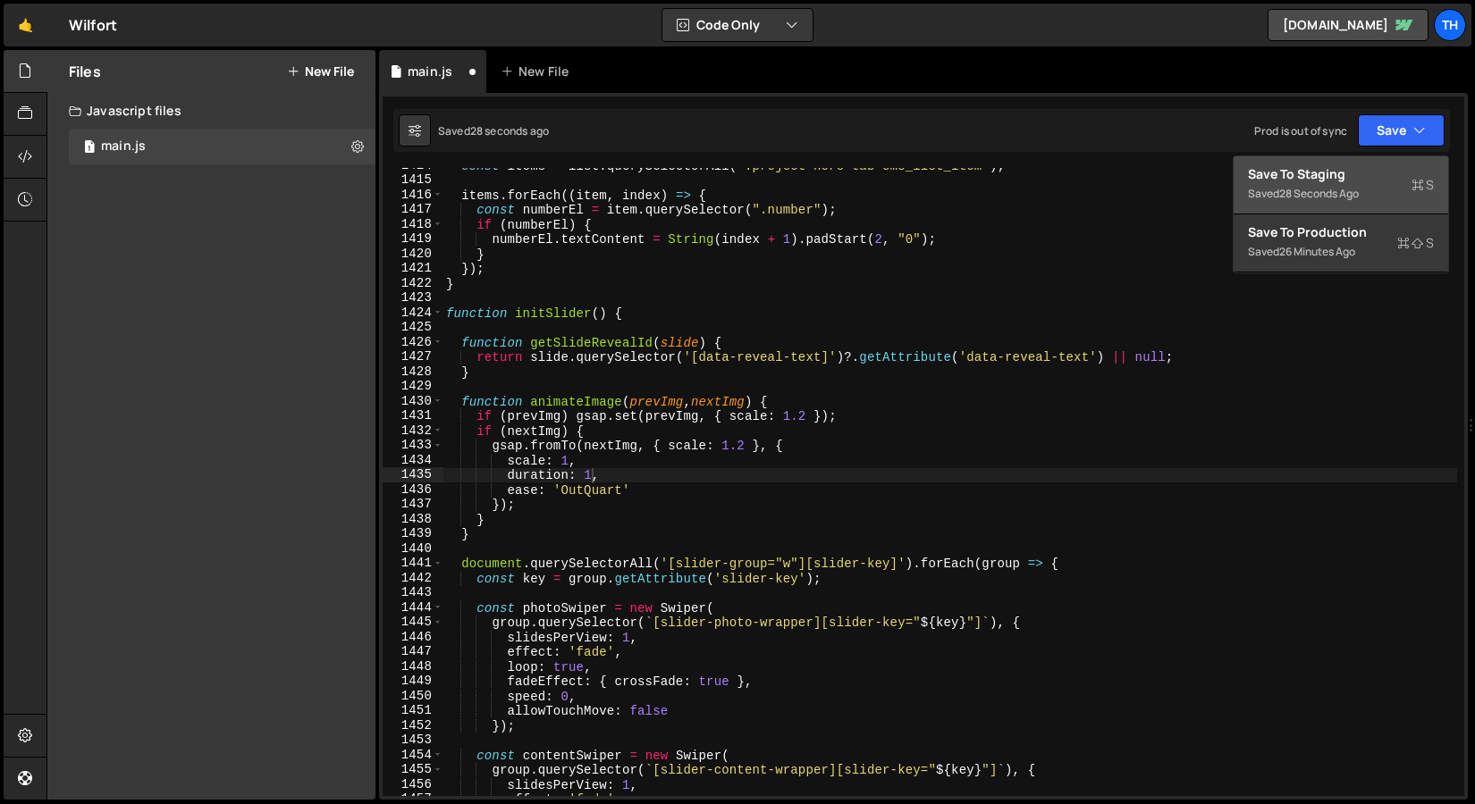
click at [1344, 164] on button "Save to Staging S Saved 28 seconds ago" at bounding box center [1340, 185] width 214 height 58
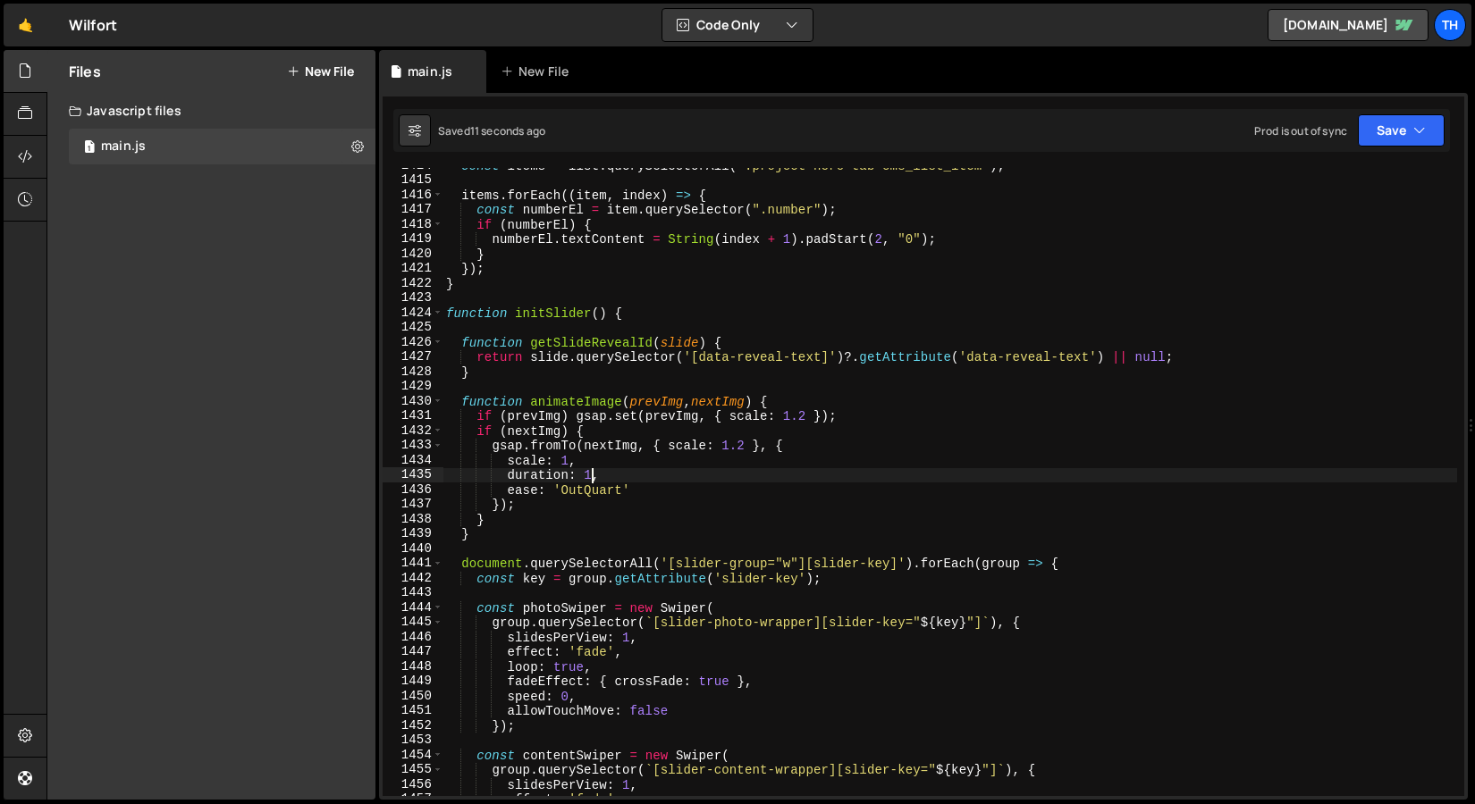
click at [590, 471] on div "const items = list . querySelectorAll ( ".project-hero-tab-cms_list_item" ) ; i…" at bounding box center [949, 487] width 1014 height 658
click at [1398, 149] on div "Saved 15 seconds ago Prod is out of sync Upgrade to Edit Save Save to Staging S…" at bounding box center [921, 130] width 1056 height 43
click at [1398, 141] on button "Save" at bounding box center [1400, 130] width 87 height 32
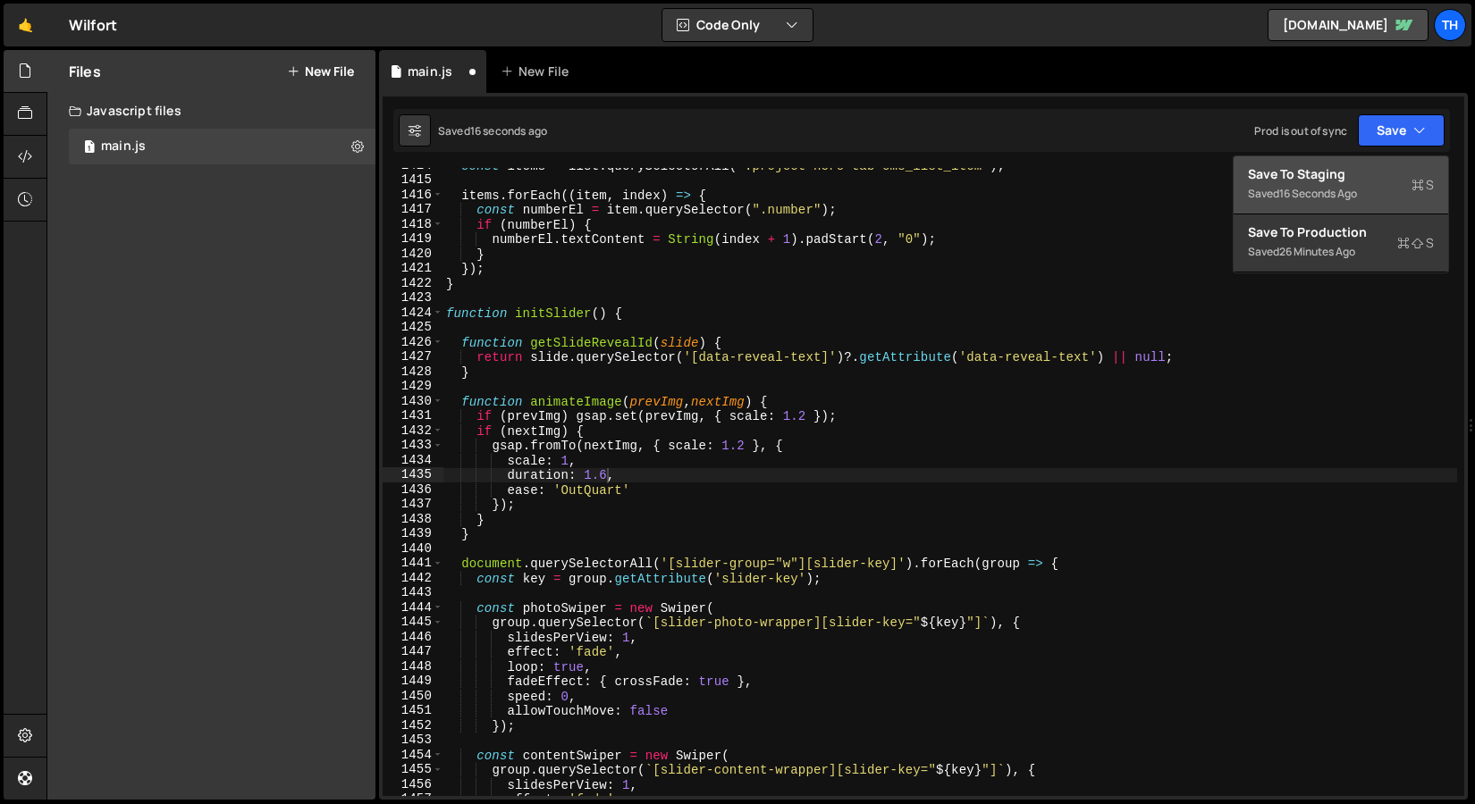
click at [1369, 167] on div "Save to Staging S" at bounding box center [1341, 174] width 186 height 18
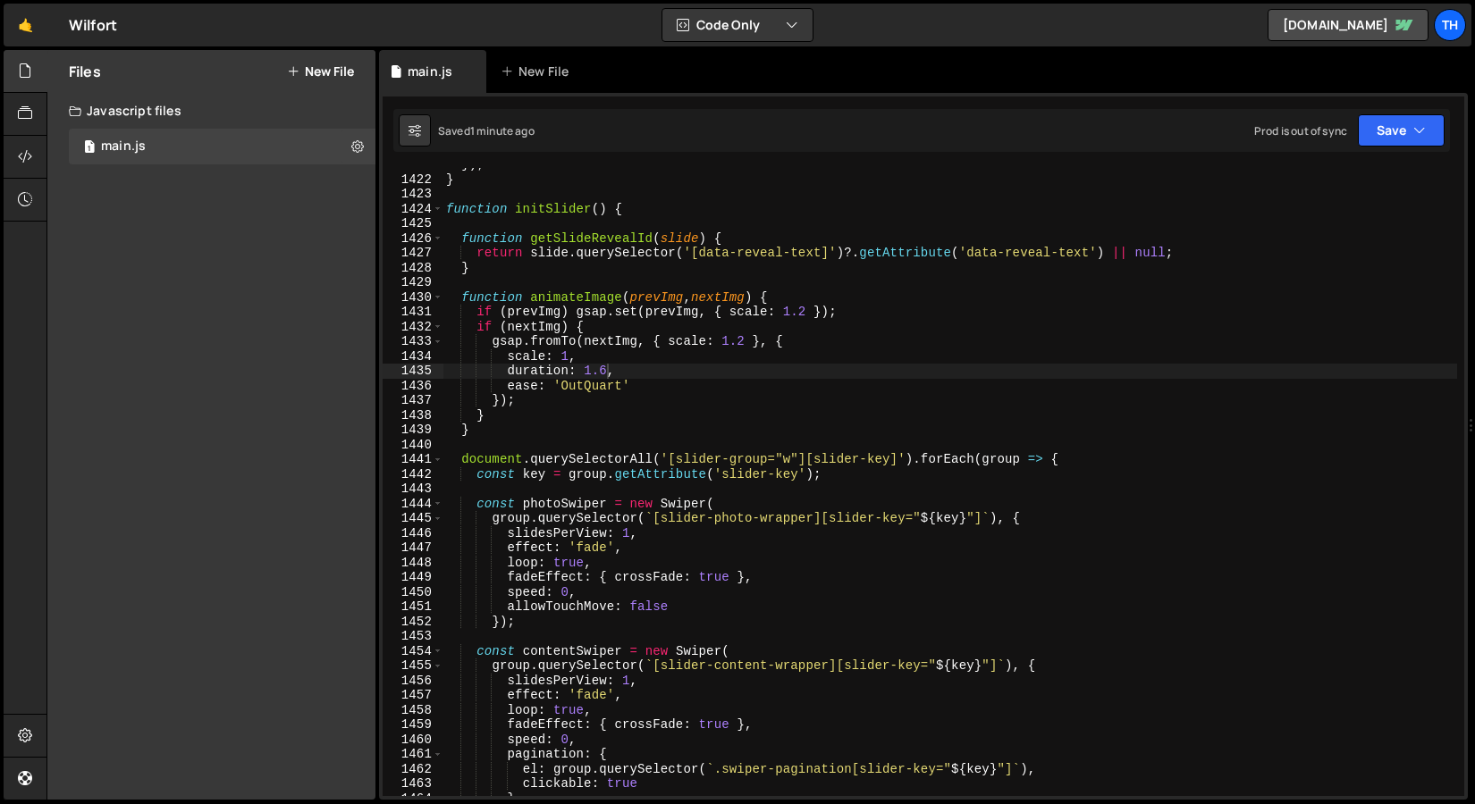
scroll to position [20938, 0]
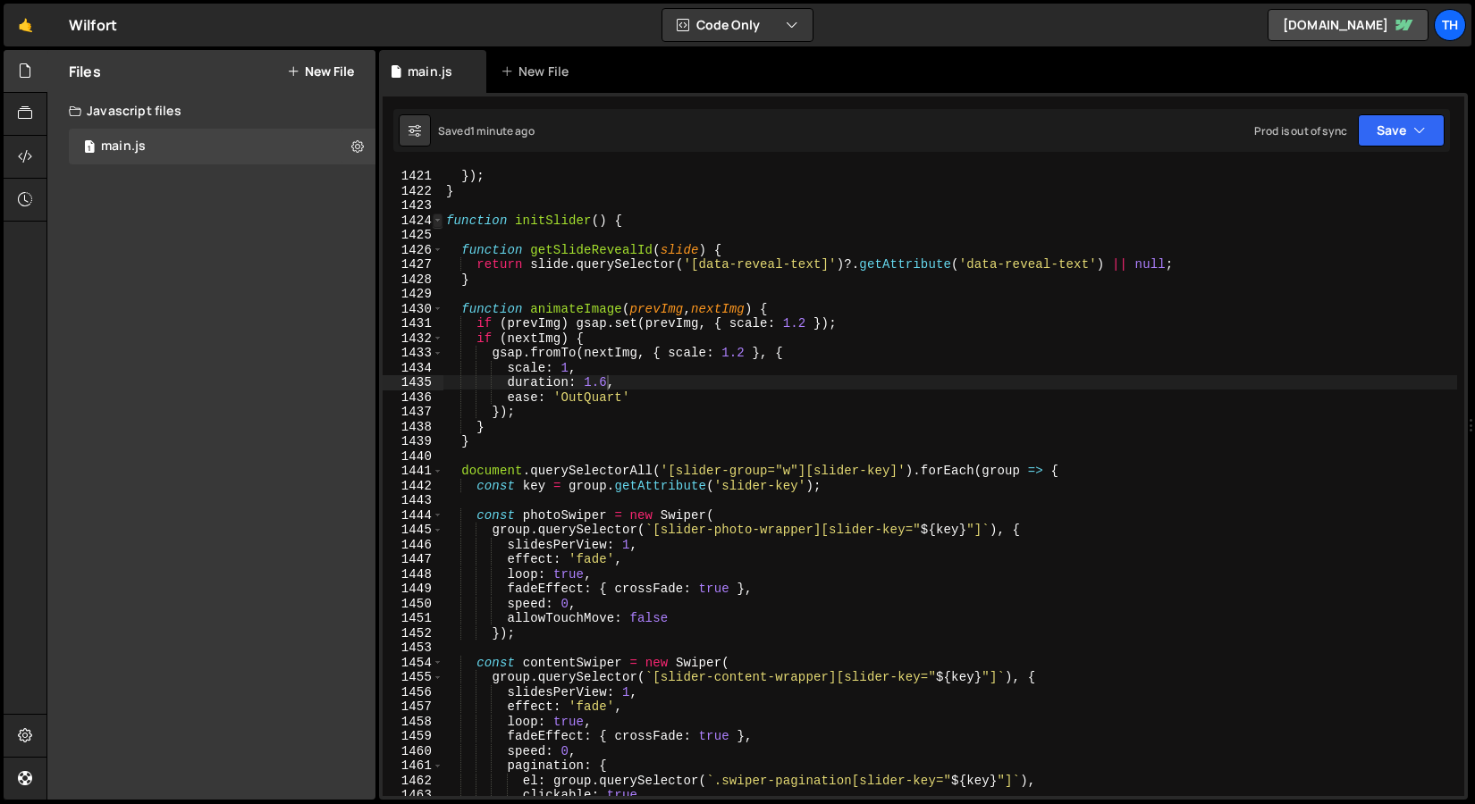
click at [440, 221] on span at bounding box center [438, 221] width 10 height 15
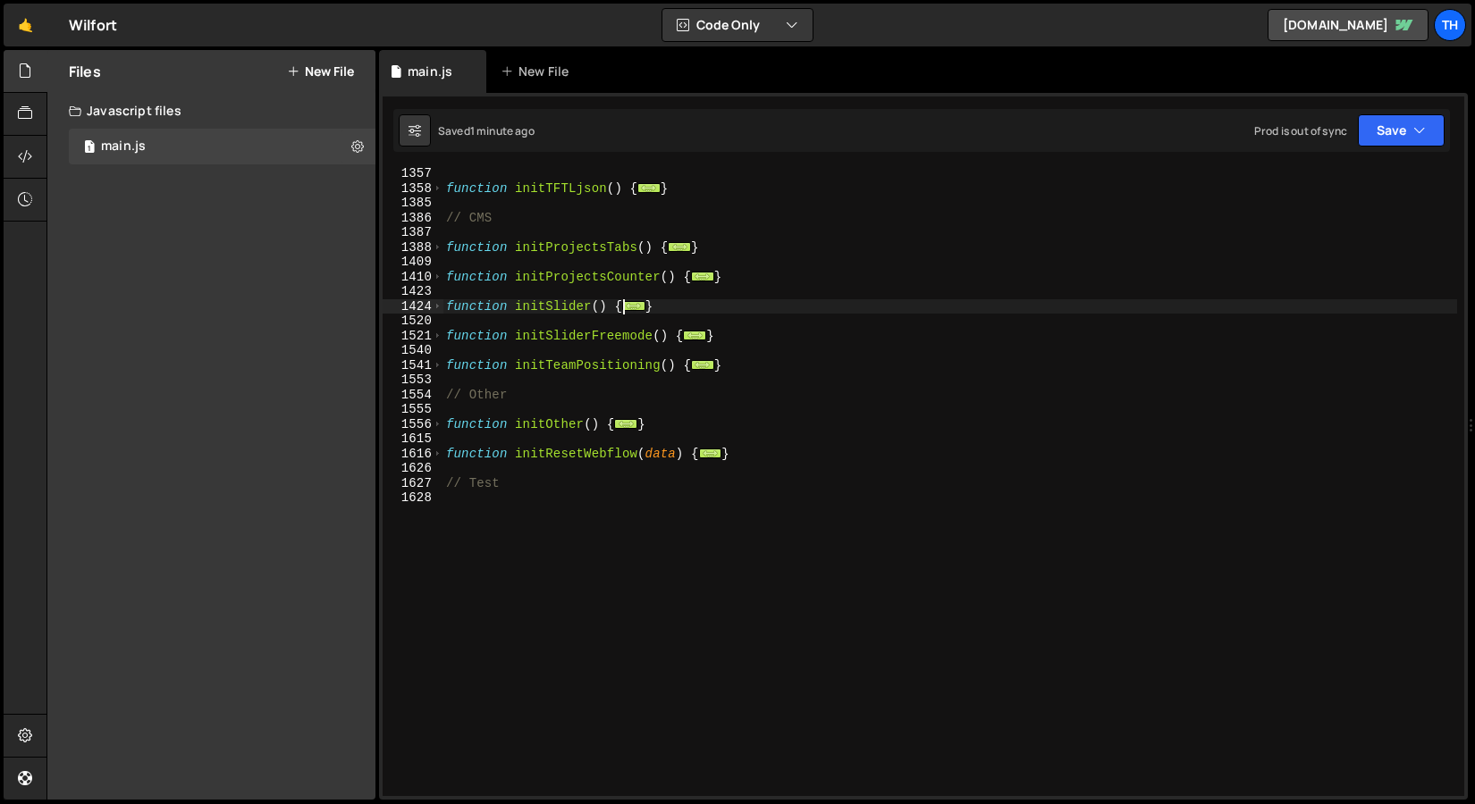
scroll to position [769, 0]
drag, startPoint x: 724, startPoint y: 333, endPoint x: 424, endPoint y: 331, distance: 299.4
click at [425, 332] on div "duration: 1.6, 1357 1358 1385 1386 1387 1388 1409 1410 1423 1424 1520 1521 1540…" at bounding box center [922, 482] width 1081 height 628
type textarea "function initSliderFreemode() { const swiper = new Swiper(".swiper", {"
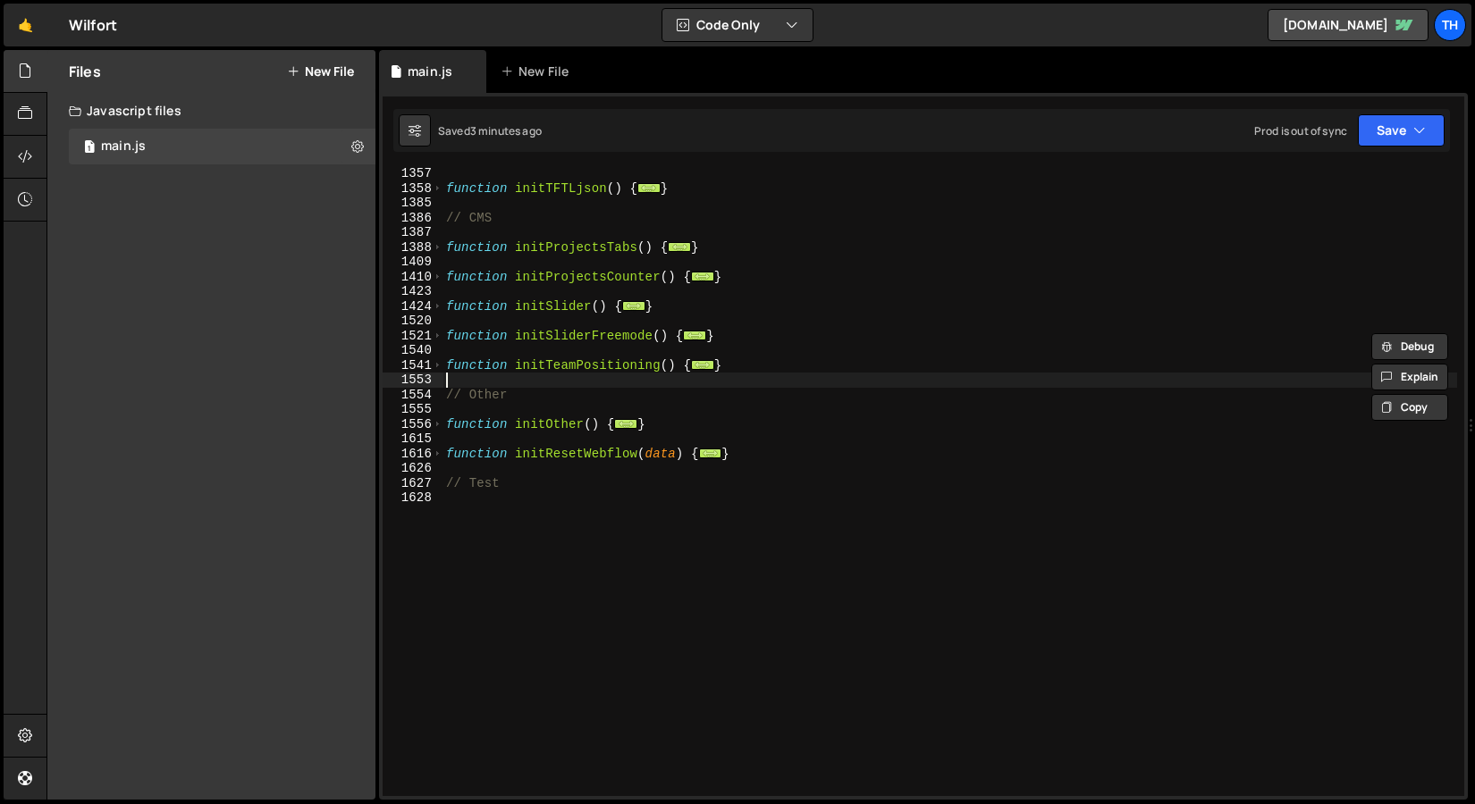
click at [627, 374] on div "function initTFTLjson ( ) { ... } // CMS function initProjectsTabs ( ) { ... } …" at bounding box center [949, 495] width 1014 height 658
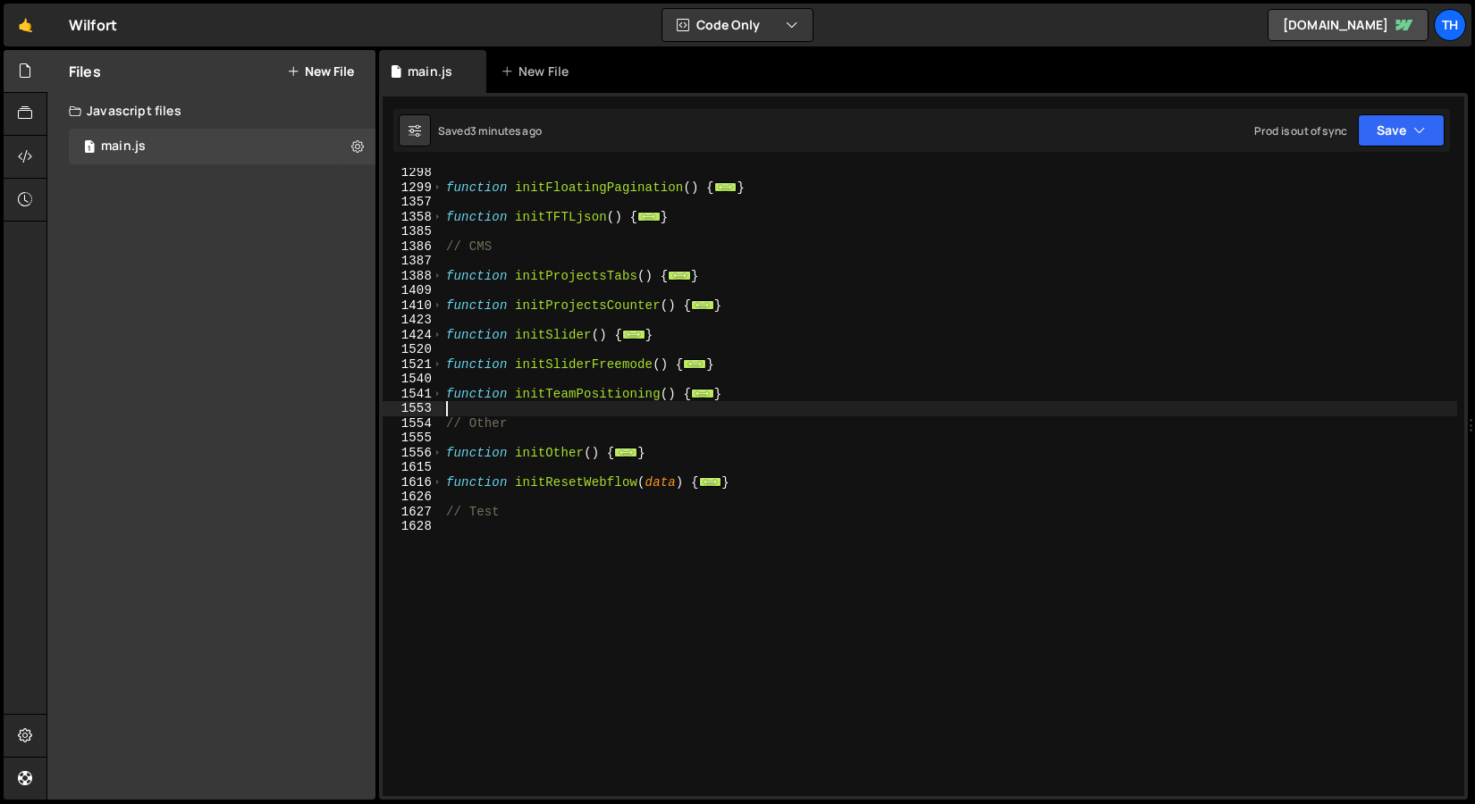
scroll to position [740, 0]
